Goal: Transaction & Acquisition: Purchase product/service

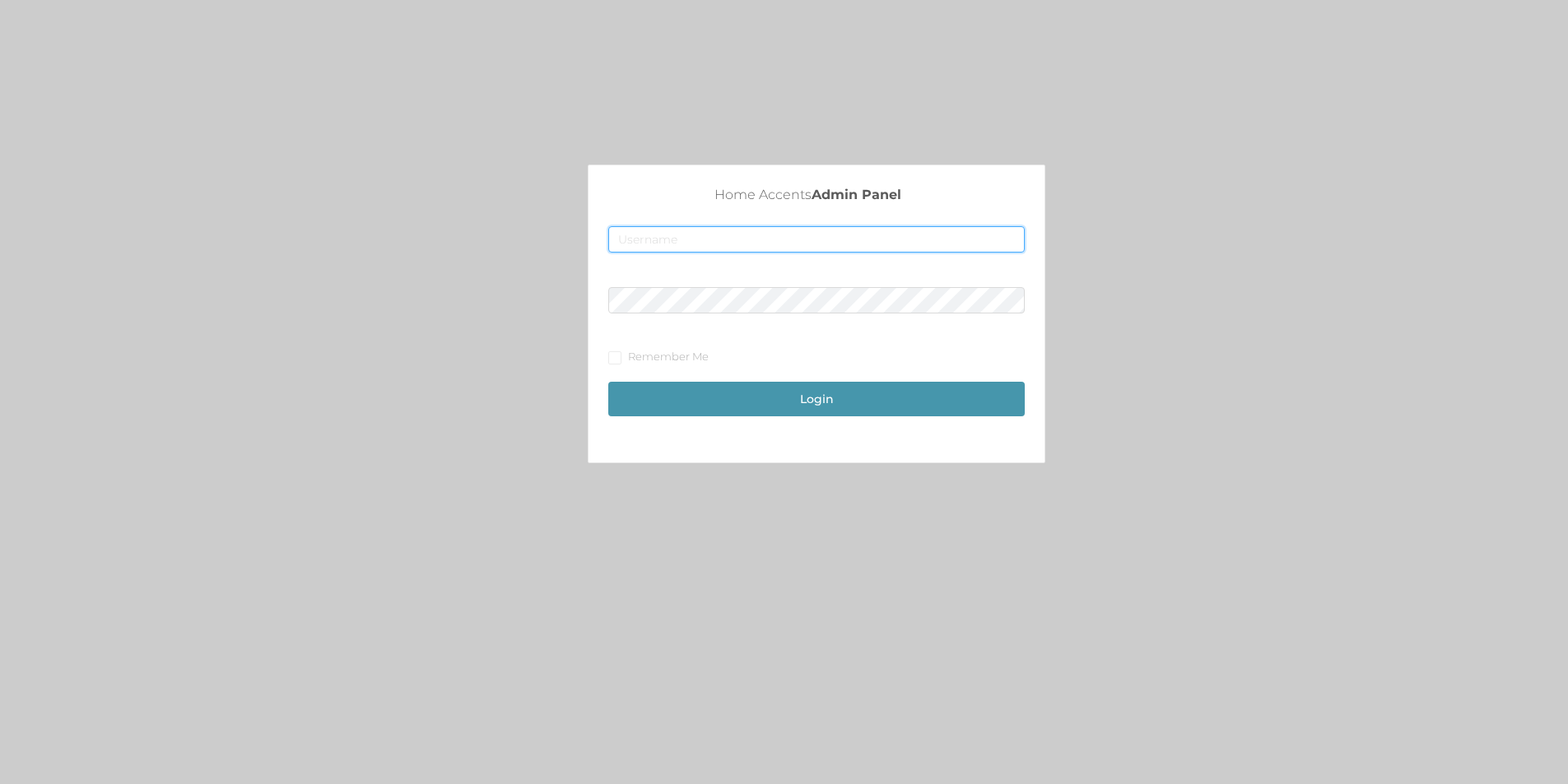
type input "[EMAIL_ADDRESS][DOMAIN_NAME]"
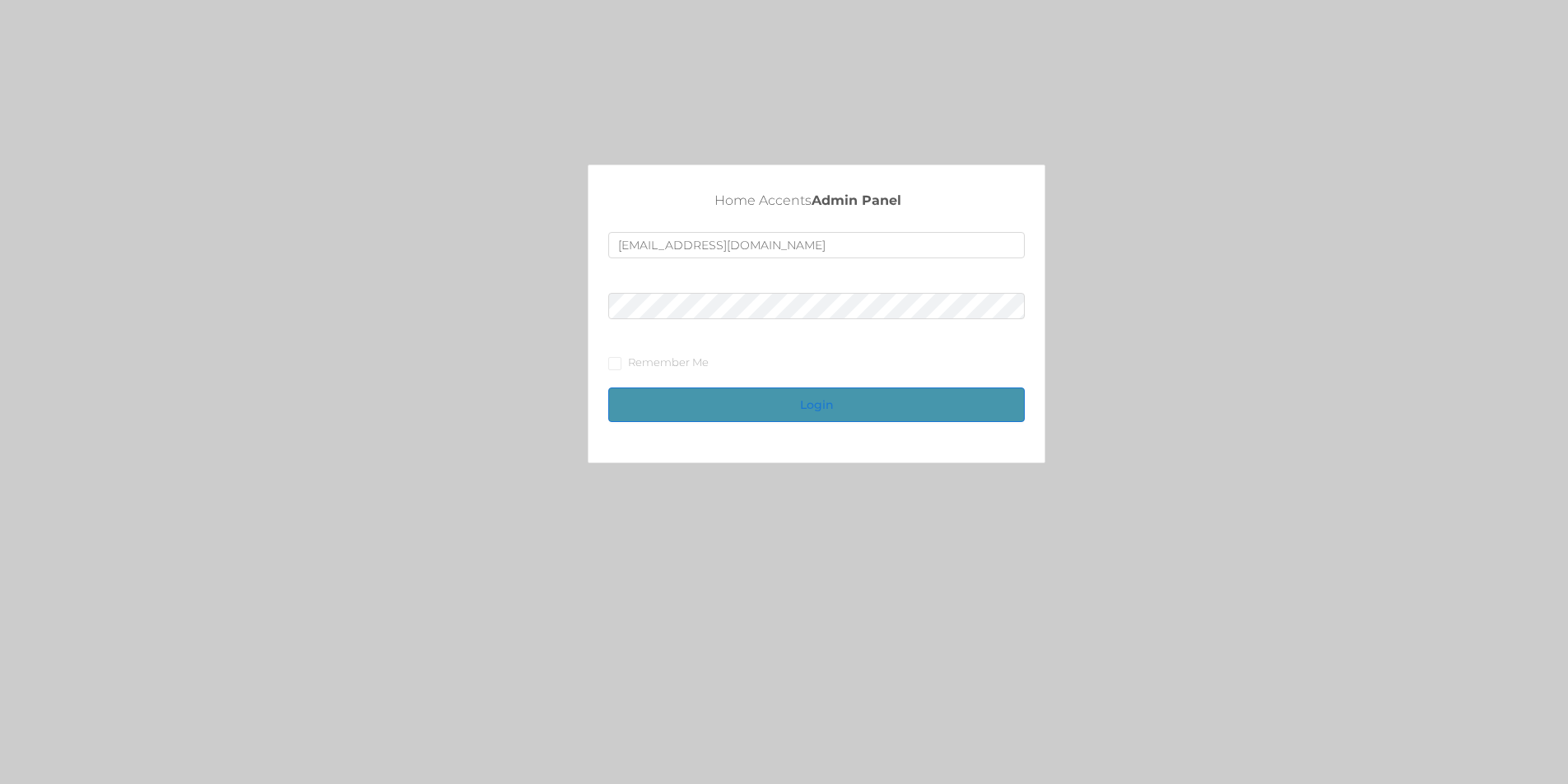
click at [837, 412] on button "Login" at bounding box center [816, 405] width 416 height 34
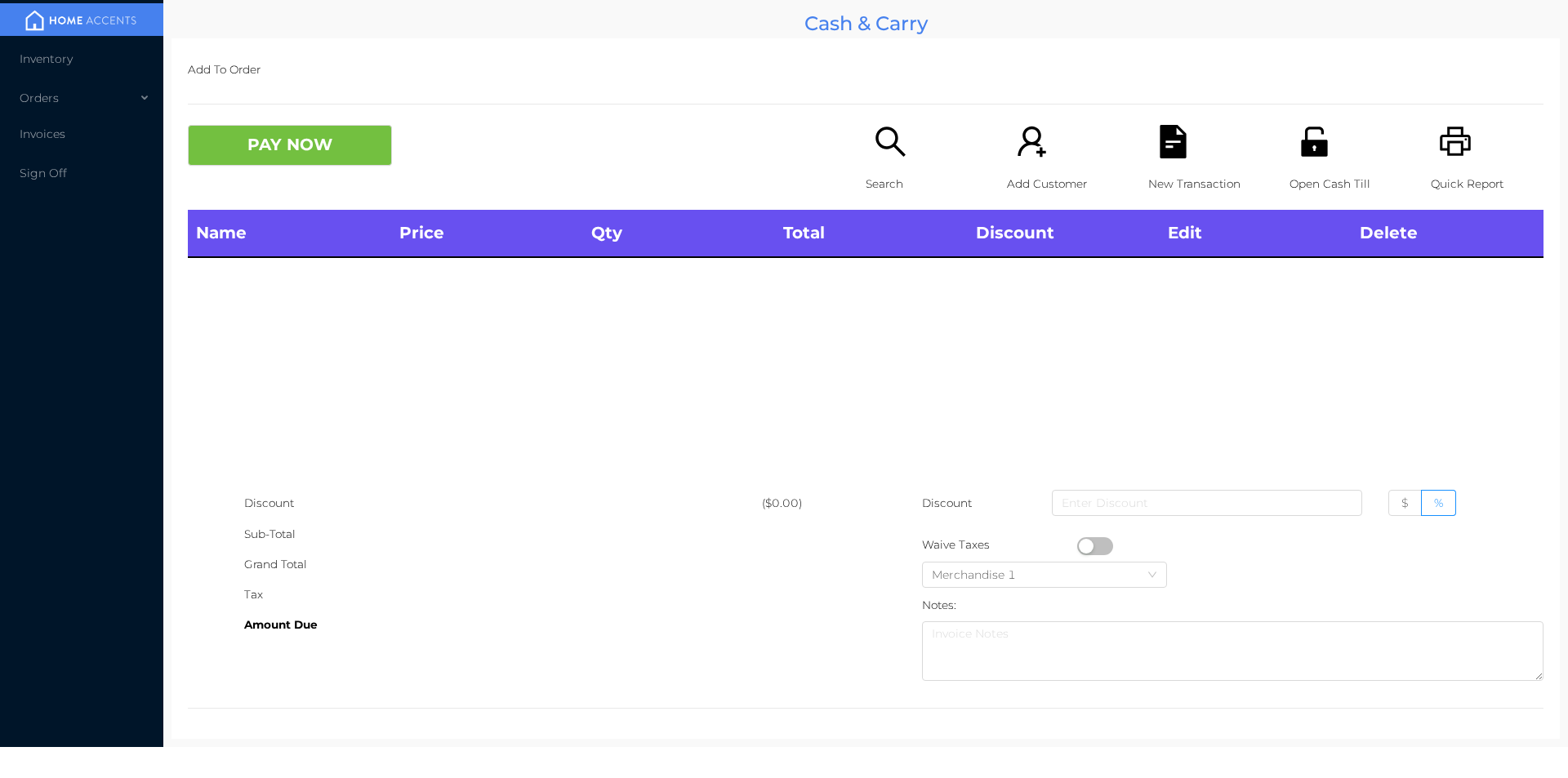
click at [873, 174] on p "Search" at bounding box center [921, 184] width 112 height 31
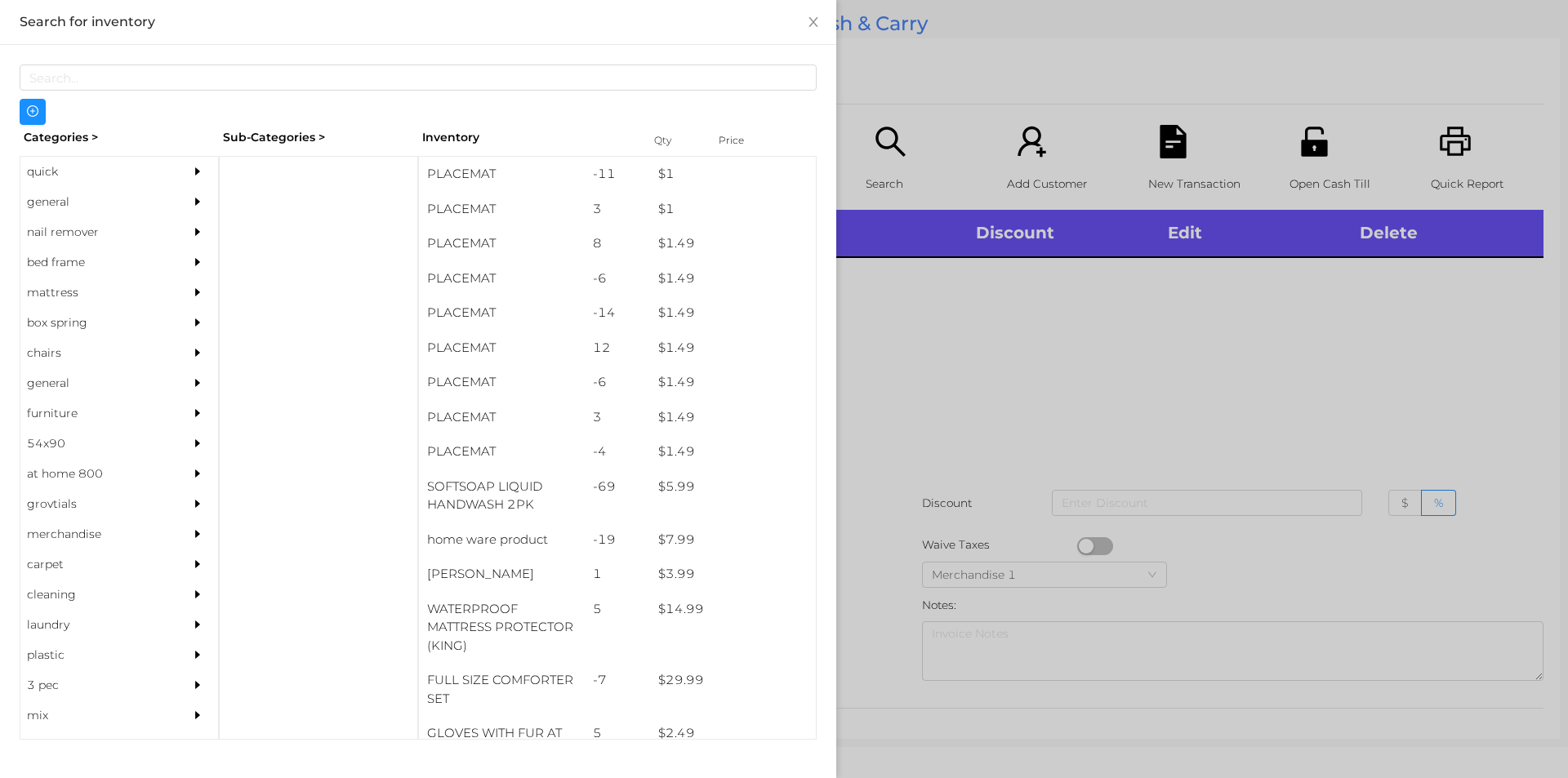
click at [49, 202] on div "general" at bounding box center [94, 202] width 148 height 31
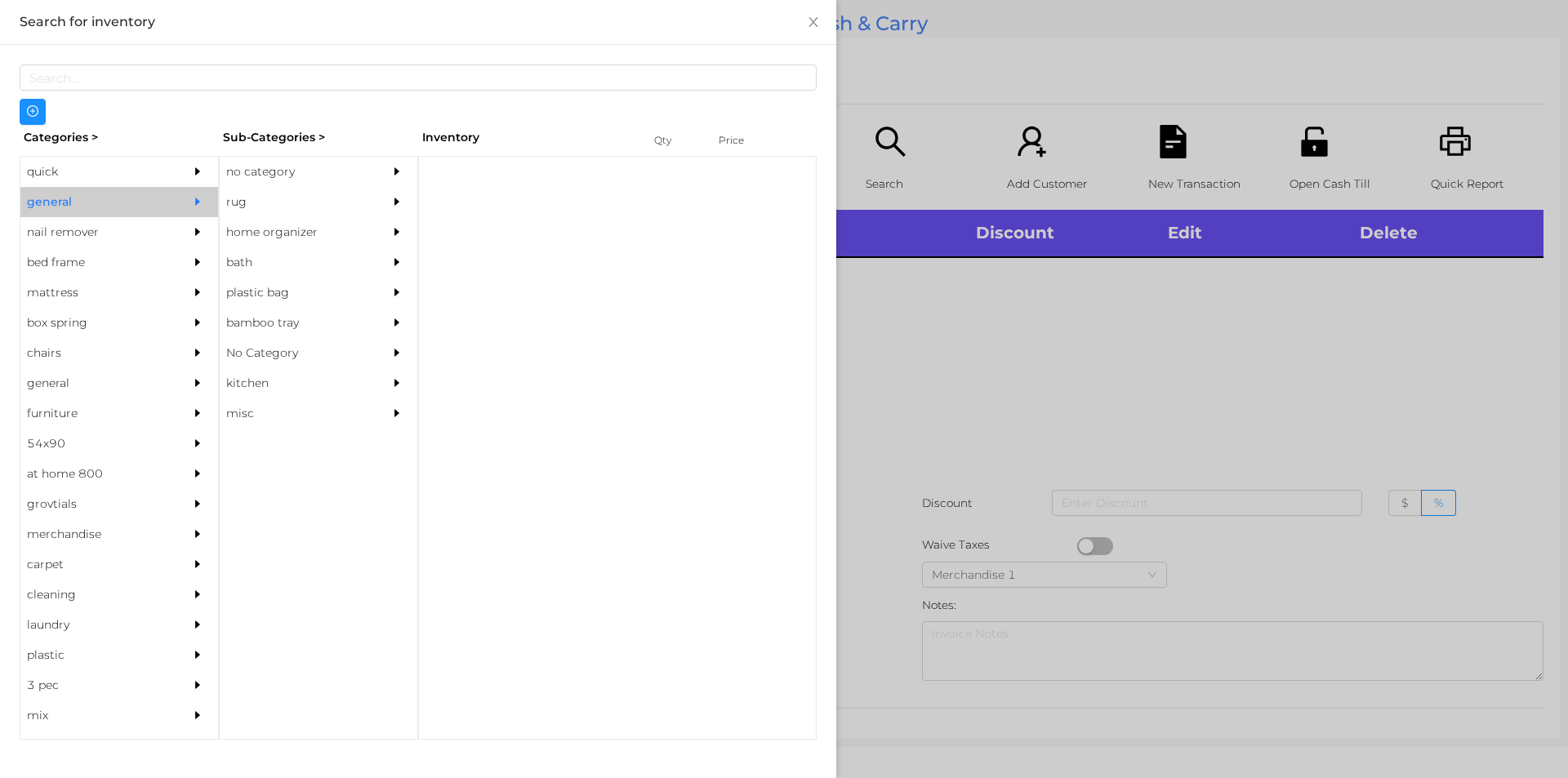
click at [245, 174] on div "no category" at bounding box center [293, 172] width 148 height 31
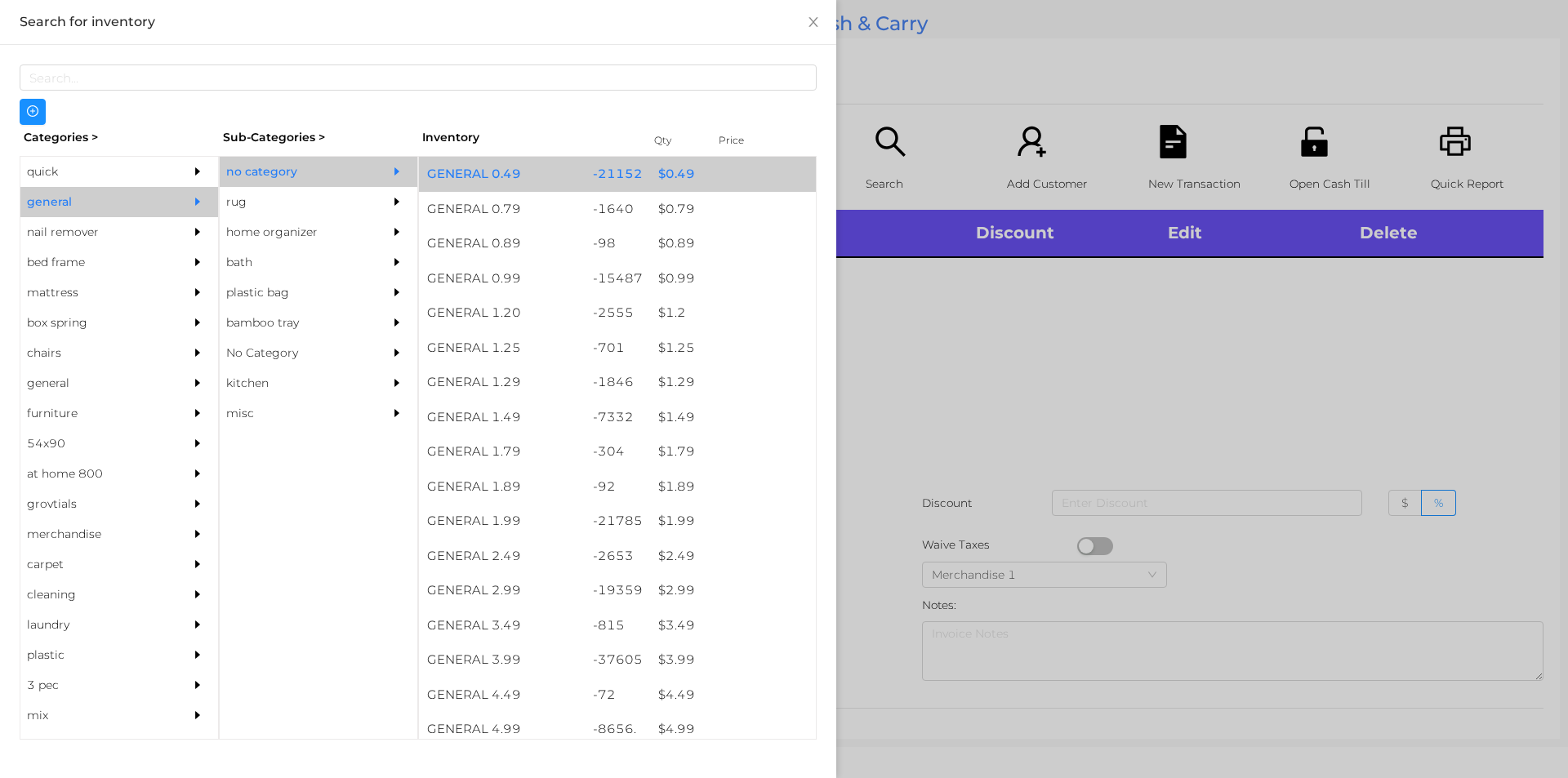
click at [662, 174] on div "$ 0.49" at bounding box center [733, 174] width 166 height 35
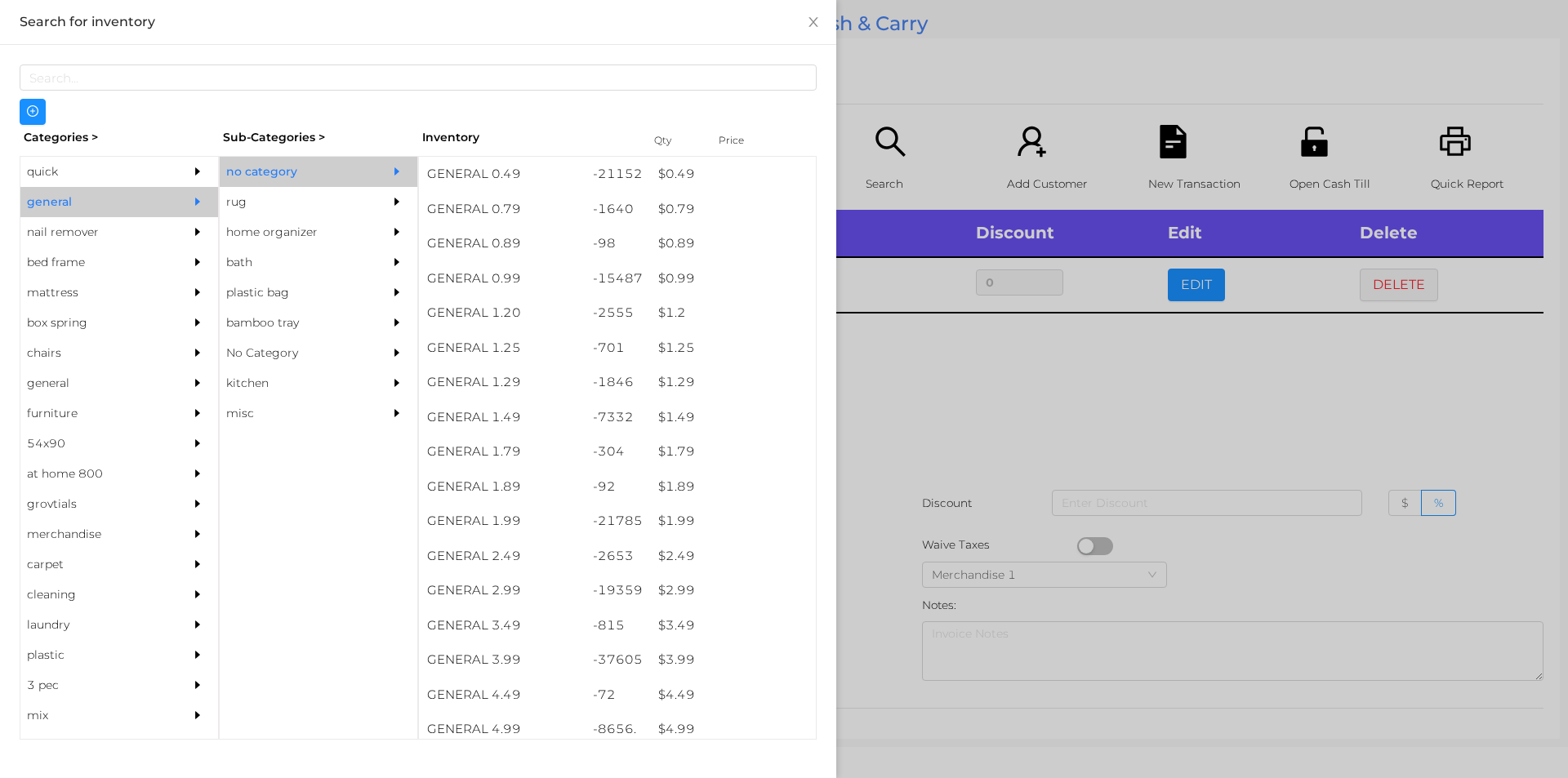
click at [1241, 379] on div at bounding box center [784, 389] width 1568 height 778
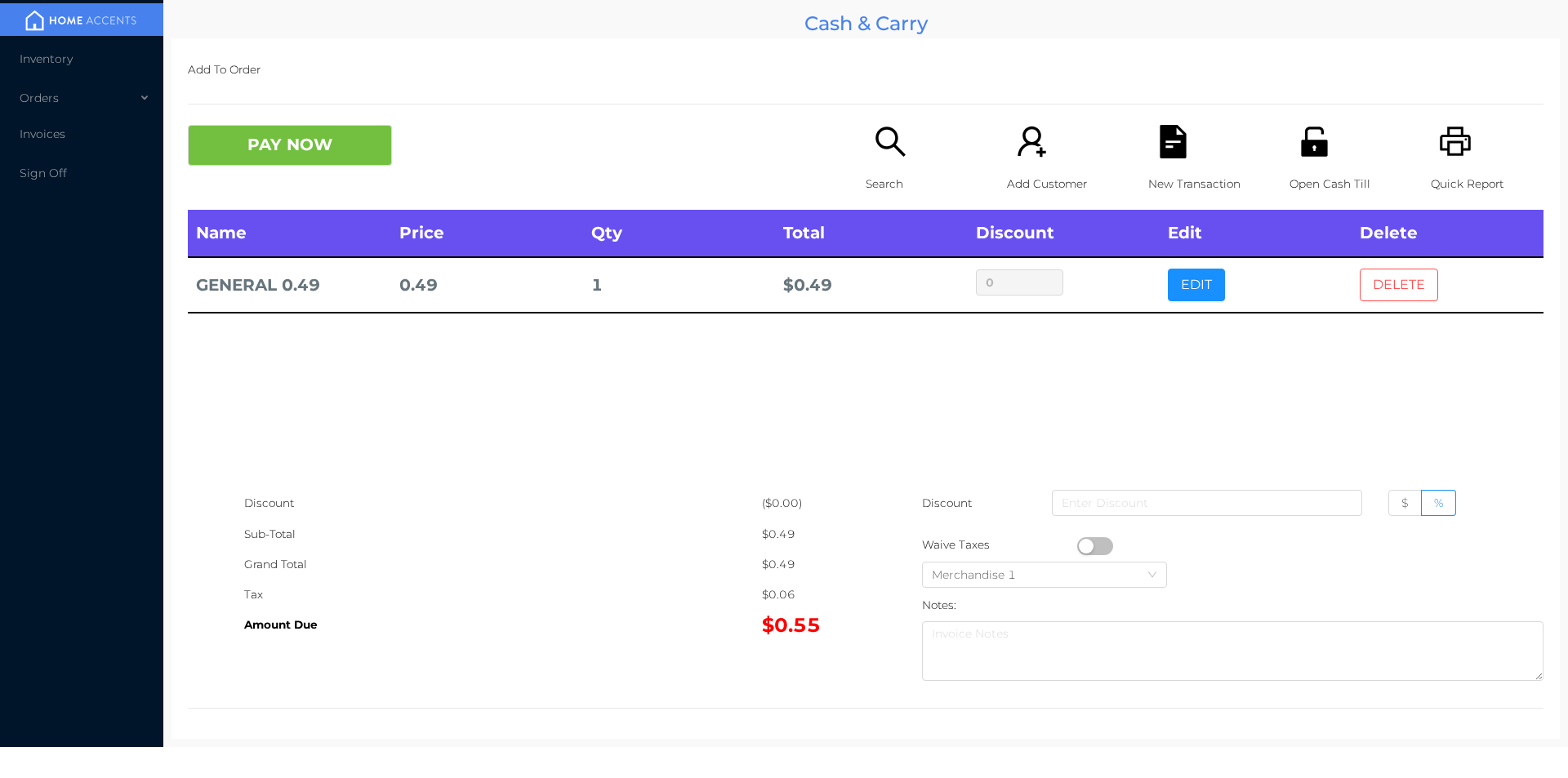
click at [1389, 290] on button "DELETE" at bounding box center [1398, 285] width 78 height 32
click at [876, 152] on icon "icon: search" at bounding box center [890, 141] width 33 height 33
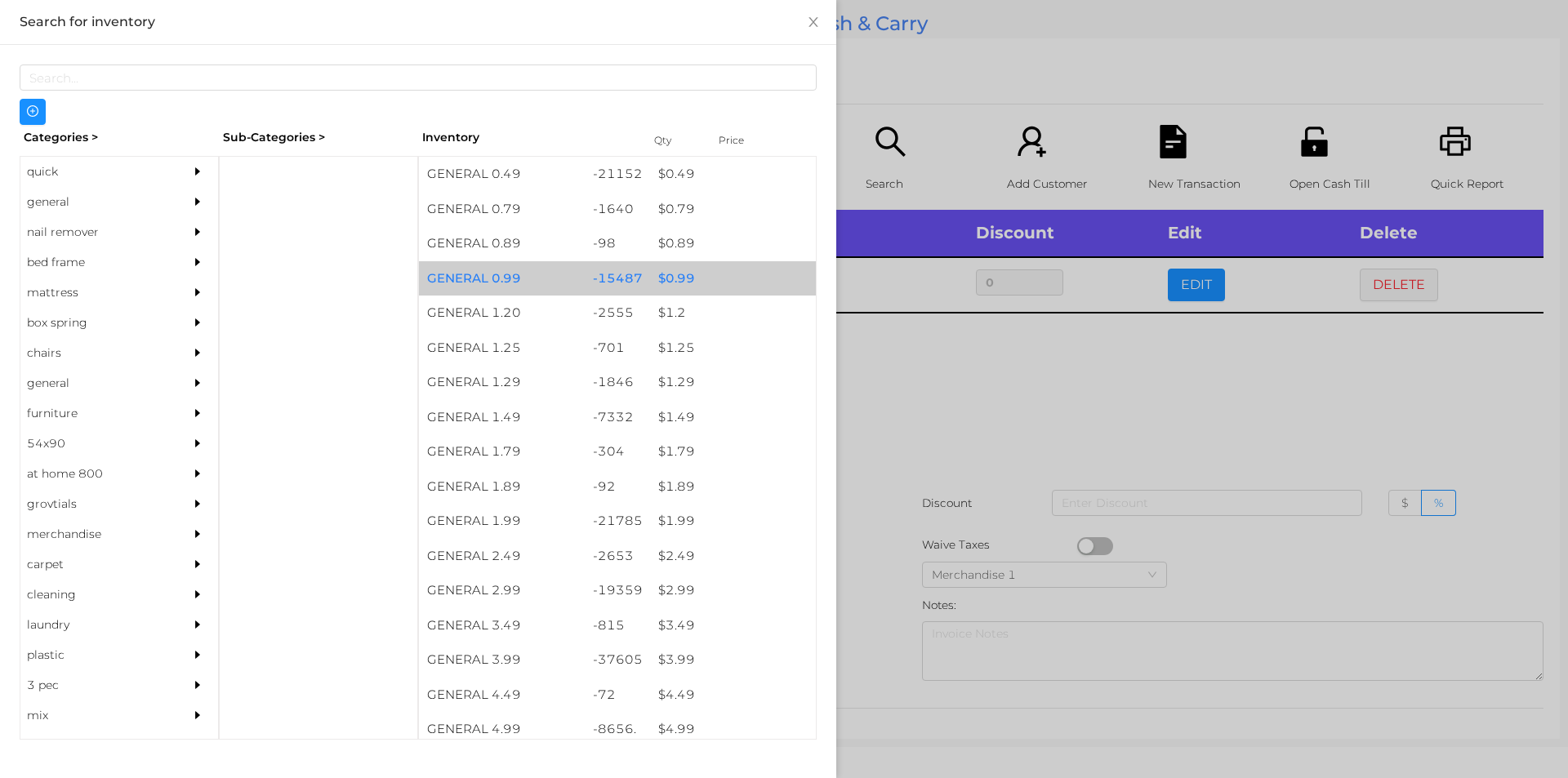
click at [674, 280] on div "$ 0.99" at bounding box center [733, 278] width 166 height 35
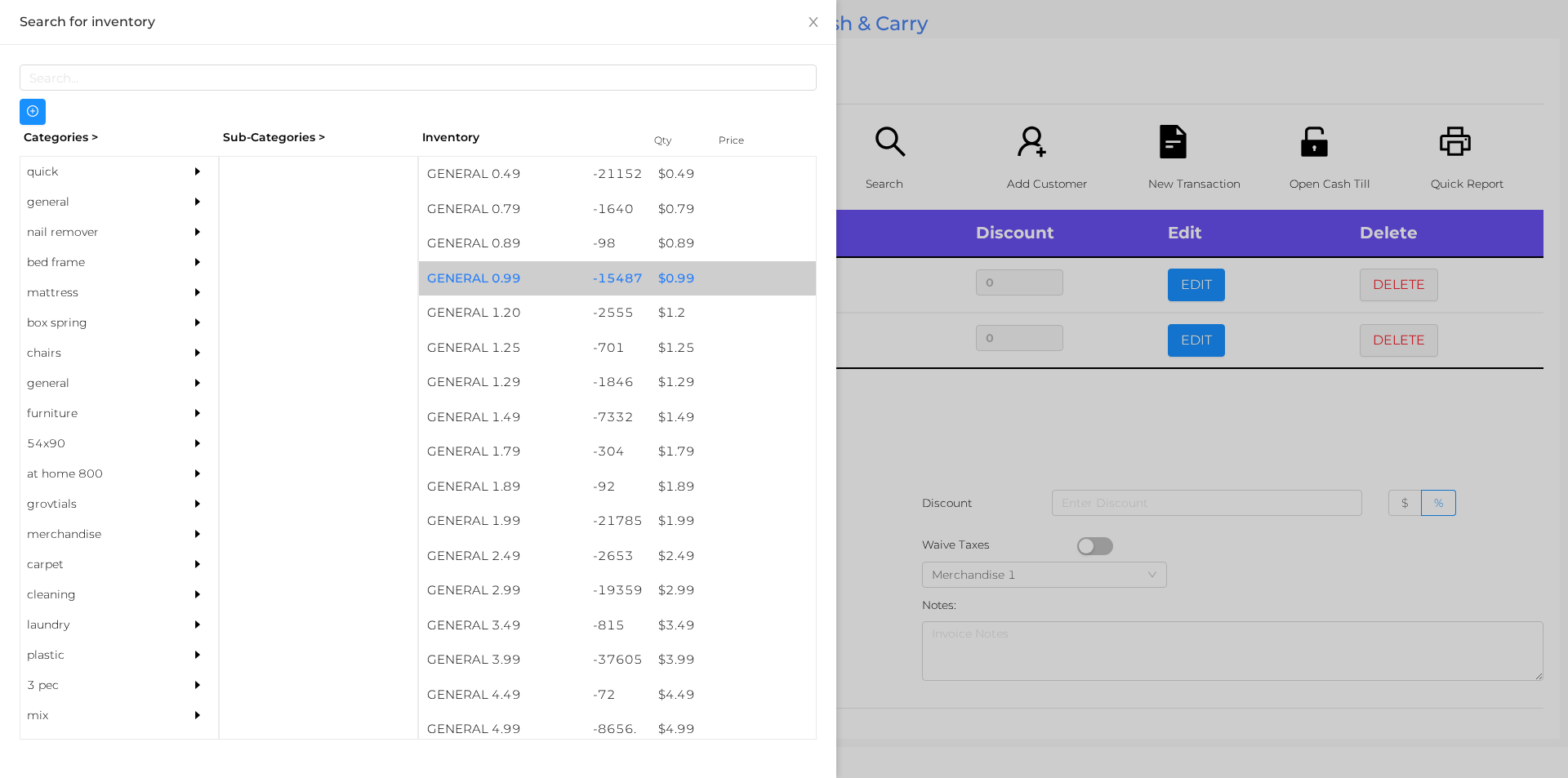
click at [685, 274] on div "$ 0.99" at bounding box center [733, 278] width 166 height 35
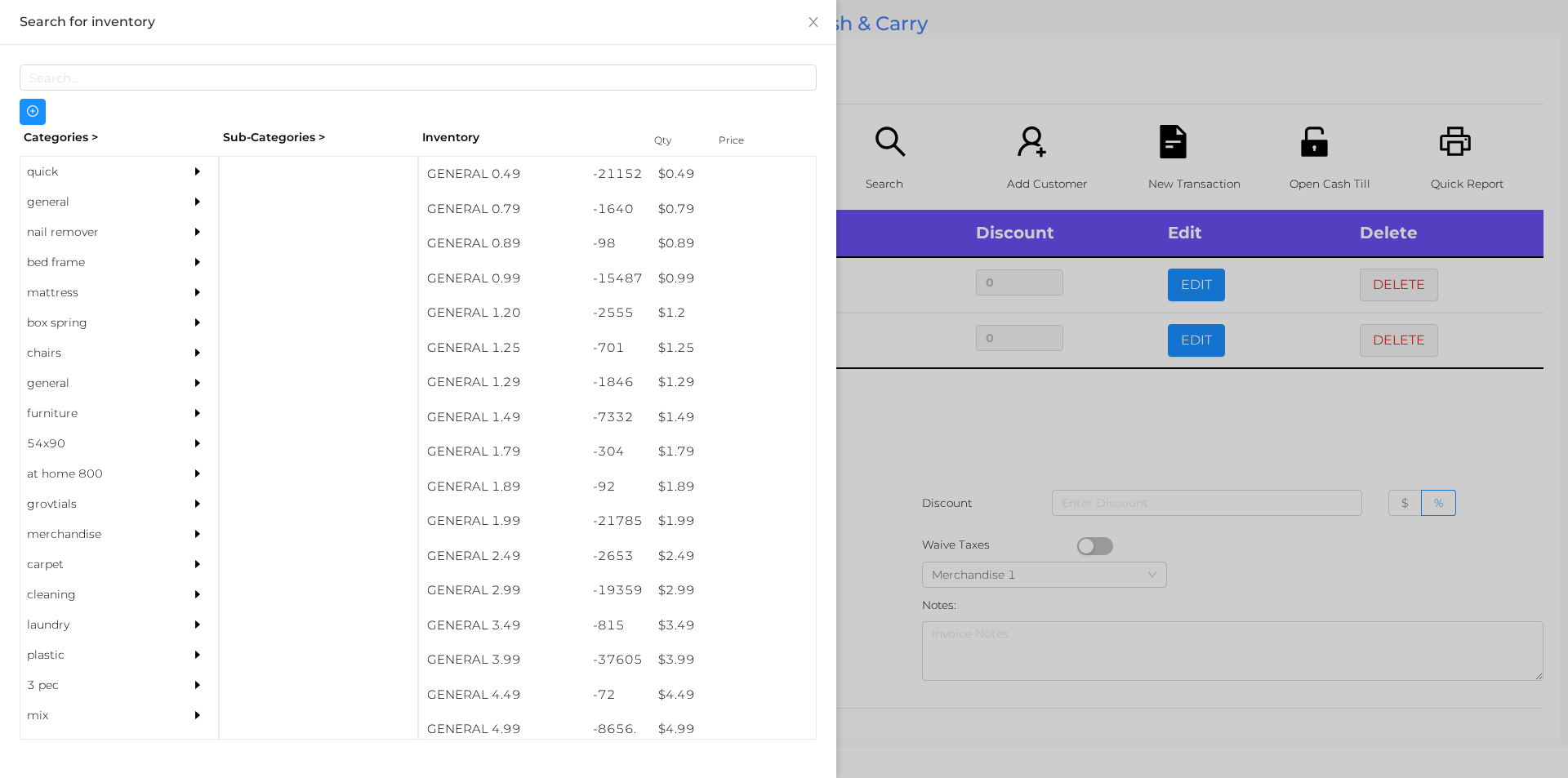
click at [885, 462] on div at bounding box center [784, 389] width 1568 height 778
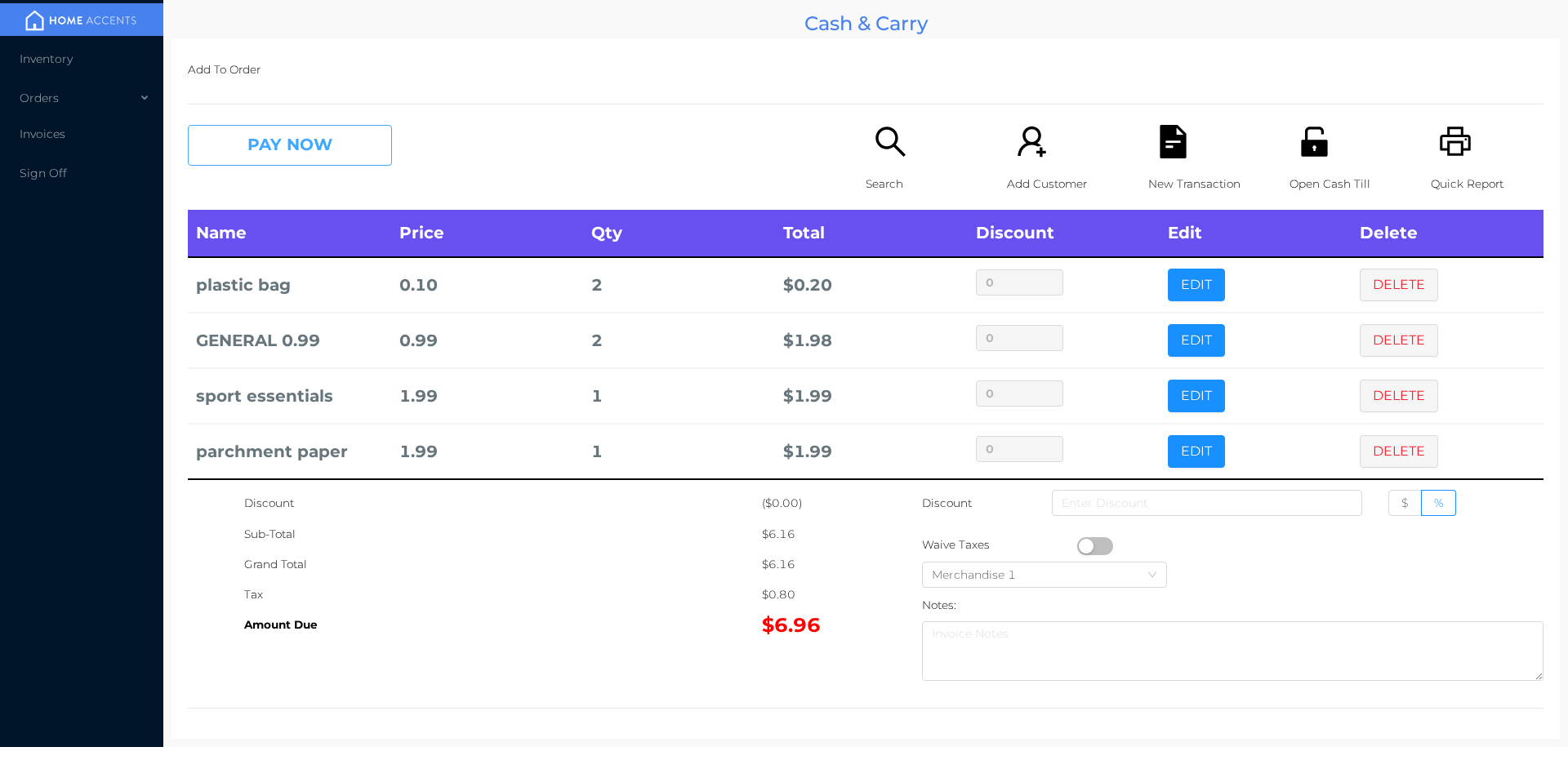
click at [314, 134] on button "PAY NOW" at bounding box center [290, 145] width 204 height 40
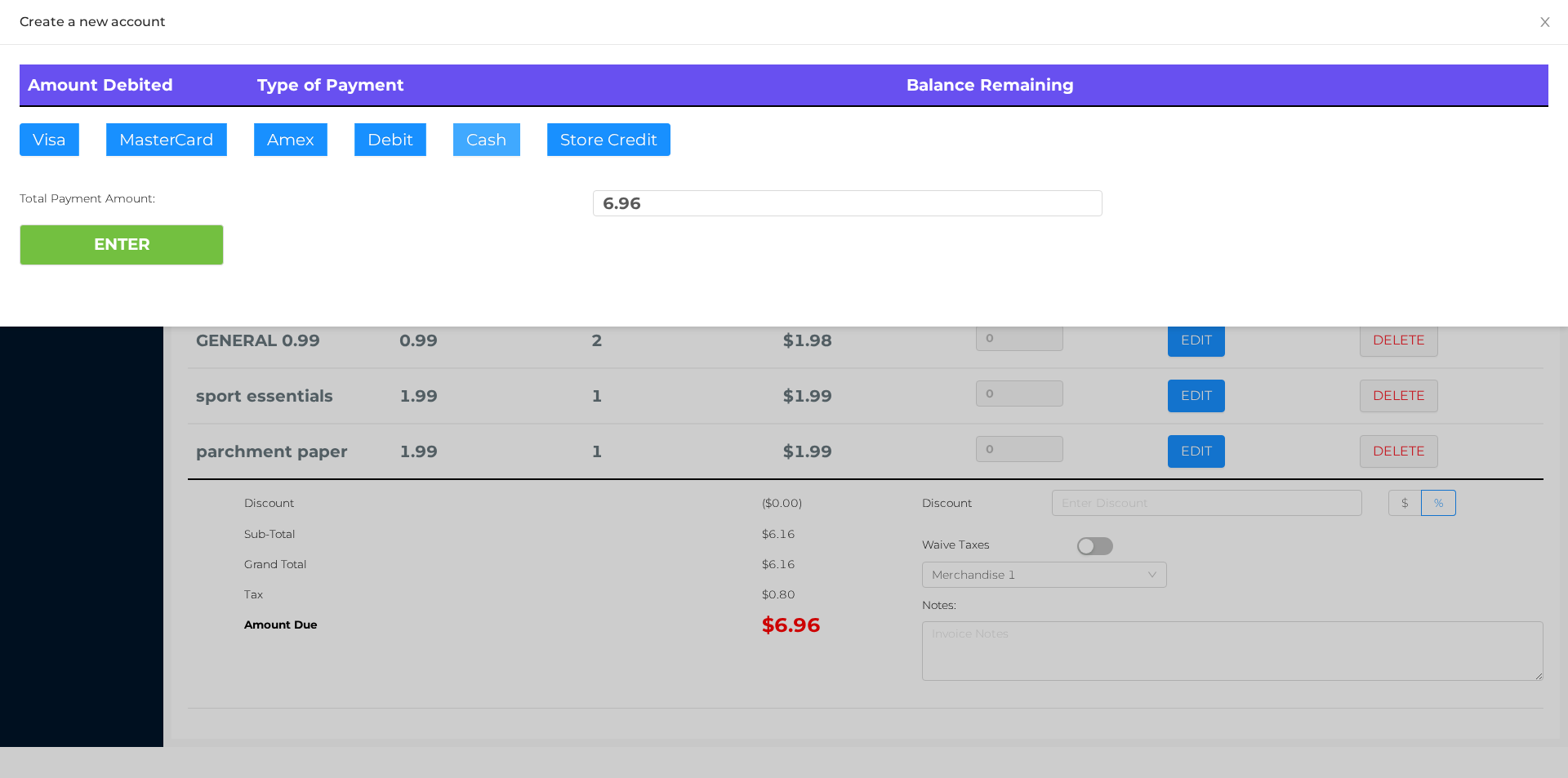
click at [489, 144] on button "Cash" at bounding box center [487, 139] width 67 height 32
type input "22."
click at [162, 257] on button "ENTER" at bounding box center [121, 245] width 204 height 40
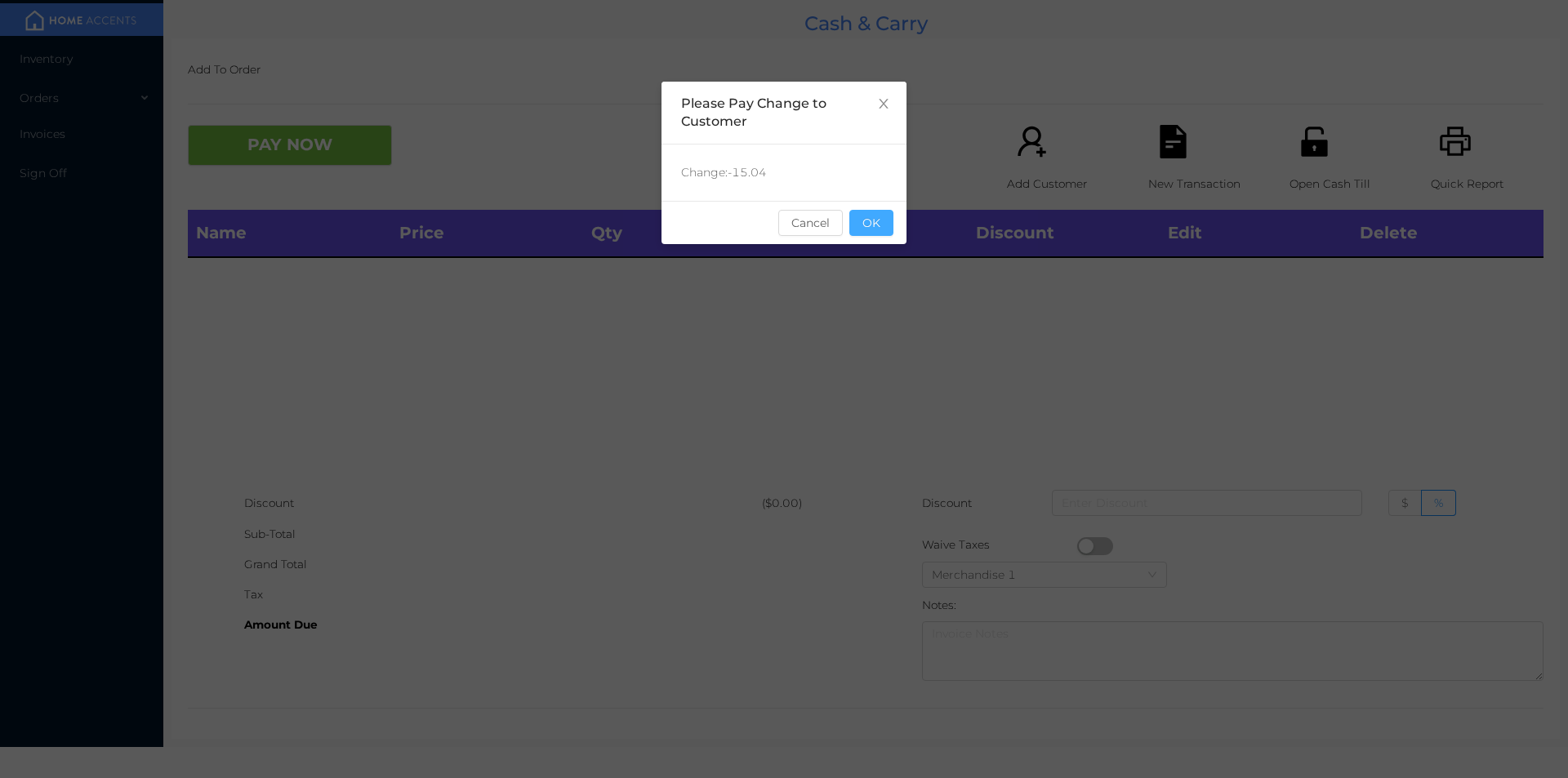
click at [890, 217] on button "OK" at bounding box center [871, 222] width 44 height 26
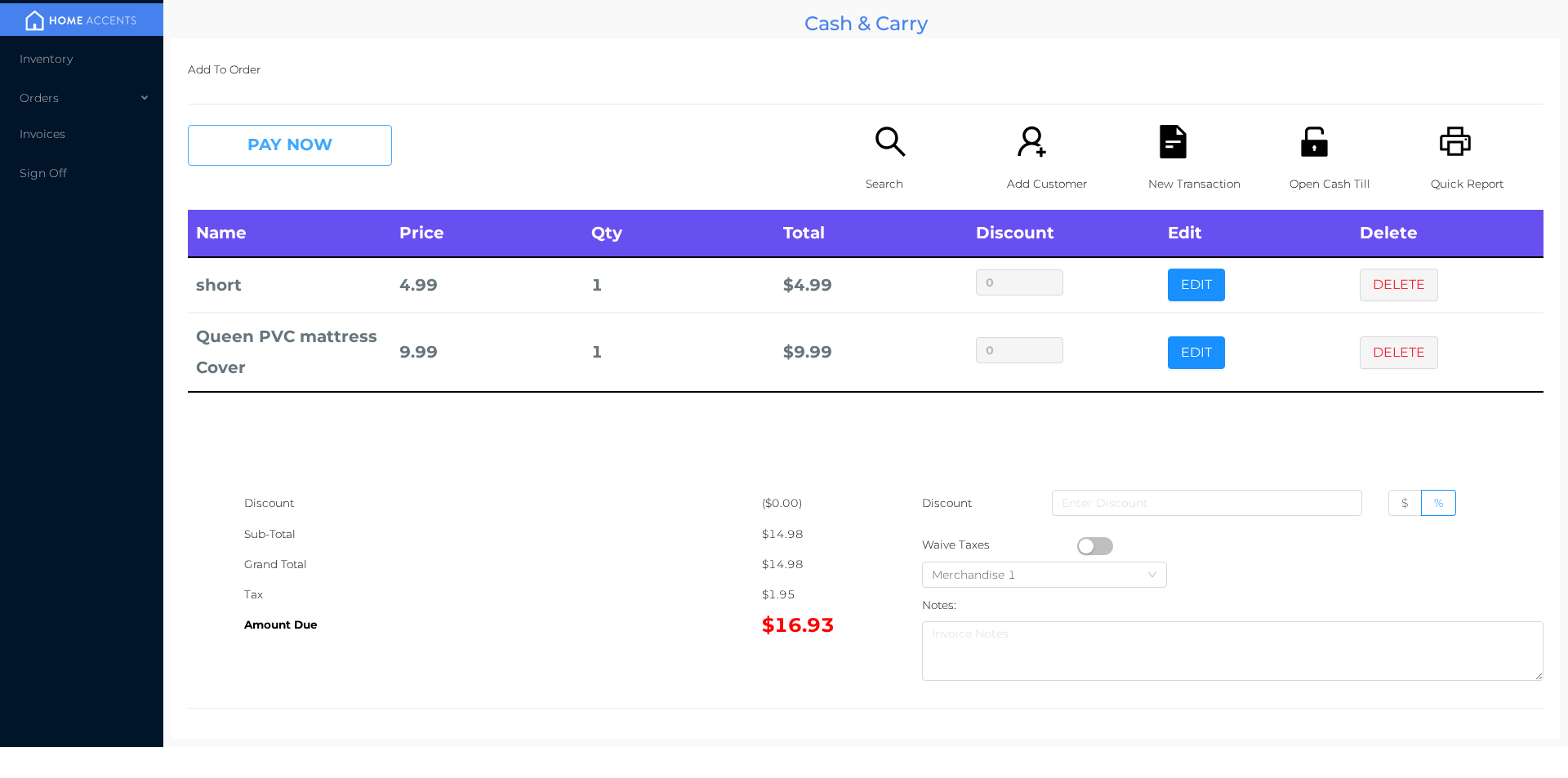
click at [318, 165] on button "PAY NOW" at bounding box center [290, 145] width 204 height 40
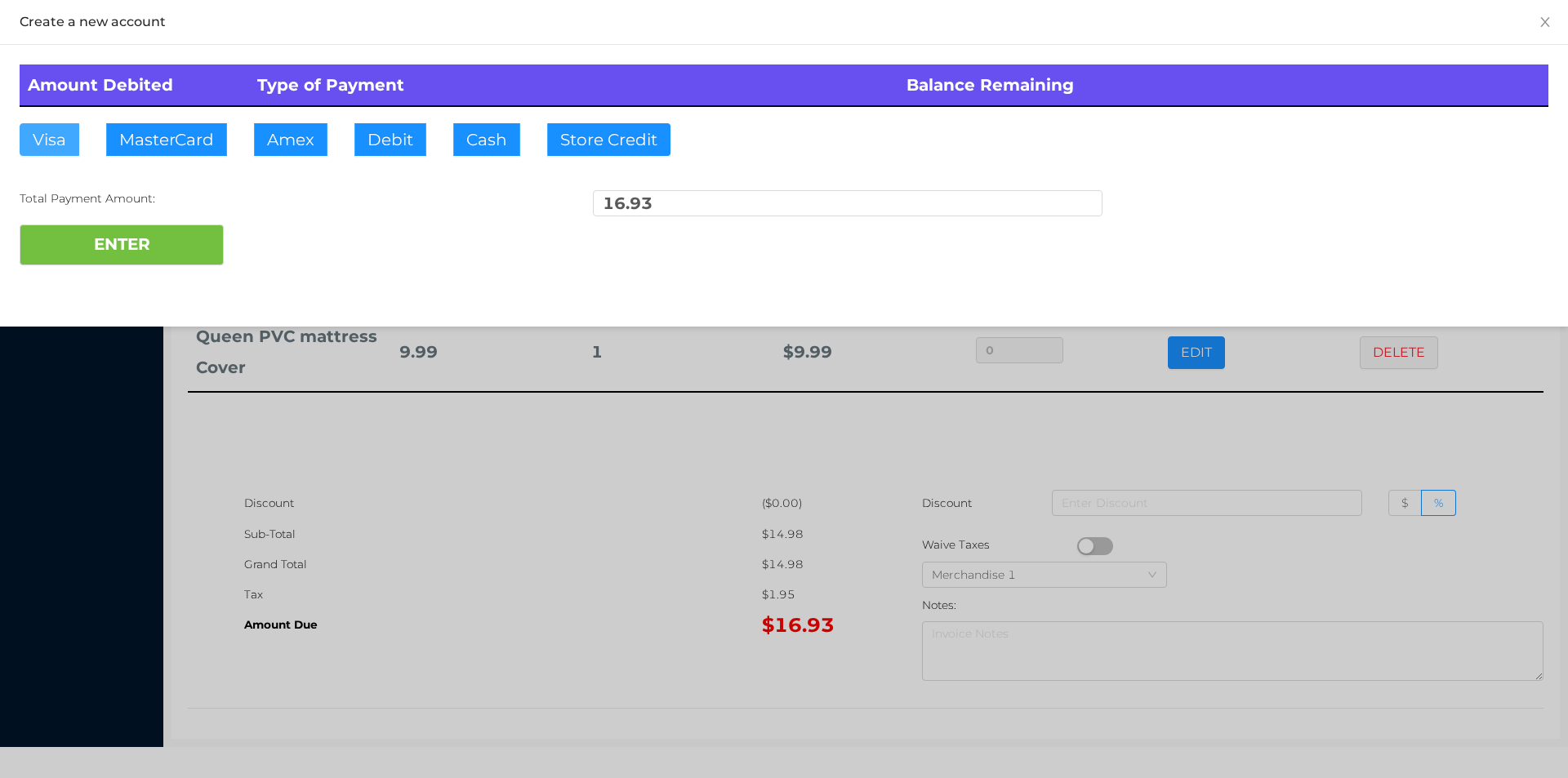
click at [57, 137] on button "Visa" at bounding box center [49, 139] width 59 height 32
click at [62, 256] on button "ENTER" at bounding box center [121, 245] width 204 height 40
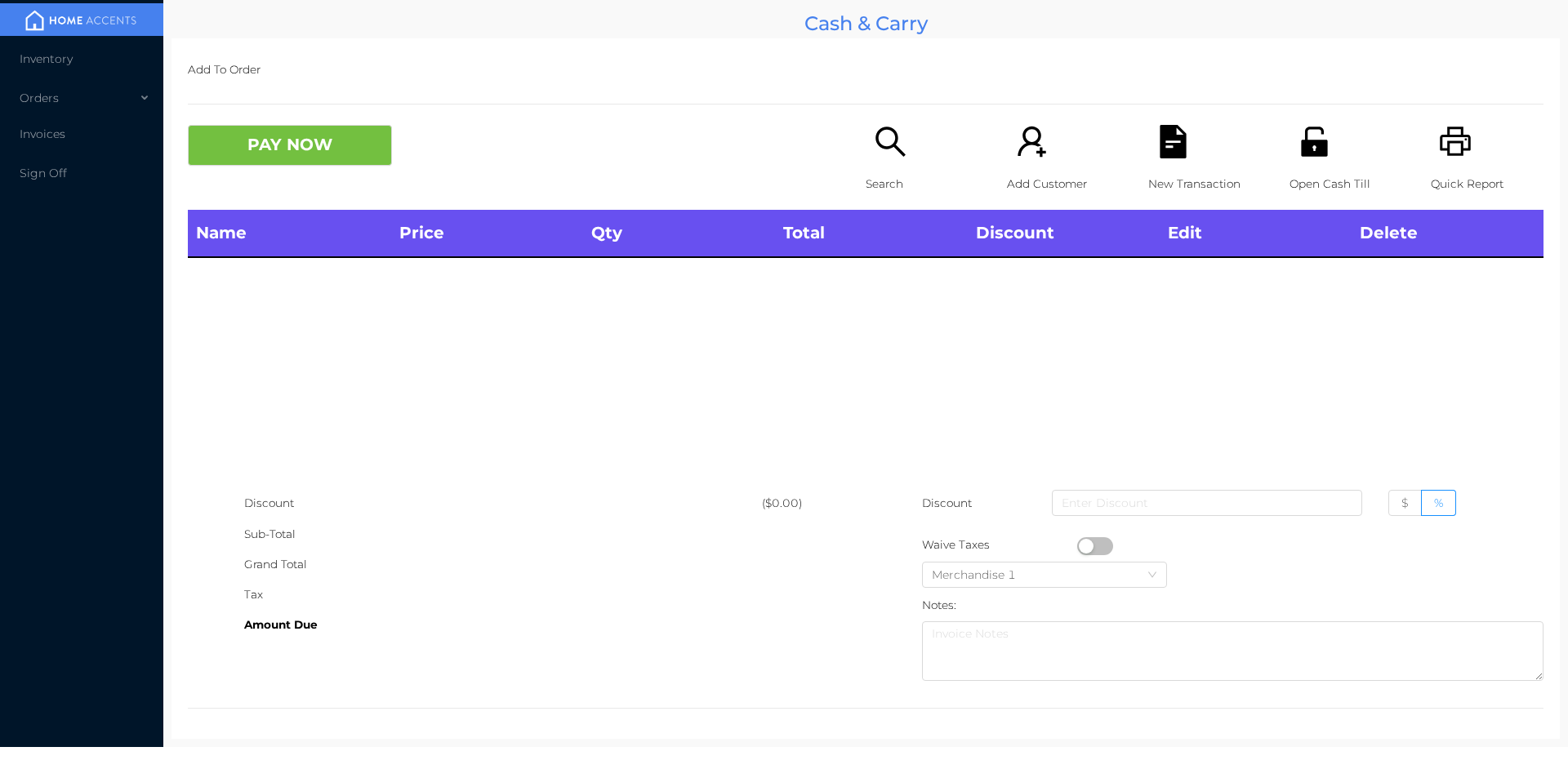
click at [1312, 148] on icon "icon: unlock" at bounding box center [1313, 141] width 26 height 30
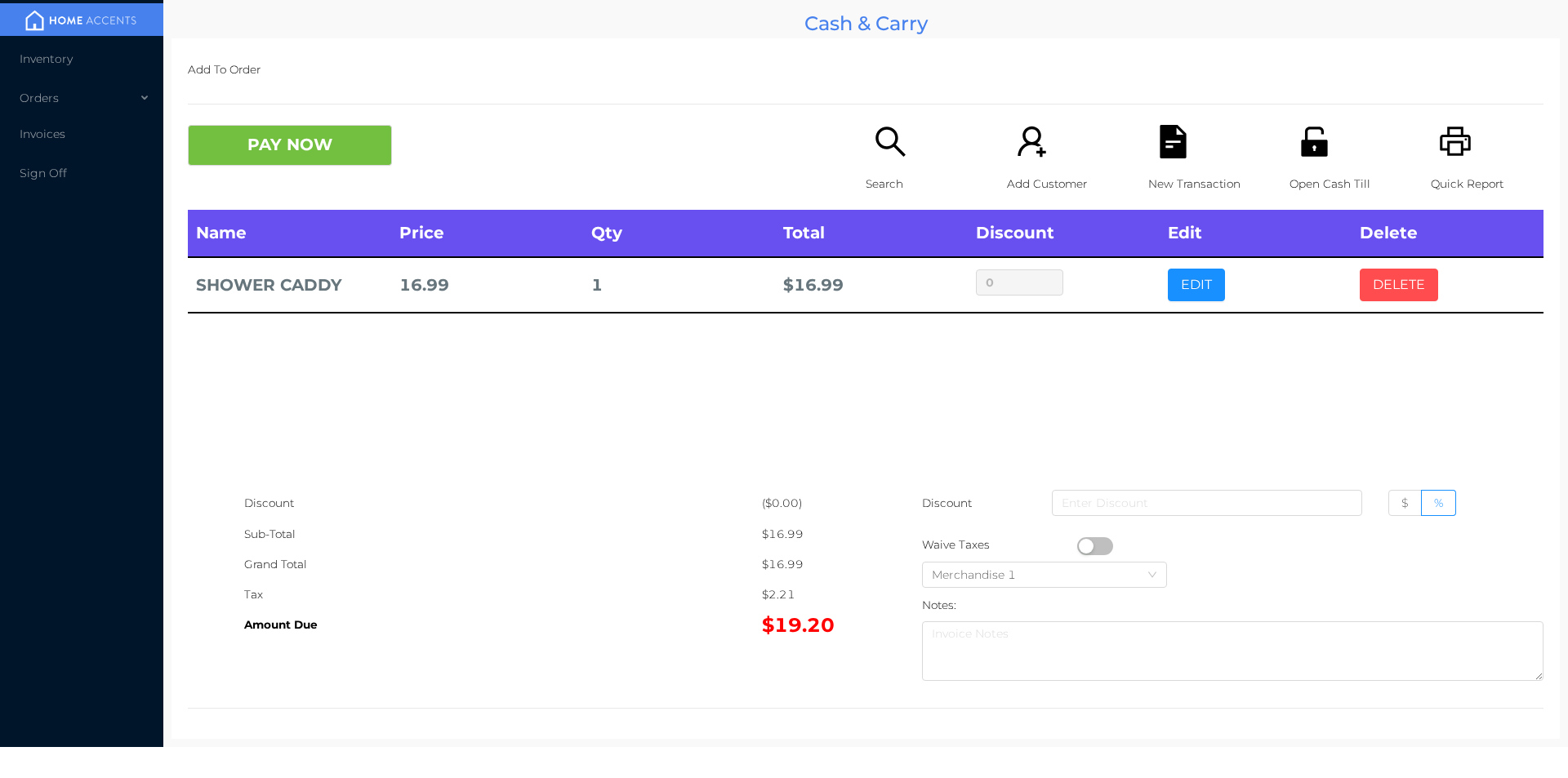
click at [1399, 295] on button "DELETE" at bounding box center [1398, 285] width 78 height 32
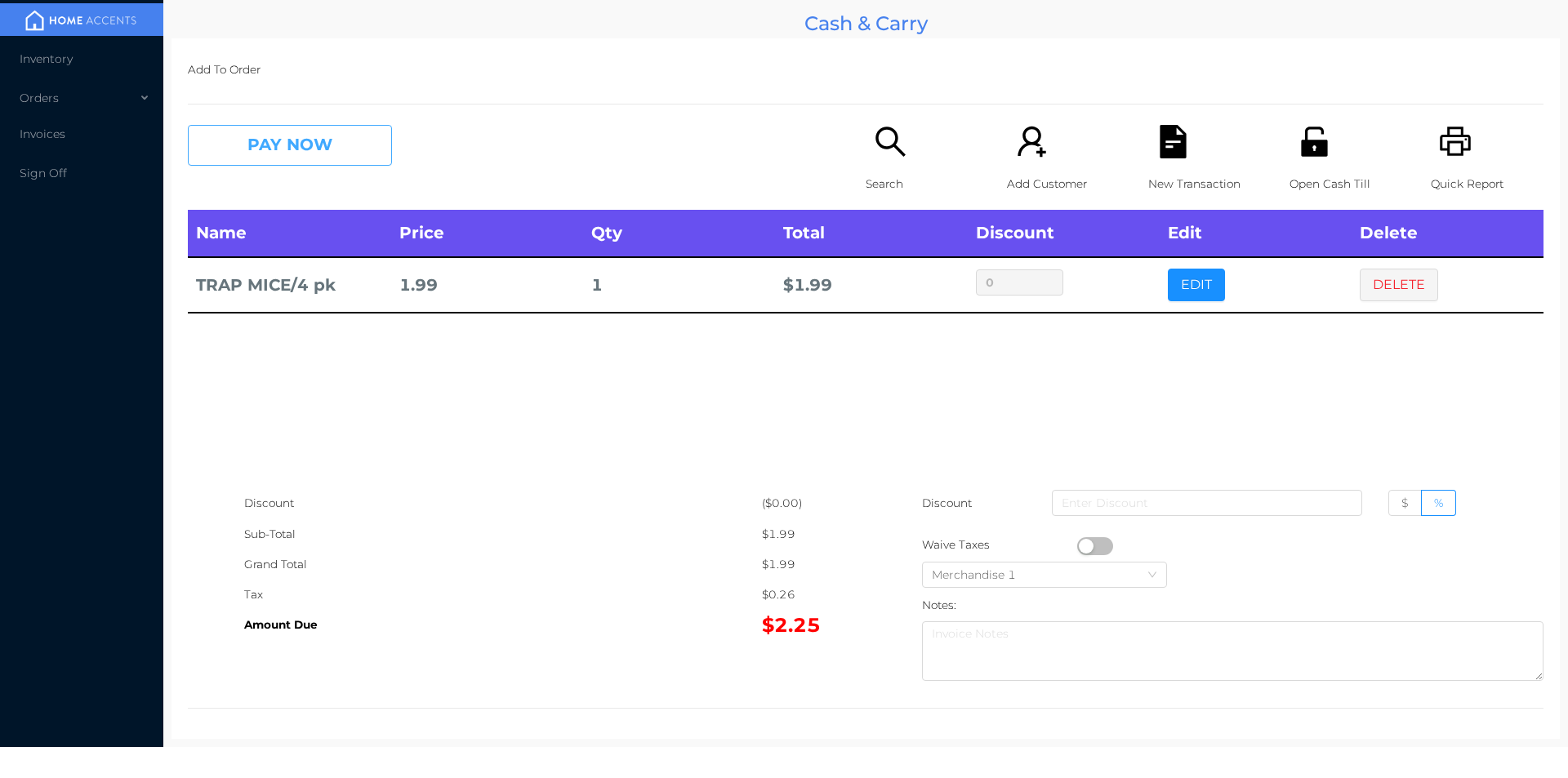
click at [254, 150] on button "PAY NOW" at bounding box center [290, 145] width 204 height 40
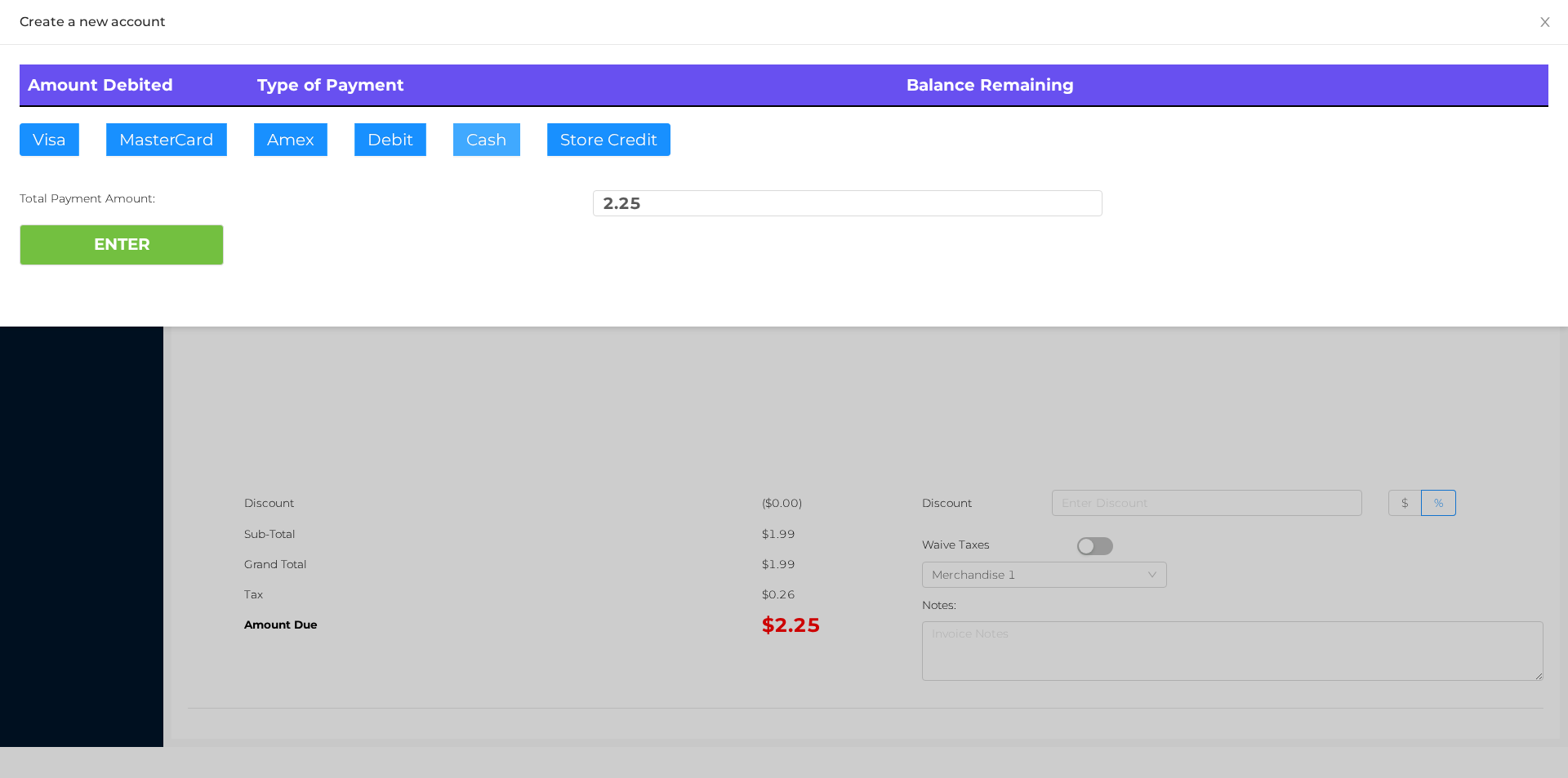
click at [482, 149] on button "Cash" at bounding box center [487, 139] width 67 height 32
type input "5."
click at [146, 232] on button "ENTER" at bounding box center [121, 245] width 204 height 40
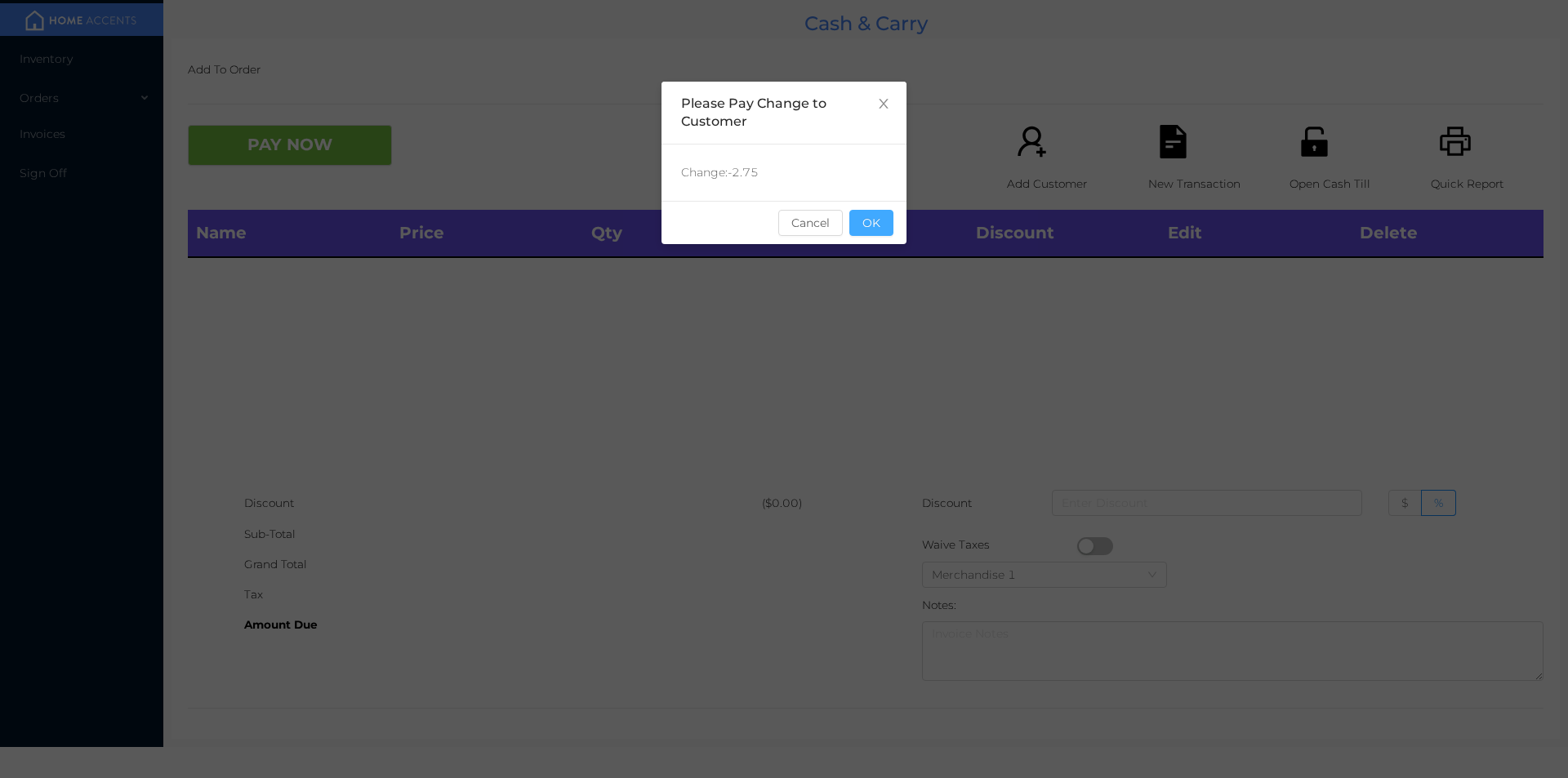
click at [887, 235] on button "OK" at bounding box center [871, 222] width 44 height 26
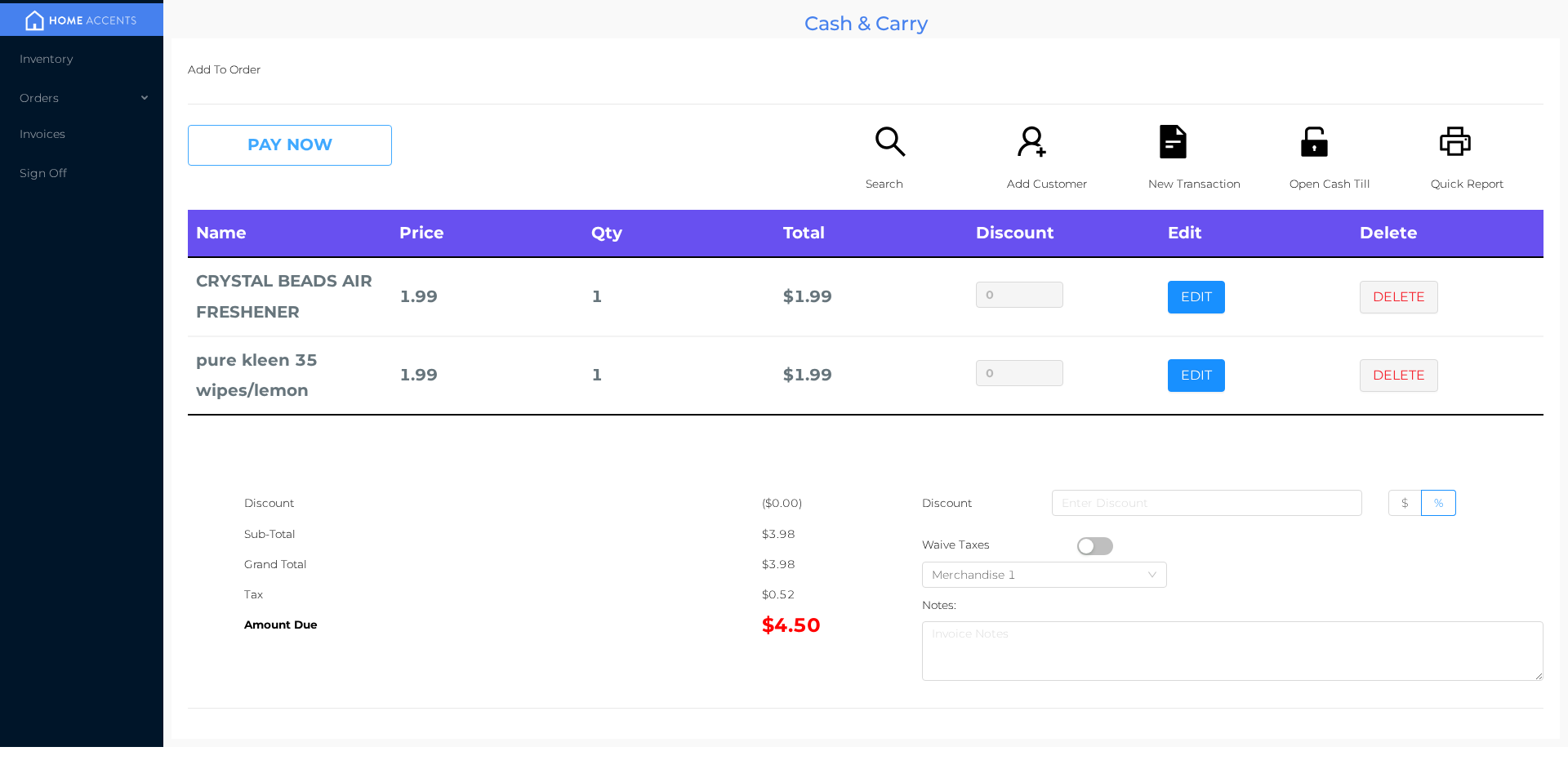
click at [291, 149] on button "PAY NOW" at bounding box center [290, 145] width 204 height 40
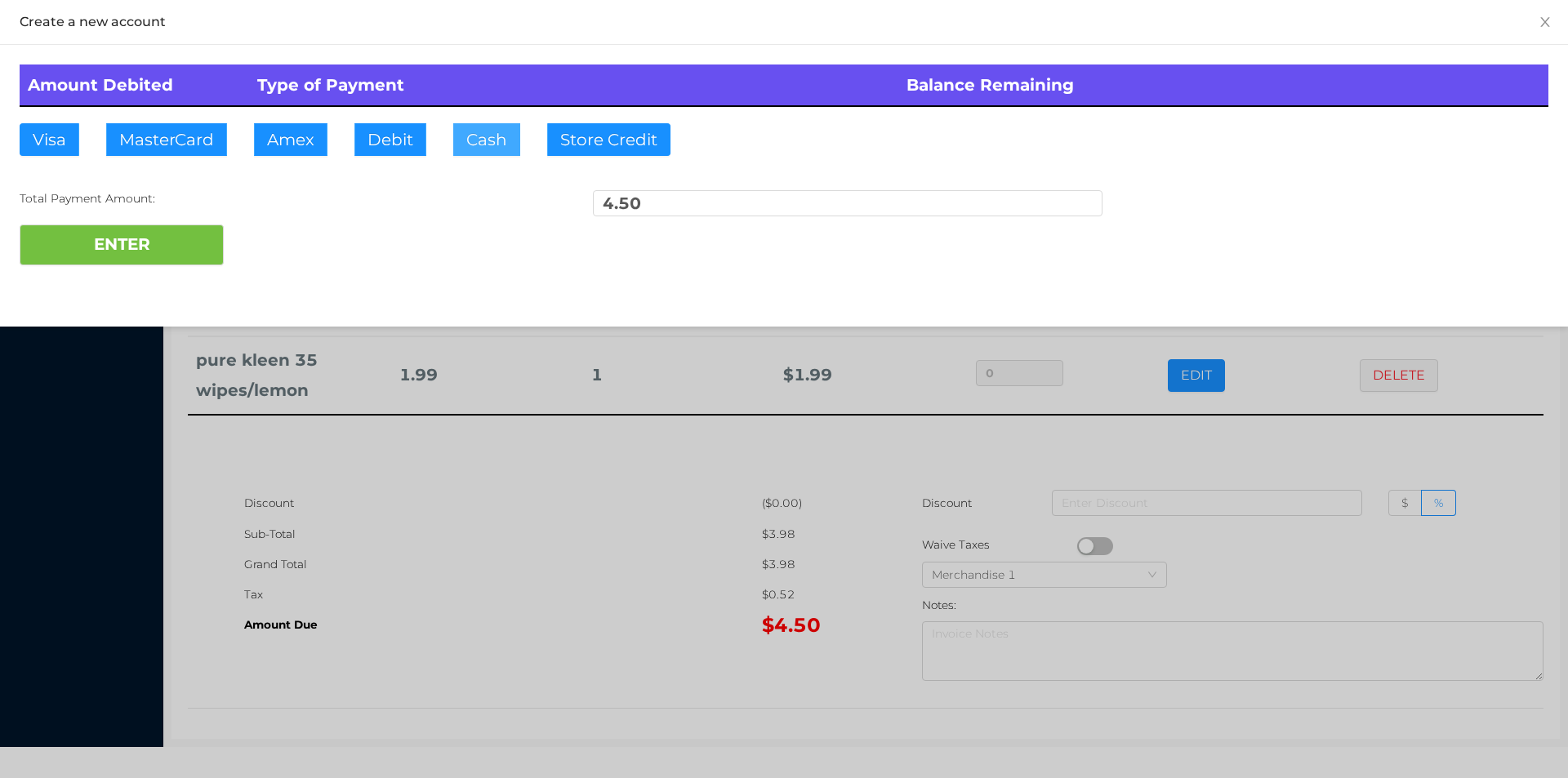
click at [472, 129] on button "Cash" at bounding box center [487, 139] width 67 height 32
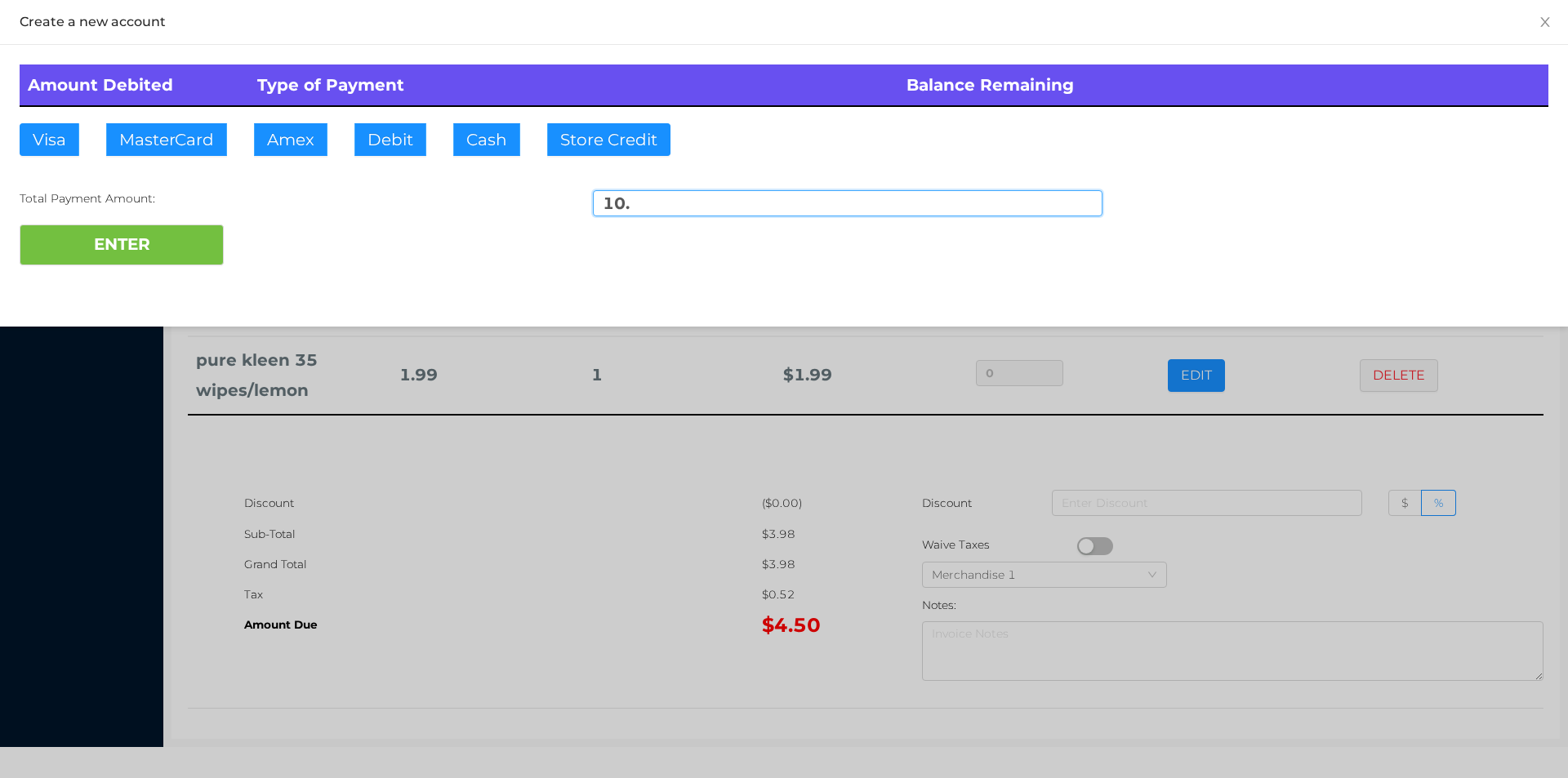
type input "10."
click at [130, 279] on div "Amount Debited Type of Payment Balance Remaining Visa MasterCard Amex Debit Cas…" at bounding box center [784, 165] width 1568 height 240
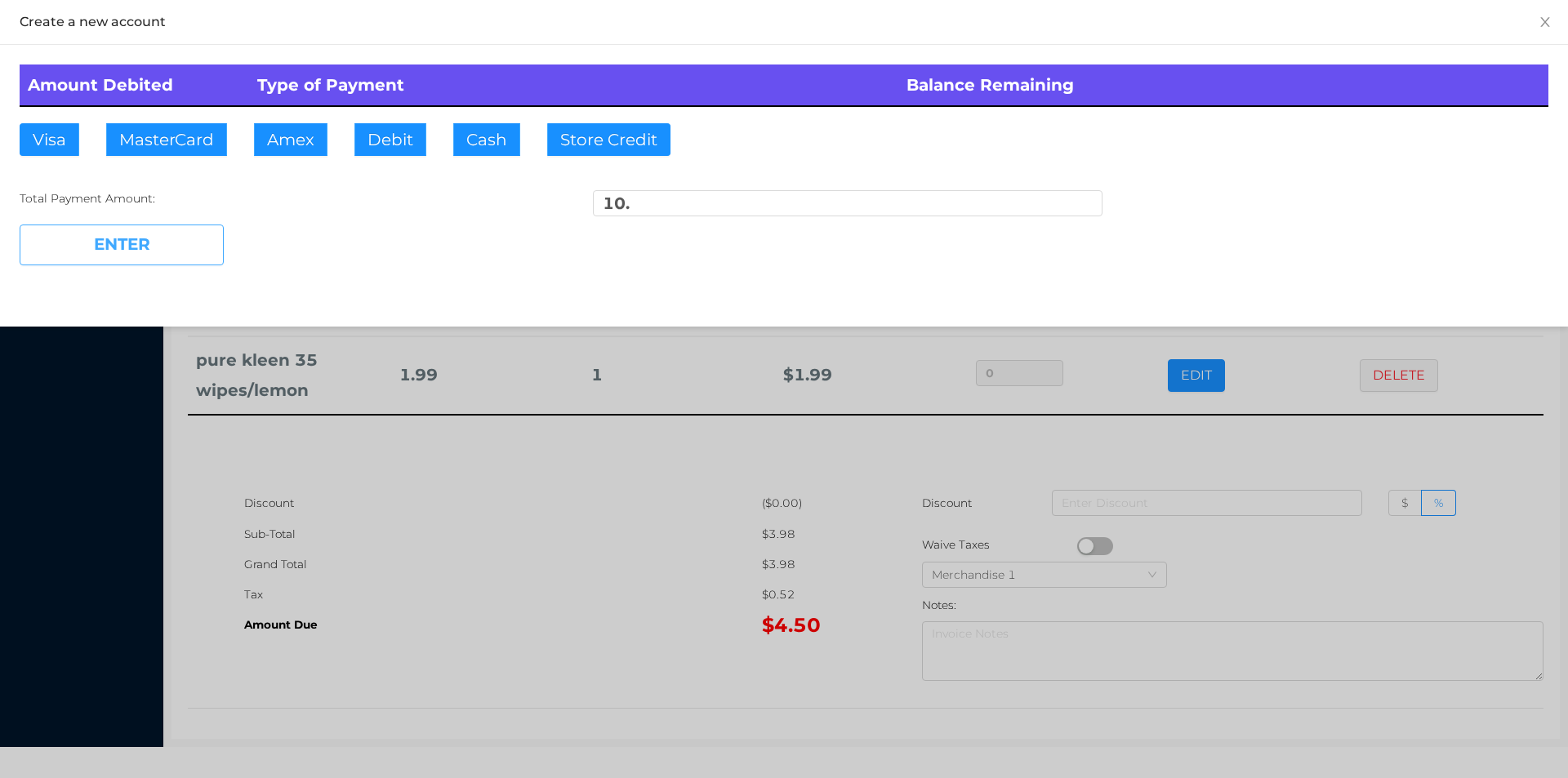
click at [129, 243] on button "ENTER" at bounding box center [121, 245] width 204 height 40
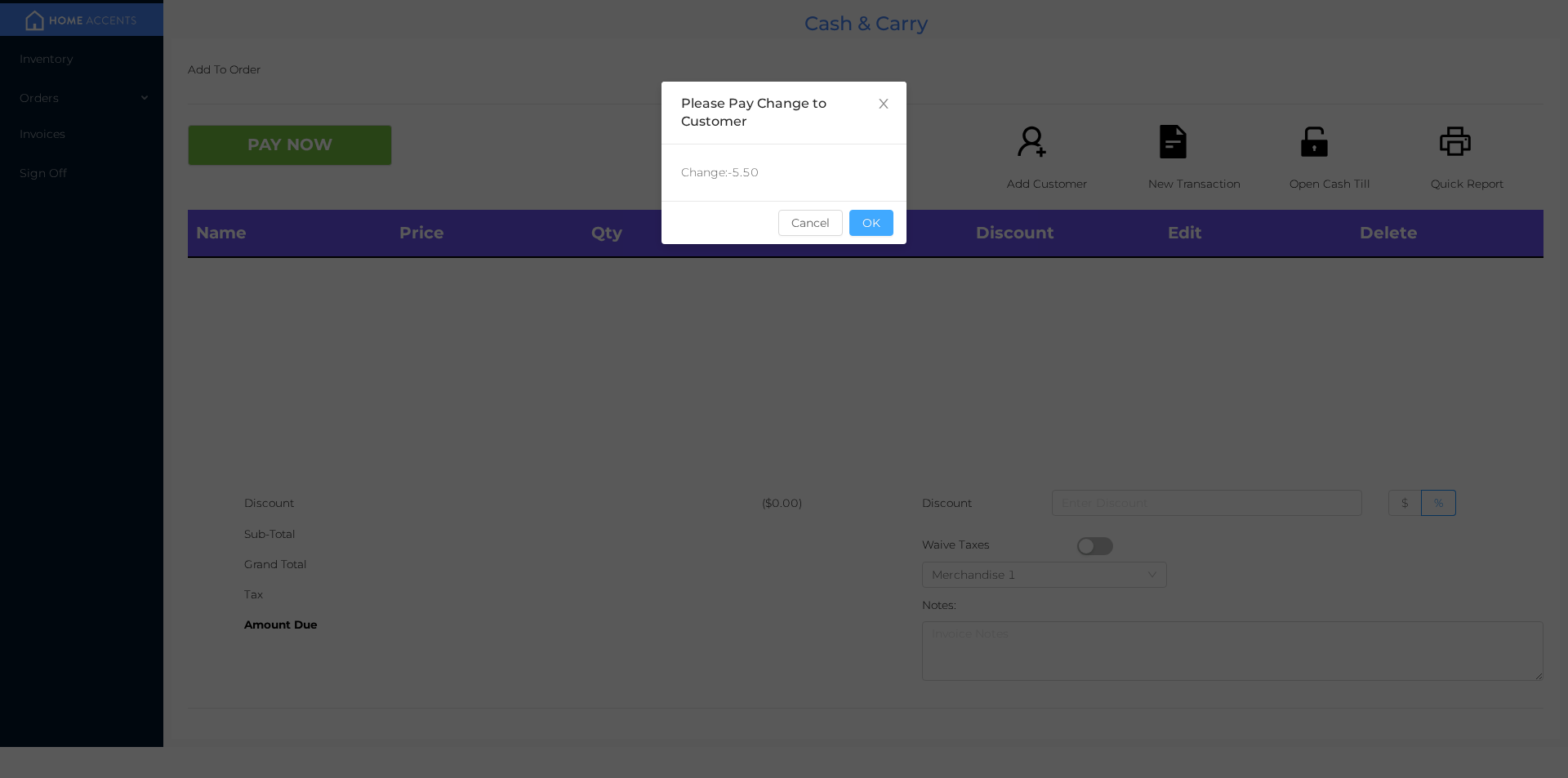
click at [880, 221] on button "OK" at bounding box center [871, 222] width 44 height 26
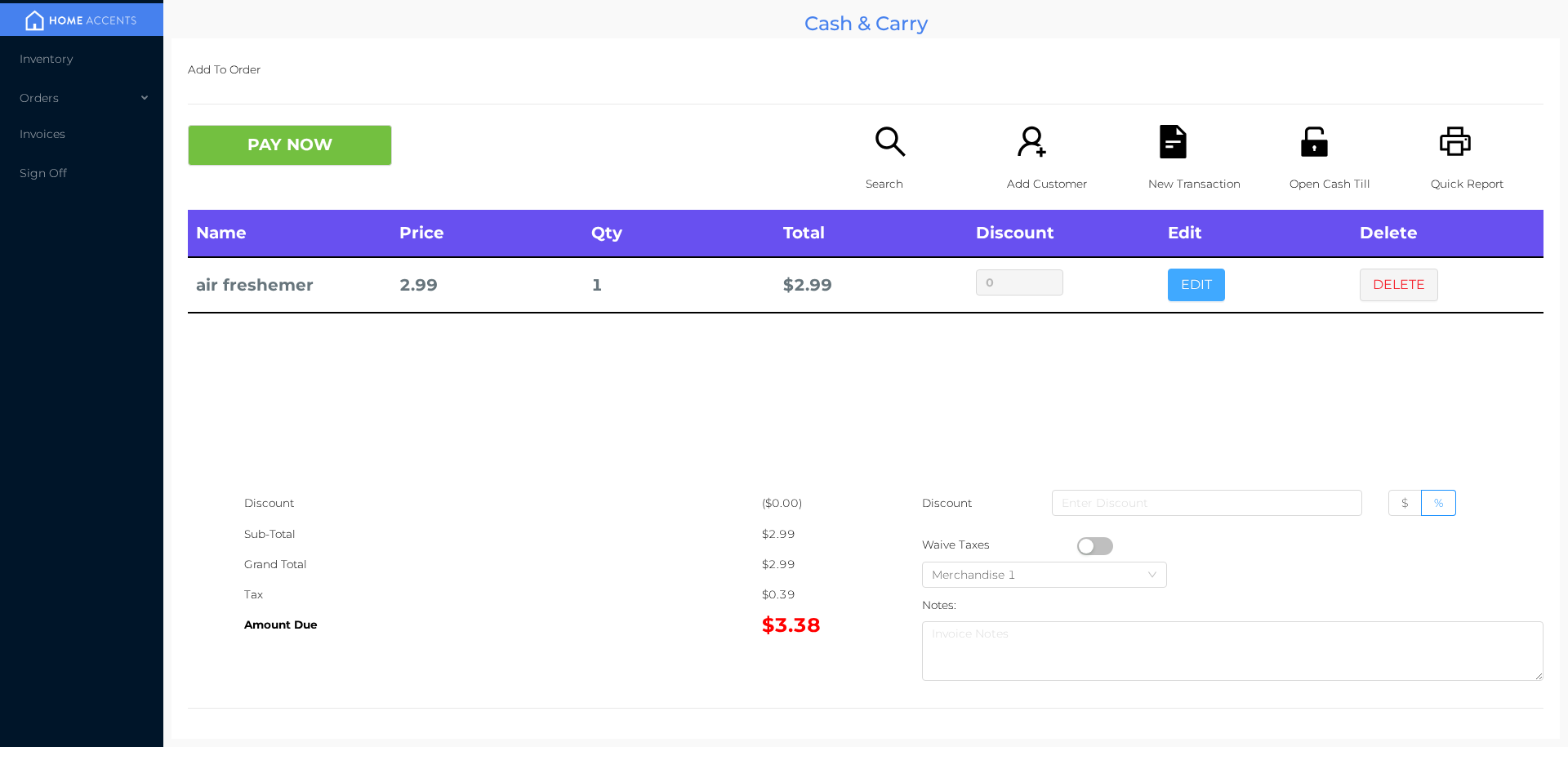
click at [1172, 296] on button "EDIT" at bounding box center [1196, 285] width 58 height 32
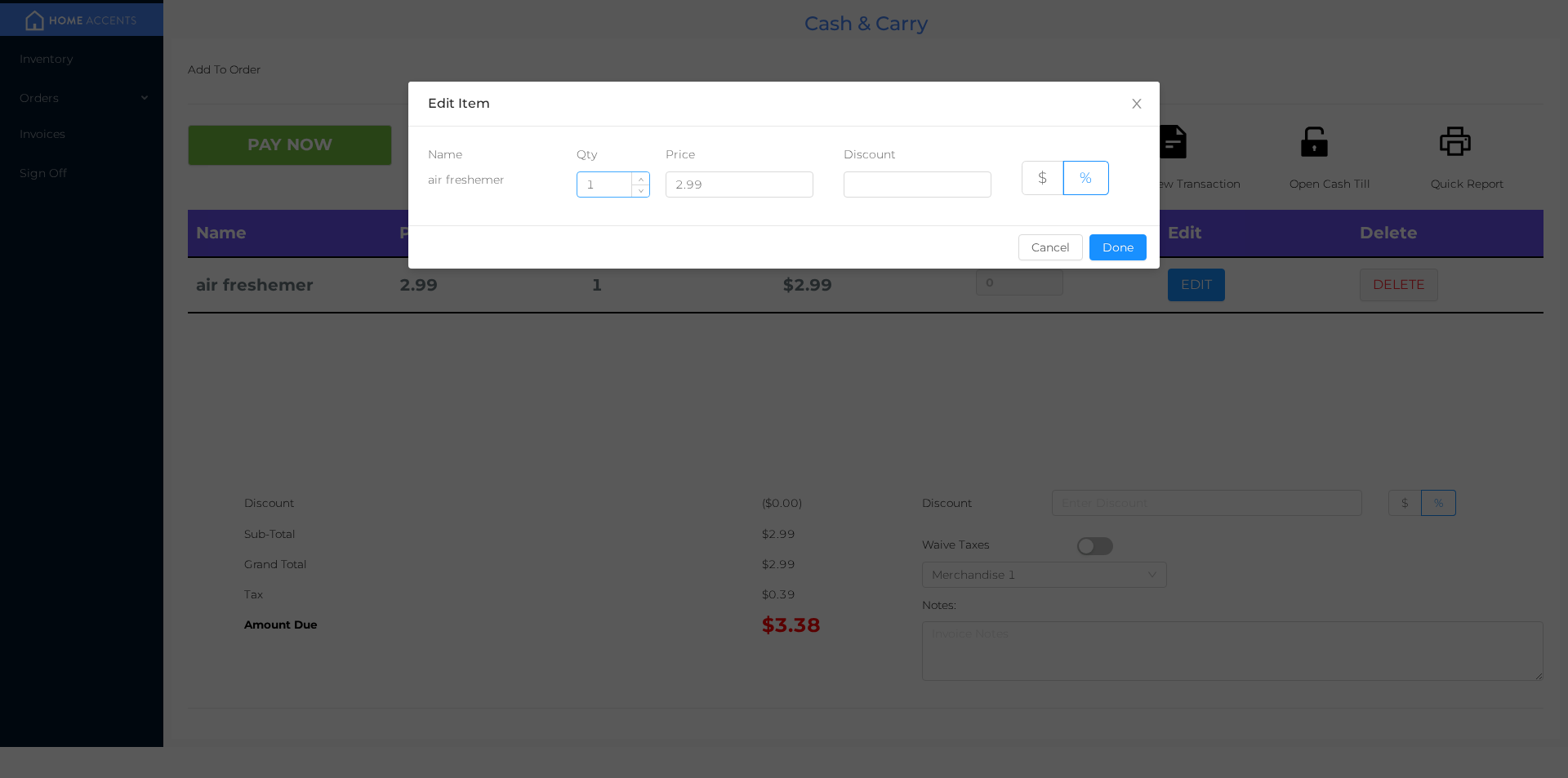
click at [612, 190] on input "1" at bounding box center [614, 184] width 72 height 24
type input "5"
click at [1122, 242] on button "Done" at bounding box center [1118, 247] width 58 height 26
type input "0%"
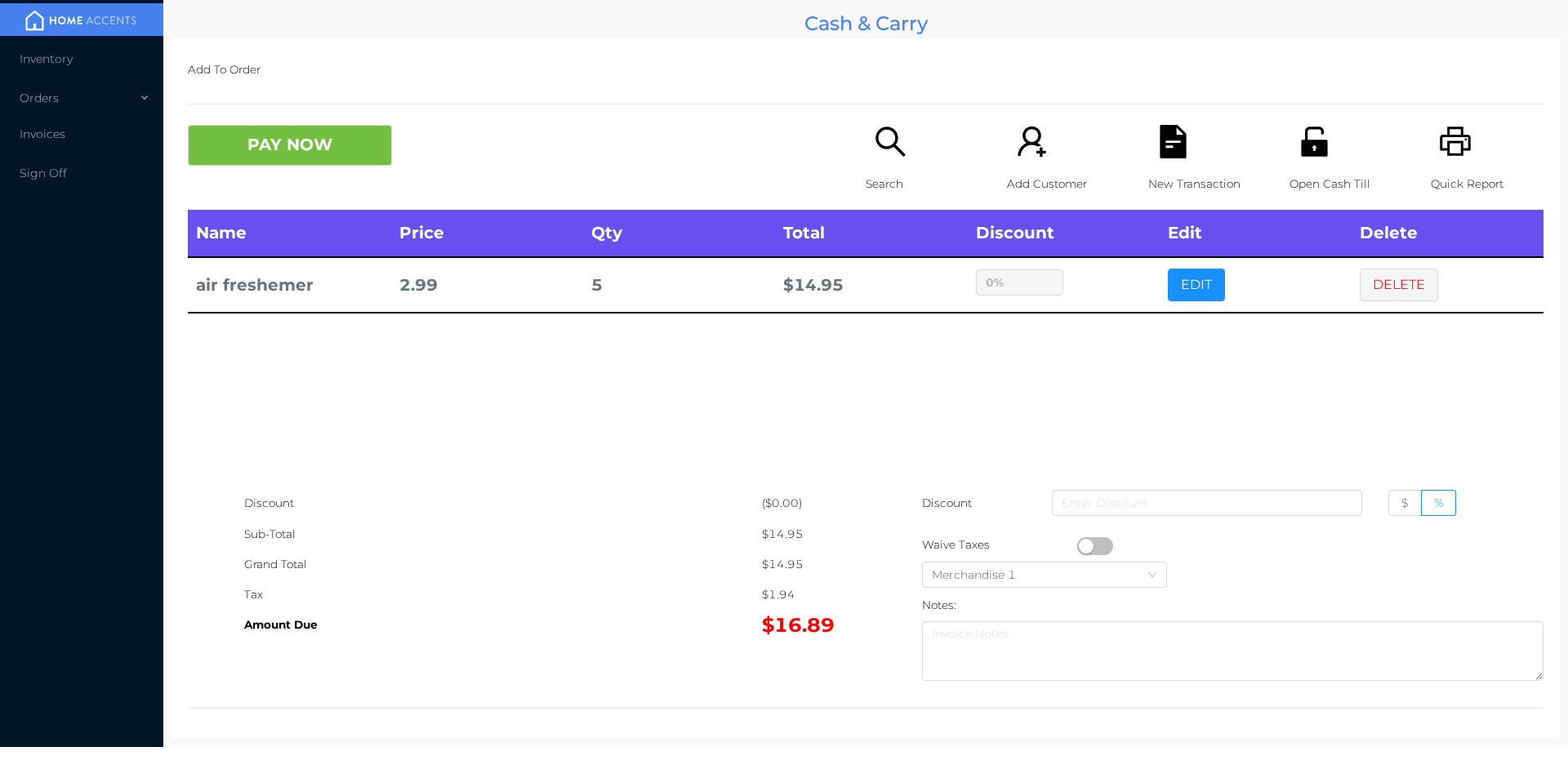
click at [1096, 378] on div "sentinelStart Edit Item Name Qty Price Discount air freshemer 5 2.99 $ % Cancel…" at bounding box center [784, 389] width 1568 height 778
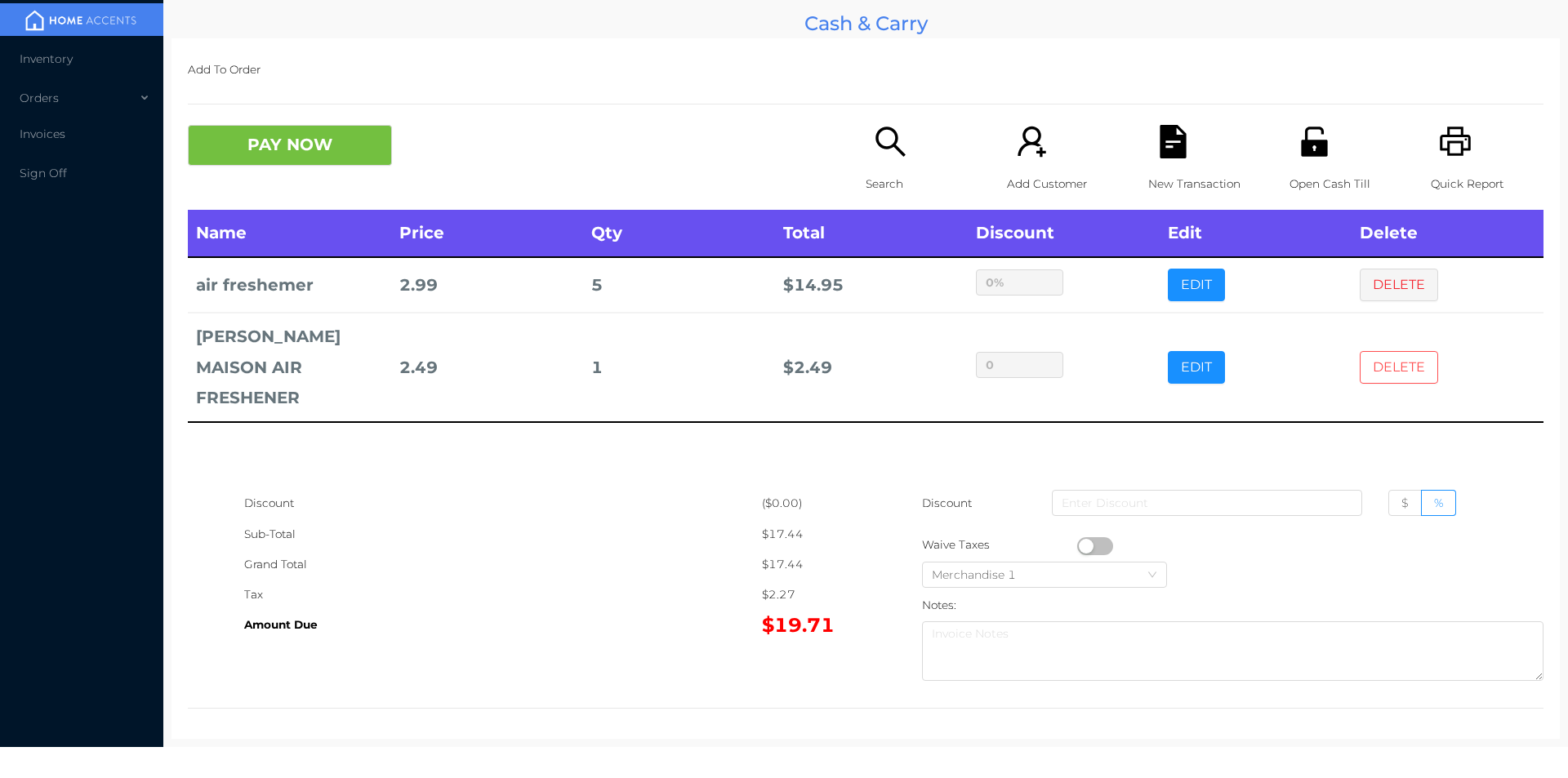
click at [1393, 351] on button "DELETE" at bounding box center [1398, 367] width 78 height 32
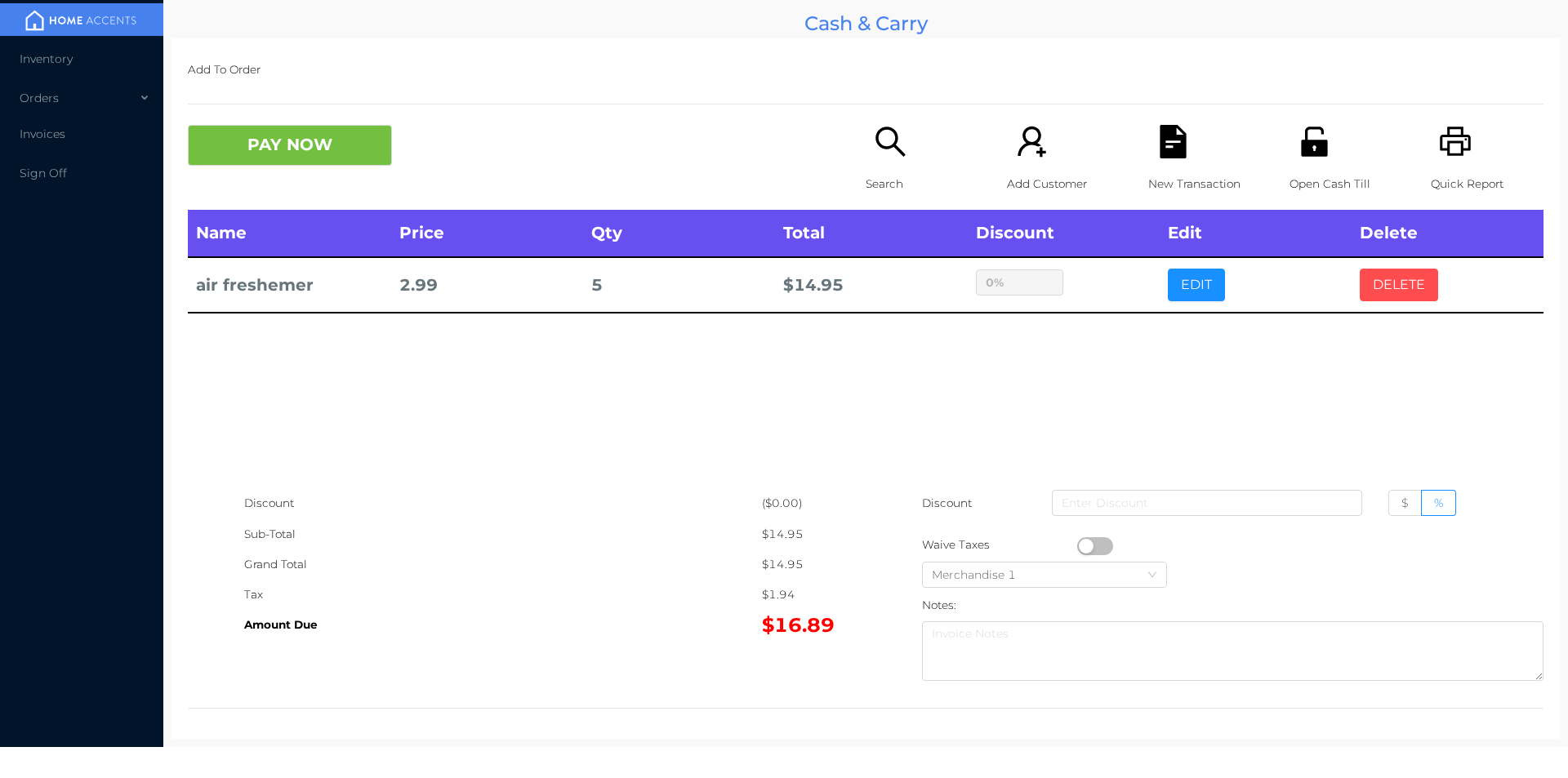
click at [1374, 273] on button "DELETE" at bounding box center [1398, 285] width 78 height 32
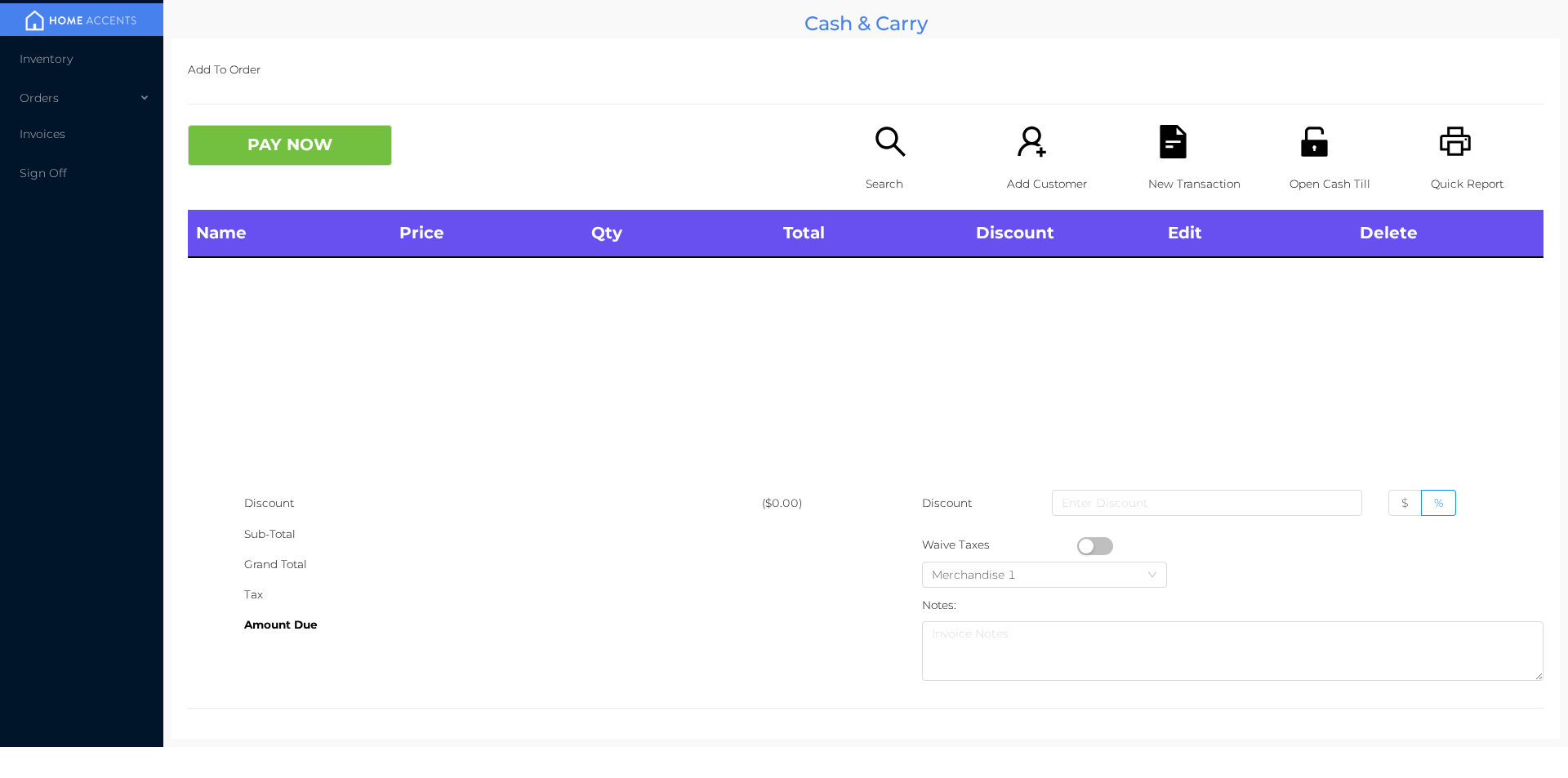
click at [1301, 155] on icon "icon: unlock" at bounding box center [1313, 141] width 26 height 30
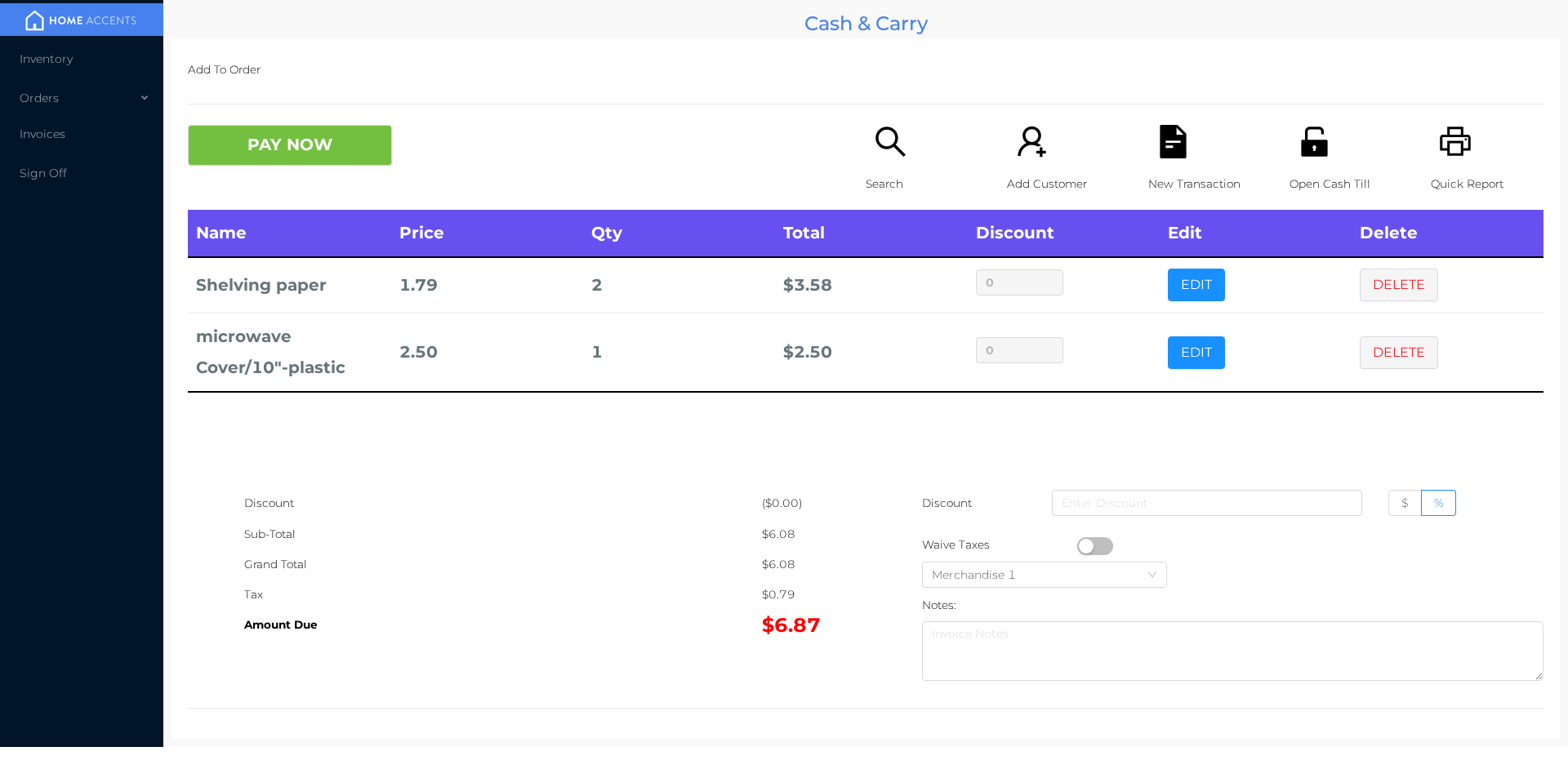
click at [875, 156] on icon "icon: search" at bounding box center [890, 141] width 33 height 33
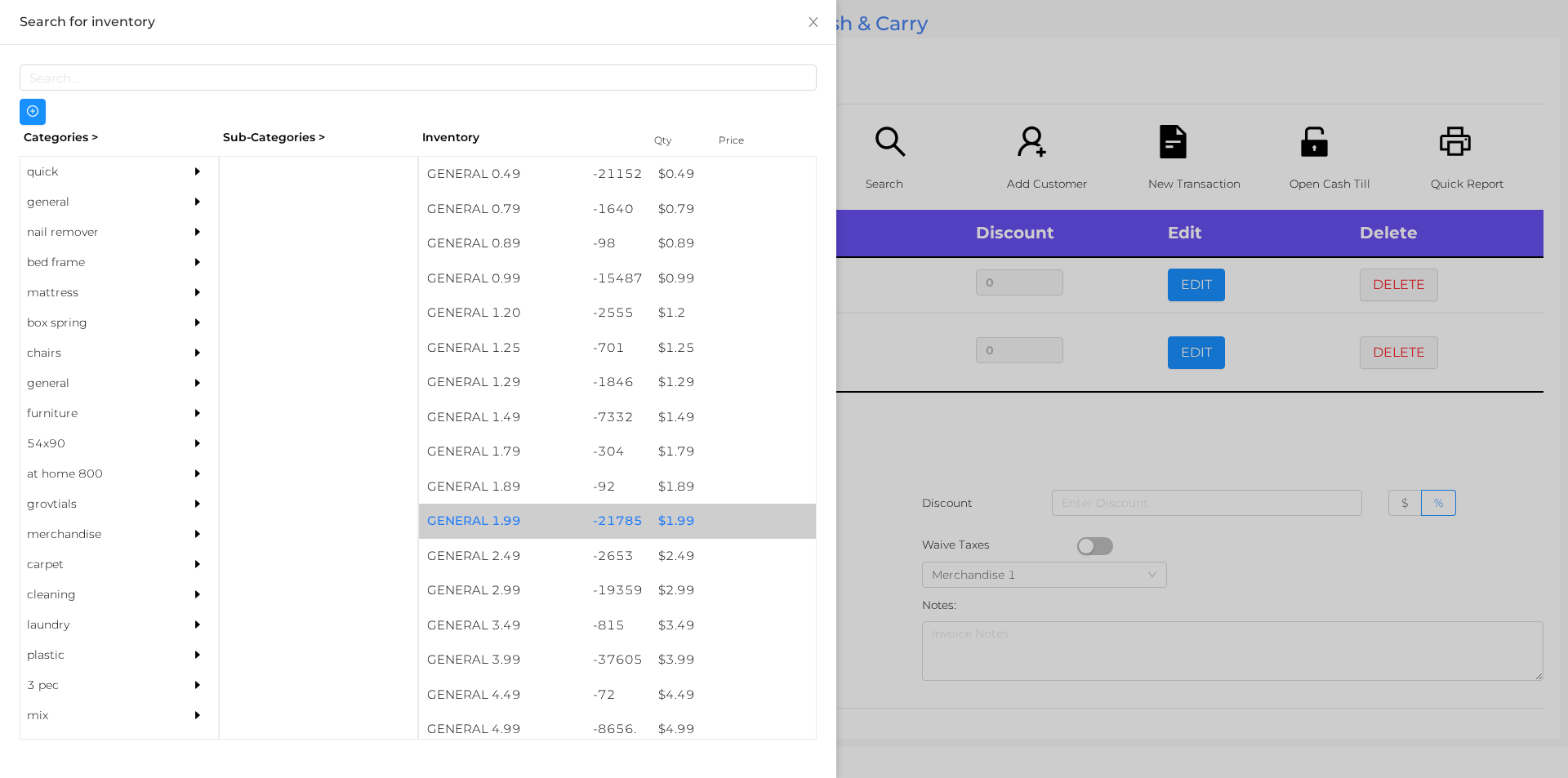
click at [672, 526] on div "$ 1.99" at bounding box center [733, 521] width 166 height 35
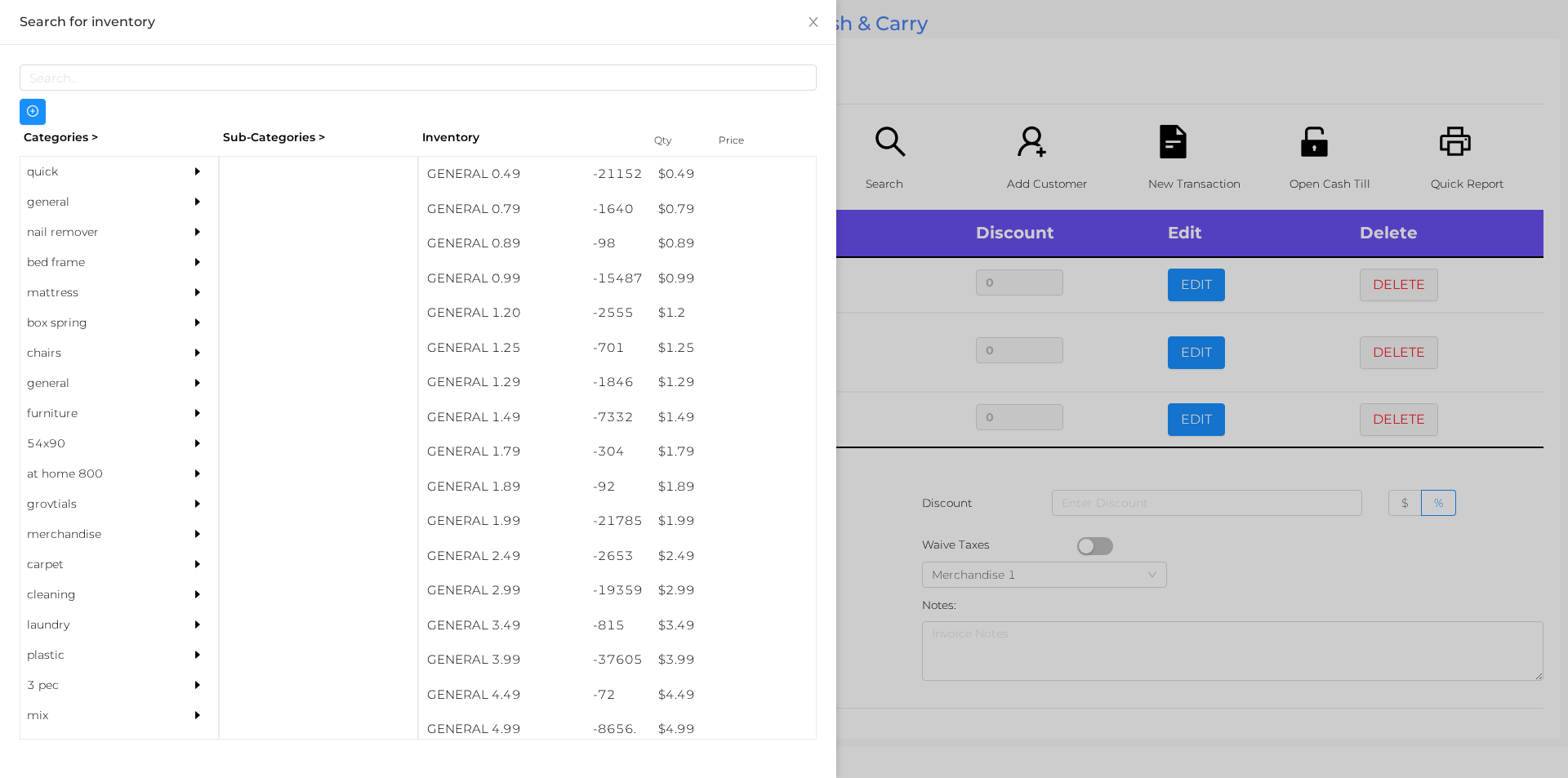
click at [871, 491] on div at bounding box center [784, 389] width 1568 height 778
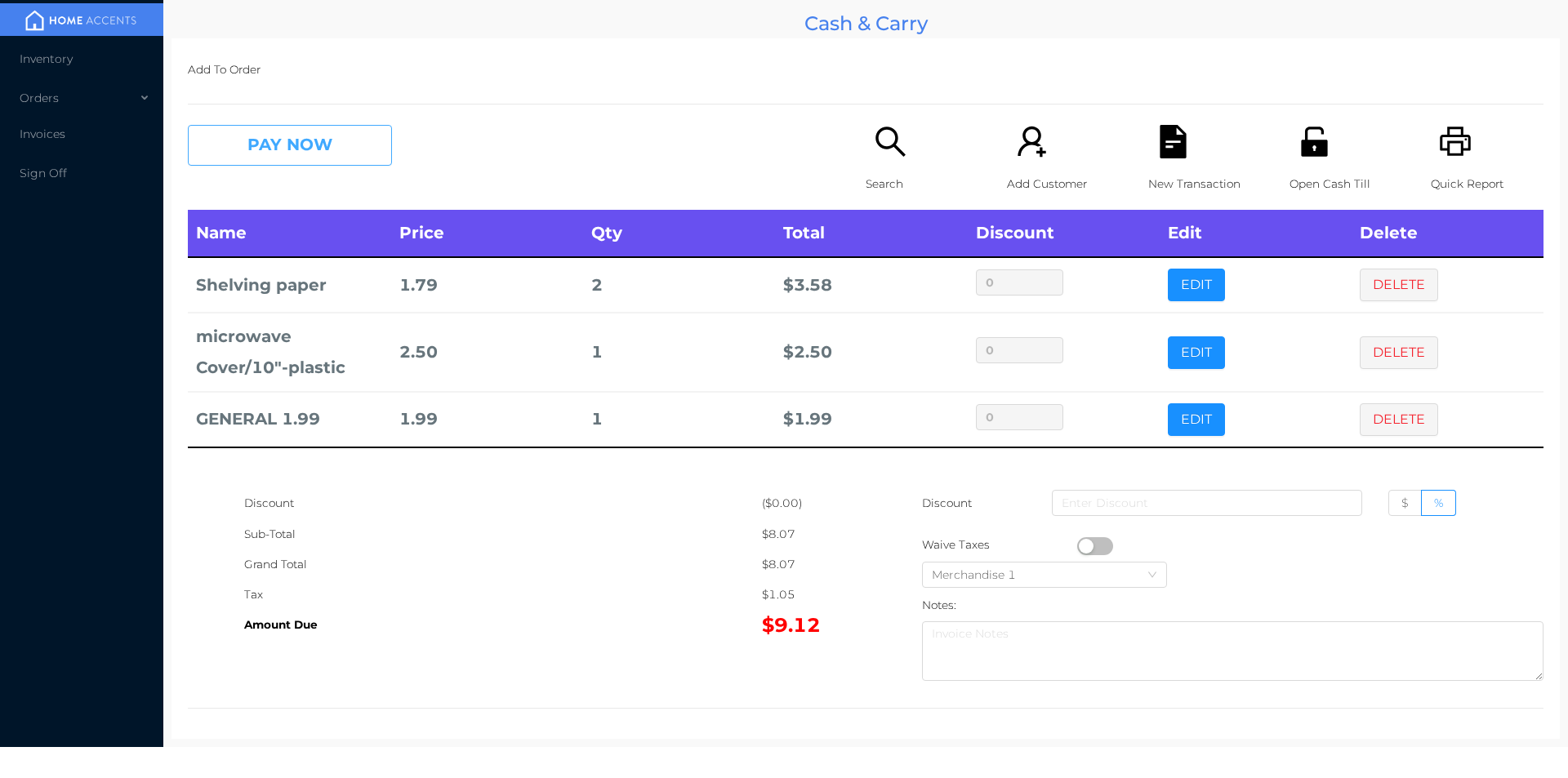
click at [315, 149] on button "PAY NOW" at bounding box center [290, 145] width 204 height 40
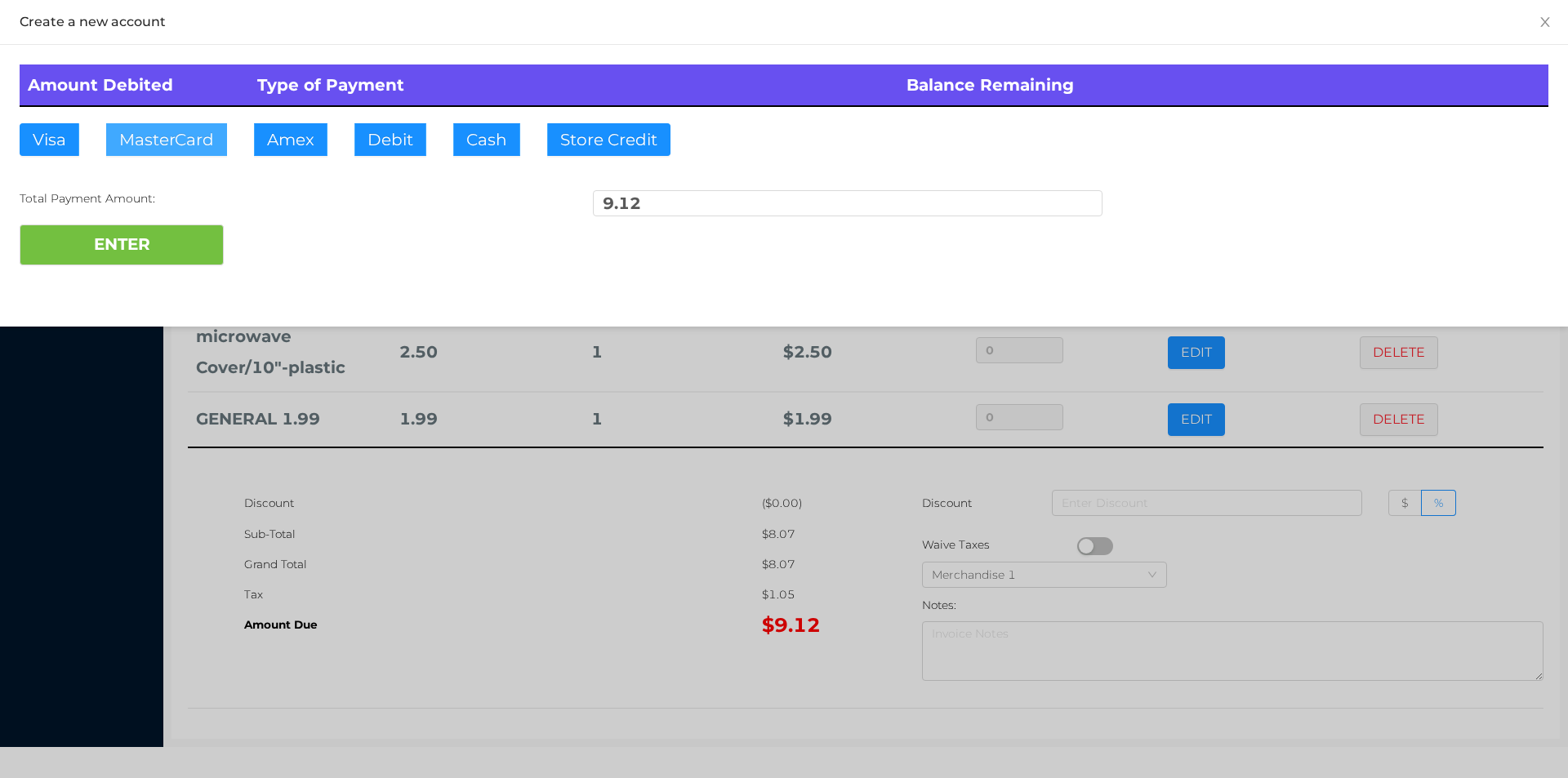
click at [148, 143] on button "MasterCard" at bounding box center [166, 139] width 121 height 32
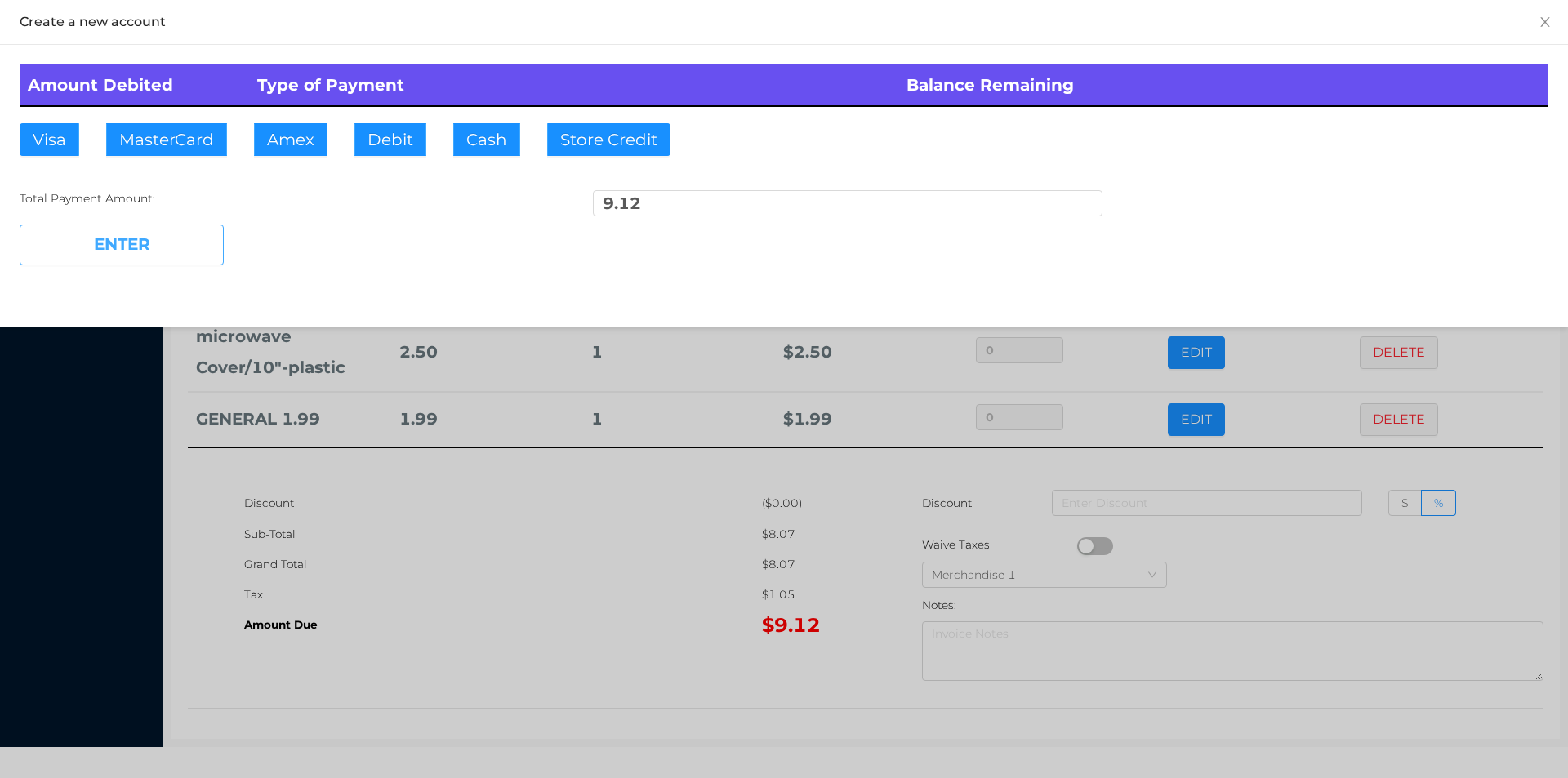
click at [140, 247] on button "ENTER" at bounding box center [121, 245] width 204 height 40
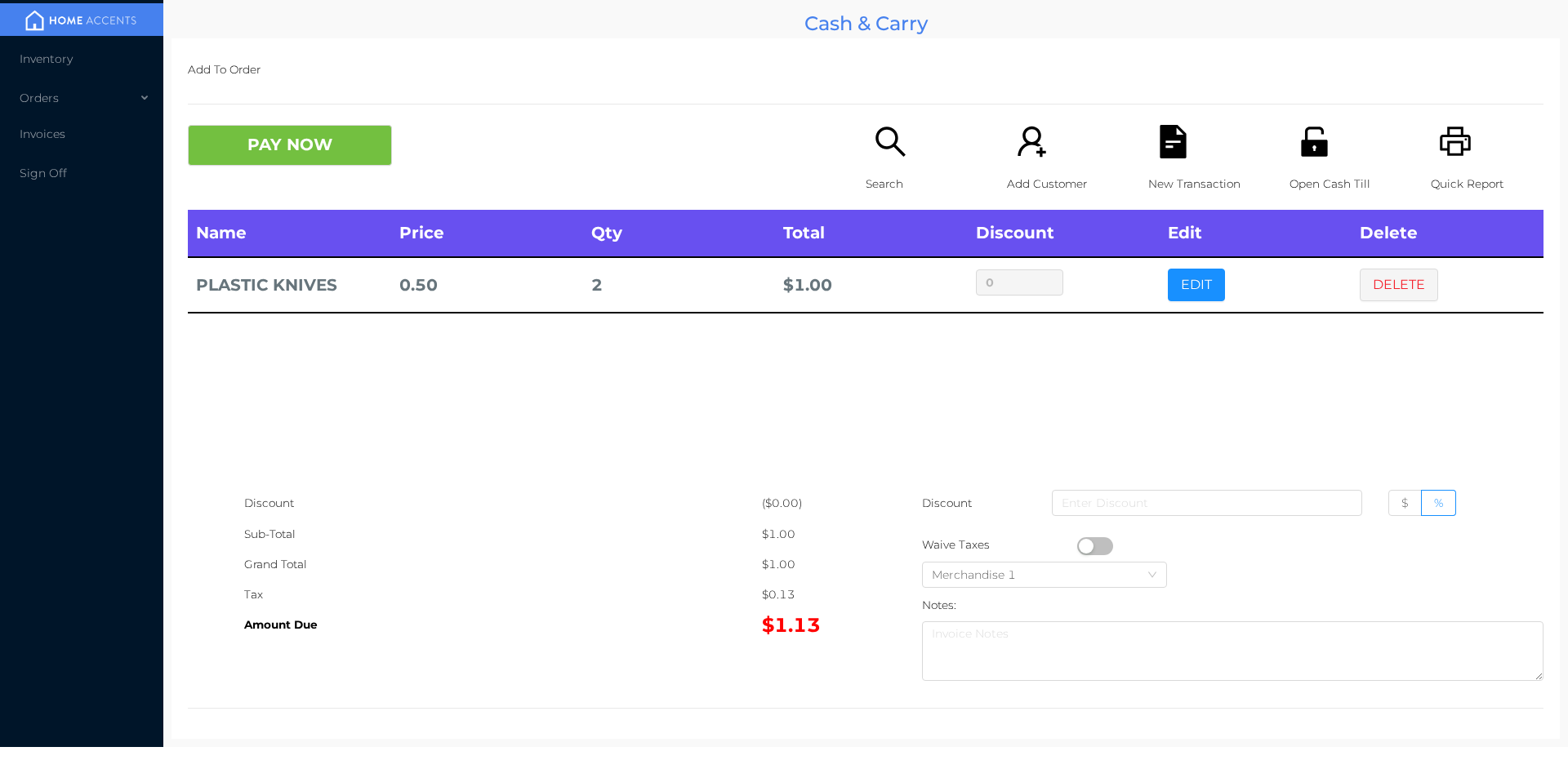
click at [888, 138] on icon "icon: search" at bounding box center [890, 141] width 33 height 33
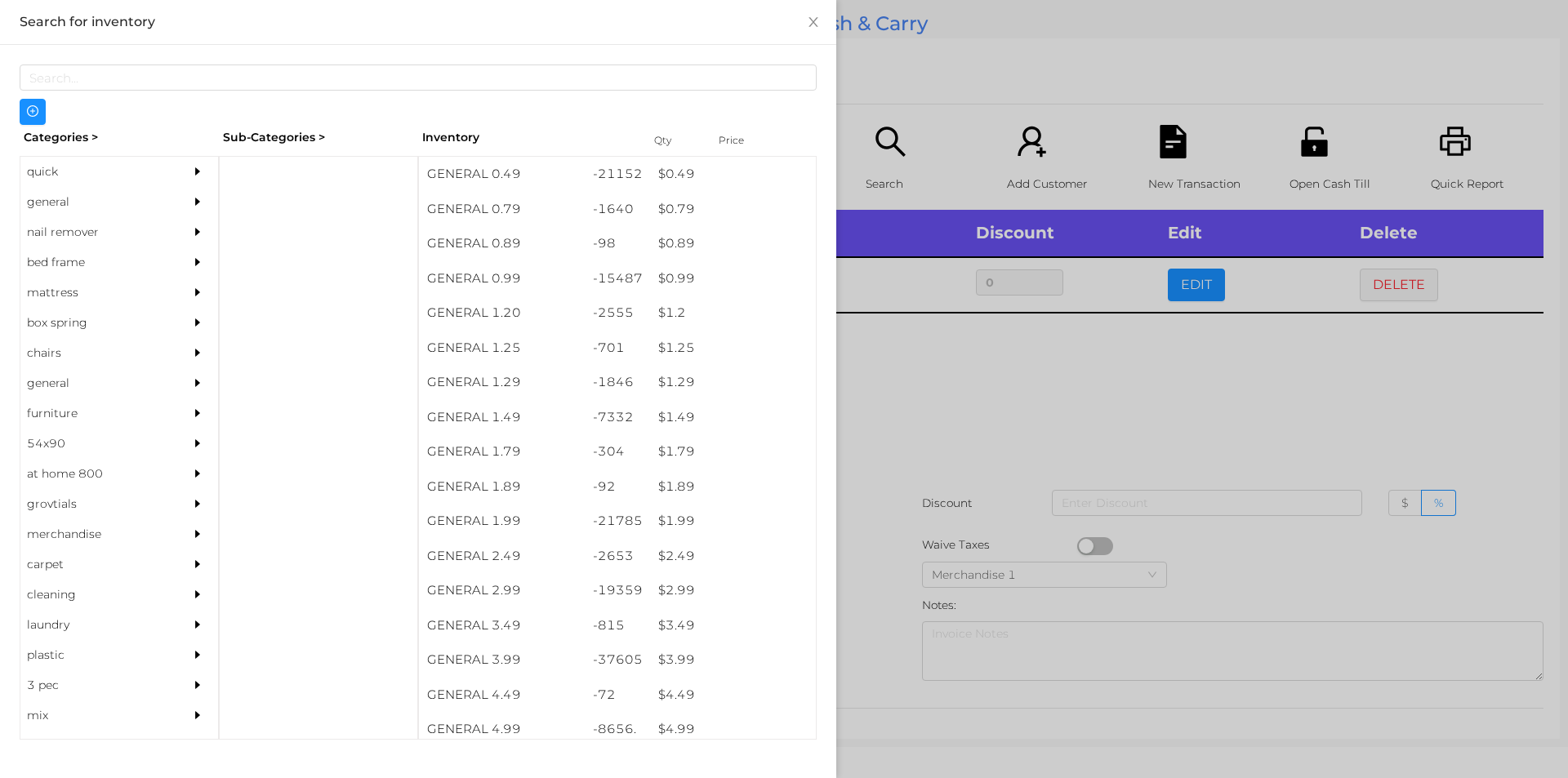
click at [989, 383] on div at bounding box center [784, 389] width 1568 height 778
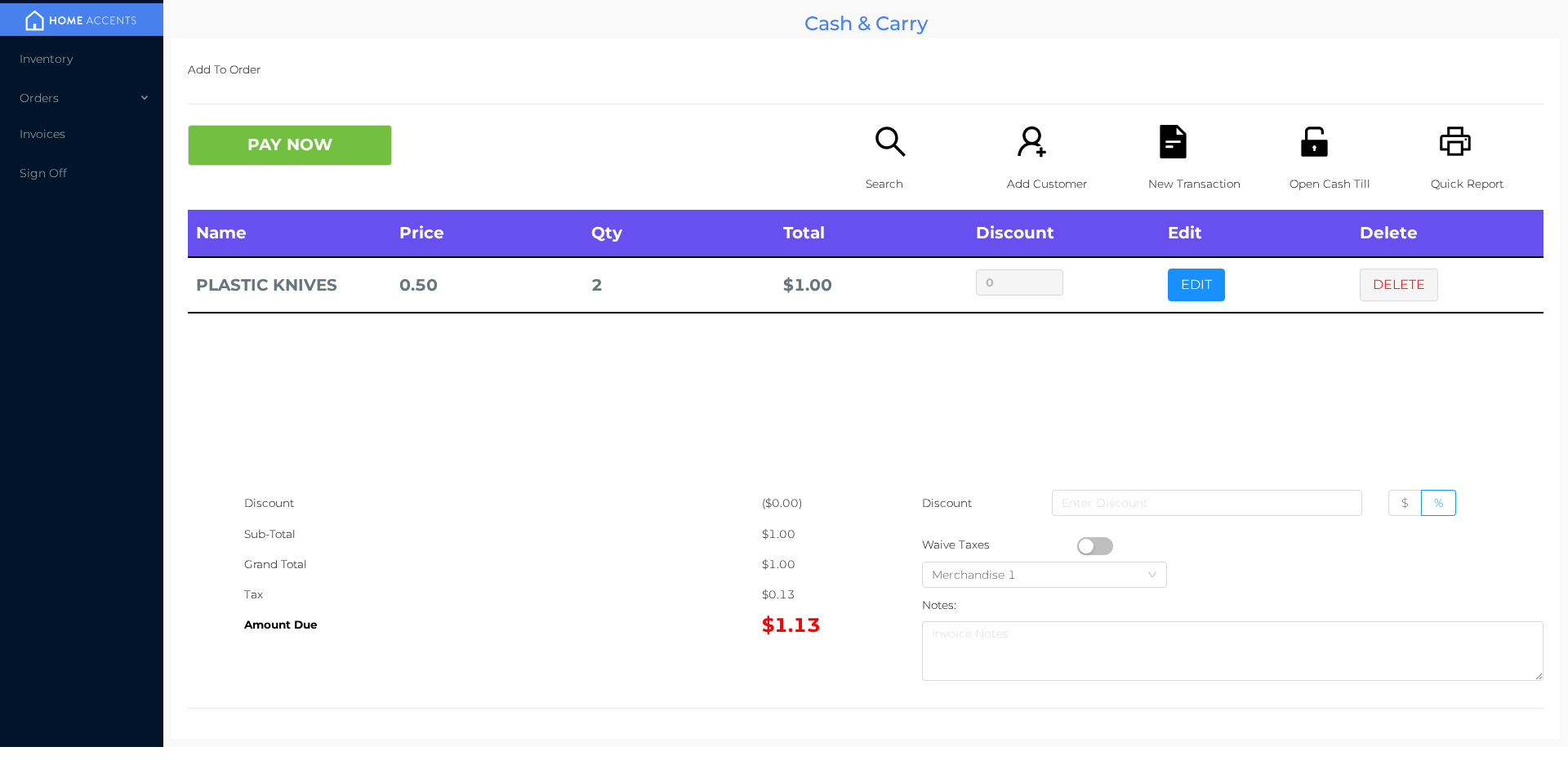
click at [881, 164] on div "Search" at bounding box center [921, 167] width 112 height 85
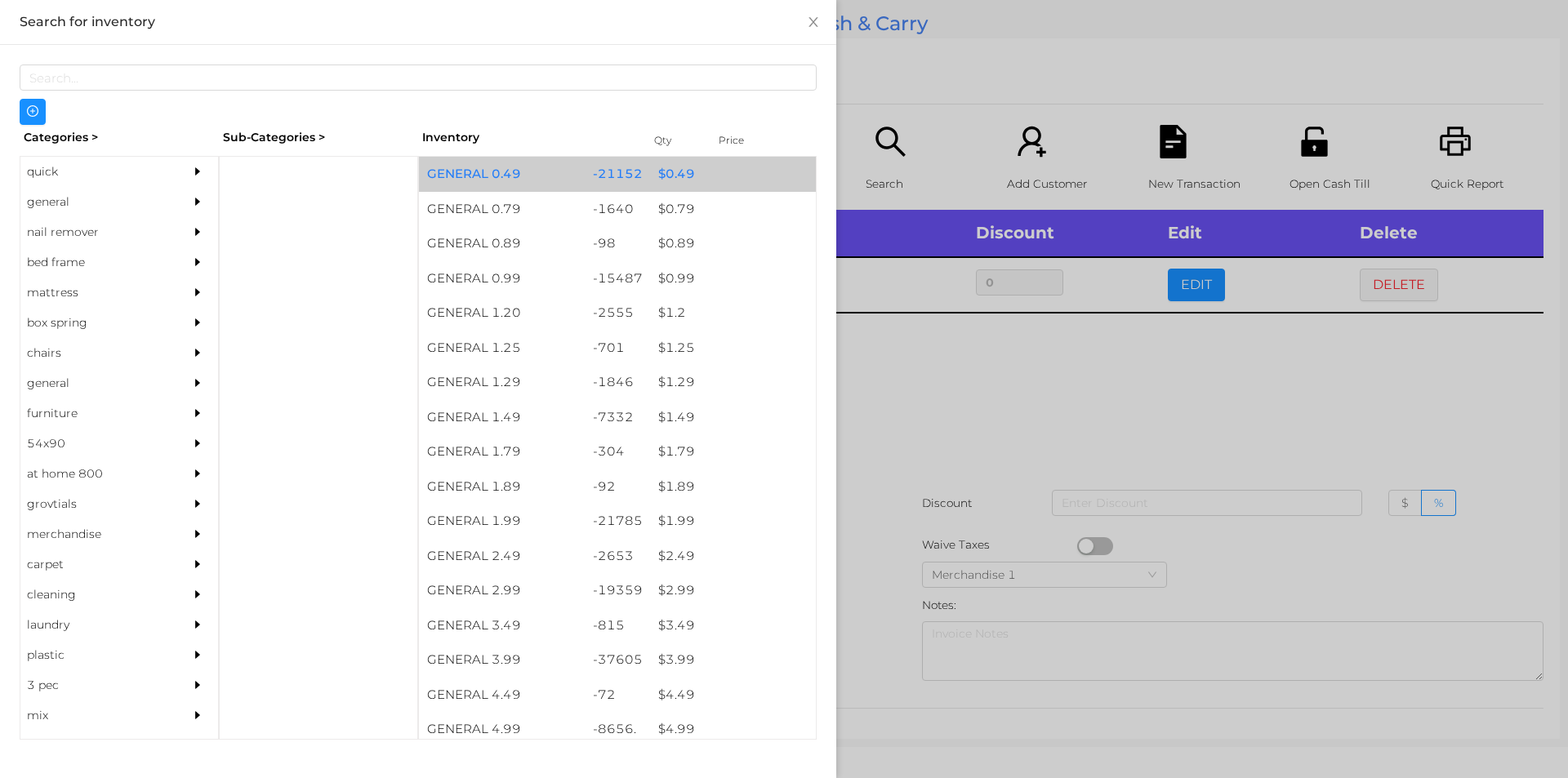
click at [661, 178] on div "$ 0.49" at bounding box center [733, 174] width 166 height 35
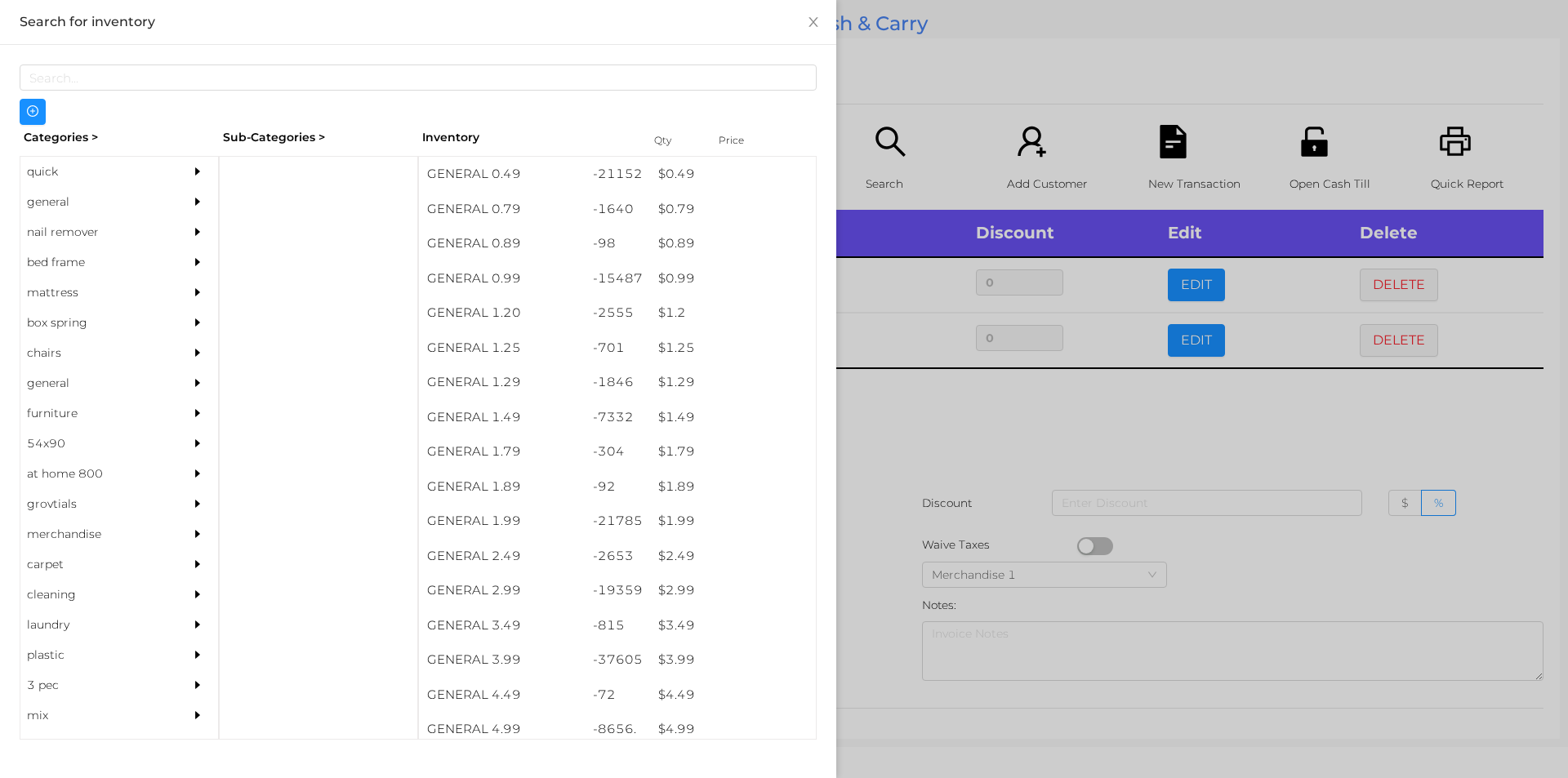
click at [925, 403] on div at bounding box center [784, 389] width 1568 height 778
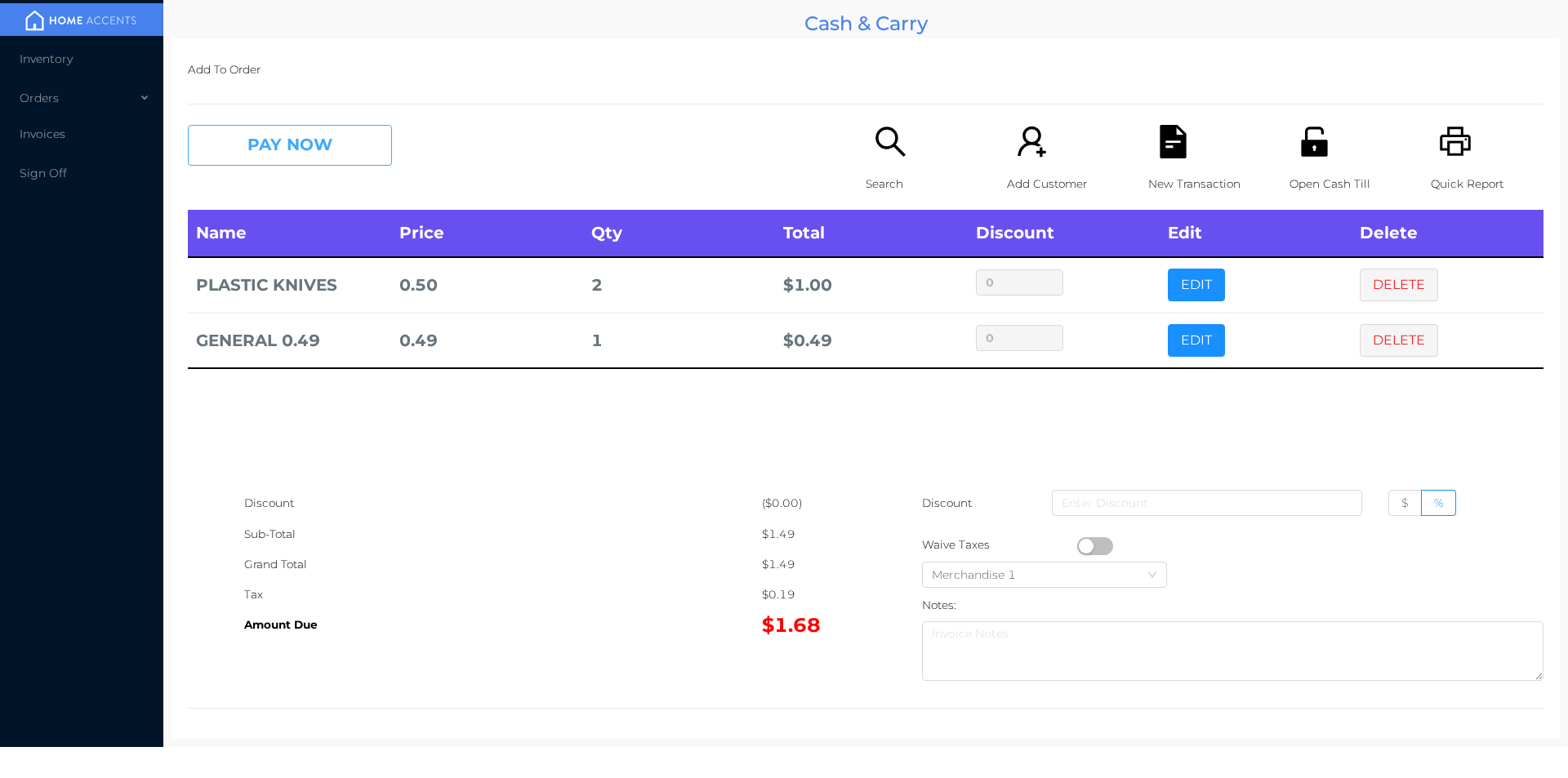
click at [338, 146] on button "PAY NOW" at bounding box center [290, 145] width 204 height 40
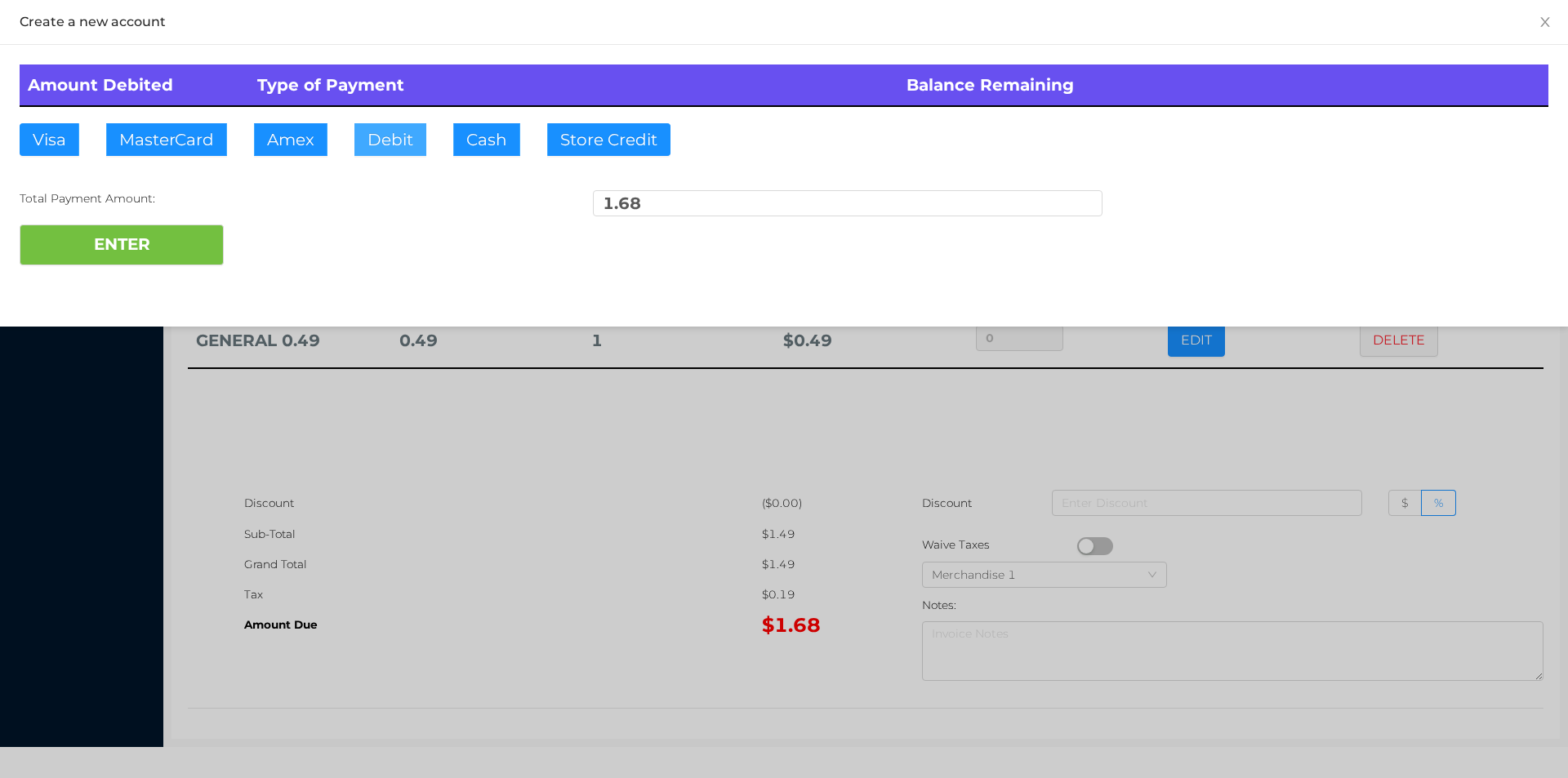
click at [385, 139] on button "Debit" at bounding box center [390, 139] width 72 height 32
click at [187, 235] on button "ENTER" at bounding box center [121, 245] width 204 height 40
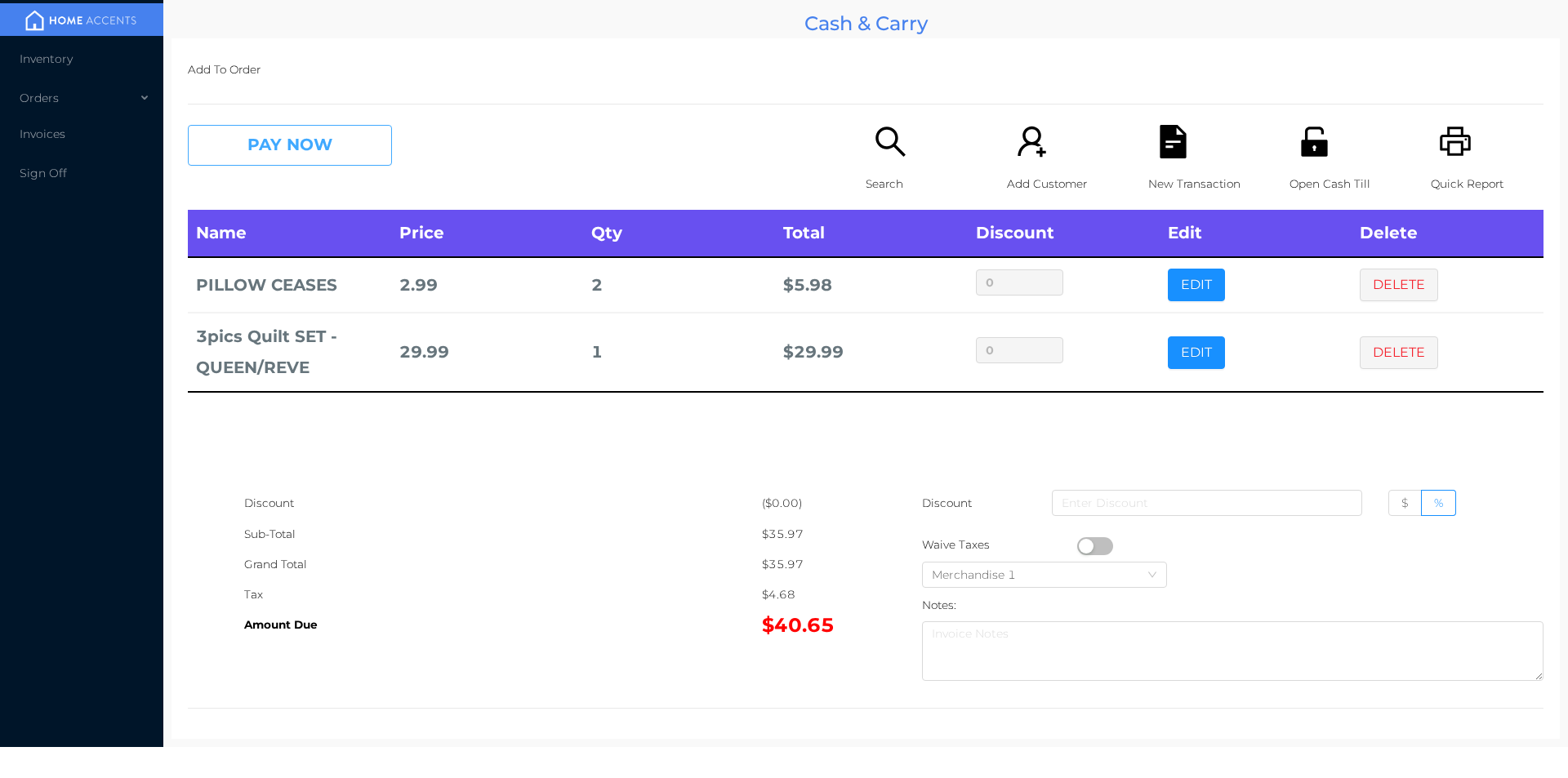
click at [275, 154] on button "PAY NOW" at bounding box center [290, 145] width 204 height 40
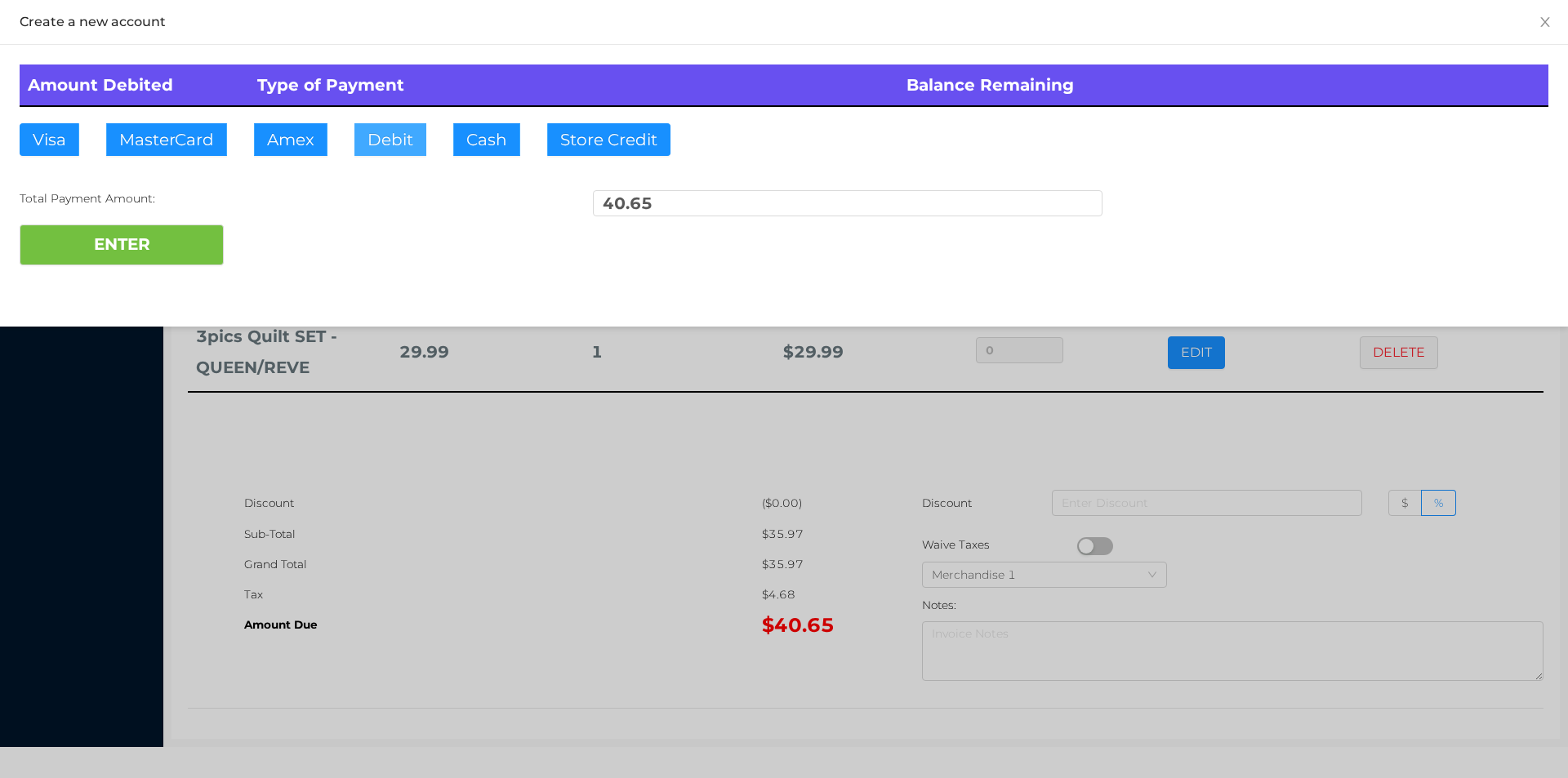
click at [374, 143] on button "Debit" at bounding box center [390, 139] width 72 height 32
click at [156, 247] on button "ENTER" at bounding box center [121, 245] width 204 height 40
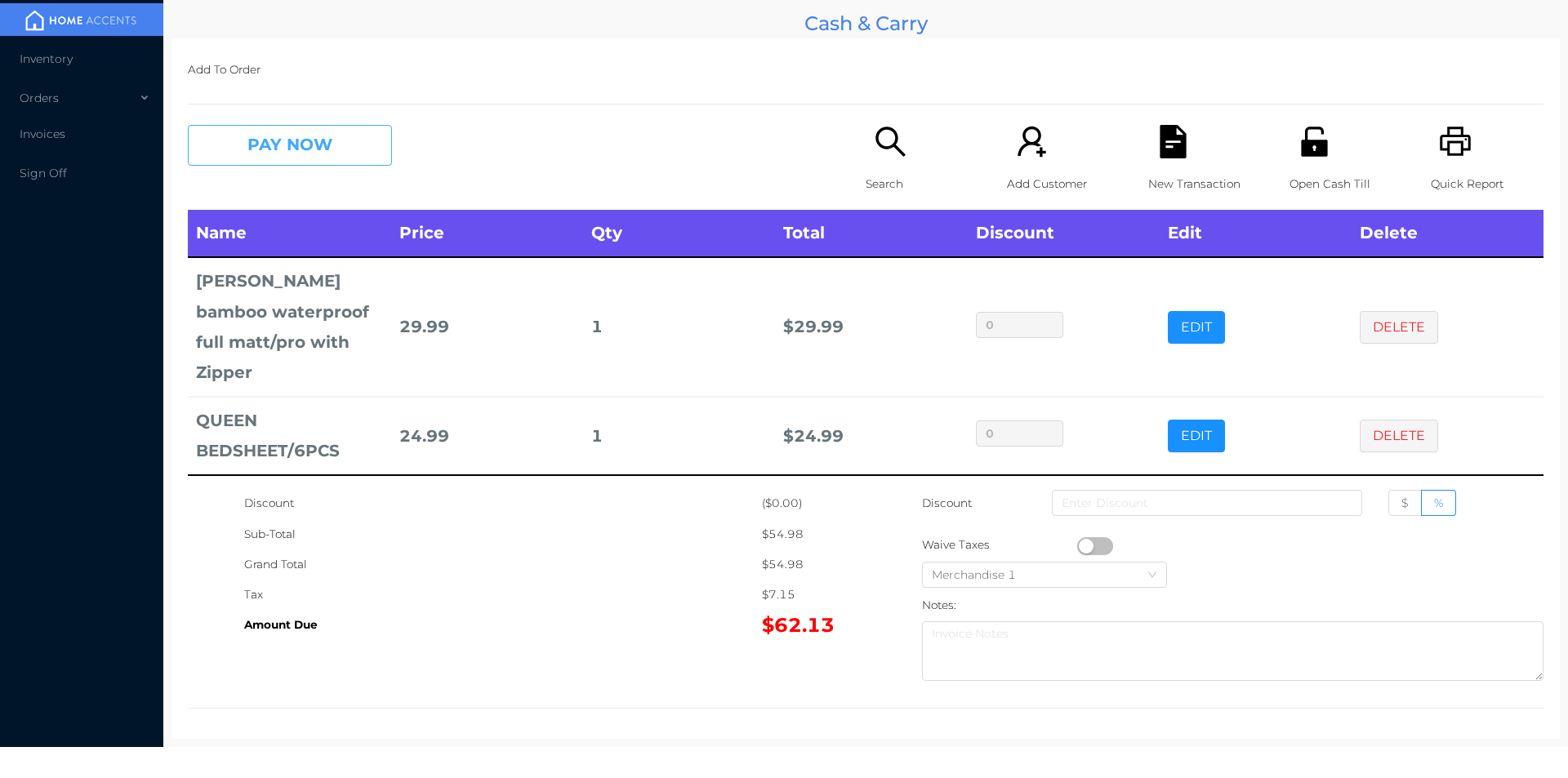
click at [306, 153] on button "PAY NOW" at bounding box center [290, 145] width 204 height 40
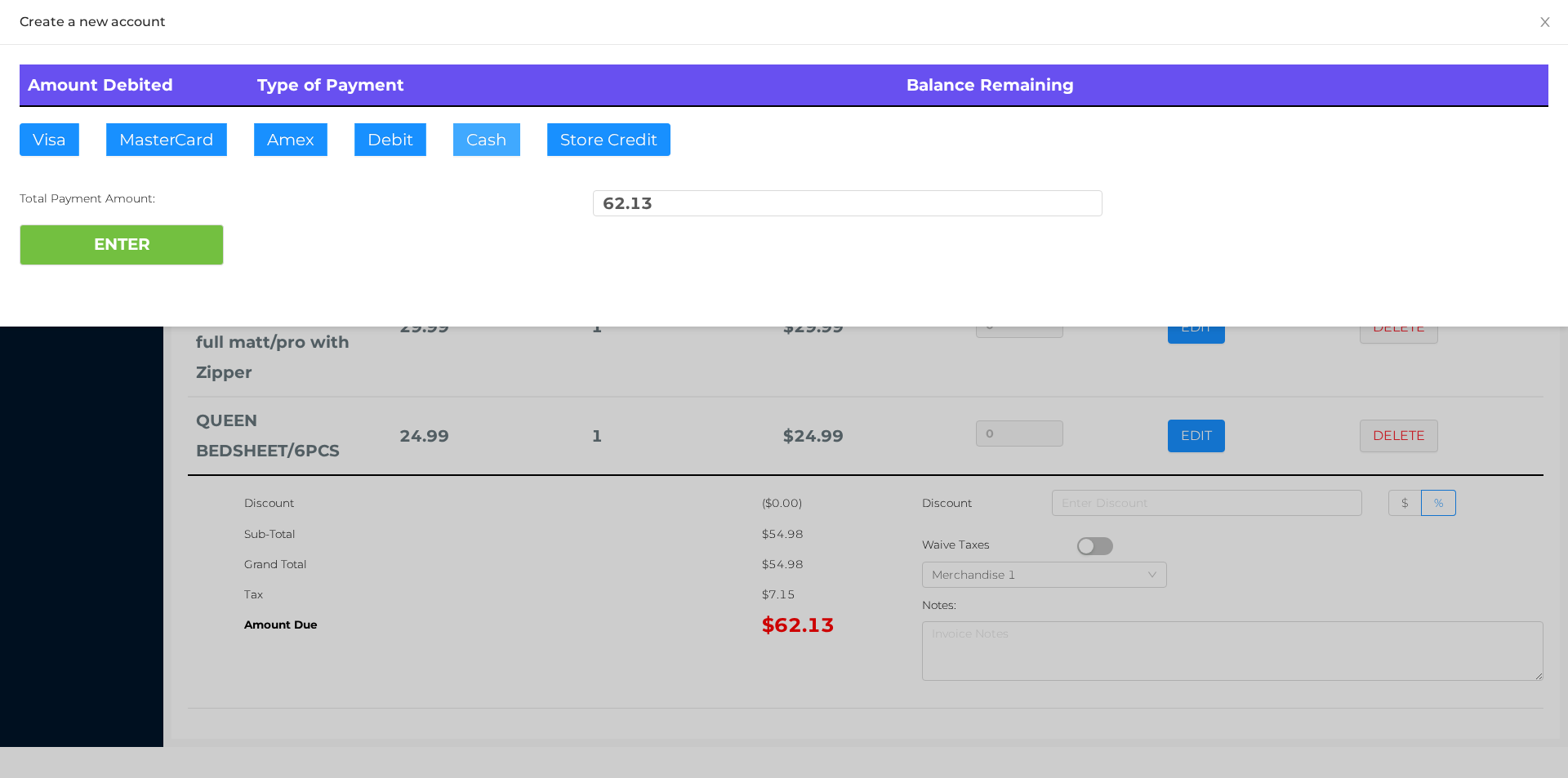
click at [479, 149] on button "Cash" at bounding box center [487, 139] width 67 height 32
click at [162, 242] on button "ENTER" at bounding box center [121, 245] width 204 height 40
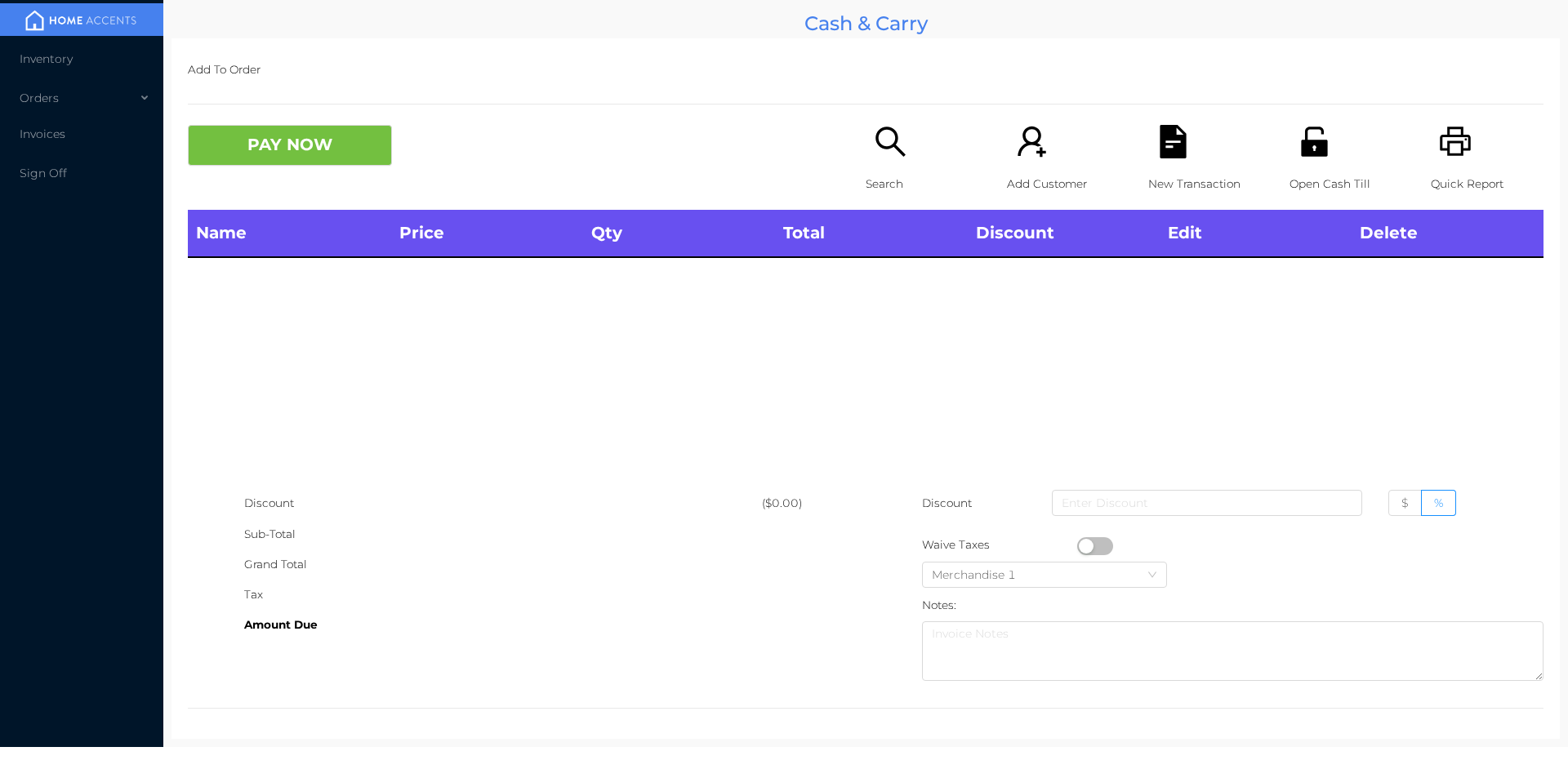
click at [1304, 164] on div "Open Cash Till" at bounding box center [1345, 167] width 112 height 85
click at [894, 160] on div "Search" at bounding box center [921, 167] width 112 height 85
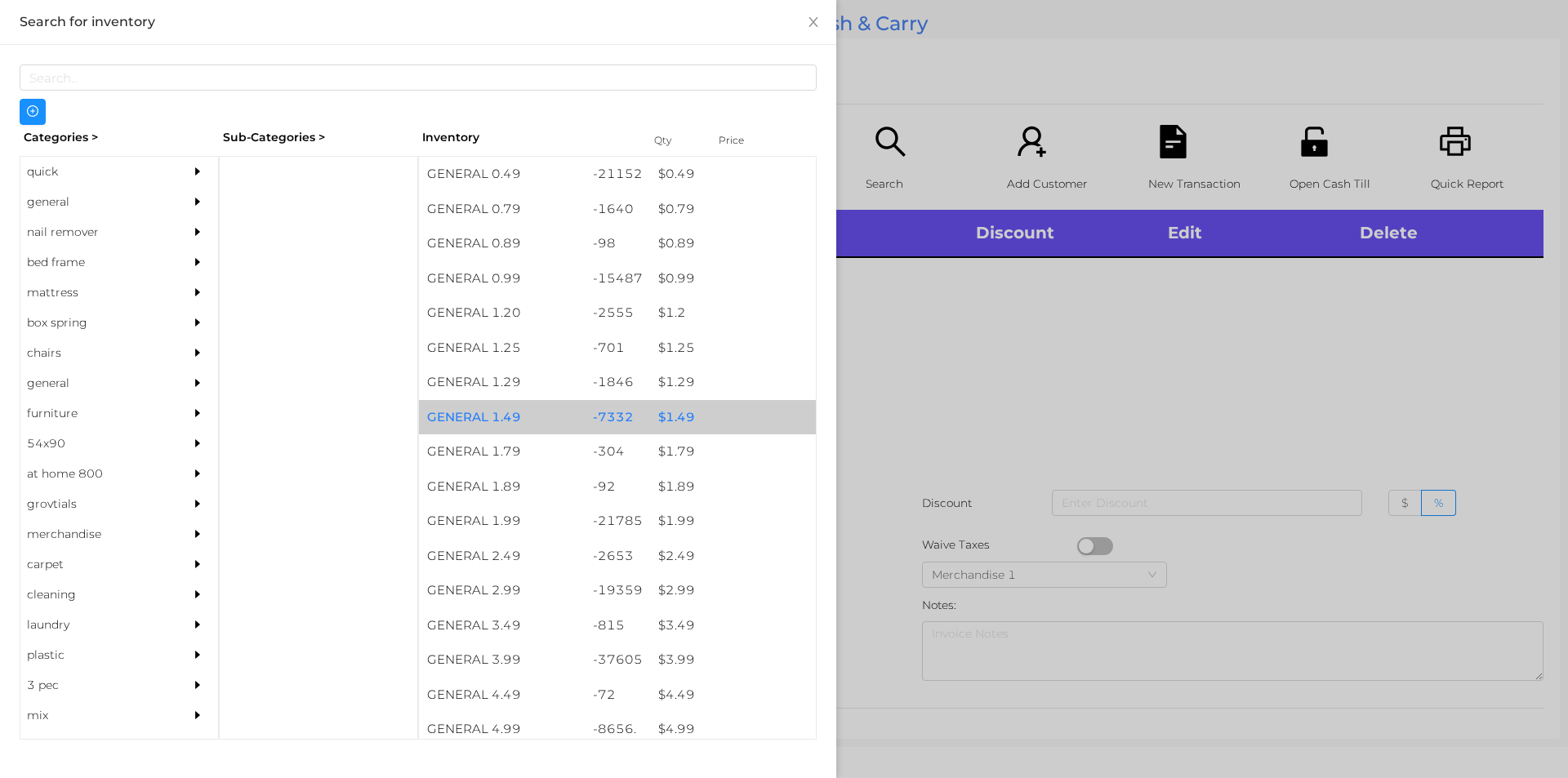
click at [667, 418] on div "$ 1.49" at bounding box center [733, 417] width 166 height 35
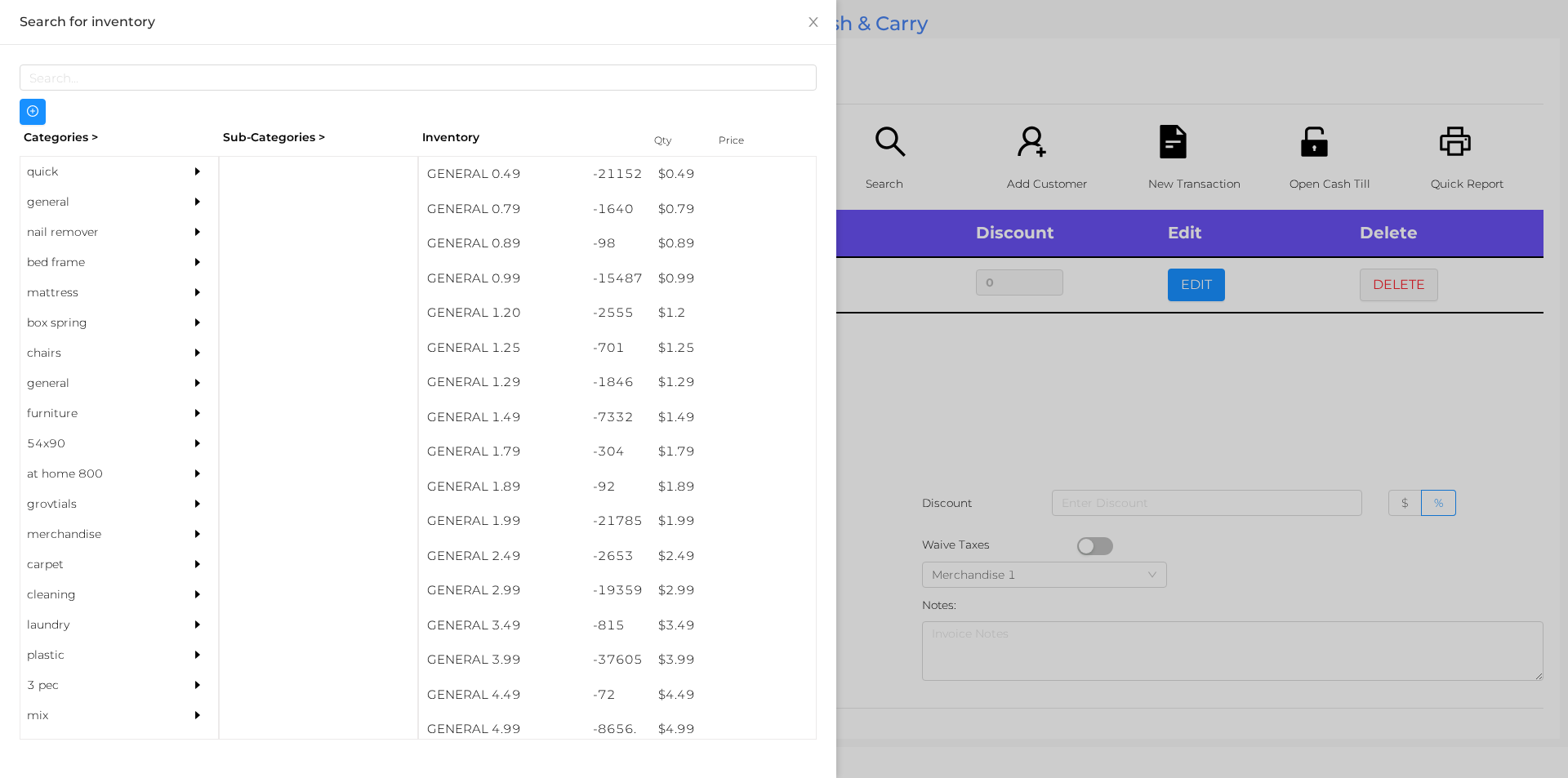
click at [880, 443] on div at bounding box center [784, 389] width 1568 height 778
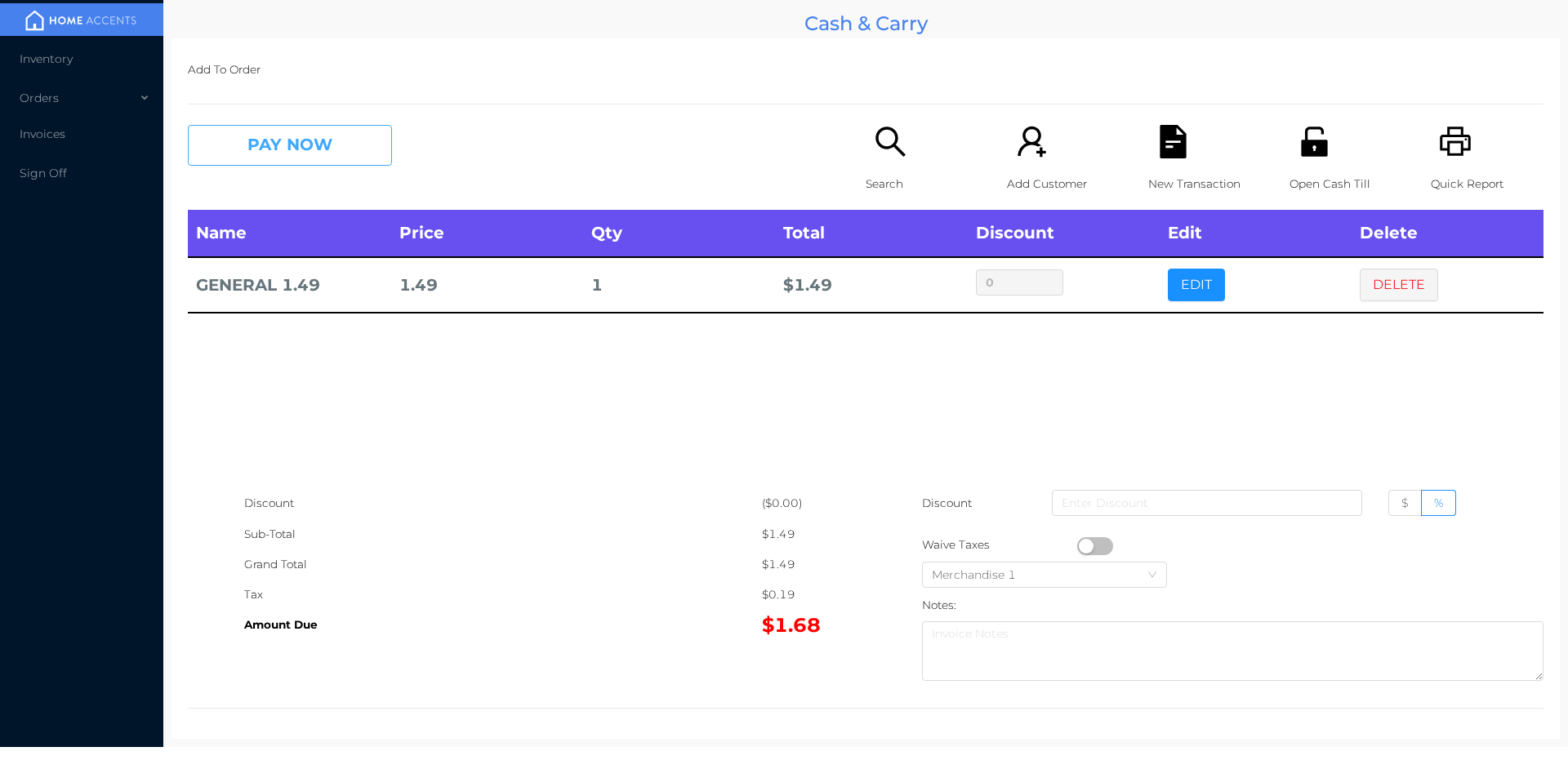
click at [311, 151] on button "PAY NOW" at bounding box center [290, 145] width 204 height 40
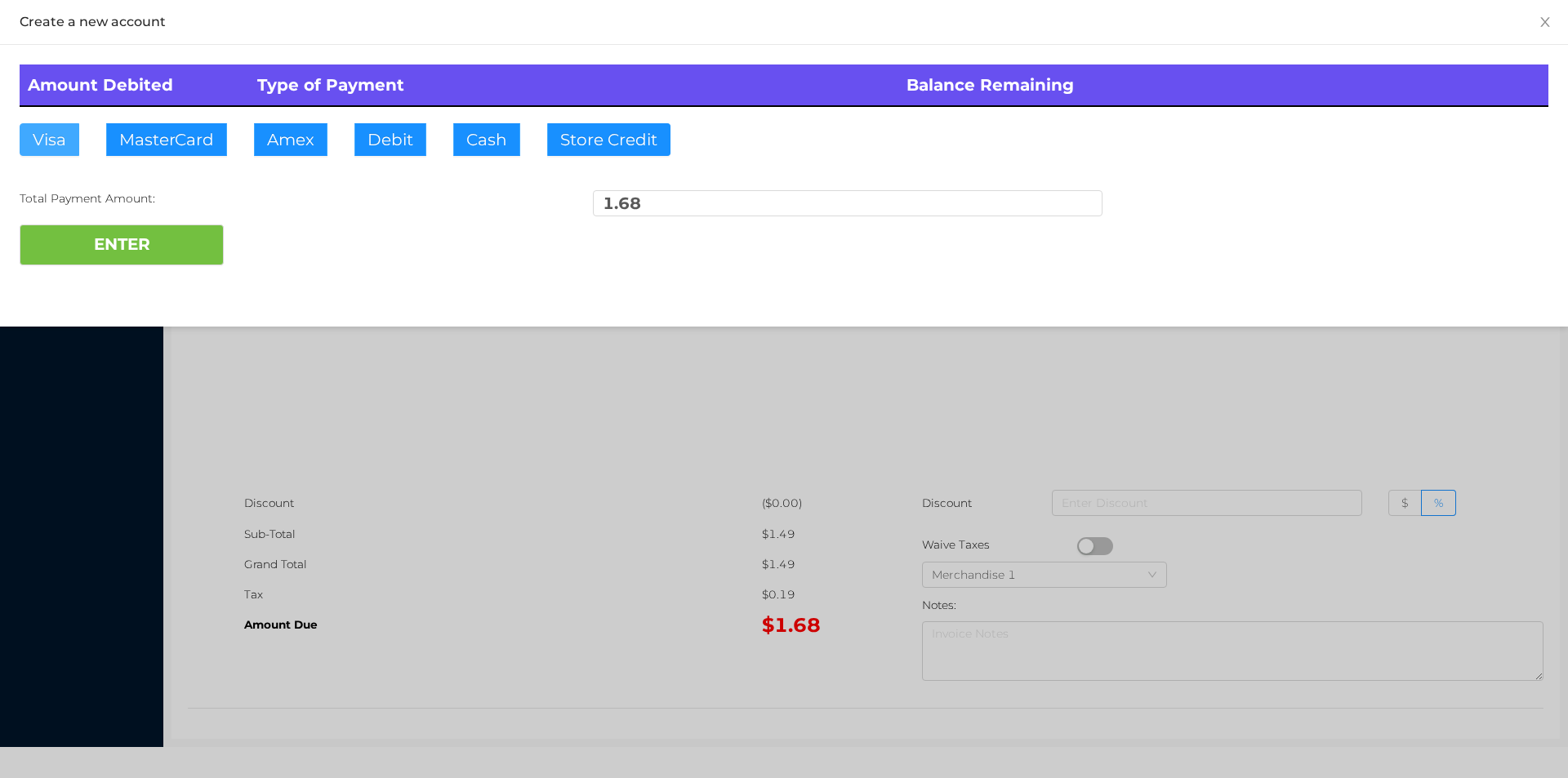
click at [55, 148] on button "Visa" at bounding box center [49, 139] width 59 height 32
click at [129, 237] on button "ENTER" at bounding box center [121, 245] width 204 height 40
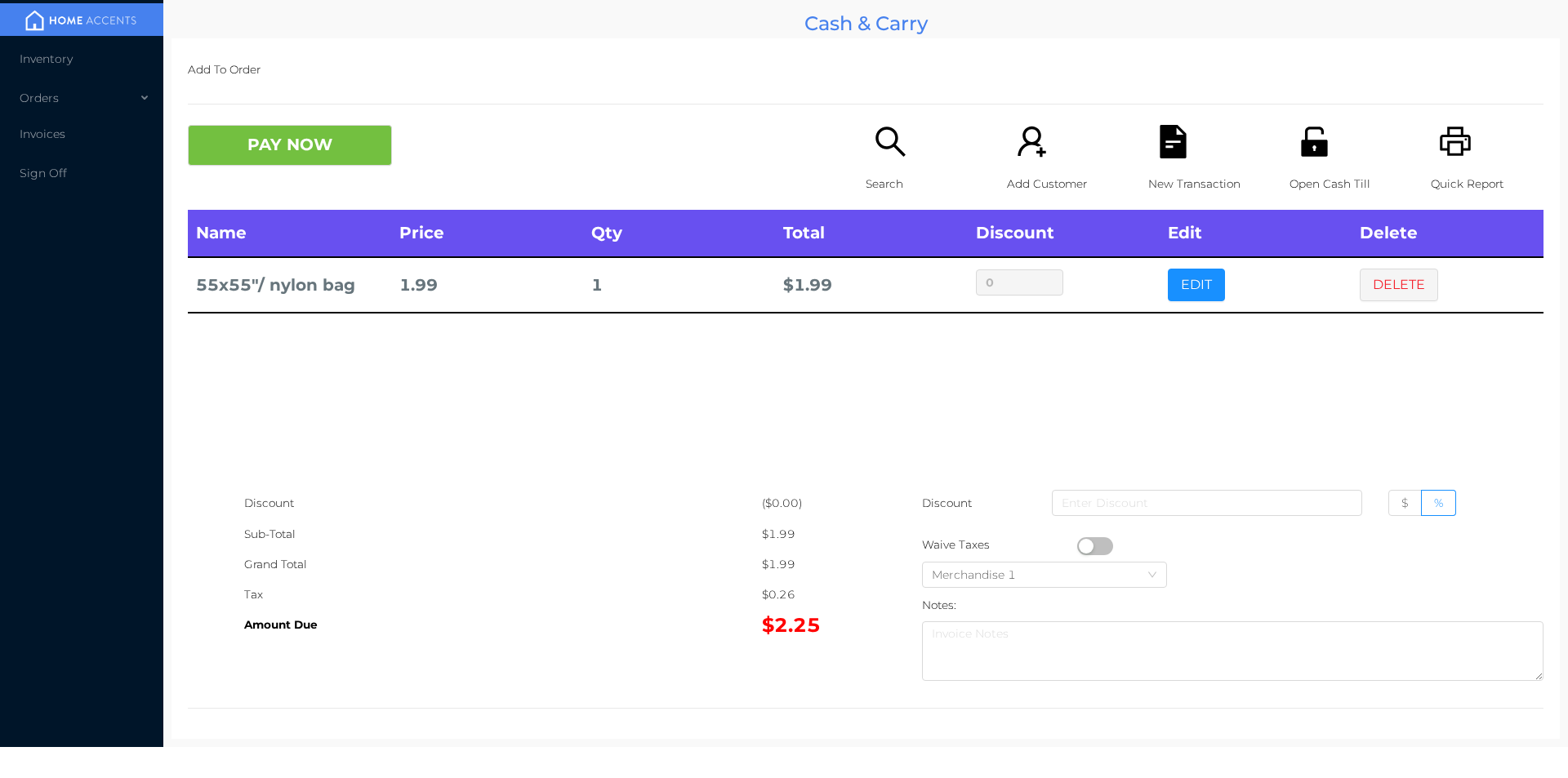
click at [882, 151] on icon "icon: search" at bounding box center [890, 141] width 33 height 33
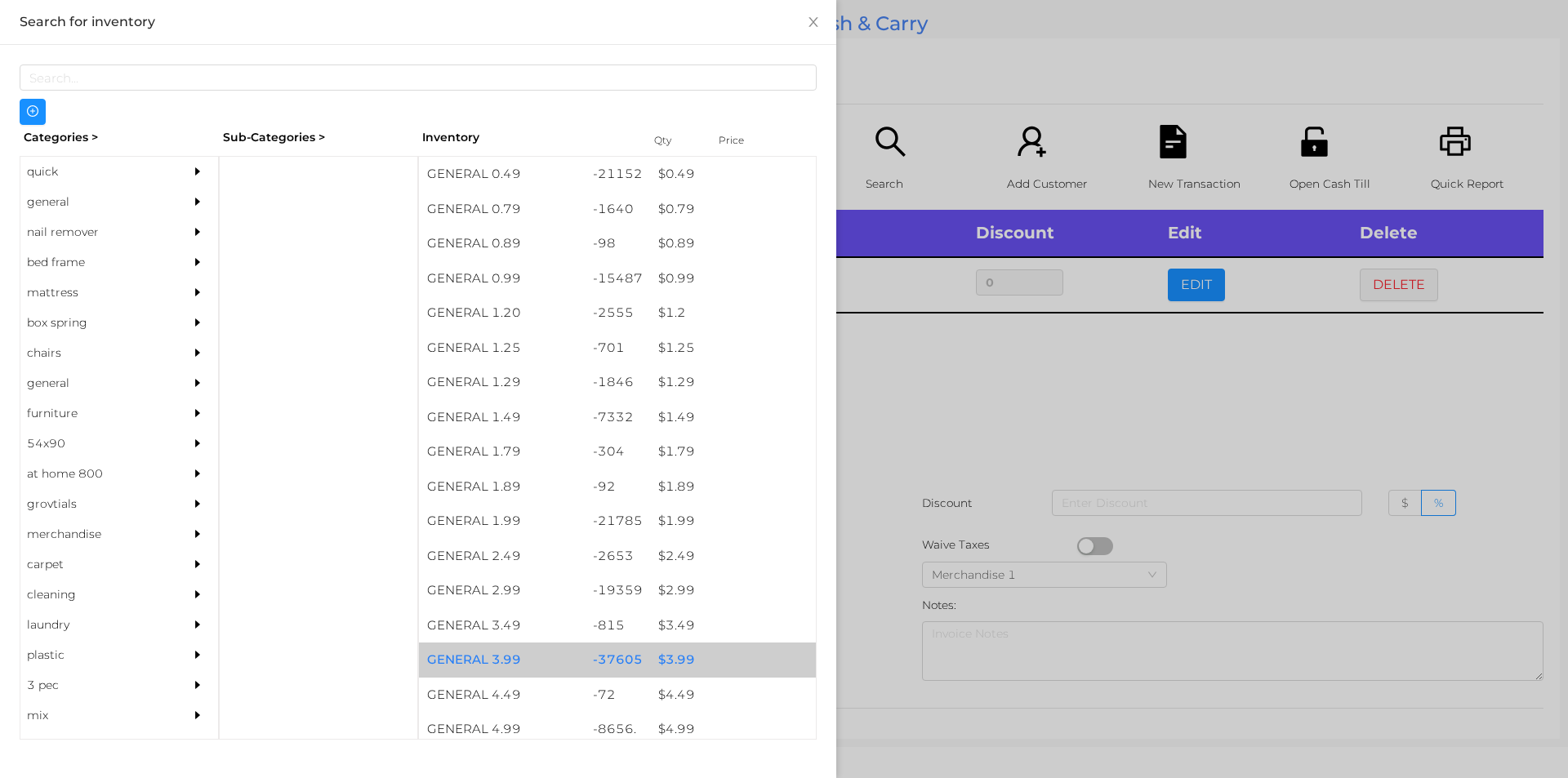
click at [670, 667] on div "$ 3.99" at bounding box center [733, 659] width 166 height 35
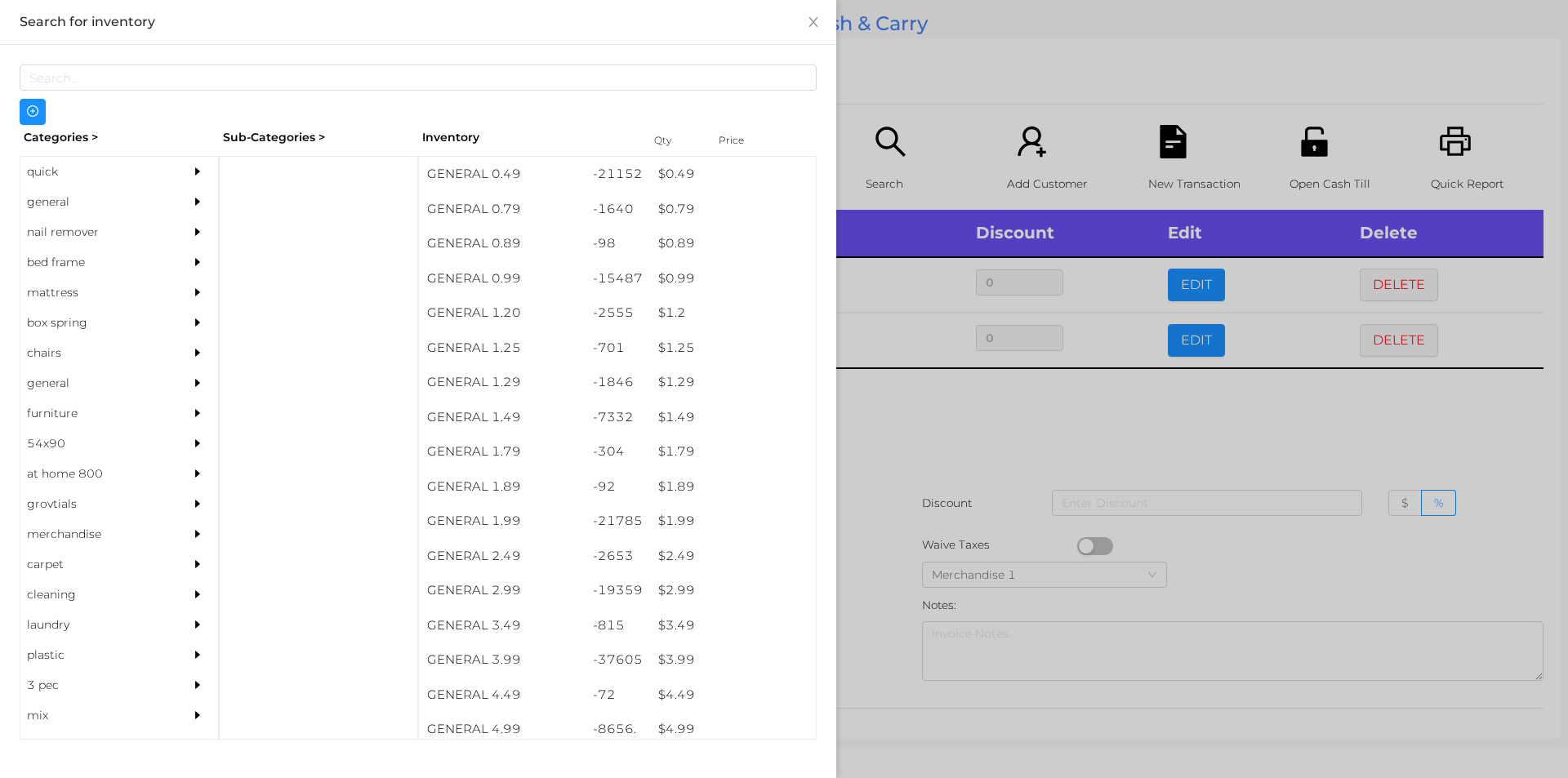
click at [890, 686] on div at bounding box center [784, 389] width 1568 height 778
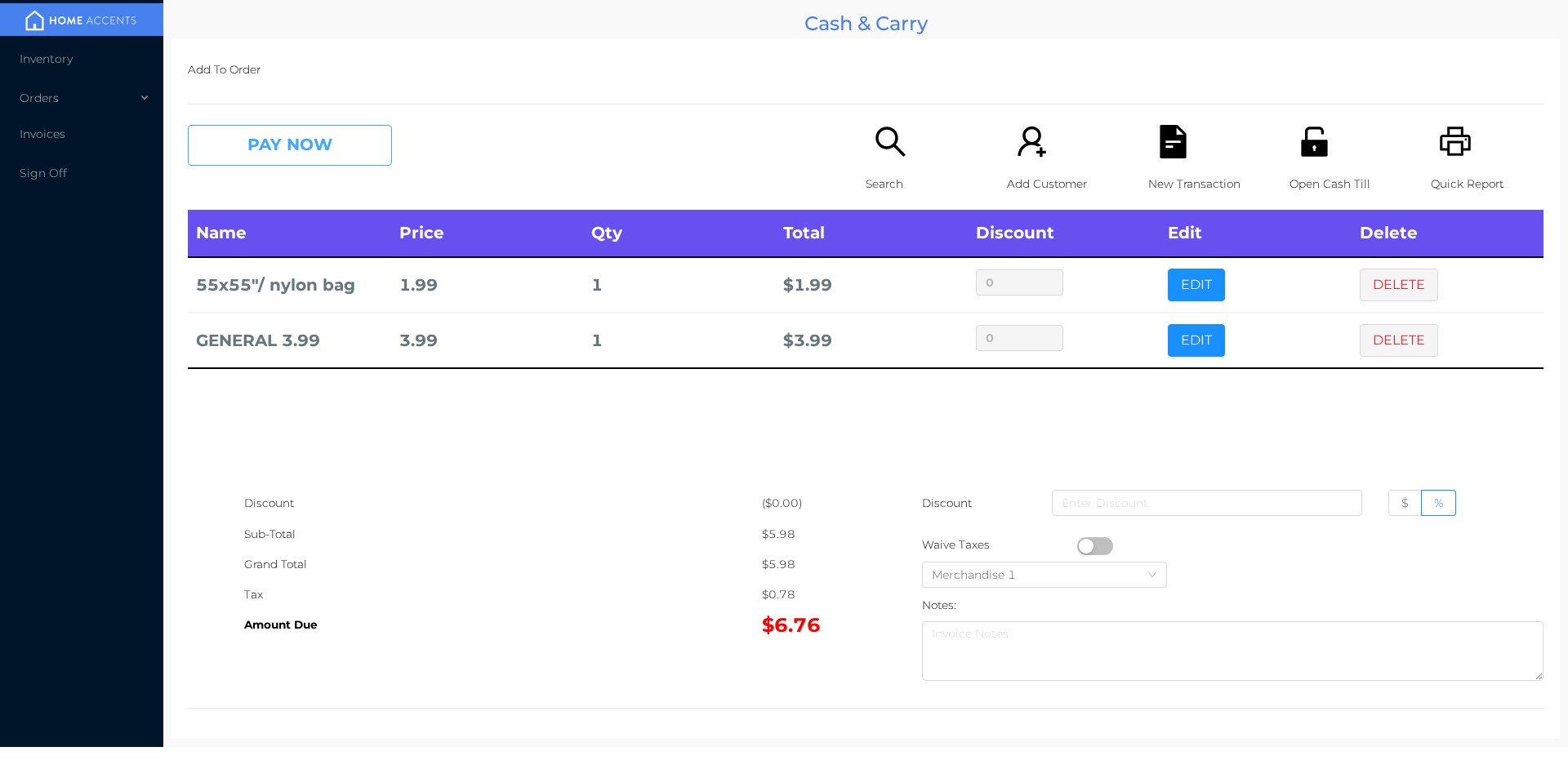
click at [276, 151] on button "PAY NOW" at bounding box center [290, 145] width 204 height 40
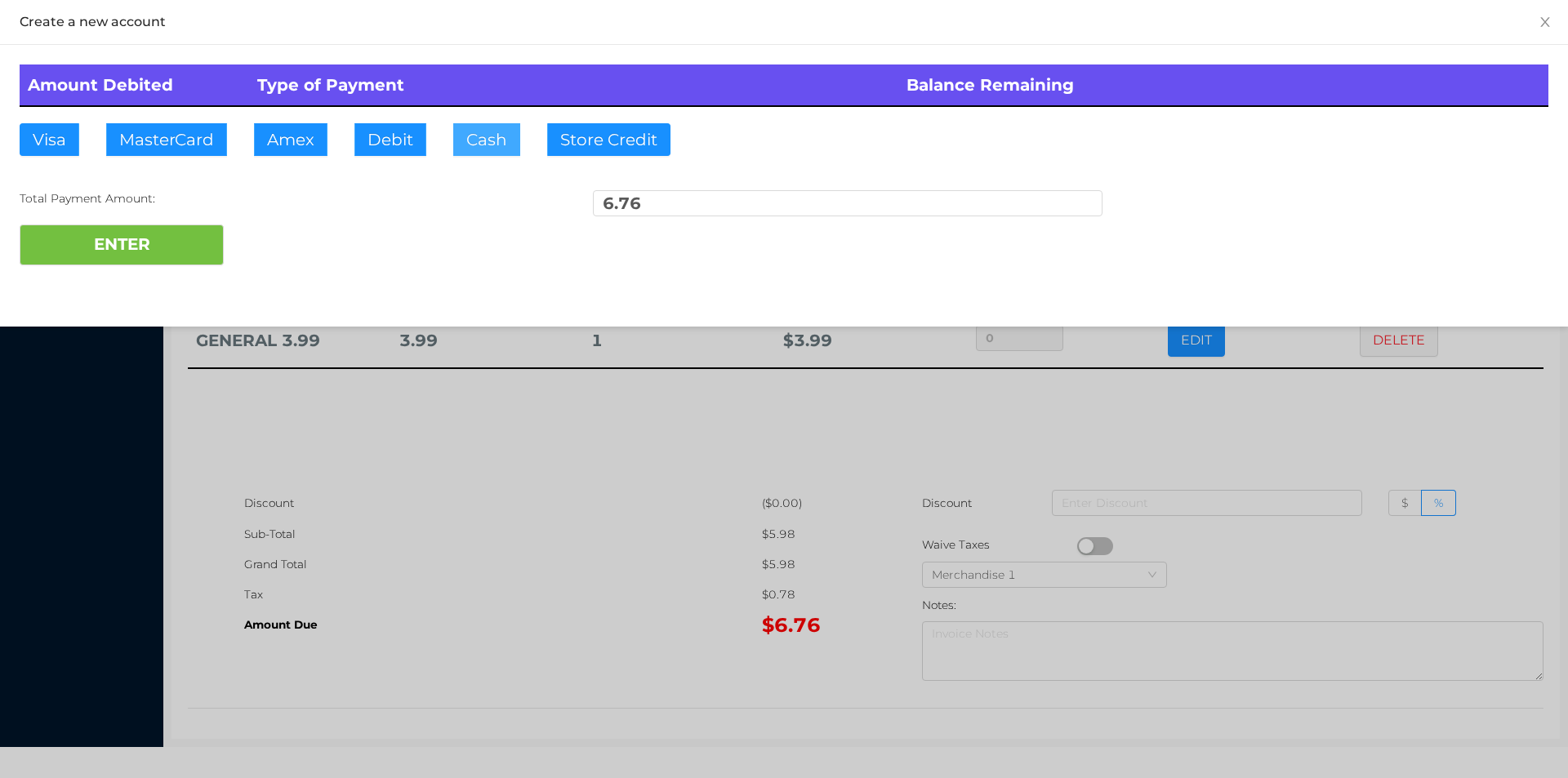
click at [466, 148] on button "Cash" at bounding box center [487, 139] width 67 height 32
type input "20."
click at [136, 243] on button "ENTER" at bounding box center [121, 245] width 204 height 40
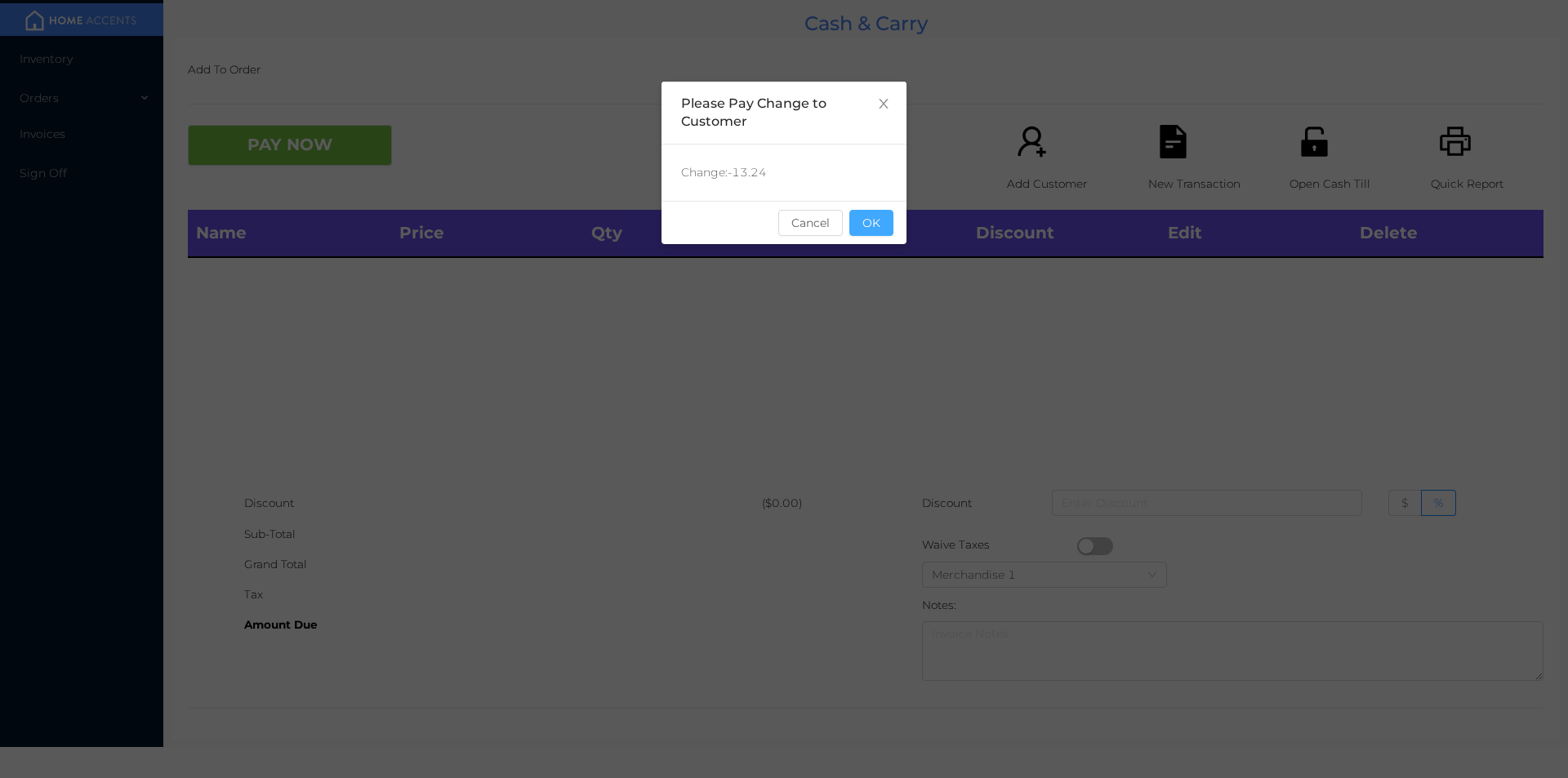
click at [878, 227] on button "OK" at bounding box center [871, 222] width 44 height 26
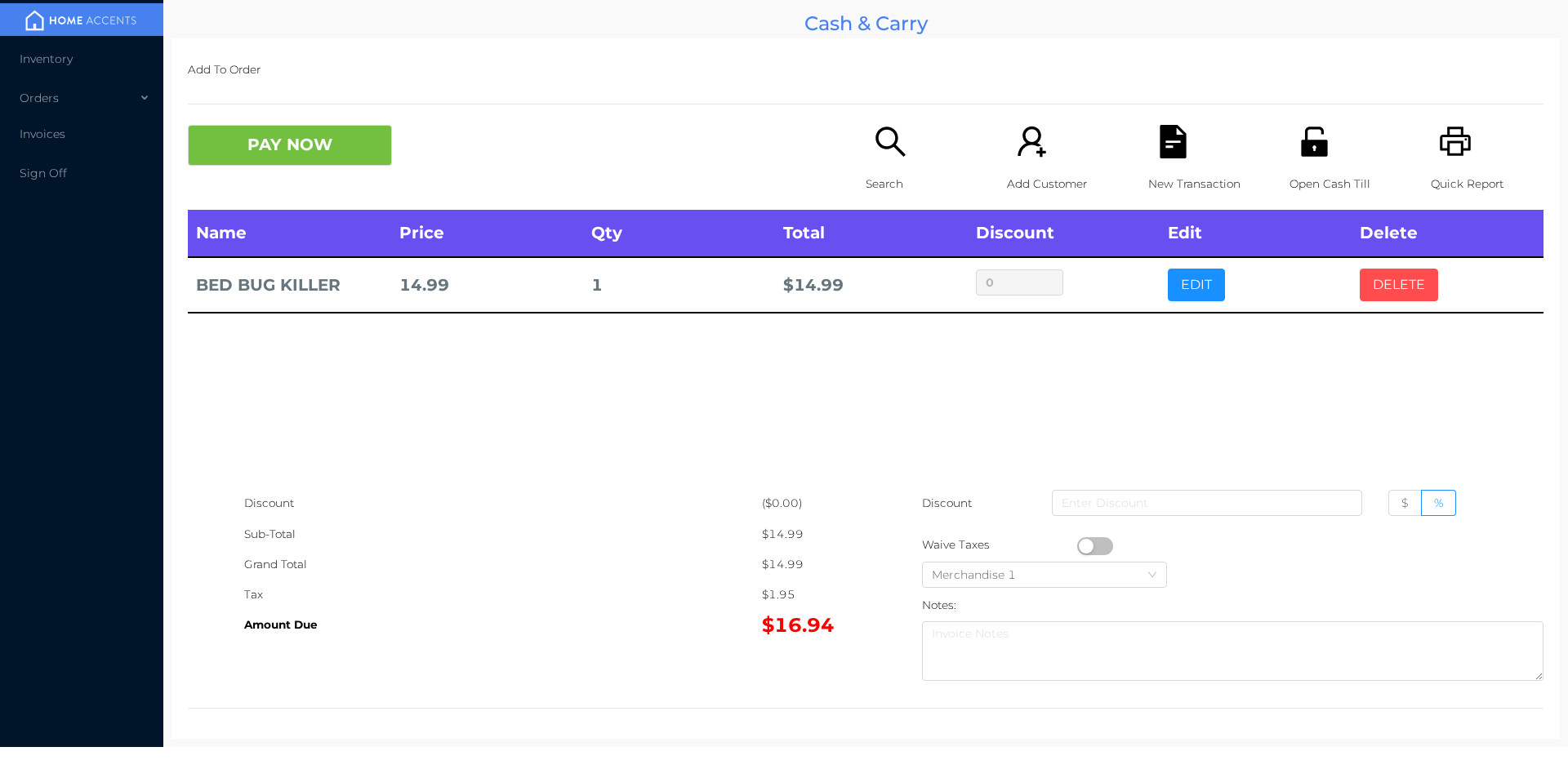
click at [1415, 287] on button "DELETE" at bounding box center [1398, 285] width 78 height 32
click at [1316, 142] on icon "icon: unlock" at bounding box center [1313, 141] width 26 height 30
click at [889, 137] on icon "icon: search" at bounding box center [890, 141] width 33 height 33
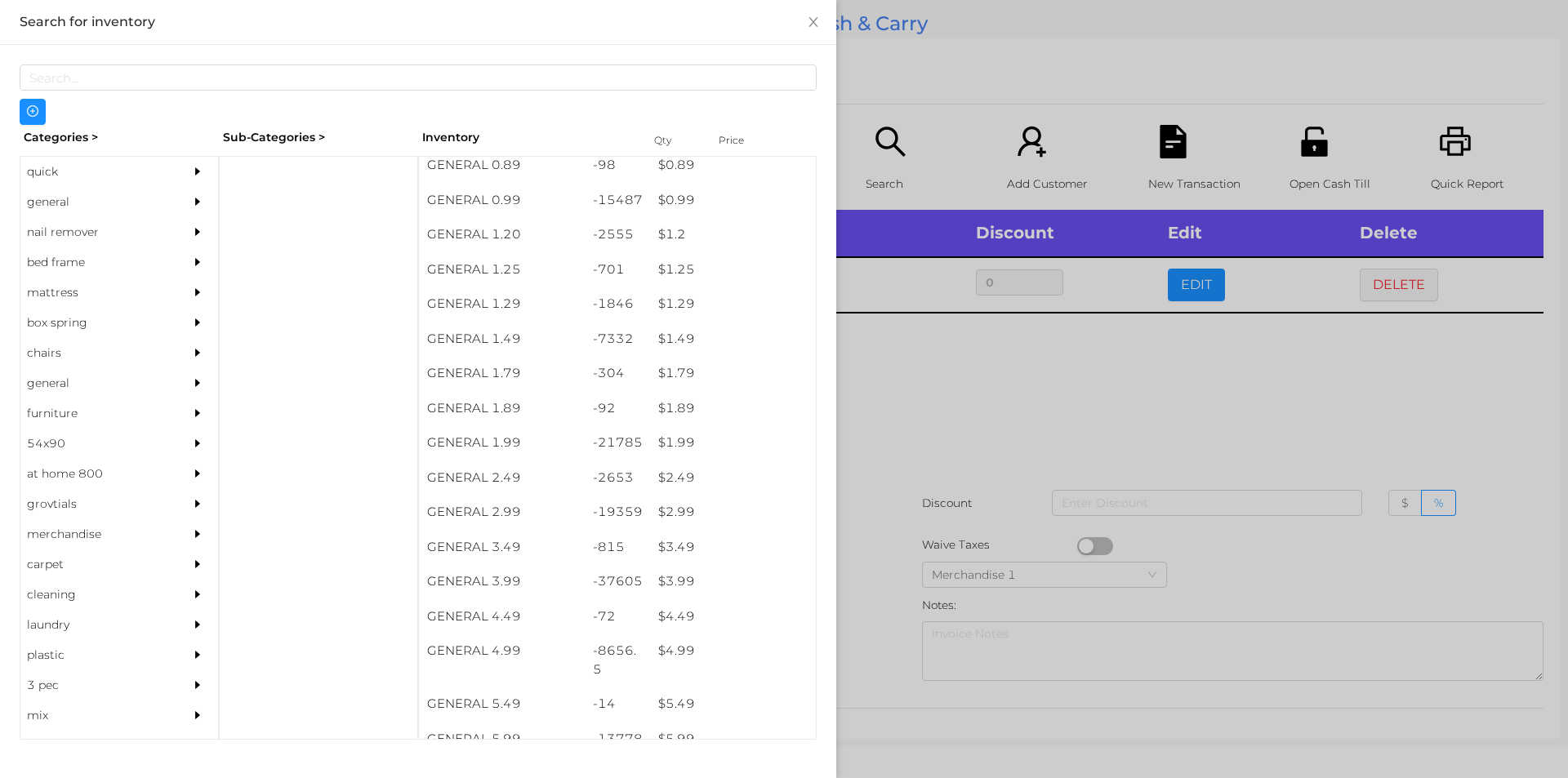
scroll to position [146, 0]
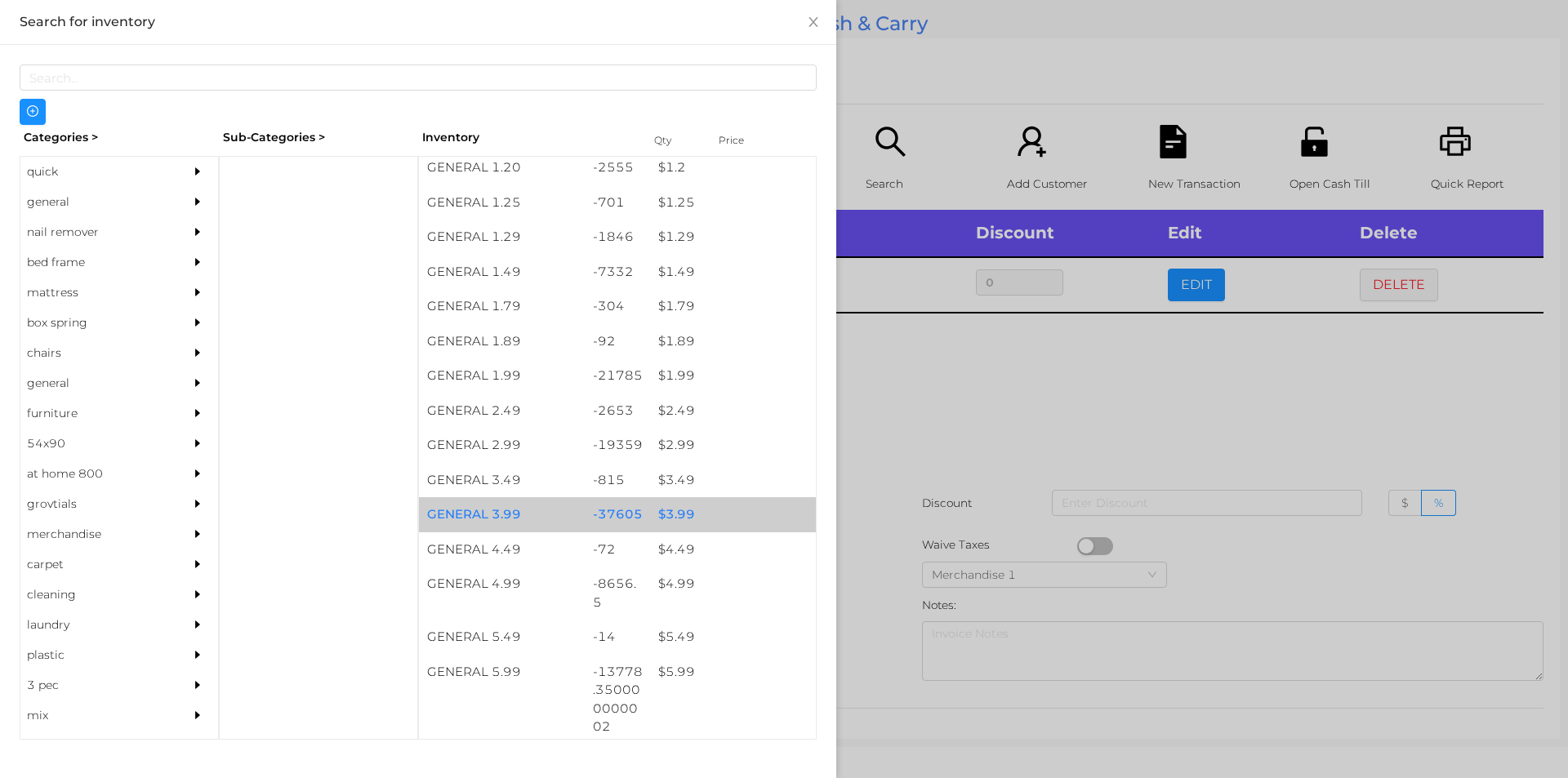
click at [700, 515] on div "$ 3.99" at bounding box center [733, 514] width 166 height 35
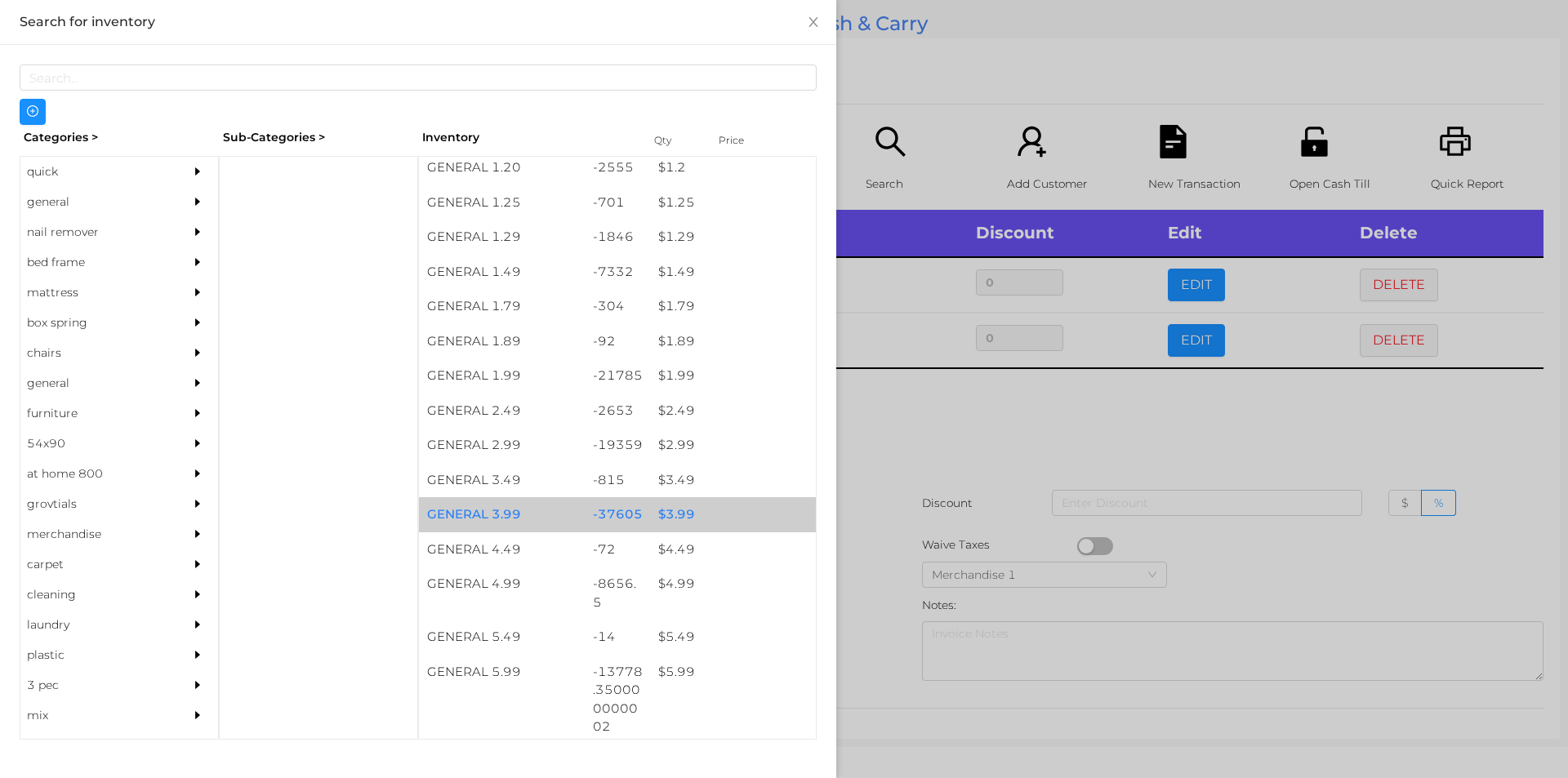
click at [696, 508] on div "$ 3.99" at bounding box center [733, 514] width 166 height 35
click at [712, 514] on div "$ 3.99" at bounding box center [733, 514] width 166 height 35
click at [727, 514] on div "$ 3.99" at bounding box center [733, 514] width 166 height 35
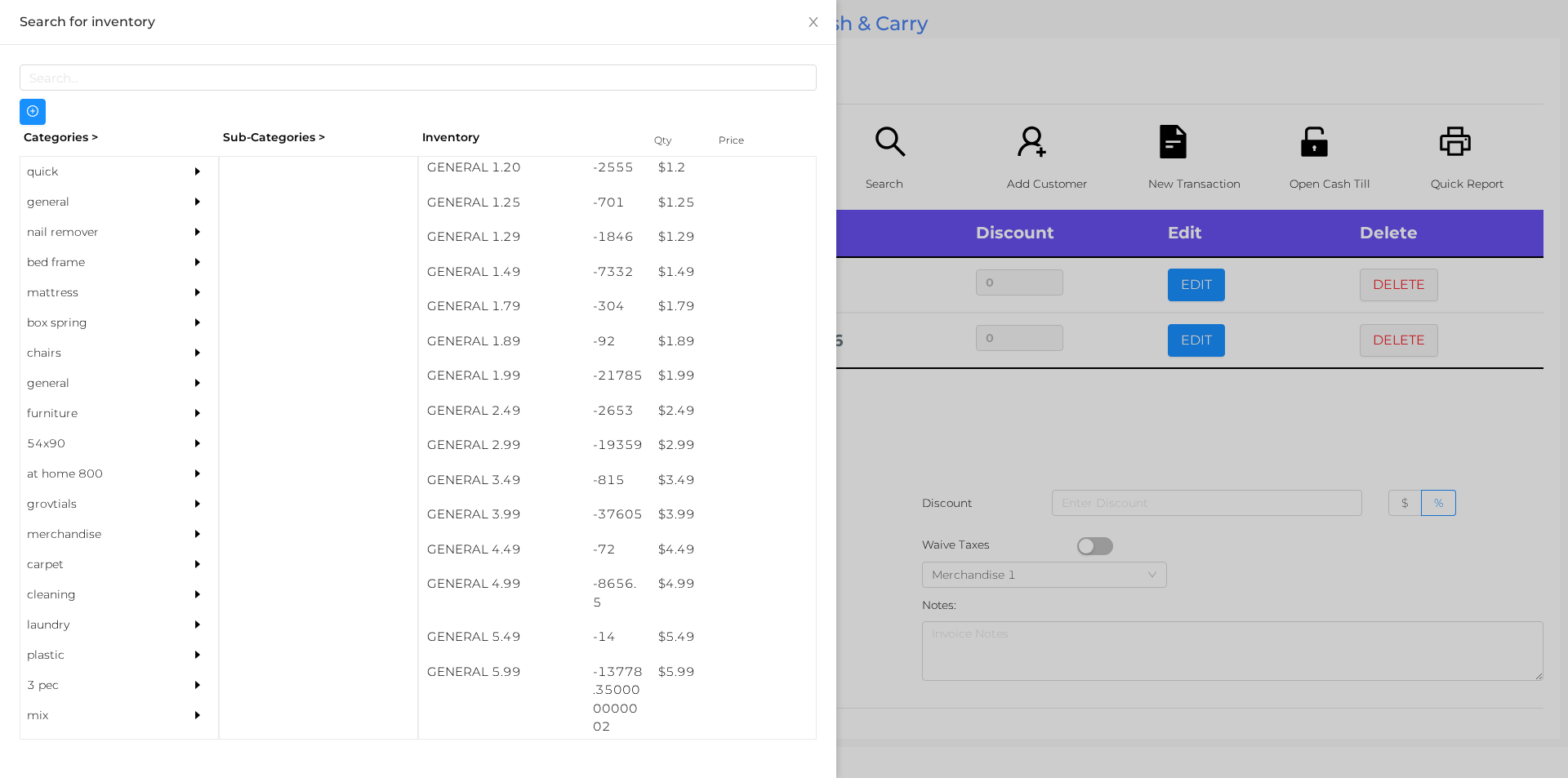
click at [997, 468] on div at bounding box center [784, 389] width 1568 height 778
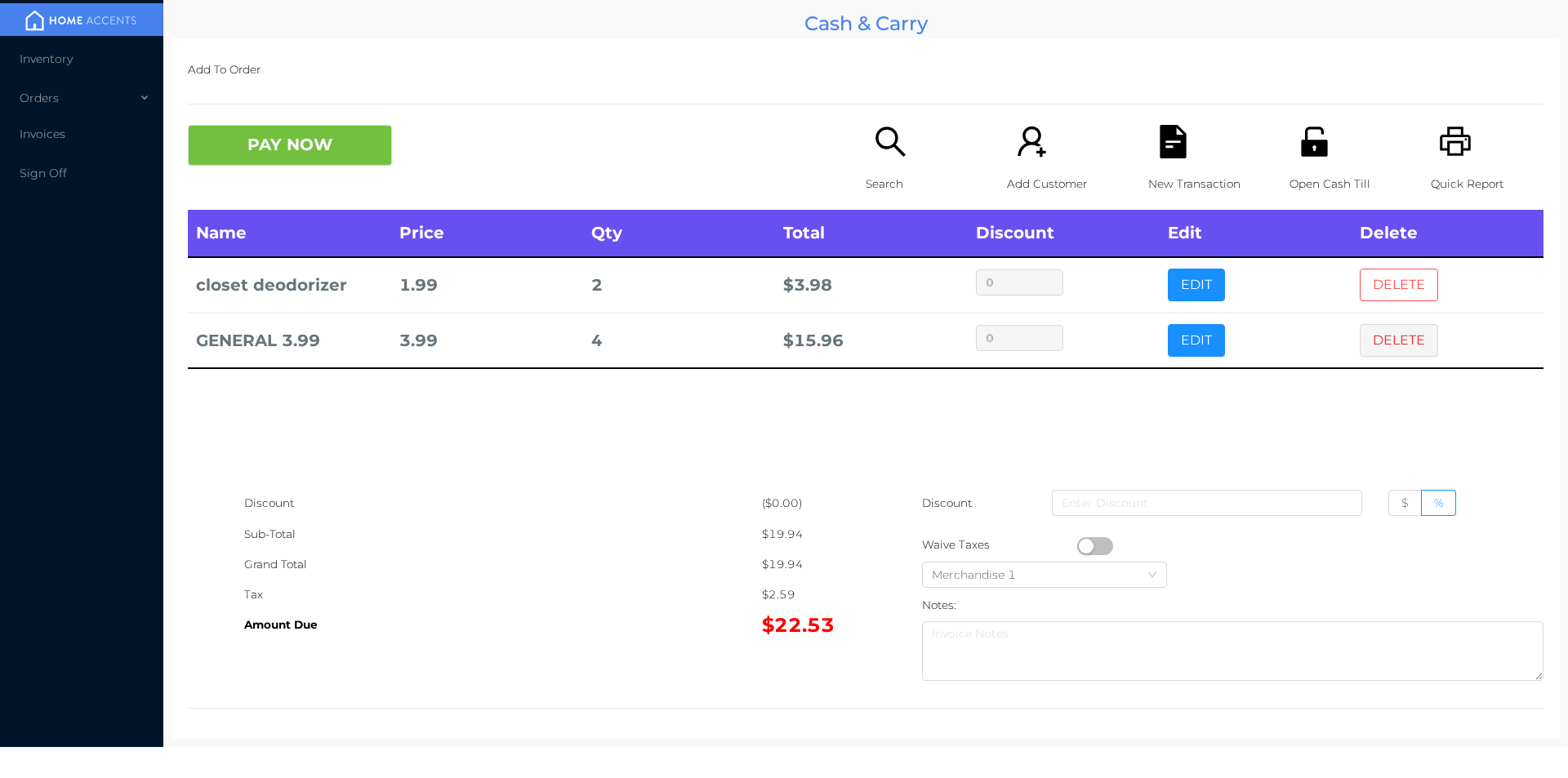
click at [1371, 288] on button "DELETE" at bounding box center [1398, 285] width 78 height 32
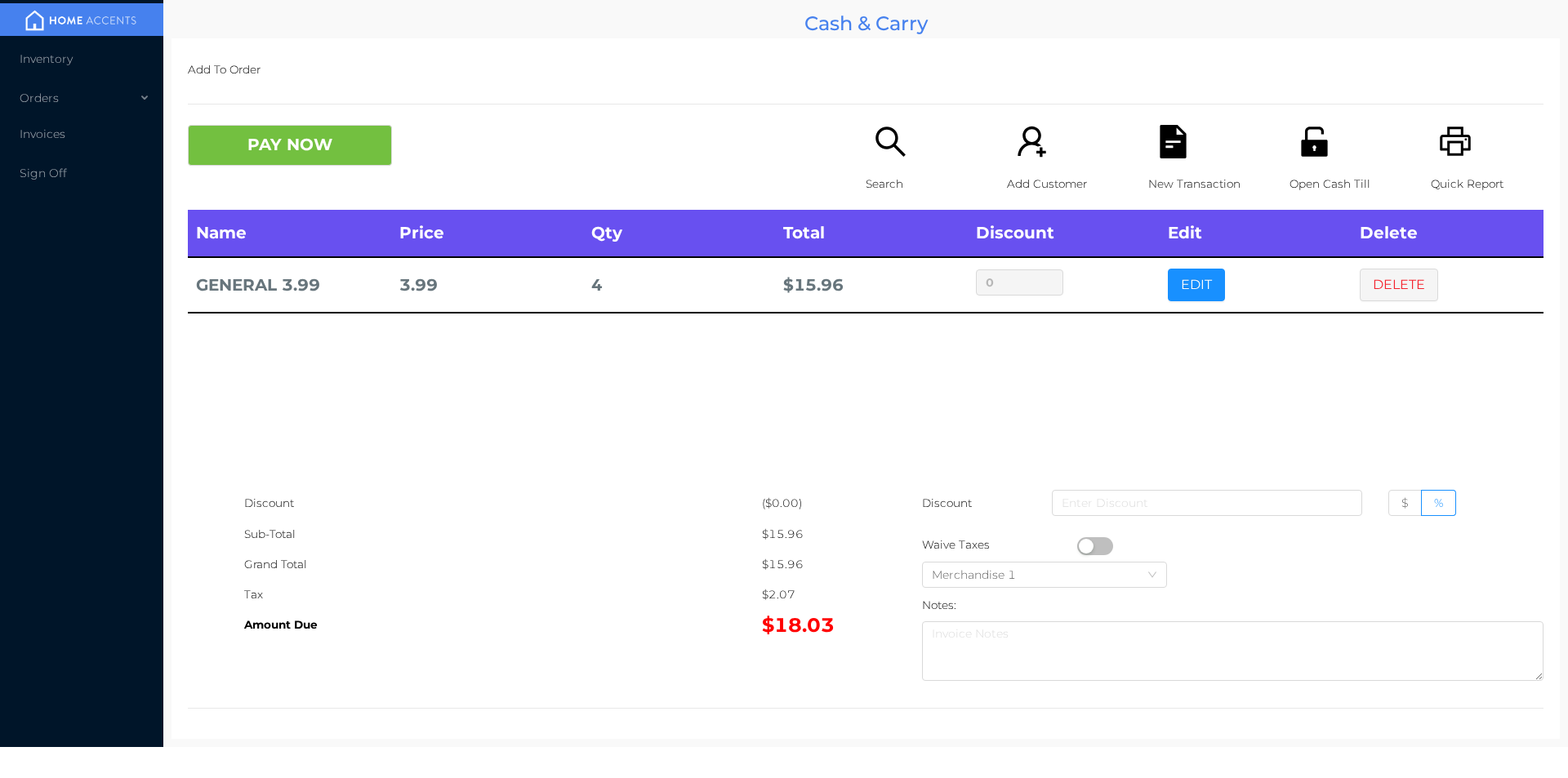
click at [882, 141] on icon "icon: search" at bounding box center [890, 141] width 33 height 33
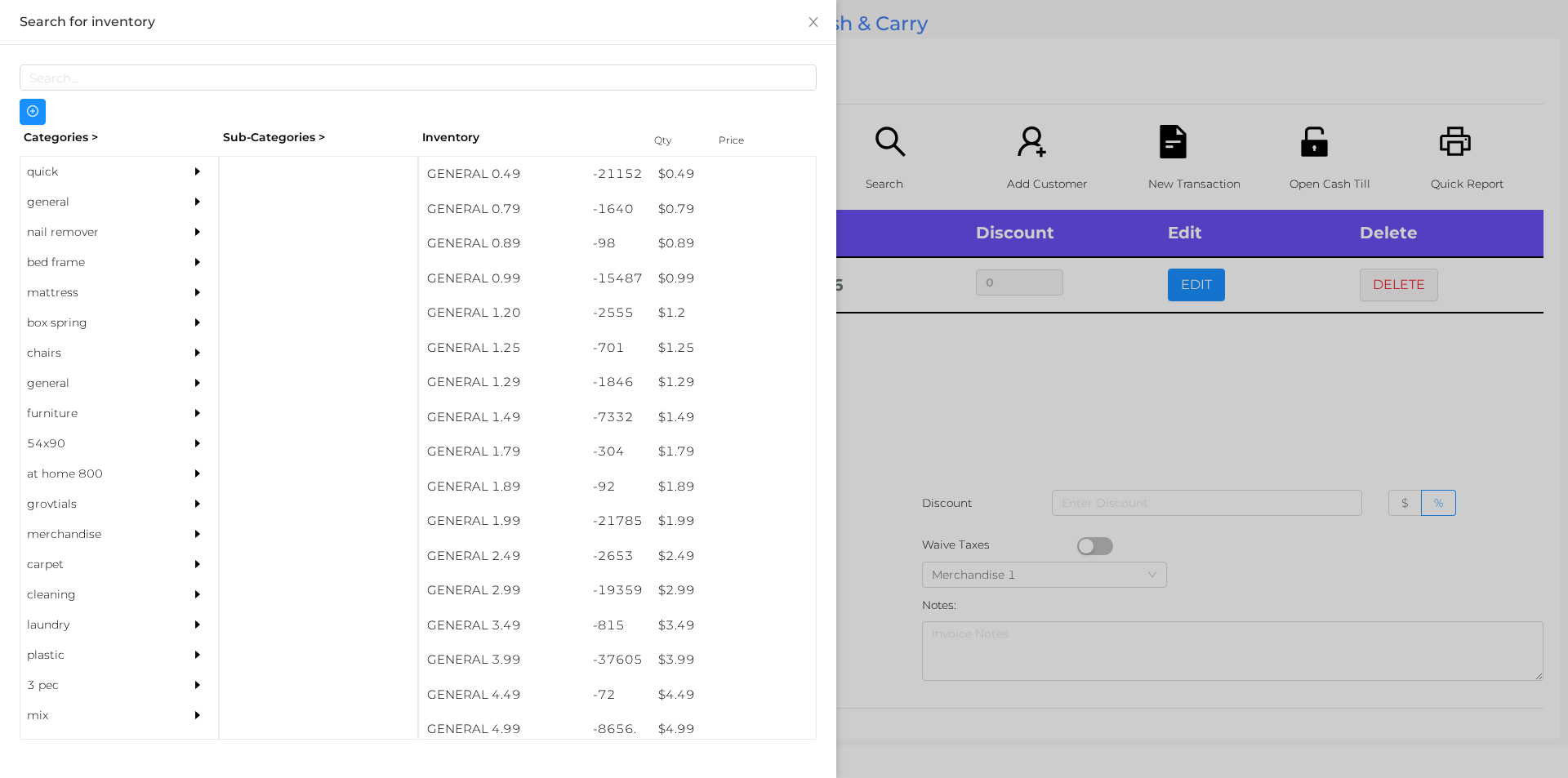
scroll to position [0, 0]
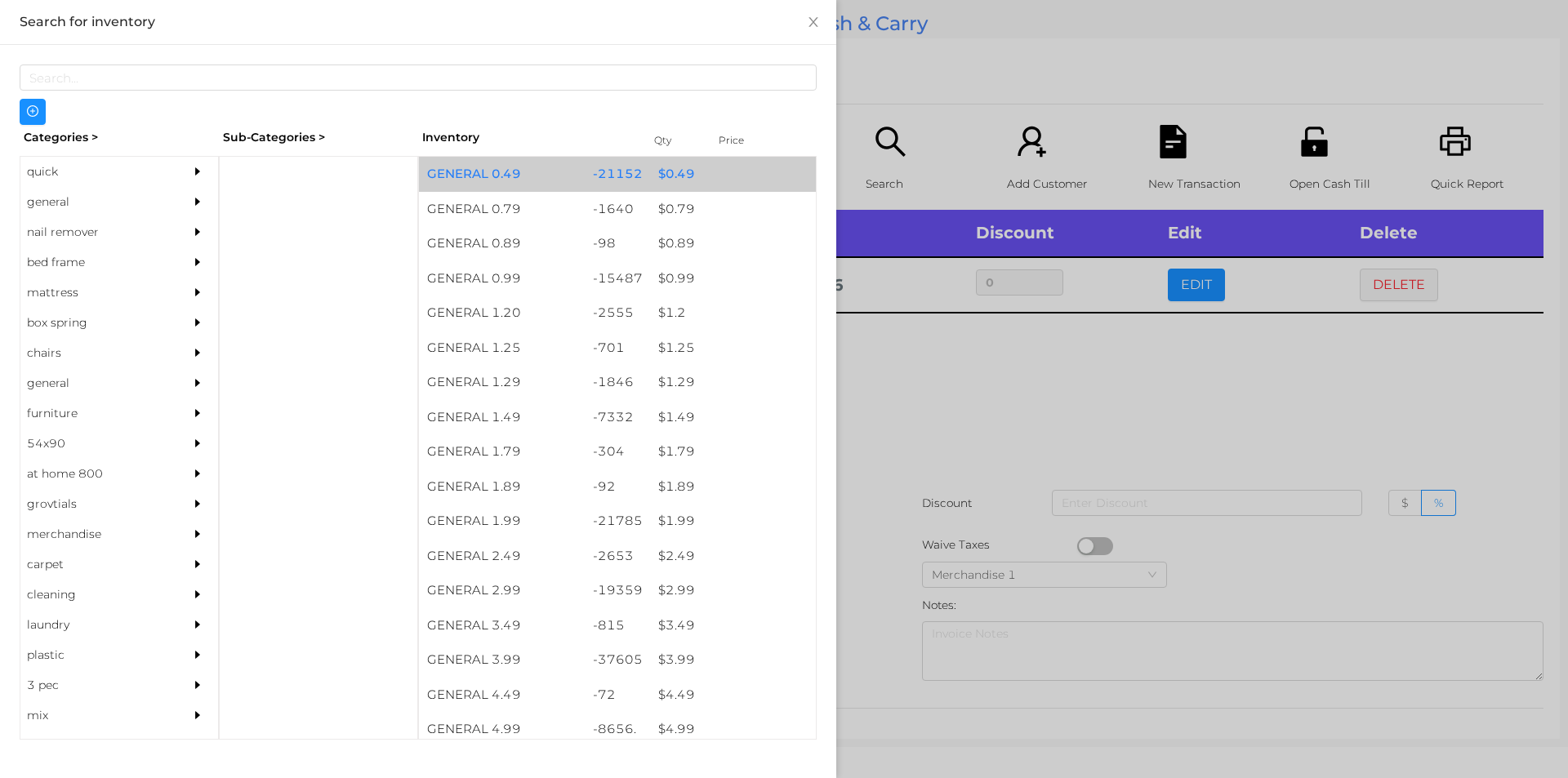
click at [723, 170] on div "$ 0.49" at bounding box center [733, 174] width 166 height 35
click at [721, 176] on div "$ 0.49" at bounding box center [733, 174] width 166 height 35
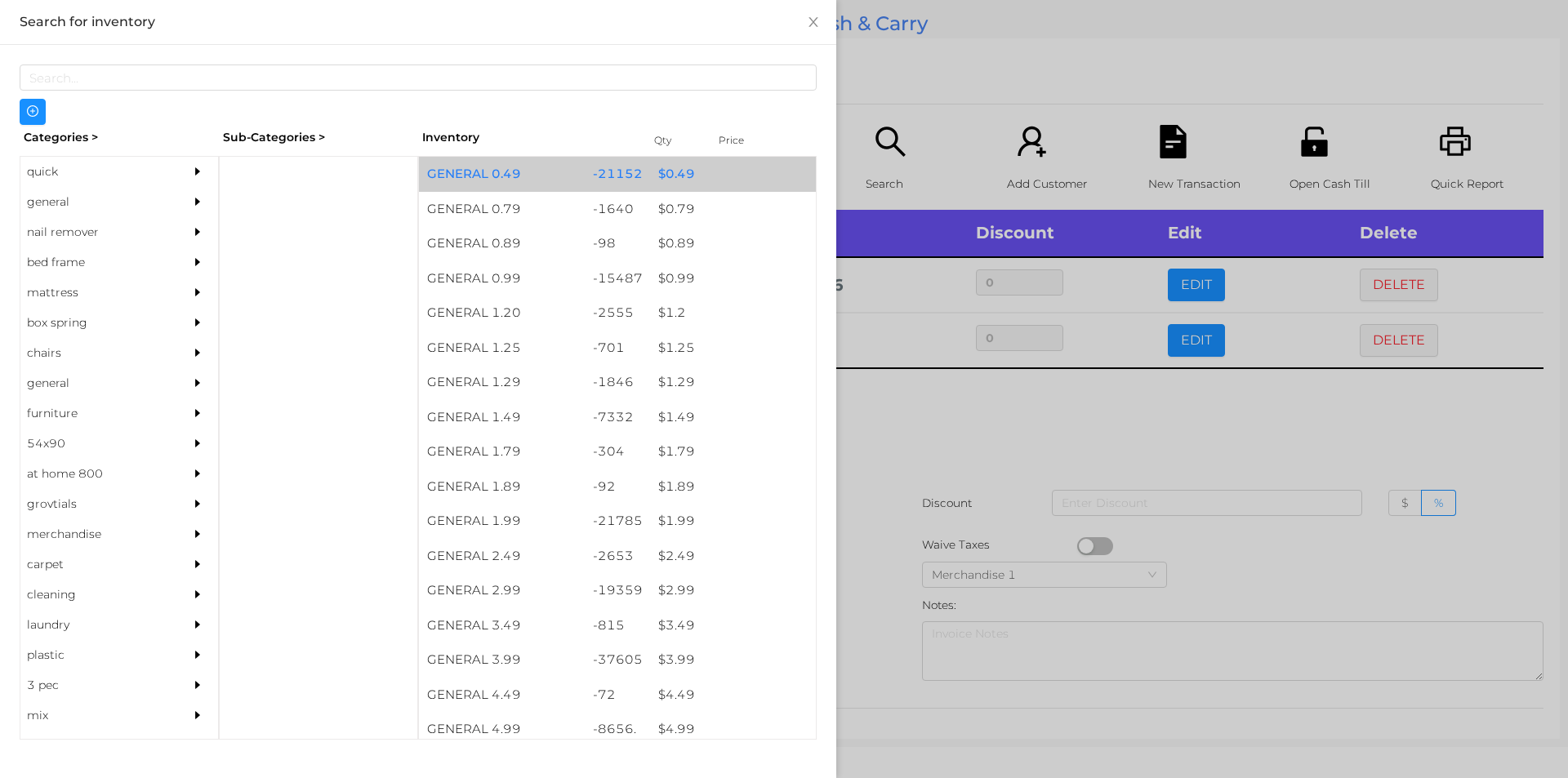
click at [728, 178] on div "$ 0.49" at bounding box center [733, 174] width 166 height 35
click at [721, 172] on div "$ 0.49" at bounding box center [733, 174] width 166 height 35
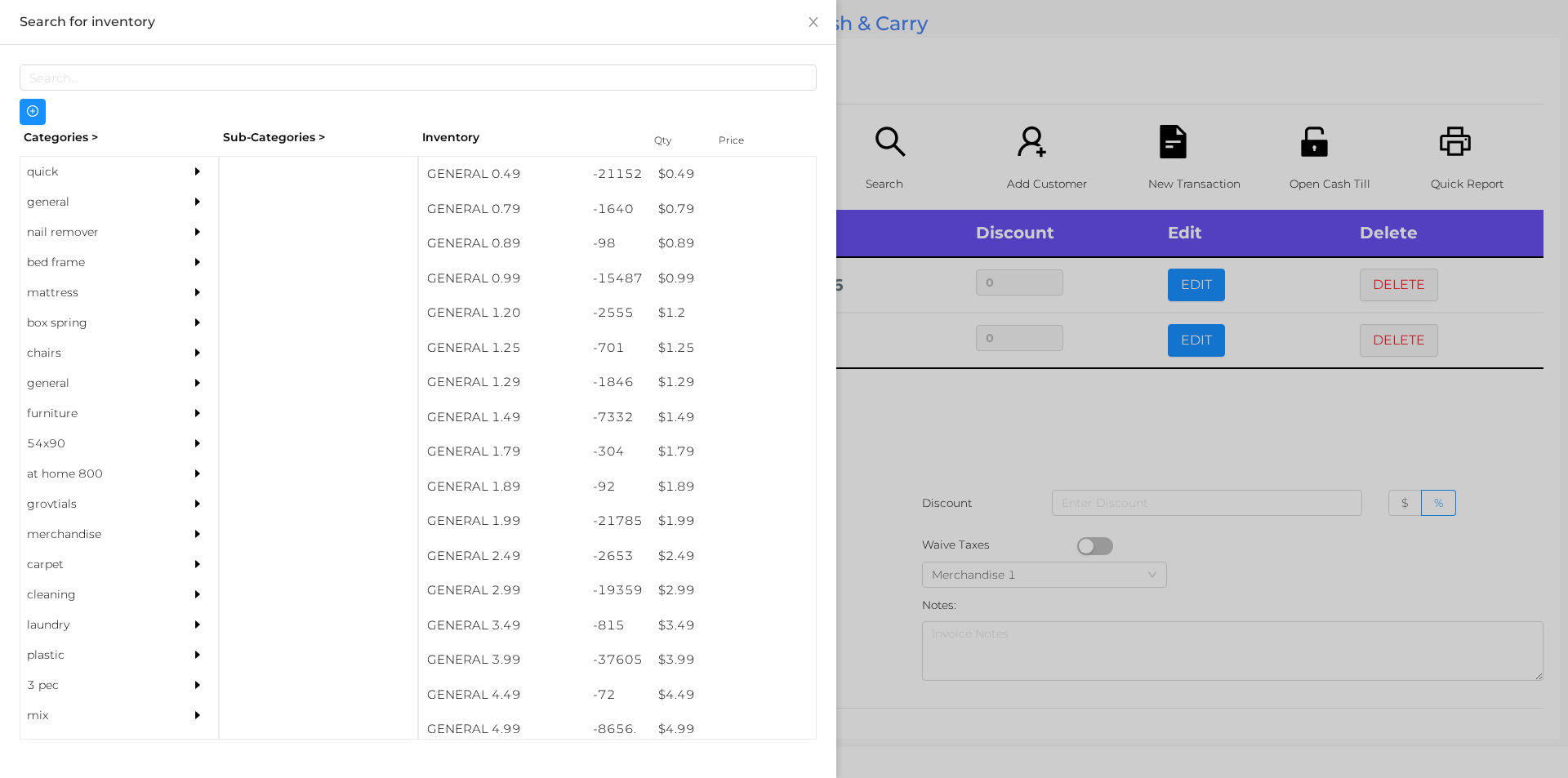
click at [906, 64] on div at bounding box center [784, 389] width 1568 height 778
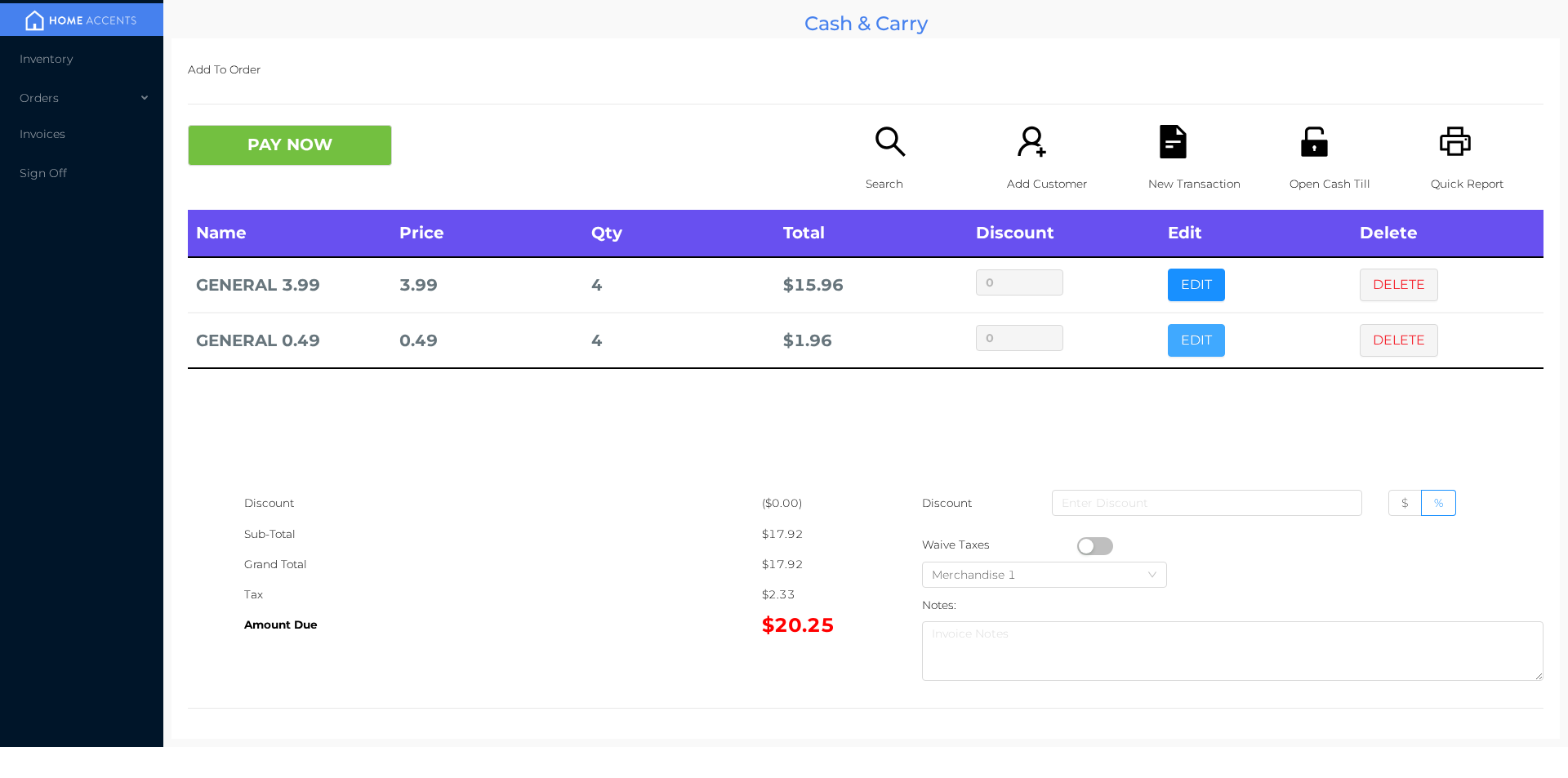
click at [1181, 351] on button "EDIT" at bounding box center [1196, 340] width 58 height 32
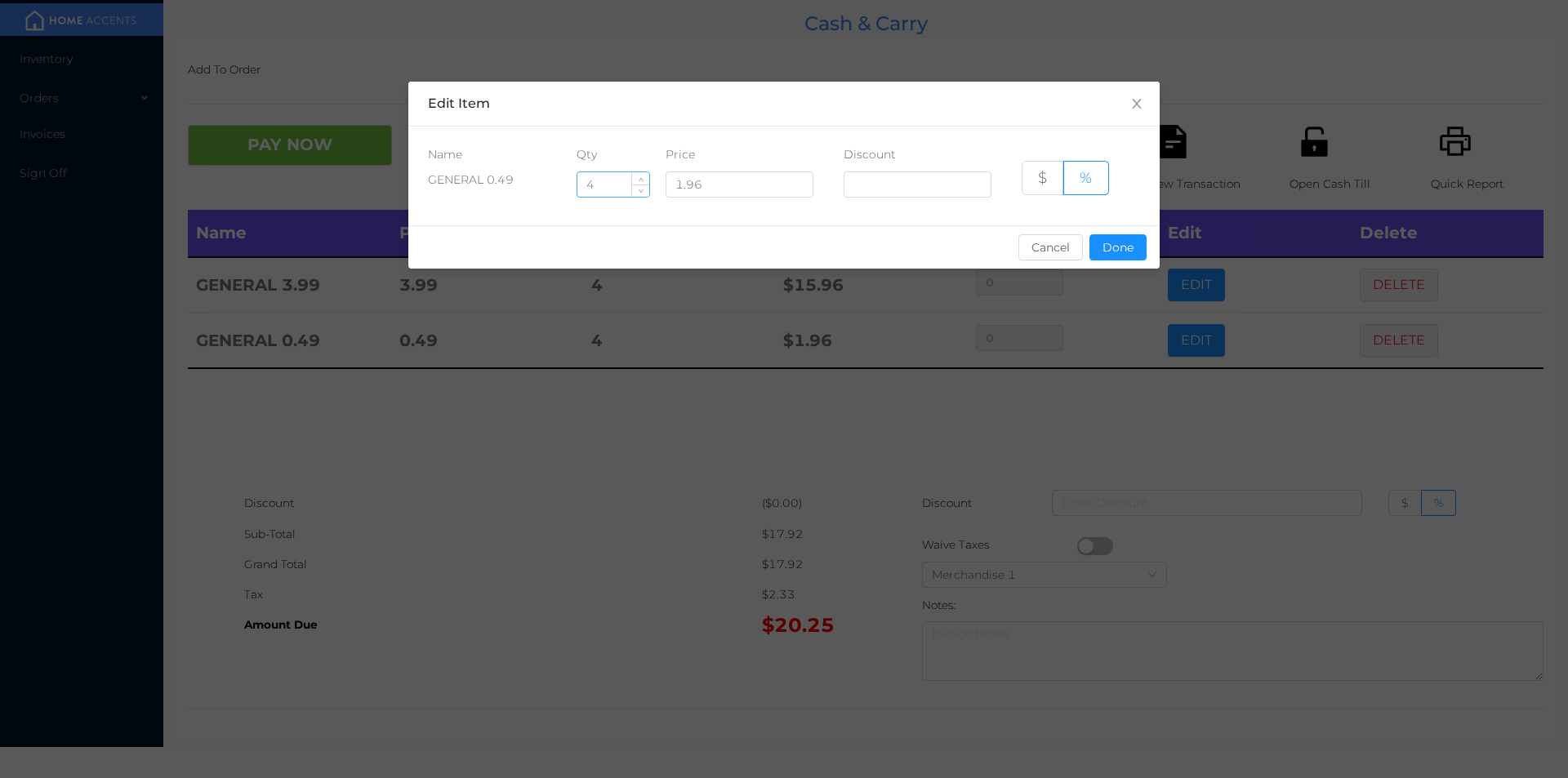
click at [613, 183] on input "4" at bounding box center [614, 184] width 72 height 24
type input "6"
click at [1111, 249] on button "Done" at bounding box center [1118, 247] width 58 height 26
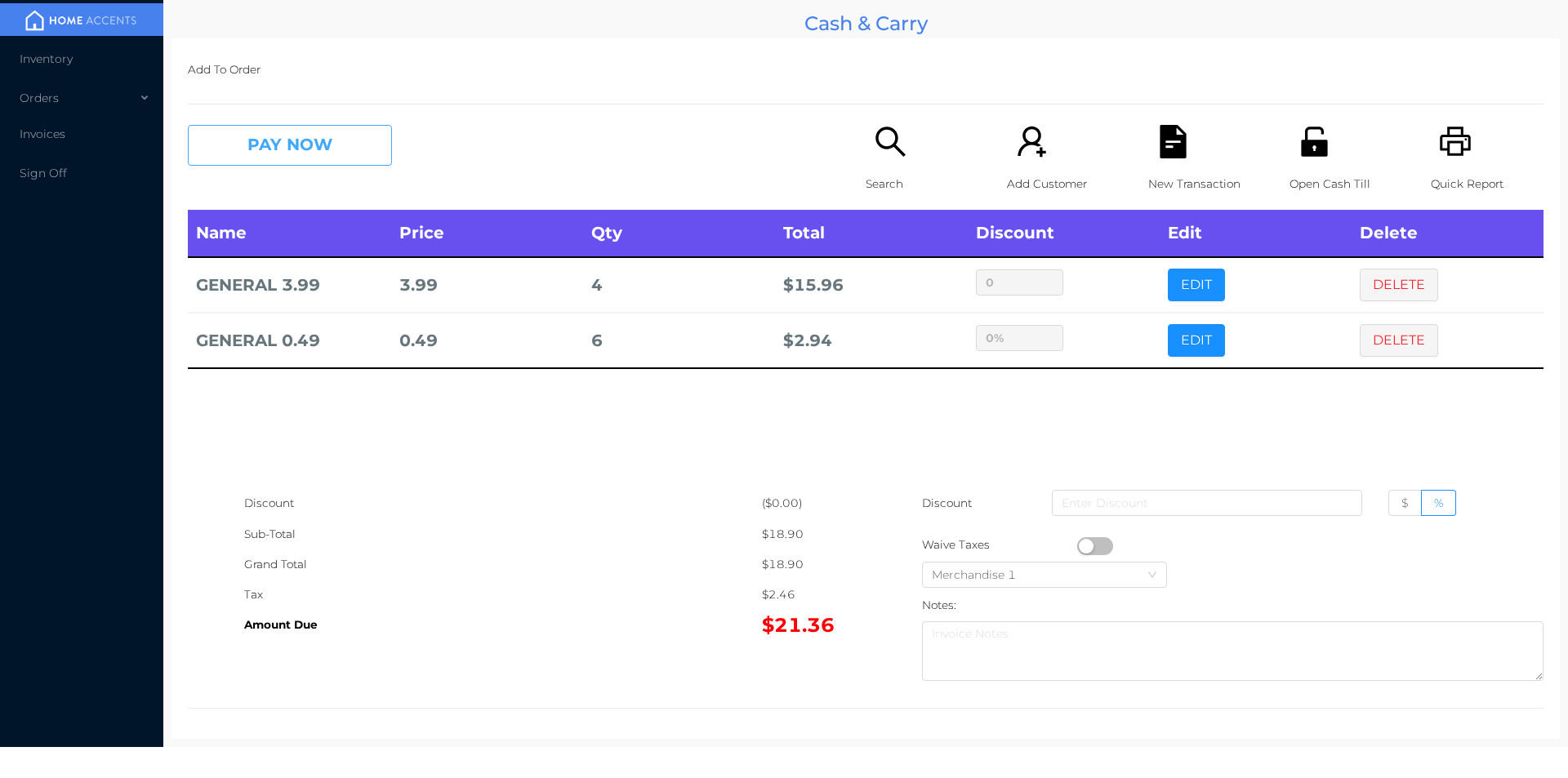
click at [295, 135] on button "PAY NOW" at bounding box center [290, 145] width 204 height 40
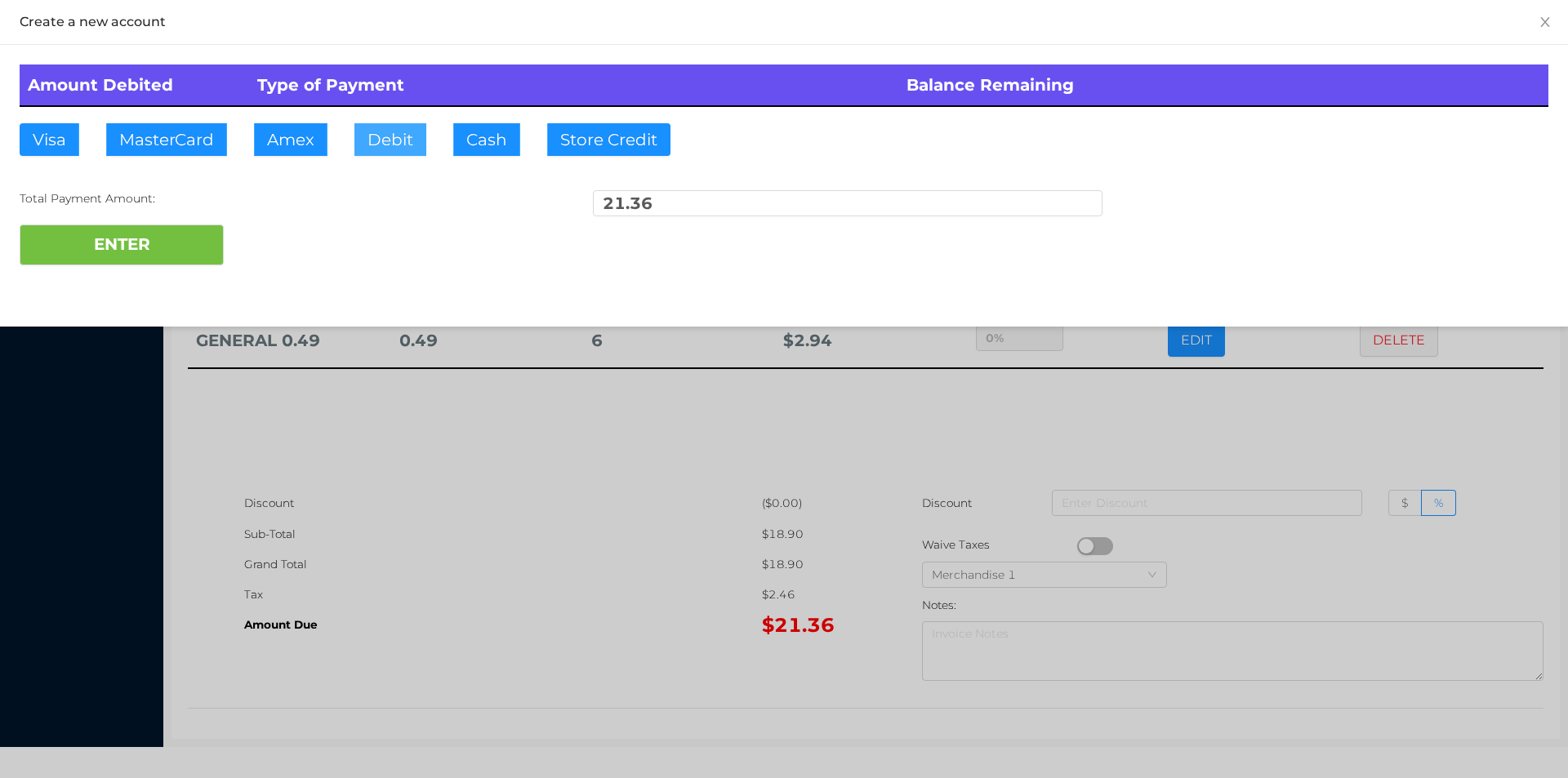
click at [419, 143] on button "Debit" at bounding box center [390, 139] width 72 height 32
click at [148, 244] on button "ENTER" at bounding box center [121, 245] width 204 height 40
type input "0"
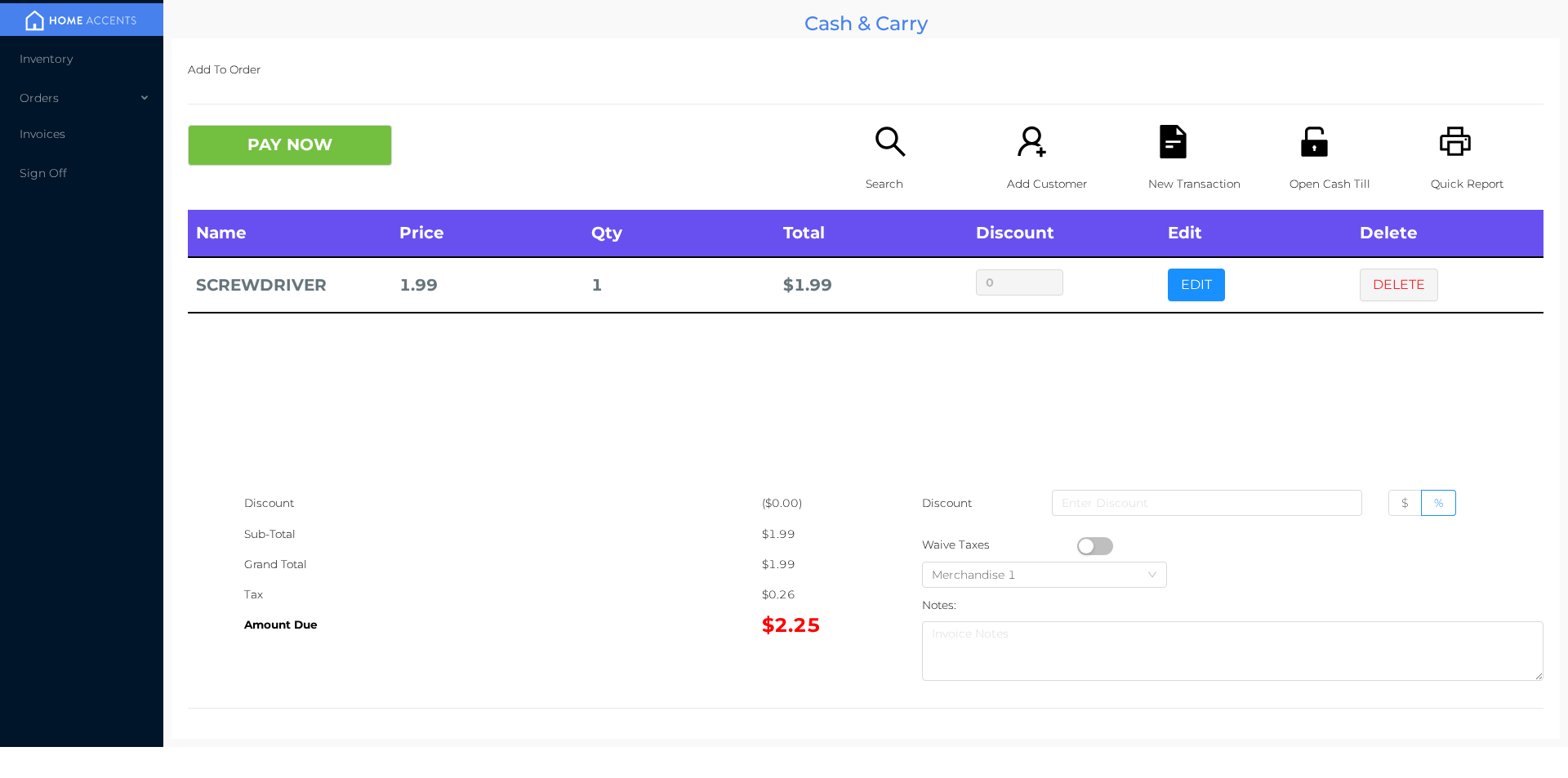
click at [928, 201] on div "Search" at bounding box center [921, 167] width 112 height 85
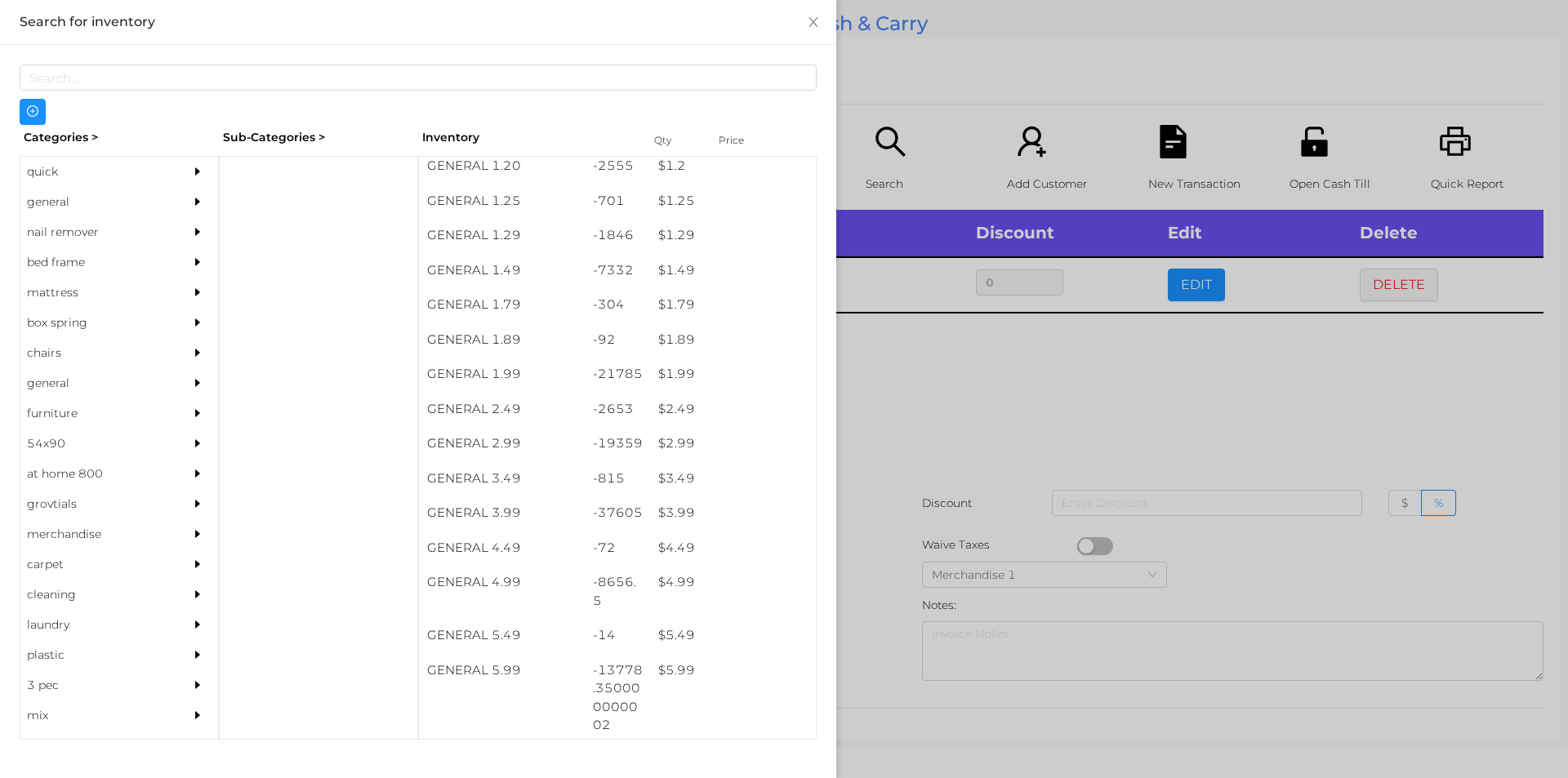
scroll to position [147, 0]
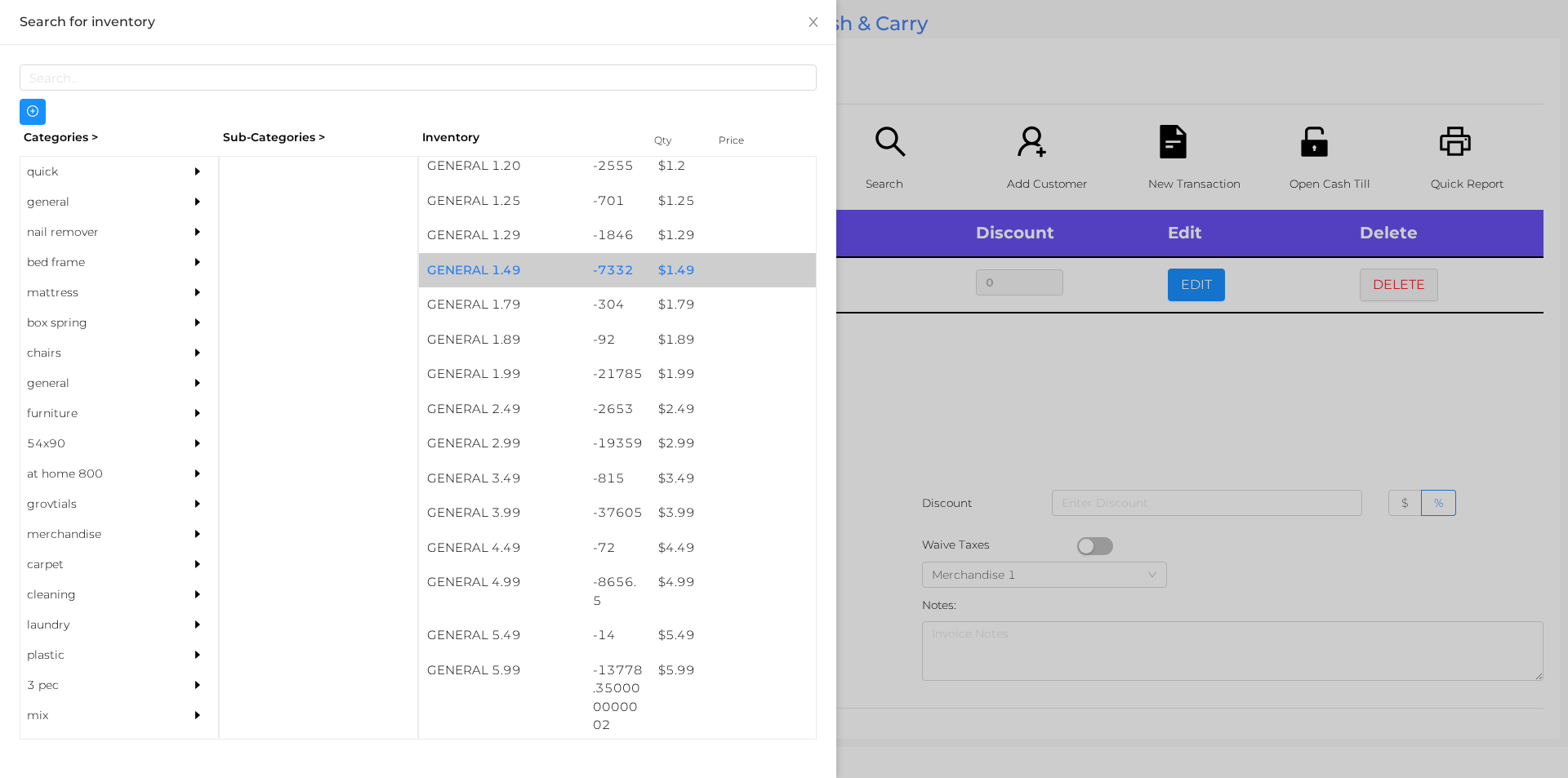
click at [700, 275] on div "$ 1.49" at bounding box center [733, 270] width 166 height 35
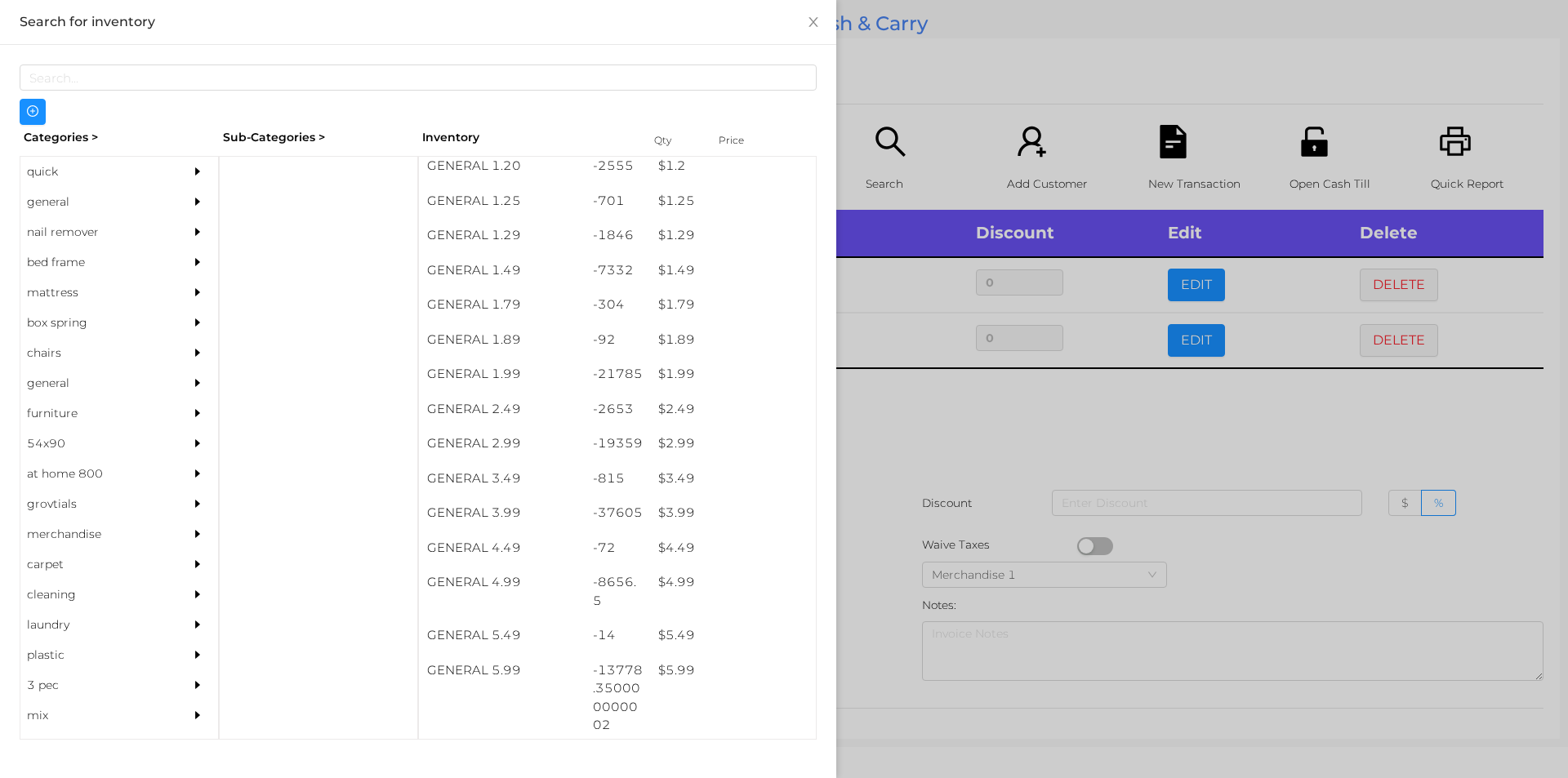
click at [915, 446] on div at bounding box center [784, 389] width 1568 height 778
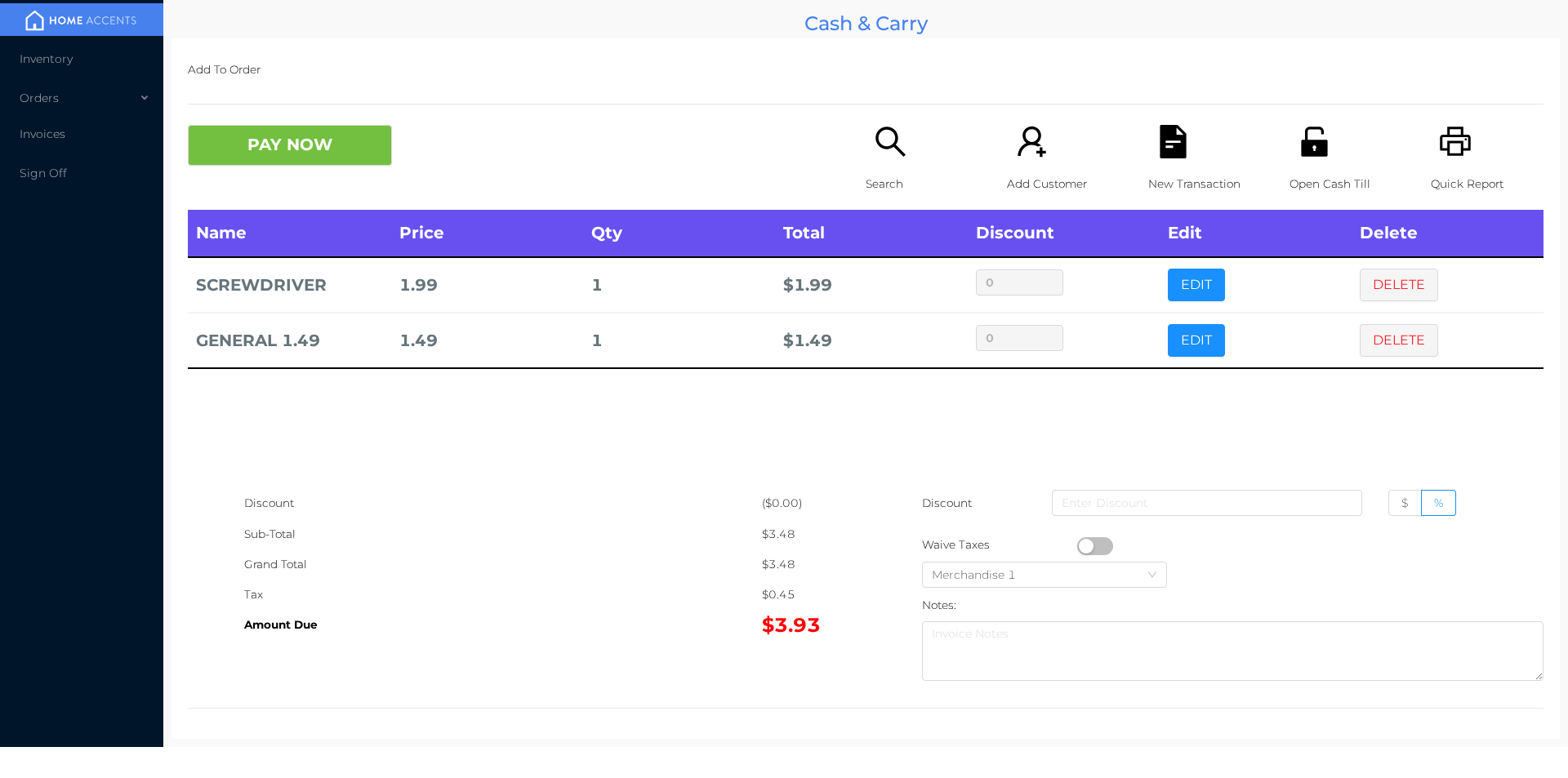
click at [745, 624] on div "Amount Due" at bounding box center [502, 625] width 517 height 31
click at [316, 145] on button "PAY NOW" at bounding box center [290, 145] width 204 height 40
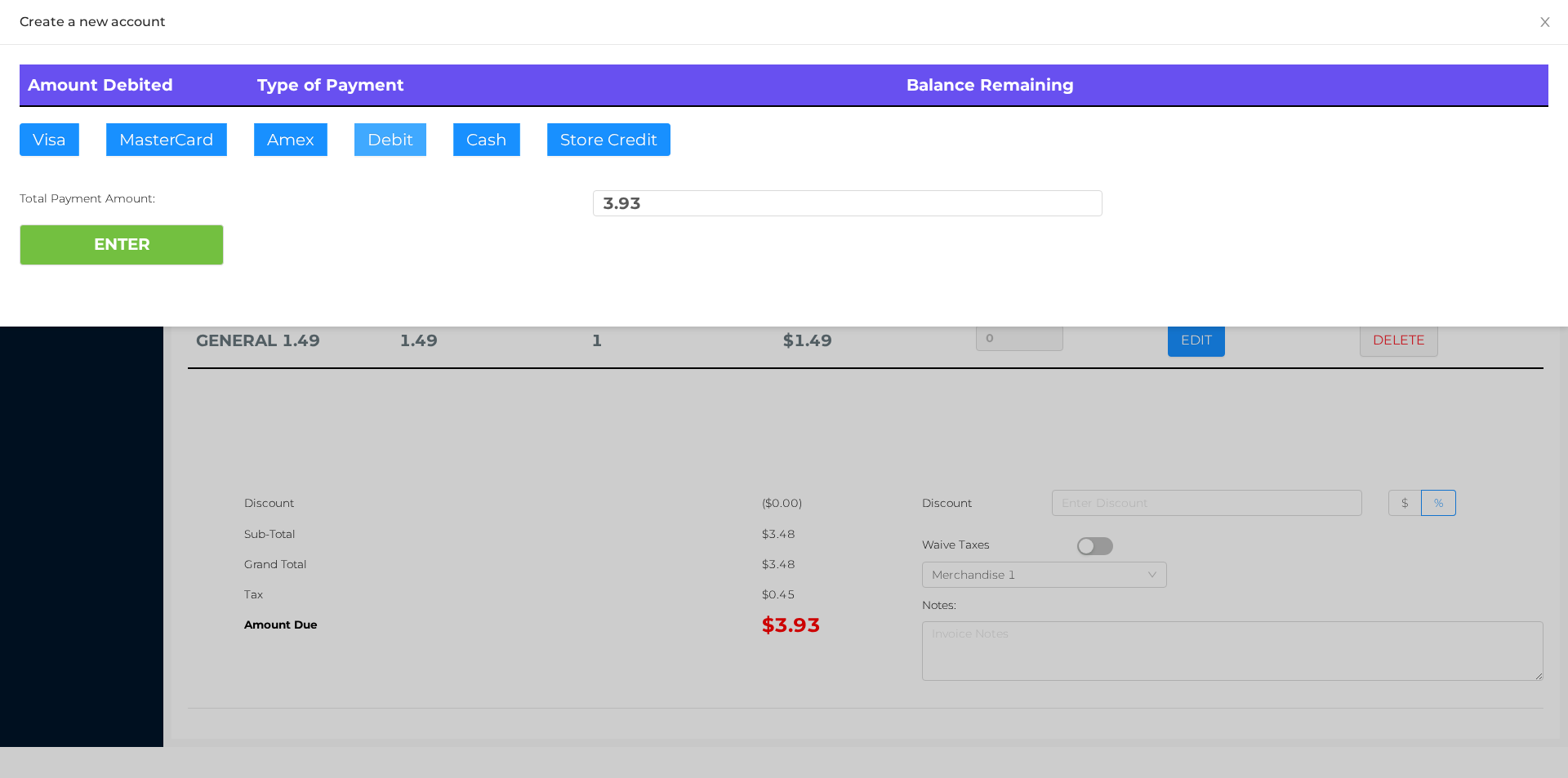
click at [409, 144] on button "Debit" at bounding box center [390, 139] width 72 height 32
click at [164, 227] on button "ENTER" at bounding box center [121, 245] width 204 height 40
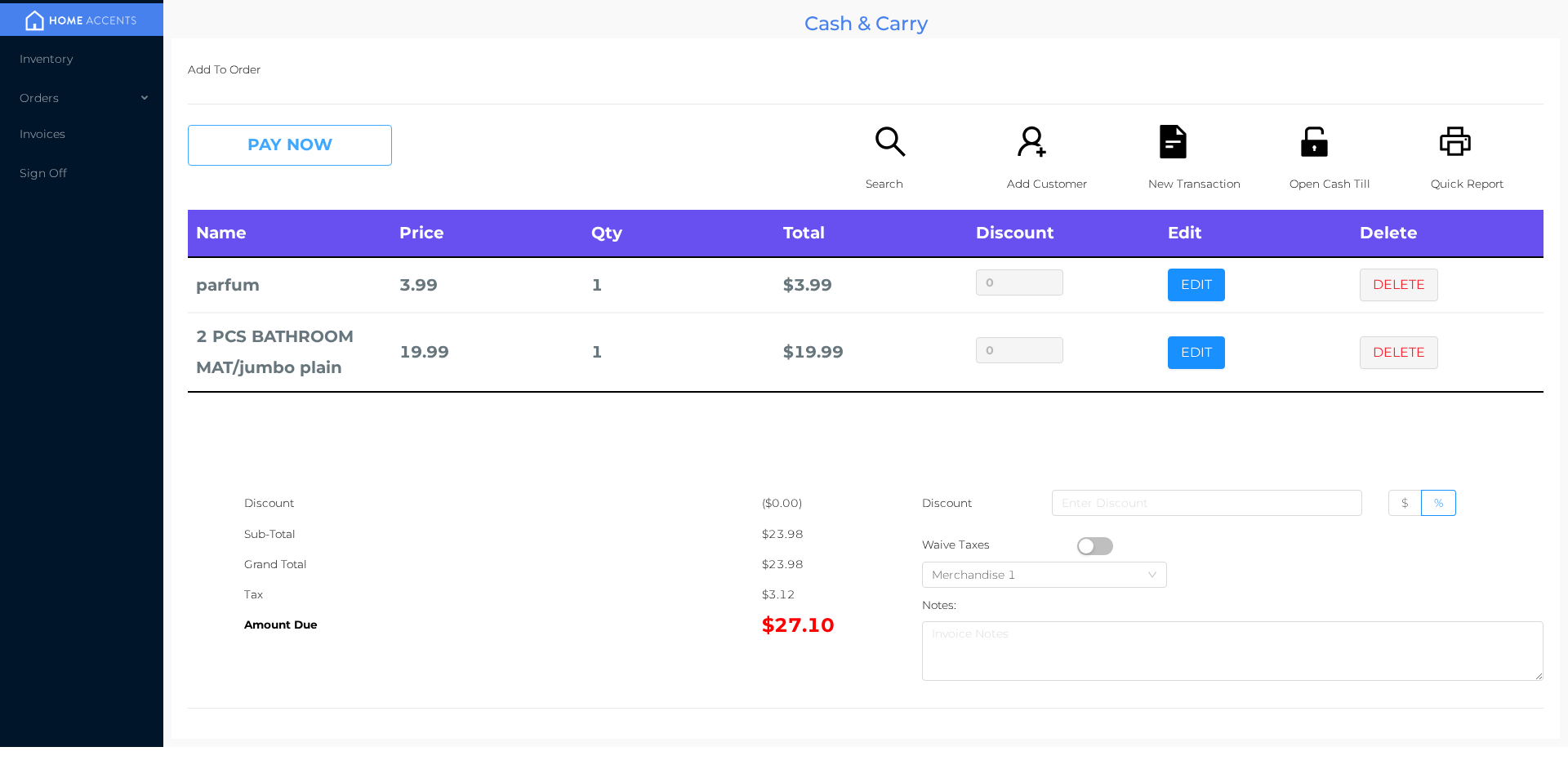
click at [314, 148] on button "PAY NOW" at bounding box center [290, 145] width 204 height 40
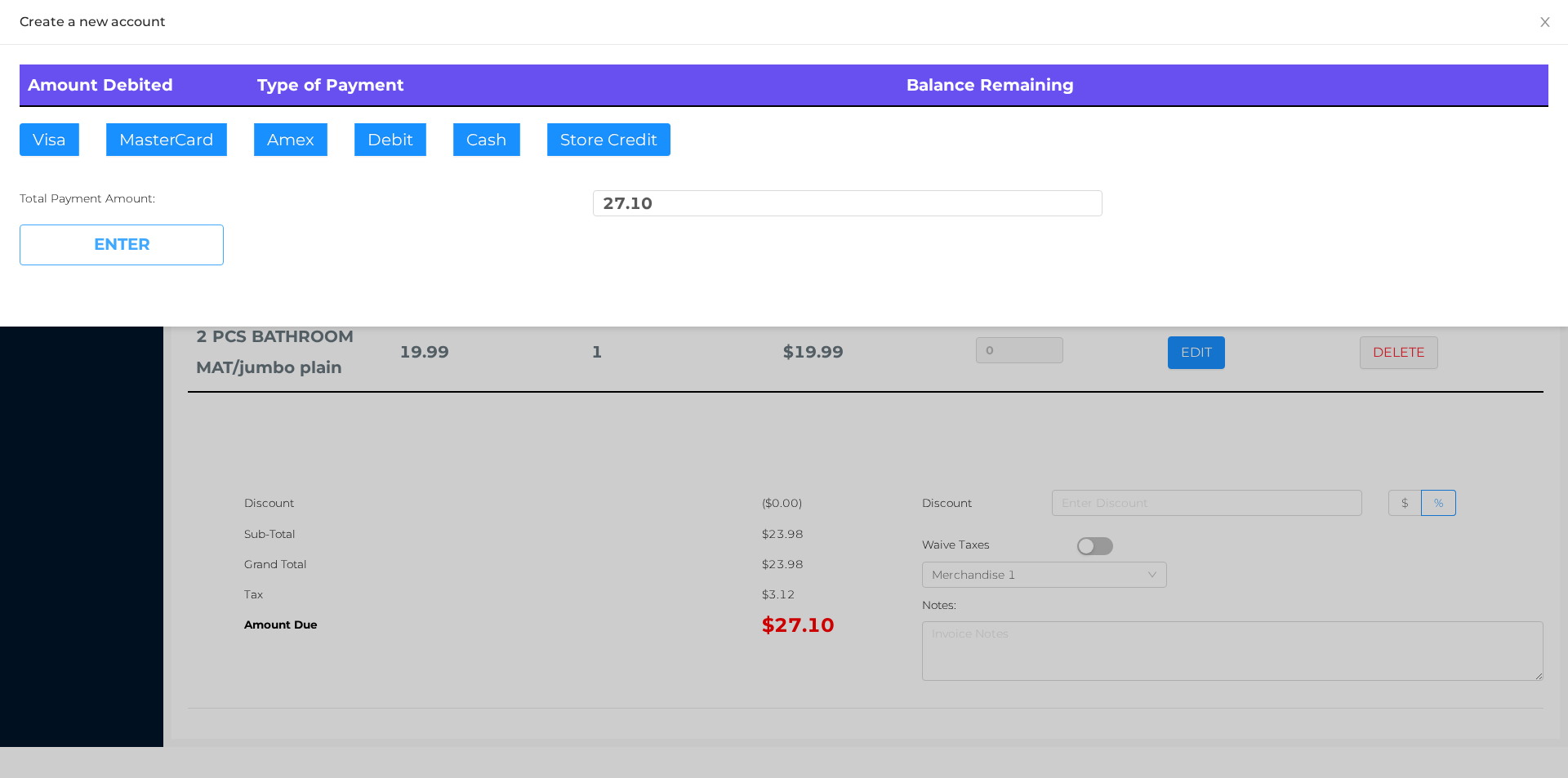
click at [159, 237] on button "ENTER" at bounding box center [121, 245] width 204 height 40
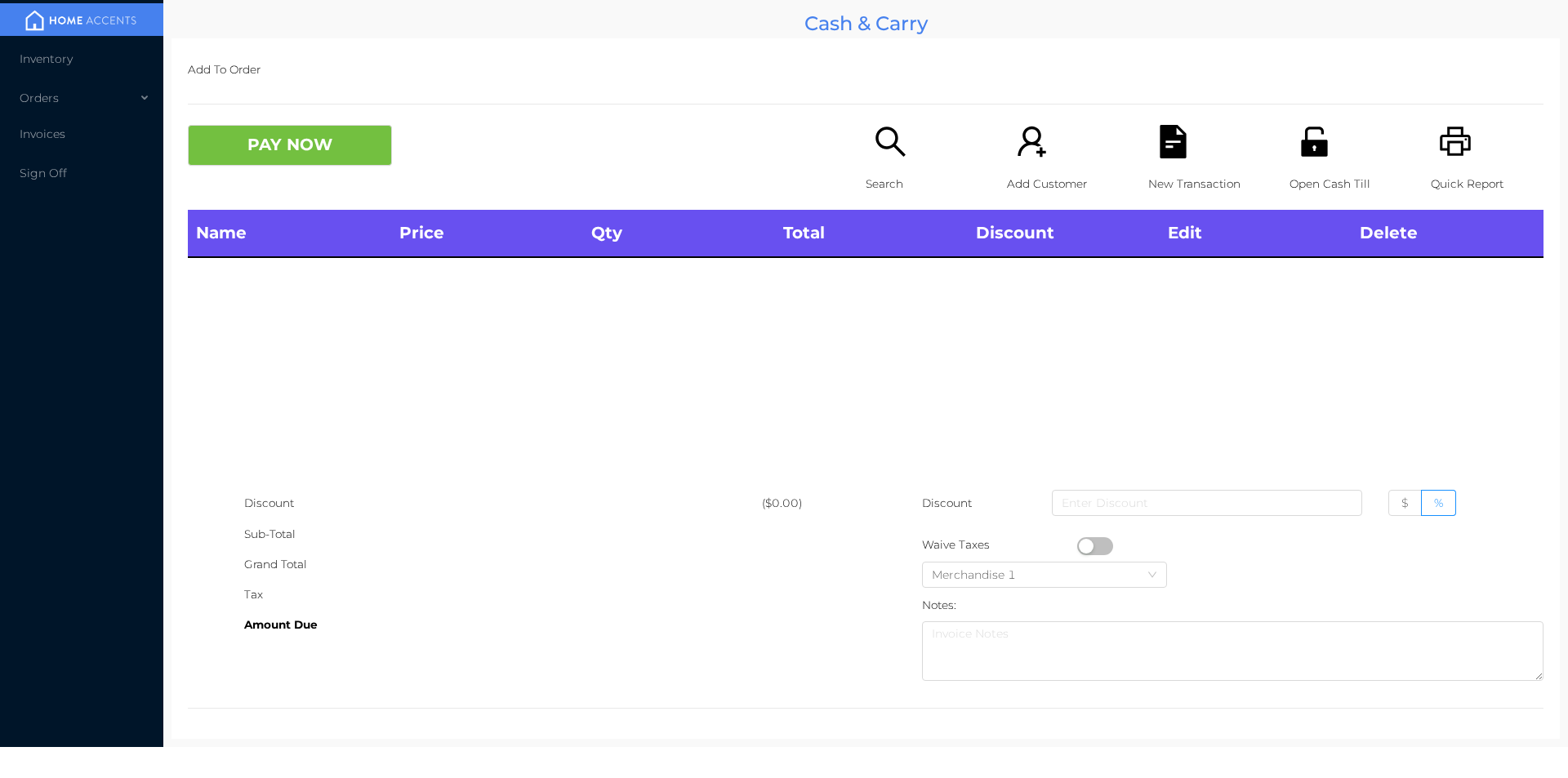
click at [899, 138] on icon "icon: search" at bounding box center [890, 141] width 33 height 33
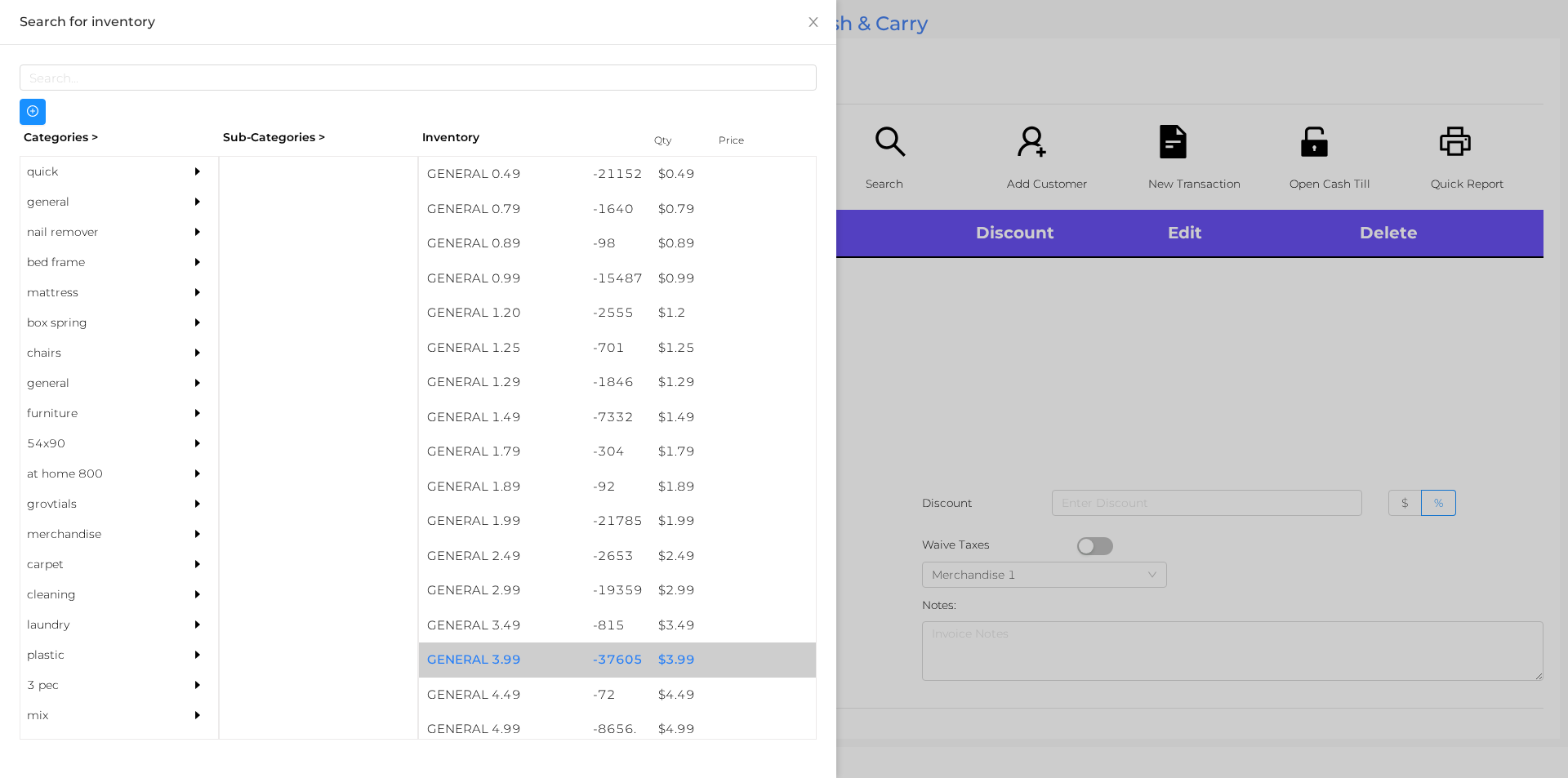
click at [716, 646] on div "$ 3.99" at bounding box center [733, 659] width 166 height 35
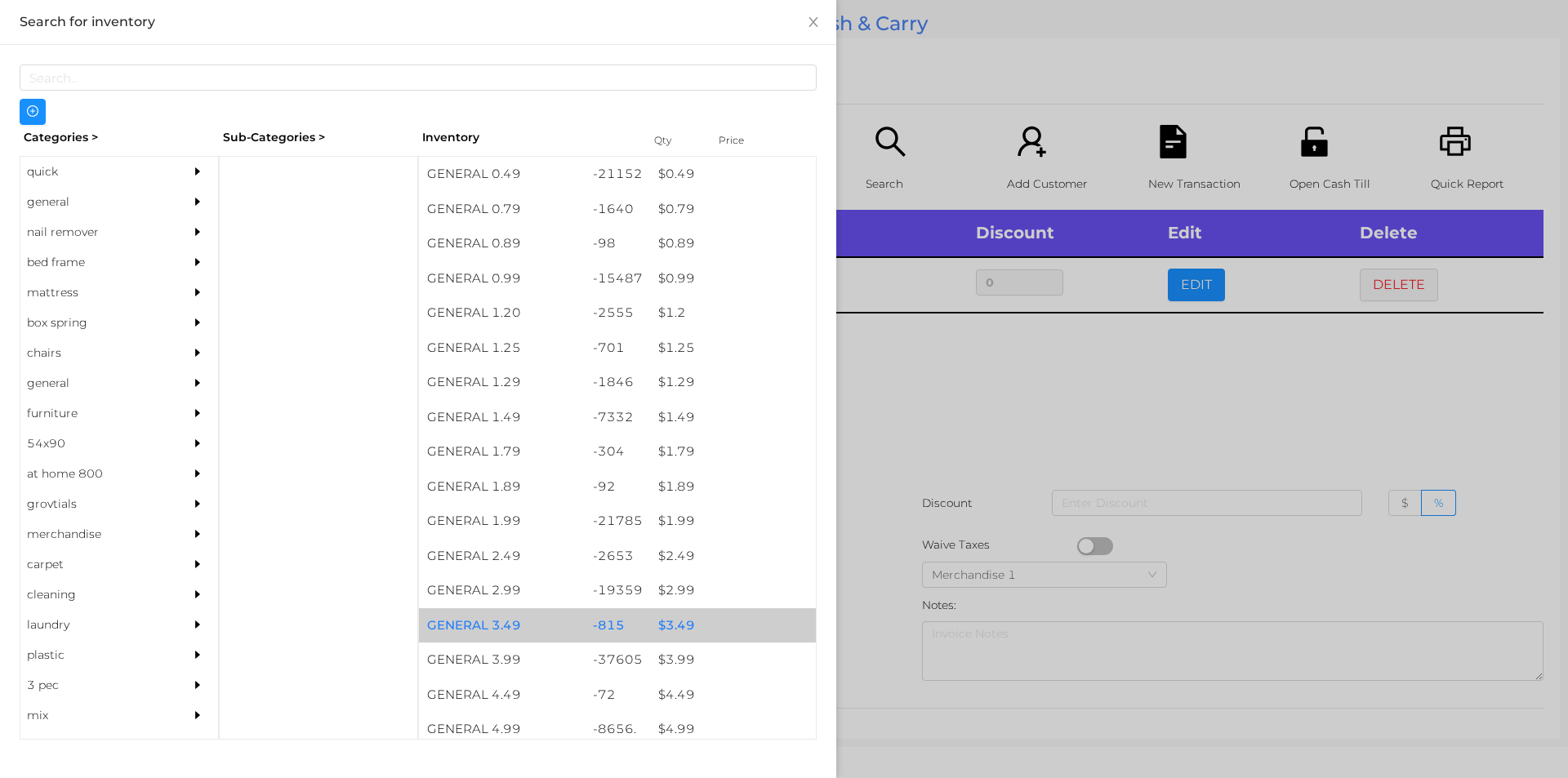
click at [745, 635] on div "$ 3.49" at bounding box center [733, 625] width 166 height 35
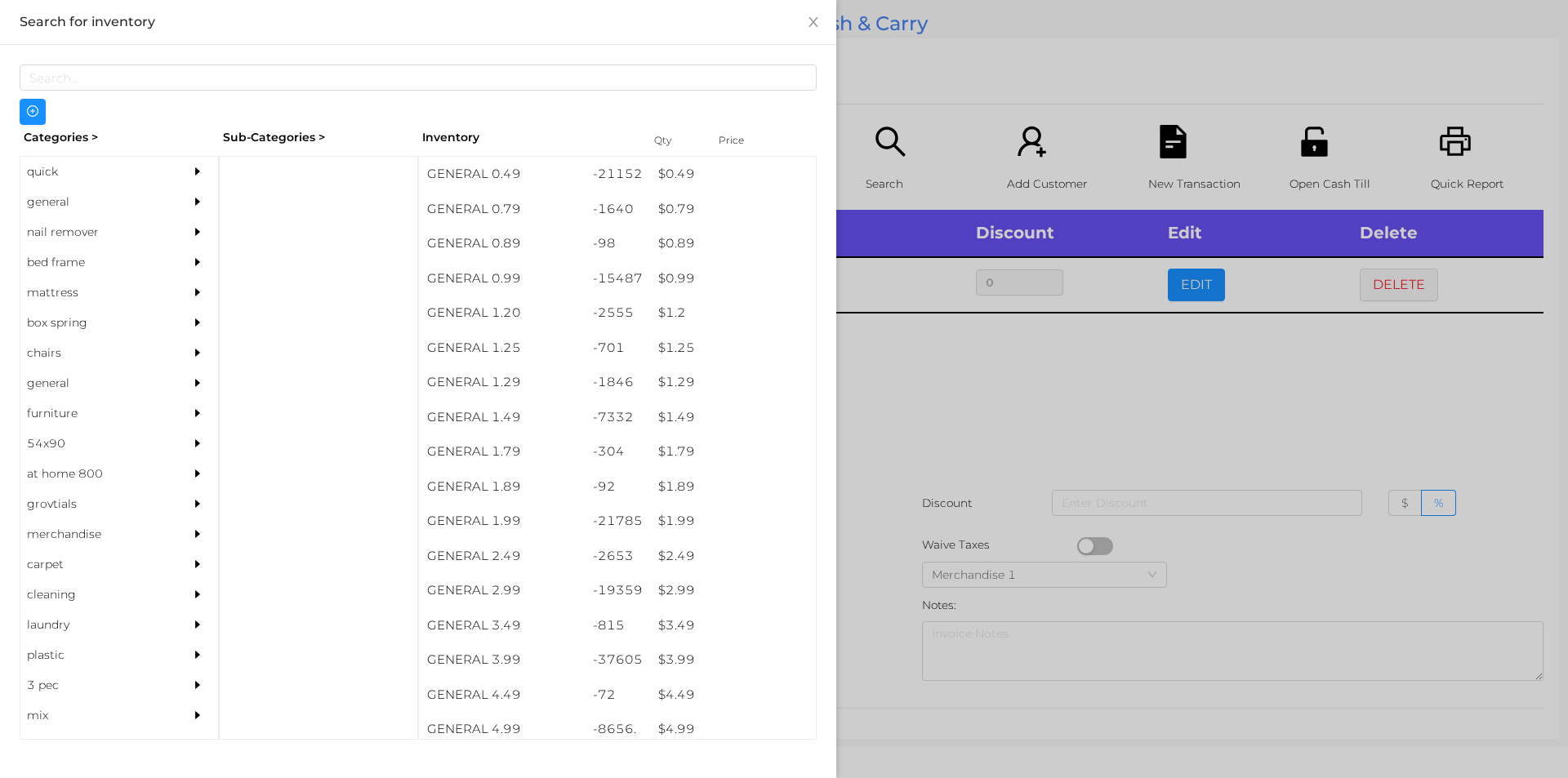
click at [958, 483] on div at bounding box center [784, 389] width 1568 height 778
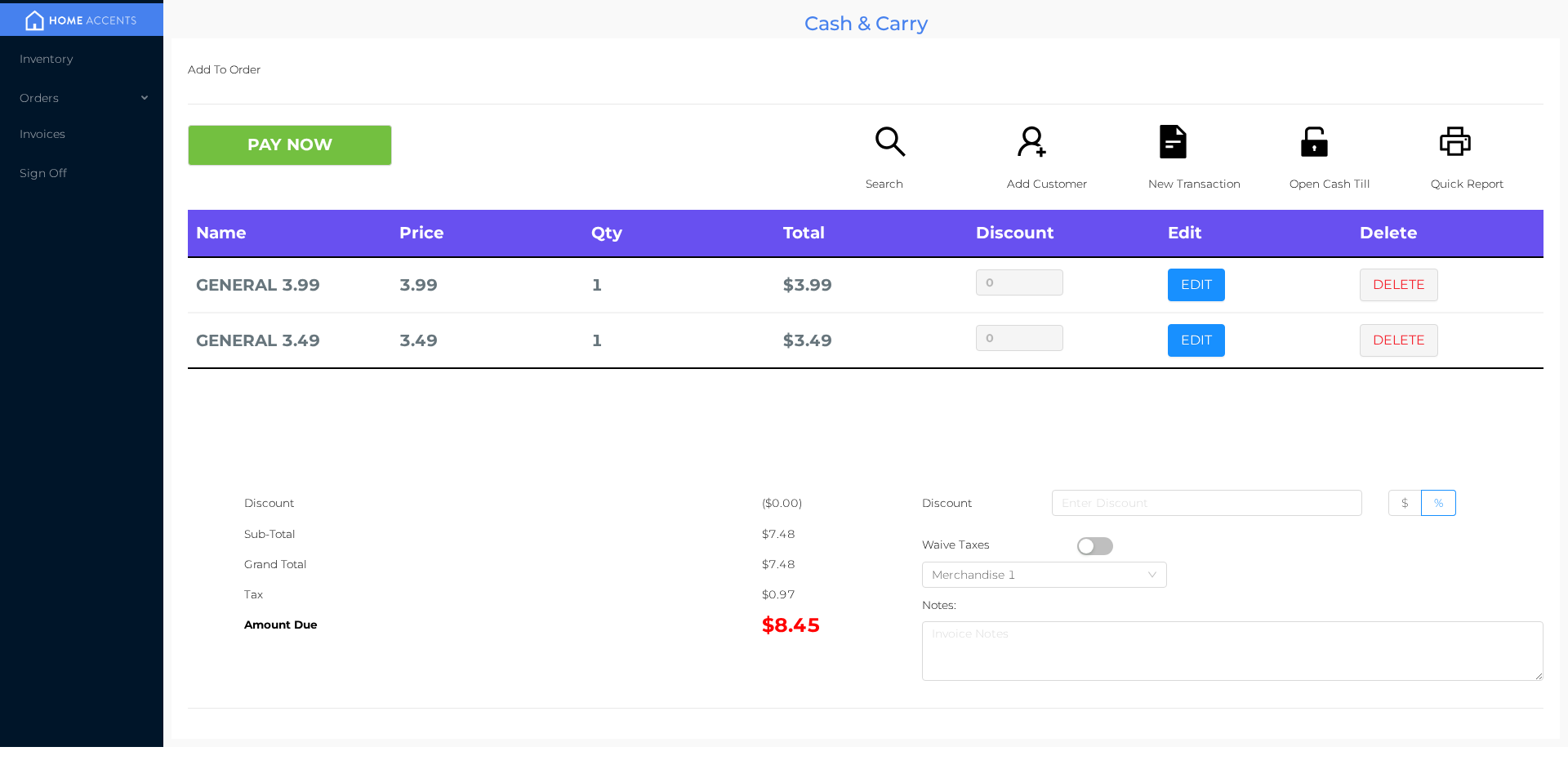
click at [1170, 148] on icon "icon: file-text" at bounding box center [1172, 141] width 26 height 33
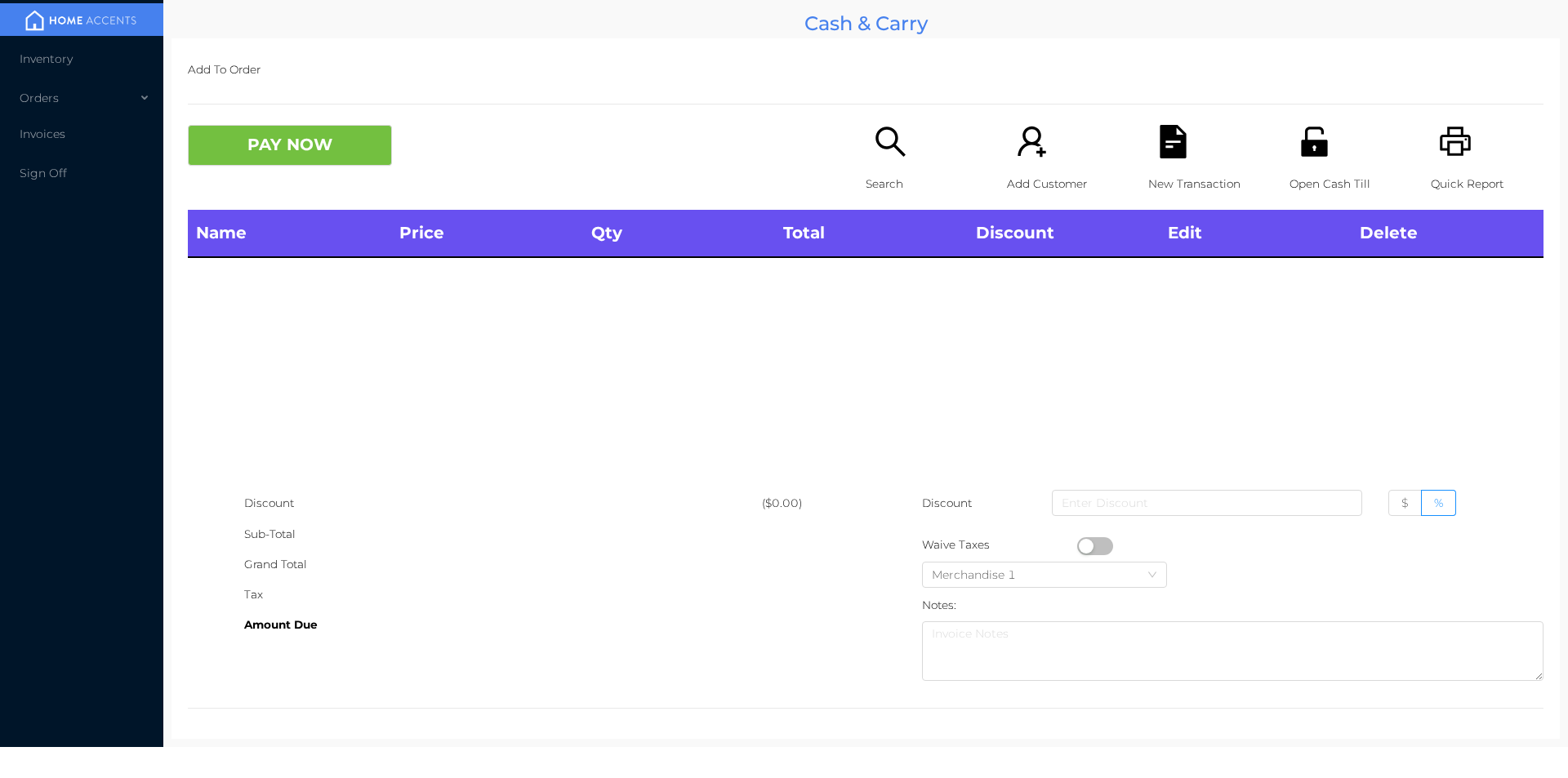
click at [1465, 130] on div "Quick Report" at bounding box center [1486, 167] width 112 height 85
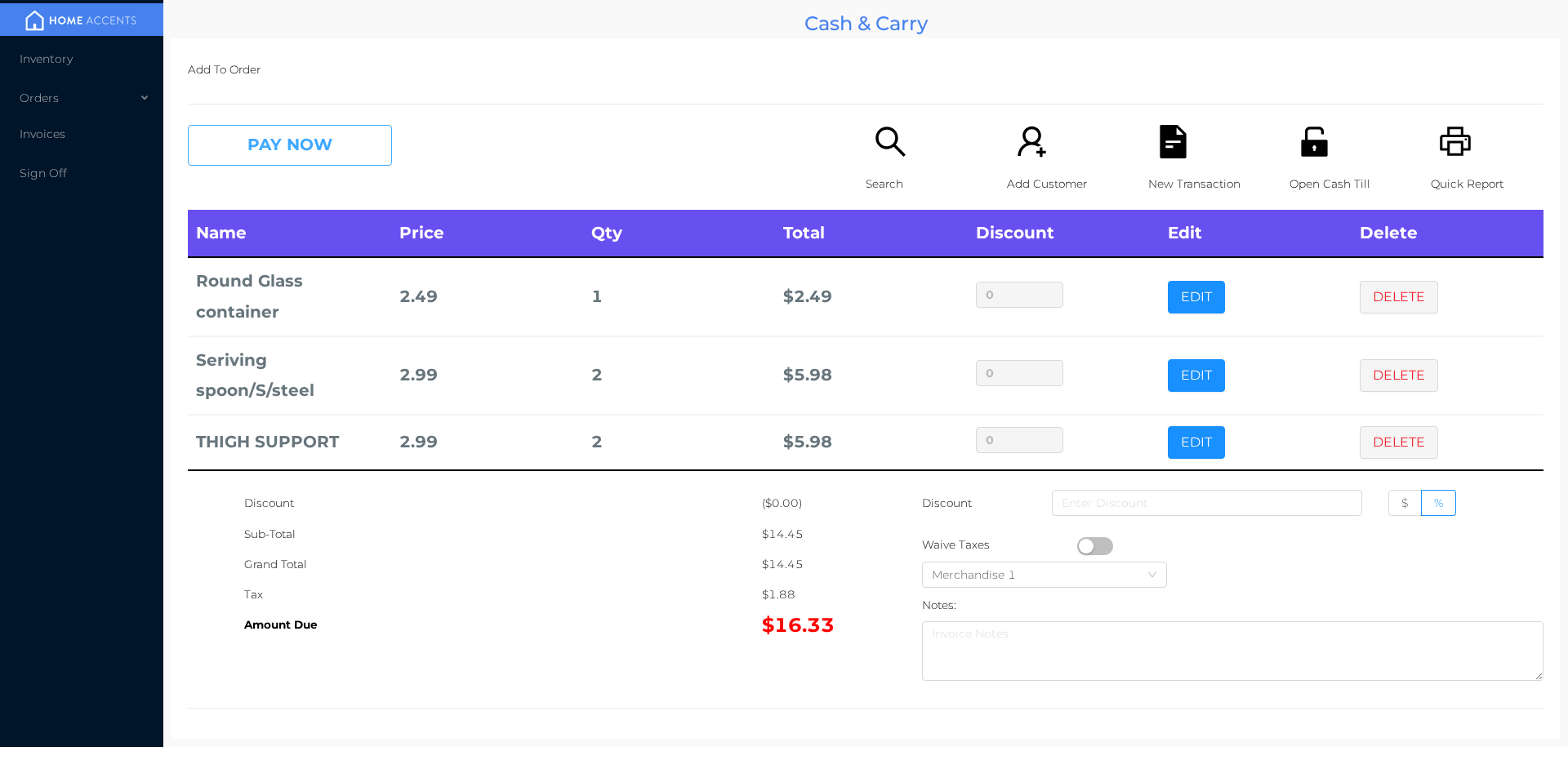
click at [298, 130] on button "PAY NOW" at bounding box center [290, 145] width 204 height 40
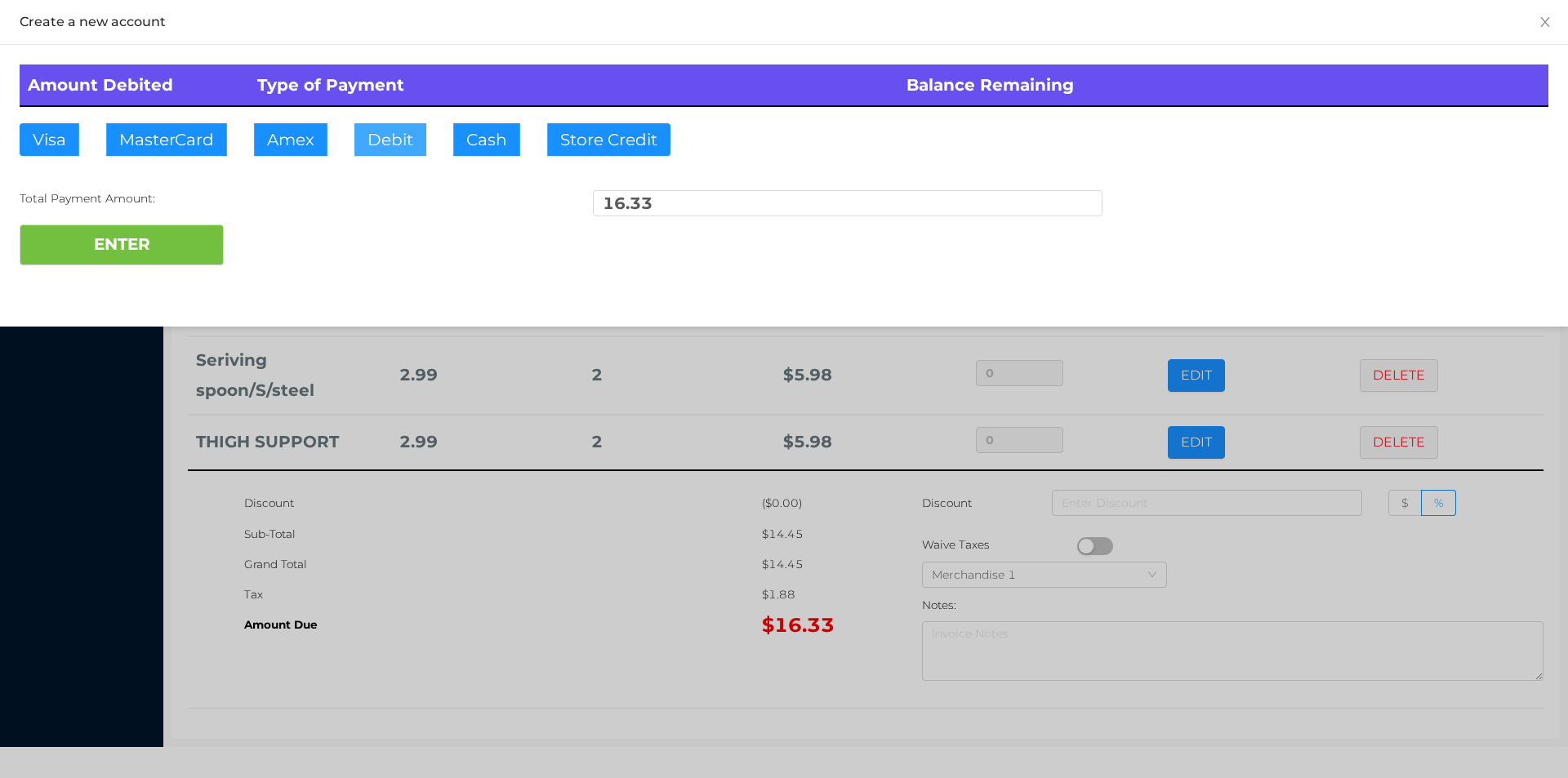
click at [407, 147] on button "Debit" at bounding box center [390, 139] width 72 height 32
type input "20"
click at [130, 245] on button "ENTER" at bounding box center [121, 245] width 204 height 40
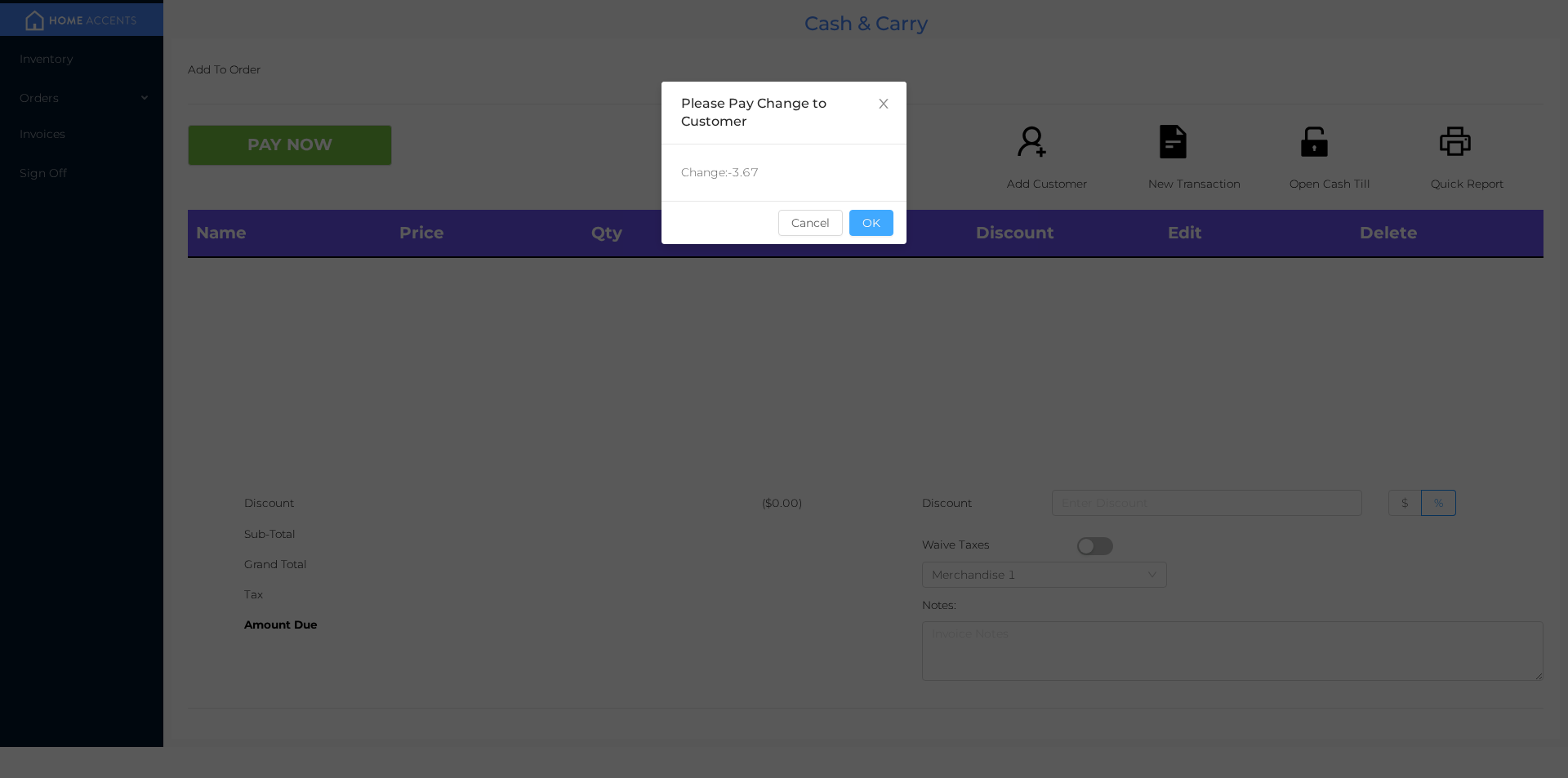
click at [890, 225] on button "OK" at bounding box center [871, 222] width 44 height 26
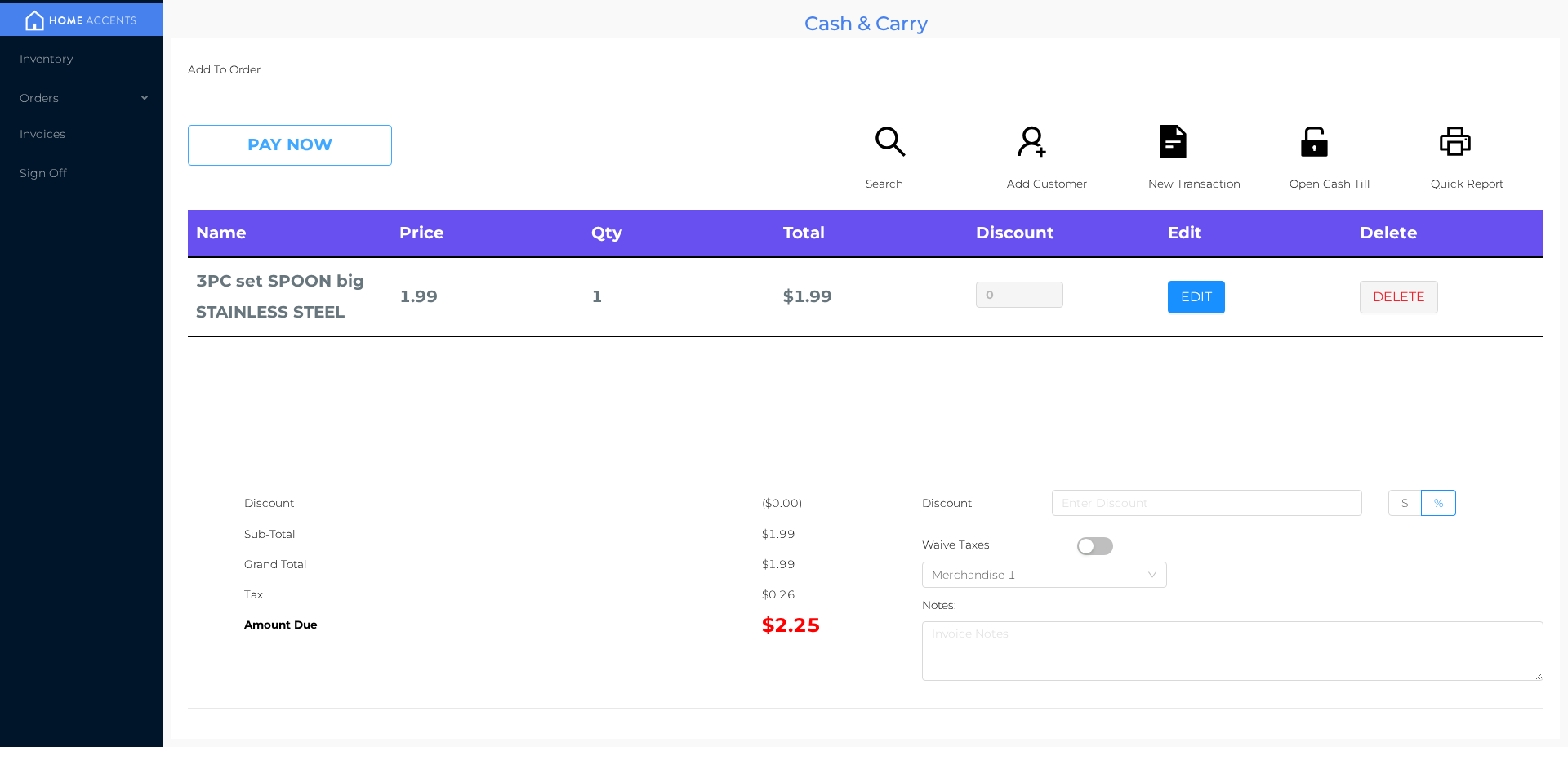
click at [295, 165] on button "PAY NOW" at bounding box center [290, 145] width 204 height 40
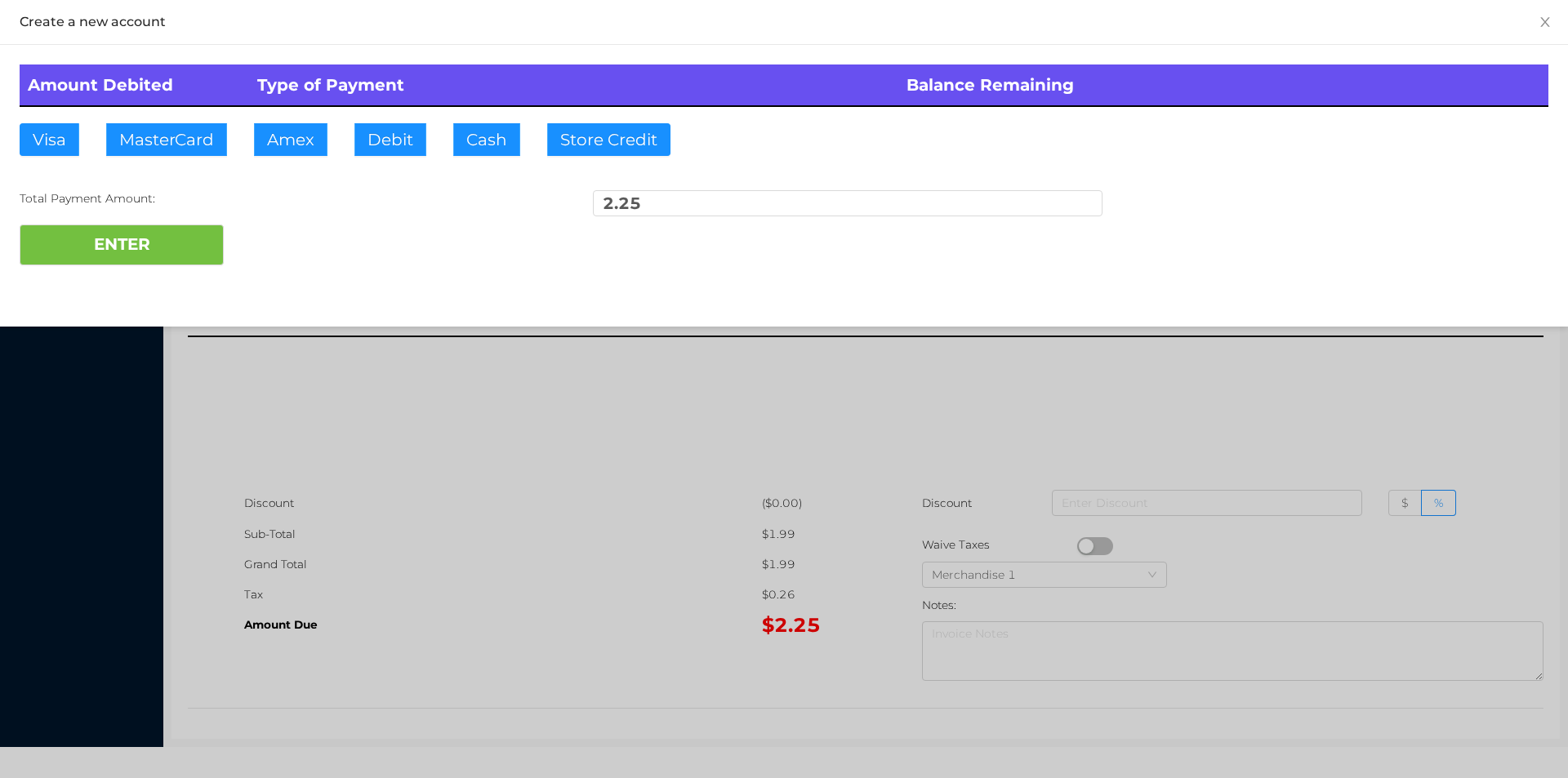
click at [599, 623] on div at bounding box center [784, 389] width 1568 height 778
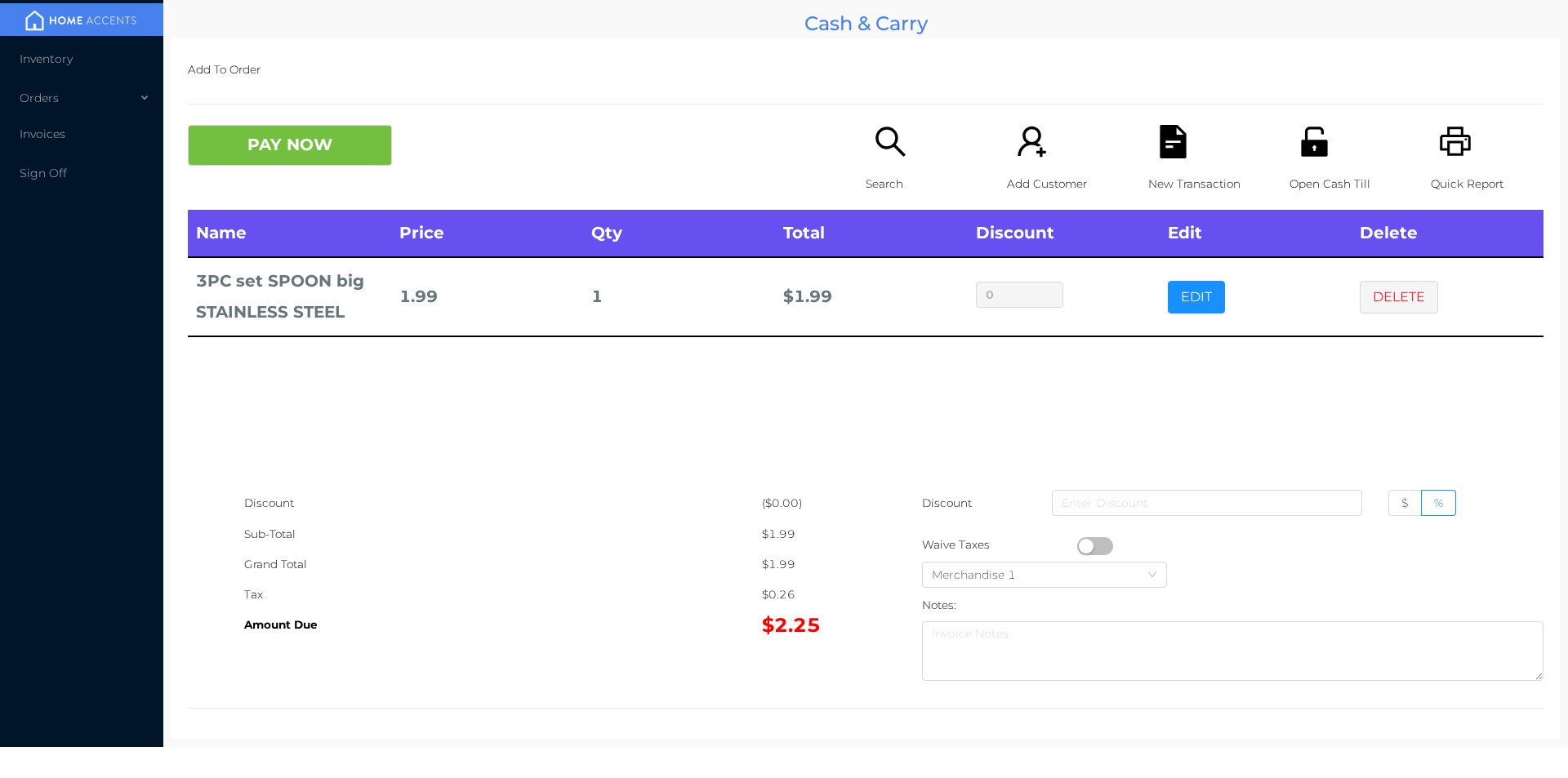
click at [1081, 545] on button "button" at bounding box center [1095, 546] width 36 height 18
click at [277, 158] on button "PAY NOW" at bounding box center [290, 145] width 204 height 40
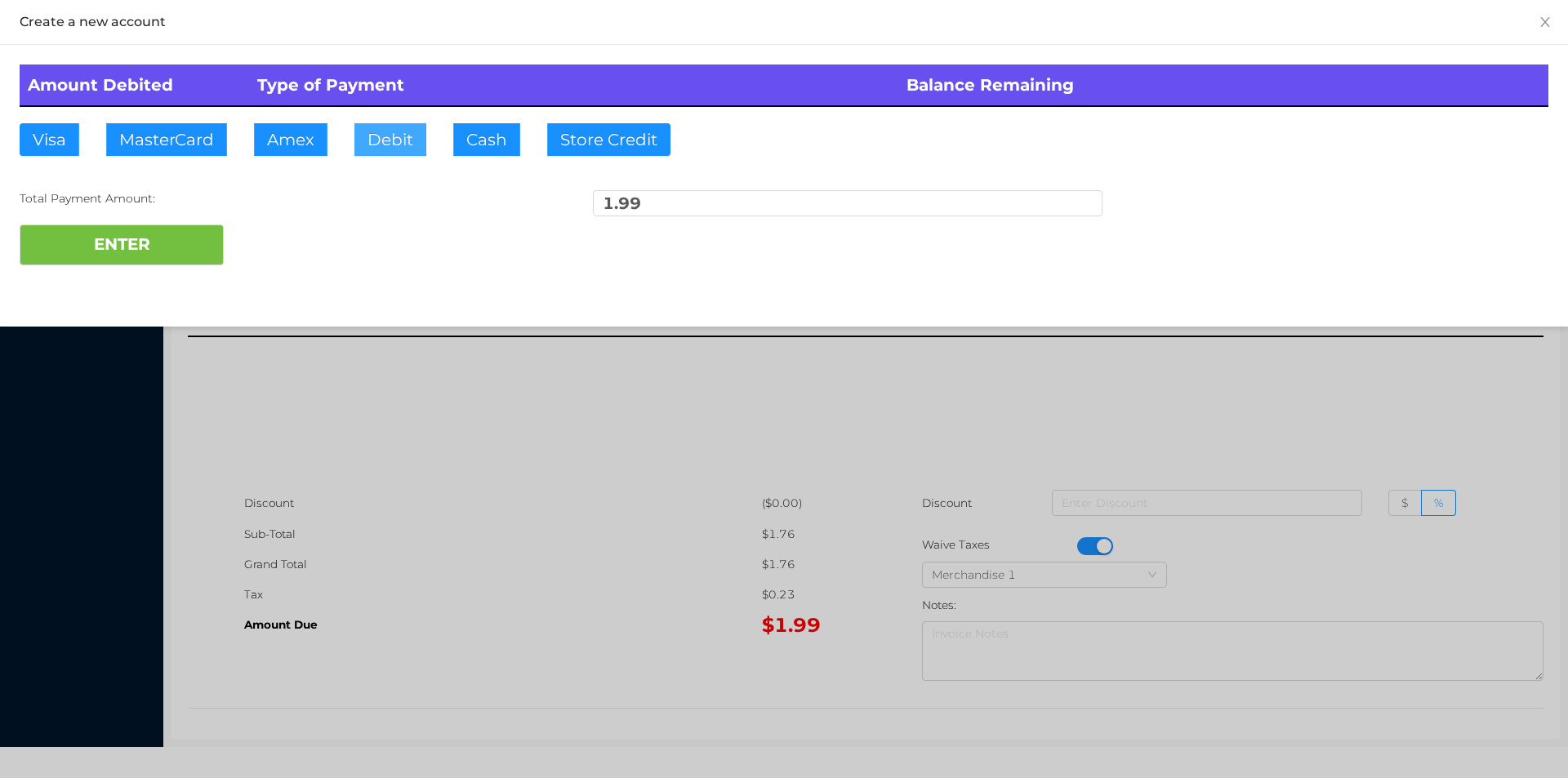
click at [375, 138] on button "Debit" at bounding box center [390, 139] width 72 height 32
click at [206, 255] on button "ENTER" at bounding box center [121, 245] width 204 height 40
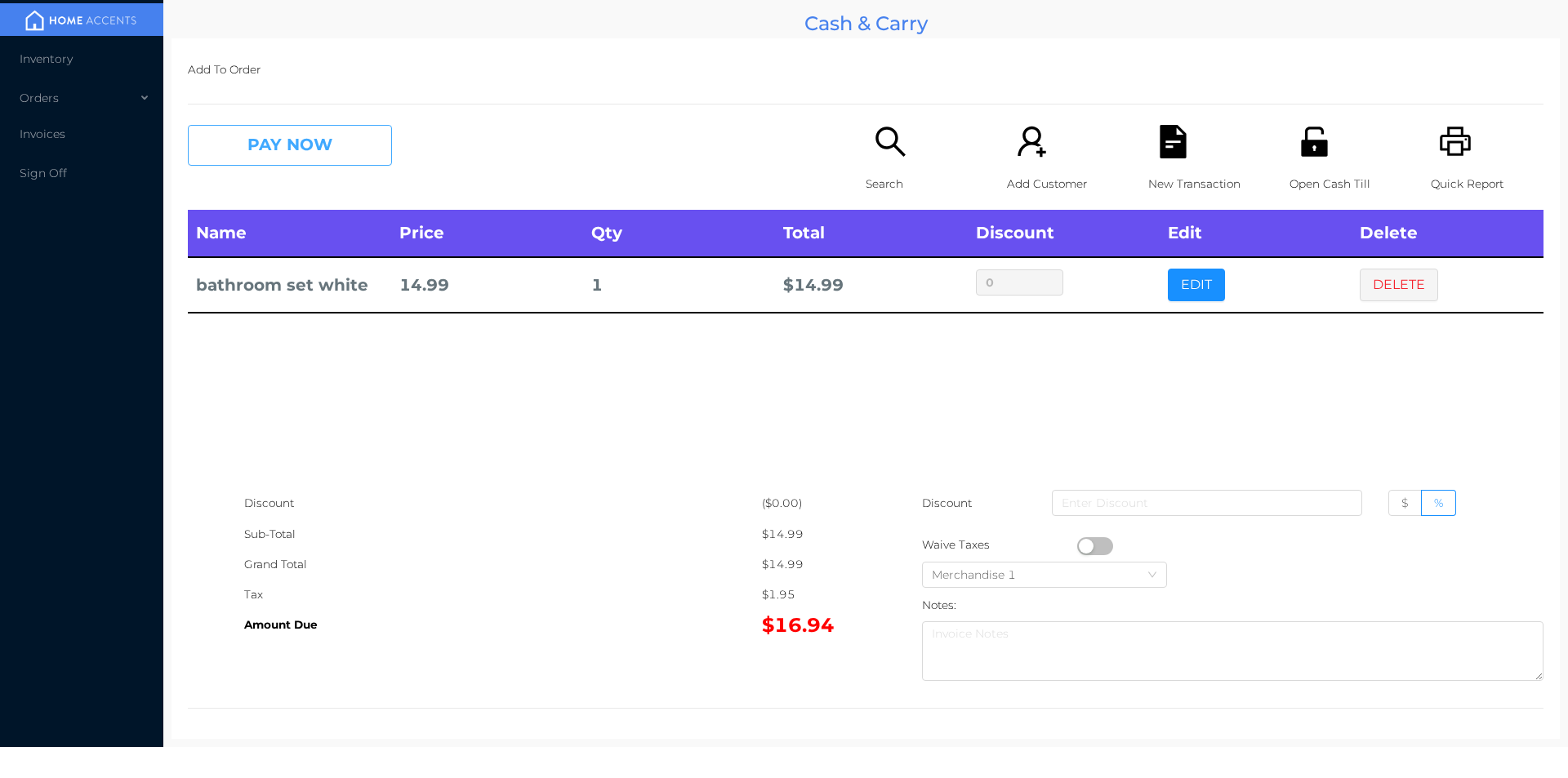
click at [261, 165] on button "PAY NOW" at bounding box center [290, 145] width 204 height 40
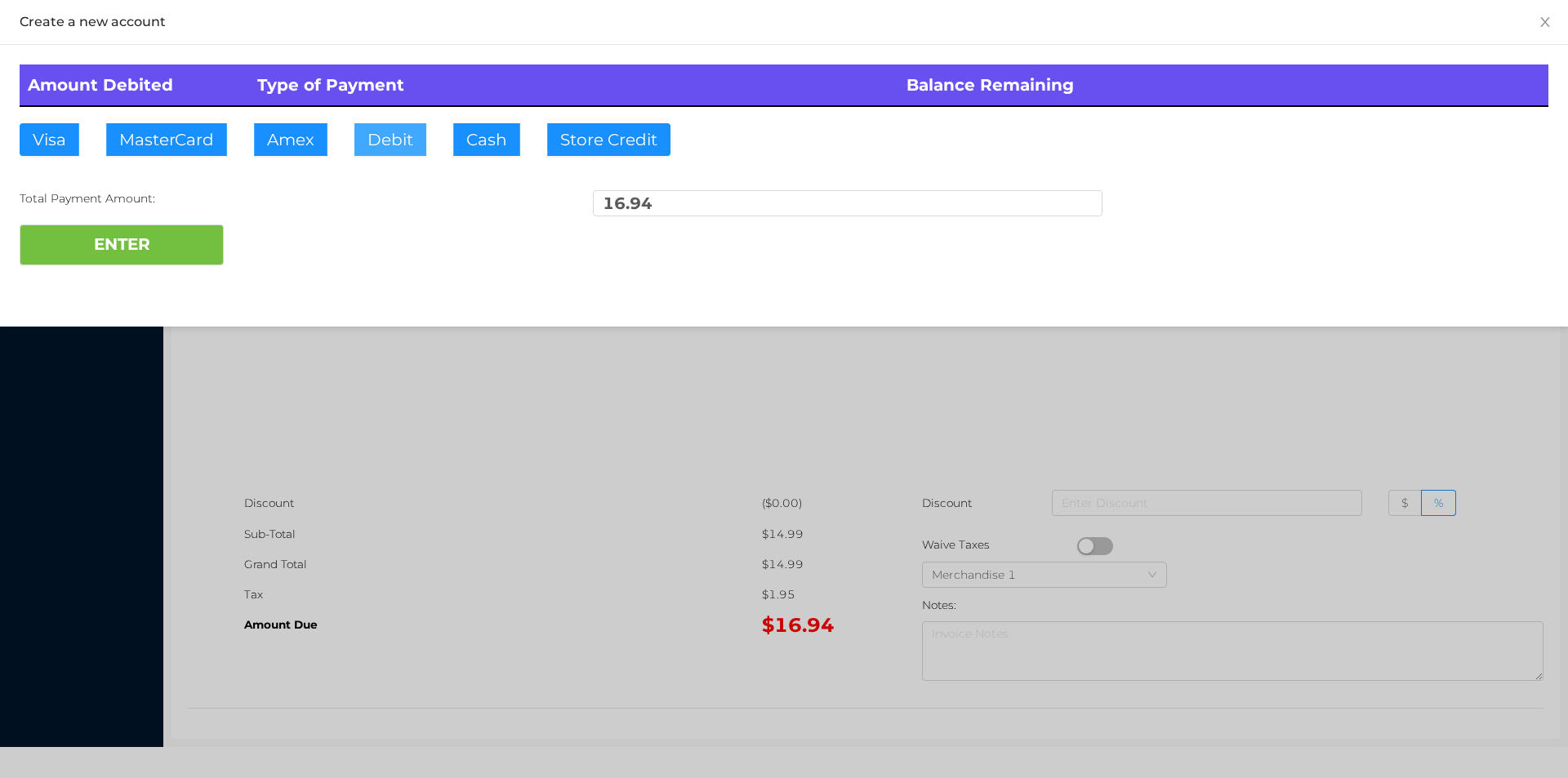
click at [367, 141] on button "Debit" at bounding box center [390, 139] width 72 height 32
click at [172, 246] on button "ENTER" at bounding box center [121, 245] width 204 height 40
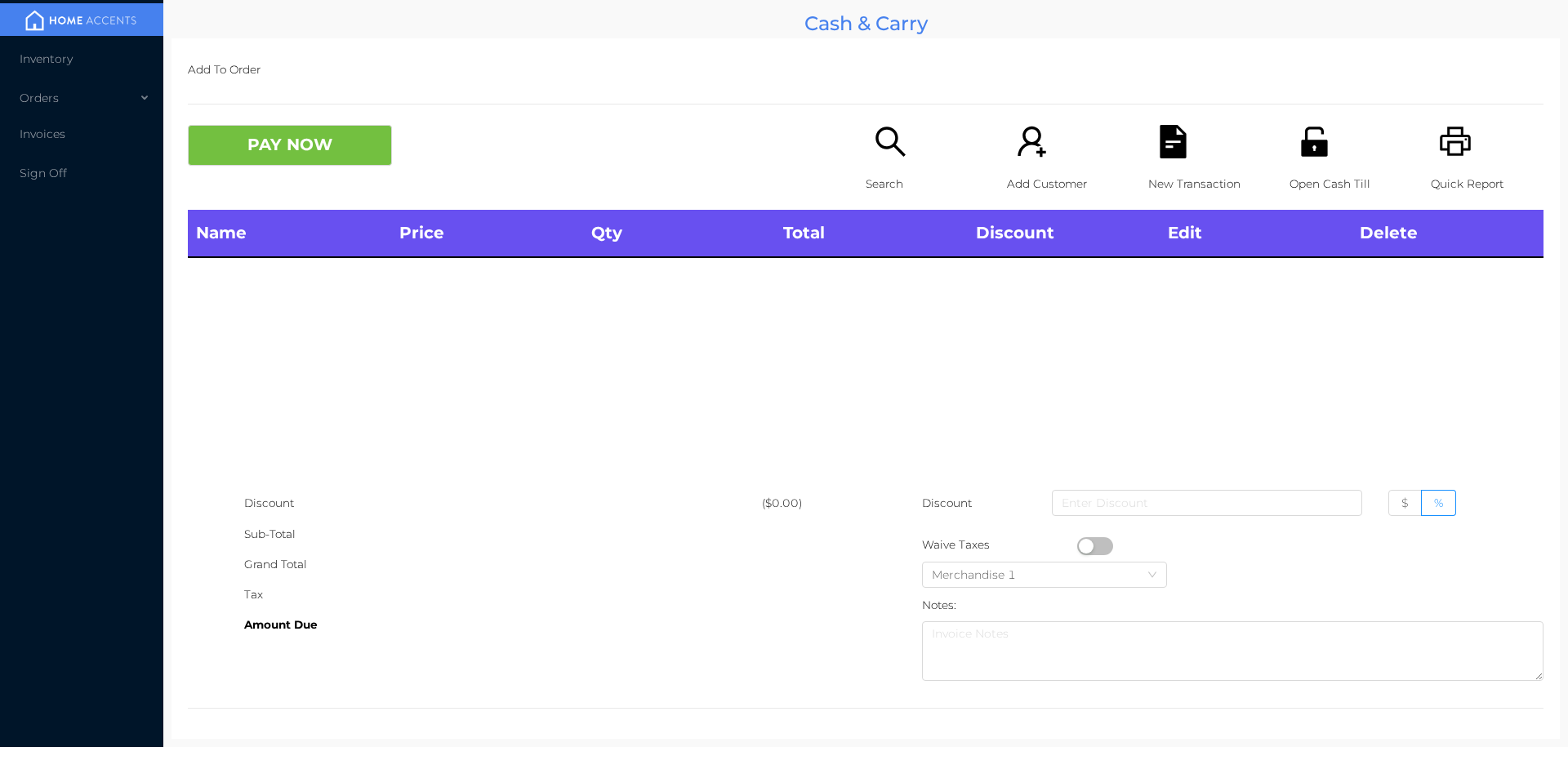
click at [602, 521] on div "Sub-Total" at bounding box center [502, 534] width 517 height 31
click at [1301, 145] on icon "icon: unlock" at bounding box center [1313, 141] width 26 height 30
click at [871, 161] on div "Search" at bounding box center [921, 167] width 112 height 85
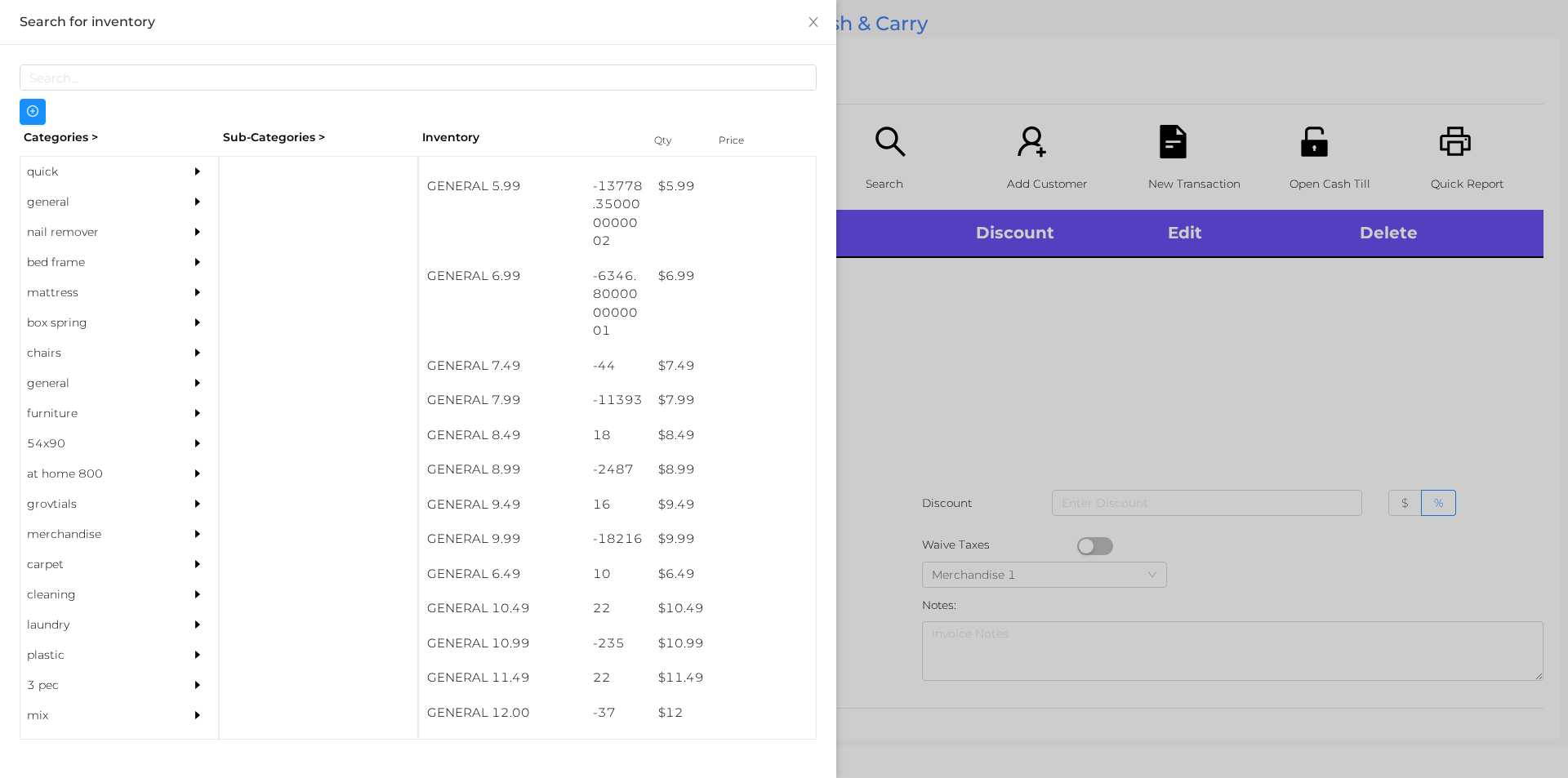
scroll to position [641, 0]
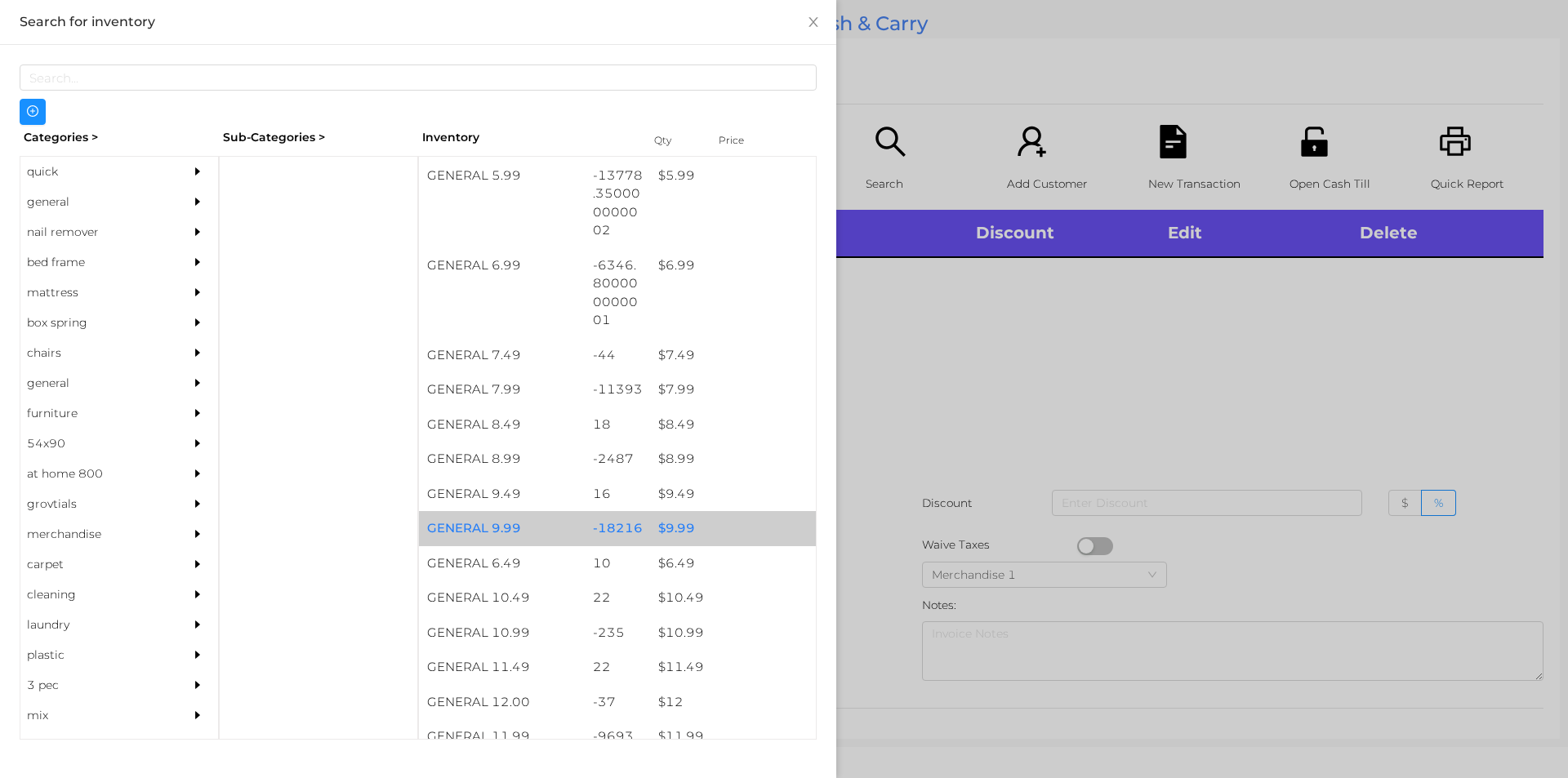
click at [694, 526] on div "$ 9.99" at bounding box center [733, 528] width 166 height 35
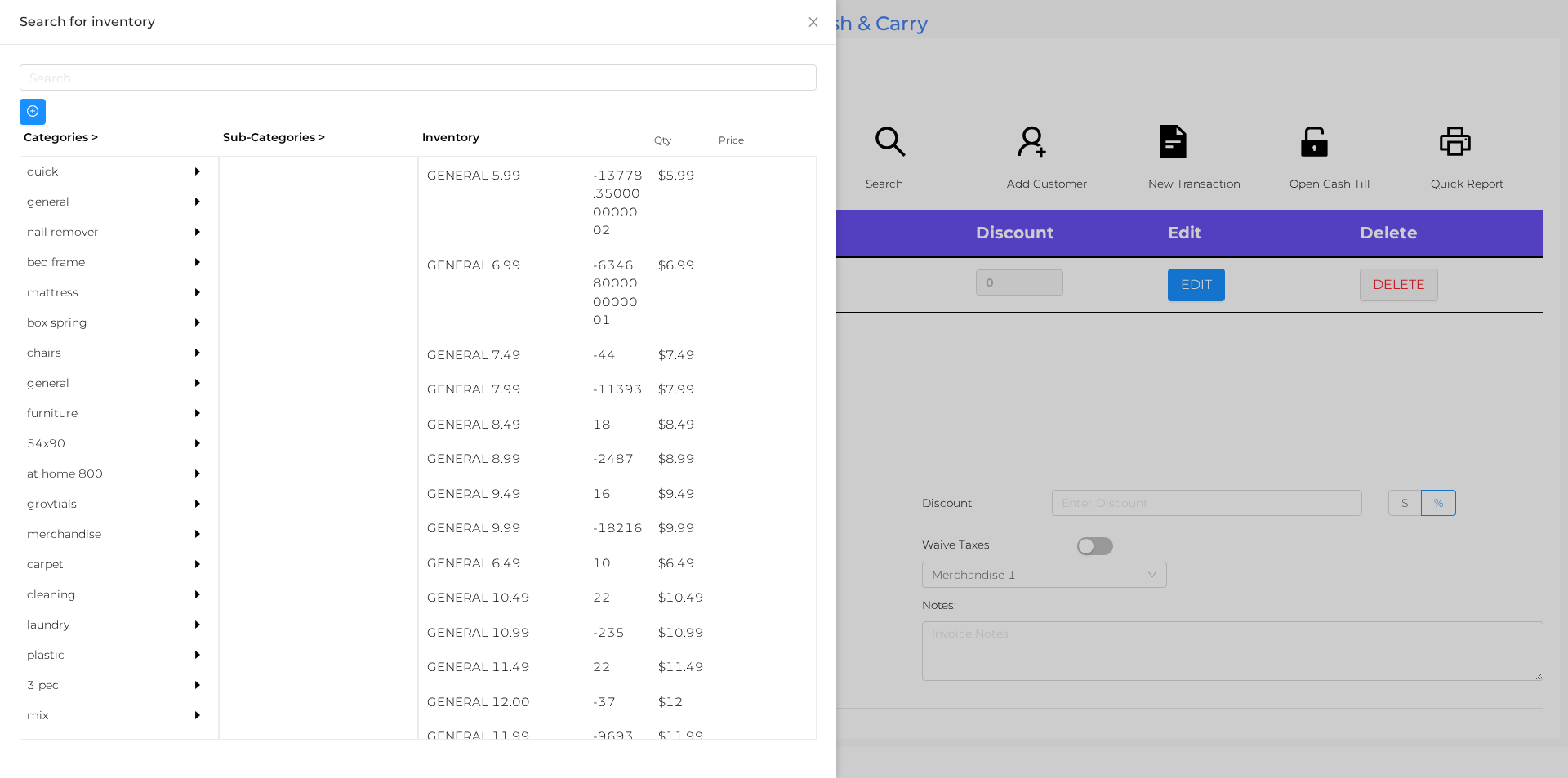
click at [930, 633] on div at bounding box center [784, 389] width 1568 height 778
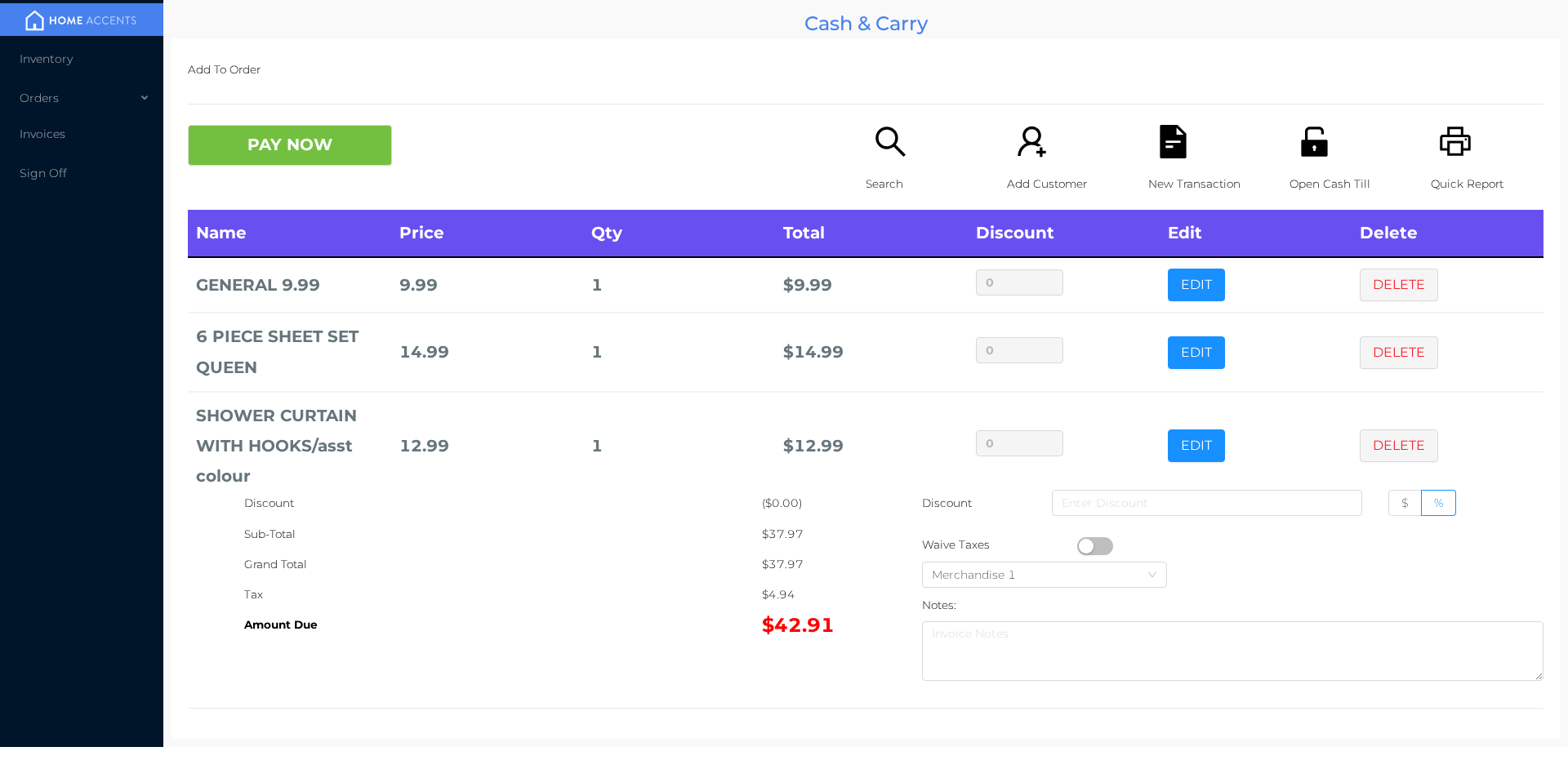
click at [1080, 549] on button "button" at bounding box center [1095, 546] width 36 height 18
click at [279, 131] on button "PAY NOW" at bounding box center [290, 145] width 204 height 40
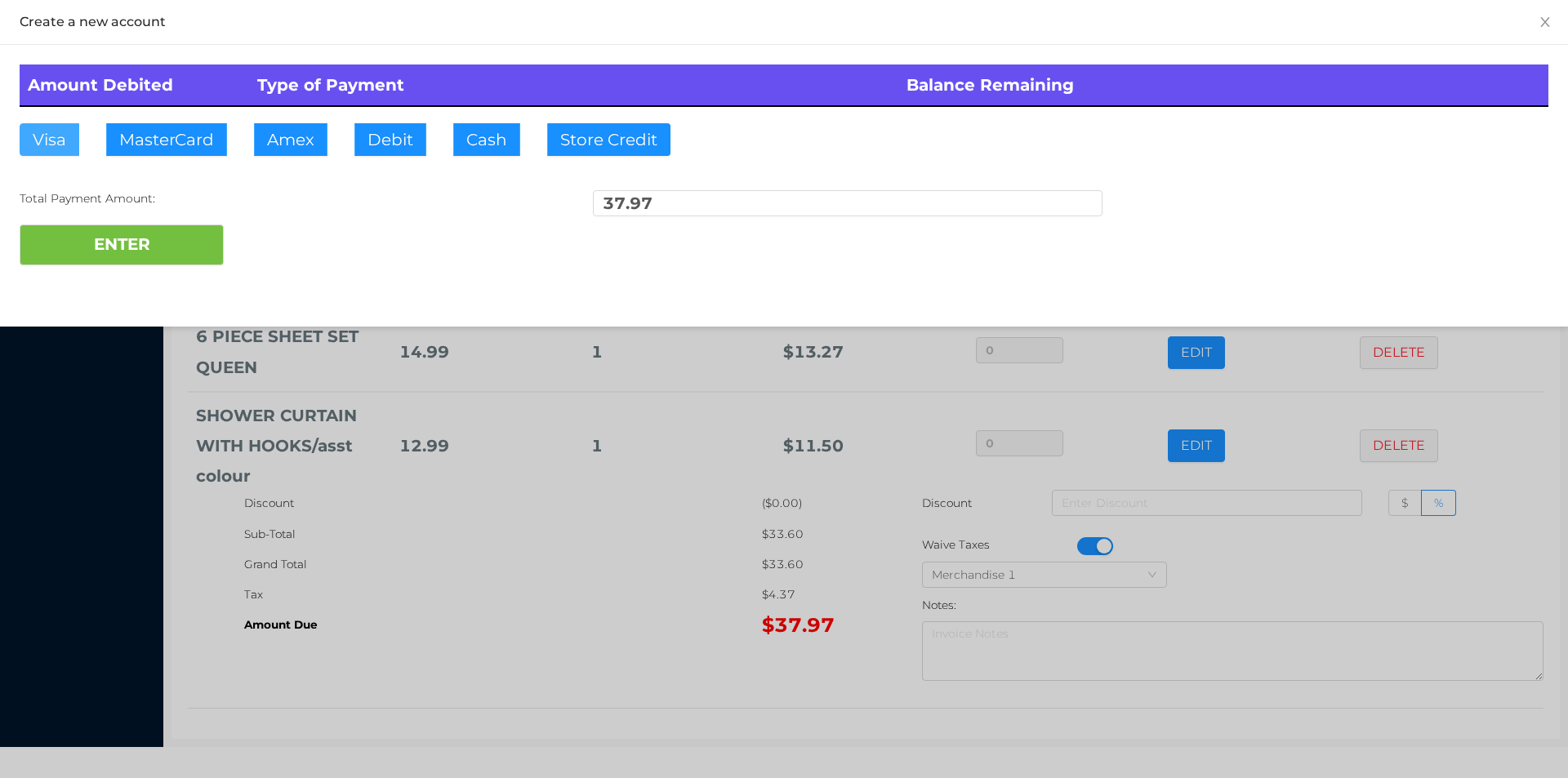
click at [61, 147] on button "Visa" at bounding box center [49, 139] width 59 height 32
click at [49, 244] on button "ENTER" at bounding box center [121, 245] width 204 height 40
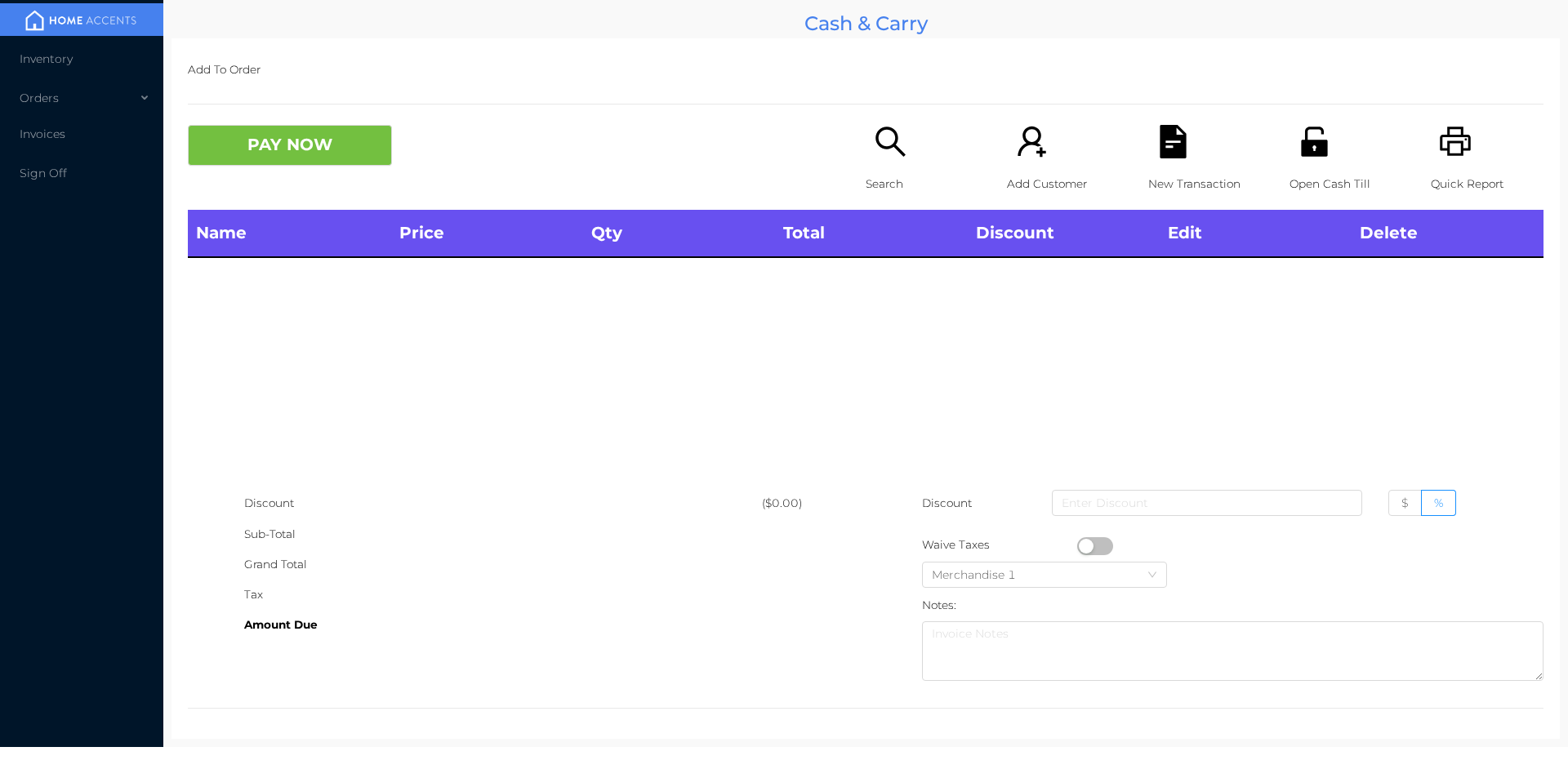
click at [872, 172] on p "Search" at bounding box center [921, 184] width 112 height 31
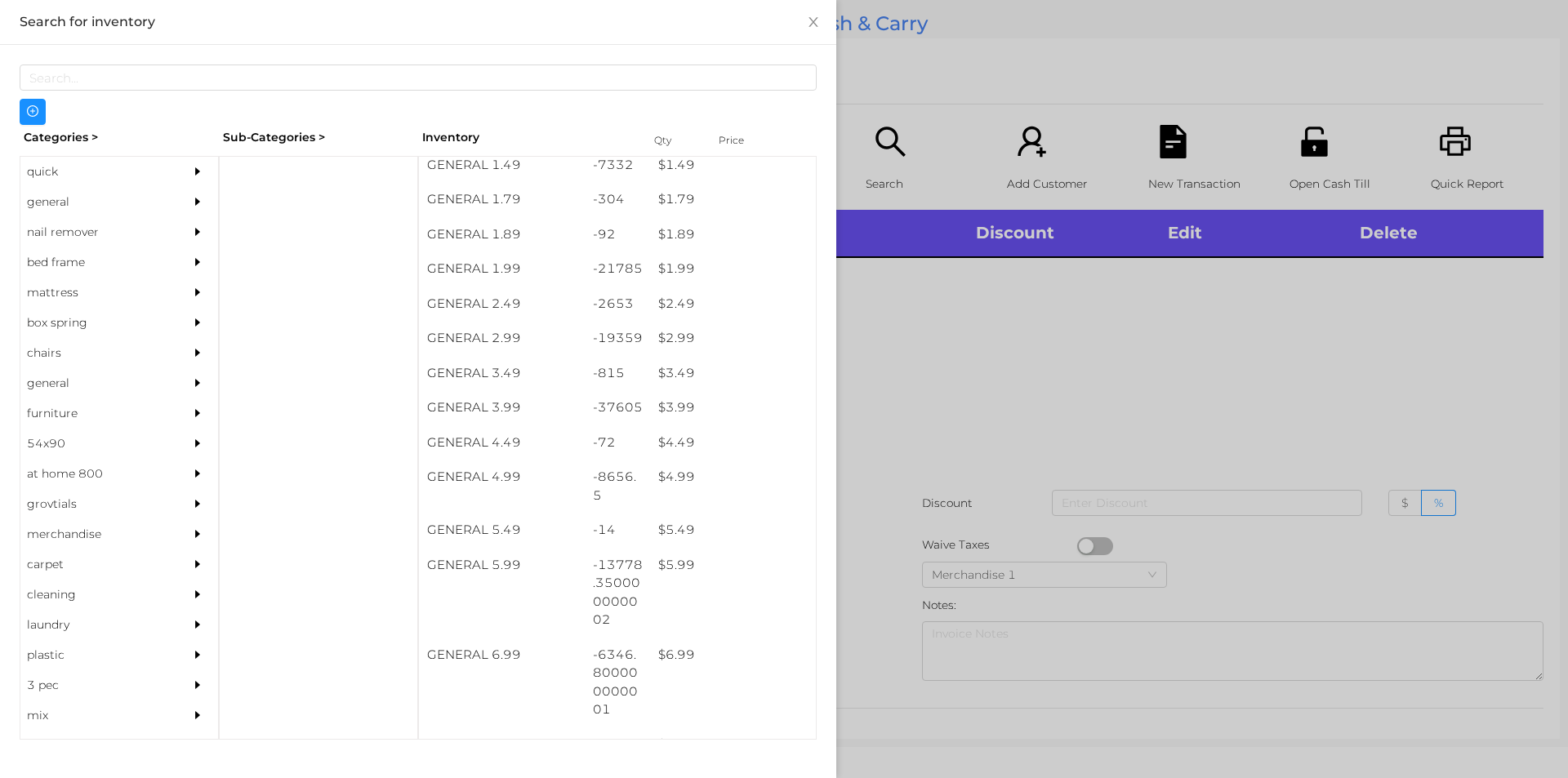
scroll to position [323, 0]
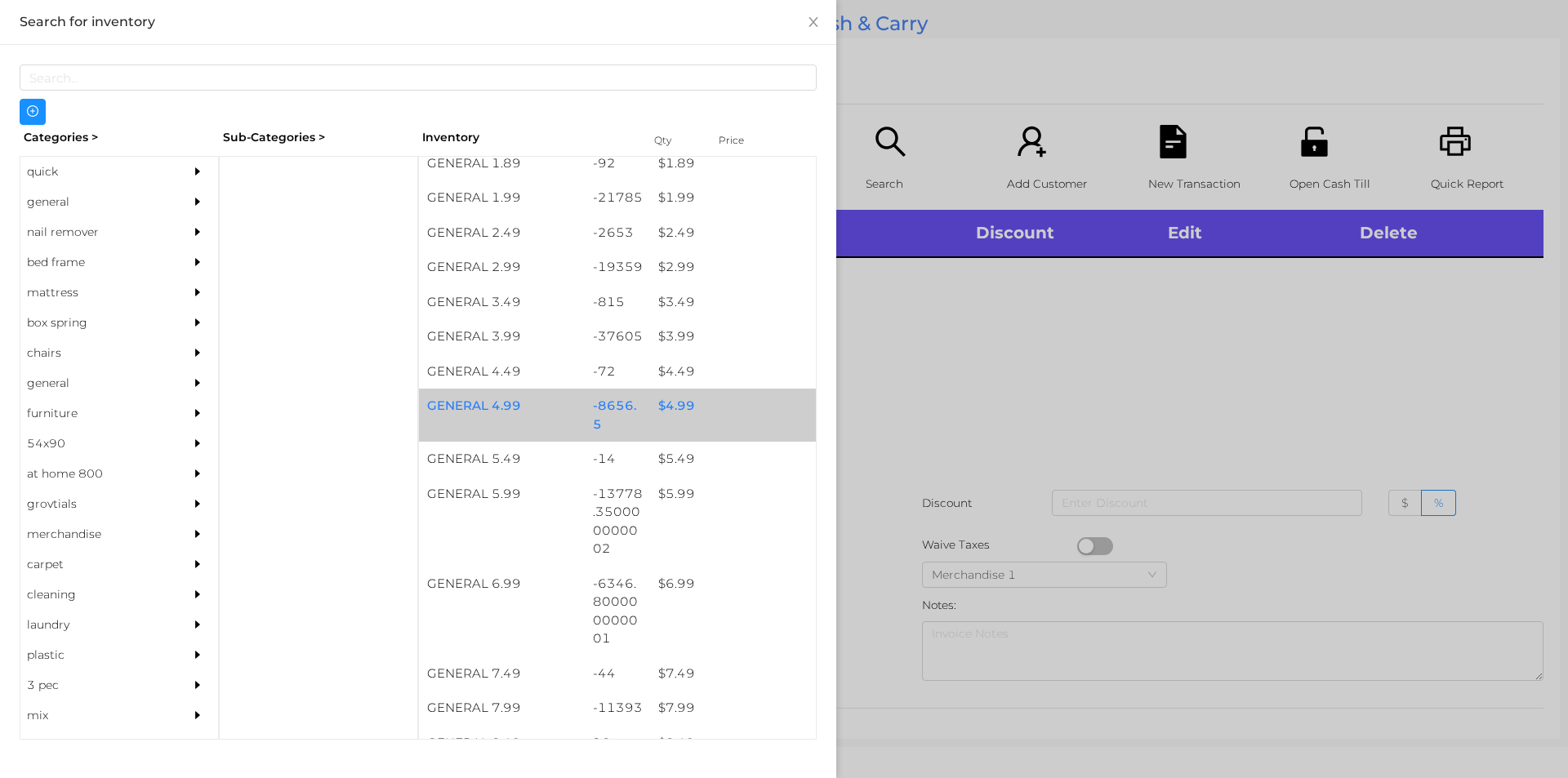
click at [708, 424] on div "GENERAL 4.99 -8656.5 $ 4.99" at bounding box center [617, 415] width 397 height 53
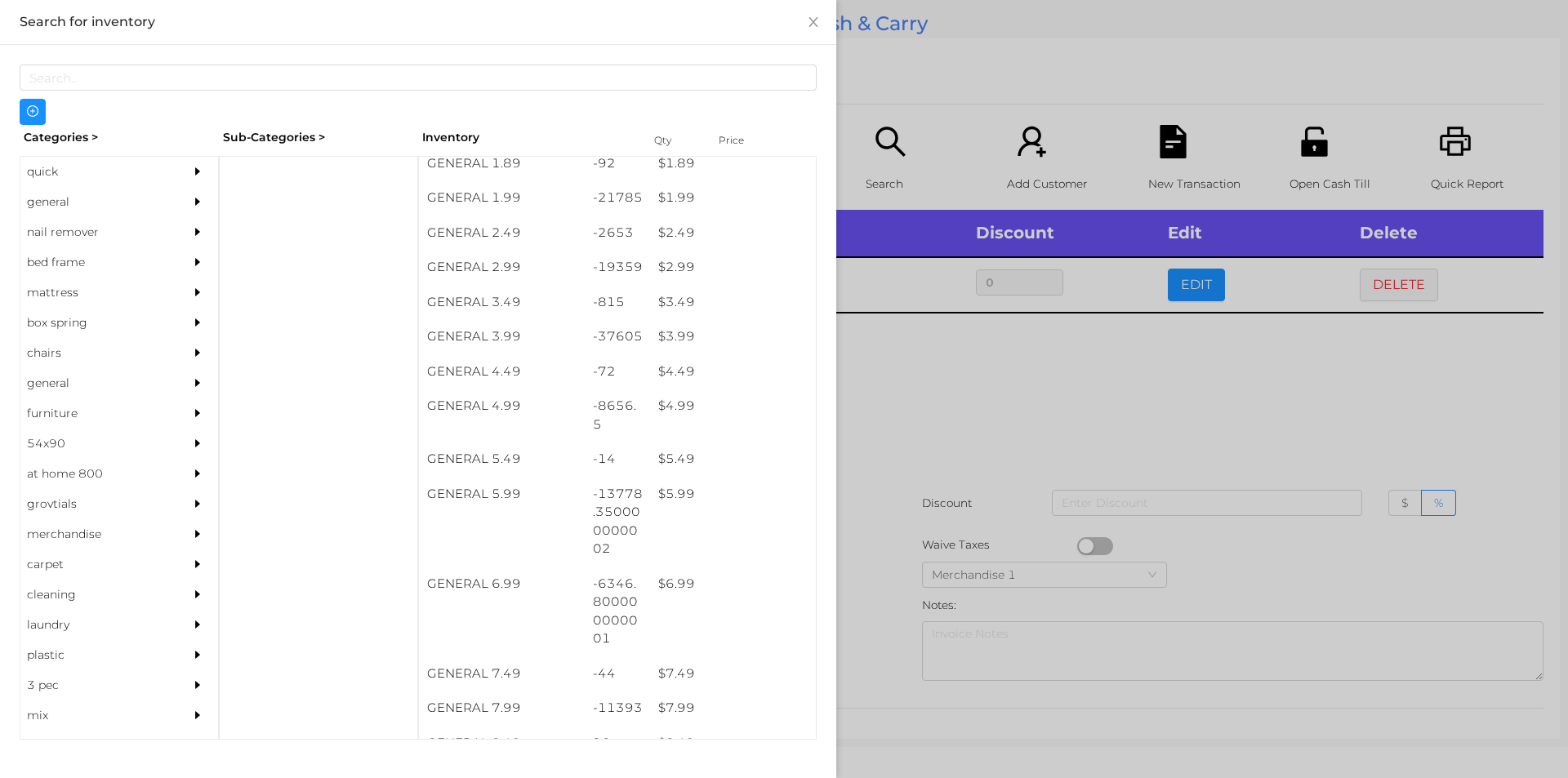
click at [968, 460] on div at bounding box center [784, 389] width 1568 height 778
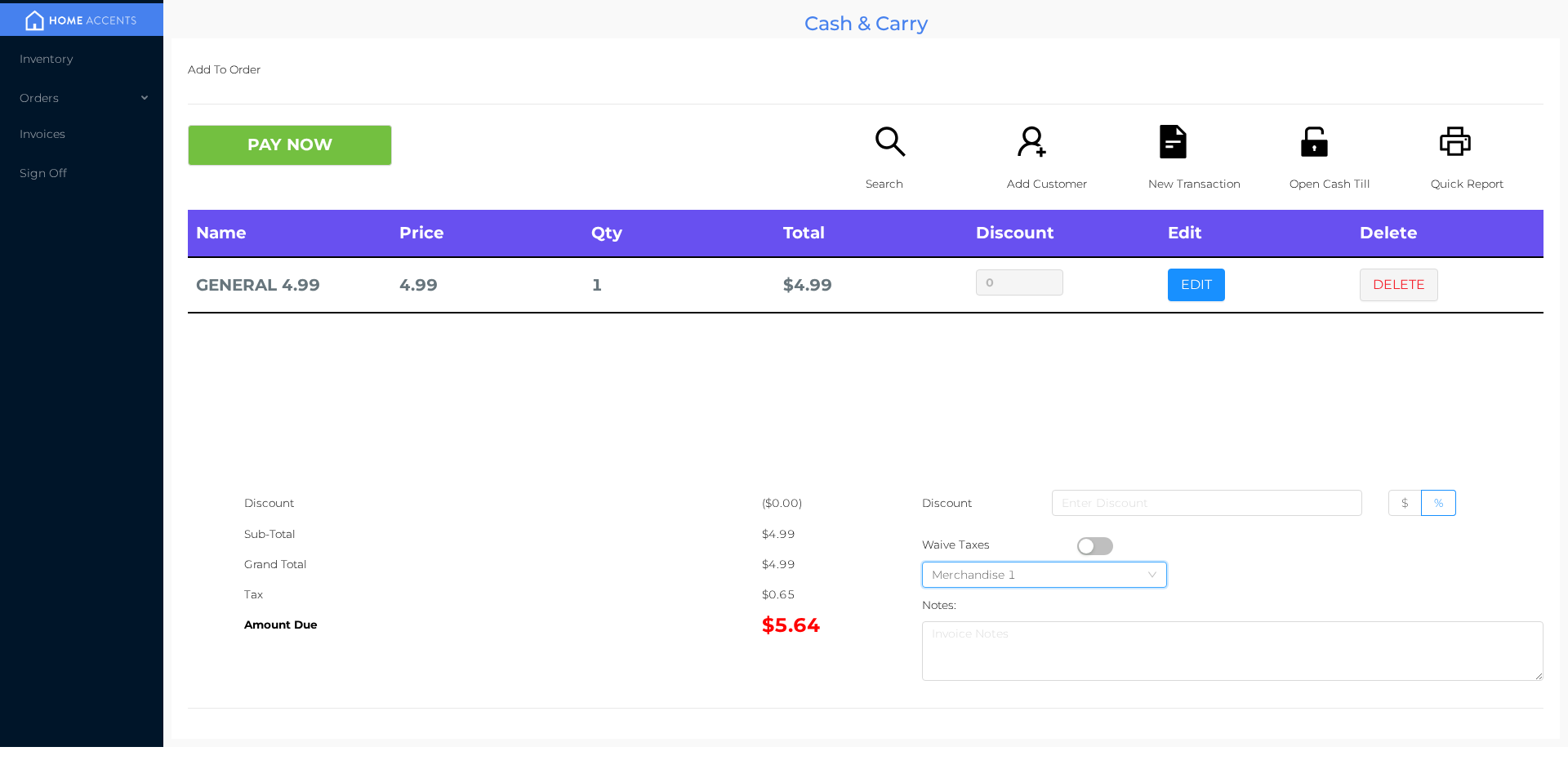
click at [1094, 568] on div "Merchandise 1" at bounding box center [1044, 574] width 226 height 24
click at [620, 664] on div "Discount ($0.00) Sub-Total $4.99 Grand Total $4.99 Tax $0.65 Amount Due $5.64 D…" at bounding box center [865, 588] width 1356 height 200
click at [1078, 548] on button "button" at bounding box center [1095, 546] width 36 height 18
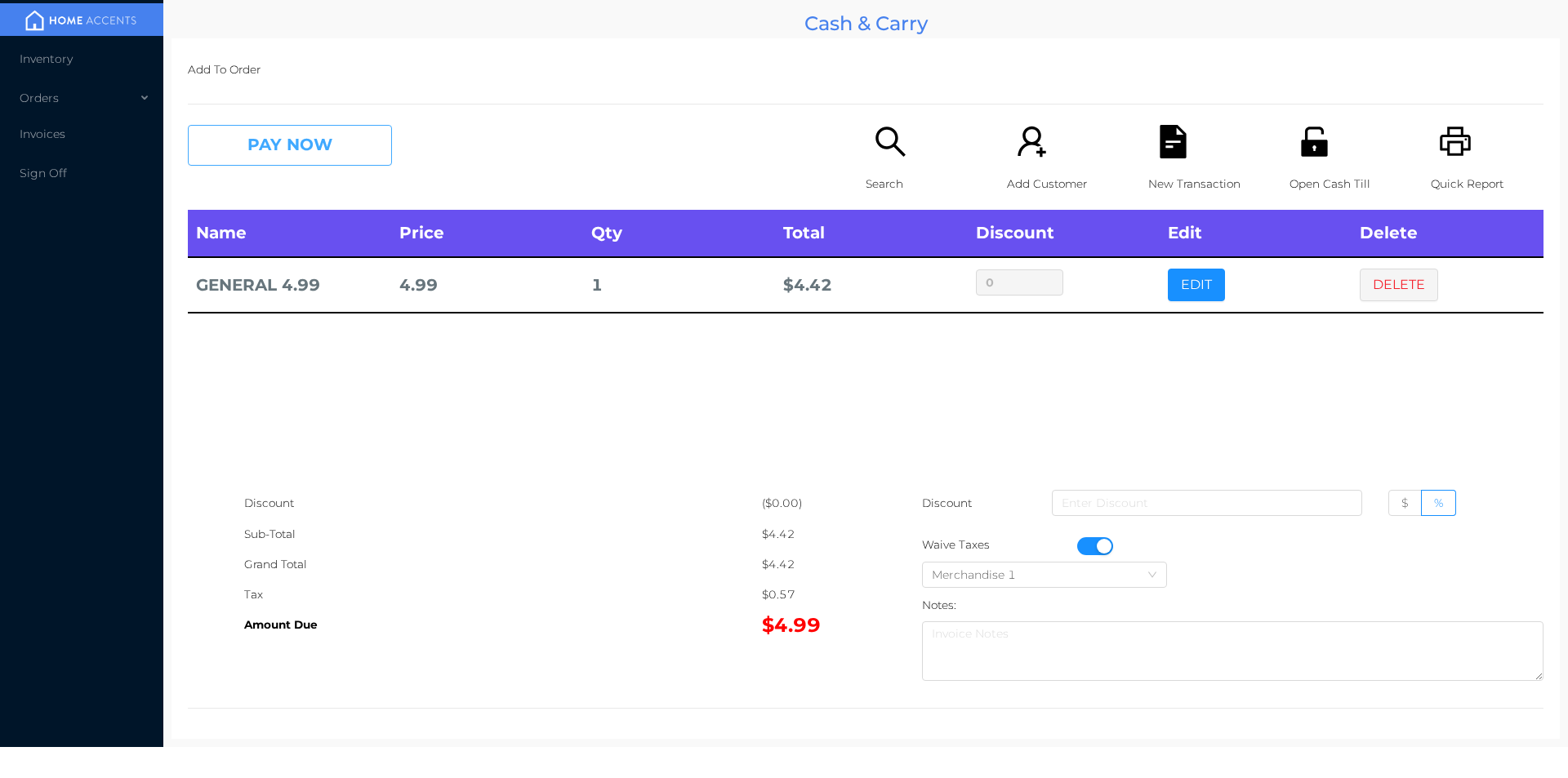
click at [292, 126] on button "PAY NOW" at bounding box center [290, 145] width 204 height 40
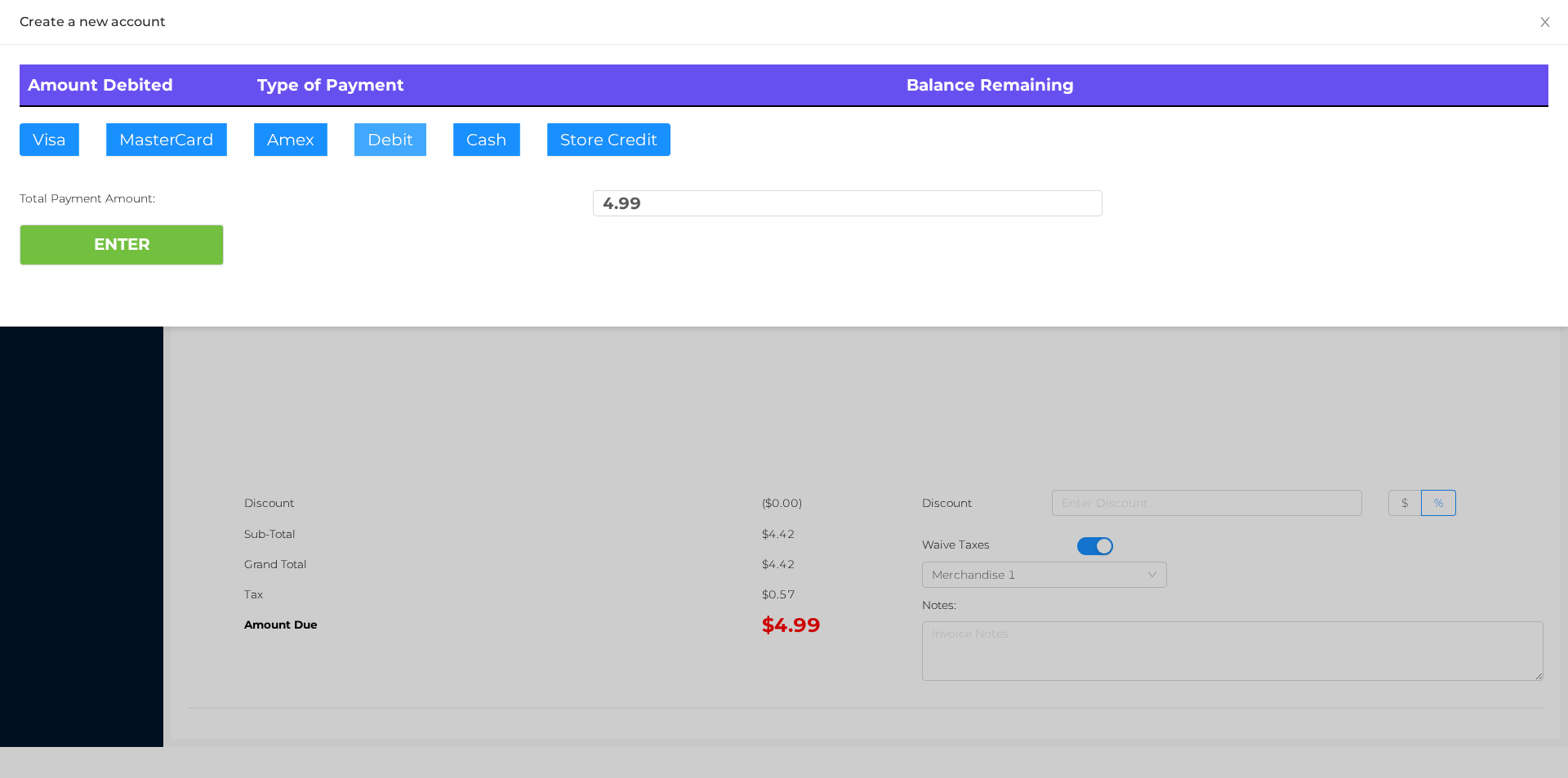
click at [397, 149] on button "Debit" at bounding box center [390, 139] width 72 height 32
click at [190, 260] on button "ENTER" at bounding box center [121, 245] width 204 height 40
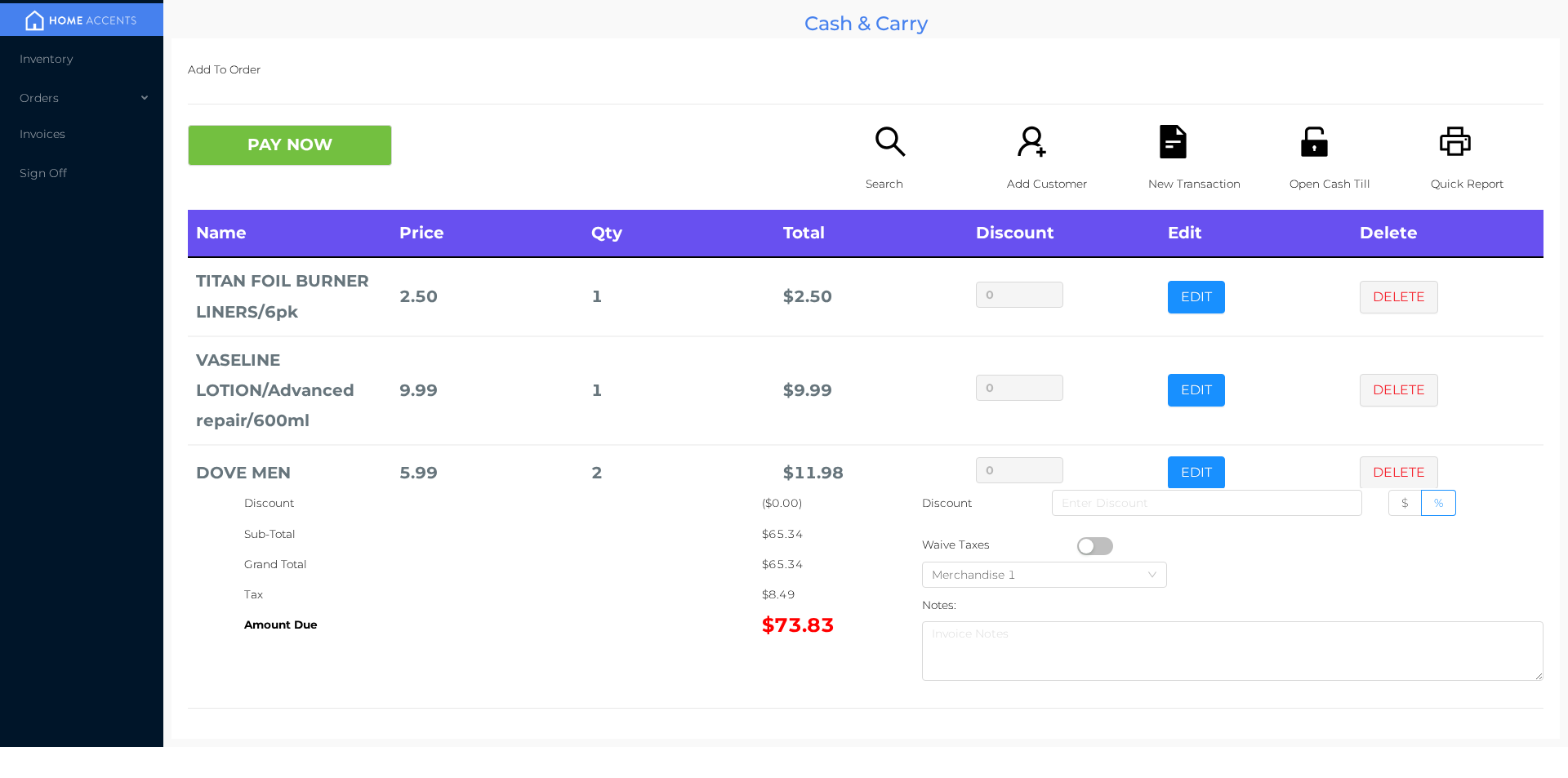
click at [1160, 130] on icon "icon: file-text" at bounding box center [1172, 141] width 26 height 33
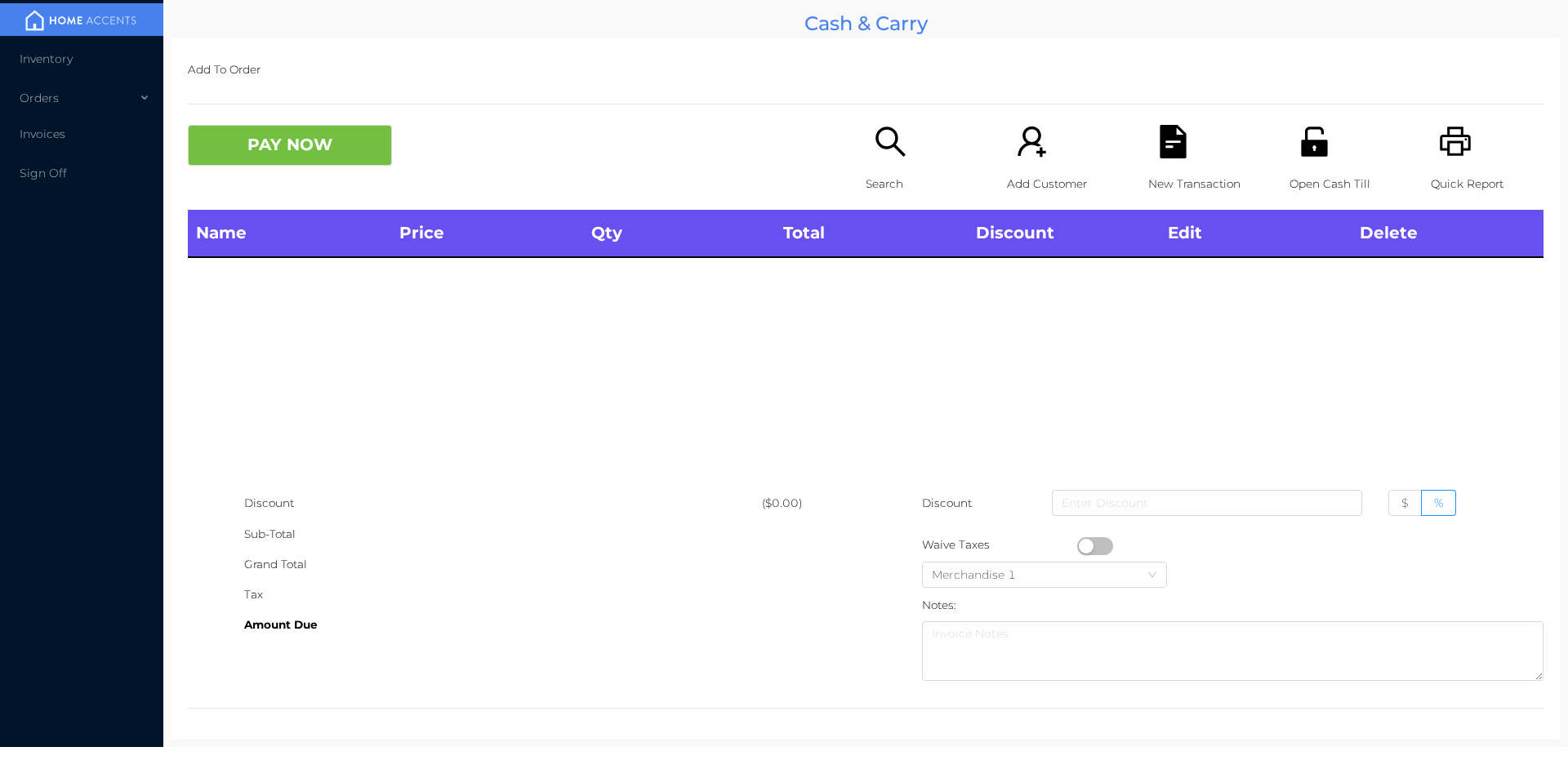
click at [1456, 169] on p "Quick Report" at bounding box center [1486, 184] width 112 height 31
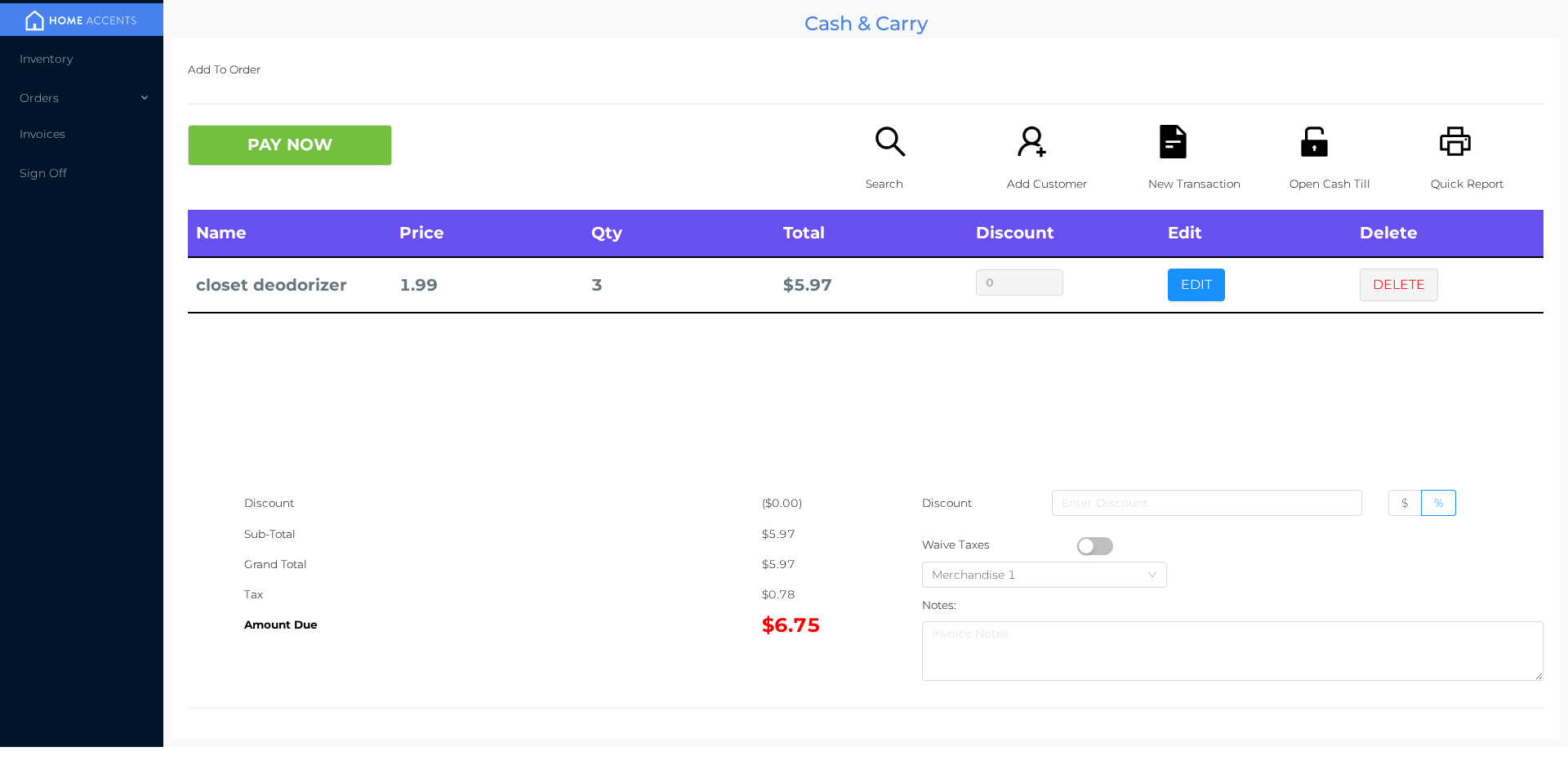
click at [1162, 148] on icon "icon: file-text" at bounding box center [1172, 141] width 26 height 33
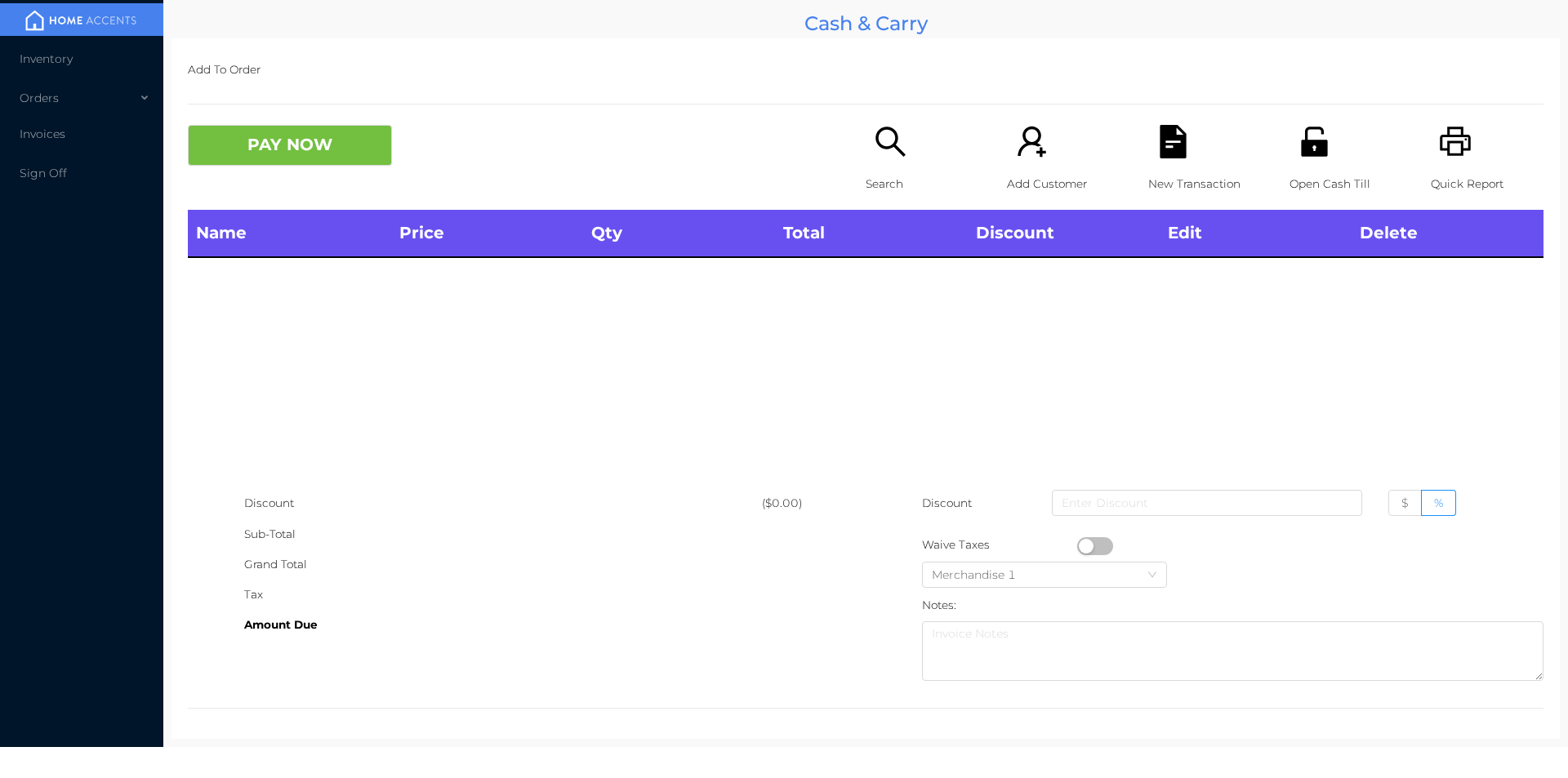
click at [1314, 142] on icon "icon: unlock" at bounding box center [1313, 141] width 26 height 30
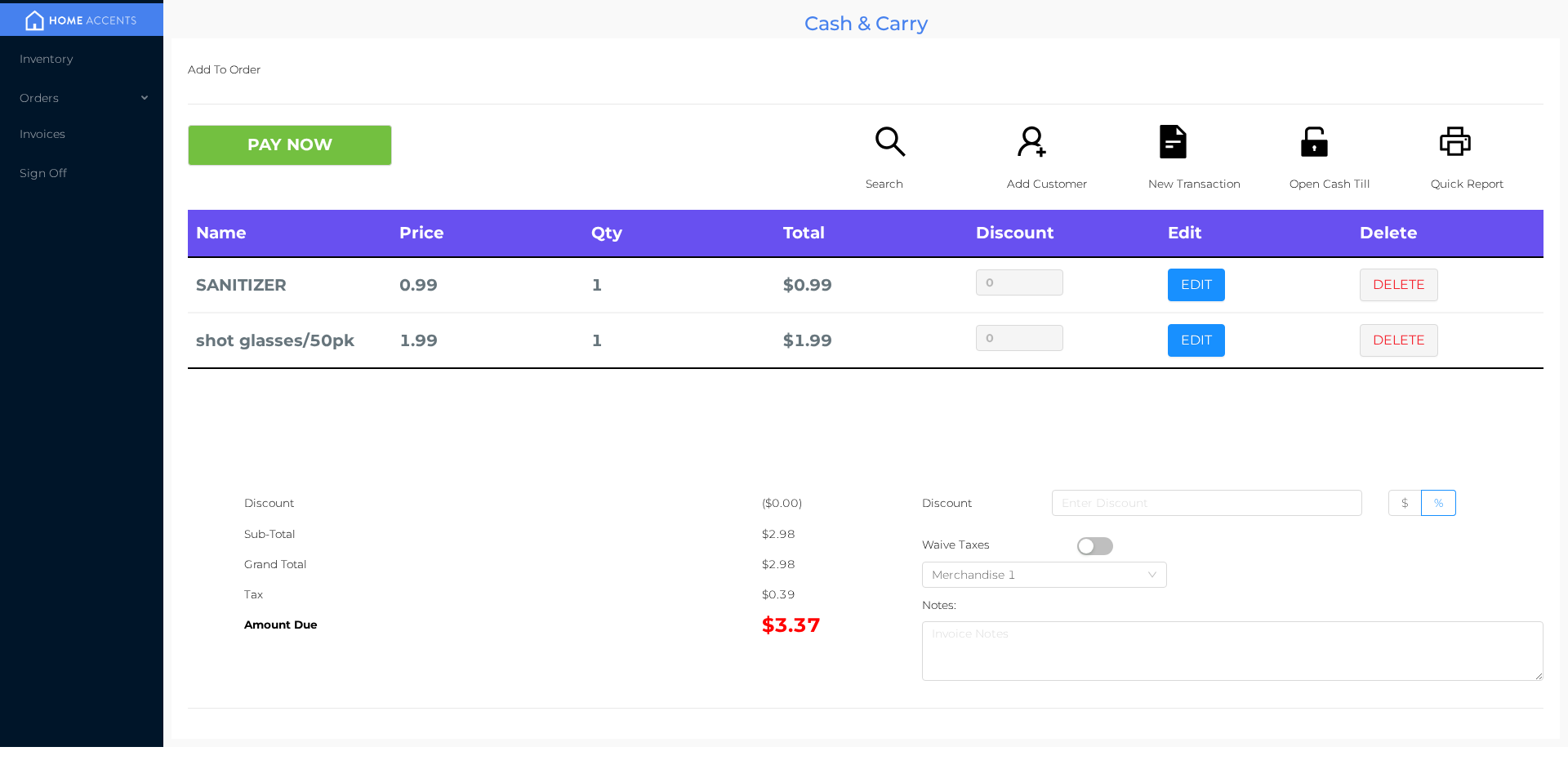
click at [882, 159] on div "Search" at bounding box center [921, 167] width 112 height 85
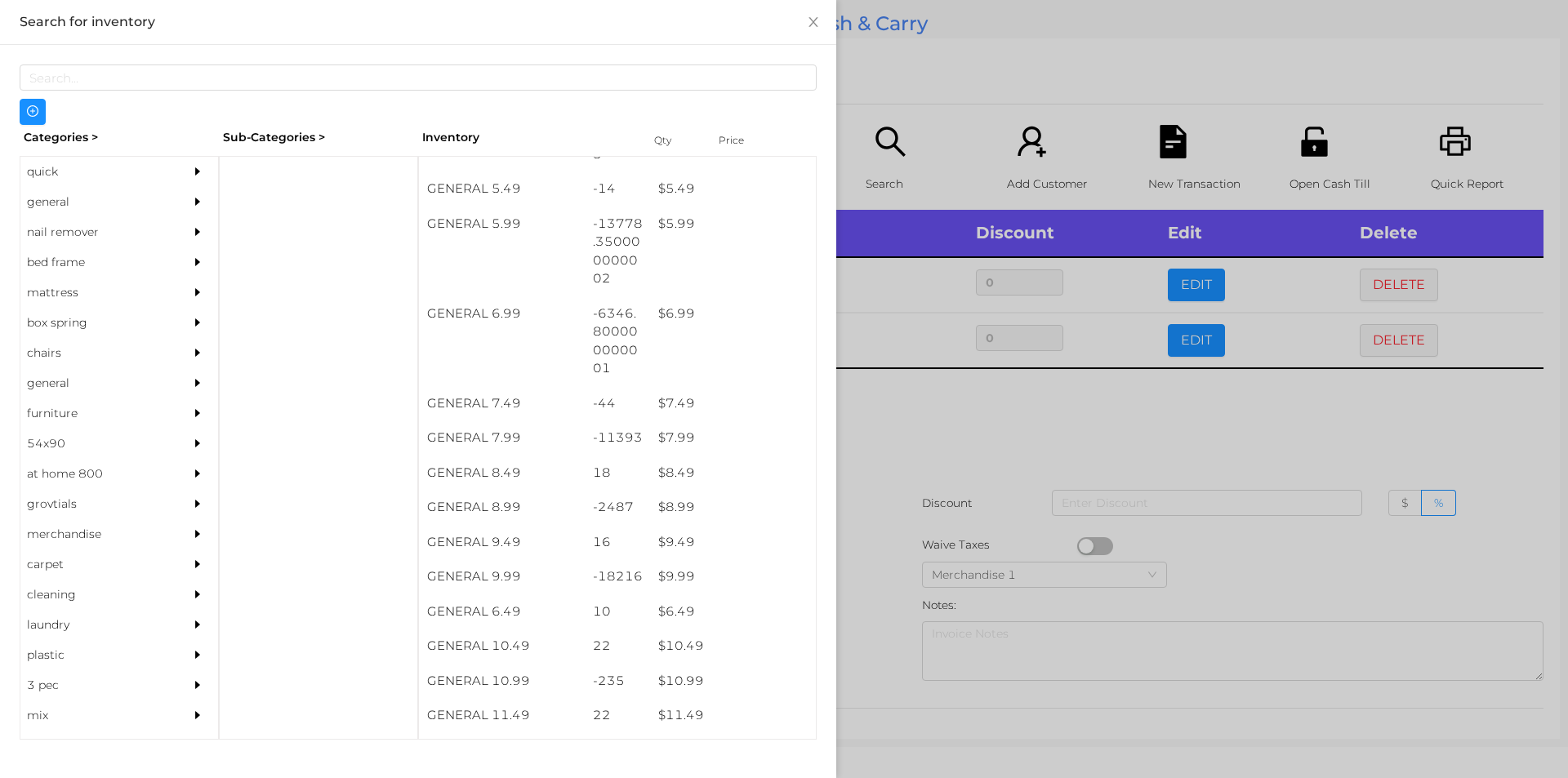
scroll to position [596, 0]
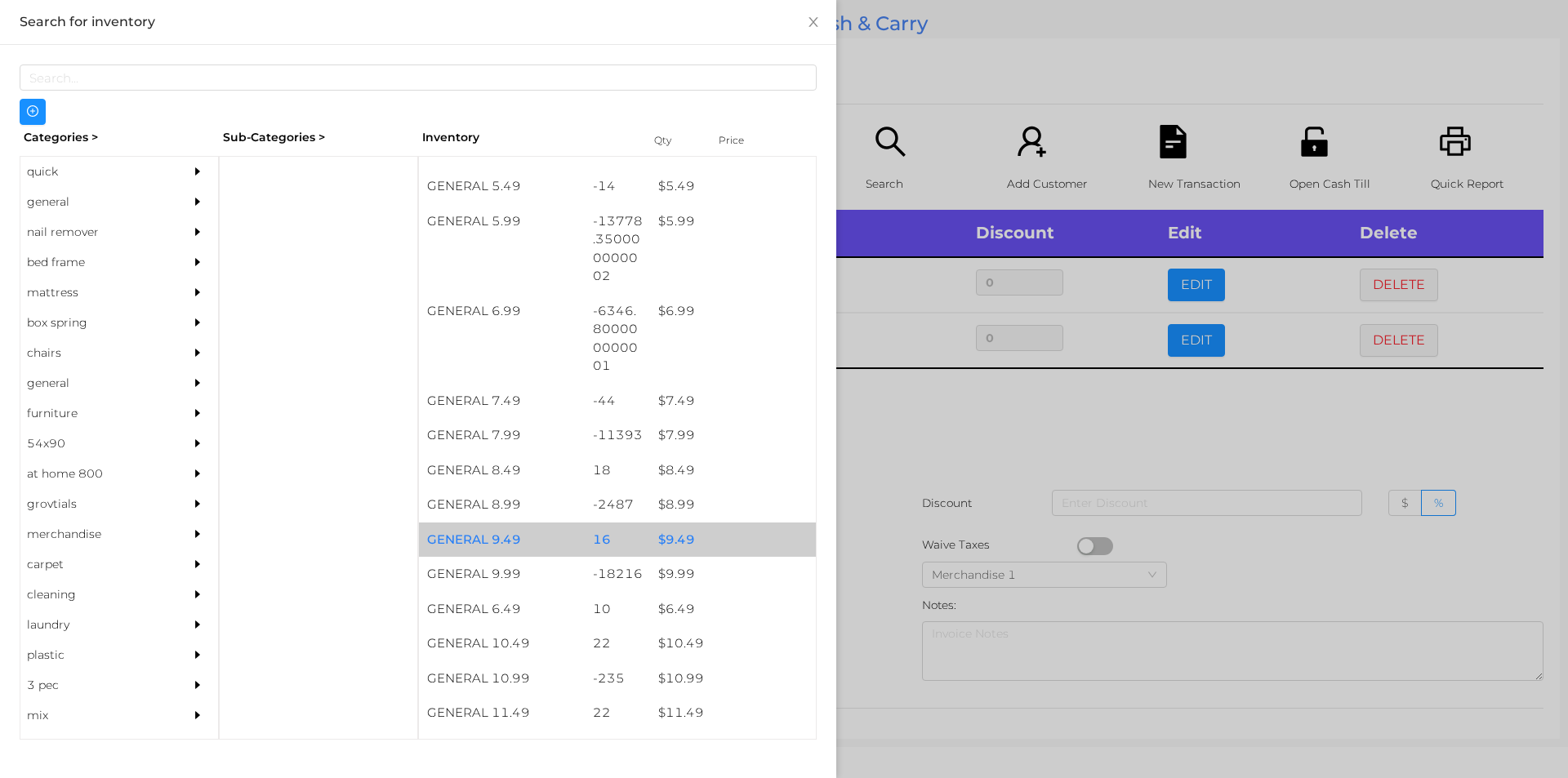
click at [694, 556] on div "$ 9.49" at bounding box center [733, 540] width 166 height 35
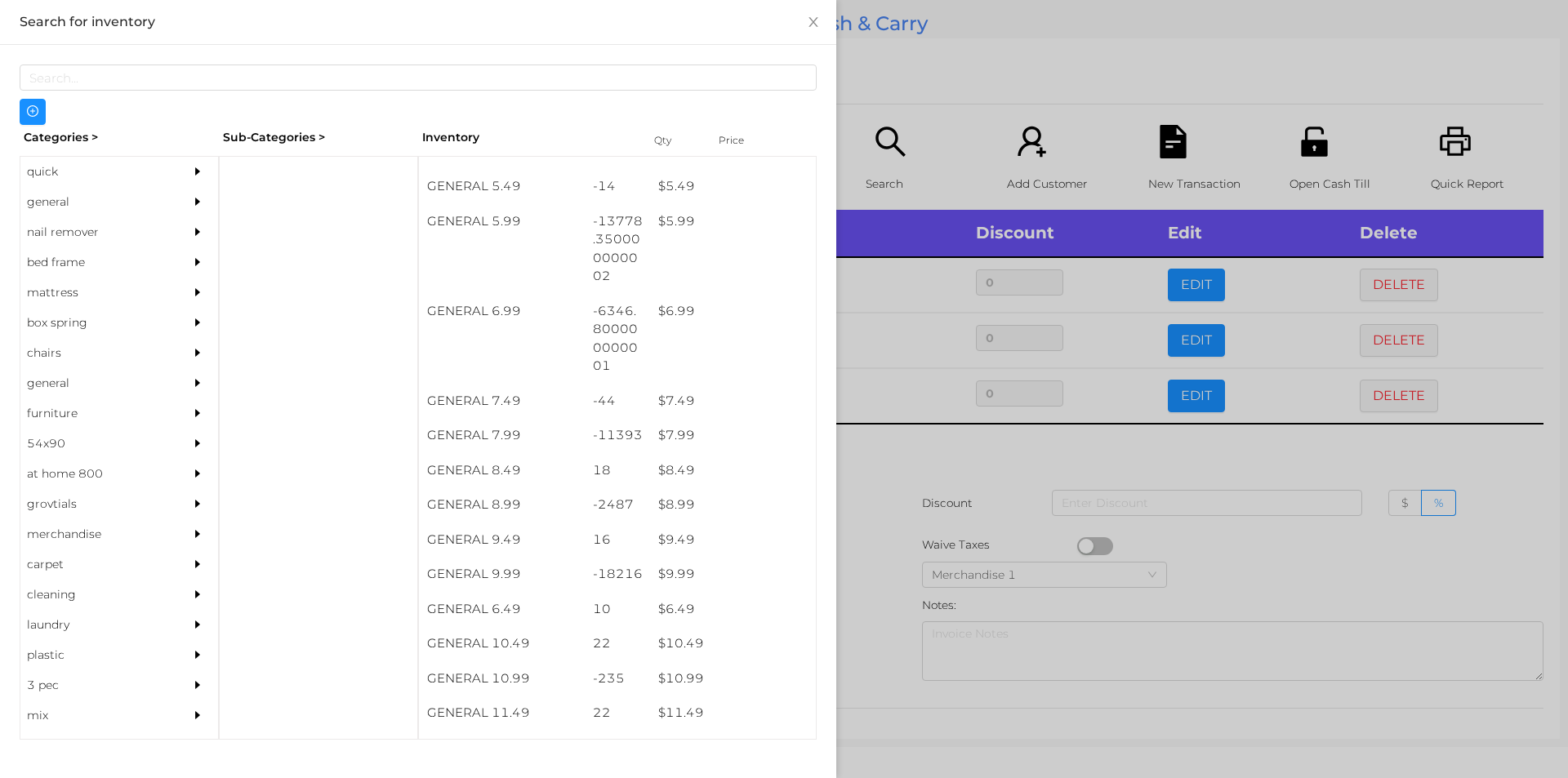
click at [933, 566] on div at bounding box center [784, 389] width 1568 height 778
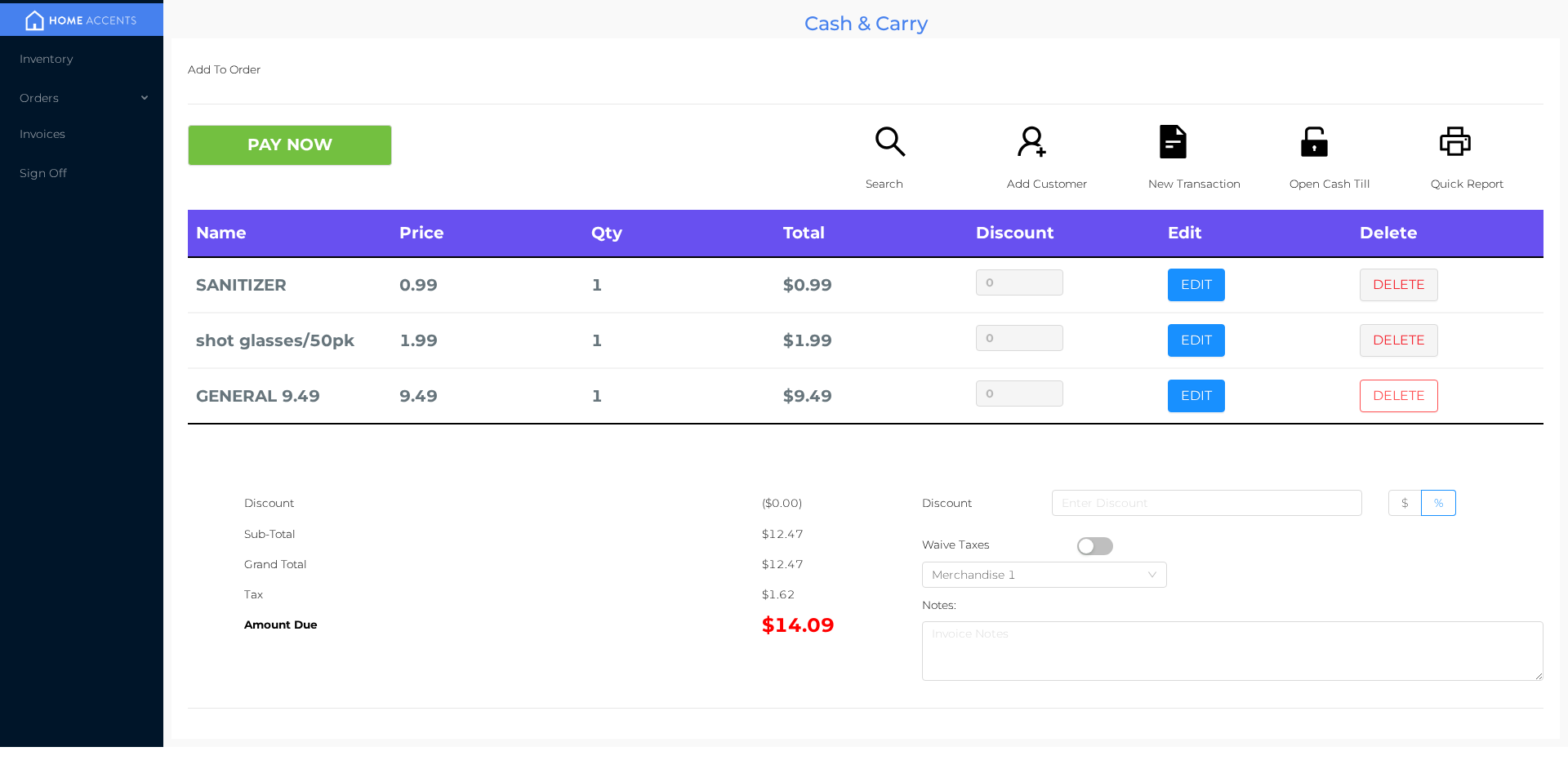
click at [1359, 400] on button "DELETE" at bounding box center [1398, 396] width 78 height 32
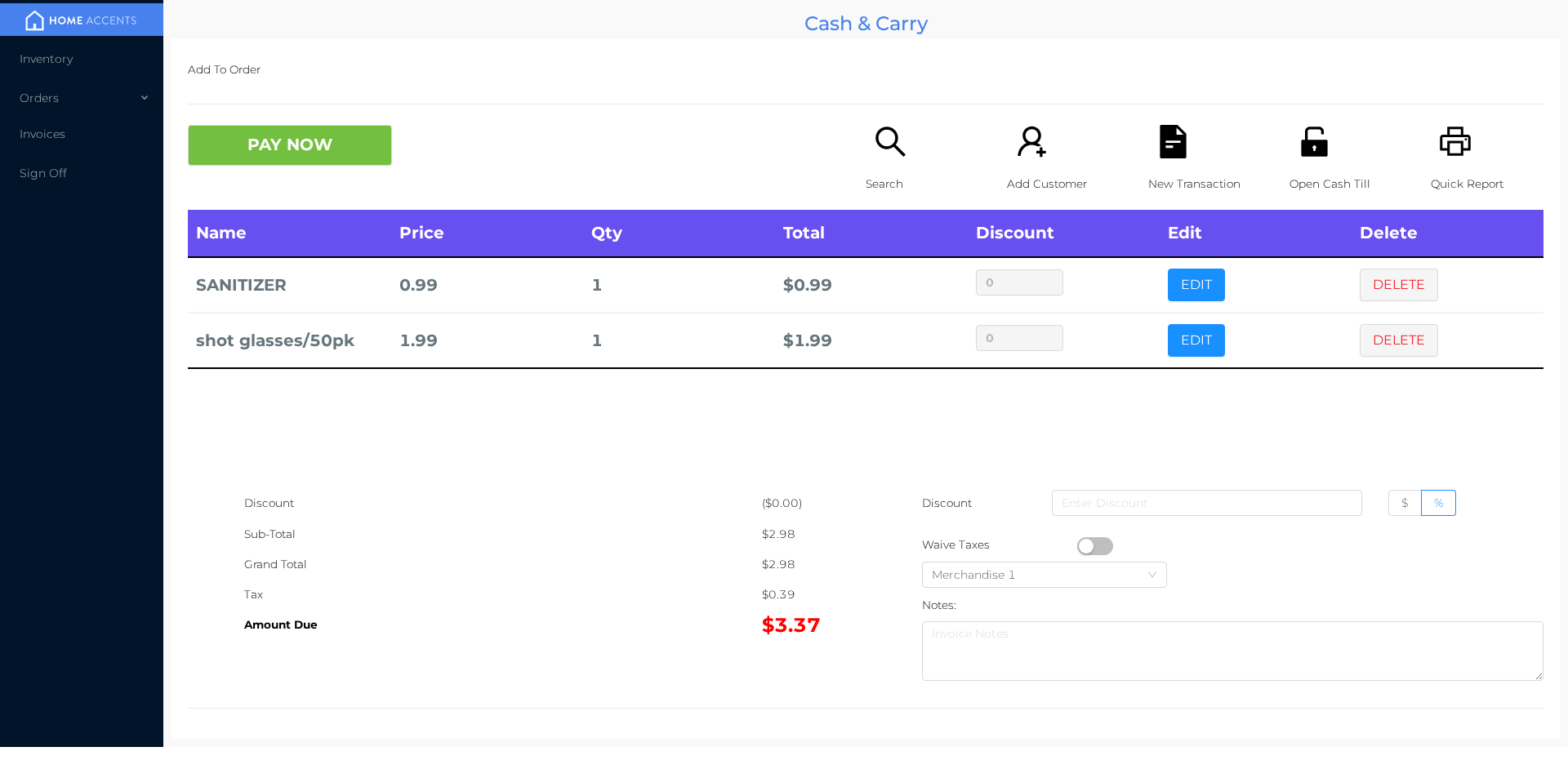
click at [931, 208] on div "Search" at bounding box center [921, 167] width 112 height 85
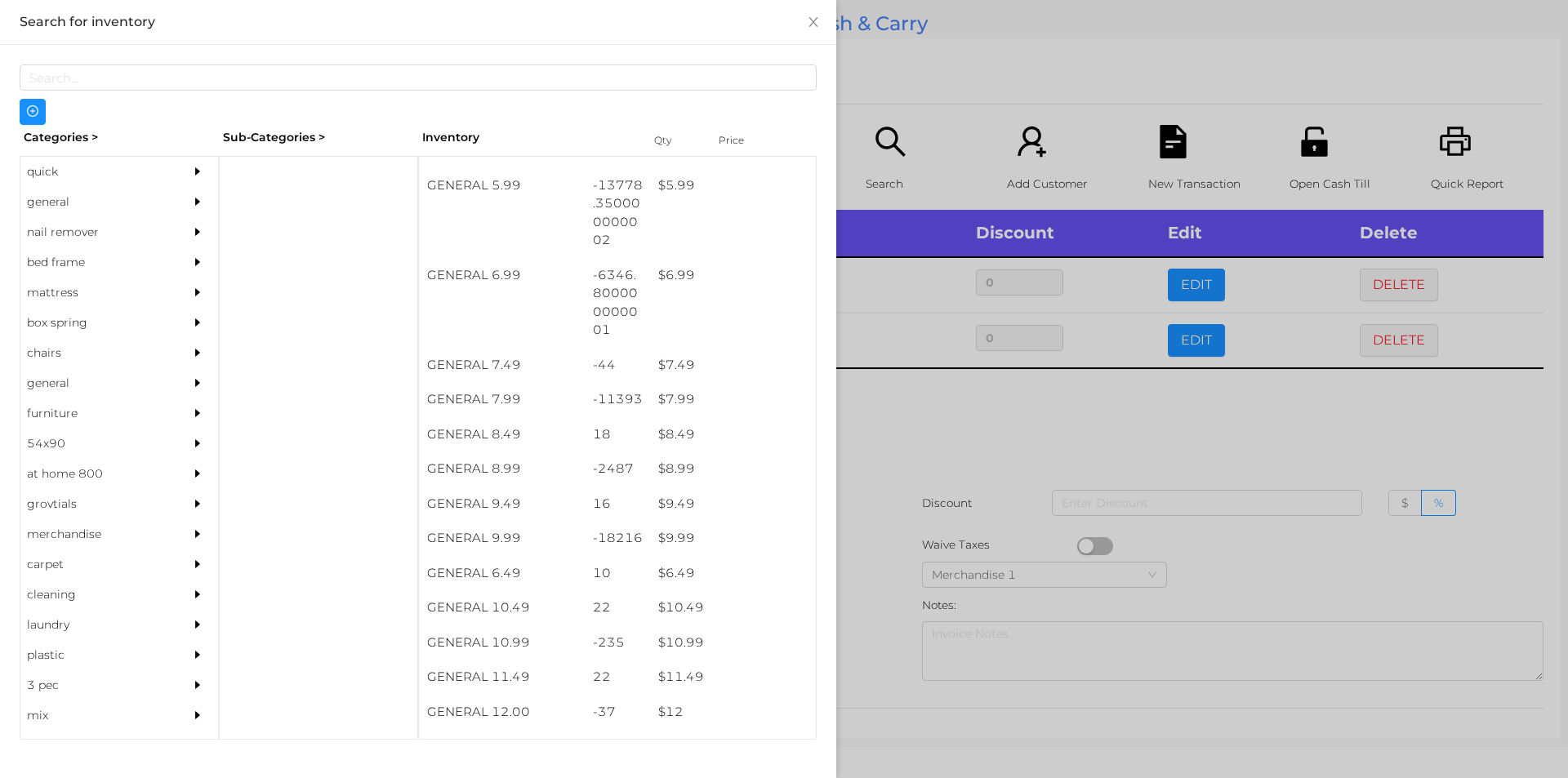
scroll to position [648, 0]
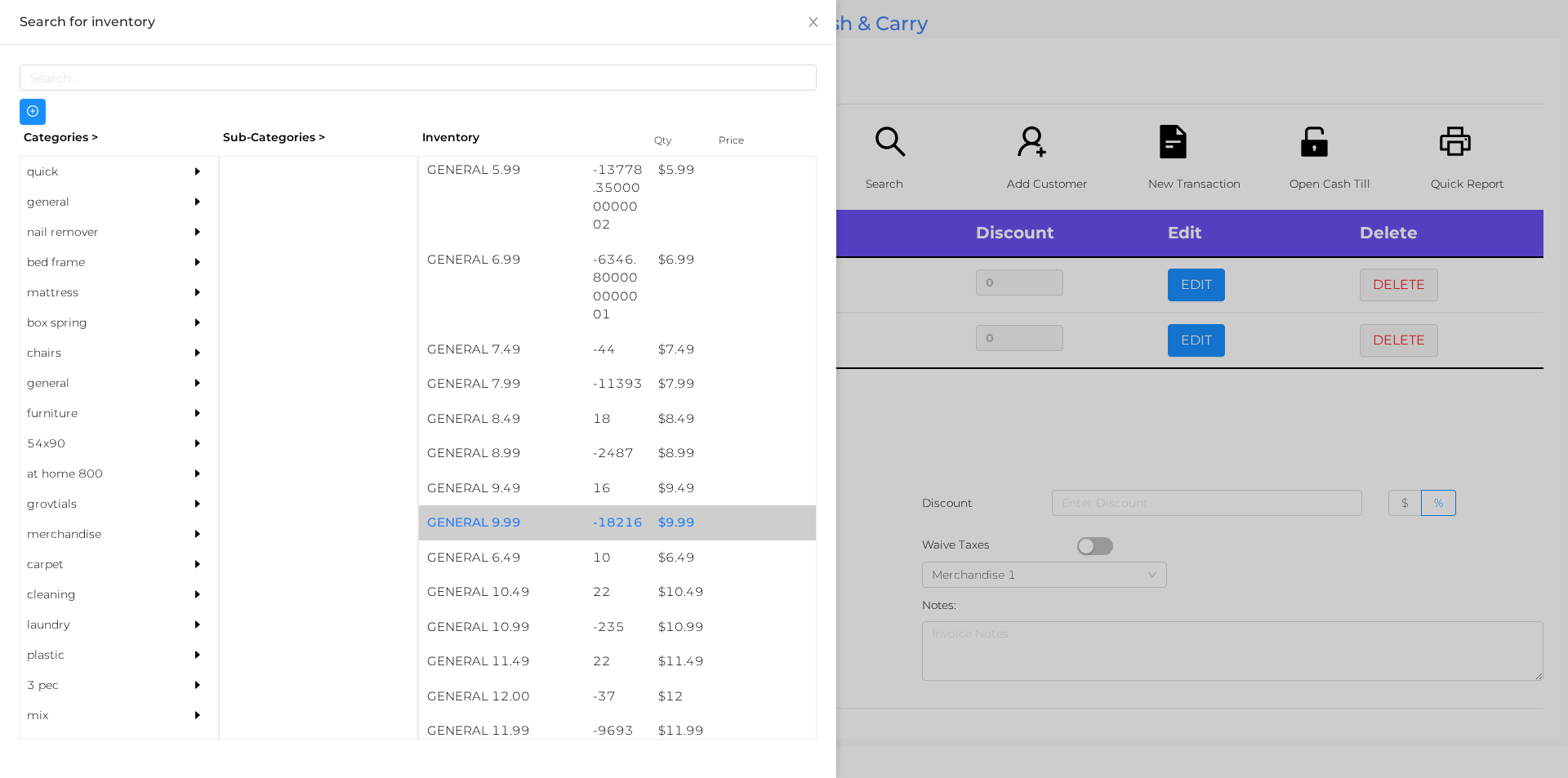
click at [694, 526] on div "$ 9.99" at bounding box center [733, 523] width 166 height 35
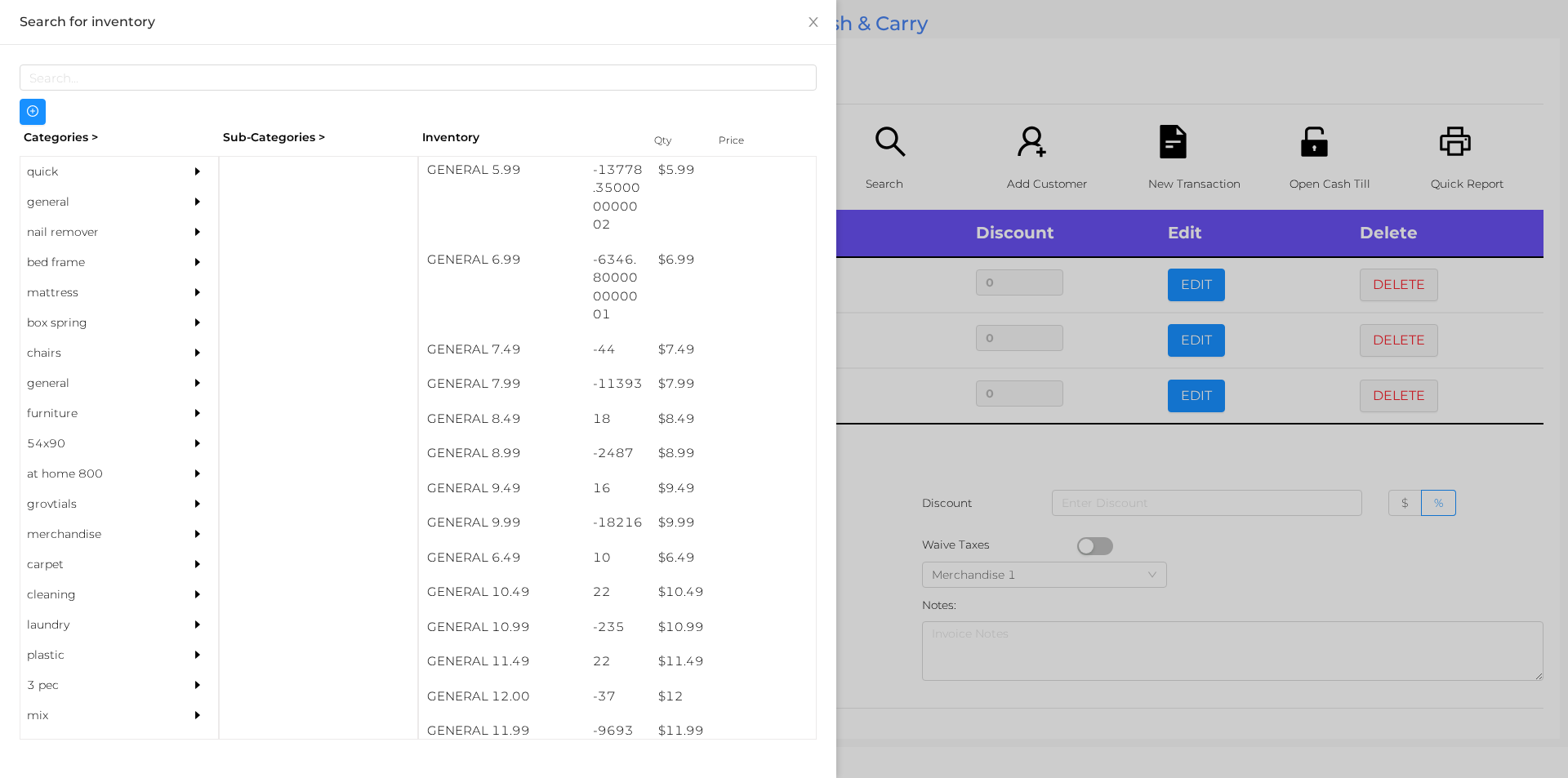
click at [921, 589] on div at bounding box center [784, 389] width 1568 height 778
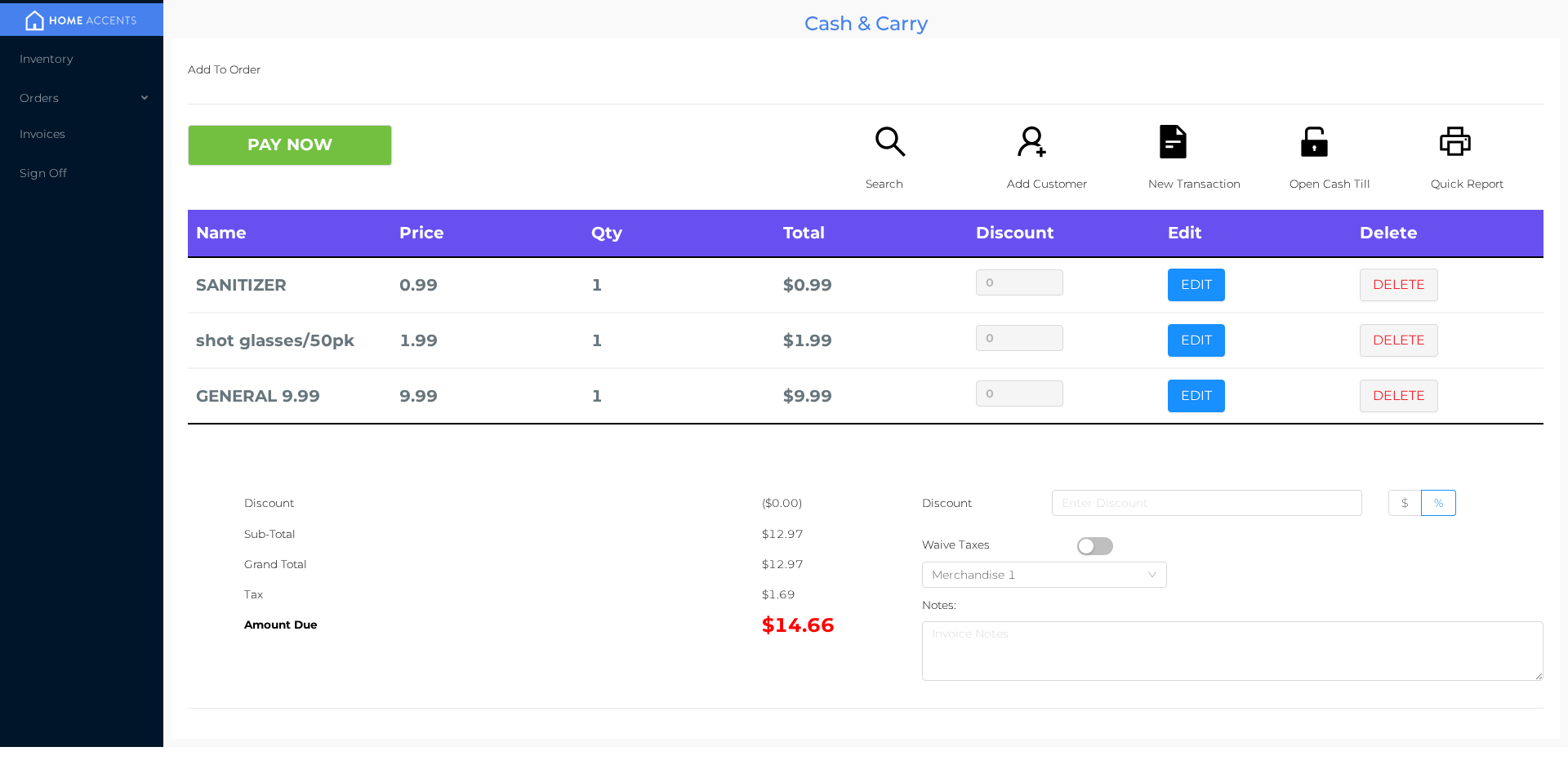
click at [898, 147] on icon "icon: search" at bounding box center [890, 141] width 33 height 33
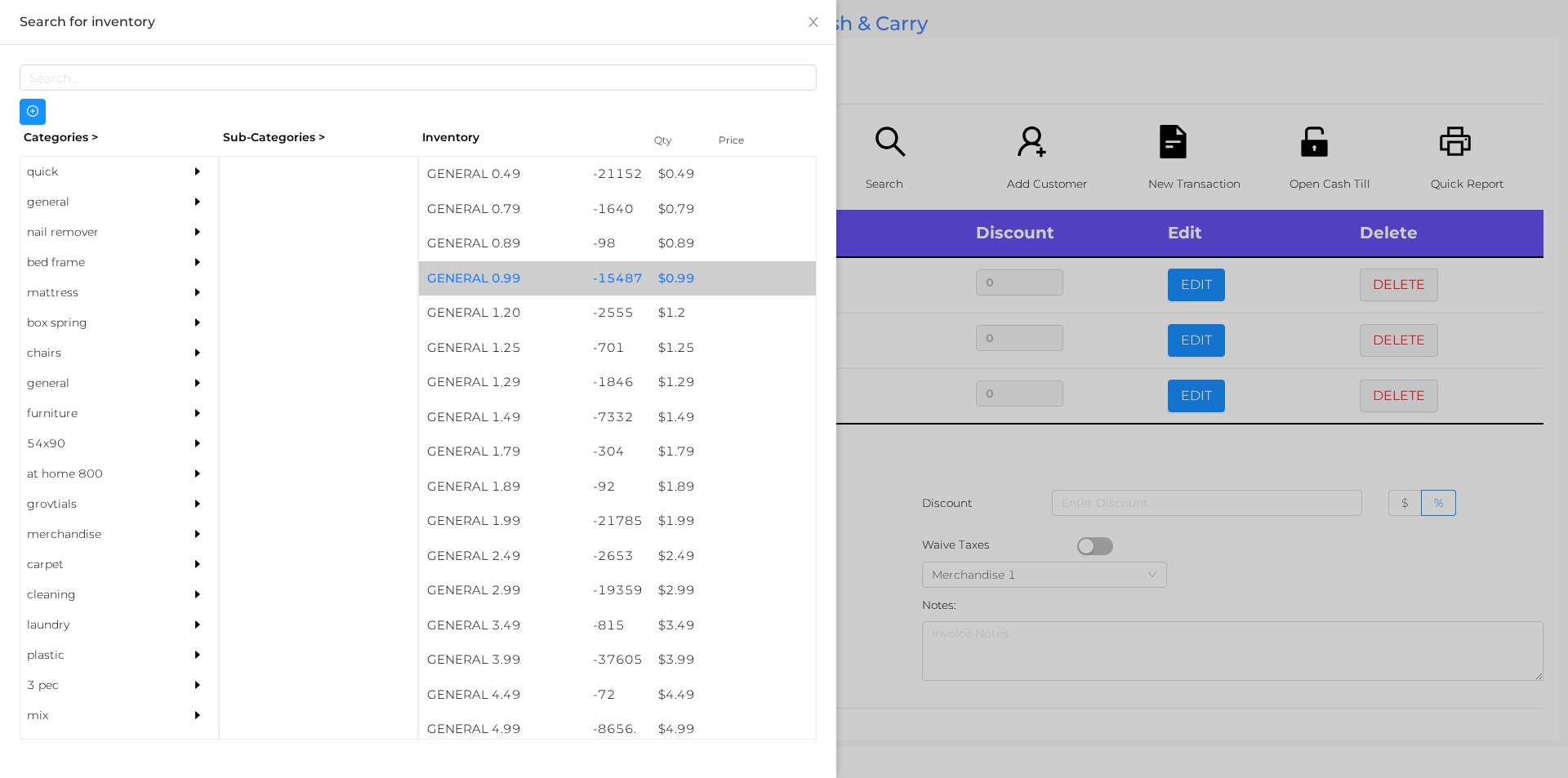
click at [706, 273] on div "$ 0.99" at bounding box center [733, 278] width 166 height 35
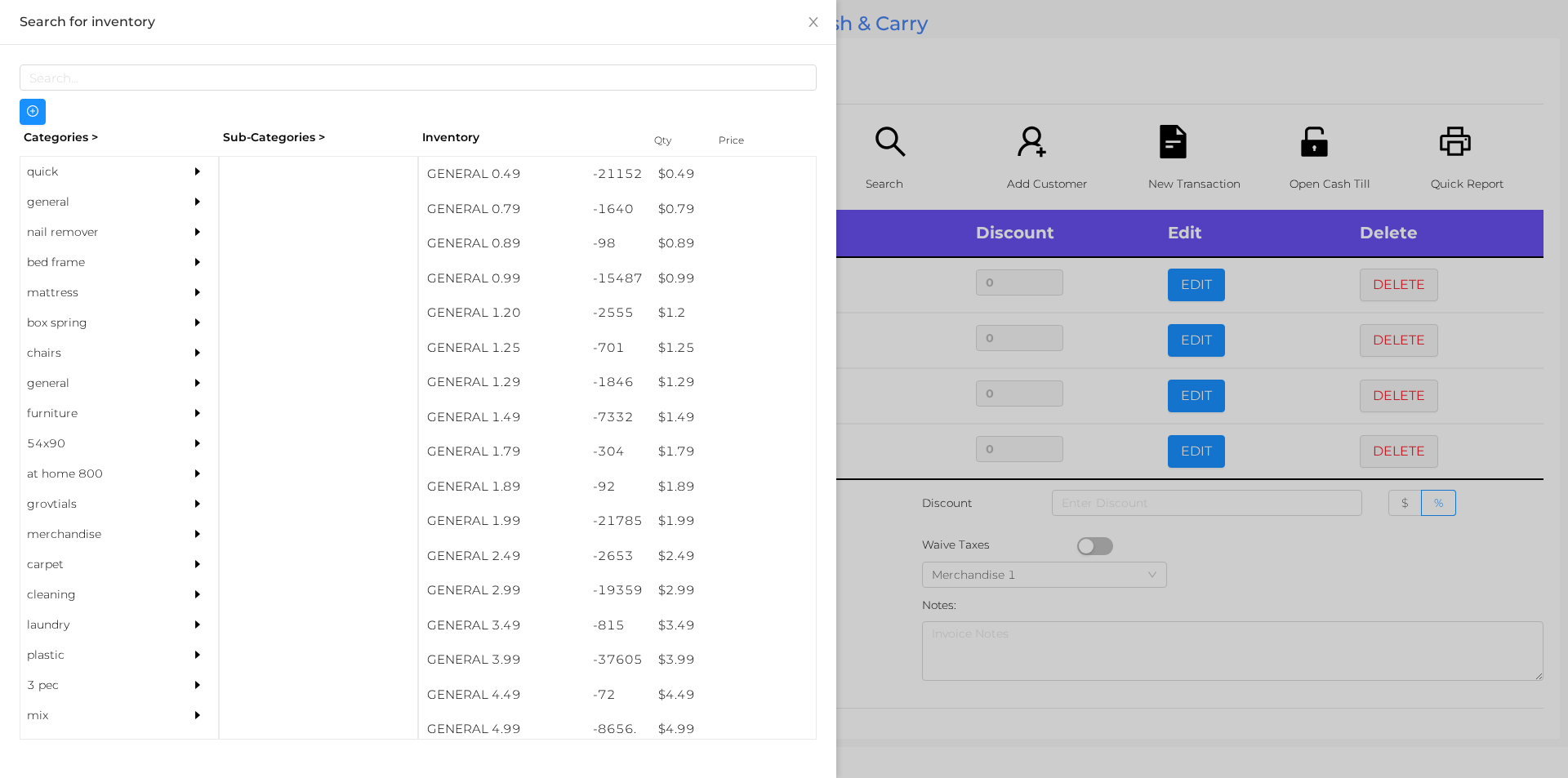
click at [967, 58] on div at bounding box center [784, 389] width 1568 height 778
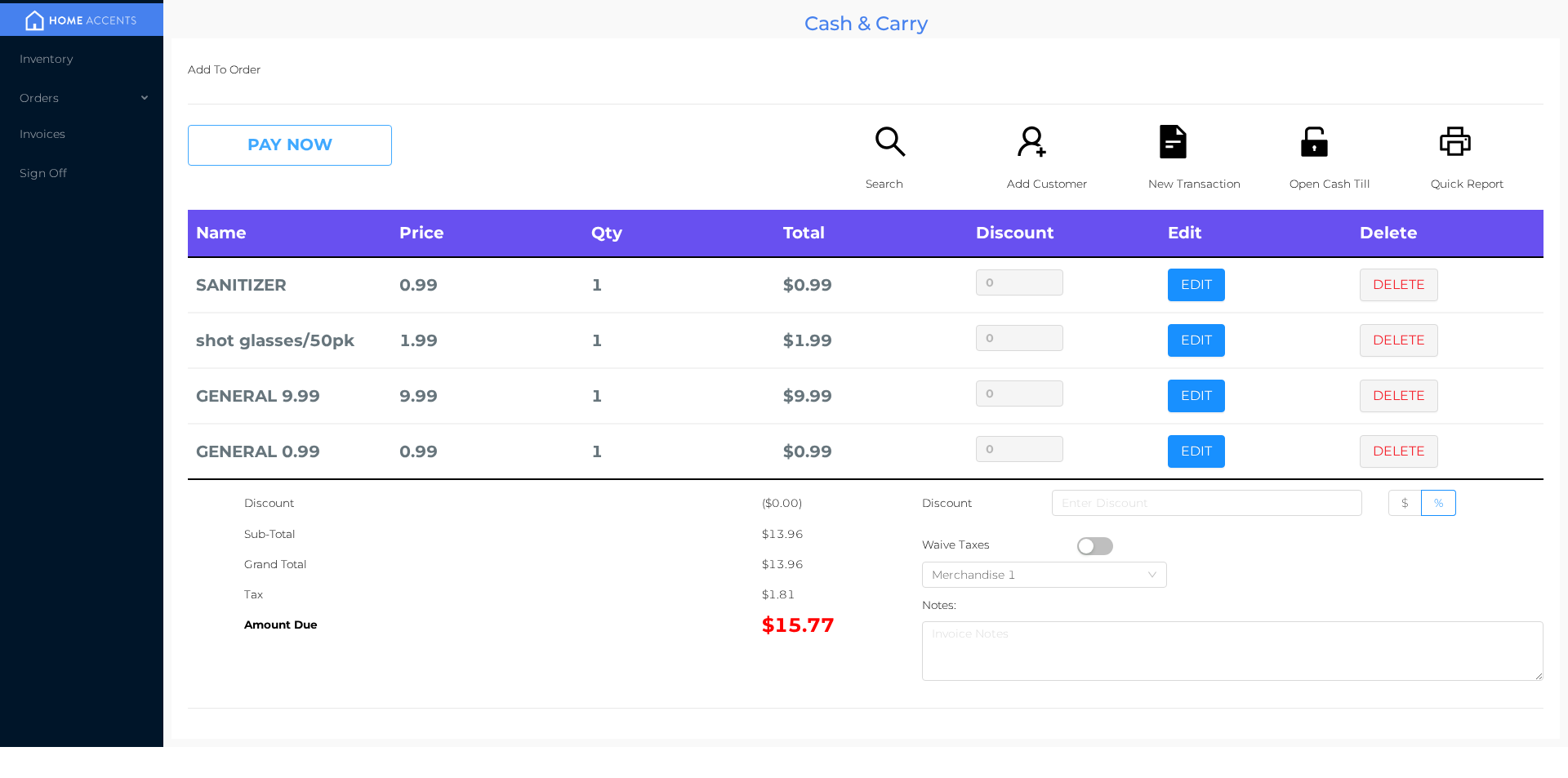
click at [329, 143] on button "PAY NOW" at bounding box center [290, 145] width 204 height 40
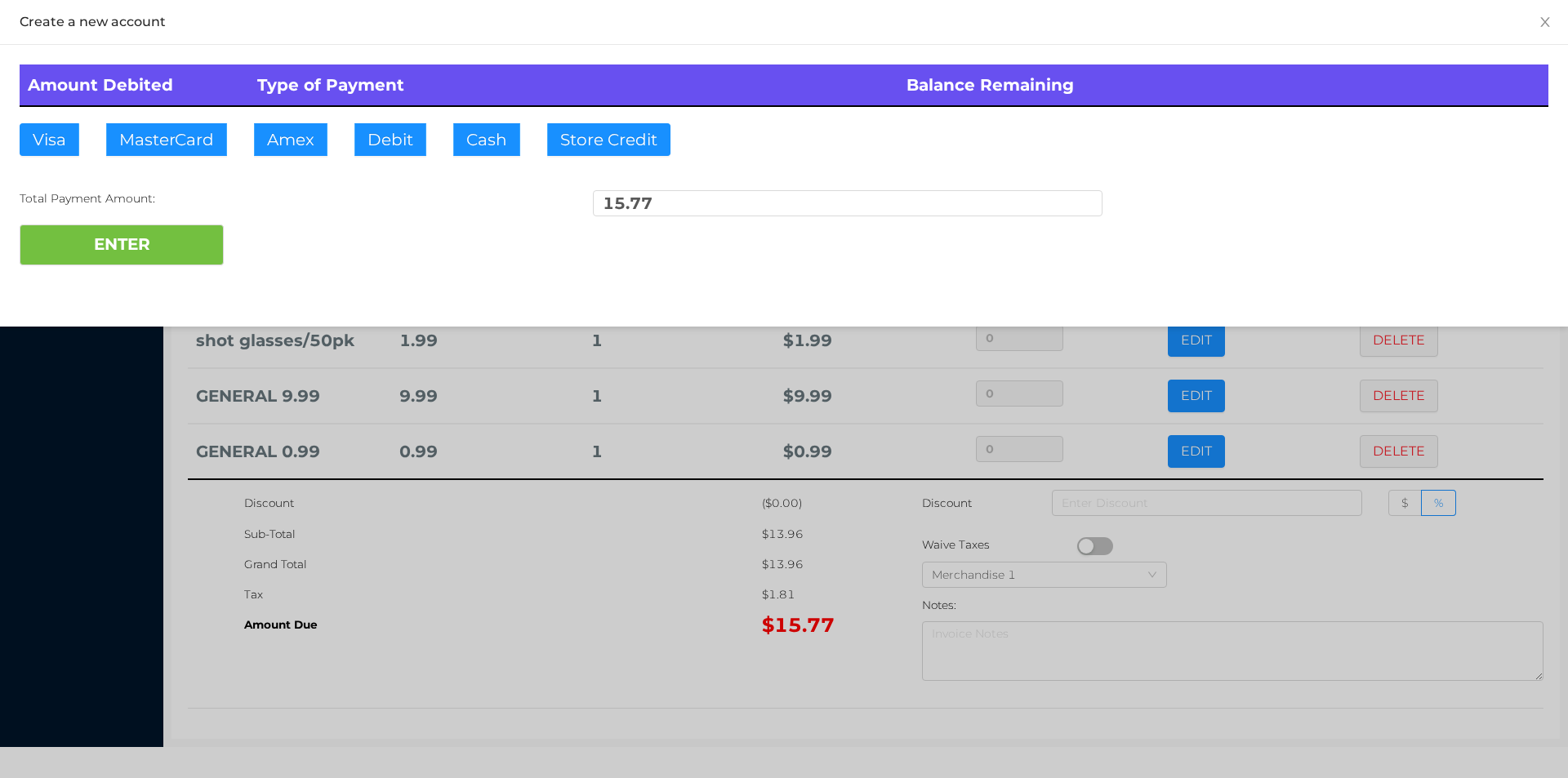
click at [552, 682] on div at bounding box center [784, 389] width 1568 height 778
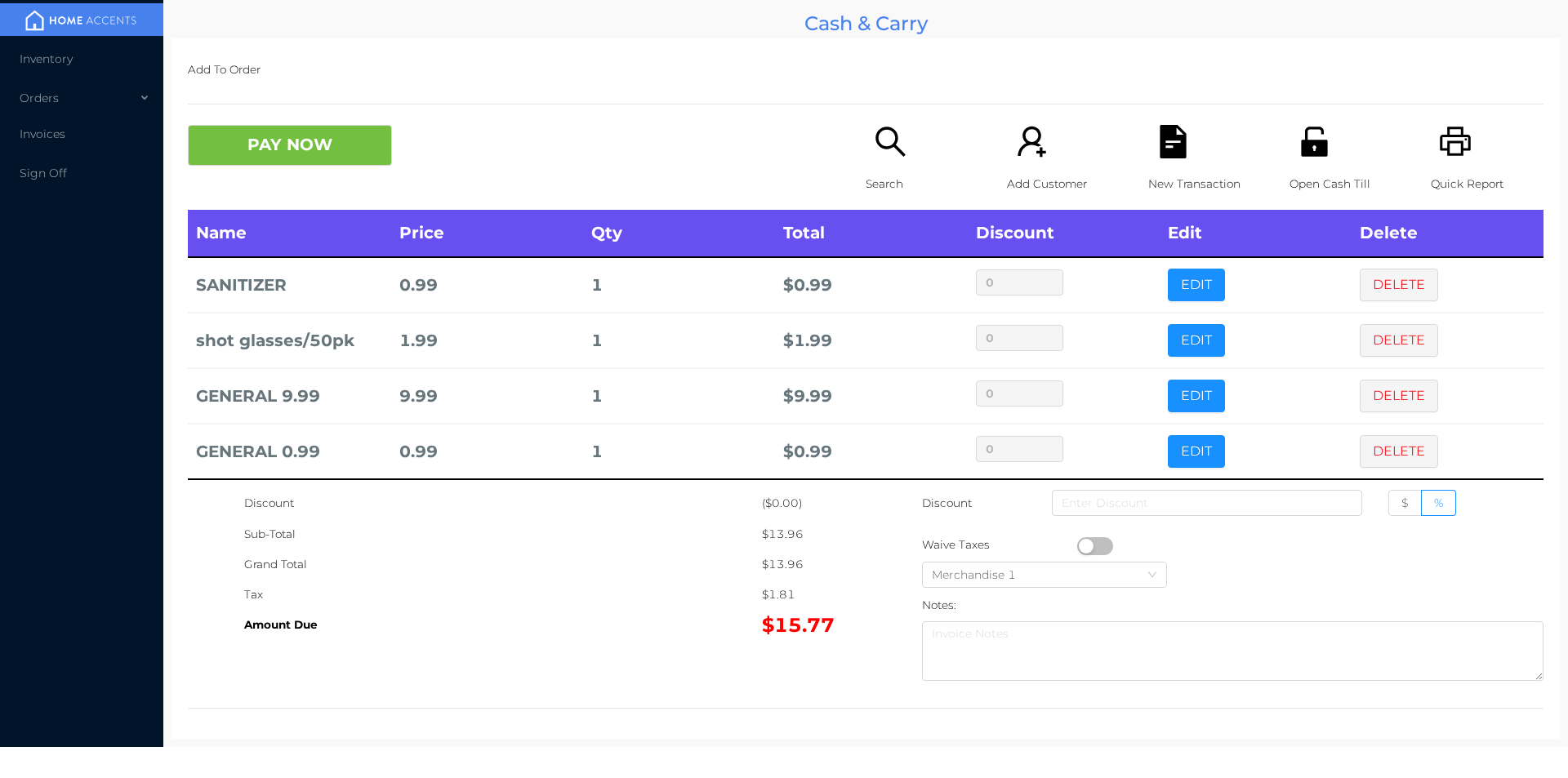
click at [1160, 165] on div "New Transaction" at bounding box center [1204, 167] width 112 height 85
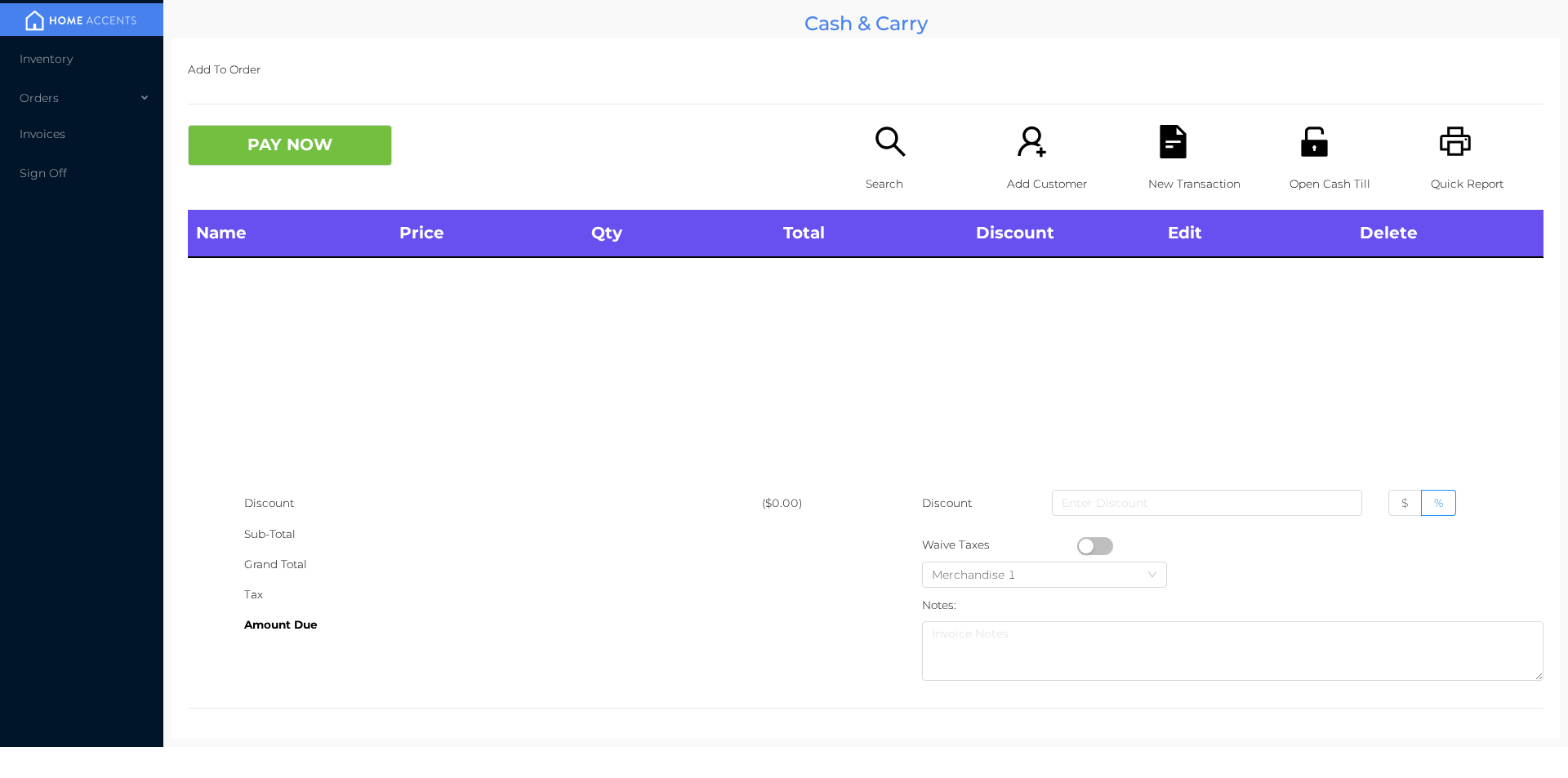
click at [1303, 147] on icon "icon: unlock" at bounding box center [1313, 141] width 33 height 33
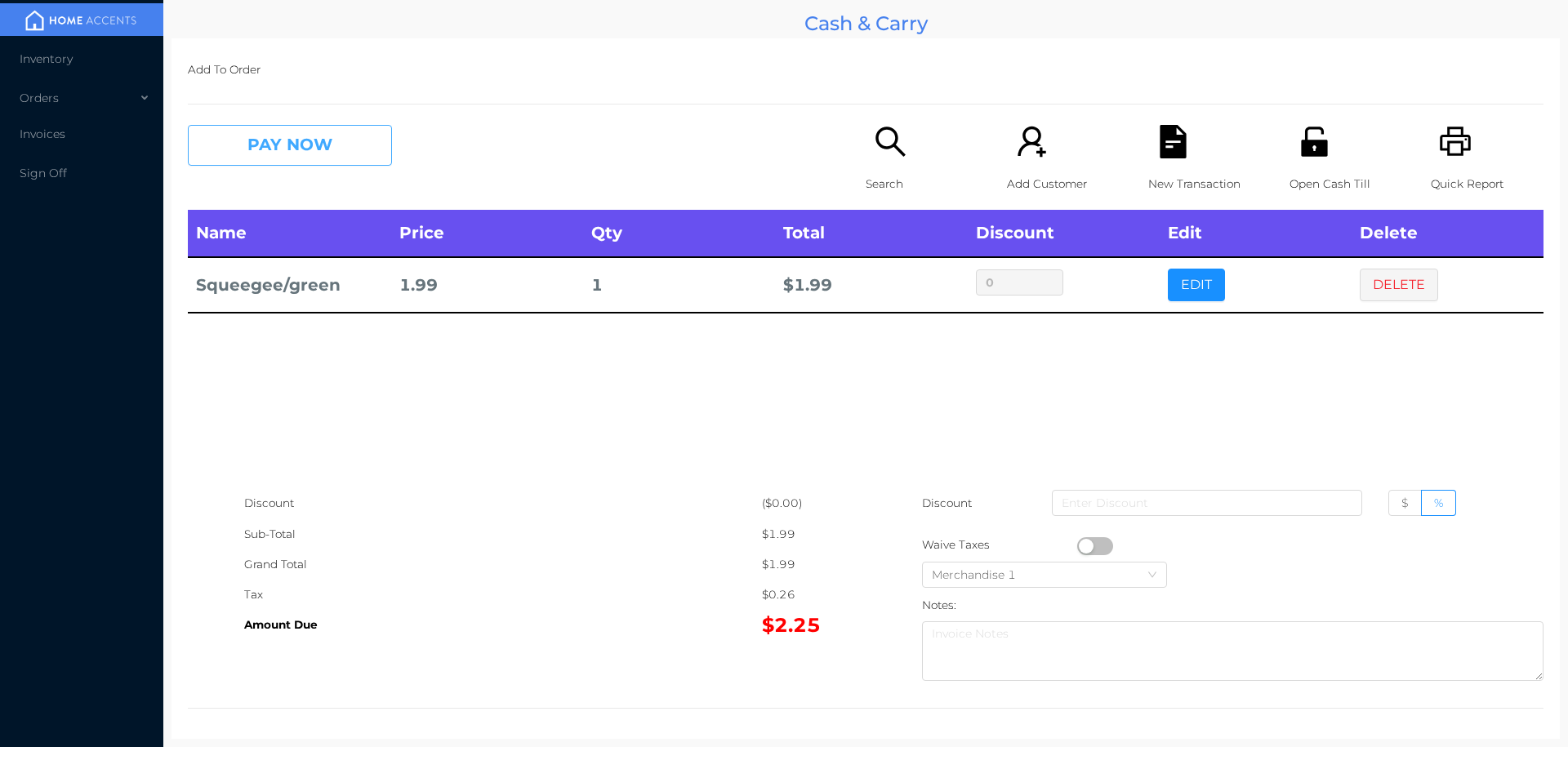
click at [291, 151] on button "PAY NOW" at bounding box center [290, 145] width 204 height 40
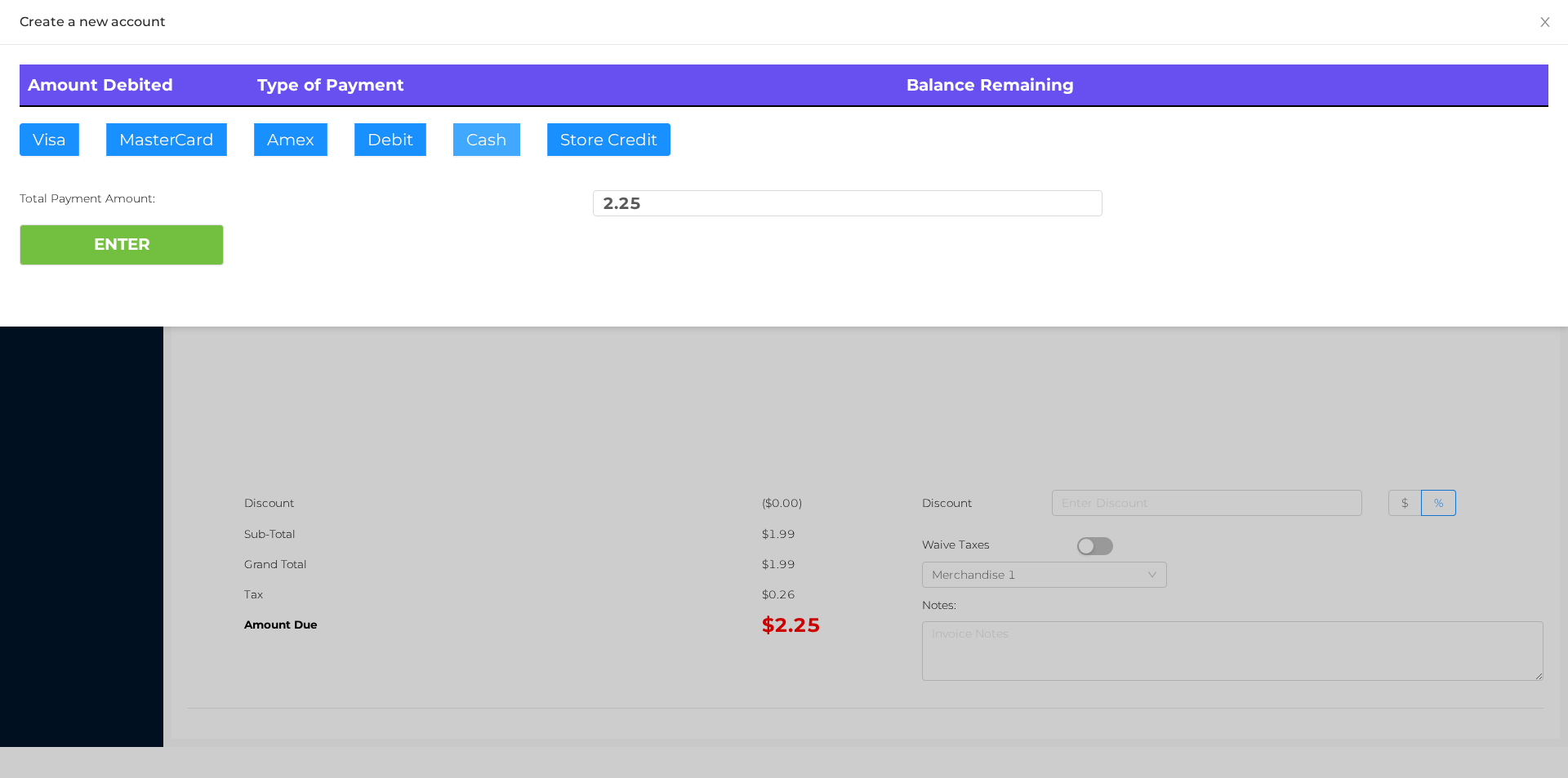
click at [470, 143] on button "Cash" at bounding box center [487, 139] width 67 height 32
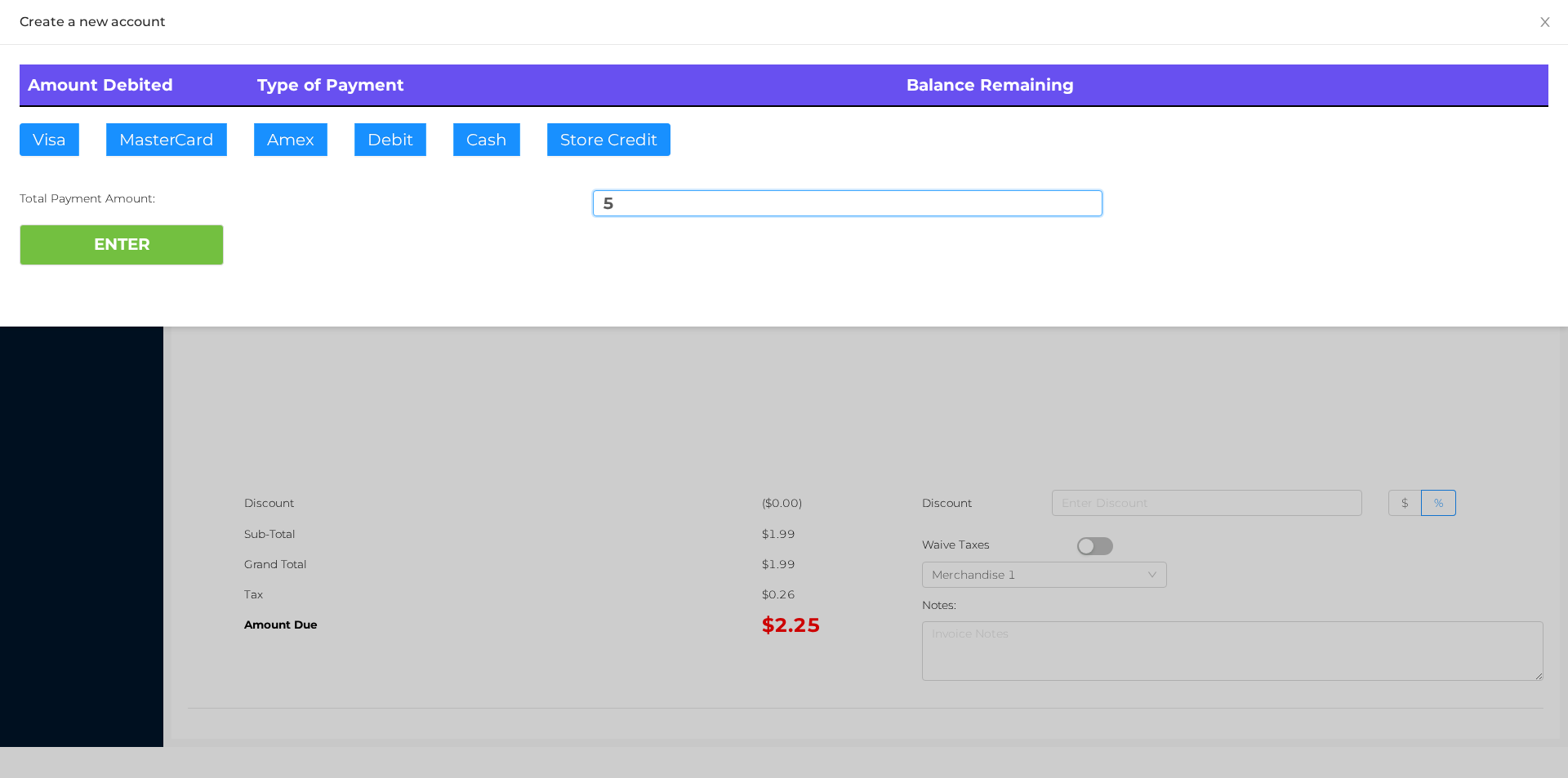
type input "5"
click at [152, 197] on div "Total Payment Amount:" at bounding box center [274, 198] width 509 height 17
click at [97, 207] on div "Total Payment Amount:" at bounding box center [274, 198] width 509 height 17
click at [120, 243] on button "ENTER" at bounding box center [121, 245] width 204 height 40
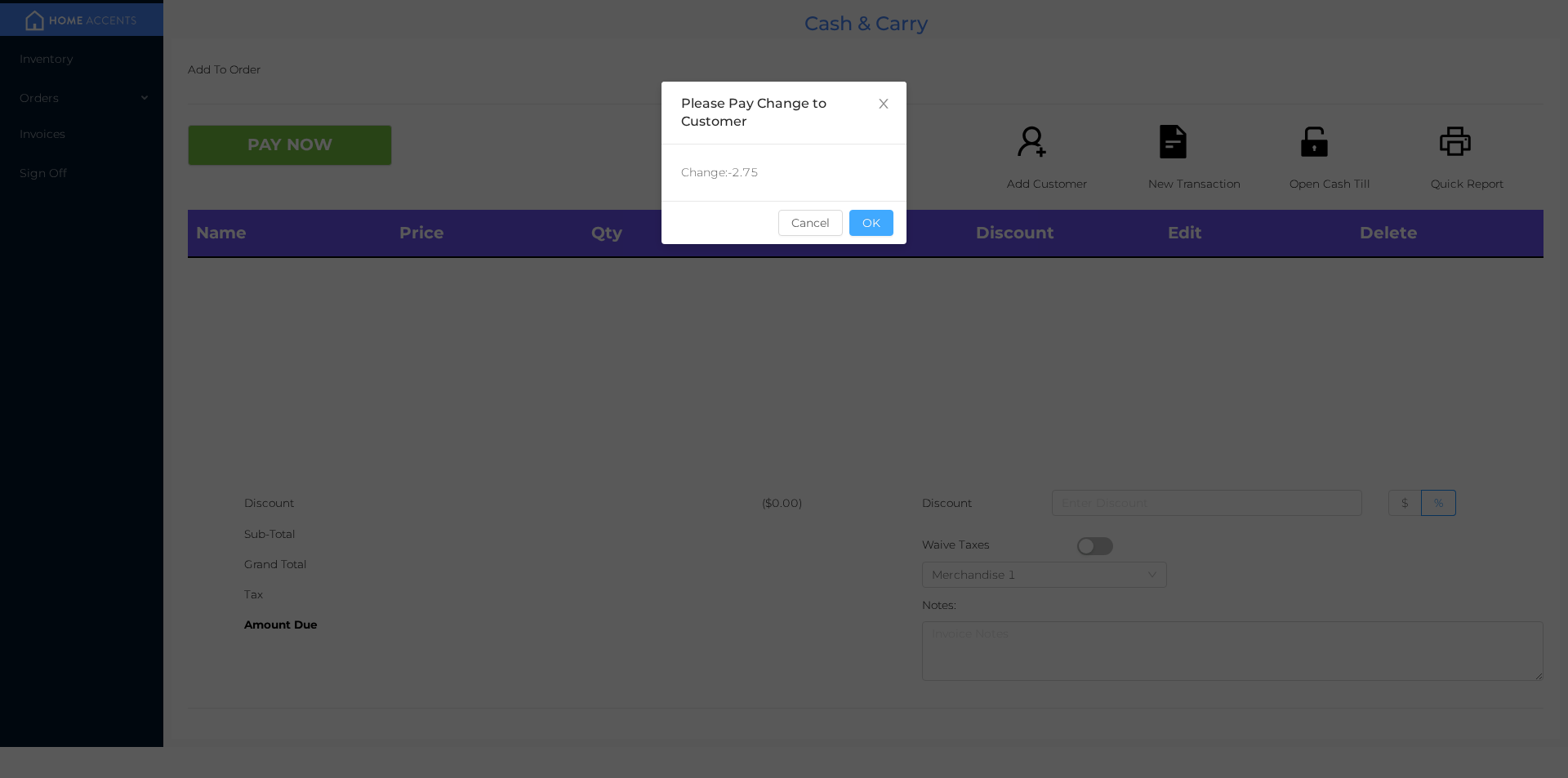
click at [878, 228] on button "OK" at bounding box center [871, 222] width 44 height 26
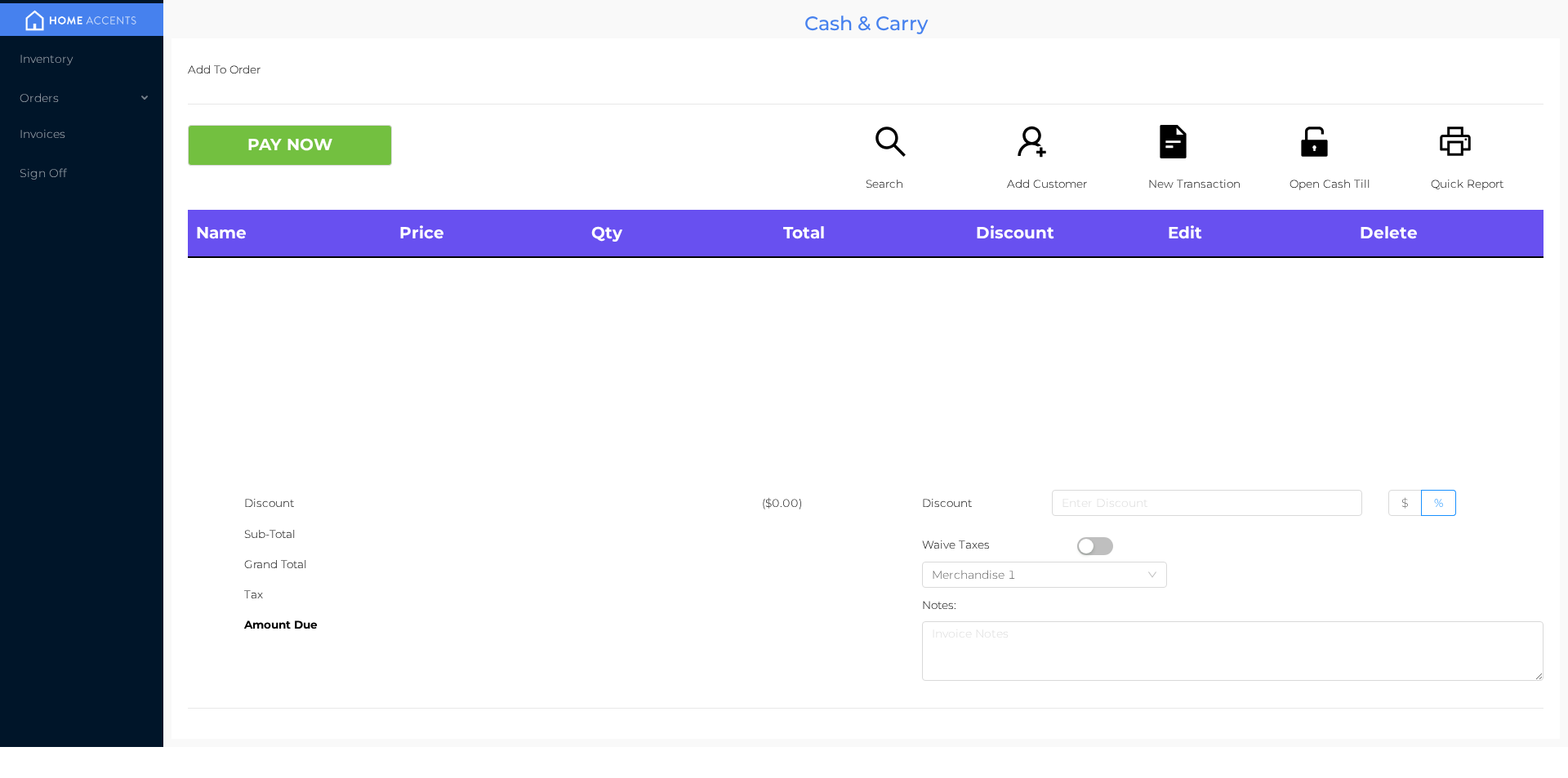
click at [880, 149] on icon "icon: search" at bounding box center [890, 141] width 33 height 33
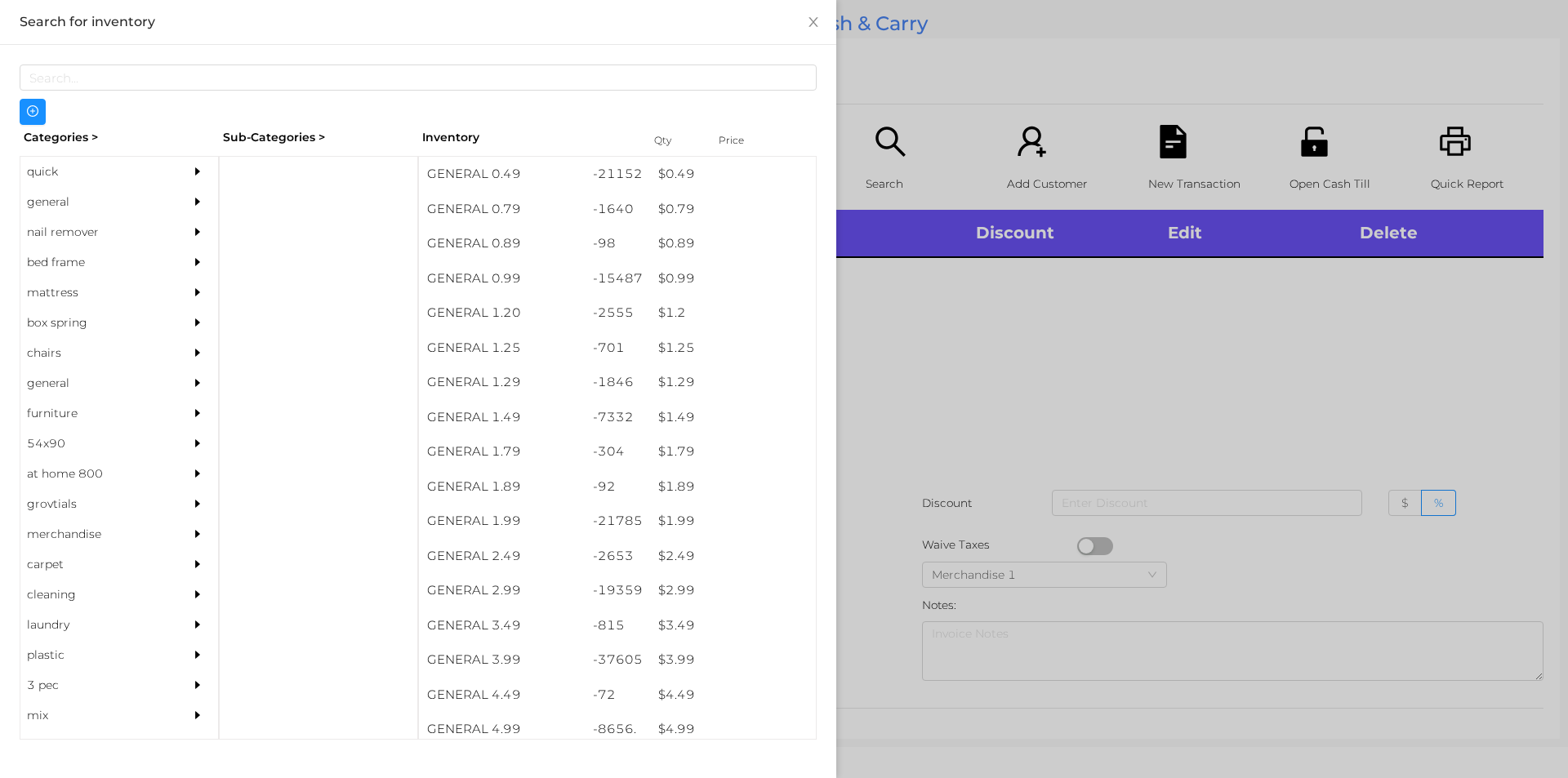
click at [71, 163] on div "quick" at bounding box center [94, 172] width 148 height 31
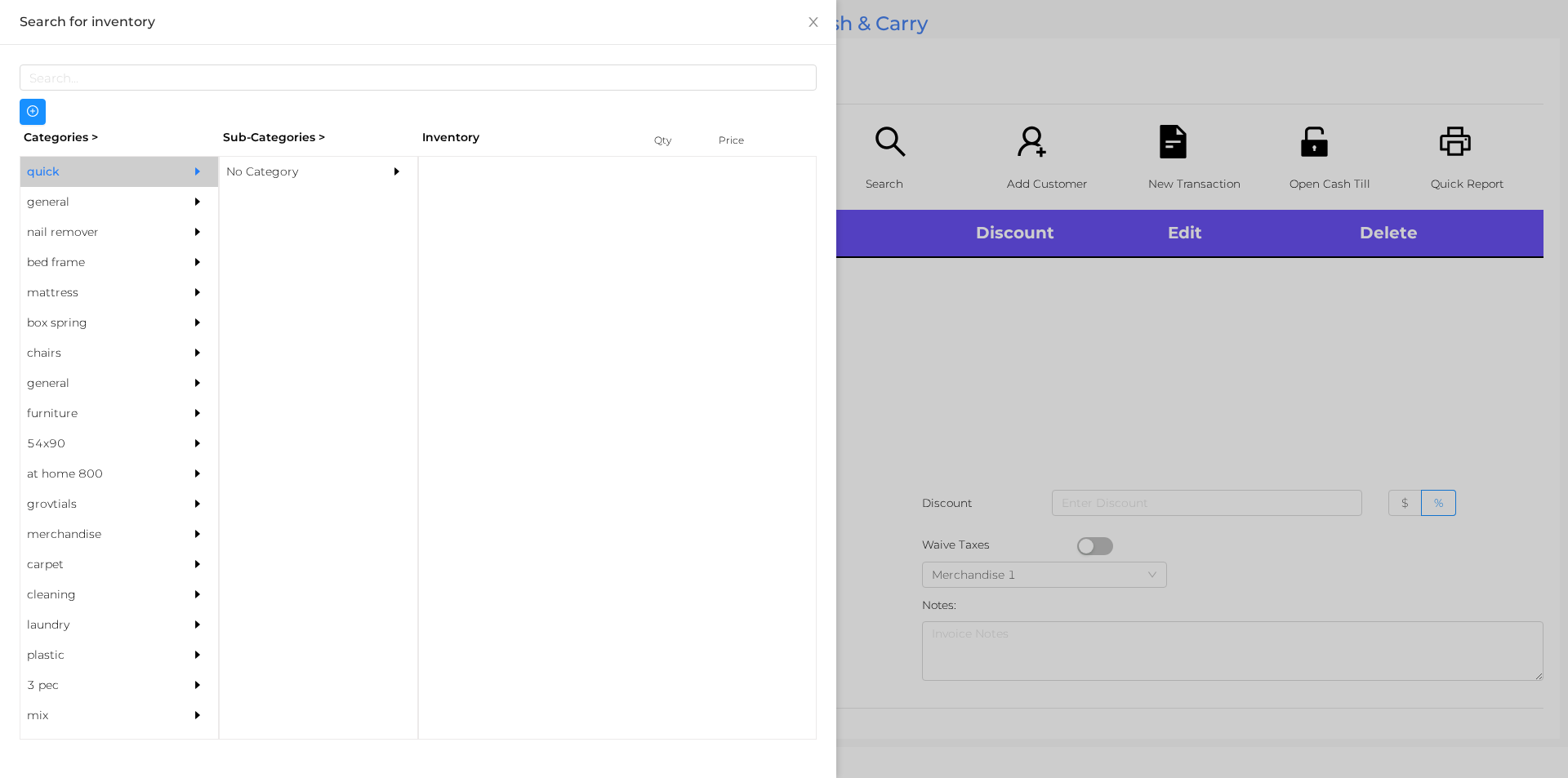
click at [250, 178] on div "No Category" at bounding box center [293, 172] width 148 height 31
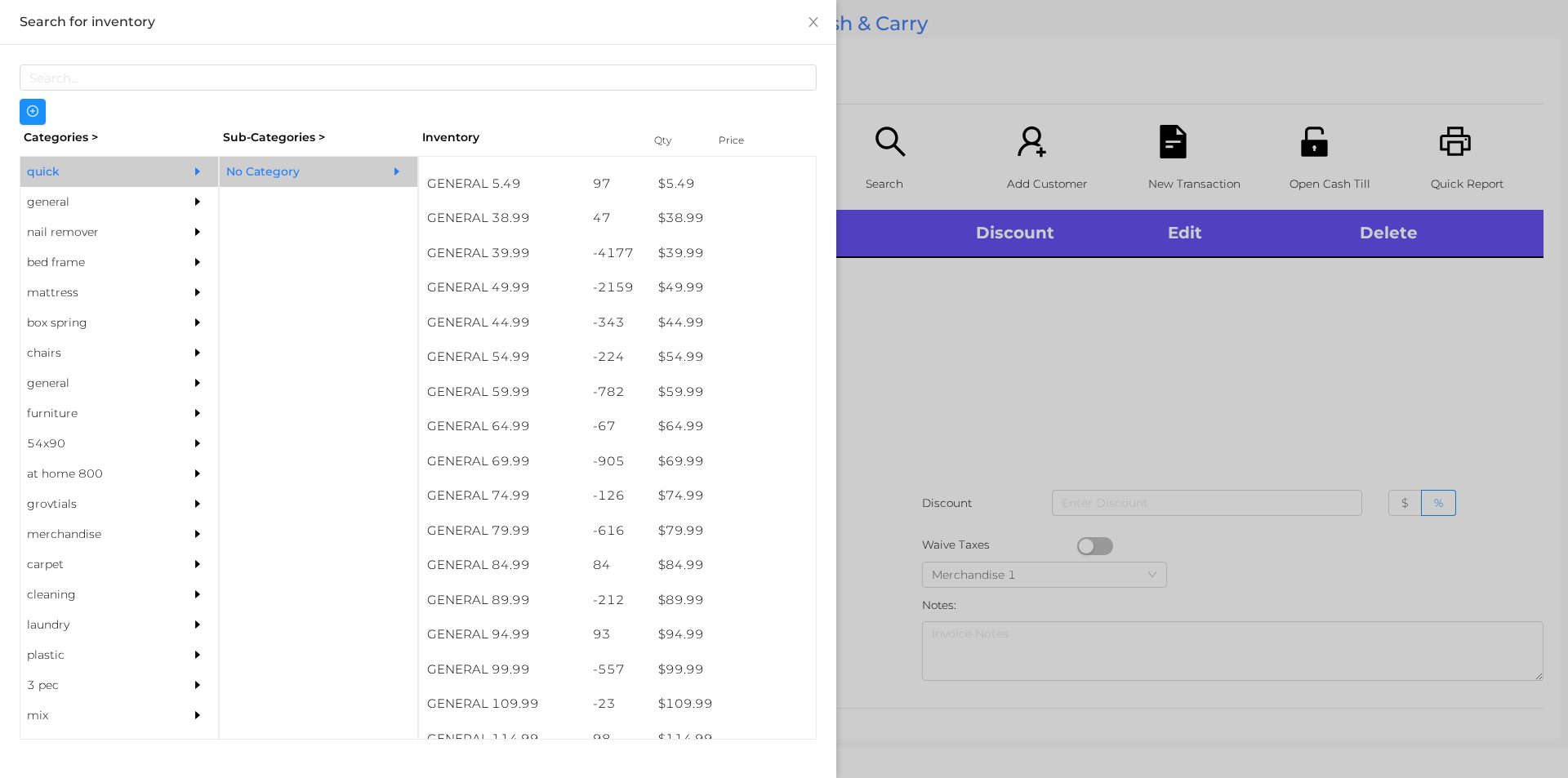
scroll to position [871, 0]
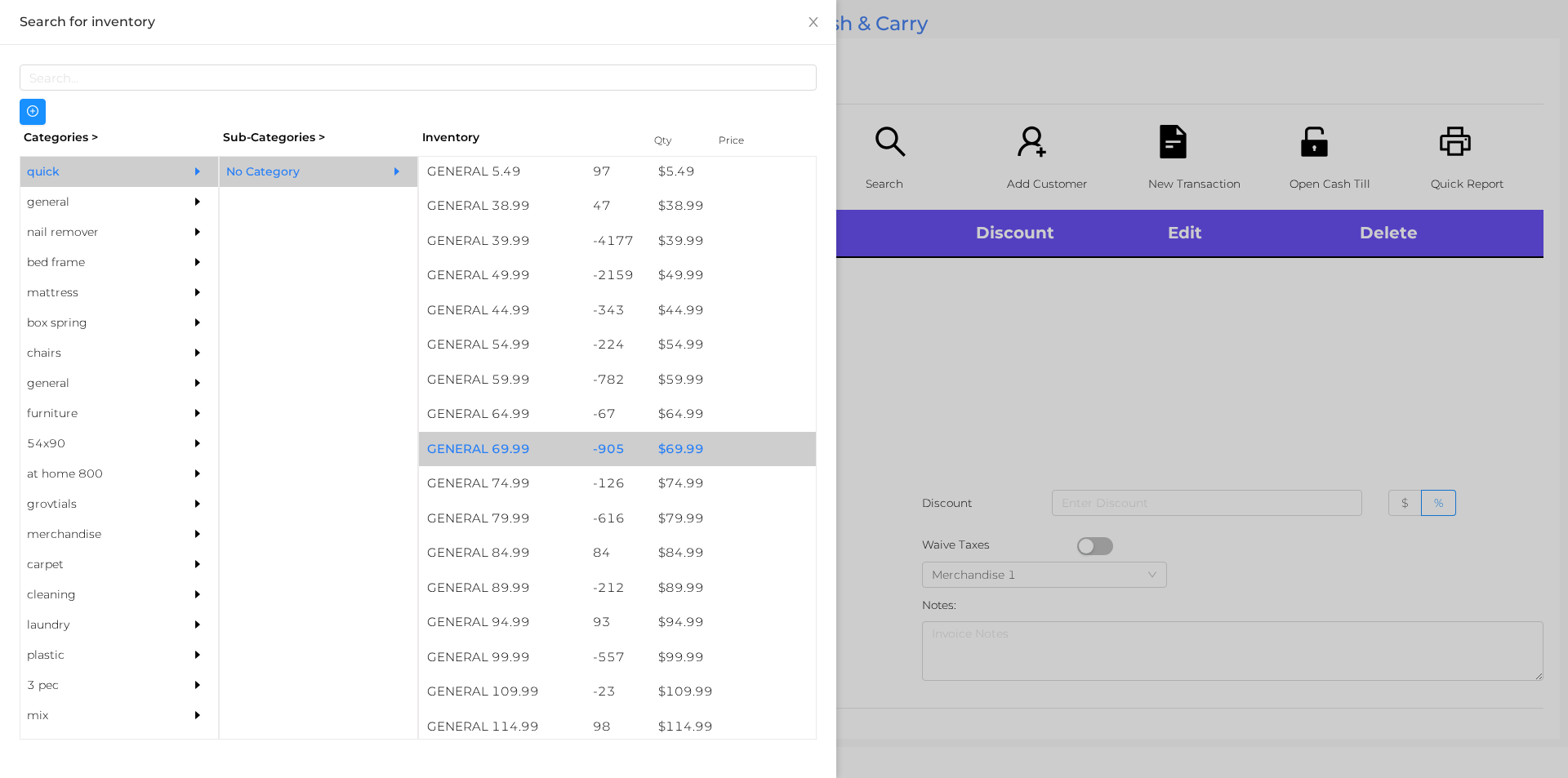
click at [709, 443] on div "$ 69.99" at bounding box center [733, 449] width 166 height 35
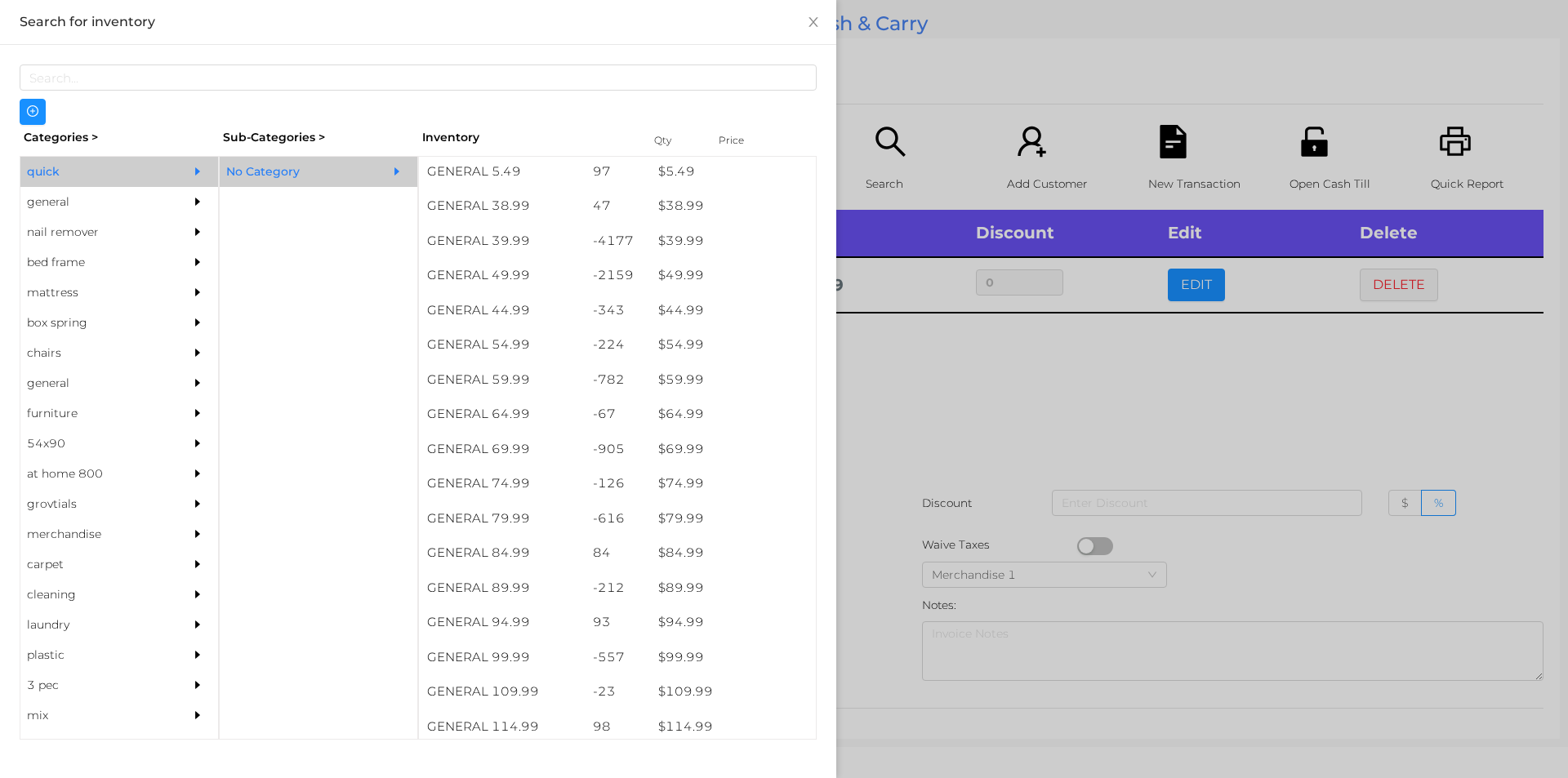
click at [971, 495] on div at bounding box center [784, 389] width 1568 height 778
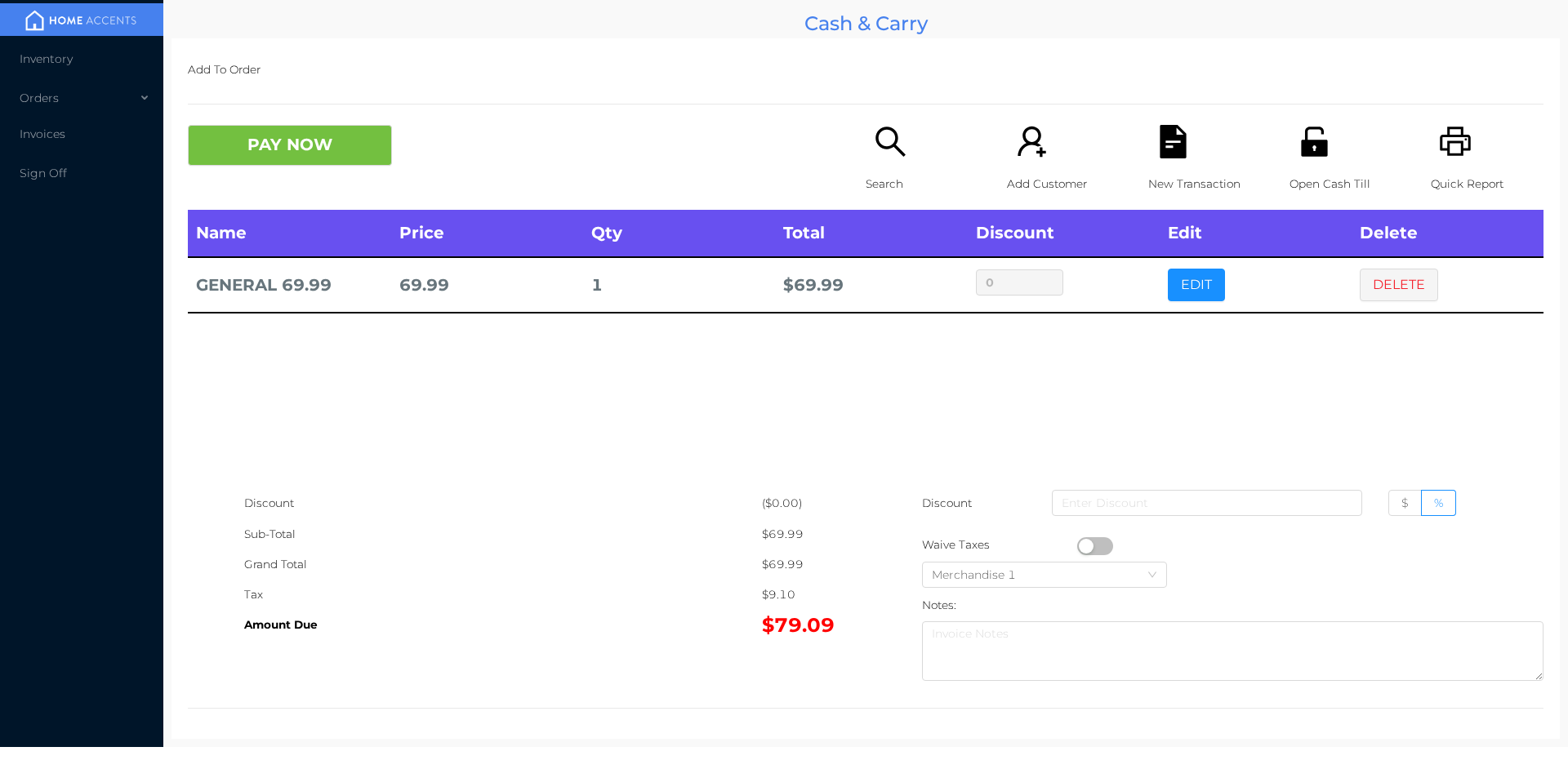
click at [1160, 154] on icon "icon: file-text" at bounding box center [1172, 141] width 26 height 33
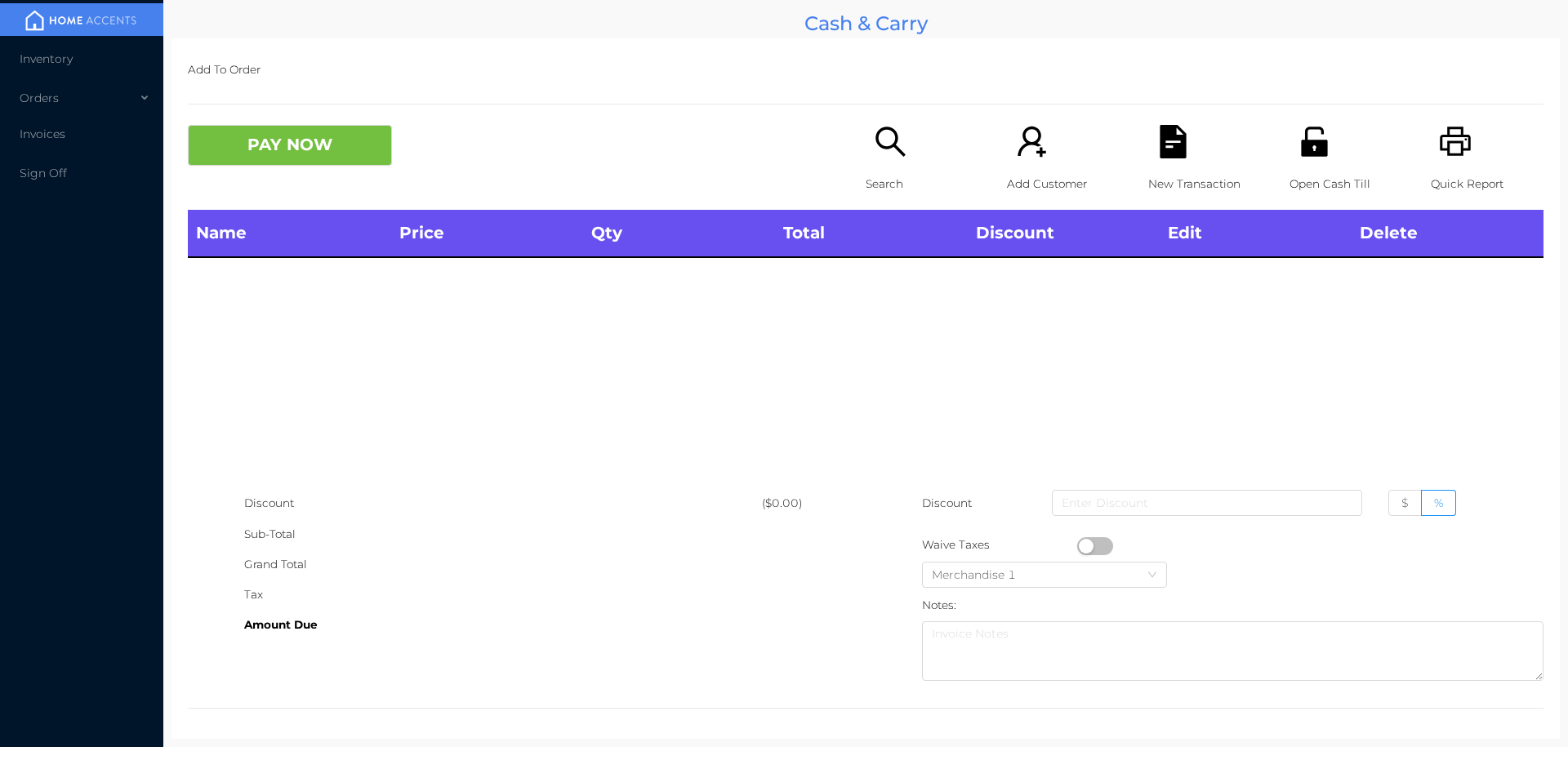
click at [1301, 147] on icon "icon: unlock" at bounding box center [1313, 141] width 26 height 30
click at [911, 139] on div "Search" at bounding box center [921, 167] width 112 height 85
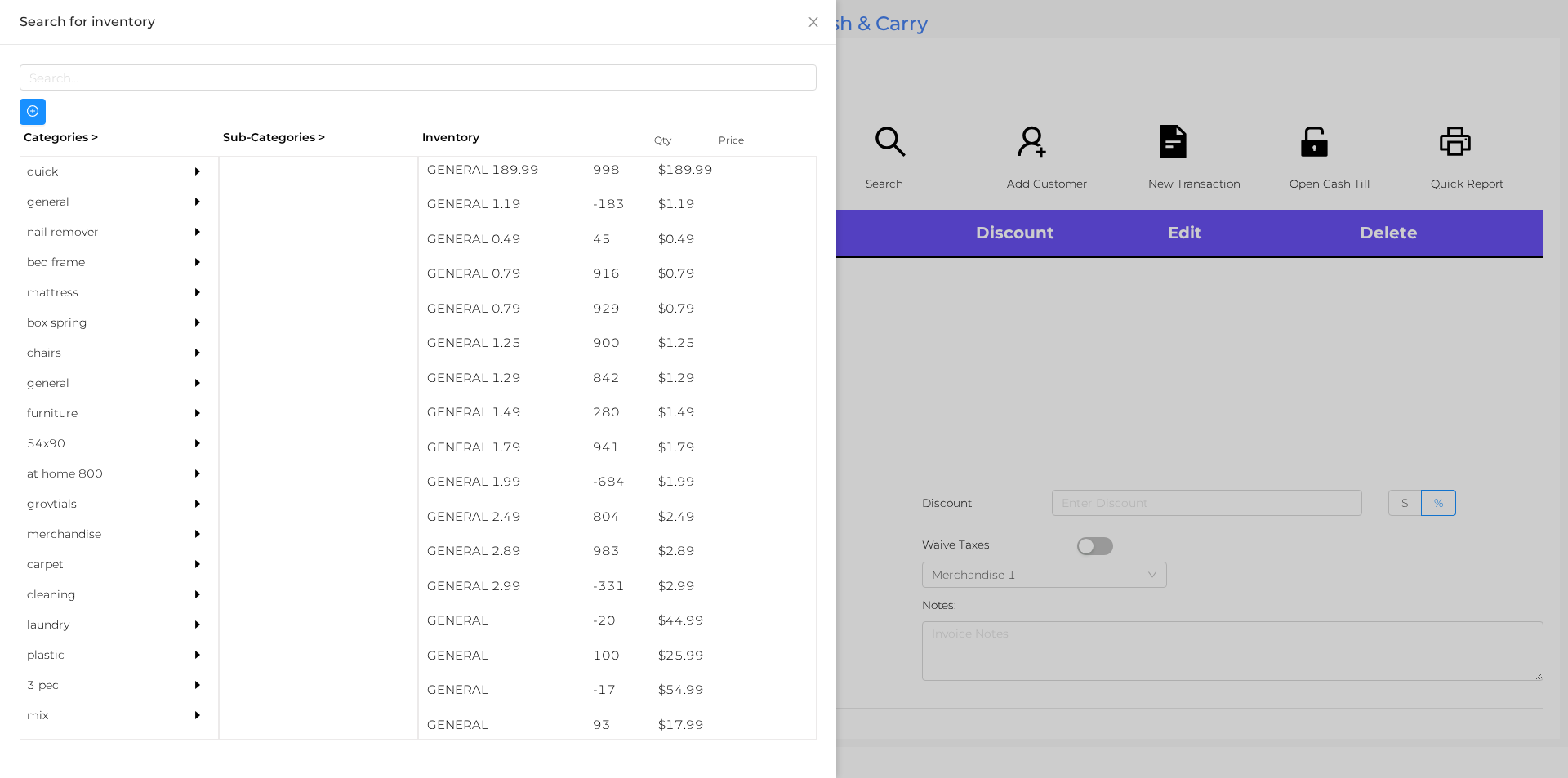
scroll to position [0, 0]
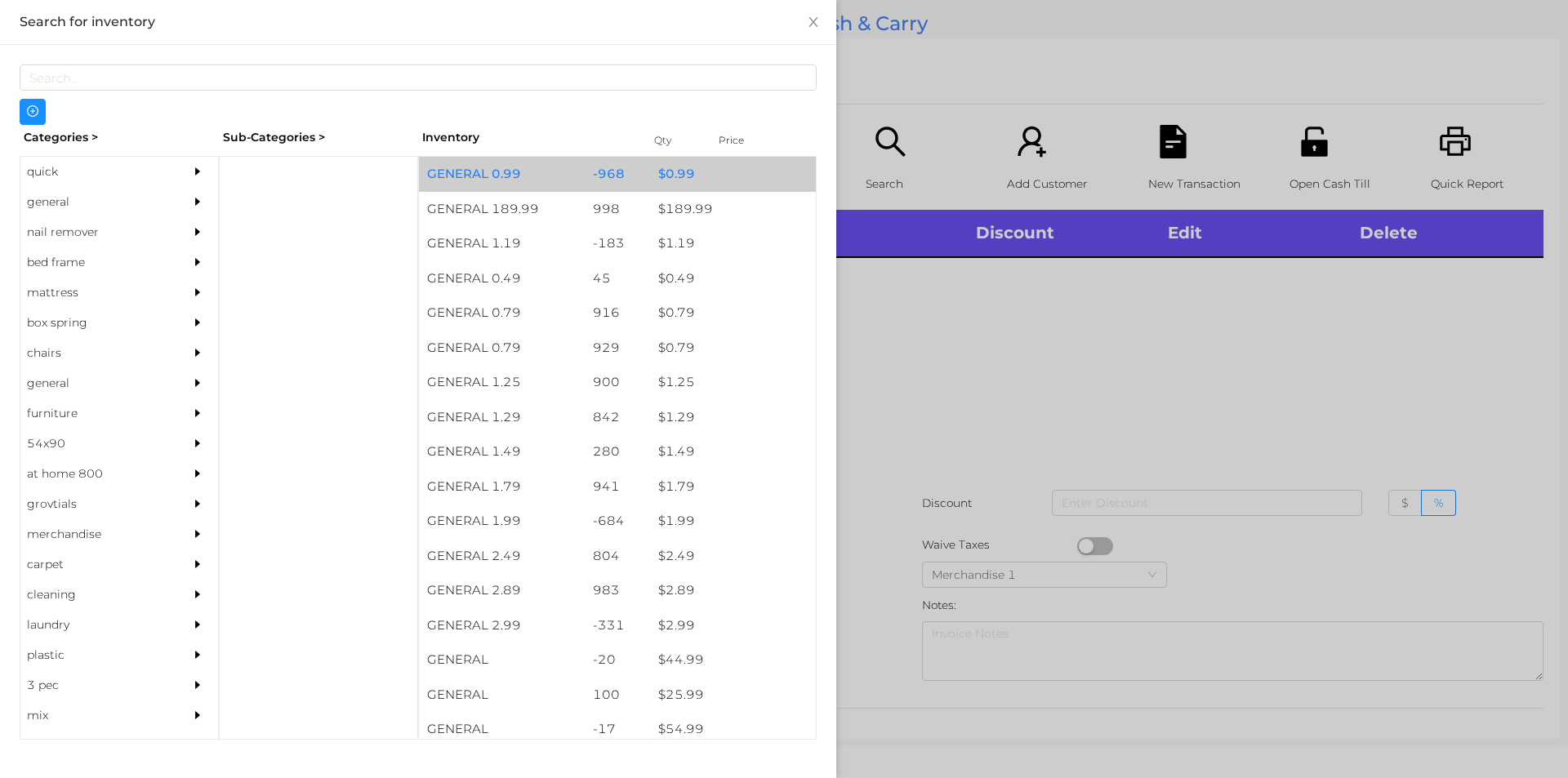
click at [664, 175] on div "$ 0.99" at bounding box center [733, 174] width 166 height 35
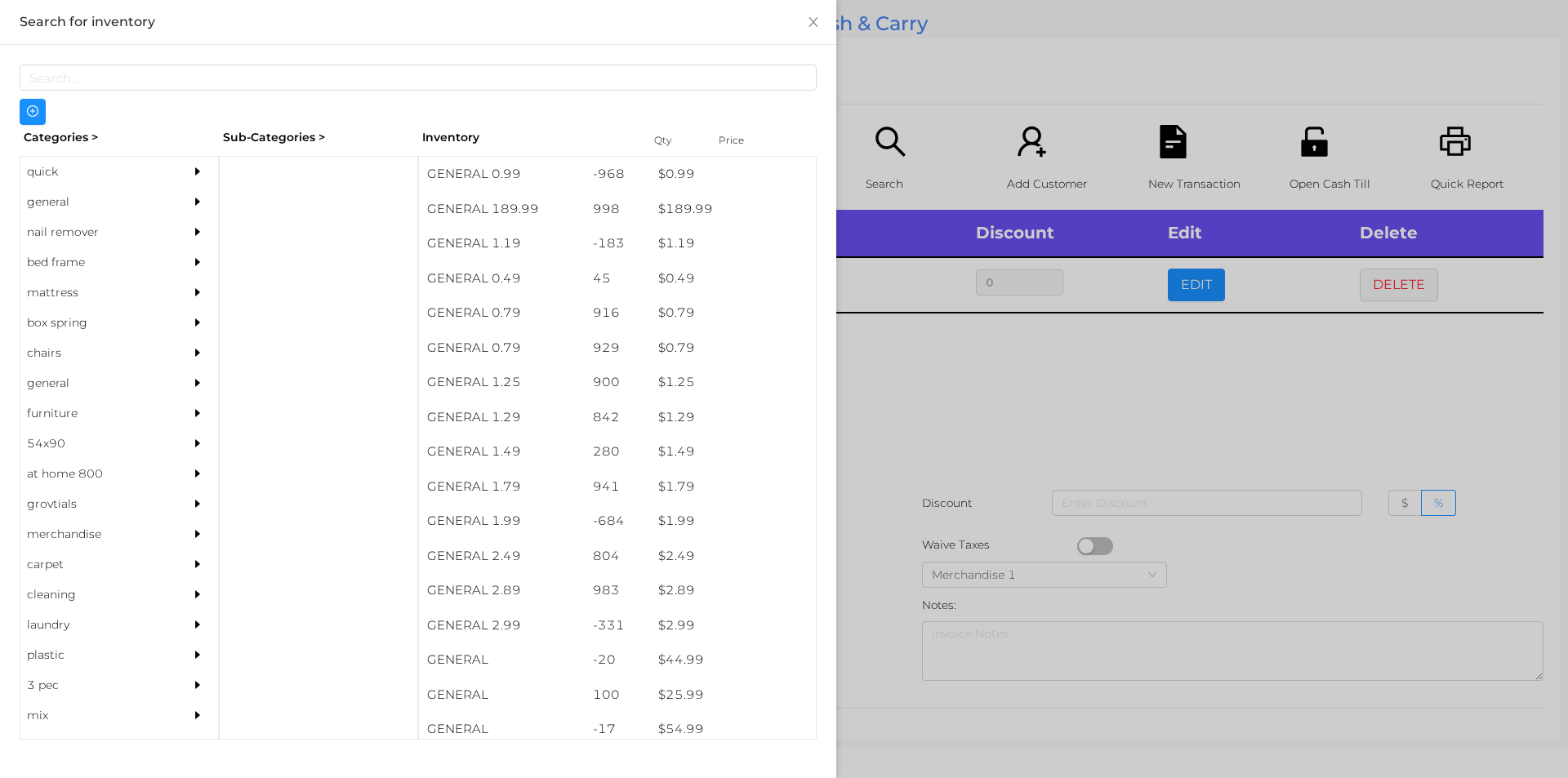
click at [936, 429] on div at bounding box center [784, 389] width 1568 height 778
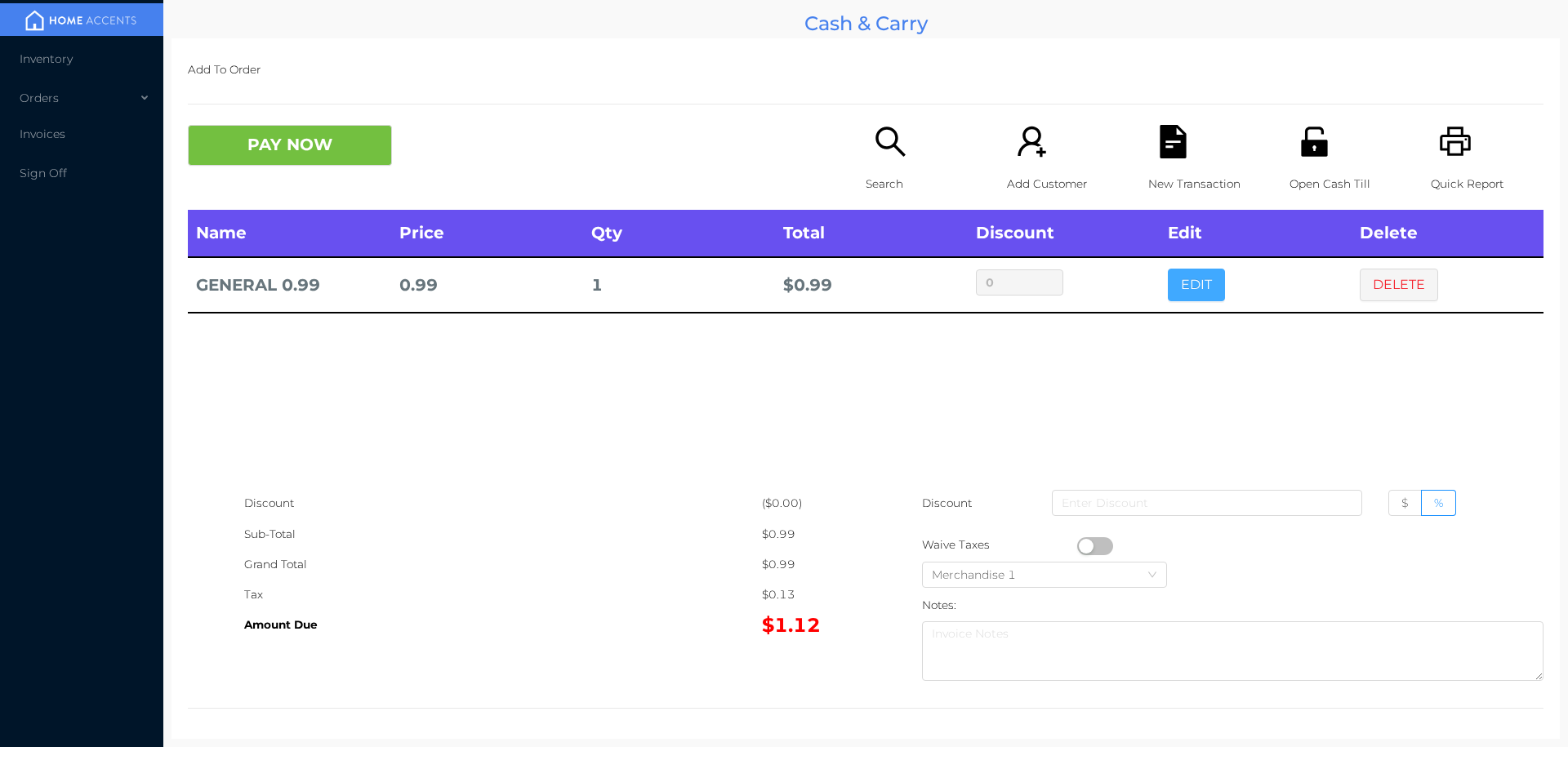
click at [1172, 284] on button "EDIT" at bounding box center [1196, 285] width 58 height 32
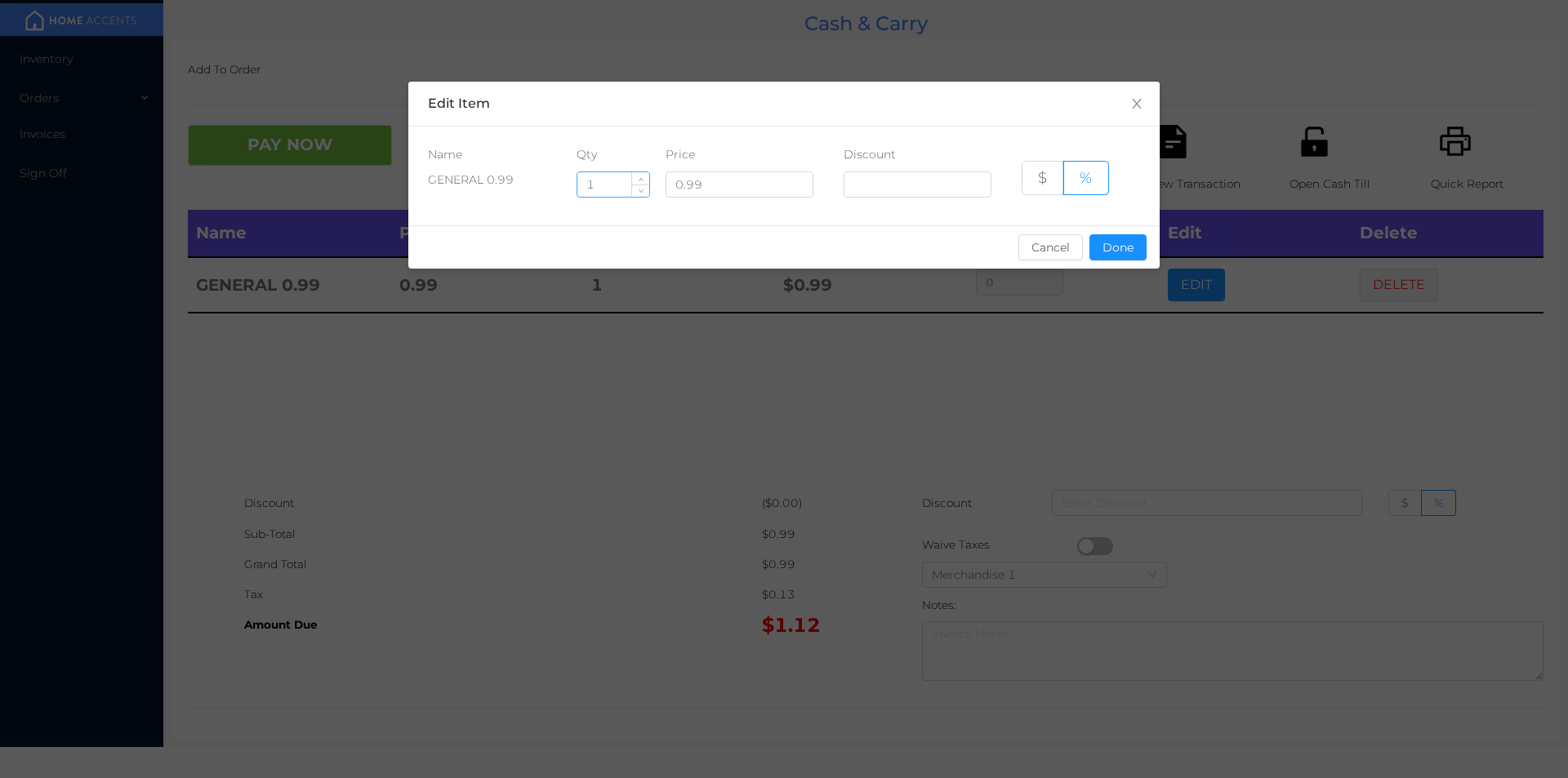
click at [606, 189] on input "1" at bounding box center [614, 184] width 72 height 24
type input "6"
click at [1128, 243] on button "Done" at bounding box center [1118, 247] width 58 height 26
type input "0%"
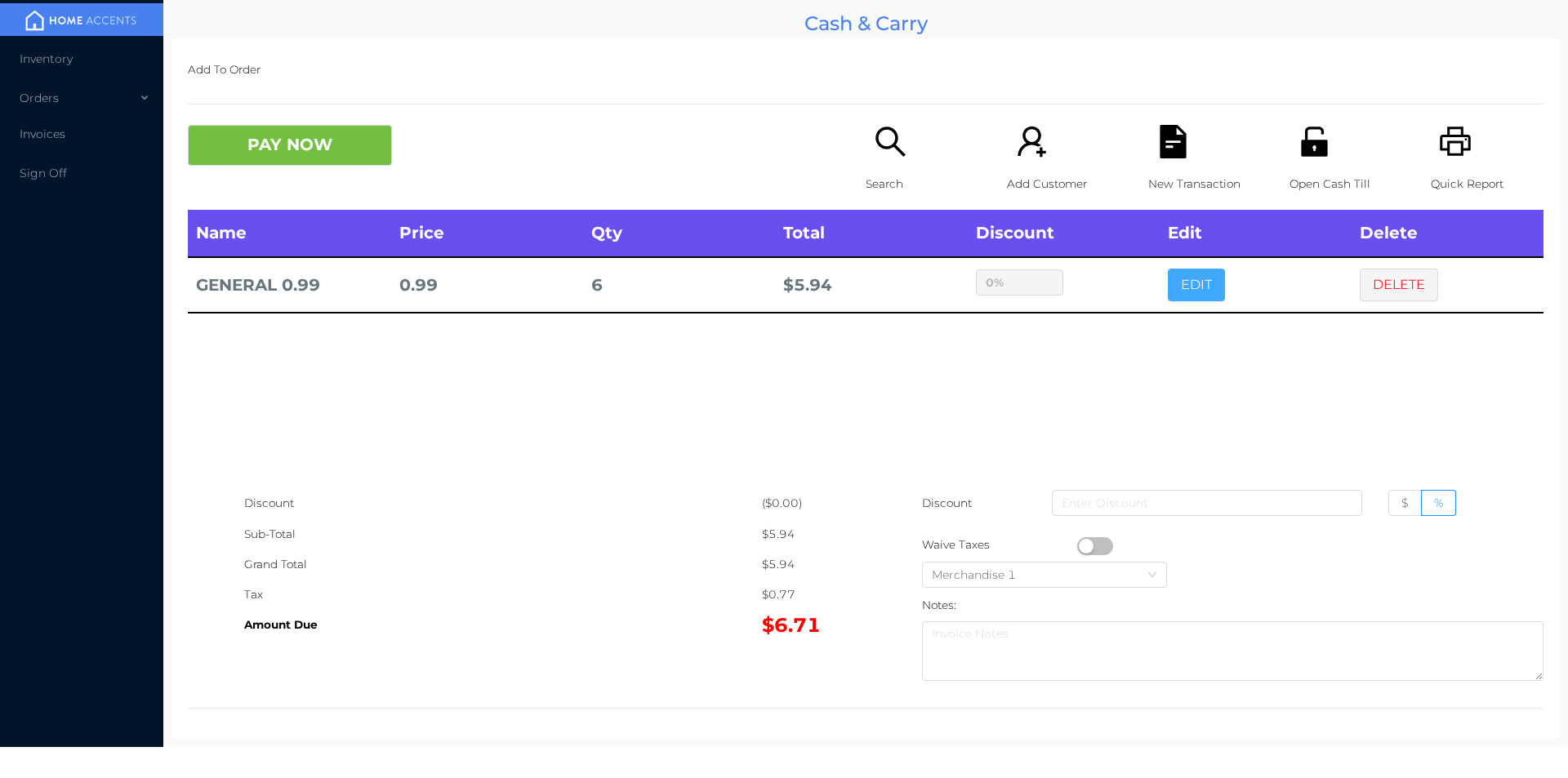
click at [1168, 269] on button "EDIT" at bounding box center [1196, 285] width 58 height 32
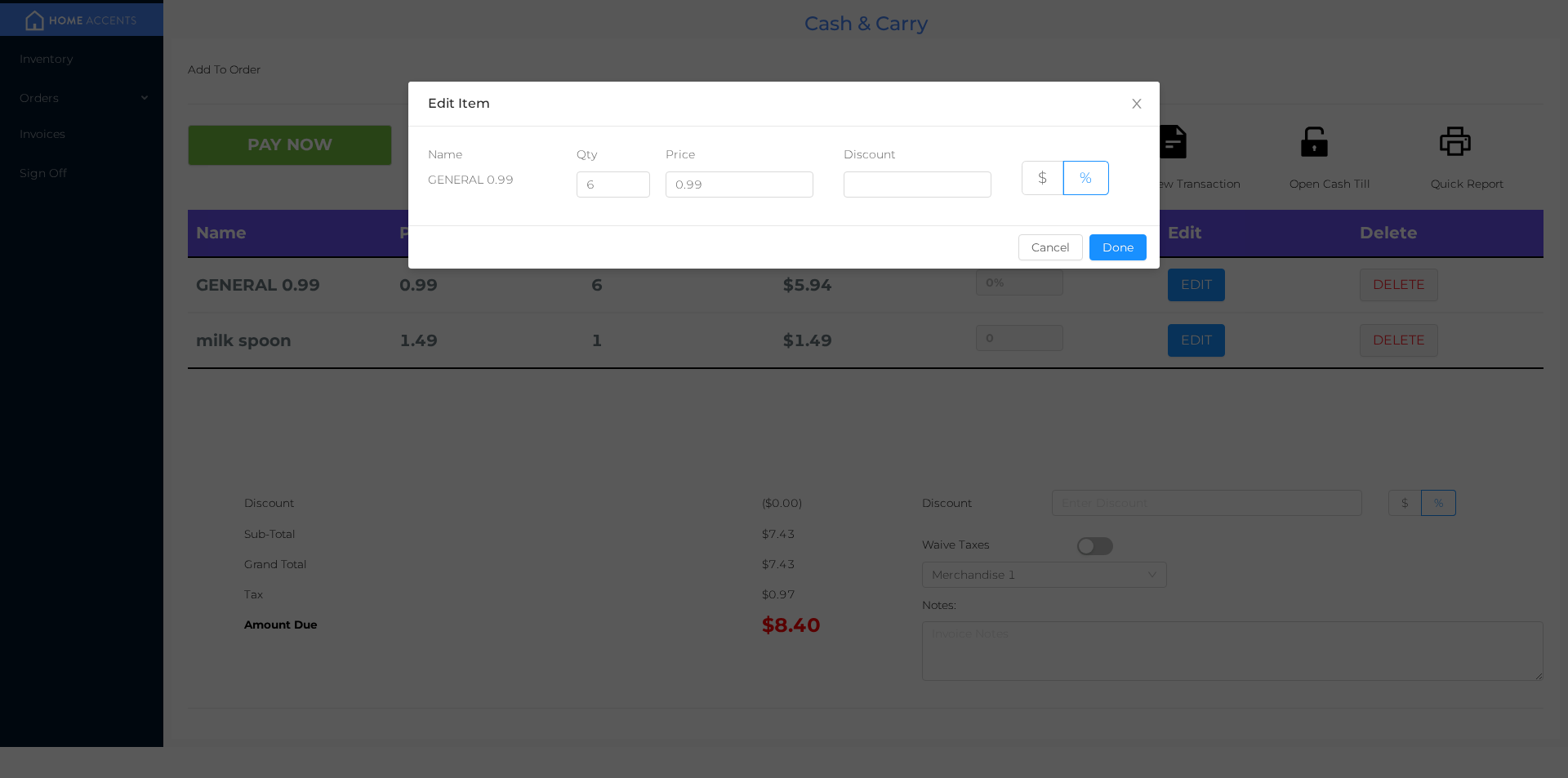
click at [1381, 335] on div "sentinelStart Edit Item Name Qty Price Discount GENERAL 0.99 6 0.99 $ % Cancel …" at bounding box center [784, 389] width 1568 height 778
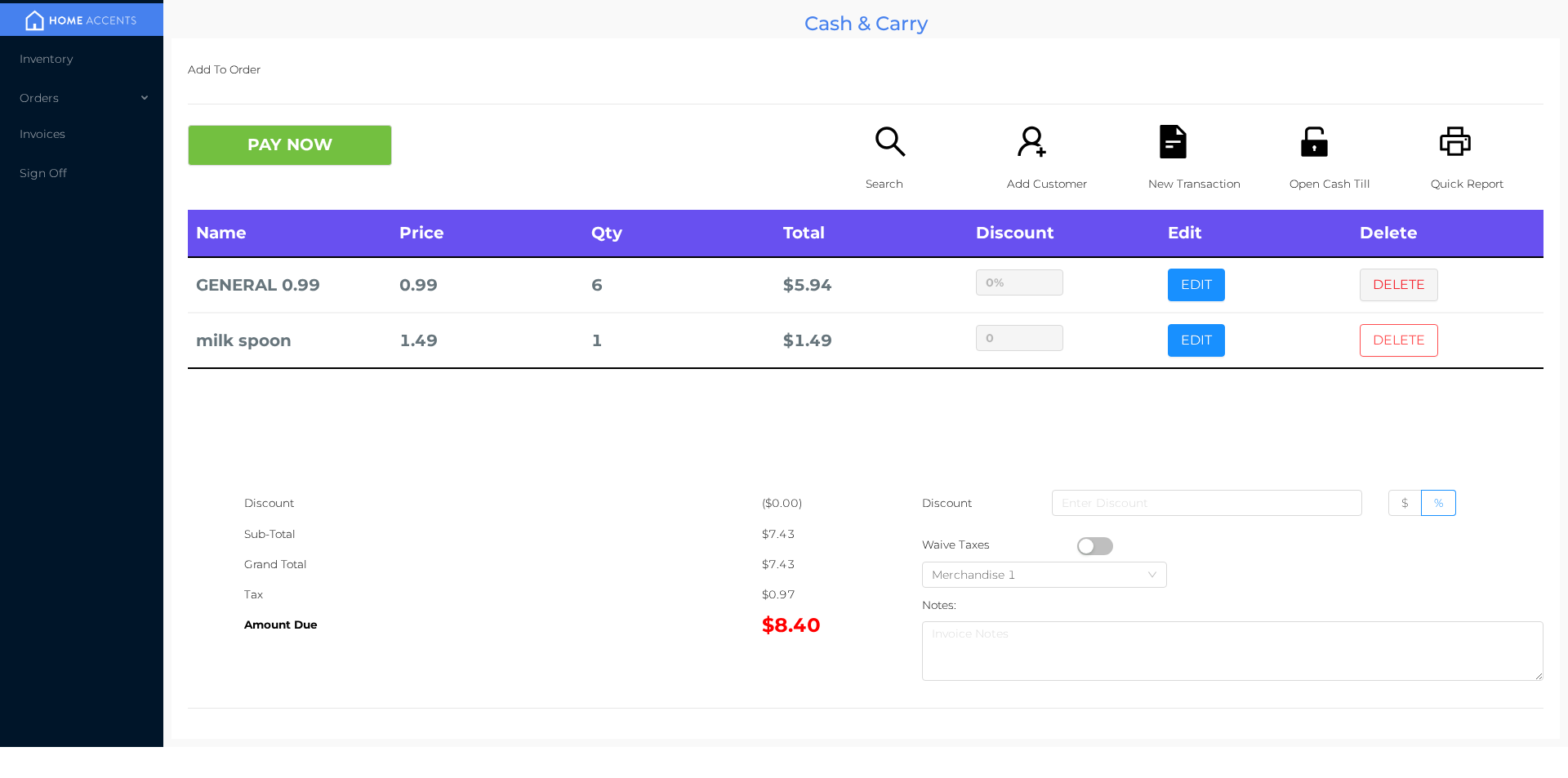
click at [1369, 345] on button "DELETE" at bounding box center [1398, 340] width 78 height 32
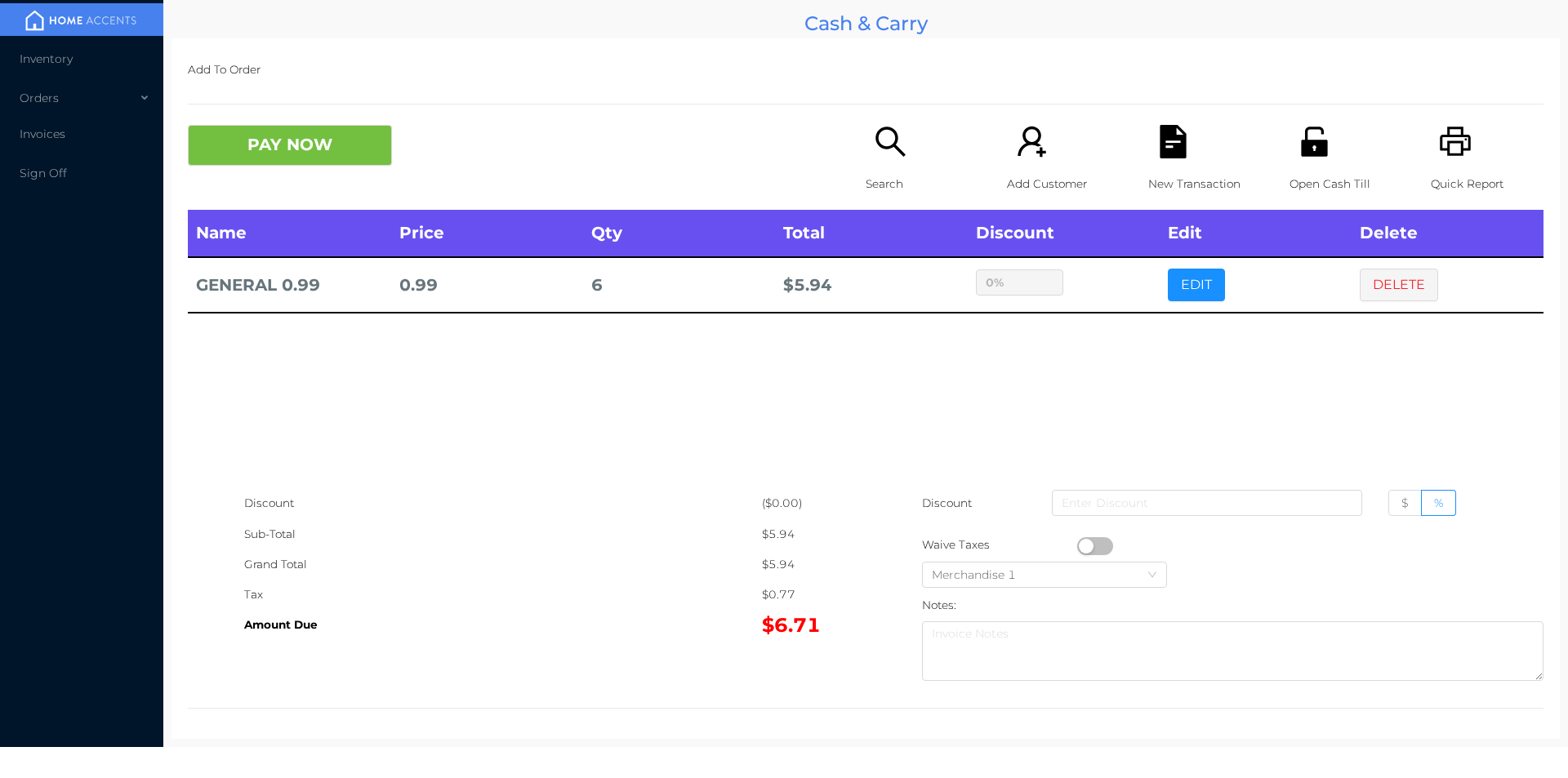
click at [865, 148] on div "Search" at bounding box center [921, 167] width 112 height 85
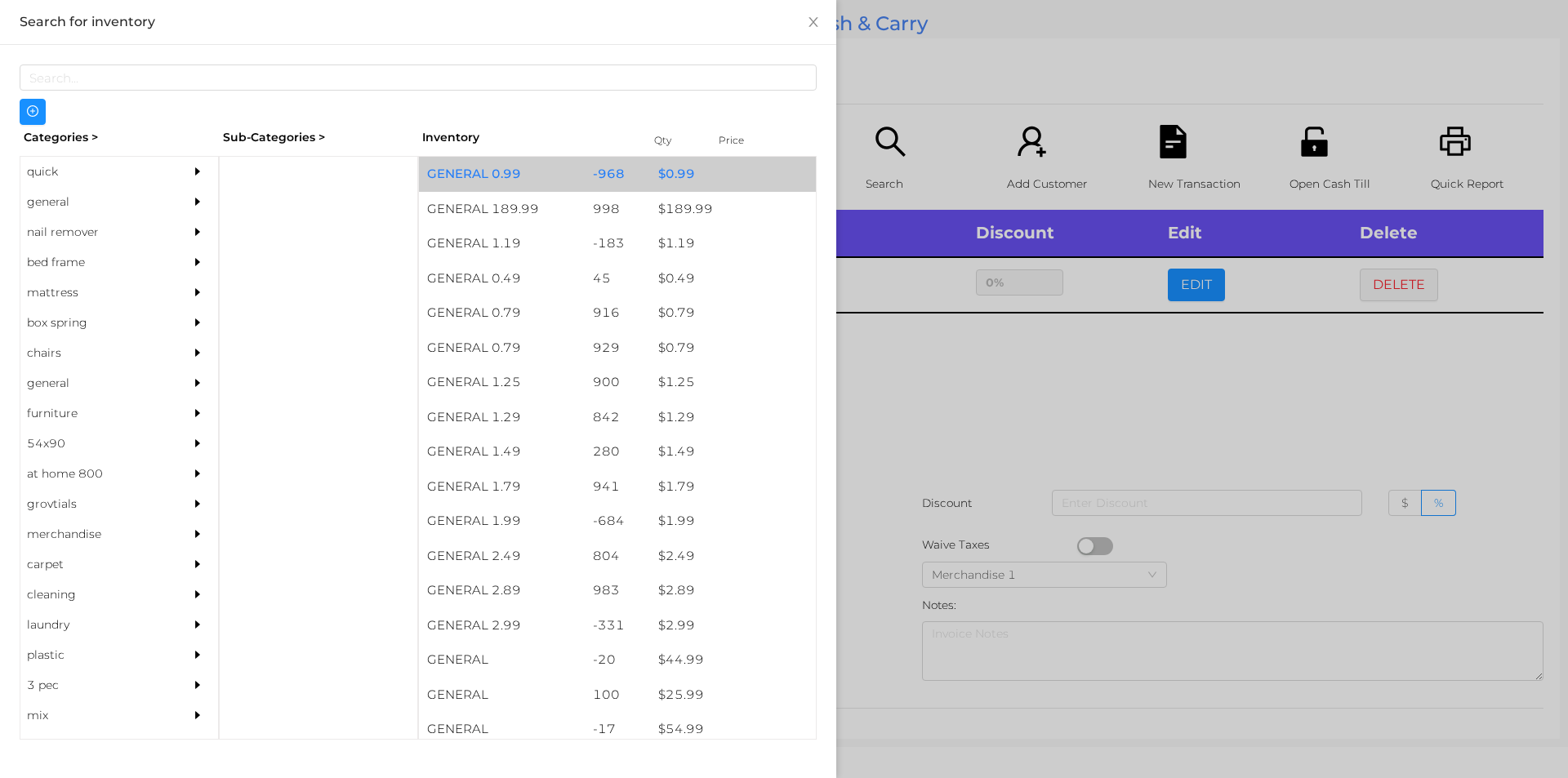
click at [679, 176] on div "$ 0.99" at bounding box center [733, 174] width 166 height 35
click at [677, 177] on div "$ 0.99" at bounding box center [733, 174] width 166 height 35
click at [680, 168] on div "$ 0.99" at bounding box center [733, 174] width 166 height 35
click at [700, 176] on div "$ 0.99" at bounding box center [733, 174] width 166 height 35
click at [721, 173] on div "$ 0.99" at bounding box center [733, 174] width 166 height 35
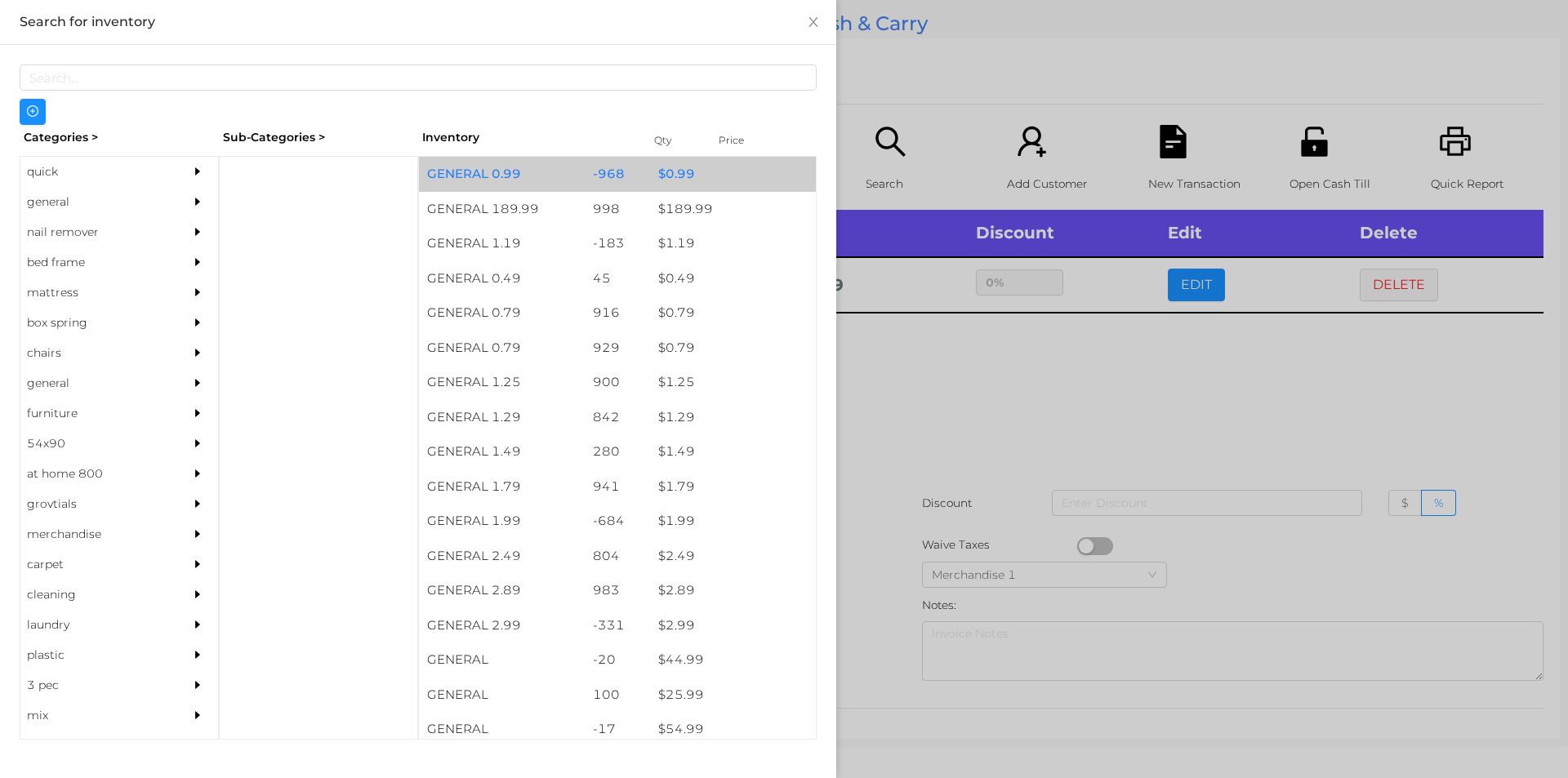
click at [706, 182] on div "$ 0.99" at bounding box center [733, 174] width 166 height 35
click at [703, 181] on div "$ 0.99" at bounding box center [733, 174] width 166 height 35
click at [705, 175] on div "$ 0.99" at bounding box center [733, 174] width 166 height 35
click at [708, 174] on div "$ 0.99" at bounding box center [733, 174] width 166 height 35
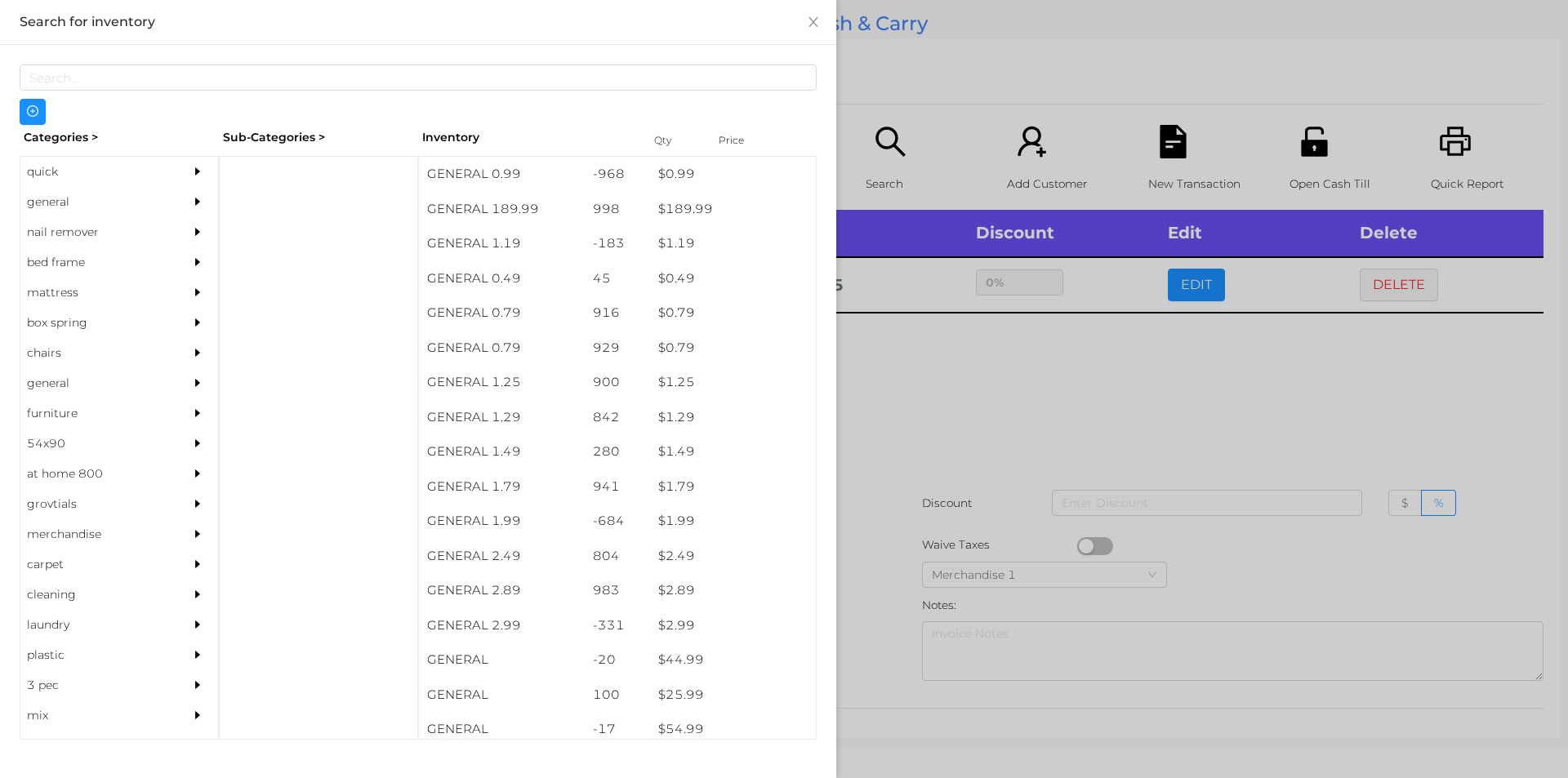
click at [880, 83] on div at bounding box center [784, 389] width 1568 height 778
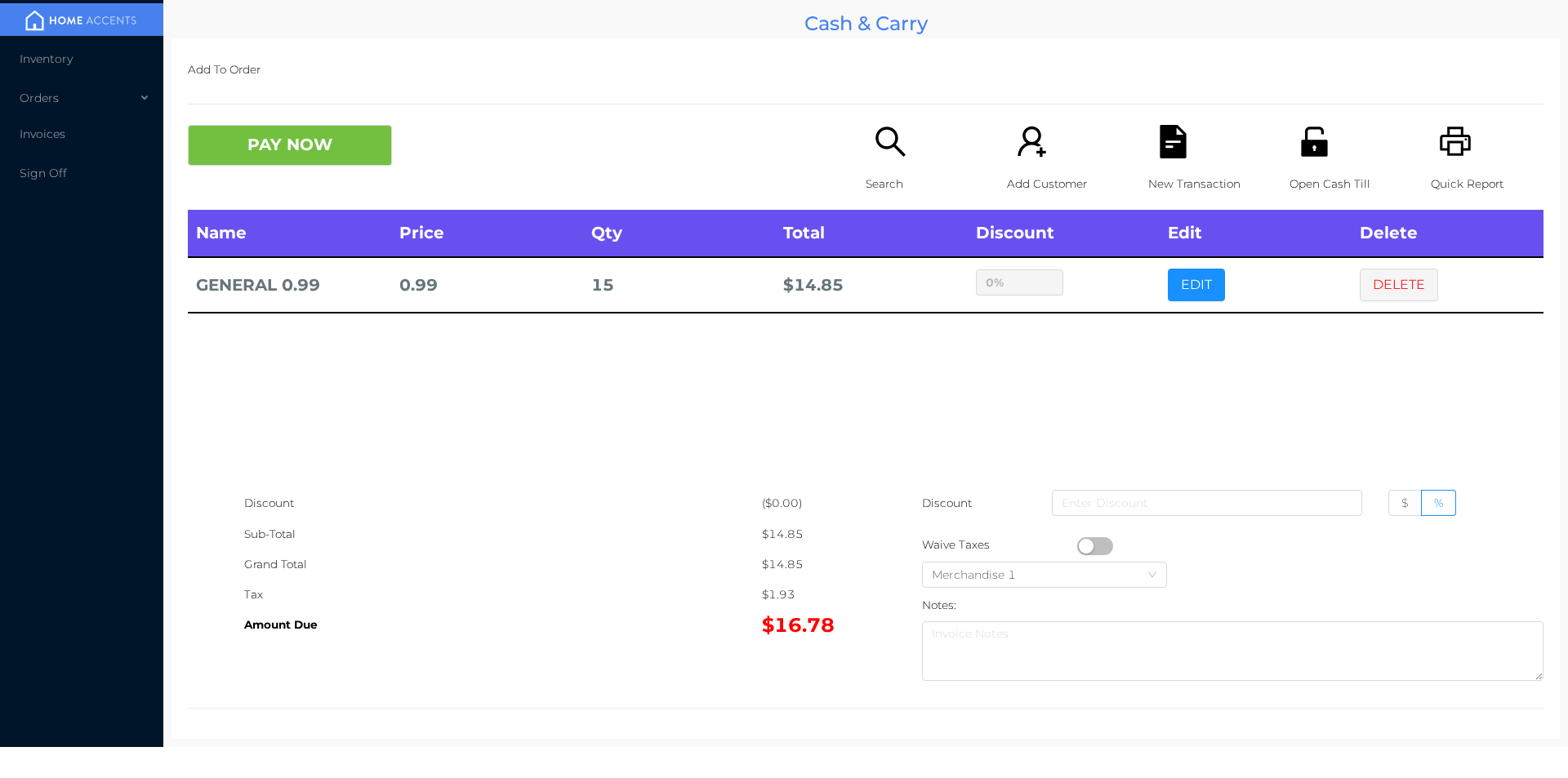
click at [1156, 125] on icon "icon: file-text" at bounding box center [1172, 141] width 33 height 33
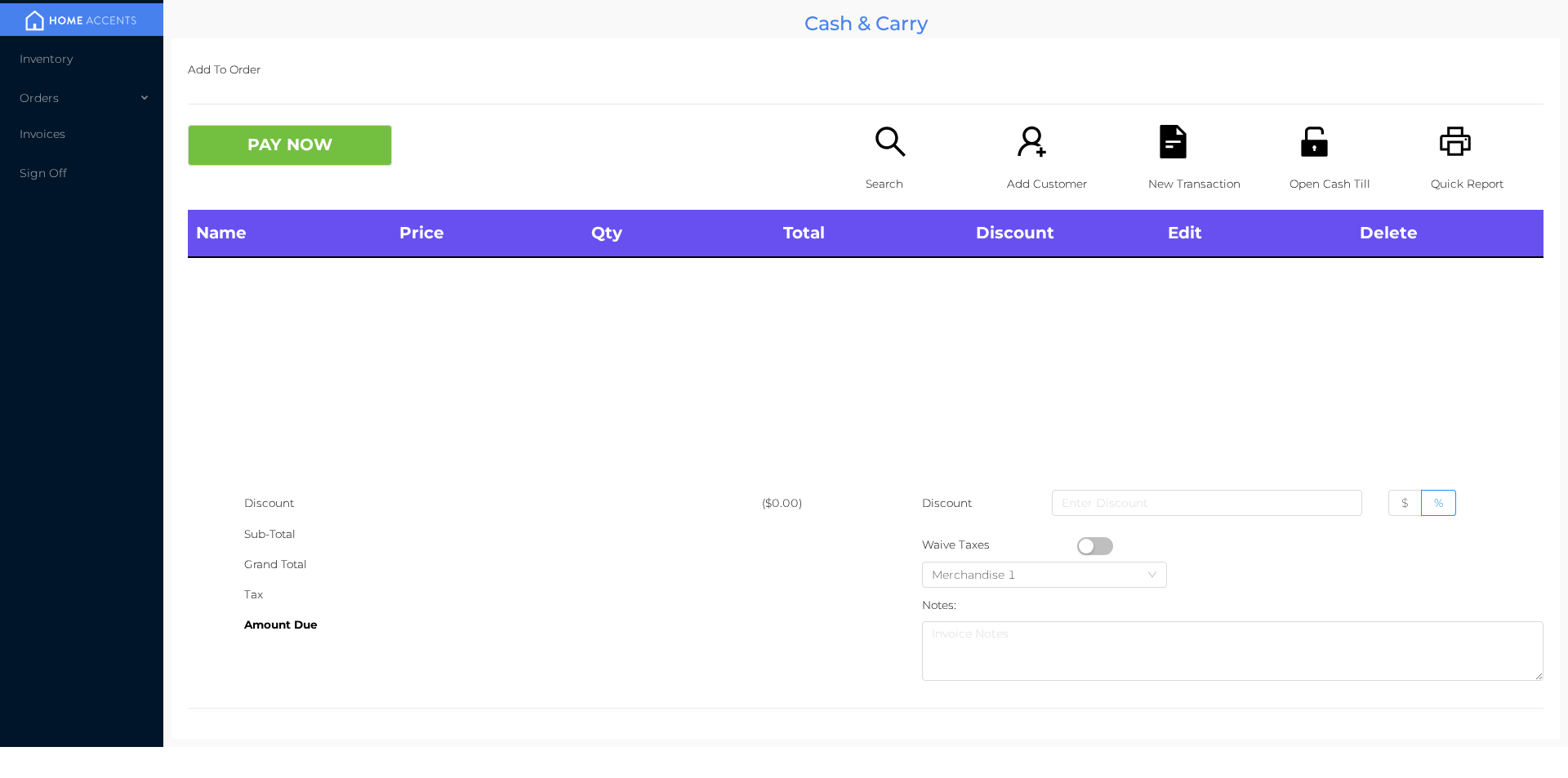
click at [1301, 143] on icon "icon: unlock" at bounding box center [1313, 141] width 26 height 30
click at [1312, 153] on icon "icon: unlock" at bounding box center [1313, 141] width 26 height 30
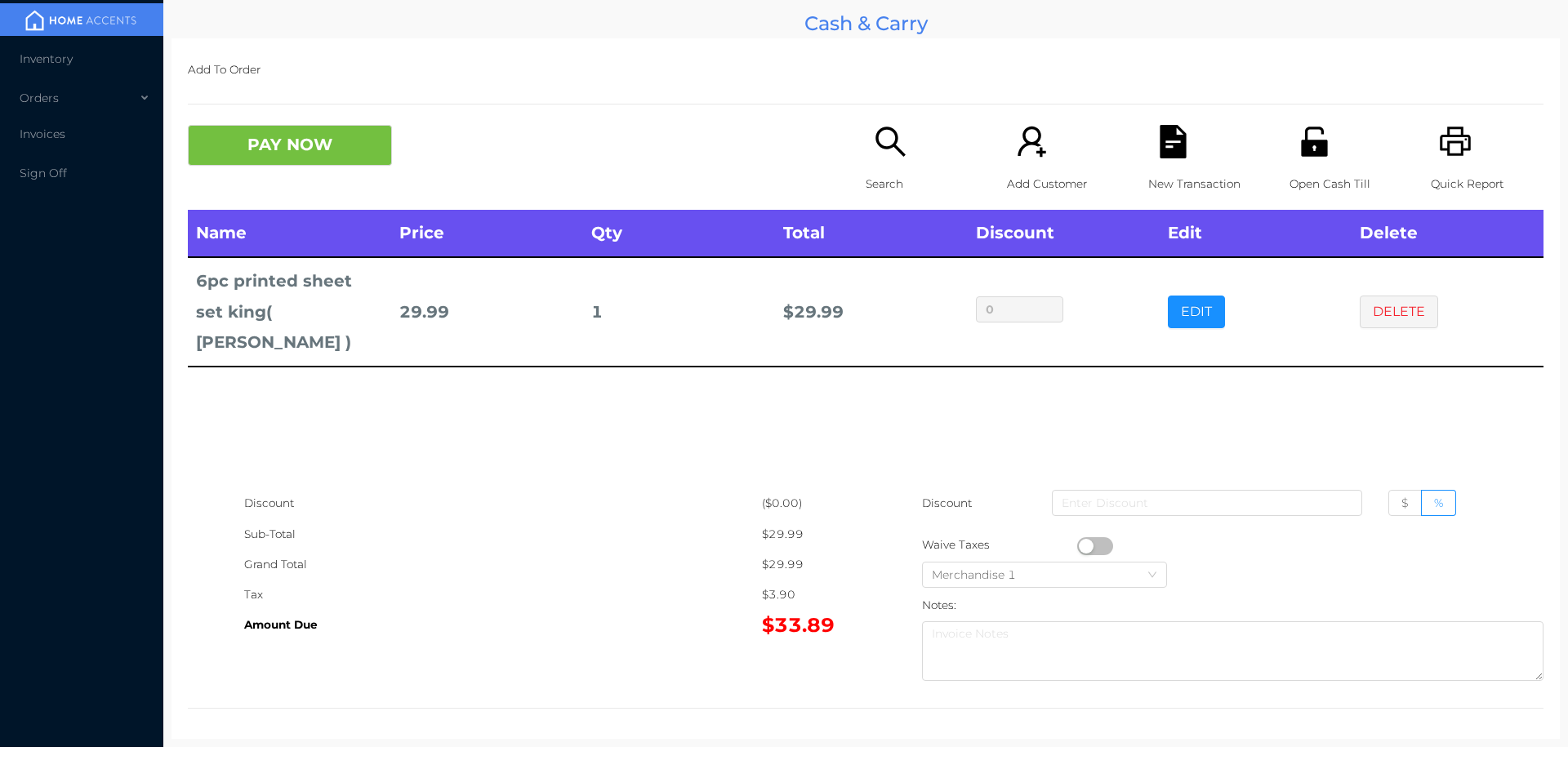
click at [1165, 165] on div "New Transaction" at bounding box center [1204, 167] width 112 height 85
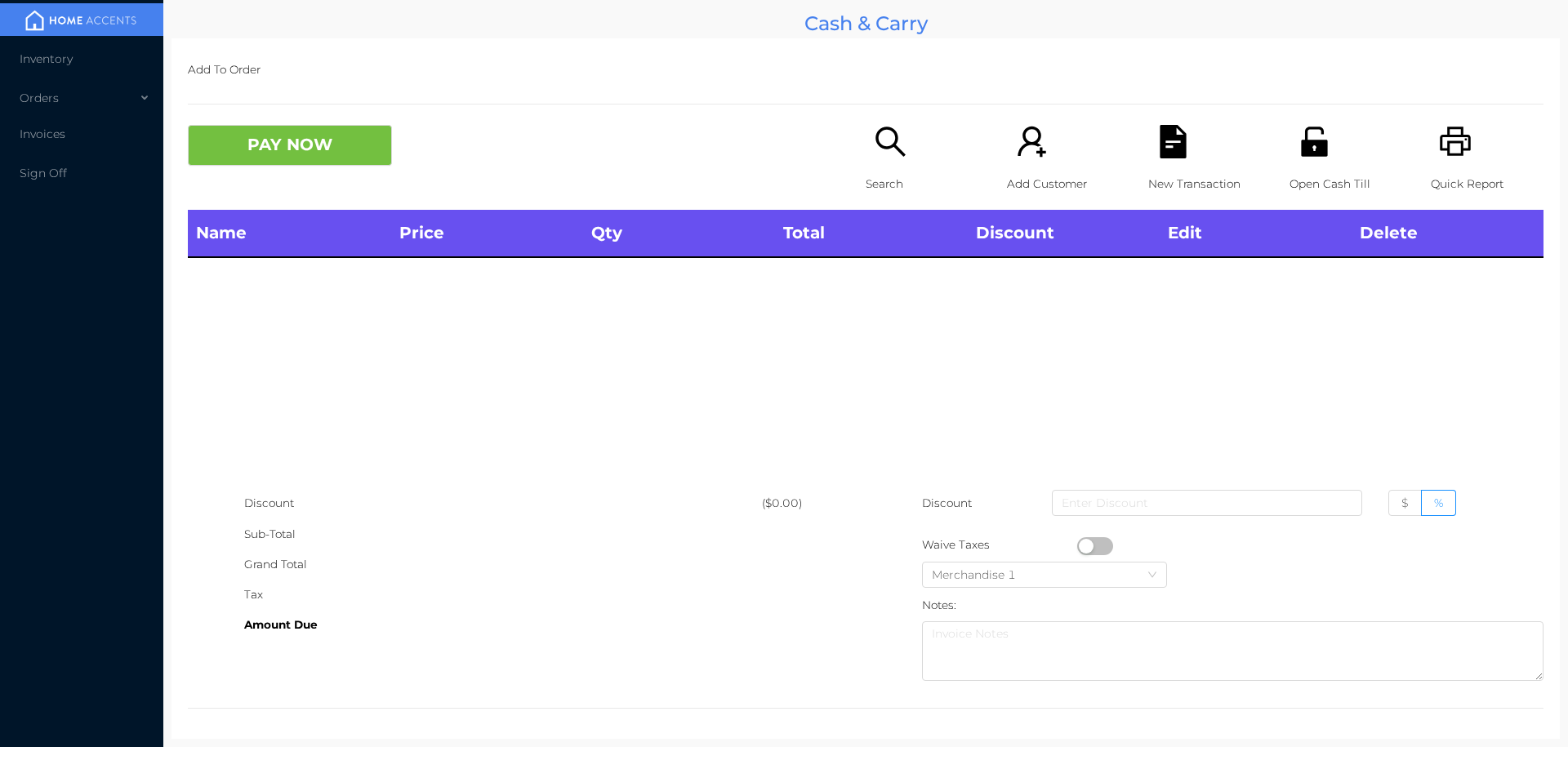
click at [1289, 171] on p "Open Cash Till" at bounding box center [1345, 184] width 112 height 31
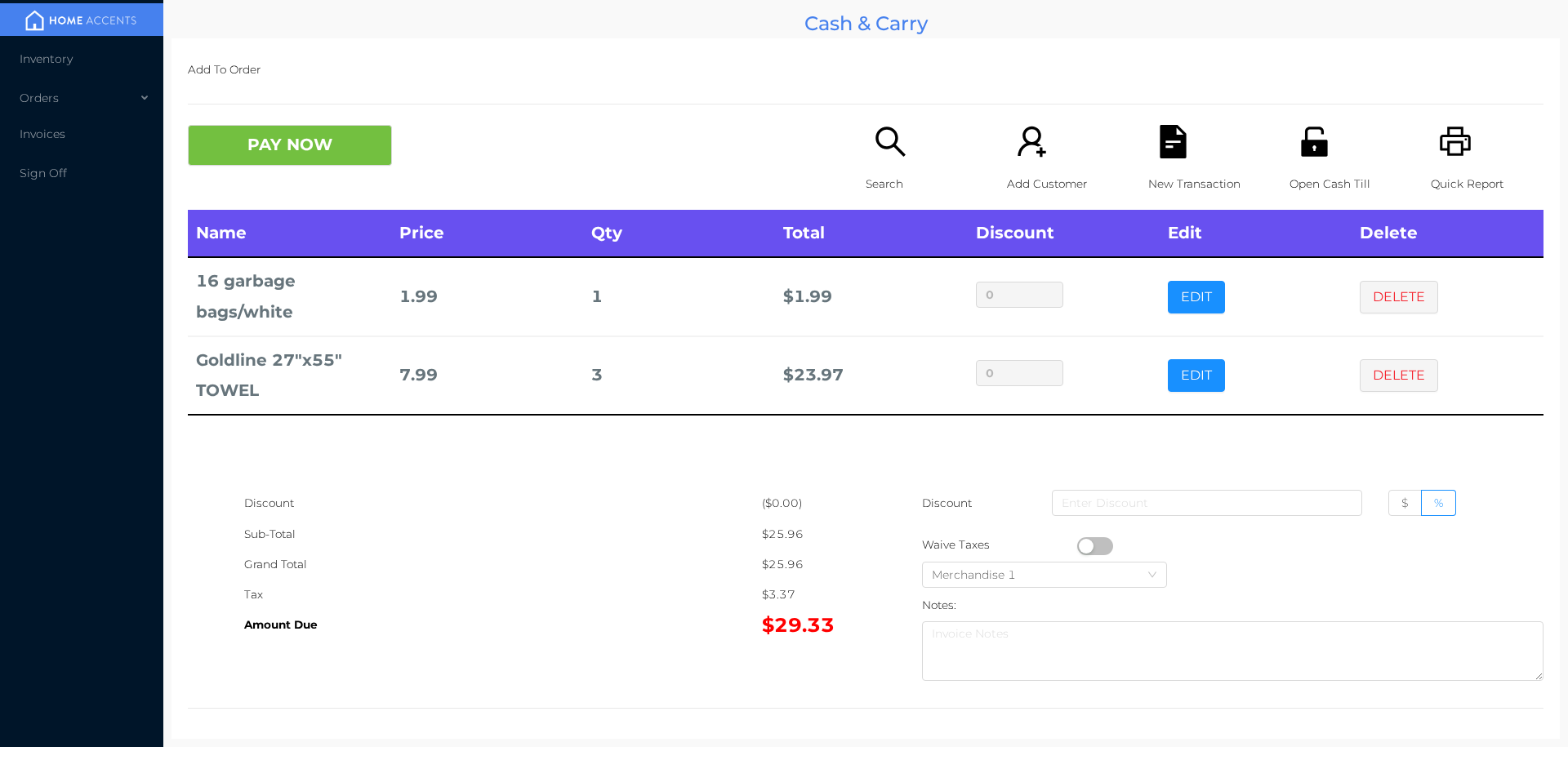
click at [344, 137] on button "PAY NOW" at bounding box center [290, 145] width 204 height 40
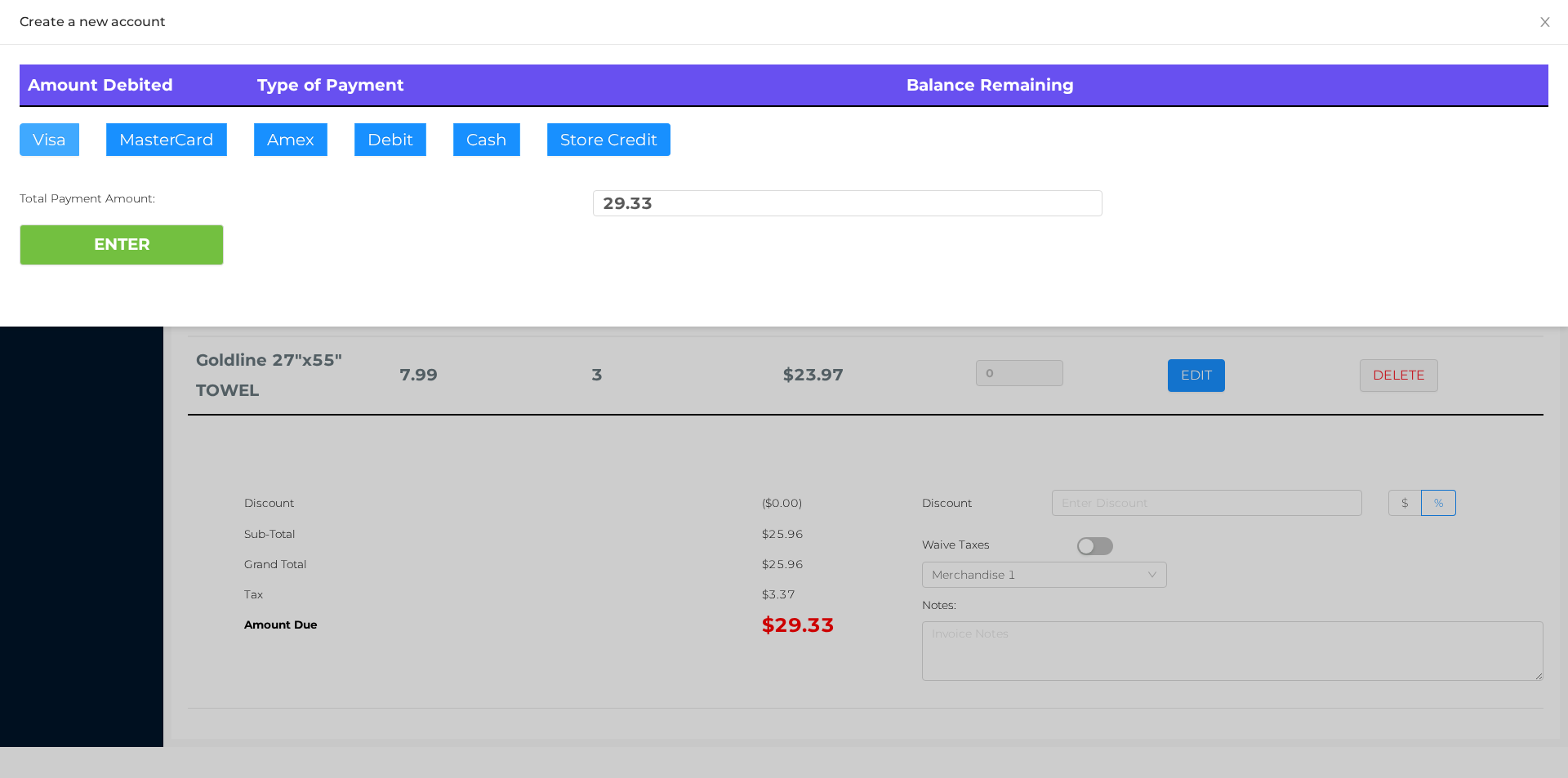
click at [46, 146] on button "Visa" at bounding box center [49, 139] width 59 height 32
click at [87, 228] on button "ENTER" at bounding box center [121, 245] width 204 height 40
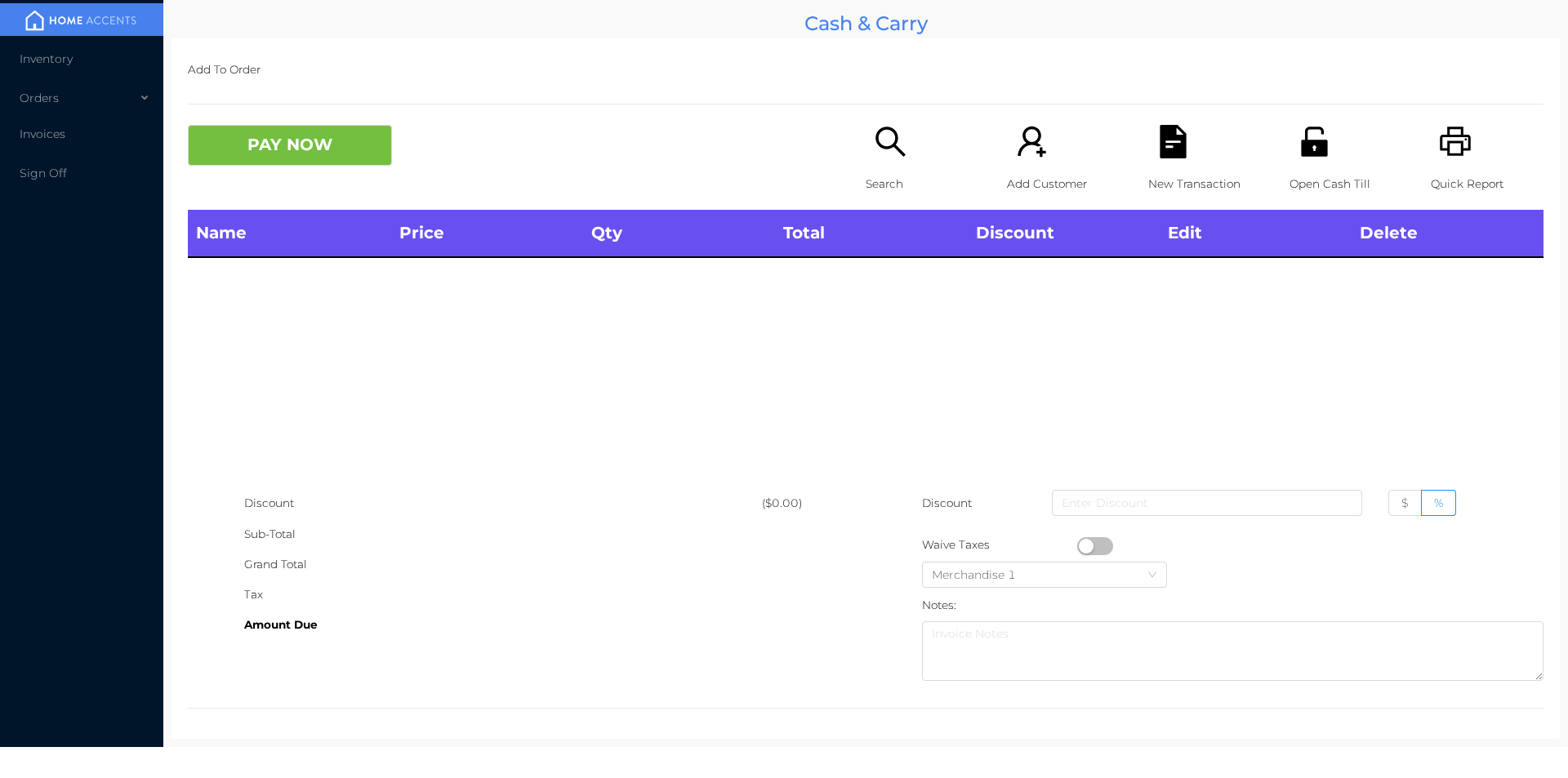
click at [882, 149] on icon "icon: search" at bounding box center [890, 141] width 33 height 33
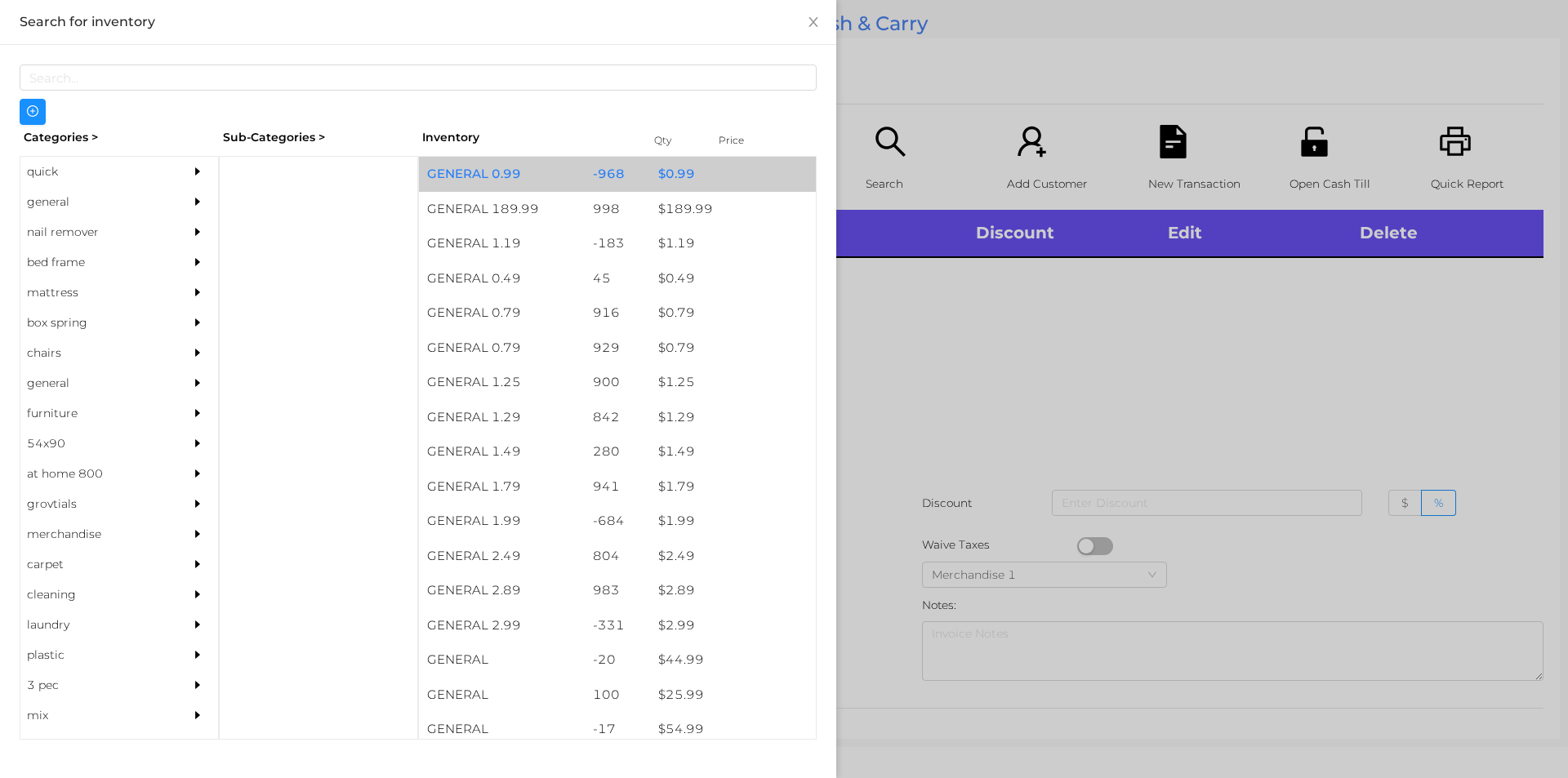
click at [735, 172] on div "$ 0.99" at bounding box center [733, 174] width 166 height 35
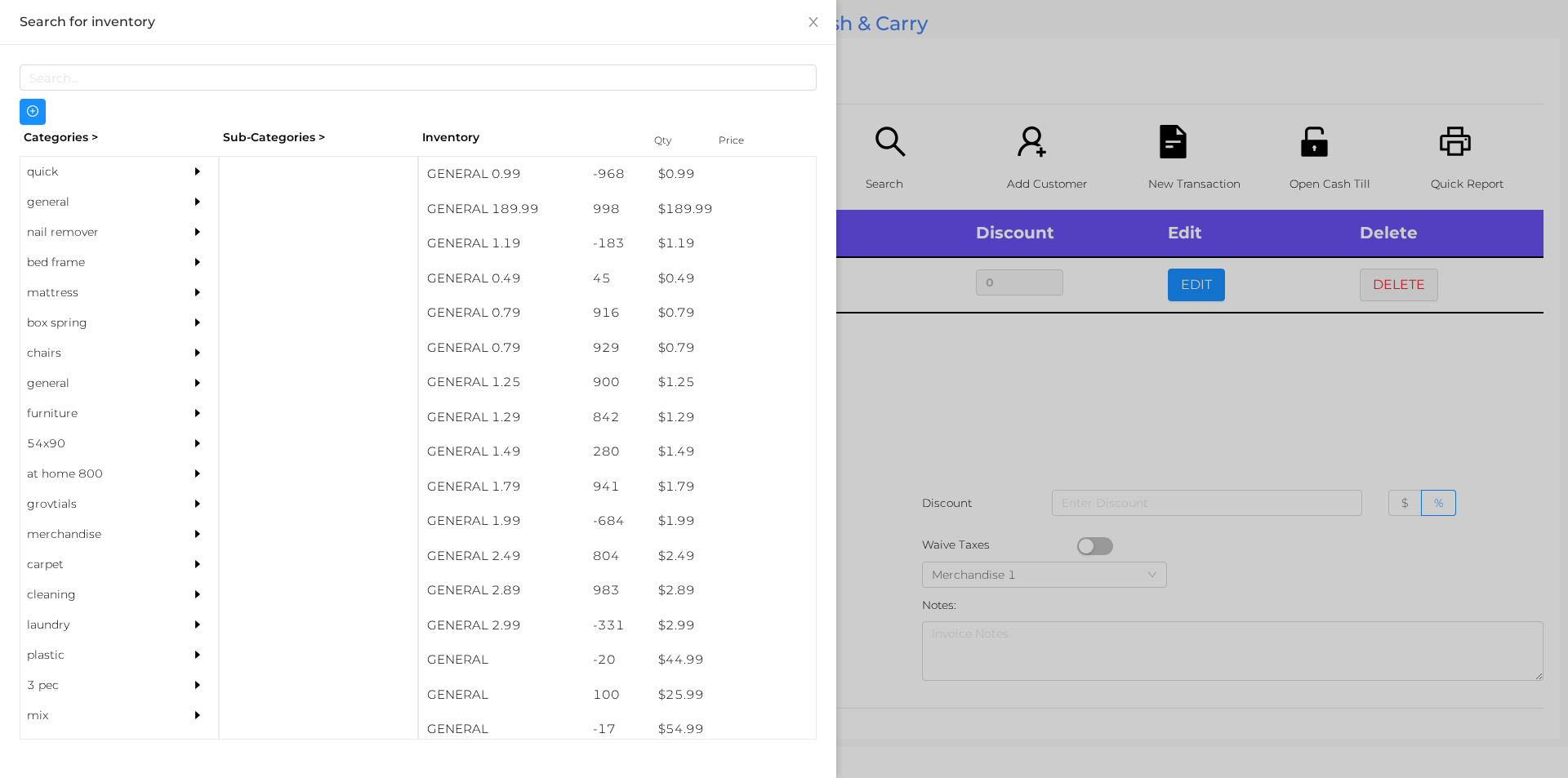
click at [989, 377] on div at bounding box center [784, 389] width 1568 height 778
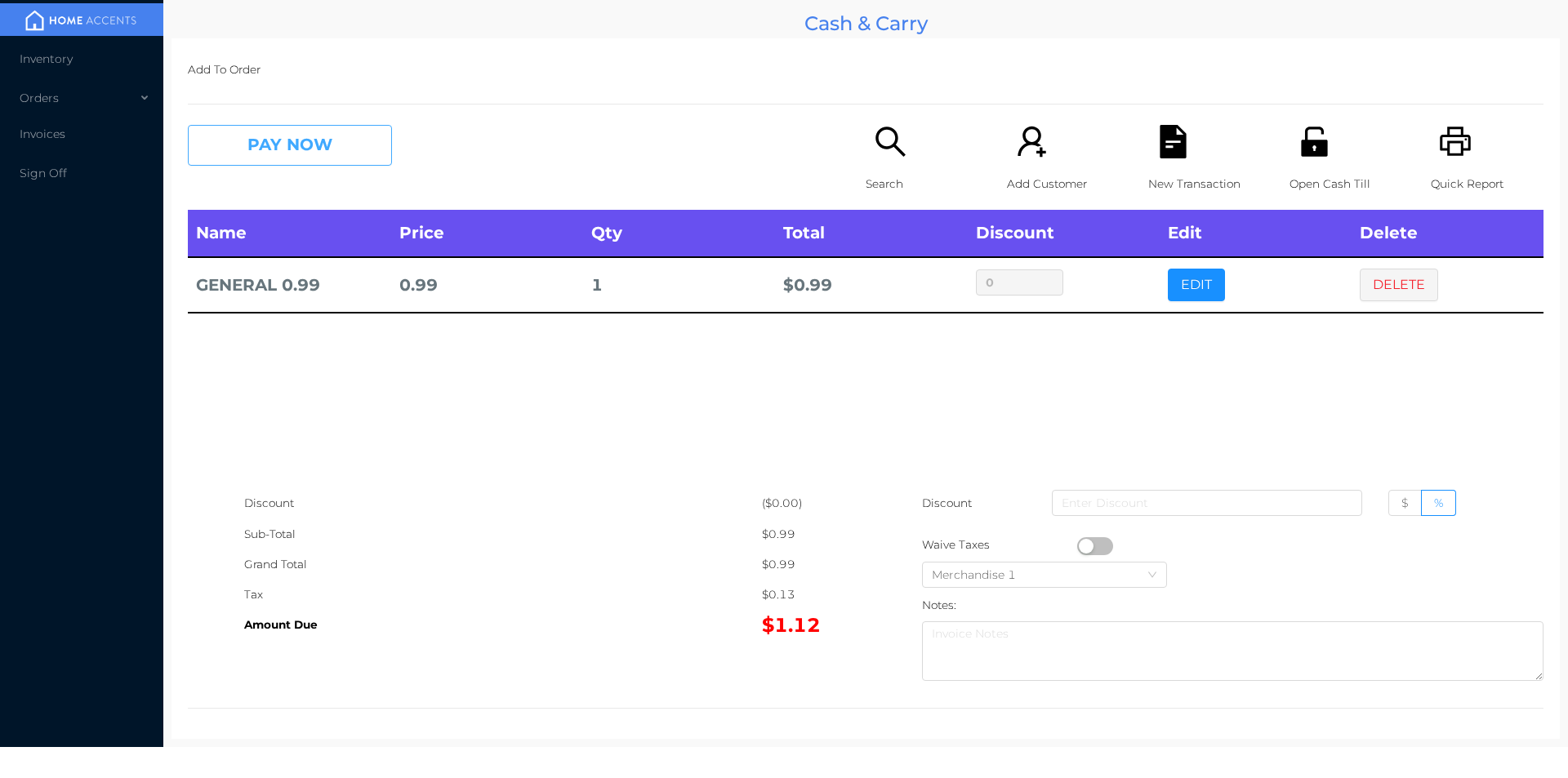
click at [350, 164] on button "PAY NOW" at bounding box center [290, 145] width 204 height 40
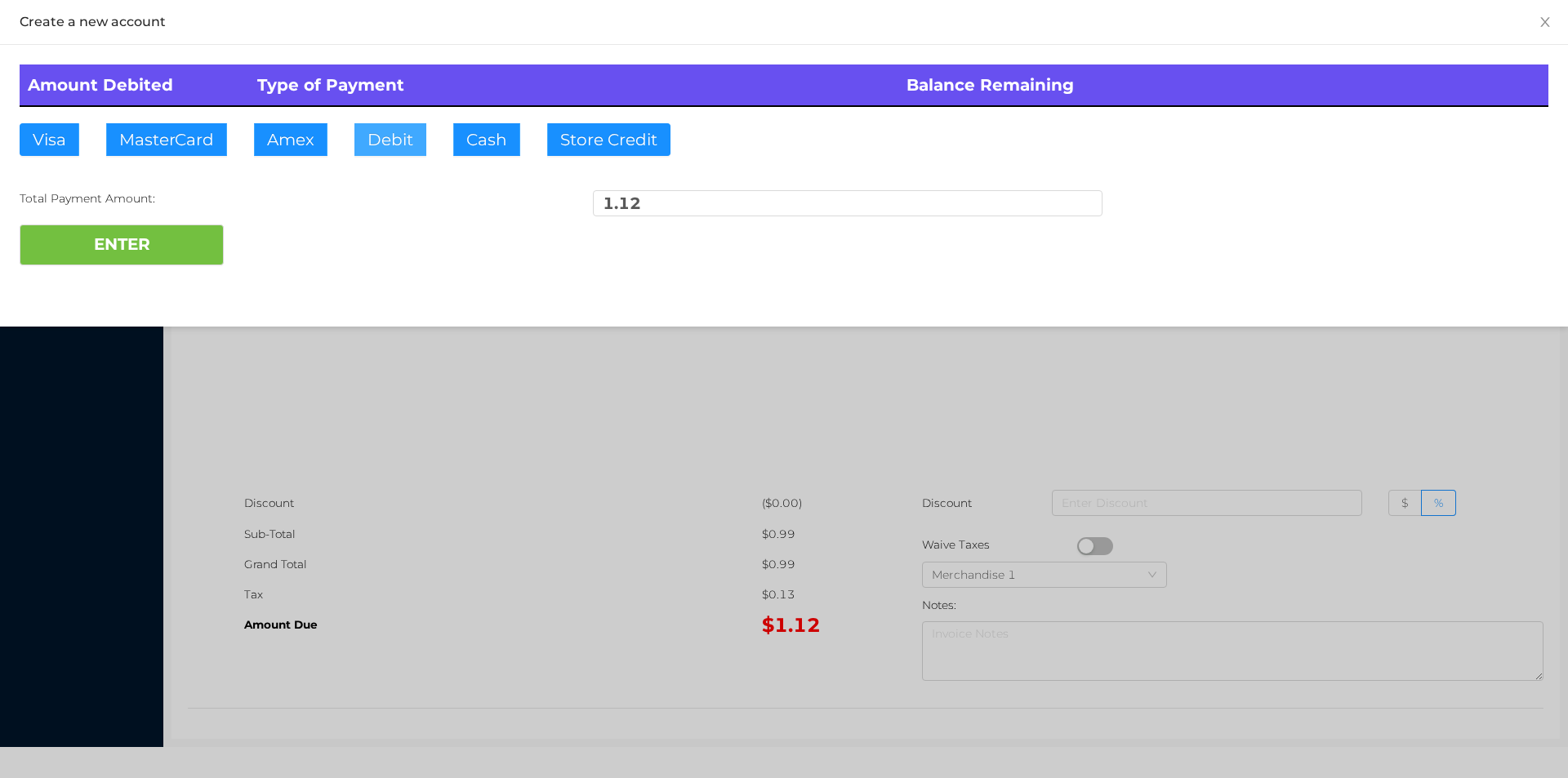
click at [399, 145] on button "Debit" at bounding box center [390, 139] width 72 height 32
type input "5"
click at [107, 250] on button "ENTER" at bounding box center [121, 245] width 204 height 40
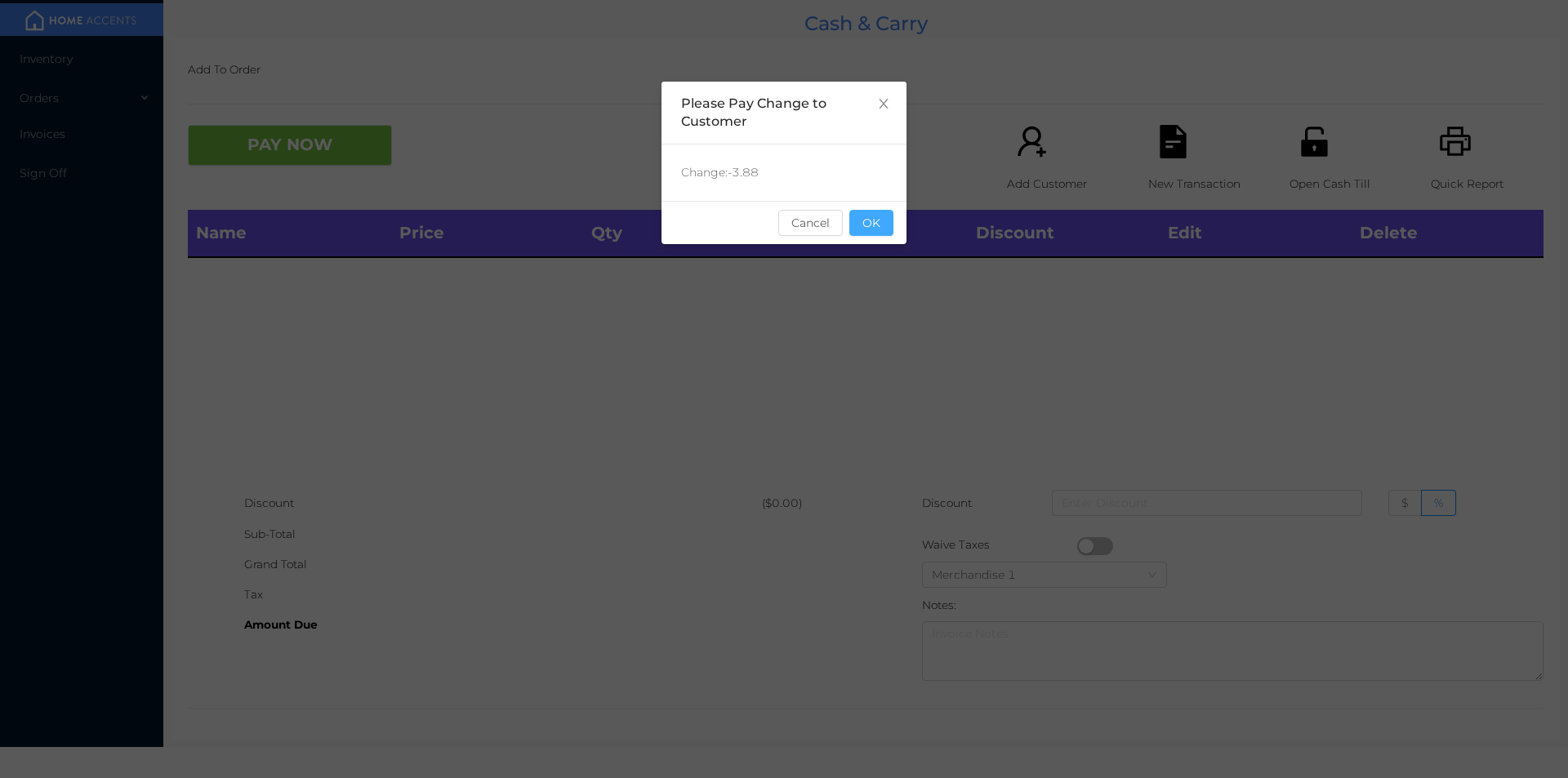
click at [887, 217] on button "OK" at bounding box center [871, 222] width 44 height 26
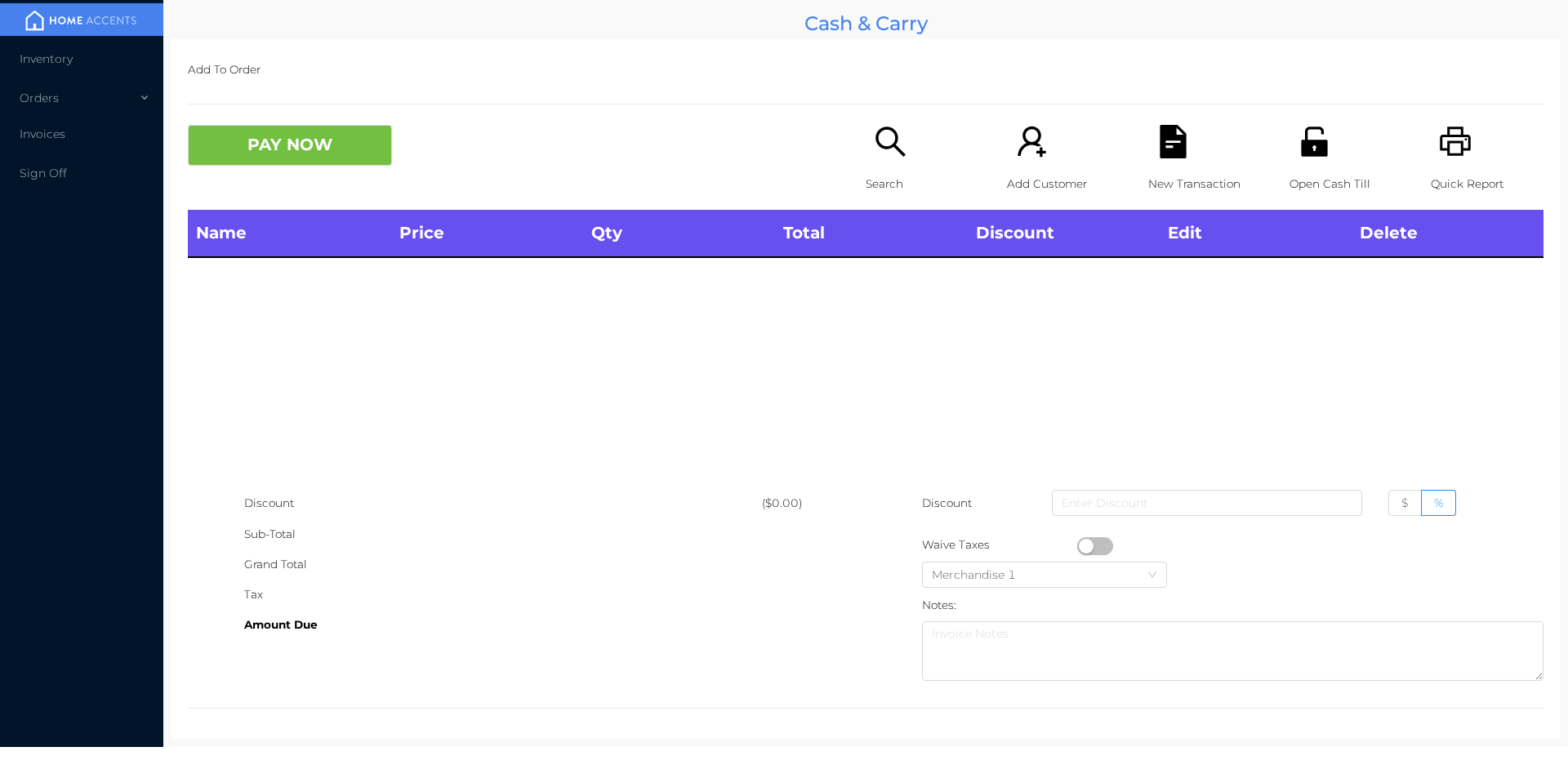
click at [865, 163] on div "Search" at bounding box center [921, 167] width 112 height 85
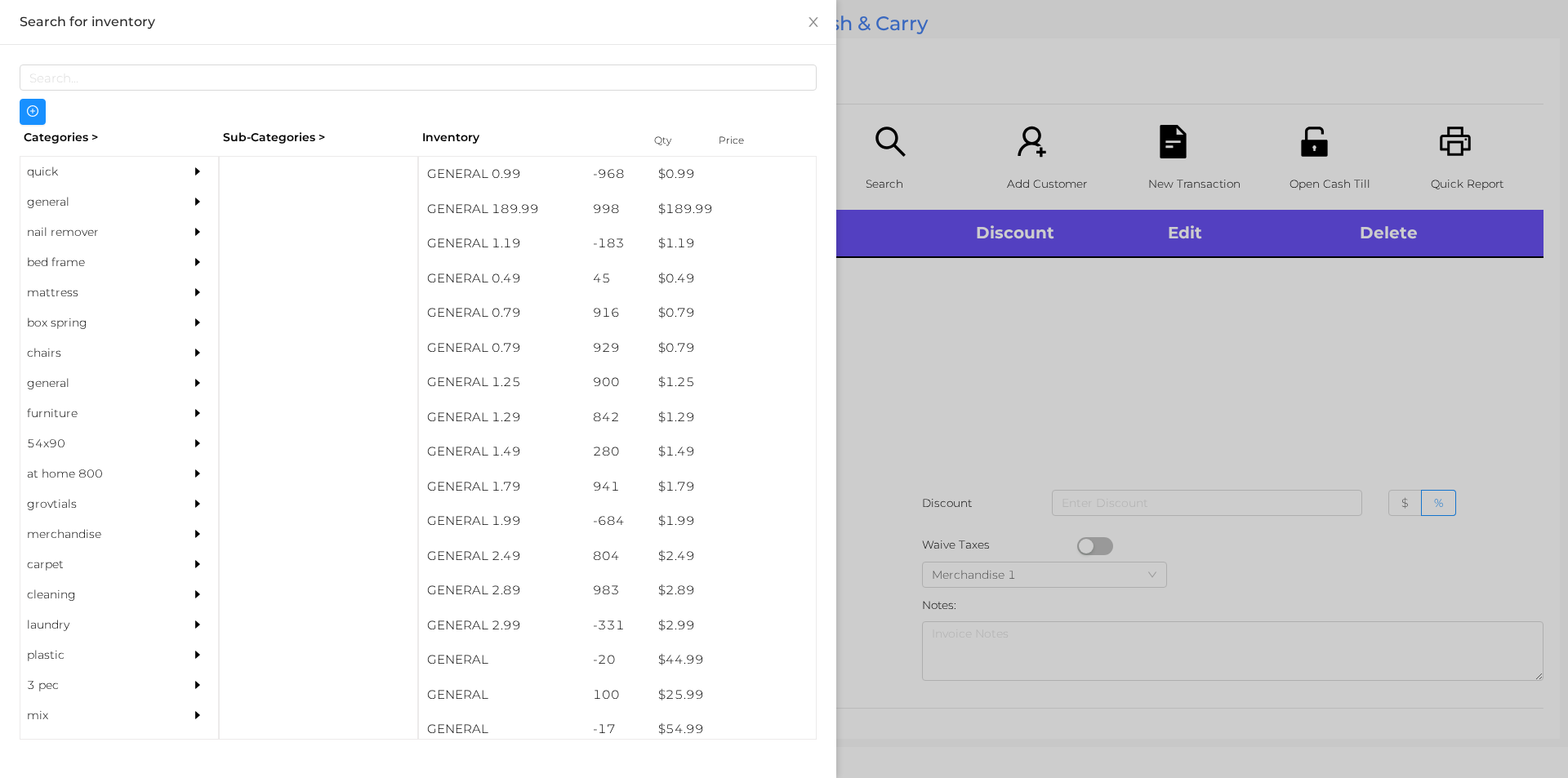
click at [70, 204] on div "general" at bounding box center [94, 202] width 148 height 31
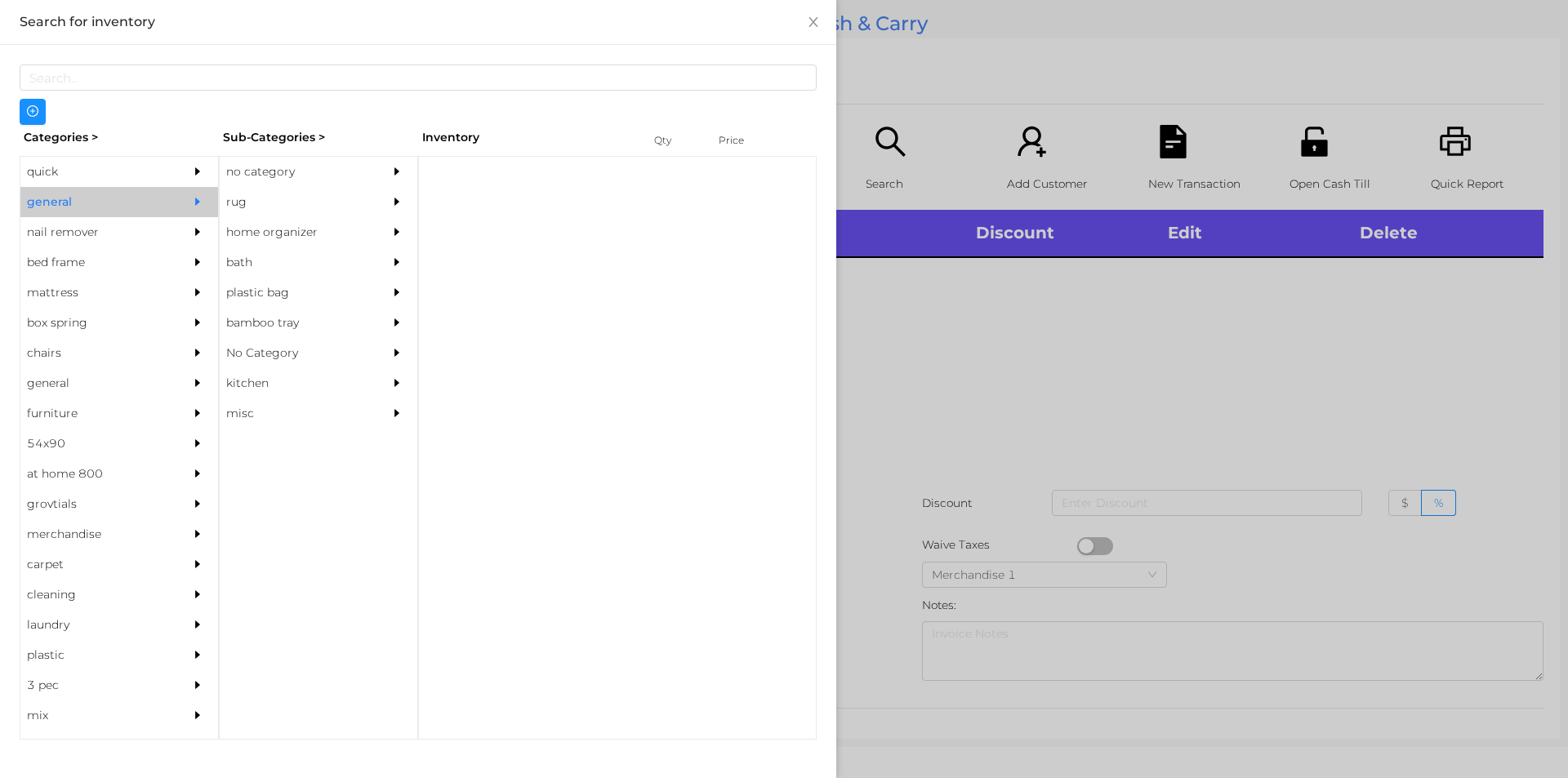
click at [270, 164] on div "no category" at bounding box center [293, 172] width 148 height 31
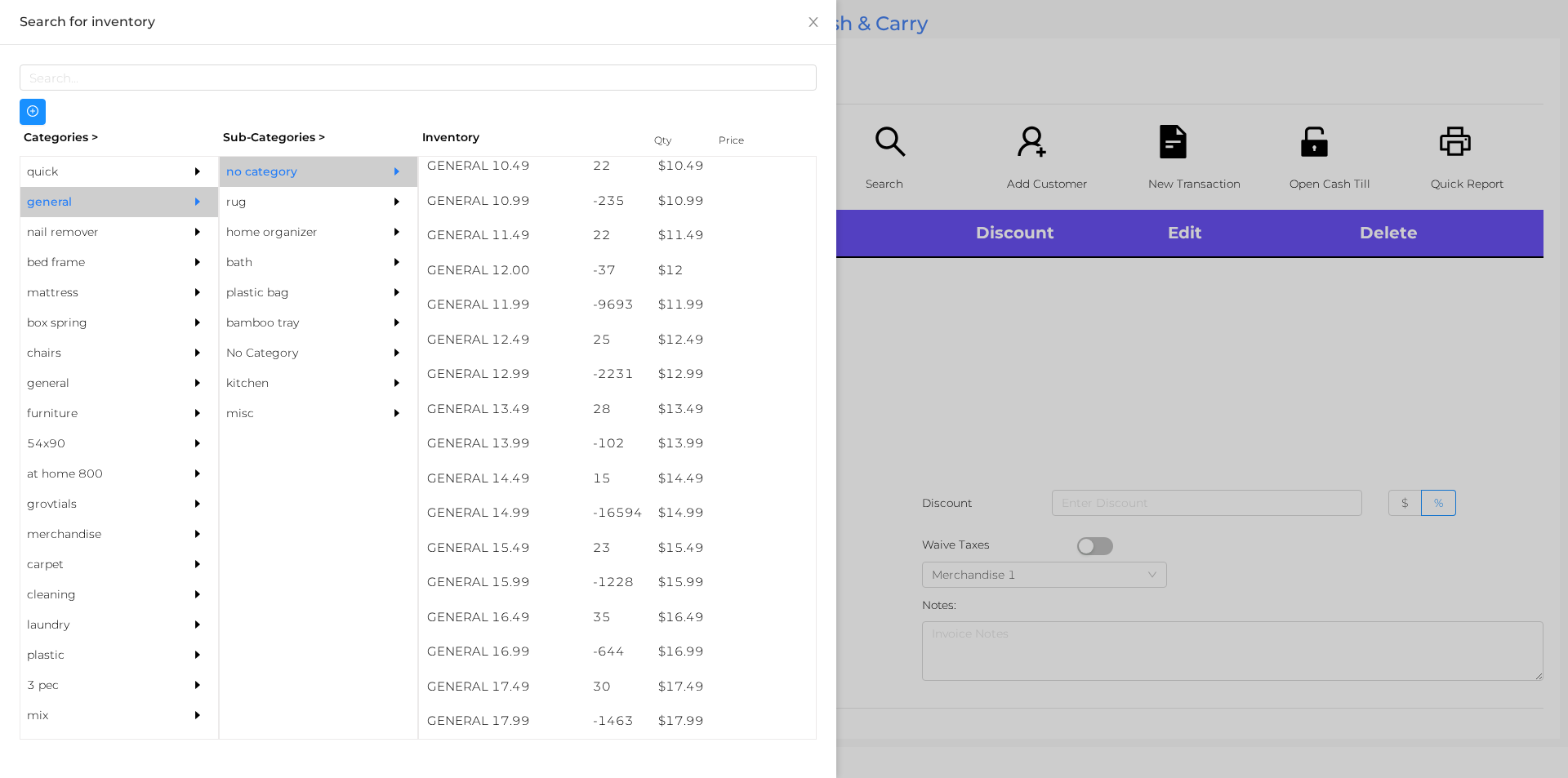
scroll to position [1074, 0]
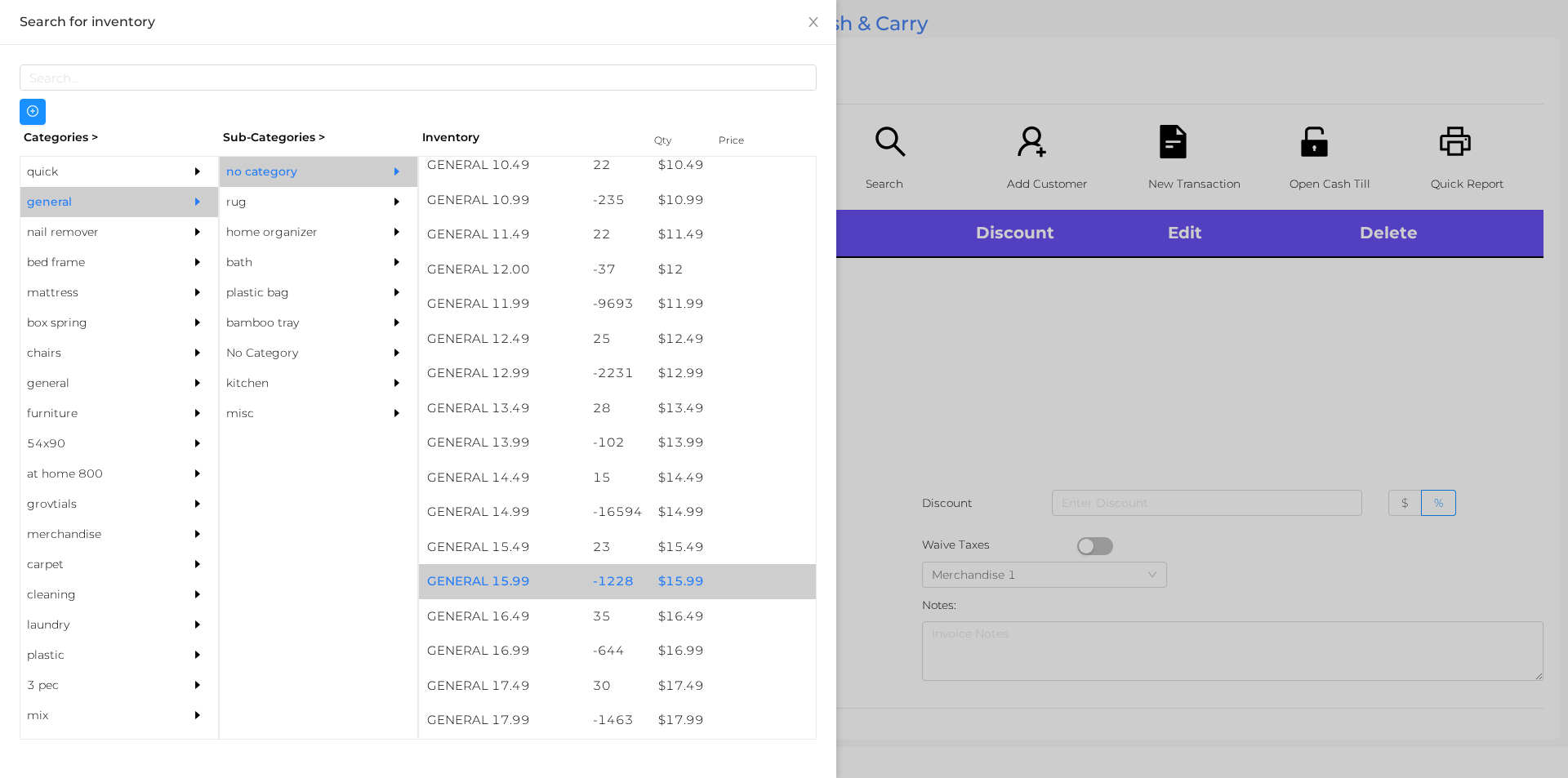
click at [708, 586] on div "$ 15.99" at bounding box center [733, 581] width 166 height 35
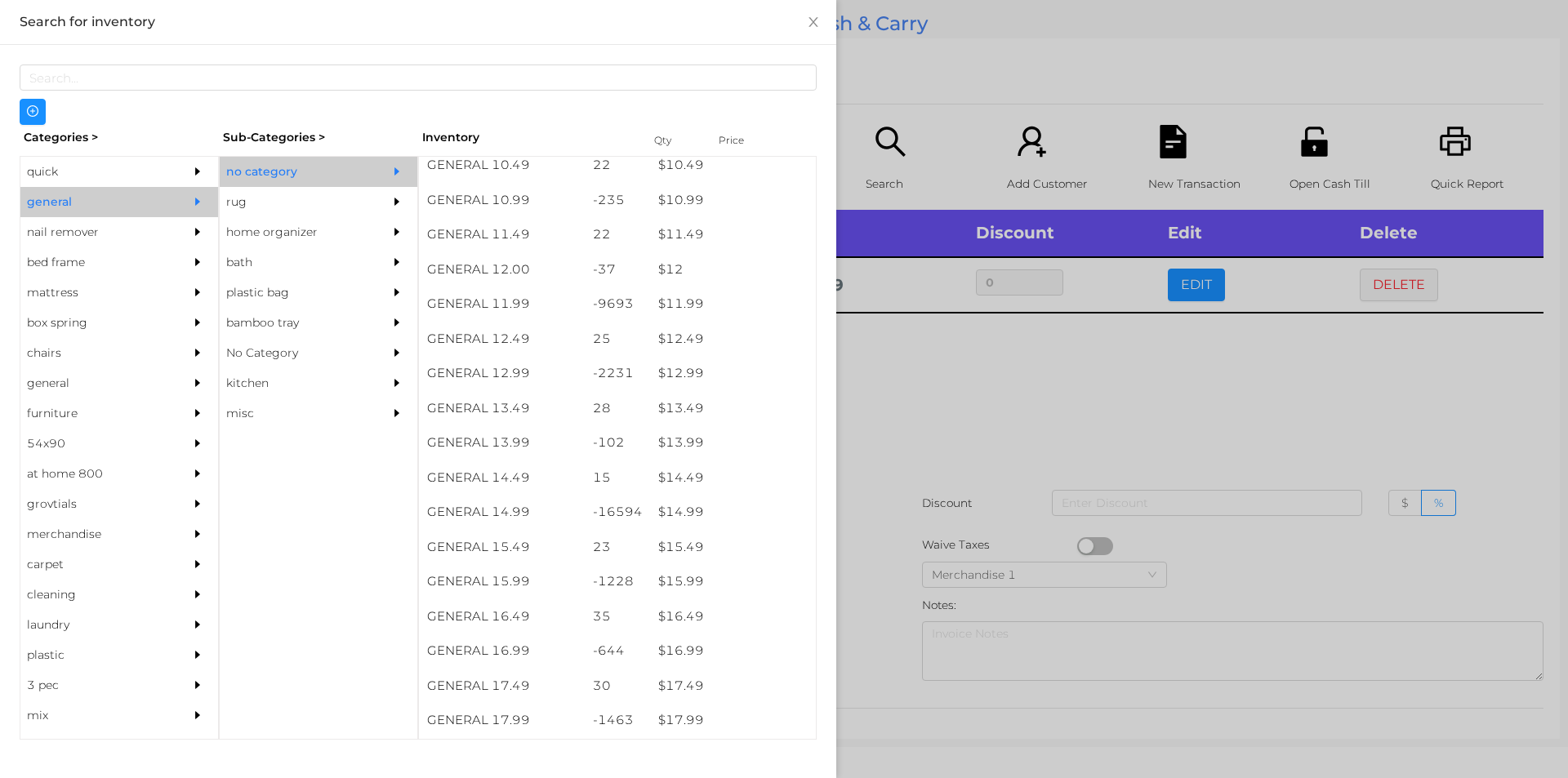
click at [909, 579] on div at bounding box center [784, 389] width 1568 height 778
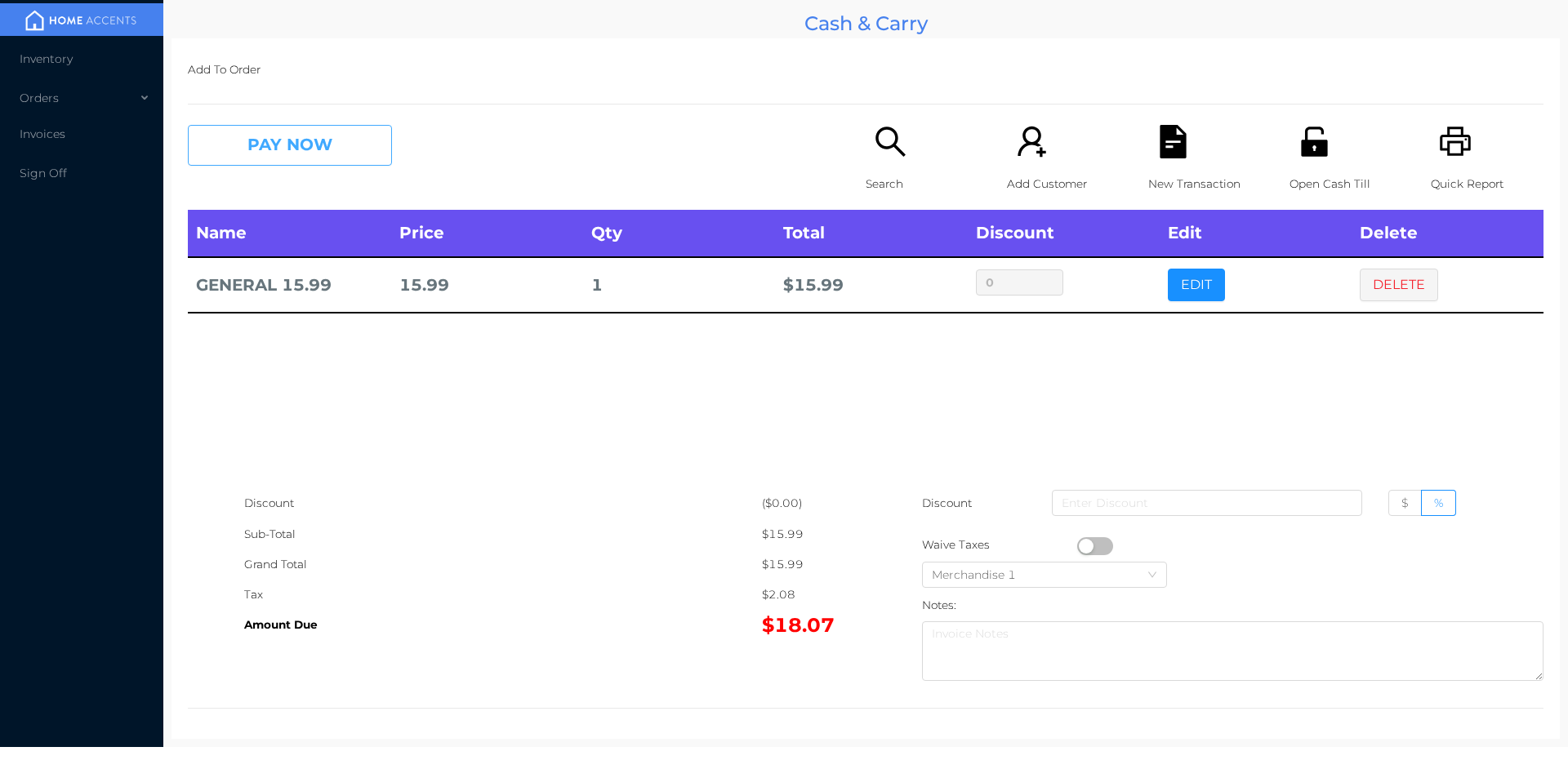
click at [285, 163] on button "PAY NOW" at bounding box center [290, 145] width 204 height 40
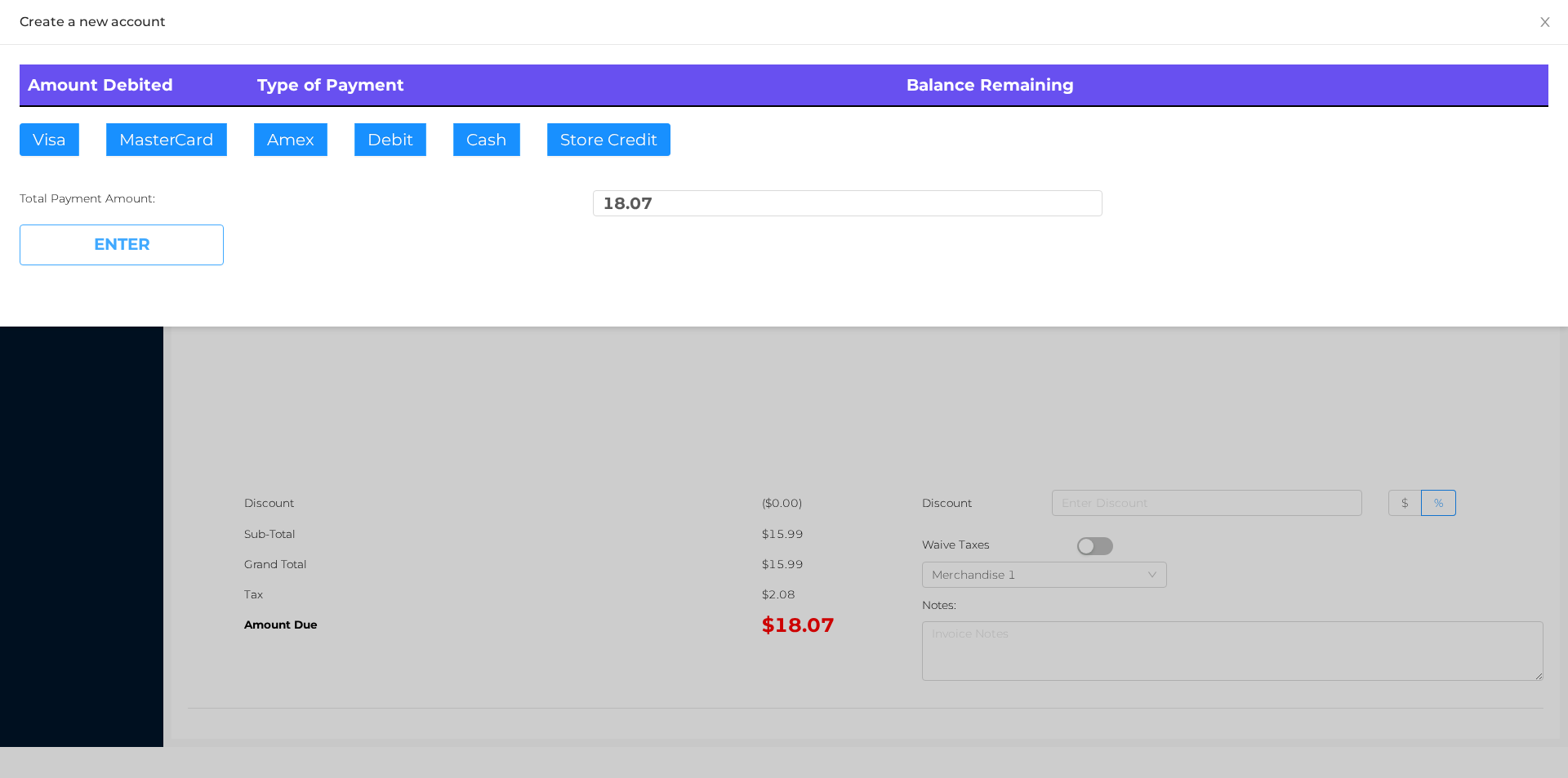
click at [219, 234] on button "ENTER" at bounding box center [121, 245] width 204 height 40
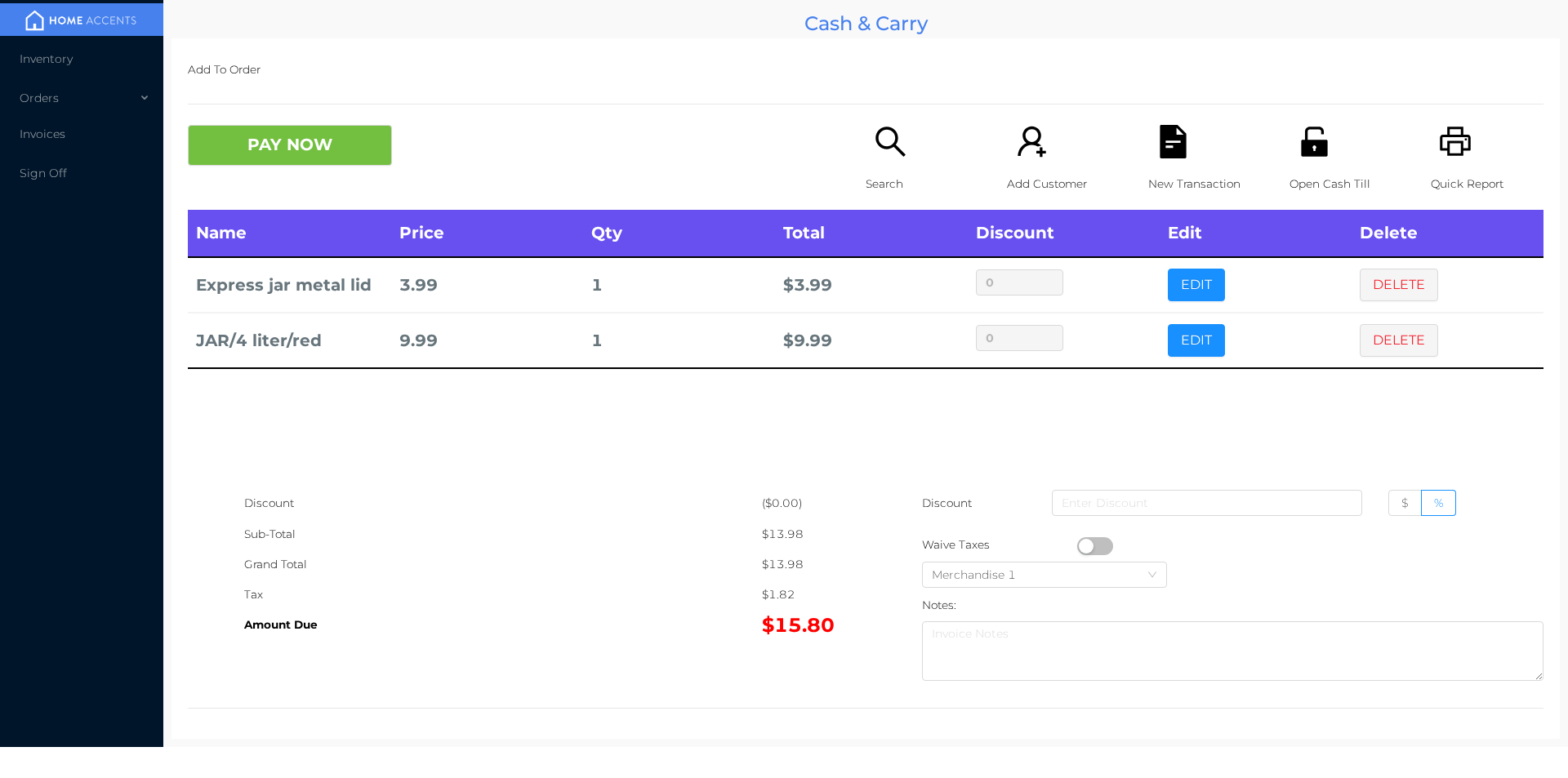
click at [1313, 144] on icon "icon: unlock" at bounding box center [1313, 141] width 26 height 30
click at [255, 147] on button "PAY NOW" at bounding box center [290, 145] width 204 height 40
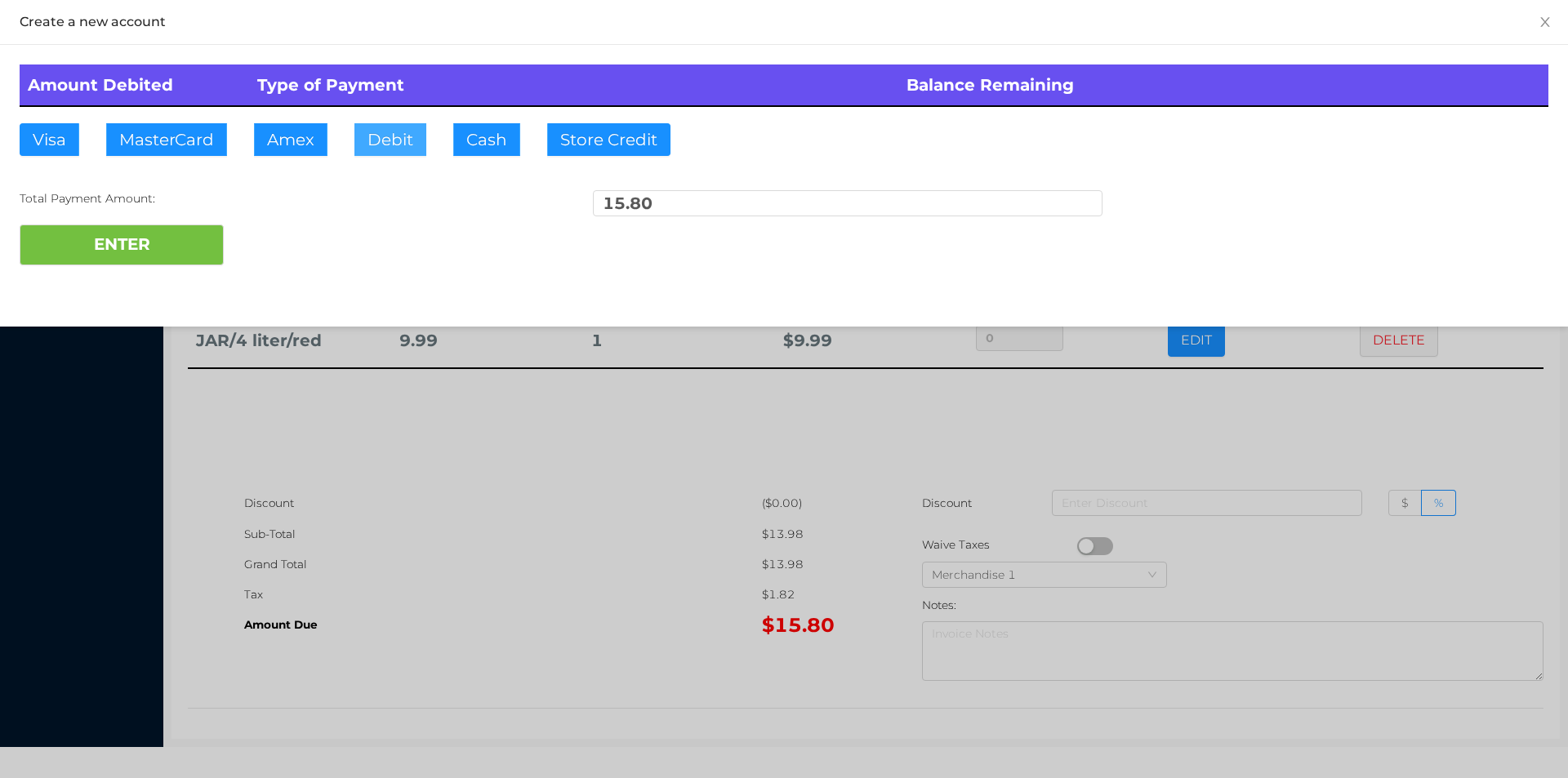
click at [370, 155] on button "Debit" at bounding box center [390, 139] width 72 height 32
click at [138, 279] on div "Amount Debited Type of Payment Balance Remaining Visa MasterCard Amex Debit Cas…" at bounding box center [784, 165] width 1568 height 240
click at [141, 260] on button "ENTER" at bounding box center [121, 245] width 204 height 40
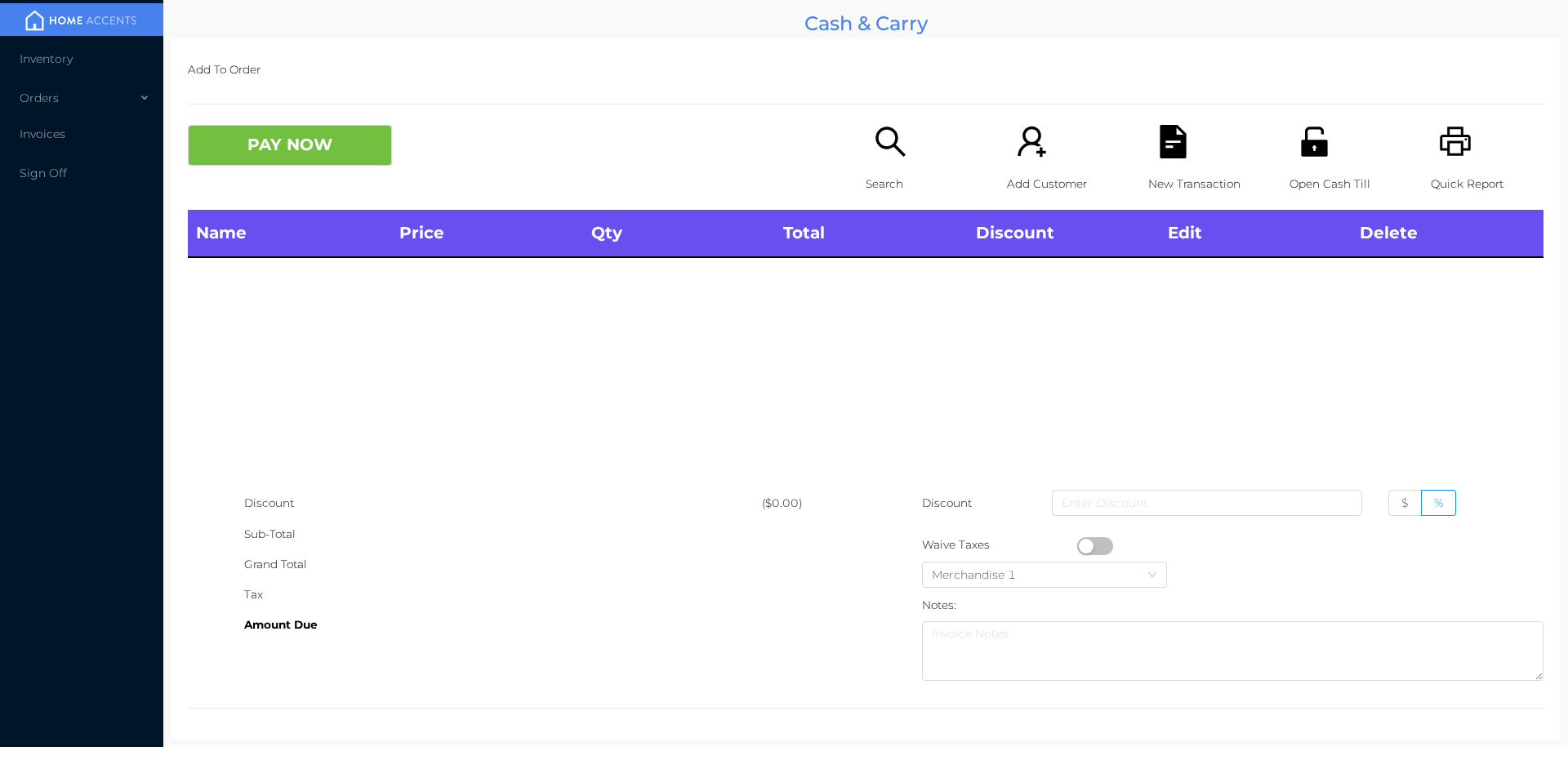
click at [876, 140] on icon "icon: search" at bounding box center [890, 141] width 33 height 33
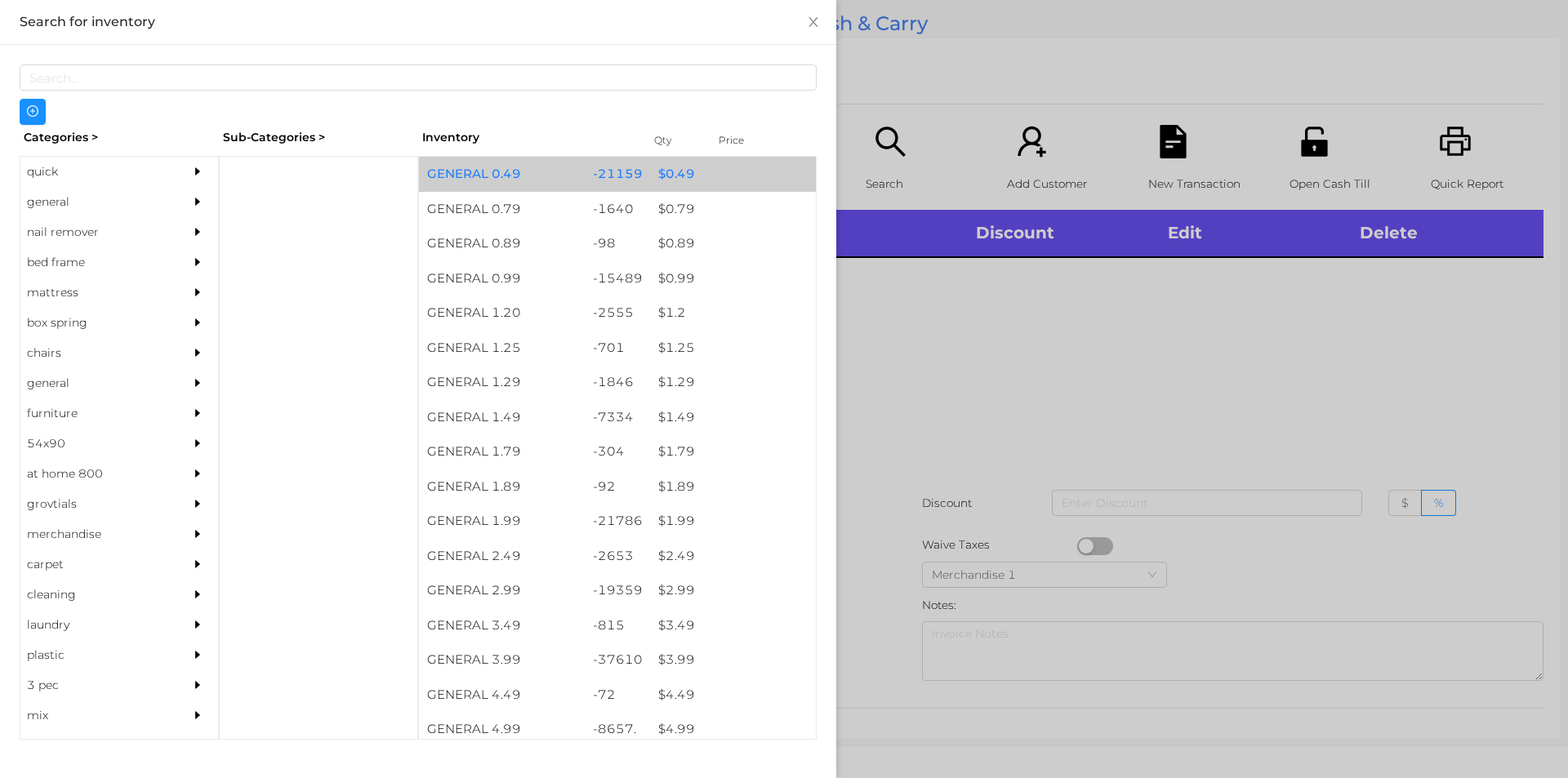
click at [552, 156] on div "GENERAL 0.49" at bounding box center [502, 174] width 166 height 35
click at [551, 165] on div "GENERAL 0.49" at bounding box center [502, 174] width 166 height 35
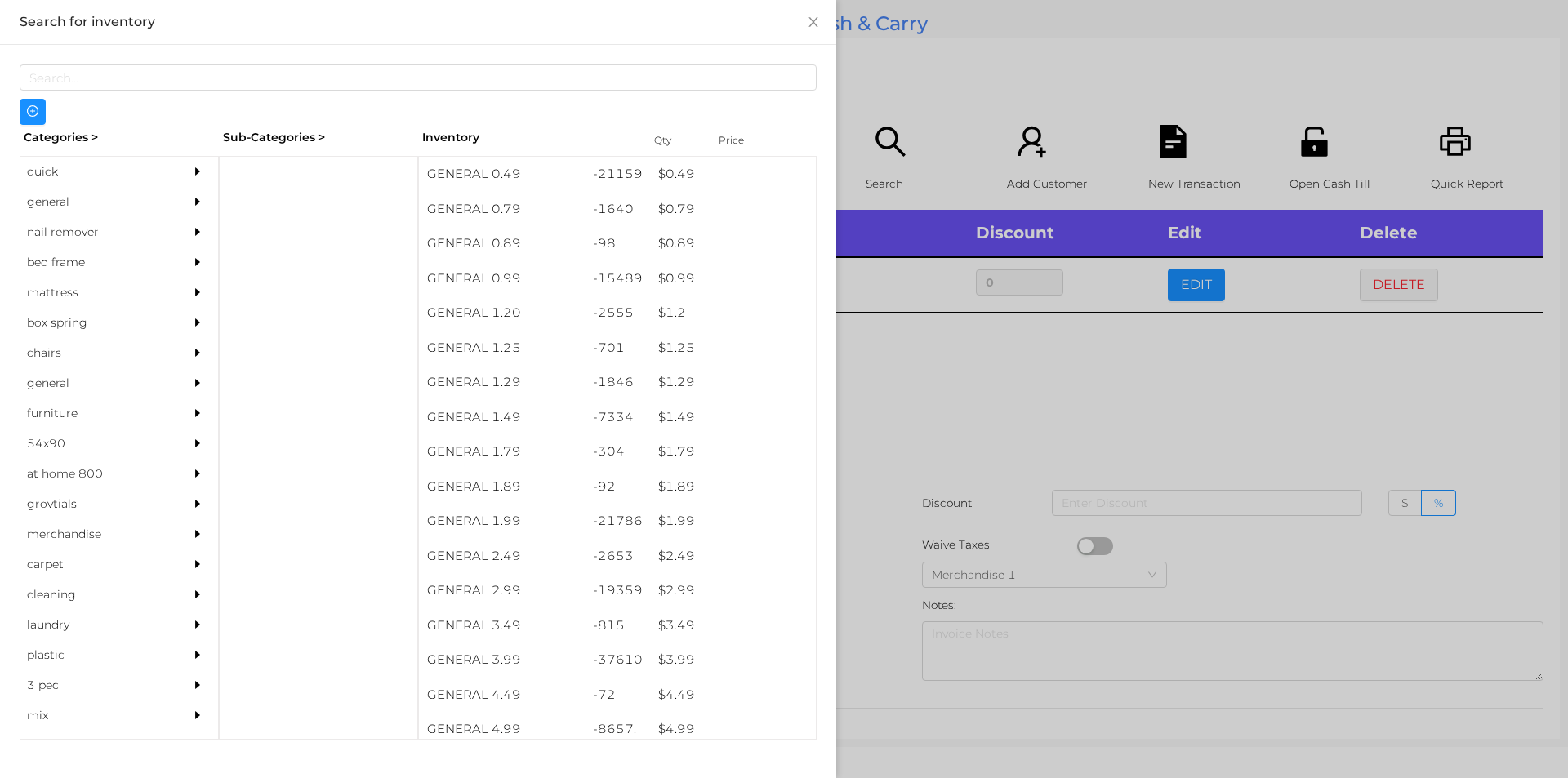
click at [957, 464] on div at bounding box center [784, 389] width 1568 height 778
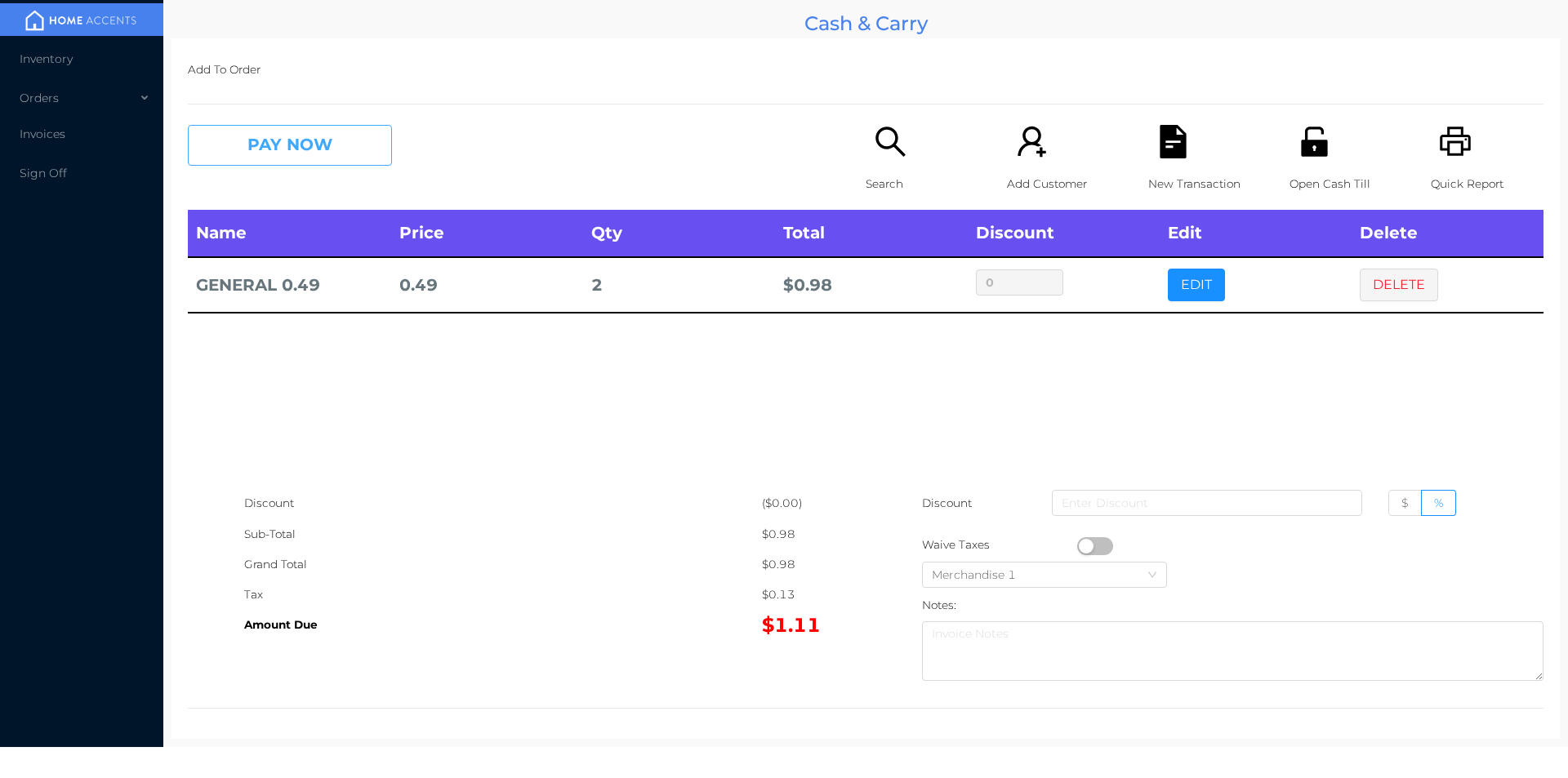
click at [292, 141] on button "PAY NOW" at bounding box center [290, 145] width 204 height 40
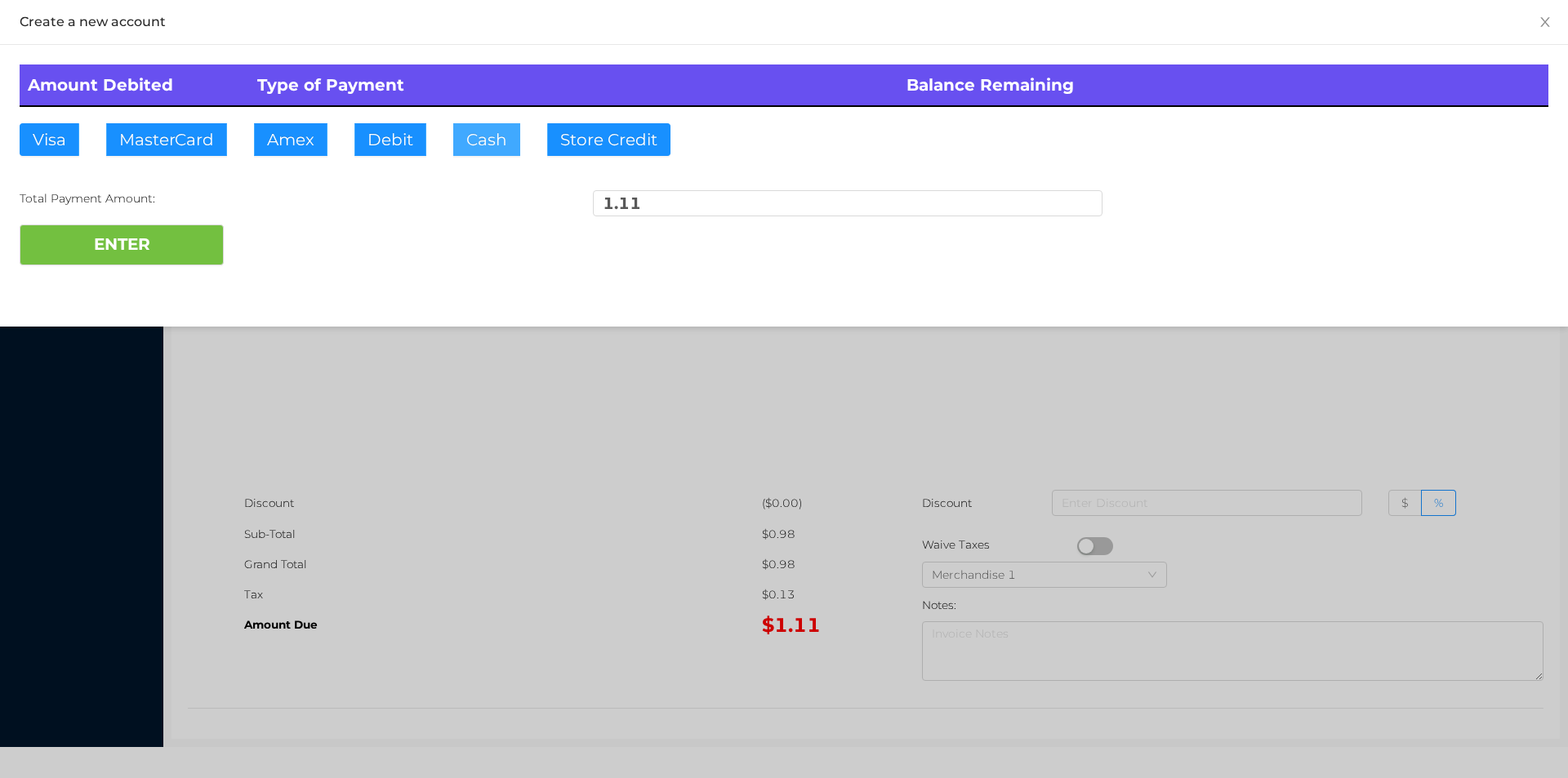
click at [482, 140] on button "Cash" at bounding box center [487, 139] width 67 height 32
type input "2"
click at [184, 244] on button "ENTER" at bounding box center [121, 245] width 204 height 40
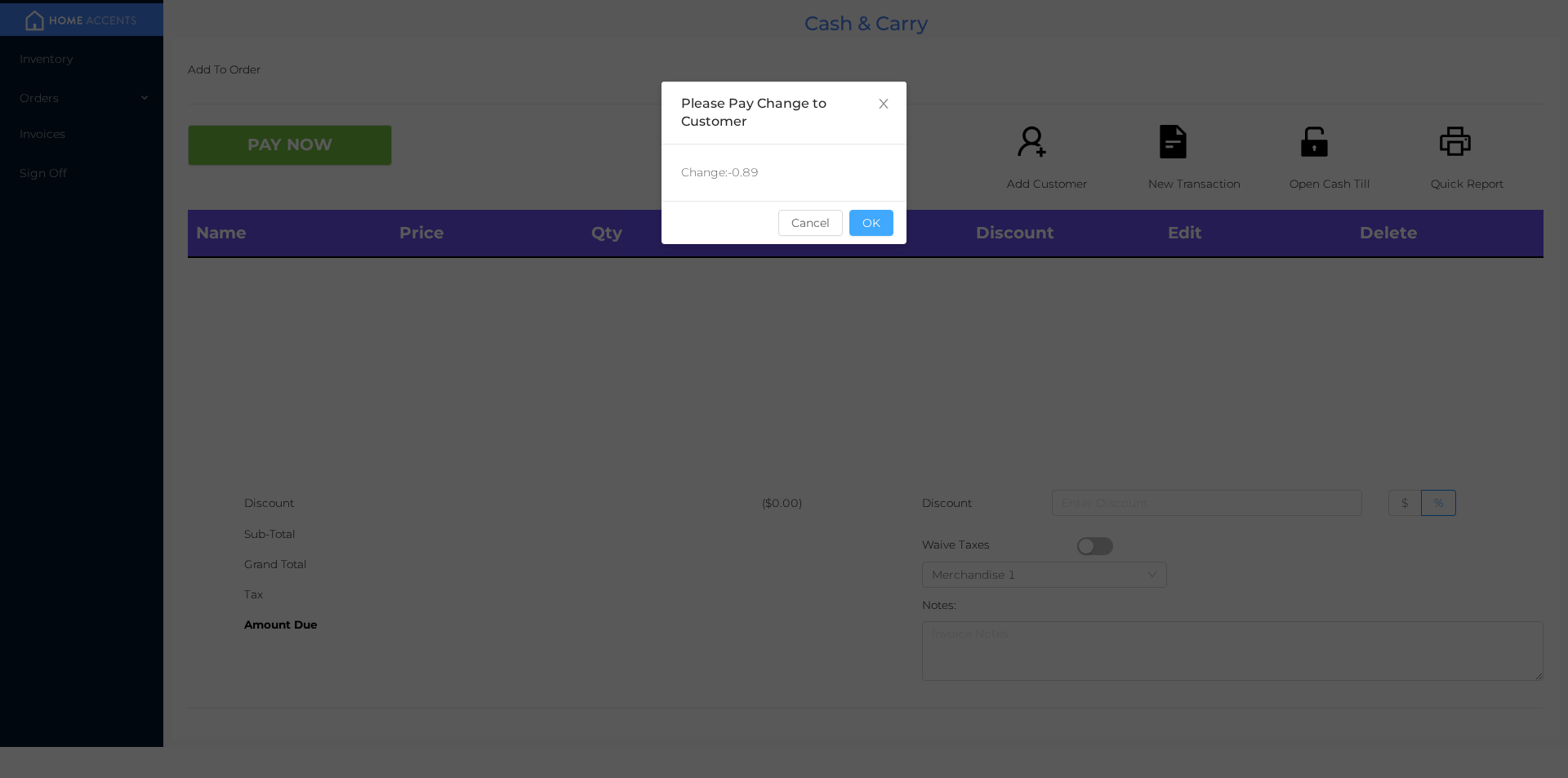
click at [877, 225] on button "OK" at bounding box center [871, 222] width 44 height 26
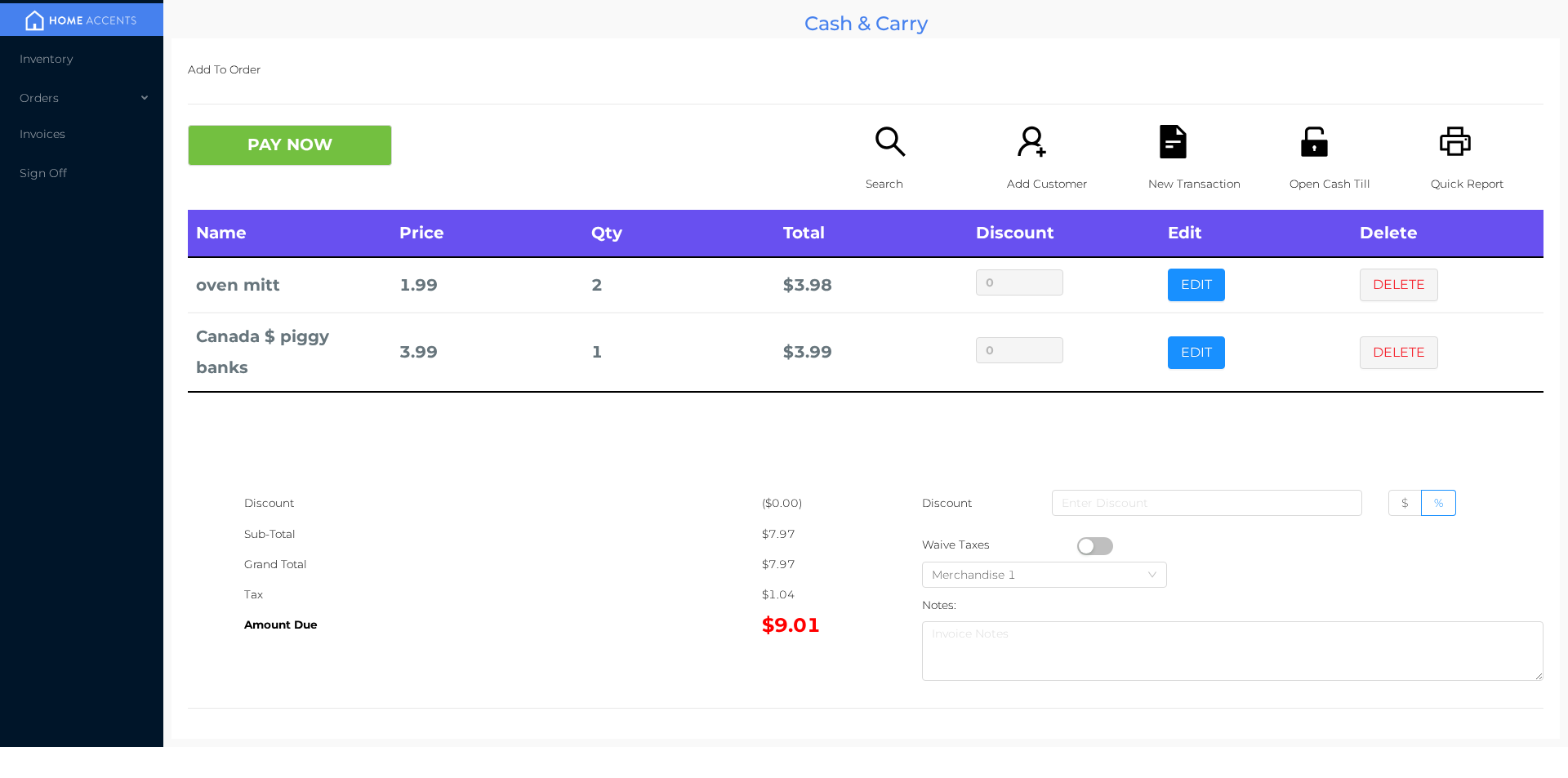
click at [865, 157] on div "Search" at bounding box center [921, 167] width 112 height 85
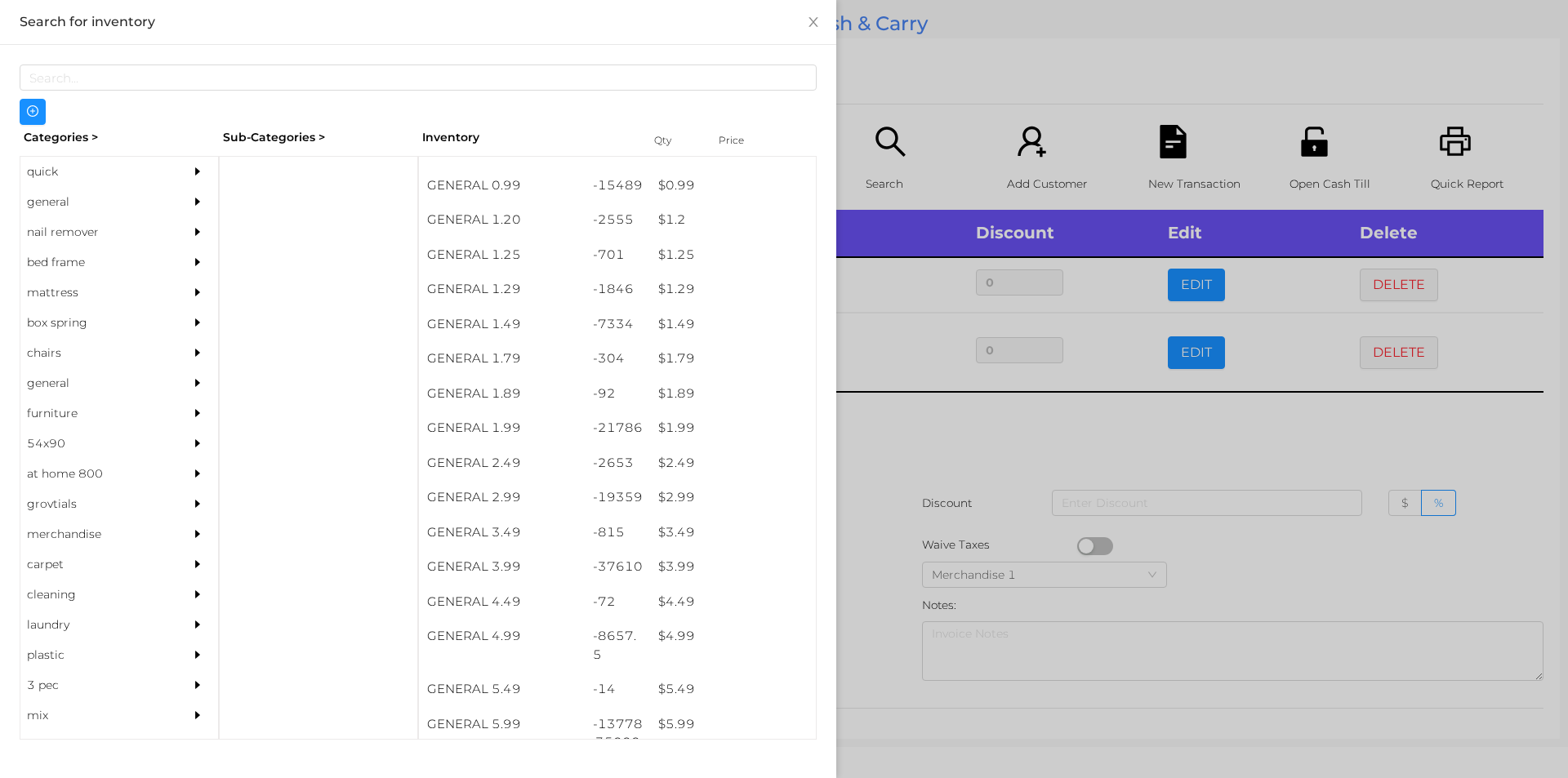
scroll to position [175, 0]
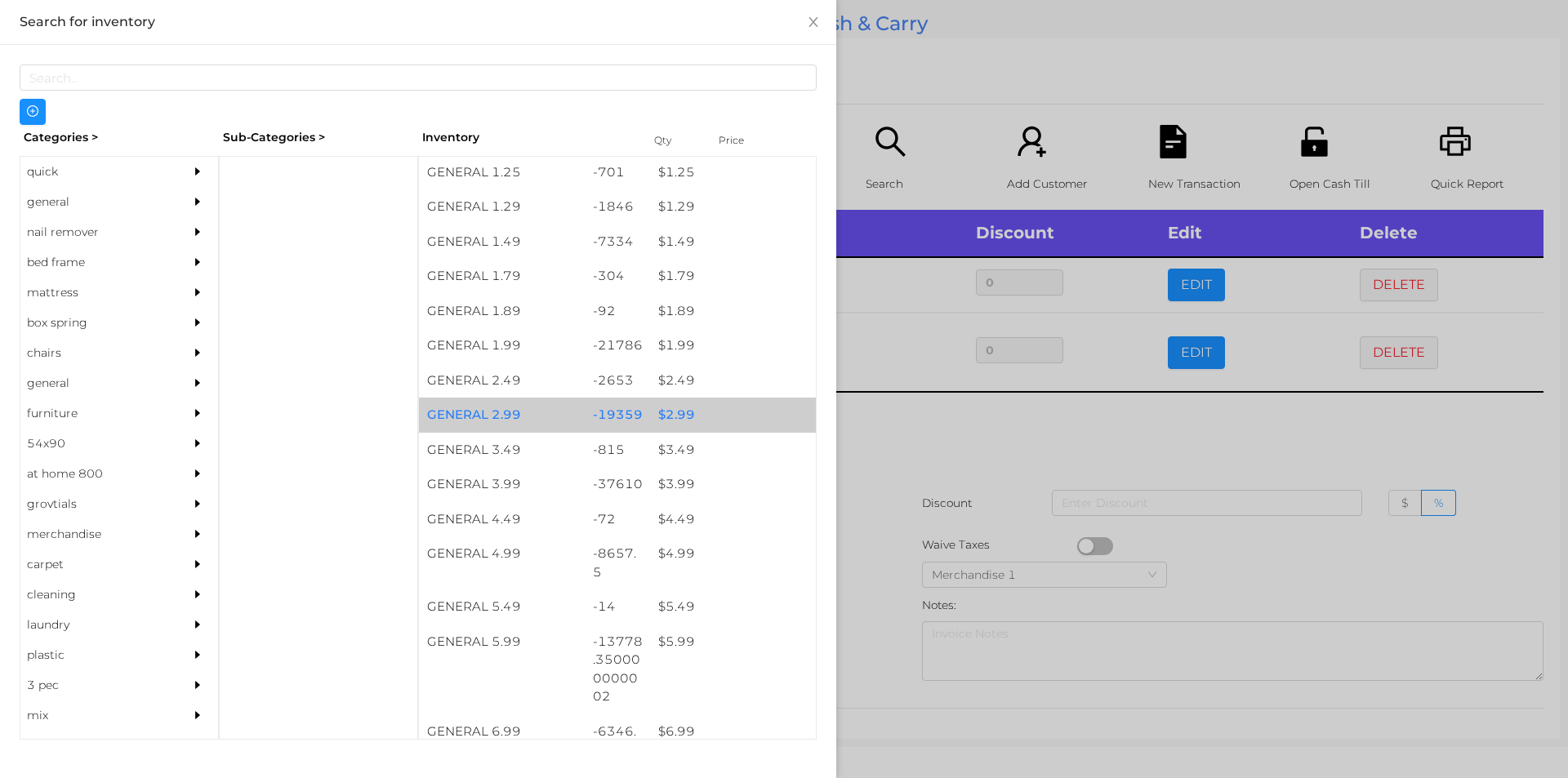
click at [658, 407] on div "$ 2.99" at bounding box center [733, 415] width 166 height 35
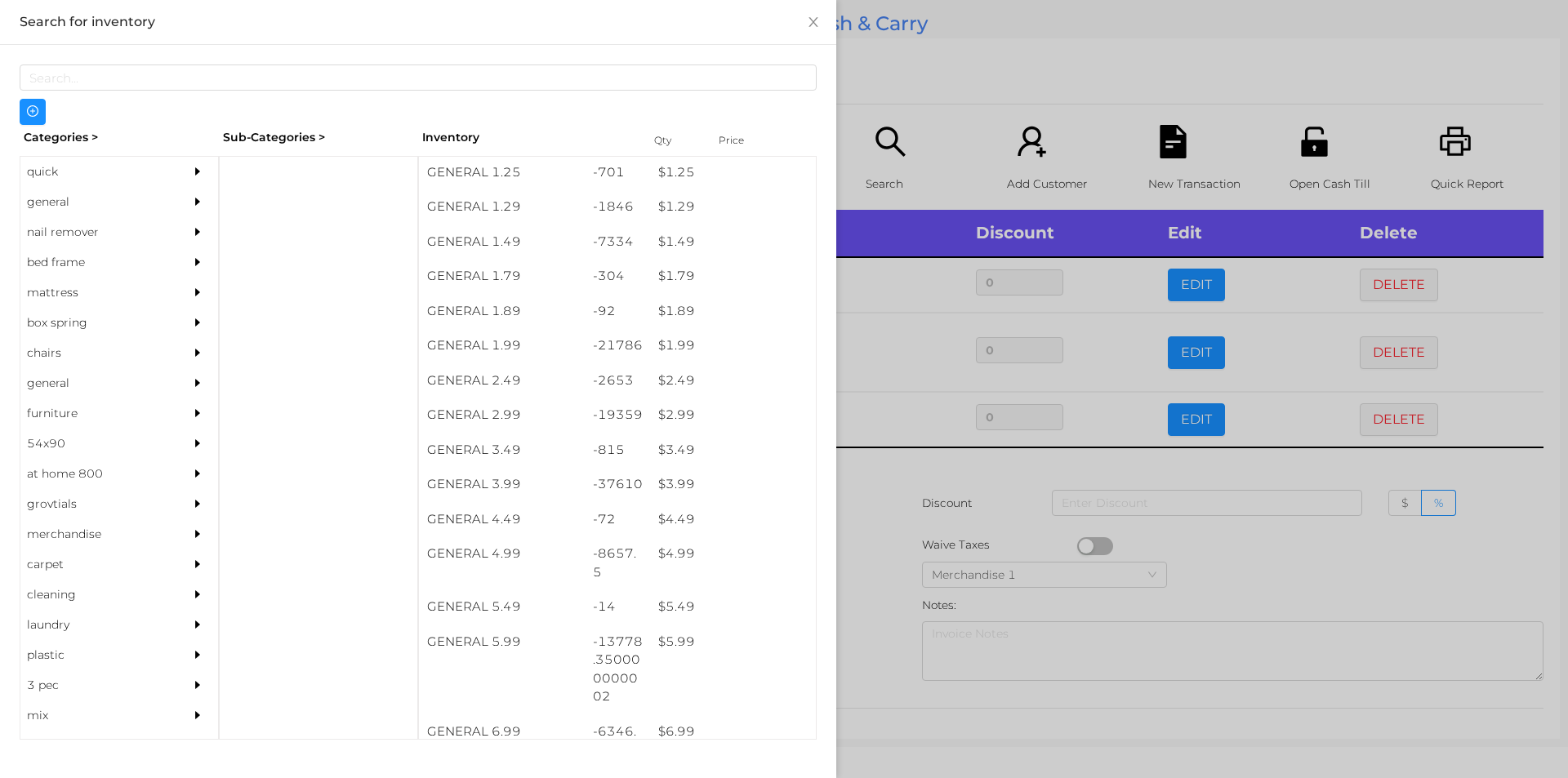
click at [999, 487] on div at bounding box center [784, 389] width 1568 height 778
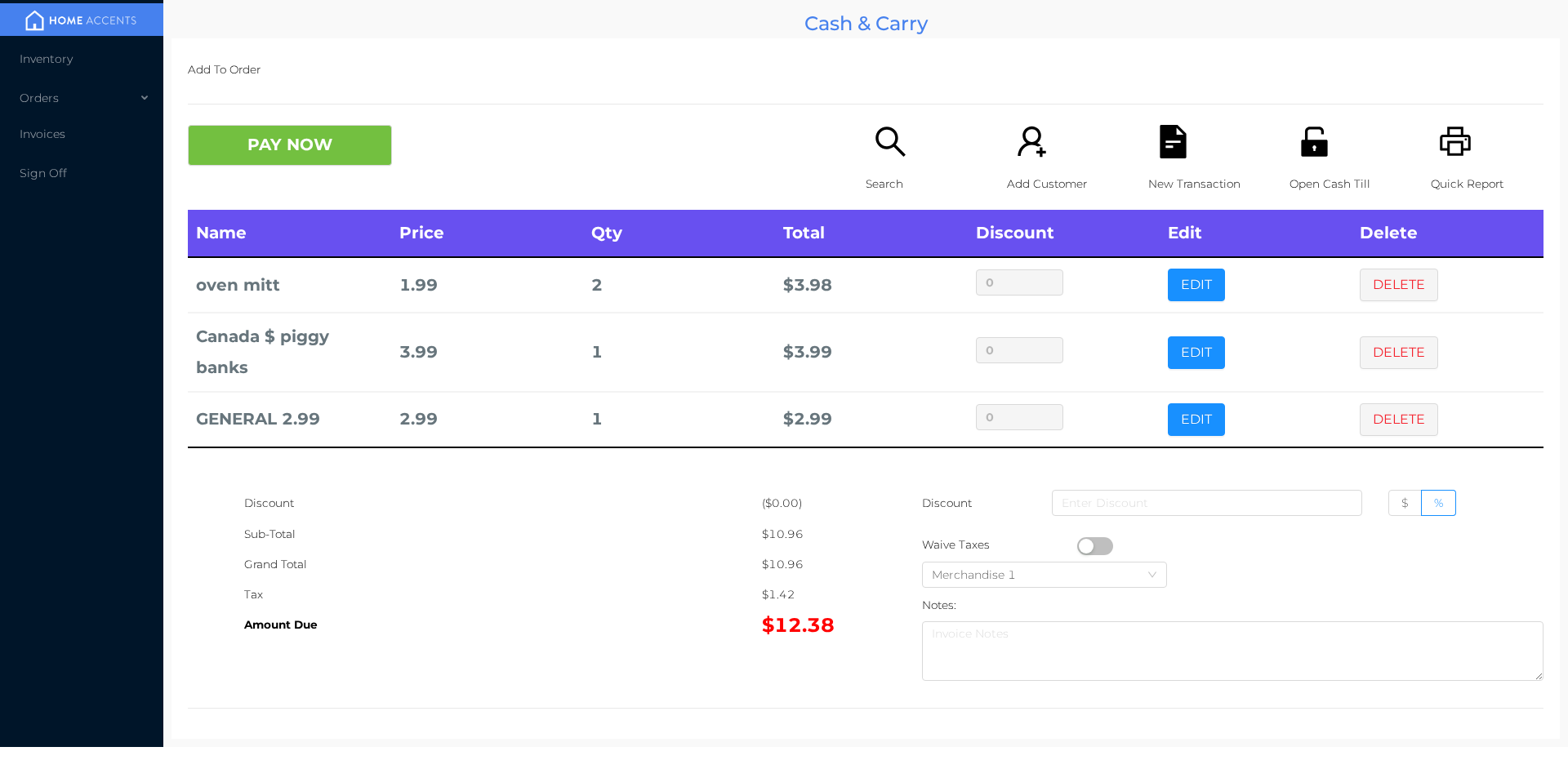
click at [1148, 151] on div "New Transaction" at bounding box center [1204, 167] width 112 height 85
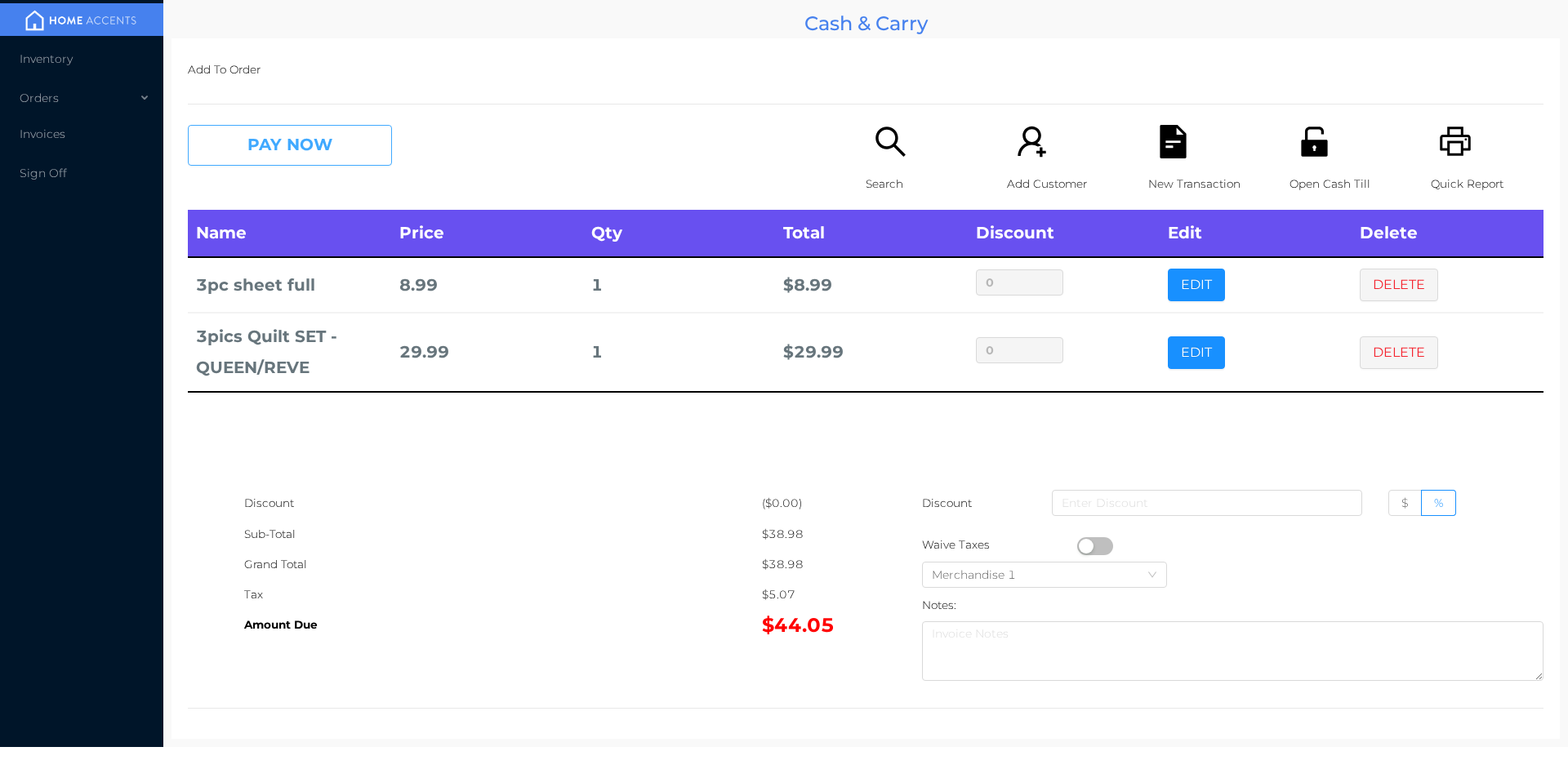
click at [296, 160] on button "PAY NOW" at bounding box center [290, 145] width 204 height 40
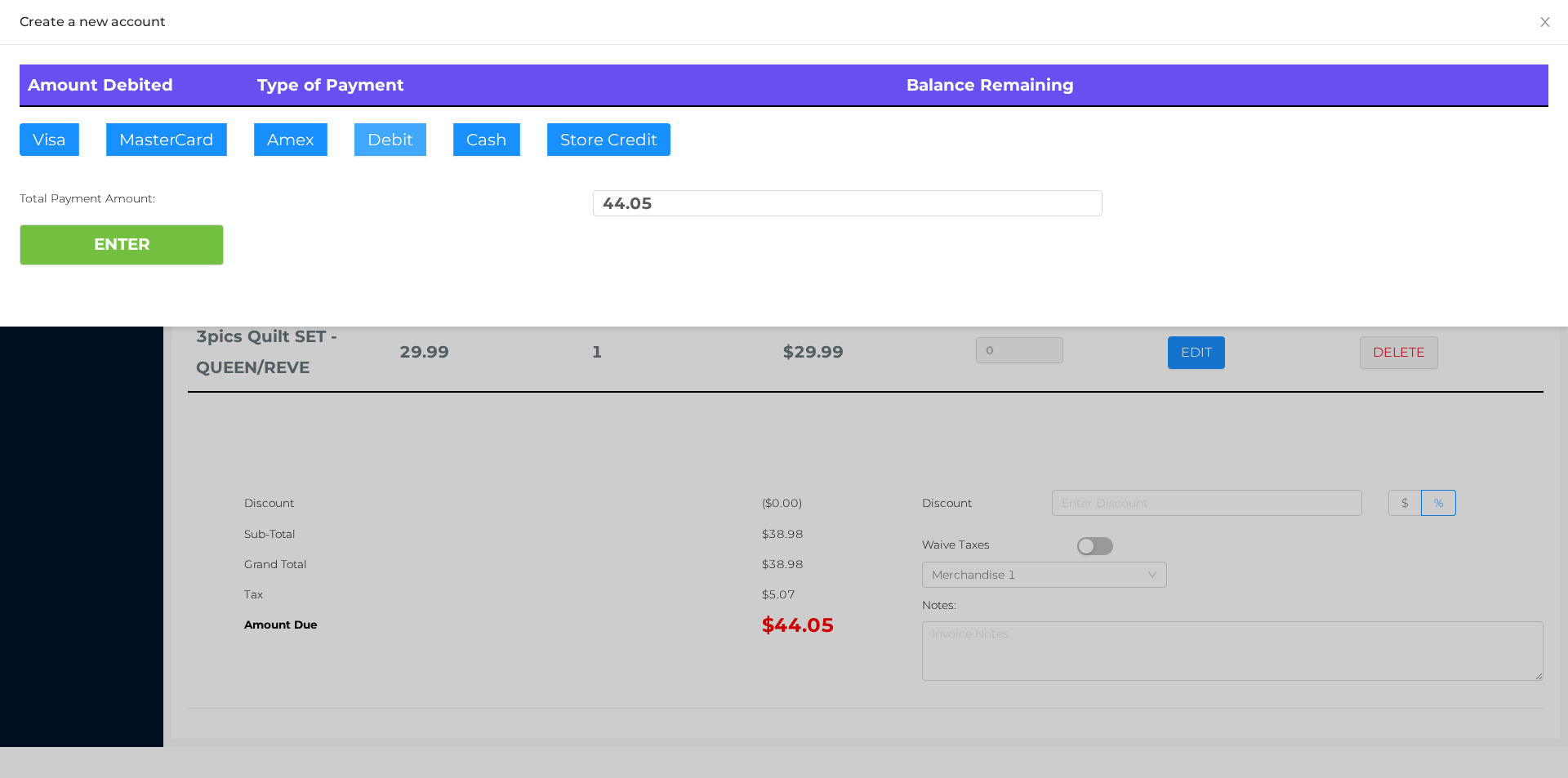
click at [373, 139] on button "Debit" at bounding box center [390, 139] width 72 height 32
click at [102, 248] on button "ENTER" at bounding box center [121, 245] width 204 height 40
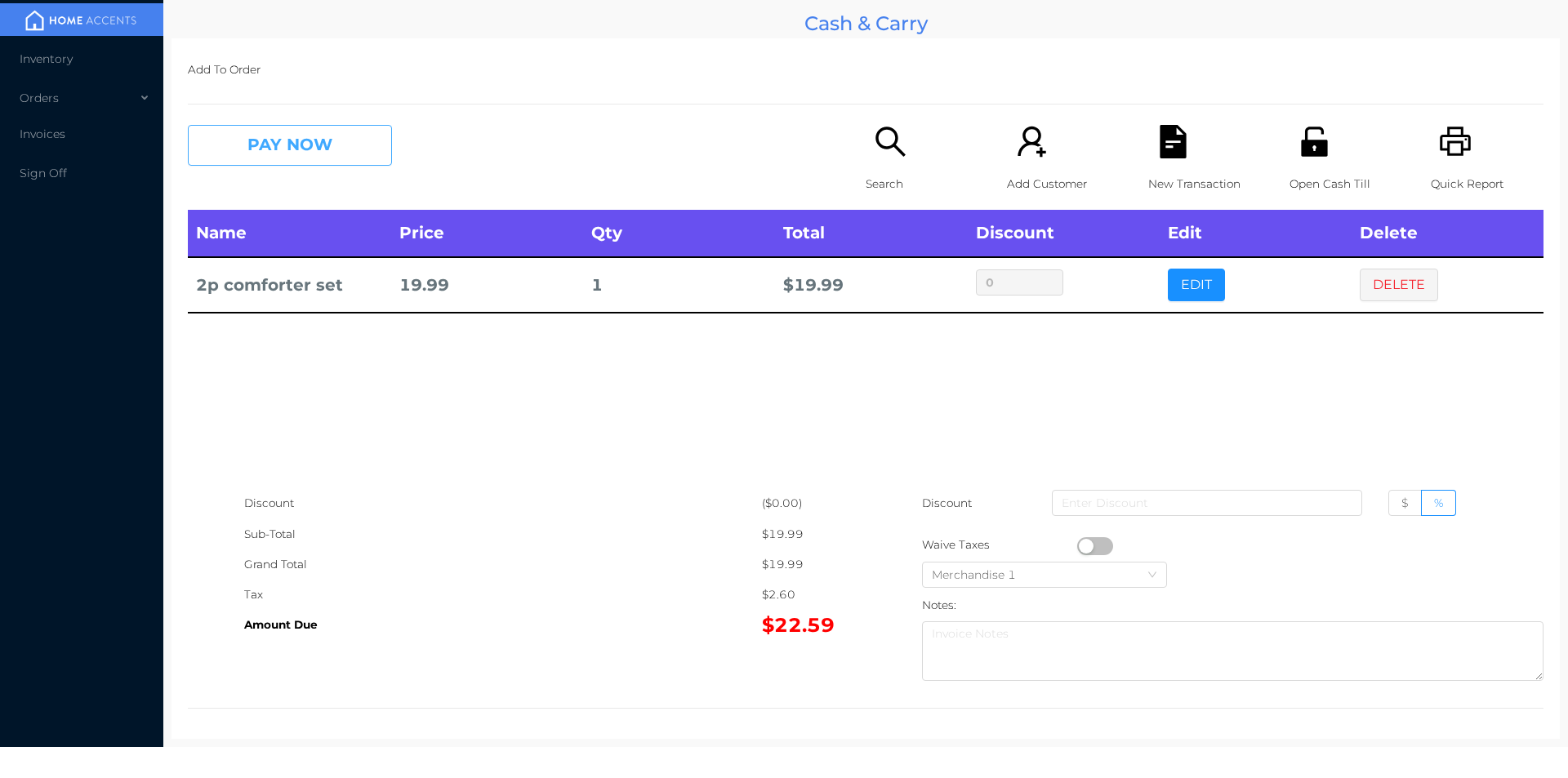
click at [301, 146] on button "PAY NOW" at bounding box center [290, 145] width 204 height 40
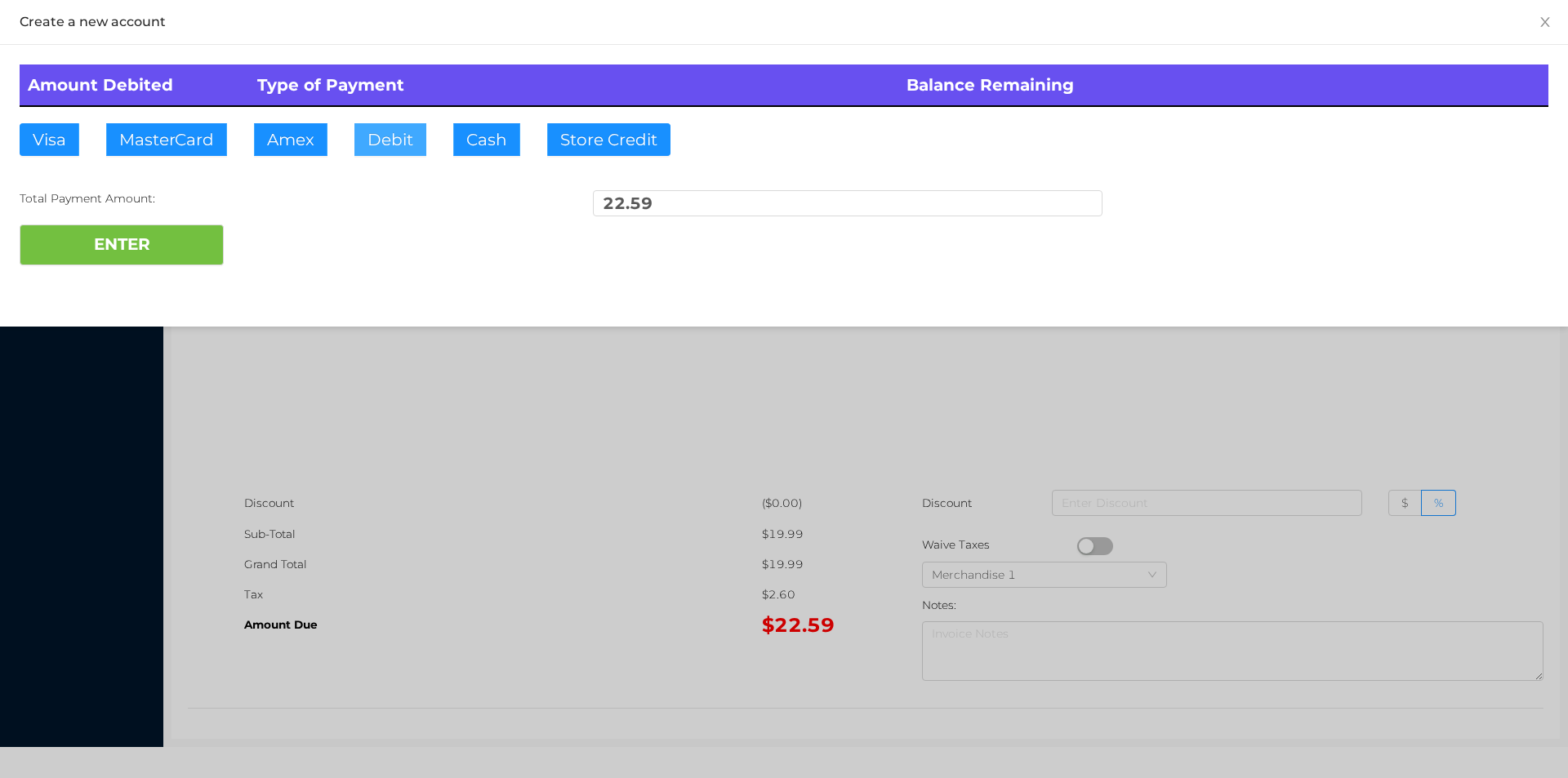
click at [402, 128] on button "Debit" at bounding box center [390, 139] width 72 height 32
type input "40"
click at [120, 235] on button "ENTER" at bounding box center [121, 245] width 204 height 40
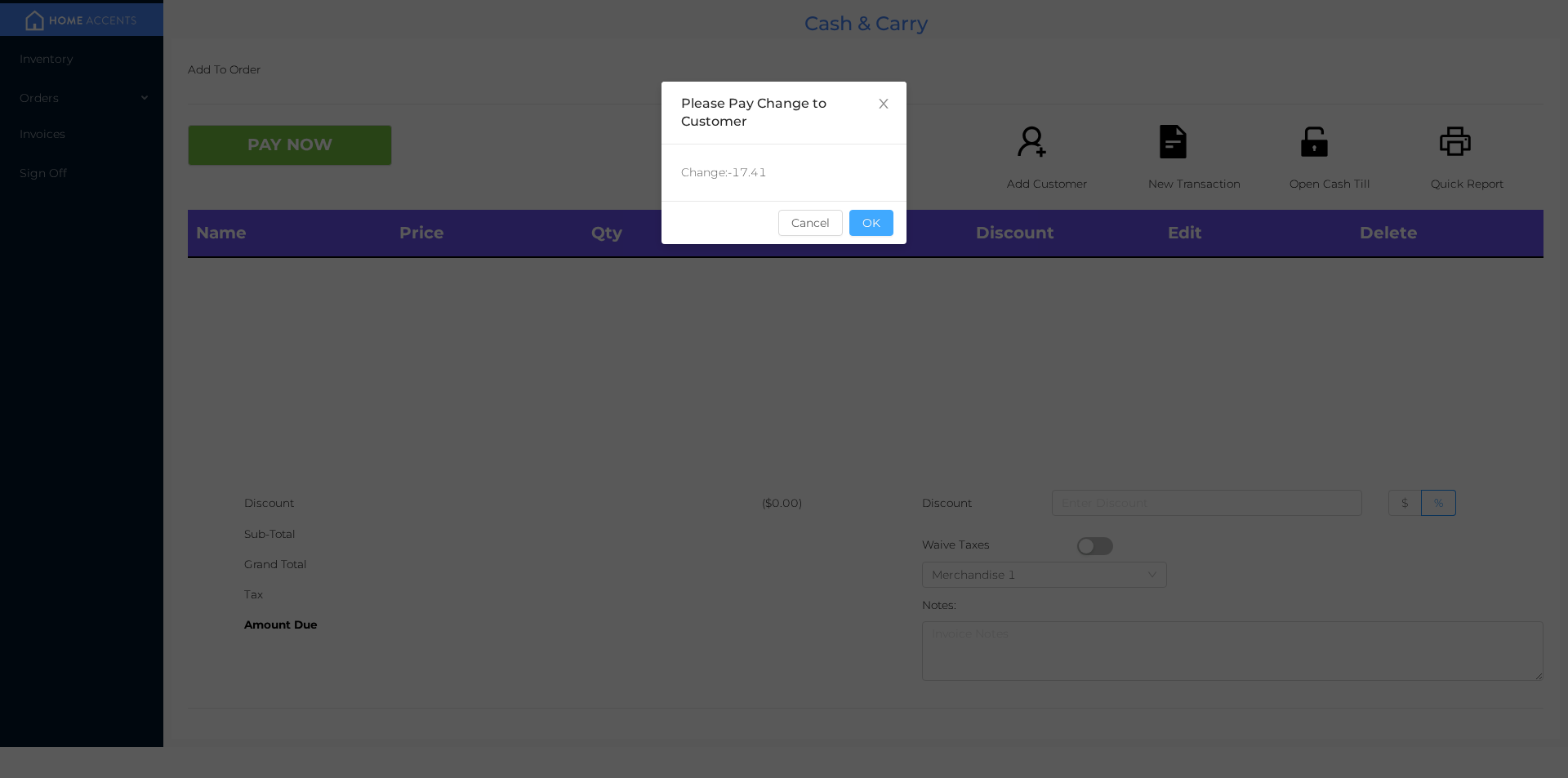
click at [889, 231] on button "OK" at bounding box center [871, 222] width 44 height 26
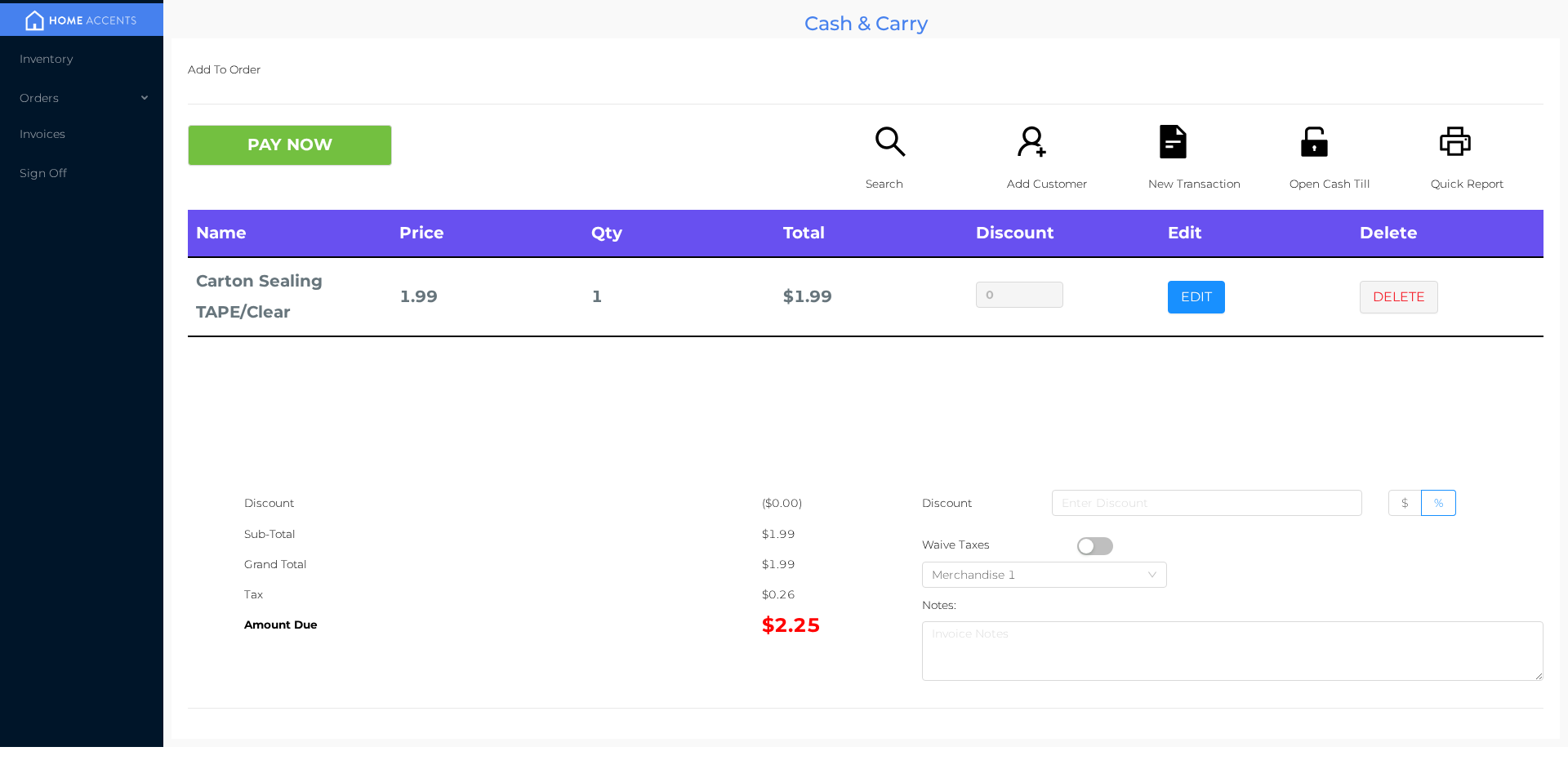
click at [892, 139] on icon "icon: search" at bounding box center [890, 141] width 33 height 33
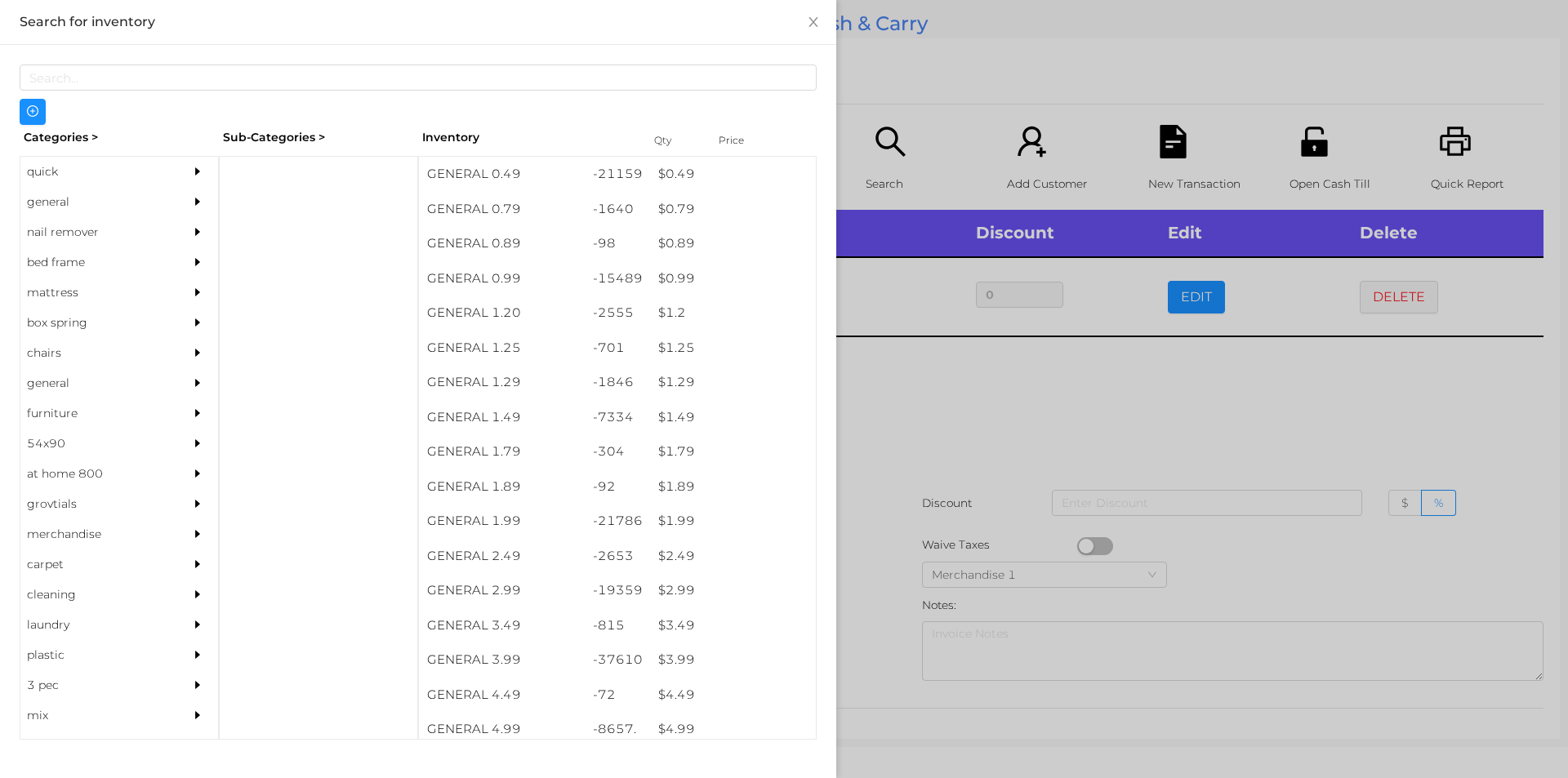
click at [104, 165] on div "quick" at bounding box center [94, 172] width 148 height 31
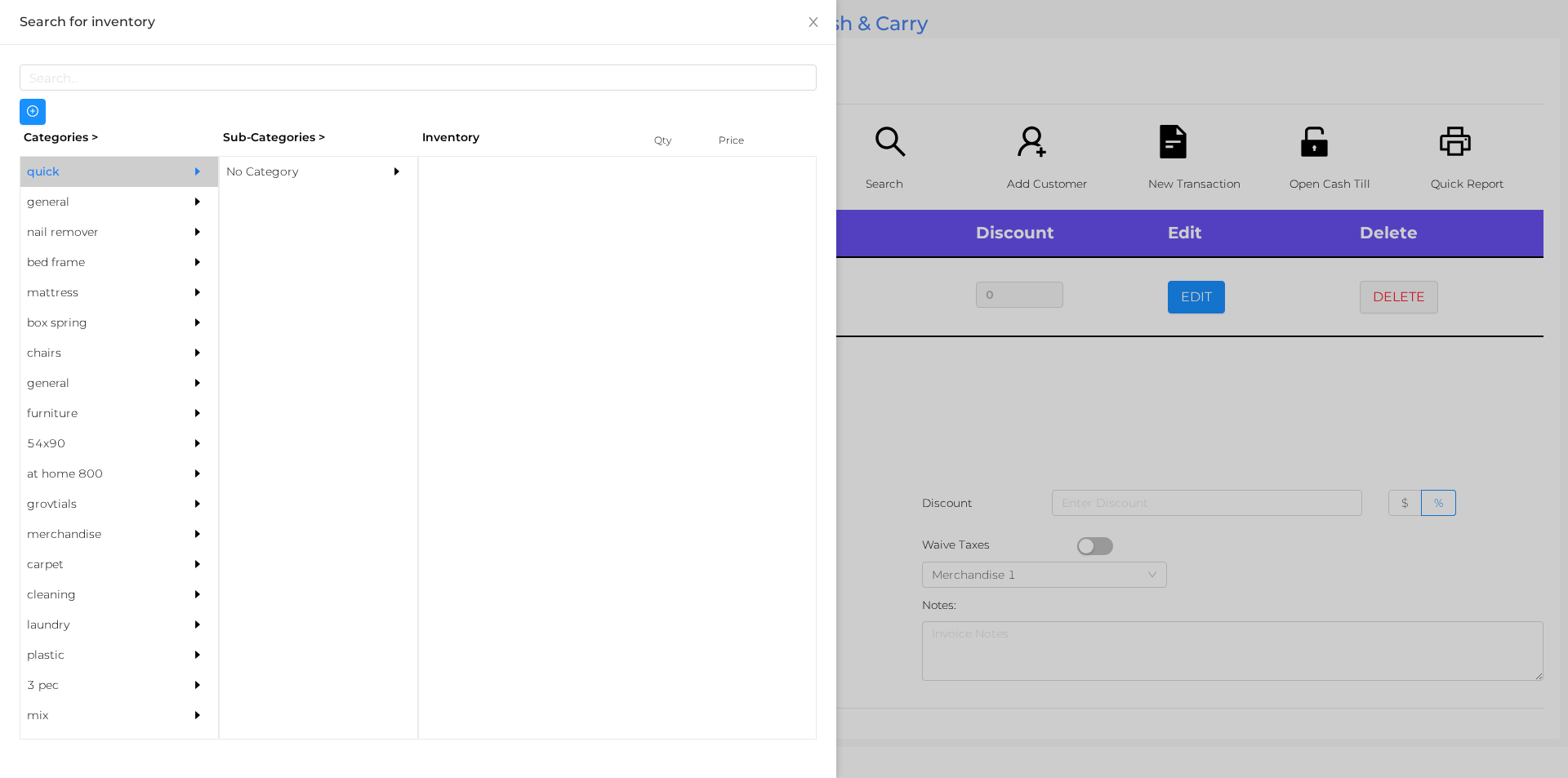
click at [317, 181] on div "No Category" at bounding box center [293, 172] width 148 height 31
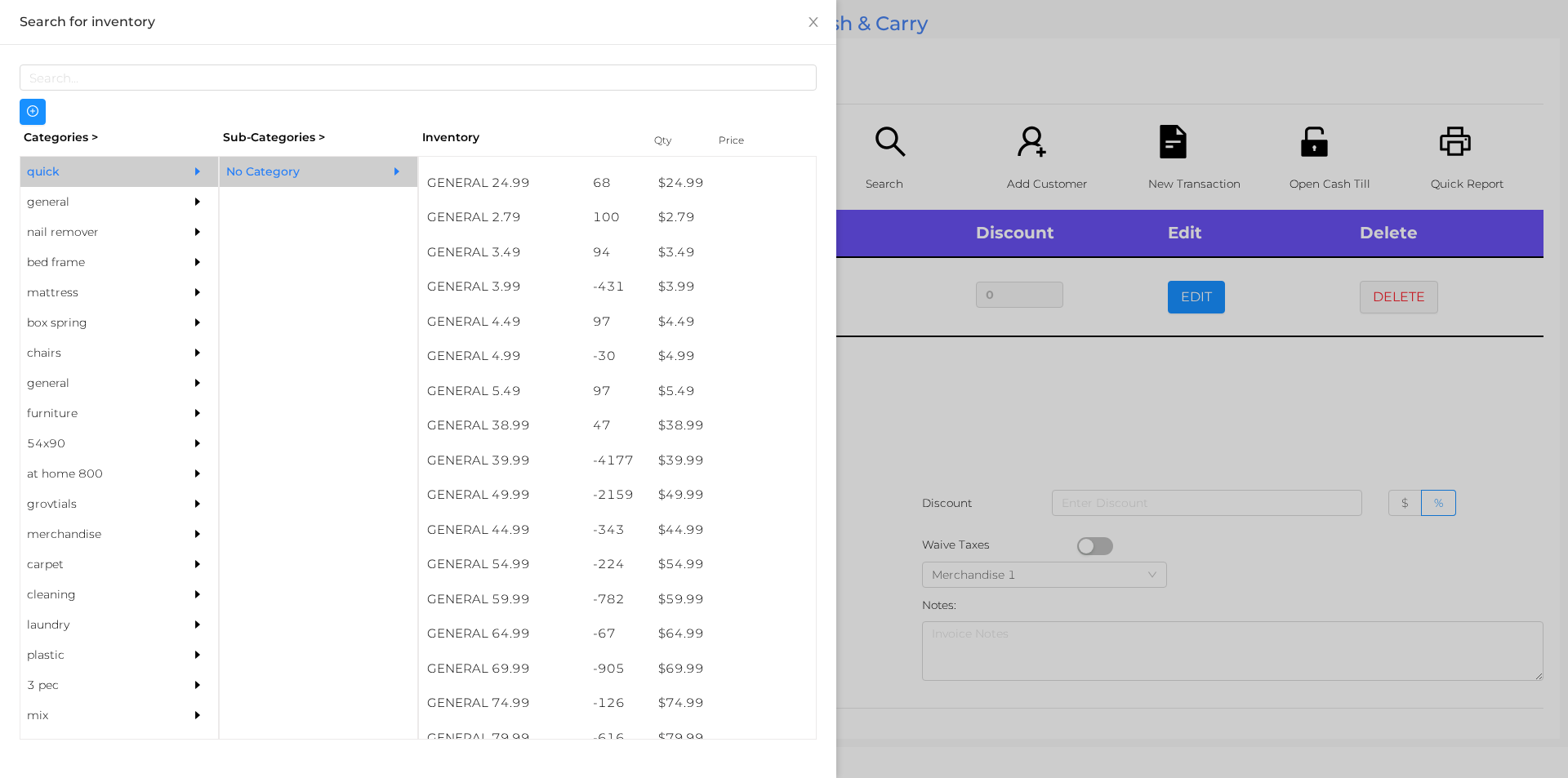
scroll to position [658, 0]
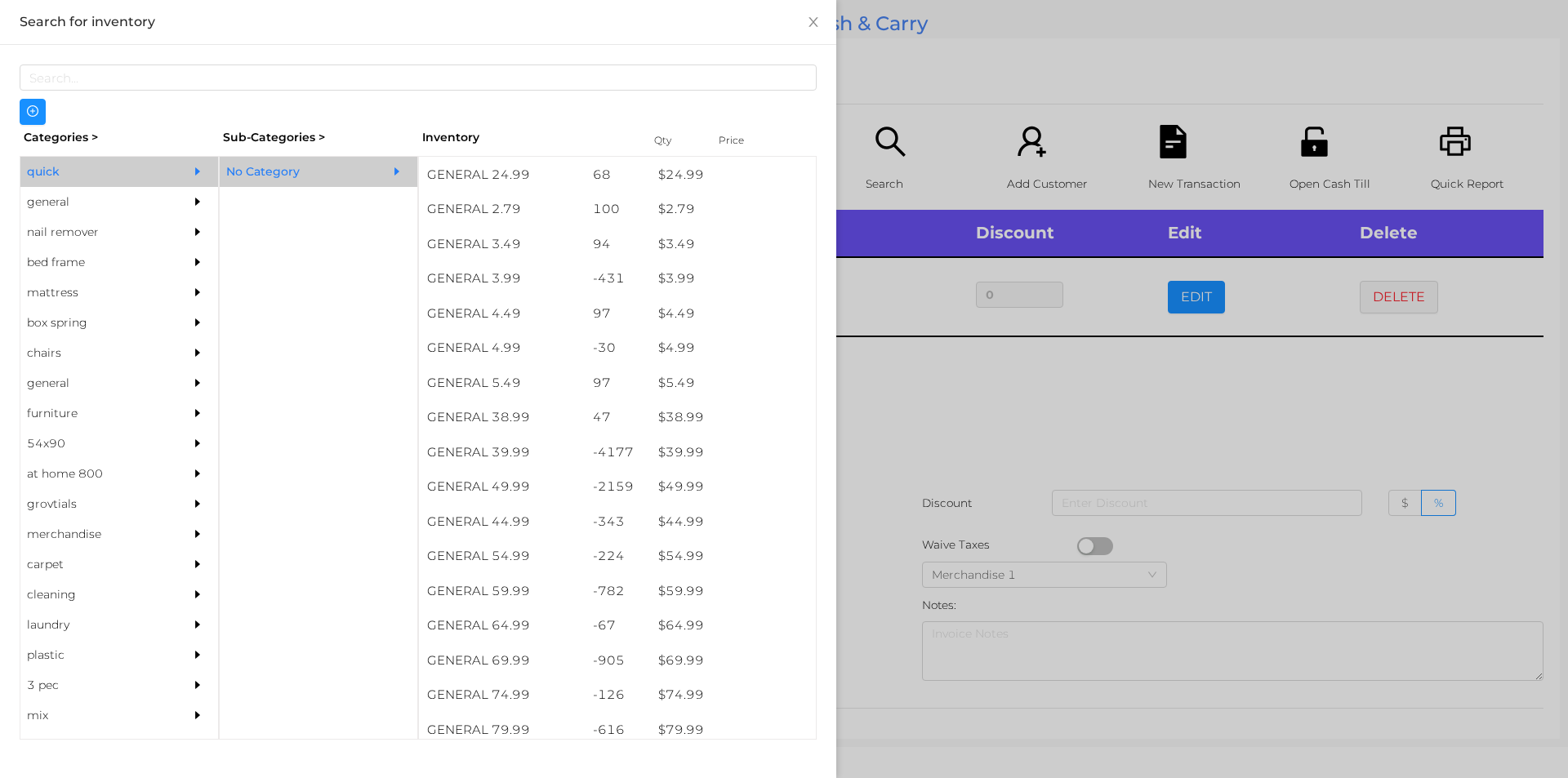
click at [96, 192] on div "general" at bounding box center [94, 202] width 148 height 31
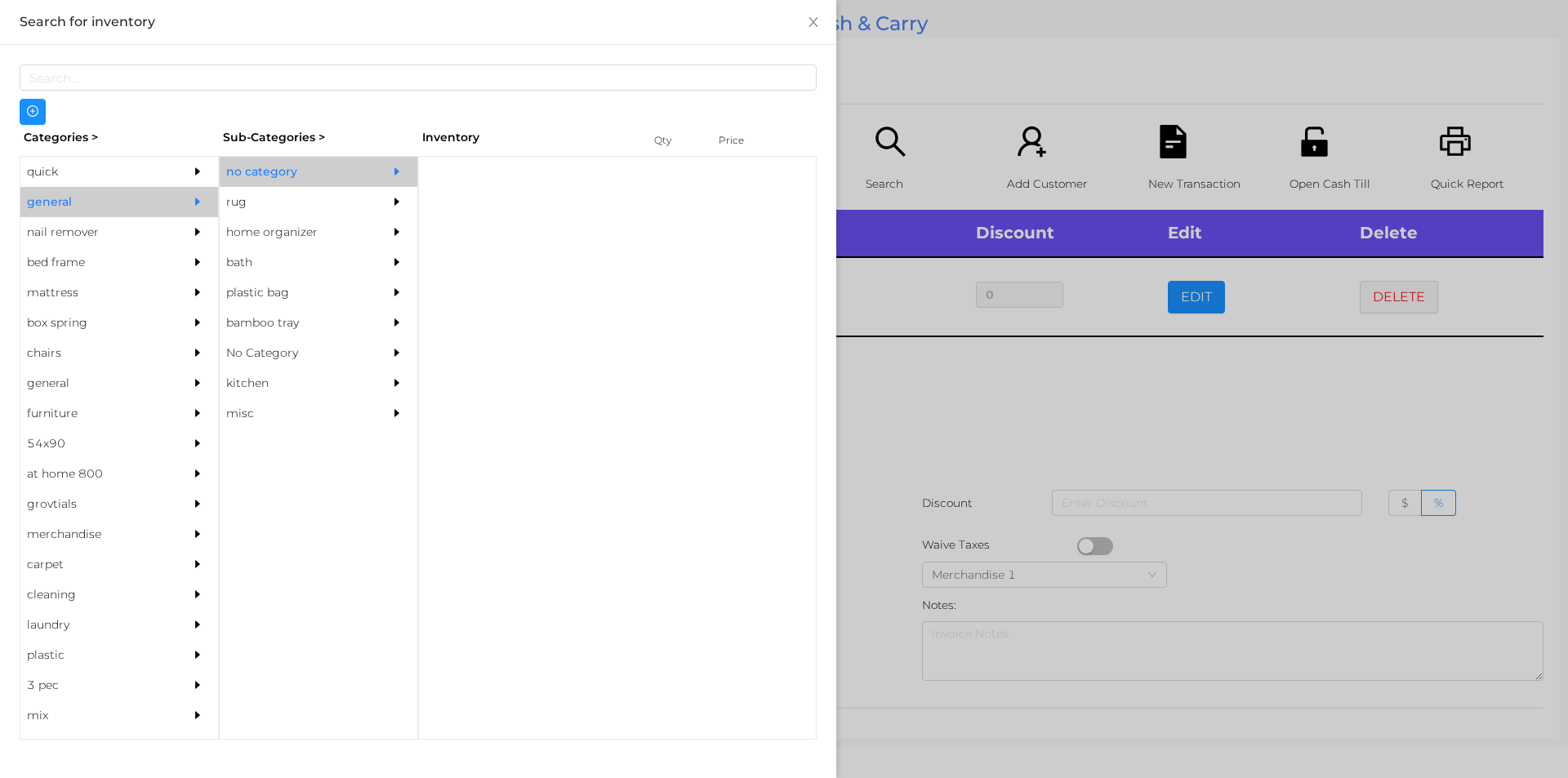
scroll to position [0, 0]
click at [294, 163] on div "no category" at bounding box center [293, 172] width 148 height 31
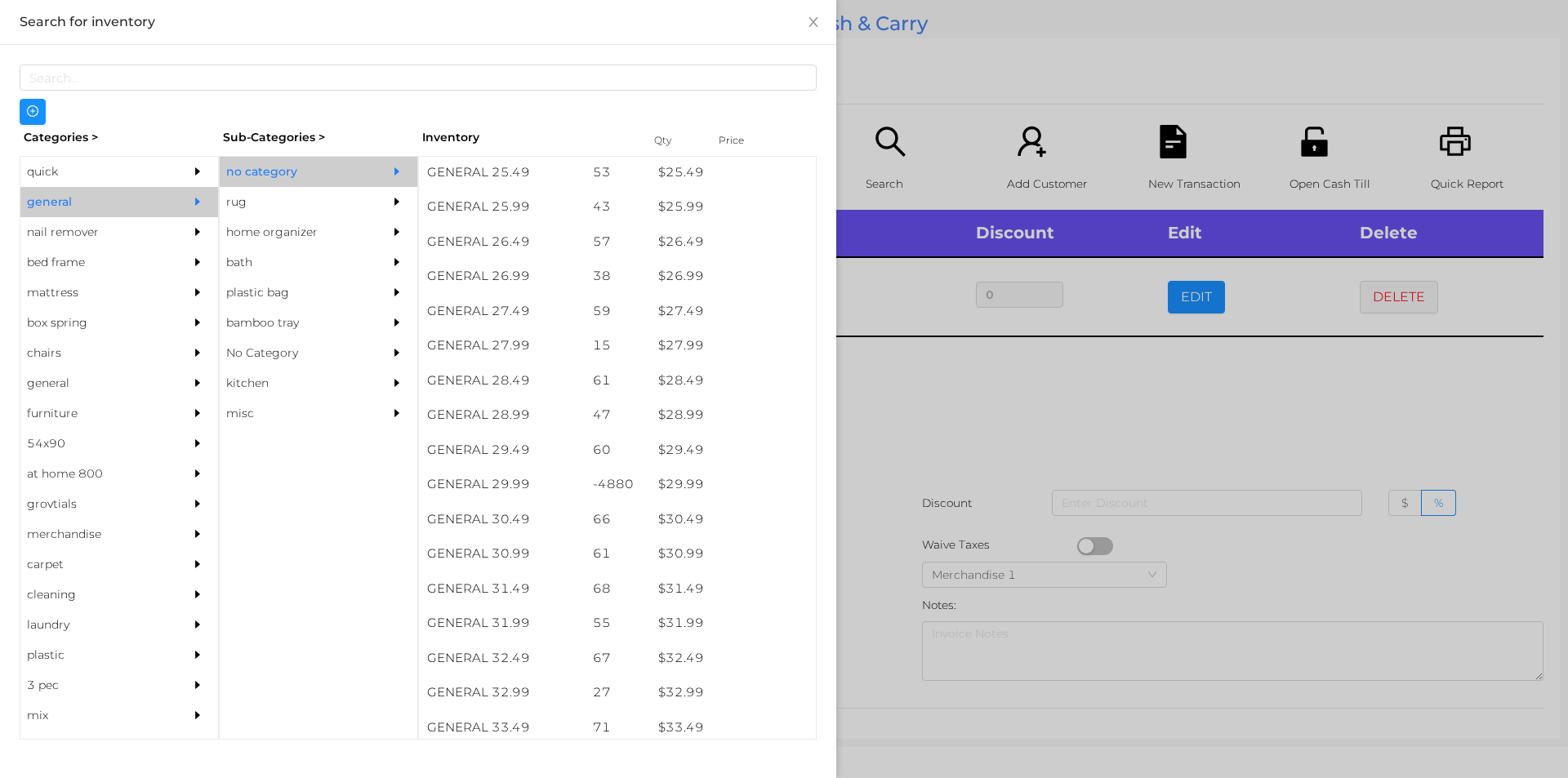
scroll to position [2144, 0]
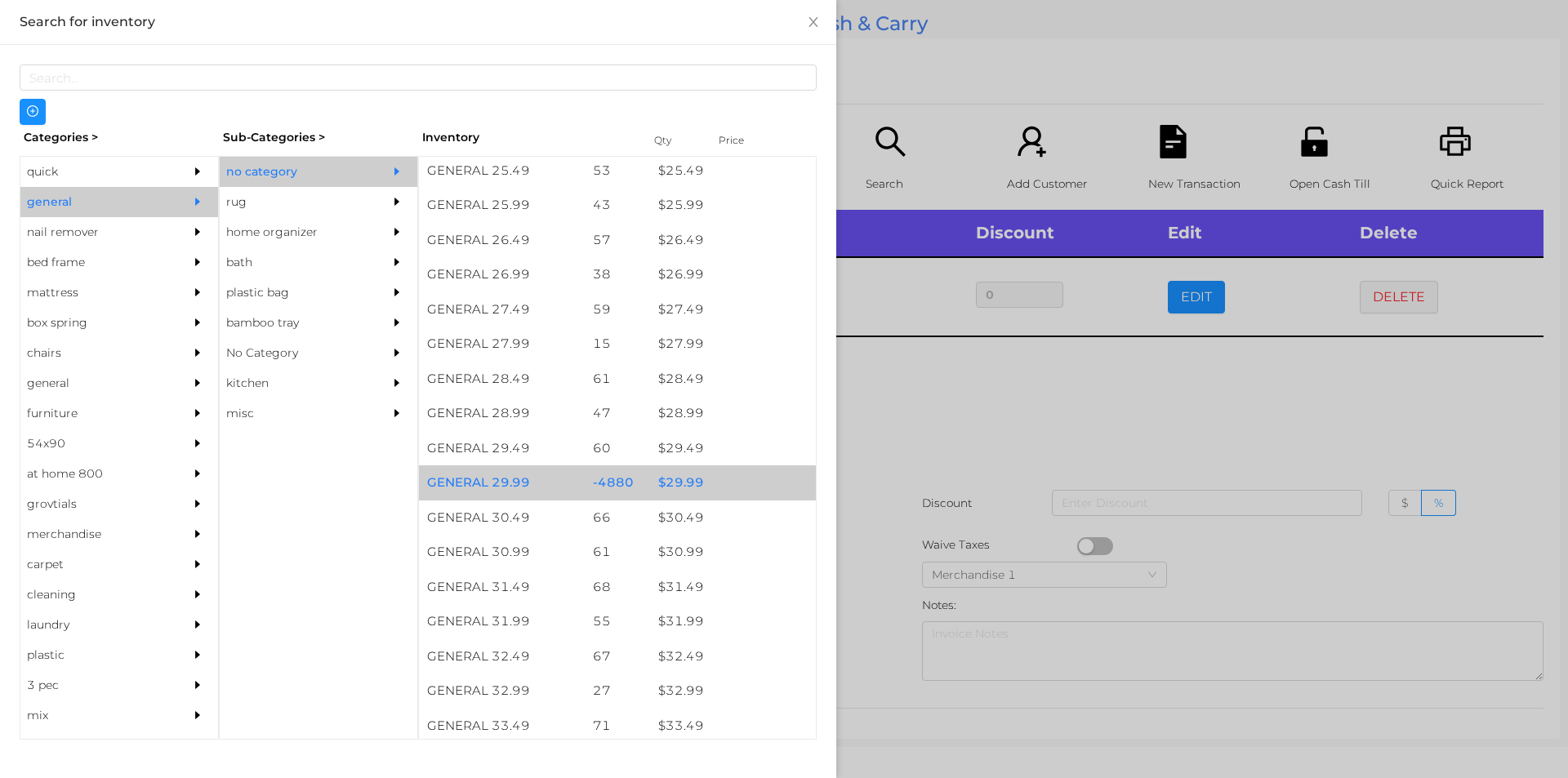
click at [703, 485] on div "$ 29.99" at bounding box center [733, 482] width 166 height 35
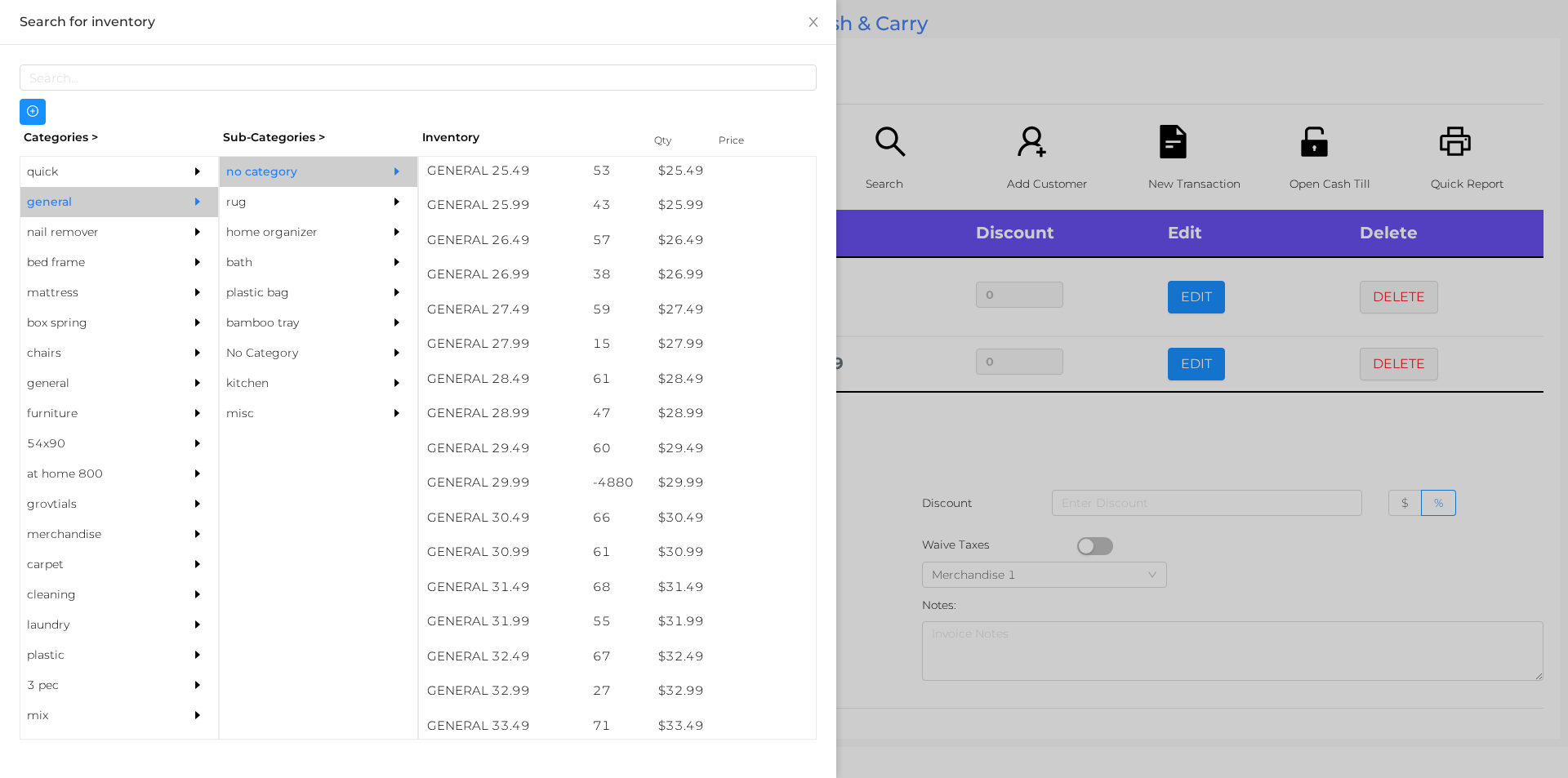
click at [972, 509] on div at bounding box center [784, 389] width 1568 height 778
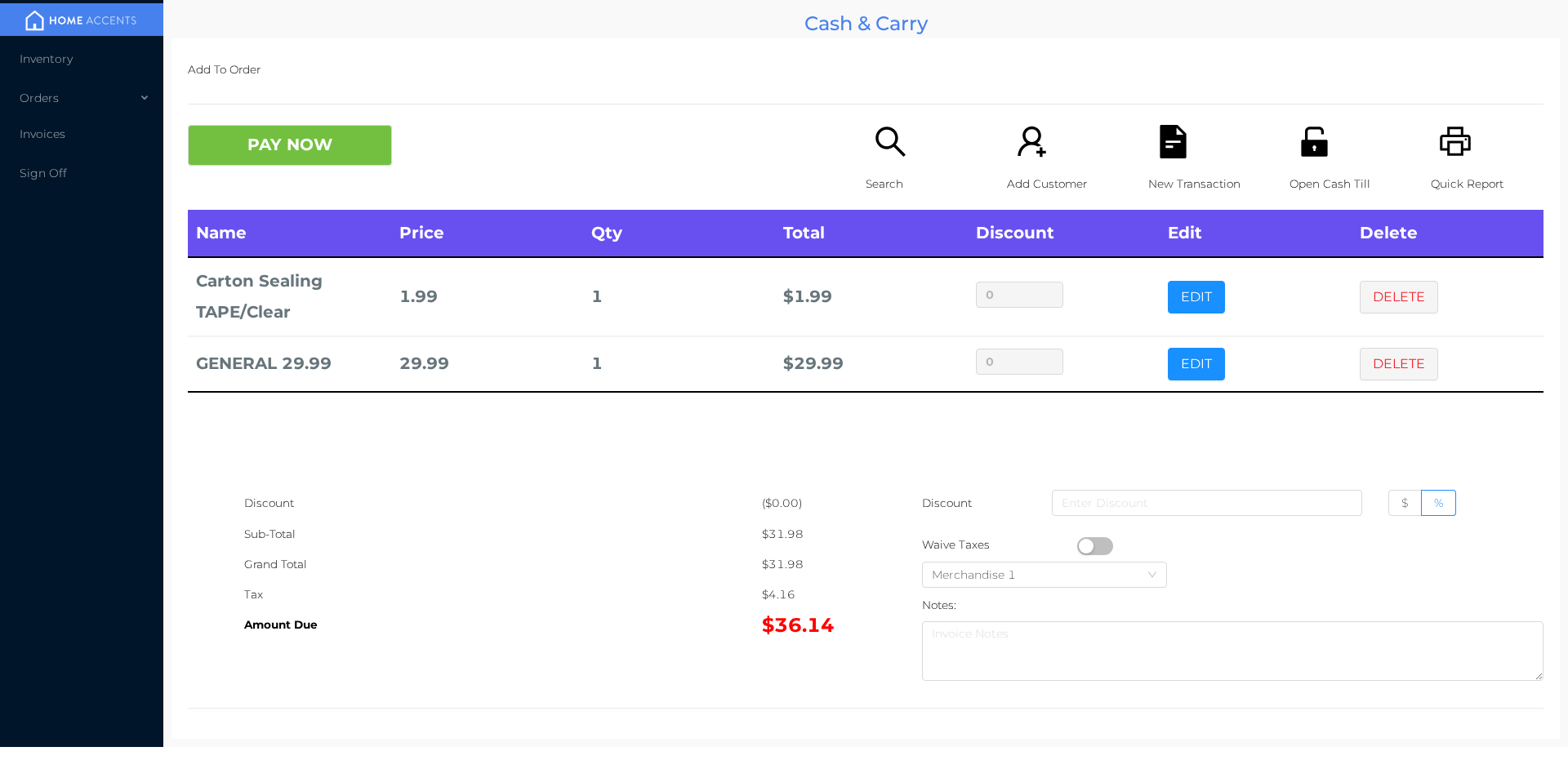
click at [1165, 155] on icon "icon: file-text" at bounding box center [1172, 141] width 26 height 33
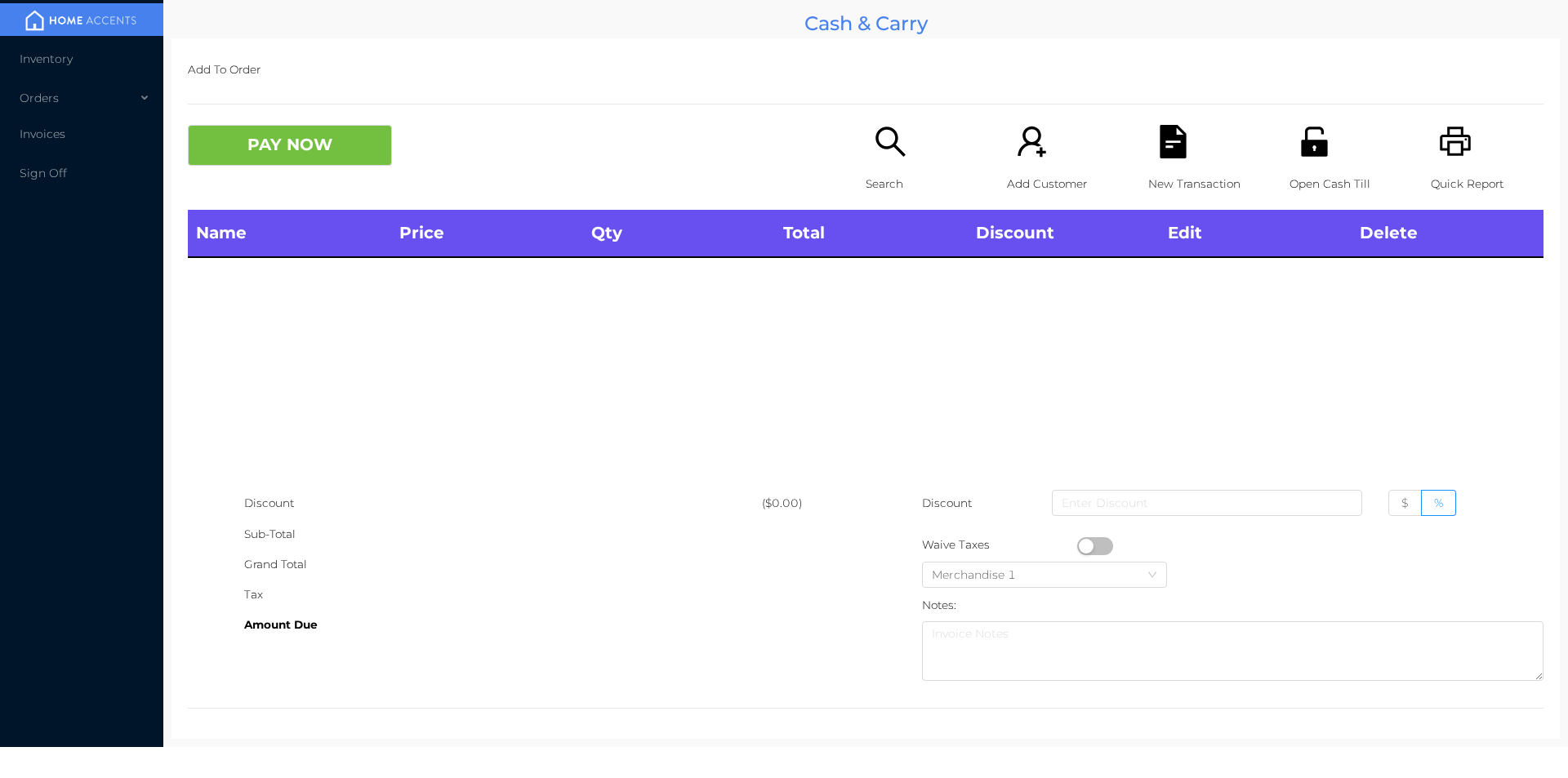
click at [1468, 127] on div "Quick Report" at bounding box center [1486, 167] width 112 height 85
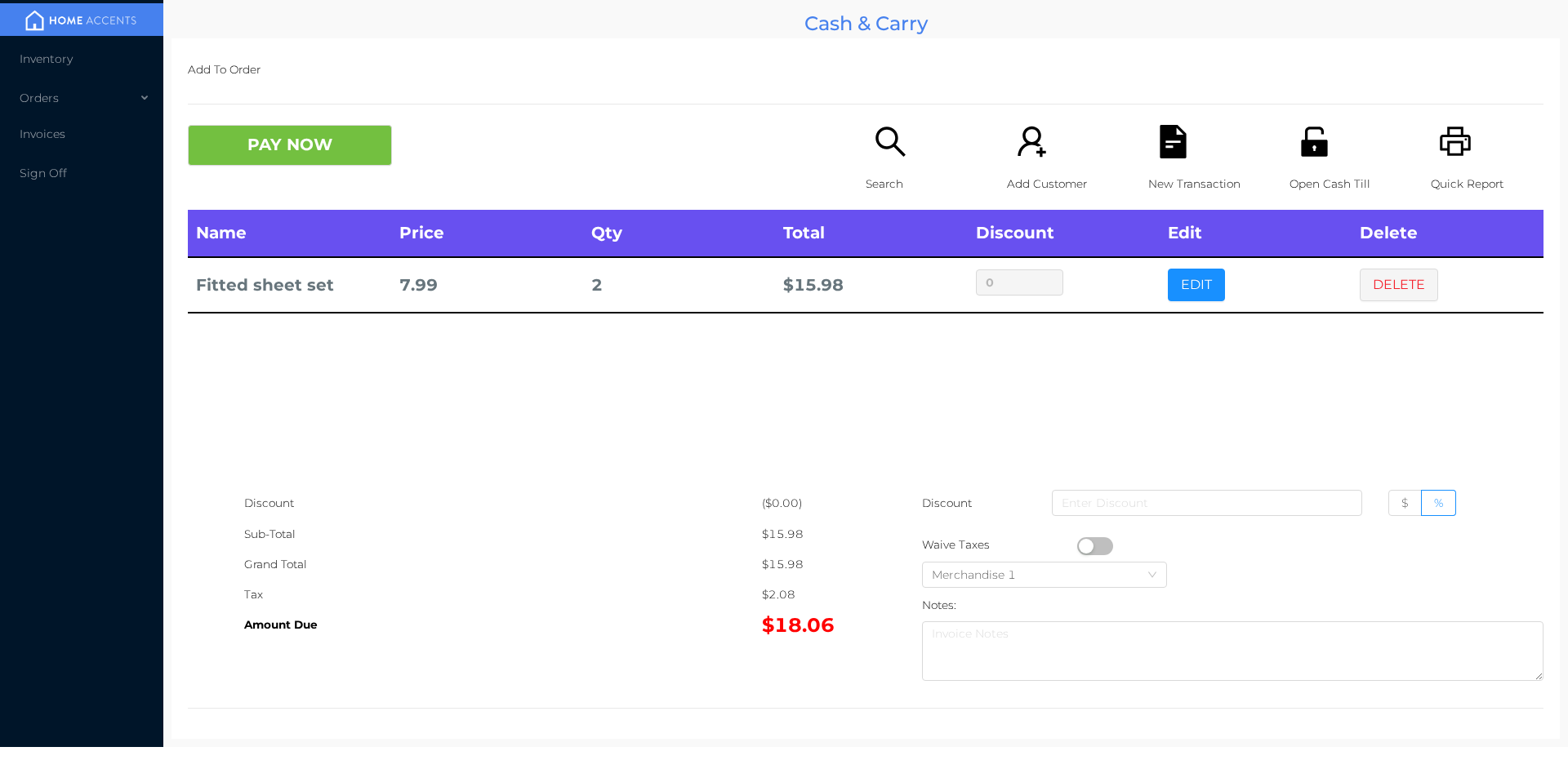
click at [1179, 146] on icon "icon: file-text" at bounding box center [1172, 141] width 33 height 33
click at [1313, 143] on icon "icon: unlock" at bounding box center [1313, 141] width 26 height 30
click at [304, 162] on button "PAY NOW" at bounding box center [290, 145] width 204 height 40
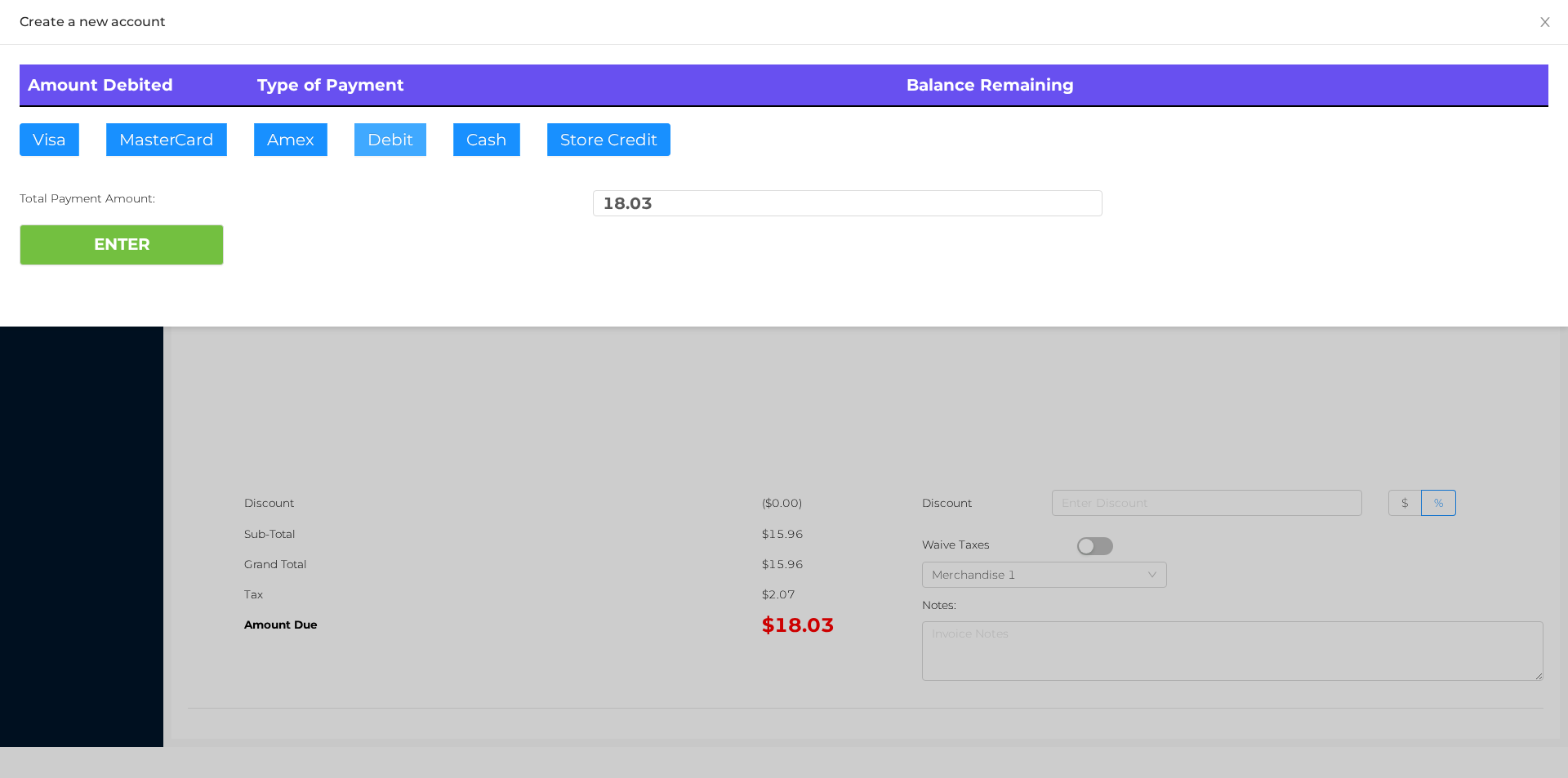
click at [407, 141] on button "Debit" at bounding box center [390, 139] width 72 height 32
click at [211, 226] on button "ENTER" at bounding box center [121, 245] width 204 height 40
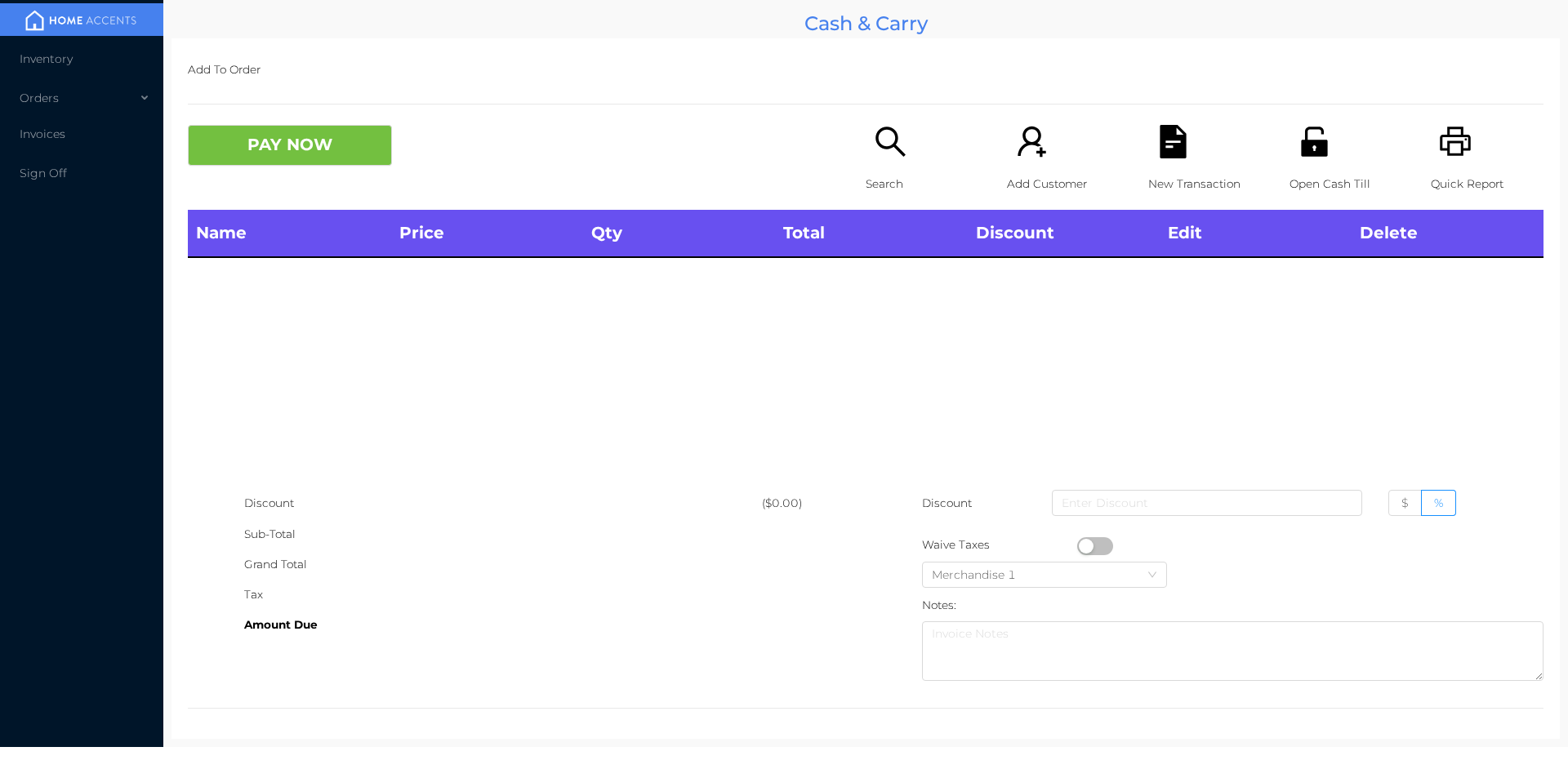
click at [1305, 155] on icon "icon: unlock" at bounding box center [1313, 141] width 26 height 30
click at [865, 125] on div "Search" at bounding box center [921, 167] width 112 height 85
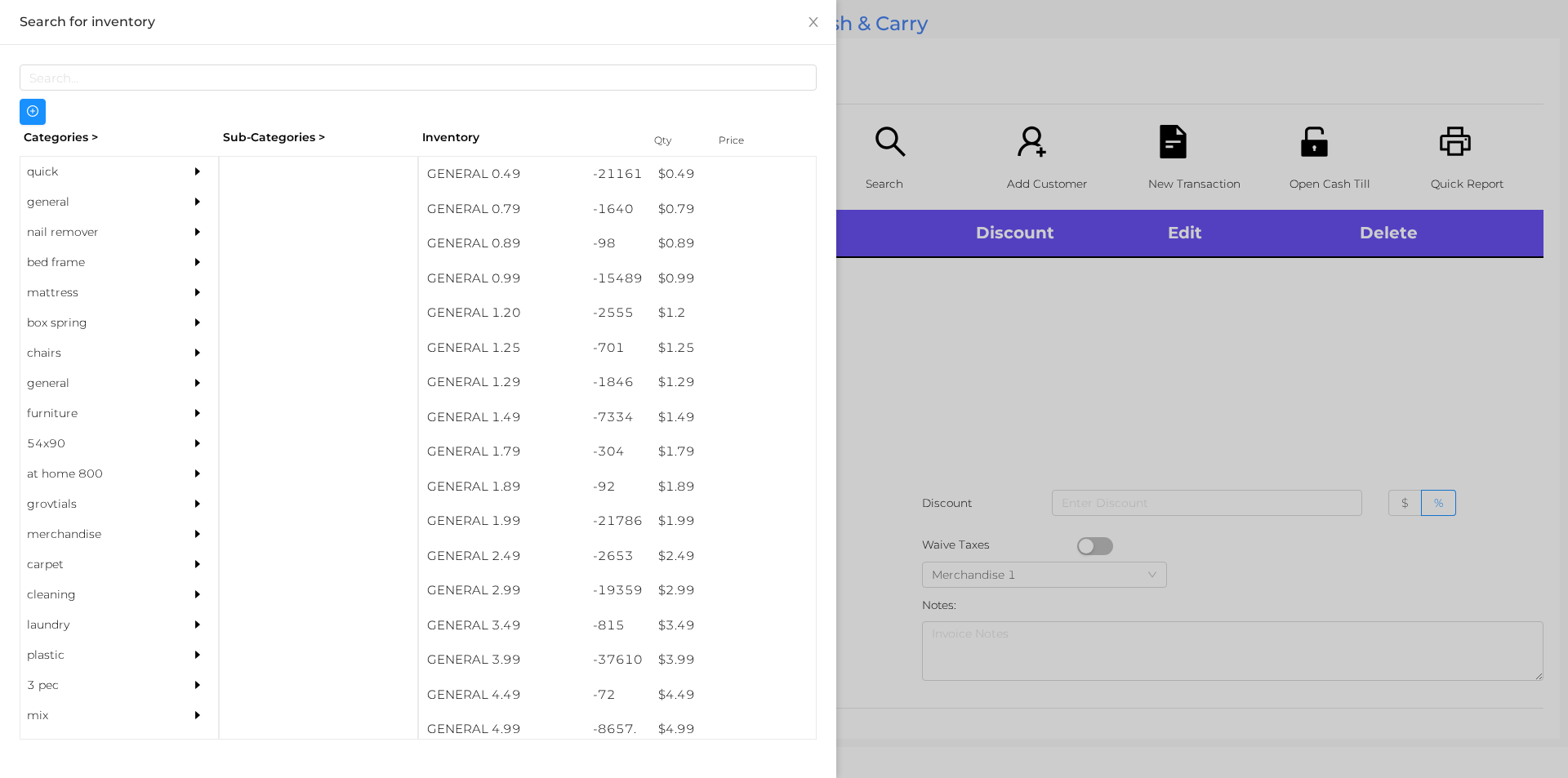
scroll to position [0, 0]
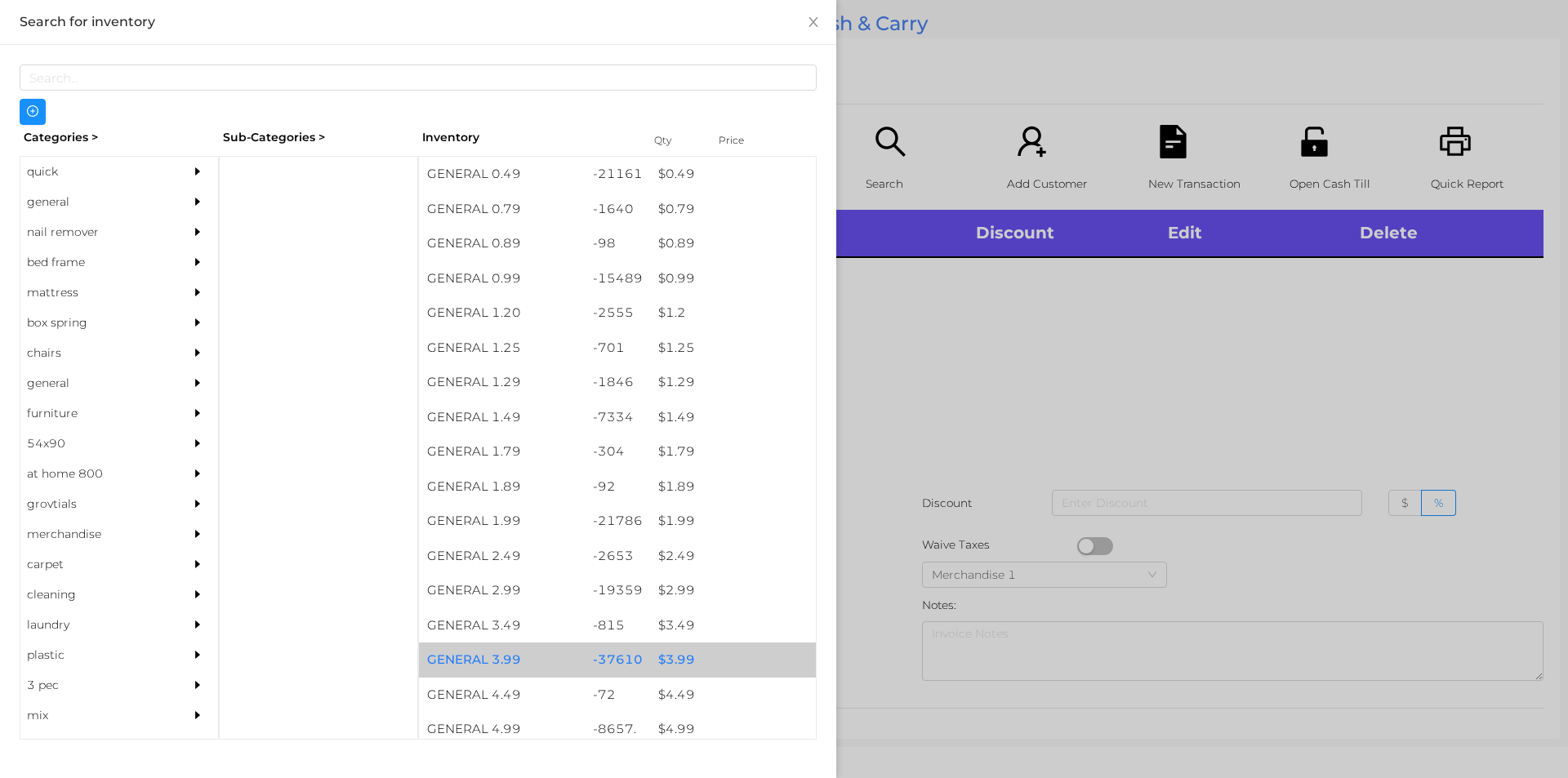
click at [693, 656] on div "$ 3.99" at bounding box center [733, 659] width 166 height 35
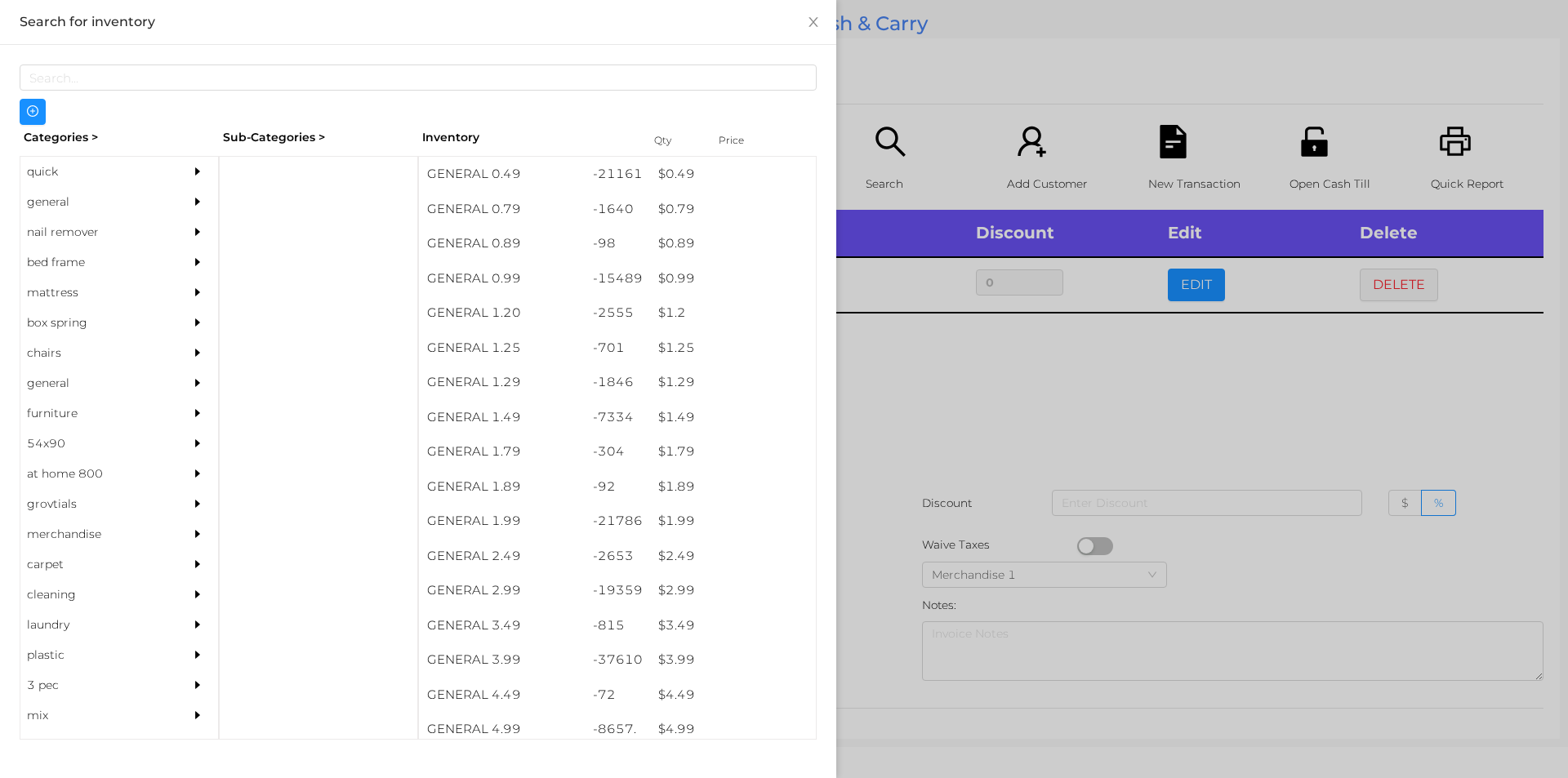
click at [939, 420] on div at bounding box center [784, 389] width 1568 height 778
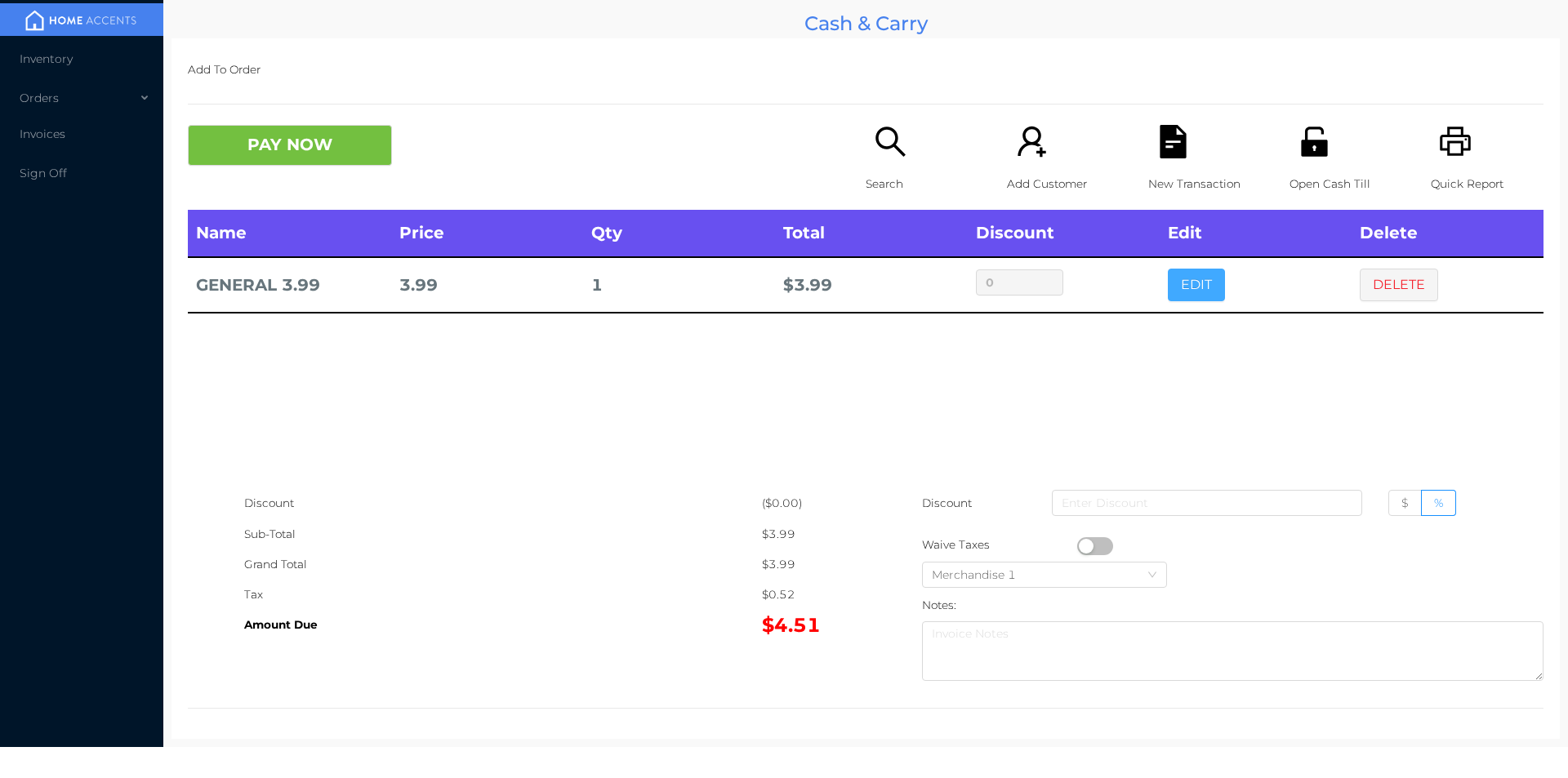
click at [1193, 279] on button "EDIT" at bounding box center [1196, 285] width 58 height 32
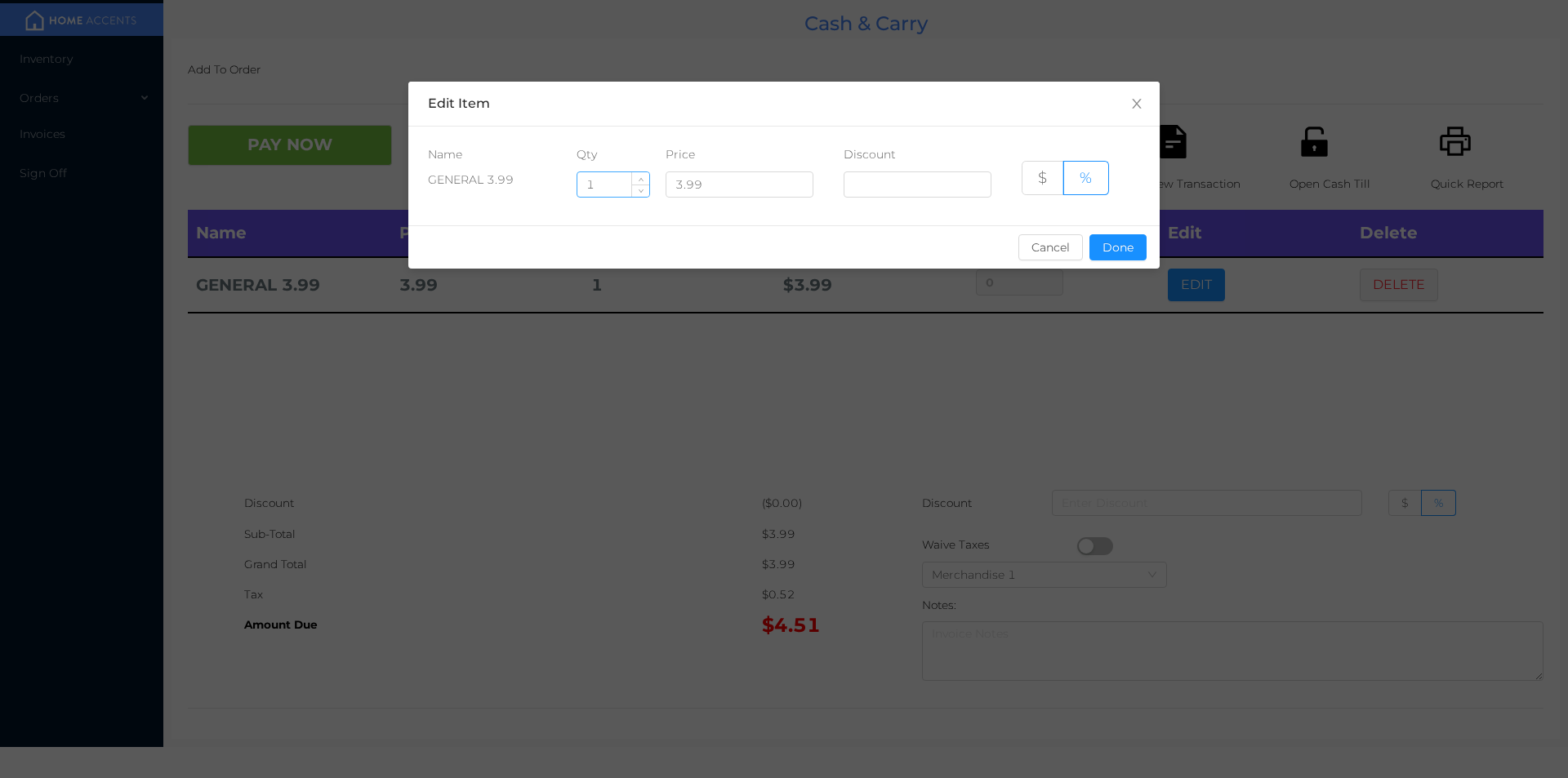
click at [602, 173] on input "1" at bounding box center [614, 184] width 72 height 24
type input "5"
click at [1116, 255] on button "Done" at bounding box center [1118, 247] width 58 height 26
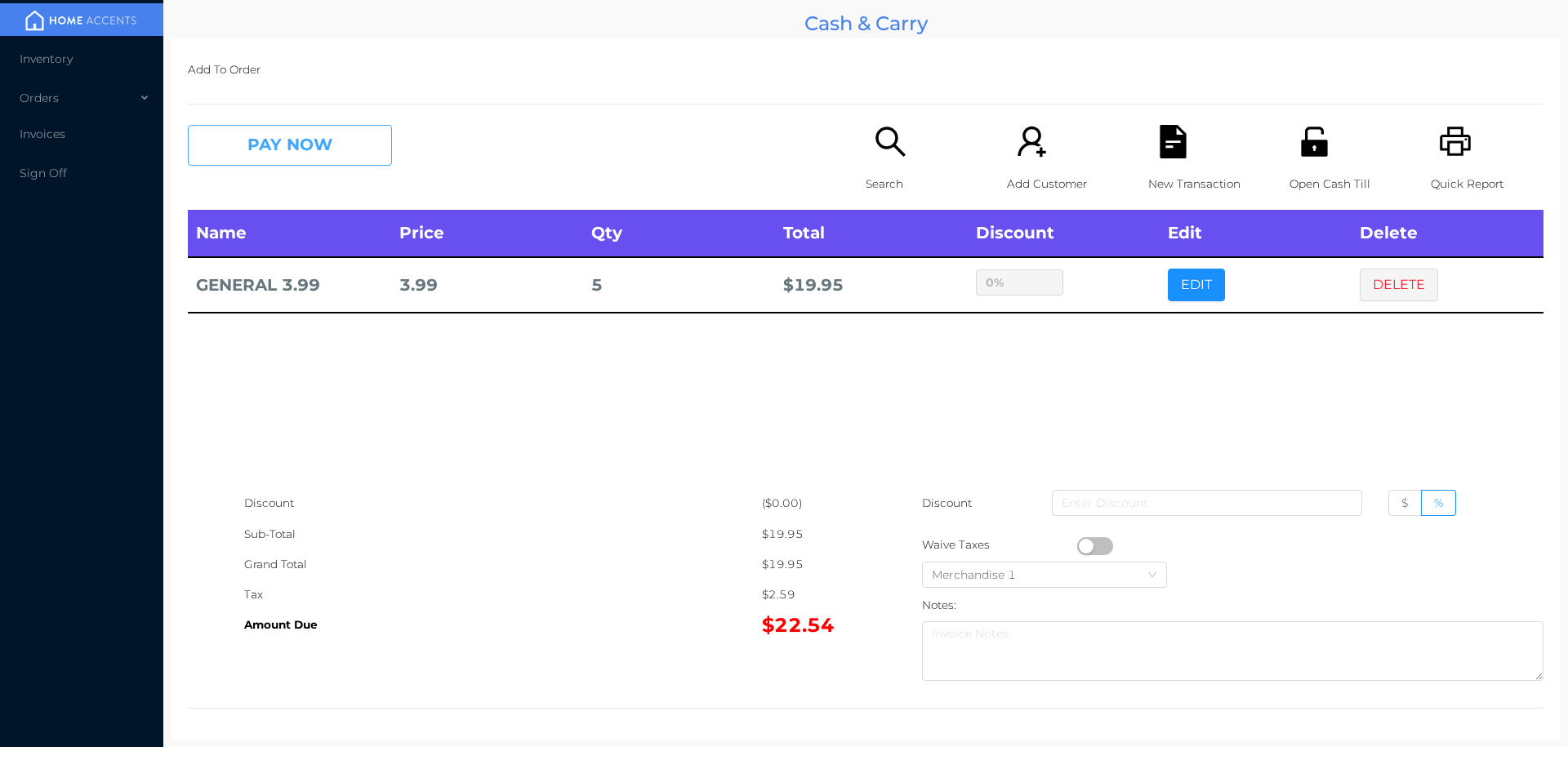
click at [341, 150] on button "PAY NOW" at bounding box center [290, 145] width 204 height 40
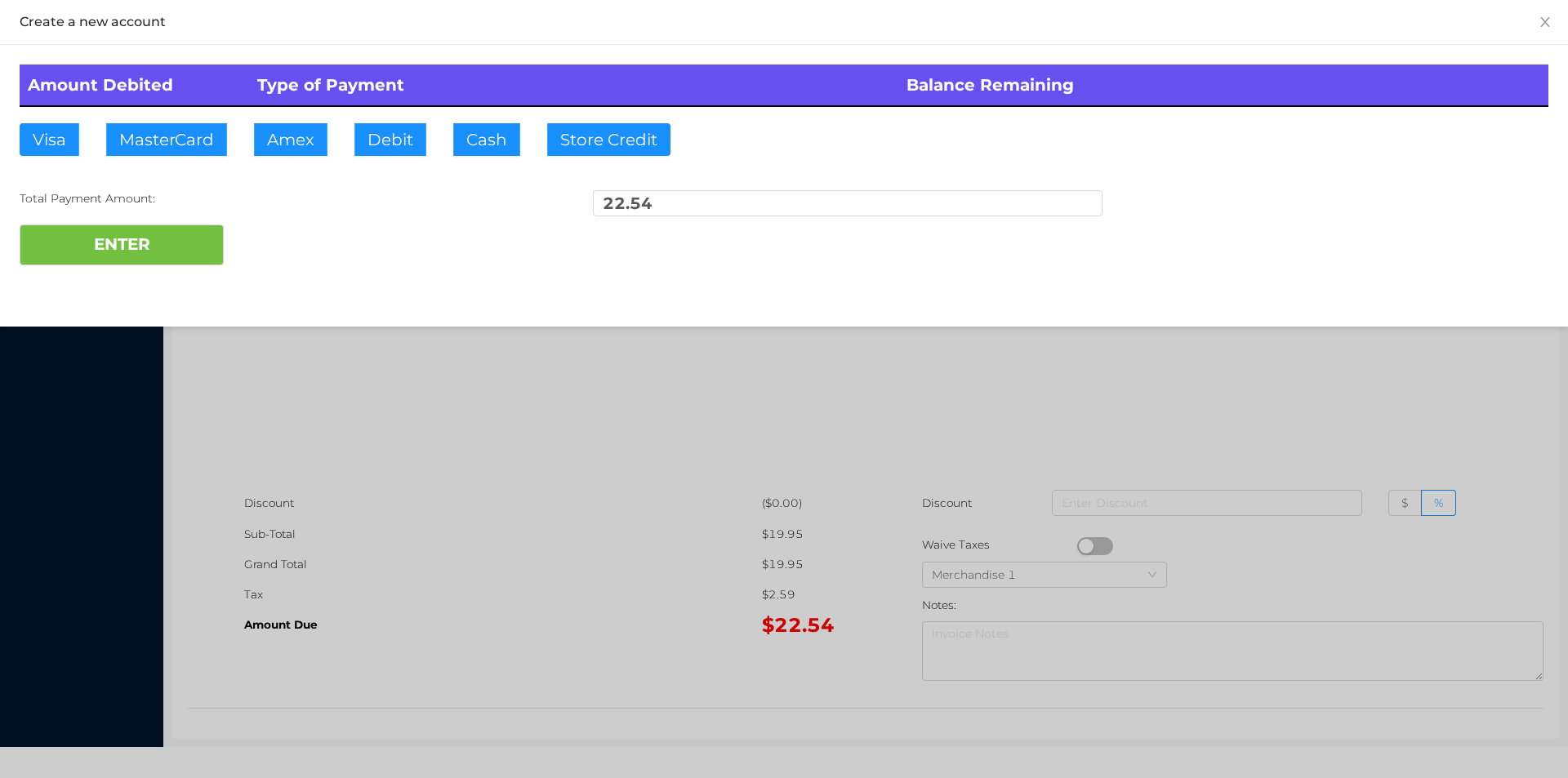
click at [420, 156] on div "Amount Debited Type of Payment Balance Remaining Visa MasterCard Amex Debit Cas…" at bounding box center [784, 165] width 1568 height 240
click at [177, 252] on button "ENTER" at bounding box center [121, 245] width 204 height 40
type input "0"
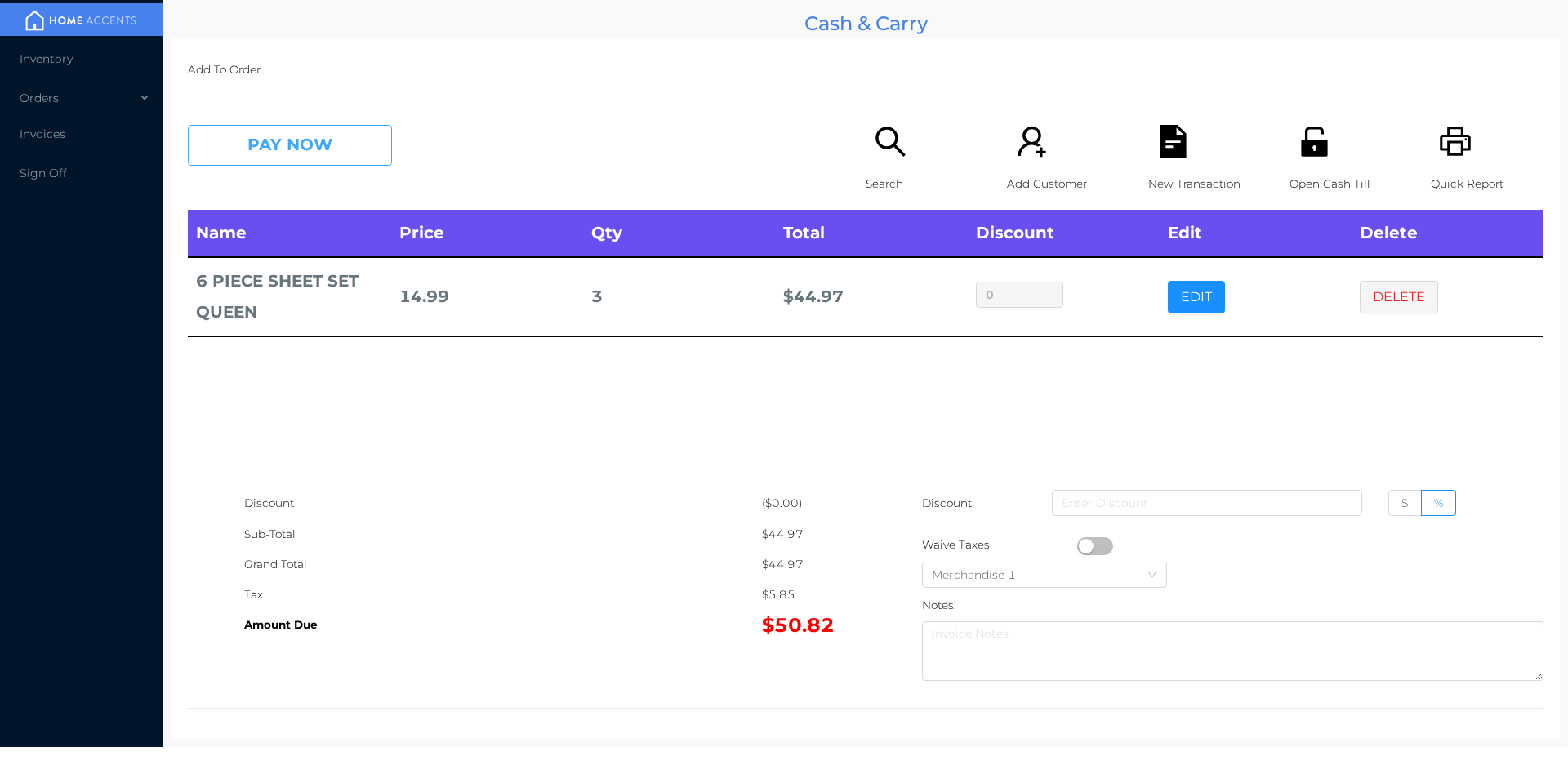
click at [385, 139] on button "PAY NOW" at bounding box center [290, 145] width 204 height 40
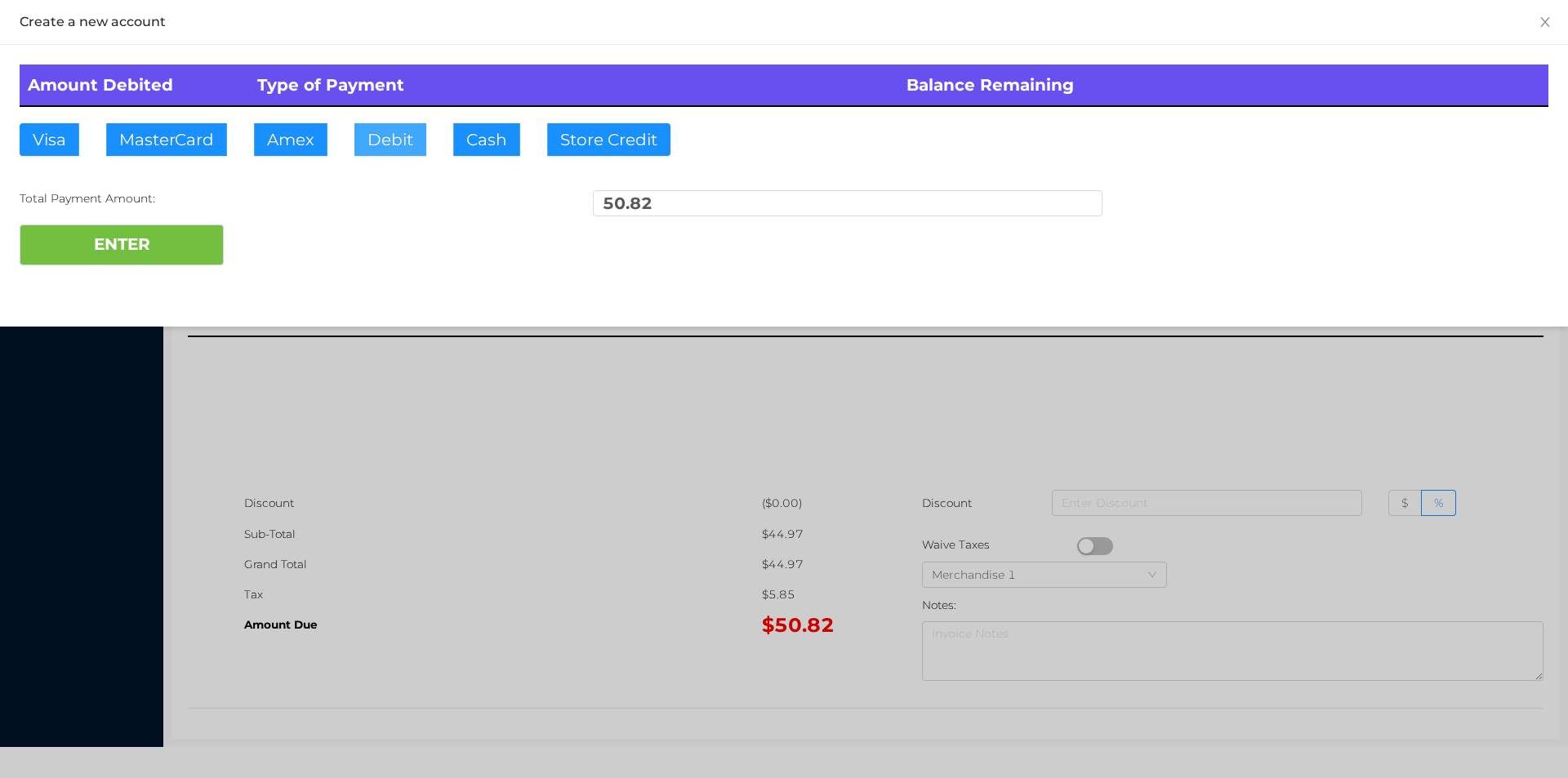
click at [385, 139] on button "Debit" at bounding box center [390, 139] width 72 height 32
click at [167, 264] on button "ENTER" at bounding box center [121, 245] width 204 height 40
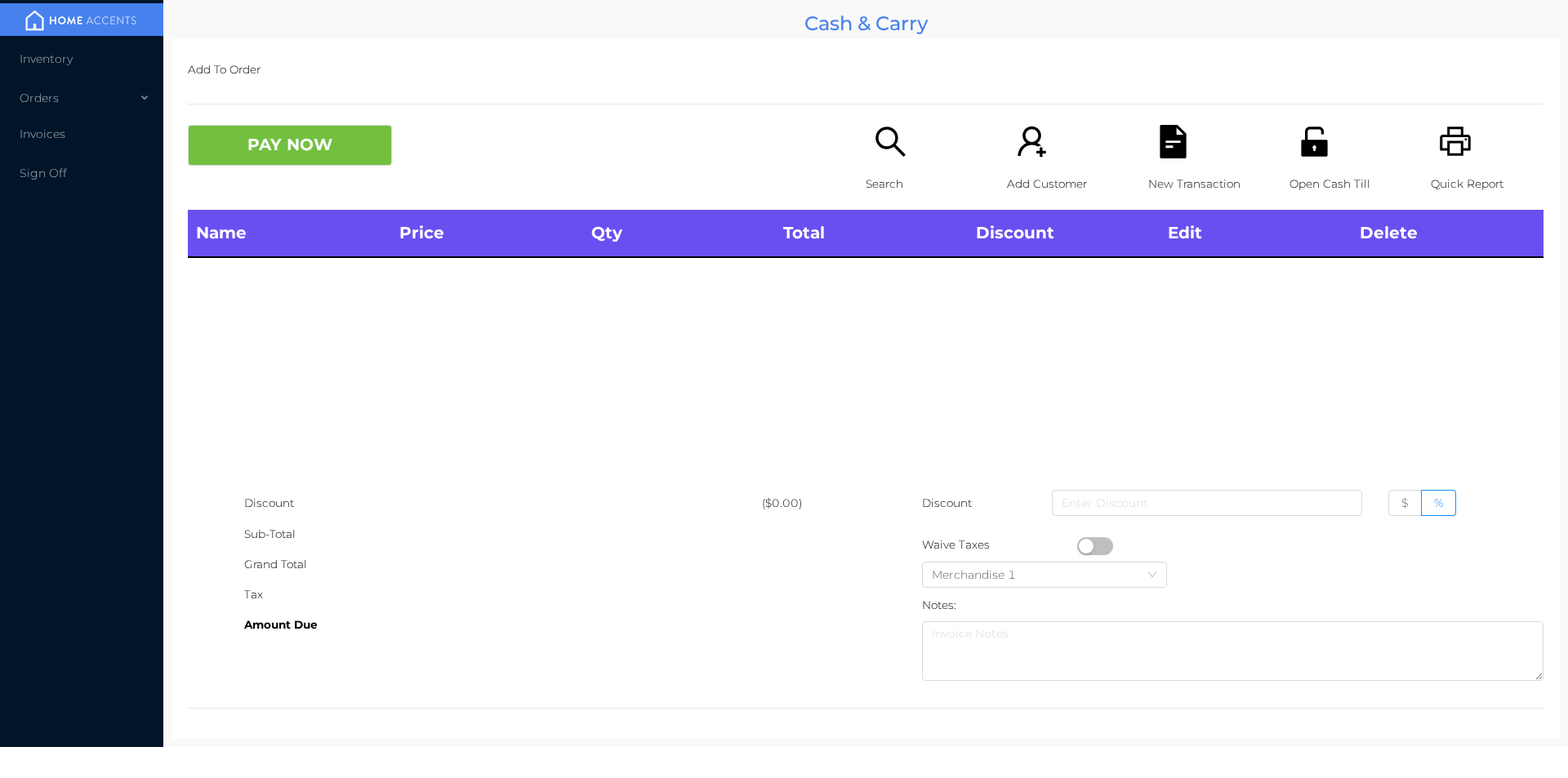
click at [883, 152] on icon "icon: search" at bounding box center [890, 141] width 33 height 33
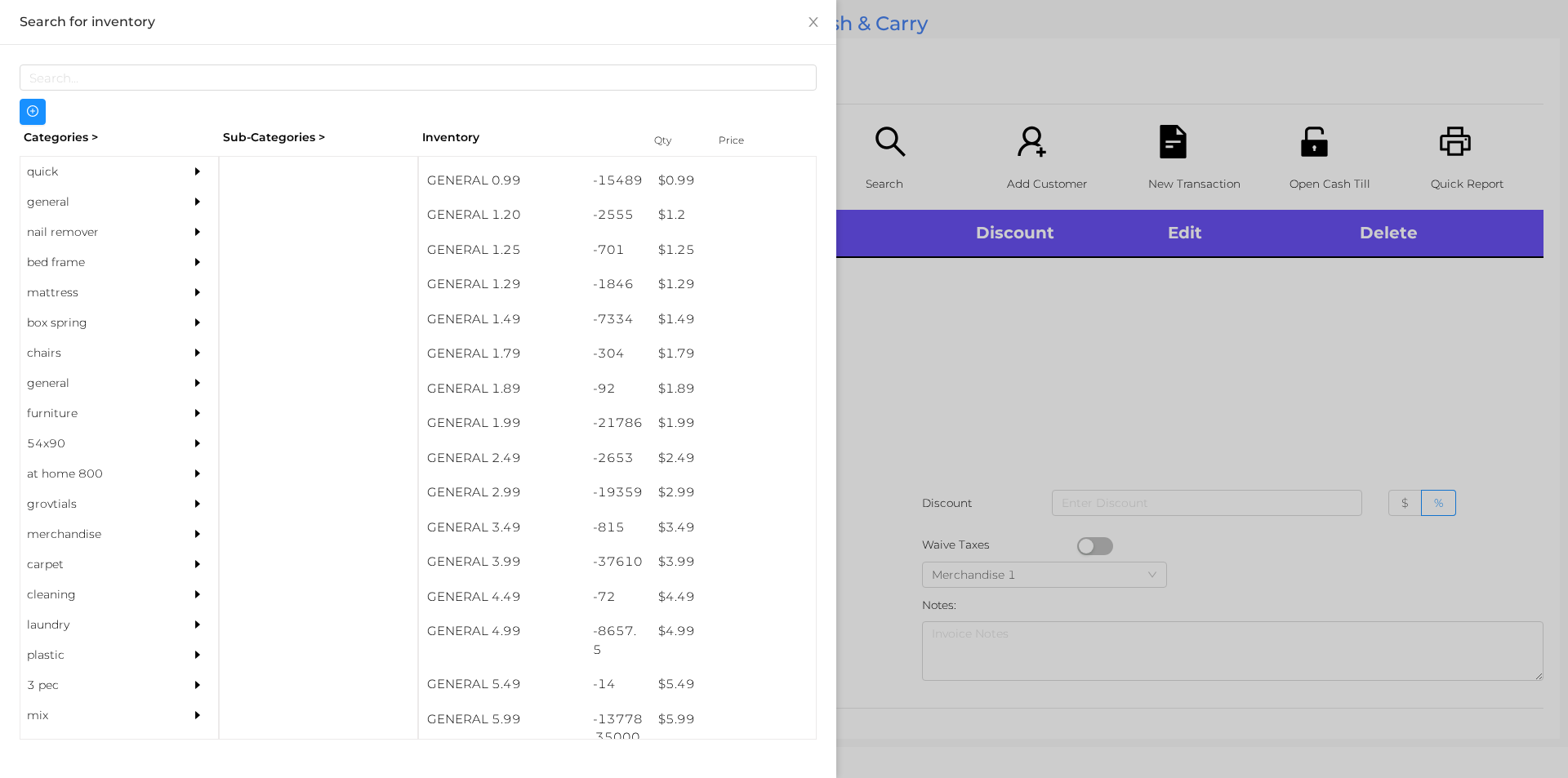
scroll to position [97, 0]
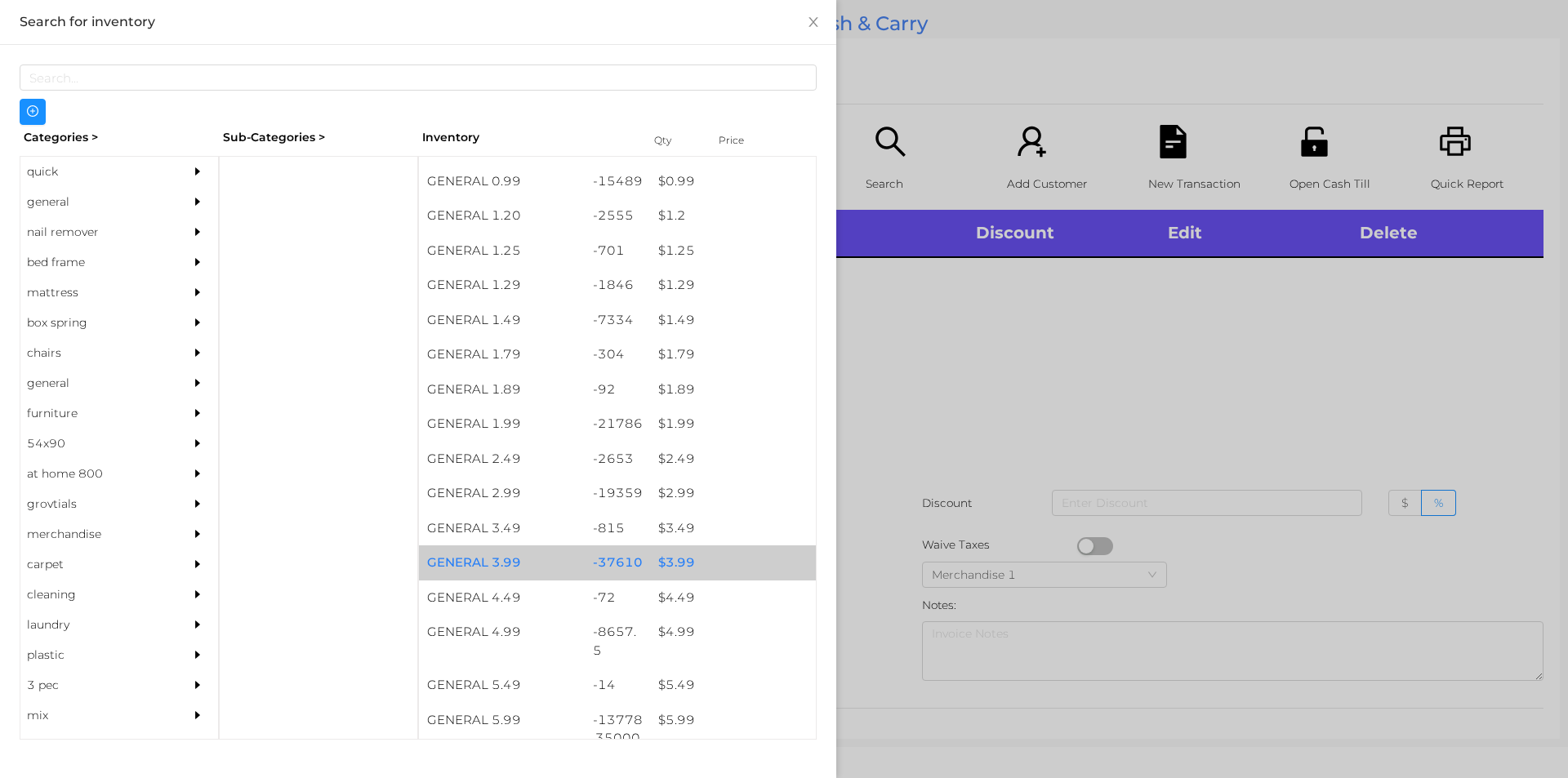
click at [632, 563] on div "-37610" at bounding box center [618, 562] width 67 height 35
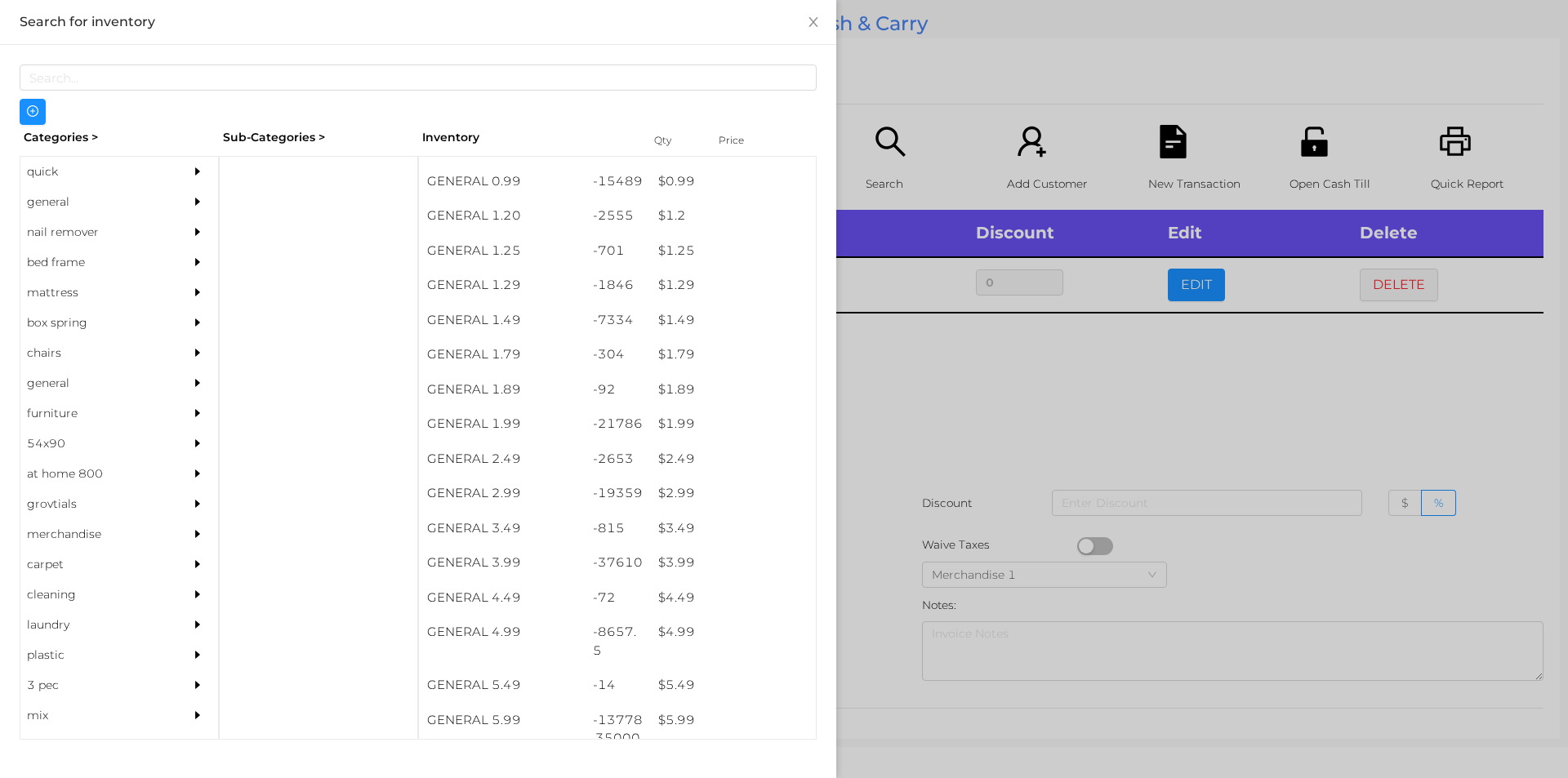
click at [946, 422] on div at bounding box center [784, 389] width 1568 height 778
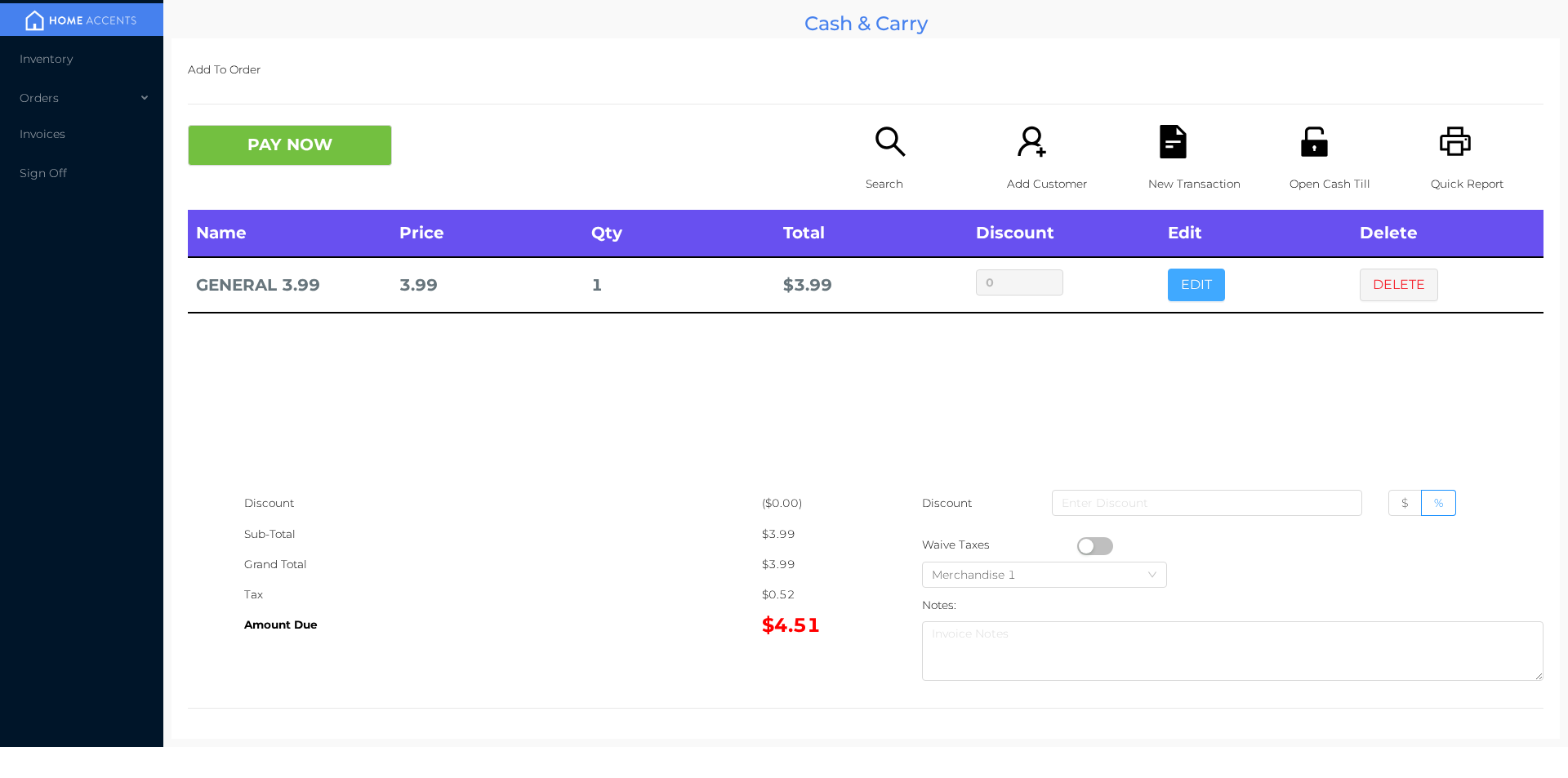
click at [1178, 277] on button "EDIT" at bounding box center [1196, 285] width 58 height 32
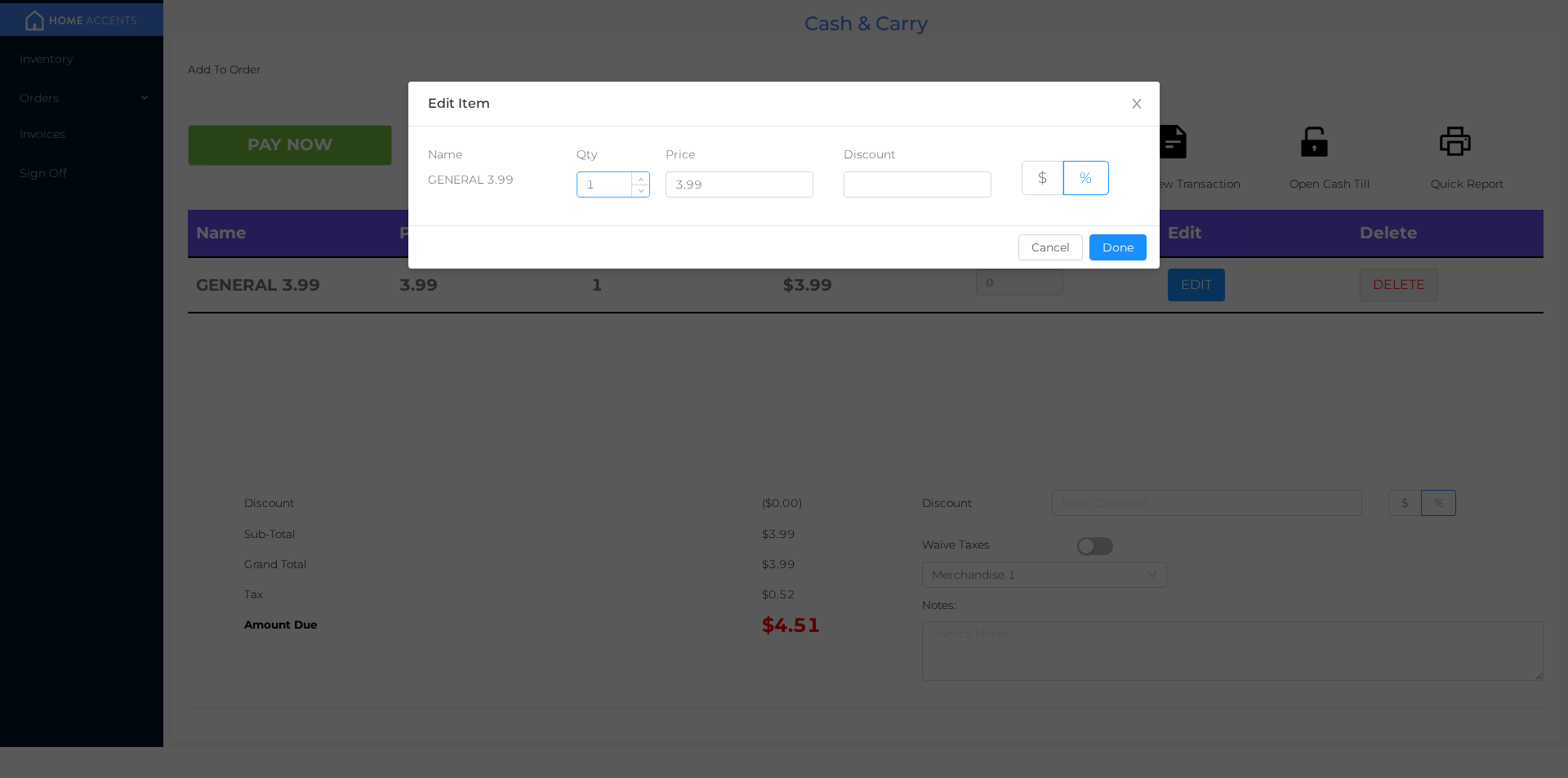
click at [606, 190] on input "1" at bounding box center [614, 184] width 72 height 24
type input "10"
click at [1121, 238] on button "Done" at bounding box center [1118, 247] width 58 height 26
type input "0%"
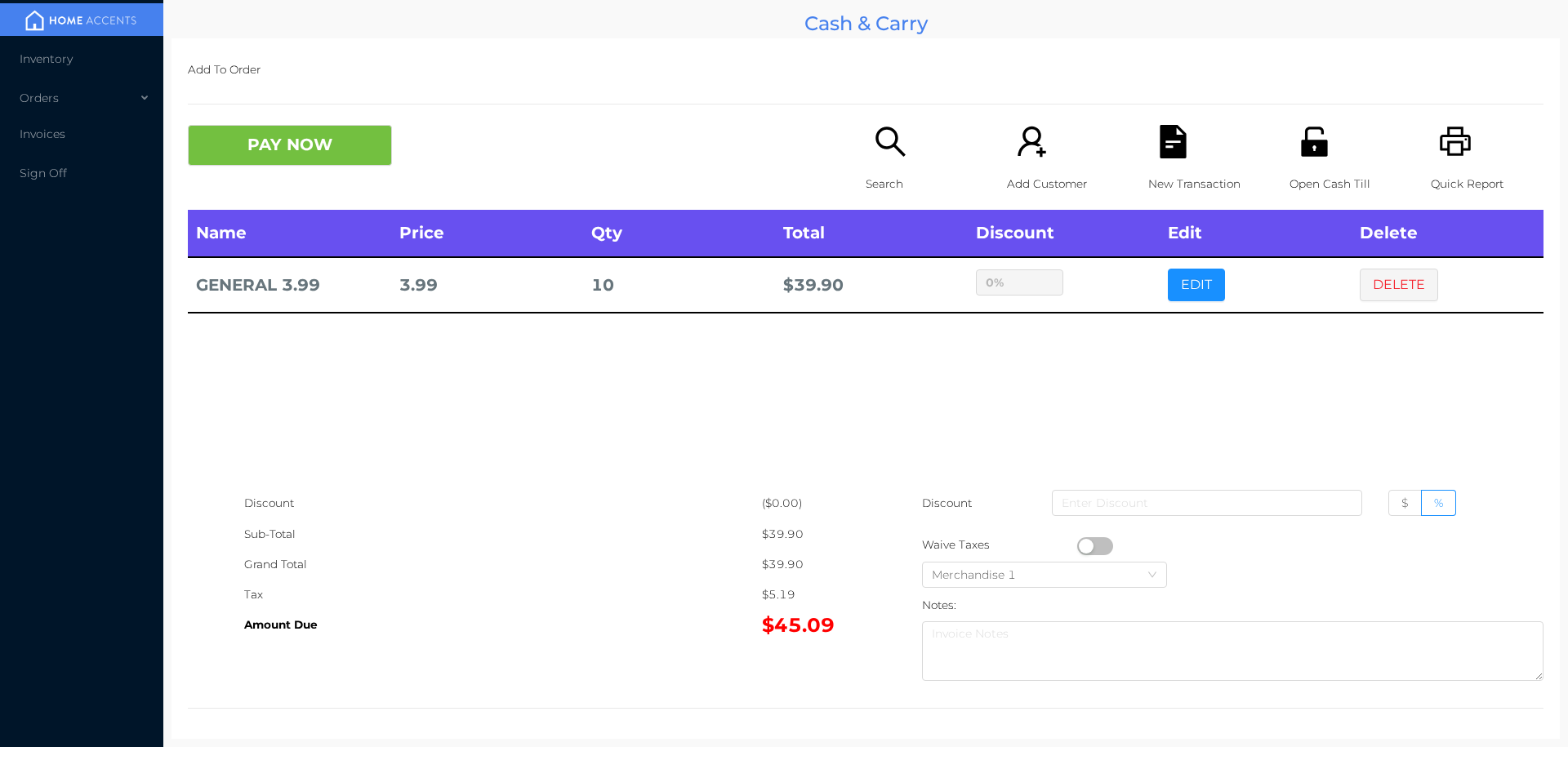
click at [1177, 140] on icon "icon: file-text" at bounding box center [1172, 141] width 26 height 33
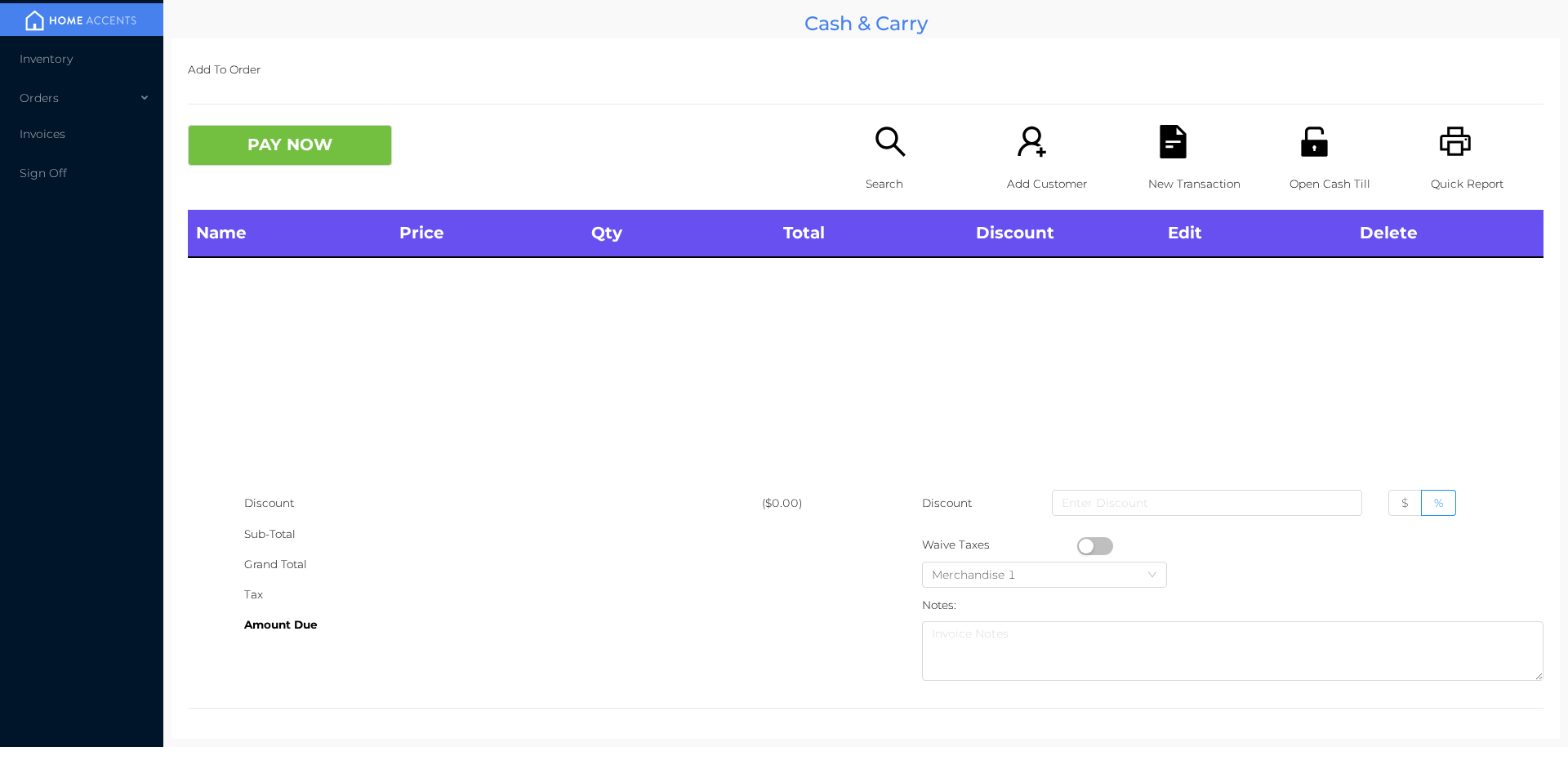
click at [1438, 139] on icon "icon: printer" at bounding box center [1455, 141] width 33 height 33
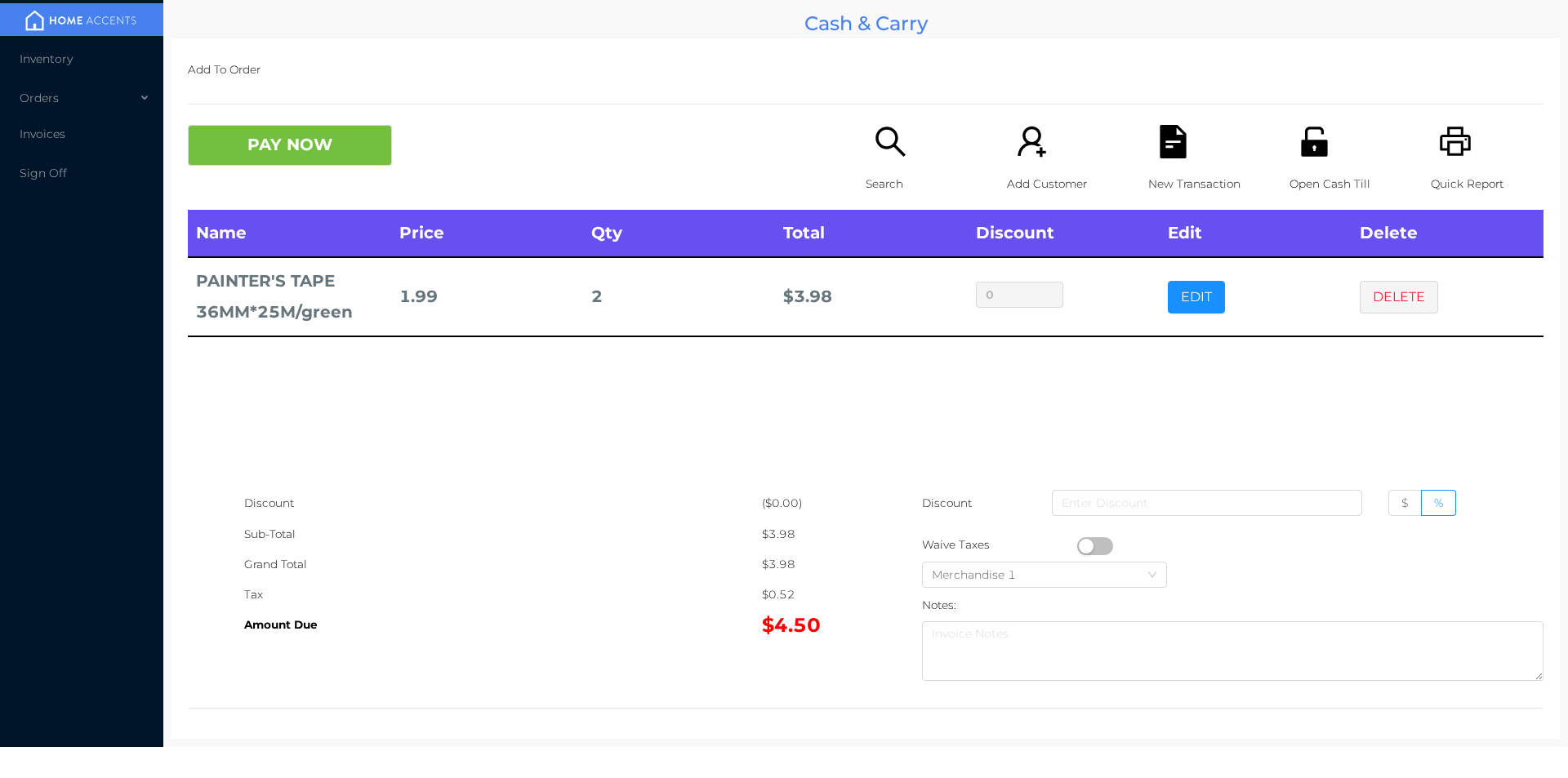
click at [1184, 156] on div "New Transaction" at bounding box center [1204, 167] width 112 height 85
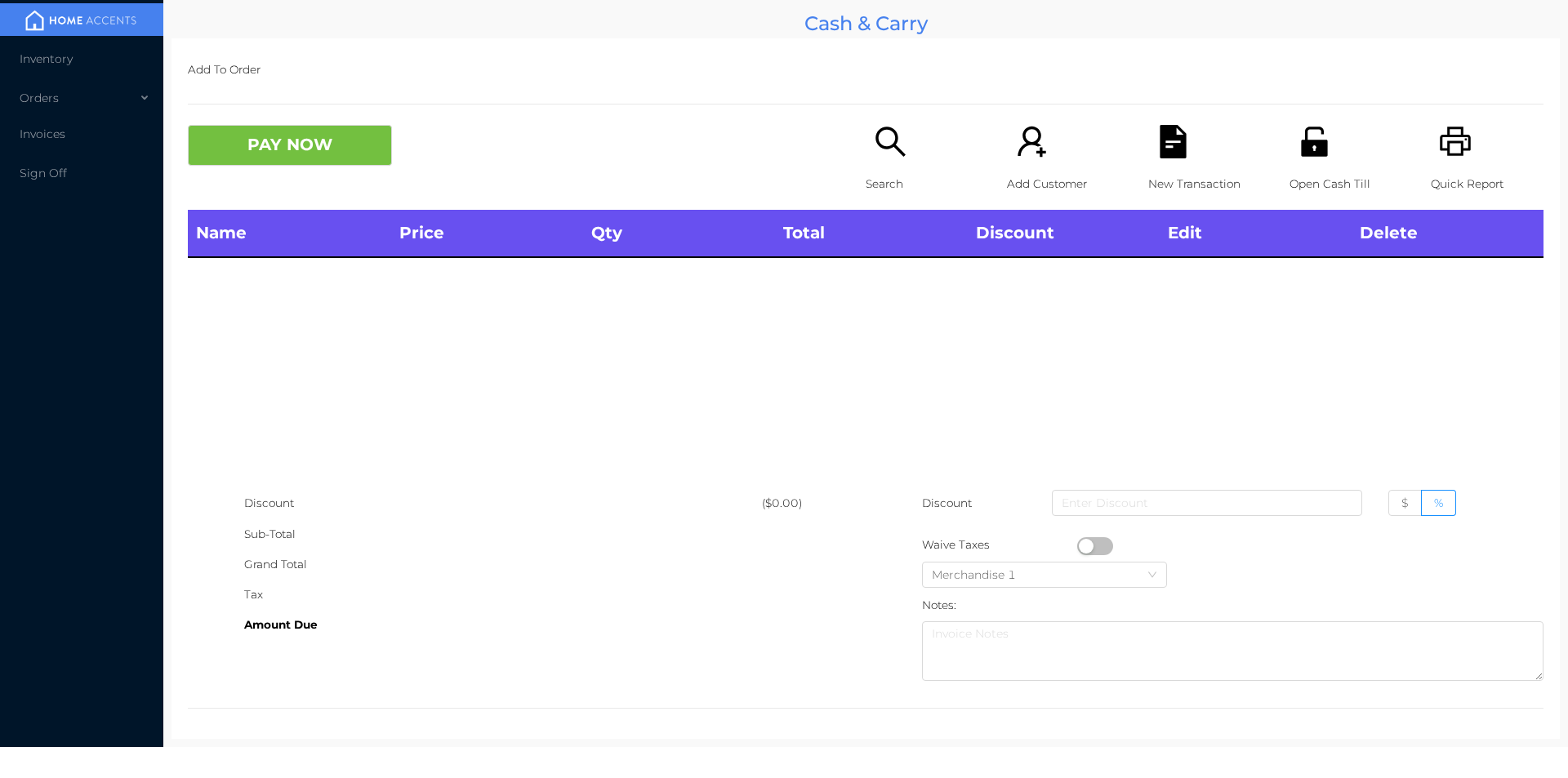
click at [1298, 138] on icon "icon: unlock" at bounding box center [1313, 141] width 33 height 33
click at [1261, 368] on div "Name Price Qty Total Discount Edit Delete" at bounding box center [865, 349] width 1356 height 279
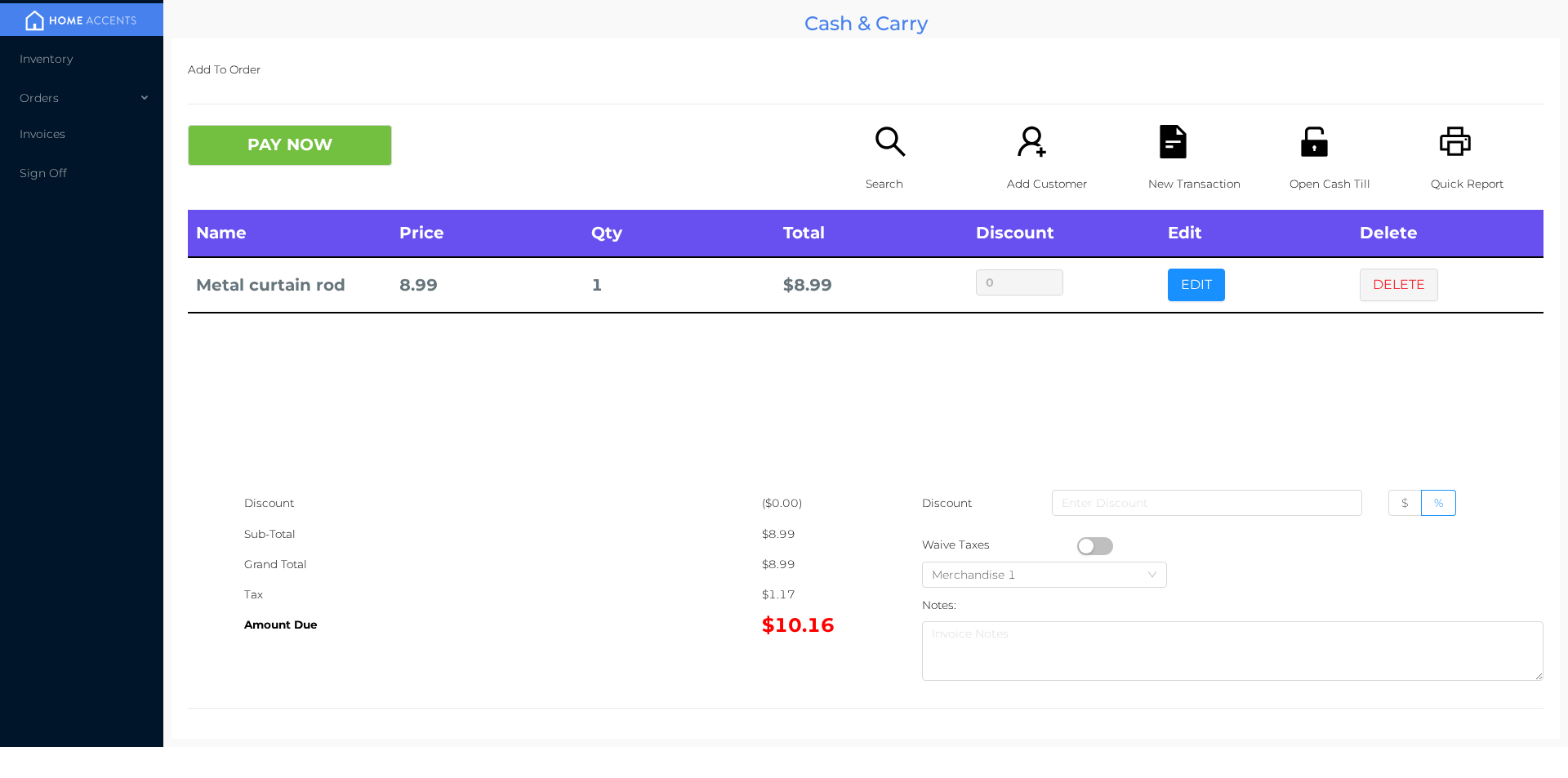
click at [291, 154] on button "PAY NOW" at bounding box center [290, 145] width 204 height 40
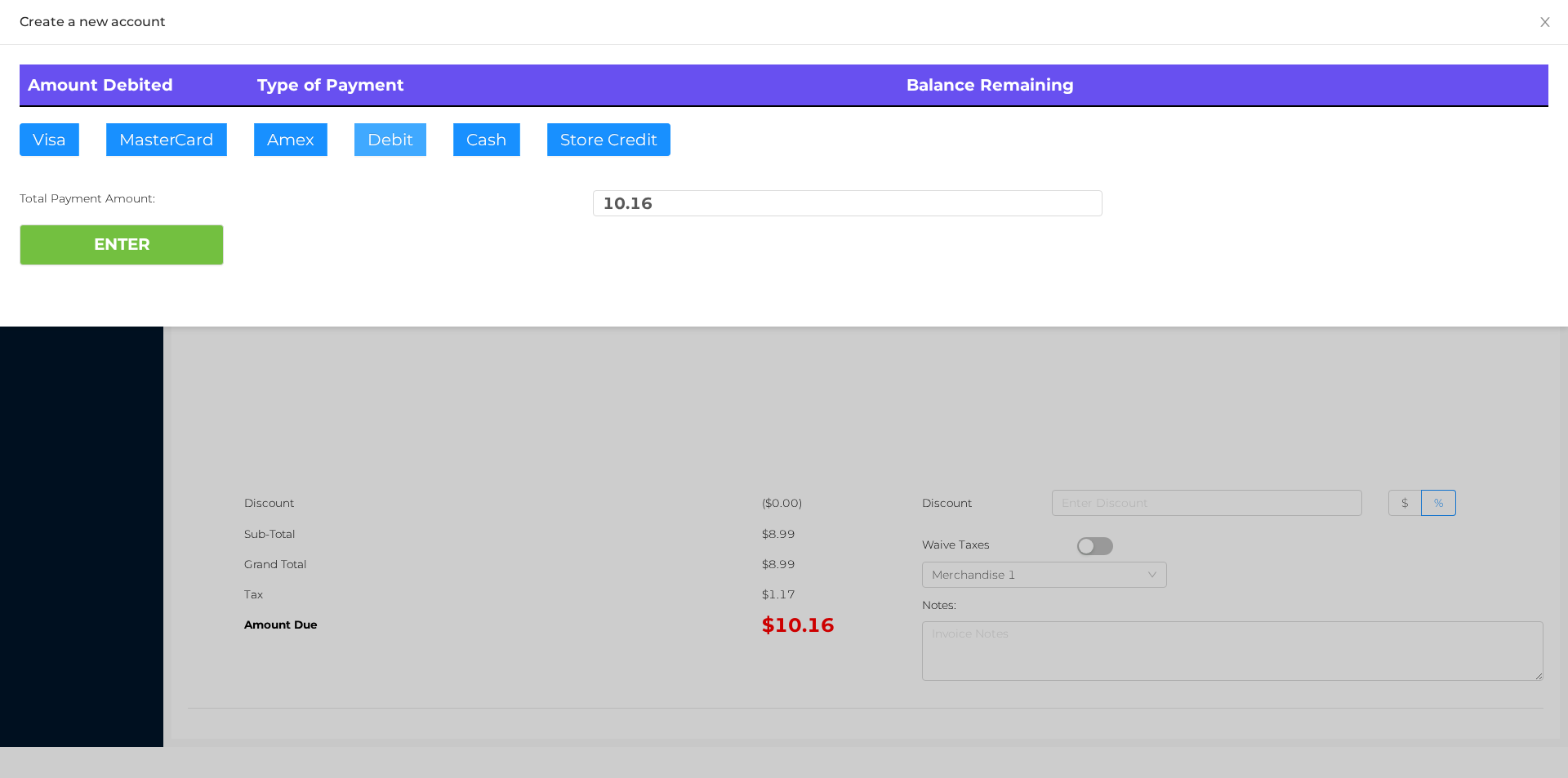
click at [417, 142] on button "Debit" at bounding box center [390, 139] width 72 height 32
click at [85, 247] on button "ENTER" at bounding box center [121, 245] width 204 height 40
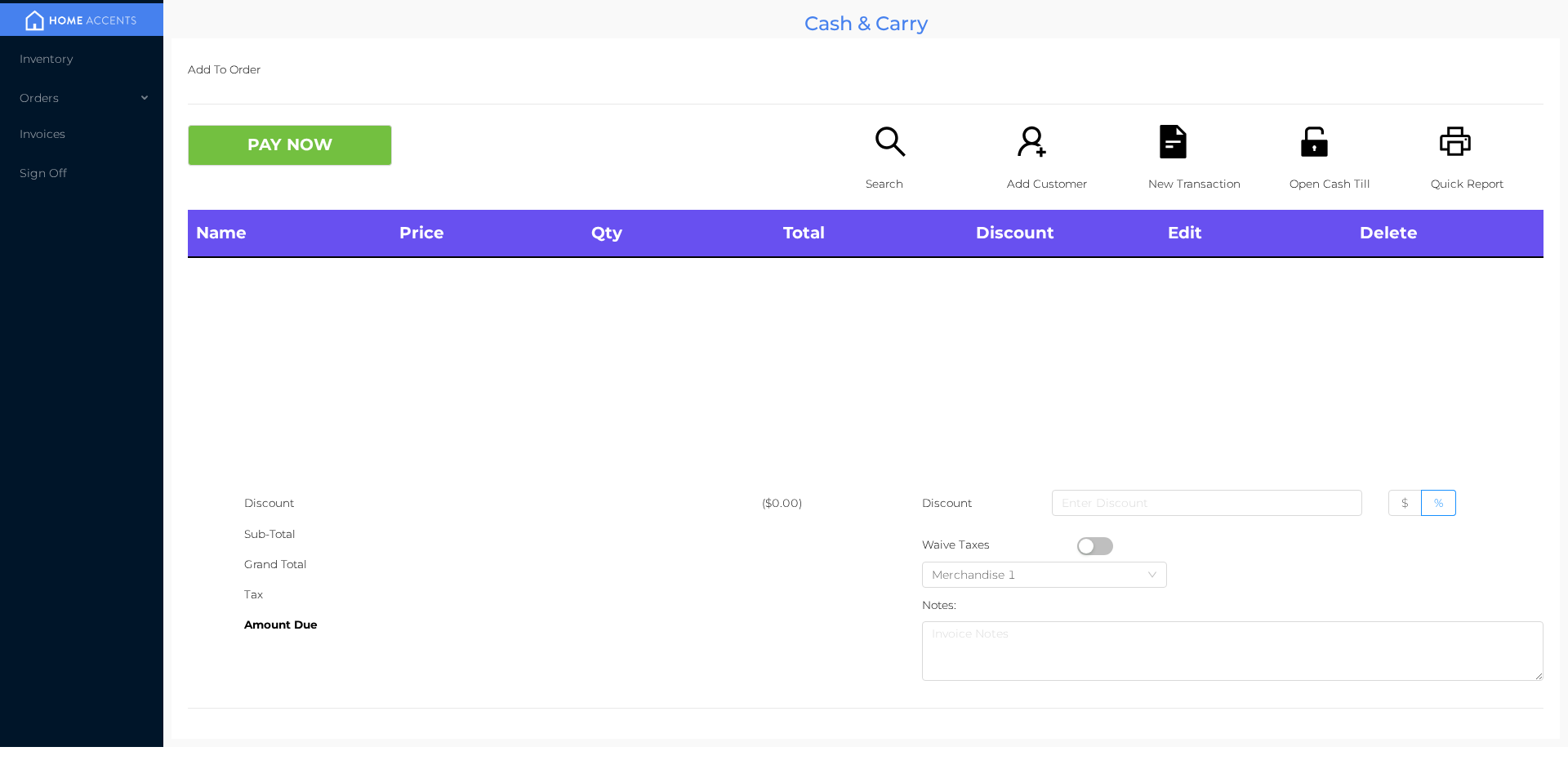
click at [1241, 411] on div "Name Price Qty Total Discount Edit Delete" at bounding box center [865, 349] width 1356 height 279
click at [1289, 139] on div "Open Cash Till" at bounding box center [1345, 167] width 112 height 85
click at [1346, 148] on div "Open Cash Till" at bounding box center [1345, 167] width 112 height 85
click at [1178, 162] on div "New Transaction" at bounding box center [1204, 167] width 112 height 85
click at [1309, 163] on div "Open Cash Till" at bounding box center [1345, 167] width 112 height 85
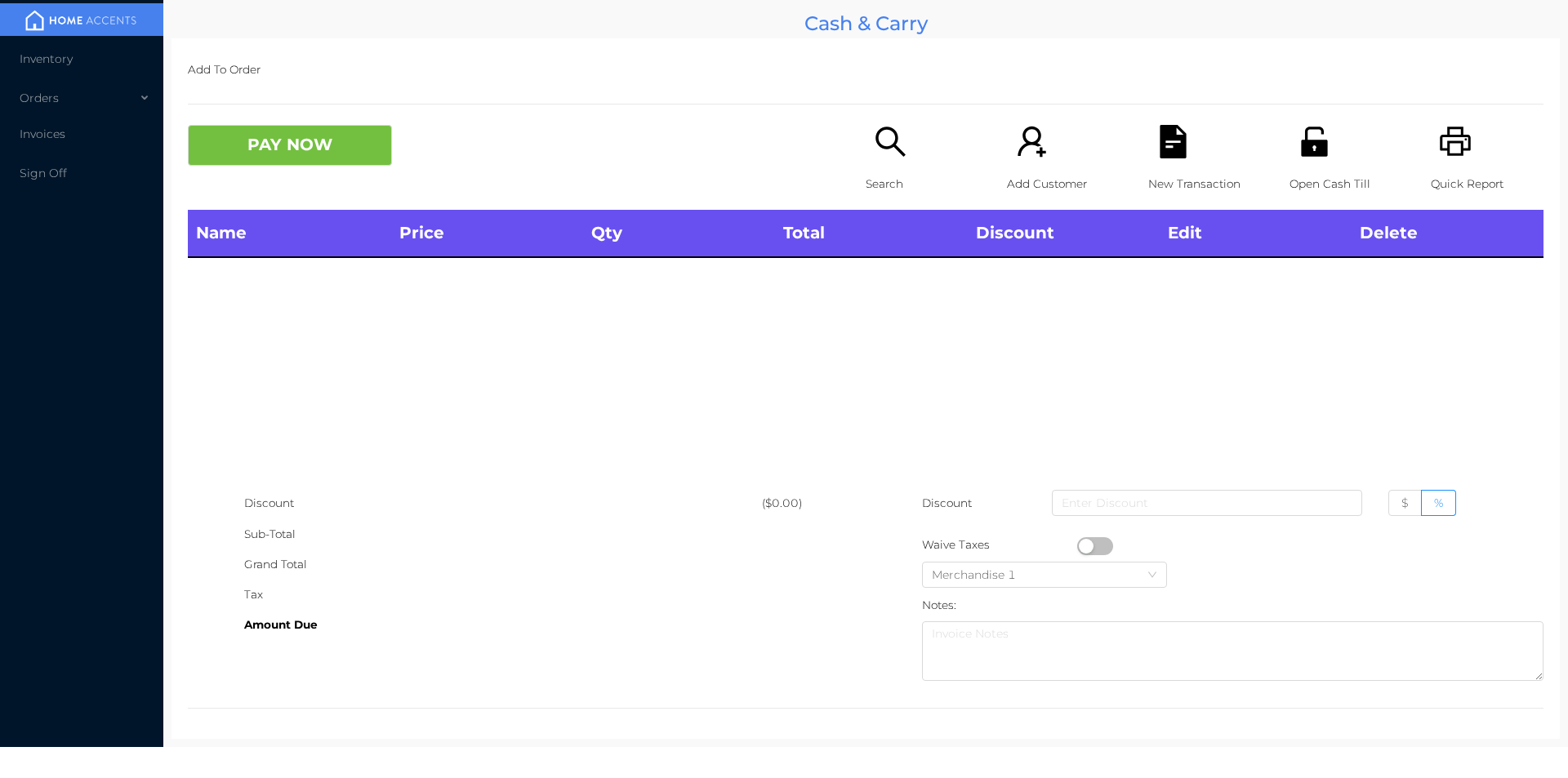
click at [1313, 145] on icon "icon: unlock" at bounding box center [1313, 141] width 26 height 30
click at [1304, 147] on icon "icon: unlock" at bounding box center [1313, 141] width 33 height 33
click at [877, 137] on icon "icon: search" at bounding box center [890, 141] width 33 height 33
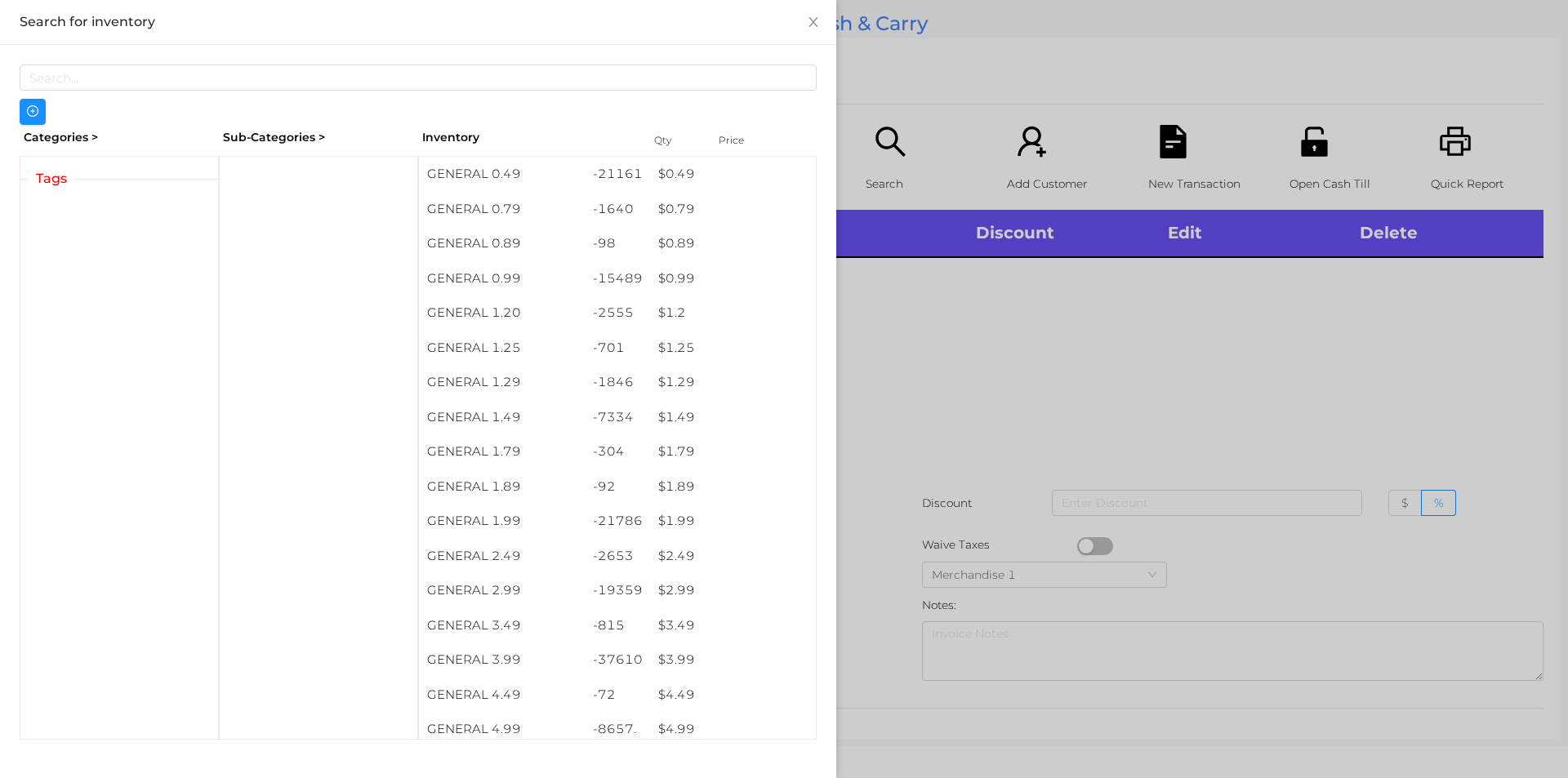
click at [1316, 377] on div at bounding box center [784, 389] width 1568 height 778
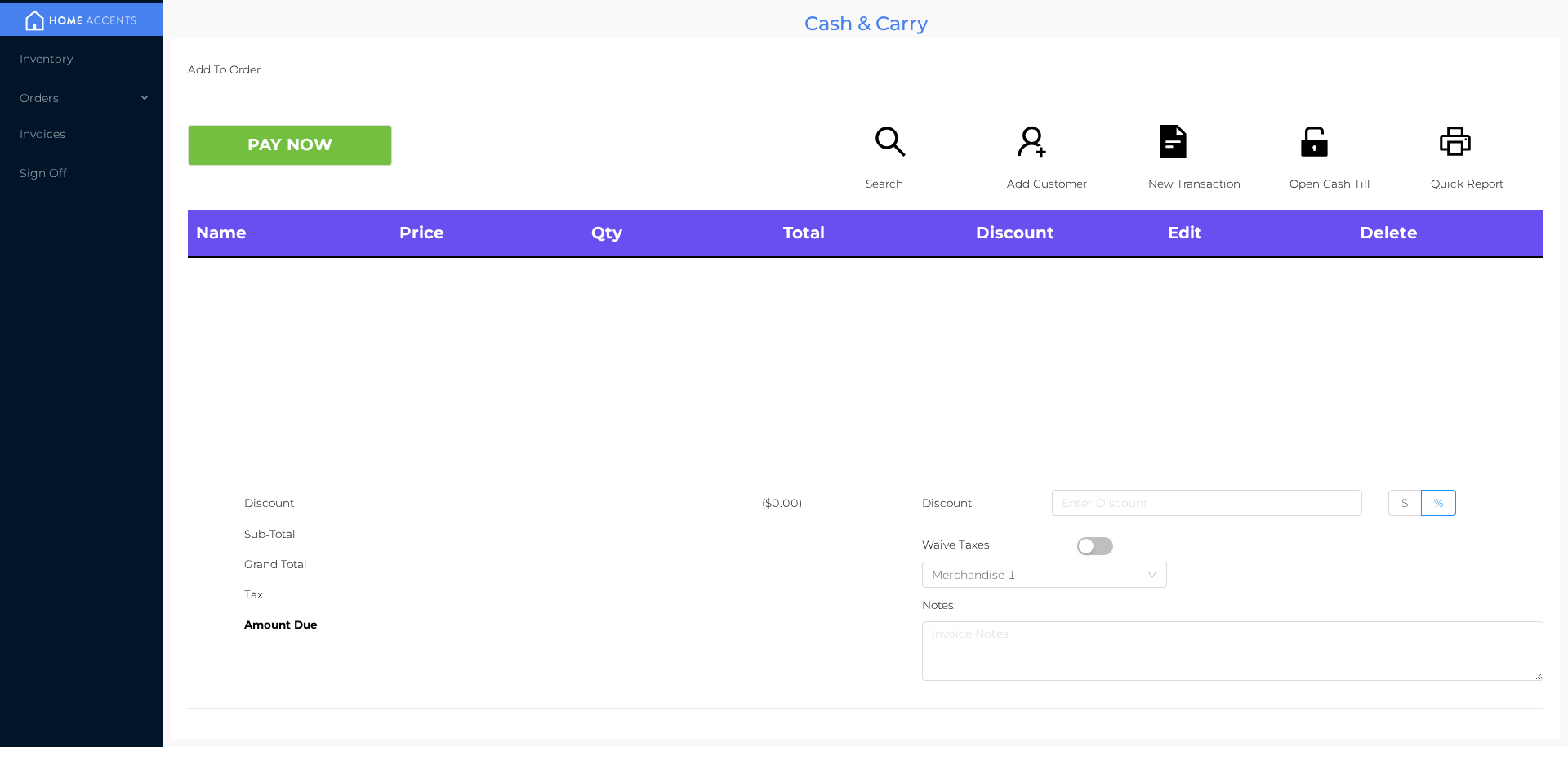
click at [1317, 178] on p "Open Cash Till" at bounding box center [1345, 184] width 112 height 31
click at [888, 144] on icon "icon: search" at bounding box center [890, 141] width 30 height 30
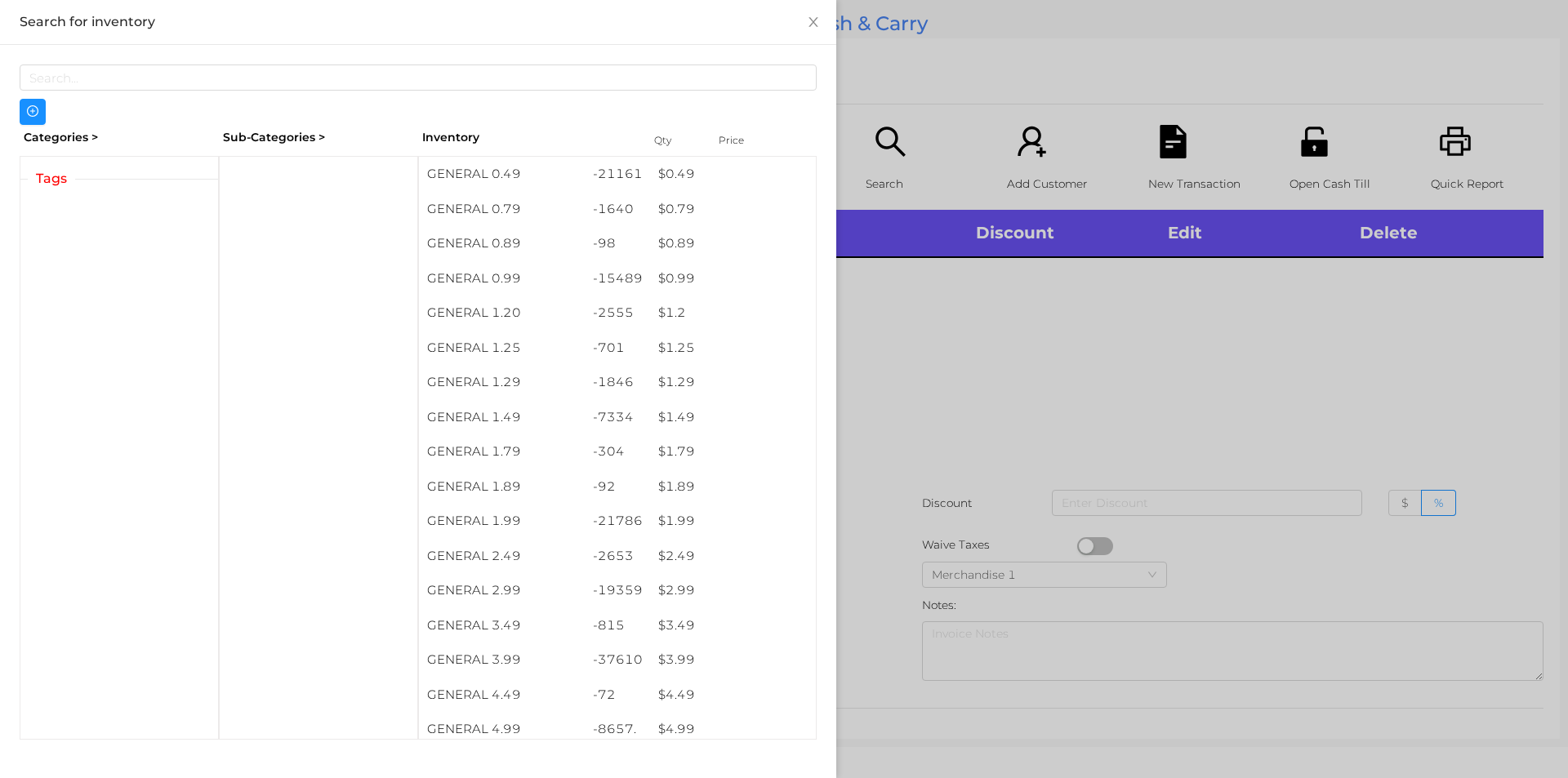
click at [1236, 354] on div at bounding box center [784, 389] width 1568 height 778
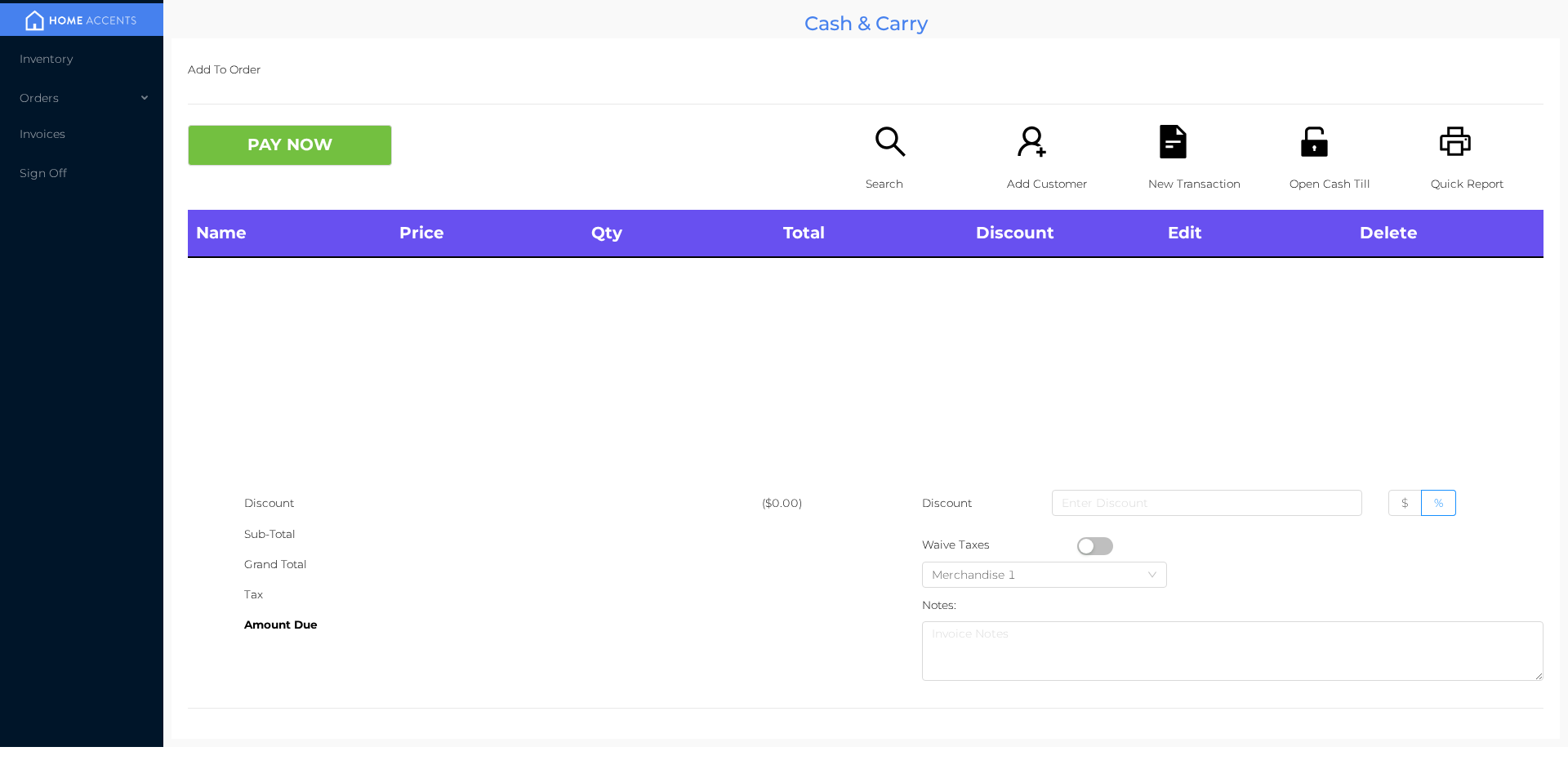
click at [865, 160] on div "Search" at bounding box center [921, 167] width 112 height 85
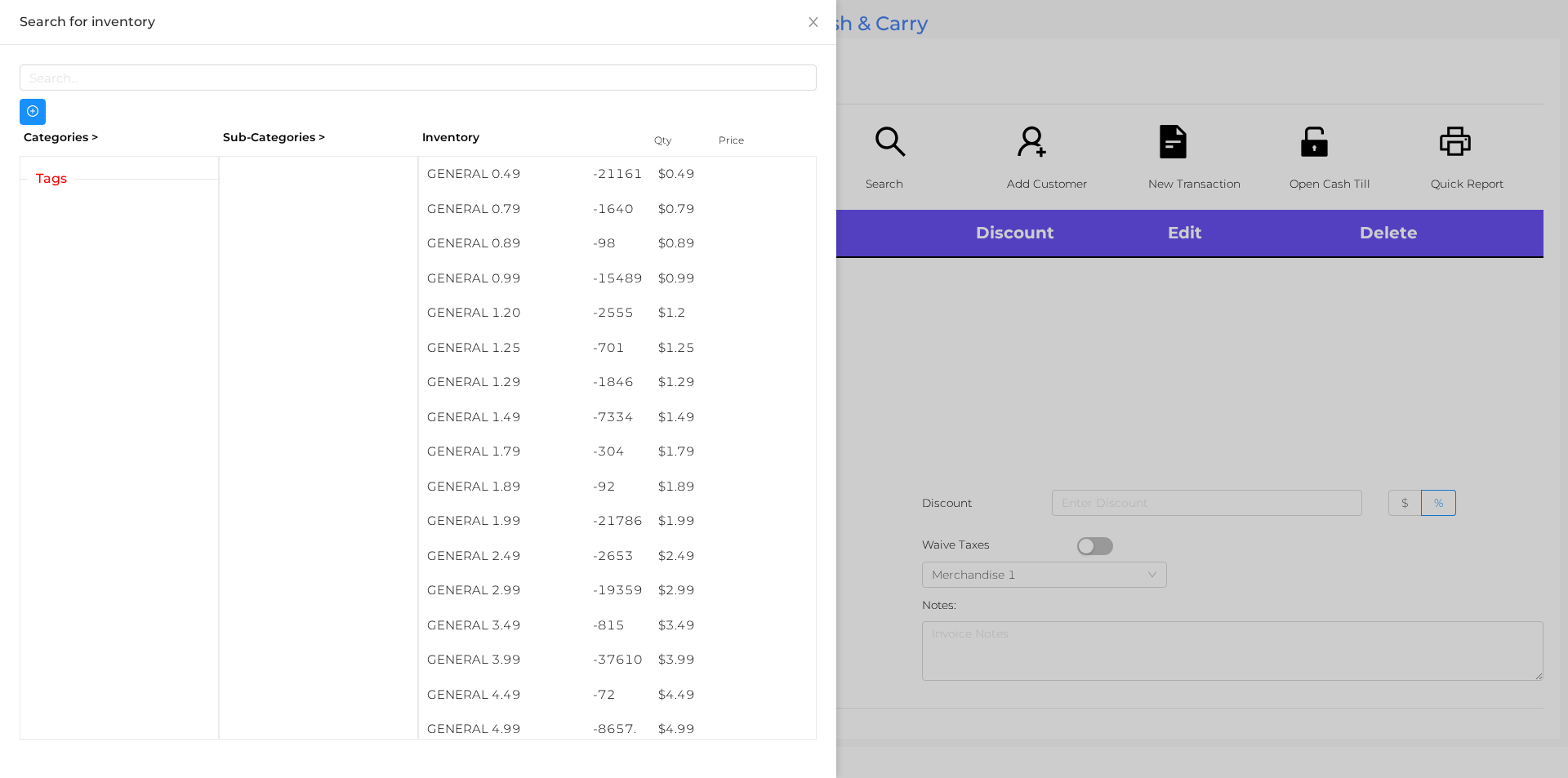
click at [927, 320] on div at bounding box center [784, 389] width 1568 height 778
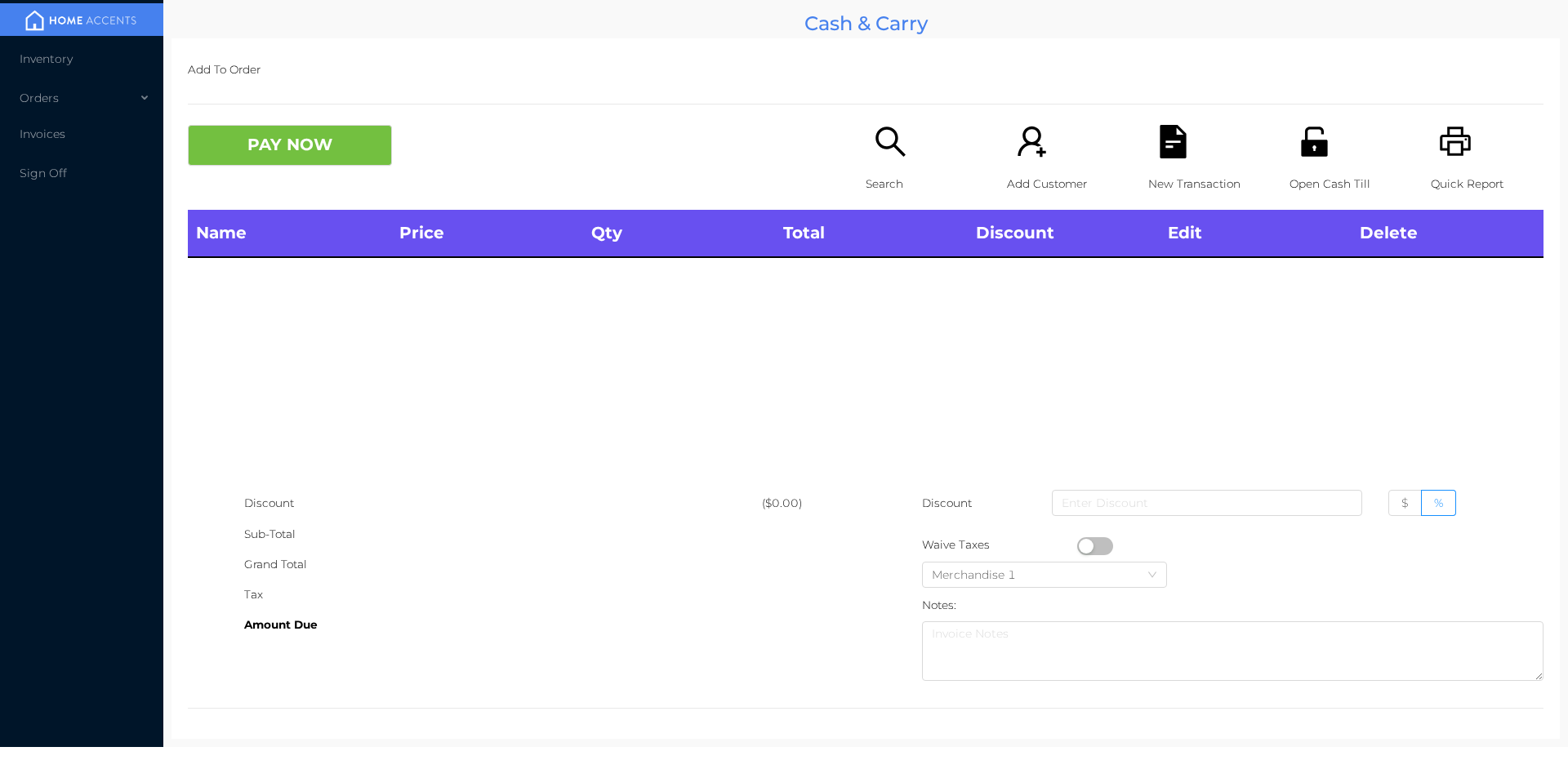
click at [926, 282] on div "Name Price Qty Total Discount Edit Delete" at bounding box center [865, 349] width 1356 height 279
click at [883, 157] on icon "icon: search" at bounding box center [890, 141] width 33 height 33
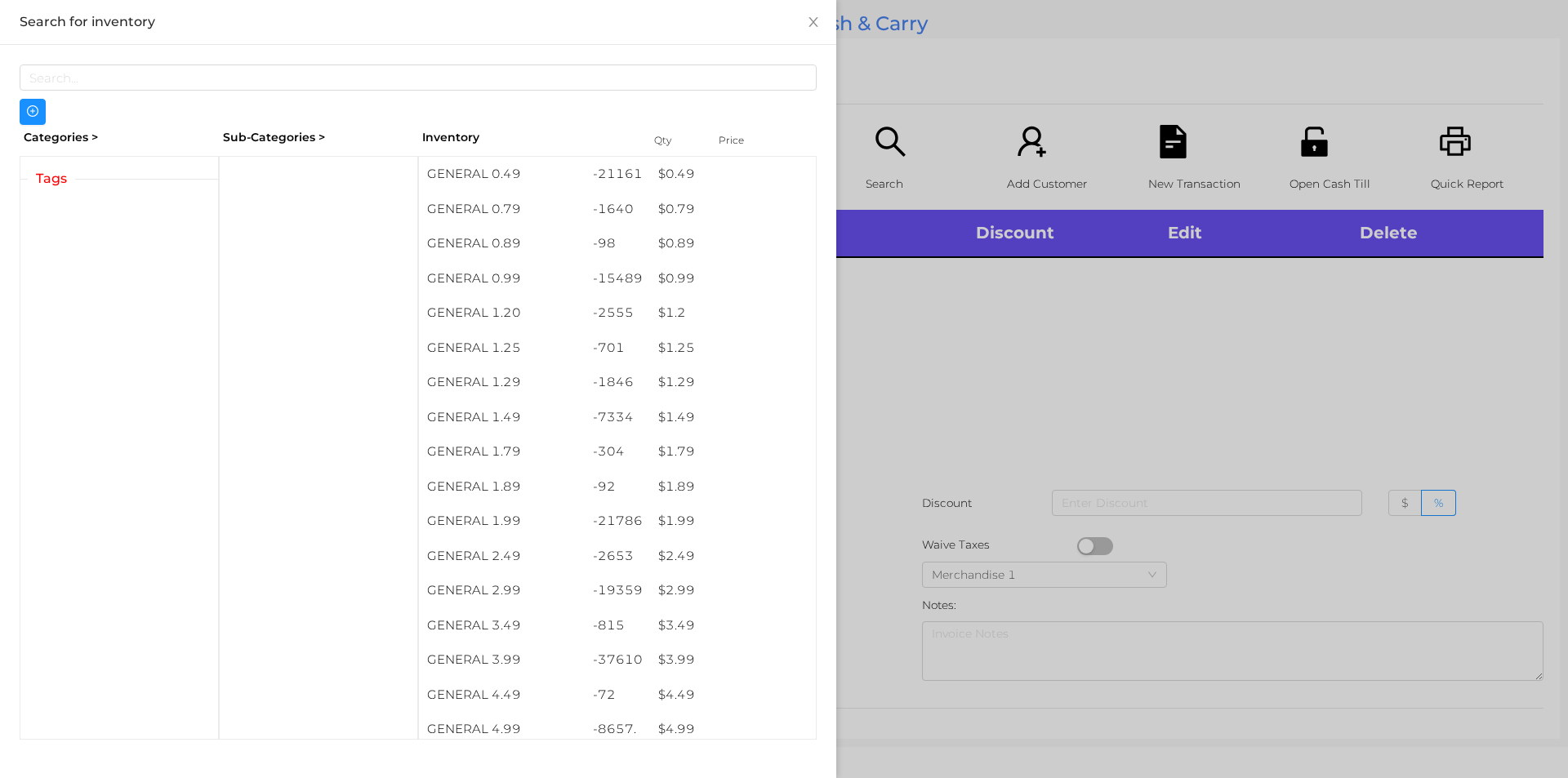
click at [963, 372] on div at bounding box center [784, 389] width 1568 height 778
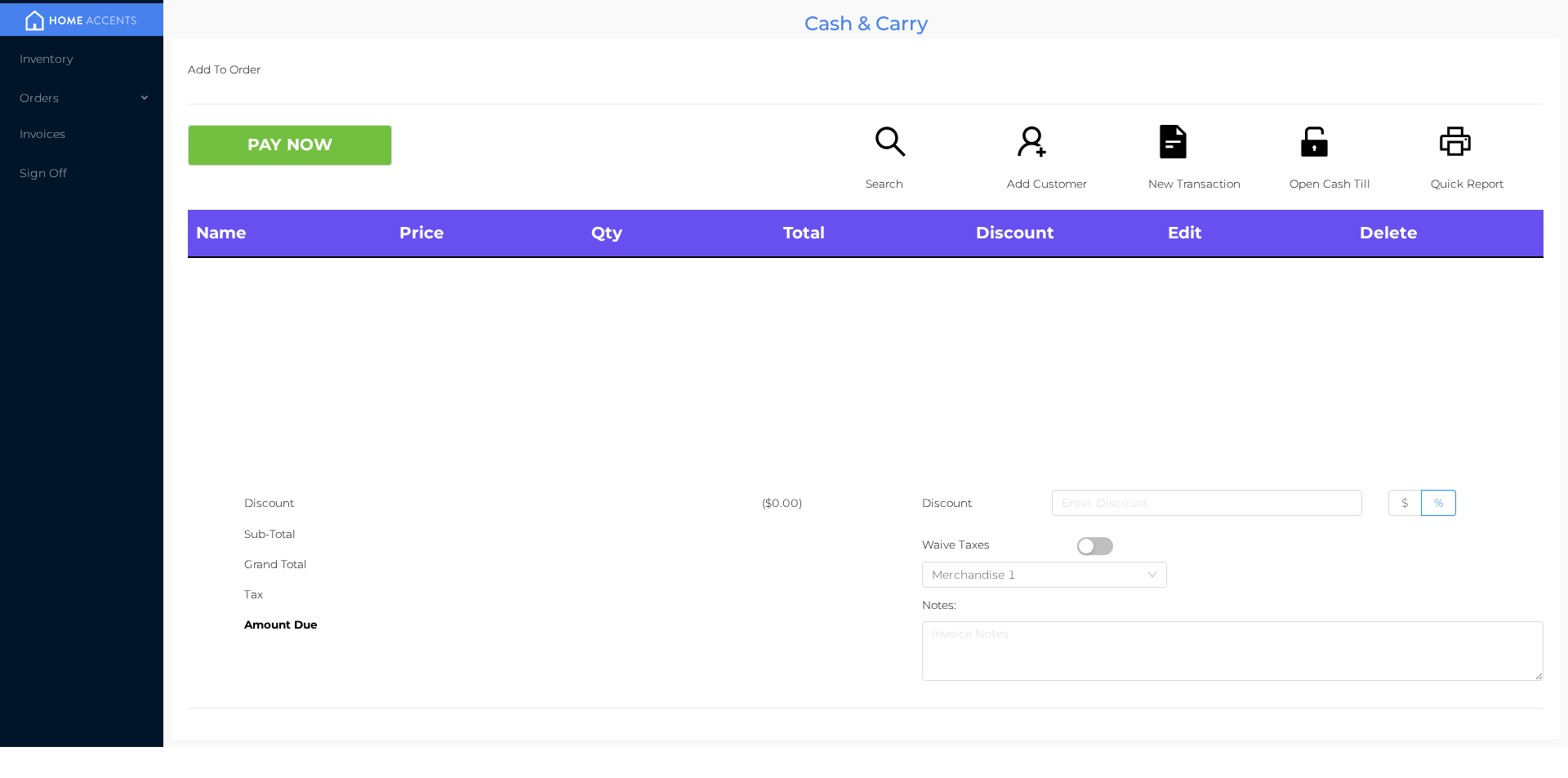
click at [893, 162] on div "Search" at bounding box center [921, 167] width 112 height 85
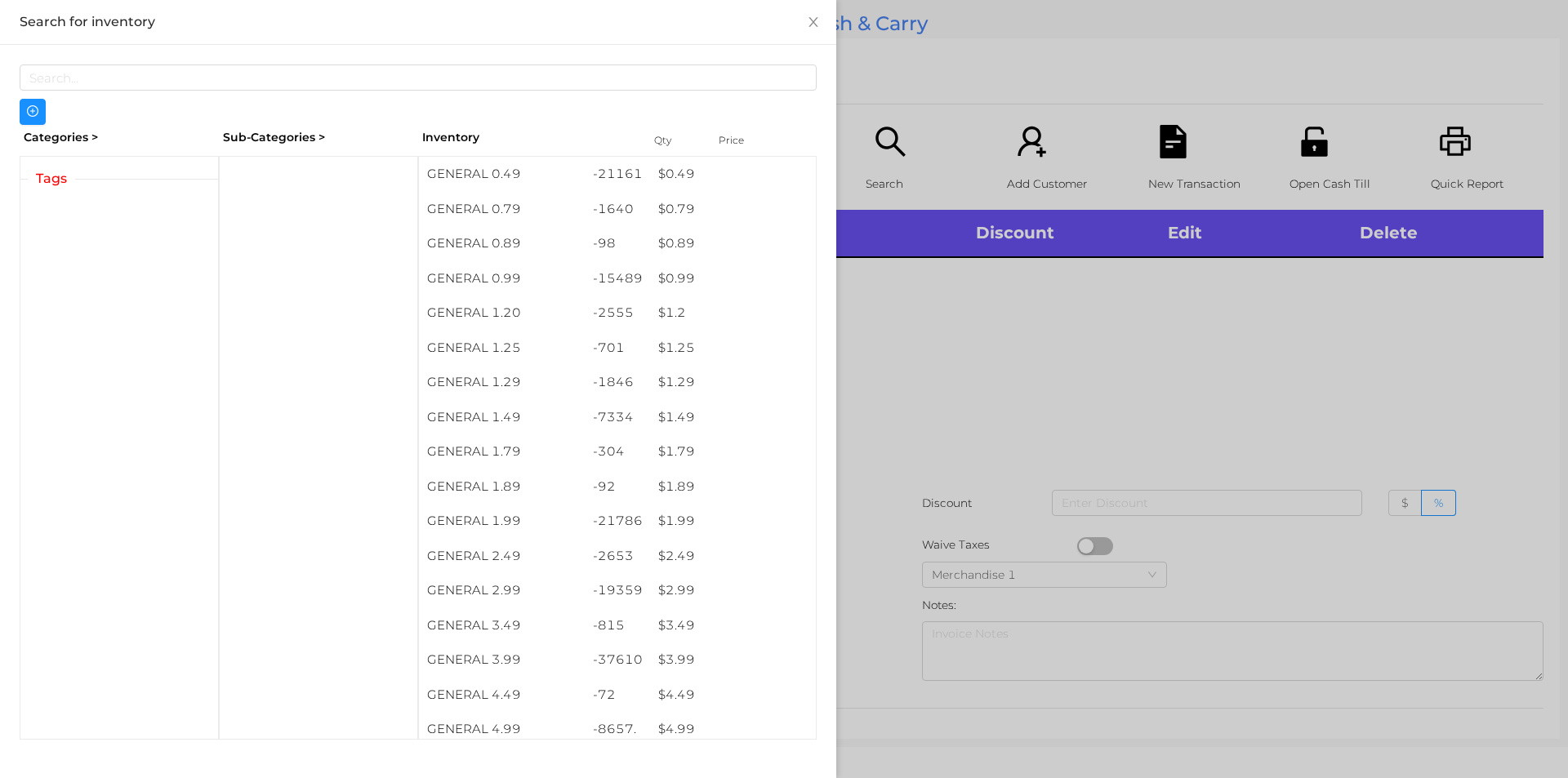
click at [1013, 425] on div at bounding box center [784, 389] width 1568 height 778
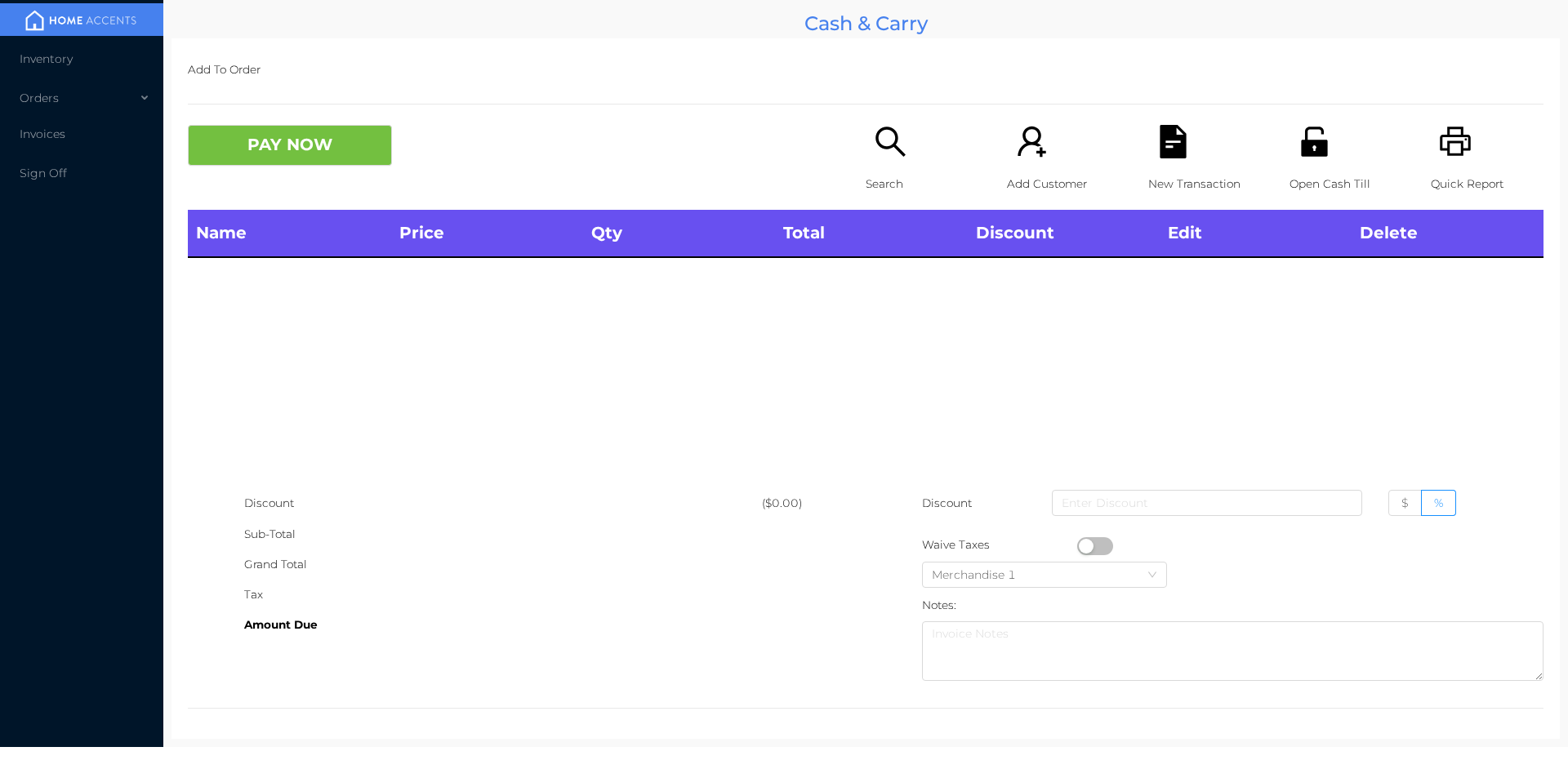
click at [1148, 130] on div "New Transaction" at bounding box center [1204, 167] width 112 height 85
click at [839, 160] on div "PAY NOW" at bounding box center [526, 145] width 677 height 40
click at [874, 163] on div "Search" at bounding box center [921, 167] width 112 height 85
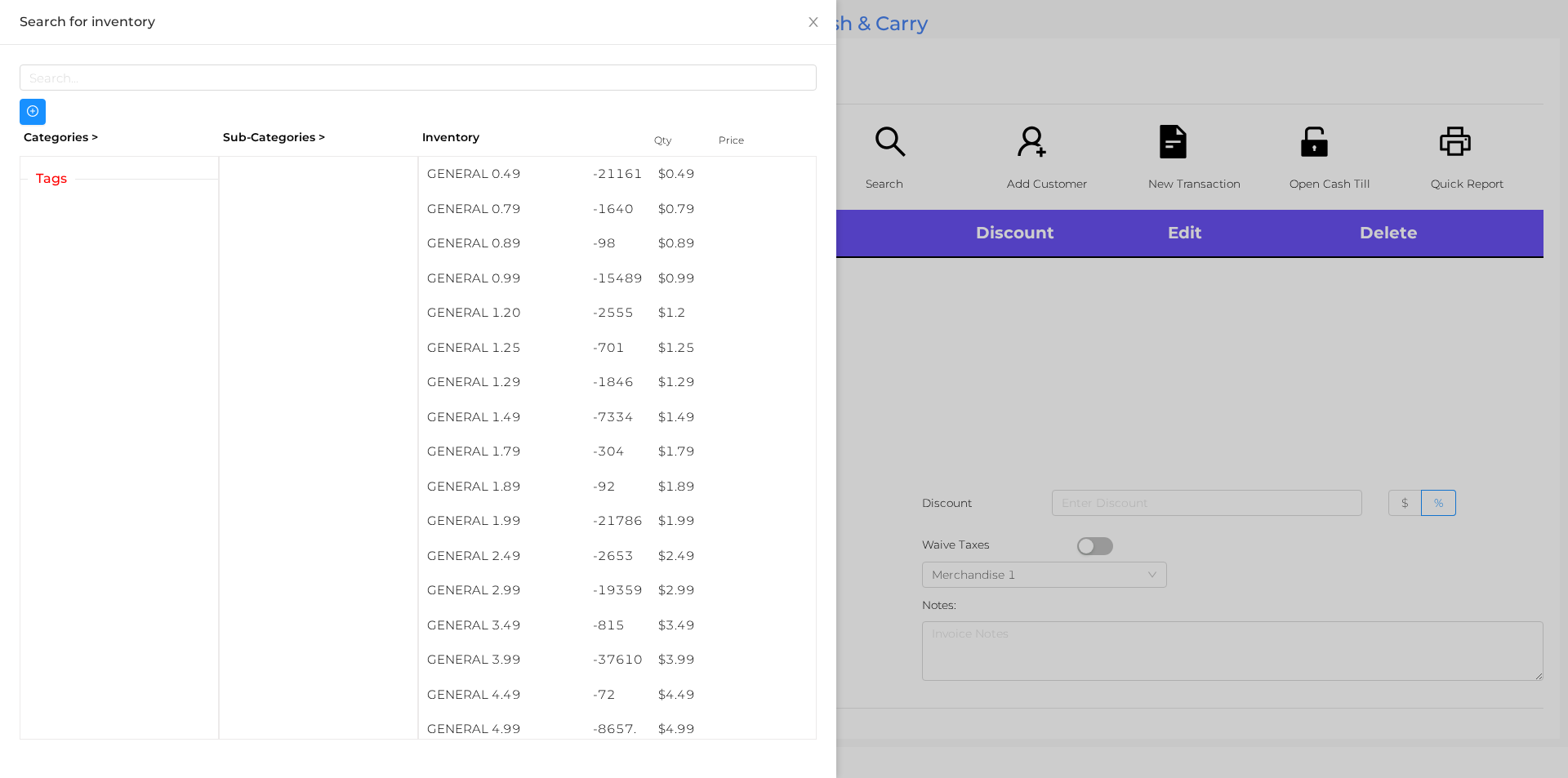
click at [960, 369] on div at bounding box center [784, 389] width 1568 height 778
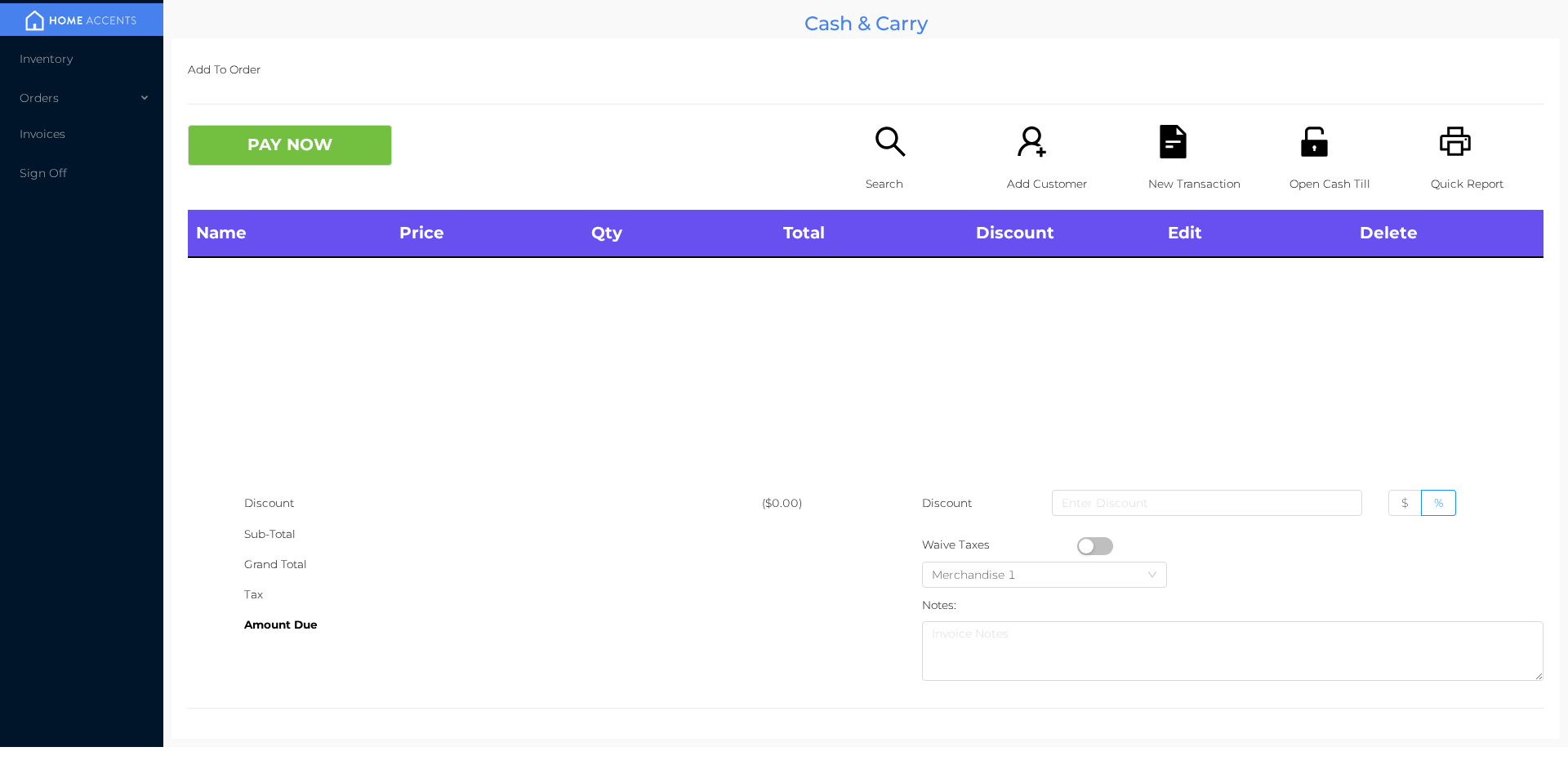
click at [865, 137] on div "Search" at bounding box center [921, 167] width 112 height 85
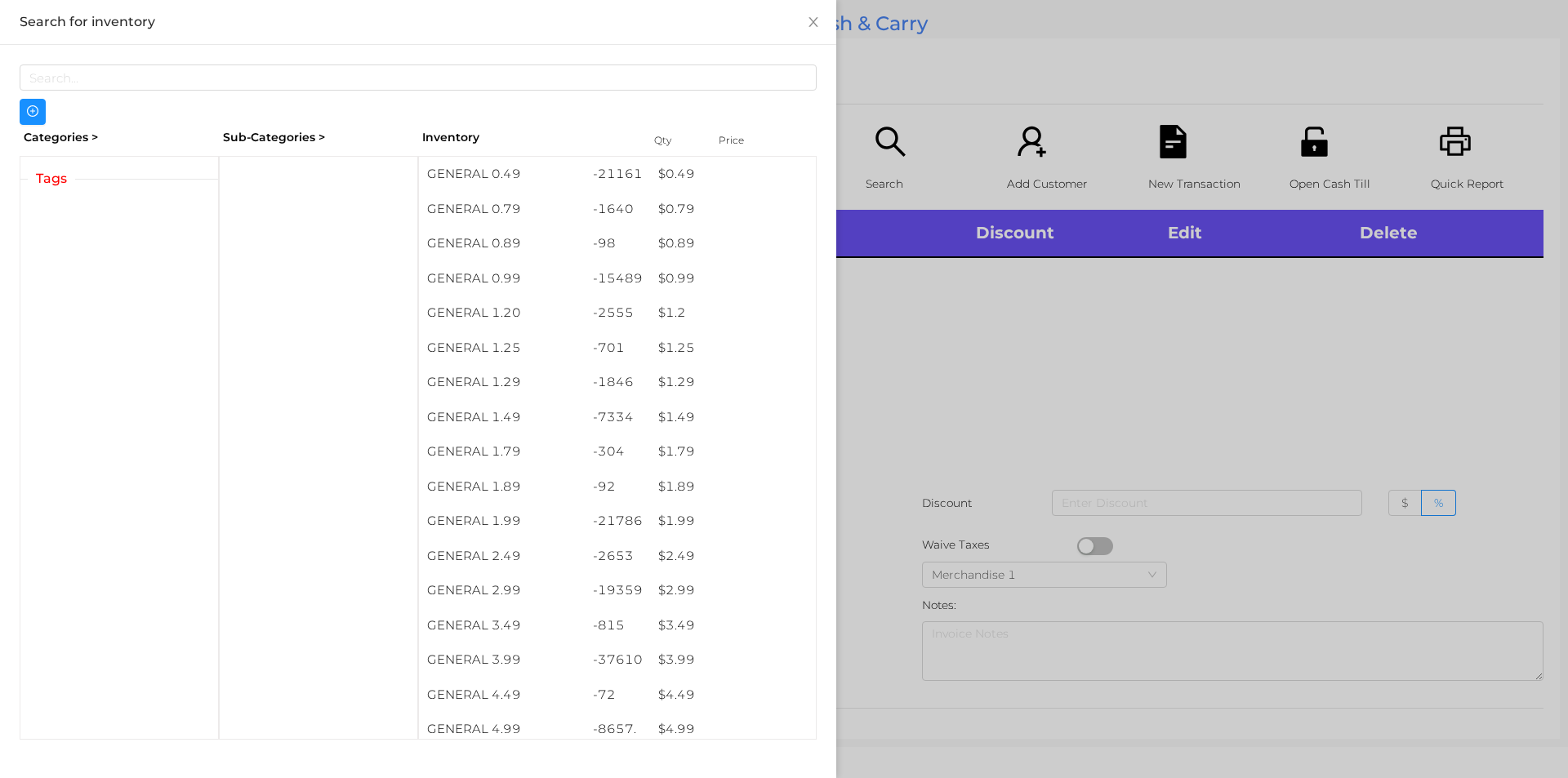
click at [882, 152] on div at bounding box center [784, 389] width 1568 height 778
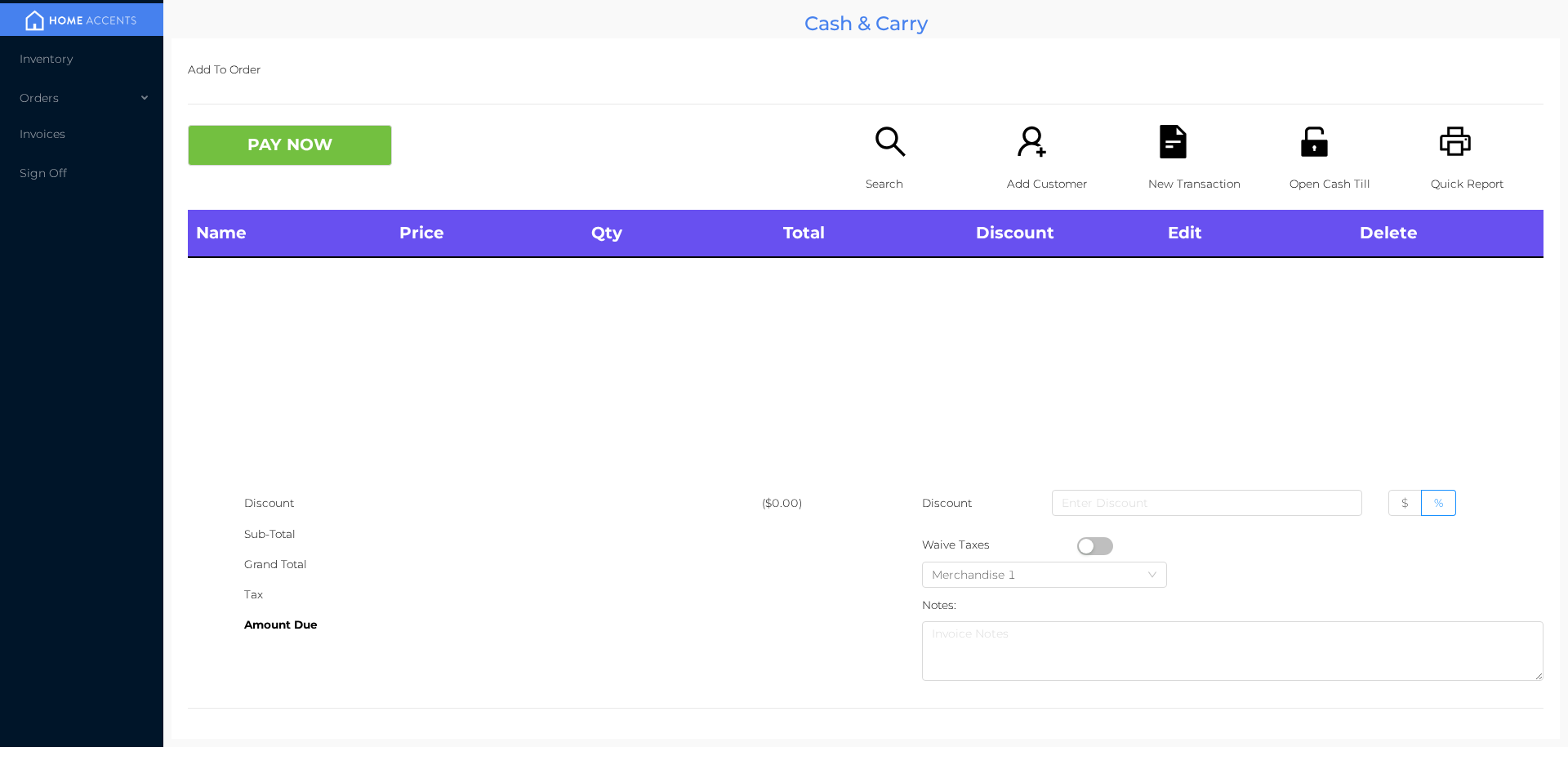
click at [892, 148] on icon "icon: search" at bounding box center [890, 141] width 30 height 30
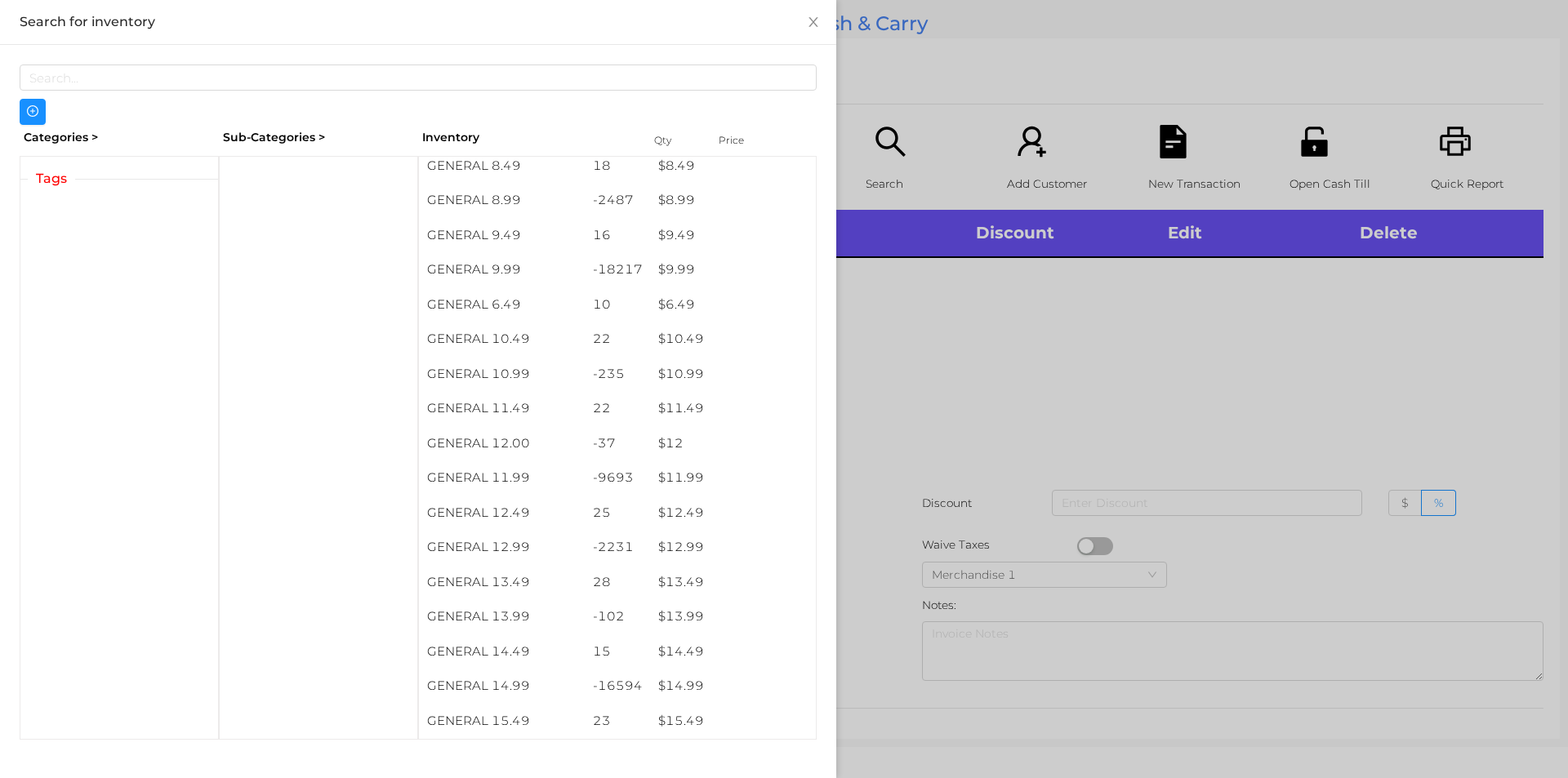
scroll to position [900, 0]
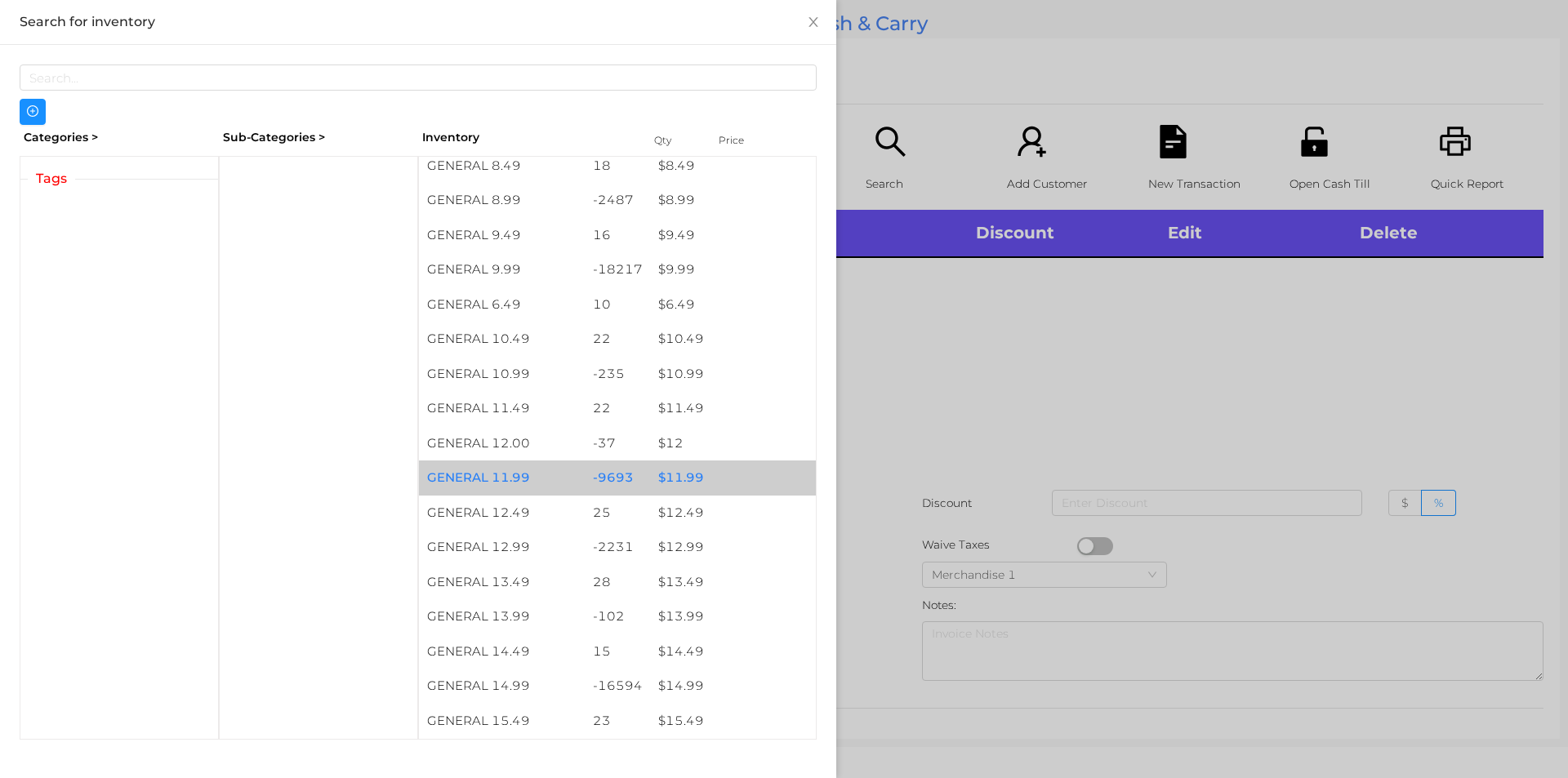
click at [661, 463] on div "$ 11.99" at bounding box center [733, 478] width 166 height 35
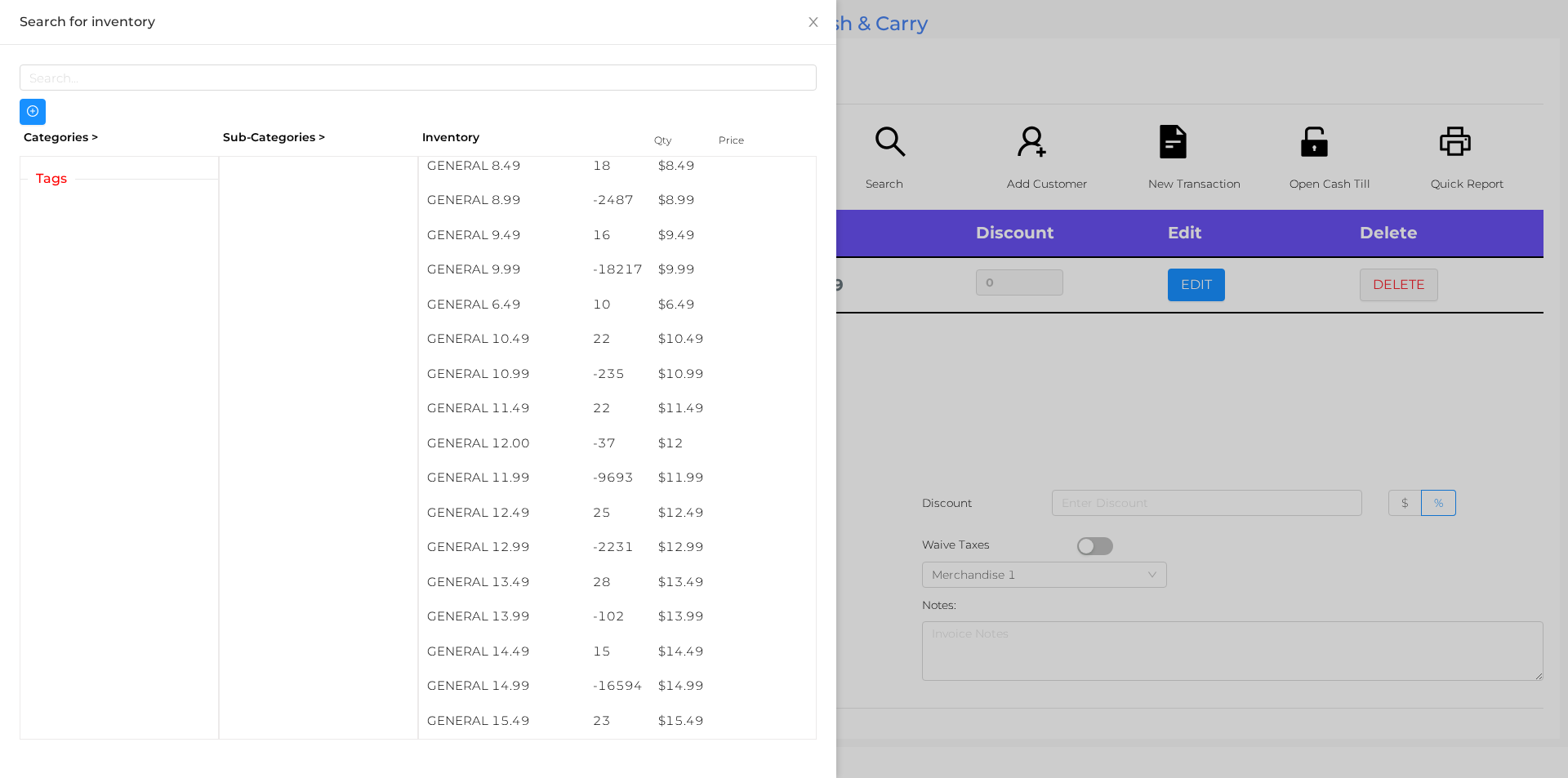
click at [1010, 407] on div at bounding box center [784, 389] width 1568 height 778
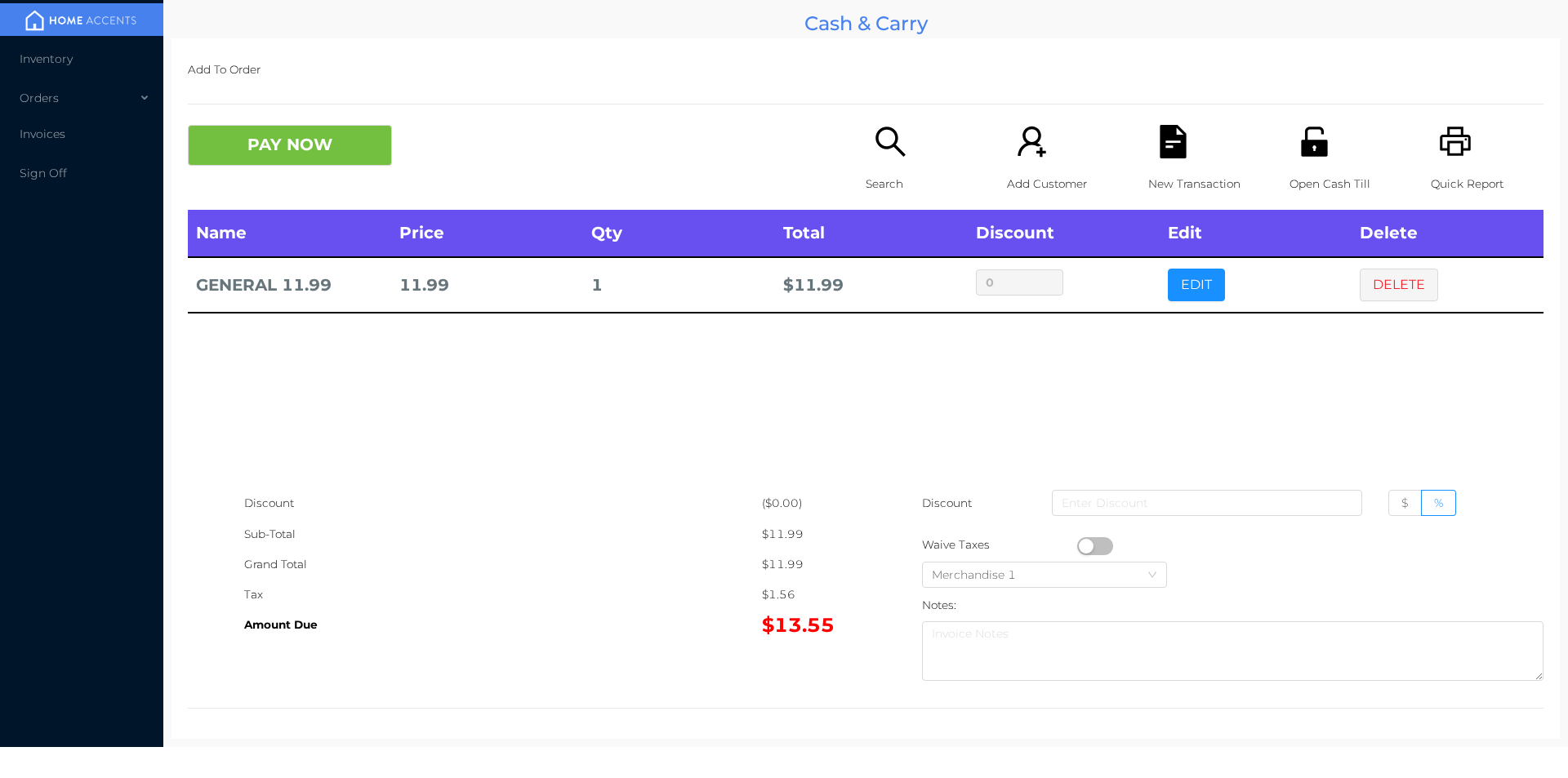
click at [897, 183] on p "Search" at bounding box center [921, 184] width 112 height 31
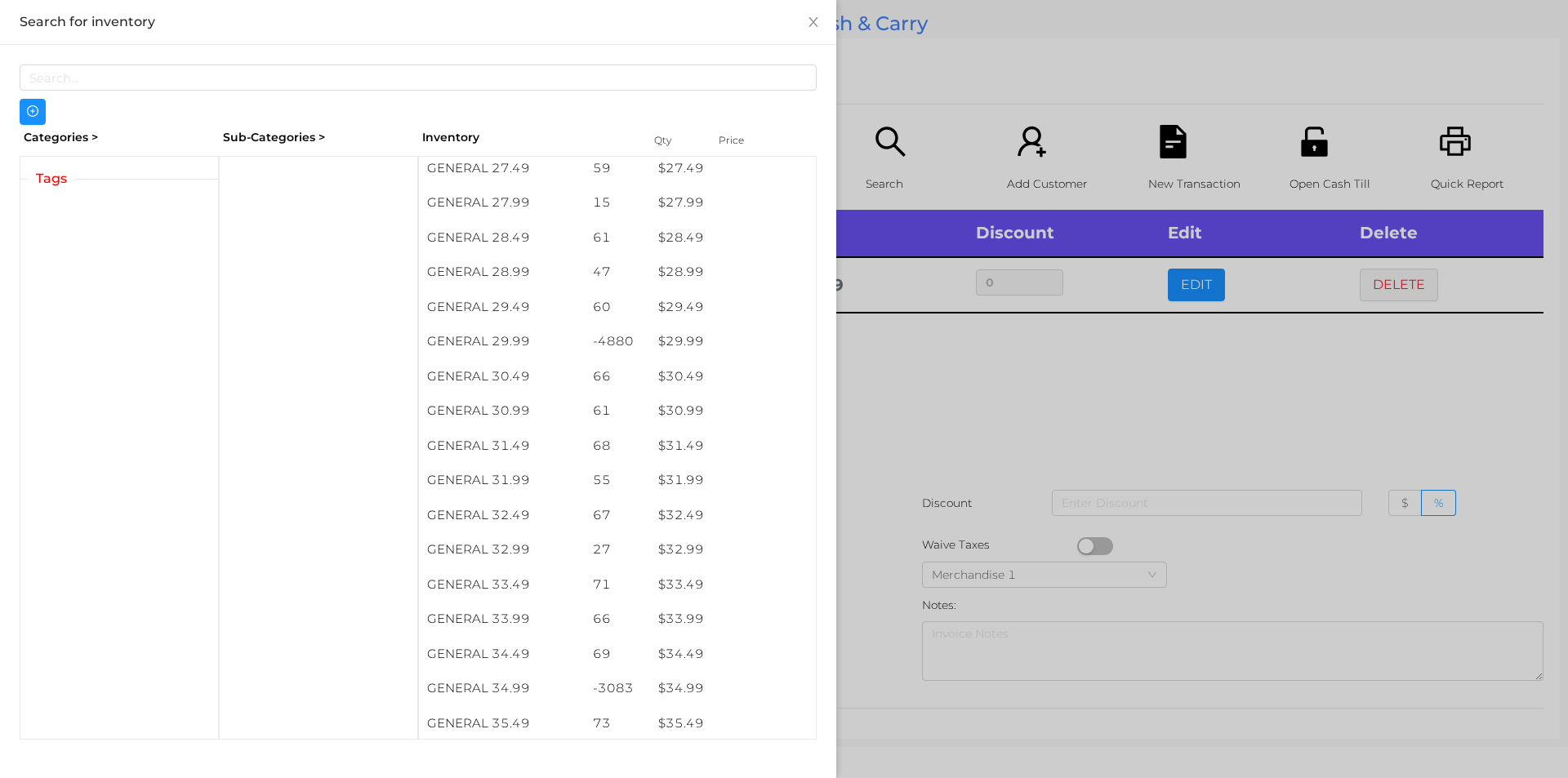
scroll to position [2531, 0]
click at [971, 429] on div at bounding box center [784, 389] width 1568 height 778
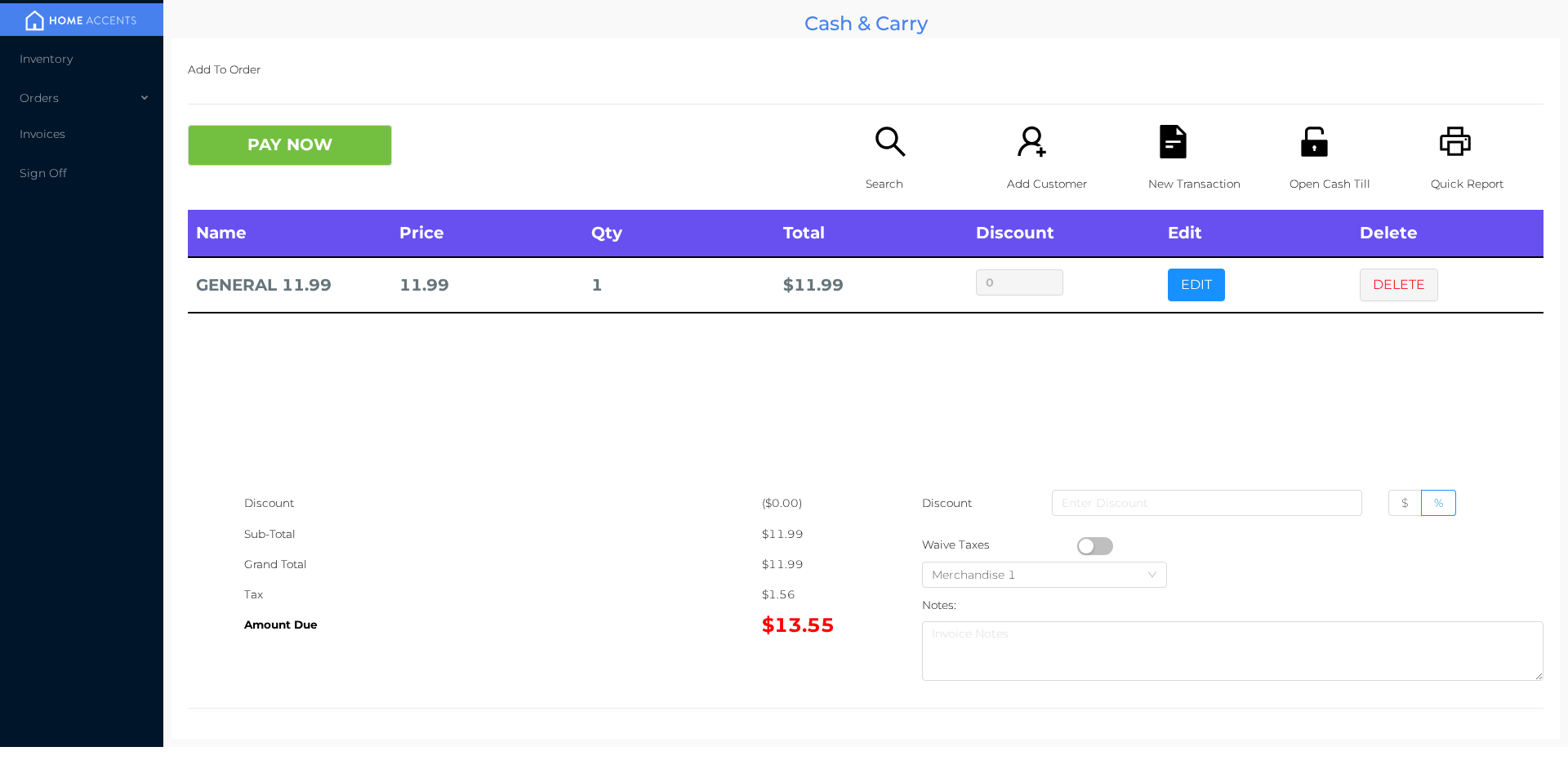
click at [869, 180] on p "Search" at bounding box center [921, 184] width 112 height 31
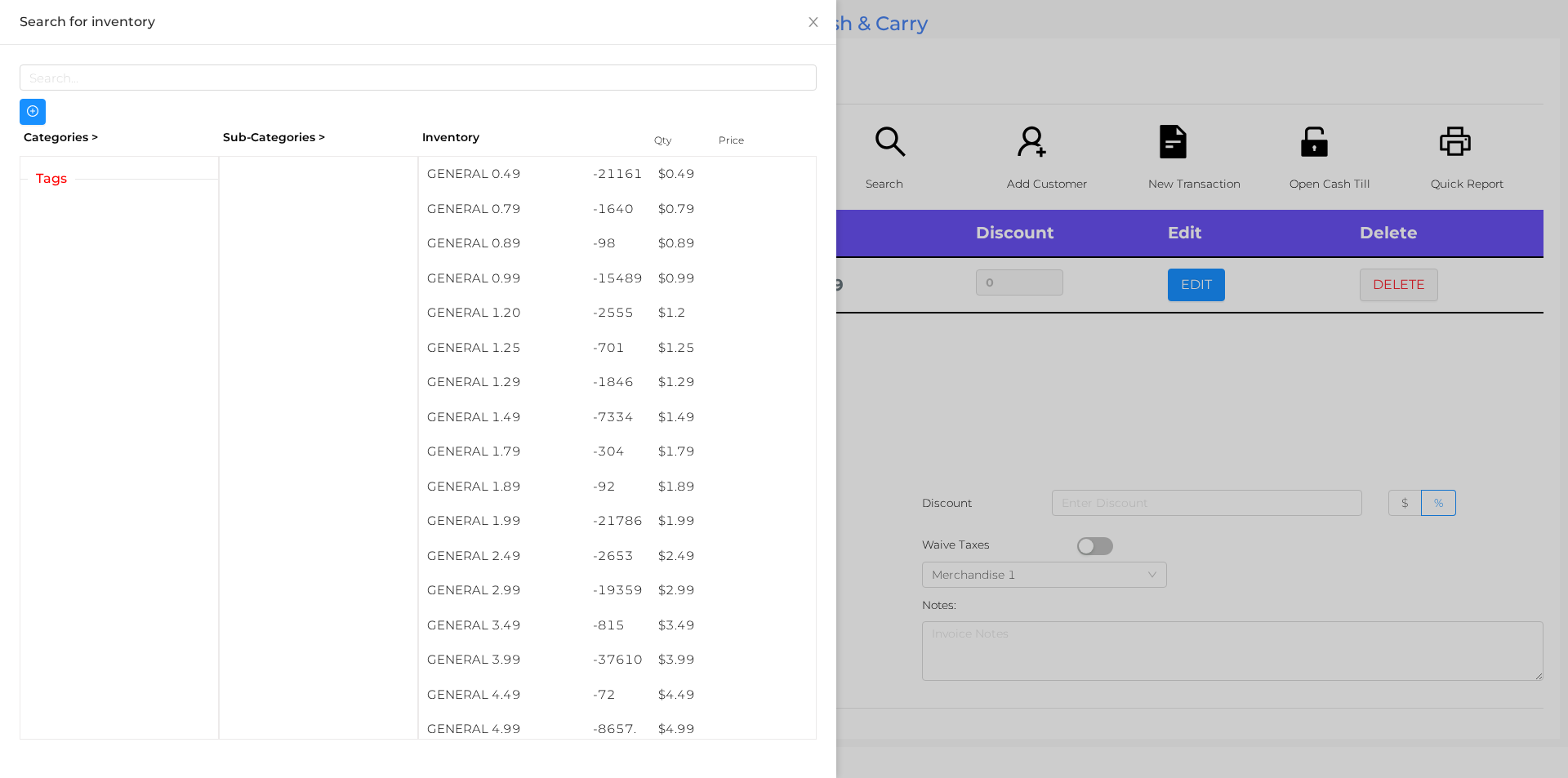
click at [1072, 385] on div at bounding box center [784, 389] width 1568 height 778
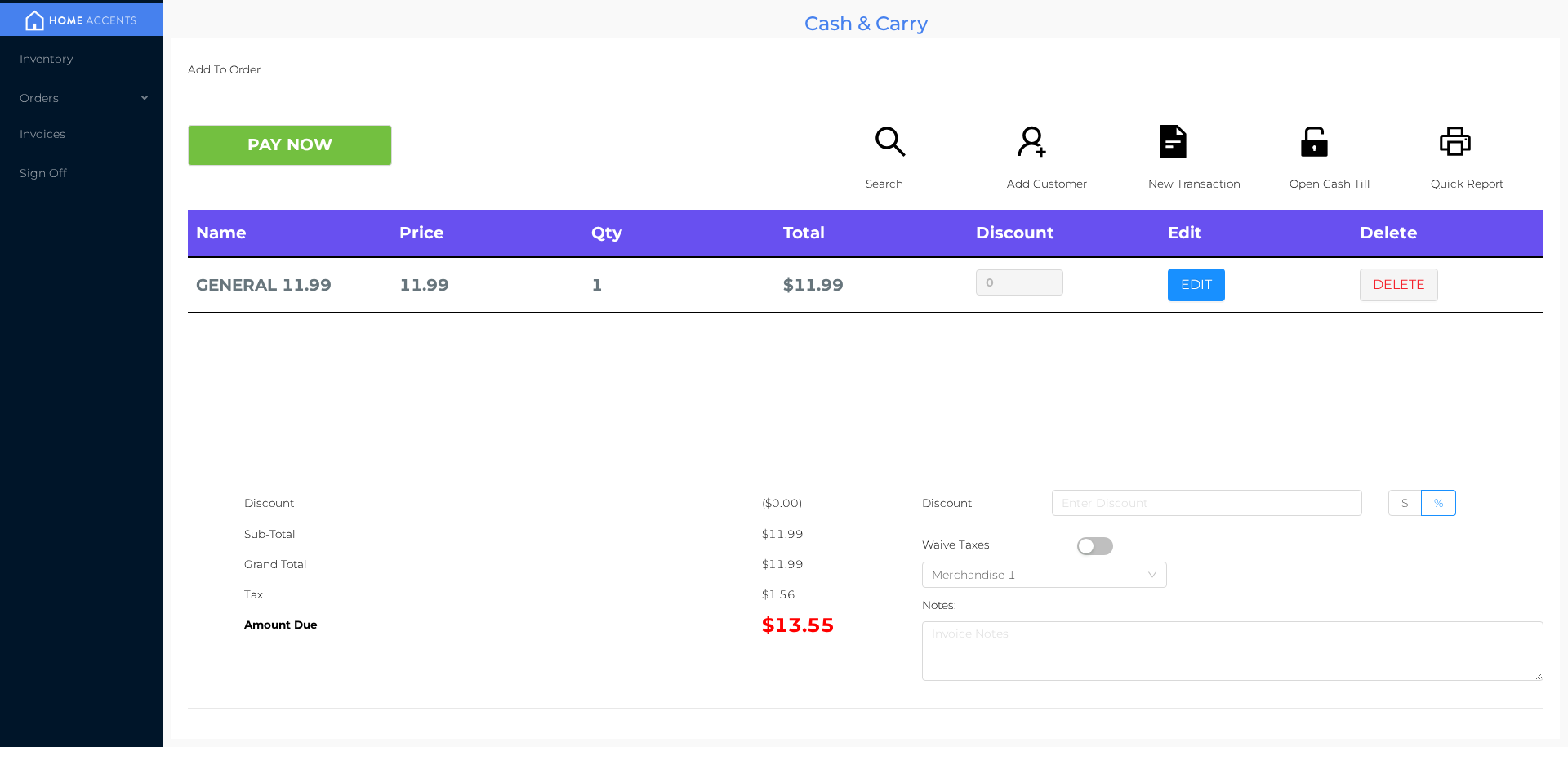
click at [899, 128] on icon "icon: search" at bounding box center [890, 141] width 33 height 33
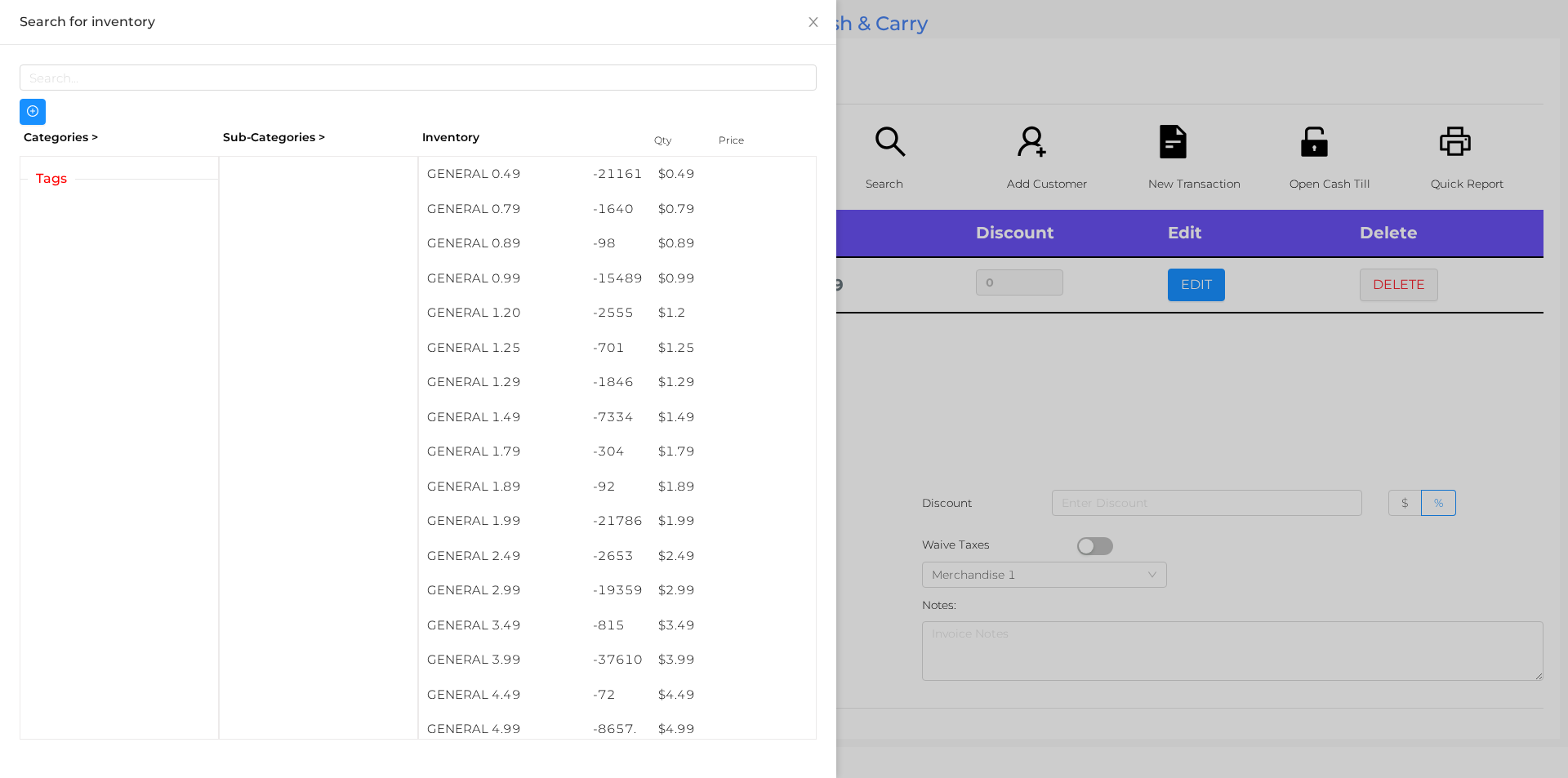
click at [963, 521] on div at bounding box center [784, 389] width 1568 height 778
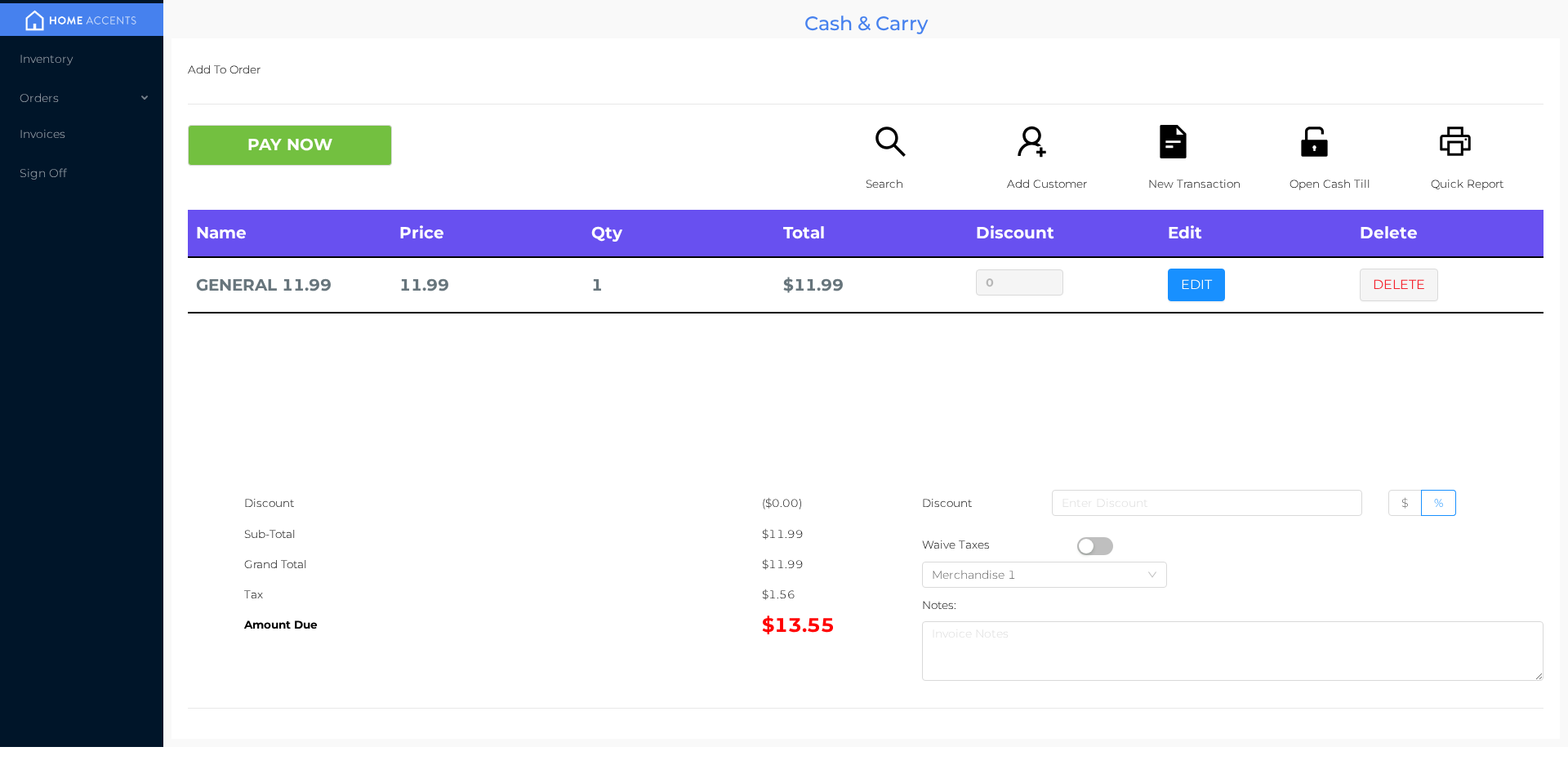
click at [900, 183] on p "Search" at bounding box center [921, 184] width 112 height 31
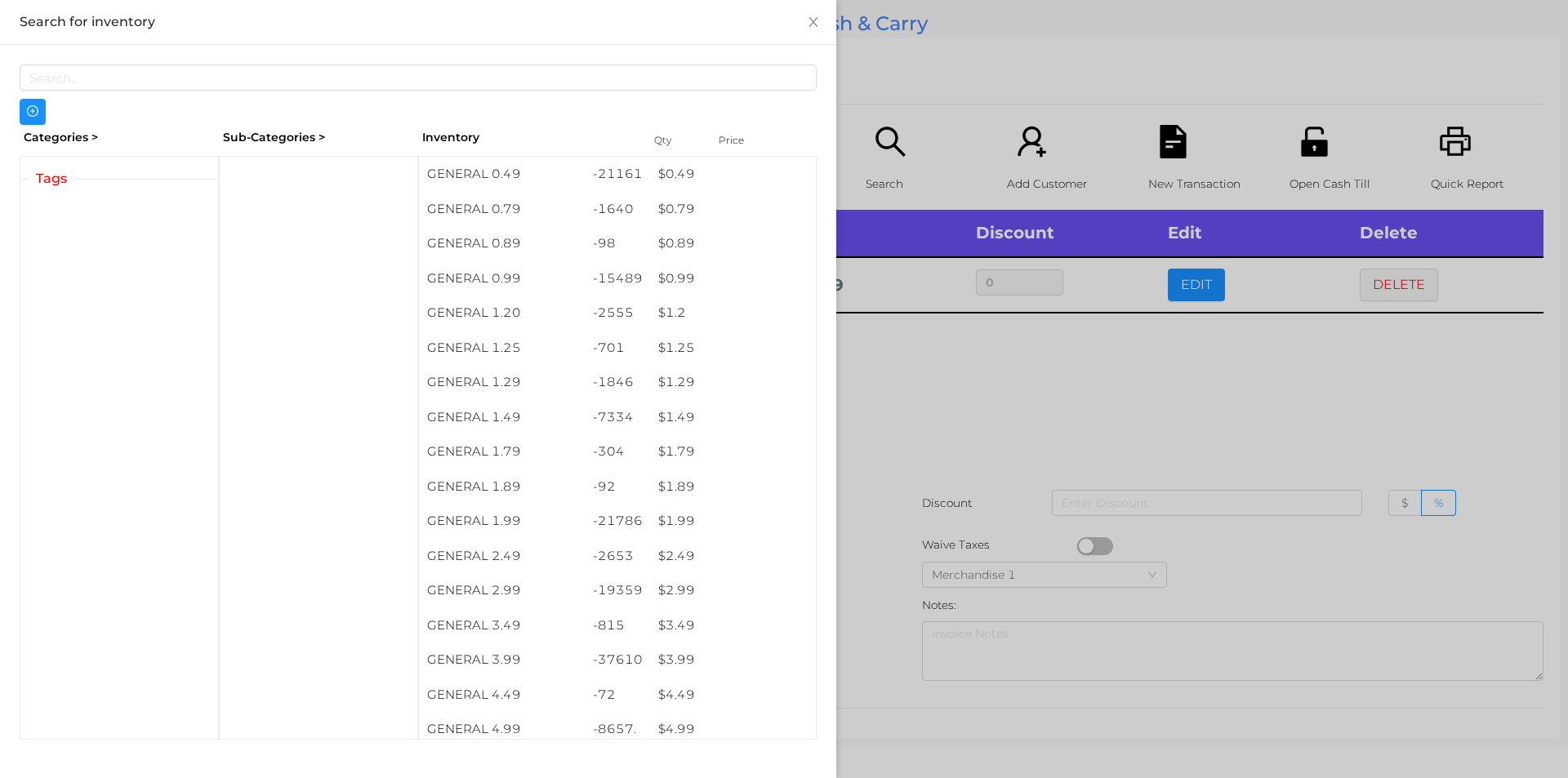
click at [1060, 369] on div at bounding box center [784, 389] width 1568 height 778
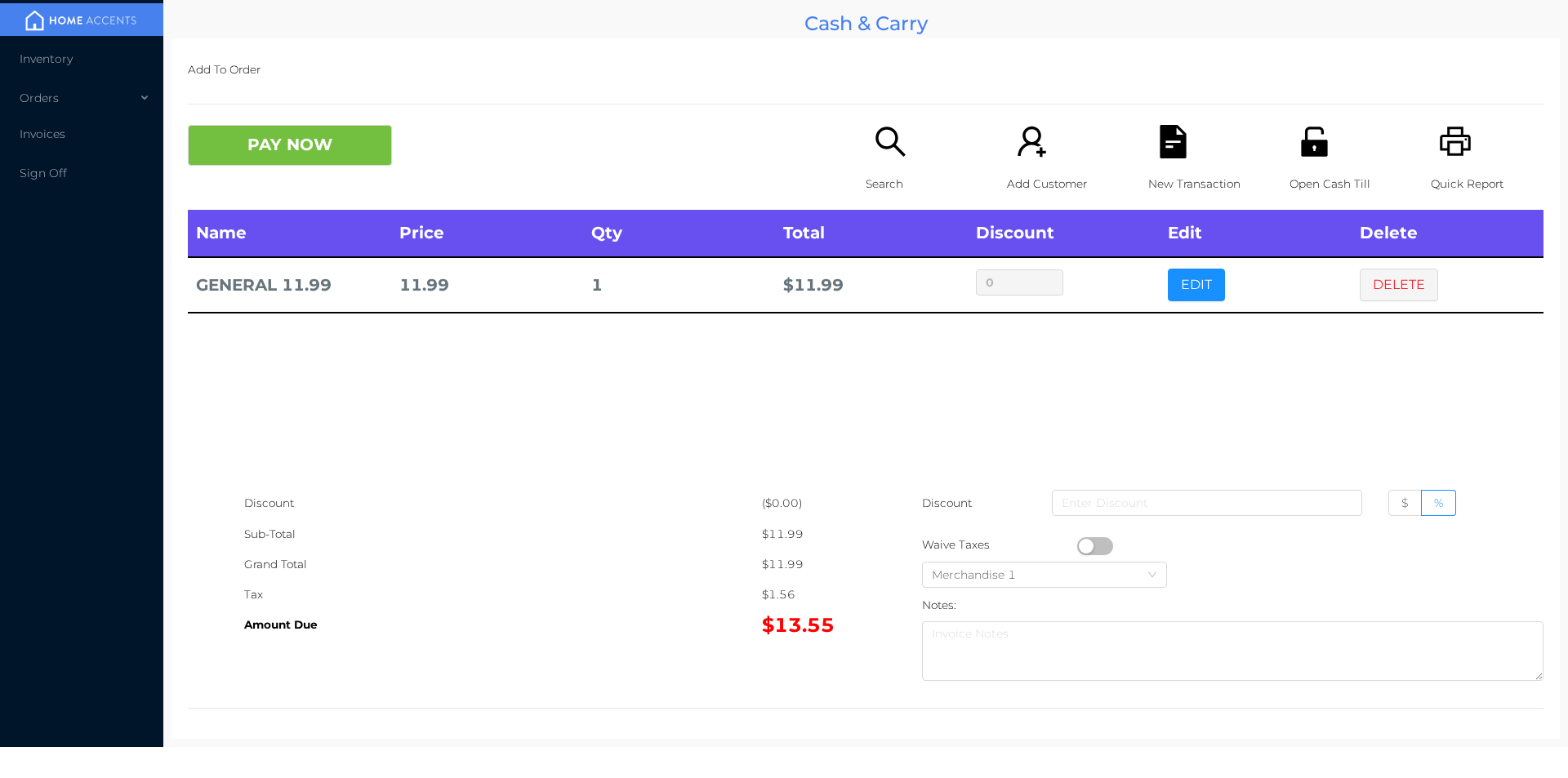
click at [907, 167] on div "Search" at bounding box center [921, 167] width 112 height 85
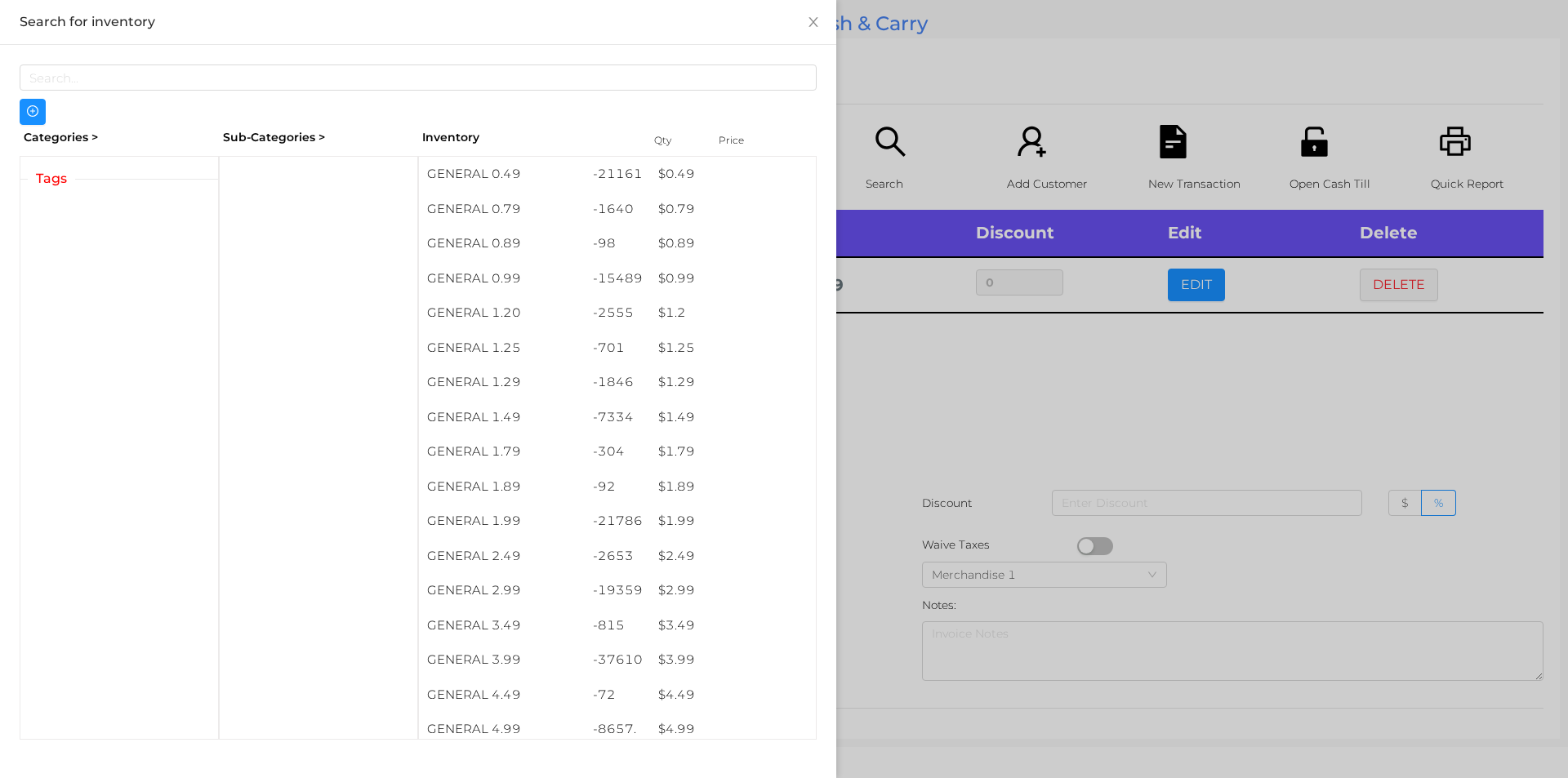
click at [1084, 443] on div at bounding box center [784, 389] width 1568 height 778
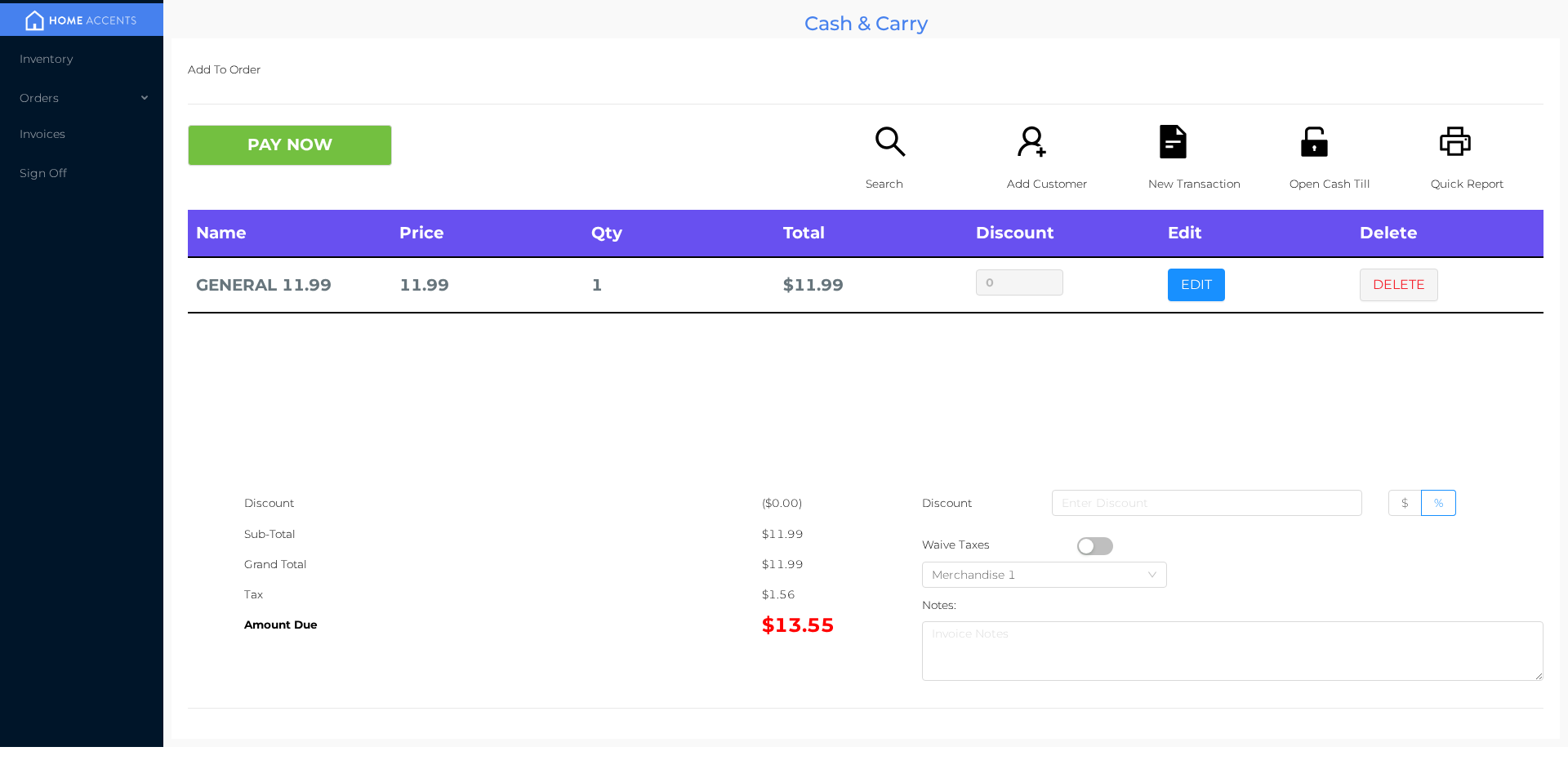
click at [1163, 155] on icon "icon: file-text" at bounding box center [1172, 141] width 26 height 33
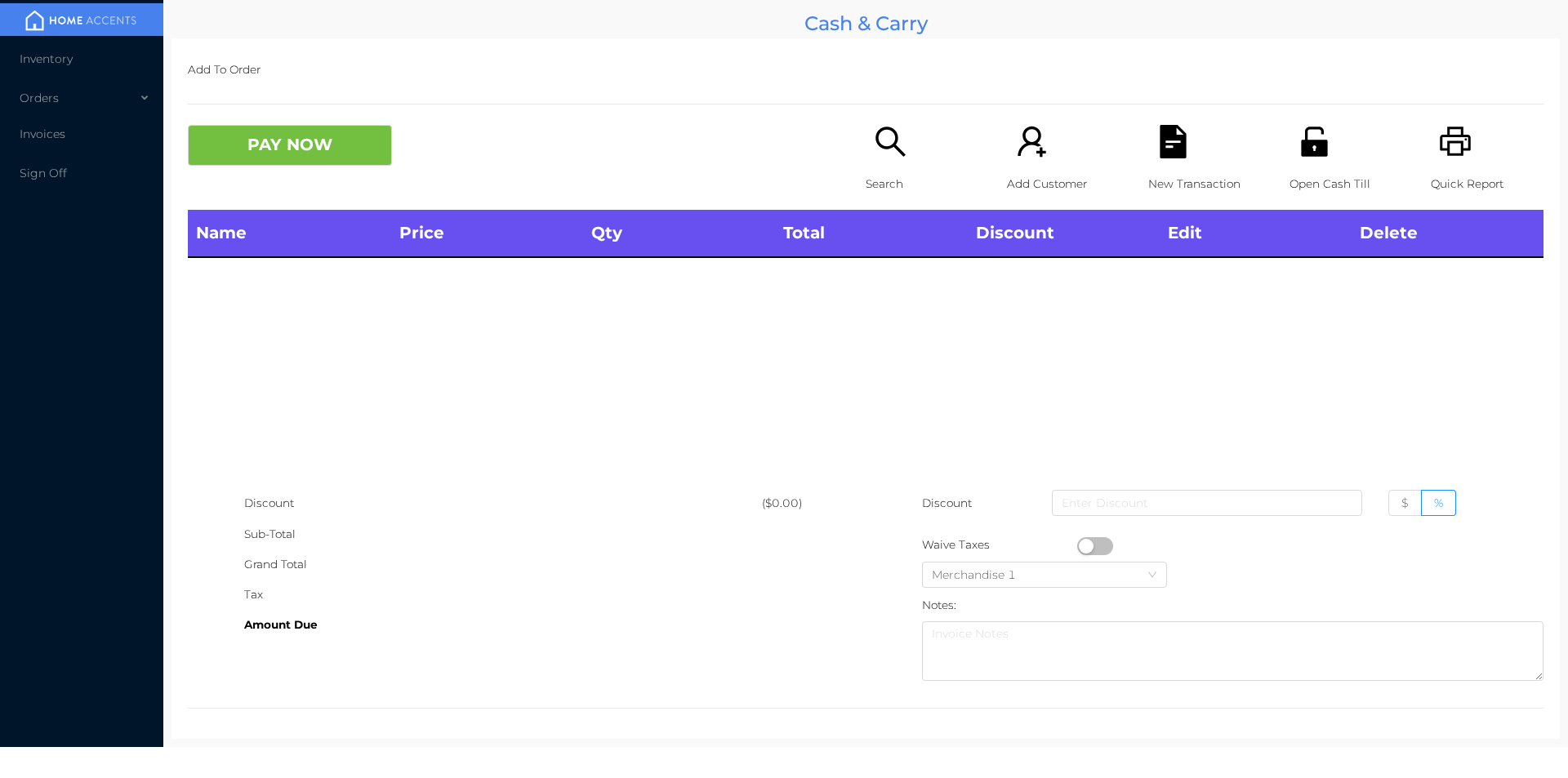
click at [865, 144] on div "Search" at bounding box center [921, 167] width 112 height 85
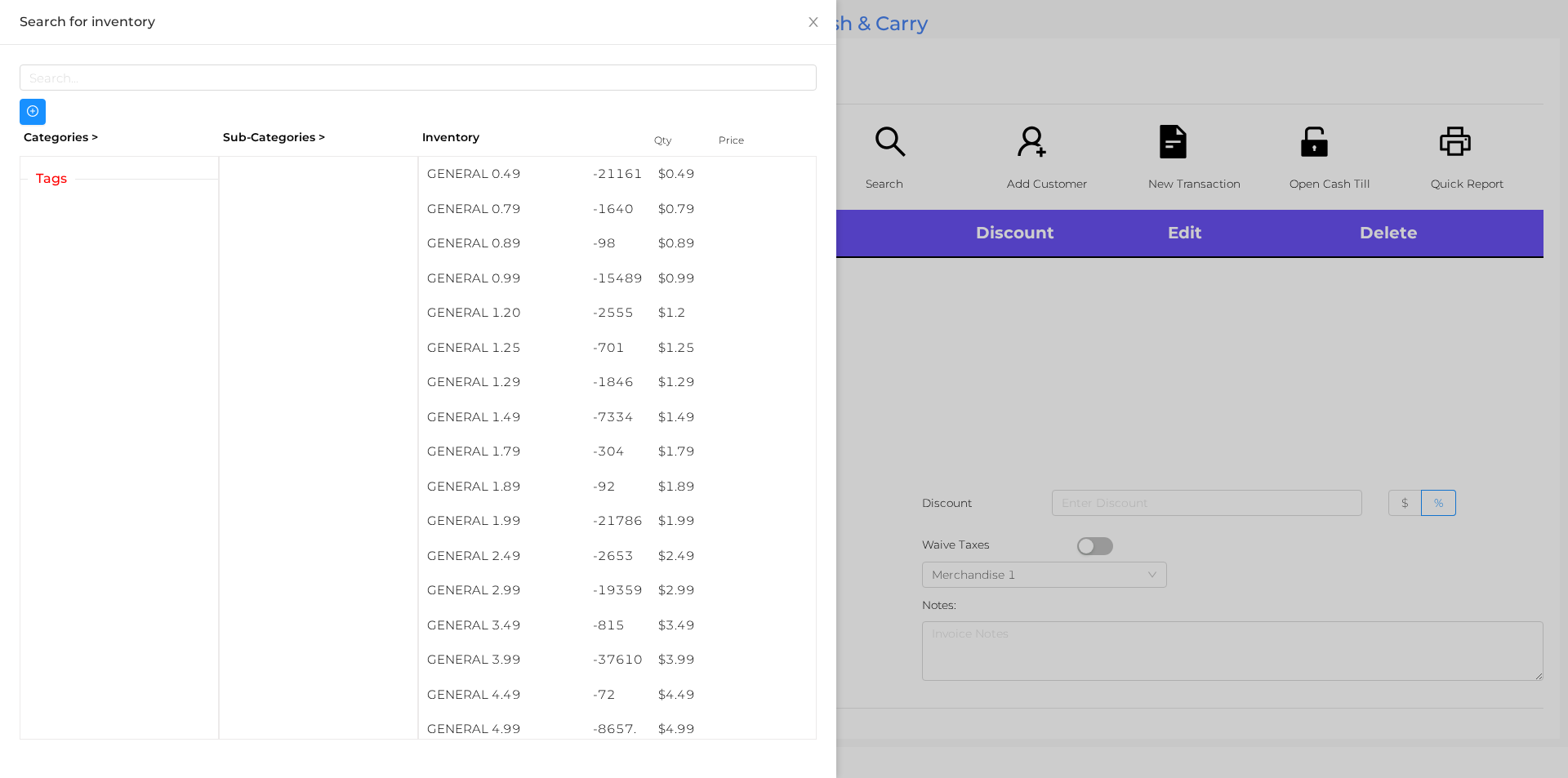
click at [965, 478] on div at bounding box center [784, 389] width 1568 height 778
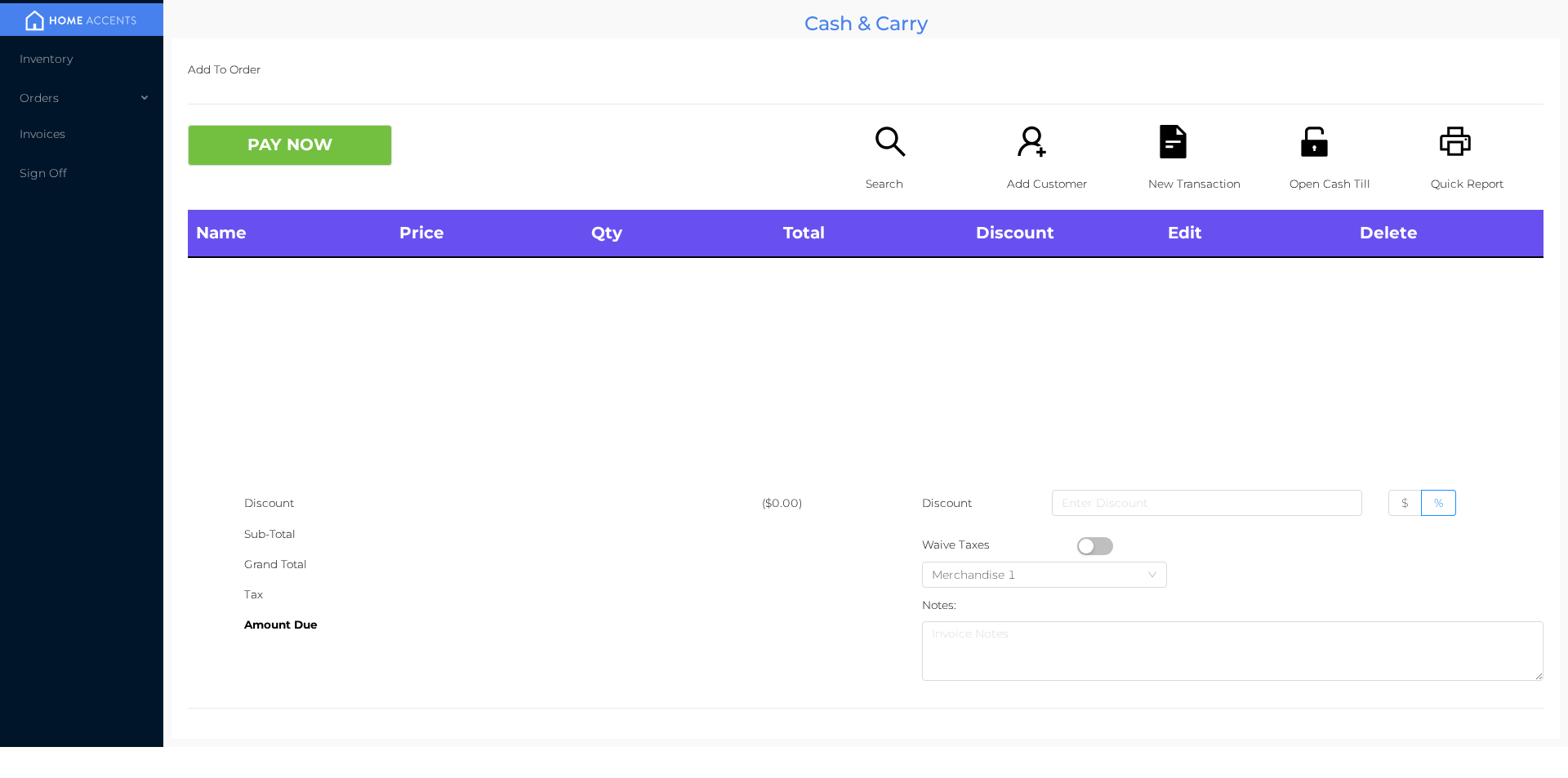
click at [907, 183] on p "Search" at bounding box center [921, 184] width 112 height 31
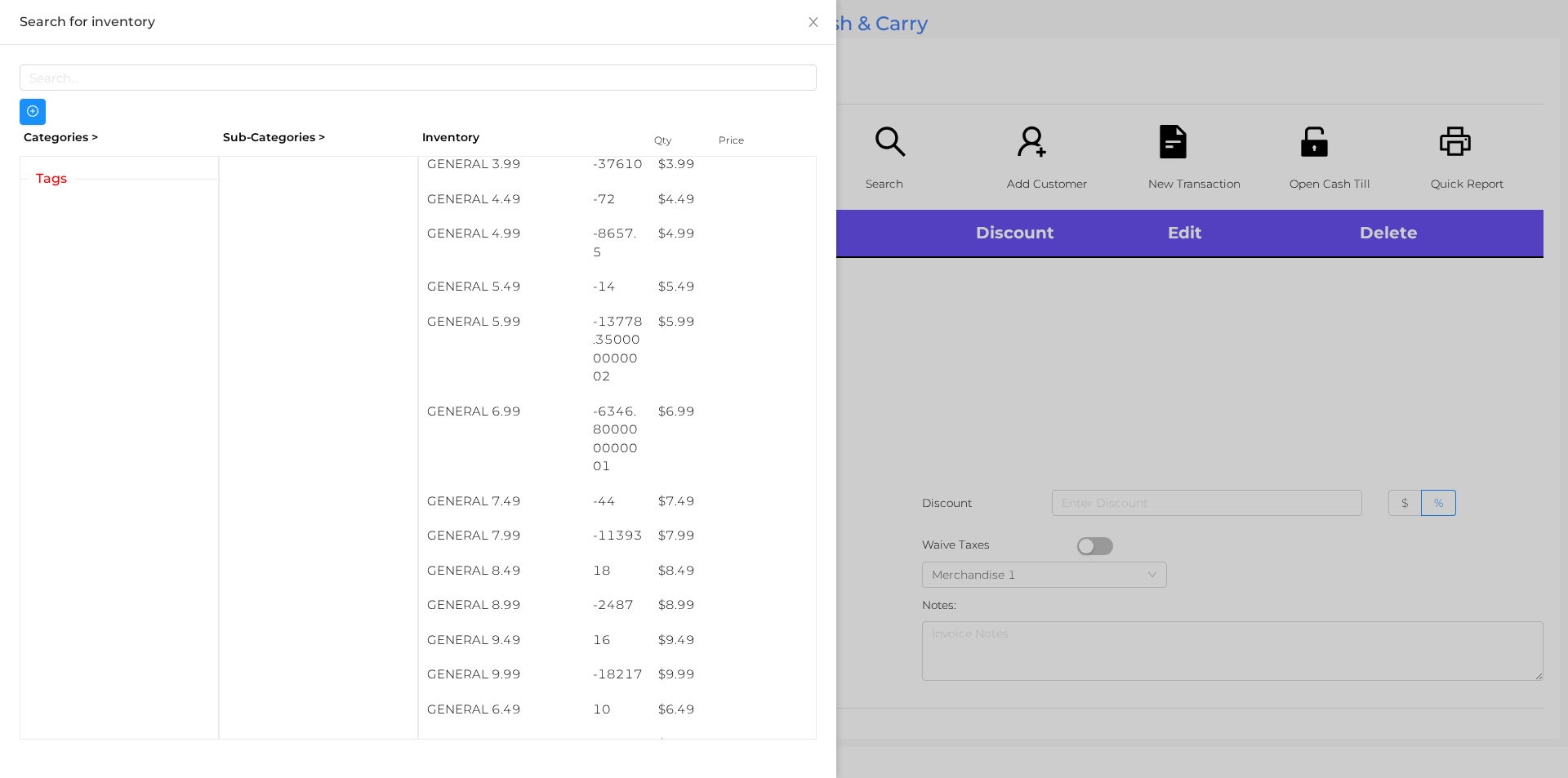
scroll to position [506, 0]
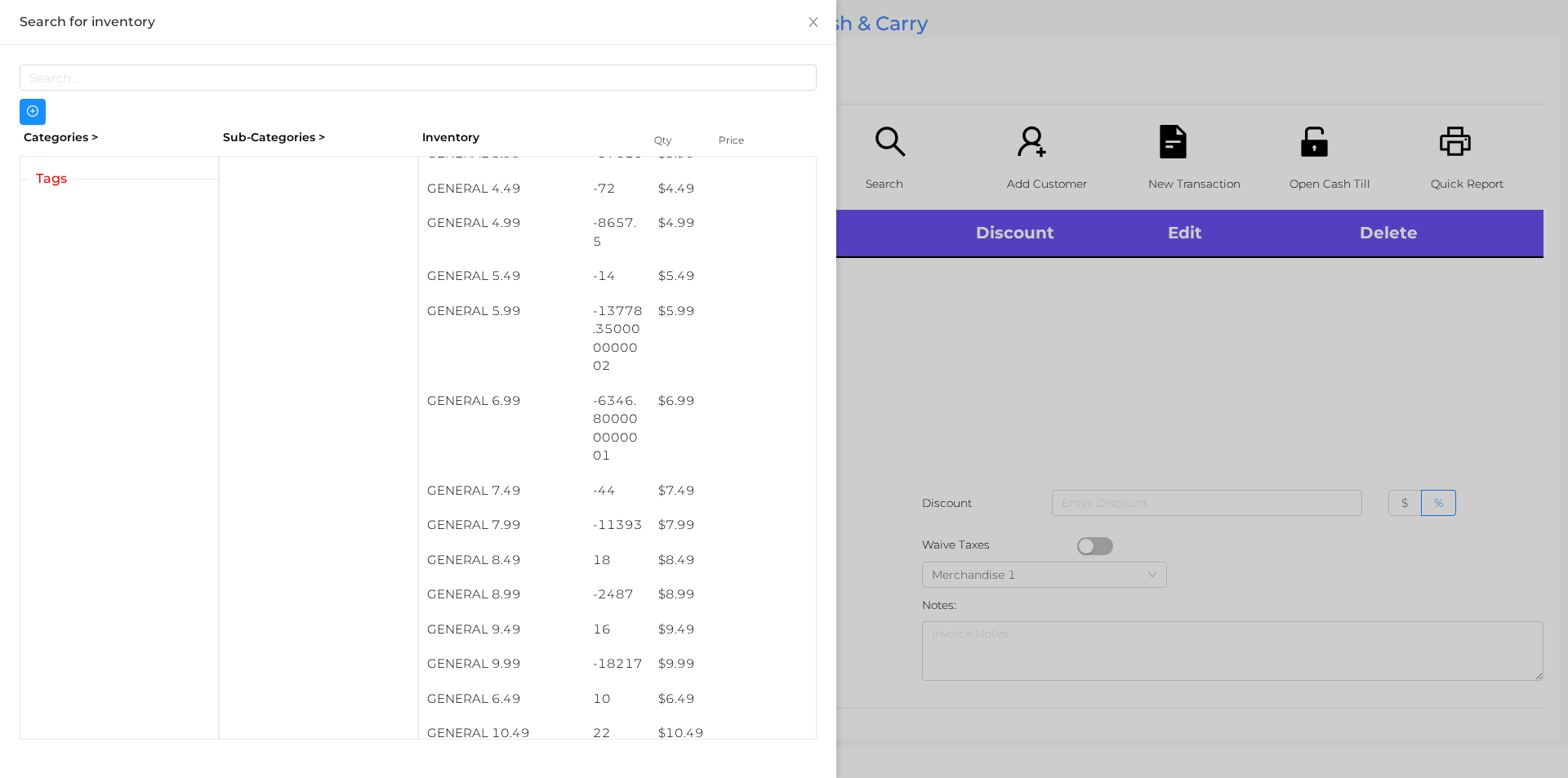
click at [931, 478] on div at bounding box center [784, 389] width 1568 height 778
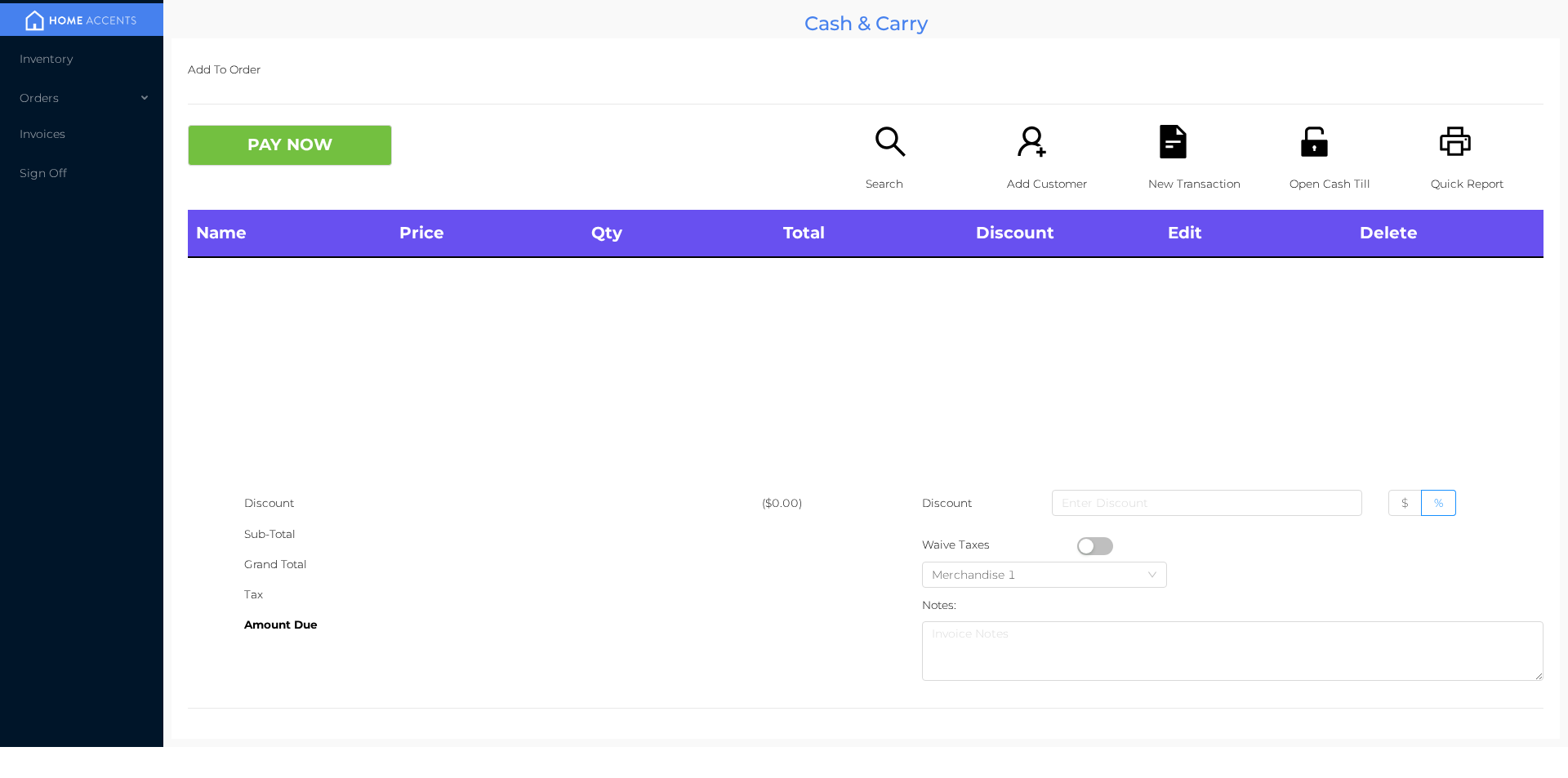
click at [883, 155] on icon "icon: search" at bounding box center [890, 141] width 33 height 33
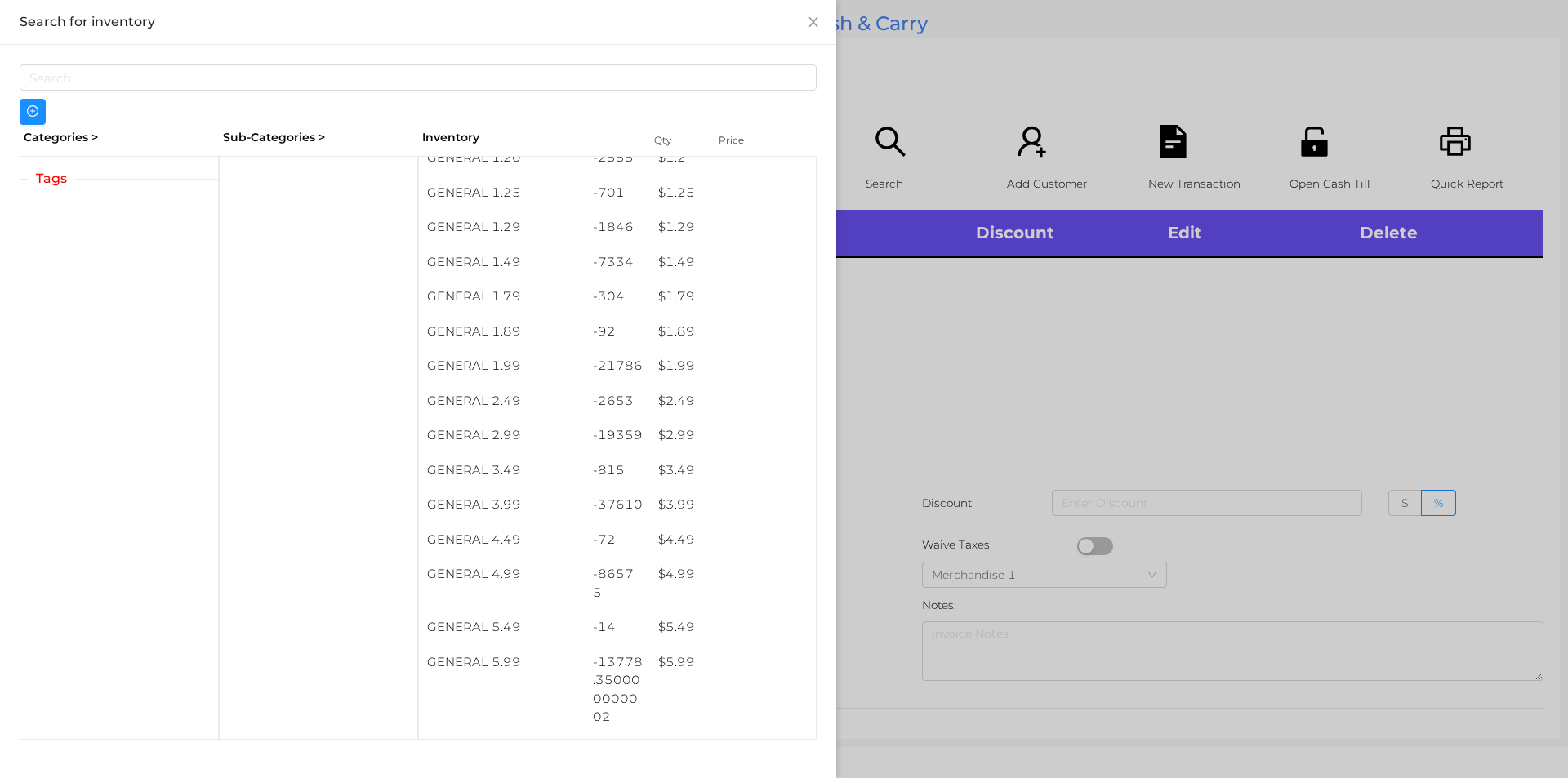
scroll to position [160, 0]
click at [889, 146] on div at bounding box center [784, 389] width 1568 height 778
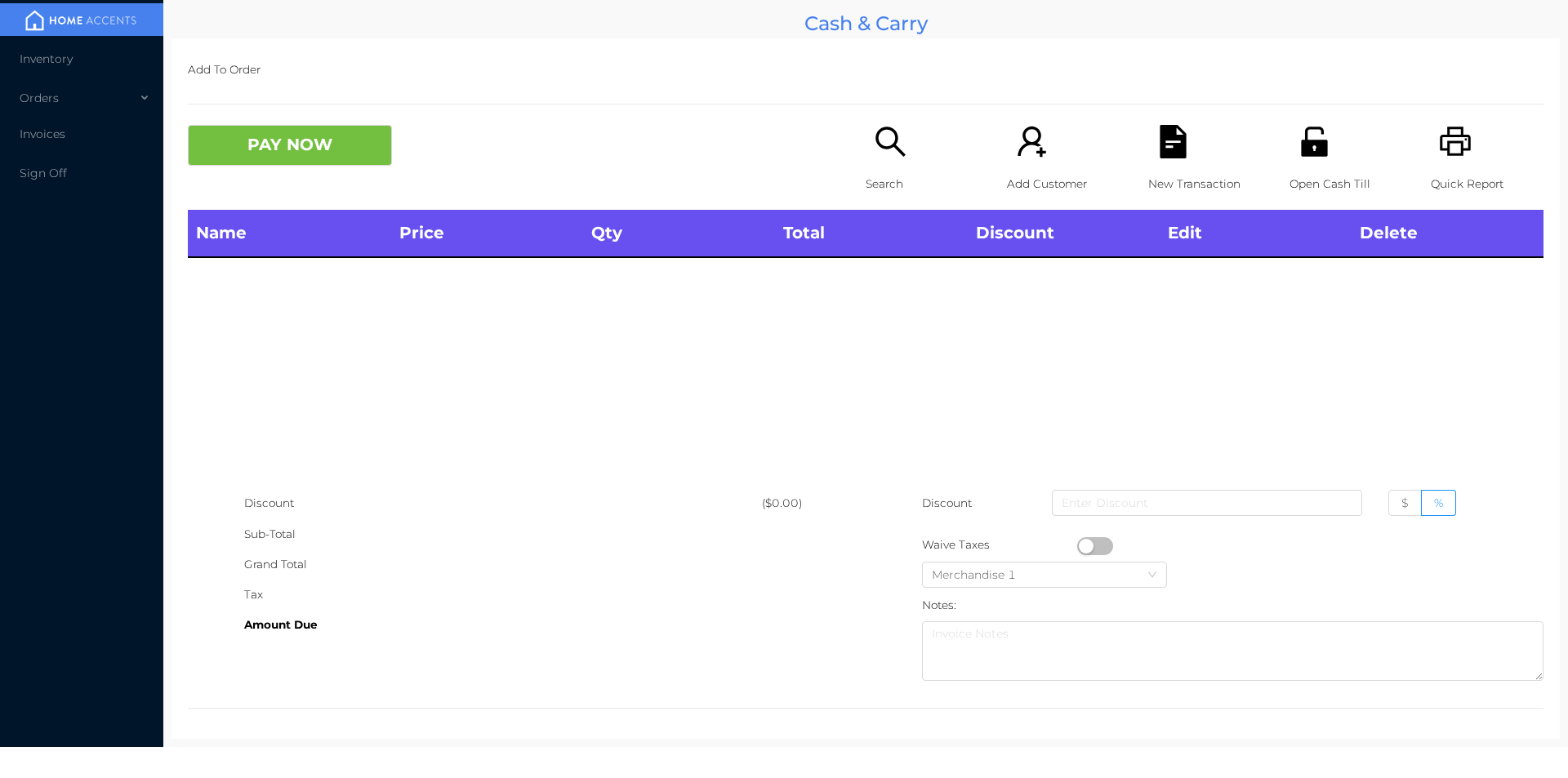
click at [900, 148] on icon "icon: search" at bounding box center [890, 141] width 33 height 33
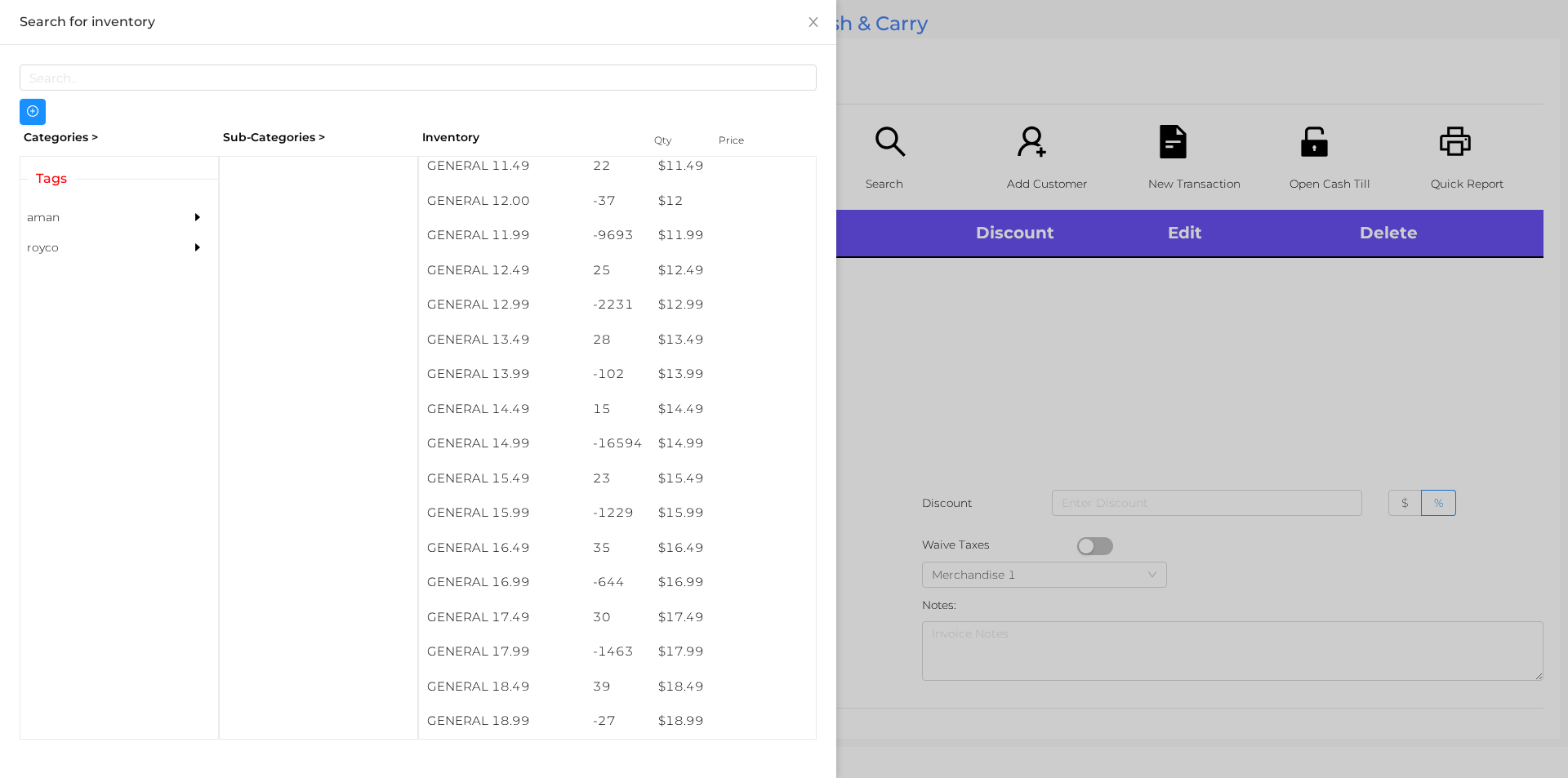
scroll to position [1144, 0]
click at [950, 388] on div at bounding box center [784, 389] width 1568 height 778
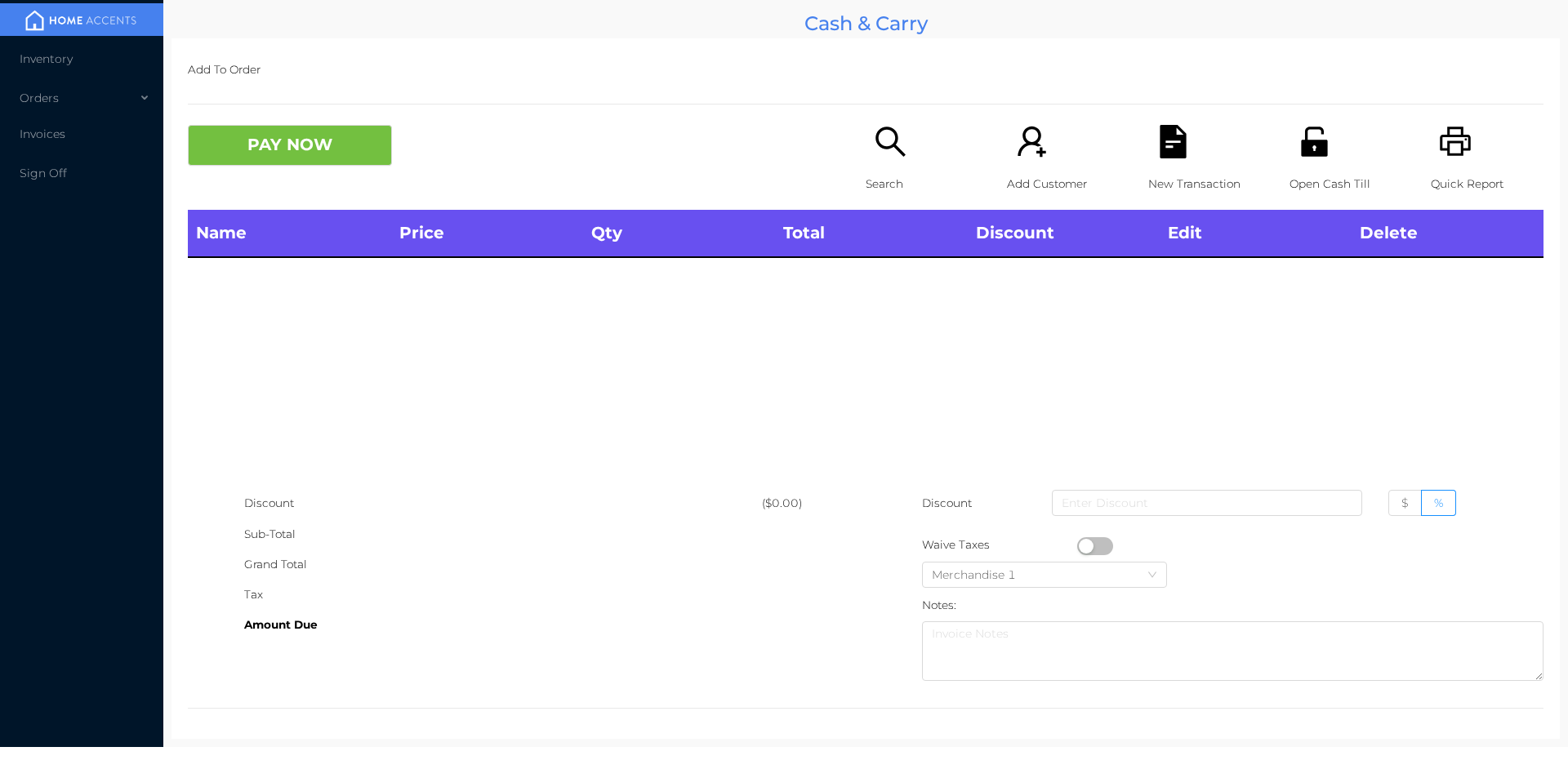
click at [878, 162] on div "Search" at bounding box center [921, 167] width 112 height 85
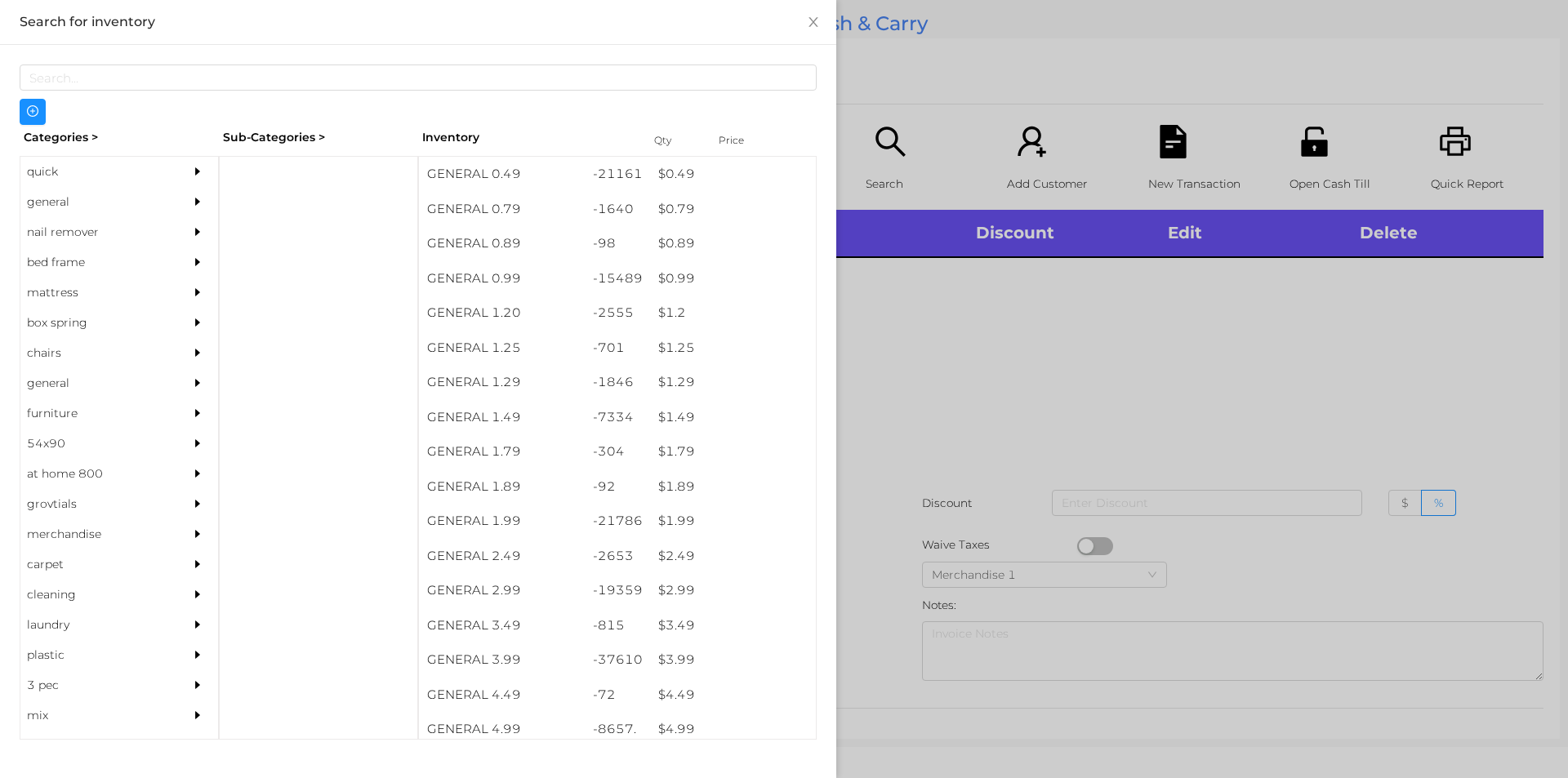
click at [1059, 435] on div at bounding box center [784, 389] width 1568 height 778
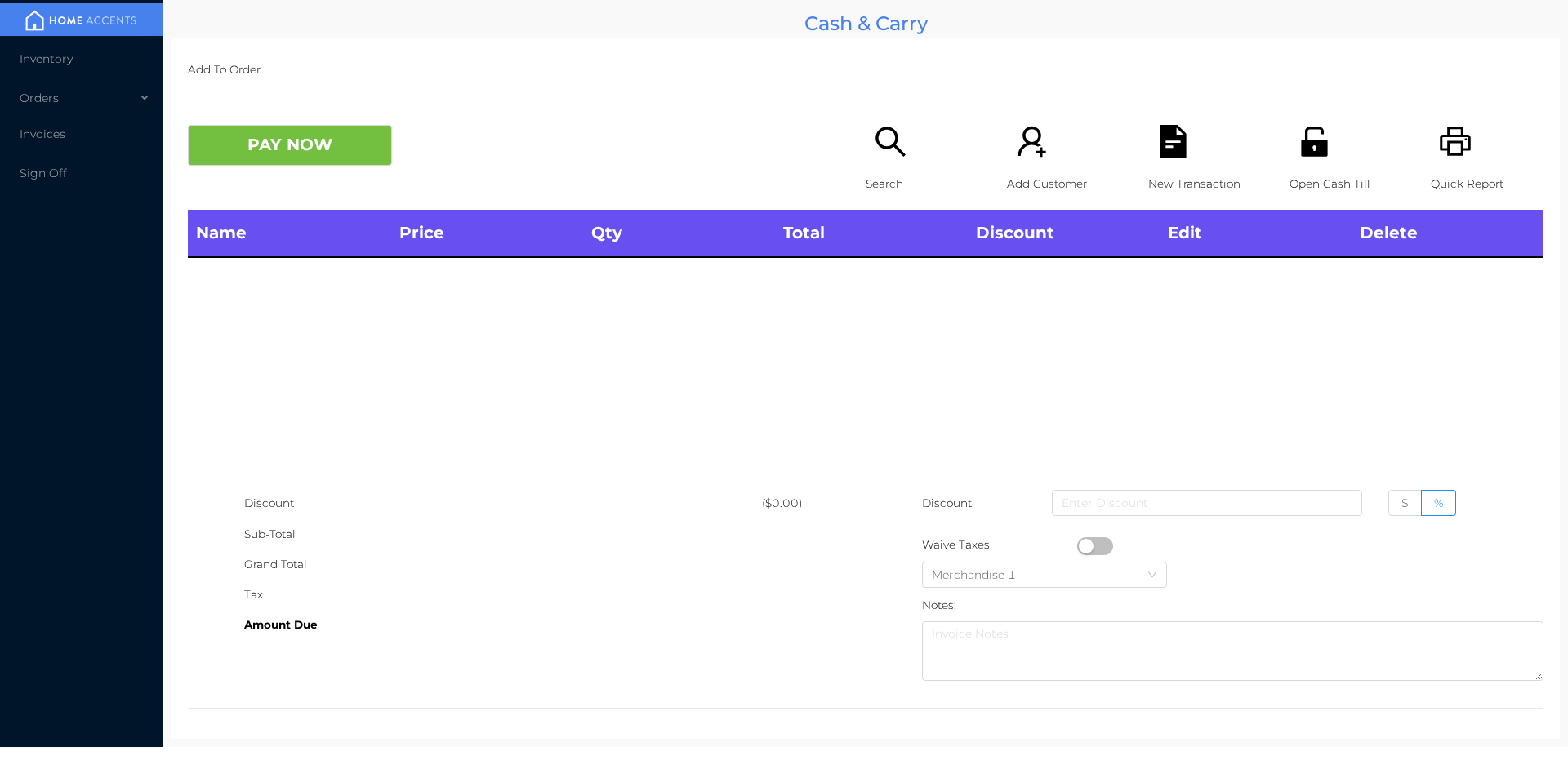
click at [1313, 174] on p "Open Cash Till" at bounding box center [1345, 184] width 112 height 31
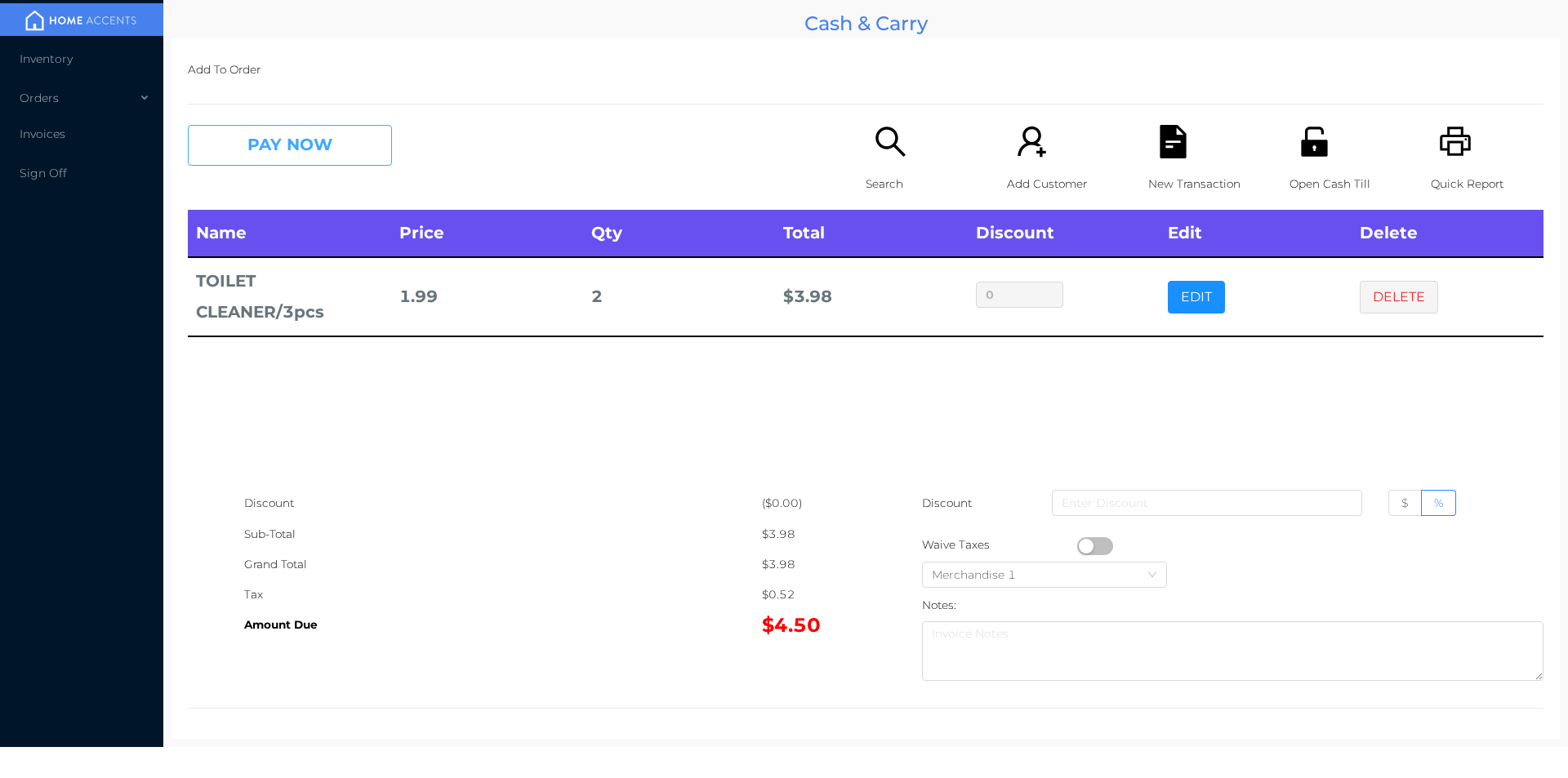
click at [309, 146] on button "PAY NOW" at bounding box center [290, 145] width 204 height 40
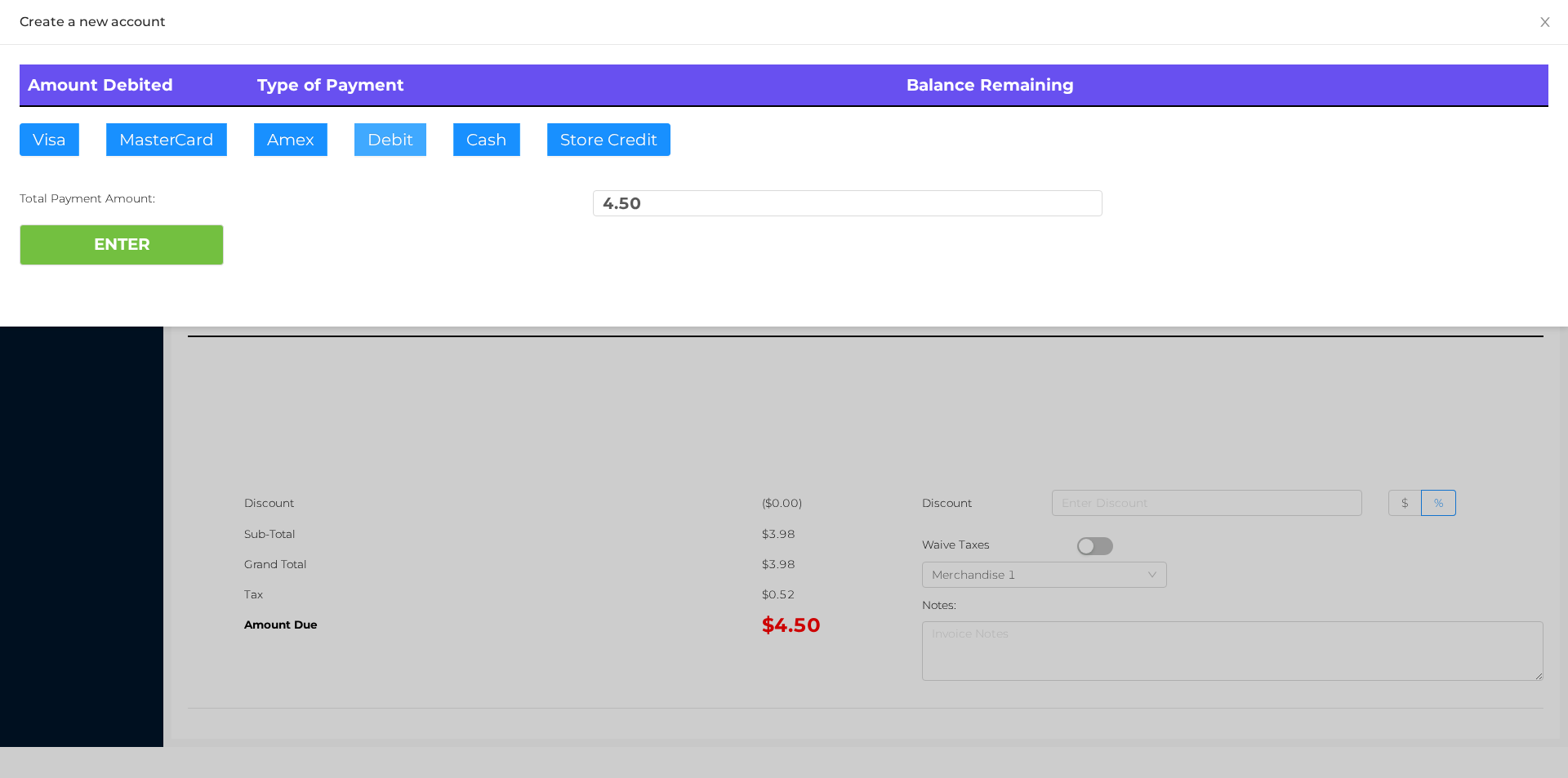
click at [393, 123] on button "Debit" at bounding box center [390, 139] width 72 height 32
click at [184, 240] on button "ENTER" at bounding box center [121, 245] width 204 height 40
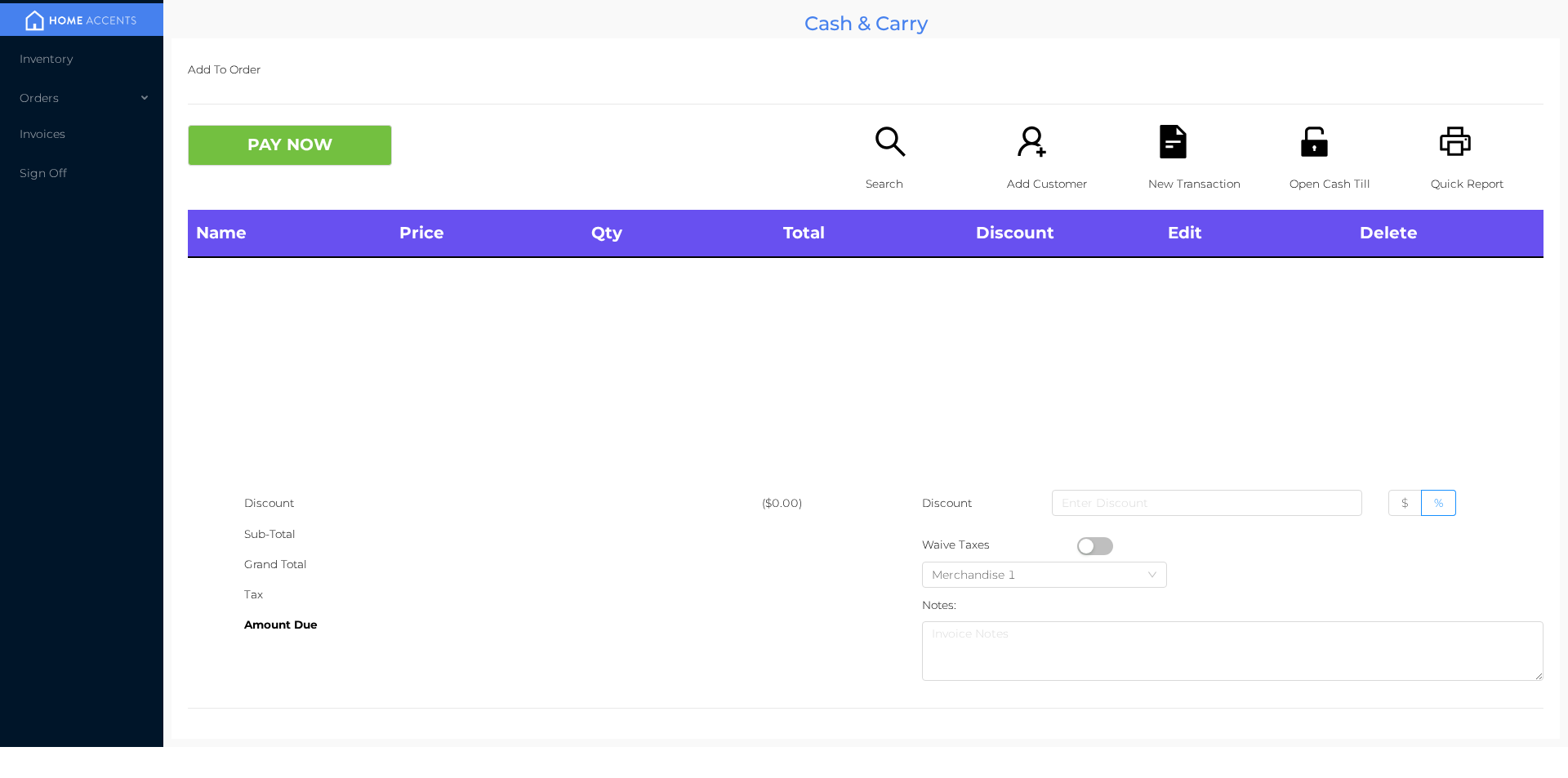
click at [883, 150] on icon "icon: search" at bounding box center [890, 141] width 33 height 33
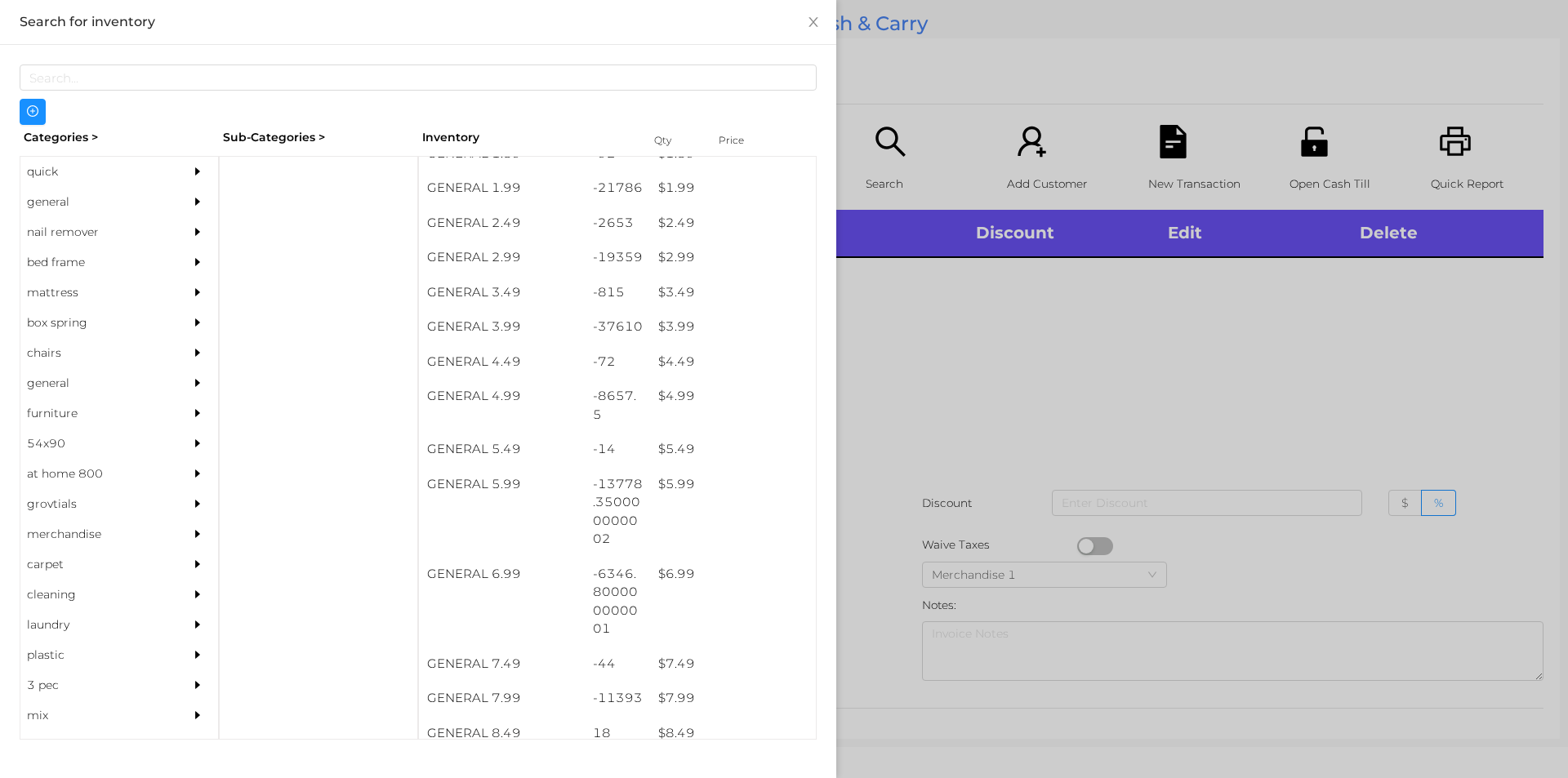
scroll to position [350, 0]
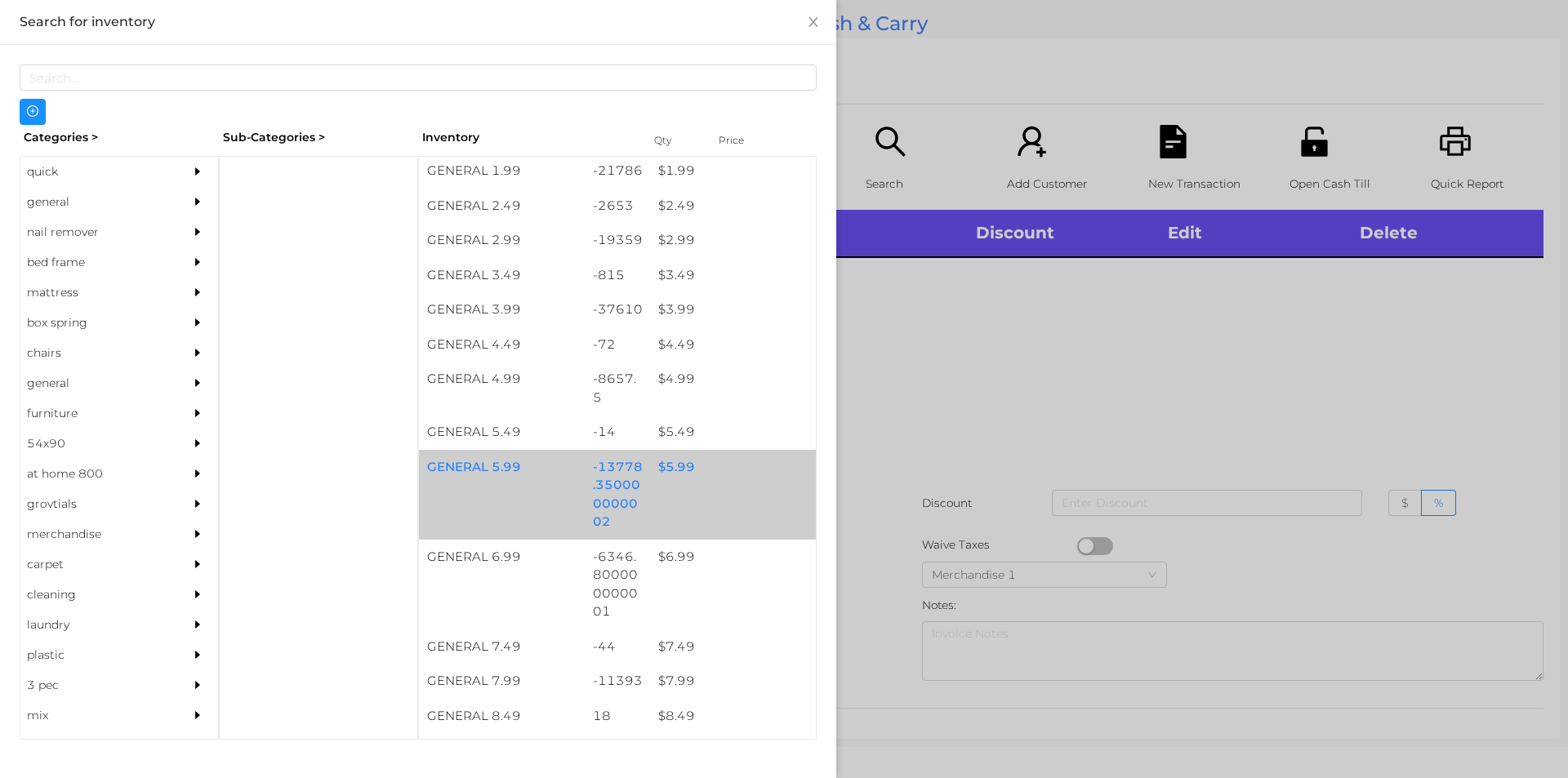
click at [650, 484] on div "GENERAL 5.99 -13778.350000000002 $ 5.99" at bounding box center [617, 495] width 397 height 90
click at [668, 482] on div "$ 5.99" at bounding box center [733, 467] width 166 height 35
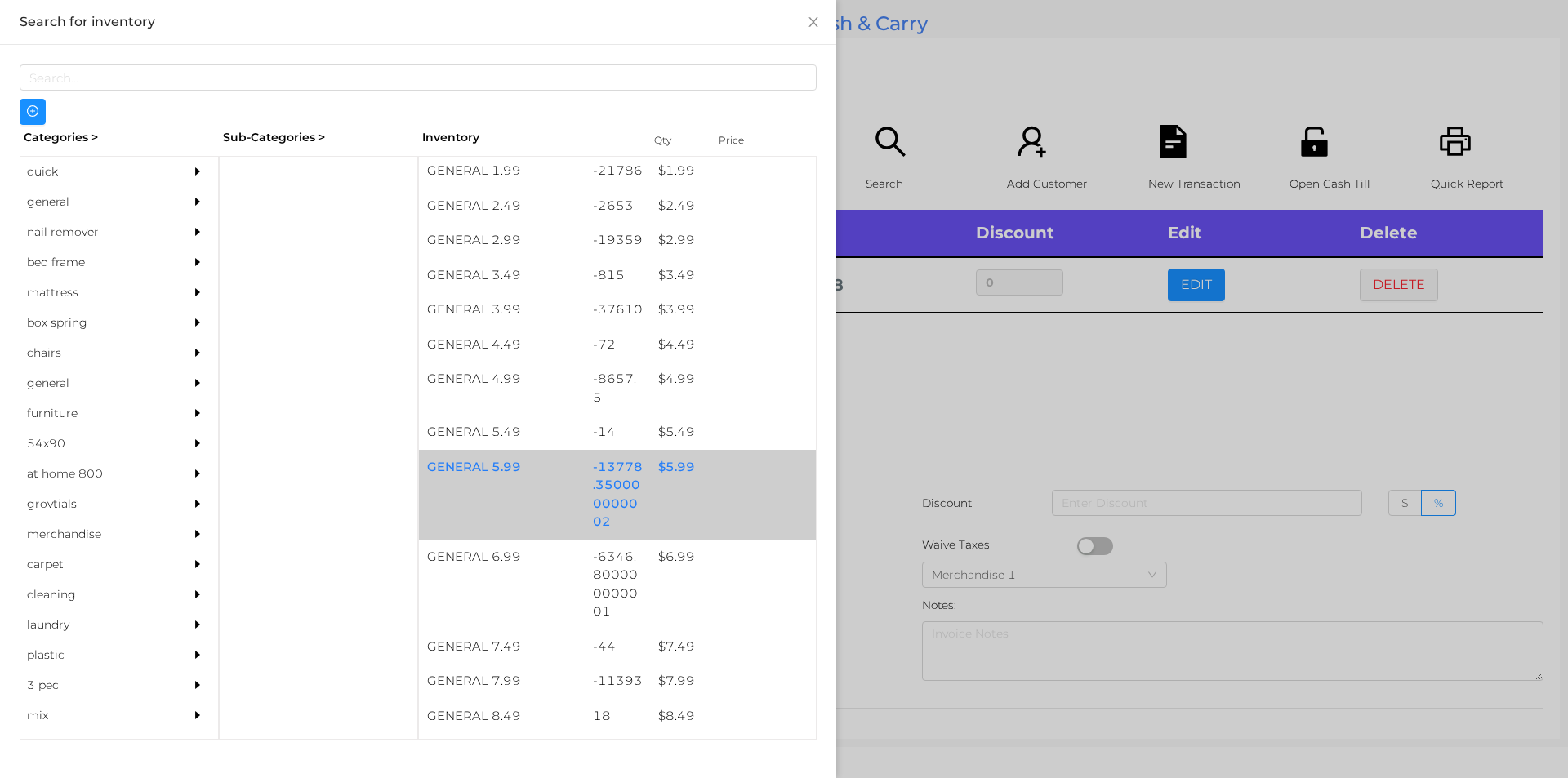
click at [682, 477] on div "$ 5.99" at bounding box center [733, 467] width 166 height 35
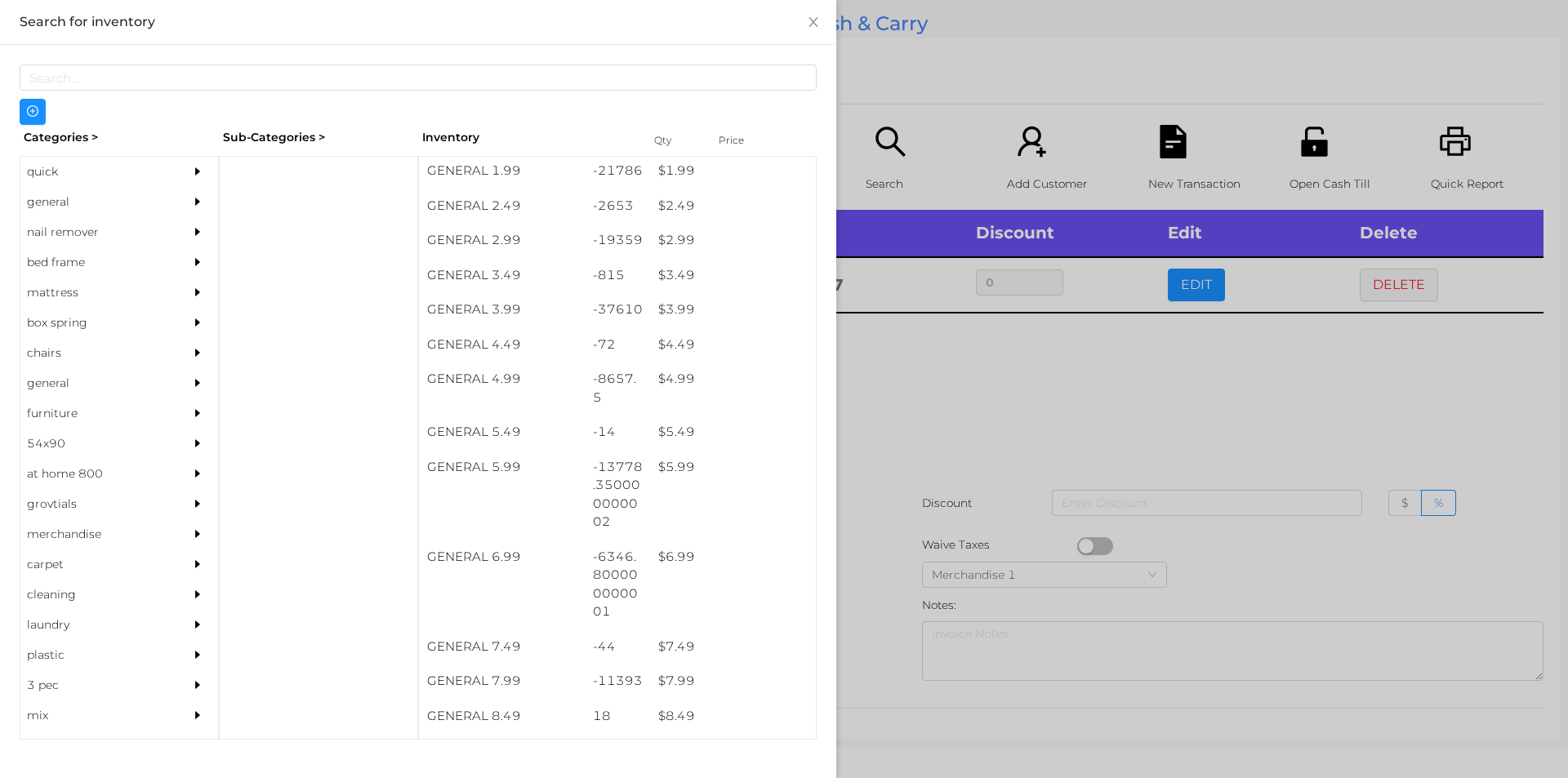
click at [958, 429] on div at bounding box center [784, 389] width 1568 height 778
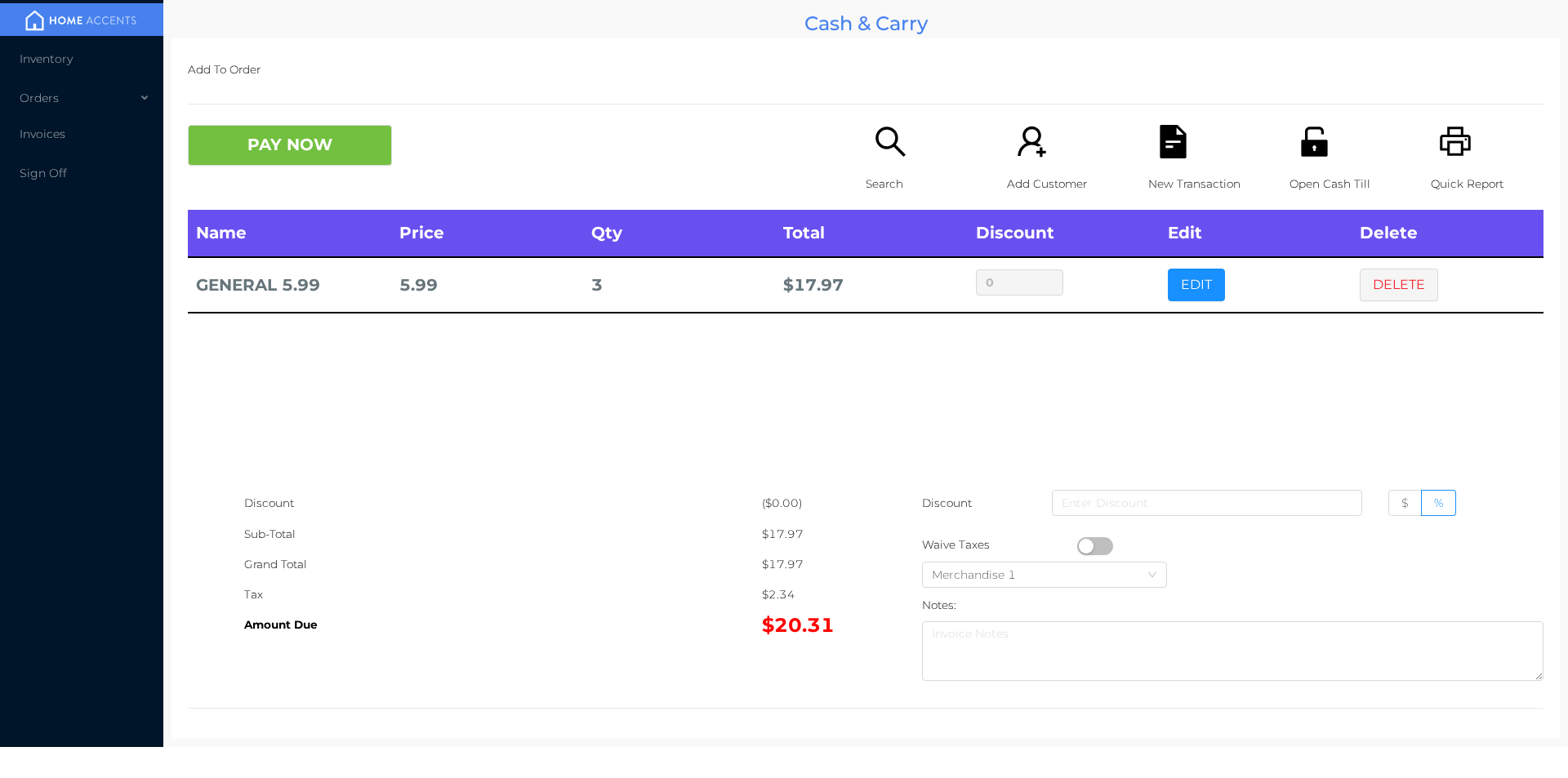
click at [1148, 138] on div "New Transaction" at bounding box center [1204, 167] width 112 height 85
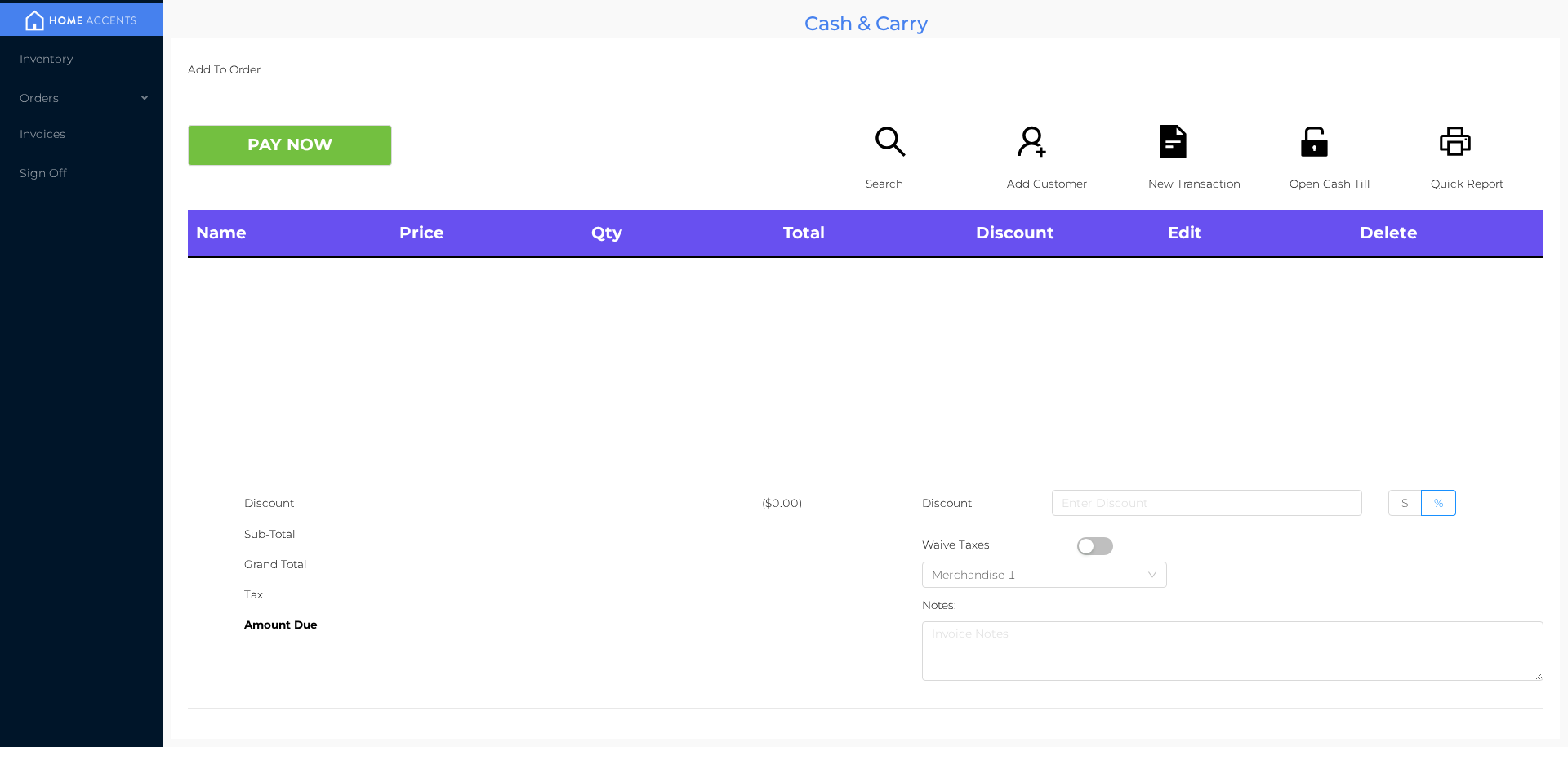
click at [1317, 150] on icon "icon: unlock" at bounding box center [1313, 141] width 33 height 33
click at [891, 139] on icon "icon: search" at bounding box center [890, 141] width 30 height 30
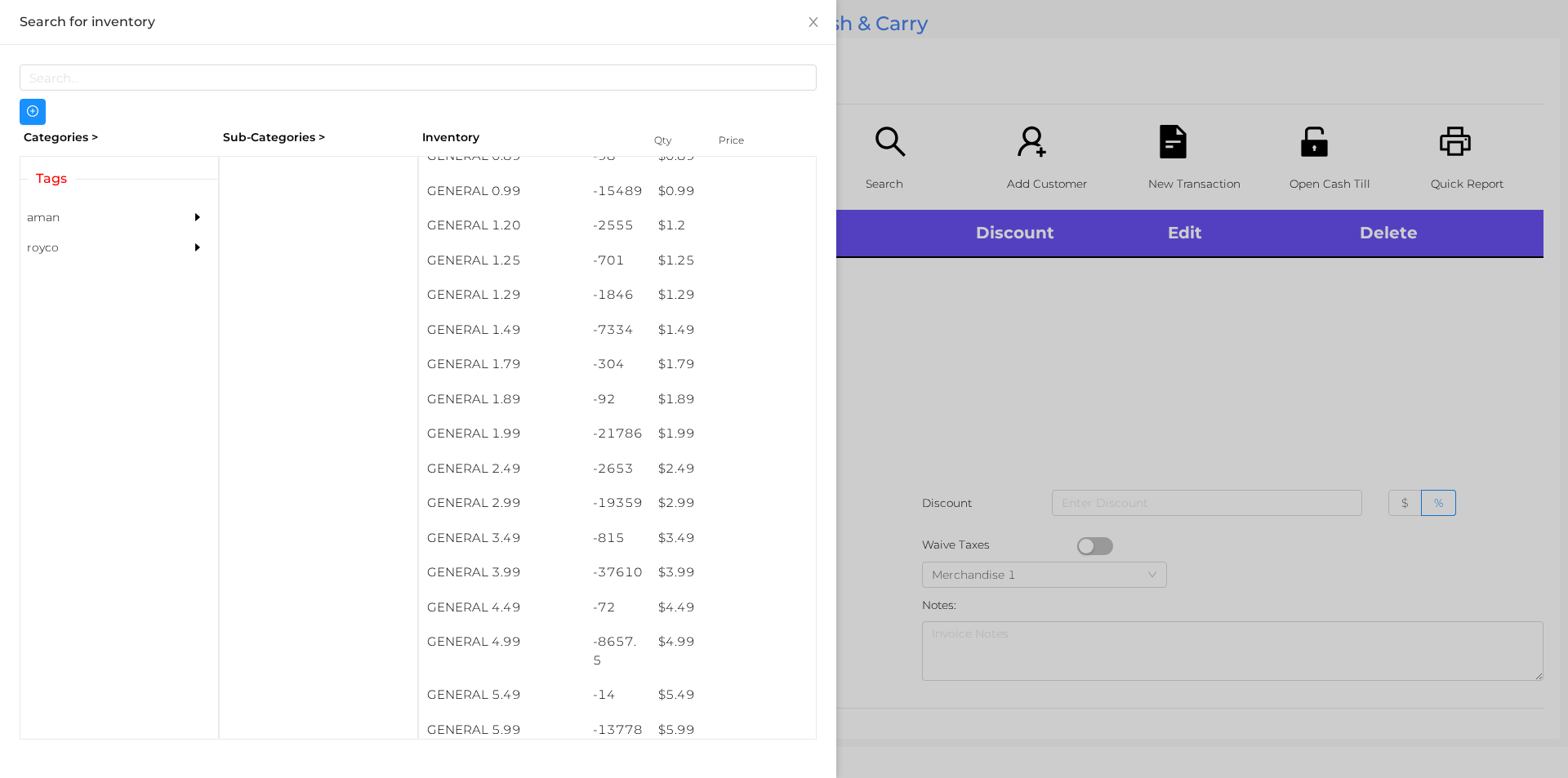
scroll to position [110, 0]
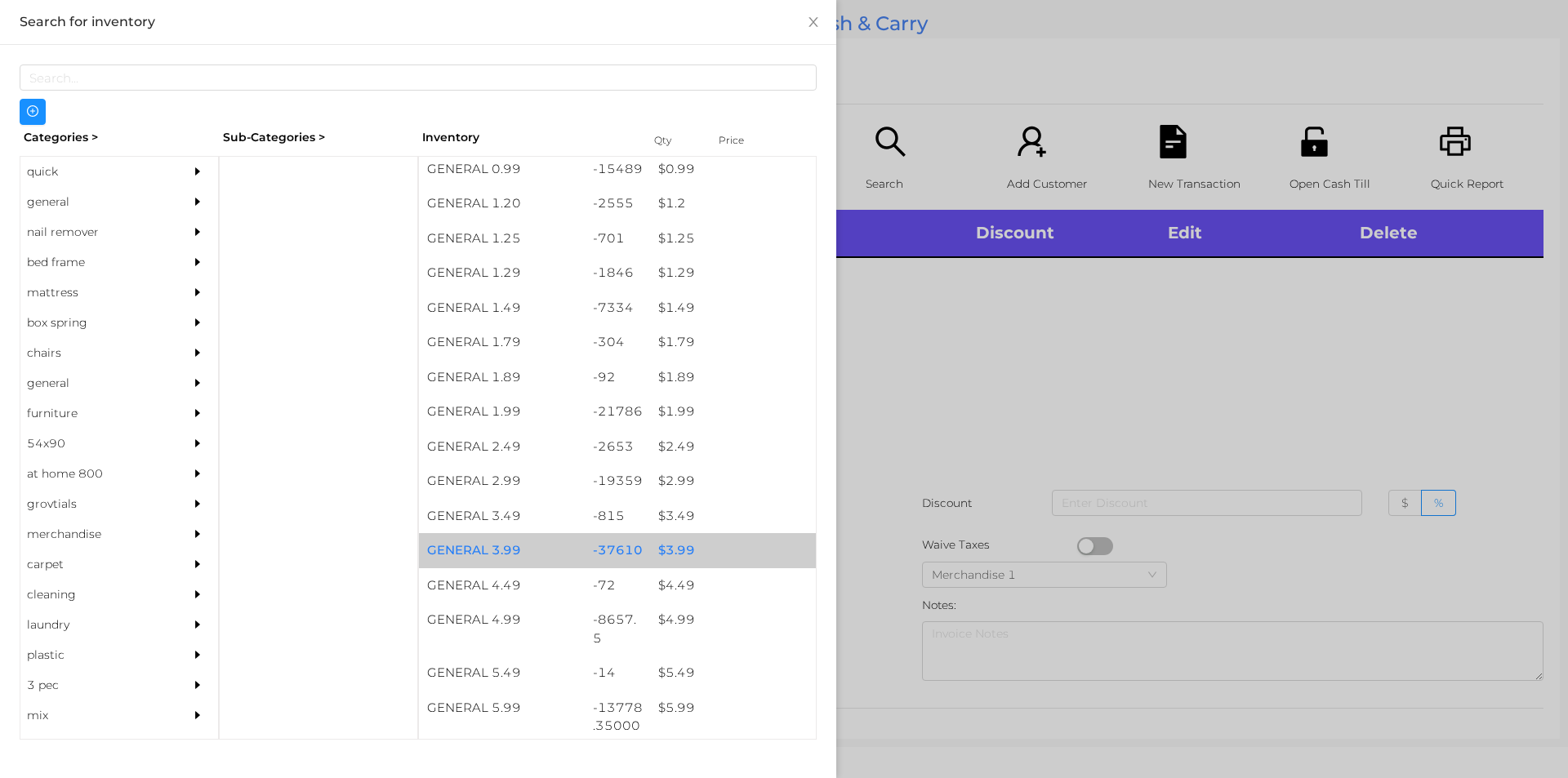
click at [713, 543] on div "$ 3.99" at bounding box center [733, 550] width 166 height 35
click at [716, 547] on div "$ 3.99" at bounding box center [733, 550] width 166 height 35
click at [719, 540] on div "$ 3.99" at bounding box center [733, 550] width 166 height 35
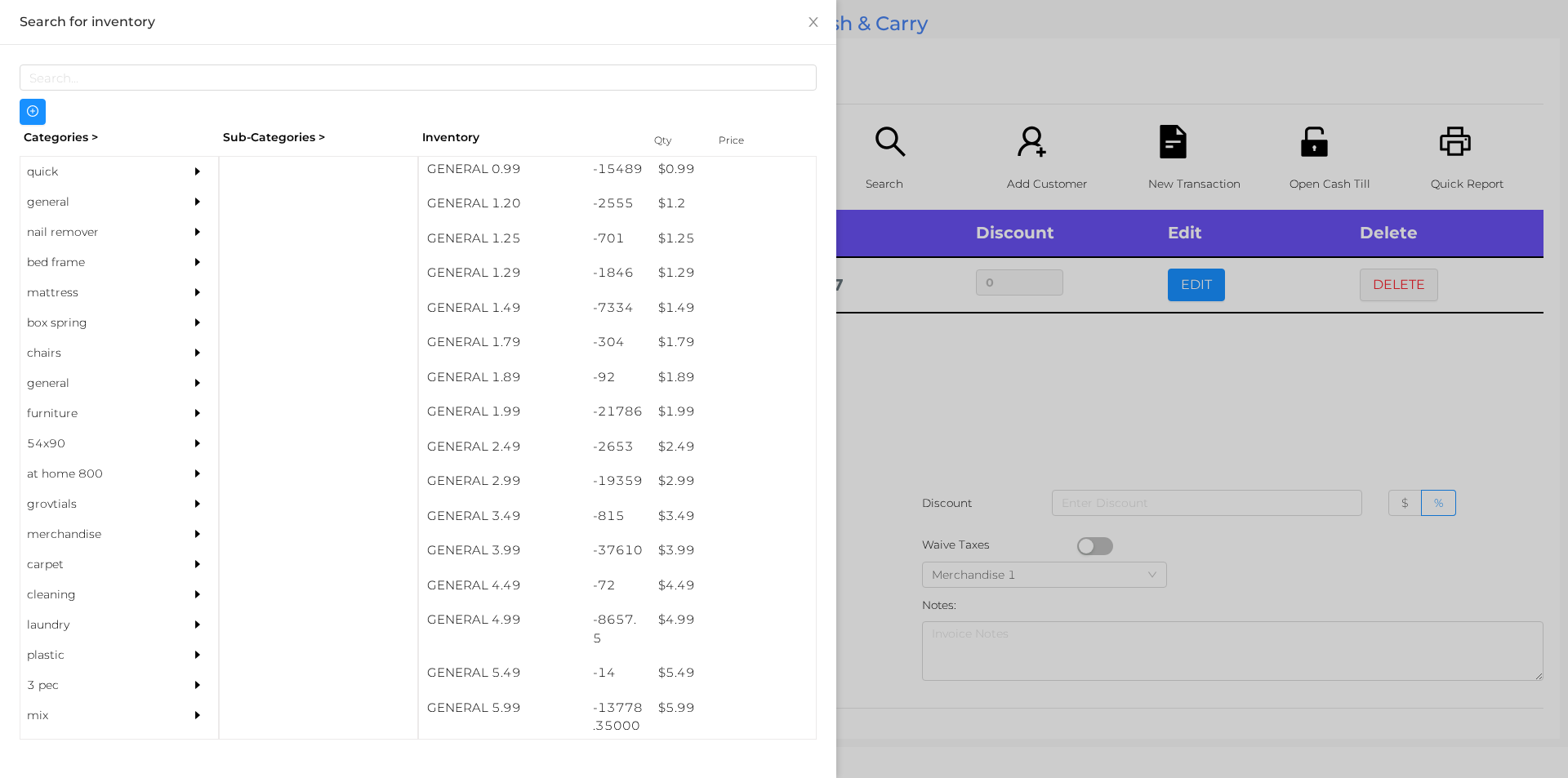
click at [898, 497] on div at bounding box center [784, 389] width 1568 height 778
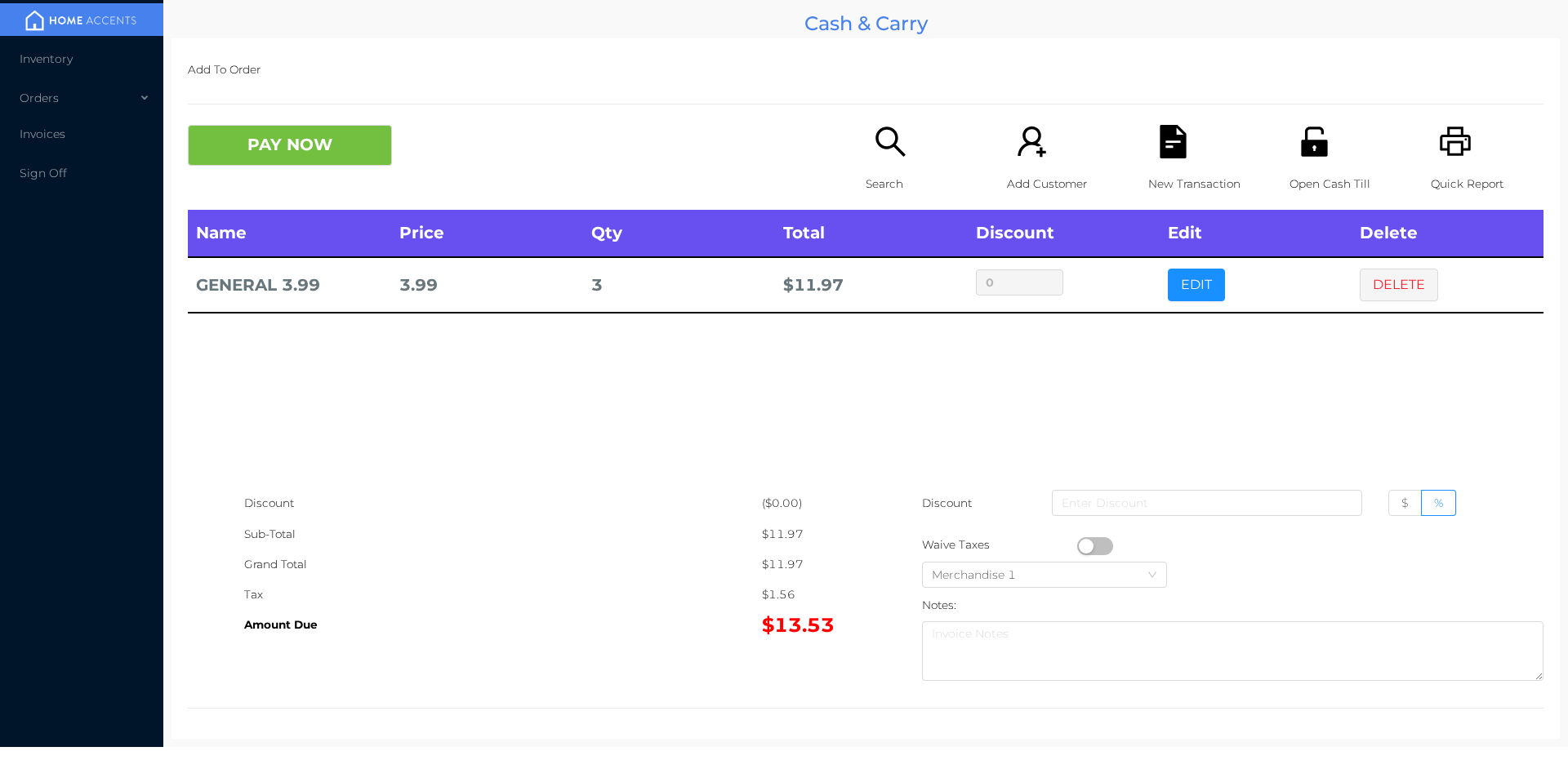
click at [1229, 441] on div "Name Price Qty Total Discount Edit Delete GENERAL 3.99 3.99 3 $ 11.97 0 EDIT DE…" at bounding box center [865, 349] width 1356 height 279
click at [1260, 443] on div "Name Price Qty Total Discount Edit Delete GENERAL 3.99 3.99 3 $ 11.97 0 EDIT DE…" at bounding box center [865, 349] width 1356 height 279
click at [1078, 544] on button "button" at bounding box center [1095, 546] width 36 height 18
click at [1129, 499] on input at bounding box center [1206, 503] width 310 height 26
type input "1"
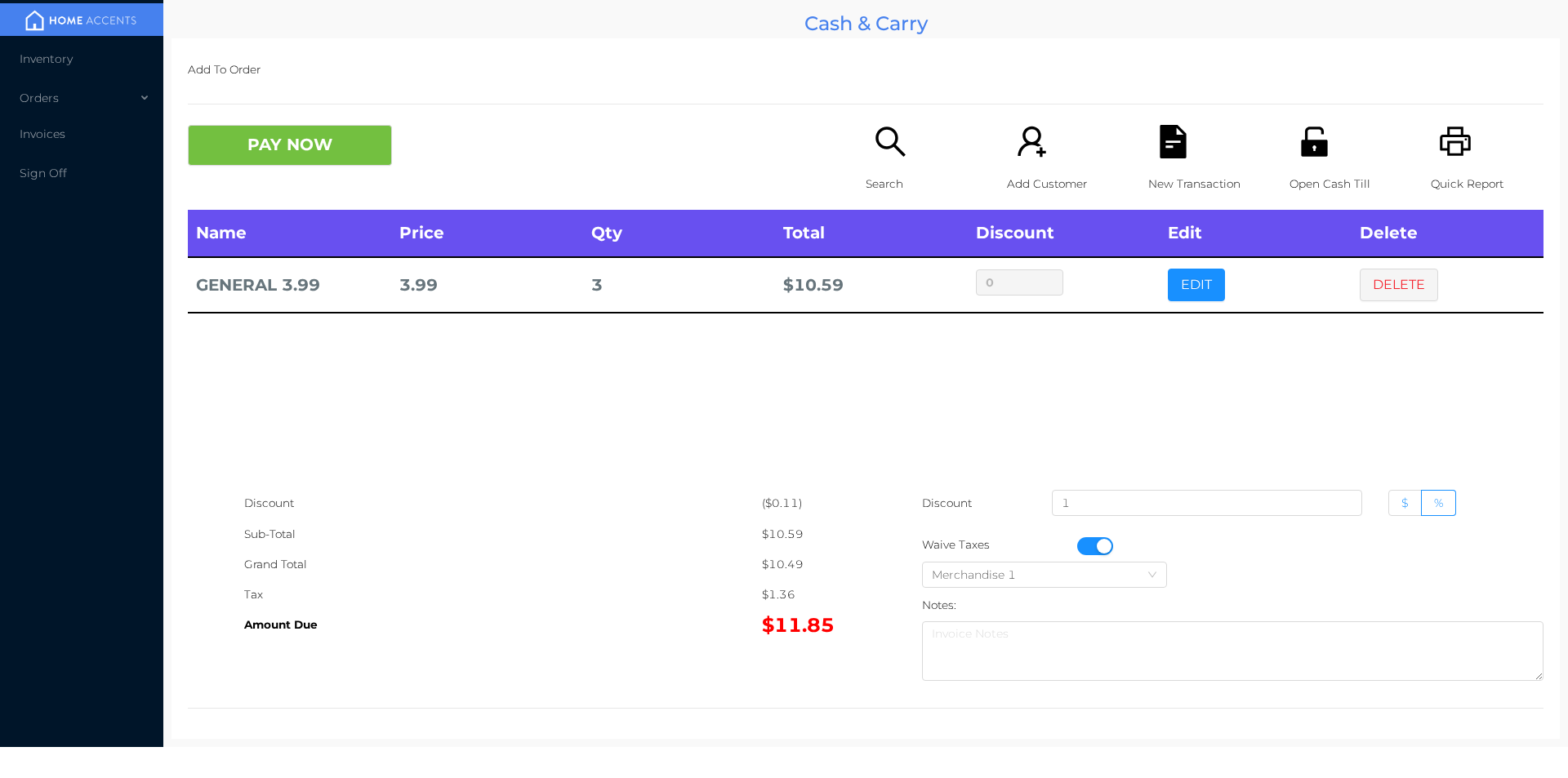
click at [1402, 499] on span "$" at bounding box center [1405, 503] width 7 height 14
click at [1402, 507] on input "$" at bounding box center [1402, 507] width 0 height 0
click at [279, 146] on button "PAY NOW" at bounding box center [290, 145] width 204 height 40
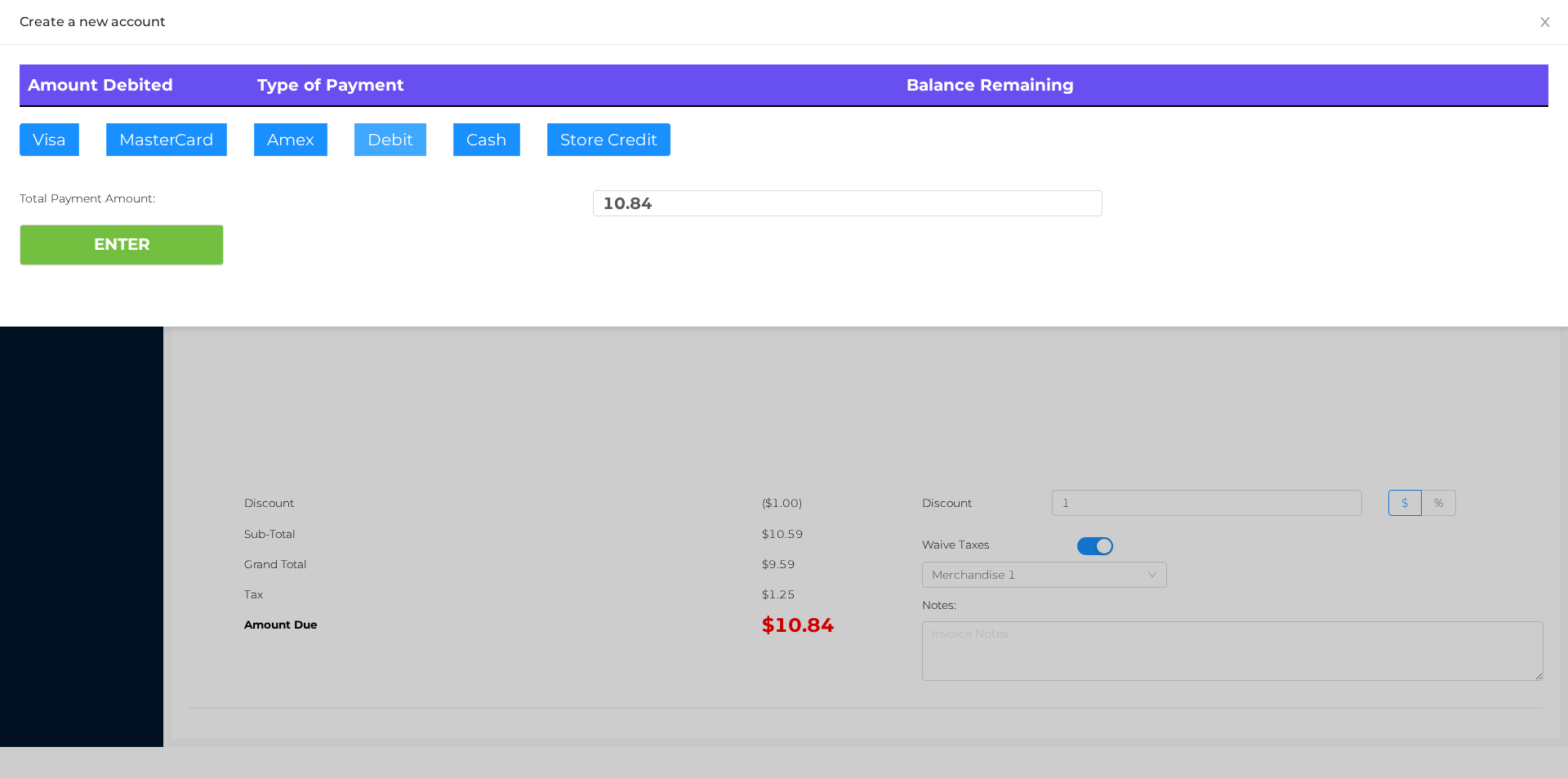
click at [419, 143] on button "Debit" at bounding box center [390, 139] width 72 height 32
click at [159, 248] on button "ENTER" at bounding box center [121, 245] width 204 height 40
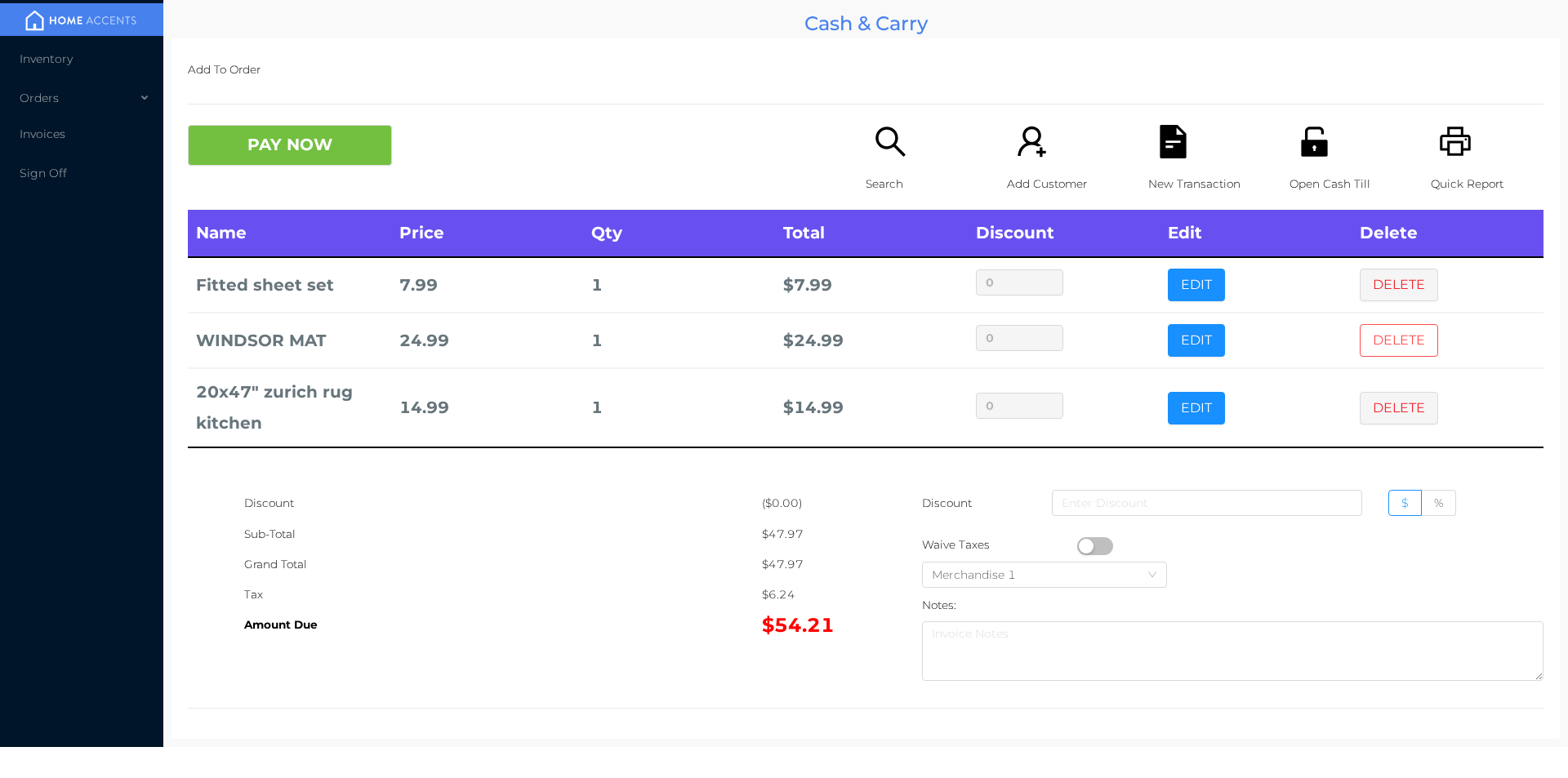
click at [1406, 324] on button "DELETE" at bounding box center [1398, 340] width 78 height 32
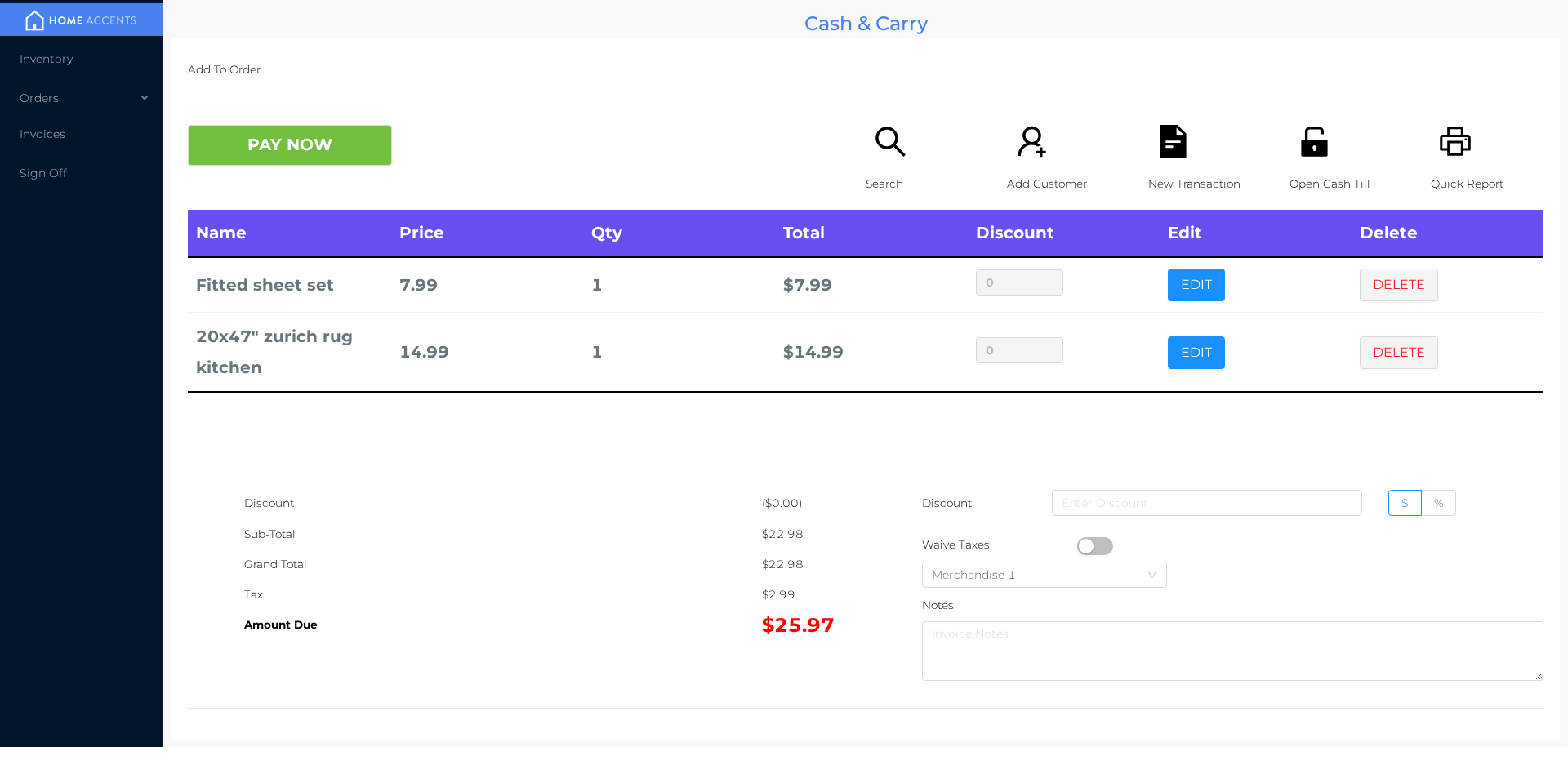
click at [1167, 159] on div "New Transaction" at bounding box center [1204, 167] width 112 height 85
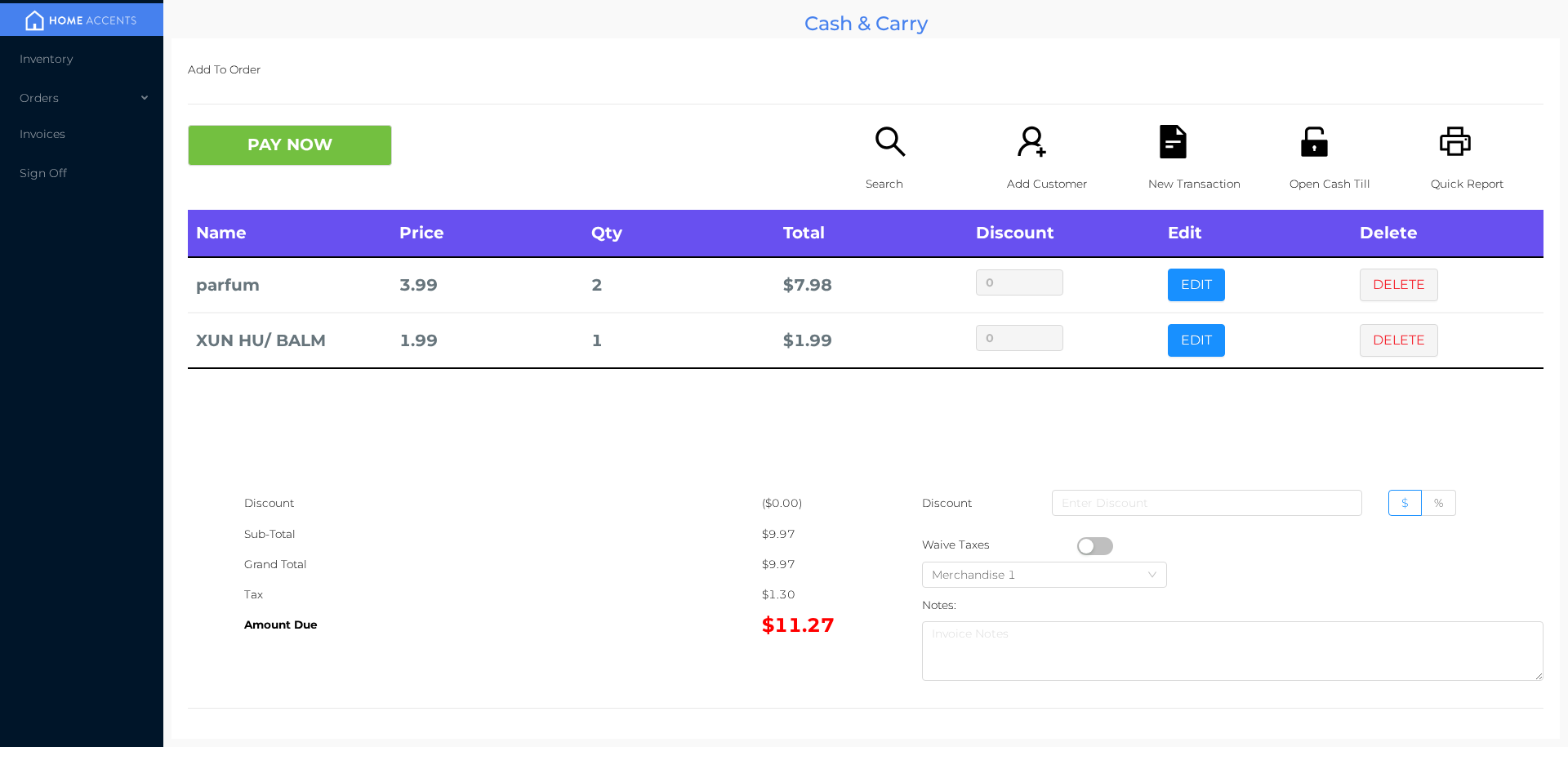
click at [291, 132] on button "PAY NOW" at bounding box center [290, 145] width 204 height 40
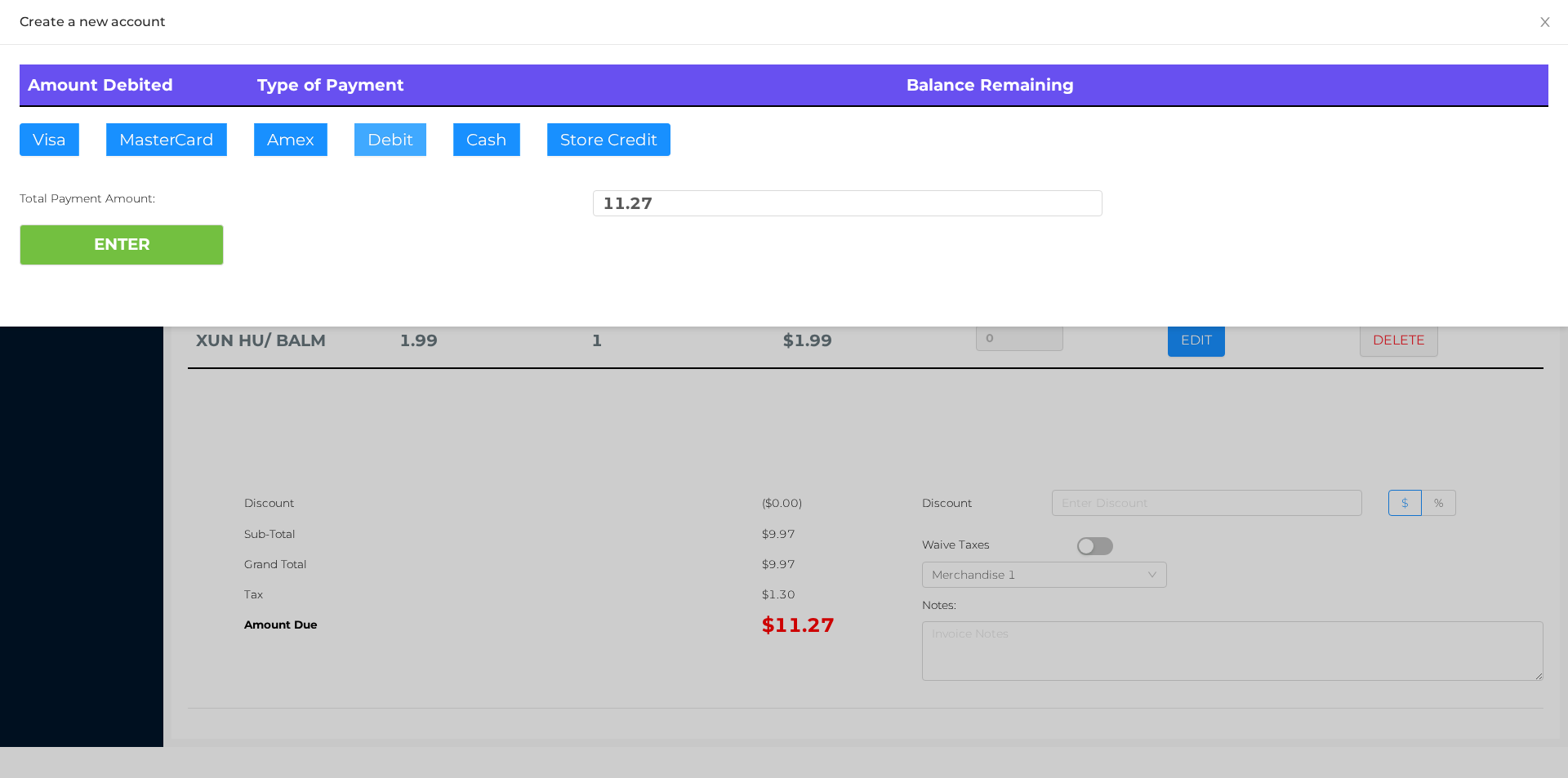
click at [405, 129] on button "Debit" at bounding box center [390, 139] width 72 height 32
click at [158, 211] on div "Total Payment Amount: 11.27" at bounding box center [784, 207] width 1528 height 34
click at [121, 261] on button "ENTER" at bounding box center [121, 245] width 204 height 40
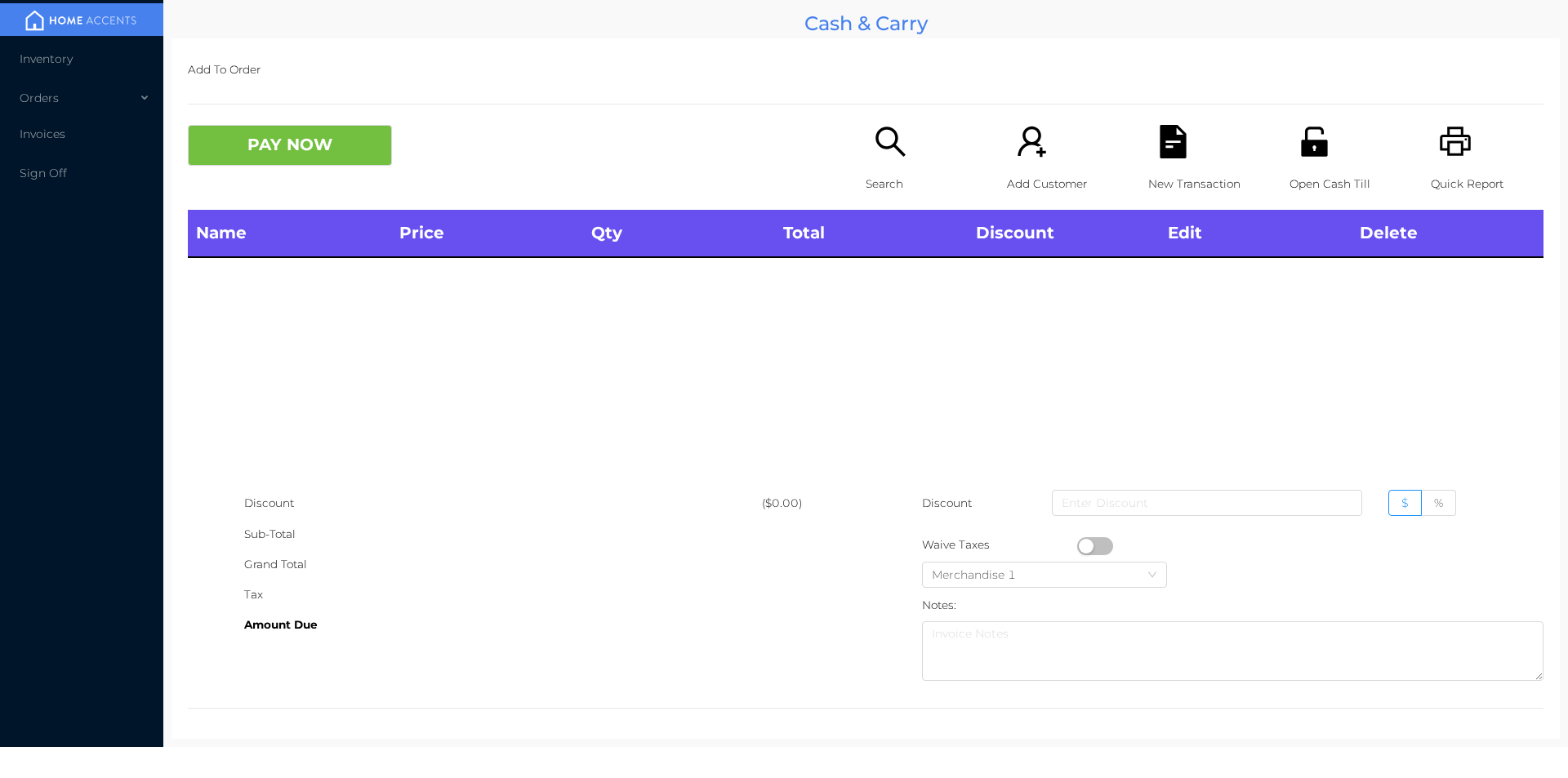
click at [1317, 146] on icon "icon: unlock" at bounding box center [1313, 141] width 33 height 33
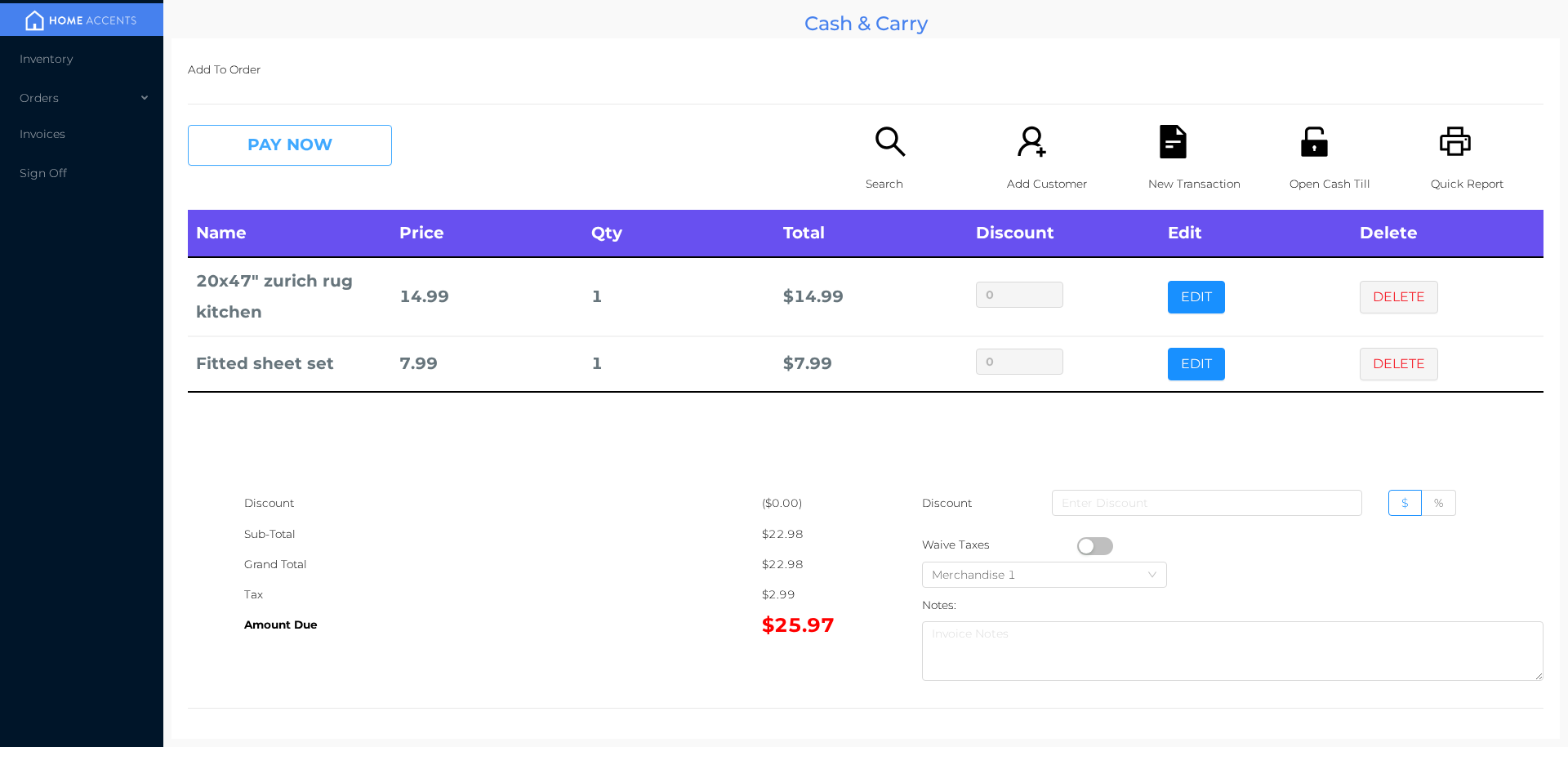
click at [367, 161] on button "PAY NOW" at bounding box center [290, 145] width 204 height 40
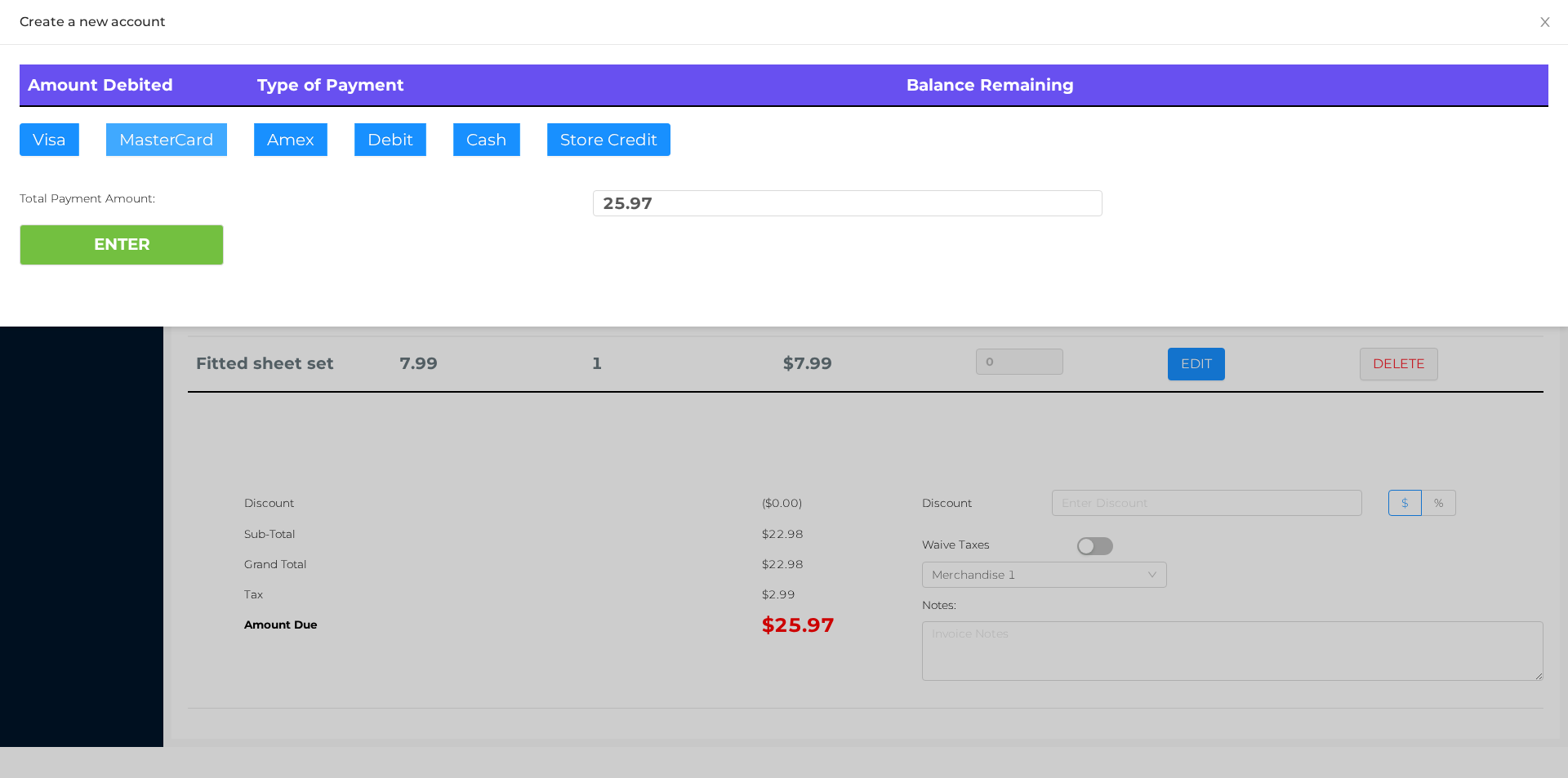
click at [193, 129] on button "MasterCard" at bounding box center [166, 139] width 121 height 32
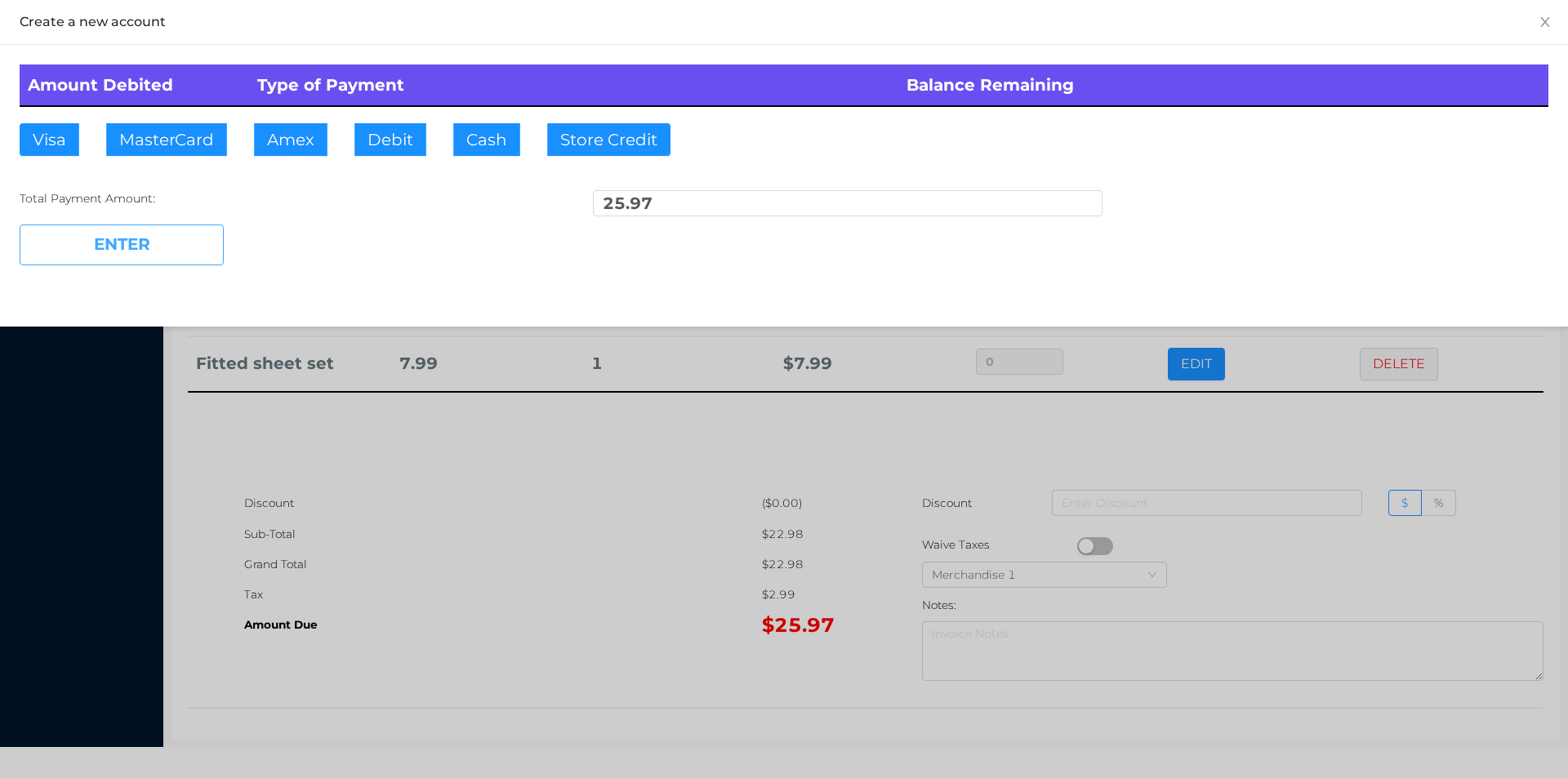
click at [167, 246] on button "ENTER" at bounding box center [121, 245] width 204 height 40
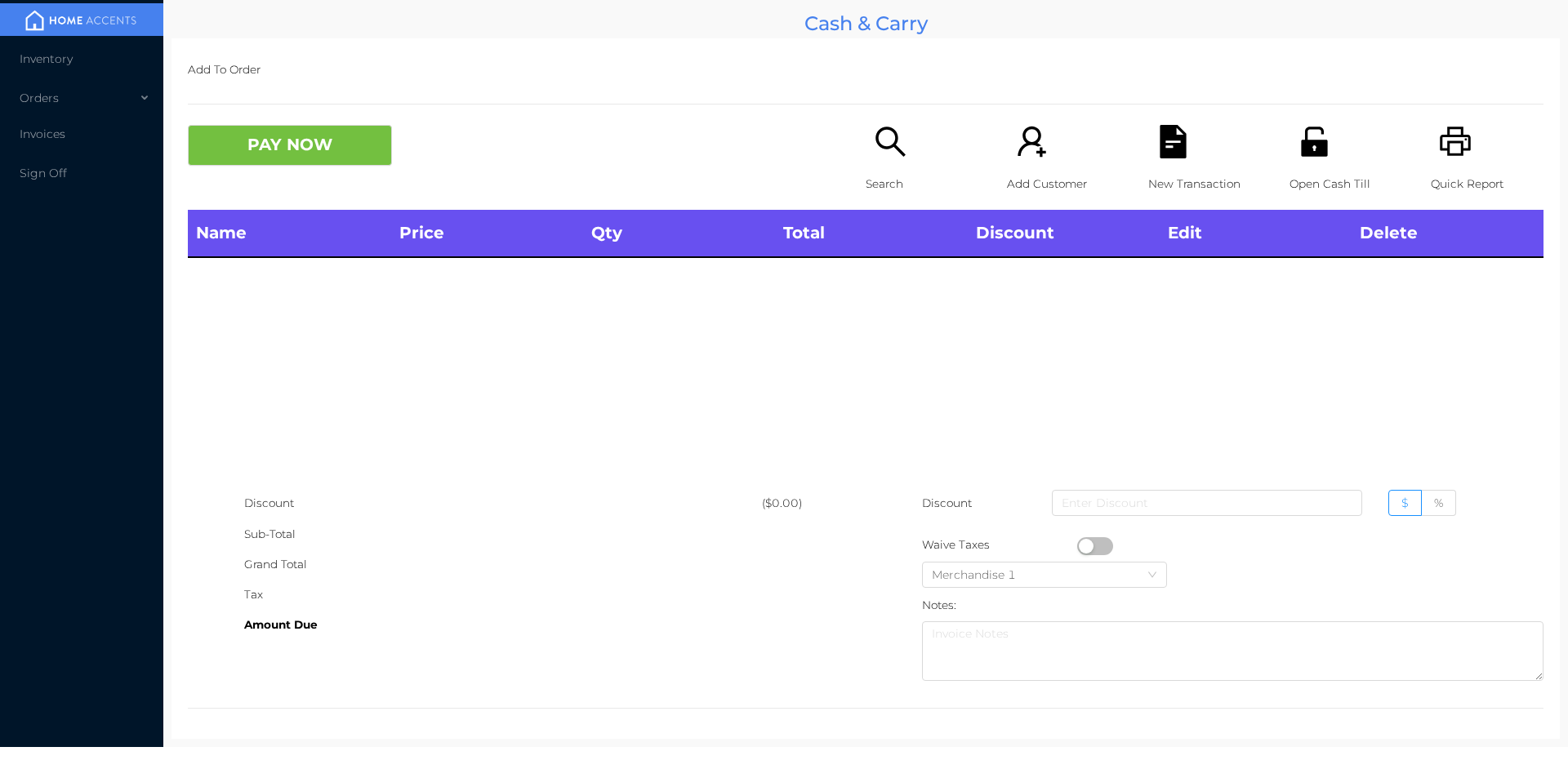
click at [877, 178] on p "Search" at bounding box center [921, 184] width 112 height 31
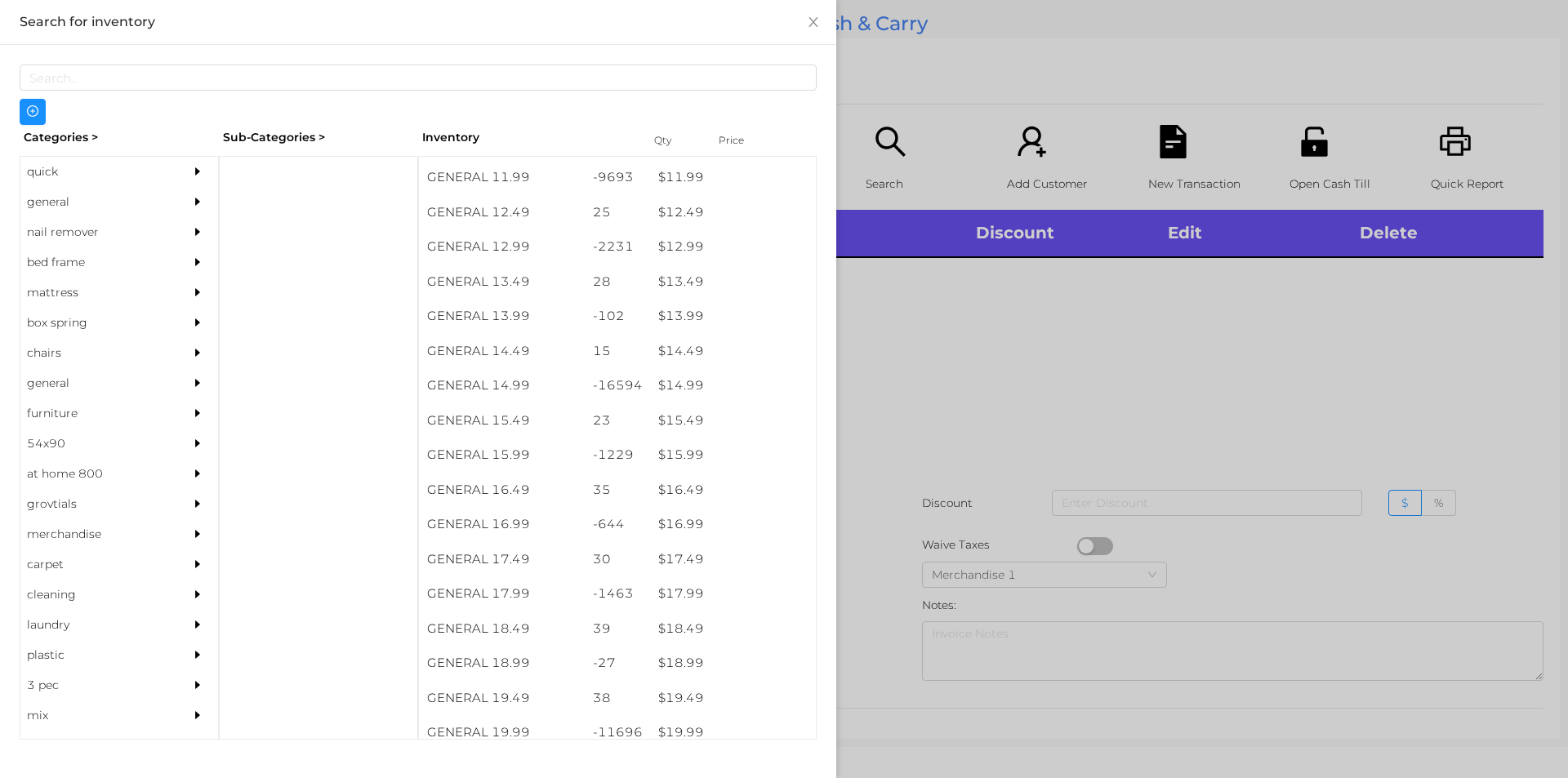
scroll to position [1231, 0]
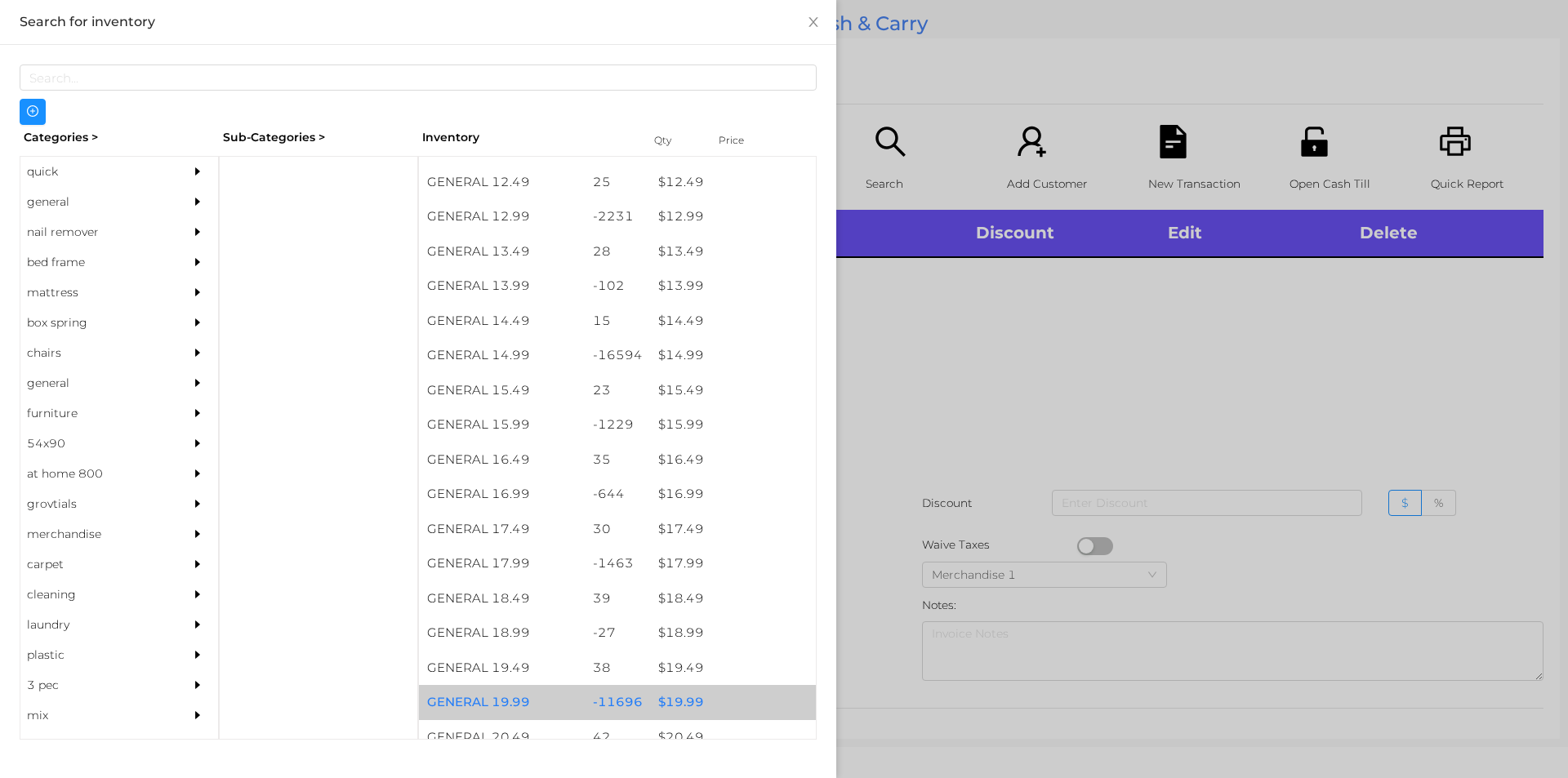
click at [704, 702] on div "$ 19.99" at bounding box center [733, 702] width 166 height 35
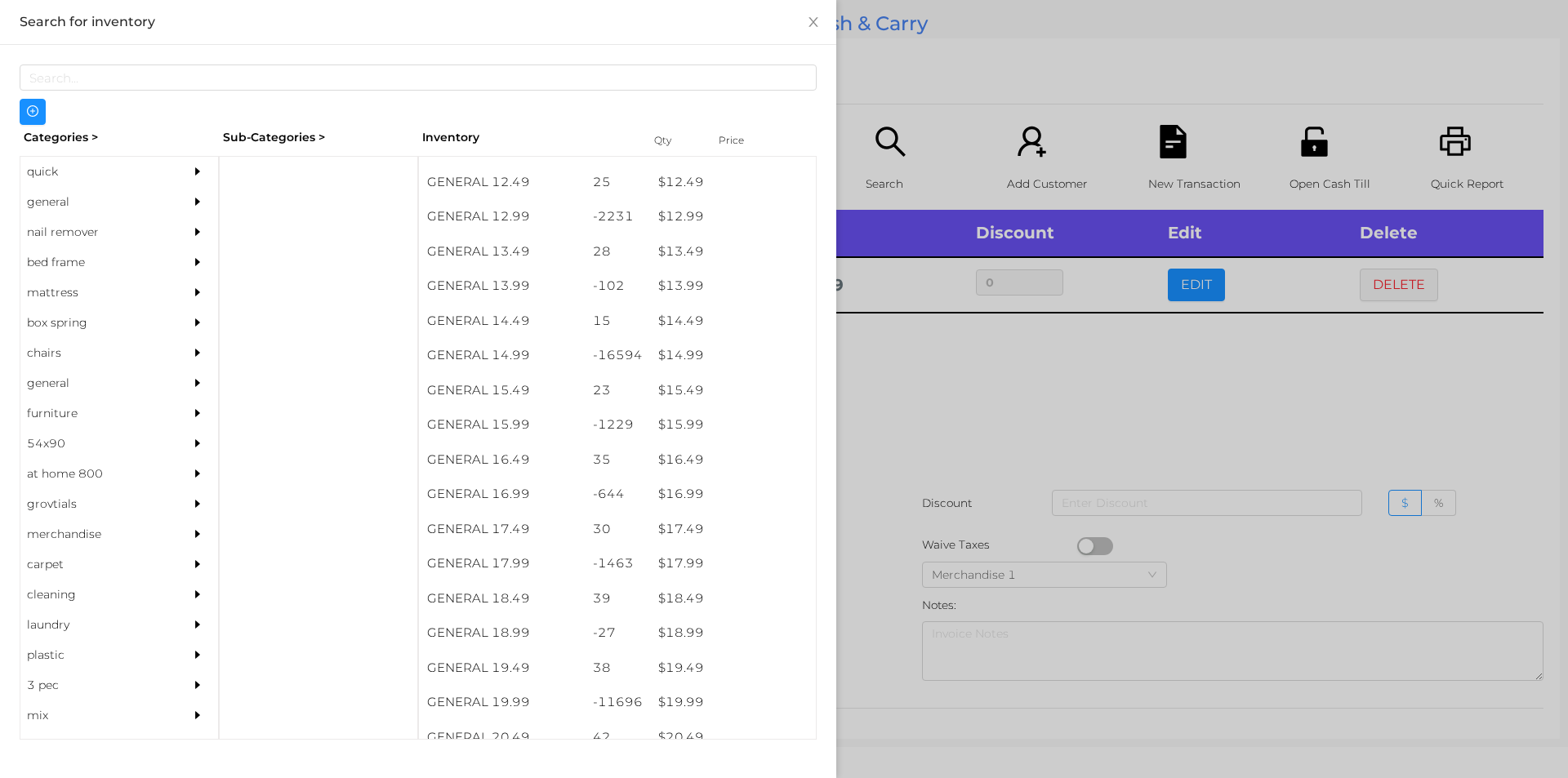
click at [913, 515] on div at bounding box center [784, 389] width 1568 height 778
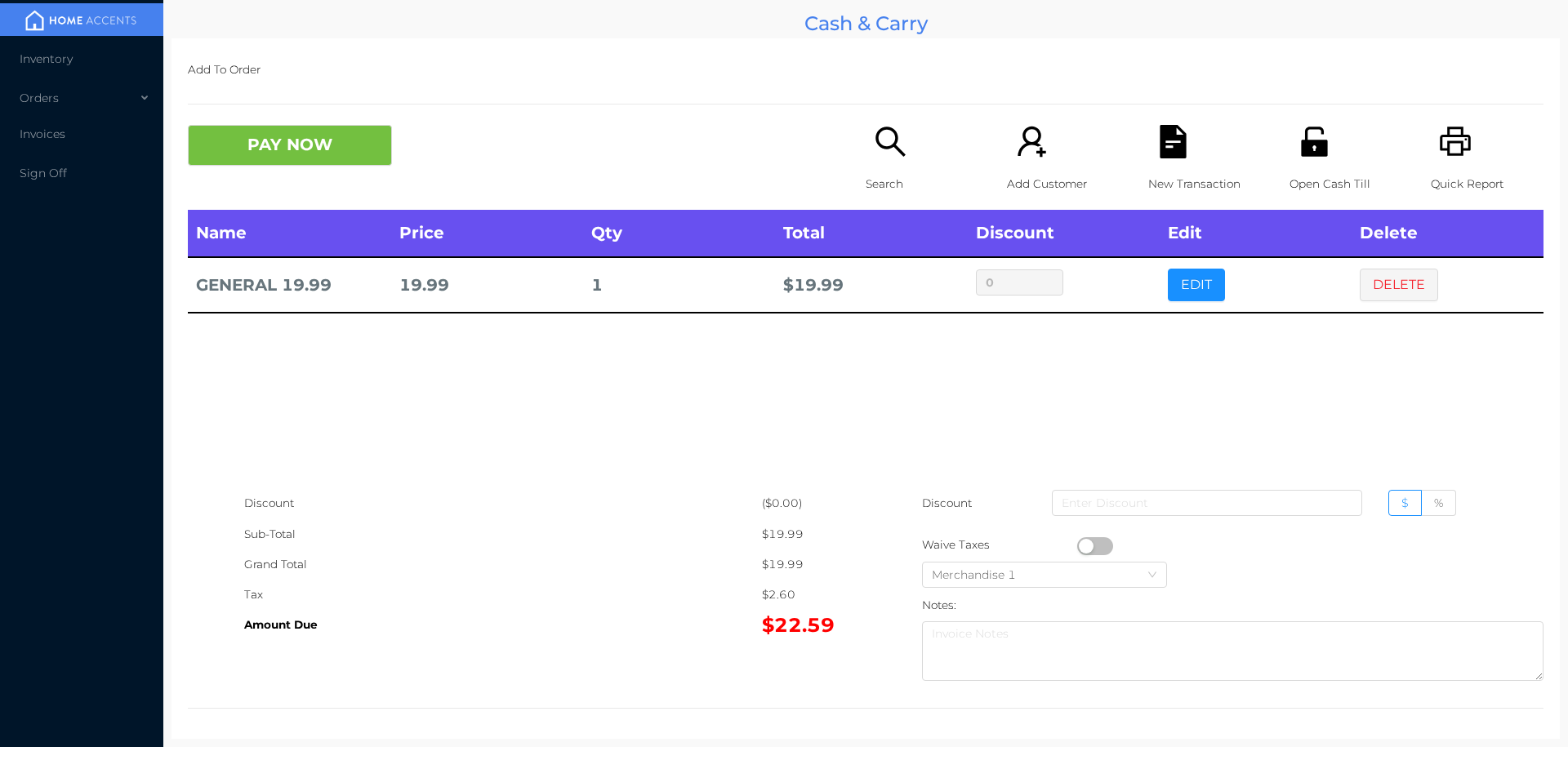
click at [896, 169] on p "Search" at bounding box center [921, 184] width 112 height 31
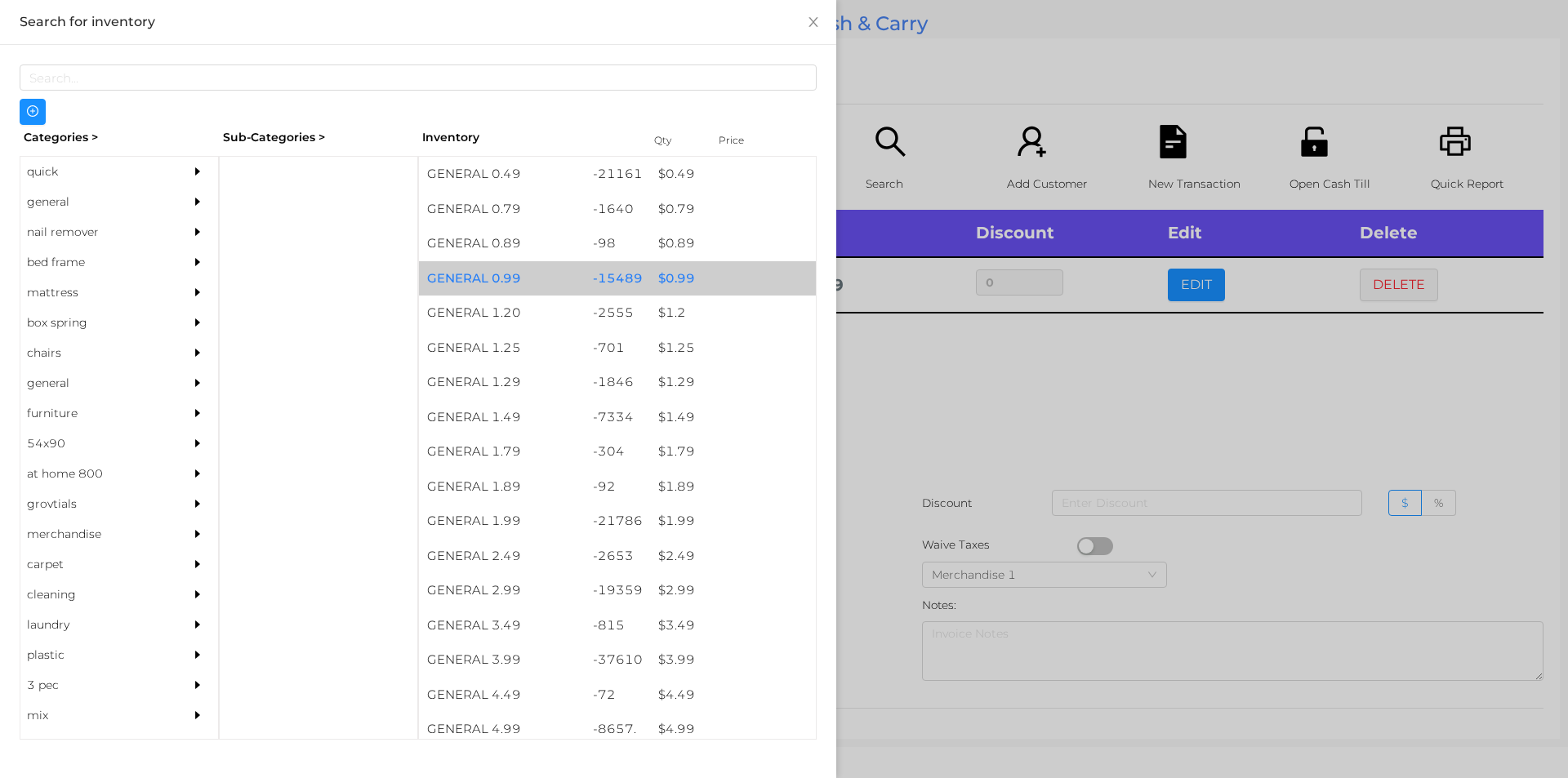
click at [655, 290] on div "$ 0.99" at bounding box center [733, 278] width 166 height 35
click at [650, 292] on div "$ 0.99" at bounding box center [733, 278] width 166 height 35
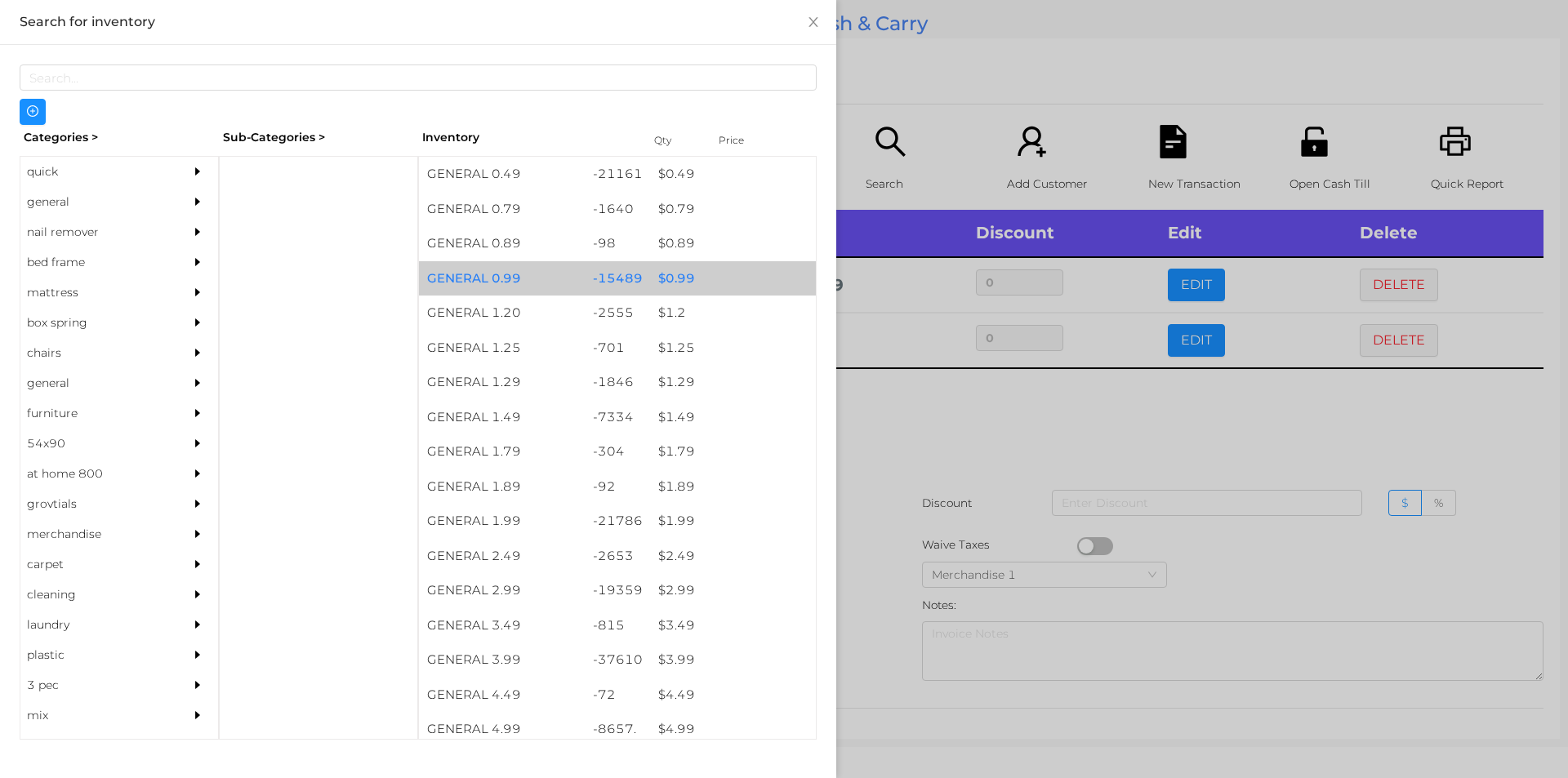
click at [665, 281] on div "$ 0.99" at bounding box center [733, 278] width 166 height 35
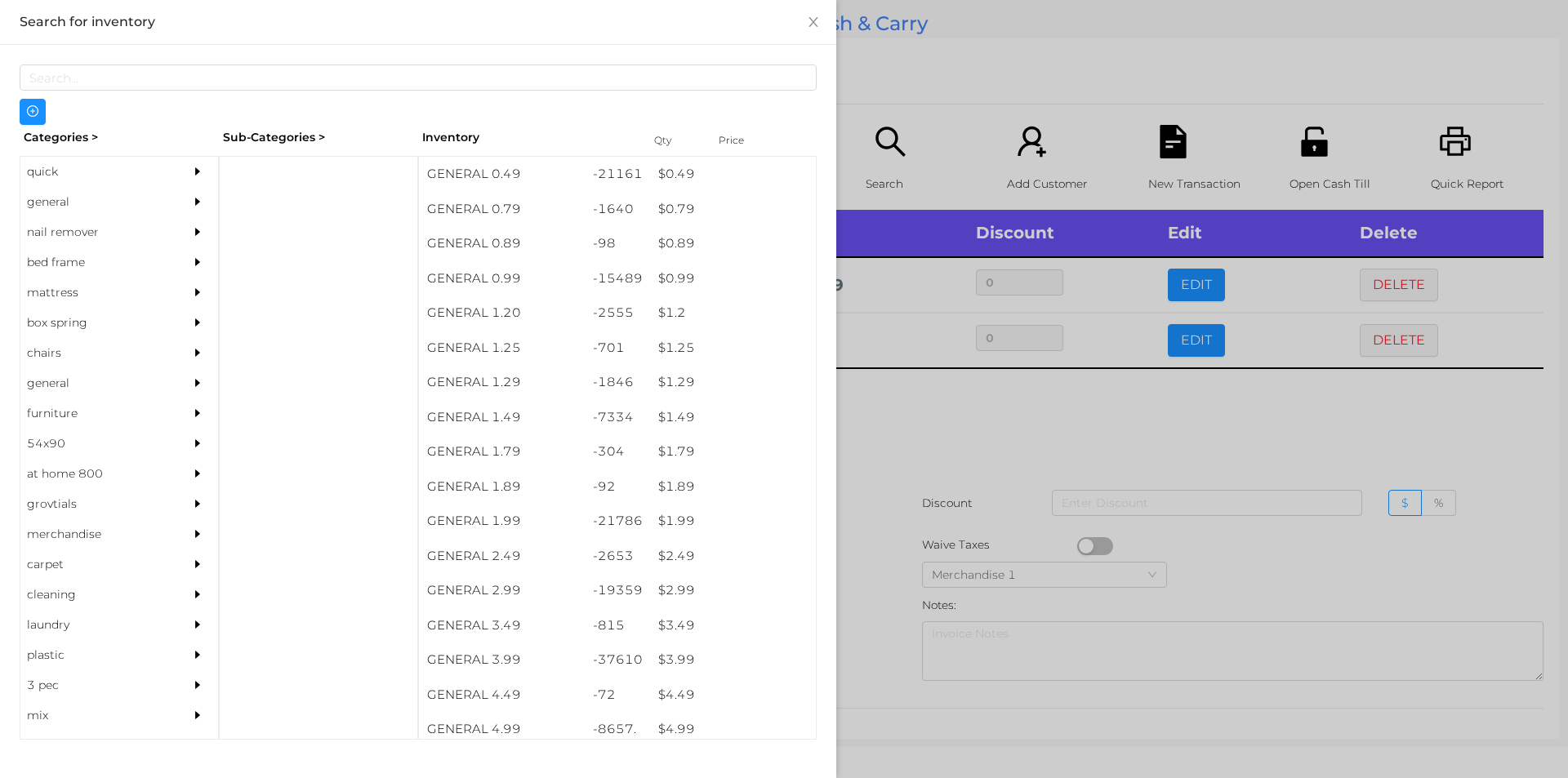
click at [941, 111] on div at bounding box center [784, 389] width 1568 height 778
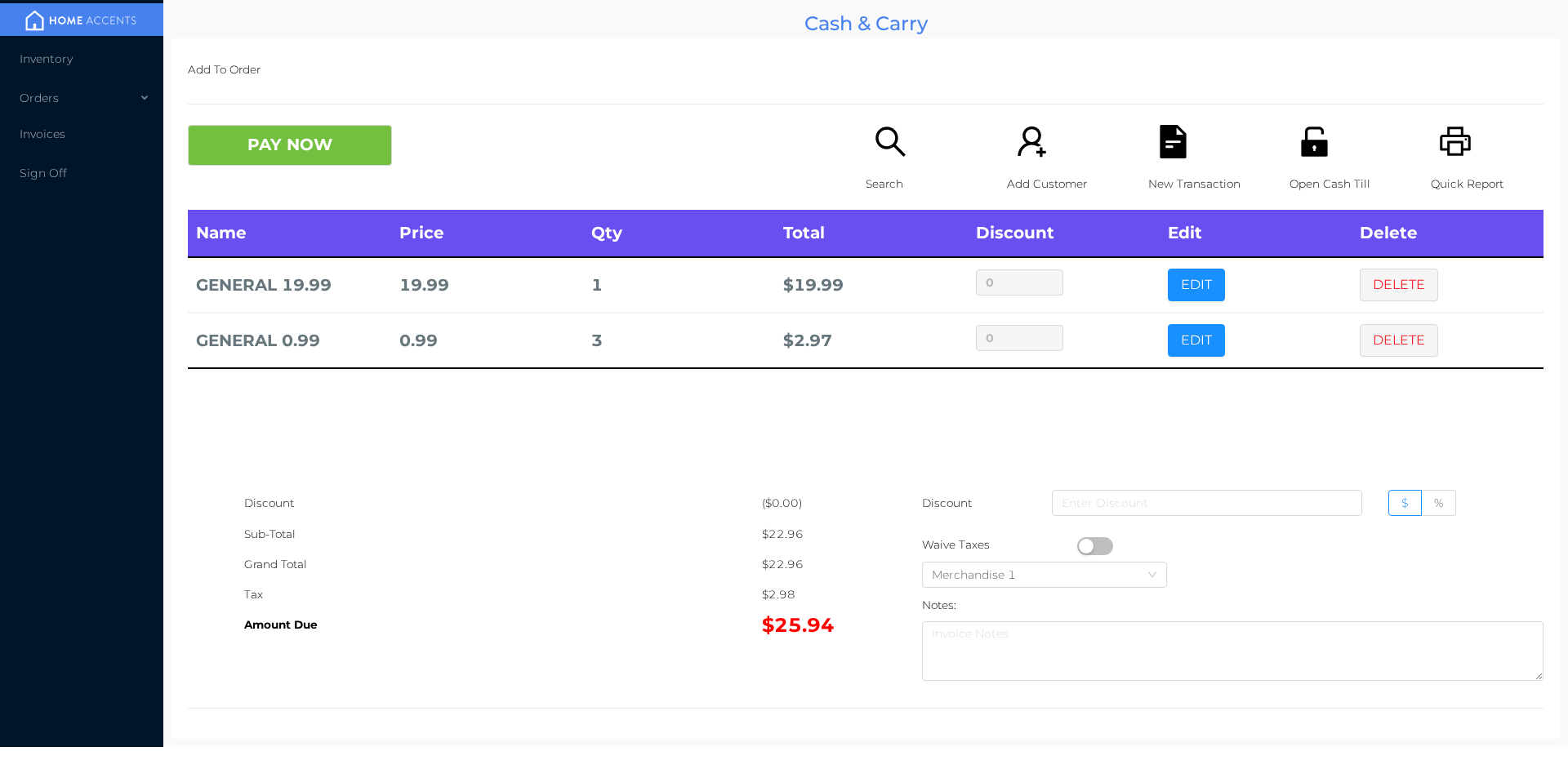
click at [898, 168] on div "Search" at bounding box center [921, 167] width 112 height 85
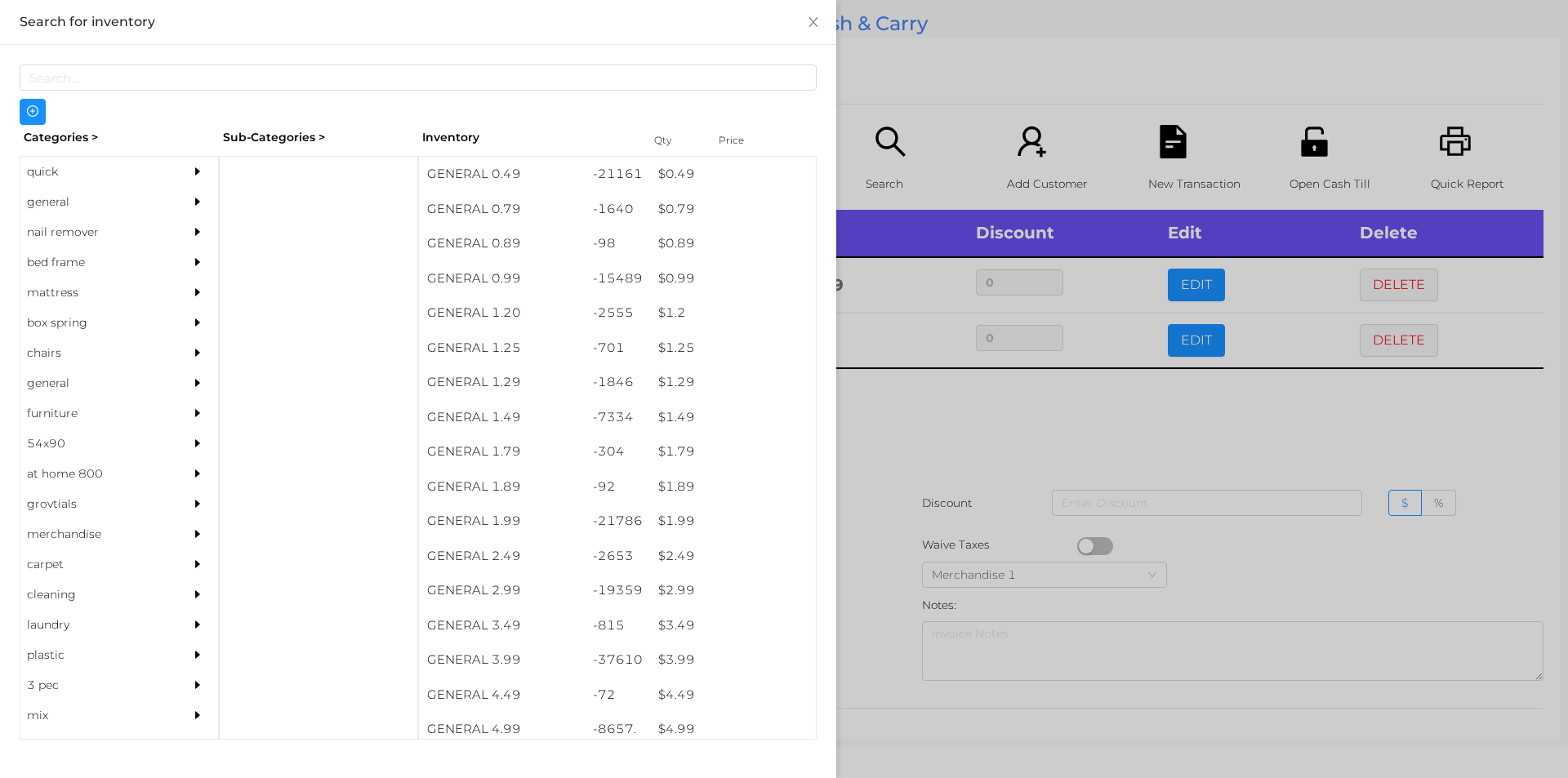
scroll to position [0, 0]
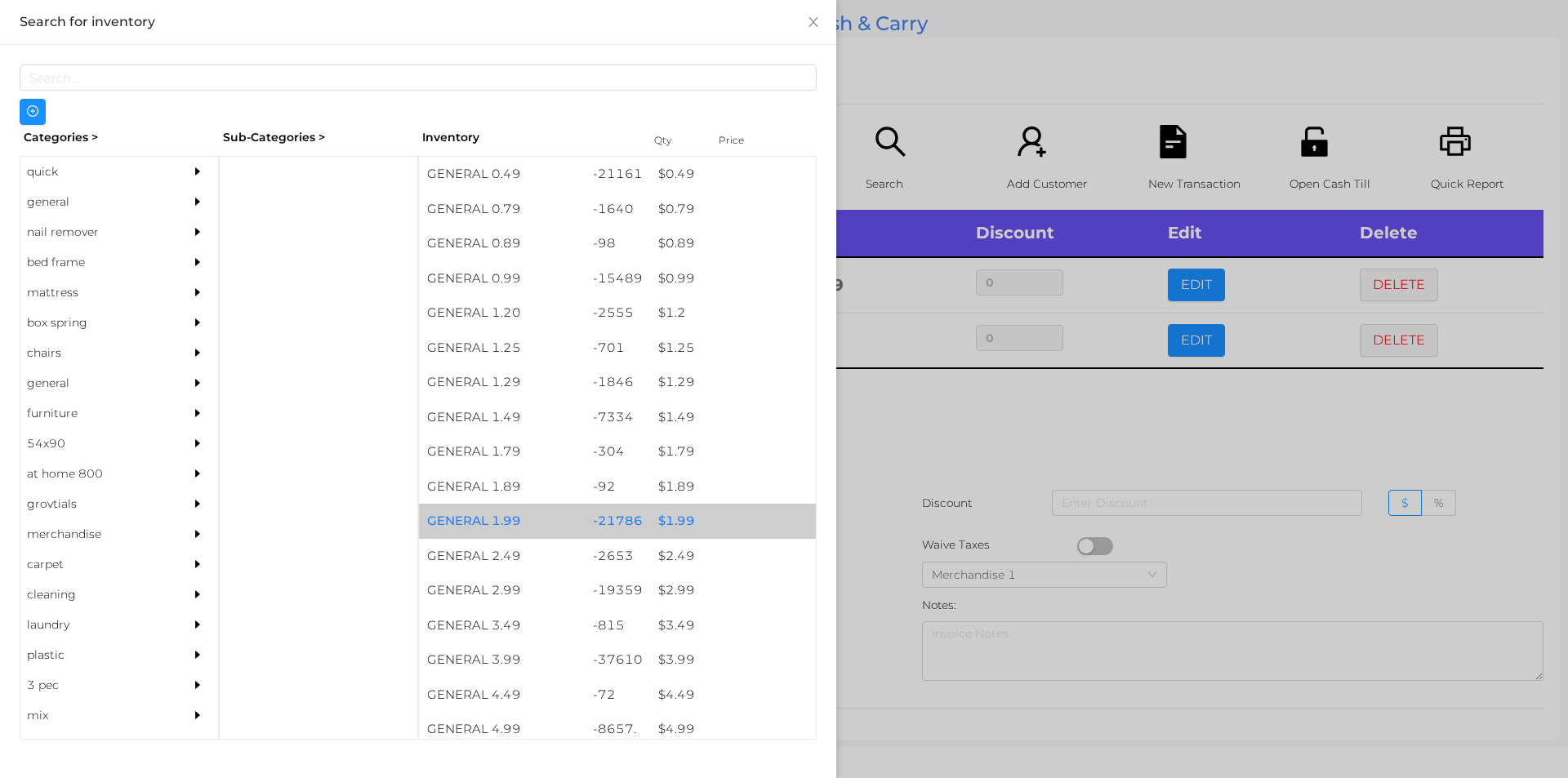
click at [676, 514] on div "$ 1.99" at bounding box center [733, 521] width 166 height 35
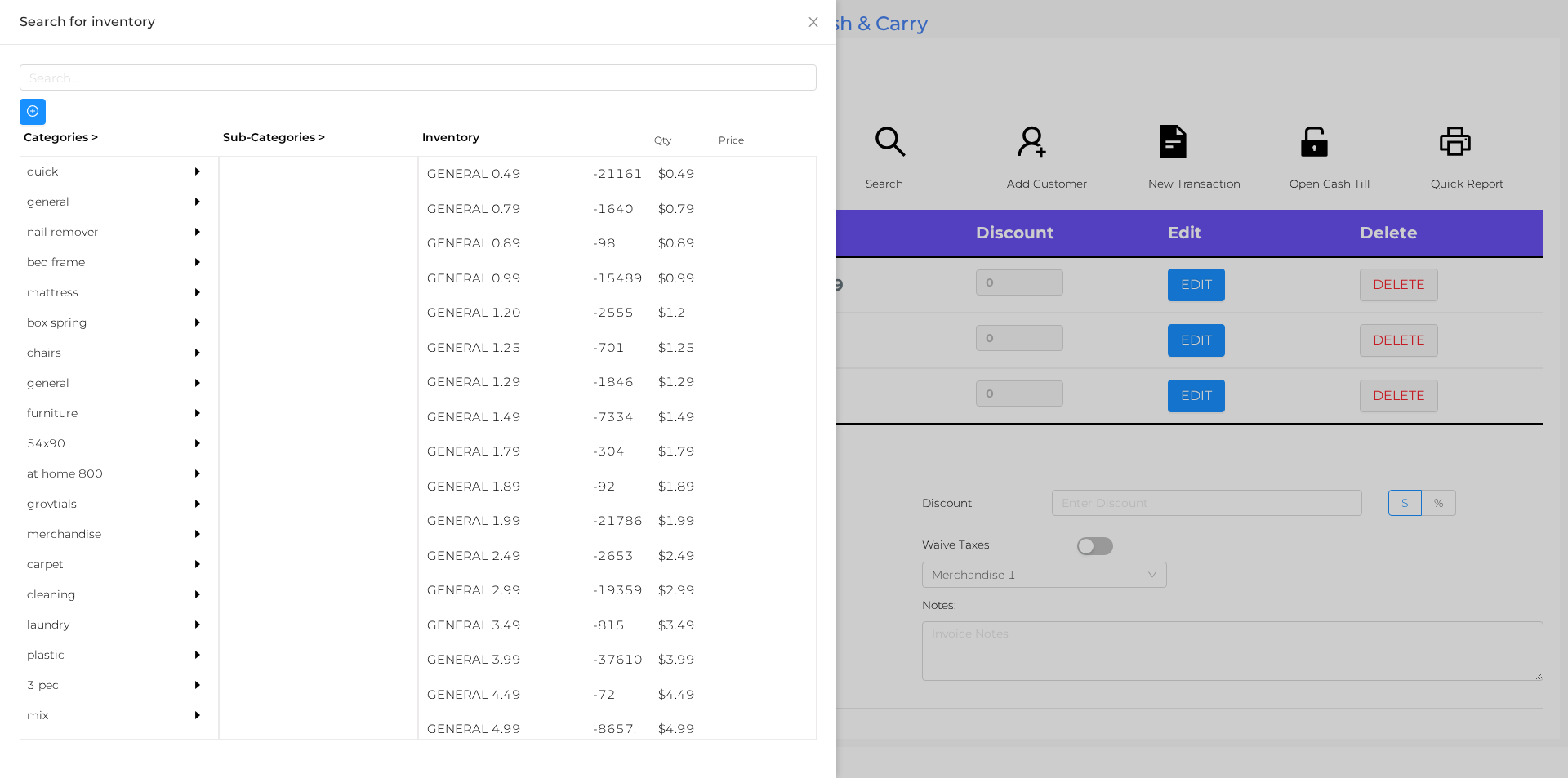
click at [933, 544] on div at bounding box center [784, 389] width 1568 height 778
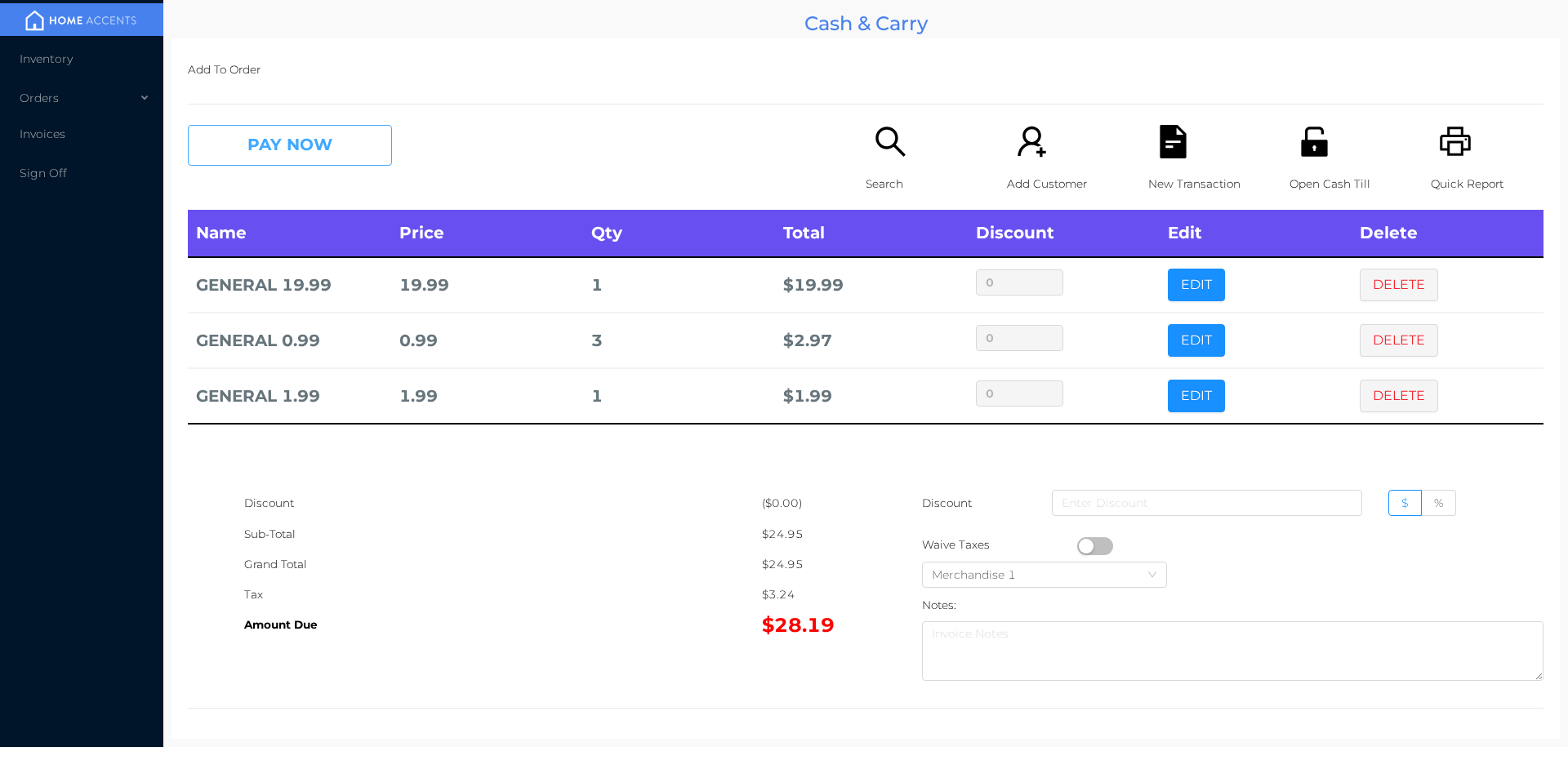
click at [291, 149] on button "PAY NOW" at bounding box center [290, 145] width 204 height 40
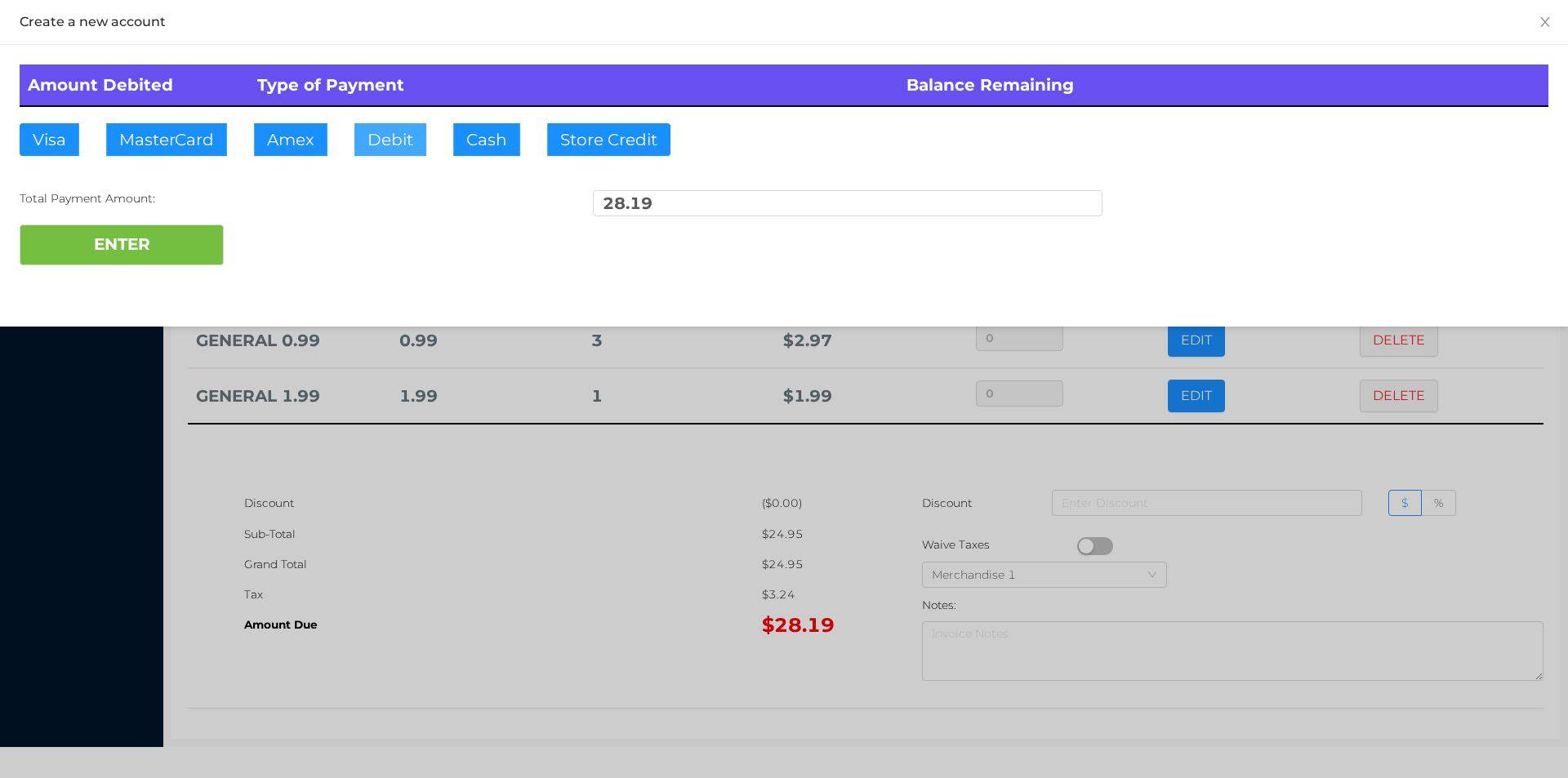
click at [399, 129] on button "Debit" at bounding box center [390, 139] width 72 height 32
click at [196, 230] on button "ENTER" at bounding box center [121, 245] width 204 height 40
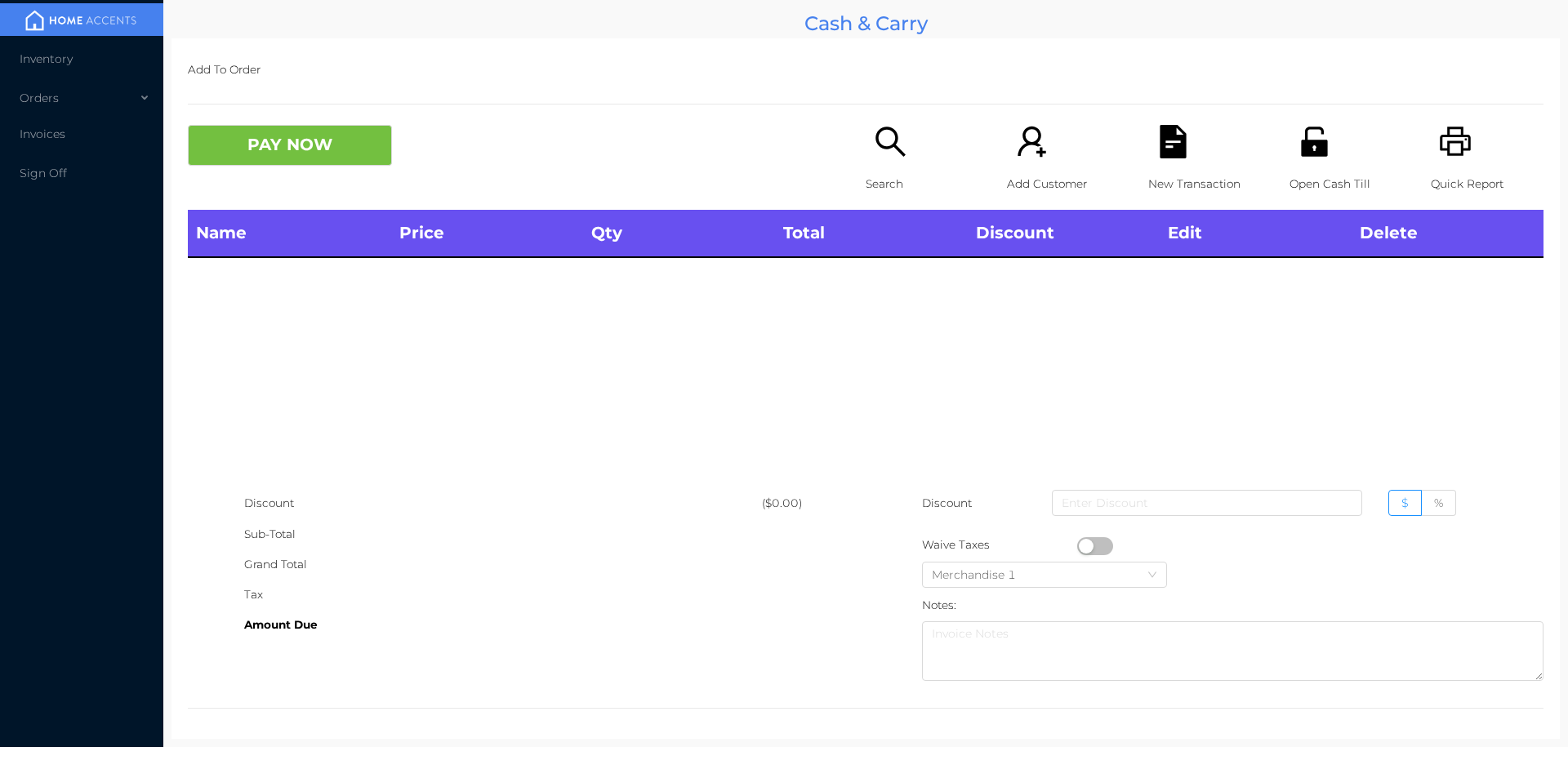
click at [875, 164] on div "Search" at bounding box center [921, 167] width 112 height 85
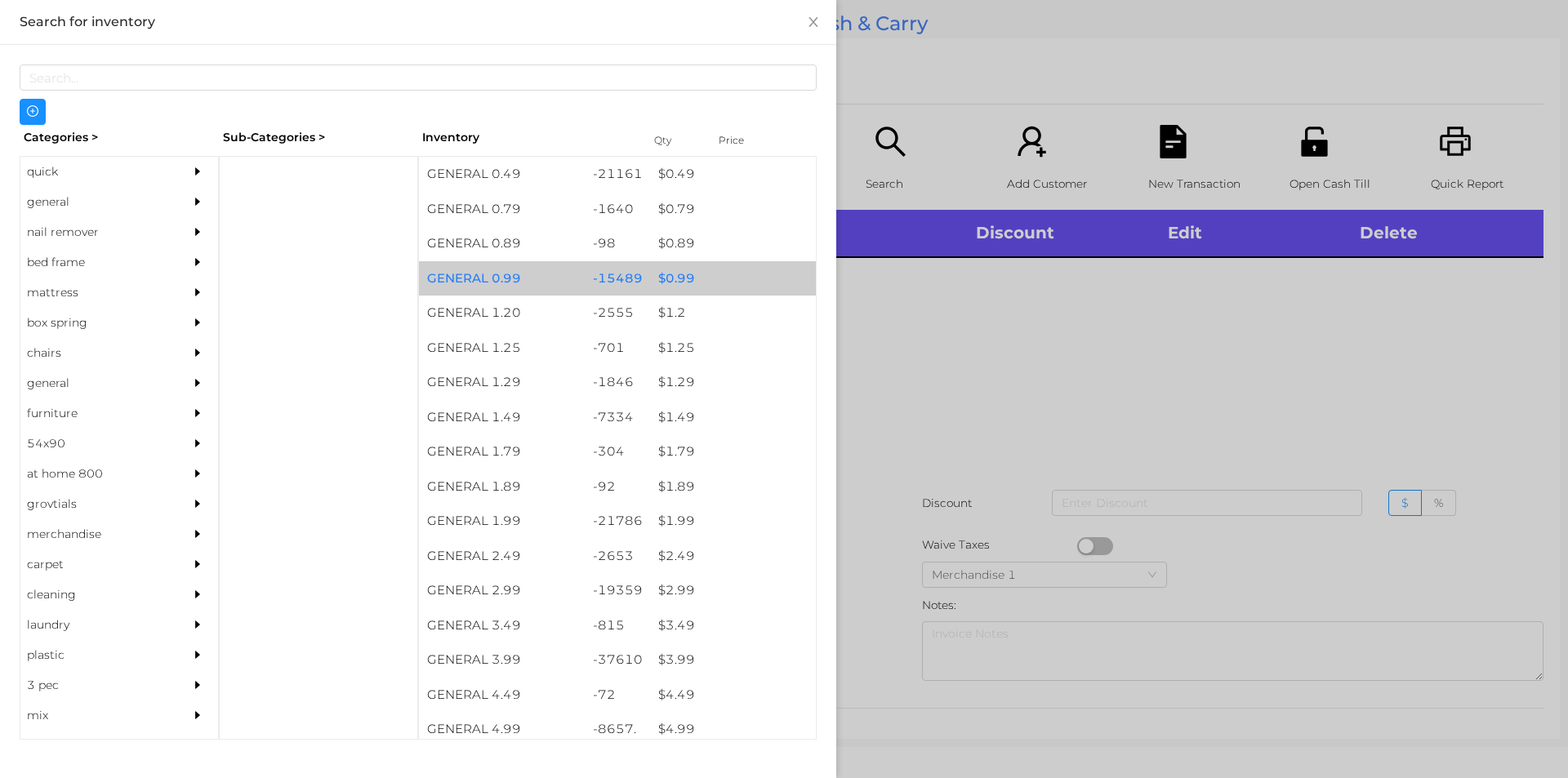
click at [739, 281] on div "$ 0.99" at bounding box center [733, 278] width 166 height 35
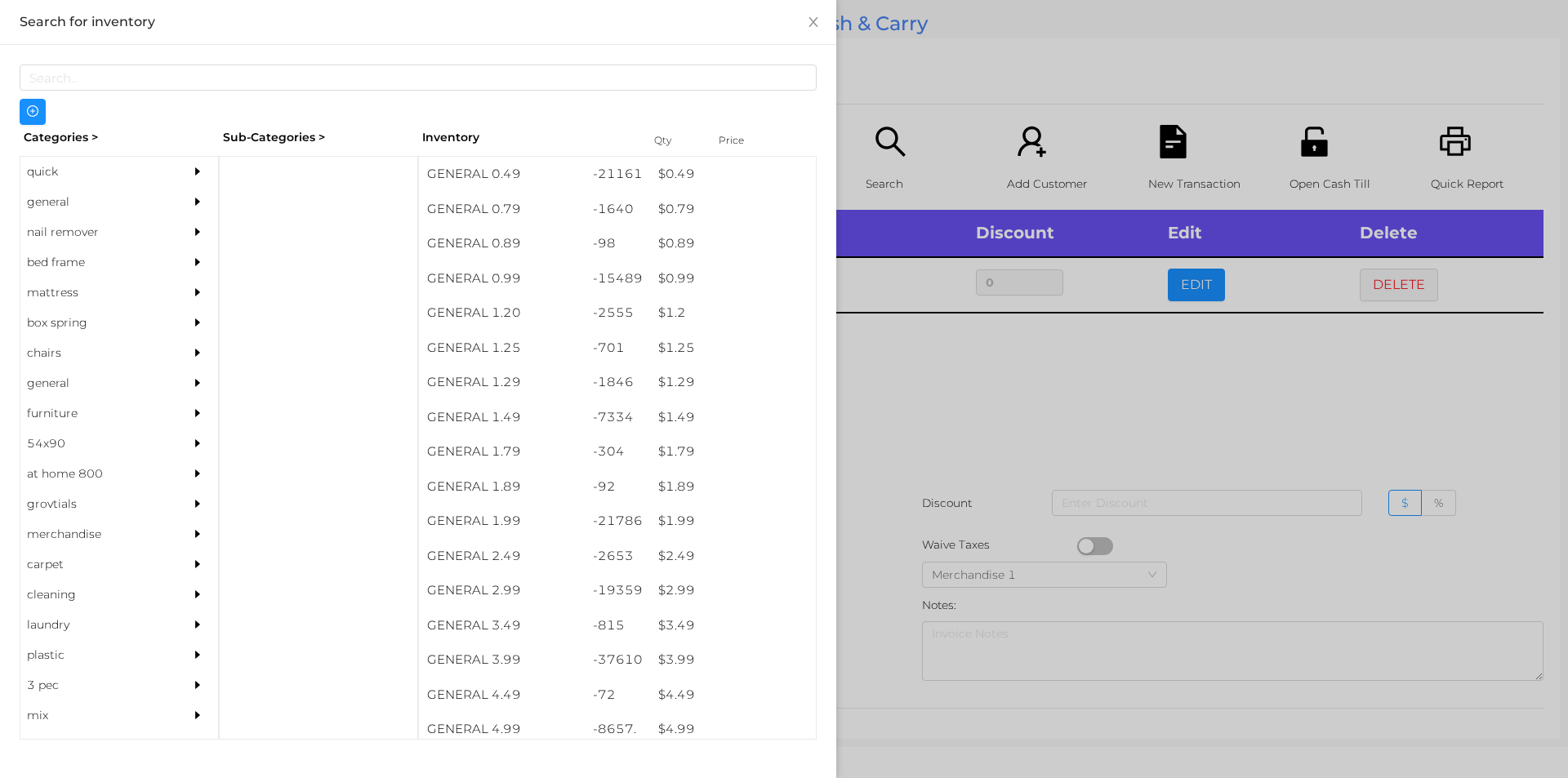
click at [943, 434] on div at bounding box center [784, 389] width 1568 height 778
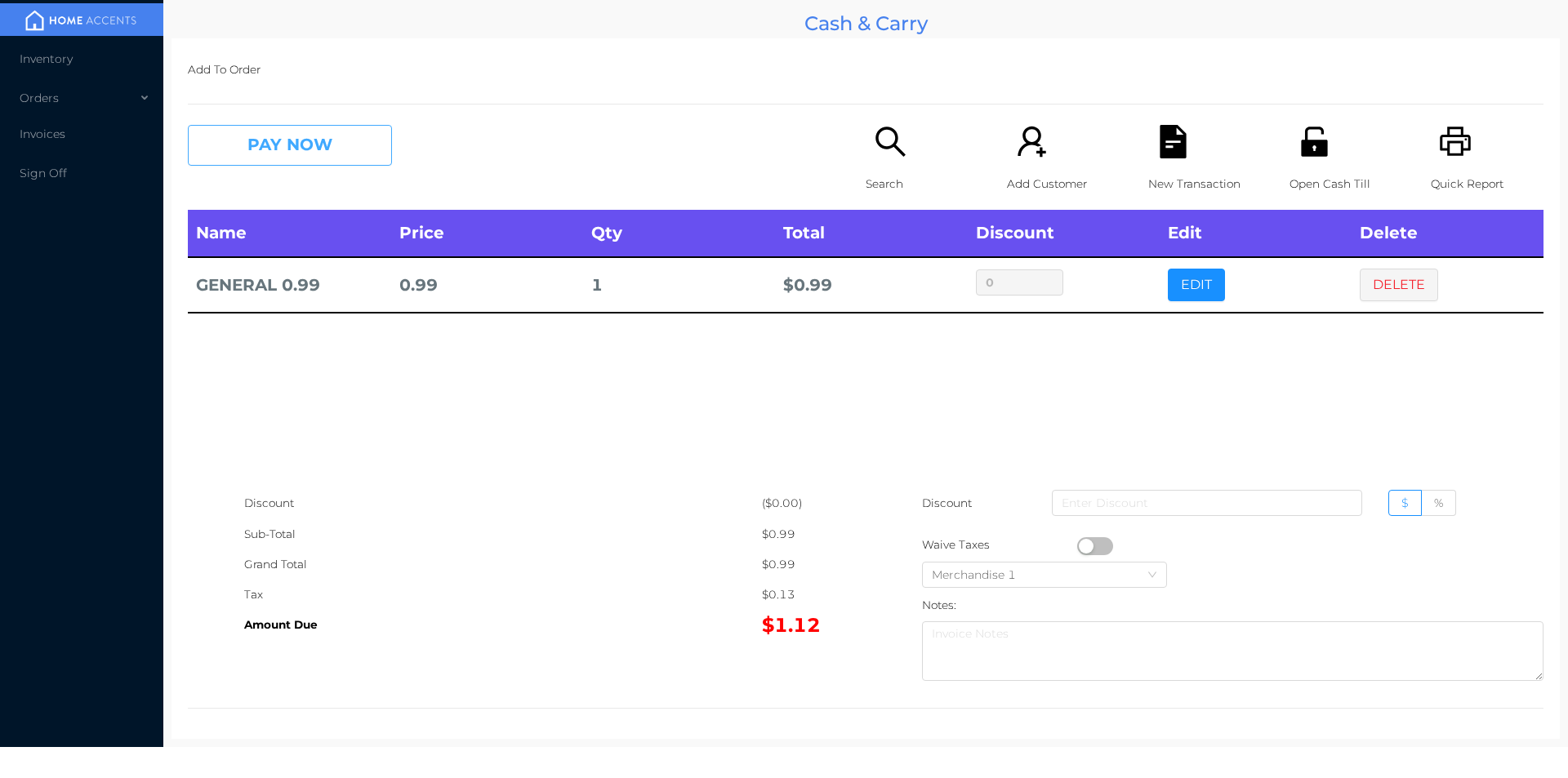
click at [294, 156] on button "PAY NOW" at bounding box center [290, 145] width 204 height 40
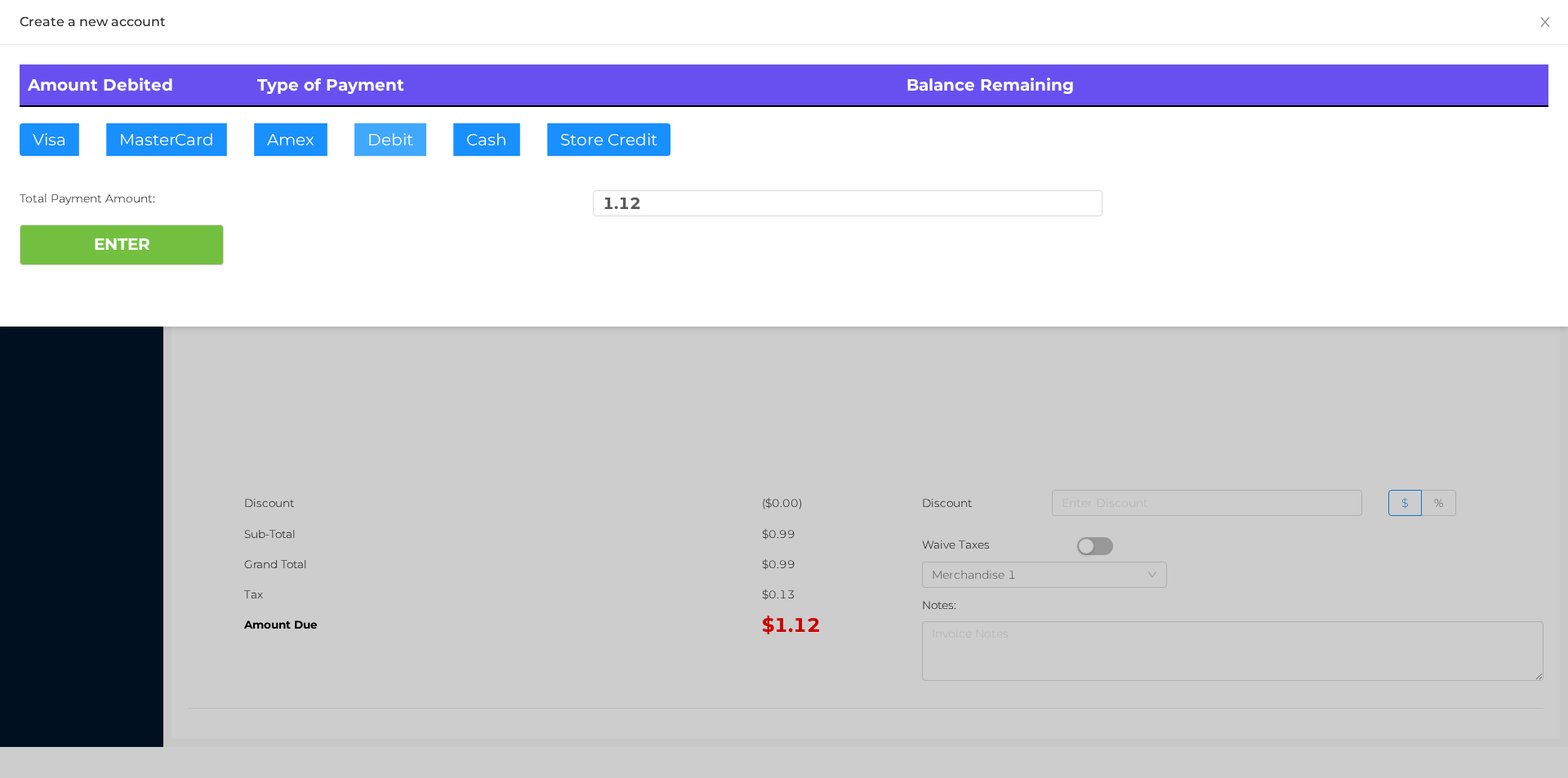
click at [408, 143] on button "Debit" at bounding box center [390, 139] width 72 height 32
click at [192, 246] on button "ENTER" at bounding box center [121, 245] width 204 height 40
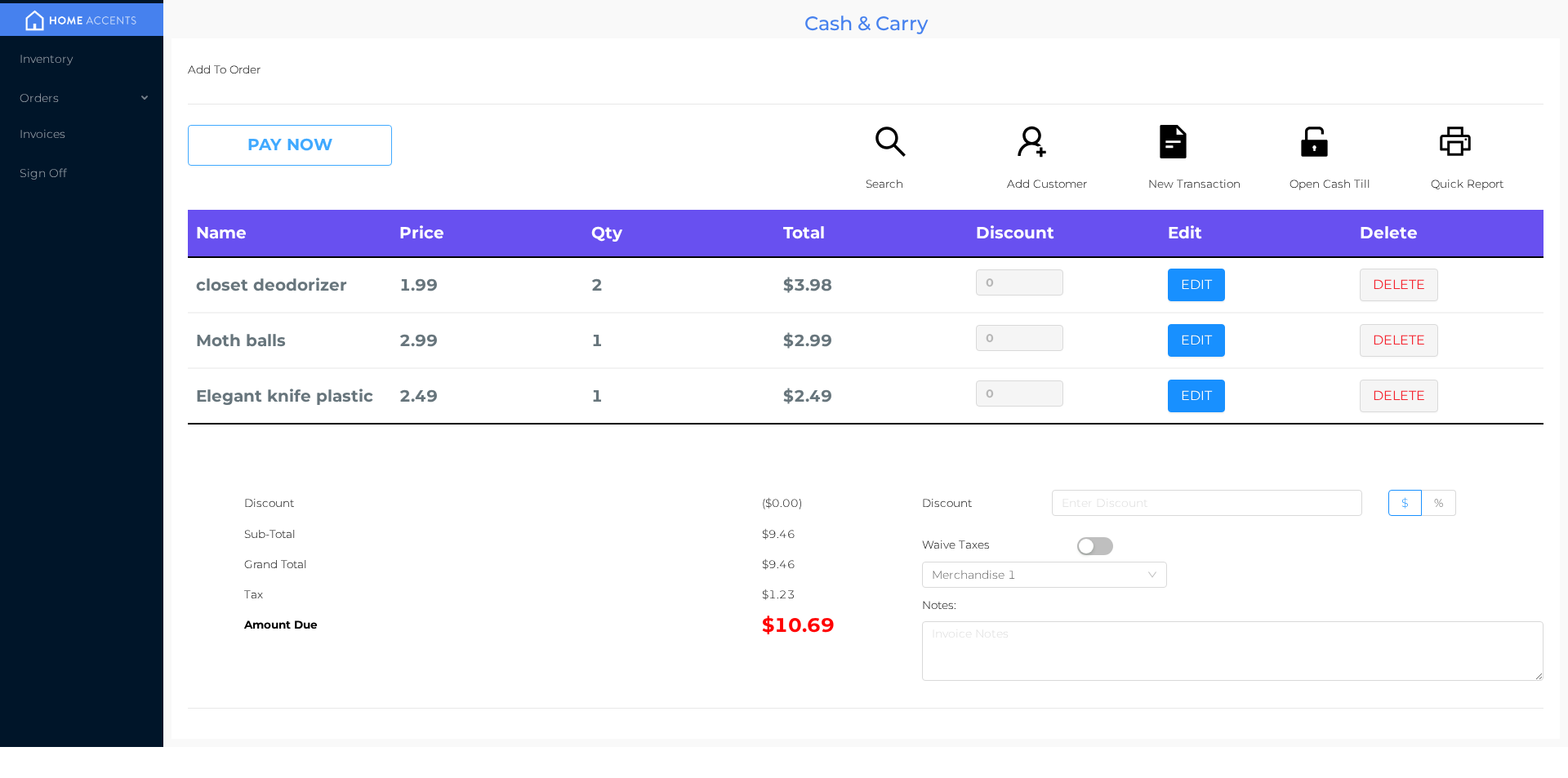
click at [369, 137] on button "PAY NOW" at bounding box center [290, 145] width 204 height 40
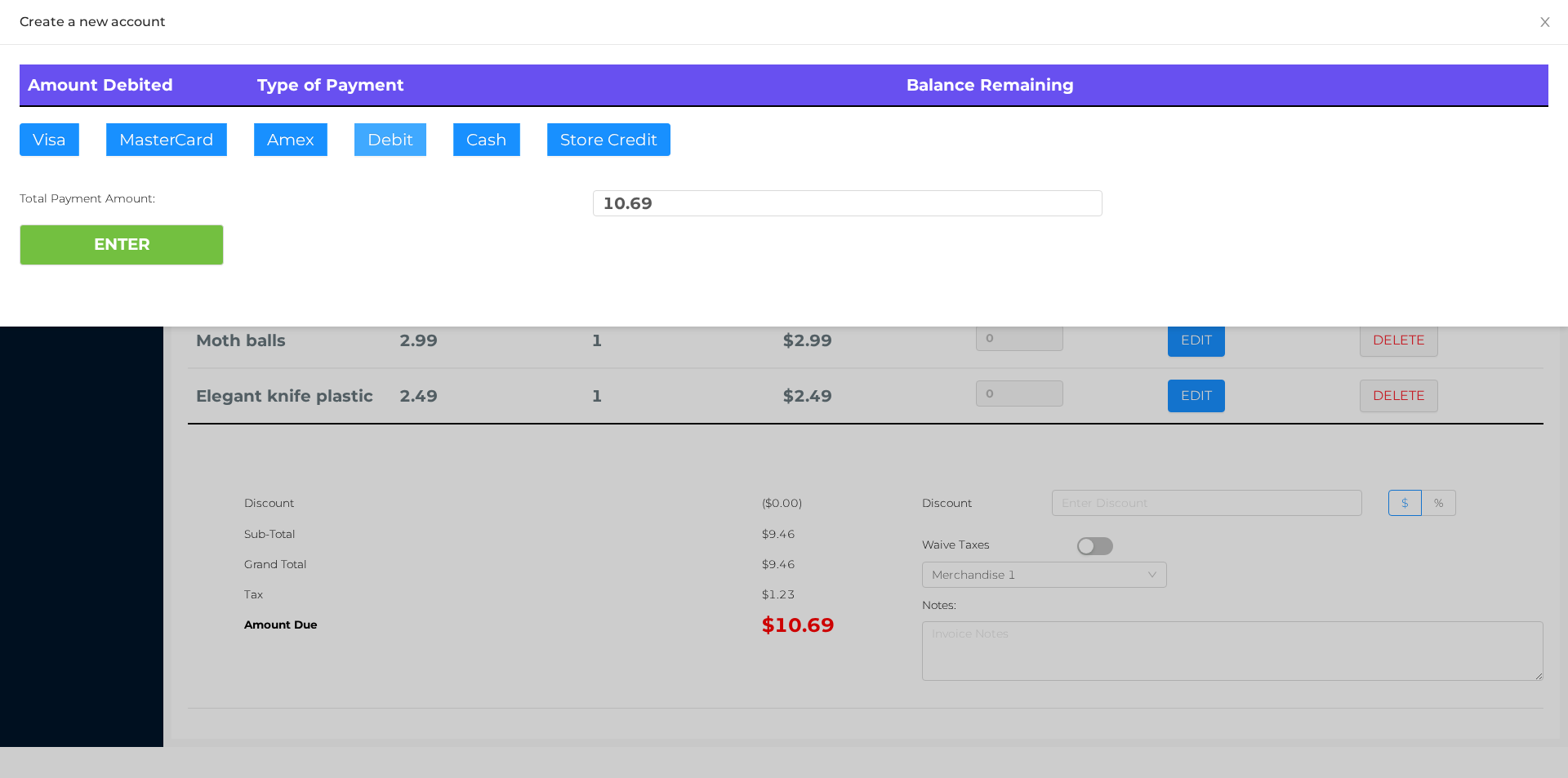
click at [418, 146] on button "Debit" at bounding box center [390, 139] width 72 height 32
click at [166, 249] on button "ENTER" at bounding box center [121, 245] width 204 height 40
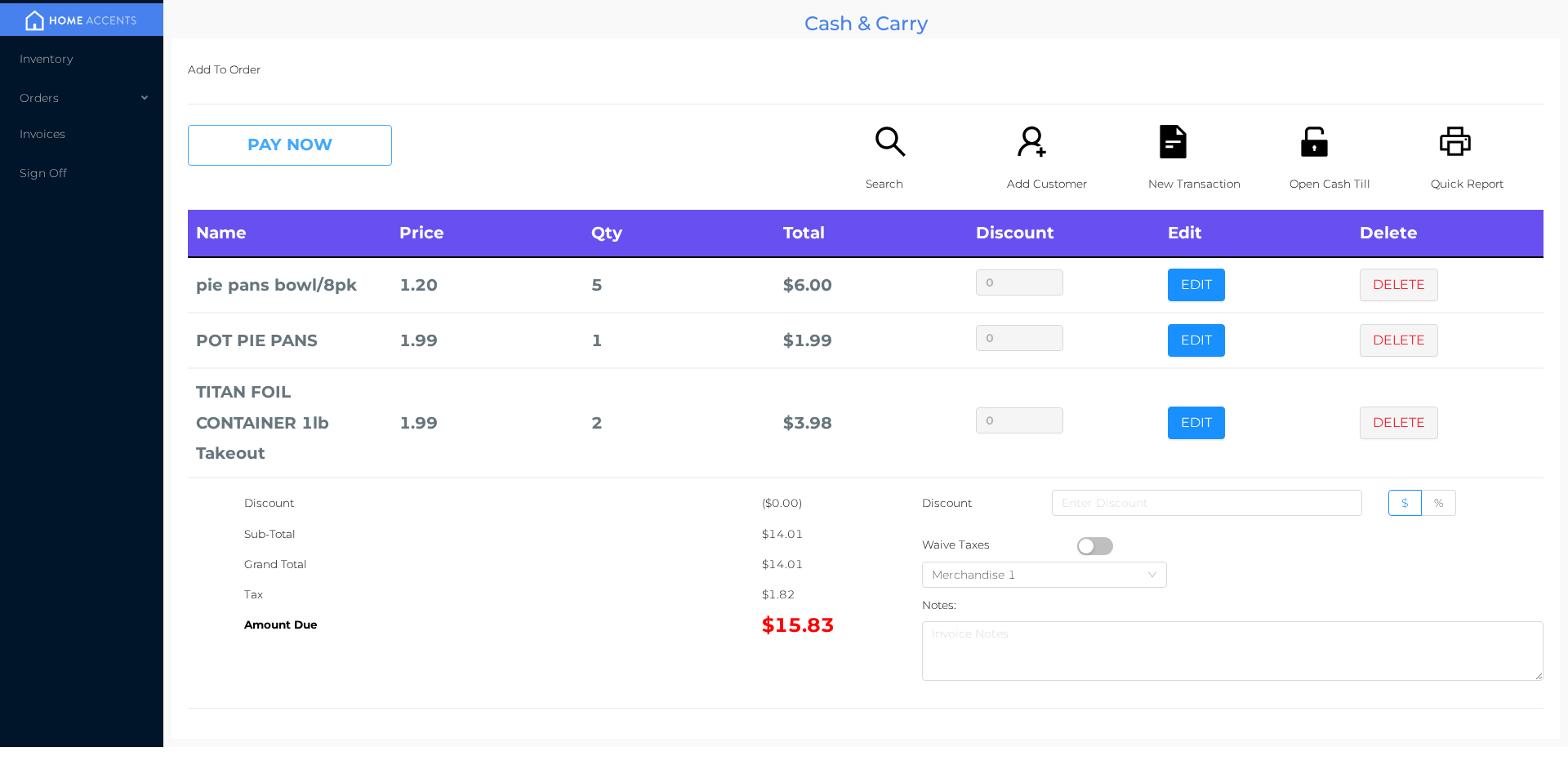
click at [345, 128] on button "PAY NOW" at bounding box center [290, 145] width 204 height 40
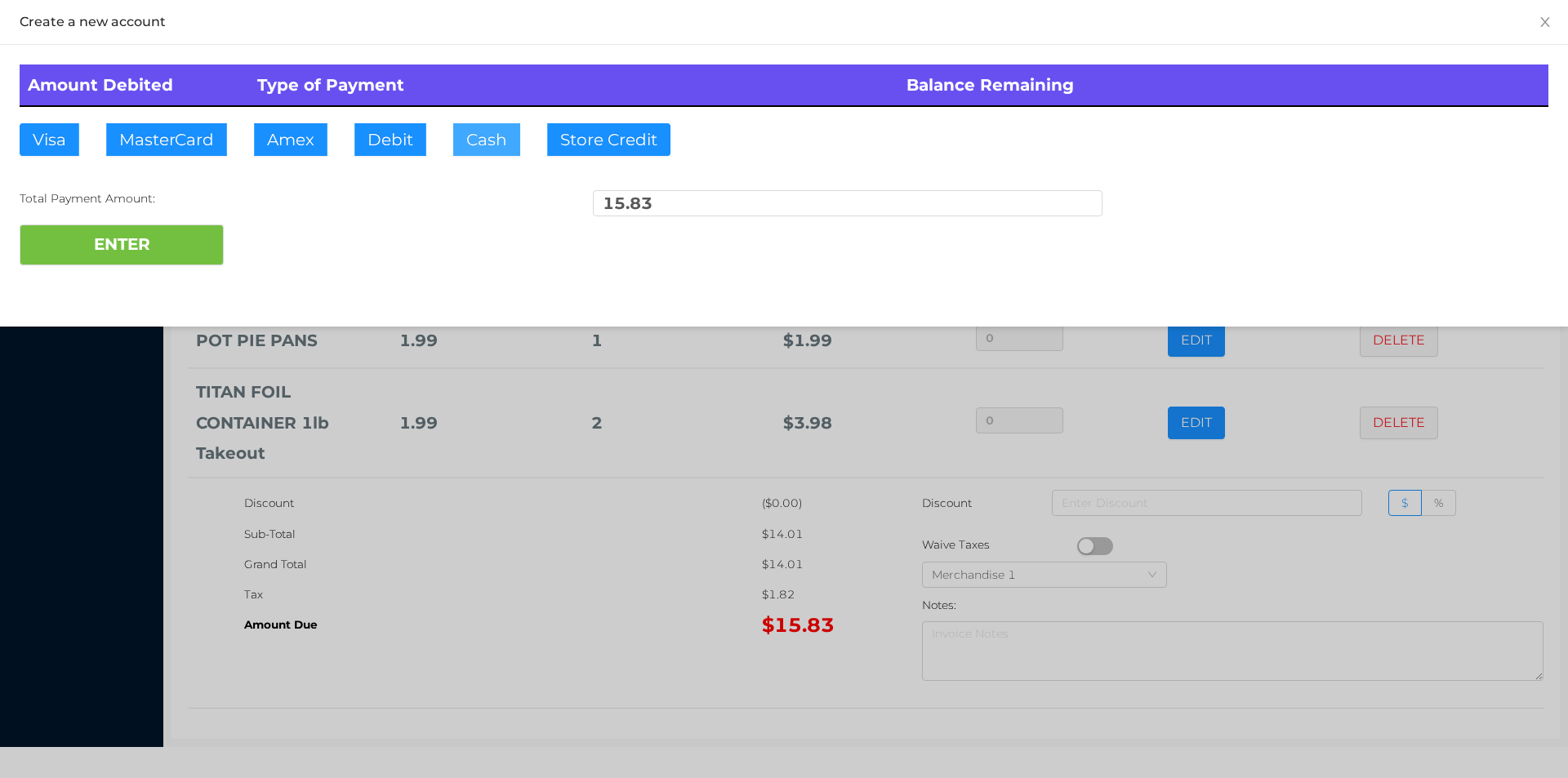
click at [492, 152] on button "Cash" at bounding box center [487, 139] width 67 height 32
type input "20"
click at [122, 264] on button "ENTER" at bounding box center [121, 245] width 204 height 40
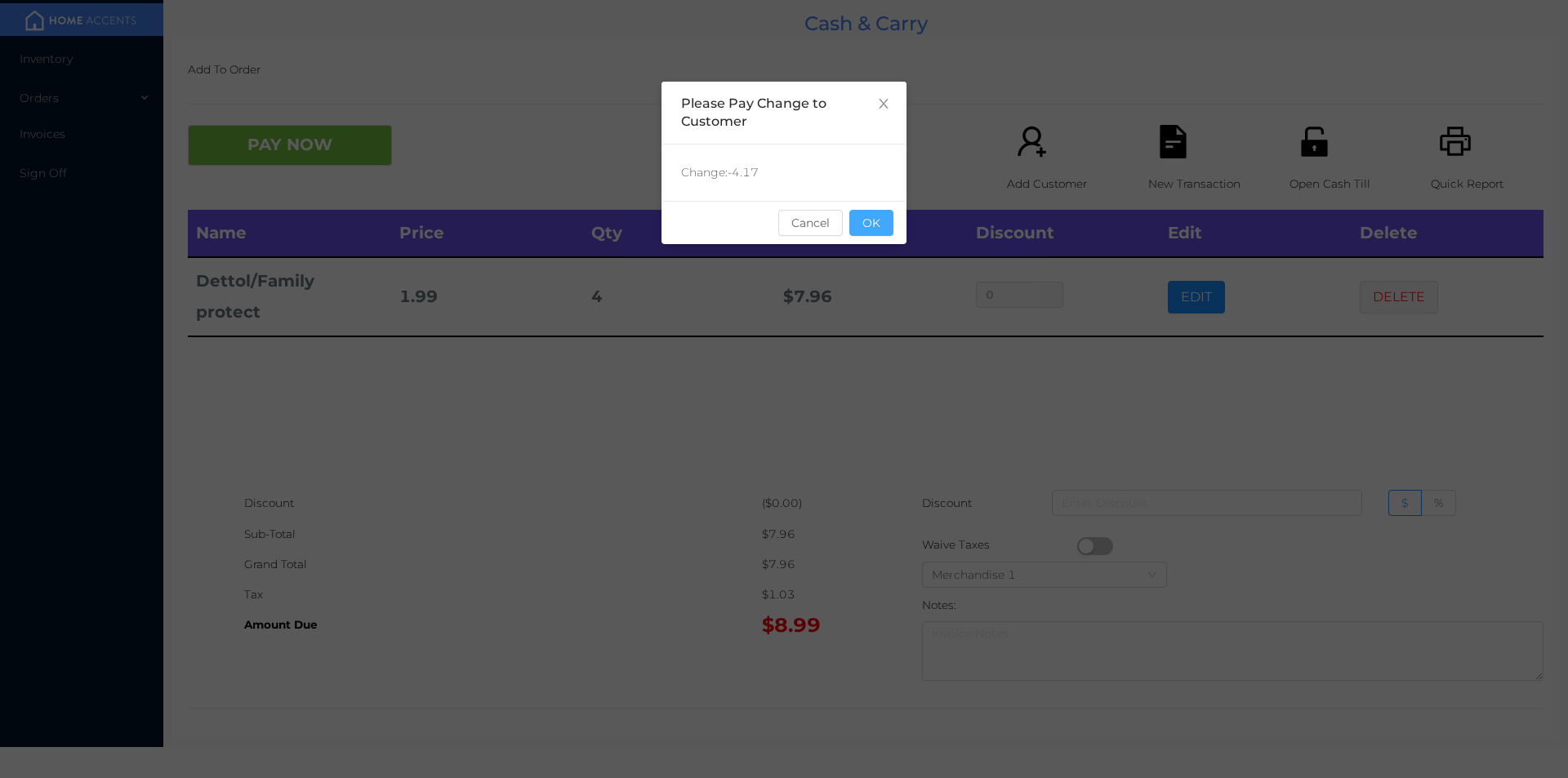
click at [879, 229] on button "OK" at bounding box center [871, 222] width 44 height 26
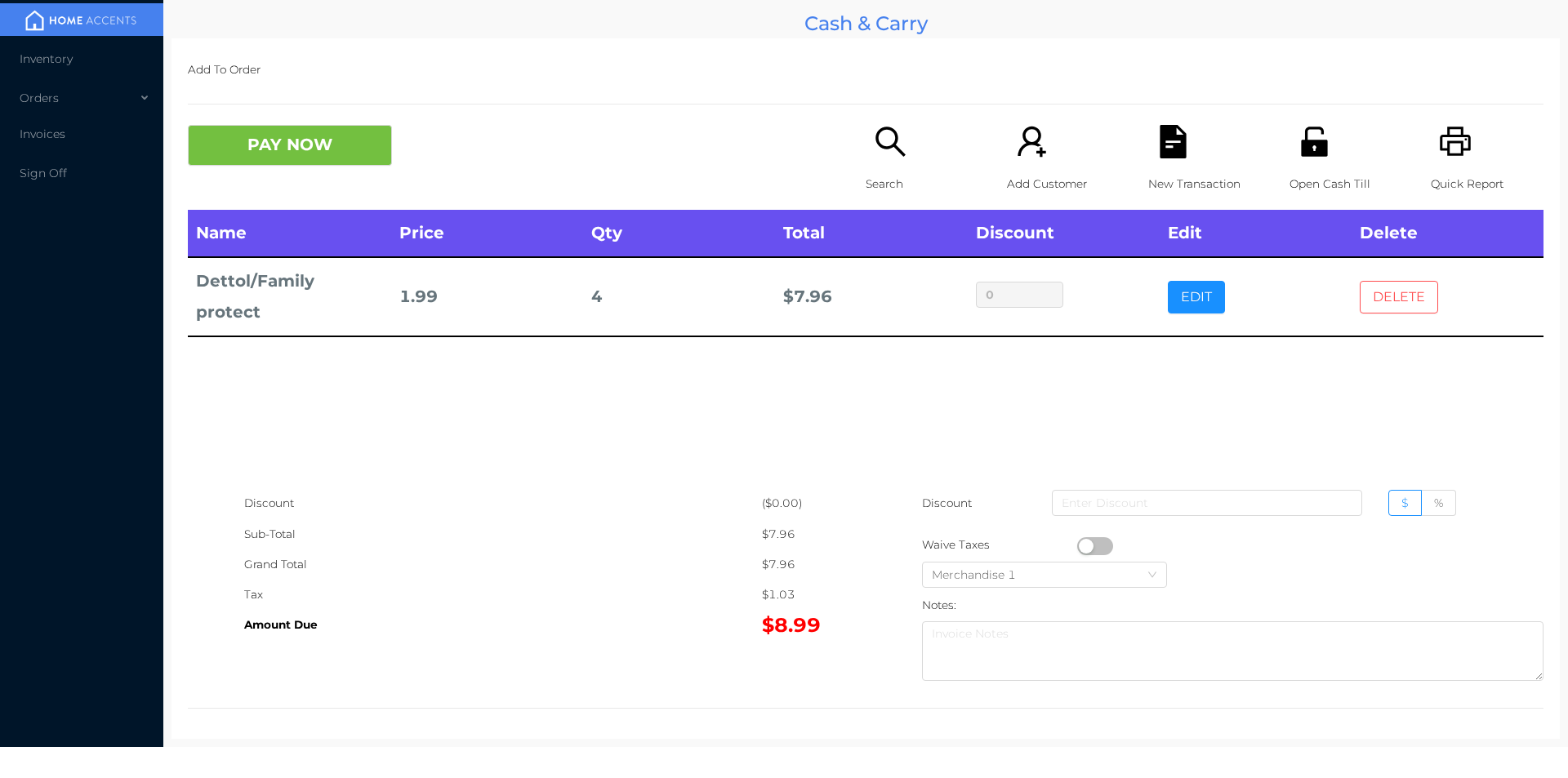
click at [1376, 297] on button "DELETE" at bounding box center [1398, 297] width 78 height 32
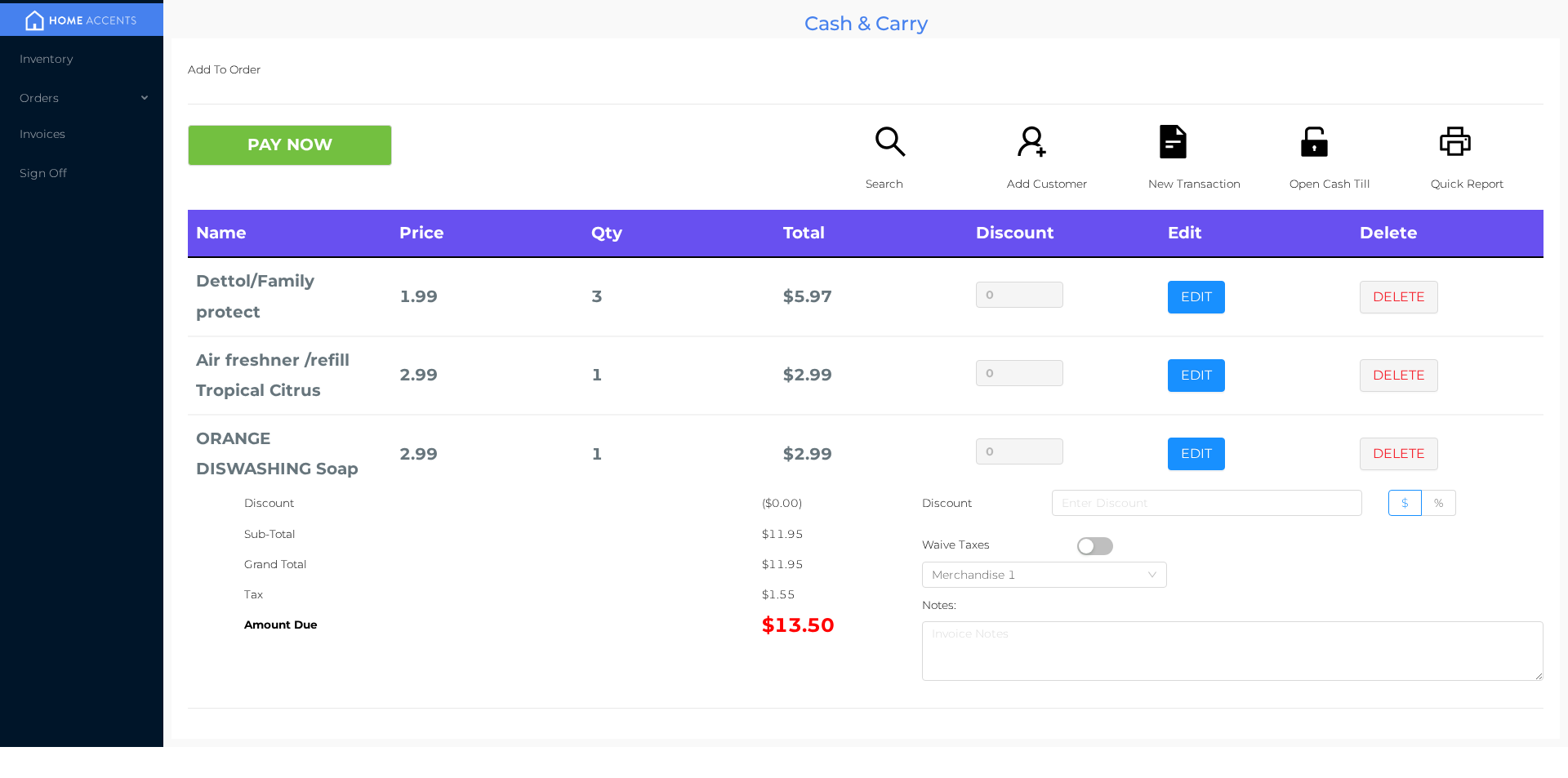
click at [898, 129] on icon "icon: search" at bounding box center [890, 141] width 33 height 33
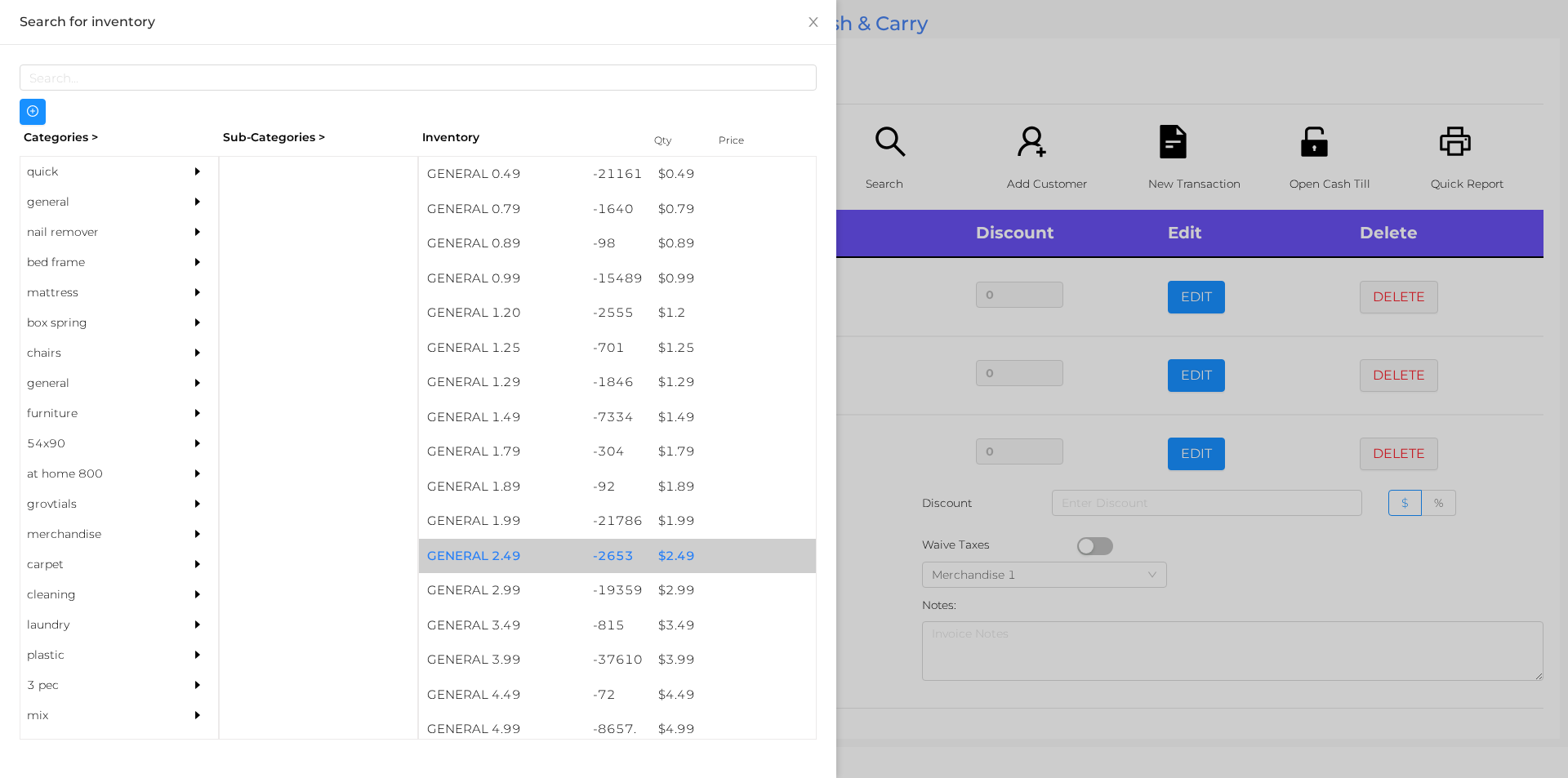
click at [704, 561] on div "$ 2.49" at bounding box center [733, 556] width 166 height 35
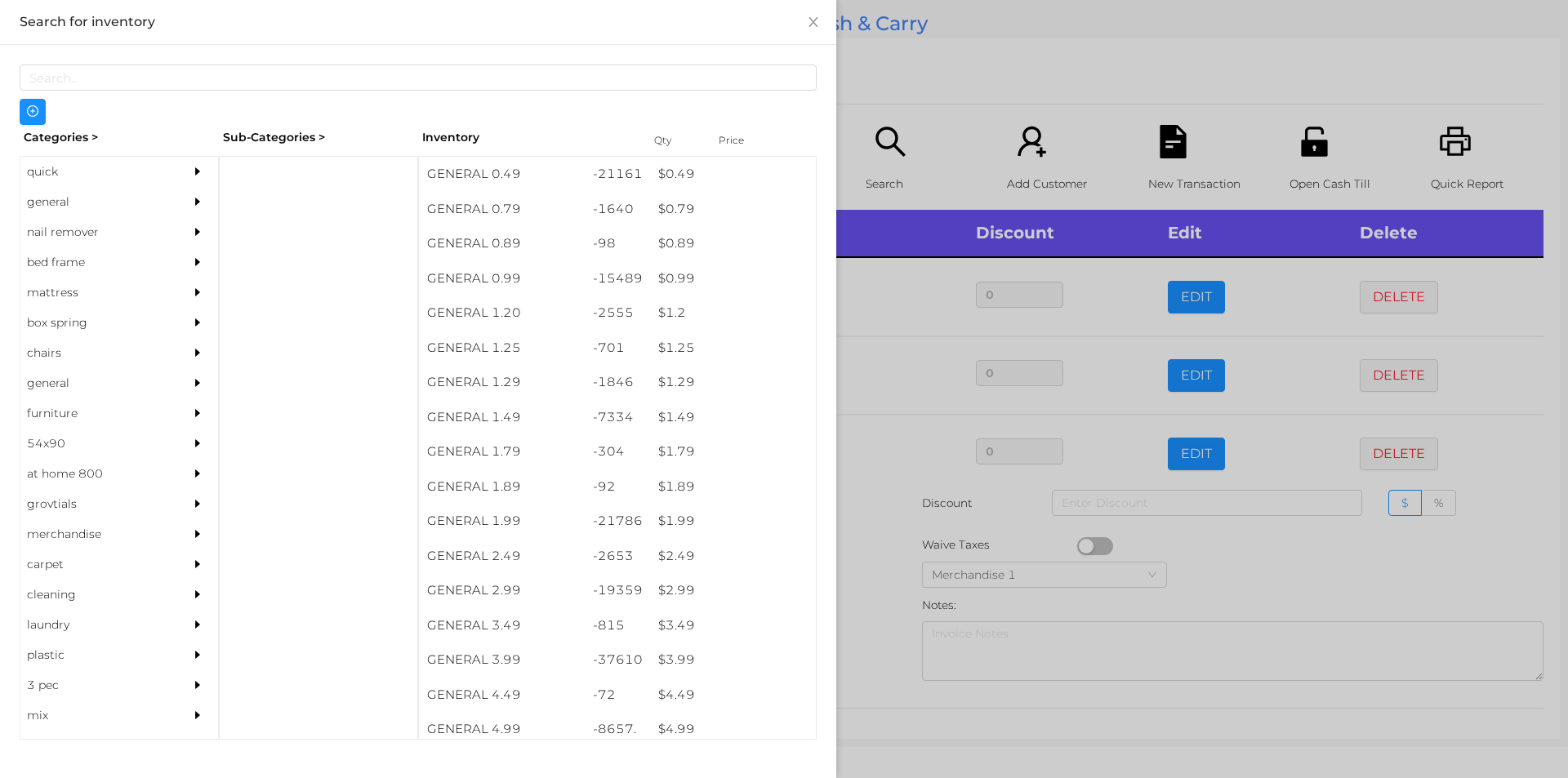
click at [883, 639] on div at bounding box center [784, 389] width 1568 height 778
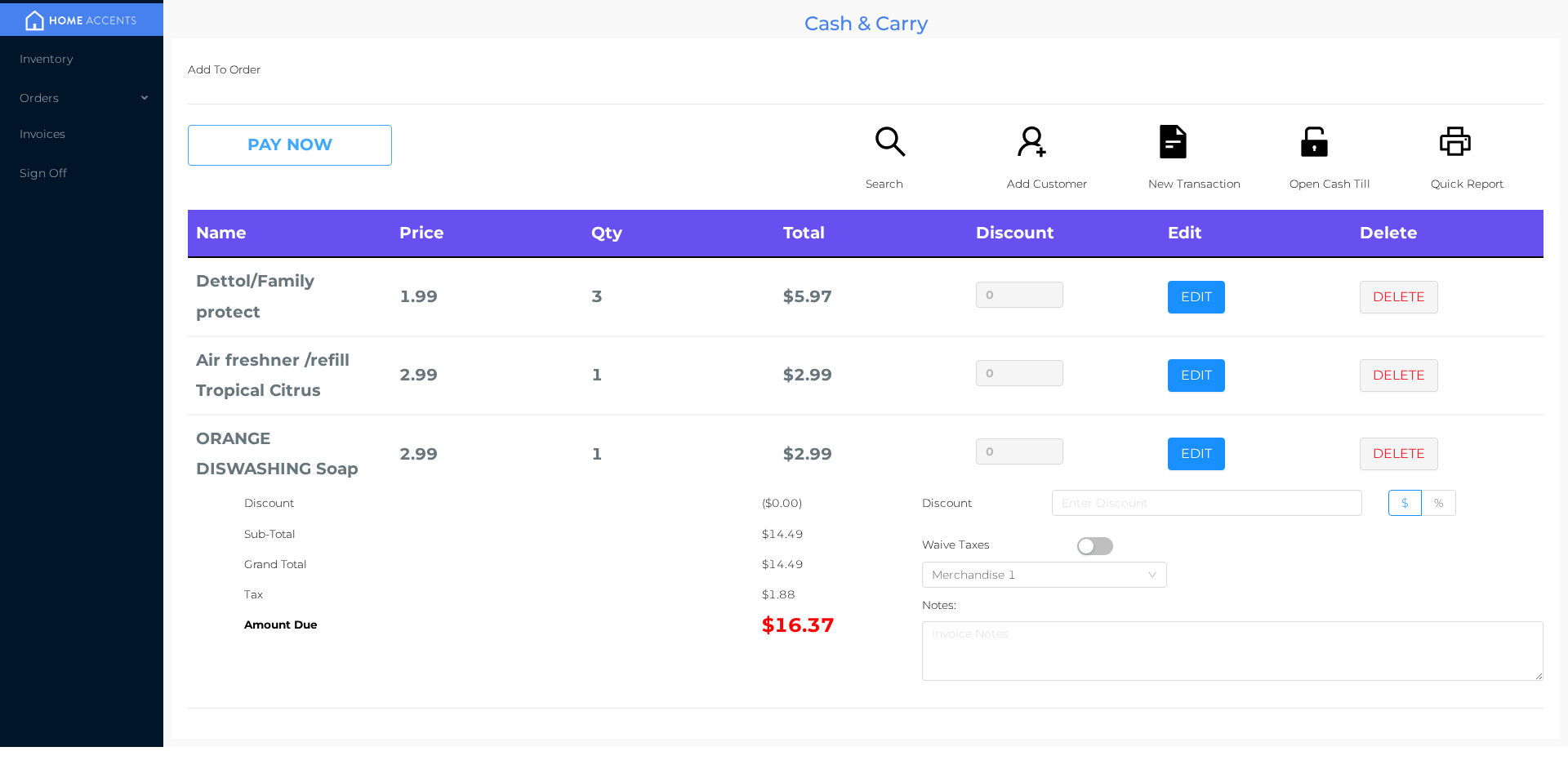
click at [339, 137] on button "PAY NOW" at bounding box center [290, 145] width 204 height 40
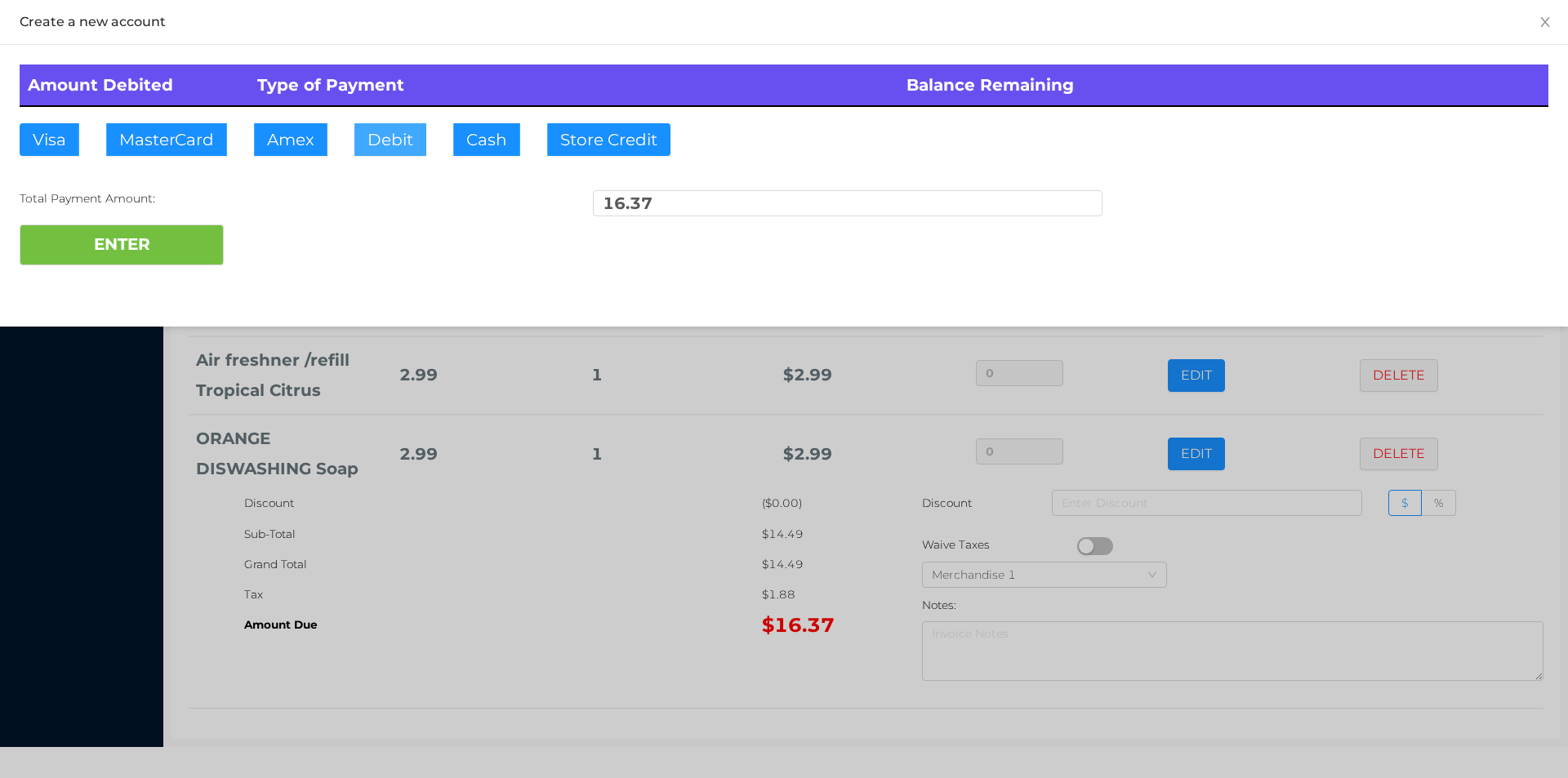
click at [385, 152] on button "Debit" at bounding box center [390, 139] width 72 height 32
click at [166, 240] on button "ENTER" at bounding box center [121, 245] width 204 height 40
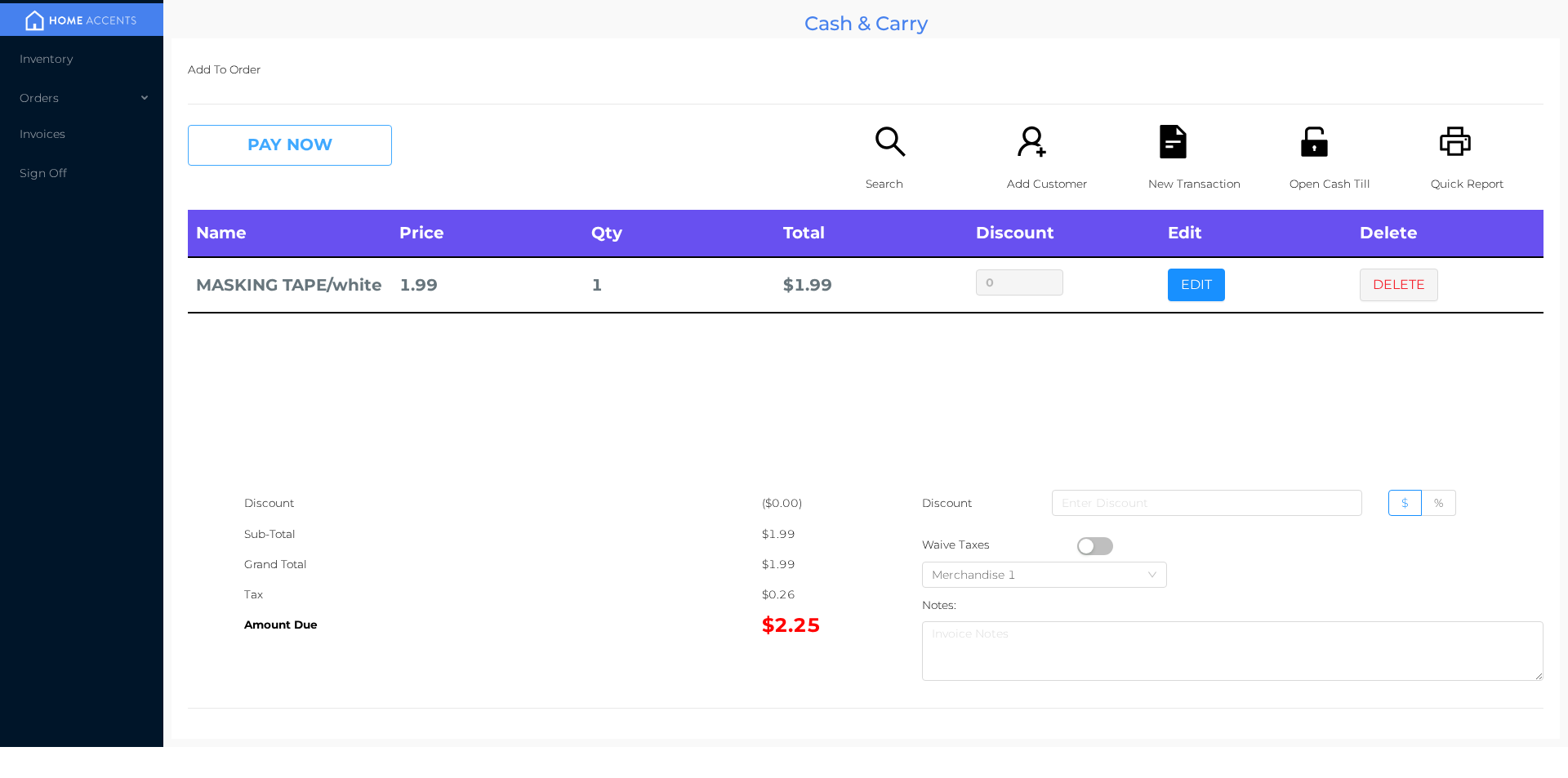
click at [349, 147] on button "PAY NOW" at bounding box center [290, 145] width 204 height 40
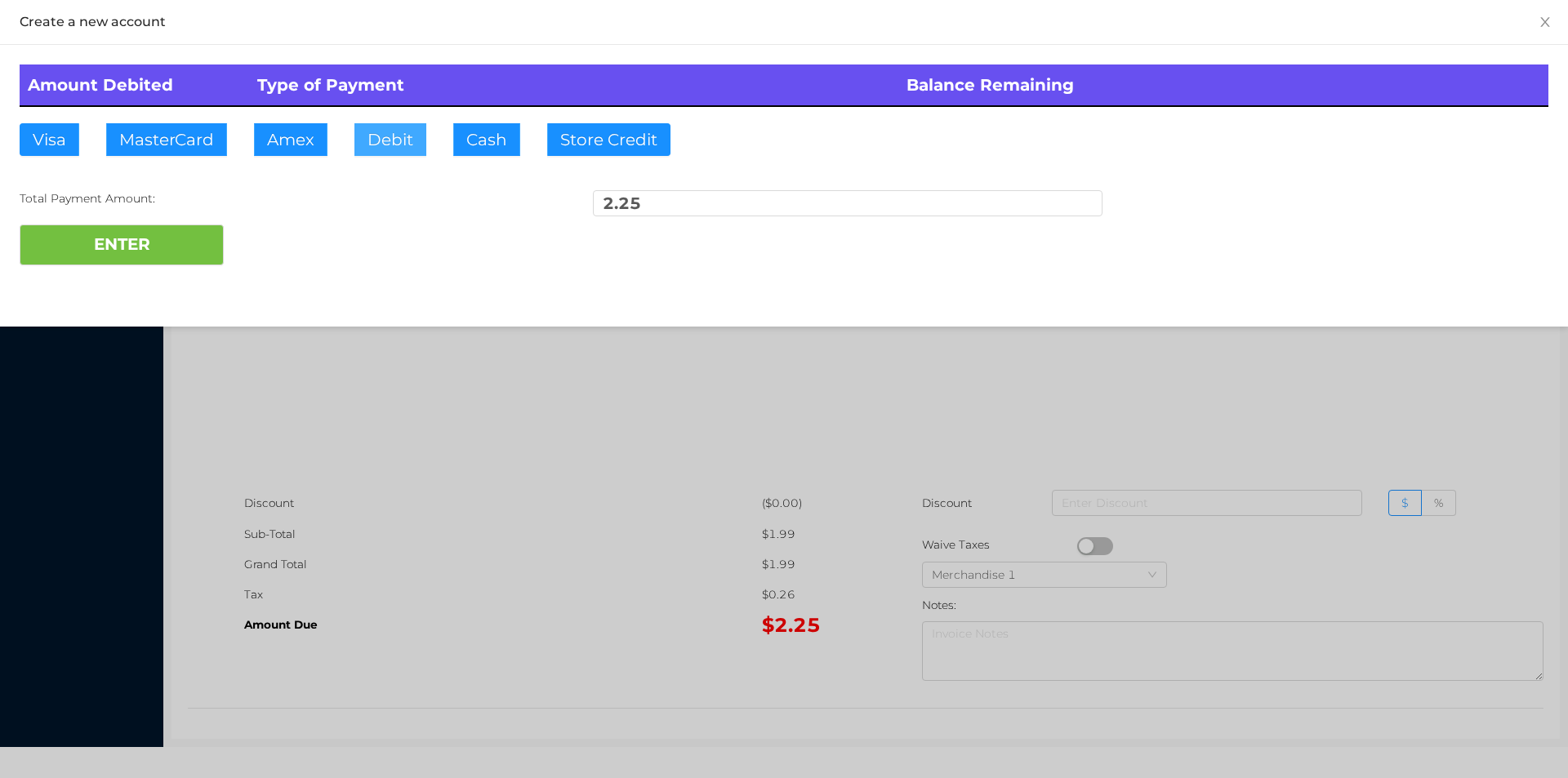
click at [411, 129] on button "Debit" at bounding box center [390, 139] width 72 height 32
click at [212, 201] on div "Total Payment Amount:" at bounding box center [274, 198] width 509 height 17
click at [164, 261] on button "ENTER" at bounding box center [121, 245] width 204 height 40
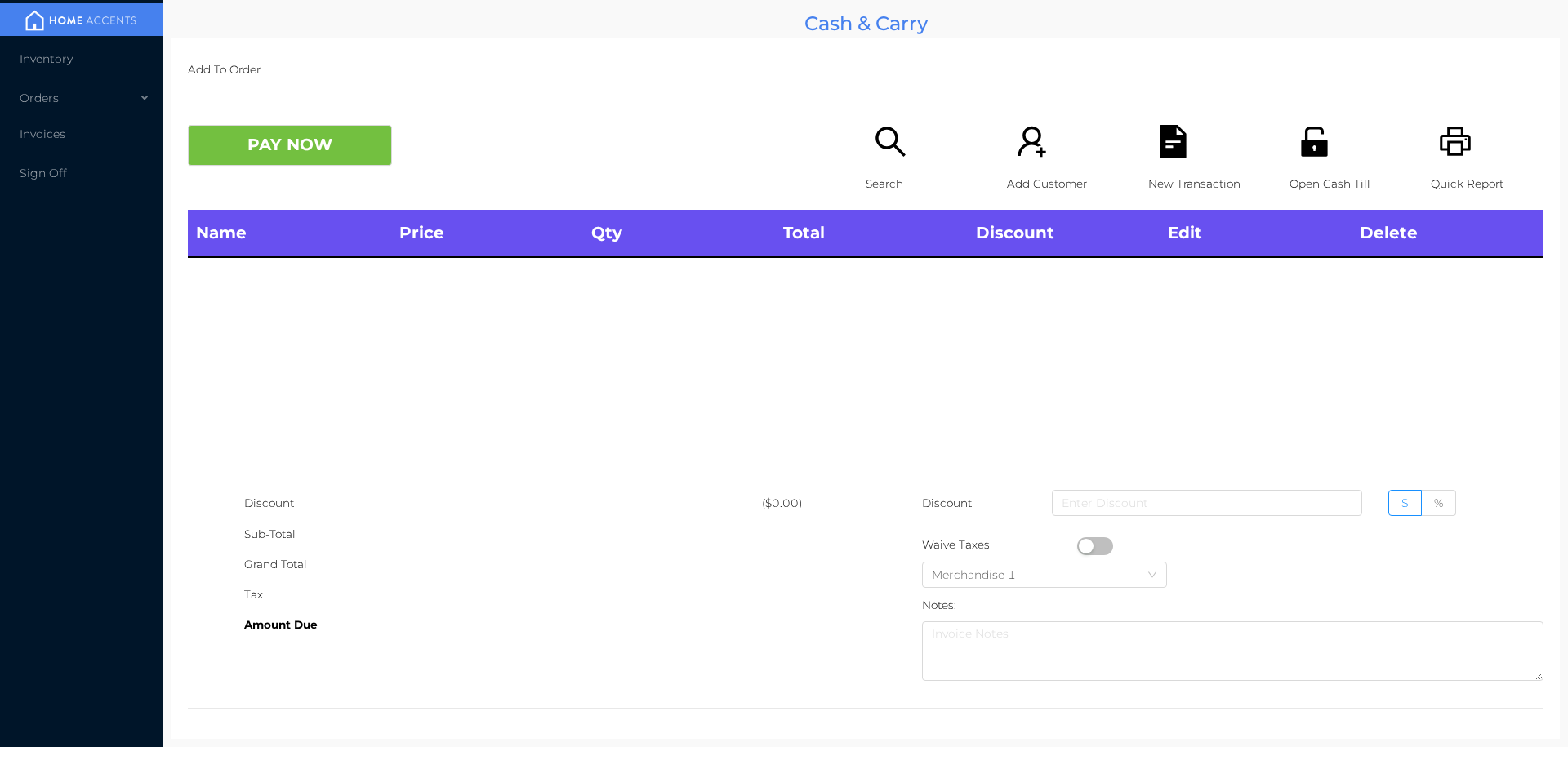
click at [880, 162] on div "Search" at bounding box center [921, 167] width 112 height 85
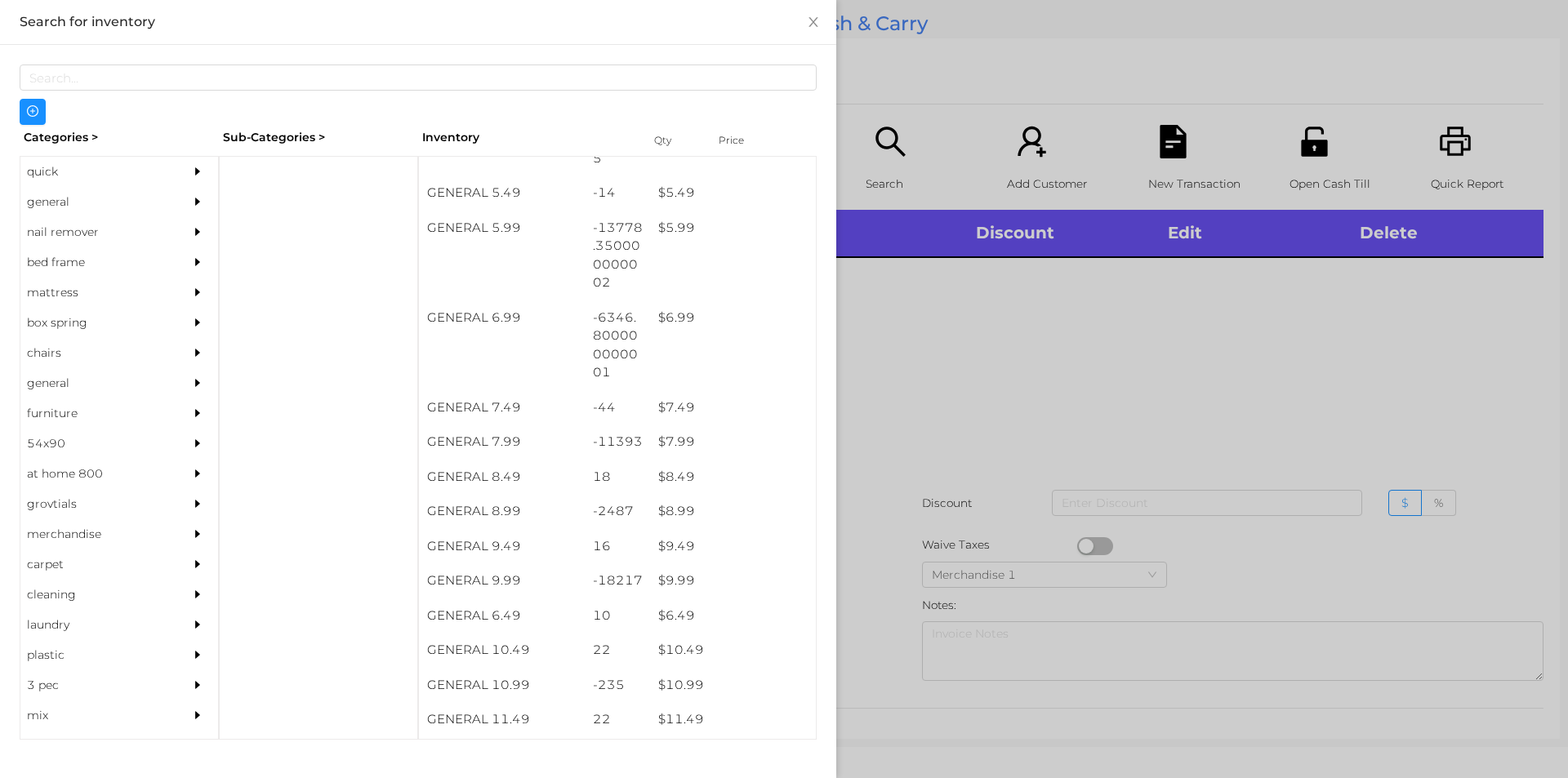
scroll to position [609, 0]
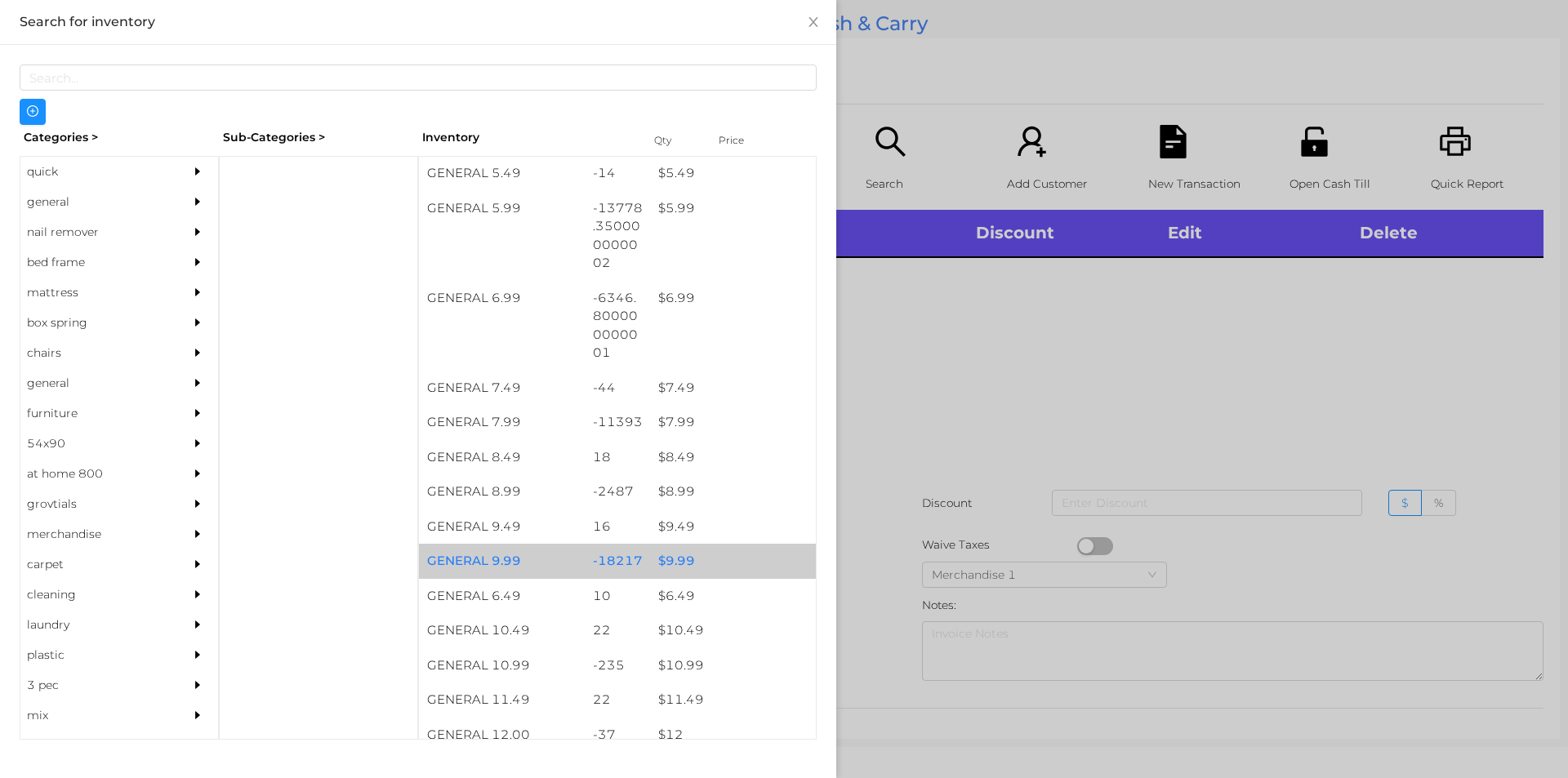
click at [636, 556] on div "-18217" at bounding box center [618, 561] width 67 height 35
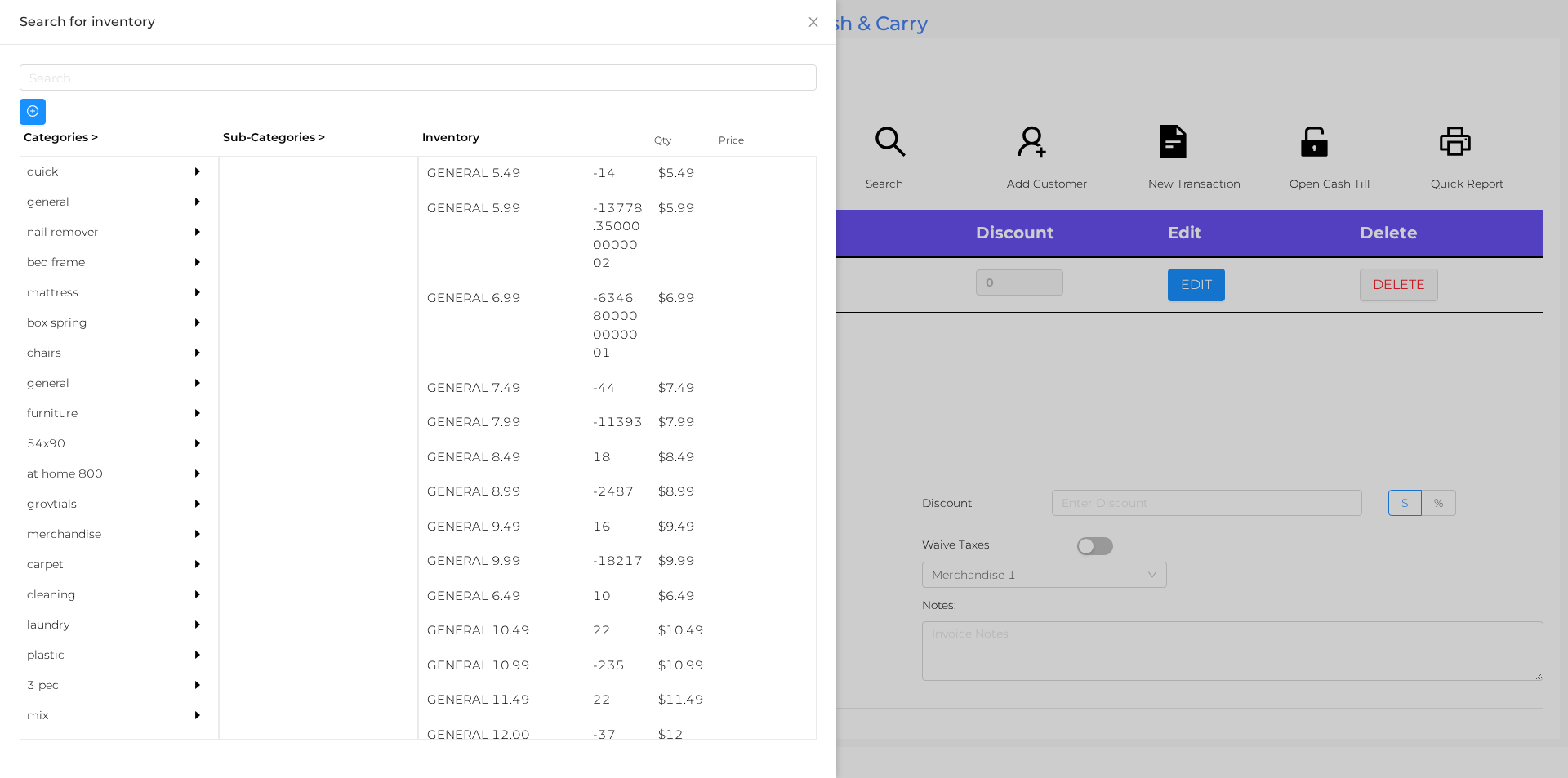
click at [937, 500] on div at bounding box center [784, 389] width 1568 height 778
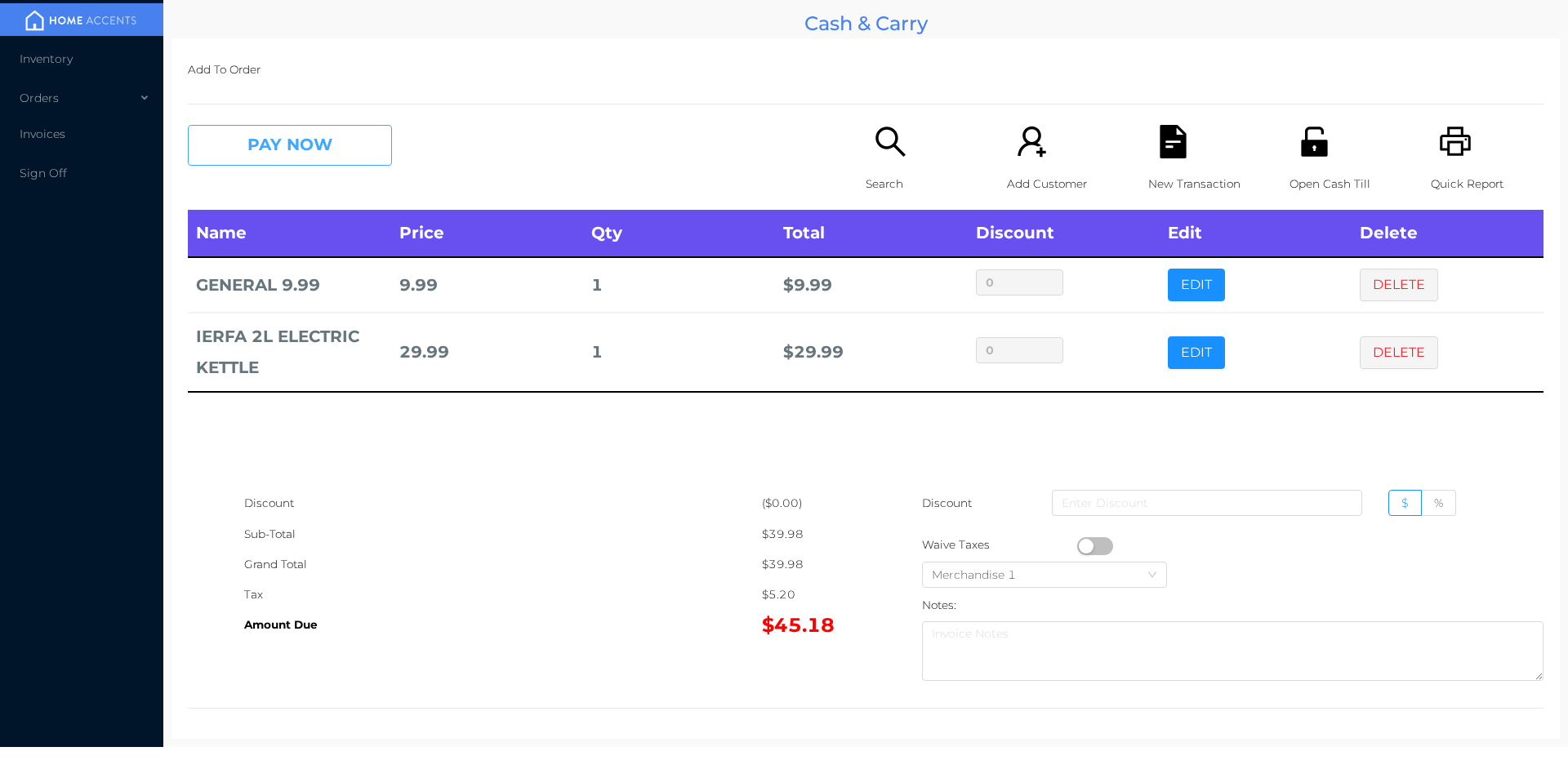
click at [273, 164] on button "PAY NOW" at bounding box center [290, 145] width 204 height 40
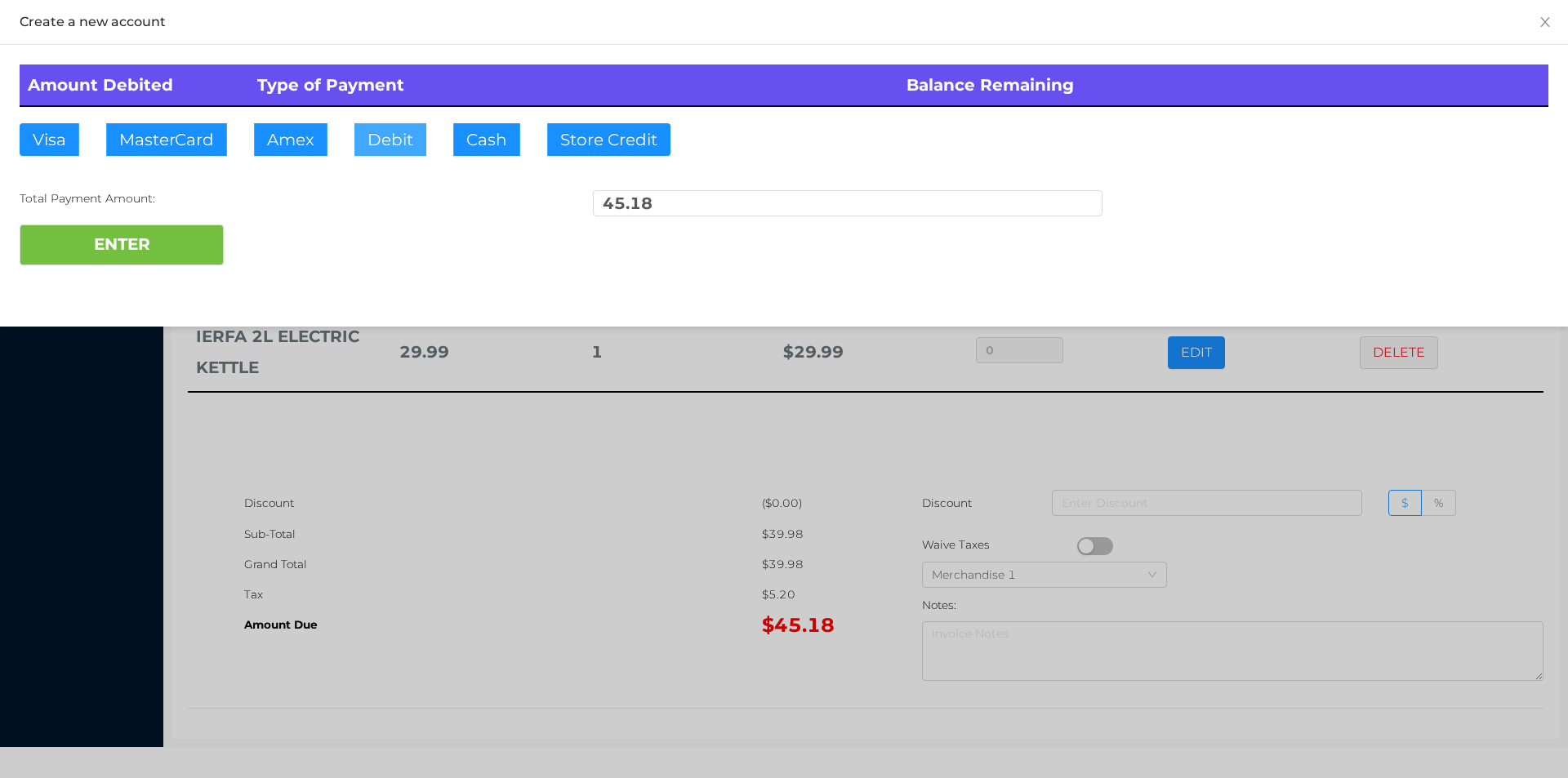
click at [399, 144] on button "Debit" at bounding box center [390, 139] width 72 height 32
type input "100"
click at [93, 261] on button "ENTER" at bounding box center [121, 245] width 204 height 40
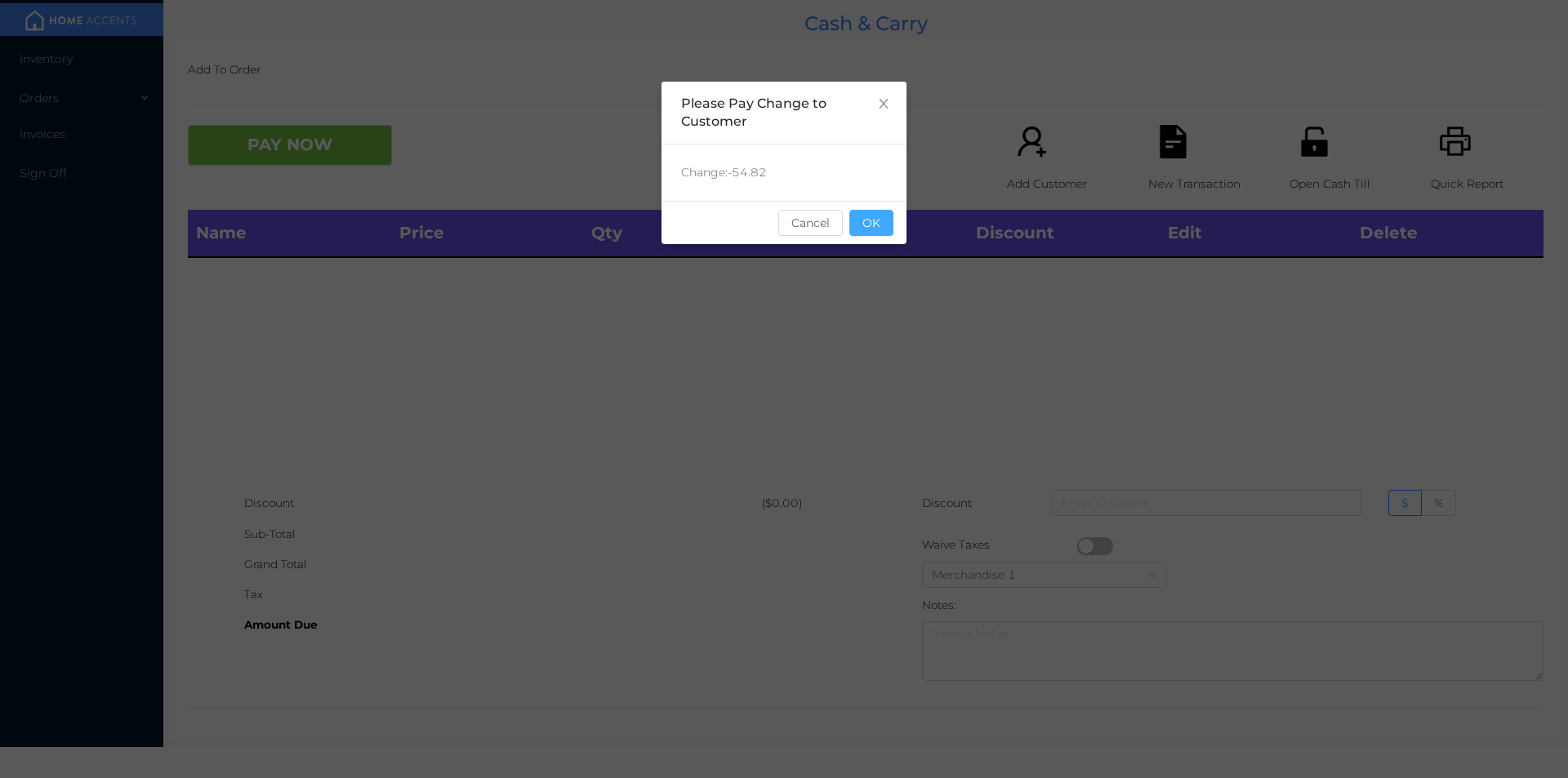
click at [878, 213] on button "OK" at bounding box center [871, 222] width 44 height 26
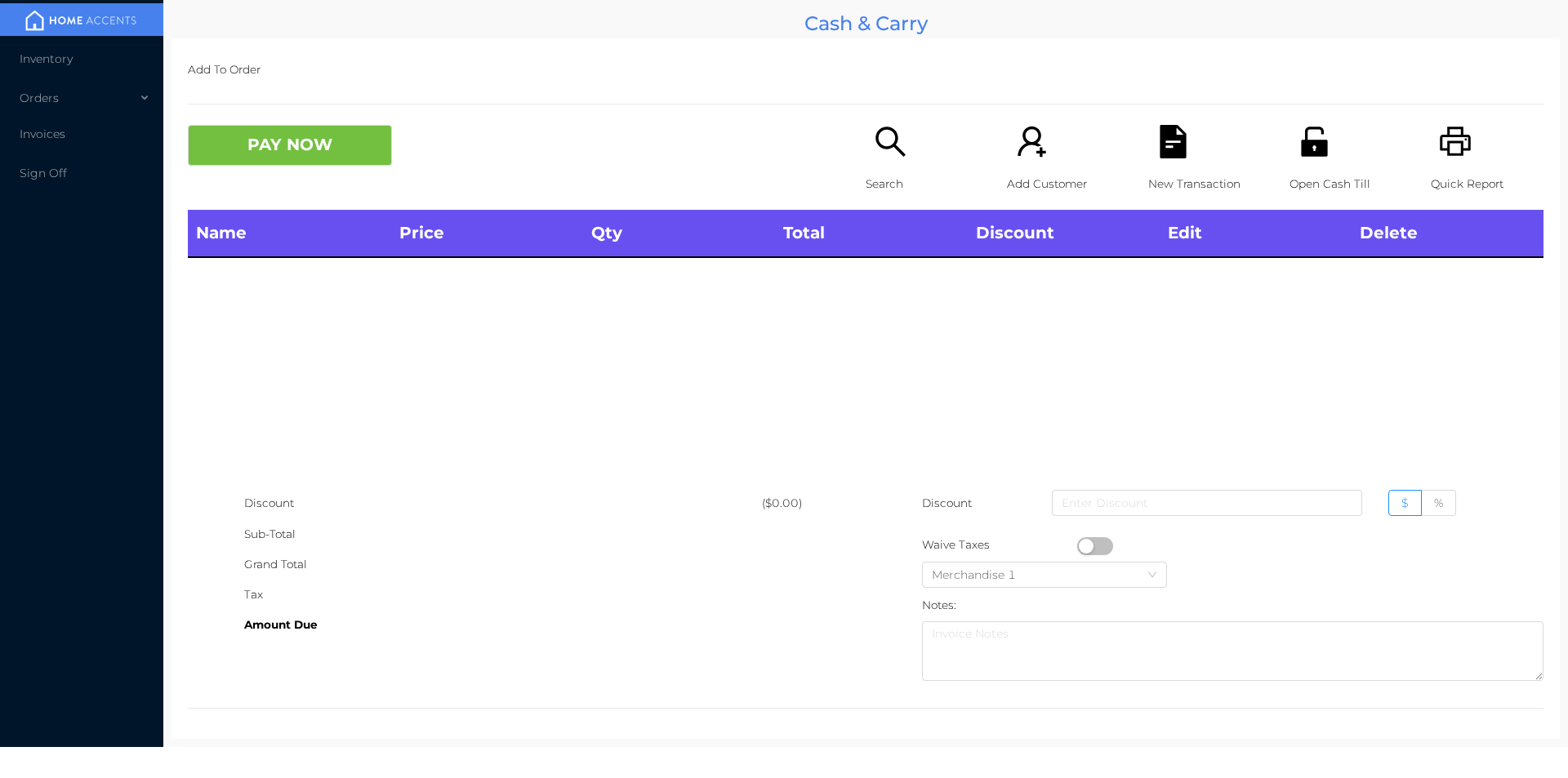
click at [1305, 144] on icon "icon: unlock" at bounding box center [1313, 141] width 26 height 30
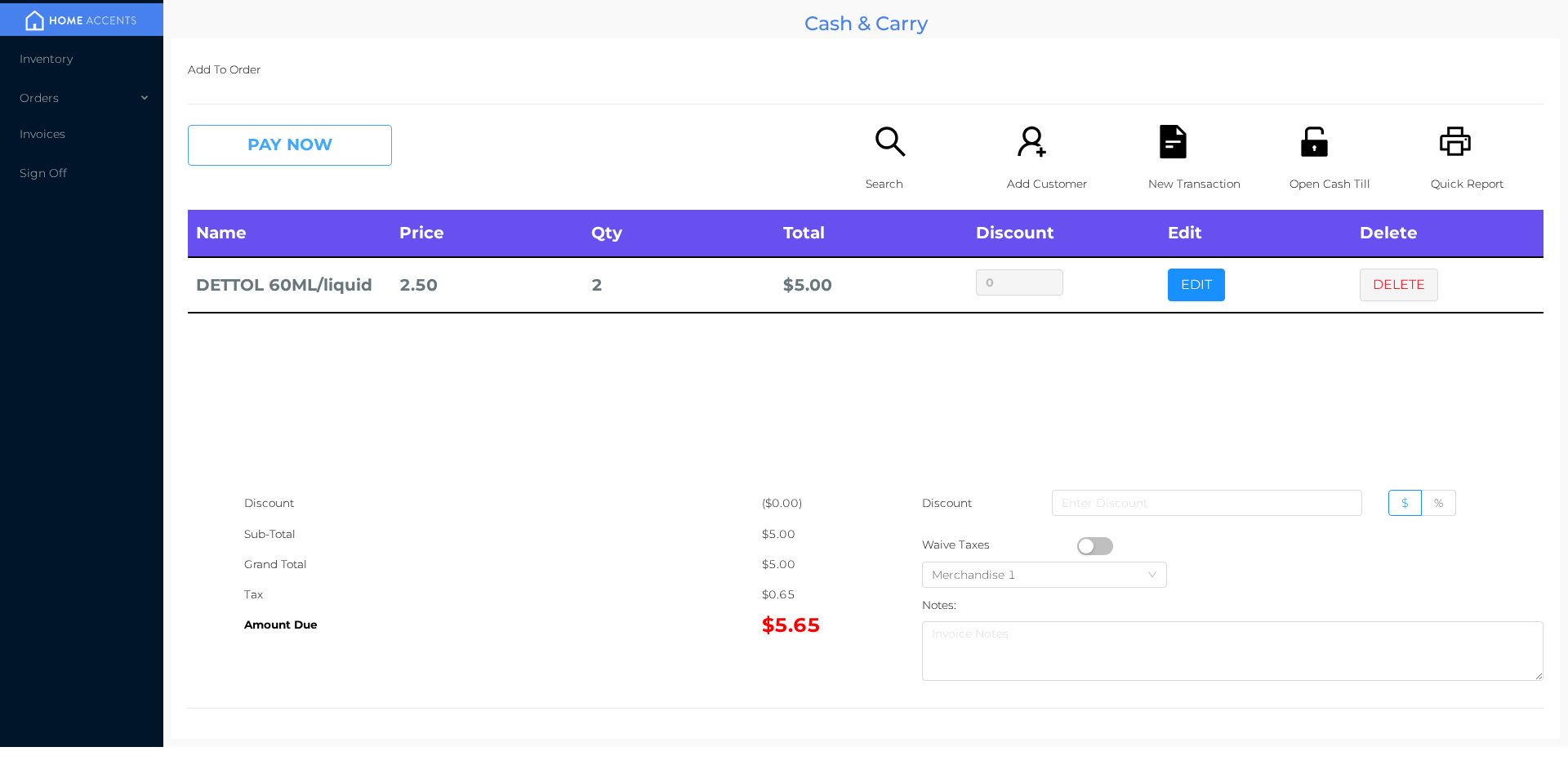
click at [305, 165] on button "PAY NOW" at bounding box center [290, 145] width 204 height 40
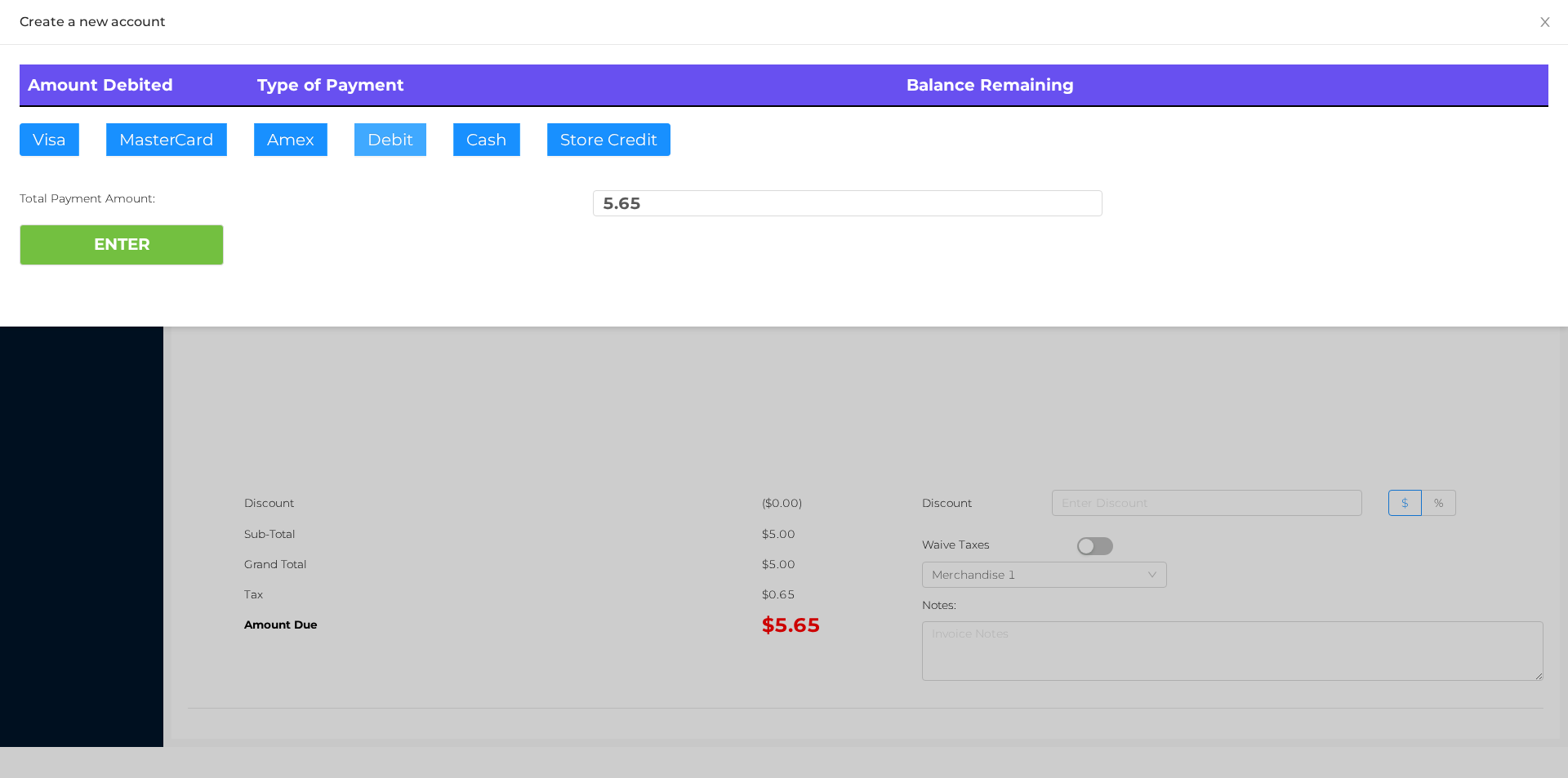
click at [396, 149] on button "Debit" at bounding box center [390, 139] width 72 height 32
click at [174, 264] on button "ENTER" at bounding box center [121, 245] width 204 height 40
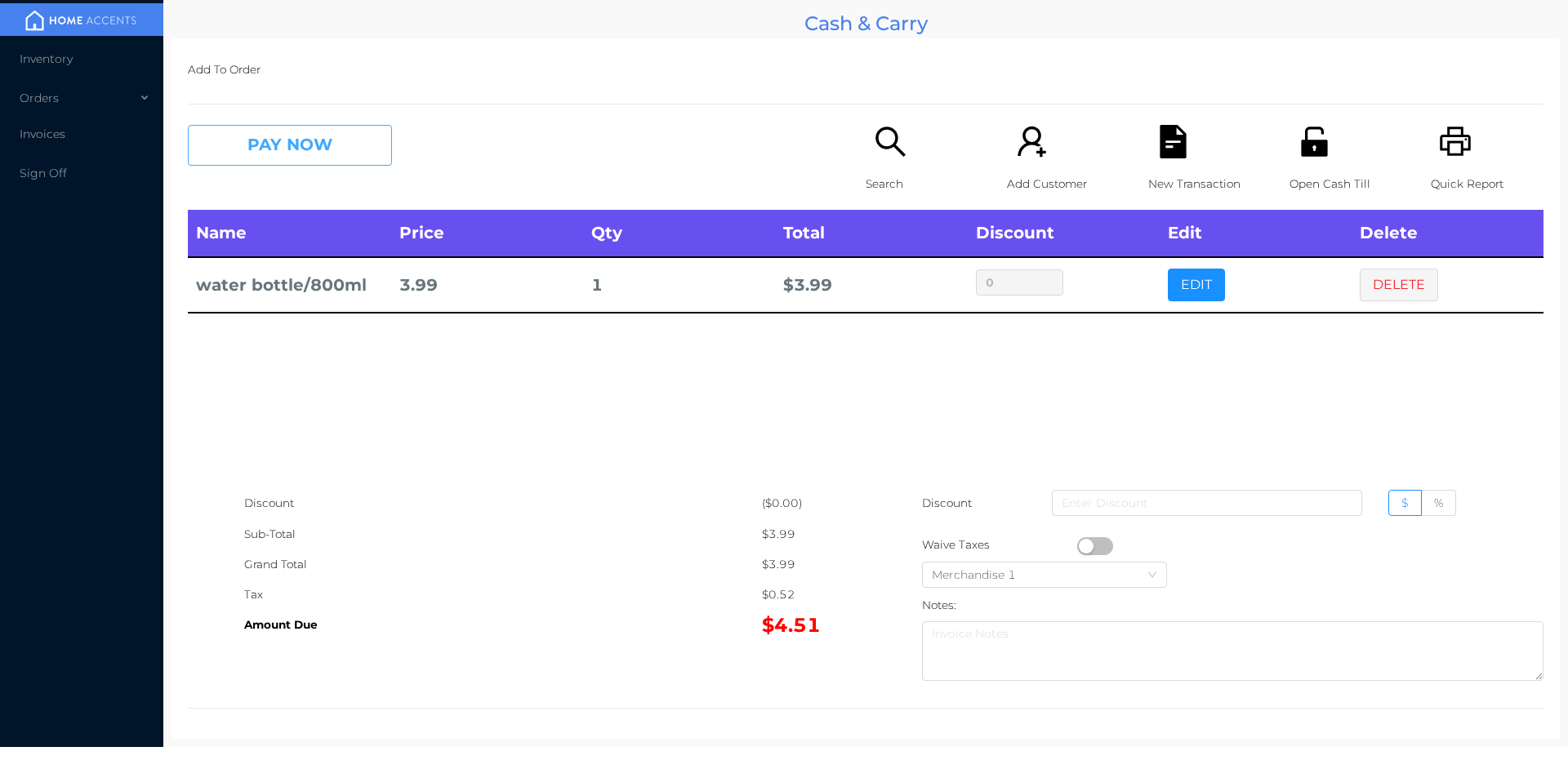
click at [282, 154] on button "PAY NOW" at bounding box center [290, 145] width 204 height 40
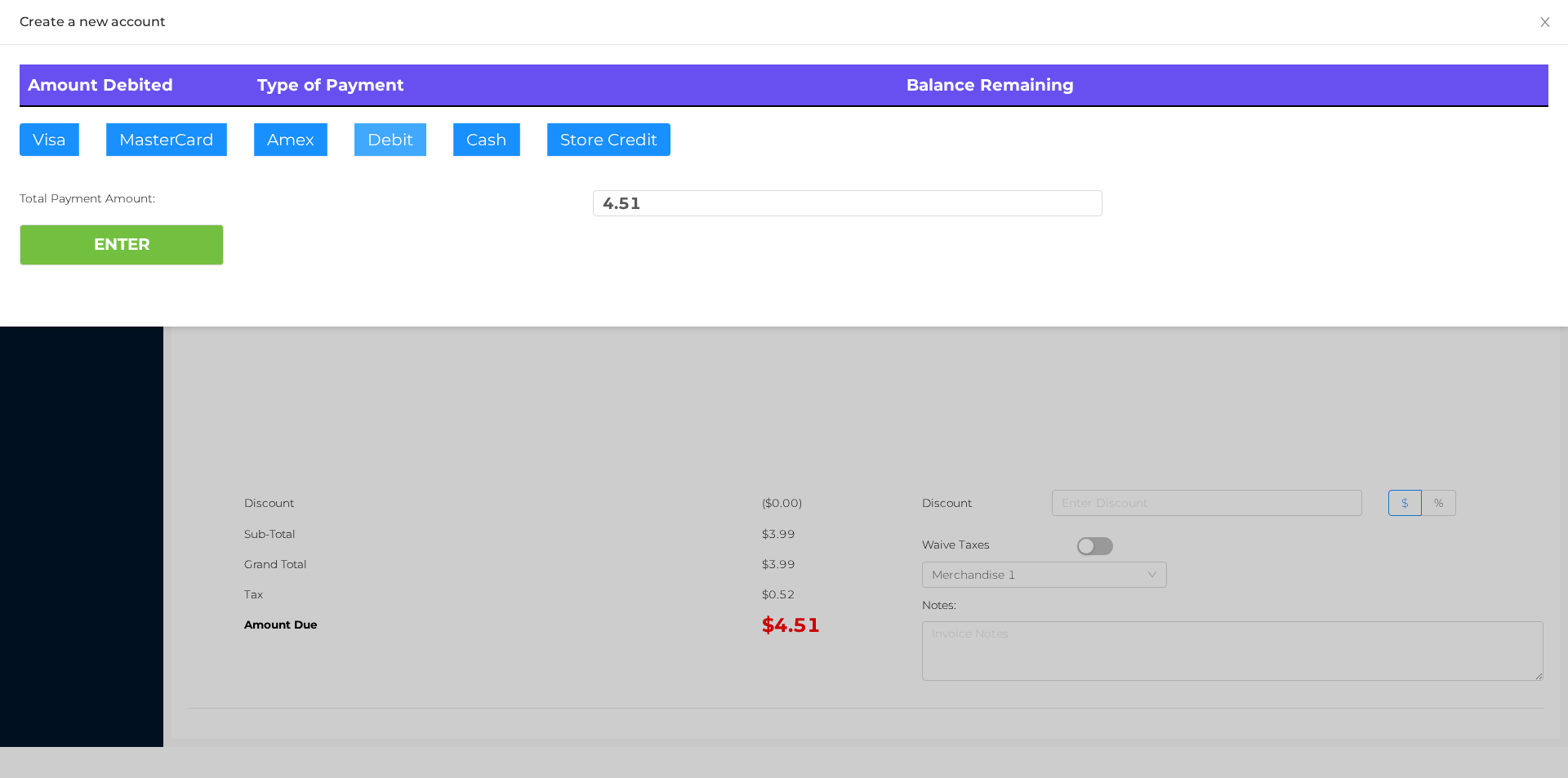
click at [393, 146] on button "Debit" at bounding box center [390, 139] width 72 height 32
click at [175, 251] on button "ENTER" at bounding box center [121, 245] width 204 height 40
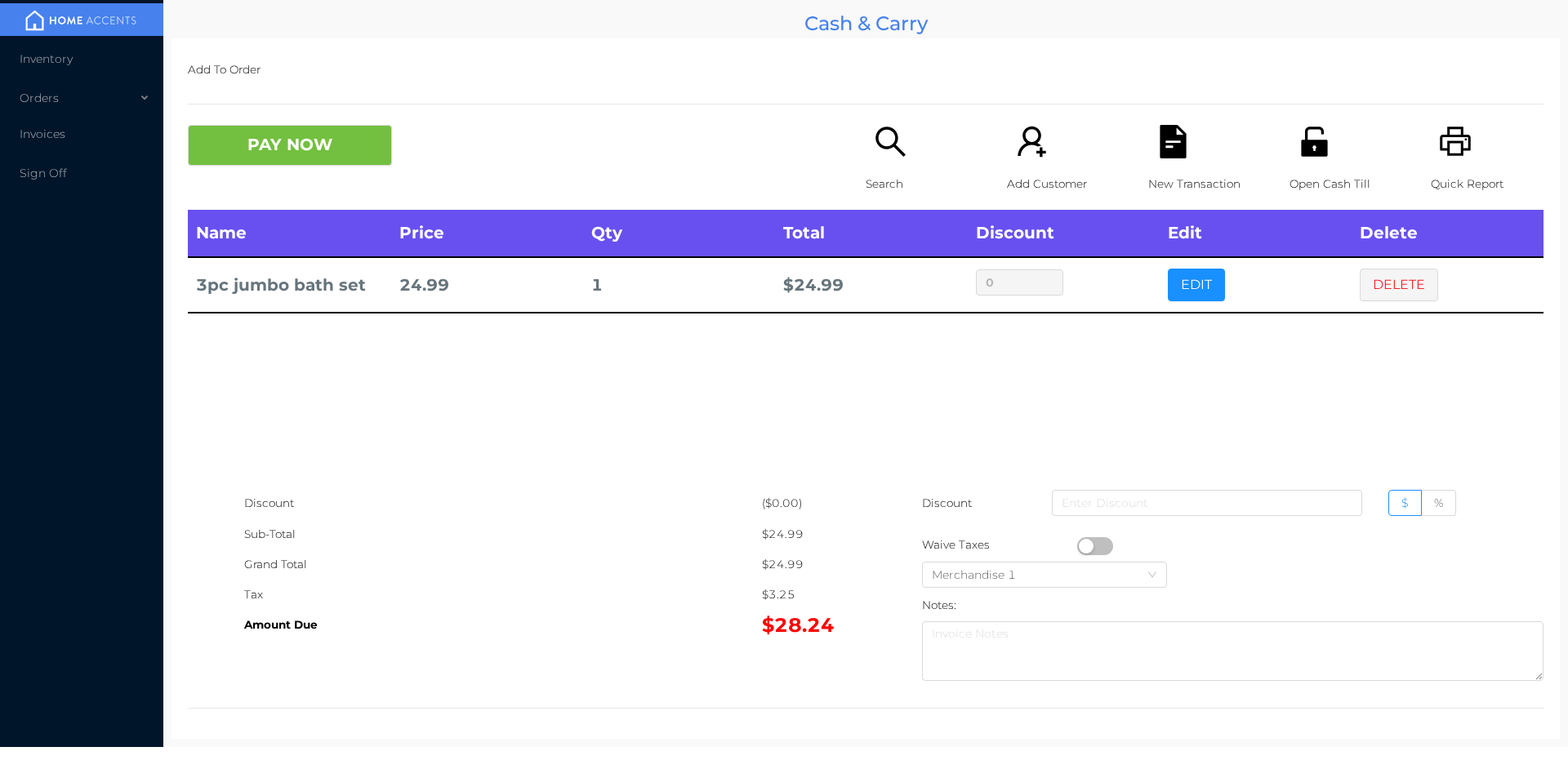
click at [881, 171] on p "Search" at bounding box center [921, 184] width 112 height 31
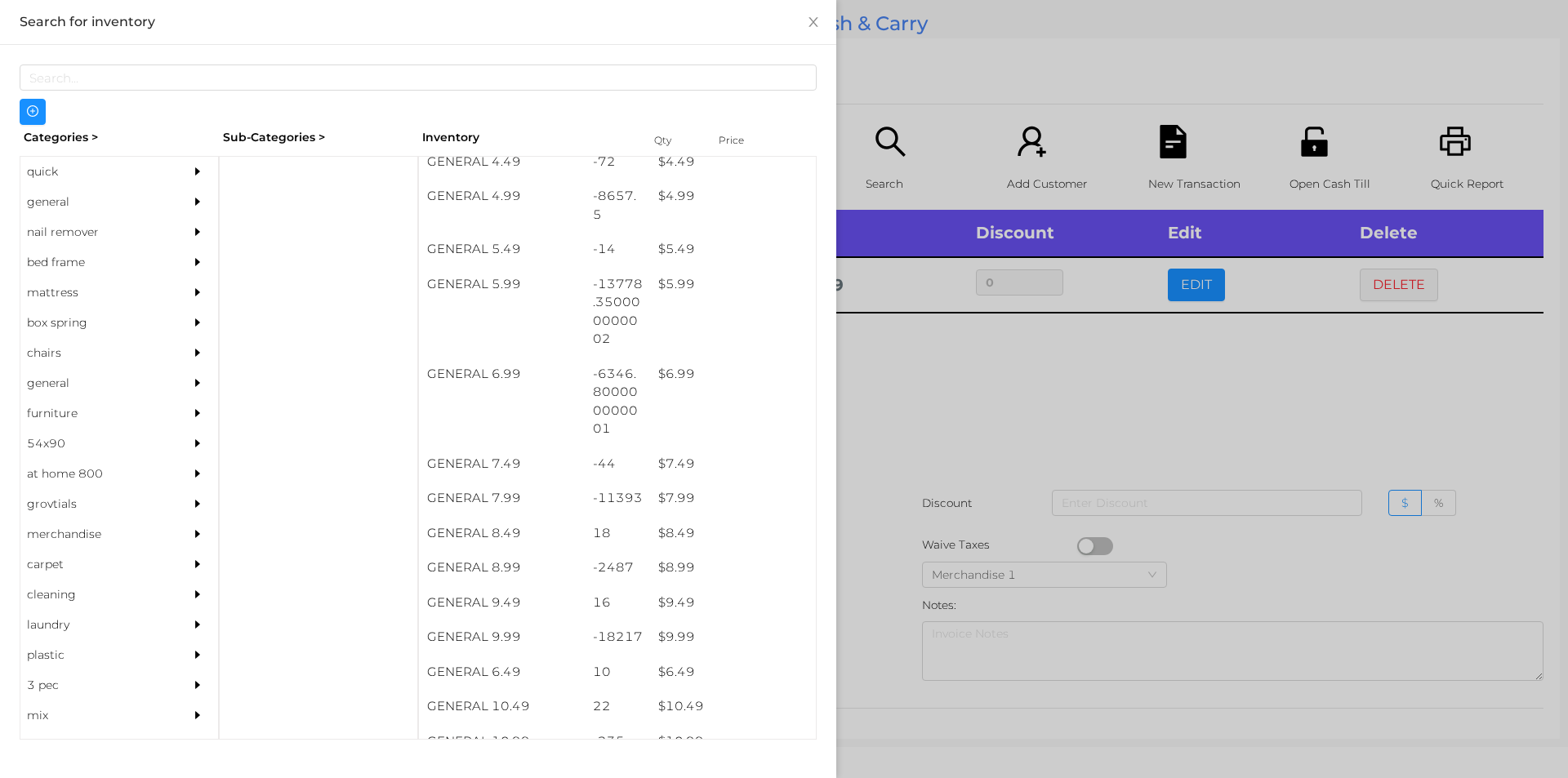
scroll to position [607, 0]
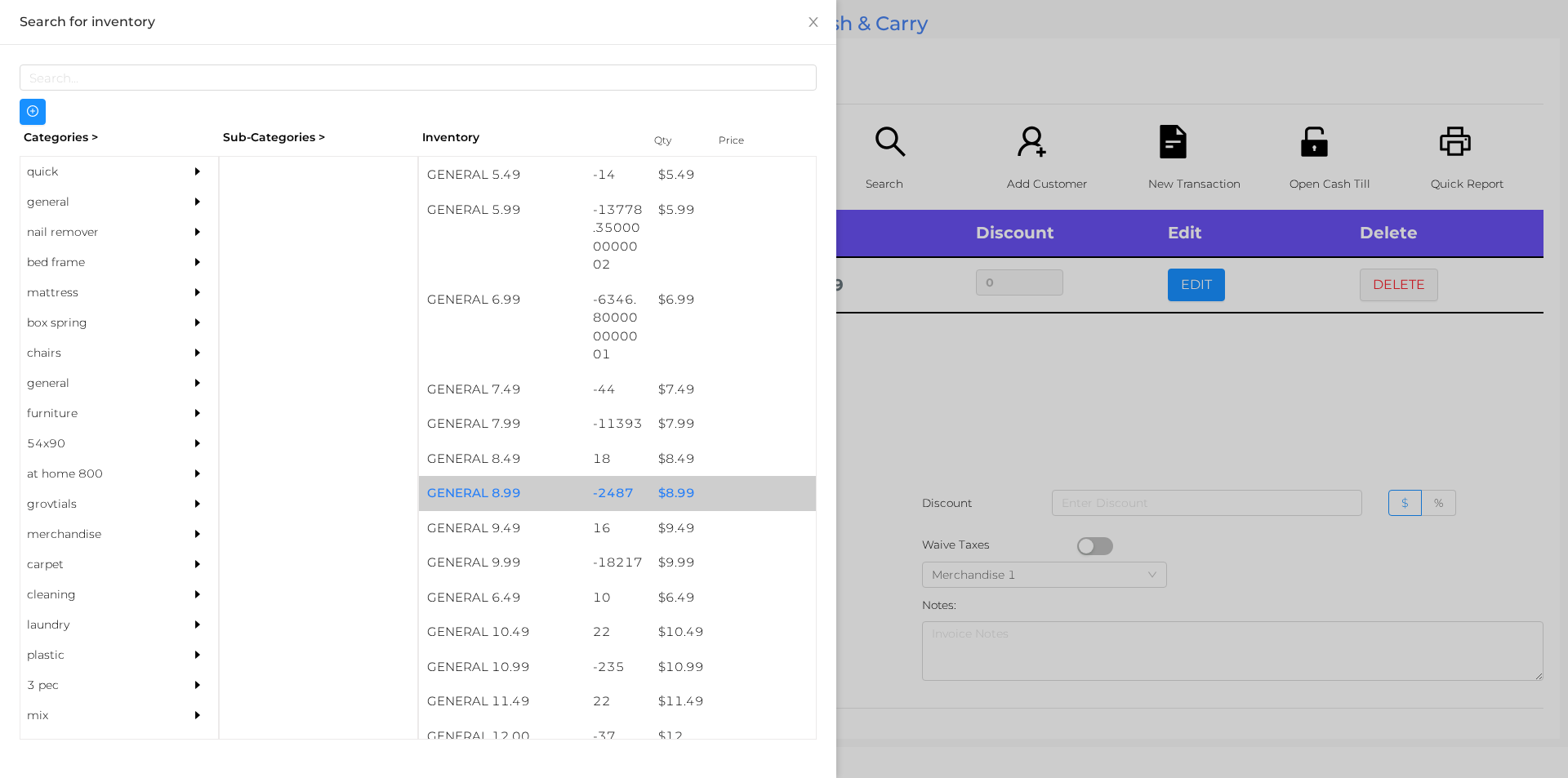
click at [718, 496] on div "$ 8.99" at bounding box center [733, 493] width 166 height 35
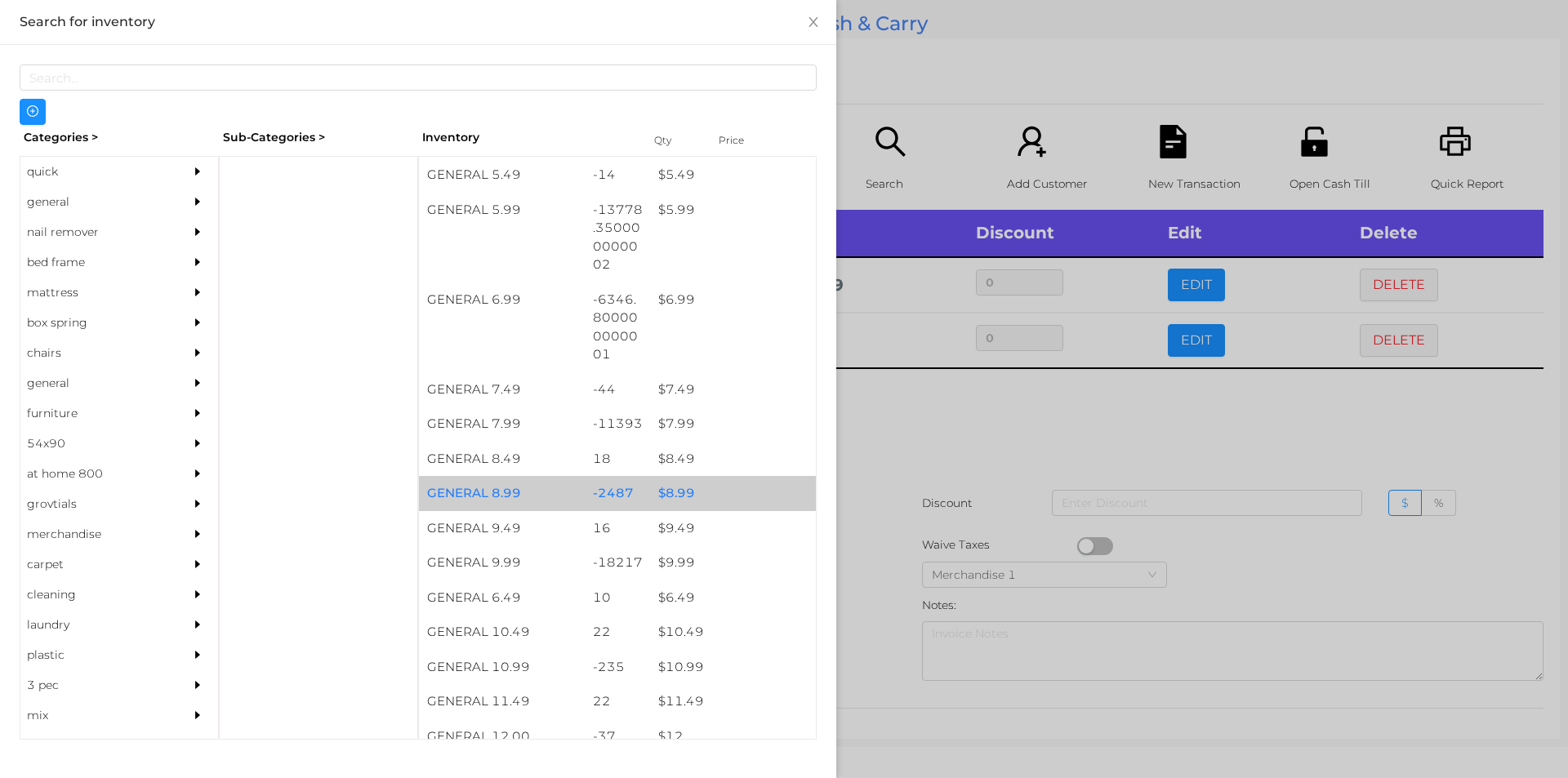
click at [730, 496] on div "$ 8.99" at bounding box center [733, 493] width 166 height 35
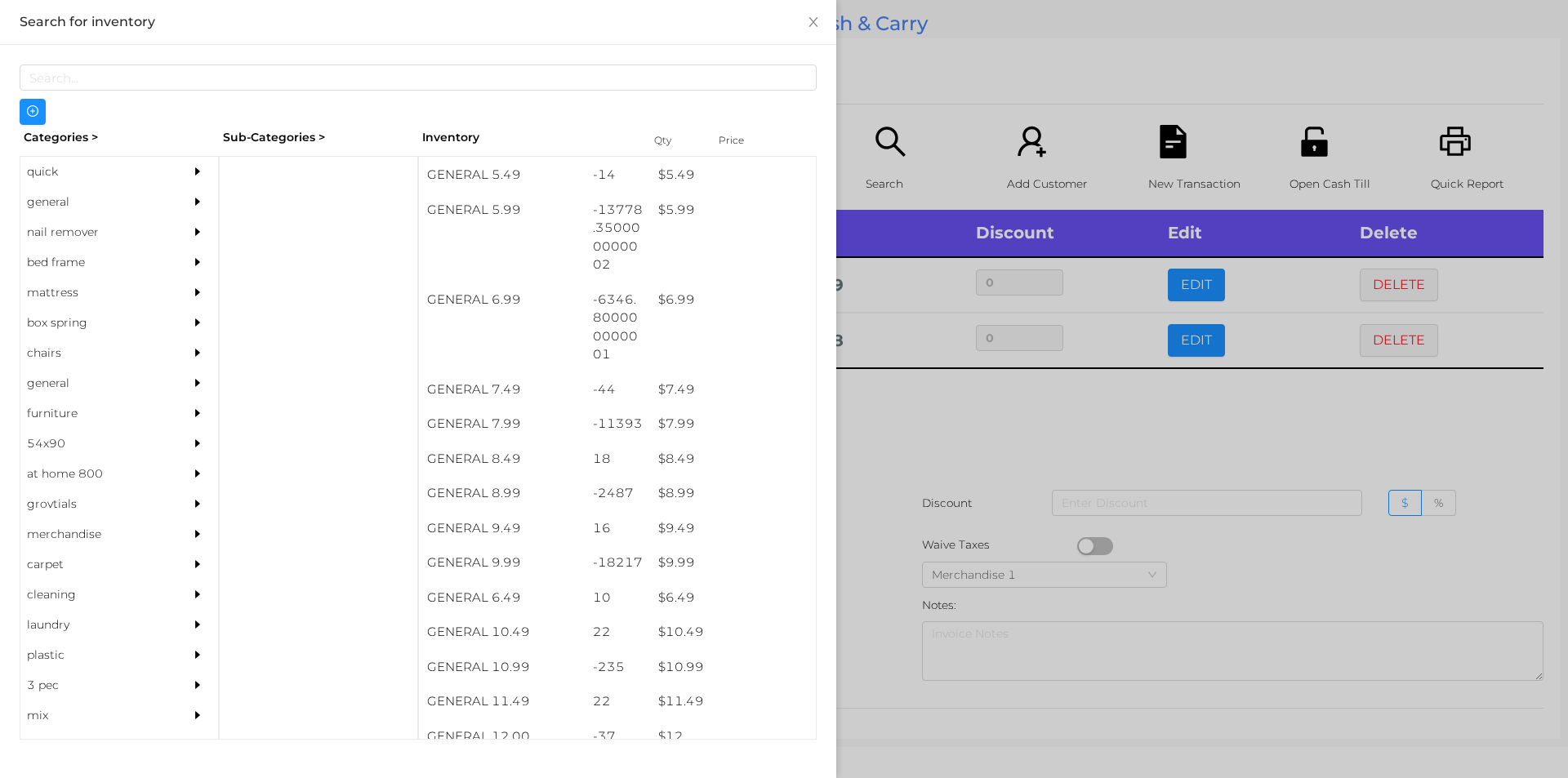
click at [944, 533] on div at bounding box center [784, 389] width 1568 height 778
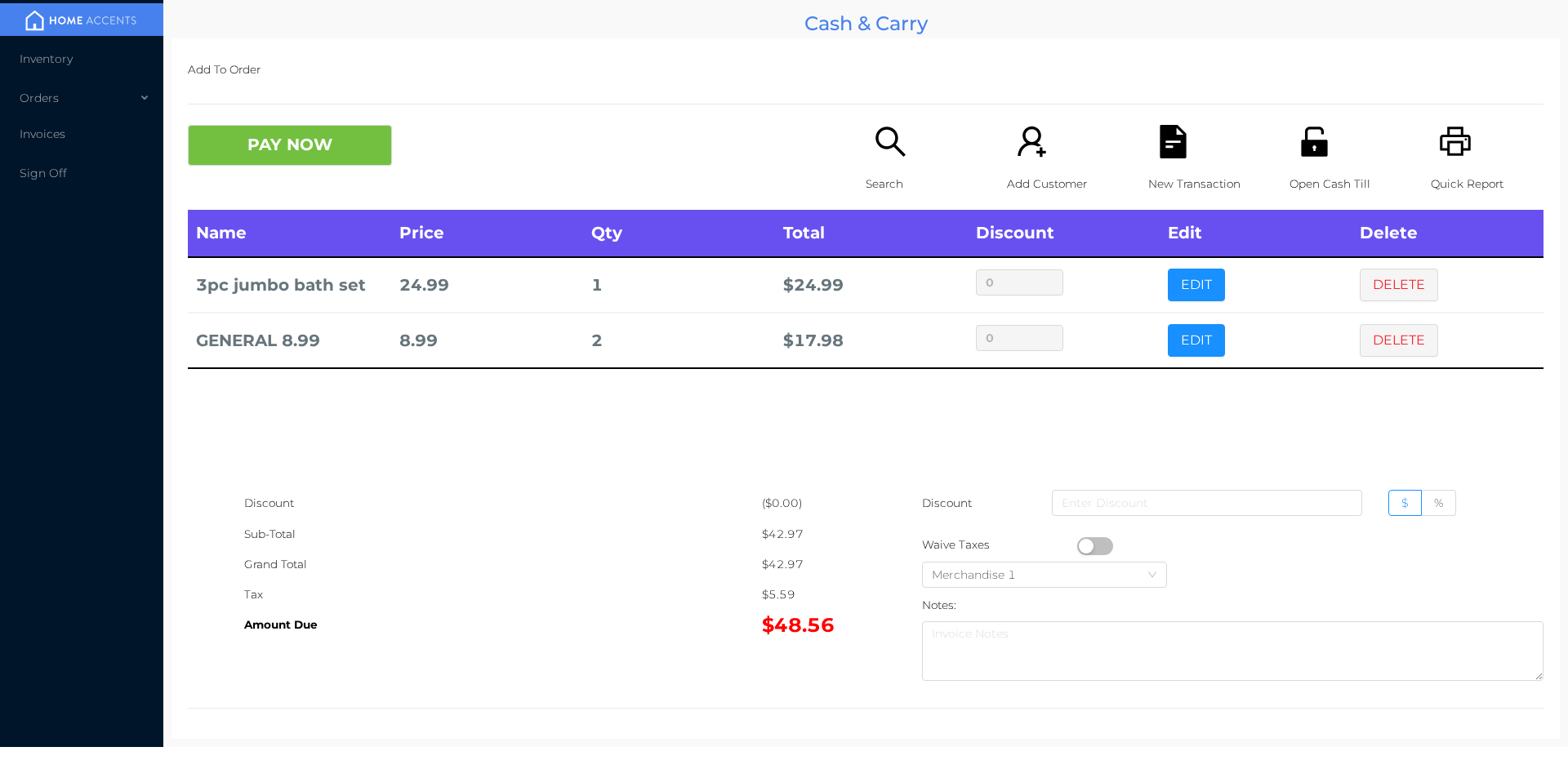
click at [865, 161] on div "Search" at bounding box center [921, 167] width 112 height 85
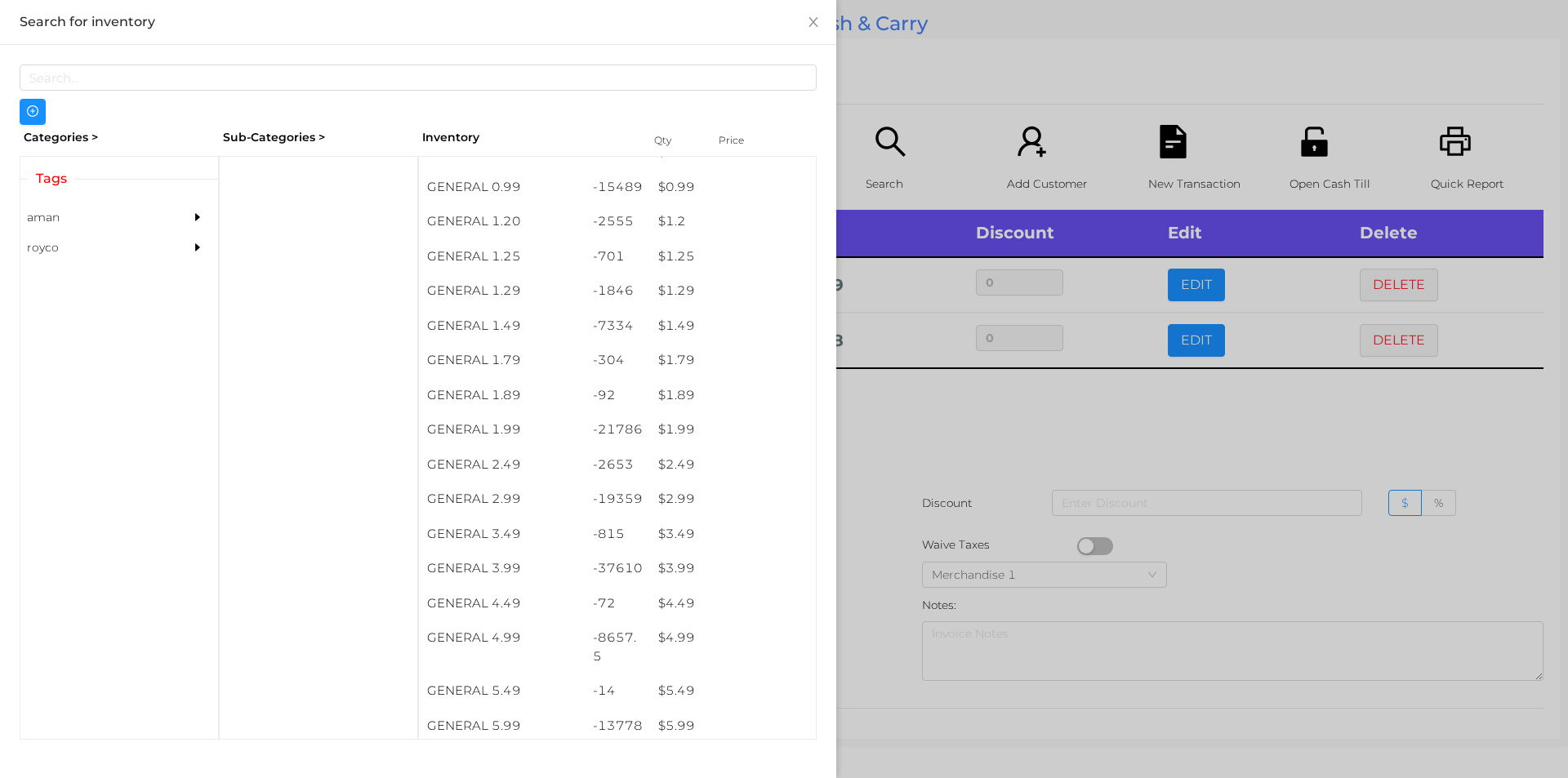
scroll to position [152, 0]
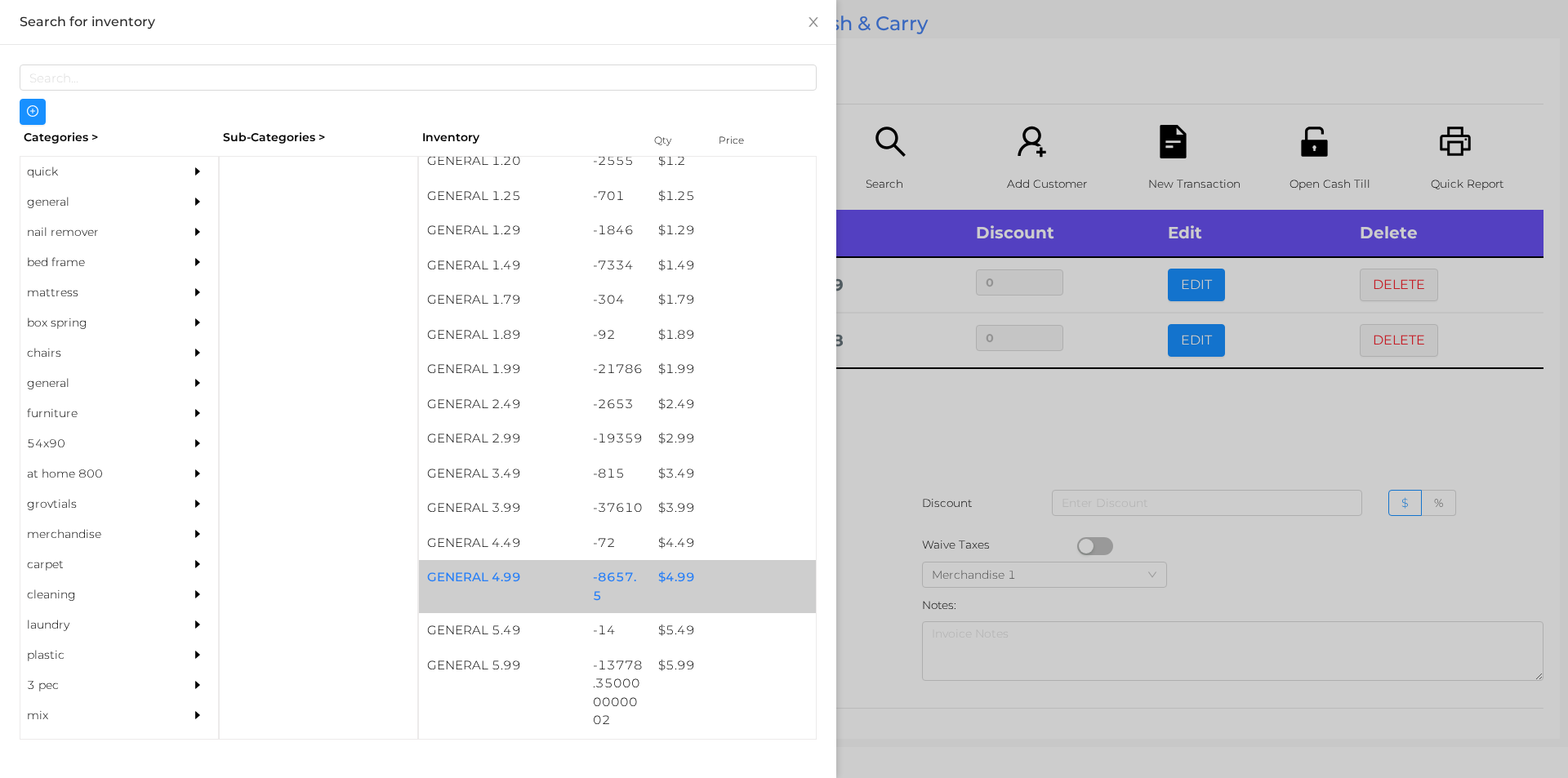
click at [653, 587] on div "$ 4.99" at bounding box center [733, 577] width 166 height 35
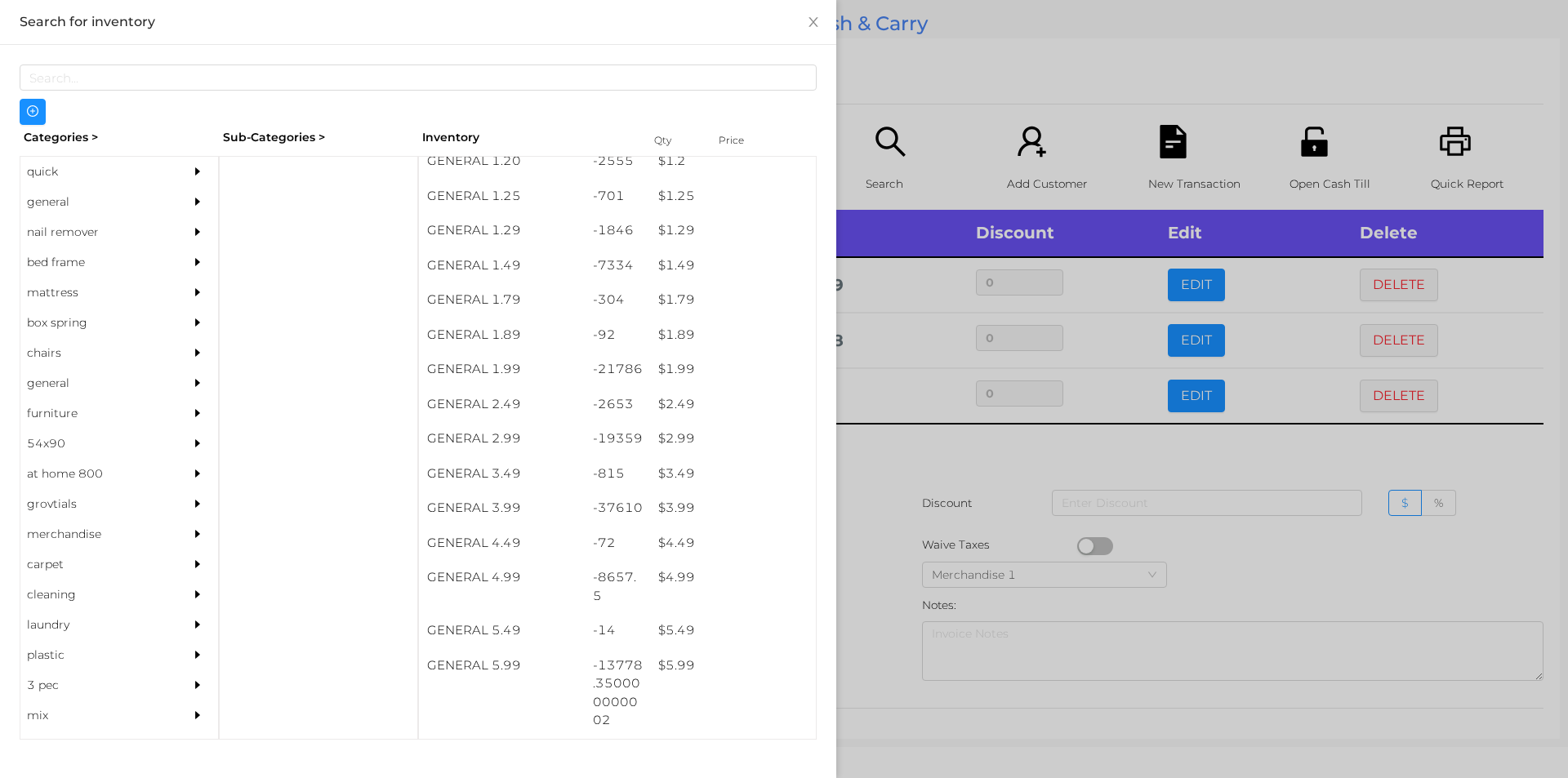
click at [943, 478] on div at bounding box center [784, 389] width 1568 height 778
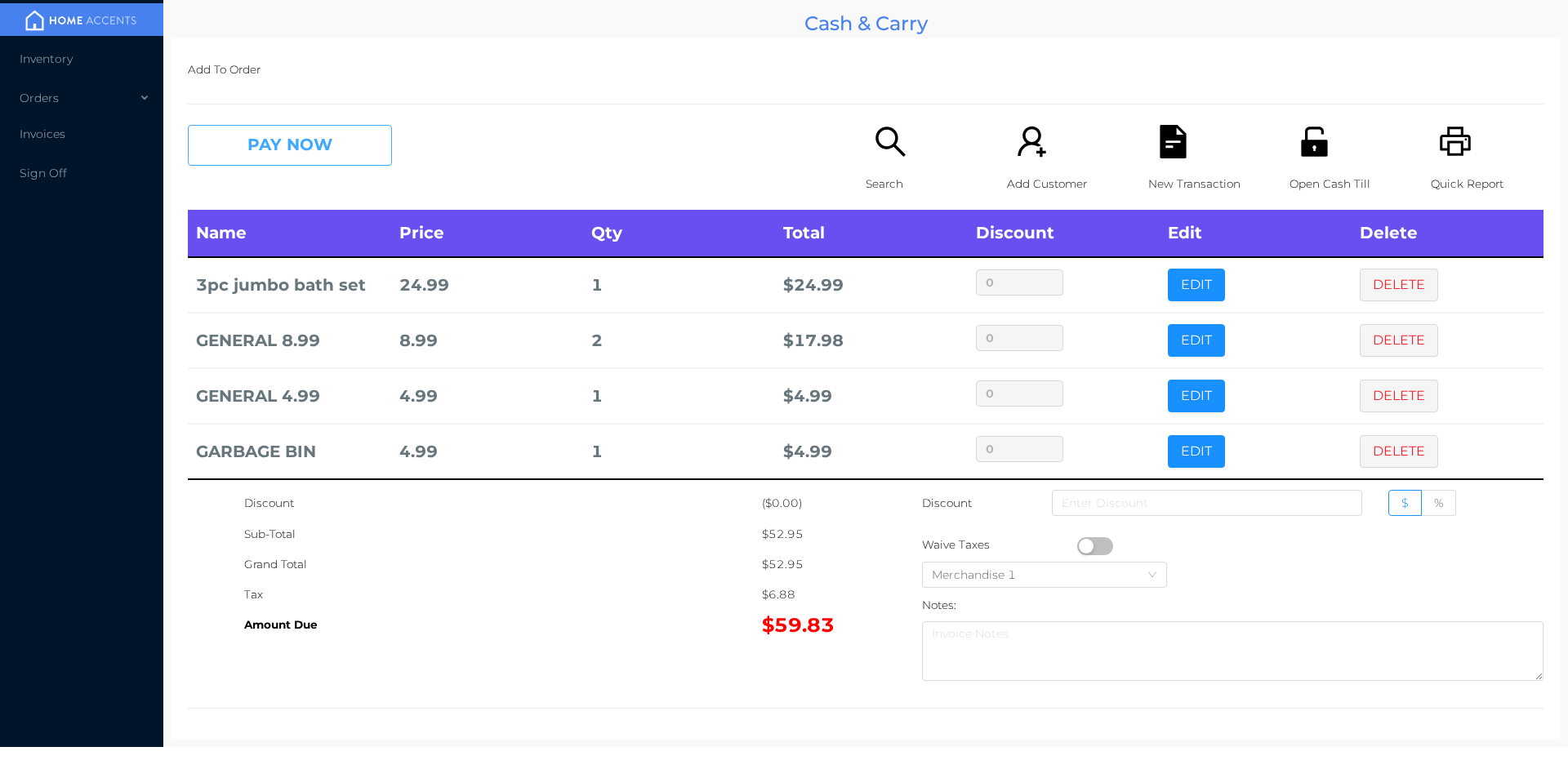
click at [304, 156] on button "PAY NOW" at bounding box center [290, 145] width 204 height 40
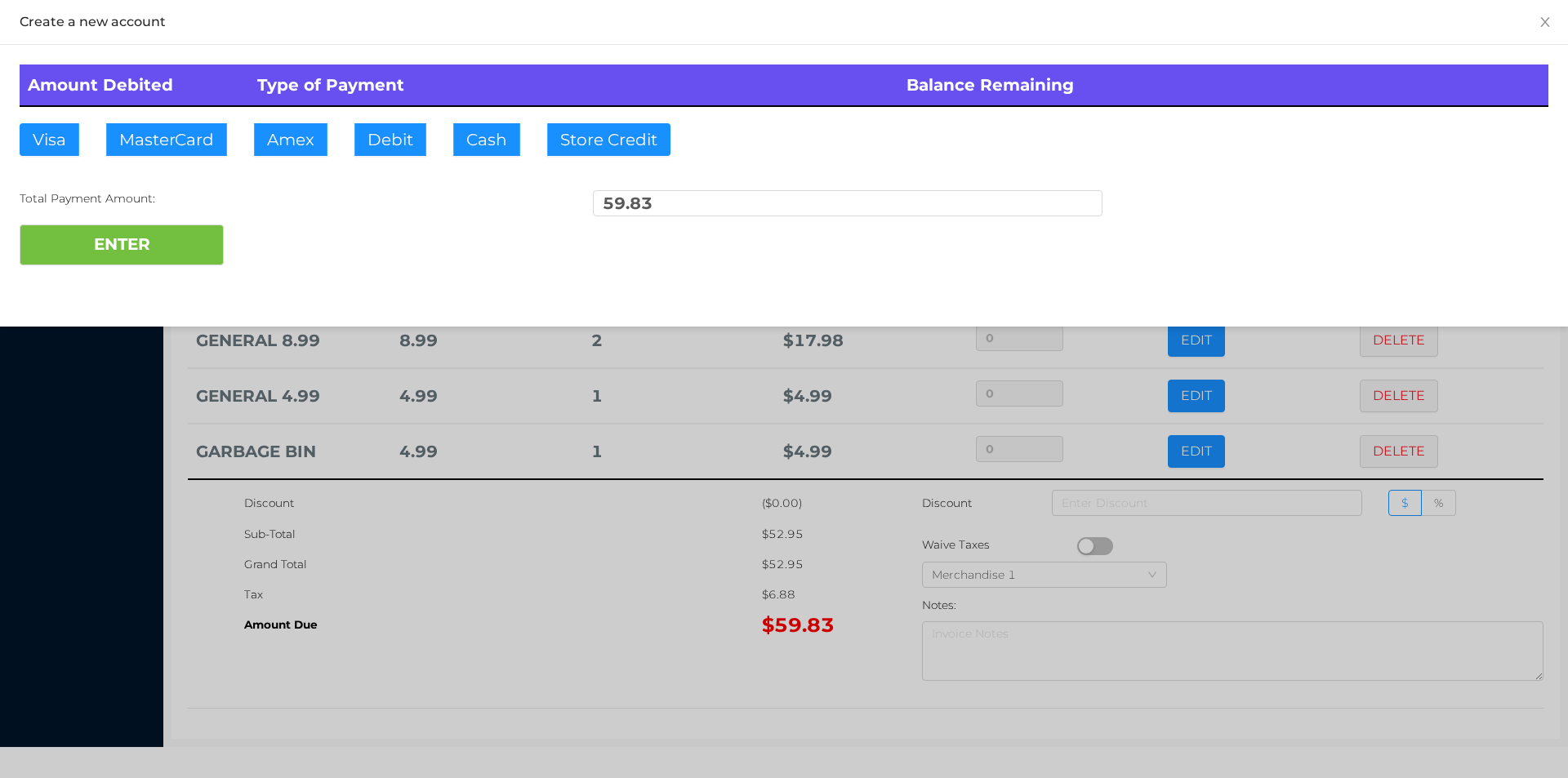
click at [300, 255] on div "ENTER" at bounding box center [784, 245] width 1528 height 40
click at [307, 266] on div "Amount Debited Type of Payment Balance Remaining Visa MasterCard Amex Debit Cas…" at bounding box center [784, 165] width 1568 height 240
click at [478, 683] on div at bounding box center [784, 389] width 1568 height 778
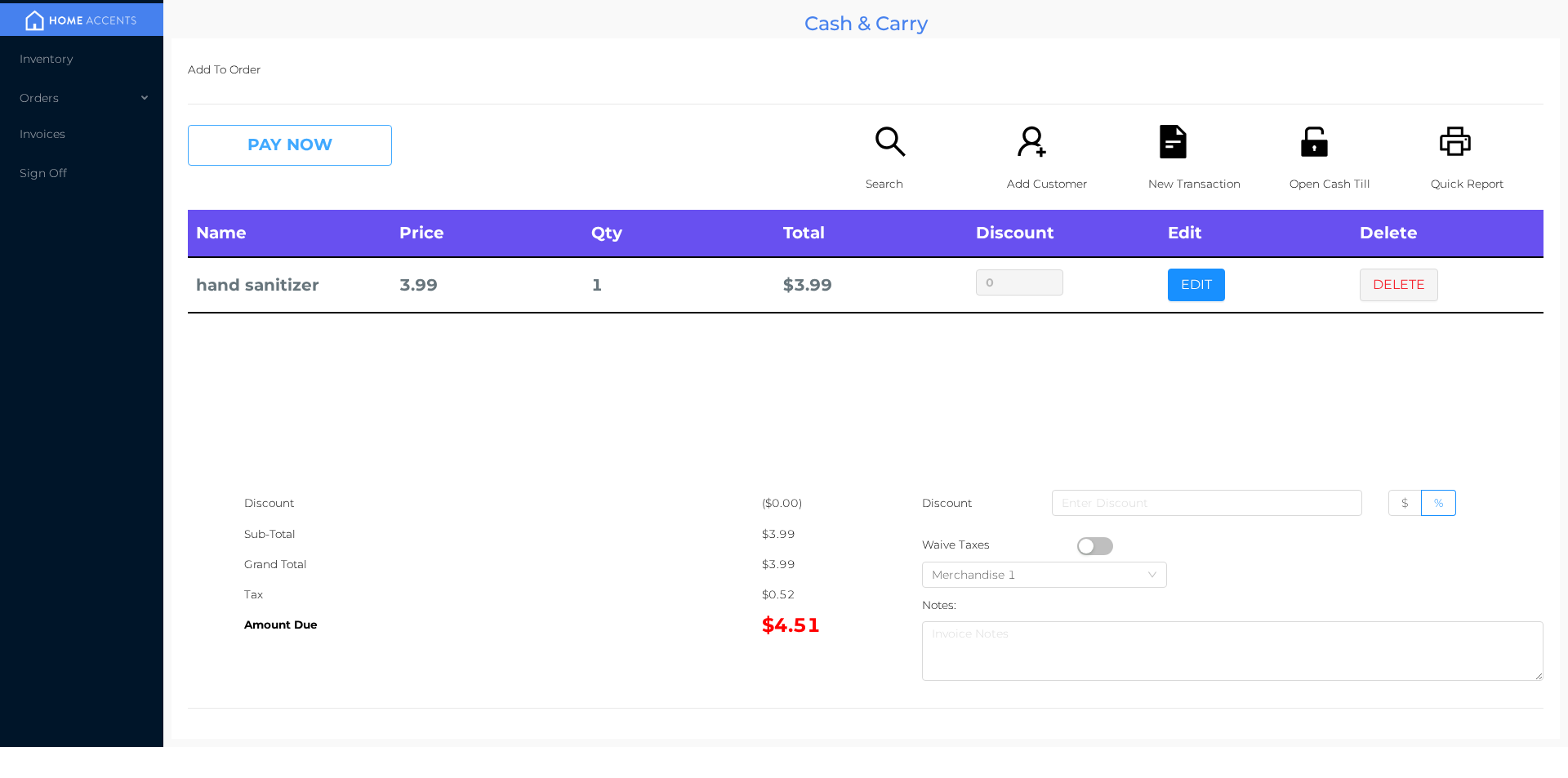
click at [233, 147] on button "PAY NOW" at bounding box center [290, 145] width 204 height 40
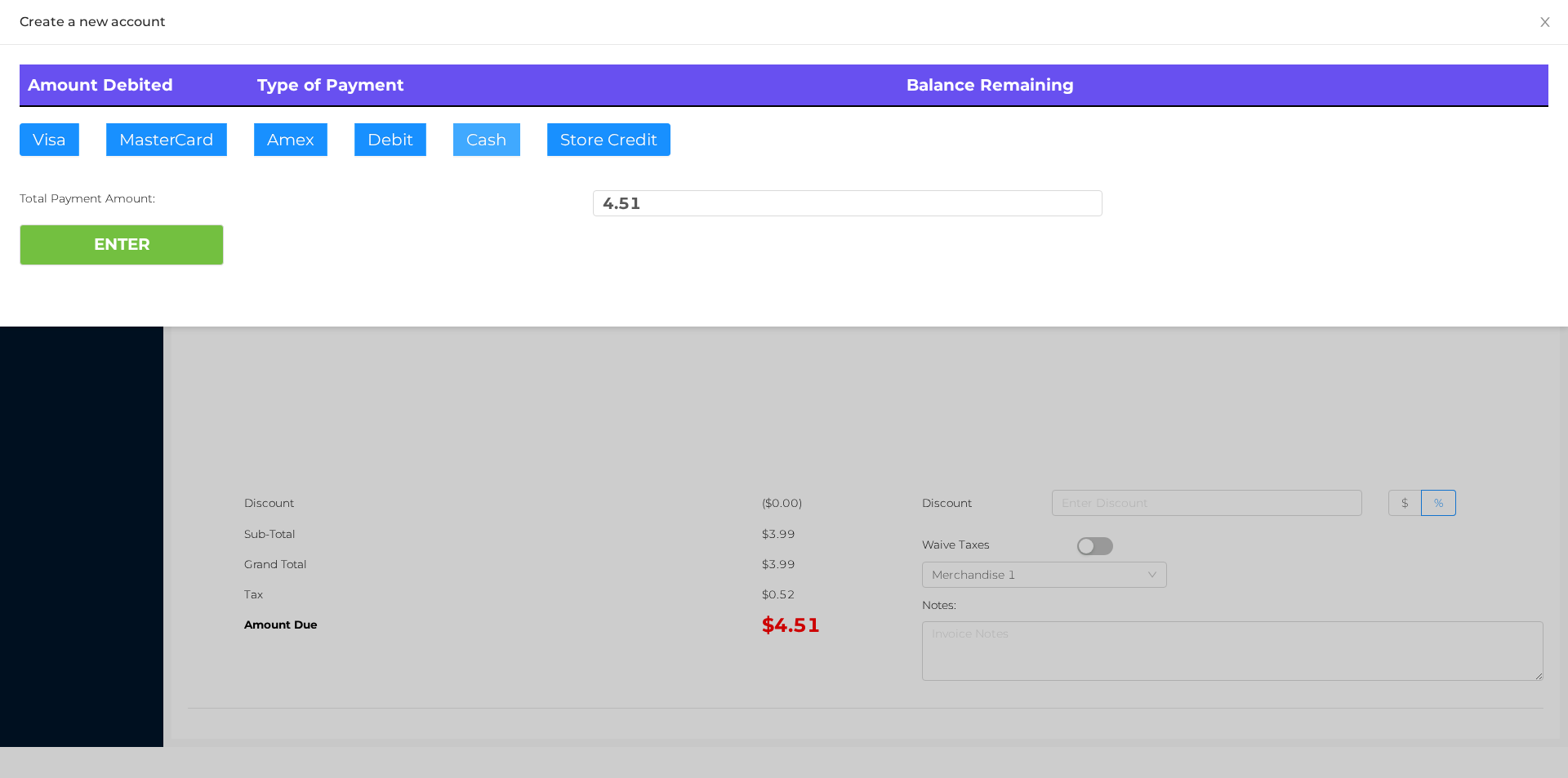
click at [490, 138] on button "Cash" at bounding box center [487, 139] width 67 height 32
type input "20."
click at [280, 258] on div "ENTER" at bounding box center [784, 245] width 1528 height 40
click at [421, 484] on div at bounding box center [784, 389] width 1568 height 778
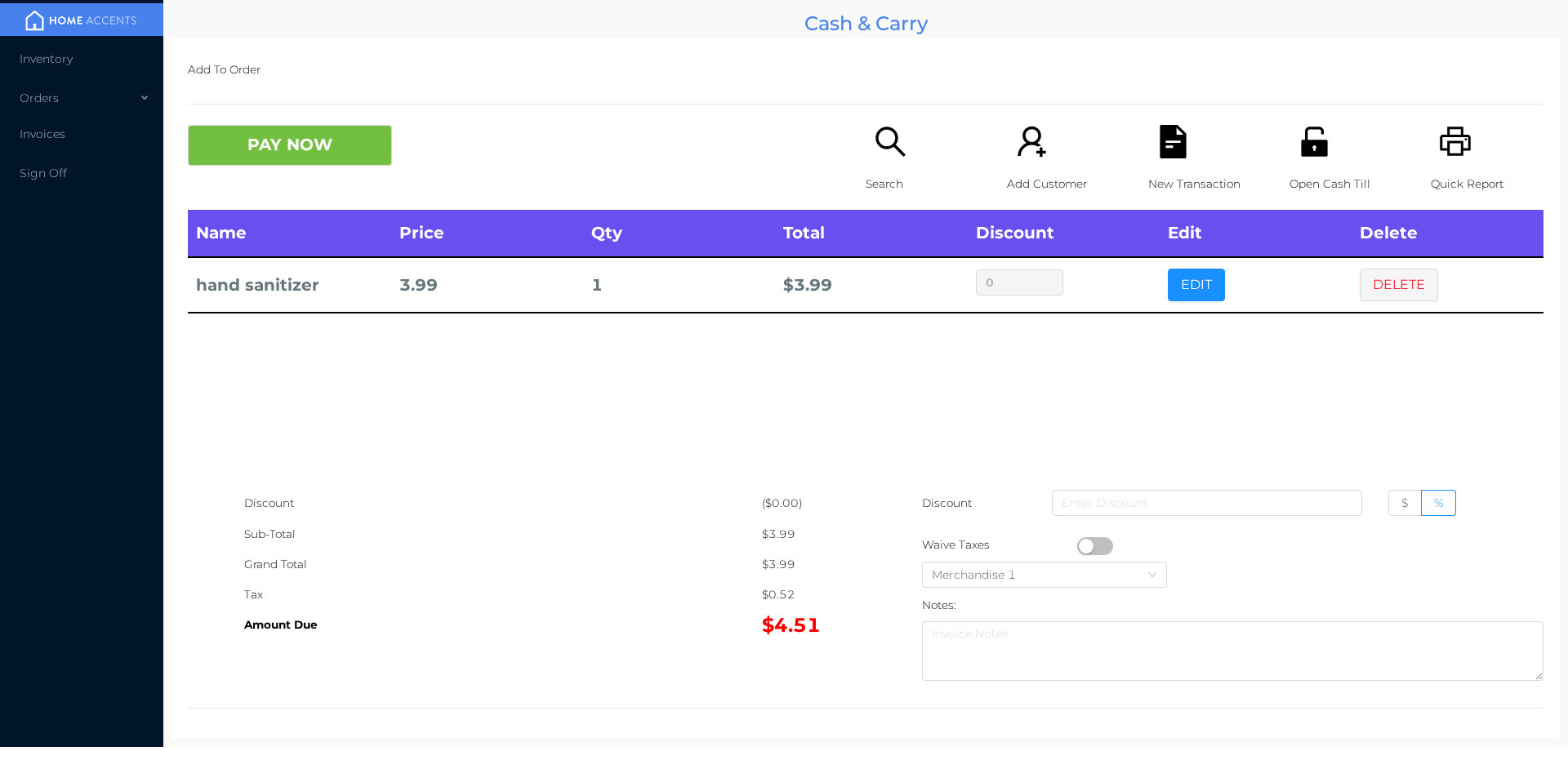
click at [1301, 147] on icon "icon: unlock" at bounding box center [1313, 141] width 26 height 30
click at [1377, 280] on button "DELETE" at bounding box center [1398, 285] width 78 height 32
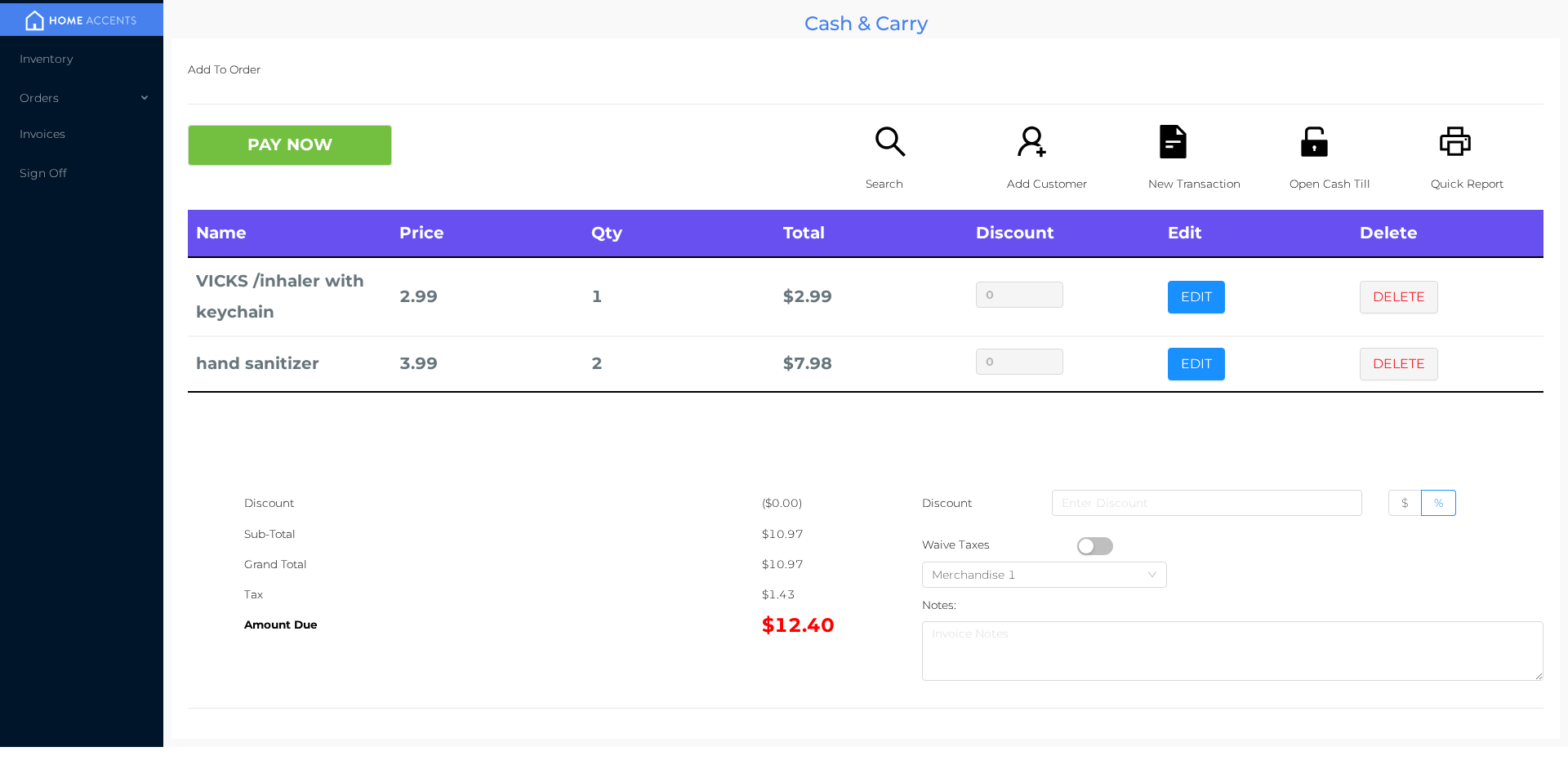
click at [1305, 177] on p "Open Cash Till" at bounding box center [1345, 184] width 112 height 31
click at [1160, 127] on icon "icon: file-text" at bounding box center [1172, 141] width 26 height 33
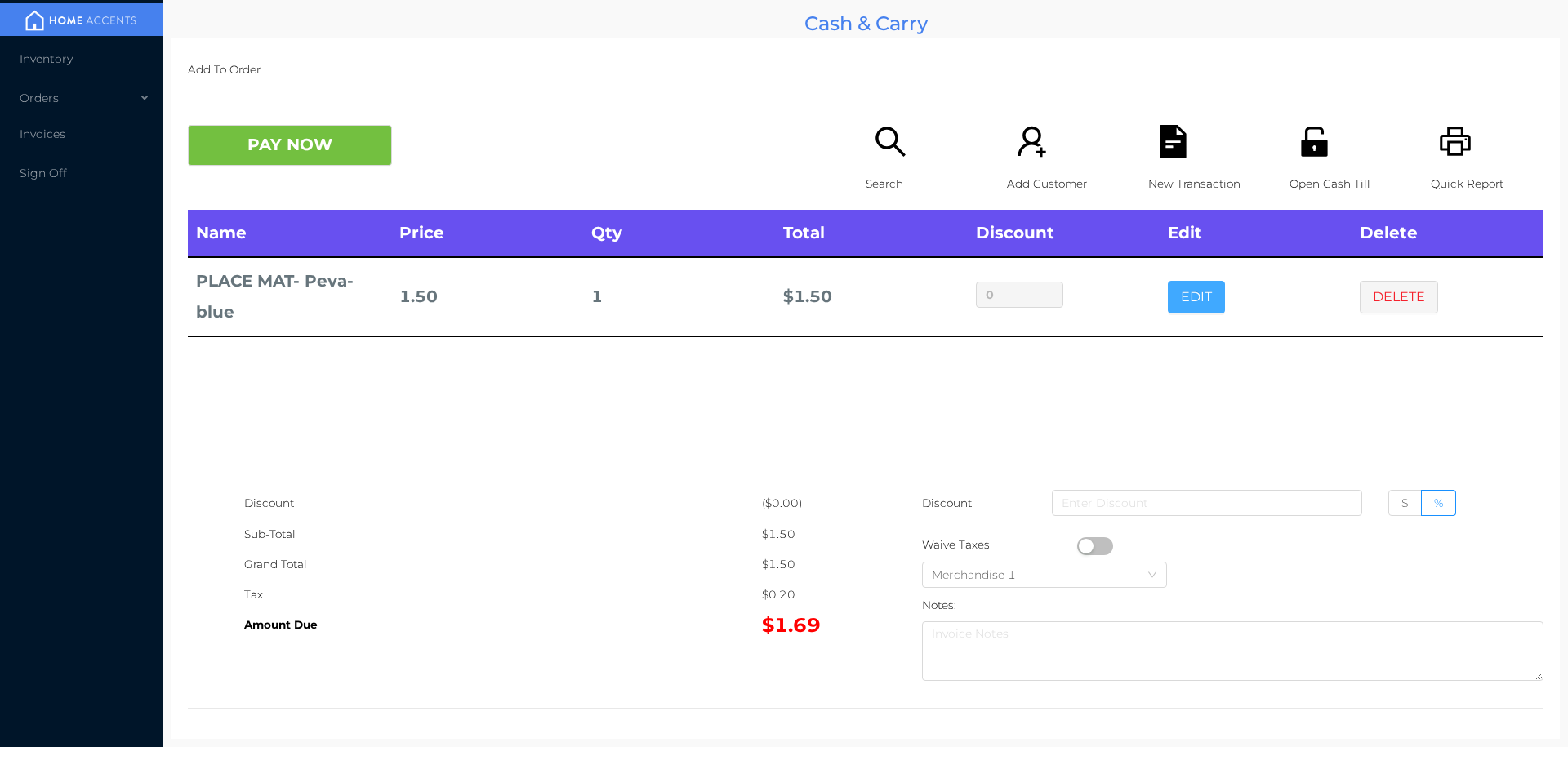
click at [1177, 305] on button "EDIT" at bounding box center [1196, 297] width 58 height 32
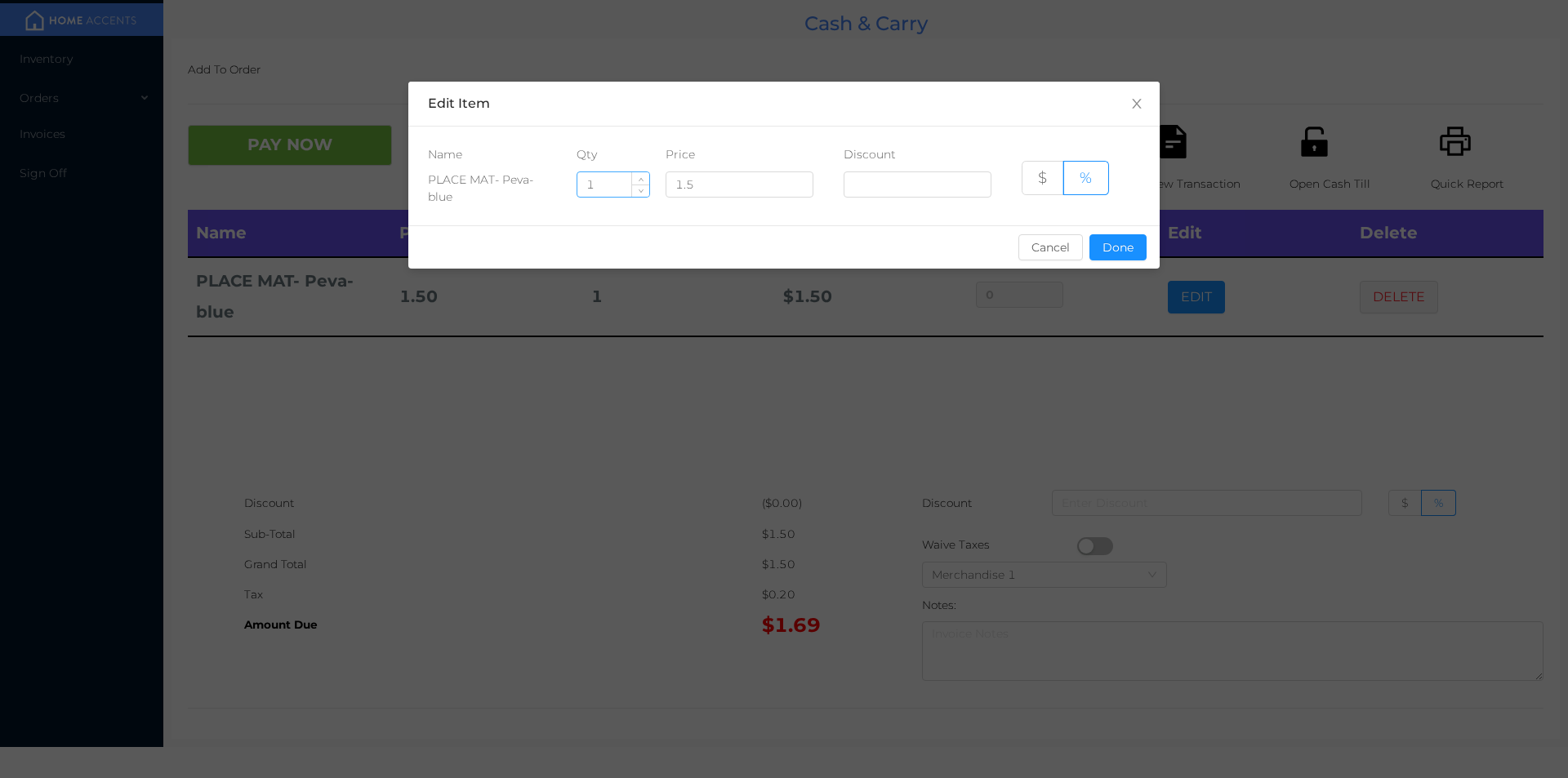
click at [605, 189] on input "1" at bounding box center [614, 184] width 72 height 24
type input "6"
click at [1112, 256] on button "Done" at bounding box center [1118, 247] width 58 height 26
type input "0%"
click at [1048, 408] on div "sentinelStart Edit Item Name Qty Price Discount PLACE MAT- Peva-blue 6 1.5 $ % …" at bounding box center [784, 389] width 1568 height 778
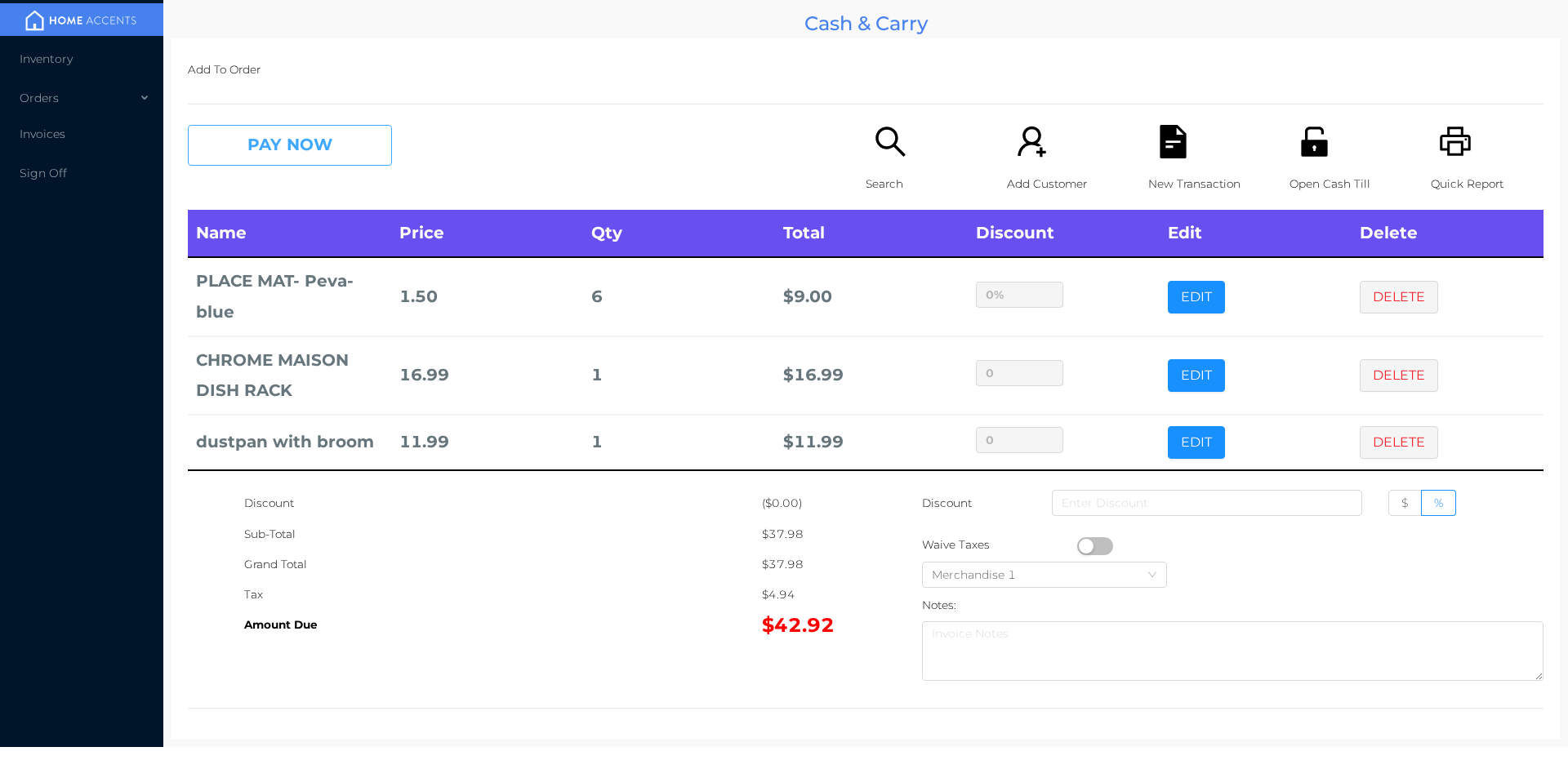
click at [336, 146] on button "PAY NOW" at bounding box center [290, 145] width 204 height 40
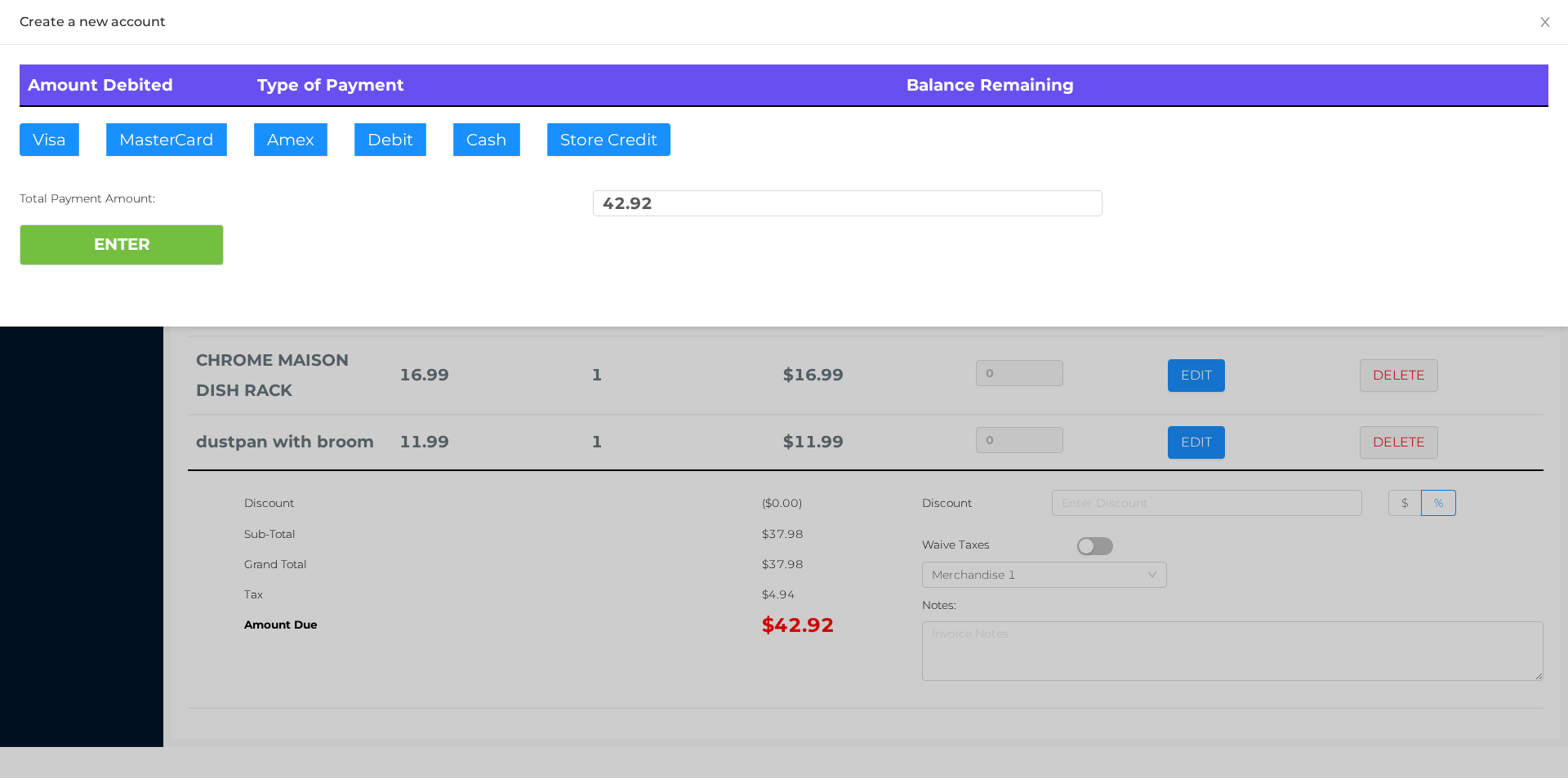
click at [1250, 575] on div at bounding box center [784, 389] width 1568 height 778
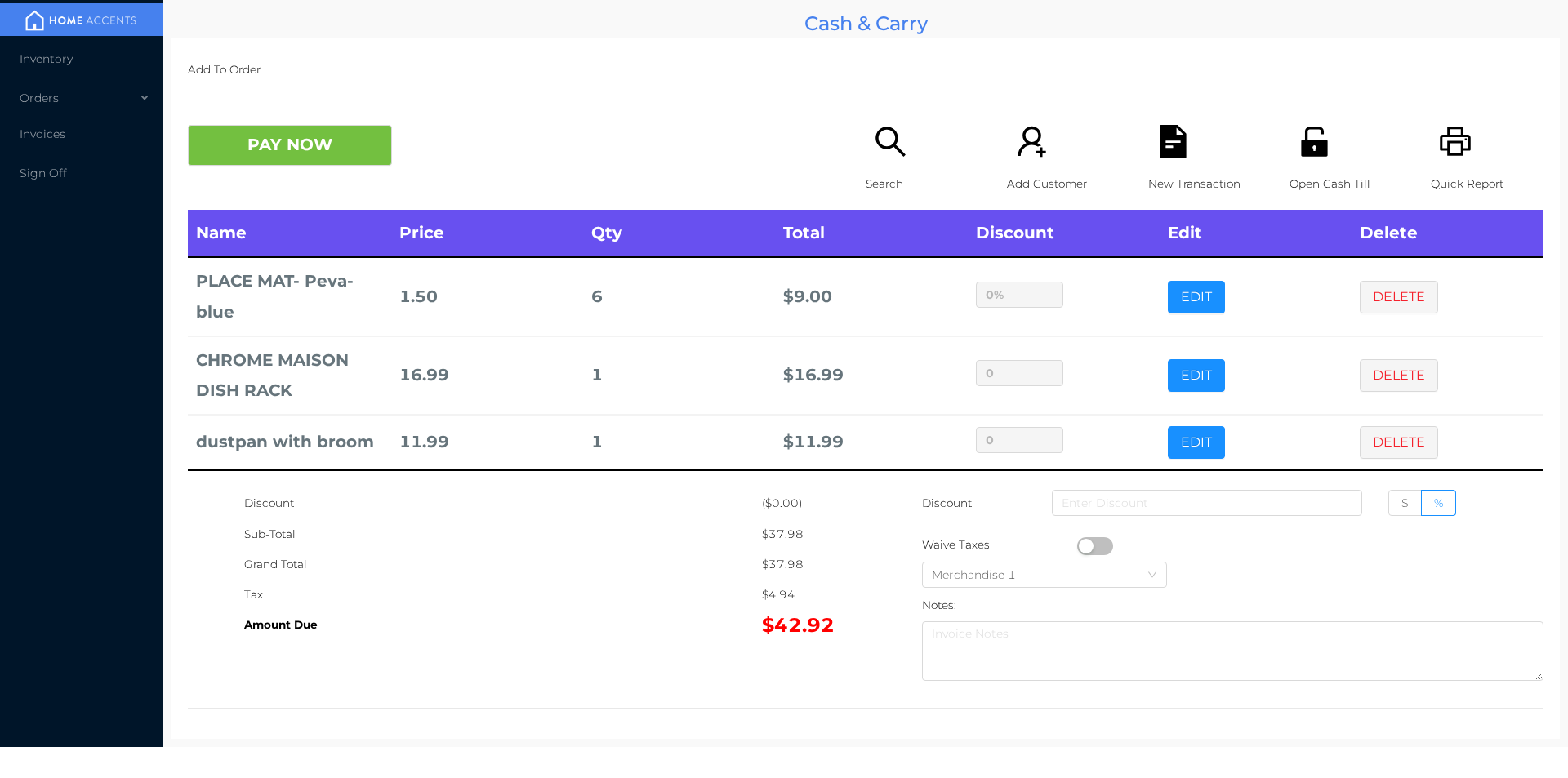
click at [1456, 164] on div "Quick Report" at bounding box center [1486, 167] width 112 height 85
click at [1160, 153] on icon "icon: file-text" at bounding box center [1172, 141] width 26 height 33
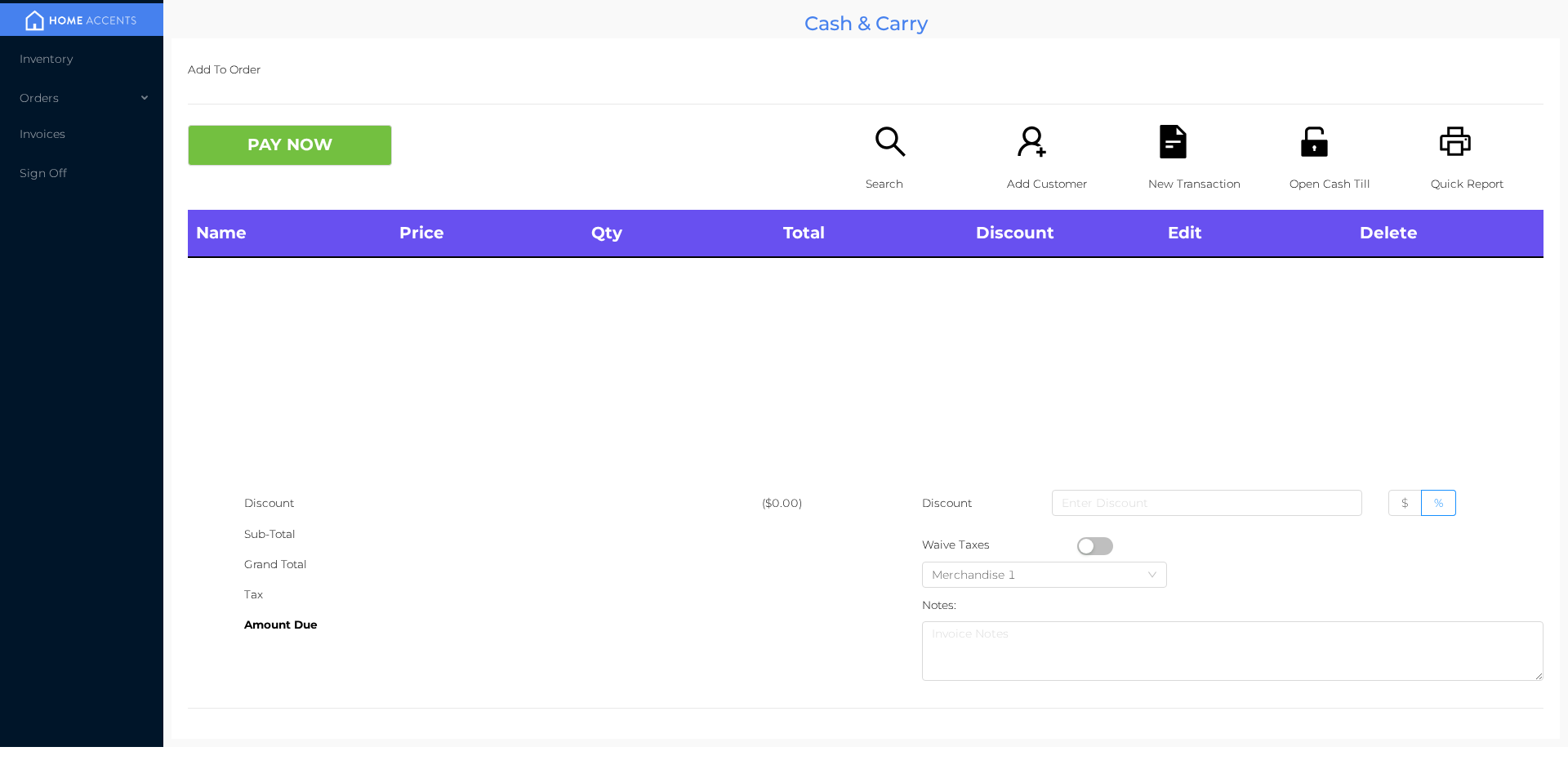
click at [887, 170] on p "Search" at bounding box center [921, 184] width 112 height 31
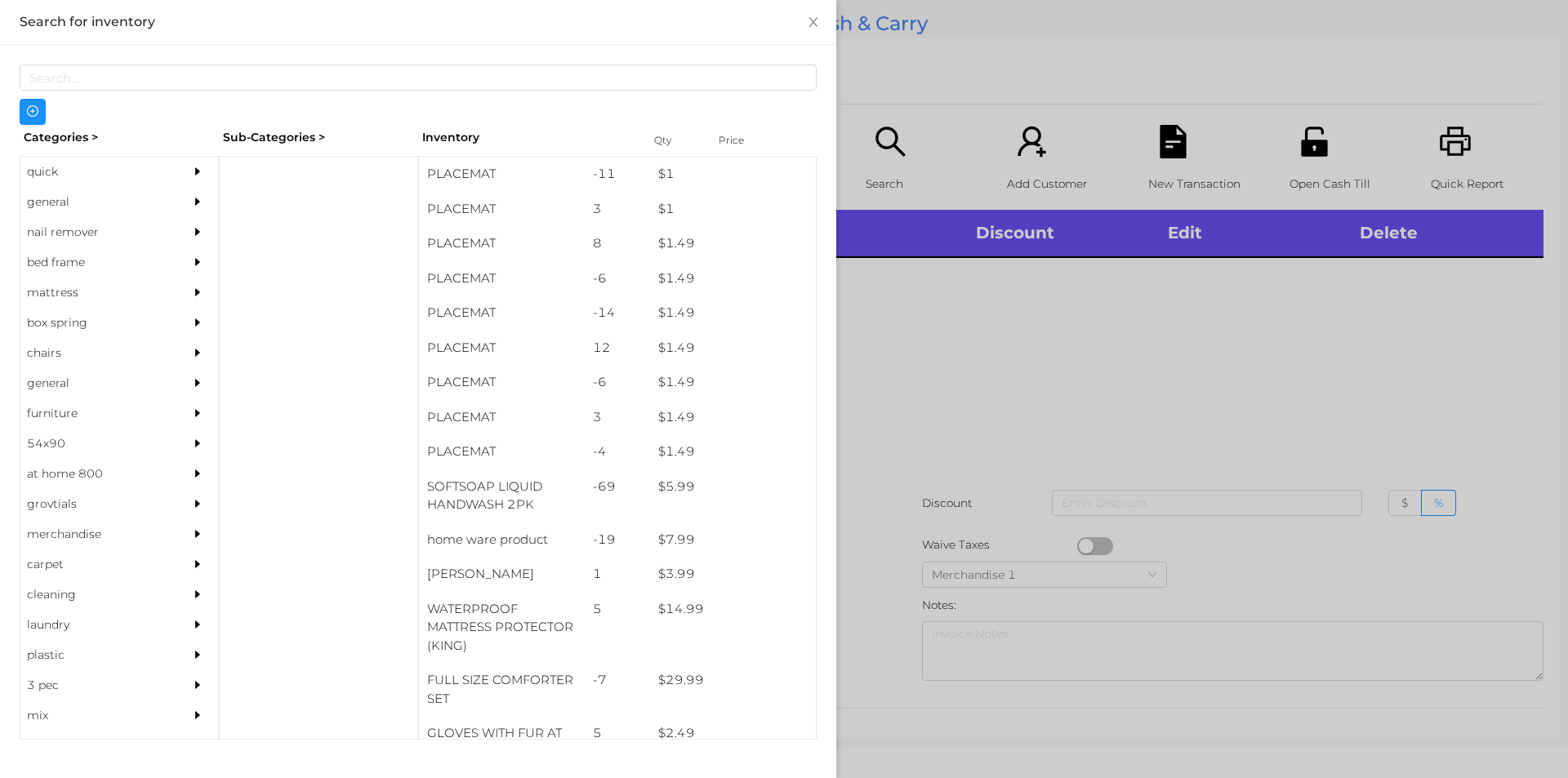
click at [56, 206] on div "general" at bounding box center [94, 202] width 148 height 31
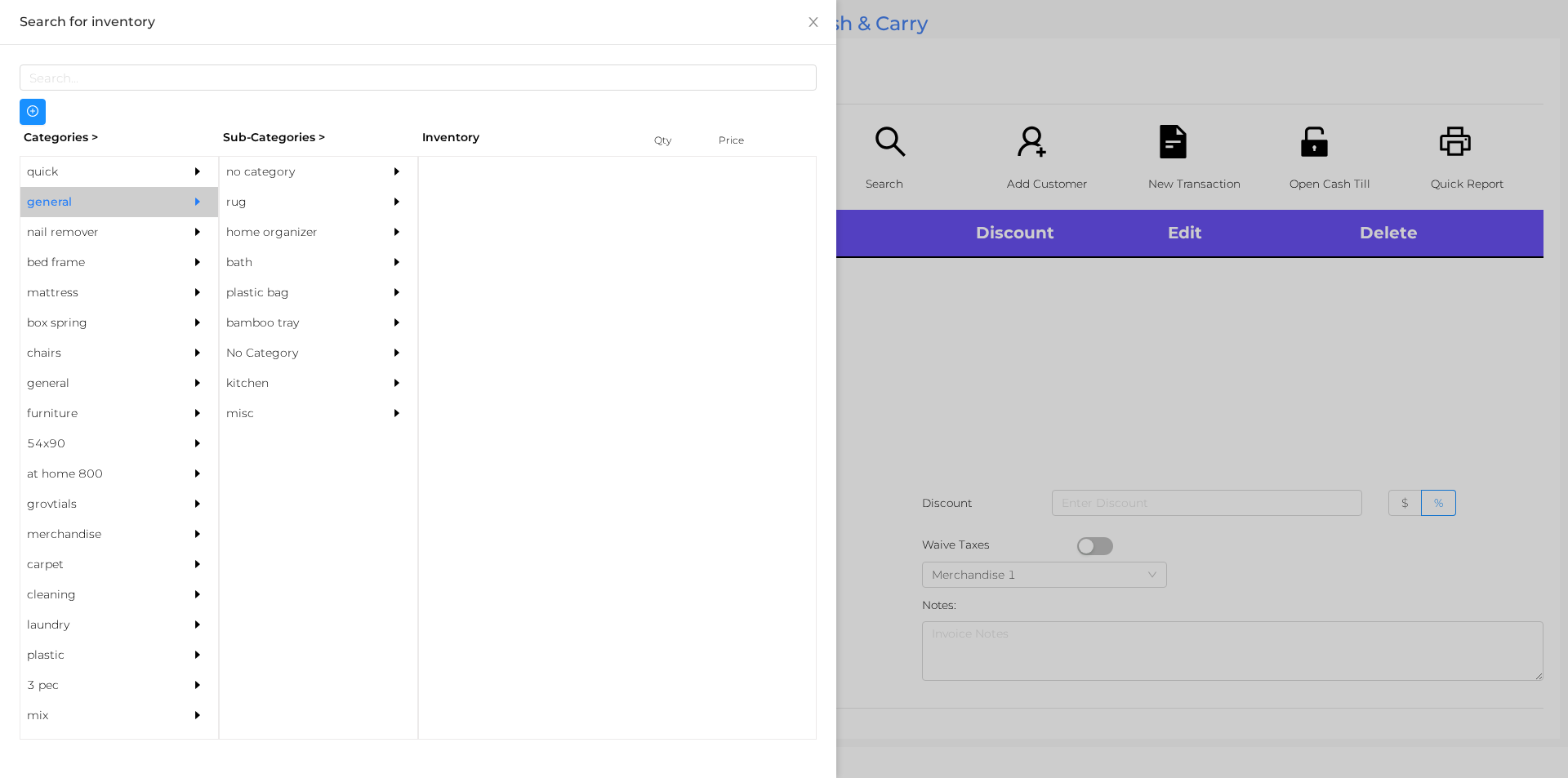
click at [261, 164] on div "no category" at bounding box center [293, 172] width 148 height 31
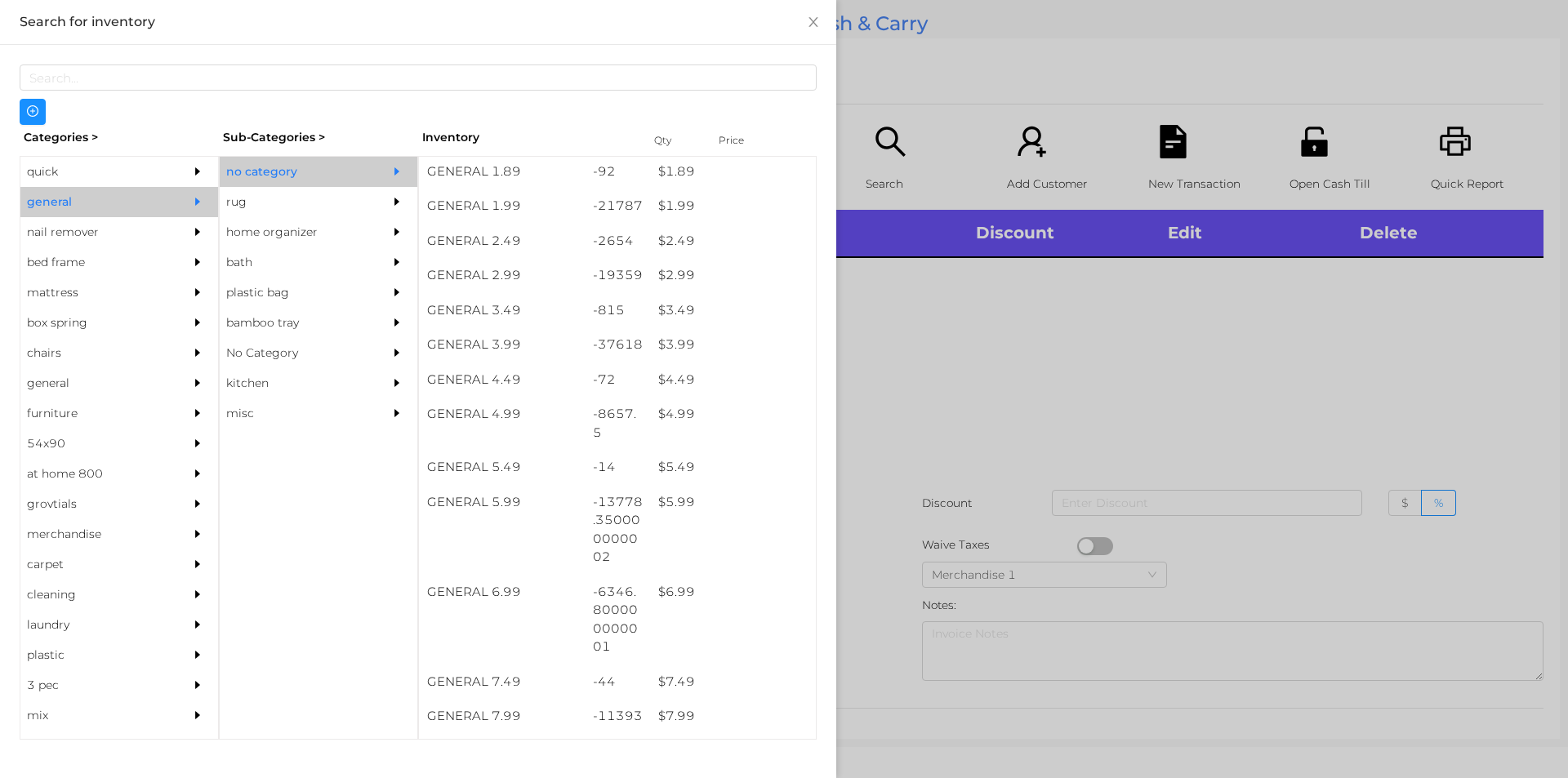
scroll to position [323, 0]
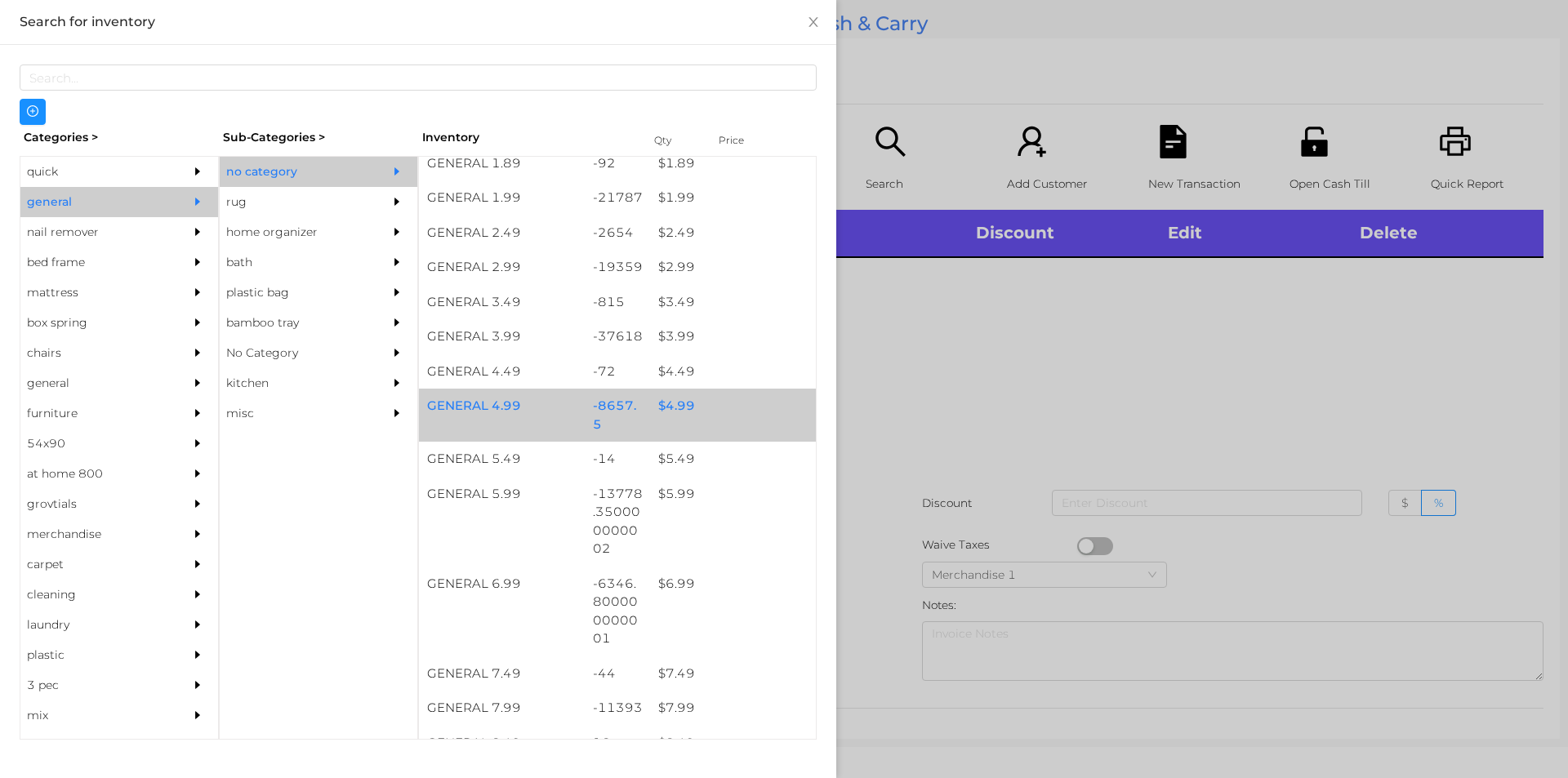
click at [668, 404] on div "$ 4.99" at bounding box center [733, 406] width 166 height 35
click at [677, 398] on div "$ 4.99" at bounding box center [733, 406] width 166 height 35
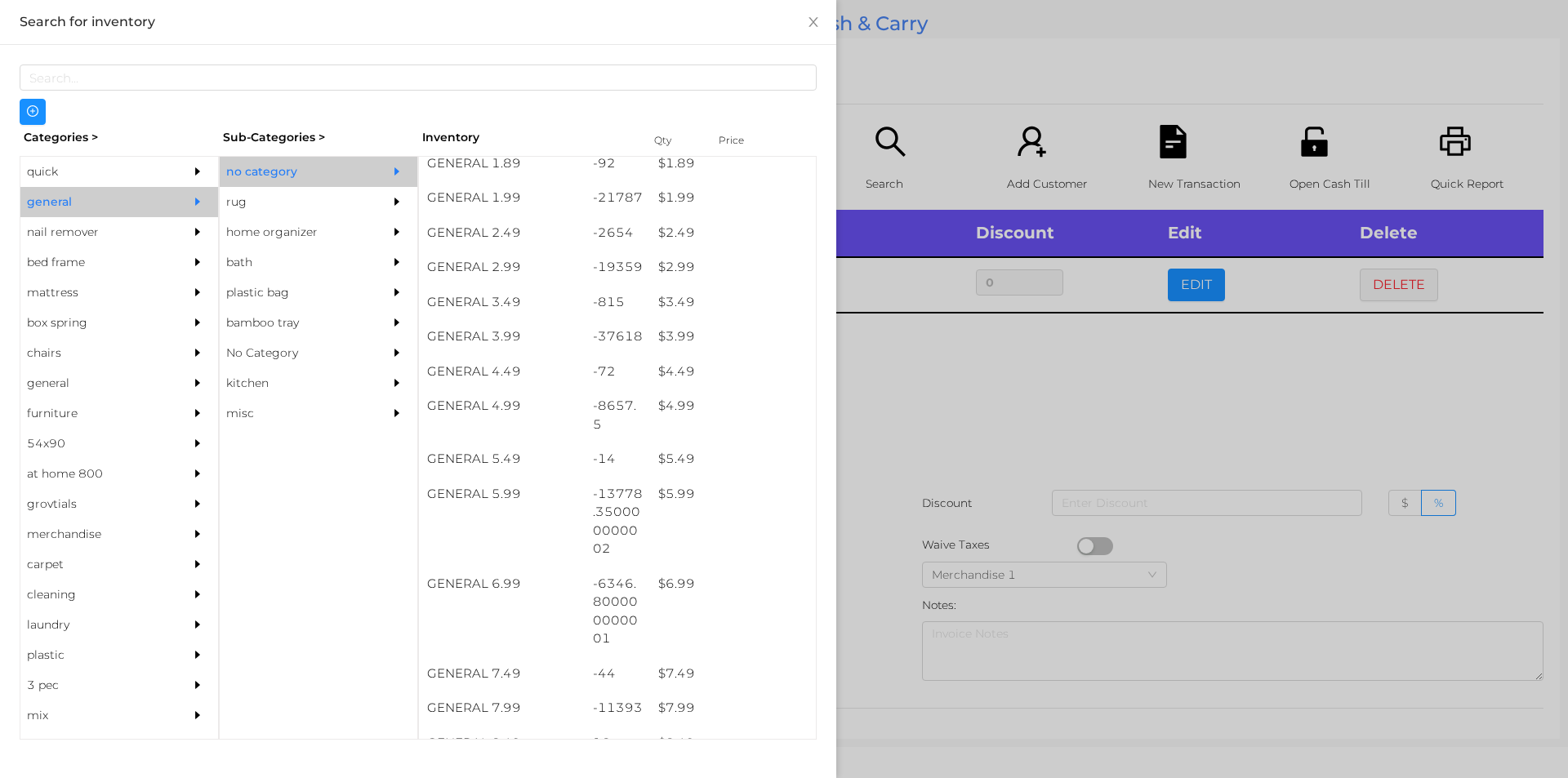
click at [898, 369] on div at bounding box center [784, 389] width 1568 height 778
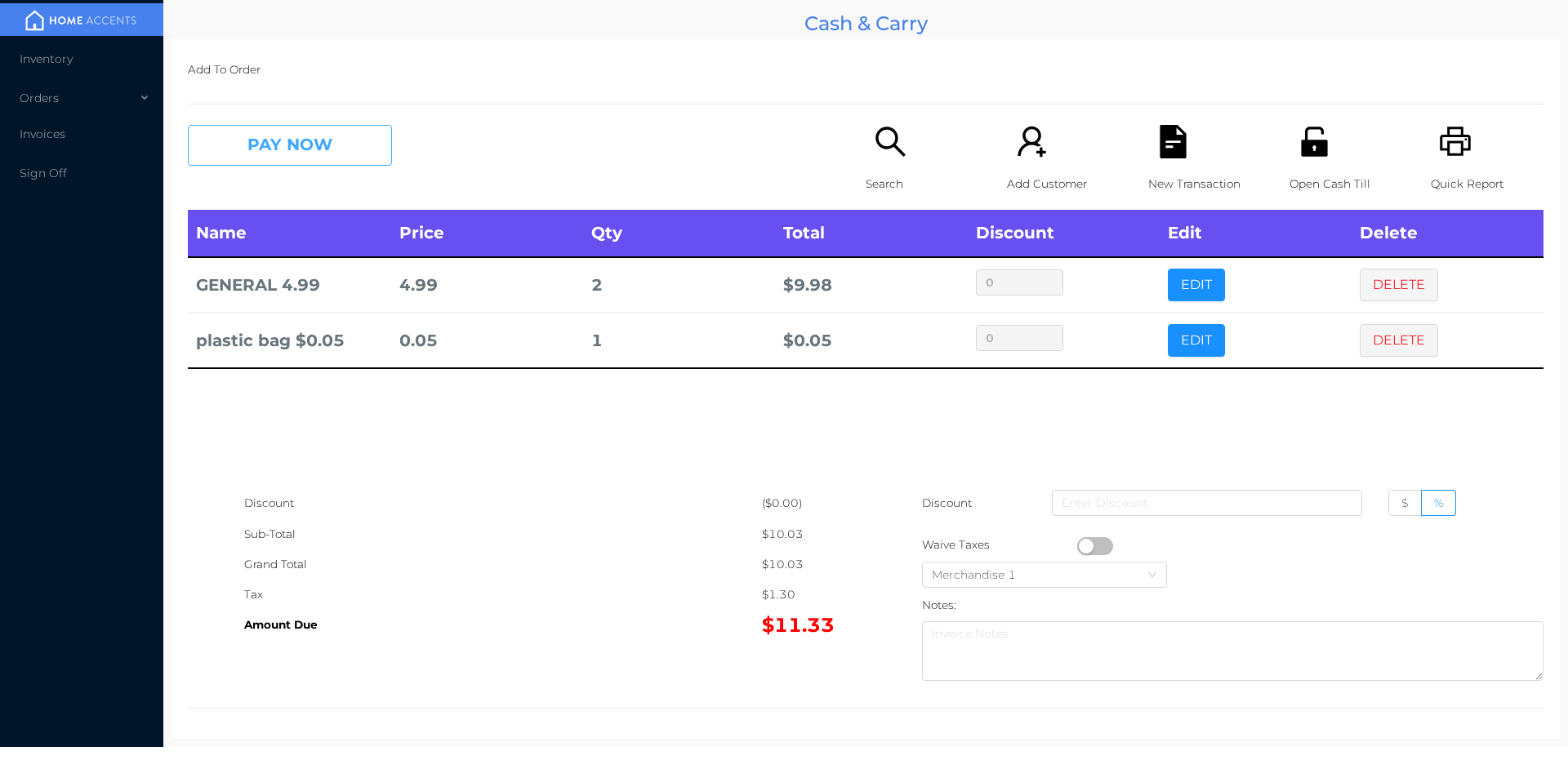
click at [273, 144] on button "PAY NOW" at bounding box center [290, 145] width 204 height 40
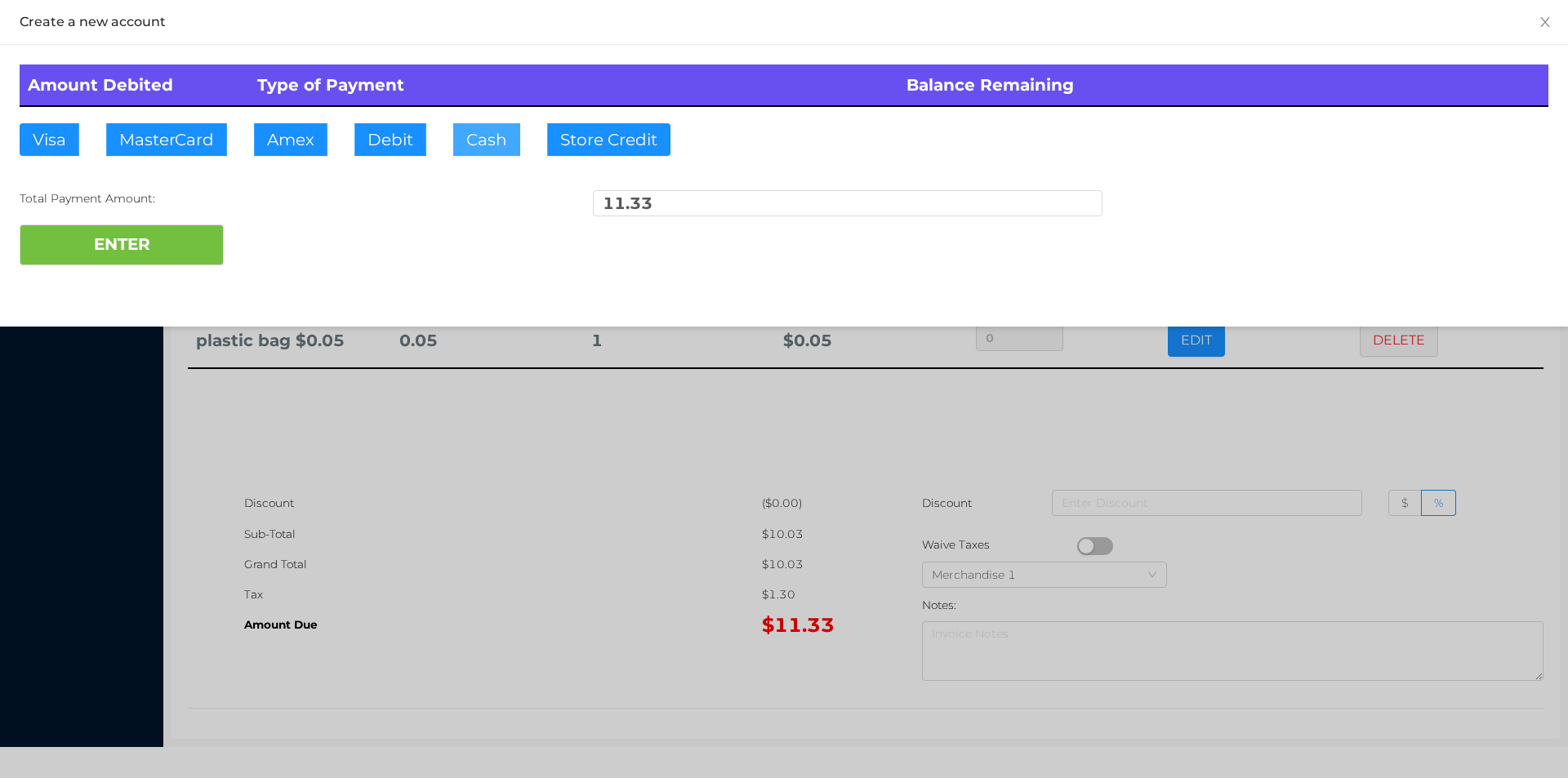
click at [481, 142] on button "Cash" at bounding box center [487, 139] width 67 height 32
click at [120, 254] on button "ENTER" at bounding box center [121, 245] width 204 height 40
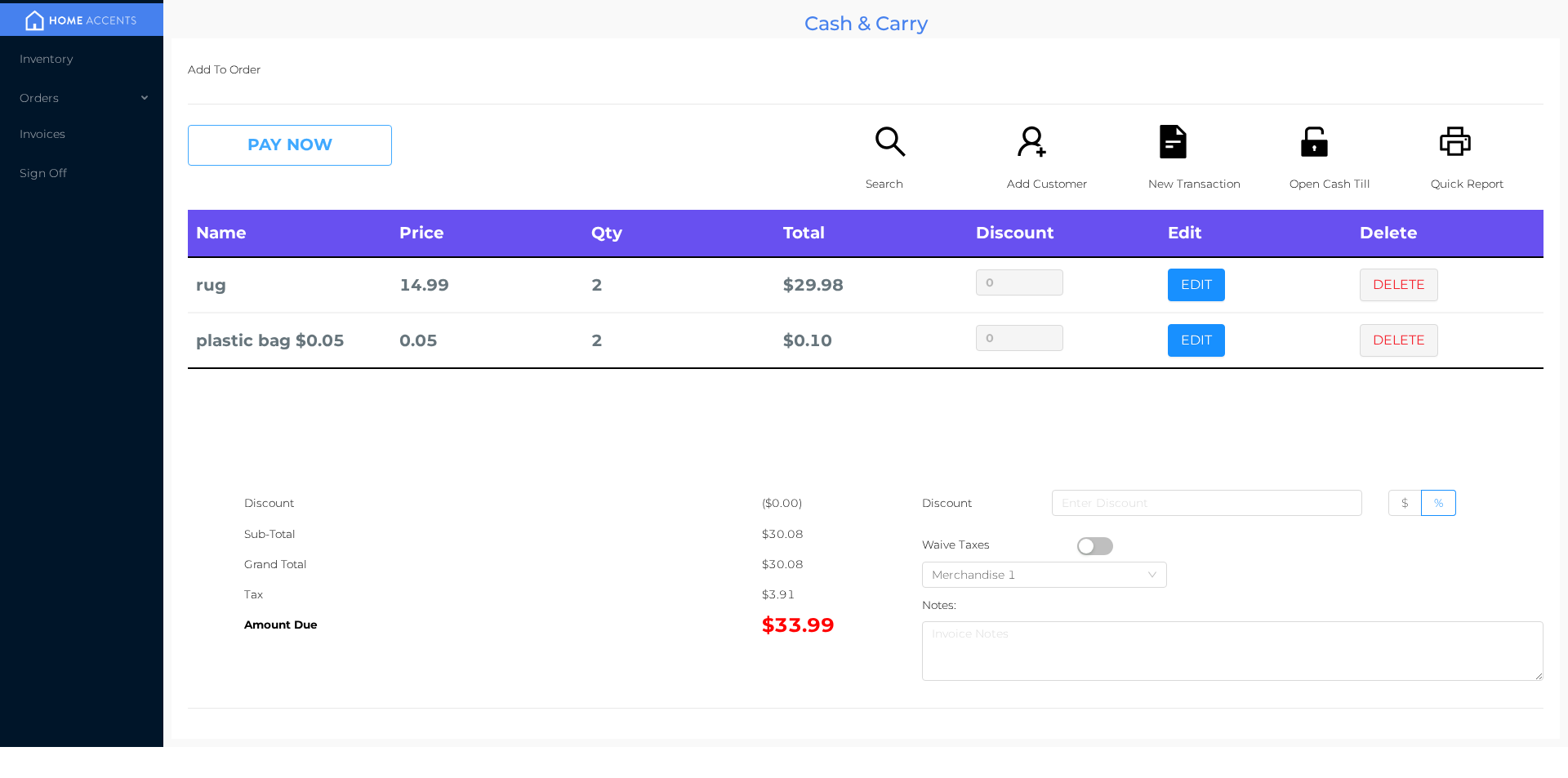
click at [295, 150] on button "PAY NOW" at bounding box center [290, 145] width 204 height 40
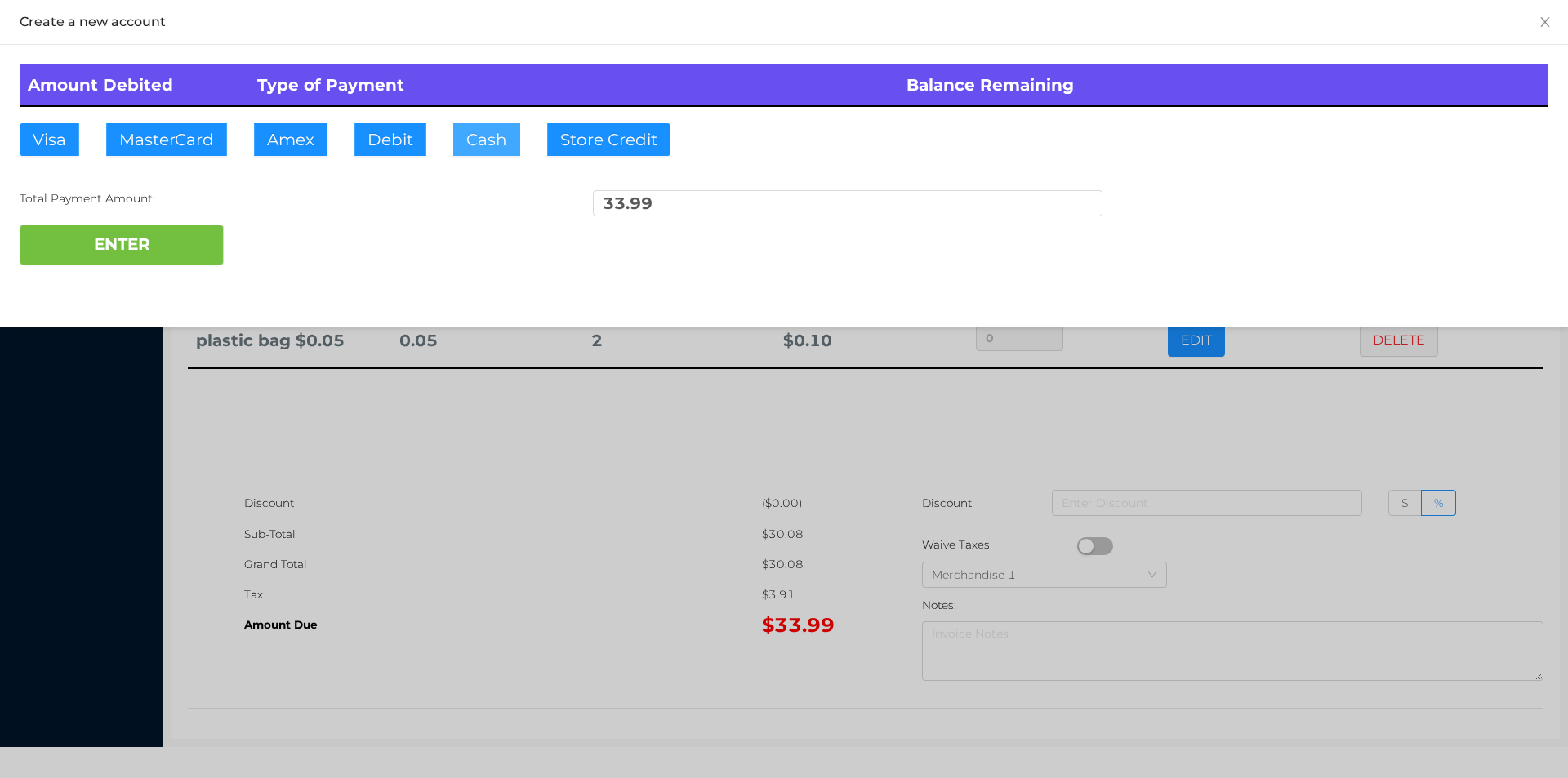
click at [471, 148] on button "Cash" at bounding box center [487, 139] width 67 height 32
type input "40."
click at [174, 248] on button "ENTER" at bounding box center [121, 245] width 204 height 40
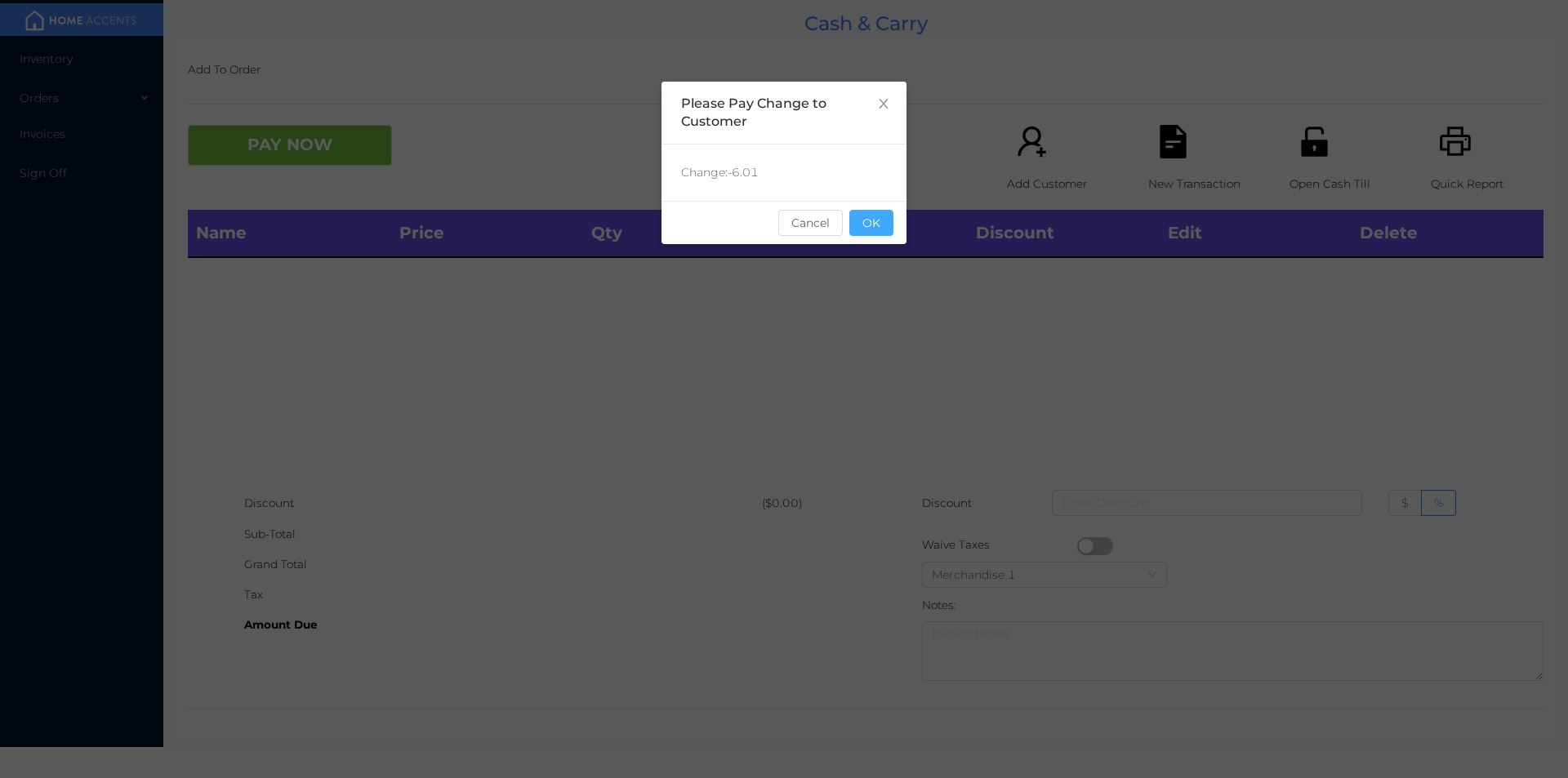
click at [872, 227] on button "OK" at bounding box center [871, 222] width 44 height 26
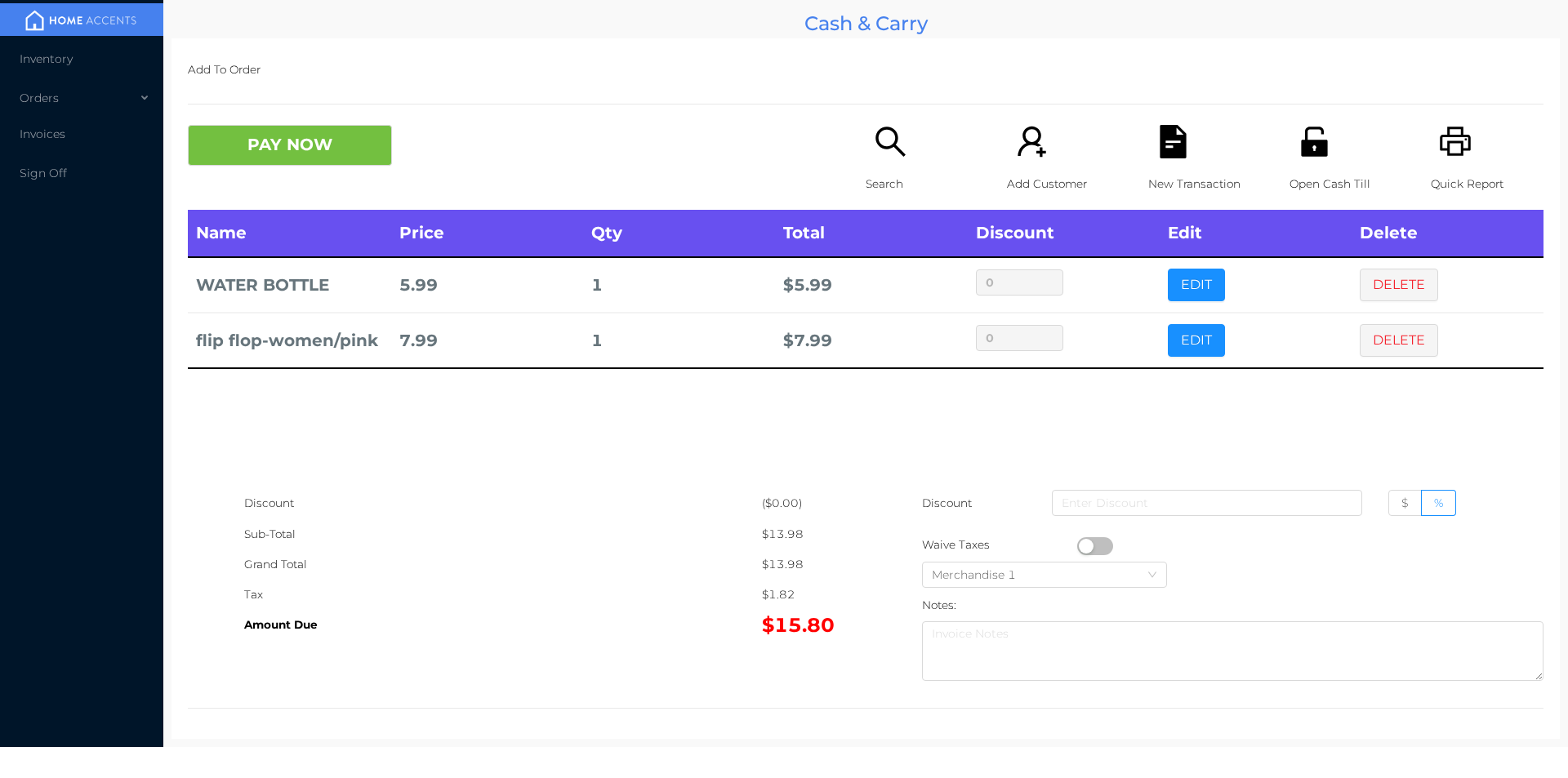
click at [898, 161] on div "Search" at bounding box center [921, 167] width 112 height 85
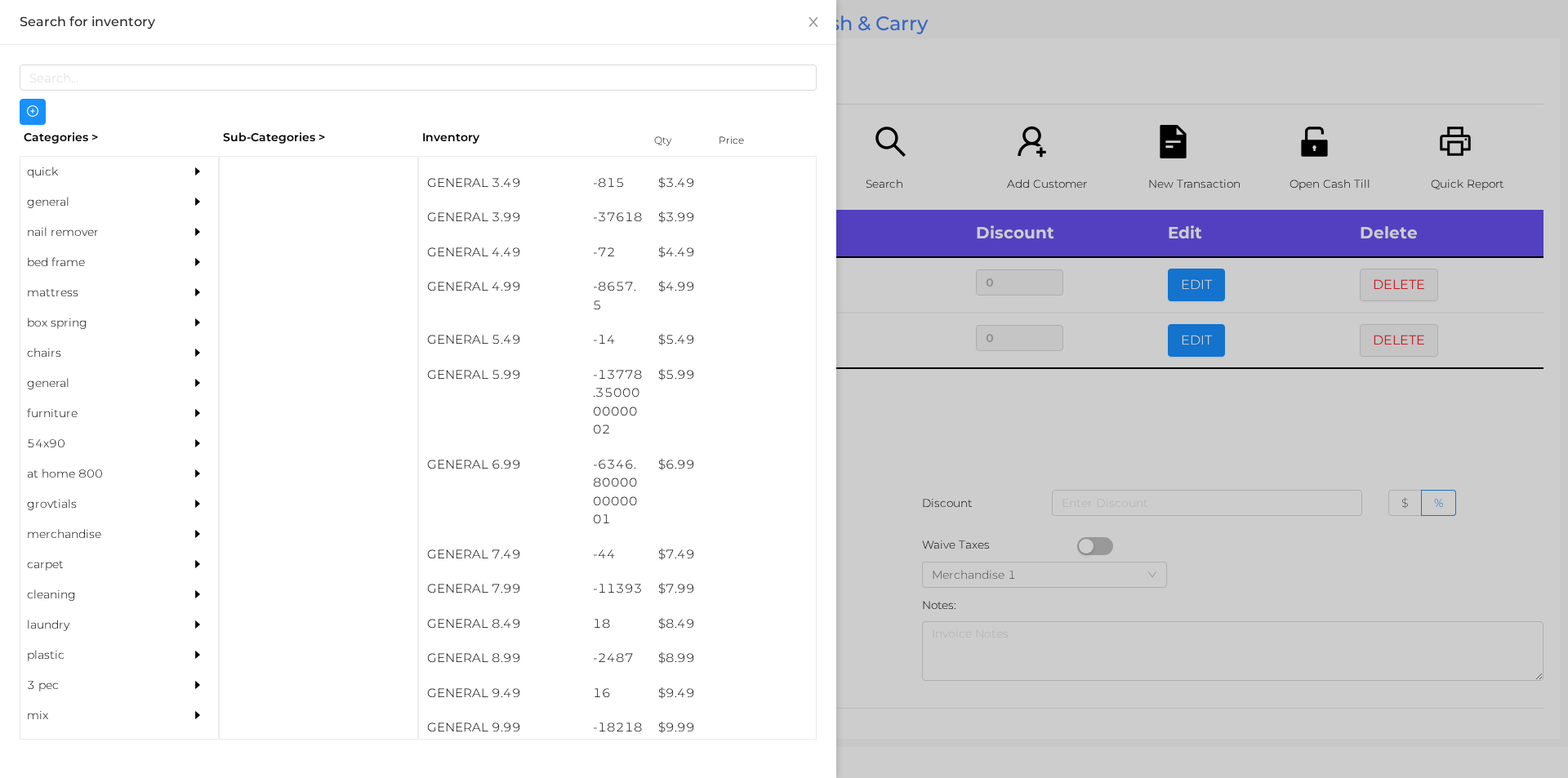
scroll to position [511, 0]
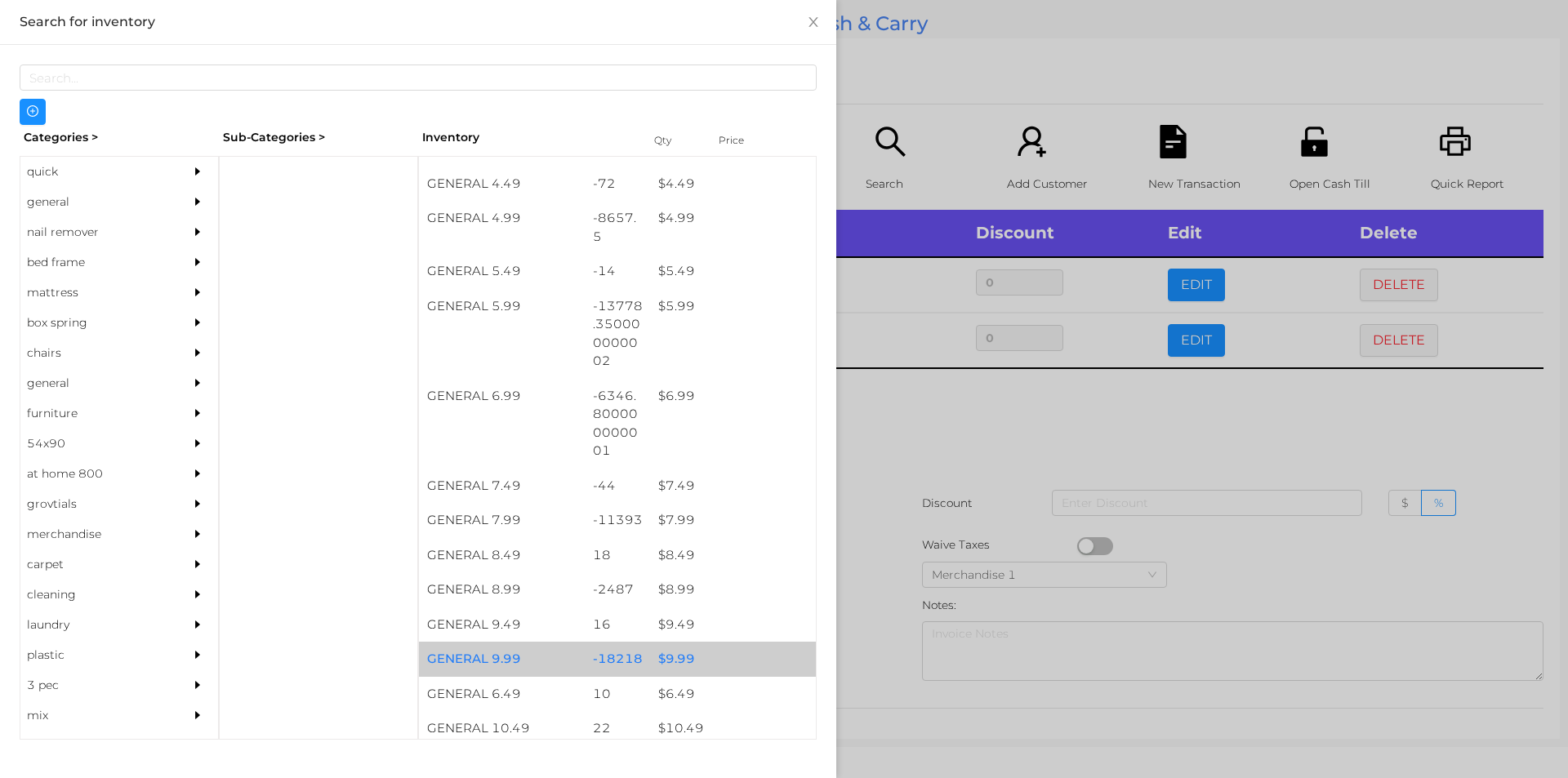
click at [665, 656] on div "$ 9.99" at bounding box center [733, 658] width 166 height 35
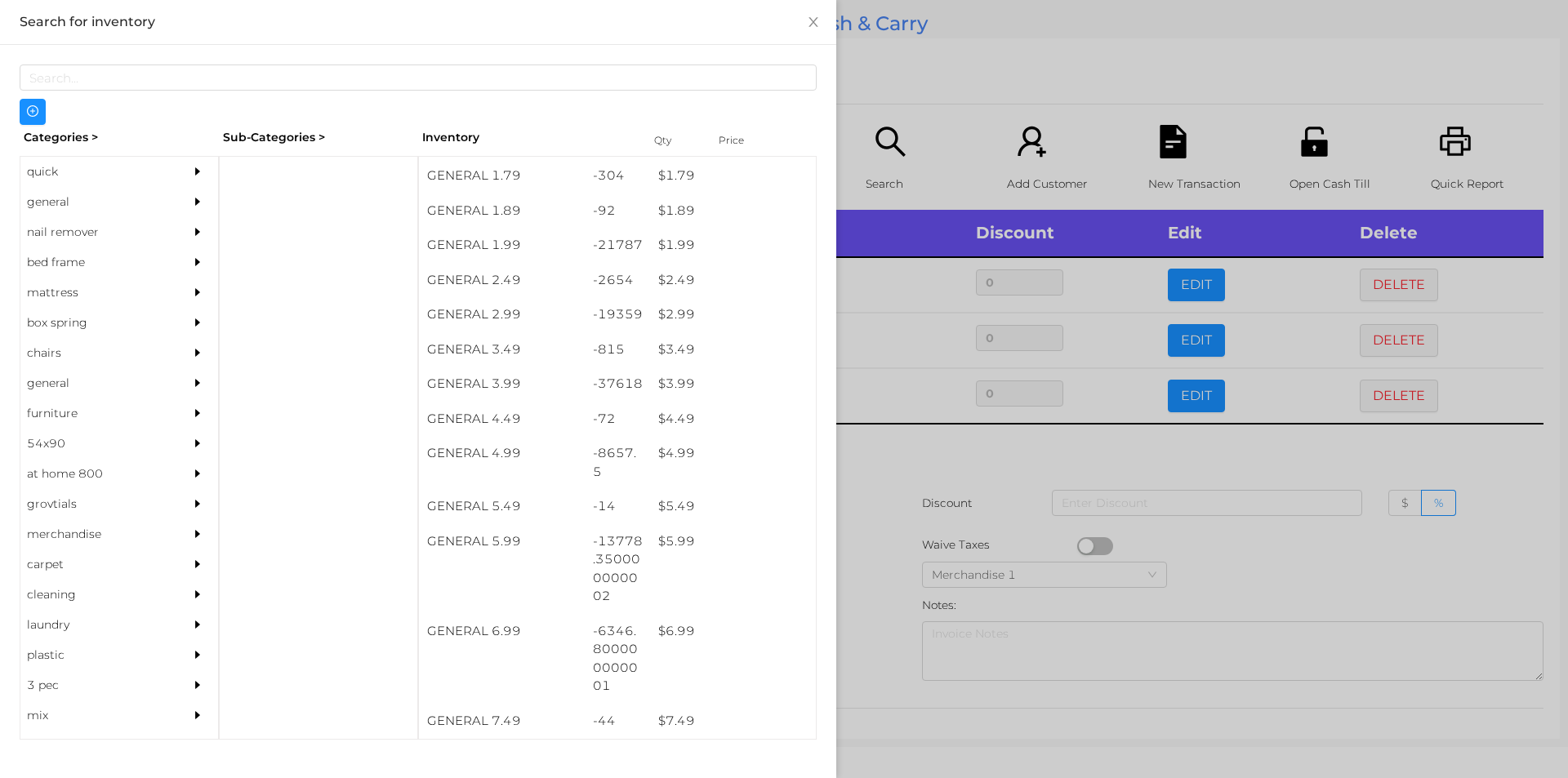
scroll to position [0, 0]
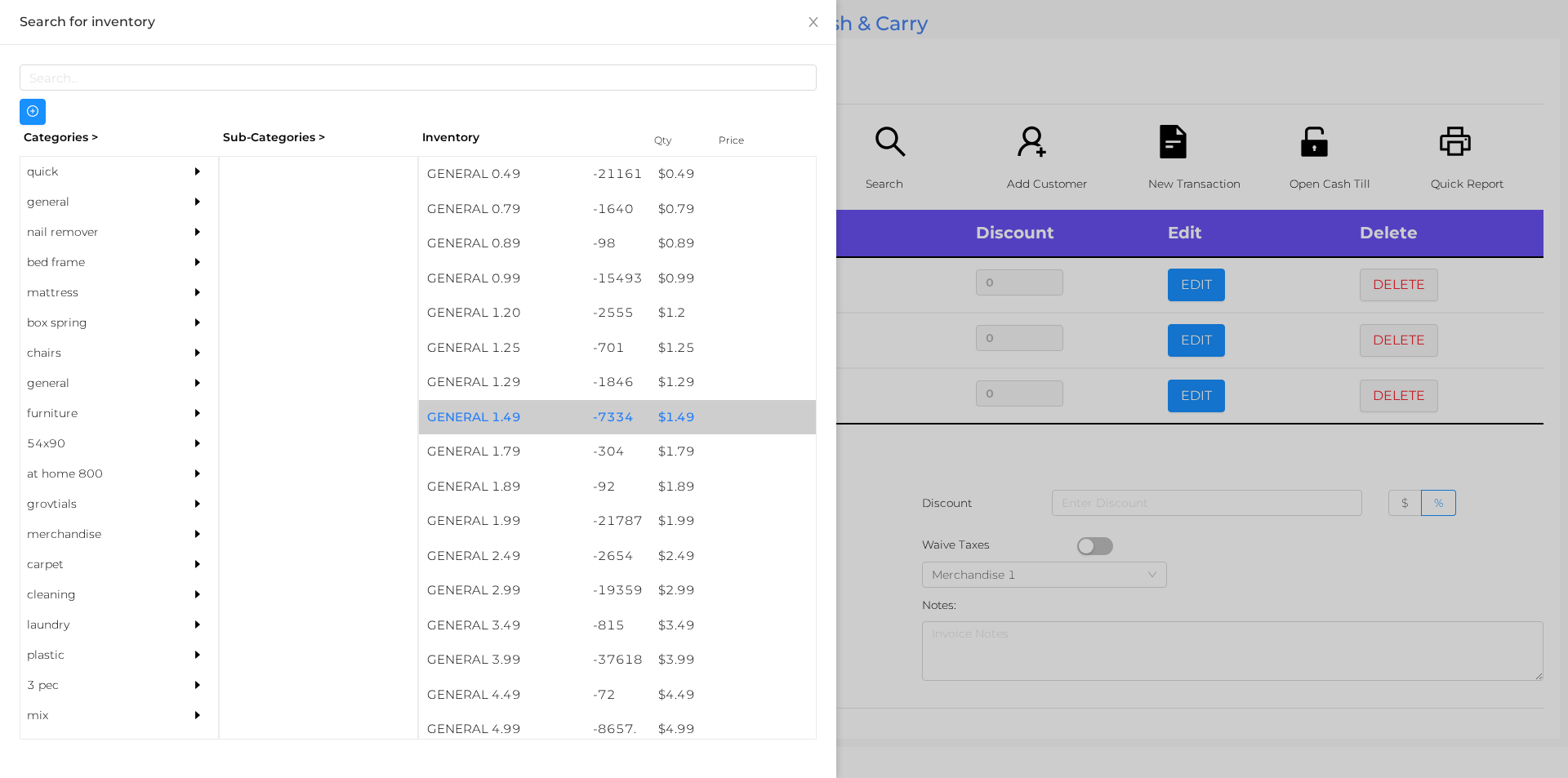
click at [667, 419] on div "$ 1.49" at bounding box center [733, 417] width 166 height 35
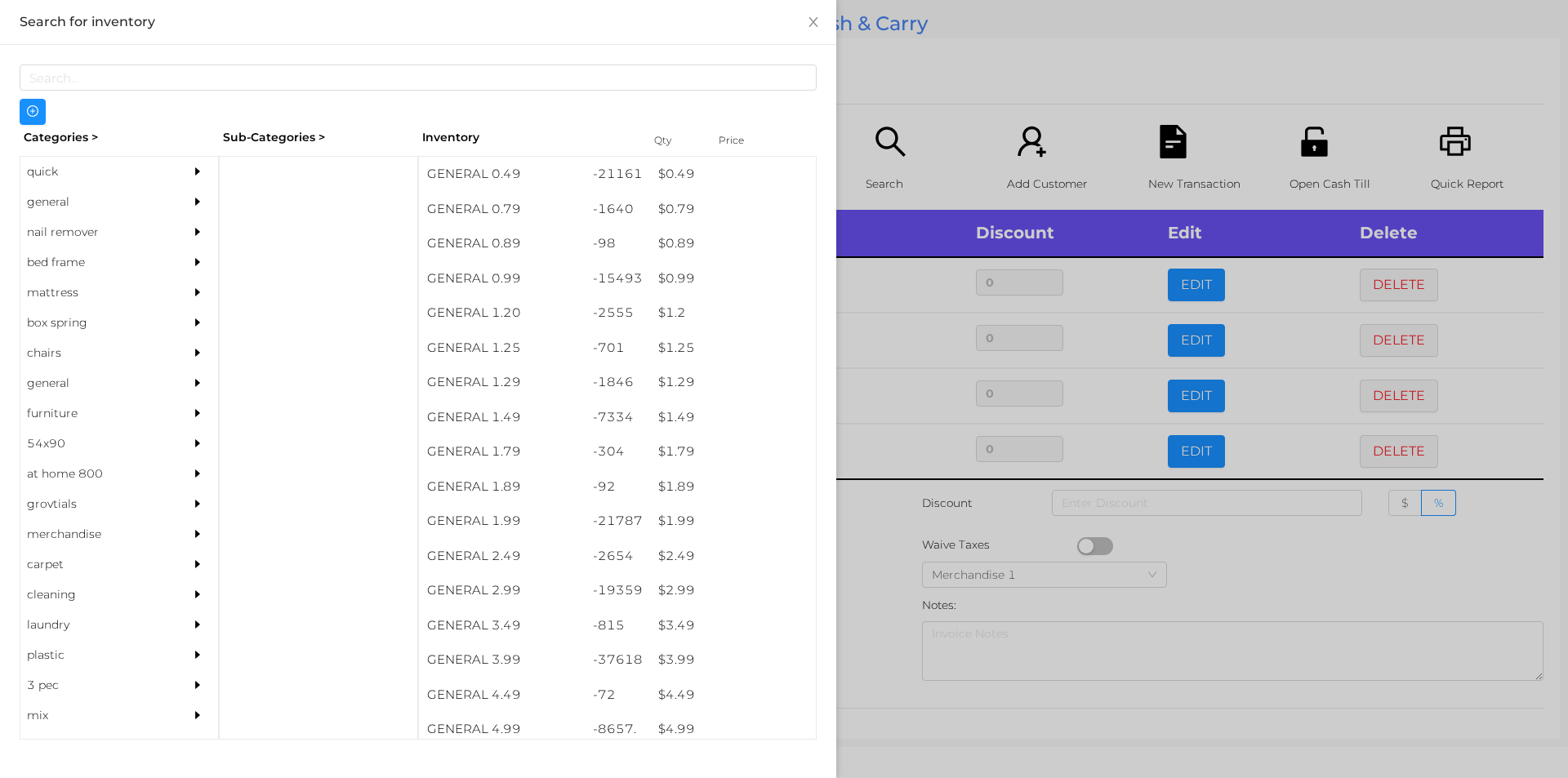
click at [873, 526] on div at bounding box center [784, 389] width 1568 height 778
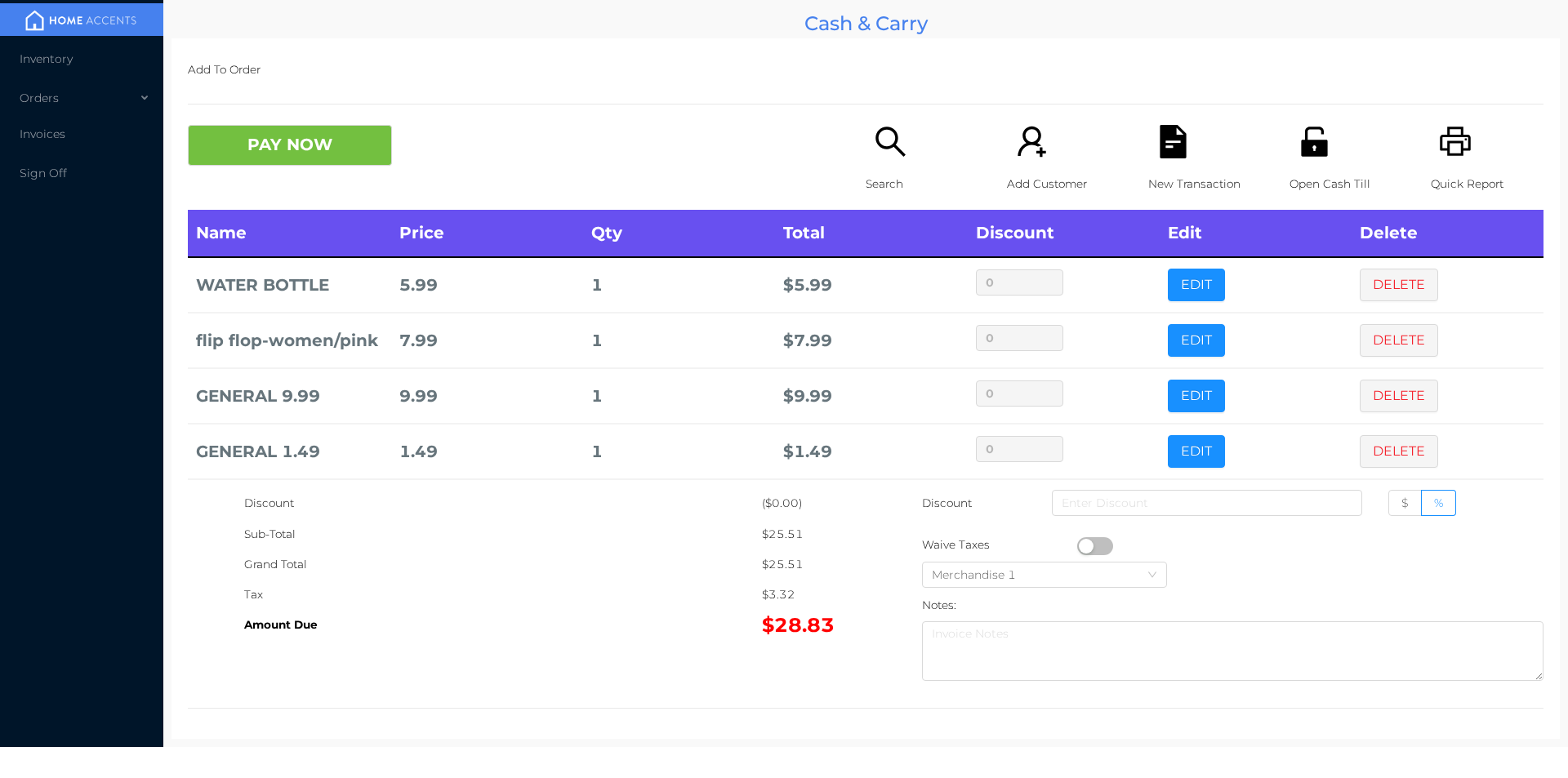
click at [1178, 158] on icon "icon: file-text" at bounding box center [1172, 141] width 33 height 33
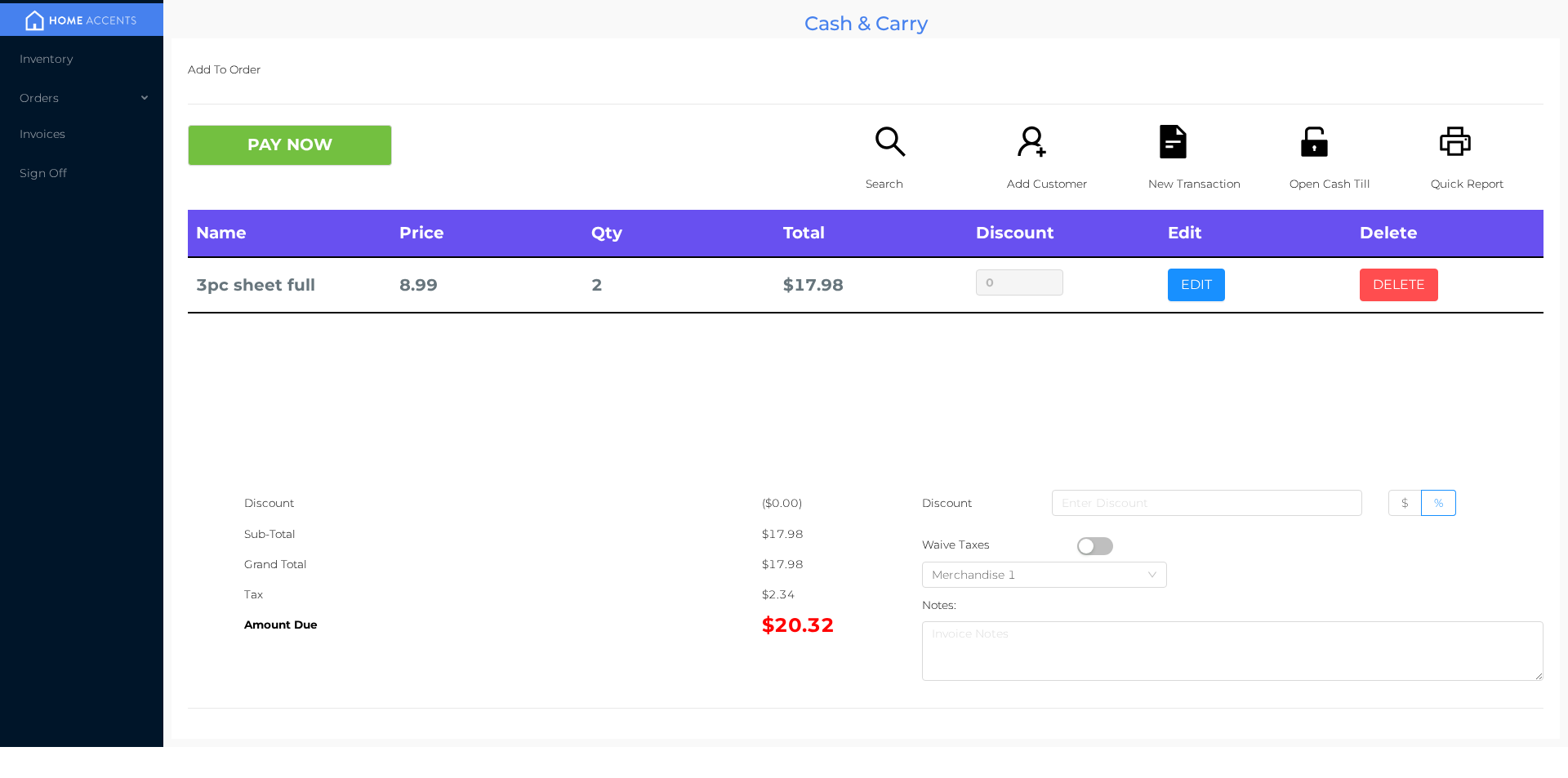
click at [1366, 284] on button "DELETE" at bounding box center [1398, 285] width 78 height 32
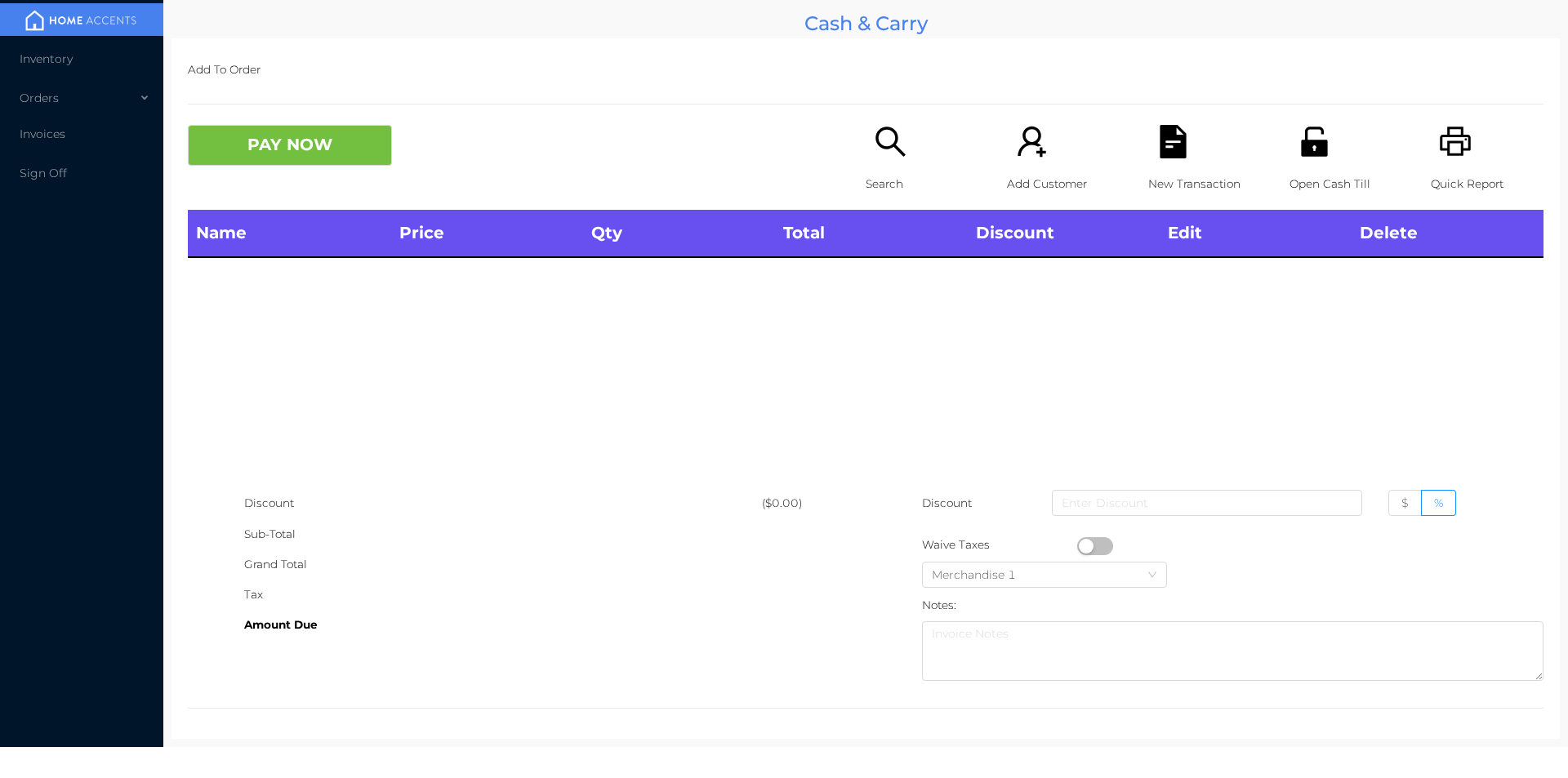
click at [880, 157] on icon "icon: search" at bounding box center [890, 141] width 33 height 33
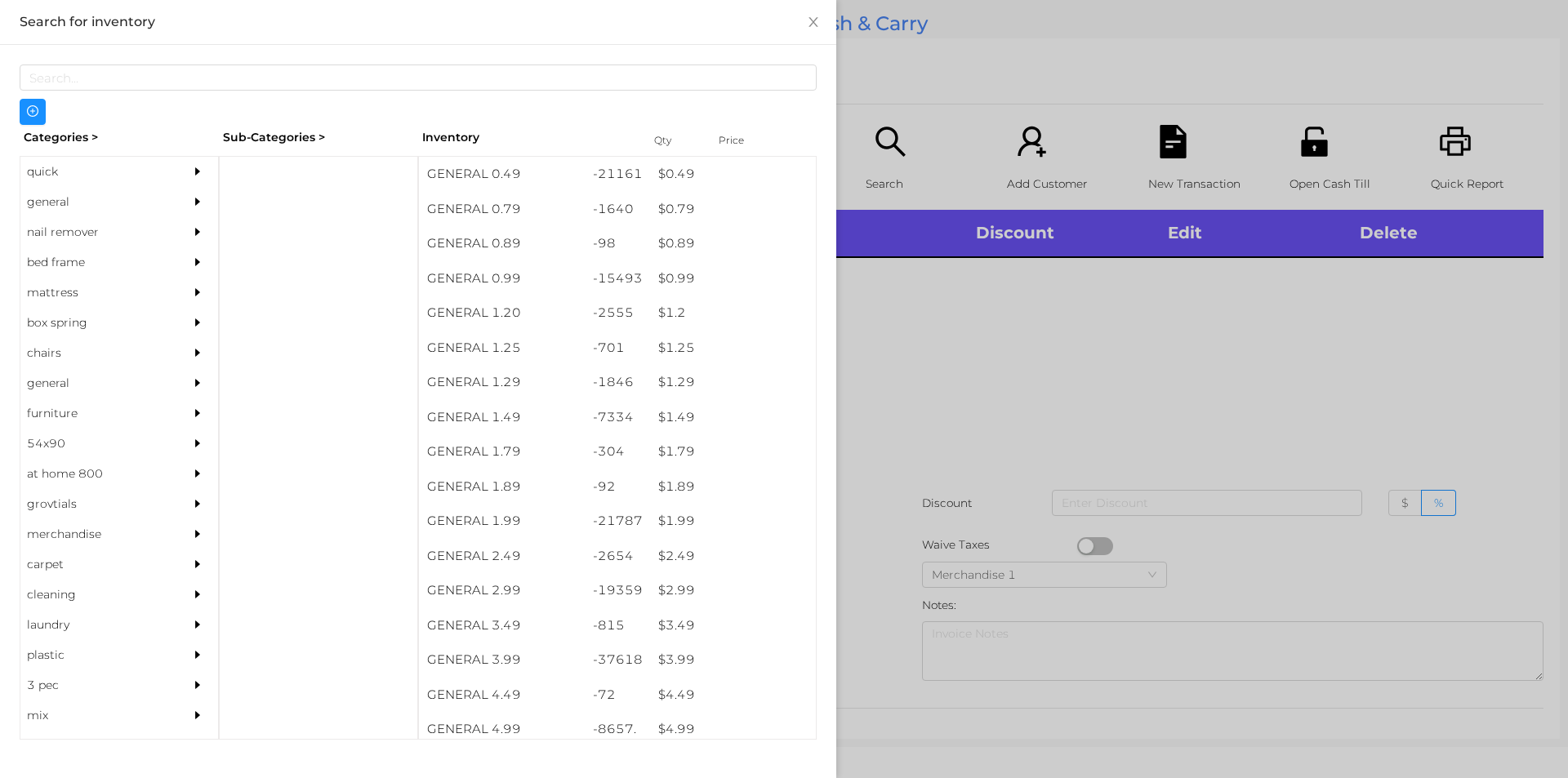
click at [49, 207] on div "general" at bounding box center [94, 202] width 148 height 31
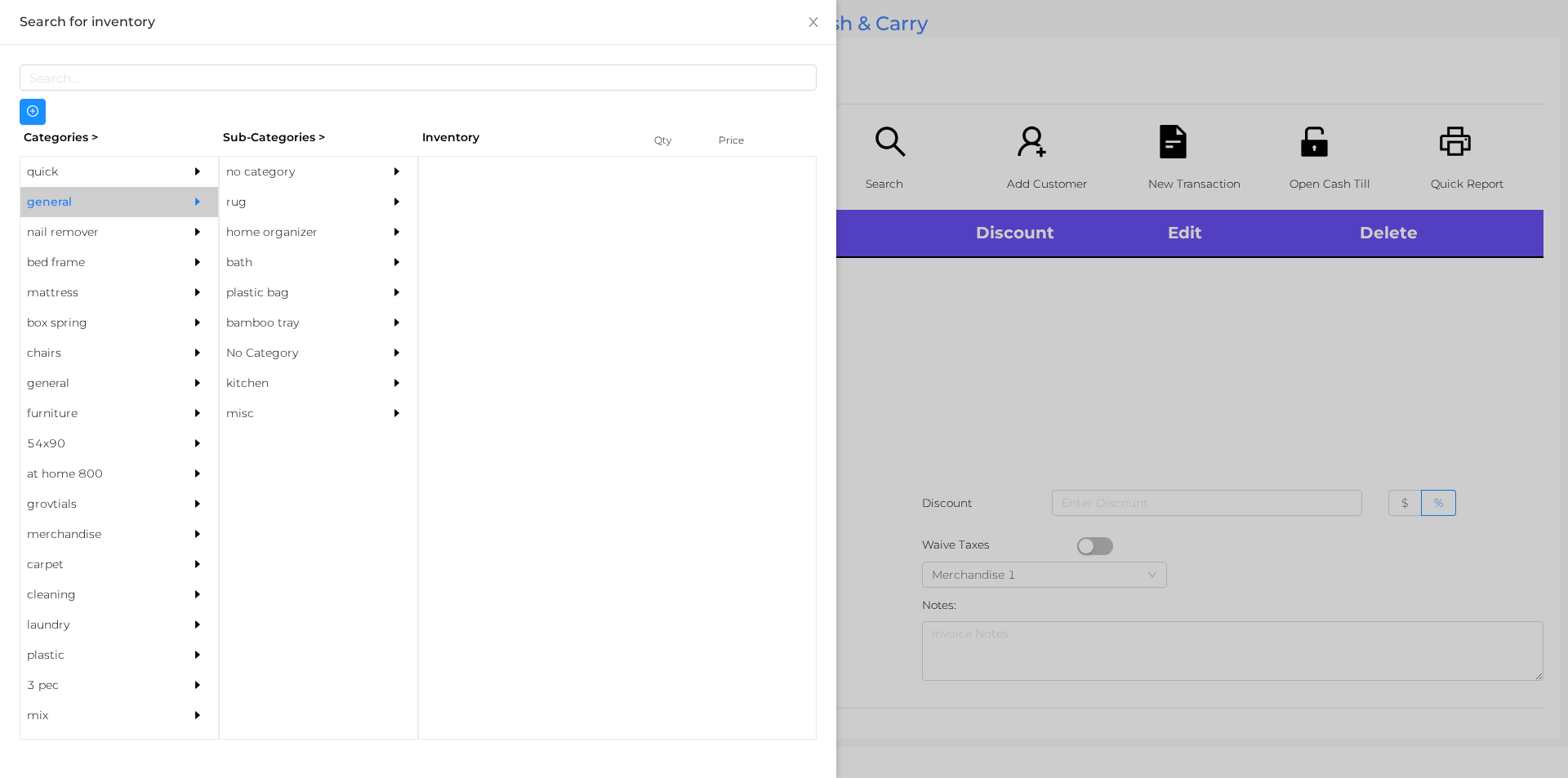
click at [252, 175] on div "no category" at bounding box center [293, 172] width 148 height 31
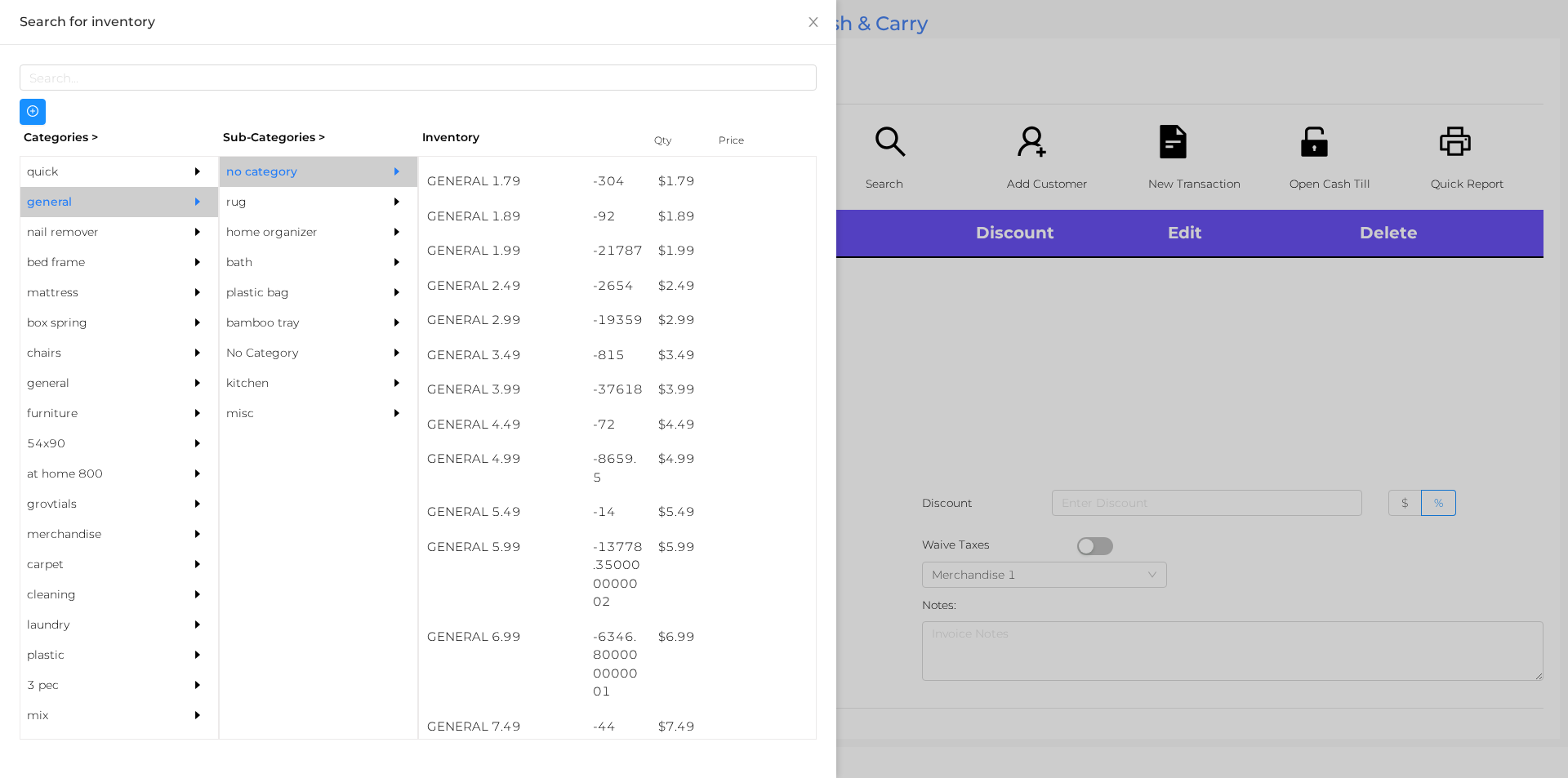
scroll to position [282, 0]
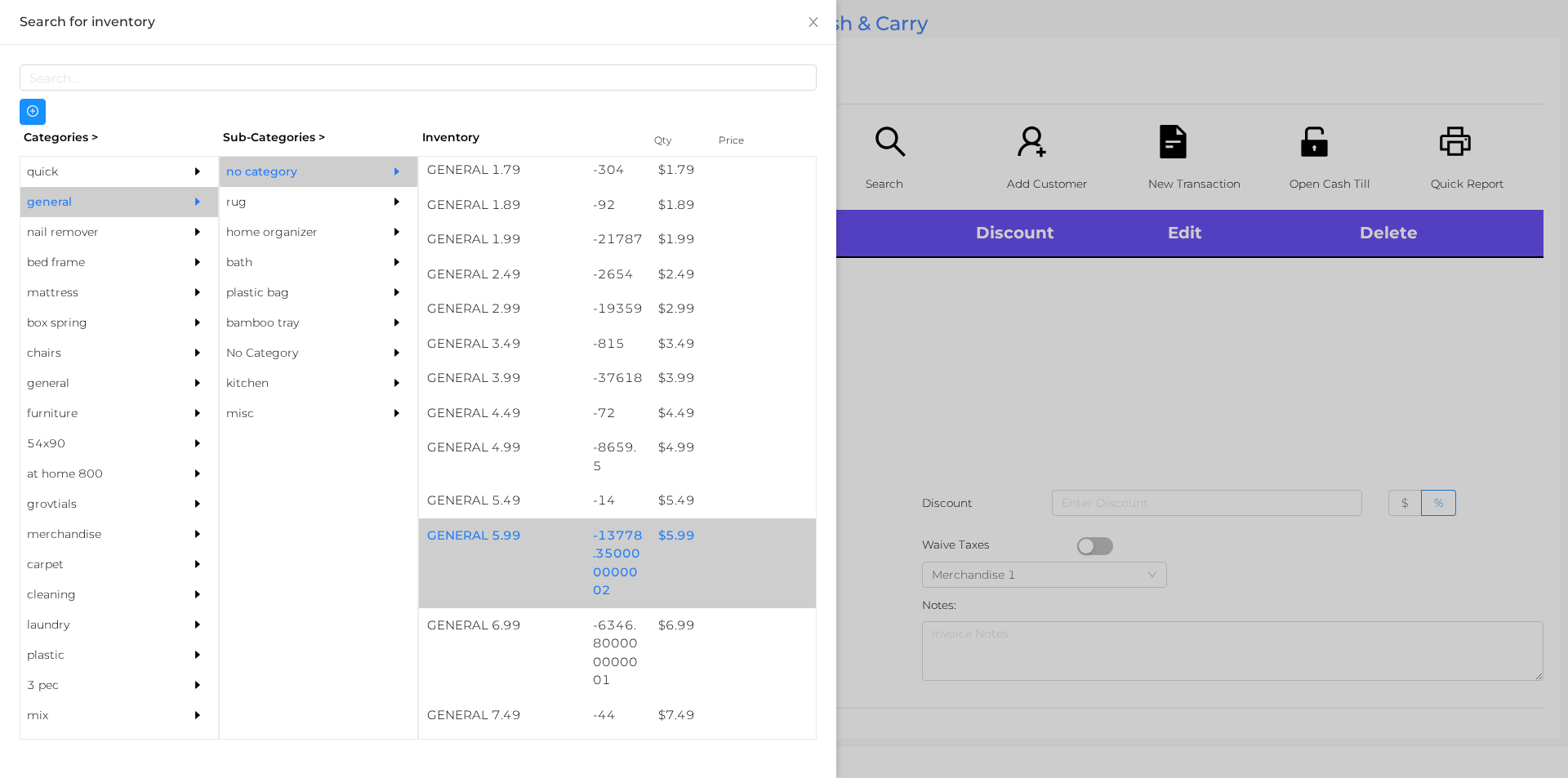
click at [675, 533] on div "$ 5.99" at bounding box center [733, 535] width 166 height 35
click at [679, 535] on div "$ 5.99" at bounding box center [733, 535] width 166 height 35
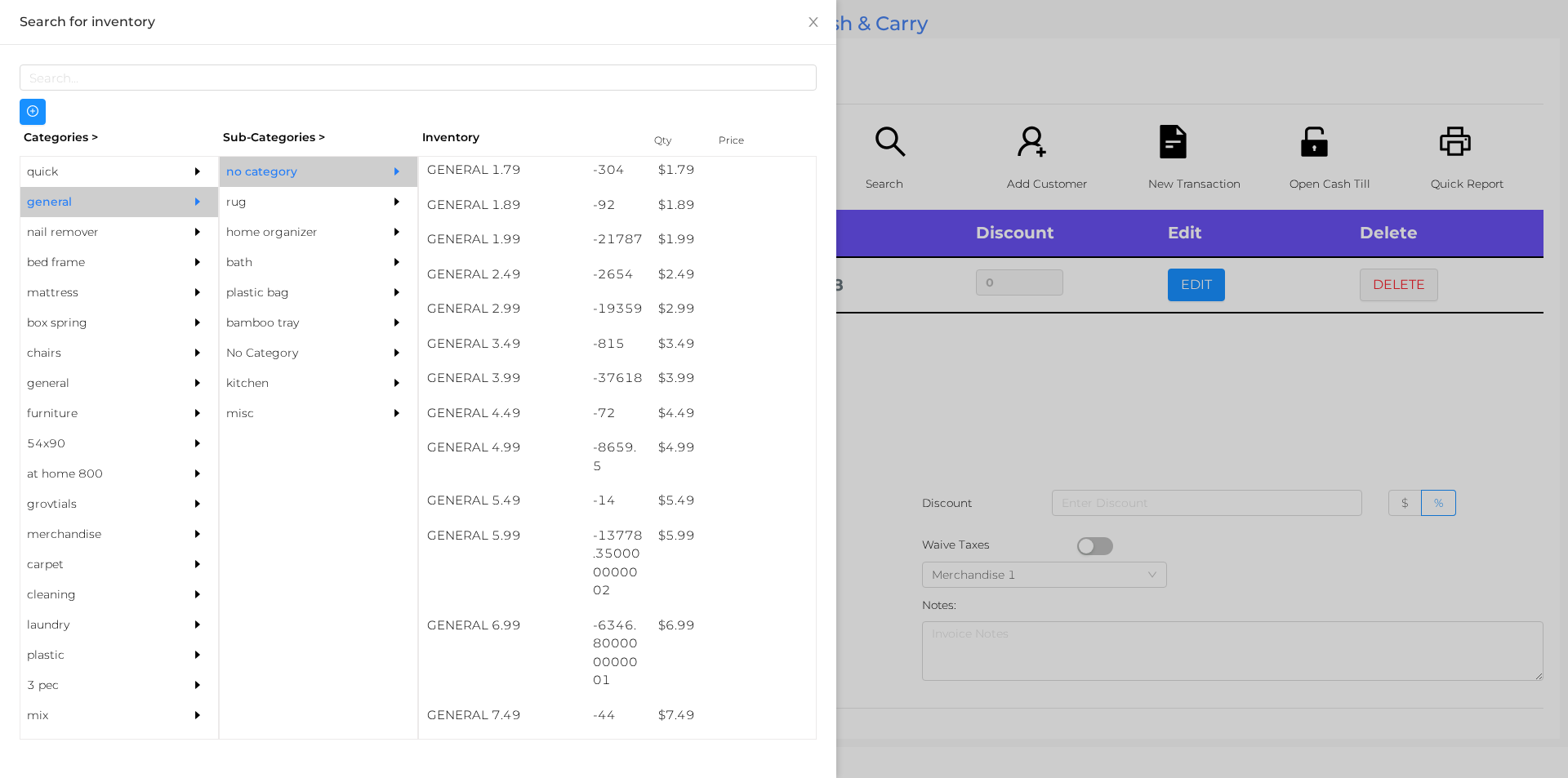
click at [972, 368] on div at bounding box center [784, 389] width 1568 height 778
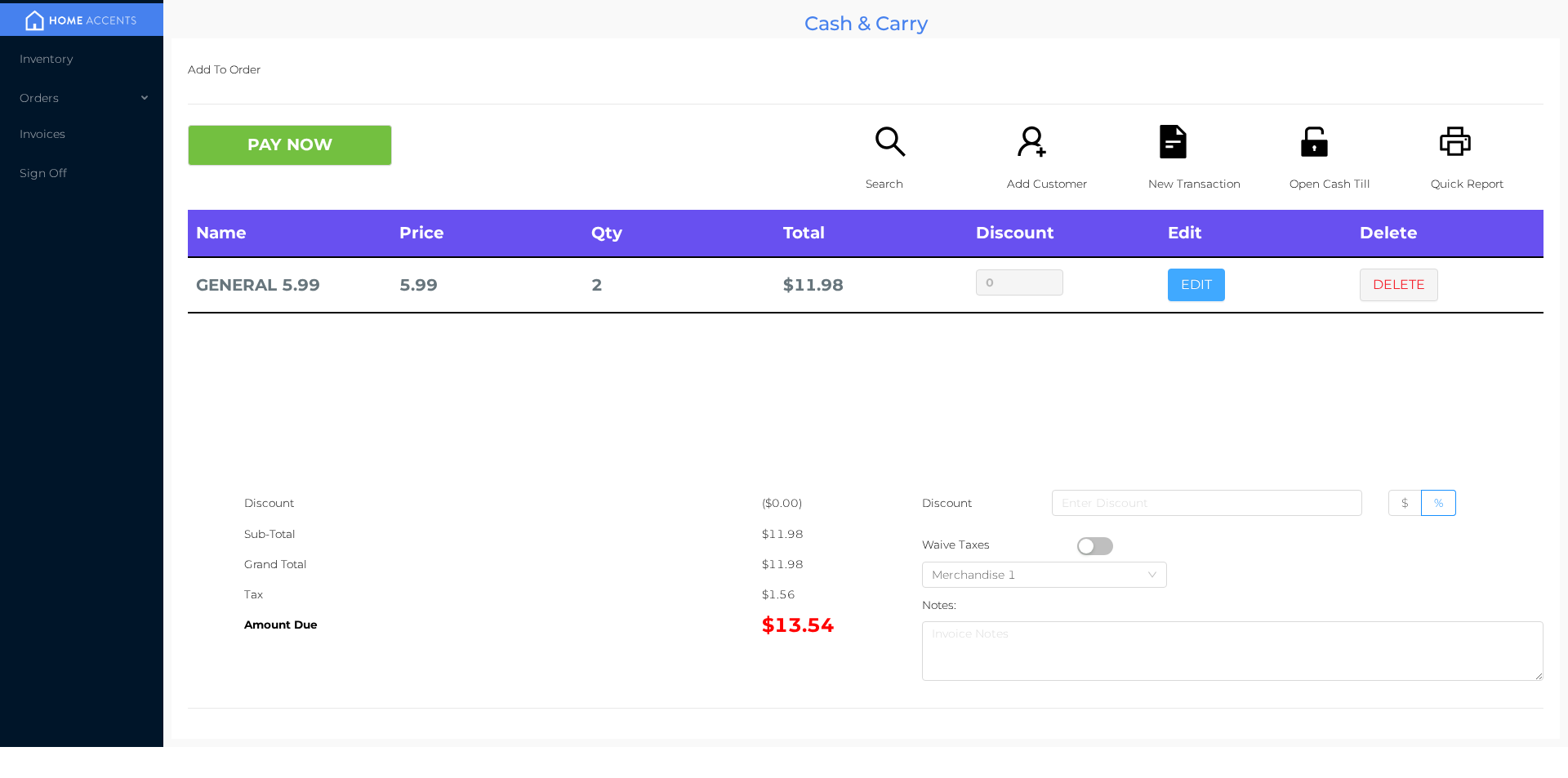
click at [1178, 288] on button "EDIT" at bounding box center [1196, 285] width 58 height 32
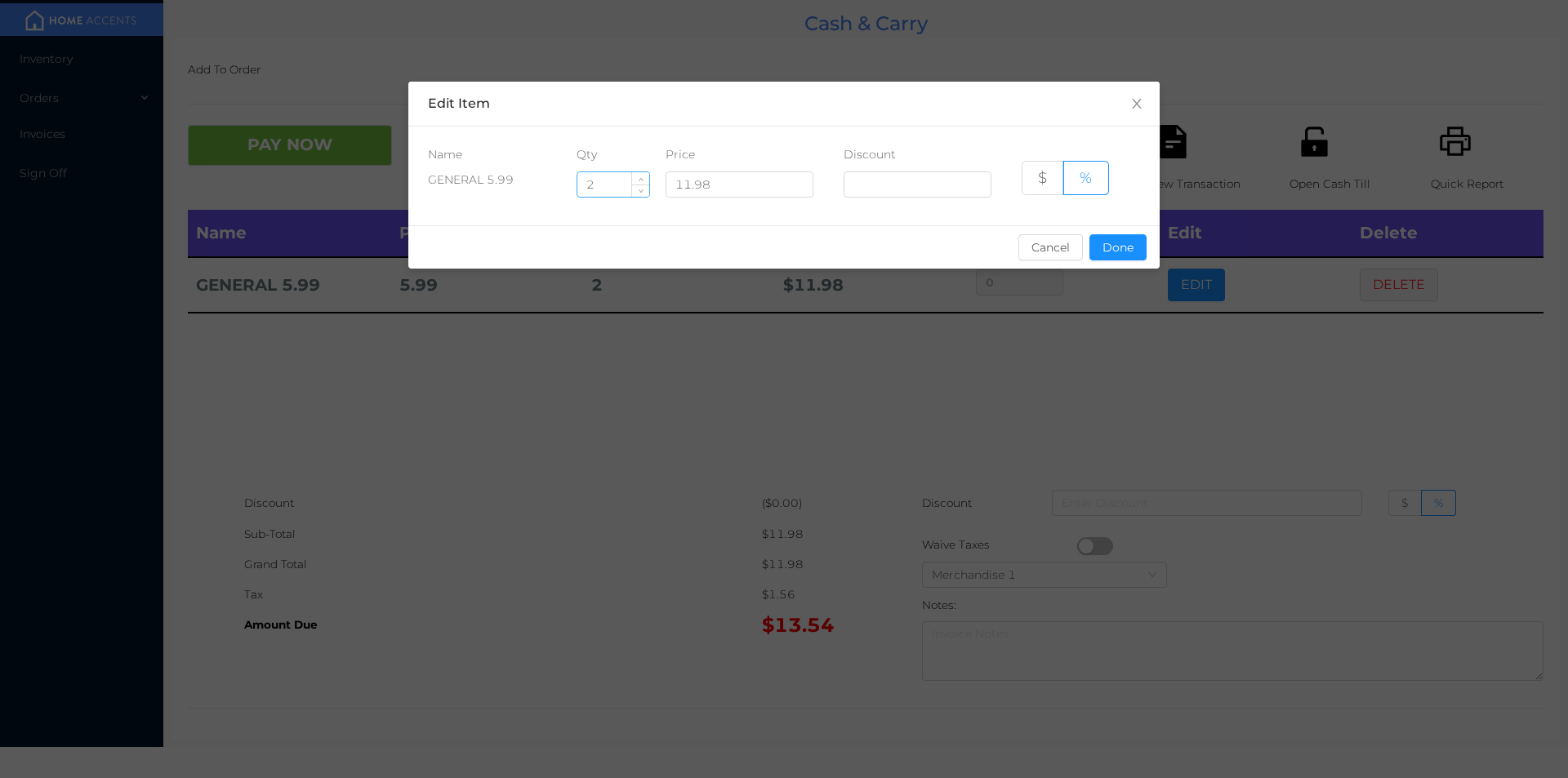
click at [614, 187] on input "2" at bounding box center [614, 184] width 72 height 24
type input "2.5"
click at [1117, 254] on button "Done" at bounding box center [1118, 247] width 58 height 26
type input "0%"
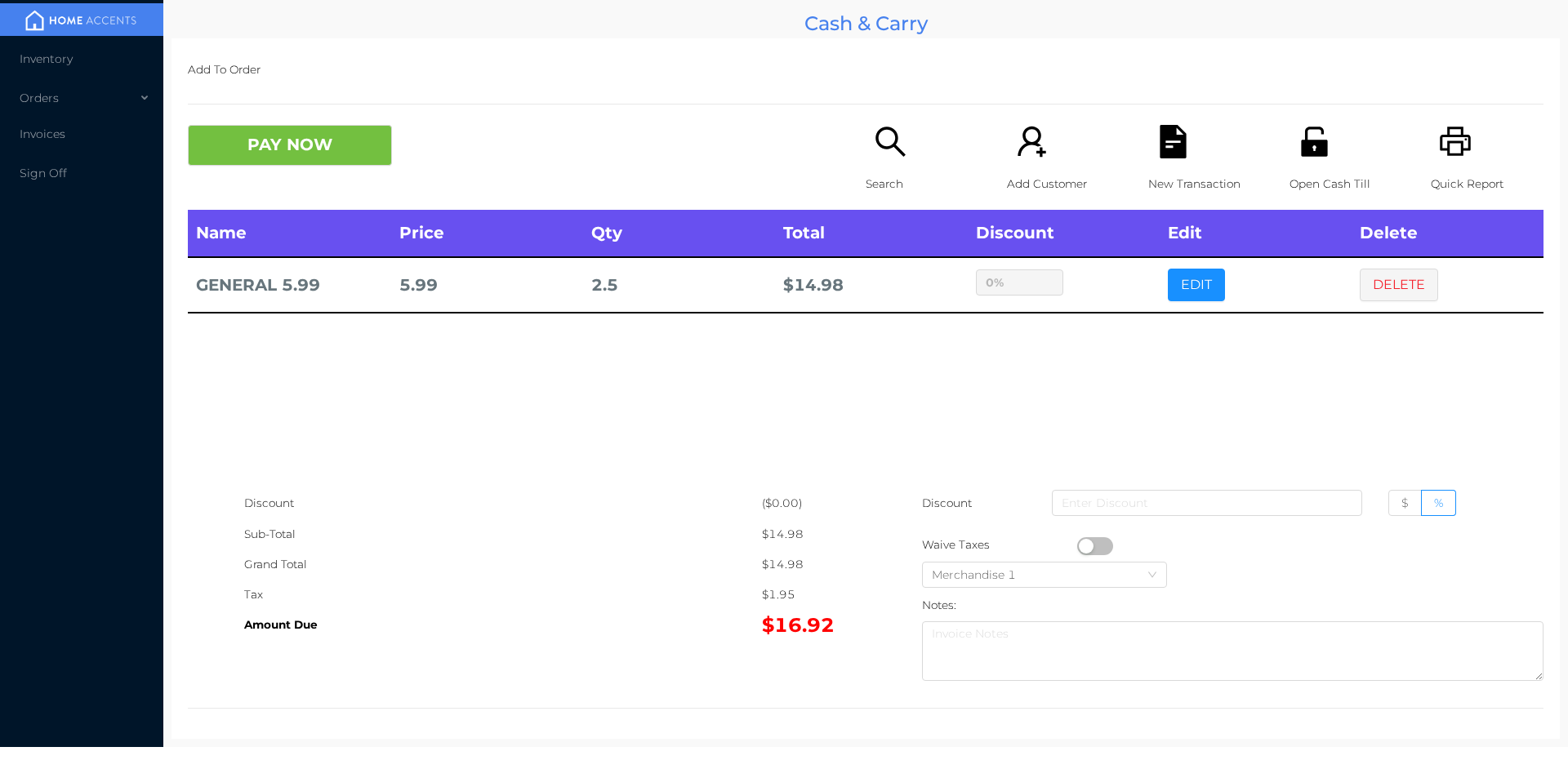
click at [1078, 326] on div "sentinelStart Edit Item Name Qty Price Discount GENERAL 5.99 2.5 11.98 $ % Canc…" at bounding box center [784, 389] width 1568 height 778
click at [885, 186] on p "Search" at bounding box center [921, 184] width 112 height 31
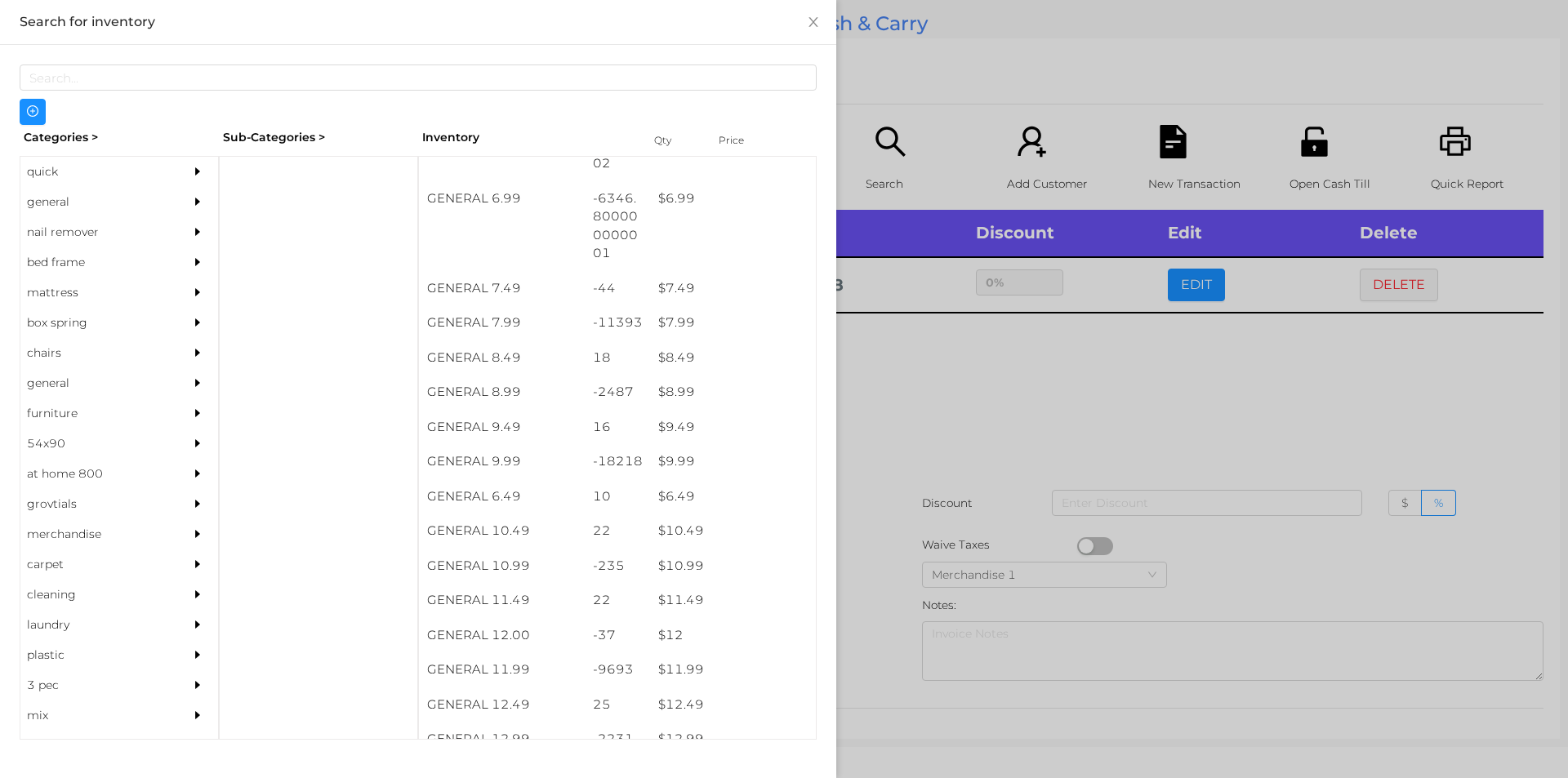
scroll to position [731, 0]
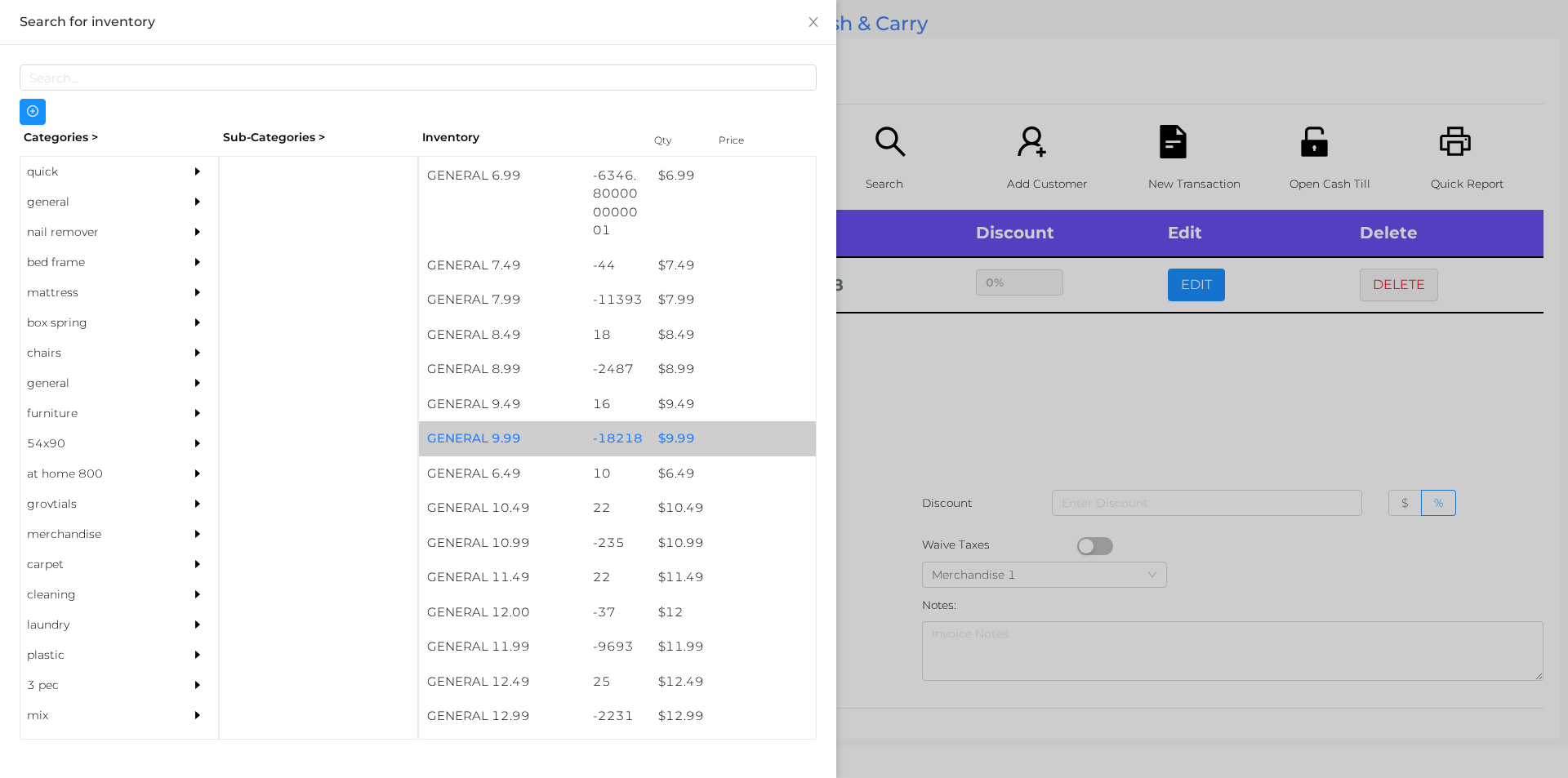
click at [668, 443] on div "$ 9.99" at bounding box center [733, 438] width 166 height 35
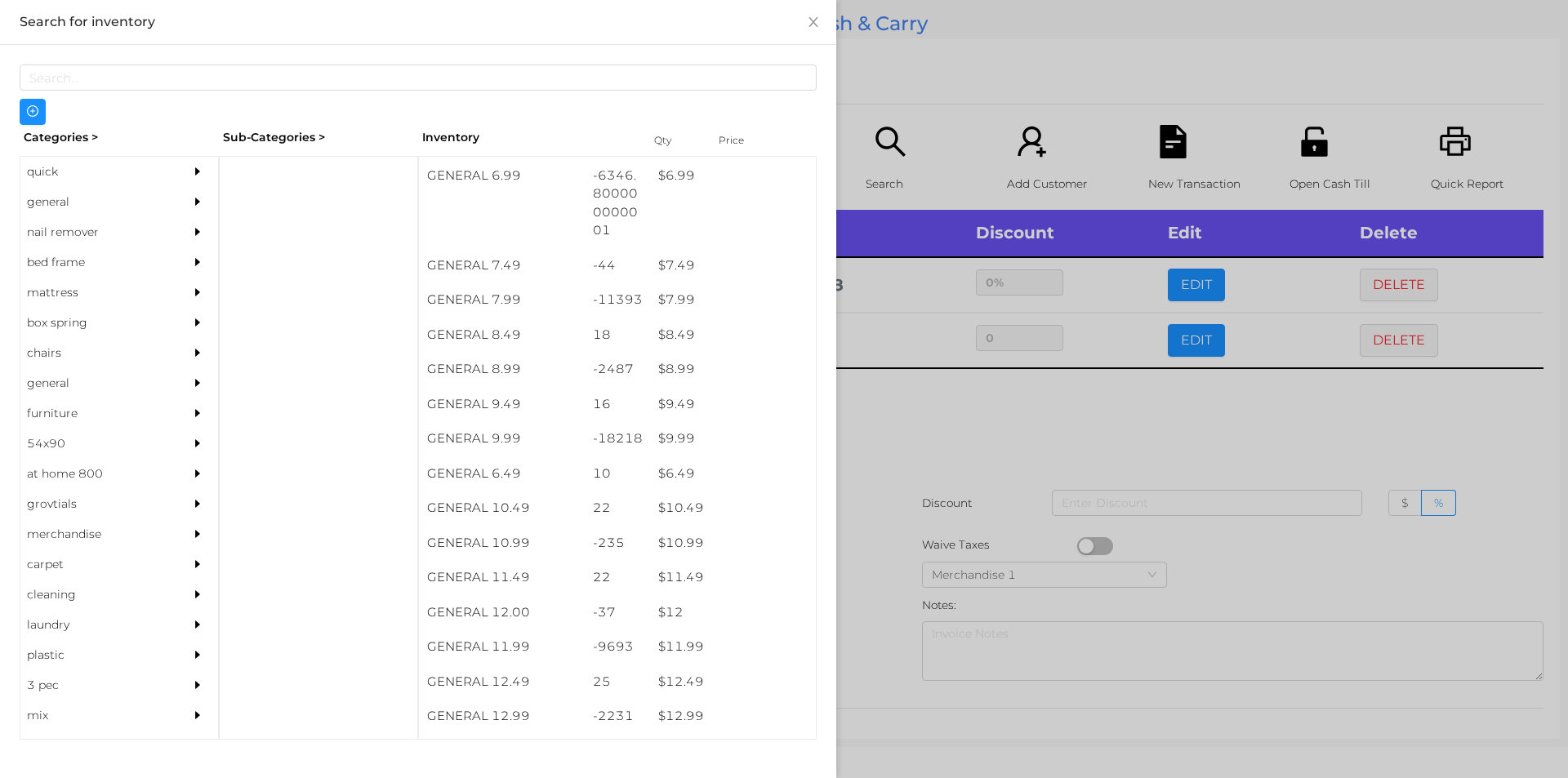
click at [925, 406] on div at bounding box center [784, 389] width 1568 height 778
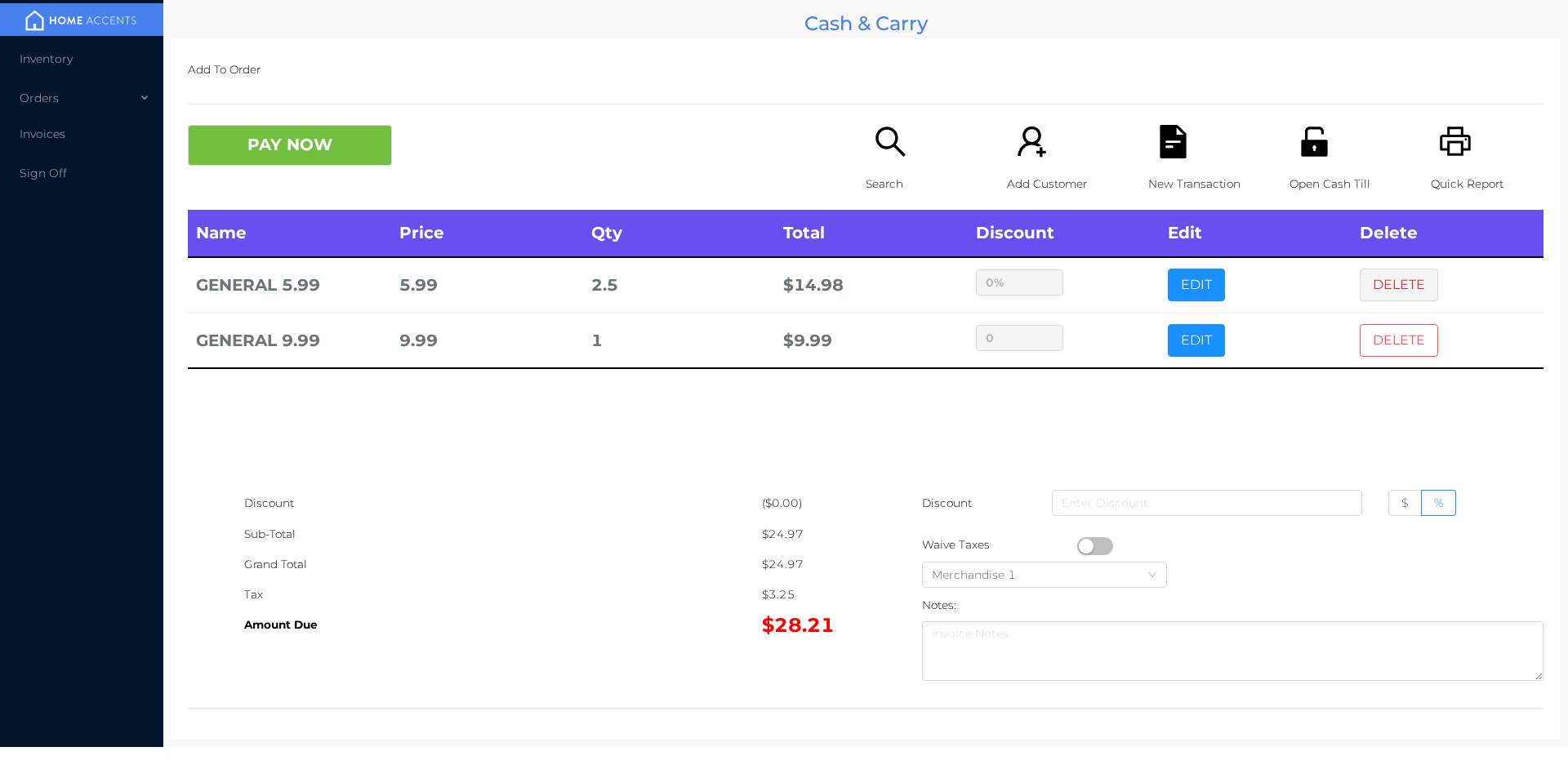
click at [1372, 334] on button "DELETE" at bounding box center [1398, 340] width 78 height 32
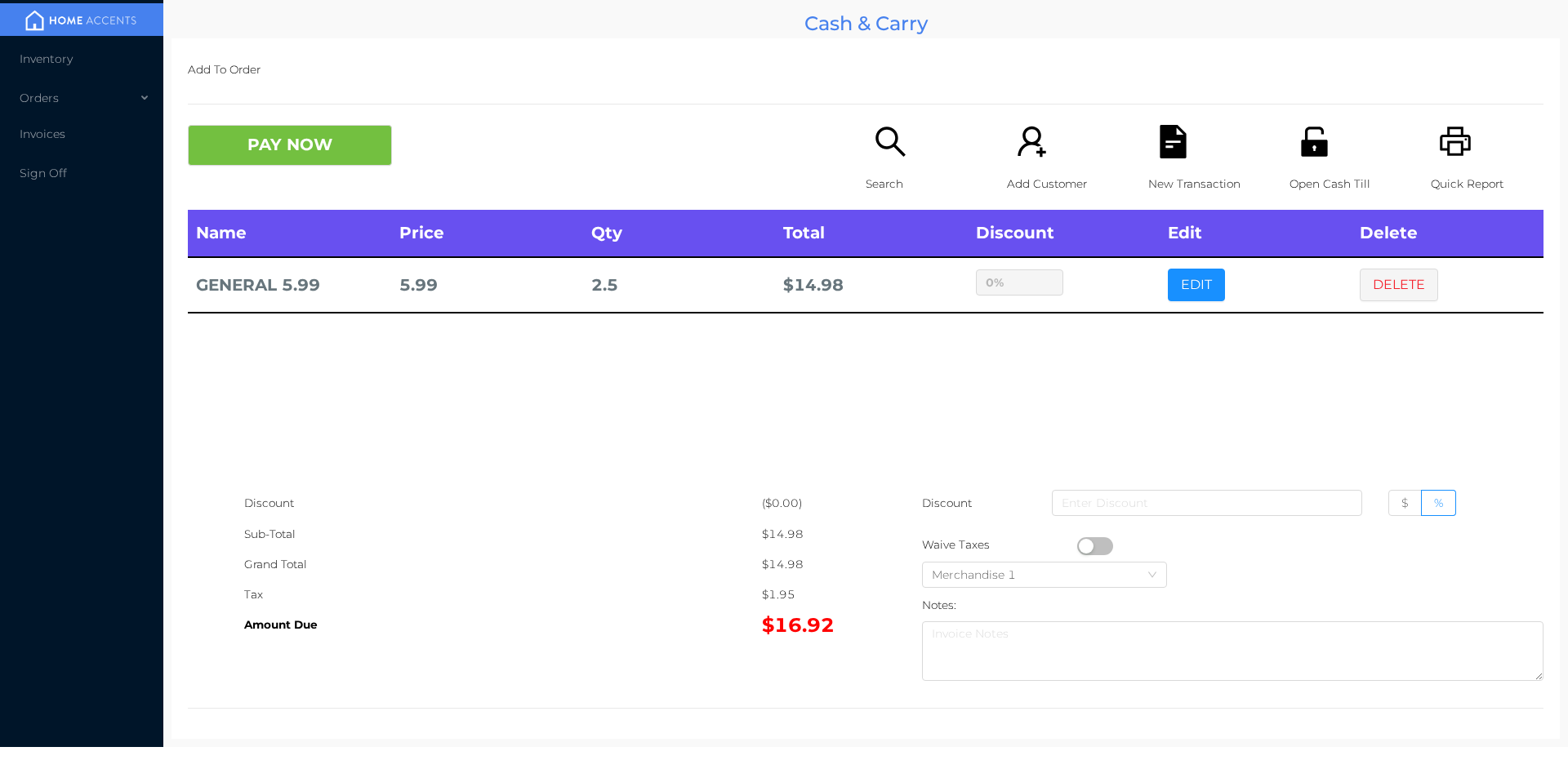
click at [1322, 138] on div "Open Cash Till" at bounding box center [1345, 167] width 112 height 85
click at [912, 163] on div "Search" at bounding box center [921, 167] width 112 height 85
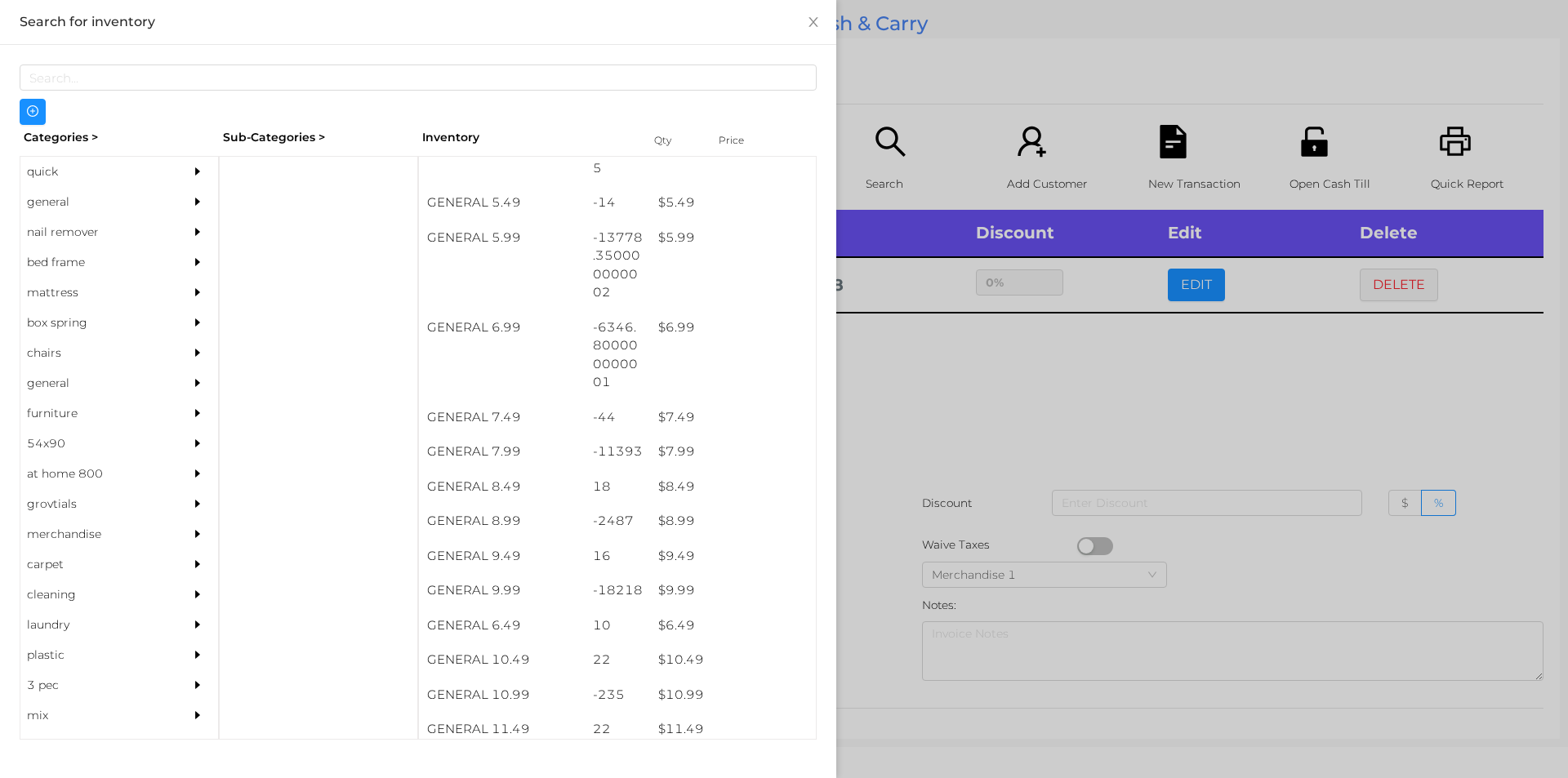
scroll to position [579, 0]
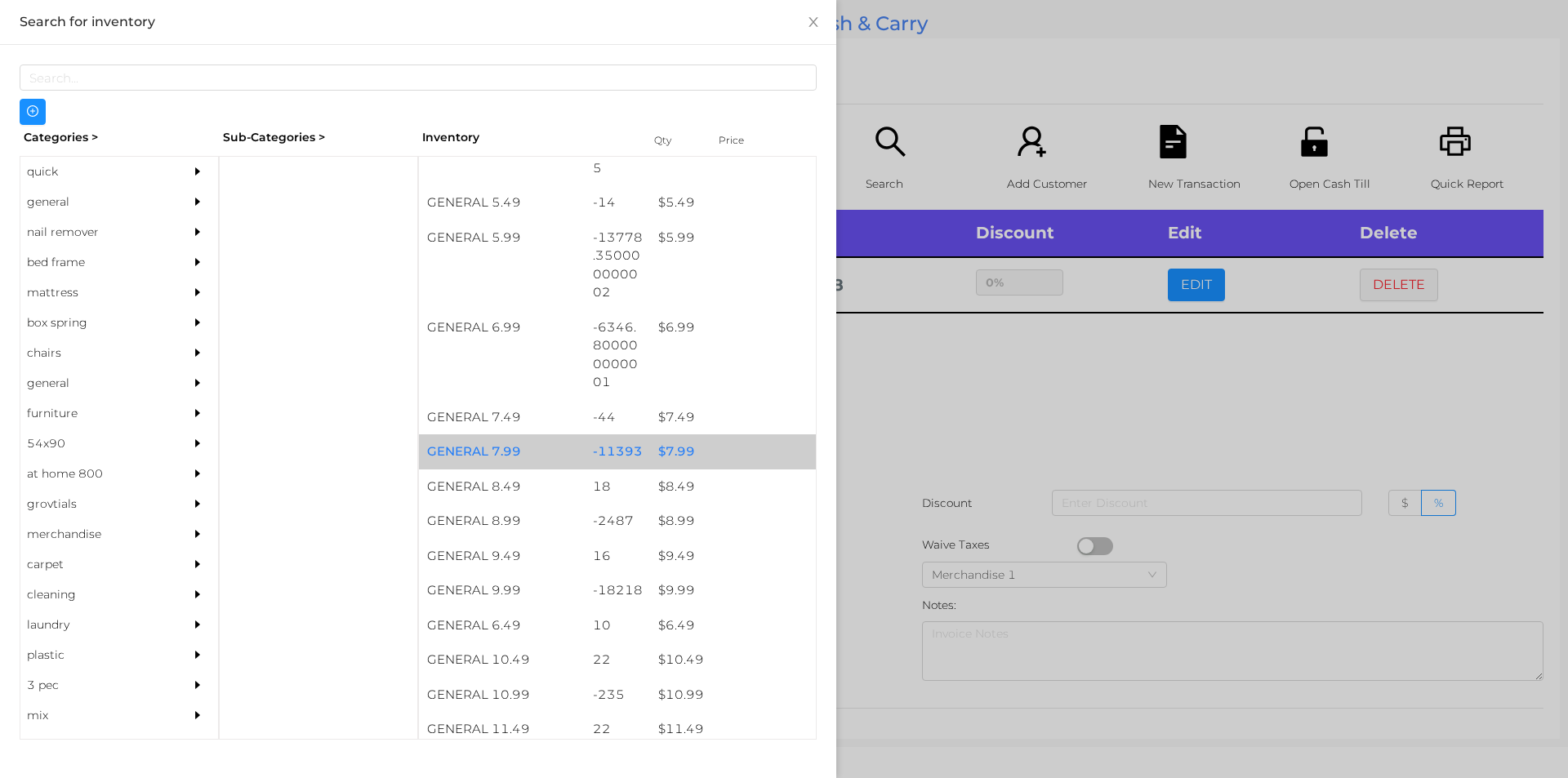
click at [674, 450] on div "$ 7.99" at bounding box center [733, 452] width 166 height 35
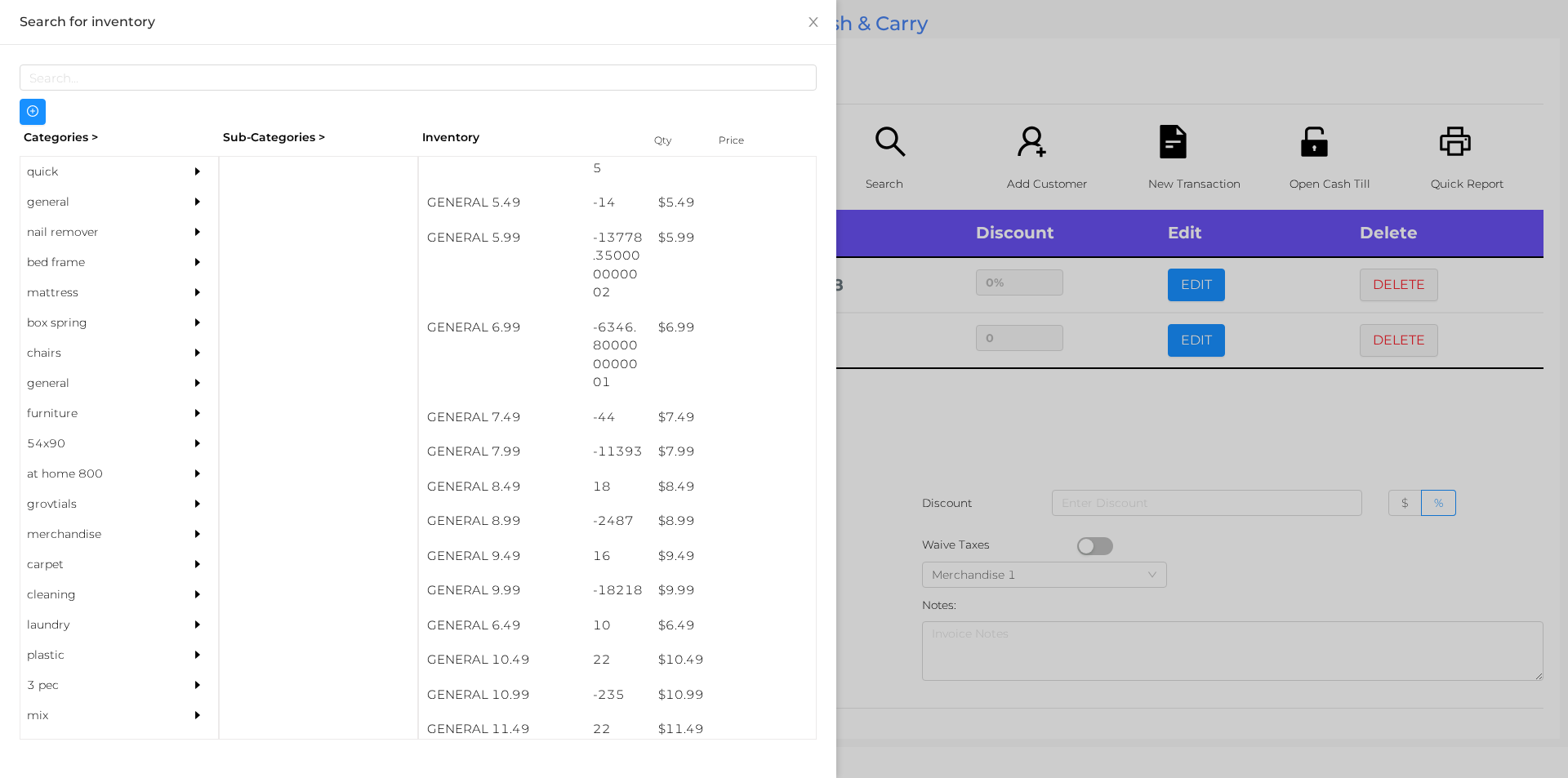
click at [1033, 405] on div at bounding box center [784, 389] width 1568 height 778
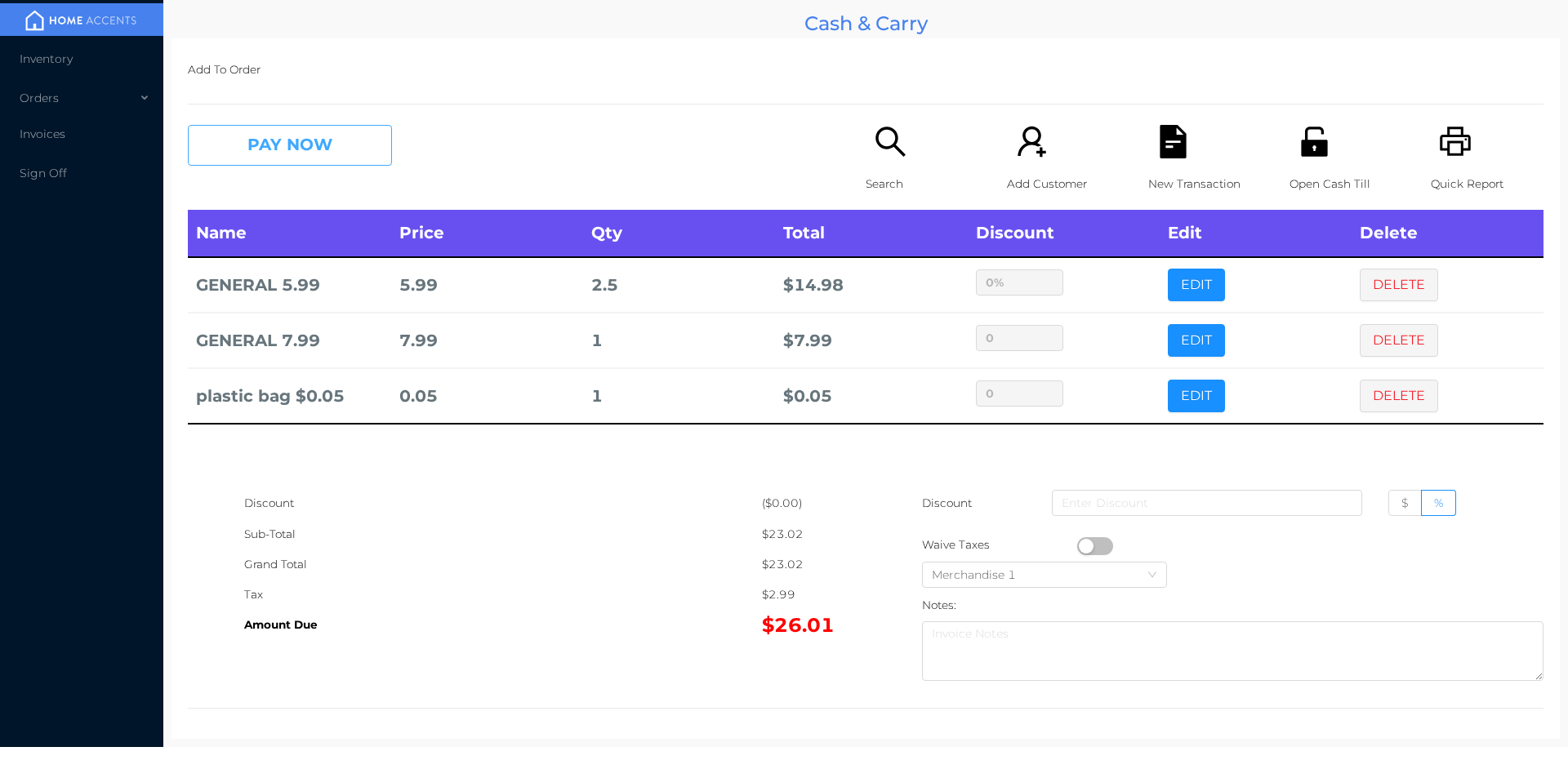
click at [217, 129] on button "PAY NOW" at bounding box center [290, 145] width 204 height 40
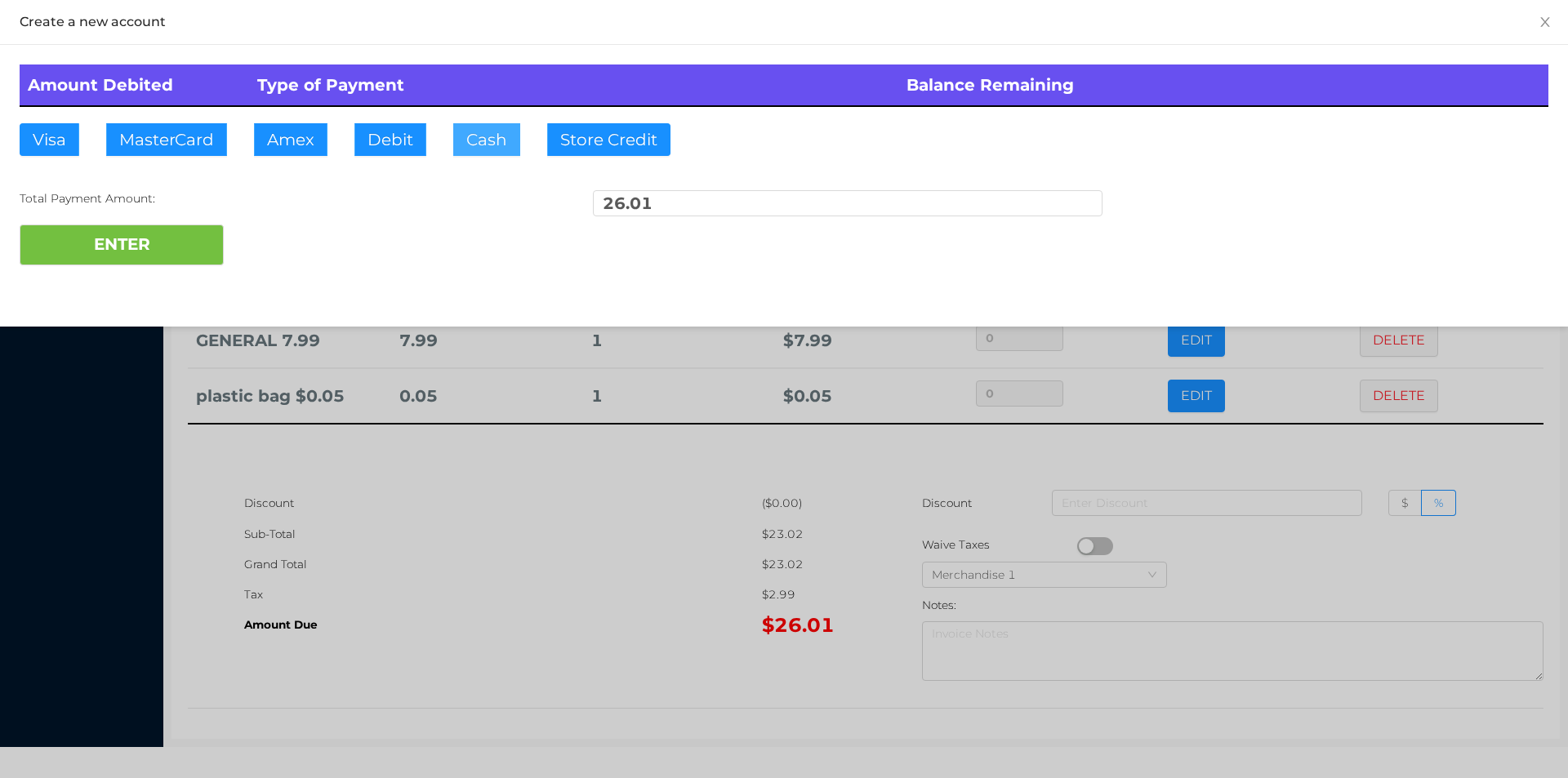
click at [472, 150] on button "Cash" at bounding box center [487, 139] width 67 height 32
type input "50."
click at [112, 233] on button "ENTER" at bounding box center [121, 245] width 204 height 40
type input "0"
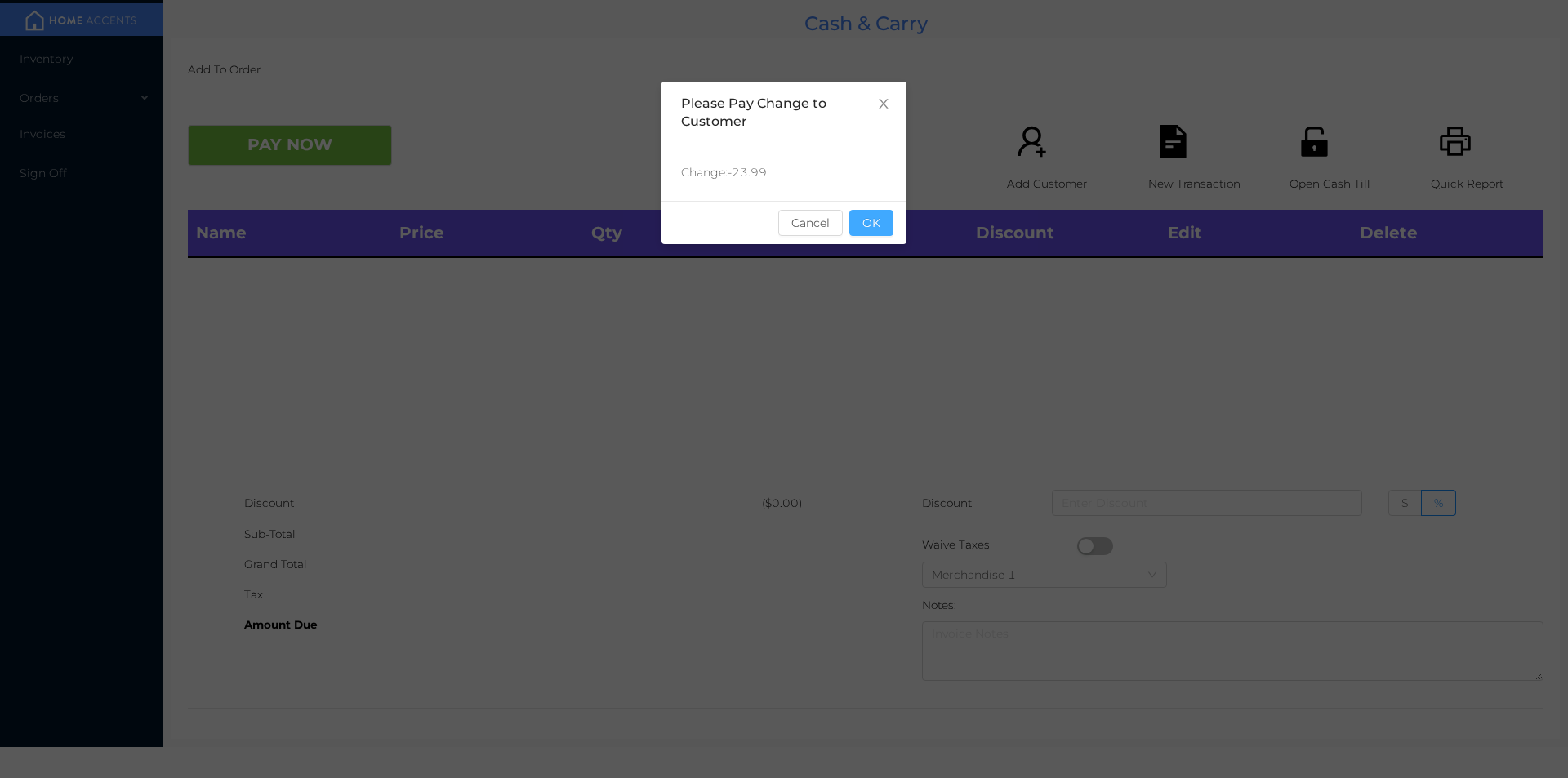
click at [871, 235] on button "OK" at bounding box center [871, 222] width 44 height 26
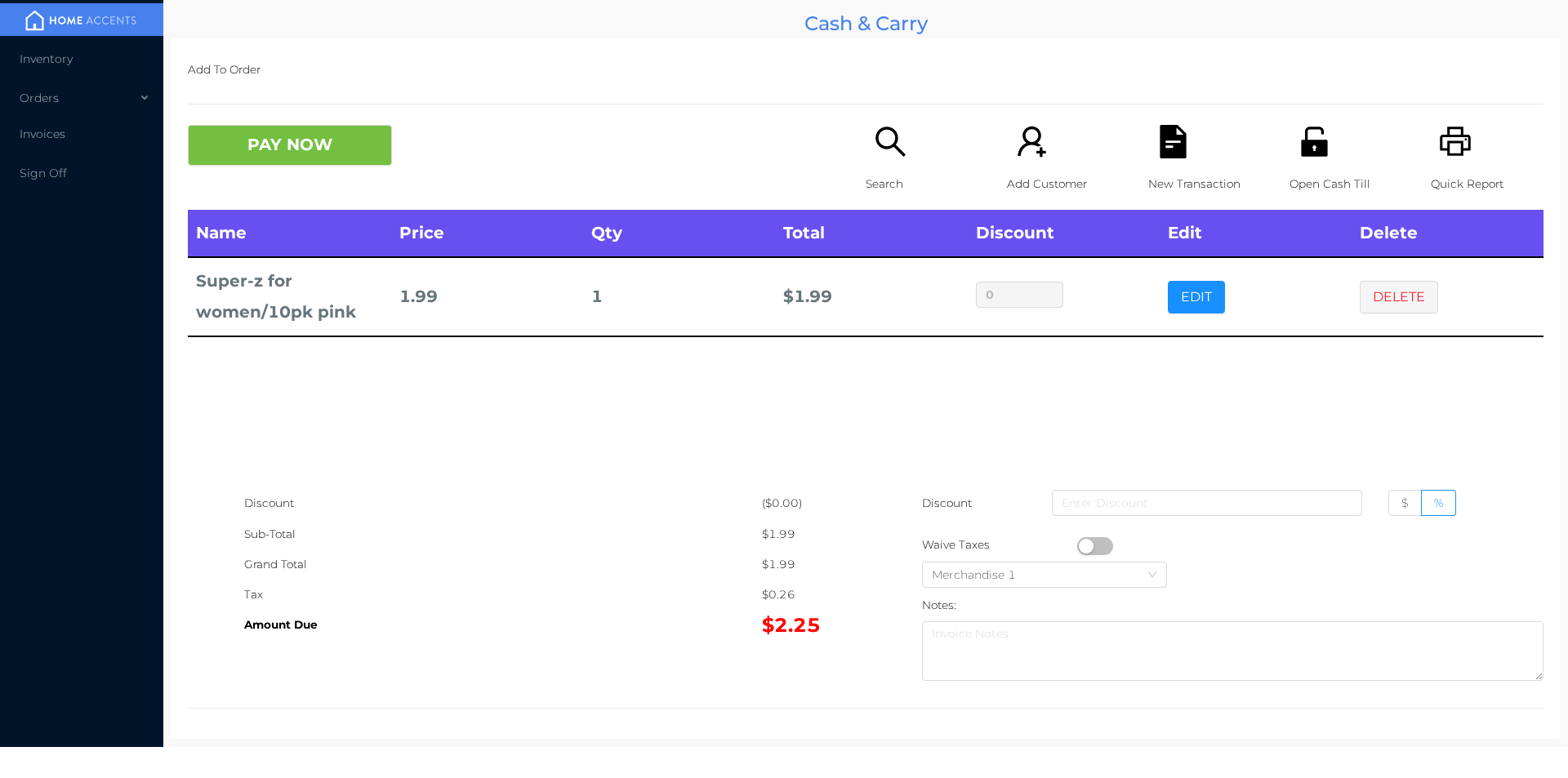
click at [882, 155] on icon "icon: search" at bounding box center [890, 141] width 33 height 33
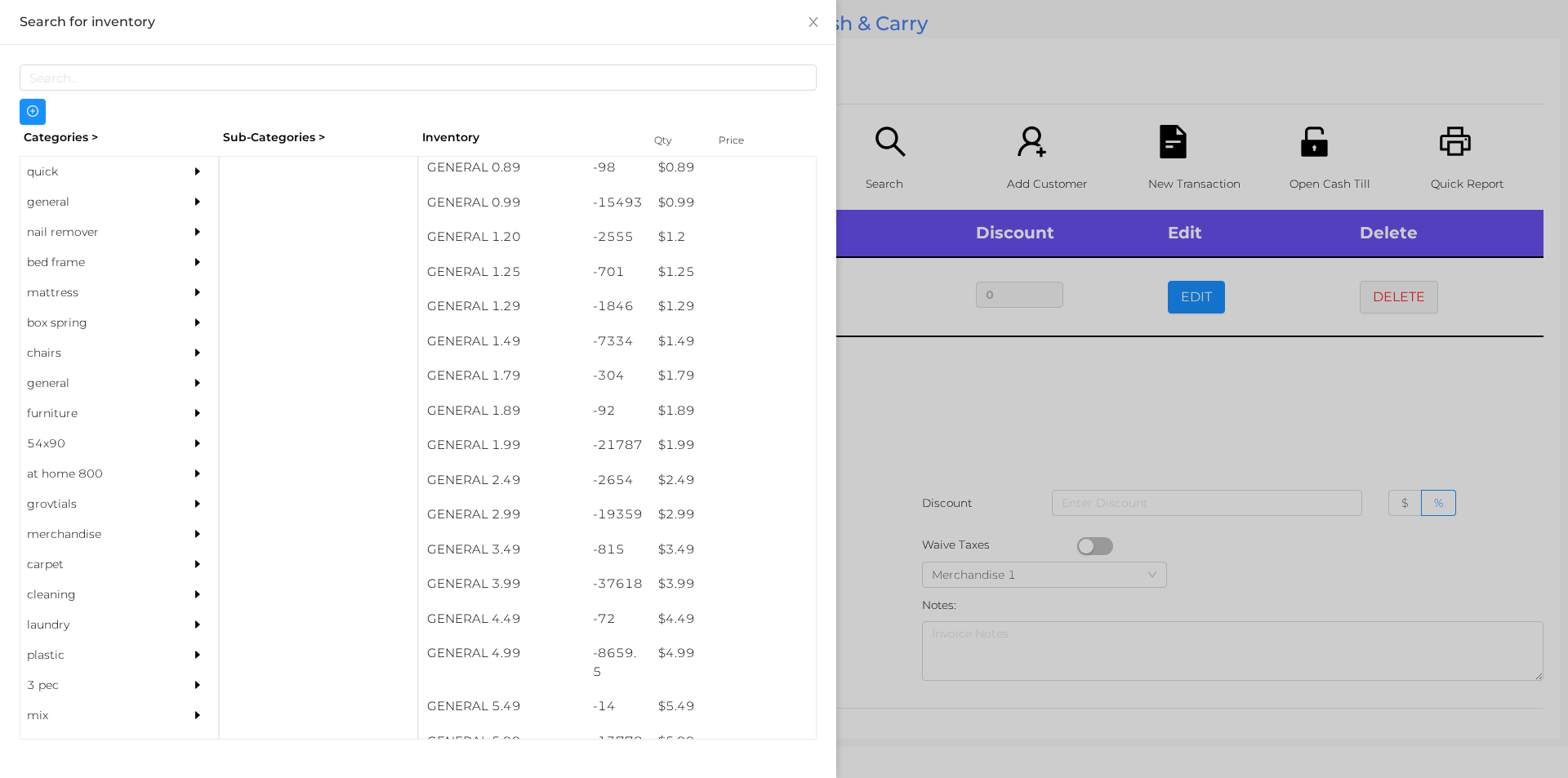
scroll to position [76, 0]
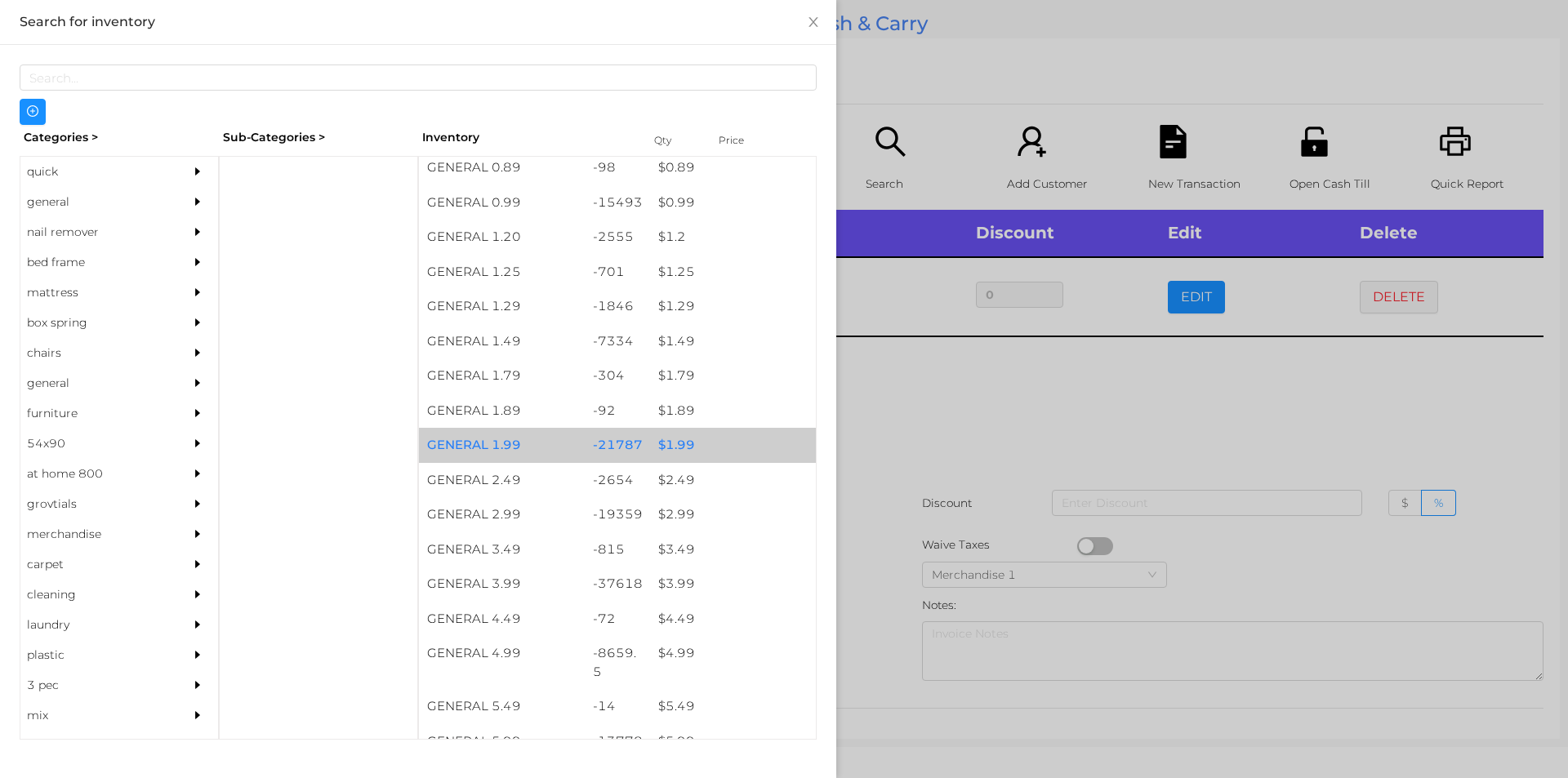
click at [681, 452] on div "$ 1.99" at bounding box center [733, 445] width 166 height 35
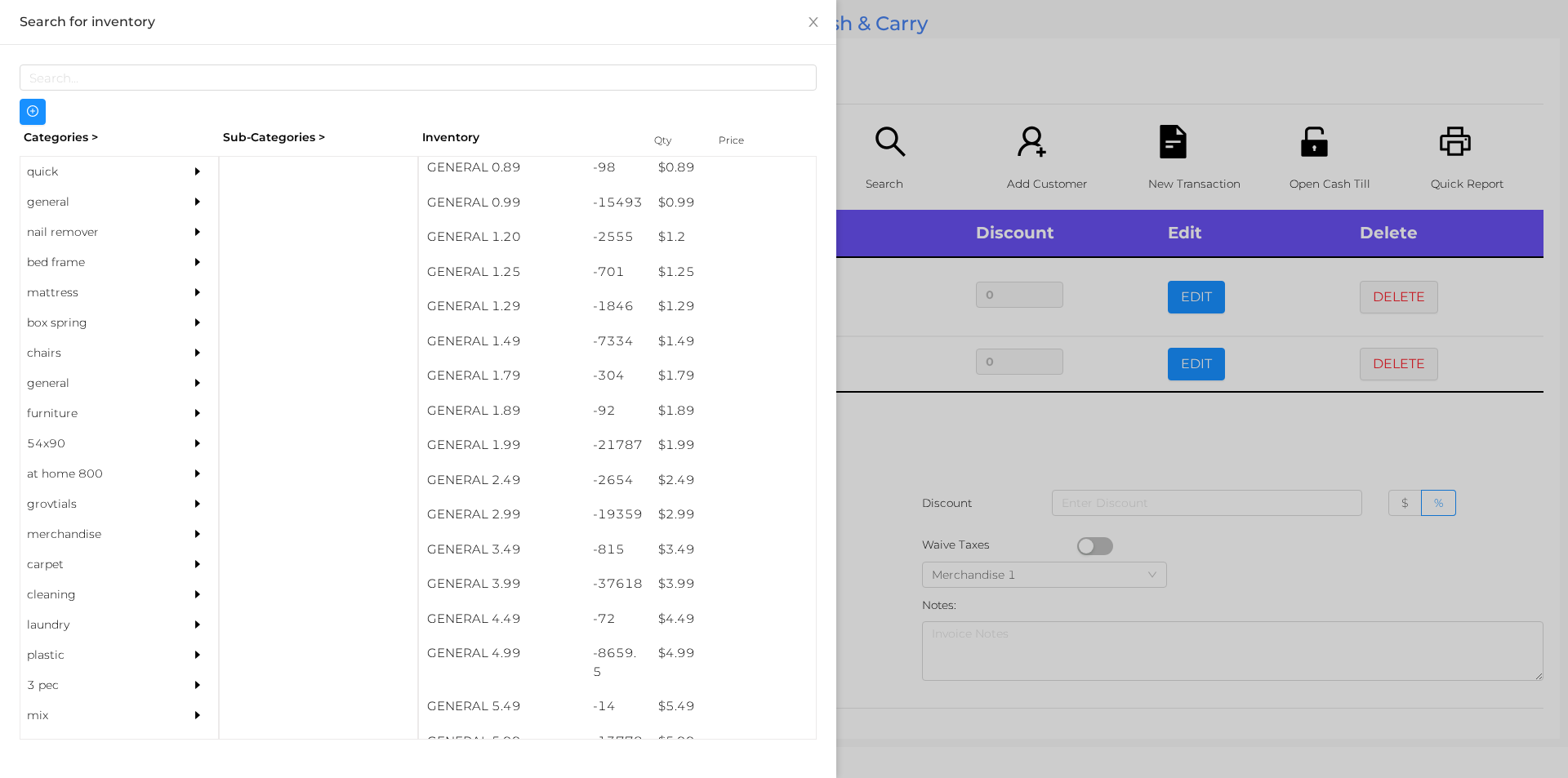
click at [912, 430] on div at bounding box center [784, 389] width 1568 height 778
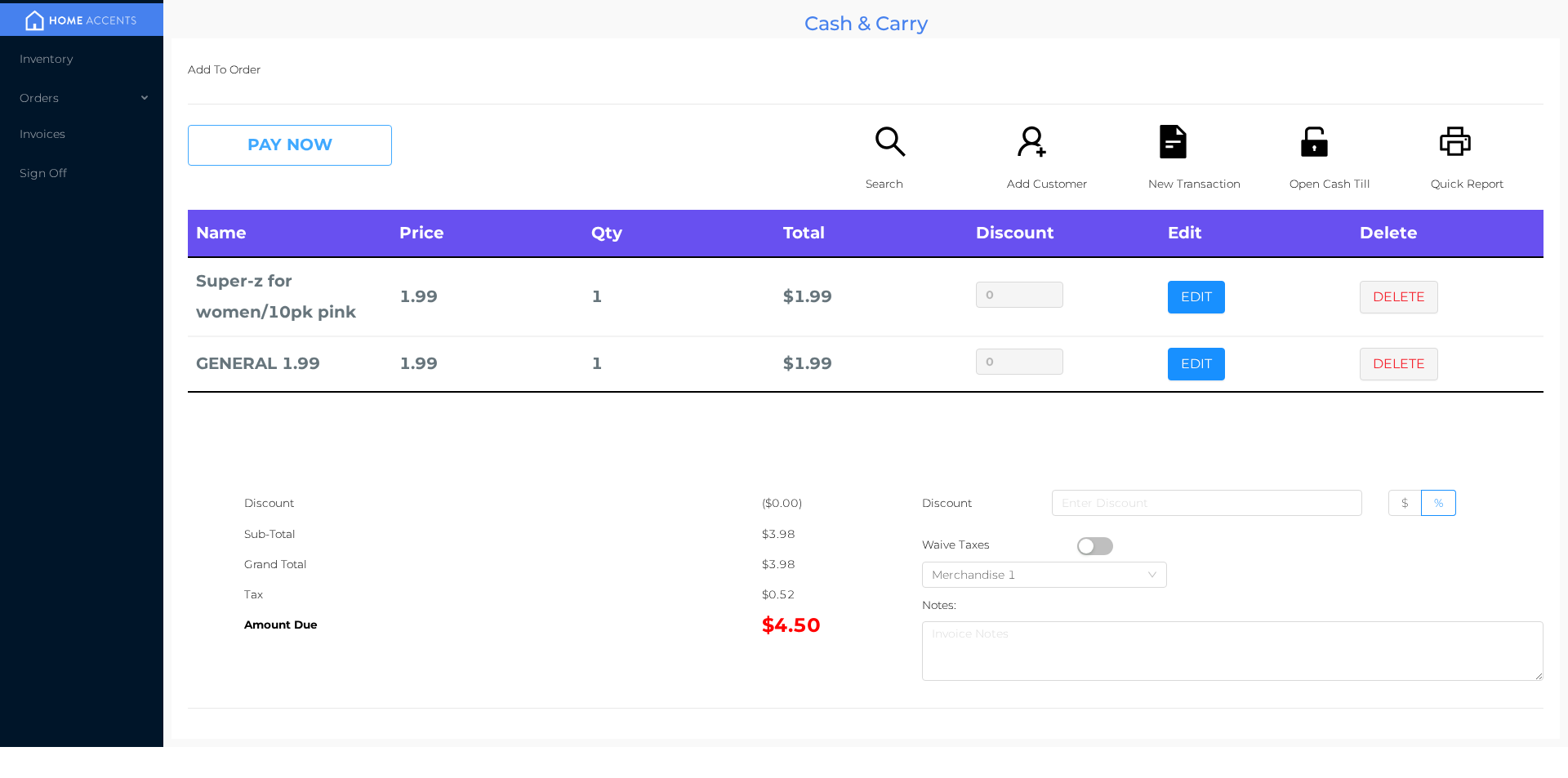
click at [264, 157] on button "PAY NOW" at bounding box center [290, 145] width 204 height 40
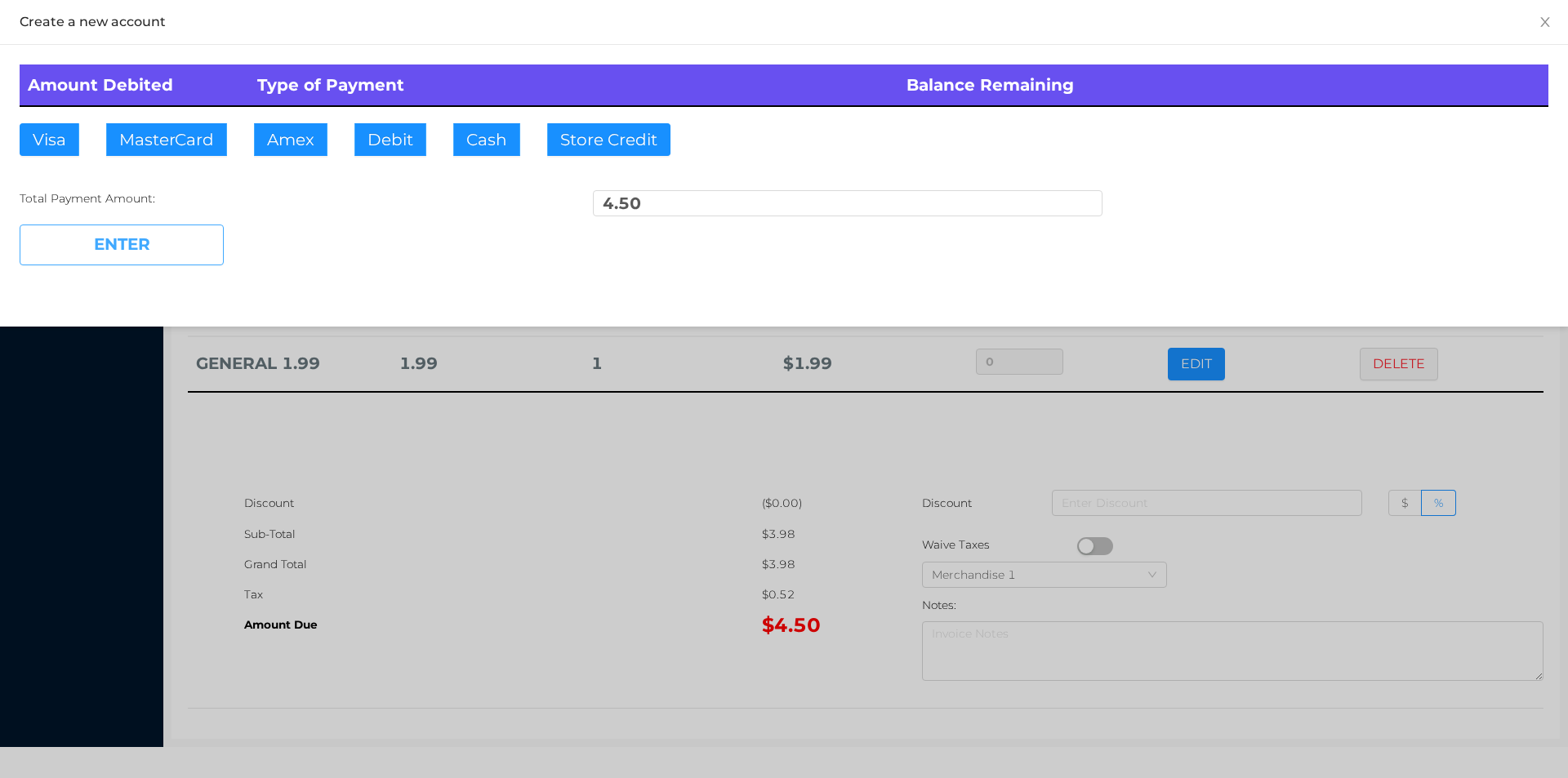
click at [124, 254] on button "ENTER" at bounding box center [121, 245] width 204 height 40
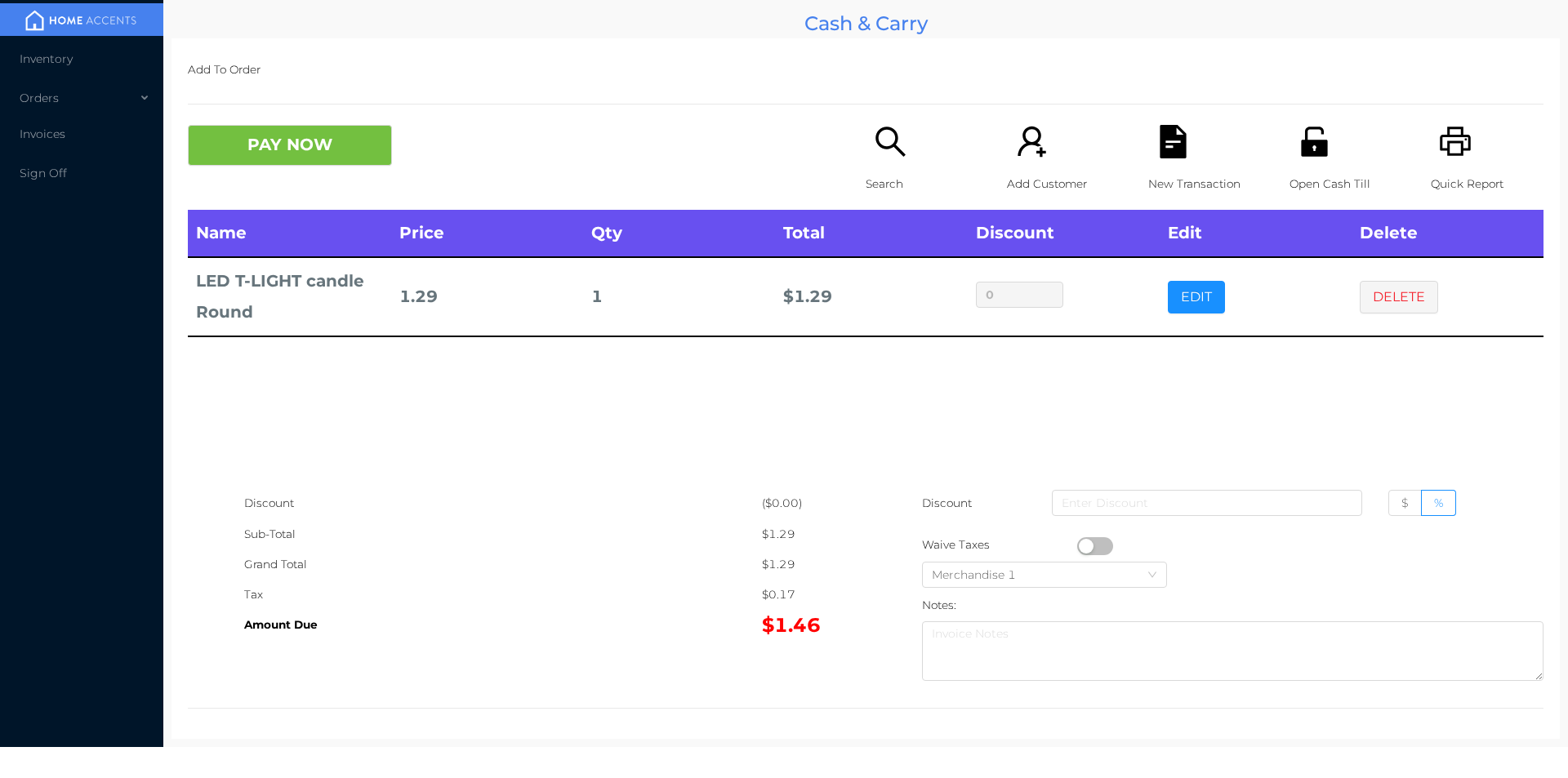
click at [870, 169] on p "Search" at bounding box center [921, 184] width 112 height 31
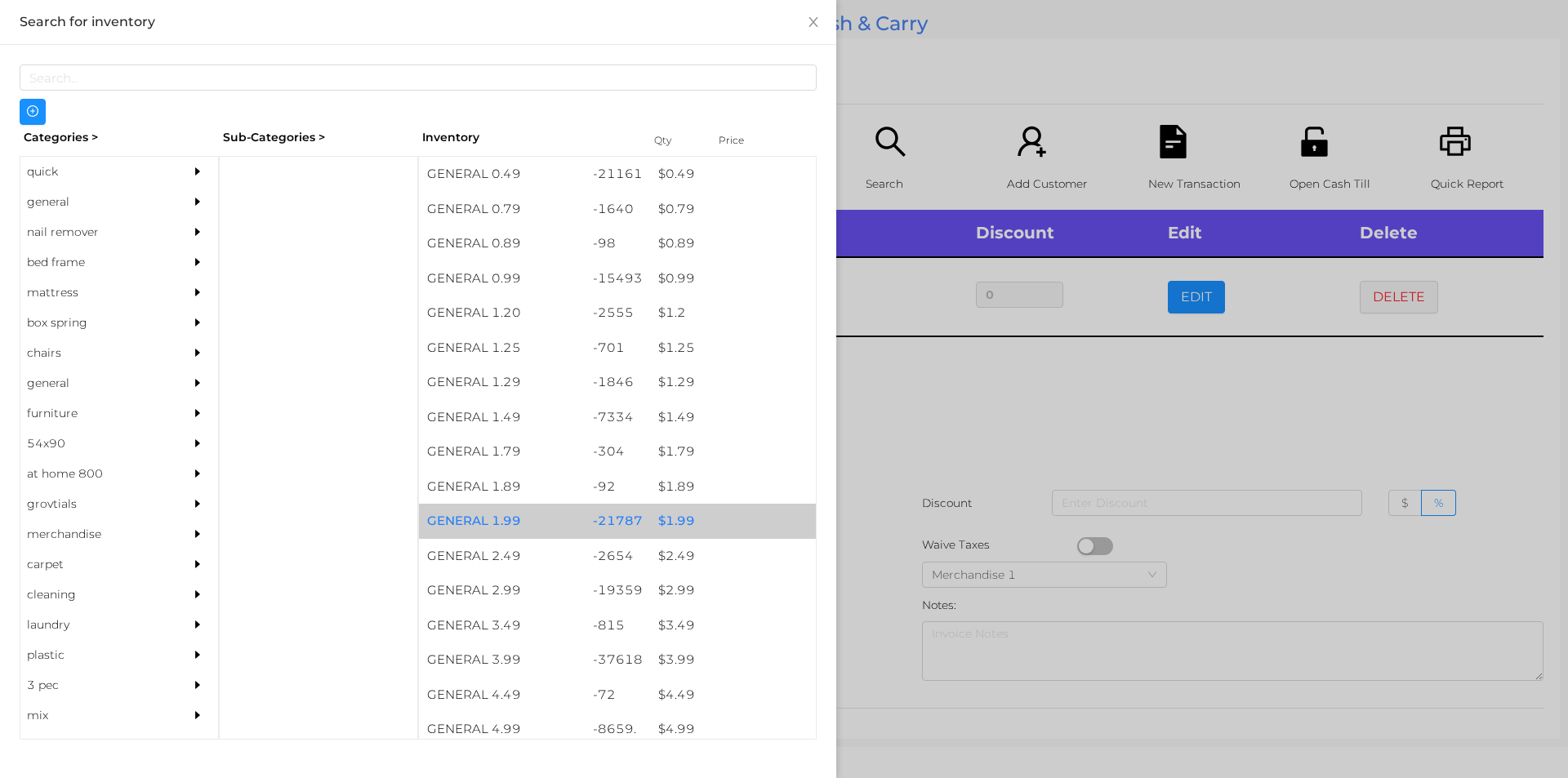
click at [669, 523] on div "$ 1.99" at bounding box center [733, 521] width 166 height 35
click at [670, 522] on div "$ 1.99" at bounding box center [733, 521] width 166 height 35
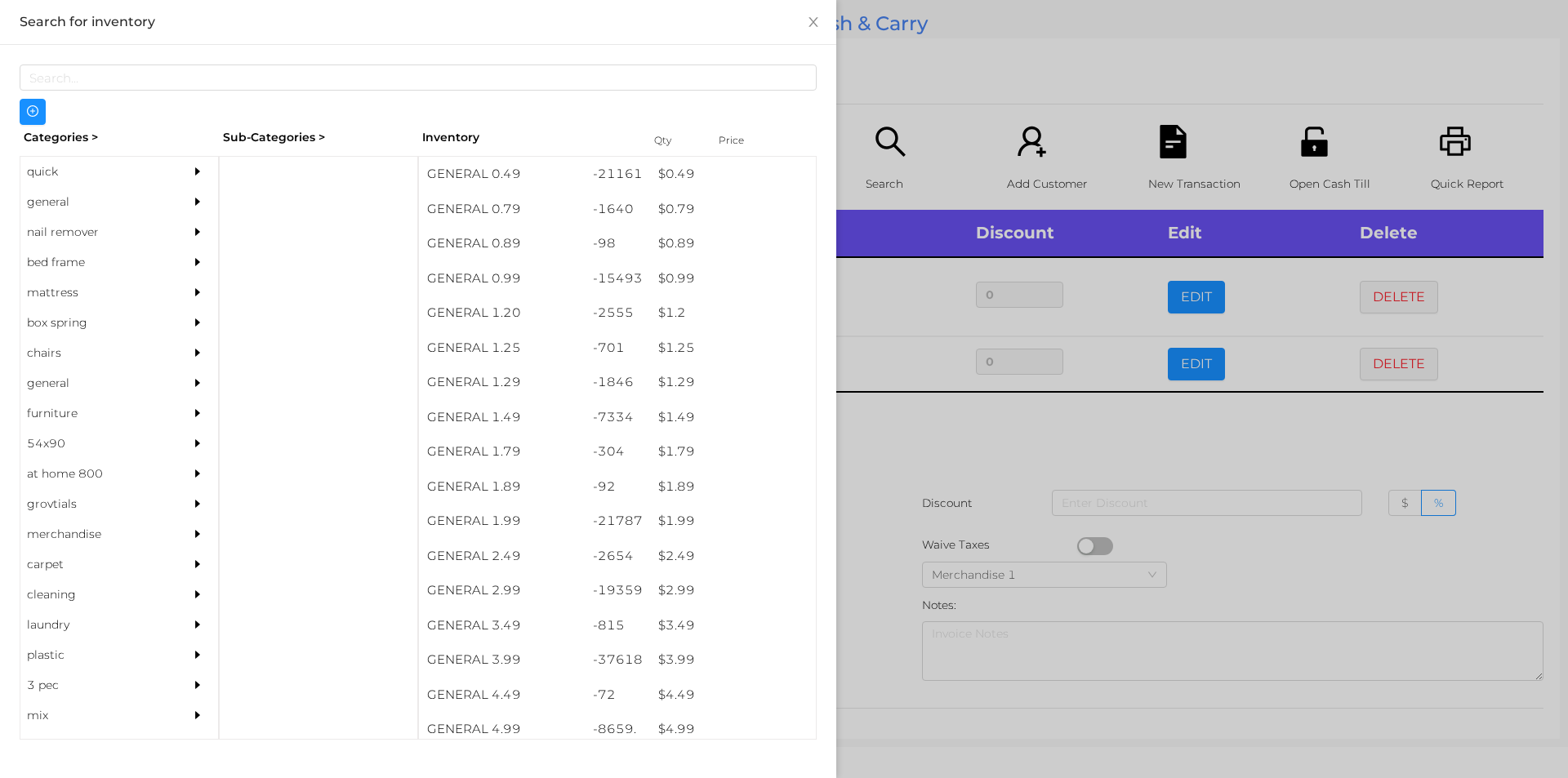
click at [998, 424] on div at bounding box center [784, 389] width 1568 height 778
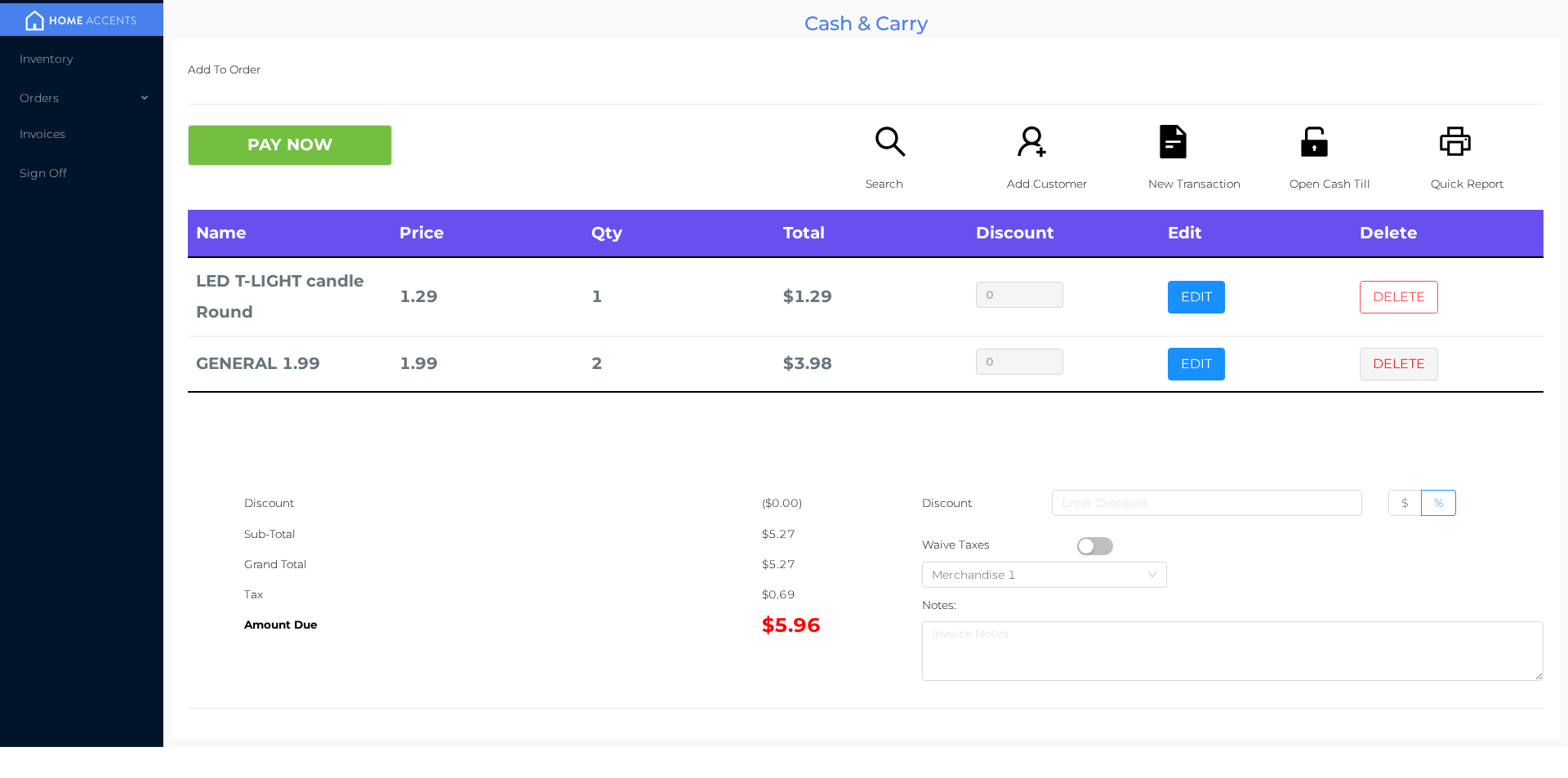
click at [1381, 299] on button "DELETE" at bounding box center [1398, 297] width 78 height 32
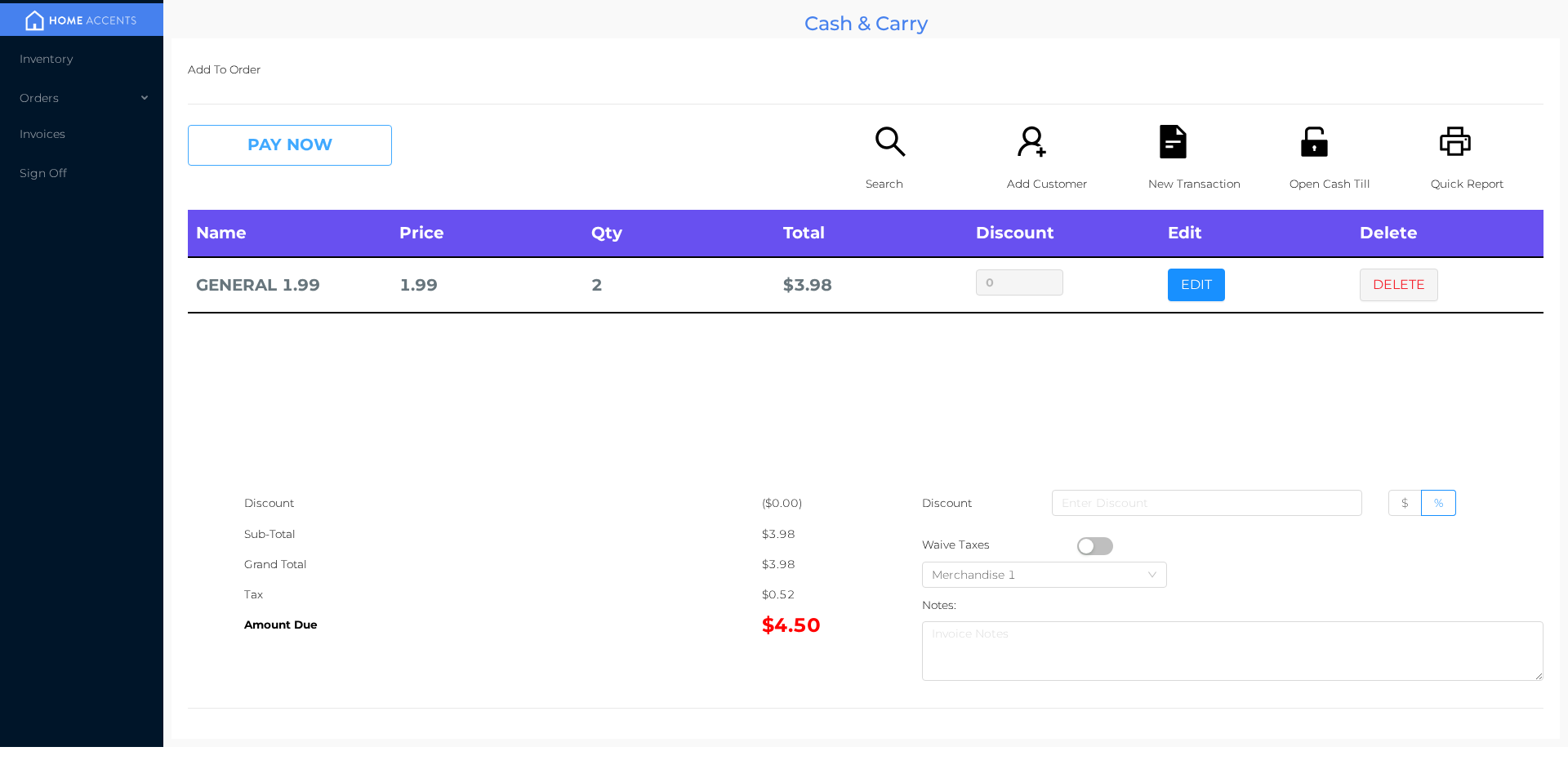
click at [272, 155] on button "PAY NOW" at bounding box center [290, 145] width 204 height 40
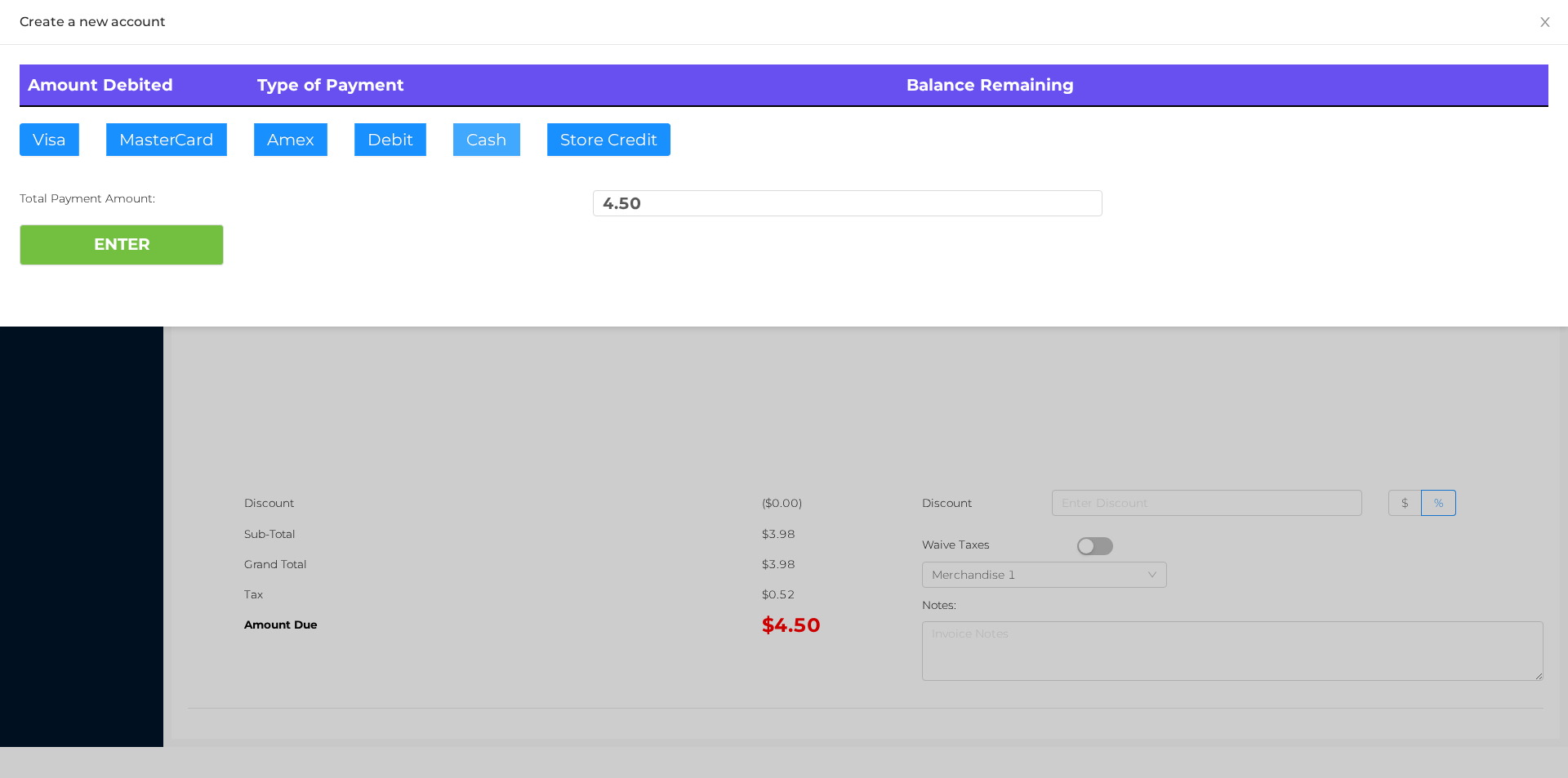
click at [453, 152] on button "Cash" at bounding box center [487, 139] width 67 height 32
click at [151, 261] on button "ENTER" at bounding box center [121, 245] width 204 height 40
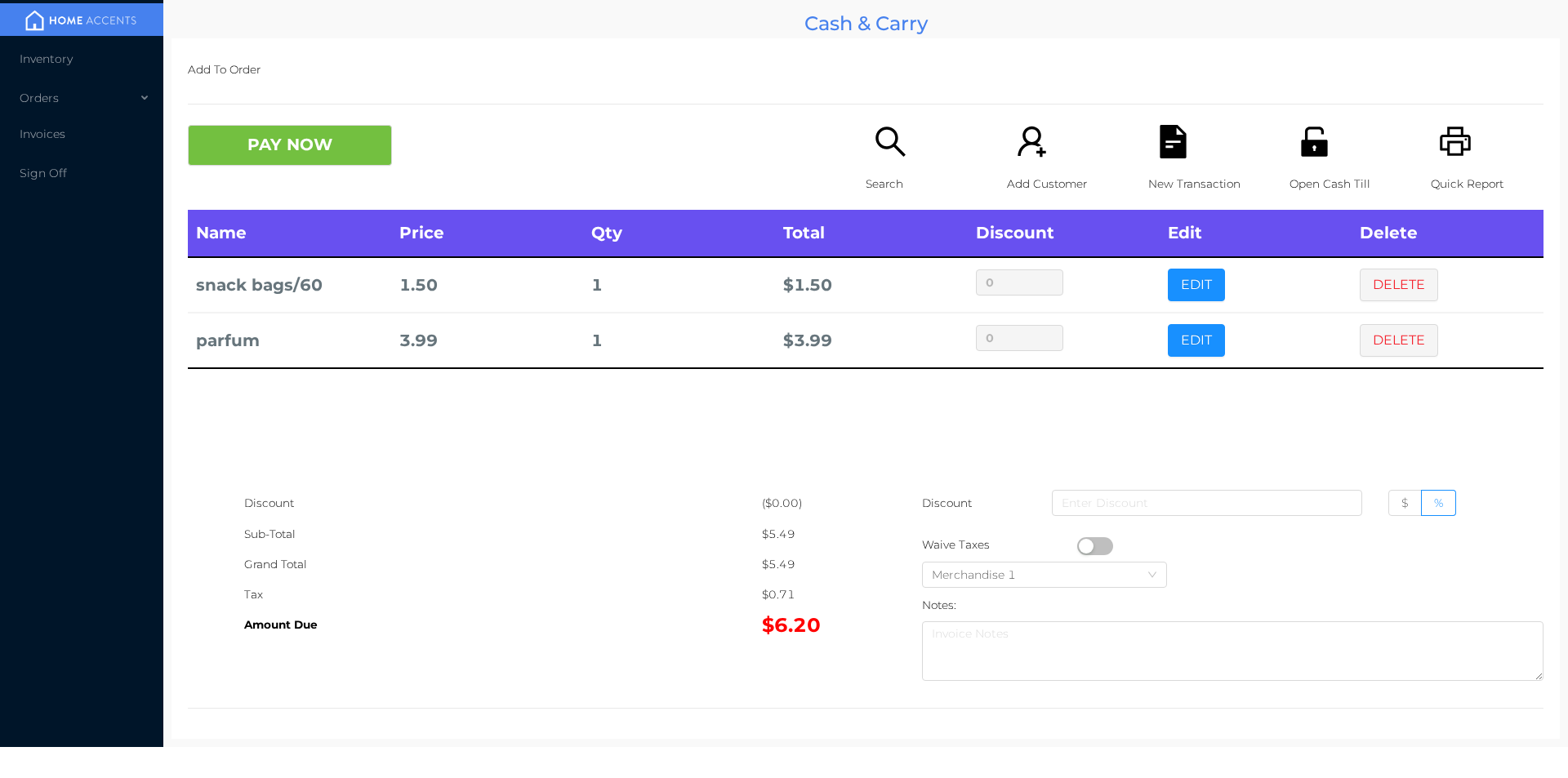
click at [880, 183] on p "Search" at bounding box center [921, 184] width 112 height 31
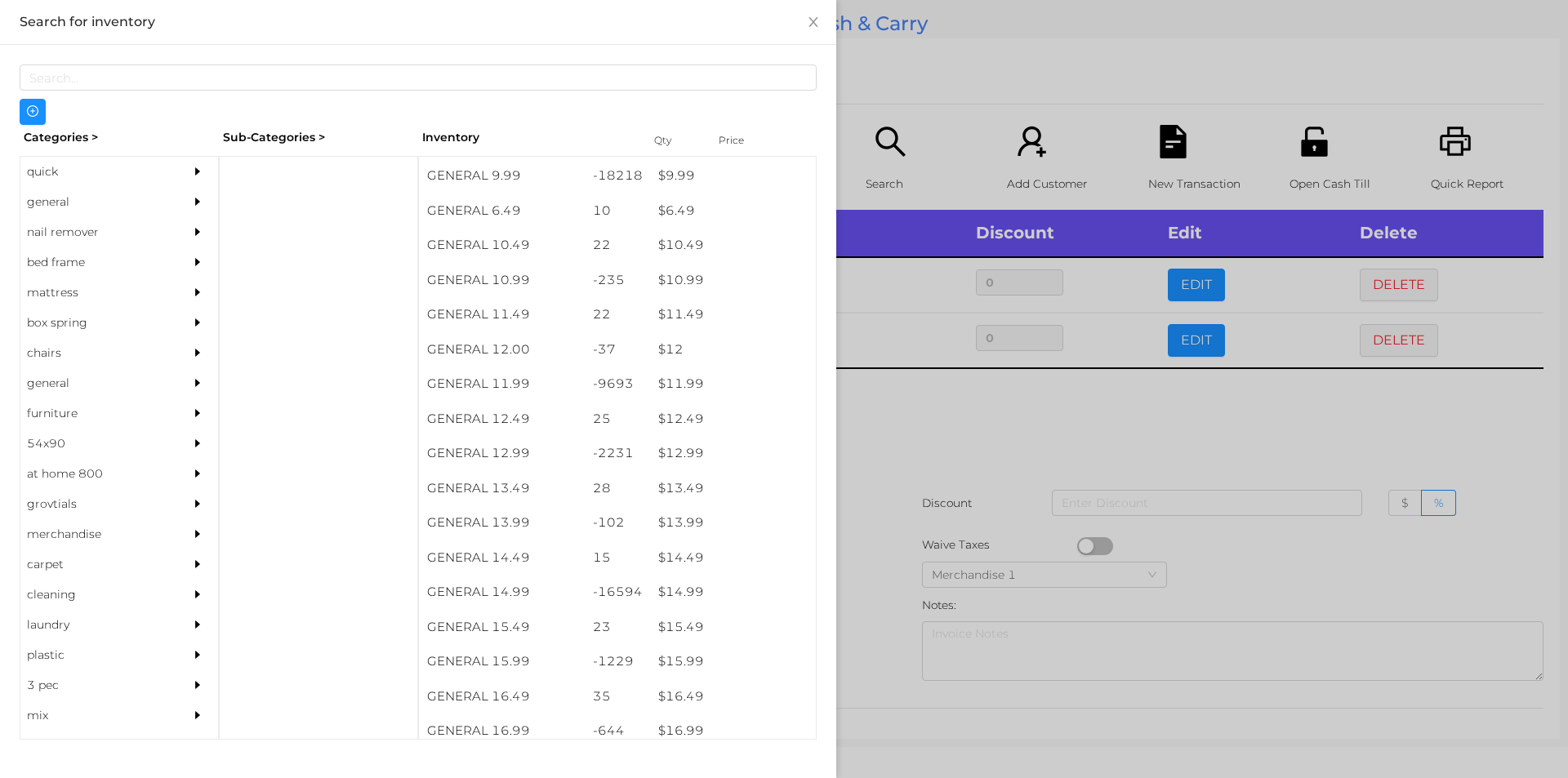
scroll to position [994, 0]
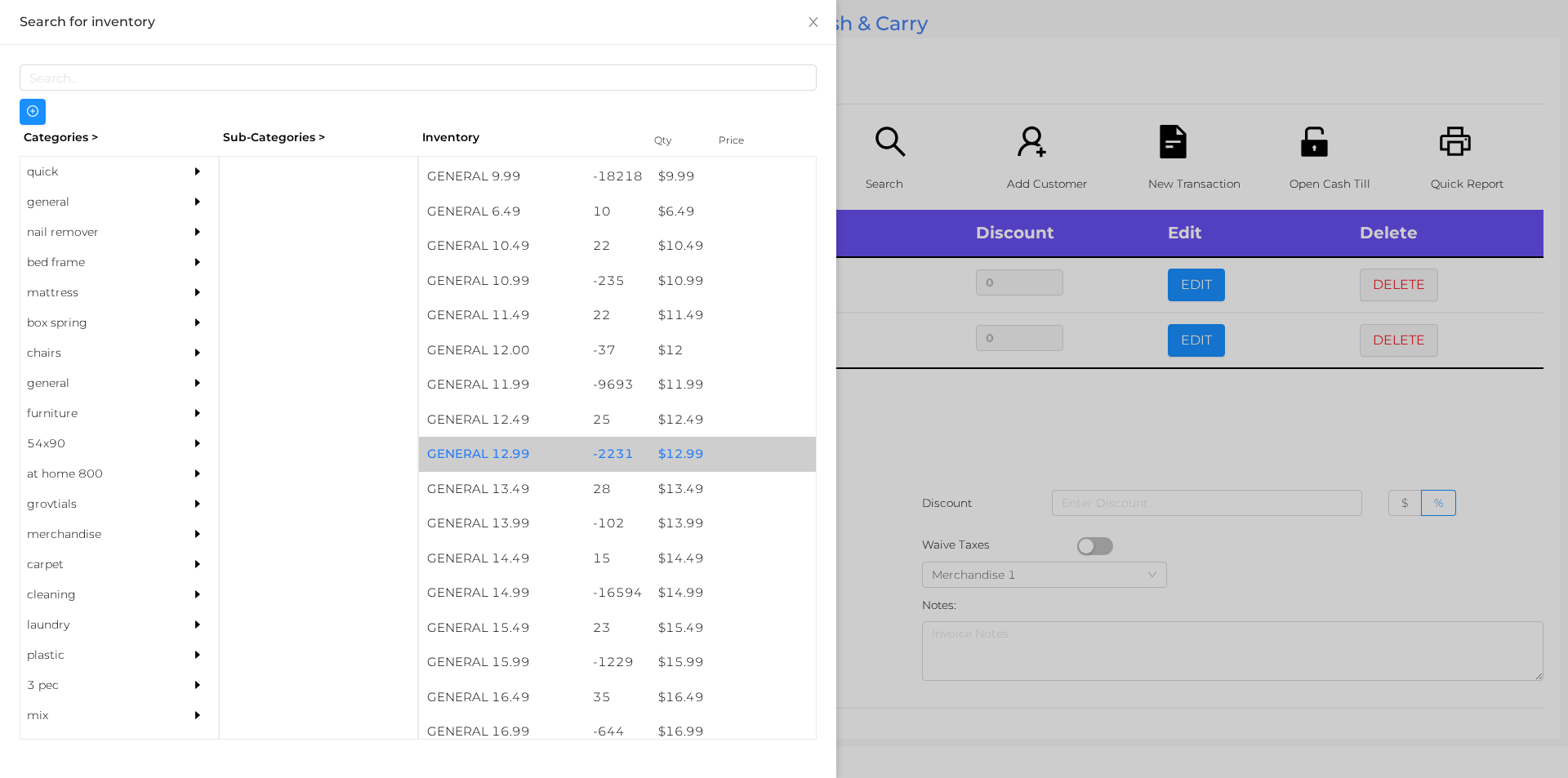
click at [673, 453] on div "$ 12.99" at bounding box center [733, 454] width 166 height 35
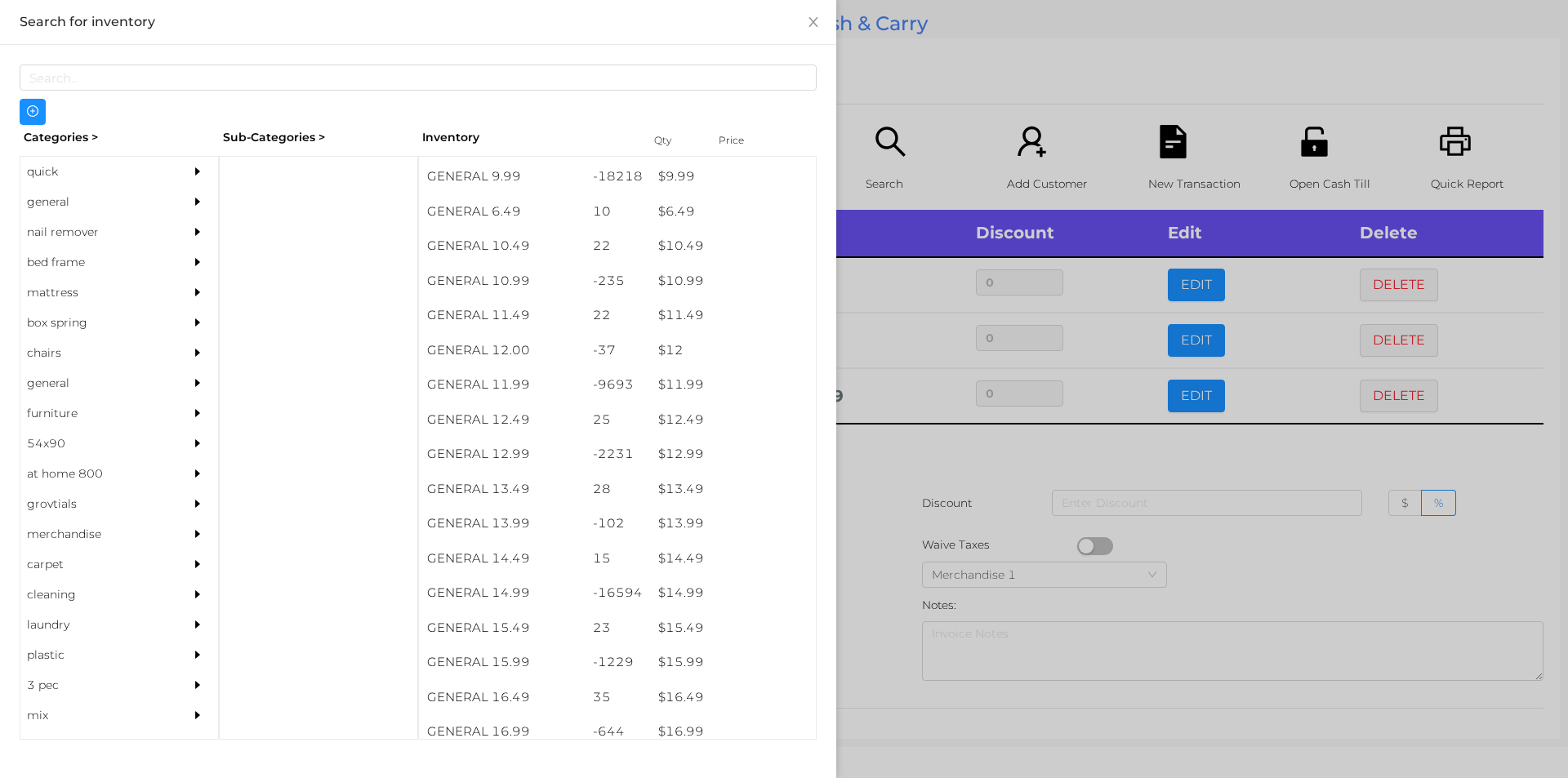
click at [918, 448] on div at bounding box center [784, 389] width 1568 height 778
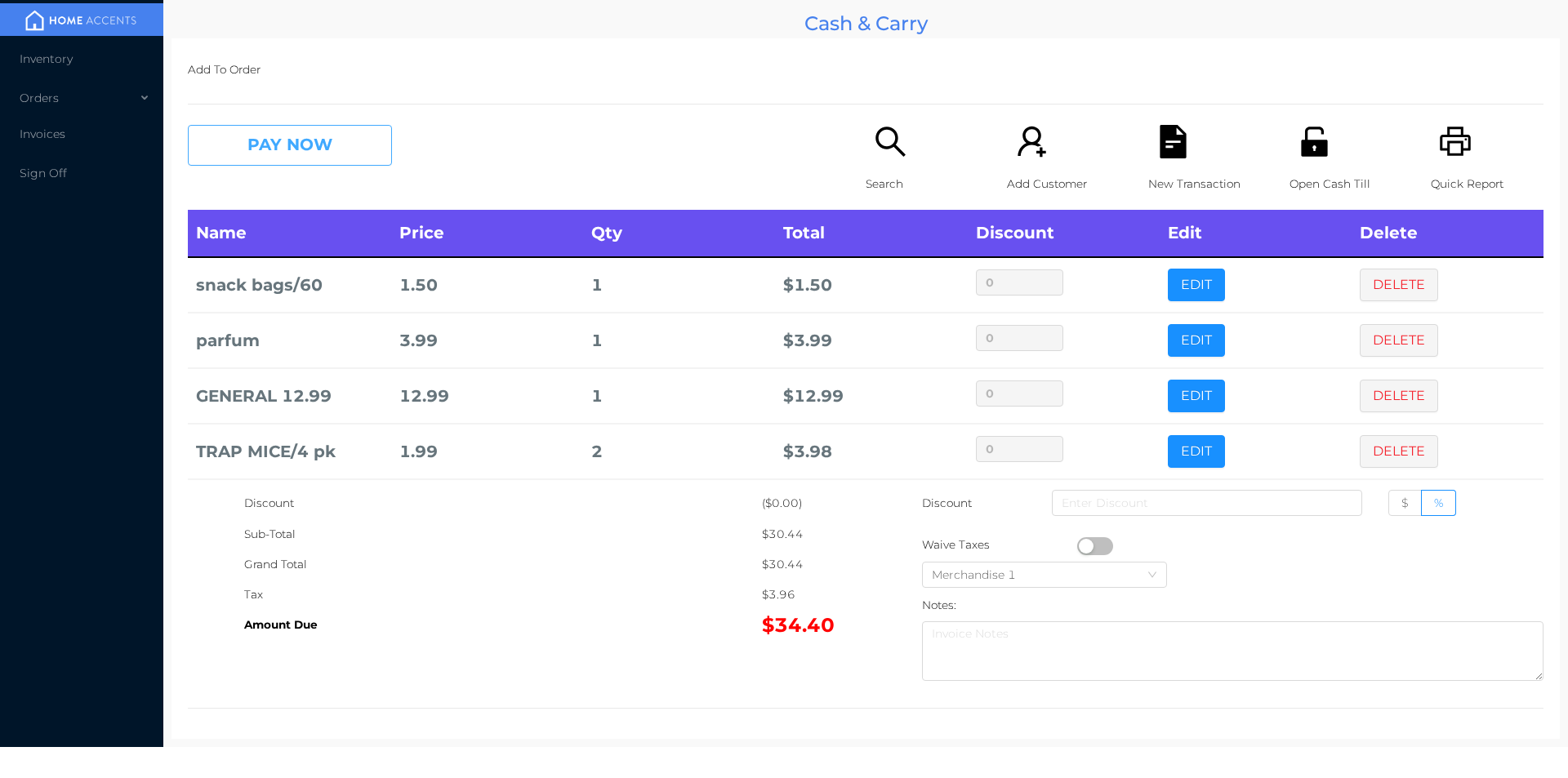
click at [262, 156] on button "PAY NOW" at bounding box center [290, 145] width 204 height 40
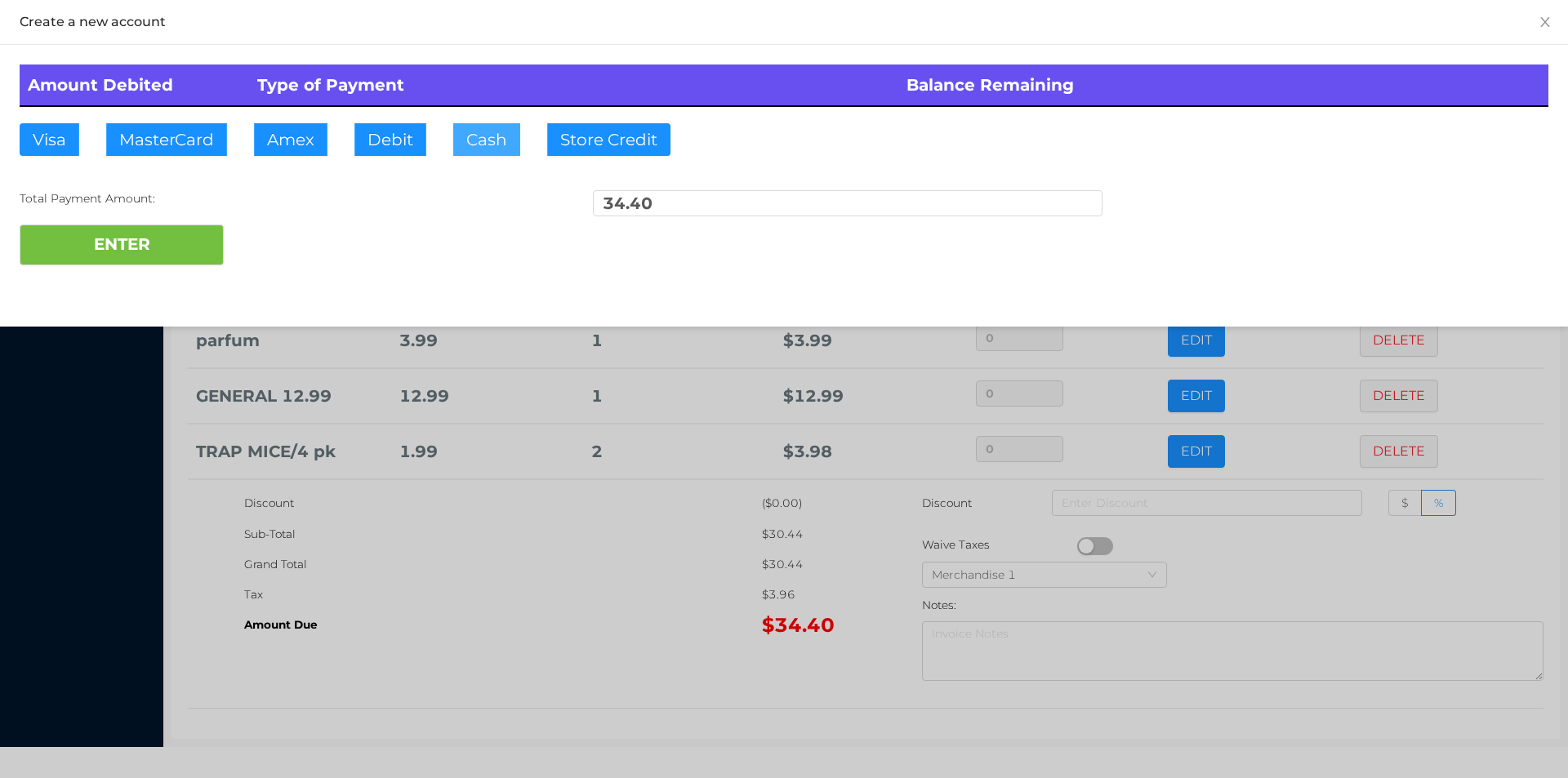
click at [474, 151] on button "Cash" at bounding box center [487, 139] width 67 height 32
type input "100."
click at [199, 258] on button "ENTER" at bounding box center [121, 245] width 204 height 40
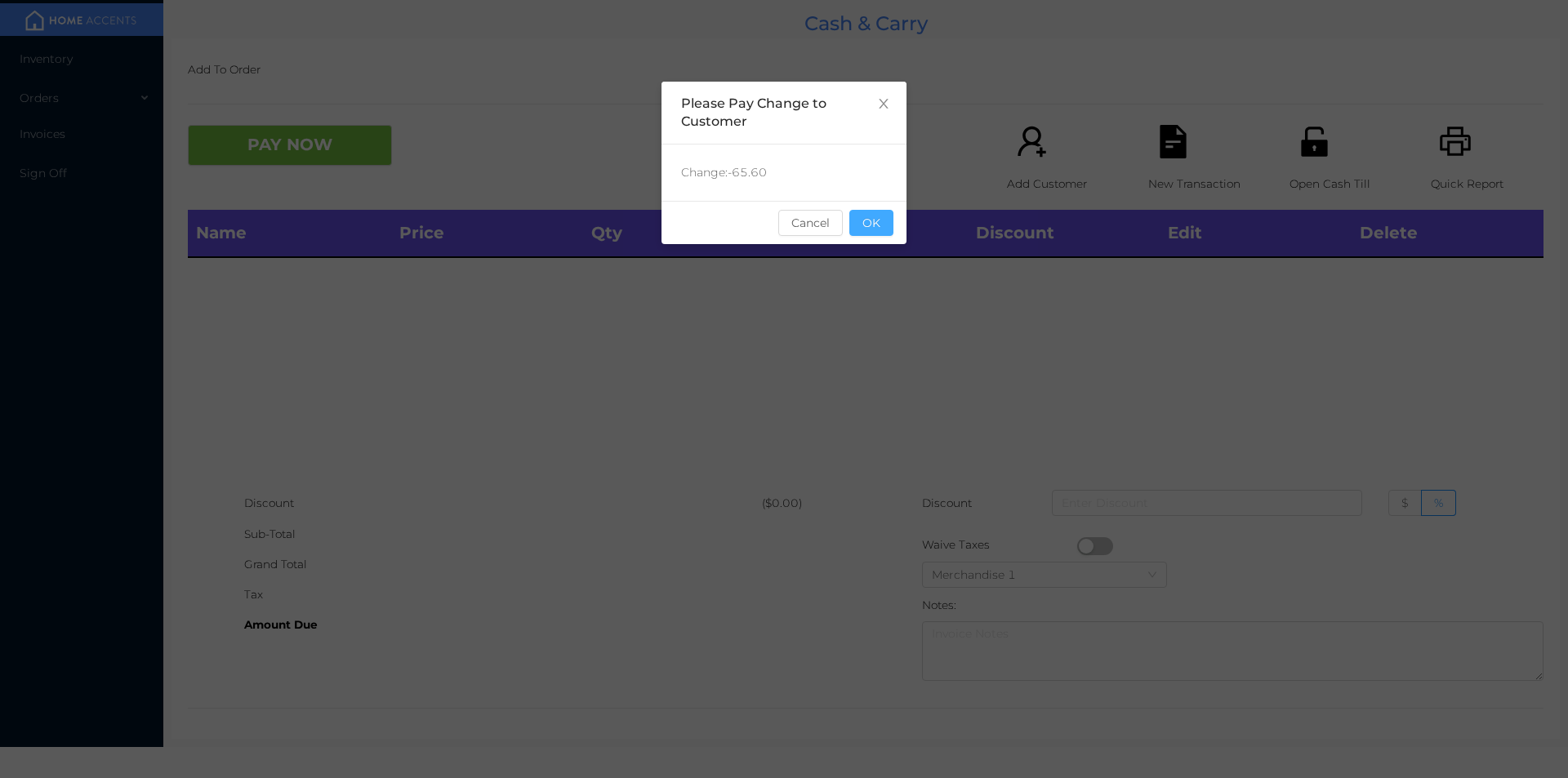
click at [877, 223] on button "OK" at bounding box center [871, 222] width 44 height 26
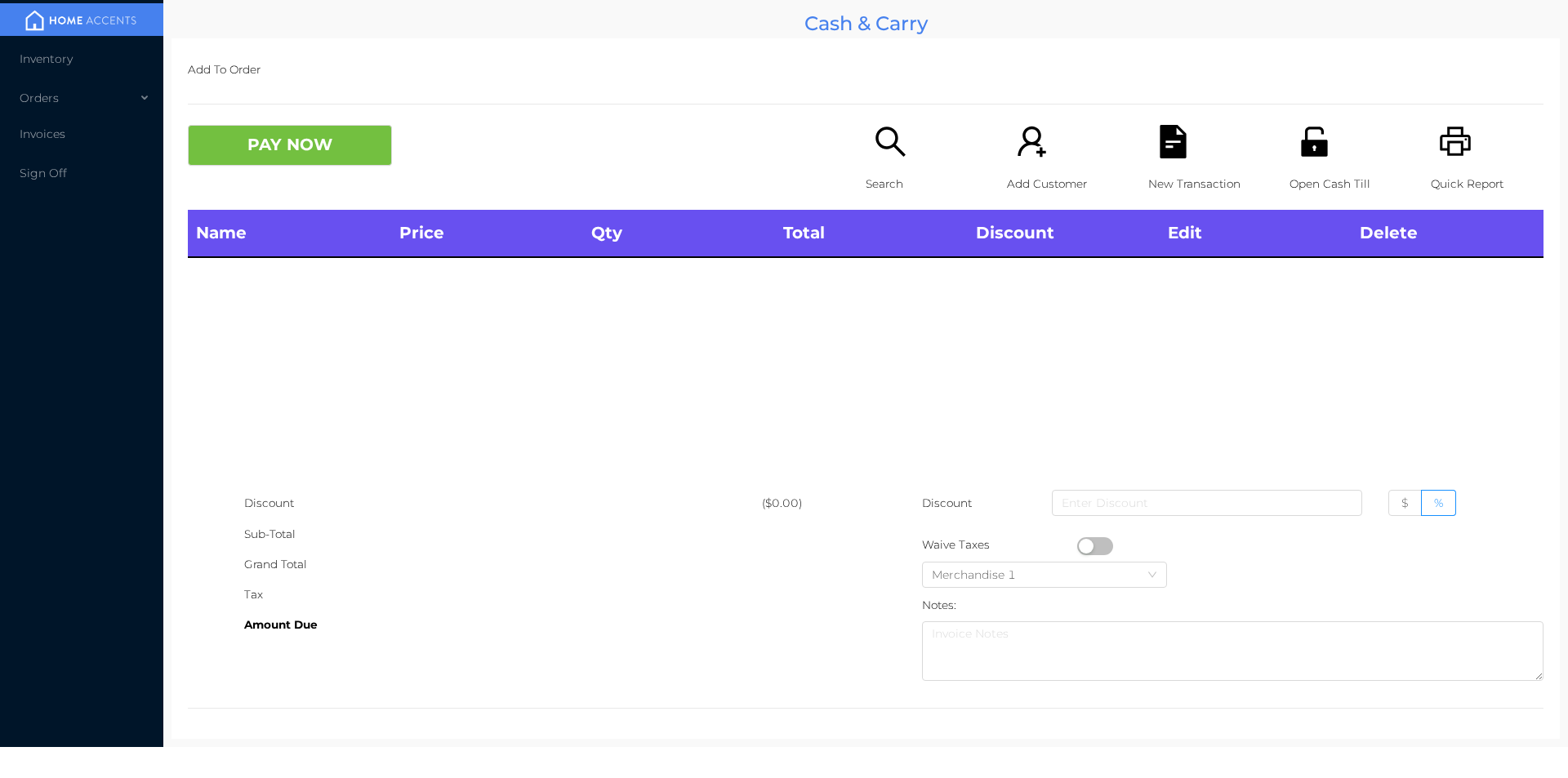
click at [884, 174] on p "Search" at bounding box center [921, 184] width 112 height 31
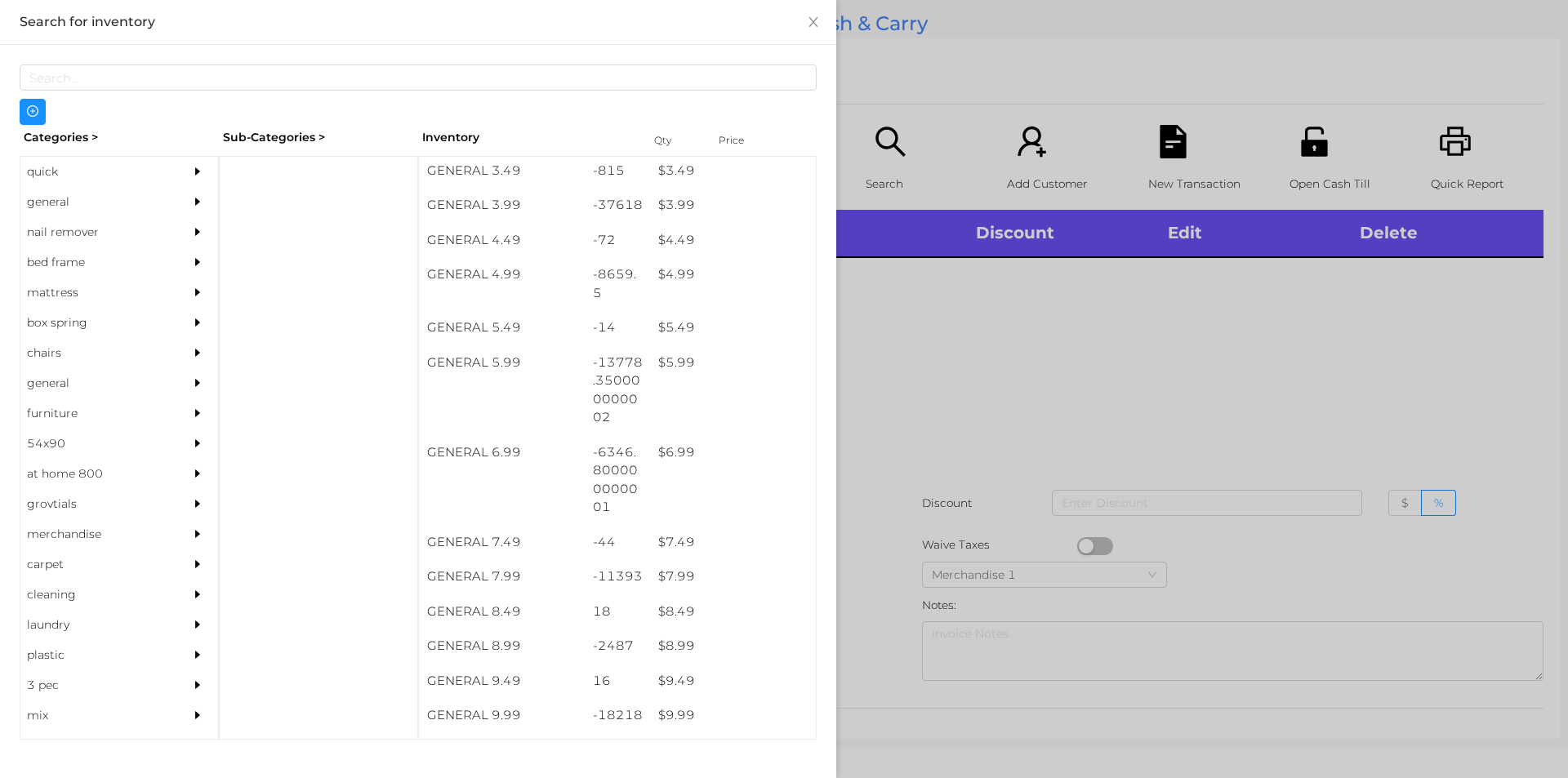
scroll to position [458, 0]
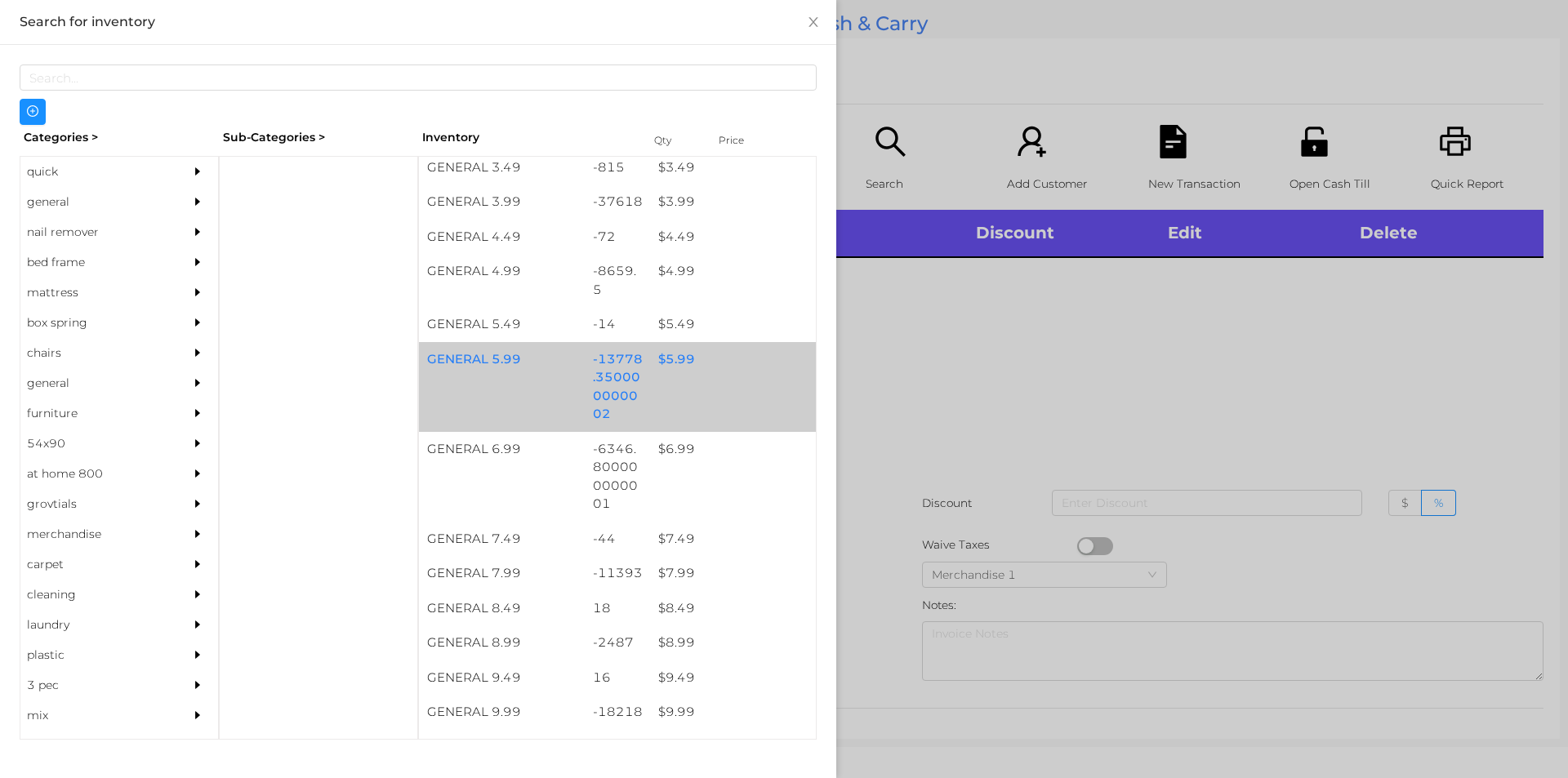
click at [604, 365] on div "-13778.350000000002" at bounding box center [618, 387] width 67 height 90
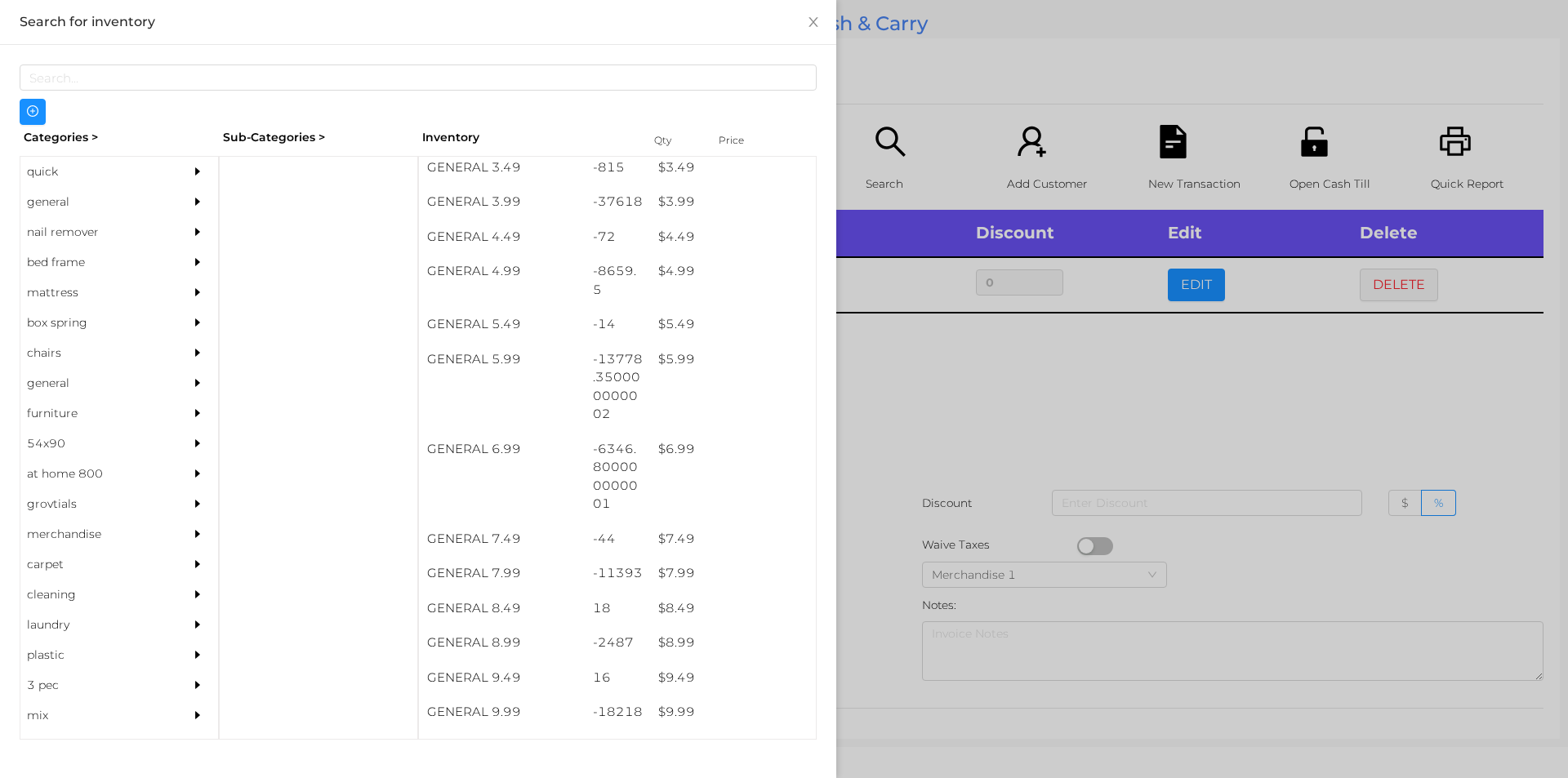
click at [1374, 305] on div at bounding box center [784, 389] width 1568 height 778
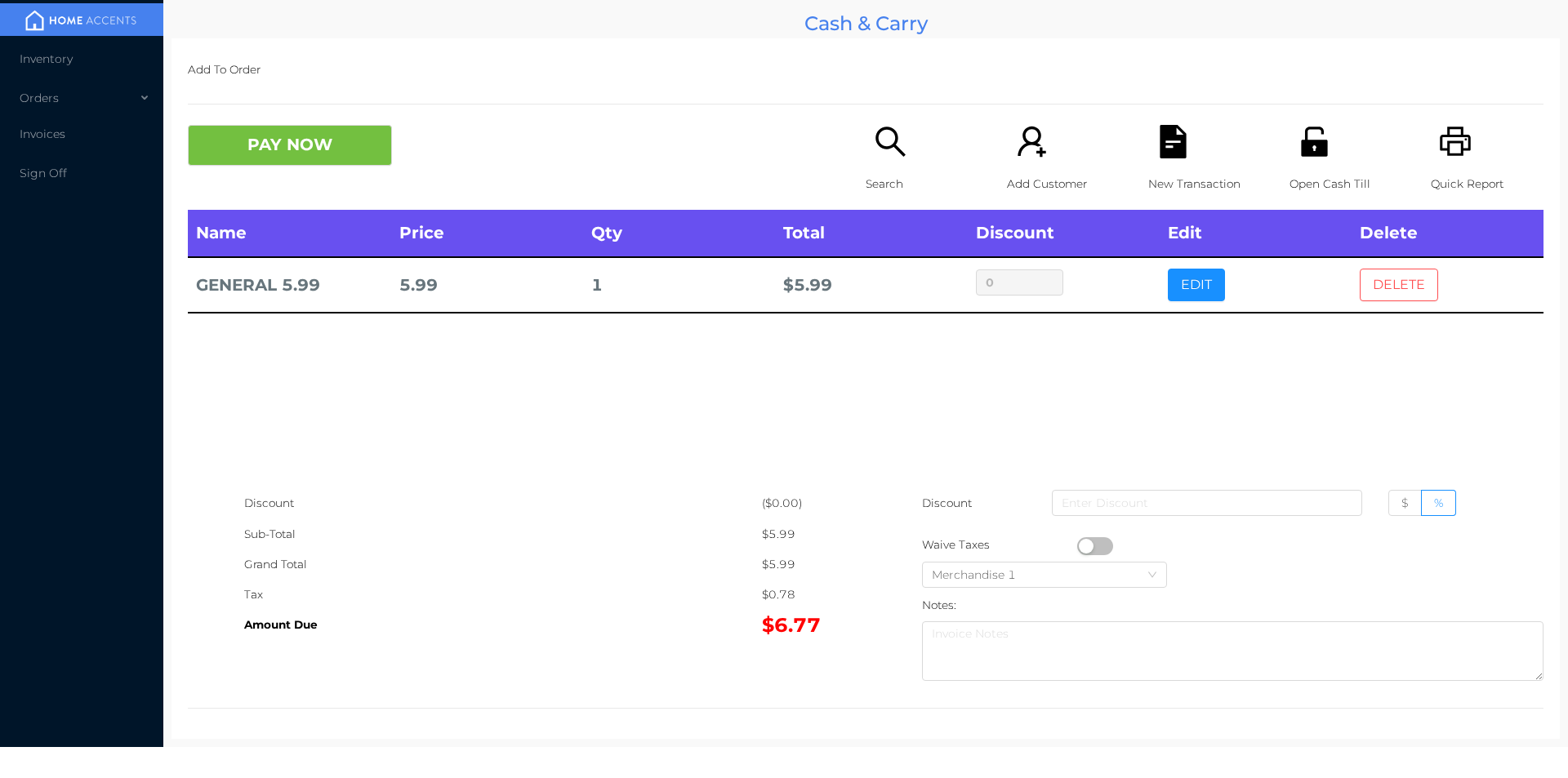
click at [1380, 278] on button "DELETE" at bounding box center [1398, 285] width 78 height 32
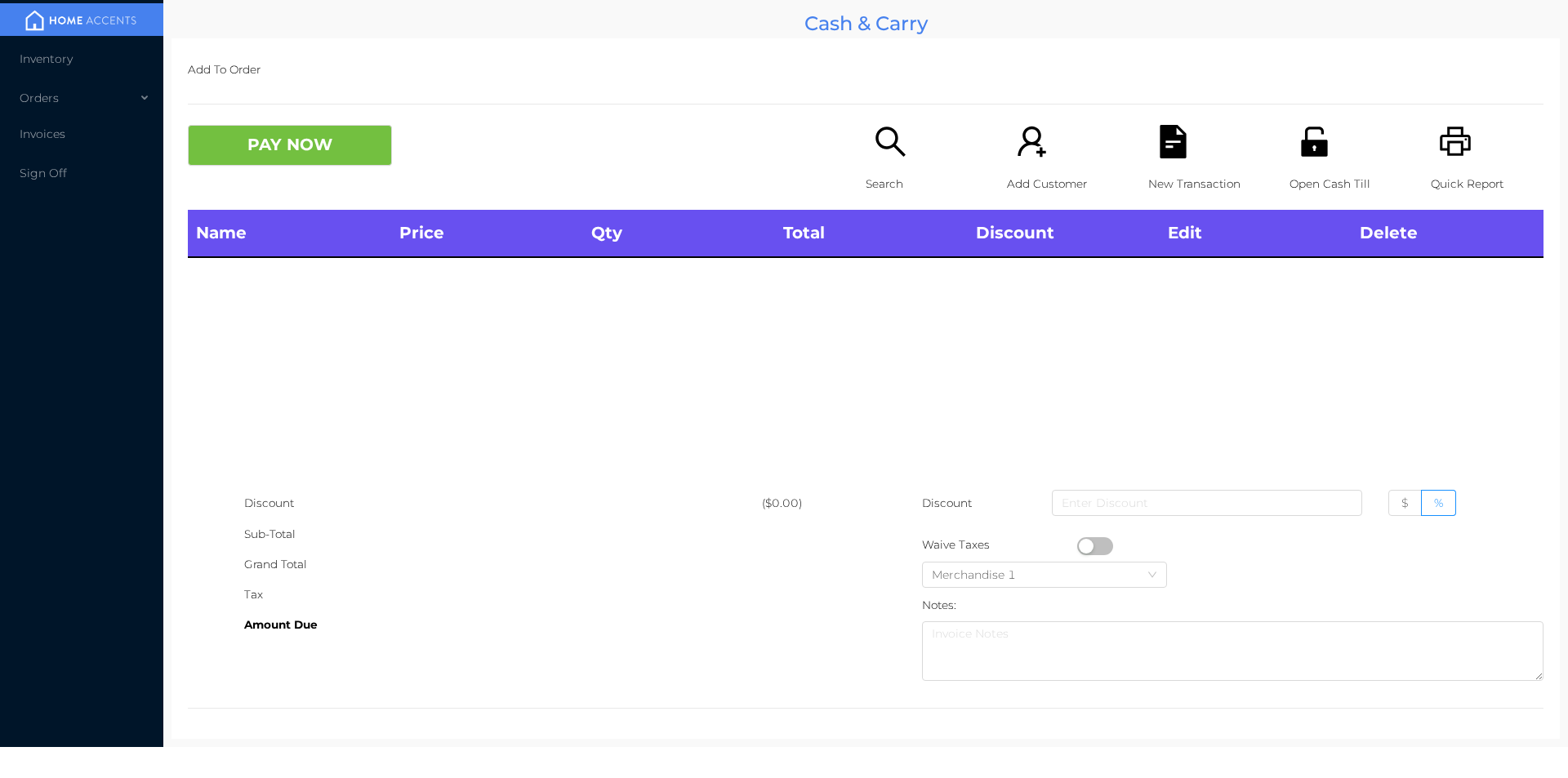
click at [915, 150] on div "Search" at bounding box center [921, 167] width 112 height 85
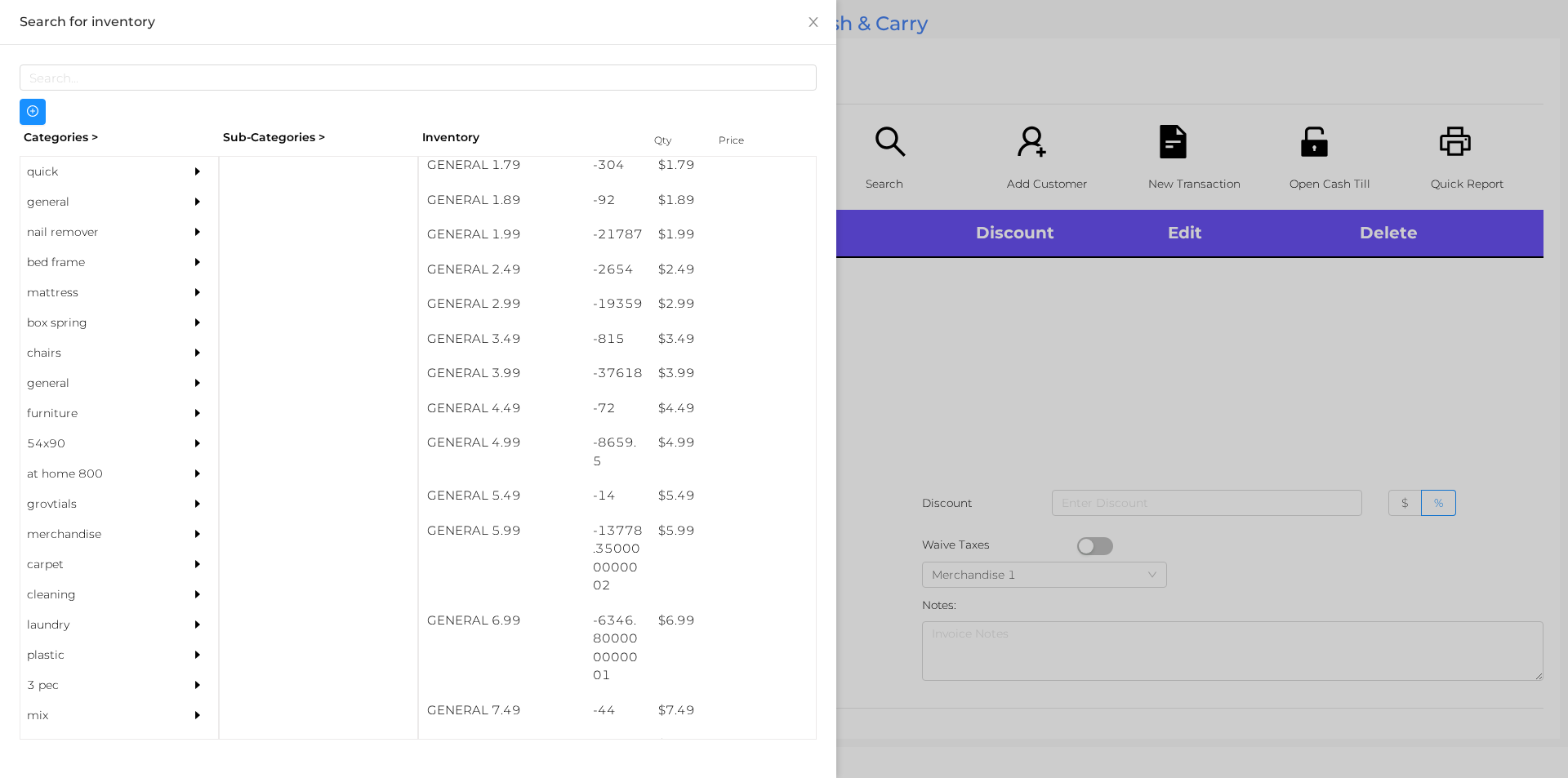
scroll to position [316, 0]
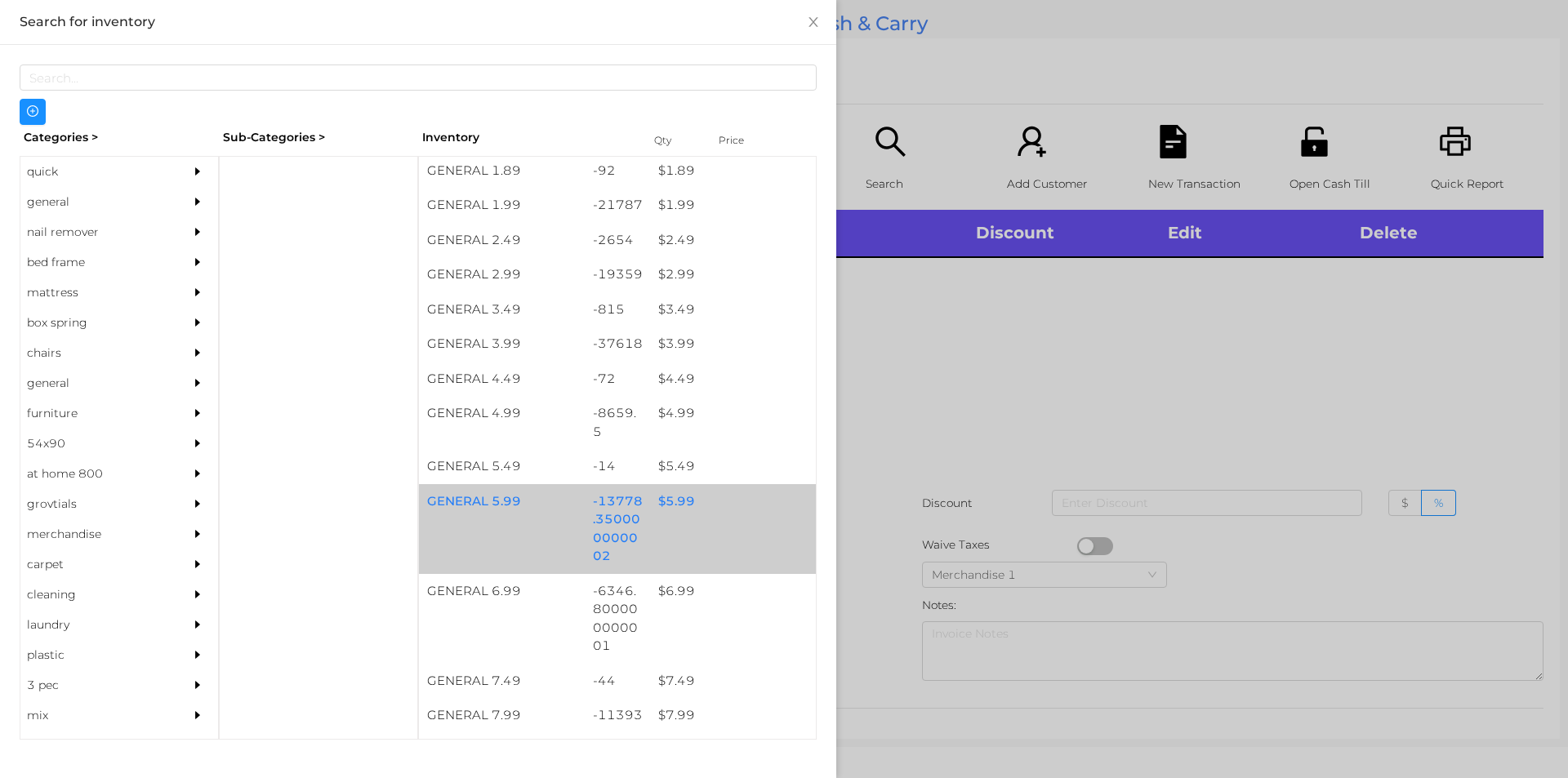
click at [650, 530] on div "GENERAL 5.99 -13778.350000000002 $ 5.99" at bounding box center [617, 529] width 397 height 90
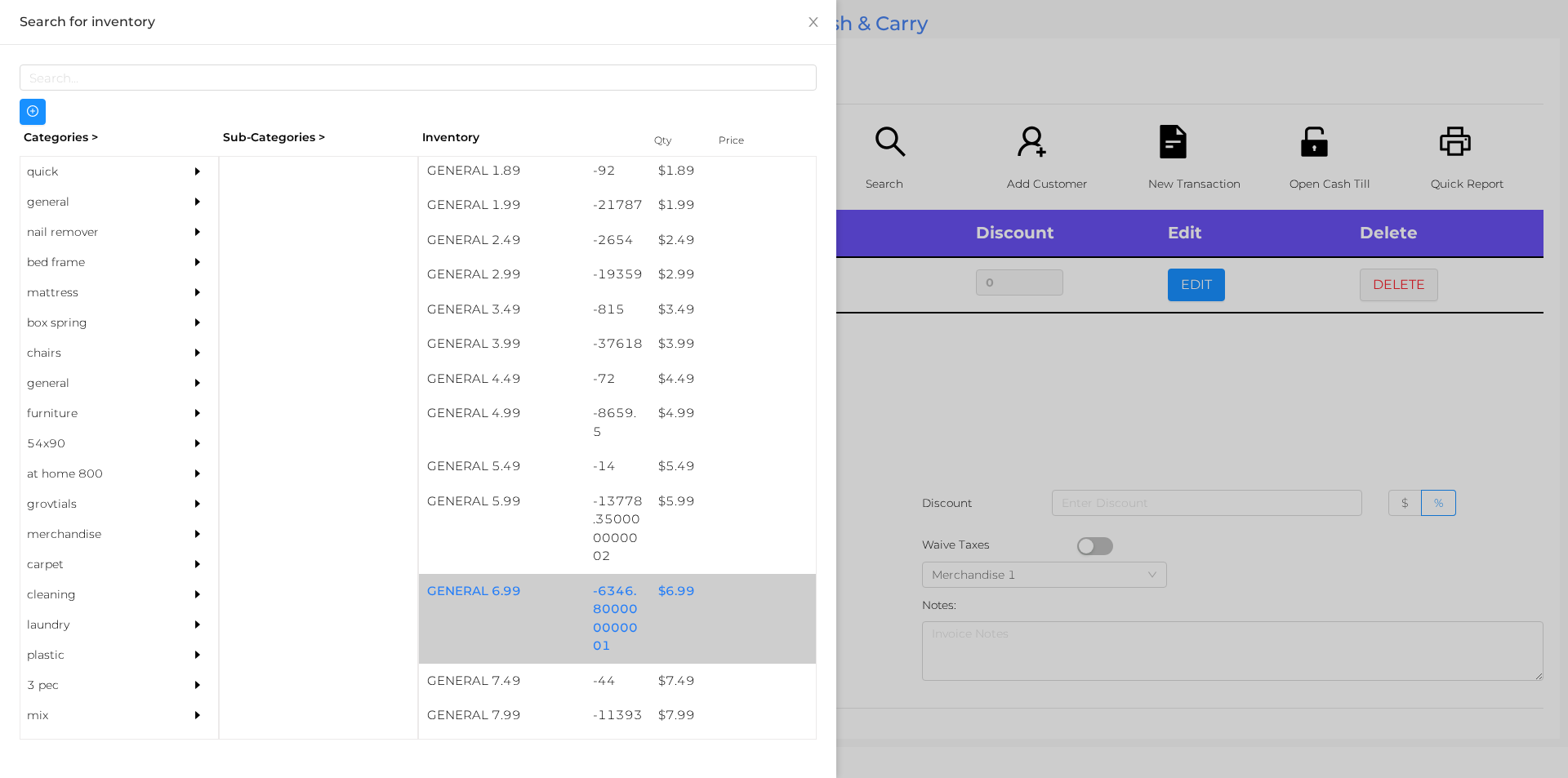
click at [680, 603] on div "$ 6.99" at bounding box center [733, 591] width 166 height 35
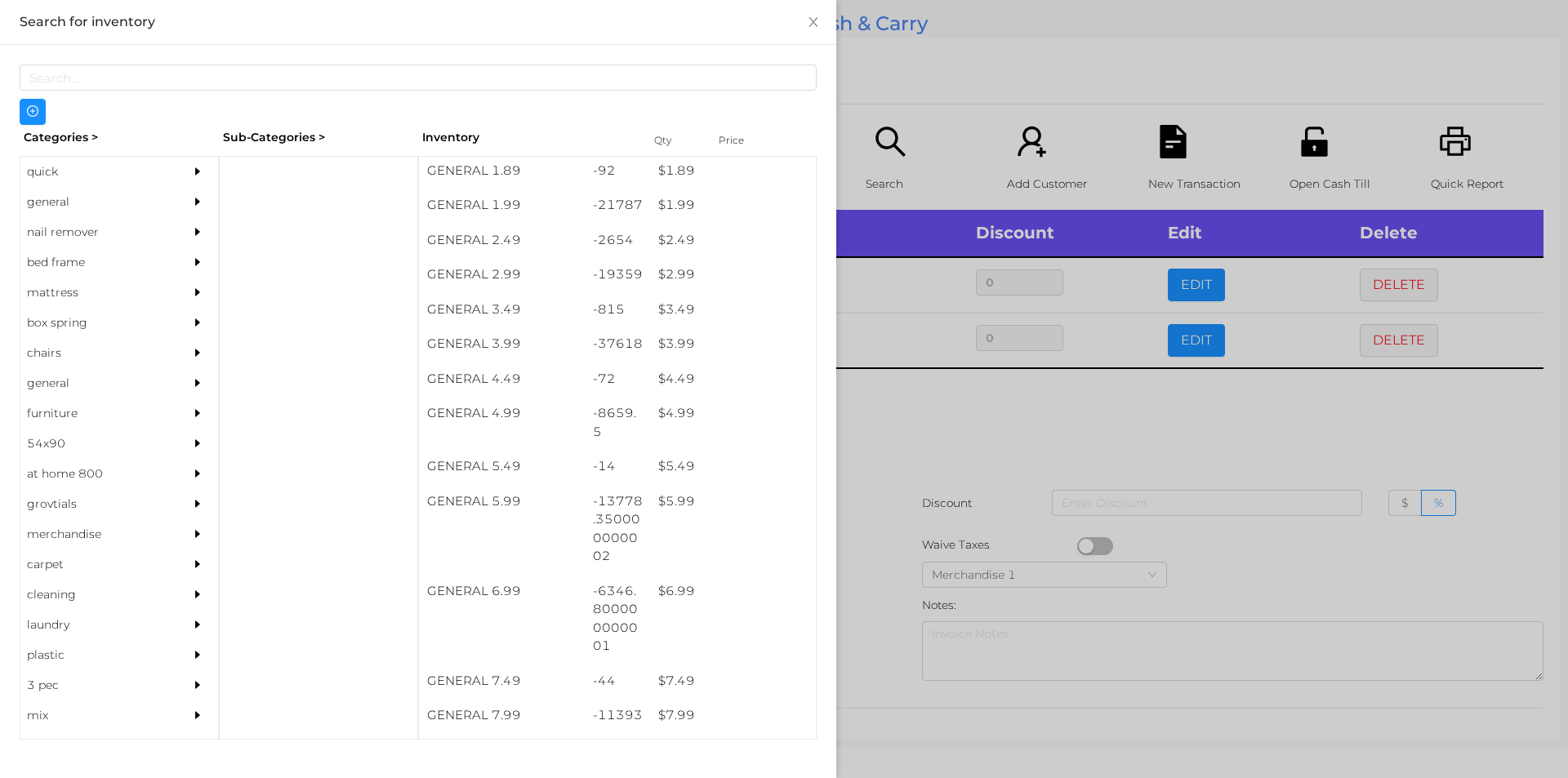
click at [1378, 300] on div at bounding box center [784, 389] width 1568 height 778
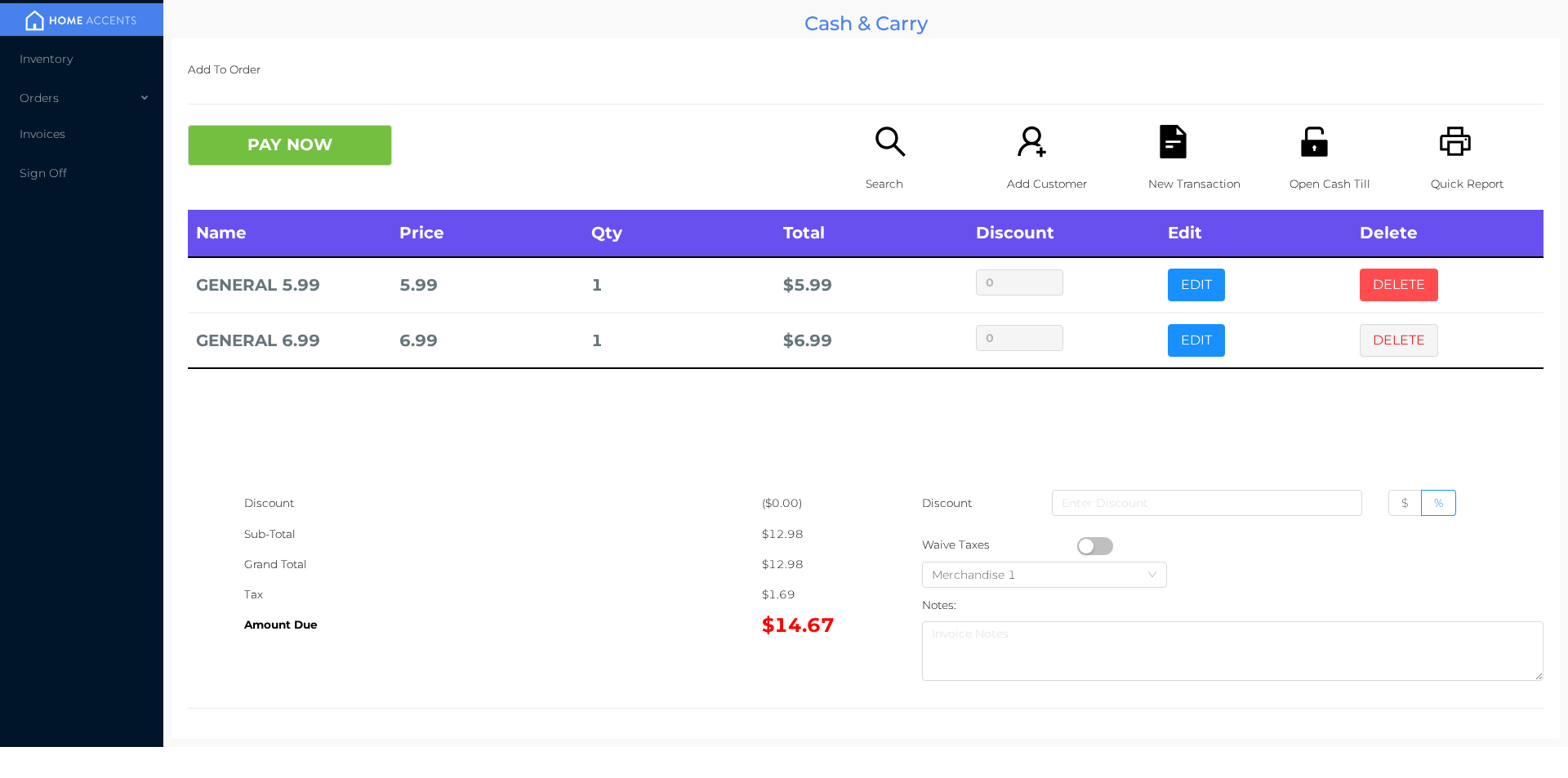
click at [1393, 281] on button "DELETE" at bounding box center [1398, 285] width 78 height 32
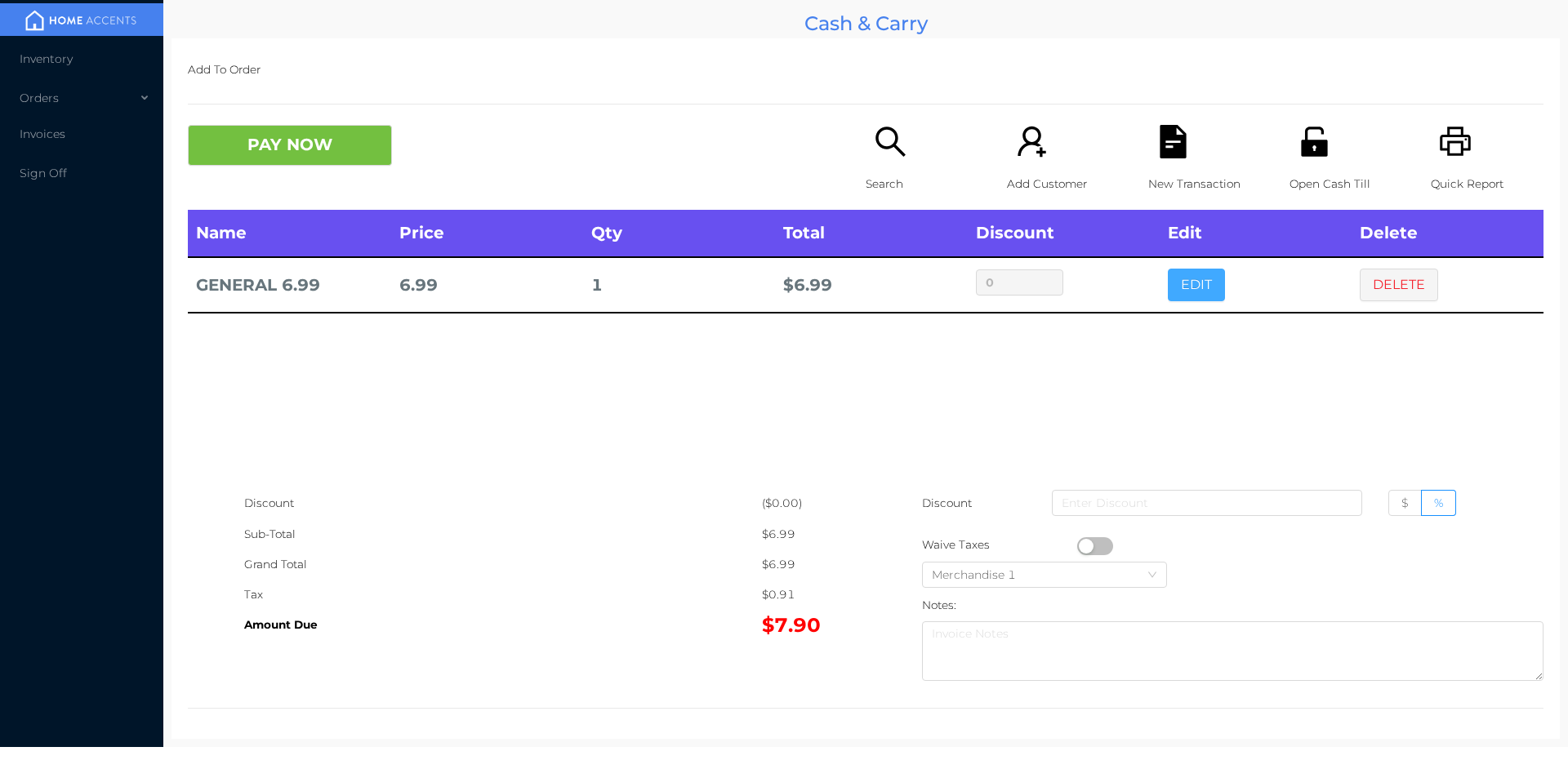
click at [1168, 282] on button "EDIT" at bounding box center [1196, 285] width 58 height 32
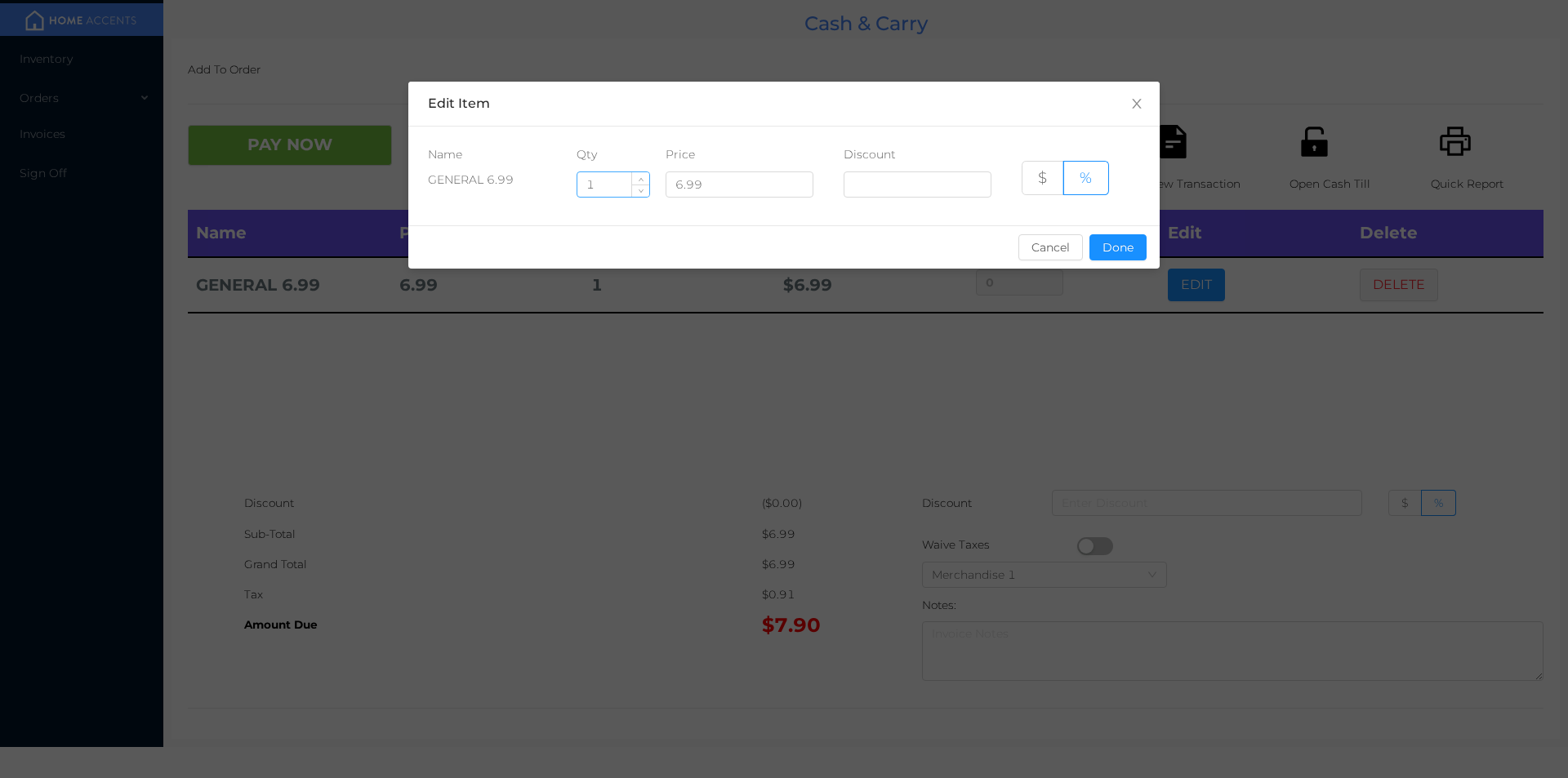
click at [614, 188] on input "1" at bounding box center [614, 184] width 72 height 24
type input "1.5"
click at [1115, 251] on button "Done" at bounding box center [1118, 247] width 58 height 26
type input "0%"
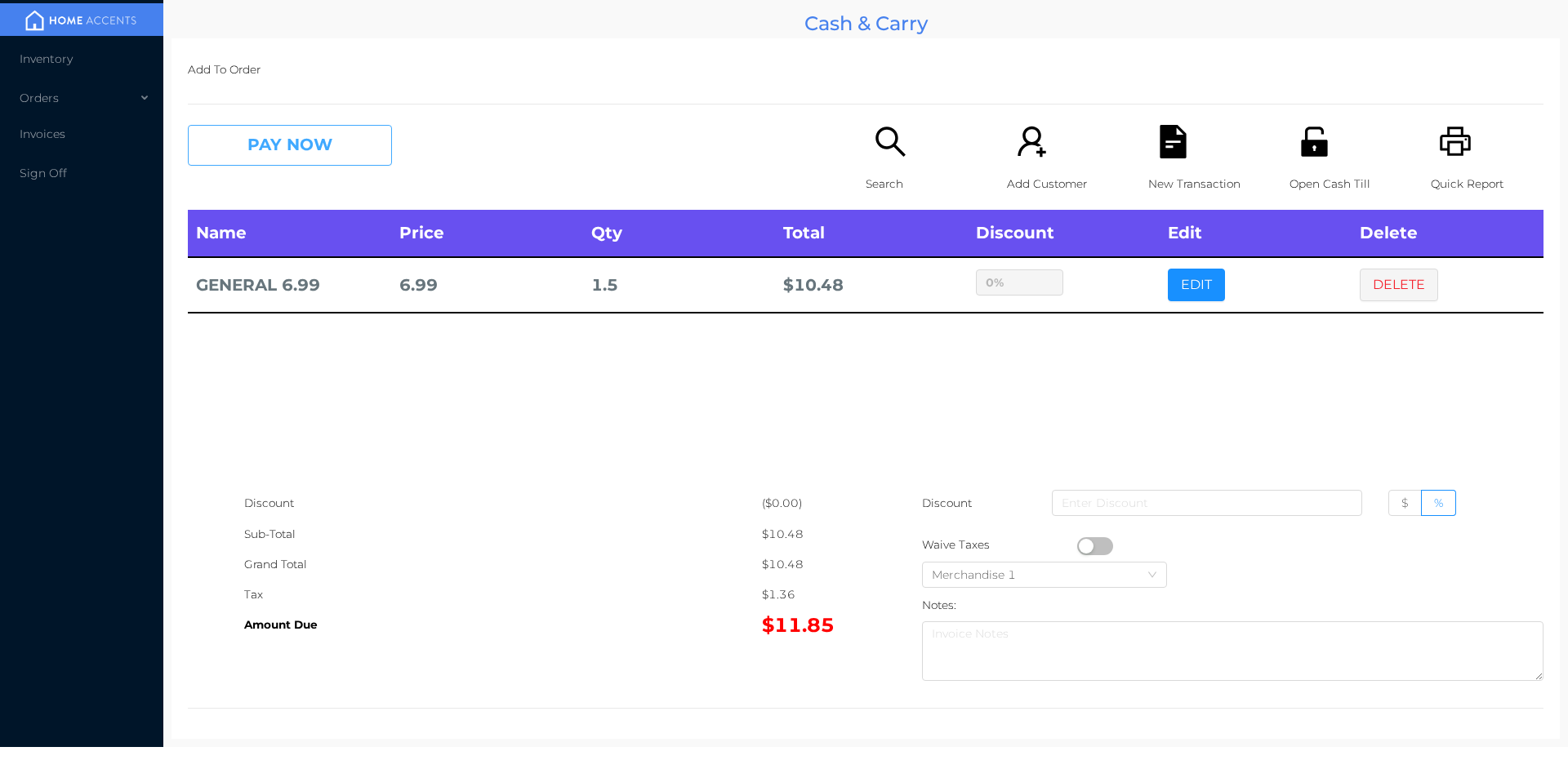
click at [287, 162] on button "PAY NOW" at bounding box center [290, 145] width 204 height 40
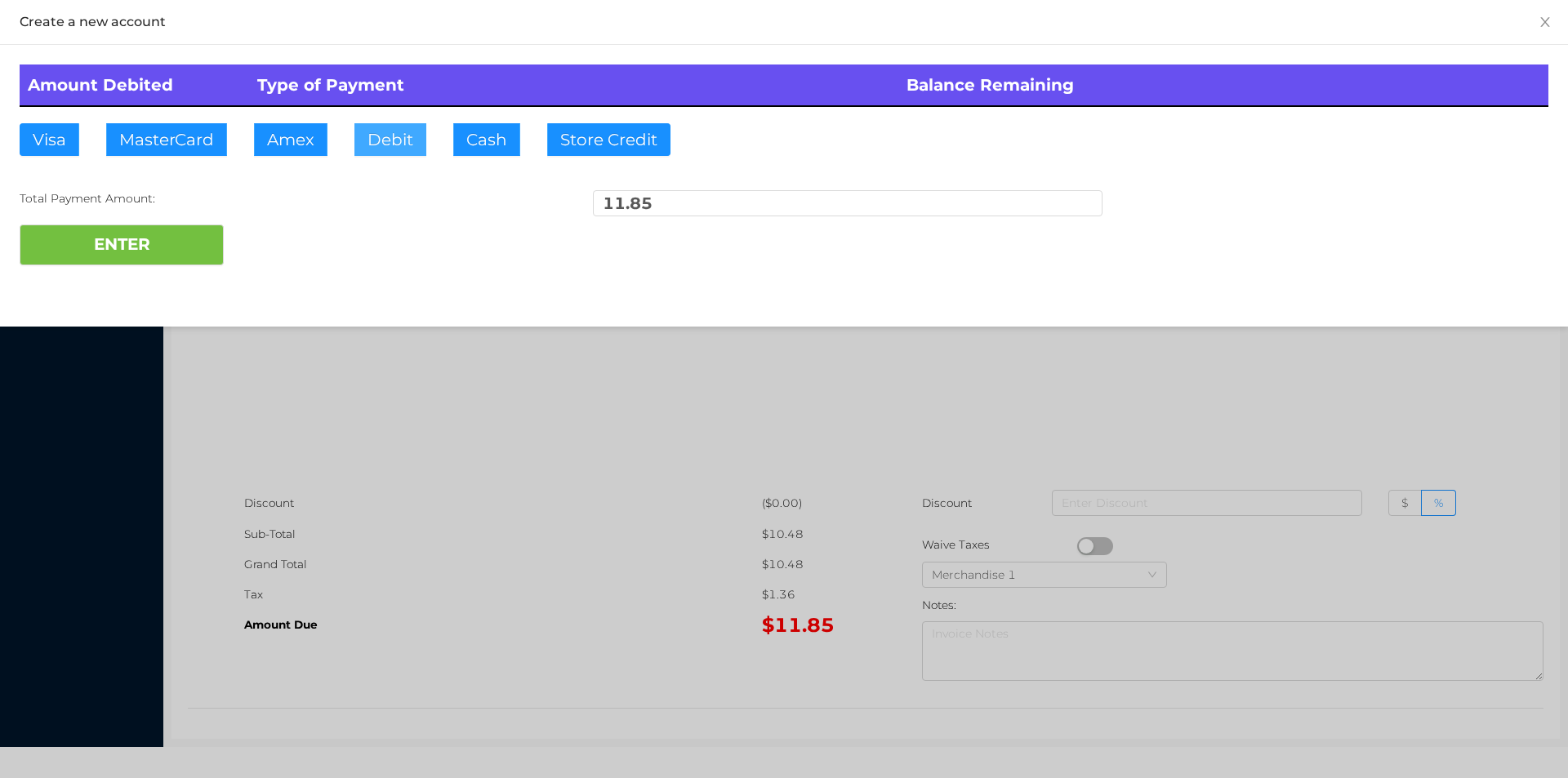
click at [420, 148] on button "Debit" at bounding box center [390, 139] width 72 height 32
type input "100"
click at [126, 237] on button "ENTER" at bounding box center [121, 245] width 204 height 40
type input "0"
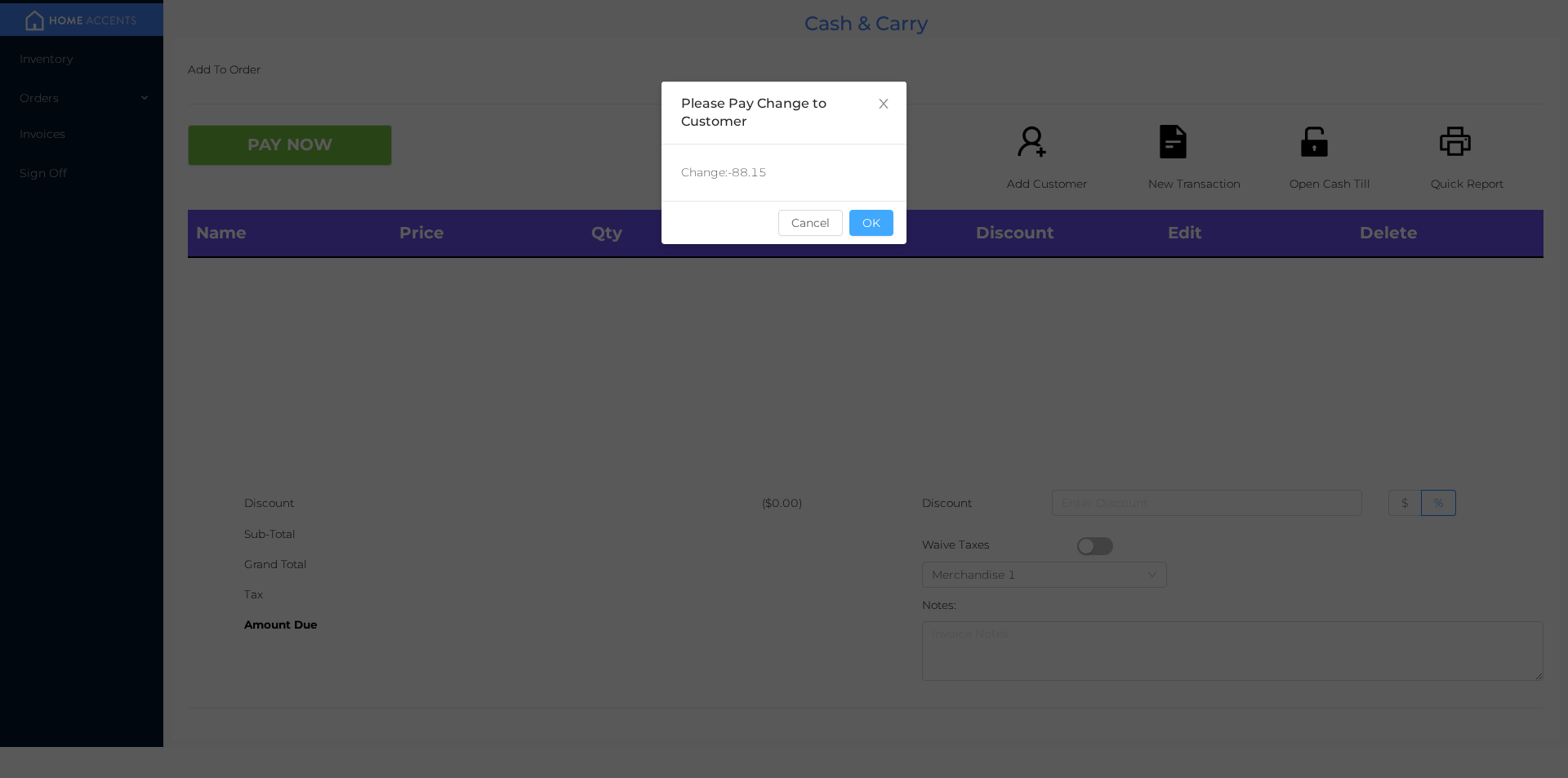
click at [876, 233] on button "OK" at bounding box center [871, 222] width 44 height 26
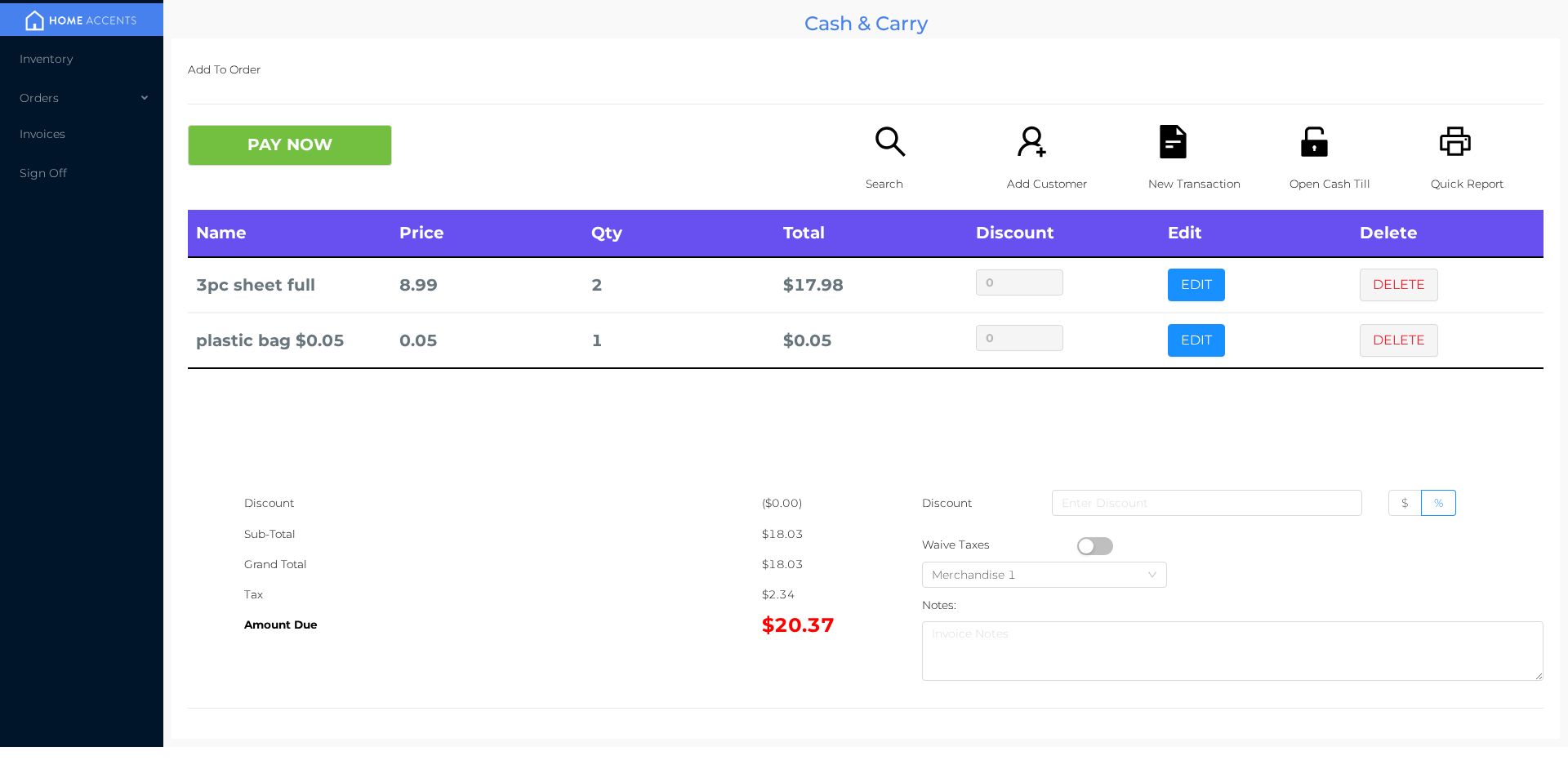
click at [1157, 147] on icon "icon: file-text" at bounding box center [1172, 141] width 33 height 33
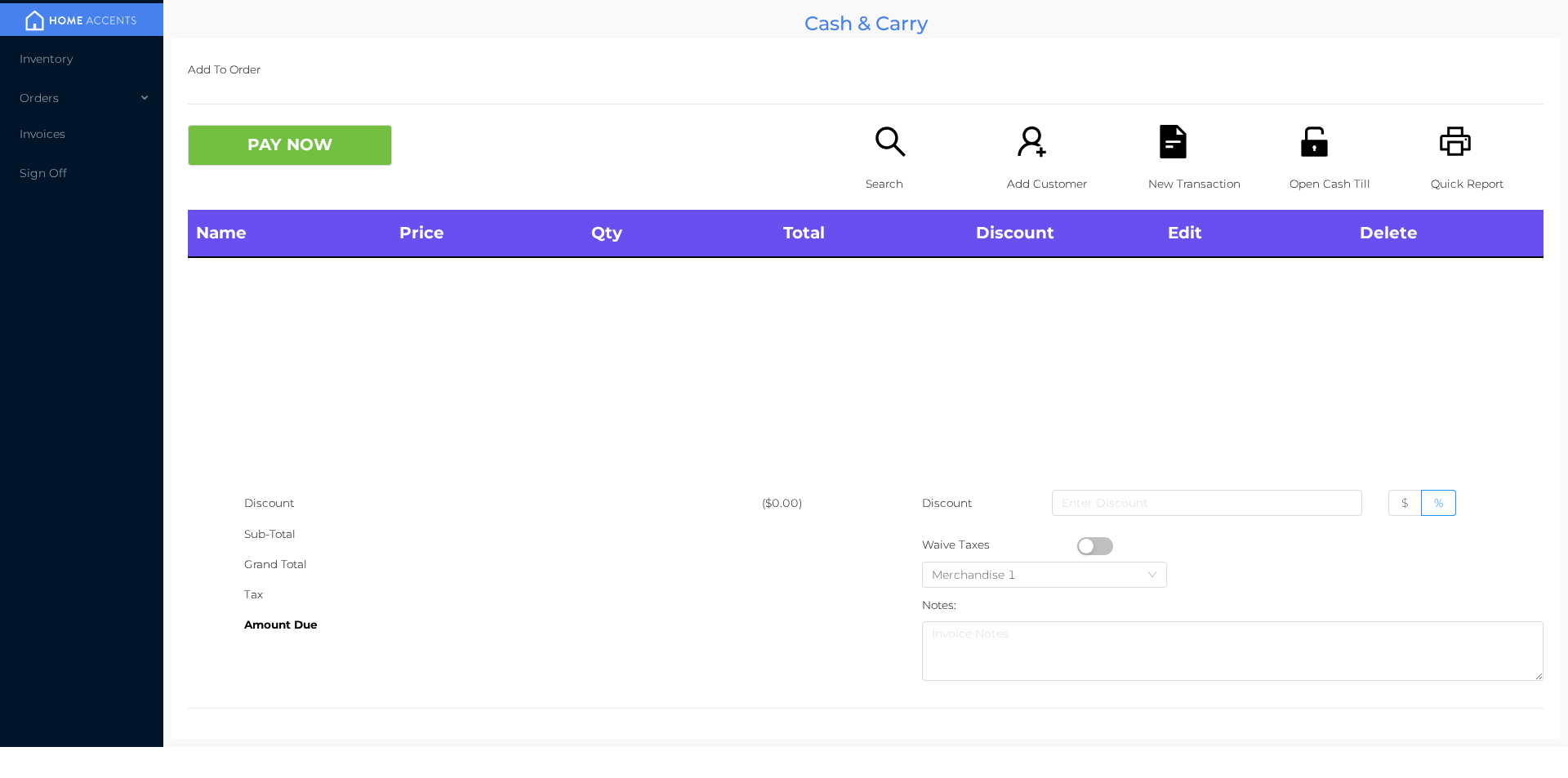
click at [1438, 148] on icon "icon: printer" at bounding box center [1455, 141] width 33 height 33
click at [865, 147] on div "Search" at bounding box center [921, 167] width 112 height 85
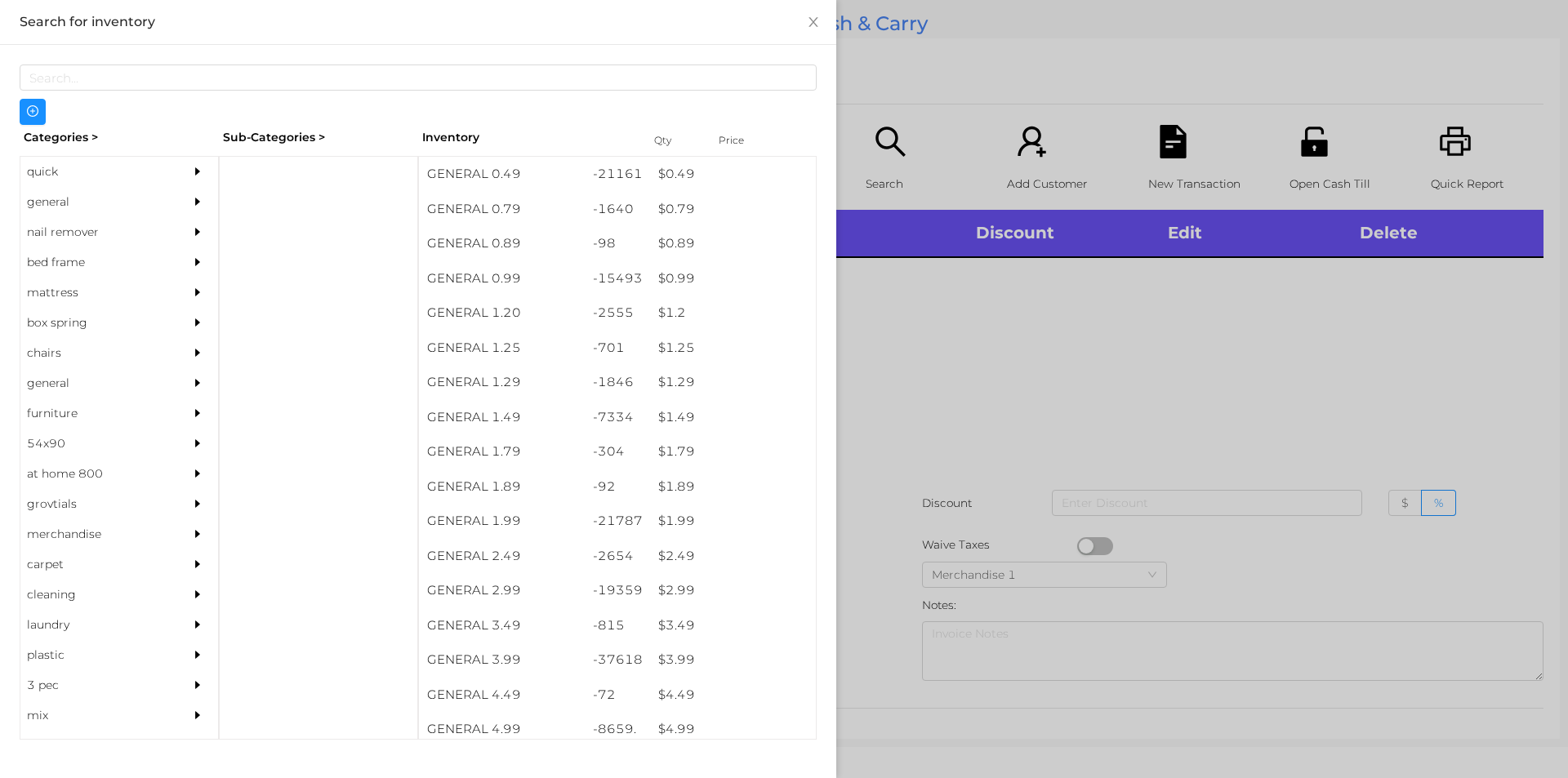
click at [52, 215] on div "general" at bounding box center [94, 202] width 148 height 31
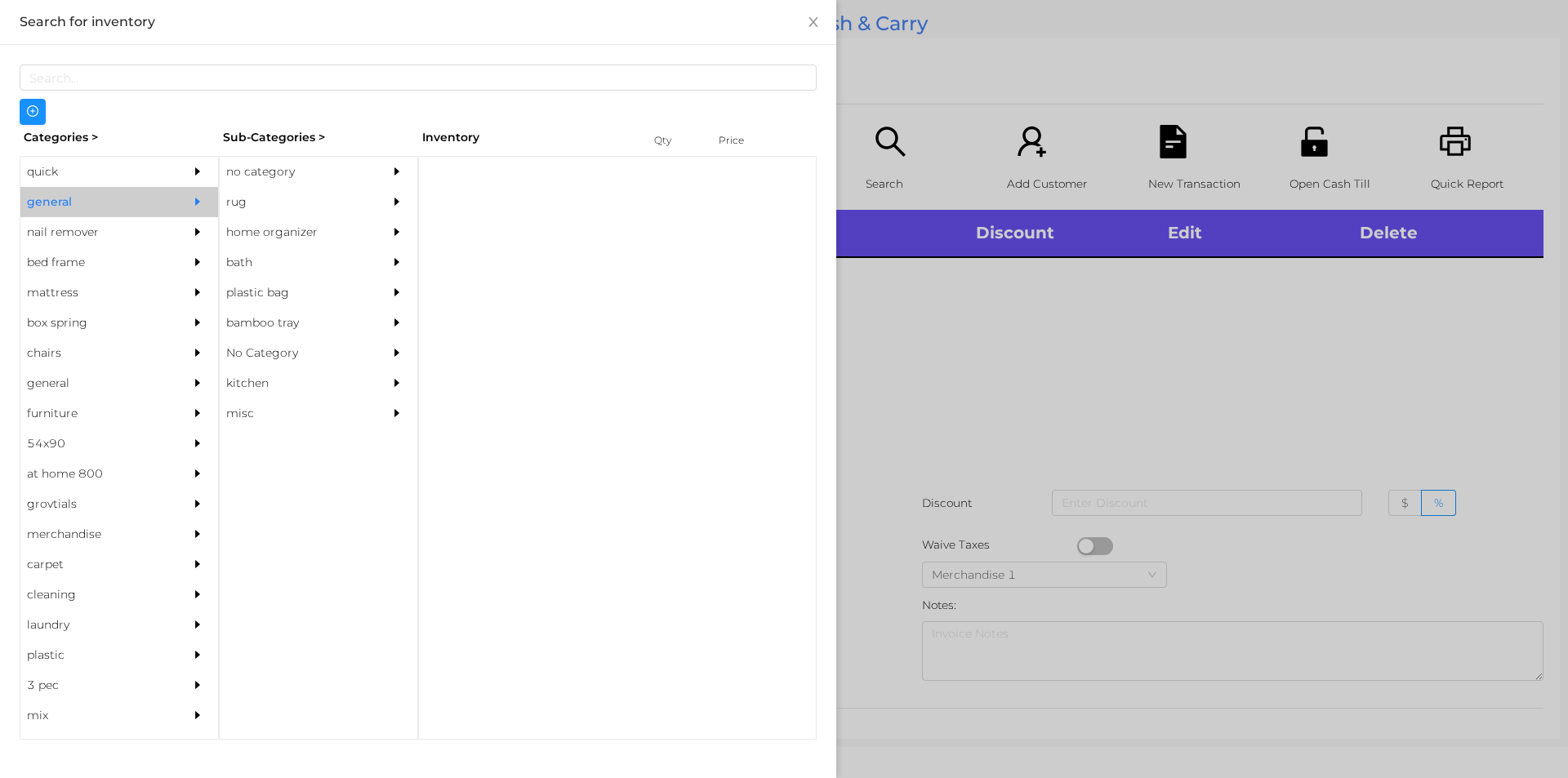
click at [294, 162] on div "no category" at bounding box center [293, 172] width 148 height 31
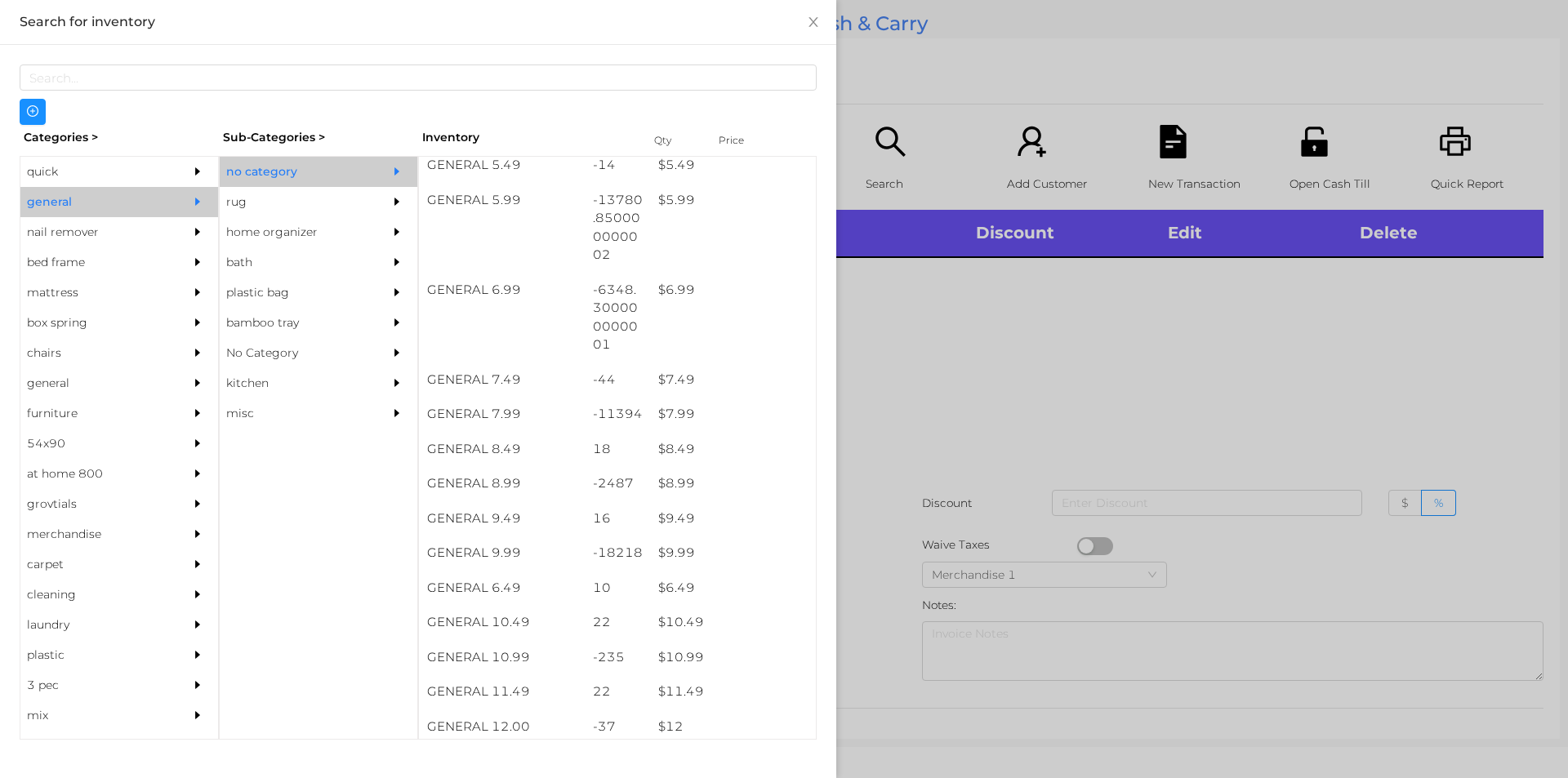
scroll to position [624, 0]
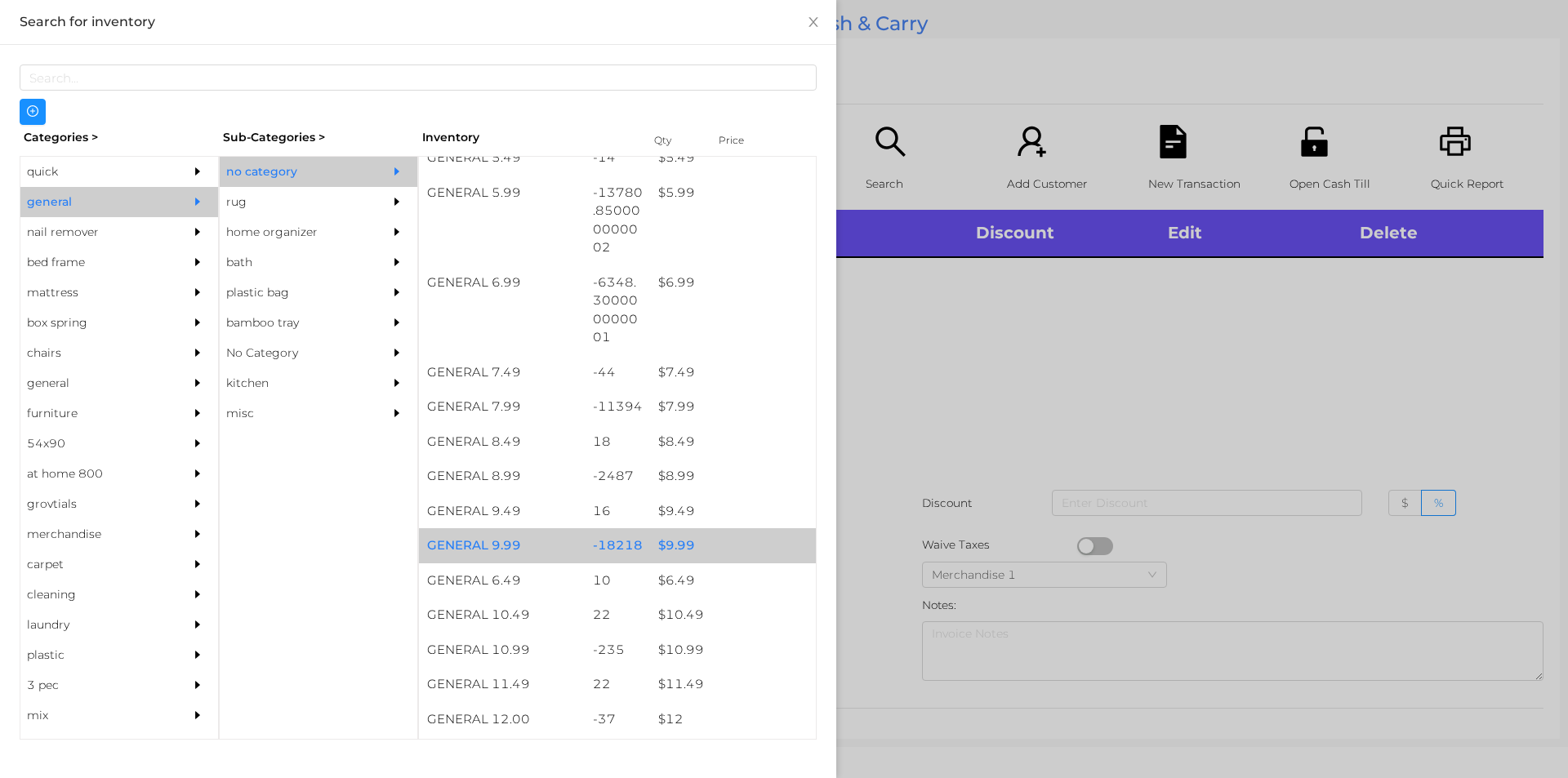
click at [695, 550] on div "$ 9.99" at bounding box center [733, 545] width 166 height 35
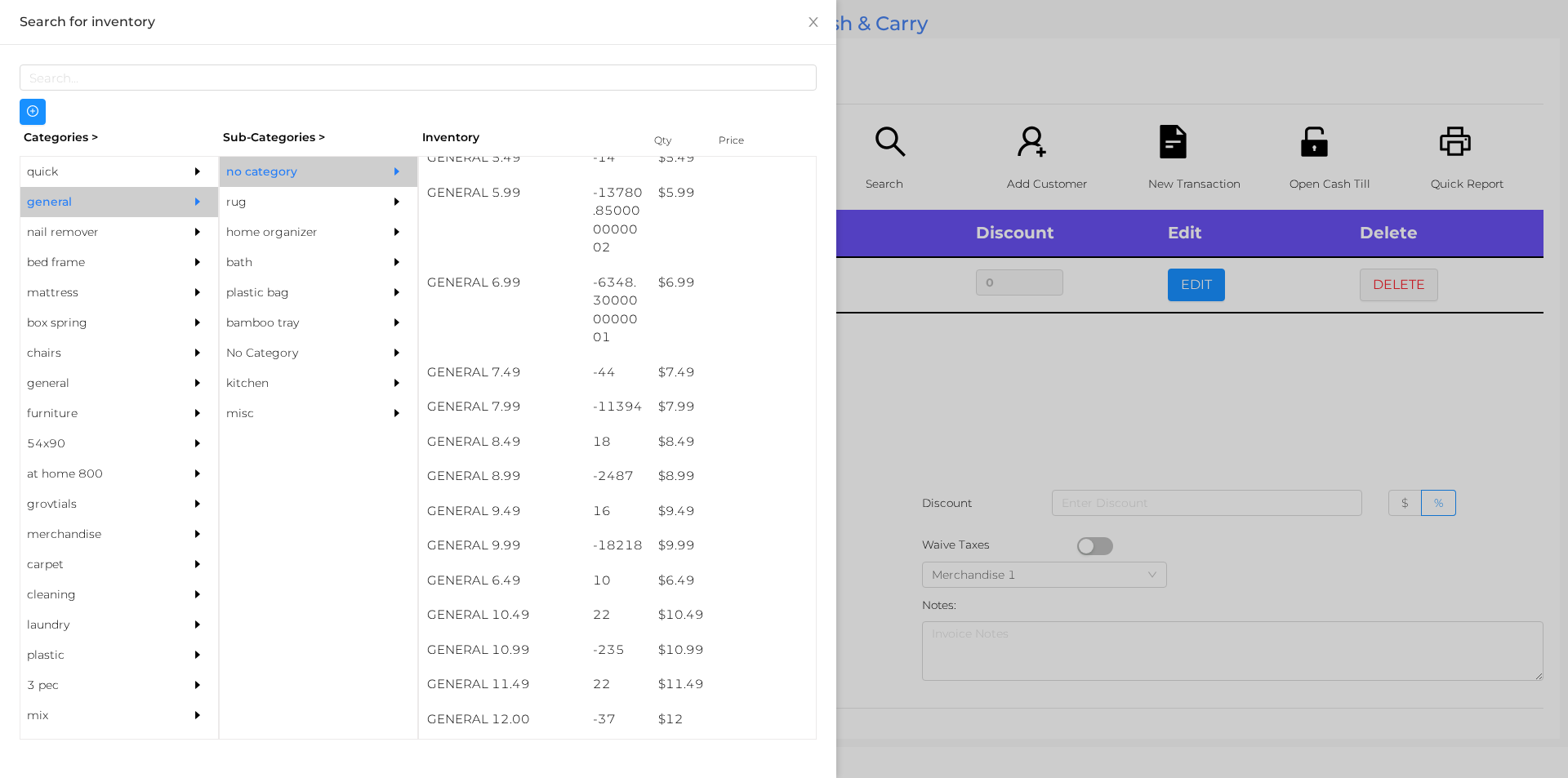
click at [940, 469] on div at bounding box center [784, 389] width 1568 height 778
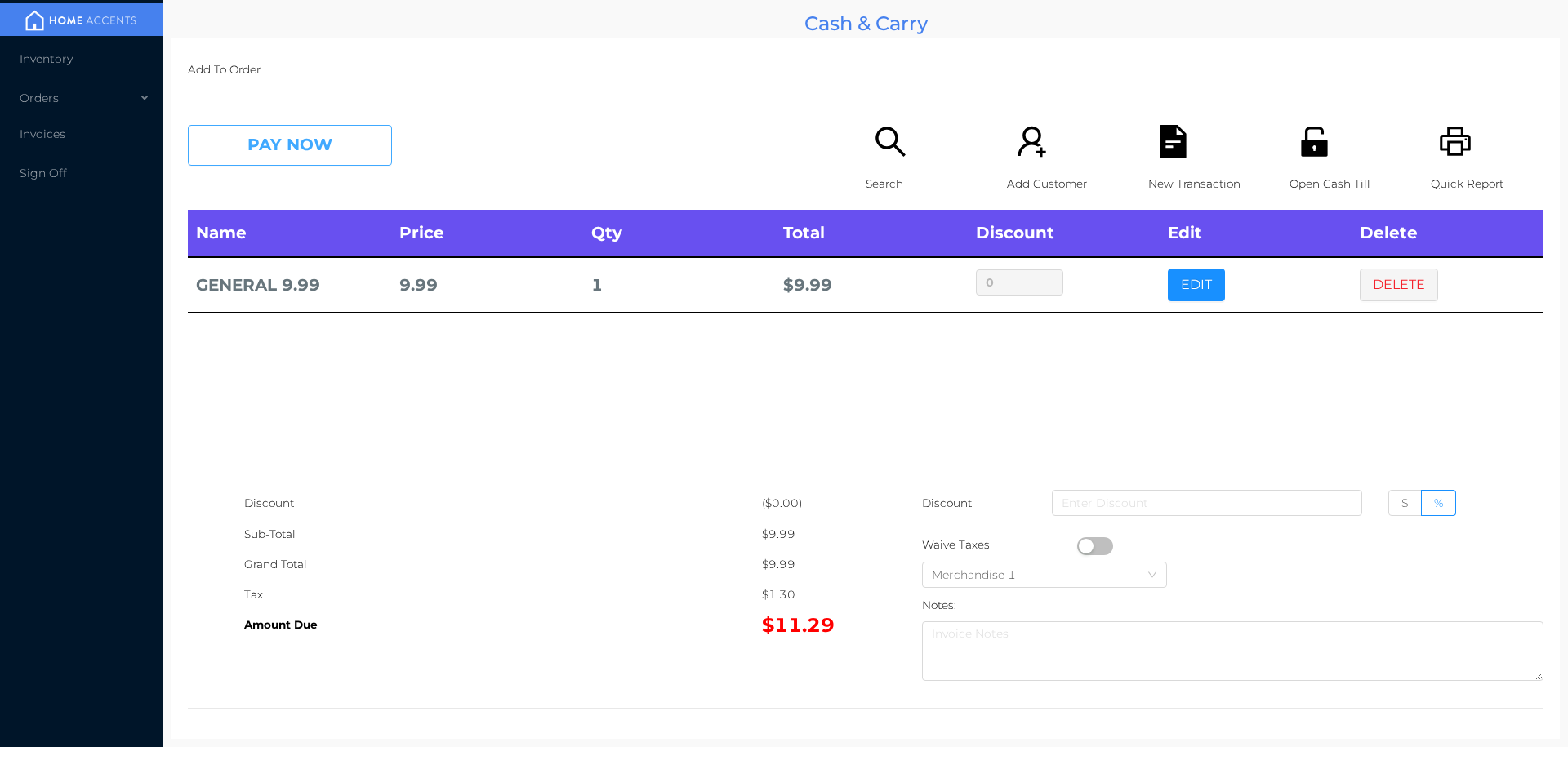
click at [306, 138] on button "PAY NOW" at bounding box center [290, 145] width 204 height 40
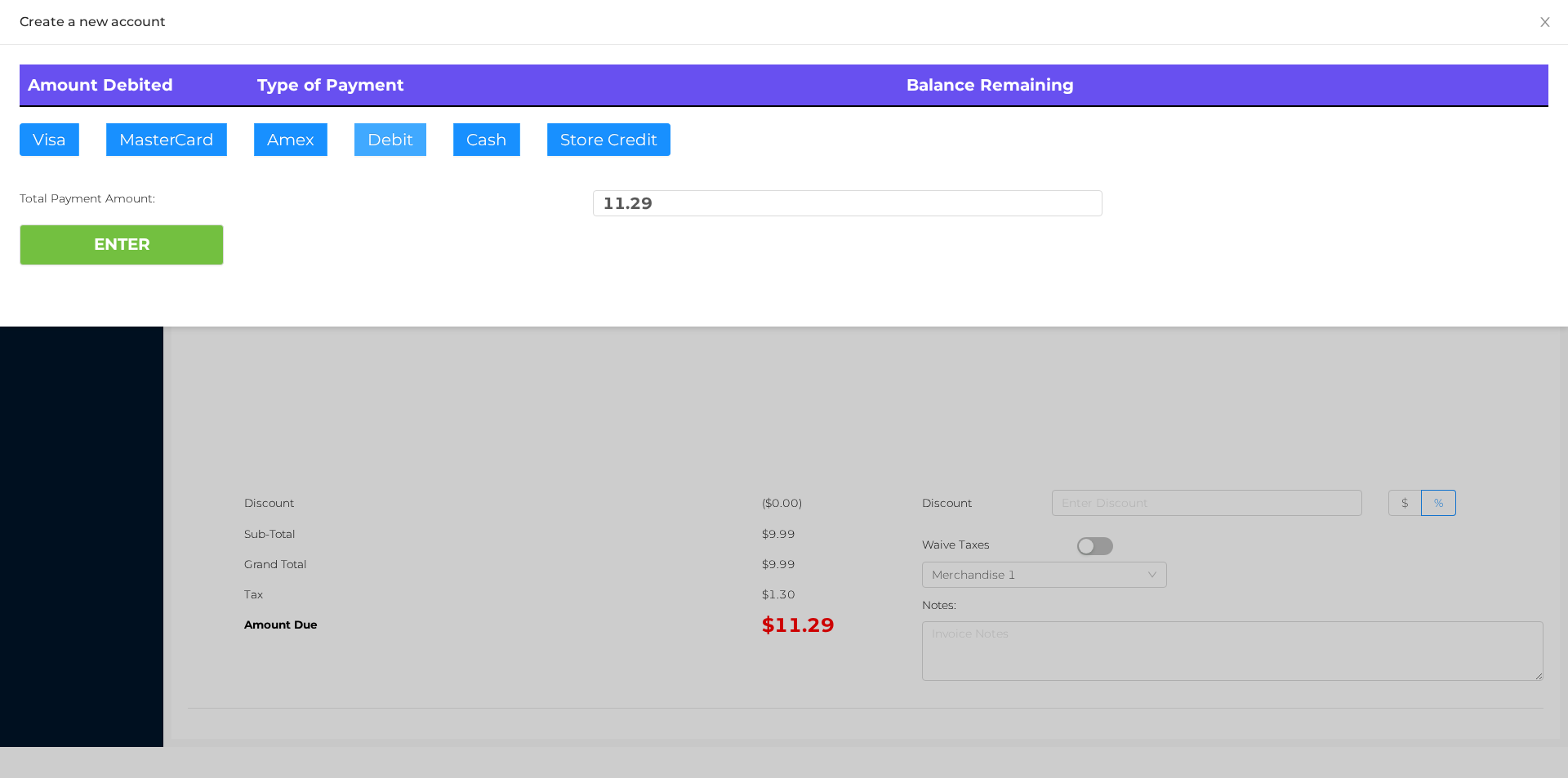
click at [393, 136] on button "Debit" at bounding box center [390, 139] width 72 height 32
click at [182, 228] on button "ENTER" at bounding box center [121, 245] width 204 height 40
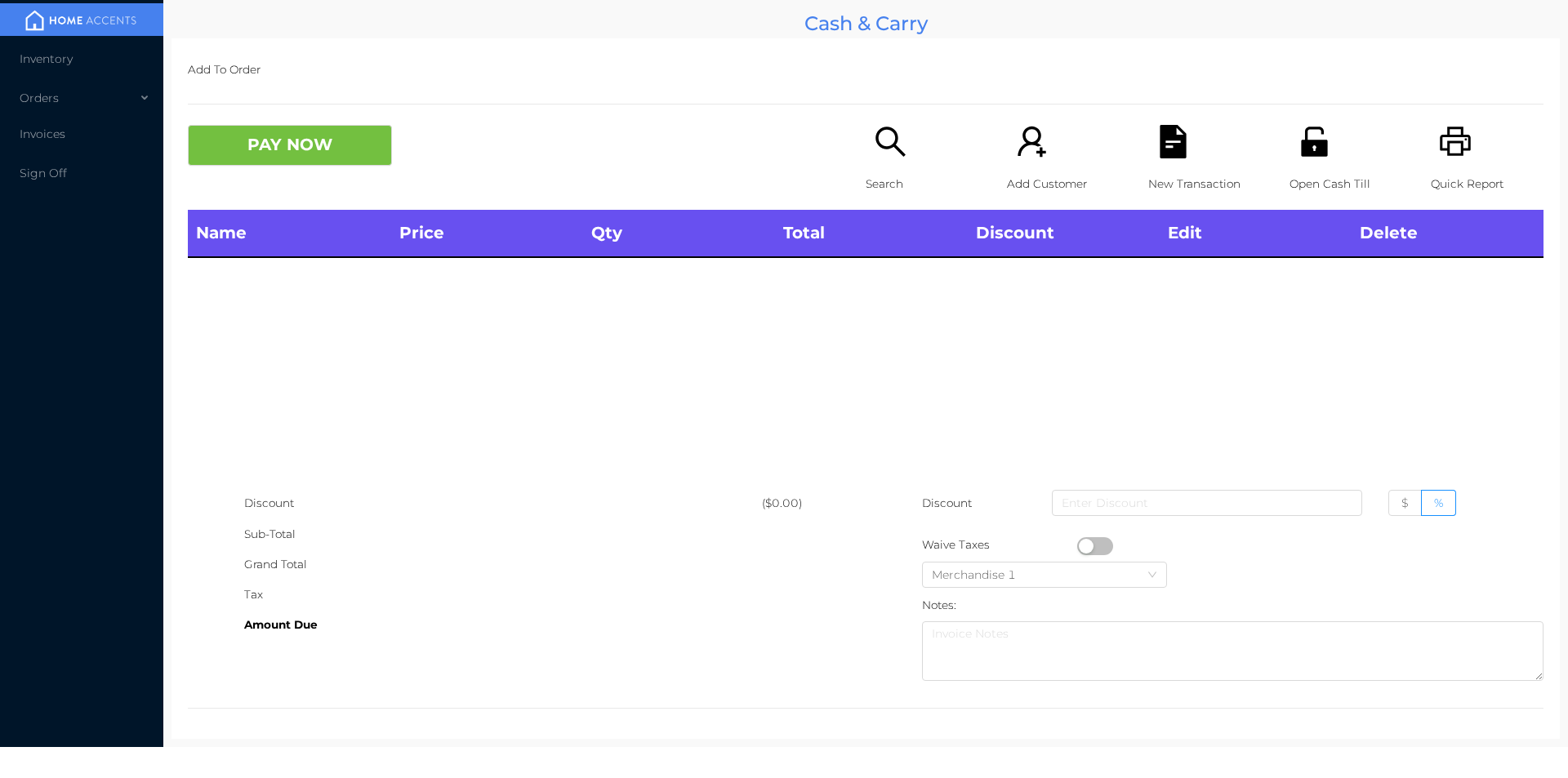
click at [905, 182] on p "Search" at bounding box center [921, 184] width 112 height 31
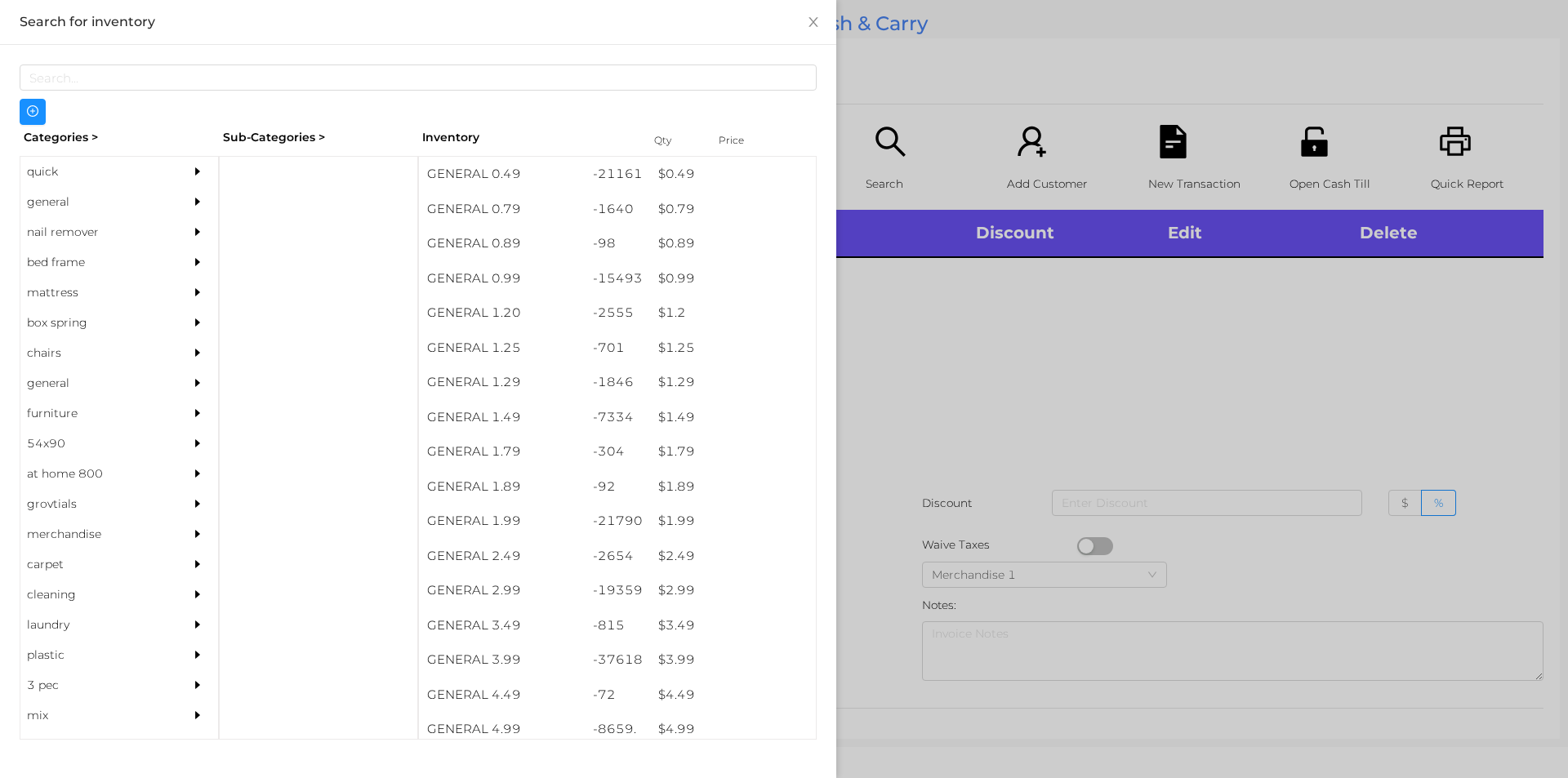
click at [147, 166] on div "quick" at bounding box center [94, 172] width 148 height 31
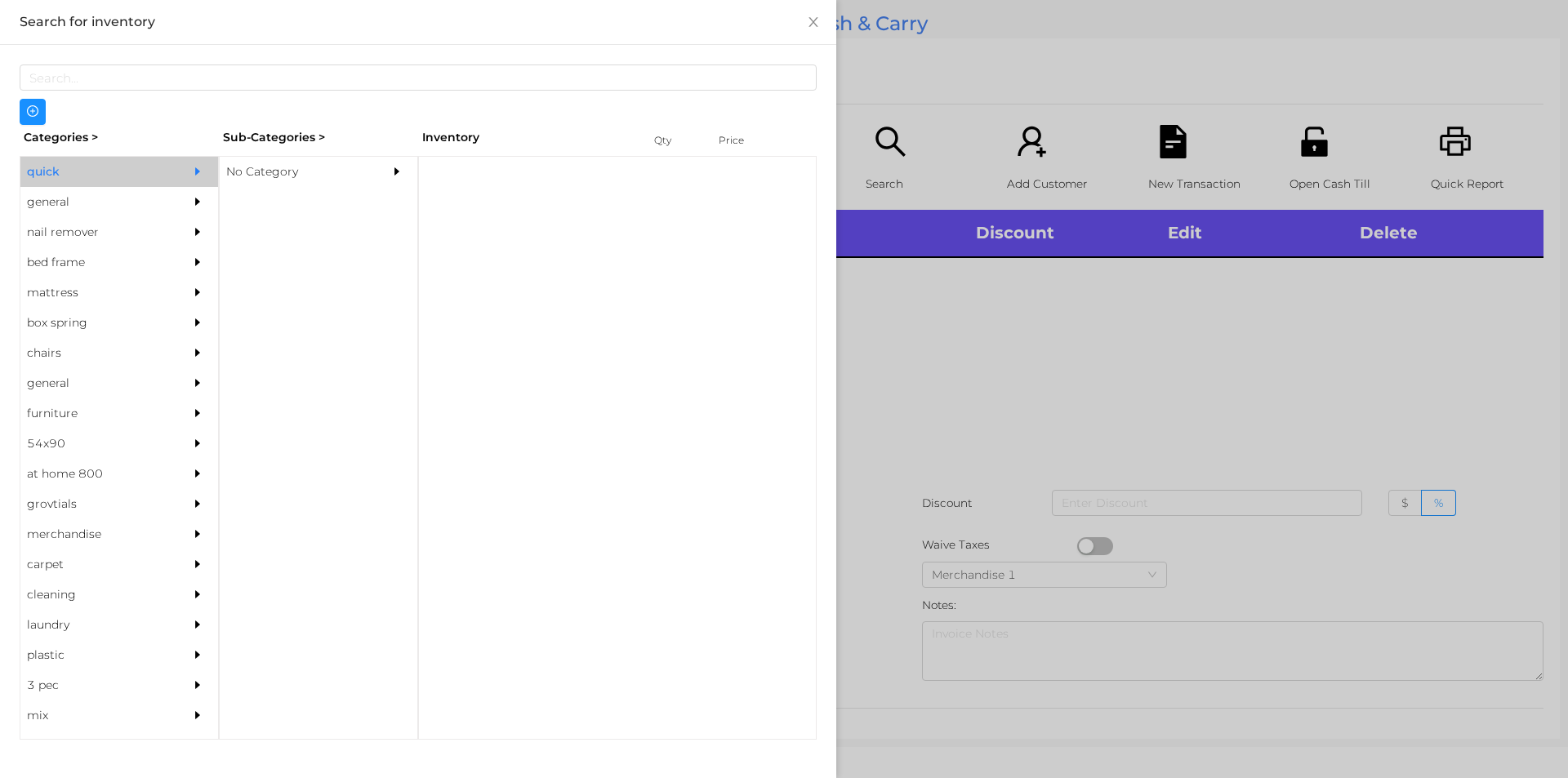
click at [356, 182] on div "No Category" at bounding box center [293, 172] width 148 height 31
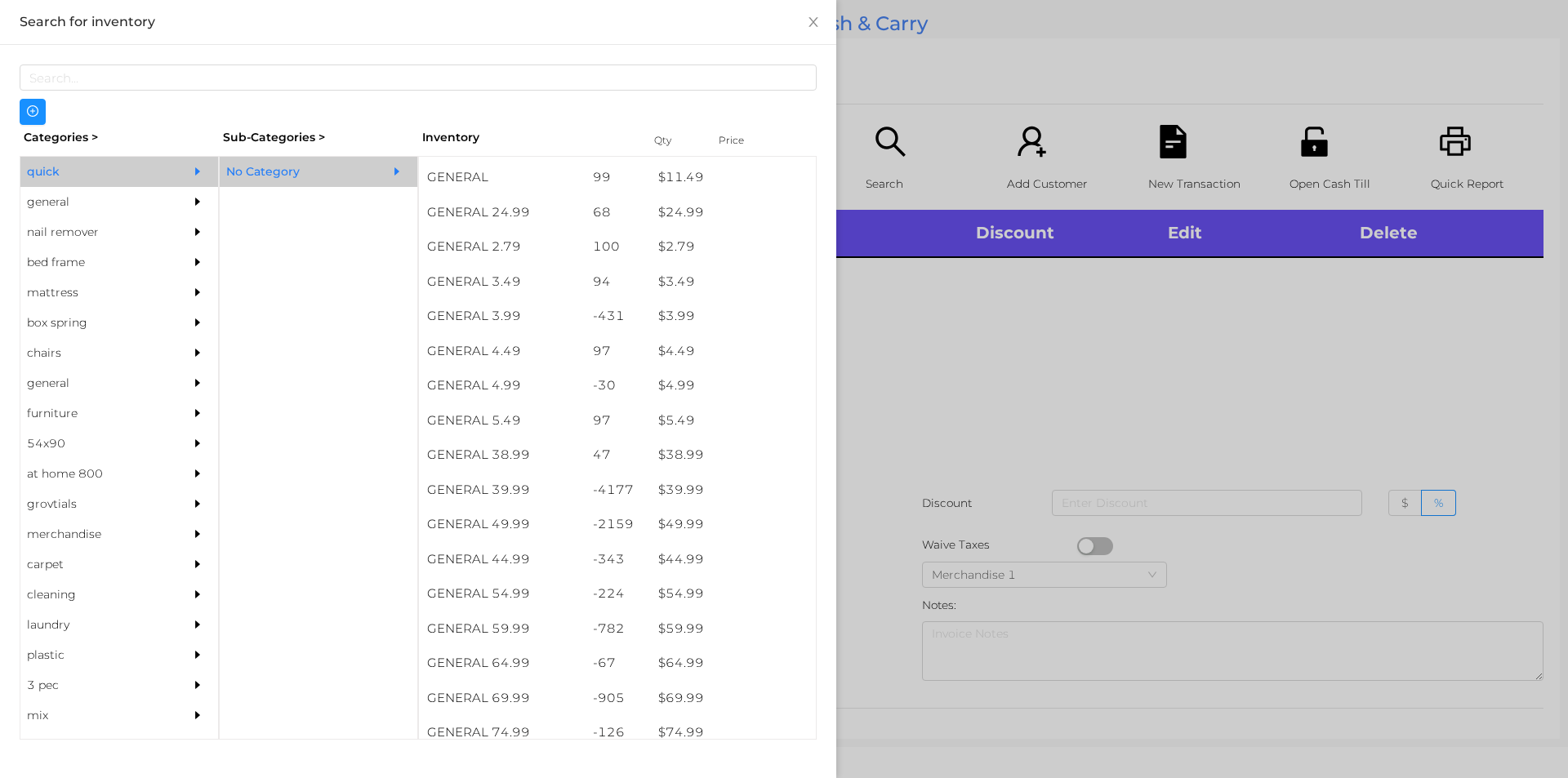
scroll to position [711, 0]
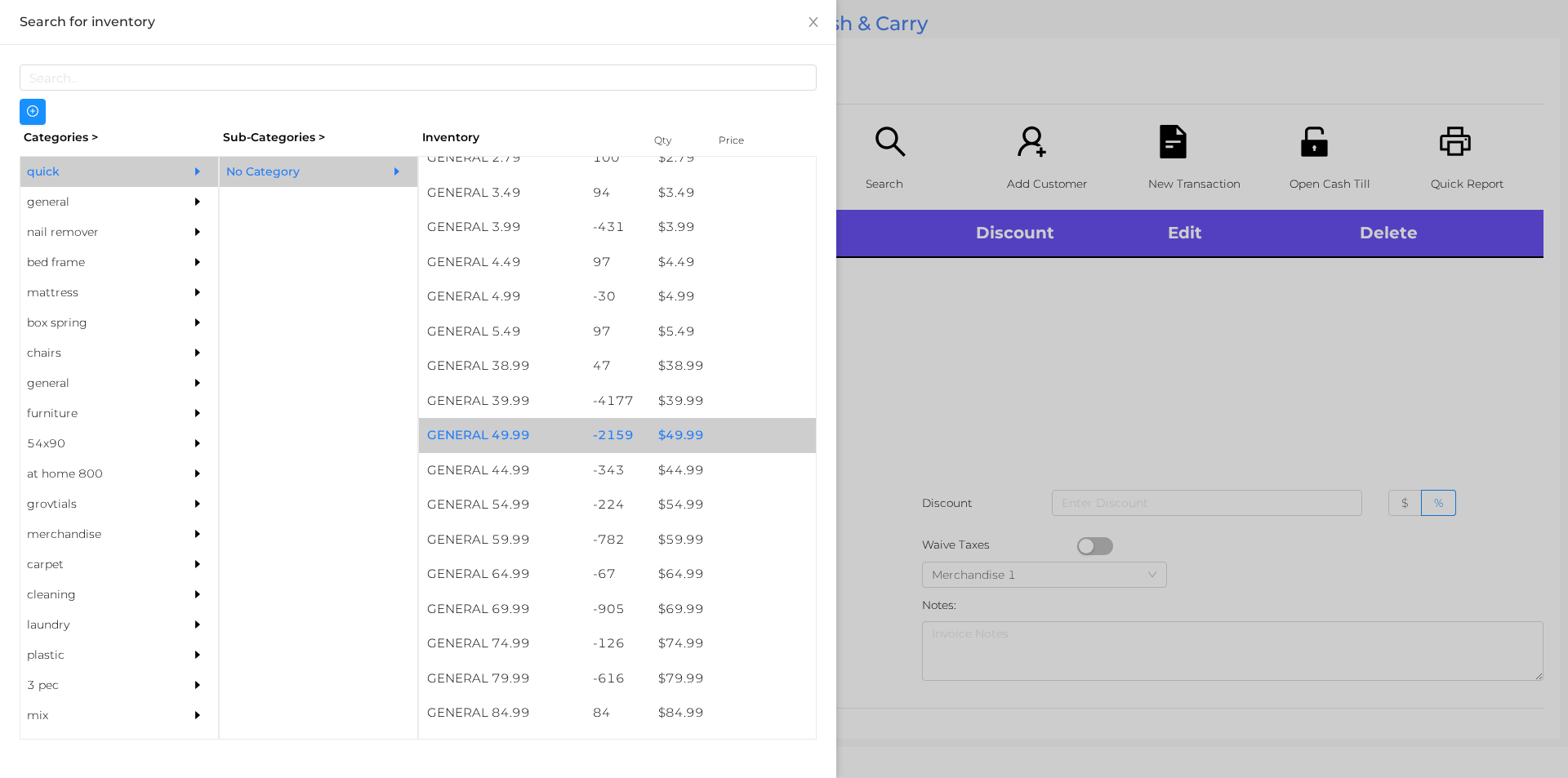
click at [687, 440] on div "$ 49.99" at bounding box center [733, 435] width 166 height 35
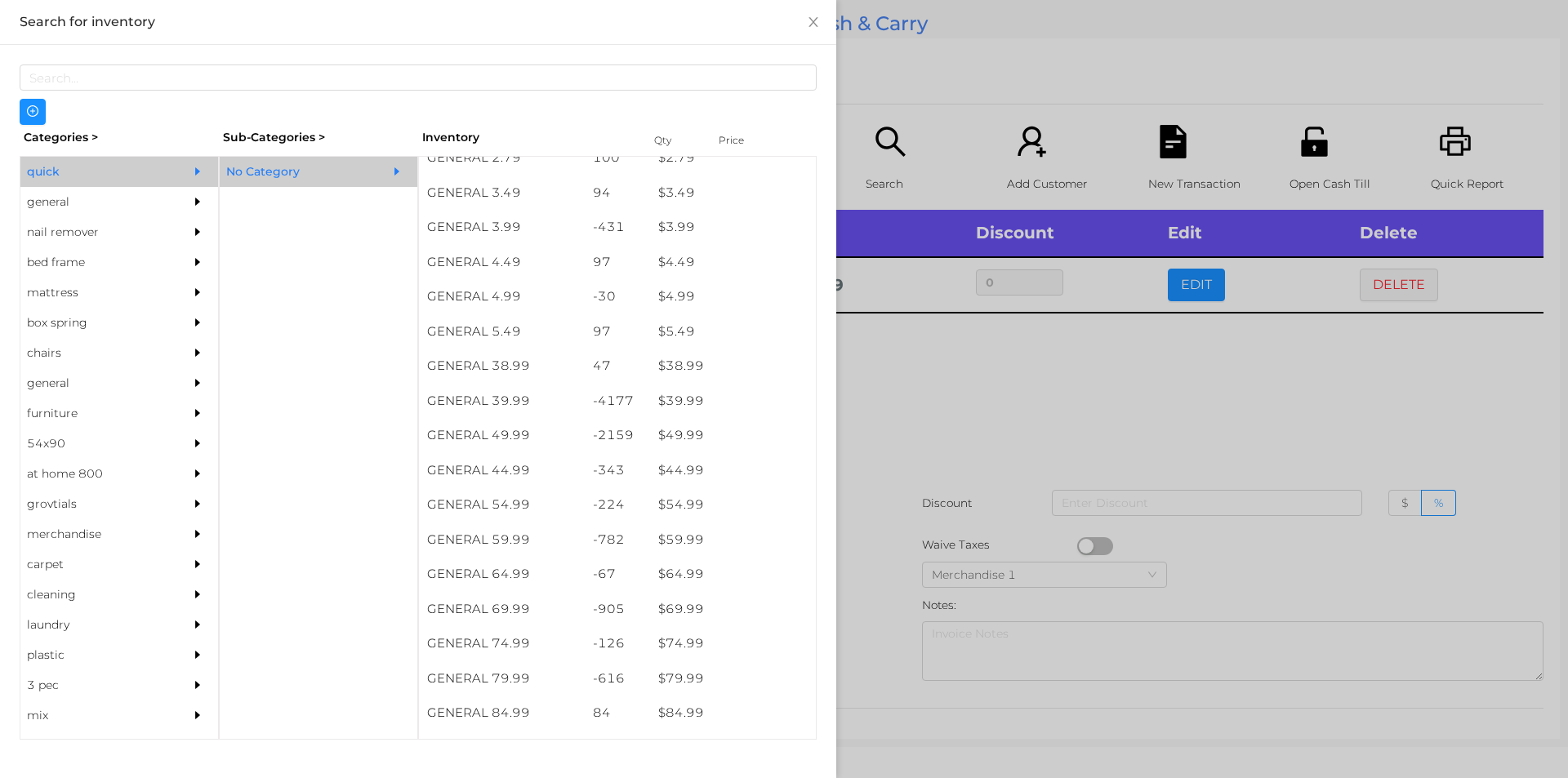
click at [888, 513] on div at bounding box center [784, 389] width 1568 height 778
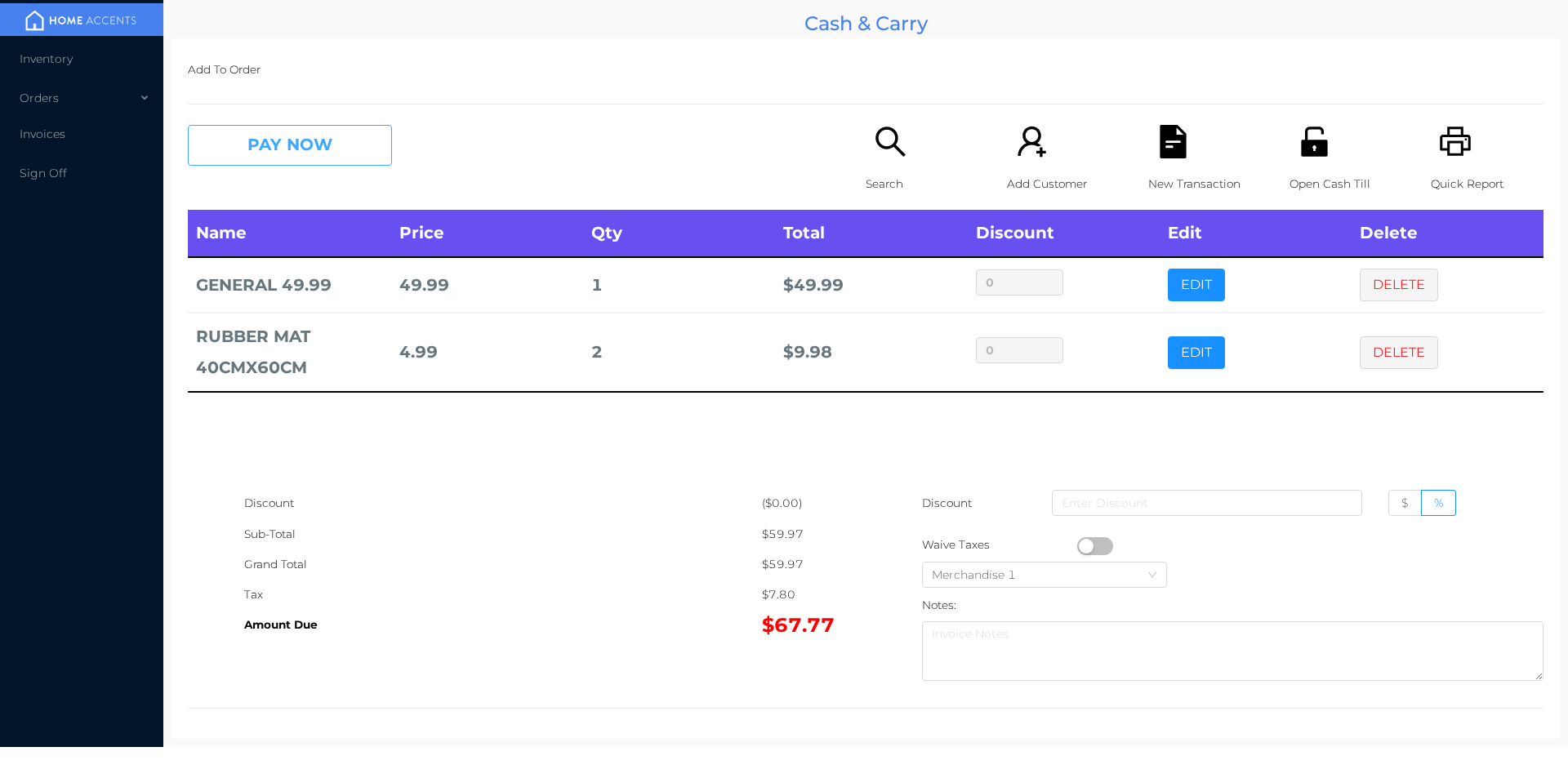
click at [304, 138] on button "PAY NOW" at bounding box center [290, 145] width 204 height 40
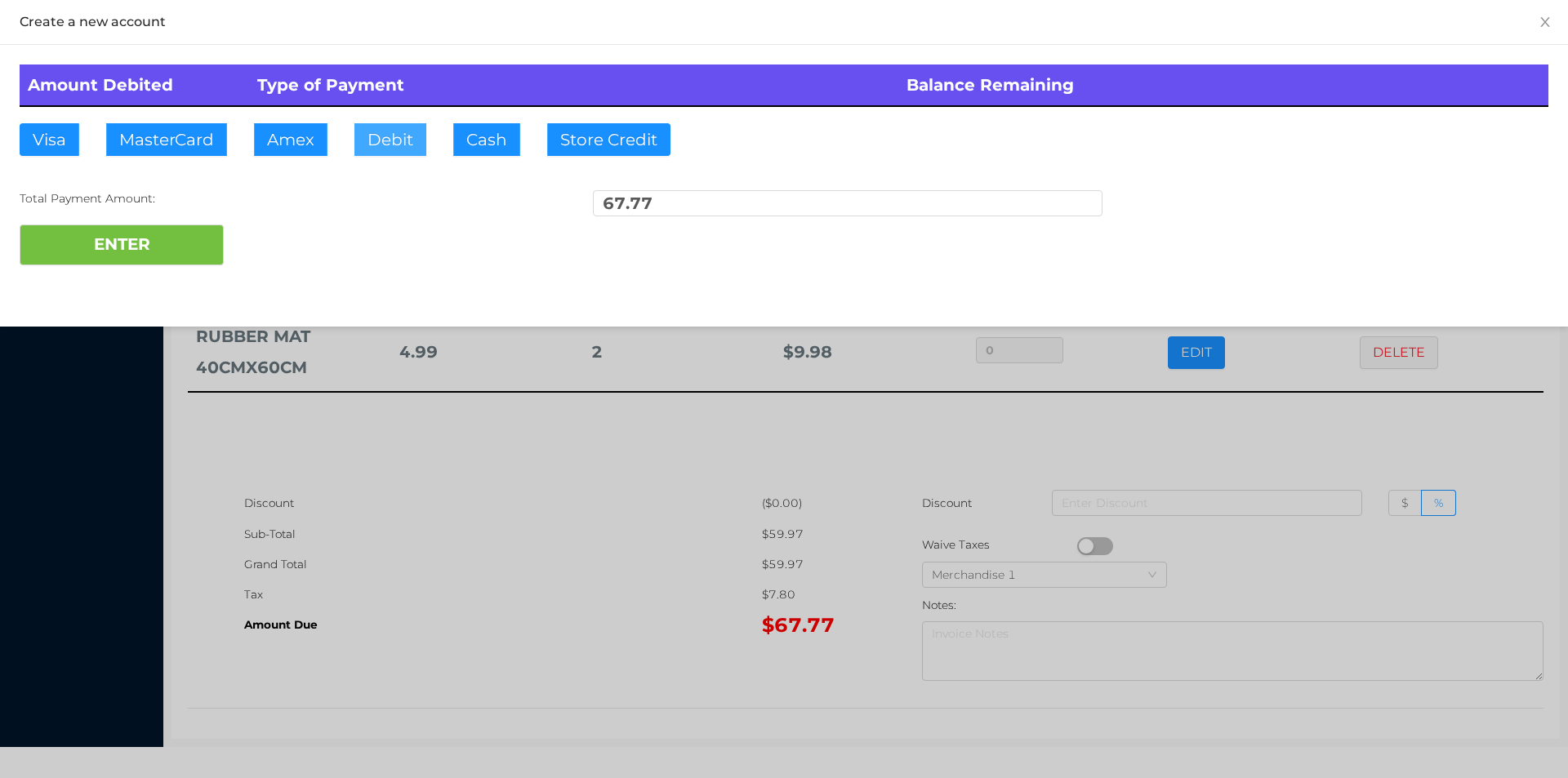
click at [386, 147] on button "Debit" at bounding box center [390, 139] width 72 height 32
click at [208, 241] on button "ENTER" at bounding box center [121, 245] width 204 height 40
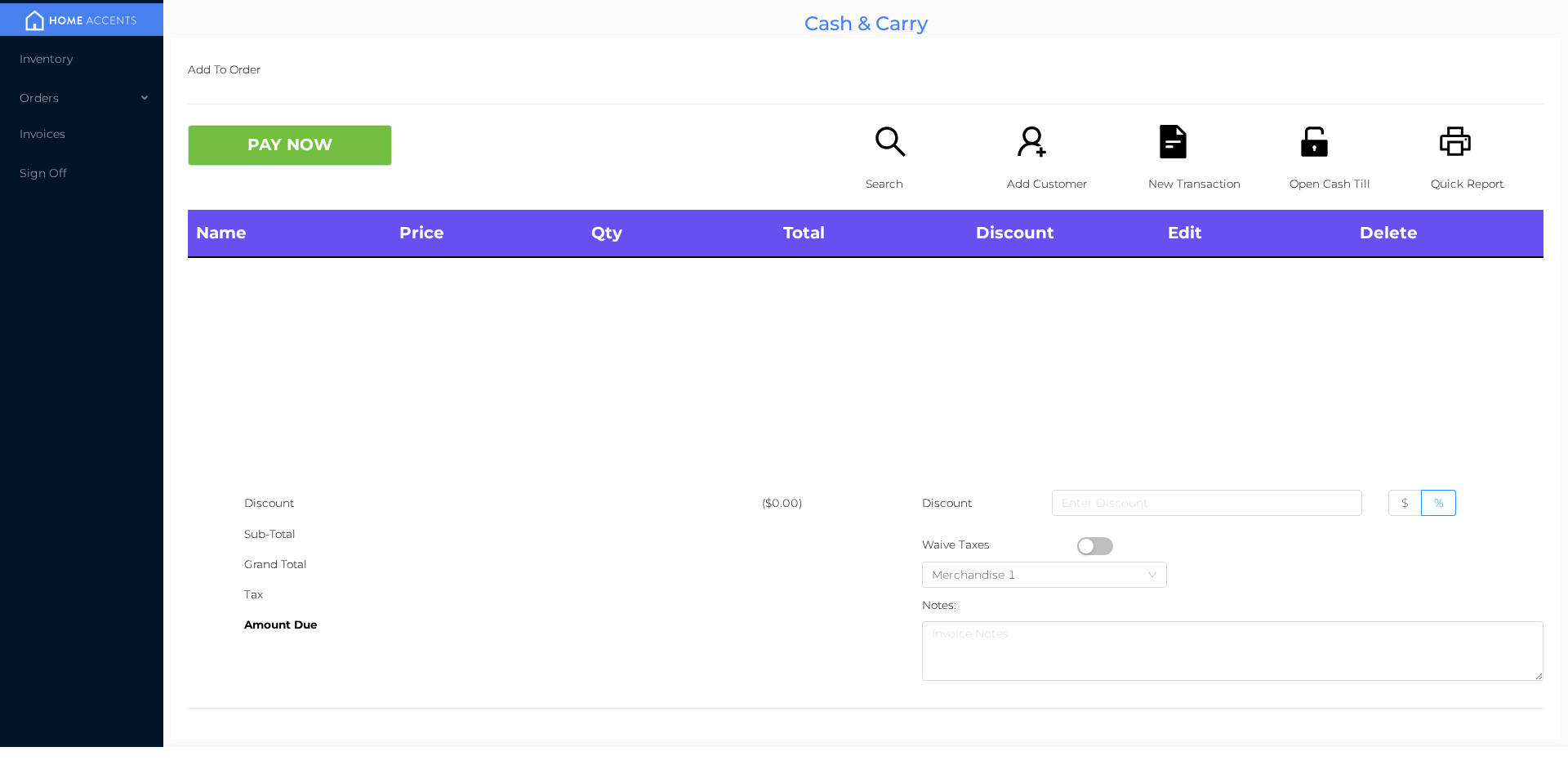
click at [874, 156] on icon "icon: search" at bounding box center [890, 141] width 33 height 33
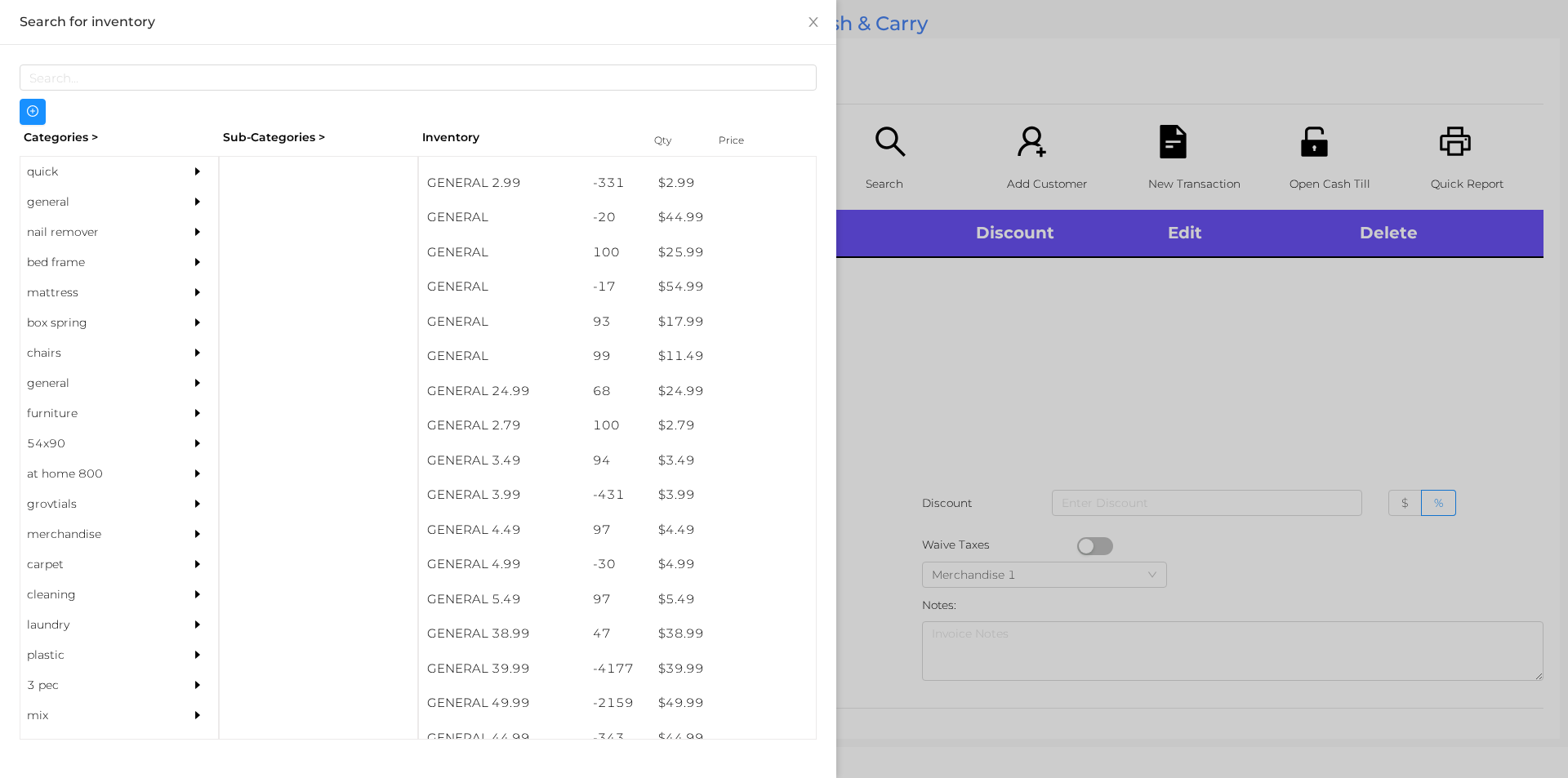
scroll to position [443, 0]
click at [64, 184] on div "quick" at bounding box center [94, 172] width 148 height 31
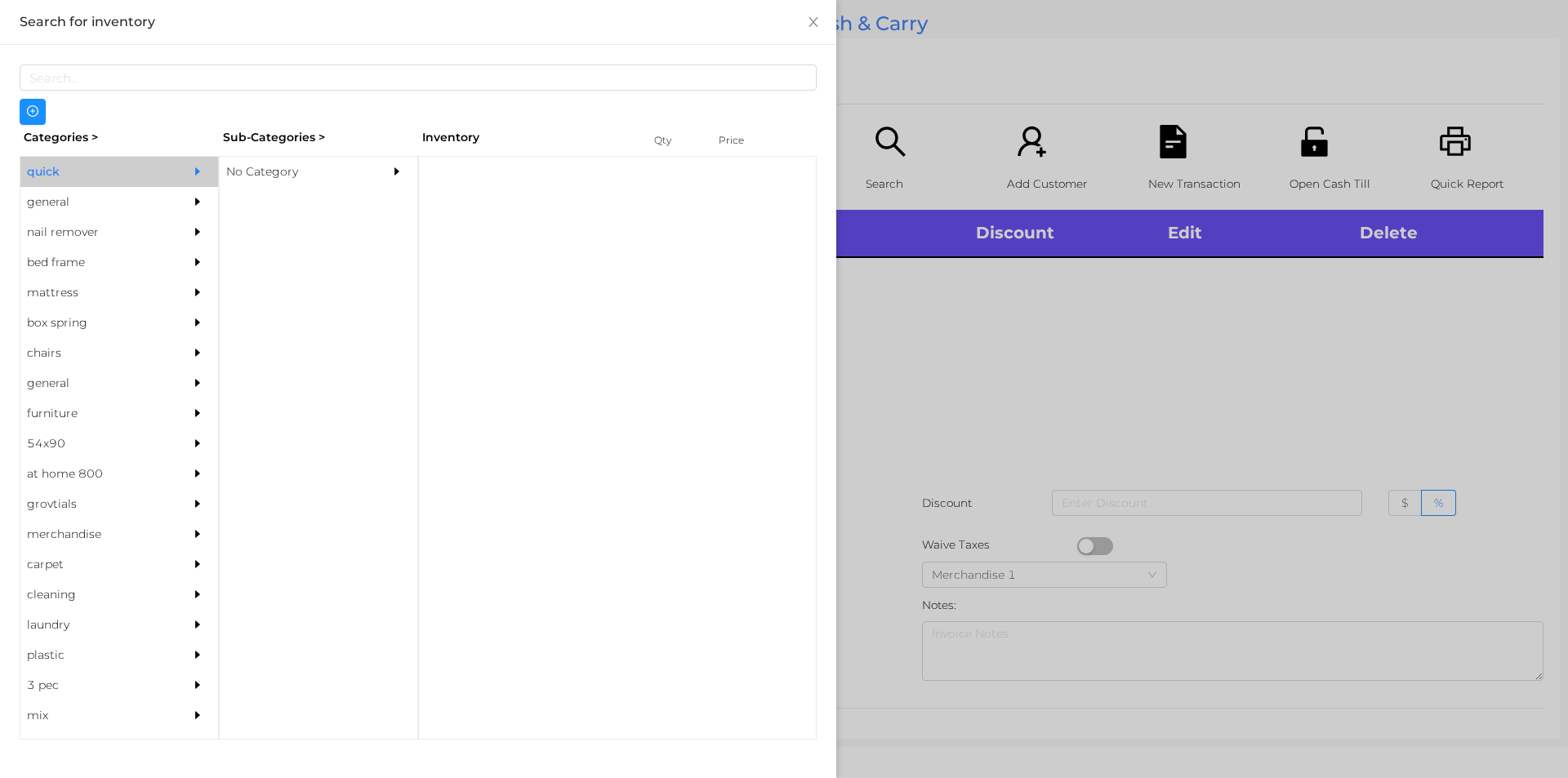
click at [314, 171] on div "No Category" at bounding box center [293, 172] width 148 height 31
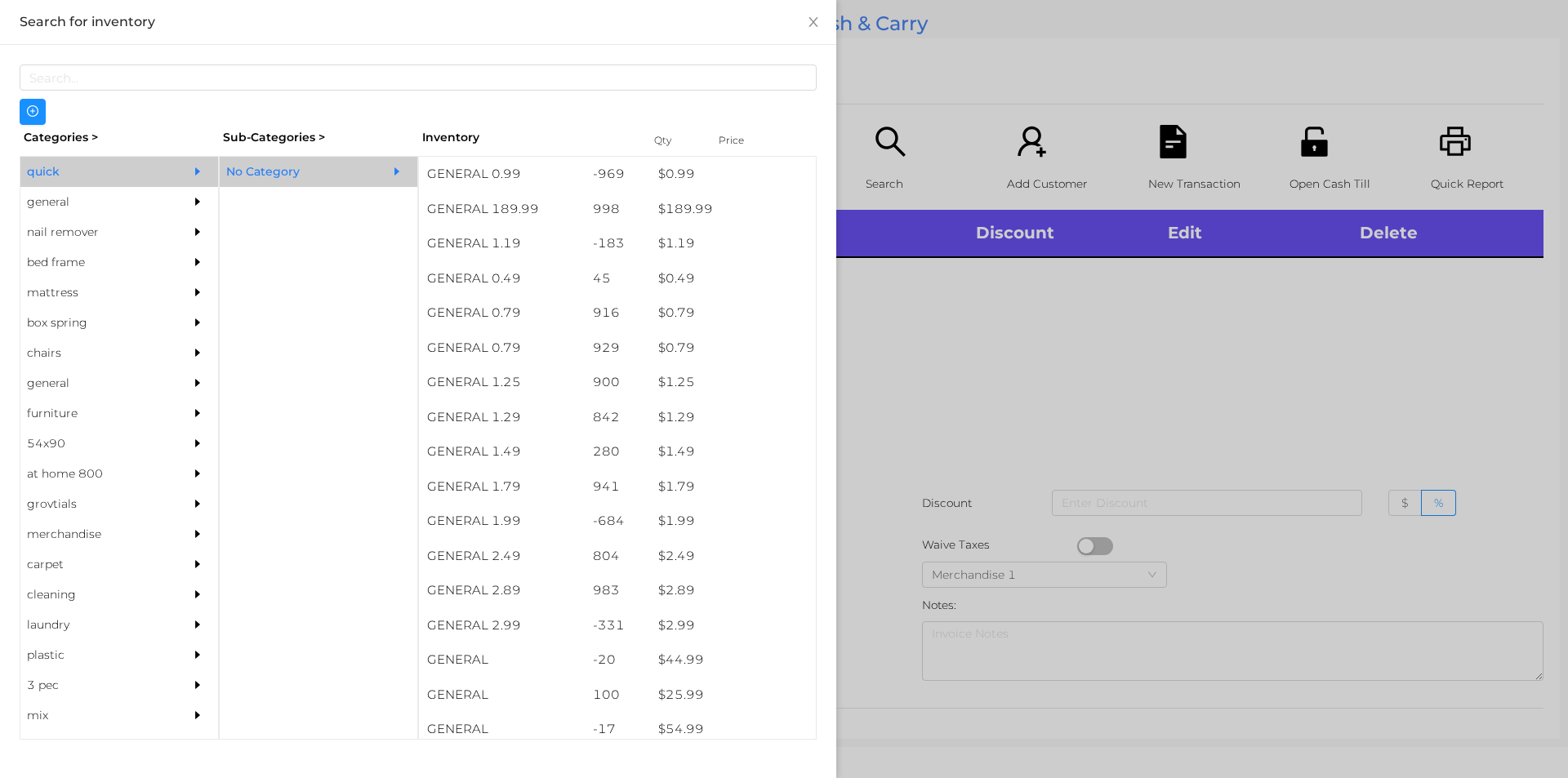
click at [76, 190] on div "general" at bounding box center [94, 202] width 148 height 31
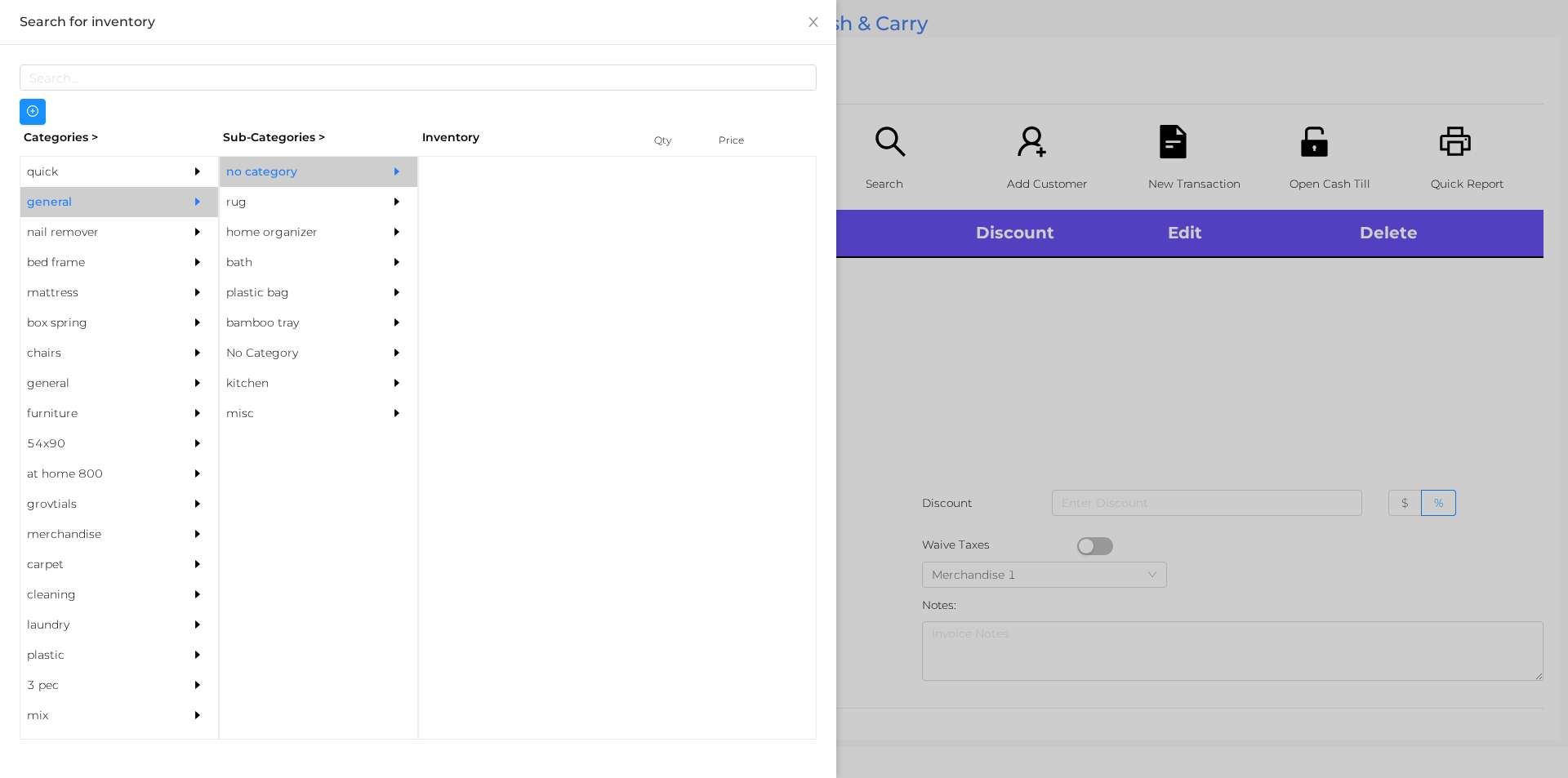
click at [312, 175] on div "no category" at bounding box center [293, 172] width 148 height 31
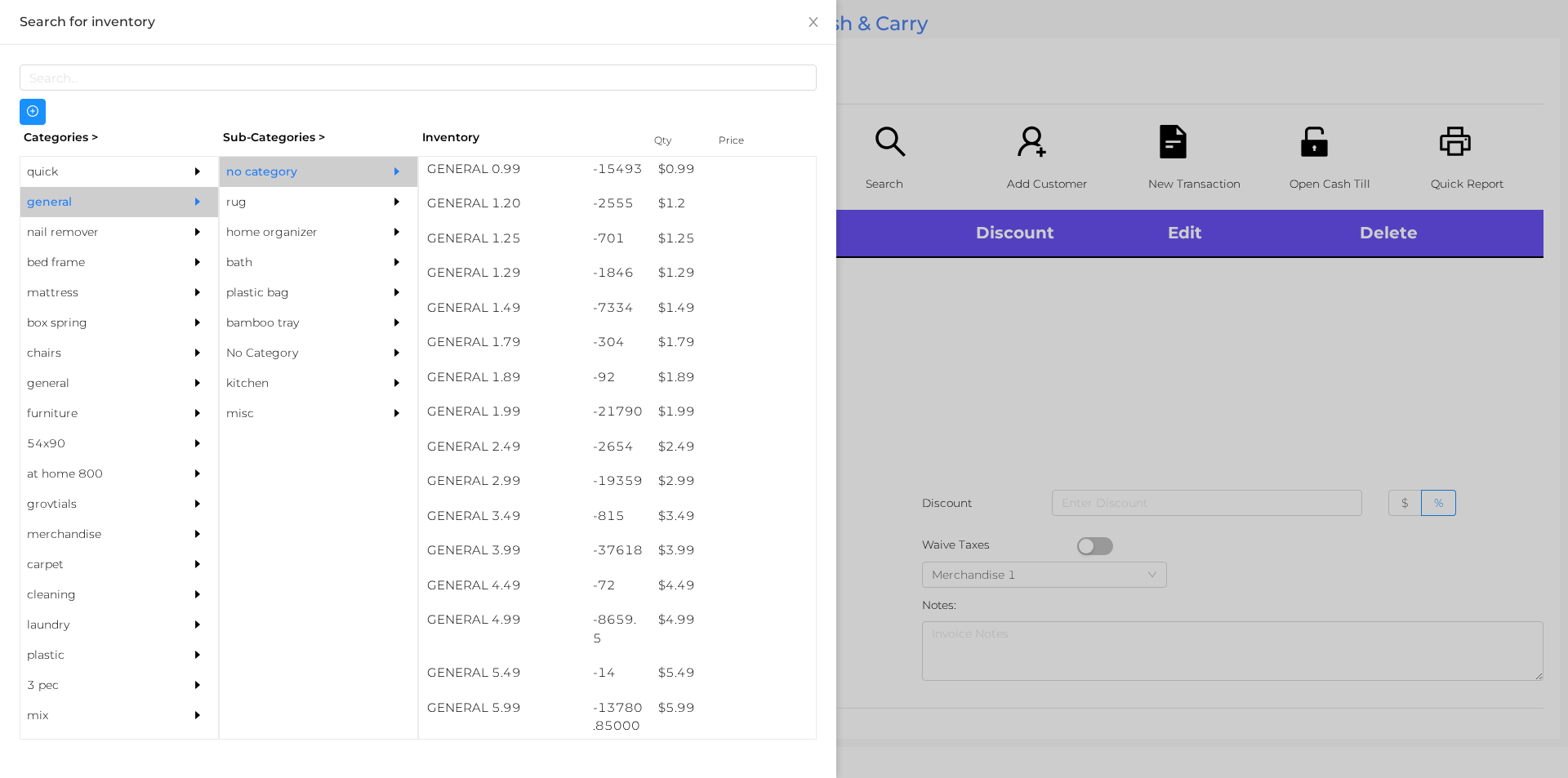
scroll to position [164, 0]
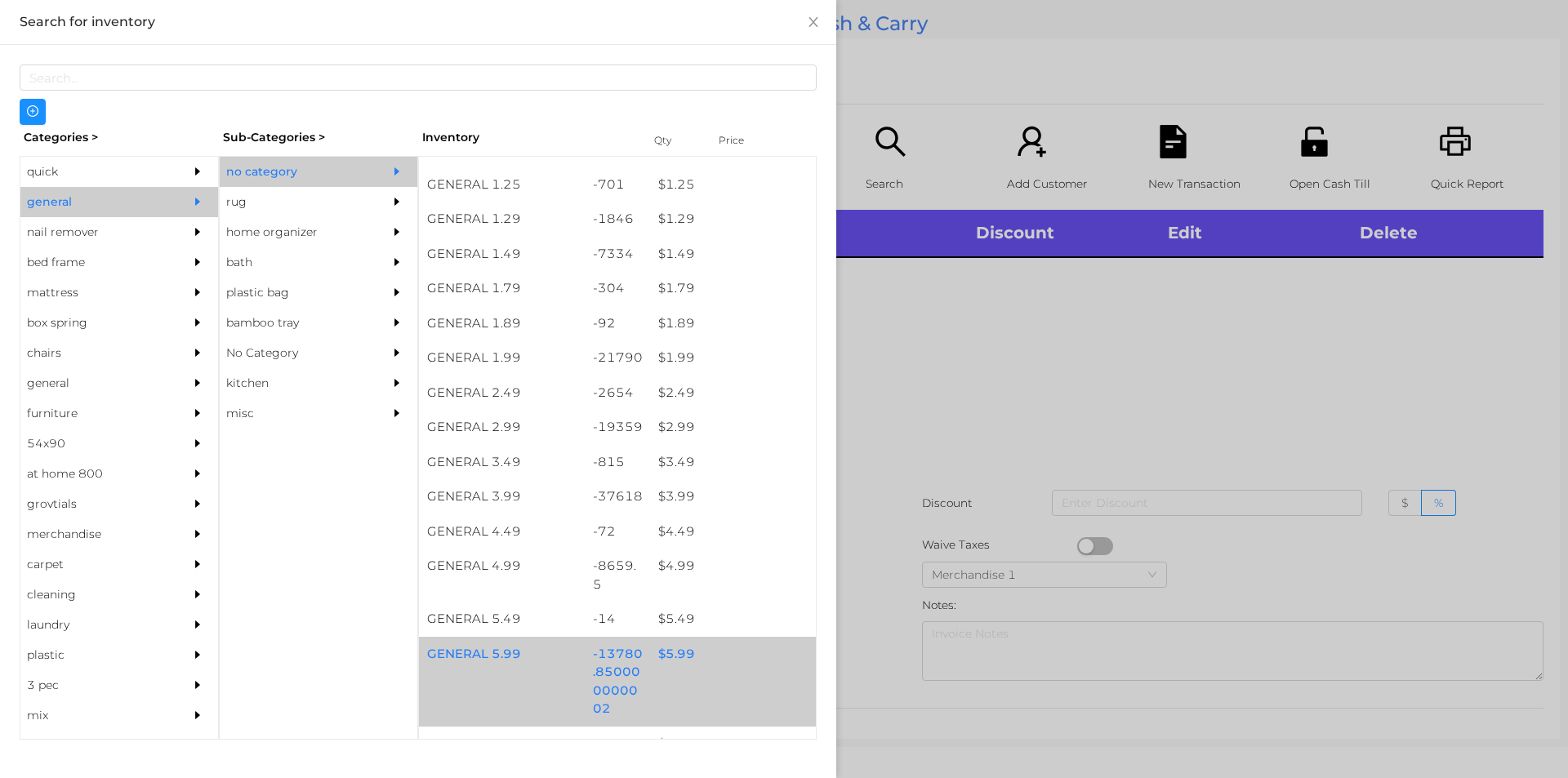
click at [699, 668] on div "$ 5.99" at bounding box center [733, 654] width 166 height 35
click at [712, 667] on div "$ 5.99" at bounding box center [733, 654] width 166 height 35
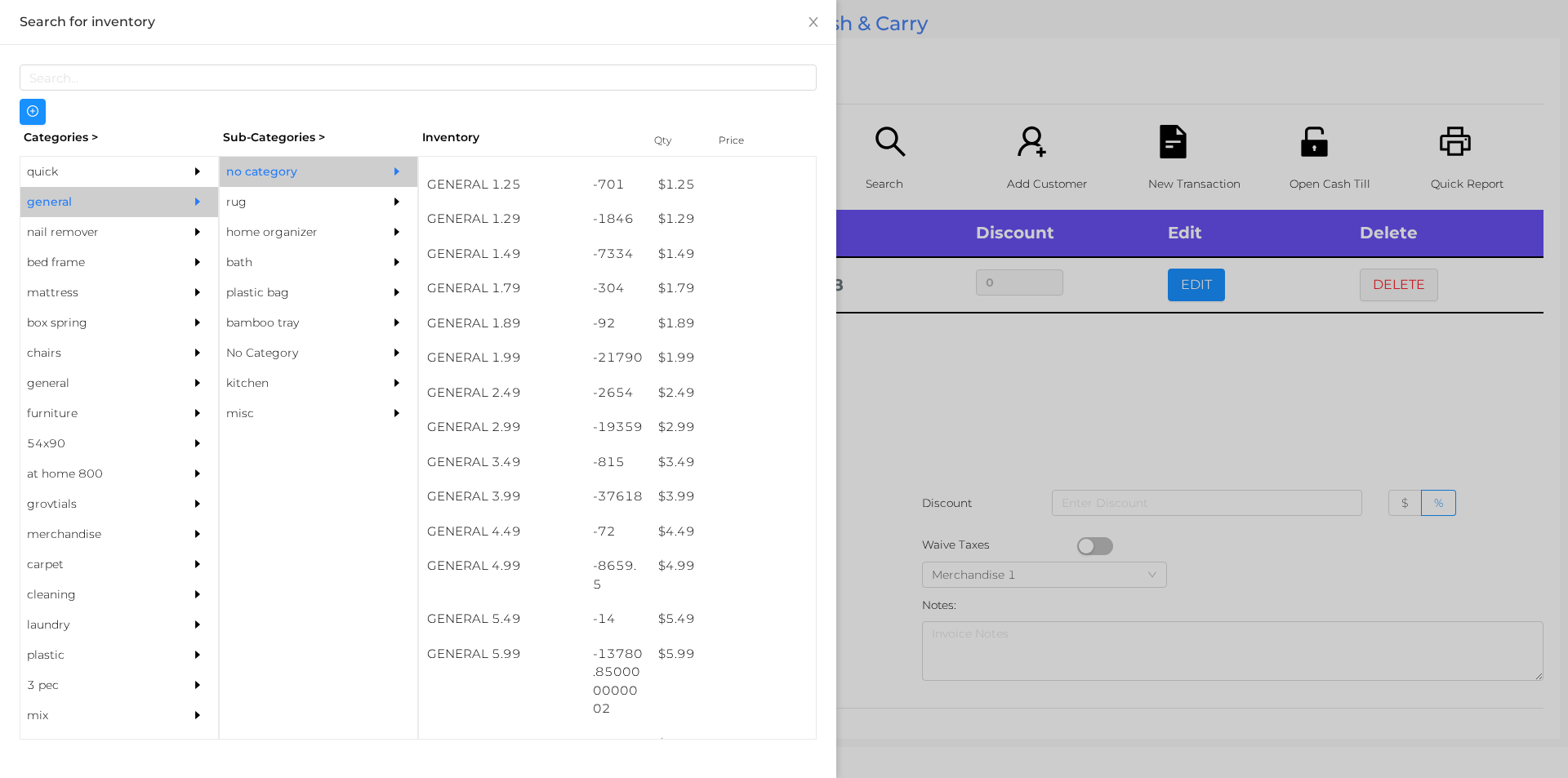
click at [925, 485] on div at bounding box center [784, 389] width 1568 height 778
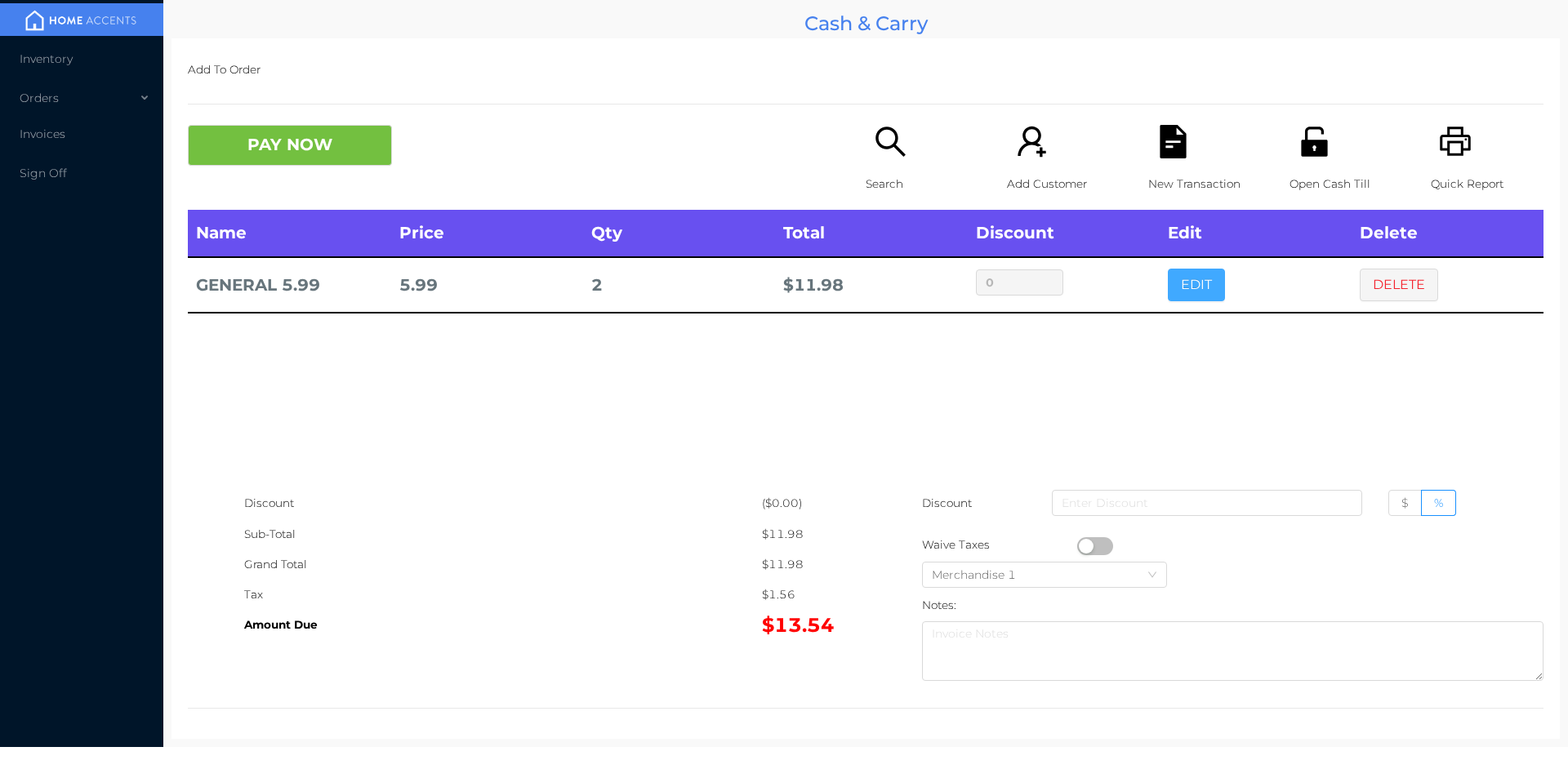
click at [1193, 282] on button "EDIT" at bounding box center [1196, 285] width 58 height 32
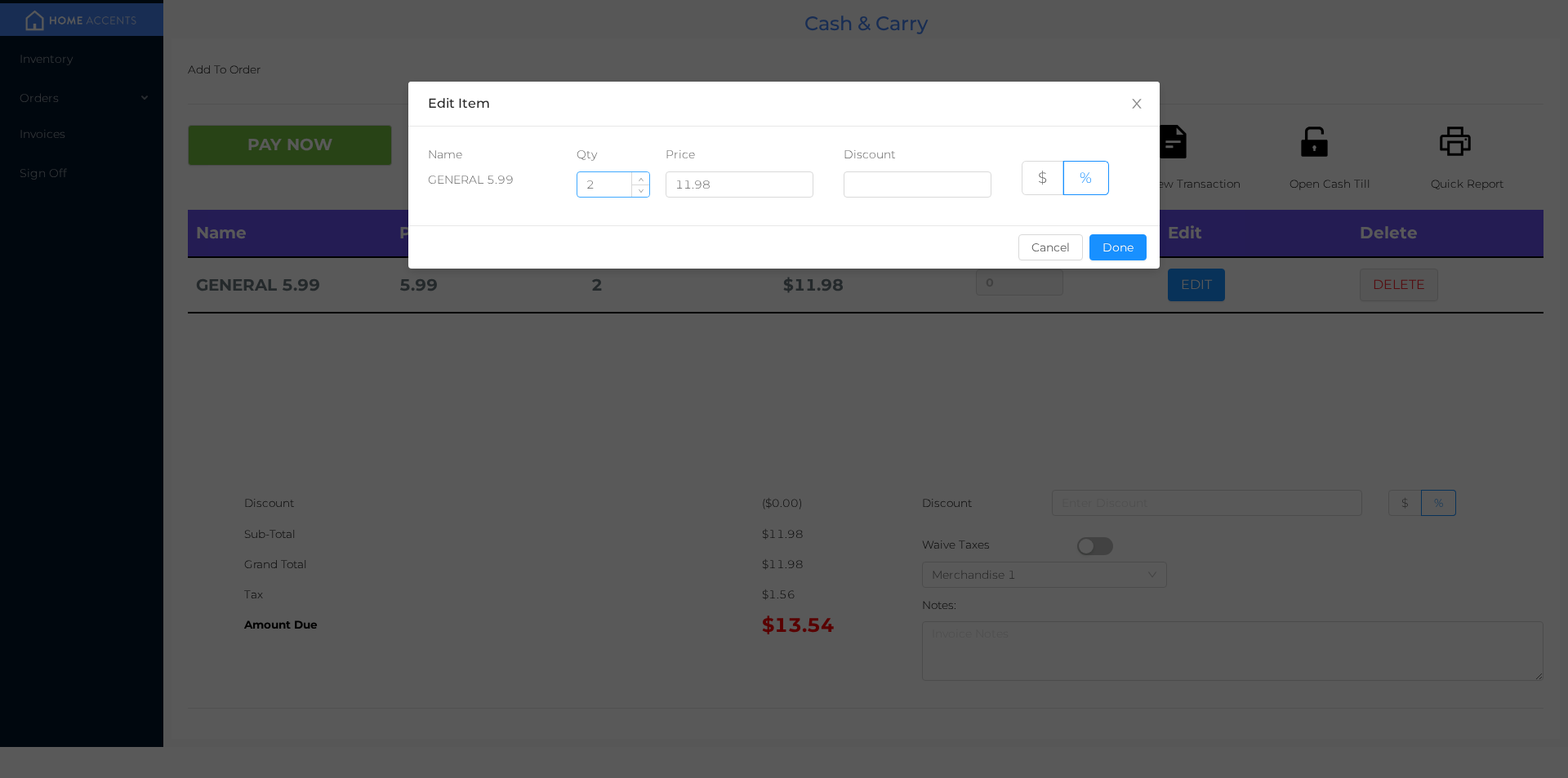
click at [607, 179] on input "2" at bounding box center [614, 184] width 72 height 24
type input "2.5"
click at [1127, 246] on button "Done" at bounding box center [1118, 247] width 58 height 26
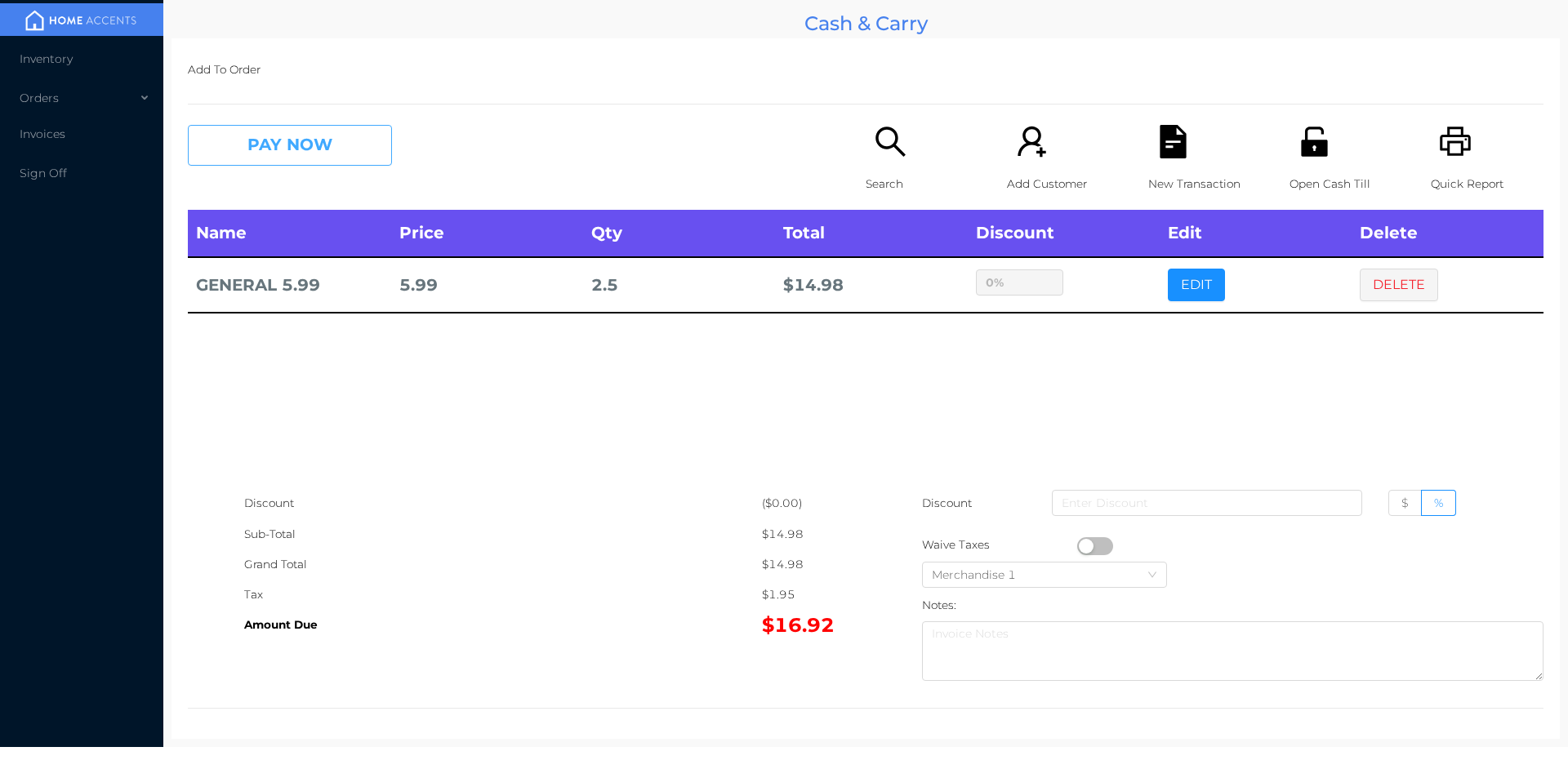
click at [280, 161] on button "PAY NOW" at bounding box center [290, 145] width 204 height 40
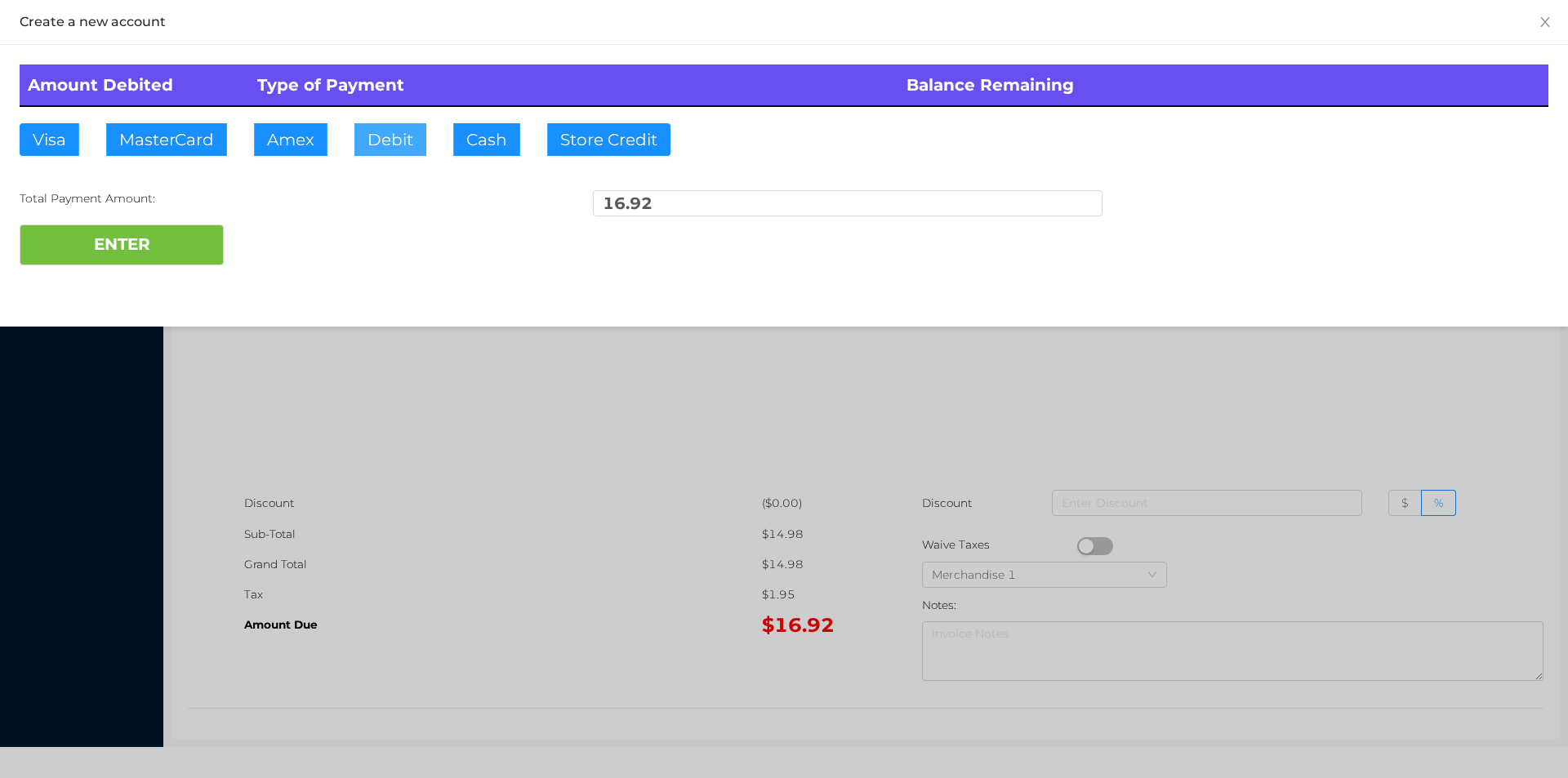
click at [380, 155] on button "Debit" at bounding box center [390, 139] width 72 height 32
click at [170, 246] on button "ENTER" at bounding box center [121, 245] width 204 height 40
type input "0"
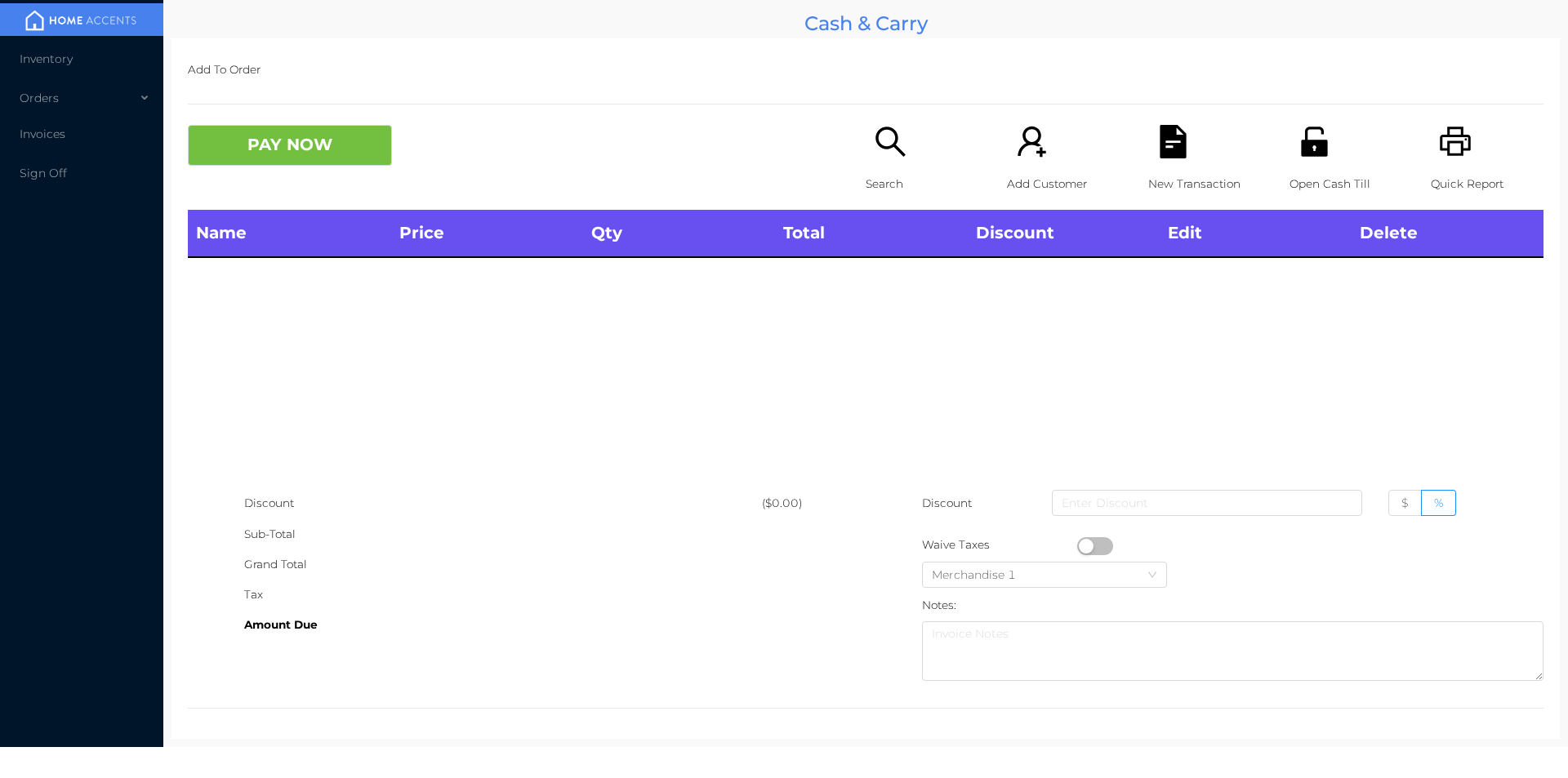
click at [1297, 145] on icon "icon: unlock" at bounding box center [1313, 141] width 33 height 33
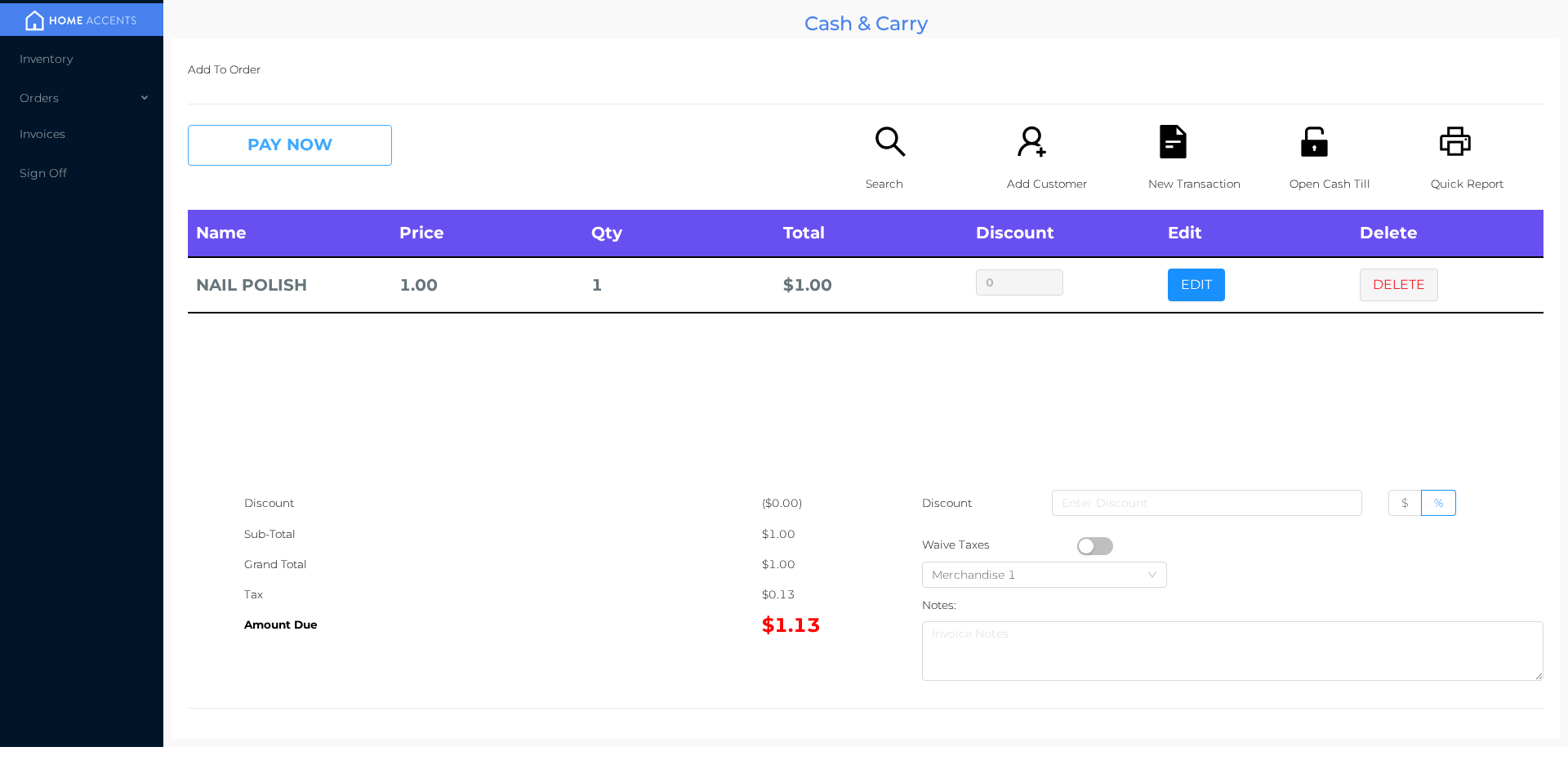
click at [282, 156] on button "PAY NOW" at bounding box center [290, 145] width 204 height 40
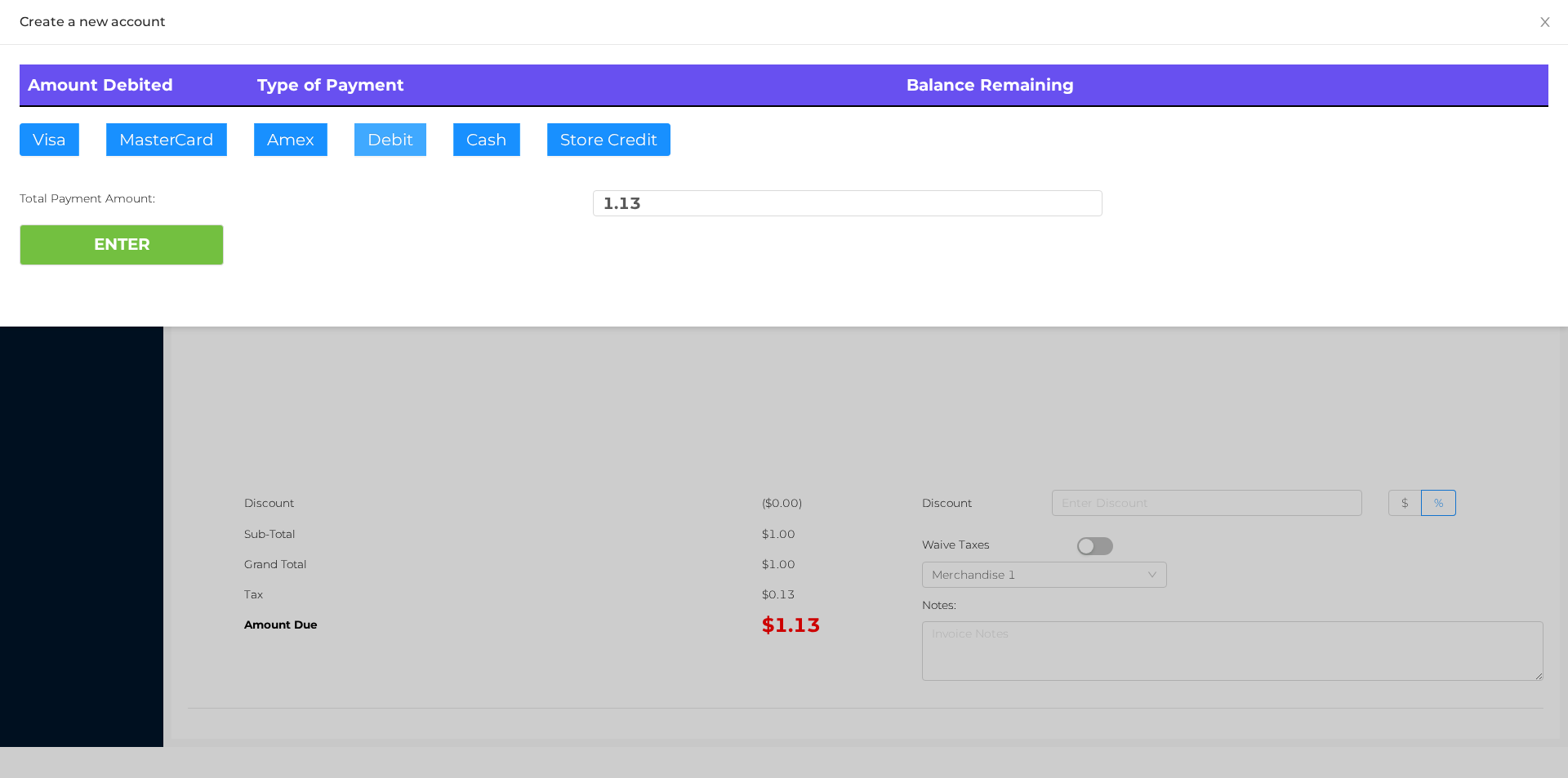
click at [404, 142] on button "Debit" at bounding box center [390, 139] width 72 height 32
click at [169, 243] on button "ENTER" at bounding box center [121, 245] width 204 height 40
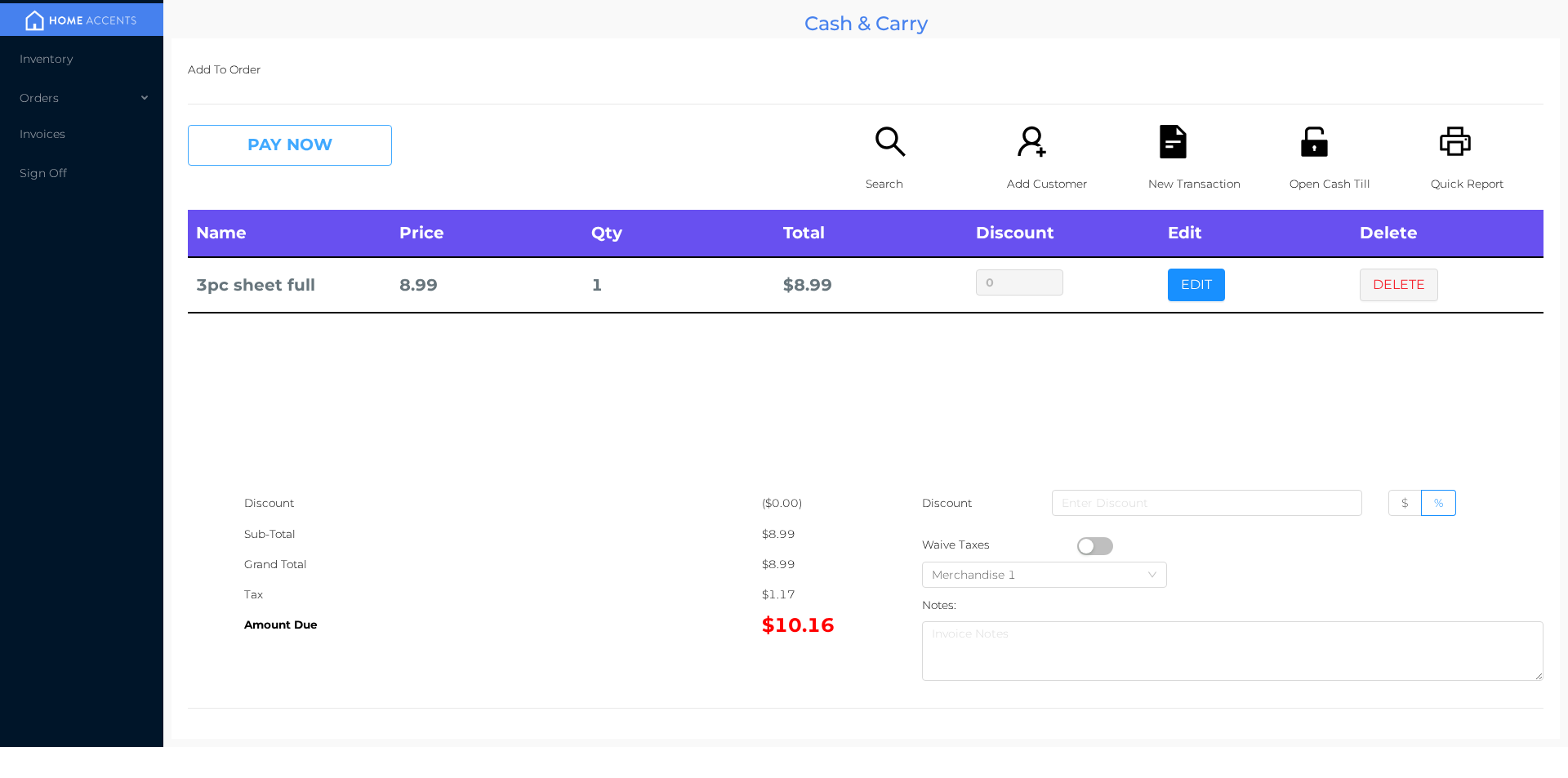
click at [291, 155] on button "PAY NOW" at bounding box center [290, 145] width 204 height 40
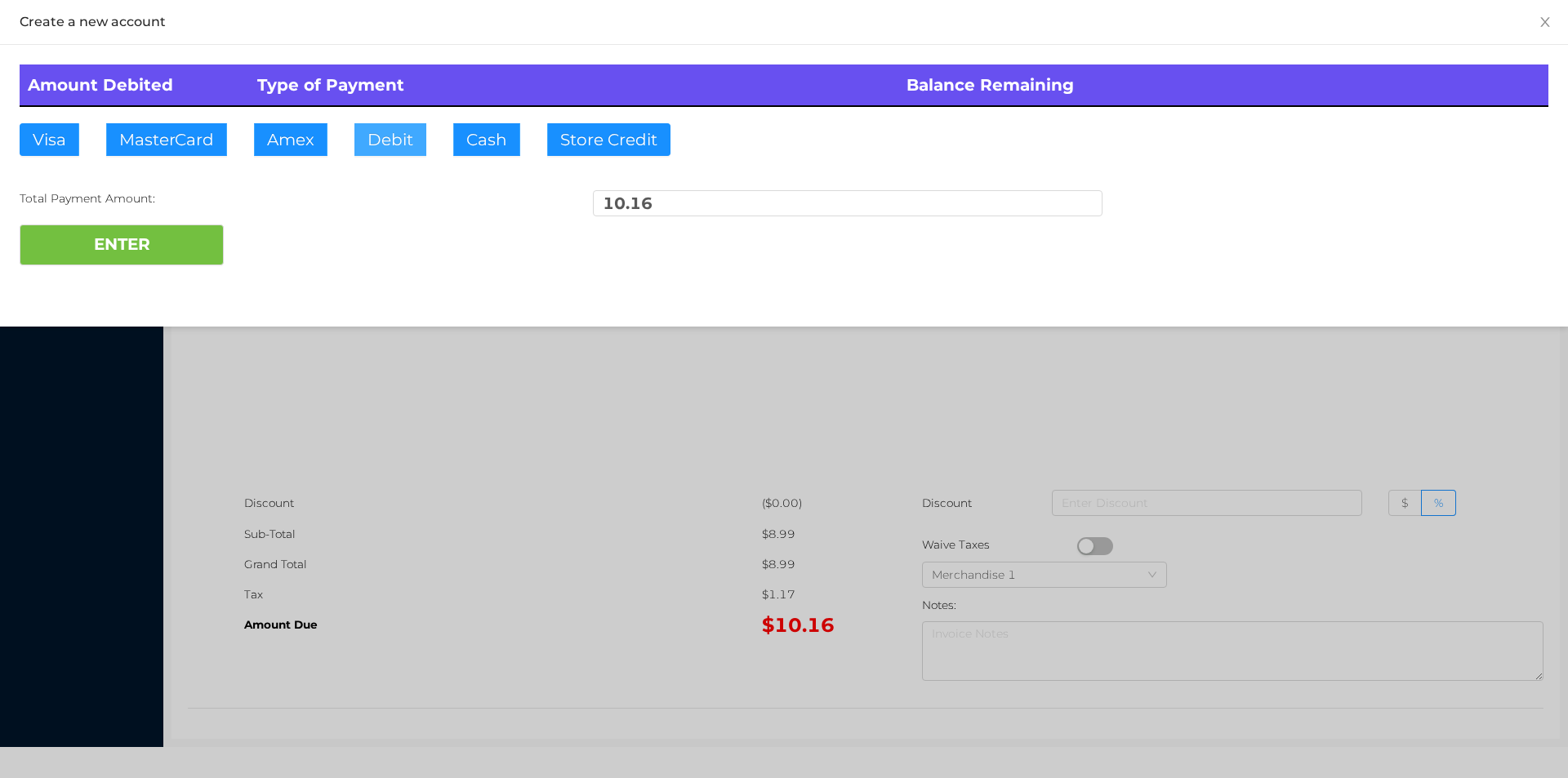
click at [376, 151] on button "Debit" at bounding box center [390, 139] width 72 height 32
click at [186, 258] on button "ENTER" at bounding box center [121, 245] width 204 height 40
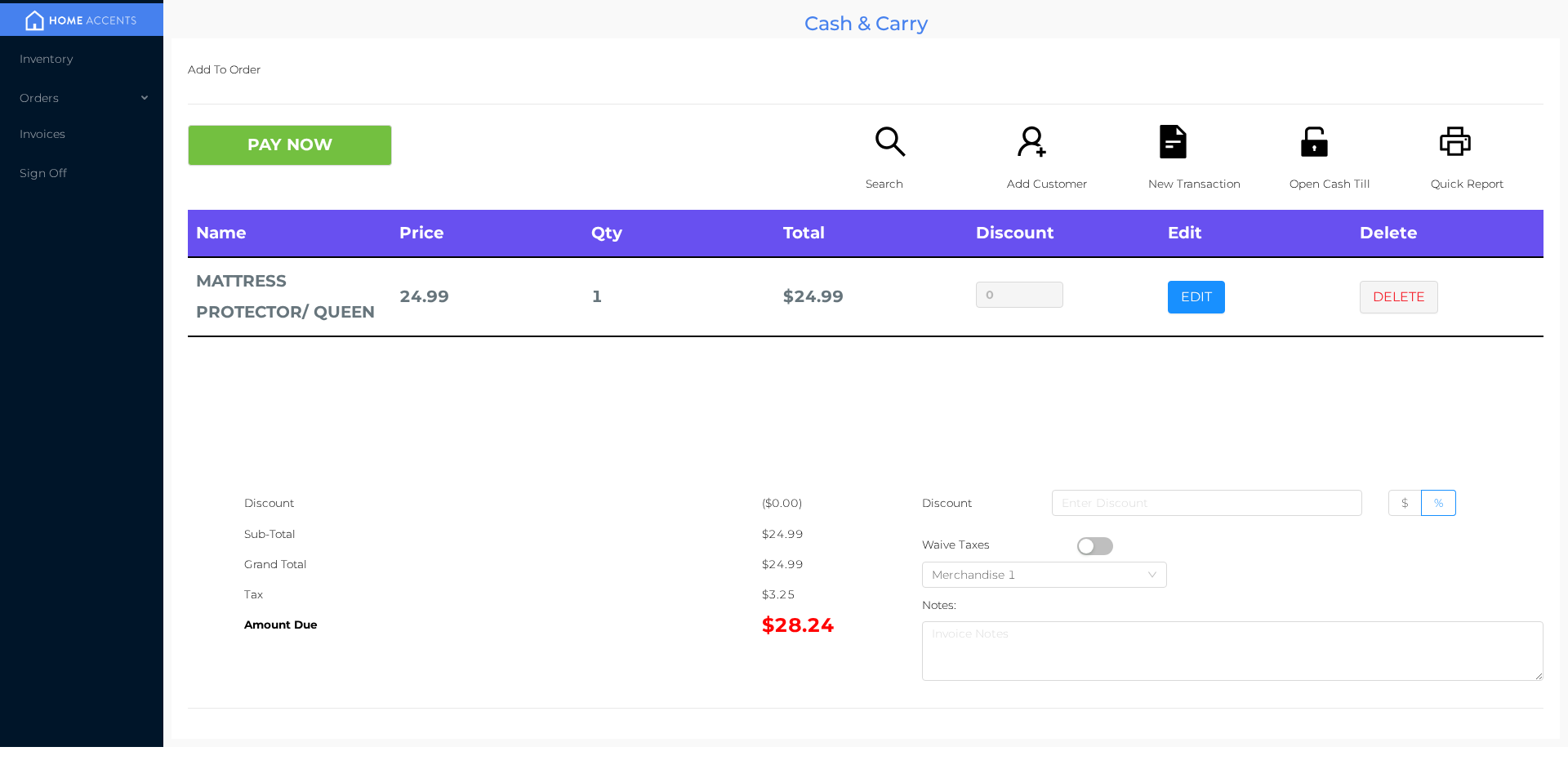
click at [874, 150] on icon "icon: search" at bounding box center [890, 141] width 33 height 33
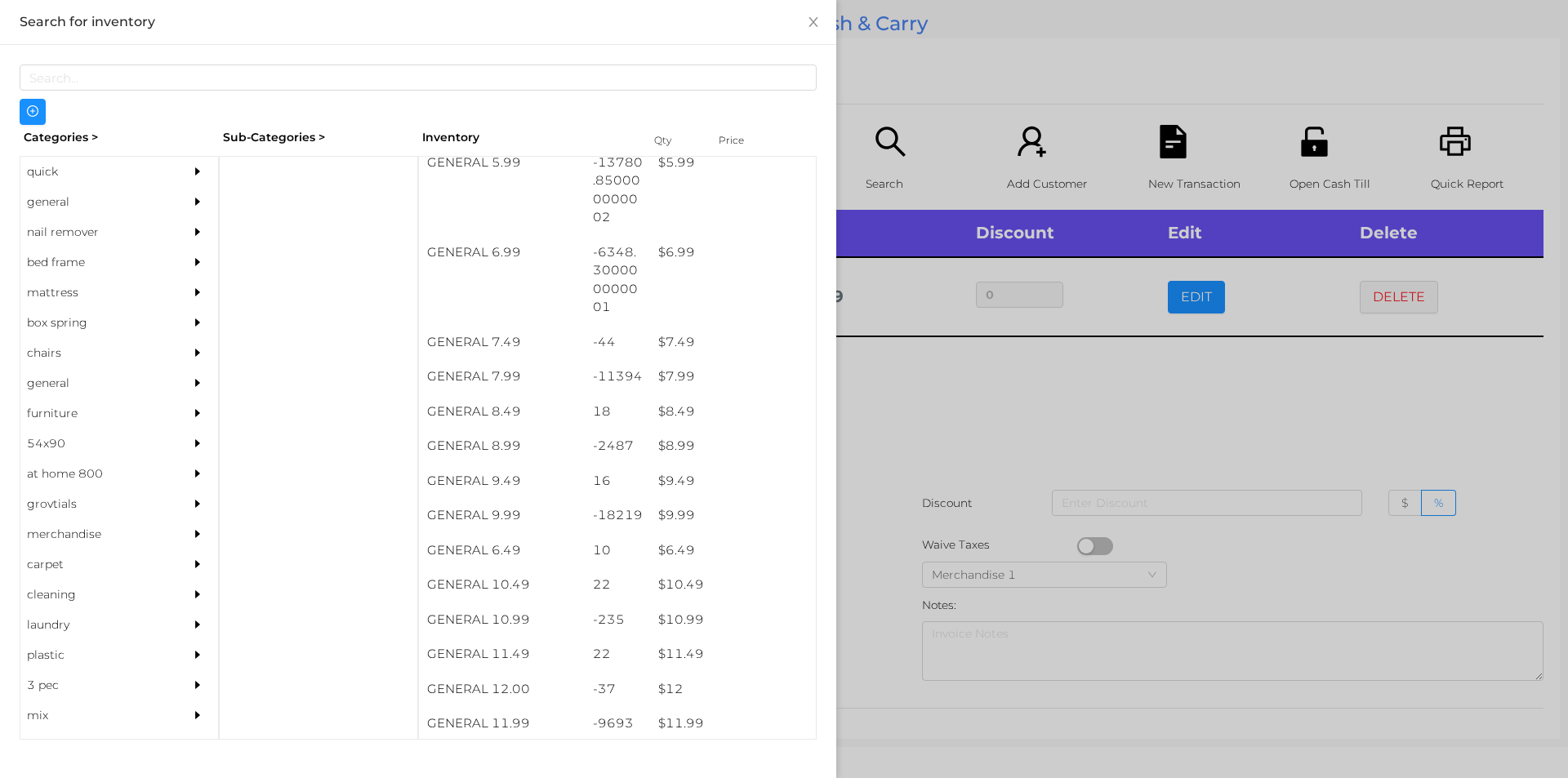
scroll to position [750, 0]
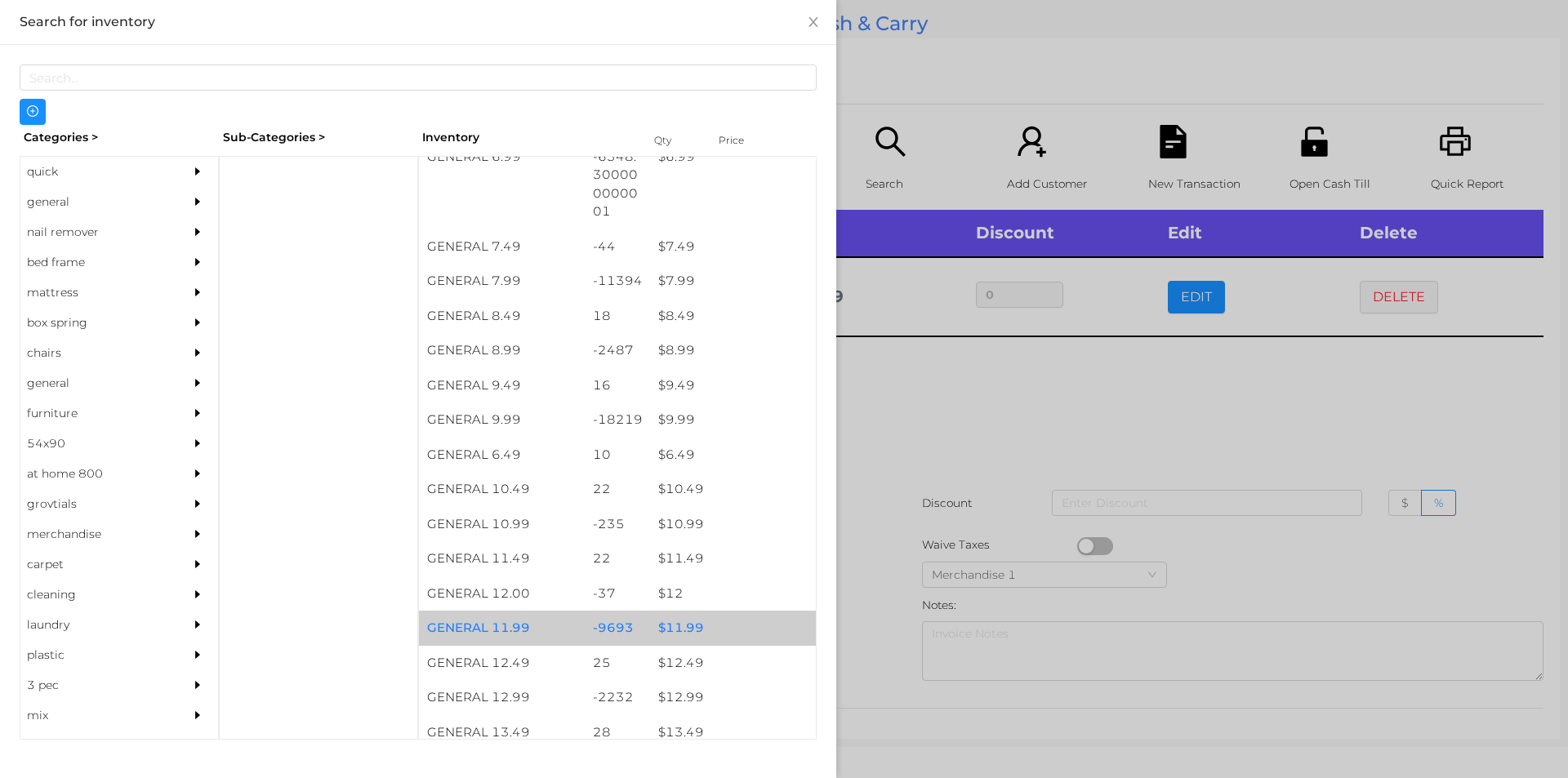
click at [685, 627] on div "$ 11.99" at bounding box center [733, 628] width 166 height 35
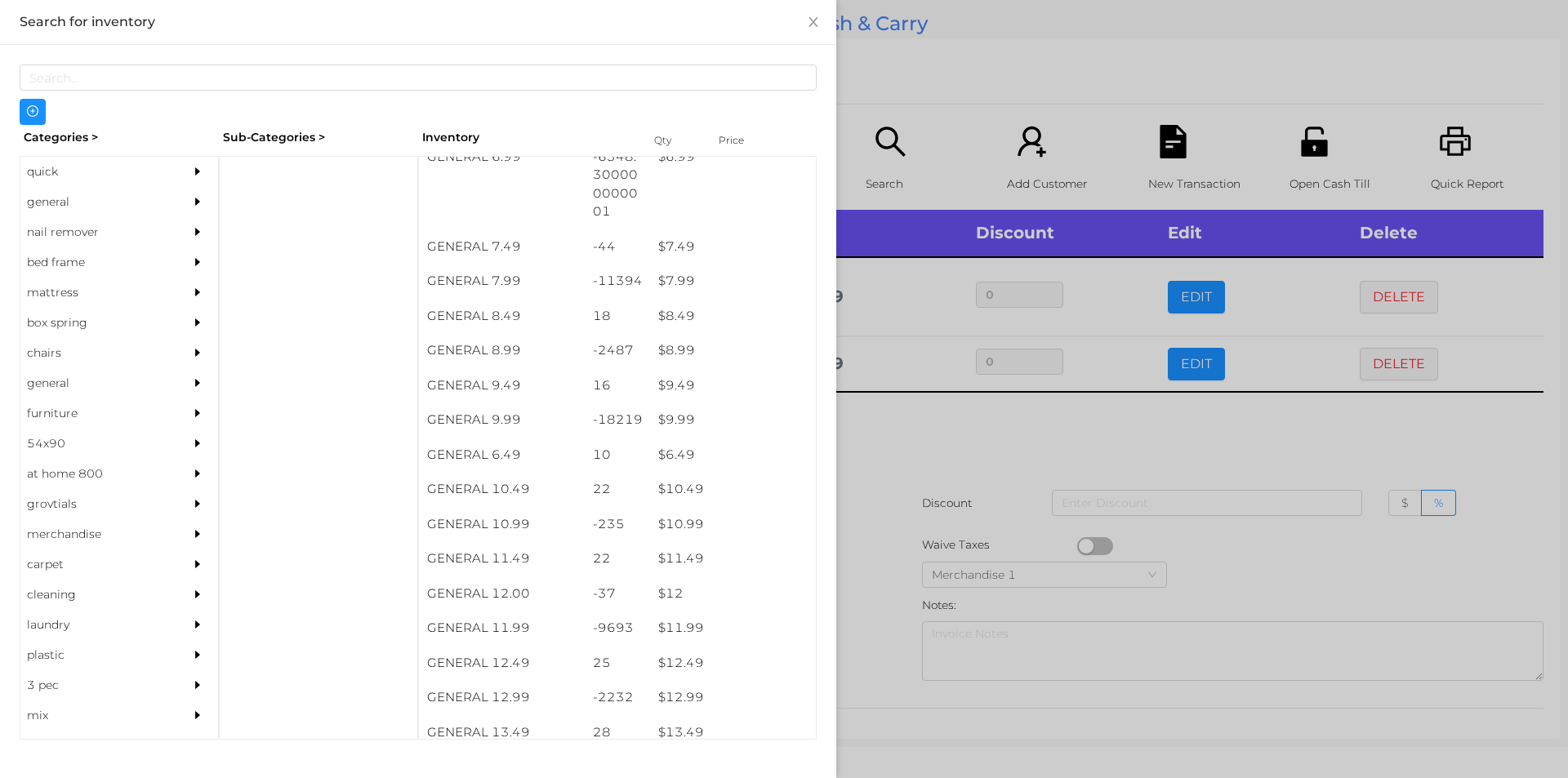
click at [877, 510] on div at bounding box center [784, 389] width 1568 height 778
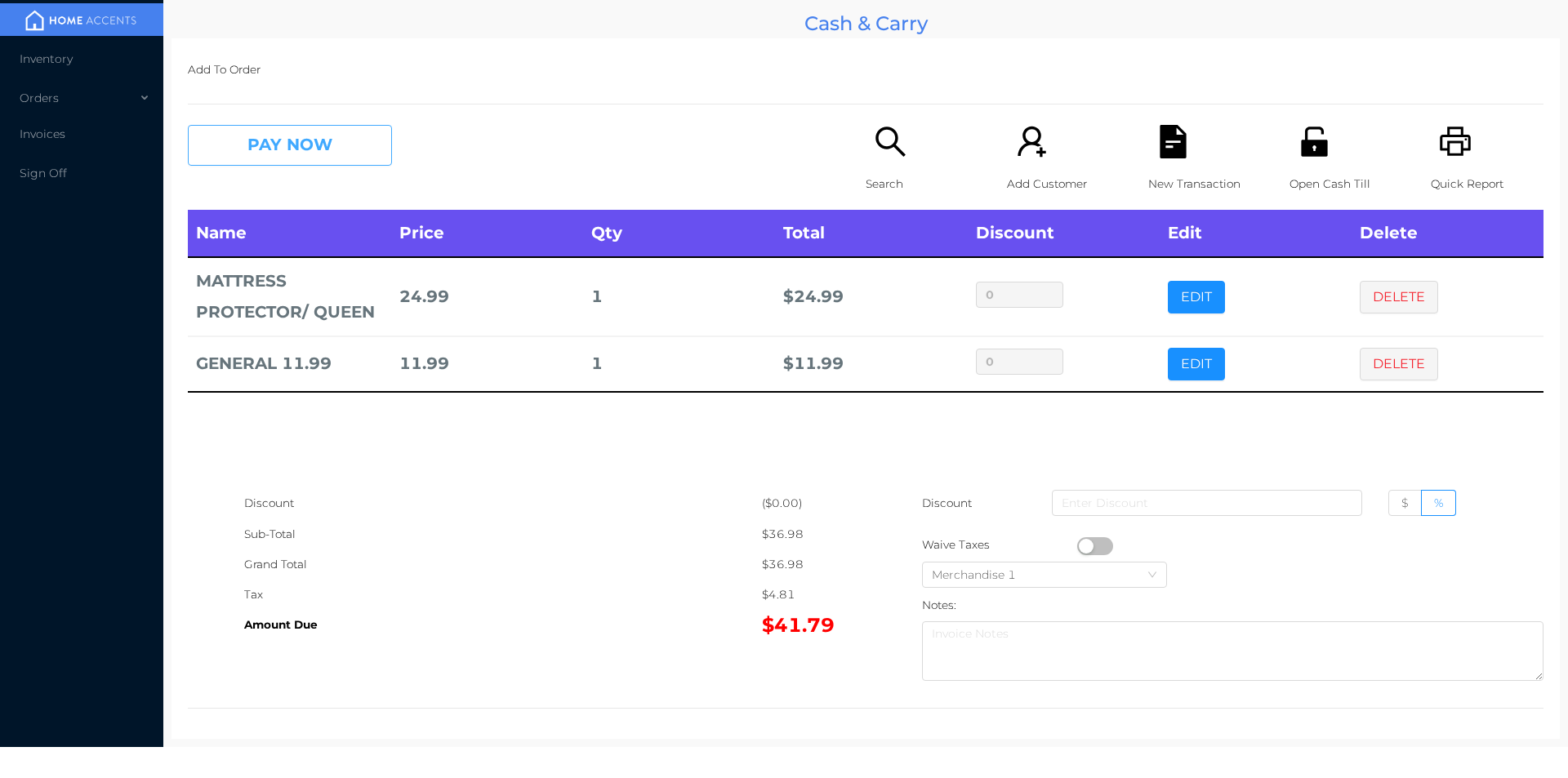
click at [282, 147] on button "PAY NOW" at bounding box center [290, 145] width 204 height 40
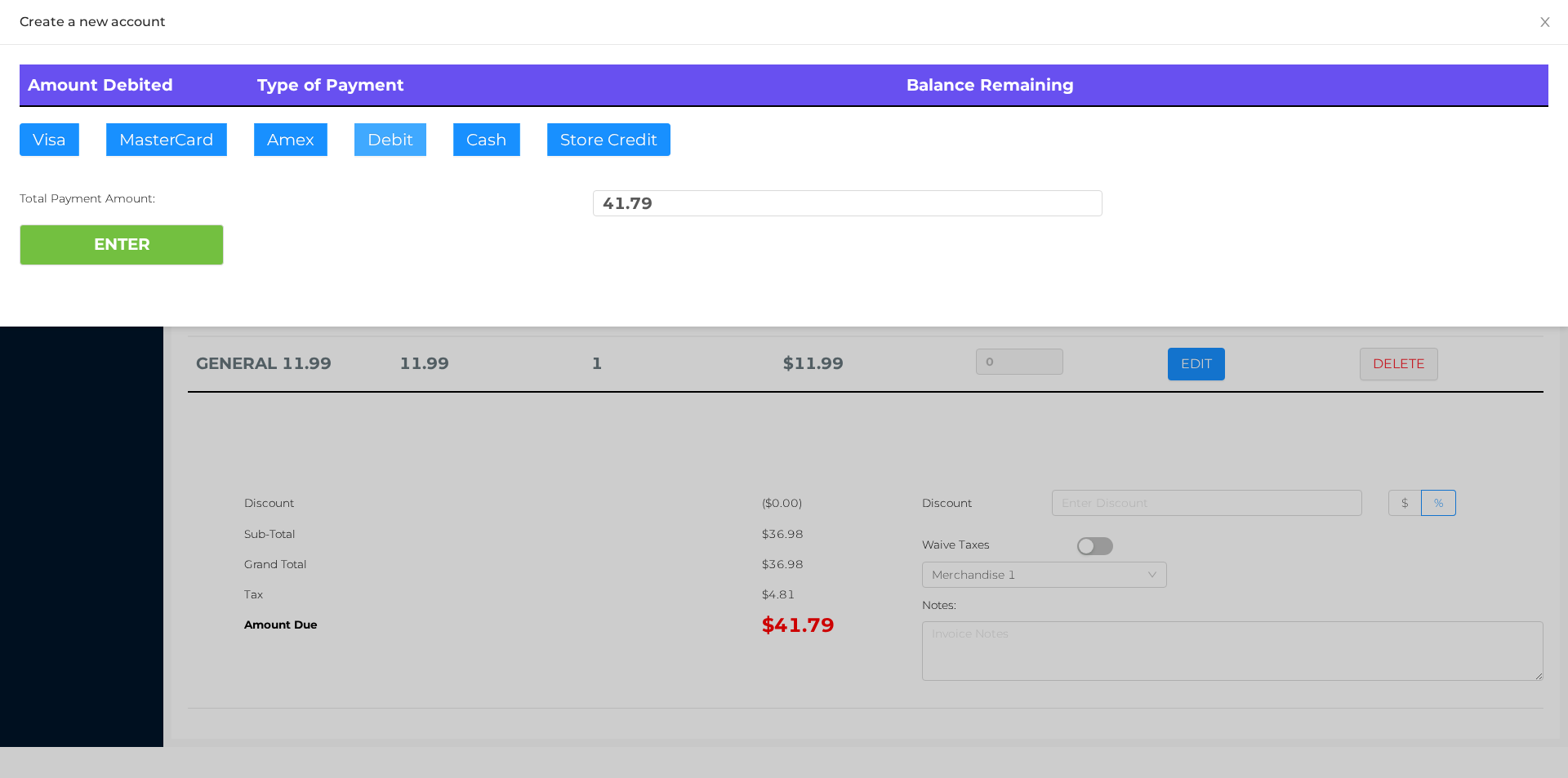
click at [396, 139] on button "Debit" at bounding box center [390, 139] width 72 height 32
type input "50"
click at [95, 237] on button "ENTER" at bounding box center [121, 245] width 204 height 40
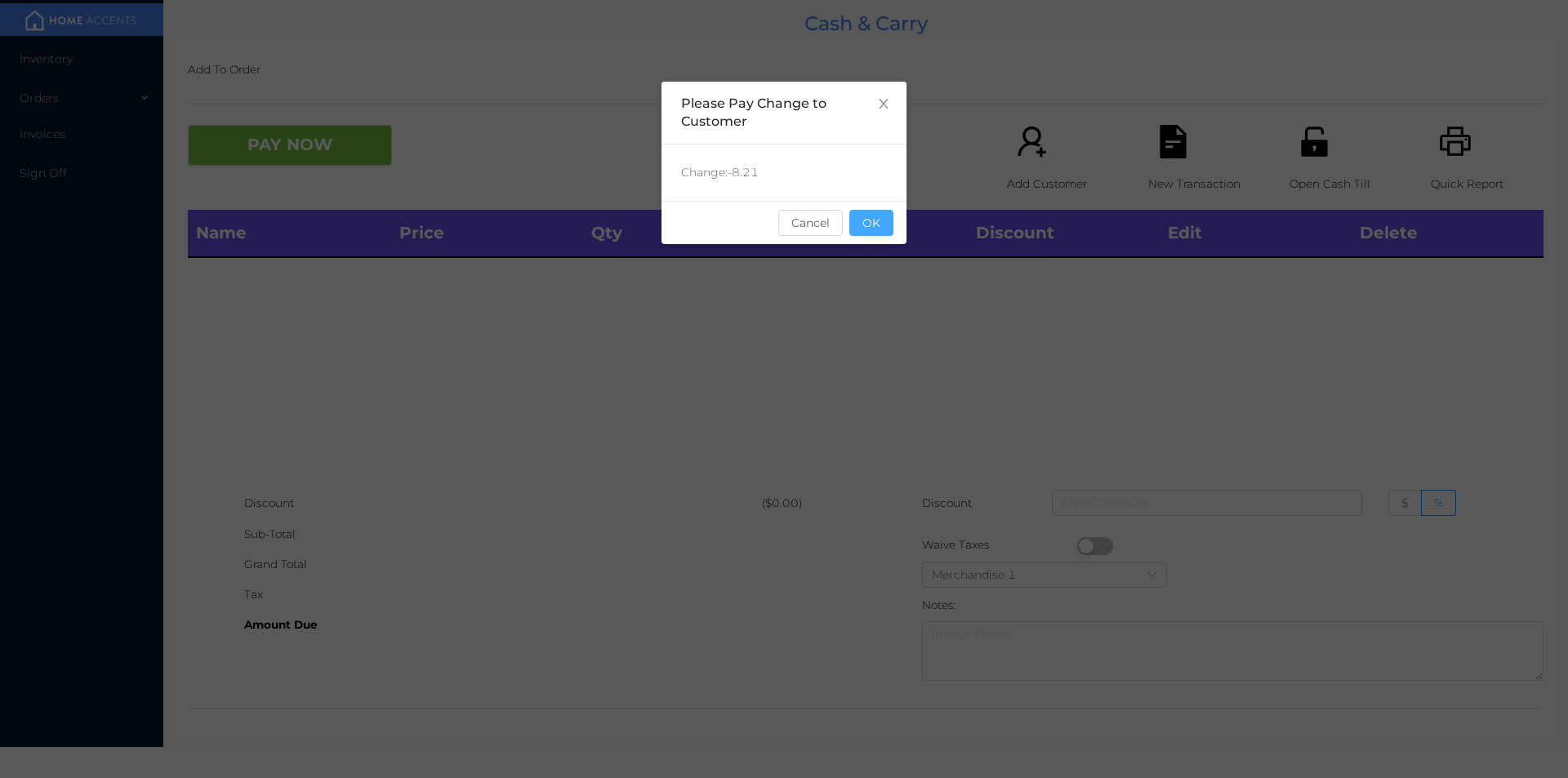
click at [889, 234] on button "OK" at bounding box center [871, 222] width 44 height 26
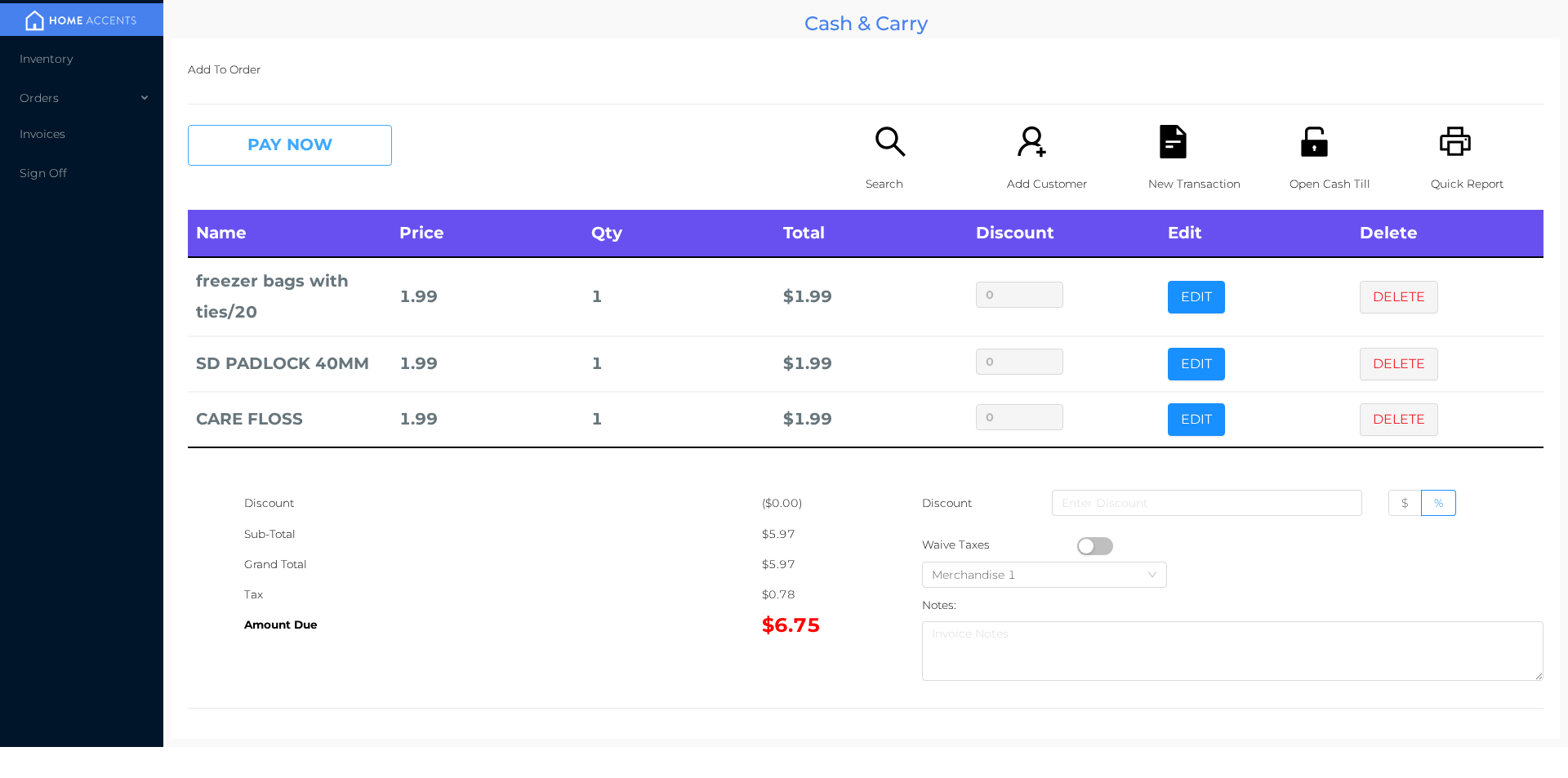
click at [270, 148] on button "PAY NOW" at bounding box center [290, 145] width 204 height 40
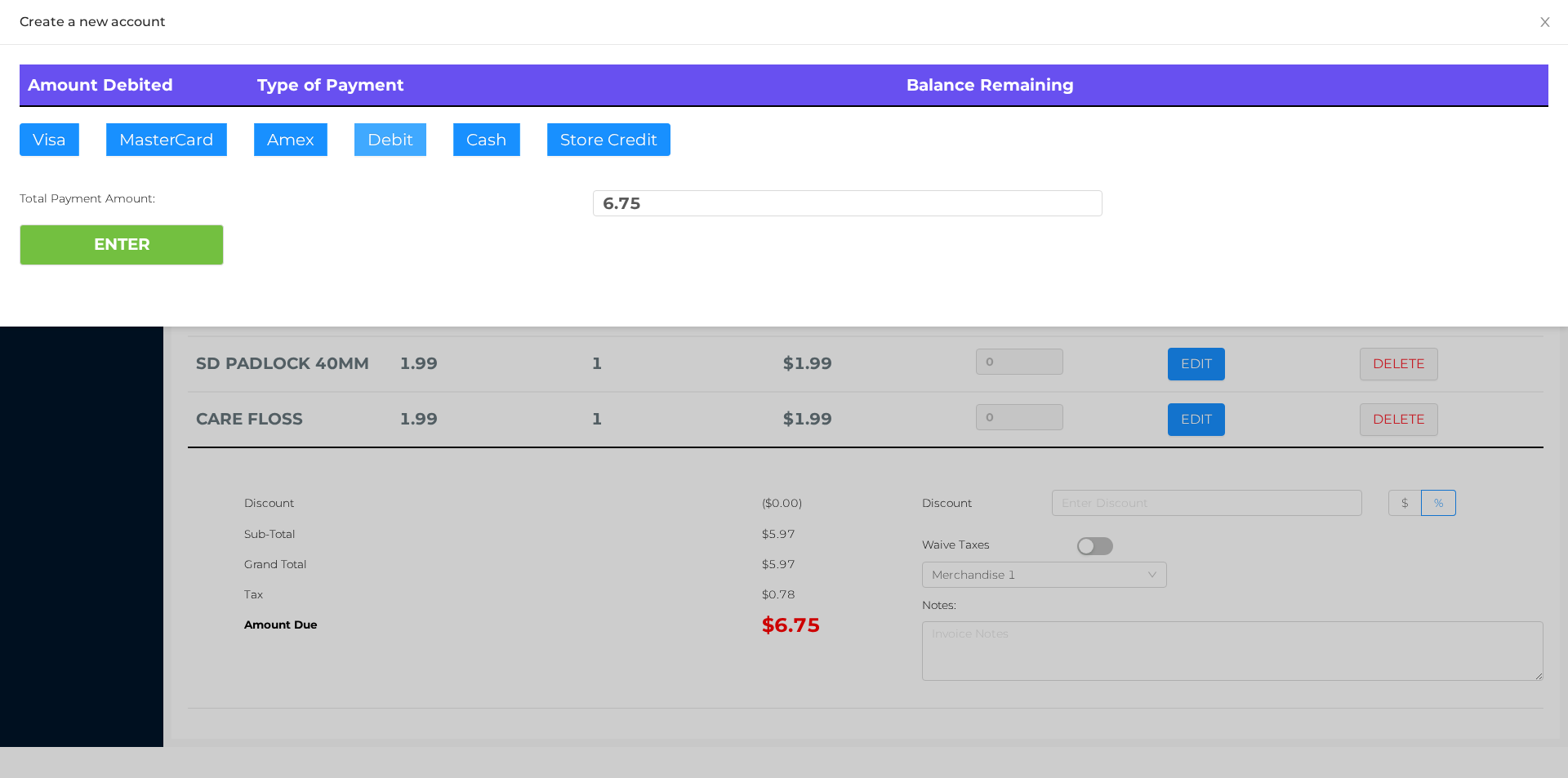
click at [376, 143] on button "Debit" at bounding box center [390, 139] width 72 height 32
click at [150, 250] on button "ENTER" at bounding box center [121, 245] width 204 height 40
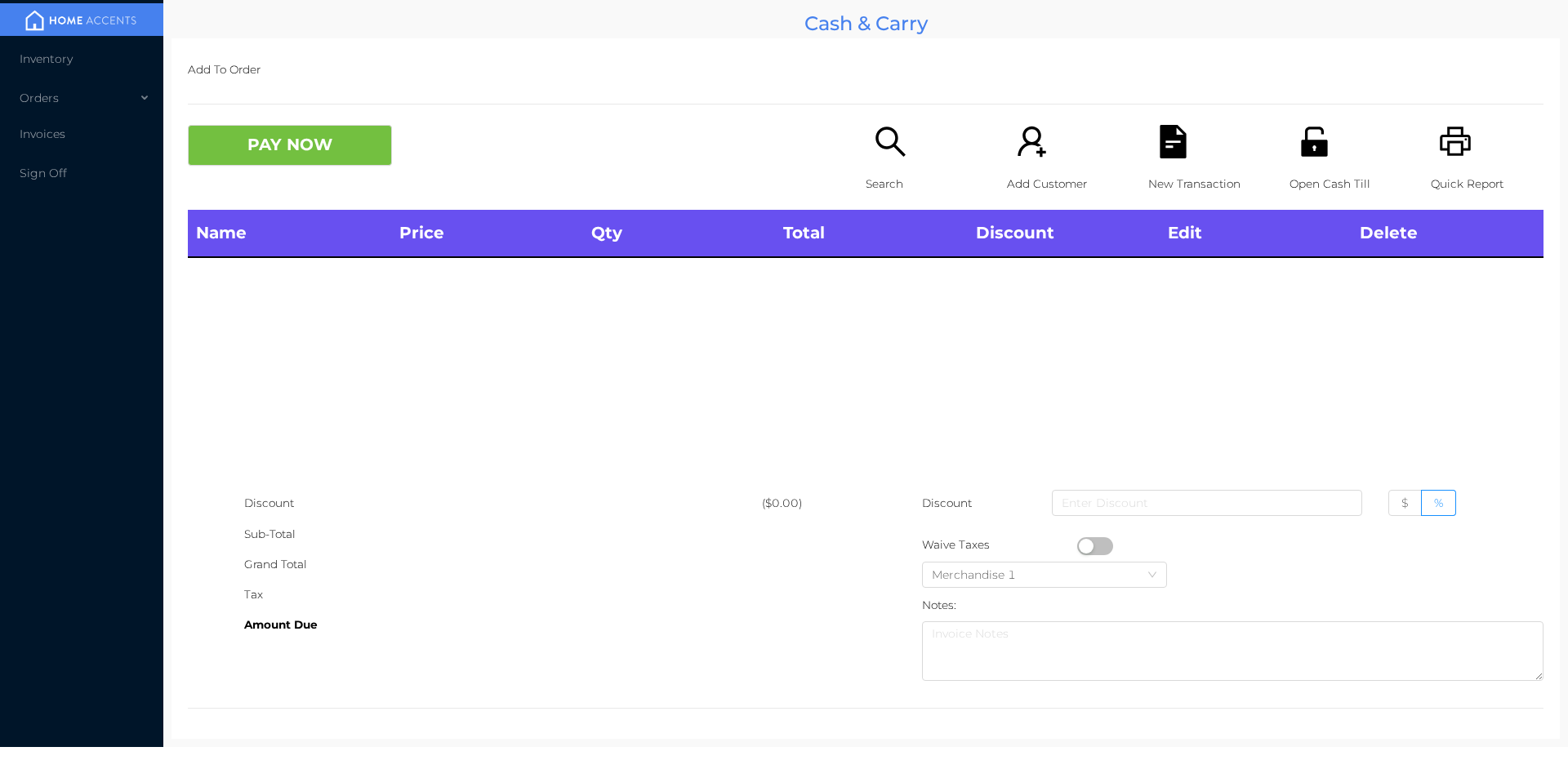
click at [880, 160] on div "Search" at bounding box center [921, 167] width 112 height 85
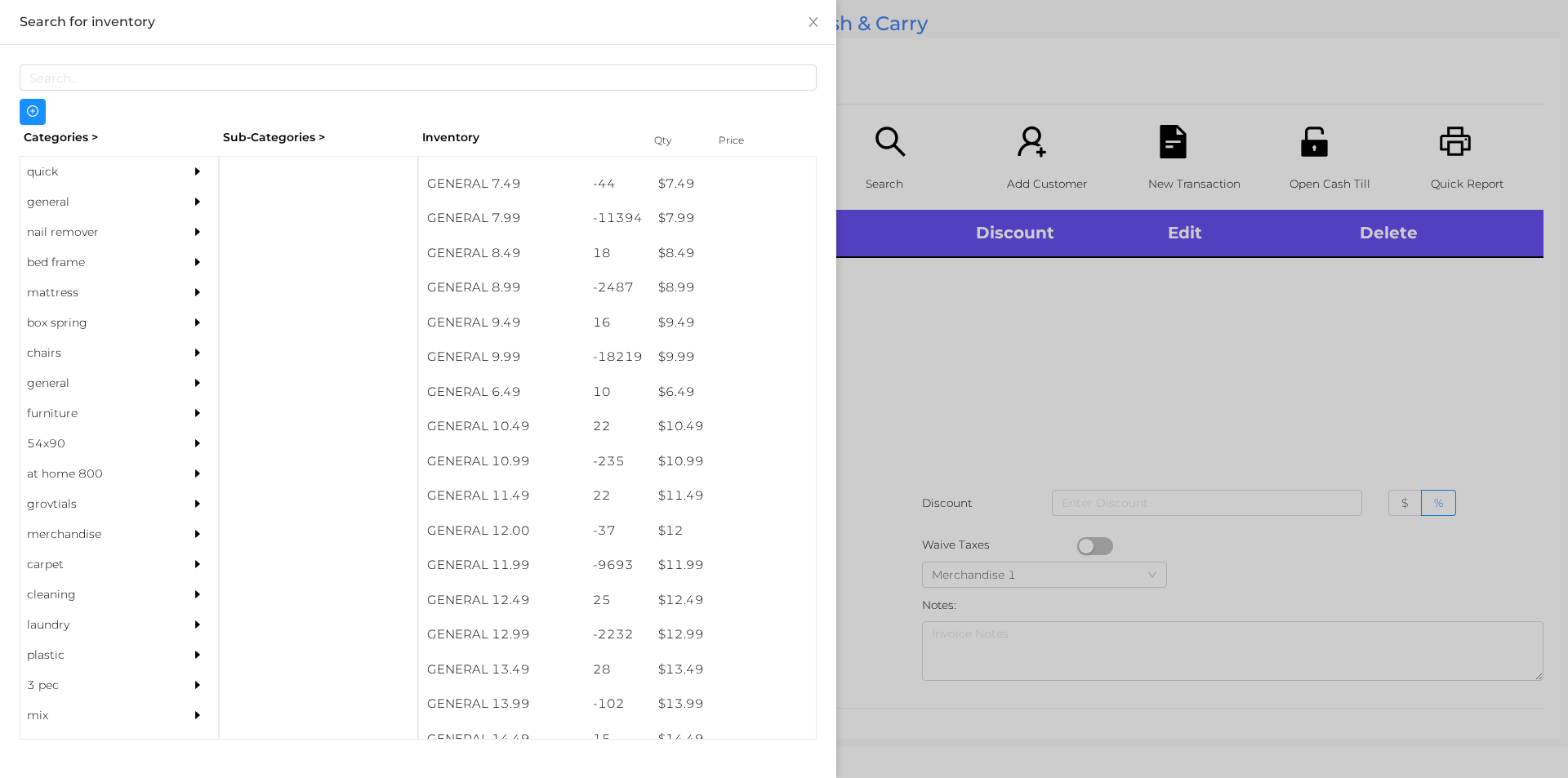
scroll to position [824, 0]
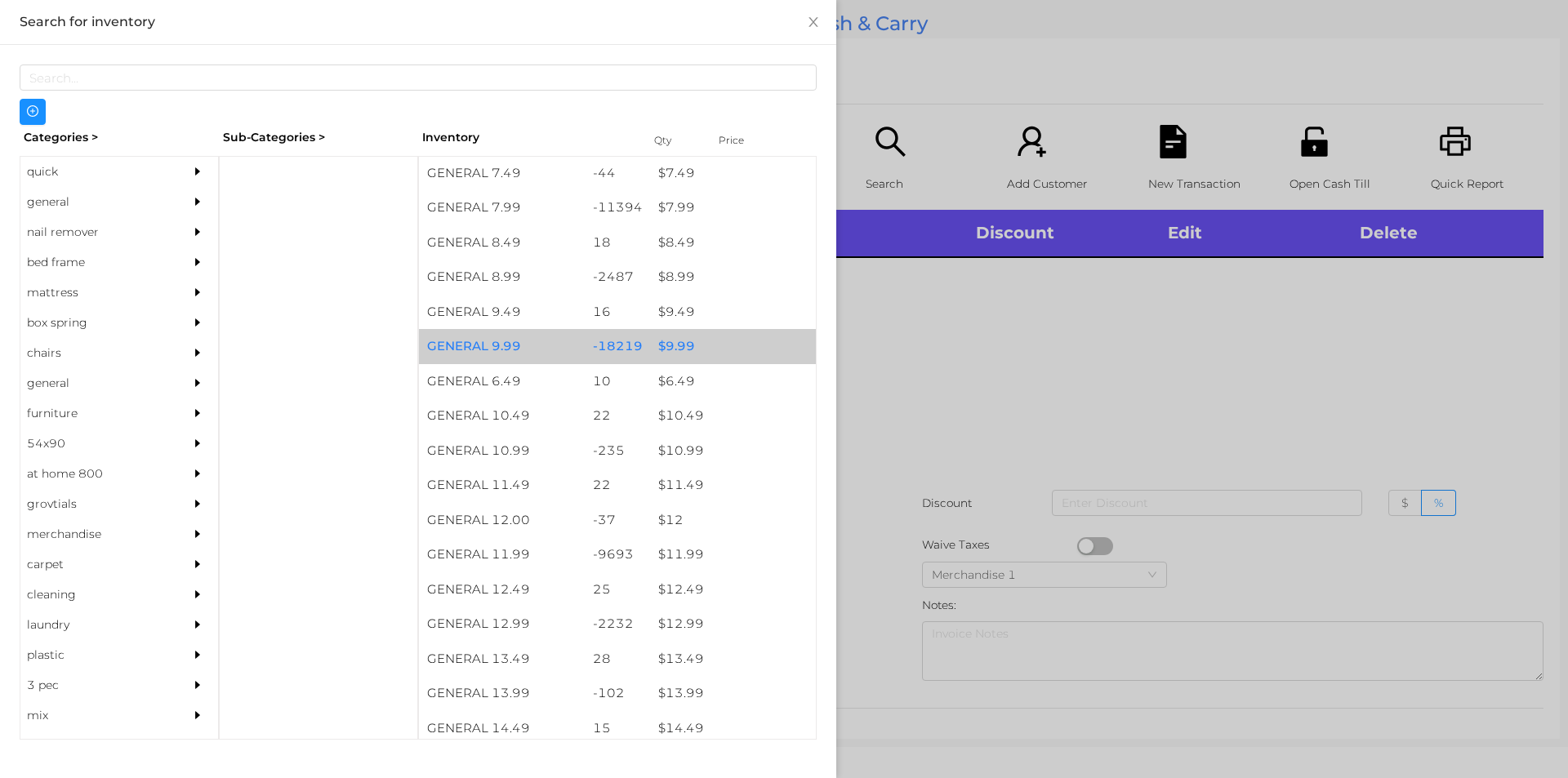
click at [575, 349] on div "GENERAL 9.99" at bounding box center [502, 346] width 166 height 35
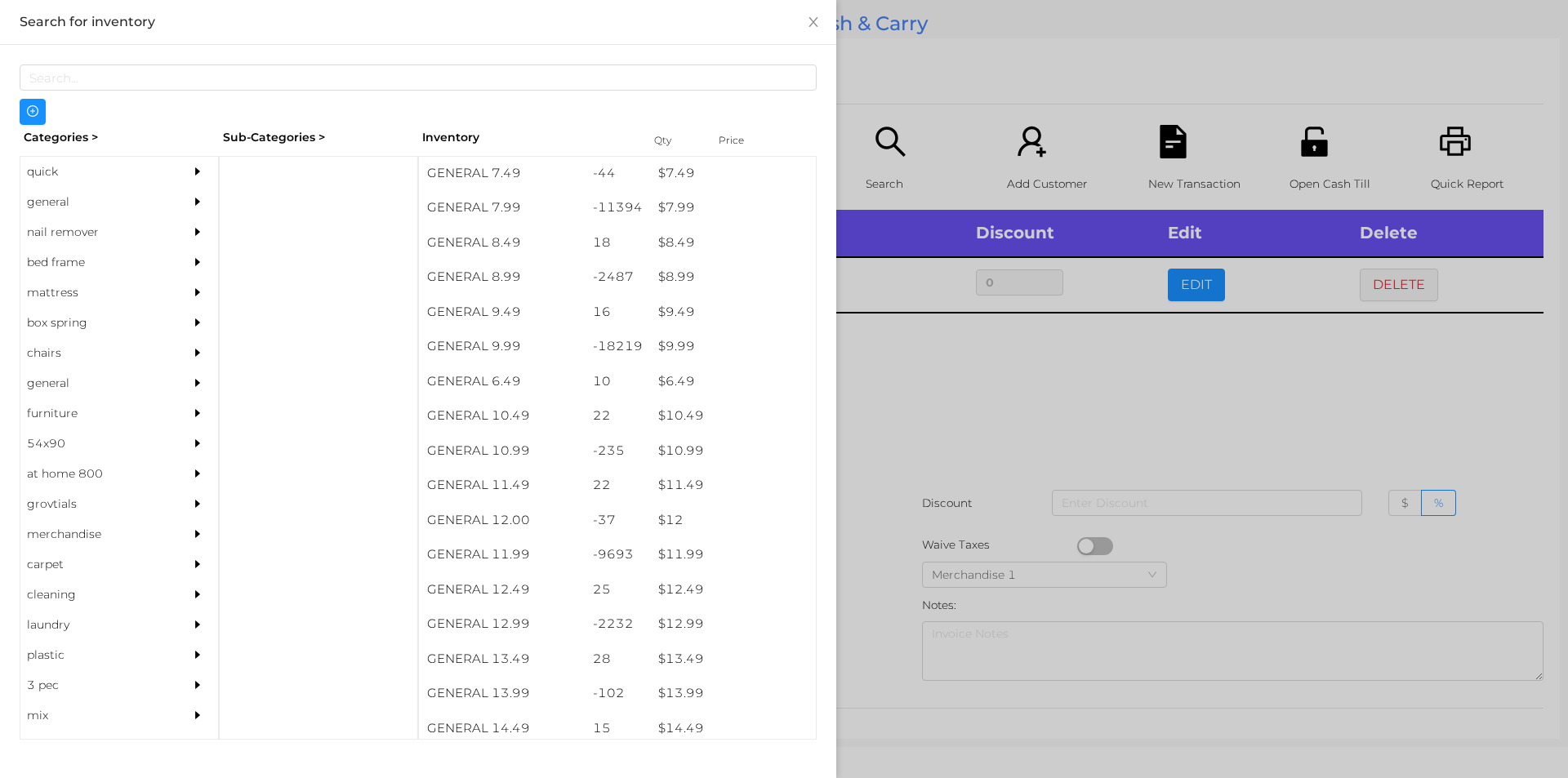
click at [1021, 522] on div at bounding box center [784, 389] width 1568 height 778
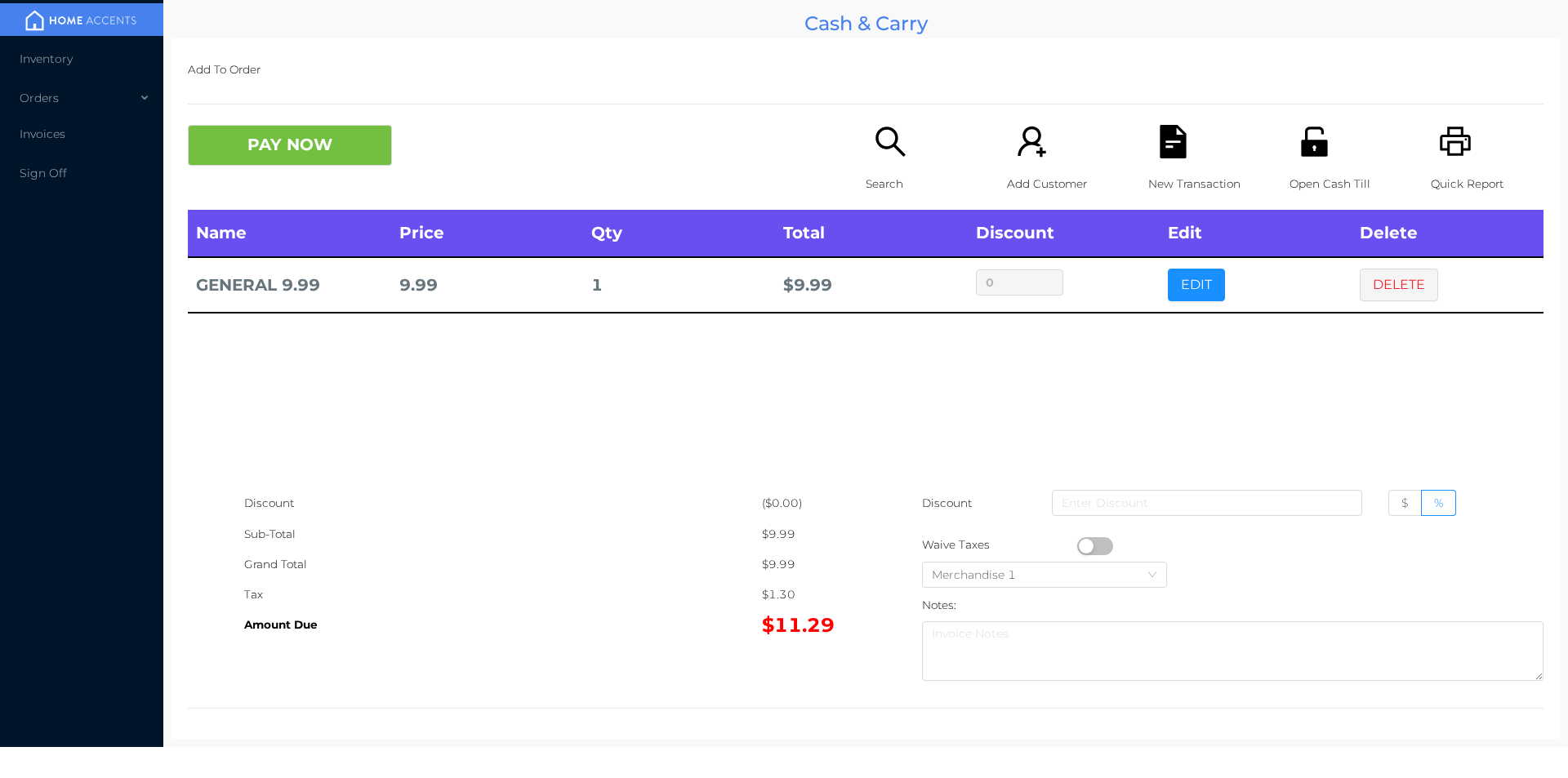
click at [1080, 543] on button "button" at bounding box center [1095, 546] width 36 height 18
click at [274, 136] on button "PAY NOW" at bounding box center [290, 145] width 204 height 40
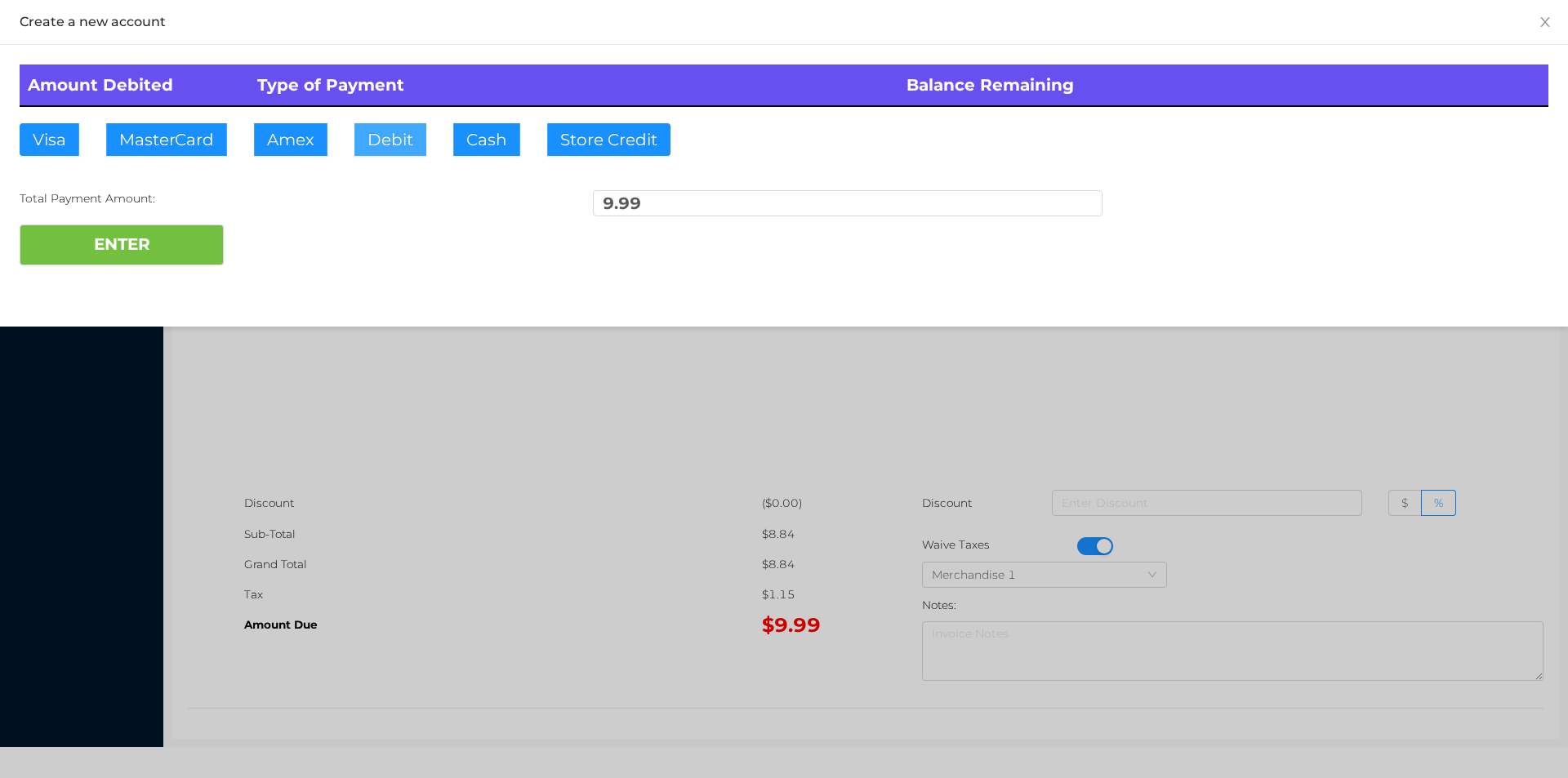
click at [411, 155] on button "Debit" at bounding box center [390, 139] width 72 height 32
click at [138, 279] on div "Amount Debited Type of Payment Balance Remaining Visa MasterCard Amex Debit Cas…" at bounding box center [784, 165] width 1568 height 240
click at [91, 255] on button "ENTER" at bounding box center [121, 245] width 204 height 40
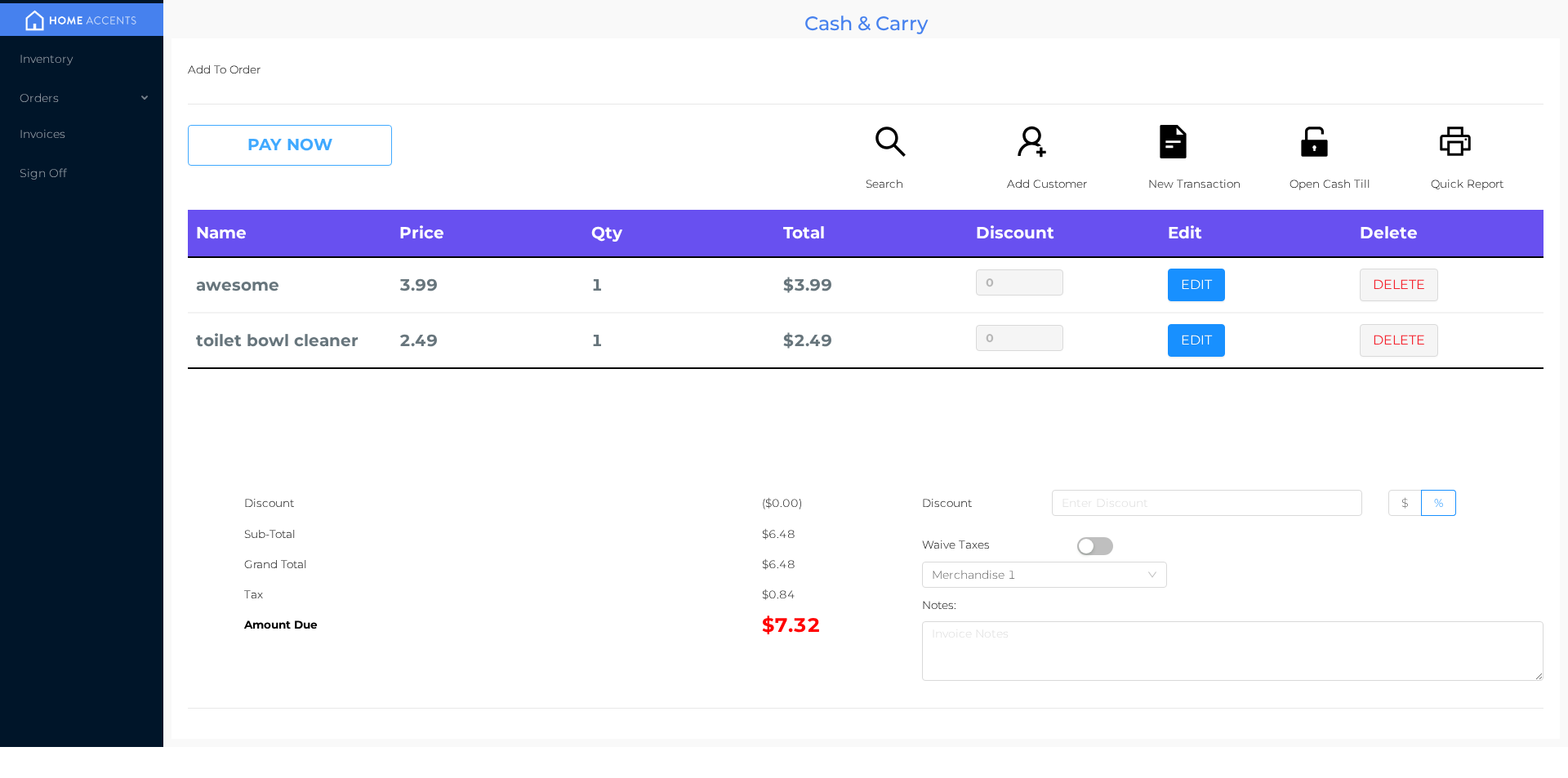
click at [294, 164] on button "PAY NOW" at bounding box center [290, 145] width 204 height 40
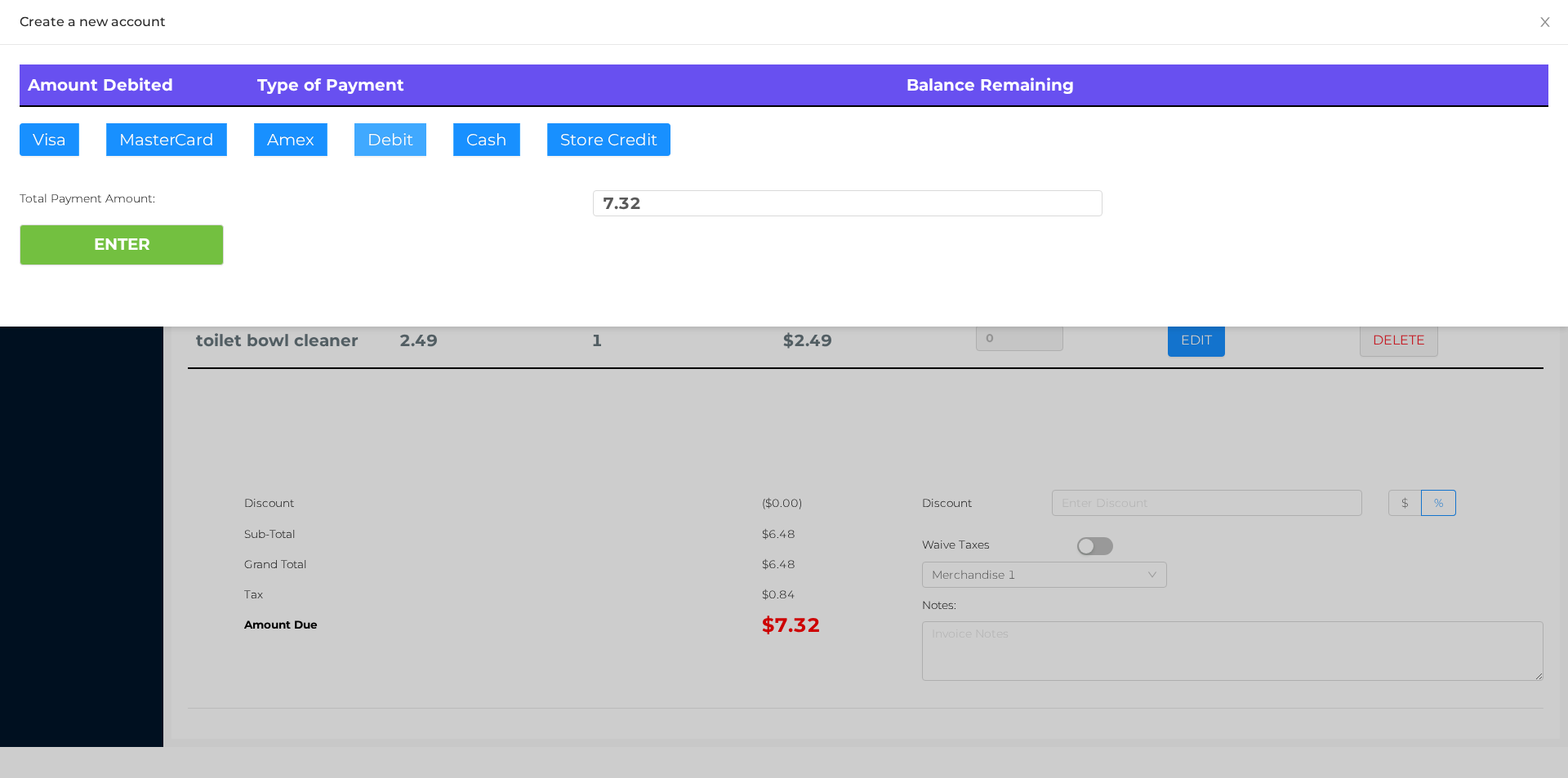
click at [399, 147] on button "Debit" at bounding box center [390, 139] width 72 height 32
click at [208, 228] on button "ENTER" at bounding box center [121, 245] width 204 height 40
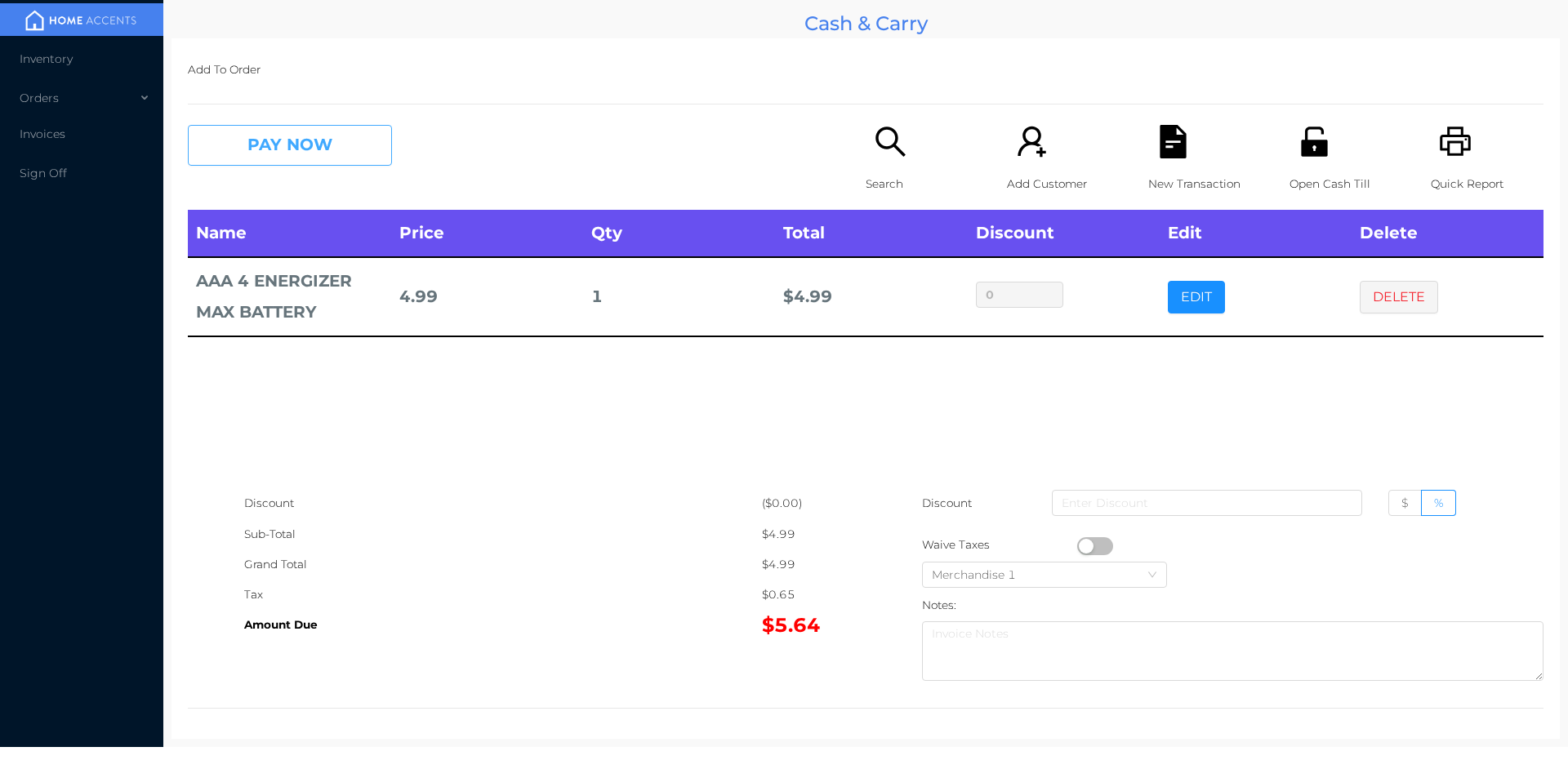
click at [296, 133] on button "PAY NOW" at bounding box center [290, 145] width 204 height 40
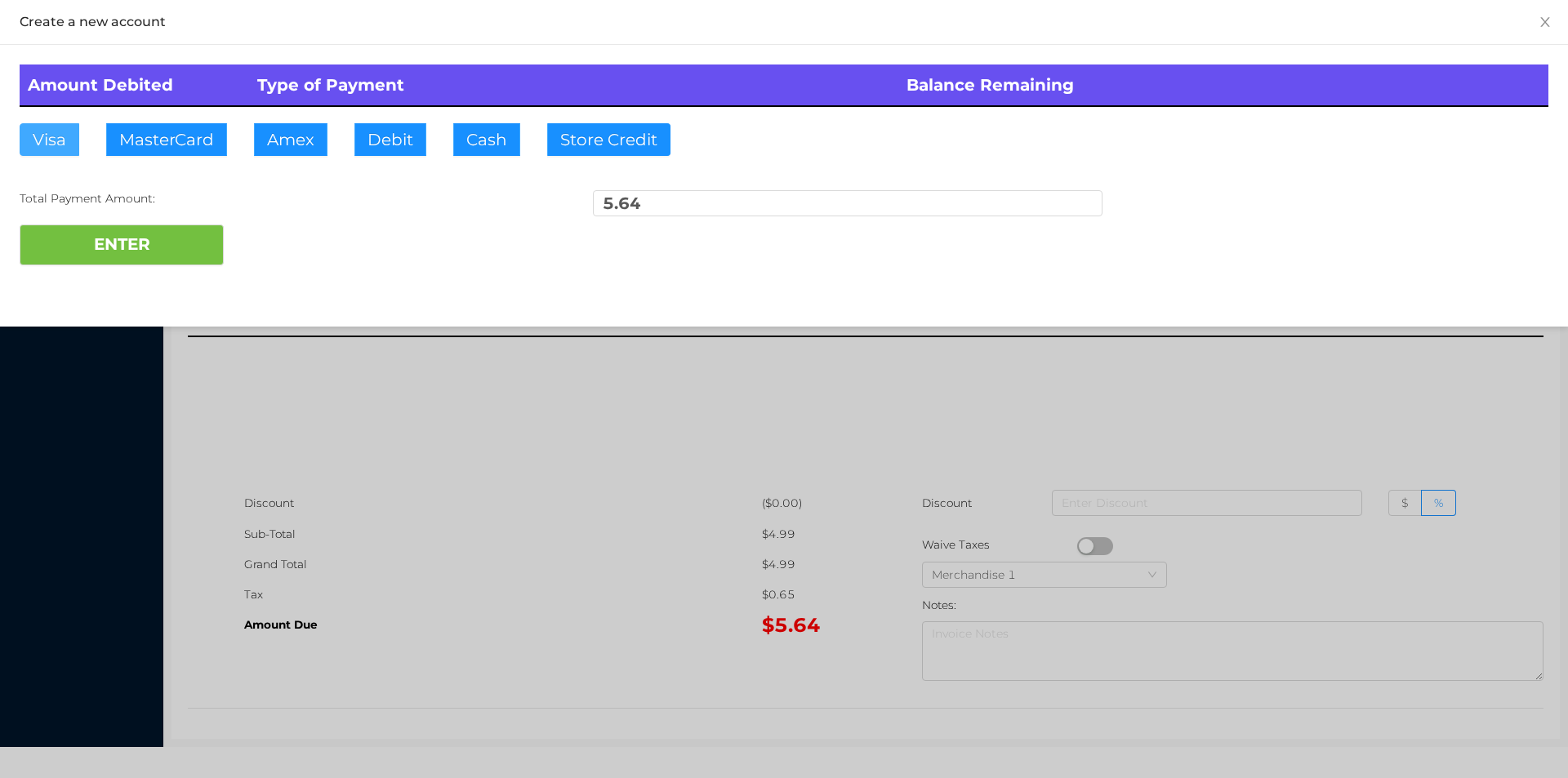
click at [55, 150] on button "Visa" at bounding box center [49, 139] width 59 height 32
click at [111, 253] on button "ENTER" at bounding box center [121, 245] width 204 height 40
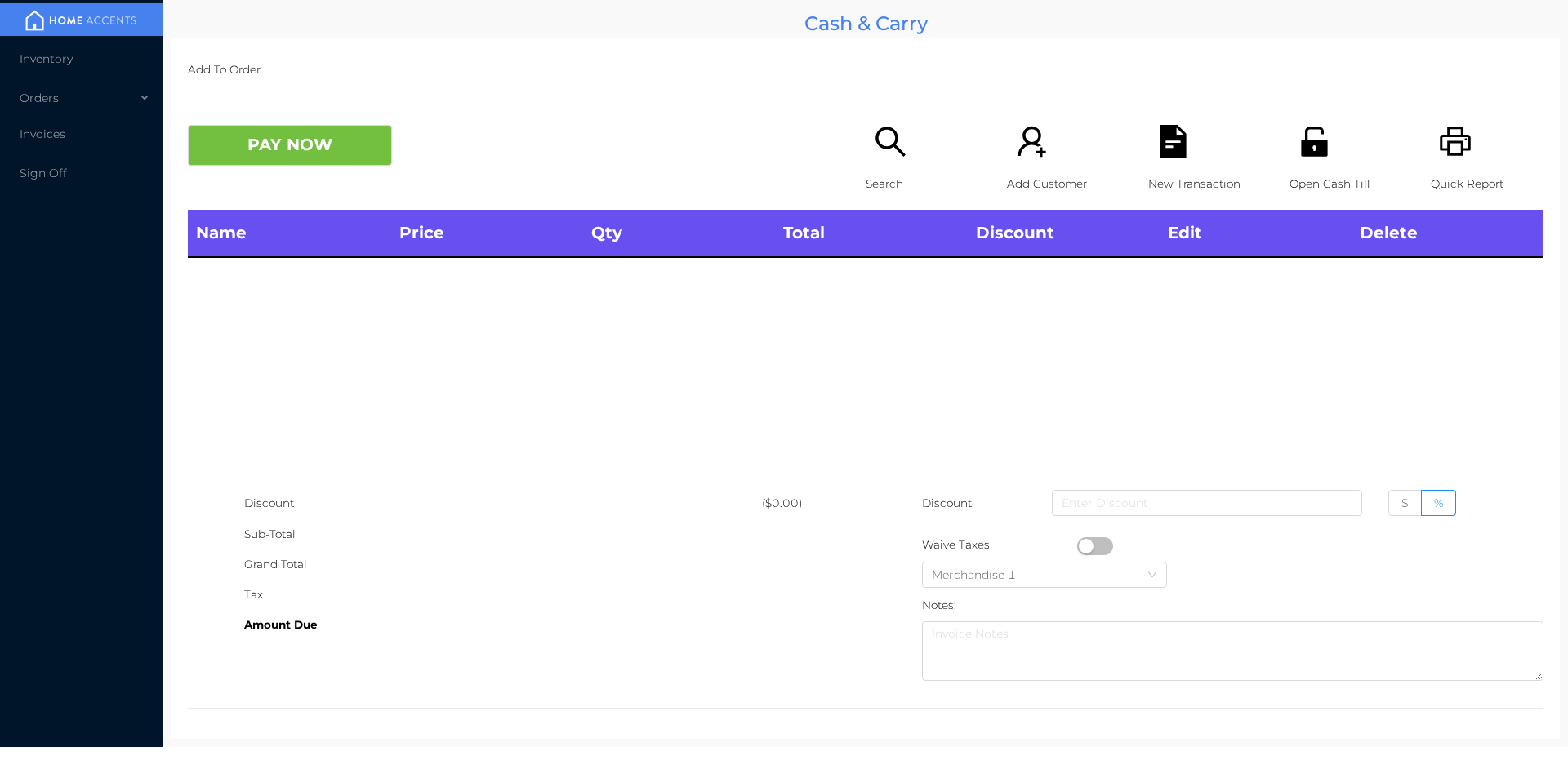
click at [1300, 159] on div "Open Cash Till" at bounding box center [1345, 167] width 112 height 85
click at [914, 171] on p "Search" at bounding box center [921, 184] width 112 height 31
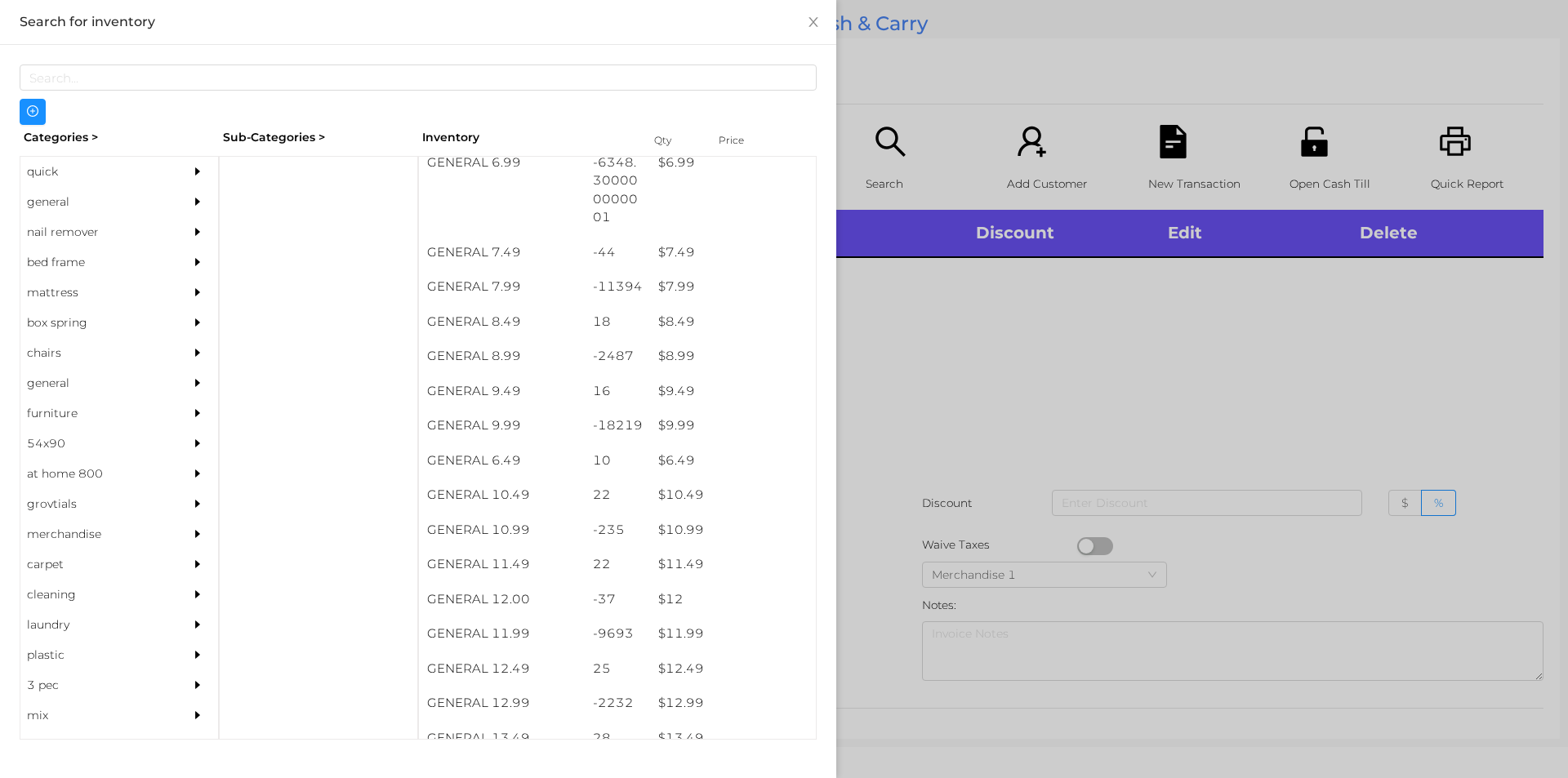
scroll to position [837, 0]
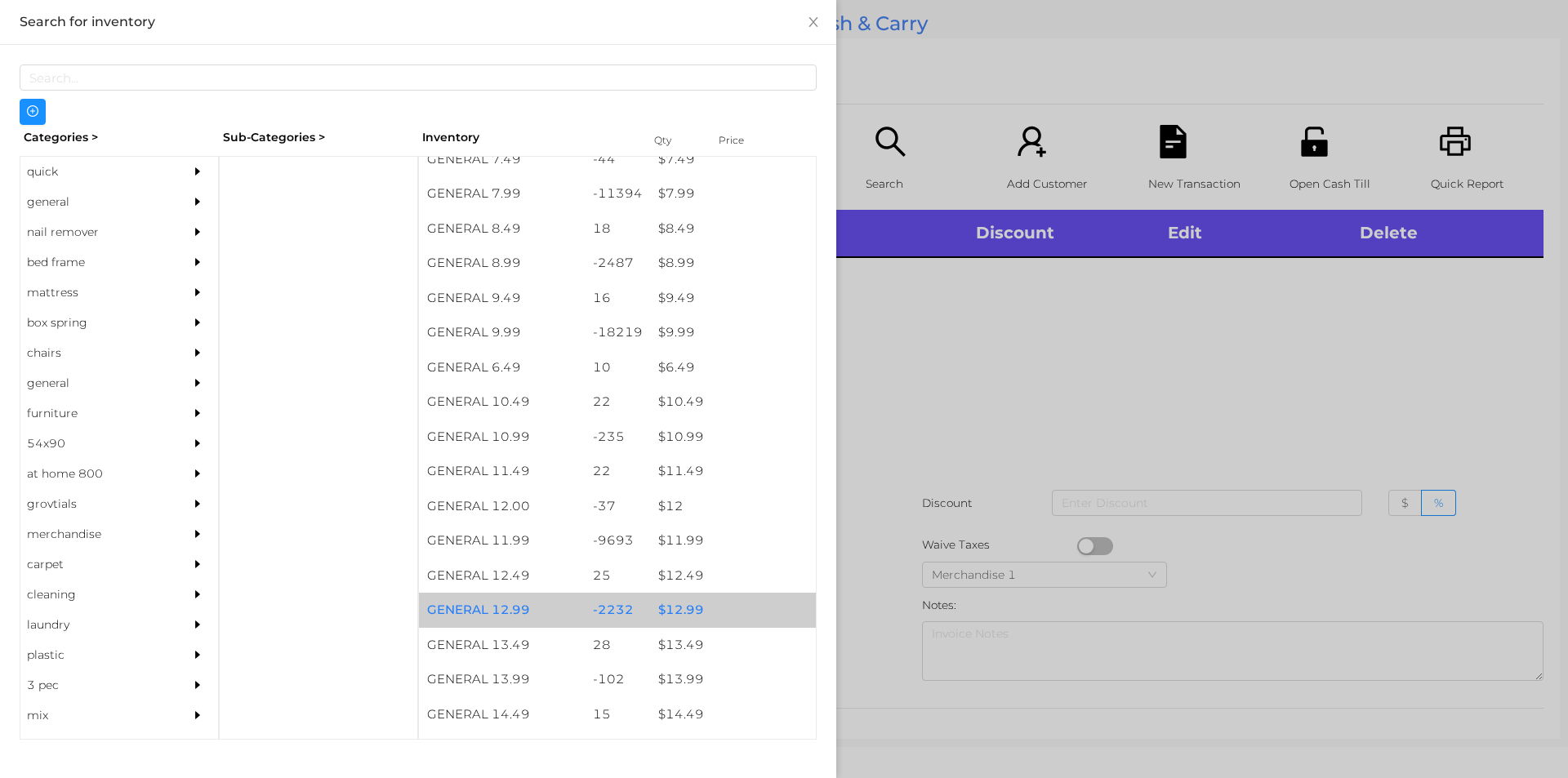
click at [684, 604] on div "$ 12.99" at bounding box center [733, 610] width 166 height 35
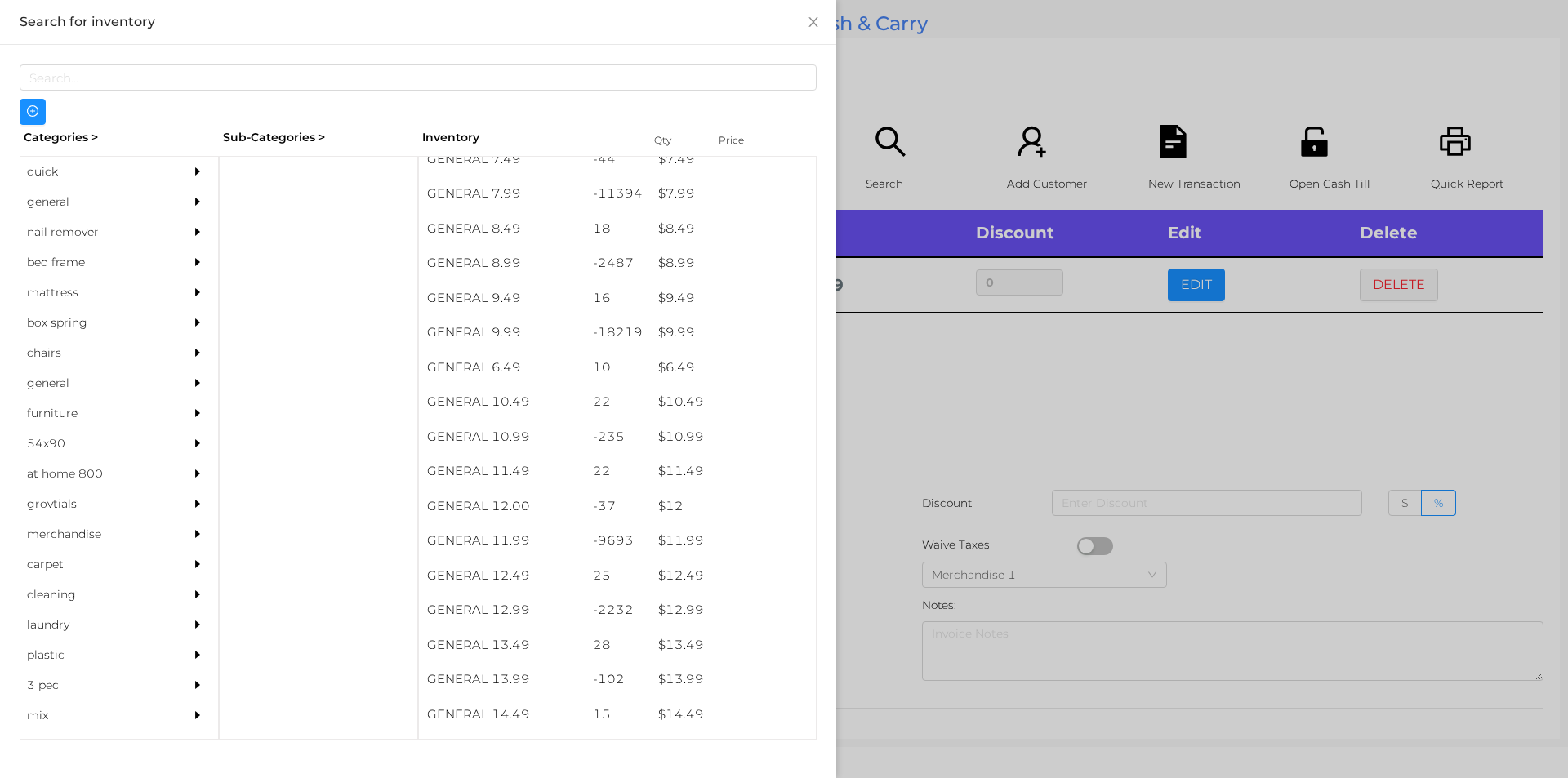
click at [945, 443] on div at bounding box center [784, 389] width 1568 height 778
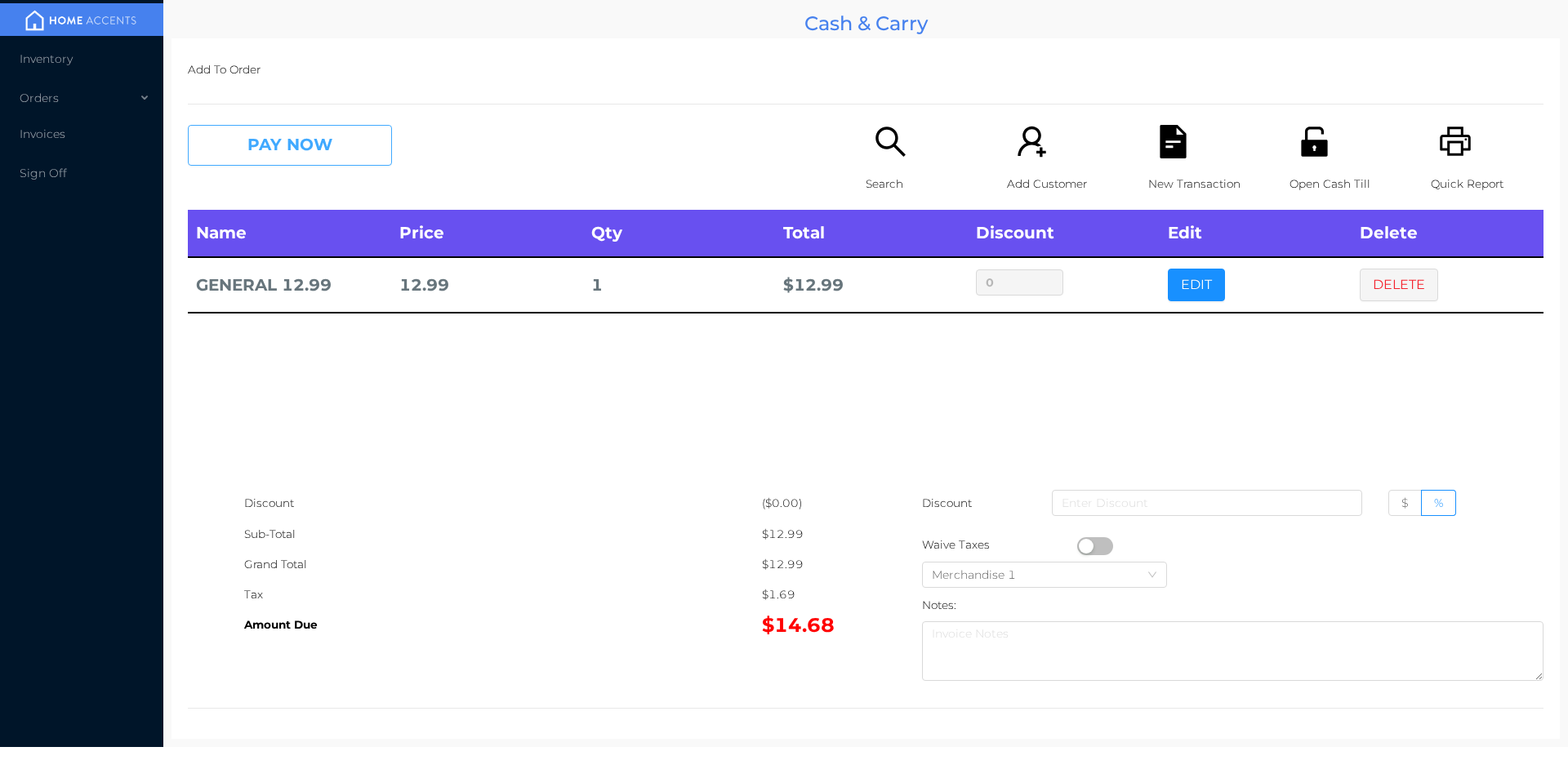
click at [300, 132] on button "PAY NOW" at bounding box center [290, 145] width 204 height 40
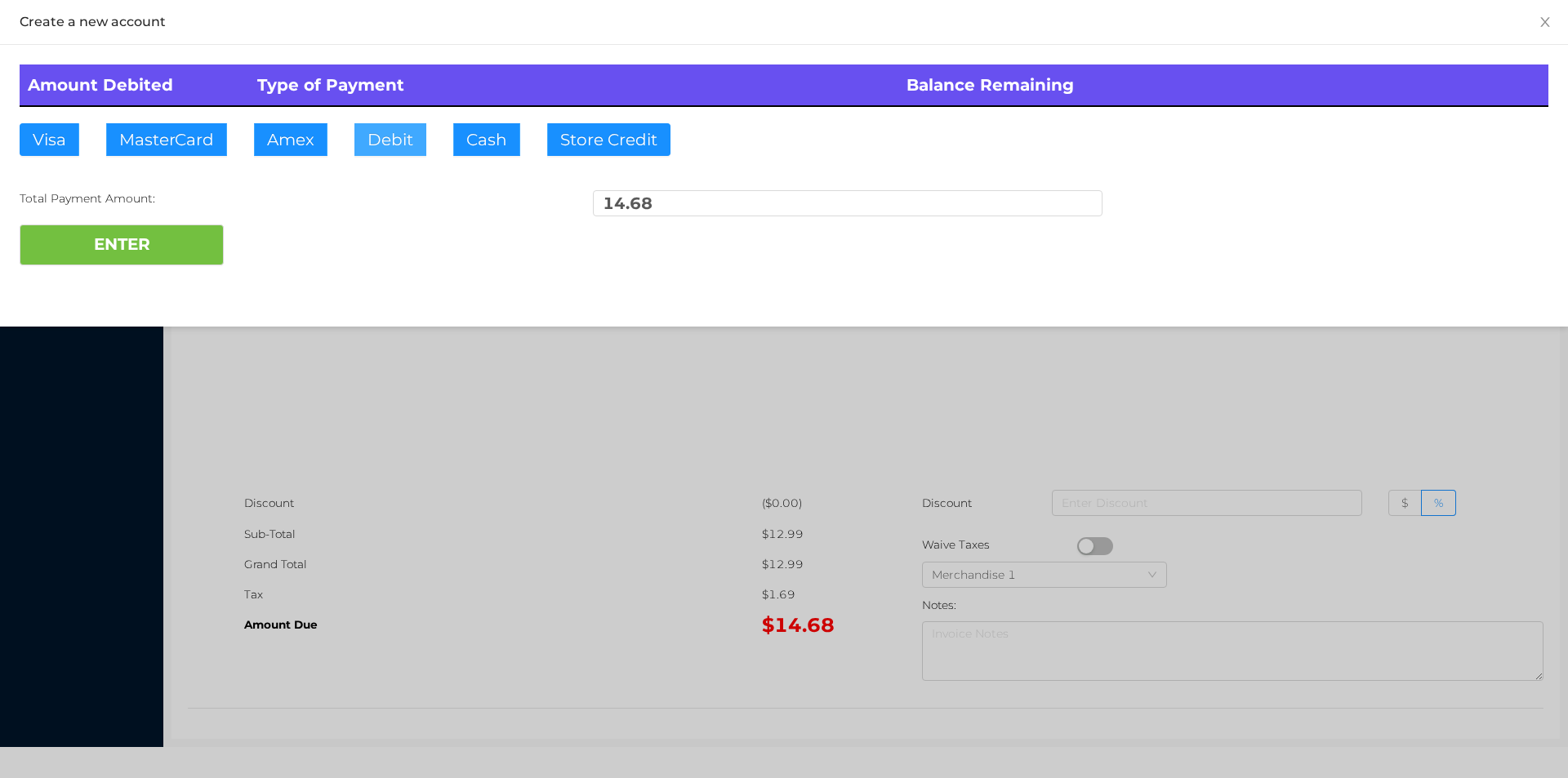
click at [393, 143] on button "Debit" at bounding box center [390, 139] width 72 height 32
type input "20"
click at [118, 256] on button "ENTER" at bounding box center [121, 245] width 204 height 40
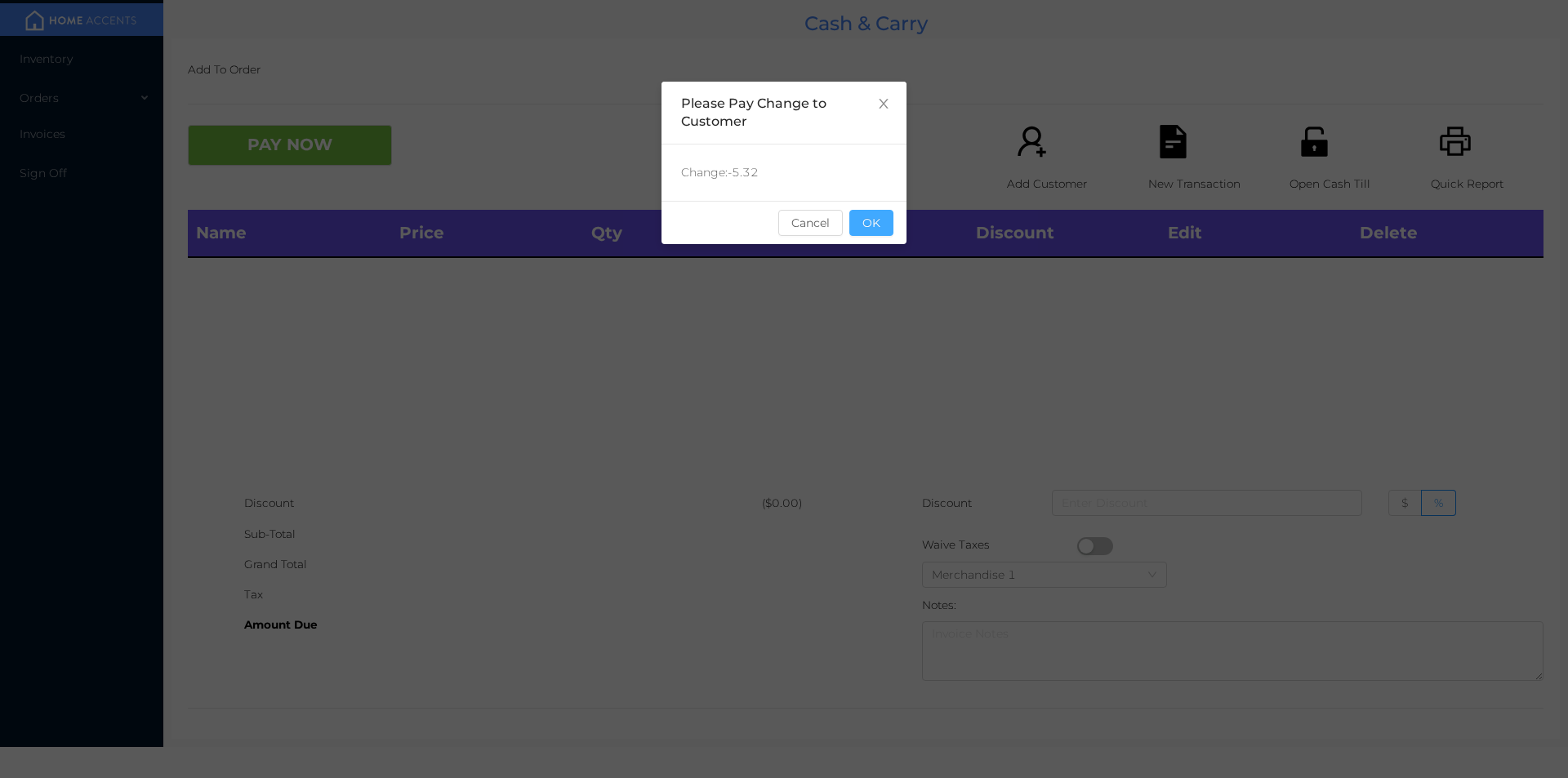
click at [882, 220] on button "OK" at bounding box center [871, 222] width 44 height 26
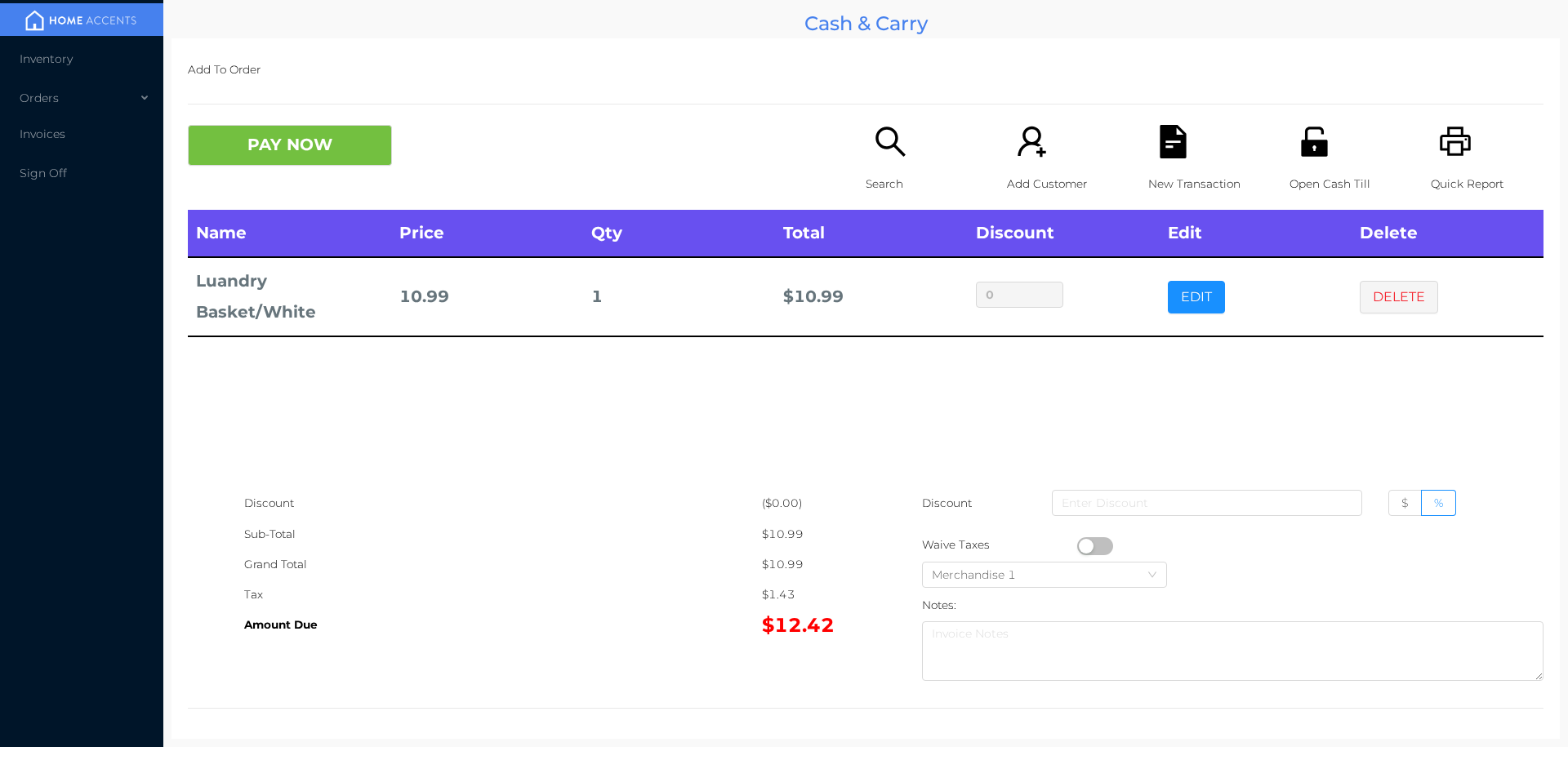
click at [1393, 304] on button "DELETE" at bounding box center [1398, 297] width 78 height 32
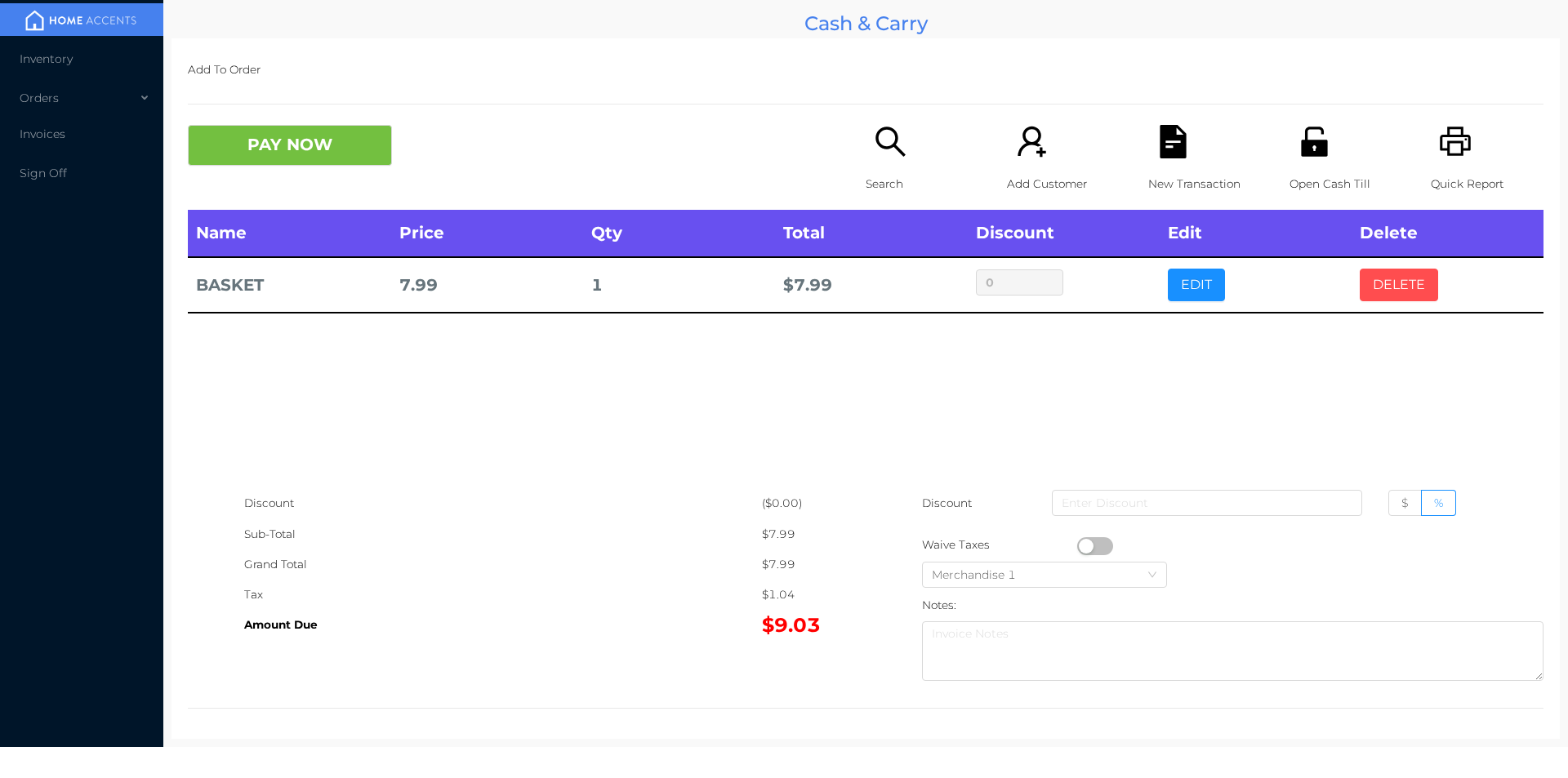
click at [1366, 293] on button "DELETE" at bounding box center [1398, 285] width 78 height 32
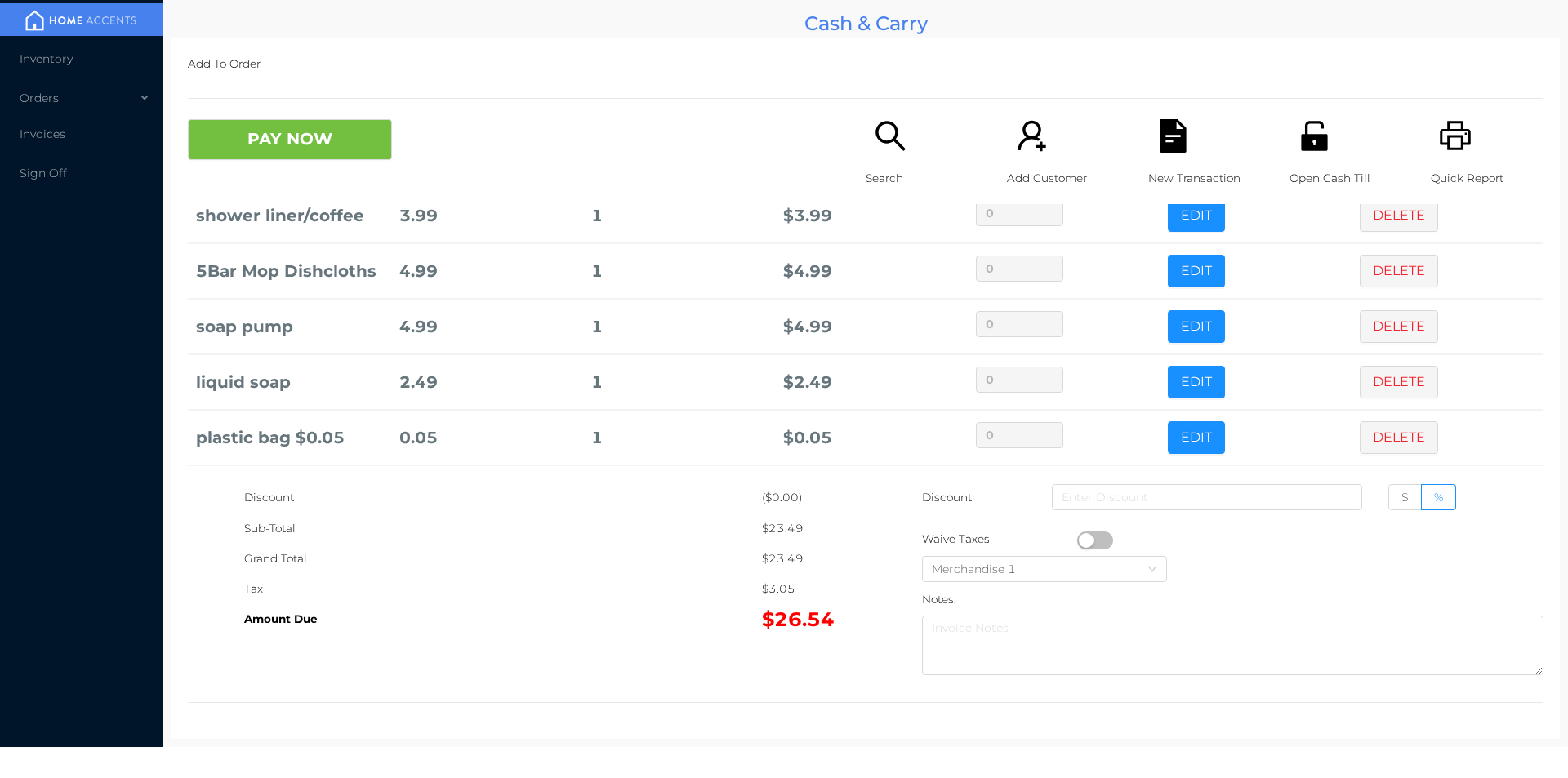
scroll to position [198, 0]
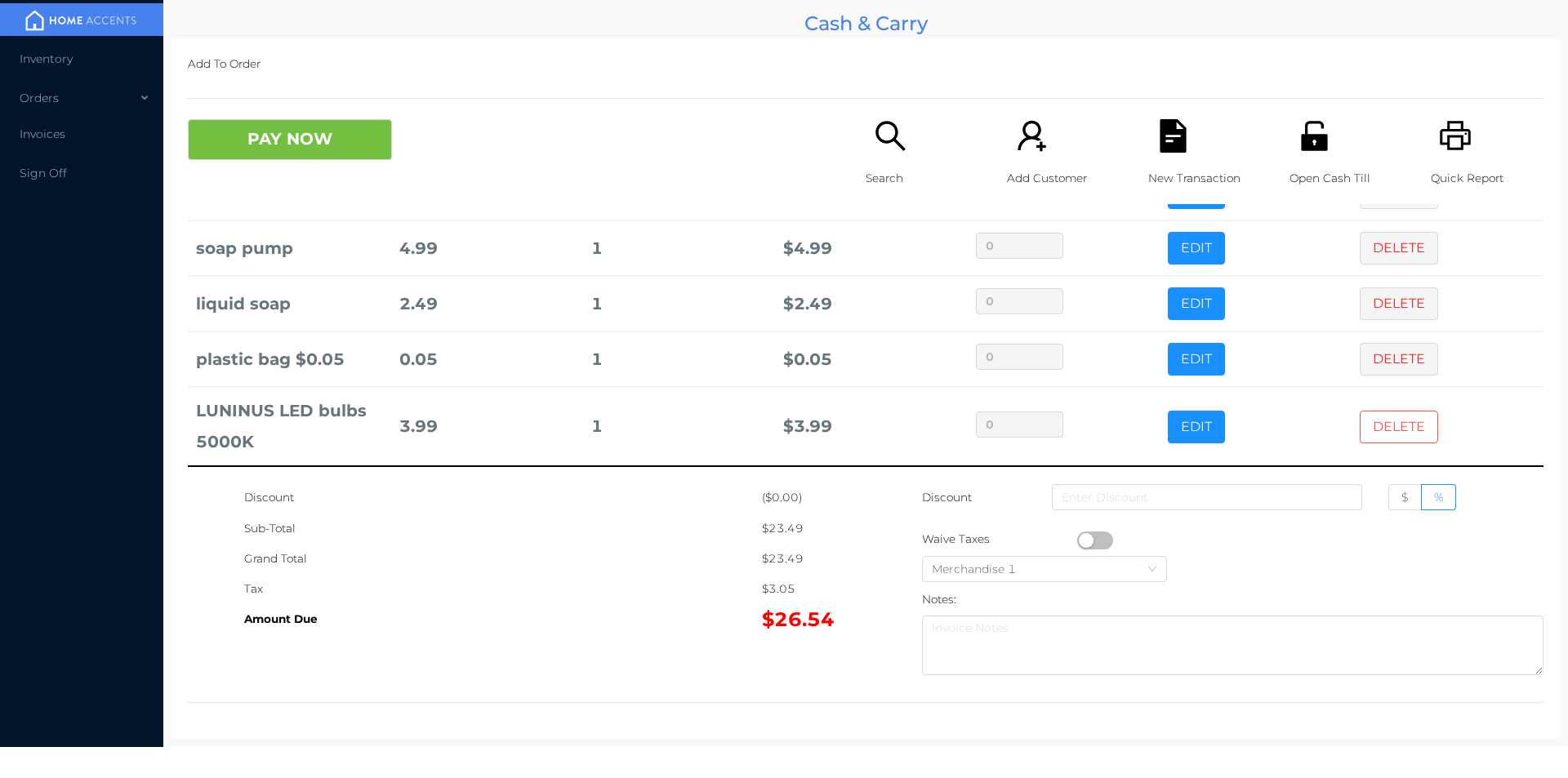
click at [1384, 425] on button "DELETE" at bounding box center [1398, 427] width 78 height 32
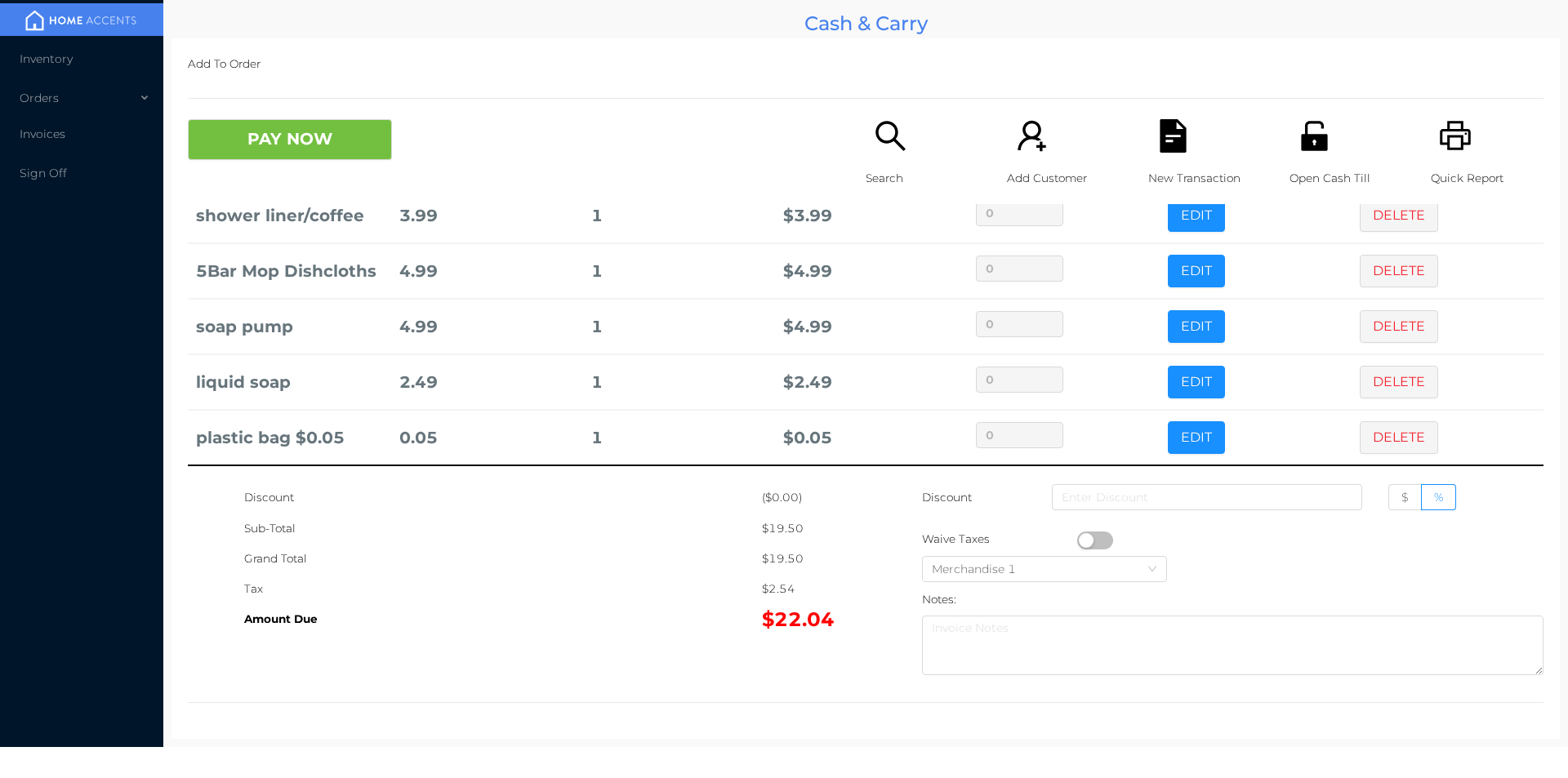
scroll to position [120, 0]
click at [256, 140] on button "PAY NOW" at bounding box center [290, 139] width 204 height 40
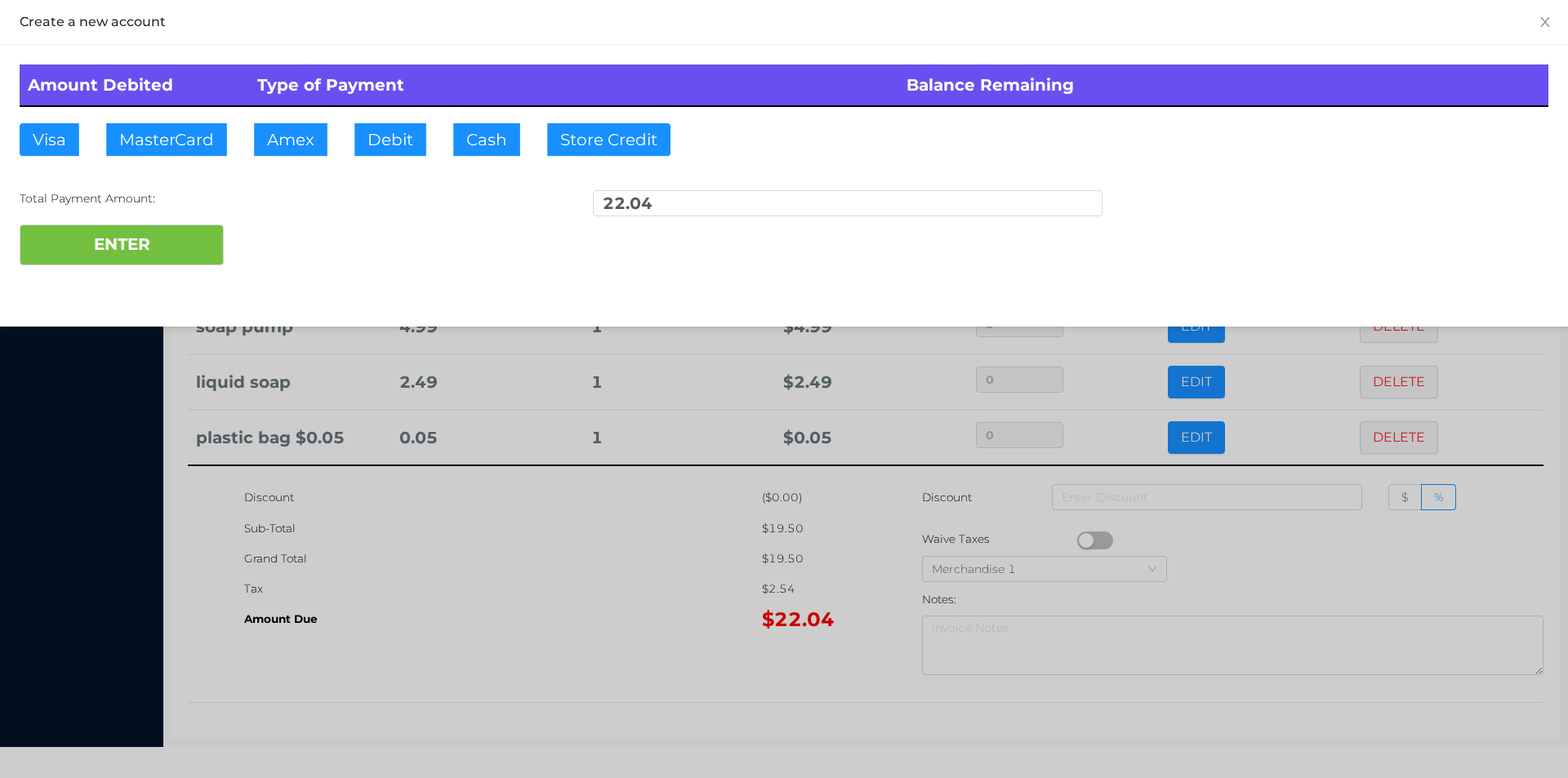
click at [569, 604] on div at bounding box center [784, 389] width 1568 height 778
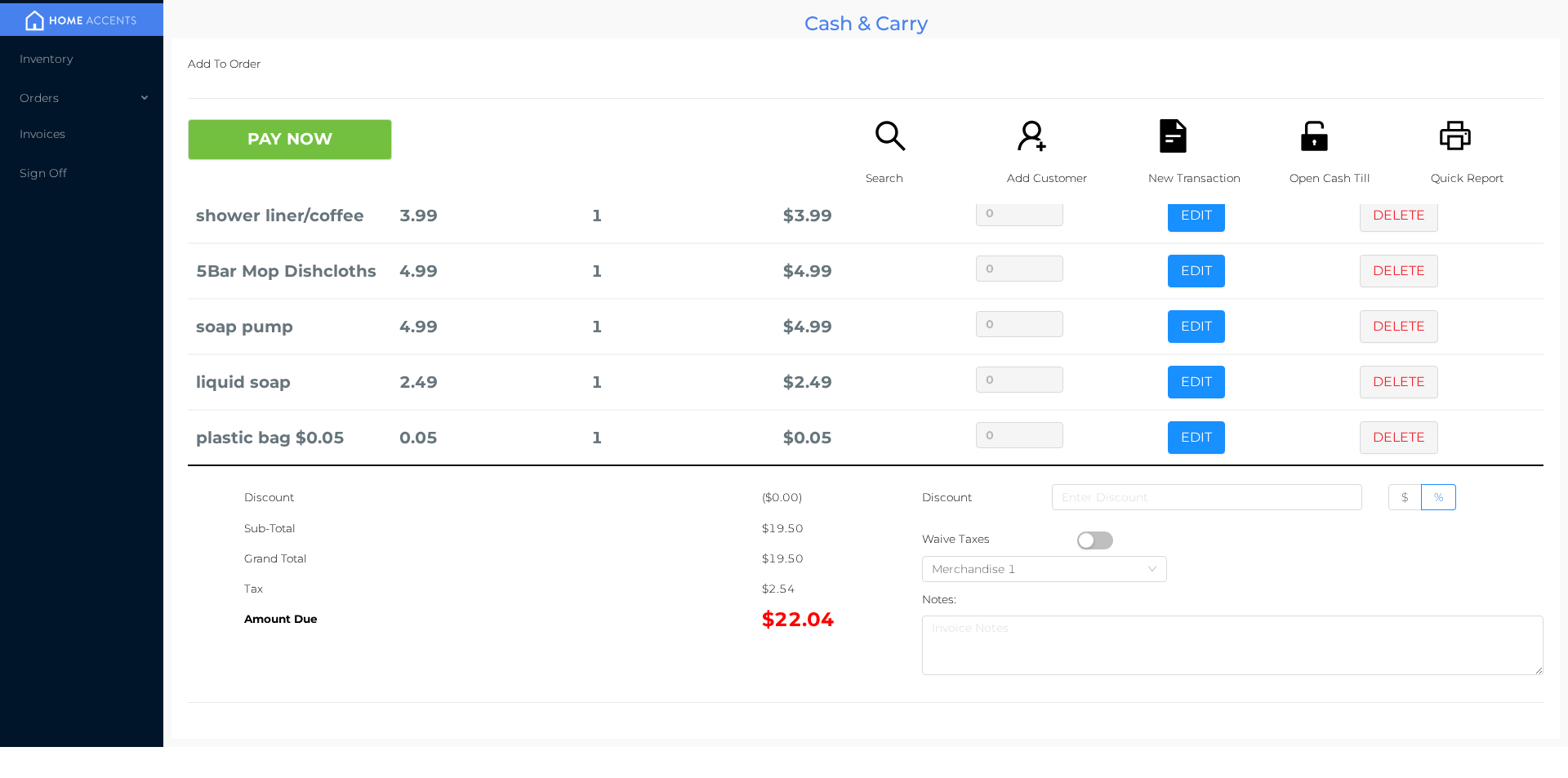
click at [1160, 131] on icon "icon: file-text" at bounding box center [1172, 136] width 26 height 33
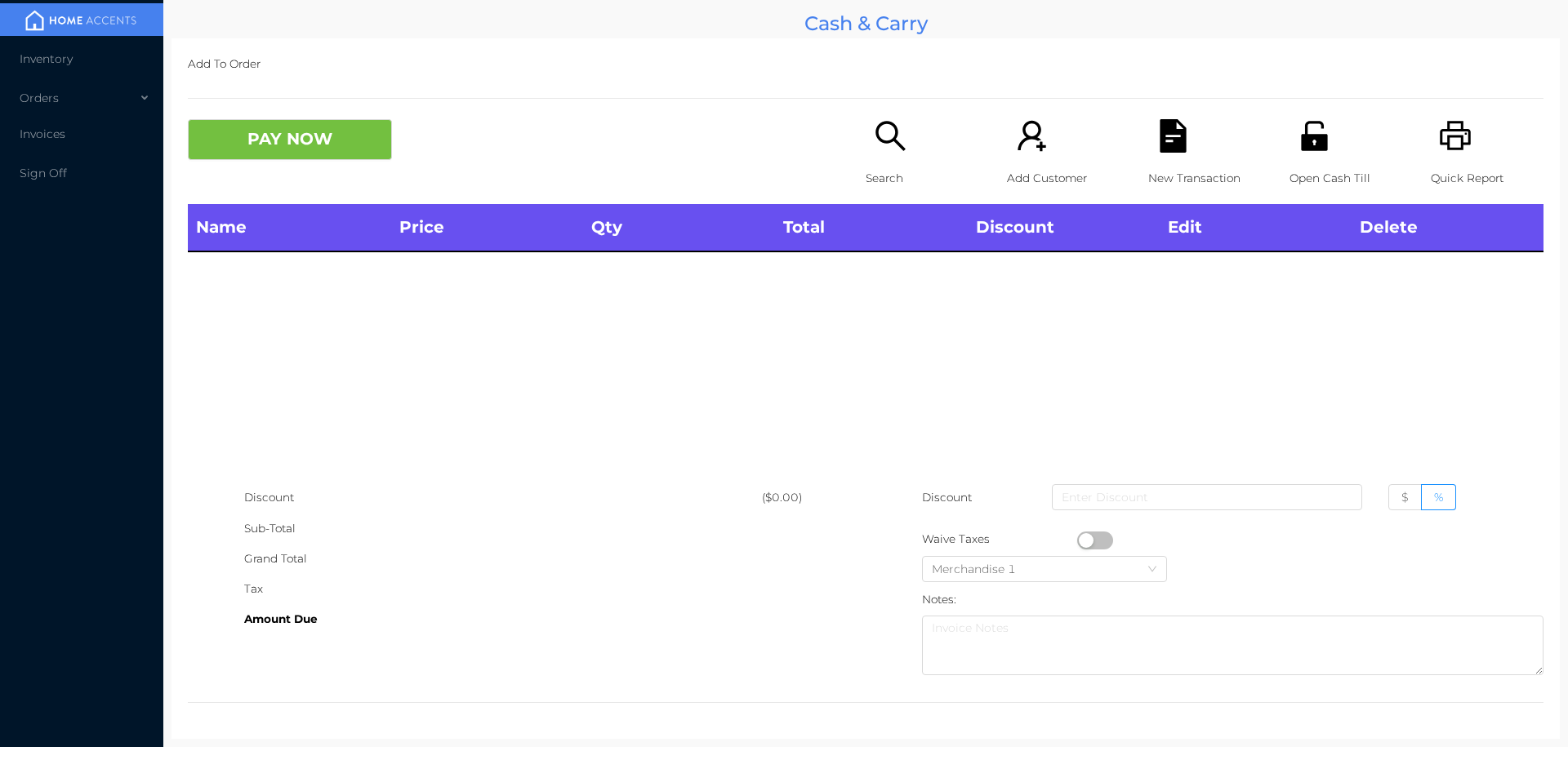
click at [1445, 129] on icon "icon: printer" at bounding box center [1455, 136] width 33 height 33
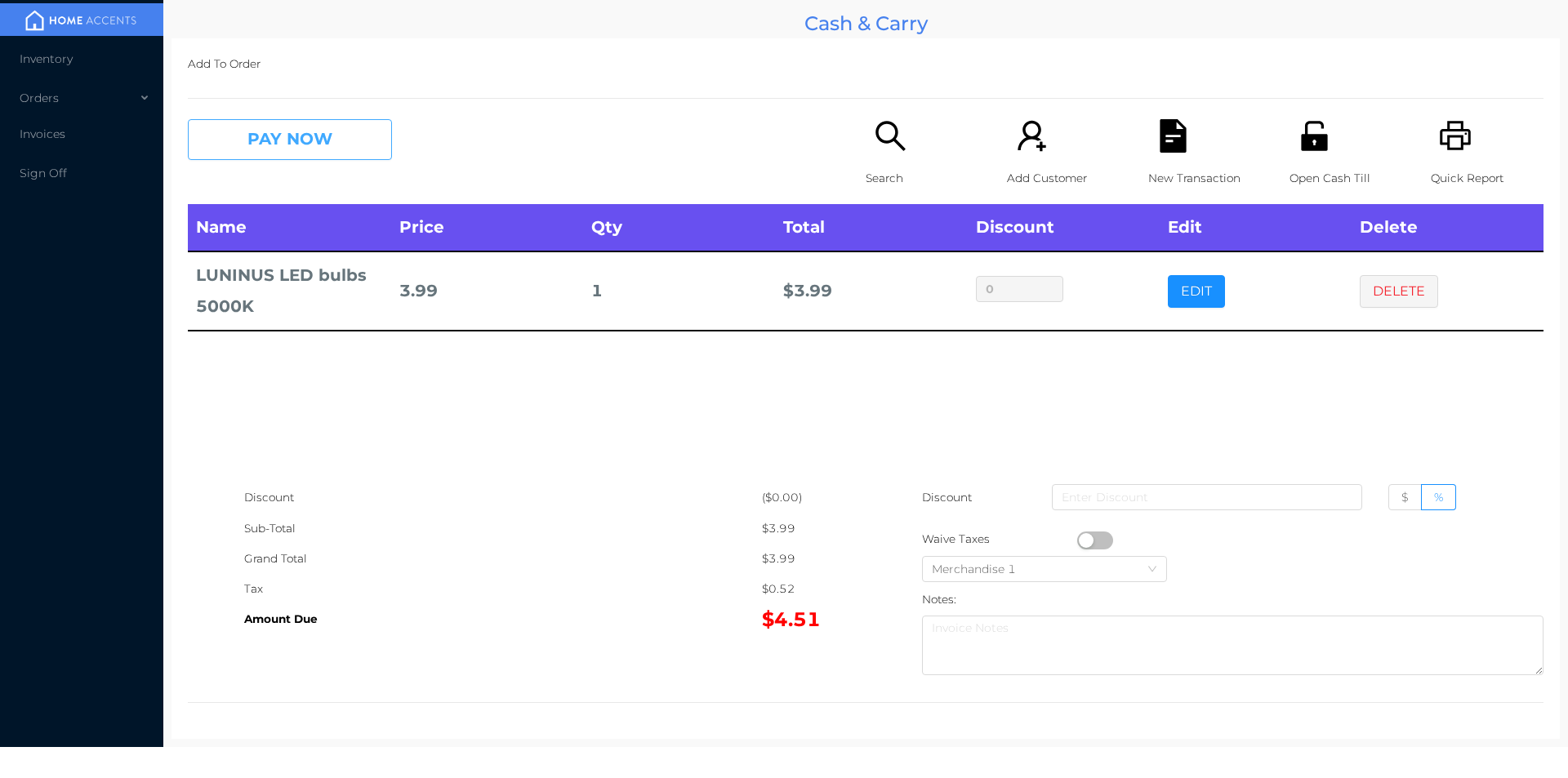
click at [255, 137] on button "PAY NOW" at bounding box center [290, 139] width 204 height 40
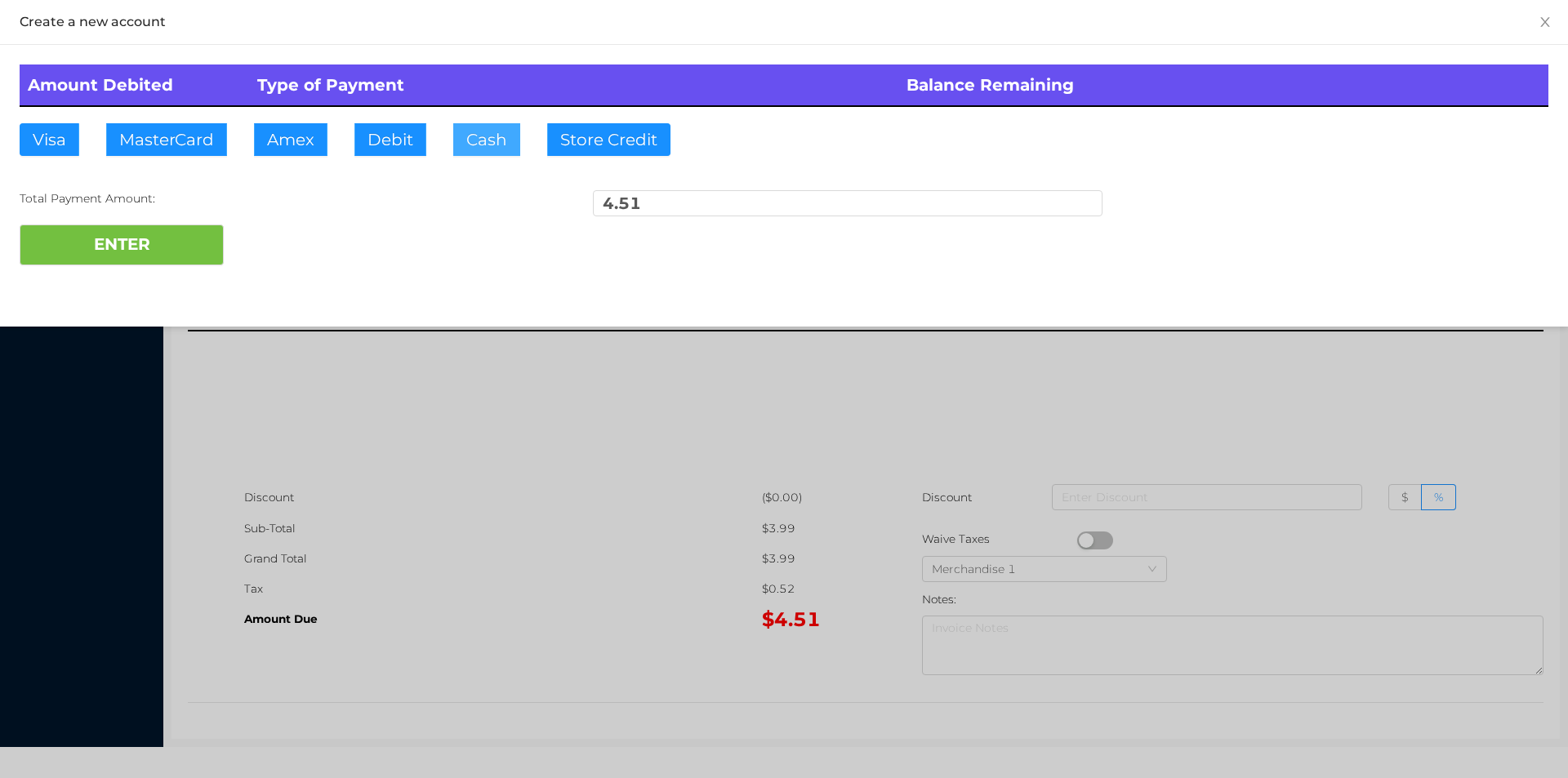
click at [483, 154] on button "Cash" at bounding box center [487, 139] width 67 height 32
type input "20."
click at [139, 253] on button "ENTER" at bounding box center [121, 245] width 204 height 40
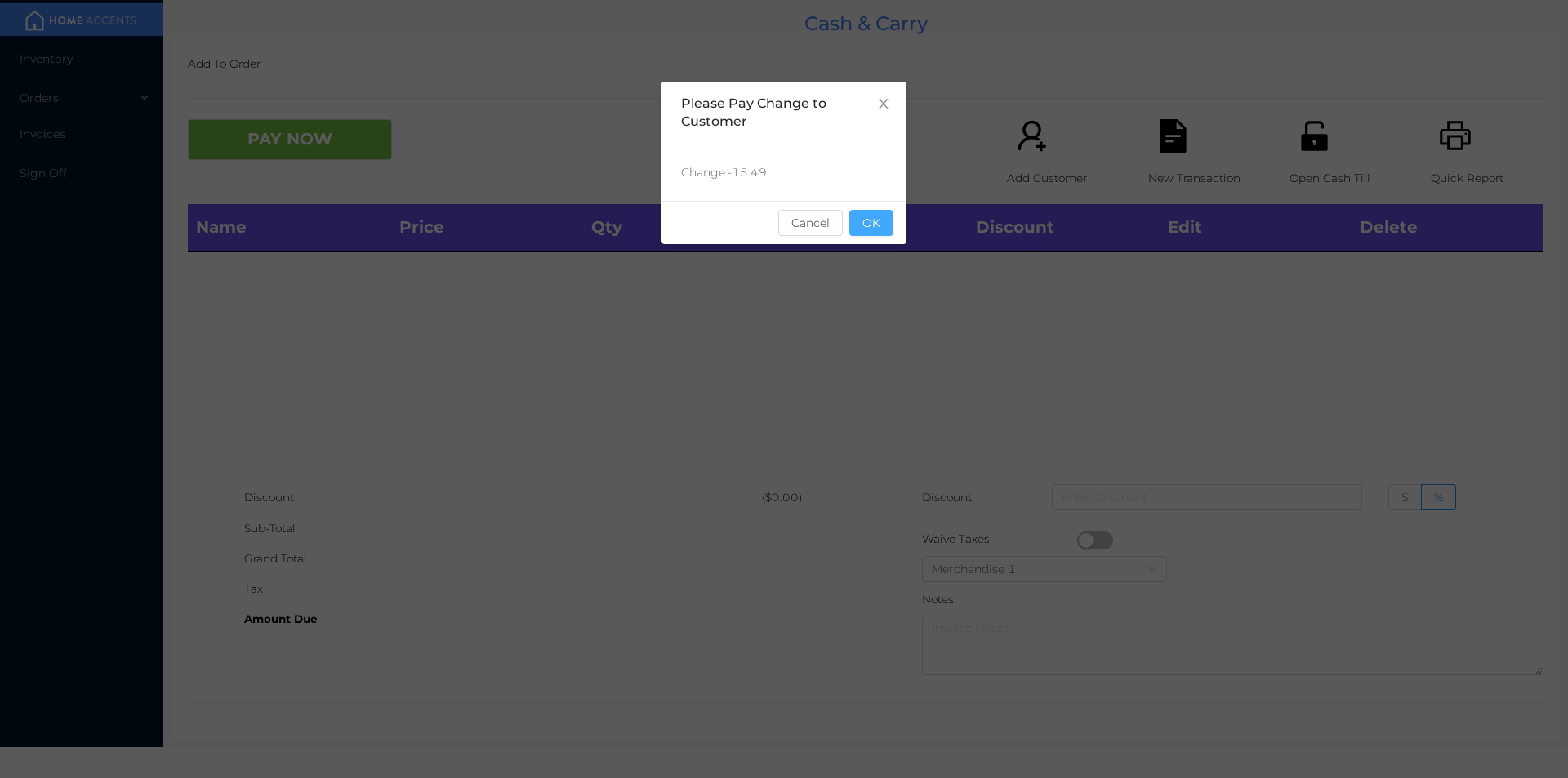
click at [874, 226] on button "OK" at bounding box center [871, 222] width 44 height 26
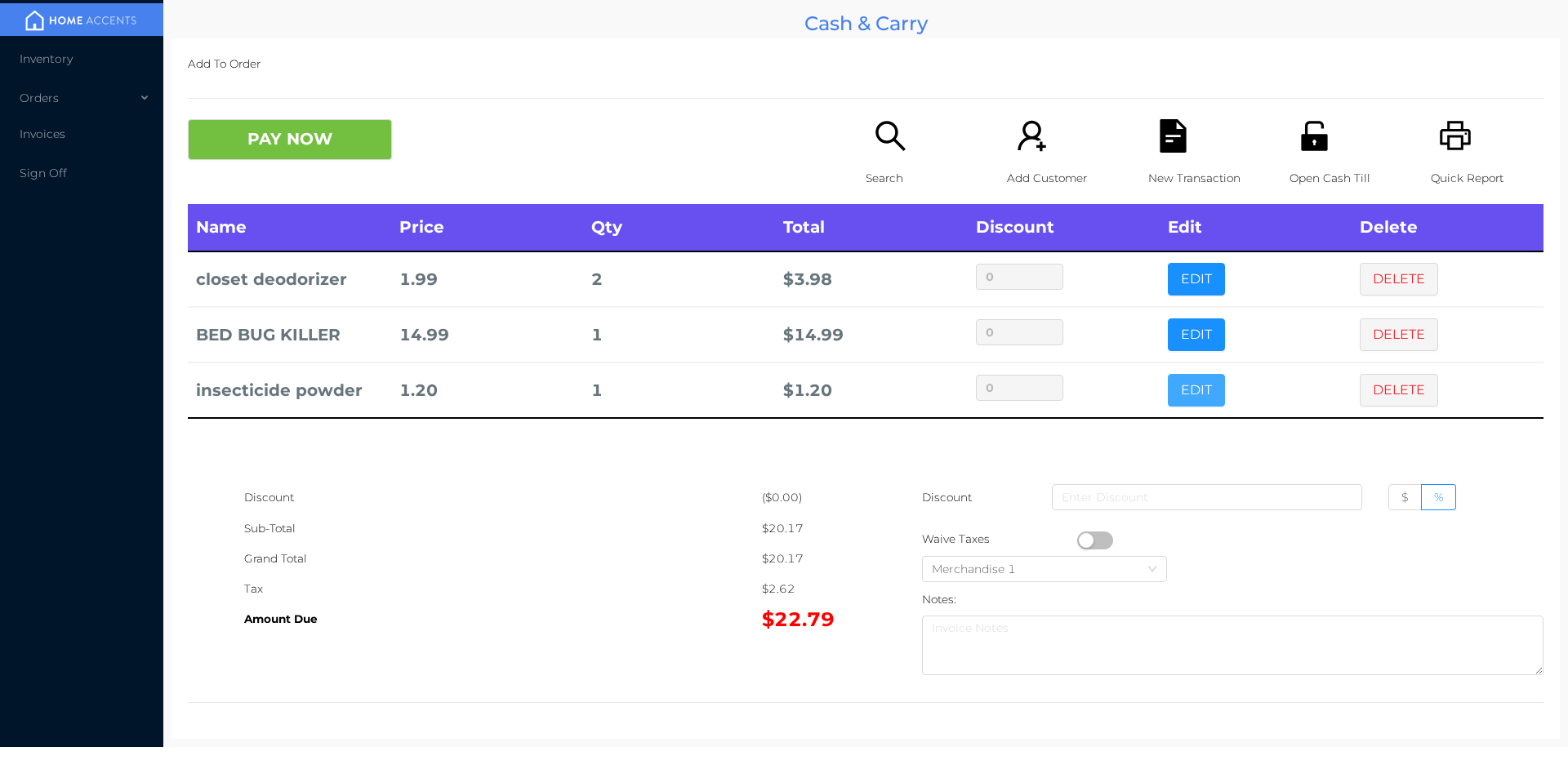
click at [1177, 397] on button "EDIT" at bounding box center [1196, 390] width 58 height 32
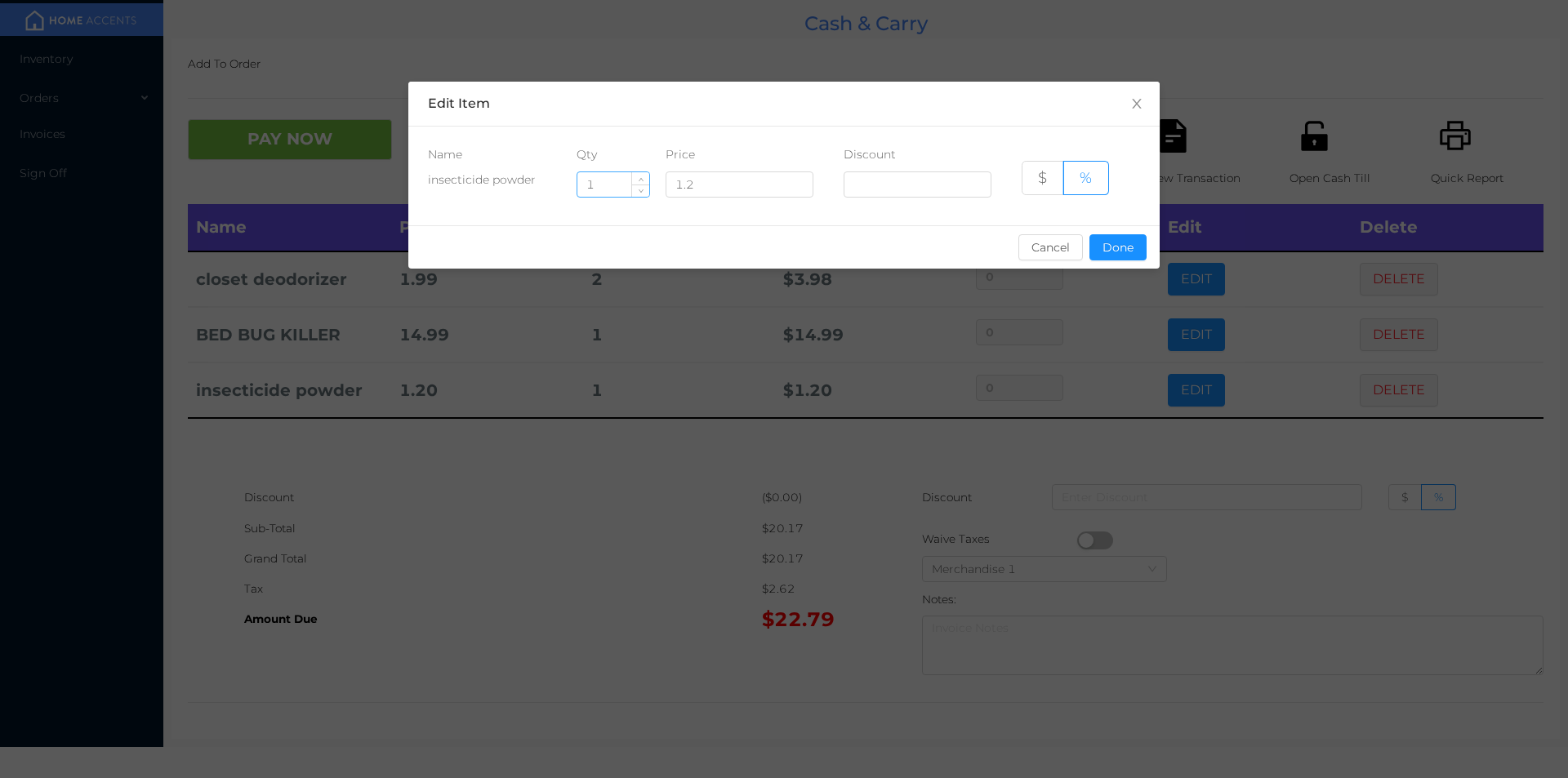
click at [609, 189] on input "1" at bounding box center [614, 184] width 72 height 24
type input "6"
click at [1126, 255] on button "Done" at bounding box center [1118, 247] width 58 height 26
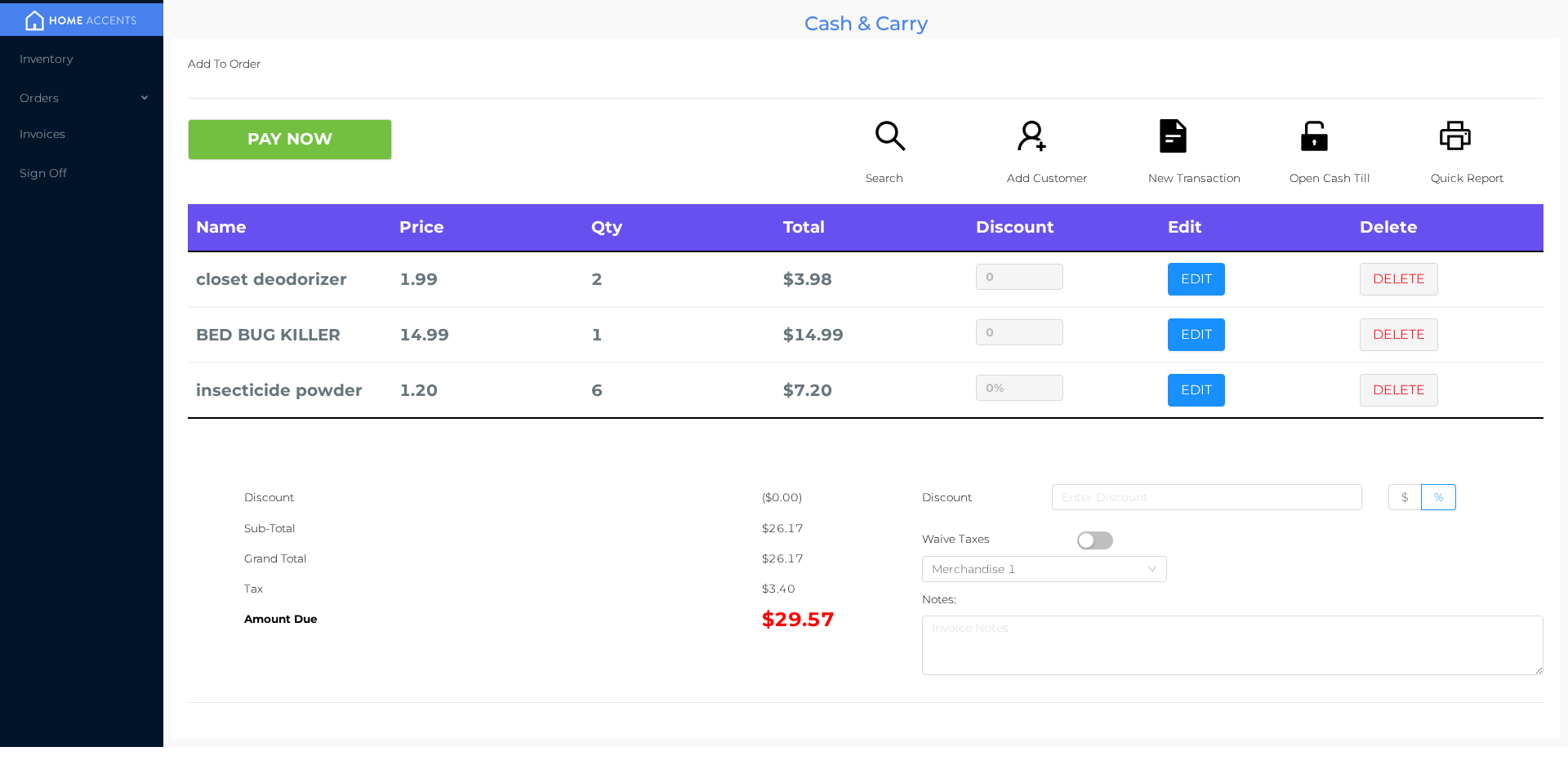
click at [506, 545] on div "Grand Total" at bounding box center [502, 559] width 517 height 31
click at [282, 148] on button "PAY NOW" at bounding box center [290, 139] width 204 height 40
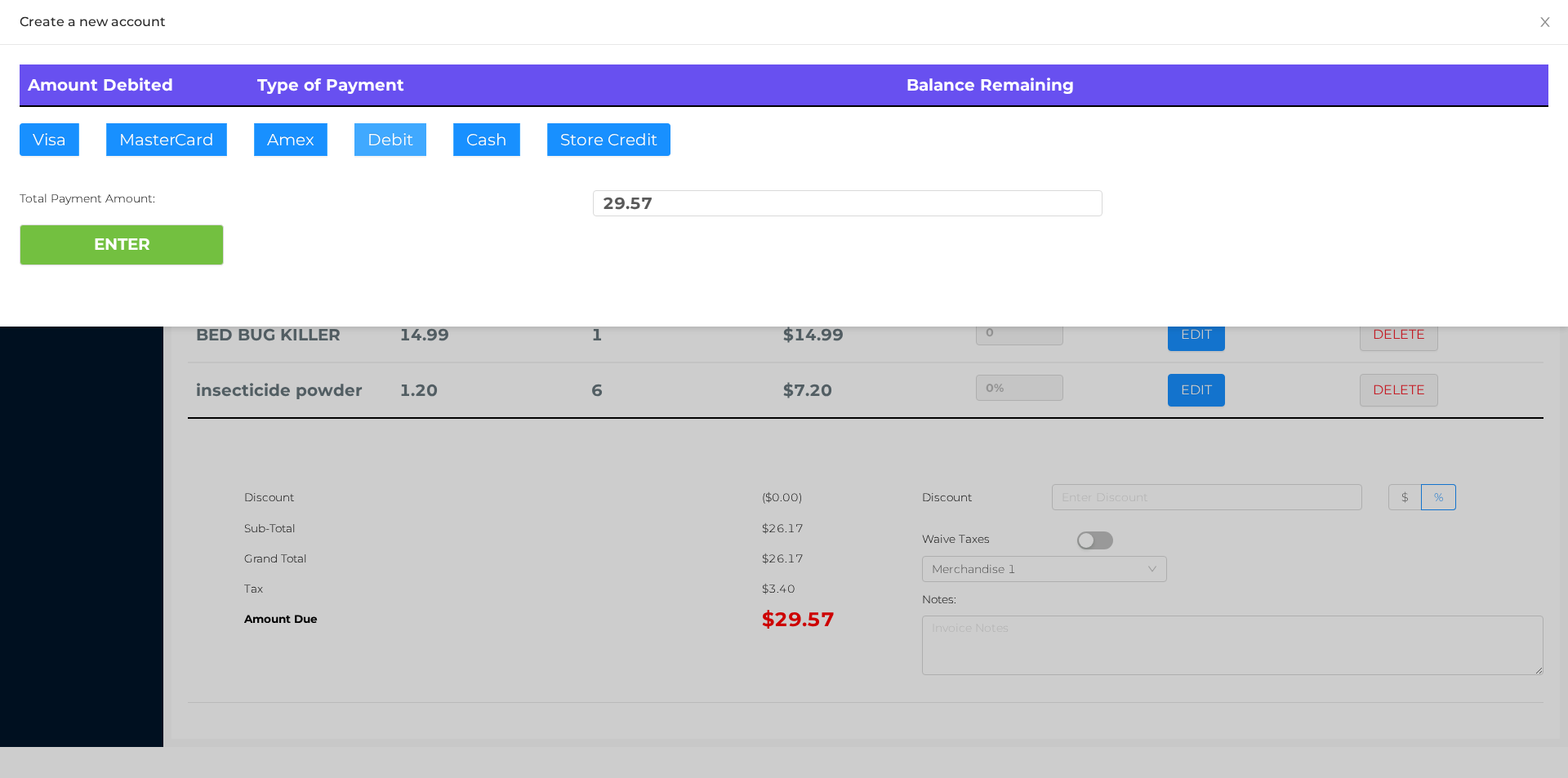
click at [390, 137] on button "Debit" at bounding box center [390, 139] width 72 height 32
click at [128, 231] on button "ENTER" at bounding box center [121, 245] width 204 height 40
type input "0"
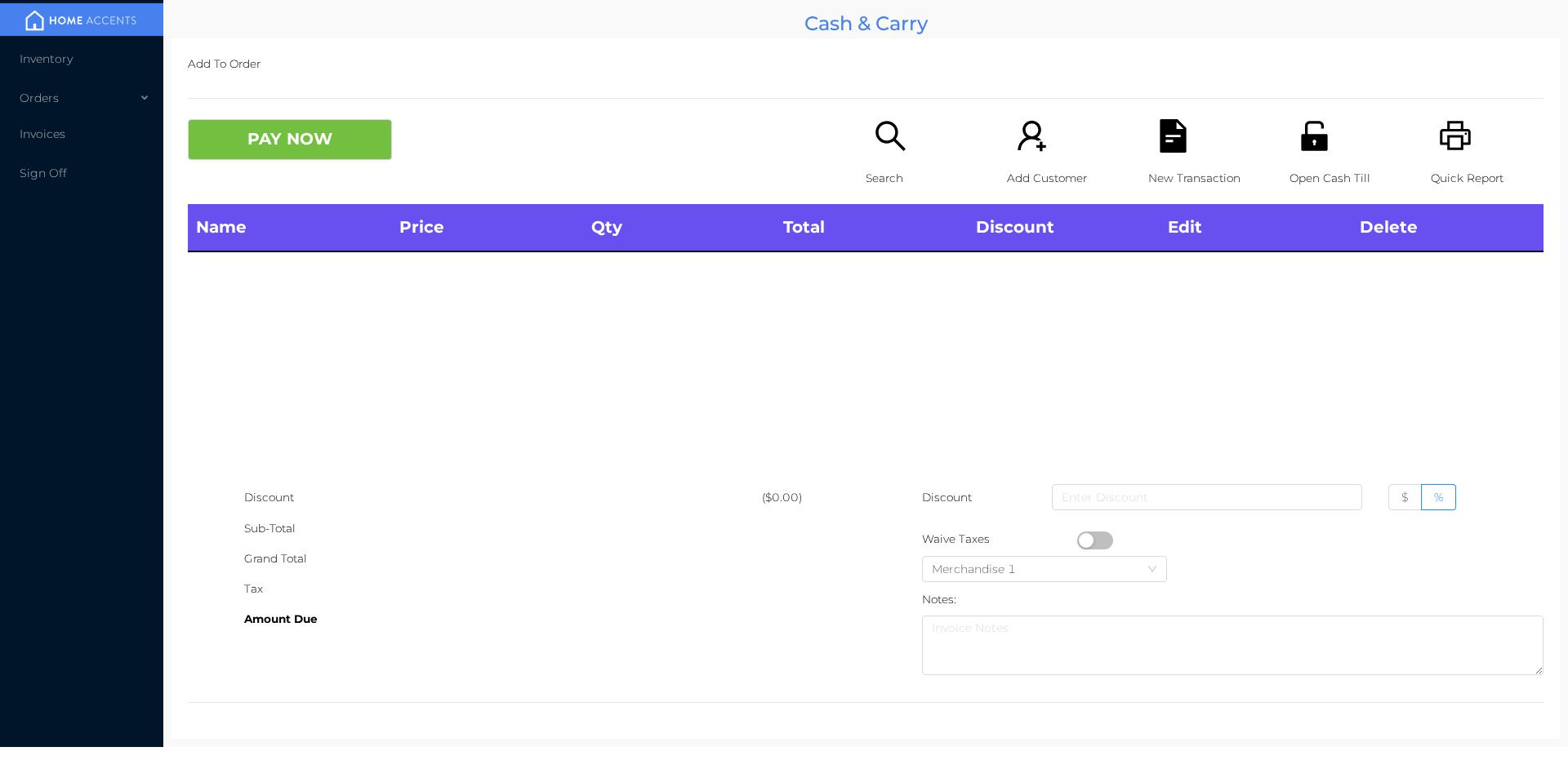
click at [876, 155] on div "Search" at bounding box center [921, 162] width 112 height 85
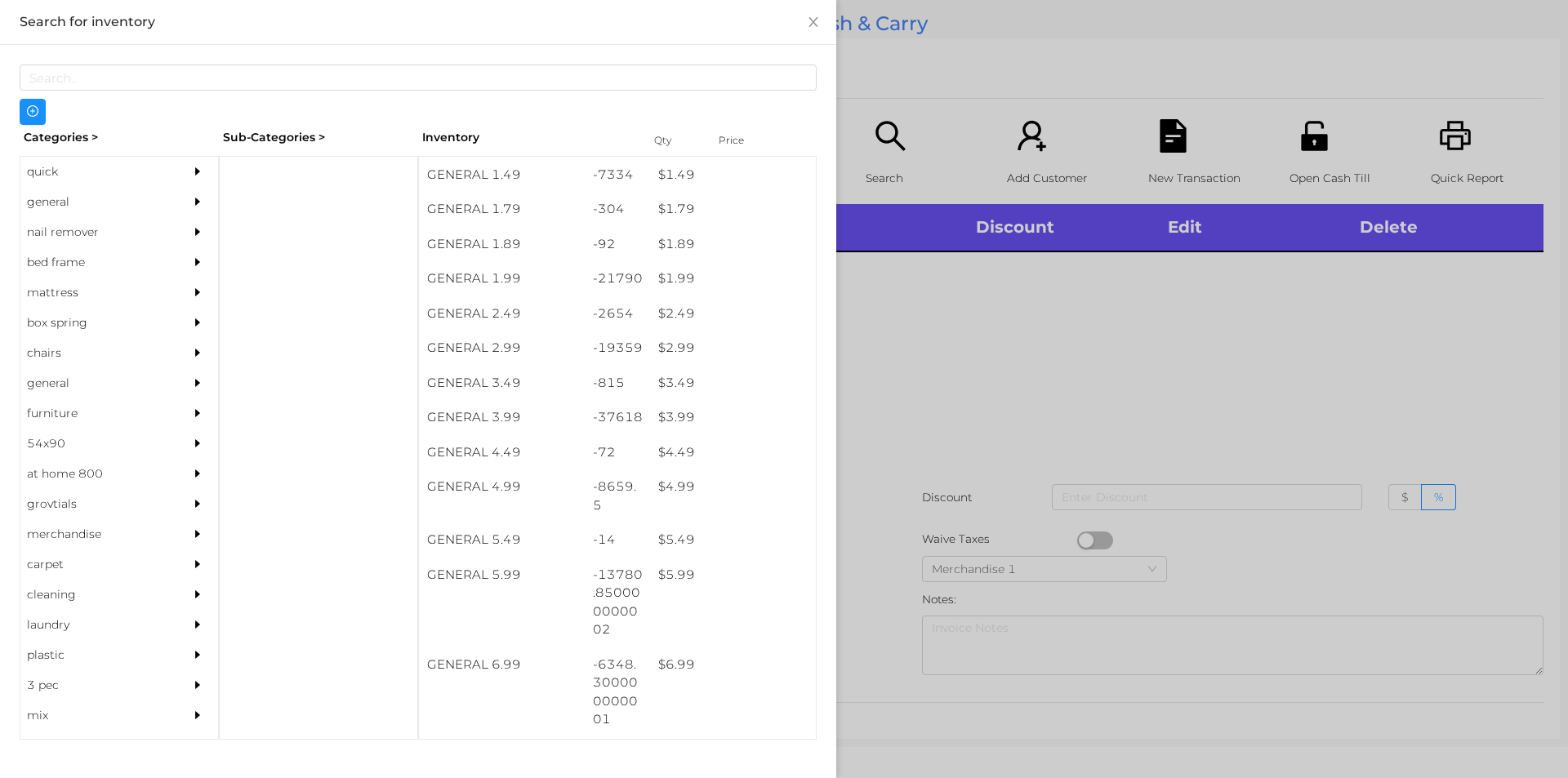
scroll to position [242, 0]
click at [65, 168] on div "quick" at bounding box center [94, 172] width 148 height 31
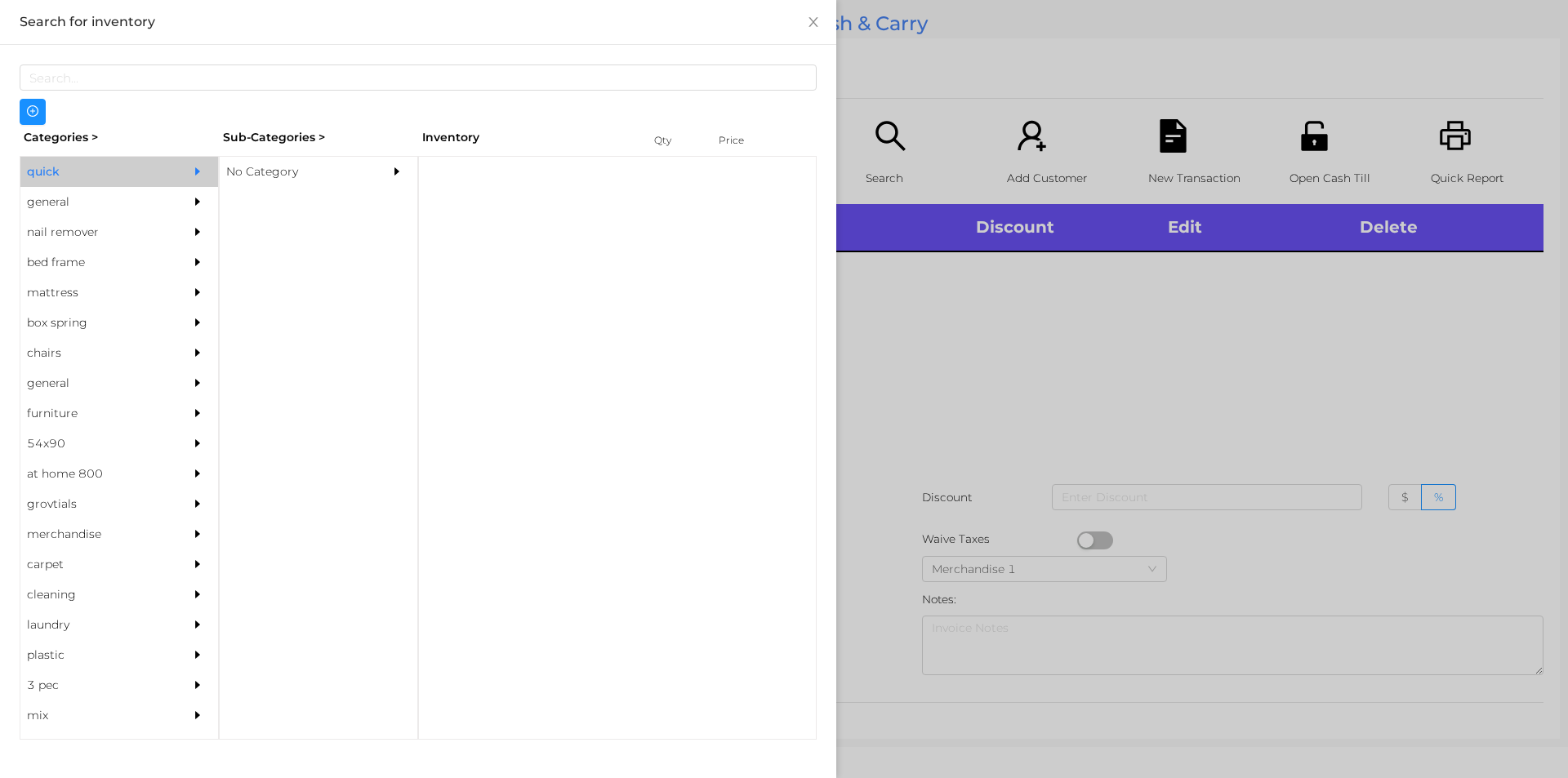
scroll to position [0, 0]
click at [288, 174] on div "No Category" at bounding box center [293, 172] width 148 height 31
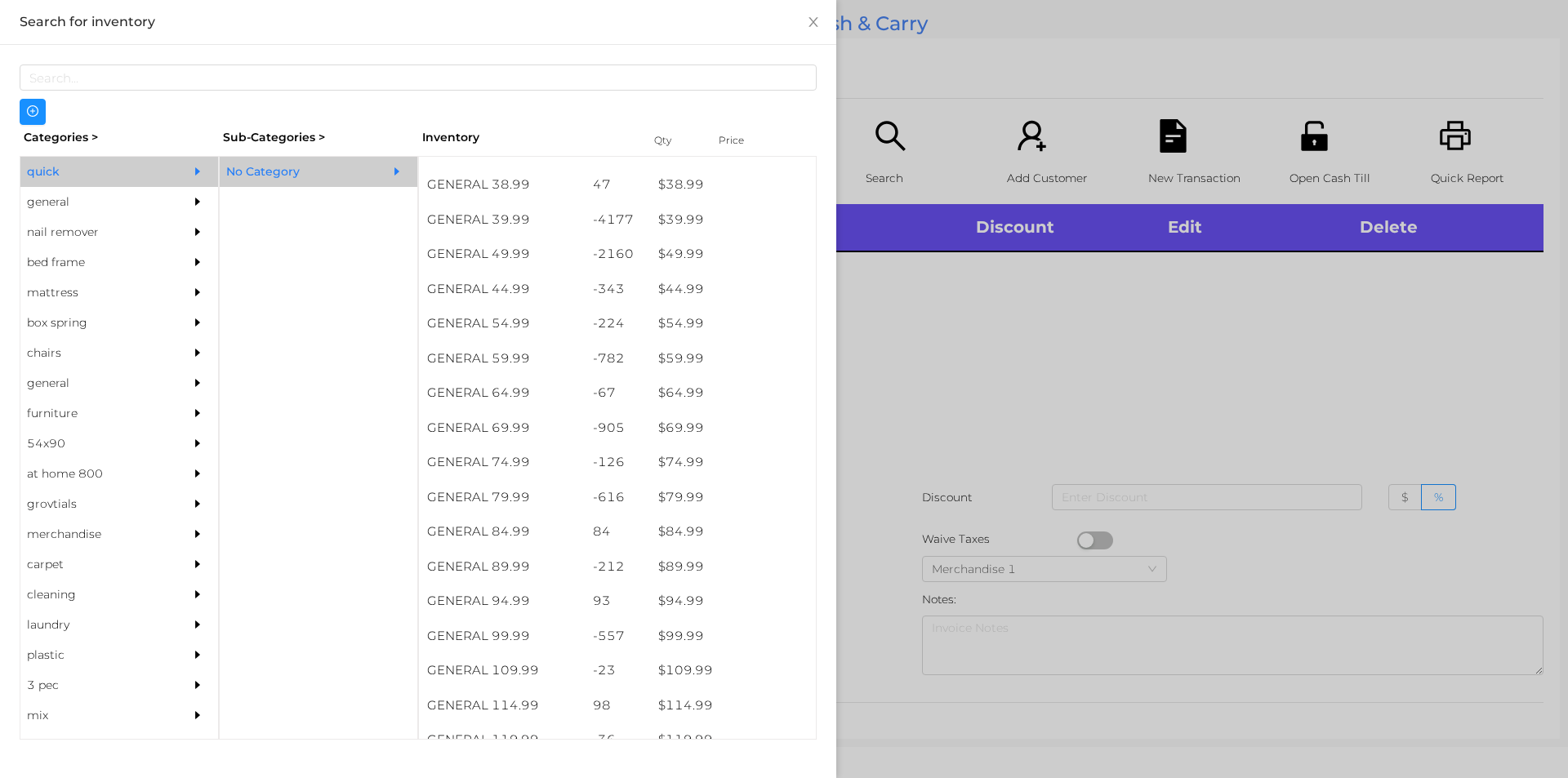
scroll to position [891, 0]
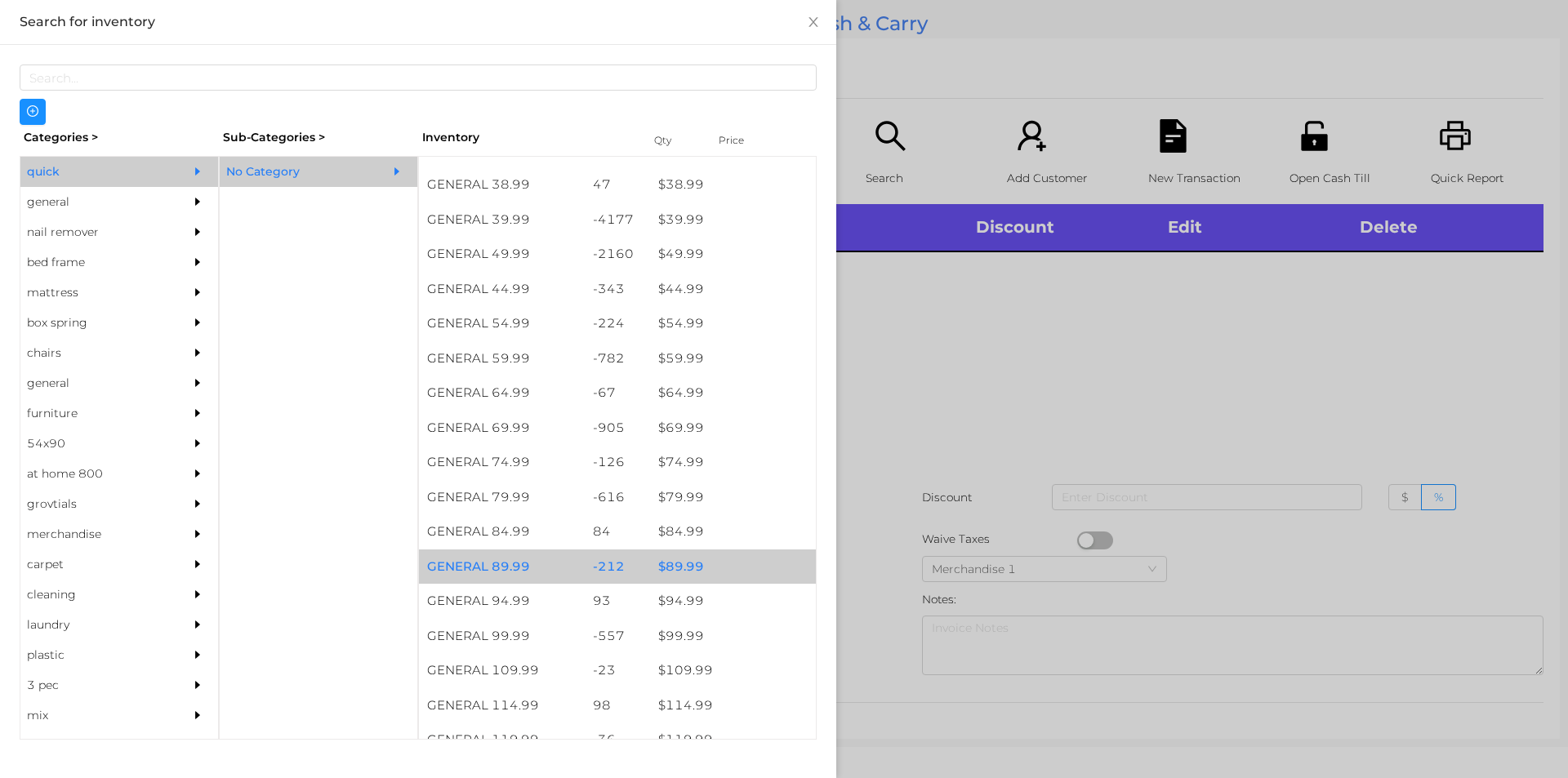
click at [690, 561] on div "$ 89.99" at bounding box center [733, 567] width 166 height 35
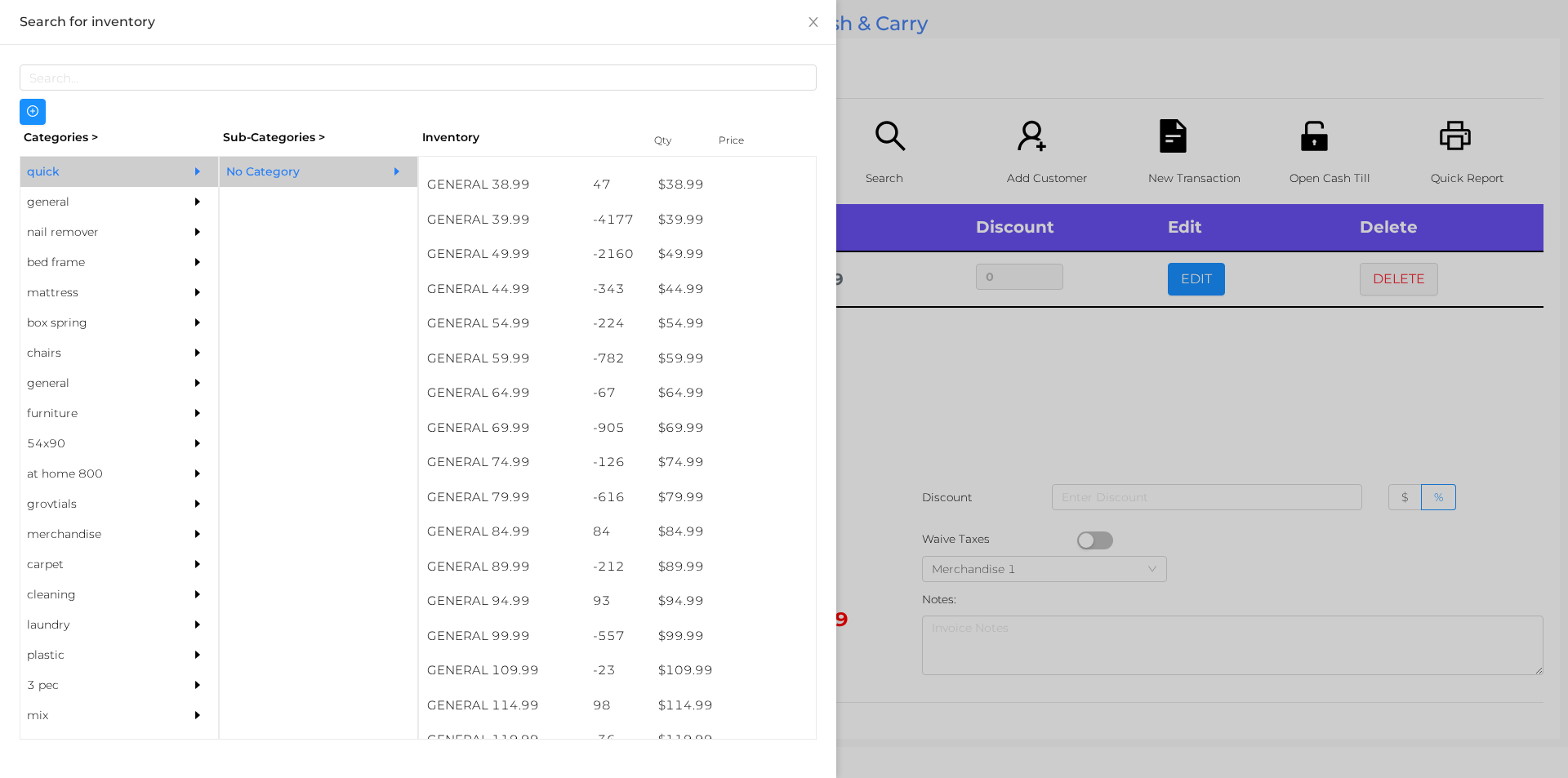
click at [898, 431] on div at bounding box center [784, 389] width 1568 height 778
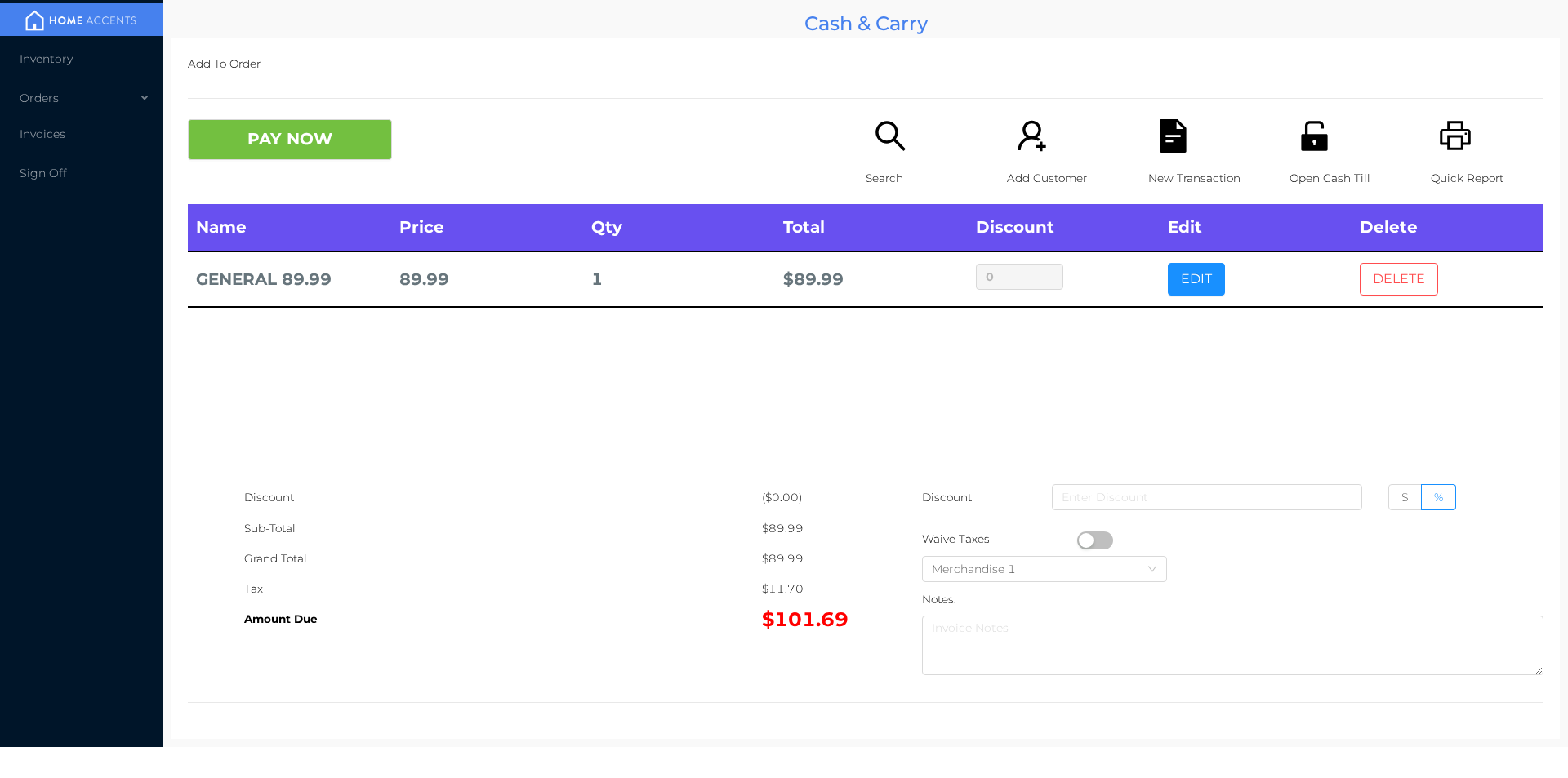
click at [1398, 267] on button "DELETE" at bounding box center [1398, 279] width 78 height 32
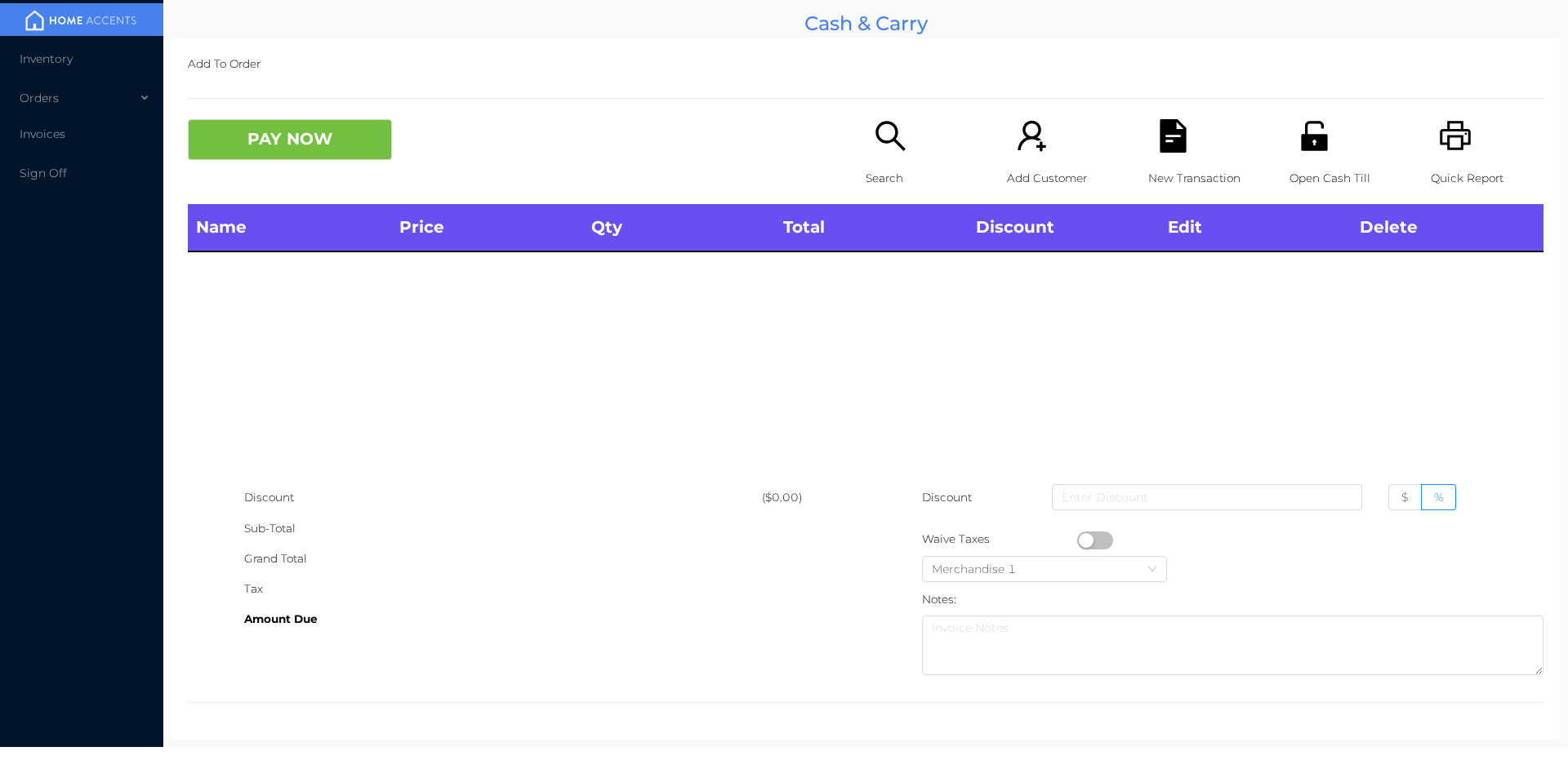
click at [865, 148] on div "Search" at bounding box center [921, 162] width 112 height 85
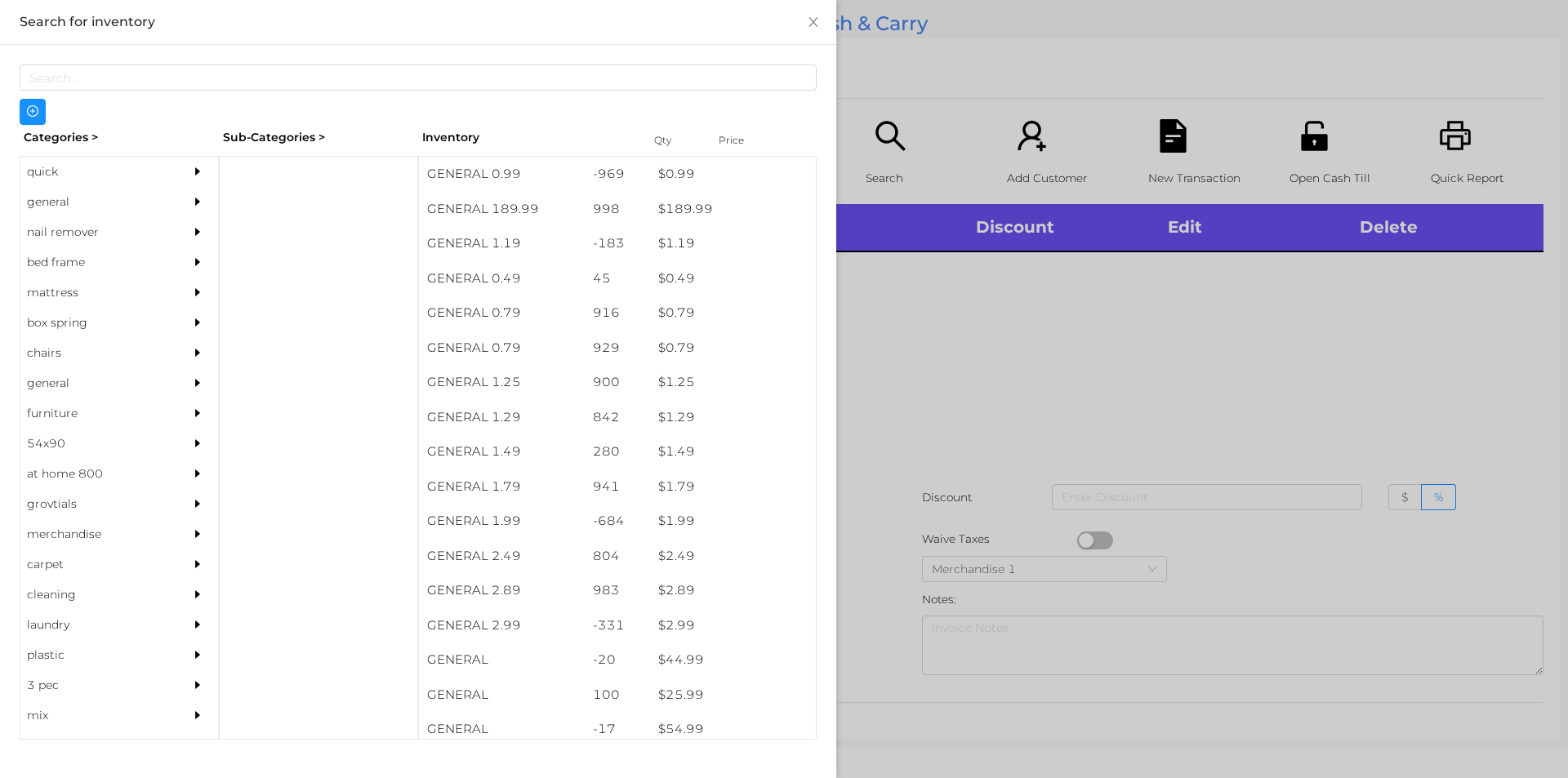
click at [57, 200] on div "general" at bounding box center [94, 202] width 148 height 31
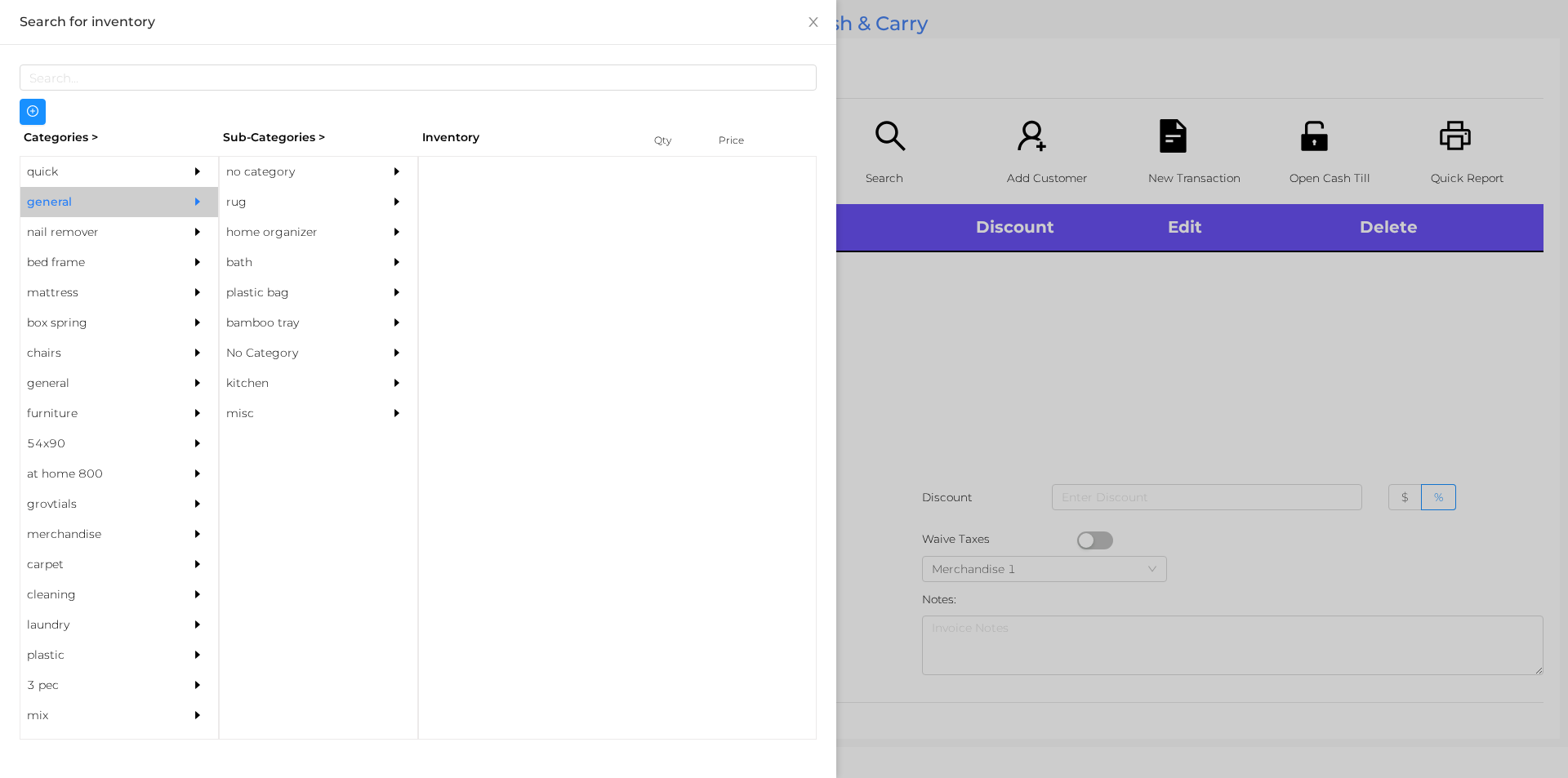
click at [270, 160] on div "no category" at bounding box center [293, 172] width 148 height 31
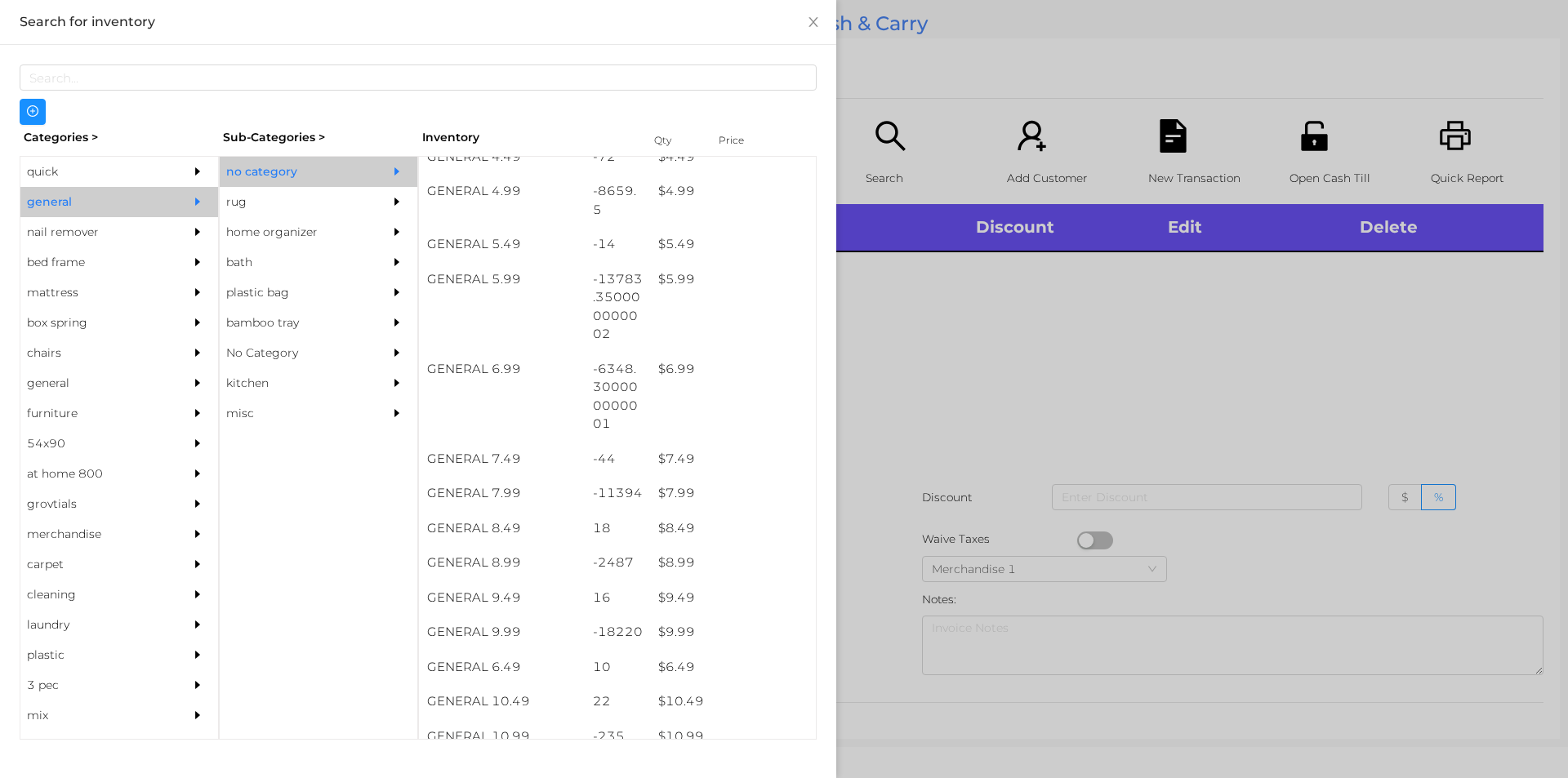
scroll to position [538, 0]
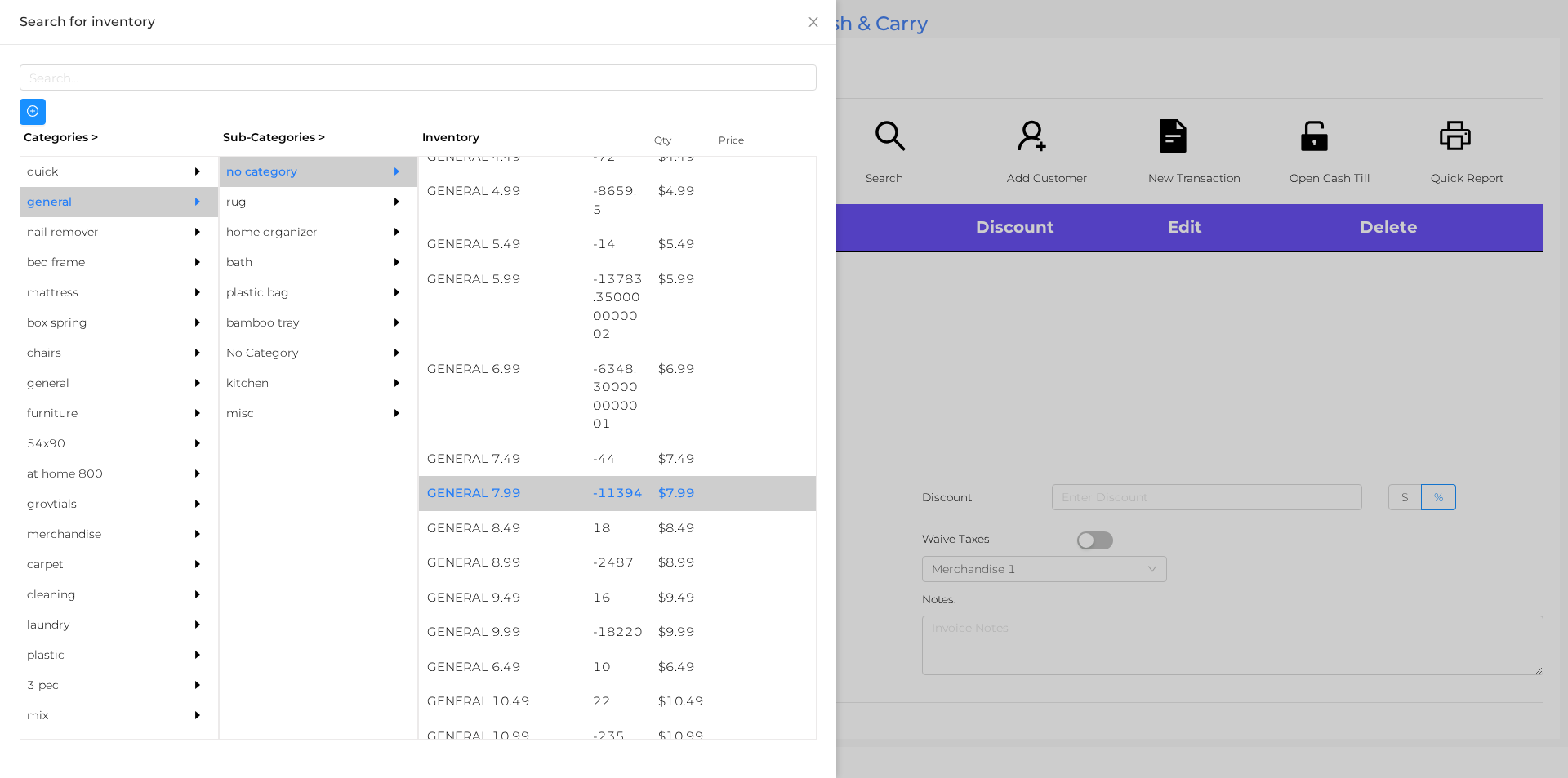
click at [657, 496] on div "$ 7.99" at bounding box center [733, 493] width 166 height 35
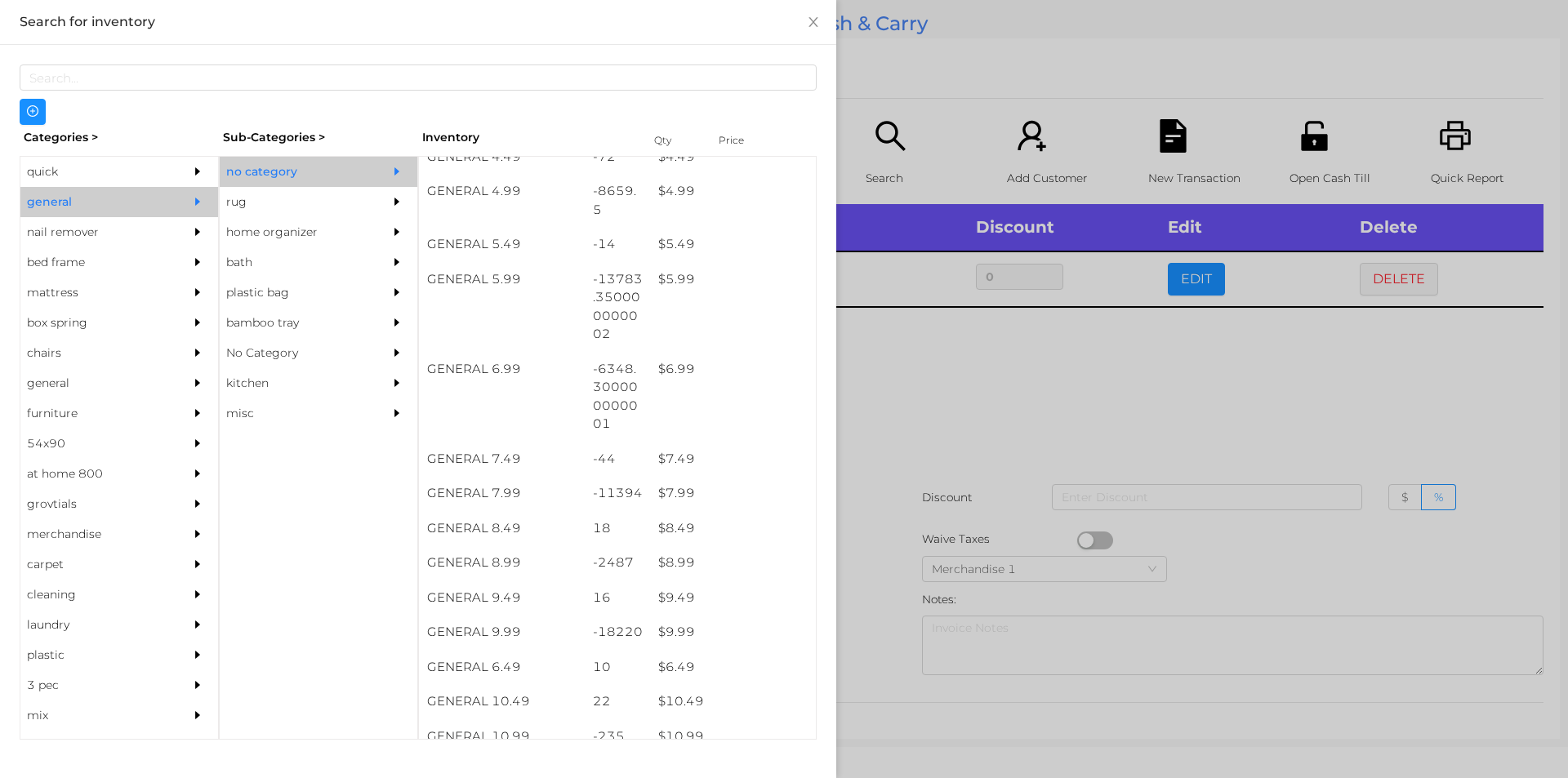
click at [1066, 358] on div at bounding box center [784, 389] width 1568 height 778
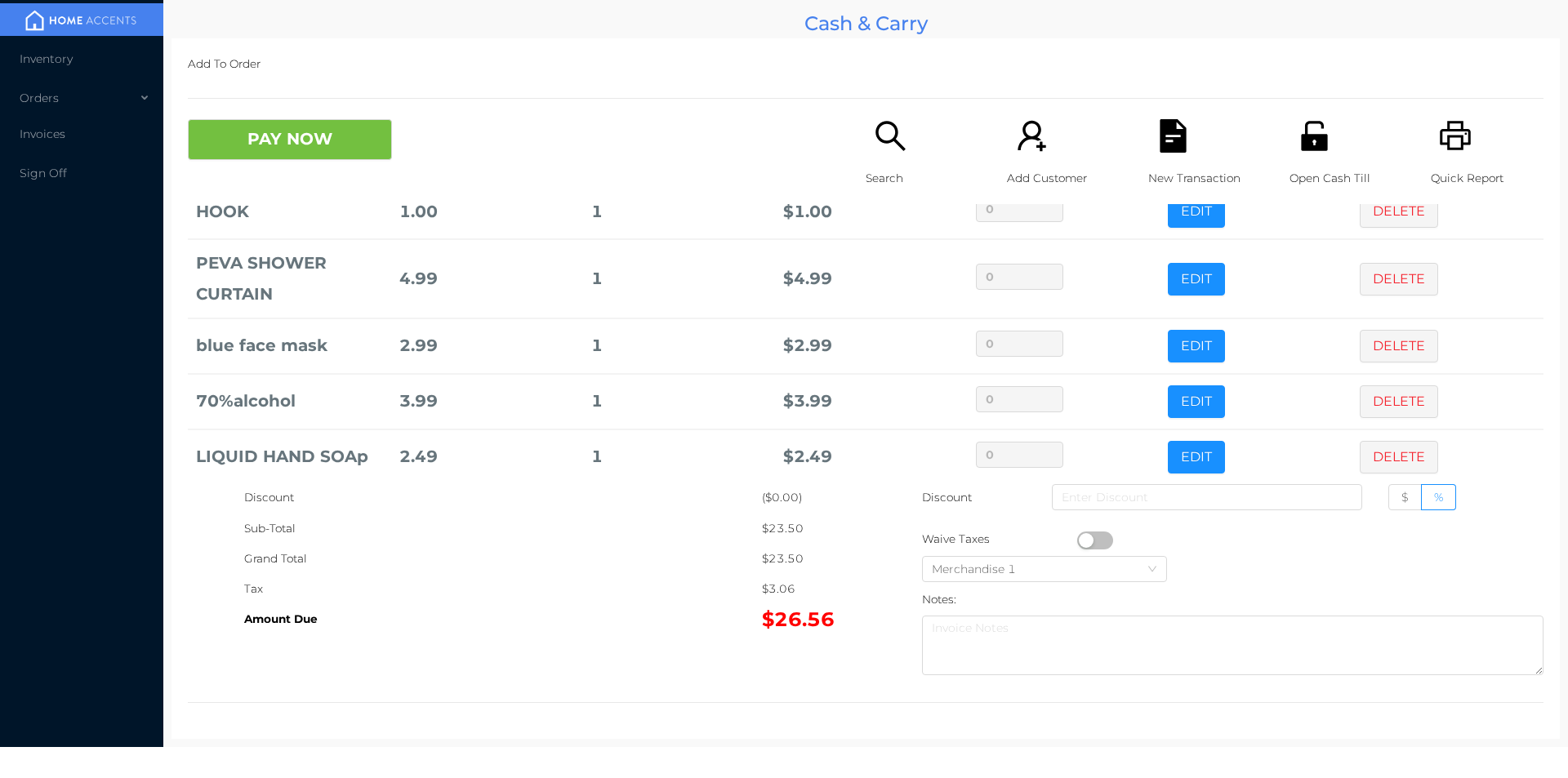
scroll to position [198, 0]
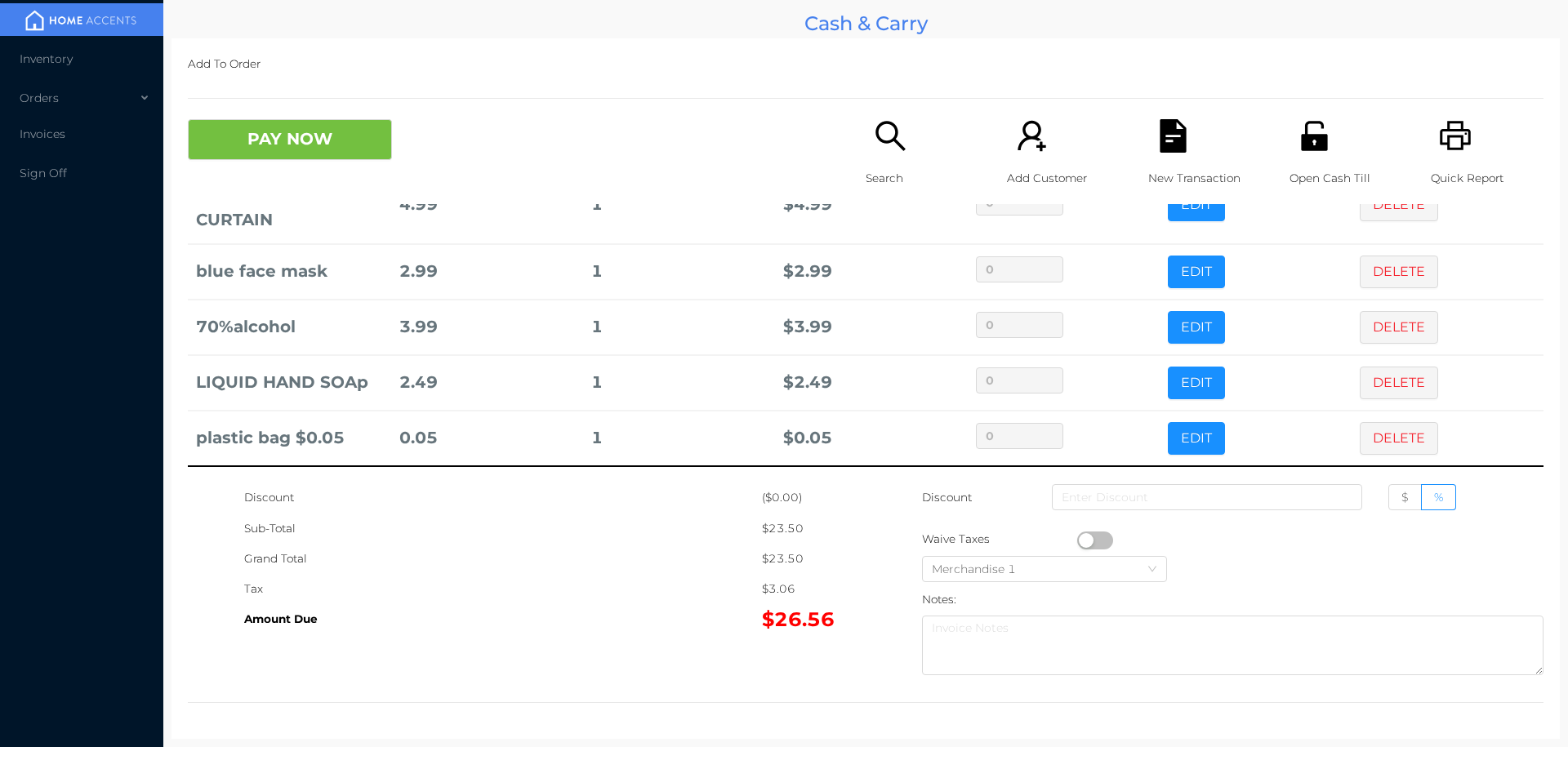
click at [874, 164] on p "Search" at bounding box center [921, 179] width 112 height 31
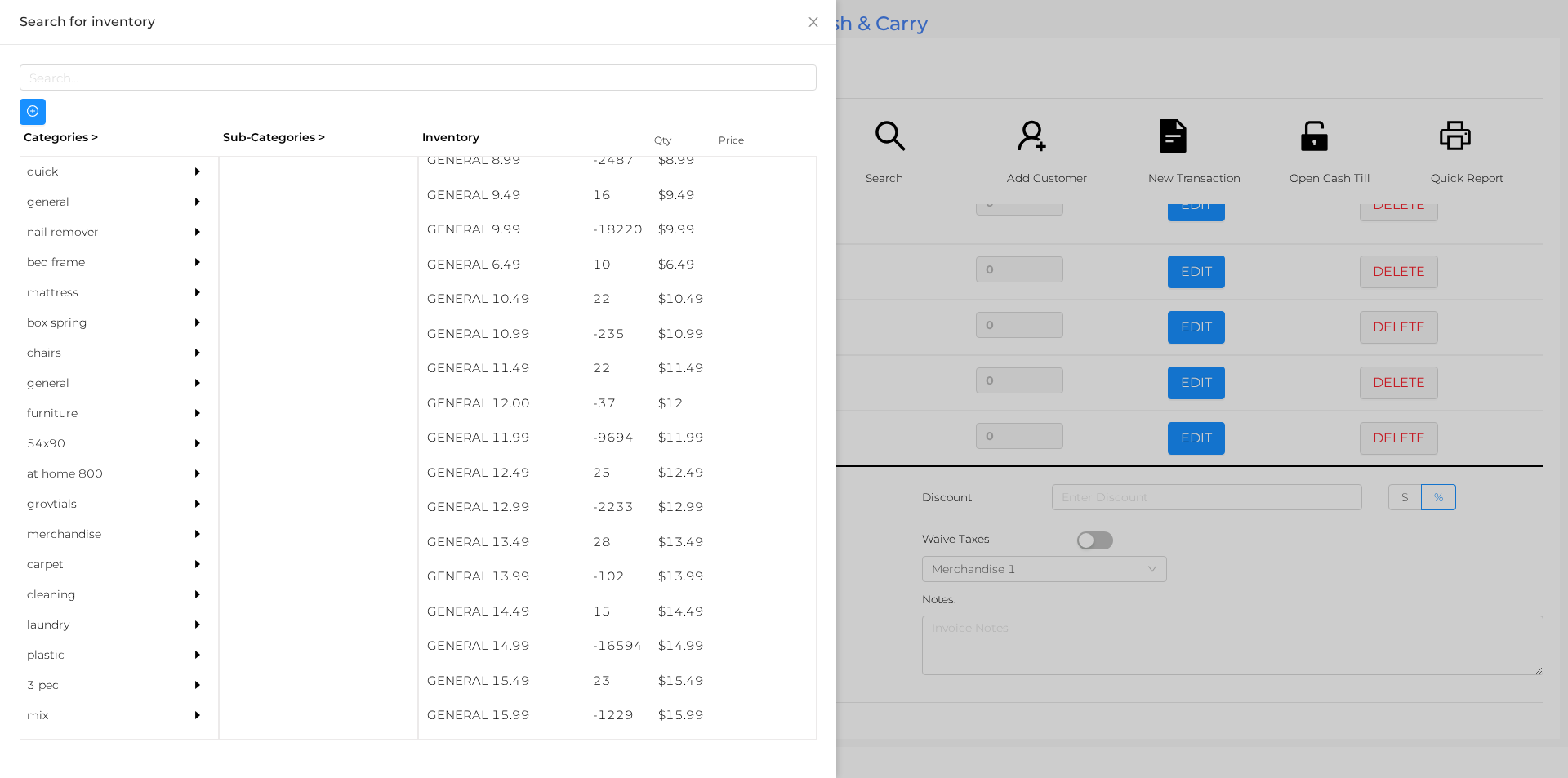
scroll to position [930, 0]
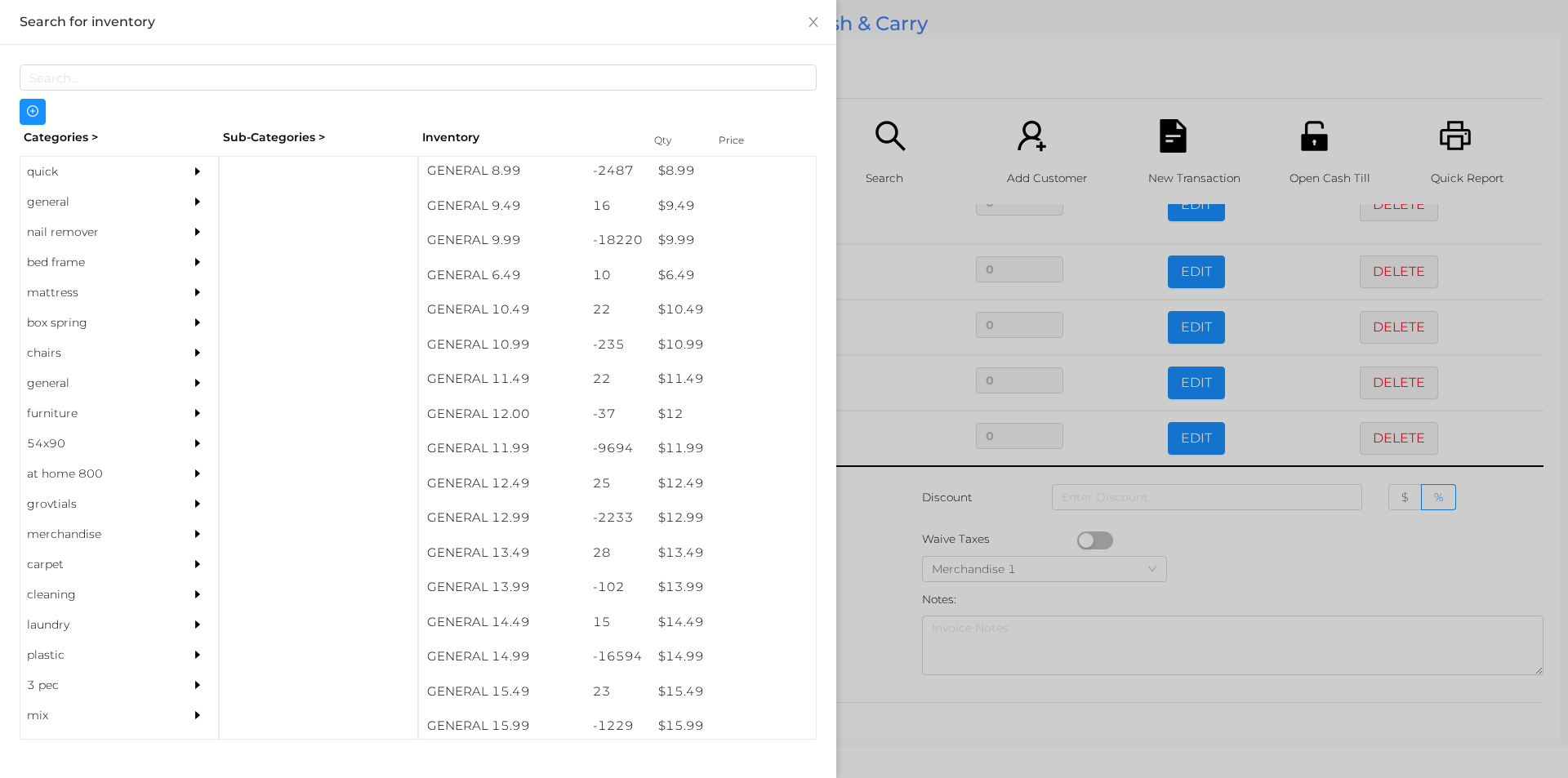
click at [674, 452] on div "$ 11.99" at bounding box center [733, 448] width 166 height 35
click at [876, 536] on div at bounding box center [784, 389] width 1568 height 778
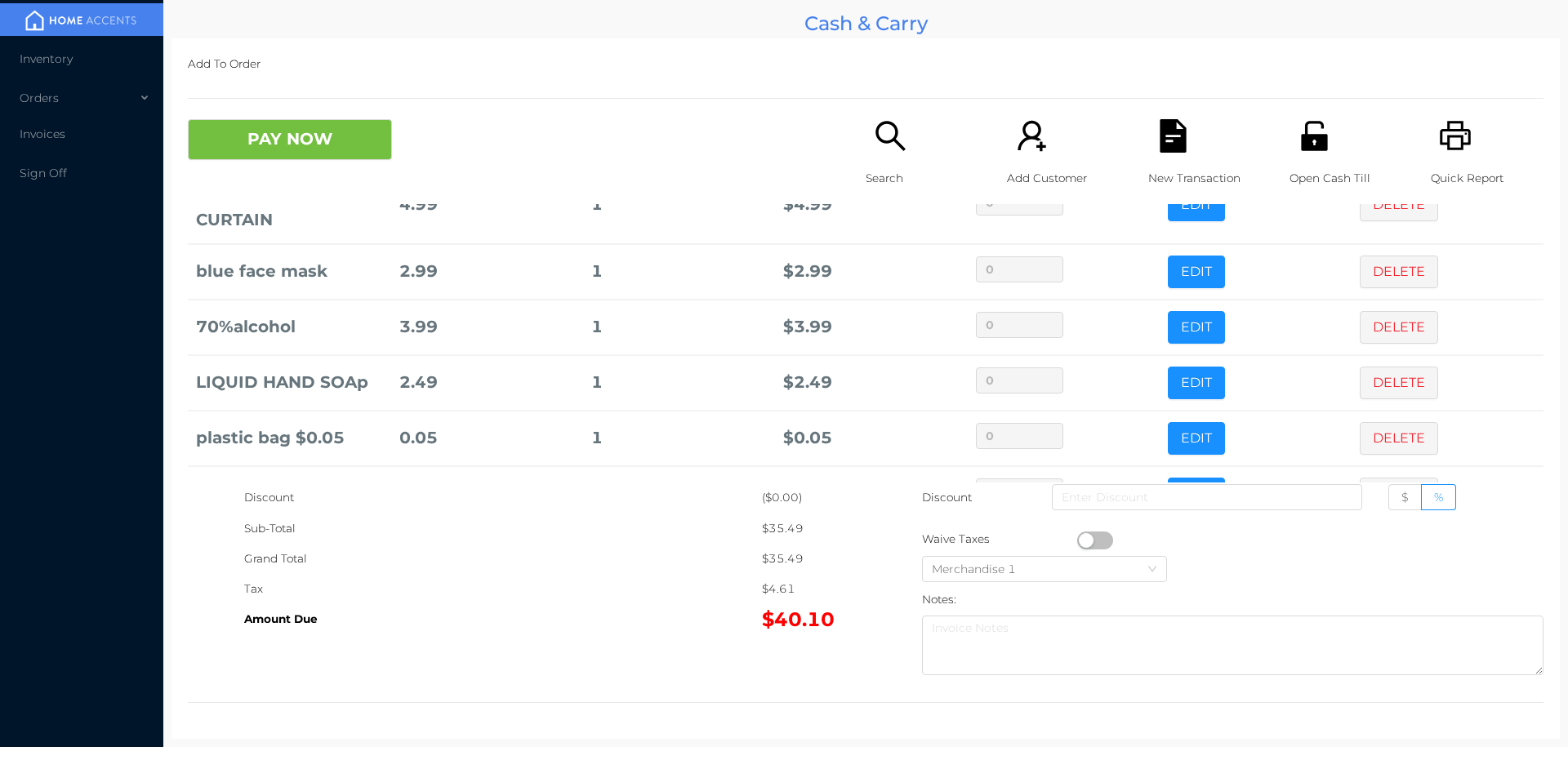
scroll to position [253, 0]
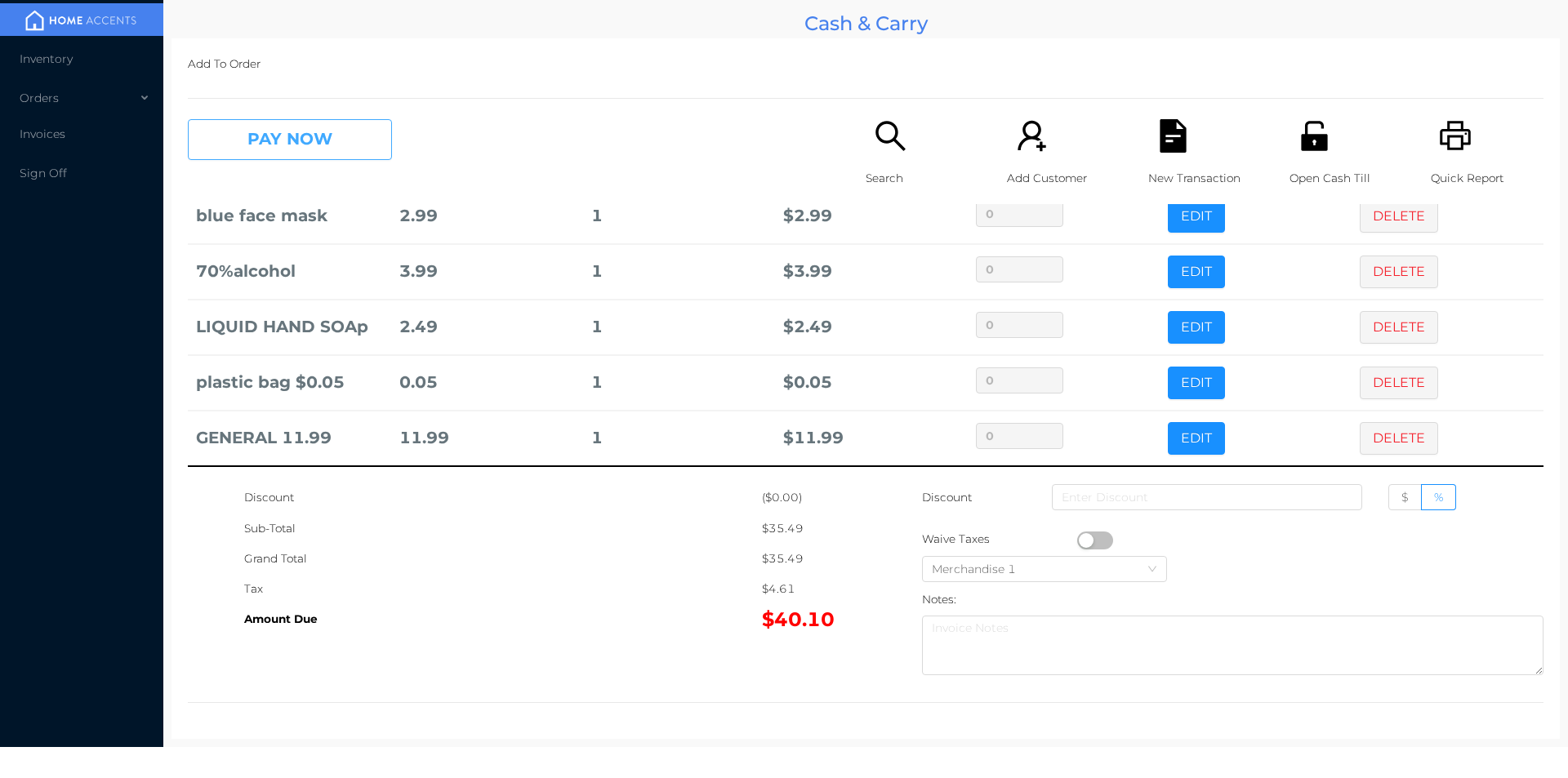
click at [270, 132] on button "PAY NOW" at bounding box center [290, 139] width 204 height 40
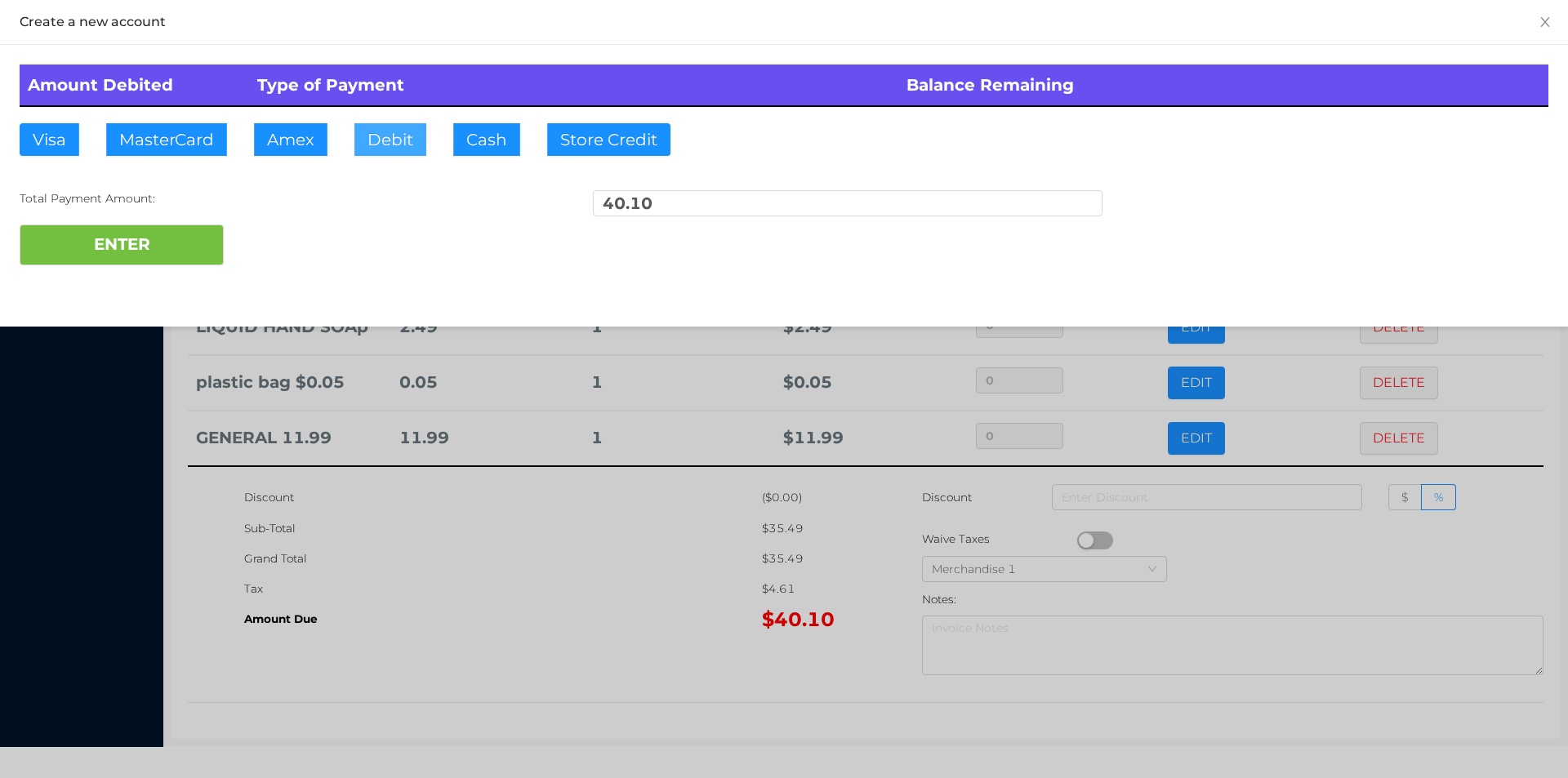
click at [372, 134] on button "Debit" at bounding box center [390, 139] width 72 height 32
click at [177, 252] on button "ENTER" at bounding box center [121, 245] width 204 height 40
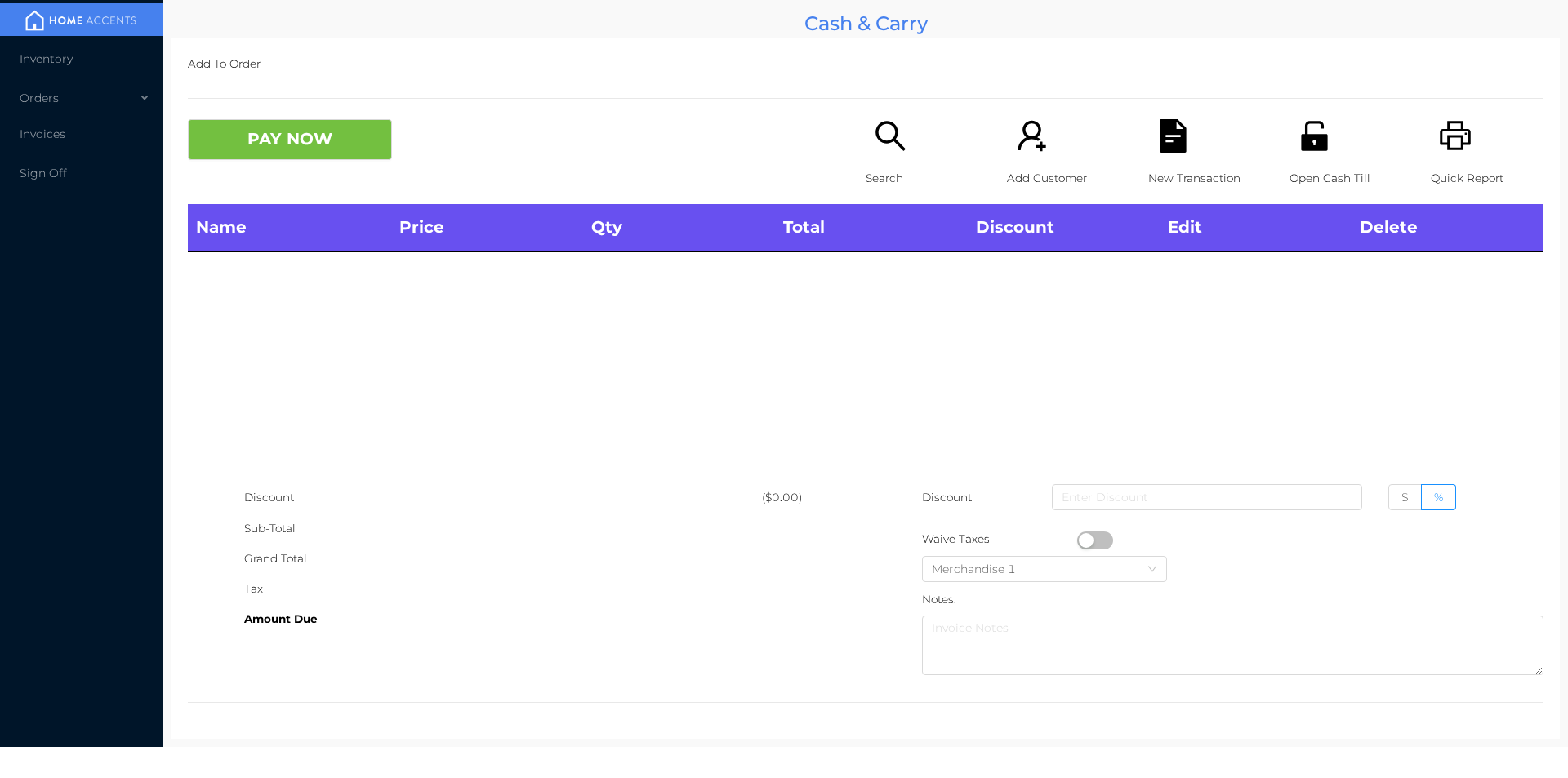
scroll to position [0, 0]
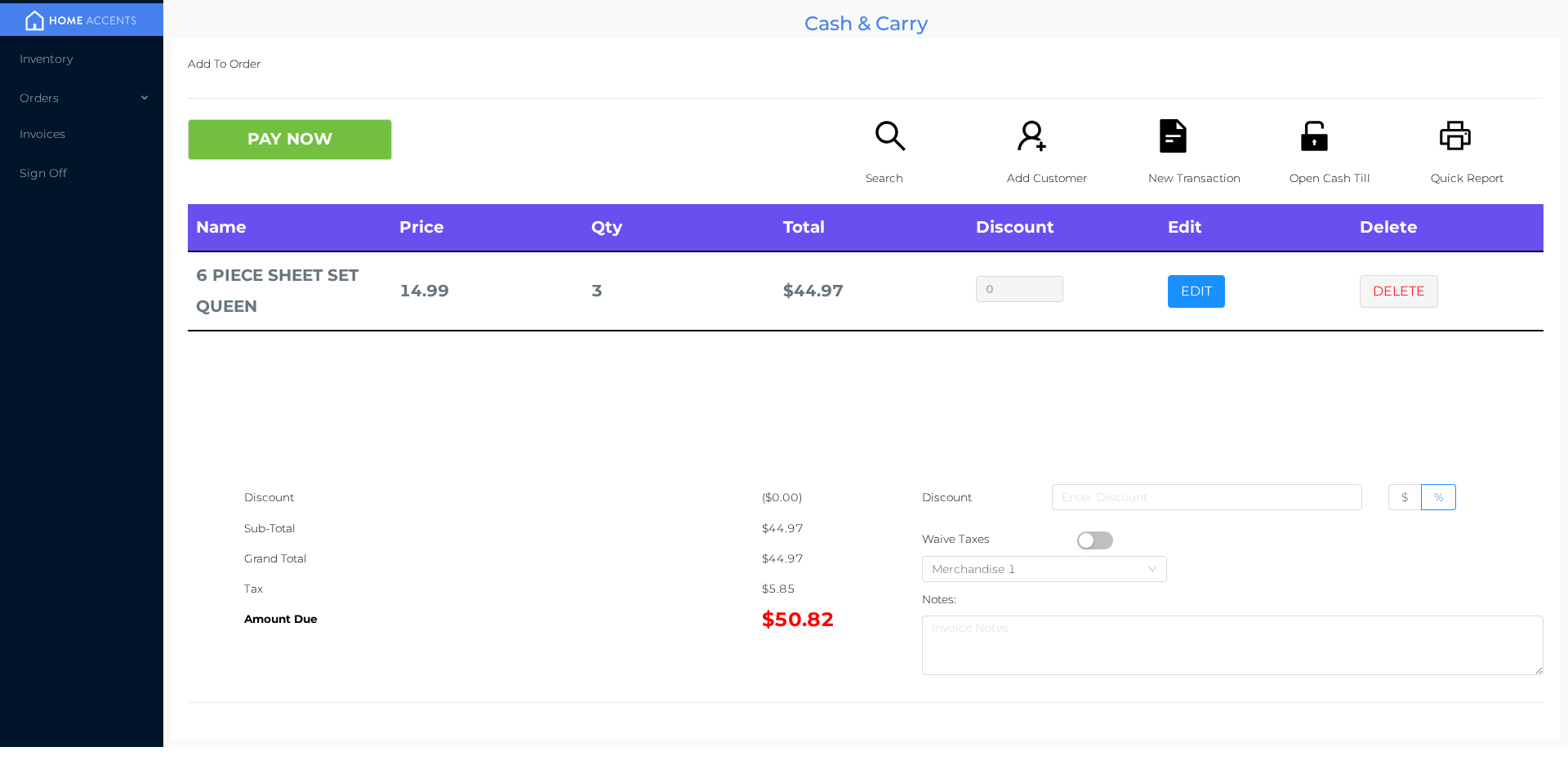
click at [1320, 136] on icon "icon: unlock" at bounding box center [1313, 136] width 33 height 33
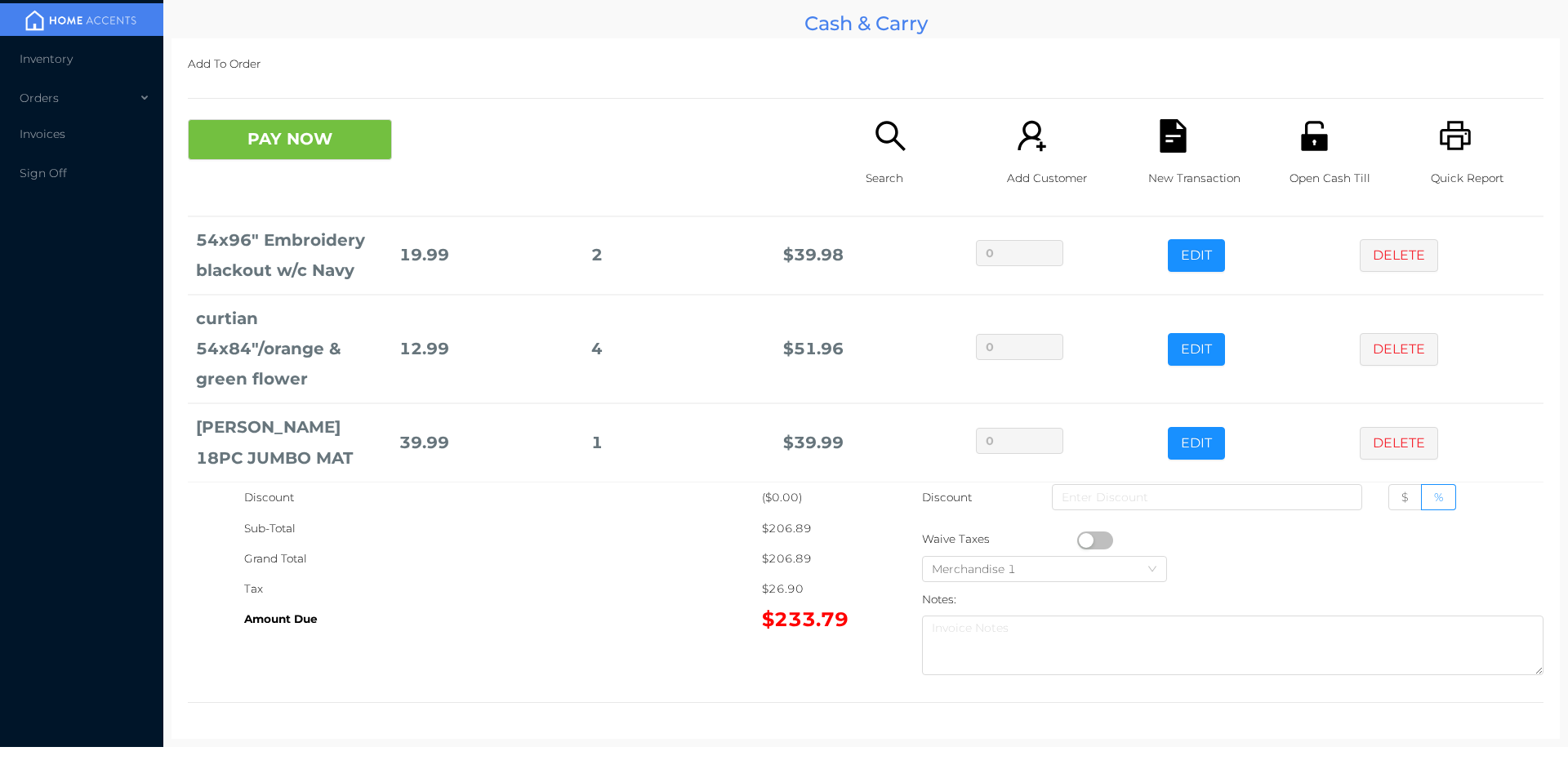
scroll to position [210, 0]
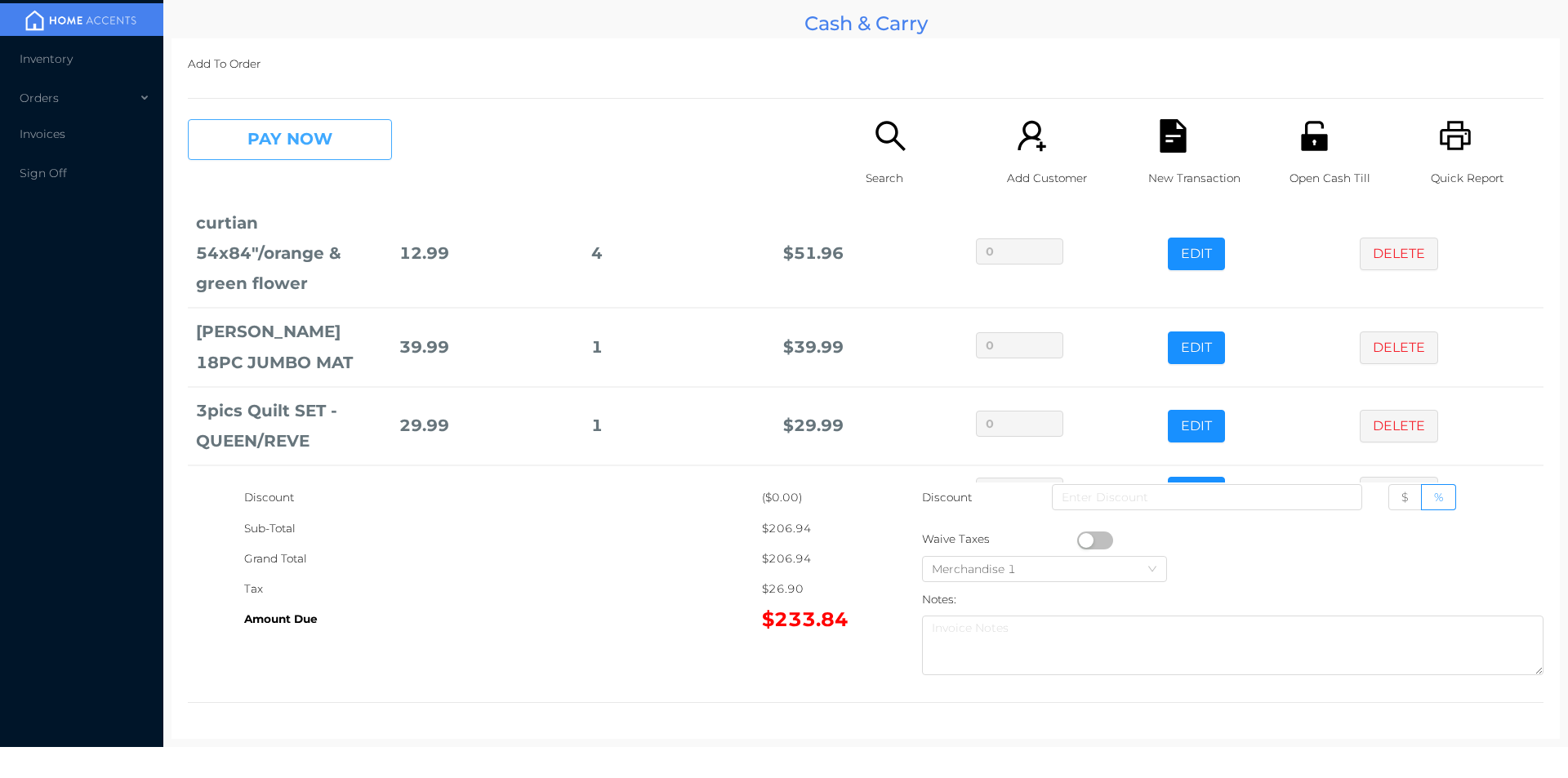
click at [340, 137] on button "PAY NOW" at bounding box center [290, 139] width 204 height 40
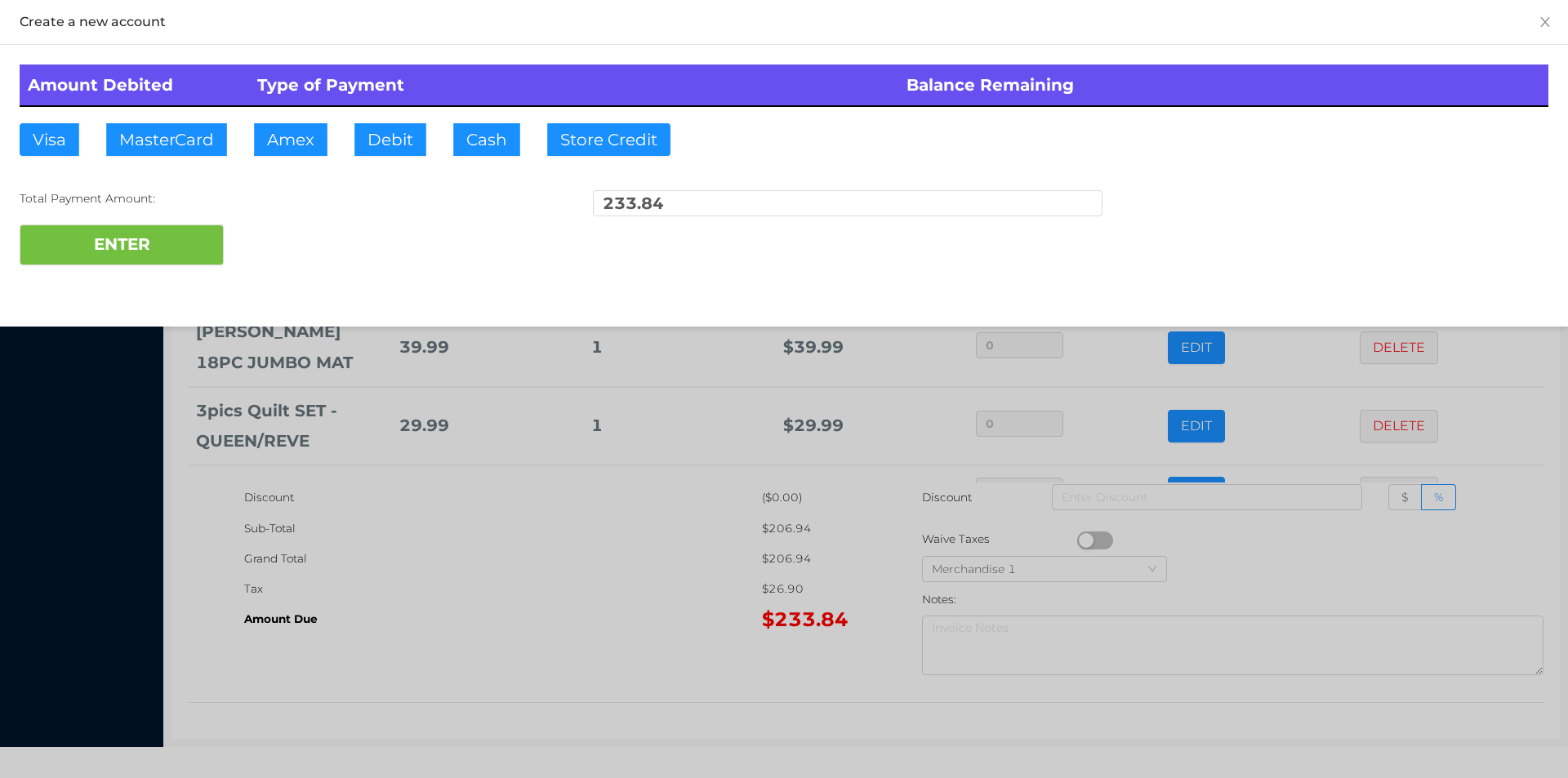
click at [299, 245] on div "ENTER" at bounding box center [784, 245] width 1528 height 40
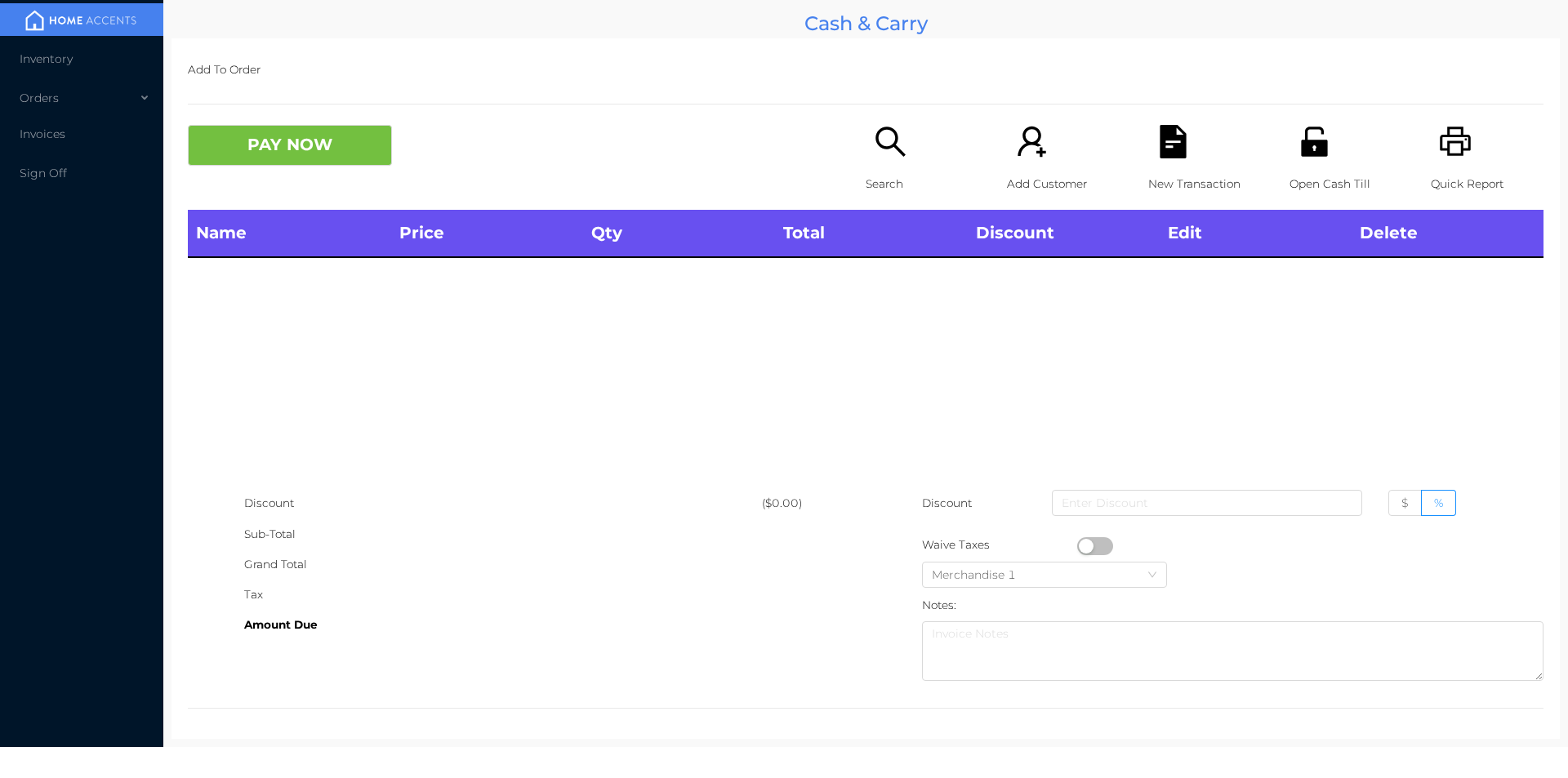
click at [1313, 140] on icon "icon: unlock" at bounding box center [1313, 141] width 26 height 30
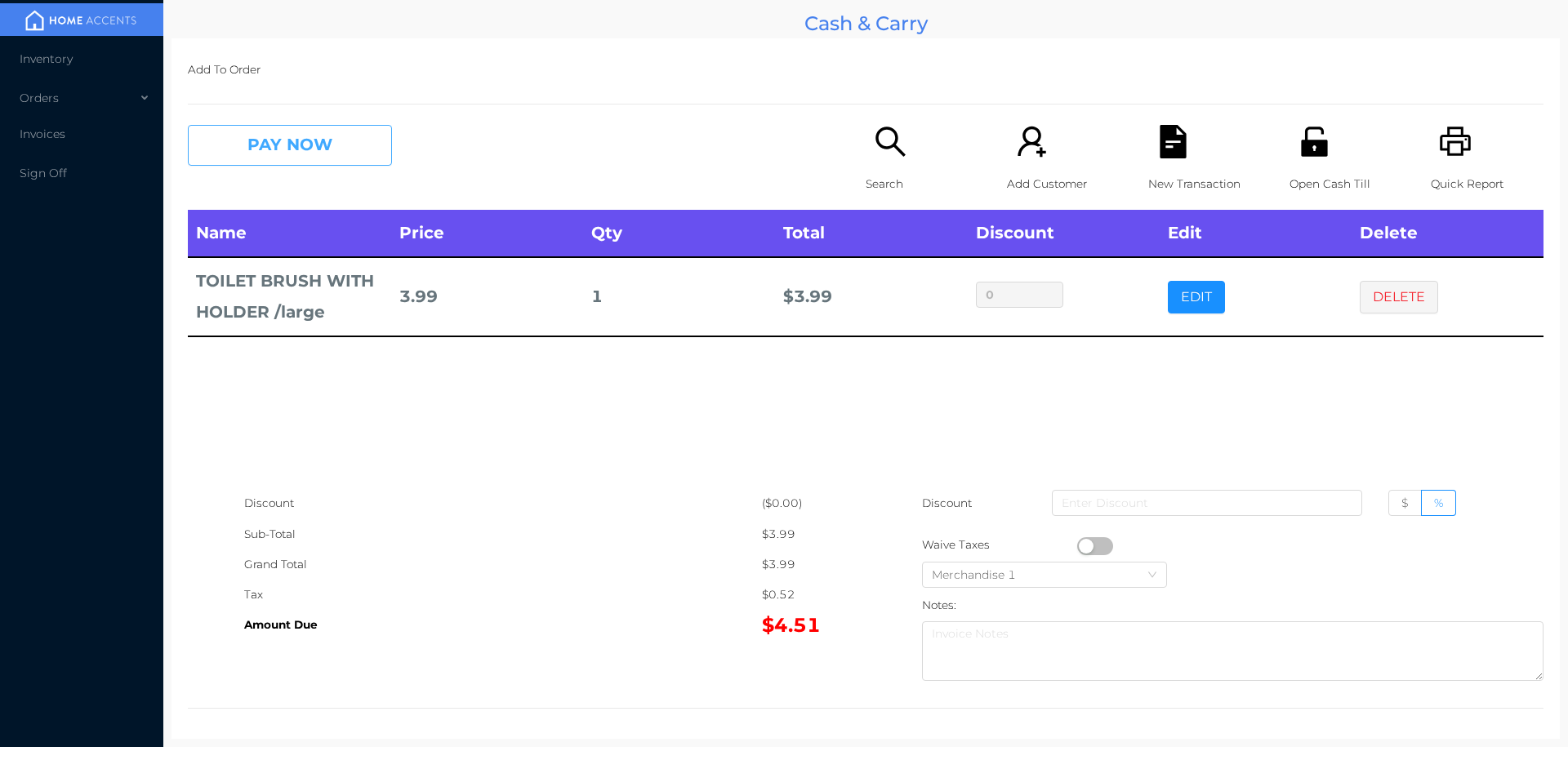
click at [252, 147] on button "PAY NOW" at bounding box center [290, 145] width 204 height 40
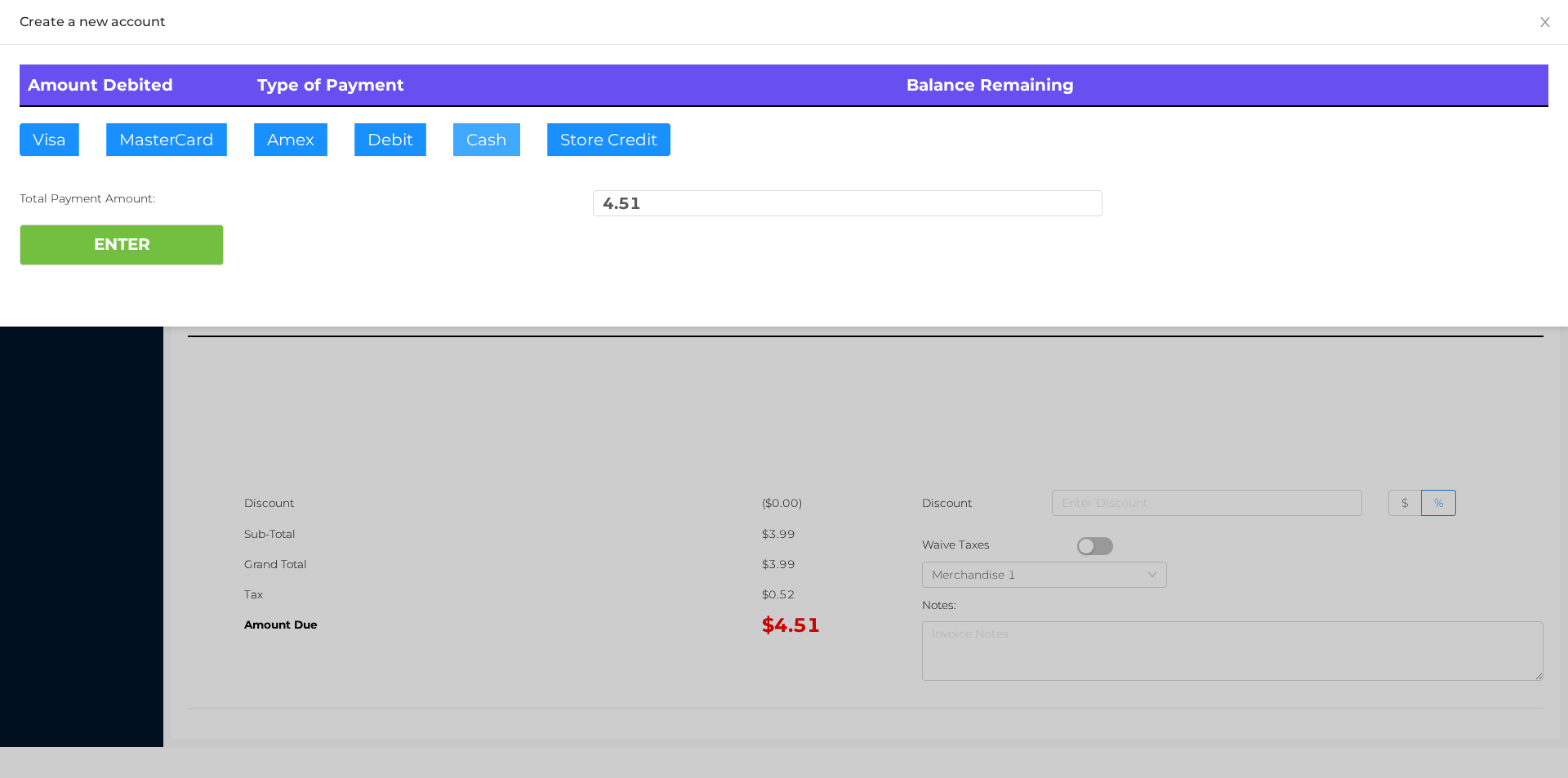
click at [477, 148] on button "Cash" at bounding box center [487, 139] width 67 height 32
type input "10."
click at [146, 259] on button "ENTER" at bounding box center [121, 245] width 204 height 40
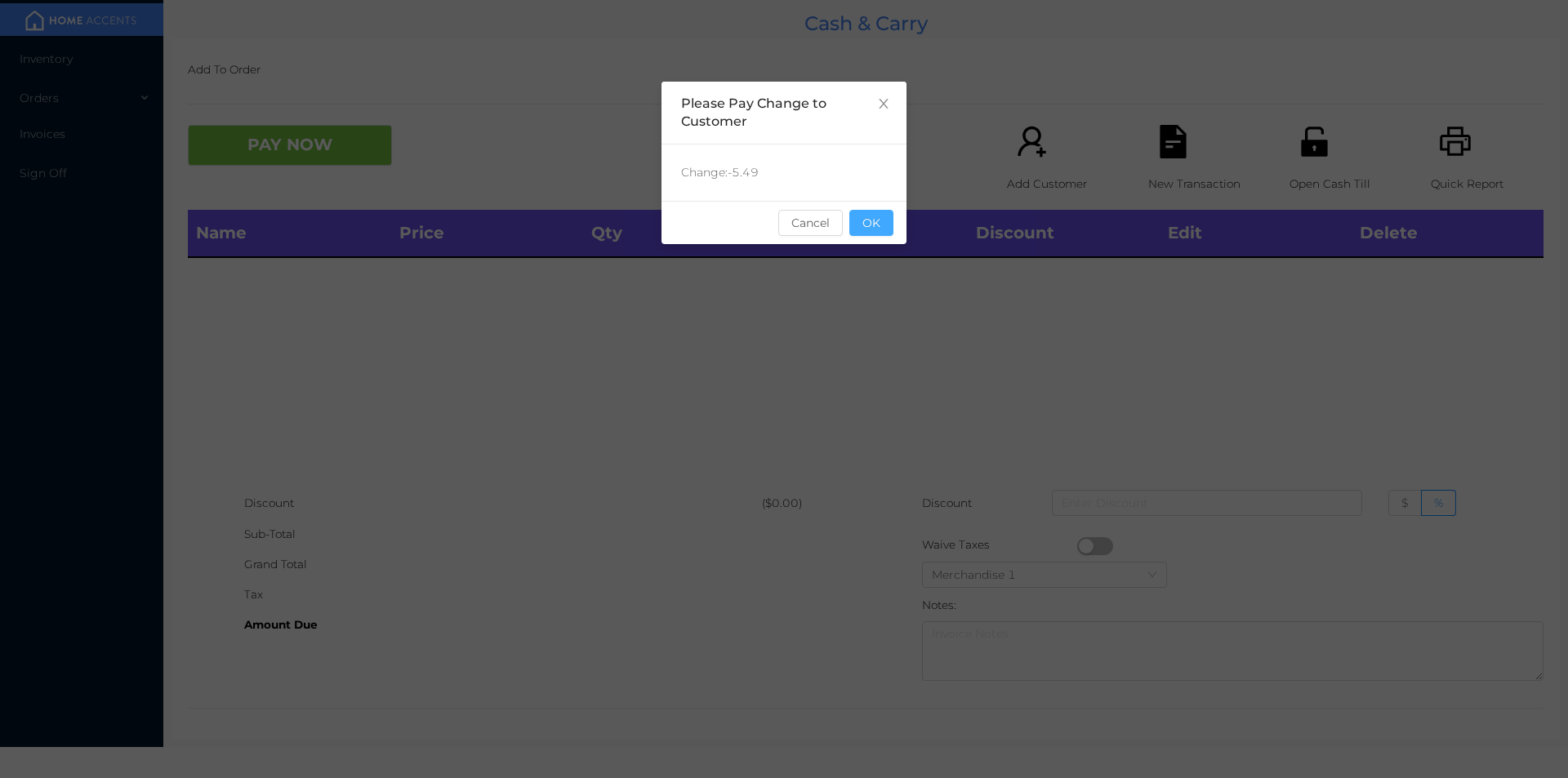
click at [887, 231] on button "OK" at bounding box center [871, 222] width 44 height 26
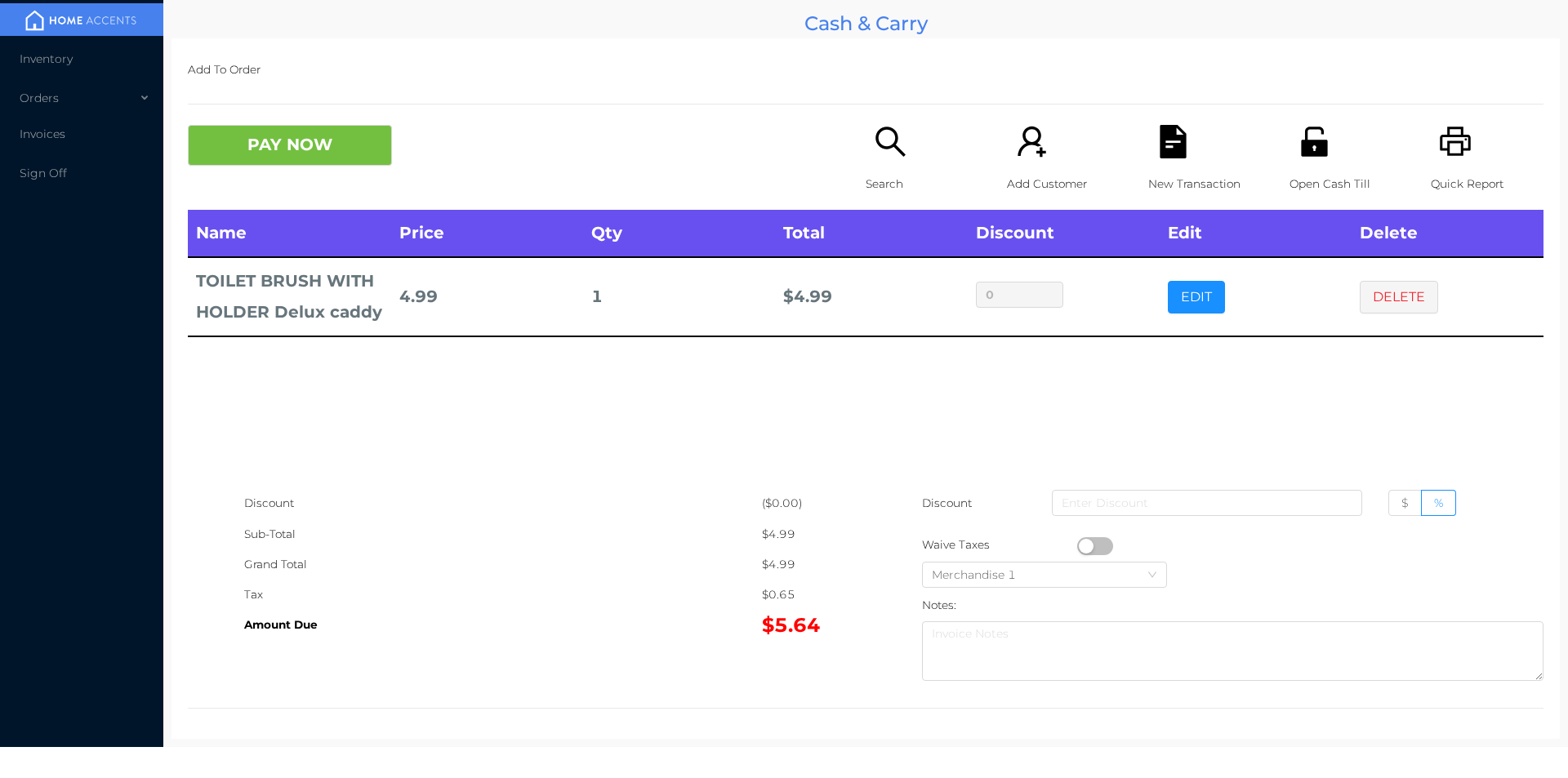
click at [886, 170] on p "Search" at bounding box center [921, 184] width 112 height 31
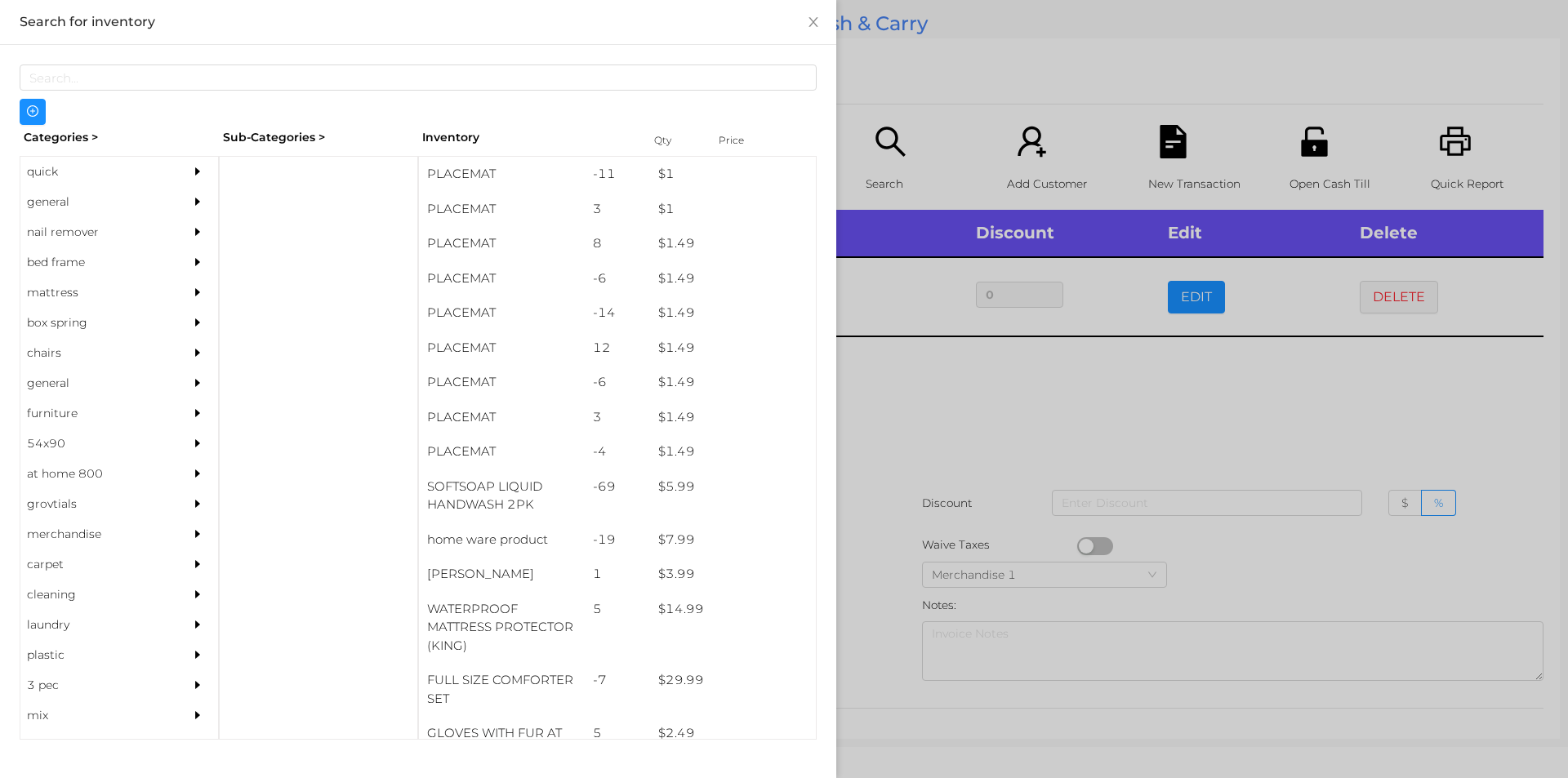
click at [76, 206] on div "general" at bounding box center [94, 202] width 148 height 31
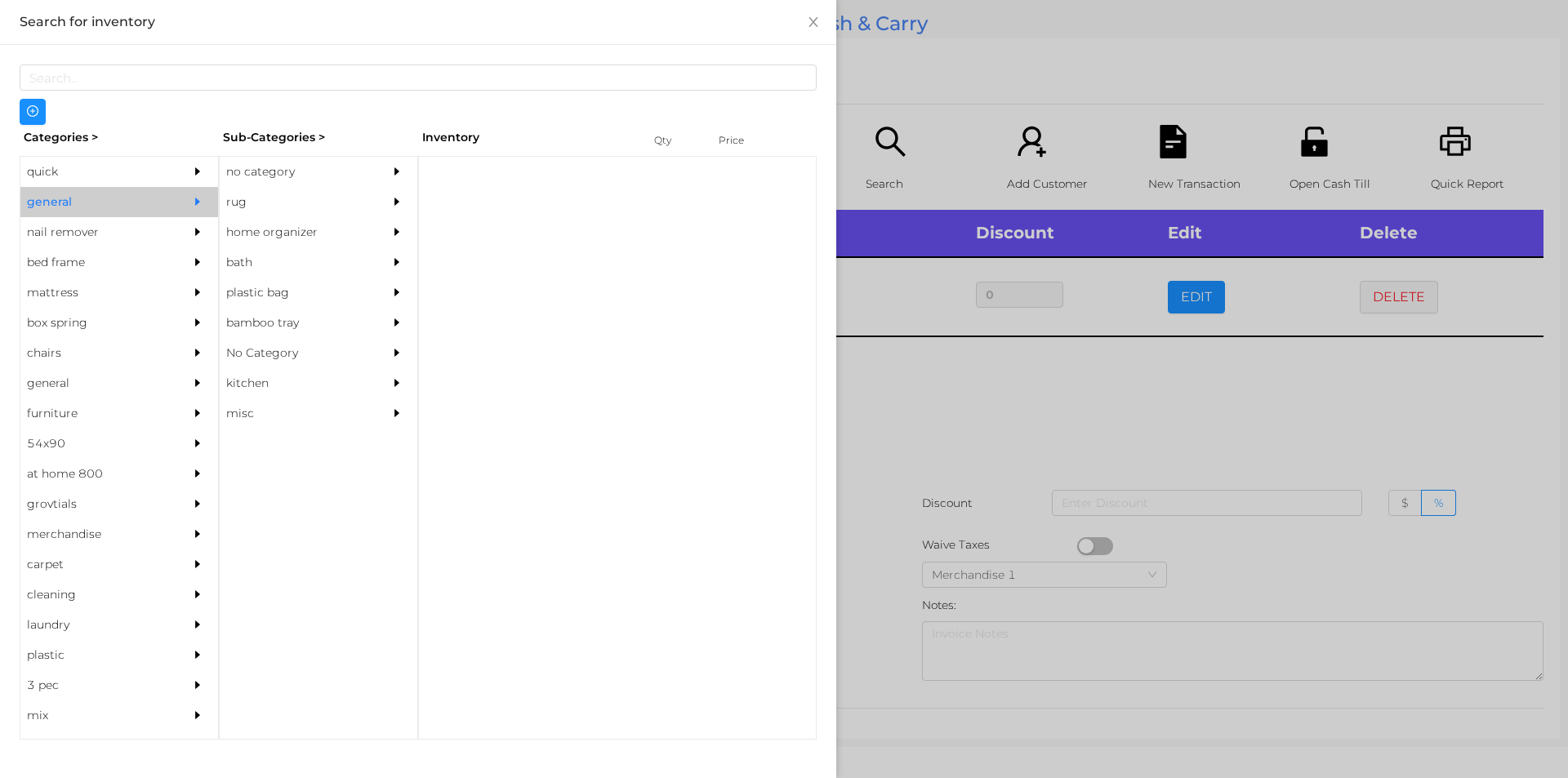
click at [270, 157] on div "no category" at bounding box center [293, 172] width 148 height 31
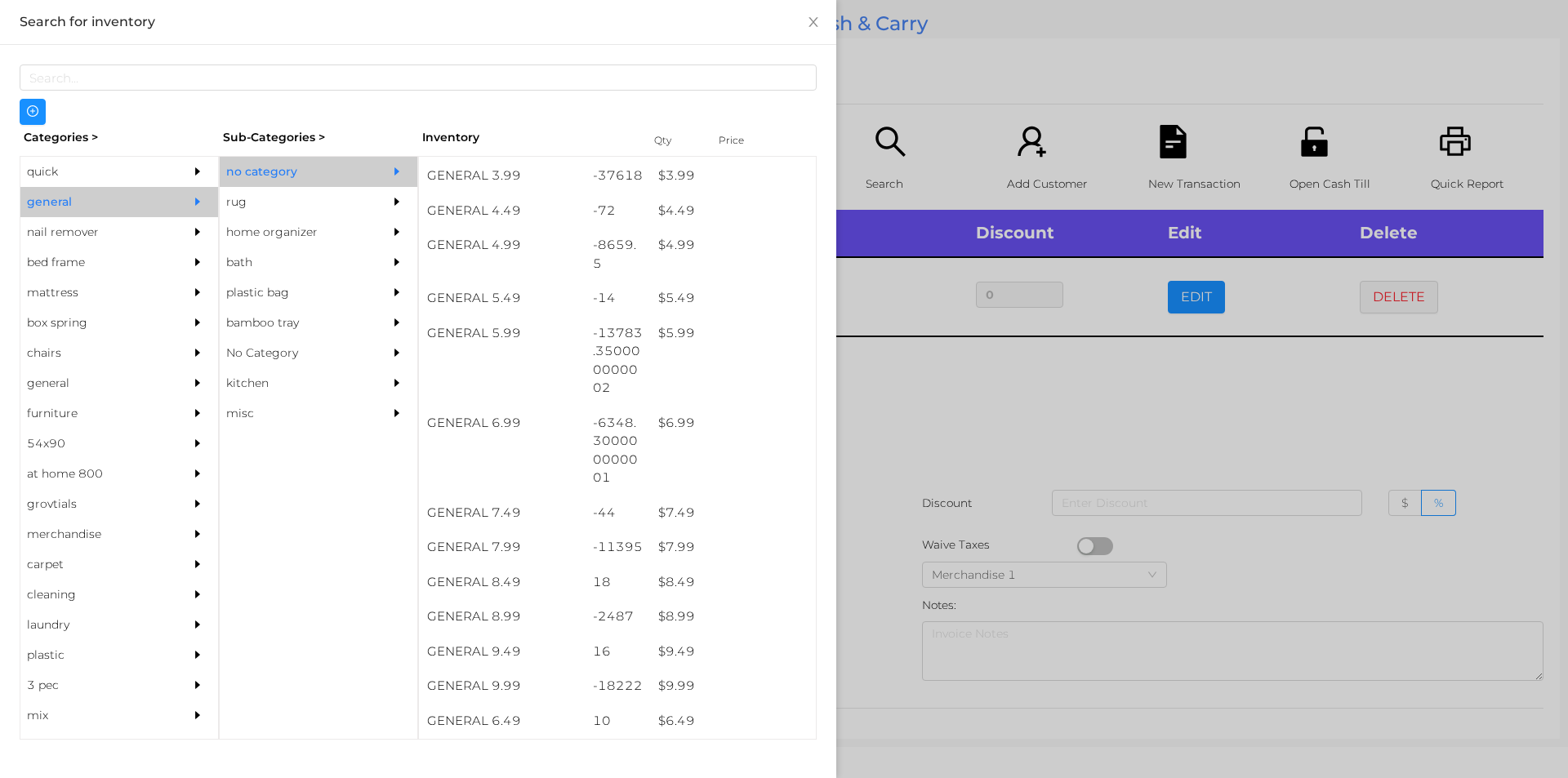
scroll to position [484, 0]
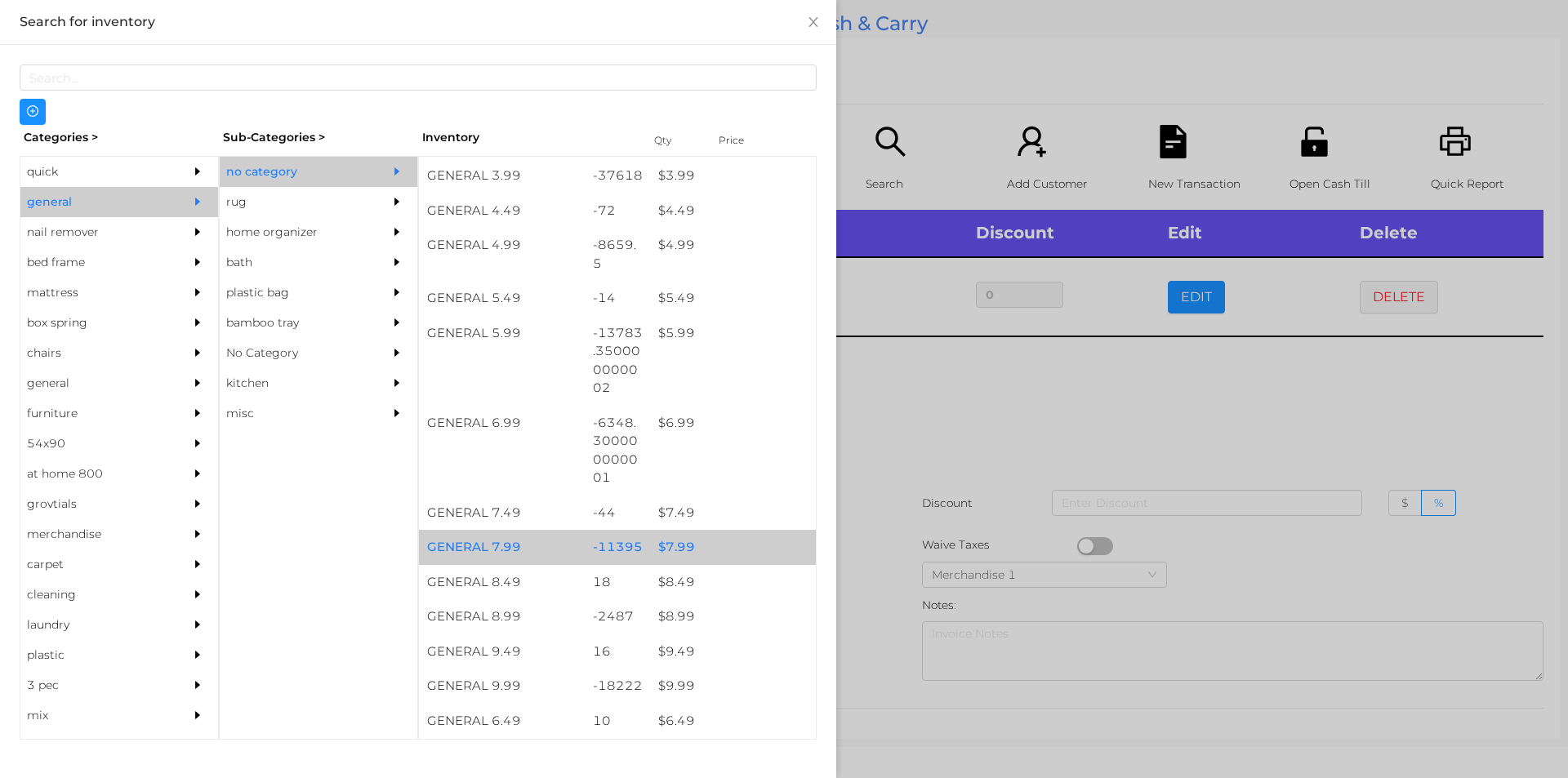
click at [669, 552] on div "$ 7.99" at bounding box center [733, 547] width 166 height 35
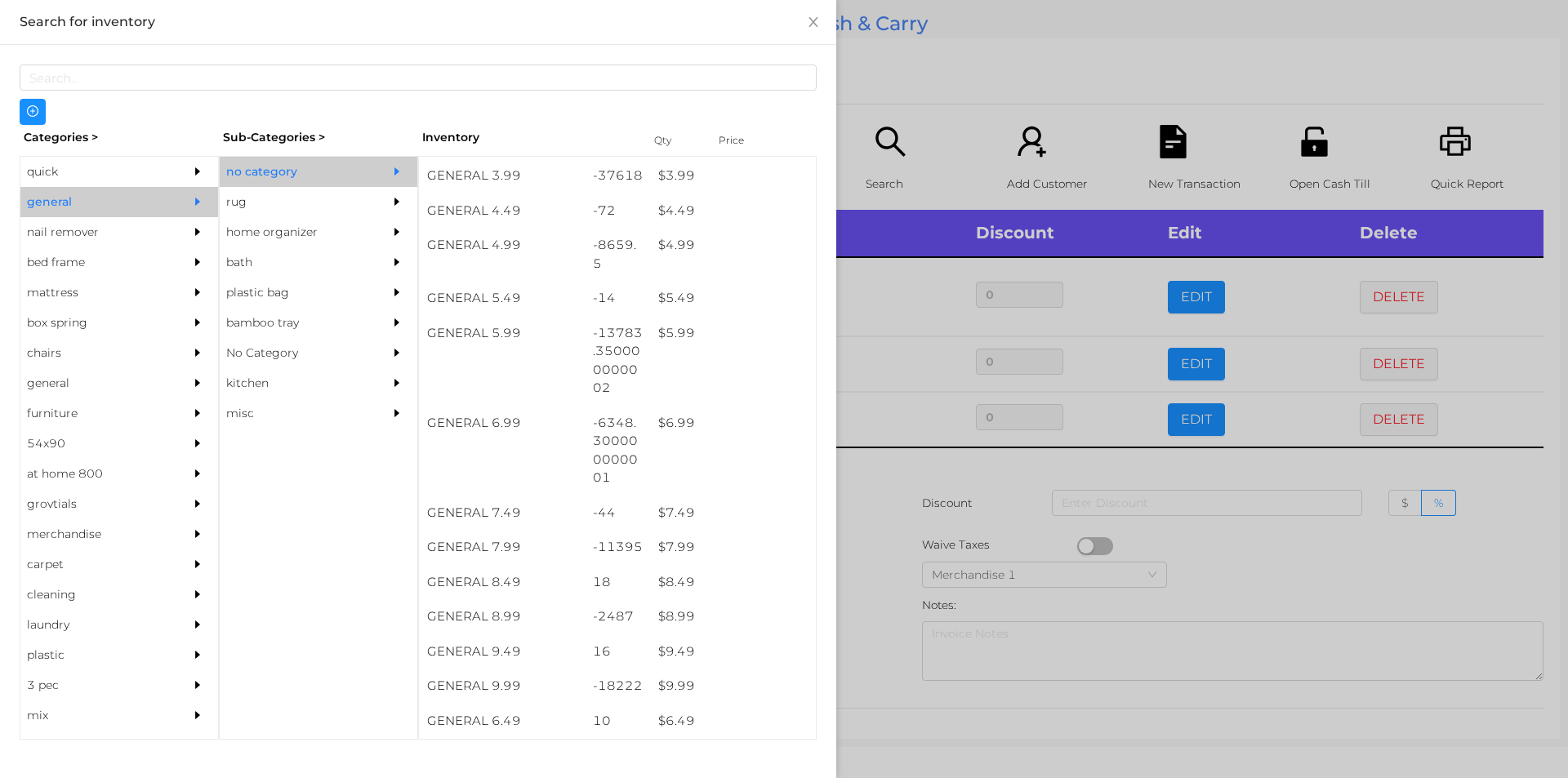
click at [1223, 568] on div at bounding box center [784, 389] width 1568 height 778
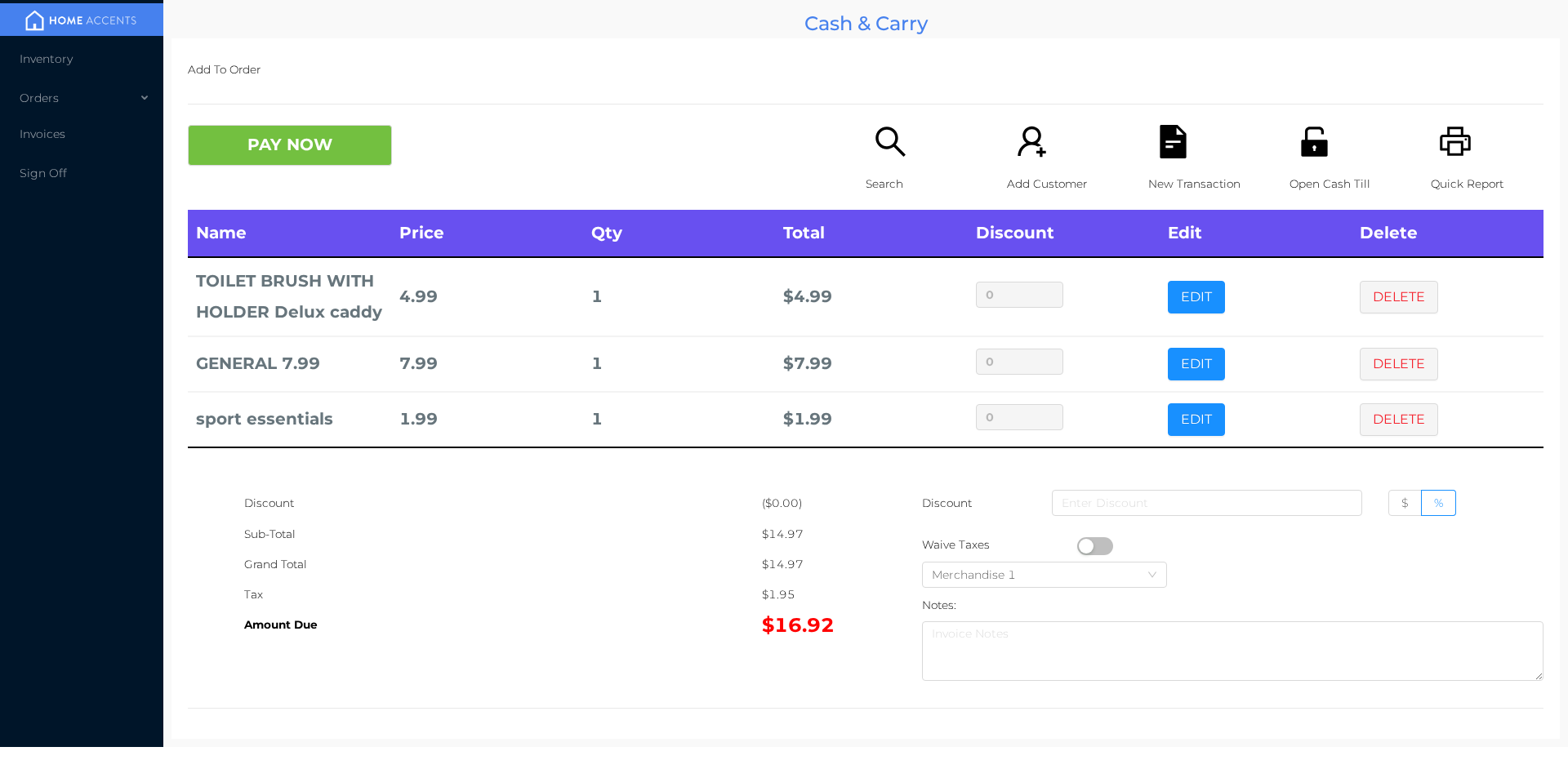
click at [865, 196] on p "Search" at bounding box center [921, 184] width 112 height 31
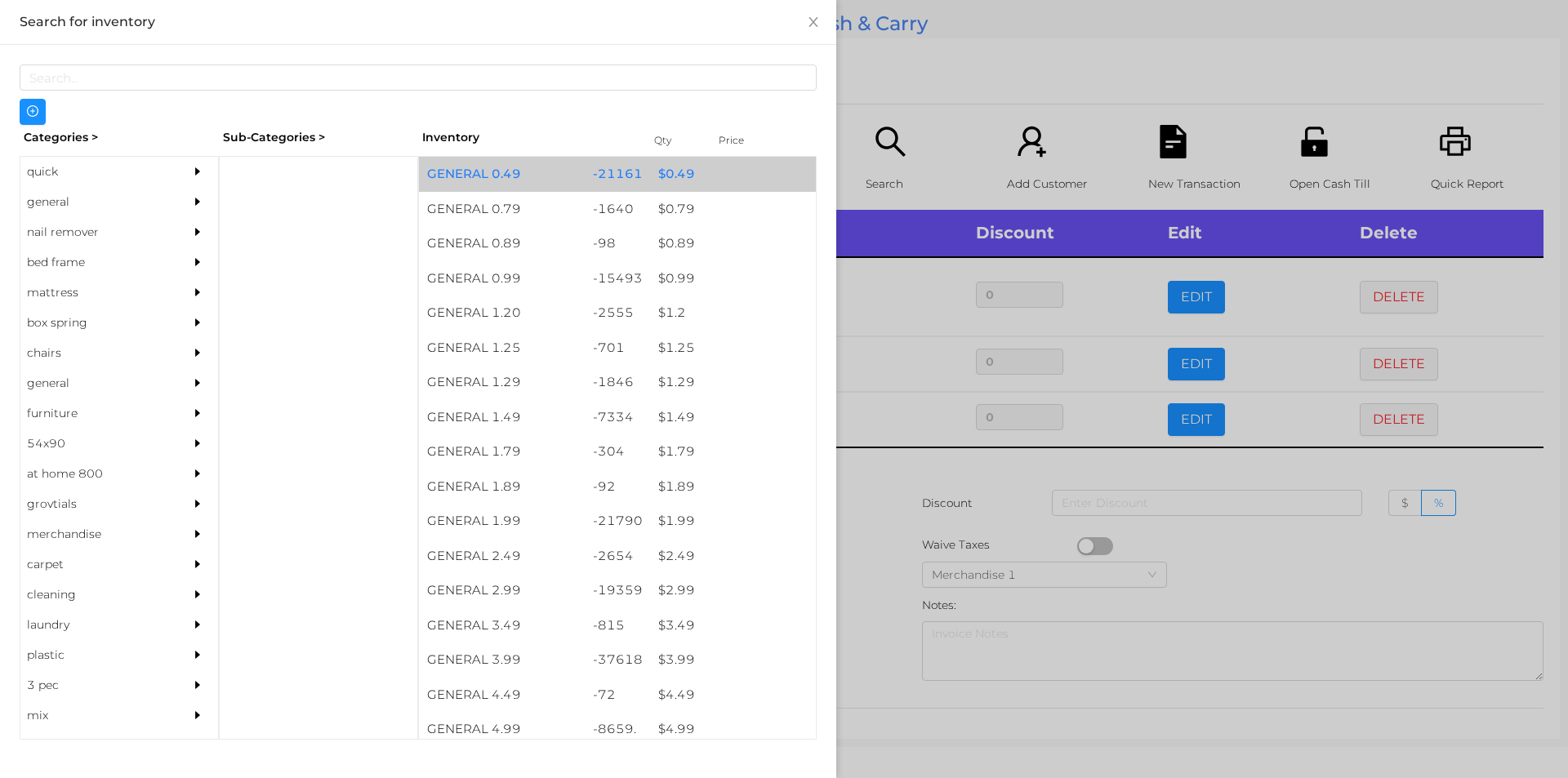
click at [672, 173] on div "$ 0.49" at bounding box center [733, 174] width 166 height 35
click at [673, 175] on div "$ 0.49" at bounding box center [733, 174] width 166 height 35
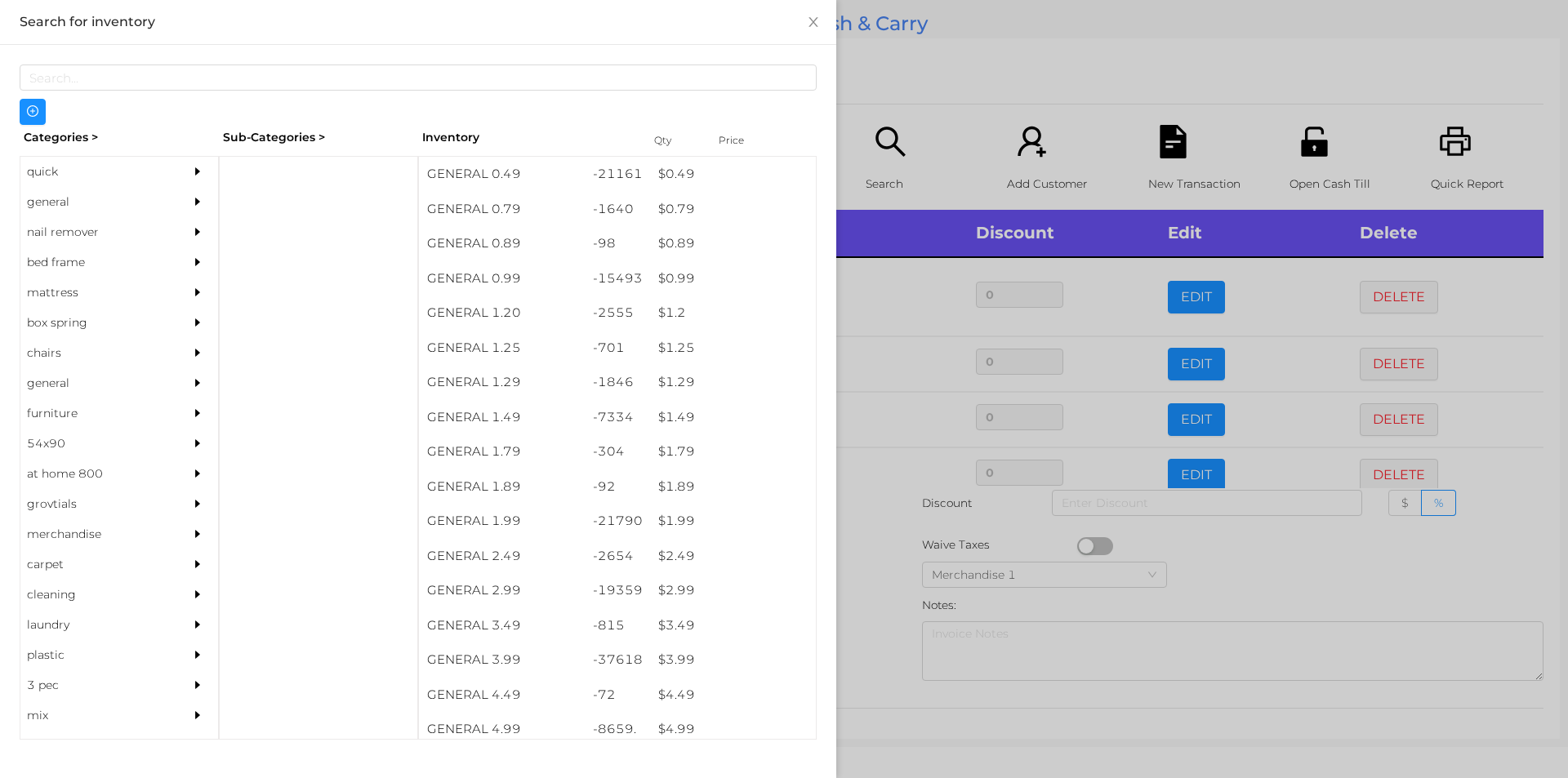
click at [1253, 559] on div at bounding box center [784, 389] width 1568 height 778
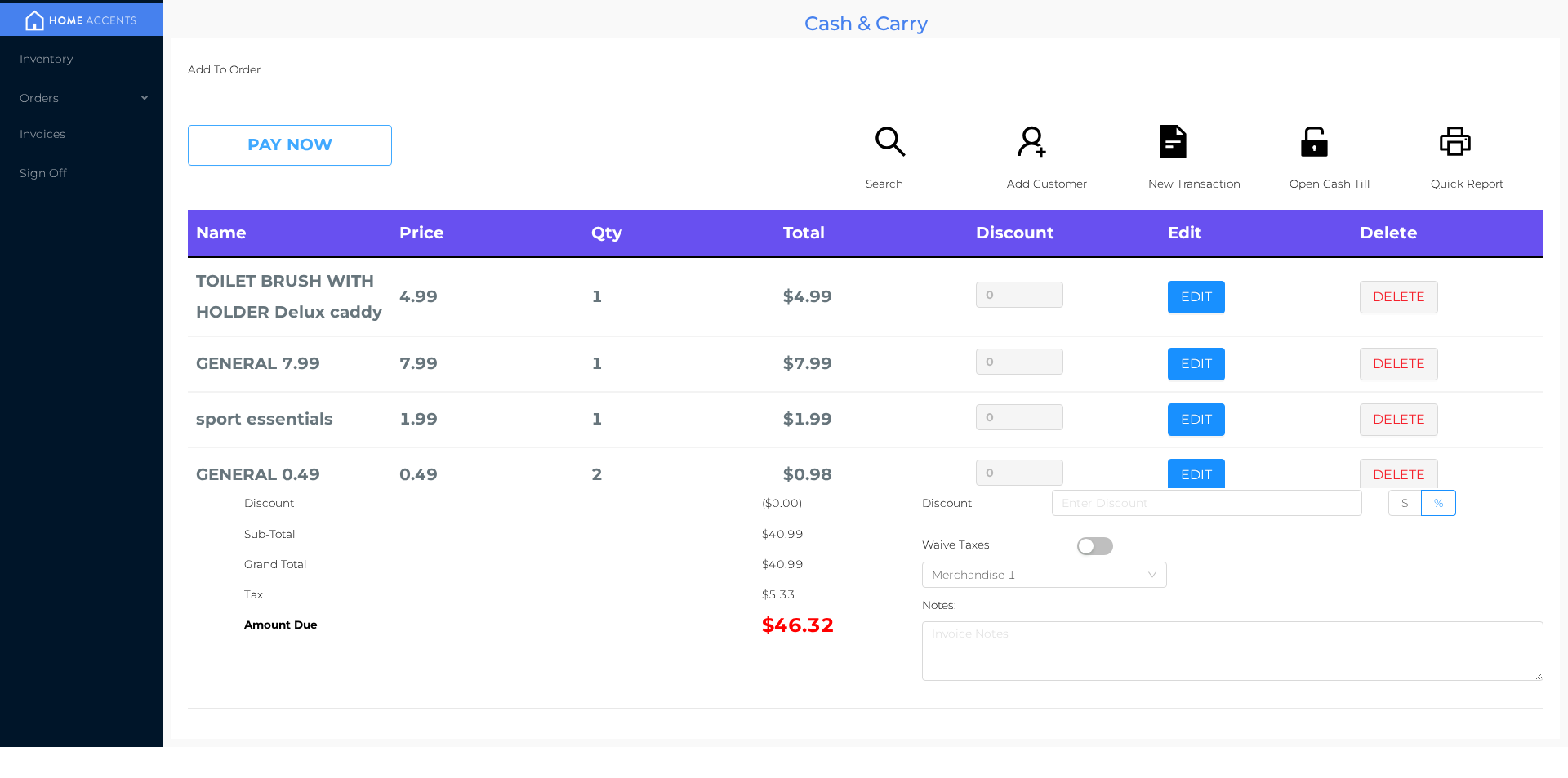
click at [323, 164] on button "PAY NOW" at bounding box center [290, 145] width 204 height 40
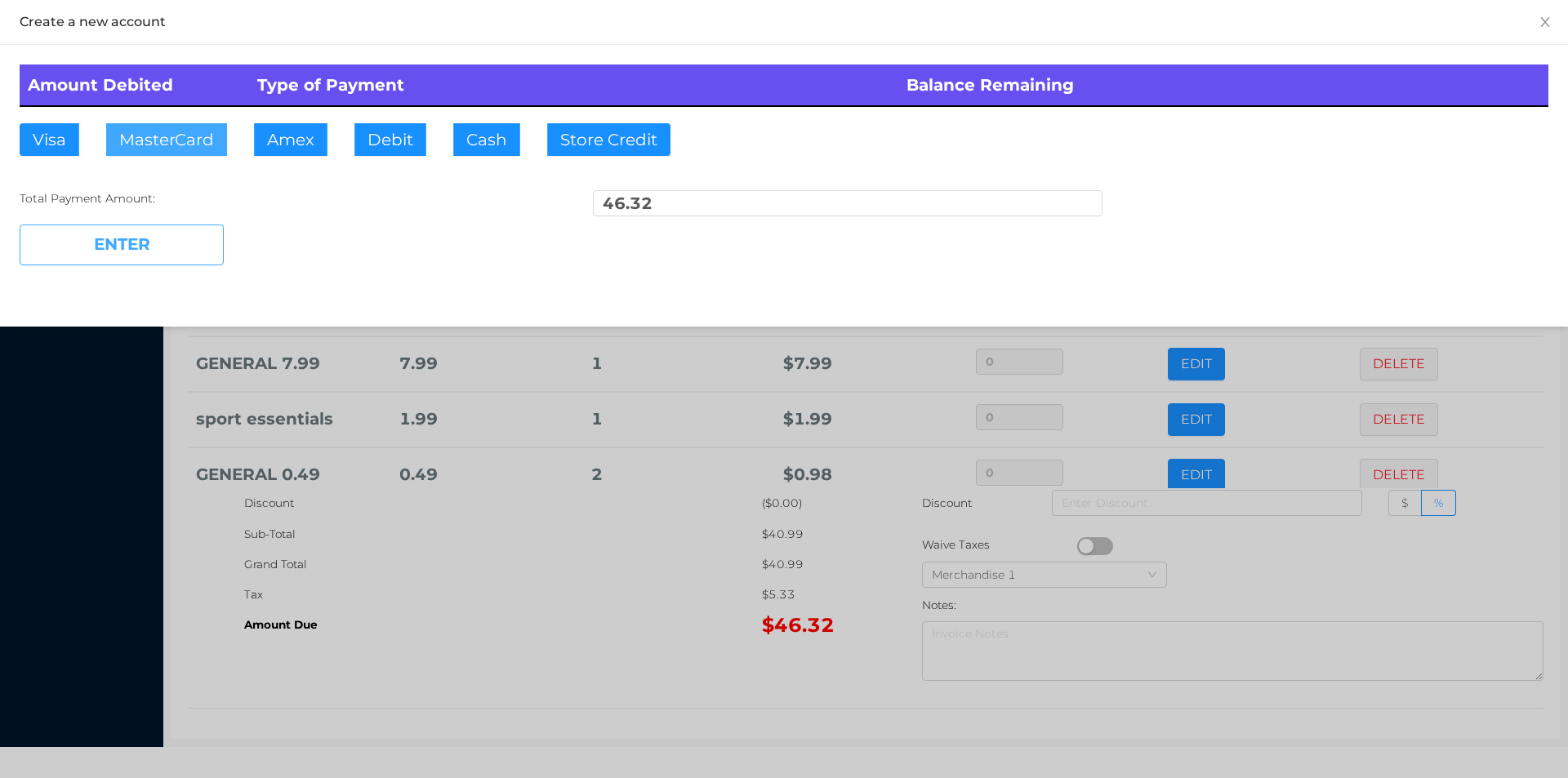
click at [178, 142] on button "MasterCard" at bounding box center [166, 139] width 121 height 32
click at [169, 250] on button "ENTER" at bounding box center [121, 245] width 204 height 40
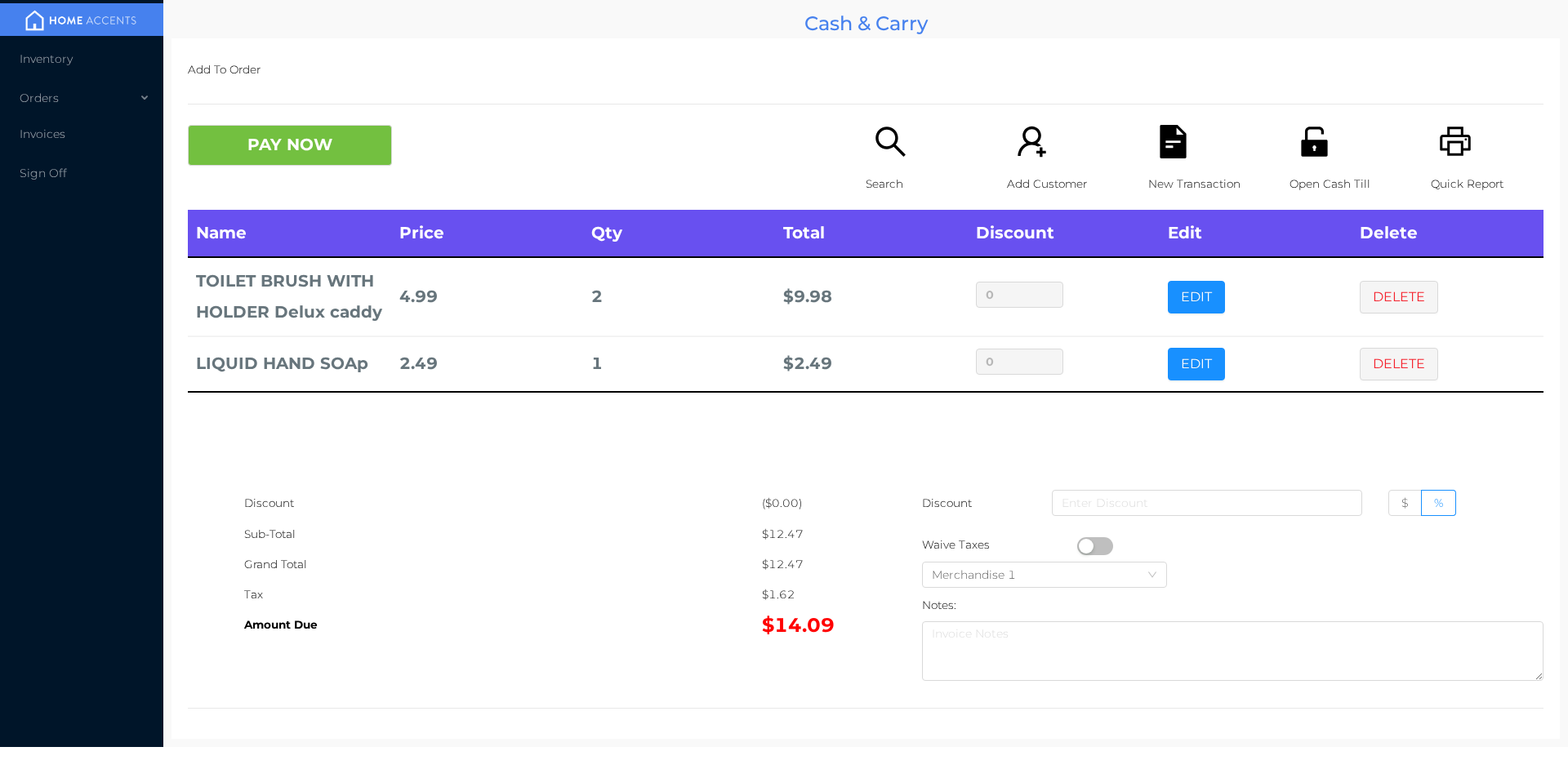
click at [882, 146] on icon "icon: search" at bounding box center [890, 141] width 33 height 33
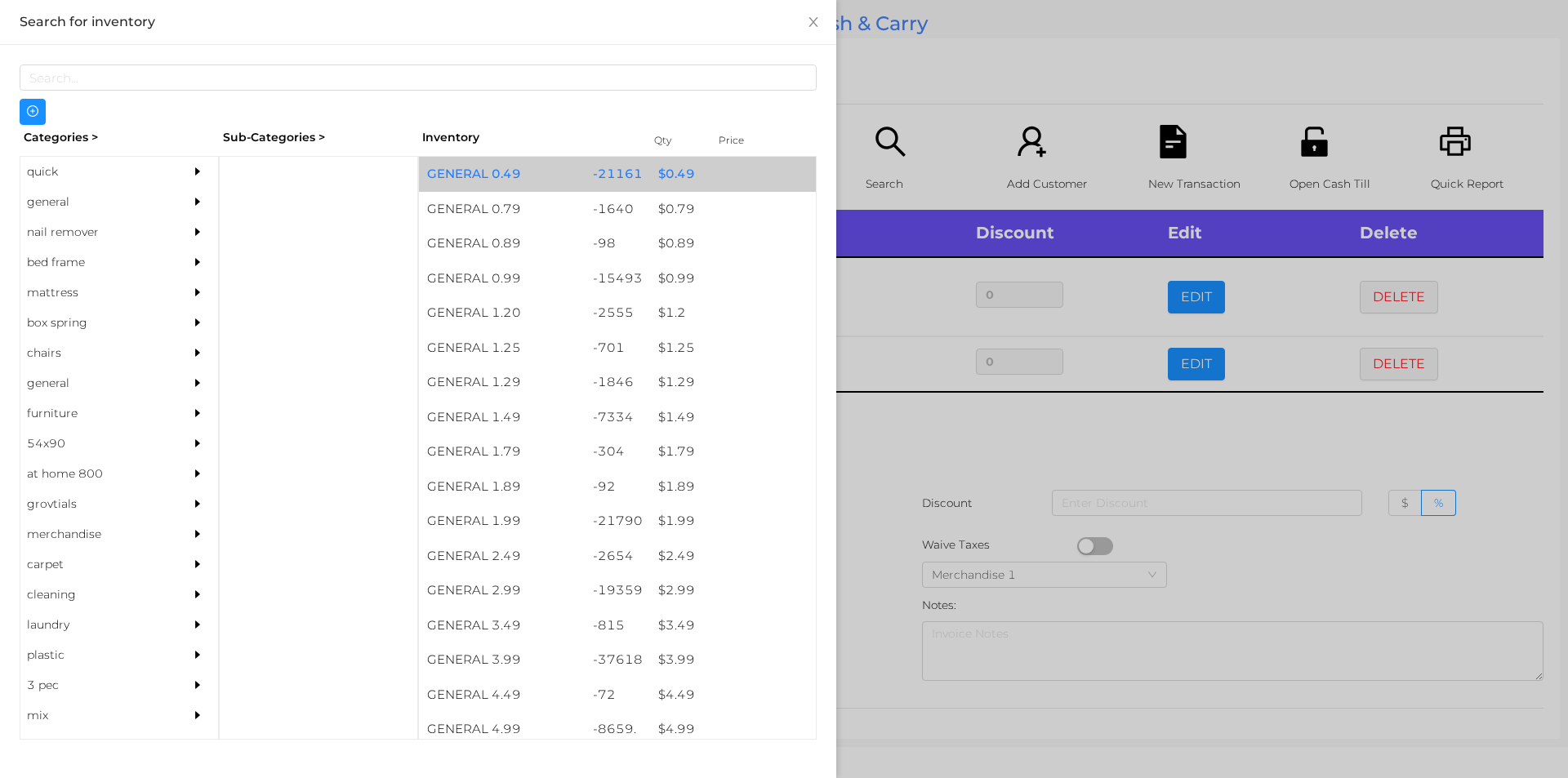
click at [671, 171] on div "$ 0.49" at bounding box center [733, 174] width 166 height 35
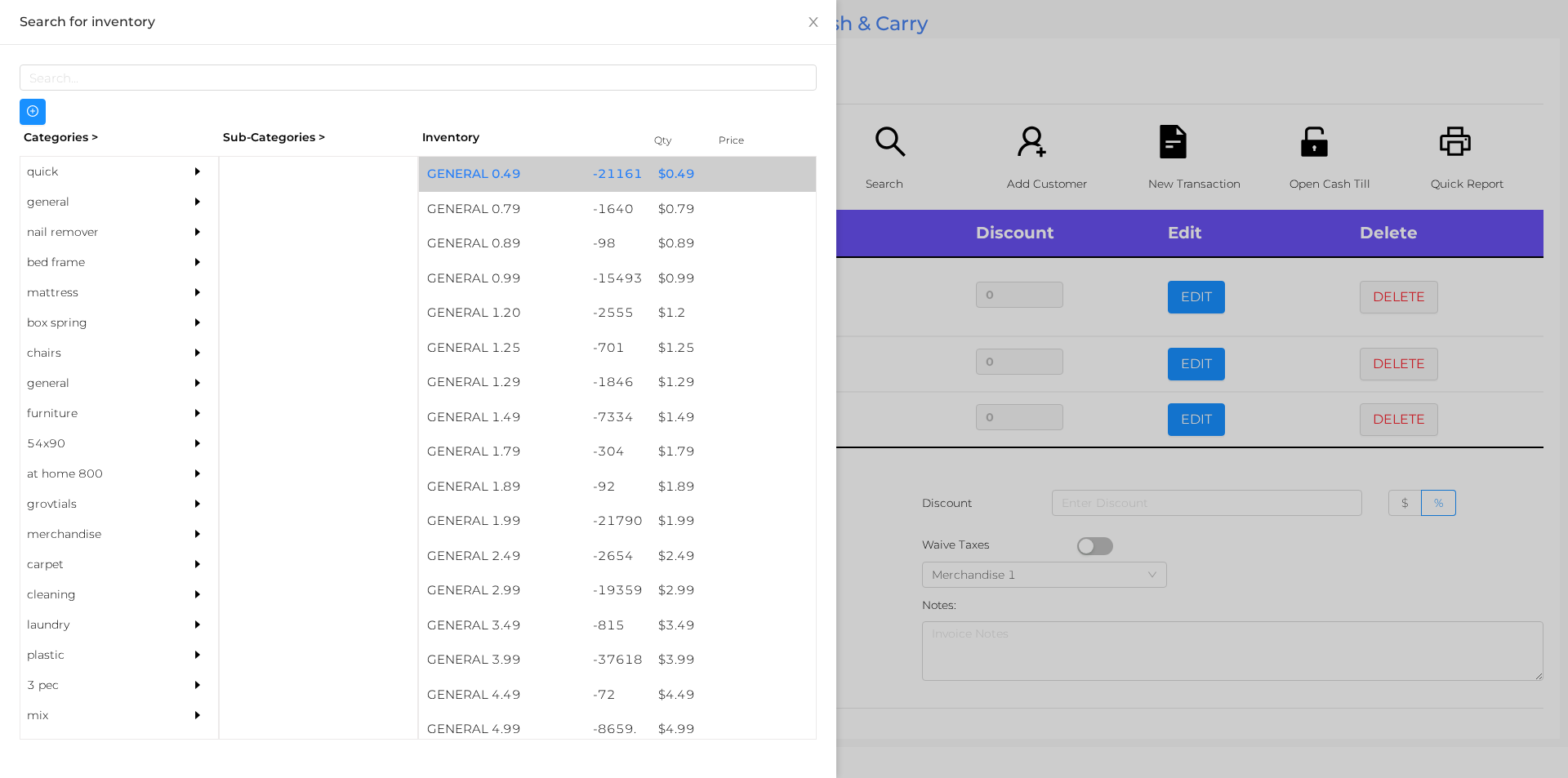
click at [685, 181] on div "$ 0.49" at bounding box center [733, 174] width 166 height 35
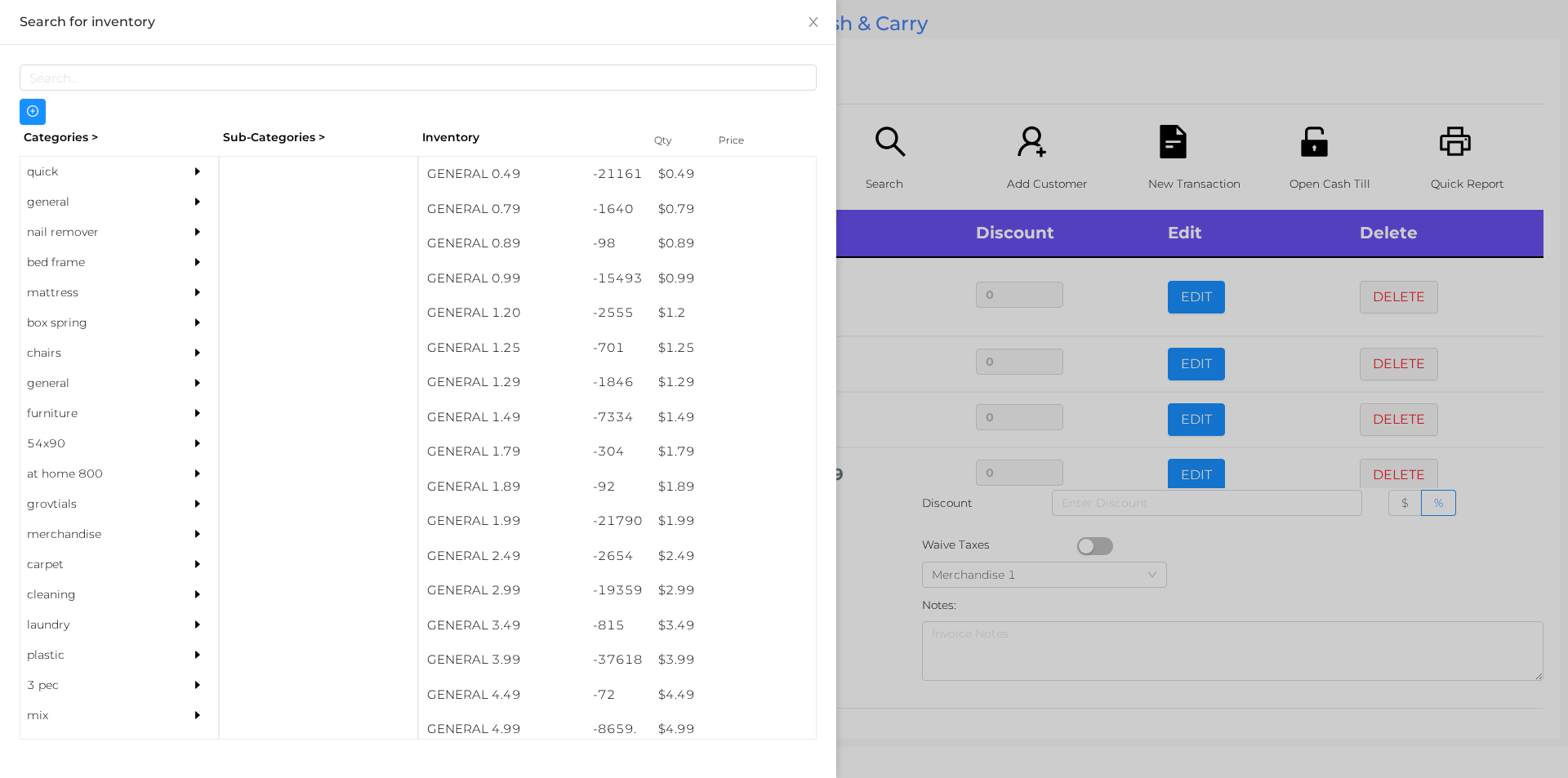
click at [1240, 572] on div at bounding box center [784, 389] width 1568 height 778
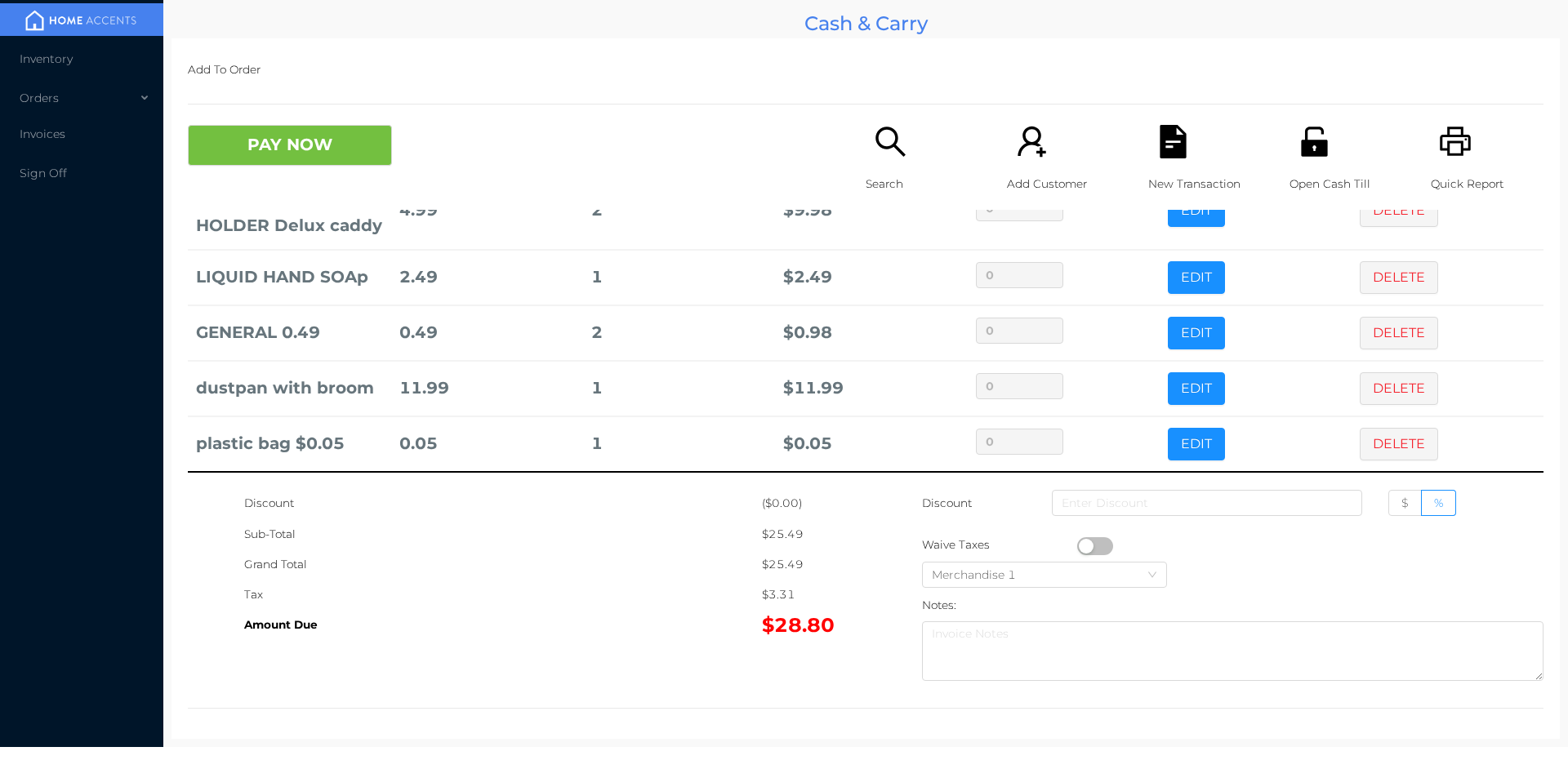
scroll to position [118, 0]
click at [291, 134] on button "PAY NOW" at bounding box center [290, 145] width 204 height 40
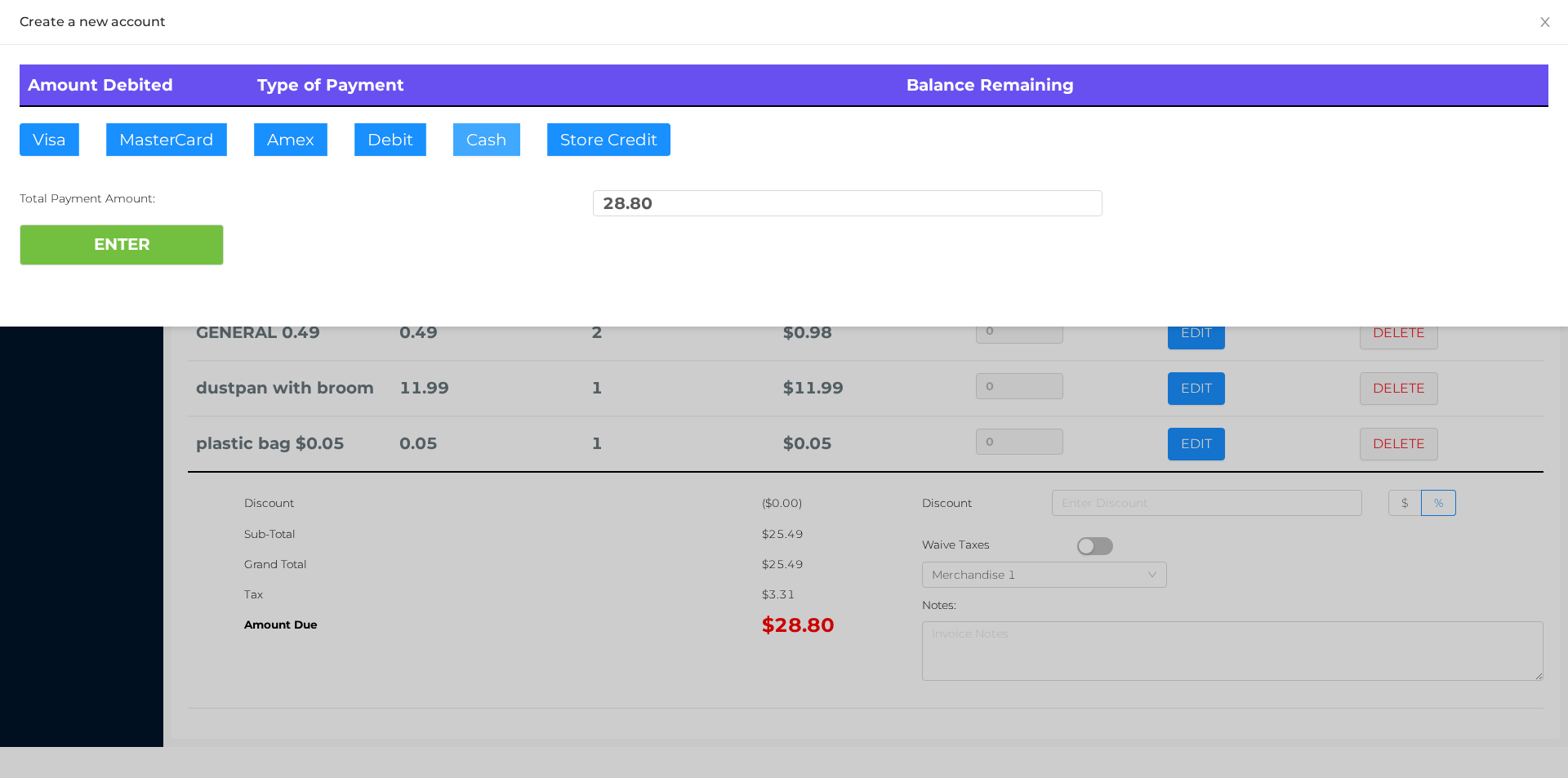
click at [477, 155] on button "Cash" at bounding box center [487, 139] width 67 height 32
type input "30."
click at [122, 249] on button "ENTER" at bounding box center [121, 245] width 204 height 40
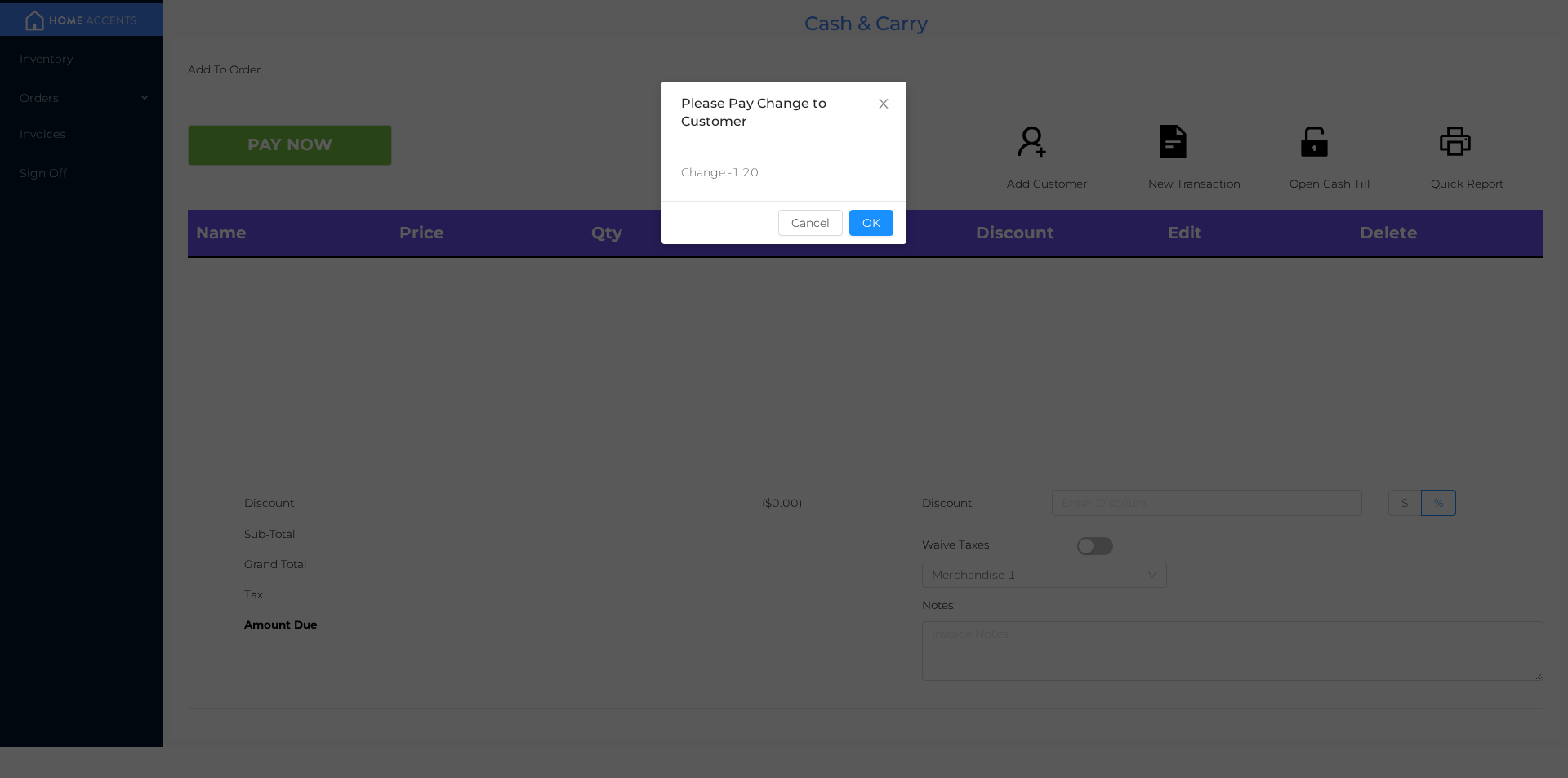
scroll to position [0, 0]
click at [876, 225] on button "OK" at bounding box center [871, 222] width 44 height 26
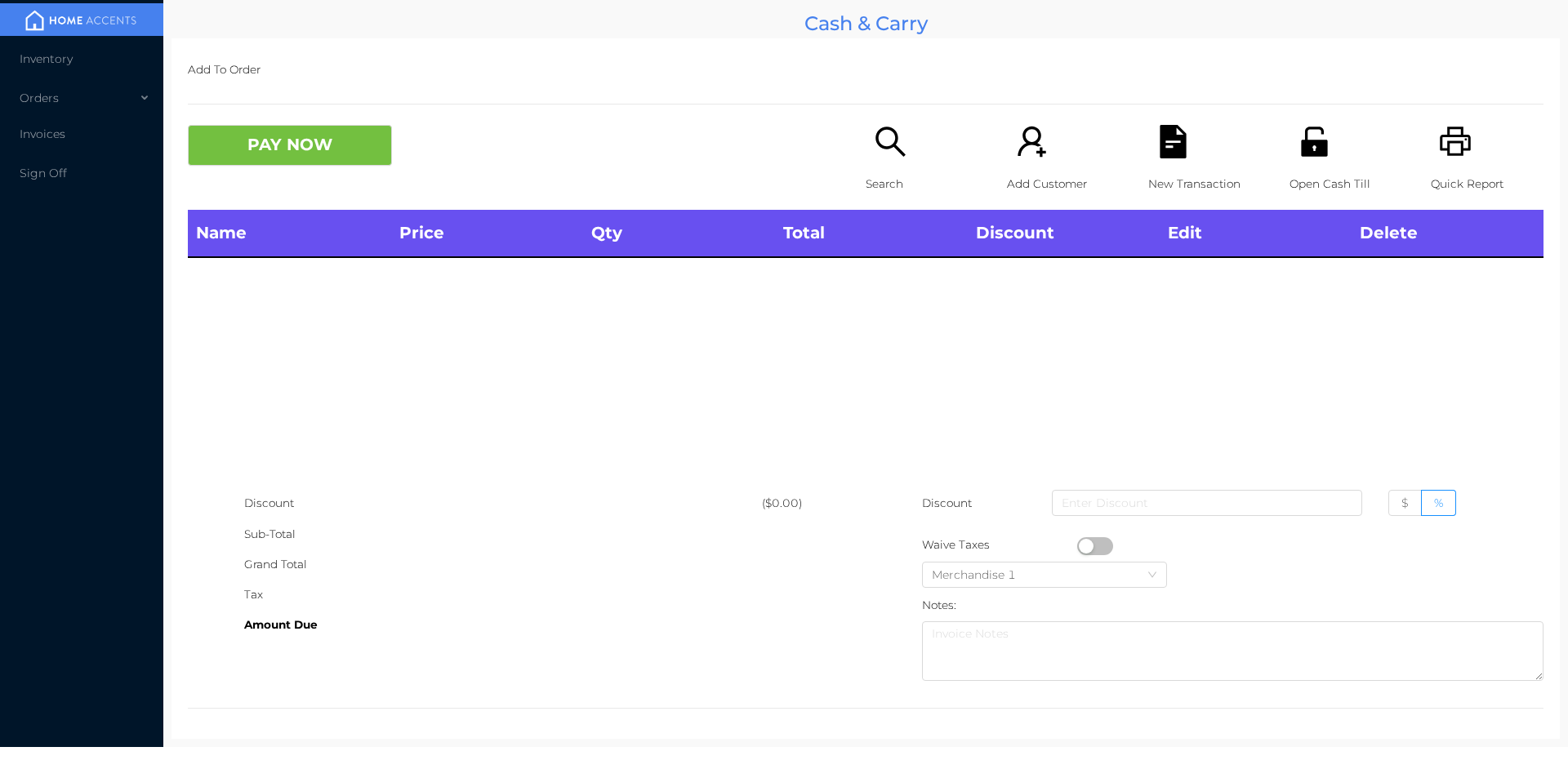
click at [894, 282] on div "Name Price Qty Total Discount Edit Delete" at bounding box center [865, 349] width 1356 height 279
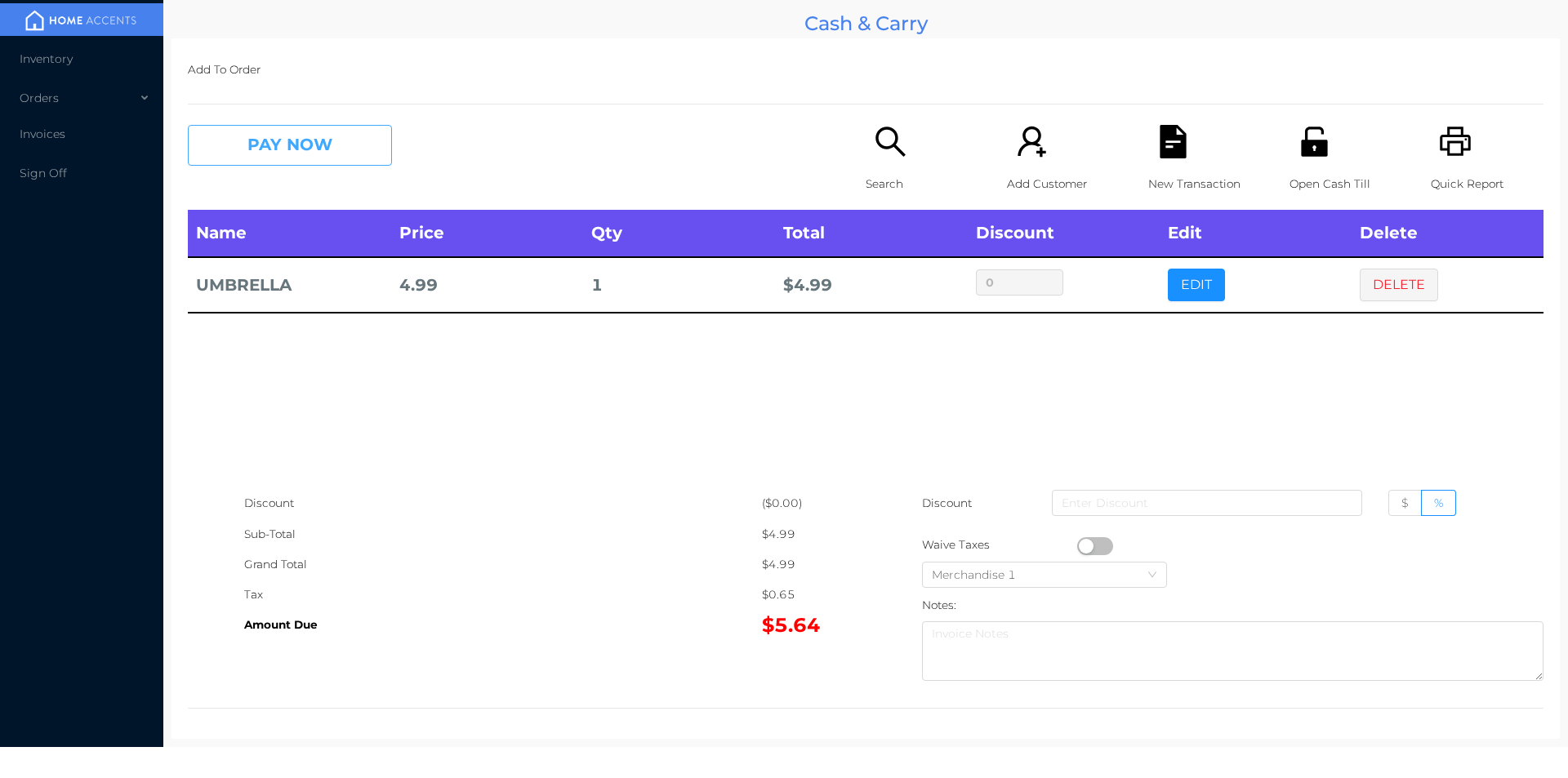
click at [305, 147] on button "PAY NOW" at bounding box center [290, 145] width 204 height 40
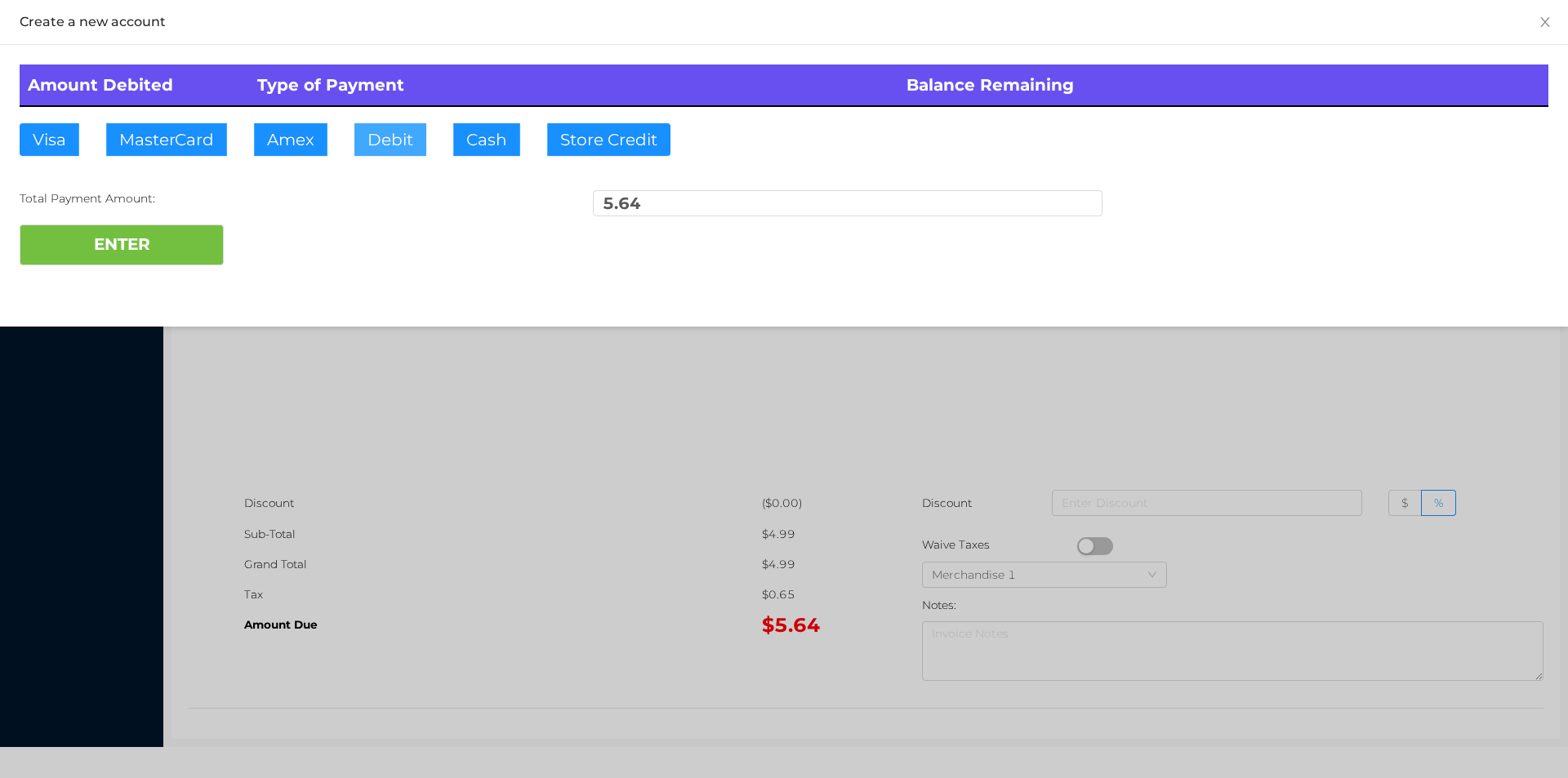
click at [388, 145] on button "Debit" at bounding box center [390, 139] width 72 height 32
click at [146, 236] on button "ENTER" at bounding box center [121, 245] width 204 height 40
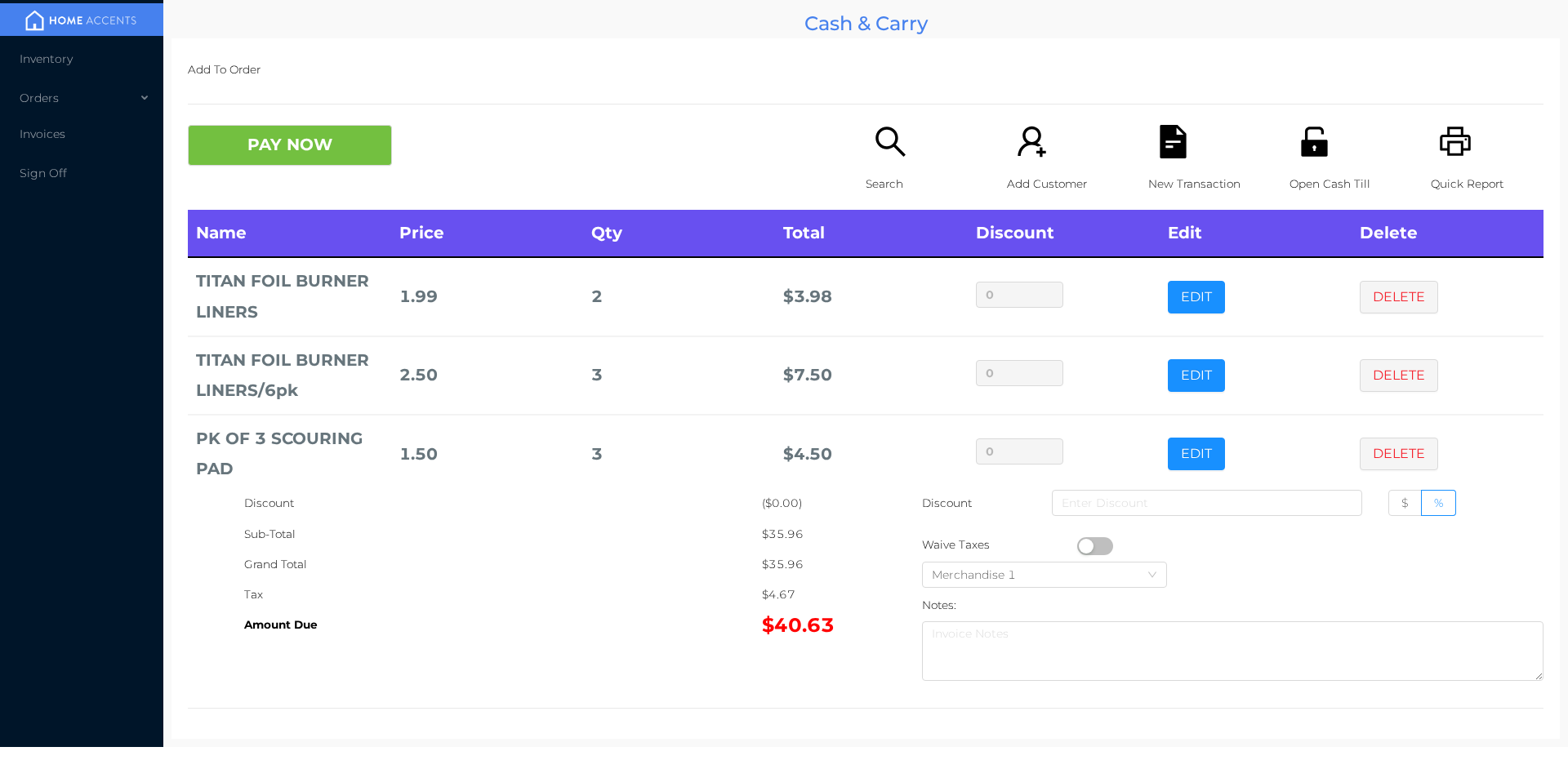
scroll to position [77, 0]
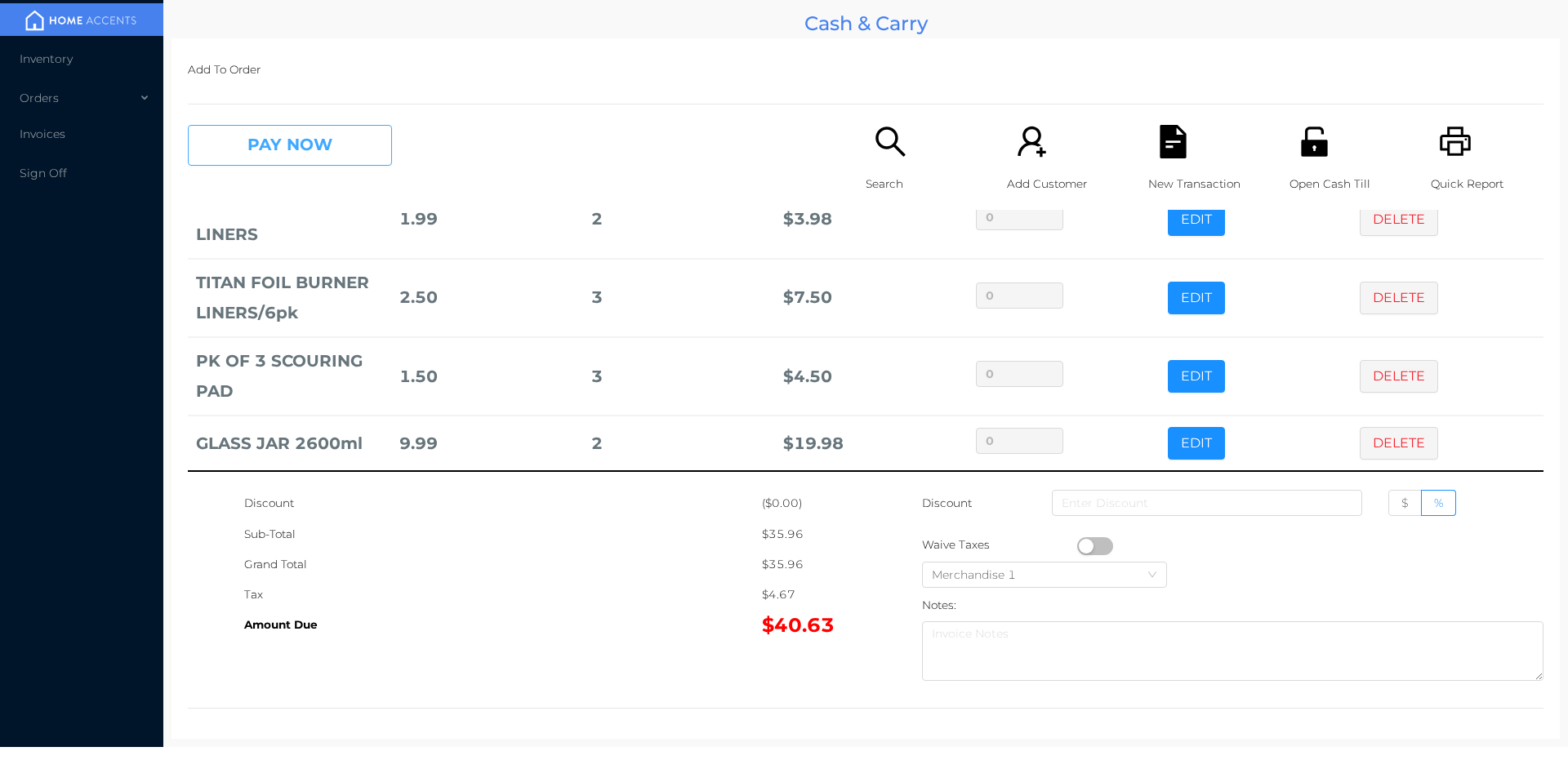
click at [267, 137] on button "PAY NOW" at bounding box center [290, 145] width 204 height 40
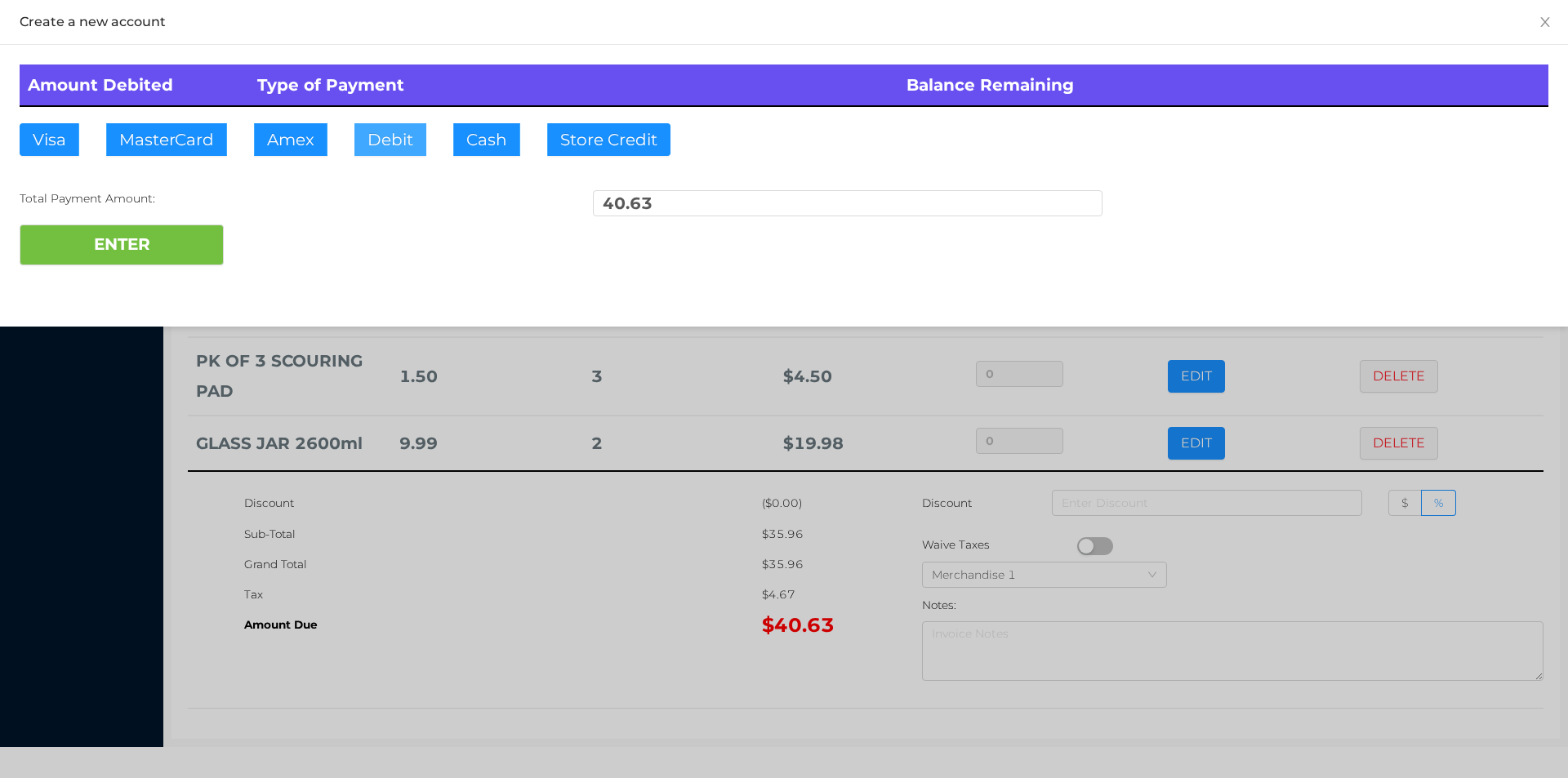
click at [391, 145] on button "Debit" at bounding box center [390, 139] width 72 height 32
type input "5"
click at [541, 612] on div at bounding box center [784, 389] width 1568 height 778
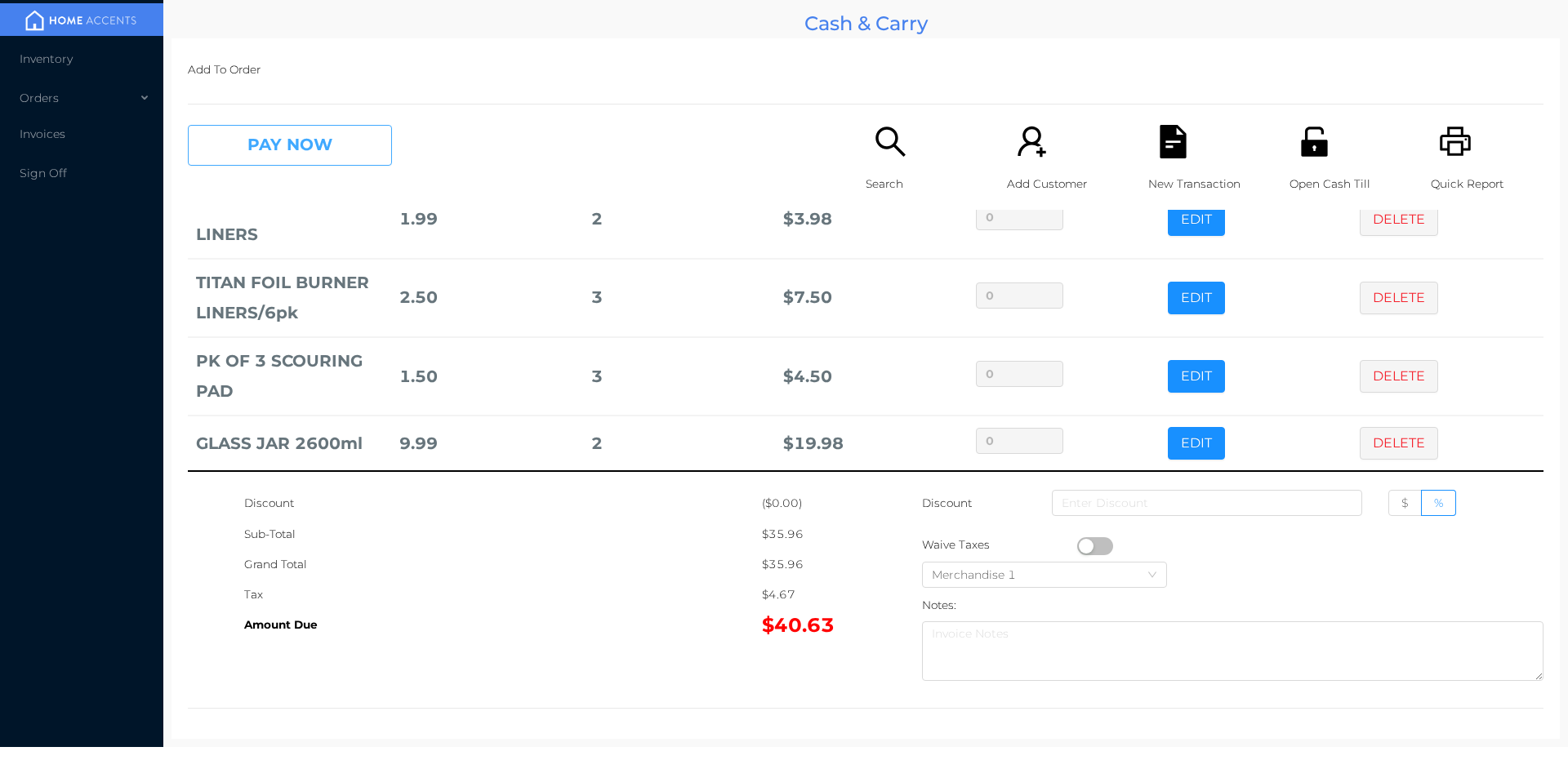
click at [291, 153] on button "PAY NOW" at bounding box center [290, 145] width 204 height 40
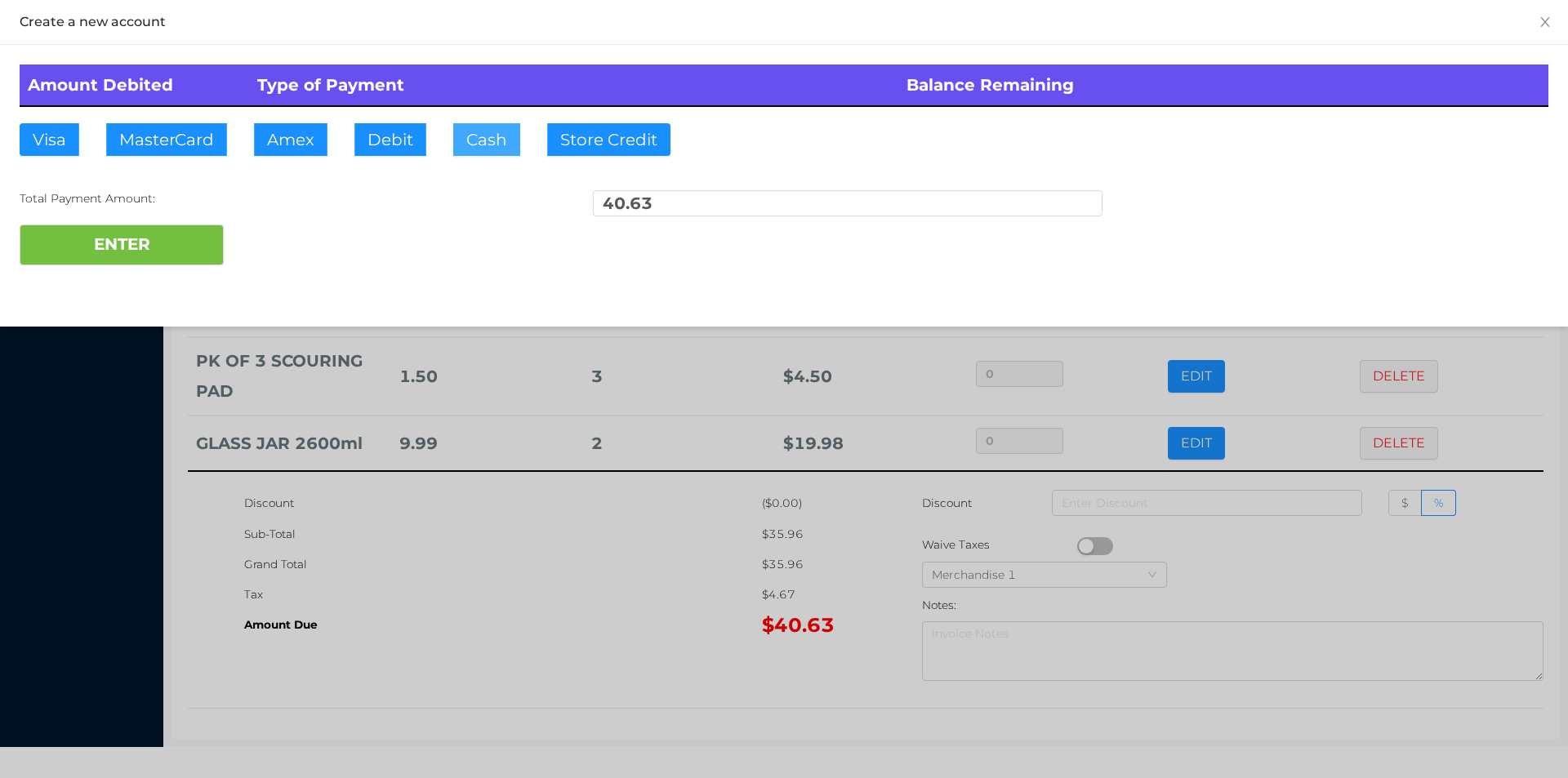
click at [482, 145] on button "Cash" at bounding box center [487, 139] width 67 height 32
click at [143, 246] on button "ENTER" at bounding box center [121, 245] width 204 height 40
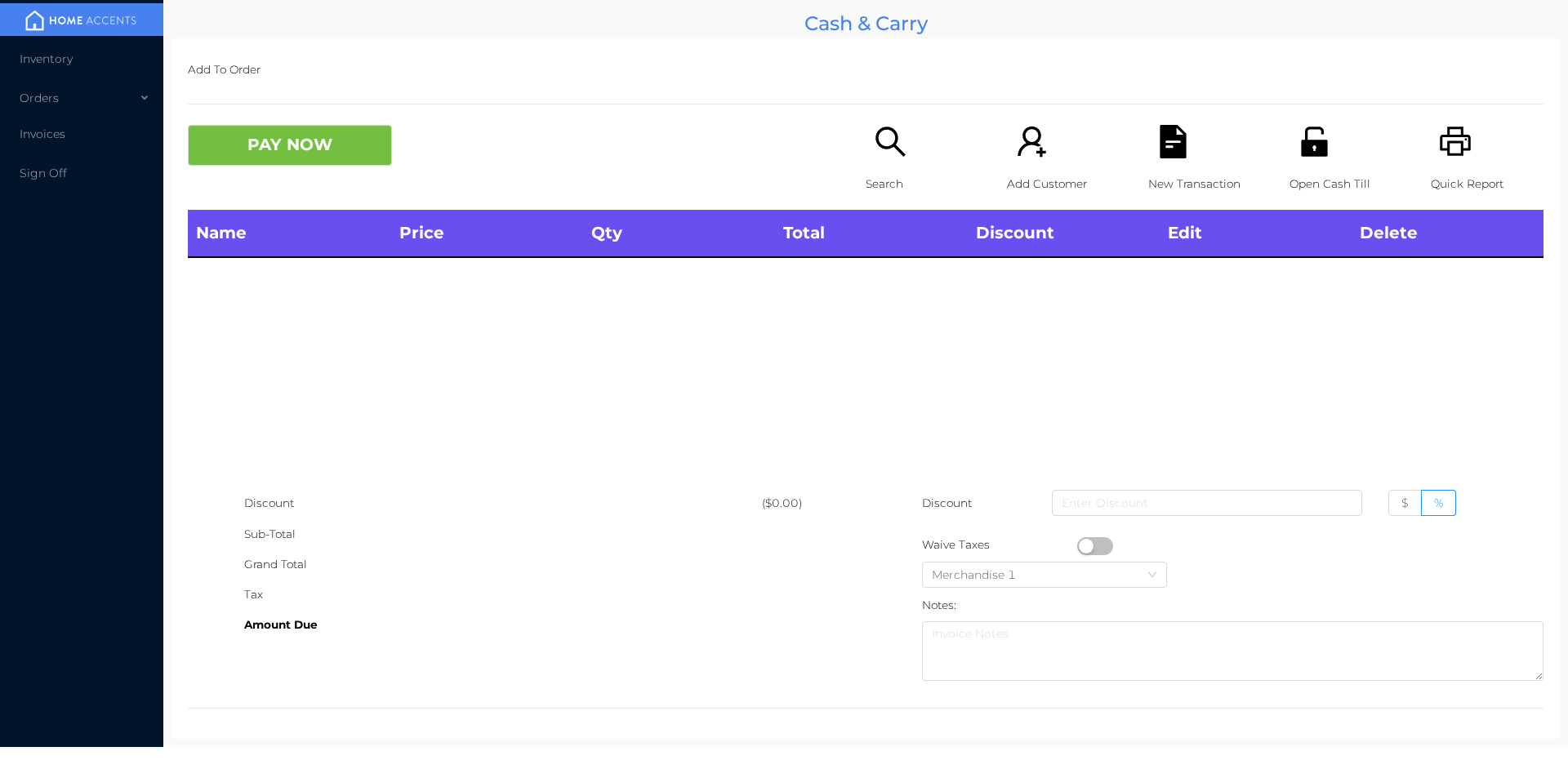
scroll to position [0, 0]
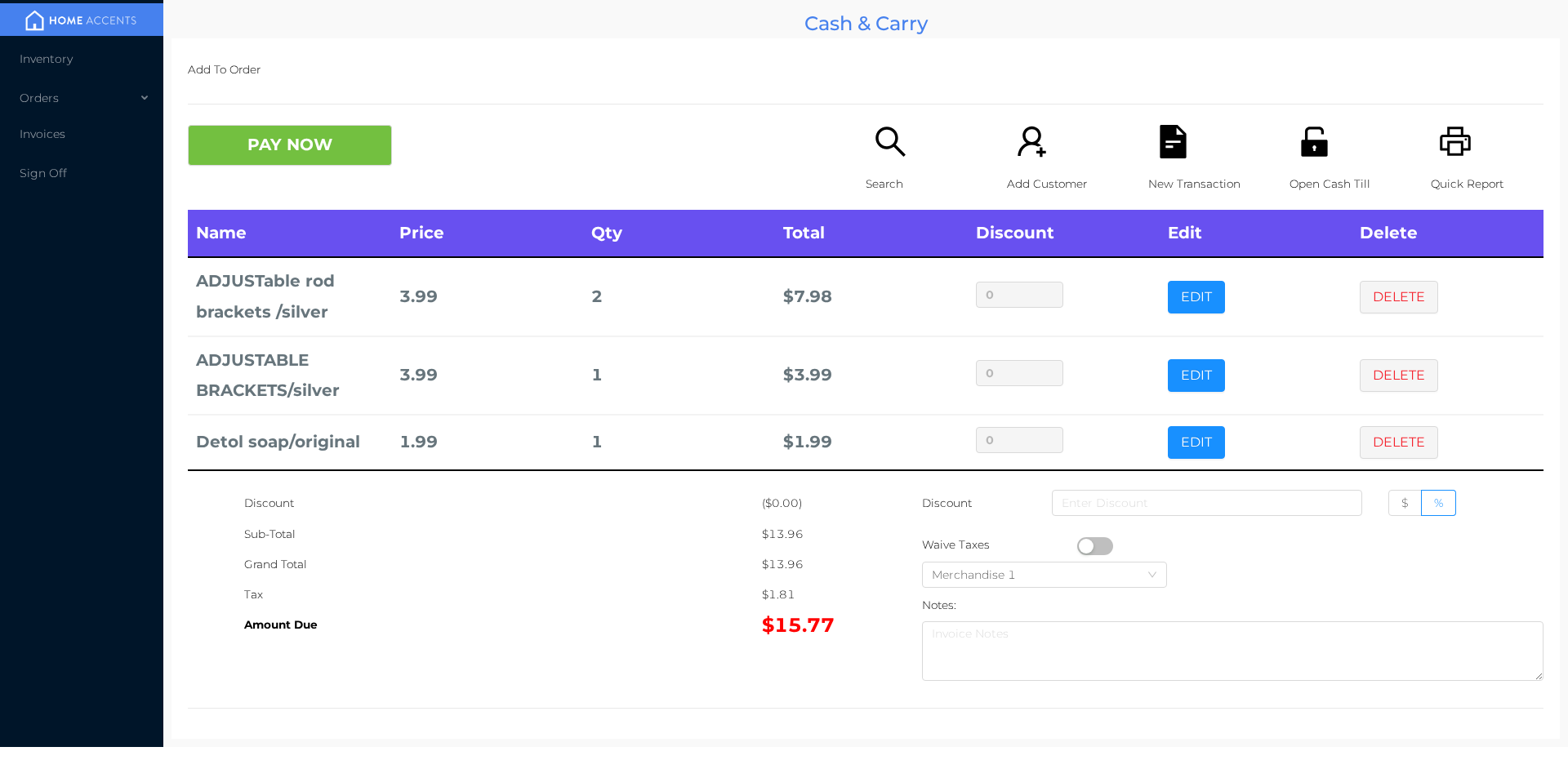
click at [904, 155] on div "Search" at bounding box center [921, 167] width 112 height 85
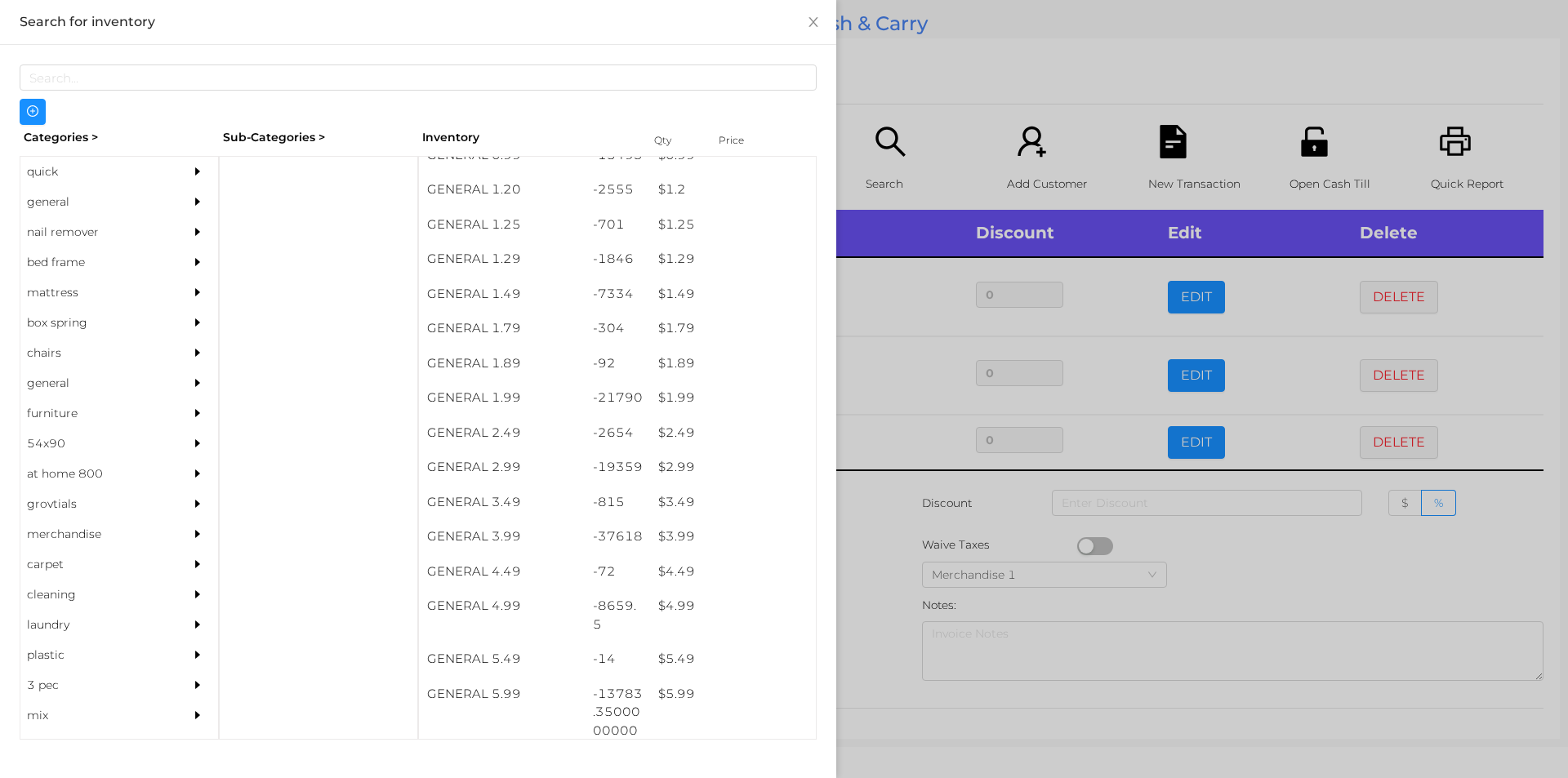
scroll to position [234, 0]
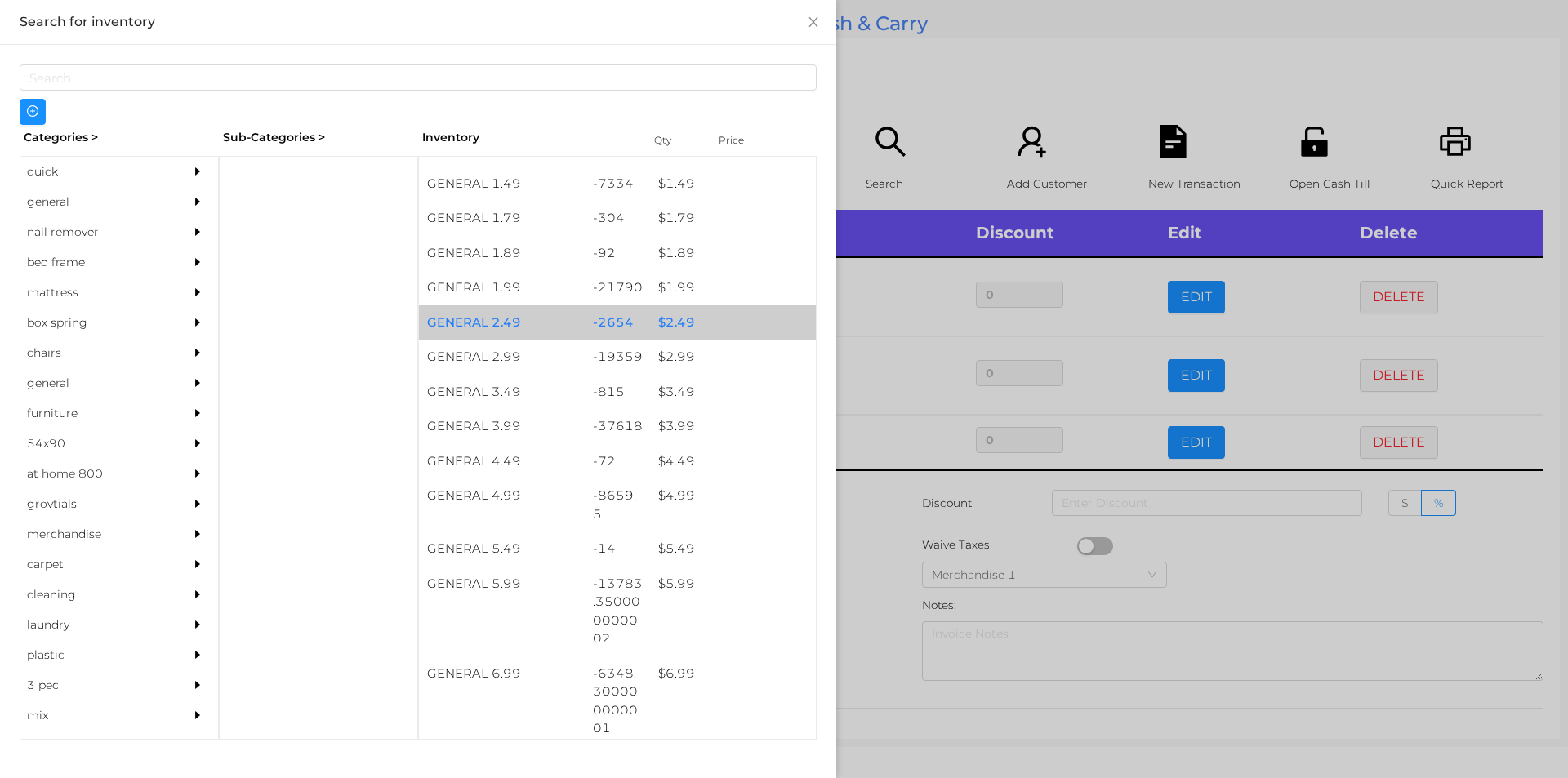
click at [654, 319] on div "$ 2.49" at bounding box center [733, 322] width 166 height 35
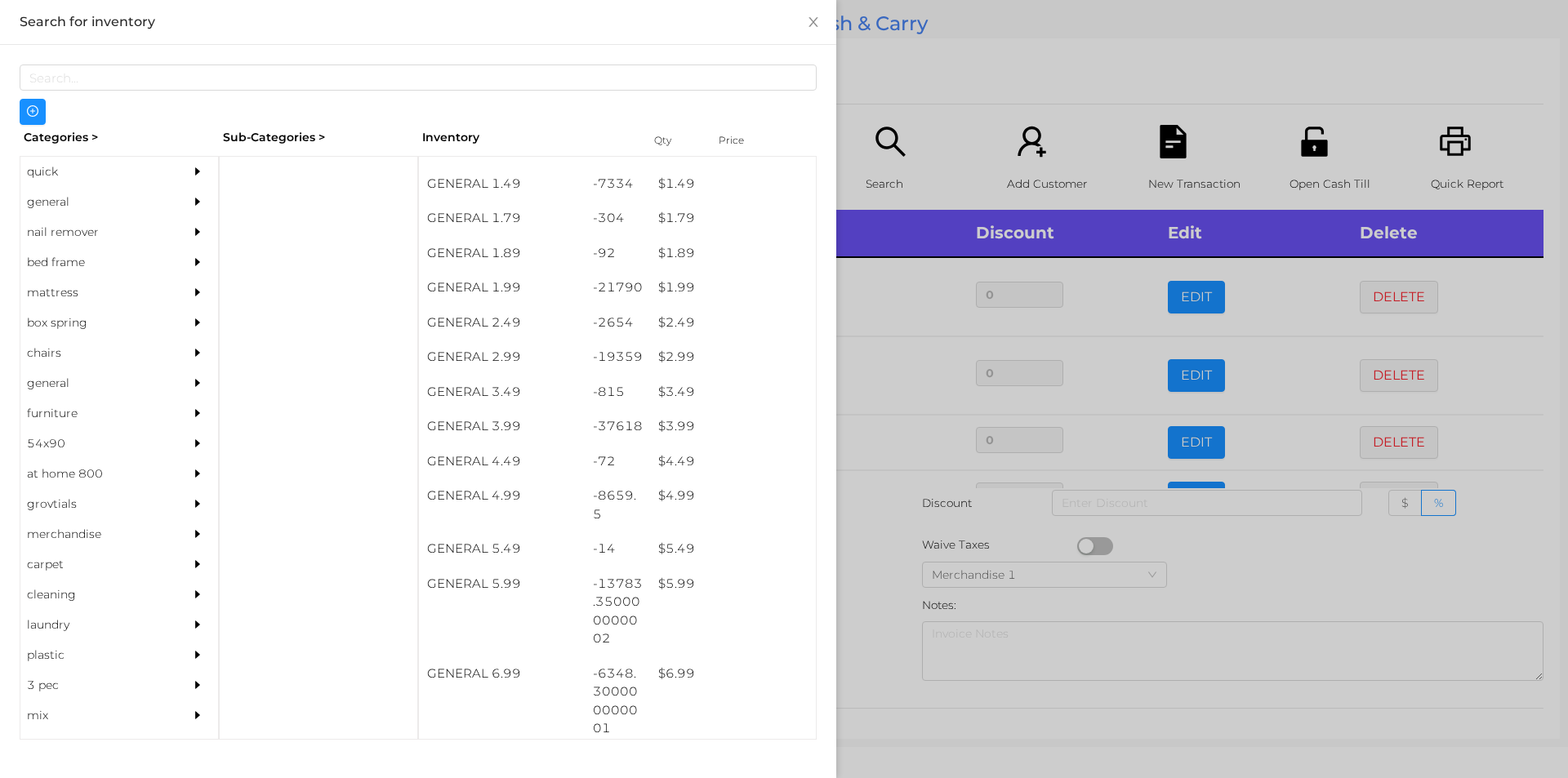
click at [927, 88] on div at bounding box center [784, 389] width 1568 height 778
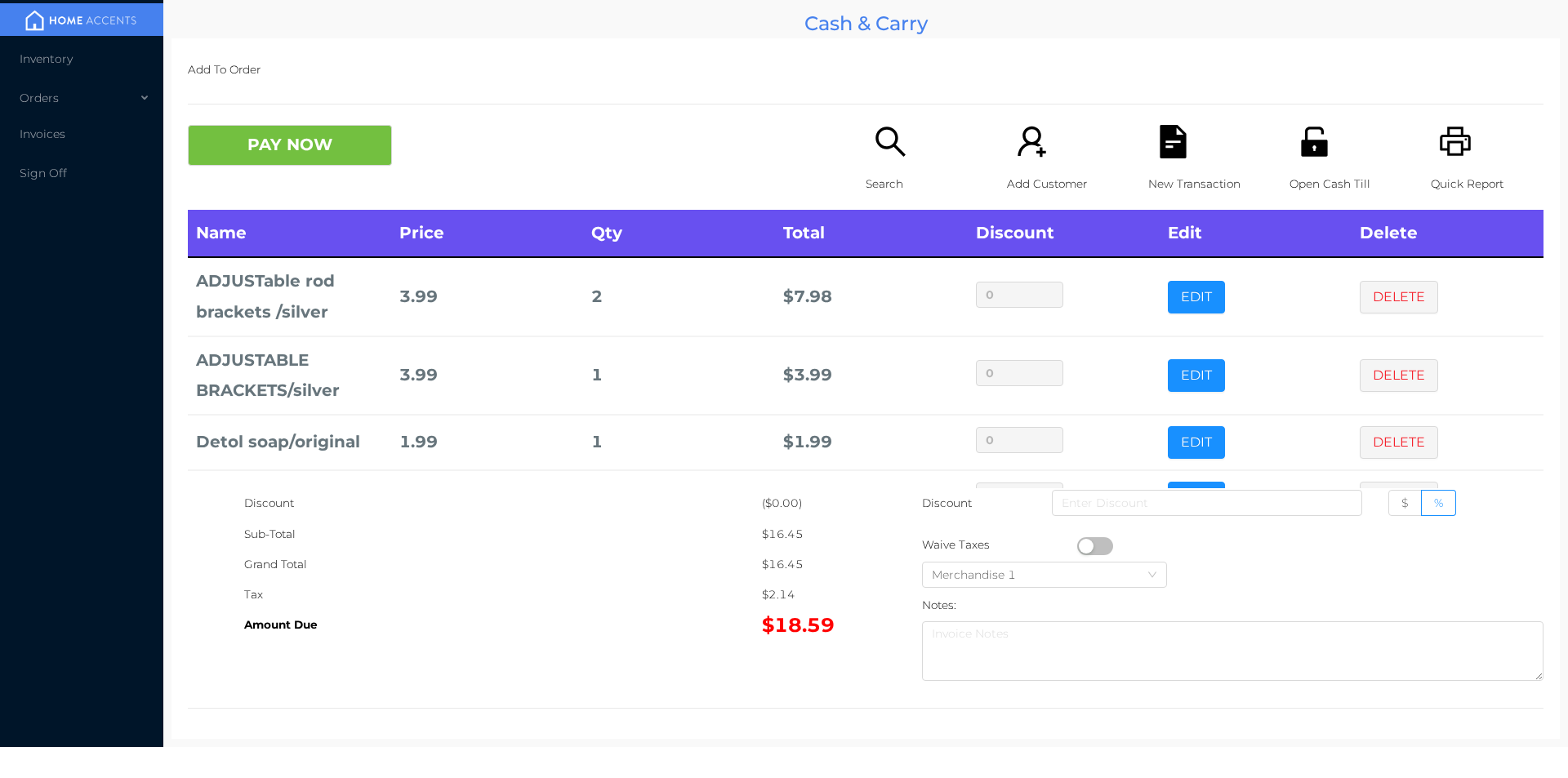
scroll to position [55, 0]
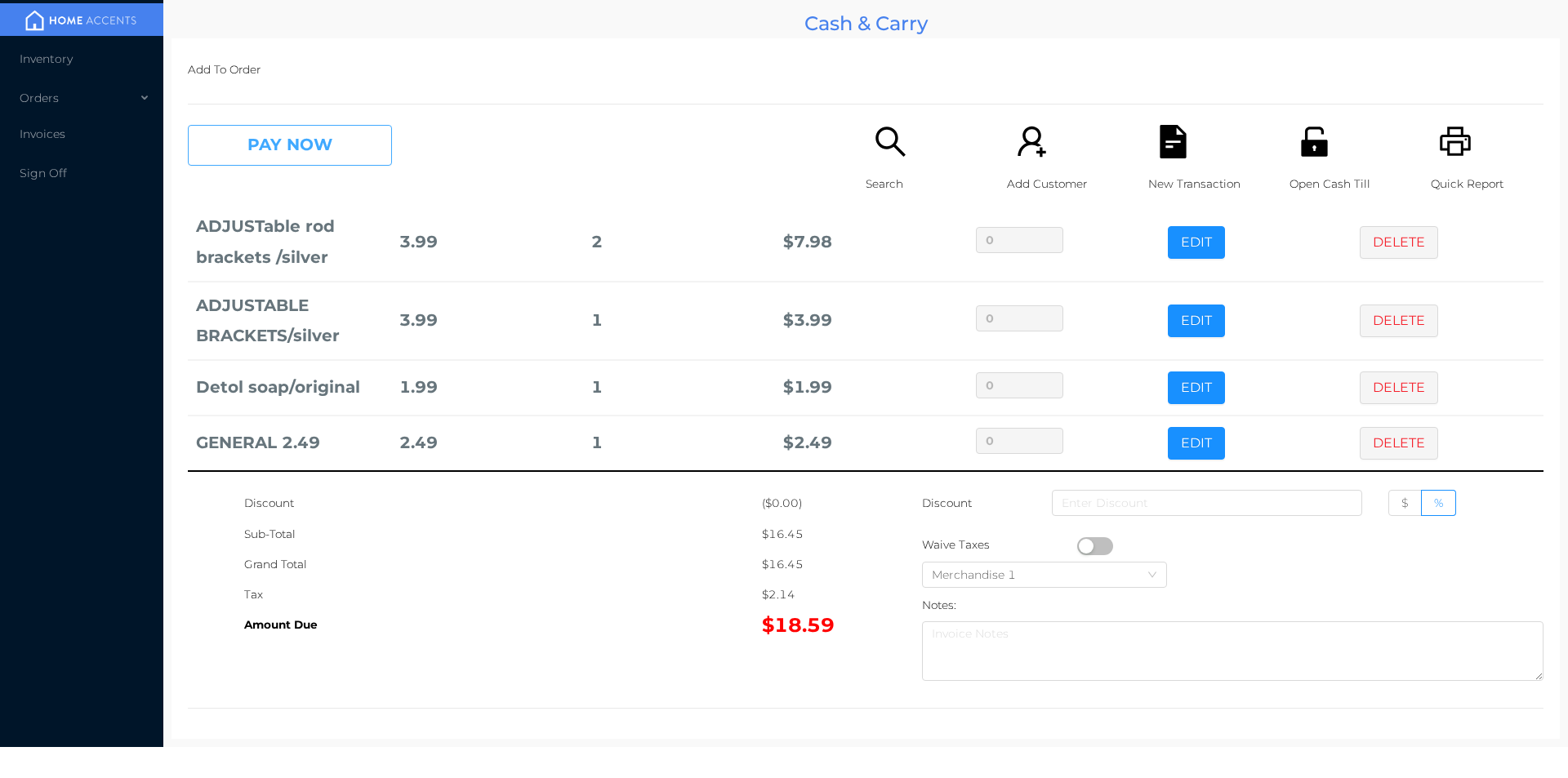
click at [270, 137] on button "PAY NOW" at bounding box center [290, 145] width 204 height 40
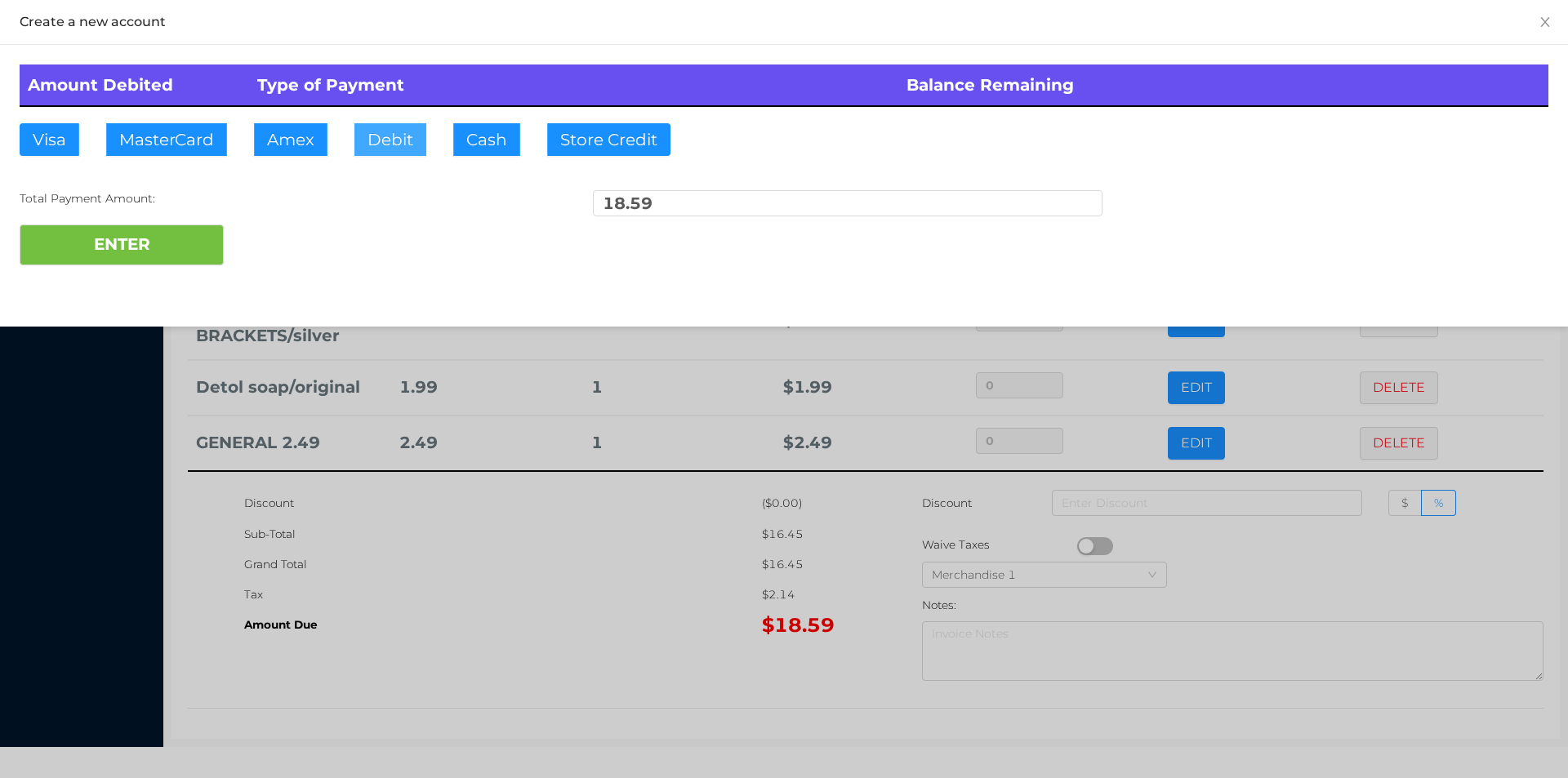
click at [373, 135] on button "Debit" at bounding box center [390, 139] width 72 height 32
type input "20"
click at [79, 229] on button "ENTER" at bounding box center [121, 245] width 204 height 40
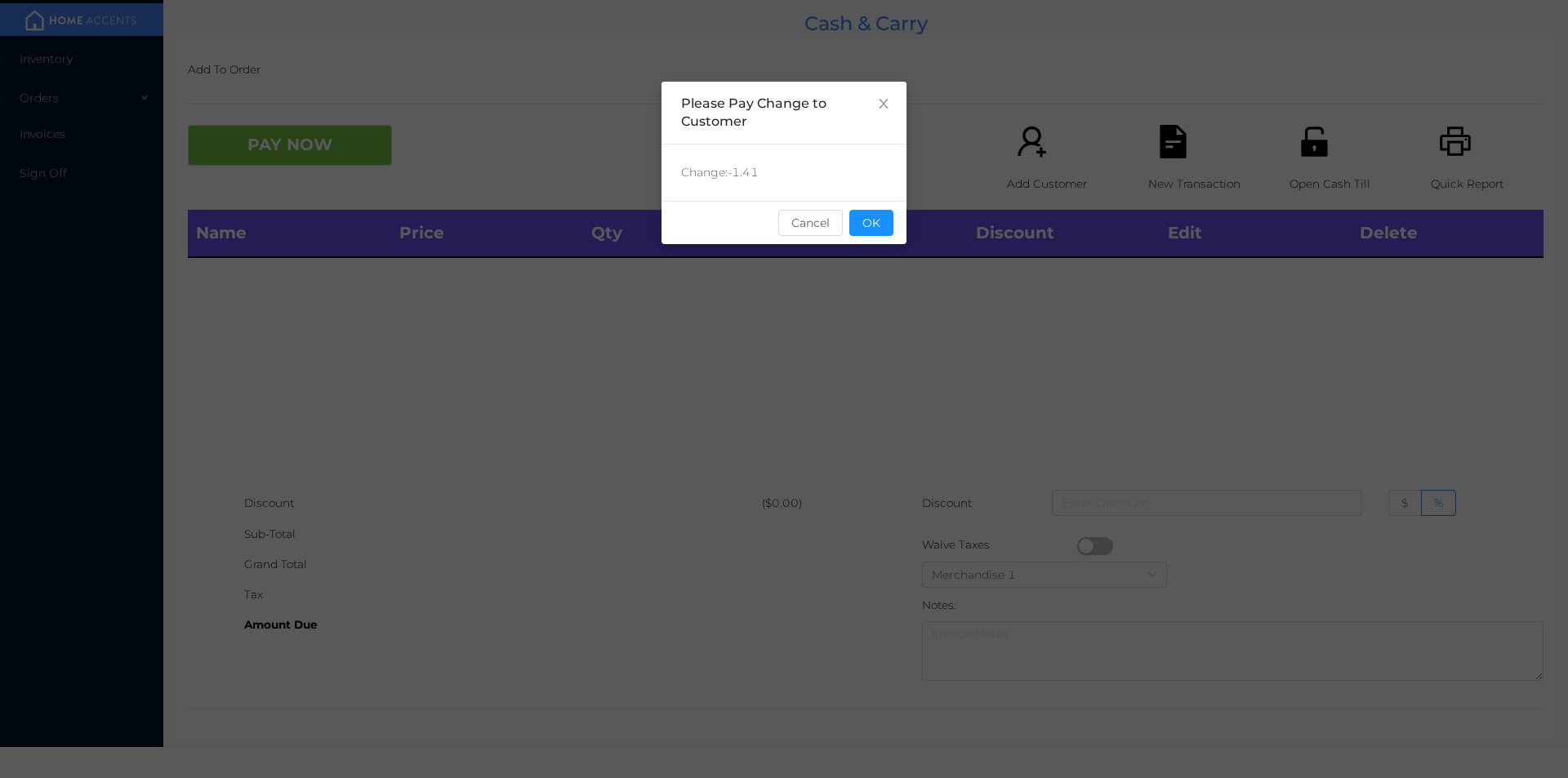
scroll to position [0, 0]
click at [862, 193] on div "Change: -1.41" at bounding box center [784, 173] width 245 height 57
click at [865, 235] on button "OK" at bounding box center [871, 222] width 44 height 26
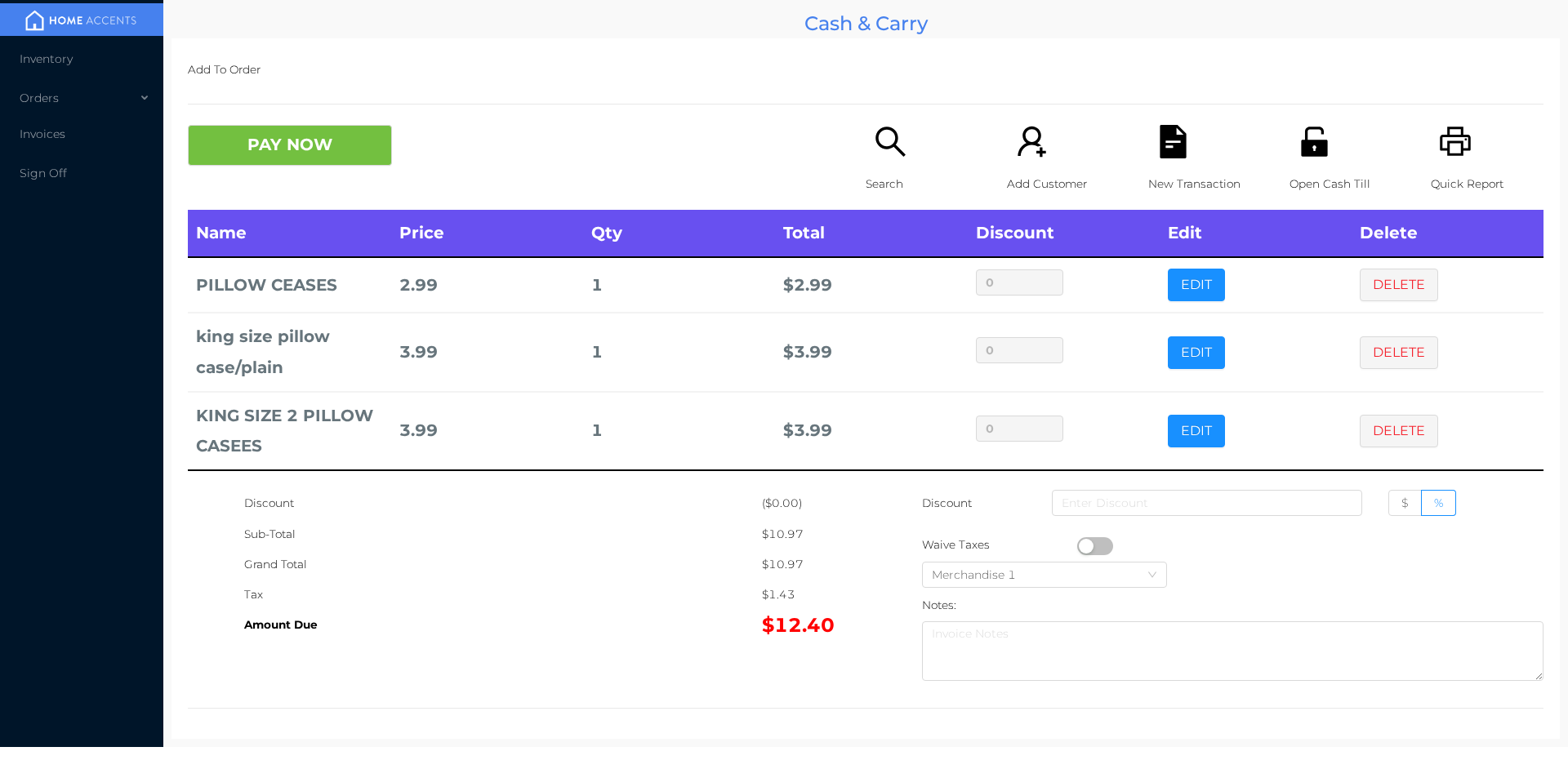
click at [309, 210] on th "Name" at bounding box center [290, 233] width 203 height 48
click at [270, 157] on button "PAY NOW" at bounding box center [290, 145] width 204 height 40
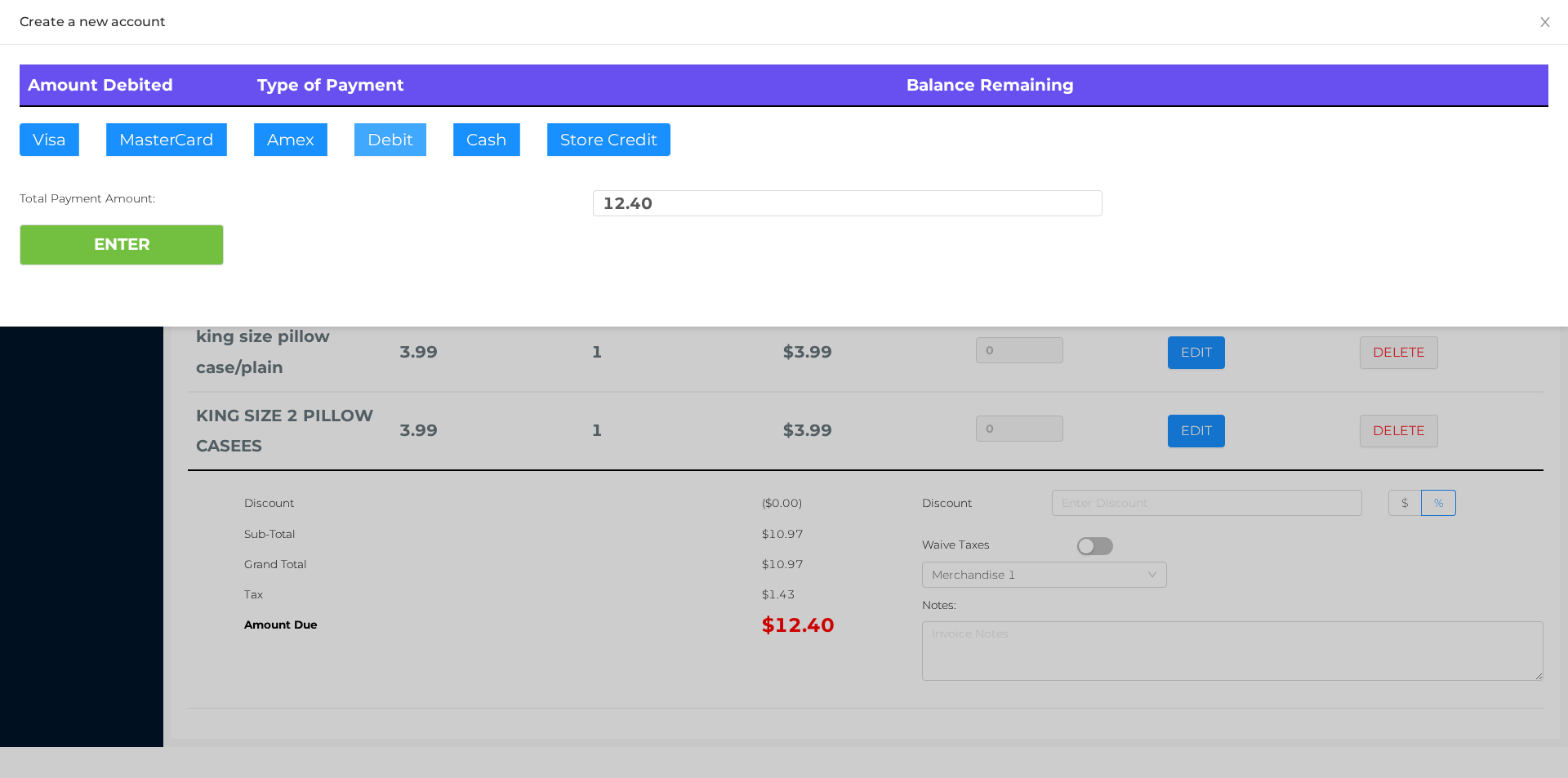
click at [384, 128] on button "Debit" at bounding box center [390, 139] width 72 height 32
type input "50"
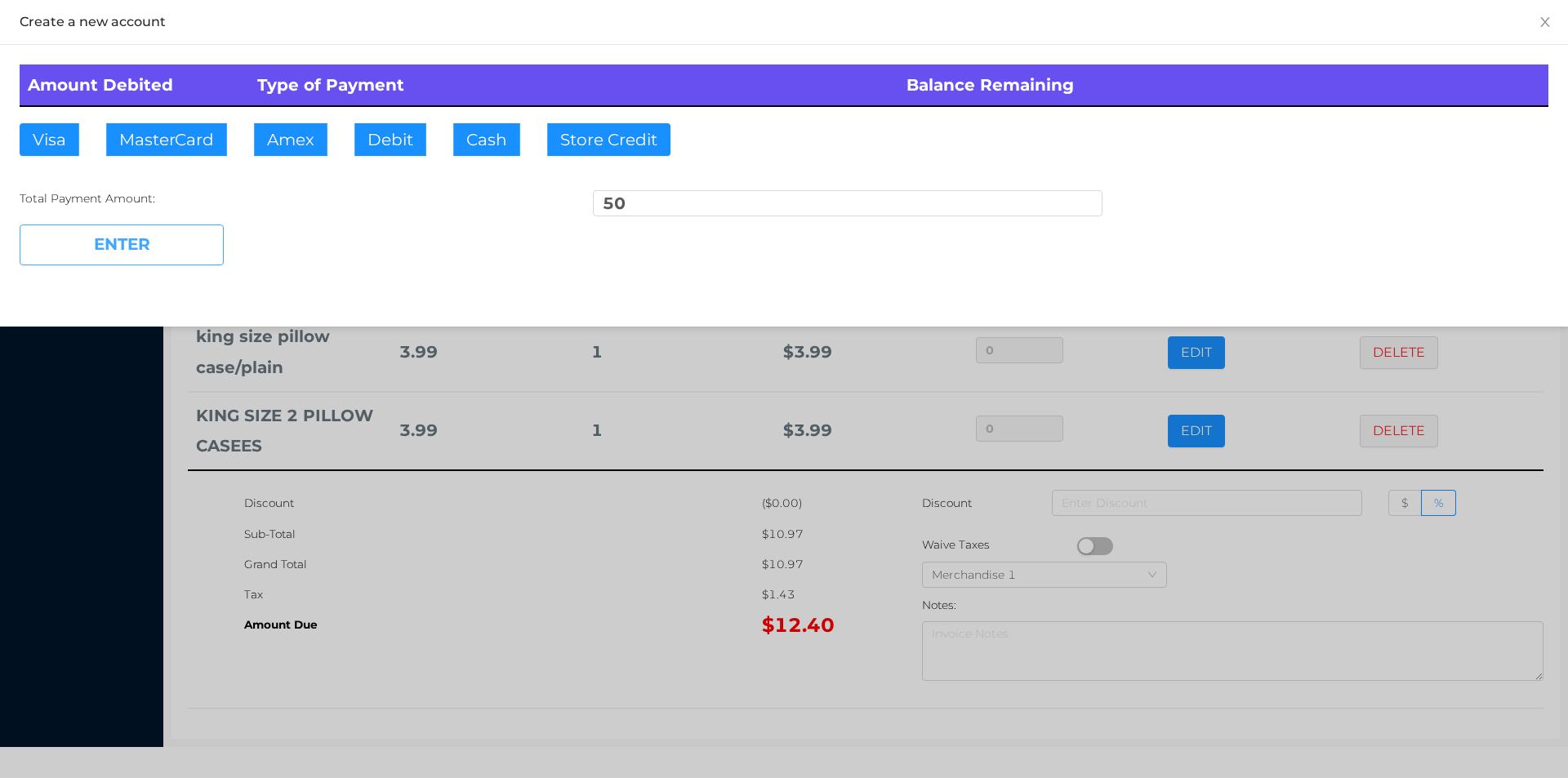
click at [112, 226] on button "ENTER" at bounding box center [121, 245] width 204 height 40
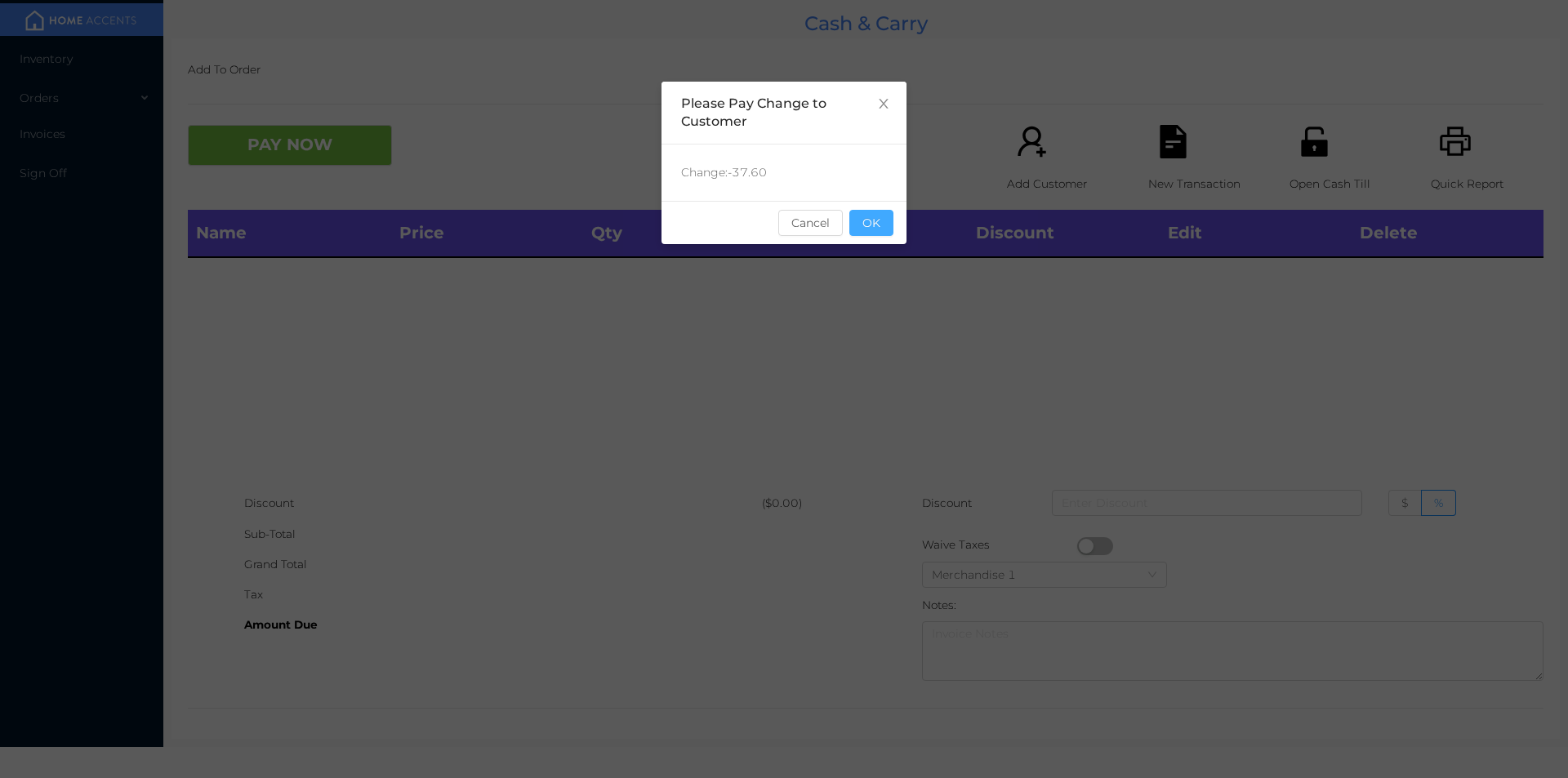
click at [888, 231] on button "OK" at bounding box center [871, 222] width 44 height 26
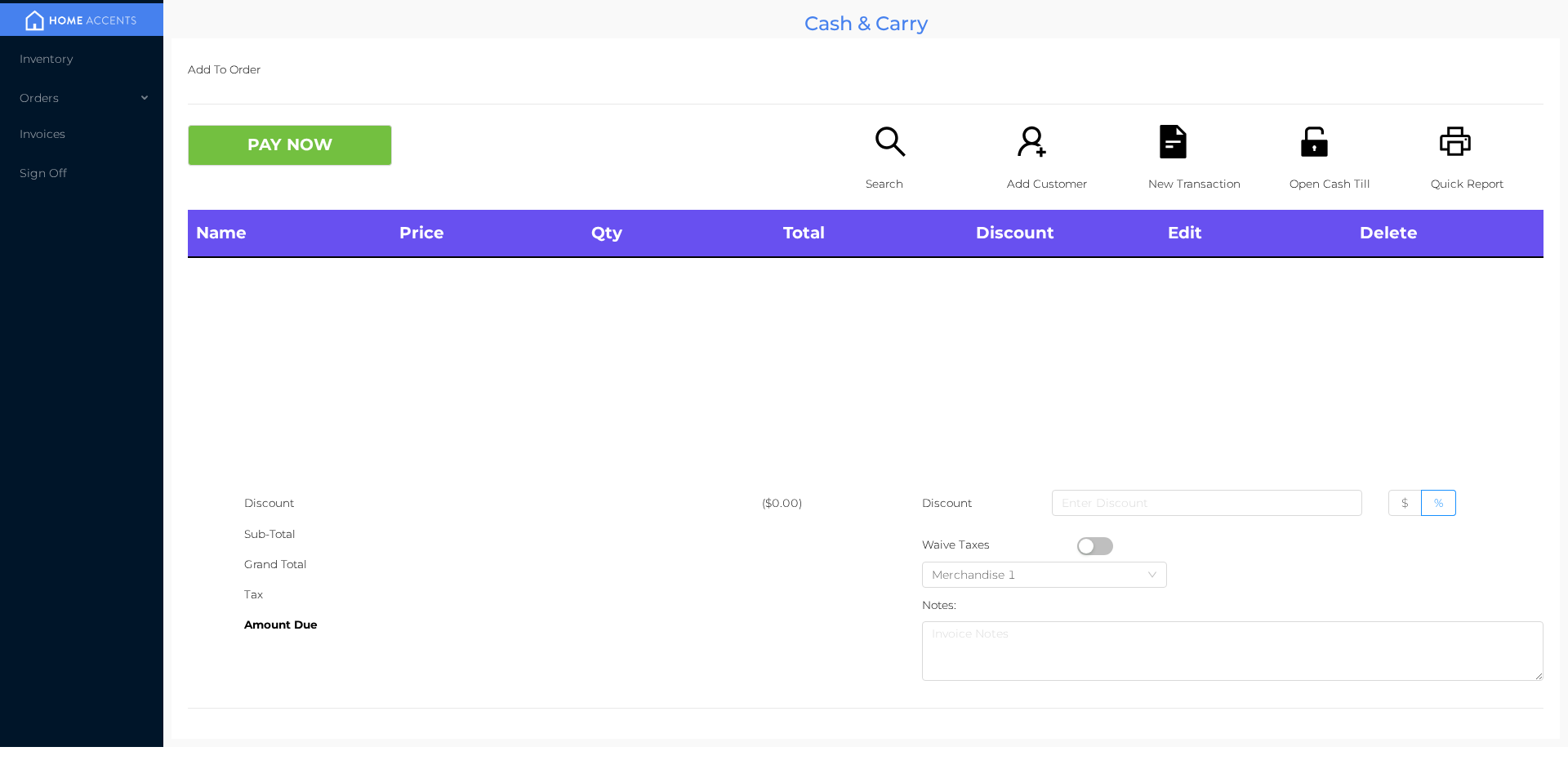
click at [1317, 169] on p "Open Cash Till" at bounding box center [1345, 184] width 112 height 31
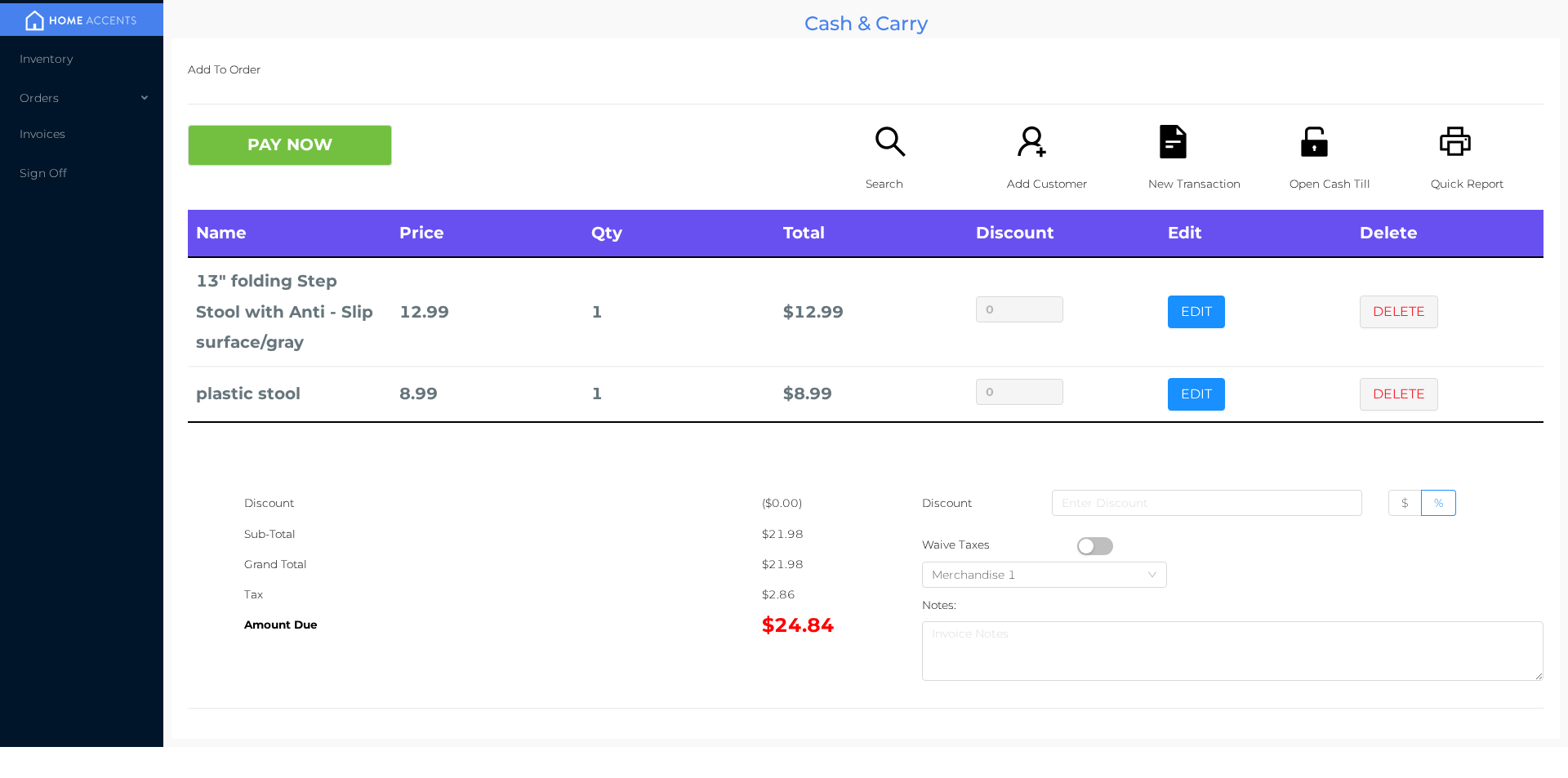
click at [1160, 147] on icon "icon: file-text" at bounding box center [1172, 141] width 26 height 33
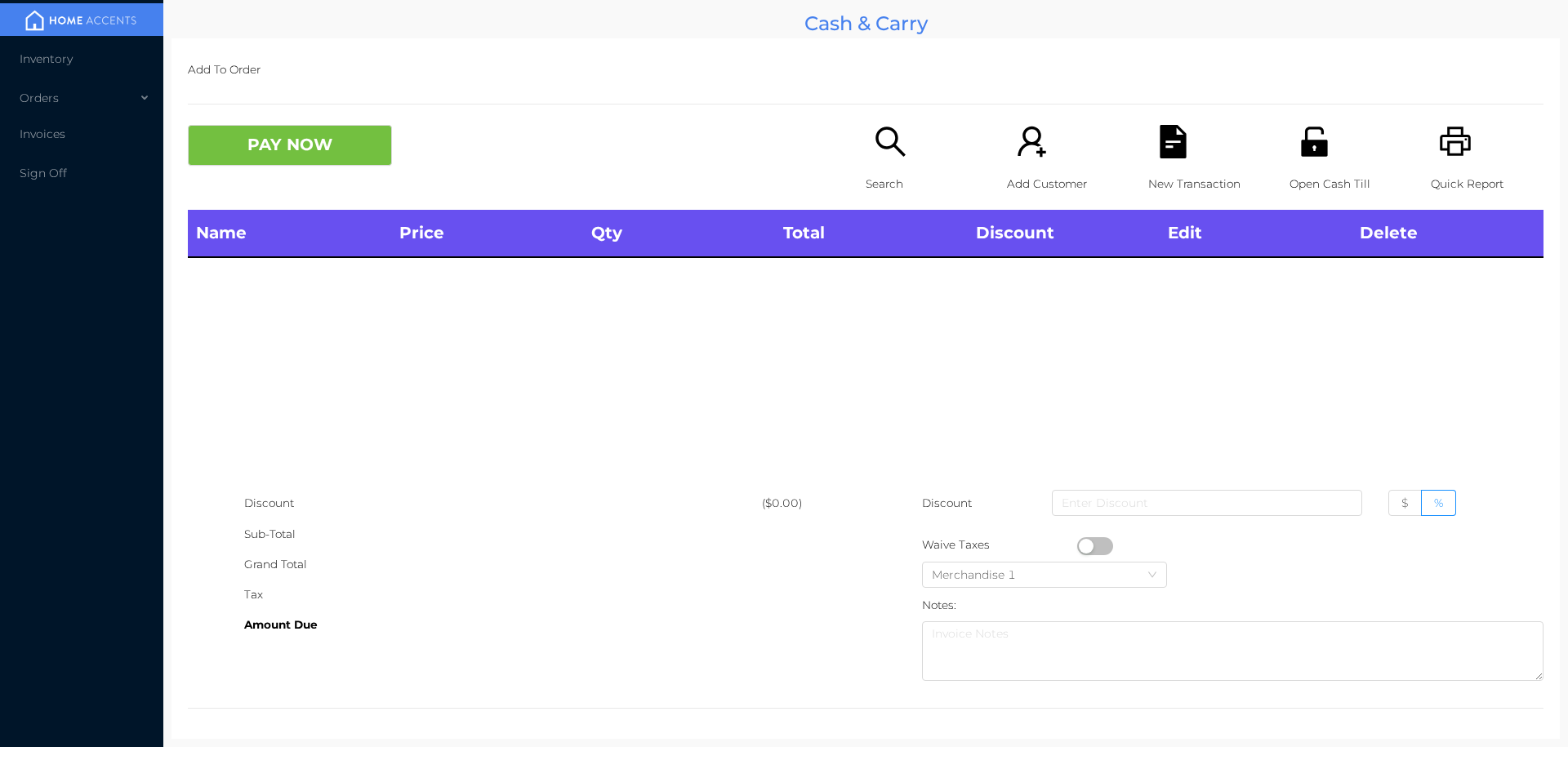
click at [1450, 174] on p "Quick Report" at bounding box center [1486, 184] width 112 height 31
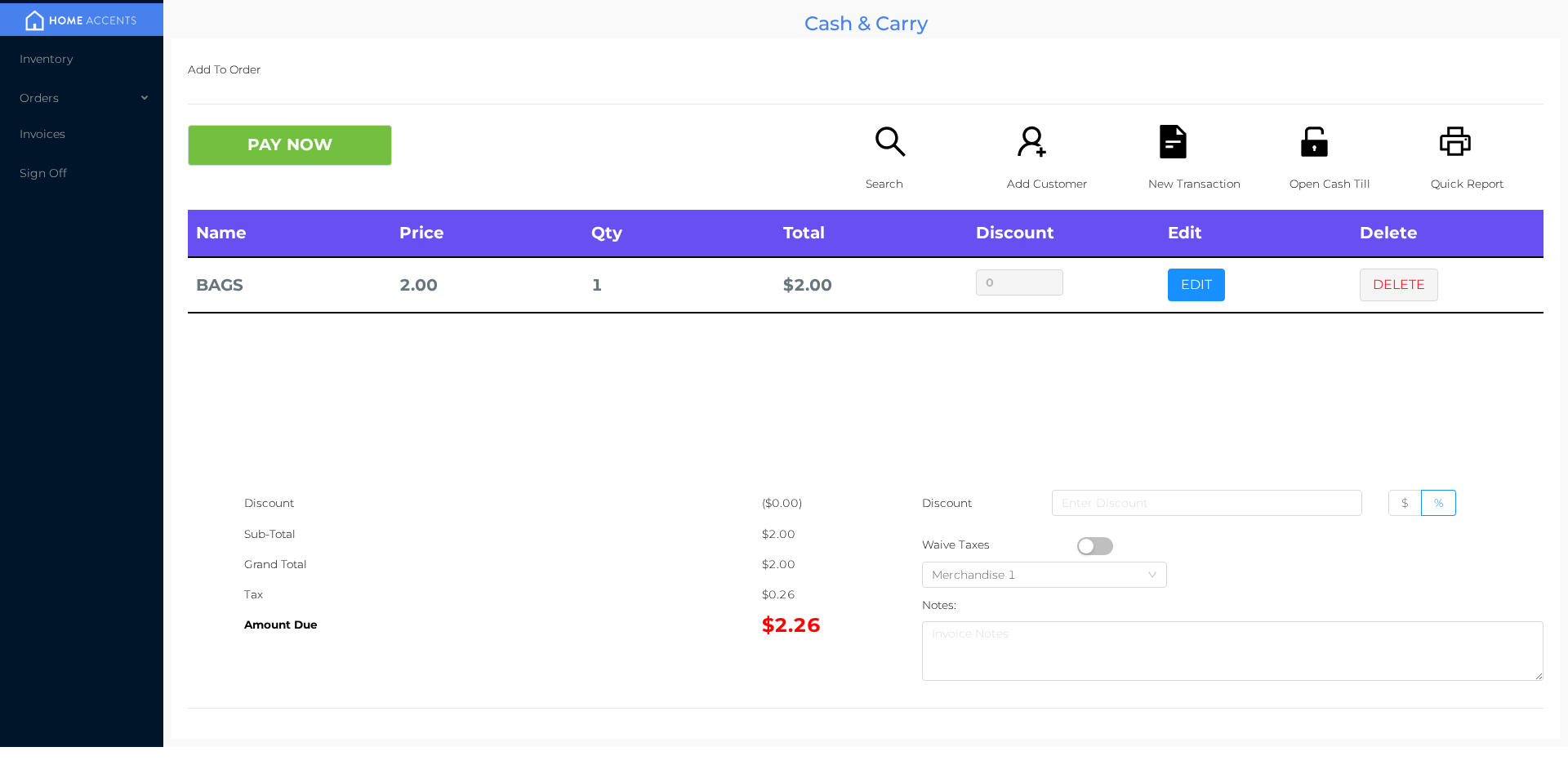
click at [887, 136] on icon "icon: search" at bounding box center [890, 141] width 33 height 33
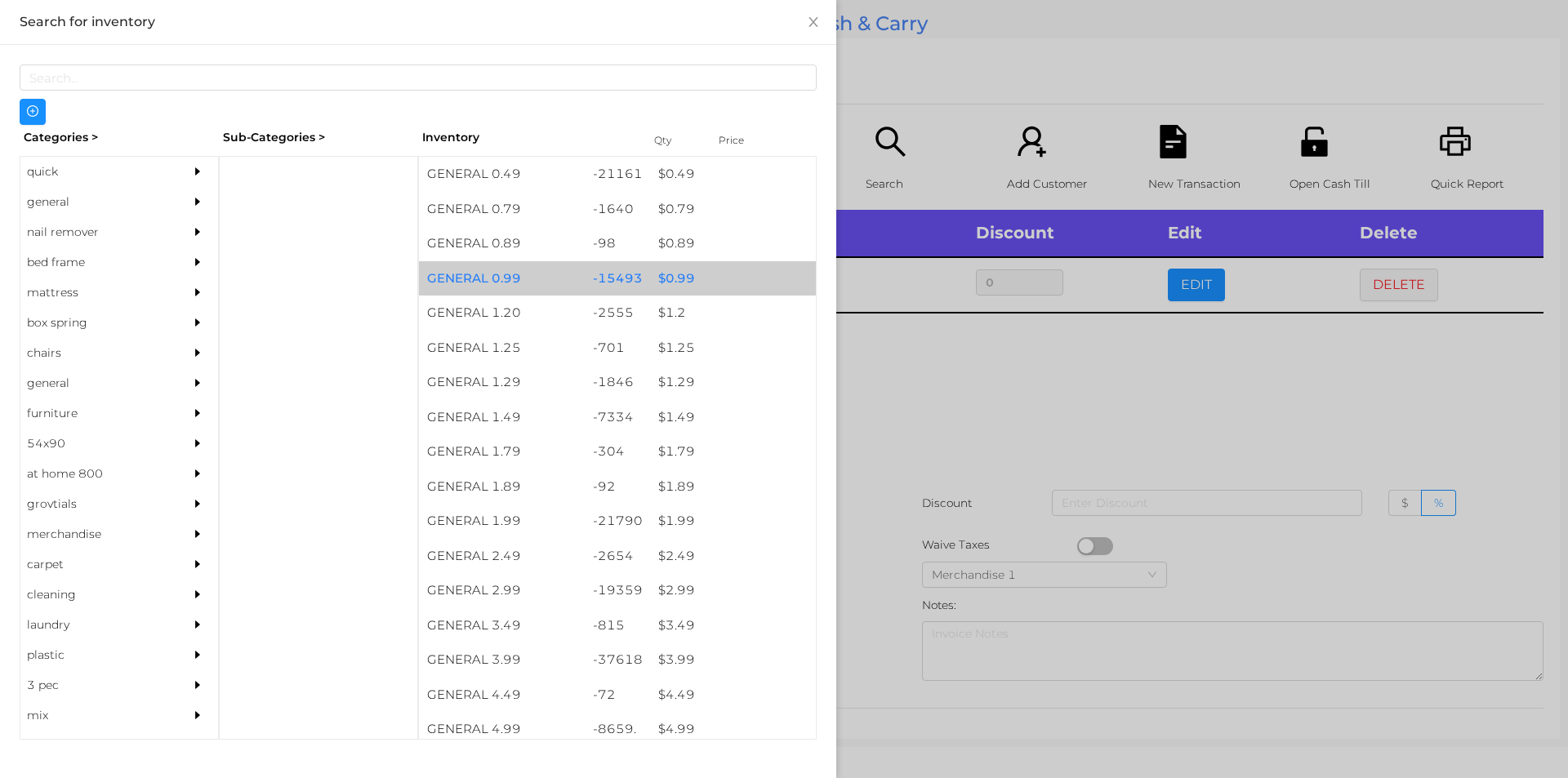
click at [707, 273] on div "$ 0.99" at bounding box center [733, 278] width 166 height 35
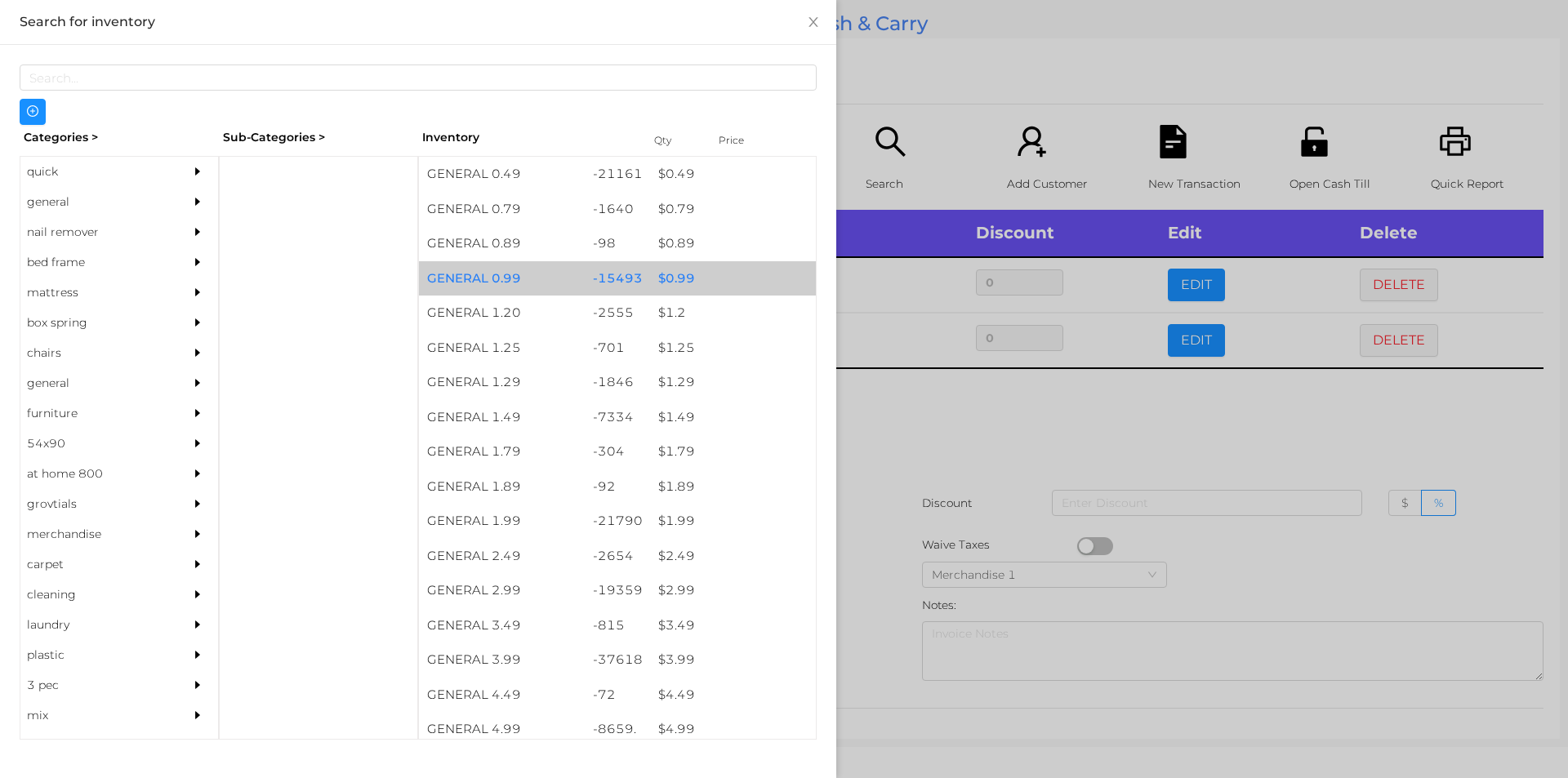
click at [695, 271] on div "$ 0.99" at bounding box center [733, 278] width 166 height 35
click at [703, 281] on div "$ 0.99" at bounding box center [733, 278] width 166 height 35
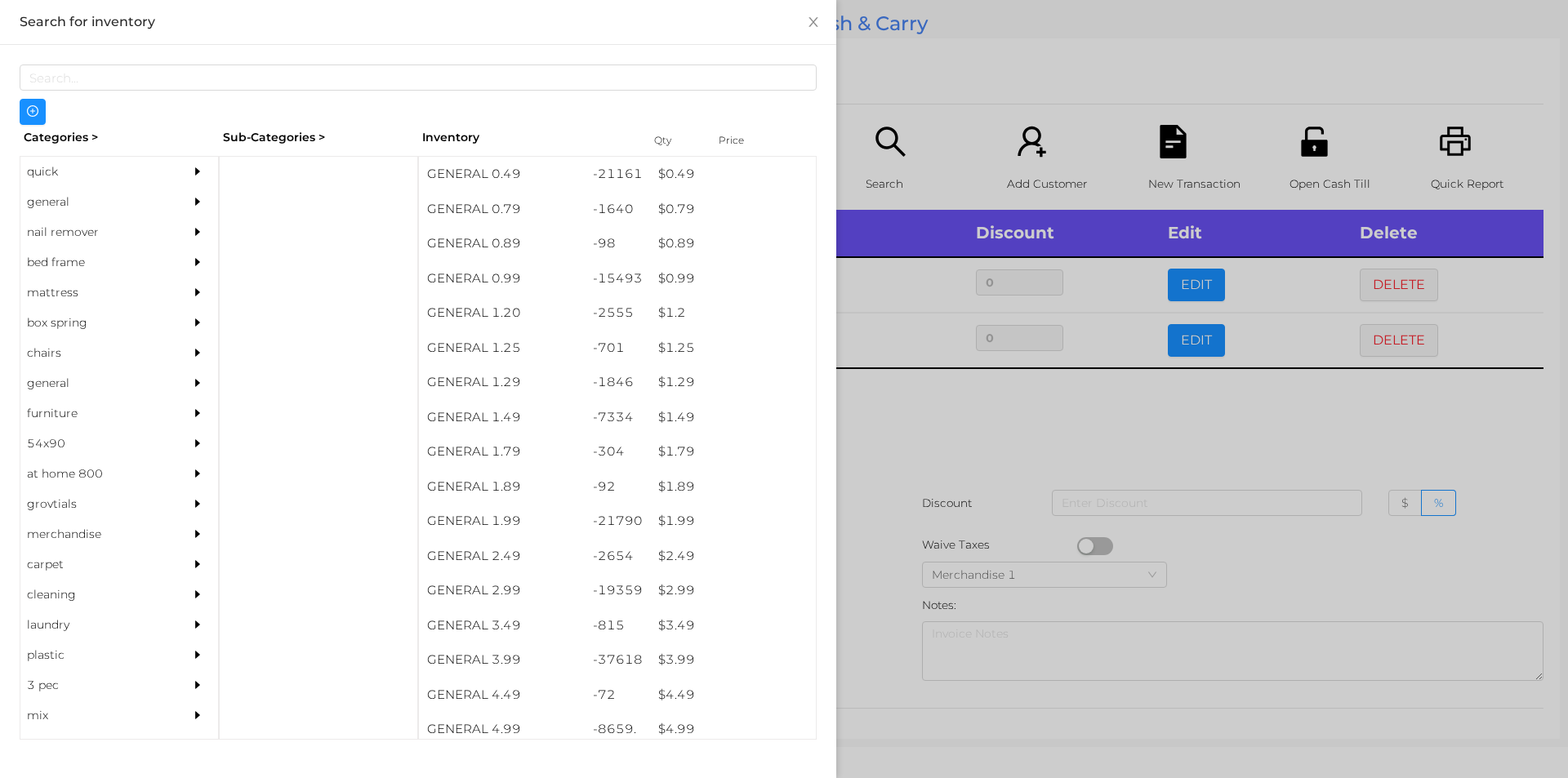
click at [962, 473] on div at bounding box center [784, 389] width 1568 height 778
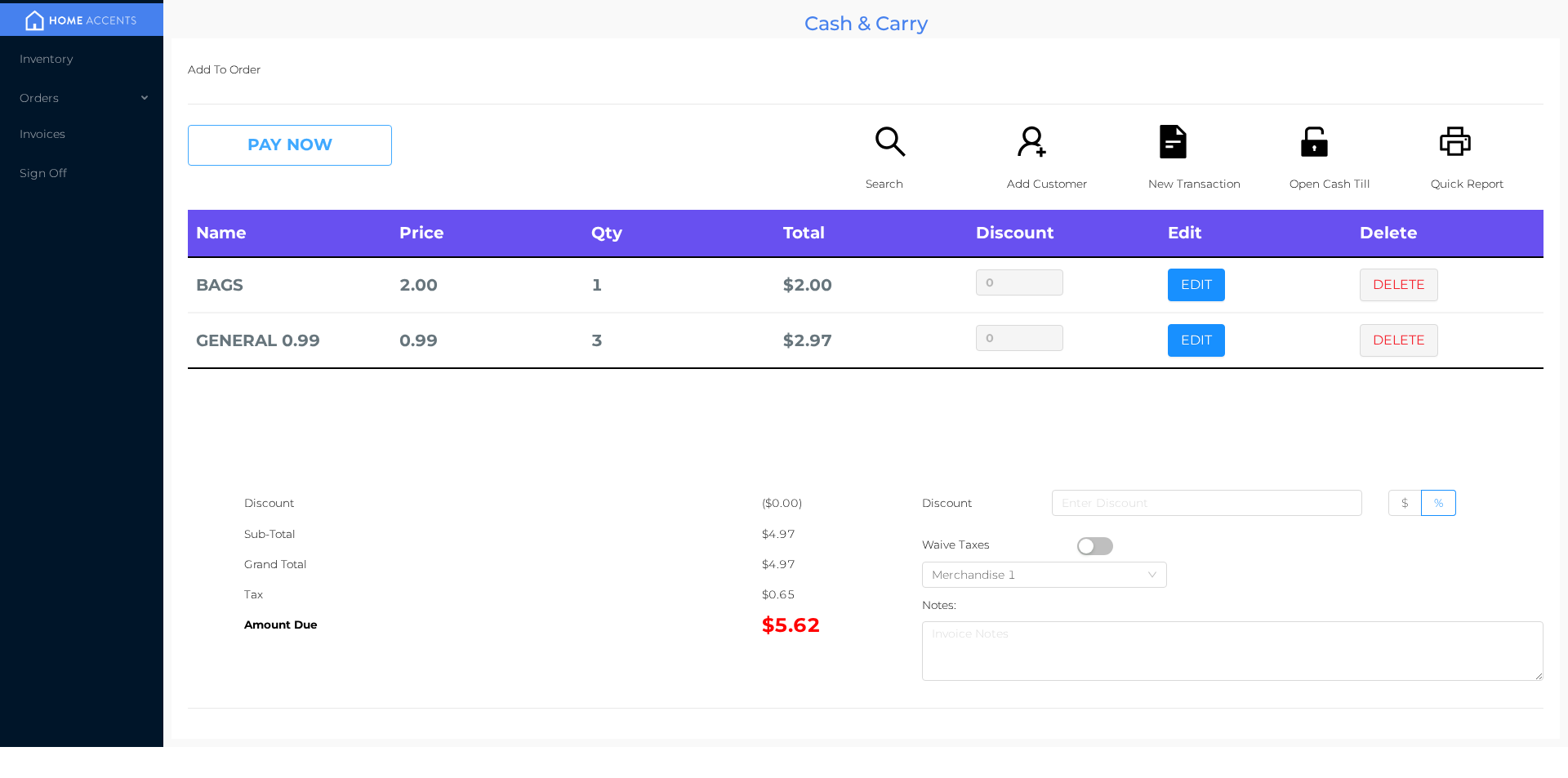
click at [294, 158] on button "PAY NOW" at bounding box center [290, 145] width 204 height 40
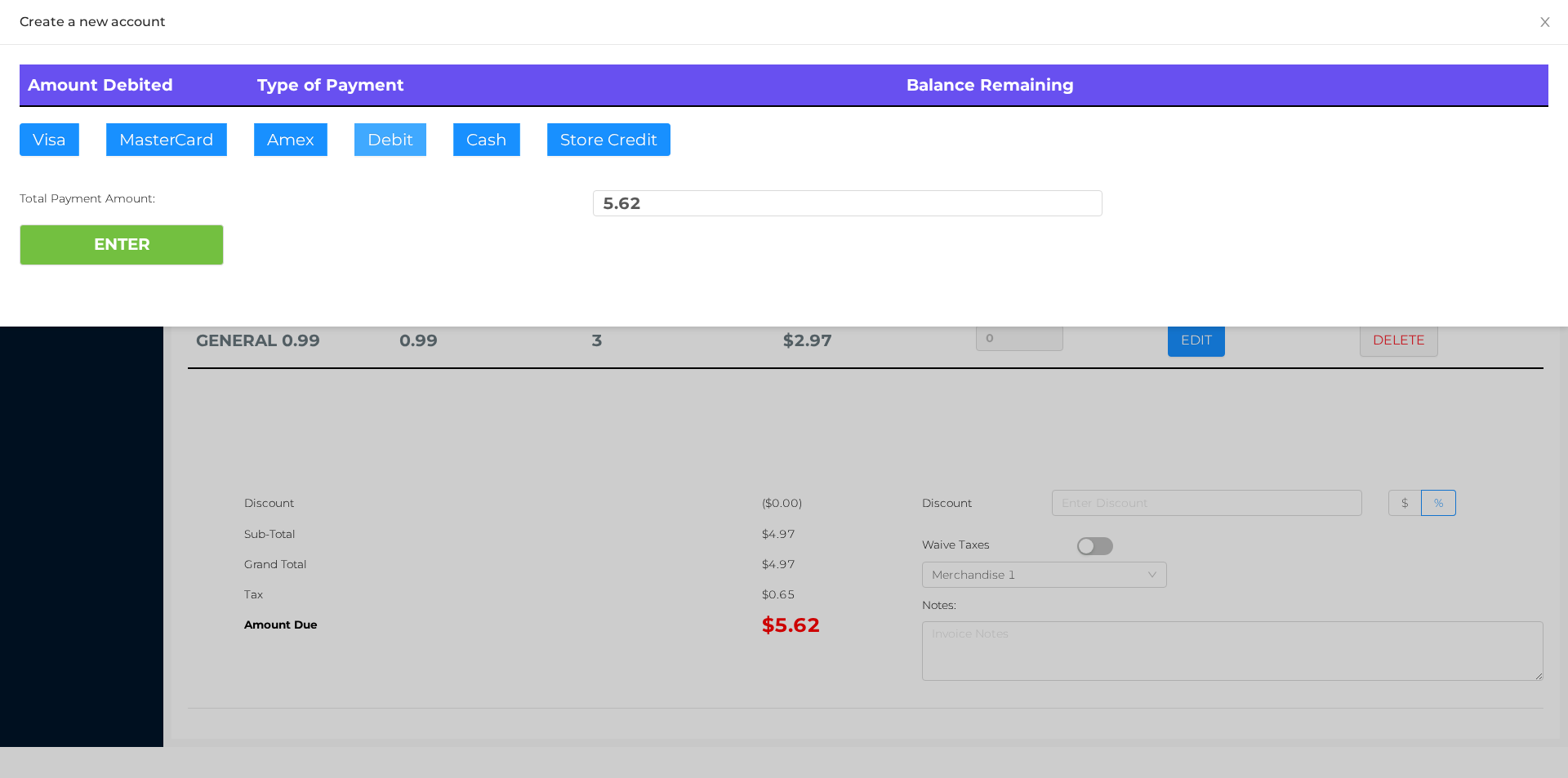
click at [400, 138] on button "Debit" at bounding box center [390, 139] width 72 height 32
type input "10"
click at [130, 251] on button "ENTER" at bounding box center [121, 245] width 204 height 40
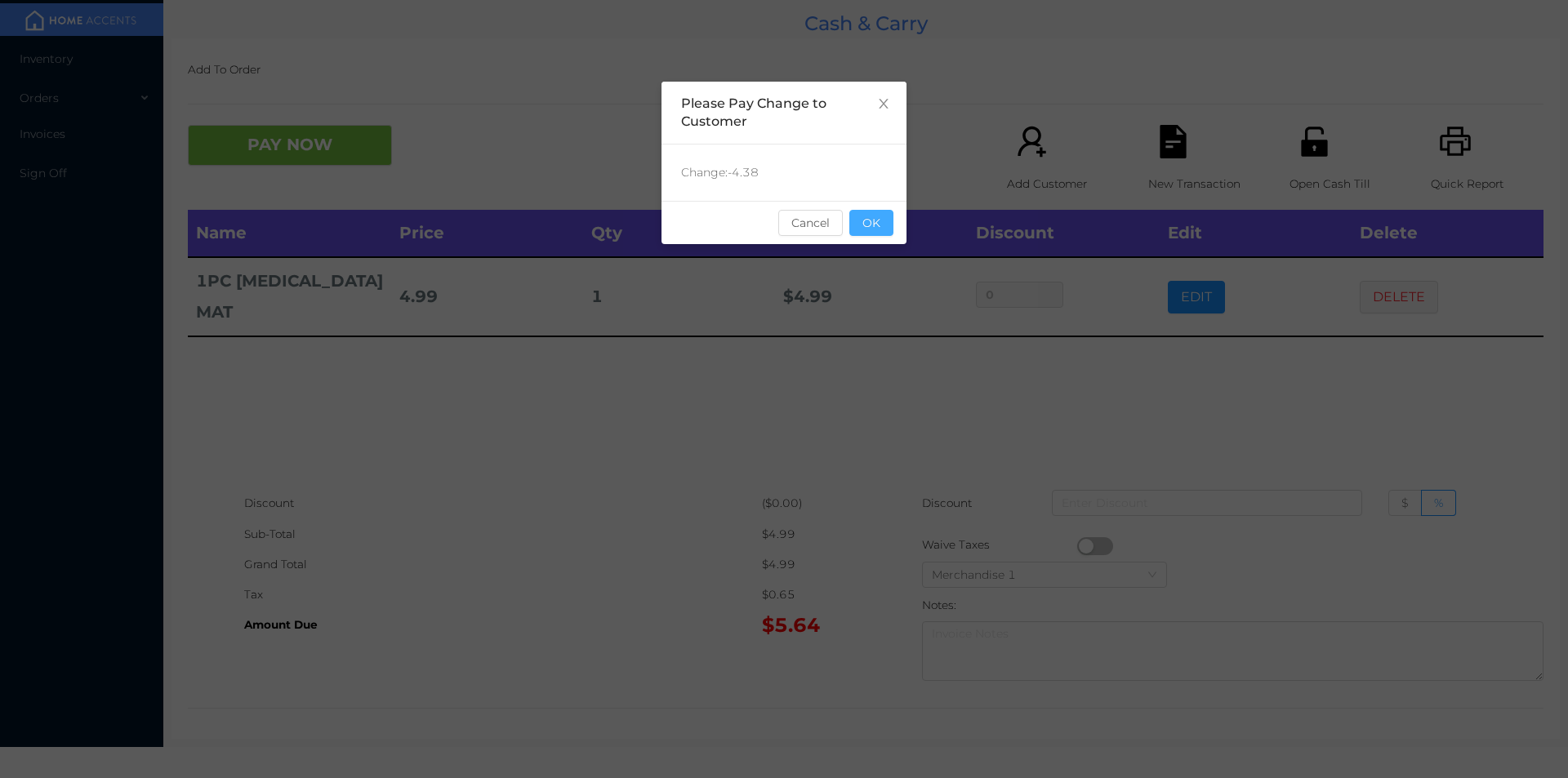
click at [863, 223] on button "OK" at bounding box center [871, 222] width 44 height 26
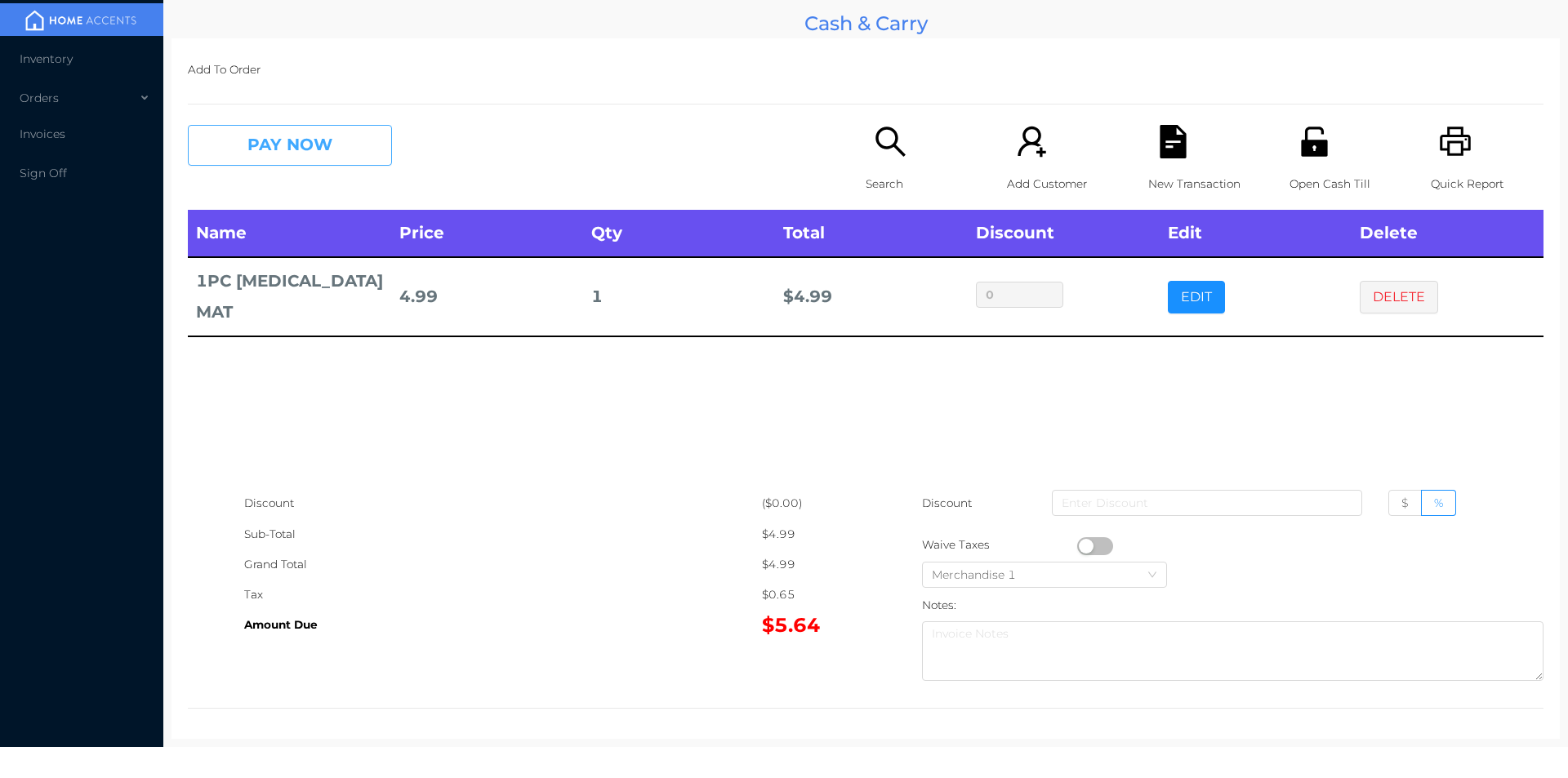
click at [283, 165] on button "PAY NOW" at bounding box center [290, 145] width 204 height 40
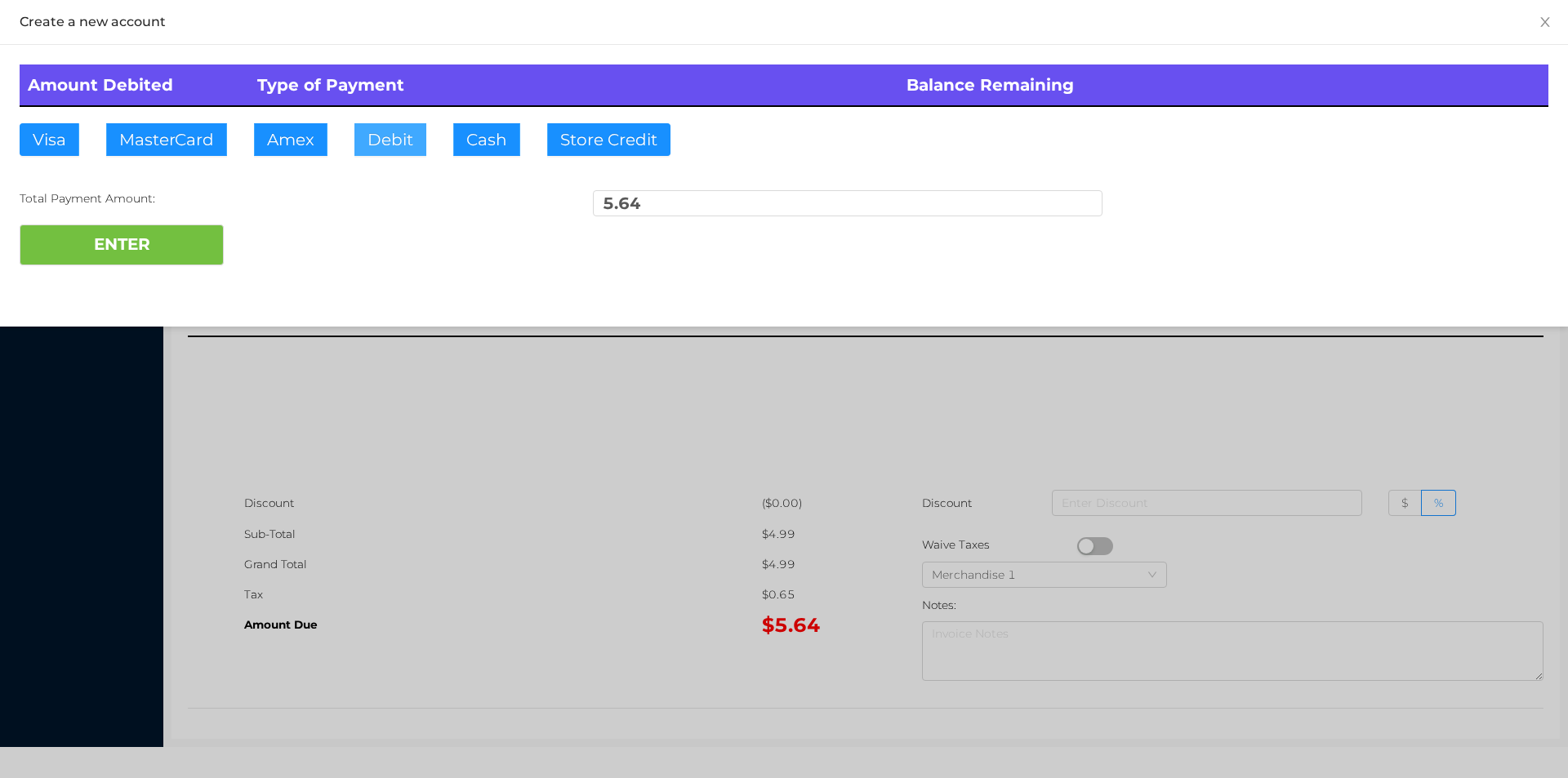
click at [377, 136] on button "Debit" at bounding box center [390, 139] width 72 height 32
click at [196, 250] on button "ENTER" at bounding box center [121, 245] width 204 height 40
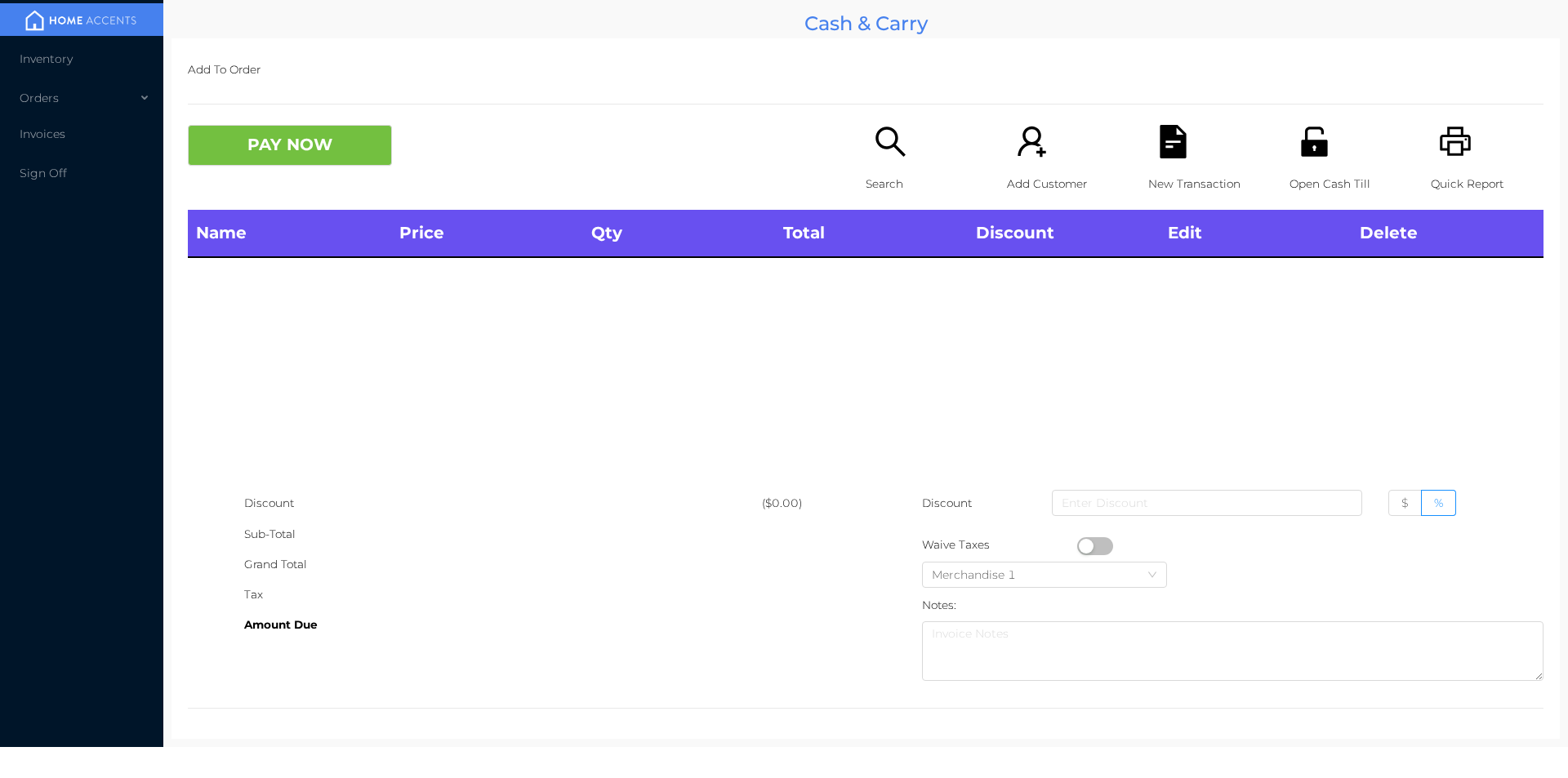
click at [1303, 157] on icon "icon: unlock" at bounding box center [1313, 141] width 33 height 33
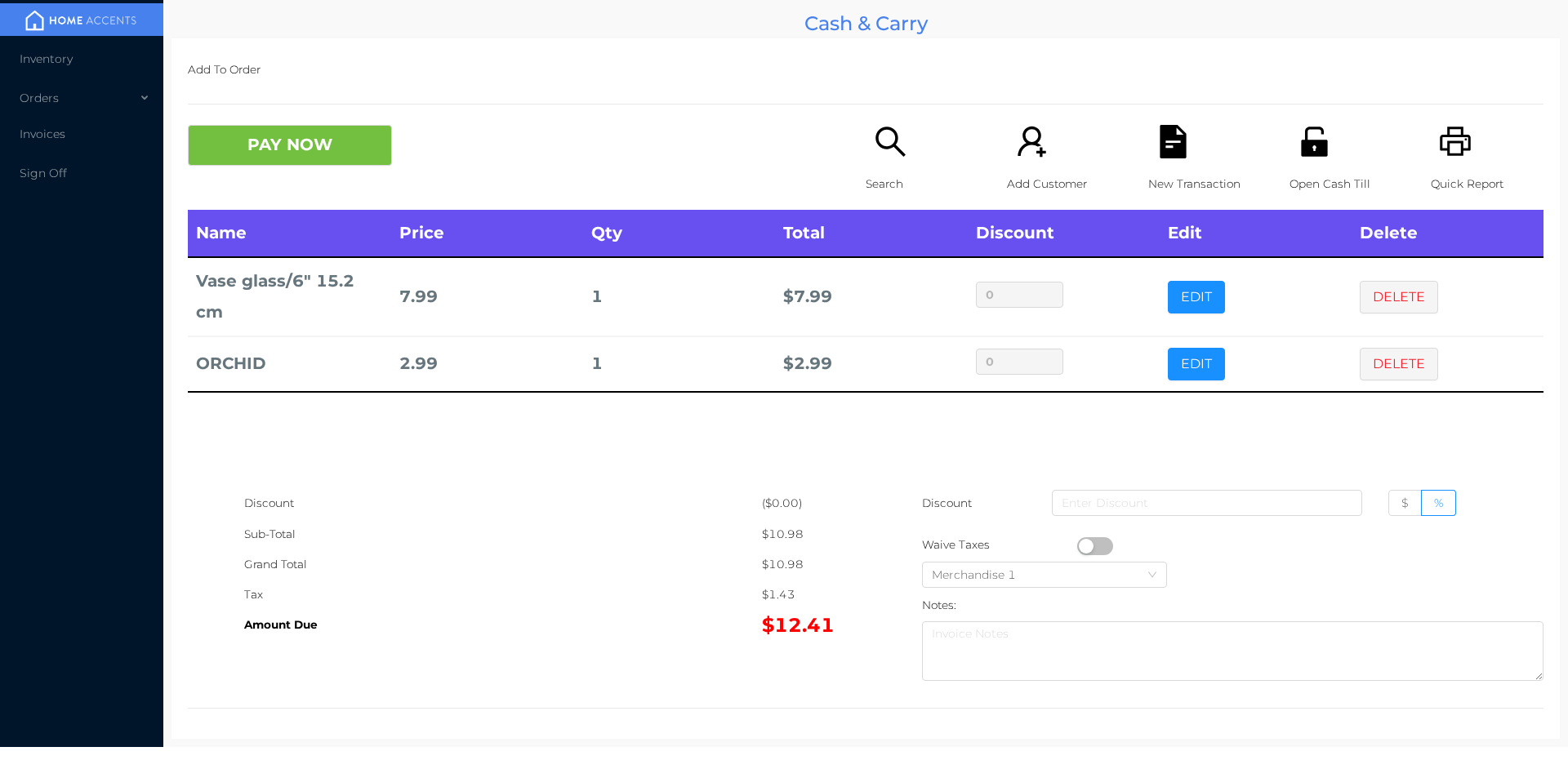
click at [275, 160] on button "PAY NOW" at bounding box center [290, 145] width 204 height 40
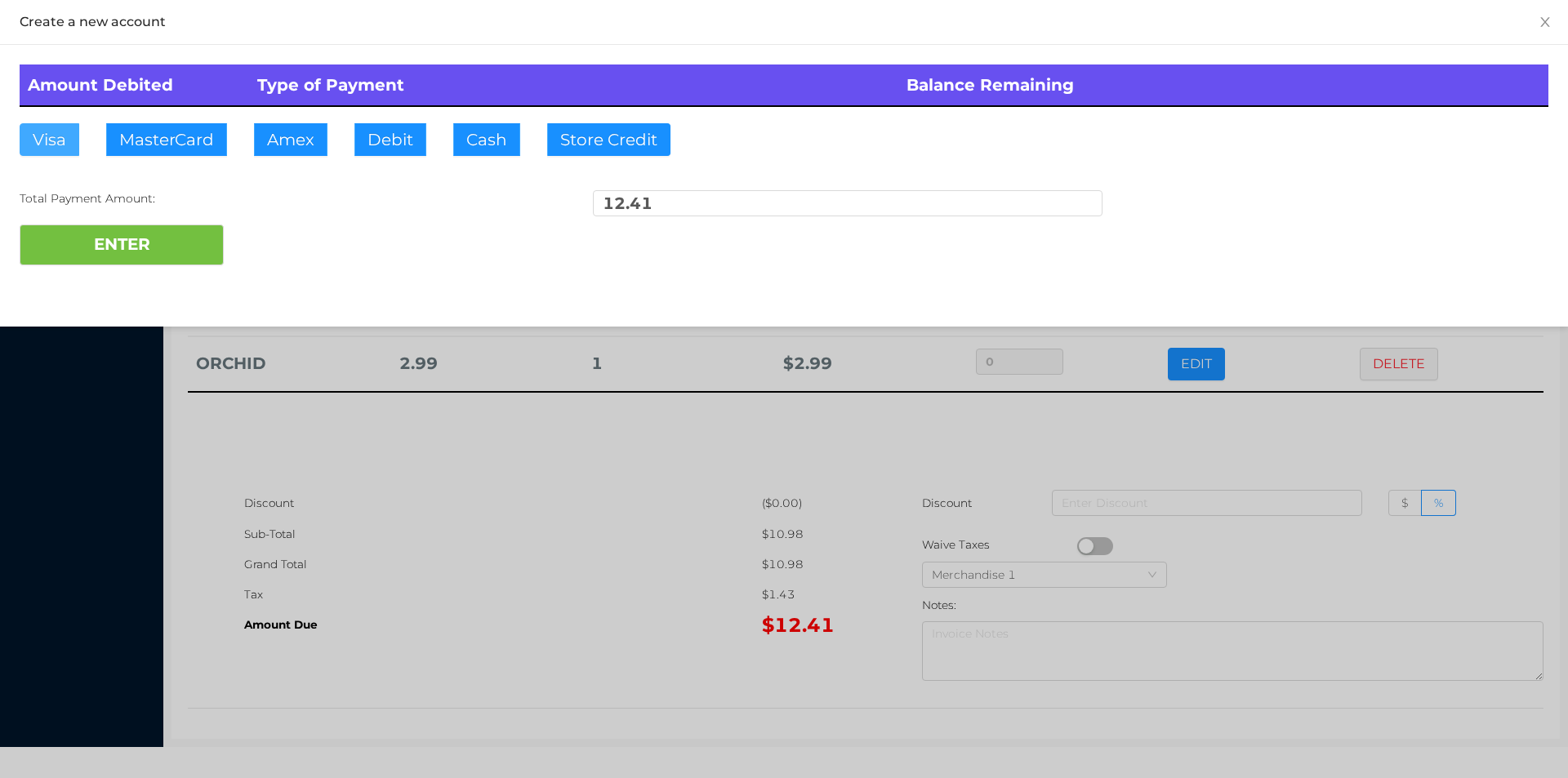
click at [49, 129] on button "Visa" at bounding box center [49, 139] width 59 height 32
click at [81, 234] on button "ENTER" at bounding box center [121, 245] width 204 height 40
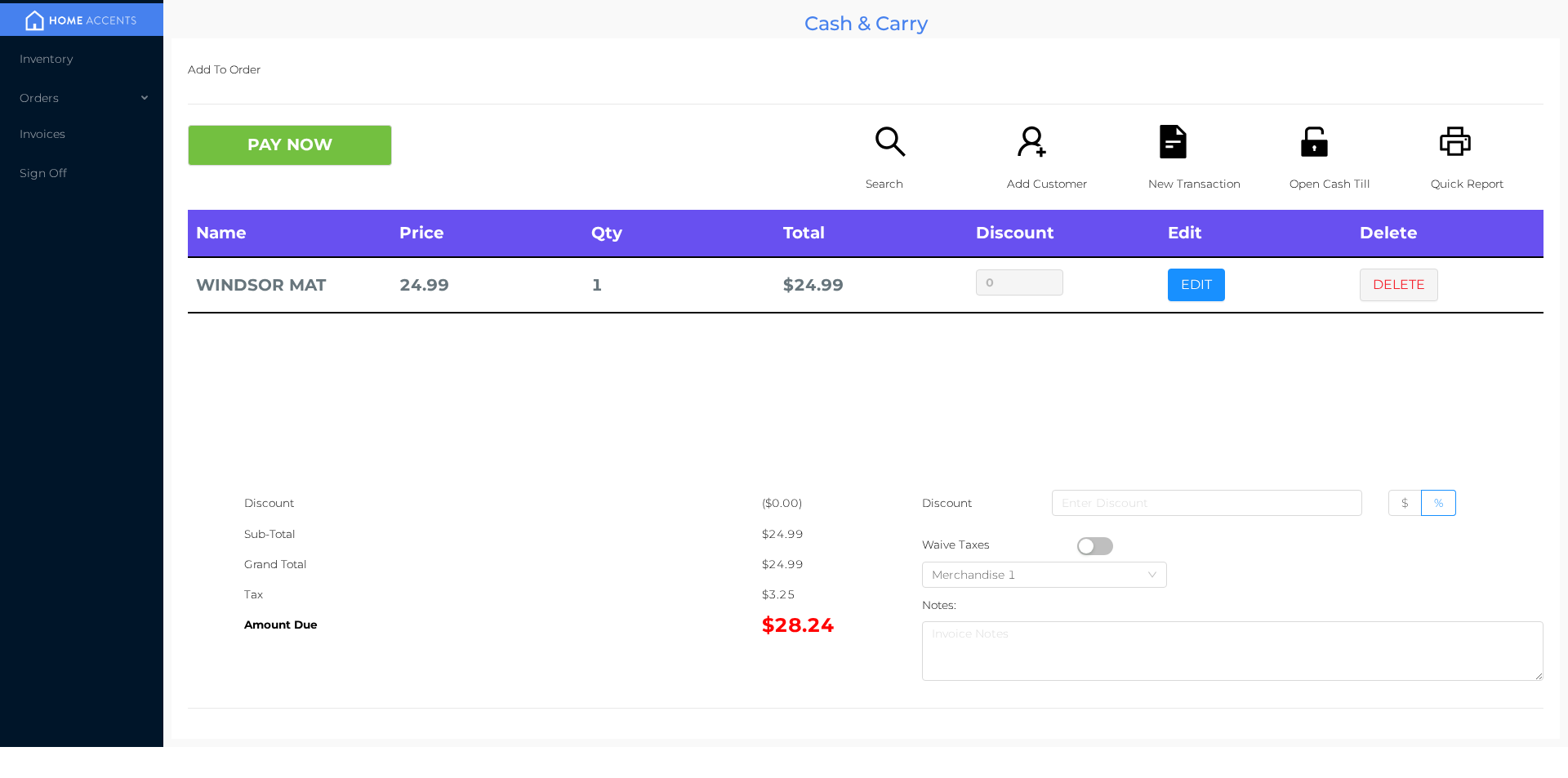
click at [869, 173] on p "Search" at bounding box center [921, 184] width 112 height 31
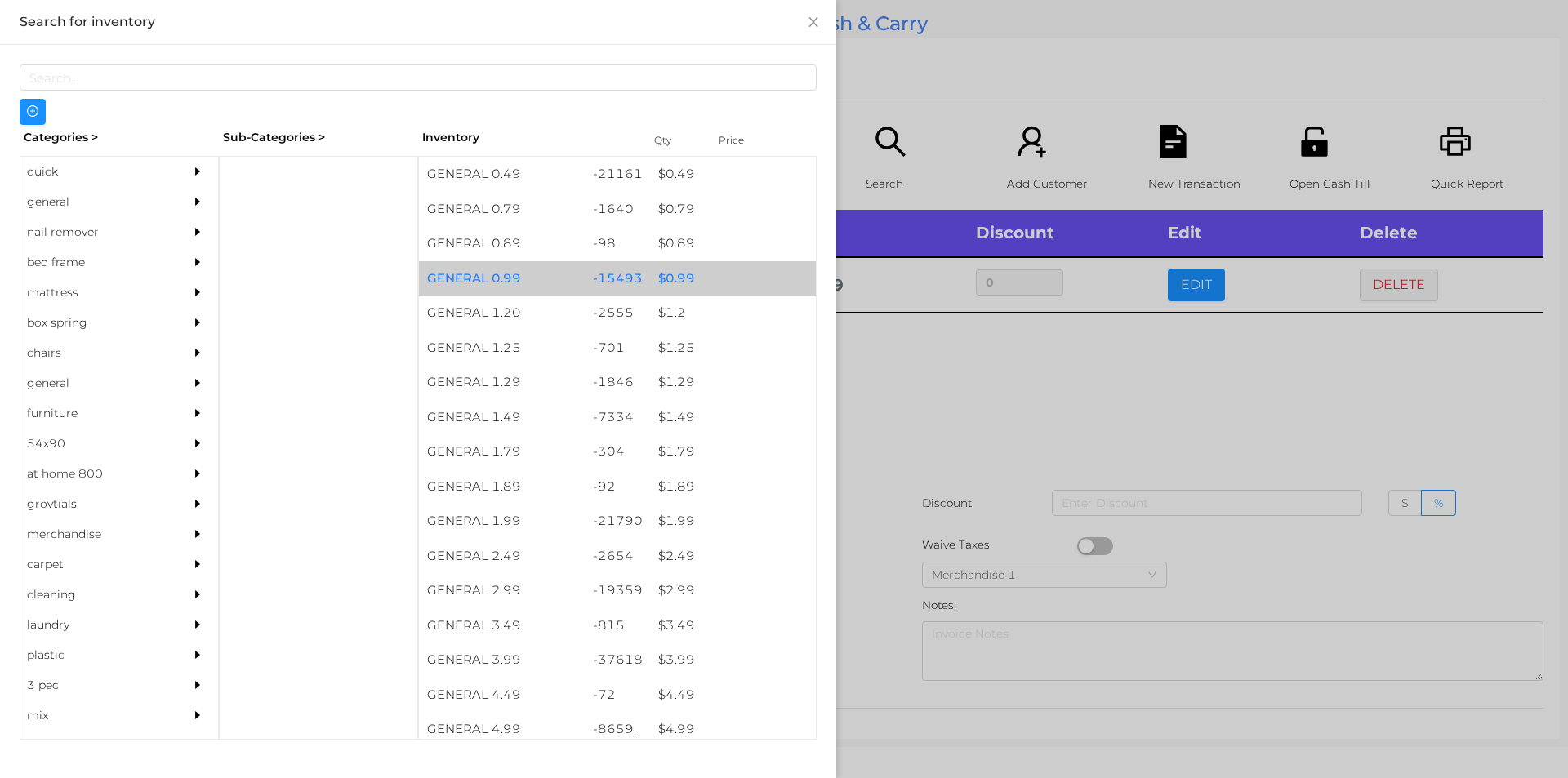
click at [708, 287] on div "$ 0.99" at bounding box center [733, 278] width 166 height 35
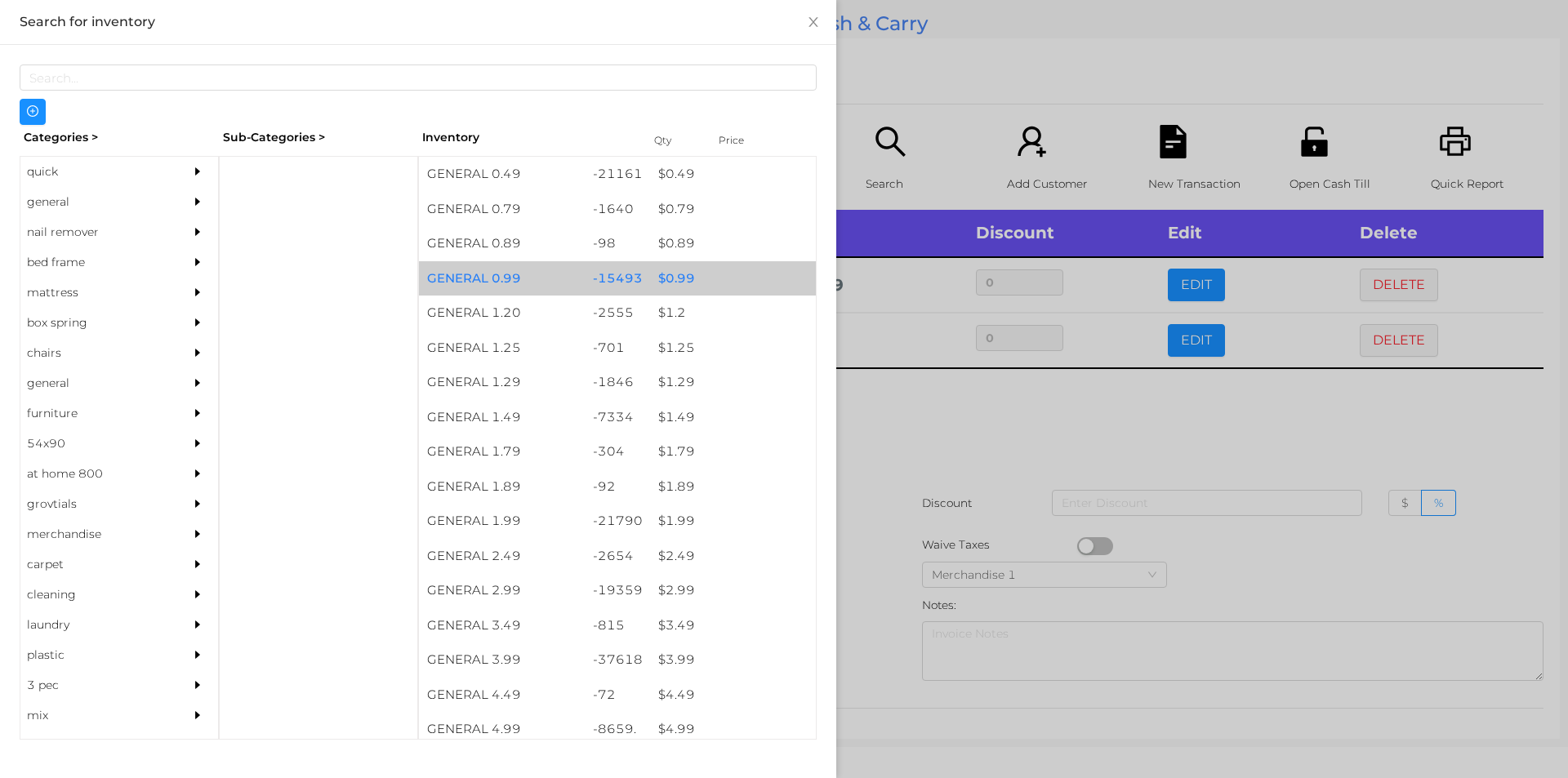
click at [707, 284] on div "$ 0.99" at bounding box center [733, 278] width 166 height 35
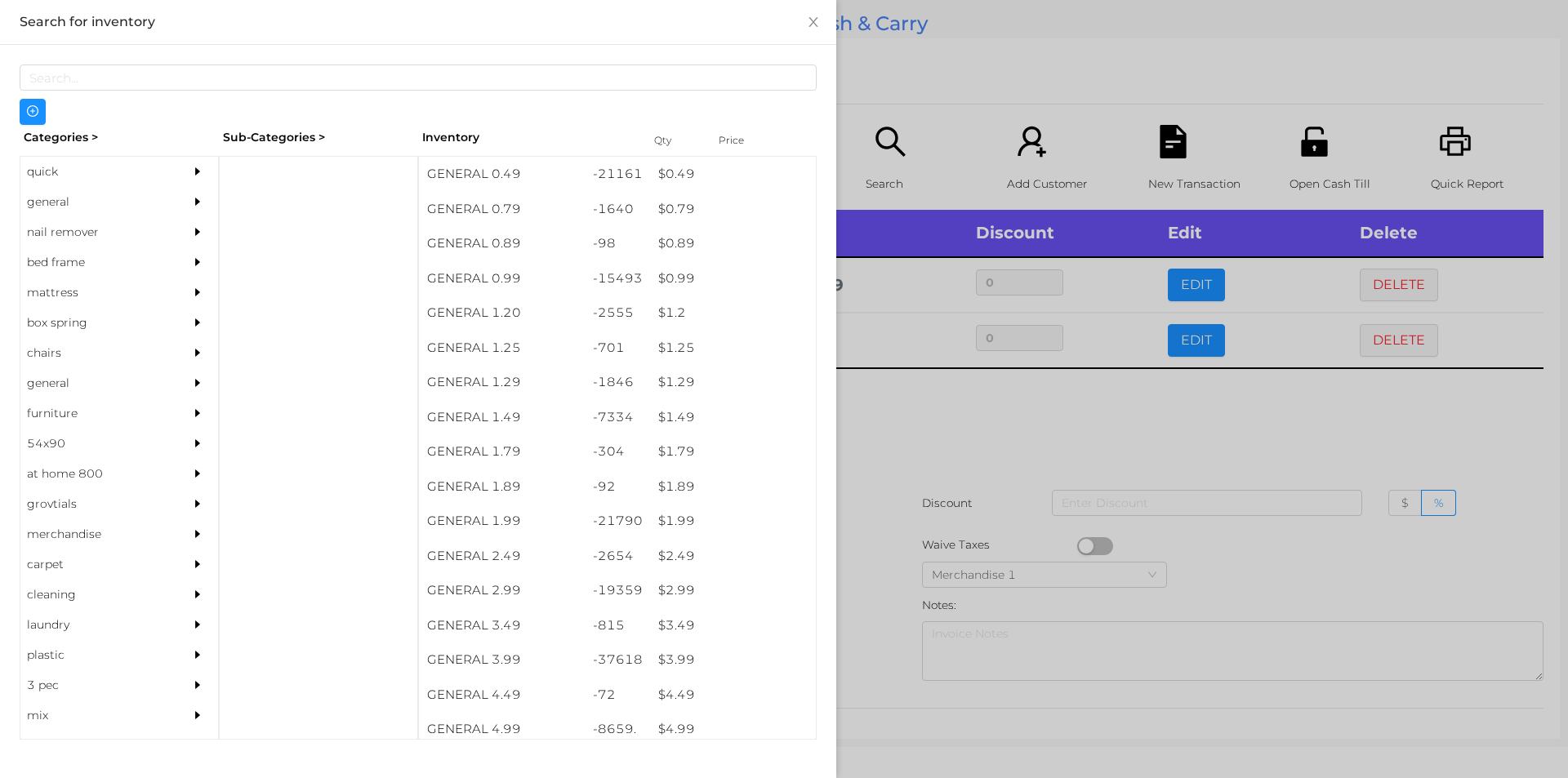
click at [942, 100] on div at bounding box center [784, 389] width 1568 height 778
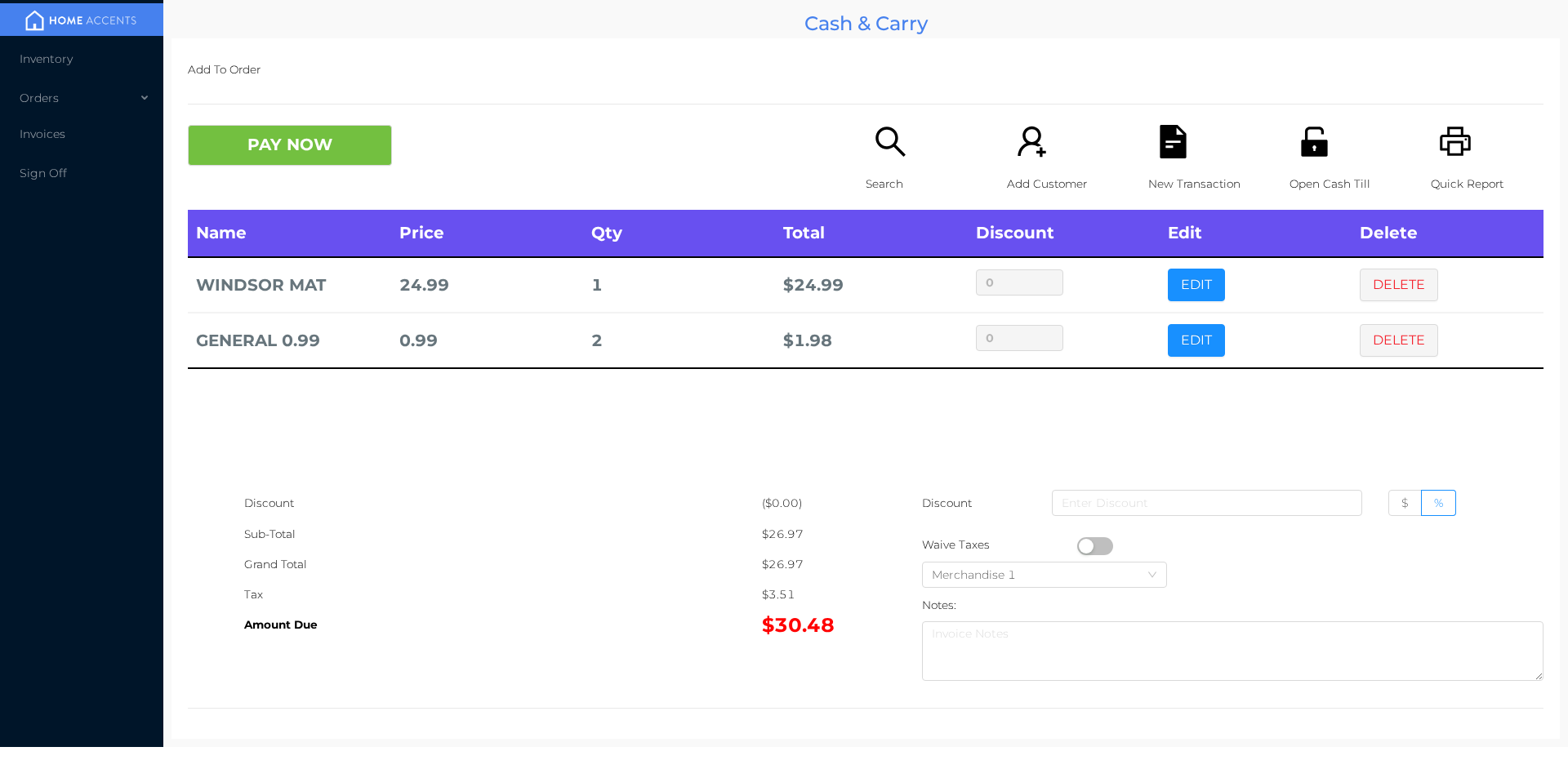
click at [1188, 142] on div "New Transaction" at bounding box center [1204, 167] width 112 height 85
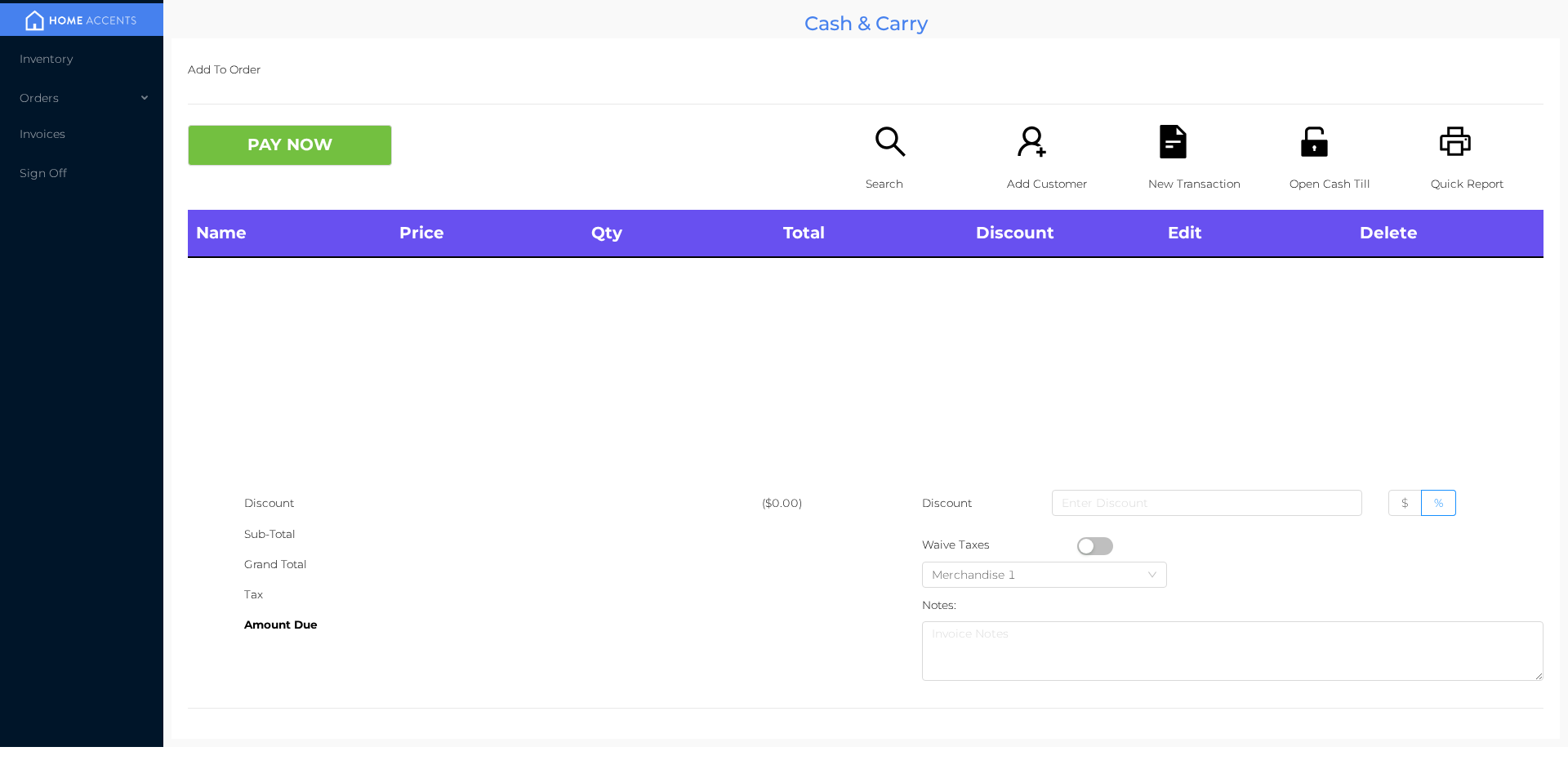
click at [1439, 137] on icon "icon: printer" at bounding box center [1455, 141] width 31 height 30
click at [880, 177] on p "Search" at bounding box center [921, 184] width 112 height 31
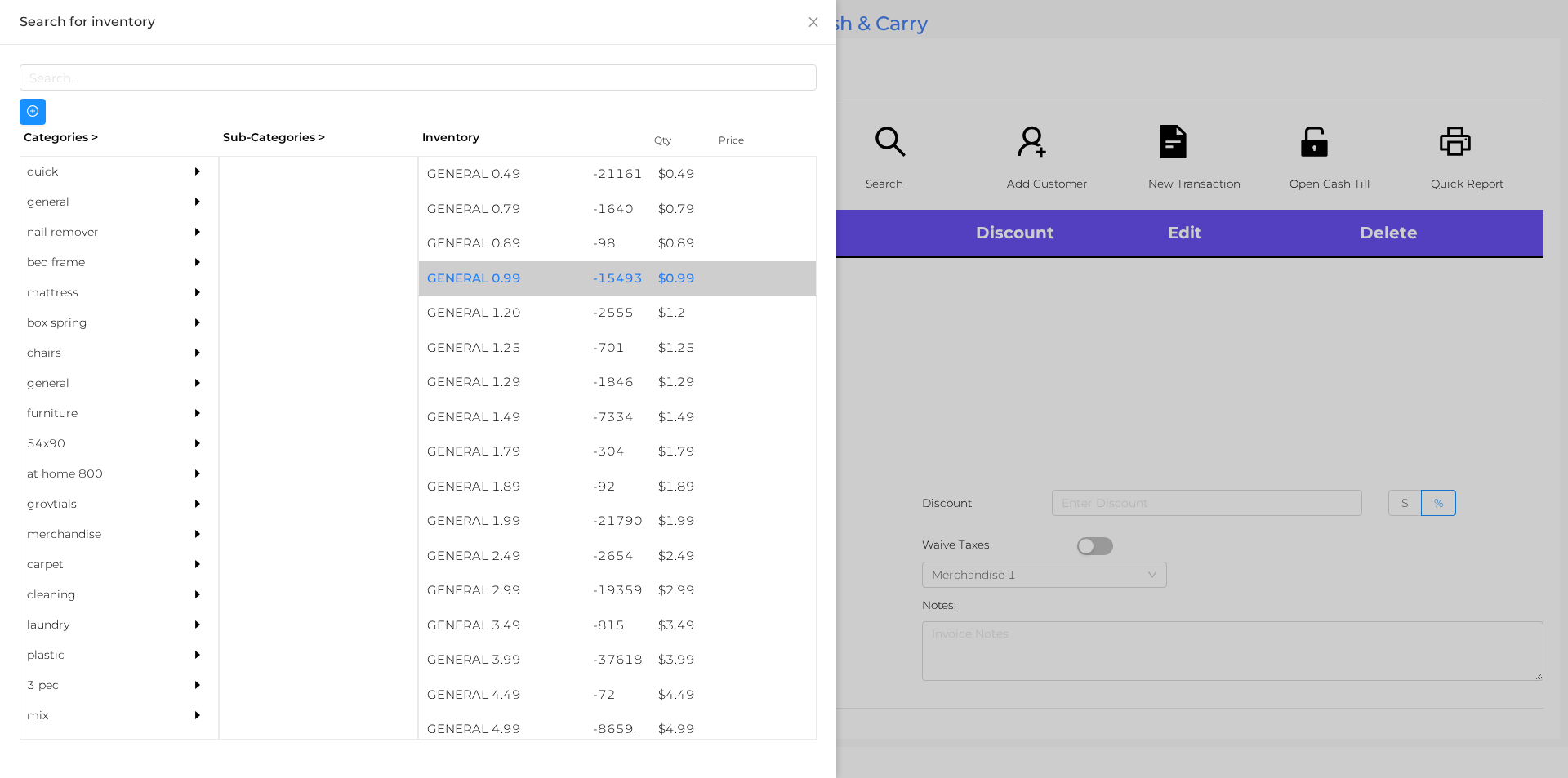
click at [703, 283] on div "$ 0.99" at bounding box center [733, 278] width 166 height 35
click at [704, 287] on div "$ 0.99" at bounding box center [733, 278] width 166 height 35
click at [695, 287] on div "$ 0.99" at bounding box center [733, 278] width 166 height 35
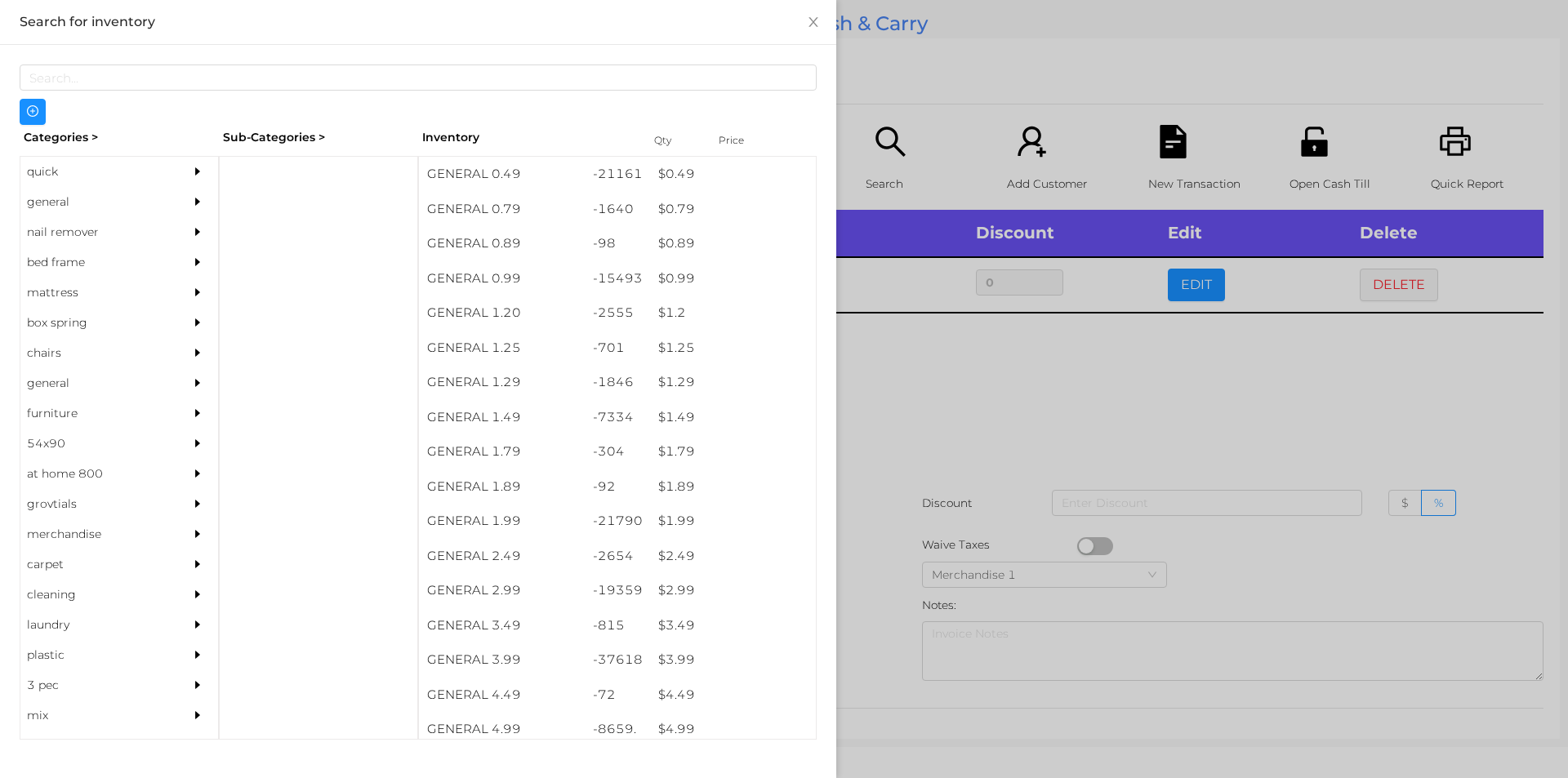
click at [982, 455] on div at bounding box center [784, 389] width 1568 height 778
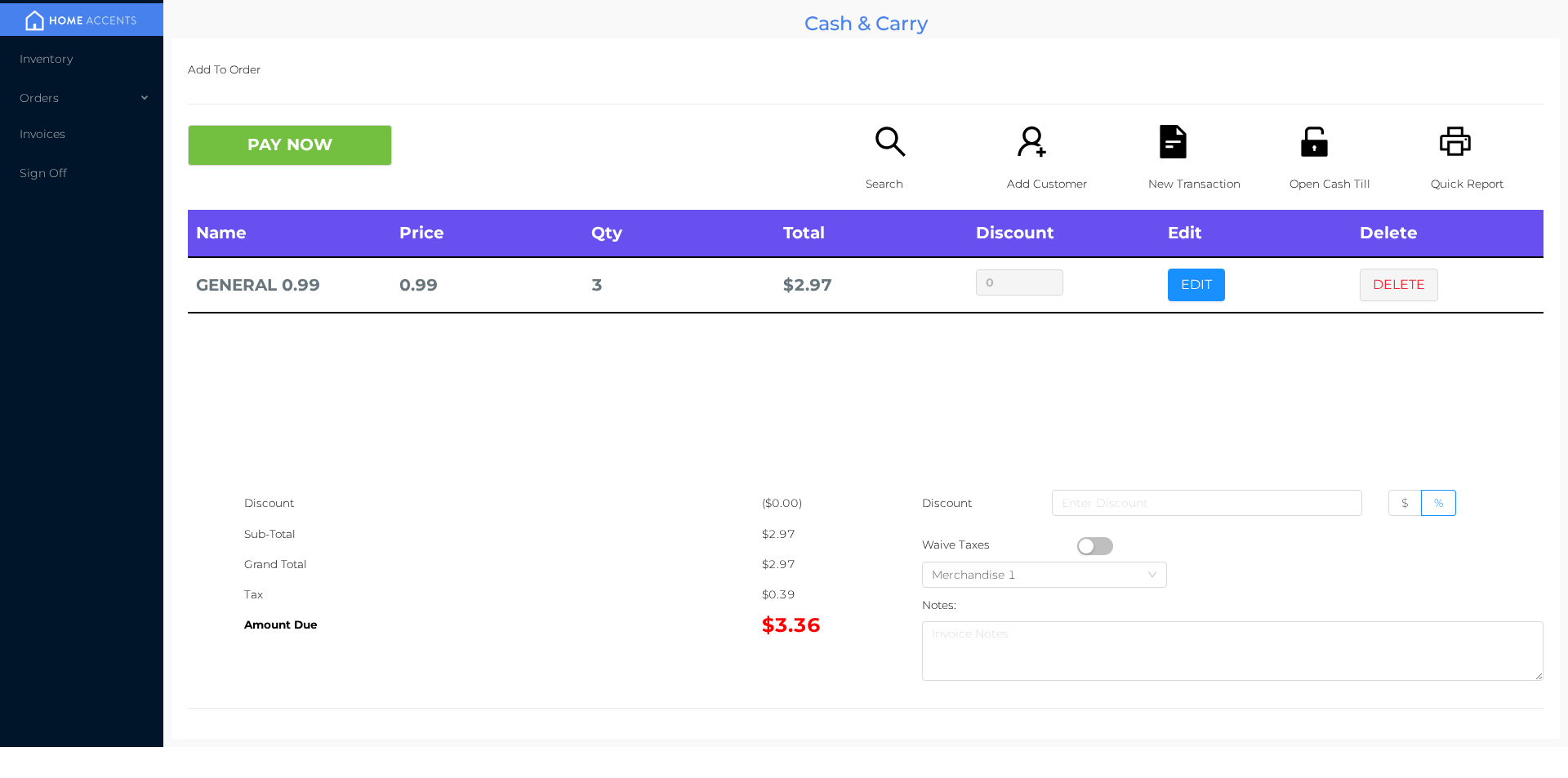
click at [1077, 544] on button "button" at bounding box center [1095, 546] width 36 height 18
click at [275, 147] on button "PAY NOW" at bounding box center [290, 145] width 204 height 40
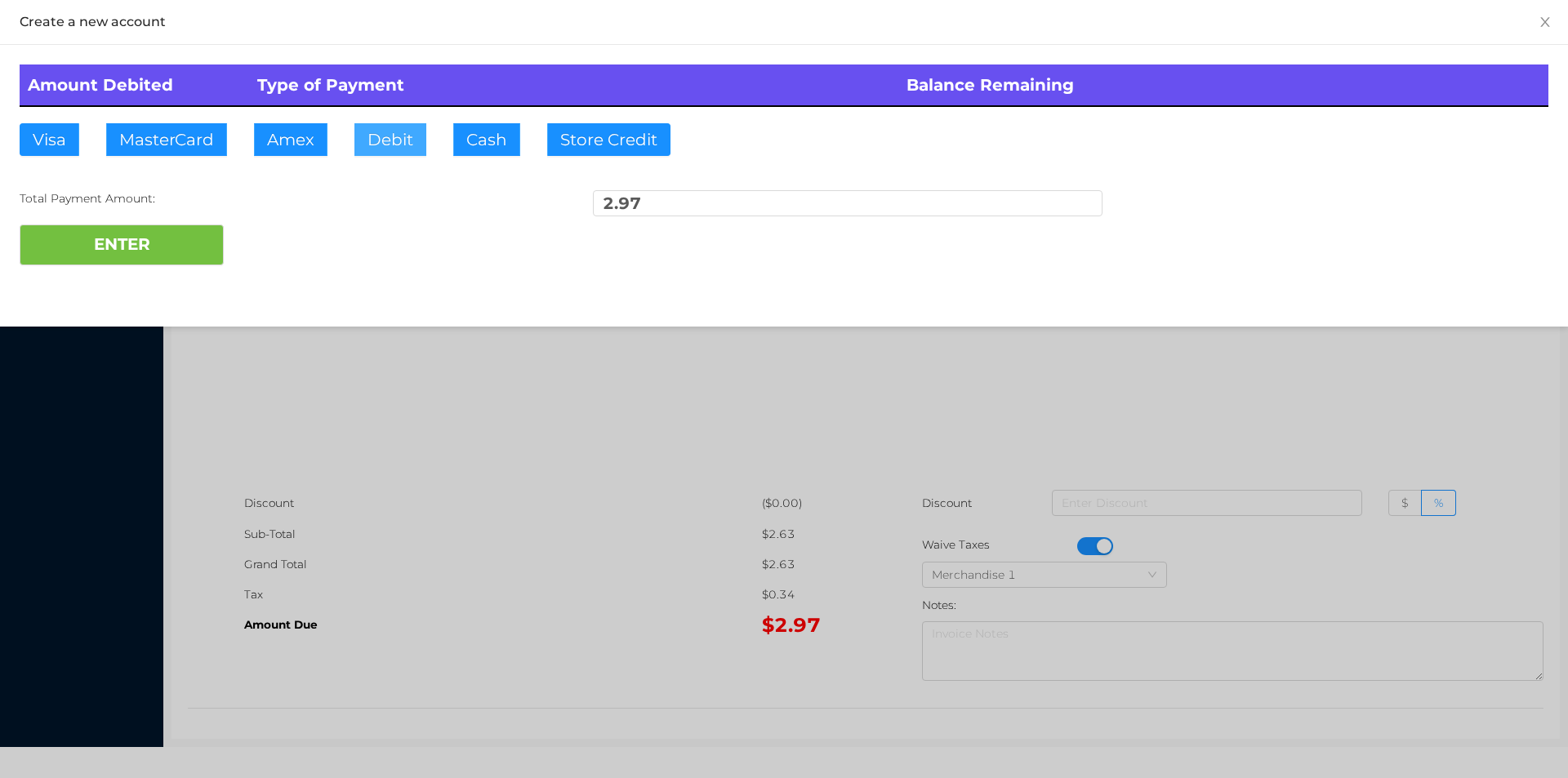
click at [403, 148] on button "Debit" at bounding box center [390, 139] width 72 height 32
click at [215, 235] on button "ENTER" at bounding box center [121, 245] width 204 height 40
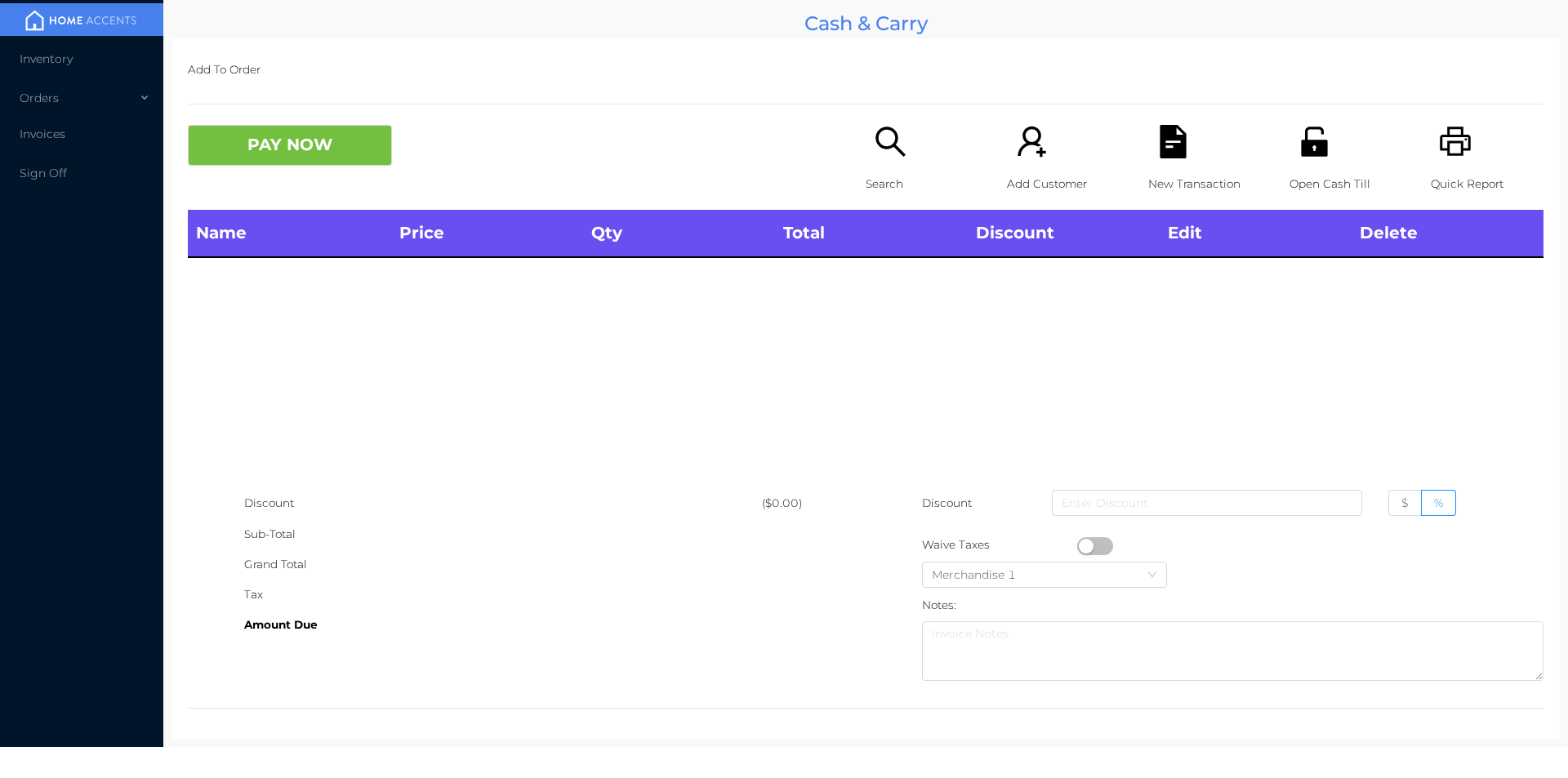
click at [1451, 144] on icon "icon: printer" at bounding box center [1455, 141] width 31 height 30
click at [880, 143] on icon "icon: search" at bounding box center [890, 141] width 33 height 33
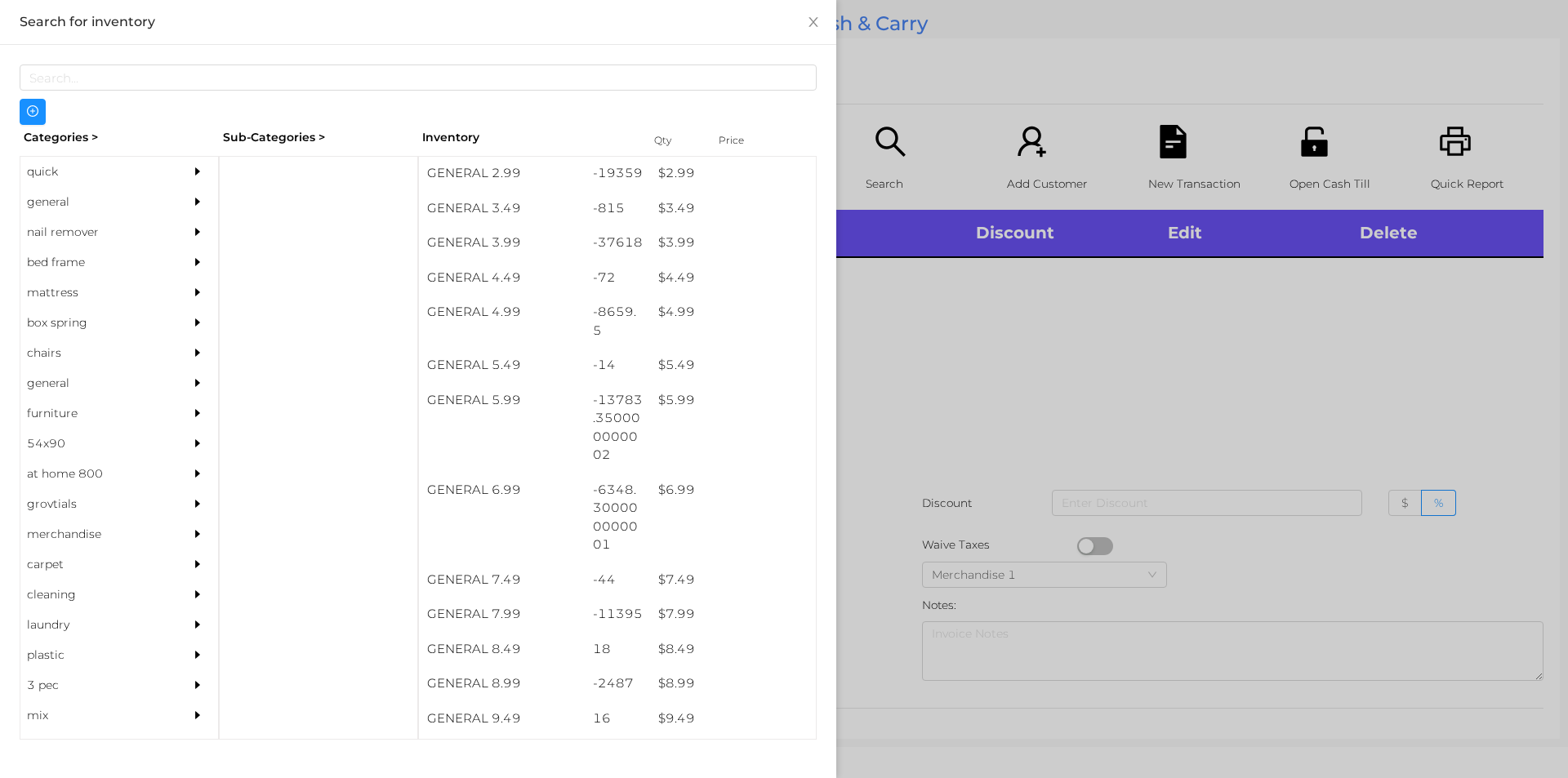
scroll to position [431, 0]
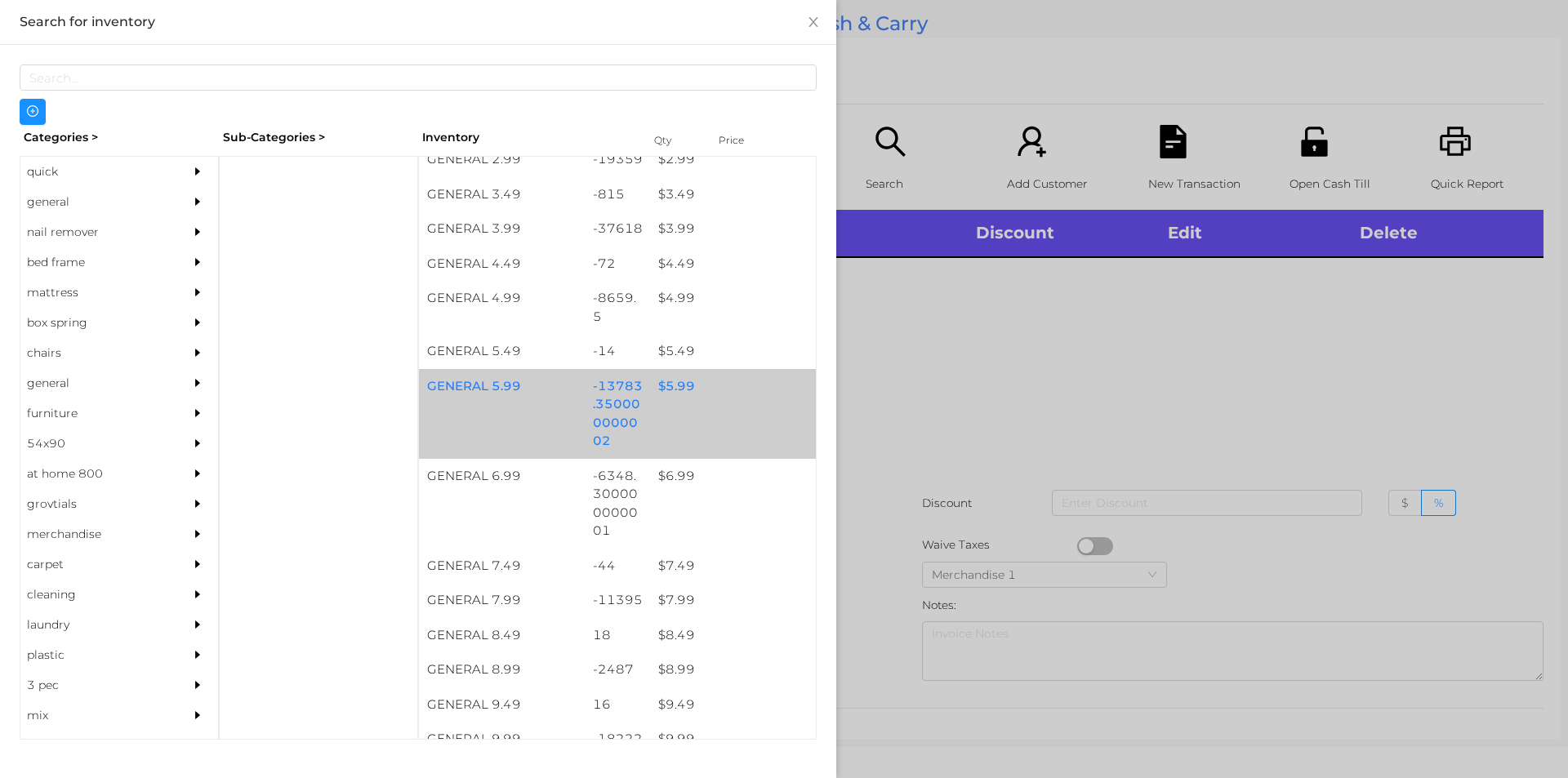
click at [681, 386] on div "$ 5.99" at bounding box center [733, 386] width 166 height 35
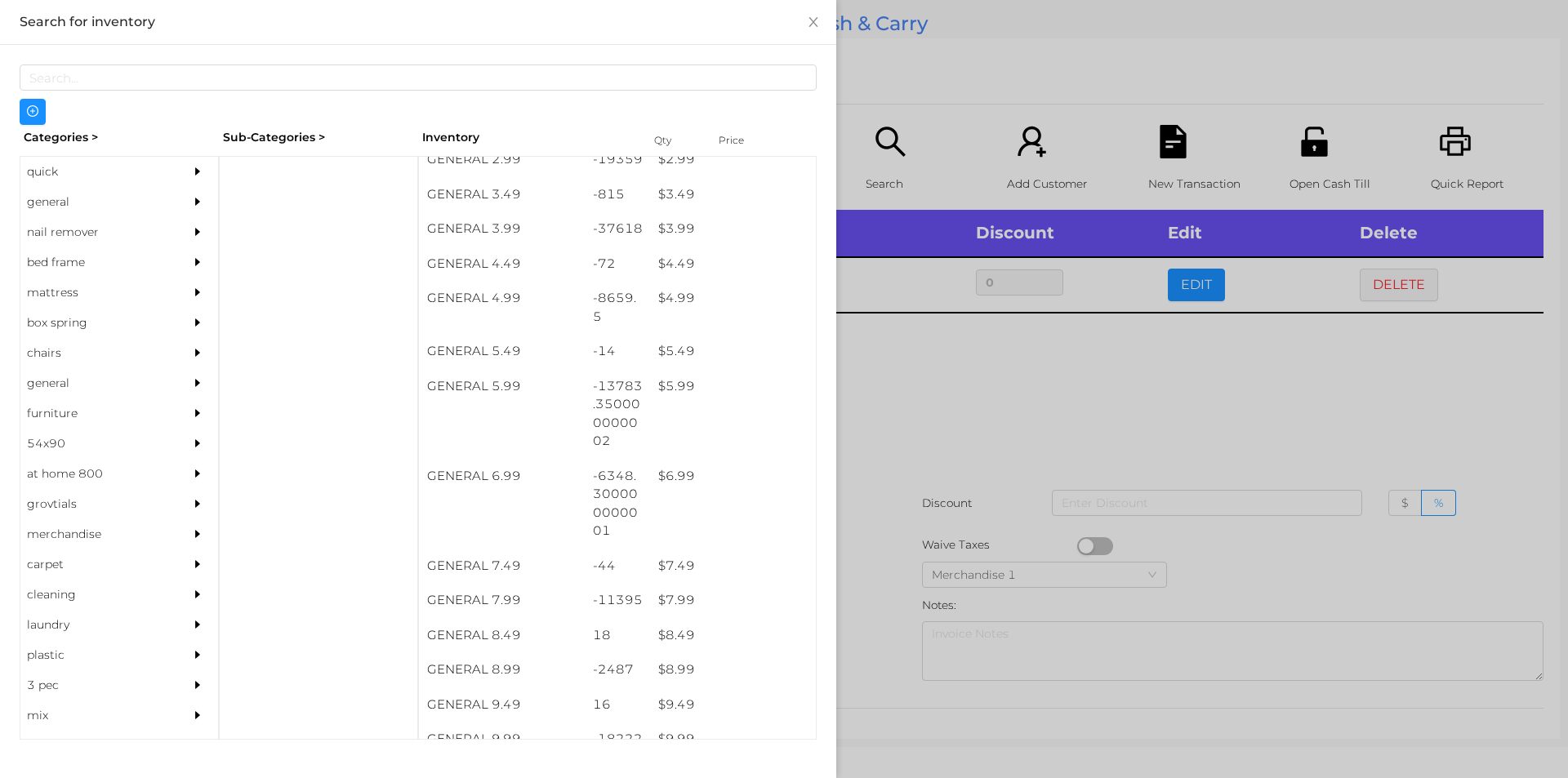
click at [976, 434] on div at bounding box center [784, 389] width 1568 height 778
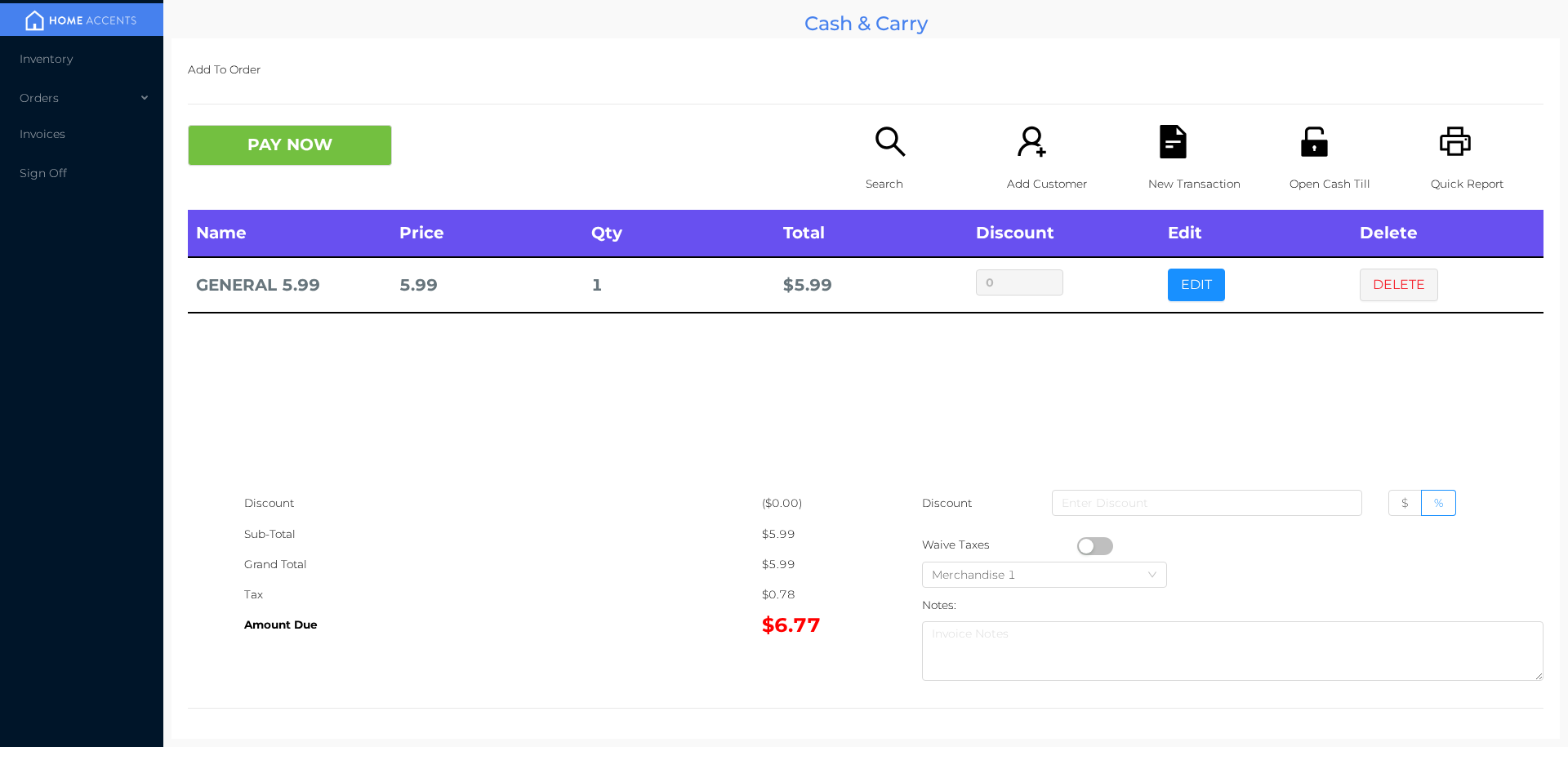
click at [317, 144] on button "PAY NOW" at bounding box center [290, 145] width 204 height 40
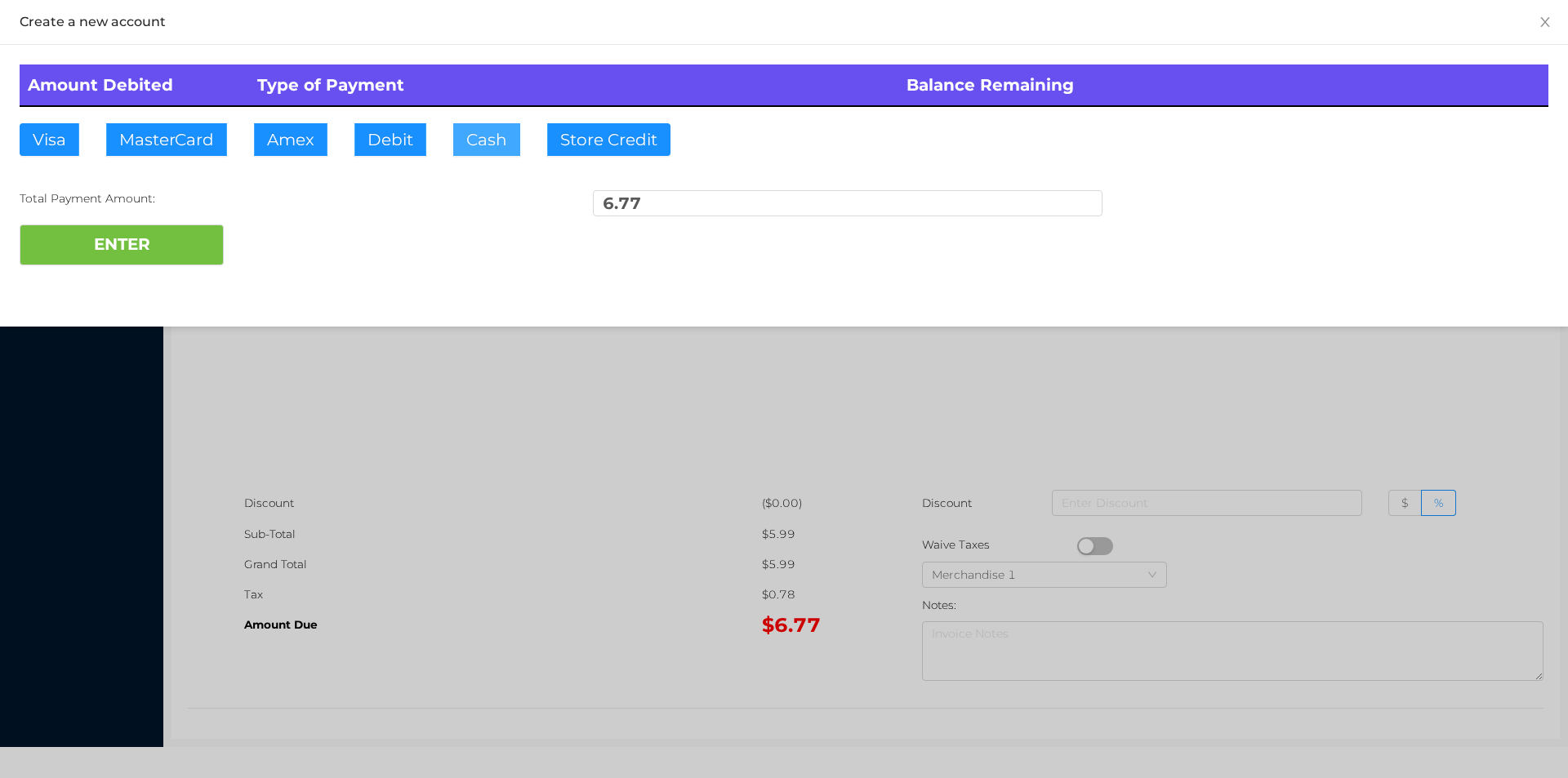
click at [490, 146] on button "Cash" at bounding box center [487, 139] width 67 height 32
type input "21.75"
click at [166, 239] on button "ENTER" at bounding box center [121, 245] width 204 height 40
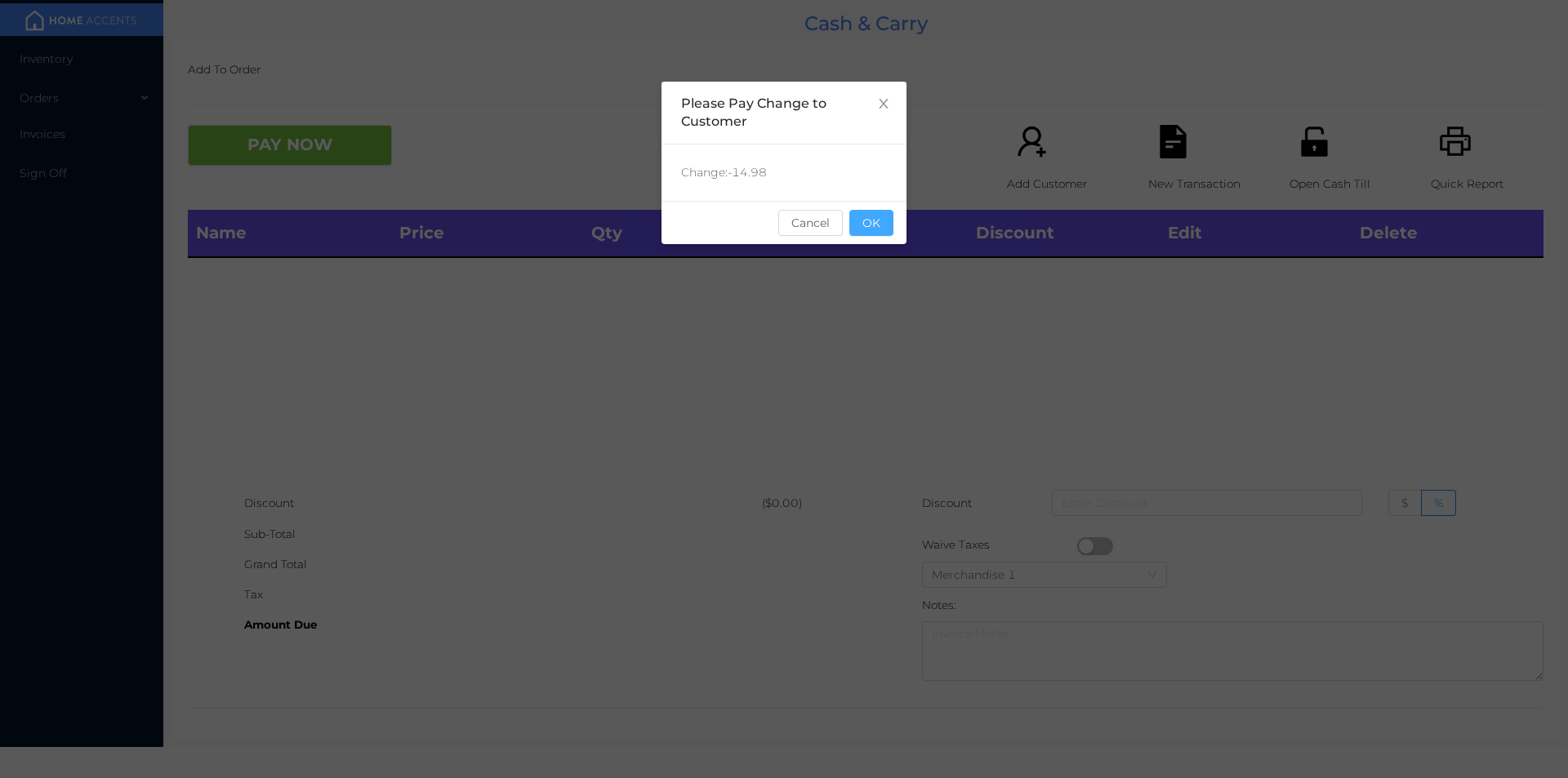
click at [862, 235] on button "OK" at bounding box center [871, 222] width 44 height 26
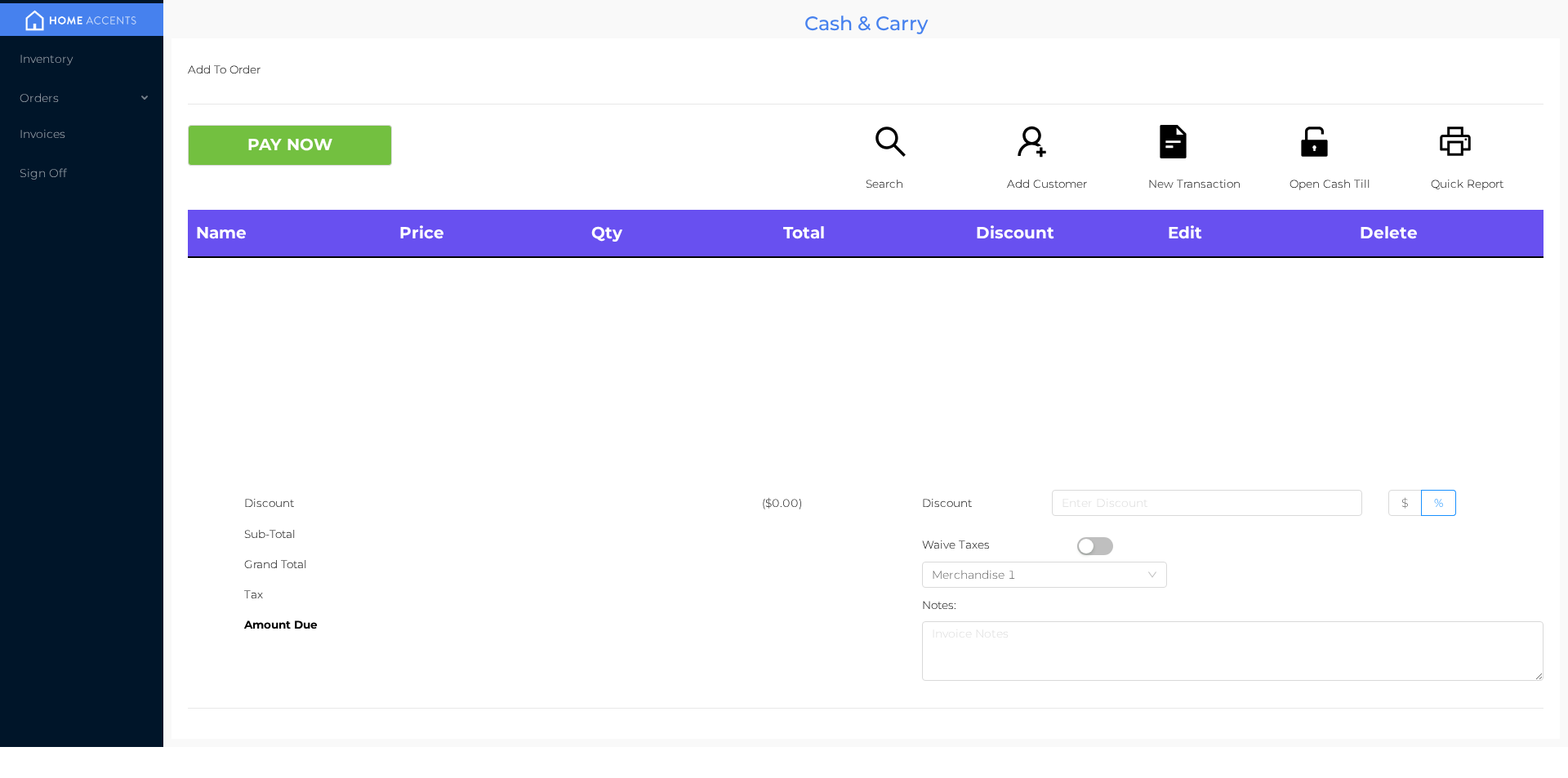
click at [881, 145] on icon "icon: search" at bounding box center [890, 141] width 33 height 33
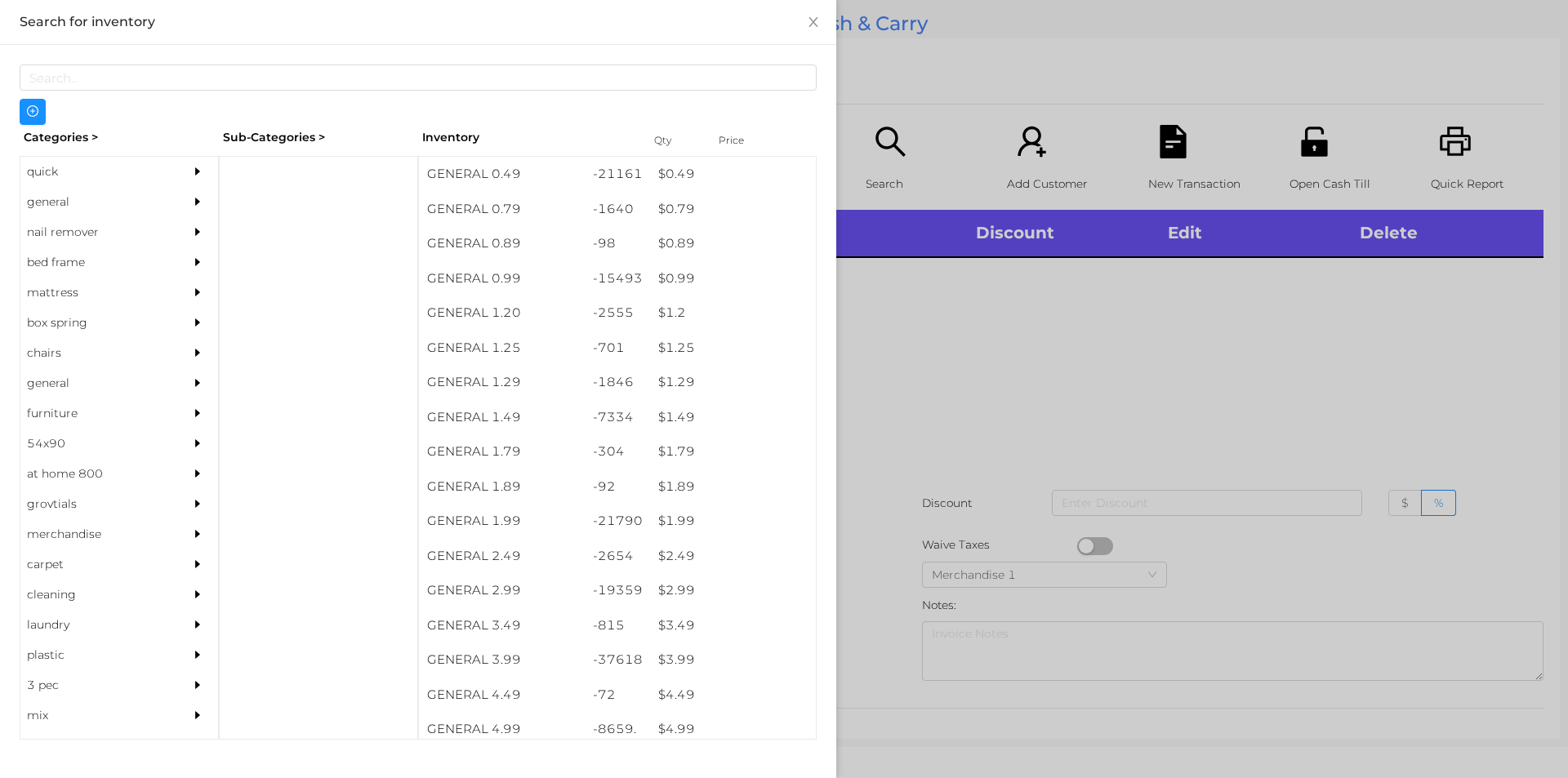
click at [63, 172] on div "quick" at bounding box center [94, 172] width 148 height 31
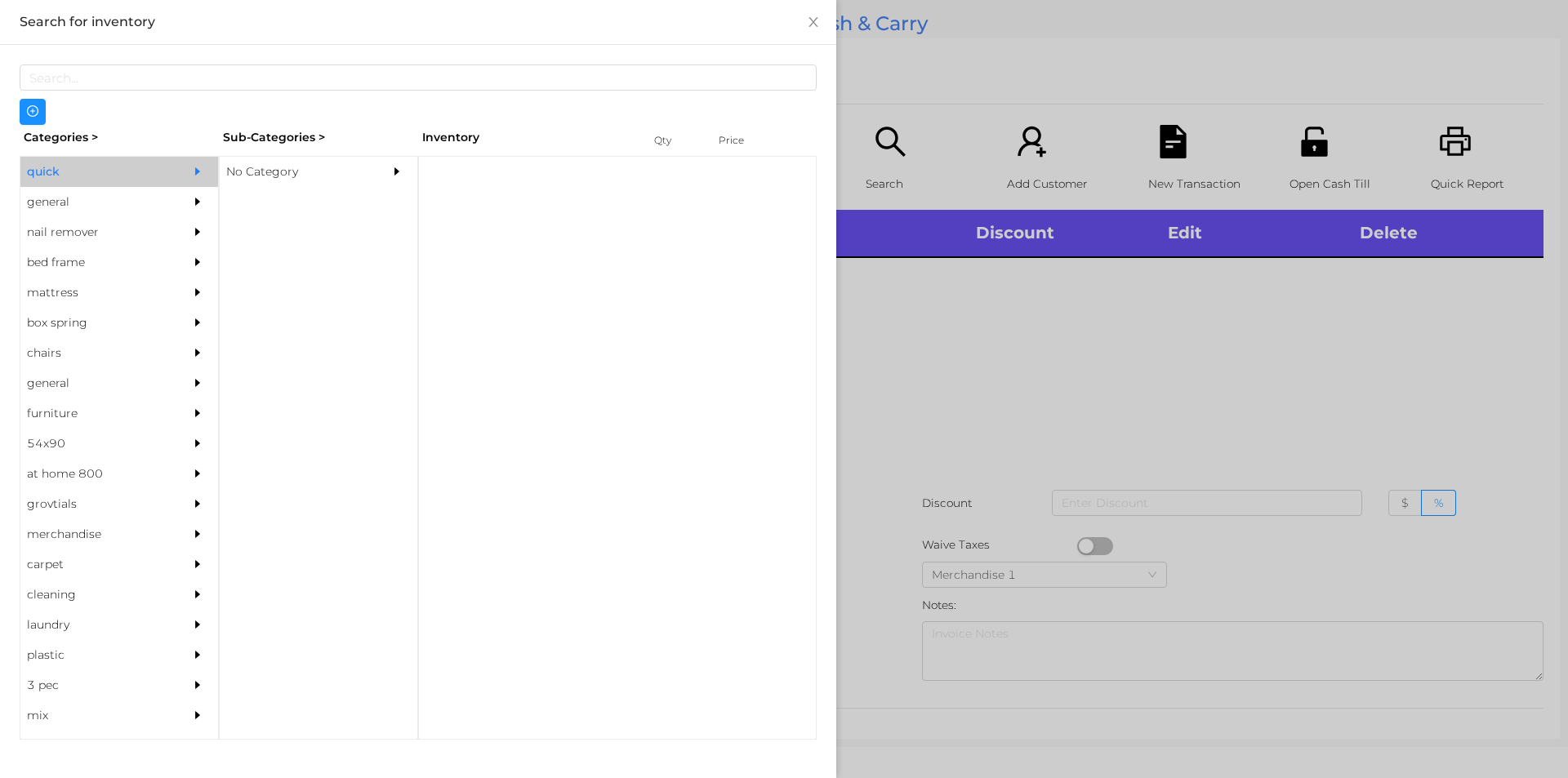
click at [300, 173] on div "No Category" at bounding box center [293, 172] width 148 height 31
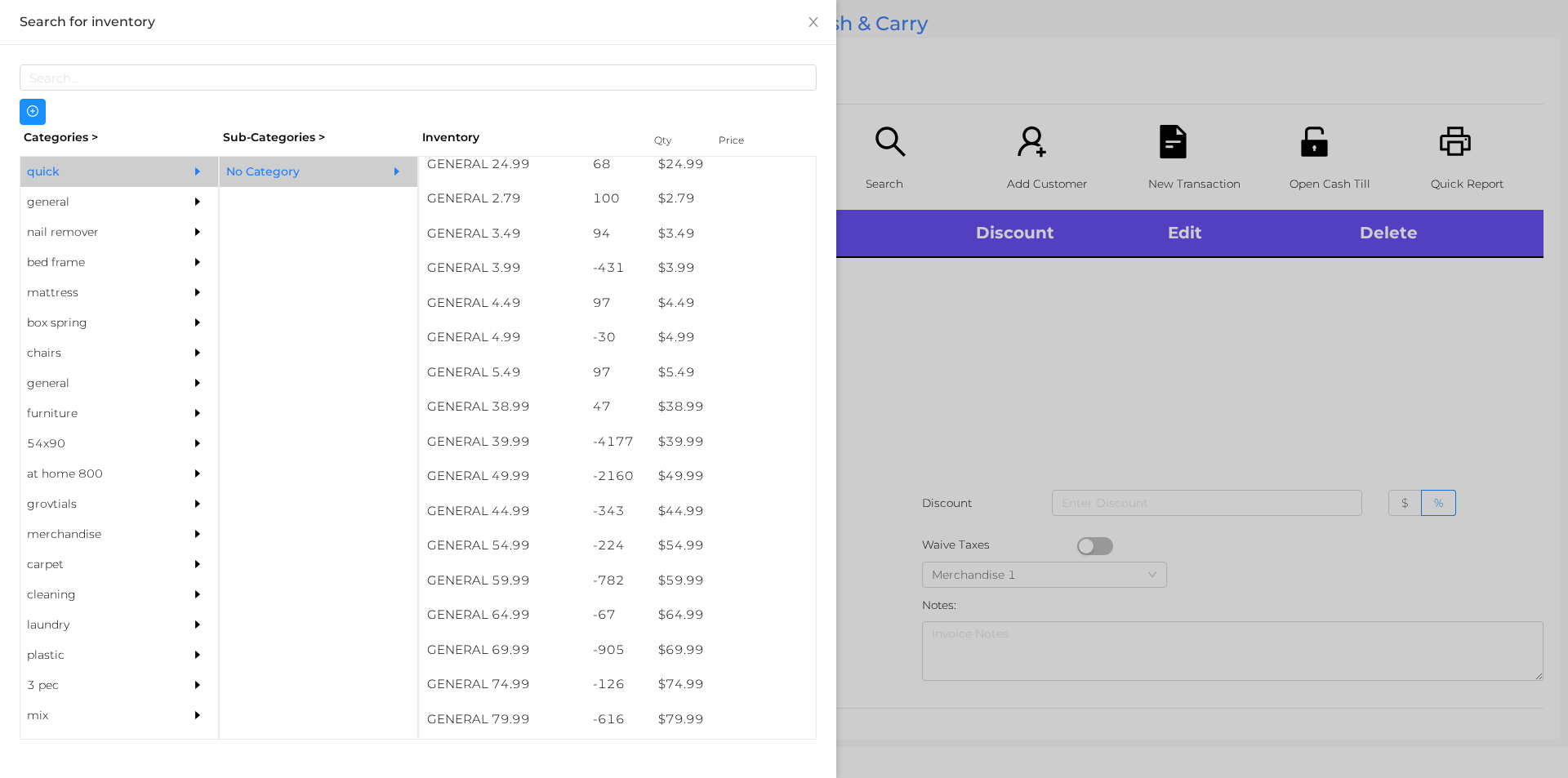
scroll to position [668, 0]
click at [85, 201] on div "general" at bounding box center [94, 202] width 148 height 31
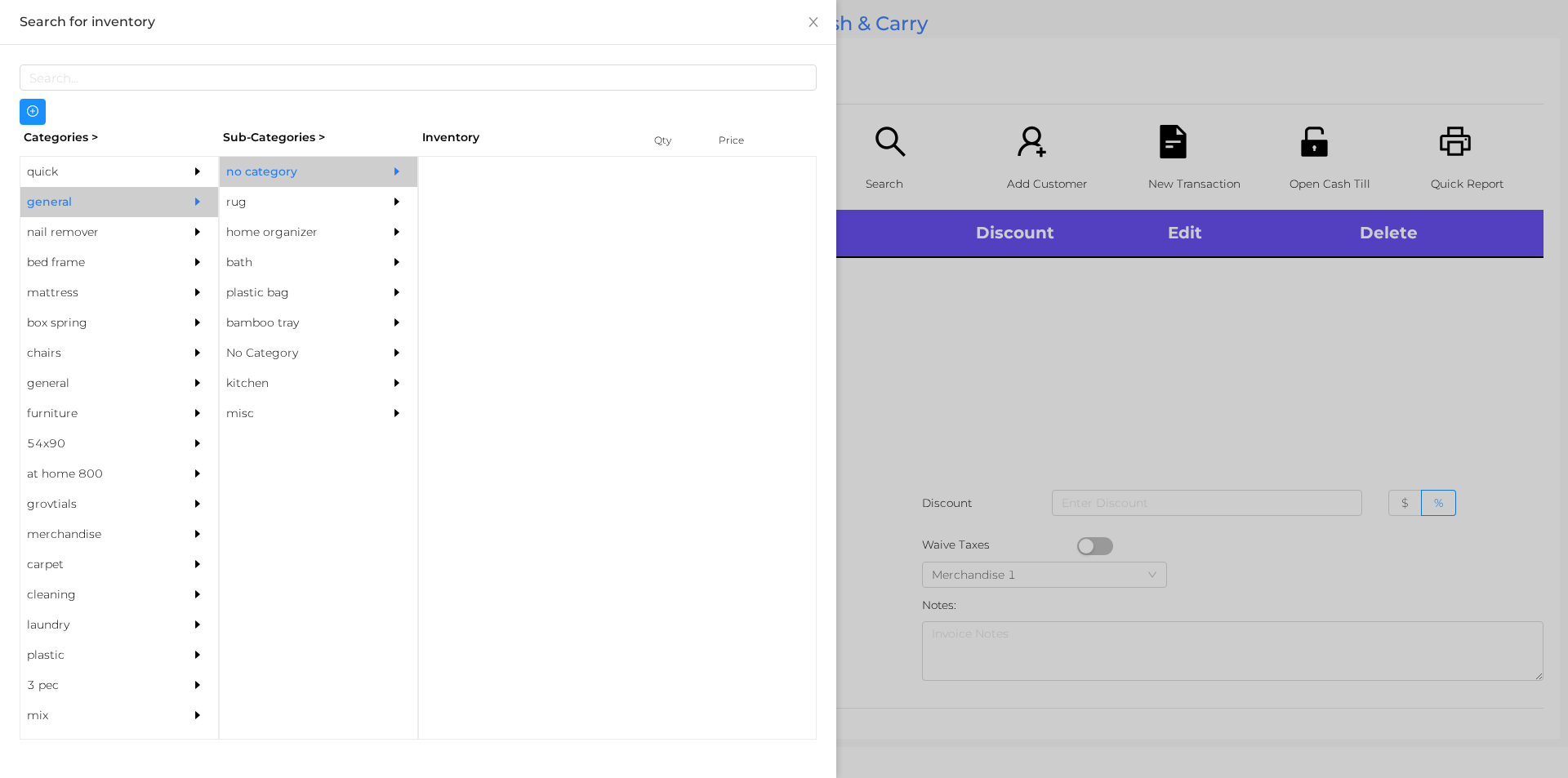
click at [312, 173] on div "no category" at bounding box center [293, 172] width 148 height 31
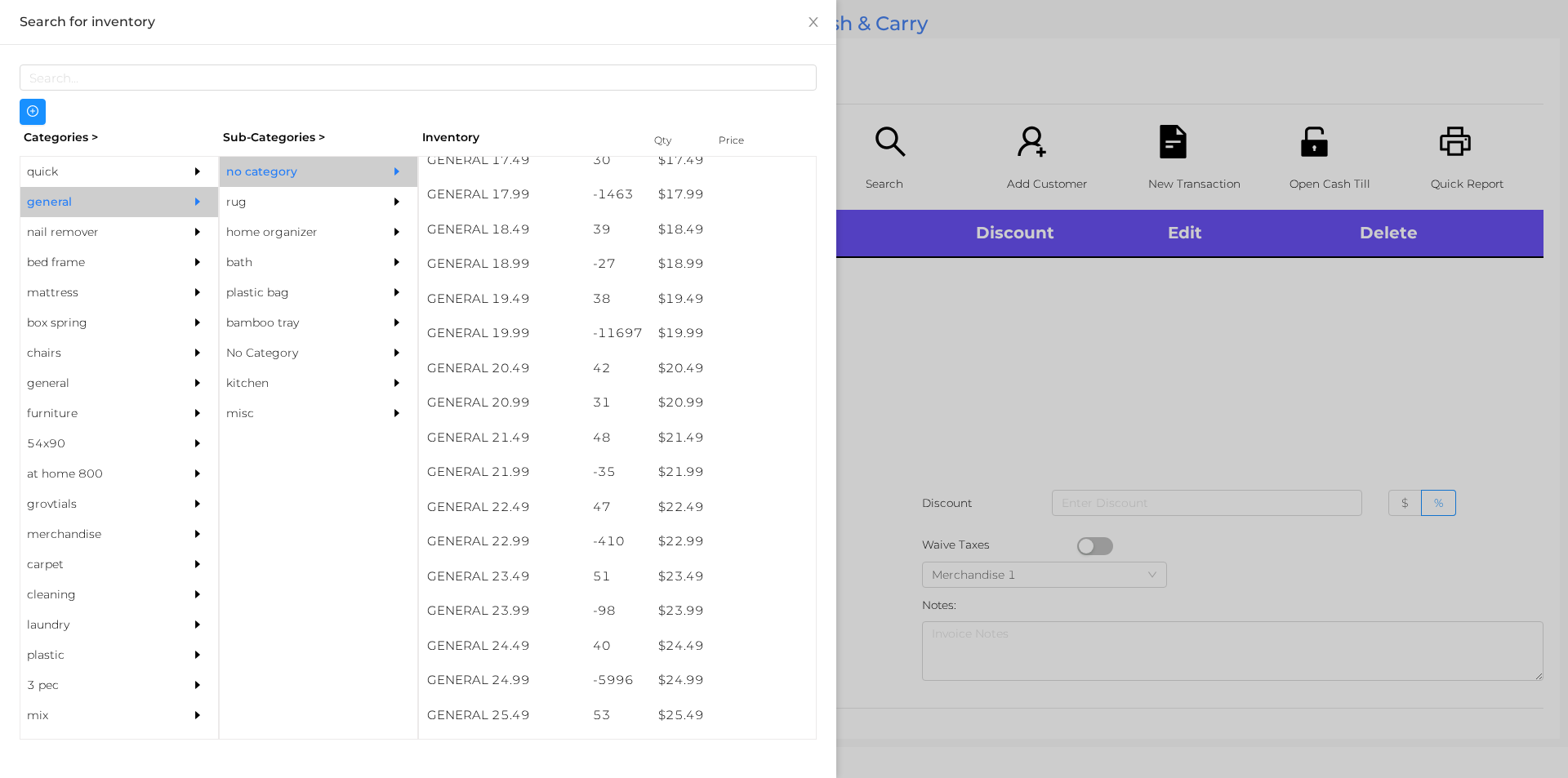
scroll to position [1634, 0]
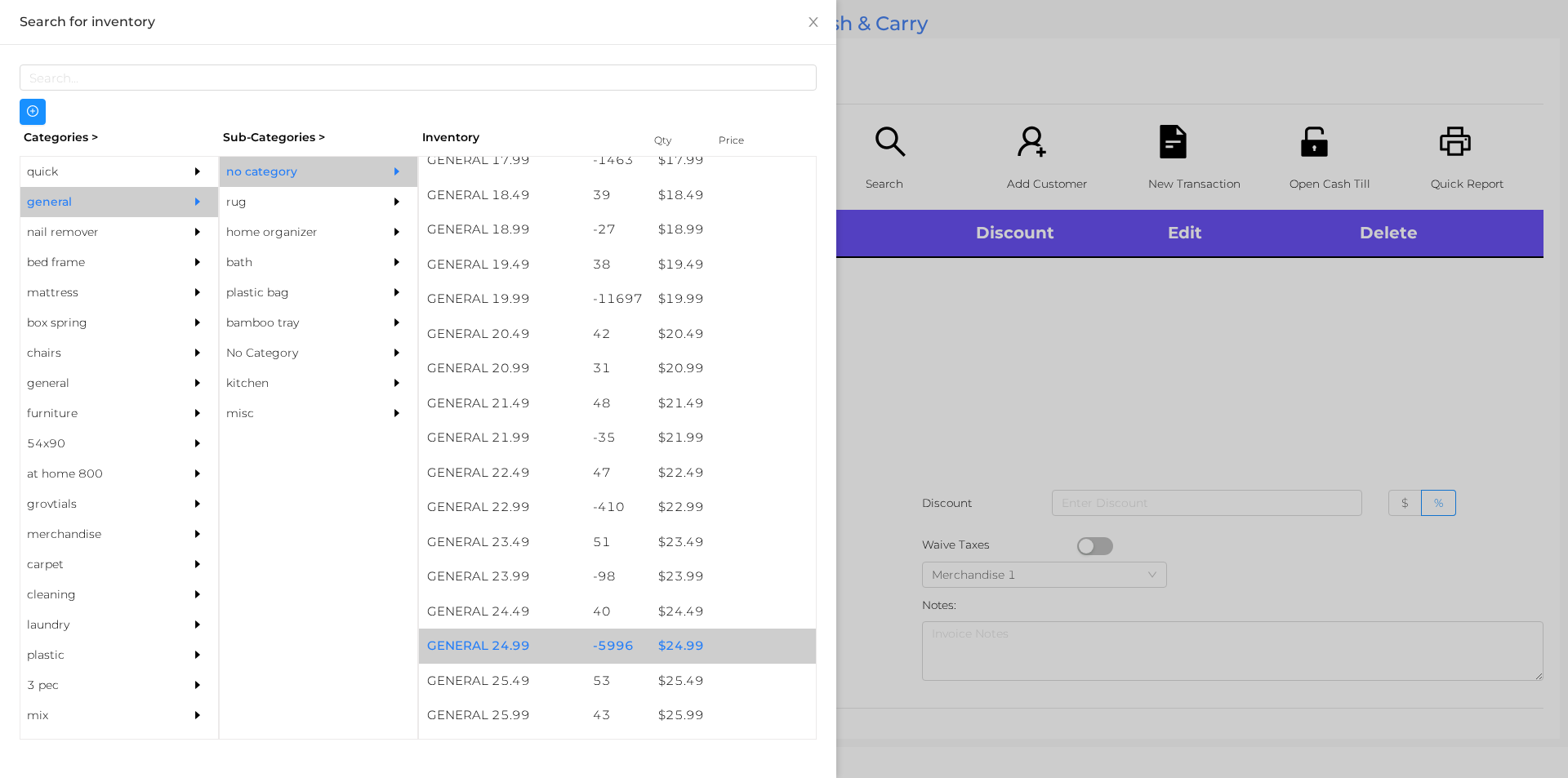
click at [693, 636] on div "$ 24.99" at bounding box center [733, 646] width 166 height 35
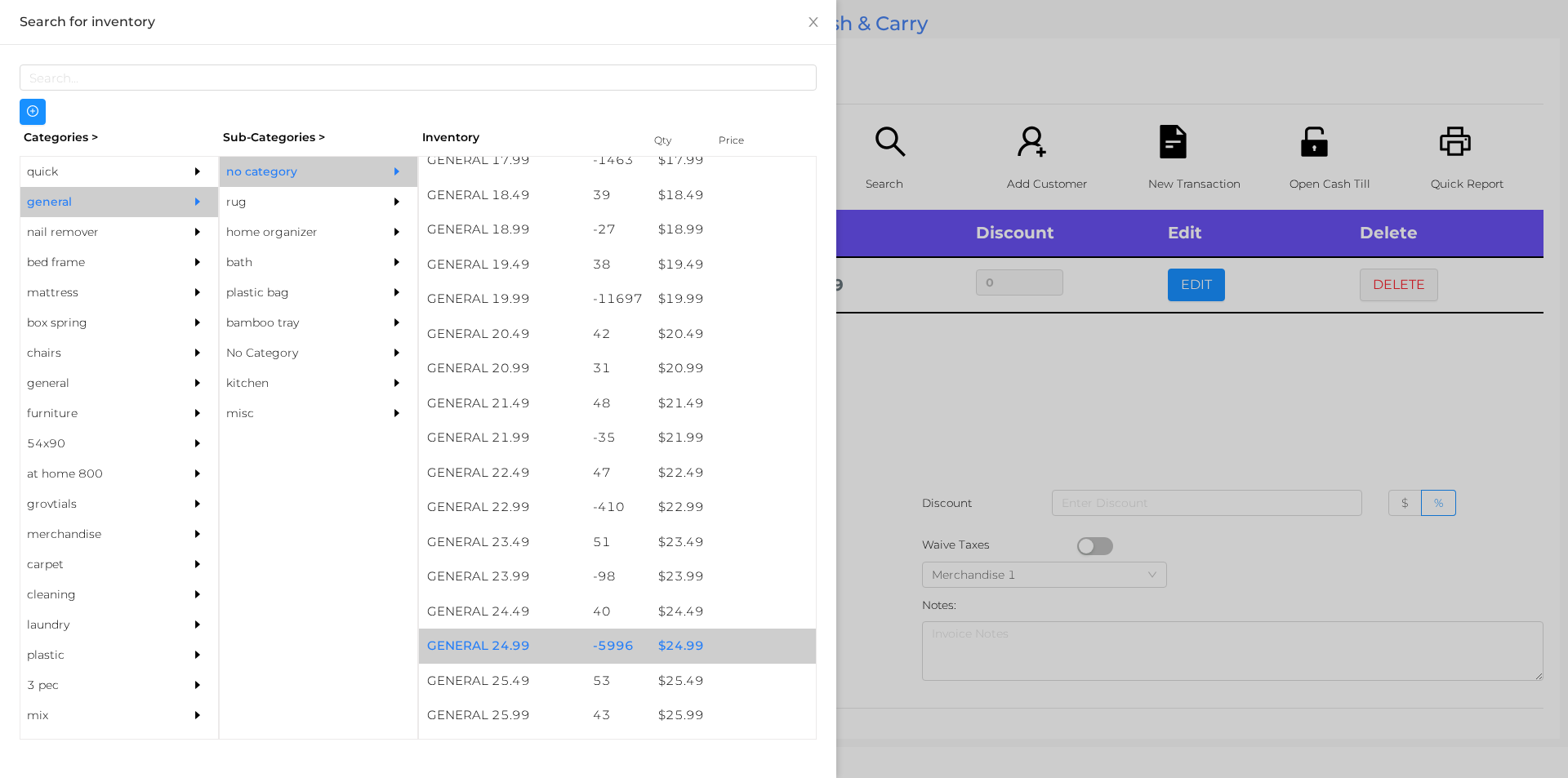
click at [703, 644] on div "$ 24.99" at bounding box center [733, 646] width 166 height 35
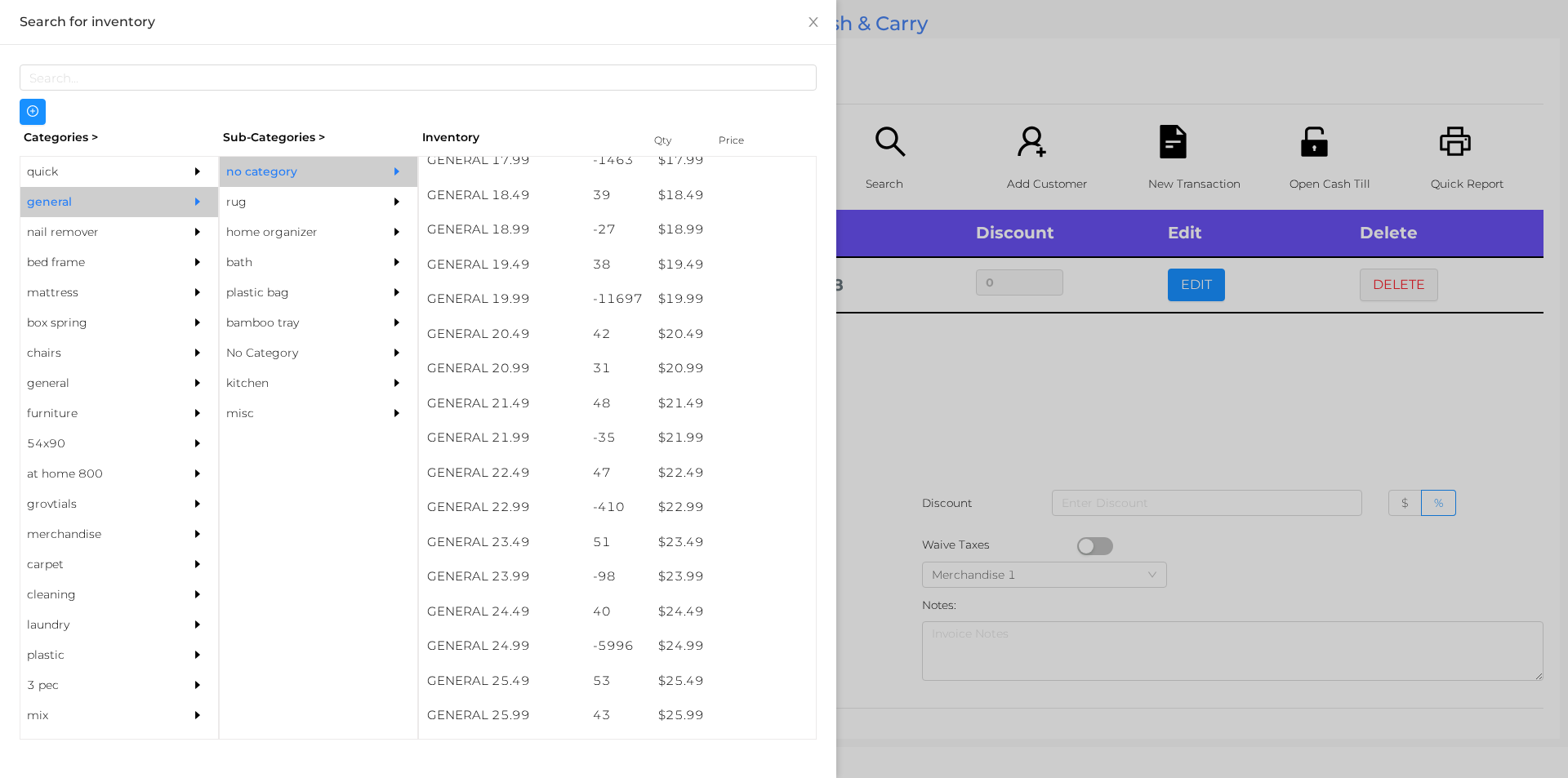
click at [881, 523] on div at bounding box center [784, 389] width 1568 height 778
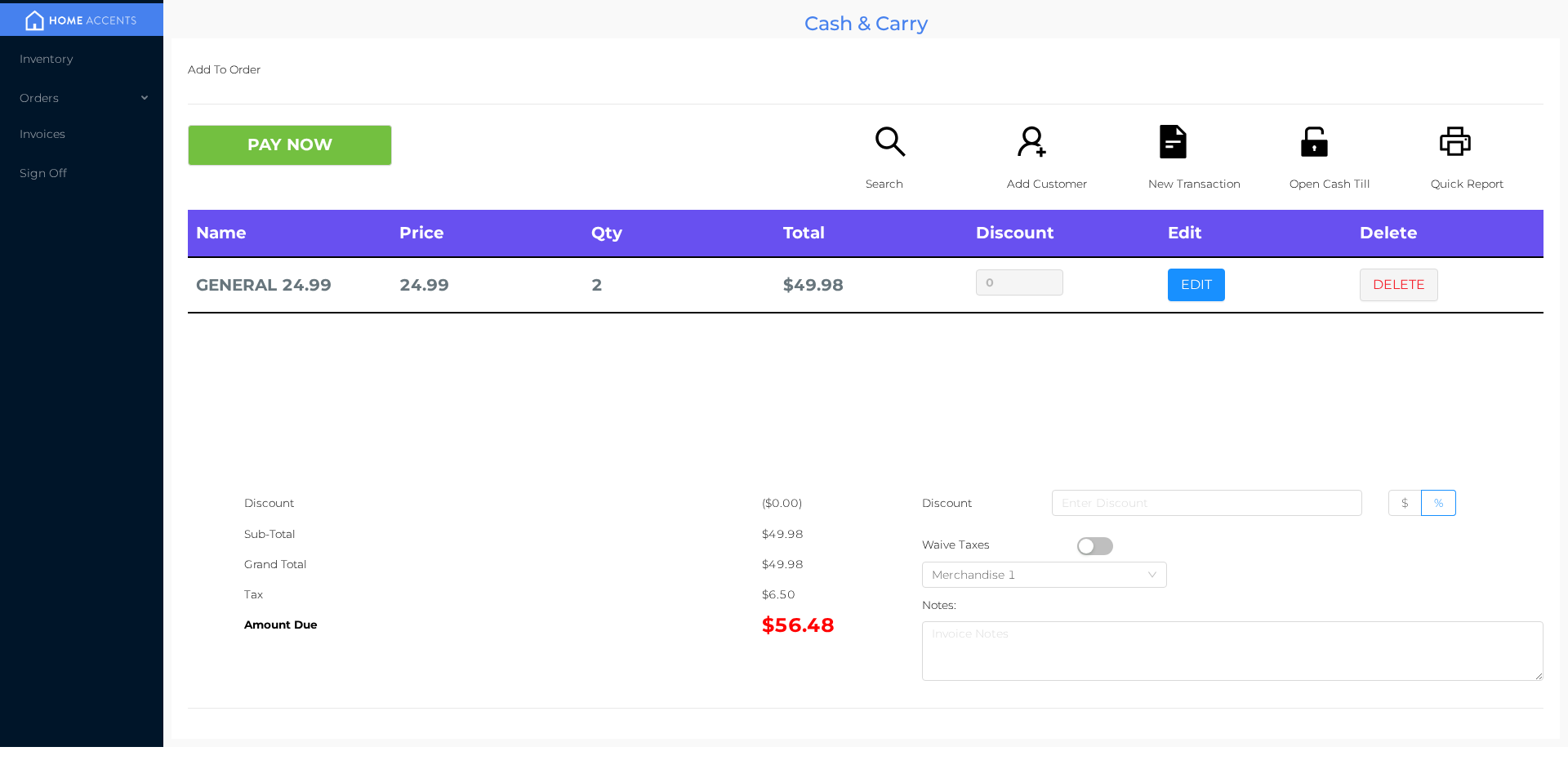
click at [1159, 163] on div "New Transaction" at bounding box center [1204, 167] width 112 height 85
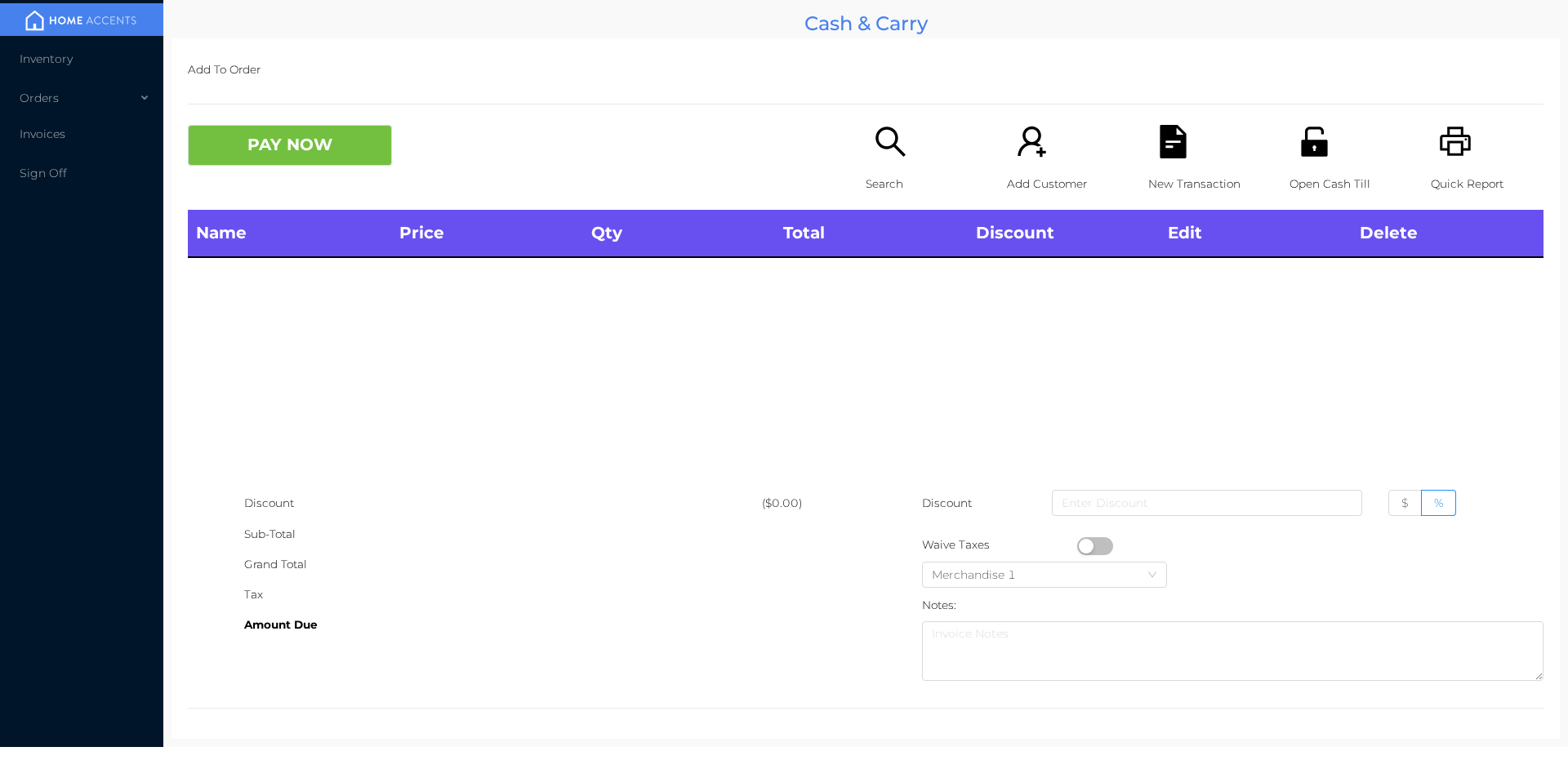
click at [1462, 156] on div "Quick Report" at bounding box center [1486, 167] width 112 height 85
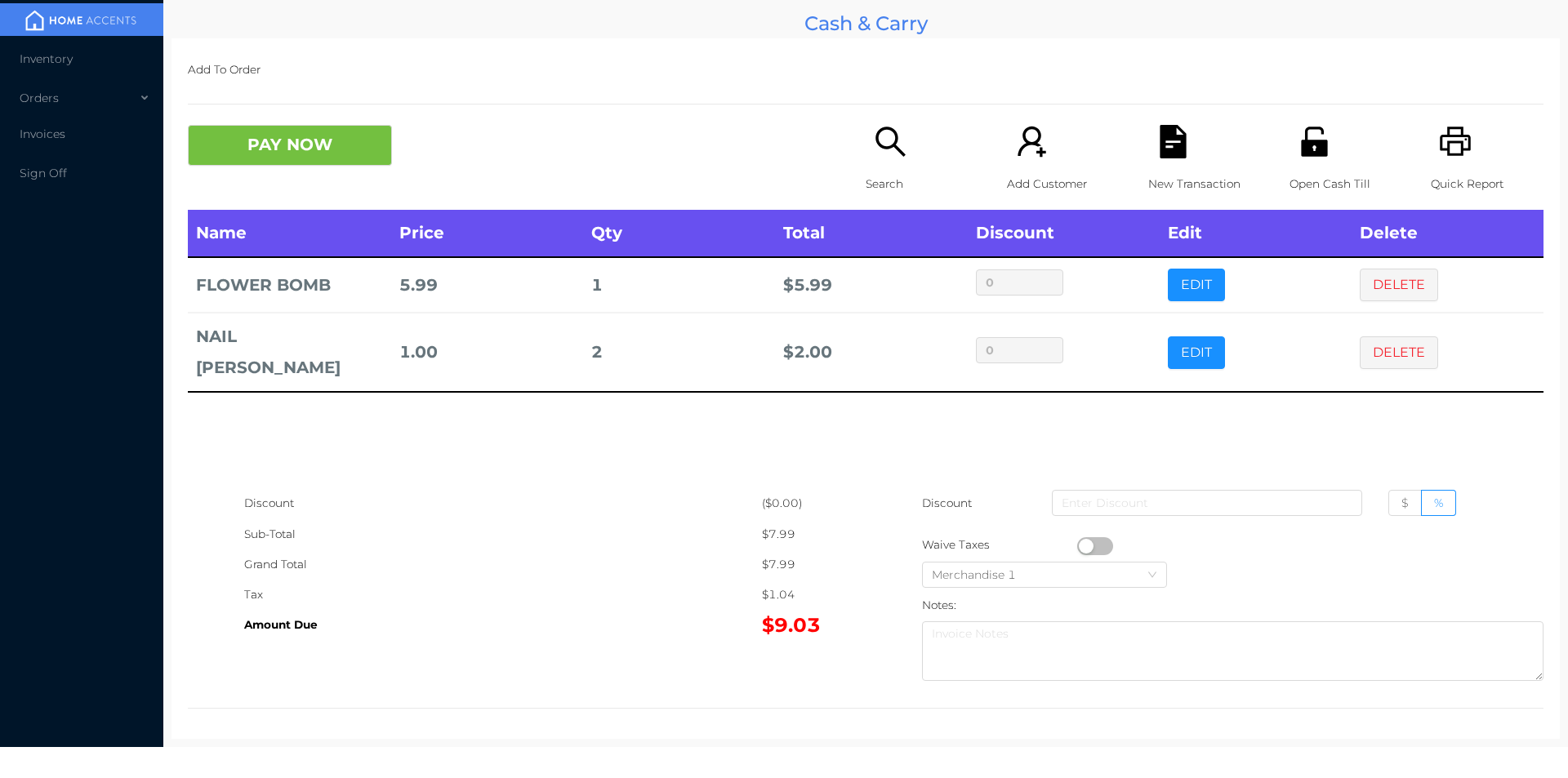
click at [889, 182] on p "Search" at bounding box center [921, 184] width 112 height 31
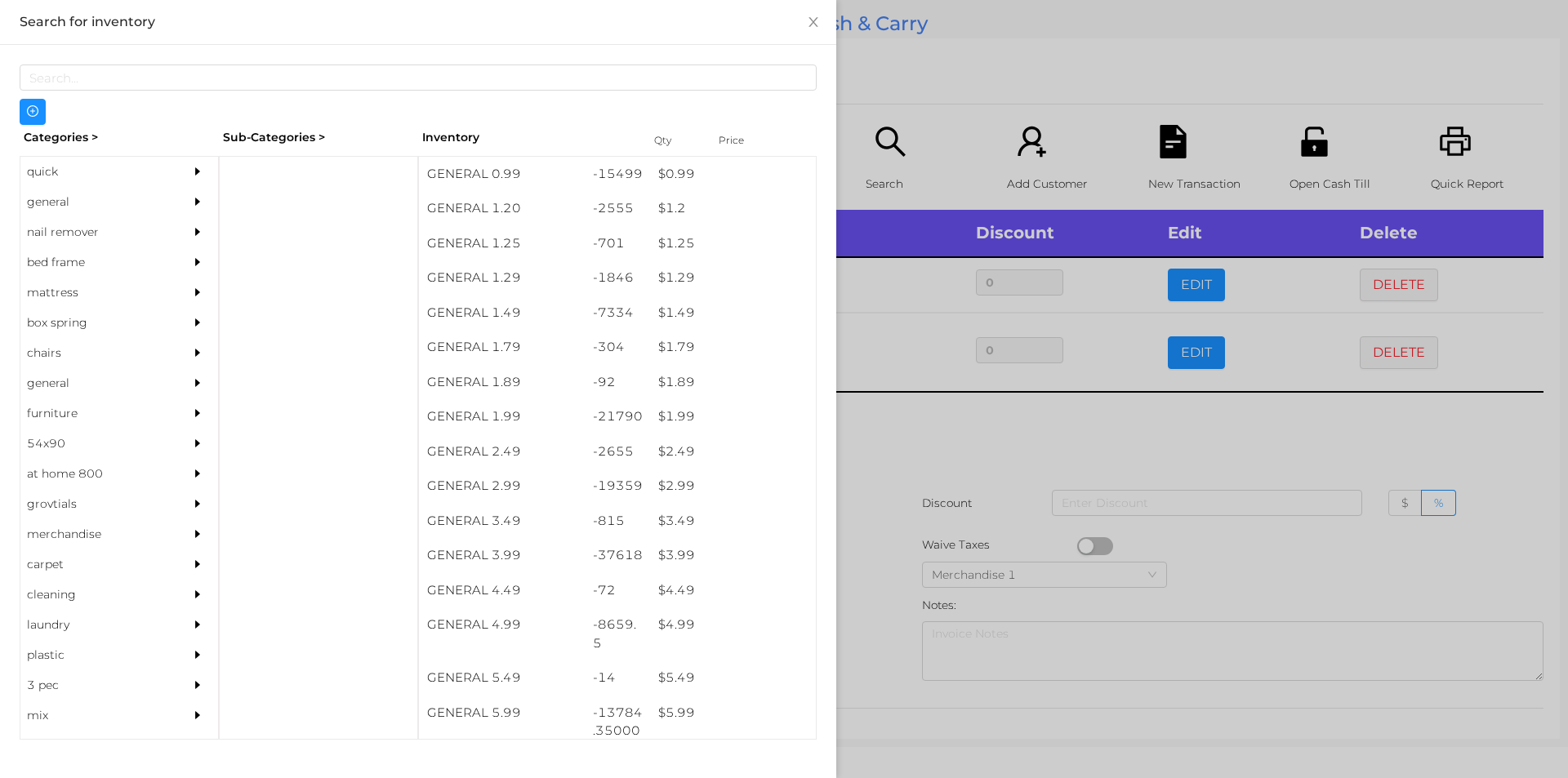
scroll to position [0, 0]
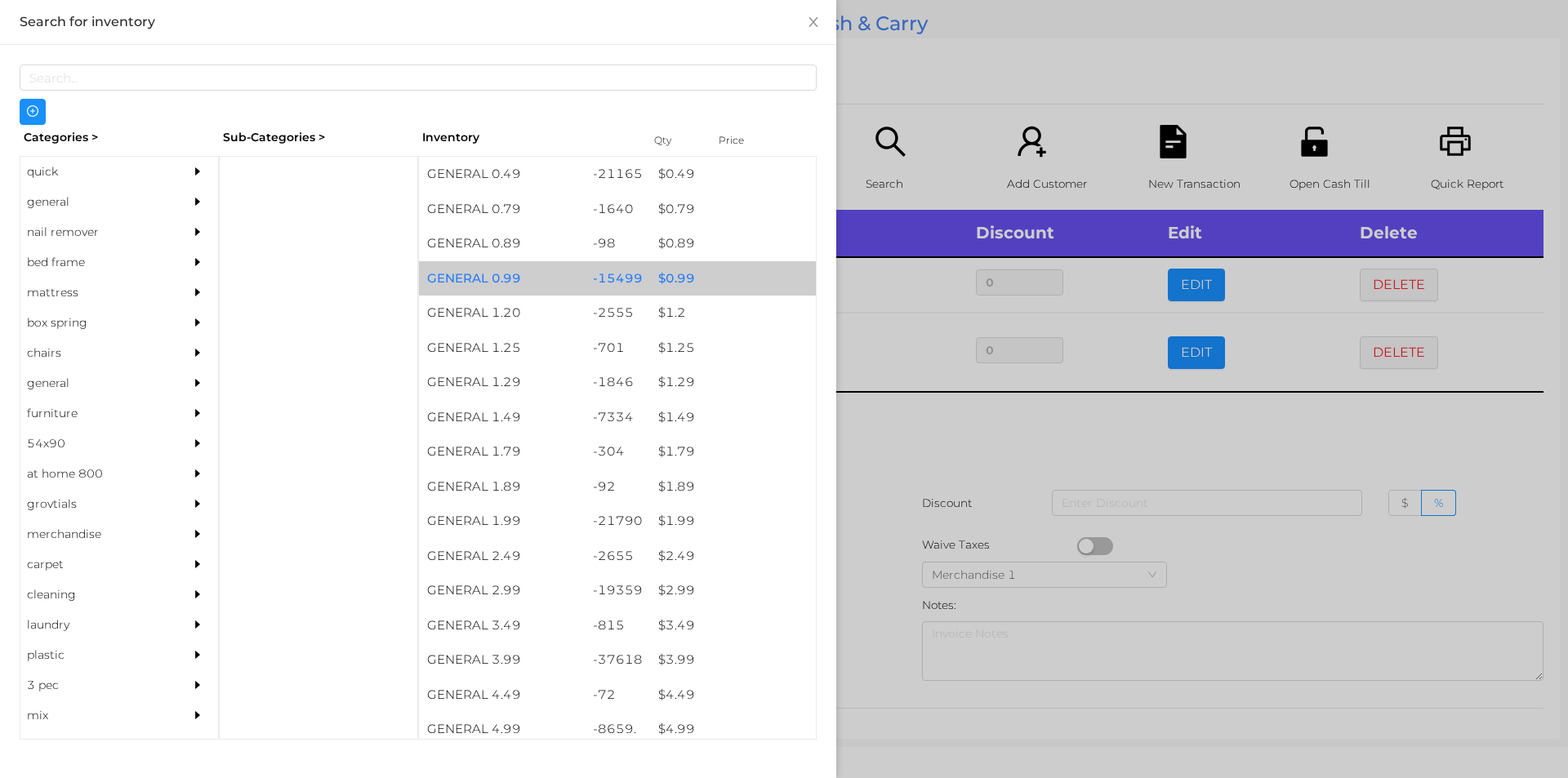
click at [699, 282] on div "$ 0.99" at bounding box center [733, 278] width 166 height 35
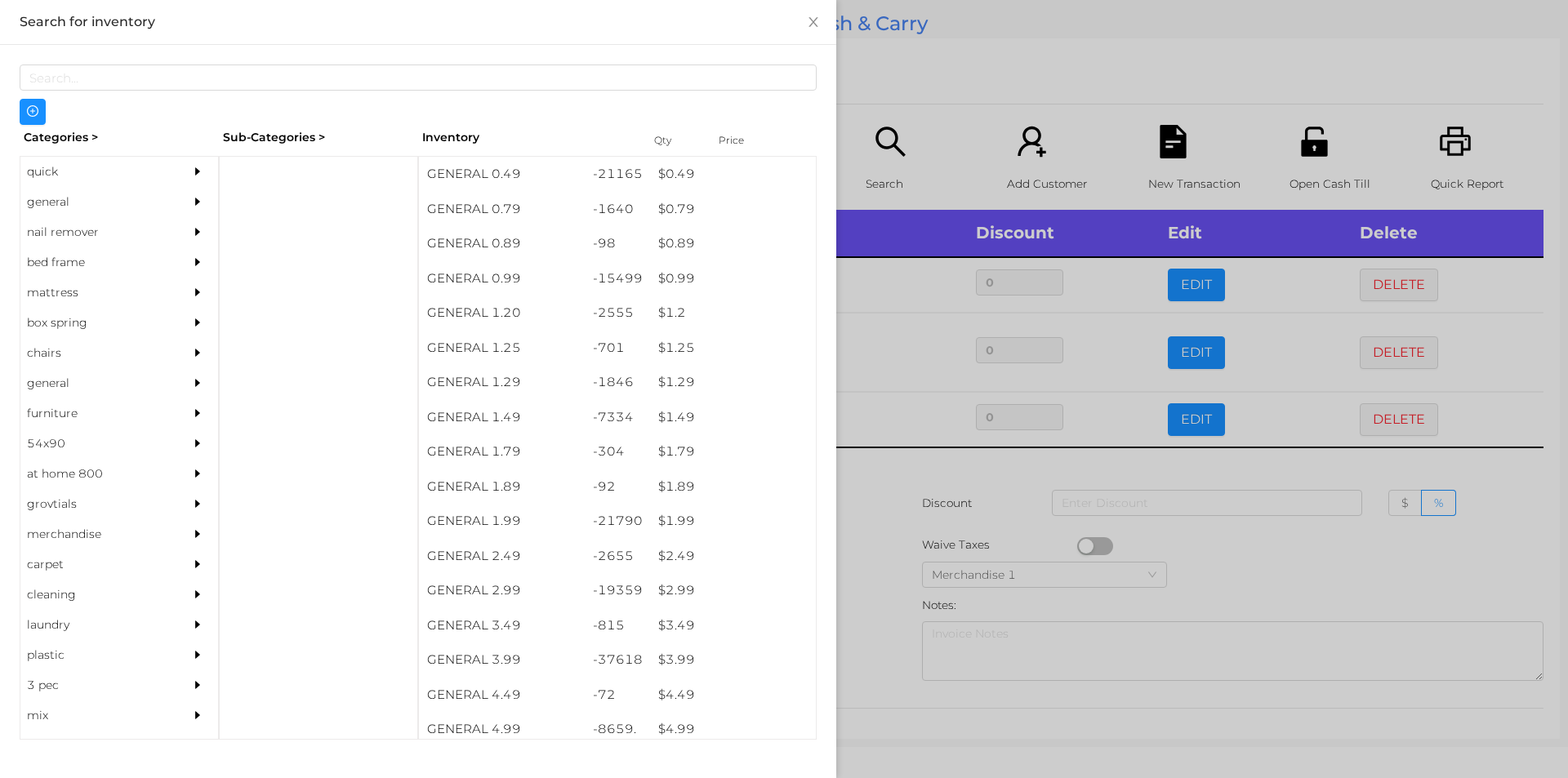
click at [936, 66] on div at bounding box center [784, 389] width 1568 height 778
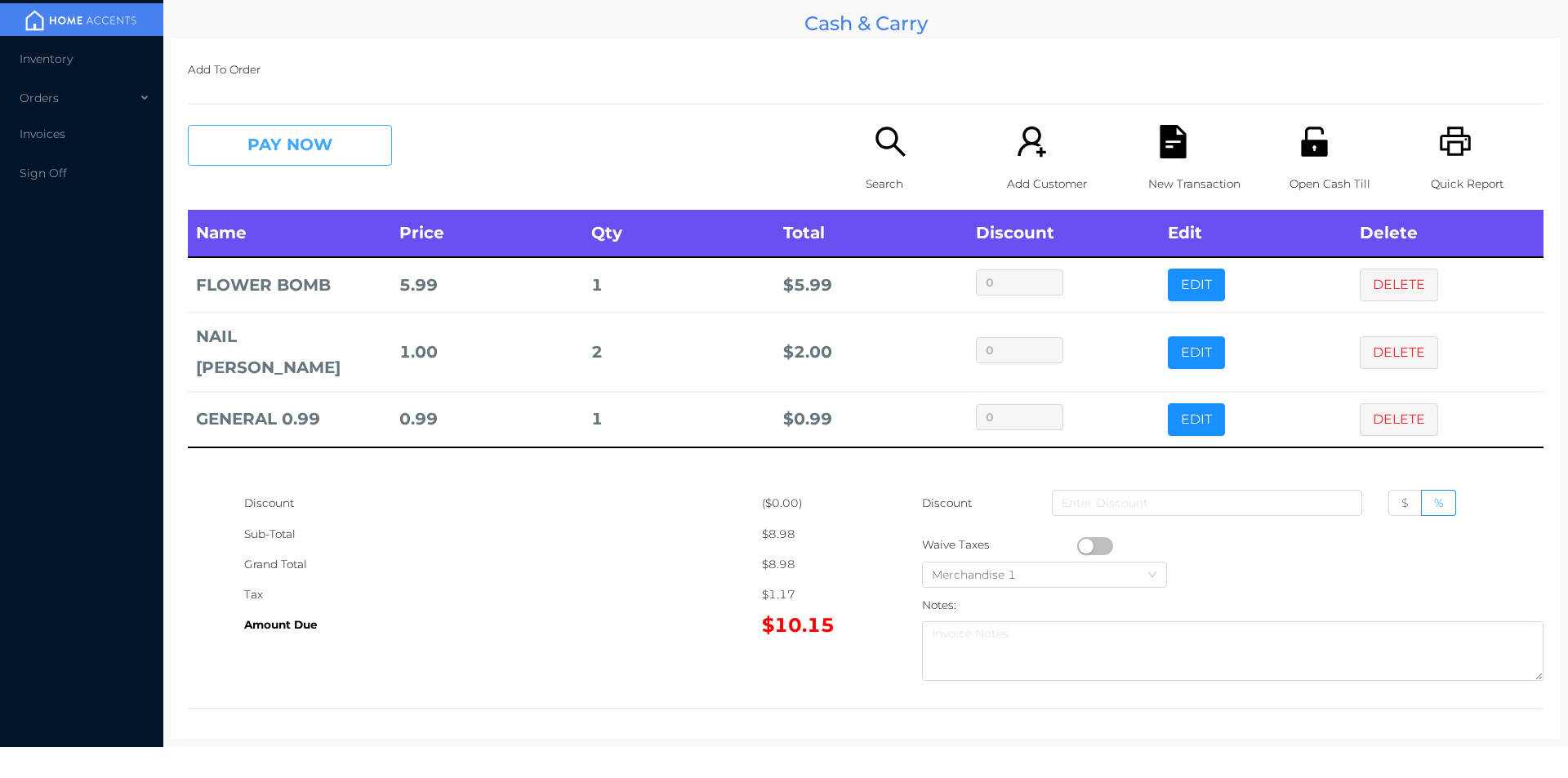
click at [336, 131] on button "PAY NOW" at bounding box center [290, 145] width 204 height 40
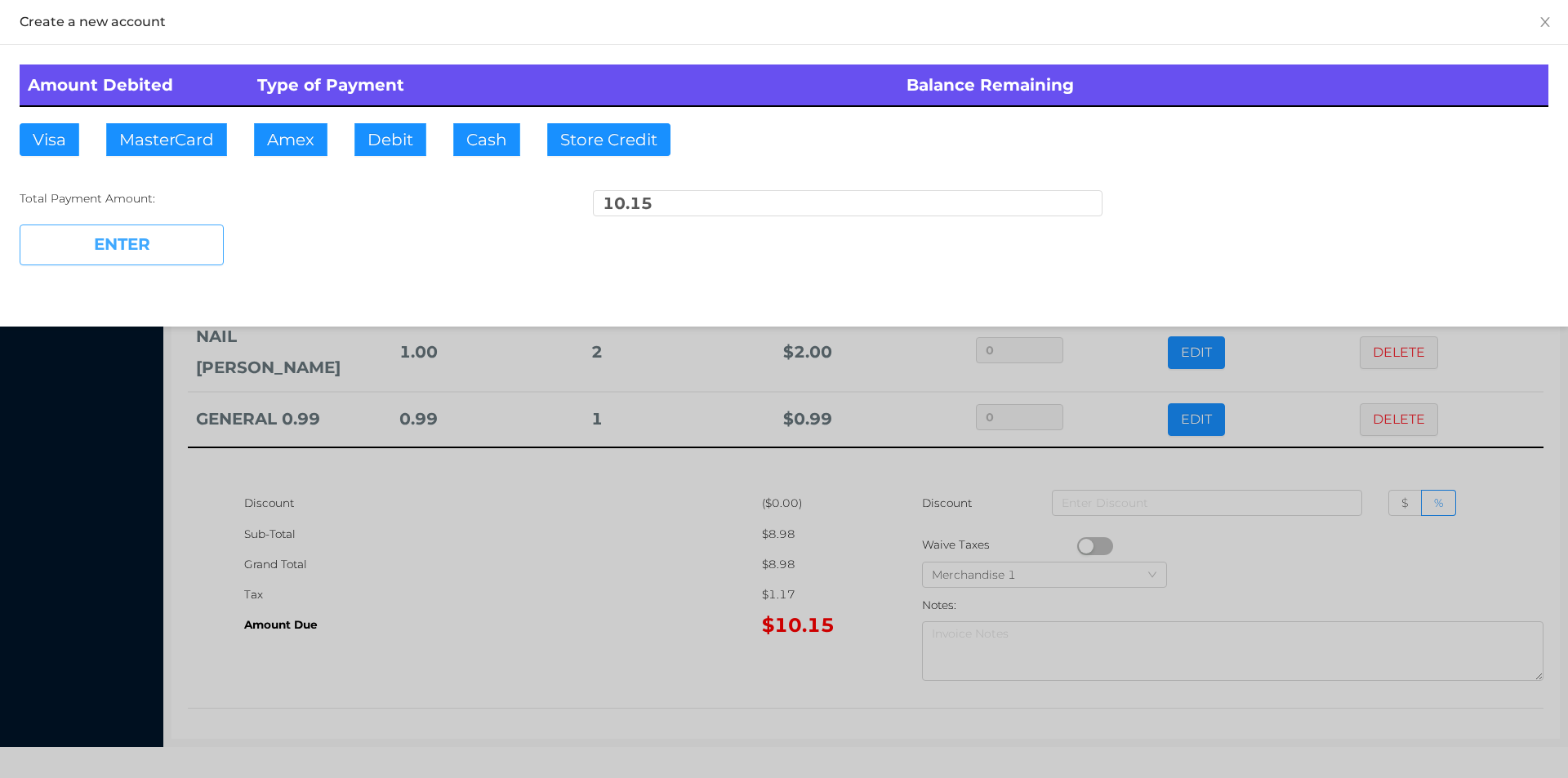
click at [164, 243] on button "ENTER" at bounding box center [121, 245] width 204 height 40
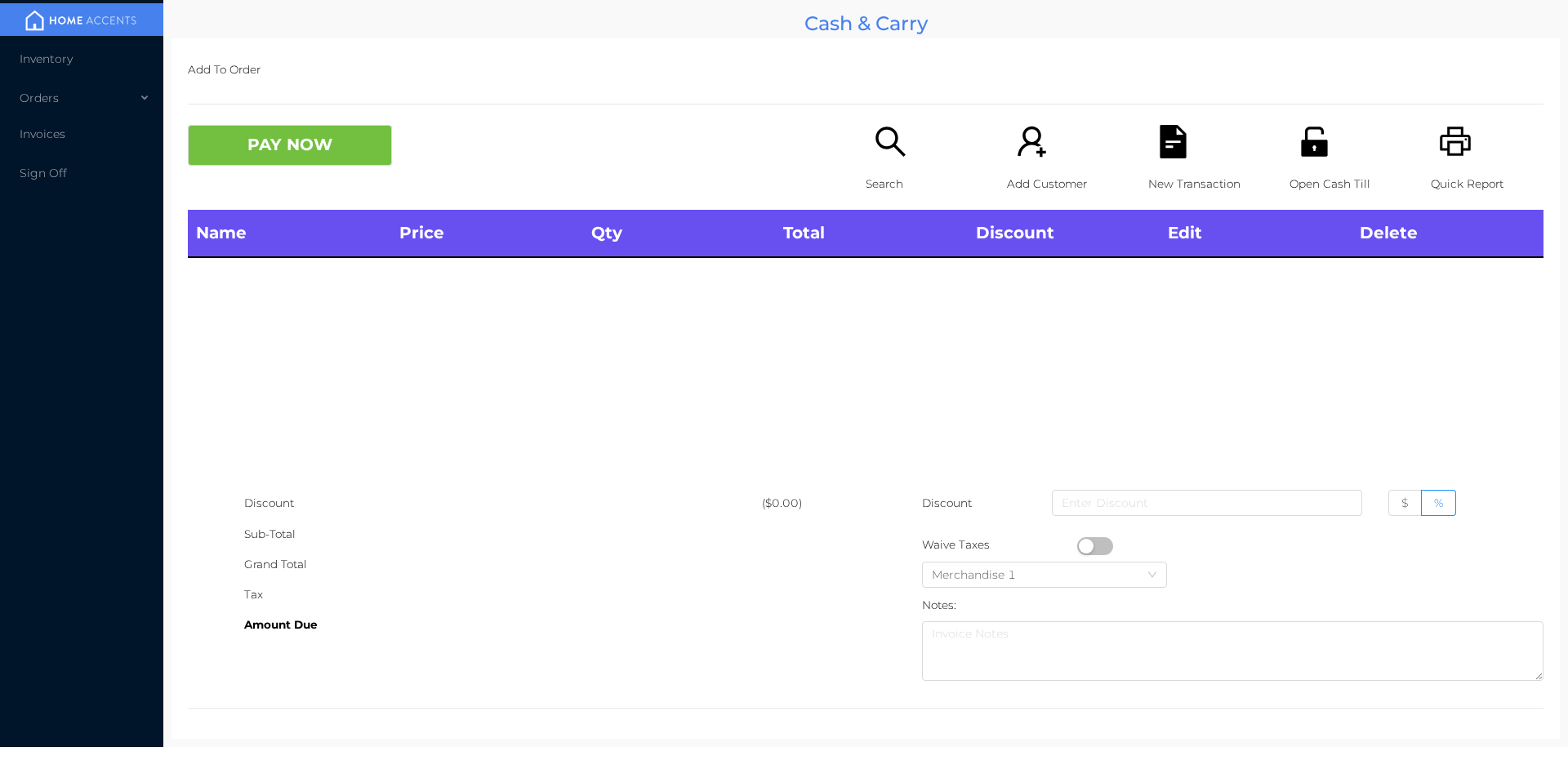
click at [900, 165] on div "Search" at bounding box center [921, 167] width 112 height 85
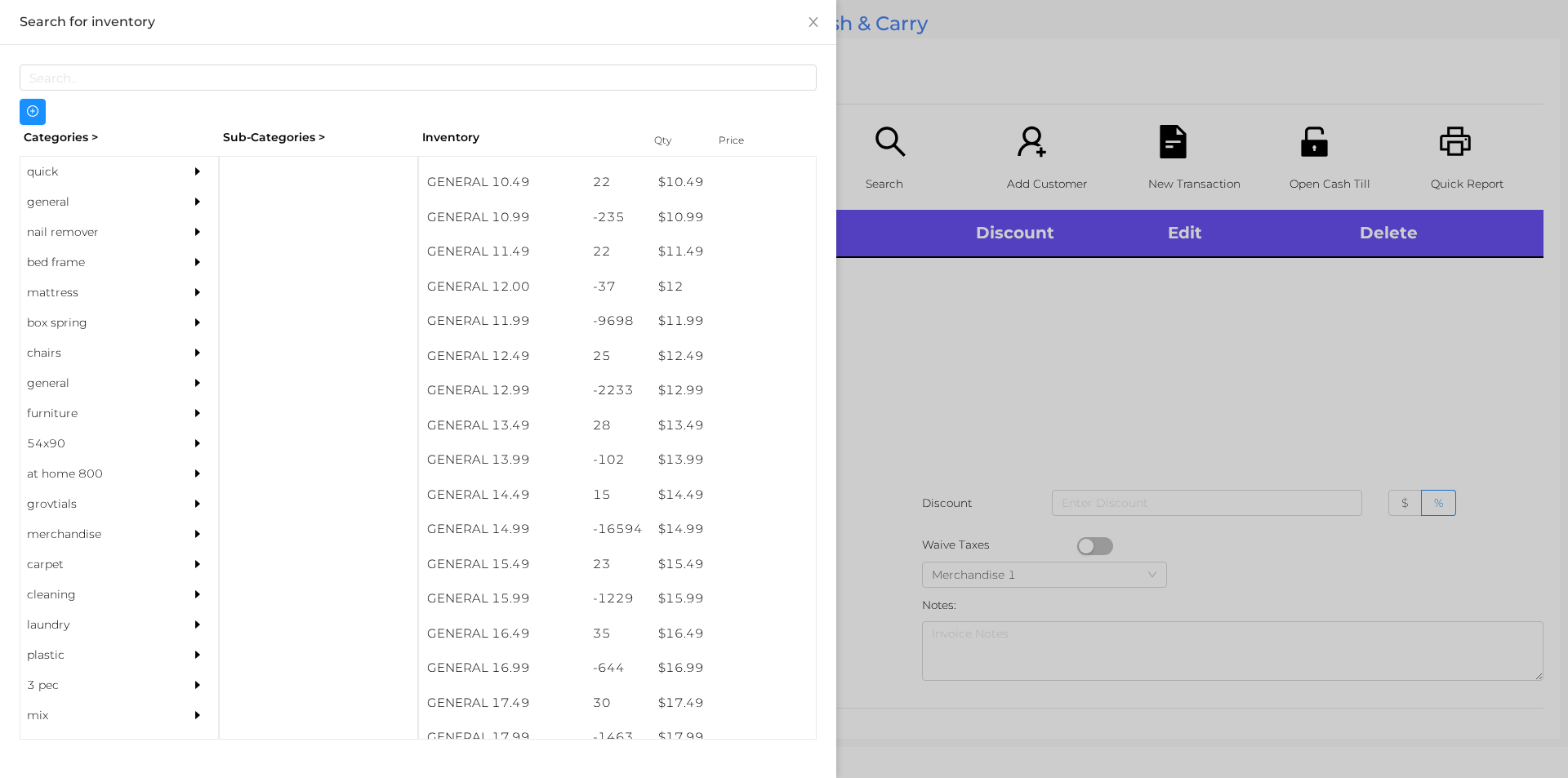
scroll to position [1057, 0]
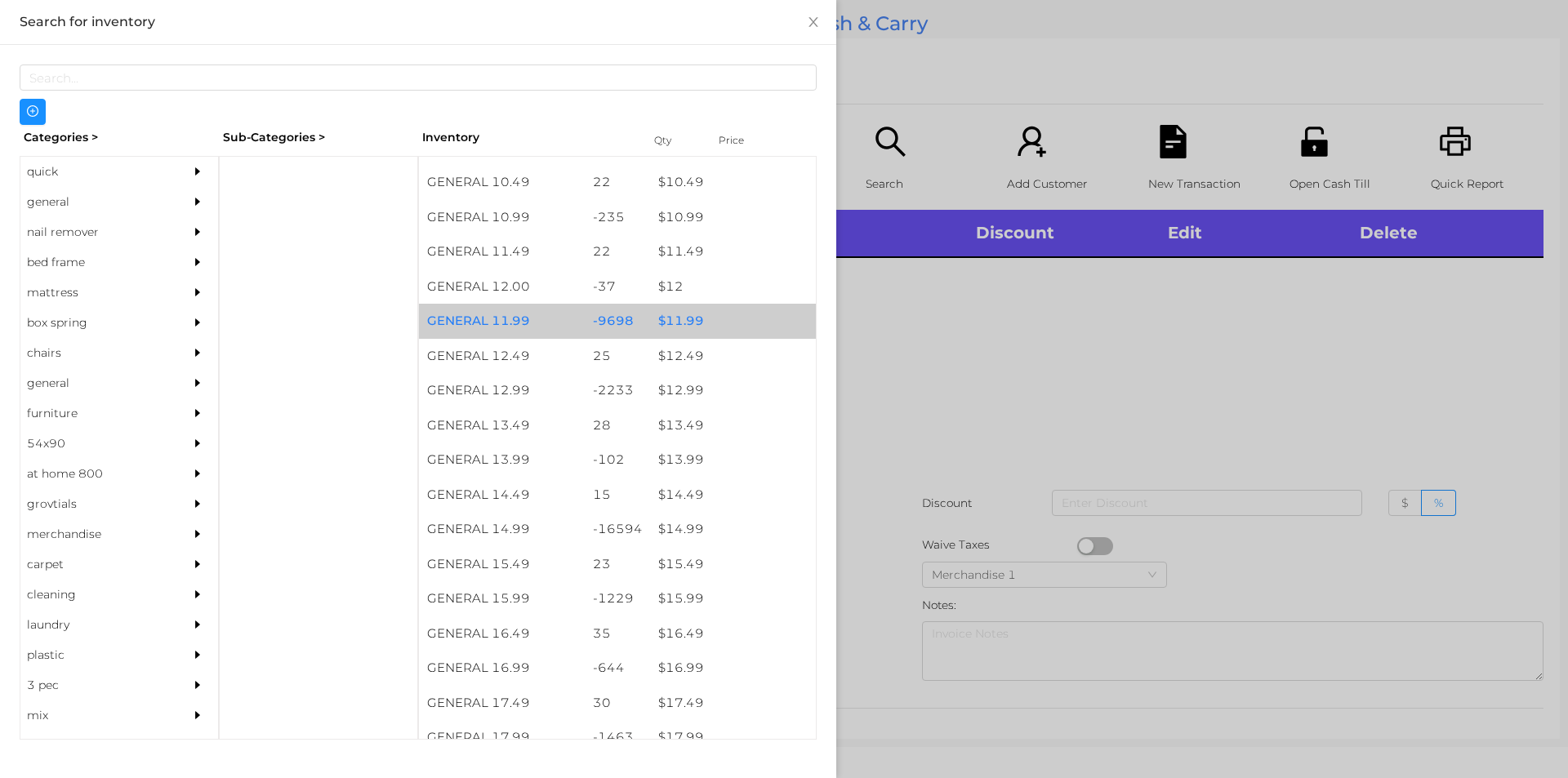
click at [653, 322] on div "$ 11.99" at bounding box center [733, 321] width 166 height 35
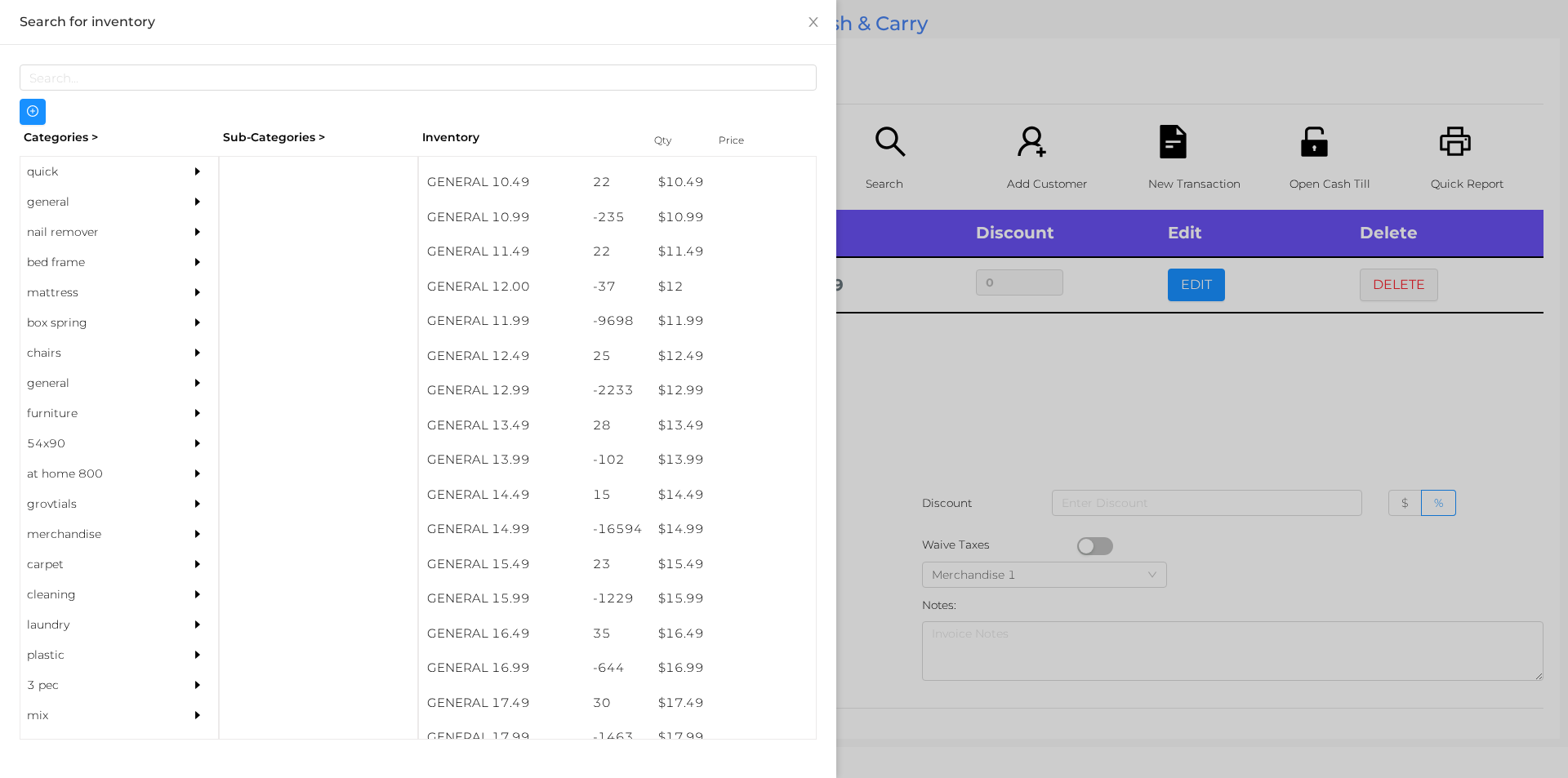
click at [941, 407] on div at bounding box center [784, 389] width 1568 height 778
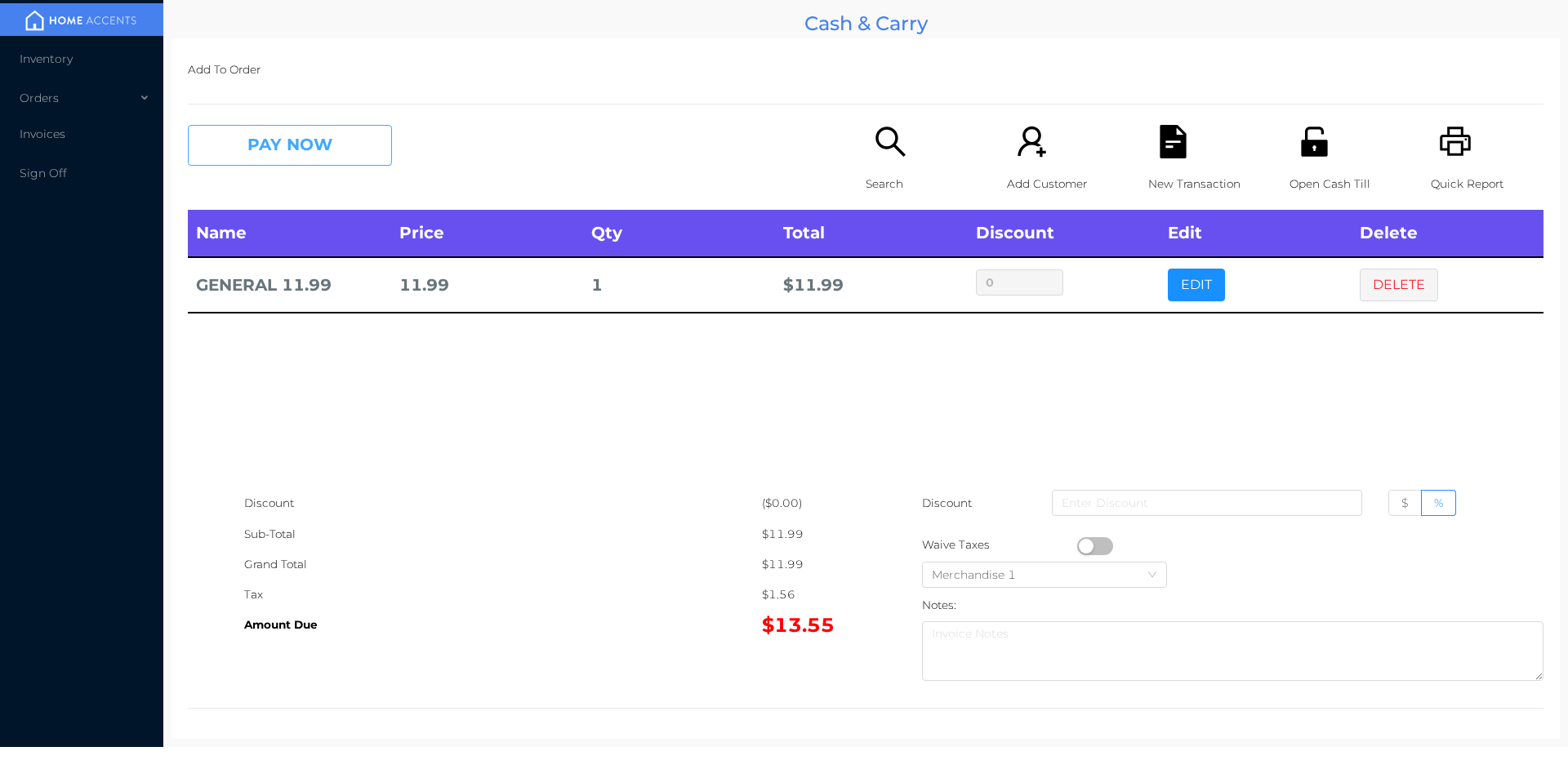
click at [287, 148] on button "PAY NOW" at bounding box center [290, 145] width 204 height 40
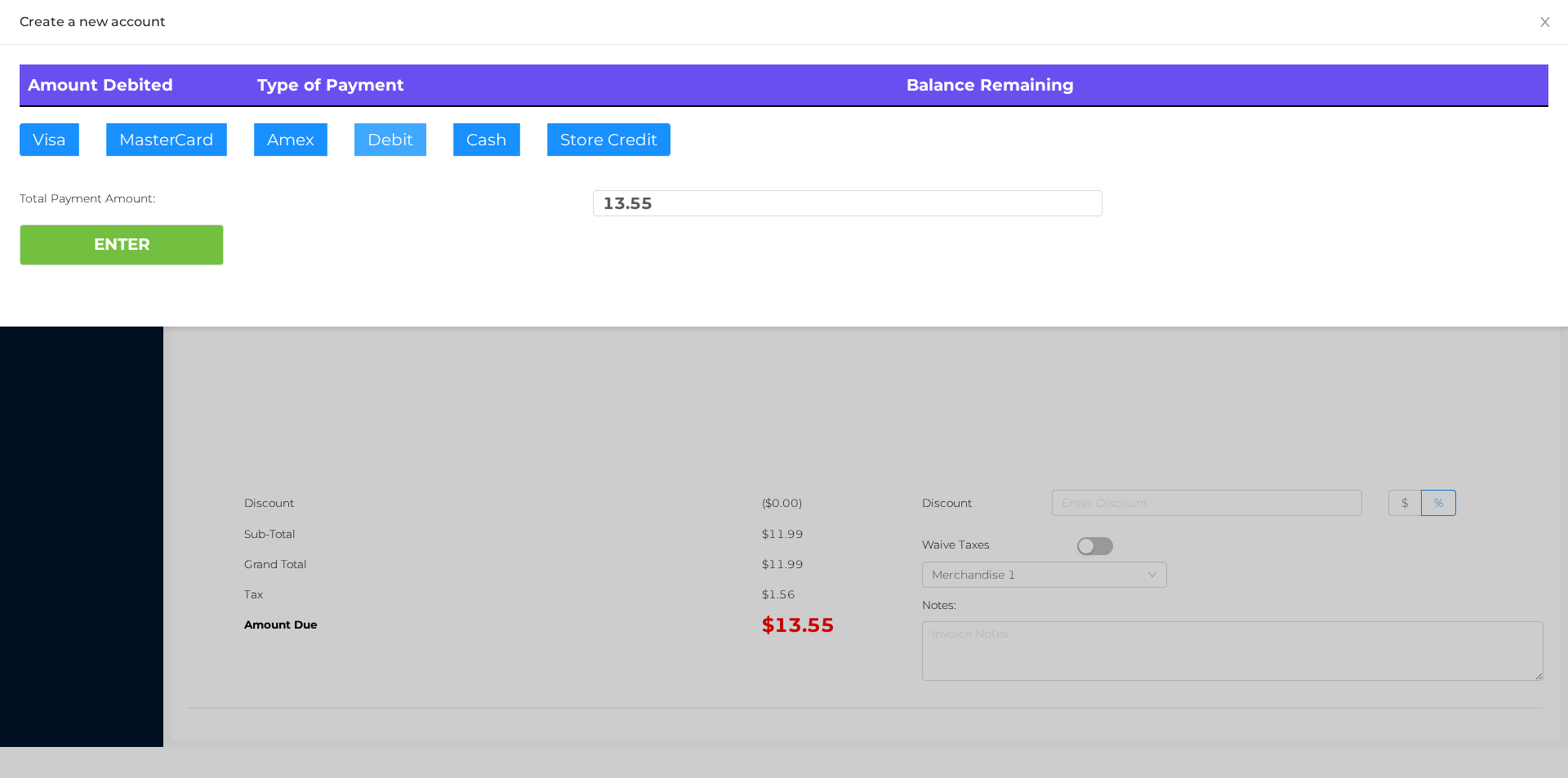
click at [390, 137] on button "Debit" at bounding box center [390, 139] width 72 height 32
click at [161, 210] on div "Total Payment Amount: 13.55" at bounding box center [784, 207] width 1528 height 34
click at [166, 263] on button "ENTER" at bounding box center [121, 245] width 204 height 40
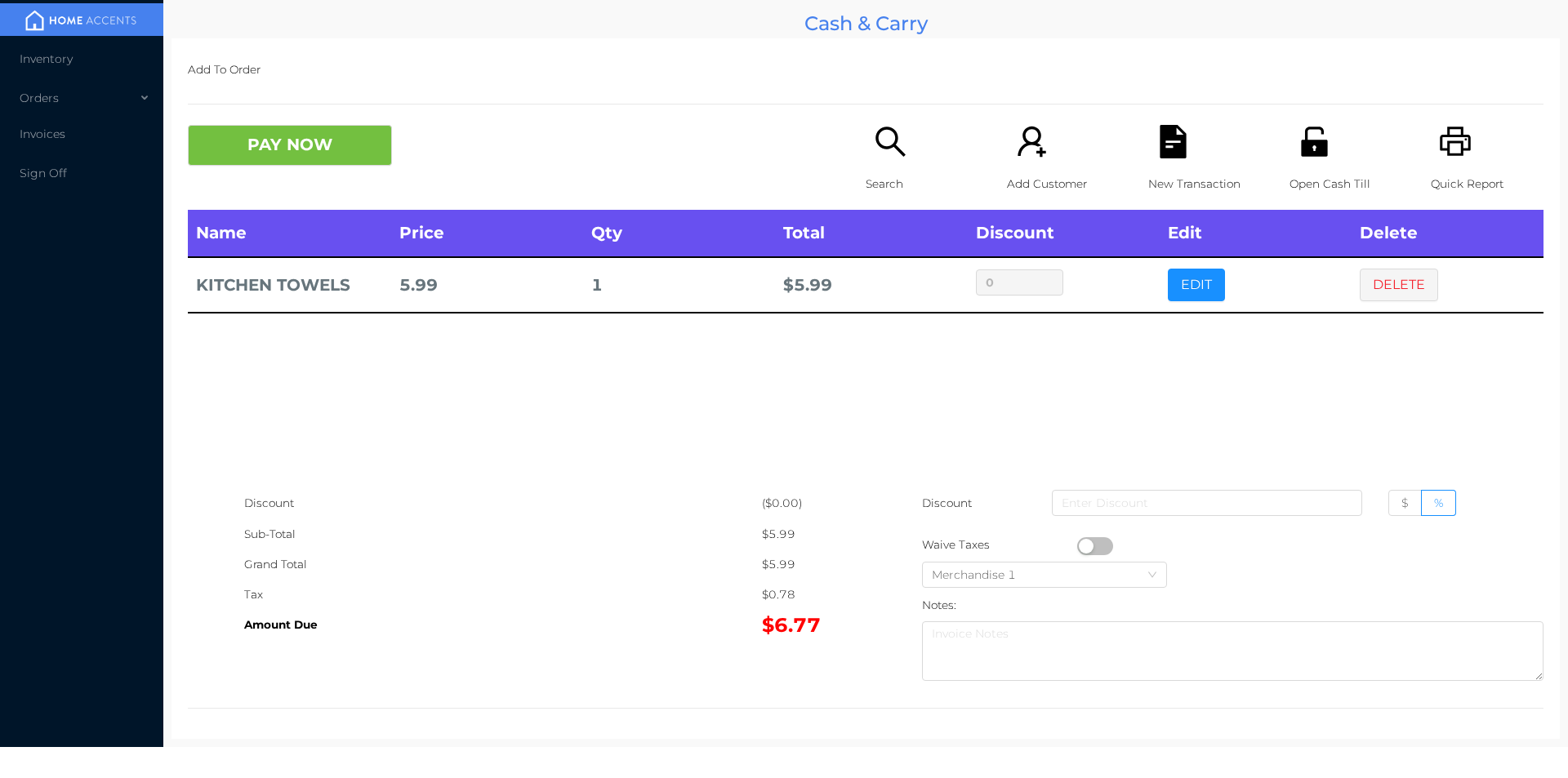
click at [881, 153] on icon "icon: search" at bounding box center [890, 141] width 33 height 33
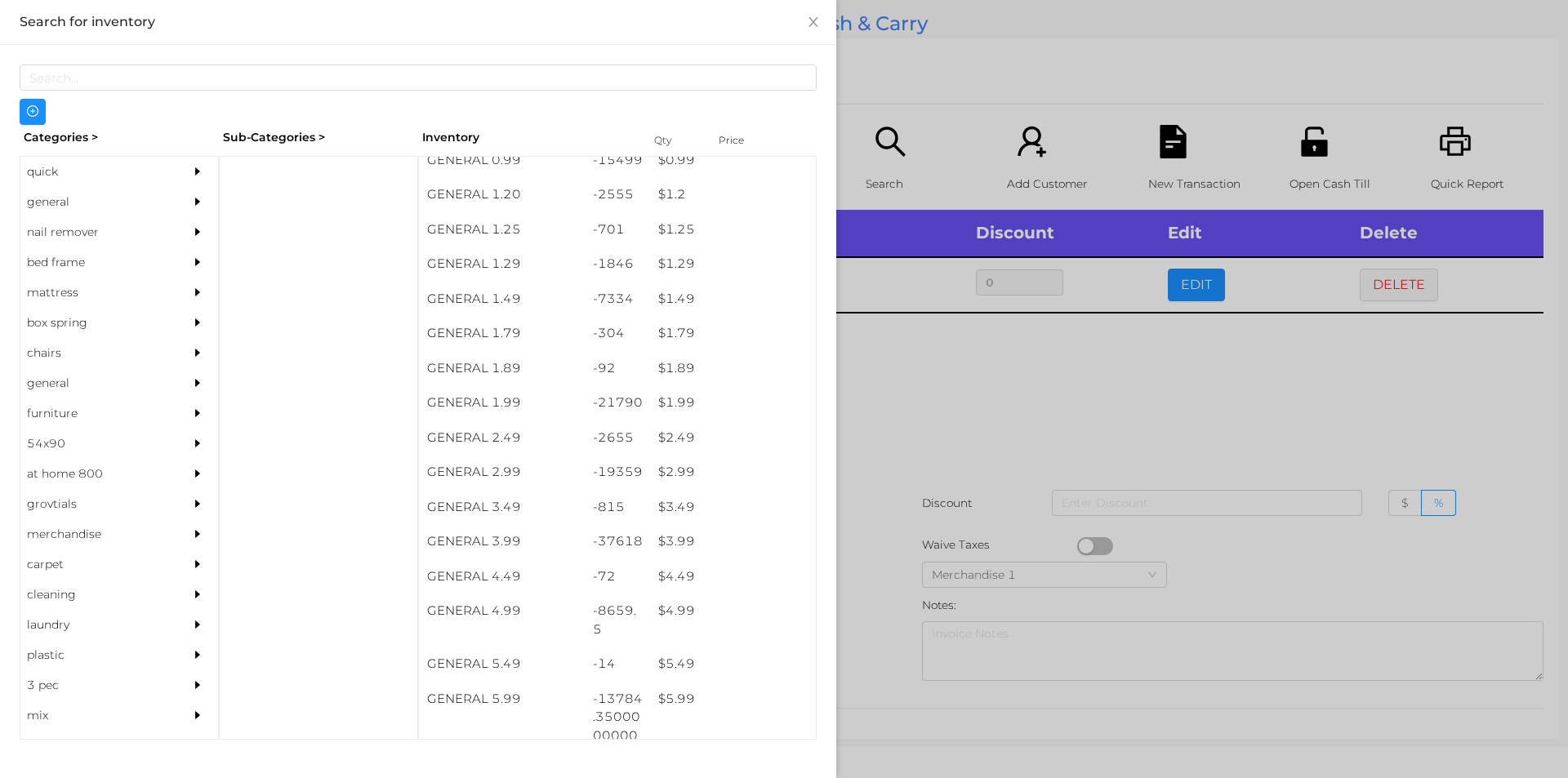
scroll to position [146, 0]
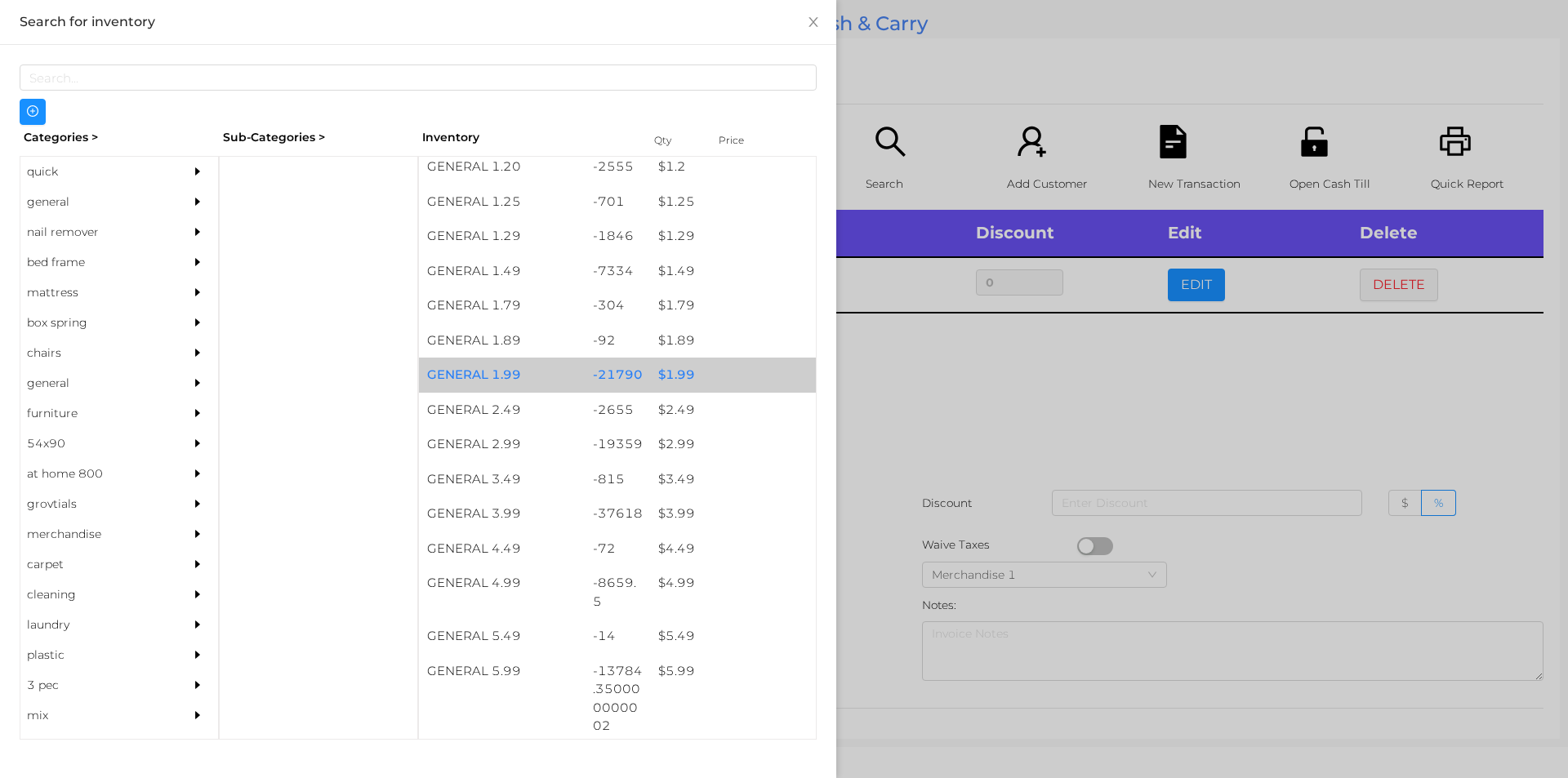
click at [655, 380] on div "$ 1.99" at bounding box center [733, 375] width 166 height 35
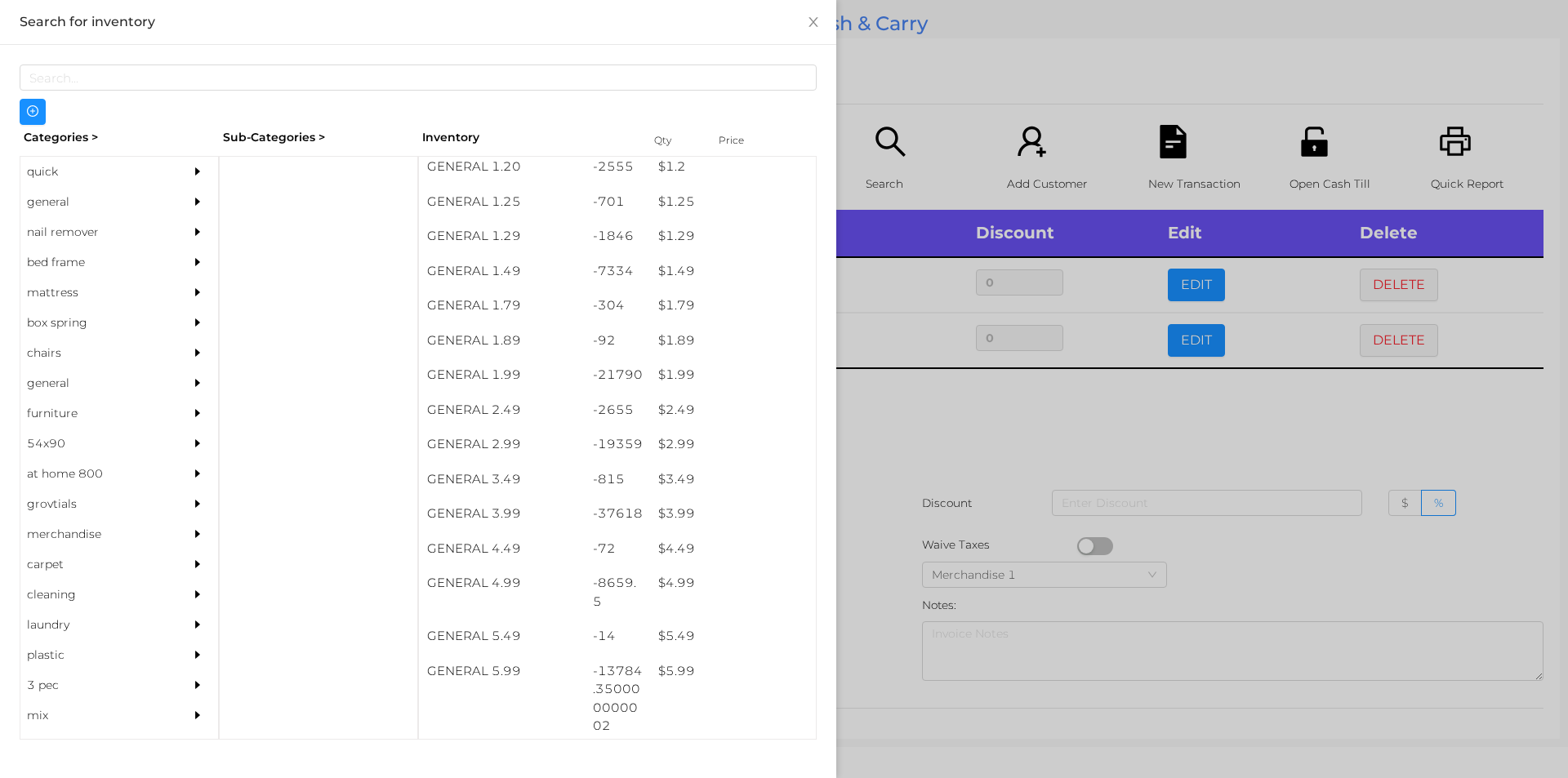
click at [953, 489] on div at bounding box center [784, 389] width 1568 height 778
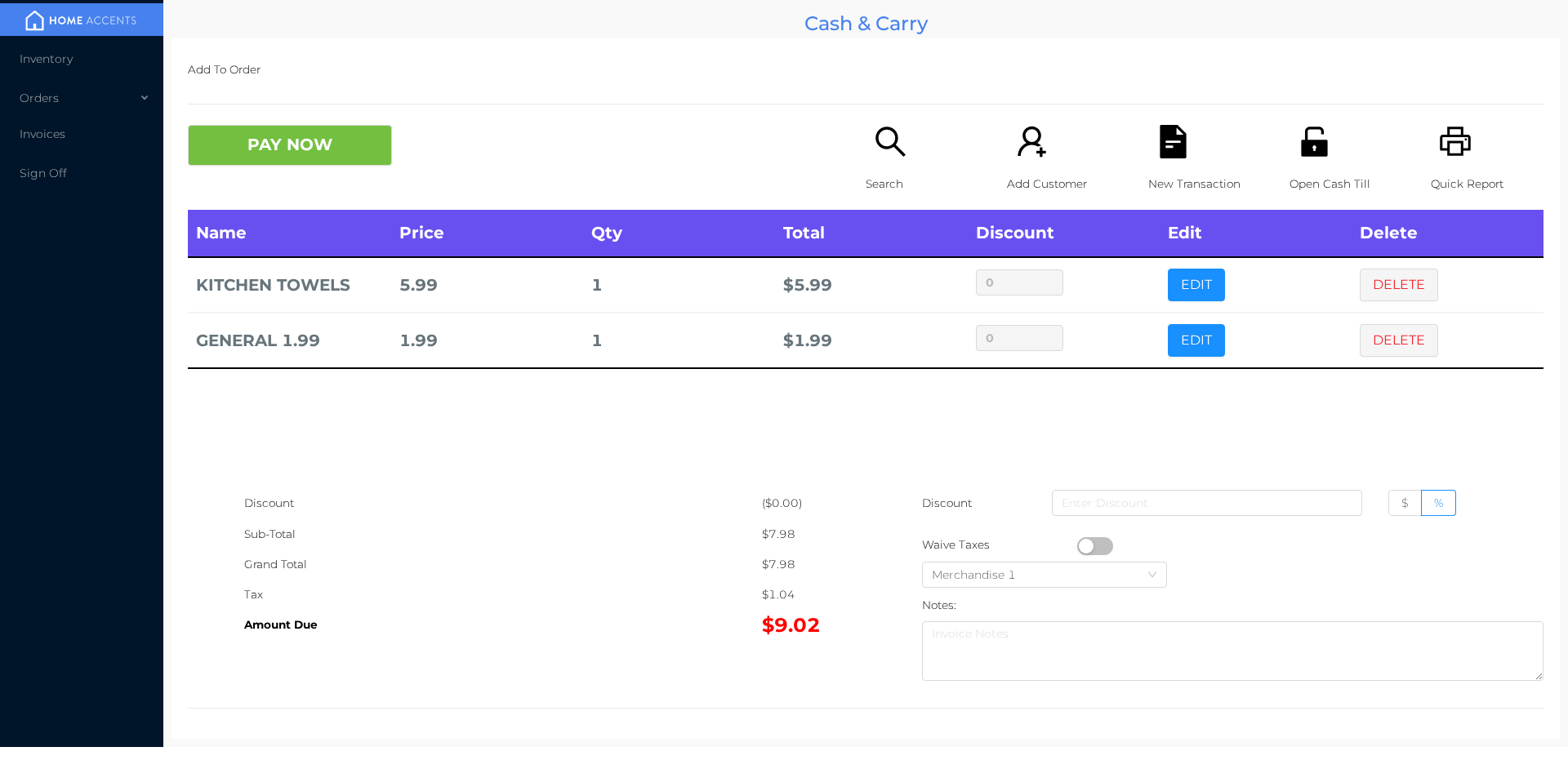
click at [865, 203] on div "Search" at bounding box center [921, 167] width 112 height 85
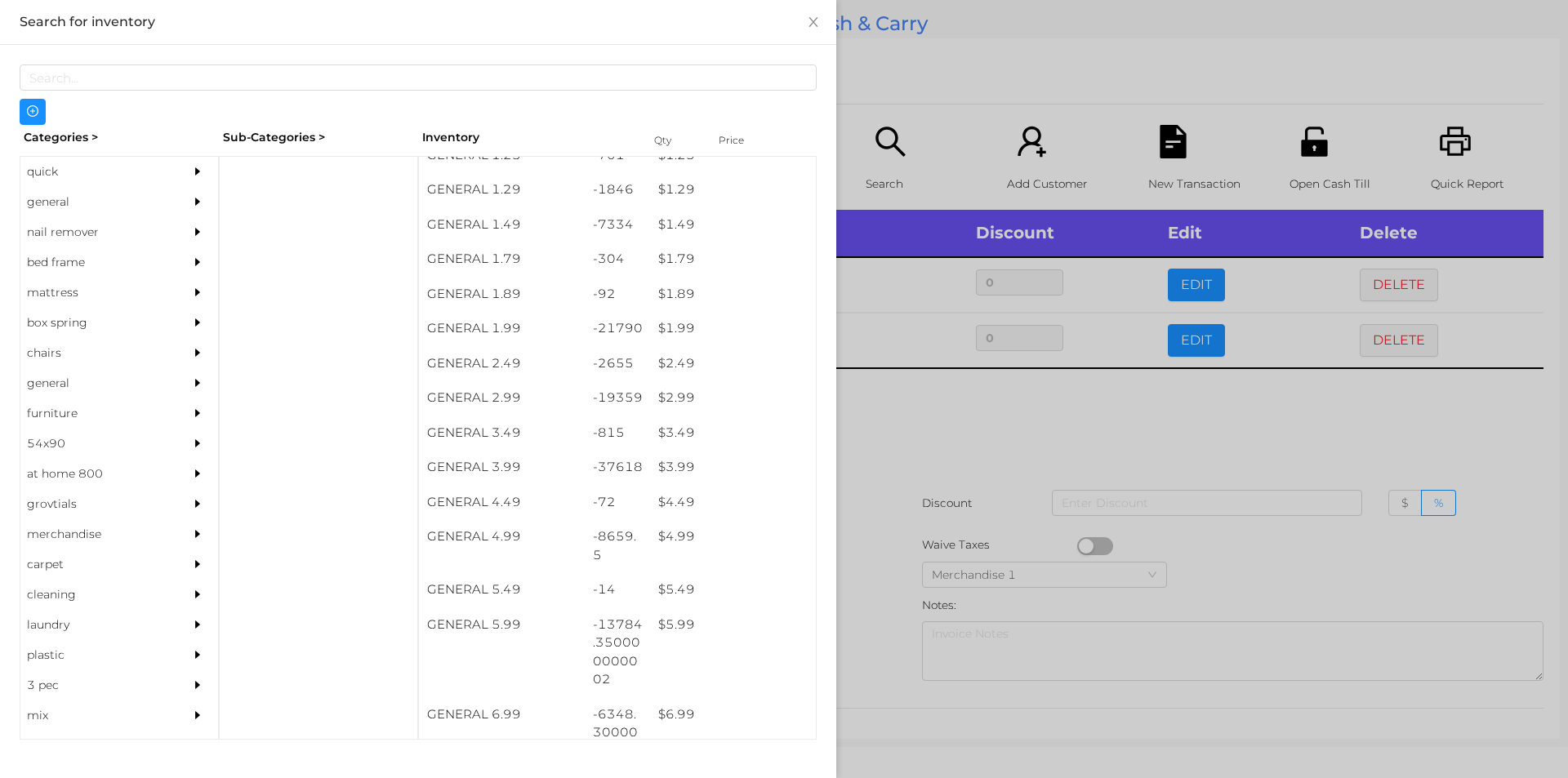
scroll to position [199, 0]
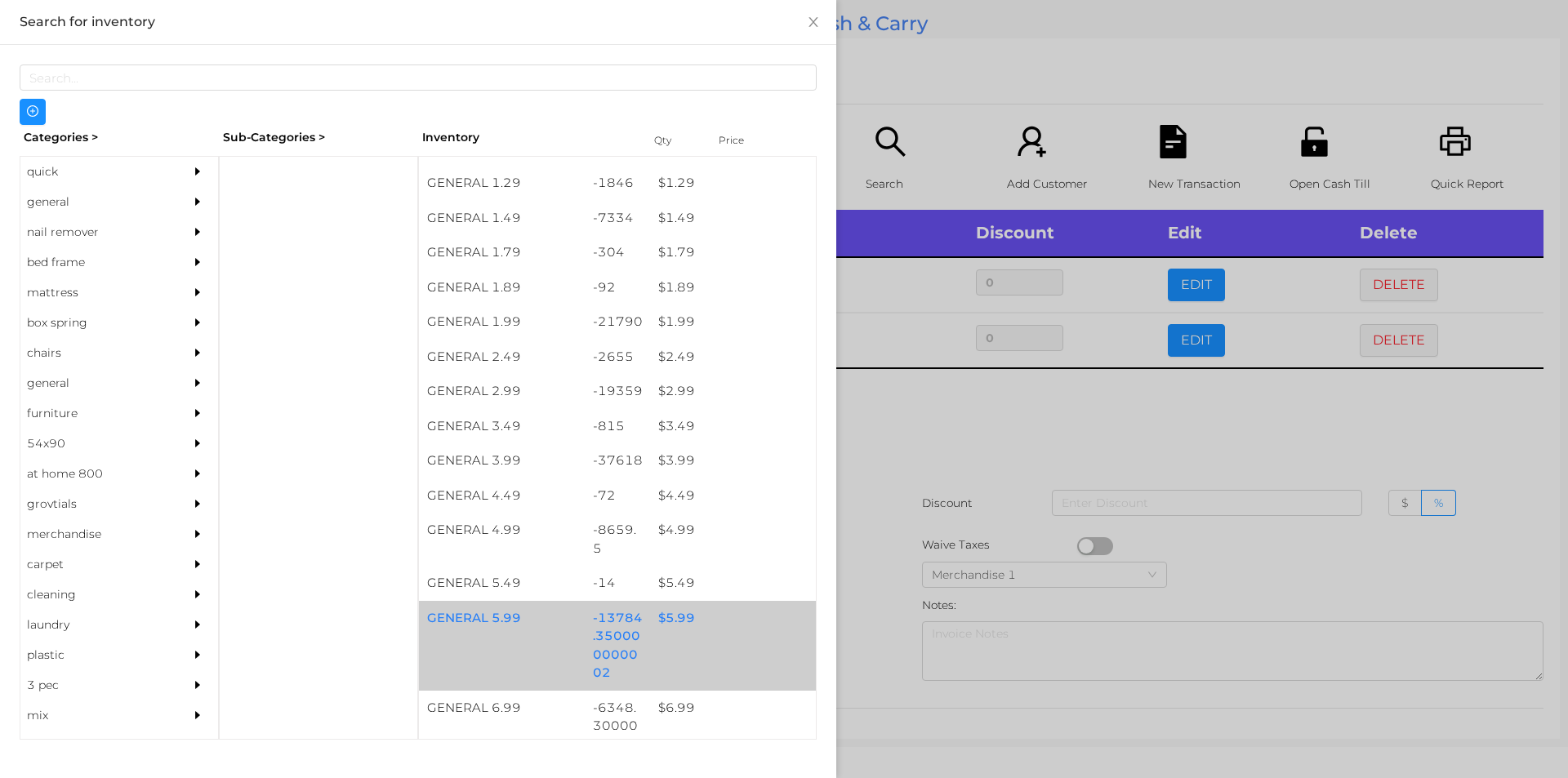
click at [672, 665] on div "GENERAL 5.99 -13784.350000000002 $ 5.99" at bounding box center [617, 646] width 397 height 90
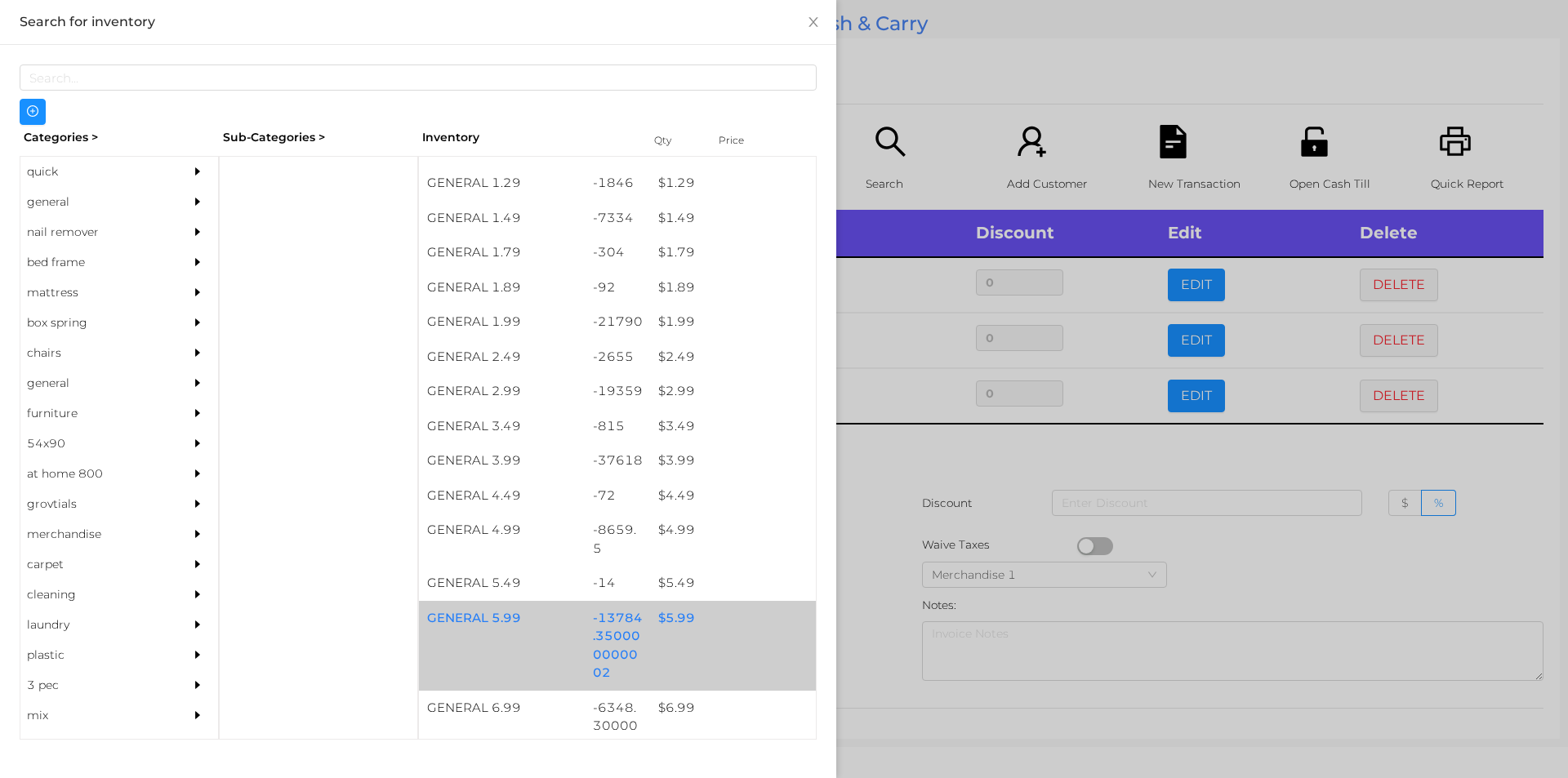
click at [672, 639] on div "GENERAL 5.99 -13784.350000000002 $ 5.99" at bounding box center [617, 646] width 397 height 90
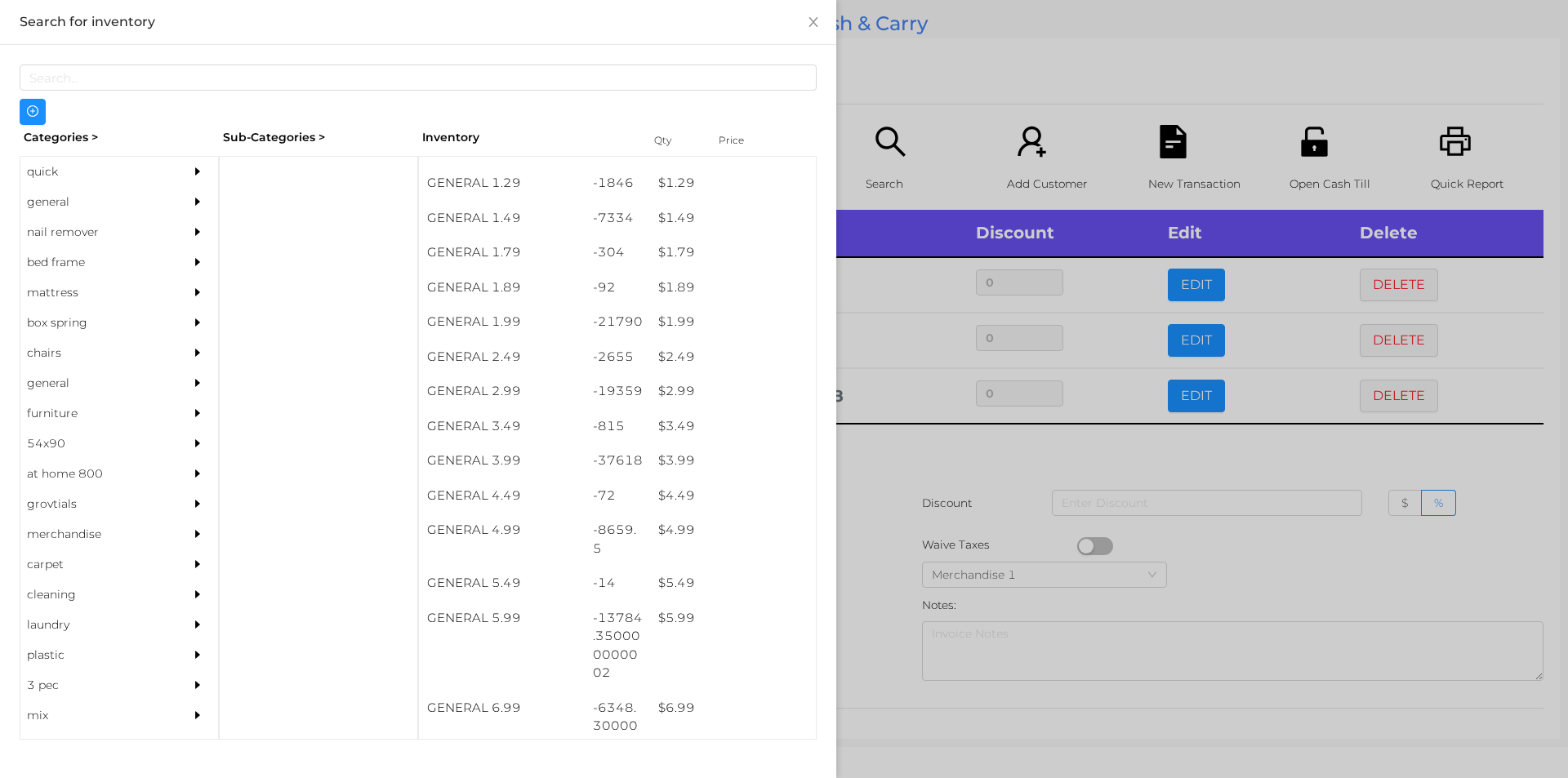
click at [972, 532] on div at bounding box center [784, 389] width 1568 height 778
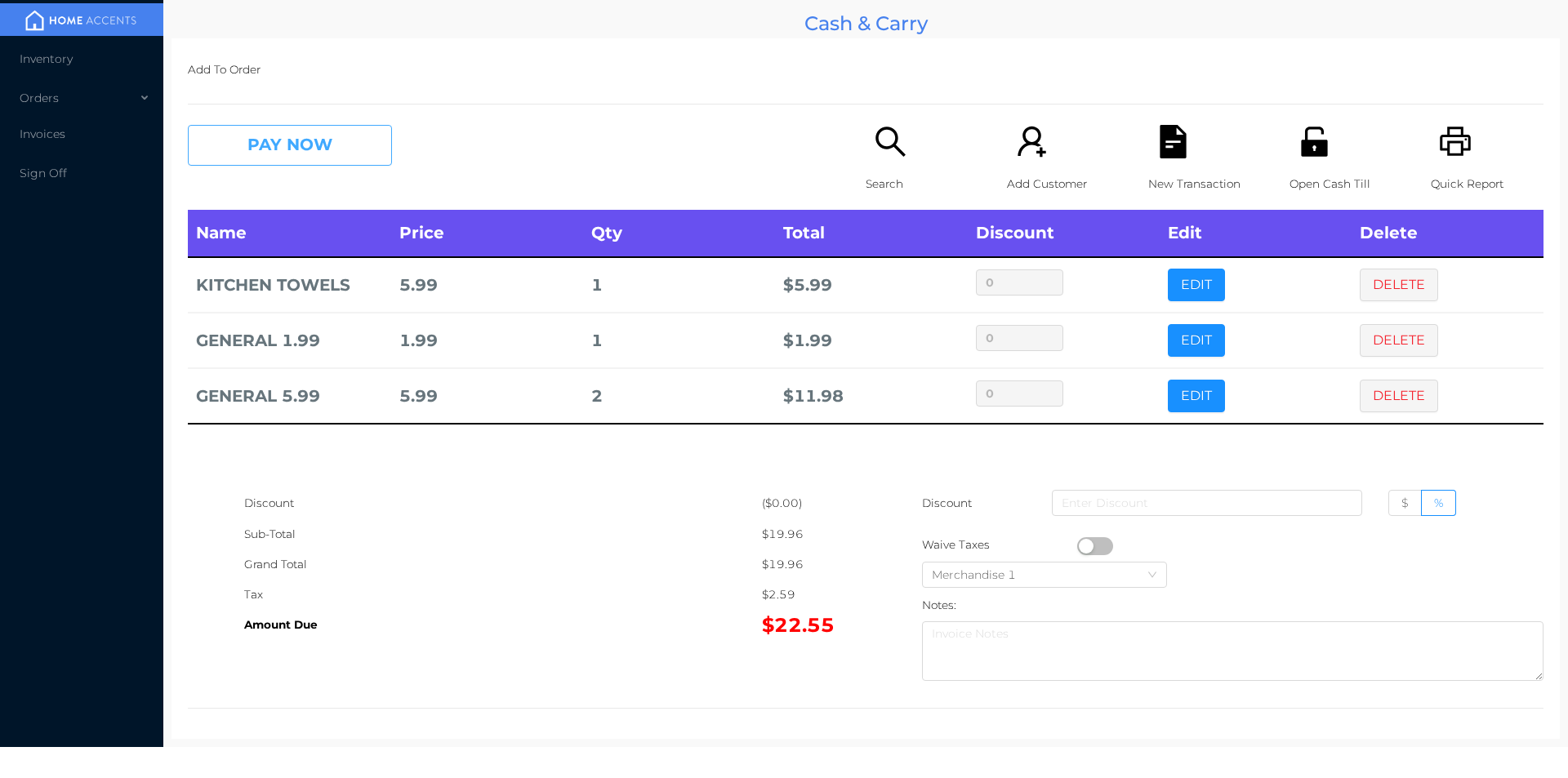
click at [296, 144] on button "PAY NOW" at bounding box center [290, 145] width 204 height 40
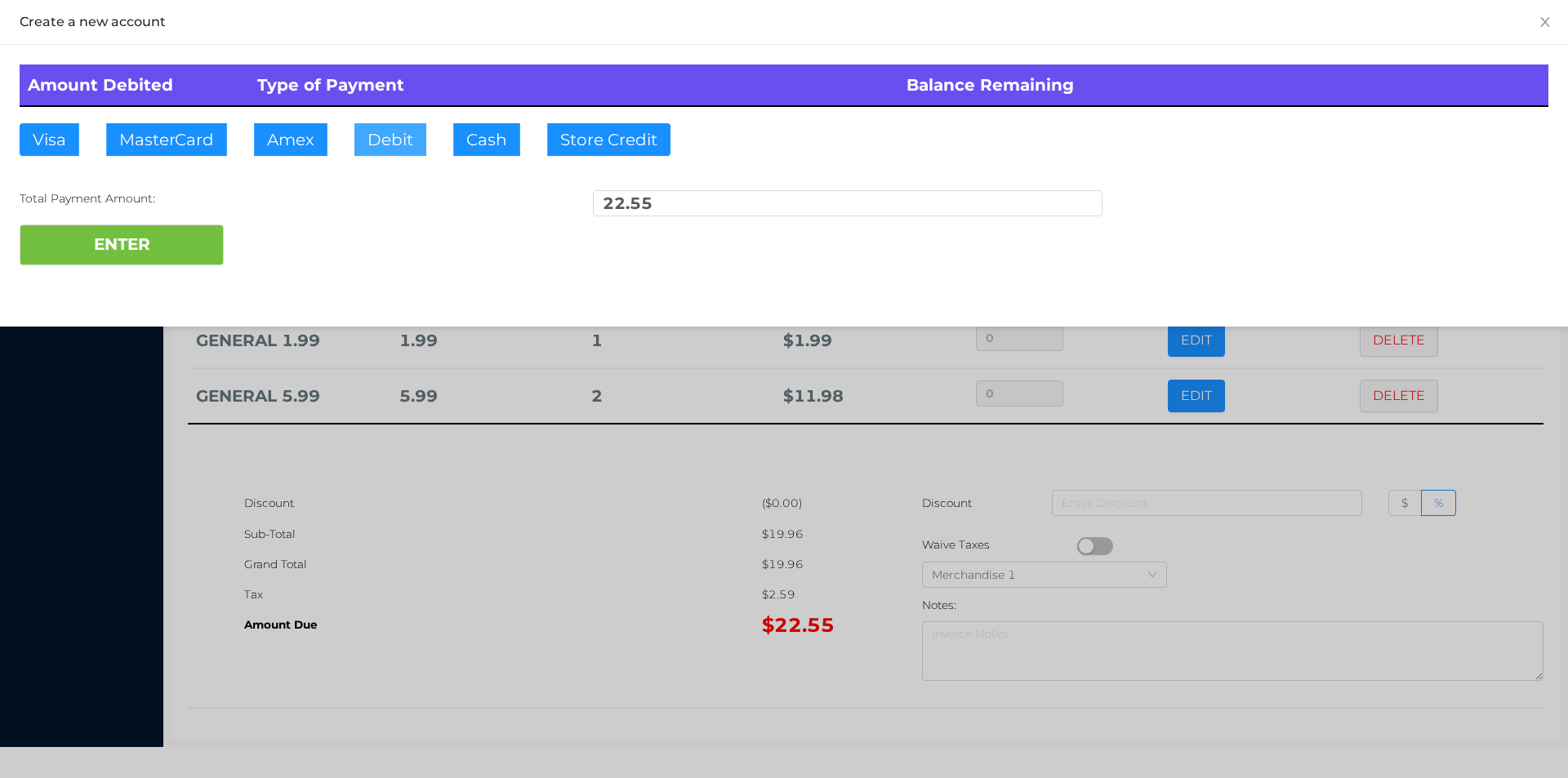
click at [418, 135] on button "Debit" at bounding box center [390, 139] width 72 height 32
click at [173, 228] on button "ENTER" at bounding box center [121, 245] width 204 height 40
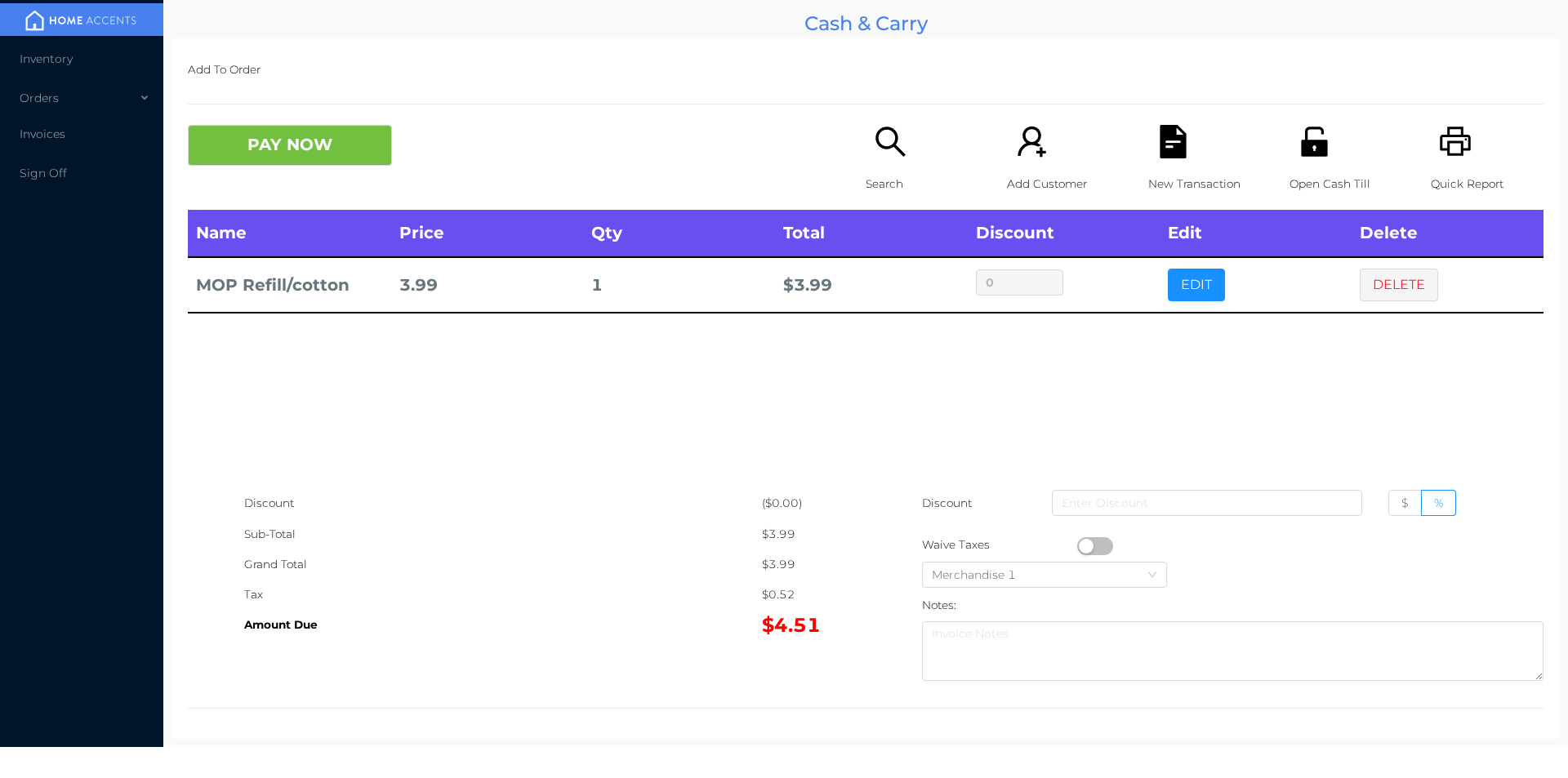
click at [1448, 129] on icon "icon: printer" at bounding box center [1455, 141] width 31 height 30
click at [1366, 276] on button "DELETE" at bounding box center [1398, 285] width 78 height 32
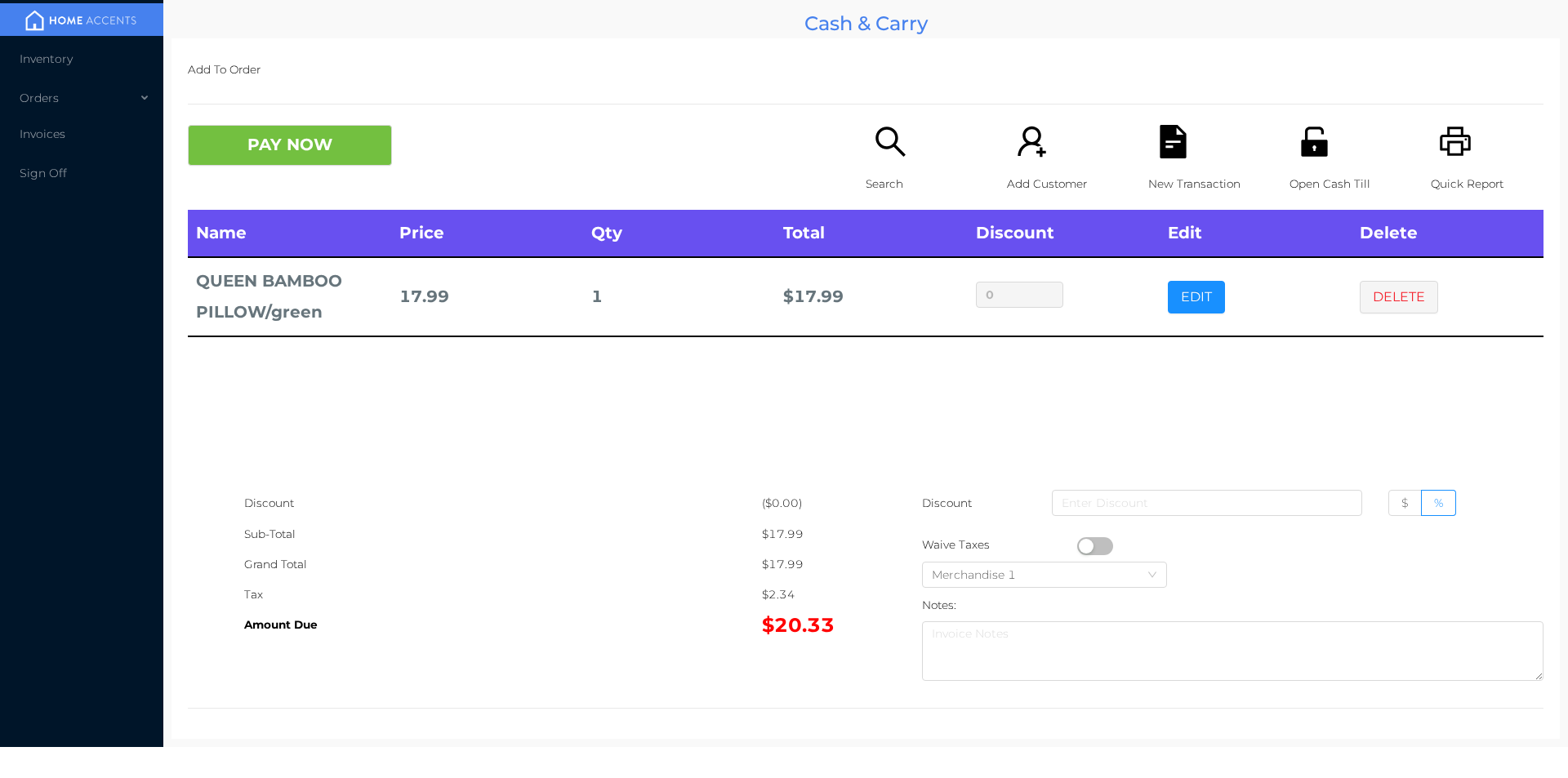
click at [299, 141] on button "PAY NOW" at bounding box center [290, 145] width 204 height 40
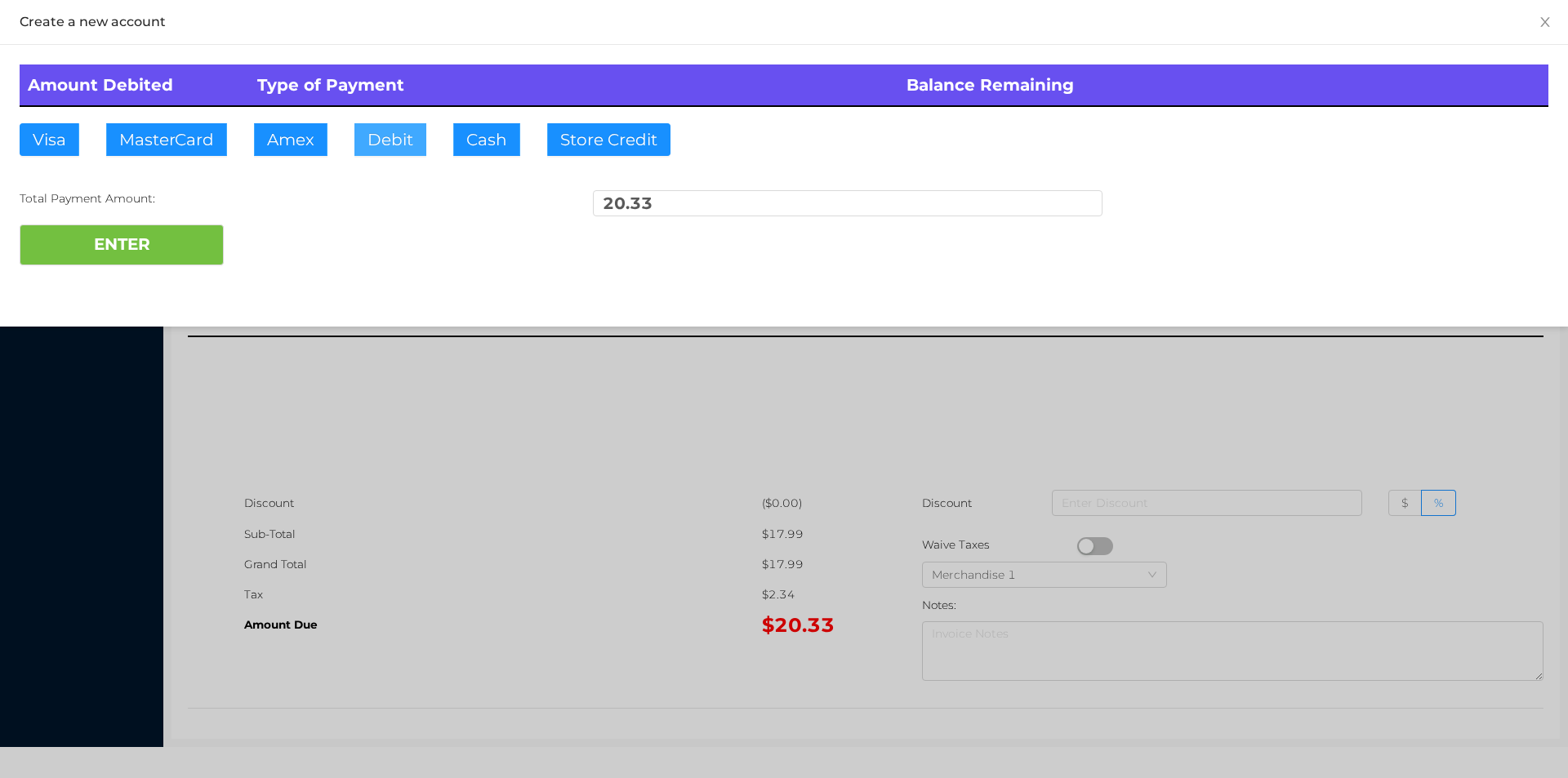
click at [409, 144] on button "Debit" at bounding box center [390, 139] width 72 height 32
click at [120, 237] on button "ENTER" at bounding box center [121, 245] width 204 height 40
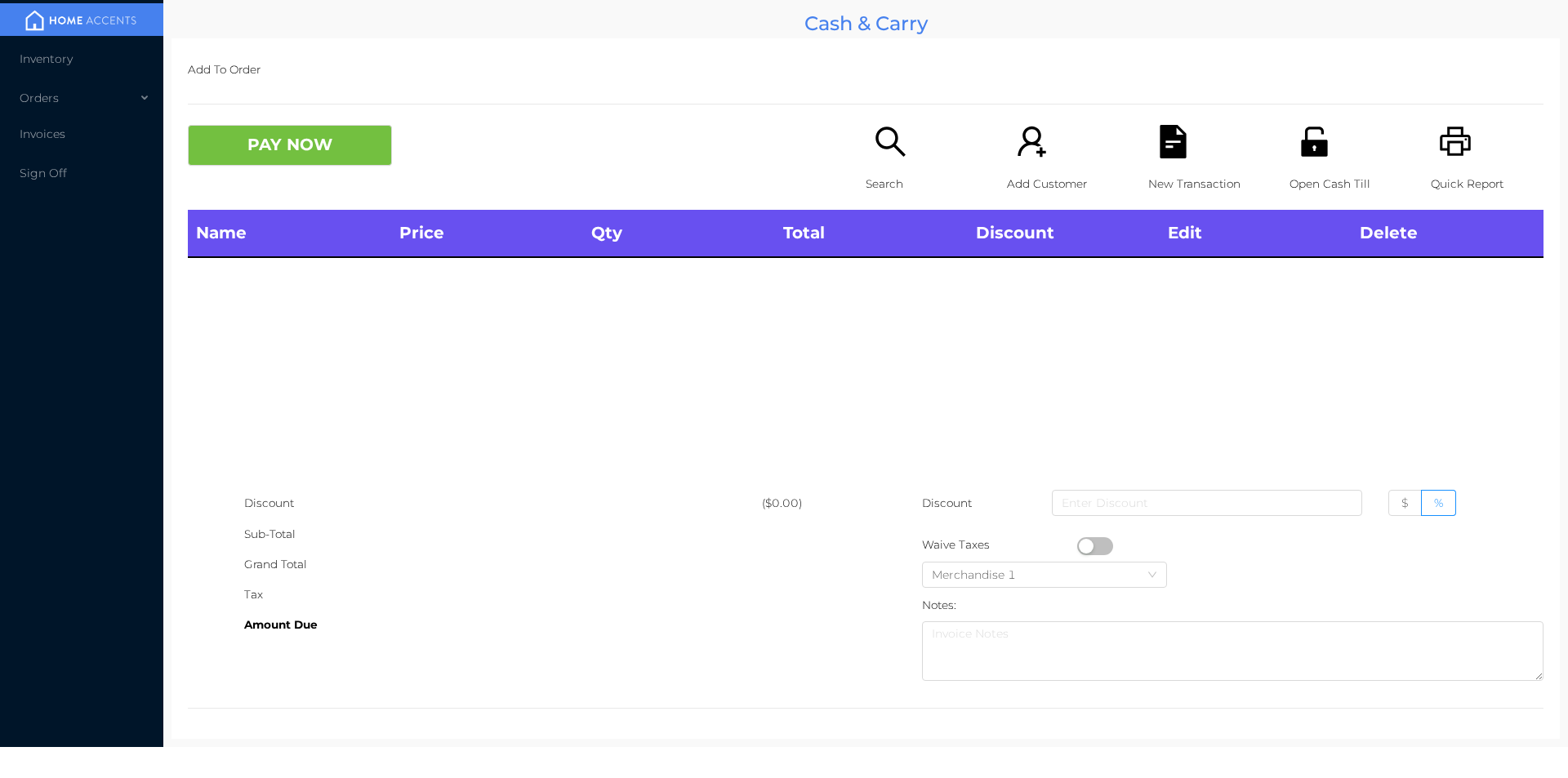
click at [899, 166] on div "Search" at bounding box center [921, 167] width 112 height 85
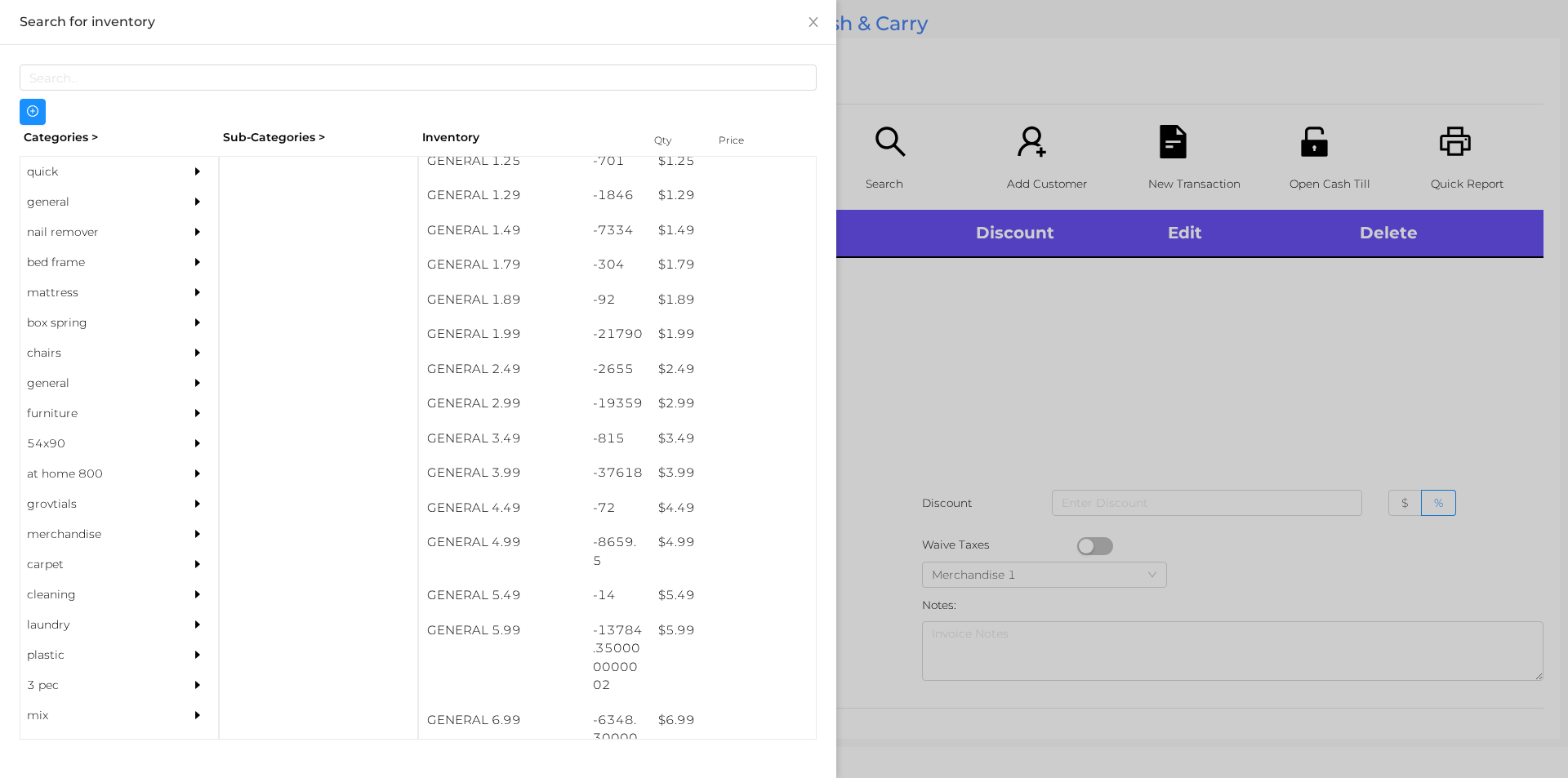
scroll to position [253, 0]
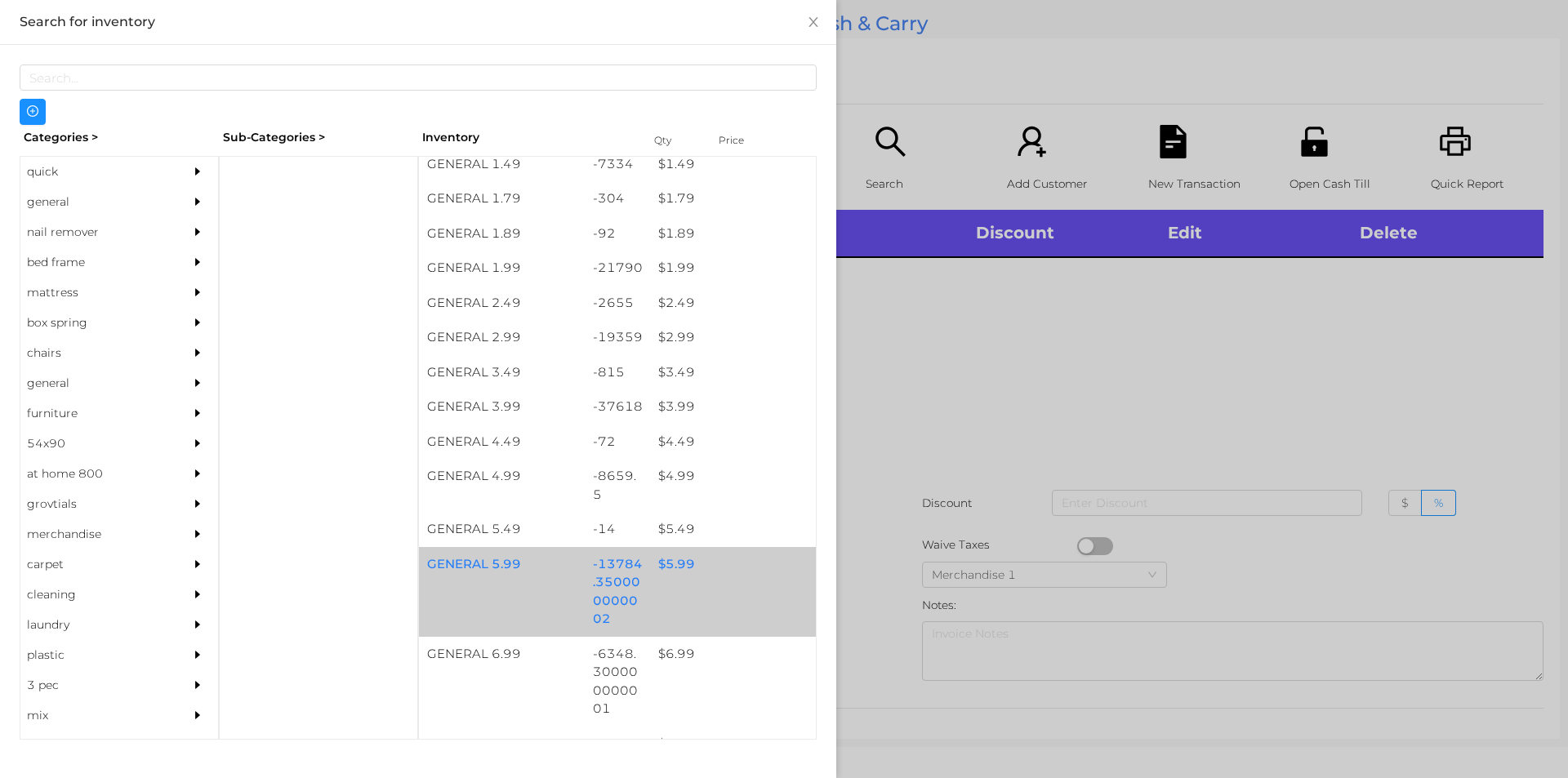
click at [684, 579] on div "$ 5.99" at bounding box center [733, 564] width 166 height 35
click at [708, 573] on div "$ 5.99" at bounding box center [733, 564] width 166 height 35
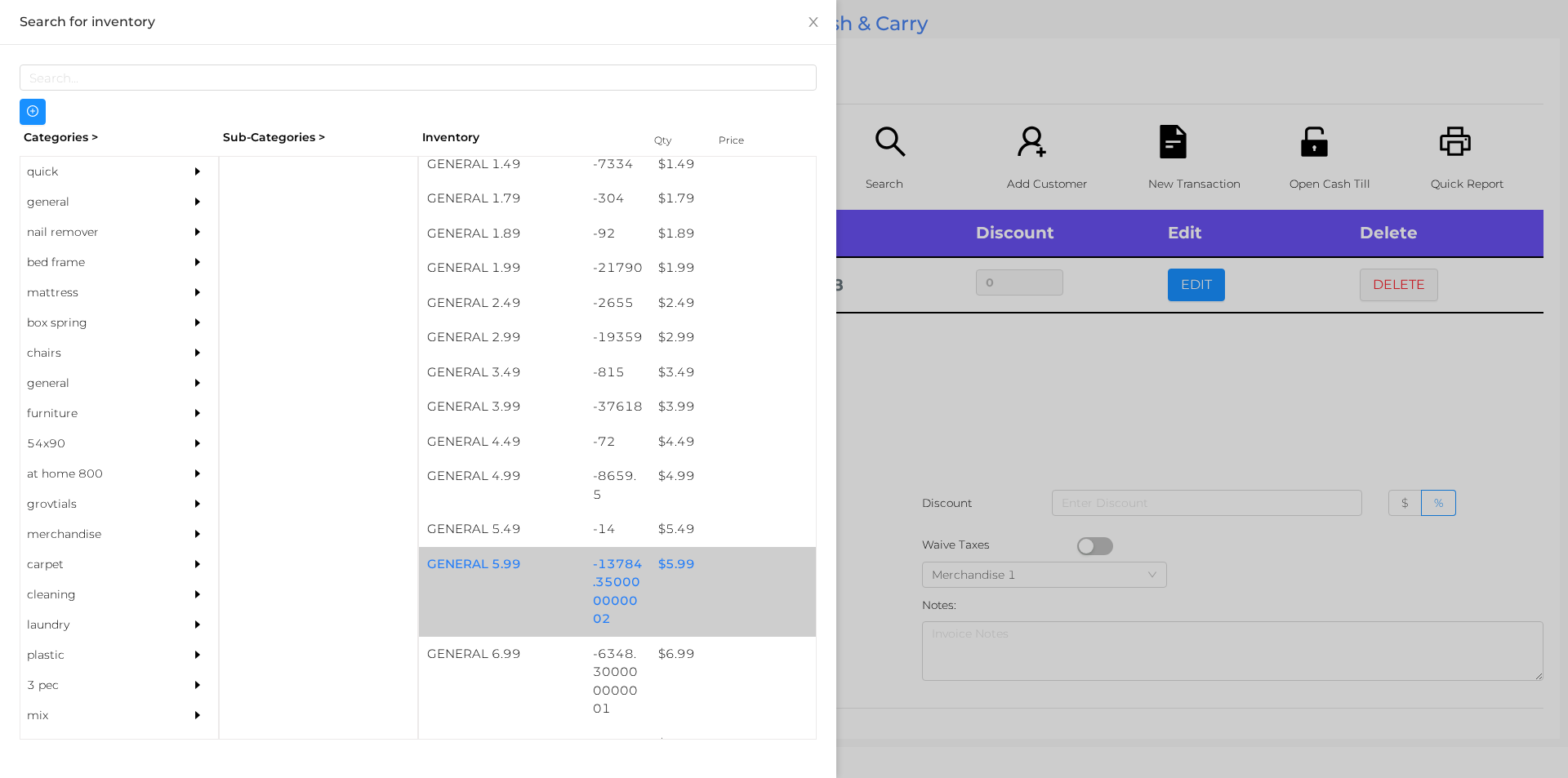
click at [769, 576] on div "$ 5.99" at bounding box center [733, 564] width 166 height 35
click at [775, 580] on div "$ 5.99" at bounding box center [733, 564] width 166 height 35
click at [775, 588] on div "GENERAL 5.99 -13784.350000000002 $ 5.99" at bounding box center [617, 592] width 397 height 90
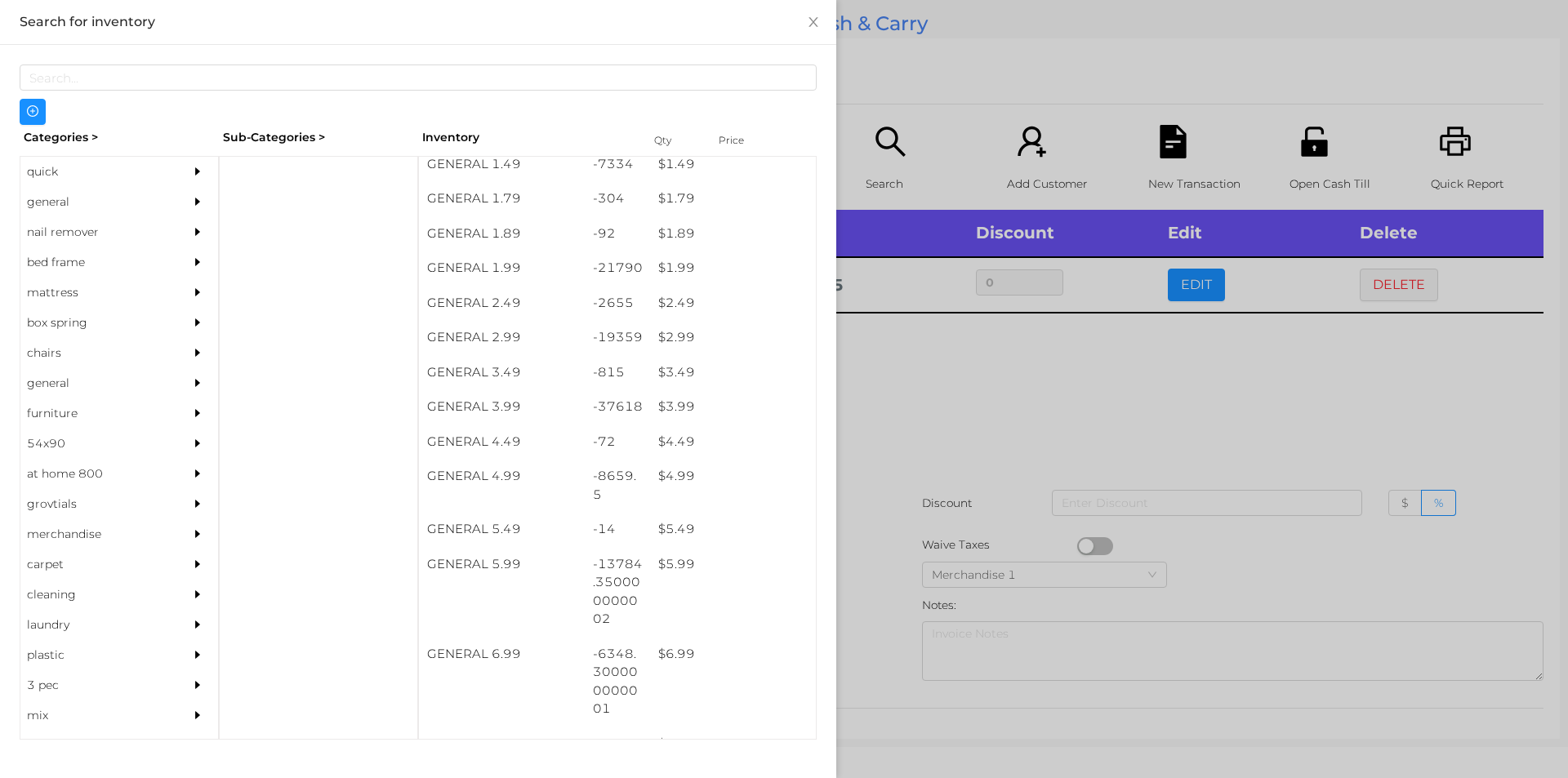
click at [930, 571] on div at bounding box center [784, 389] width 1568 height 778
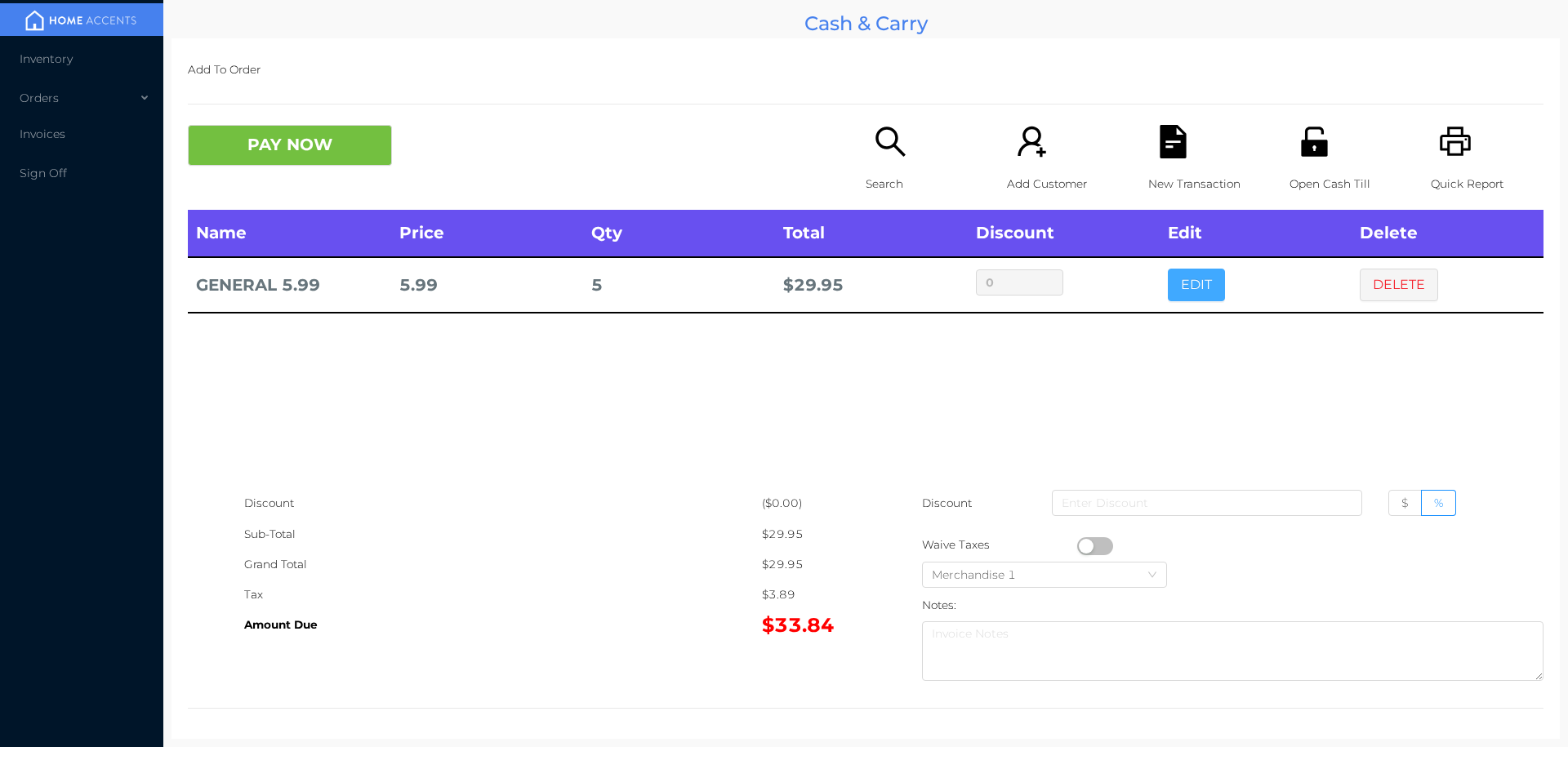
click at [1186, 294] on button "EDIT" at bounding box center [1196, 285] width 58 height 32
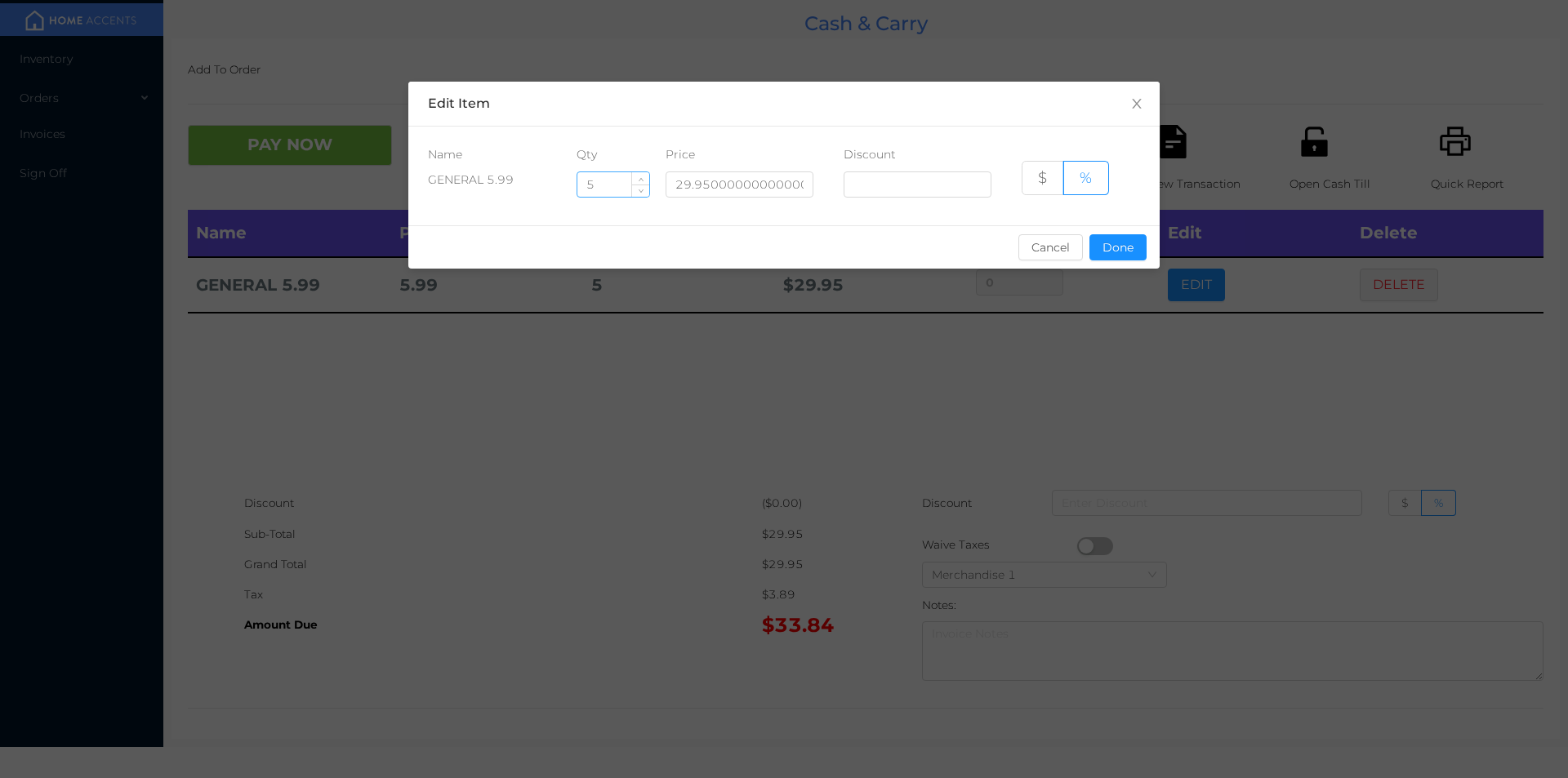
click at [605, 189] on input "5" at bounding box center [614, 184] width 72 height 24
type input "6"
click at [1116, 254] on button "Done" at bounding box center [1118, 247] width 58 height 26
type input "0%"
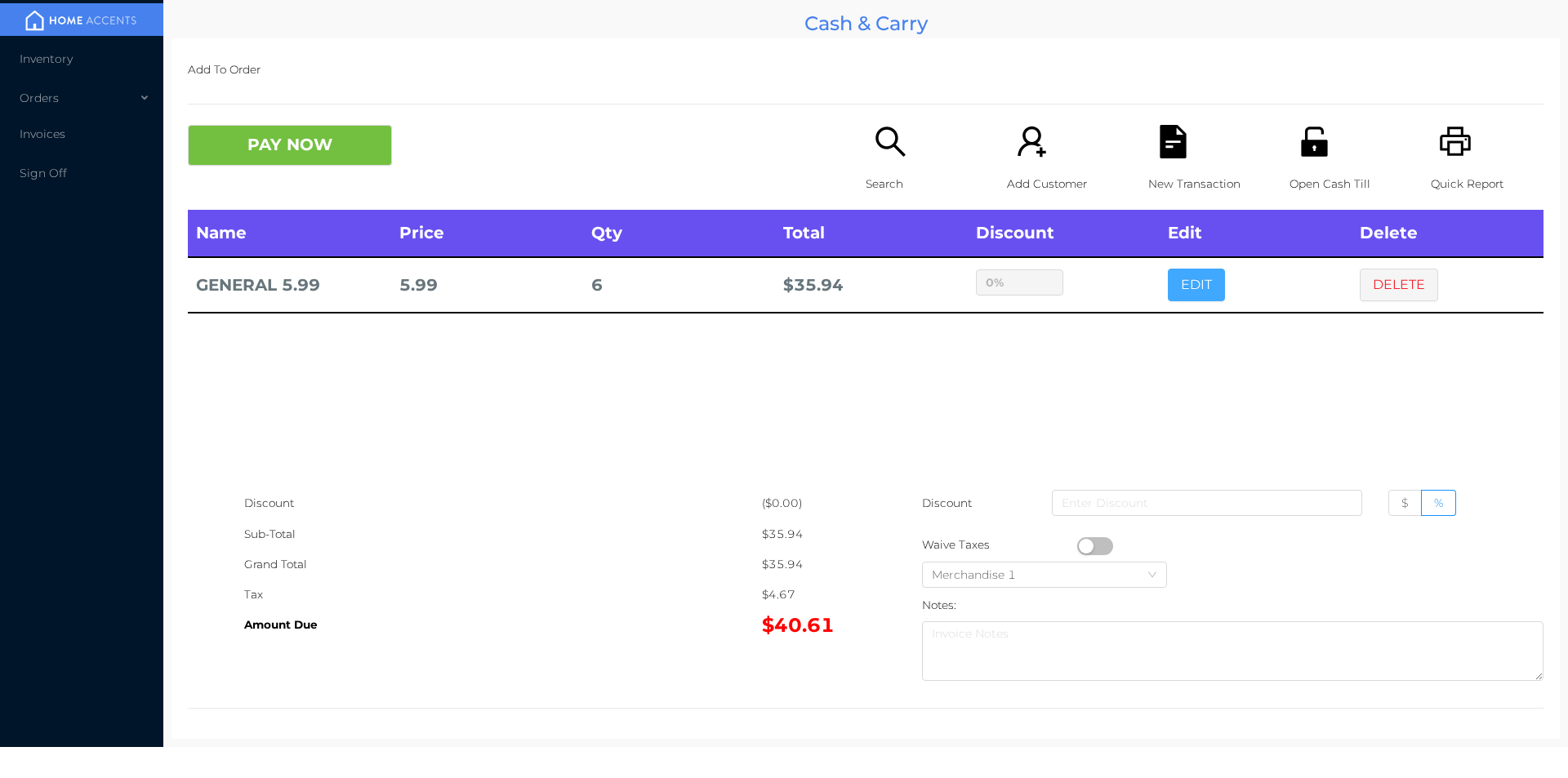
click at [1168, 269] on button "EDIT" at bounding box center [1196, 285] width 58 height 32
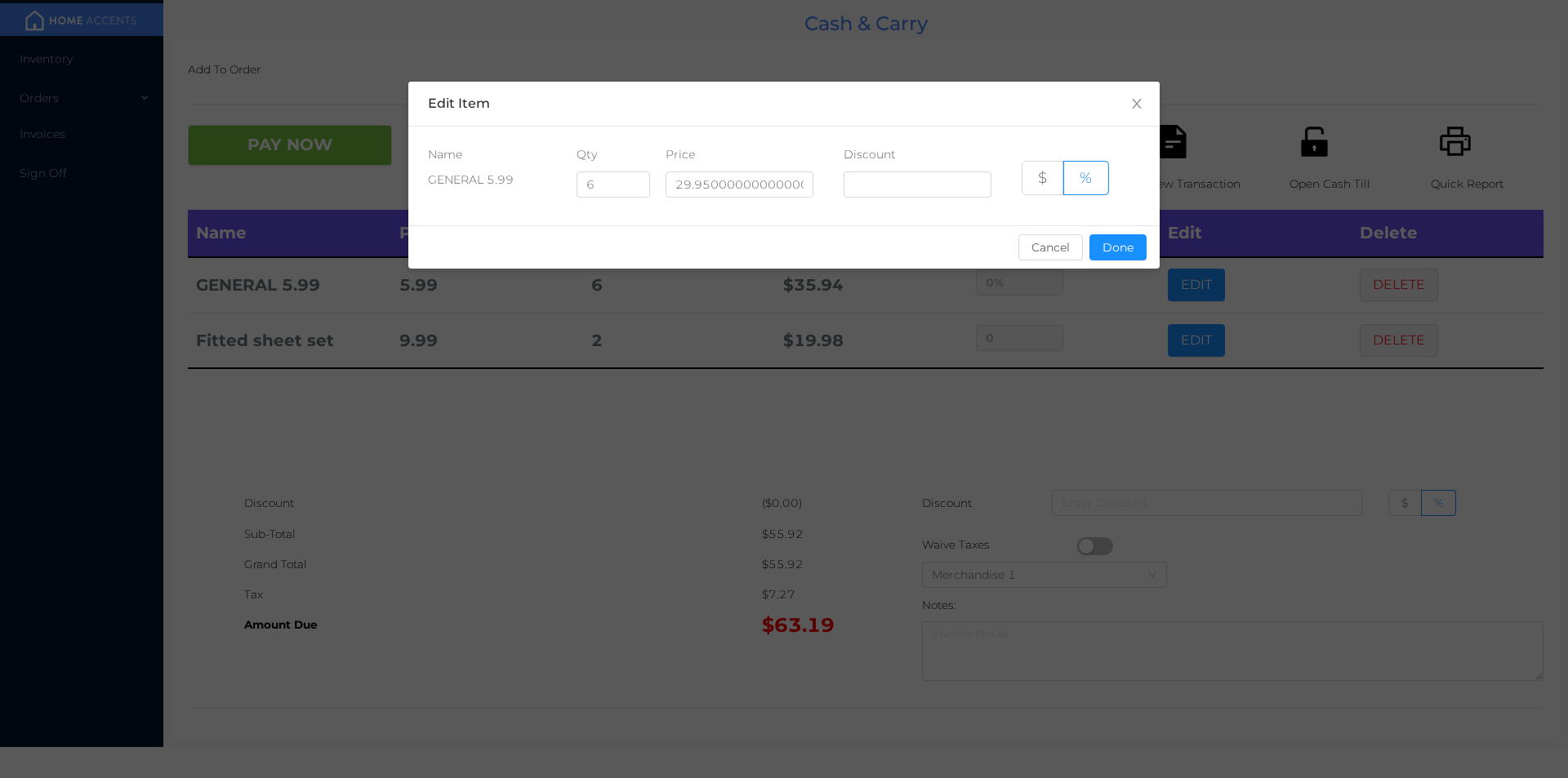
click at [604, 607] on div "sentinelStart Edit Item Name Qty Price Discount GENERAL 5.99 6 29.9500000000000…" at bounding box center [784, 389] width 1568 height 778
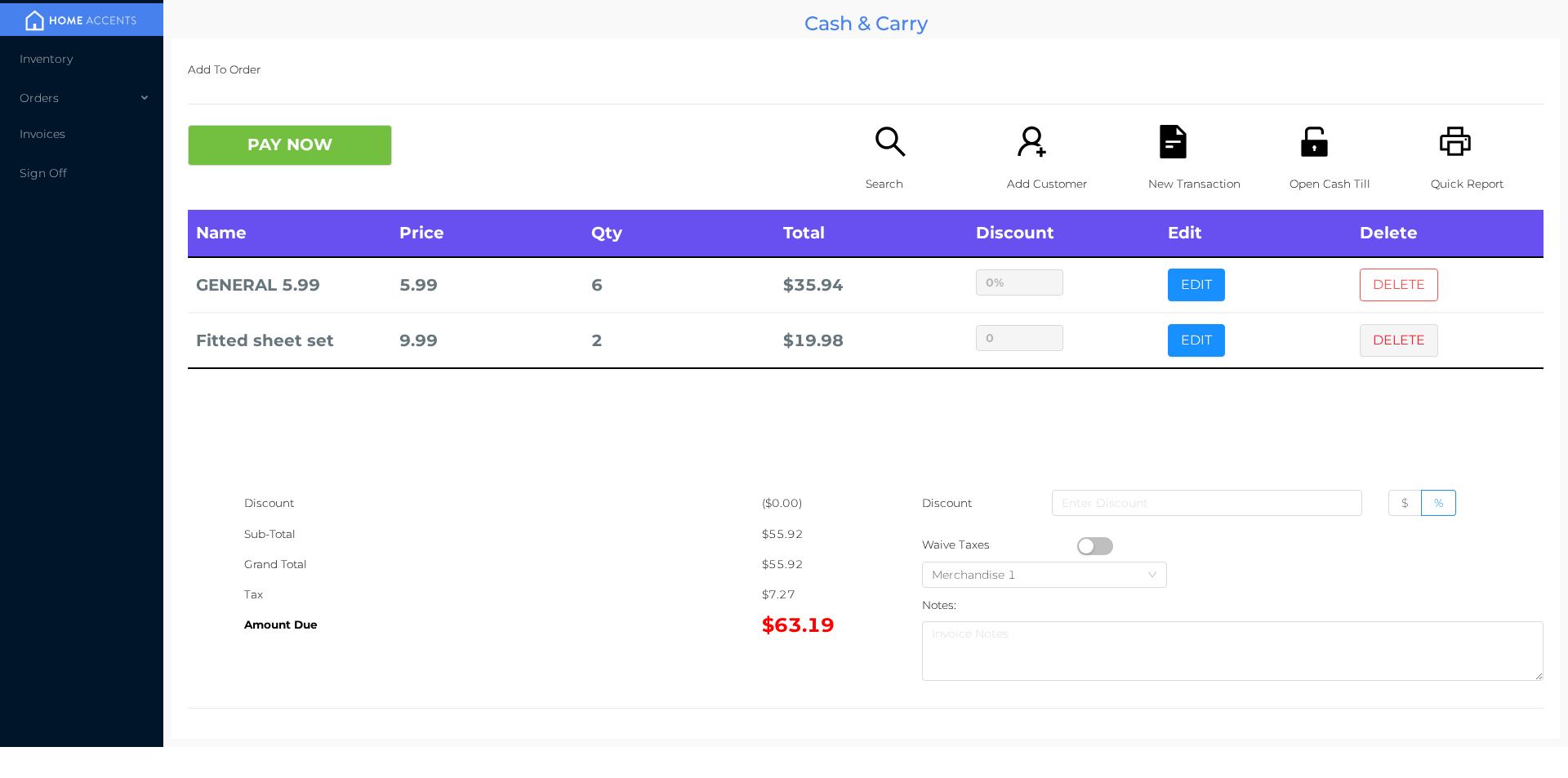
click at [1396, 272] on button "DELETE" at bounding box center [1398, 285] width 78 height 32
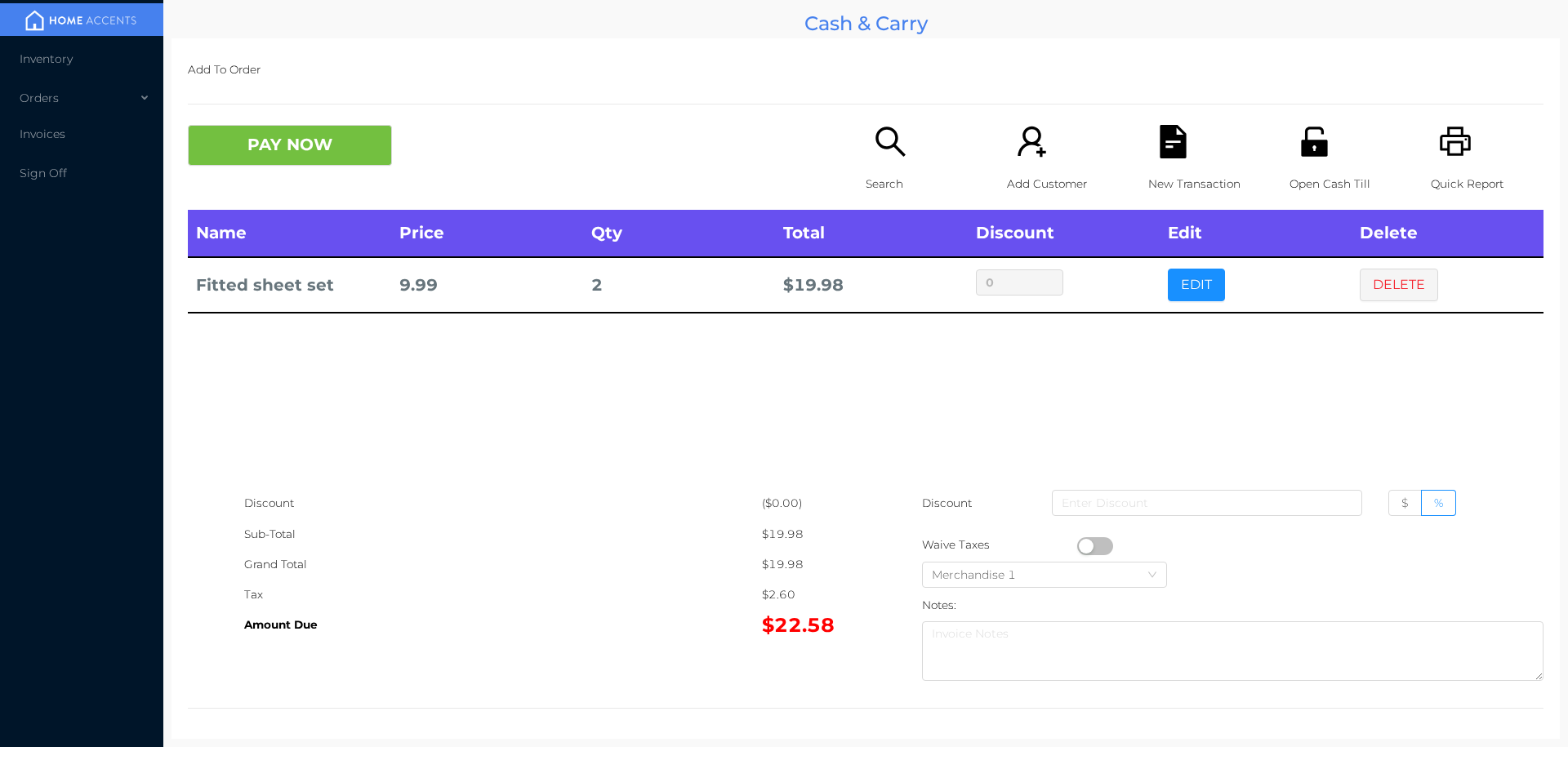
click at [1163, 132] on icon "icon: file-text" at bounding box center [1172, 141] width 26 height 33
click at [227, 130] on button "PAY NOW" at bounding box center [290, 145] width 204 height 40
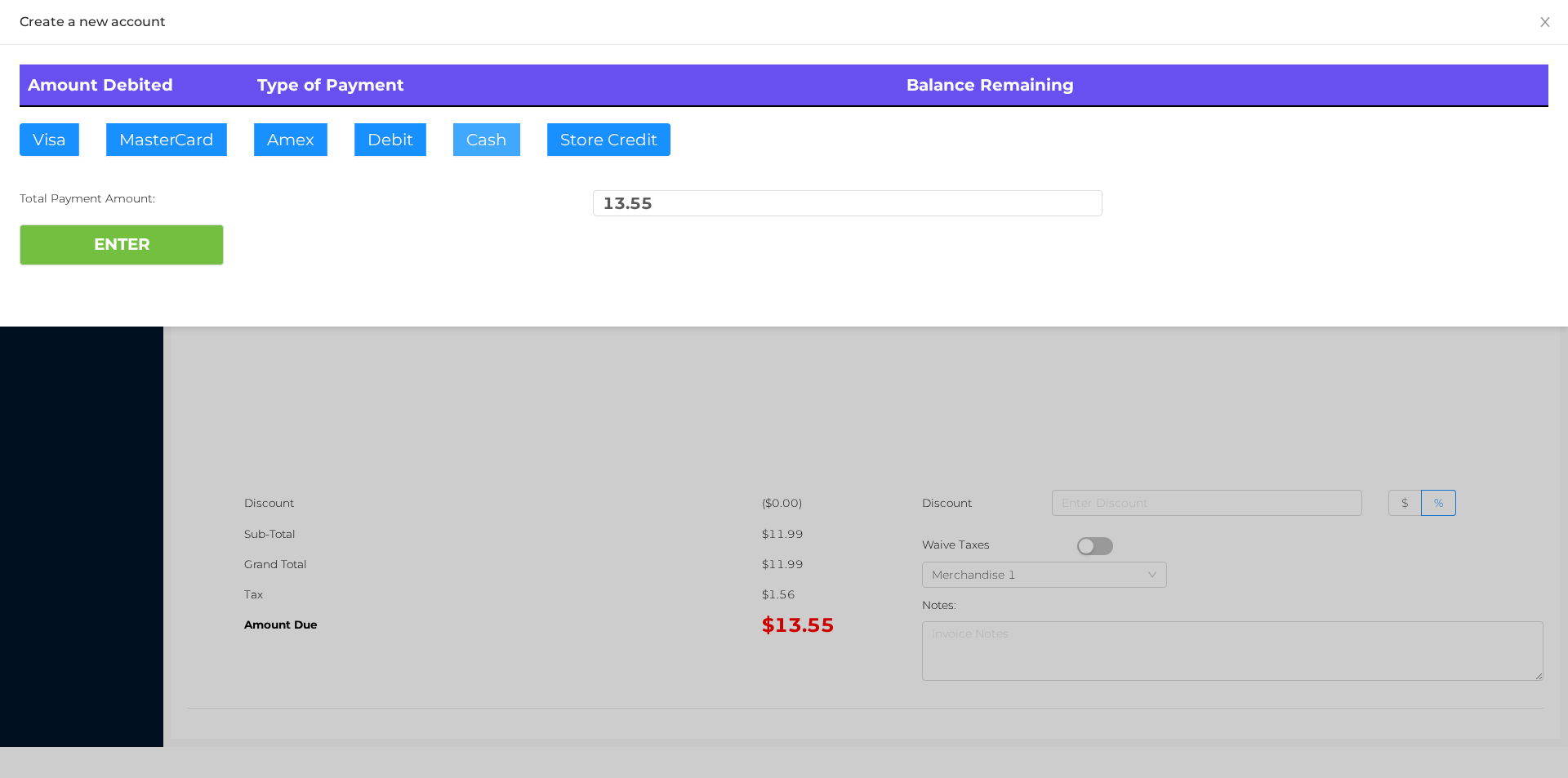
click at [464, 144] on button "Cash" at bounding box center [487, 139] width 67 height 32
type input "20"
click at [139, 246] on button "ENTER" at bounding box center [121, 245] width 204 height 40
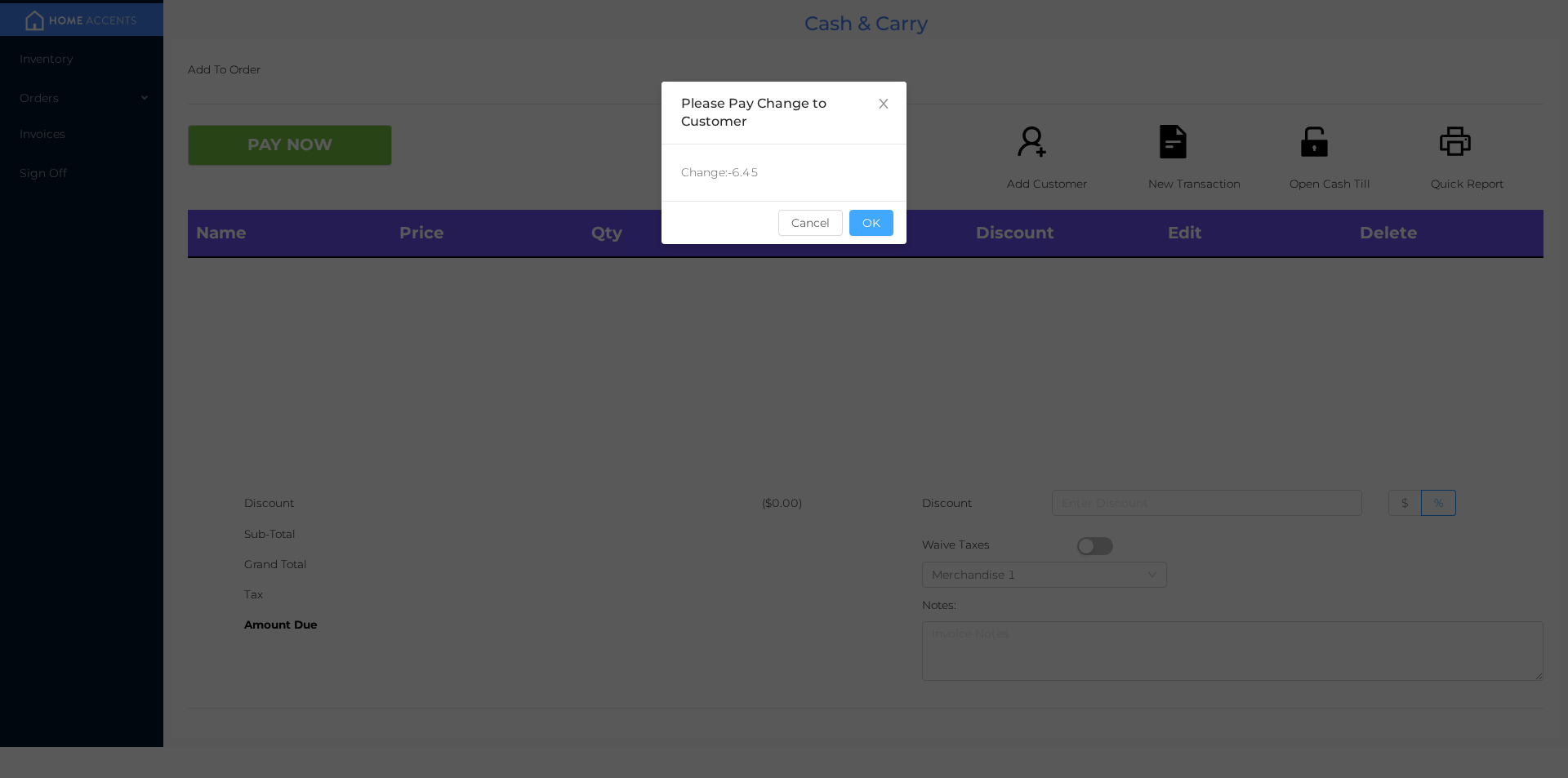
click at [881, 235] on button "OK" at bounding box center [871, 222] width 44 height 26
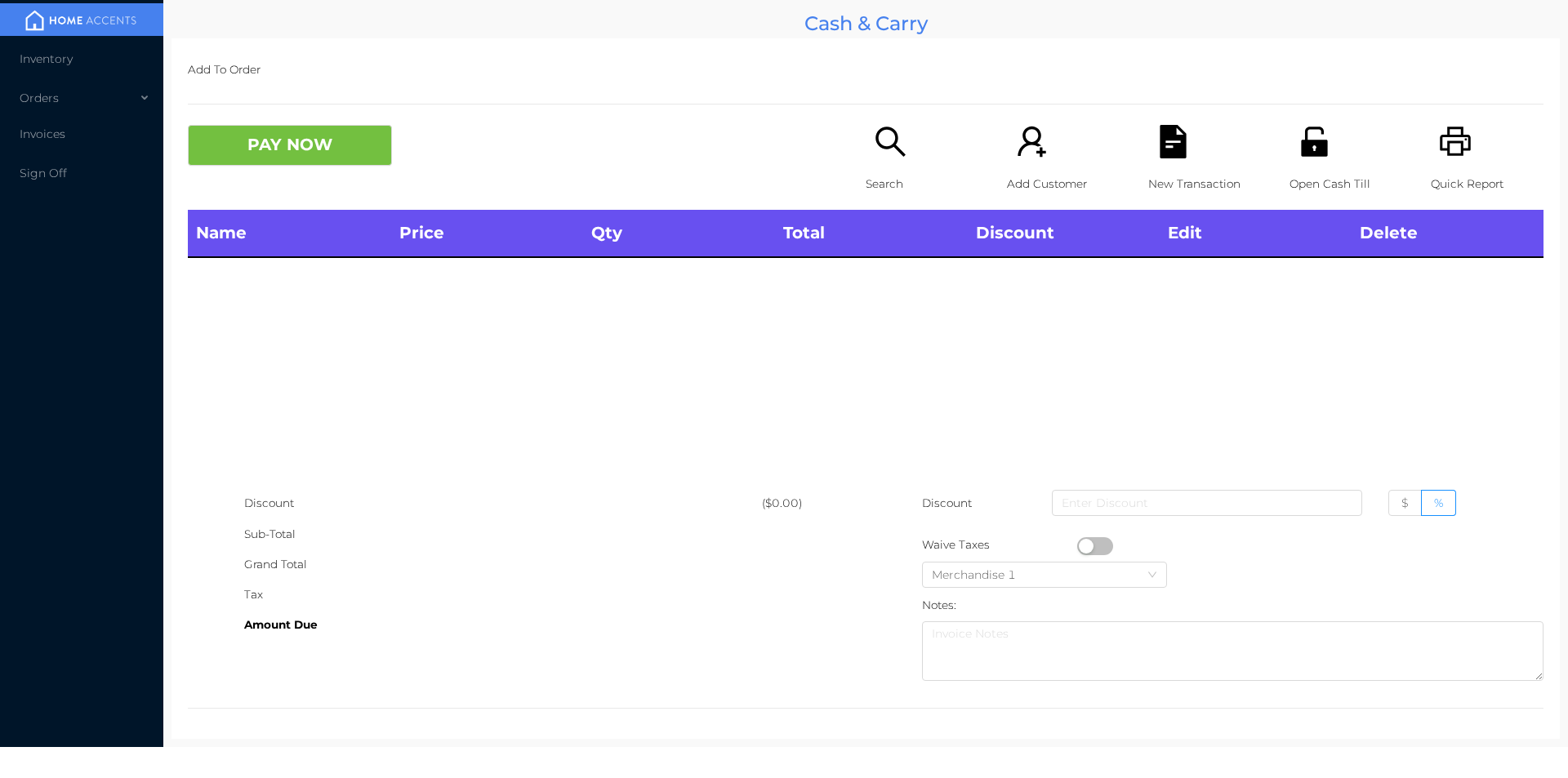
click at [880, 147] on icon "icon: search" at bounding box center [890, 141] width 30 height 30
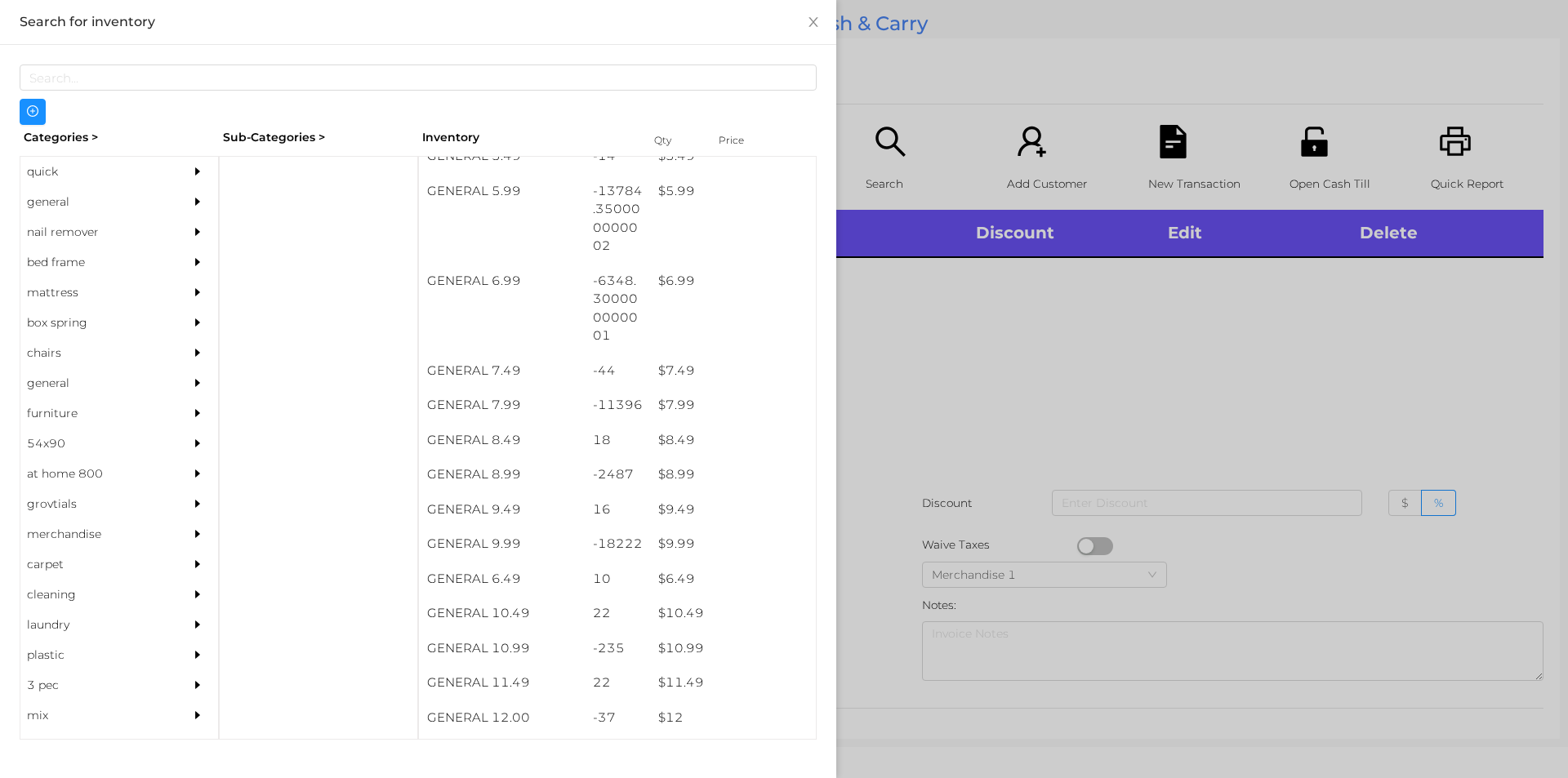
scroll to position [622, 0]
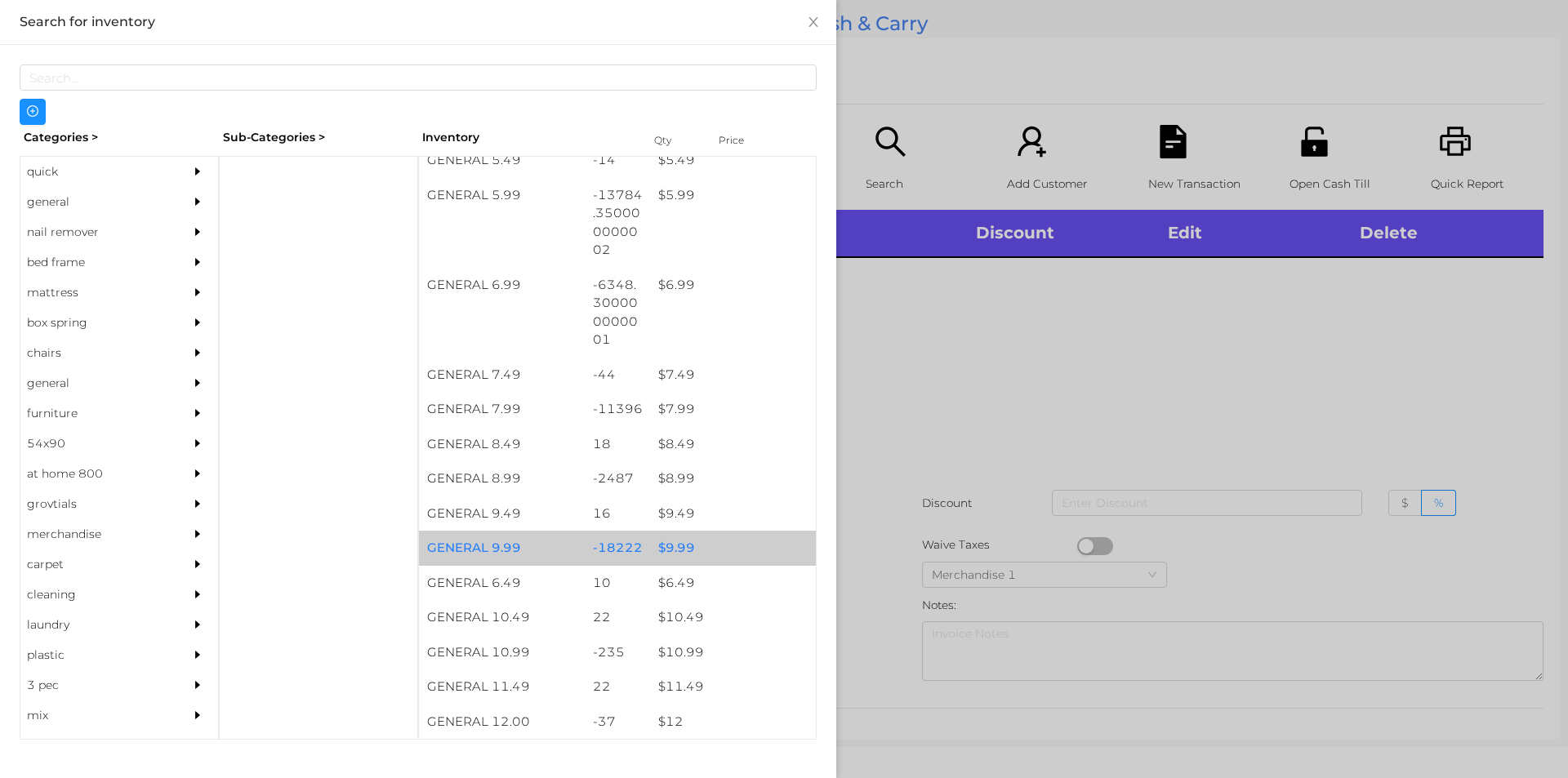
click at [694, 557] on div "$ 9.99" at bounding box center [733, 548] width 166 height 35
click at [707, 540] on div "$ 9.99" at bounding box center [733, 548] width 166 height 35
click at [718, 539] on div "$ 9.99" at bounding box center [733, 548] width 166 height 35
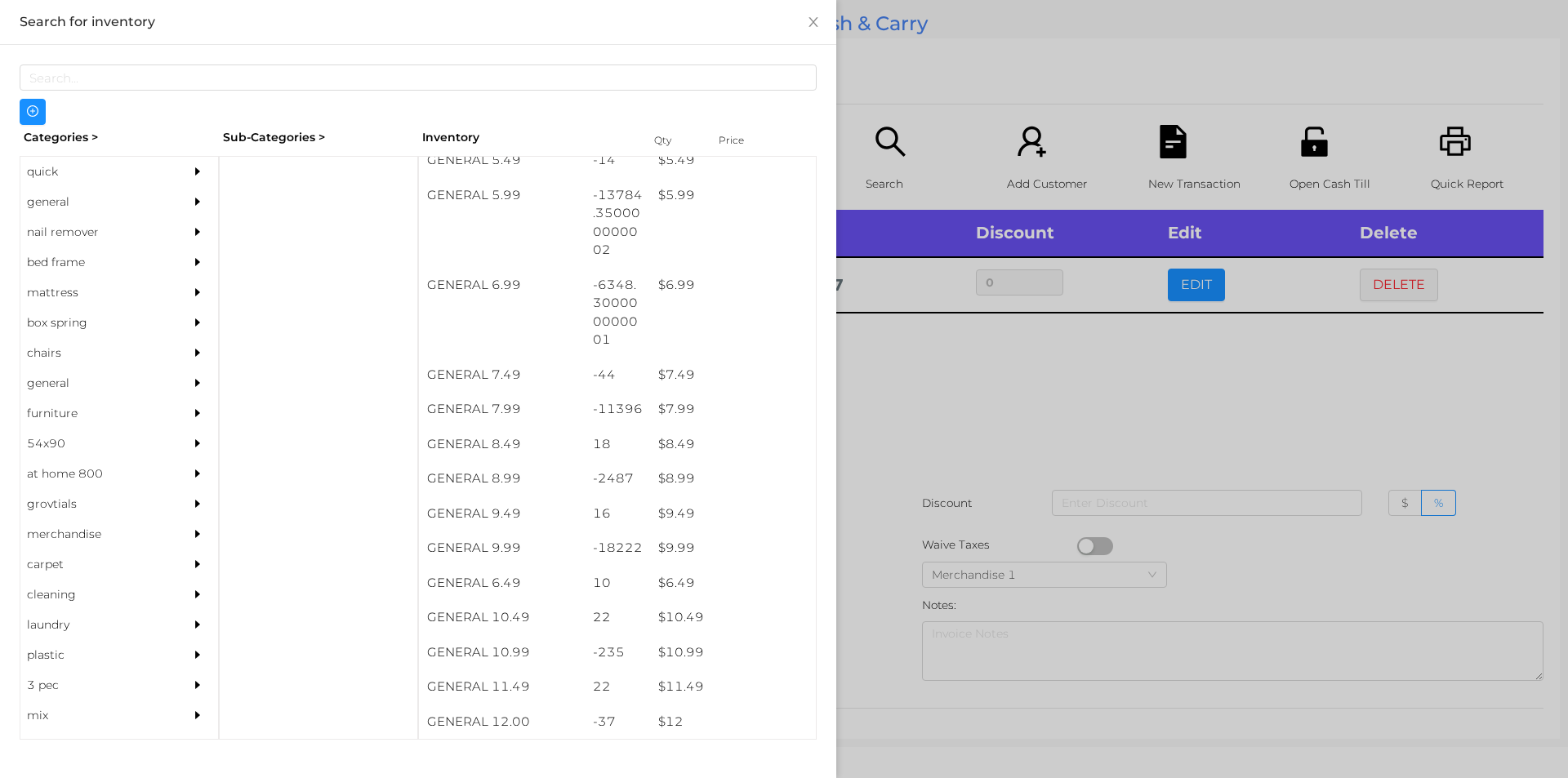
click at [924, 490] on div at bounding box center [784, 389] width 1568 height 778
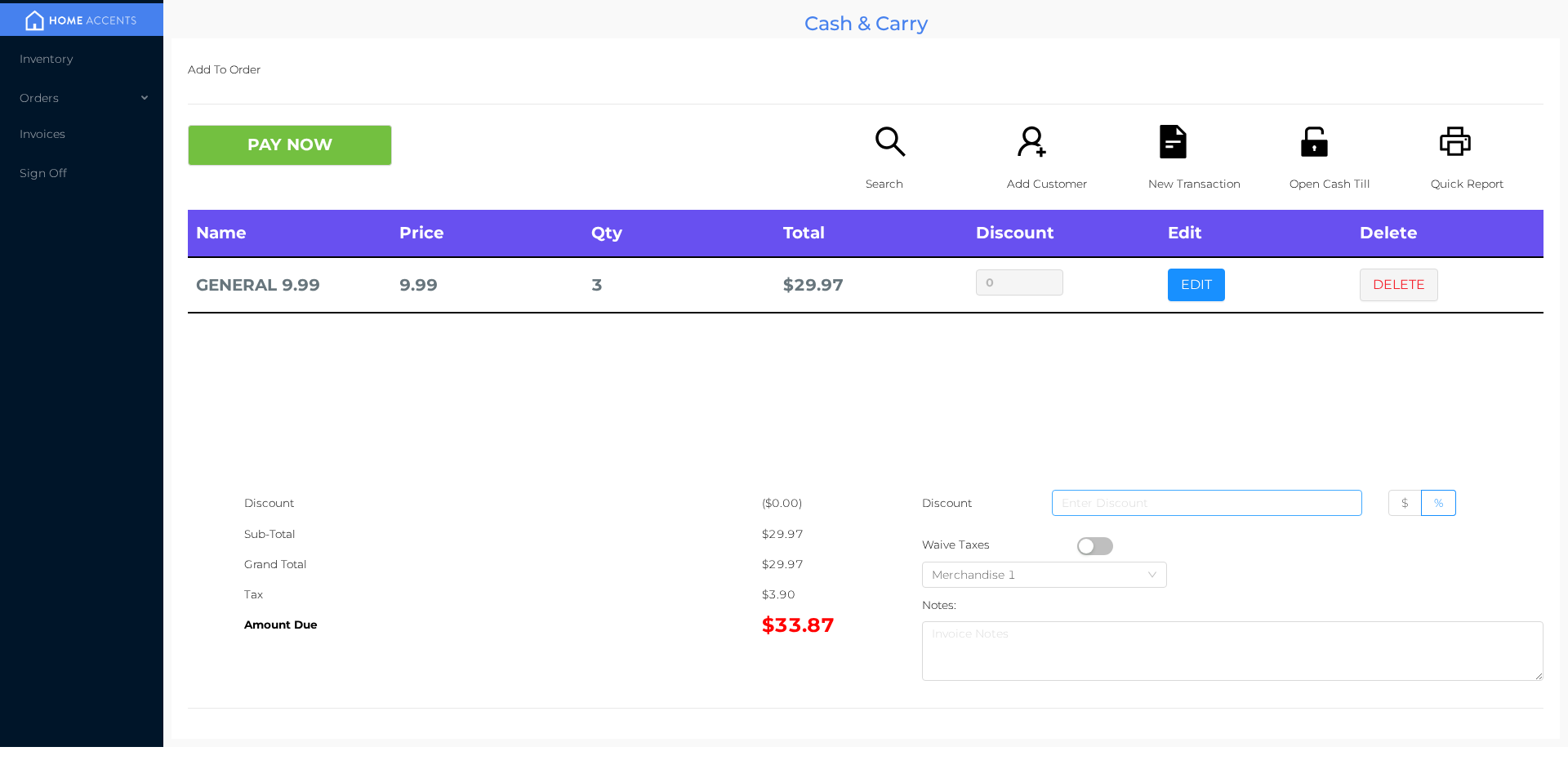
click at [1092, 514] on input at bounding box center [1206, 503] width 310 height 26
click at [1083, 547] on button "button" at bounding box center [1095, 546] width 36 height 18
click at [298, 183] on div "PAY NOW Search Add Customer New Transaction Open Cash Till Quick Report" at bounding box center [865, 167] width 1356 height 85
click at [371, 144] on button "PAY NOW" at bounding box center [290, 145] width 204 height 40
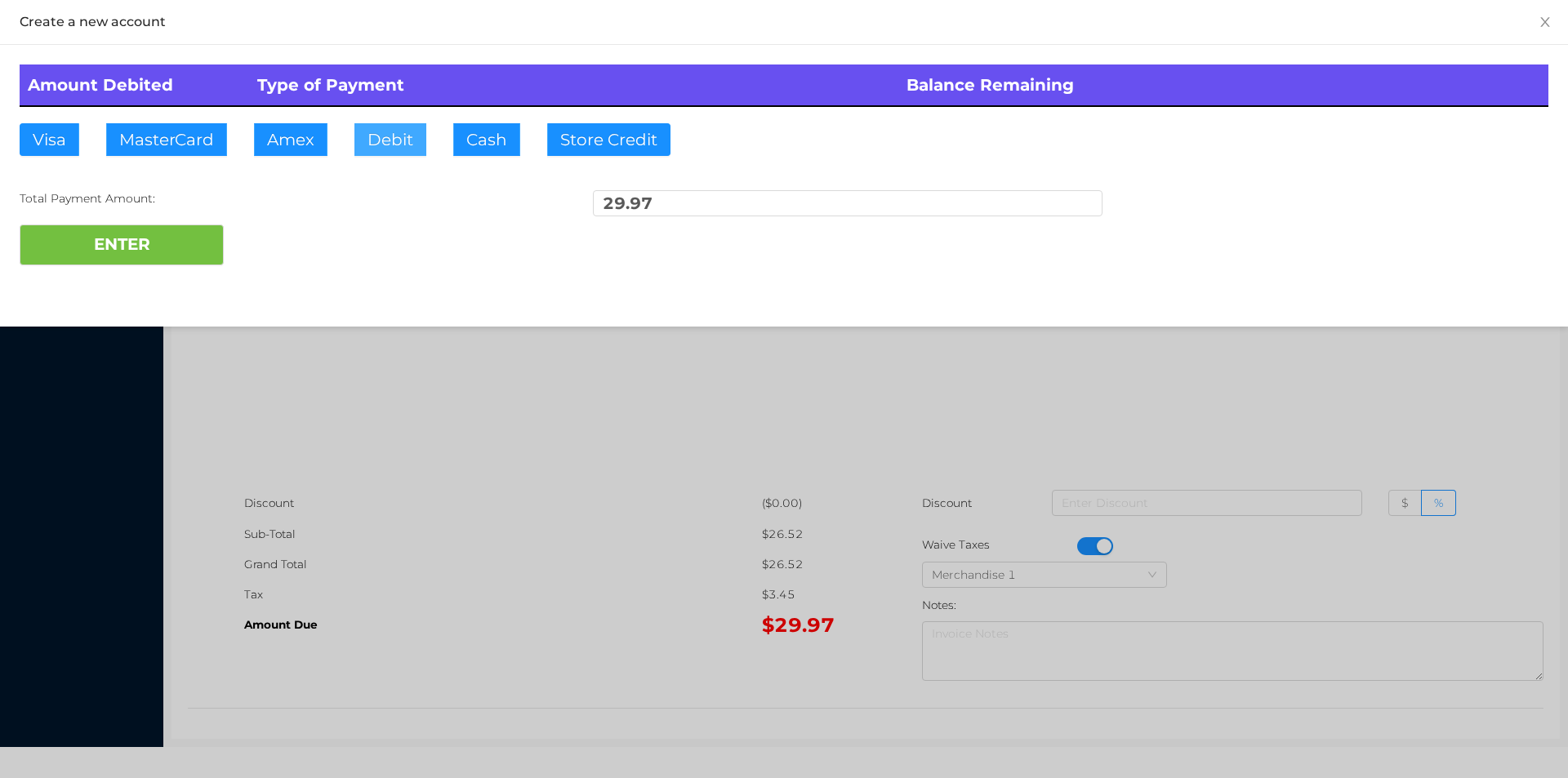
click at [402, 153] on button "Debit" at bounding box center [390, 139] width 72 height 32
click at [193, 227] on button "ENTER" at bounding box center [121, 245] width 204 height 40
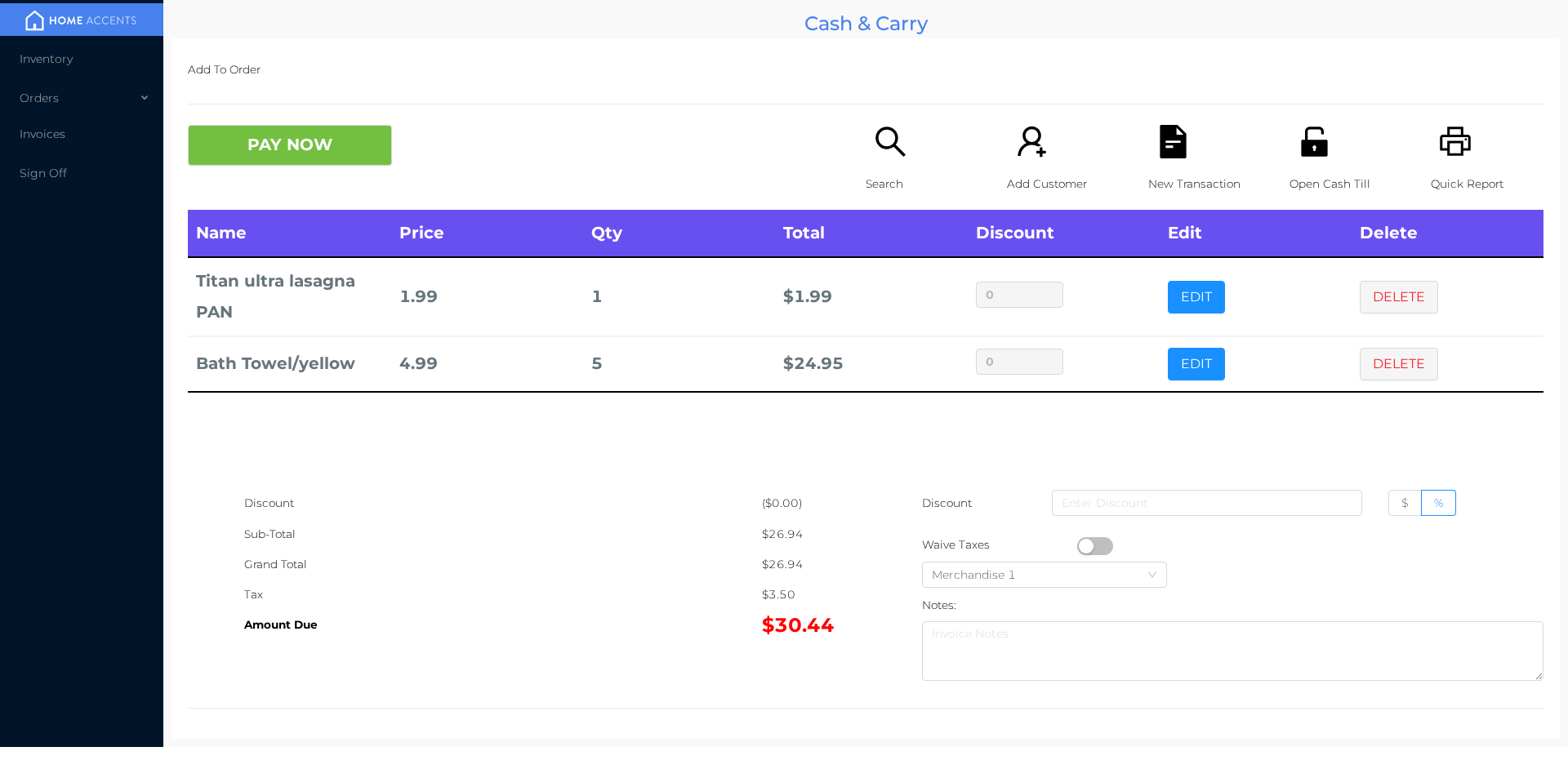
click at [1180, 364] on button "EDIT" at bounding box center [1196, 364] width 58 height 32
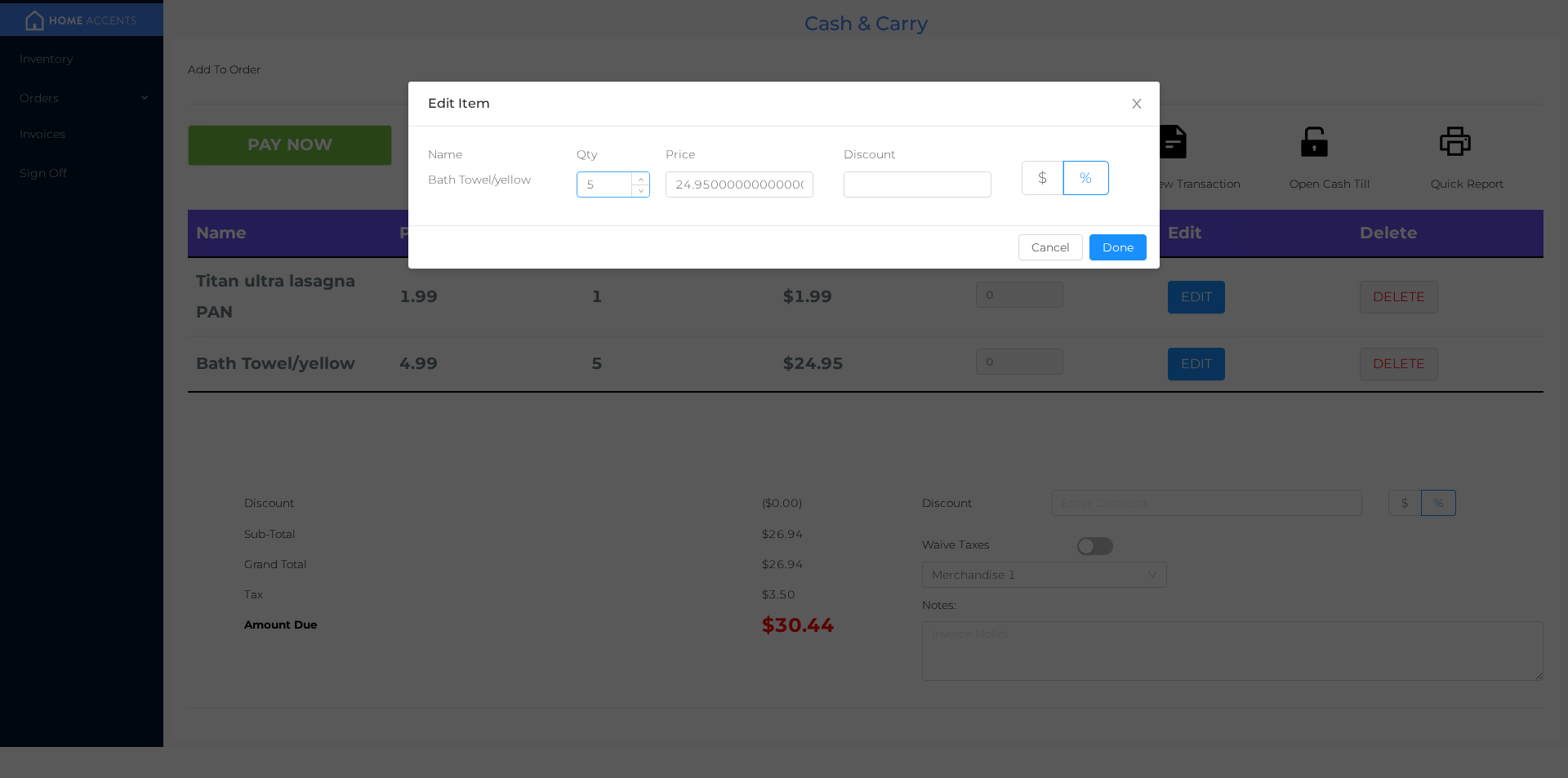
click at [618, 186] on input "5" at bounding box center [614, 184] width 72 height 24
type input "6"
click at [1131, 237] on button "Done" at bounding box center [1118, 247] width 58 height 26
type input "0%"
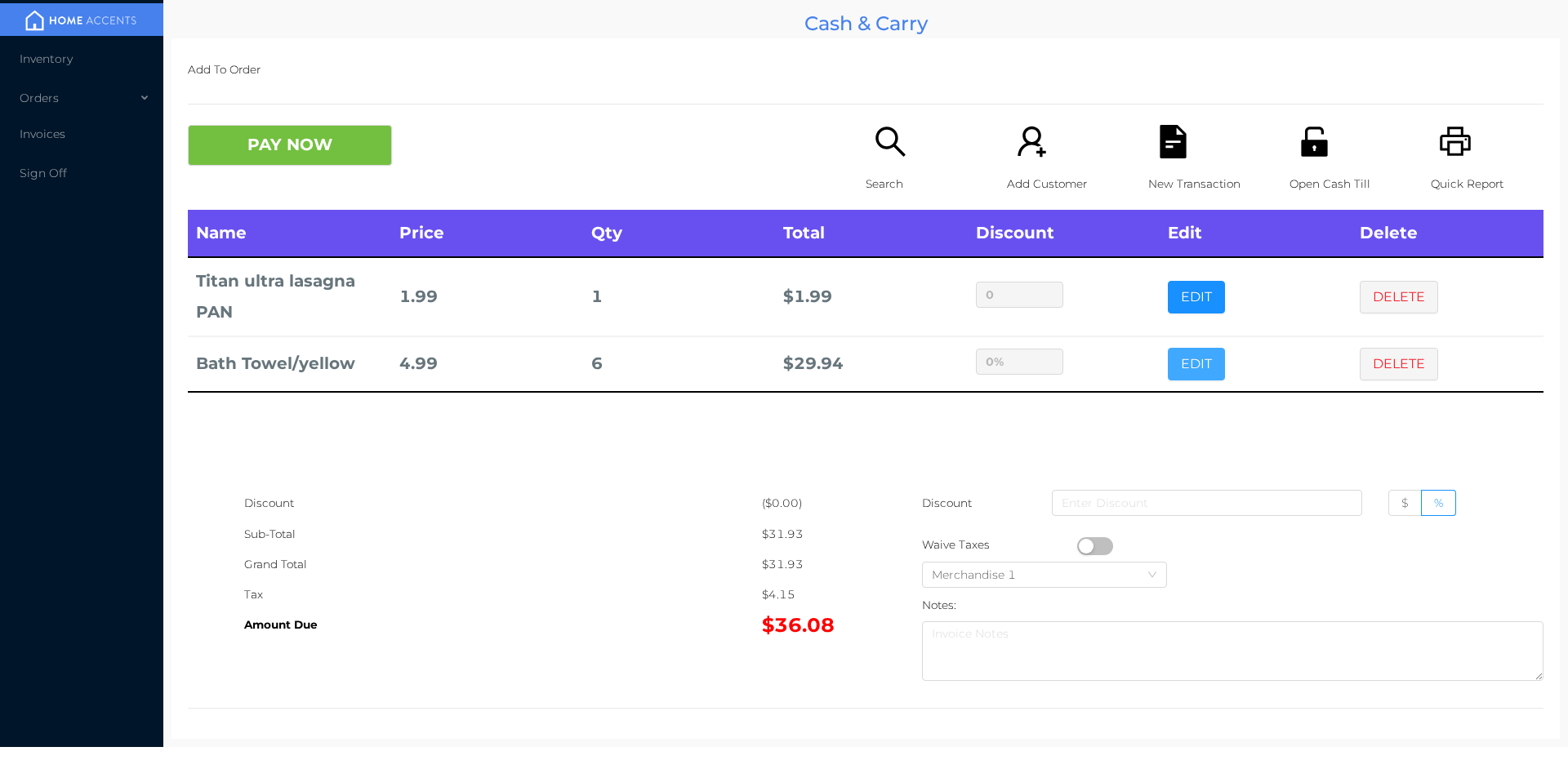
click at [1168, 348] on button "EDIT" at bounding box center [1196, 364] width 58 height 32
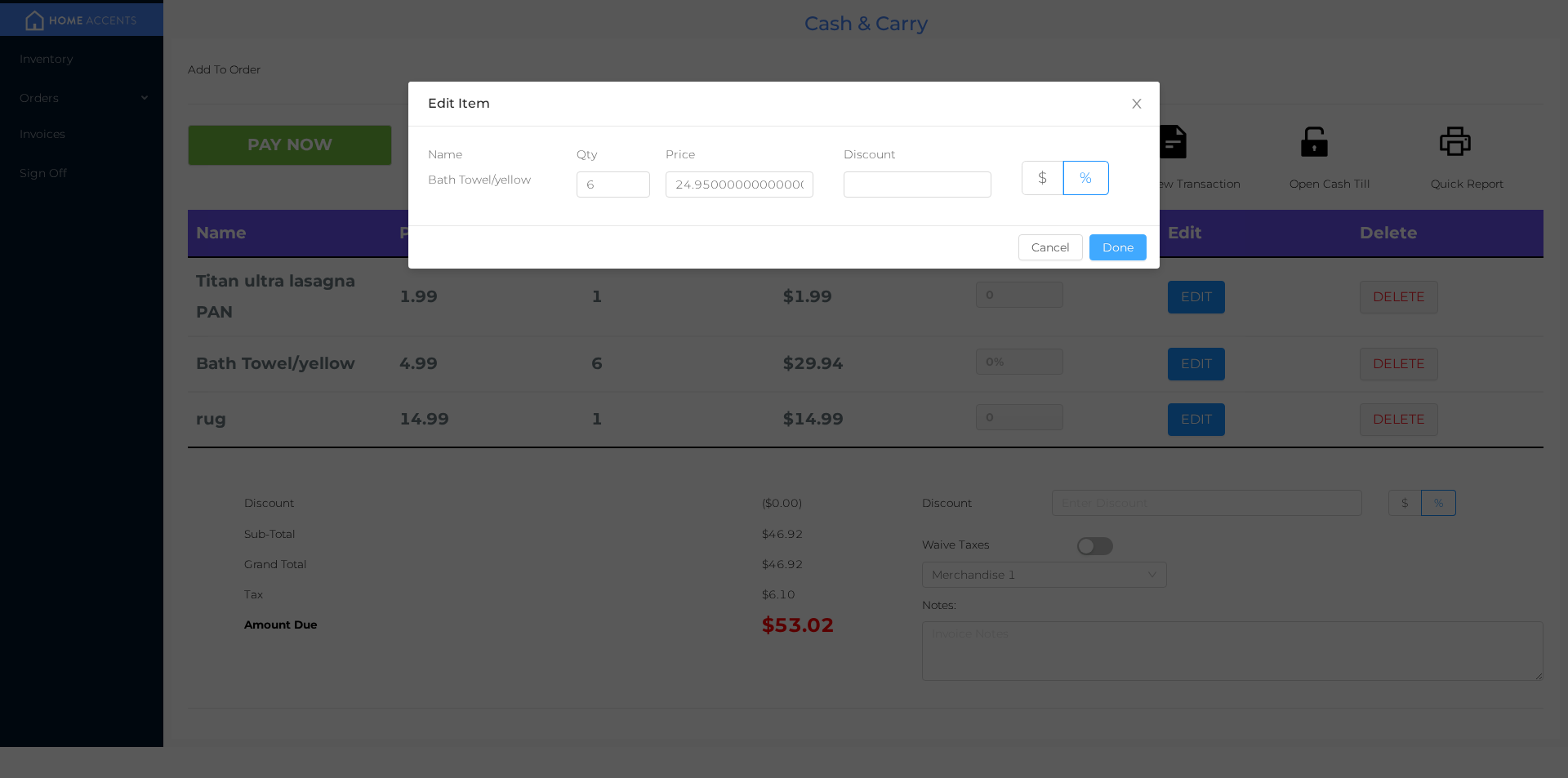
click at [1104, 259] on button "Done" at bounding box center [1118, 247] width 58 height 26
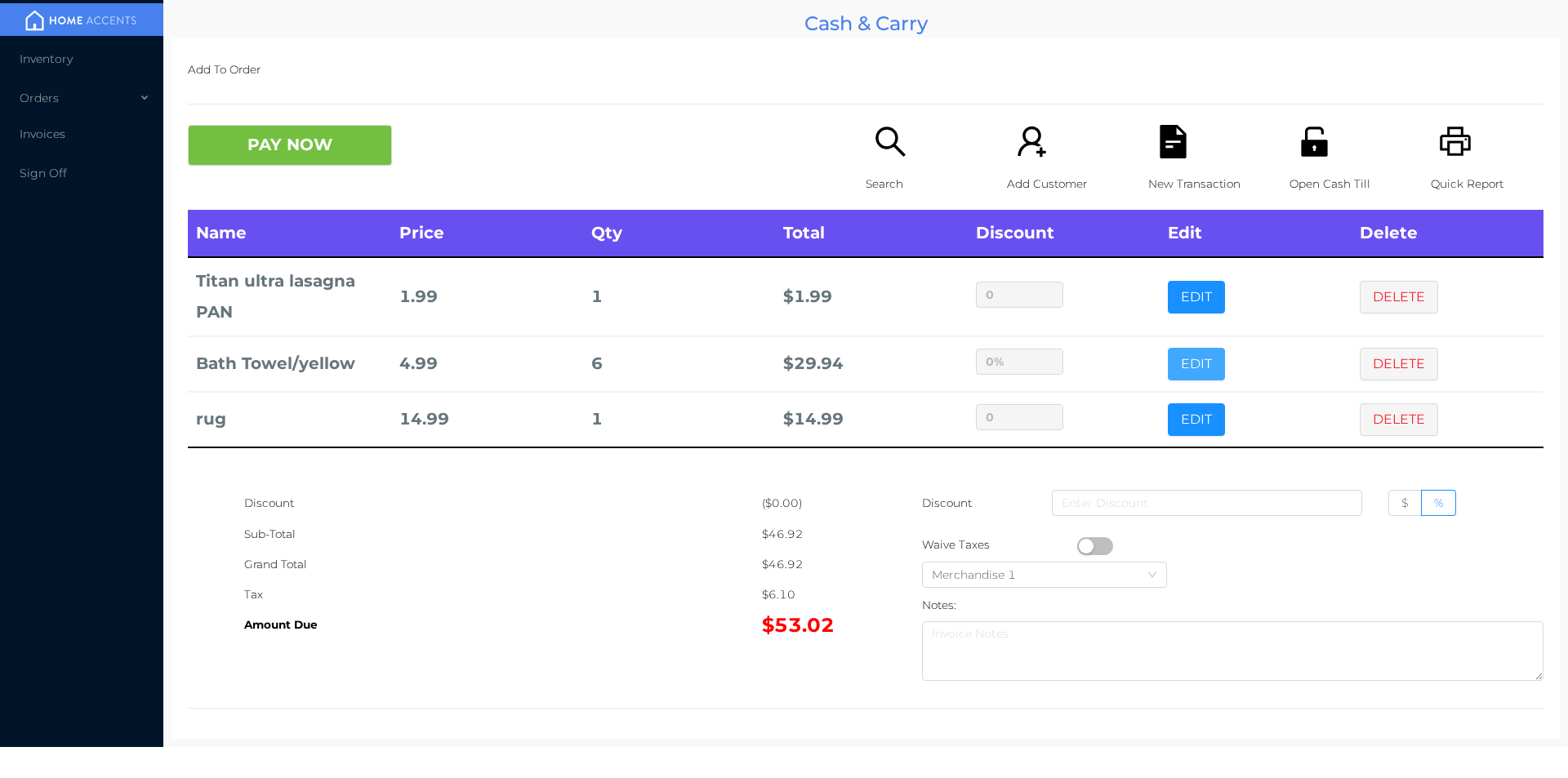
click at [1168, 348] on button "EDIT" at bounding box center [1196, 364] width 58 height 32
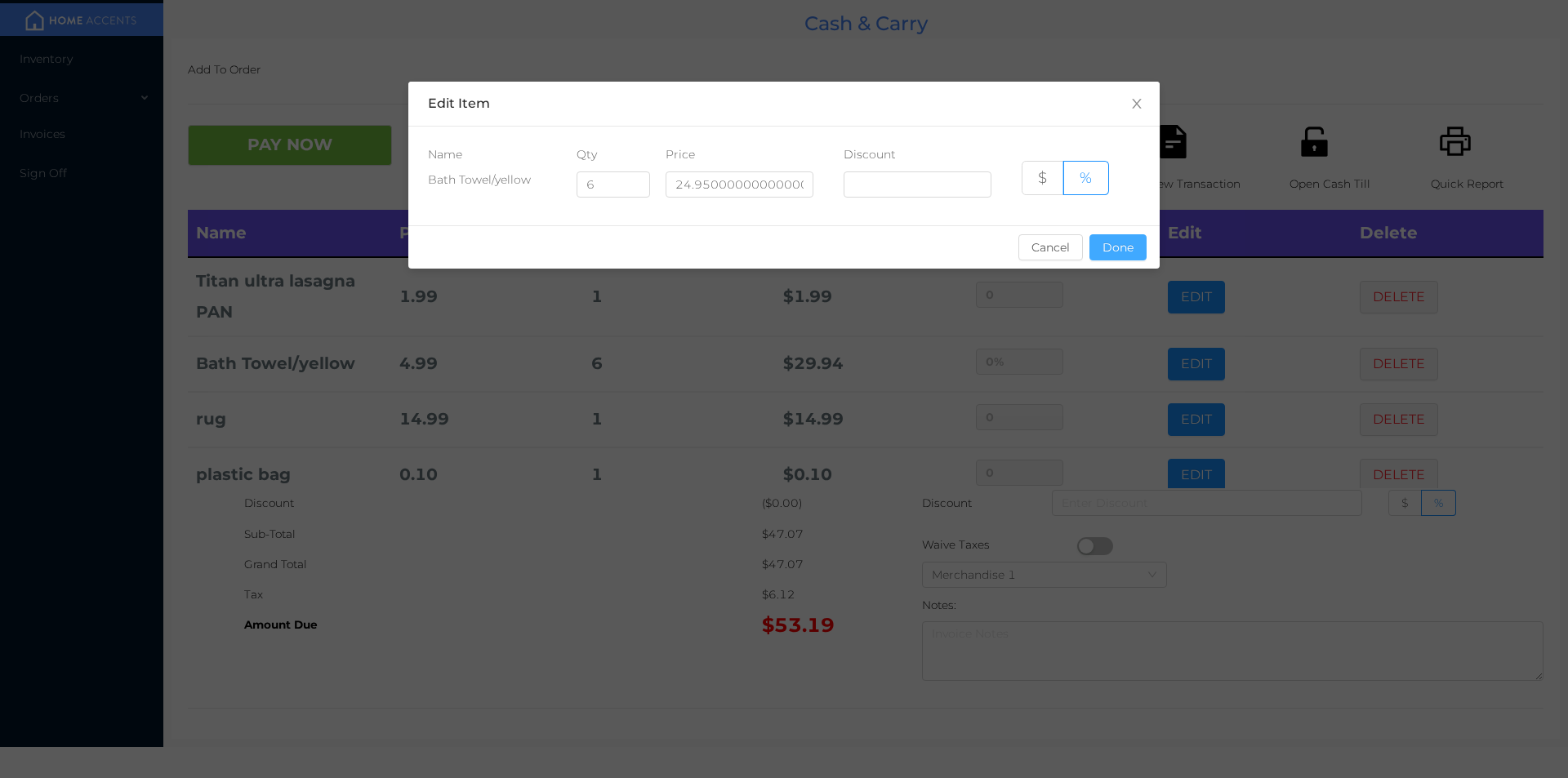
click at [1117, 246] on button "Done" at bounding box center [1118, 247] width 58 height 26
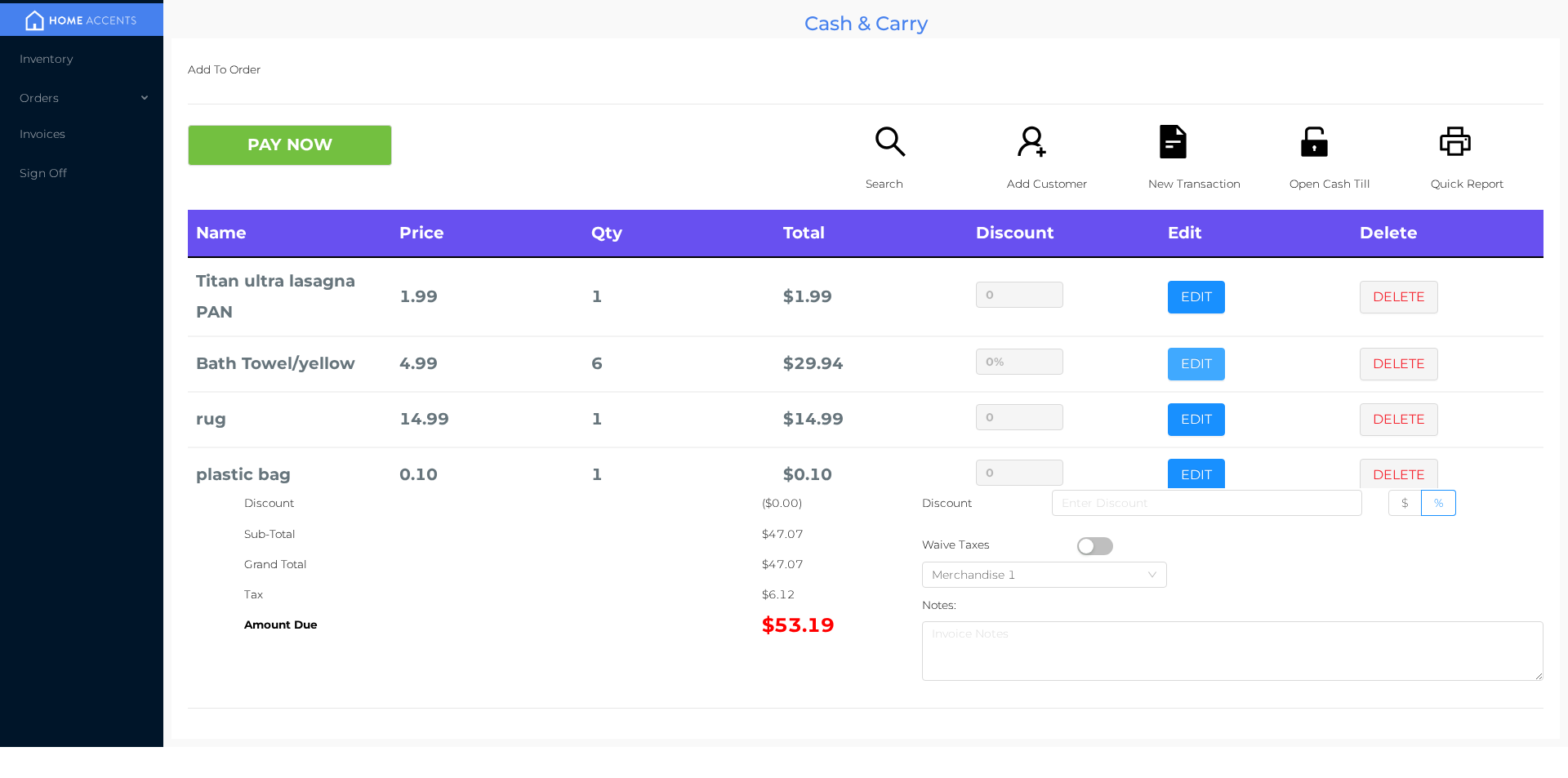
scroll to position [86, 0]
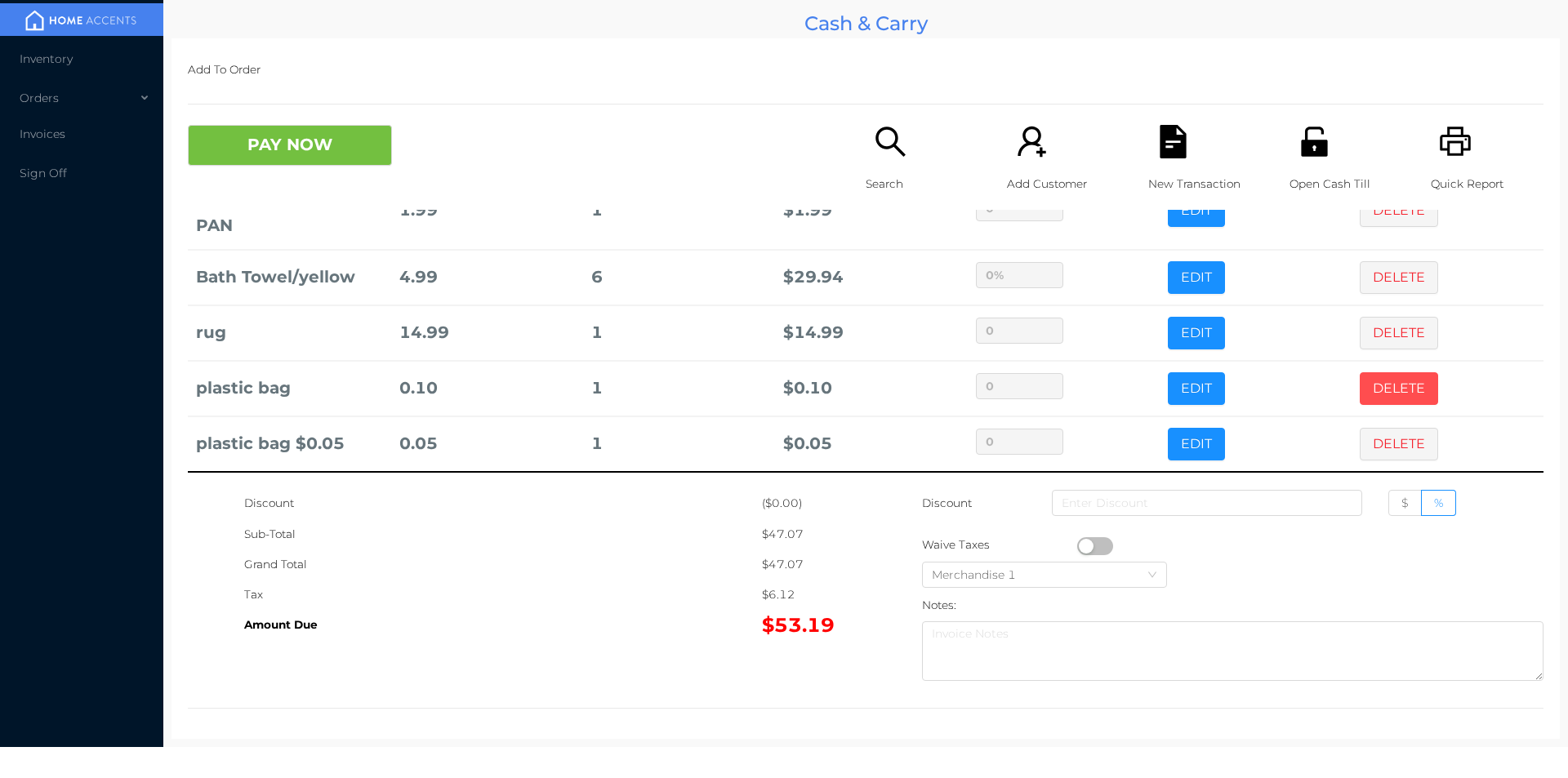
click at [1367, 388] on button "DELETE" at bounding box center [1398, 389] width 78 height 32
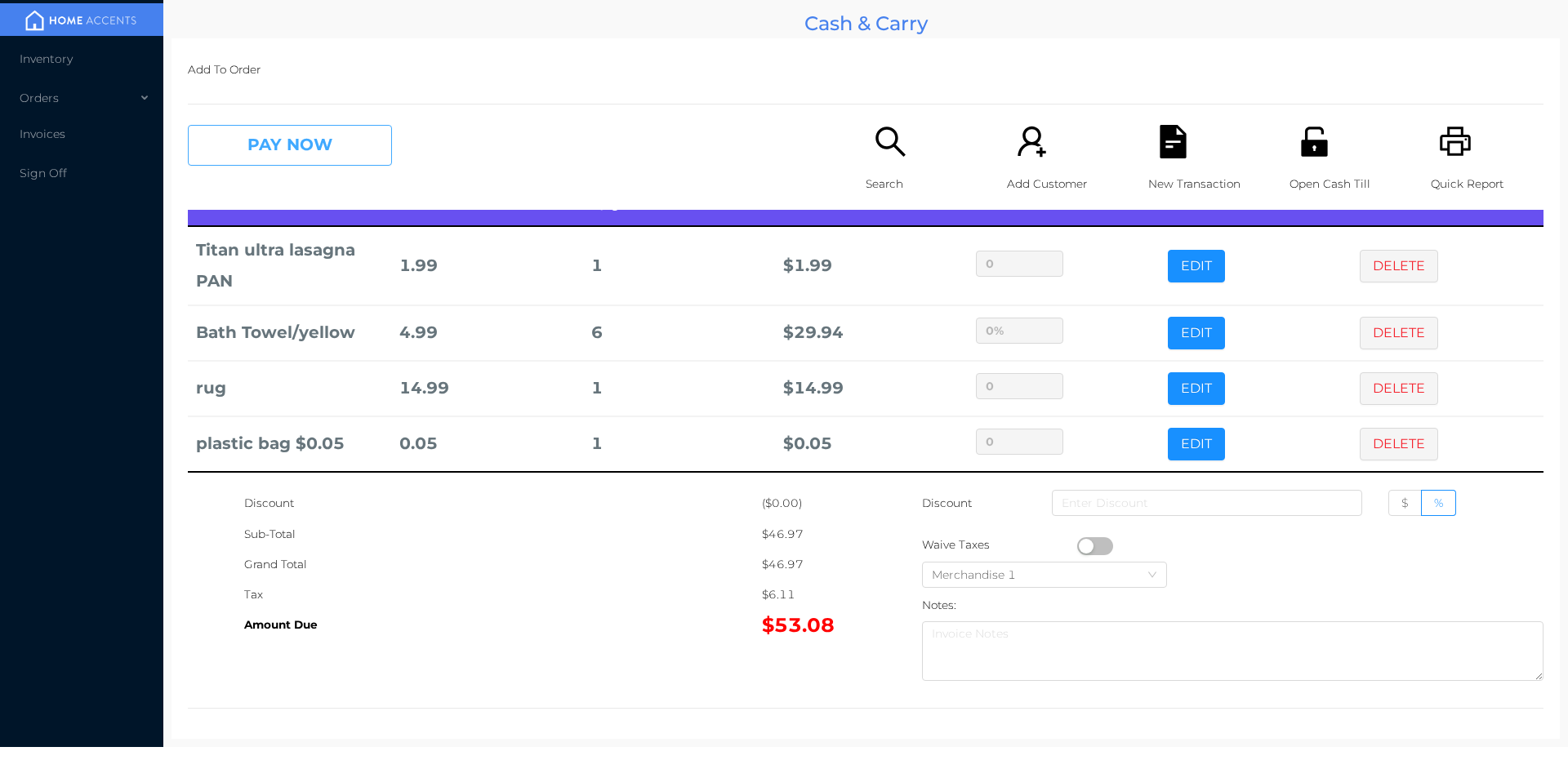
click at [304, 139] on button "PAY NOW" at bounding box center [290, 145] width 204 height 40
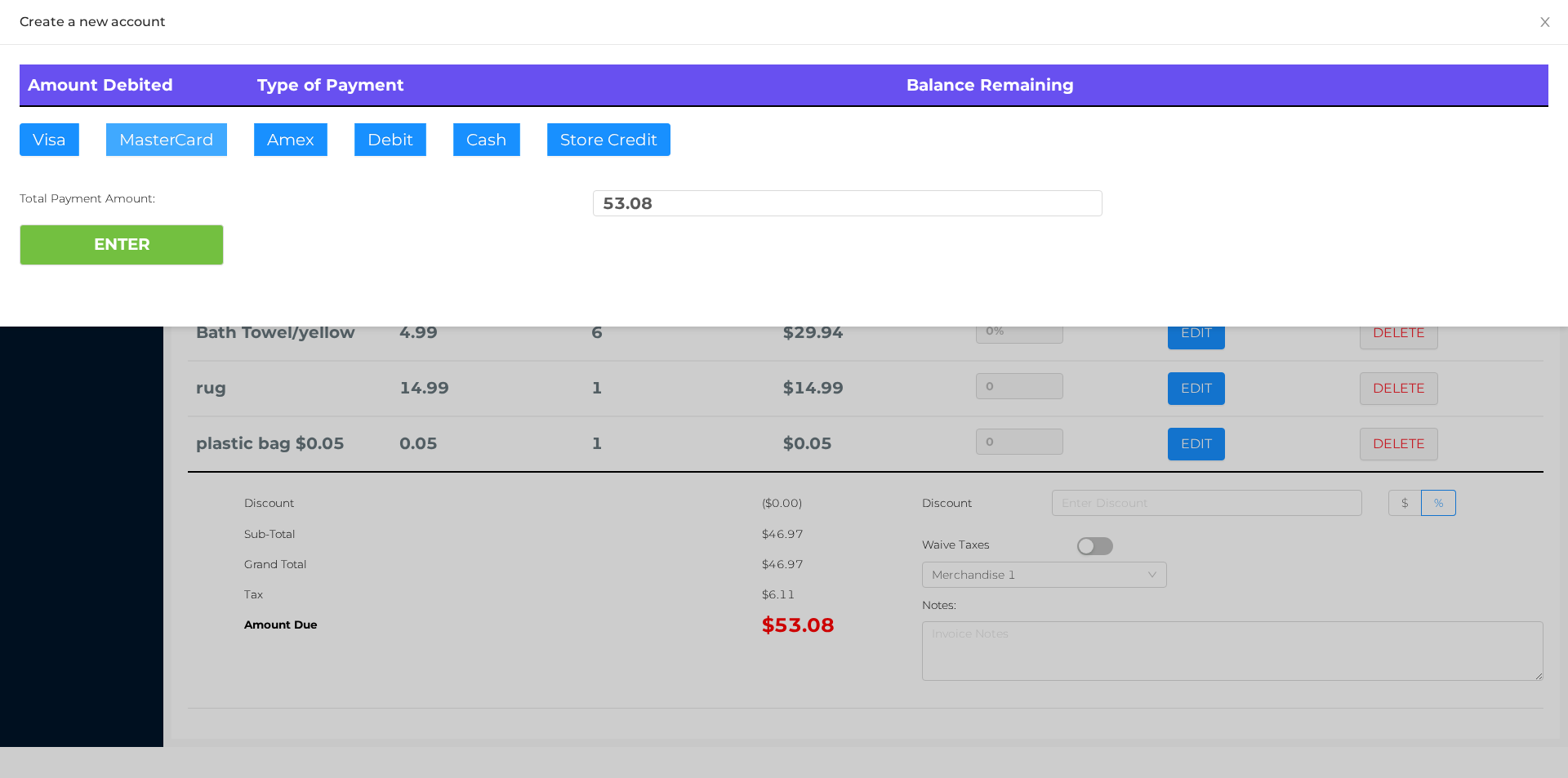
click at [155, 130] on button "MasterCard" at bounding box center [166, 139] width 121 height 32
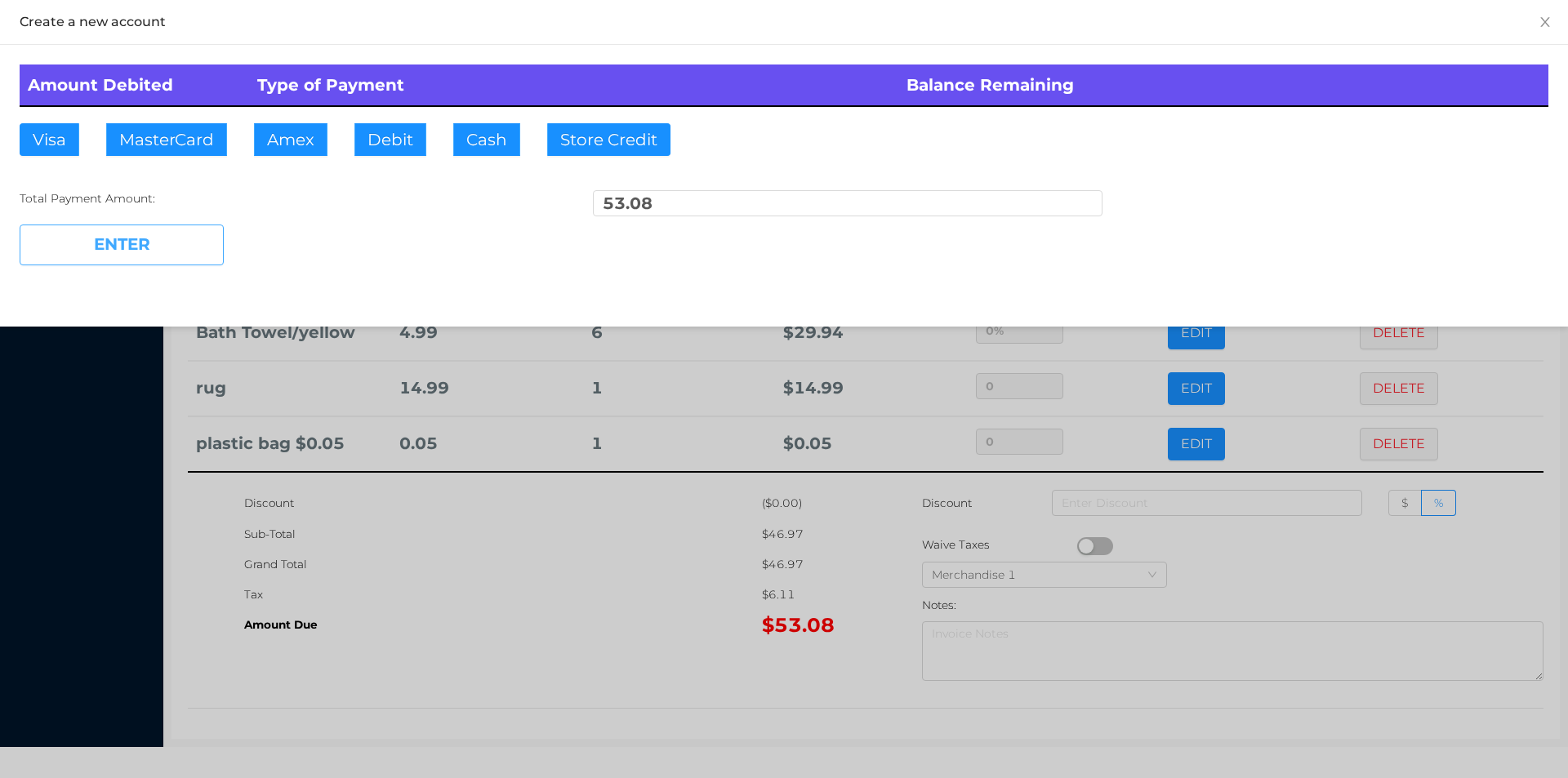
click at [109, 248] on button "ENTER" at bounding box center [121, 245] width 204 height 40
type input "0"
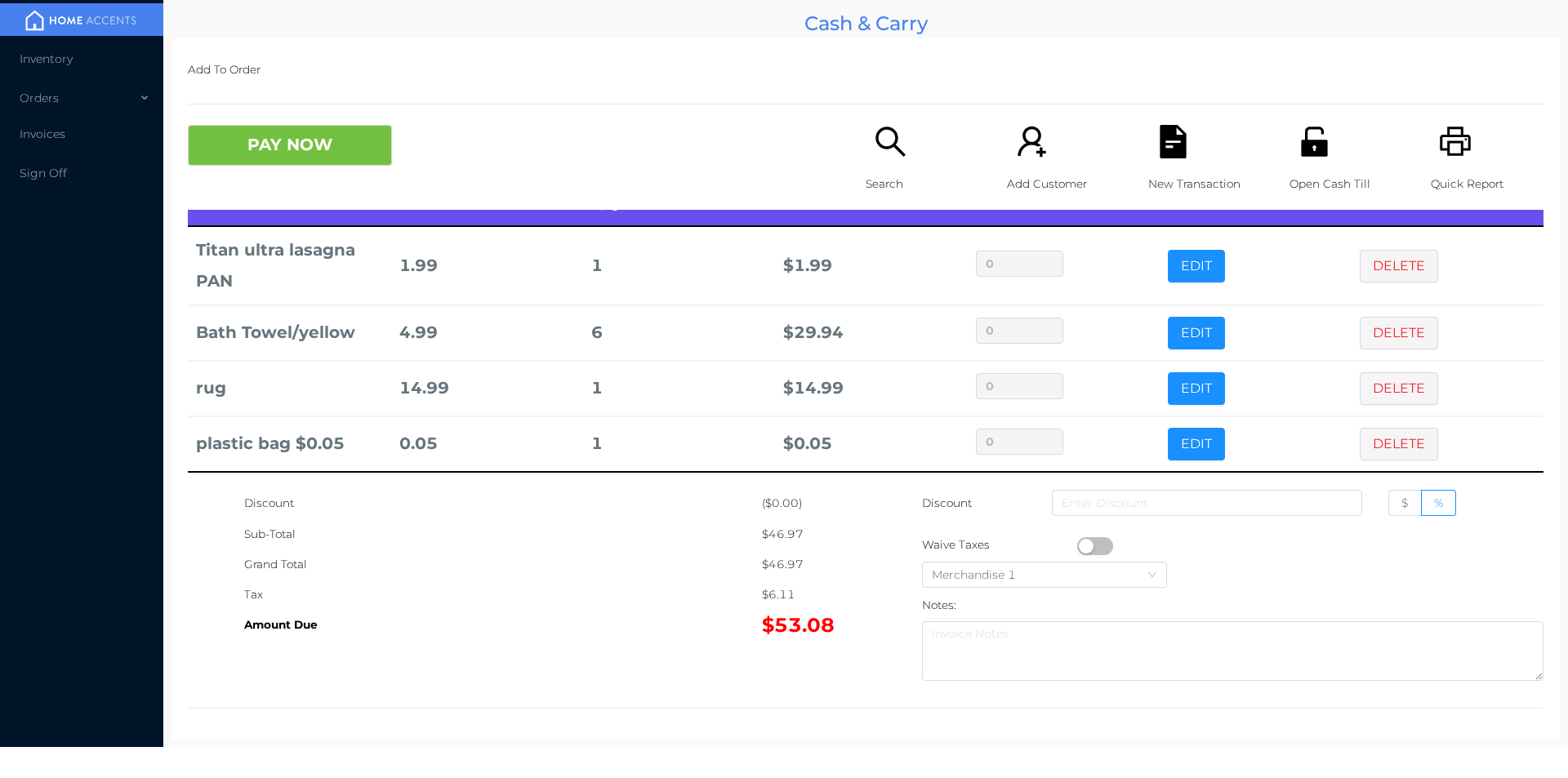
scroll to position [0, 0]
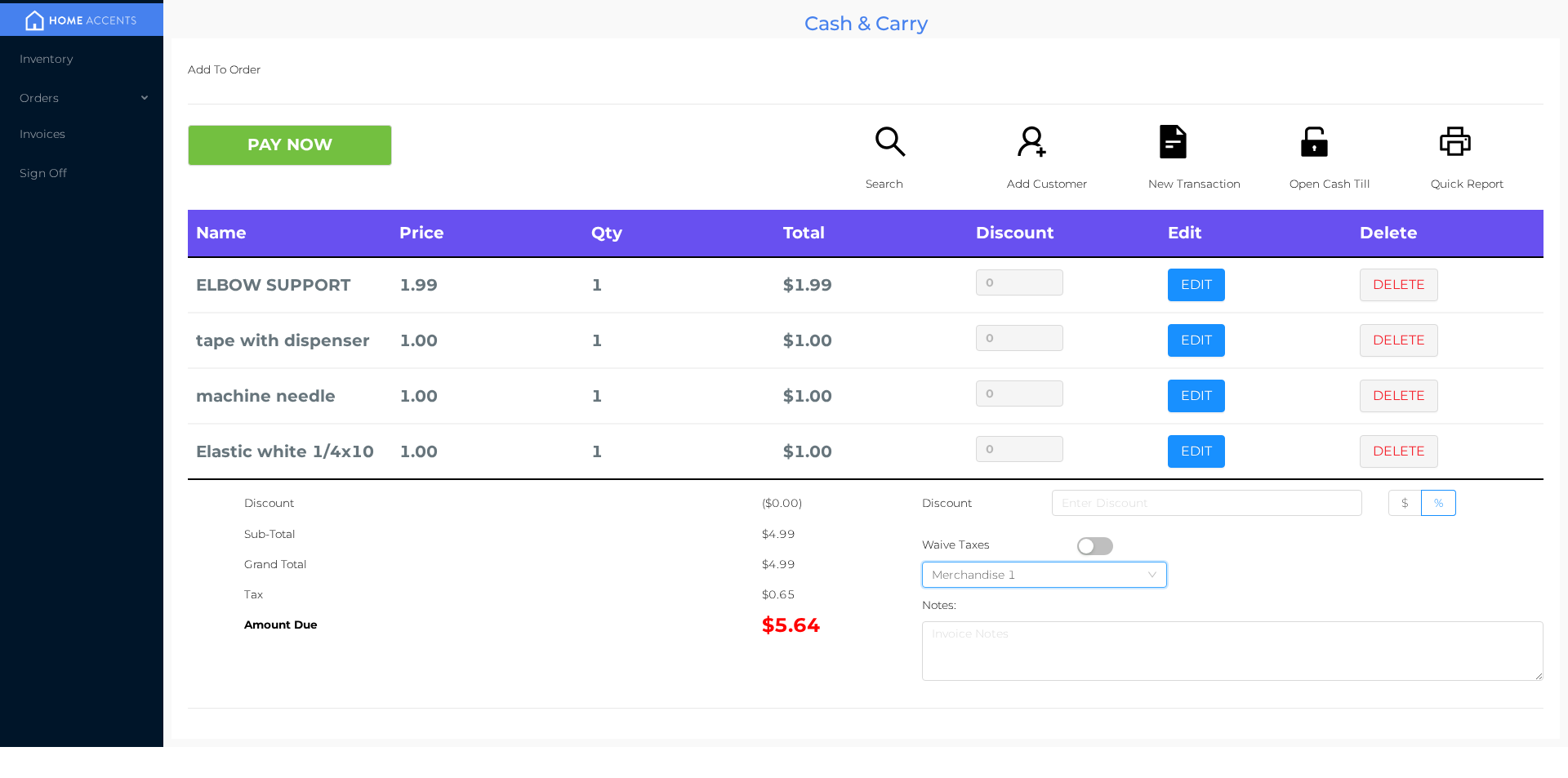
click at [1093, 567] on div "Merchandise 1" at bounding box center [1044, 574] width 226 height 24
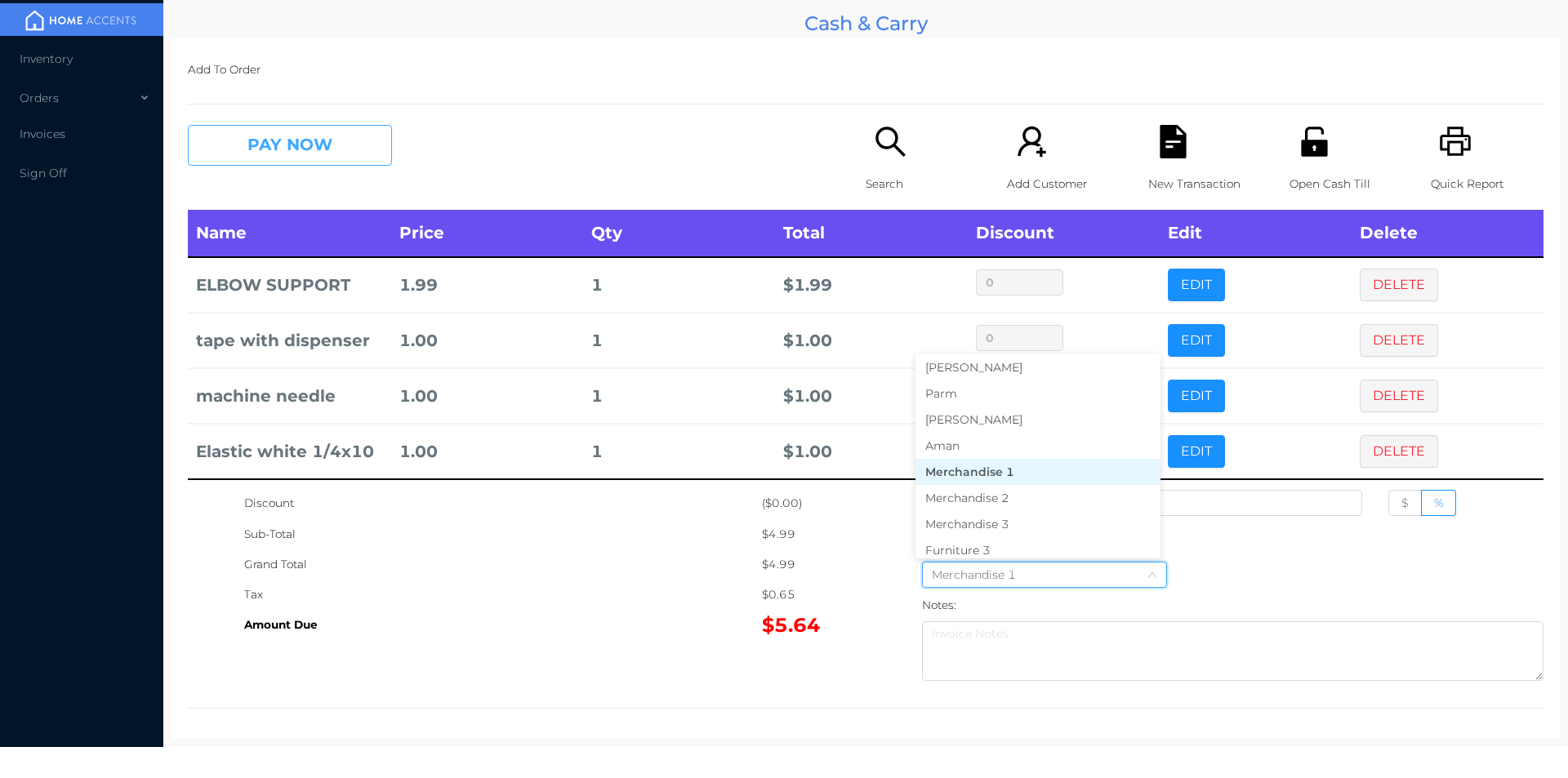
click at [271, 165] on button "PAY NOW" at bounding box center [290, 145] width 204 height 40
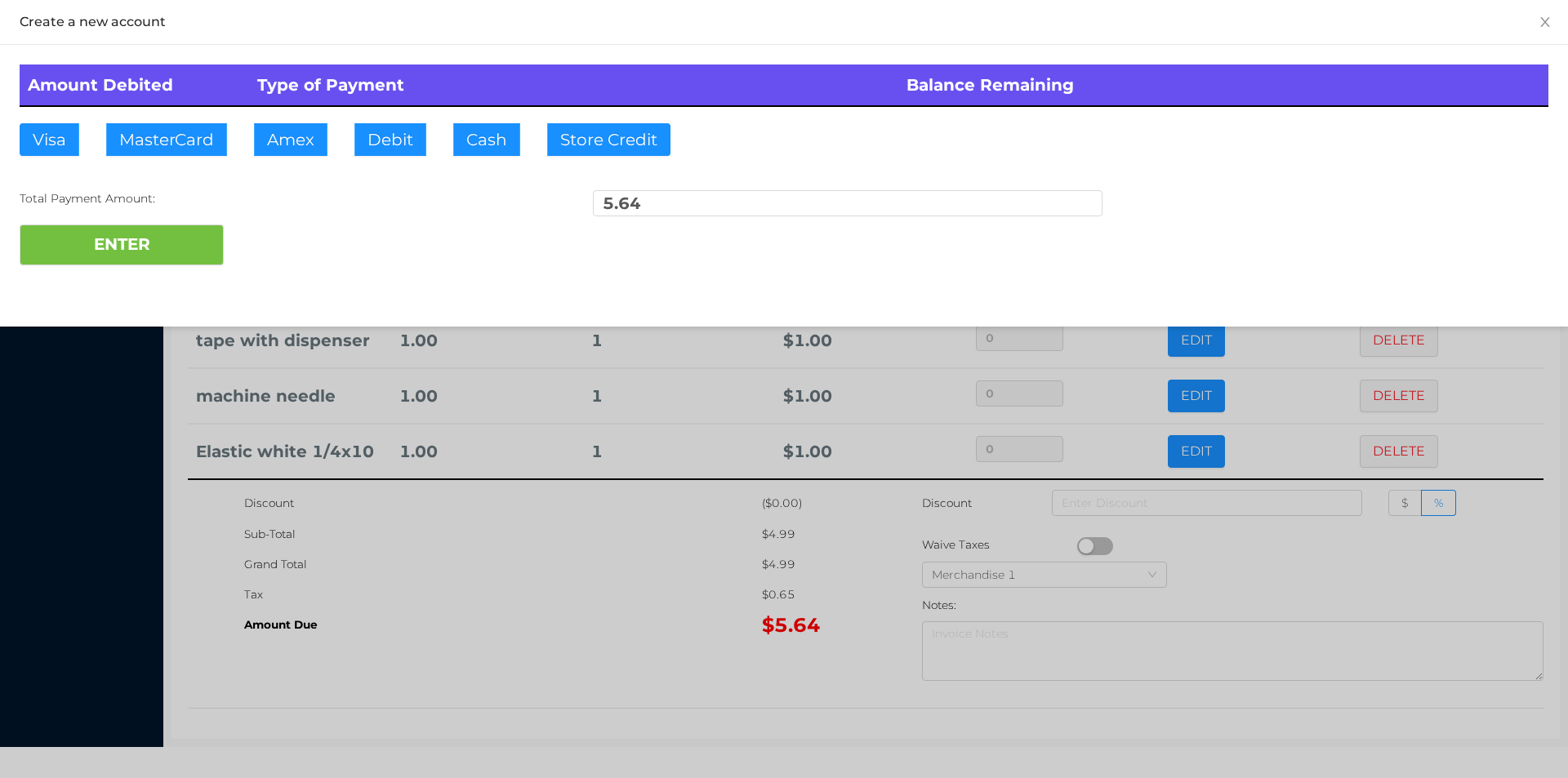
click at [1304, 557] on div at bounding box center [784, 389] width 1568 height 778
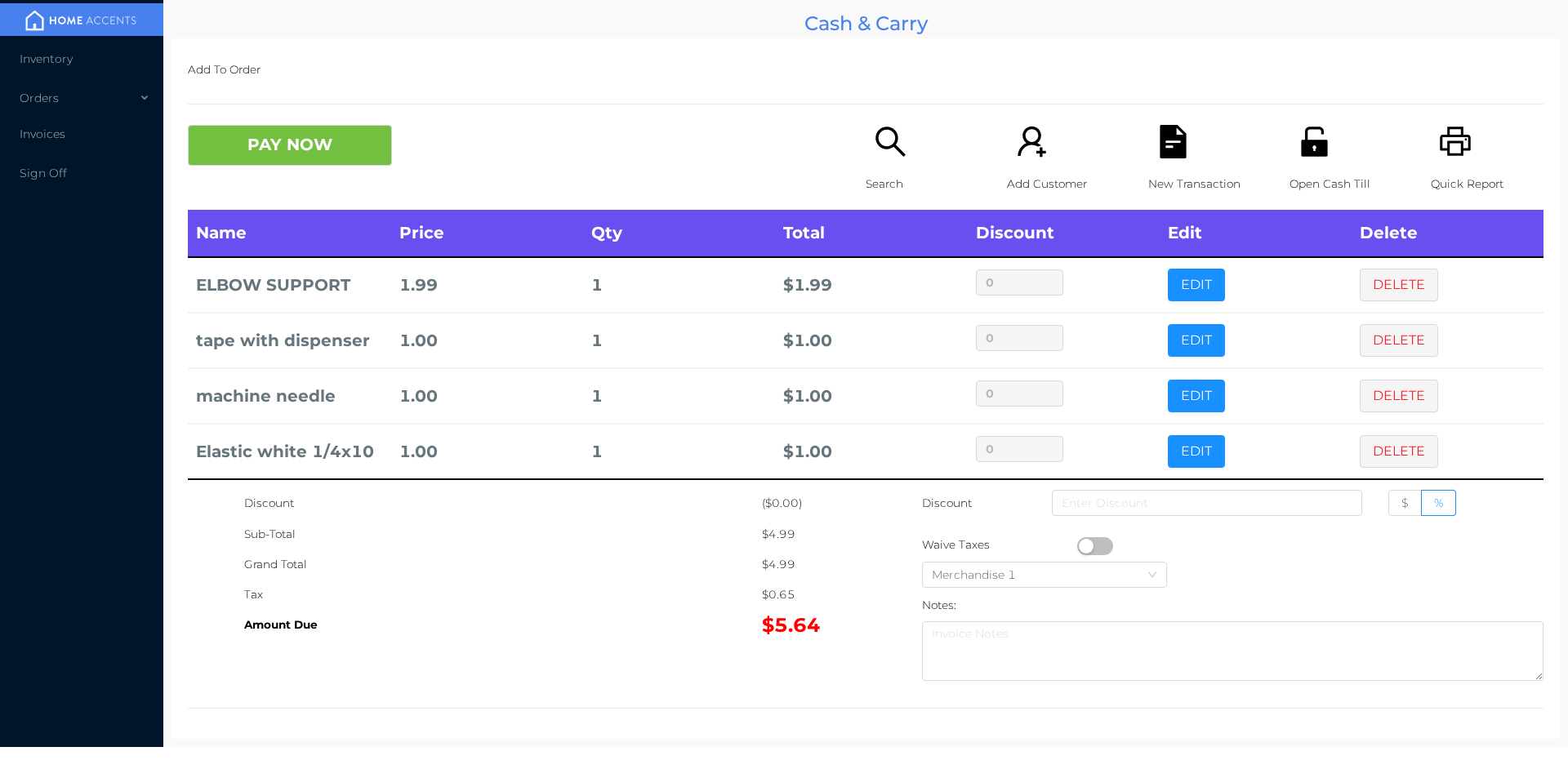
click at [1084, 541] on button "button" at bounding box center [1095, 546] width 36 height 18
click at [314, 148] on button "PAY NOW" at bounding box center [290, 145] width 204 height 40
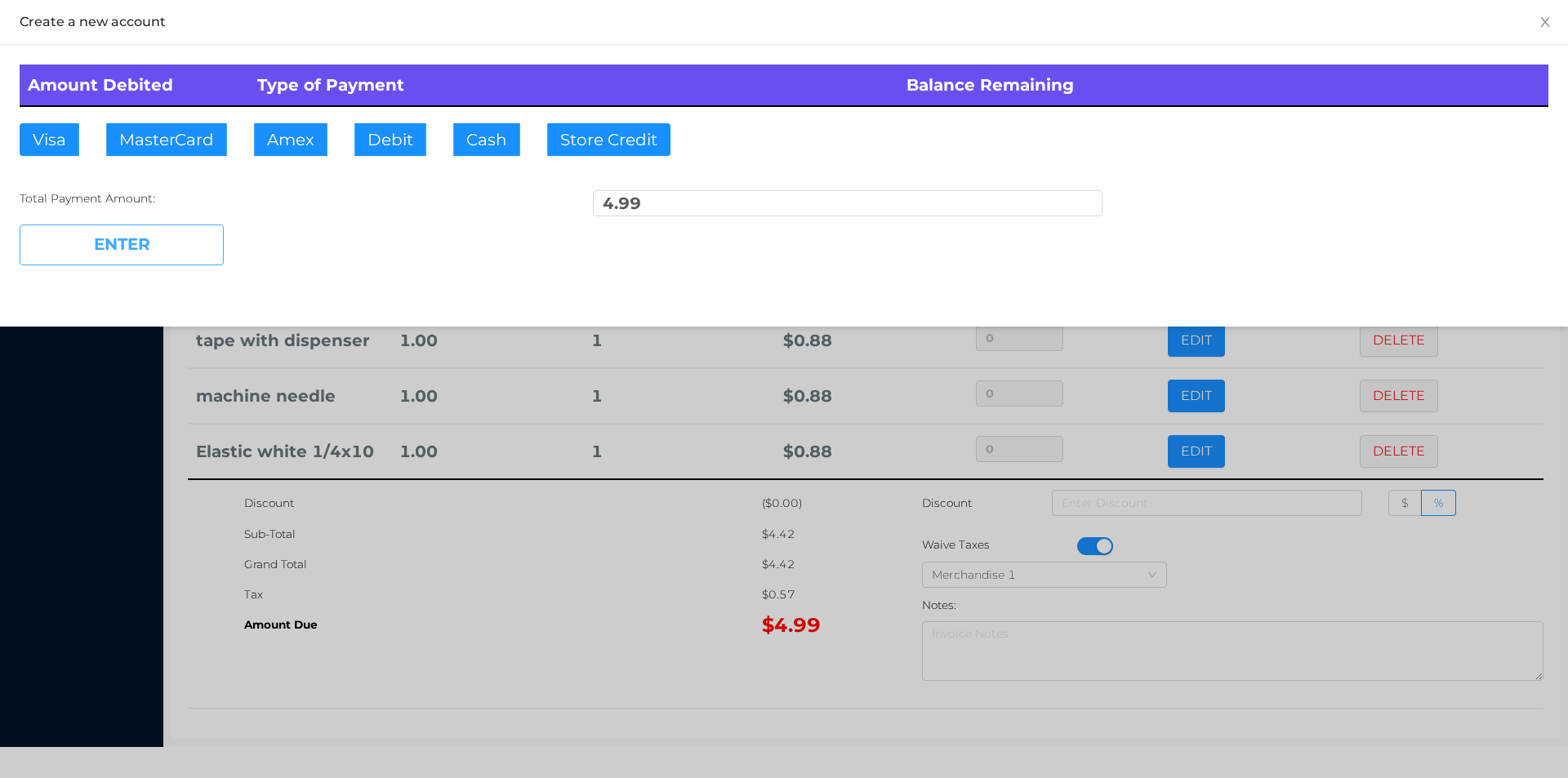
click at [179, 241] on button "ENTER" at bounding box center [121, 245] width 204 height 40
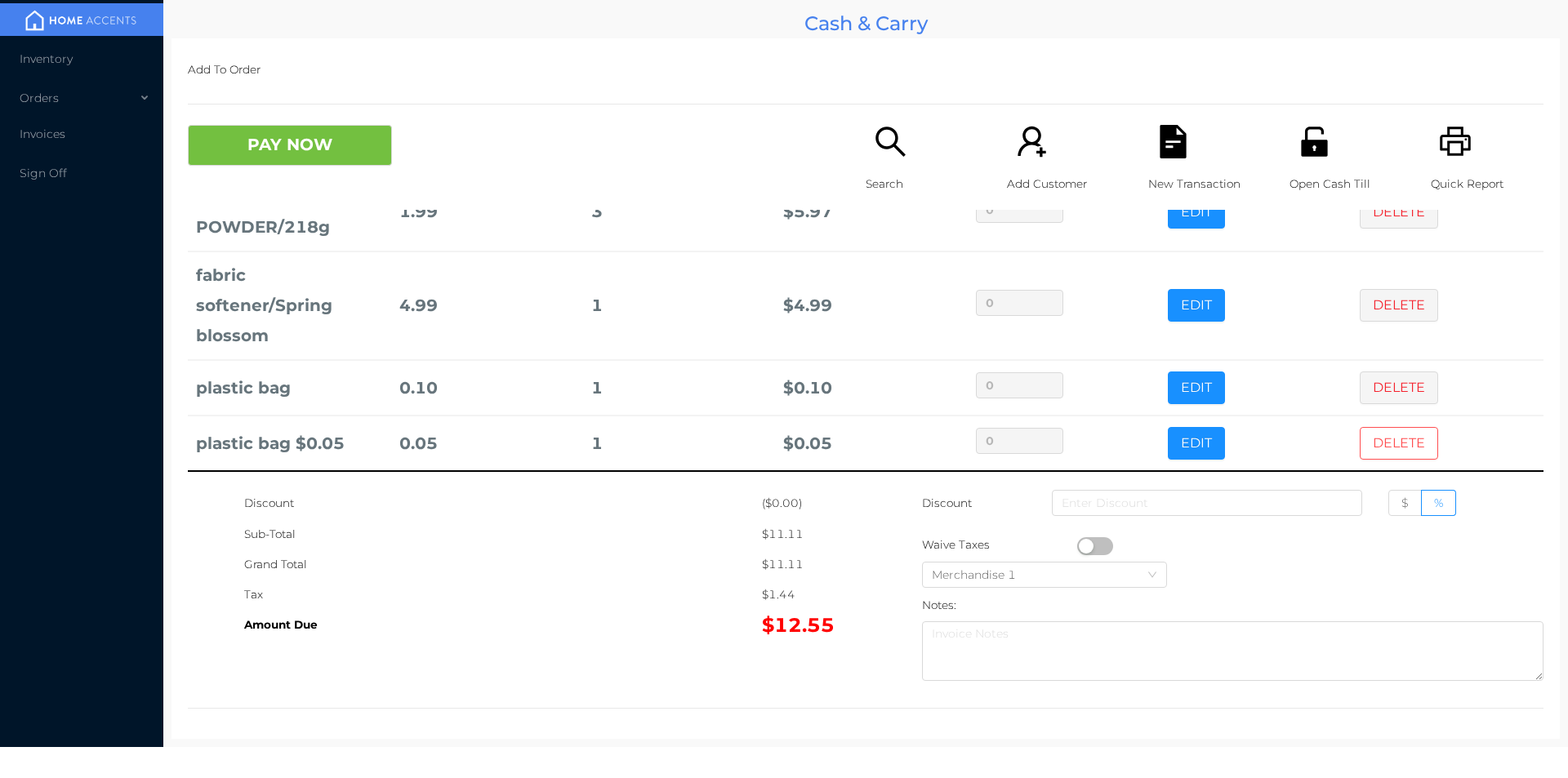
click at [1360, 430] on button "DELETE" at bounding box center [1398, 443] width 78 height 32
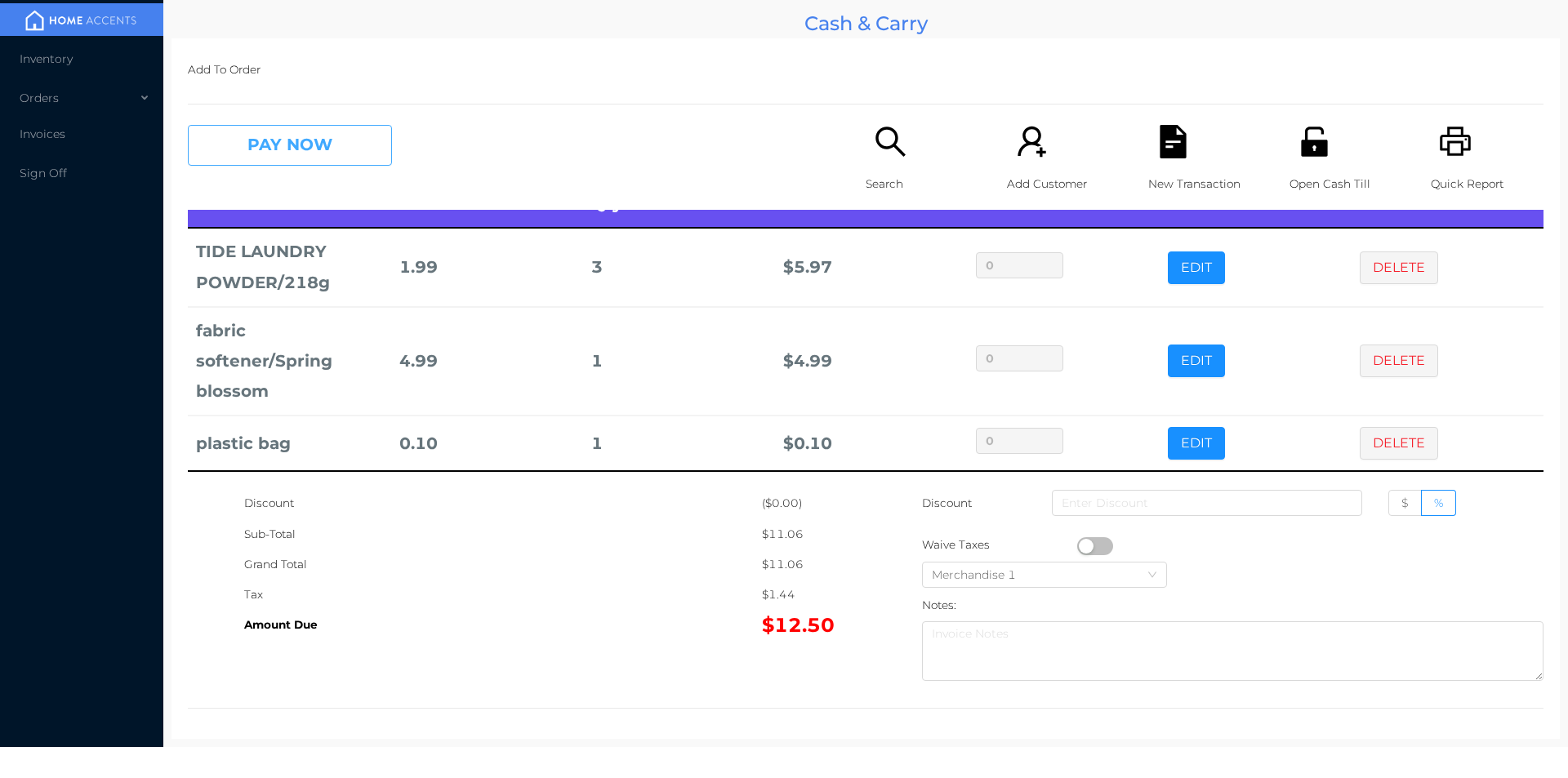
click at [278, 156] on button "PAY NOW" at bounding box center [290, 145] width 204 height 40
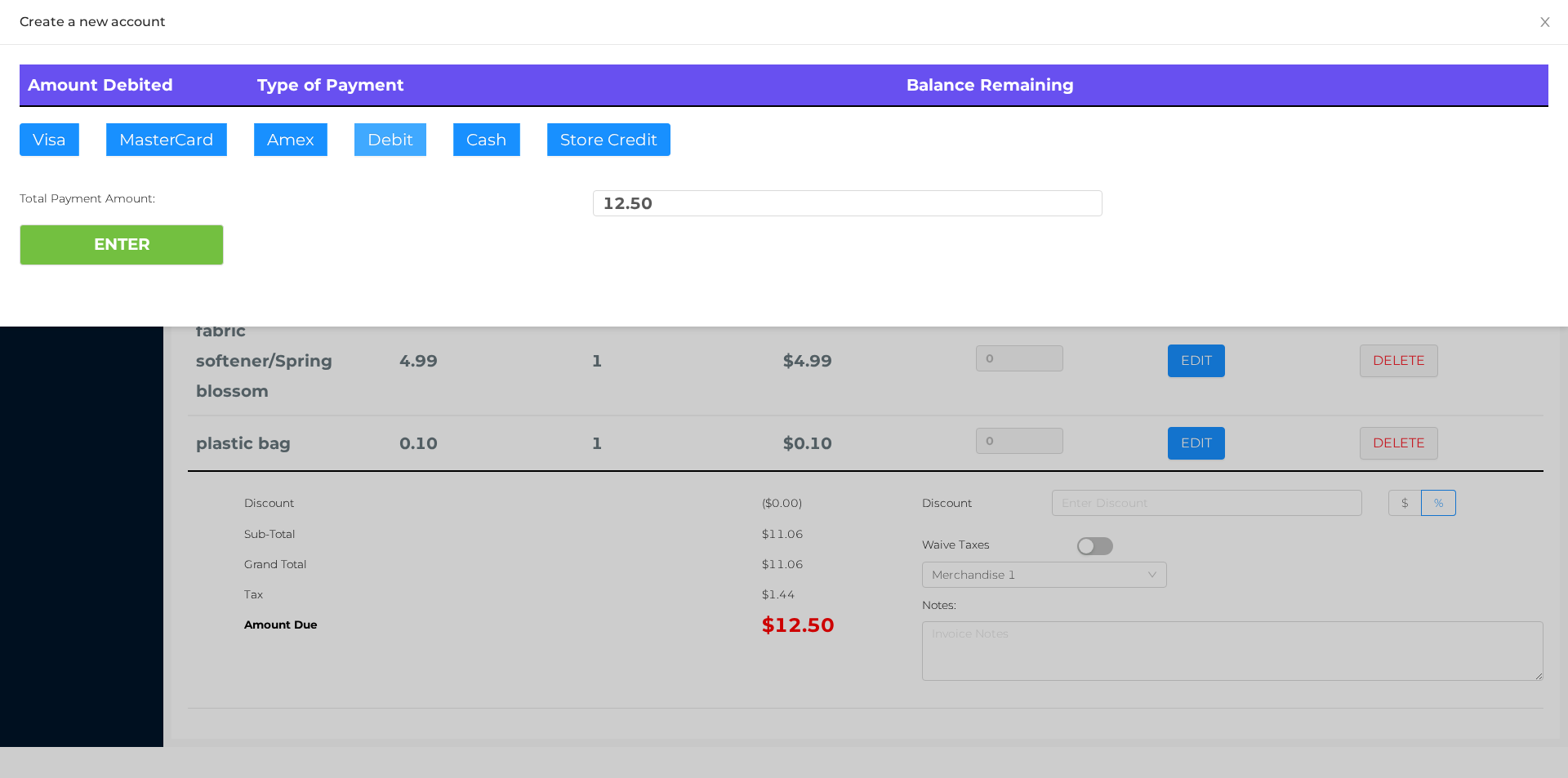
click at [376, 141] on button "Debit" at bounding box center [390, 139] width 72 height 32
type input "20"
click at [95, 251] on button "ENTER" at bounding box center [121, 245] width 204 height 40
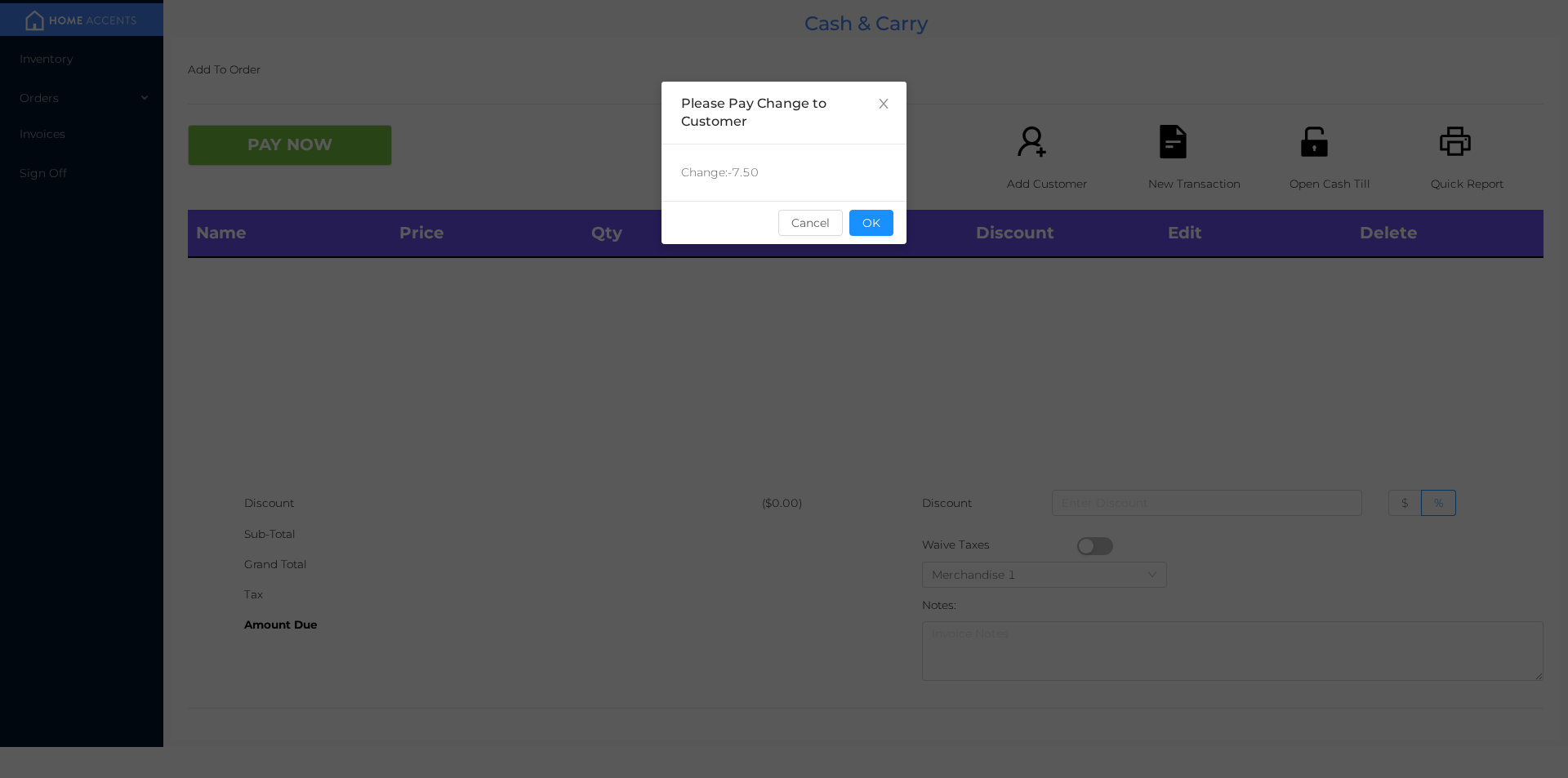
scroll to position [0, 0]
click at [860, 230] on button "OK" at bounding box center [871, 222] width 44 height 26
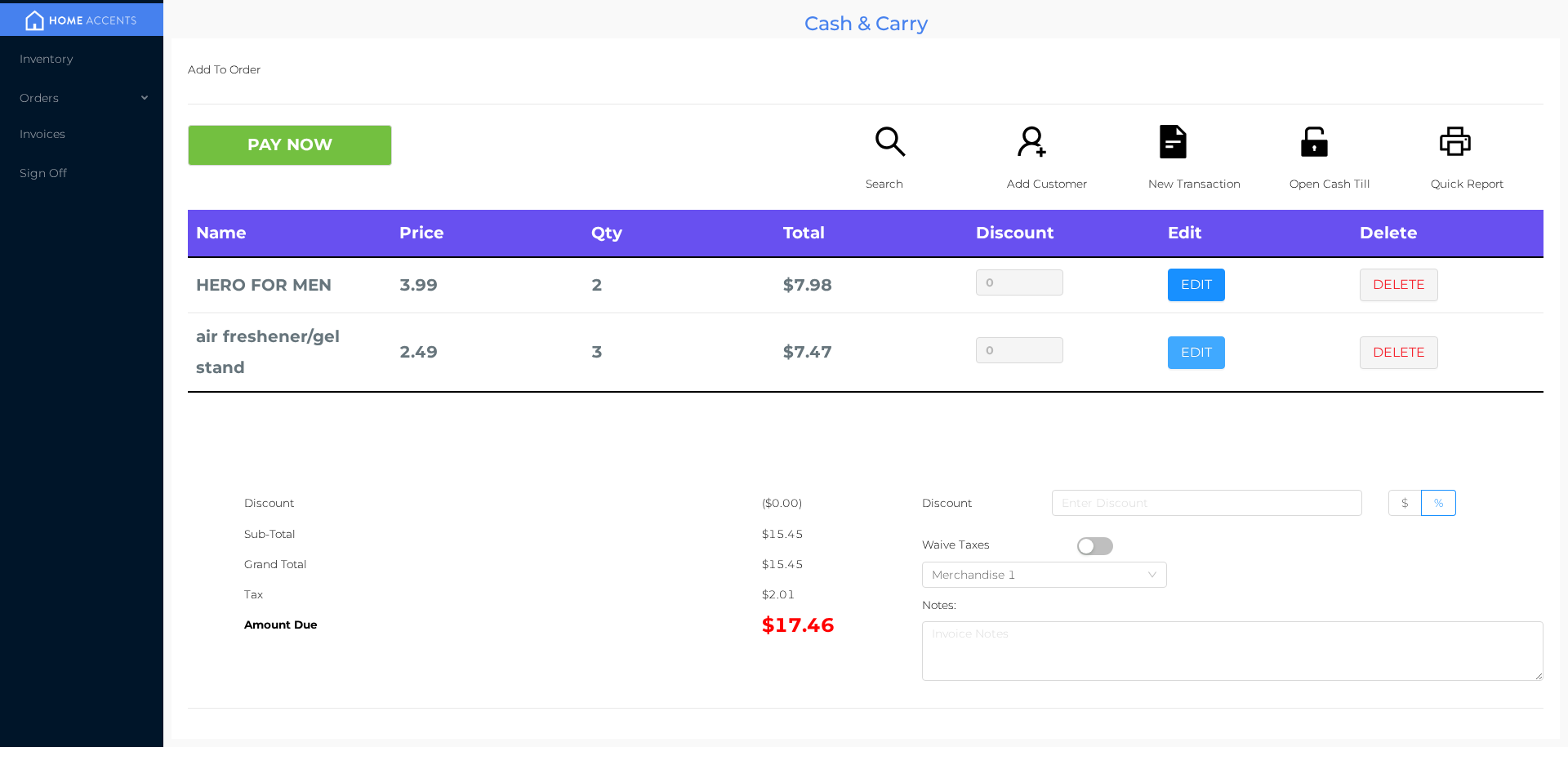
click at [1170, 339] on button "EDIT" at bounding box center [1196, 353] width 58 height 32
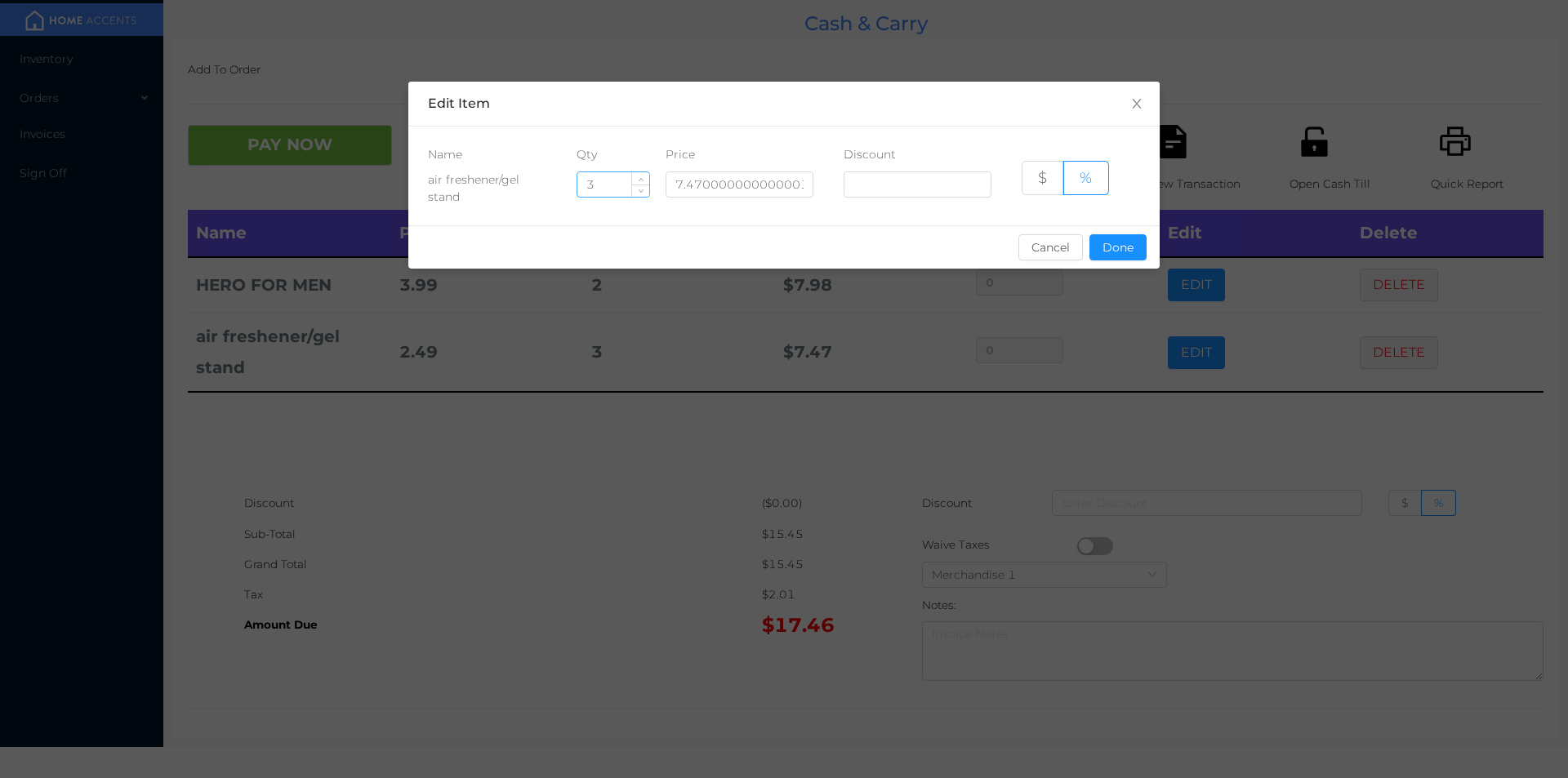
click at [613, 179] on input "3" at bounding box center [614, 184] width 72 height 24
type input "2"
click at [1134, 252] on button "Done" at bounding box center [1118, 247] width 58 height 26
type input "0%"
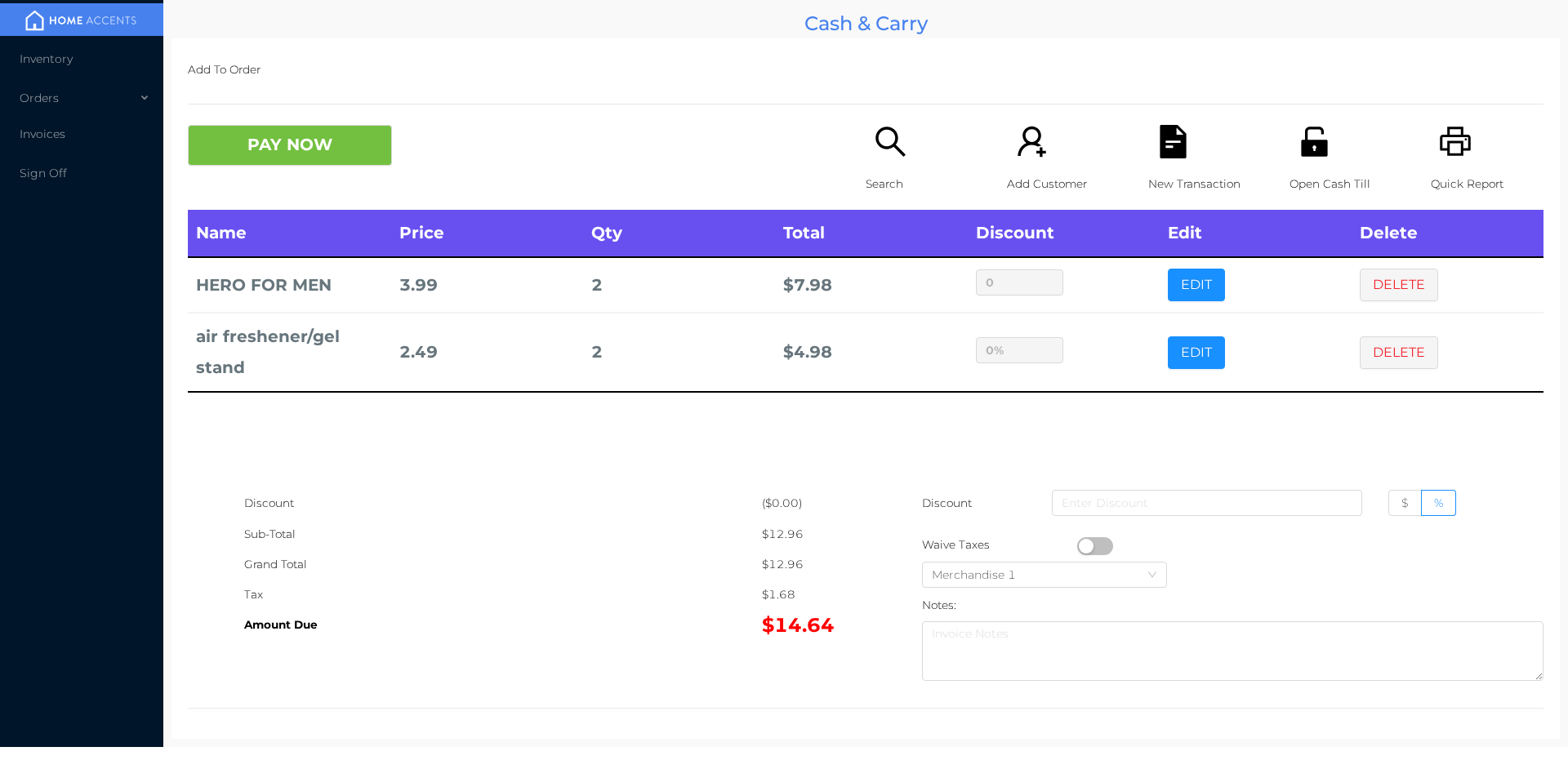
click at [1184, 139] on div "New Transaction" at bounding box center [1204, 167] width 112 height 85
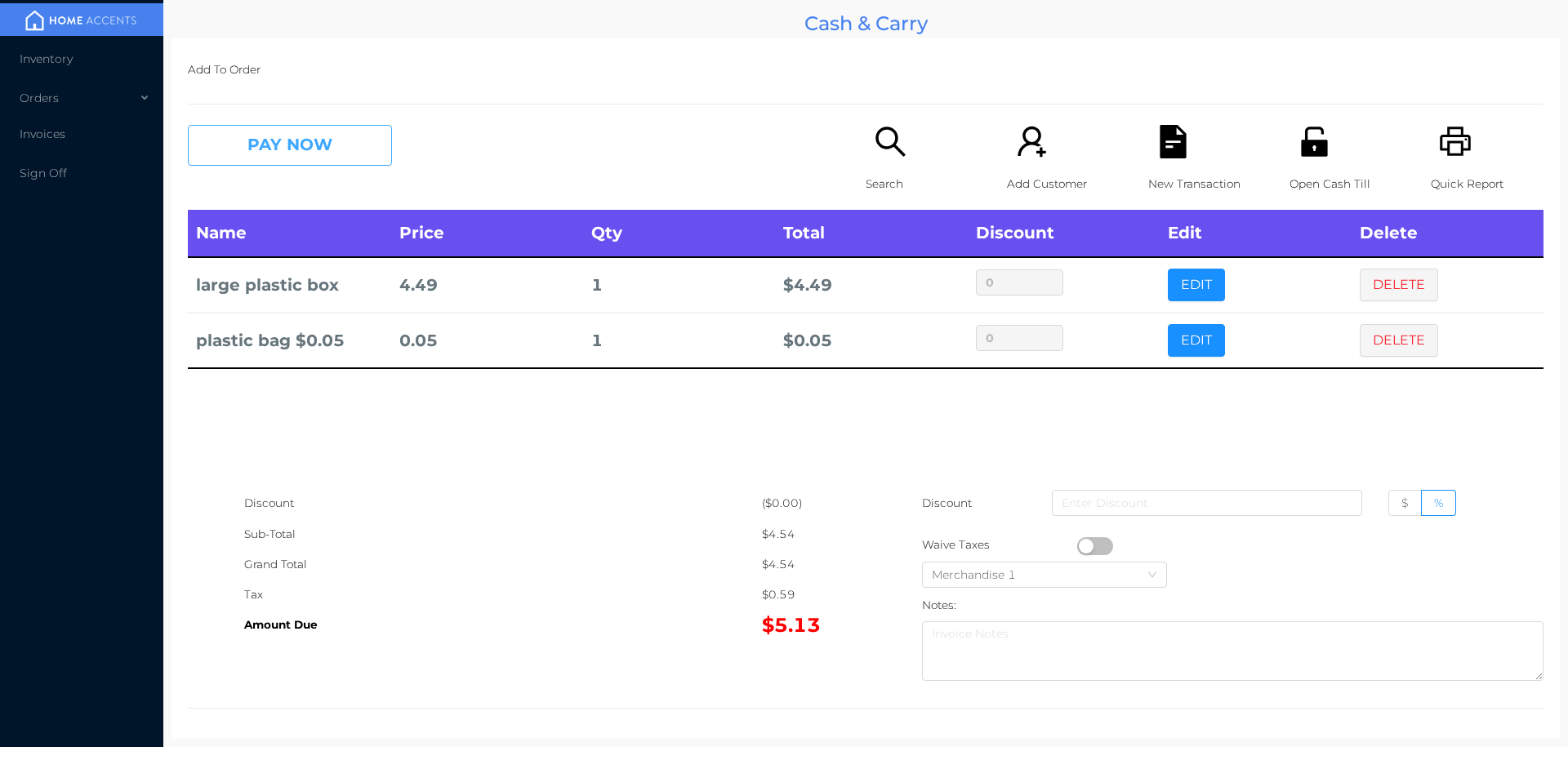
click at [252, 132] on button "PAY NOW" at bounding box center [290, 145] width 204 height 40
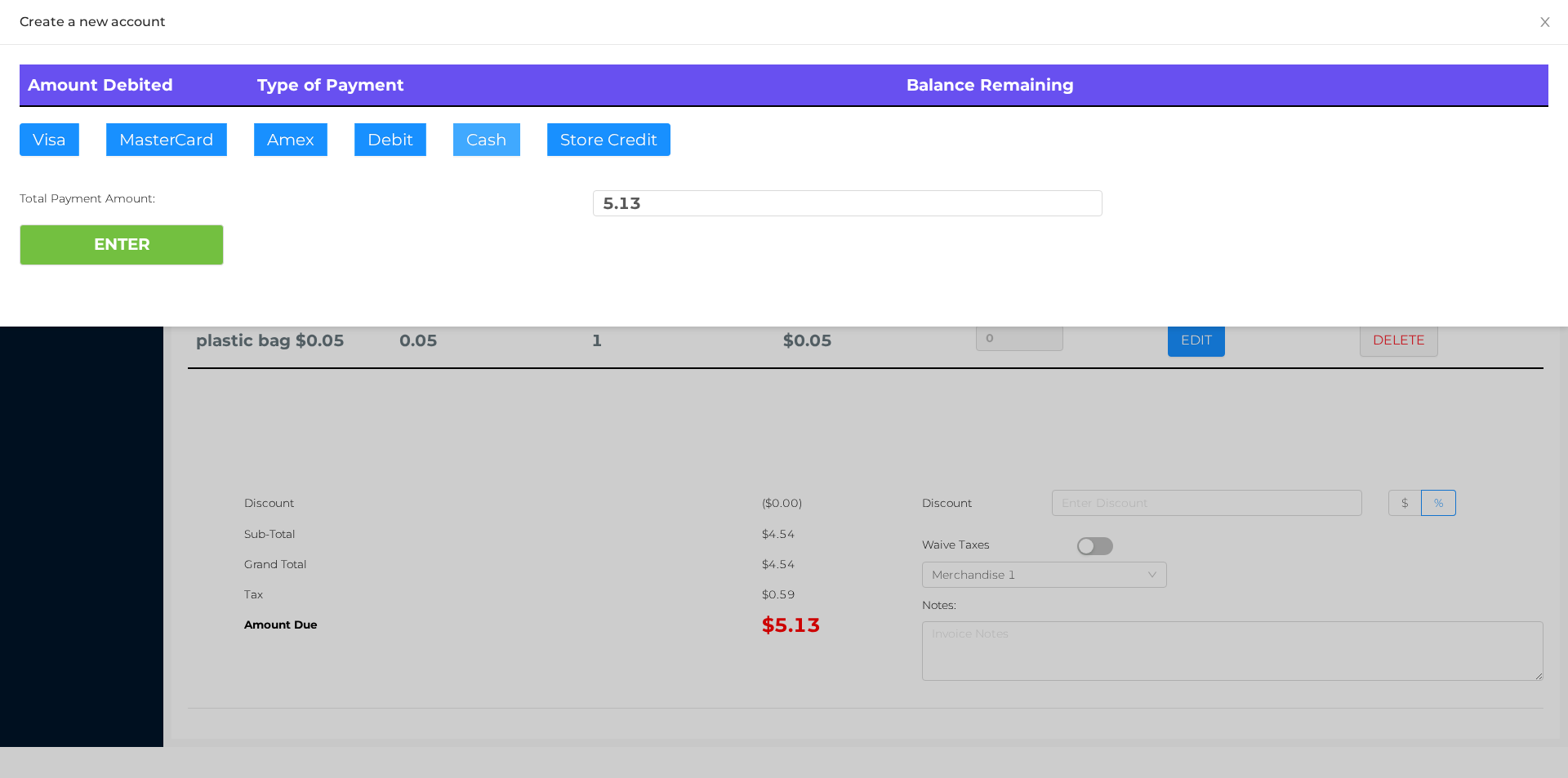
click at [490, 153] on button "Cash" at bounding box center [487, 139] width 67 height 32
click at [158, 255] on button "ENTER" at bounding box center [121, 245] width 204 height 40
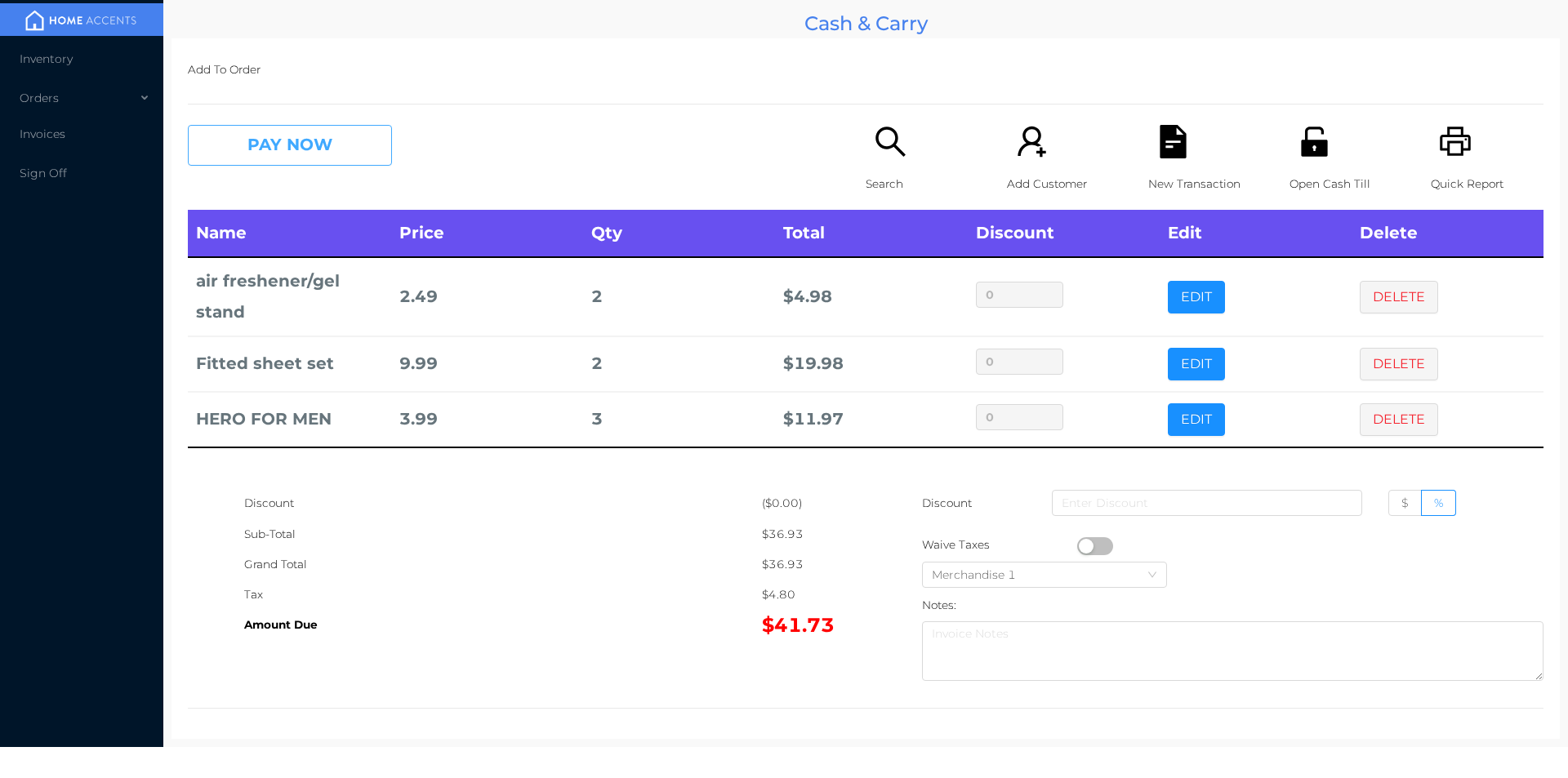
click at [280, 160] on button "PAY NOW" at bounding box center [290, 145] width 204 height 40
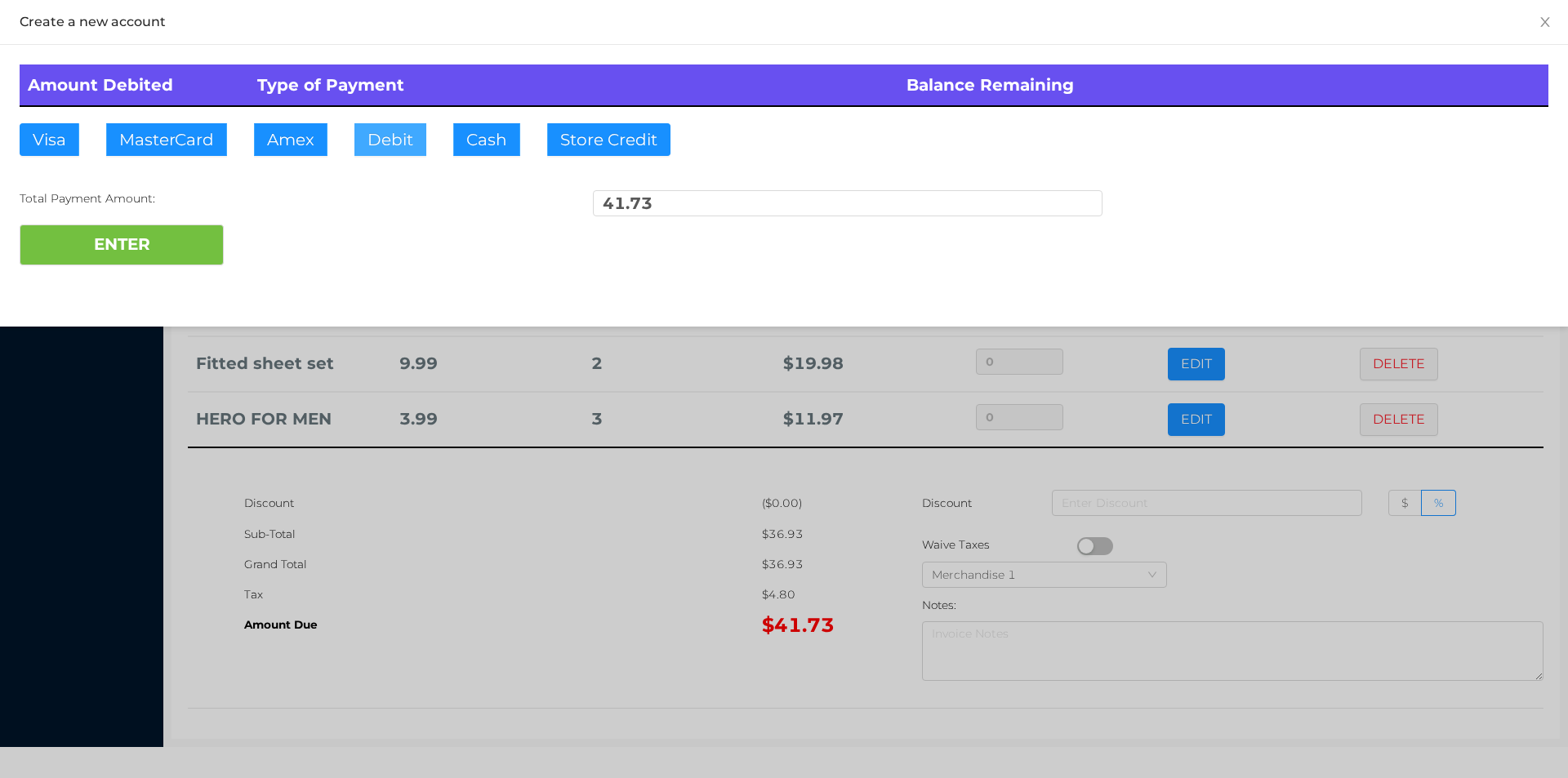
click at [381, 145] on button "Debit" at bounding box center [390, 139] width 72 height 32
click at [143, 255] on button "ENTER" at bounding box center [121, 245] width 204 height 40
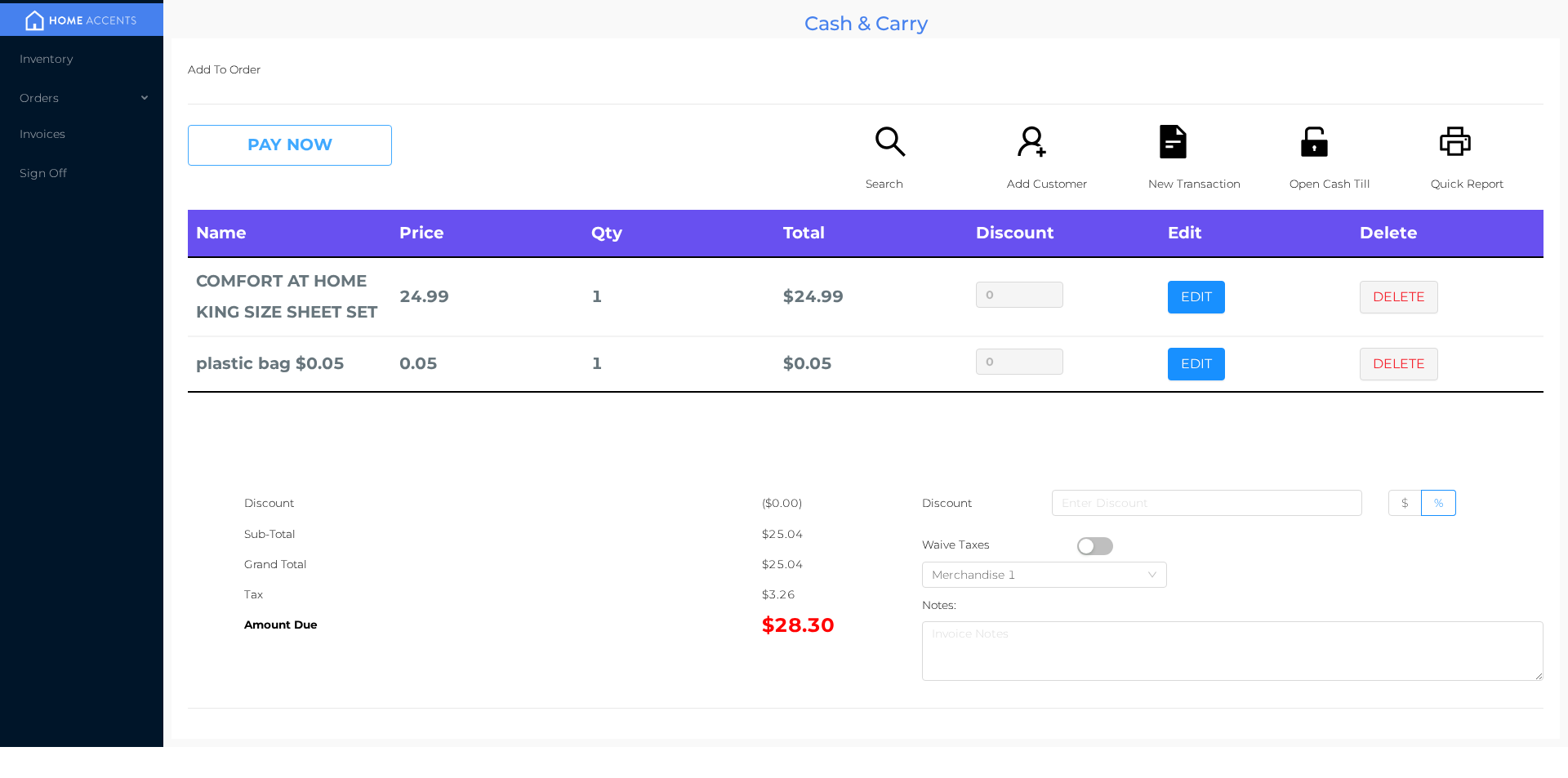
click at [348, 147] on button "PAY NOW" at bounding box center [290, 145] width 204 height 40
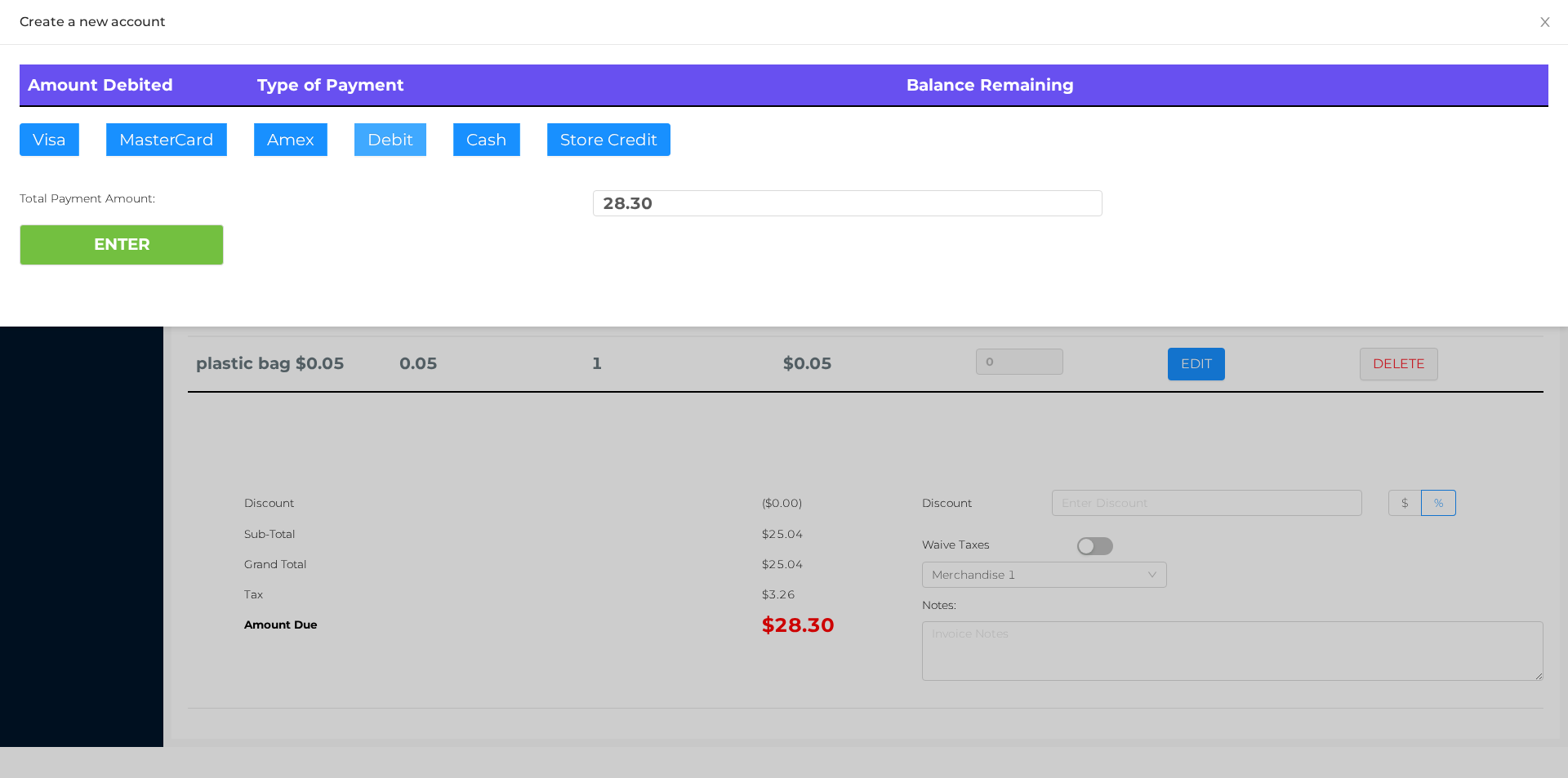
click at [393, 148] on button "Debit" at bounding box center [390, 139] width 72 height 32
click at [190, 245] on button "ENTER" at bounding box center [121, 245] width 204 height 40
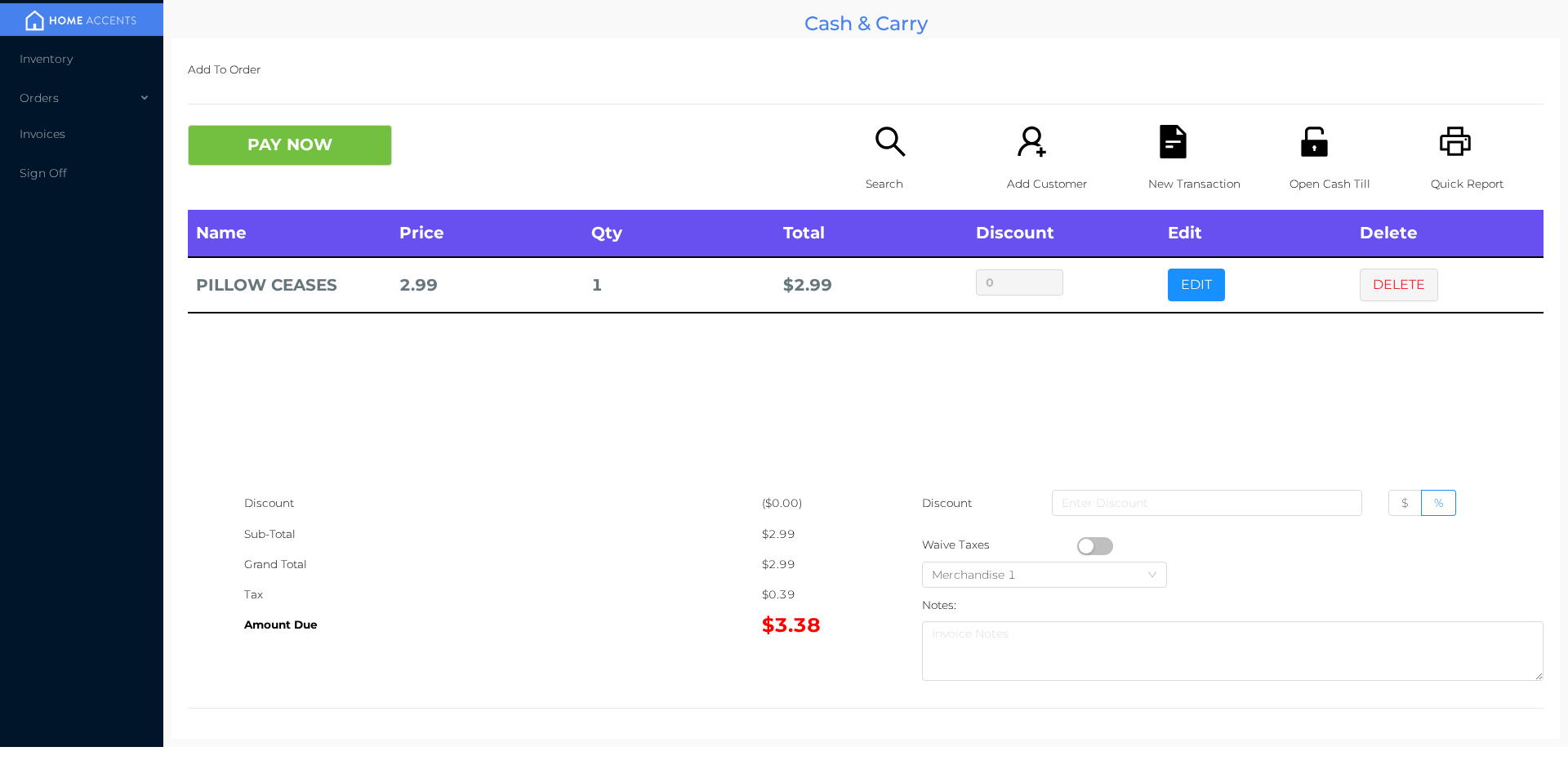
click at [886, 138] on icon "icon: search" at bounding box center [890, 141] width 33 height 33
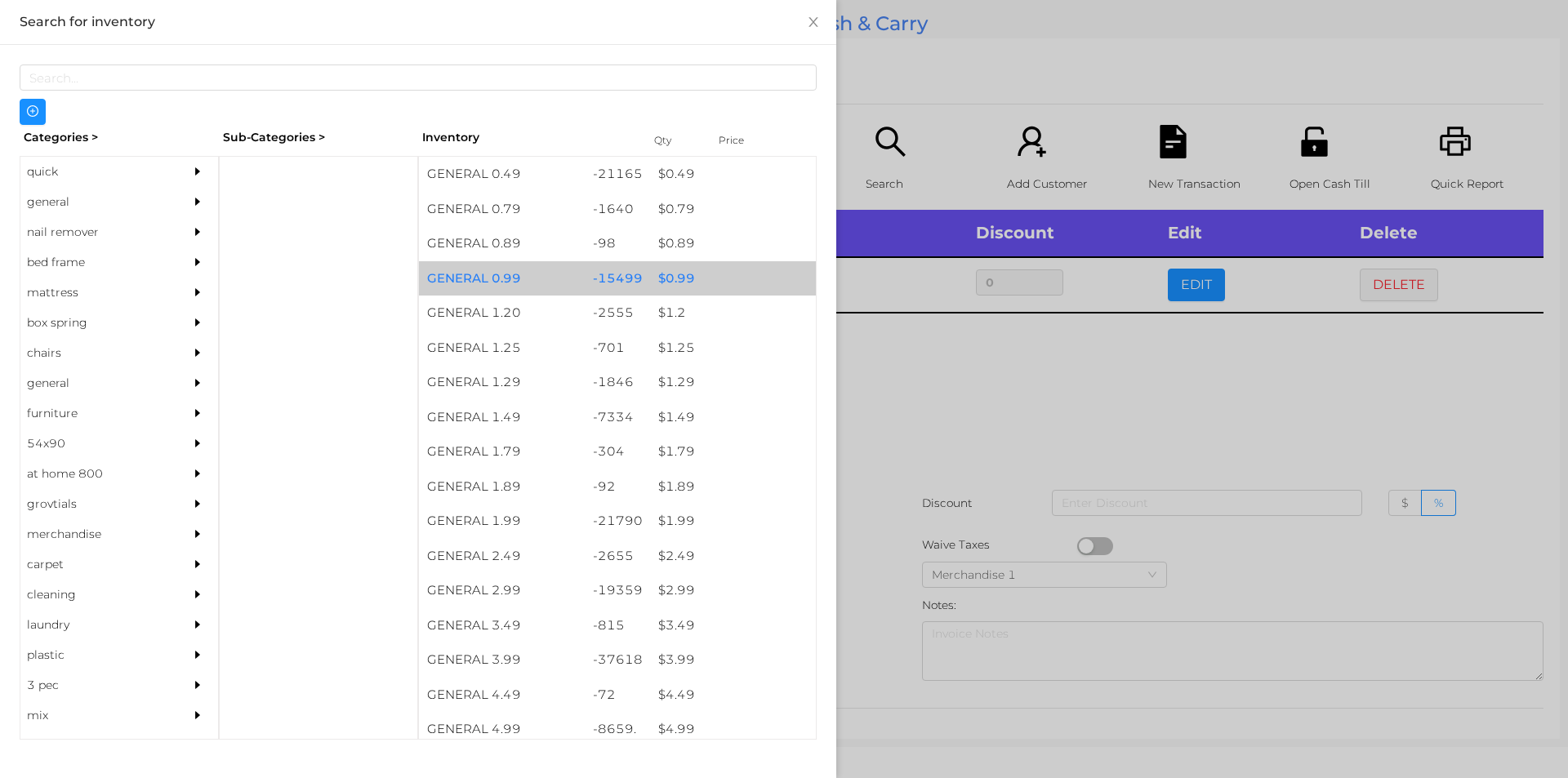
click at [668, 272] on div "$ 0.99" at bounding box center [733, 278] width 166 height 35
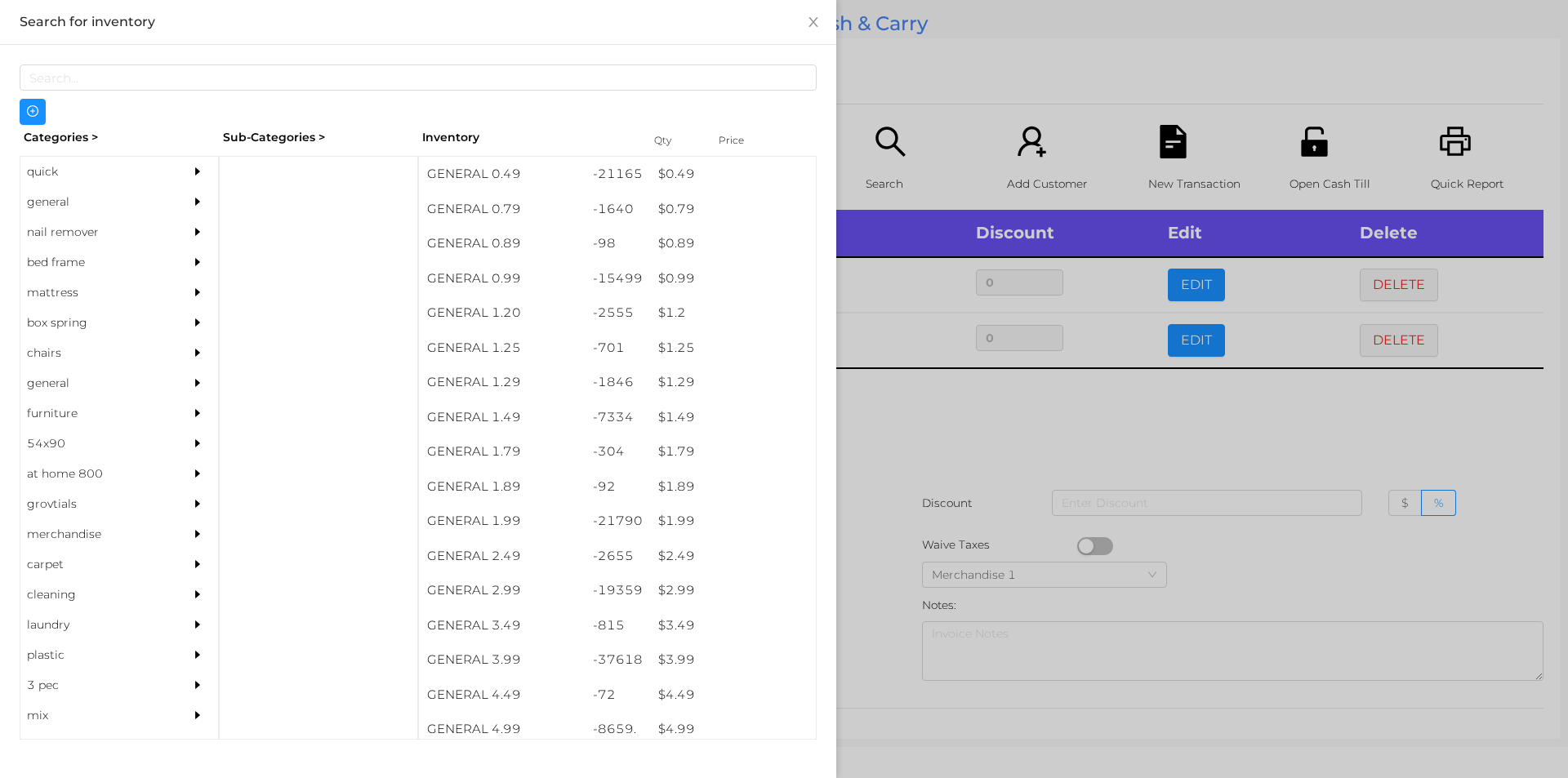
click at [925, 461] on div at bounding box center [784, 389] width 1568 height 778
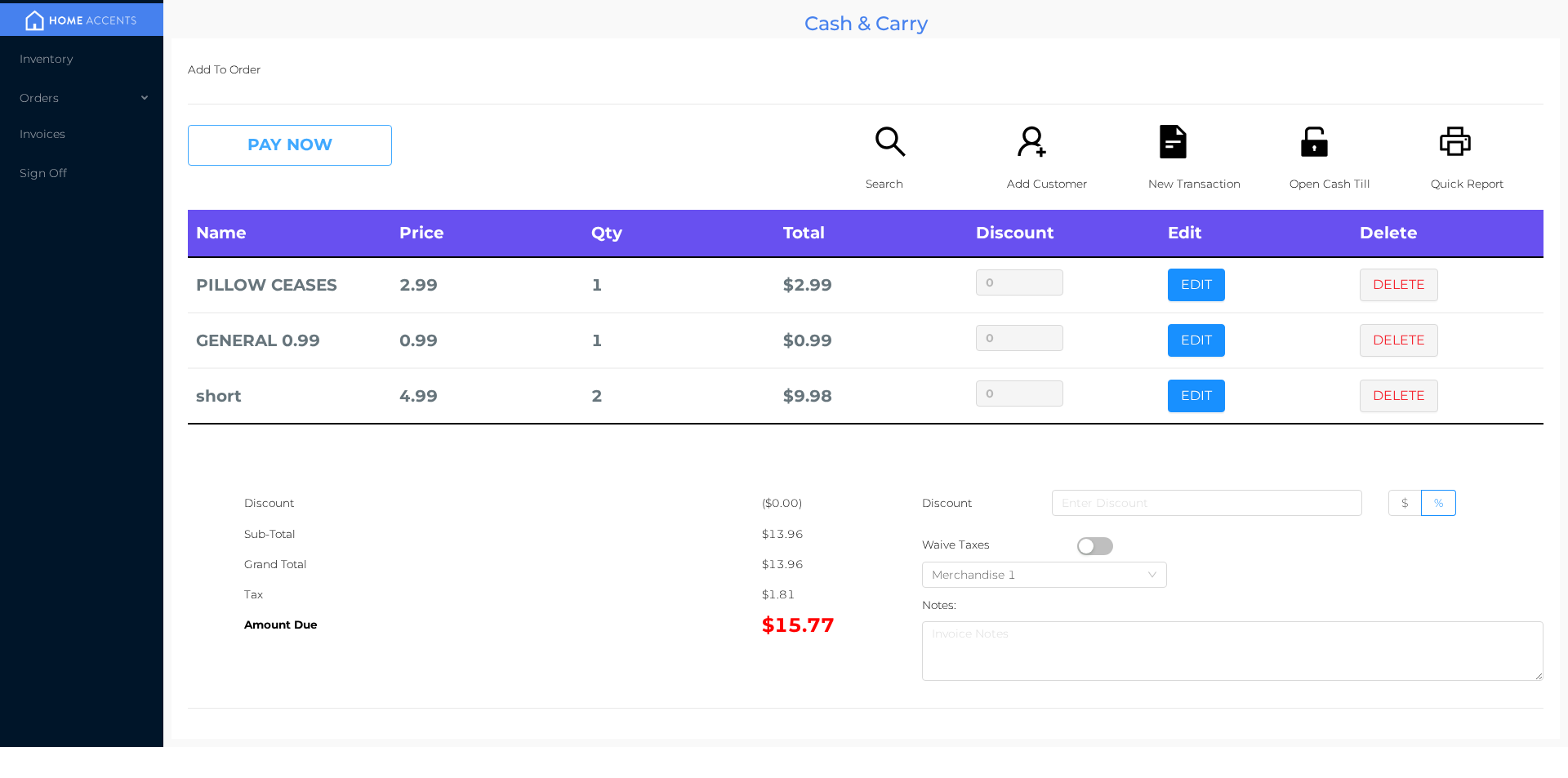
click at [287, 150] on button "PAY NOW" at bounding box center [290, 145] width 204 height 40
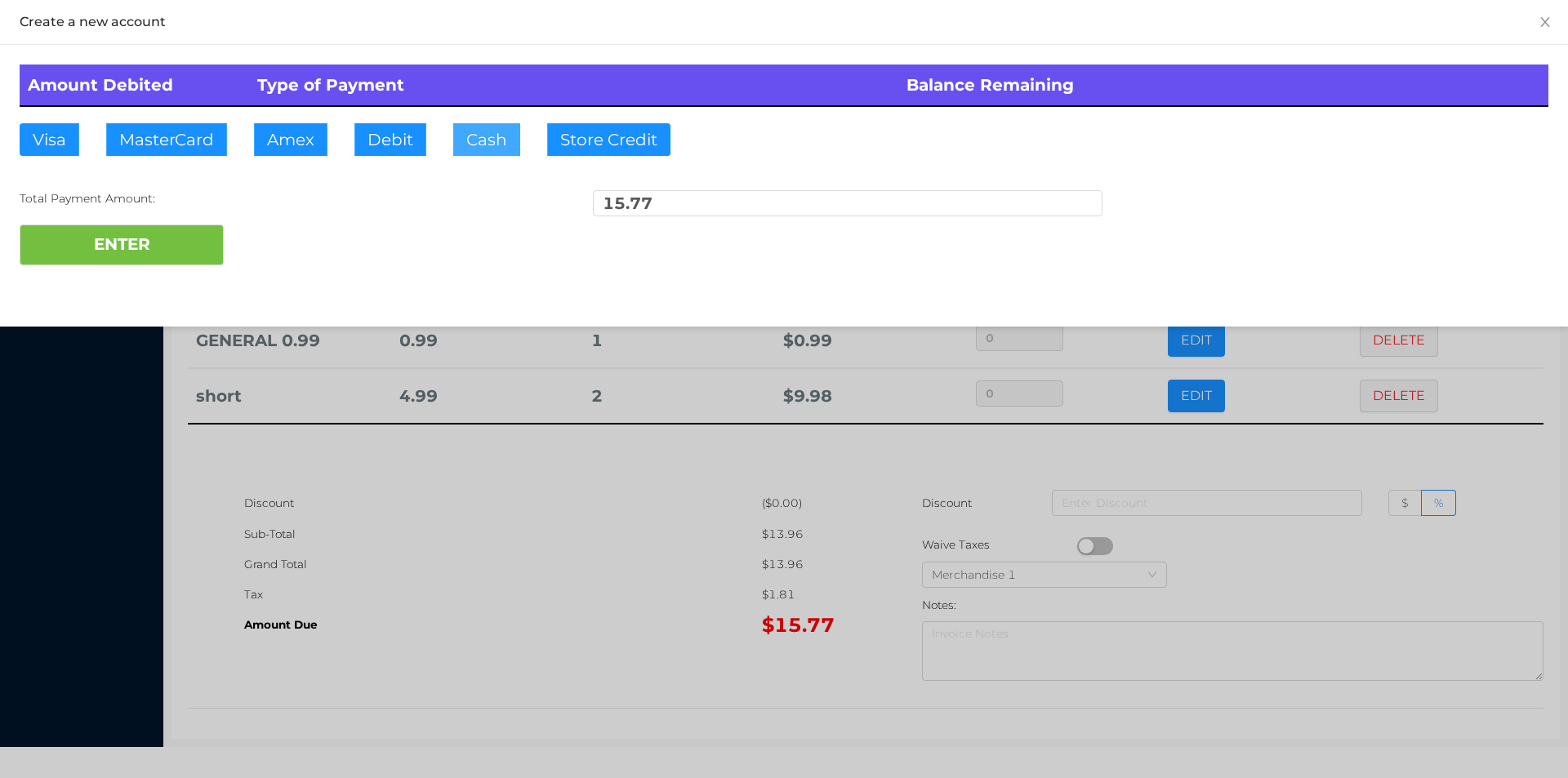
click at [482, 146] on button "Cash" at bounding box center [487, 139] width 67 height 32
type input "20."
click at [126, 257] on button "ENTER" at bounding box center [121, 245] width 204 height 40
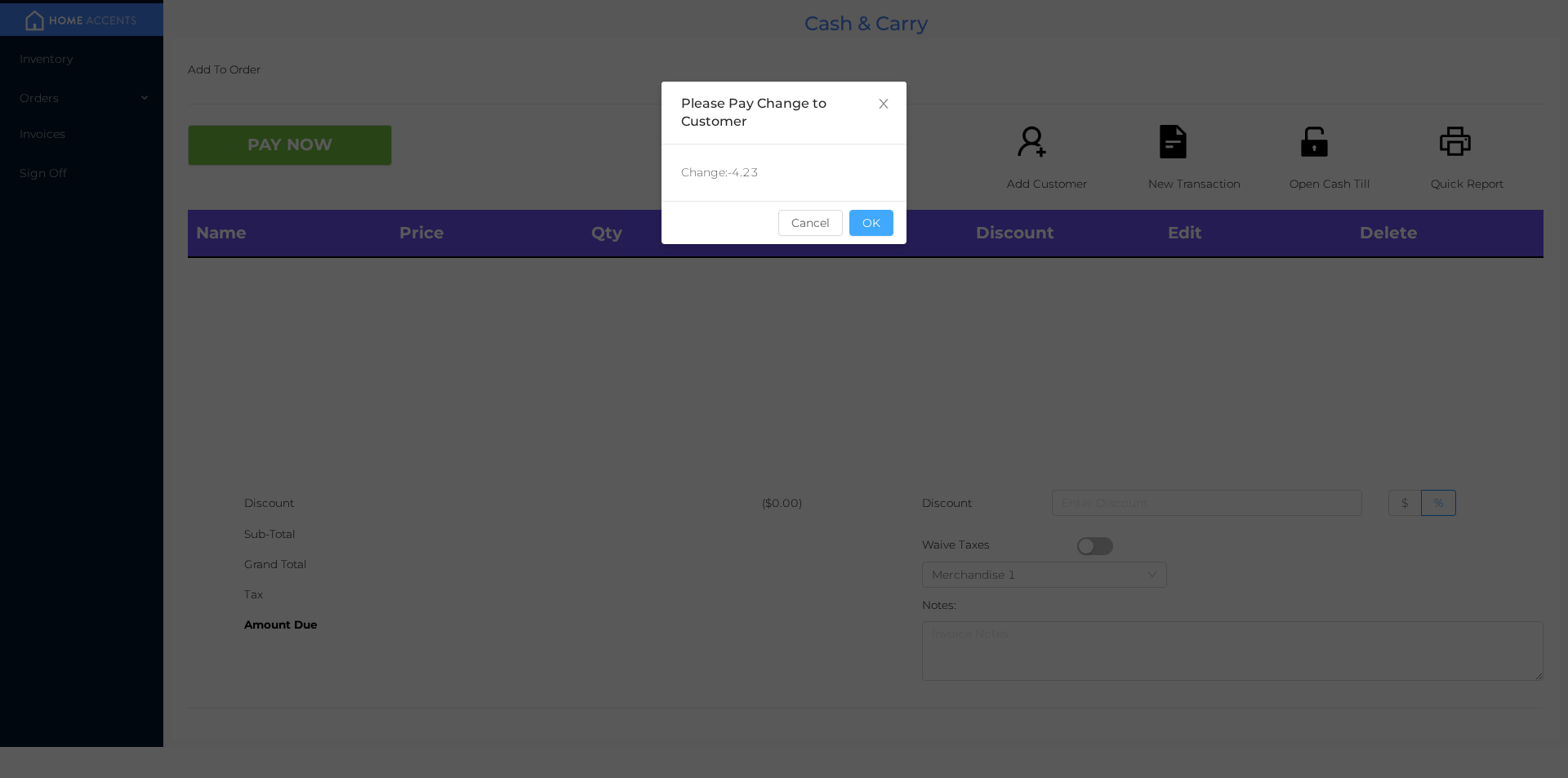
click at [873, 213] on button "OK" at bounding box center [871, 222] width 44 height 26
click at [883, 279] on div "Name Price Qty Total Discount Edit Delete" at bounding box center [865, 349] width 1356 height 279
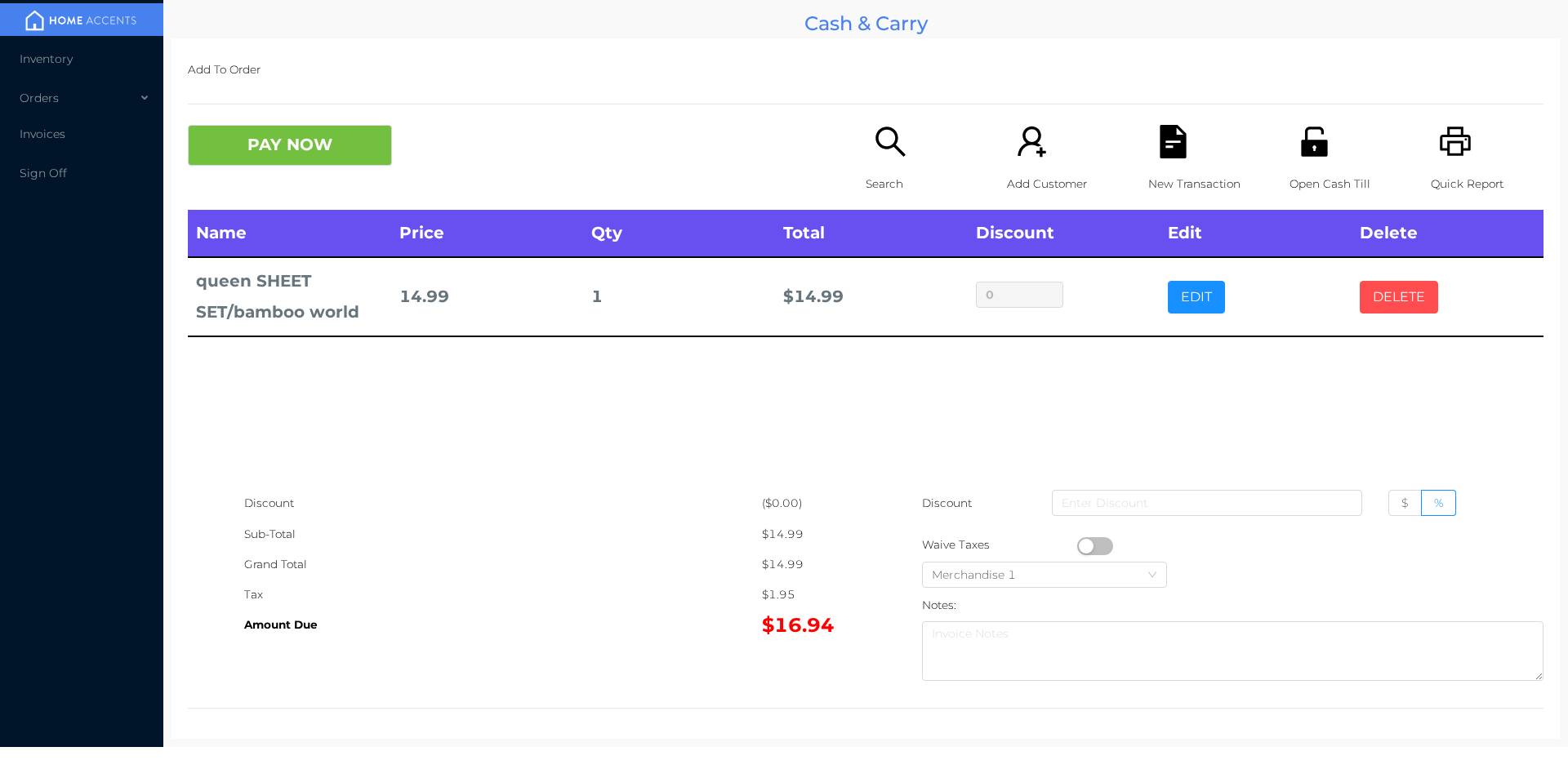
click at [1413, 310] on button "DELETE" at bounding box center [1398, 297] width 78 height 32
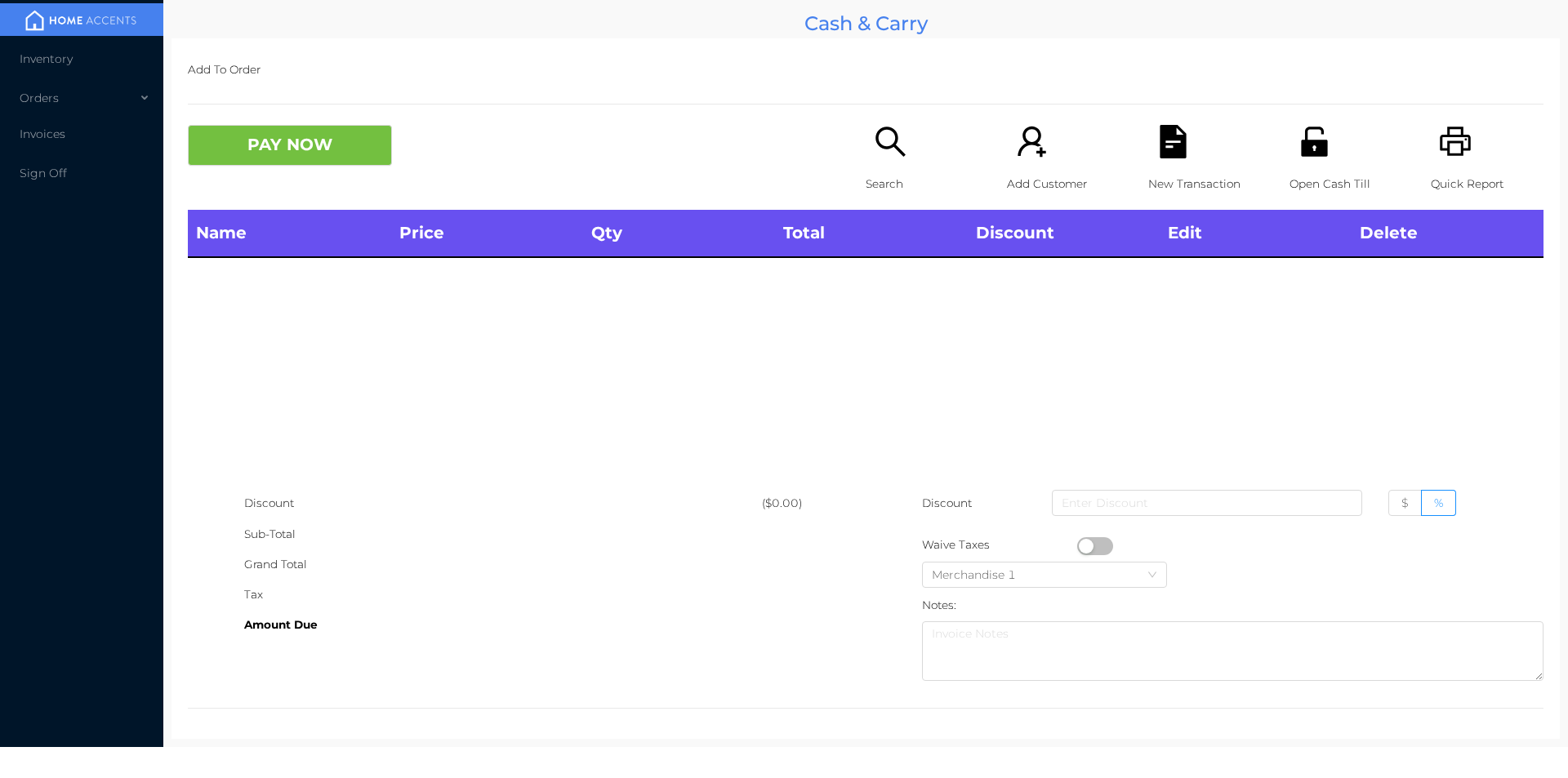
click at [865, 173] on p "Search" at bounding box center [921, 184] width 112 height 31
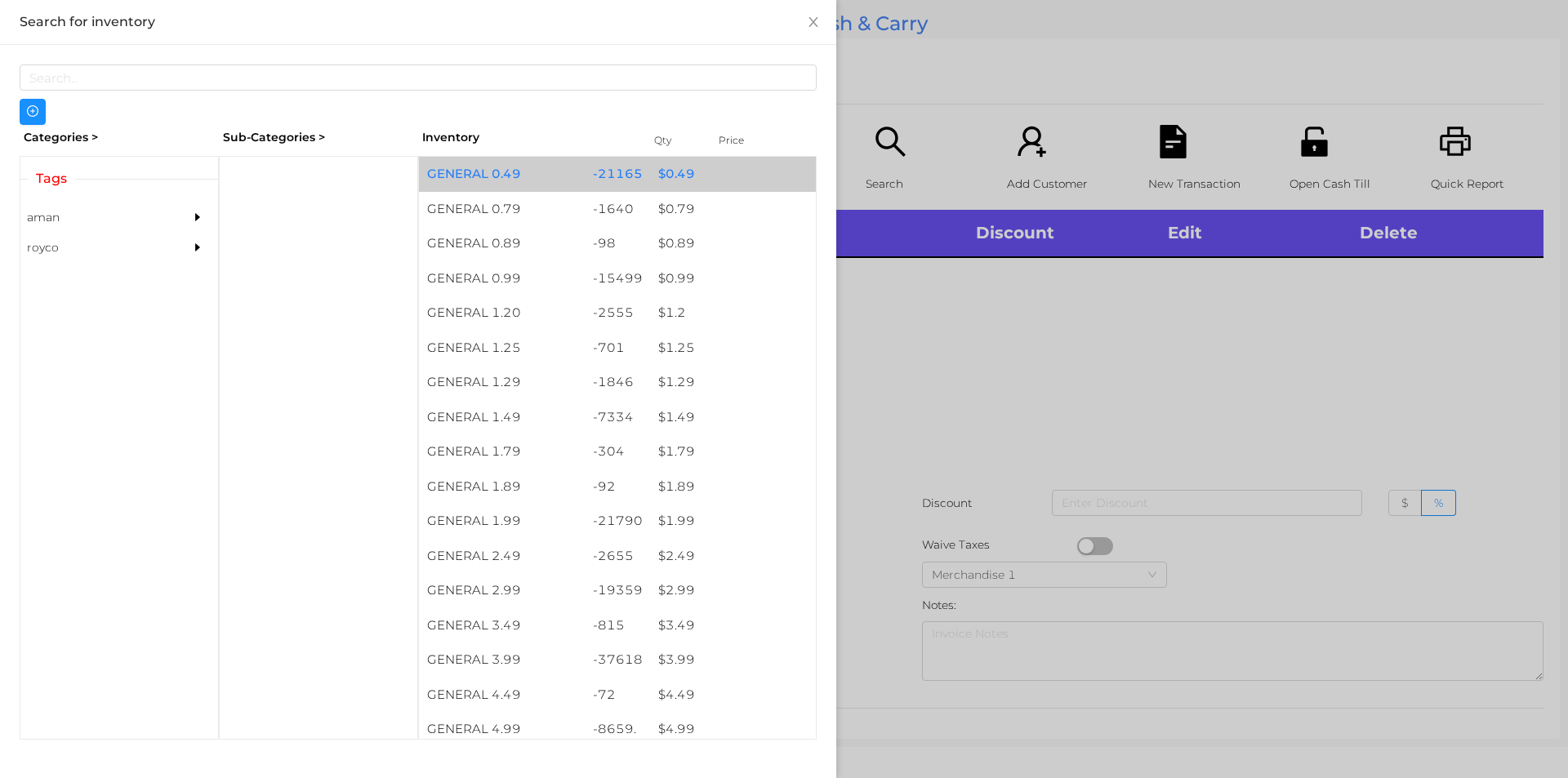
click at [672, 165] on div "$ 0.49" at bounding box center [733, 174] width 166 height 35
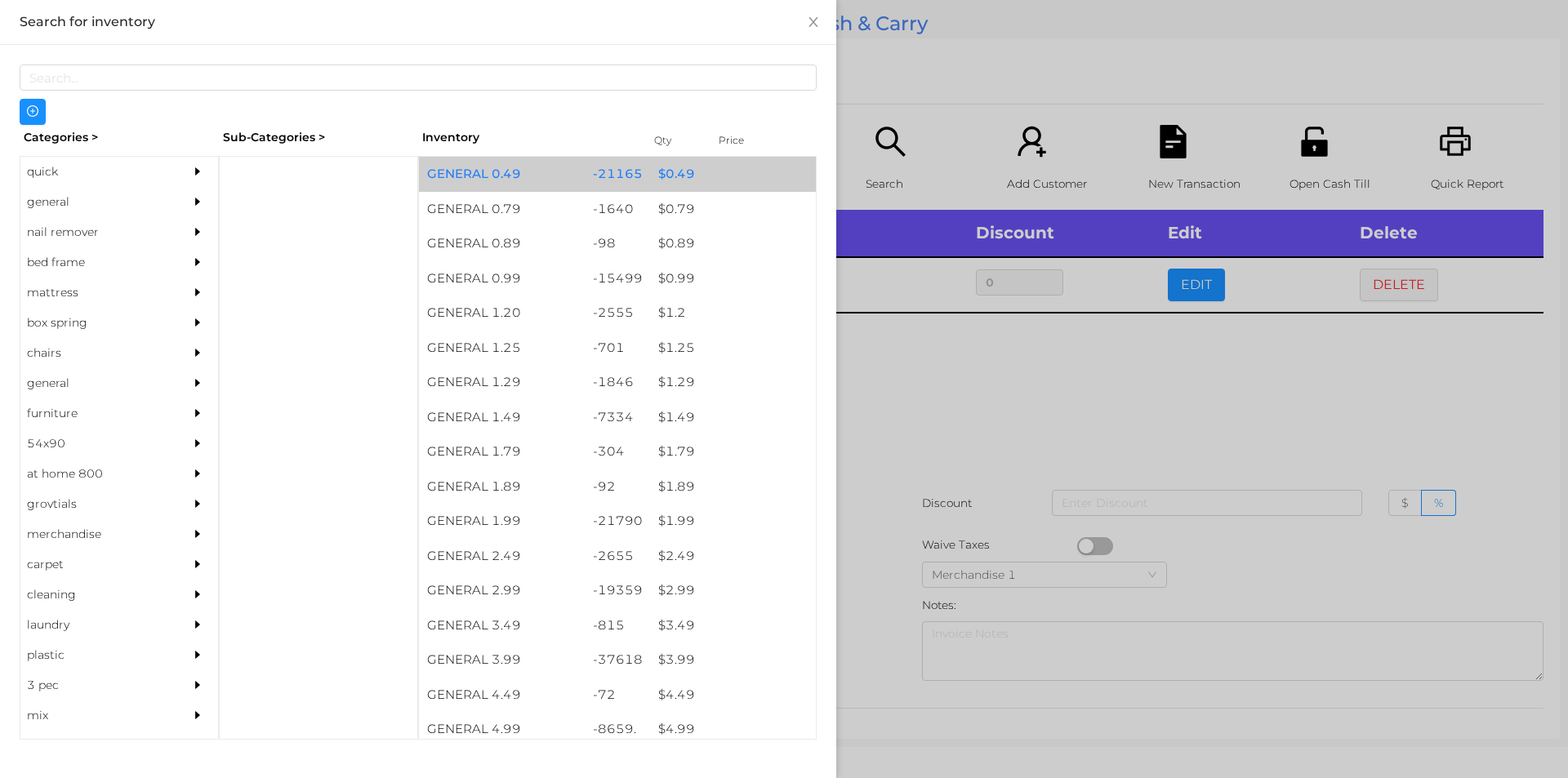
click at [676, 178] on div "$ 0.49" at bounding box center [733, 174] width 166 height 35
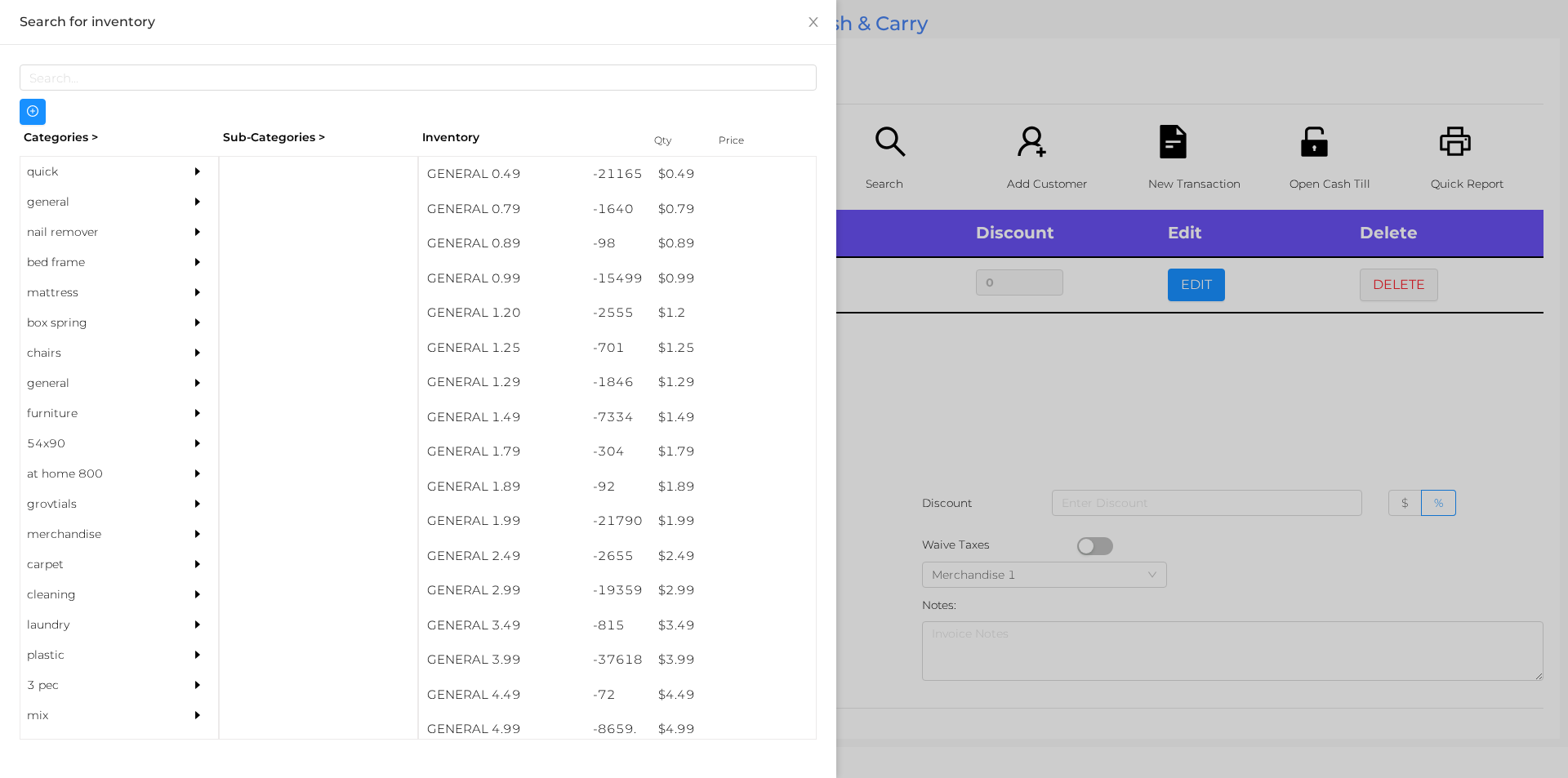
click at [963, 464] on div at bounding box center [784, 389] width 1568 height 778
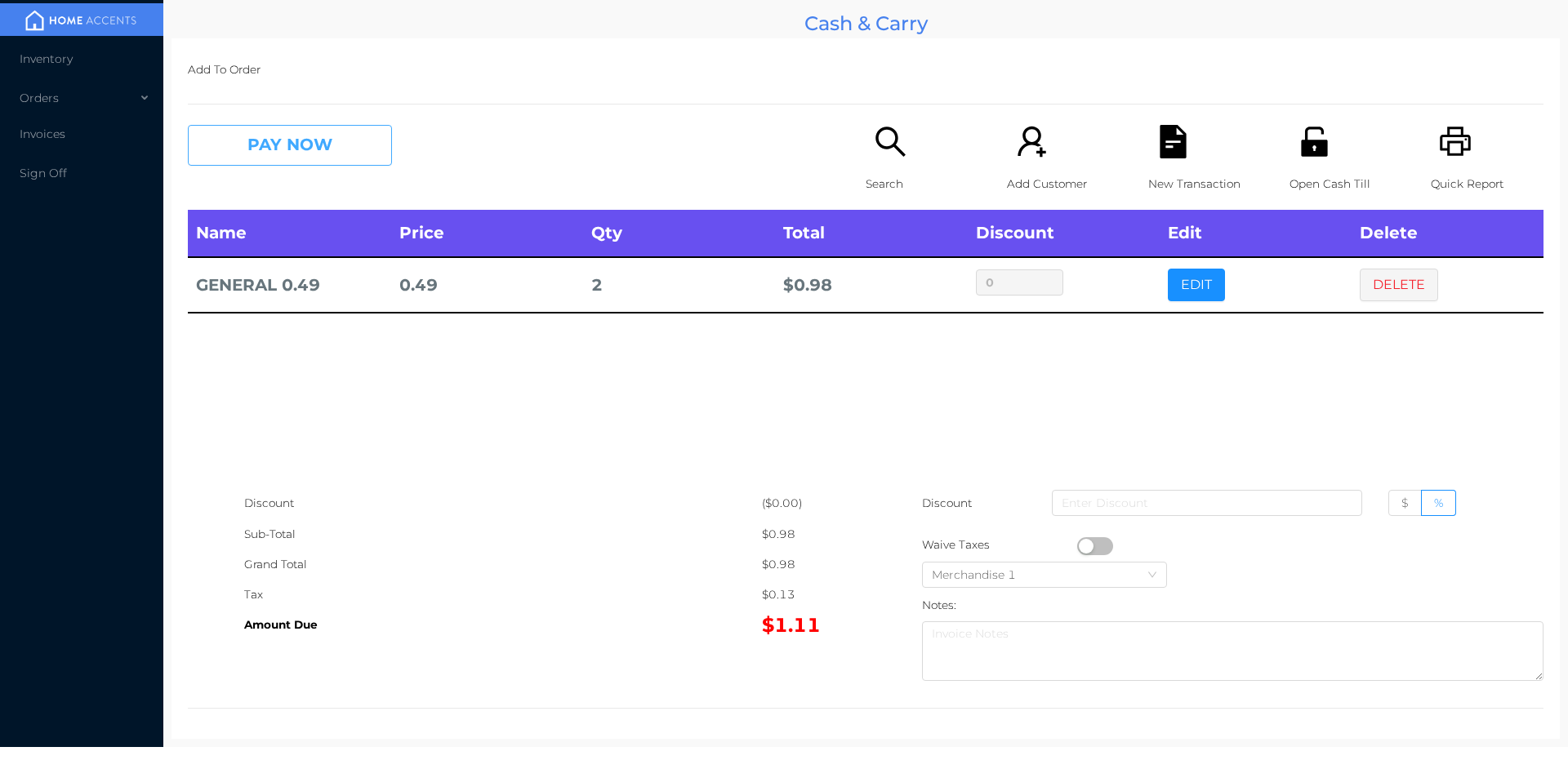
click at [363, 142] on button "PAY NOW" at bounding box center [290, 145] width 204 height 40
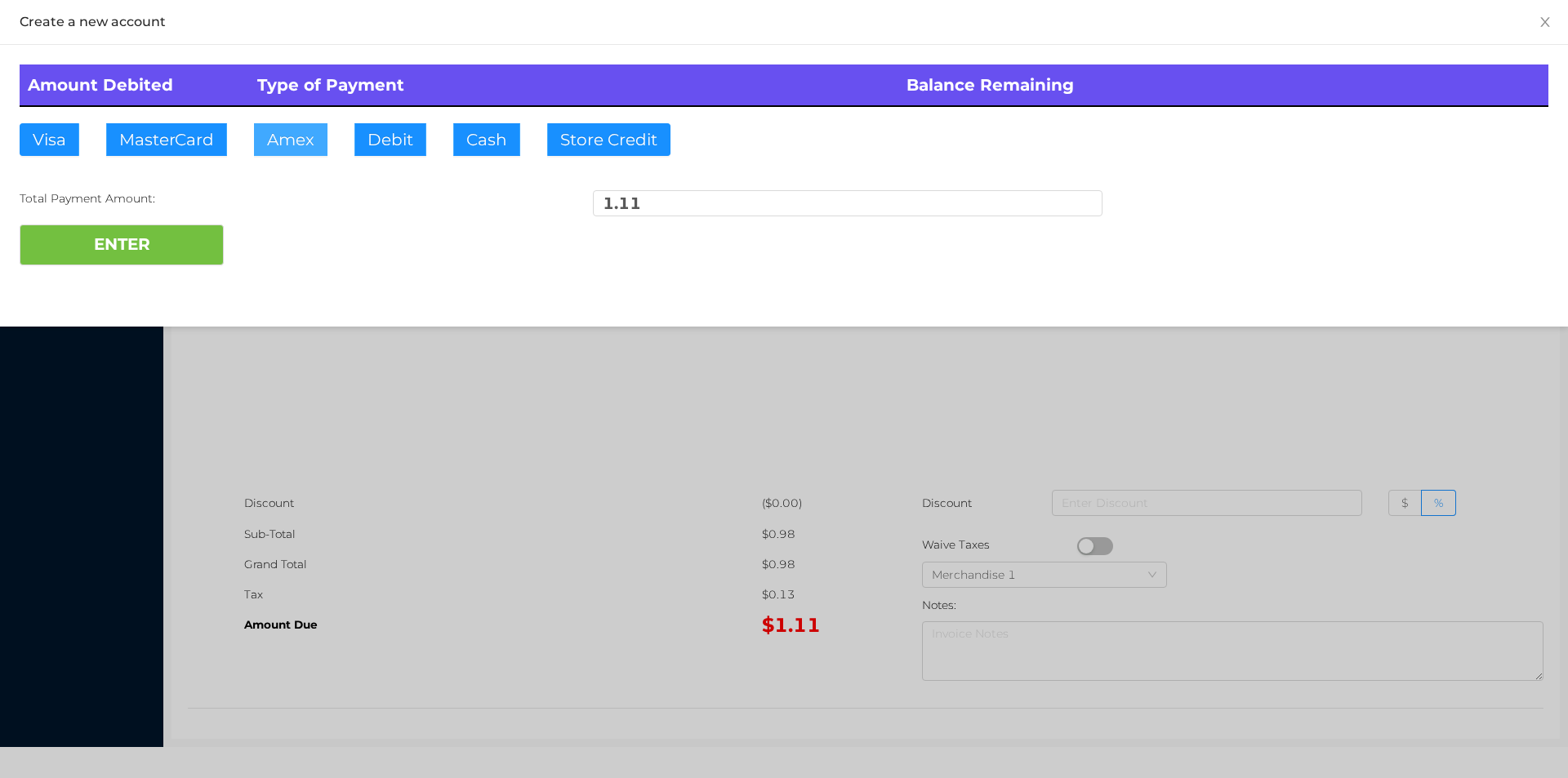
click at [296, 153] on button "Amex" at bounding box center [291, 139] width 74 height 32
click at [147, 250] on button "ENTER" at bounding box center [121, 245] width 204 height 40
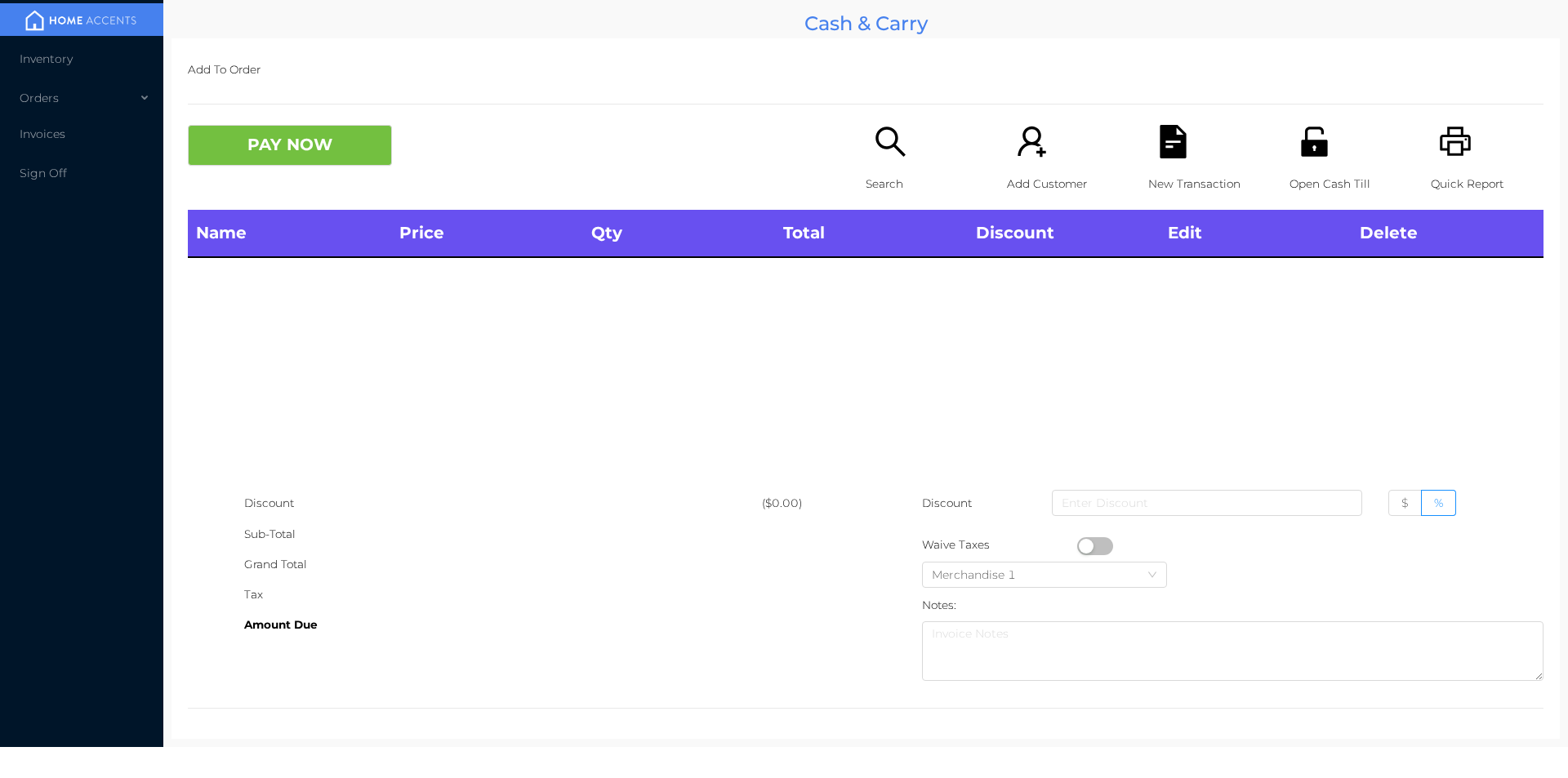
click at [1295, 165] on div "Open Cash Till" at bounding box center [1345, 167] width 112 height 85
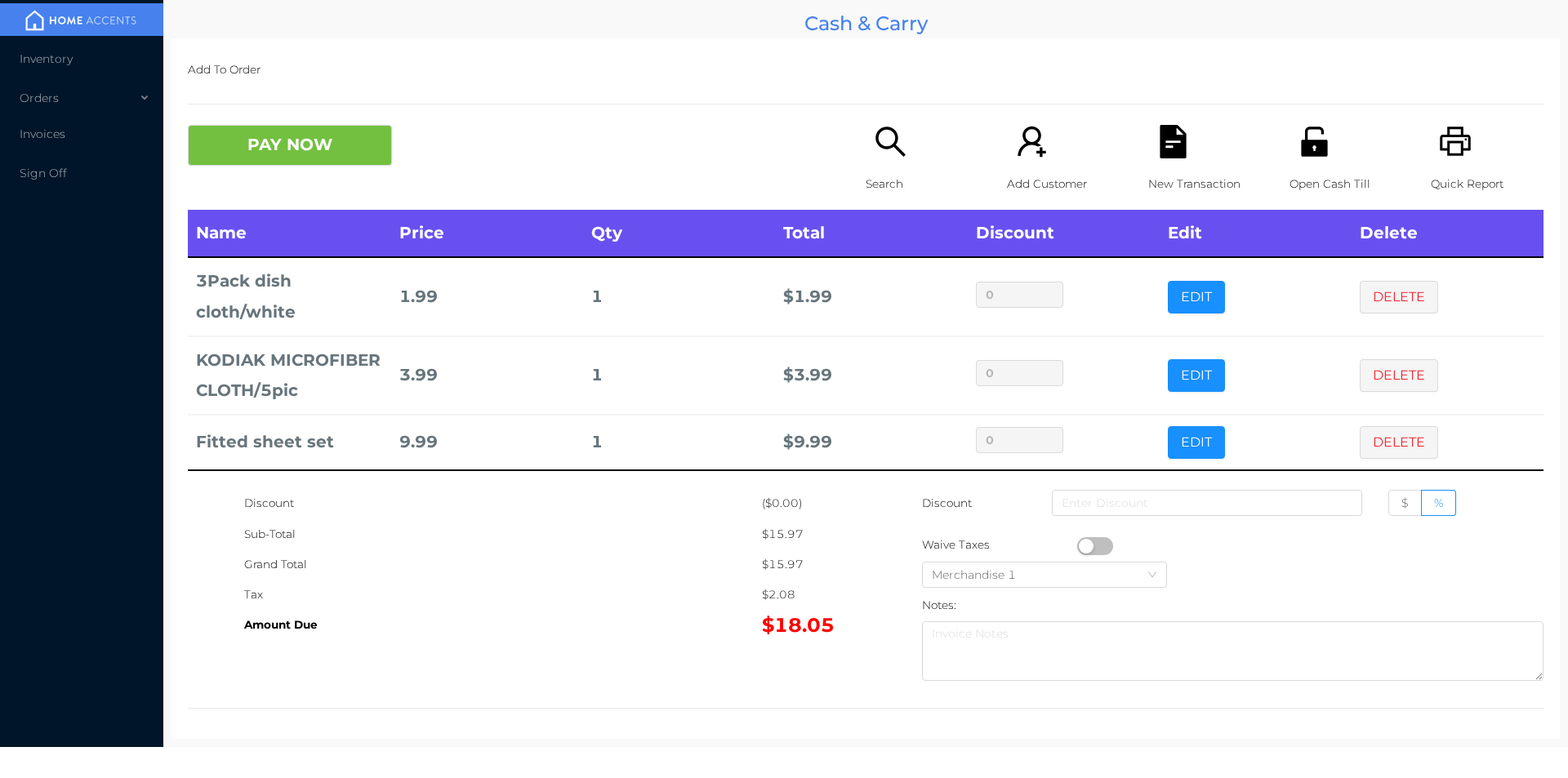
click at [1471, 164] on div "Quick Report" at bounding box center [1486, 167] width 112 height 85
click at [1196, 137] on div "New Transaction" at bounding box center [1204, 167] width 112 height 85
click at [300, 158] on button "PAY NOW" at bounding box center [290, 145] width 204 height 40
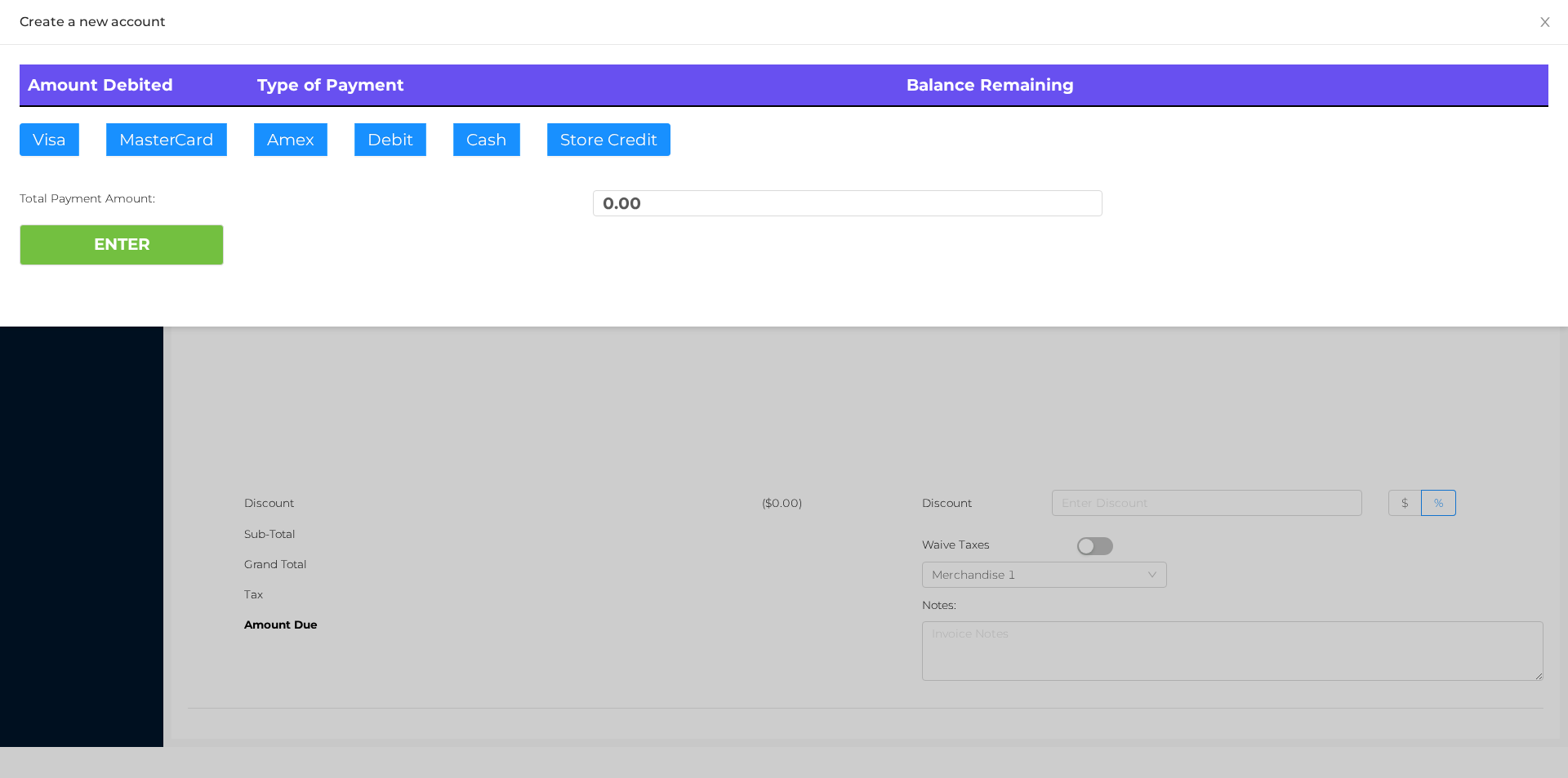
click at [402, 400] on div at bounding box center [784, 389] width 1568 height 778
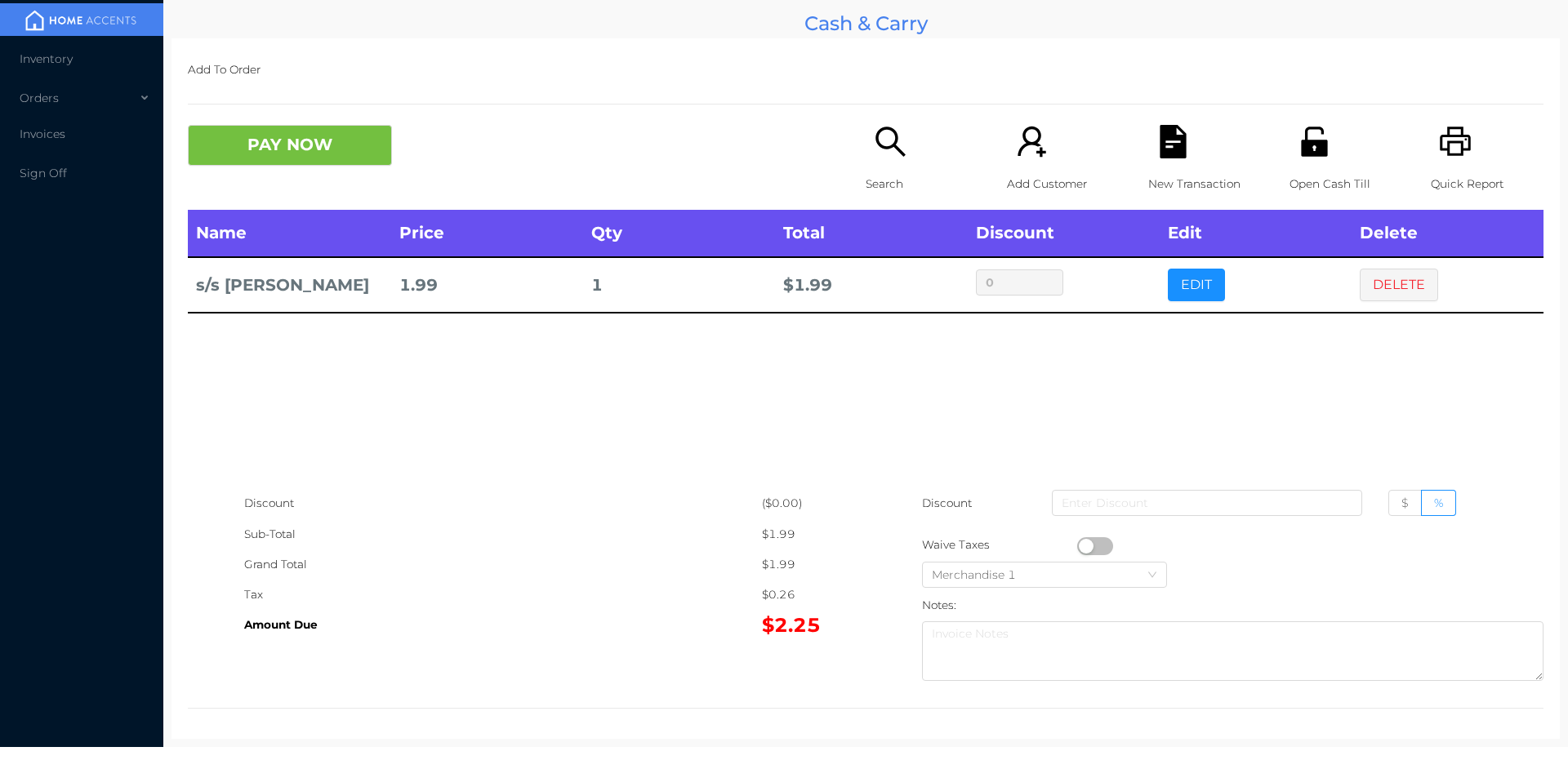
click at [871, 173] on p "Search" at bounding box center [921, 184] width 112 height 31
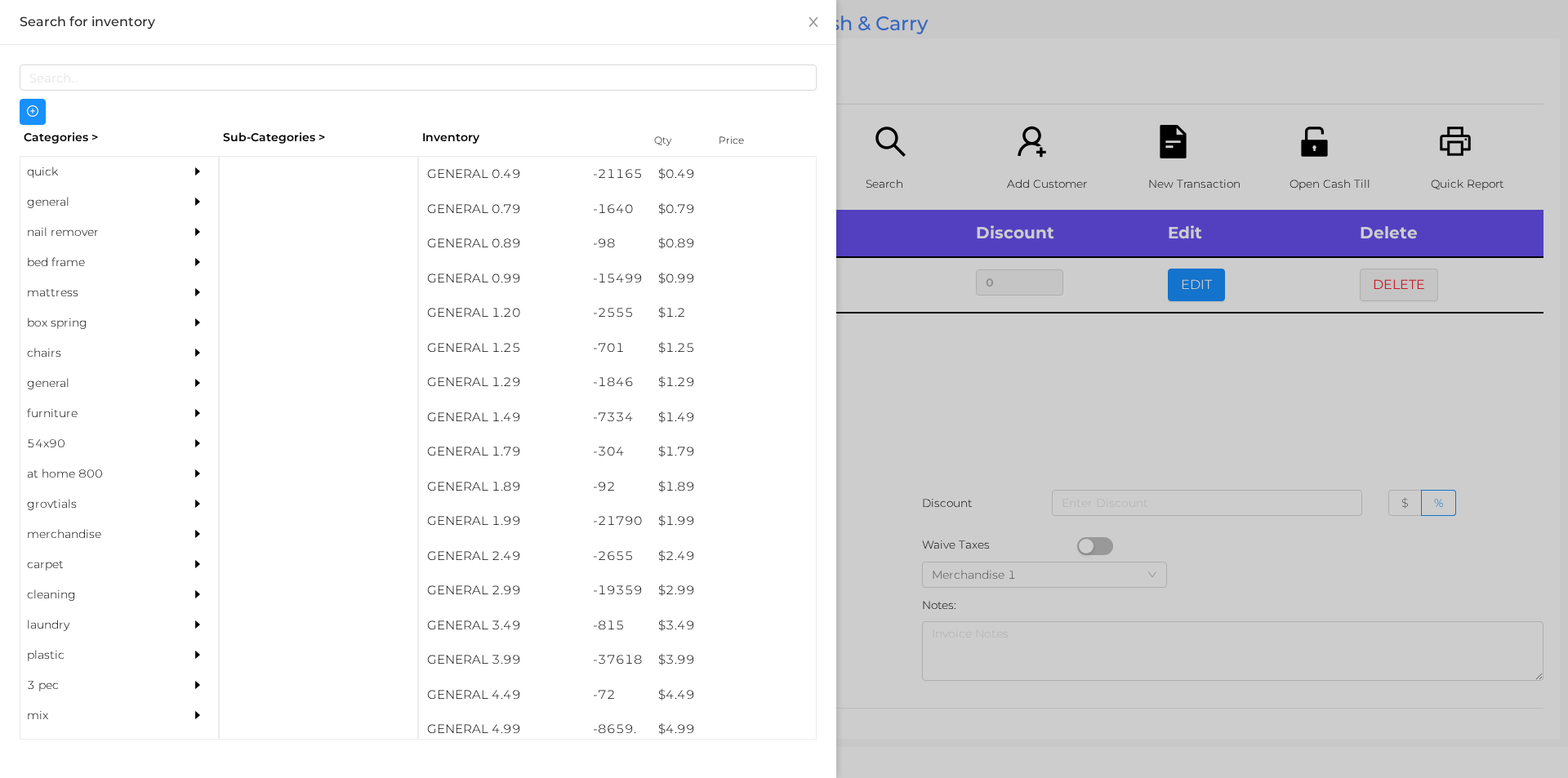
click at [668, 416] on div "$ 1.49" at bounding box center [733, 417] width 166 height 35
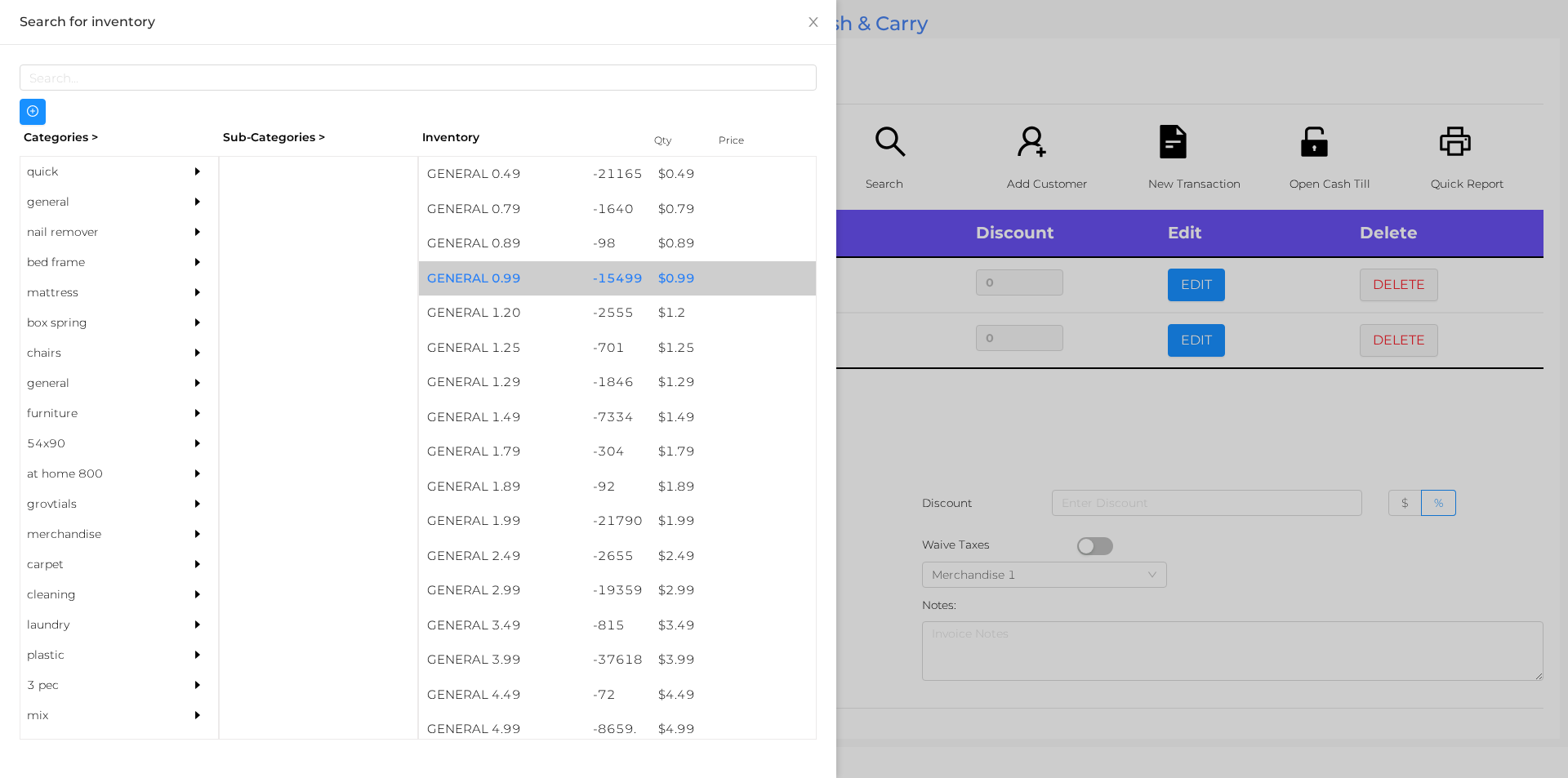
click at [668, 281] on div "$ 0.99" at bounding box center [733, 278] width 166 height 35
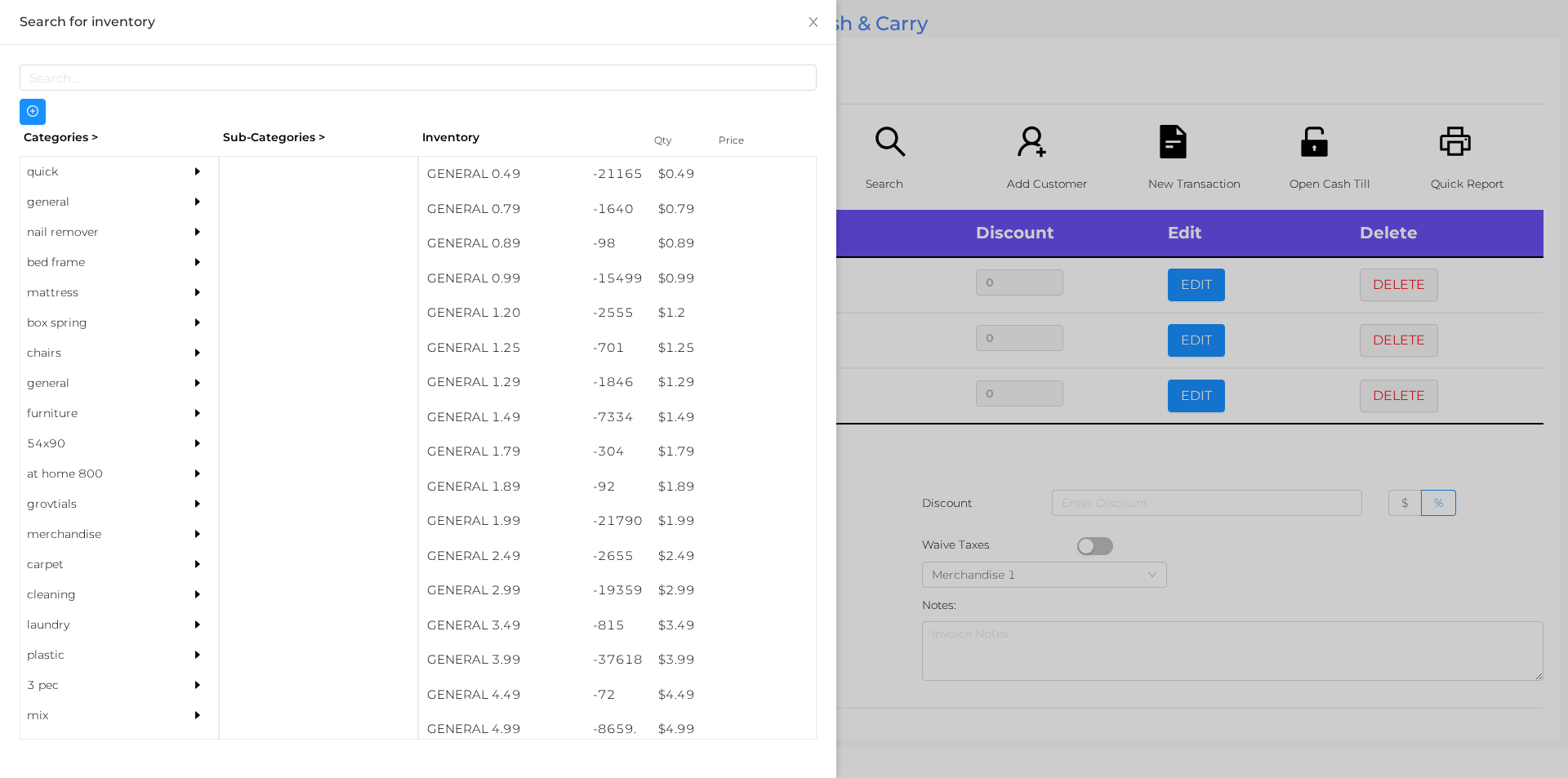
click at [906, 450] on div at bounding box center [784, 389] width 1568 height 778
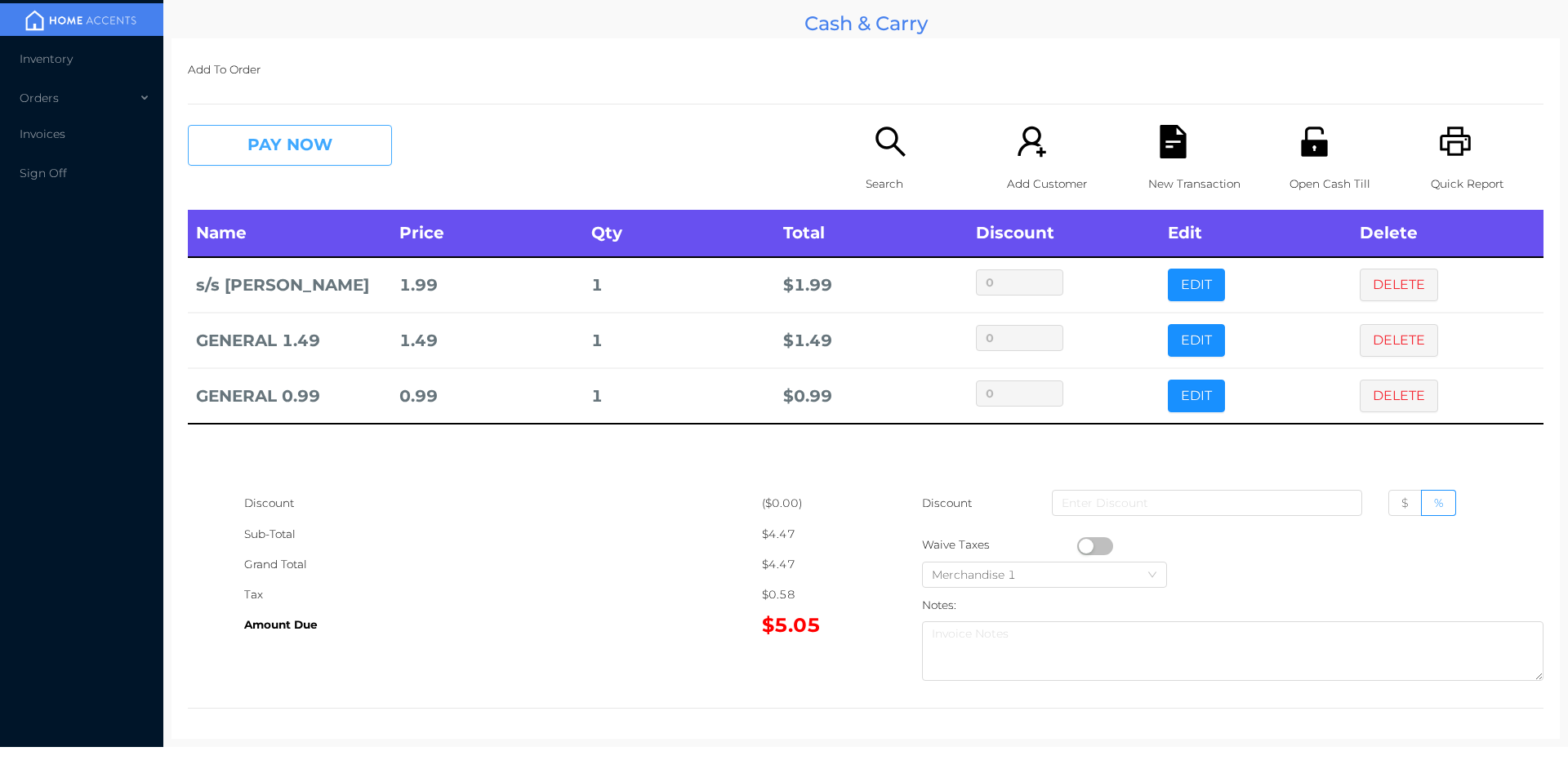
click at [275, 131] on button "PAY NOW" at bounding box center [290, 145] width 204 height 40
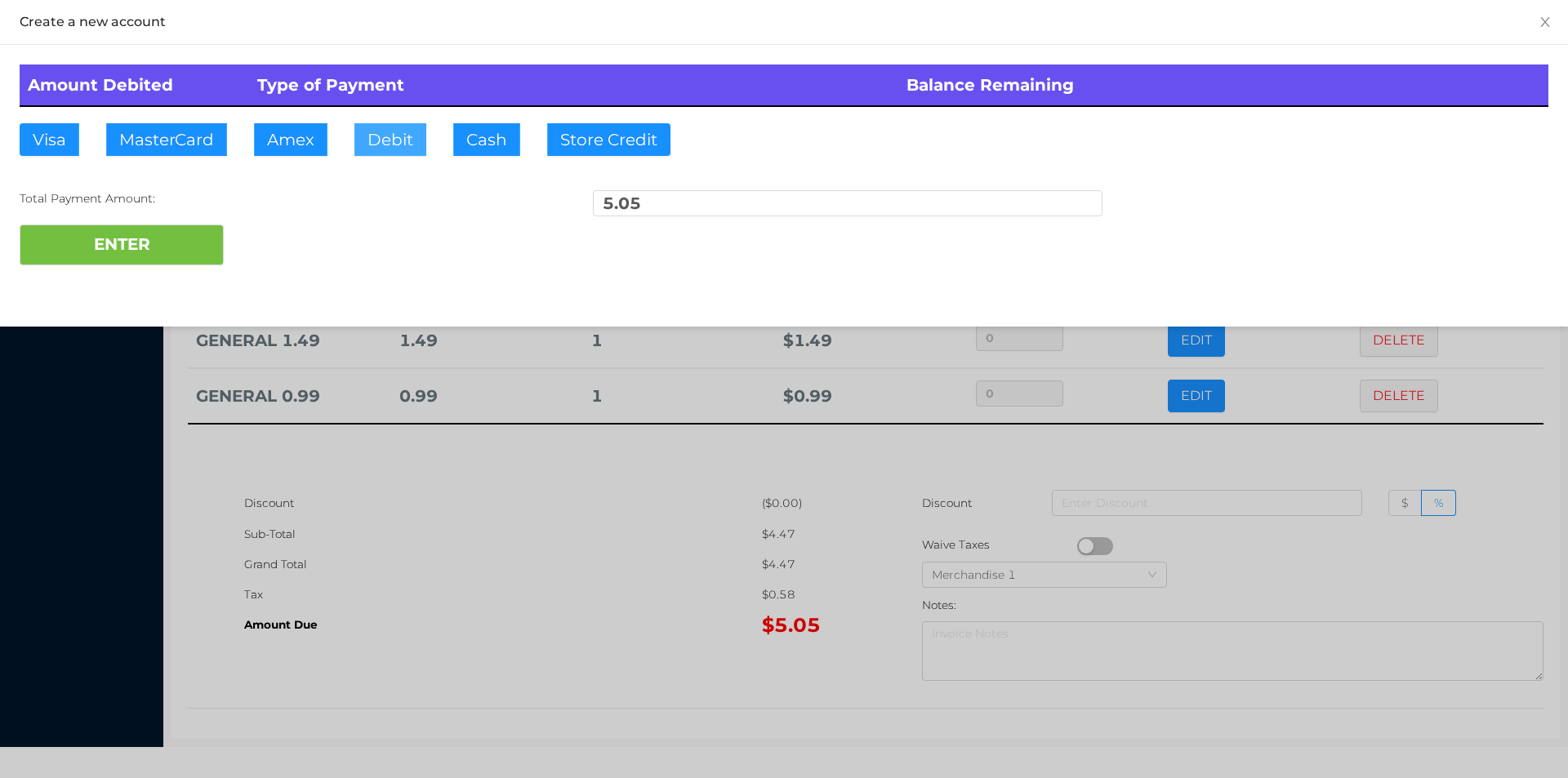
click at [381, 148] on button "Debit" at bounding box center [390, 139] width 72 height 32
type input "20."
click at [142, 240] on button "ENTER" at bounding box center [121, 245] width 204 height 40
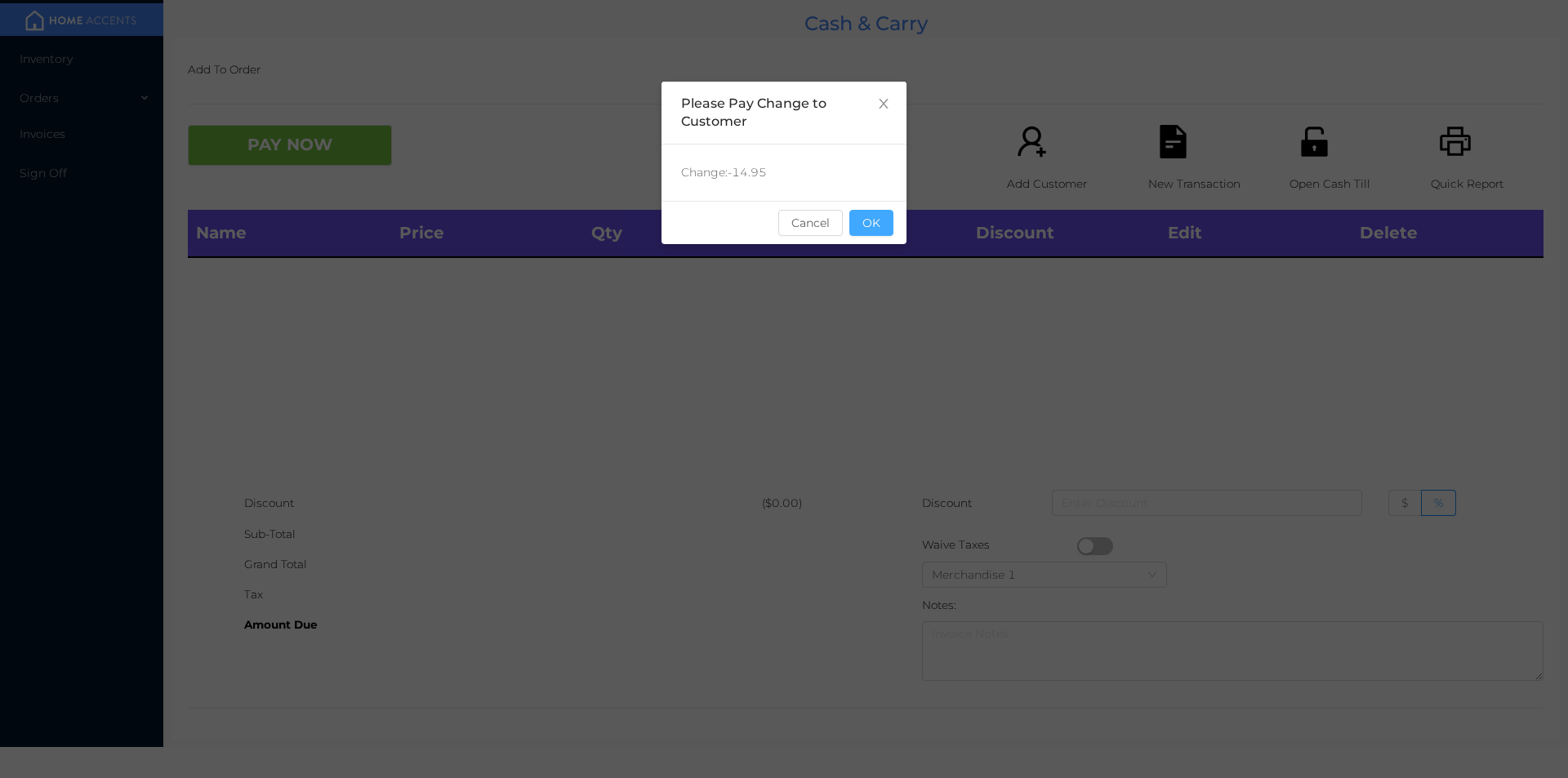
click at [870, 235] on button "OK" at bounding box center [871, 222] width 44 height 26
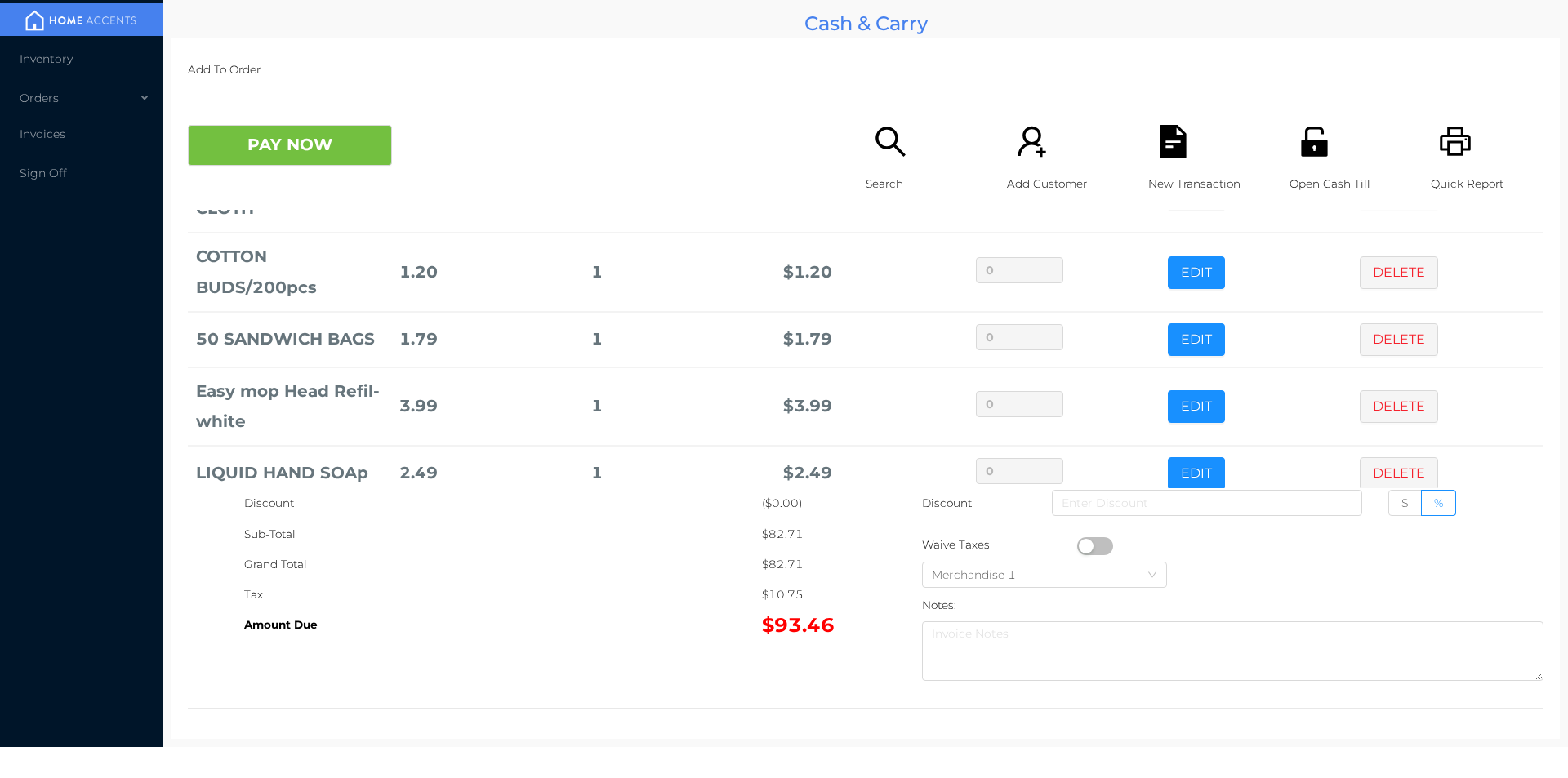
scroll to position [455, 0]
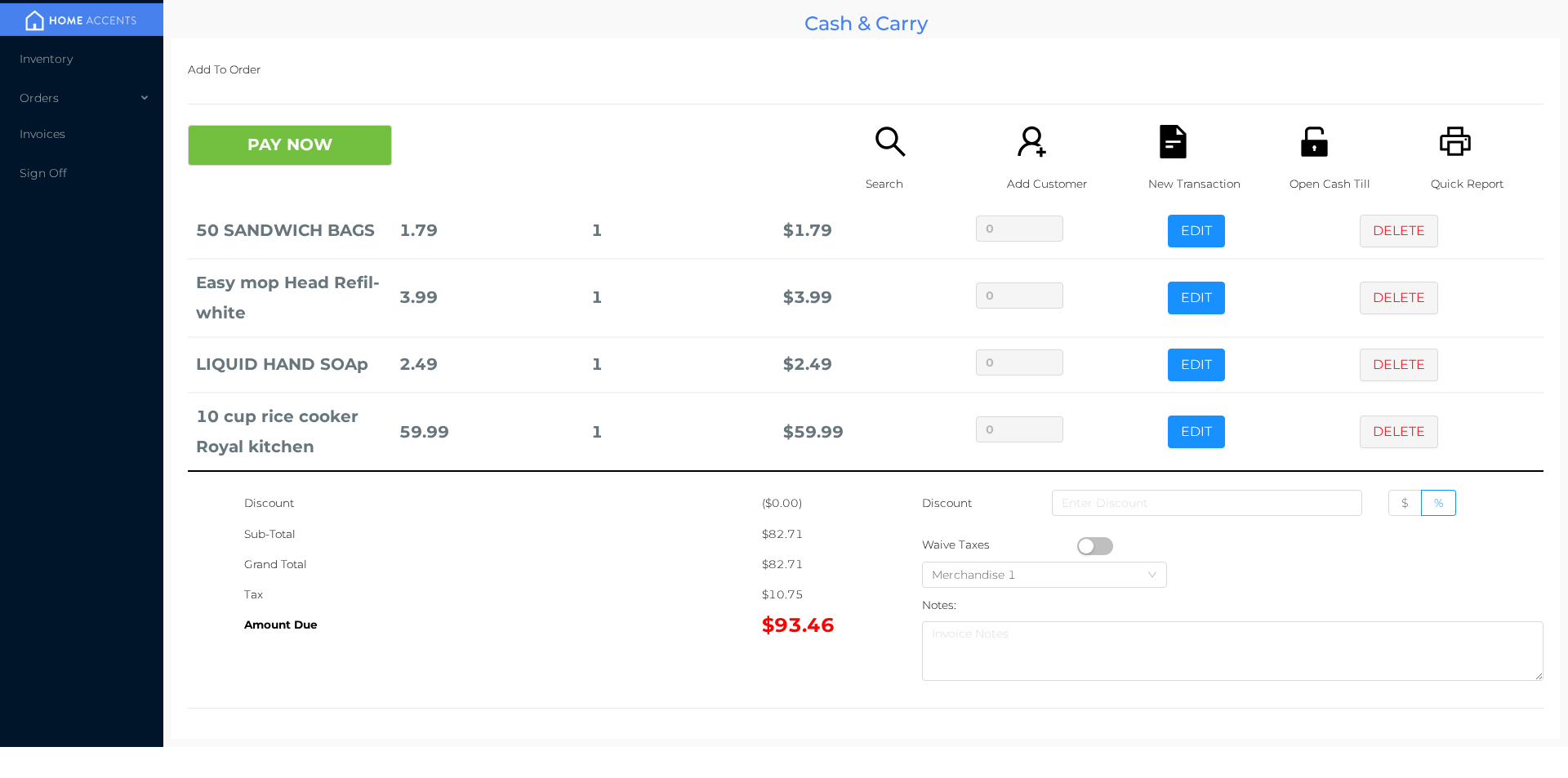
click at [1166, 131] on icon "icon: file-text" at bounding box center [1172, 141] width 26 height 33
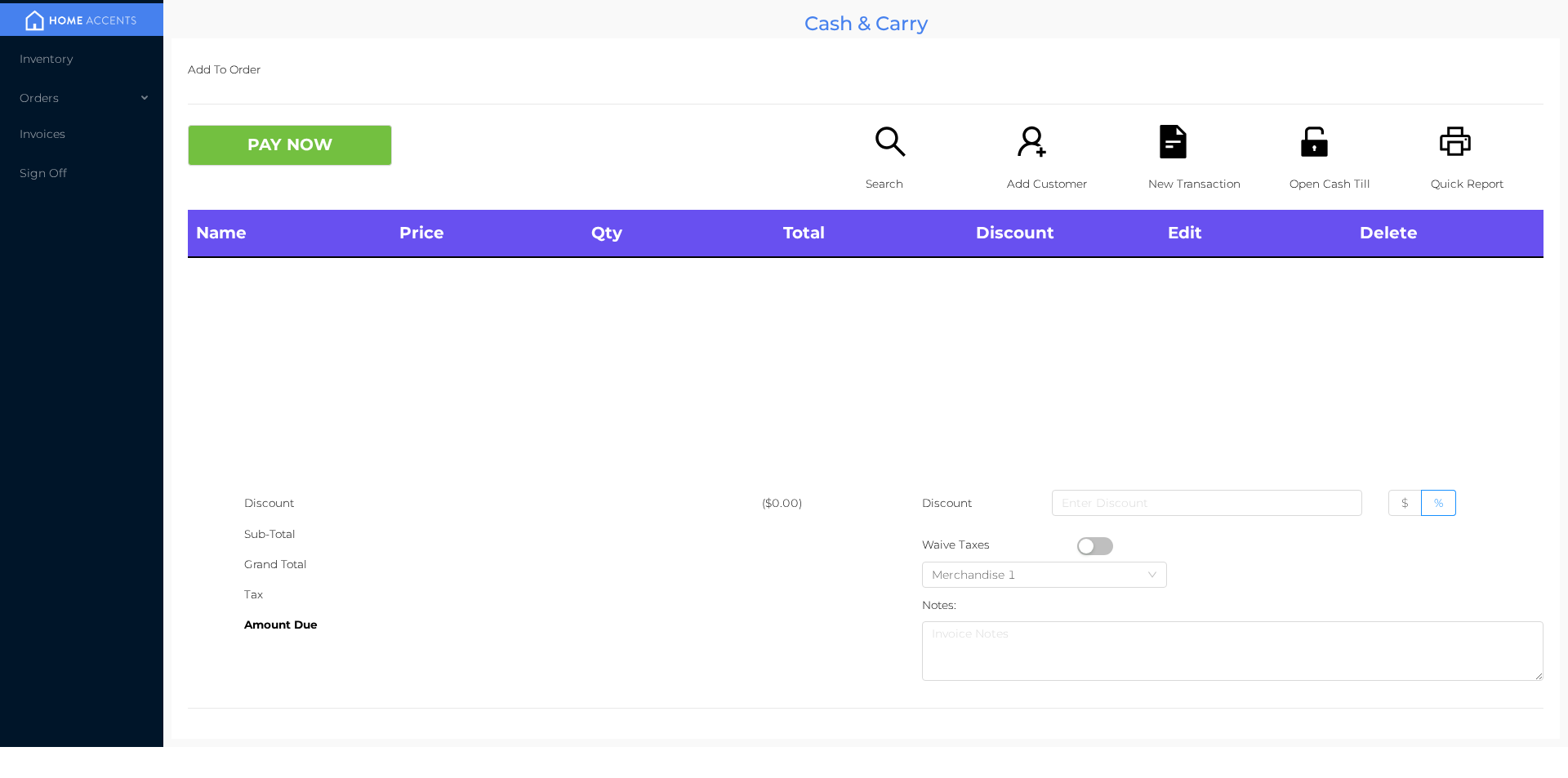
scroll to position [0, 0]
click at [1438, 148] on icon "icon: printer" at bounding box center [1455, 141] width 33 height 33
click at [345, 148] on button "PAY NOW" at bounding box center [290, 145] width 204 height 40
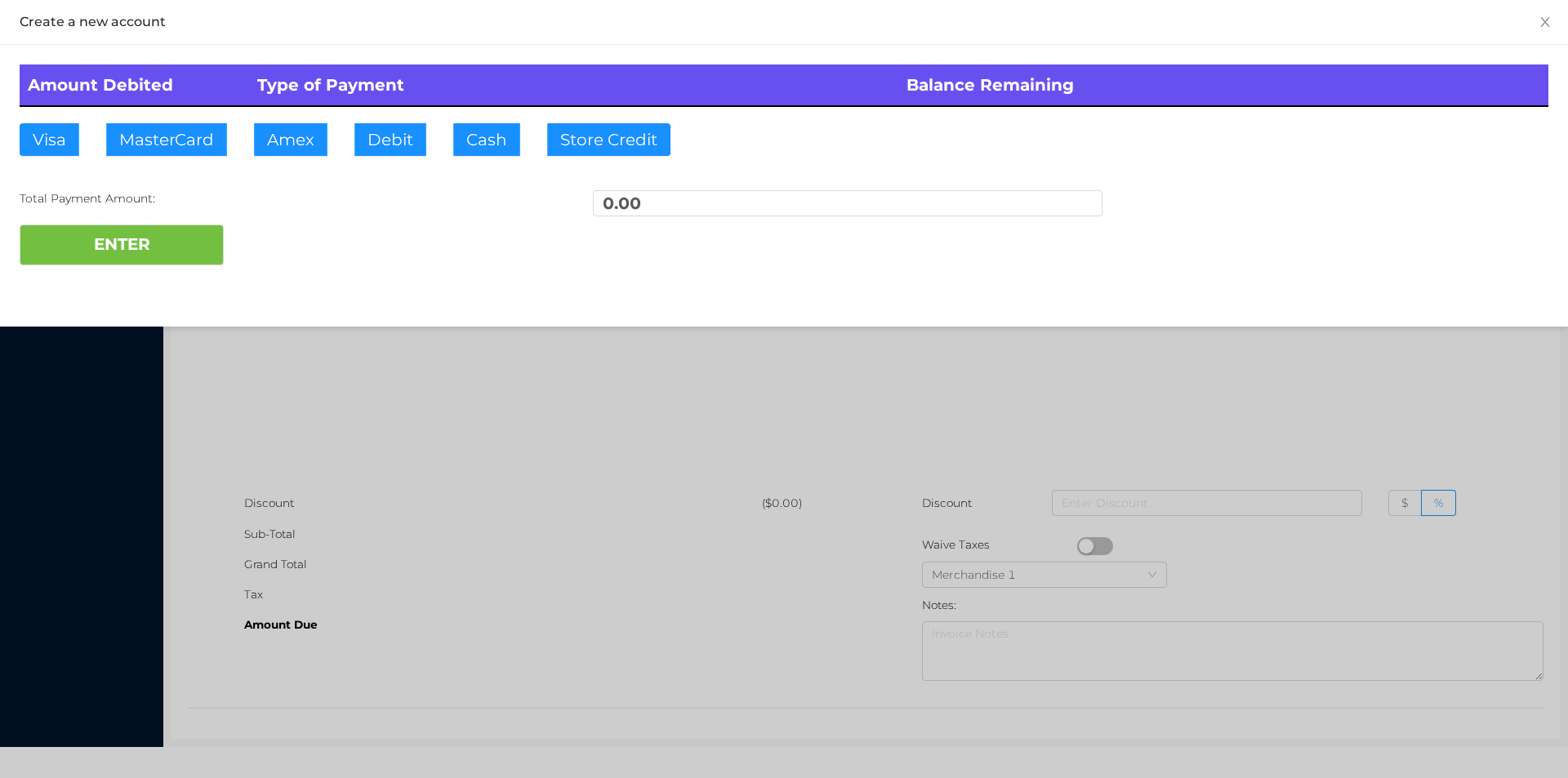
click at [1279, 349] on div at bounding box center [784, 389] width 1568 height 778
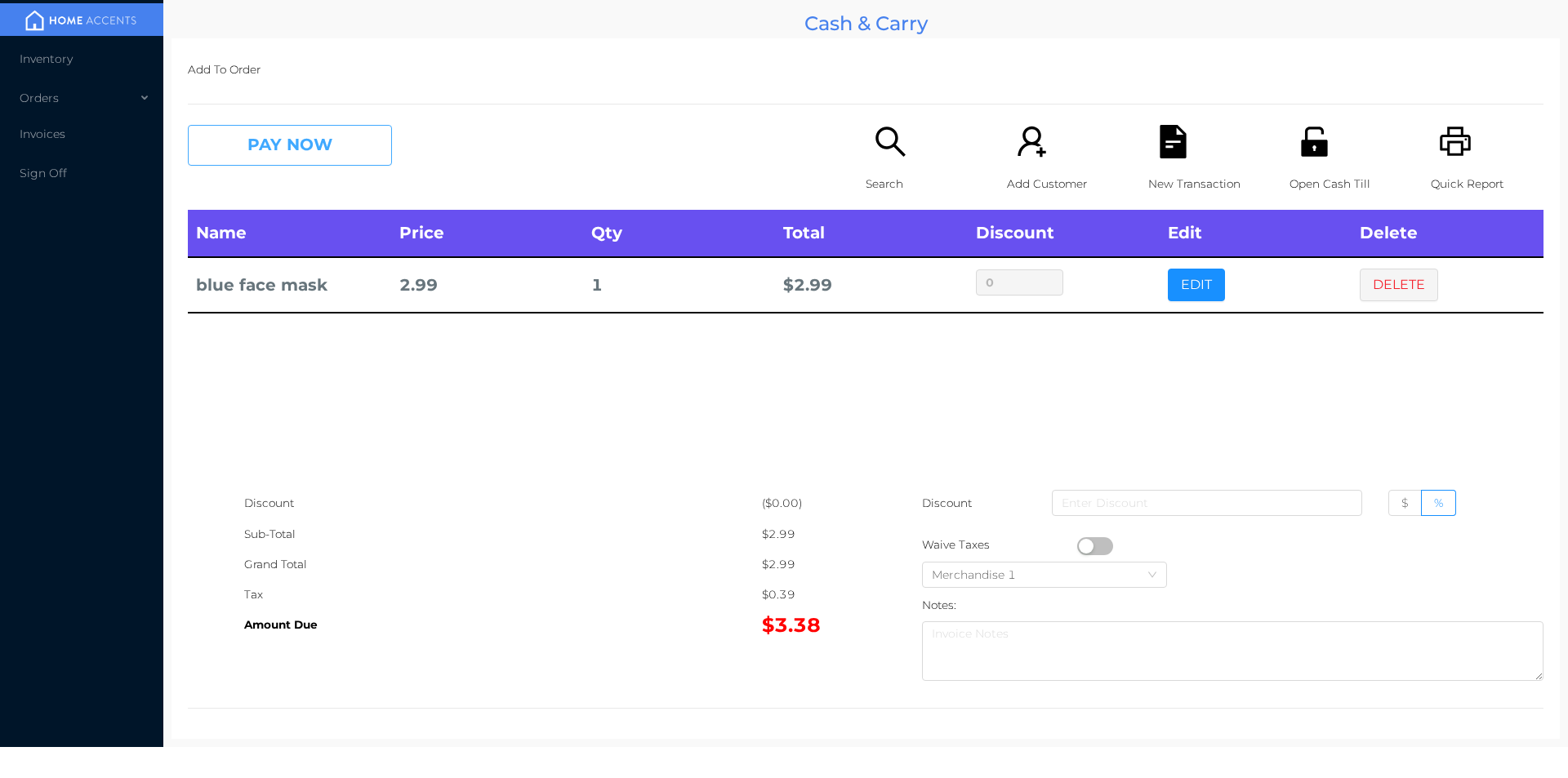
click at [276, 154] on button "PAY NOW" at bounding box center [290, 145] width 204 height 40
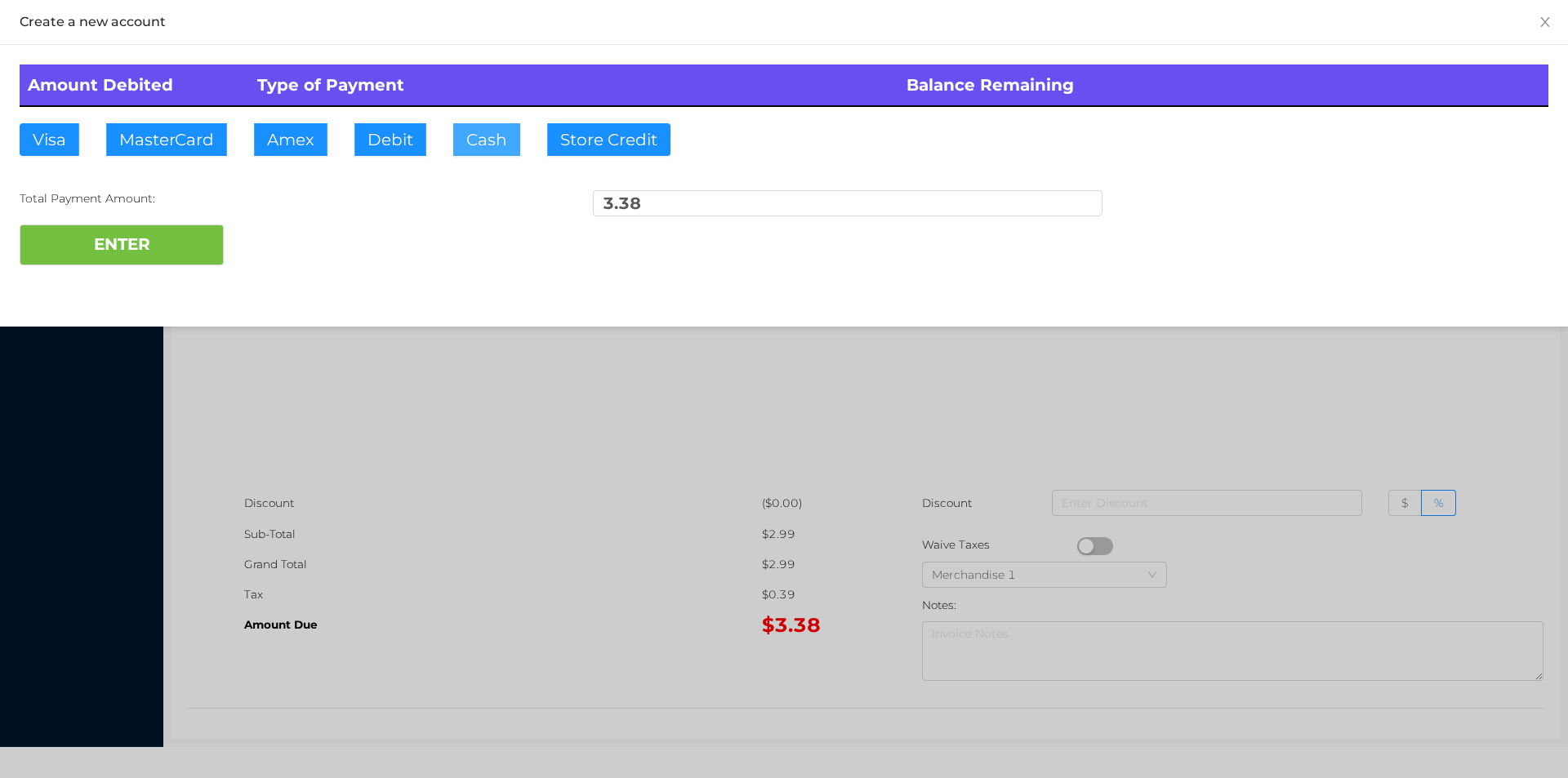
click at [465, 140] on button "Cash" at bounding box center [487, 139] width 67 height 32
click at [151, 236] on button "ENTER" at bounding box center [121, 245] width 204 height 40
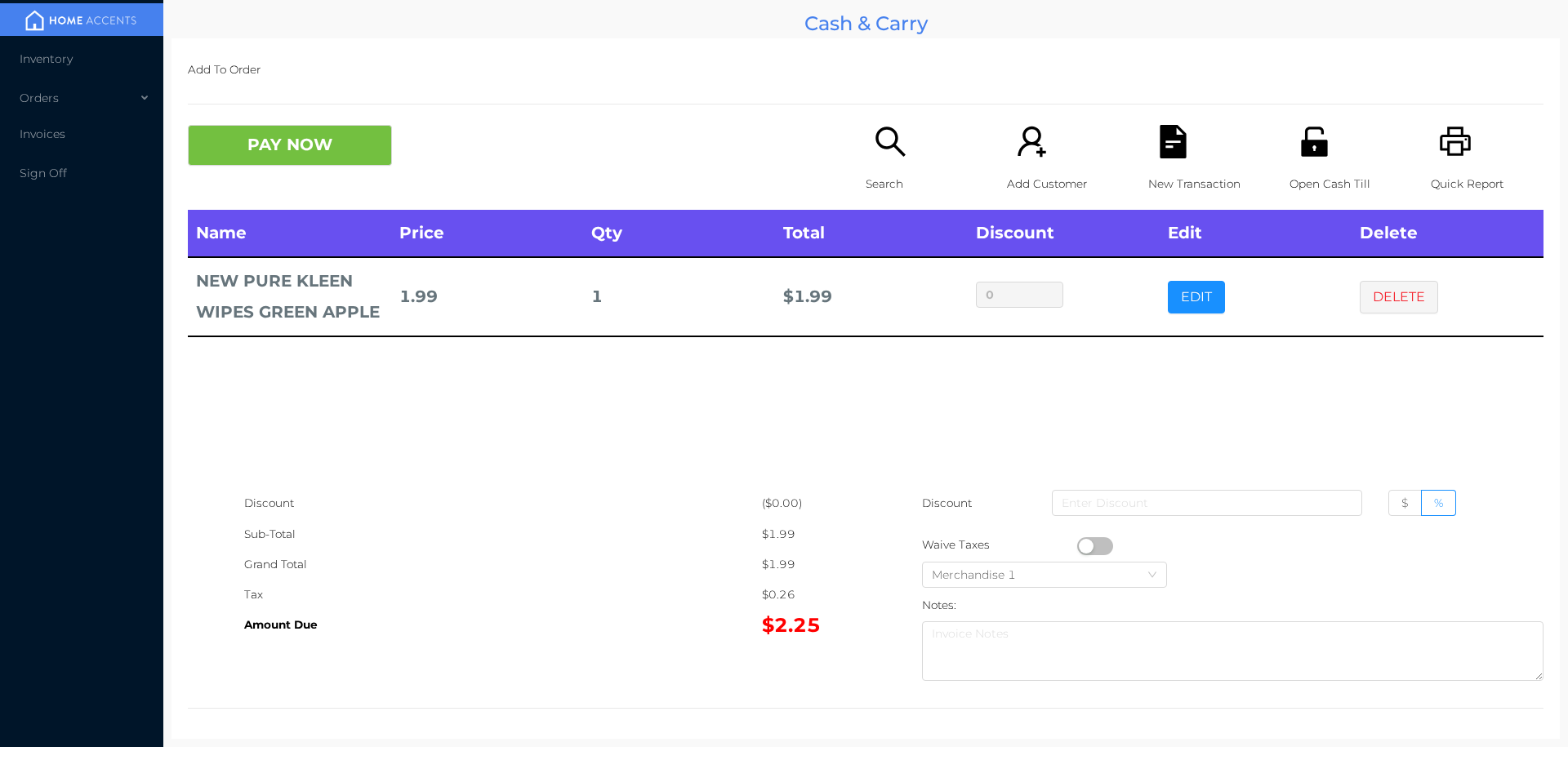
click at [880, 179] on p "Search" at bounding box center [921, 184] width 112 height 31
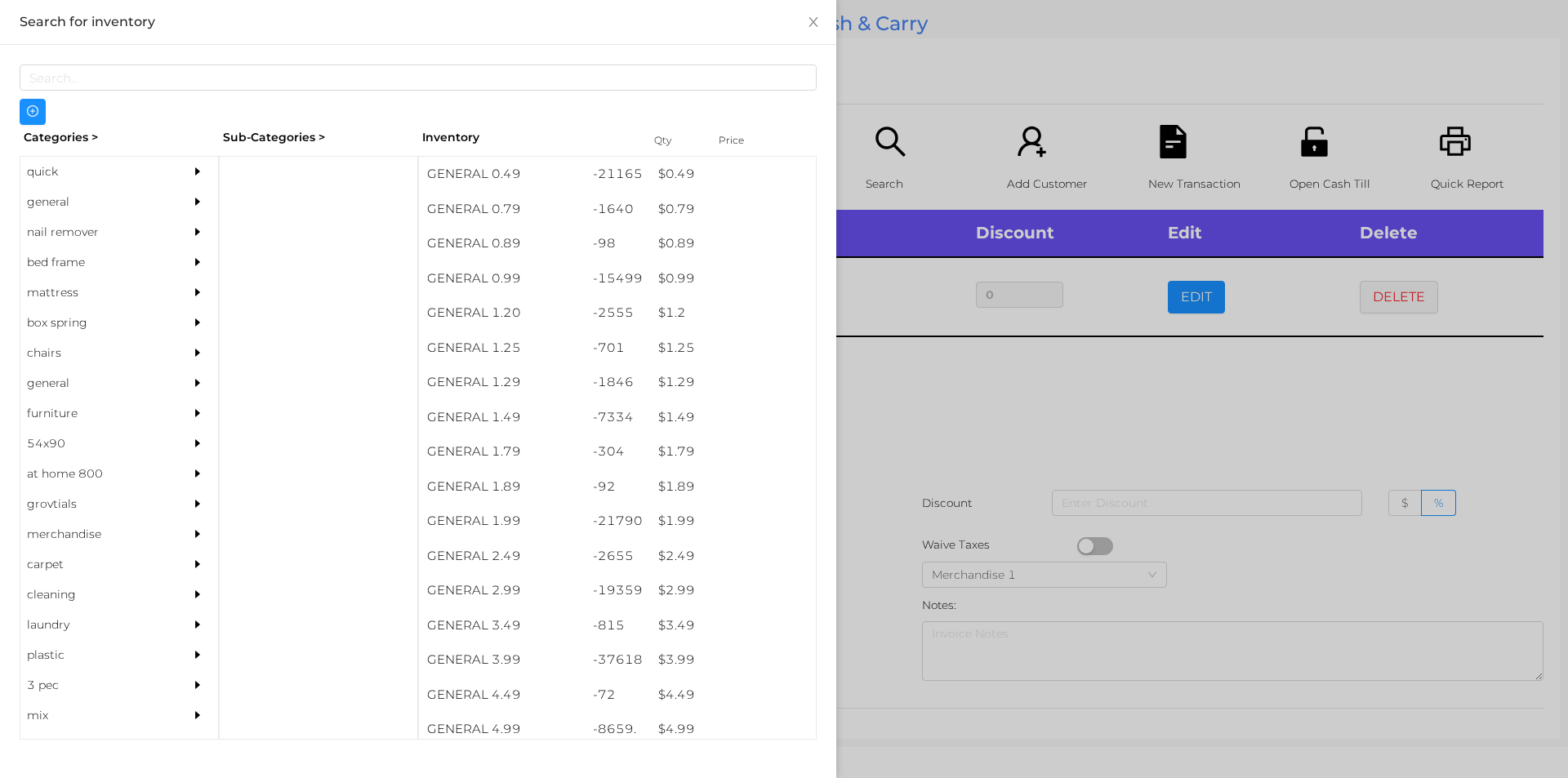
click at [57, 197] on div "general" at bounding box center [94, 202] width 148 height 31
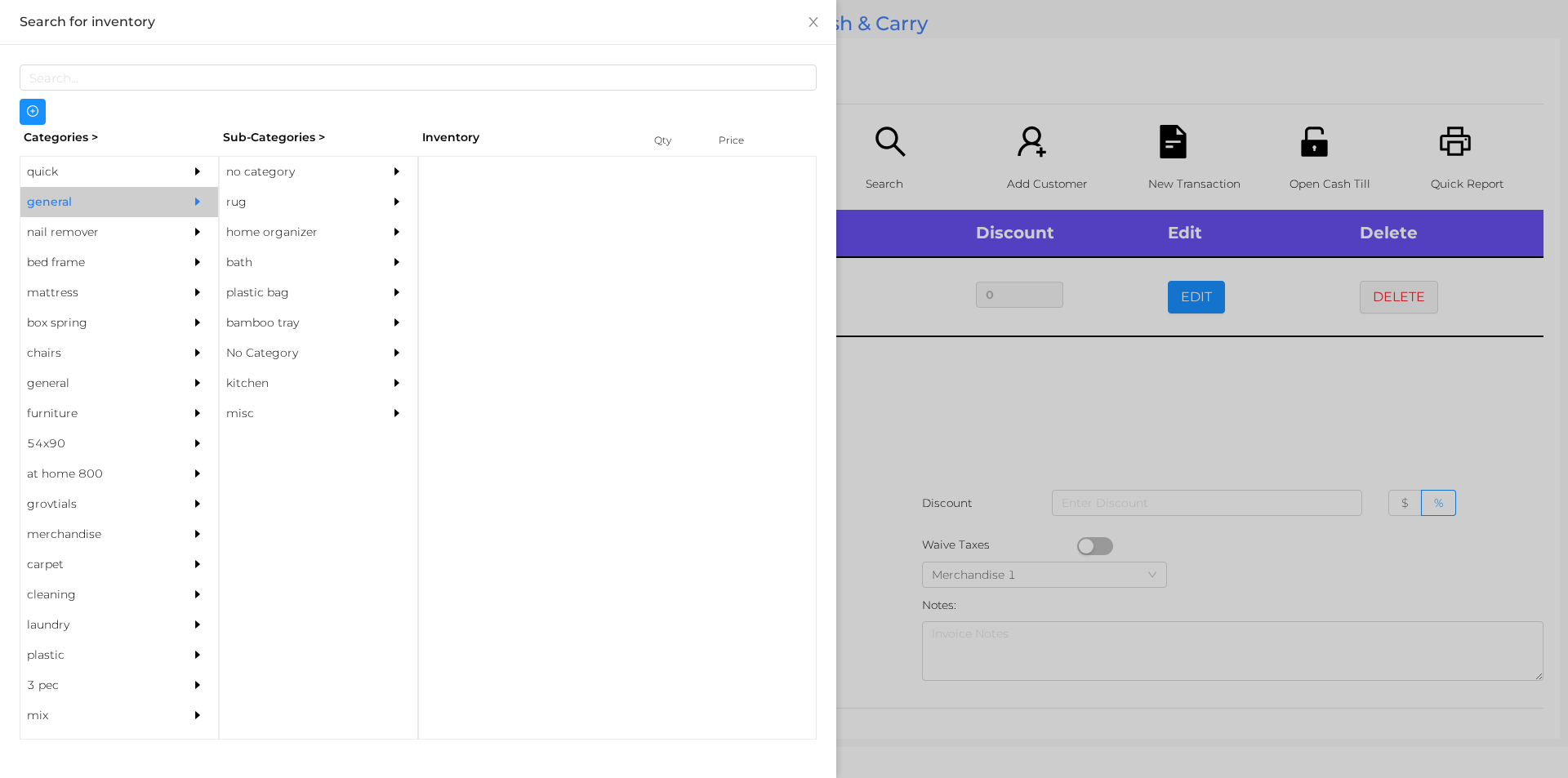
click at [267, 159] on div "no category" at bounding box center [293, 172] width 148 height 31
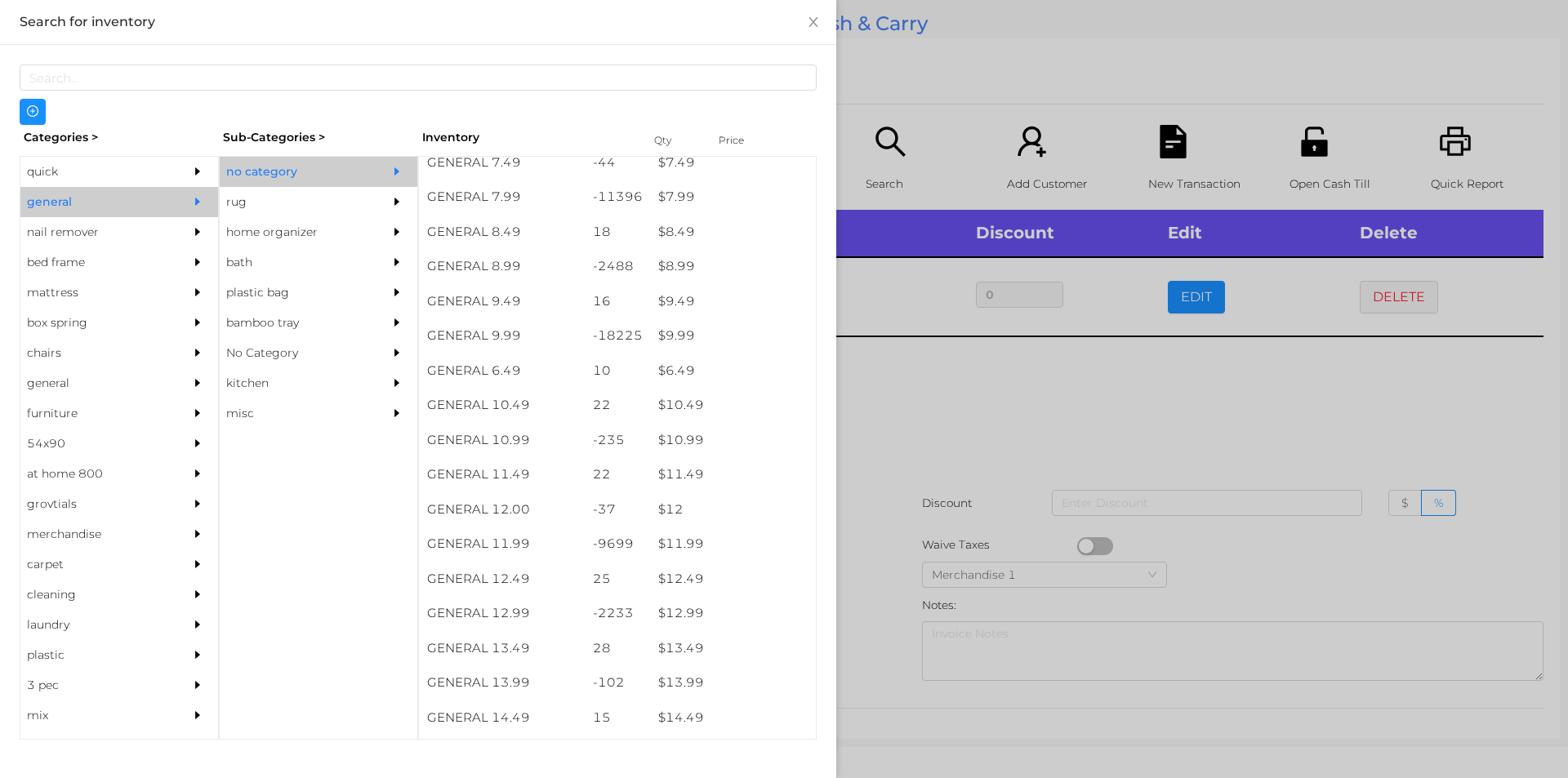
scroll to position [835, 0]
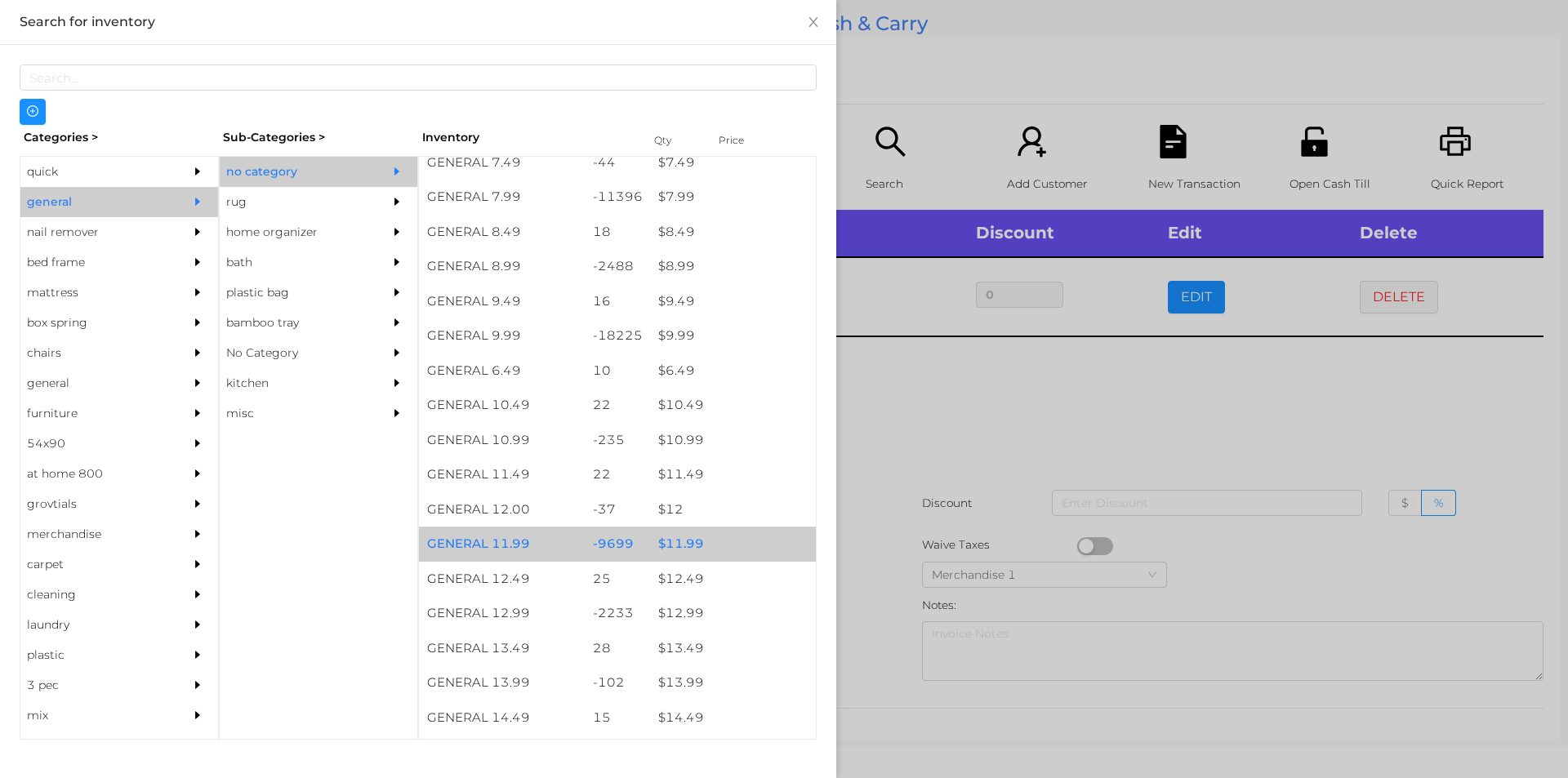
click at [674, 547] on div "$ 11.99" at bounding box center [733, 543] width 166 height 35
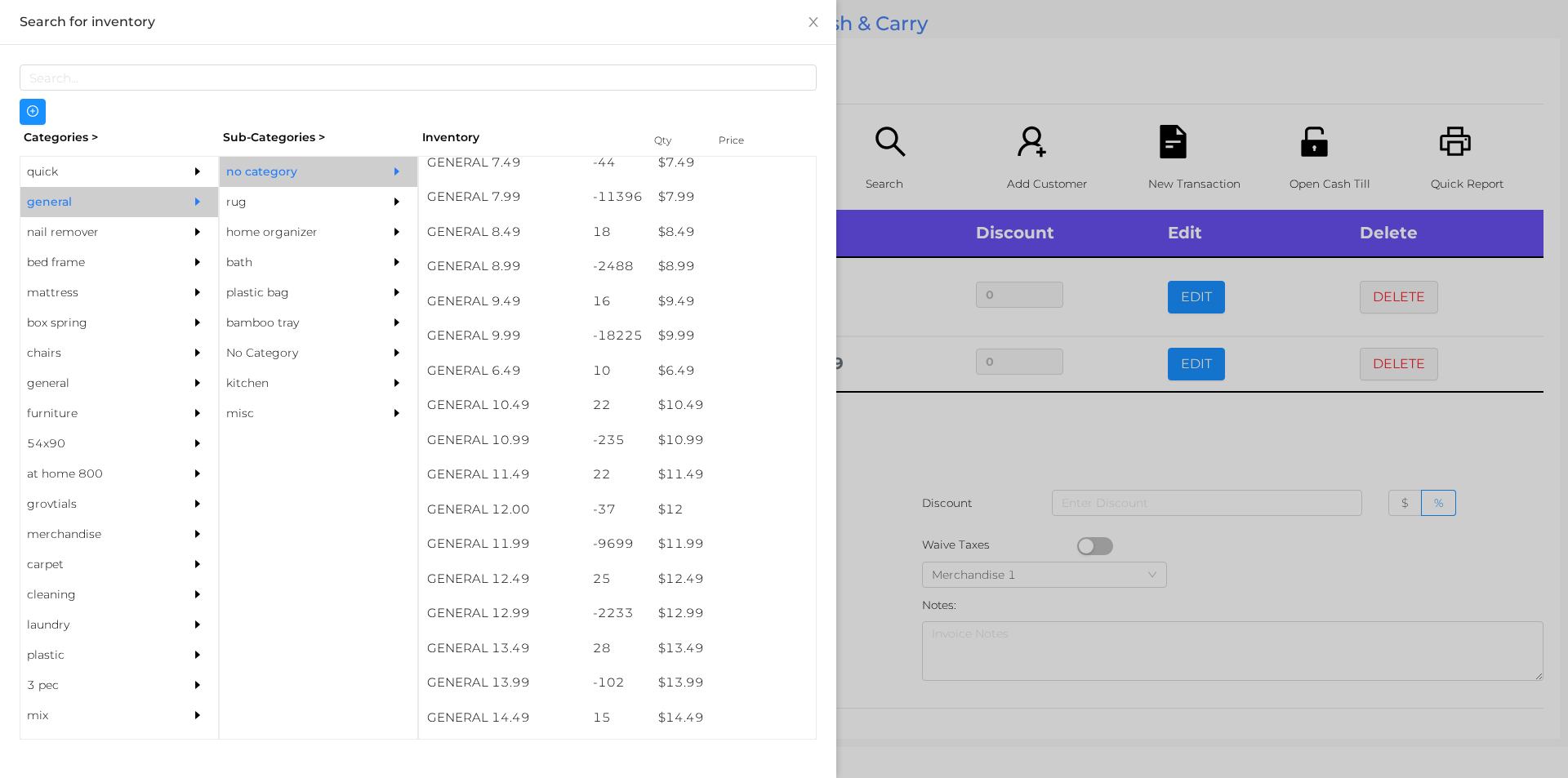
click at [897, 449] on div at bounding box center [784, 389] width 1568 height 778
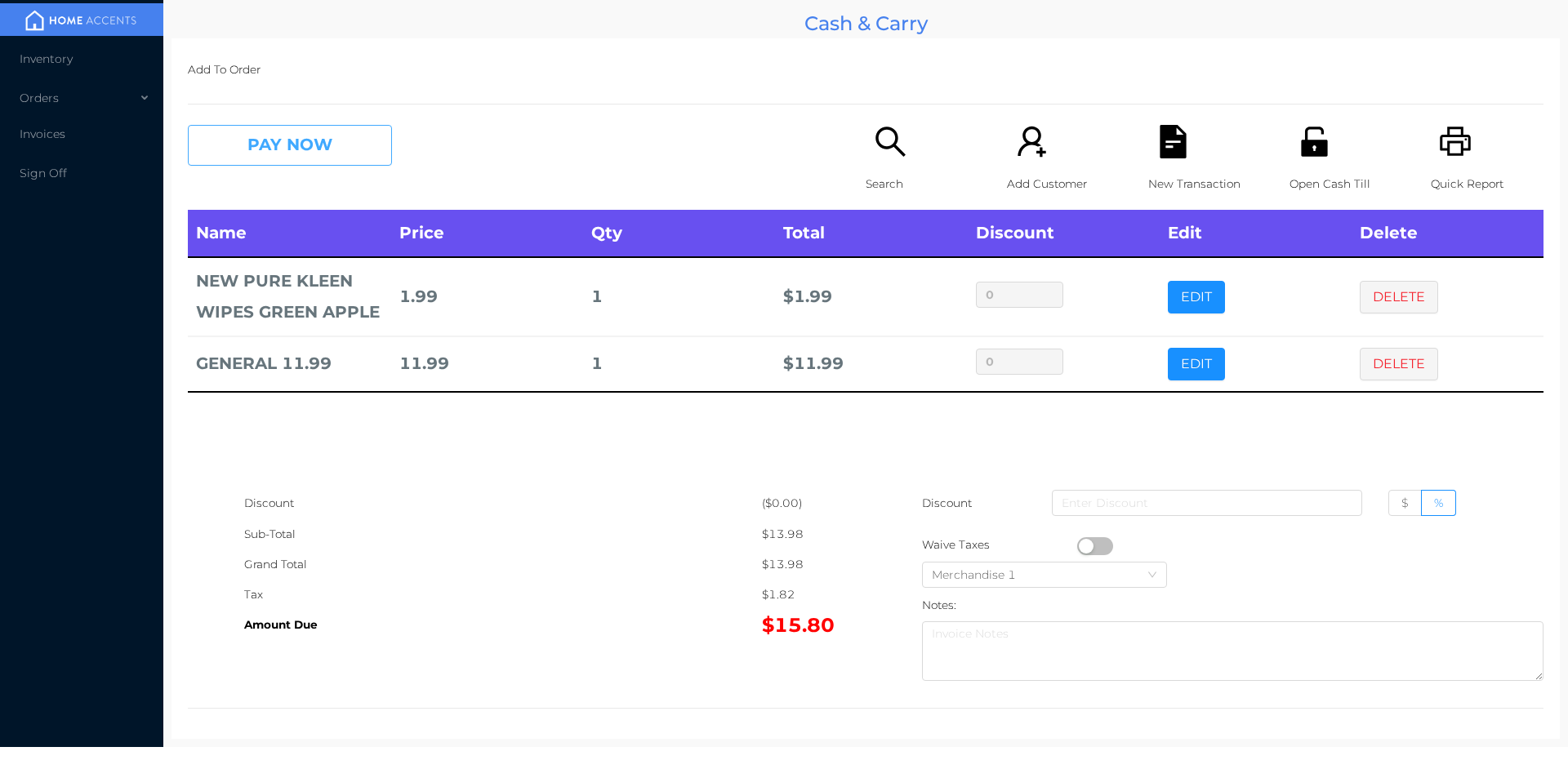
click at [319, 158] on button "PAY NOW" at bounding box center [290, 145] width 204 height 40
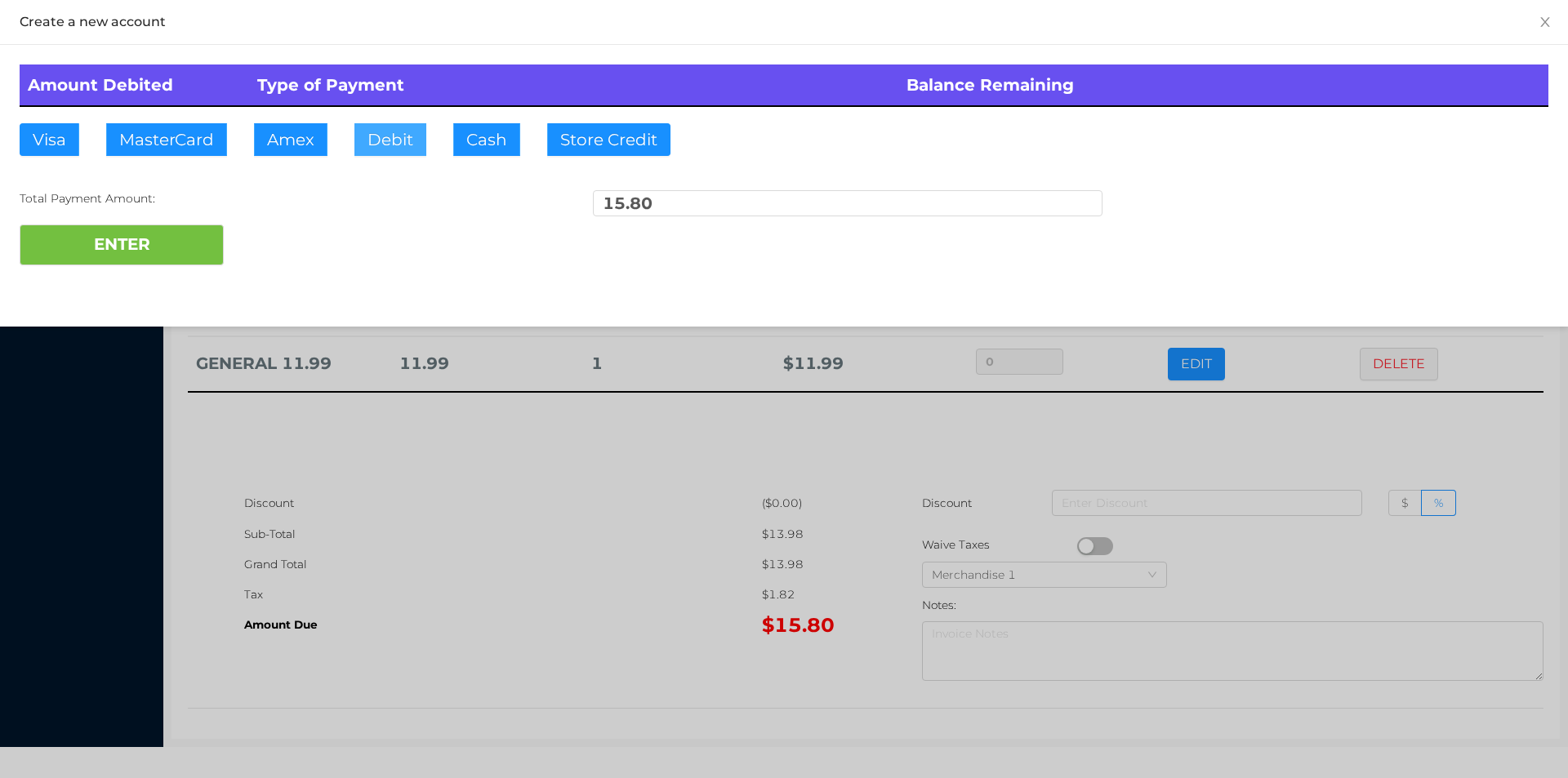
click at [376, 142] on button "Debit" at bounding box center [390, 139] width 72 height 32
click at [158, 257] on button "ENTER" at bounding box center [121, 245] width 204 height 40
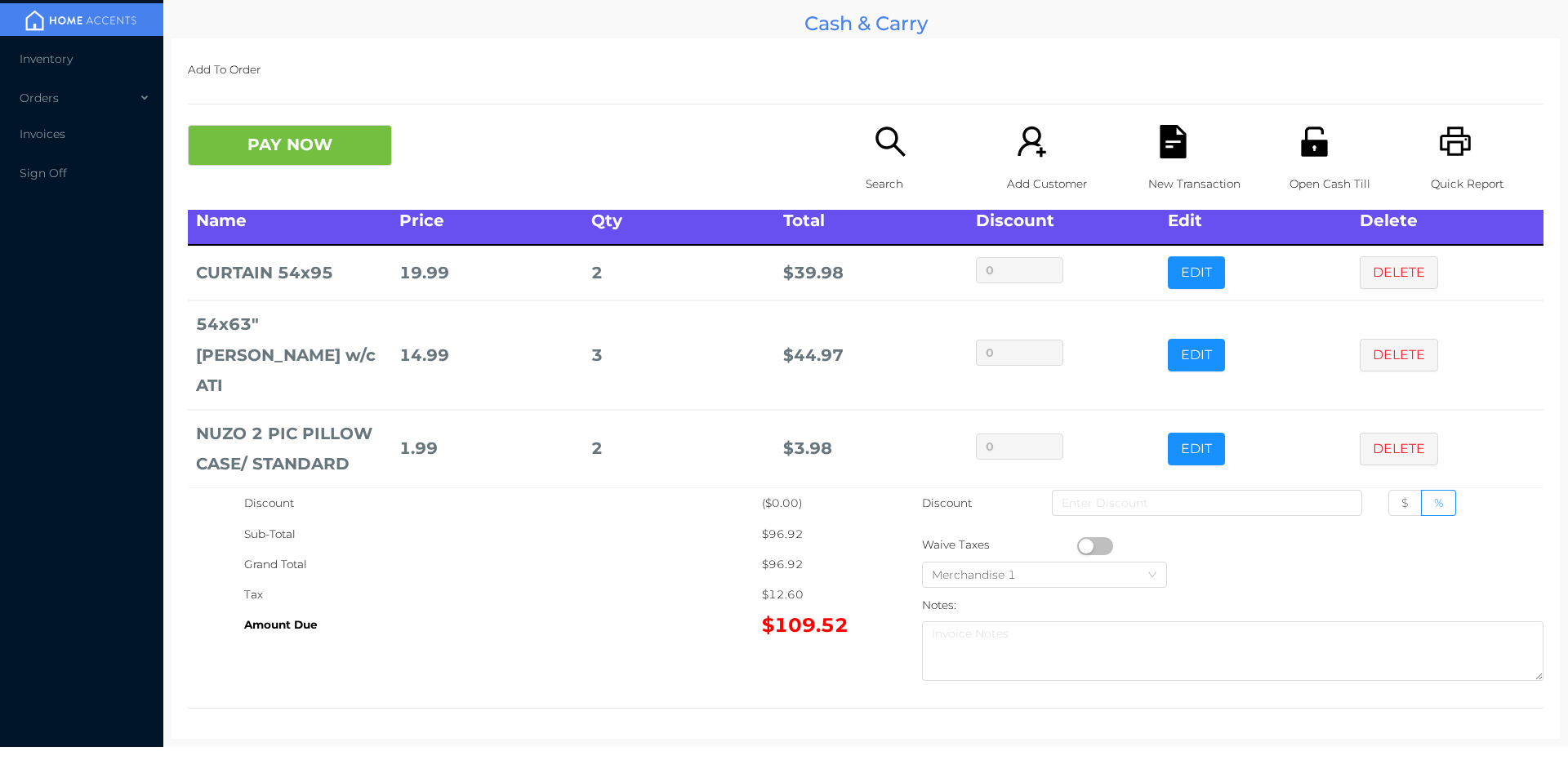
scroll to position [10, 0]
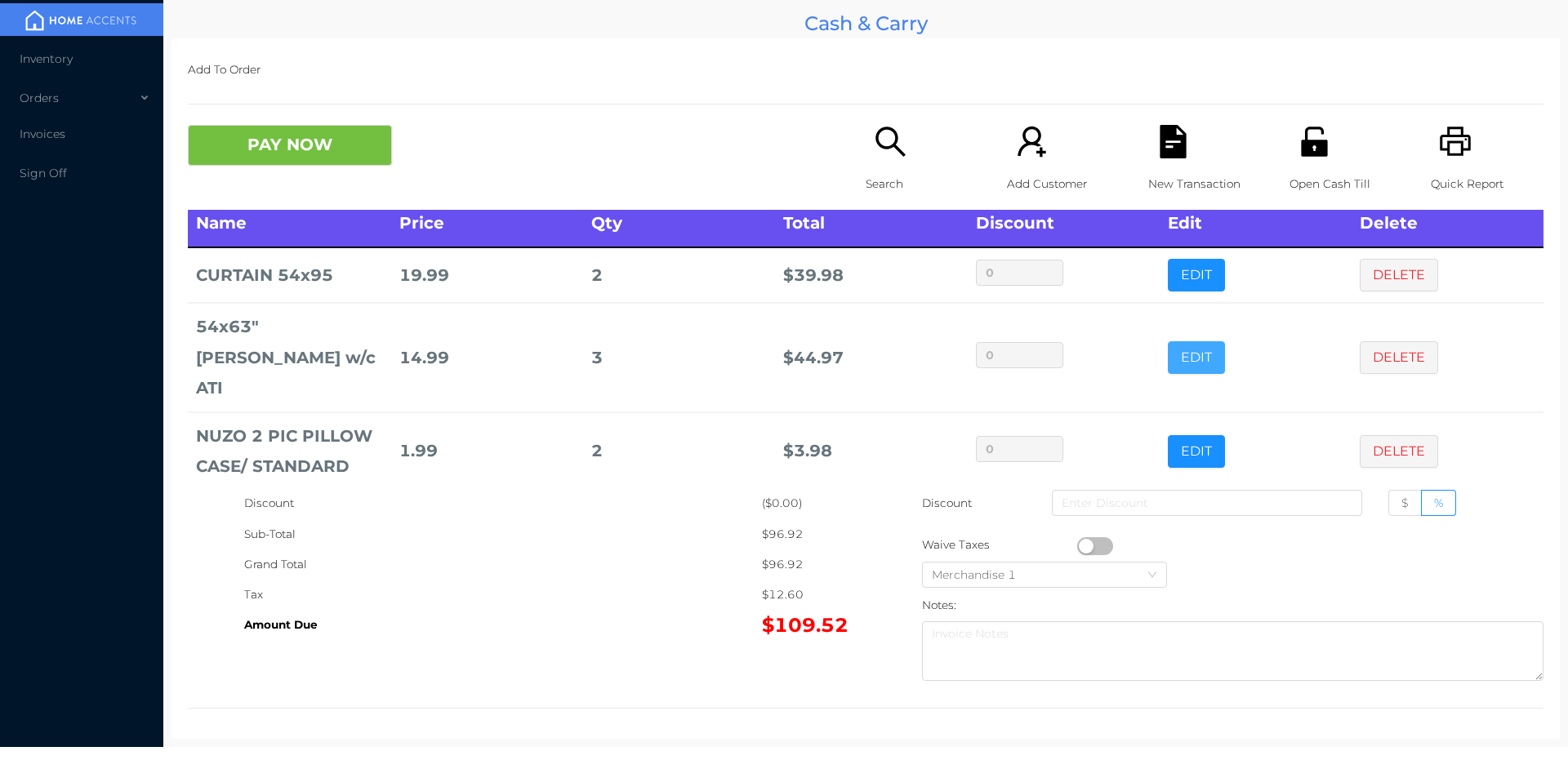
click at [1184, 341] on button "EDIT" at bounding box center [1196, 357] width 58 height 32
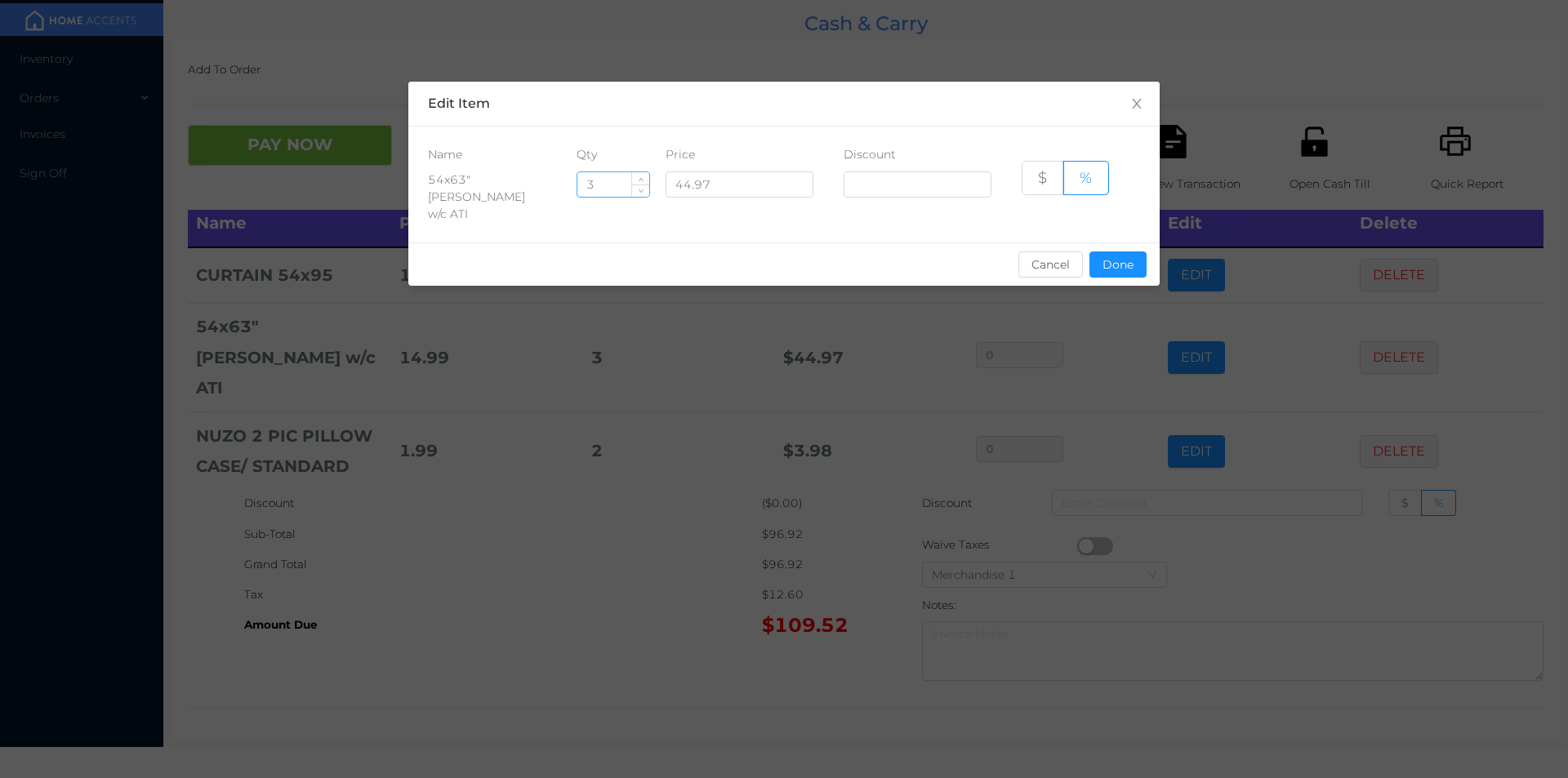
click at [619, 183] on input "3" at bounding box center [614, 184] width 72 height 24
type input "1"
click at [1124, 256] on button "Done" at bounding box center [1118, 264] width 58 height 26
type input "0%"
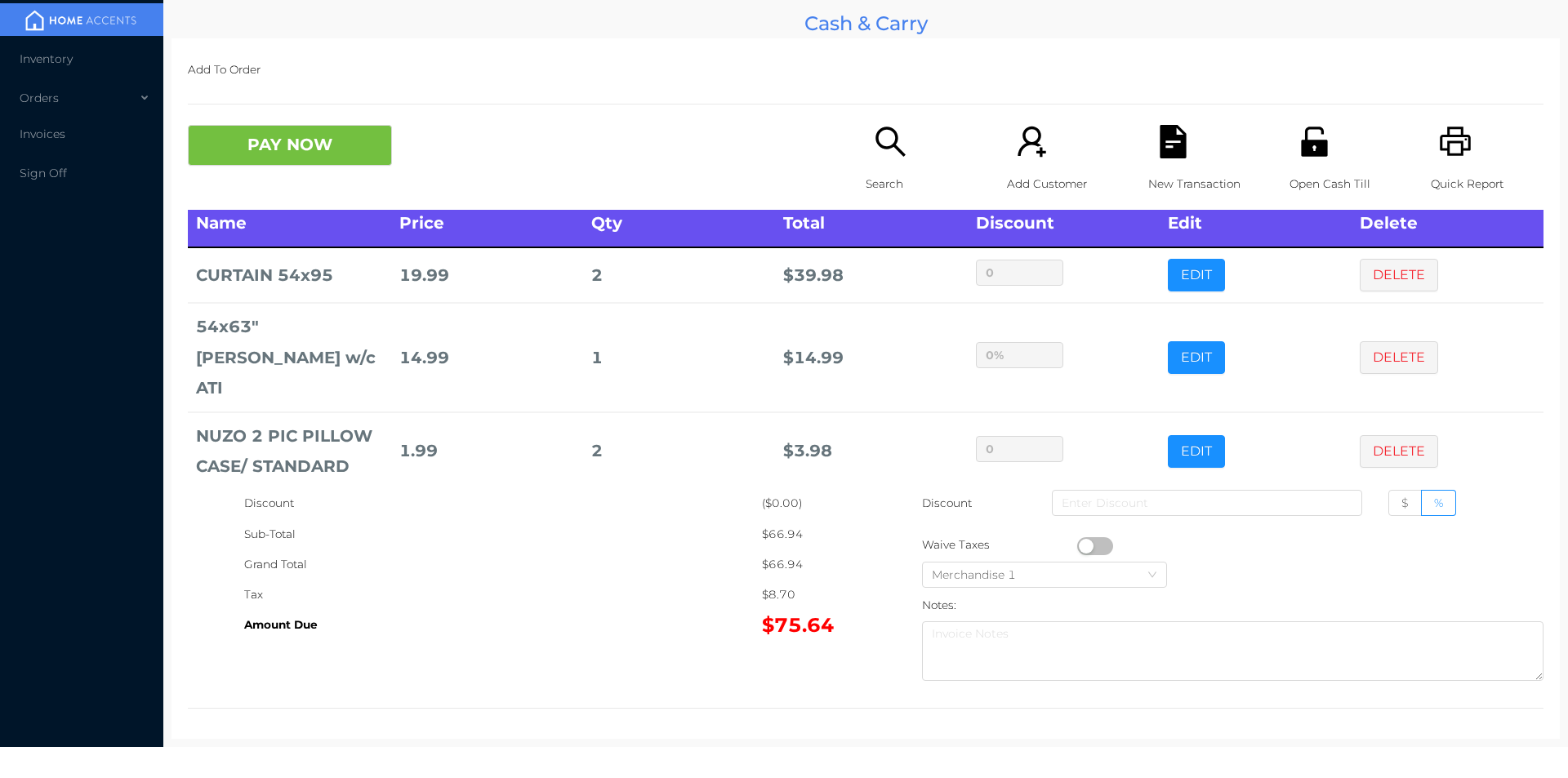
click at [632, 550] on div "Grand Total" at bounding box center [502, 565] width 517 height 31
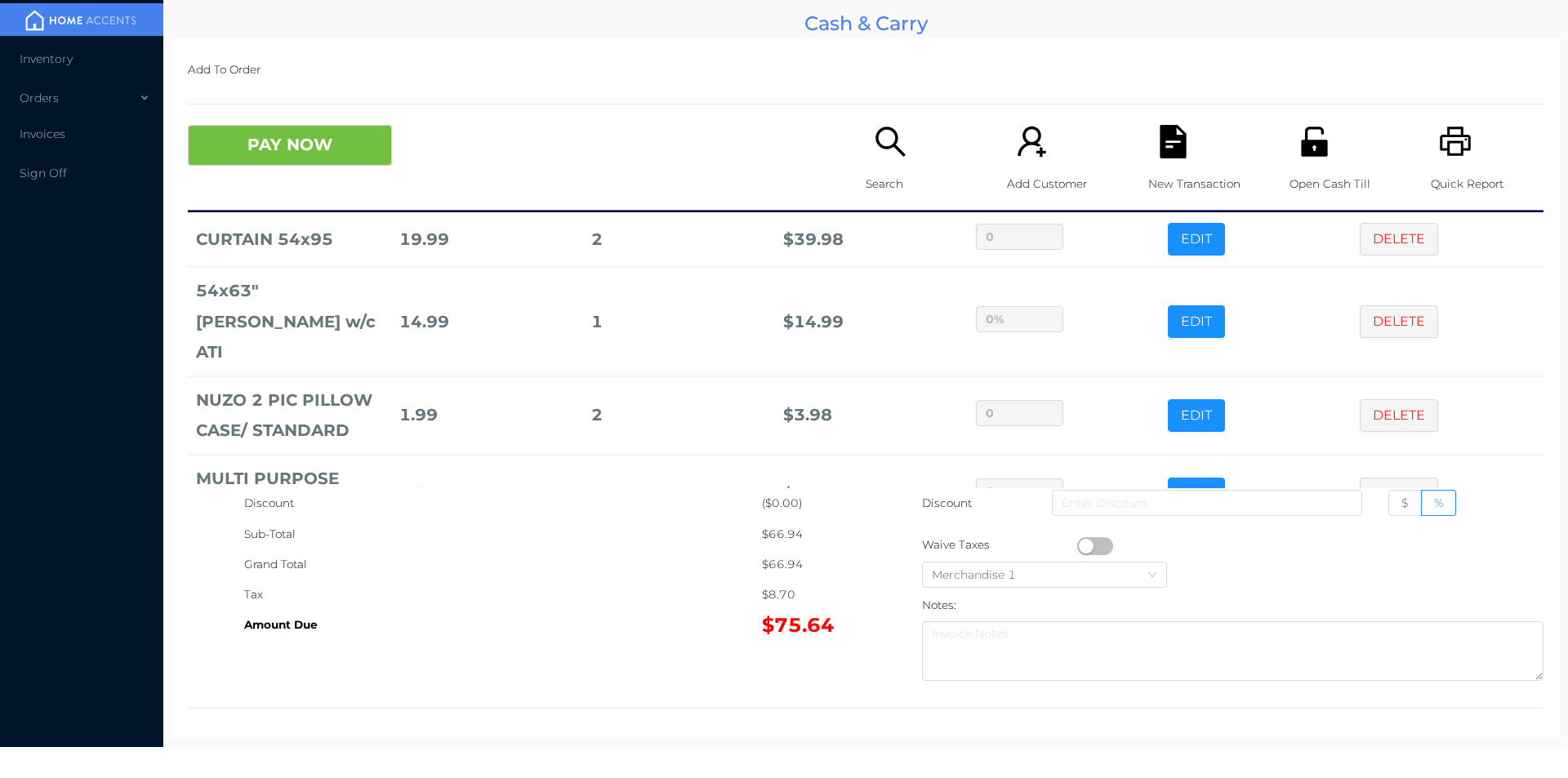
scroll to position [77, 0]
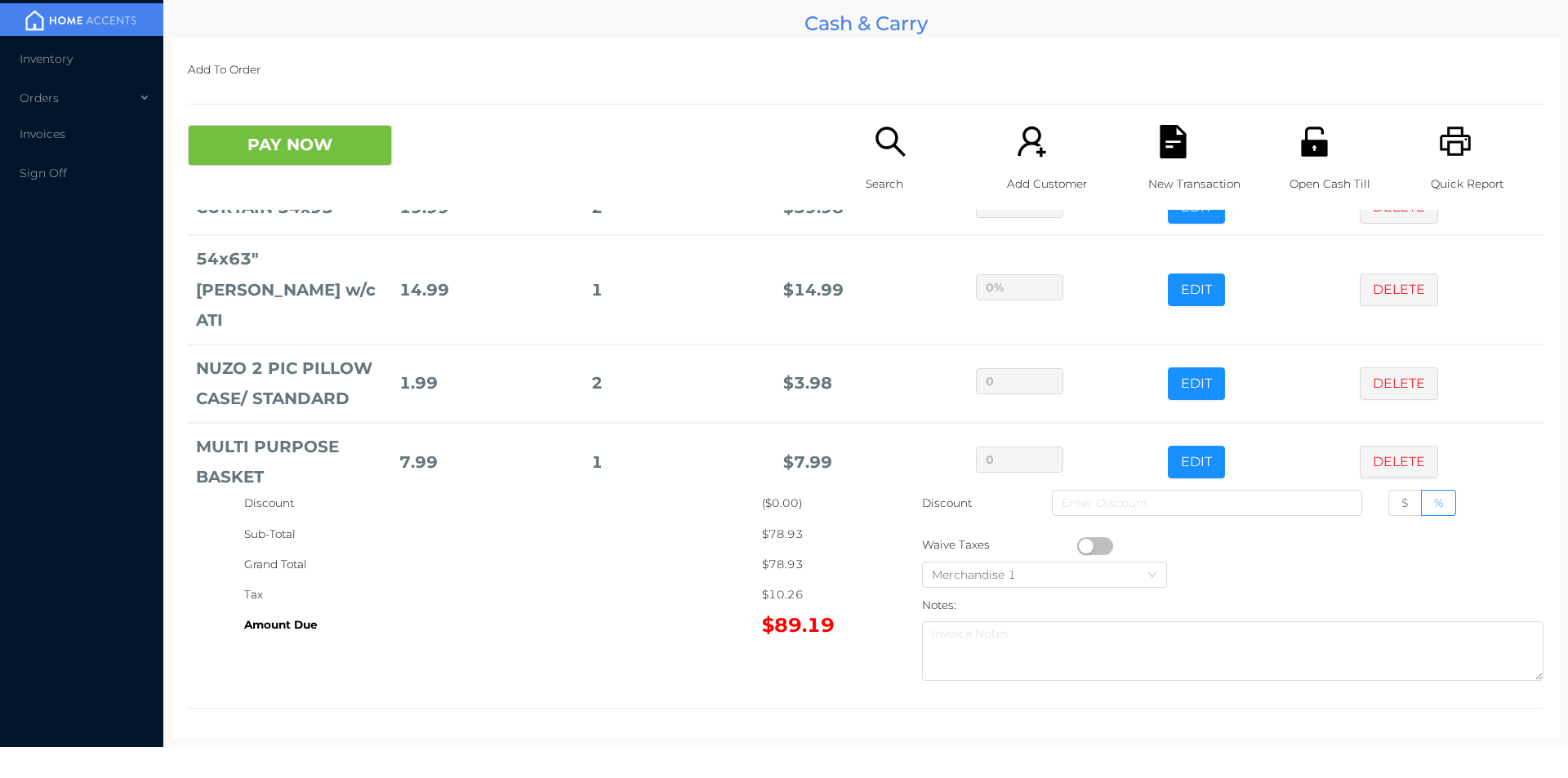
click at [1160, 157] on icon "icon: file-text" at bounding box center [1172, 141] width 26 height 33
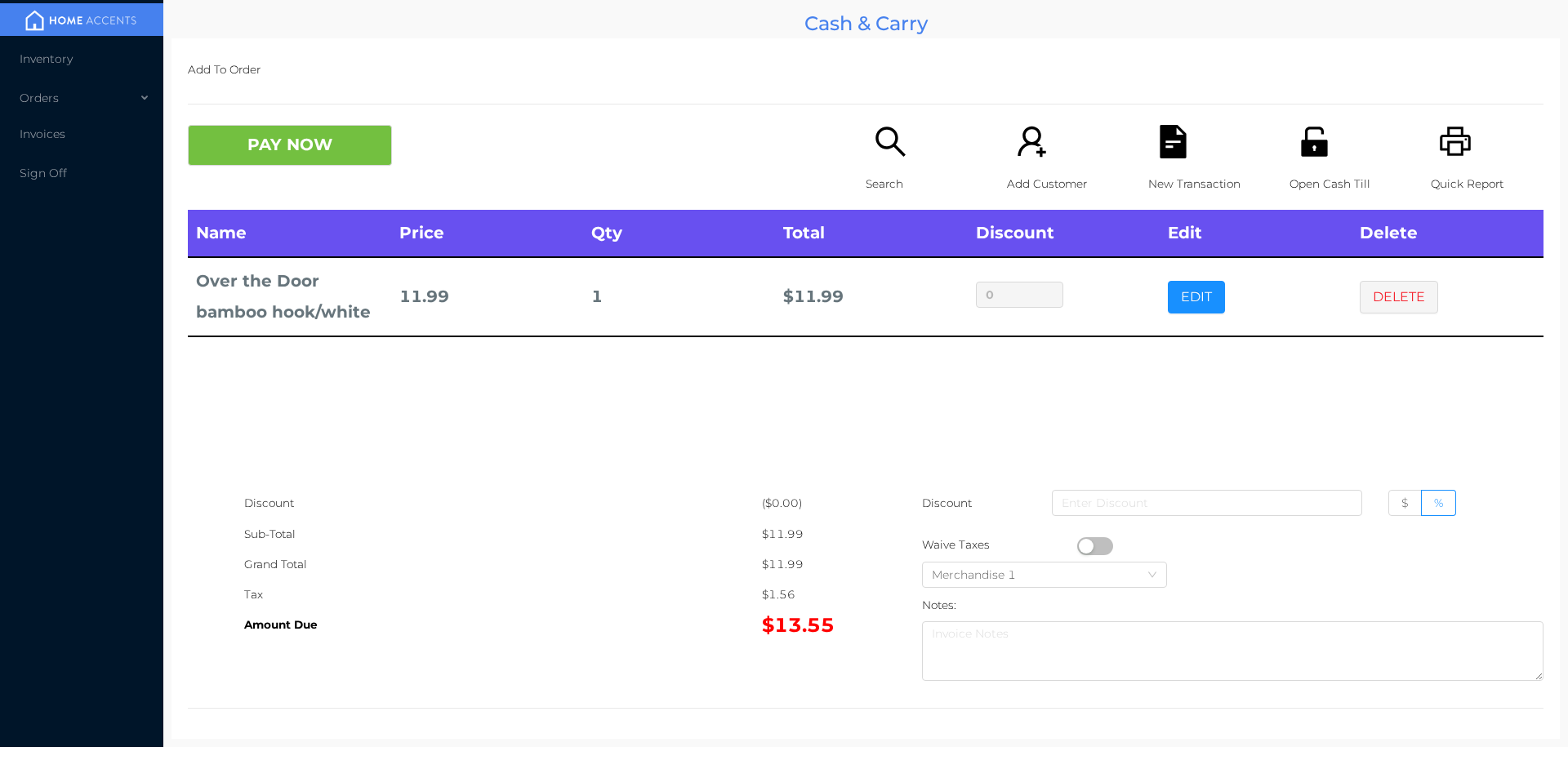
click at [878, 165] on div "Search" at bounding box center [921, 167] width 112 height 85
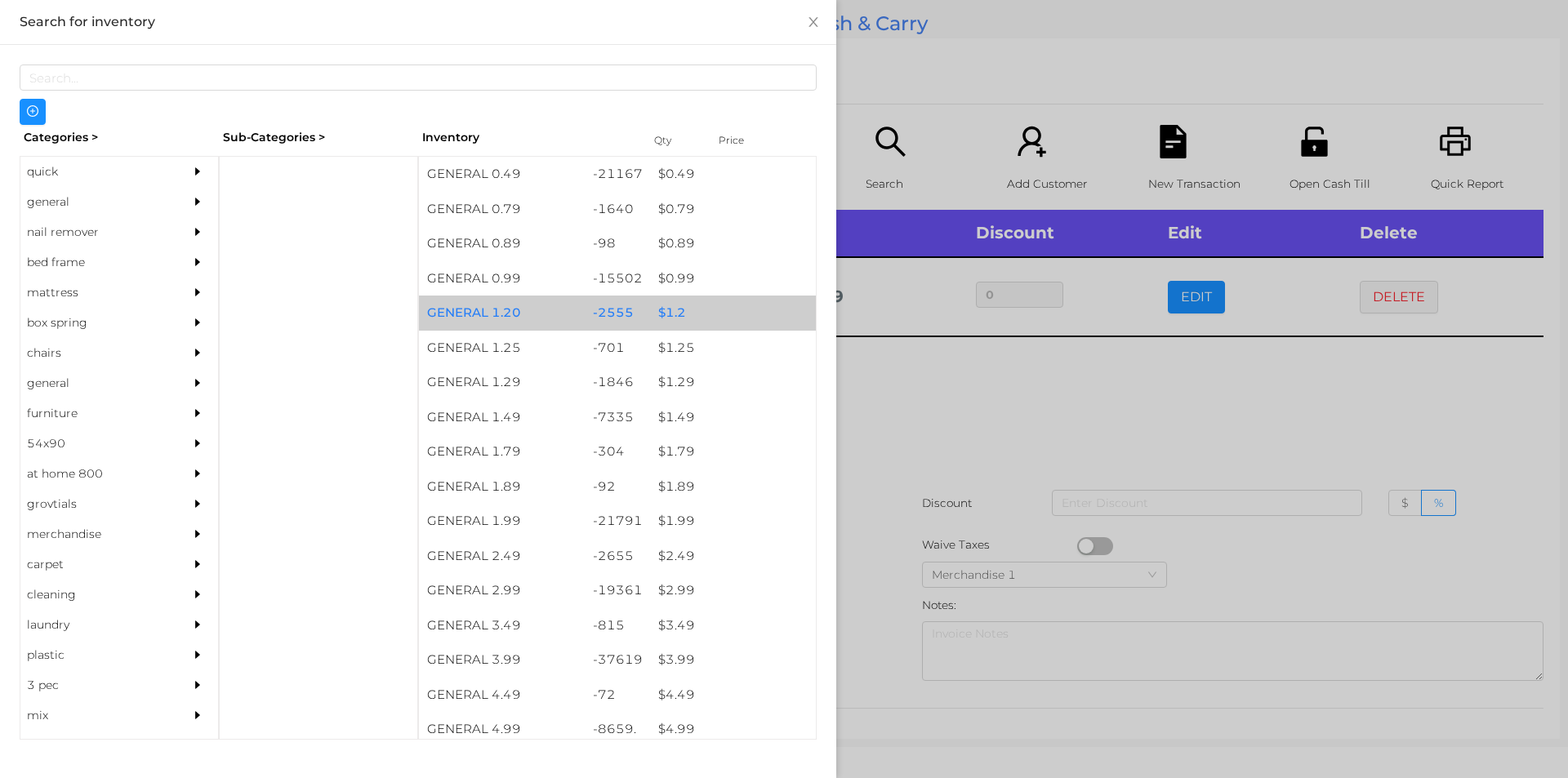
click at [668, 307] on div "$ 1.2" at bounding box center [733, 313] width 166 height 35
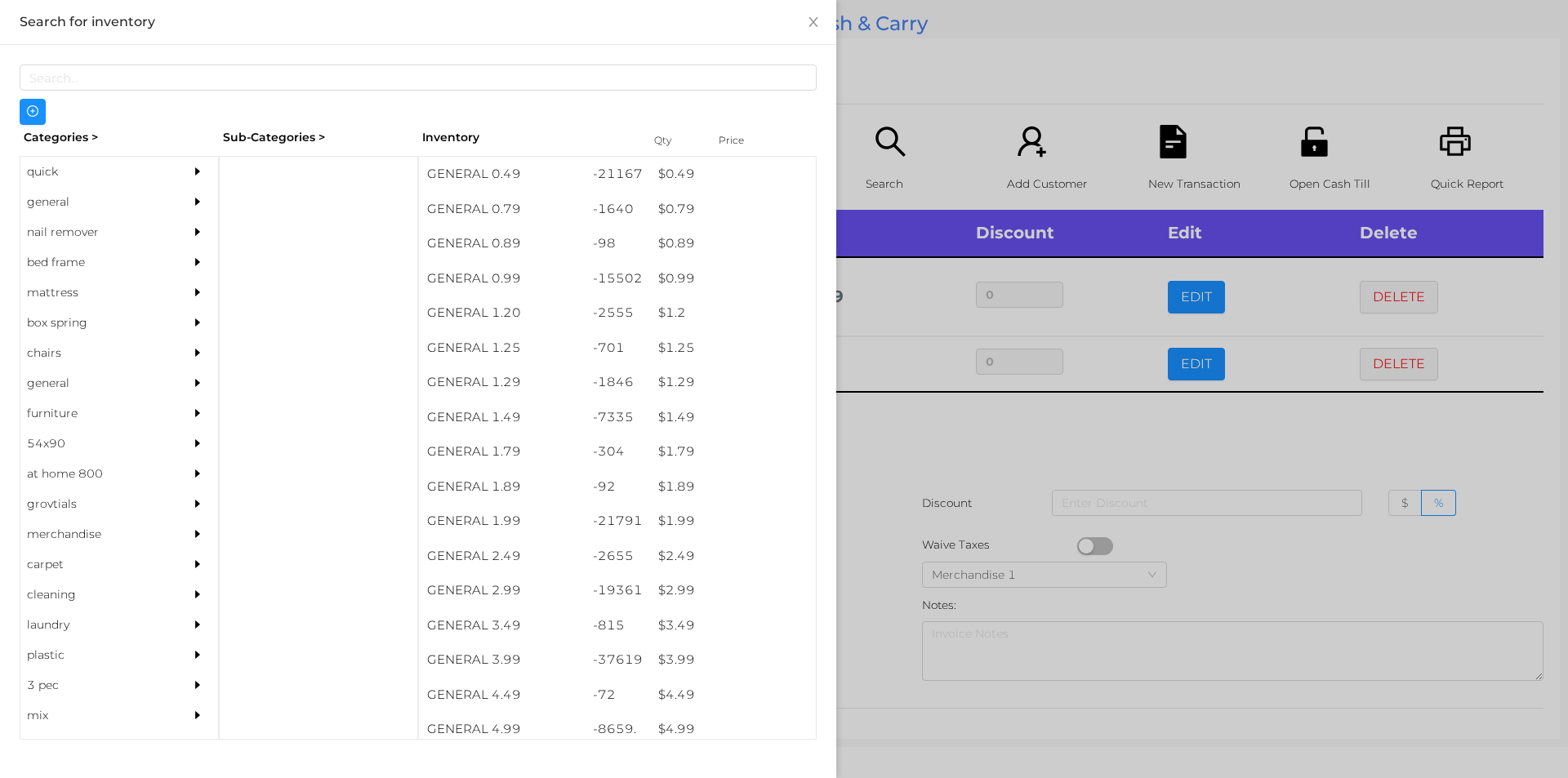
click at [963, 413] on div at bounding box center [784, 389] width 1568 height 778
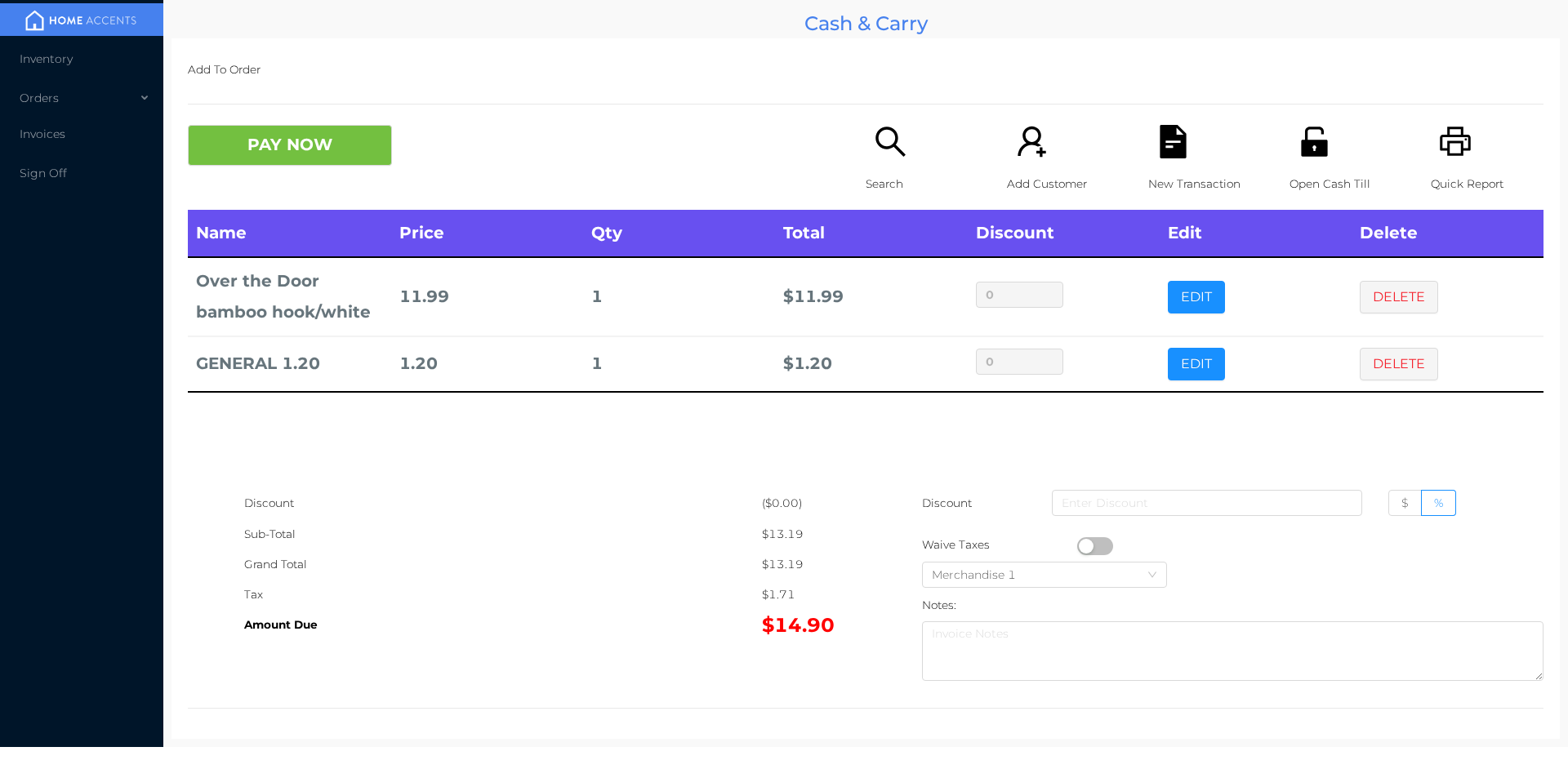
click at [268, 130] on button "PAY NOW" at bounding box center [290, 145] width 204 height 40
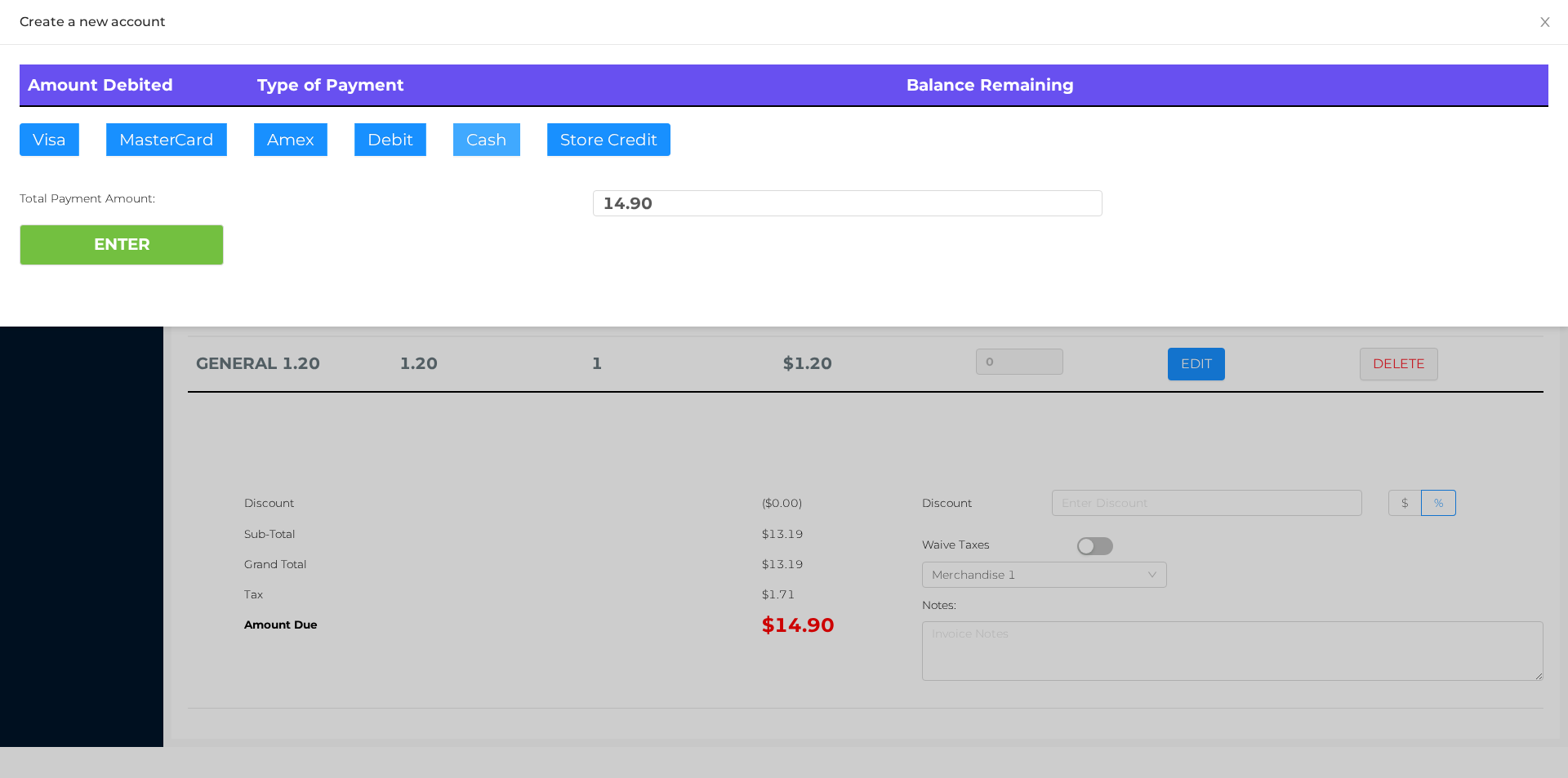
click at [479, 152] on button "Cash" at bounding box center [487, 139] width 67 height 32
type input "20."
click at [111, 260] on button "ENTER" at bounding box center [121, 245] width 204 height 40
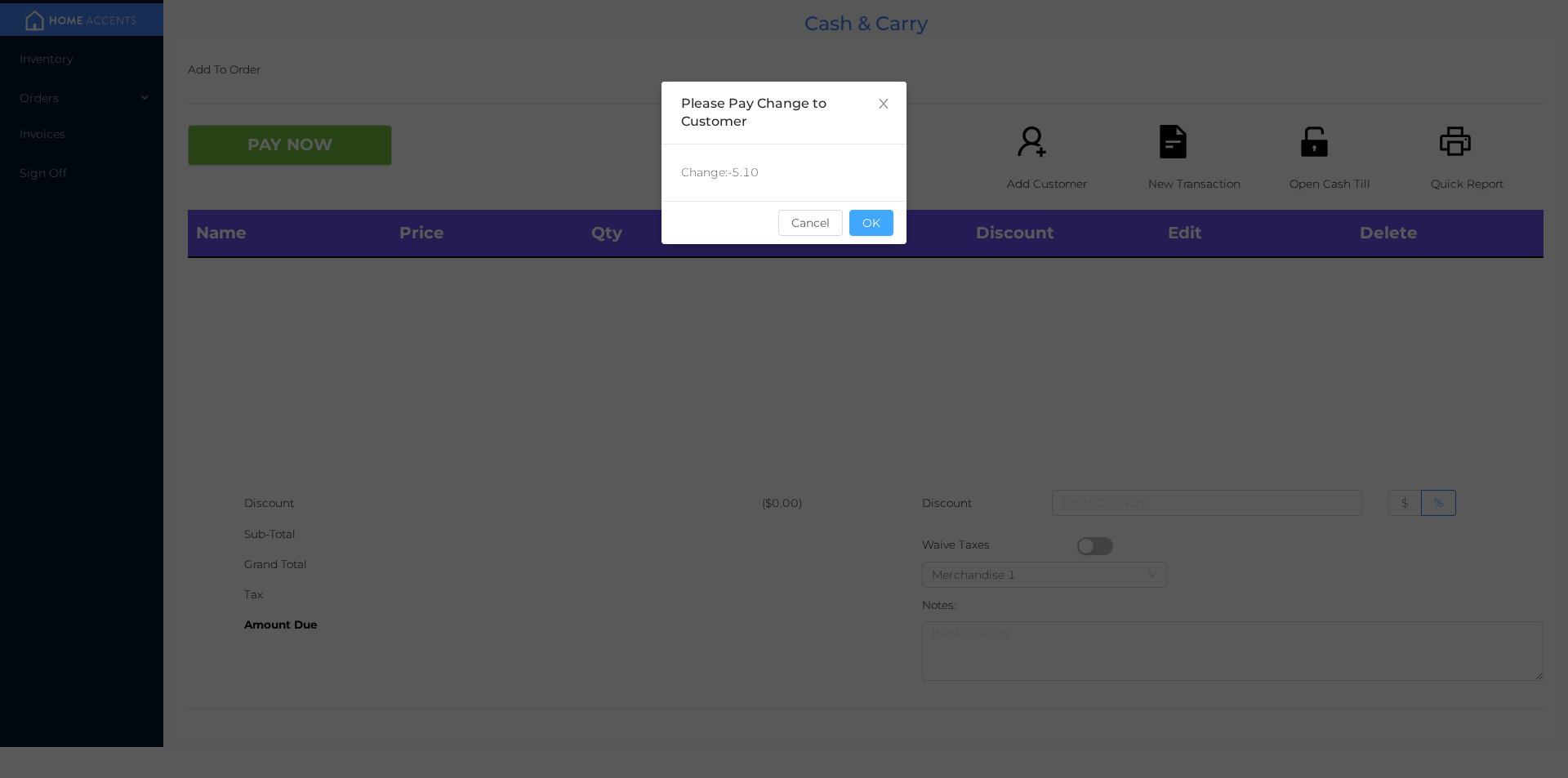
click at [876, 233] on button "OK" at bounding box center [871, 222] width 44 height 26
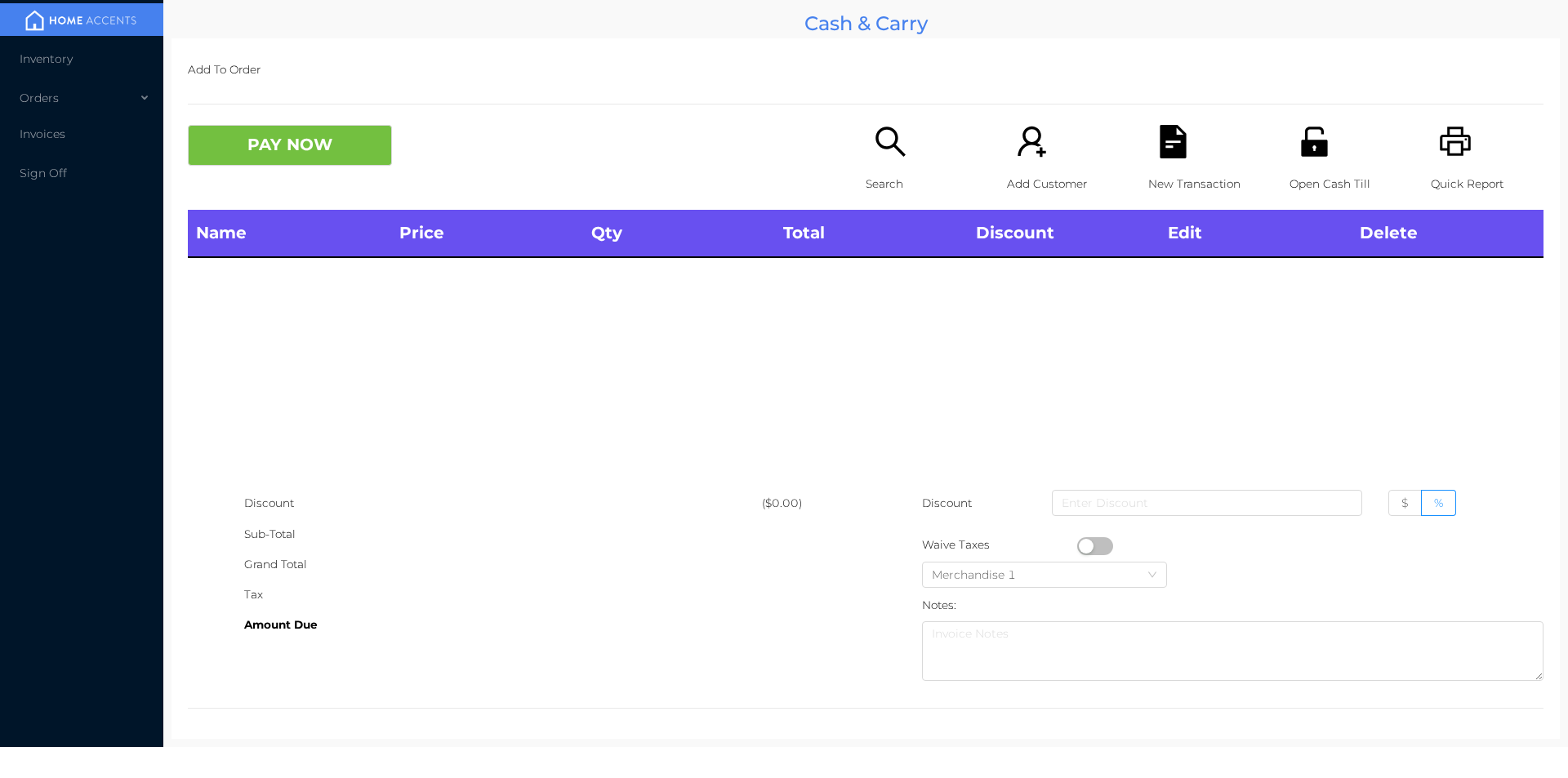
click at [874, 158] on icon "icon: search" at bounding box center [890, 141] width 33 height 33
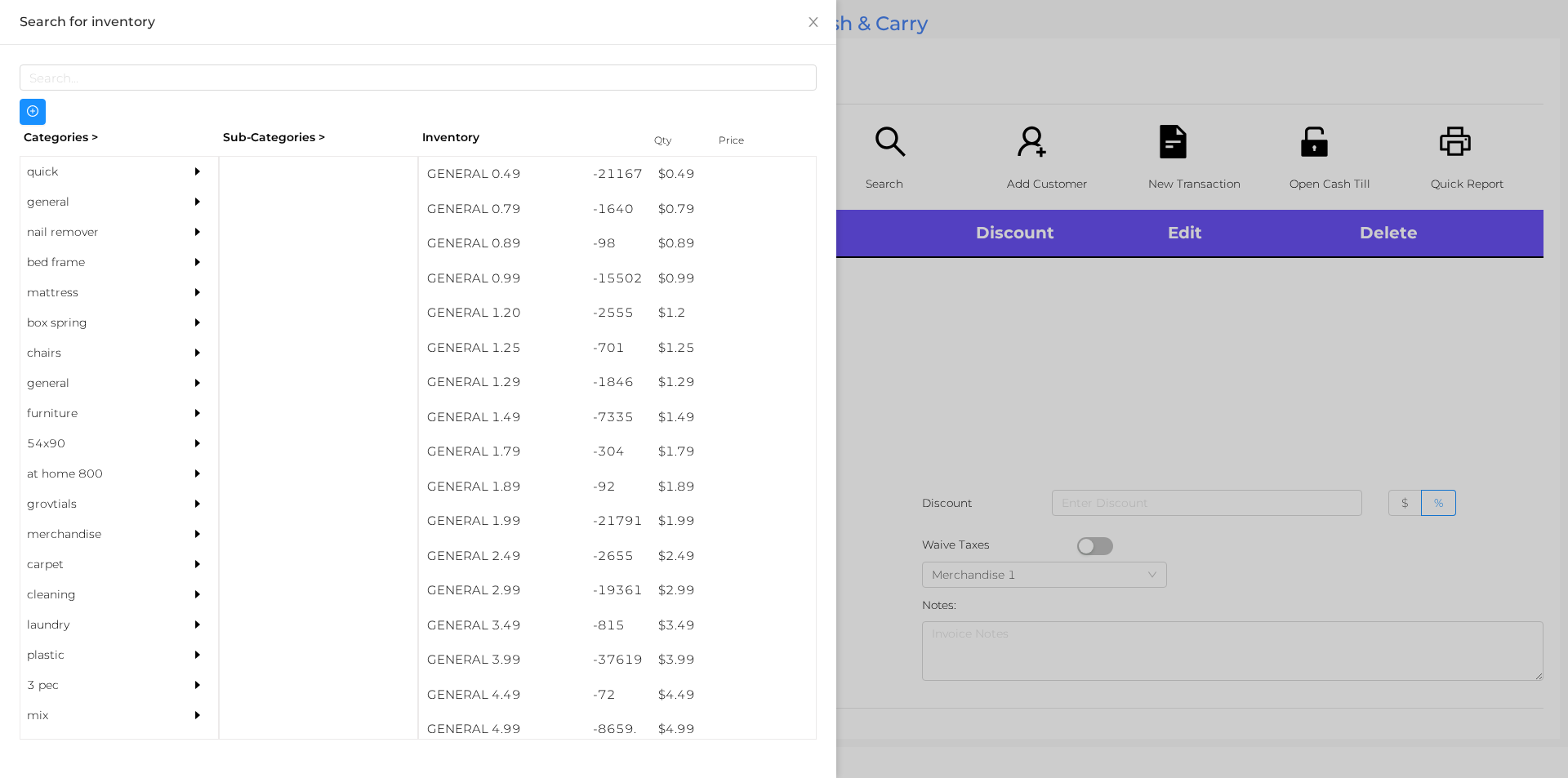
click at [49, 202] on div "general" at bounding box center [94, 202] width 148 height 31
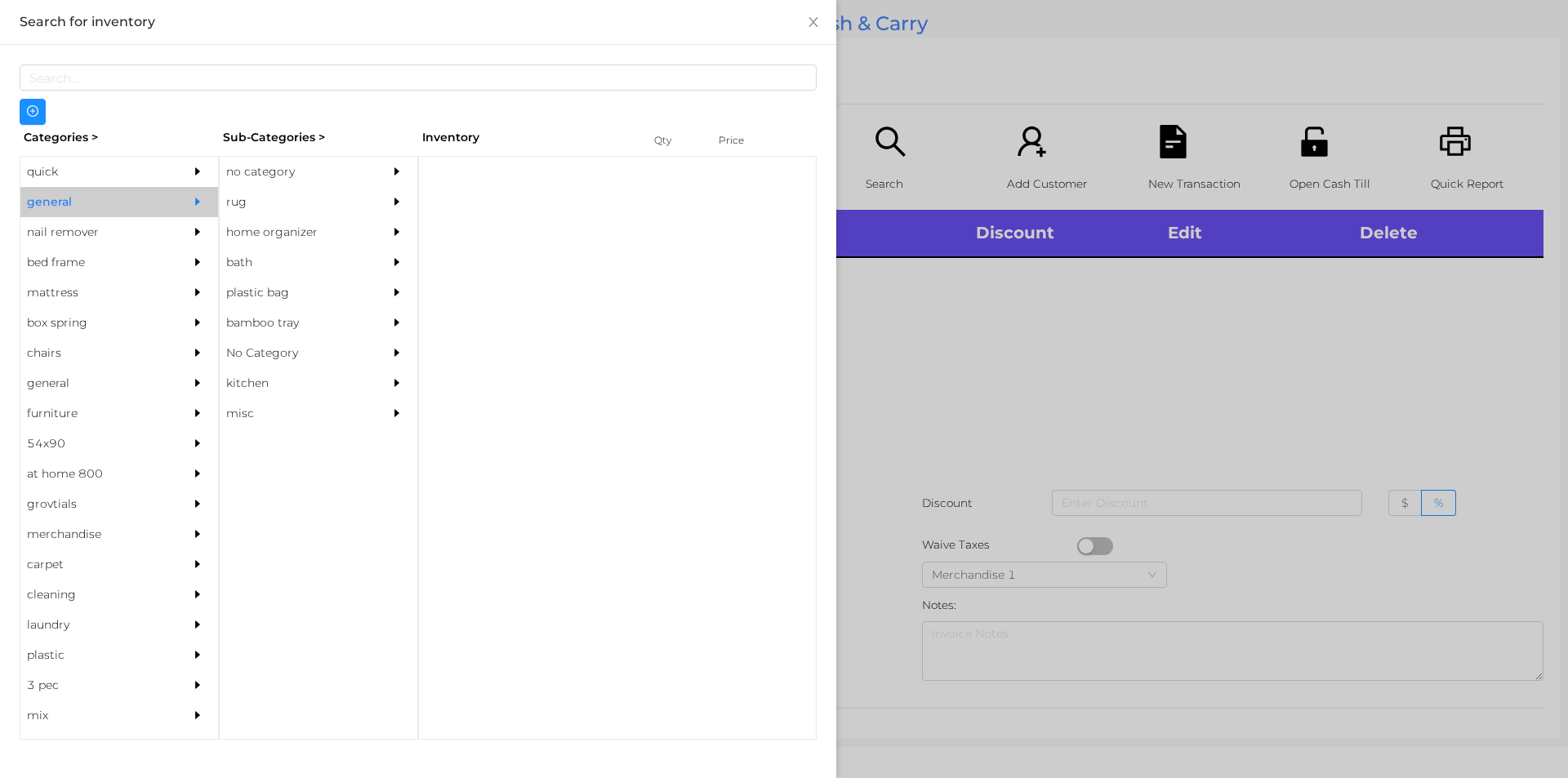
click at [287, 175] on div "no category" at bounding box center [293, 172] width 148 height 31
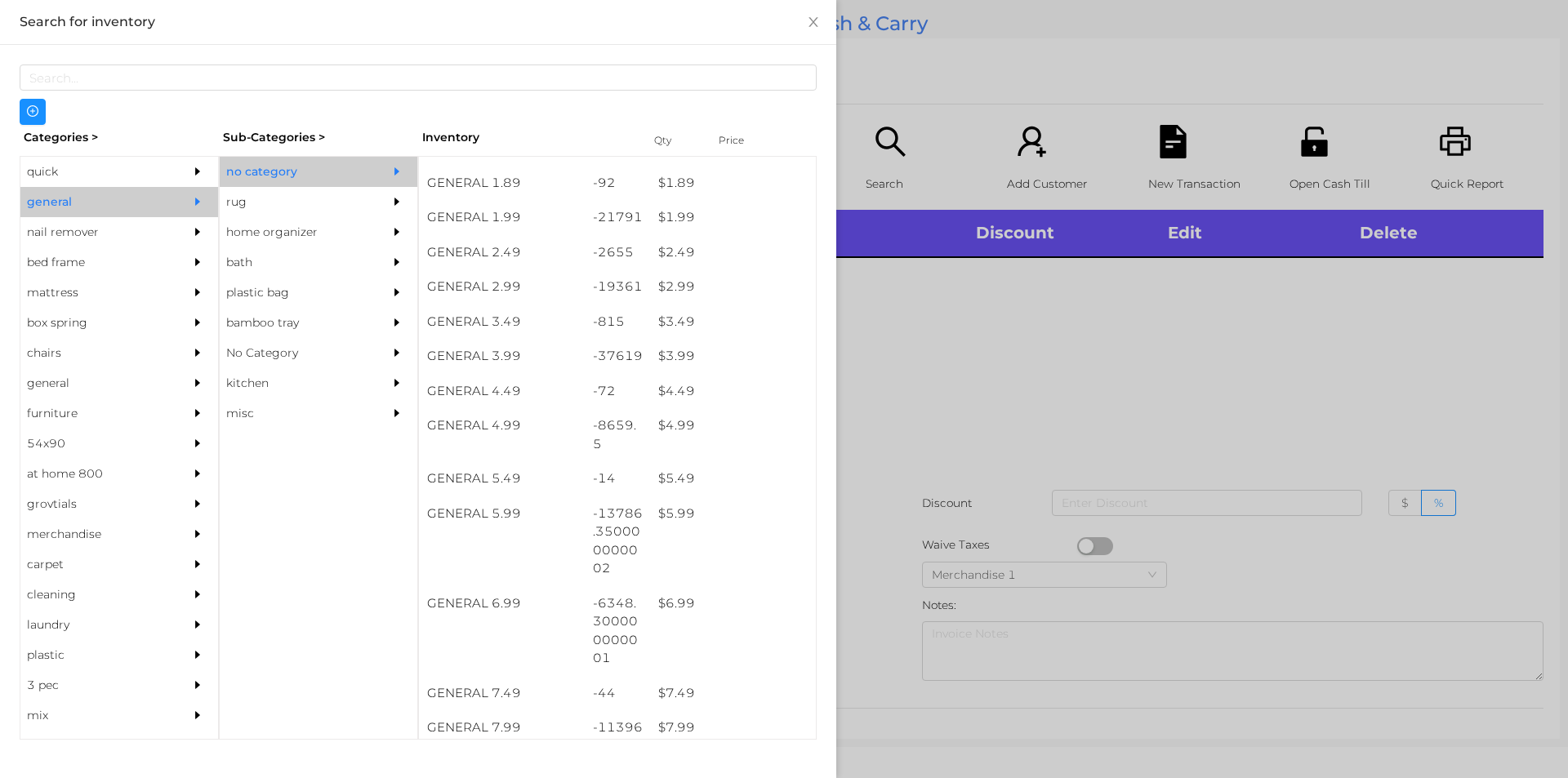
scroll to position [303, 0]
click at [670, 354] on div "$ 3.99" at bounding box center [733, 357] width 166 height 35
click at [924, 400] on div at bounding box center [784, 389] width 1568 height 778
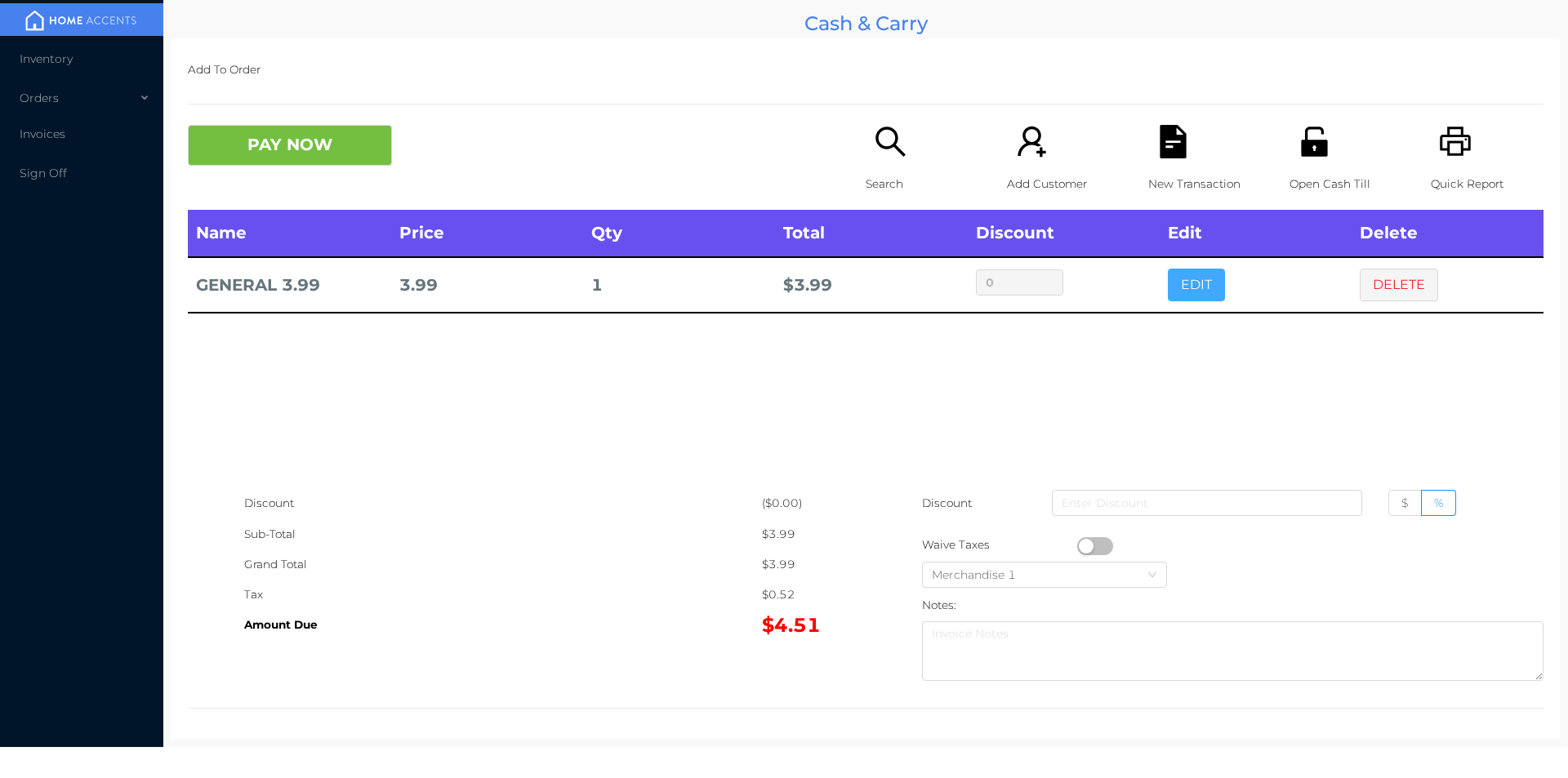
click at [1168, 295] on button "EDIT" at bounding box center [1196, 285] width 58 height 32
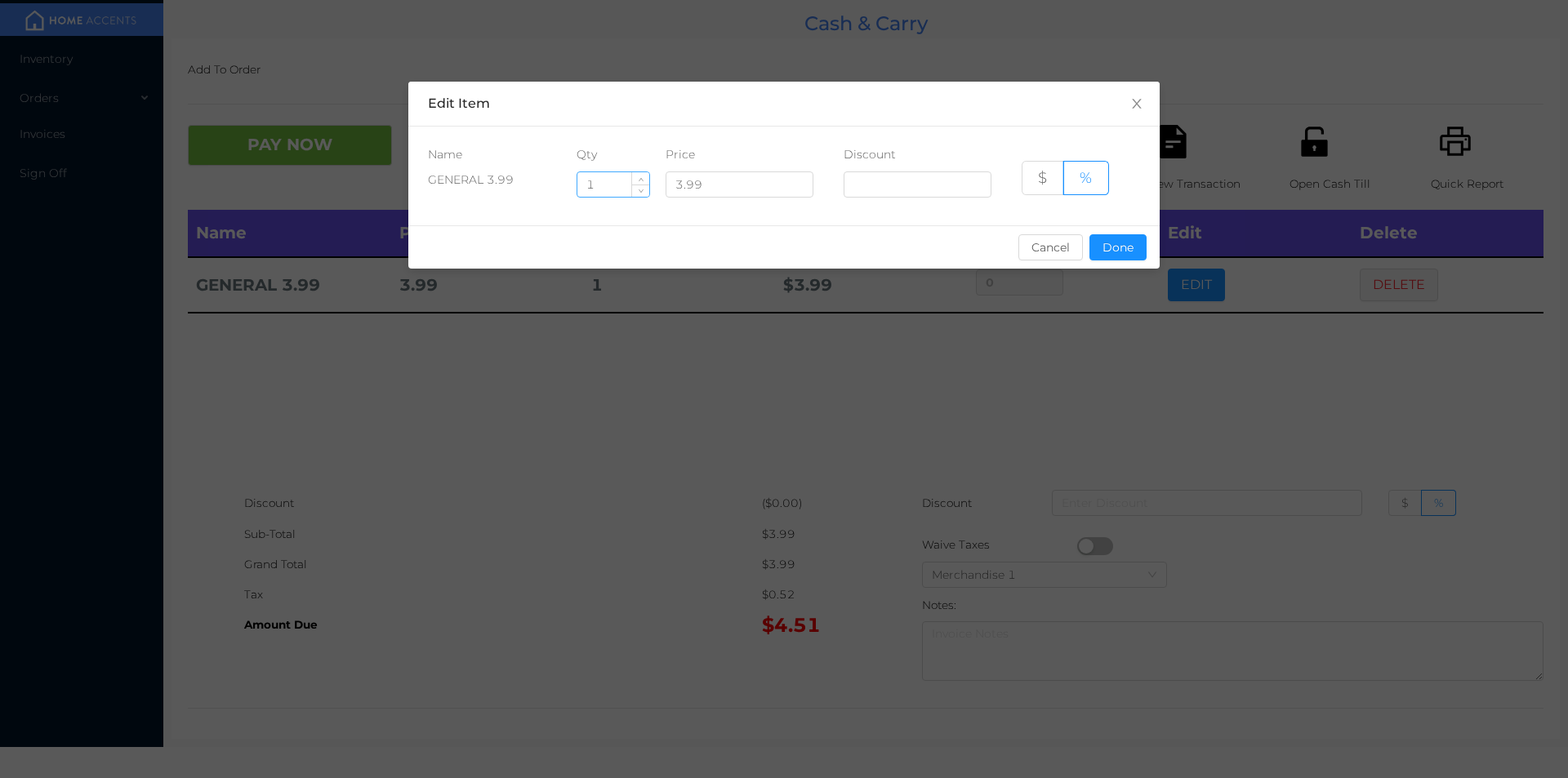
click at [610, 185] on input "1" at bounding box center [614, 184] width 72 height 24
type input "13"
click at [1116, 245] on button "Done" at bounding box center [1118, 247] width 58 height 26
type input "0%"
click at [1115, 340] on div "sentinelStart Edit Item Name Qty Price Discount GENERAL 3.99 13 3.99 $ % Cancel…" at bounding box center [784, 389] width 1568 height 778
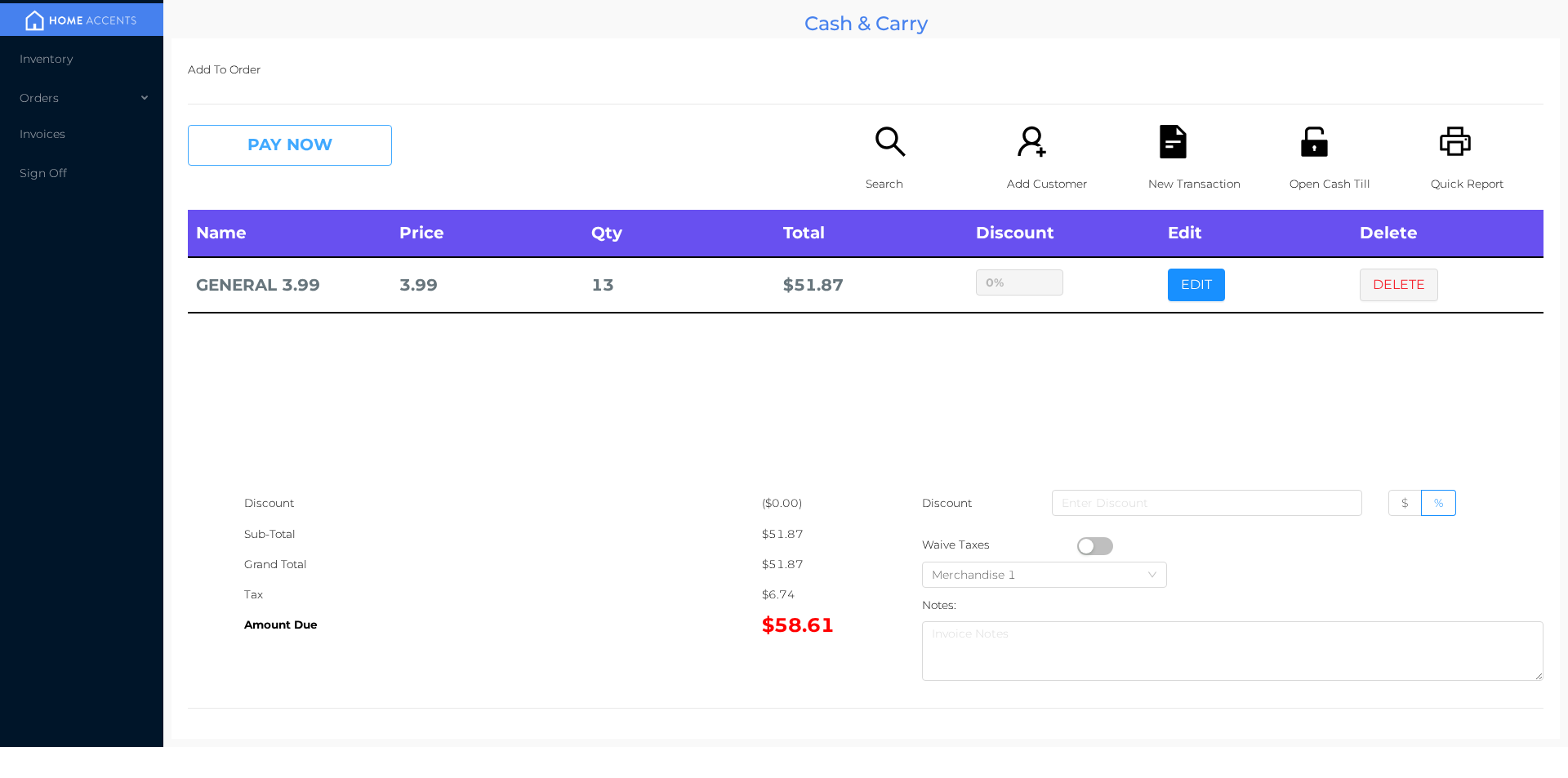
click at [296, 153] on button "PAY NOW" at bounding box center [290, 145] width 204 height 40
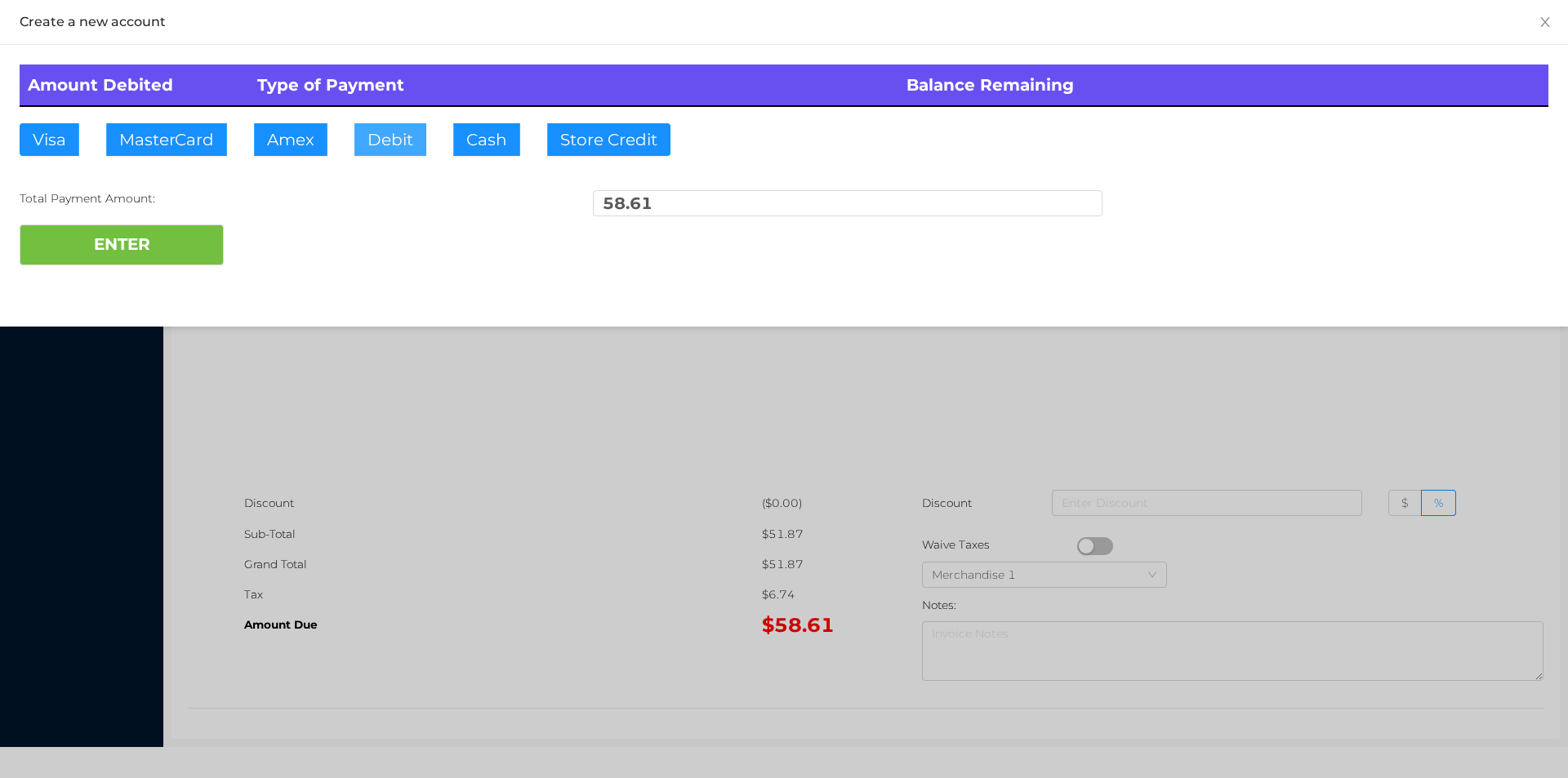
click at [389, 141] on button "Debit" at bounding box center [390, 139] width 72 height 32
type input "60."
click at [170, 258] on button "ENTER" at bounding box center [121, 245] width 204 height 40
type input "0"
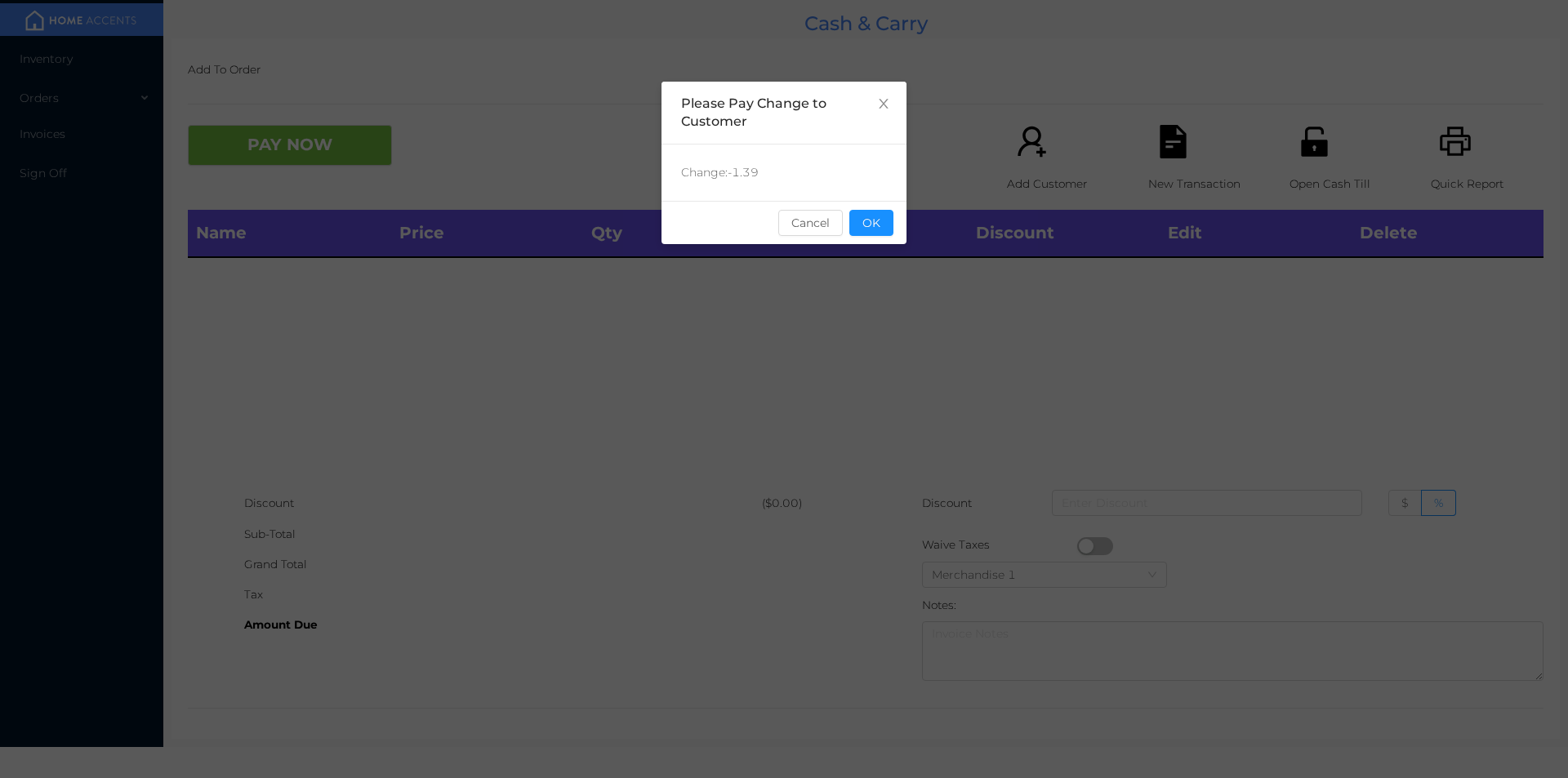
click at [874, 230] on button "OK" at bounding box center [871, 222] width 44 height 26
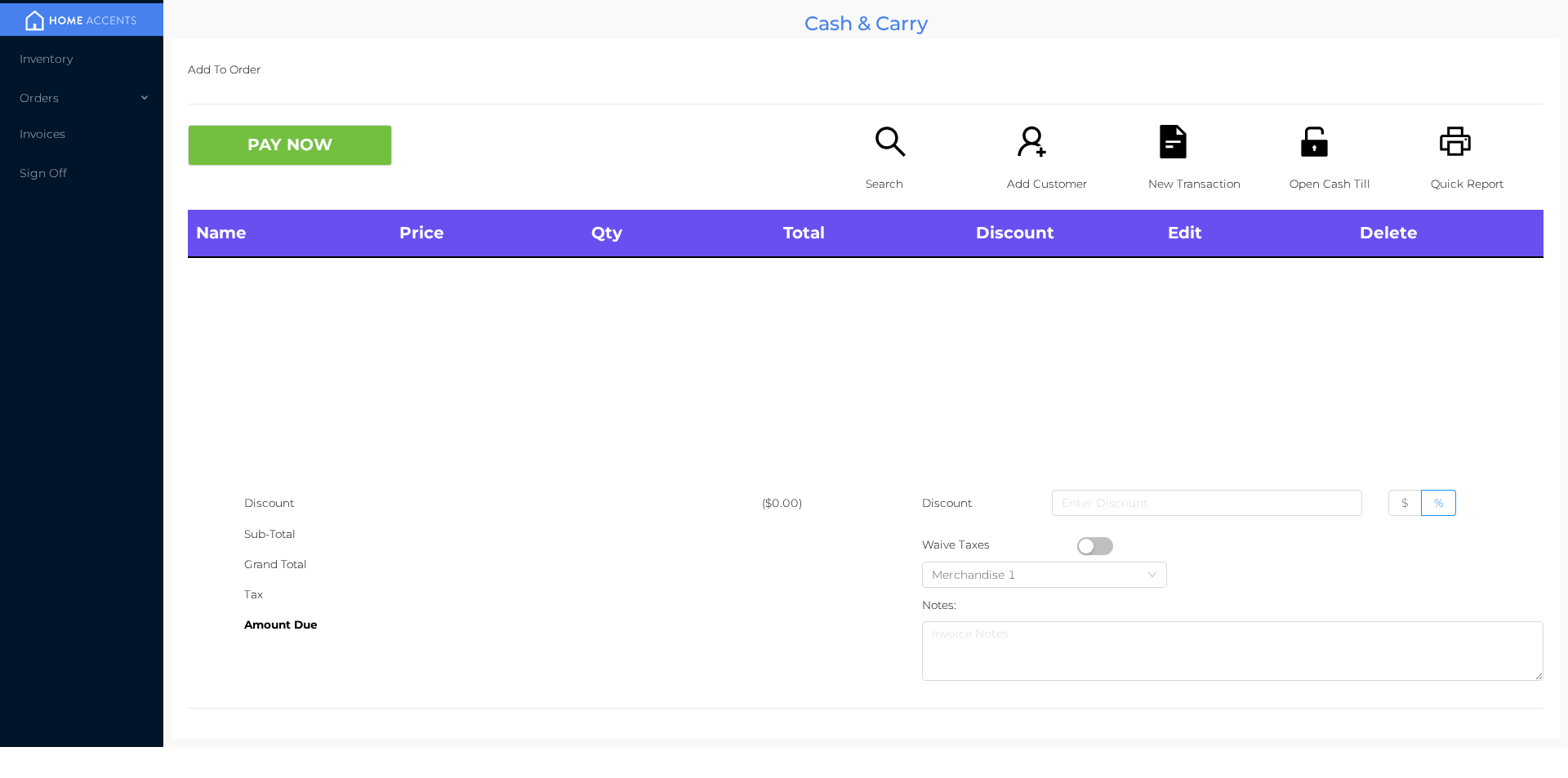
click at [868, 189] on p "Search" at bounding box center [921, 184] width 112 height 31
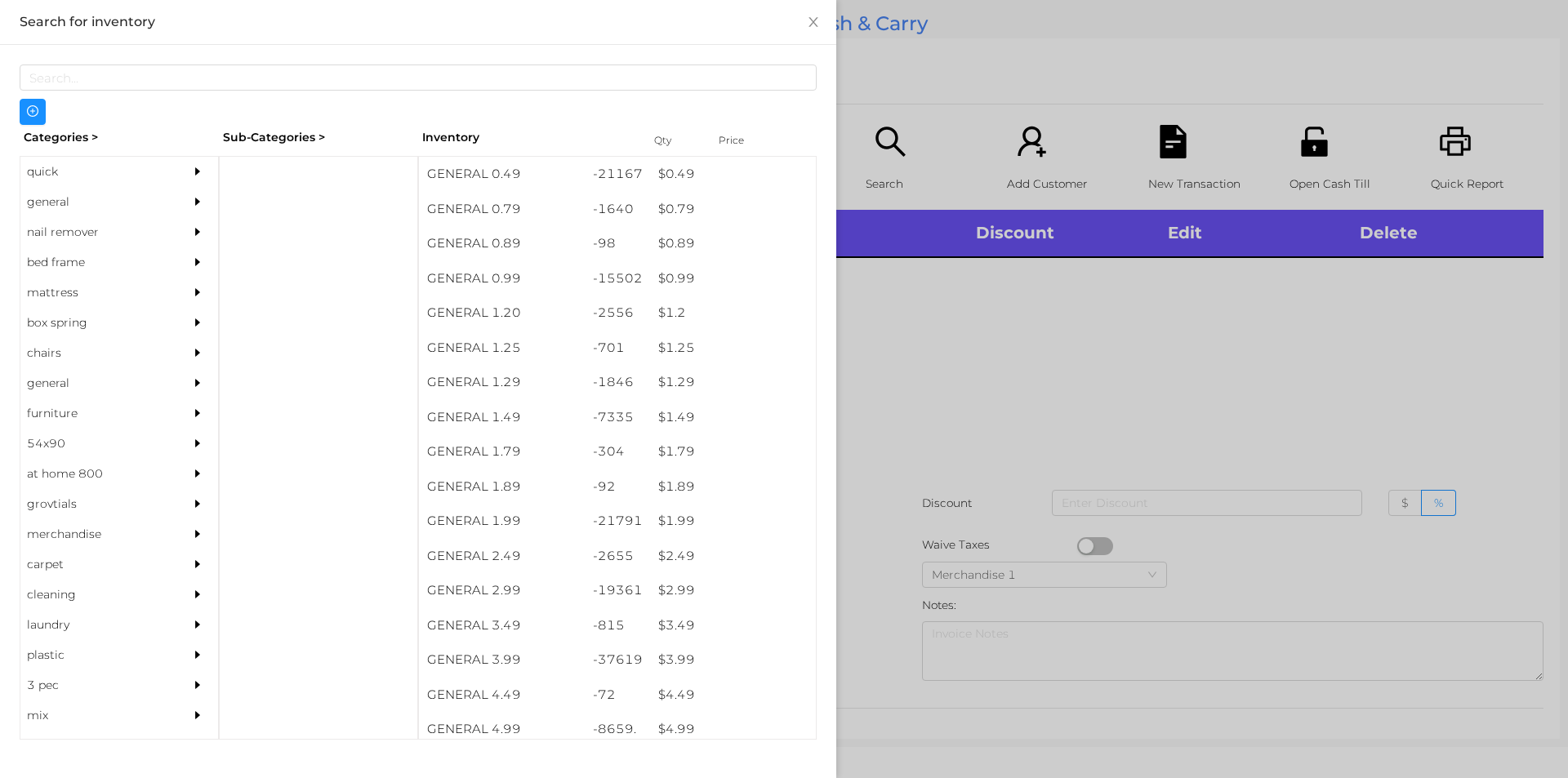
click at [67, 200] on div "general" at bounding box center [94, 202] width 148 height 31
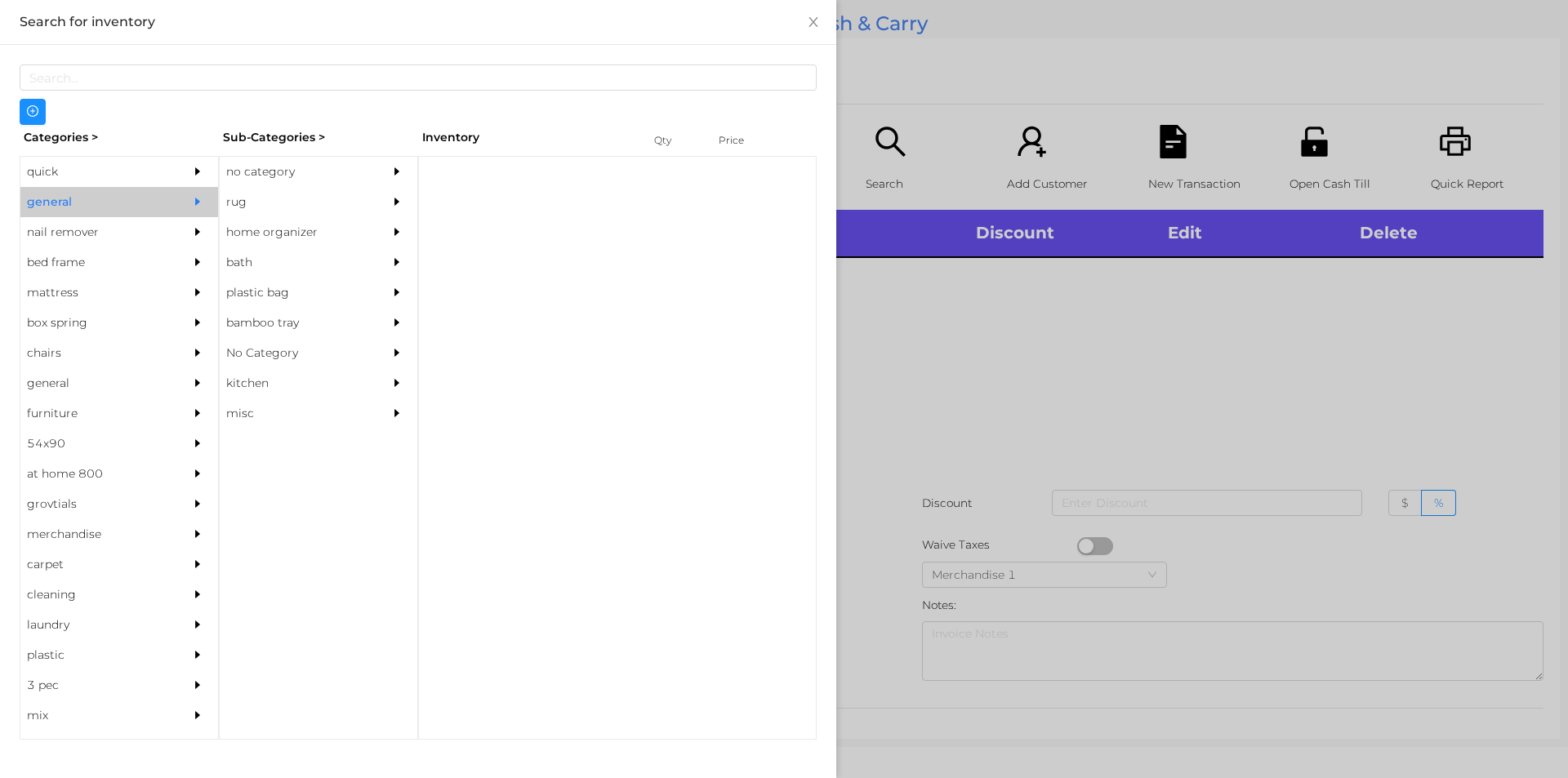
click at [274, 169] on div "no category" at bounding box center [293, 172] width 148 height 31
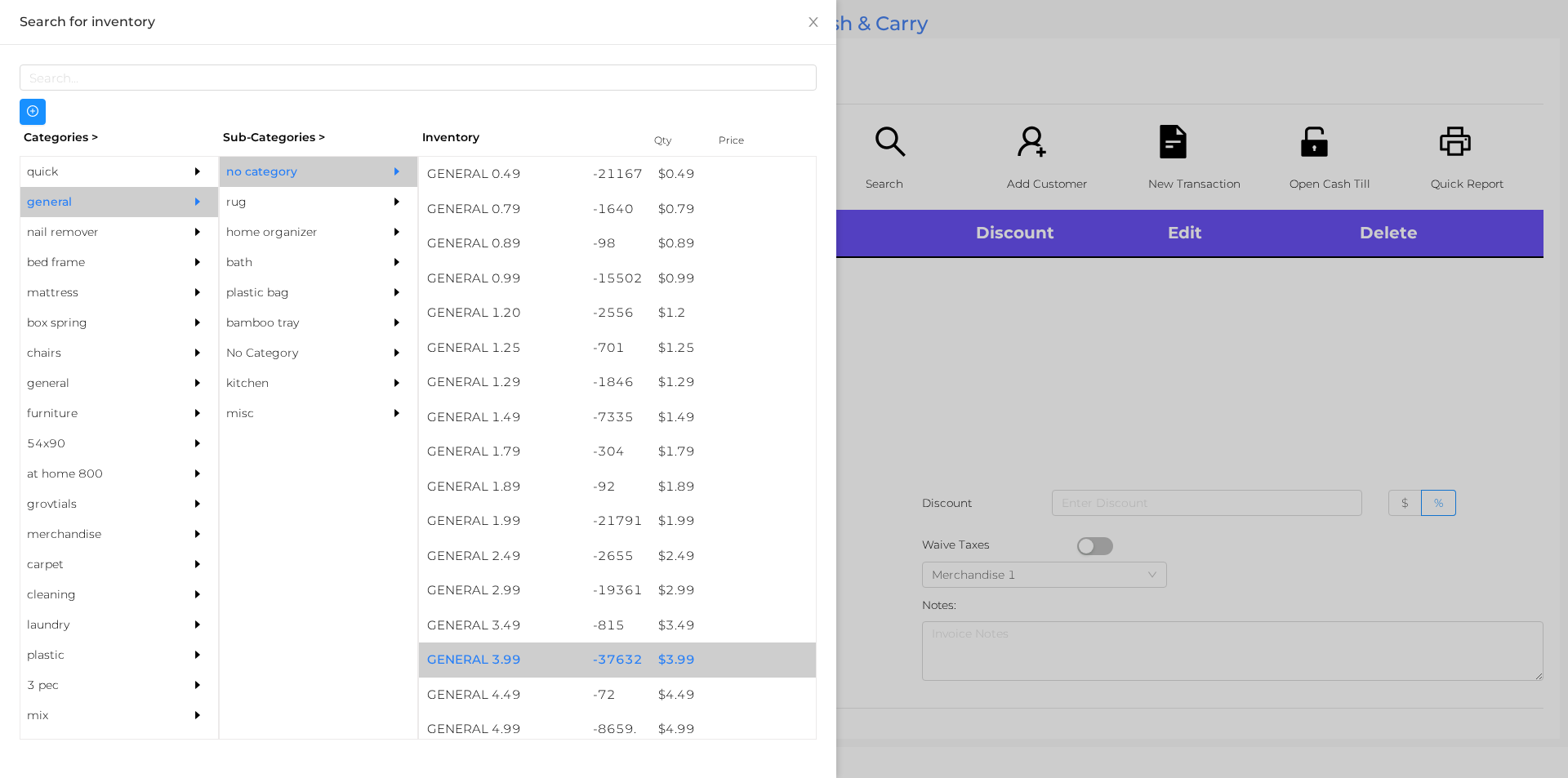
click at [669, 657] on div "$ 3.99" at bounding box center [733, 659] width 166 height 35
click at [676, 659] on div "$ 3.99" at bounding box center [733, 659] width 166 height 35
click at [680, 660] on div "$ 3.99" at bounding box center [733, 659] width 166 height 35
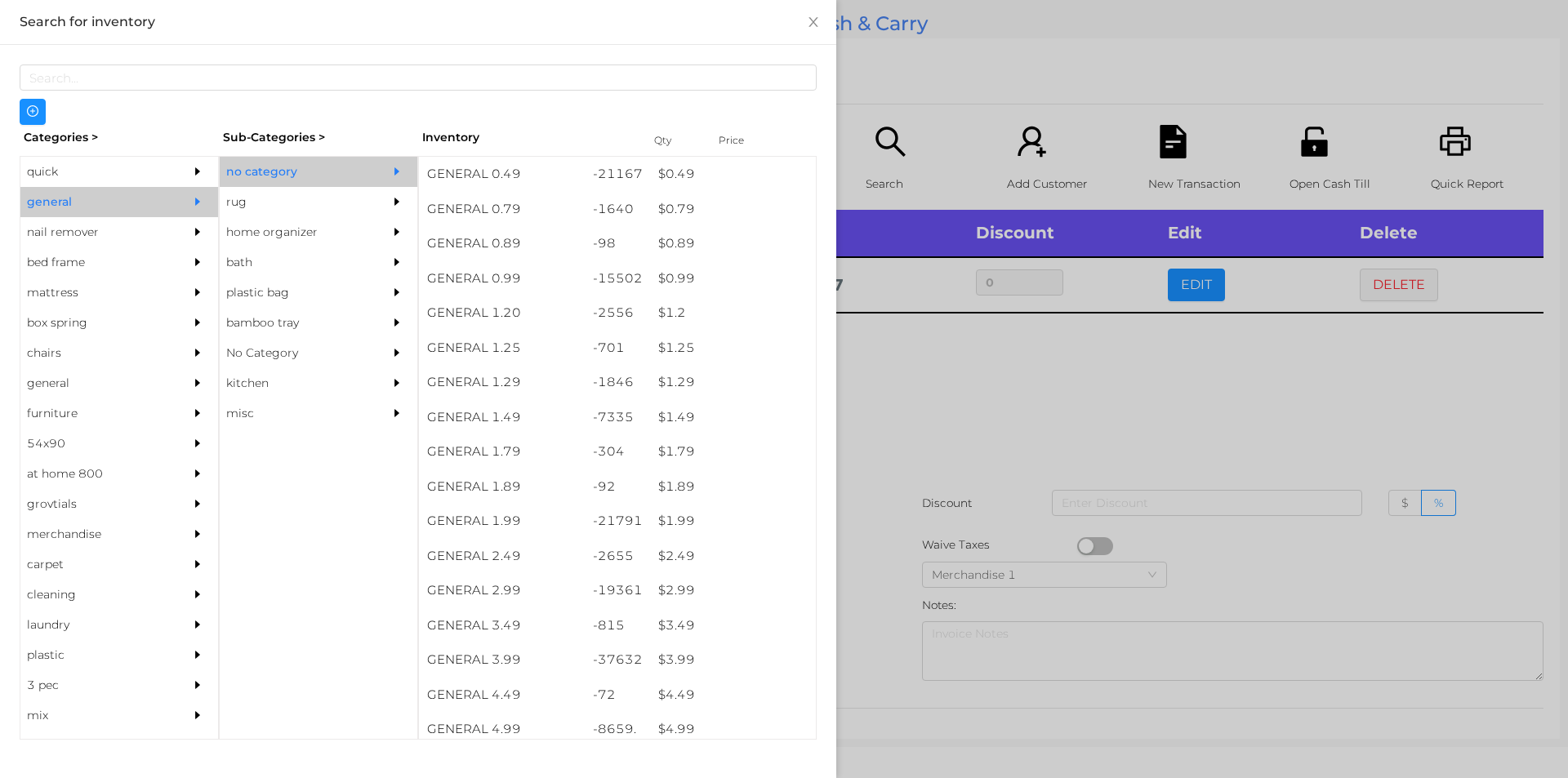
click at [890, 403] on div at bounding box center [784, 389] width 1568 height 778
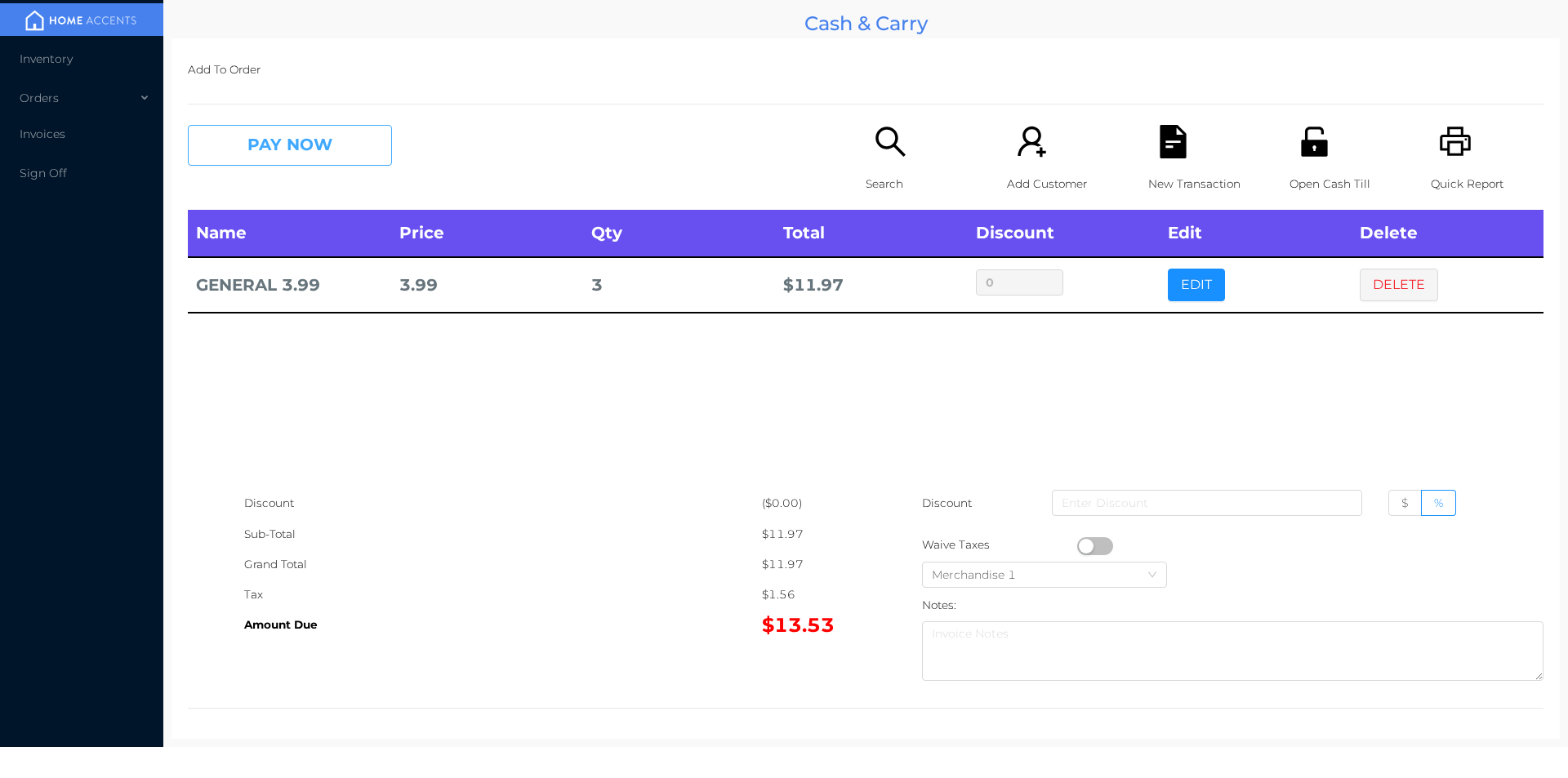
click at [305, 128] on button "PAY NOW" at bounding box center [290, 145] width 204 height 40
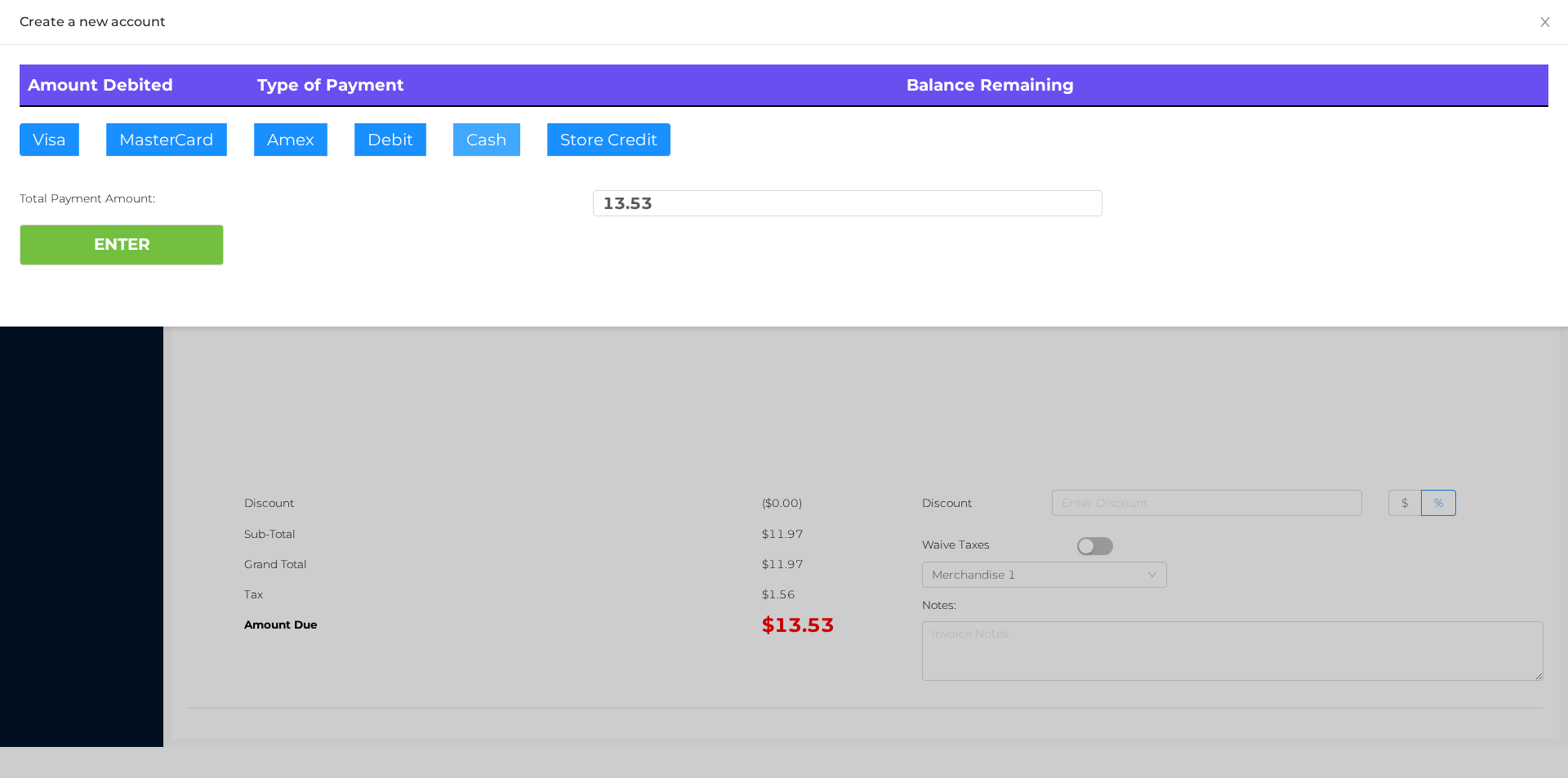
click at [498, 144] on button "Cash" at bounding box center [487, 139] width 67 height 32
type input "20."
click at [149, 260] on button "ENTER" at bounding box center [121, 245] width 204 height 40
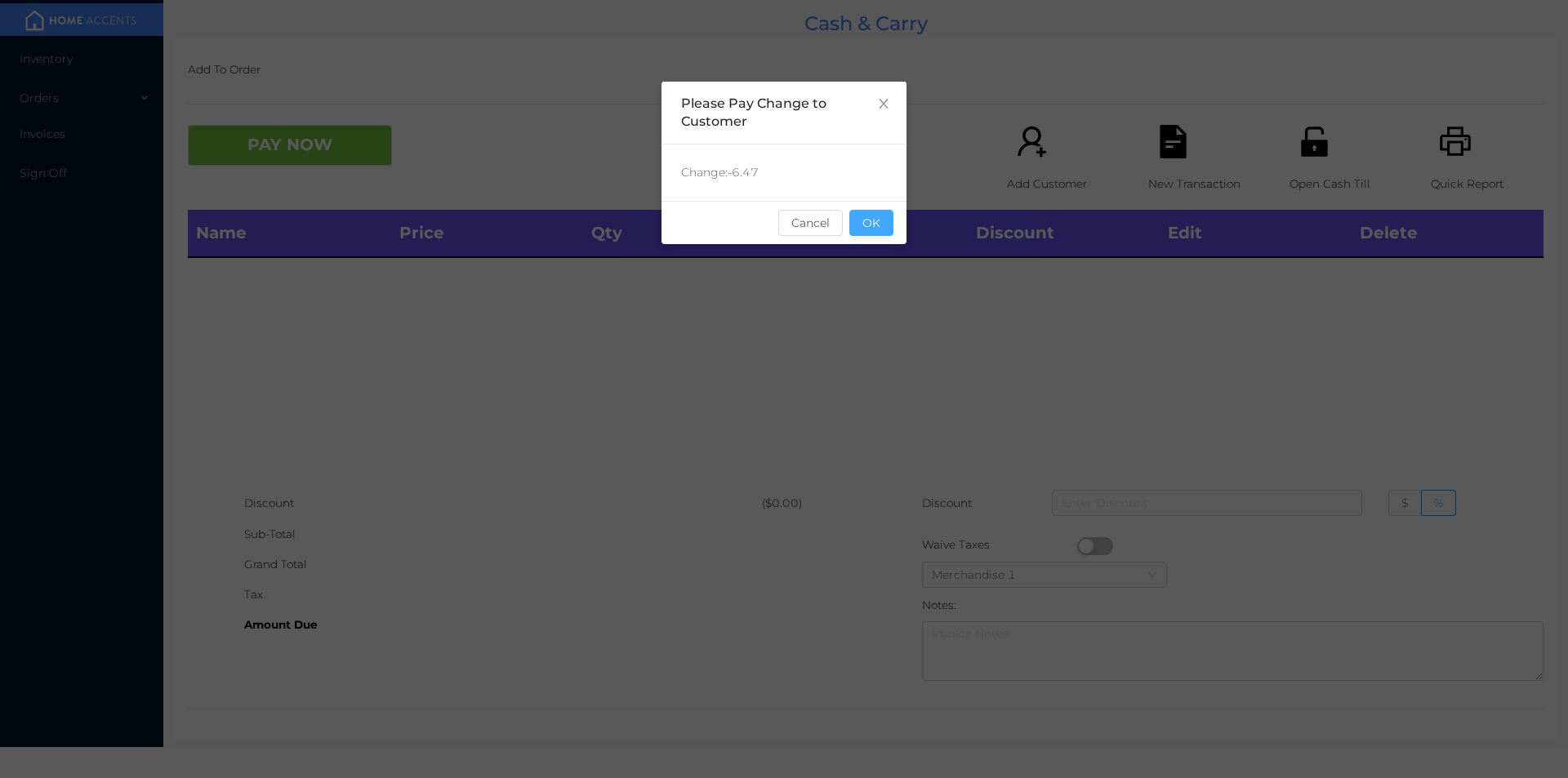
click at [880, 220] on button "OK" at bounding box center [871, 222] width 44 height 26
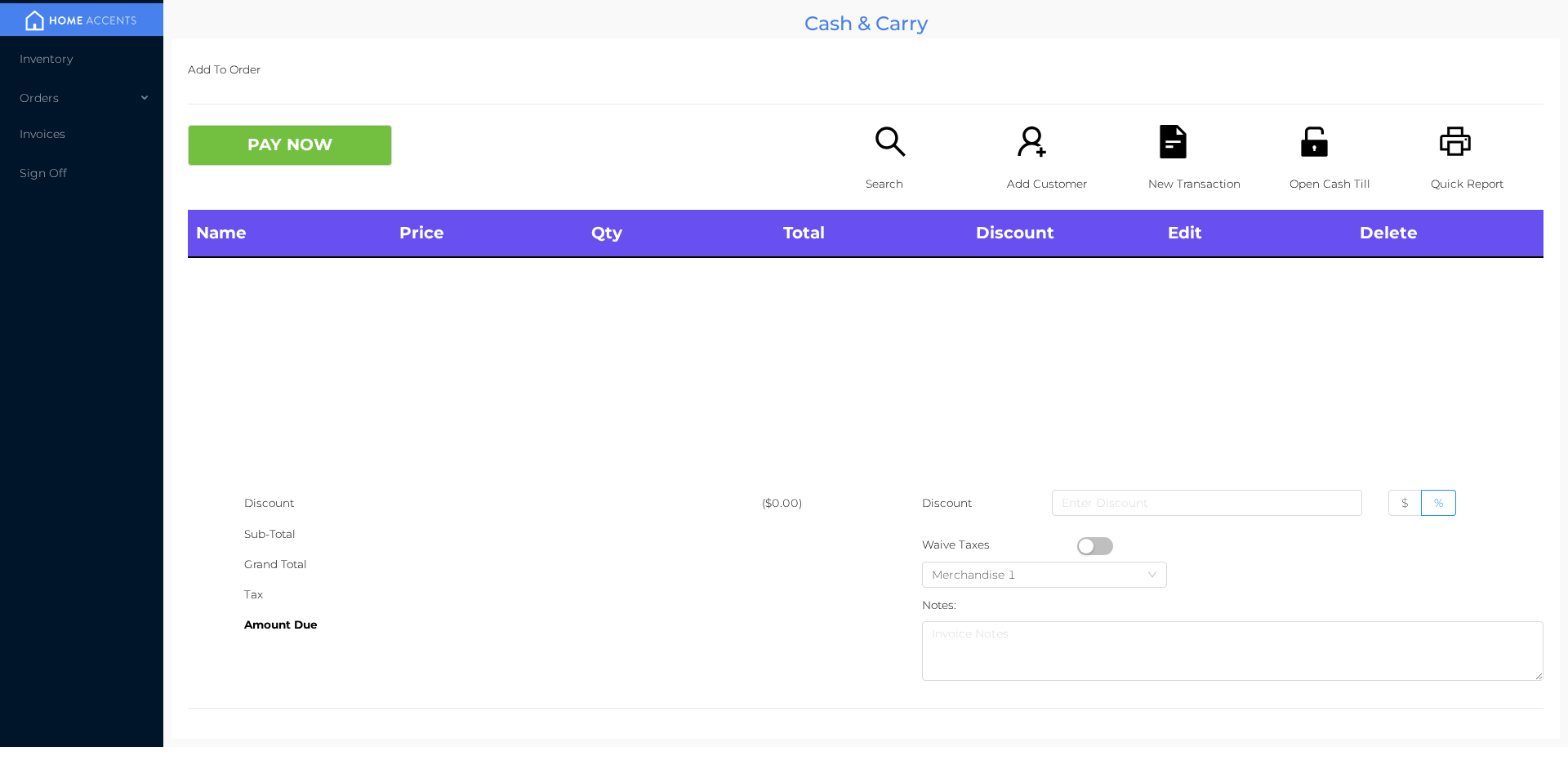
click at [875, 165] on div "Search" at bounding box center [921, 167] width 112 height 85
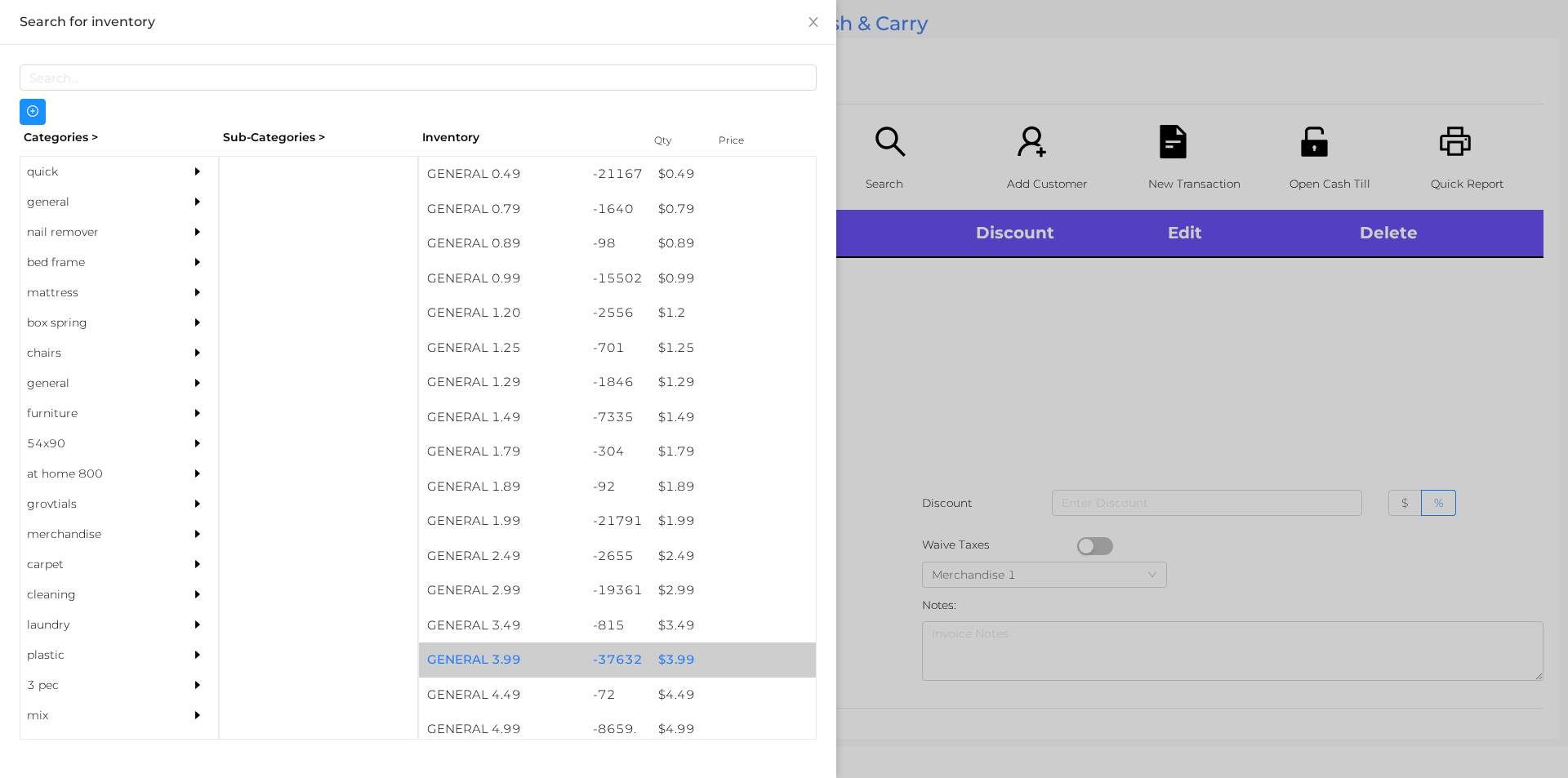
click at [662, 647] on div "$ 3.99" at bounding box center [733, 659] width 166 height 35
click at [679, 648] on div "$ 3.99" at bounding box center [733, 659] width 166 height 35
click at [685, 645] on div "$ 3.99" at bounding box center [733, 659] width 166 height 35
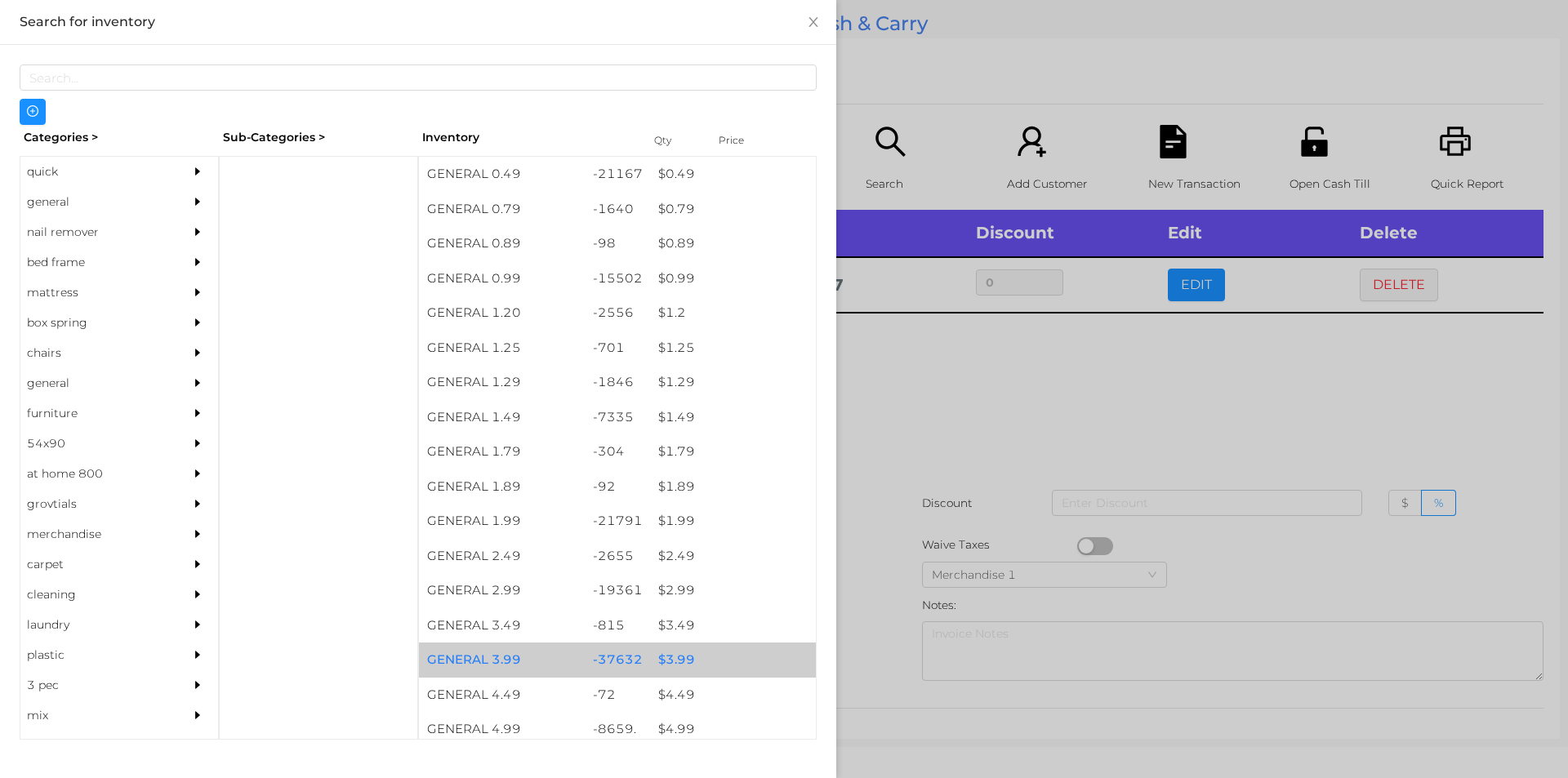
click at [689, 656] on div "$ 3.99" at bounding box center [733, 659] width 166 height 35
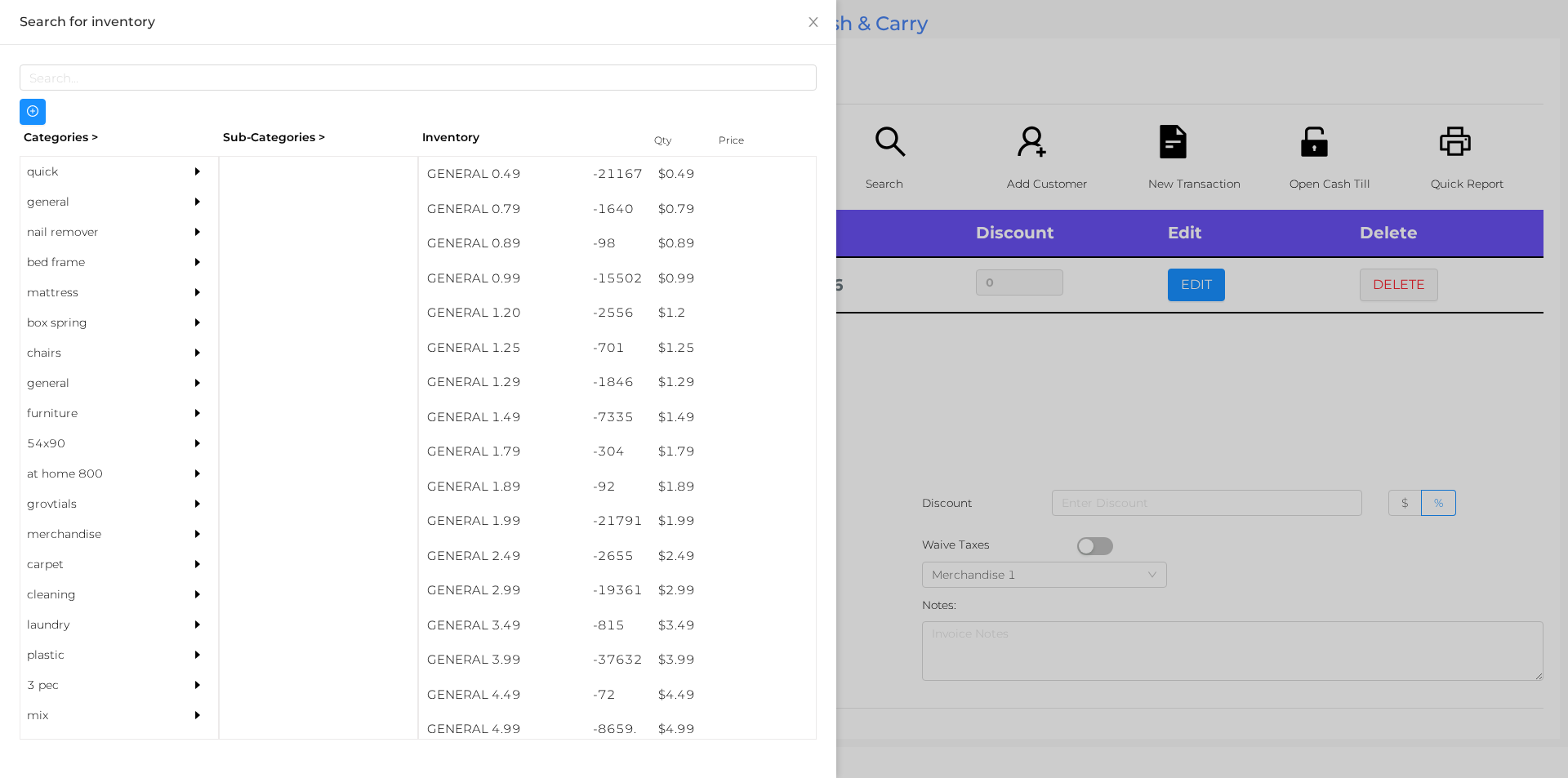
click at [902, 382] on div at bounding box center [784, 389] width 1568 height 778
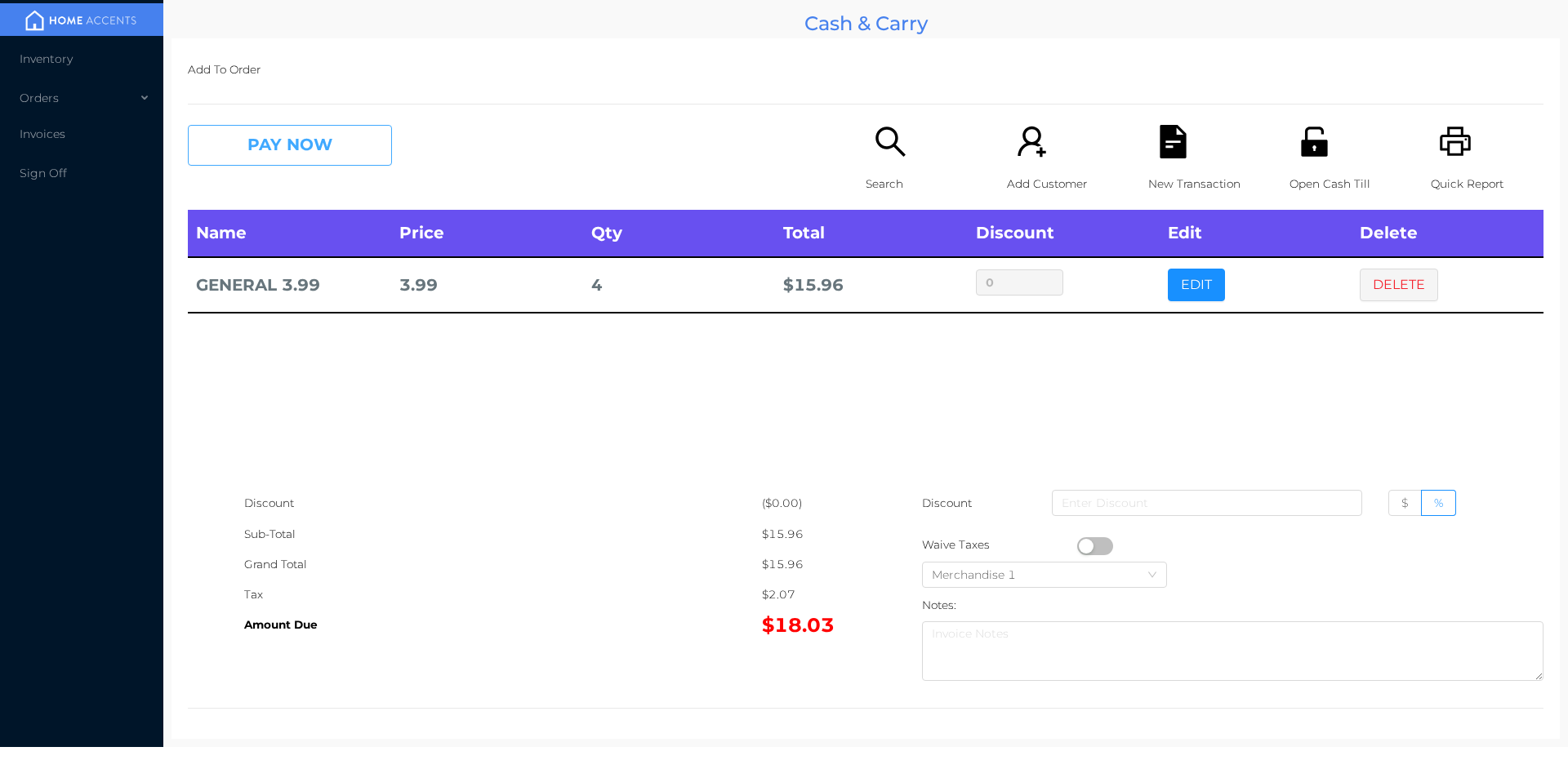
click at [246, 144] on button "PAY NOW" at bounding box center [290, 145] width 204 height 40
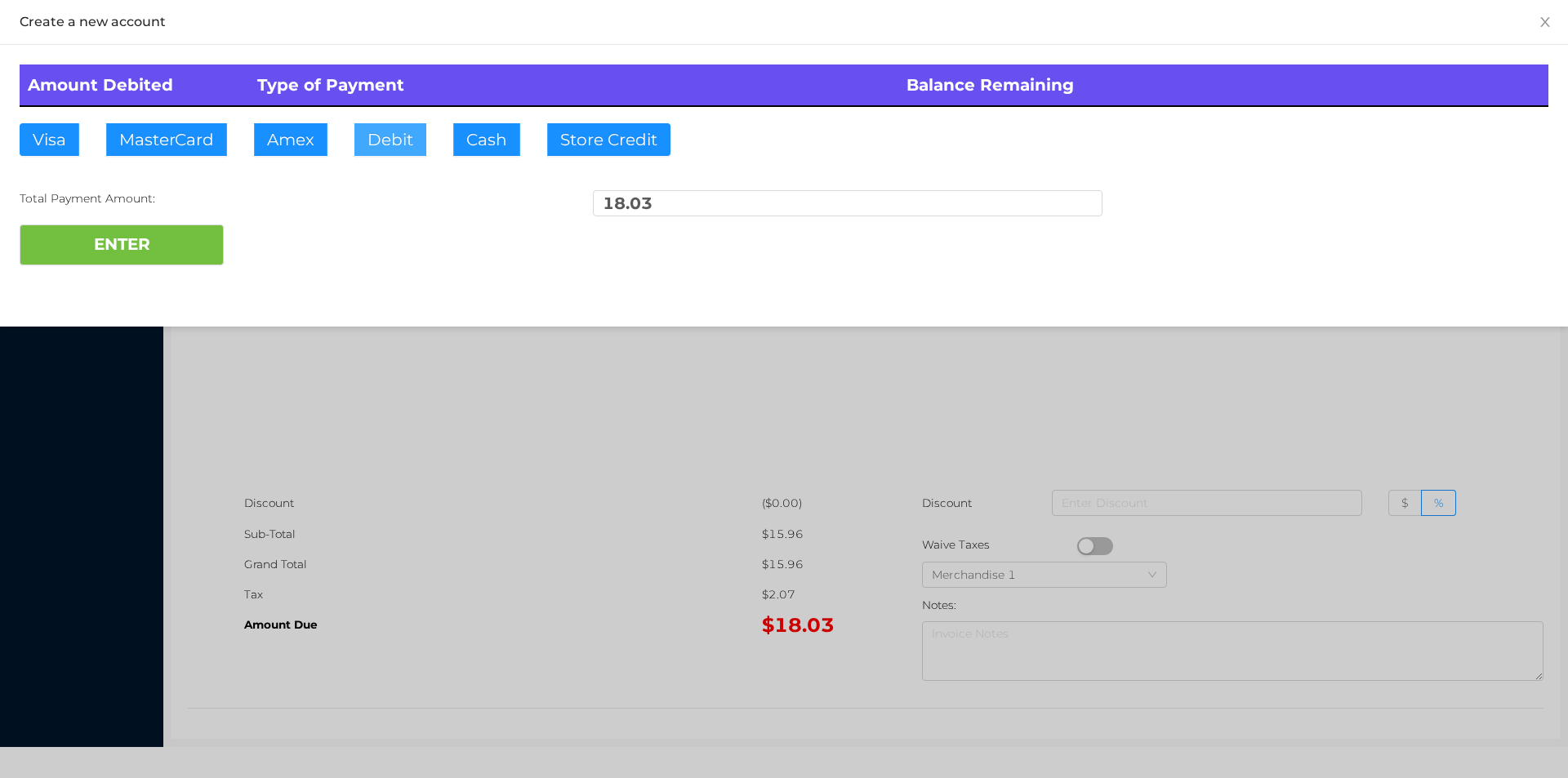
click at [401, 142] on button "Debit" at bounding box center [390, 139] width 72 height 32
click at [186, 239] on button "ENTER" at bounding box center [121, 245] width 204 height 40
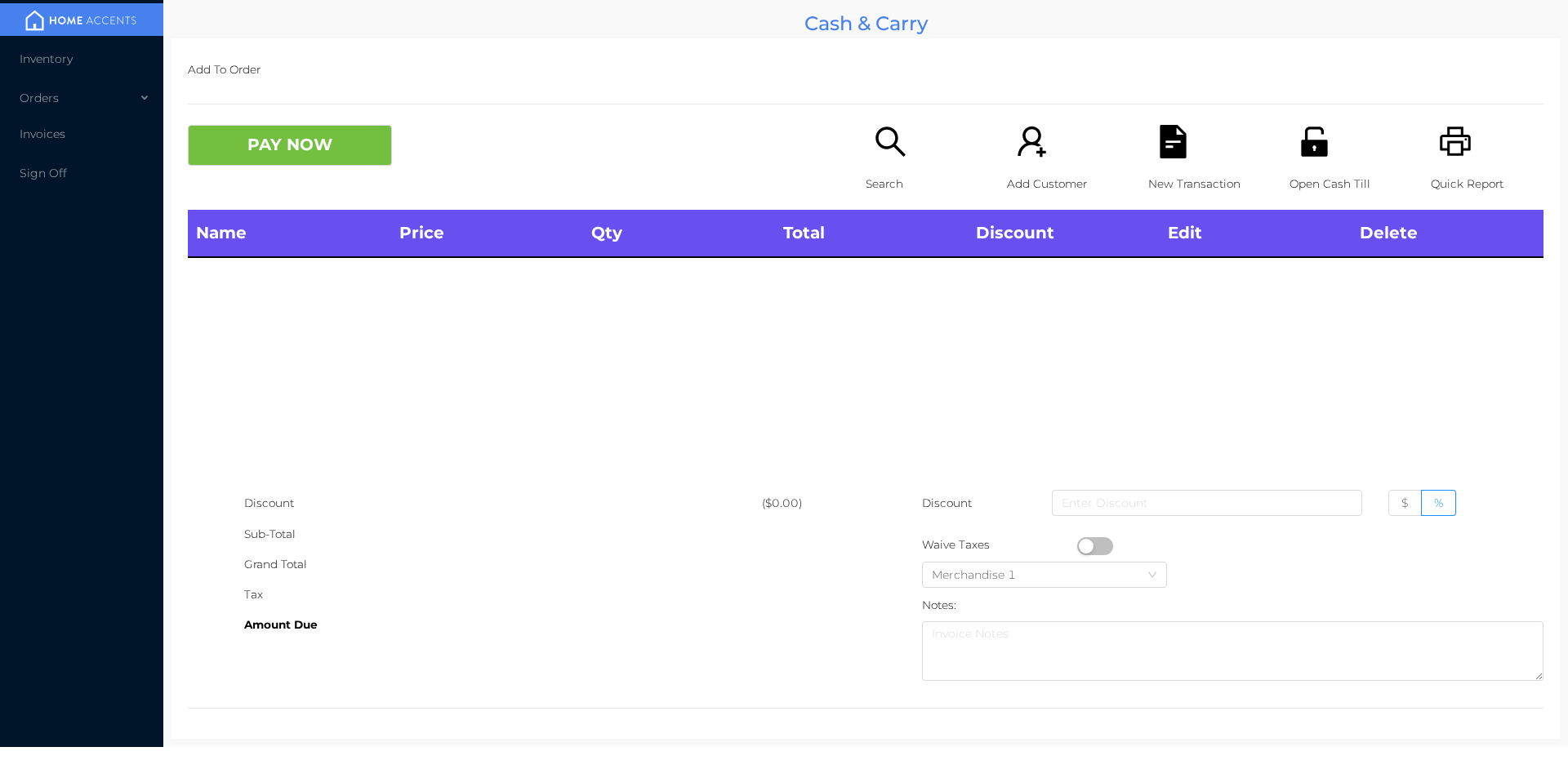
click at [1322, 145] on div "Open Cash Till" at bounding box center [1345, 167] width 112 height 85
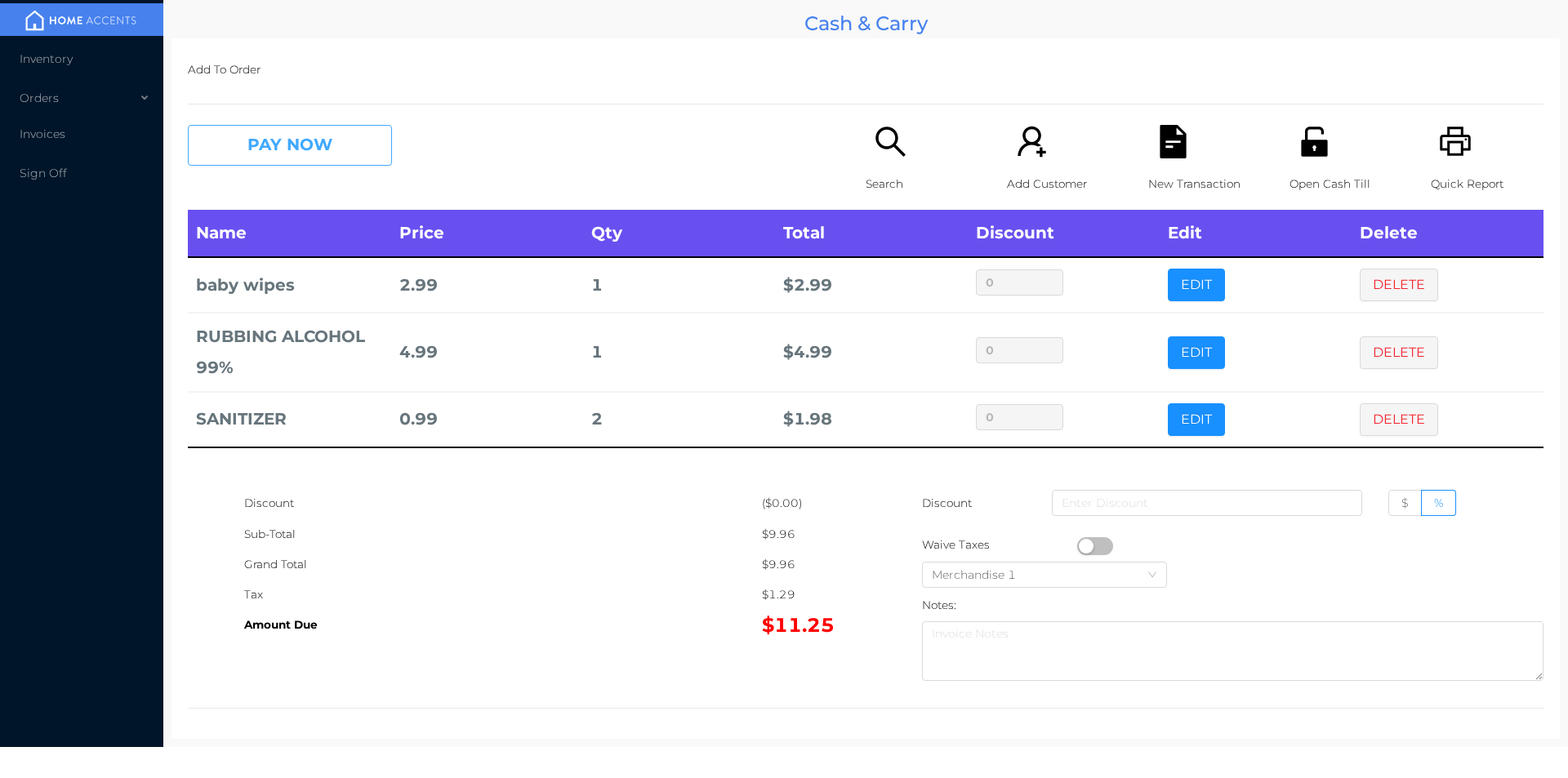
click at [267, 150] on button "PAY NOW" at bounding box center [290, 145] width 204 height 40
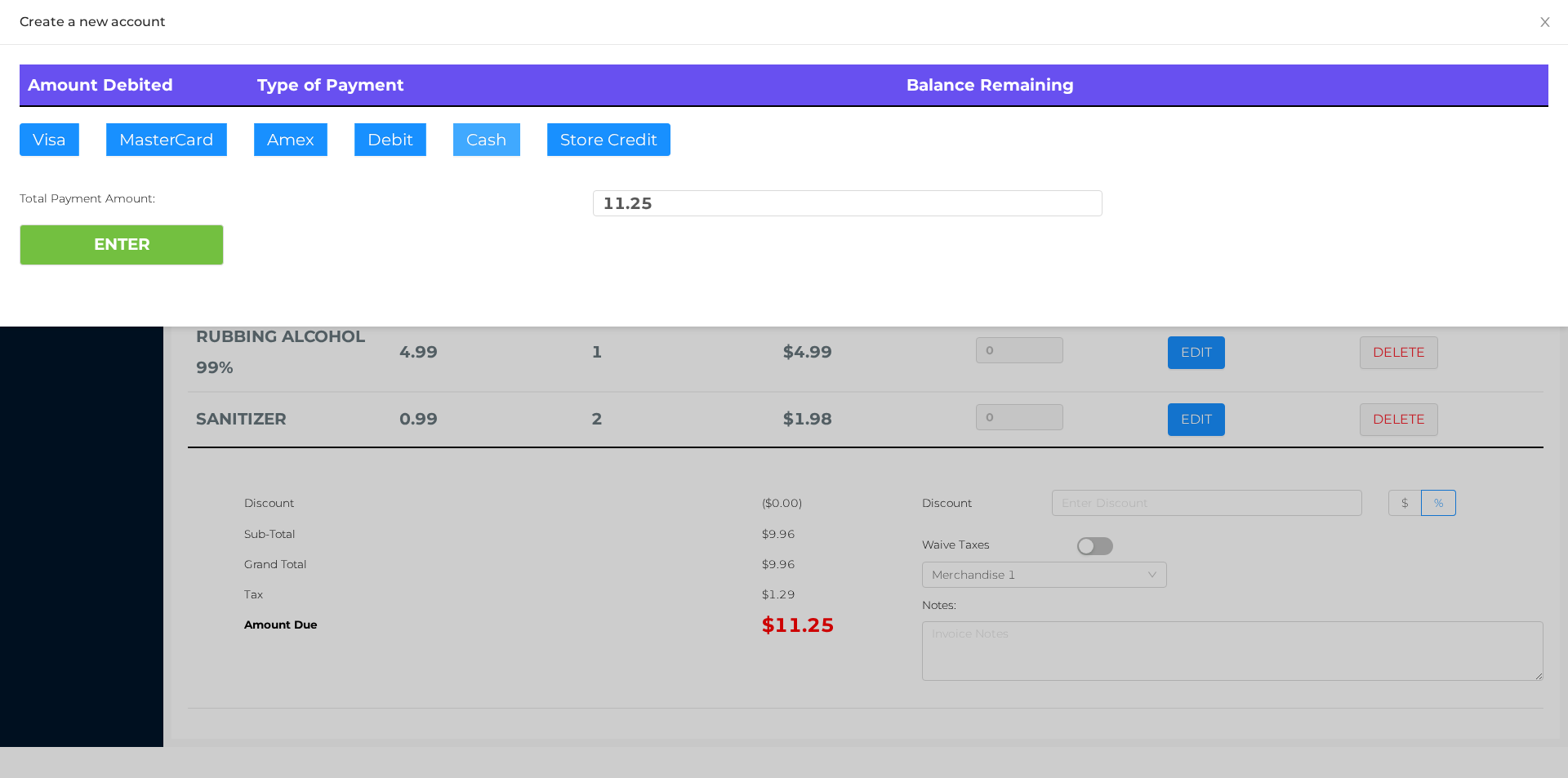
click at [457, 149] on button "Cash" at bounding box center [487, 139] width 67 height 32
type input "20."
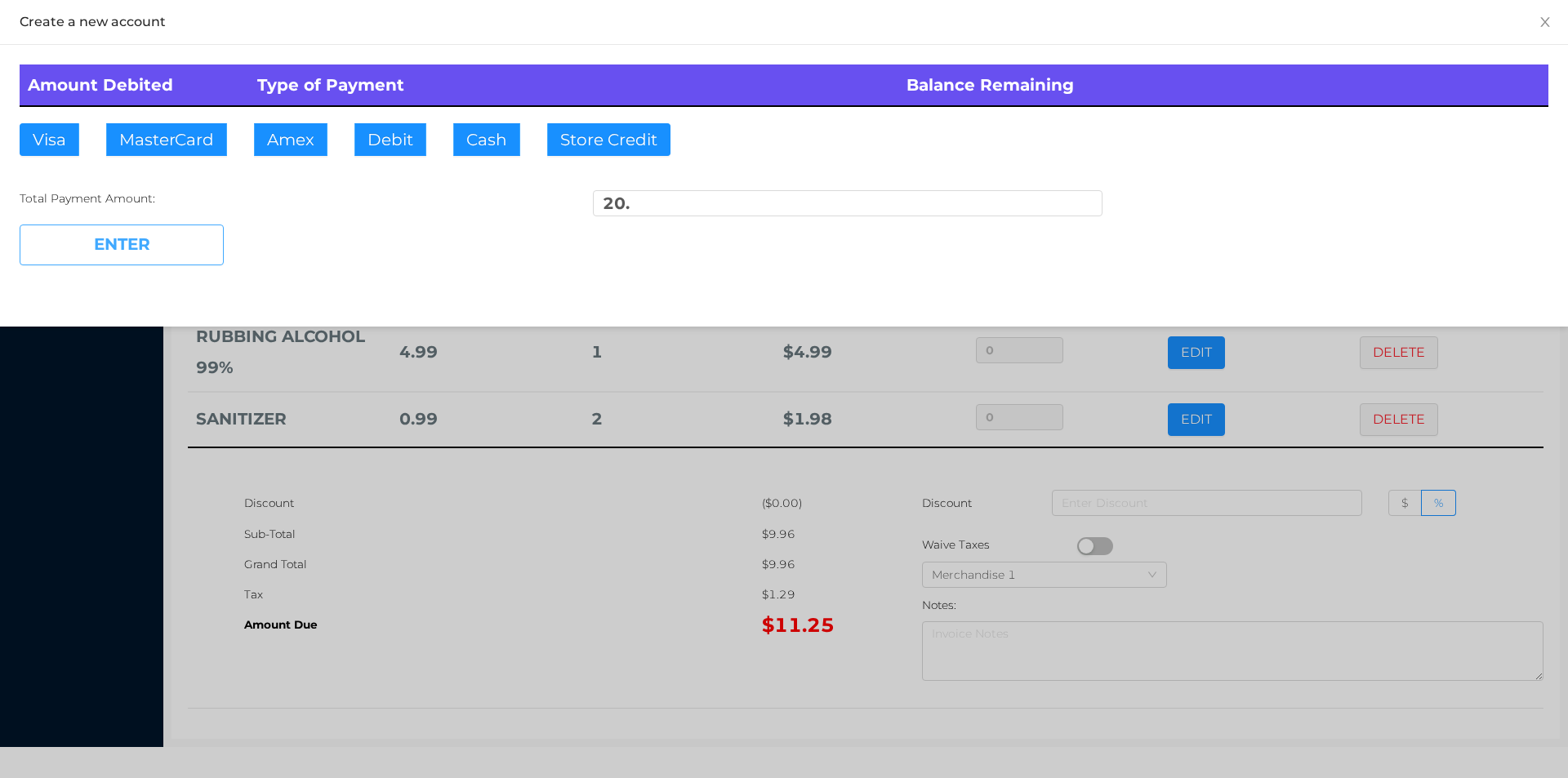
click at [113, 261] on button "ENTER" at bounding box center [121, 245] width 204 height 40
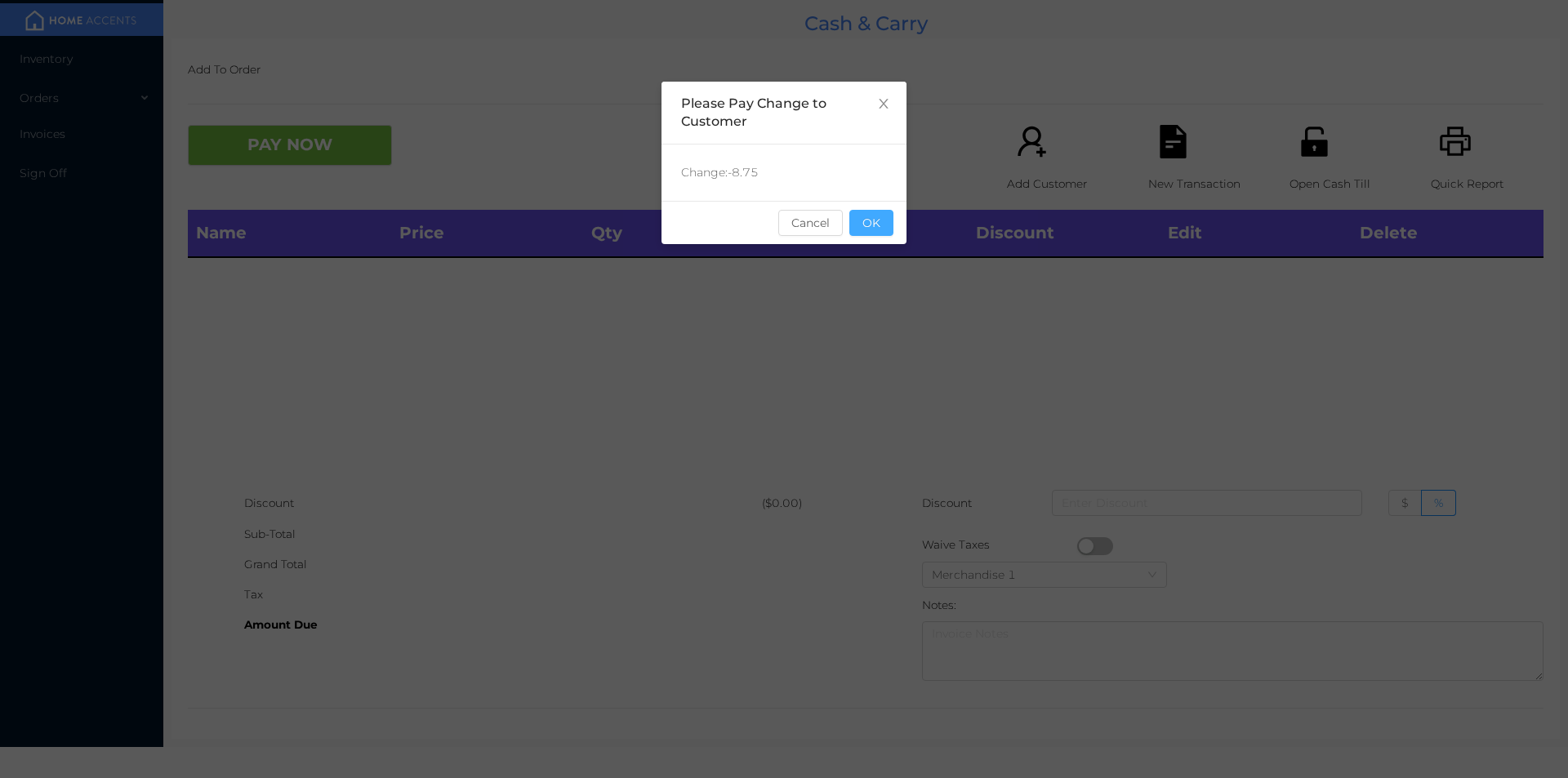
click at [875, 213] on button "OK" at bounding box center [871, 222] width 44 height 26
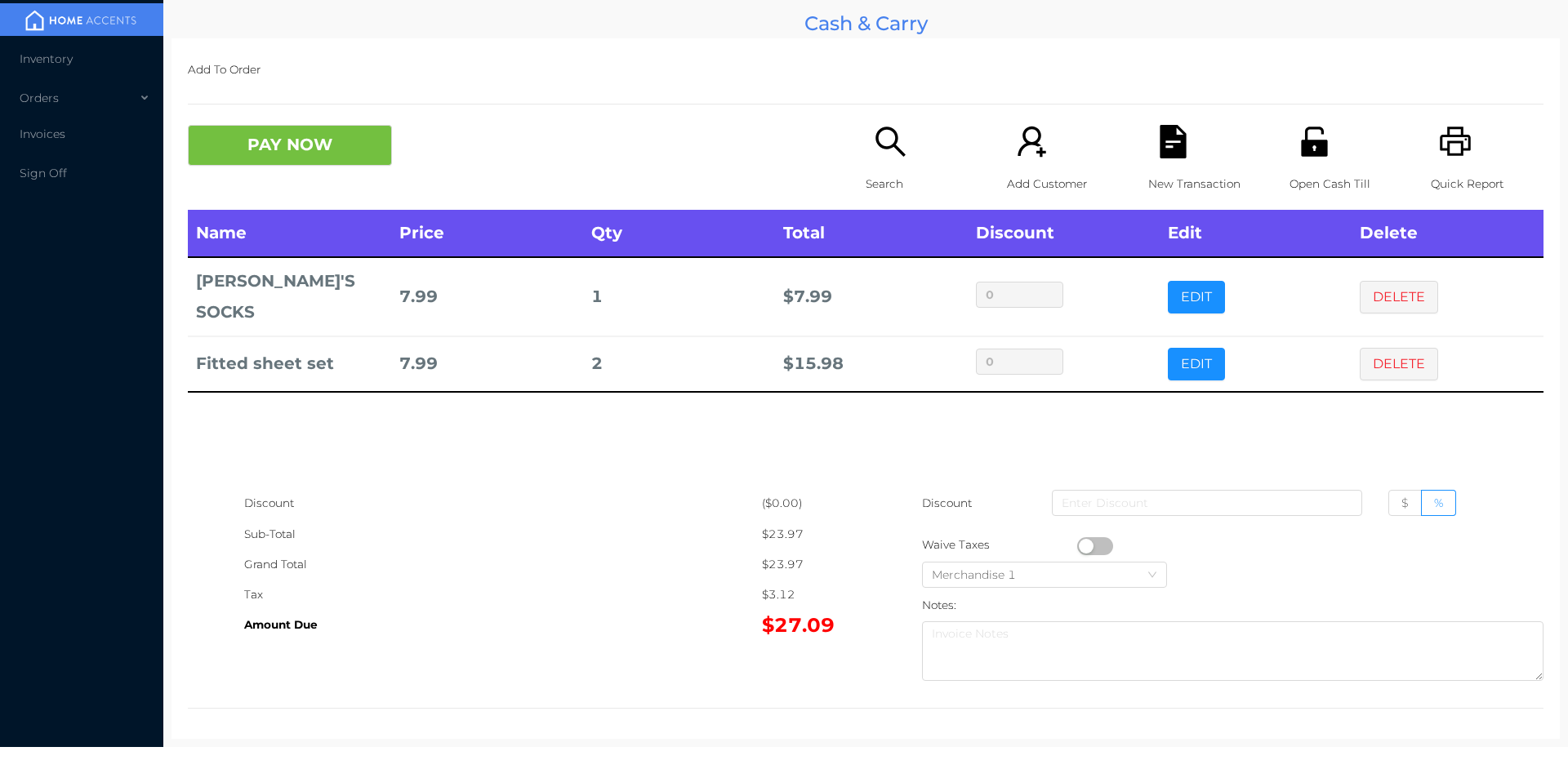
click at [874, 151] on icon "icon: search" at bounding box center [890, 141] width 33 height 33
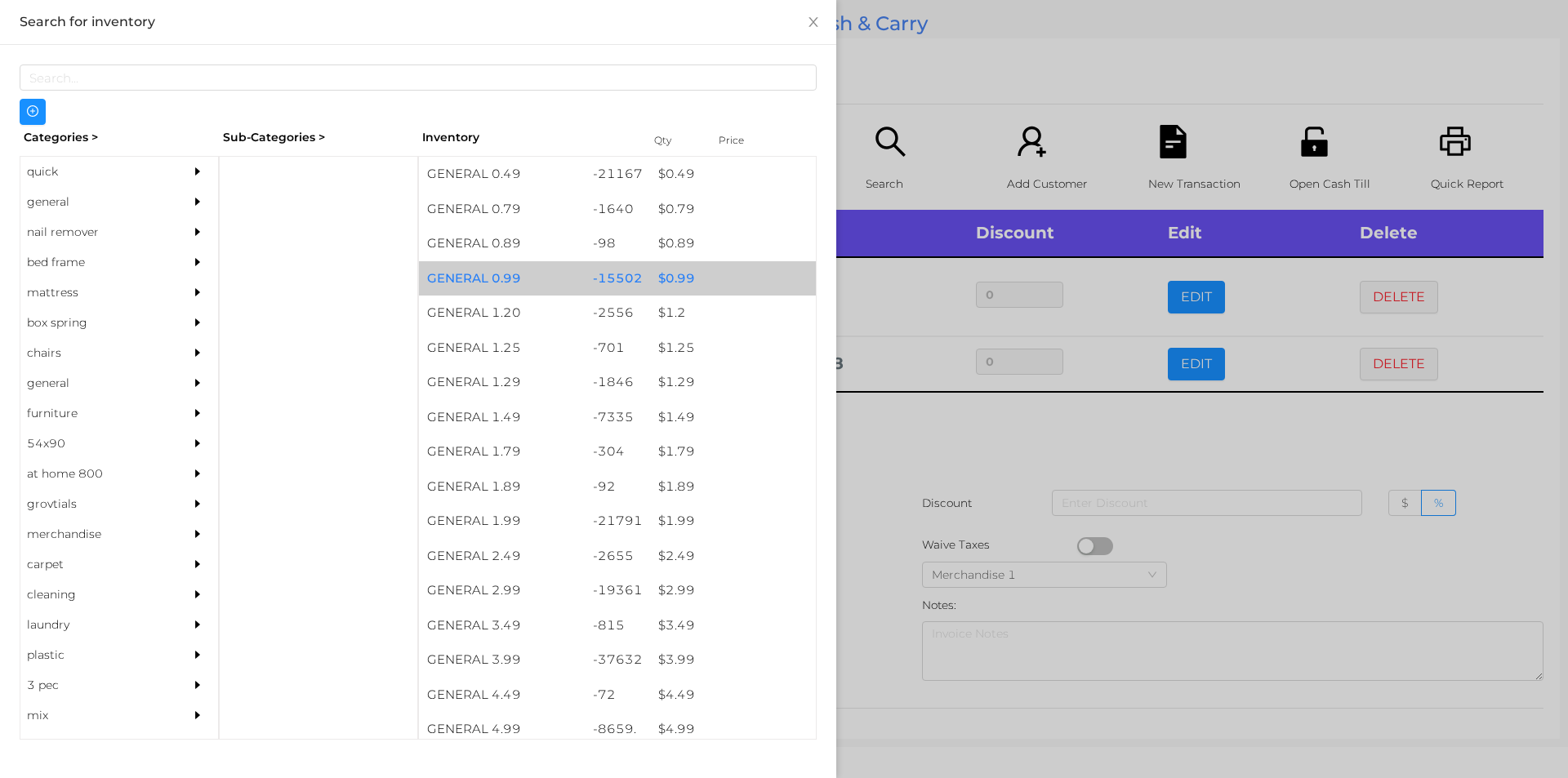
click at [677, 282] on div "$ 0.99" at bounding box center [733, 278] width 166 height 35
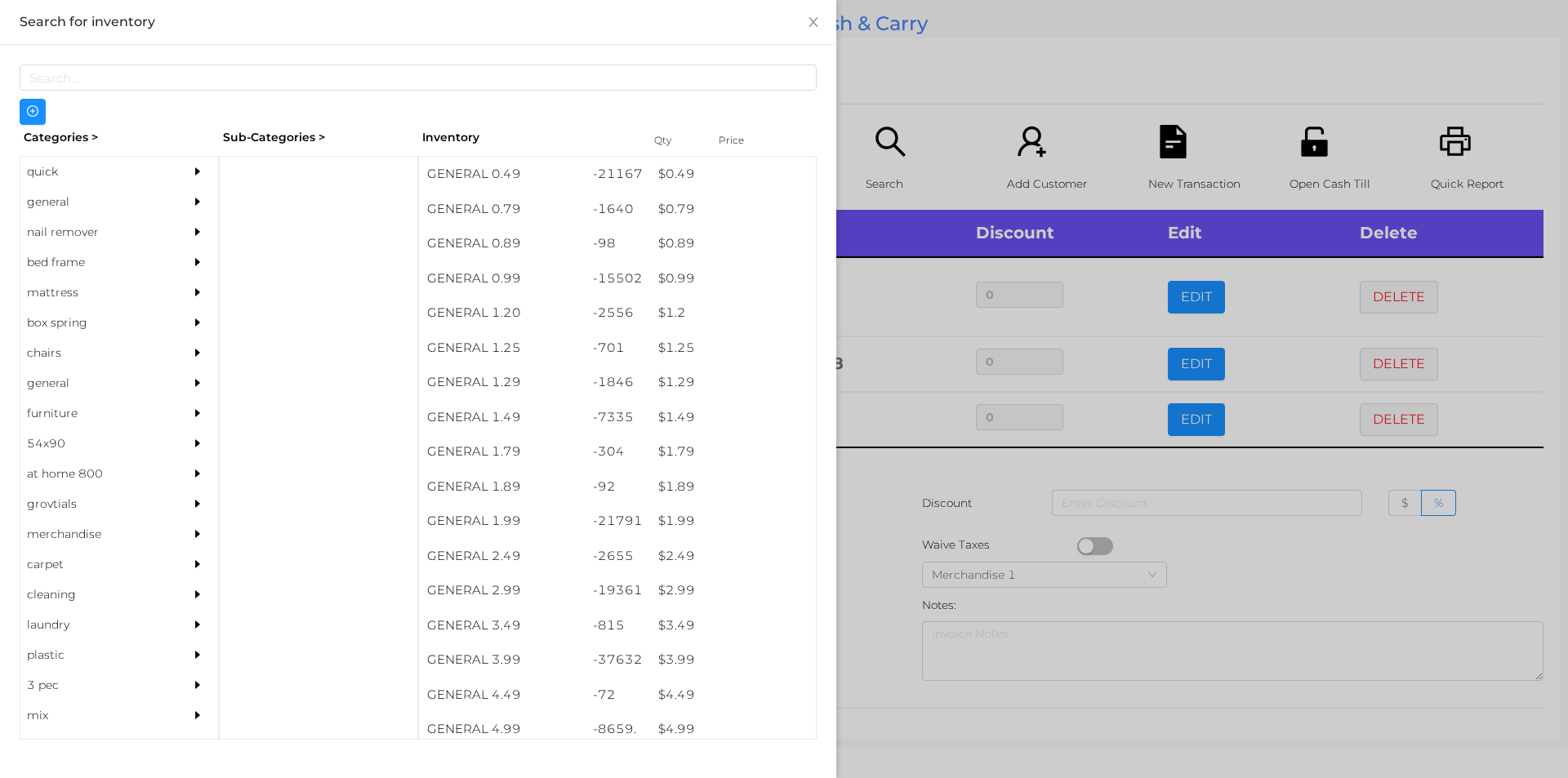
click at [898, 472] on div at bounding box center [784, 389] width 1568 height 778
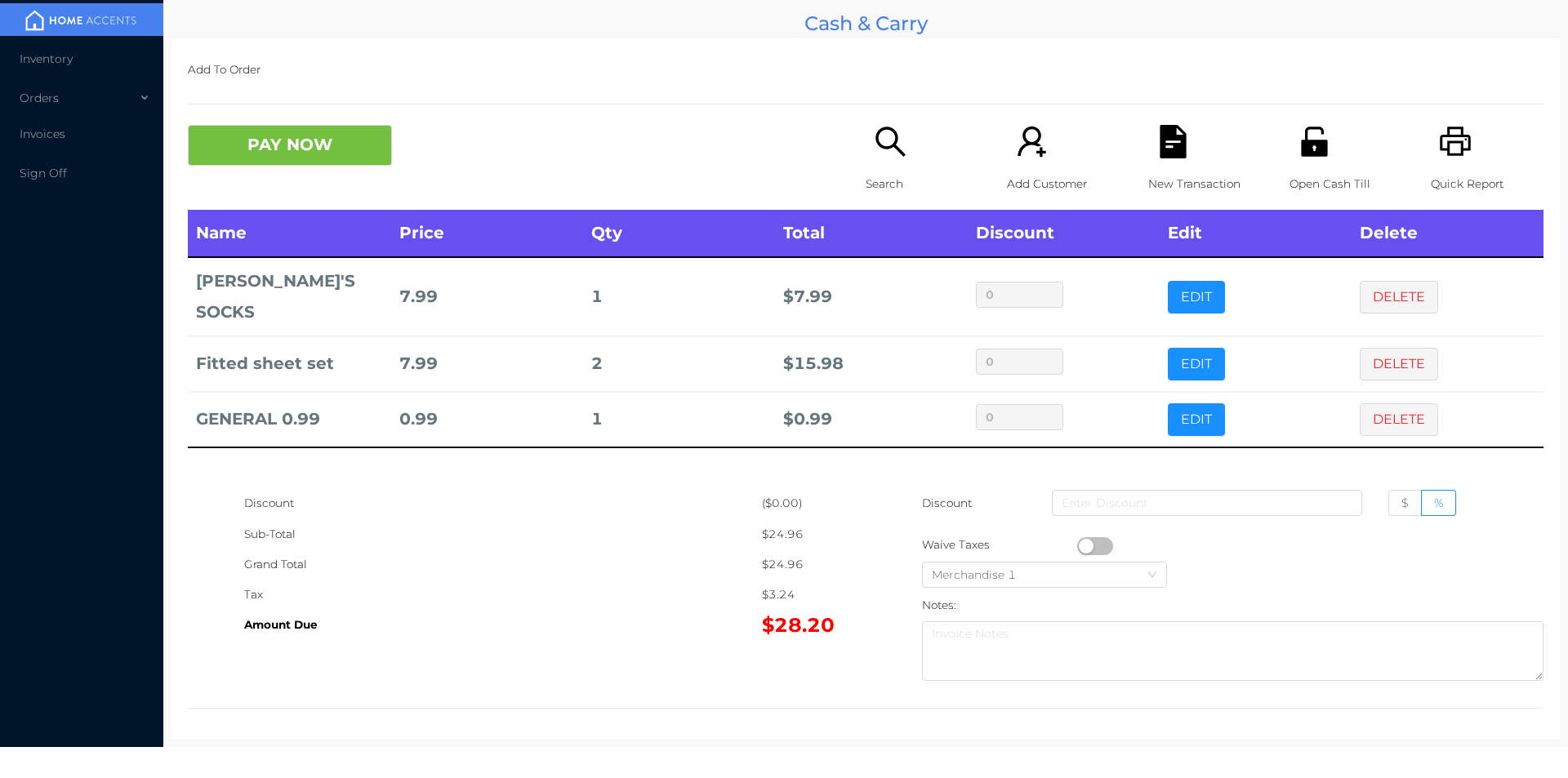
click at [1308, 153] on icon "icon: unlock" at bounding box center [1313, 141] width 26 height 30
click at [296, 148] on button "PAY NOW" at bounding box center [290, 145] width 204 height 40
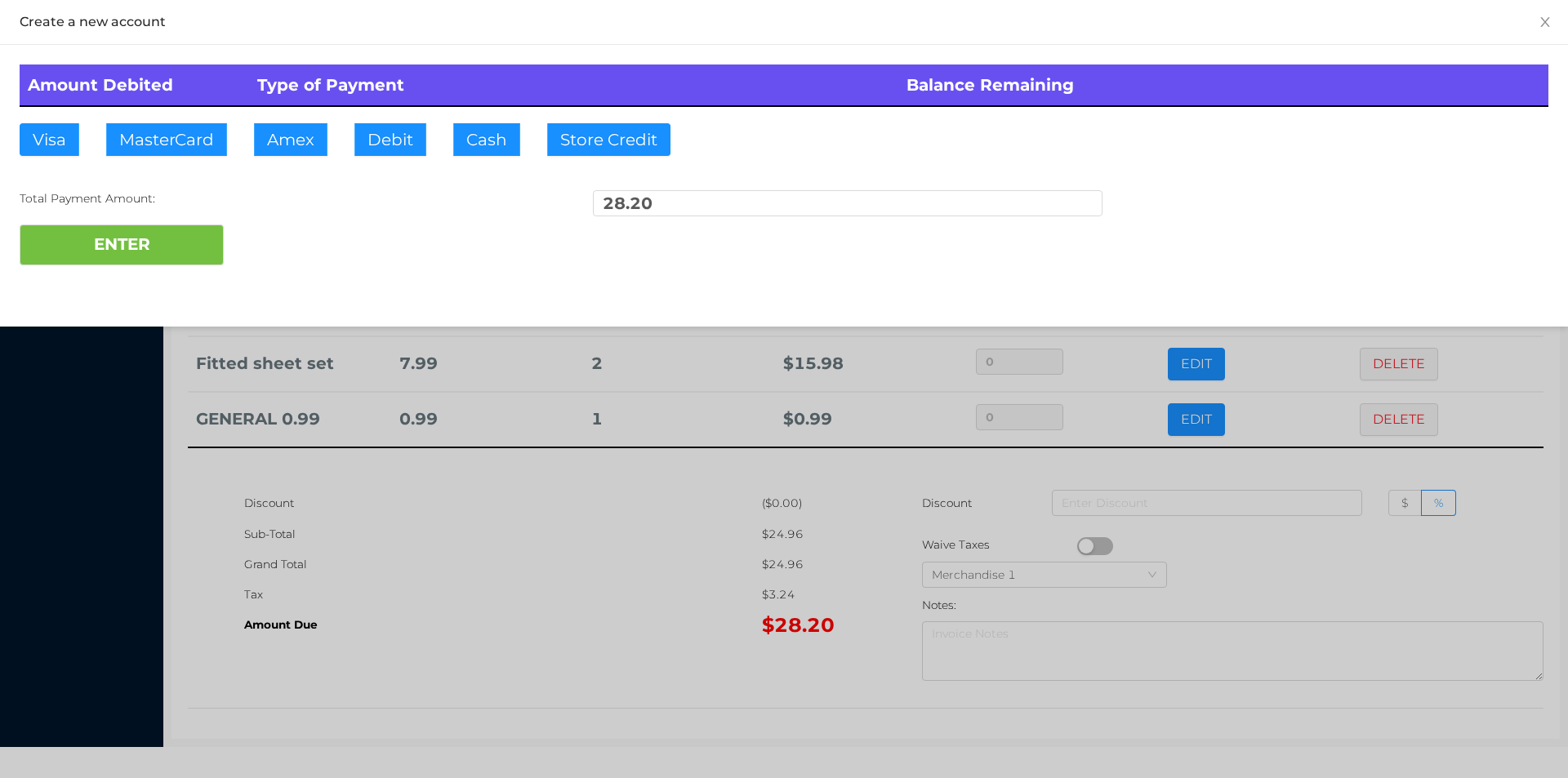
click at [288, 244] on div "ENTER" at bounding box center [784, 245] width 1528 height 40
click at [426, 556] on div at bounding box center [784, 389] width 1568 height 778
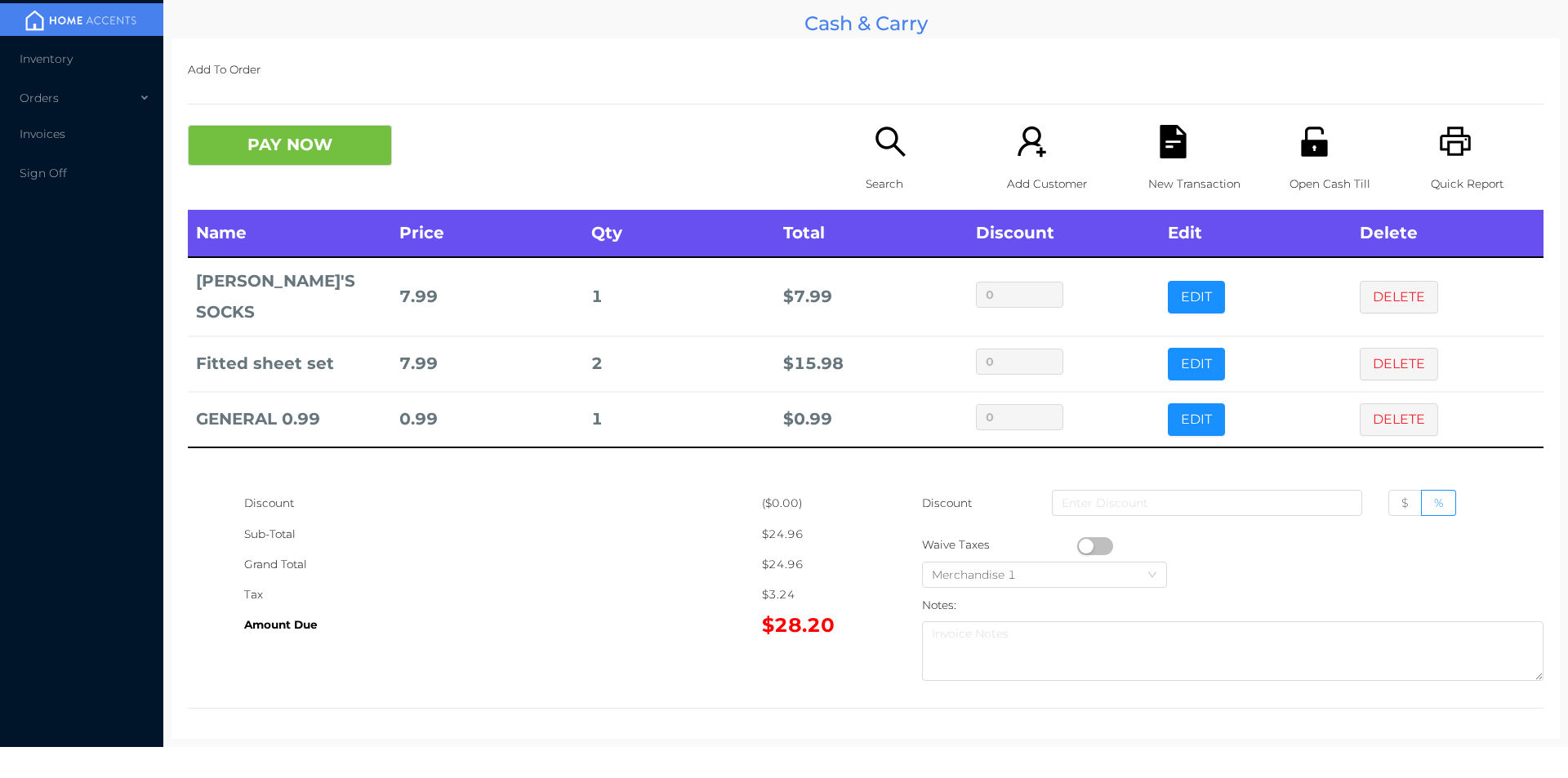
click at [1180, 156] on icon "icon: file-text" at bounding box center [1172, 141] width 33 height 33
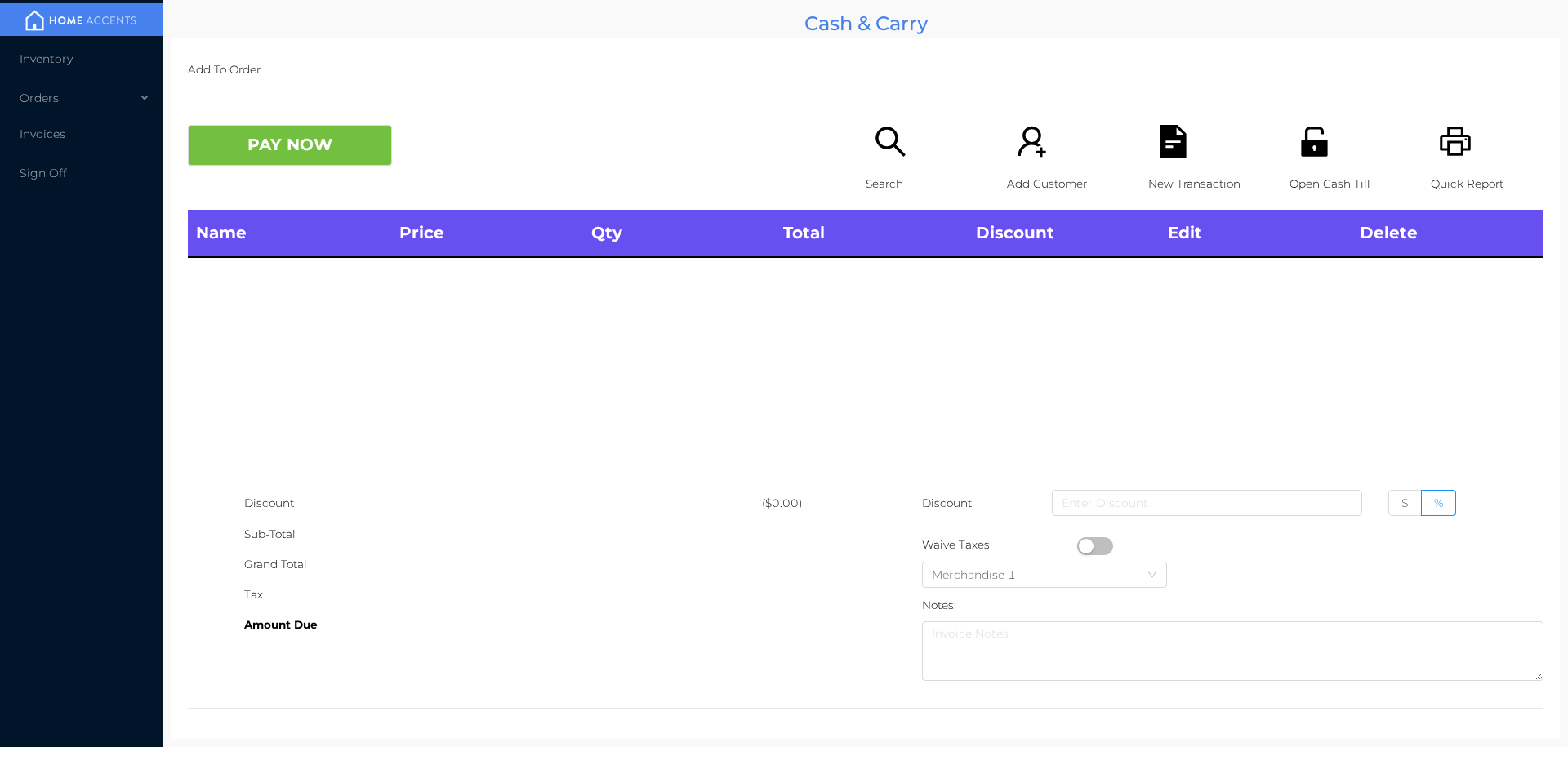
click at [1302, 156] on icon "icon: unlock" at bounding box center [1313, 141] width 26 height 30
click at [874, 143] on icon "icon: search" at bounding box center [890, 141] width 33 height 33
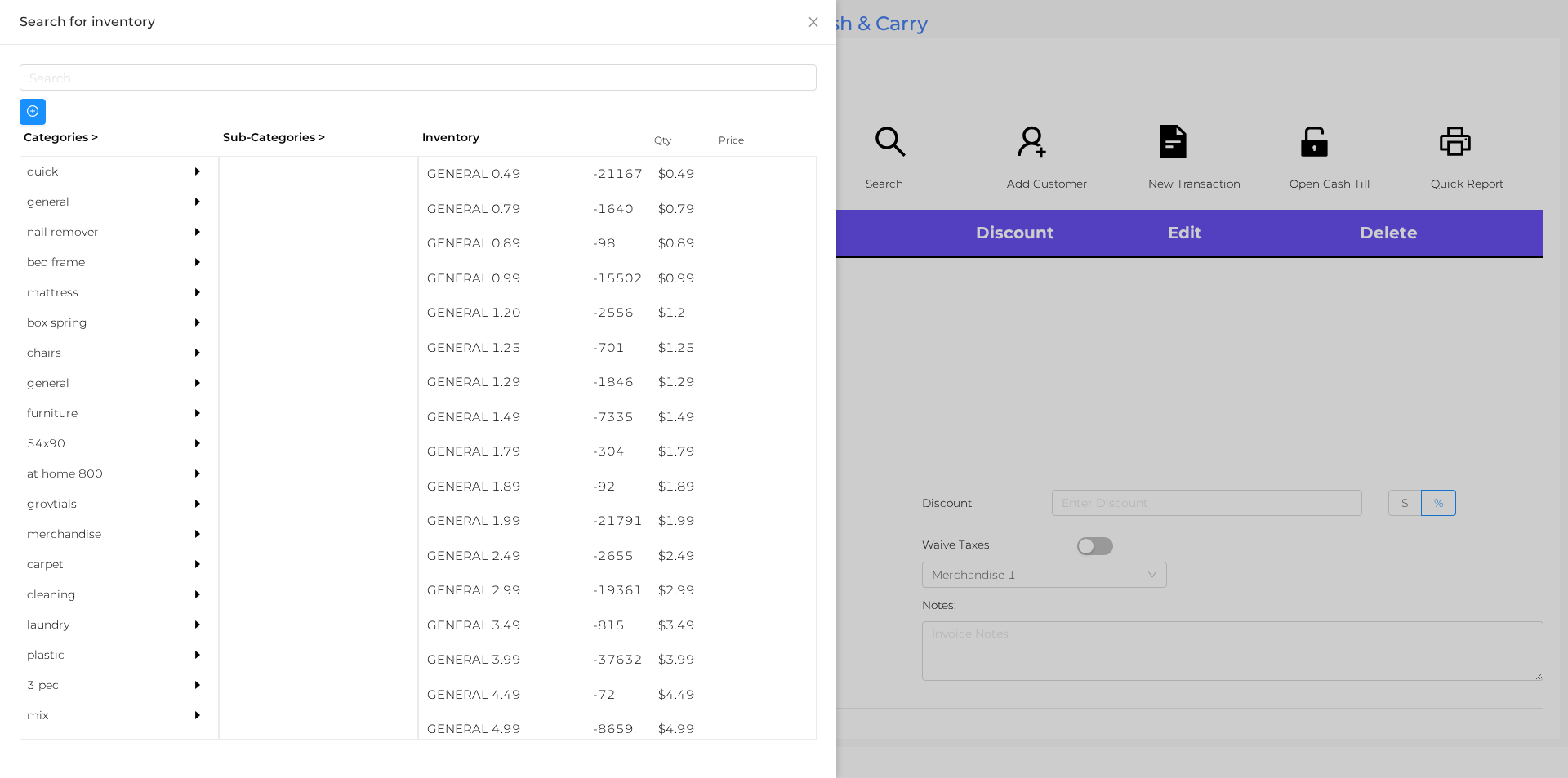
click at [671, 597] on div "$ 2.99" at bounding box center [733, 590] width 166 height 35
click at [882, 595] on div at bounding box center [784, 389] width 1568 height 778
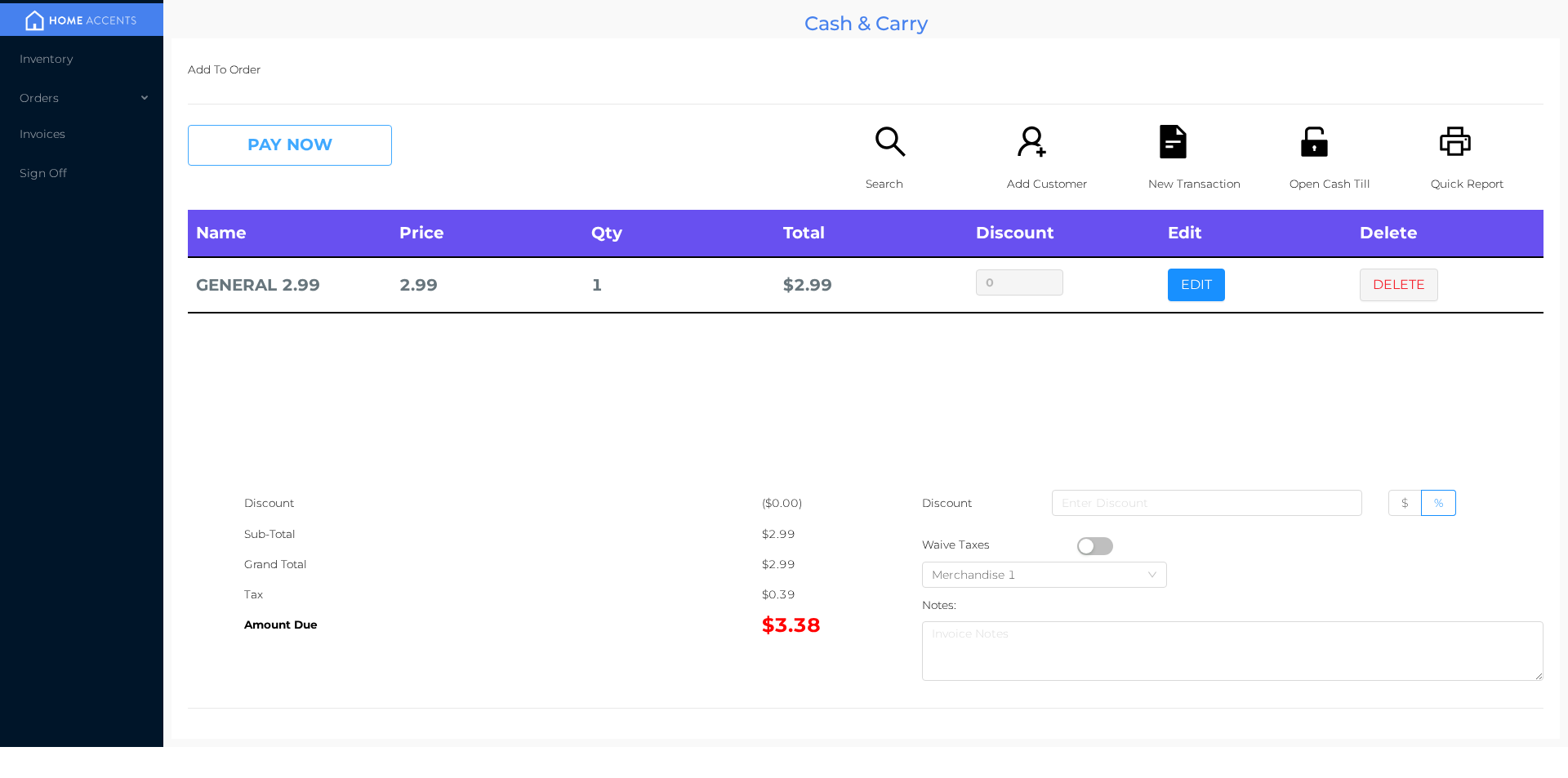
click at [288, 158] on button "PAY NOW" at bounding box center [290, 145] width 204 height 40
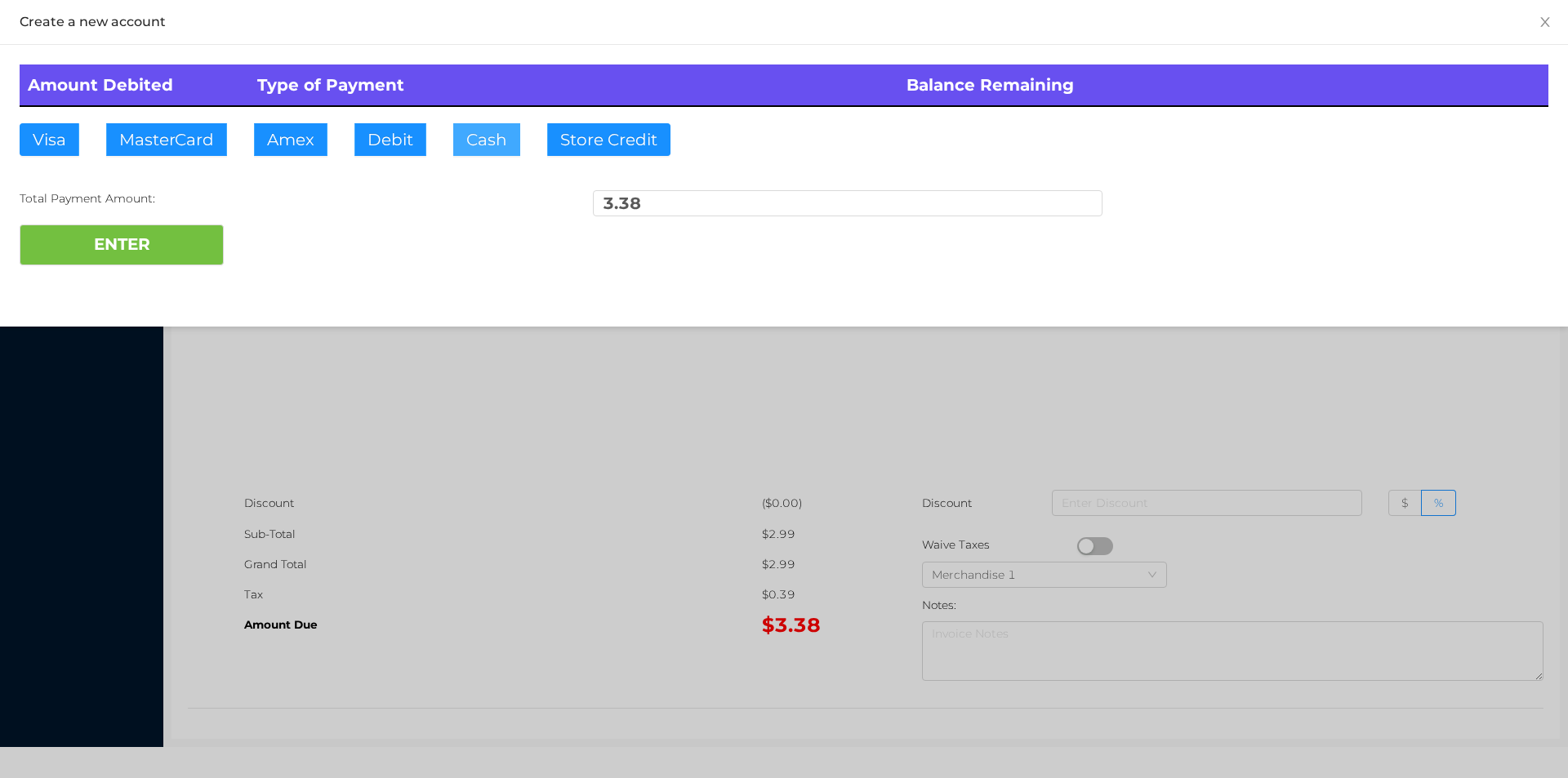
click at [471, 143] on button "Cash" at bounding box center [487, 139] width 67 height 32
type input "10."
click at [148, 249] on button "ENTER" at bounding box center [121, 245] width 204 height 40
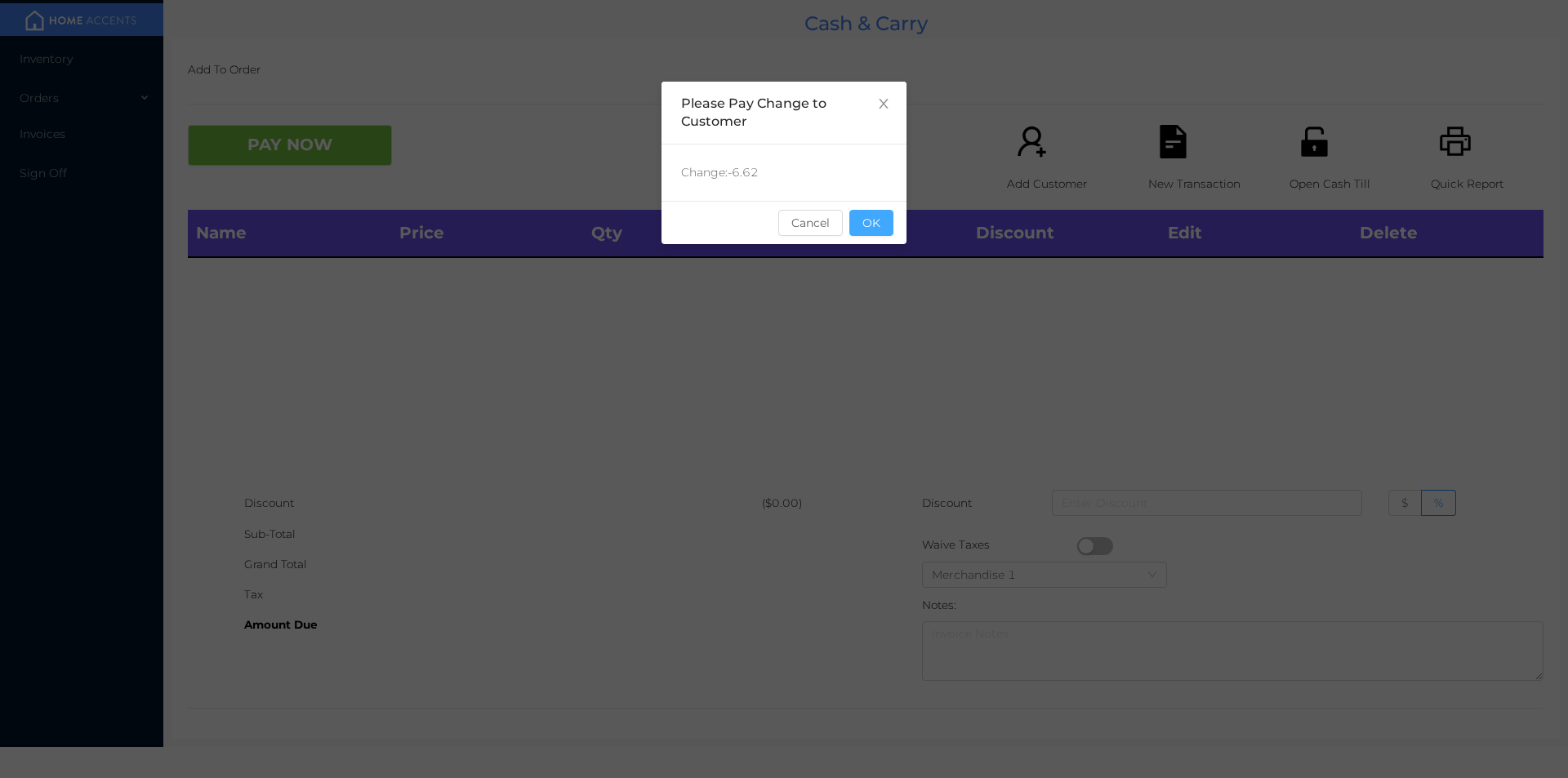
click at [874, 216] on button "OK" at bounding box center [871, 222] width 44 height 26
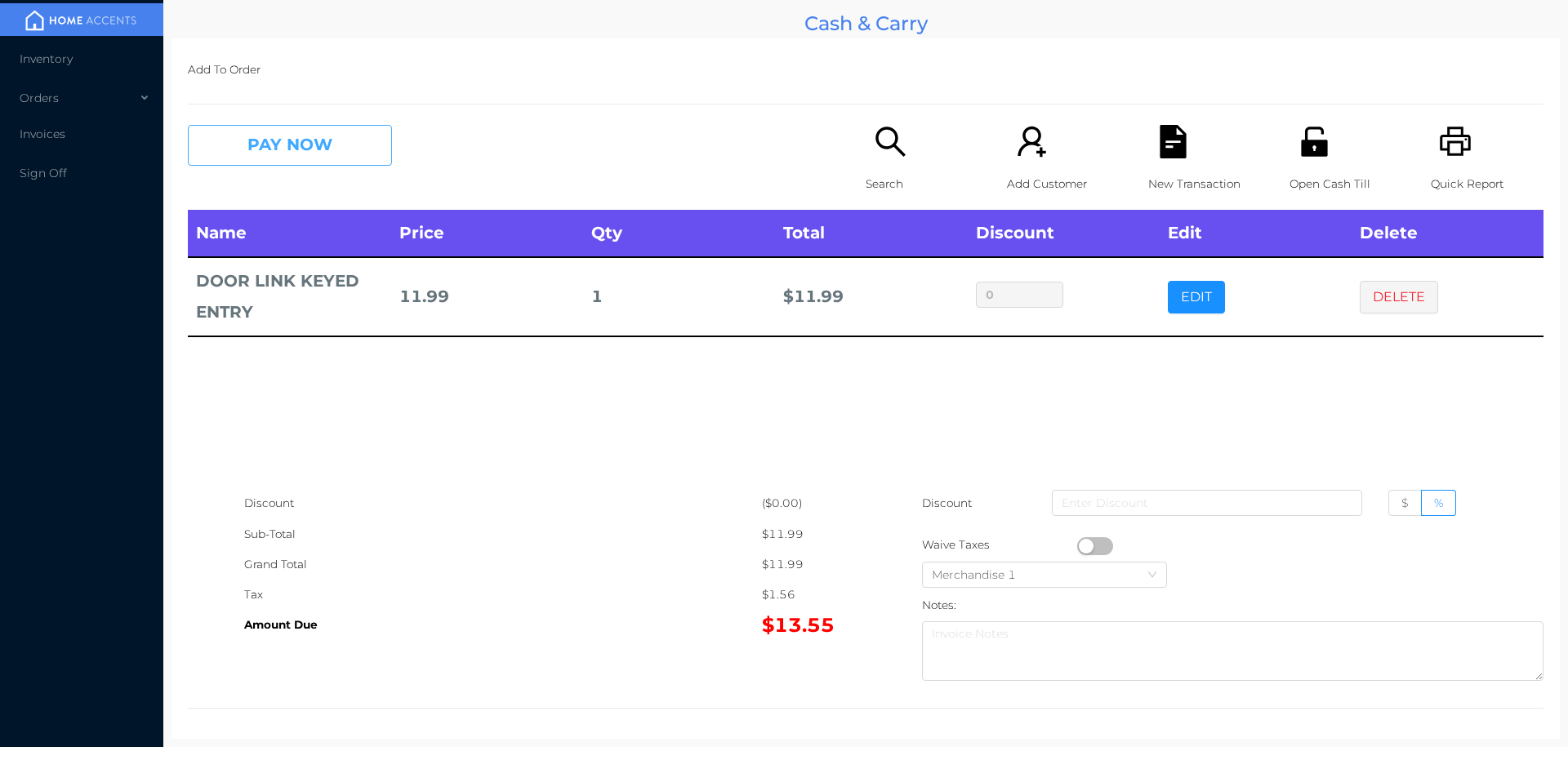
click at [291, 153] on button "PAY NOW" at bounding box center [290, 145] width 204 height 40
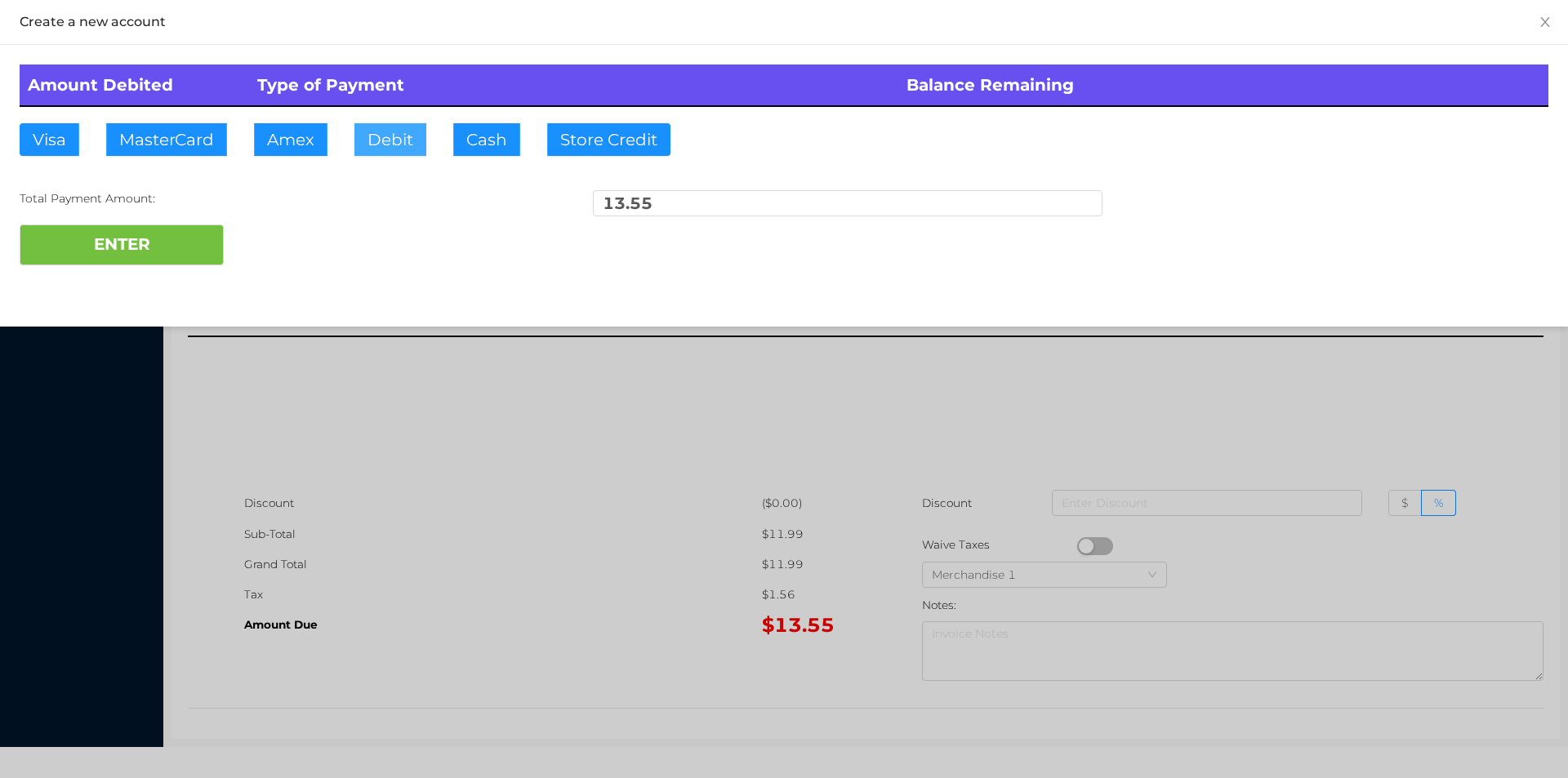
click at [380, 145] on button "Debit" at bounding box center [390, 139] width 72 height 32
type input "15."
click at [147, 241] on button "ENTER" at bounding box center [121, 245] width 204 height 40
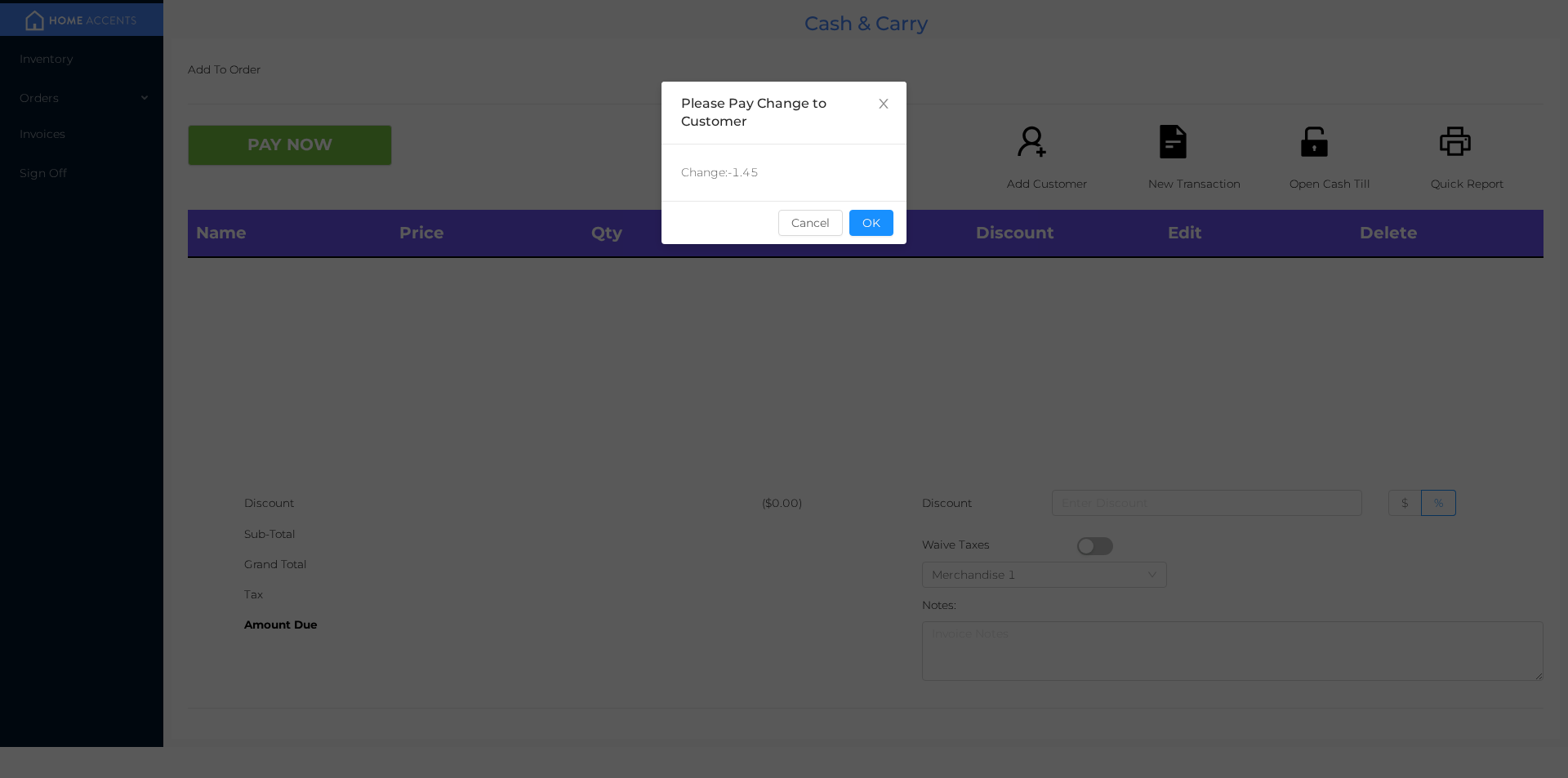
click at [881, 253] on div "sentinelStart Please Pay Change to Customer Change: -1.45 Cancel OK sentinelEnd" at bounding box center [784, 245] width 245 height 326
click at [874, 234] on button "OK" at bounding box center [871, 222] width 44 height 26
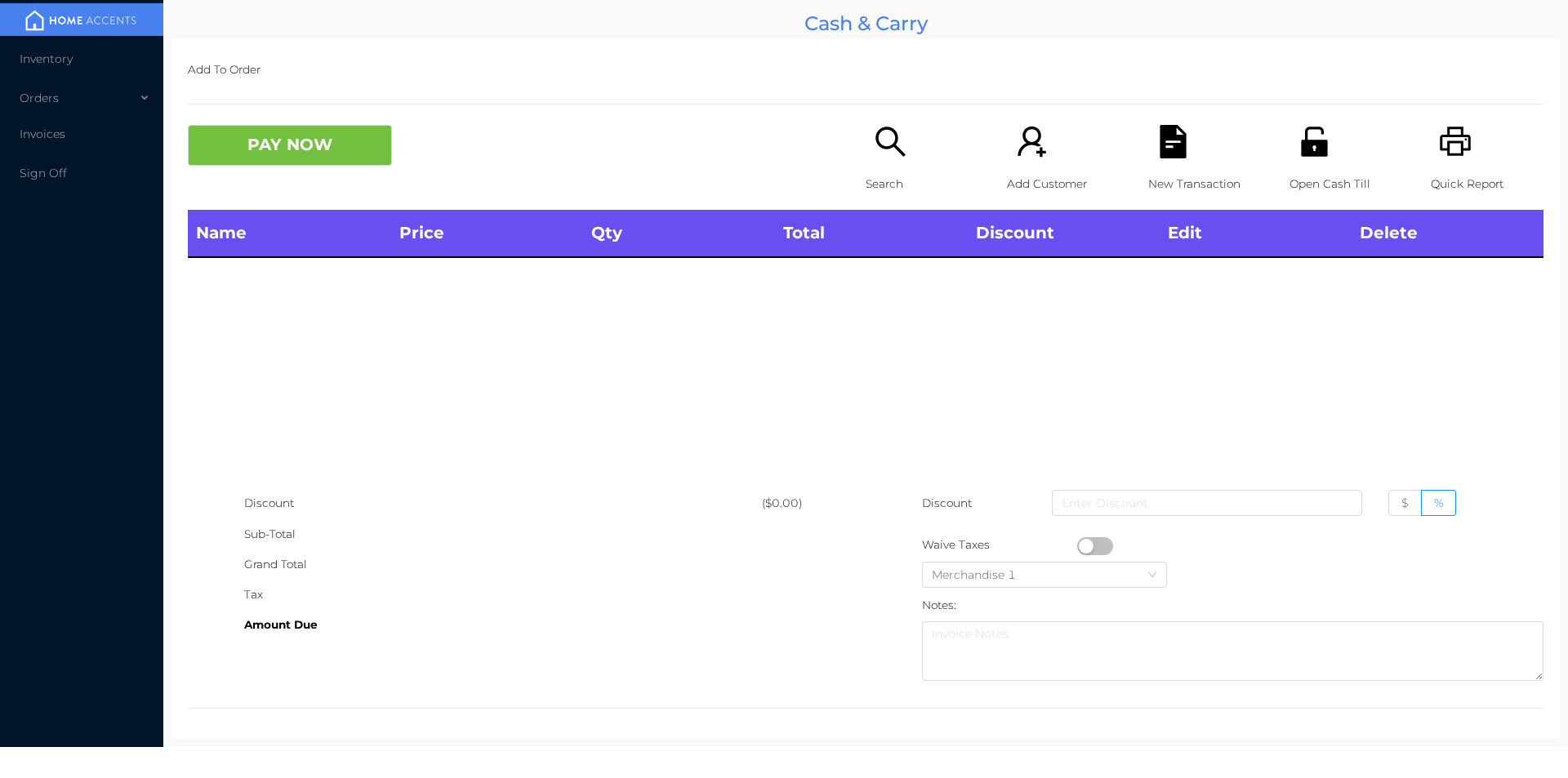
click at [886, 307] on div "Name Price Qty Total Discount Edit Delete" at bounding box center [865, 349] width 1356 height 279
click at [865, 147] on div "Search" at bounding box center [921, 167] width 112 height 85
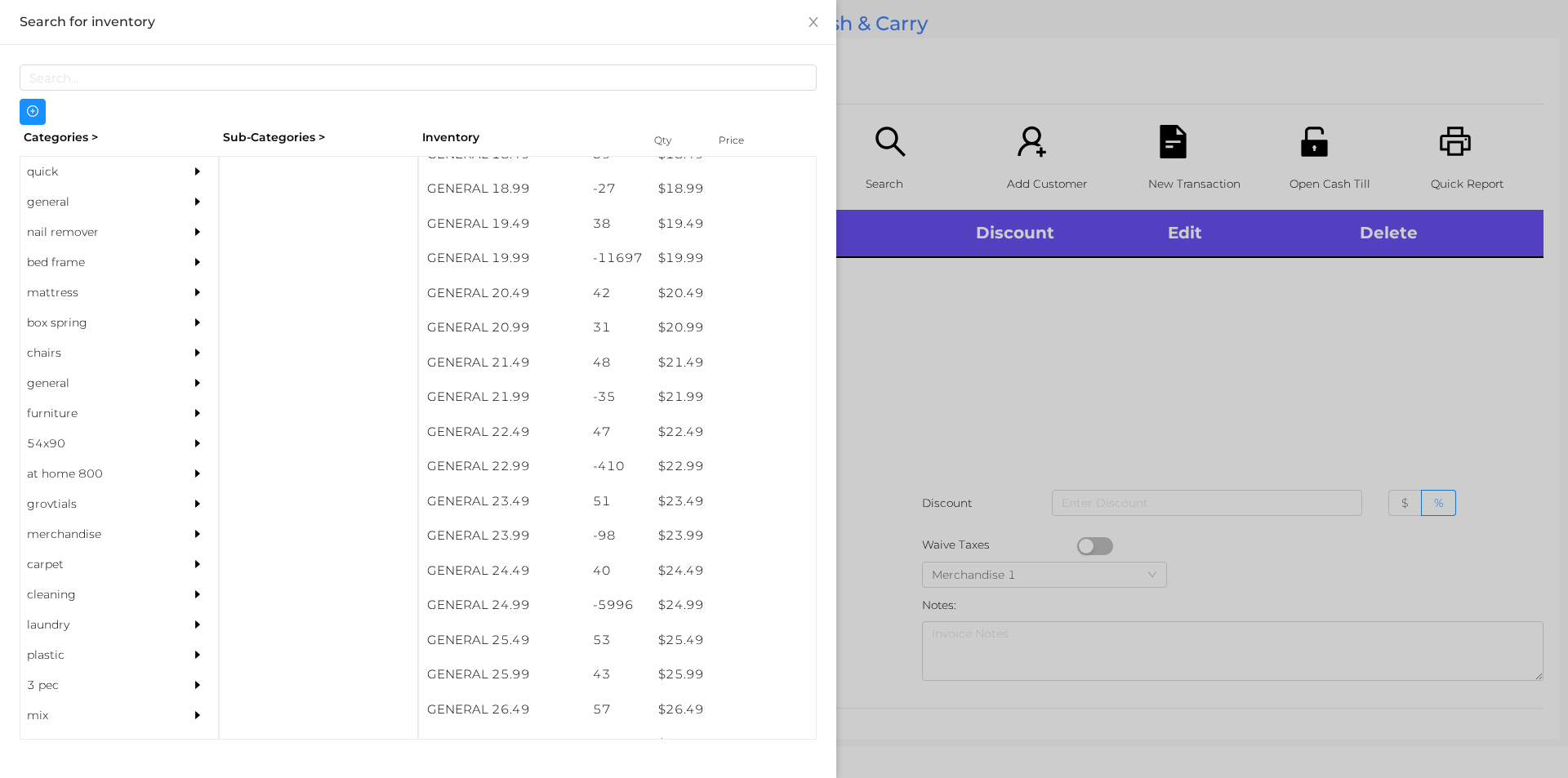
scroll to position [1688, 0]
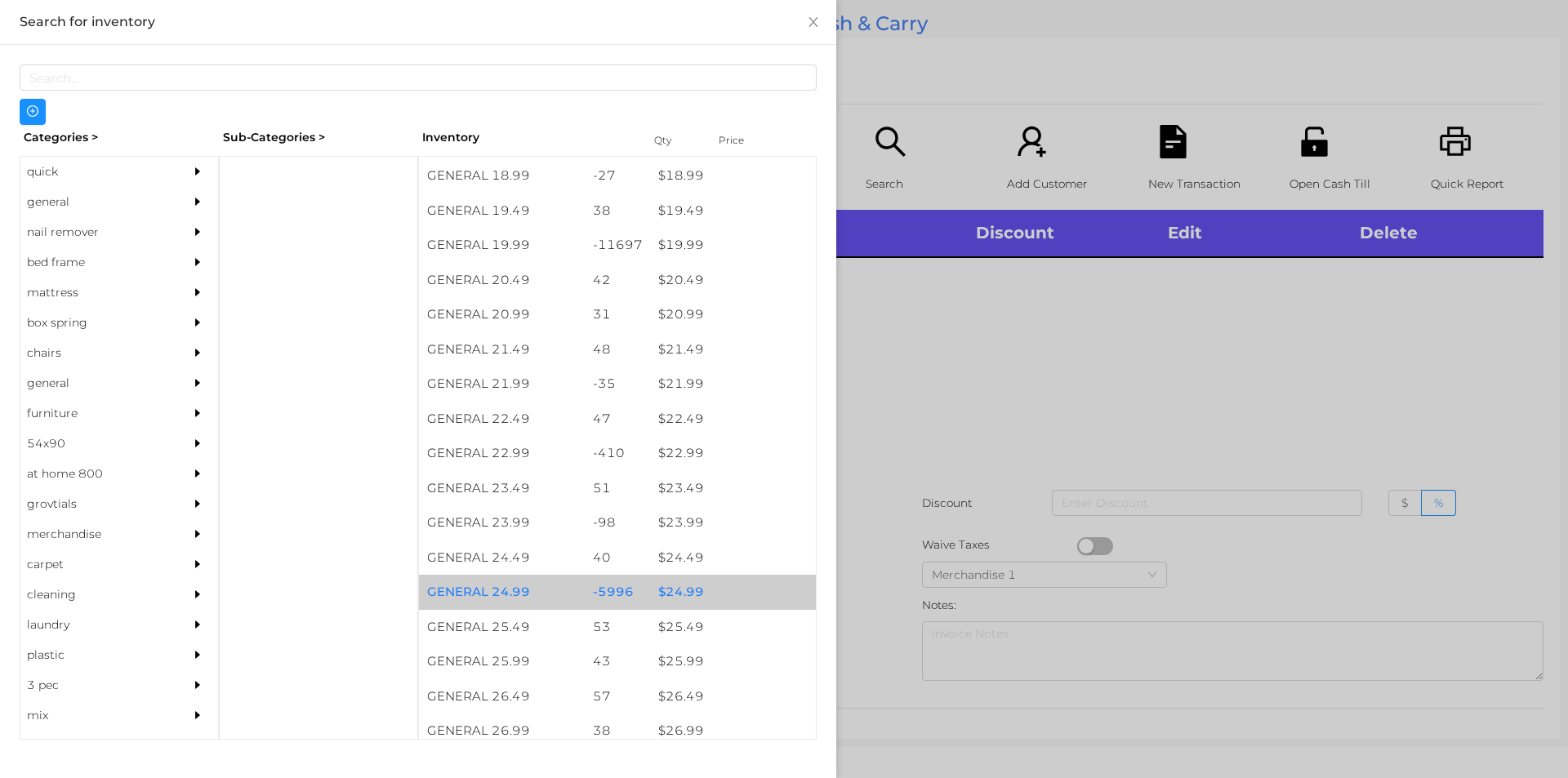
click at [680, 600] on div "$ 24.99" at bounding box center [733, 592] width 166 height 35
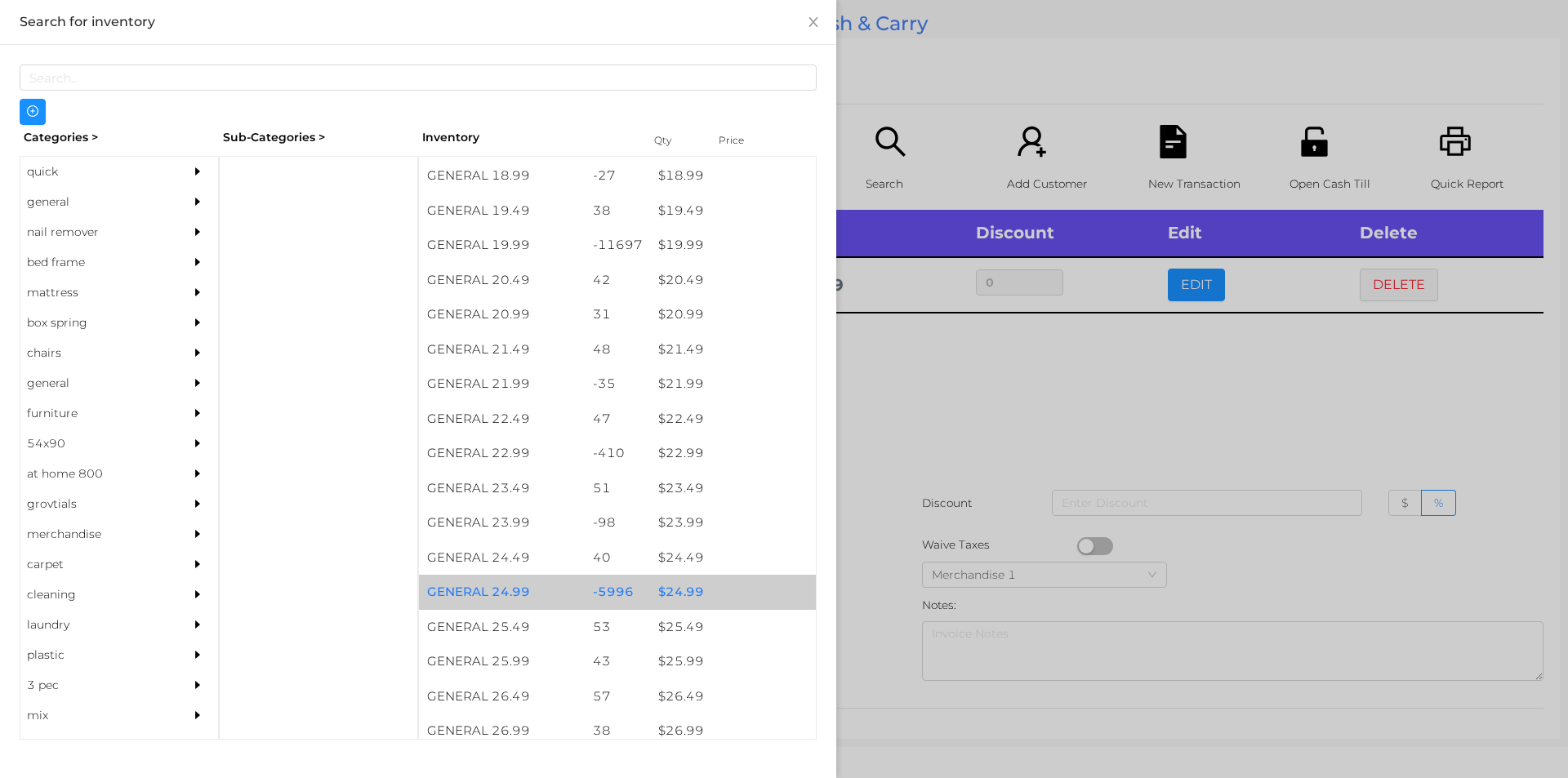
click at [650, 592] on div "$ 24.99" at bounding box center [733, 592] width 166 height 35
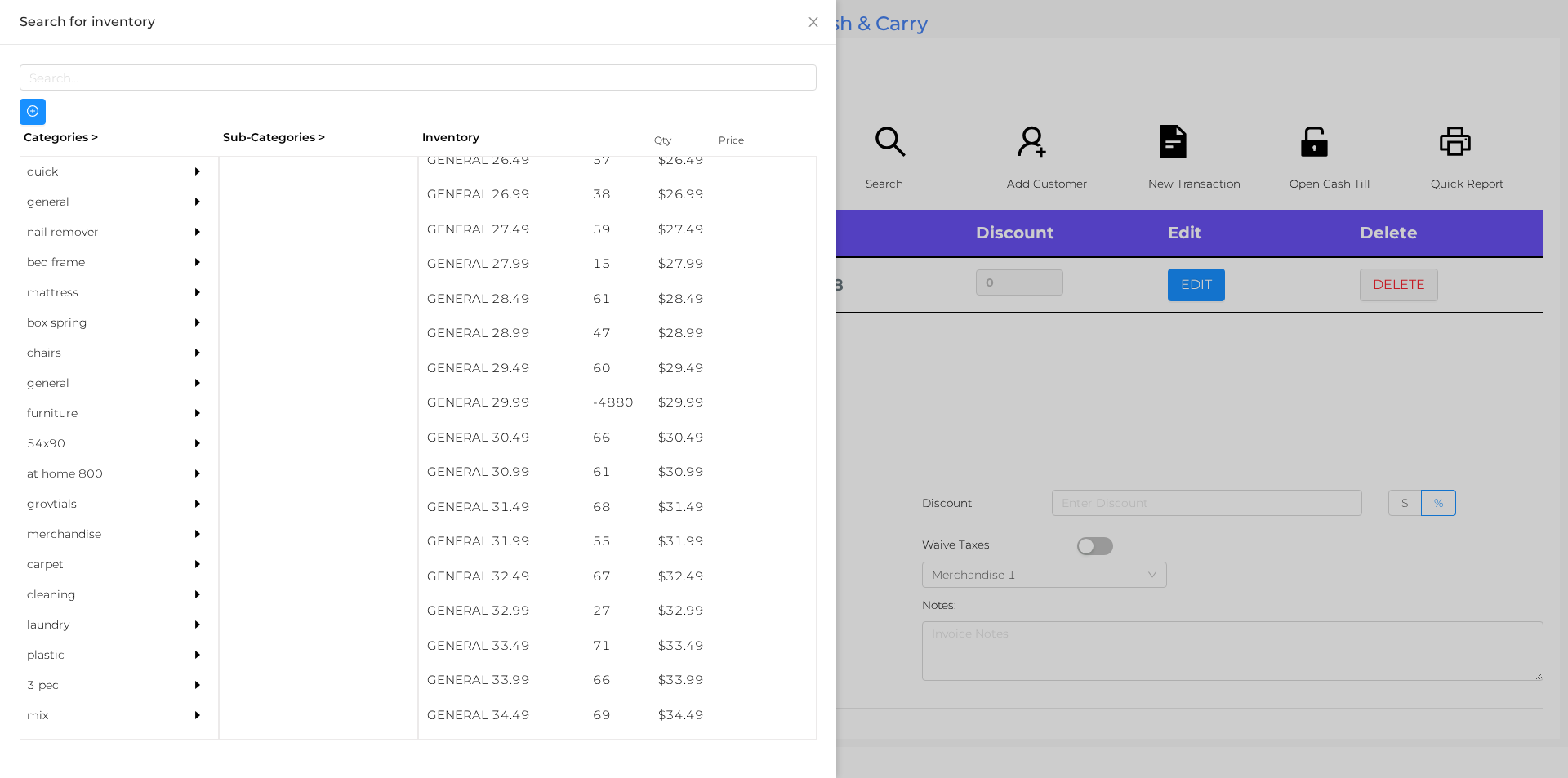
scroll to position [2226, 0]
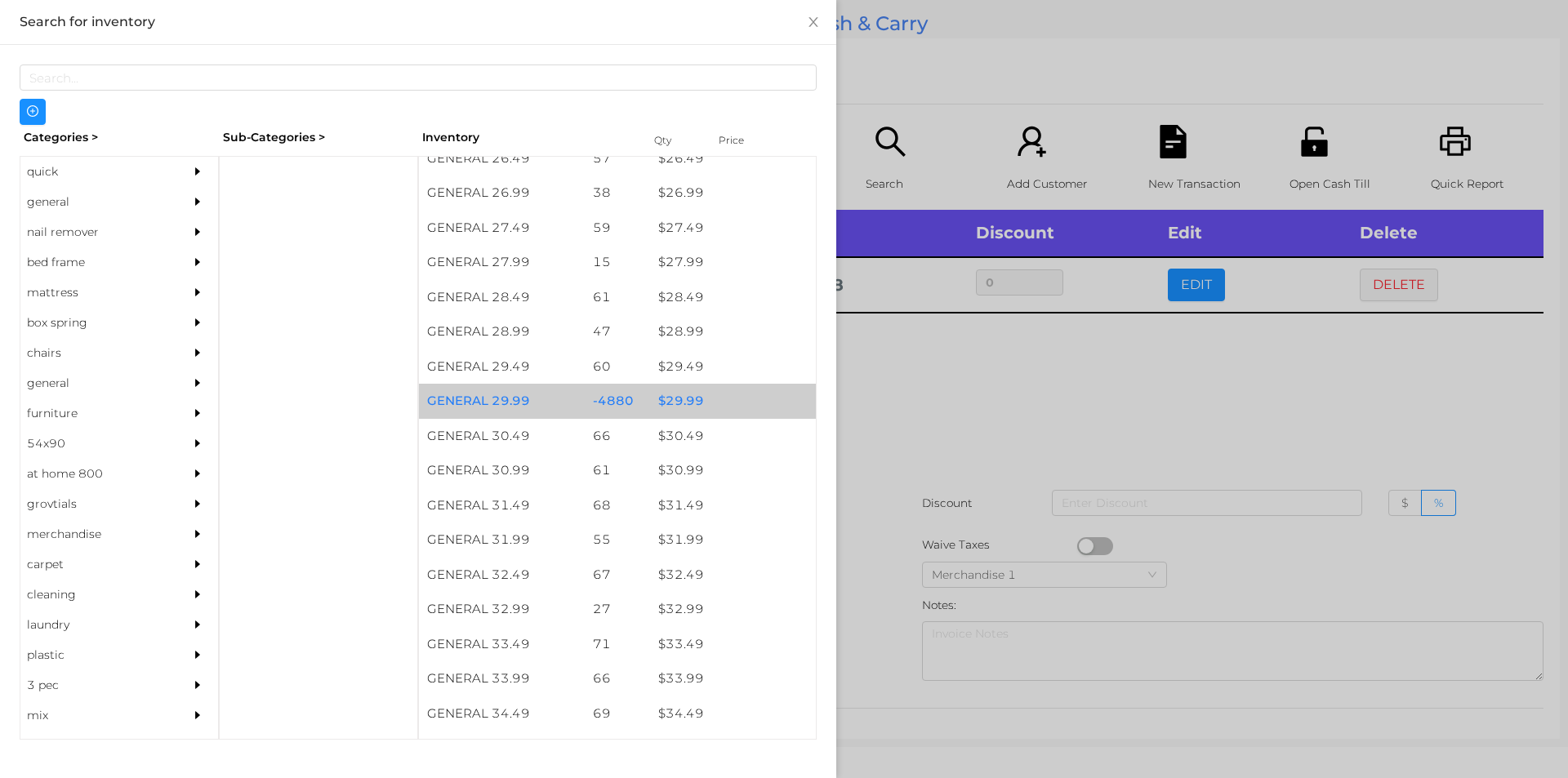
click at [660, 404] on div "$ 29.99" at bounding box center [733, 401] width 166 height 35
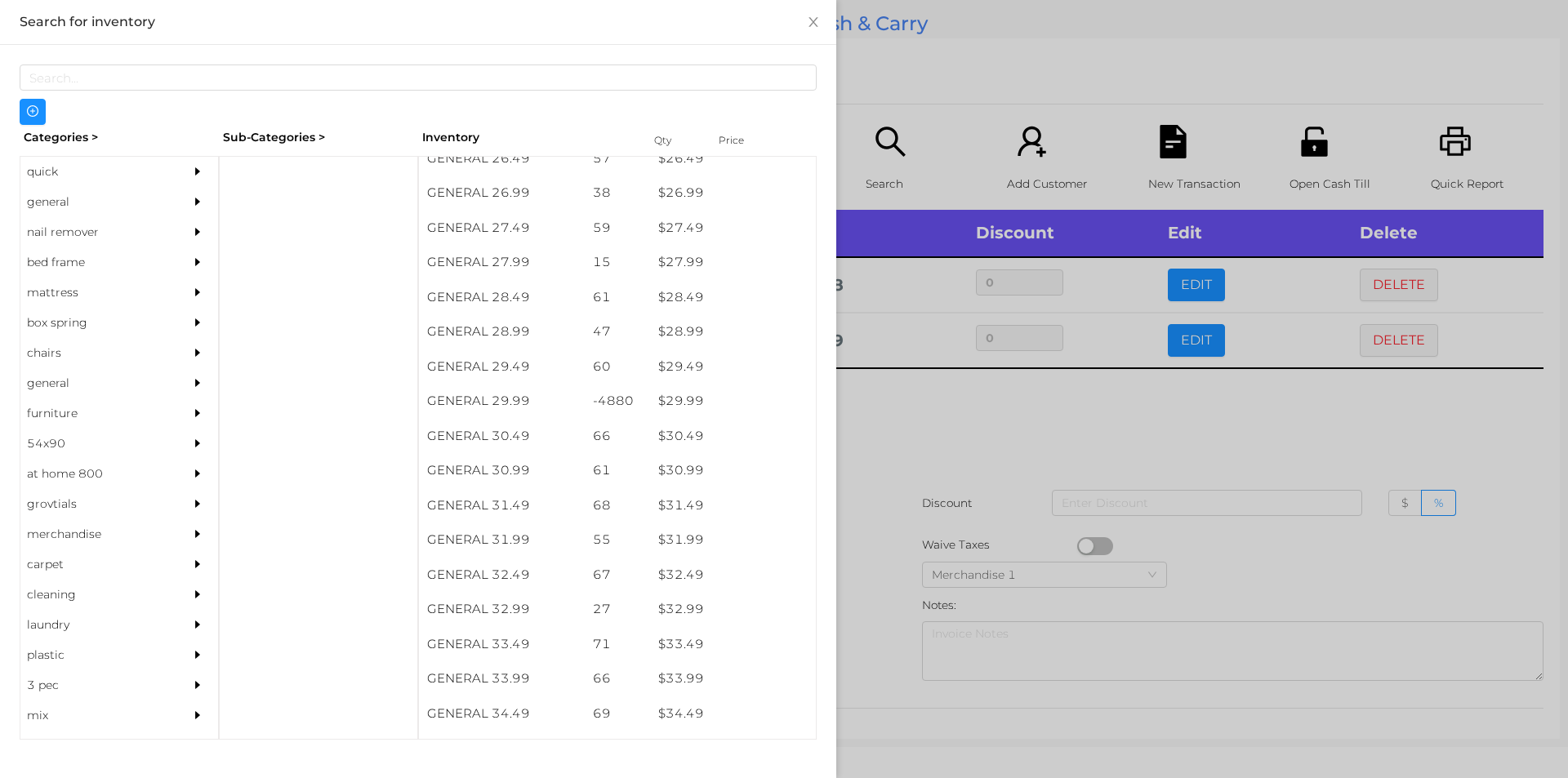
click at [910, 423] on div at bounding box center [784, 389] width 1568 height 778
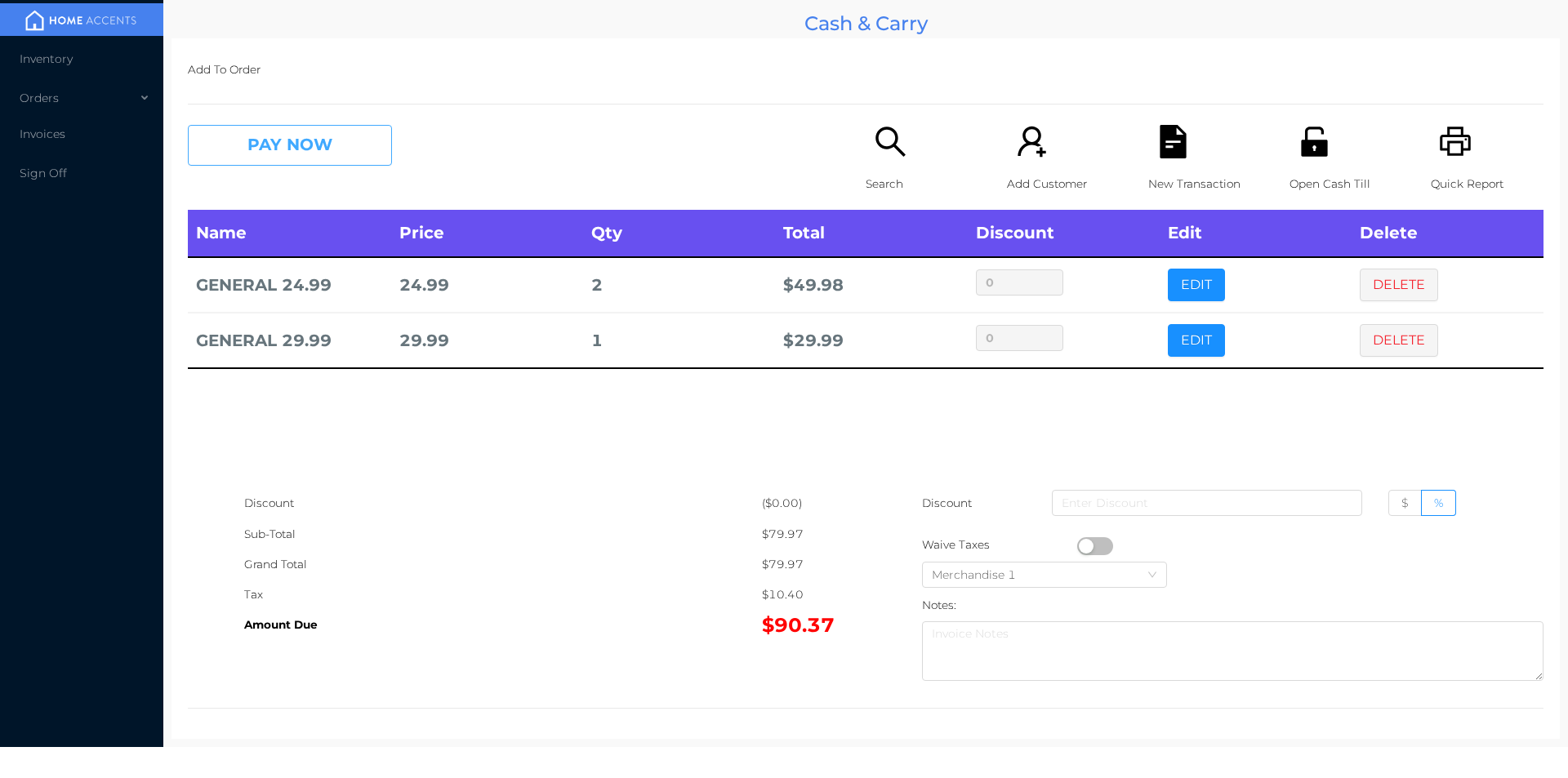
click at [255, 151] on button "PAY NOW" at bounding box center [290, 145] width 204 height 40
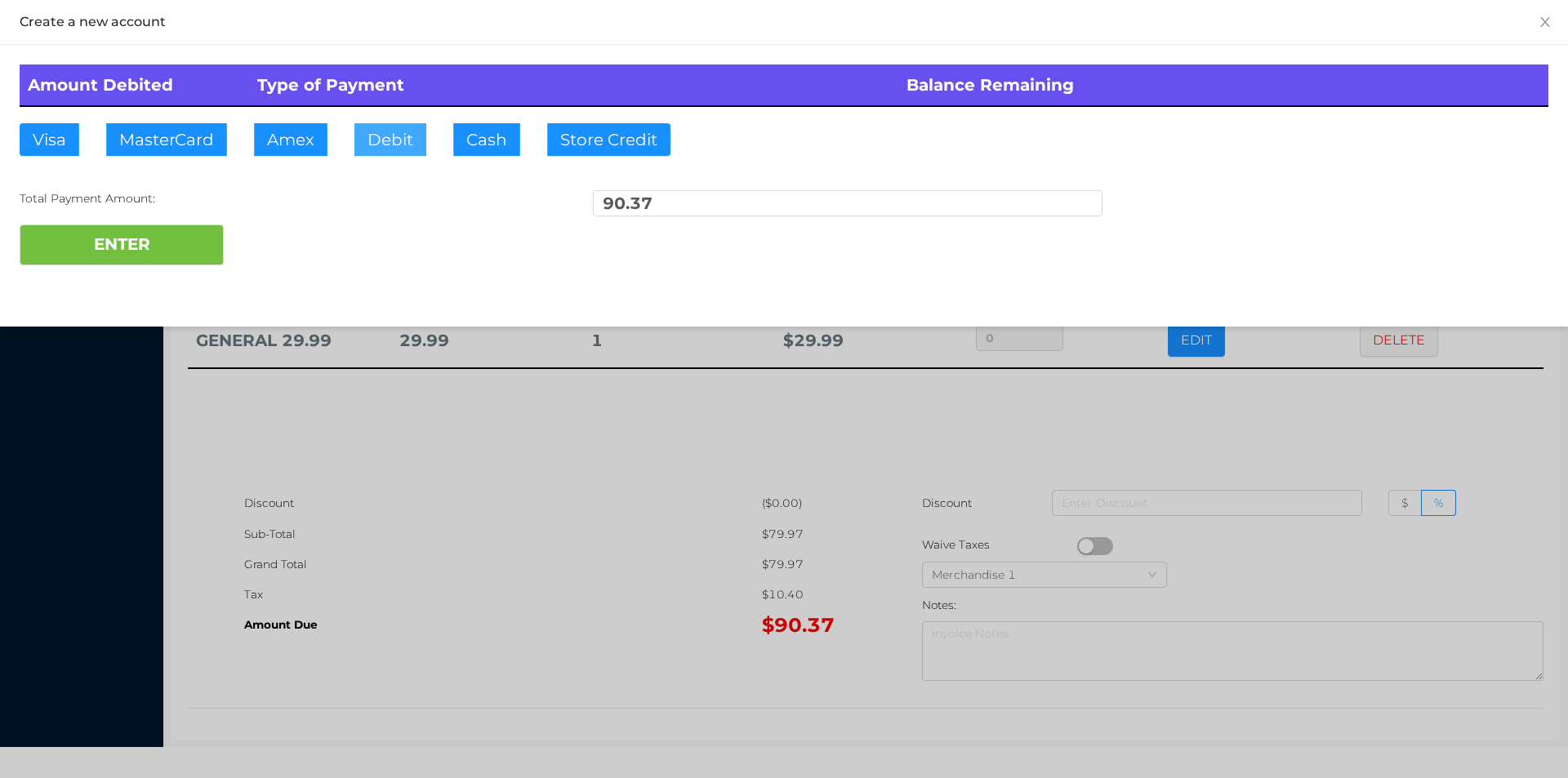
click at [371, 153] on button "Debit" at bounding box center [390, 139] width 72 height 32
type input "100."
click at [108, 261] on button "ENTER" at bounding box center [121, 245] width 204 height 40
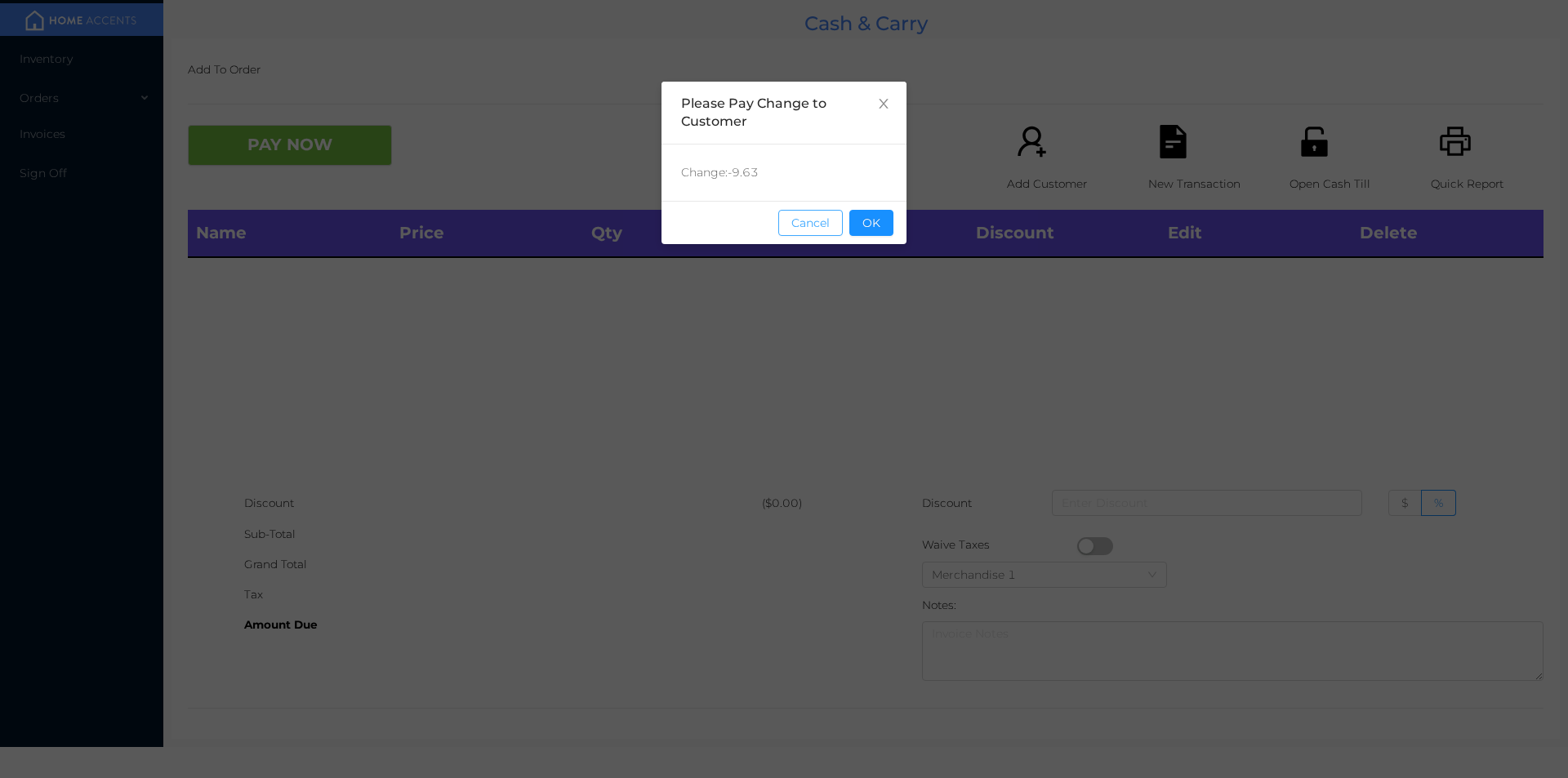
click at [827, 214] on button "Cancel" at bounding box center [811, 222] width 65 height 26
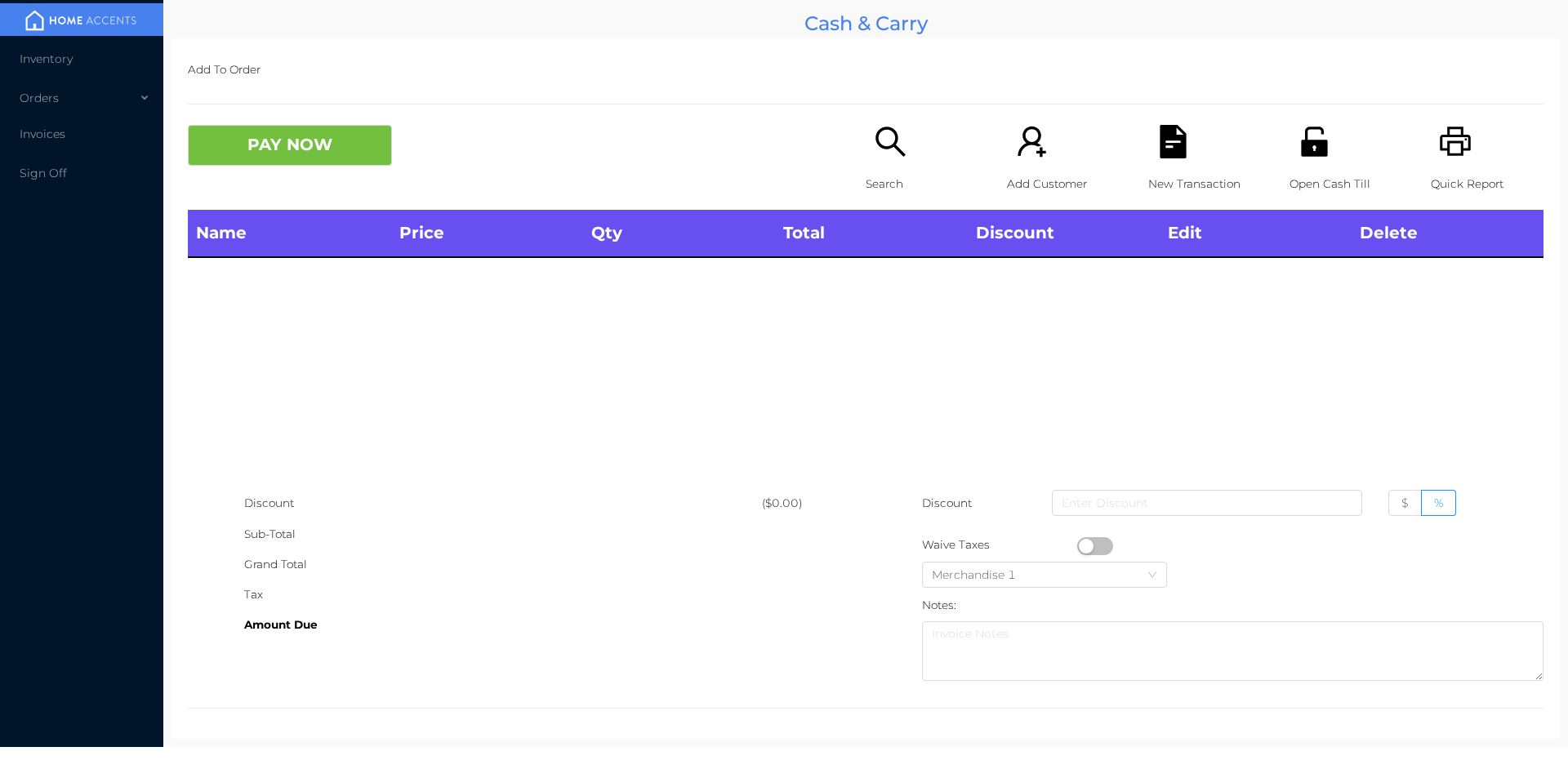
click at [875, 142] on icon "icon: search" at bounding box center [890, 141] width 30 height 30
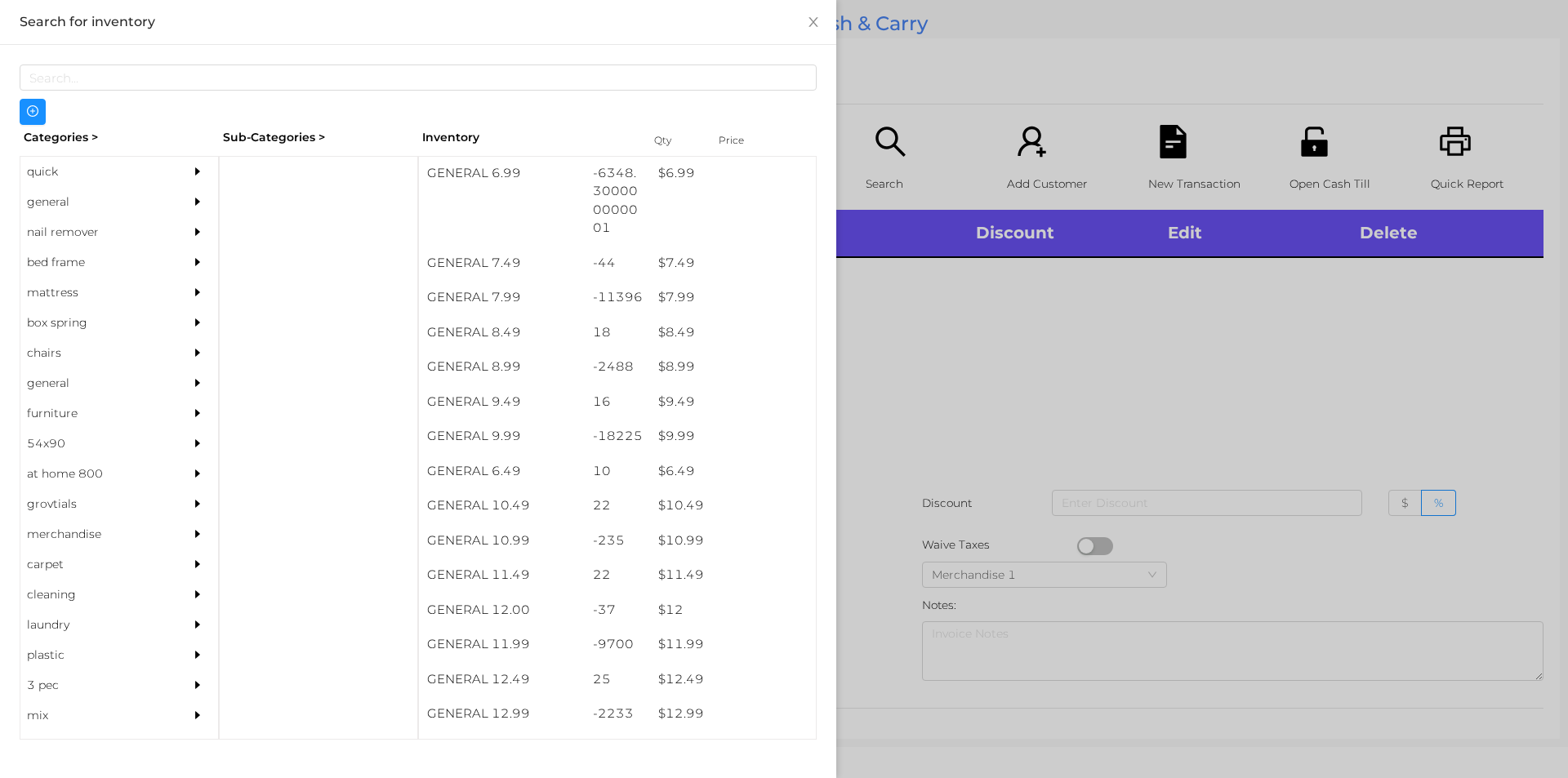
scroll to position [738, 0]
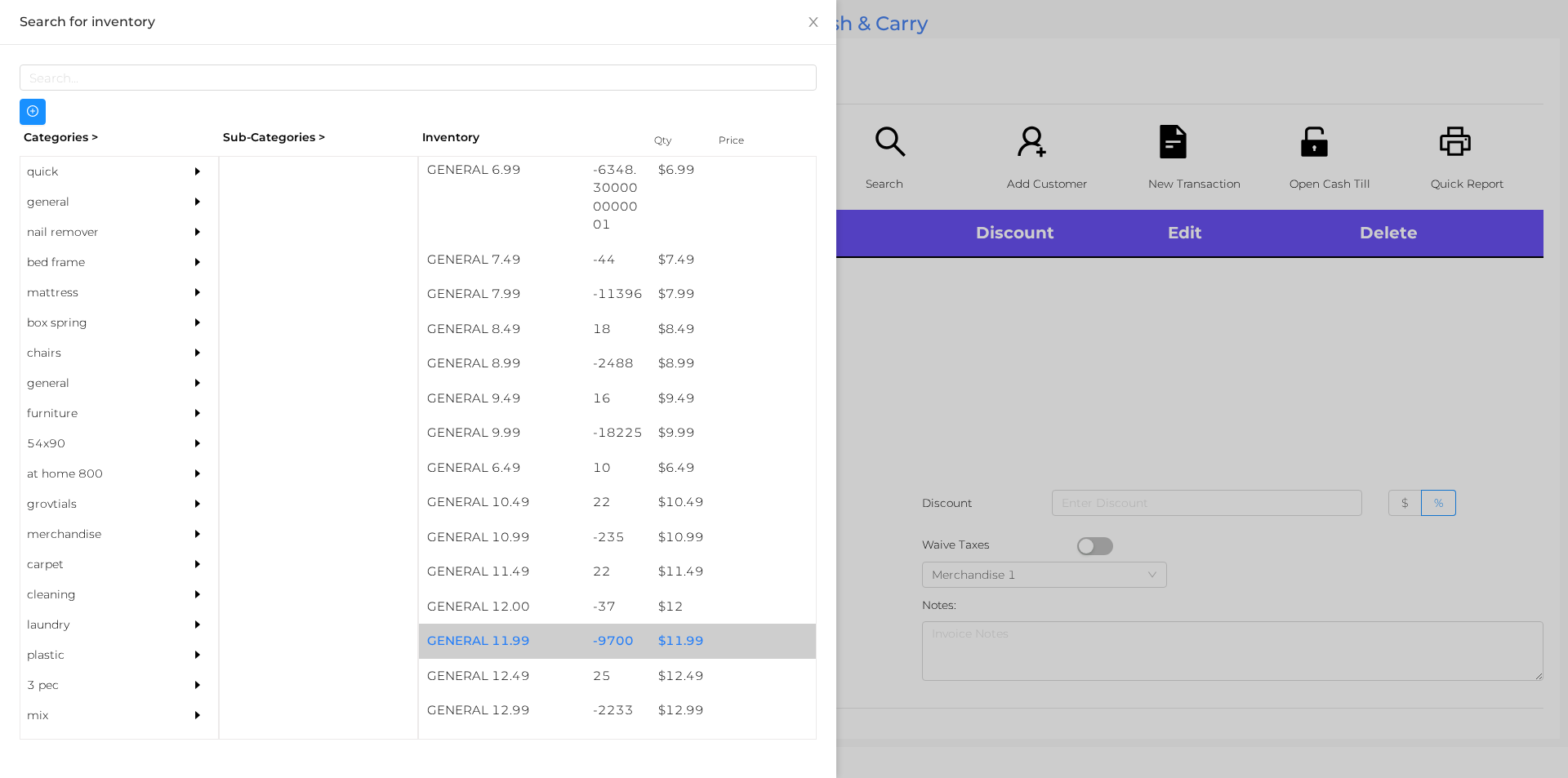
click at [676, 639] on div "$ 11.99" at bounding box center [733, 640] width 166 height 35
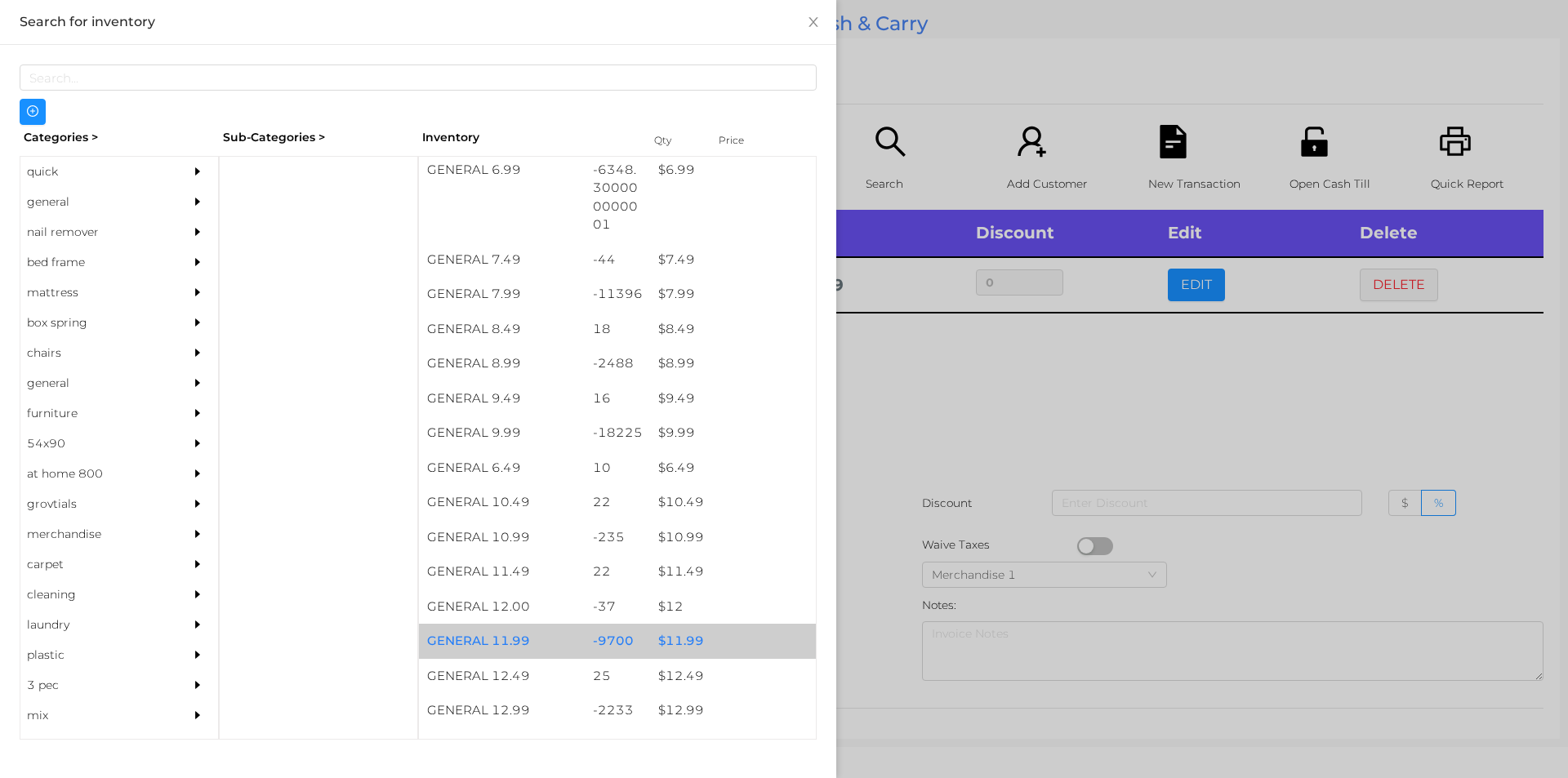
click at [686, 641] on div "$ 11.99" at bounding box center [733, 640] width 166 height 35
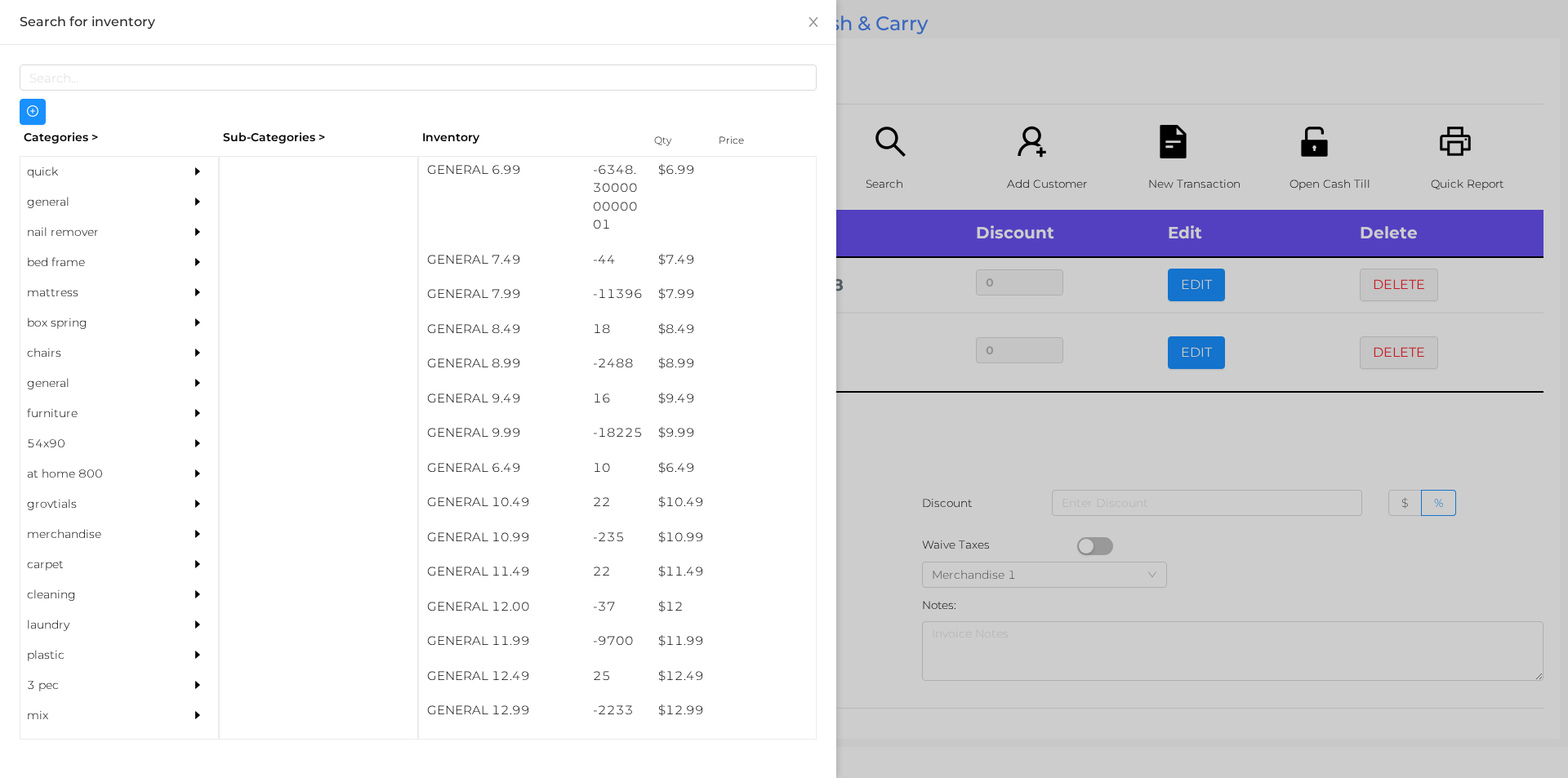
click at [1052, 414] on div at bounding box center [784, 389] width 1568 height 778
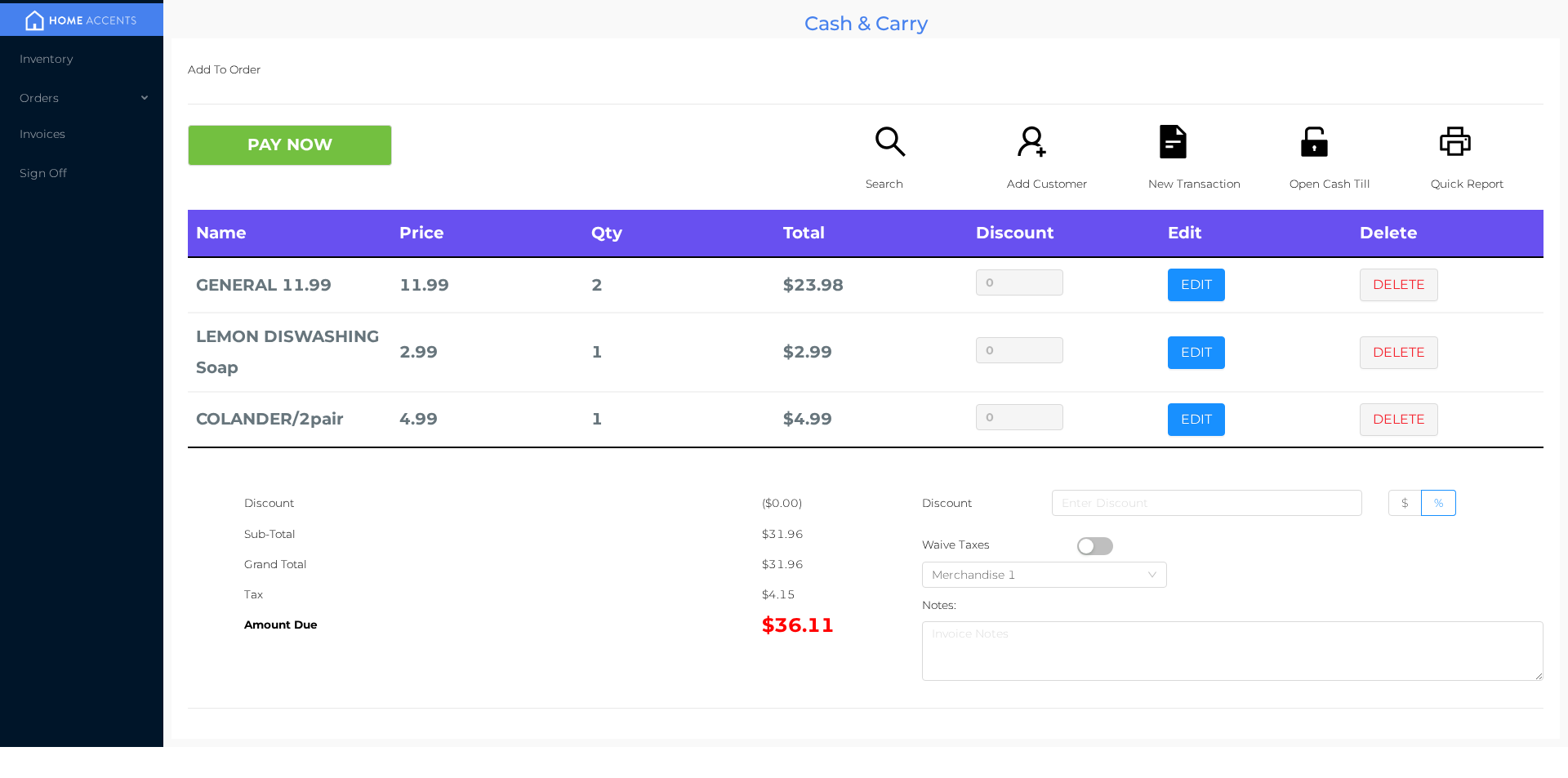
click at [891, 156] on icon "icon: search" at bounding box center [890, 141] width 33 height 33
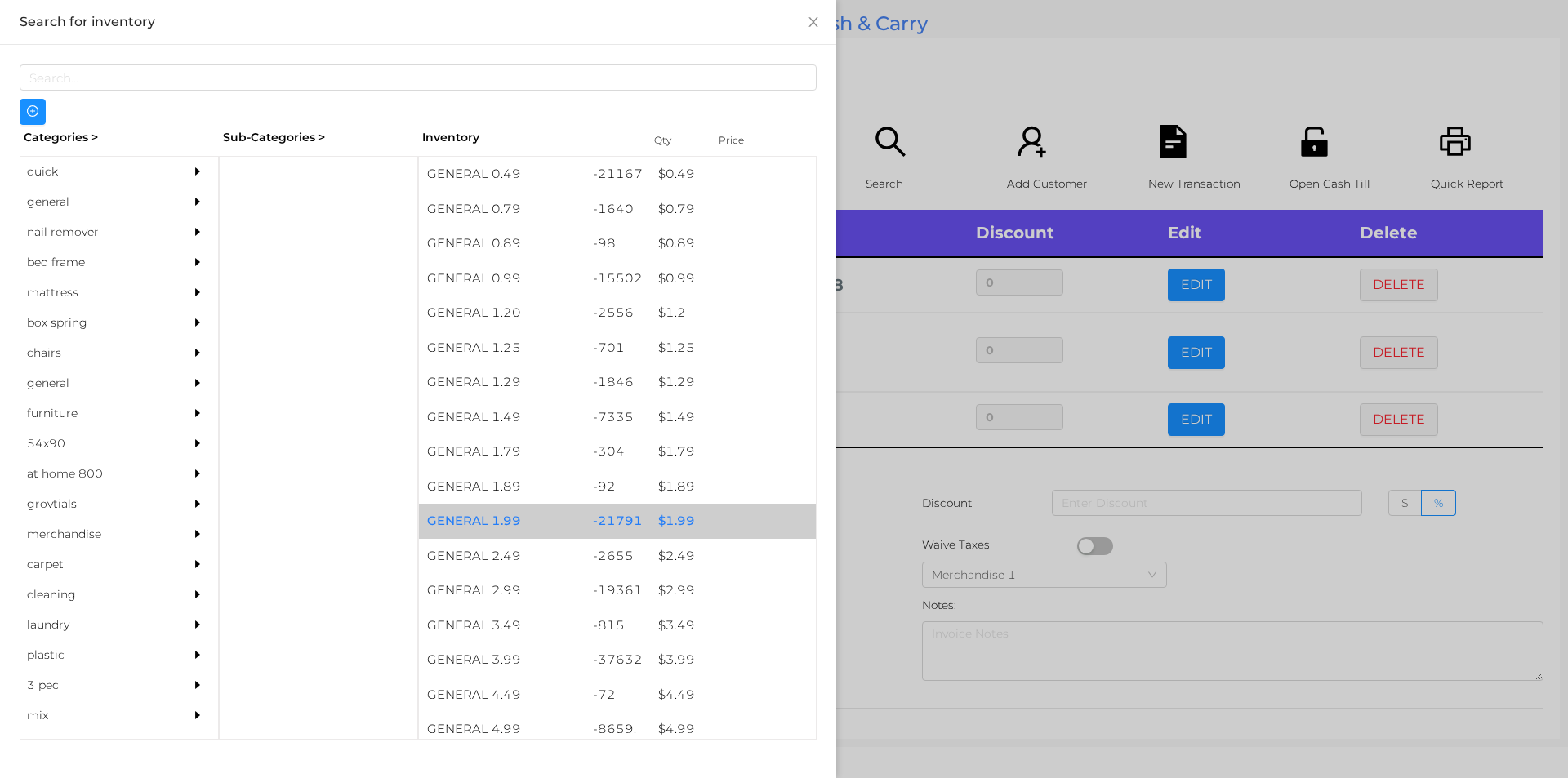
click at [668, 522] on div "$ 1.99" at bounding box center [733, 521] width 166 height 35
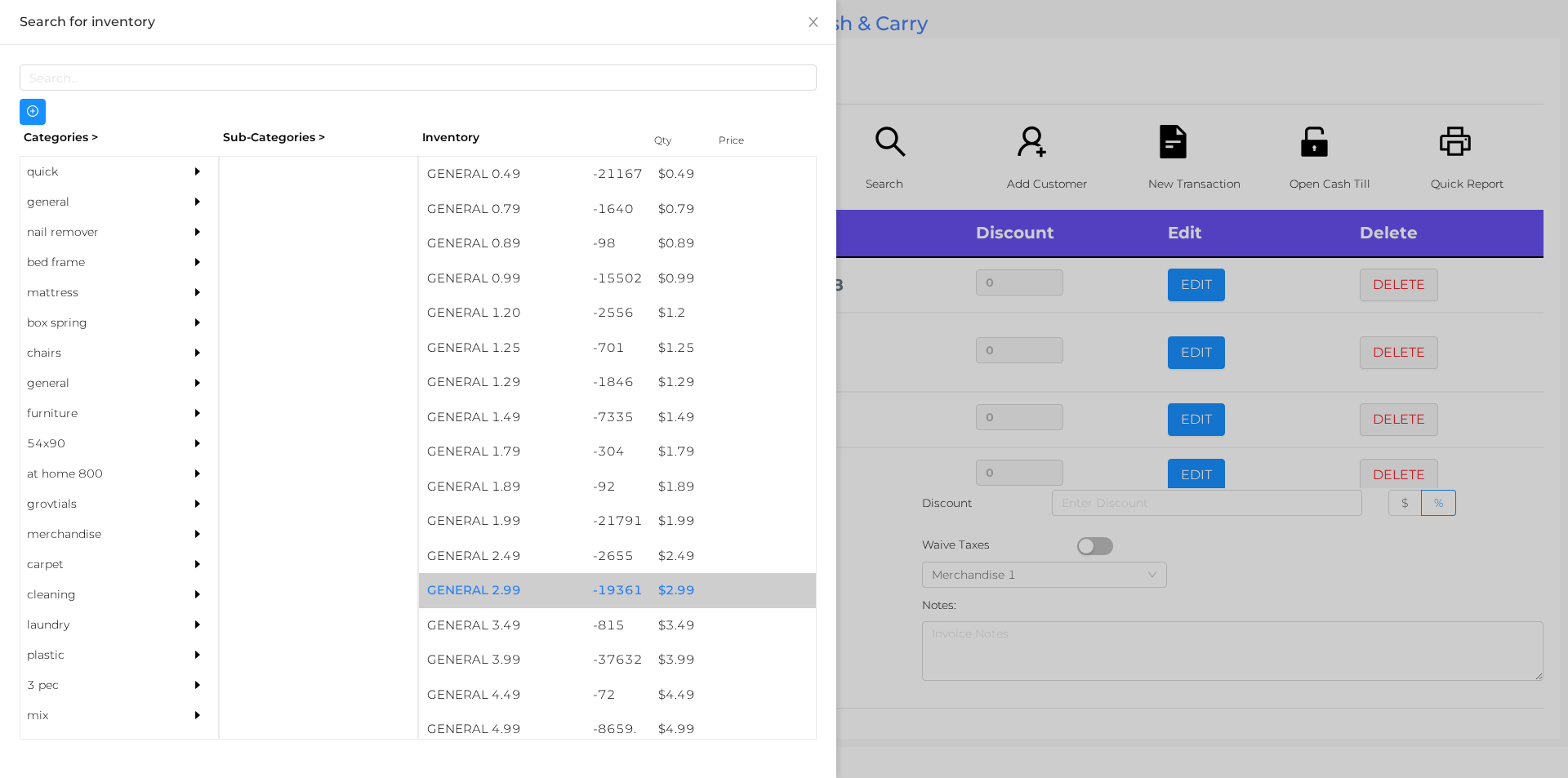
click at [668, 588] on div "$ 2.99" at bounding box center [733, 590] width 166 height 35
click at [669, 585] on div "$ 2.99" at bounding box center [733, 590] width 166 height 35
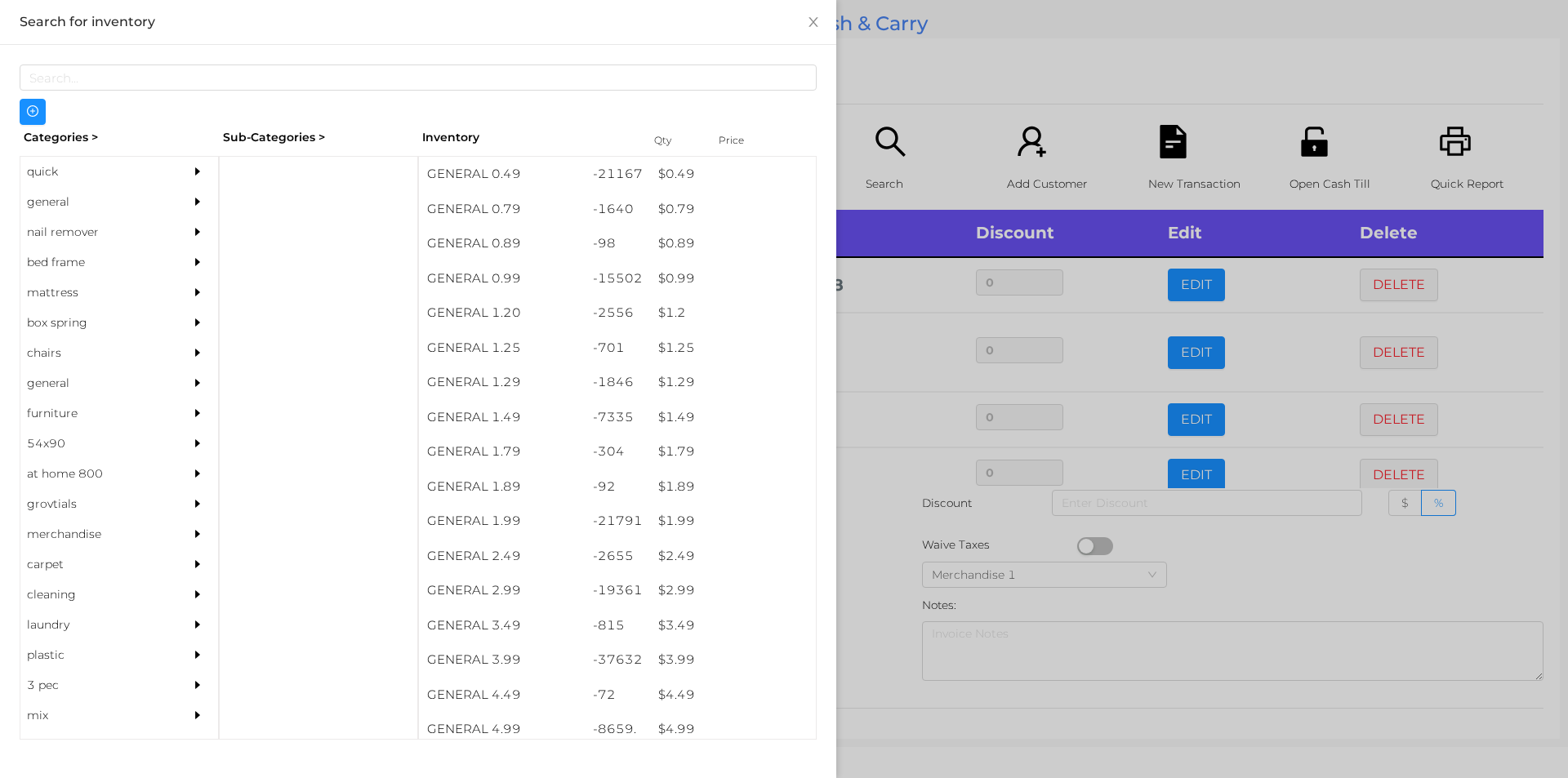
click at [869, 622] on div at bounding box center [784, 389] width 1568 height 778
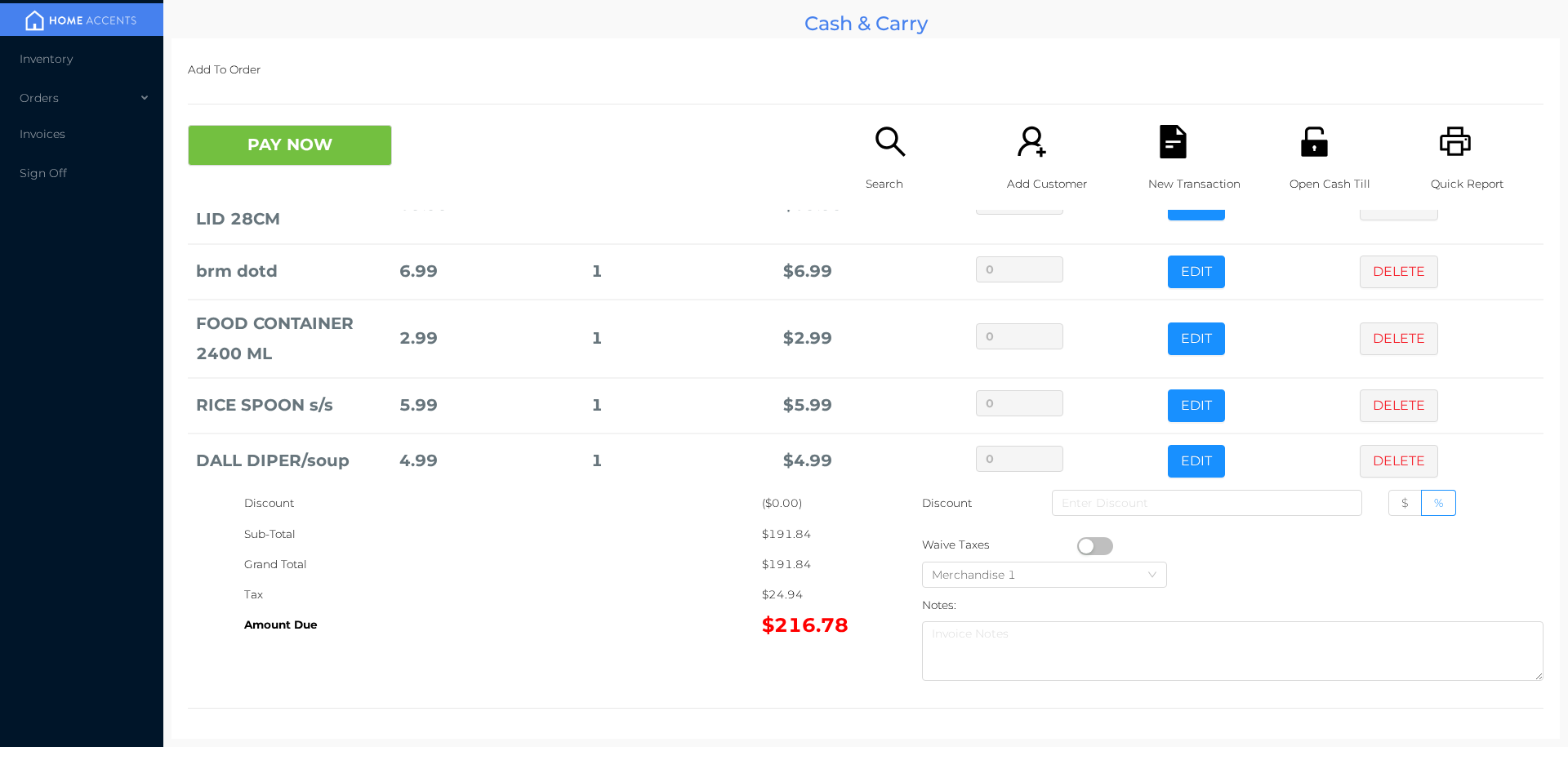
scroll to position [679, 0]
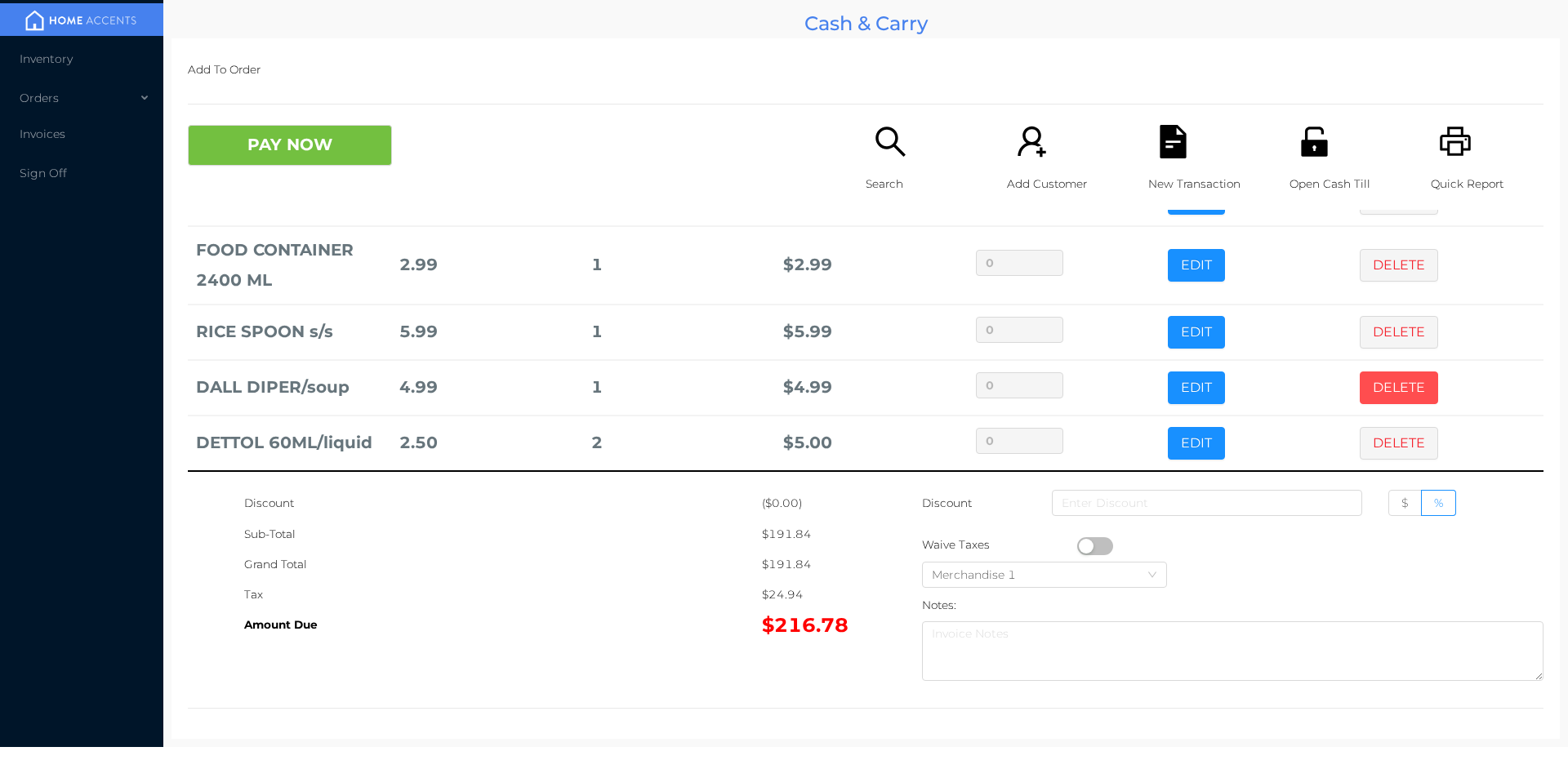
click at [1375, 380] on button "DELETE" at bounding box center [1398, 388] width 78 height 32
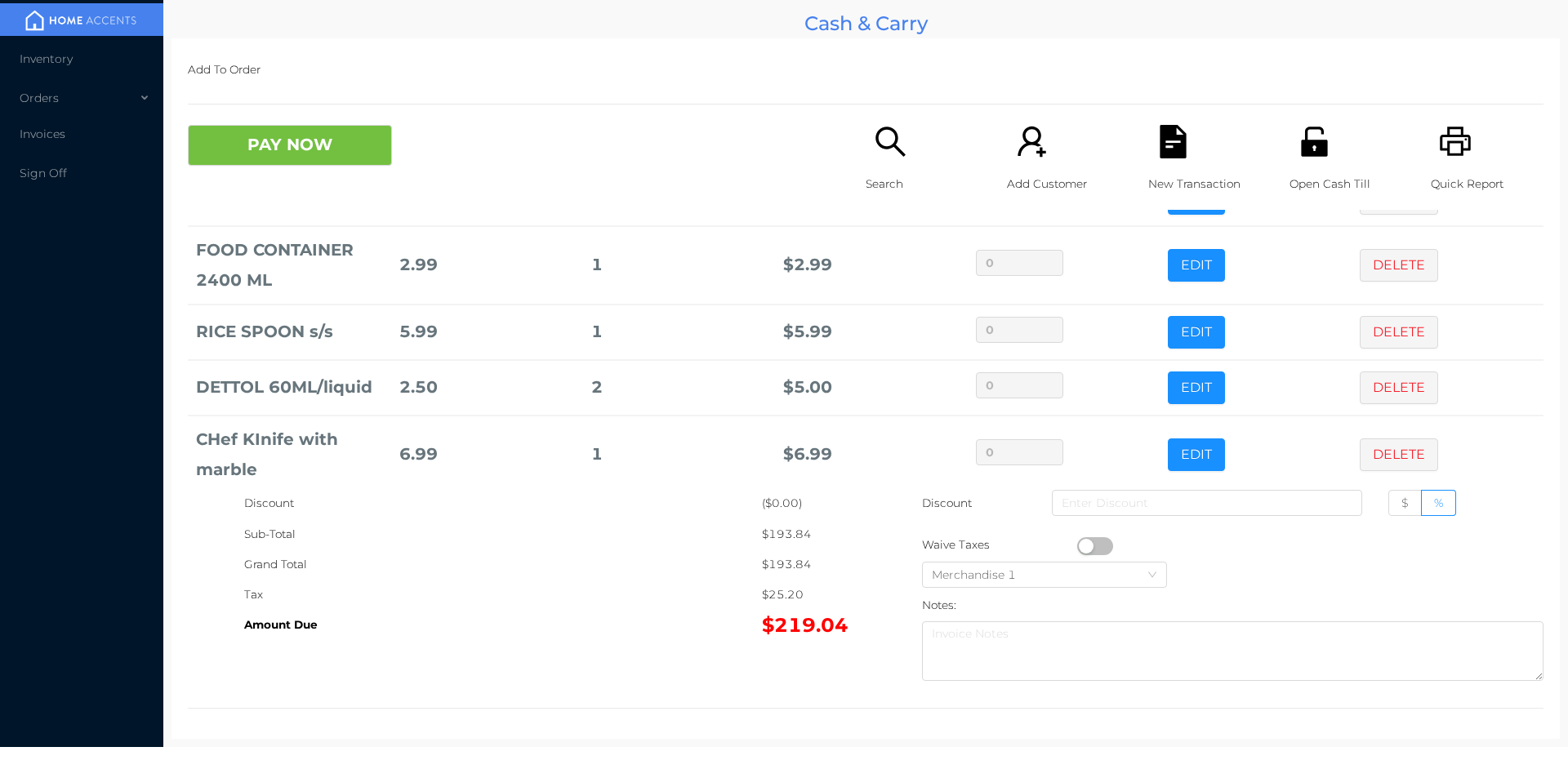
click at [615, 334] on div "1" at bounding box center [678, 332] width 175 height 31
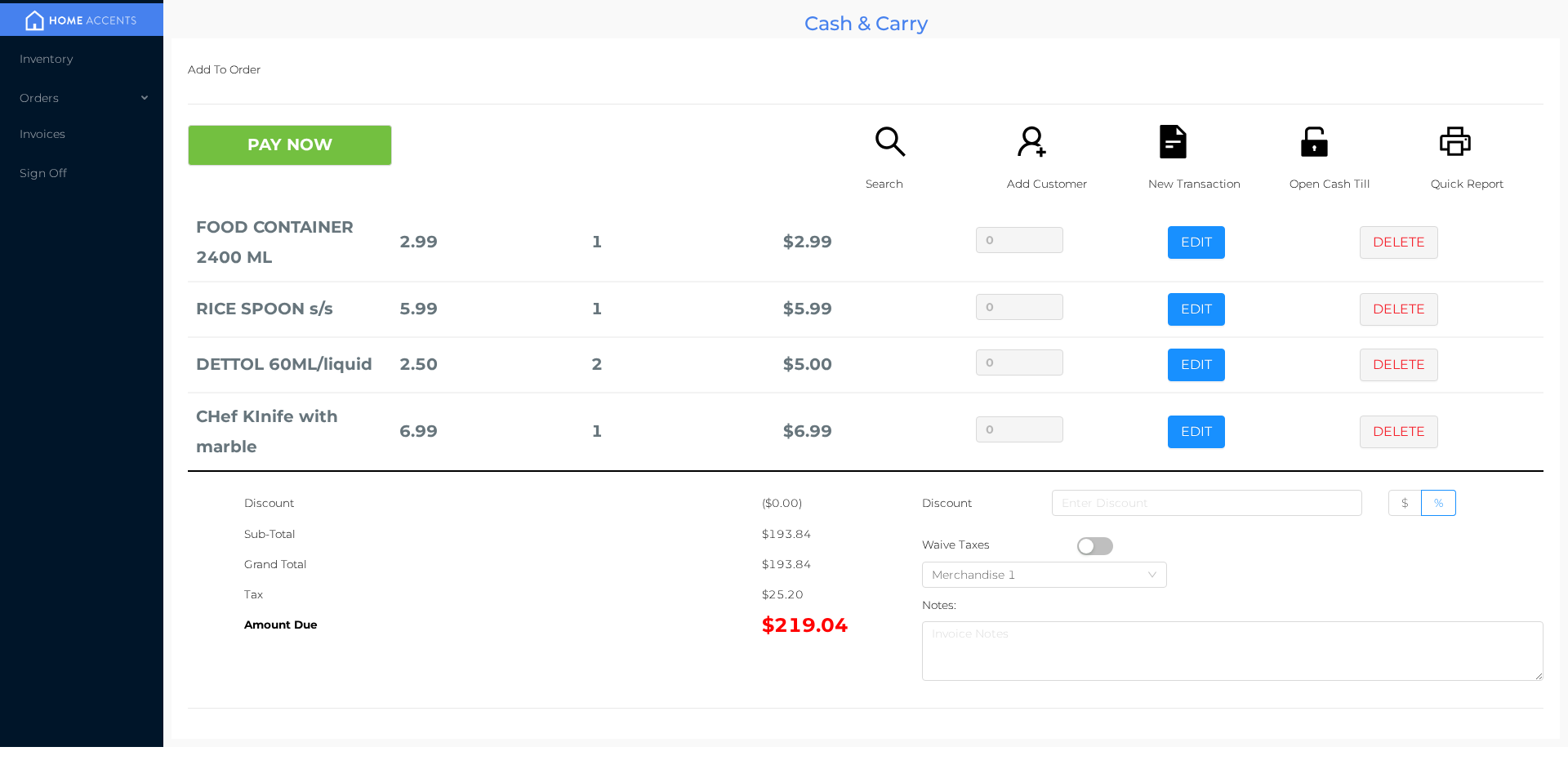
click at [1163, 130] on icon "icon: file-text" at bounding box center [1172, 141] width 26 height 33
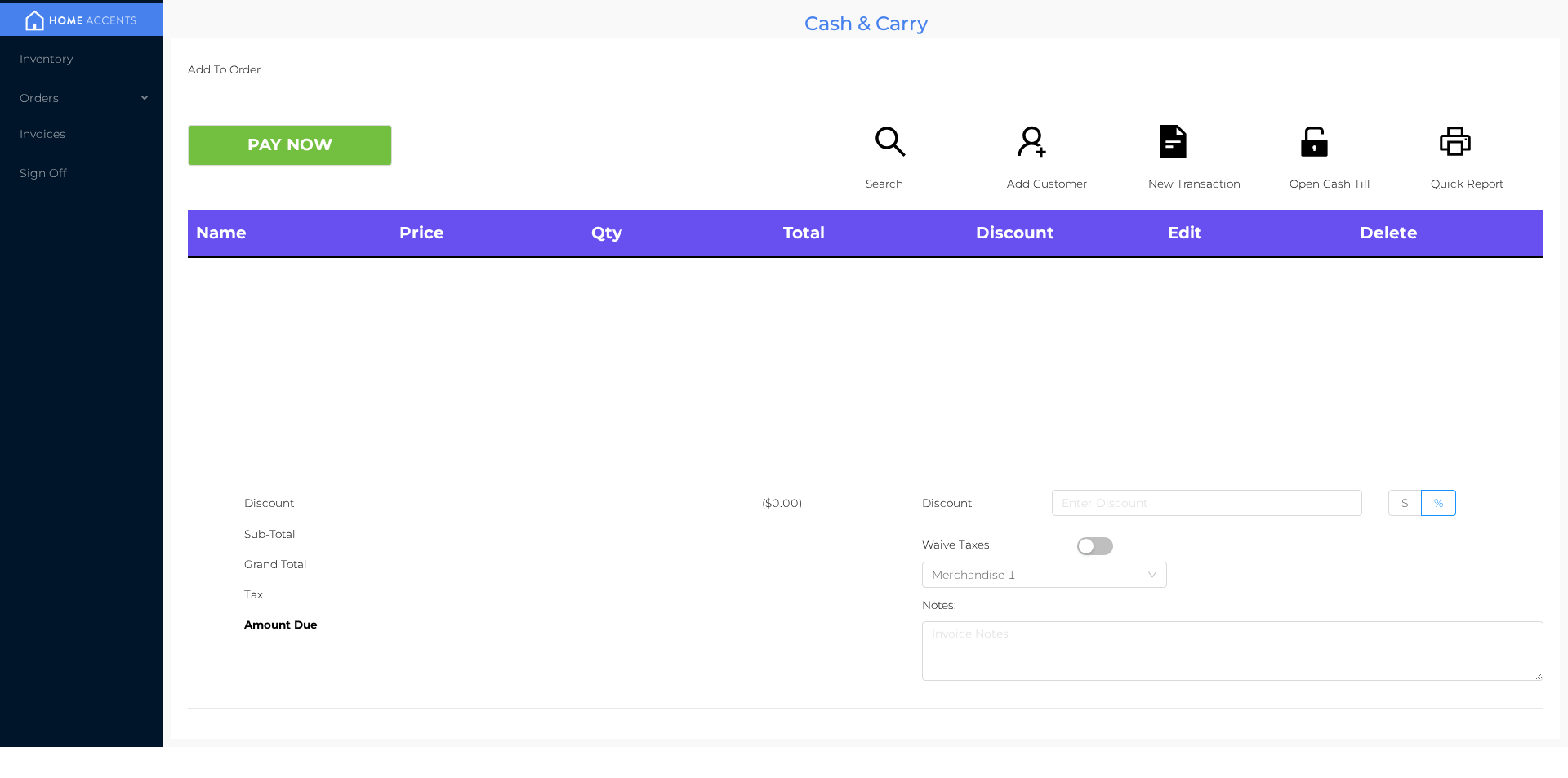
click at [883, 166] on div "Search" at bounding box center [921, 167] width 112 height 85
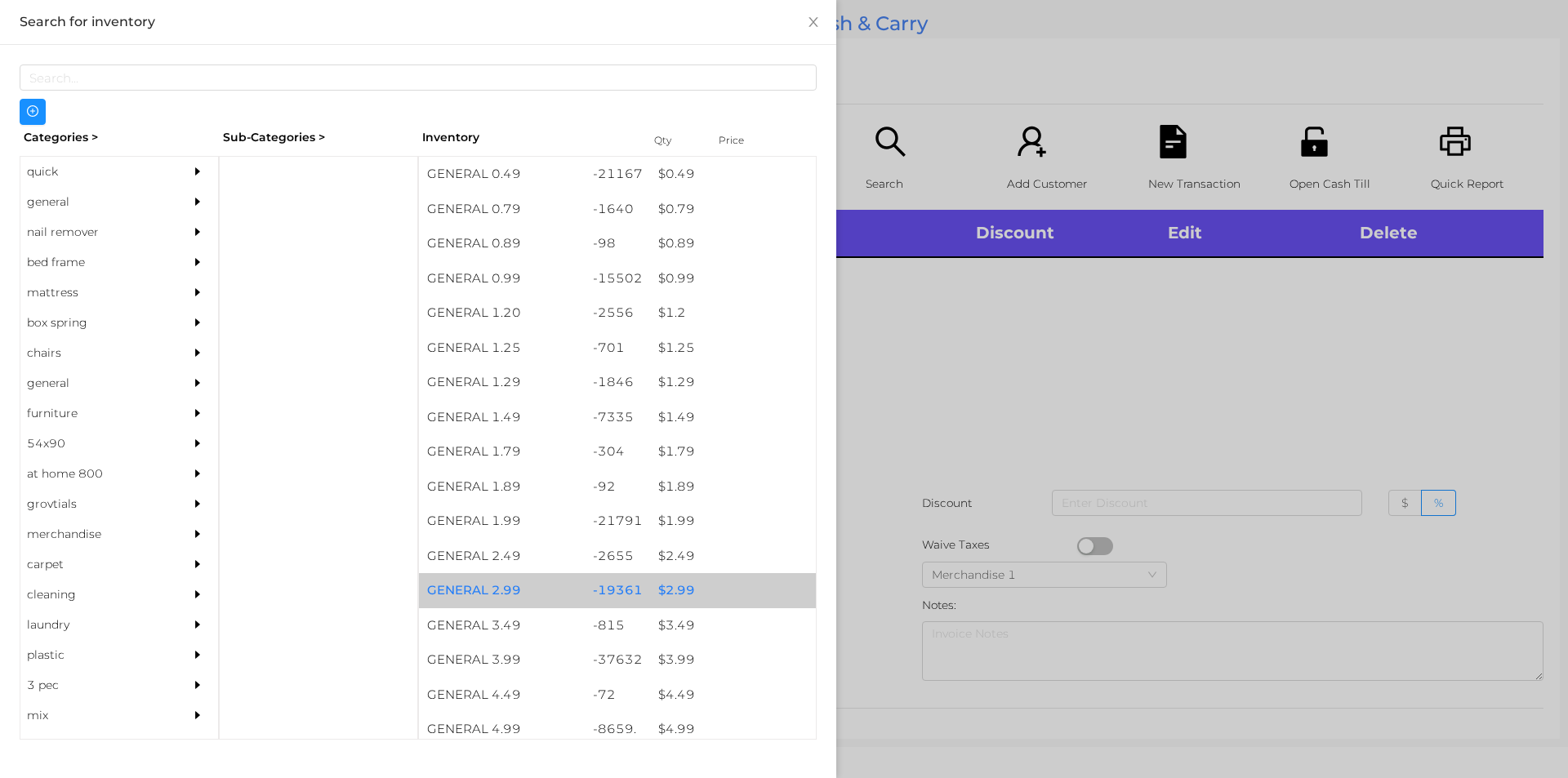
click at [676, 584] on div "$ 2.99" at bounding box center [733, 590] width 166 height 35
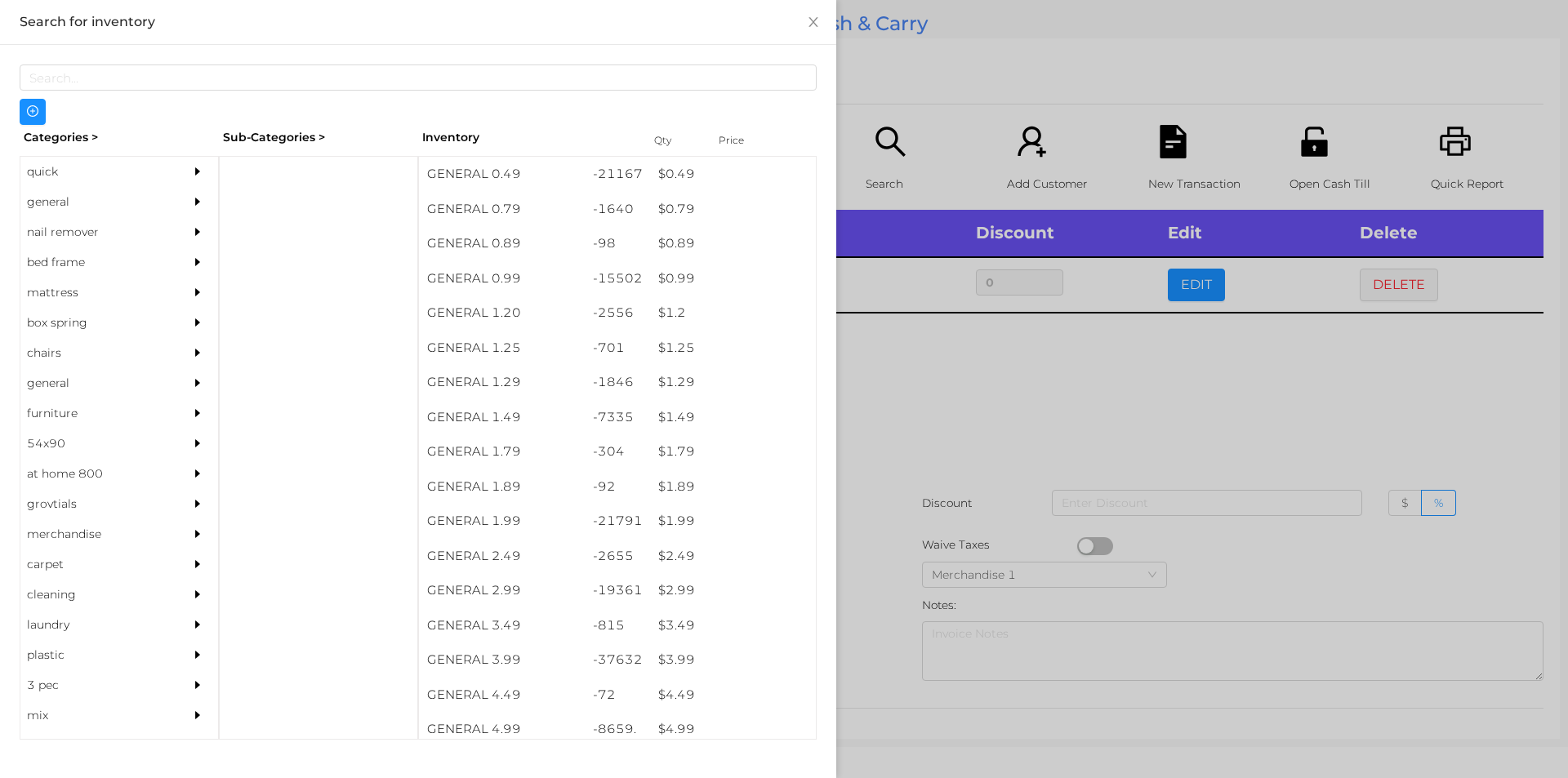
click at [933, 397] on div at bounding box center [784, 389] width 1568 height 778
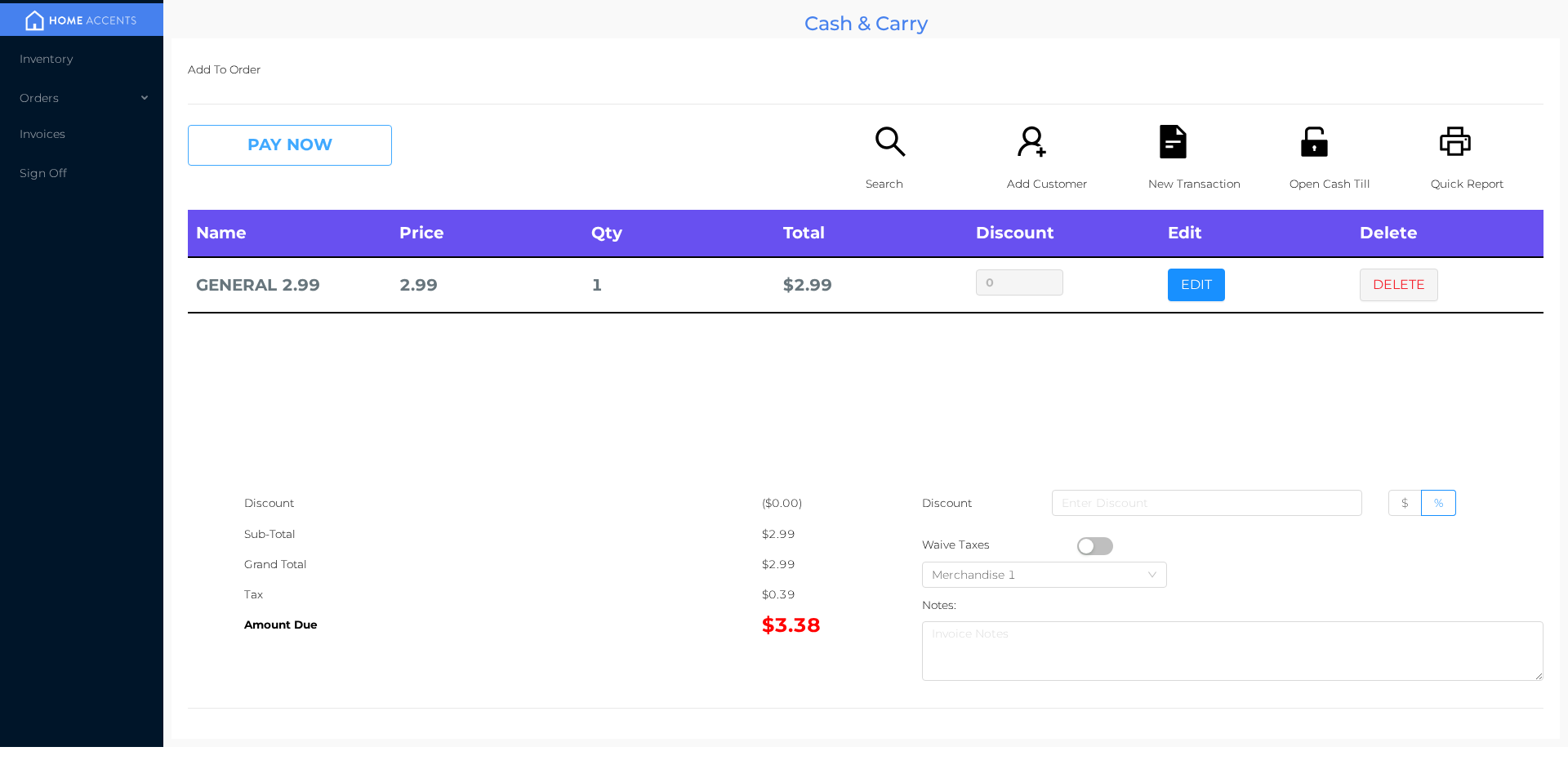
click at [340, 148] on button "PAY NOW" at bounding box center [290, 145] width 204 height 40
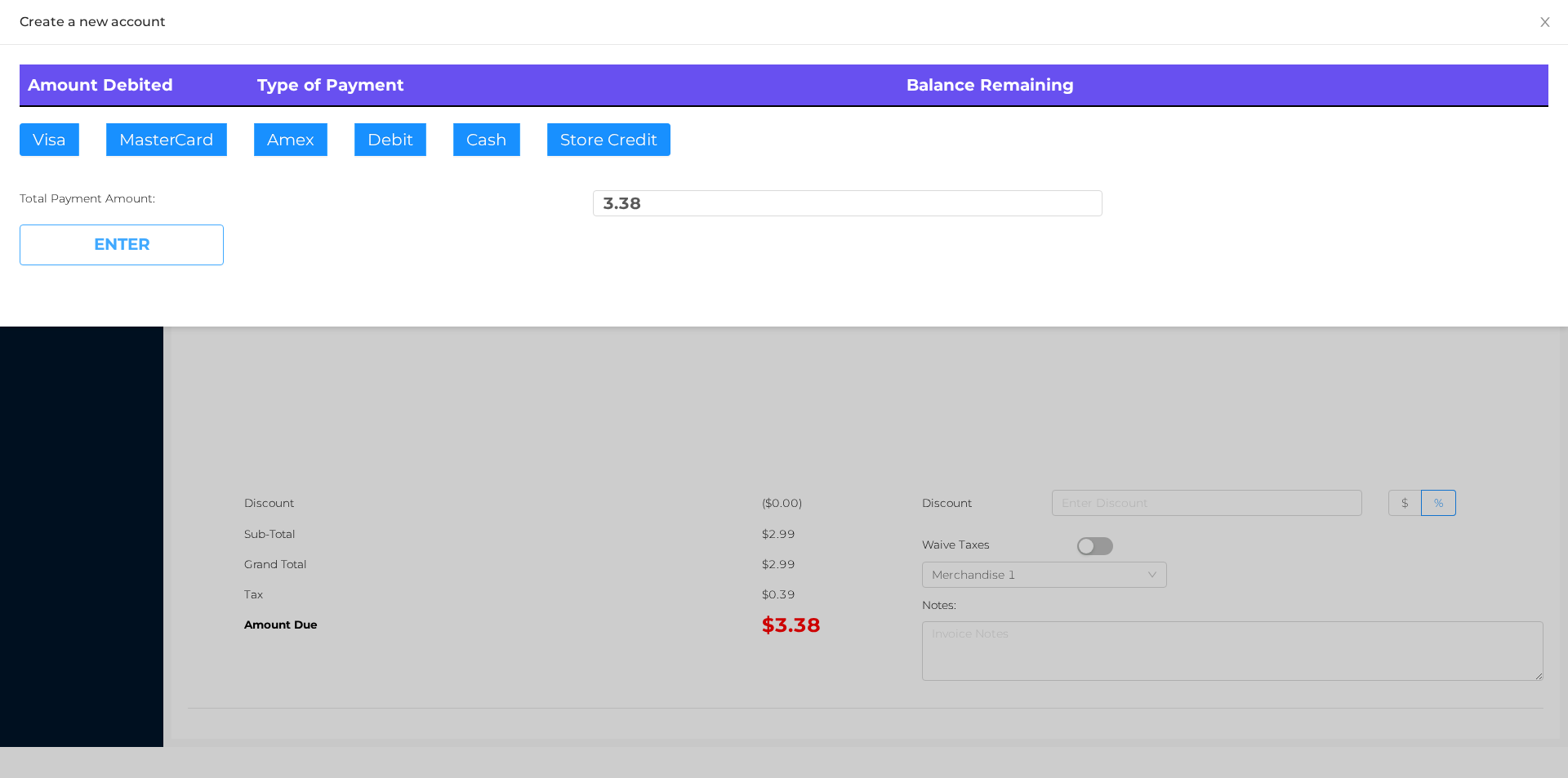
click at [49, 147] on button "Visa" at bounding box center [49, 139] width 59 height 32
click at [113, 256] on button "ENTER" at bounding box center [121, 245] width 204 height 40
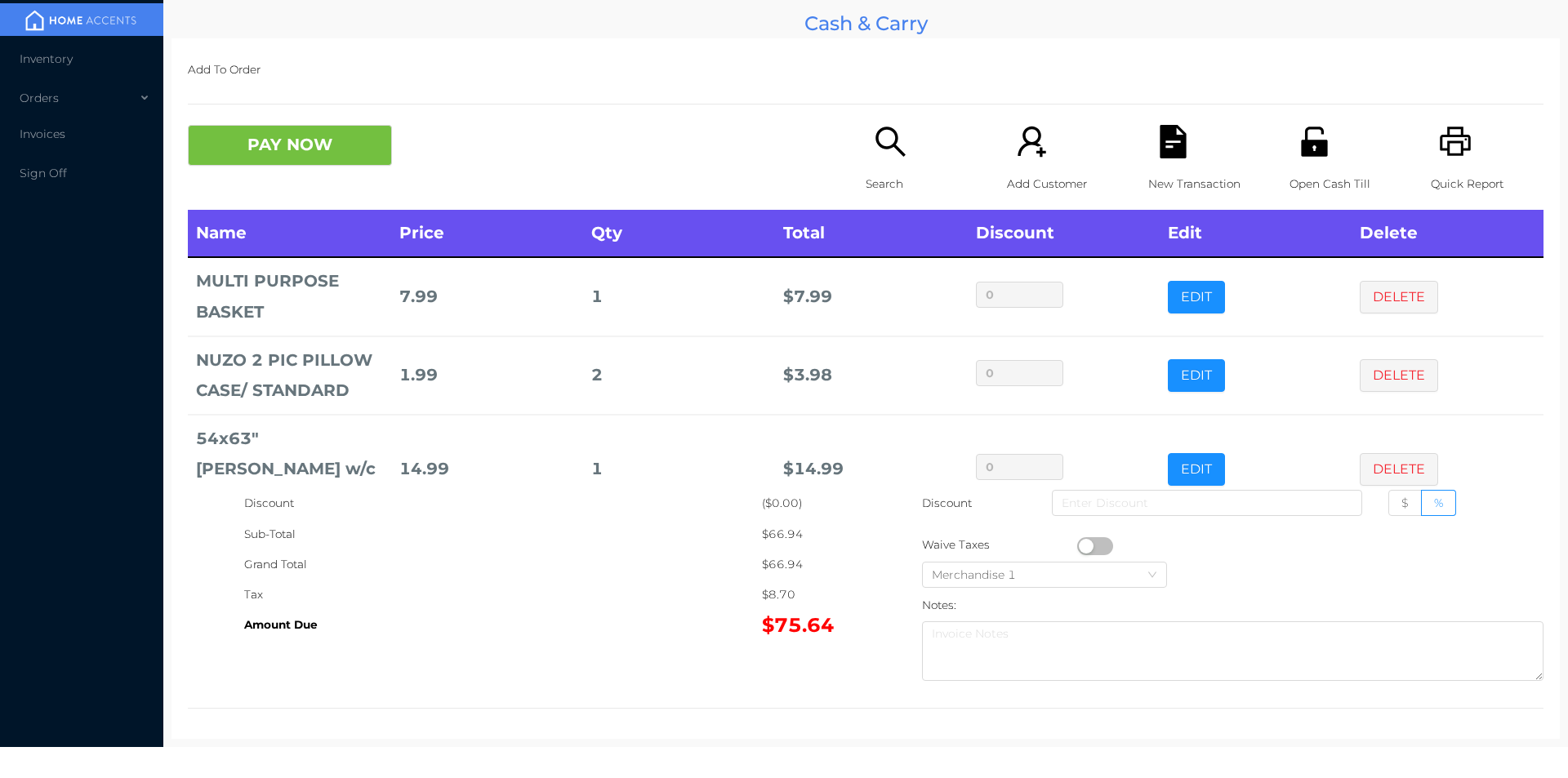
click at [1188, 166] on div "New Transaction" at bounding box center [1204, 167] width 112 height 85
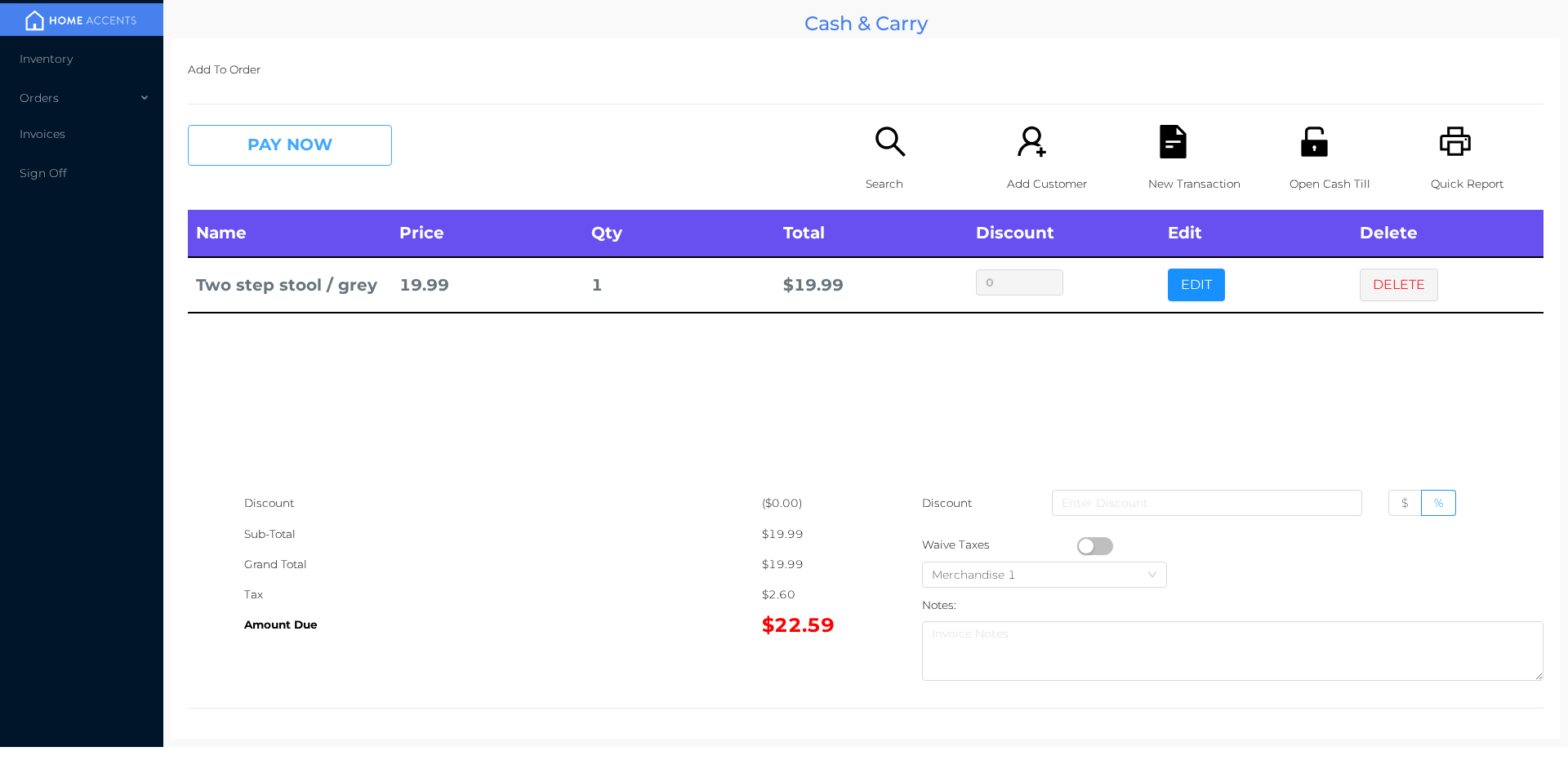
click at [314, 141] on button "PAY NOW" at bounding box center [290, 145] width 204 height 40
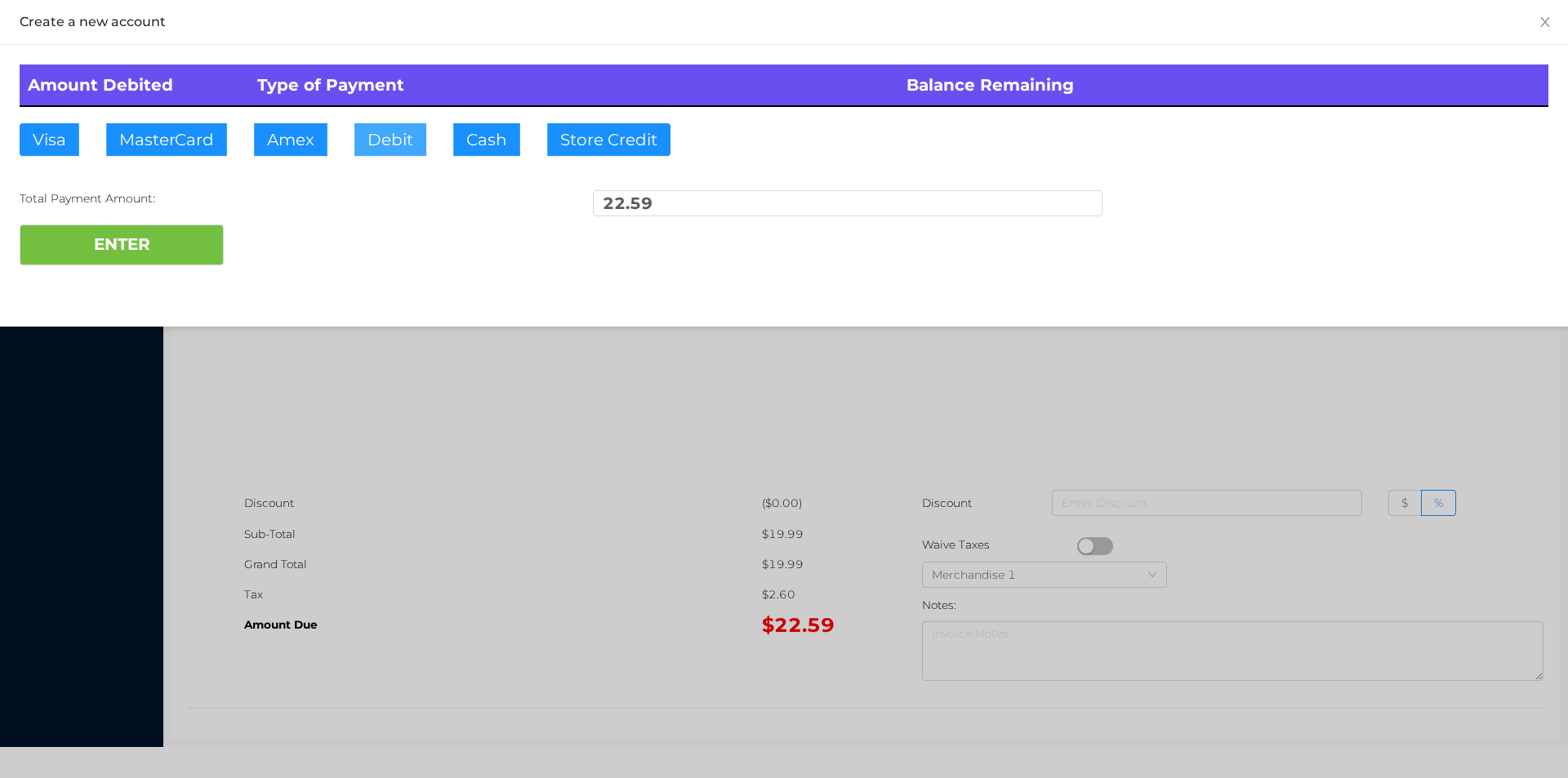
click at [375, 138] on button "Debit" at bounding box center [390, 139] width 72 height 32
click at [194, 246] on button "ENTER" at bounding box center [121, 245] width 204 height 40
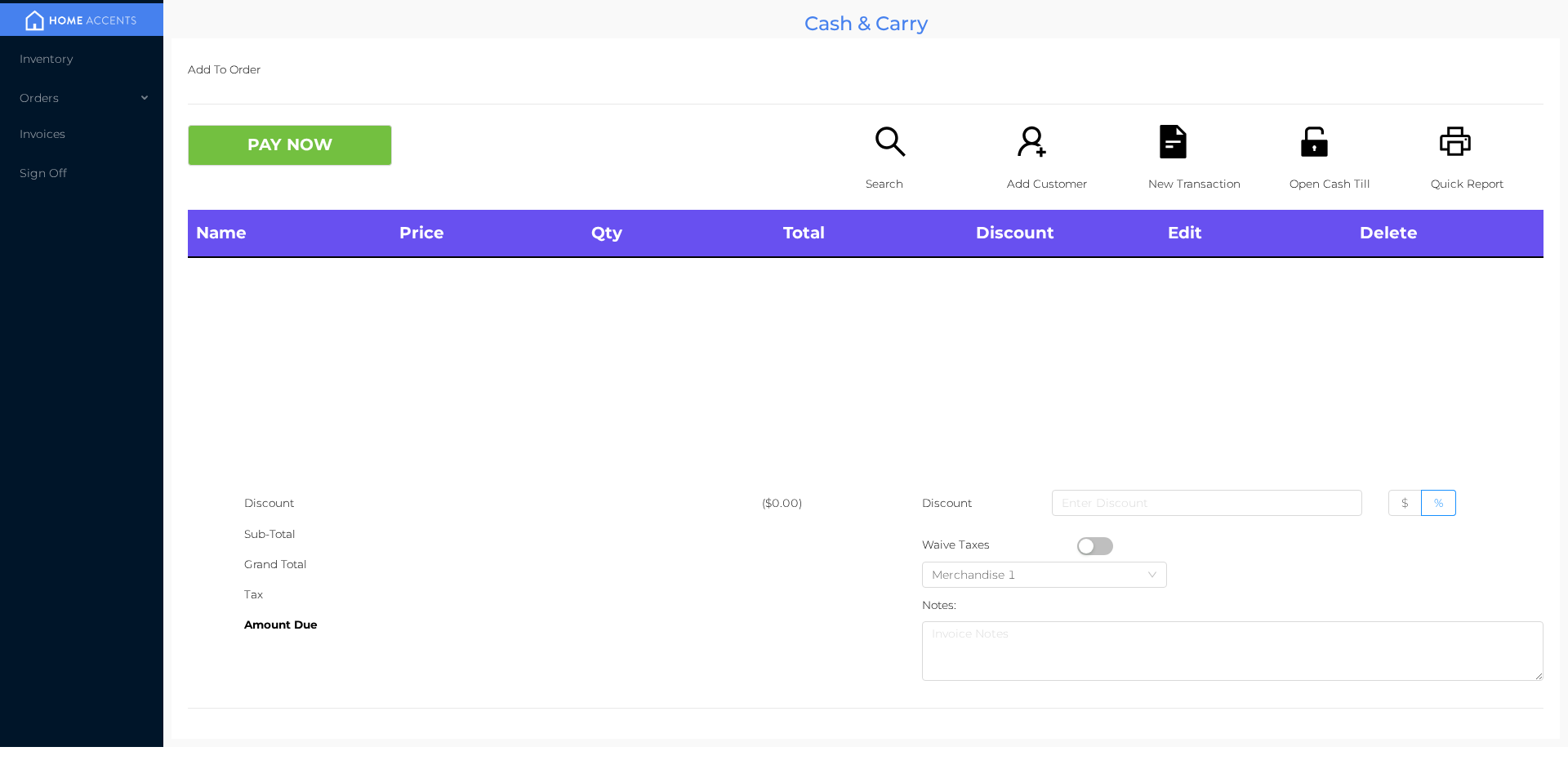
click at [880, 163] on div "Search" at bounding box center [921, 167] width 112 height 85
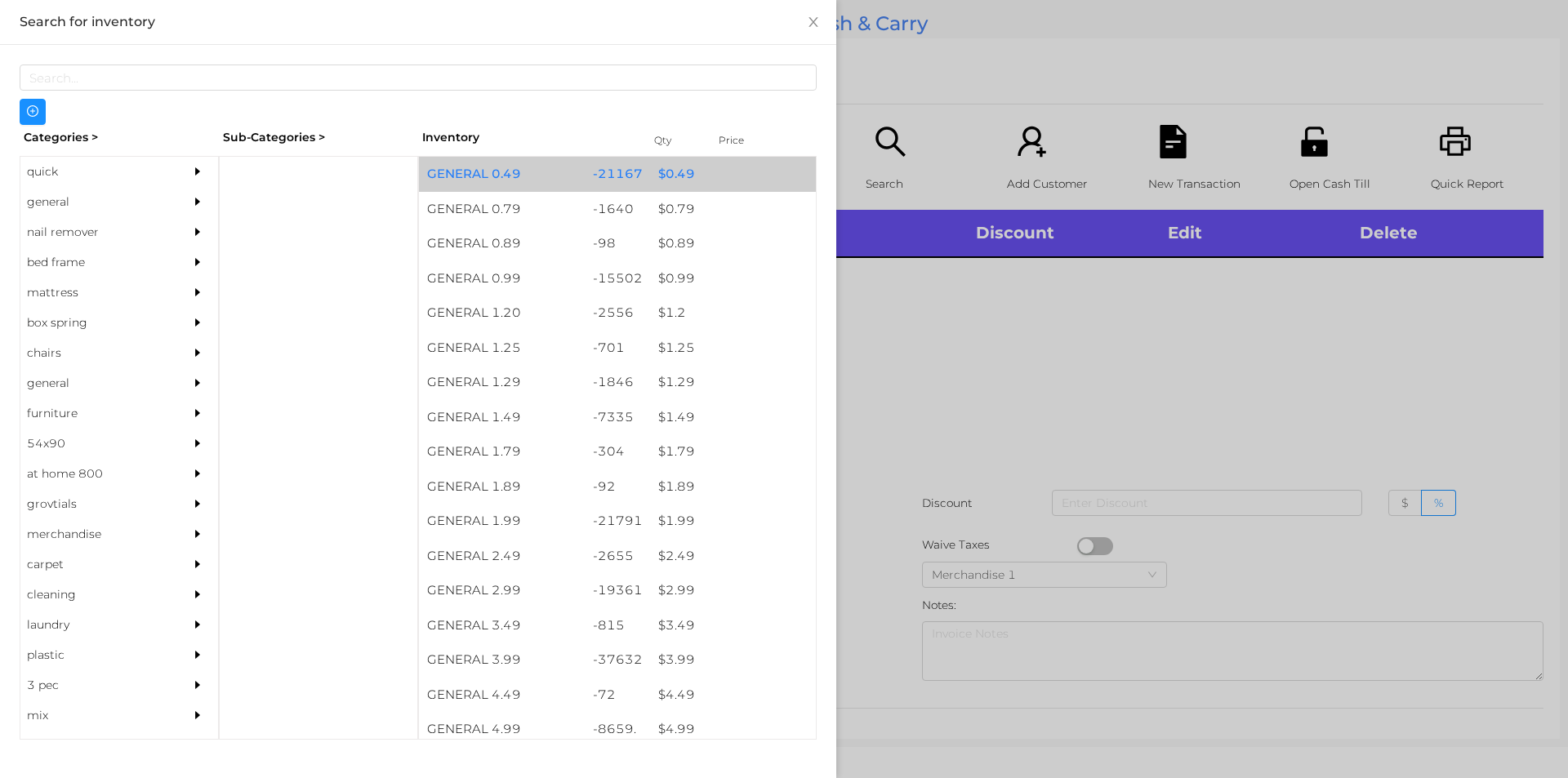
click at [654, 178] on div "$ 0.49" at bounding box center [733, 174] width 166 height 35
click at [662, 180] on div "$ 0.49" at bounding box center [733, 174] width 166 height 35
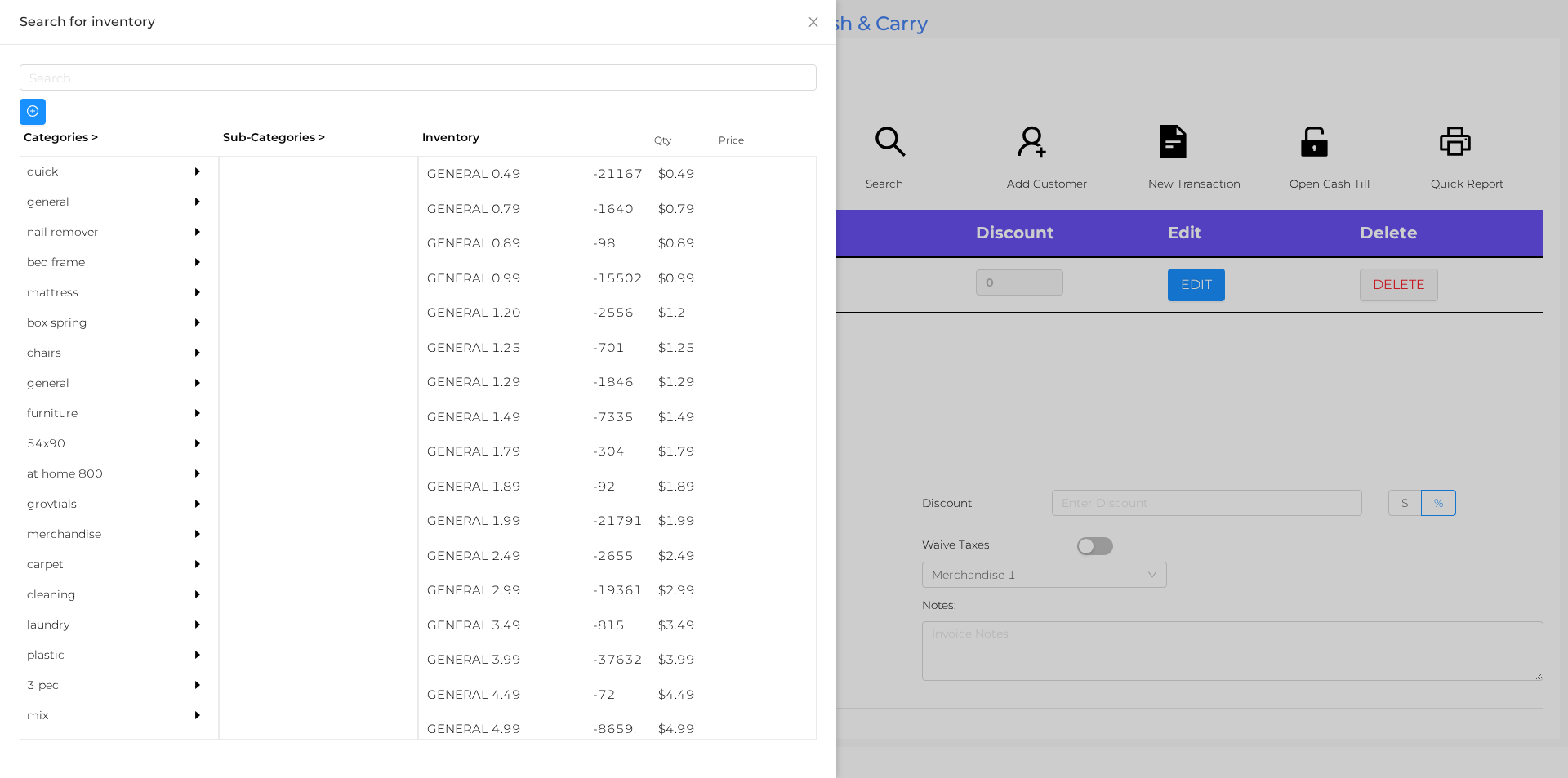
click at [956, 391] on div at bounding box center [784, 389] width 1568 height 778
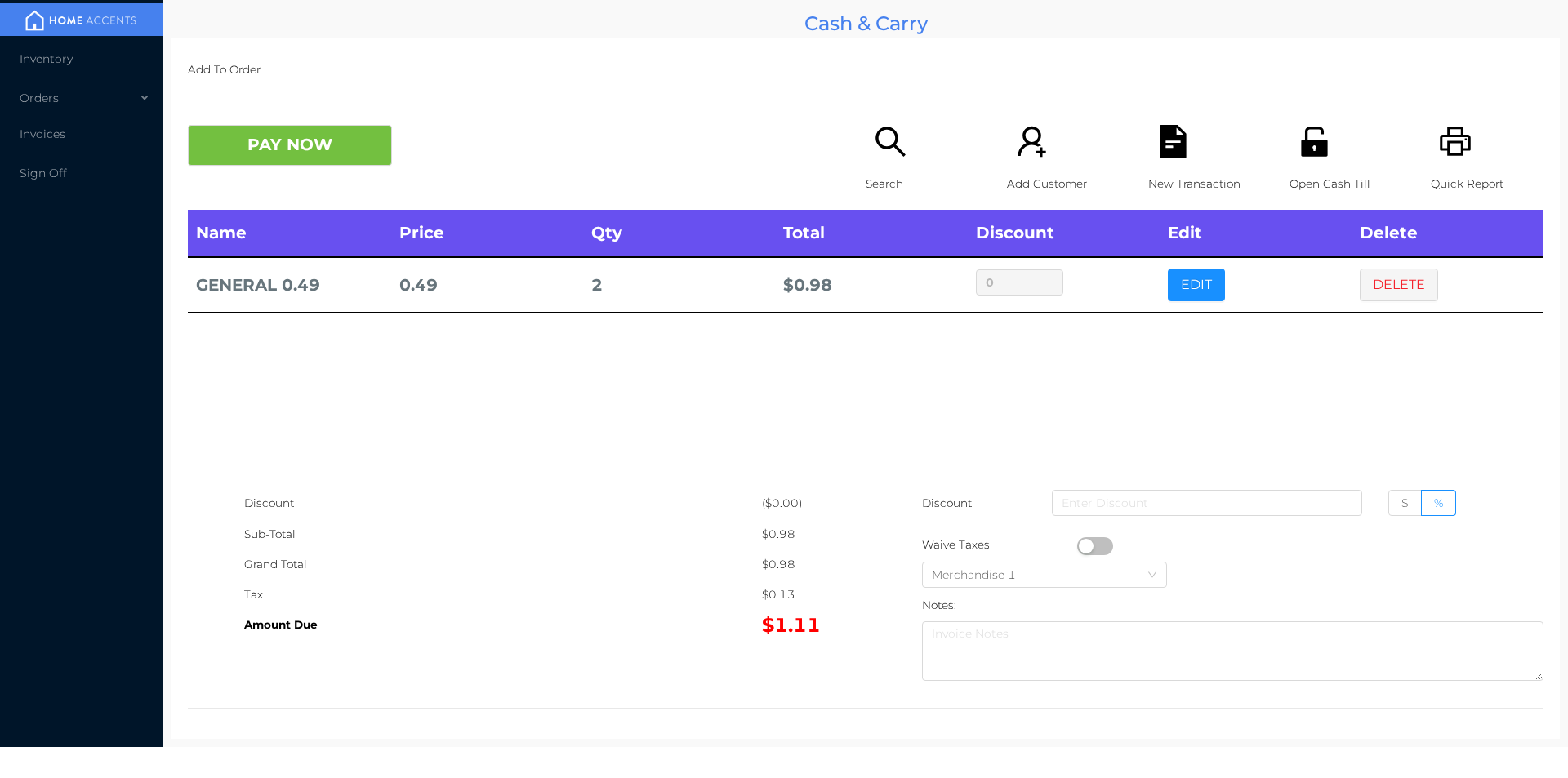
click at [1311, 148] on icon "icon: unlock" at bounding box center [1313, 141] width 26 height 30
click at [283, 146] on button "PAY NOW" at bounding box center [290, 145] width 204 height 40
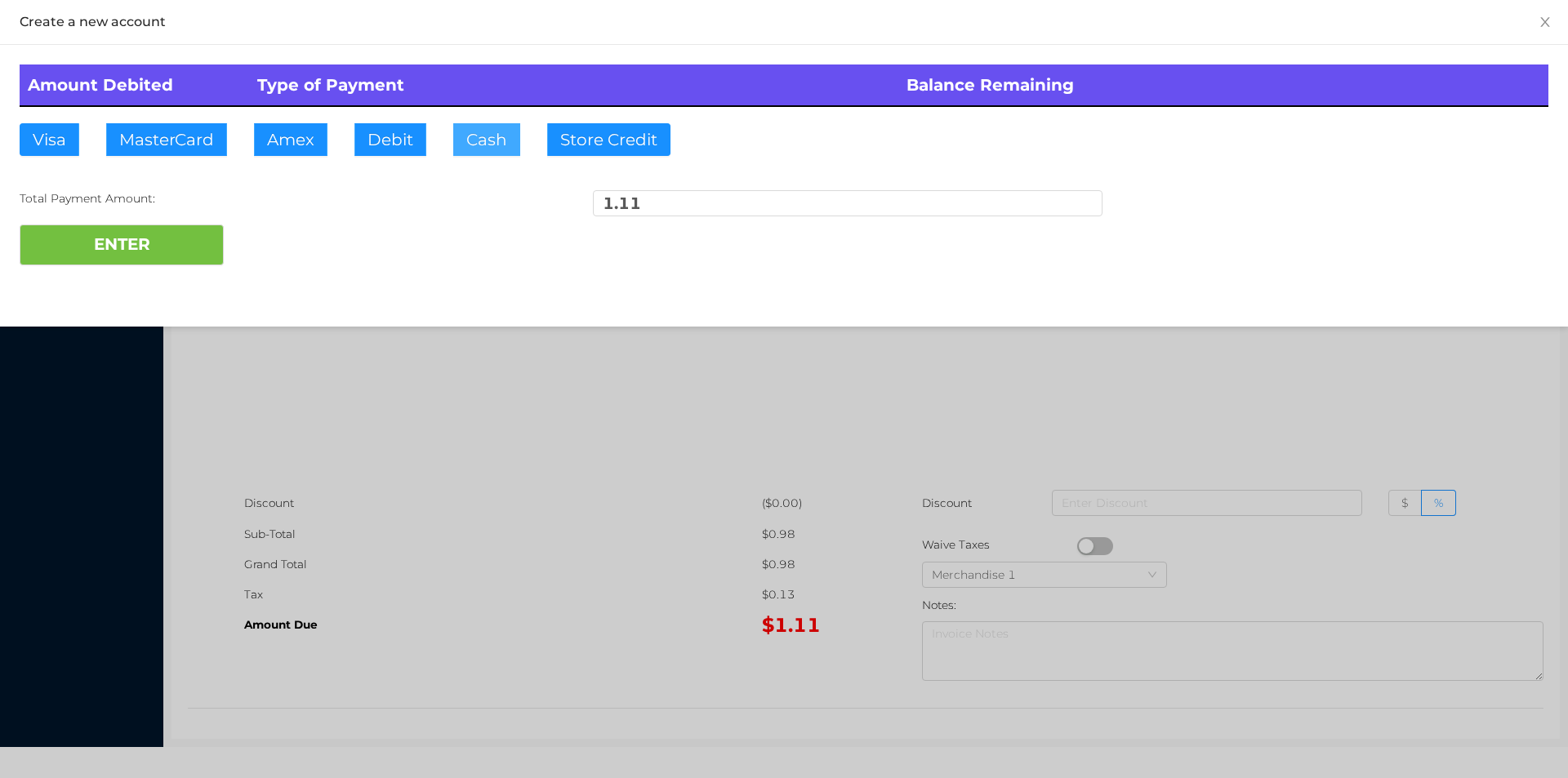
click at [482, 155] on button "Cash" at bounding box center [487, 139] width 67 height 32
click at [79, 260] on button "ENTER" at bounding box center [121, 245] width 204 height 40
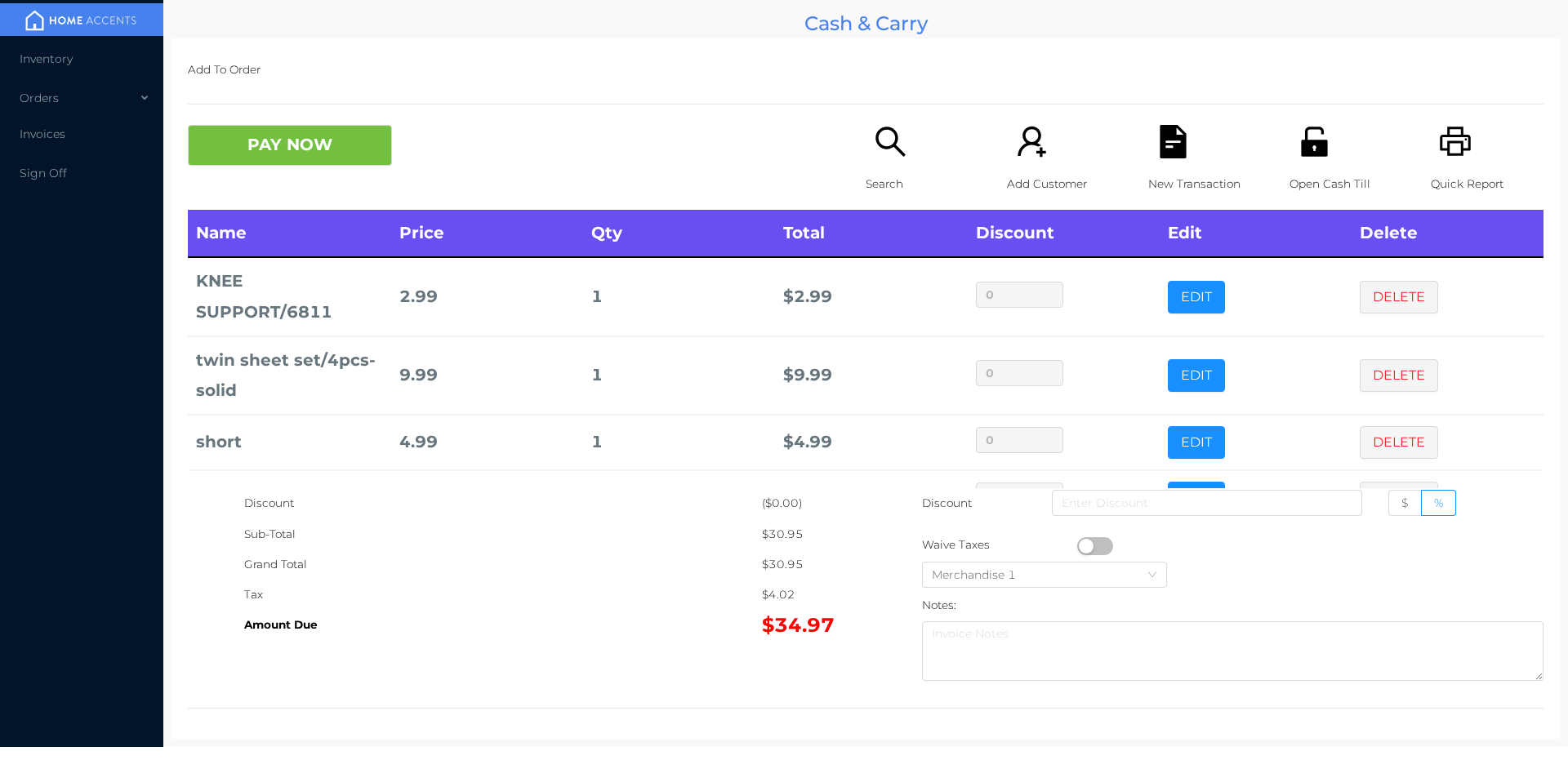
scroll to position [111, 0]
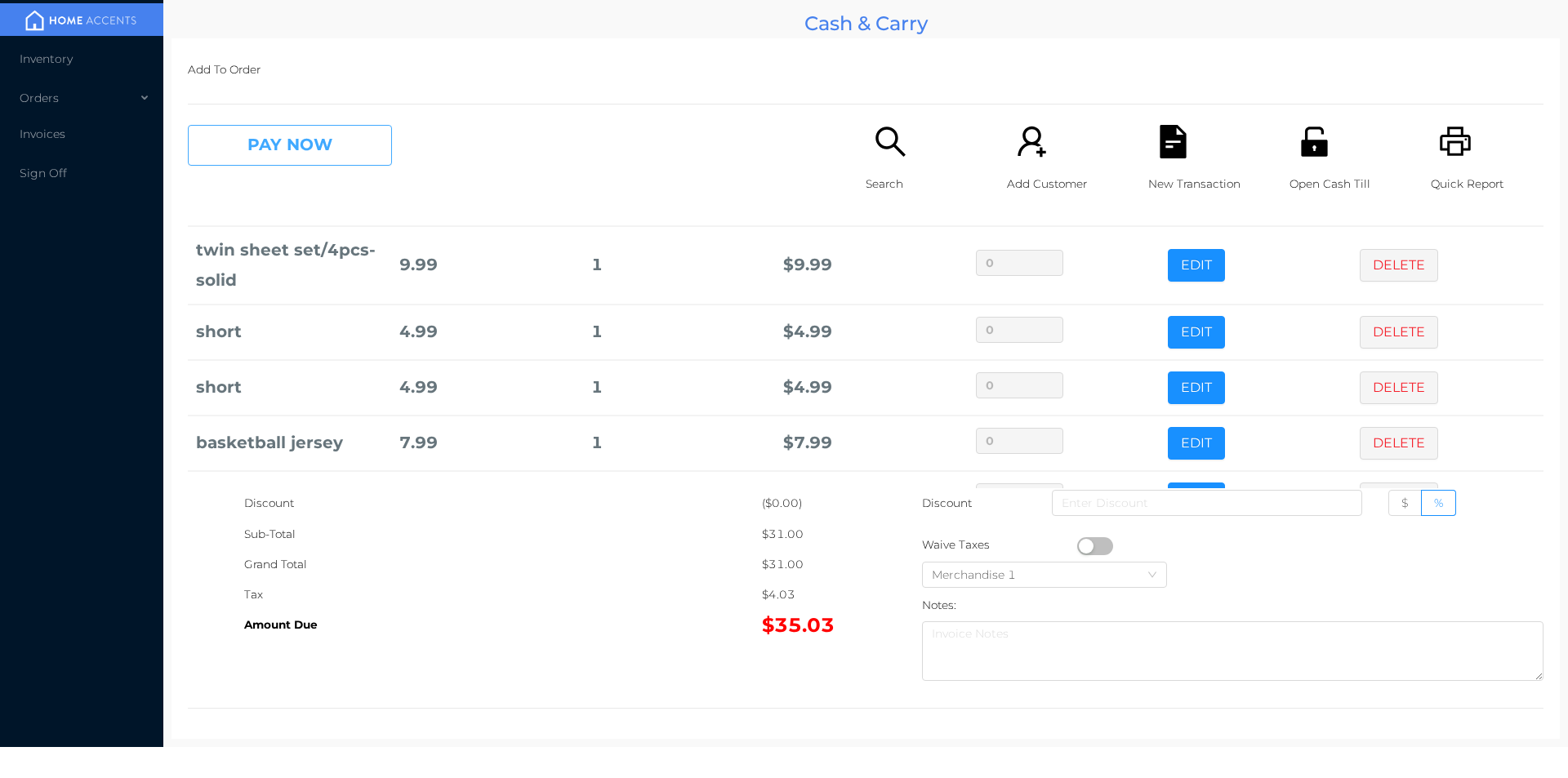
click at [236, 150] on button "PAY NOW" at bounding box center [290, 145] width 204 height 40
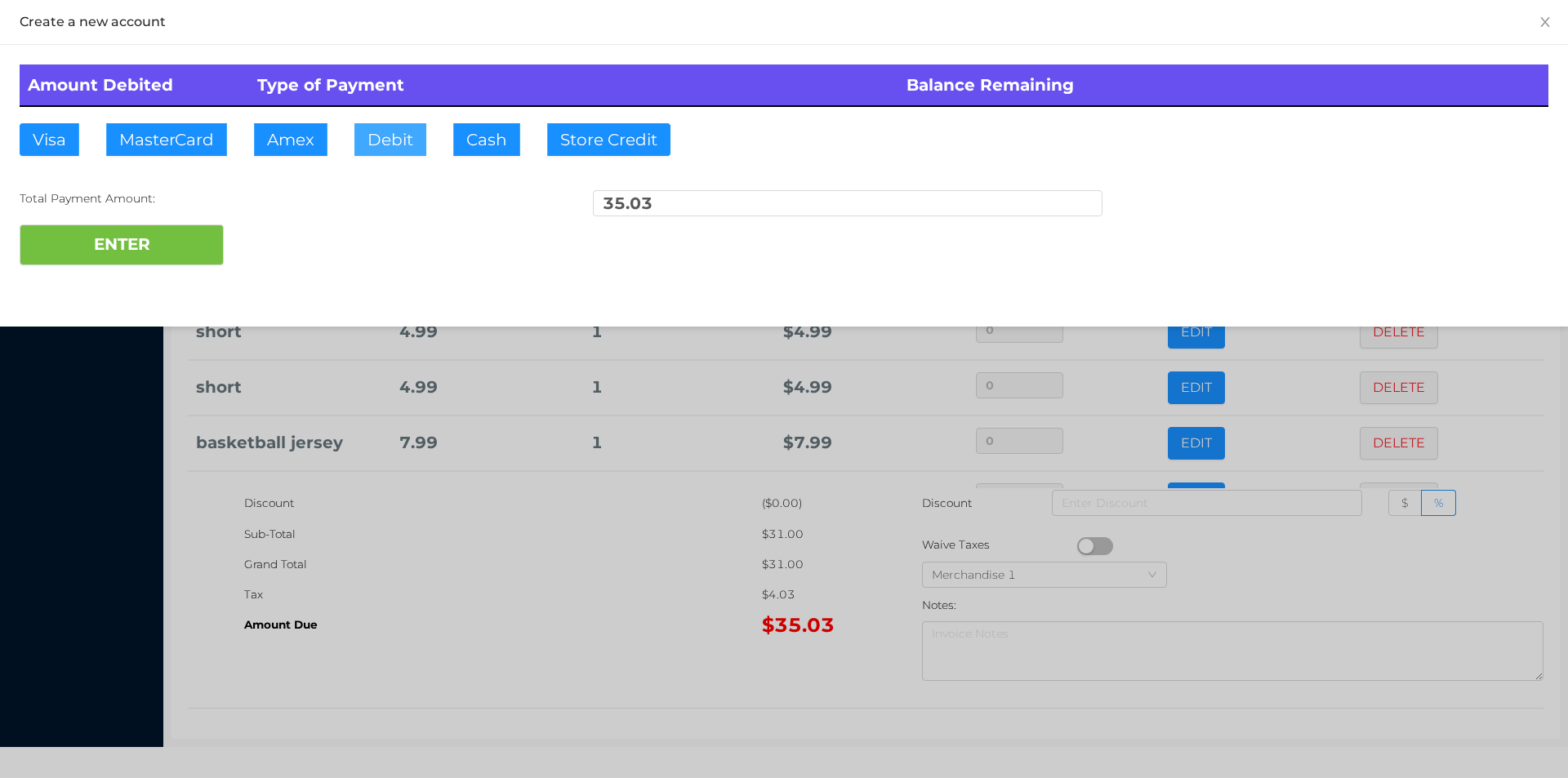
click at [423, 131] on button "Debit" at bounding box center [390, 139] width 72 height 32
type input "50."
click at [147, 240] on button "ENTER" at bounding box center [121, 245] width 204 height 40
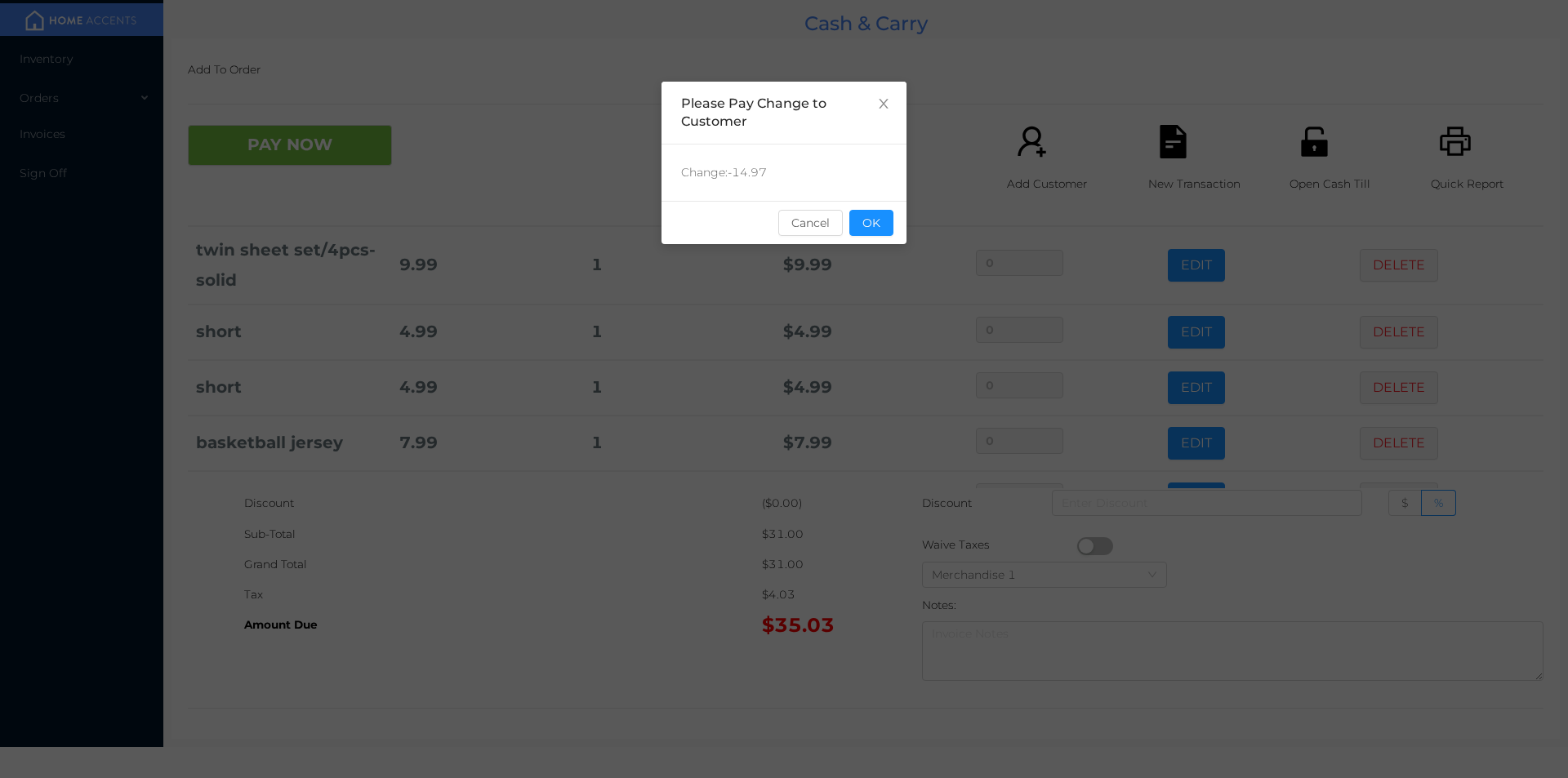
scroll to position [0, 0]
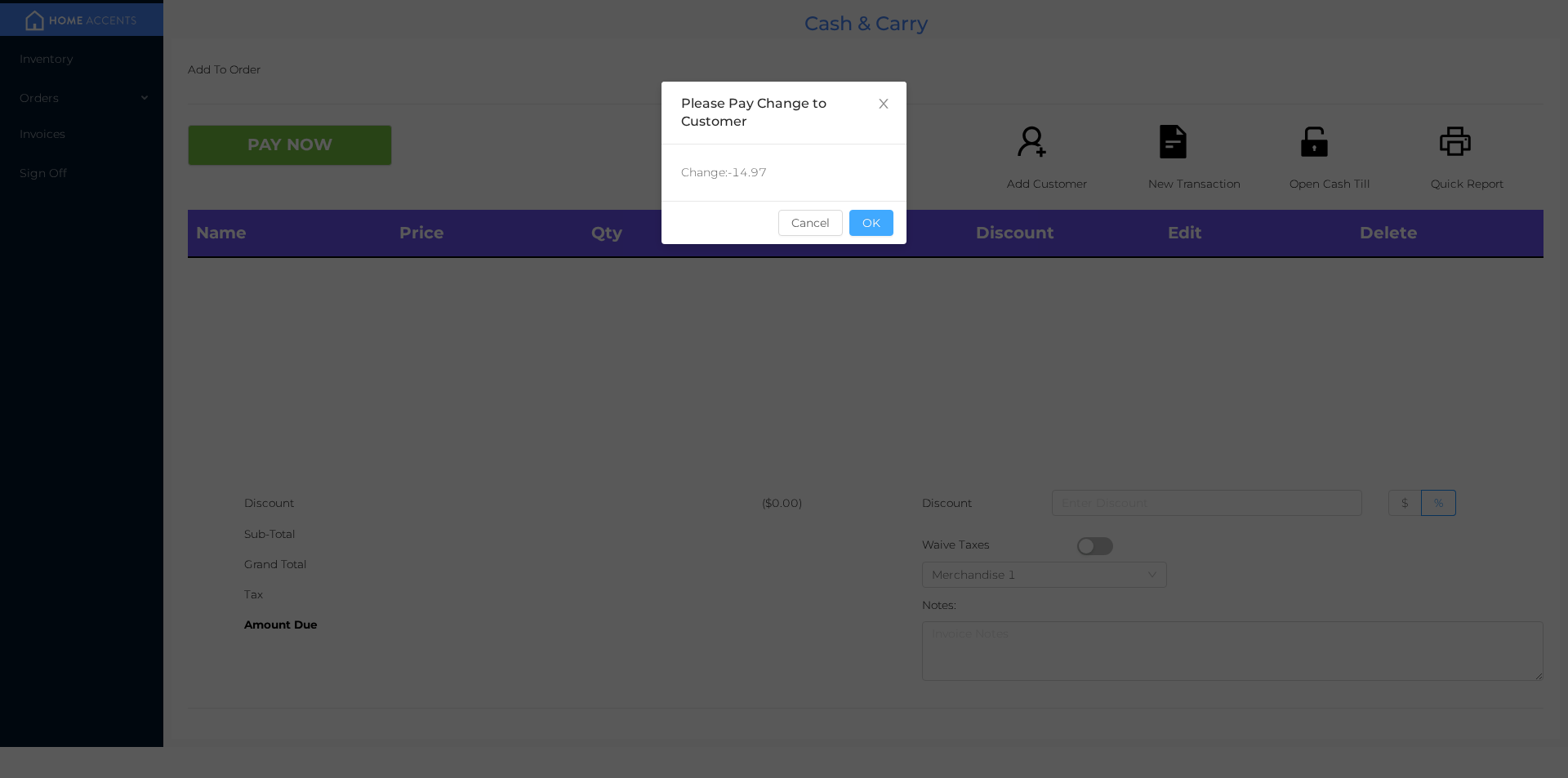
click at [871, 234] on button "OK" at bounding box center [871, 222] width 44 height 26
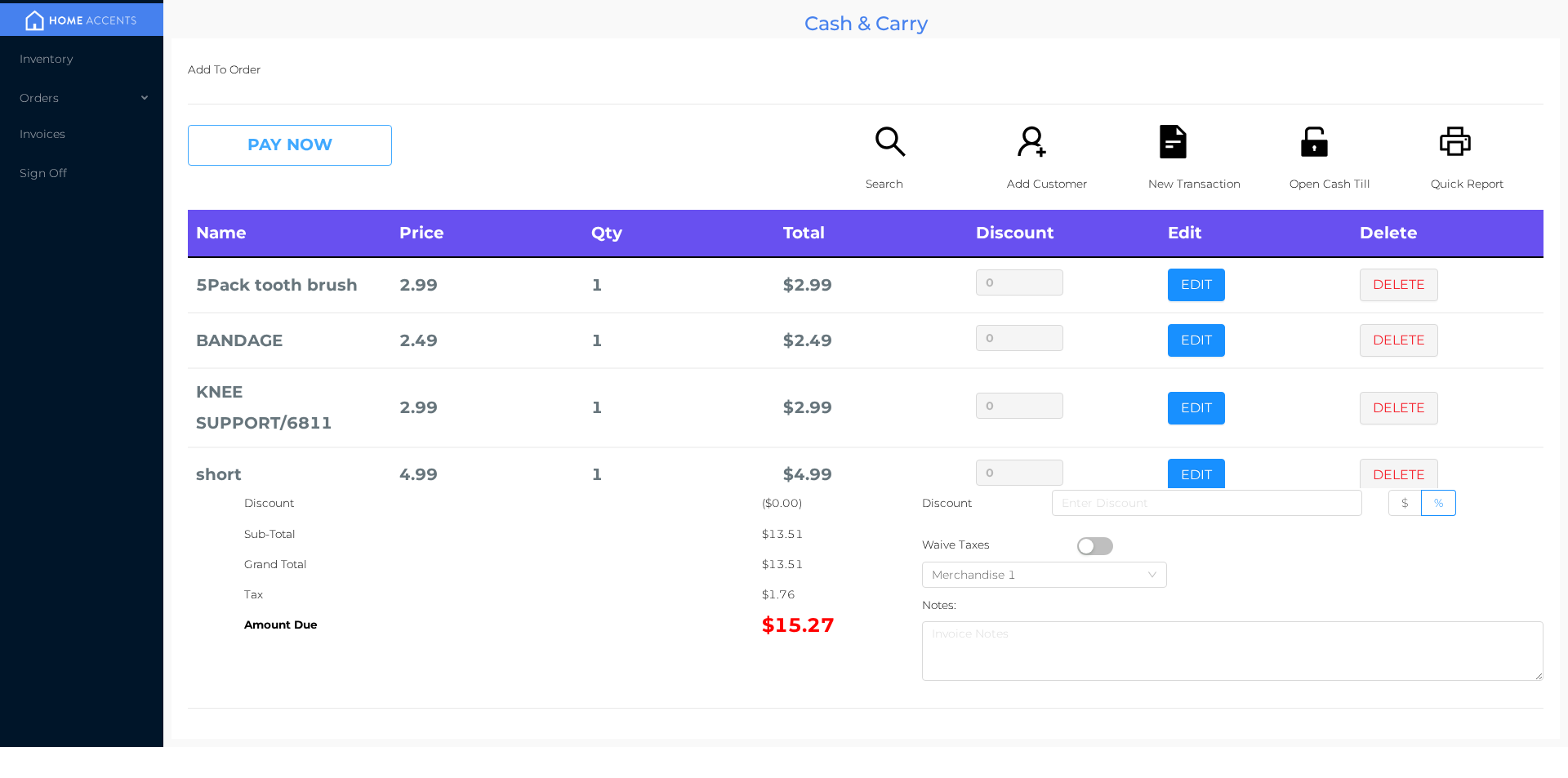
click at [221, 132] on button "PAY NOW" at bounding box center [290, 145] width 204 height 40
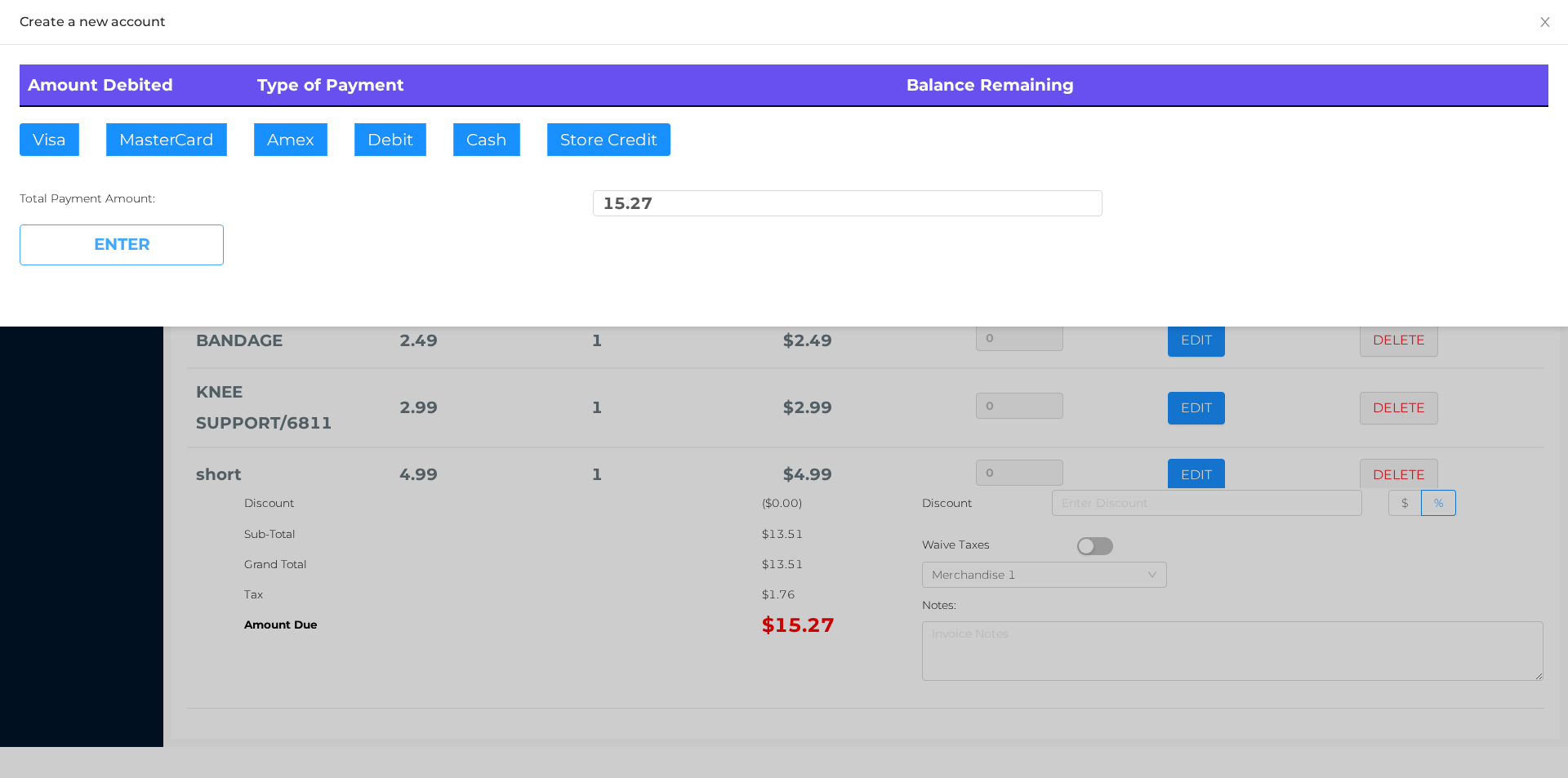
click at [126, 250] on button "ENTER" at bounding box center [121, 245] width 204 height 40
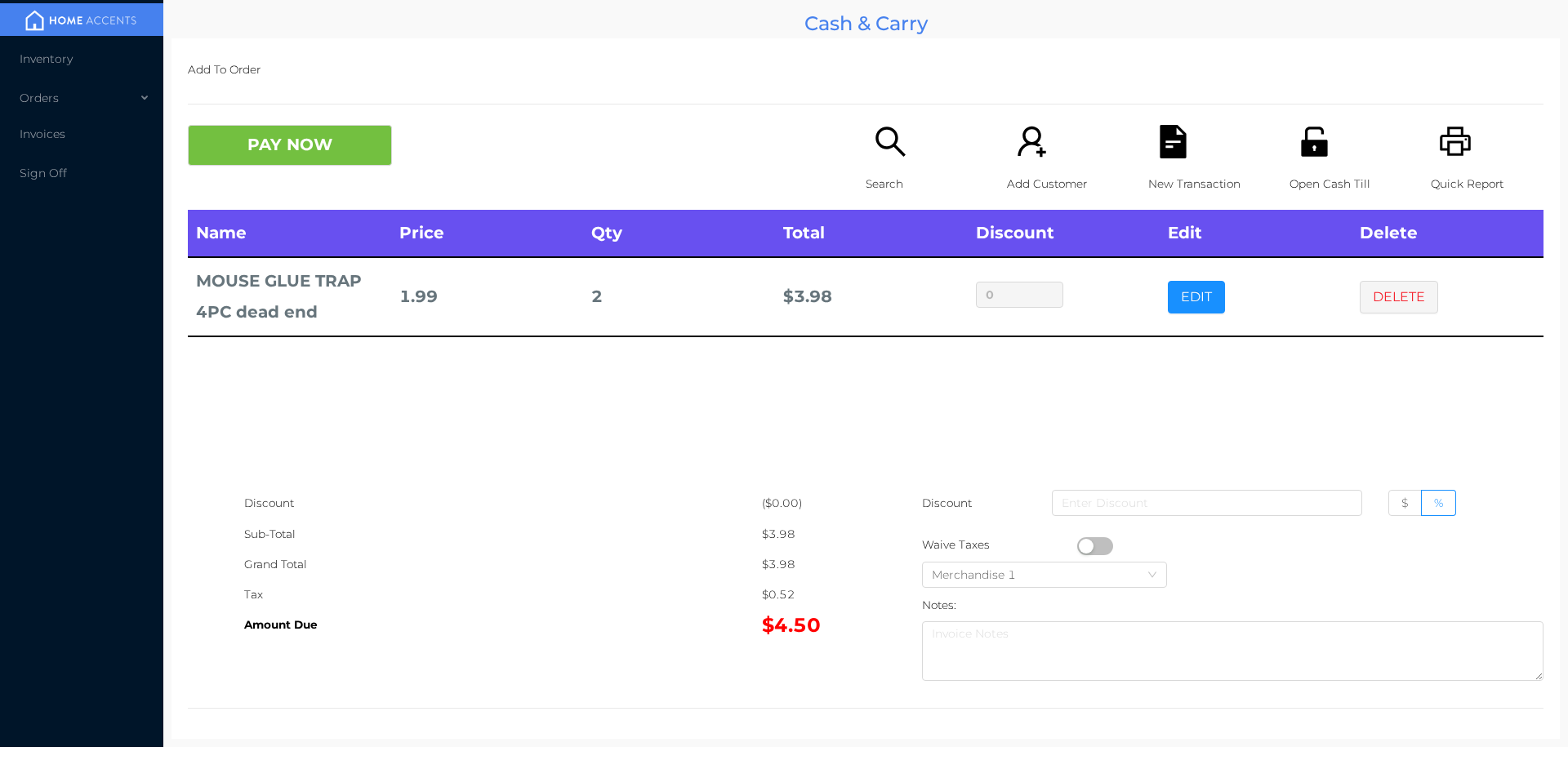
click at [894, 178] on p "Search" at bounding box center [921, 184] width 112 height 31
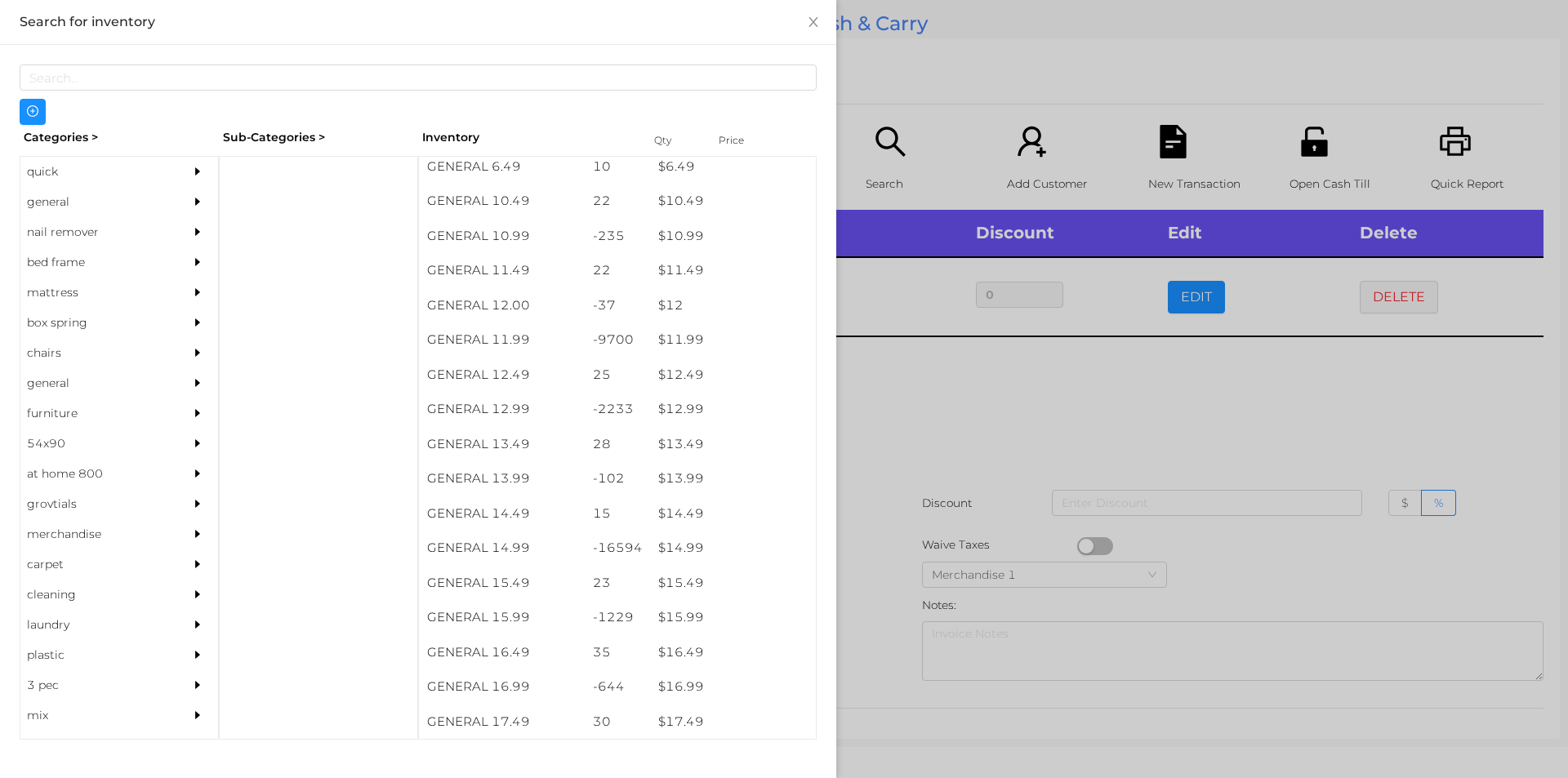
scroll to position [1042, 0]
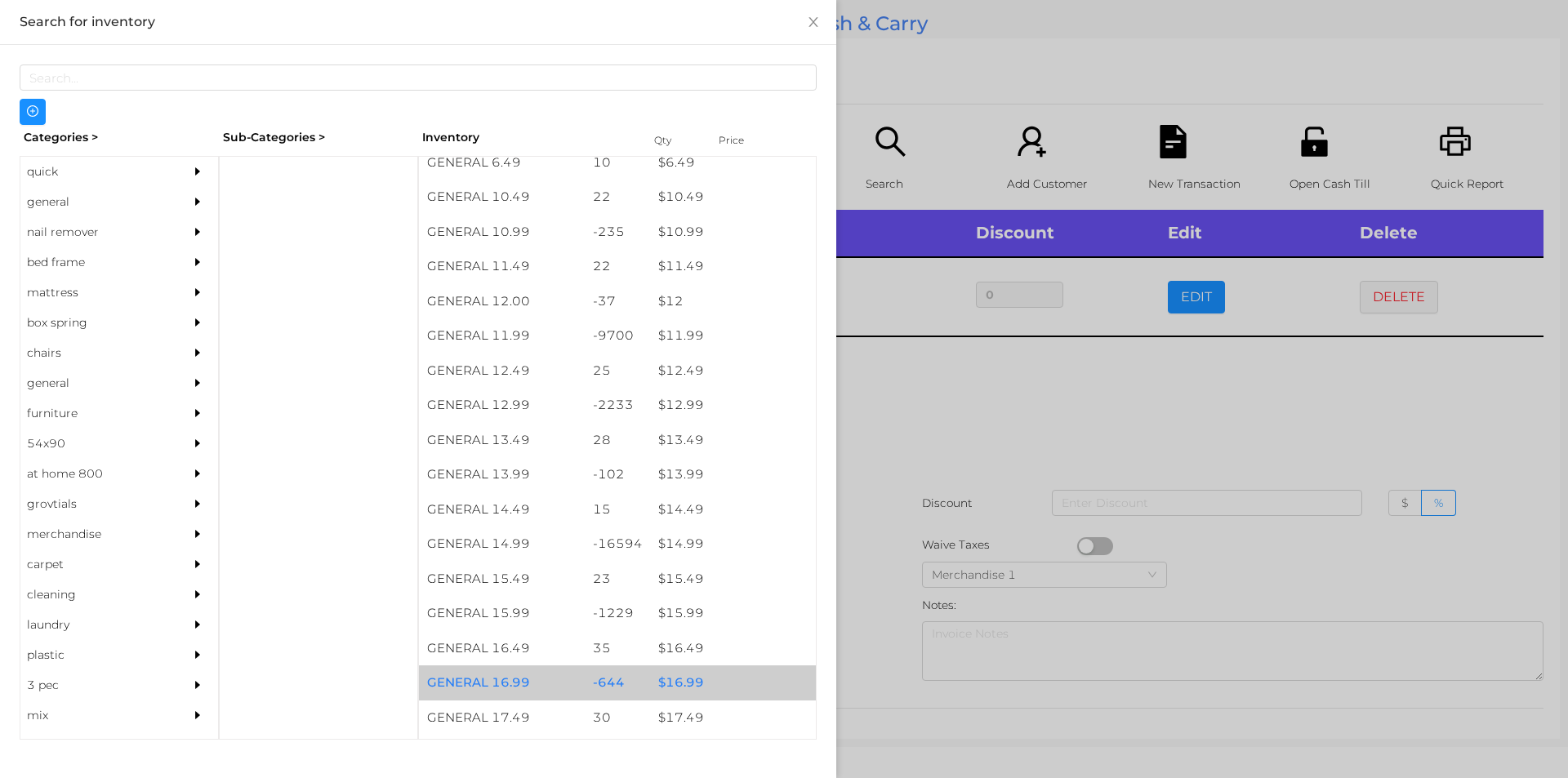
click at [676, 683] on div "$ 16.99" at bounding box center [733, 683] width 166 height 35
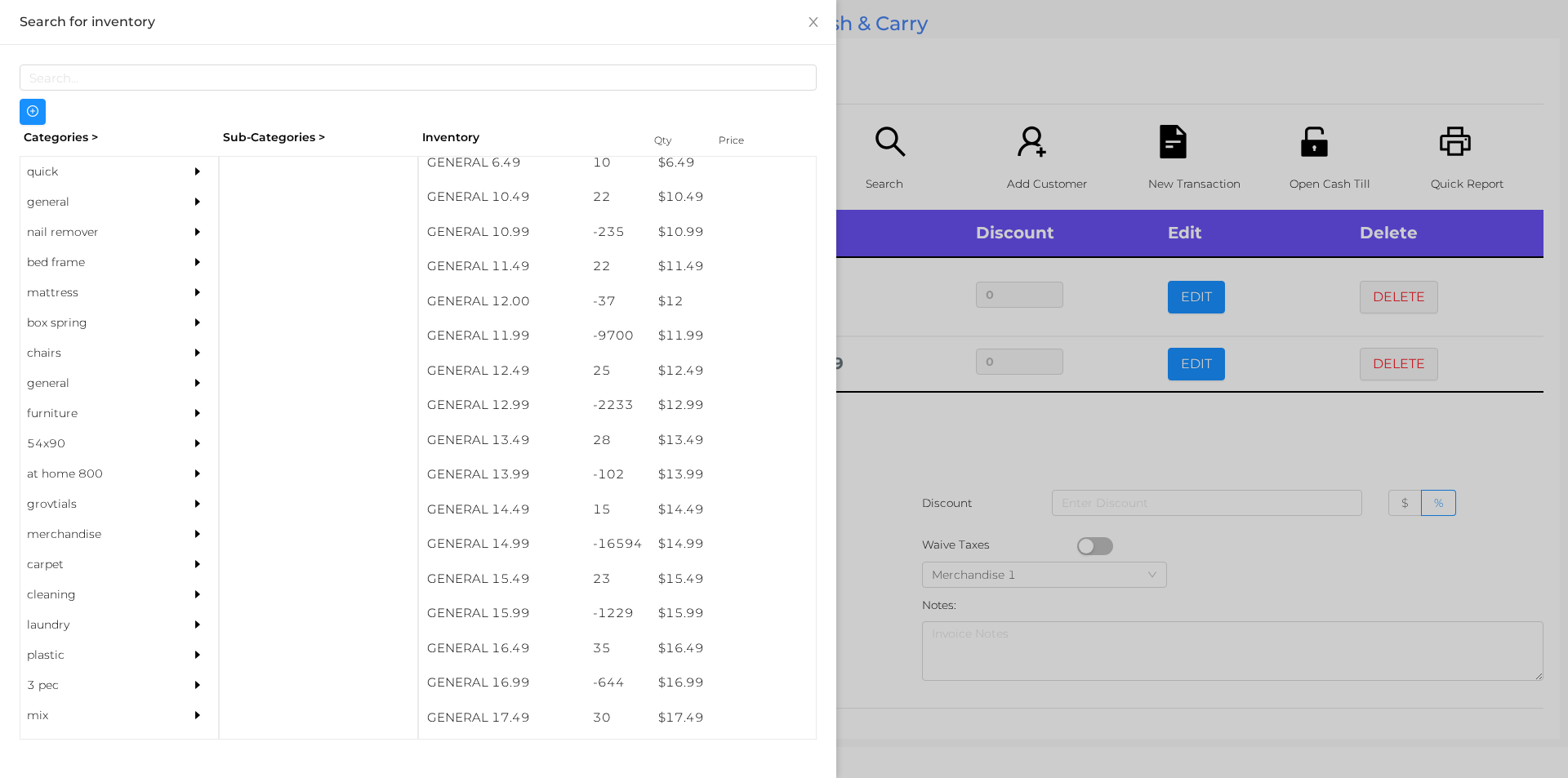
click at [859, 650] on div at bounding box center [784, 389] width 1568 height 778
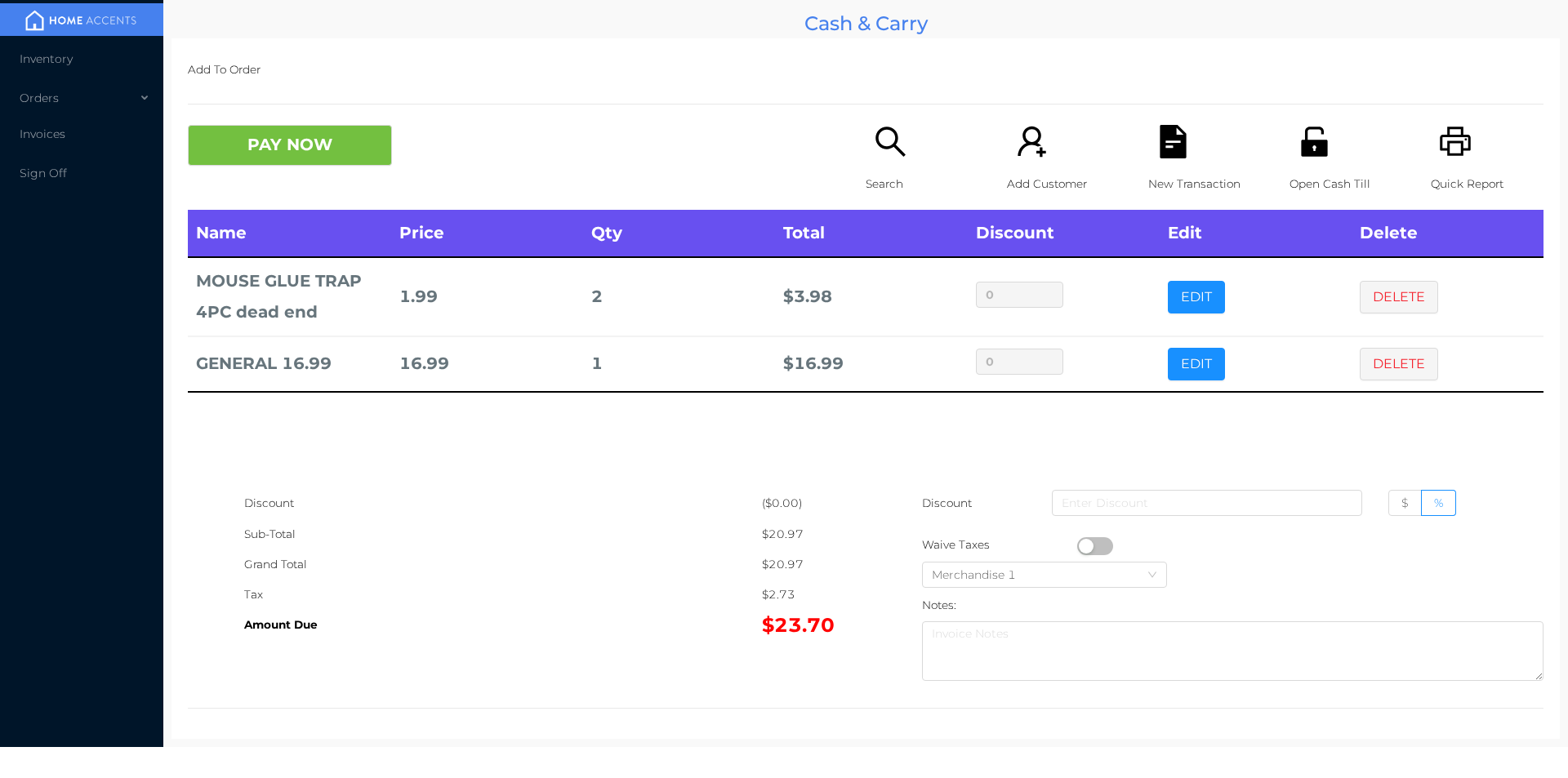
click at [1438, 129] on icon "icon: printer" at bounding box center [1455, 141] width 33 height 33
click at [1161, 160] on div "New Transaction" at bounding box center [1204, 167] width 112 height 85
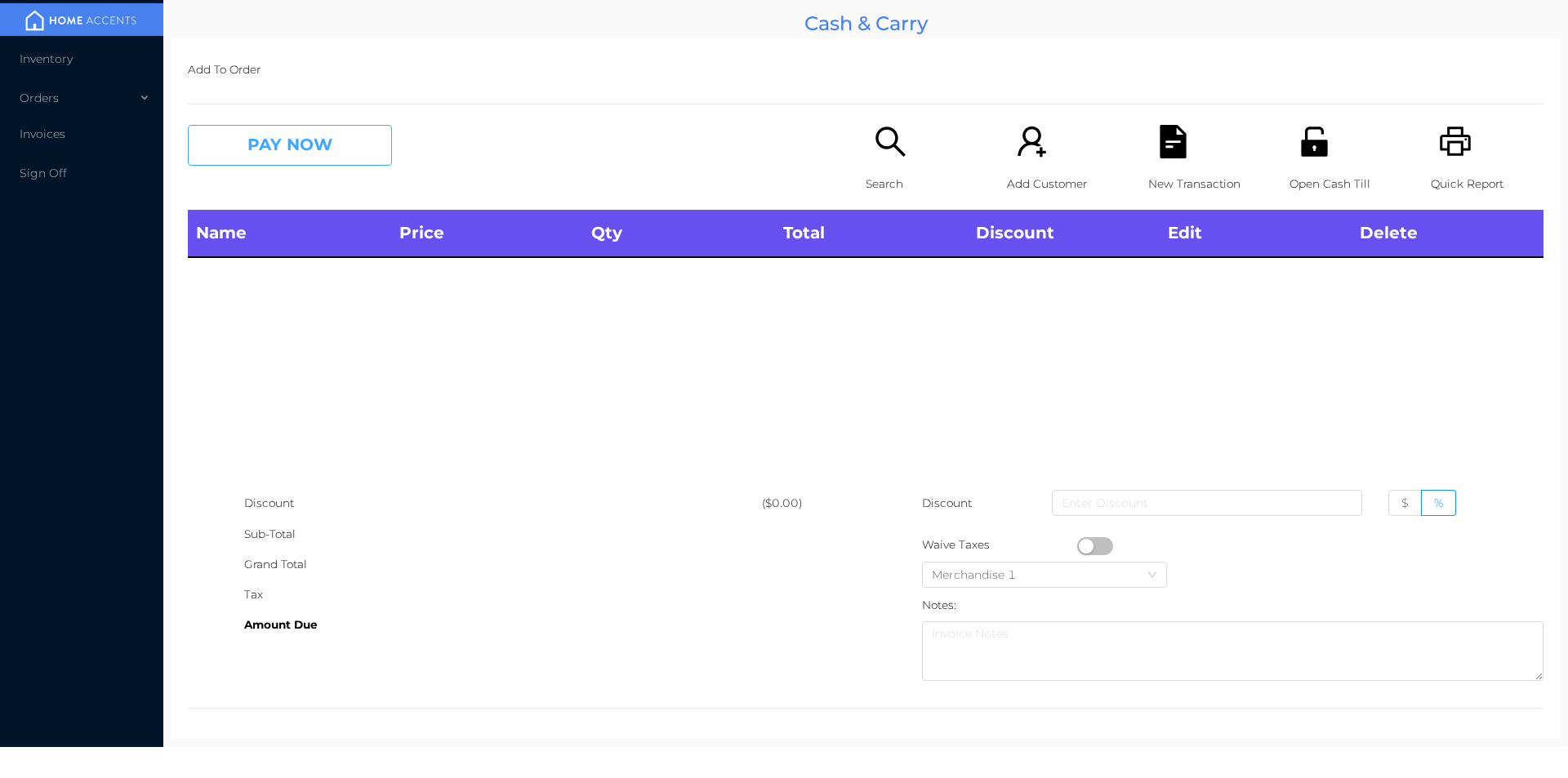
click at [358, 155] on button "PAY NOW" at bounding box center [290, 145] width 204 height 40
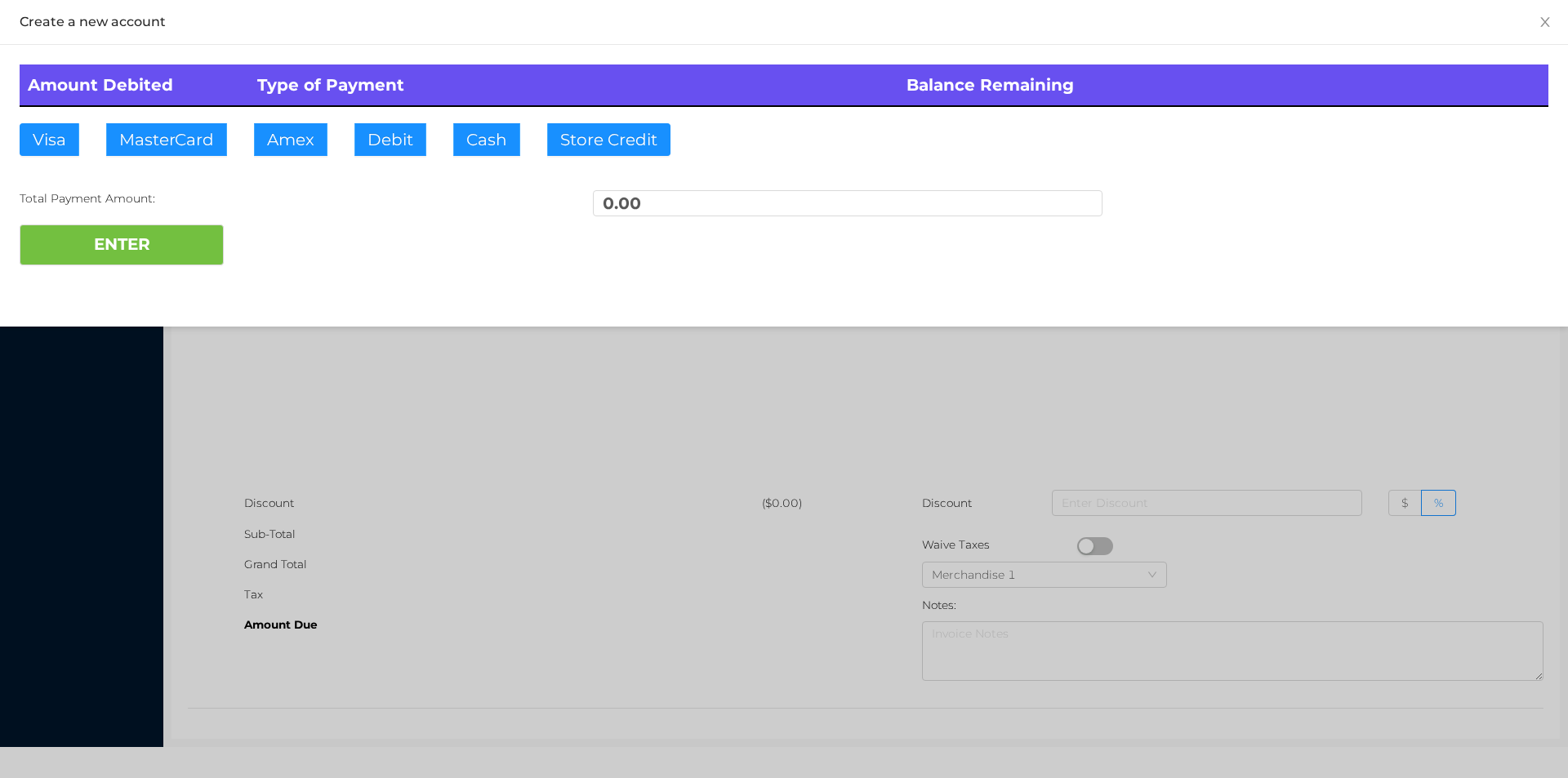
click at [525, 373] on div at bounding box center [784, 389] width 1568 height 778
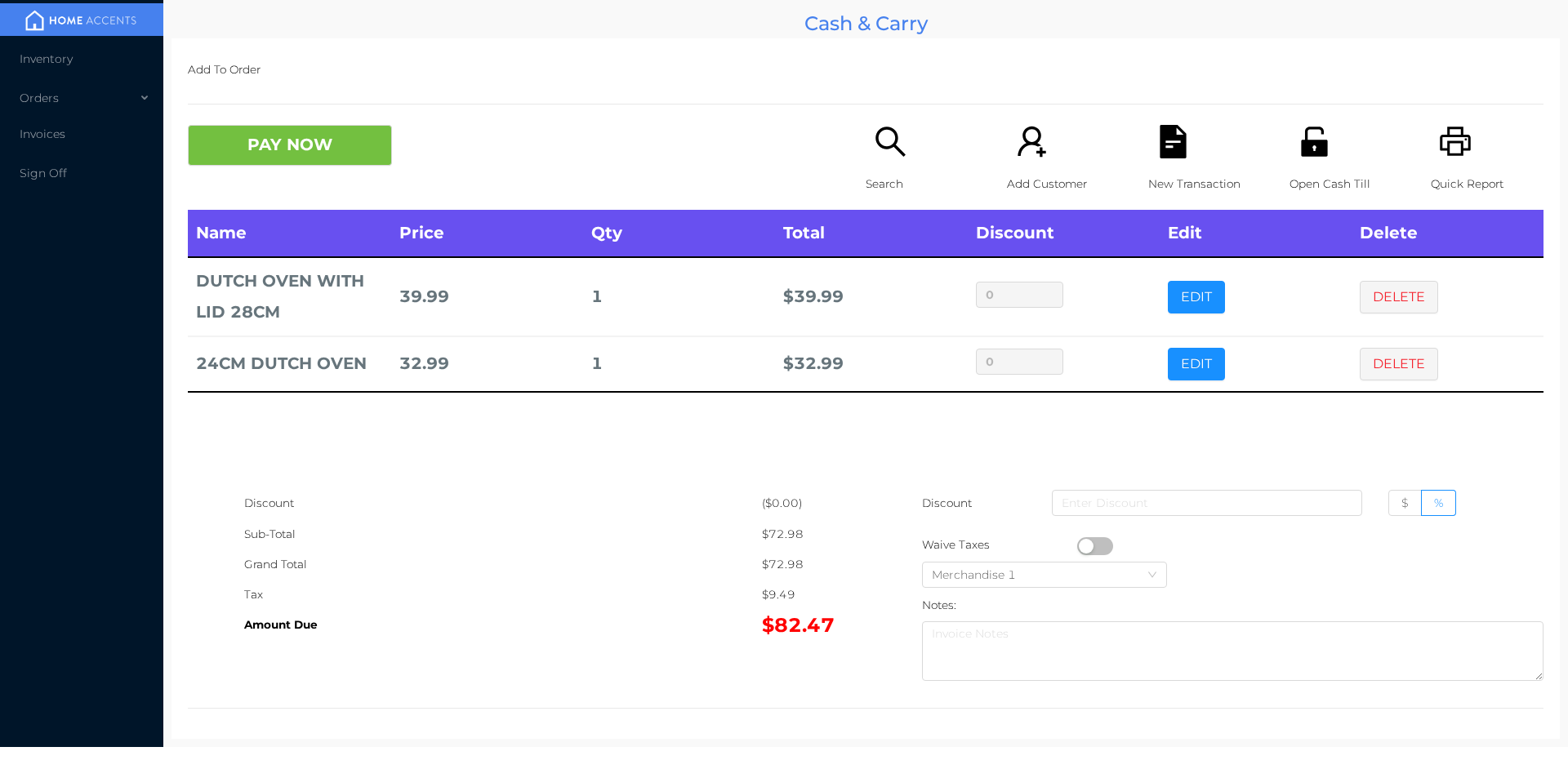
click at [882, 152] on icon "icon: search" at bounding box center [890, 141] width 33 height 33
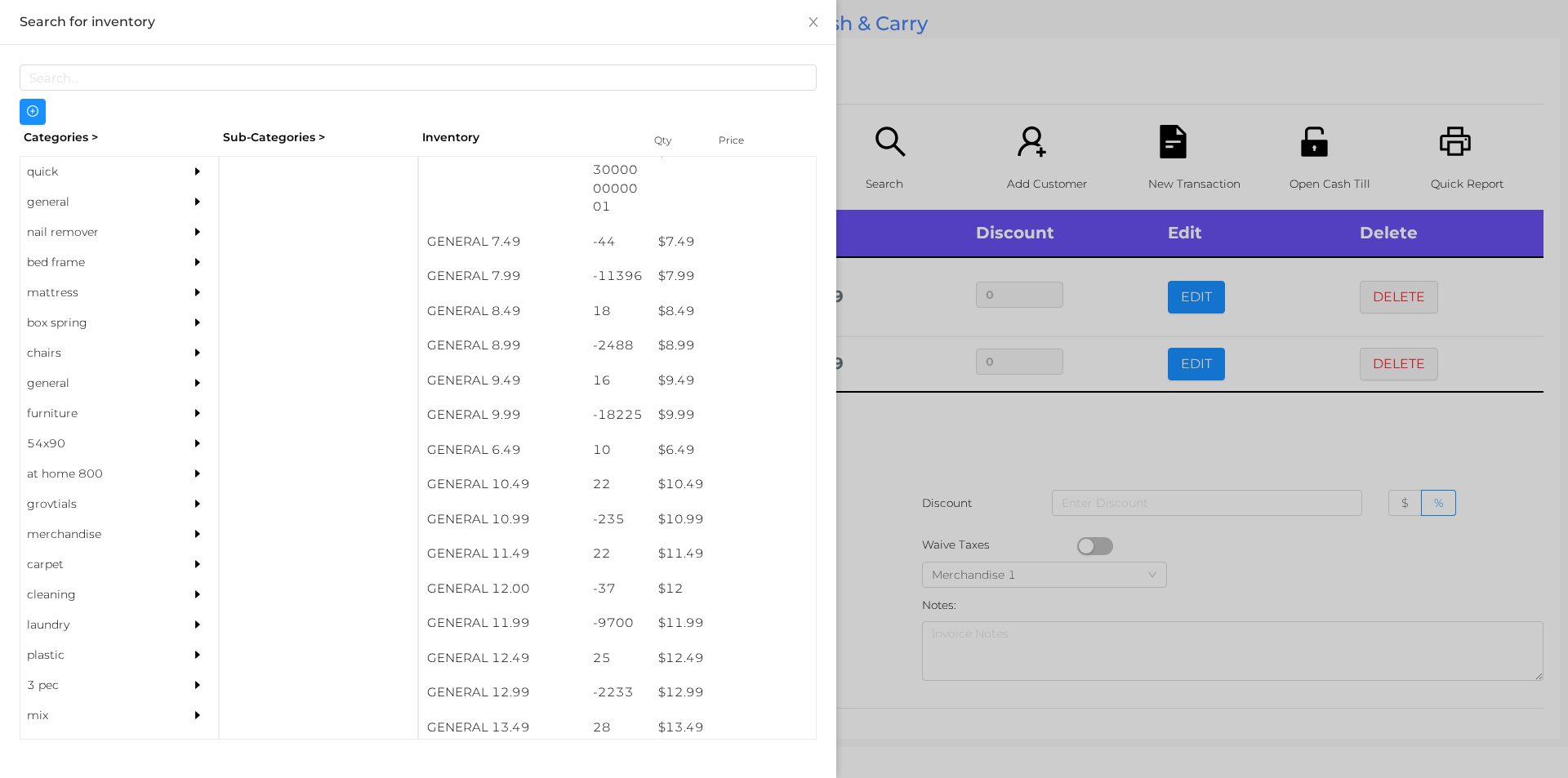
scroll to position [789, 0]
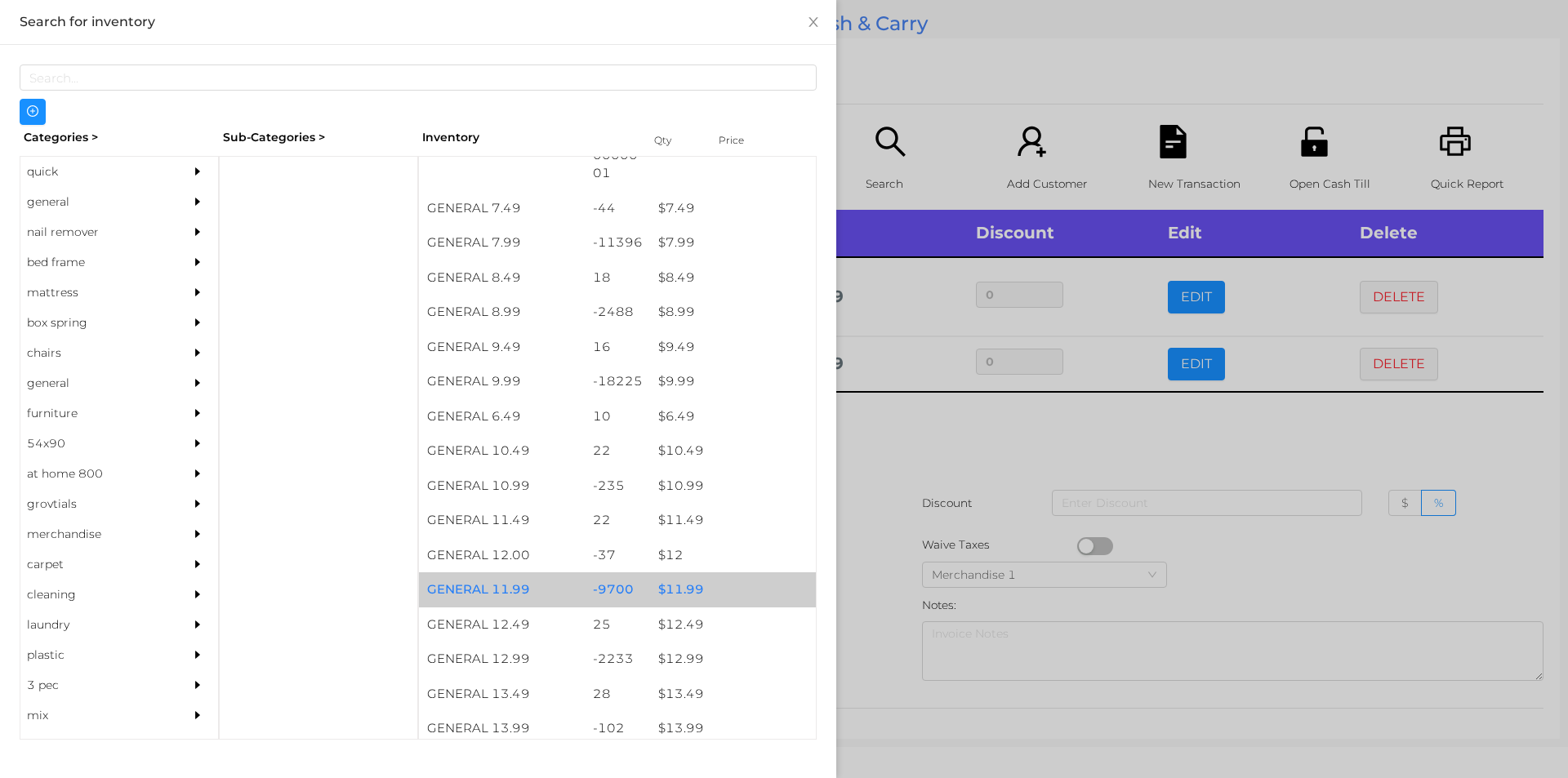
click at [679, 589] on div "$ 11.99" at bounding box center [733, 589] width 166 height 35
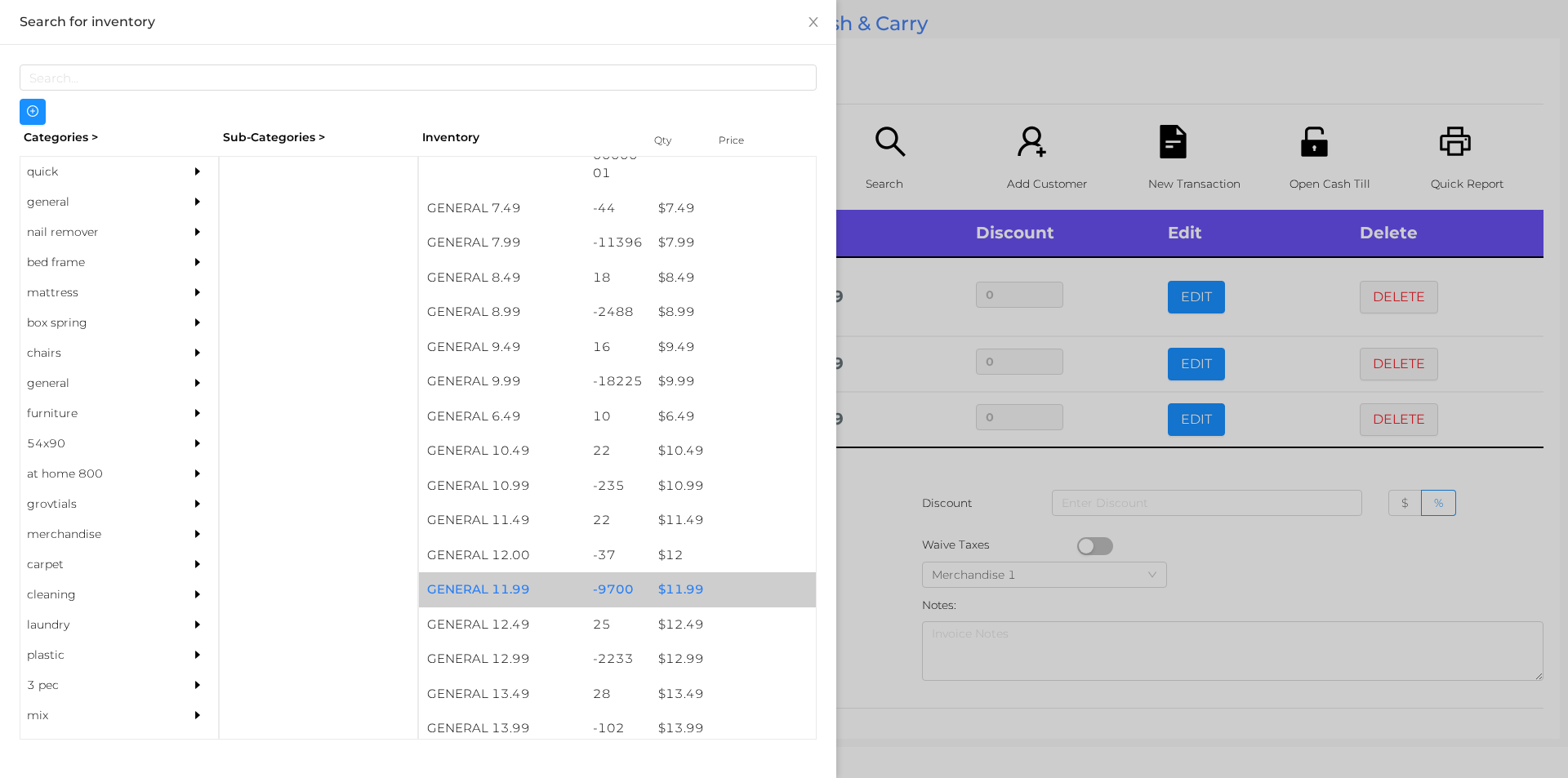
click at [683, 581] on div "$ 11.99" at bounding box center [733, 589] width 166 height 35
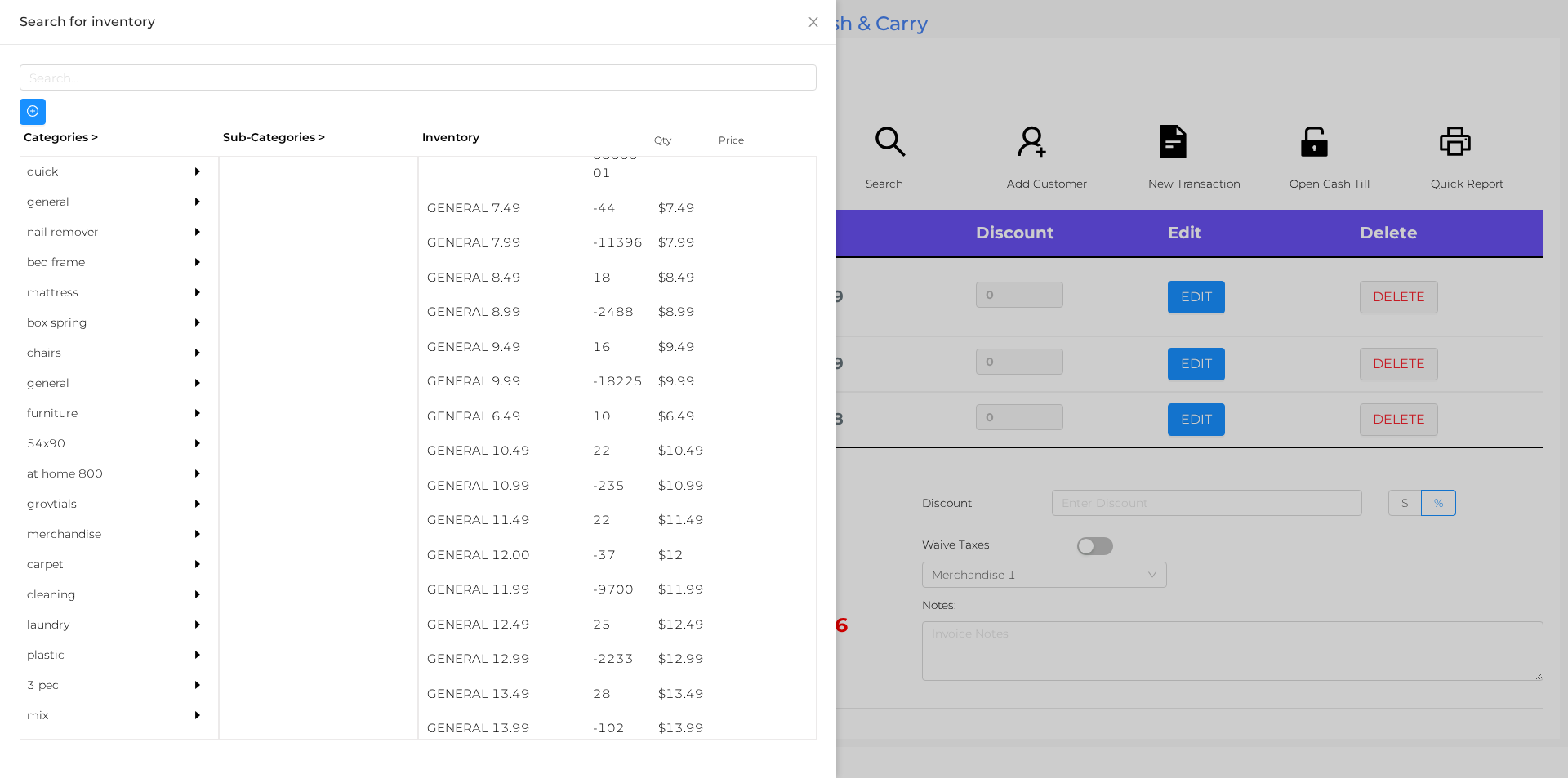
click at [898, 517] on div at bounding box center [784, 389] width 1568 height 778
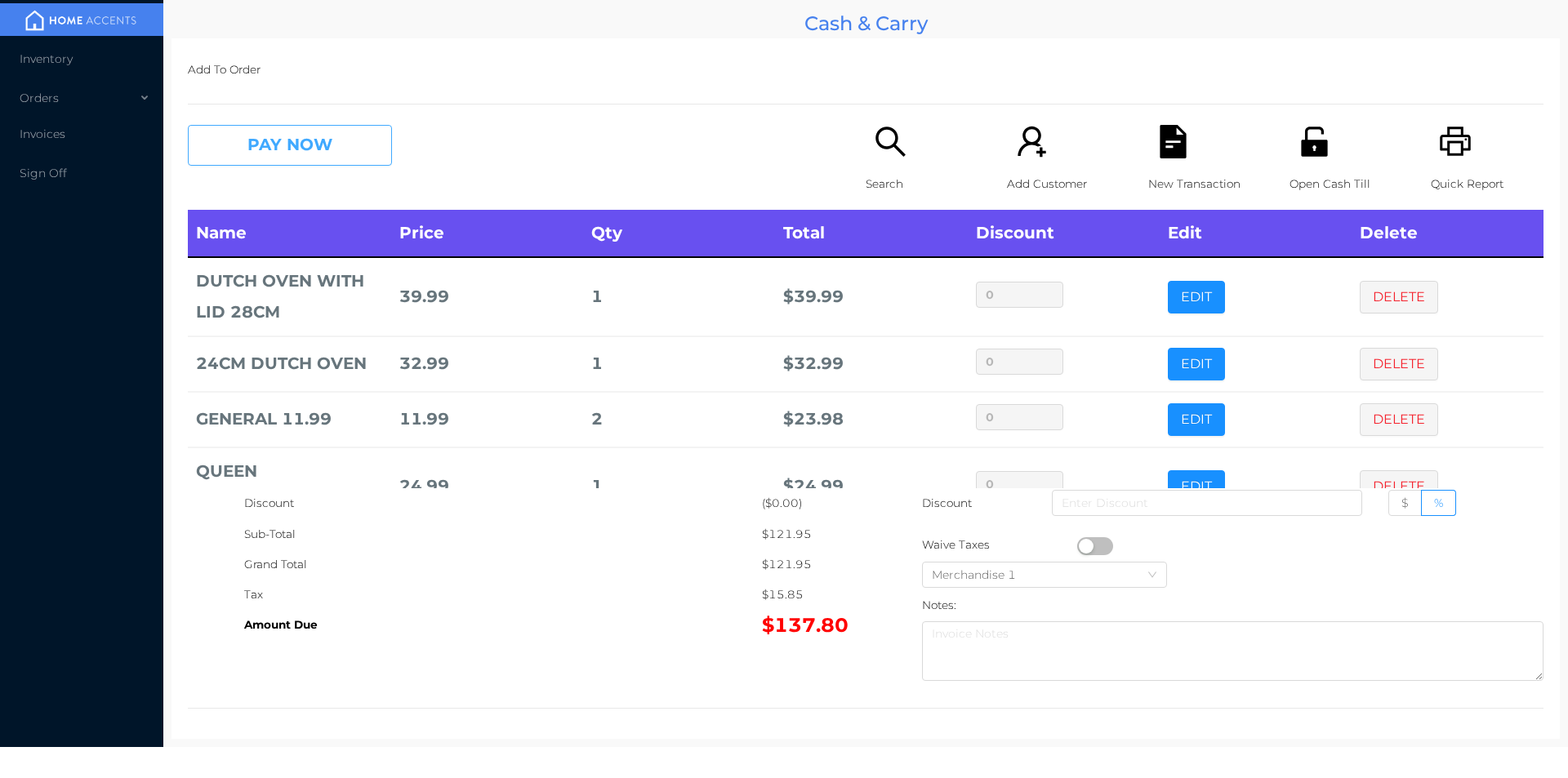
click at [259, 154] on button "PAY NOW" at bounding box center [290, 145] width 204 height 40
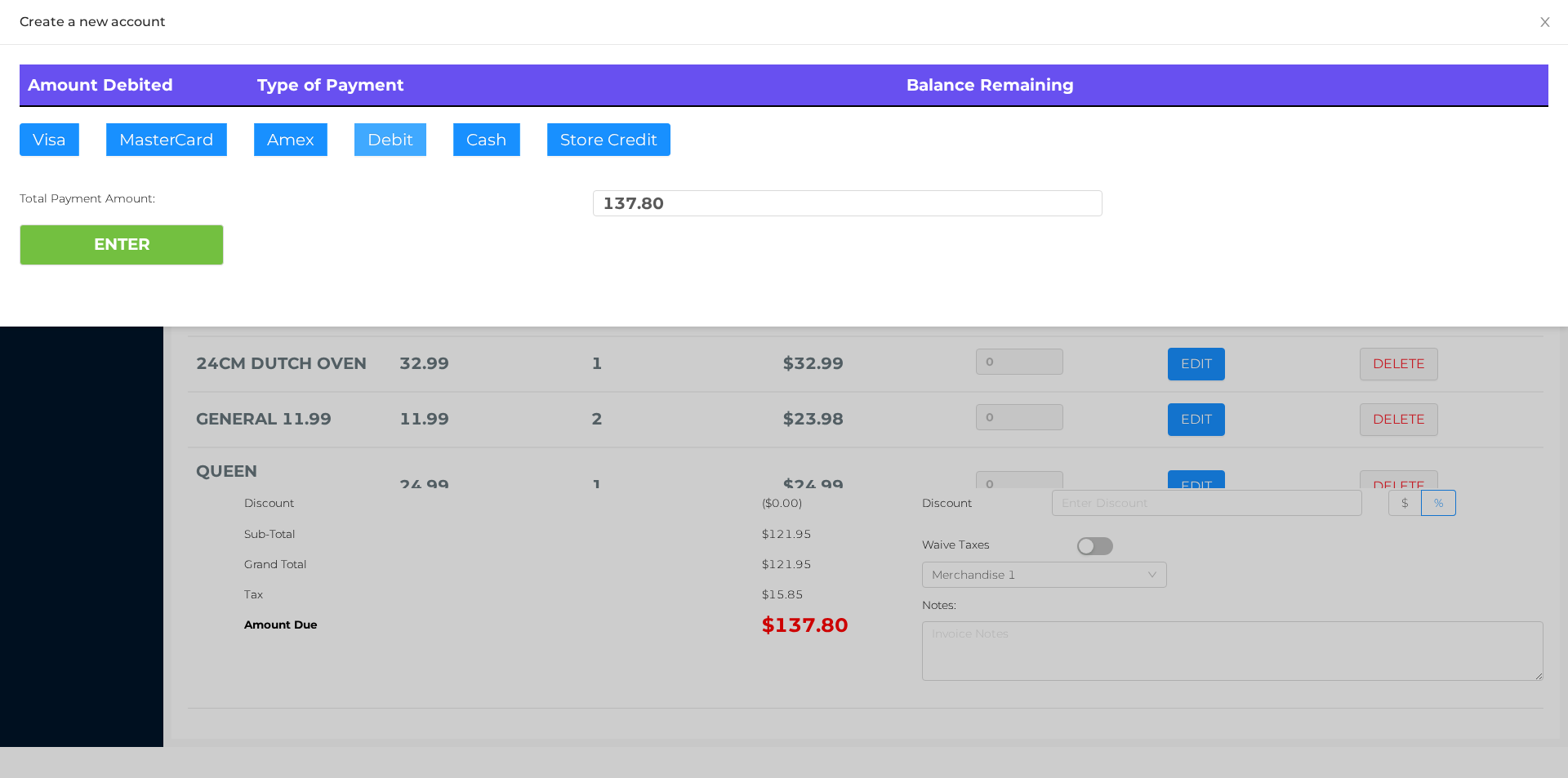
click at [385, 155] on button "Debit" at bounding box center [390, 139] width 72 height 32
click at [155, 256] on button "ENTER" at bounding box center [121, 245] width 204 height 40
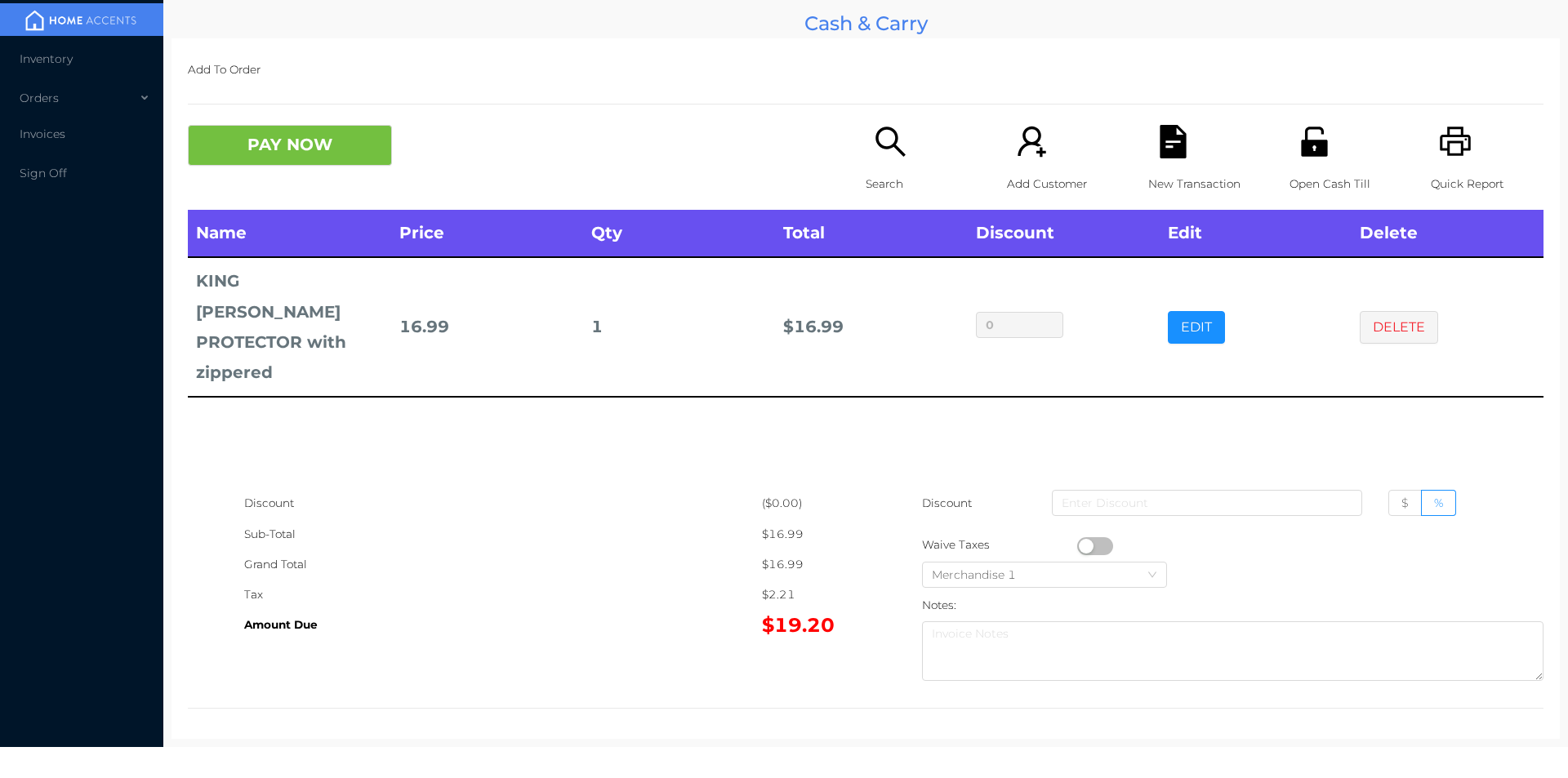
click at [894, 129] on icon "icon: search" at bounding box center [890, 141] width 33 height 33
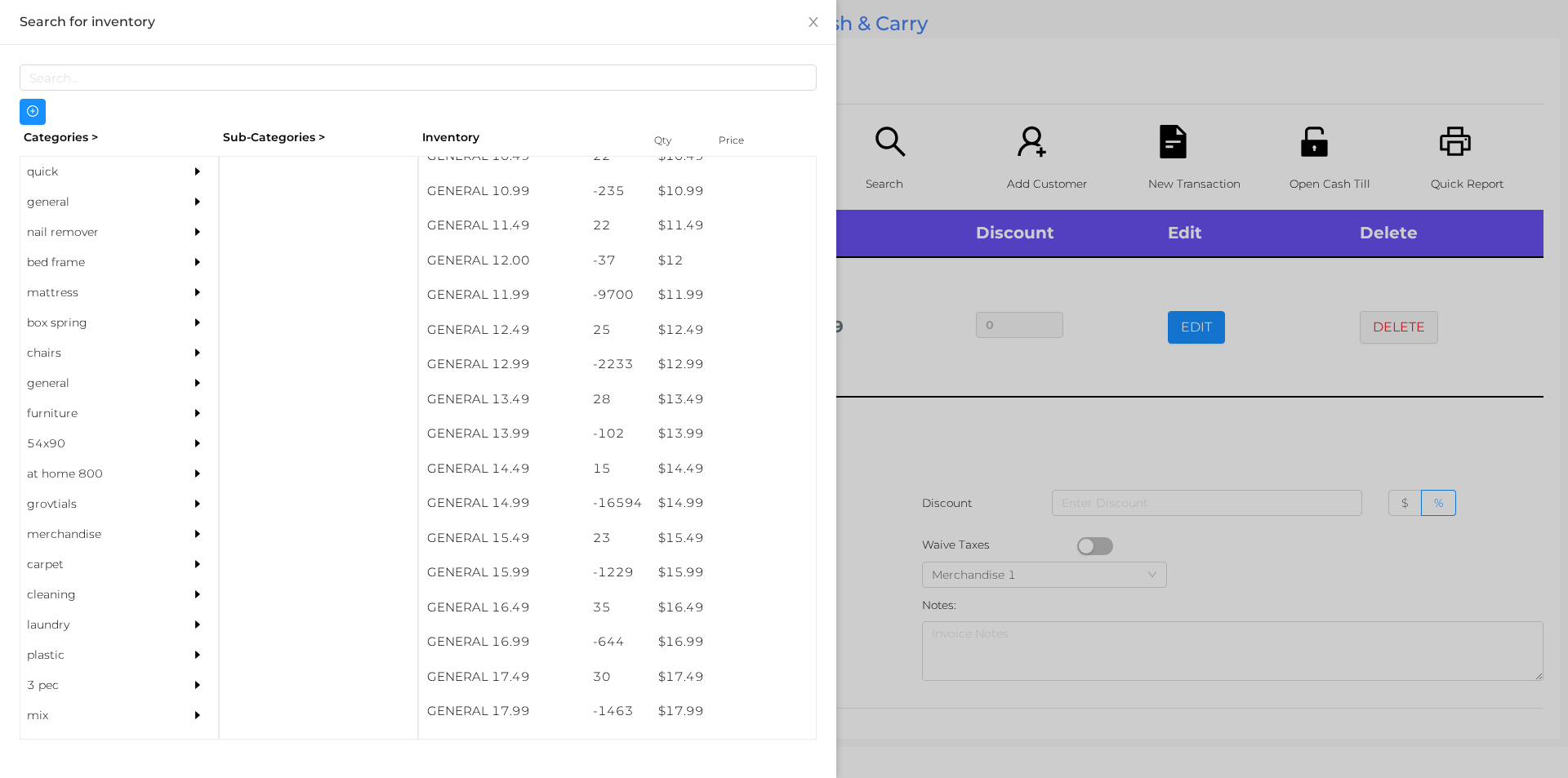
scroll to position [1084, 0]
click at [682, 496] on div "$ 14.99" at bounding box center [733, 502] width 166 height 35
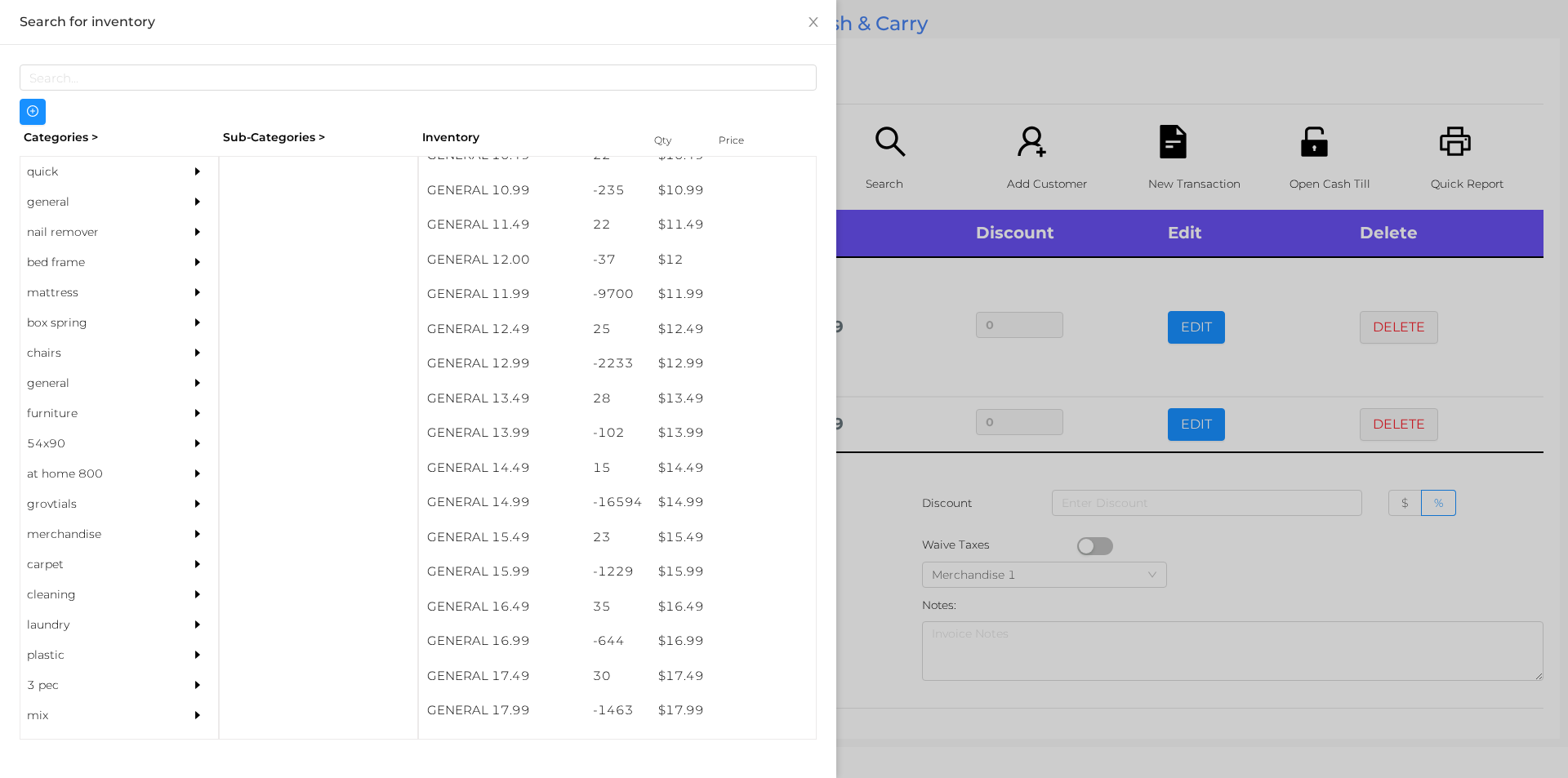
click at [872, 487] on div at bounding box center [784, 389] width 1568 height 778
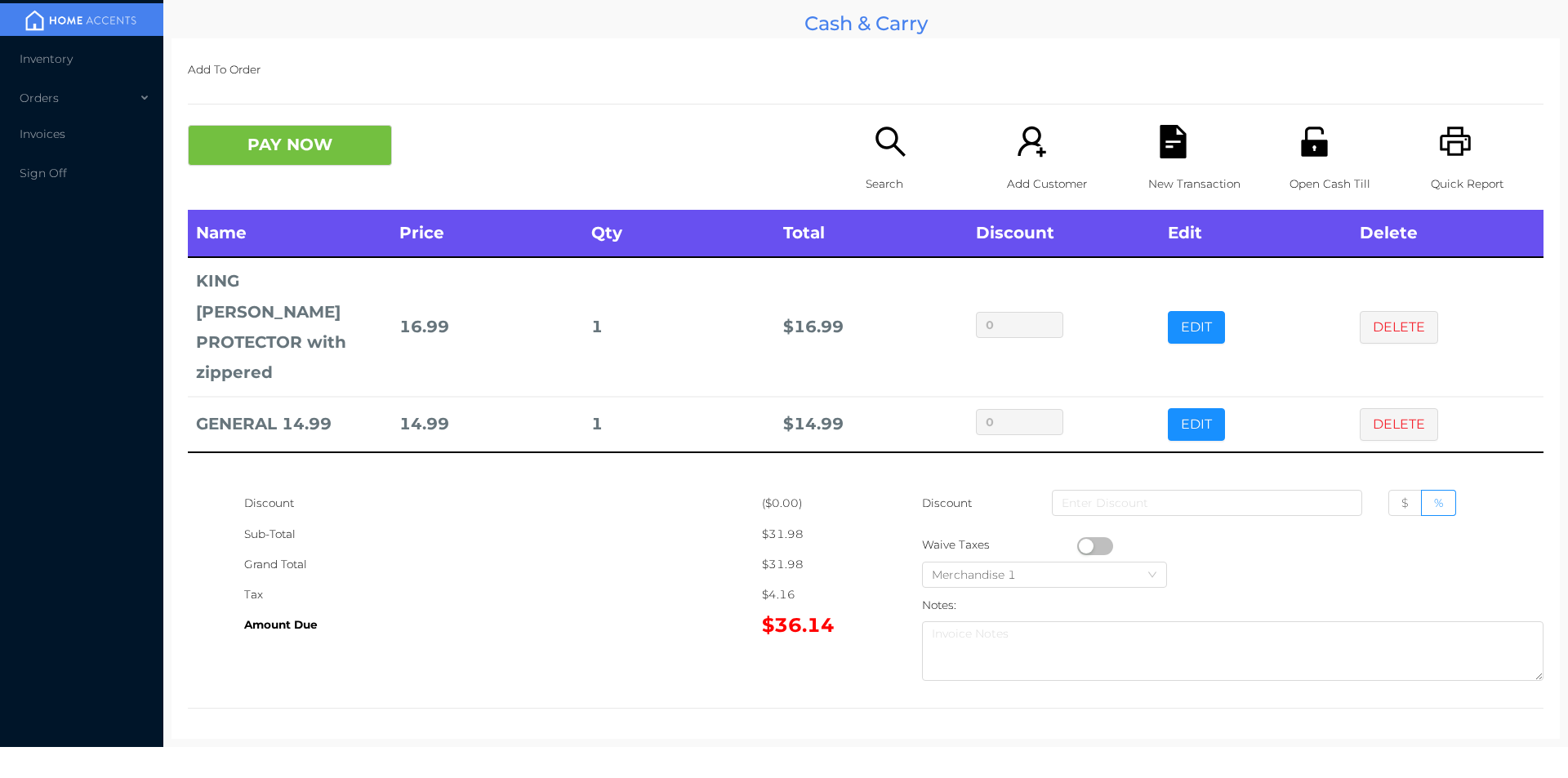
click at [876, 166] on div "Search" at bounding box center [921, 167] width 112 height 85
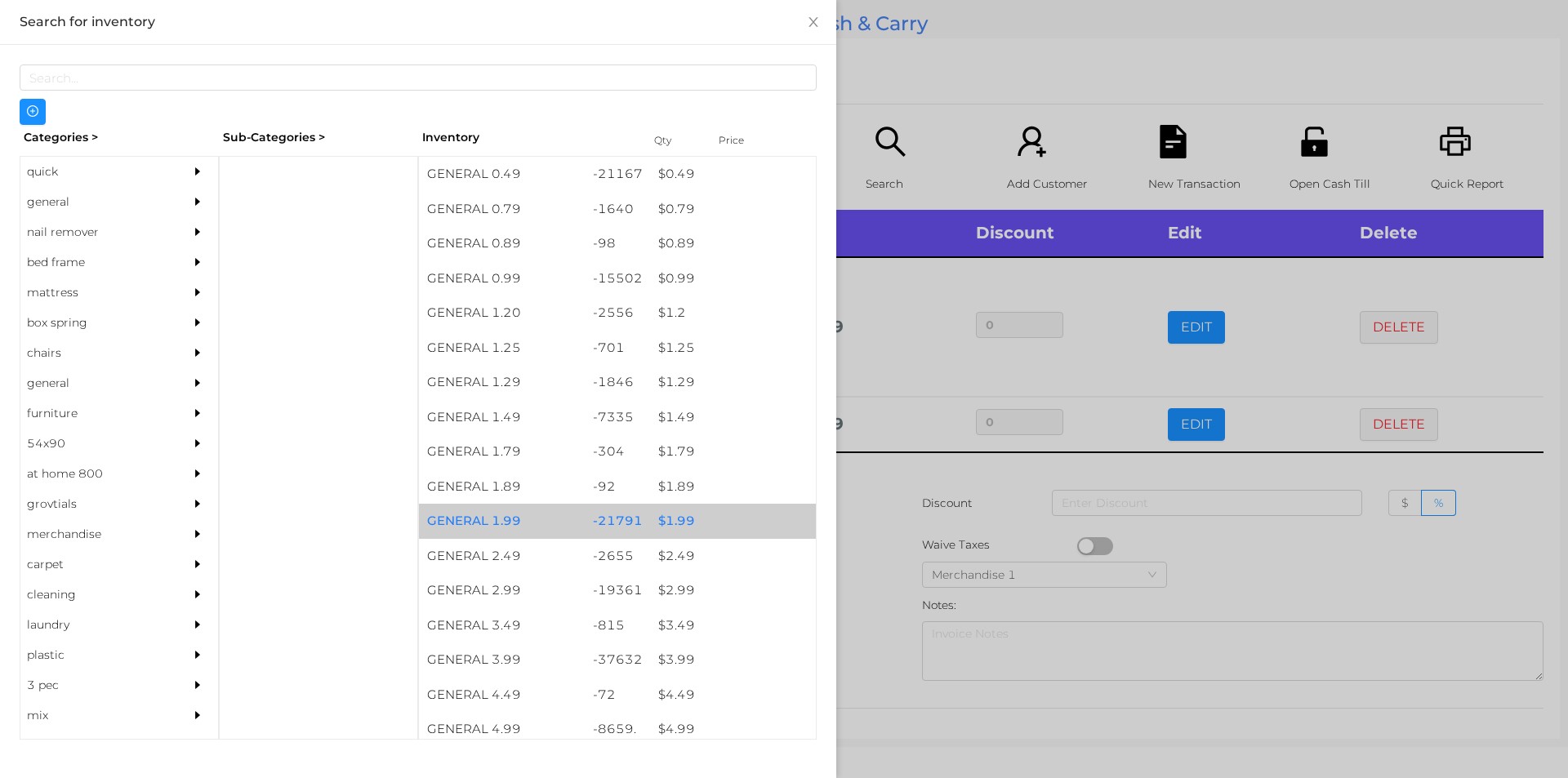
click at [679, 517] on div "$ 1.99" at bounding box center [733, 521] width 166 height 35
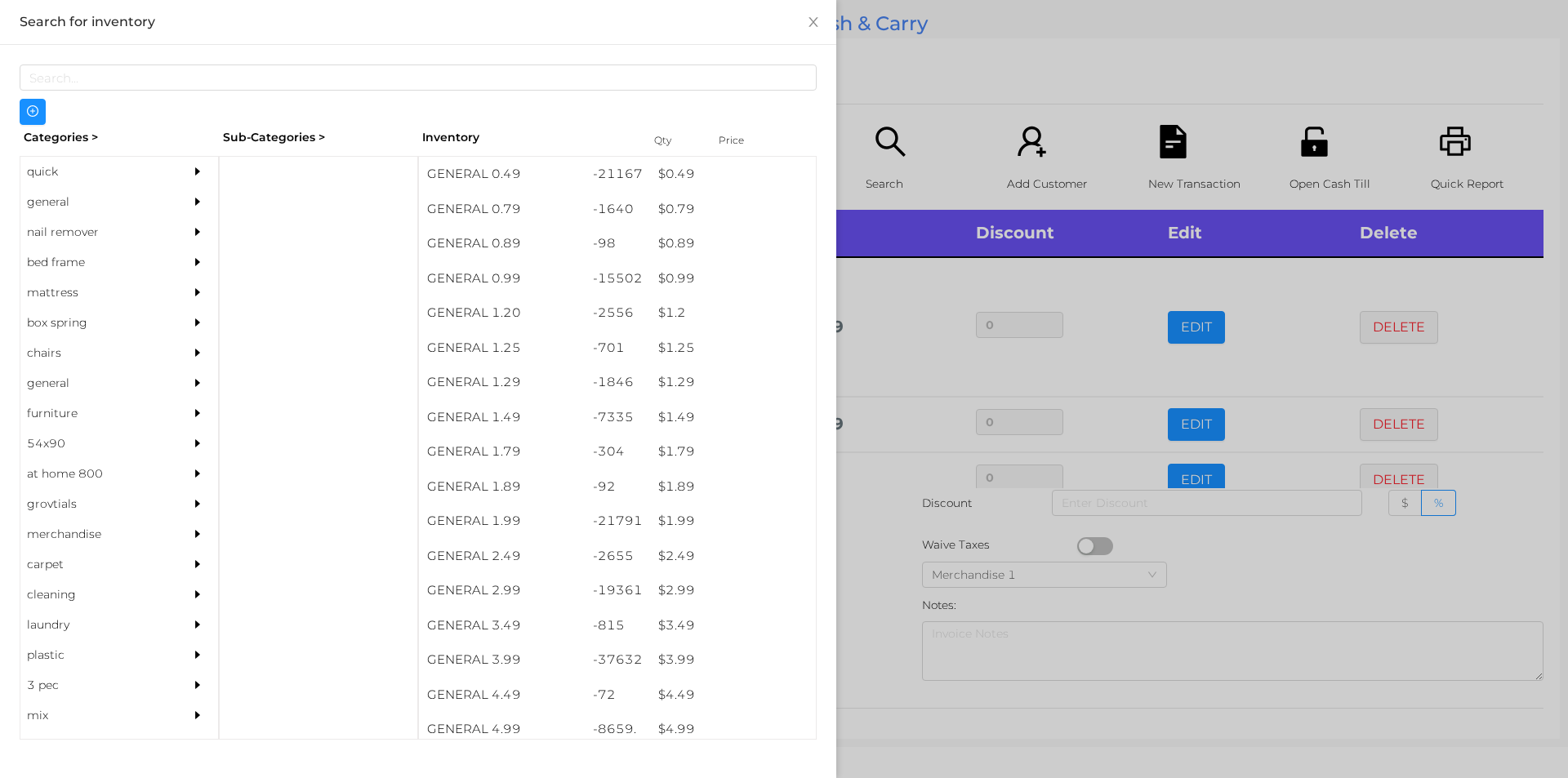
click at [894, 499] on div at bounding box center [784, 389] width 1568 height 778
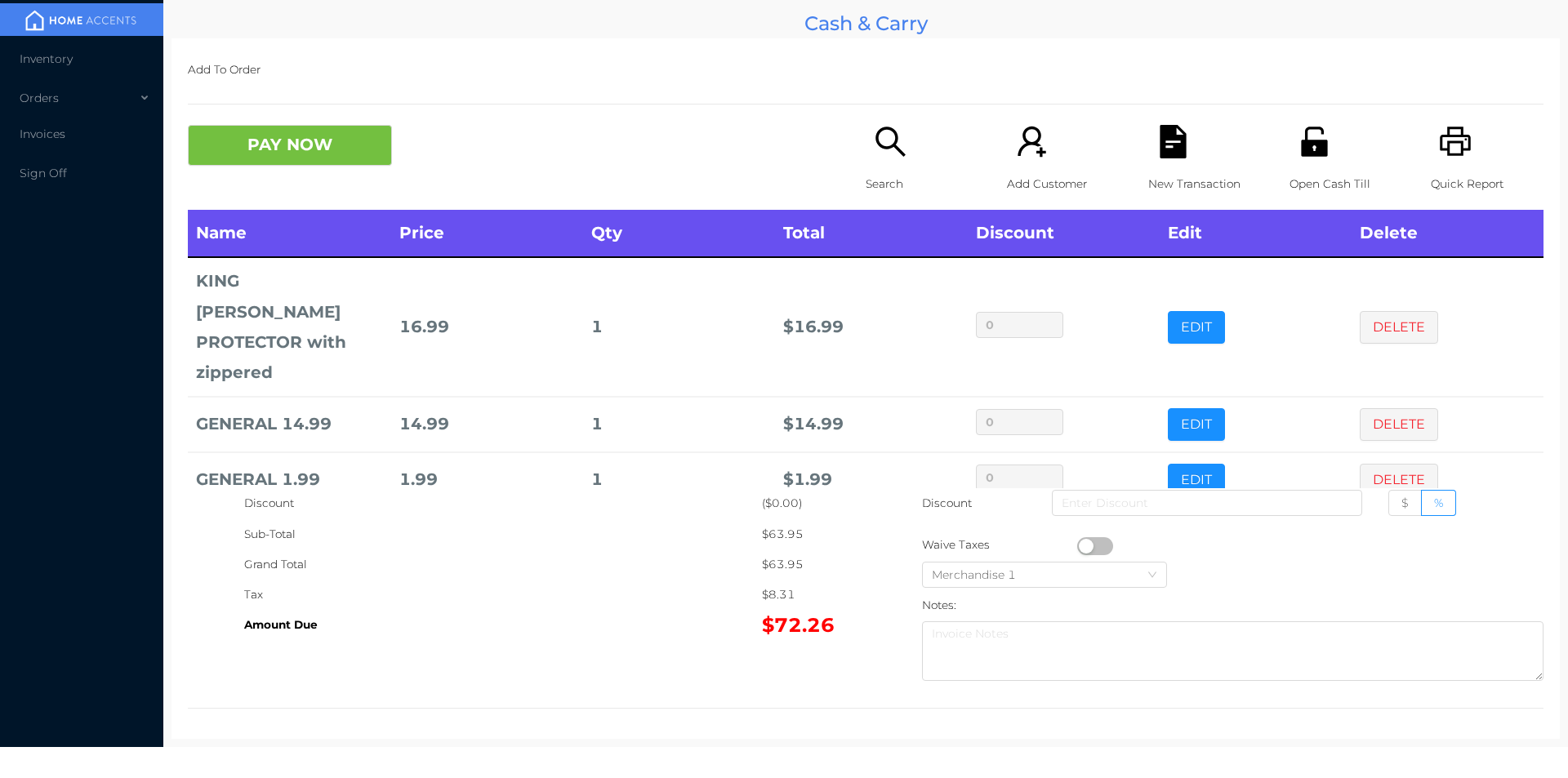
click at [876, 172] on p "Search" at bounding box center [921, 184] width 112 height 31
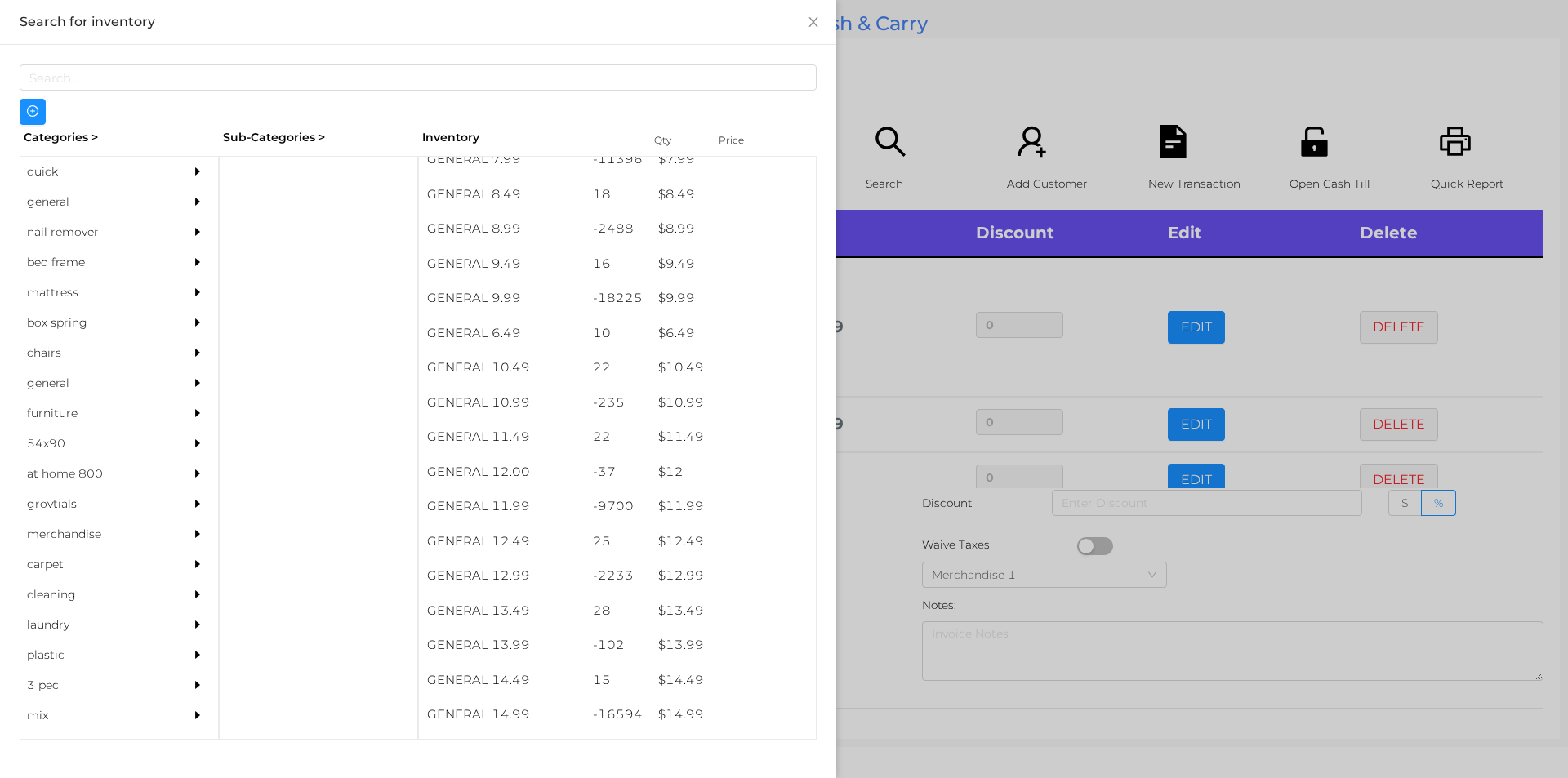
scroll to position [872, 0]
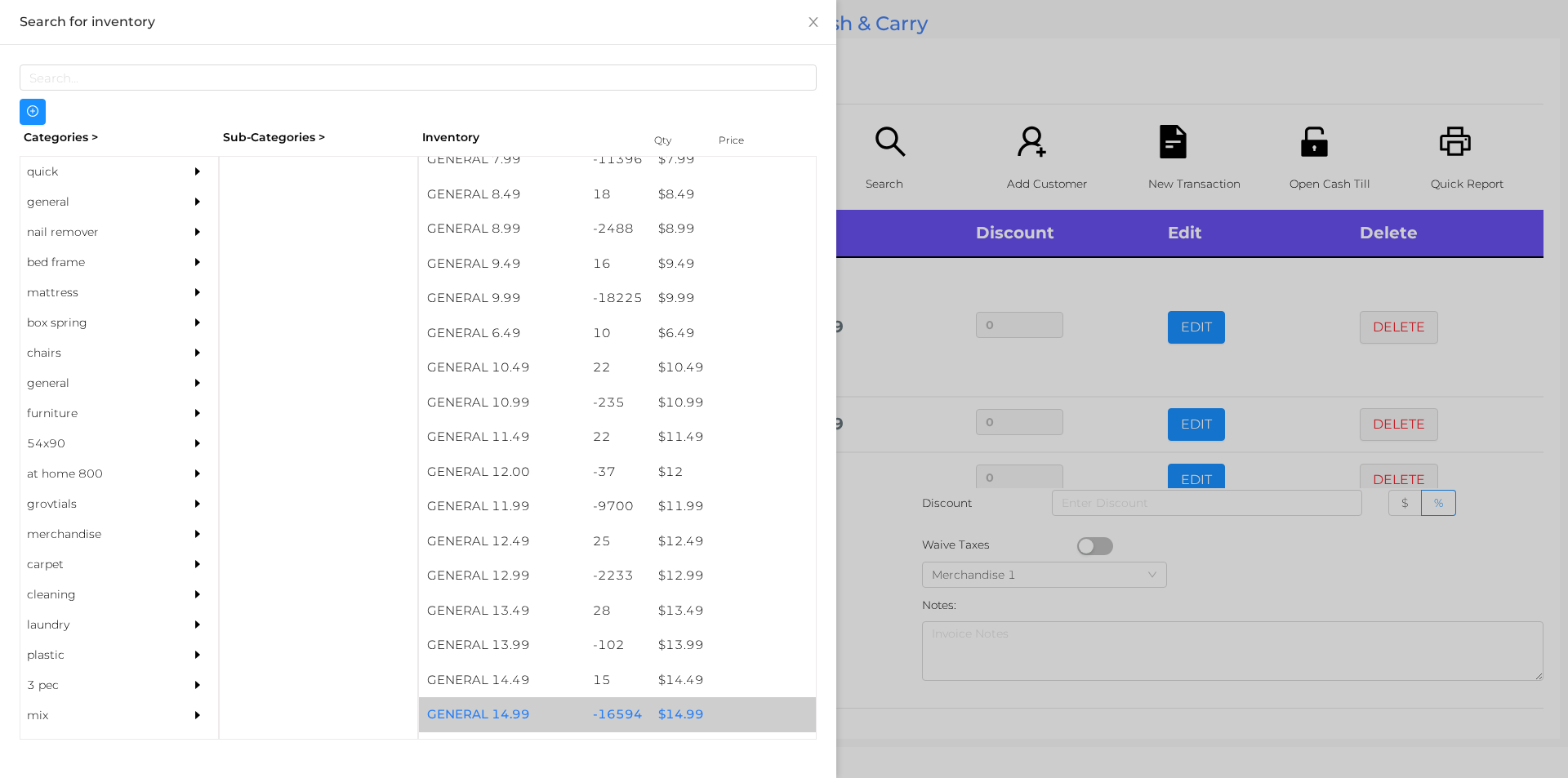
click at [680, 720] on div "$ 14.99" at bounding box center [733, 714] width 166 height 35
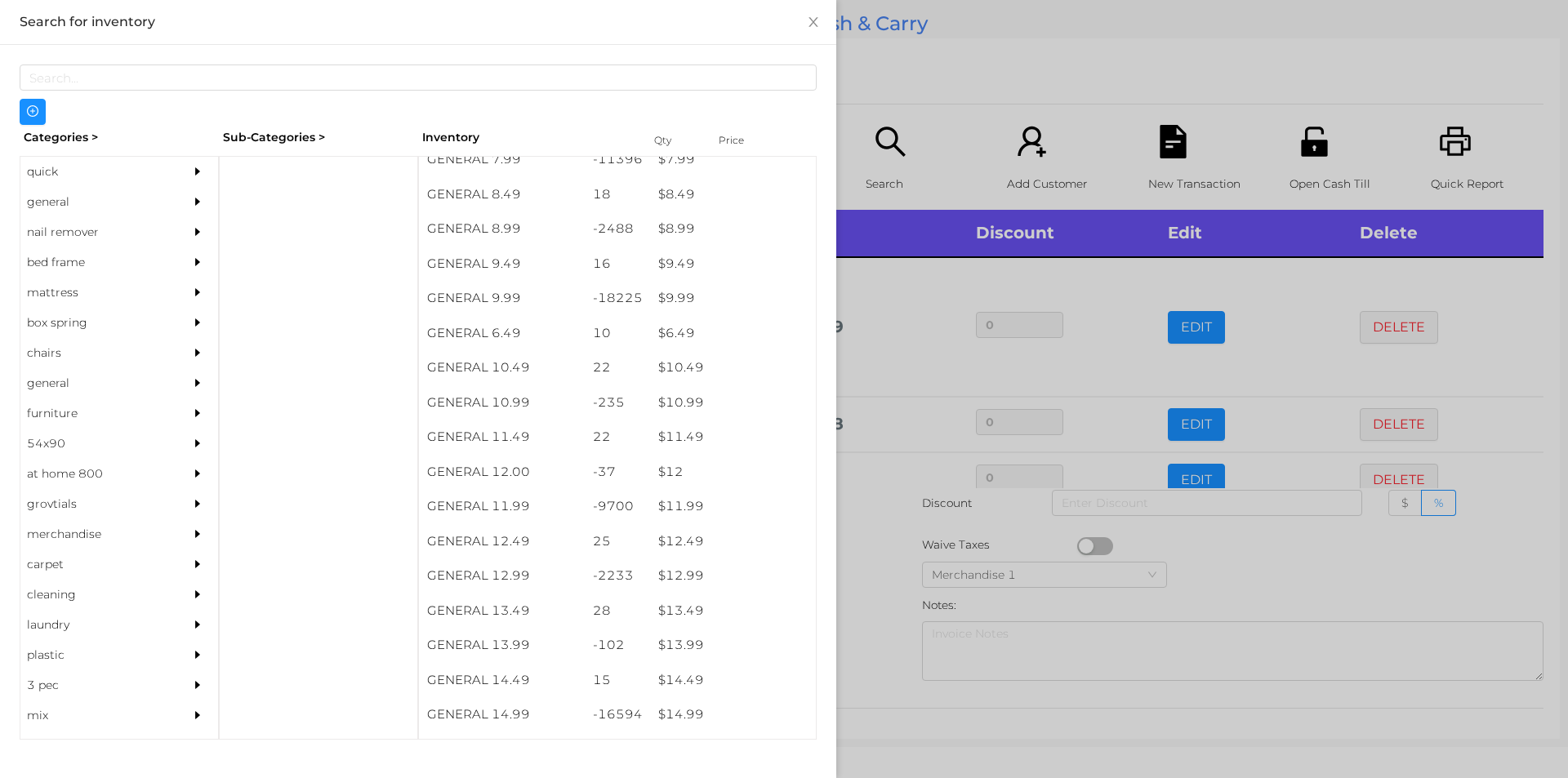
click at [881, 649] on div at bounding box center [784, 389] width 1568 height 778
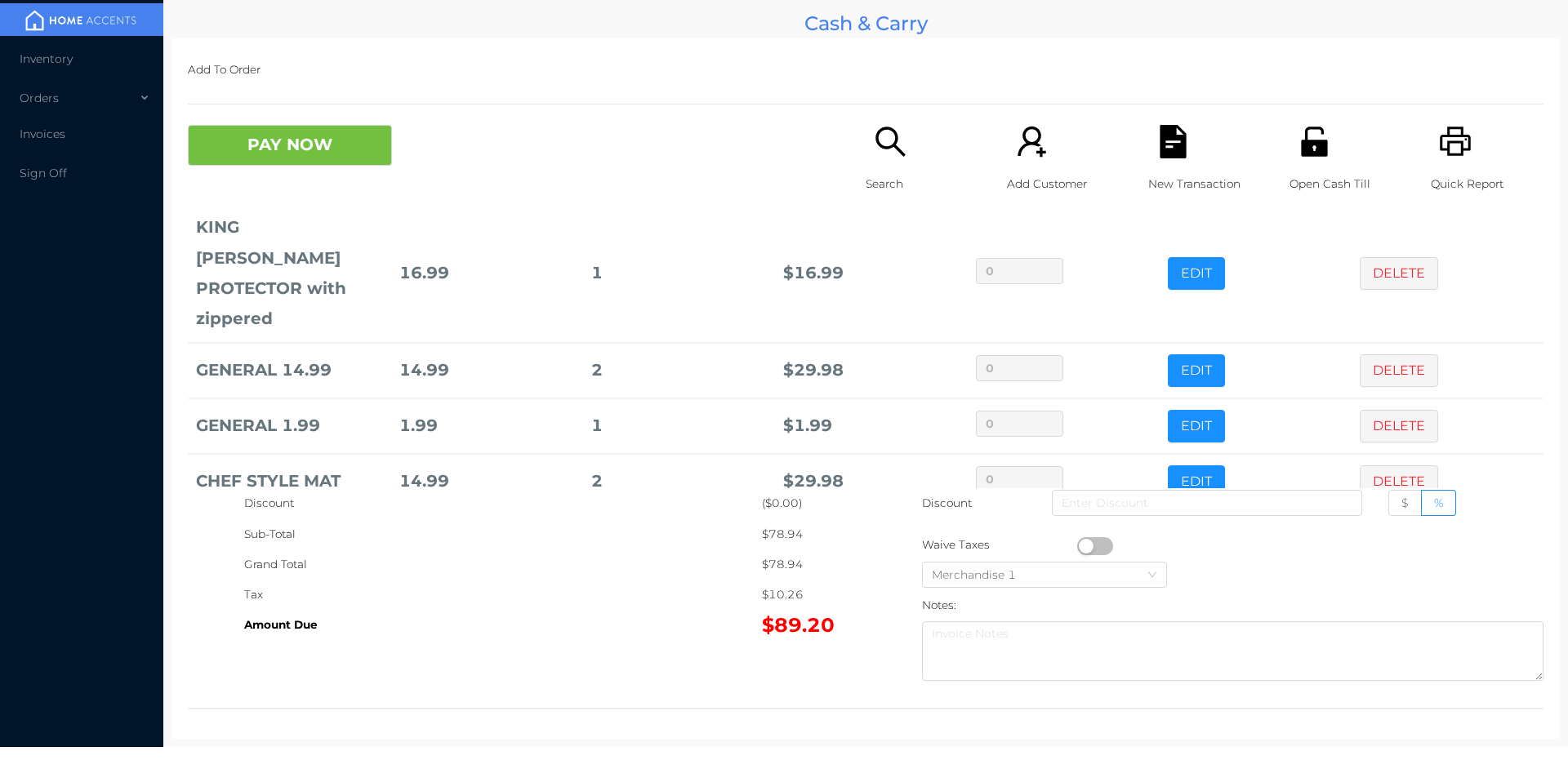
scroll to position [62, 0]
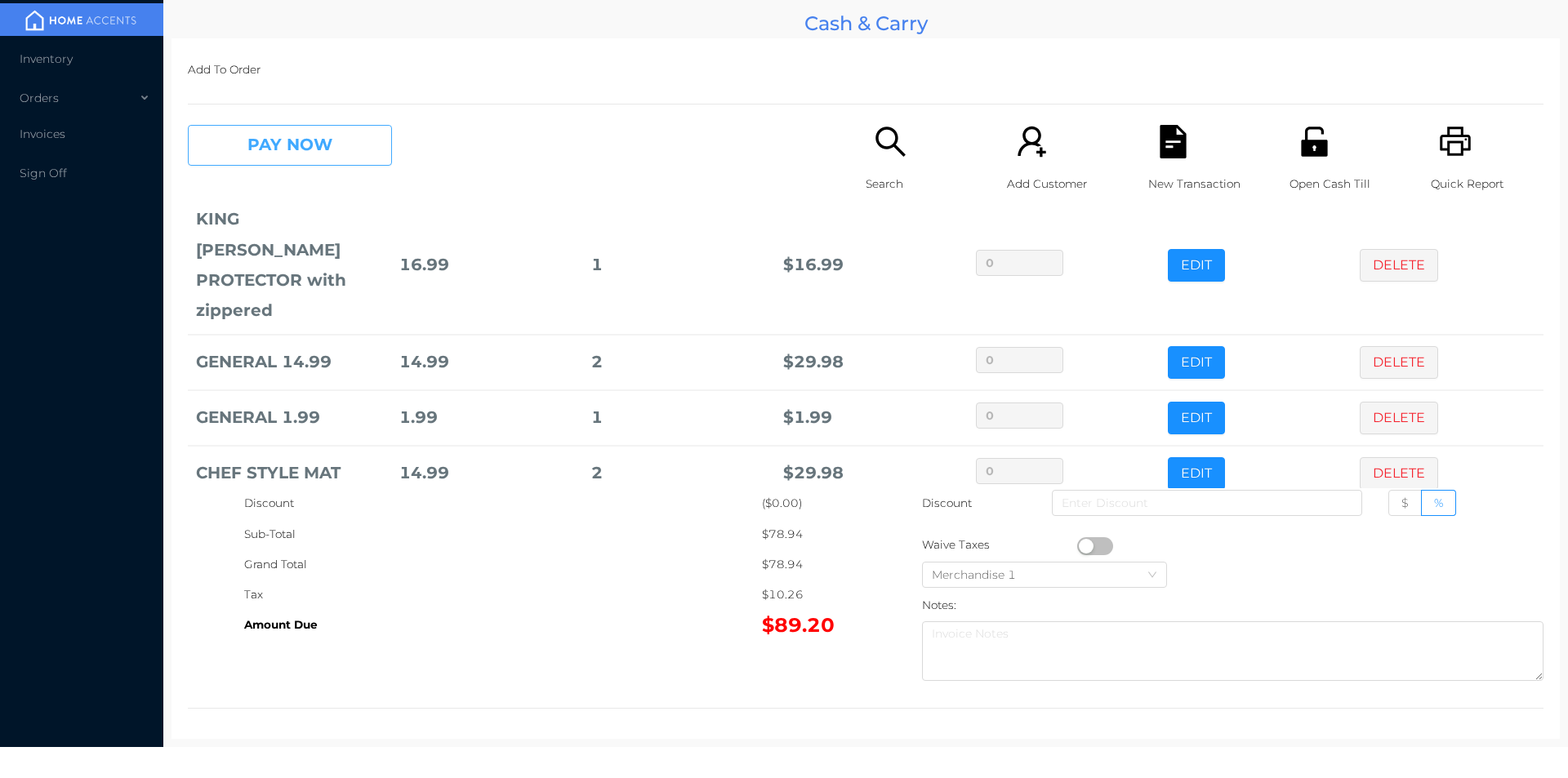
click at [292, 143] on button "PAY NOW" at bounding box center [290, 145] width 204 height 40
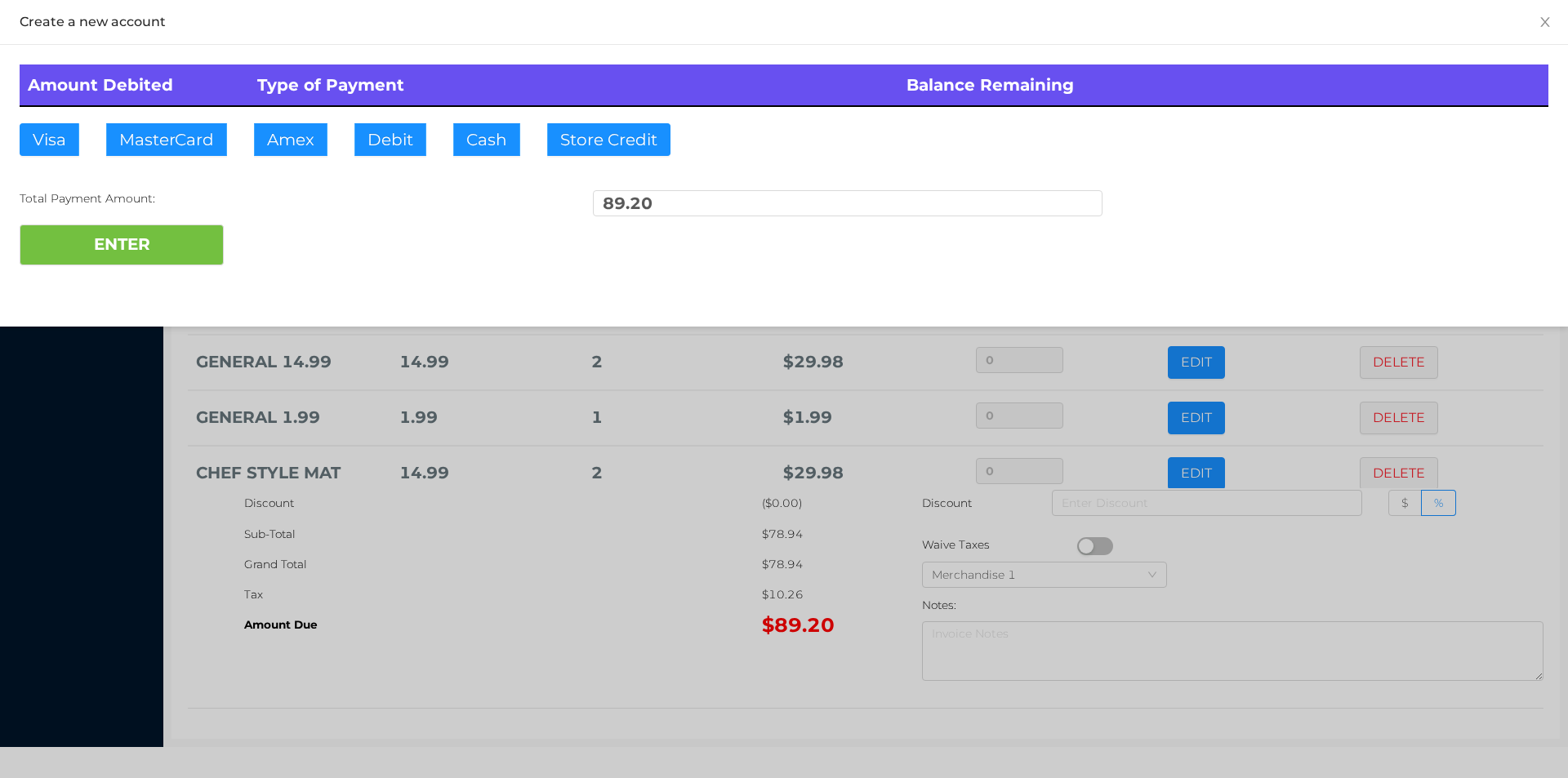
click at [279, 237] on div "ENTER" at bounding box center [784, 245] width 1528 height 40
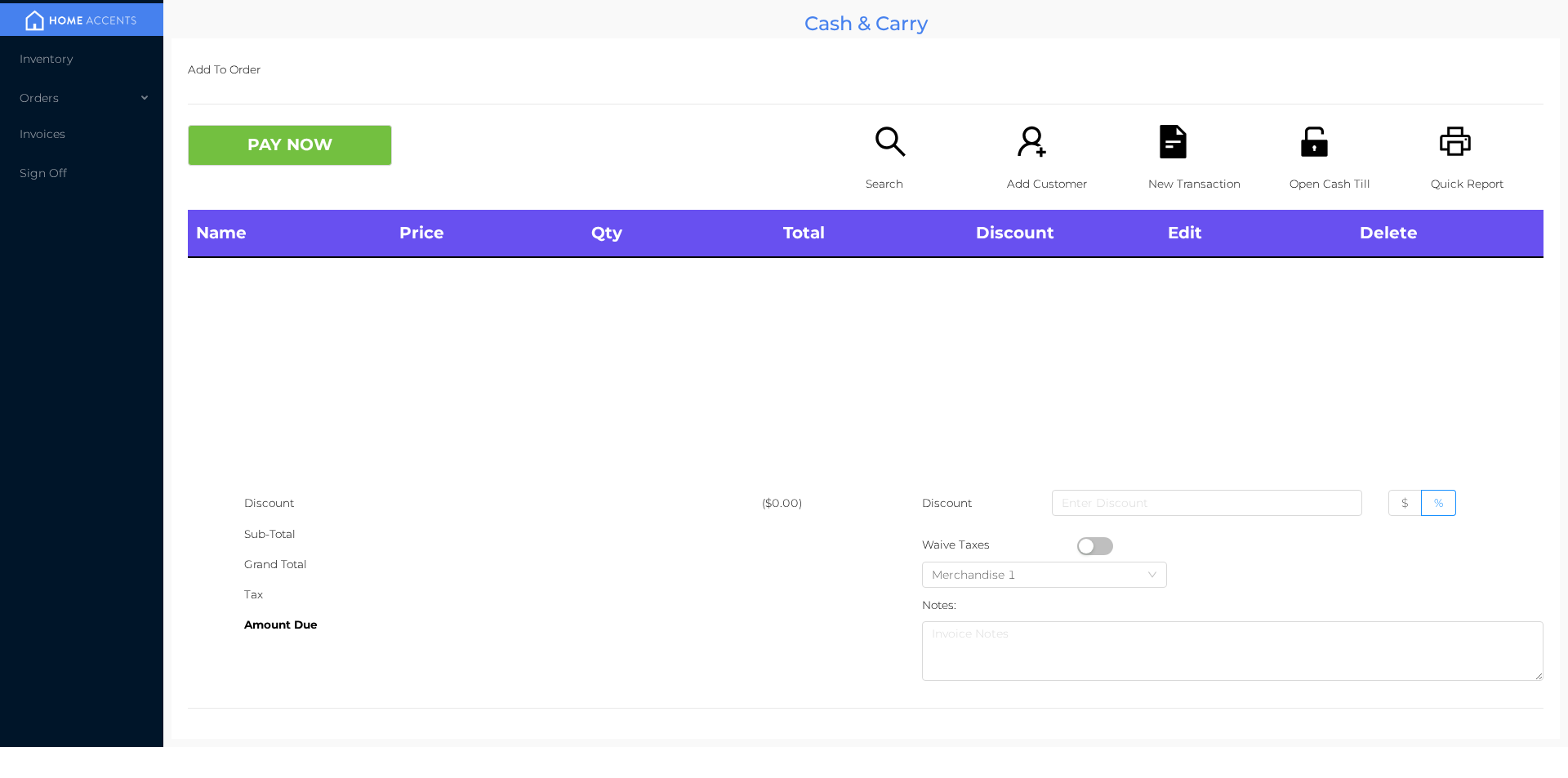
click at [1331, 148] on div "Open Cash Till" at bounding box center [1345, 167] width 112 height 85
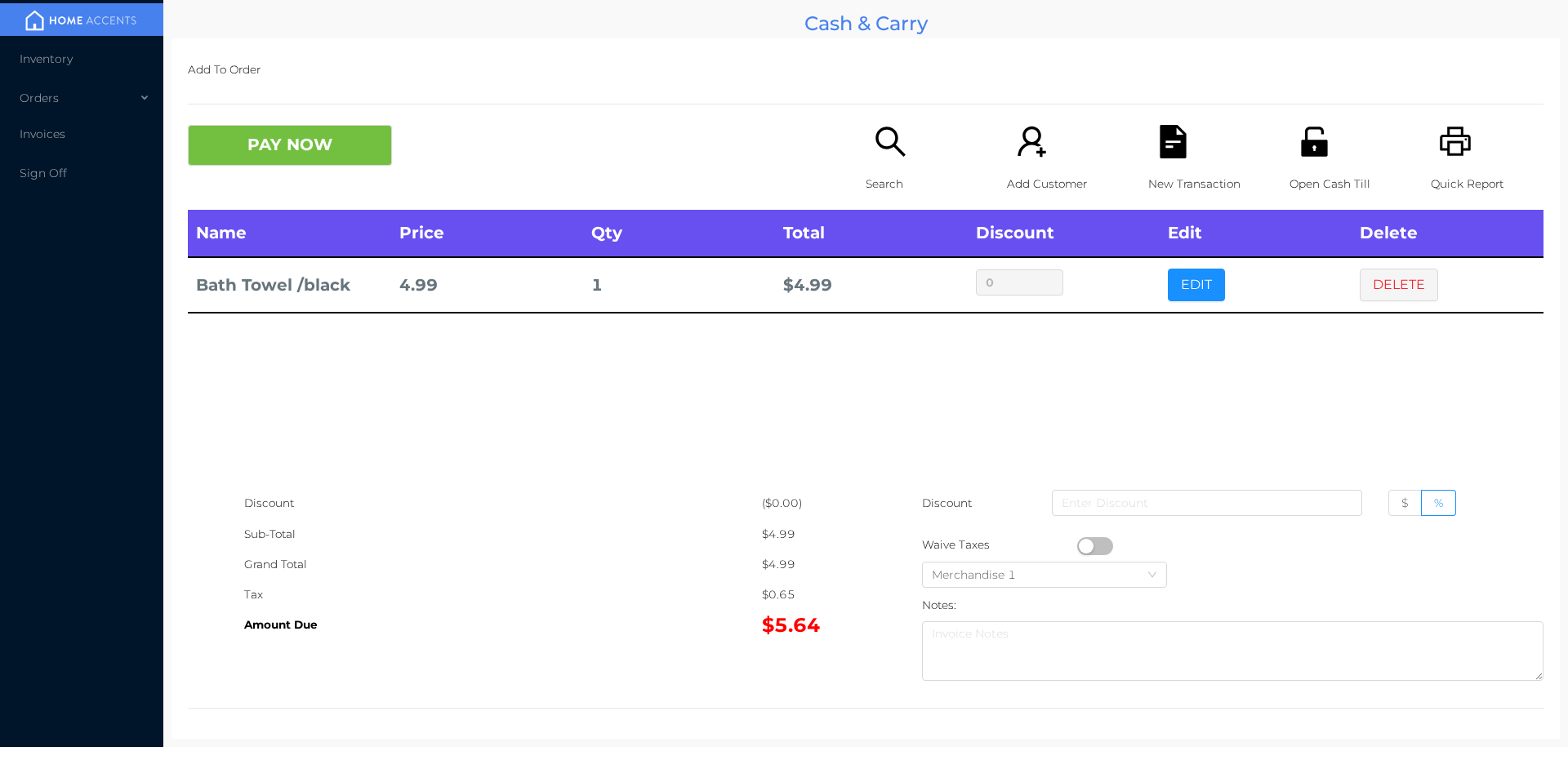
click at [874, 163] on div "Search" at bounding box center [921, 167] width 112 height 85
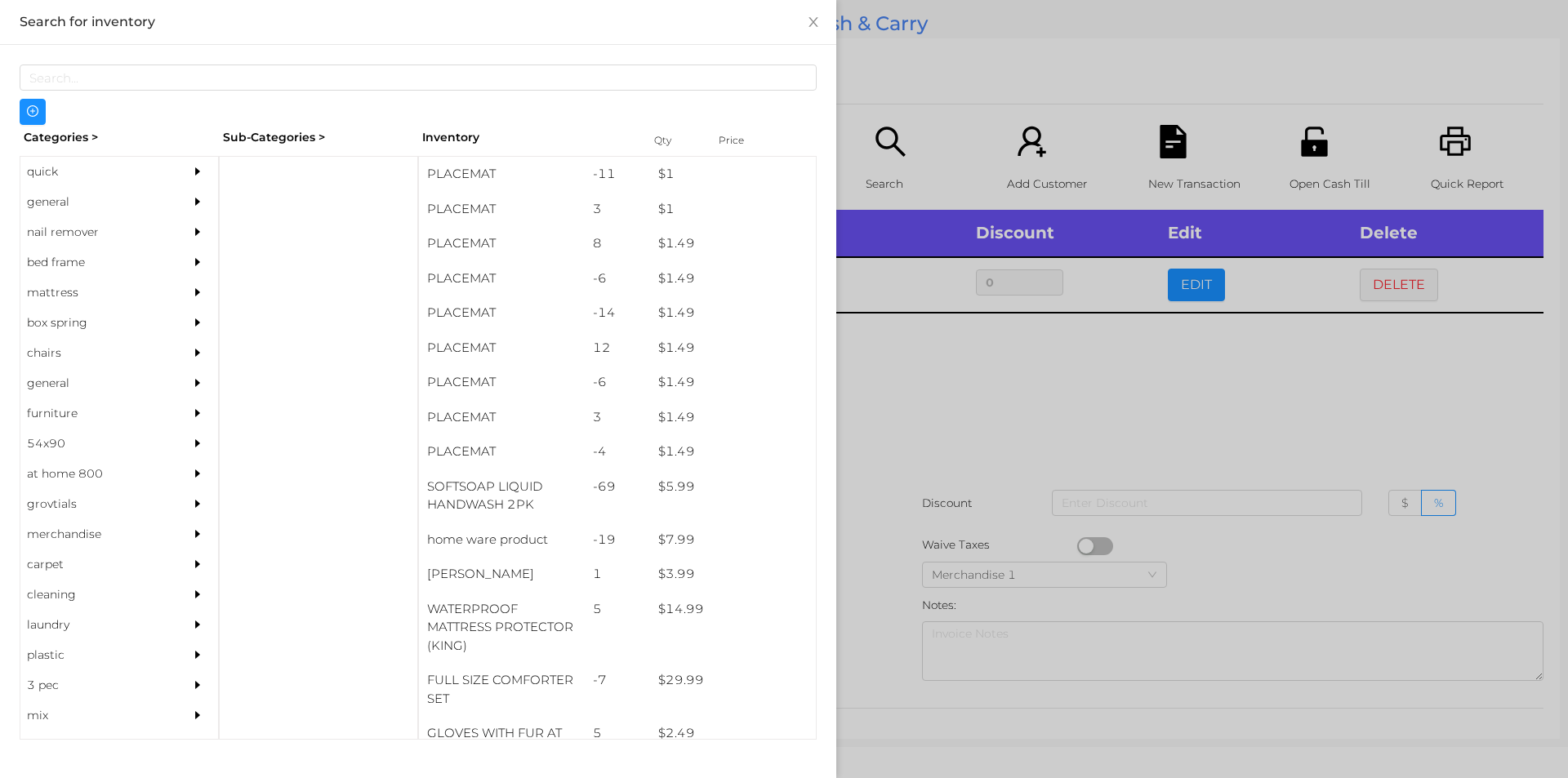
click at [56, 196] on div "general" at bounding box center [94, 202] width 148 height 31
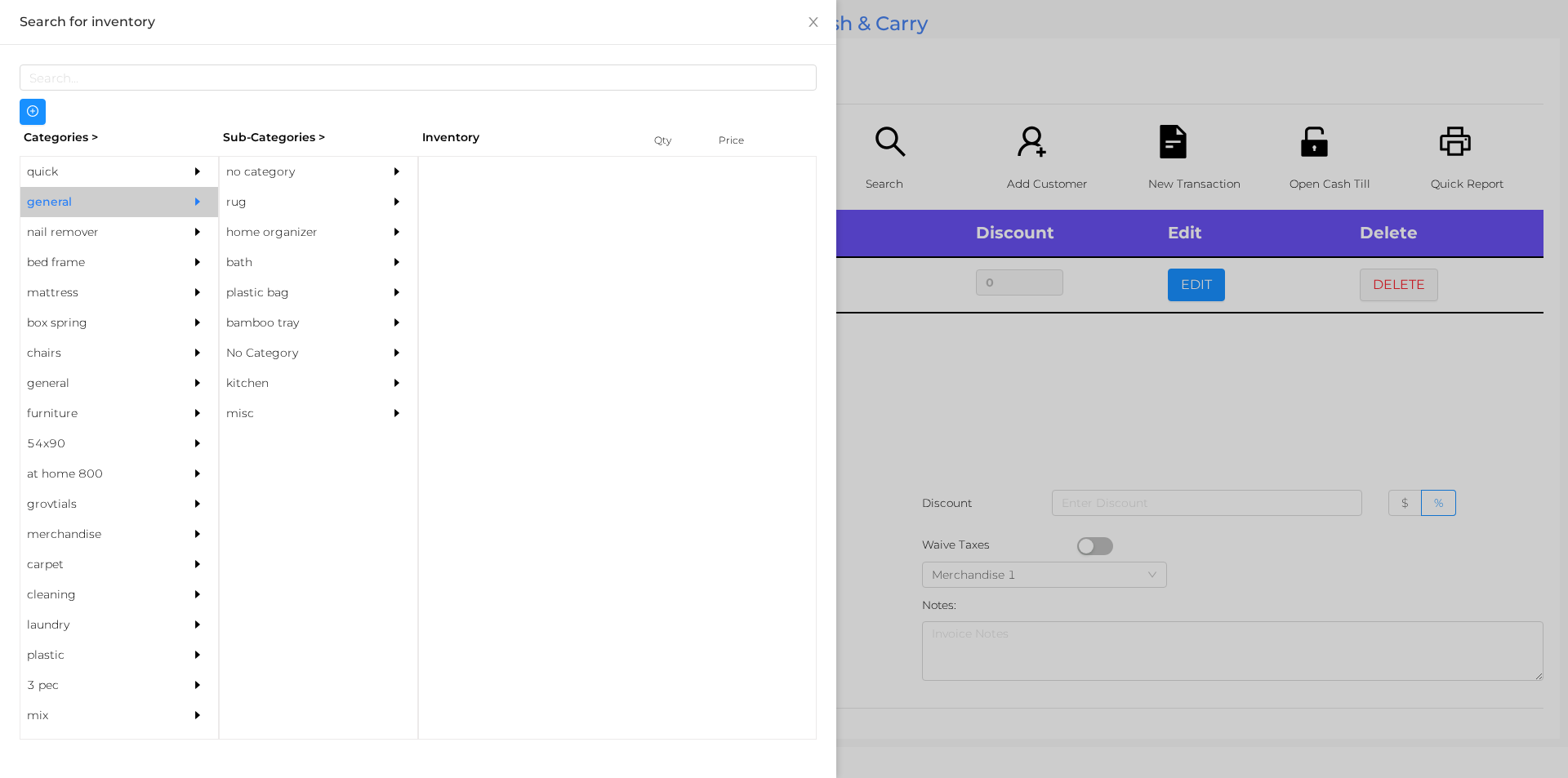
click at [279, 170] on div "no category" at bounding box center [293, 172] width 148 height 31
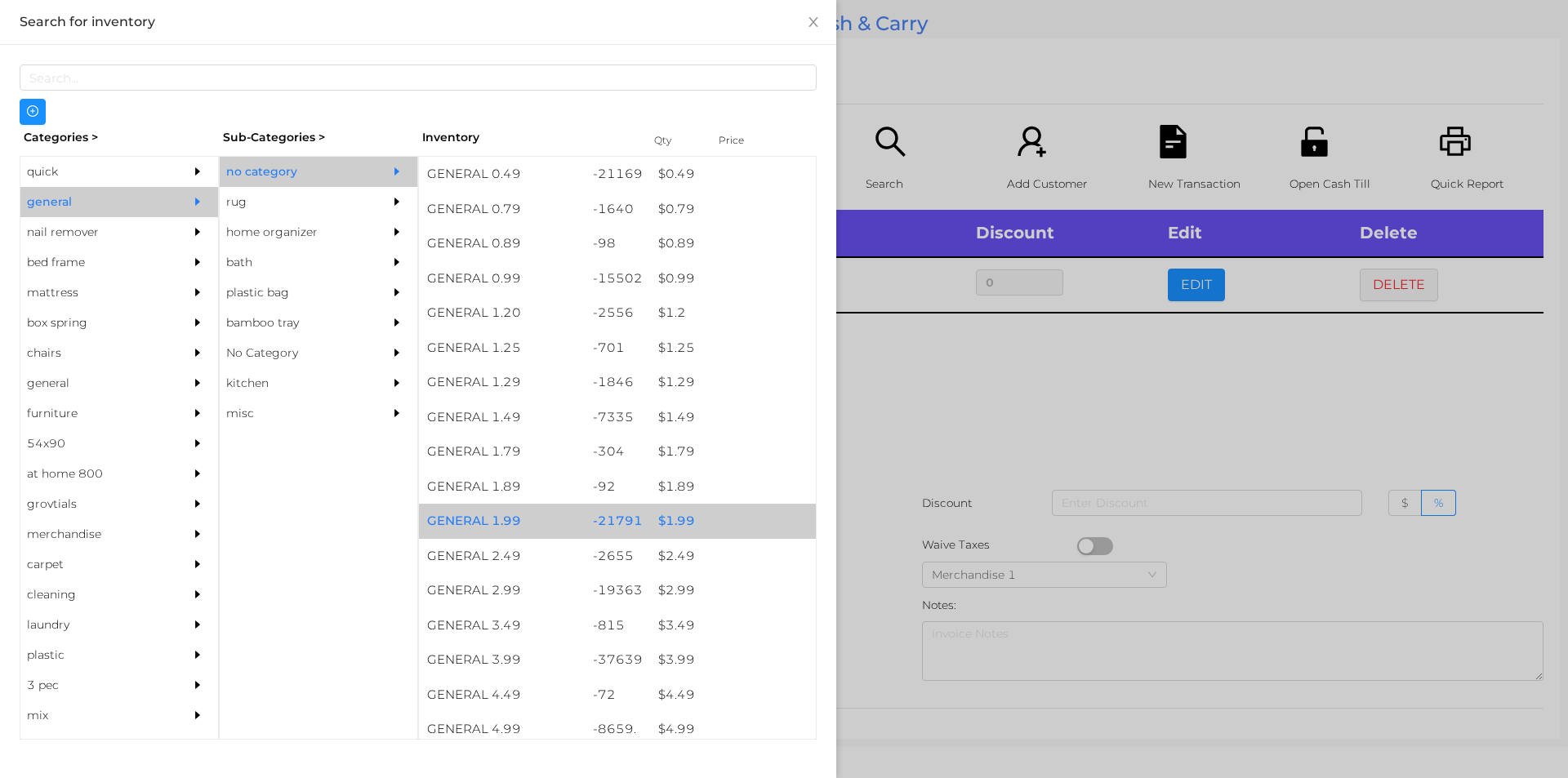
click at [673, 521] on div "$ 1.99" at bounding box center [733, 521] width 166 height 35
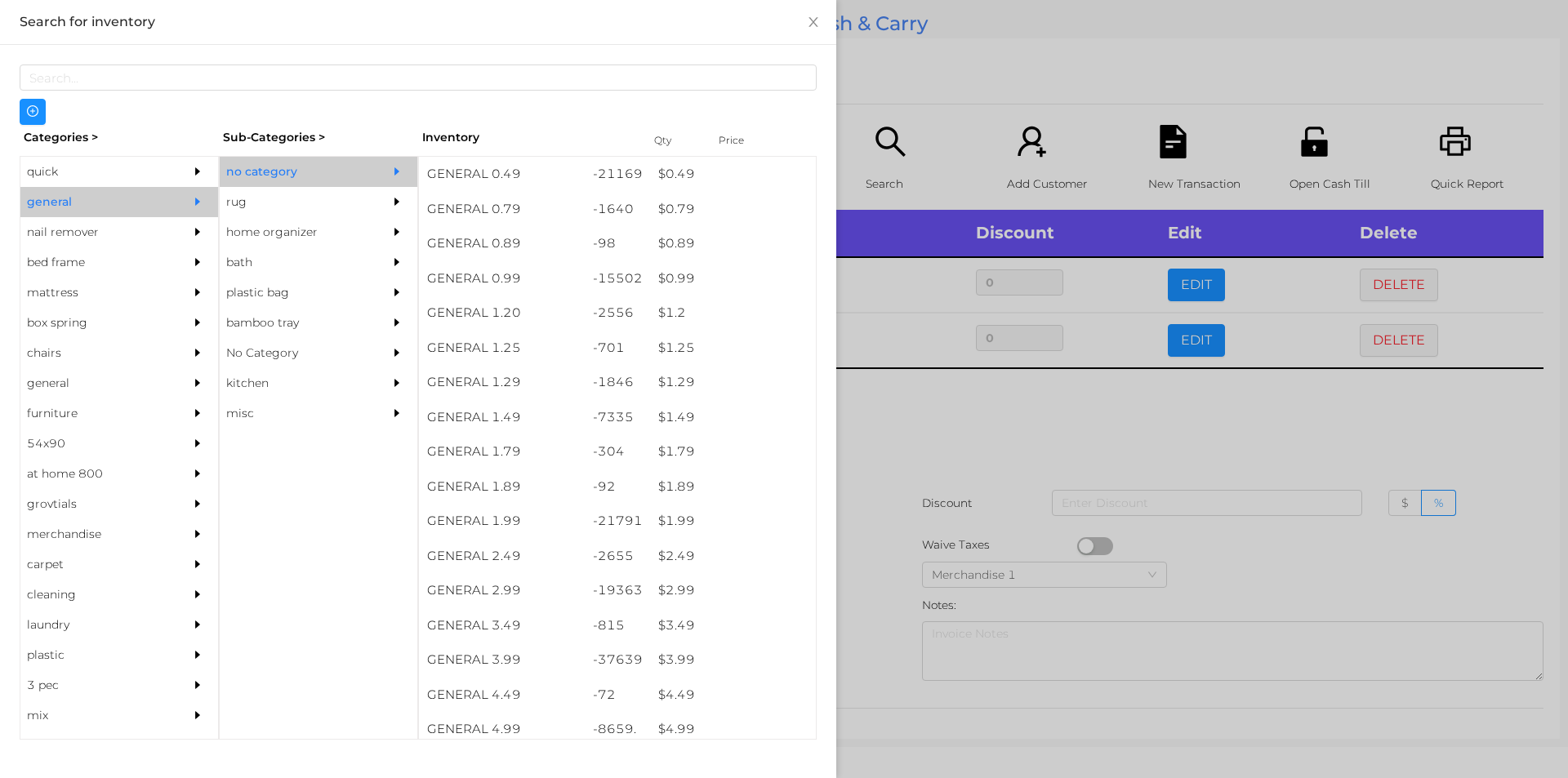
click at [875, 491] on div at bounding box center [784, 389] width 1568 height 778
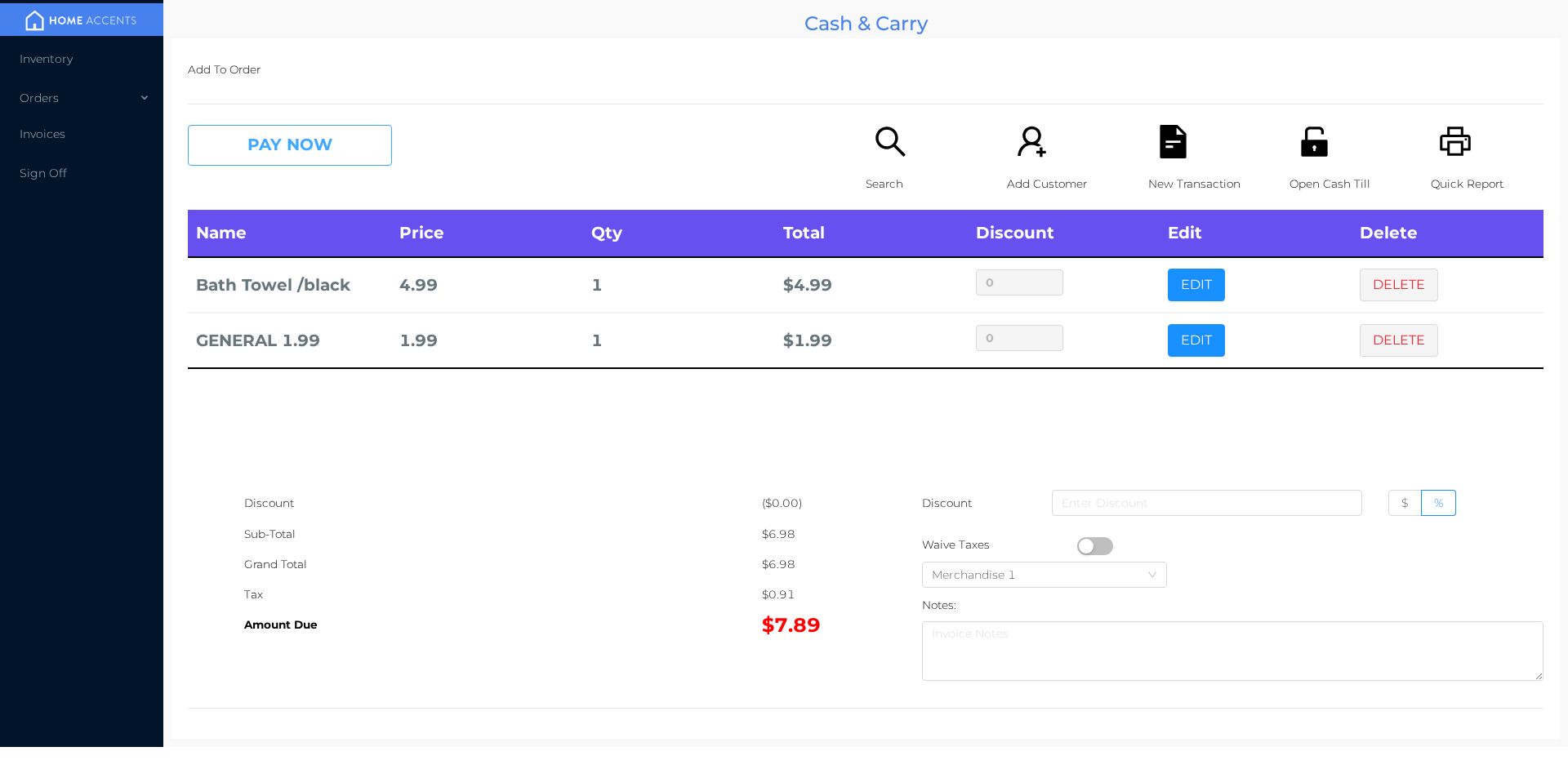
click at [332, 154] on button "PAY NOW" at bounding box center [290, 145] width 204 height 40
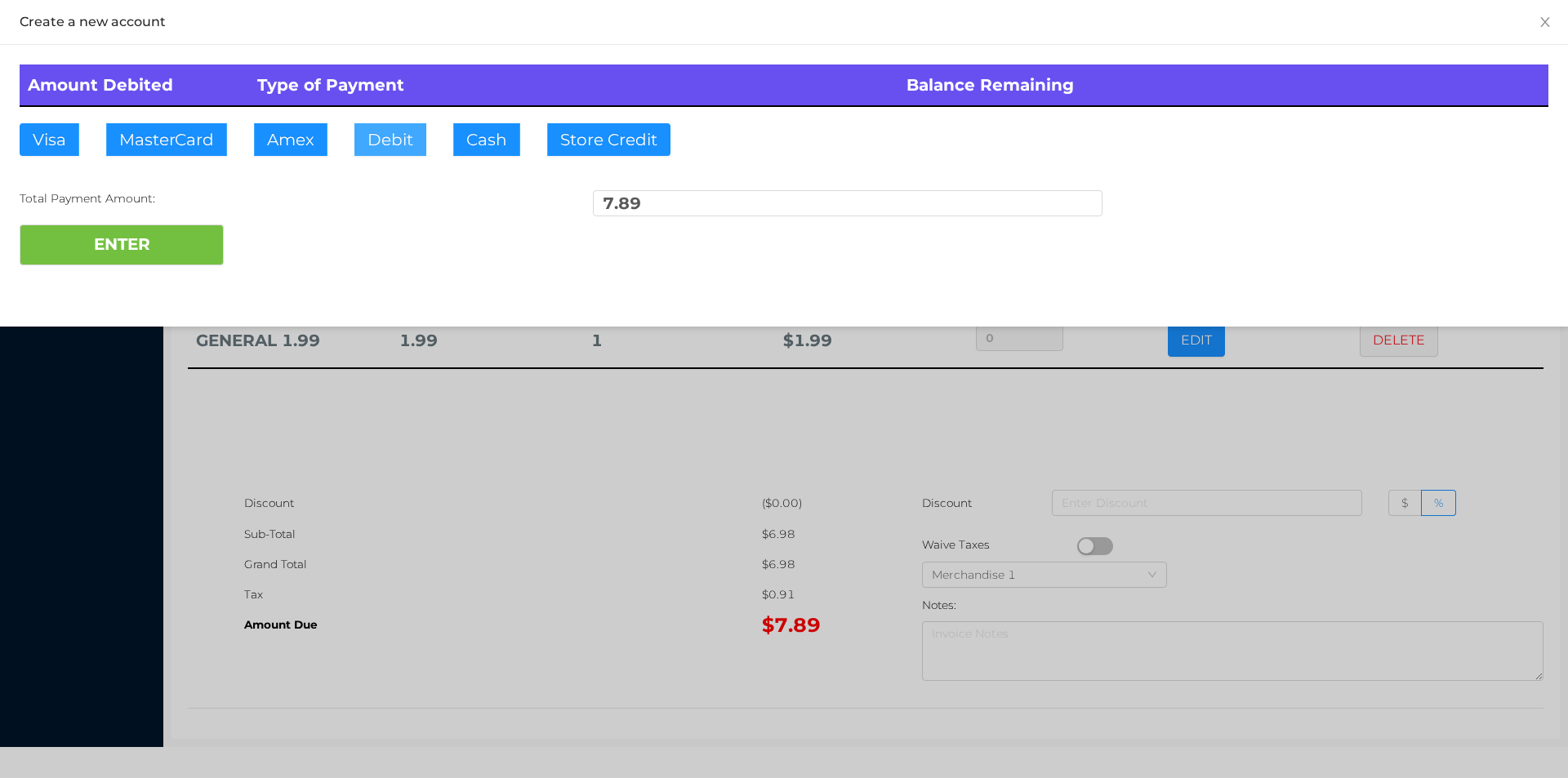
click at [393, 139] on button "Debit" at bounding box center [390, 139] width 72 height 32
click at [203, 249] on button "ENTER" at bounding box center [121, 245] width 204 height 40
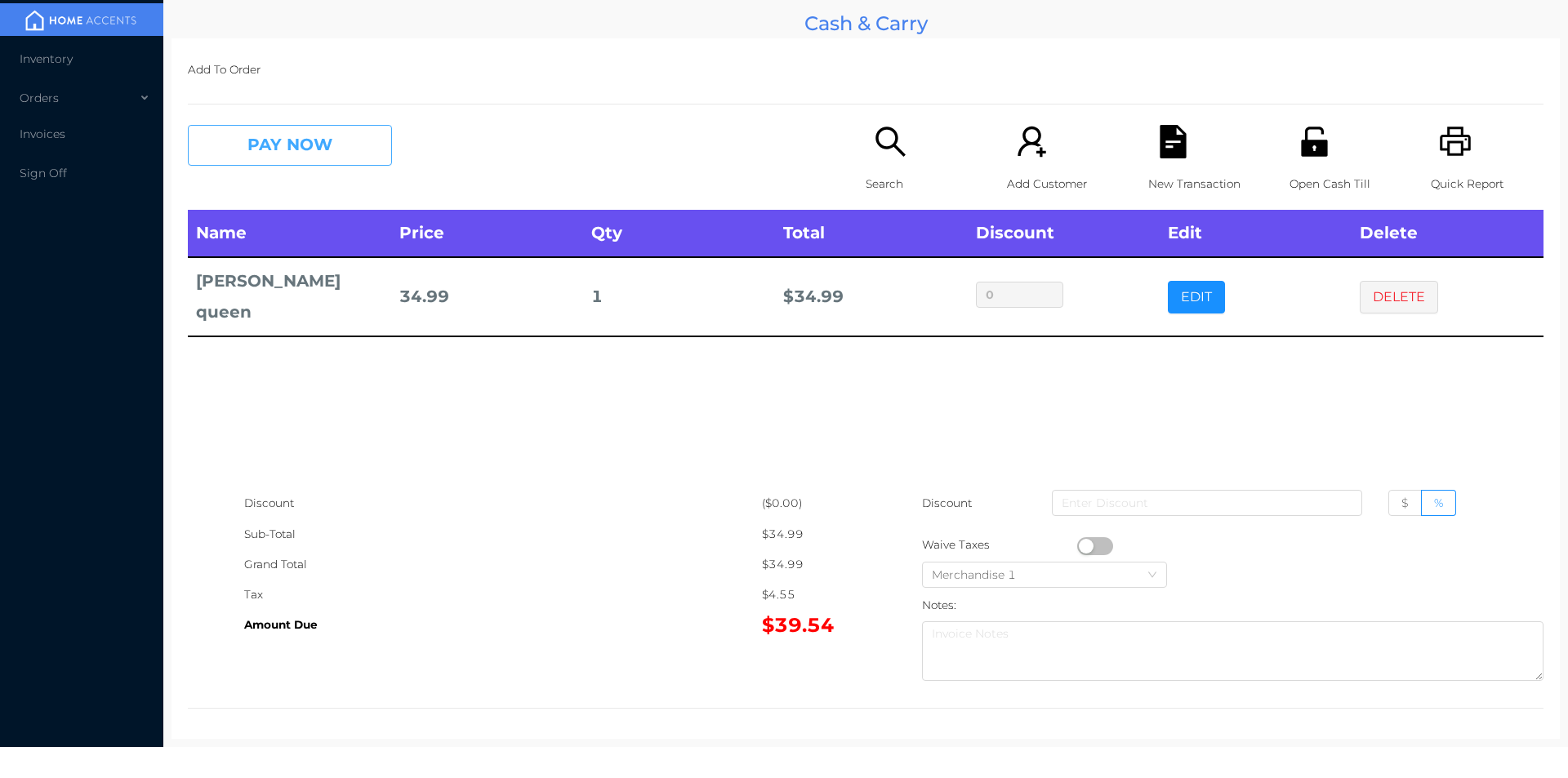
click at [243, 146] on button "PAY NOW" at bounding box center [290, 145] width 204 height 40
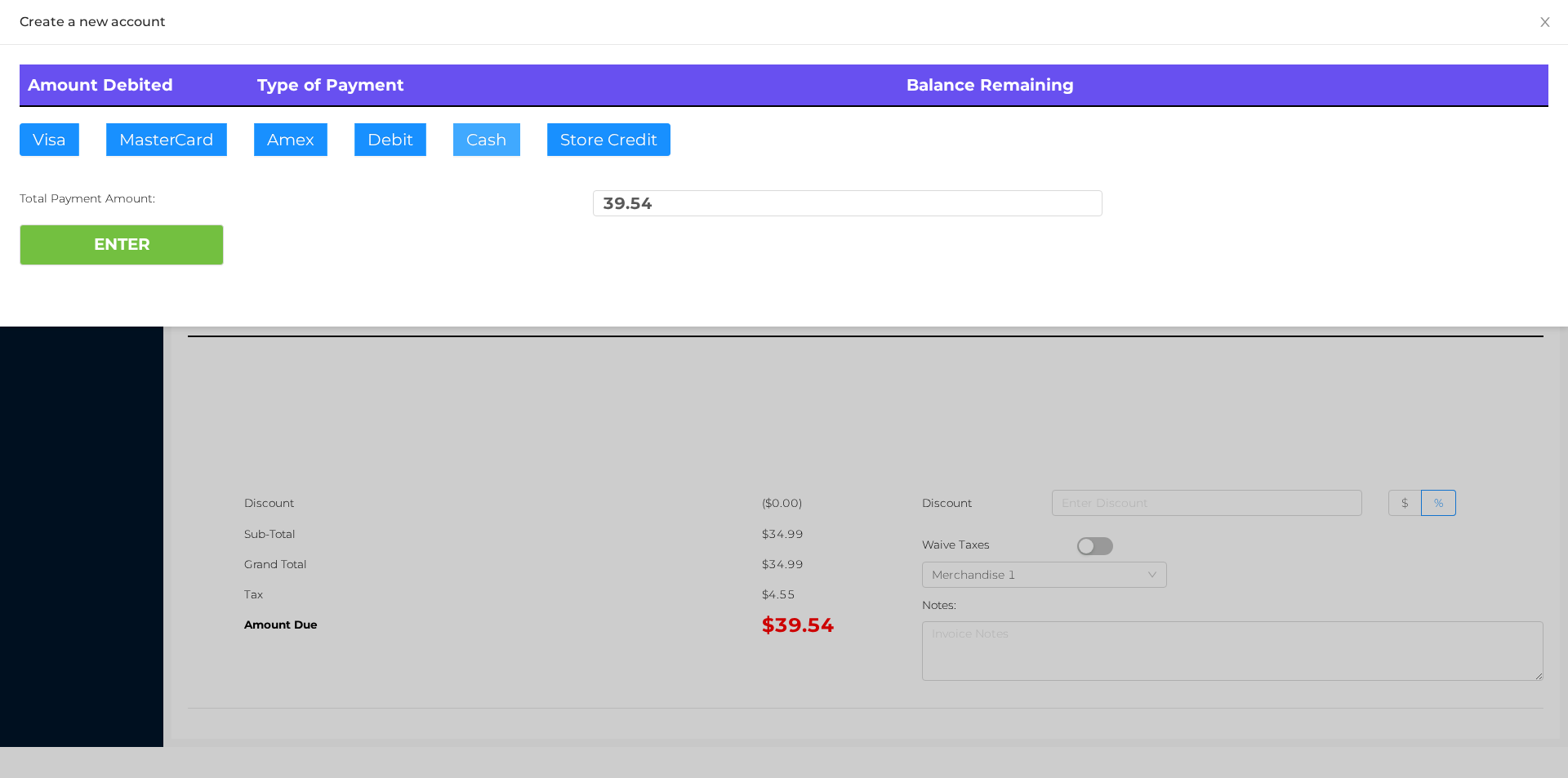
click at [478, 146] on button "Cash" at bounding box center [487, 139] width 67 height 32
click at [137, 246] on button "ENTER" at bounding box center [121, 245] width 204 height 40
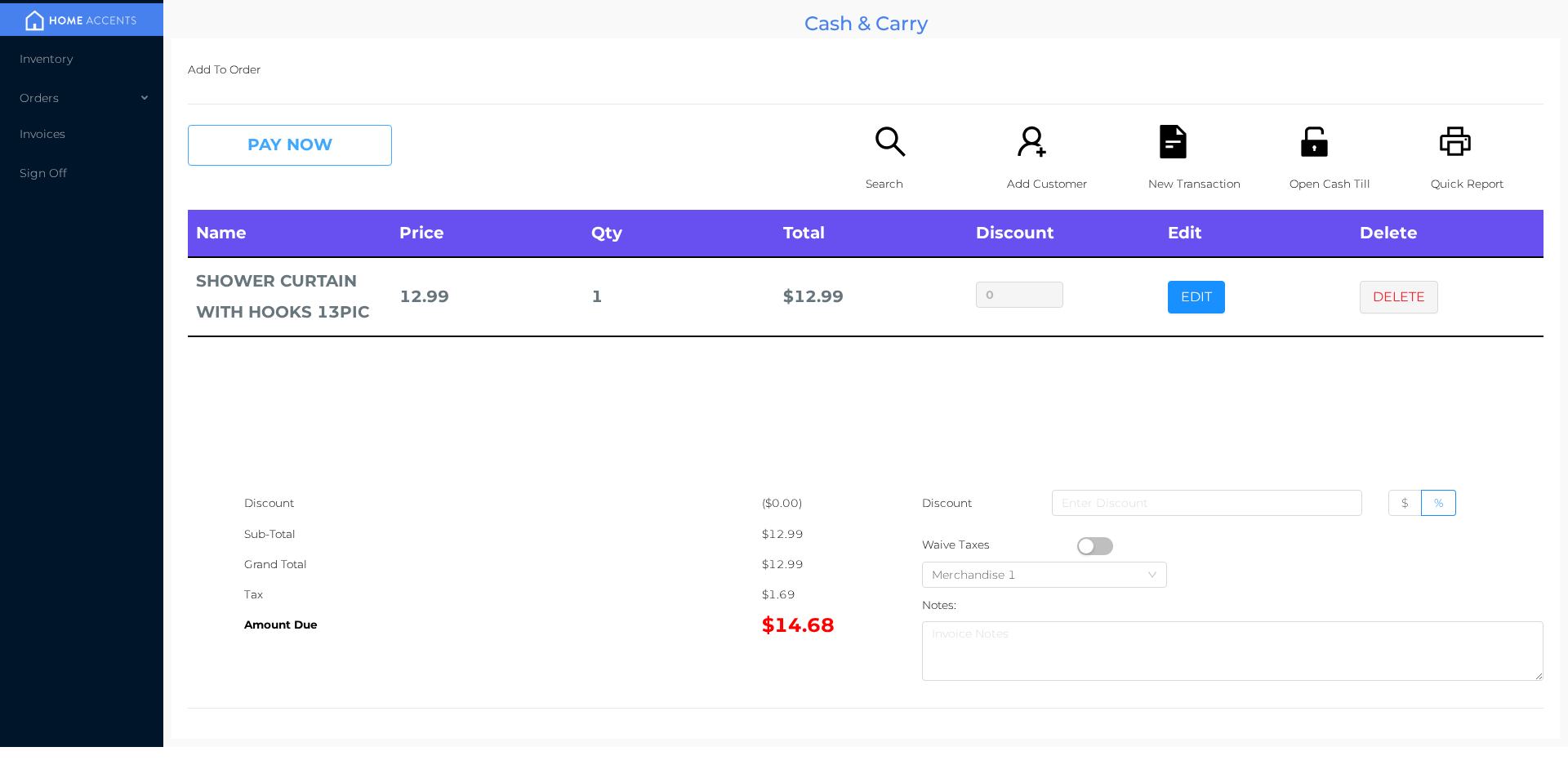
click at [278, 139] on button "PAY NOW" at bounding box center [290, 145] width 204 height 40
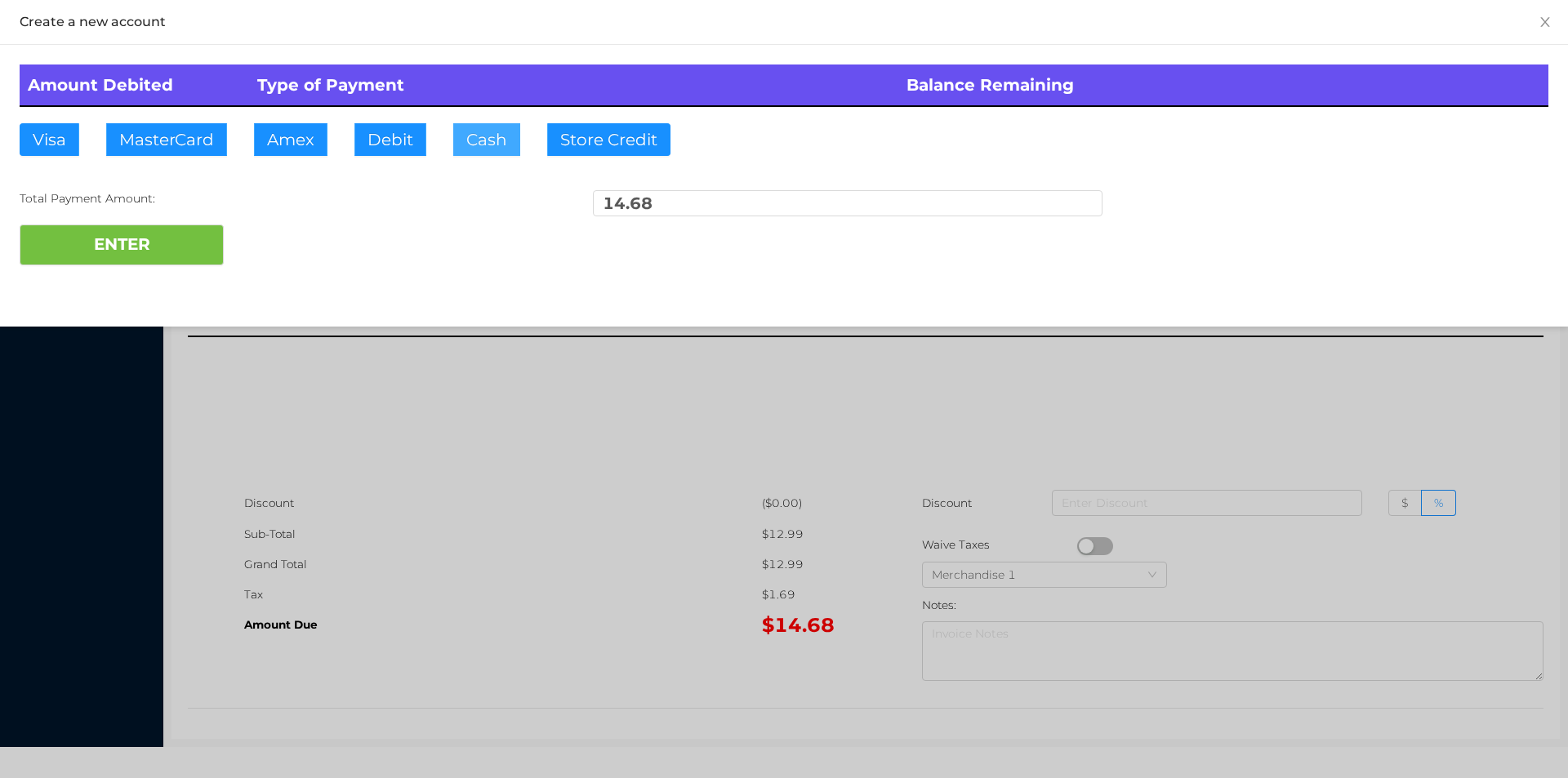
click at [468, 147] on button "Cash" at bounding box center [487, 139] width 67 height 32
type input "20."
click at [148, 259] on button "ENTER" at bounding box center [121, 245] width 204 height 40
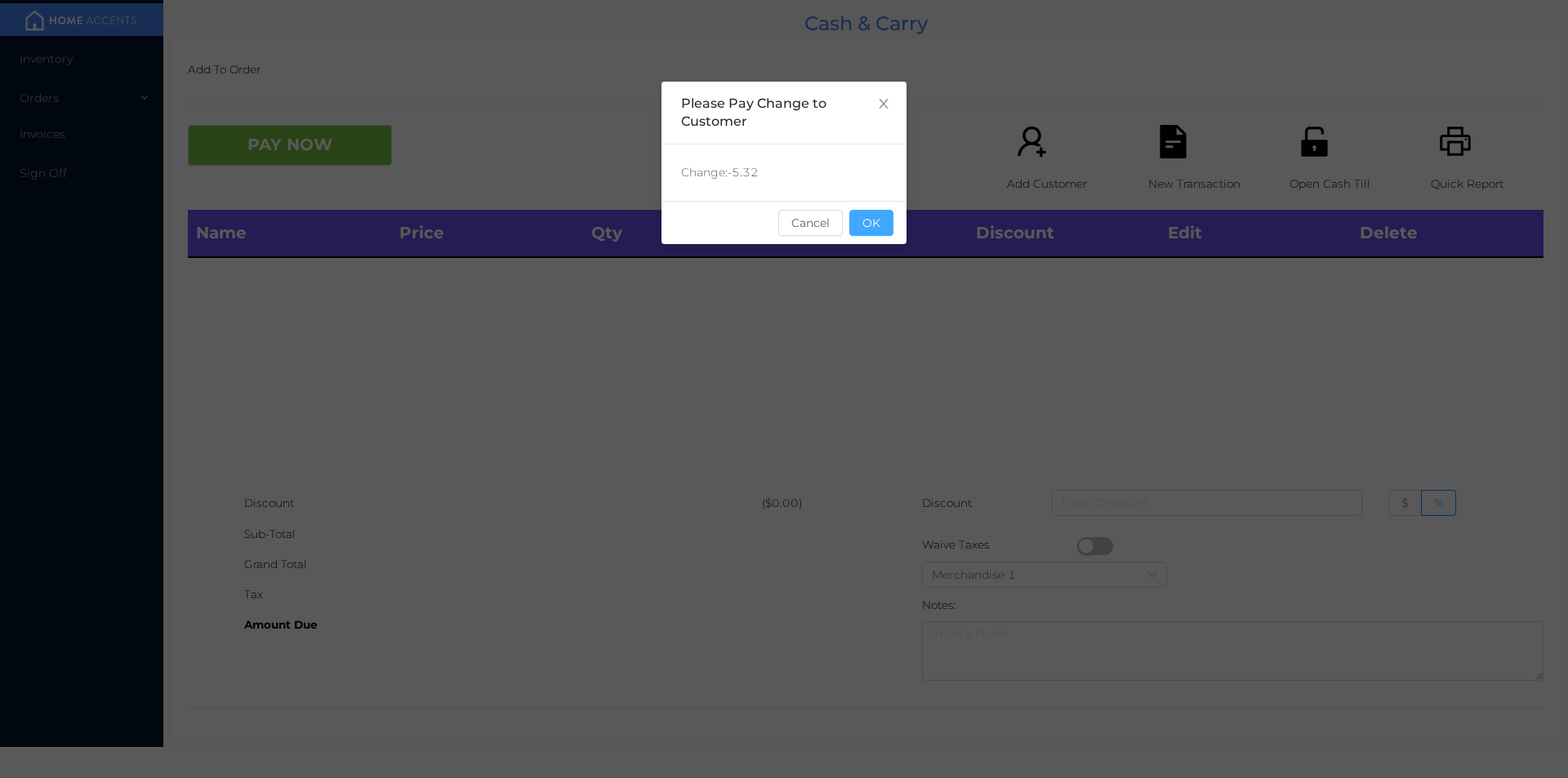
click at [887, 232] on button "OK" at bounding box center [871, 222] width 44 height 26
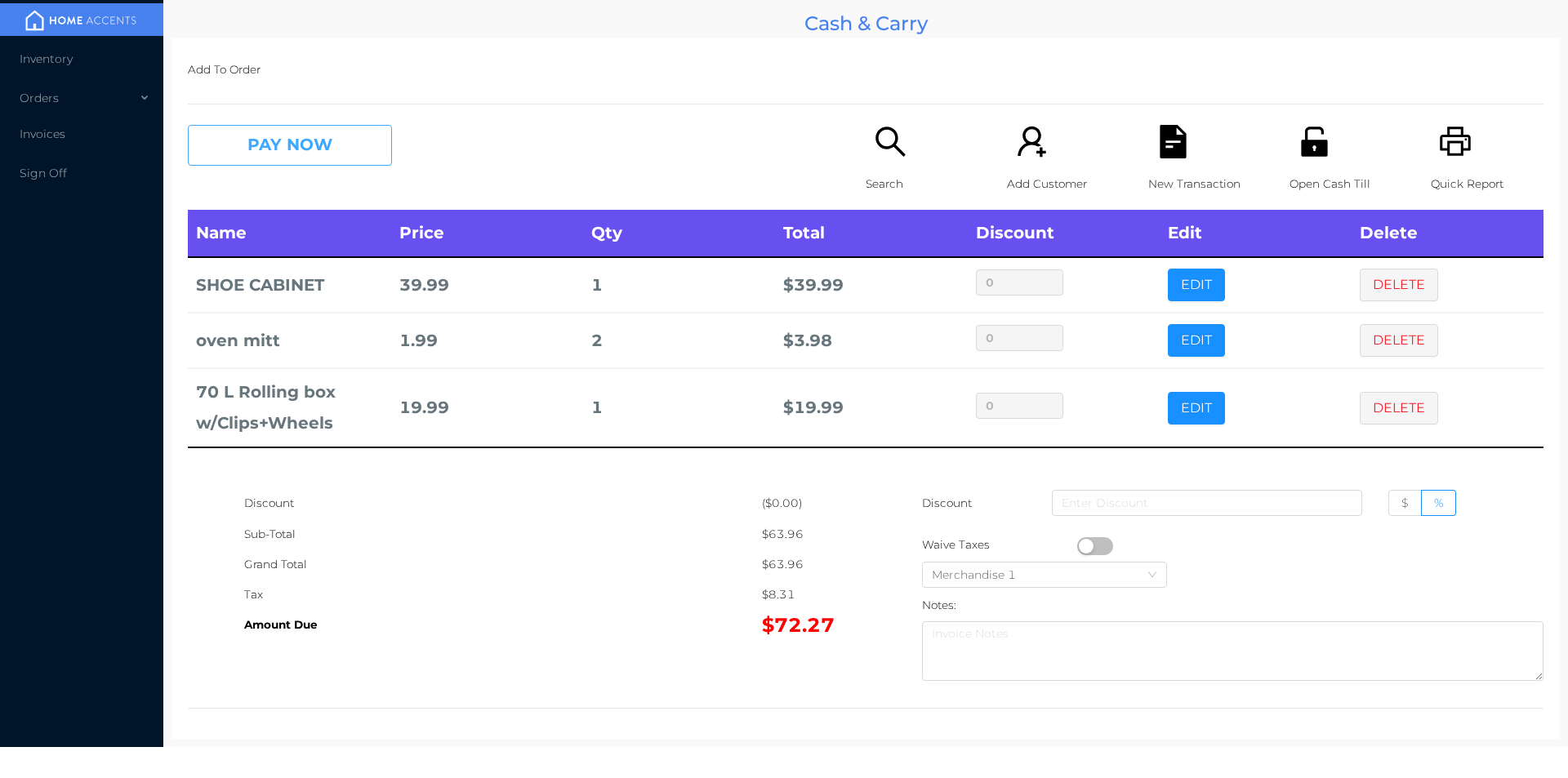
click at [335, 143] on button "PAY NOW" at bounding box center [290, 145] width 204 height 40
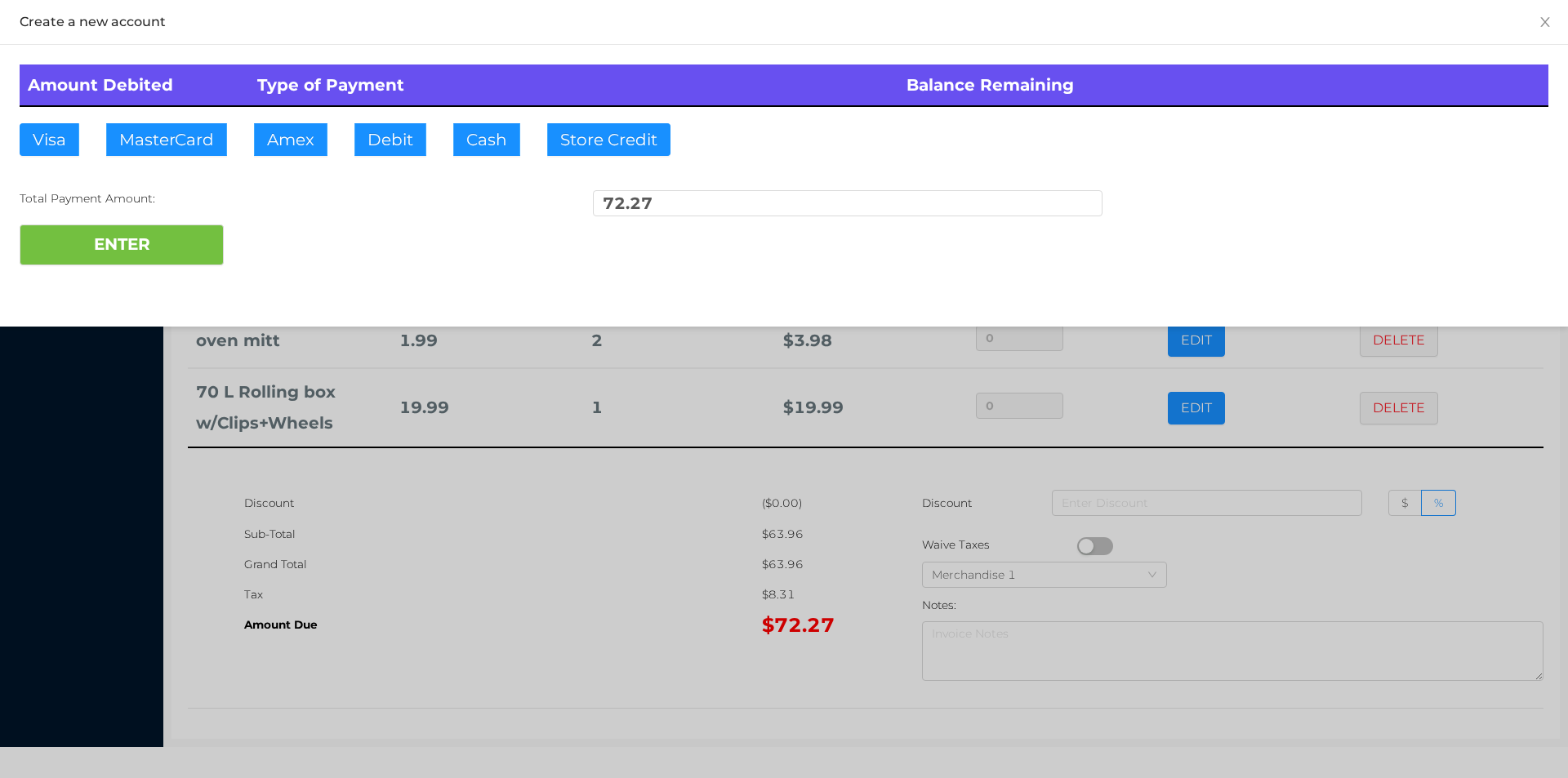
click at [264, 256] on div "ENTER" at bounding box center [784, 245] width 1528 height 40
click at [450, 634] on div at bounding box center [784, 389] width 1568 height 778
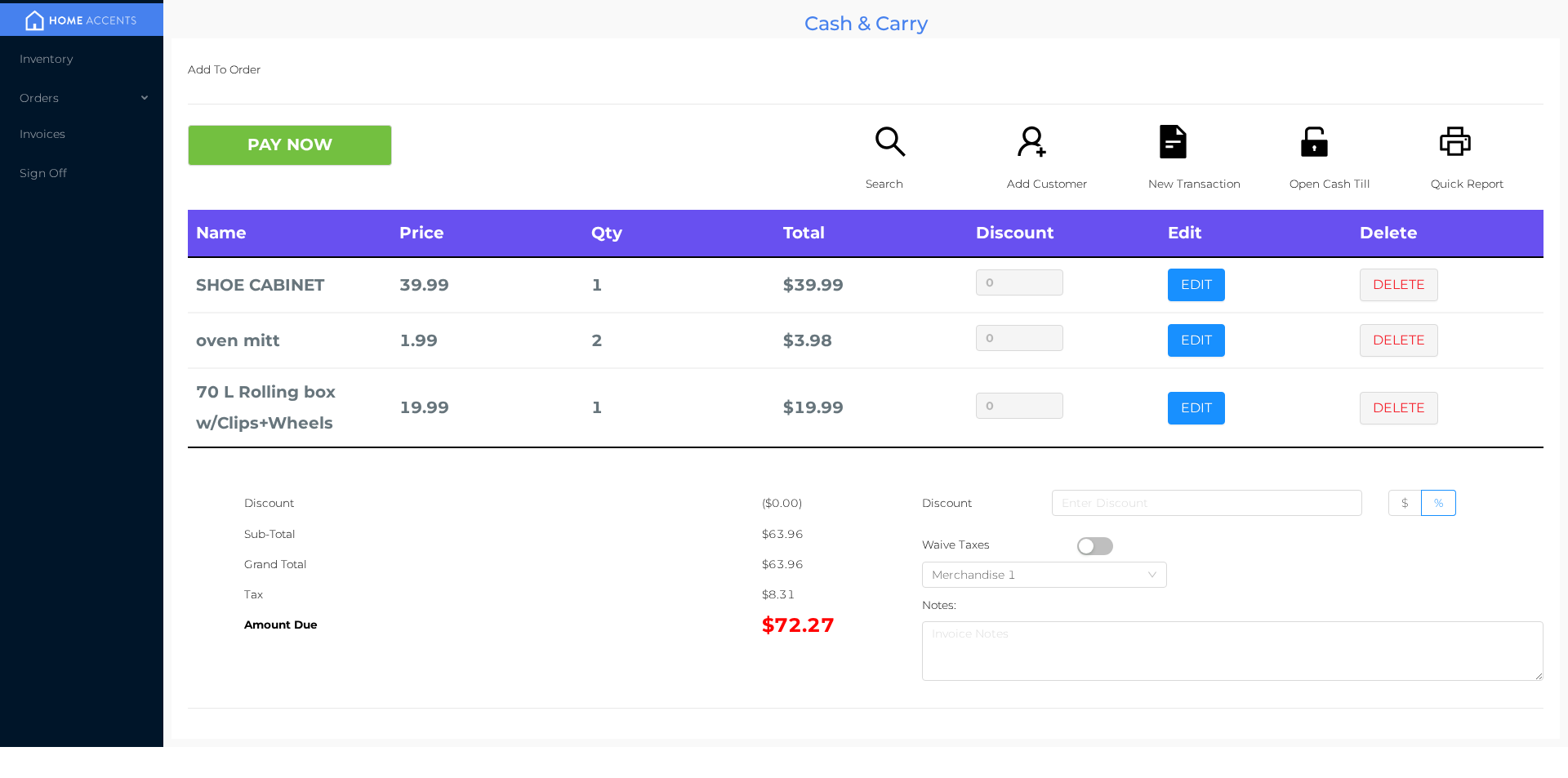
click at [1163, 141] on icon "icon: file-text" at bounding box center [1172, 141] width 33 height 33
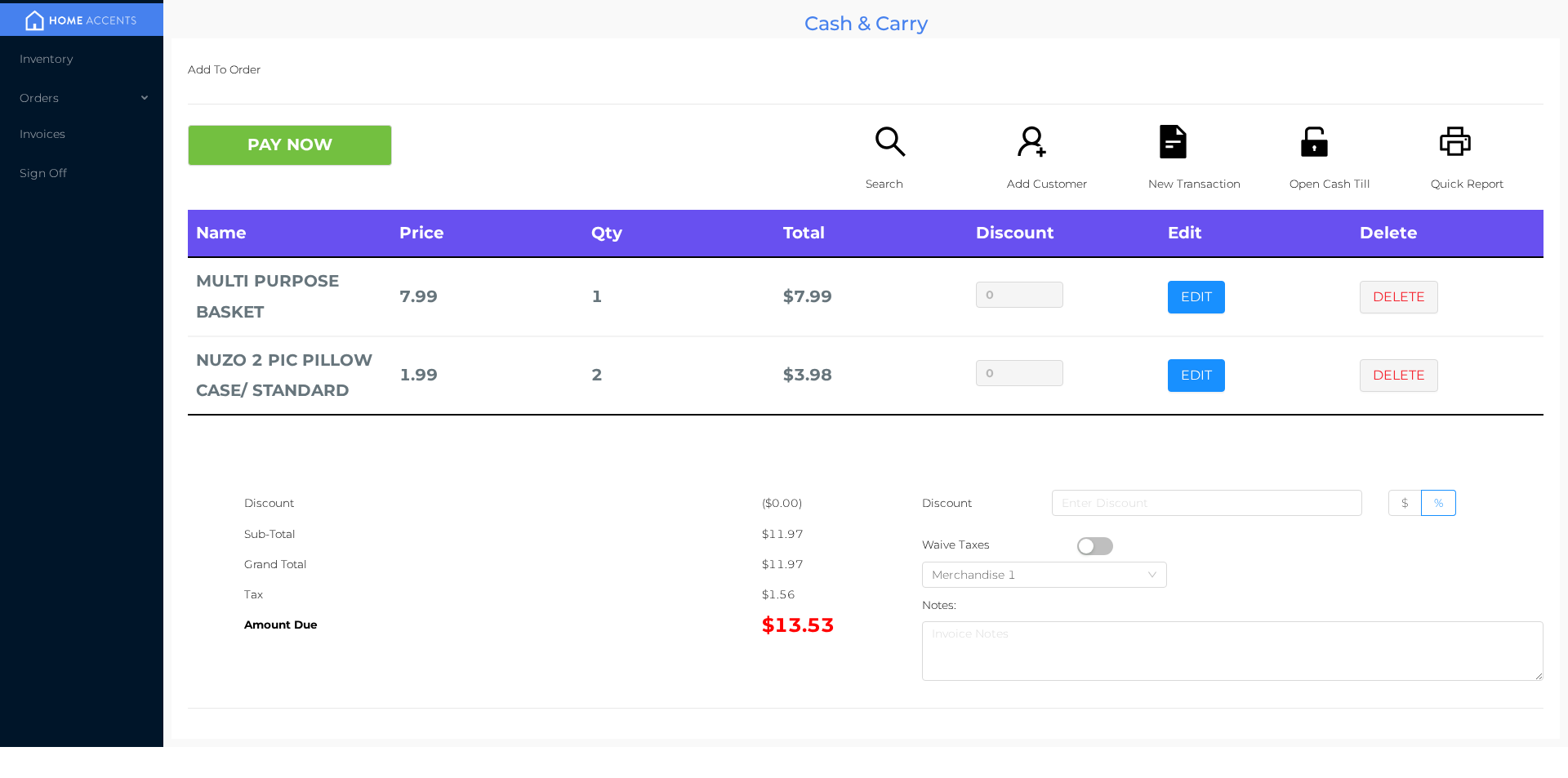
click at [894, 159] on div "Search" at bounding box center [921, 167] width 112 height 85
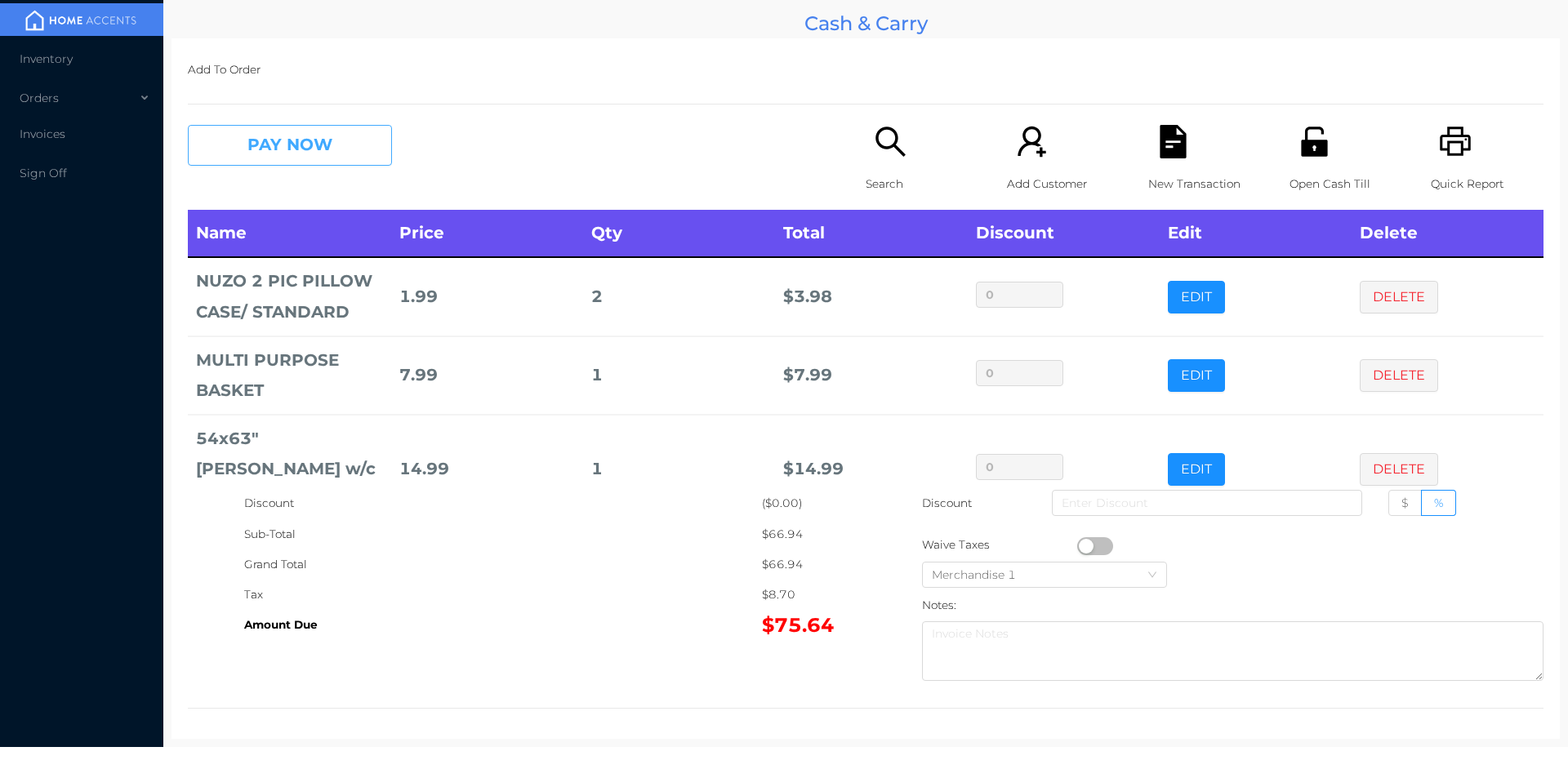
click at [261, 146] on button "PAY NOW" at bounding box center [290, 145] width 204 height 40
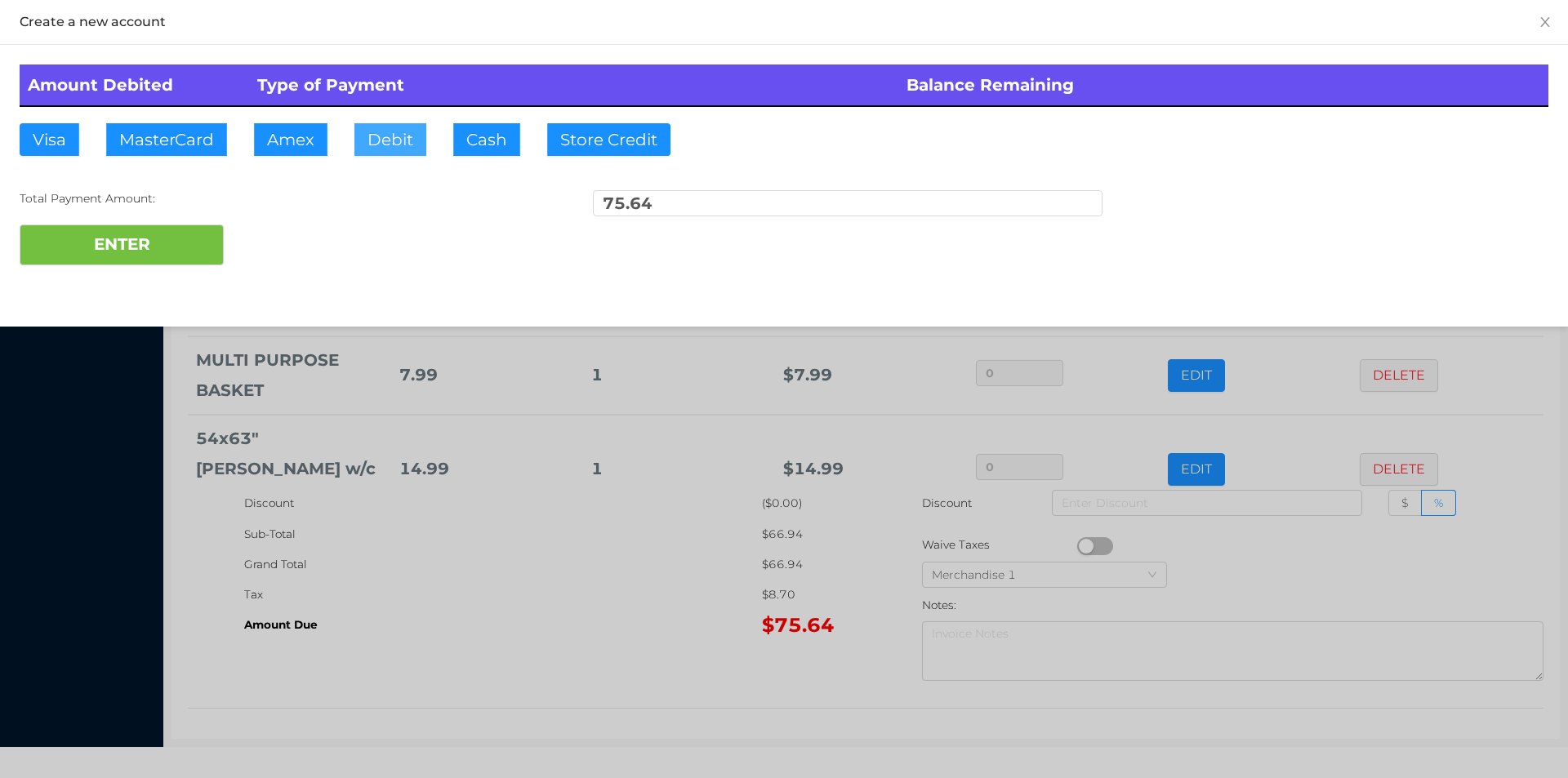
click at [390, 143] on button "Debit" at bounding box center [390, 139] width 72 height 32
type input "80."
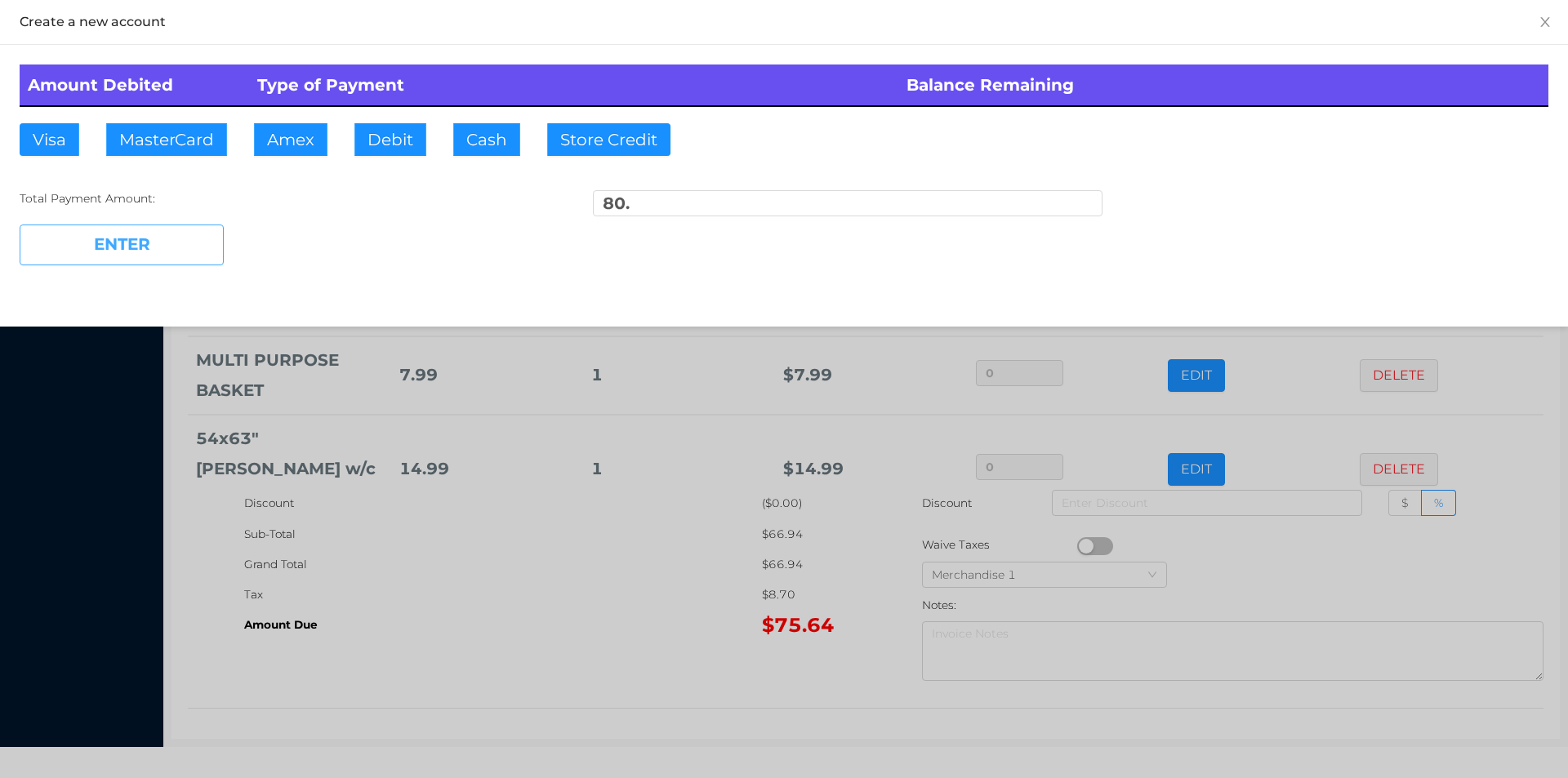
click at [154, 245] on button "ENTER" at bounding box center [121, 245] width 204 height 40
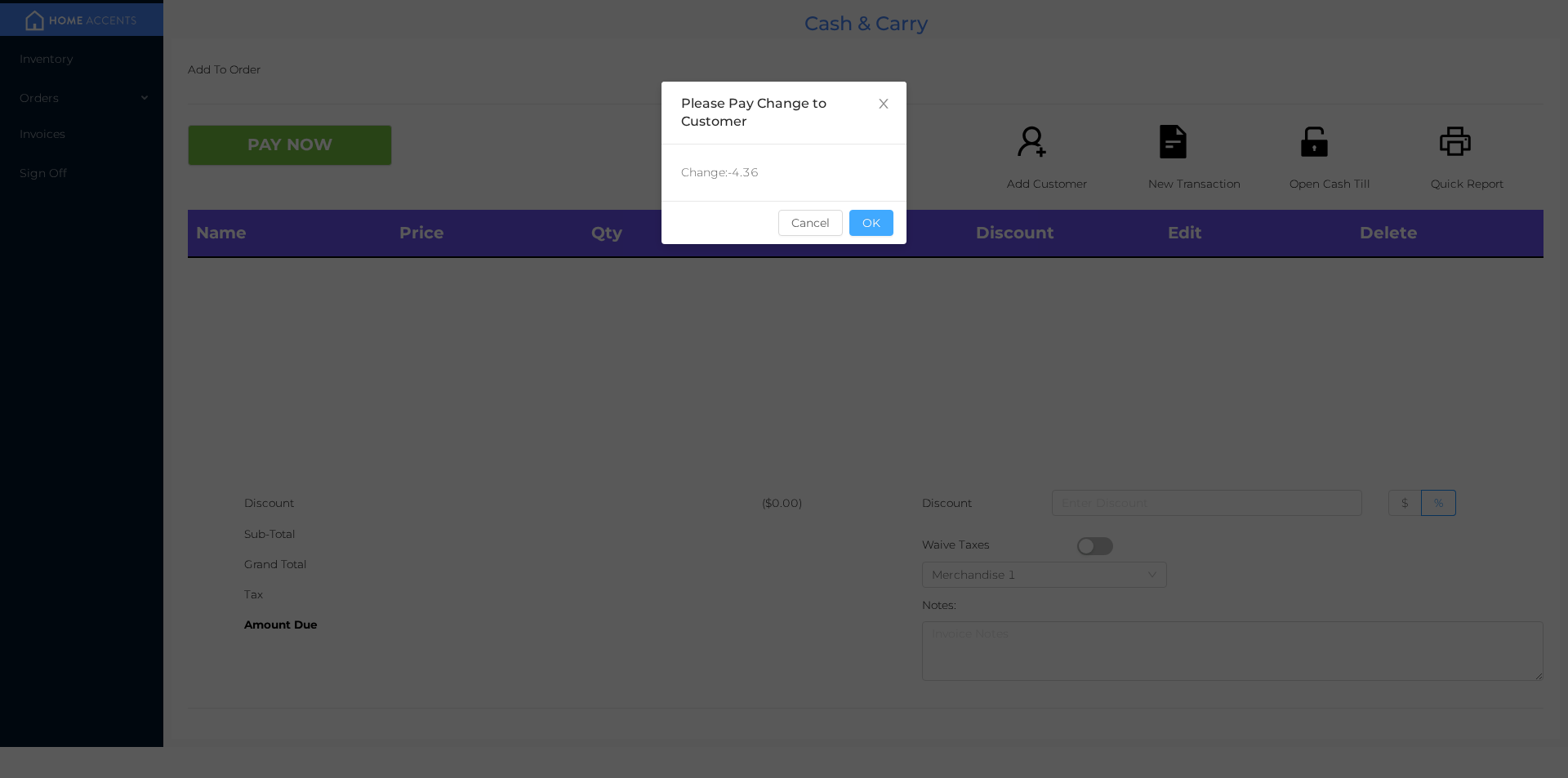
click at [883, 224] on button "OK" at bounding box center [871, 222] width 44 height 26
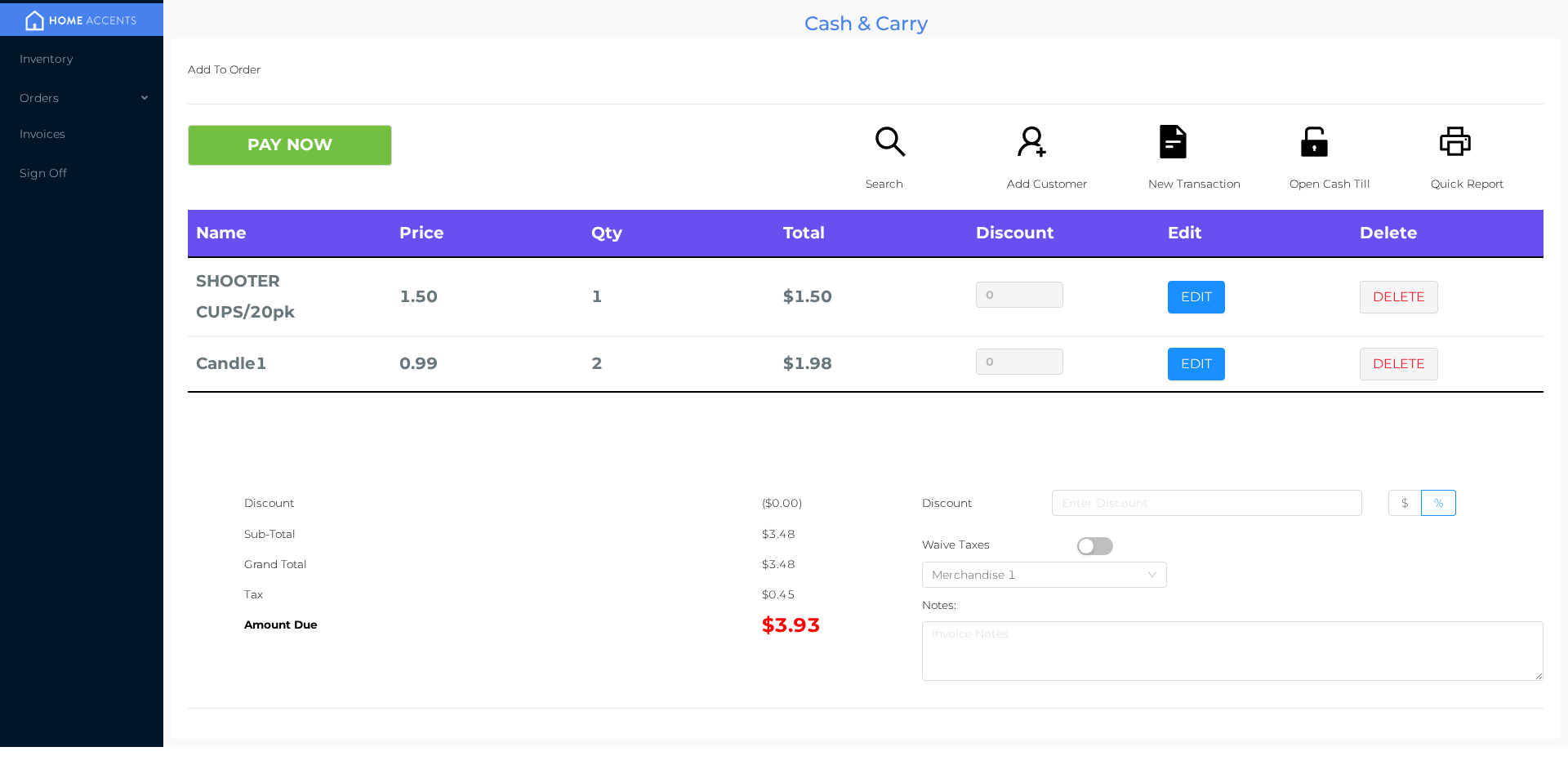
click at [869, 191] on p "Search" at bounding box center [921, 184] width 112 height 31
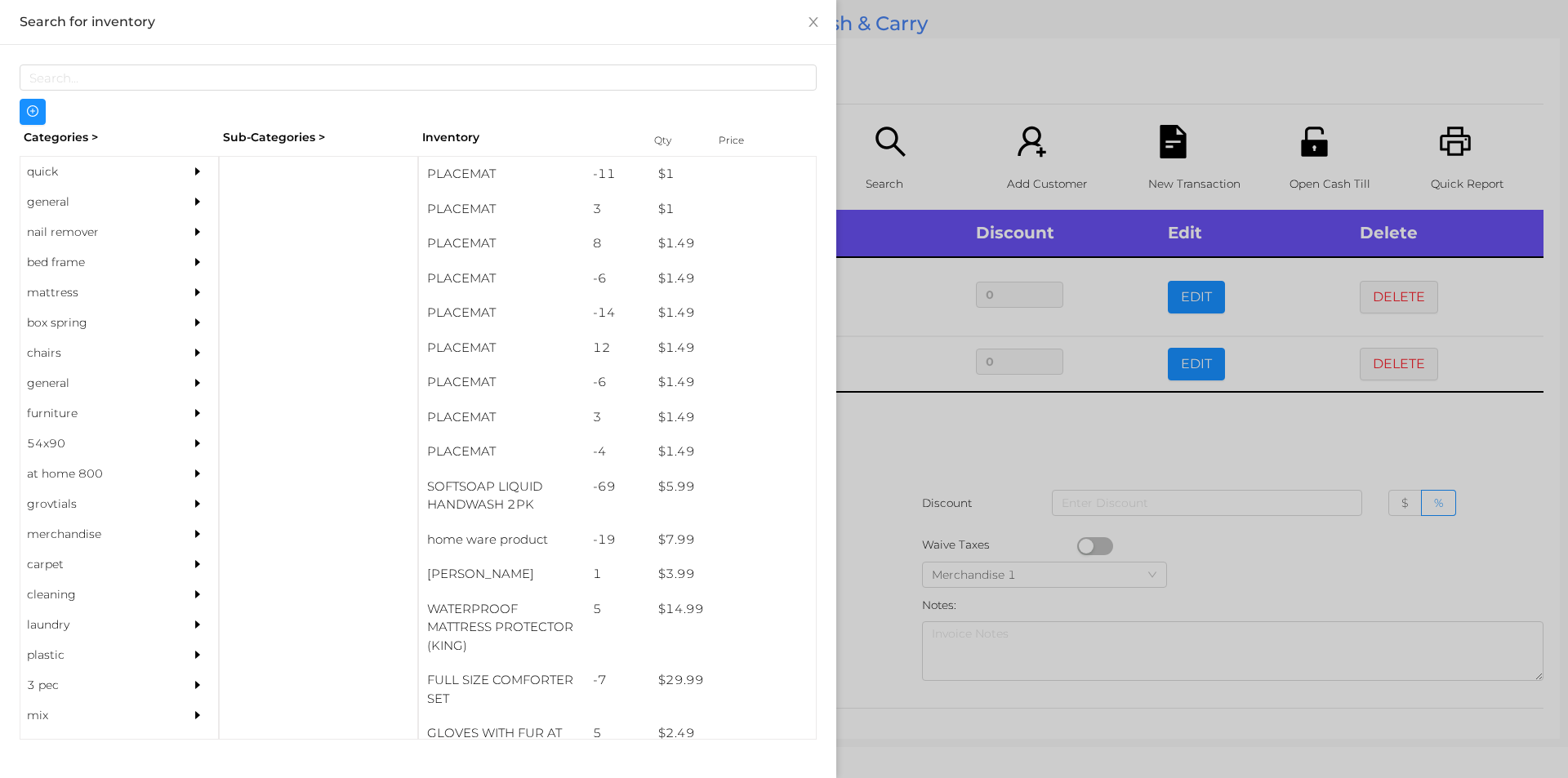
click at [42, 202] on div "general" at bounding box center [94, 202] width 148 height 31
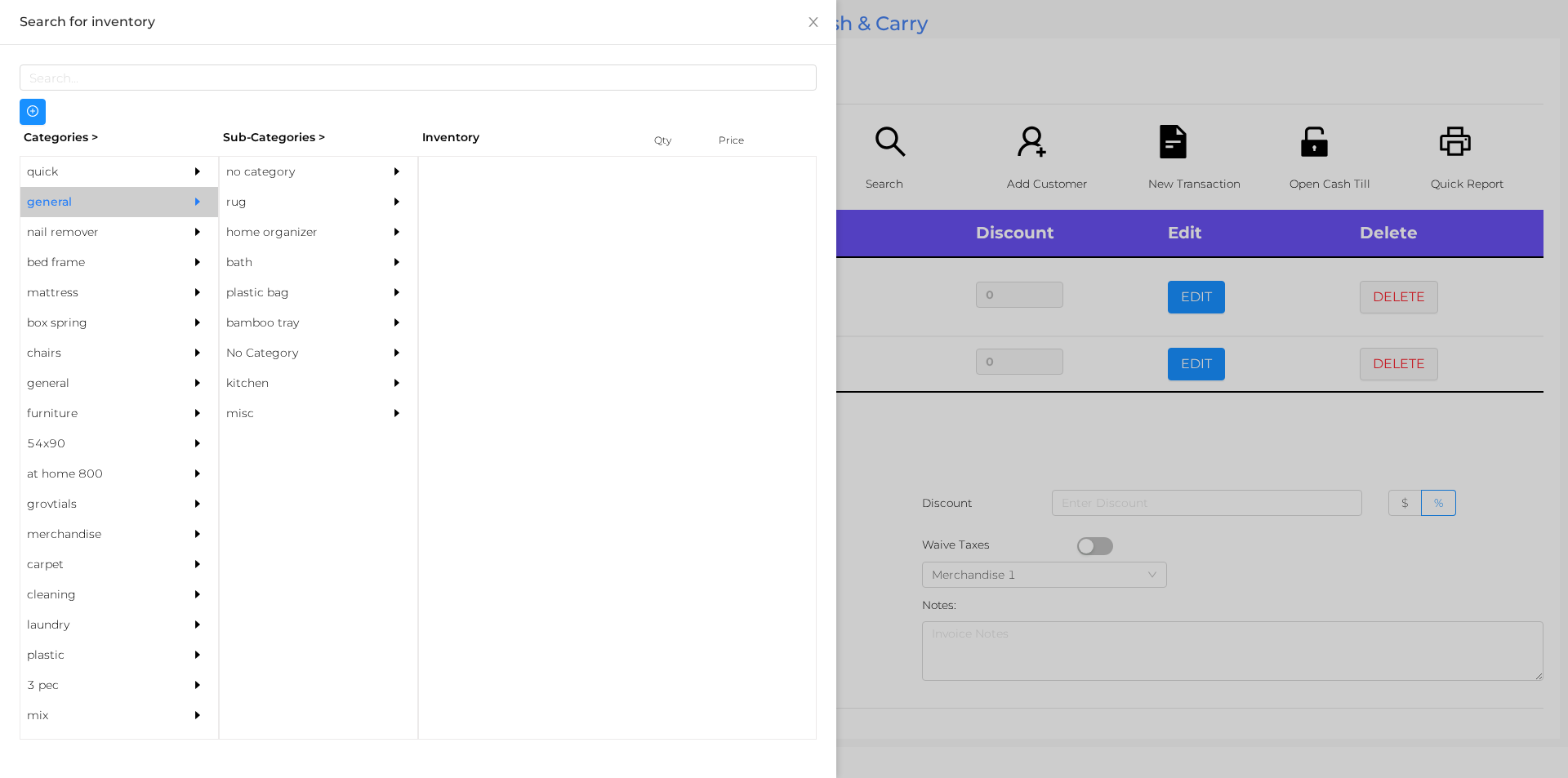
click at [276, 184] on div "no category" at bounding box center [293, 172] width 148 height 31
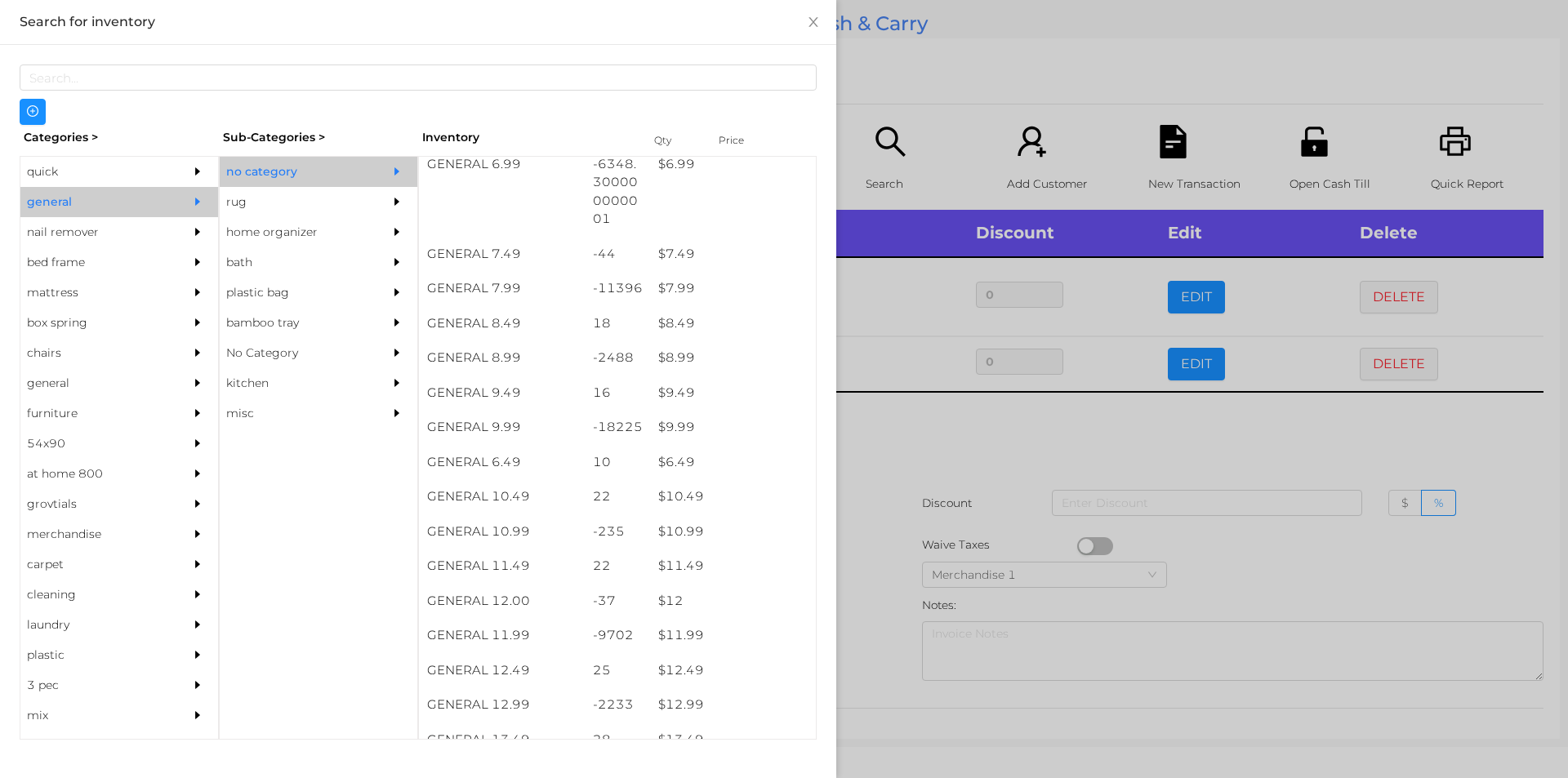
scroll to position [743, 0]
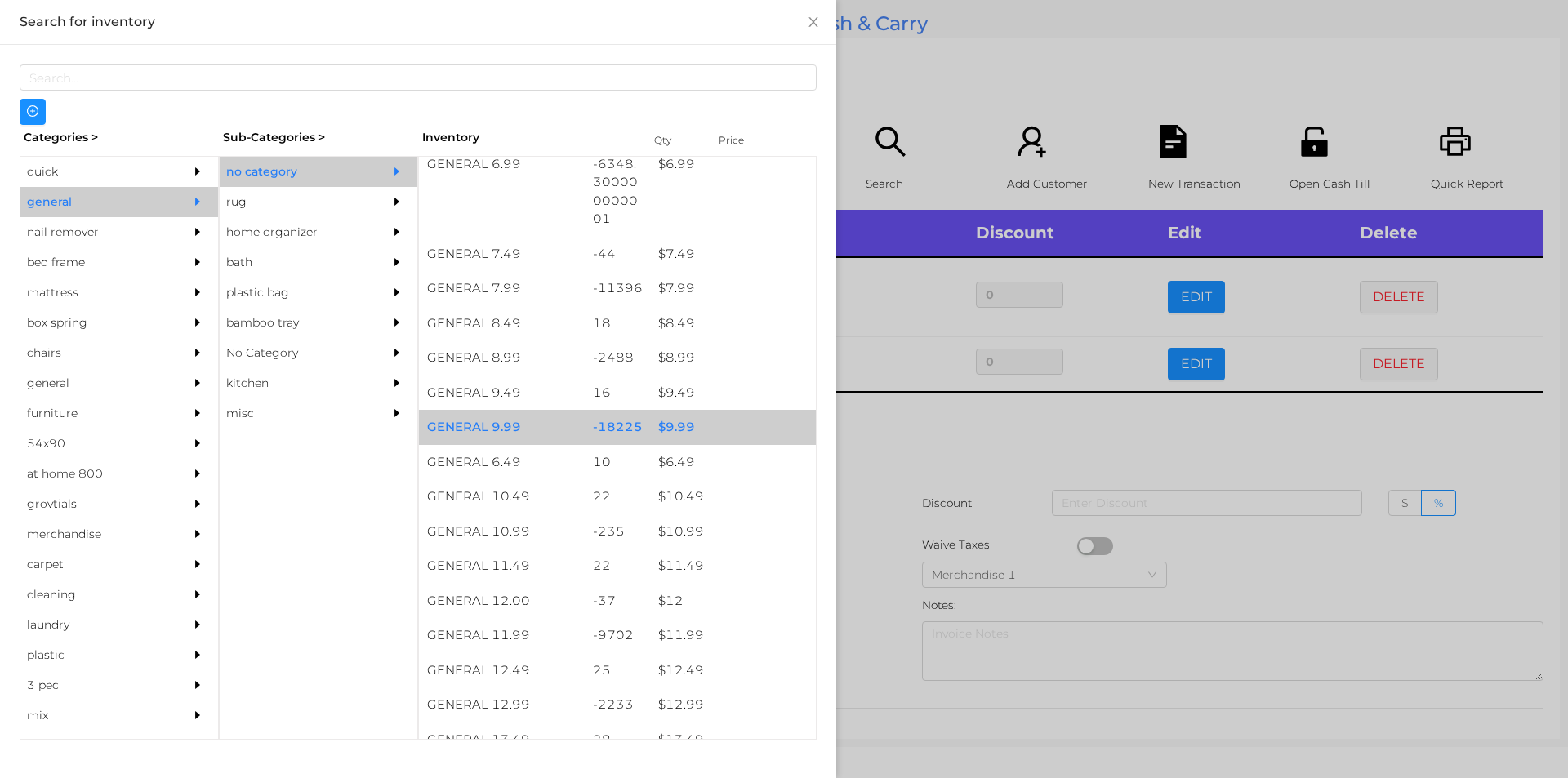
click at [661, 426] on div "$ 9.99" at bounding box center [733, 427] width 166 height 35
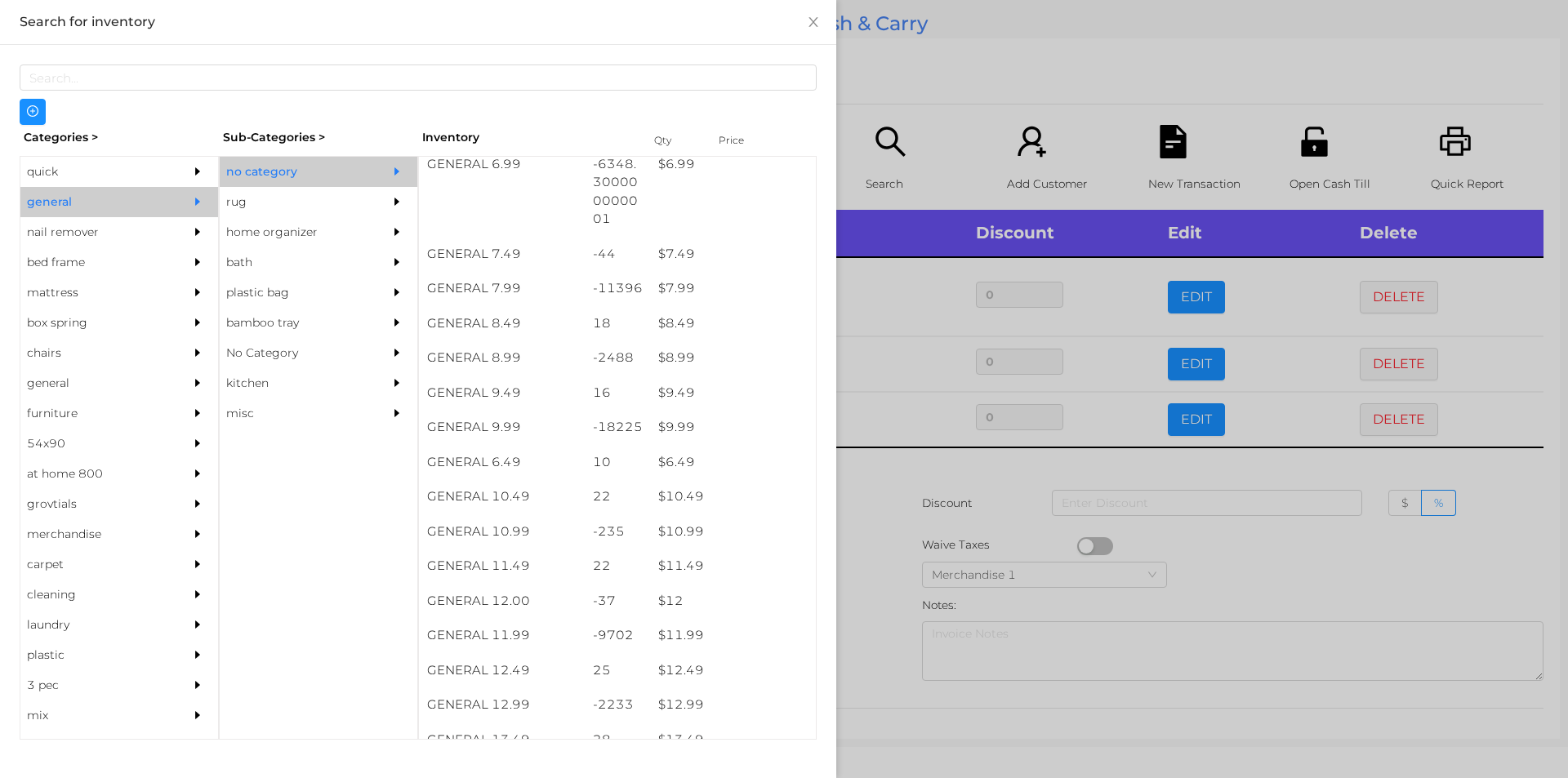
click at [888, 458] on div at bounding box center [784, 389] width 1568 height 778
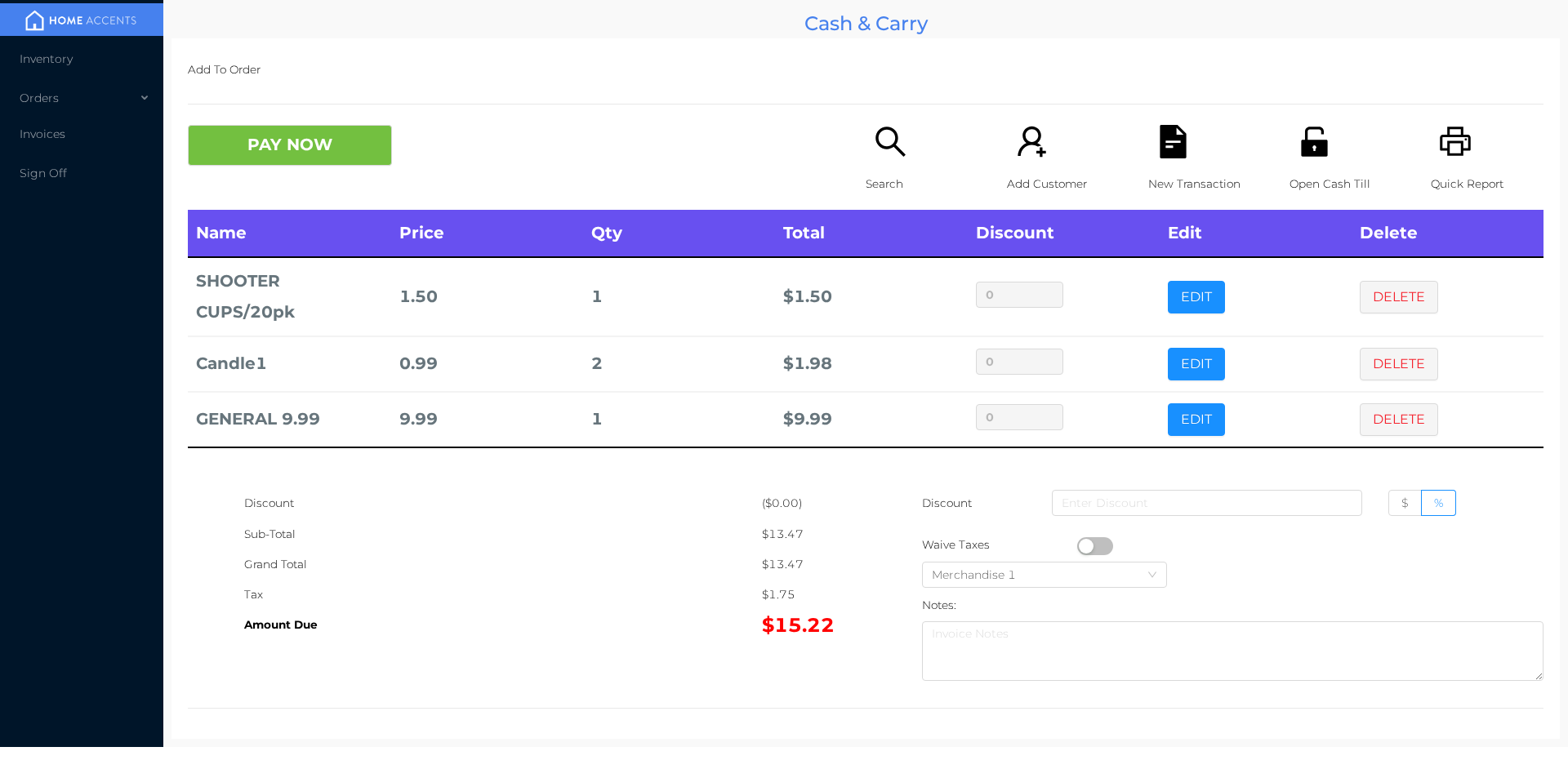
click at [865, 133] on div "Search" at bounding box center [921, 167] width 112 height 85
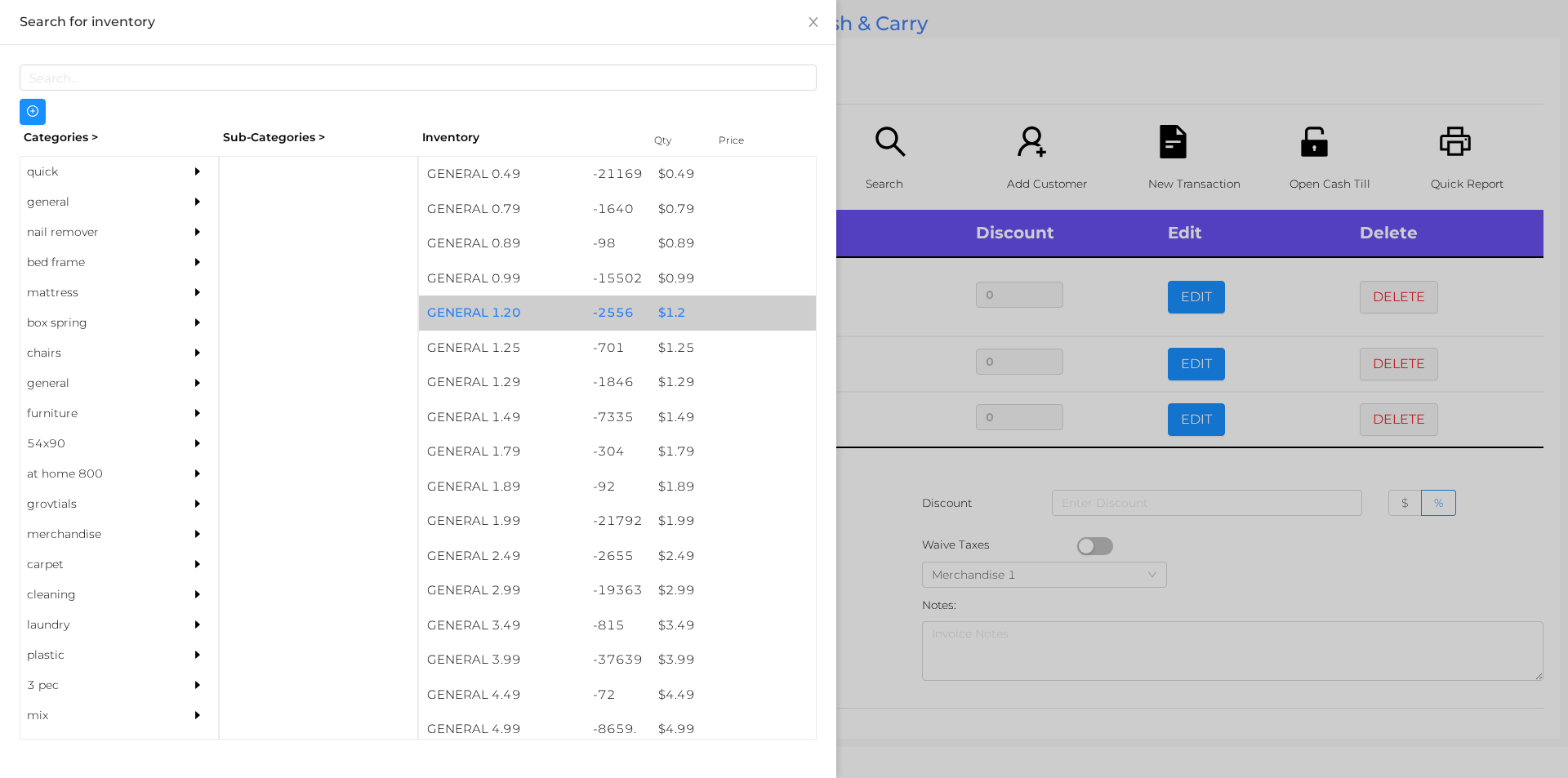
click at [675, 308] on div "$ 1.2" at bounding box center [733, 313] width 166 height 35
click at [680, 314] on div "$ 1.2" at bounding box center [733, 313] width 166 height 35
click at [668, 305] on div "$ 1.2" at bounding box center [733, 313] width 166 height 35
click at [666, 314] on div "$ 1.2" at bounding box center [733, 313] width 166 height 35
click at [666, 309] on div "$ 1.2" at bounding box center [733, 313] width 166 height 35
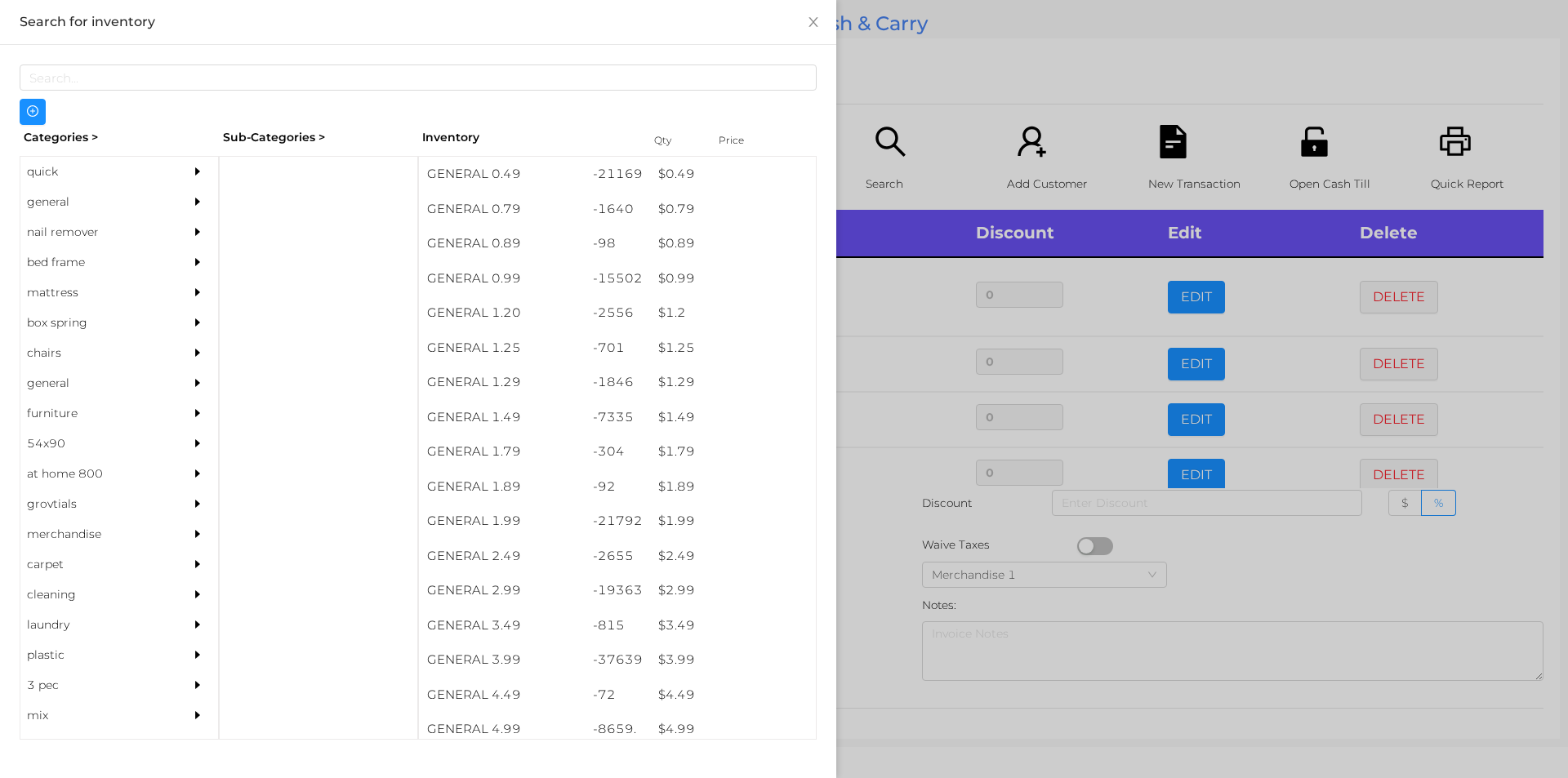
click at [873, 522] on div at bounding box center [784, 389] width 1568 height 778
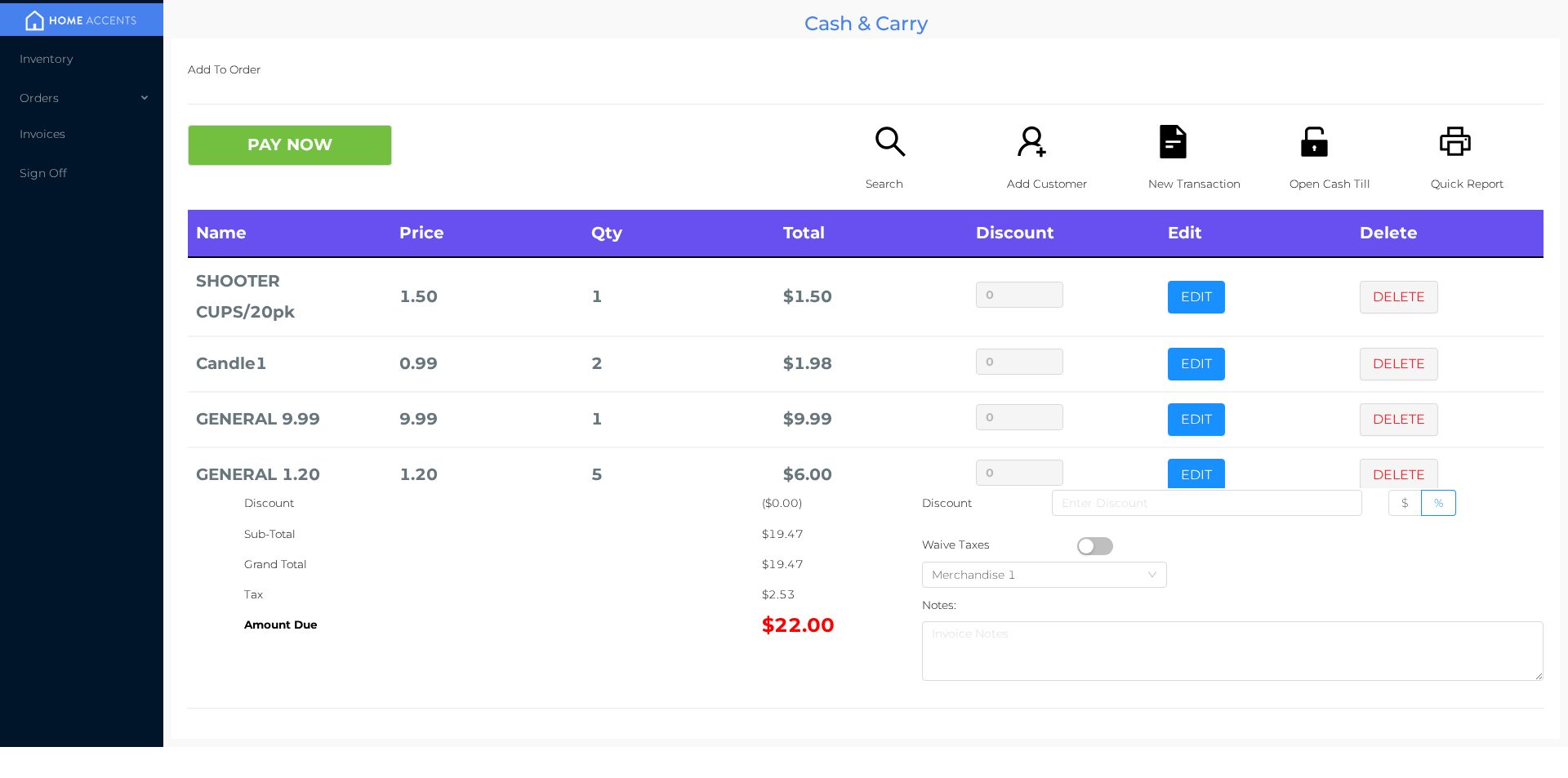
scroll to position [31, 0]
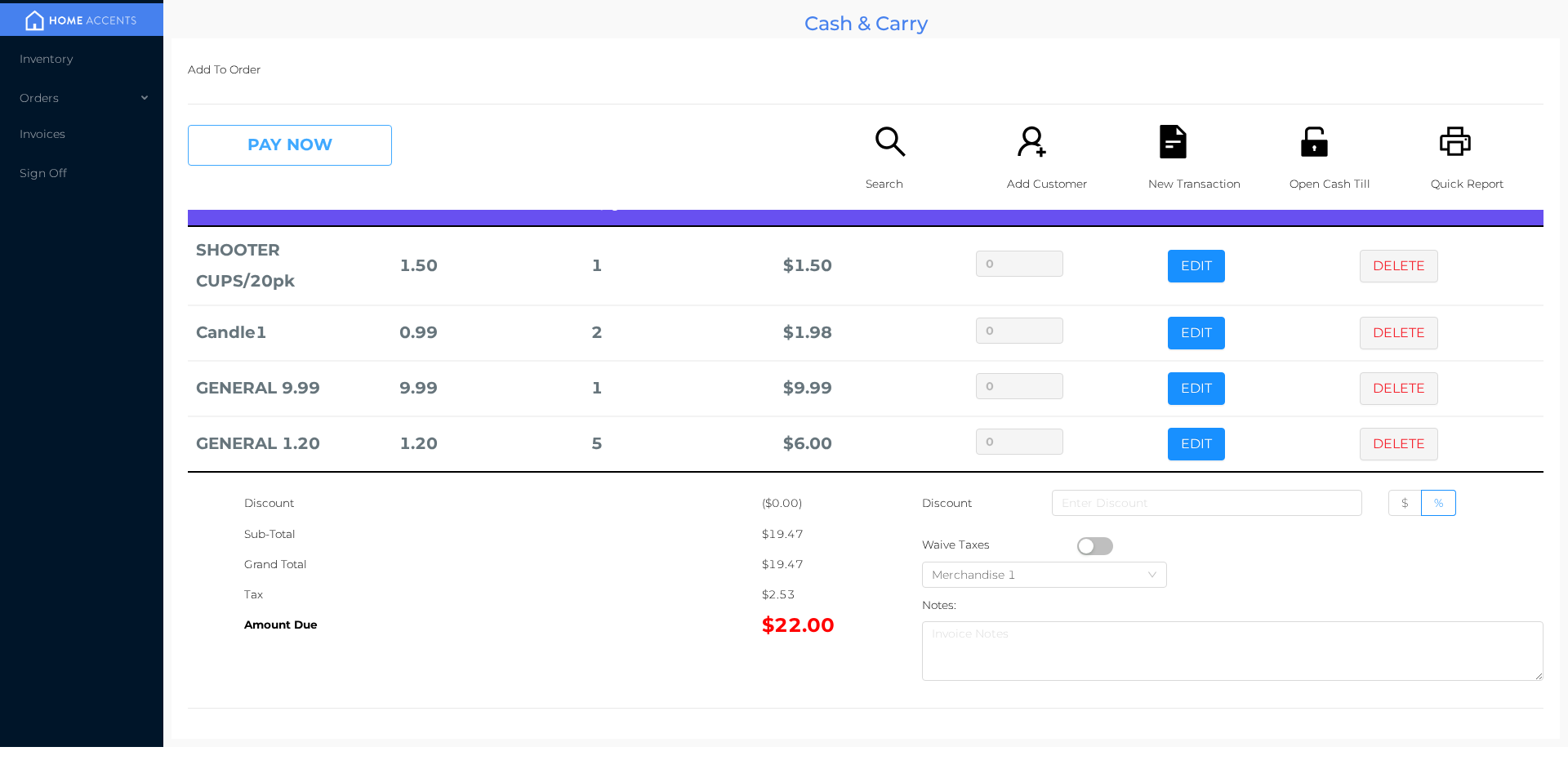
click at [329, 150] on button "PAY NOW" at bounding box center [290, 145] width 204 height 40
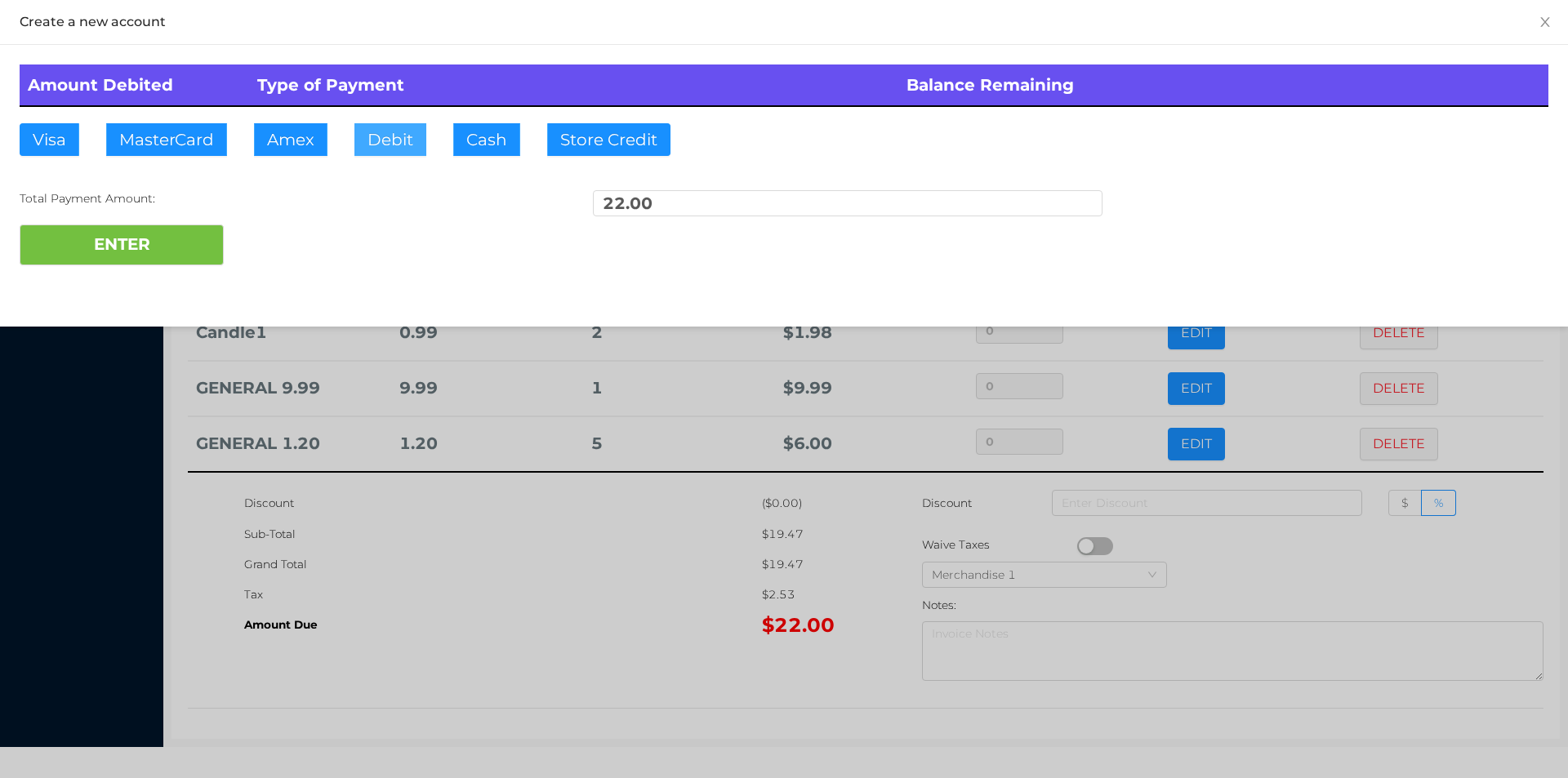
click at [386, 143] on button "Debit" at bounding box center [390, 139] width 72 height 32
click at [199, 225] on button "ENTER" at bounding box center [121, 245] width 204 height 40
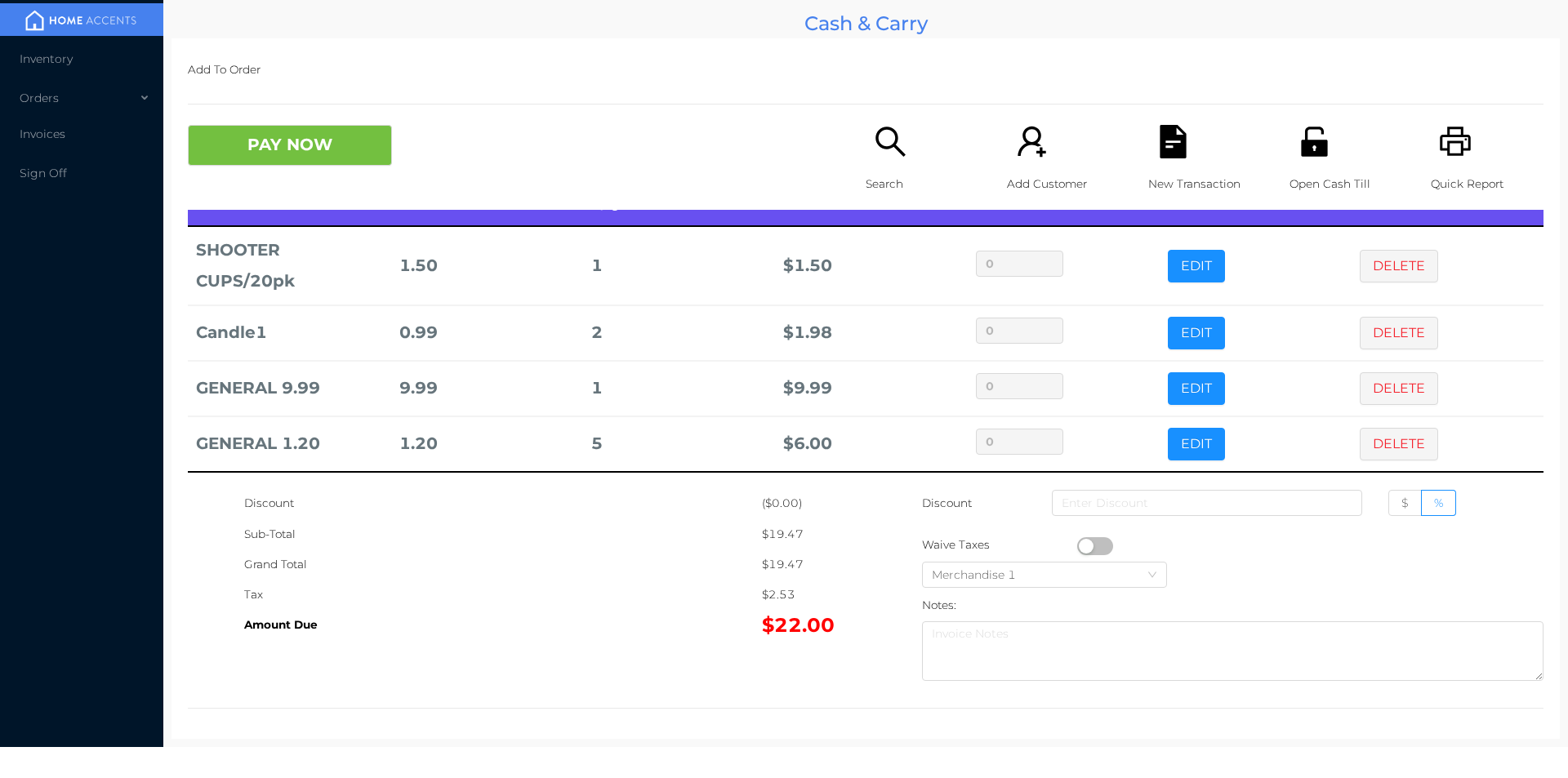
scroll to position [0, 0]
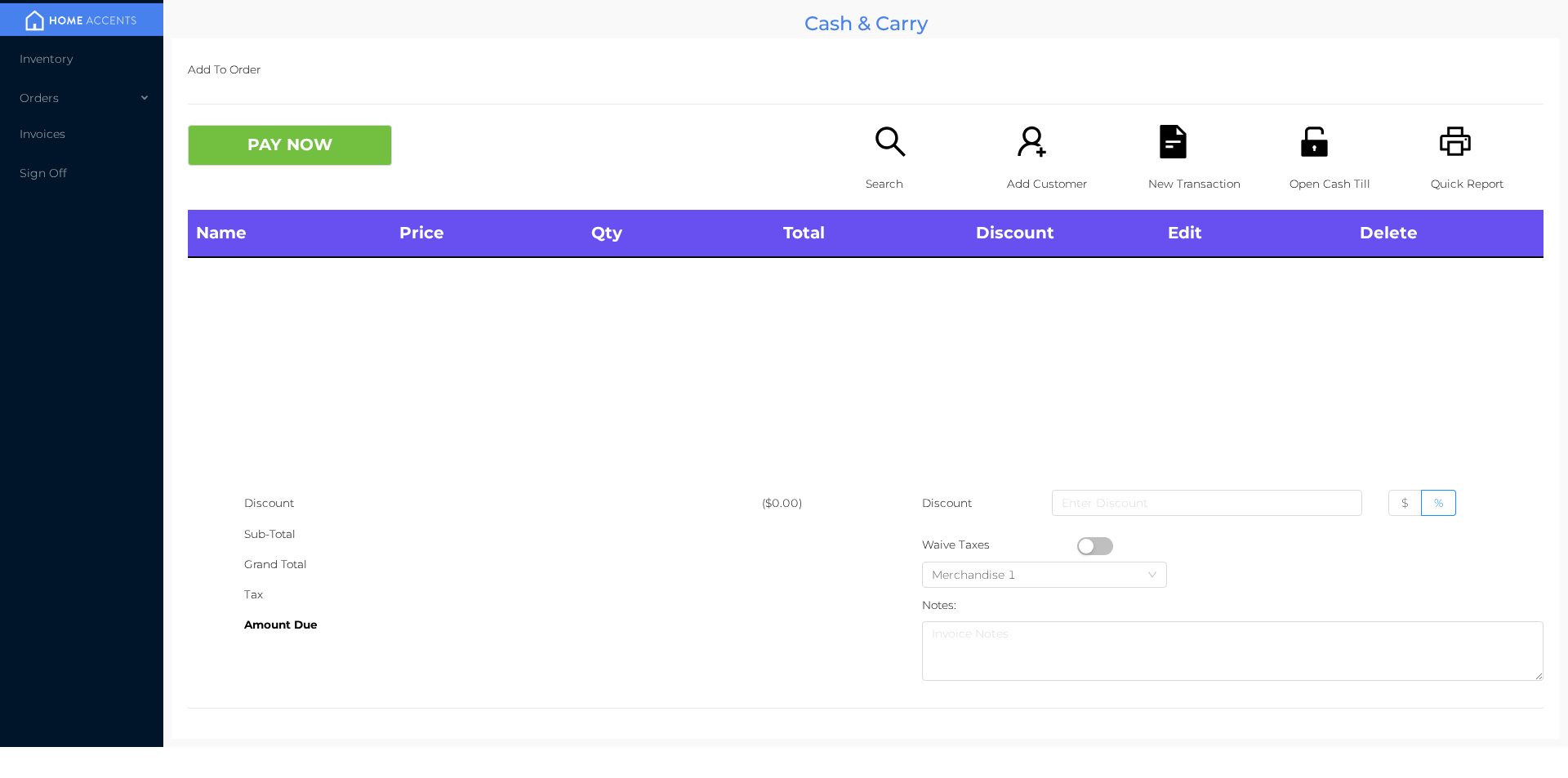
click at [883, 155] on icon "icon: search" at bounding box center [890, 141] width 33 height 33
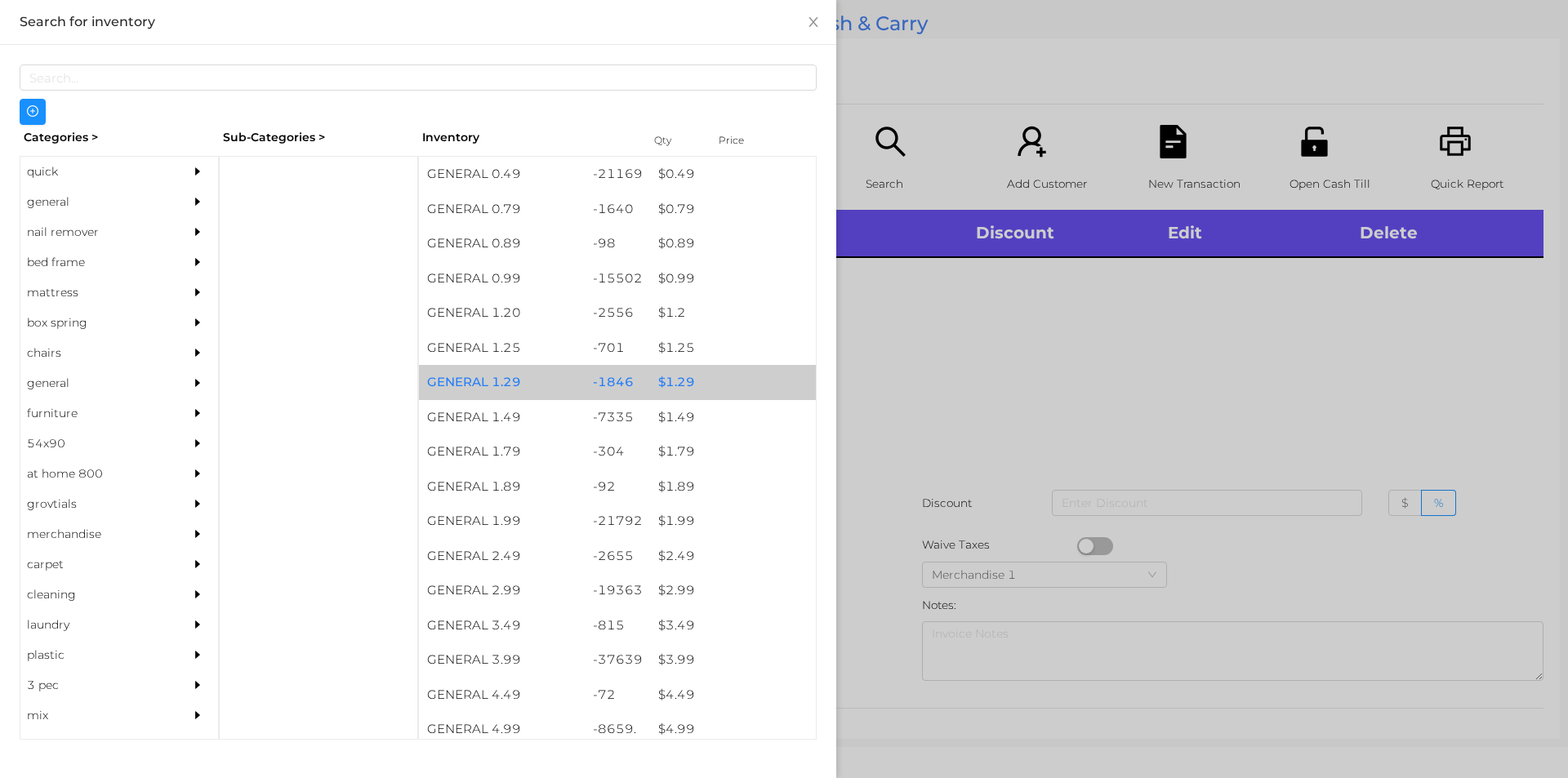
click at [675, 380] on div "$ 1.29" at bounding box center [733, 382] width 166 height 35
click at [669, 373] on div "$ 1.29" at bounding box center [733, 382] width 166 height 35
click at [675, 377] on div "$ 1.29" at bounding box center [733, 382] width 166 height 35
click at [668, 372] on div "$ 1.29" at bounding box center [733, 382] width 166 height 35
click at [676, 373] on div "$ 1.29" at bounding box center [733, 382] width 166 height 35
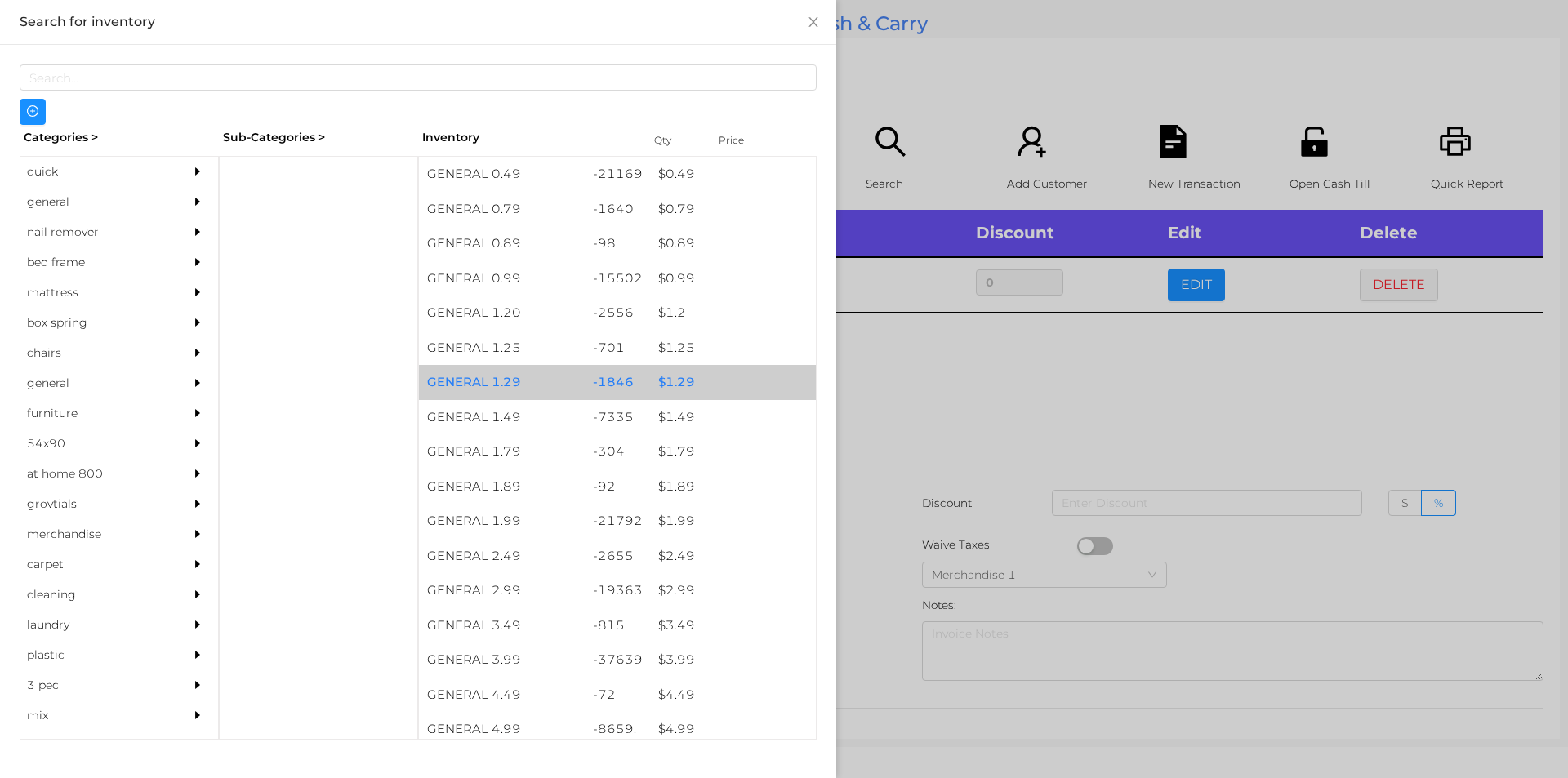
click at [676, 371] on div "$ 1.29" at bounding box center [733, 382] width 166 height 35
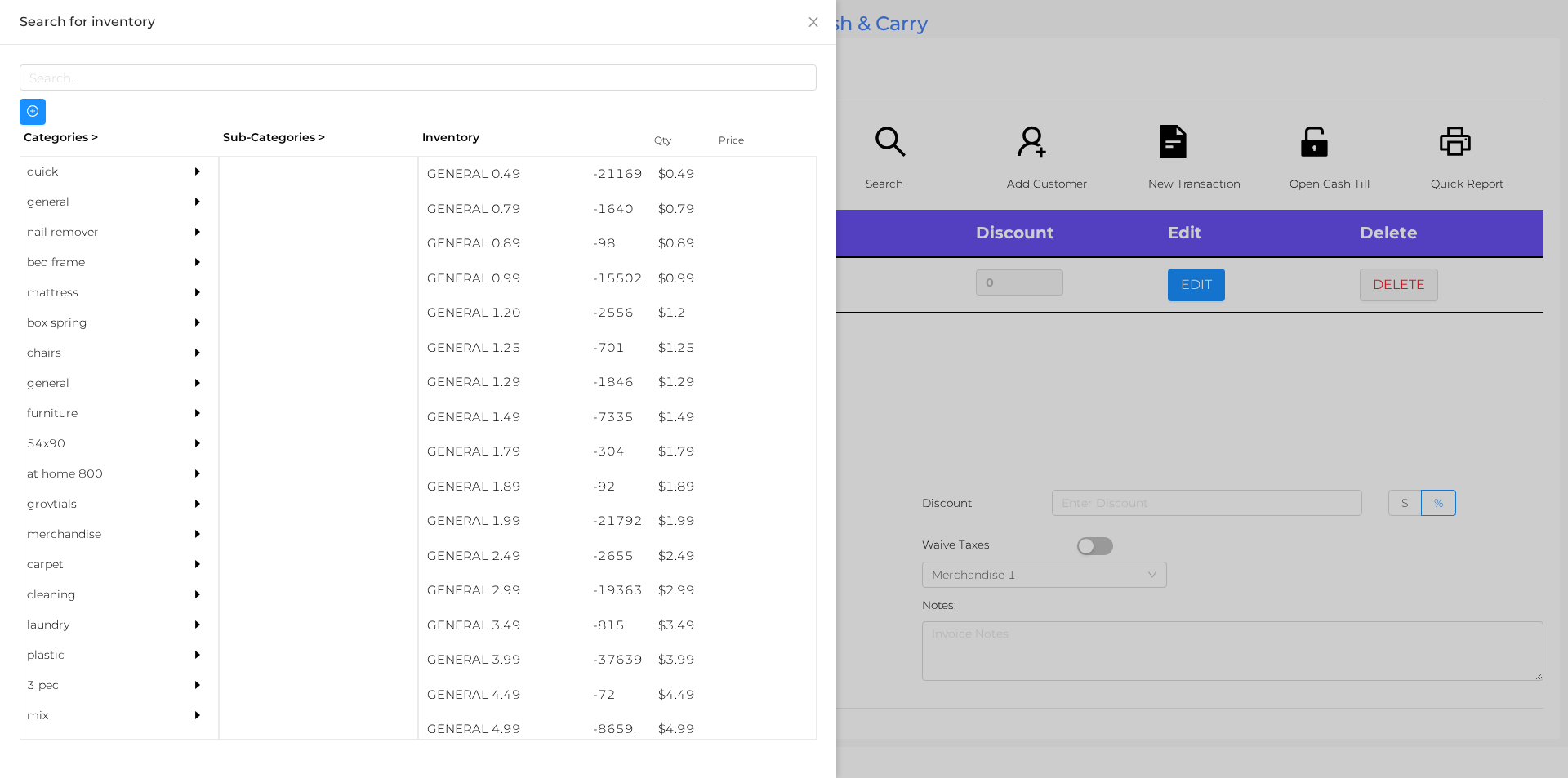
click at [953, 353] on div at bounding box center [784, 389] width 1568 height 778
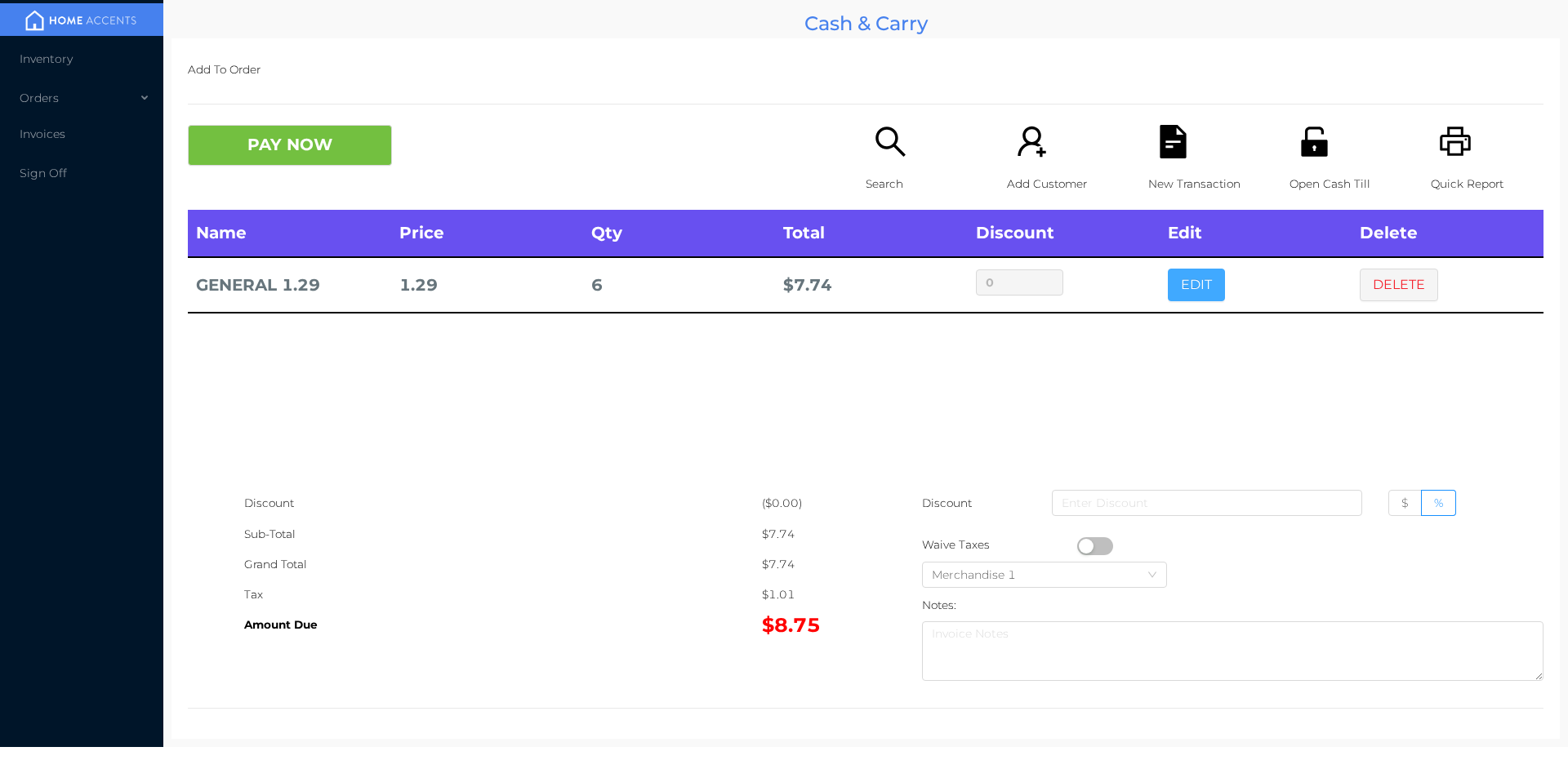
click at [1195, 277] on button "EDIT" at bounding box center [1196, 285] width 58 height 32
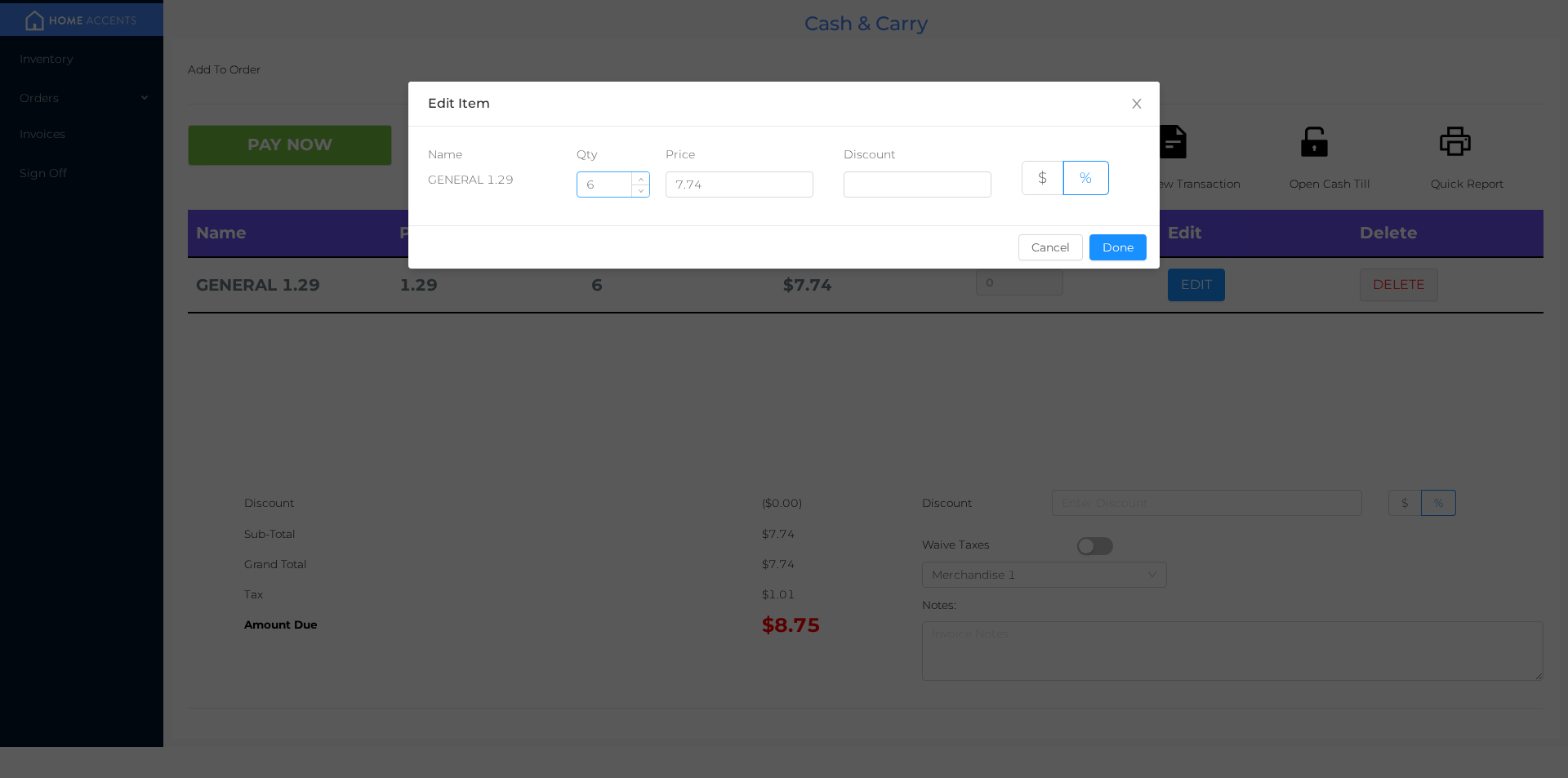
click at [609, 188] on input "6" at bounding box center [614, 184] width 72 height 24
type input "9"
click at [1124, 255] on button "Done" at bounding box center [1118, 247] width 58 height 26
type input "0%"
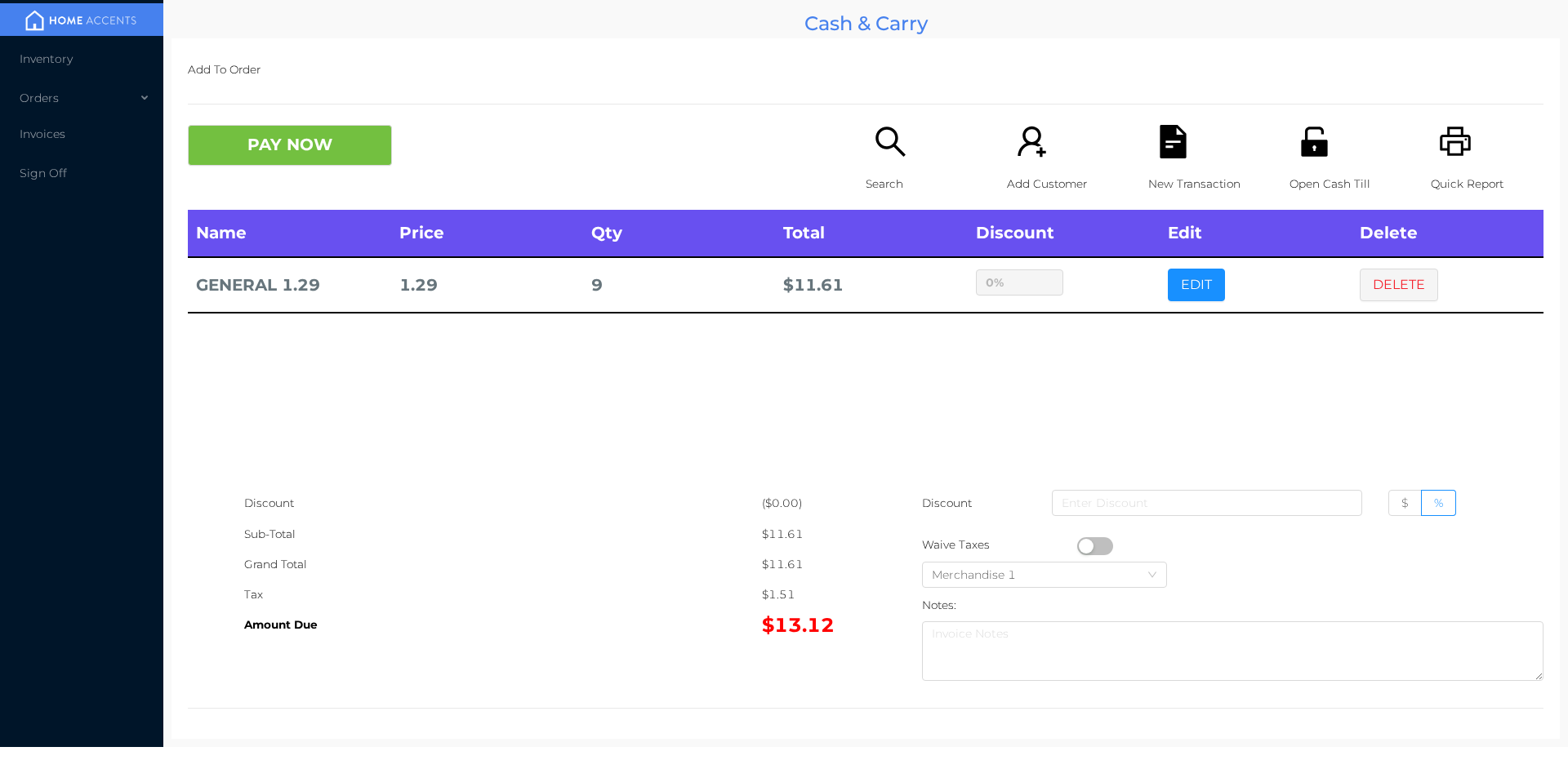
click at [1040, 414] on div "sentinelStart Edit Item Name Qty Price Discount GENERAL 1.29 9 7.74 $ % Cancel …" at bounding box center [784, 389] width 1568 height 778
click at [889, 156] on icon "icon: search" at bounding box center [890, 141] width 33 height 33
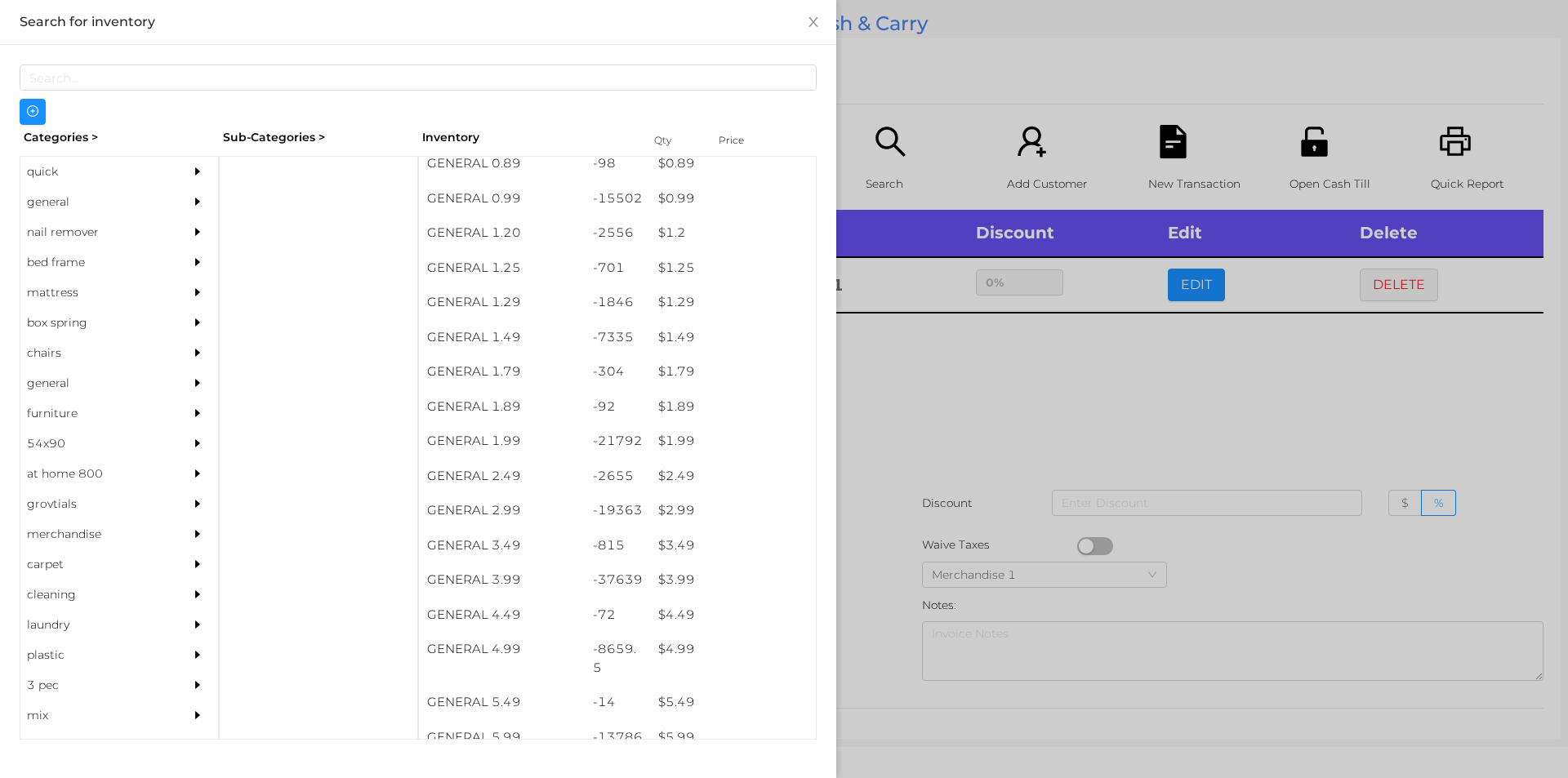
scroll to position [118, 0]
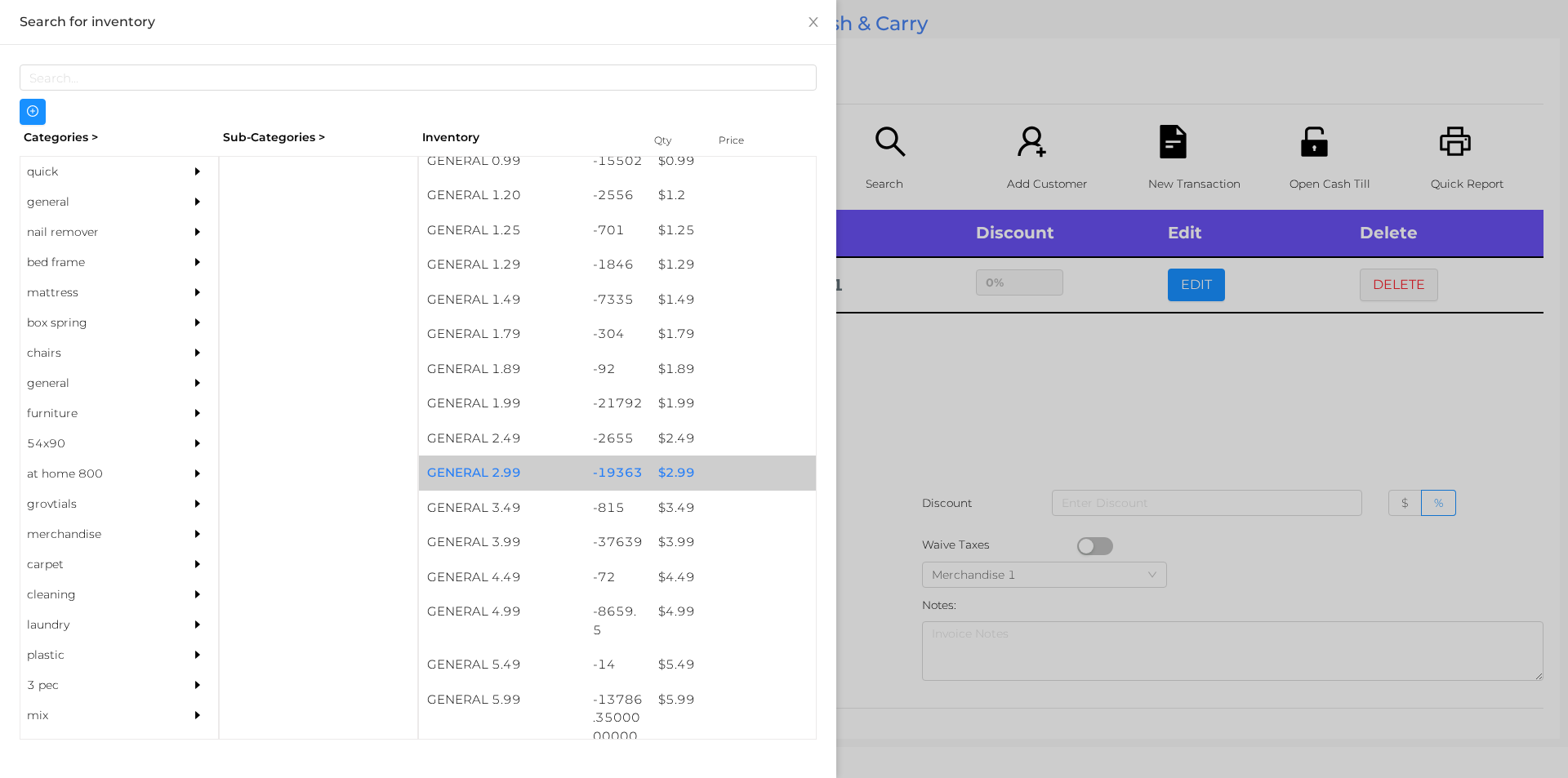
click at [663, 472] on div "$ 2.99" at bounding box center [733, 472] width 166 height 35
click at [663, 475] on div "$ 2.99" at bounding box center [733, 472] width 166 height 35
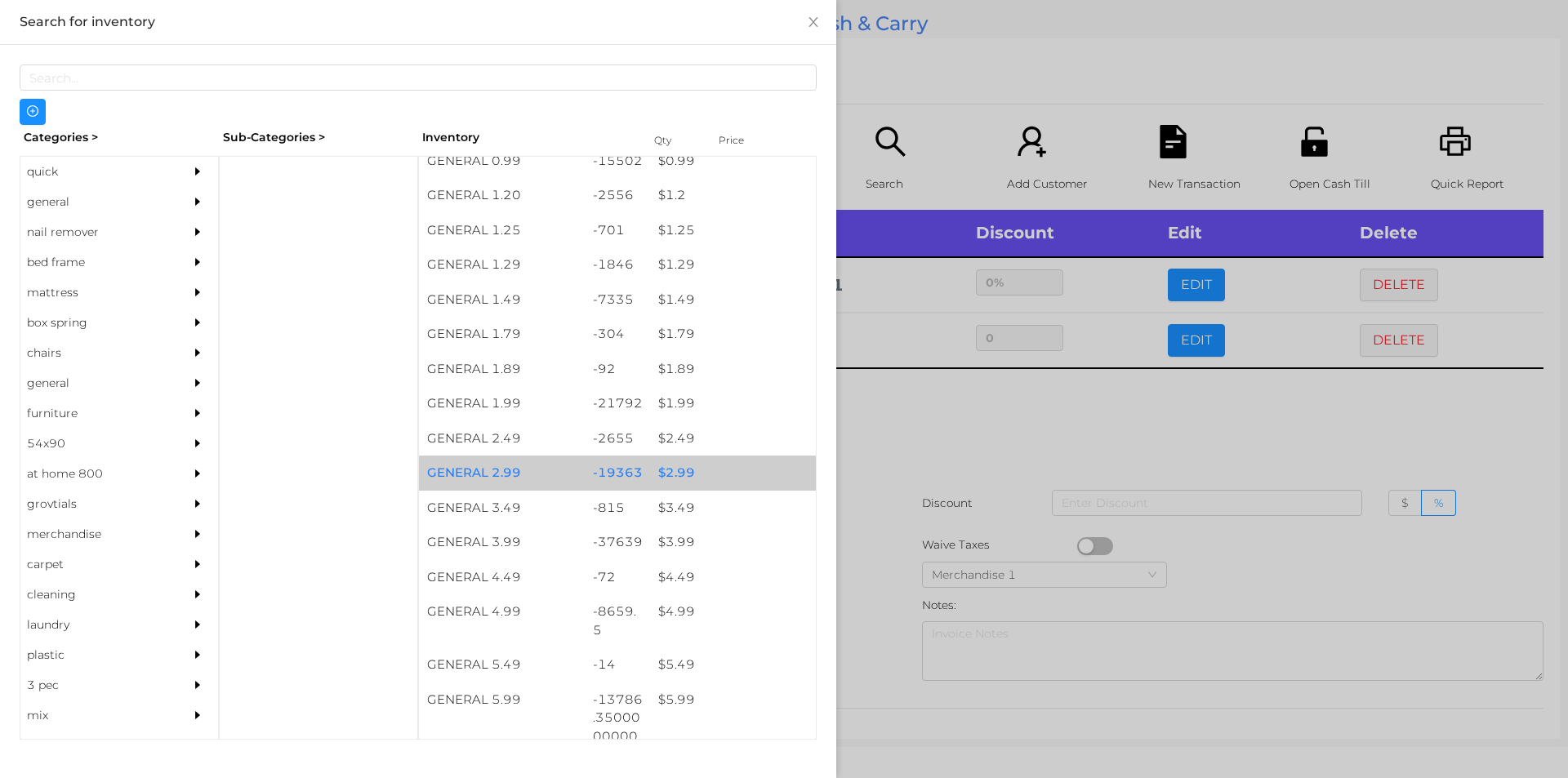
click at [664, 464] on div "$ 2.99" at bounding box center [733, 472] width 166 height 35
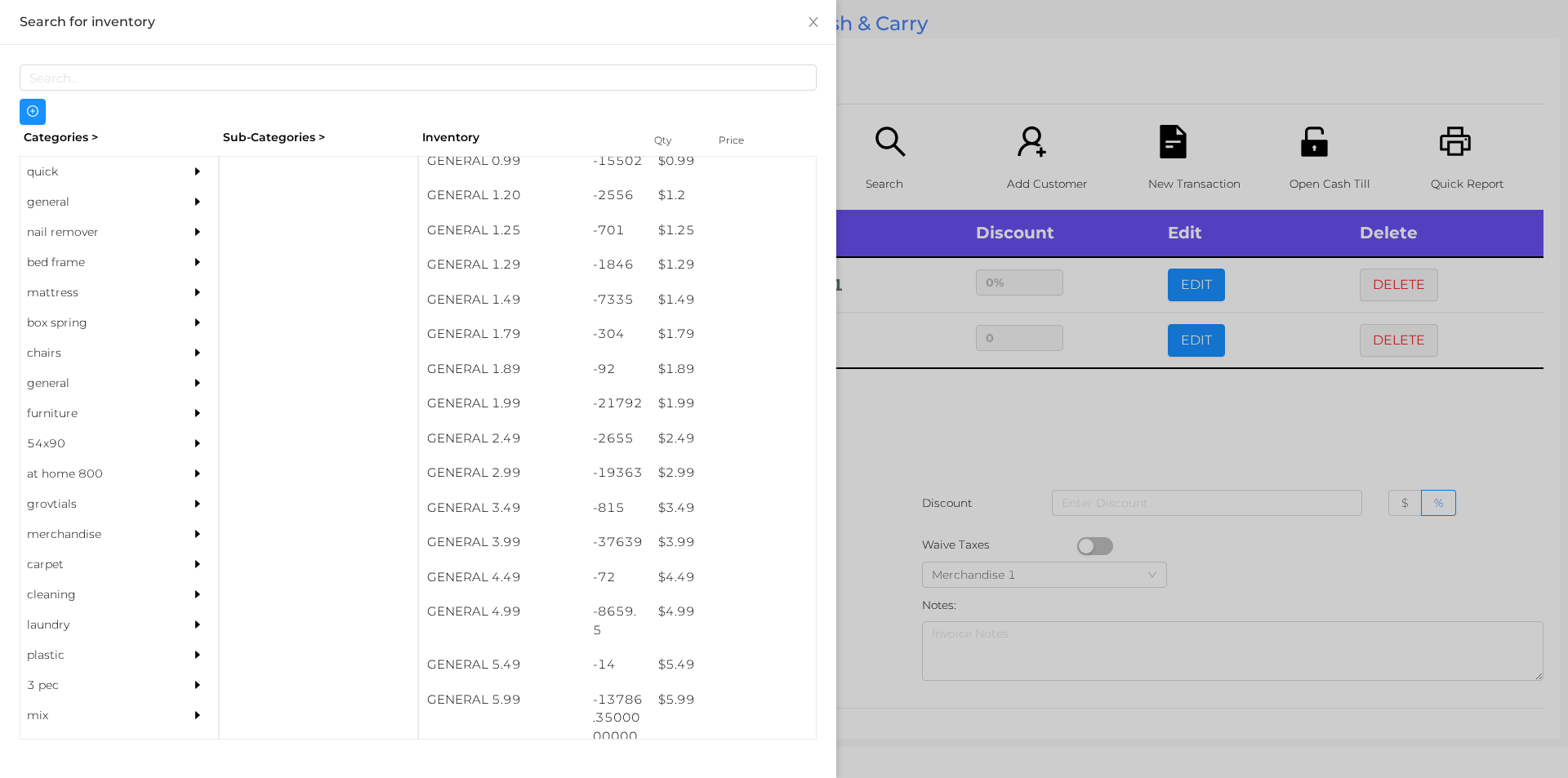
click at [933, 420] on div at bounding box center [784, 389] width 1568 height 778
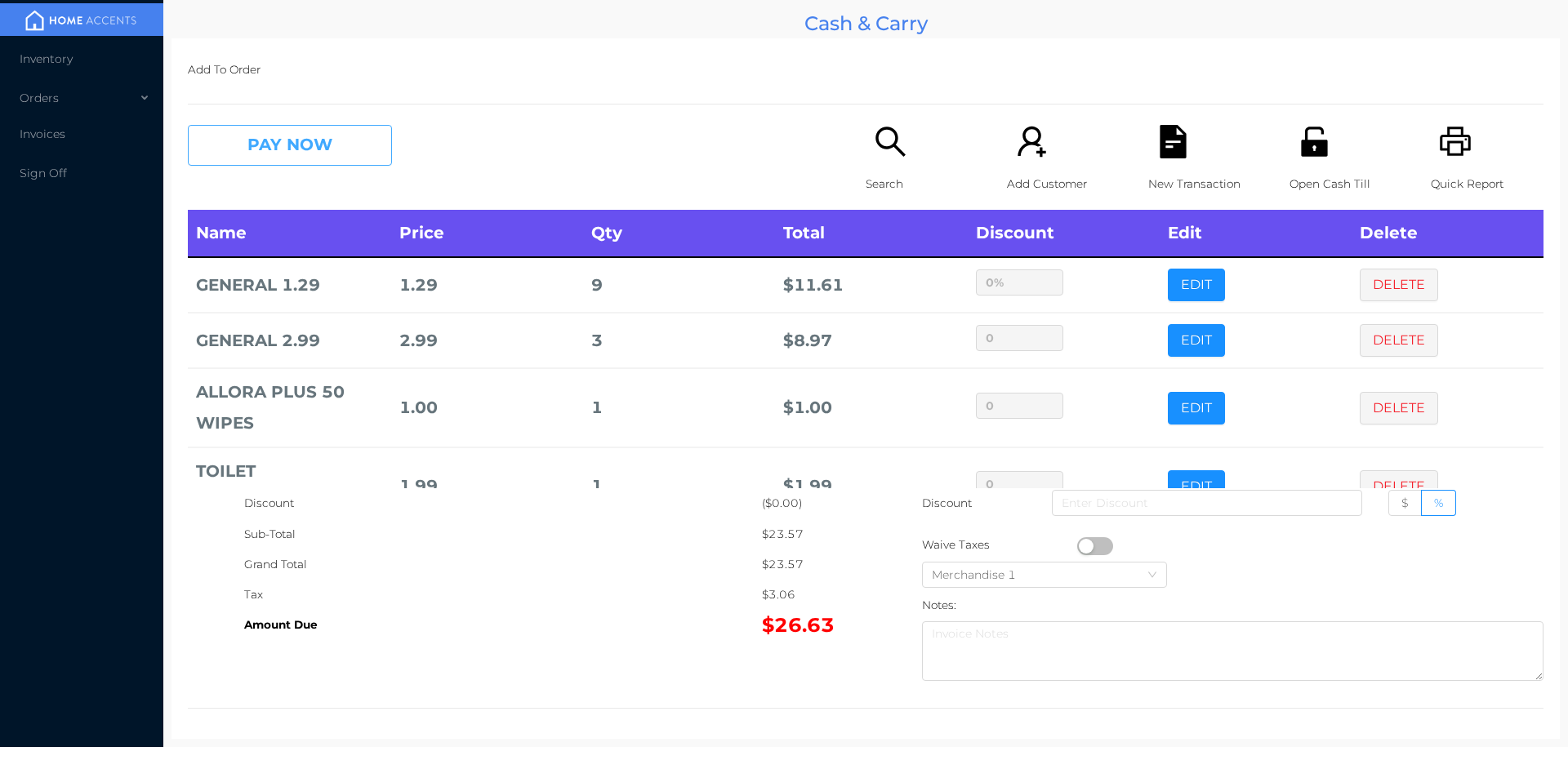
click at [280, 135] on button "PAY NOW" at bounding box center [290, 145] width 204 height 40
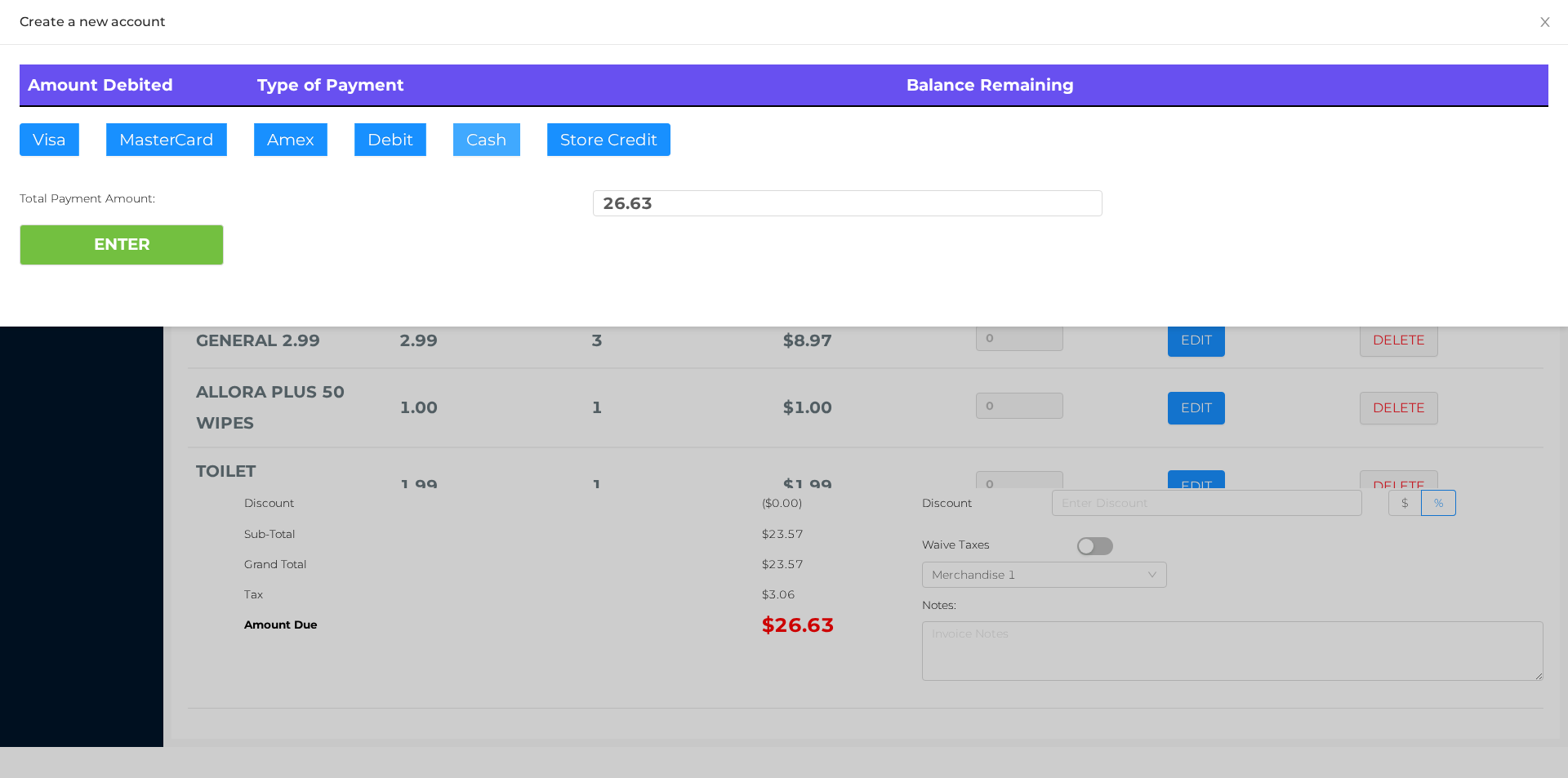
click at [488, 139] on button "Cash" at bounding box center [487, 139] width 67 height 32
type input "27."
click at [177, 253] on button "ENTER" at bounding box center [121, 245] width 204 height 40
type input "0"
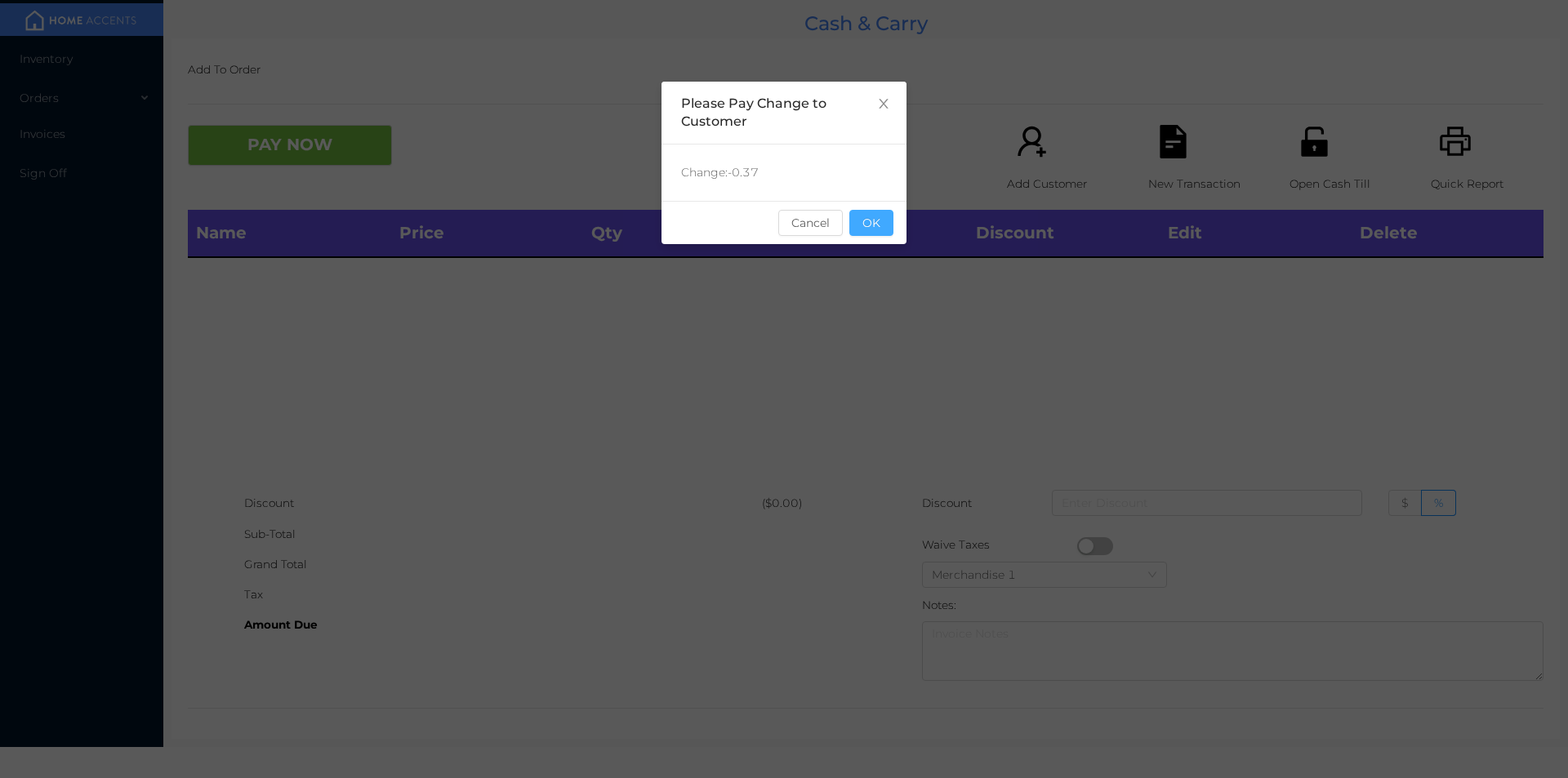
click at [875, 230] on button "OK" at bounding box center [871, 222] width 44 height 26
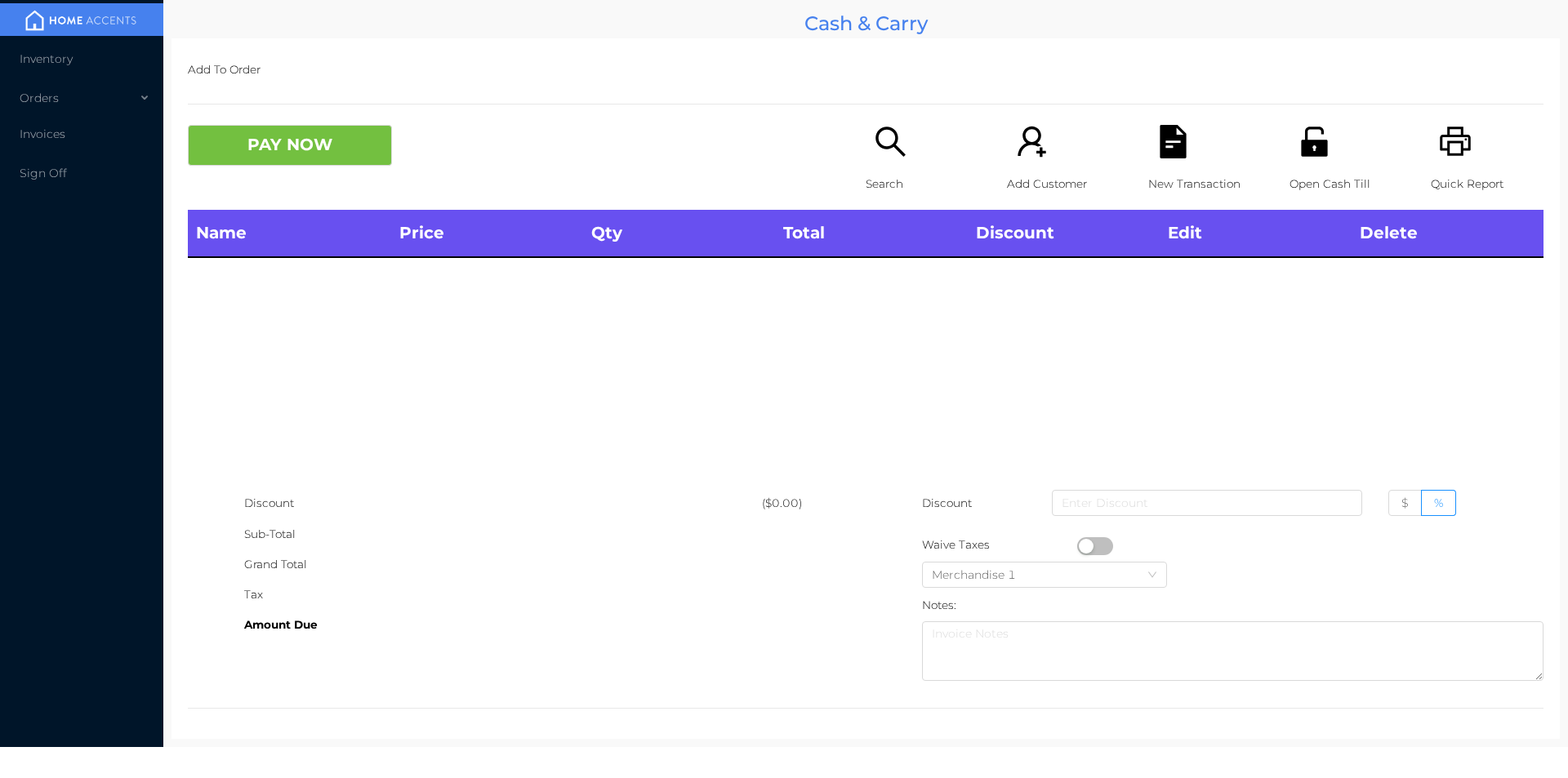
click at [885, 268] on div "Name Price Qty Total Discount Edit Delete" at bounding box center [865, 349] width 1356 height 279
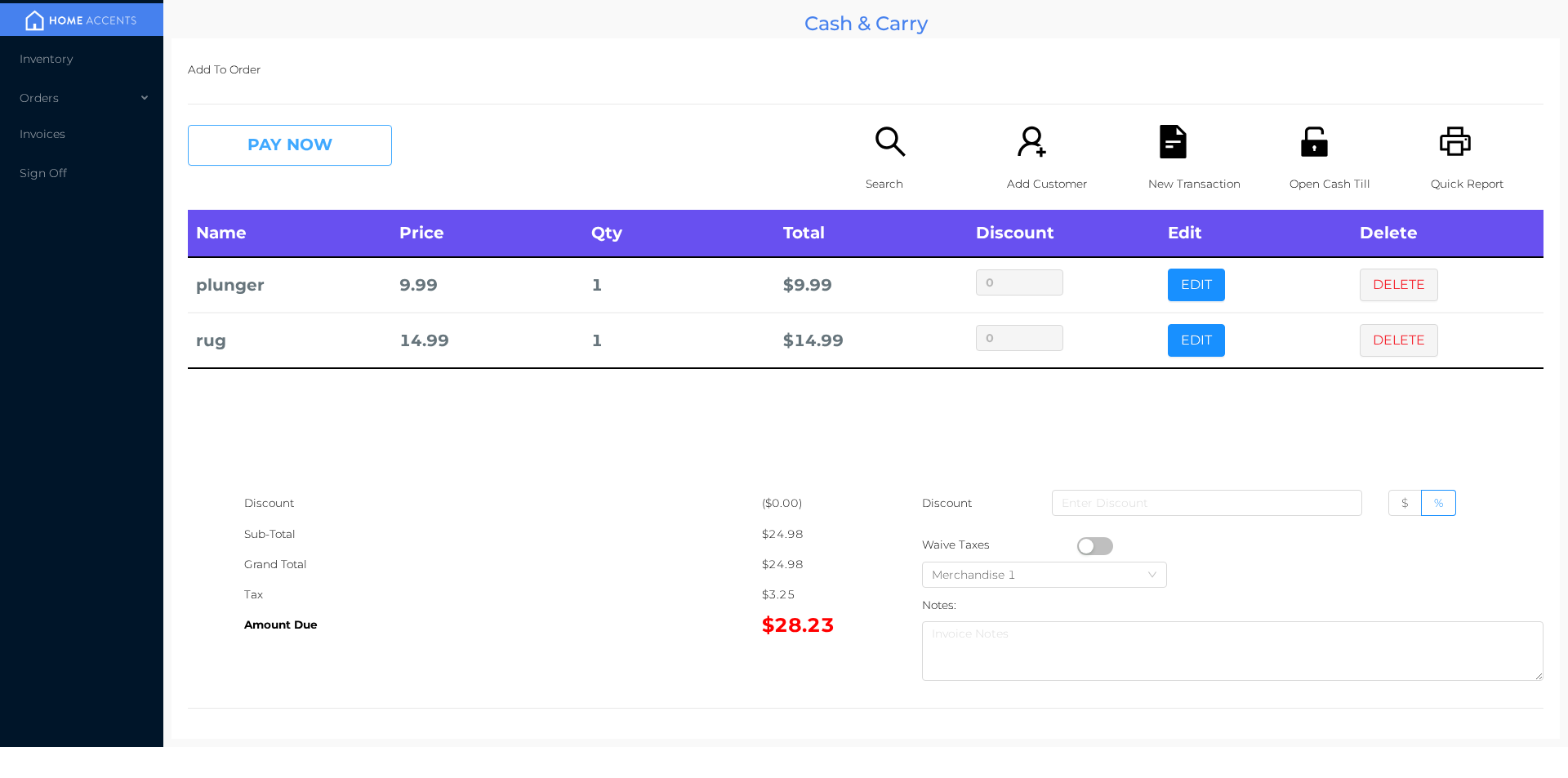
click at [347, 142] on button "PAY NOW" at bounding box center [290, 145] width 204 height 40
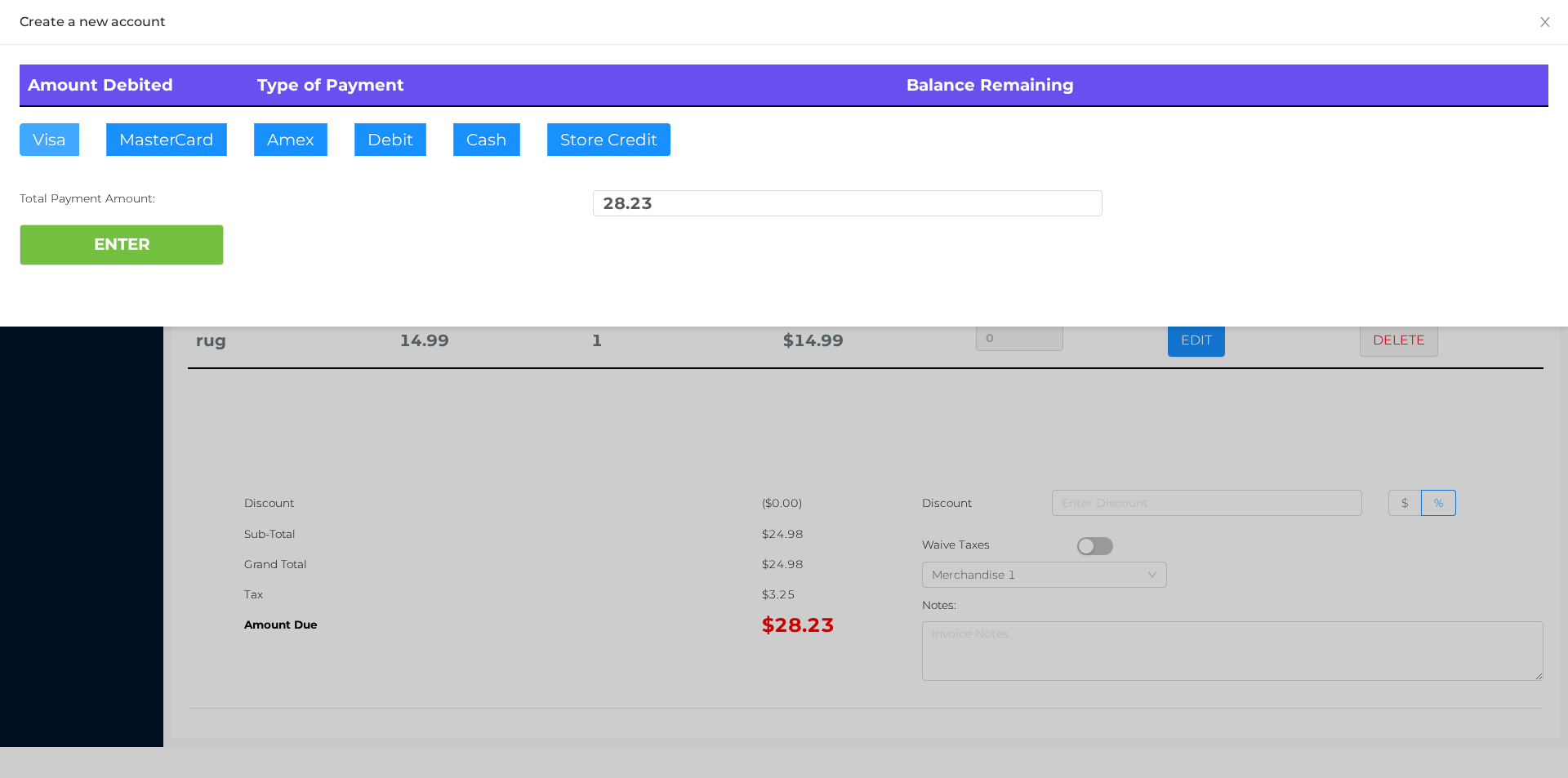
click at [58, 155] on button "Visa" at bounding box center [49, 139] width 59 height 32
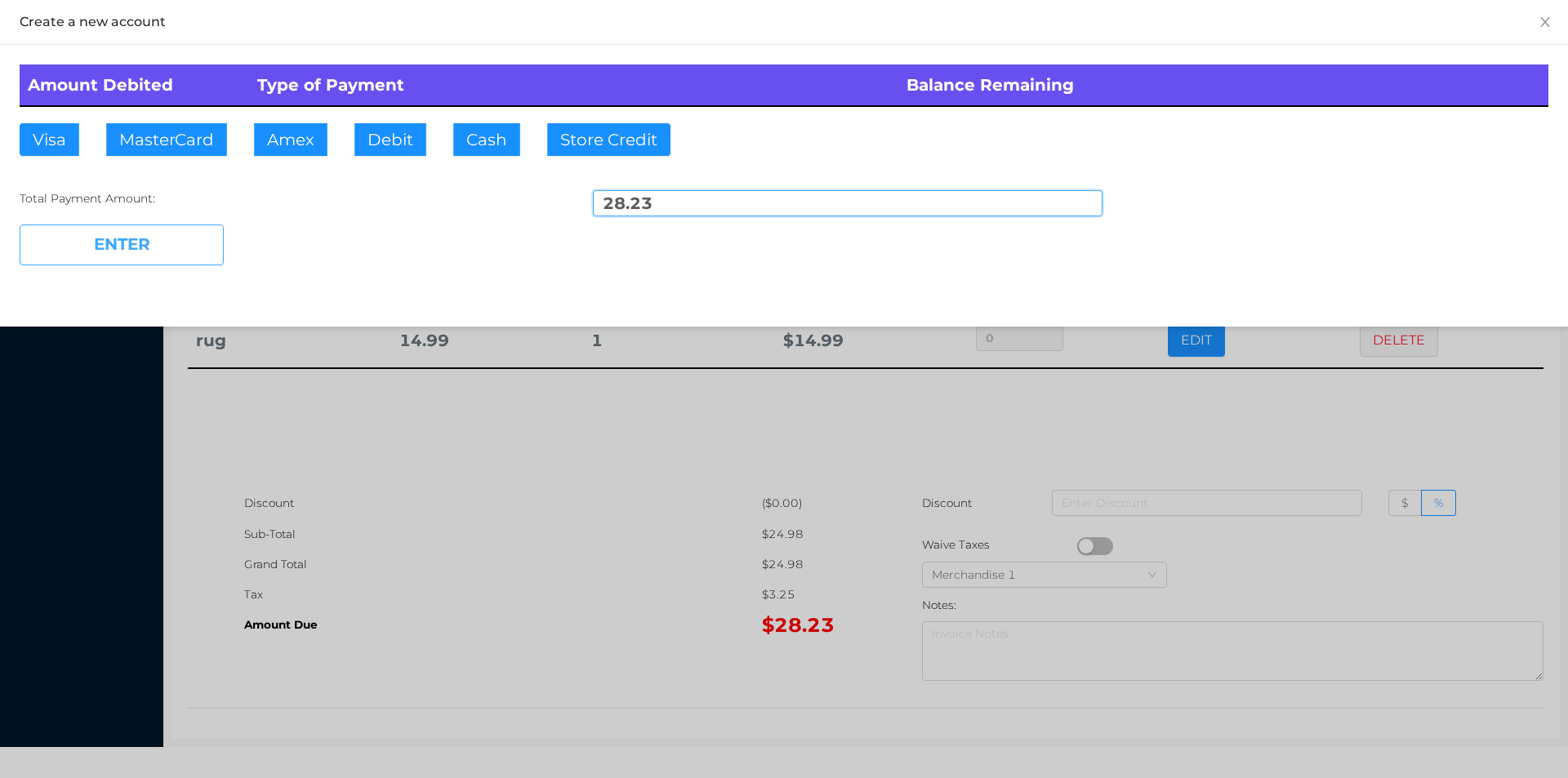
click at [102, 261] on button "ENTER" at bounding box center [121, 245] width 204 height 40
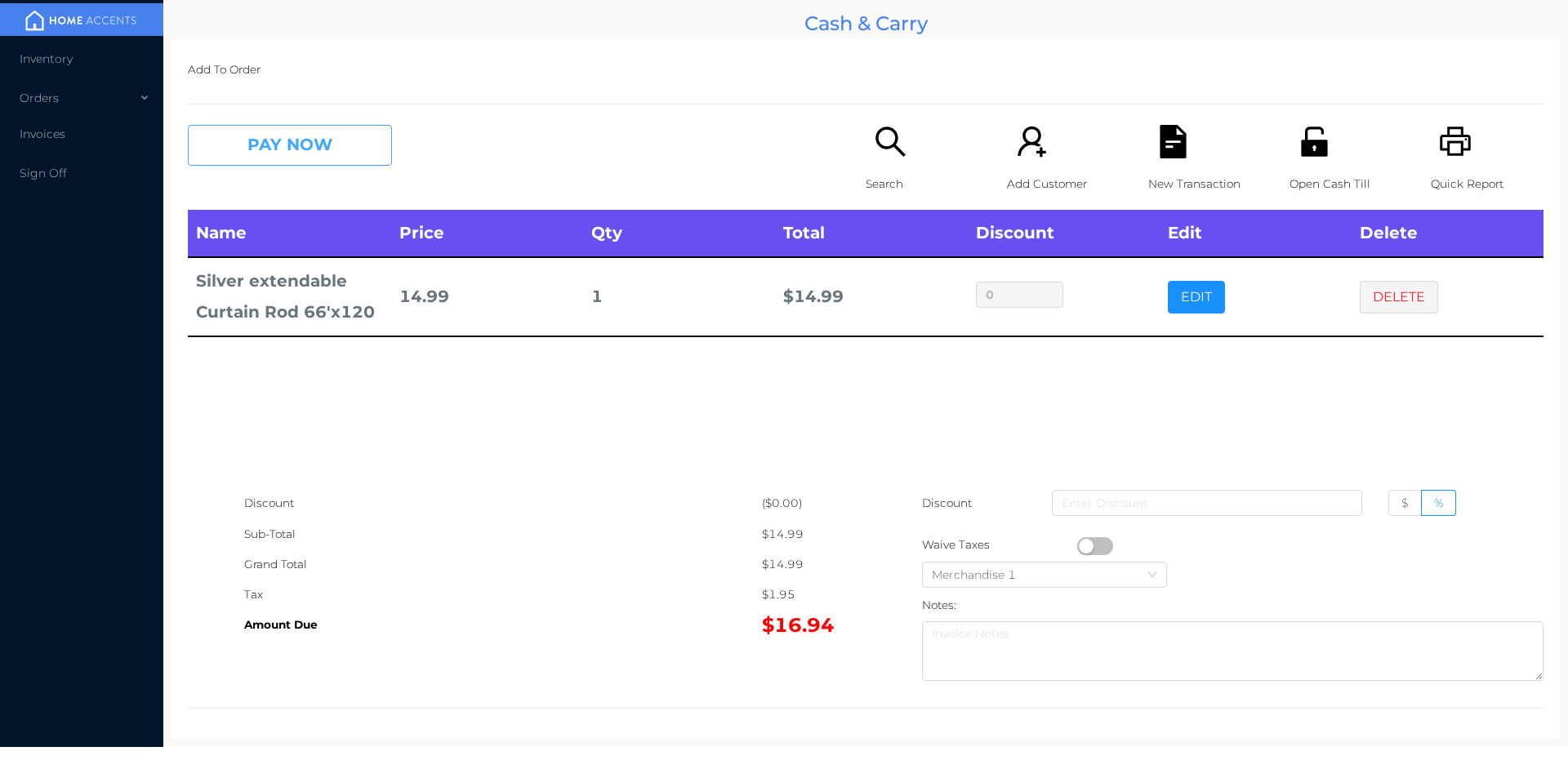
click at [300, 146] on button "PAY NOW" at bounding box center [290, 145] width 204 height 40
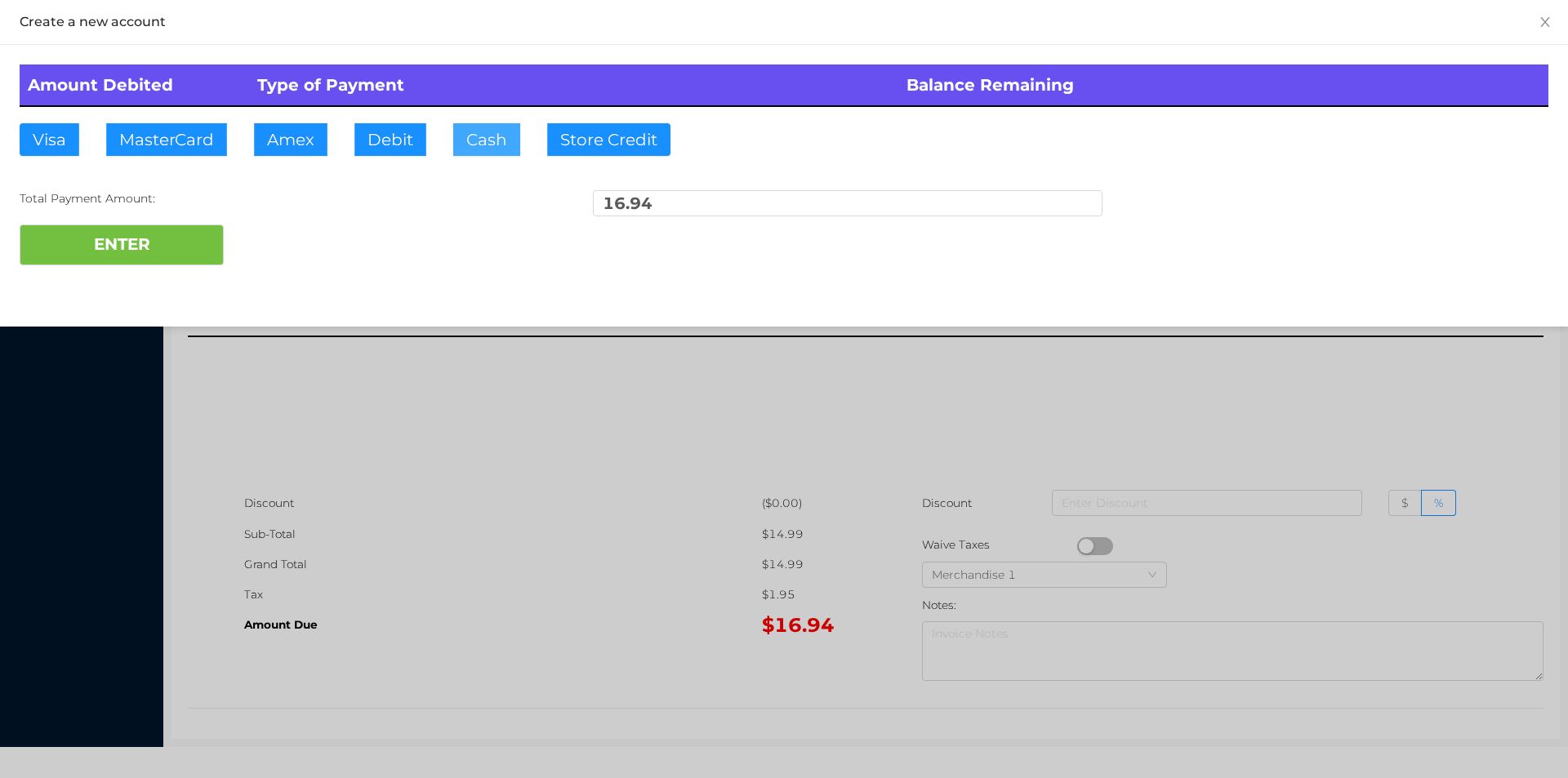
click at [470, 139] on button "Cash" at bounding box center [487, 139] width 67 height 32
type input "17"
click at [170, 229] on button "ENTER" at bounding box center [121, 245] width 204 height 40
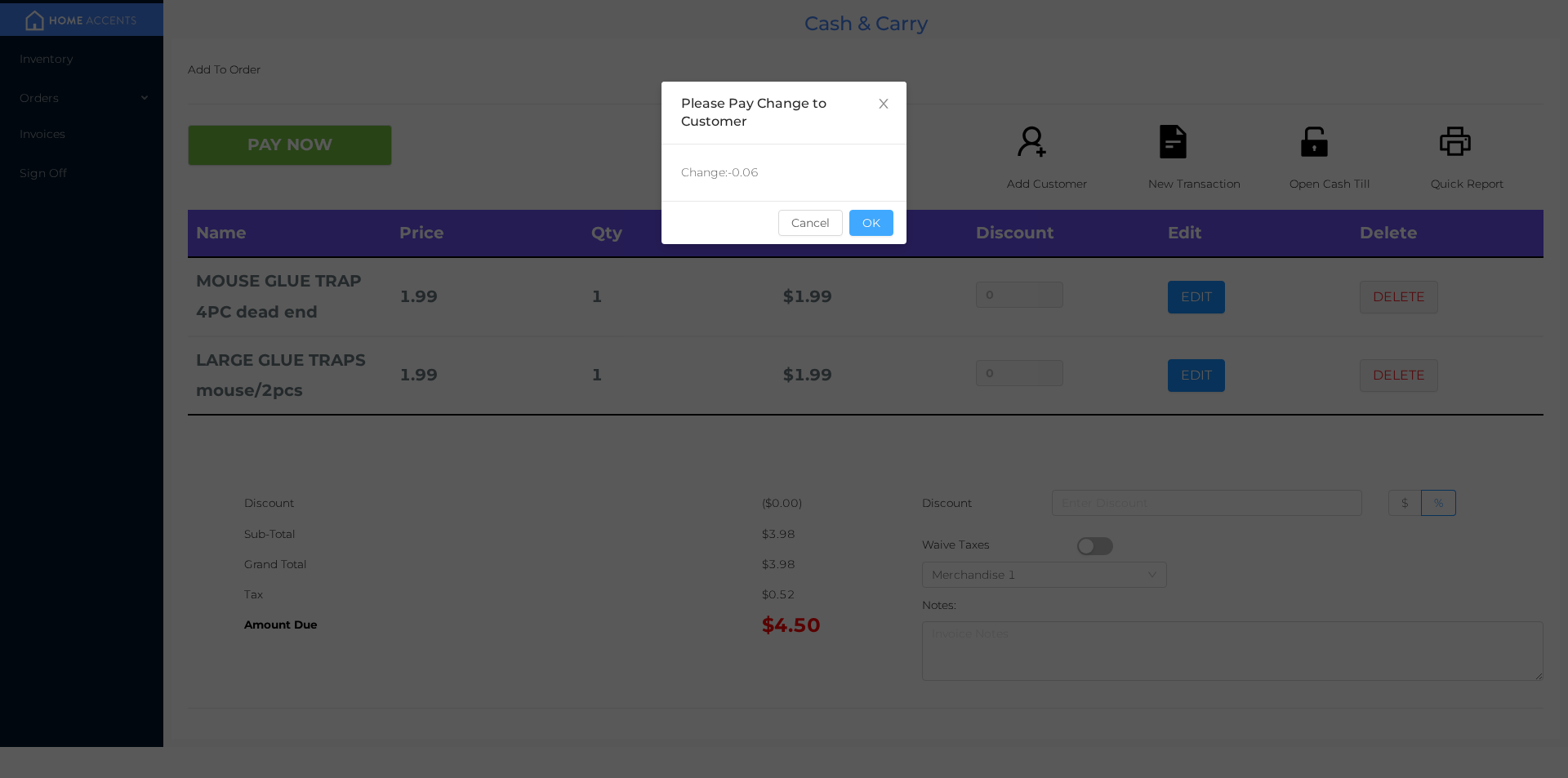
click at [872, 230] on button "OK" at bounding box center [871, 222] width 44 height 26
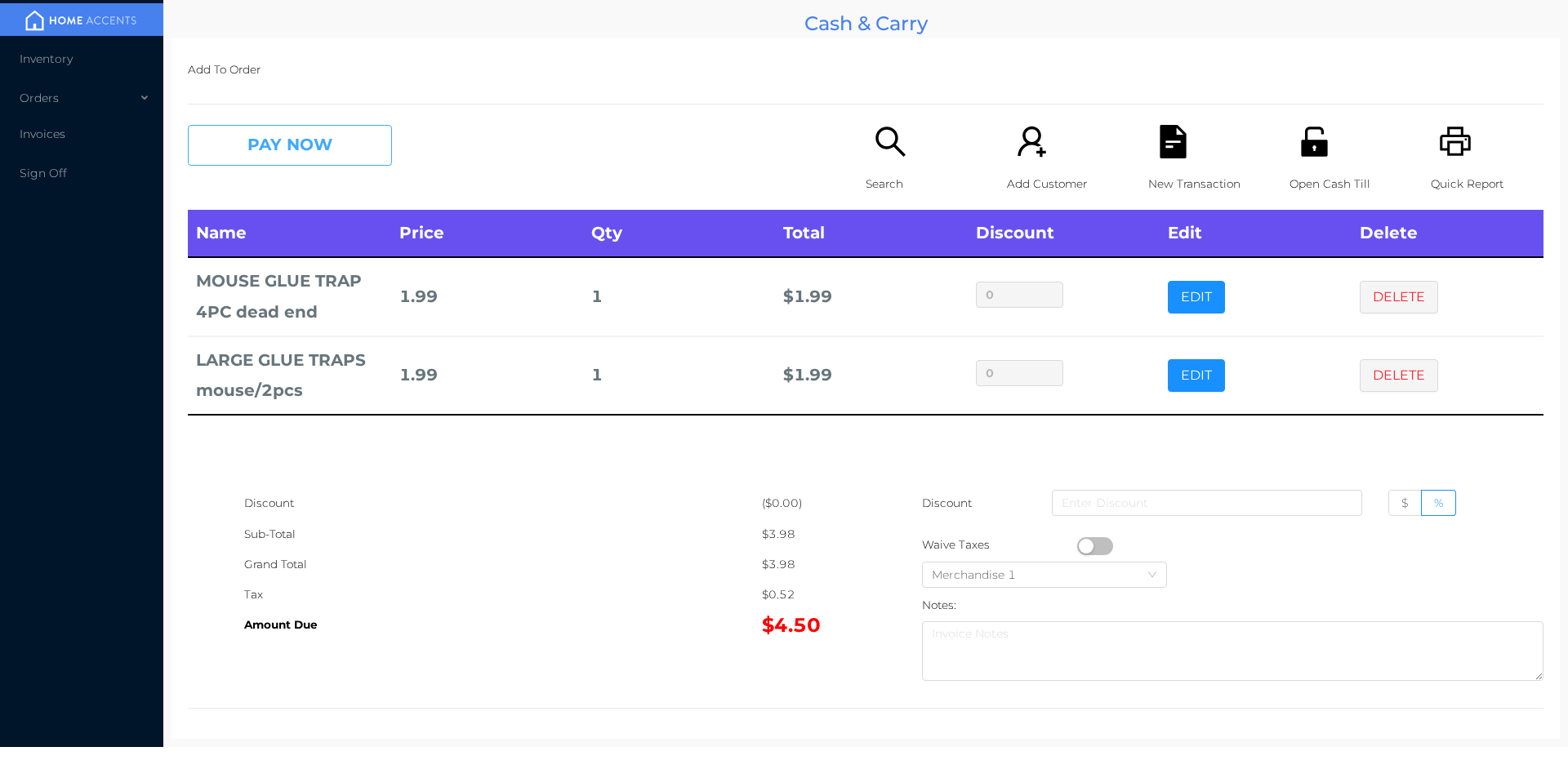
click at [280, 153] on button "PAY NOW" at bounding box center [290, 145] width 204 height 40
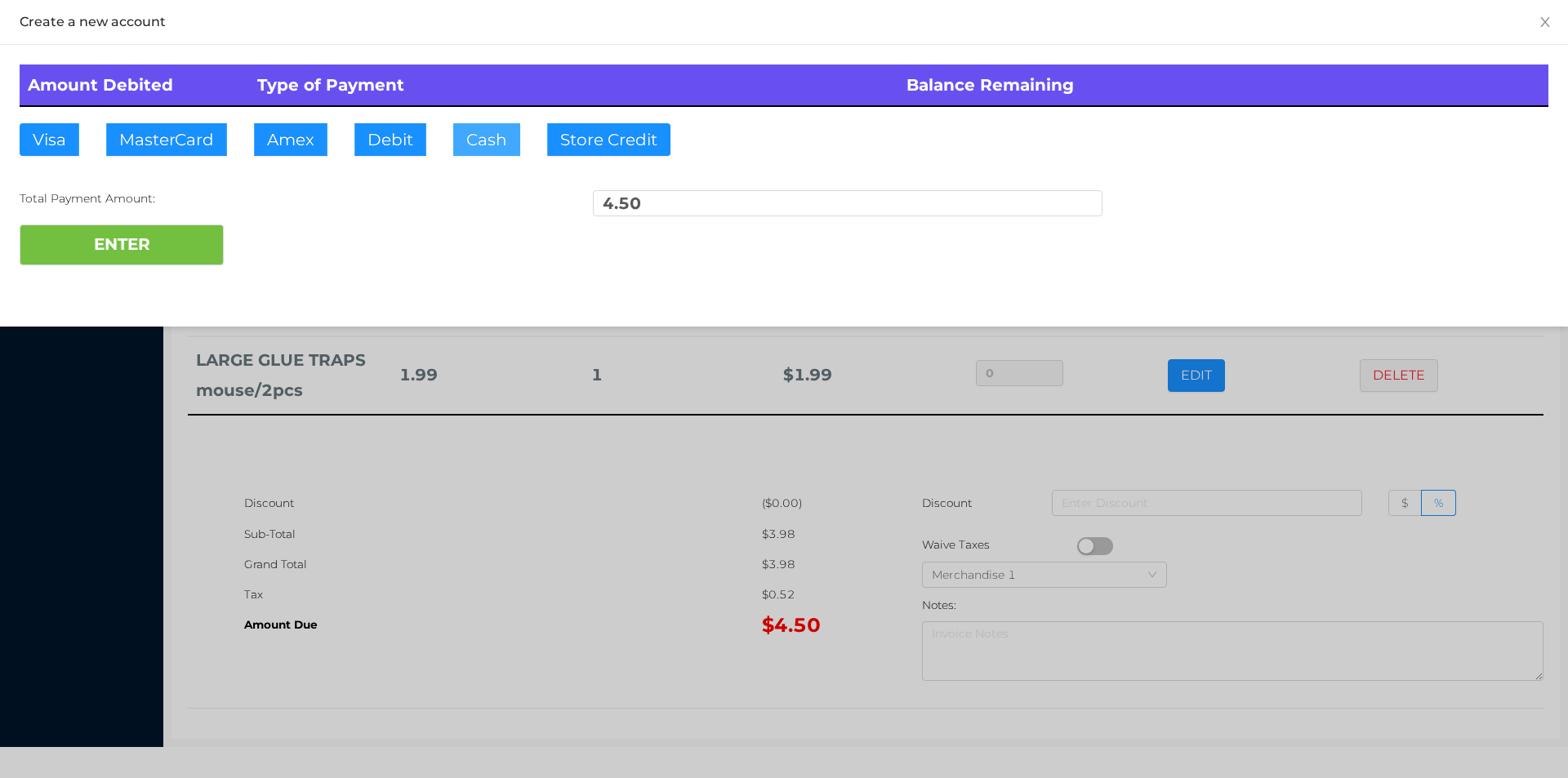
click at [478, 141] on button "Cash" at bounding box center [487, 139] width 67 height 32
click at [111, 246] on button "ENTER" at bounding box center [121, 245] width 204 height 40
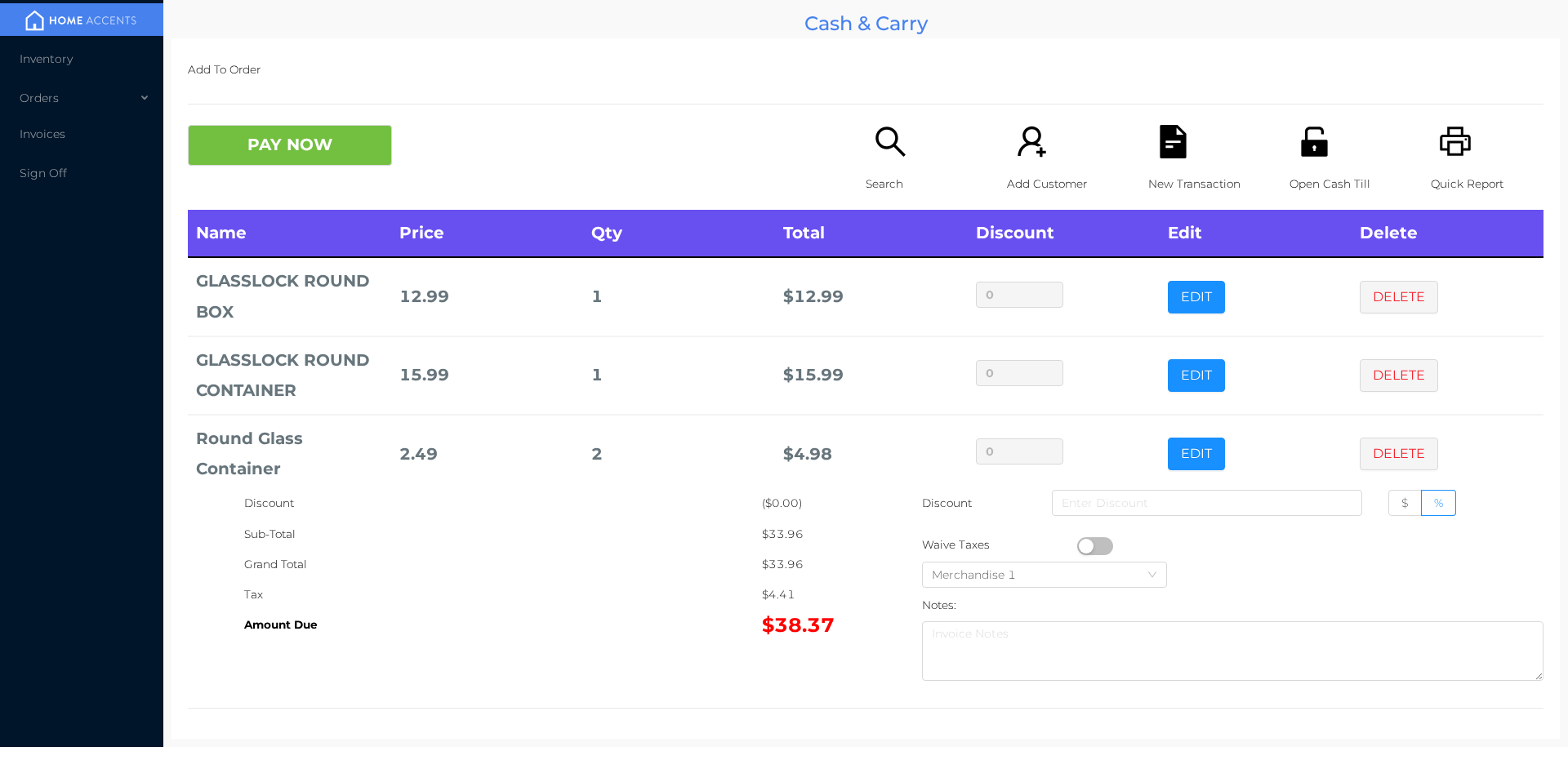
click at [1156, 140] on icon "icon: file-text" at bounding box center [1172, 141] width 33 height 33
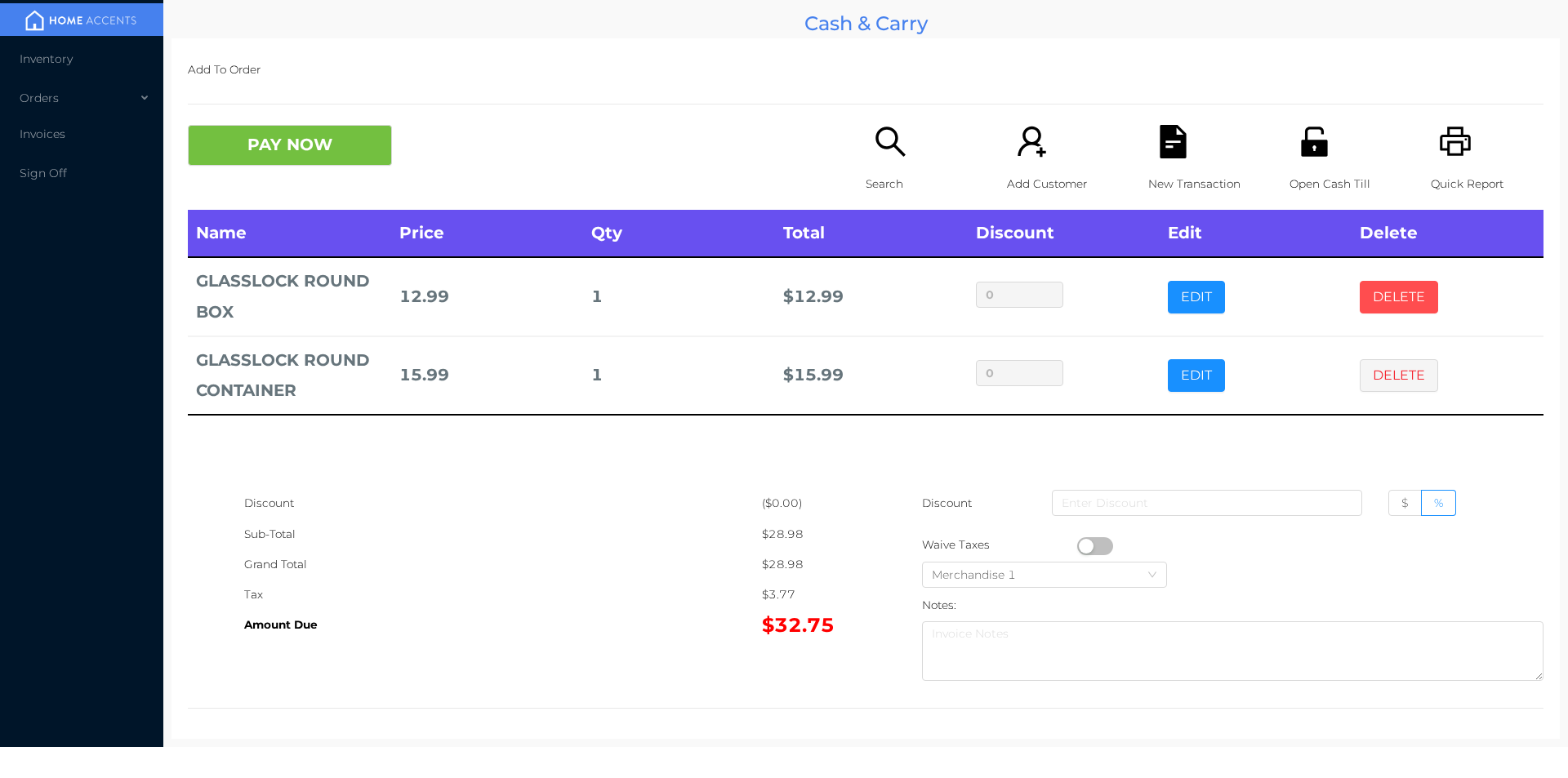
click at [1392, 292] on button "DELETE" at bounding box center [1398, 297] width 78 height 32
click at [1368, 305] on button "DELETE" at bounding box center [1398, 297] width 78 height 32
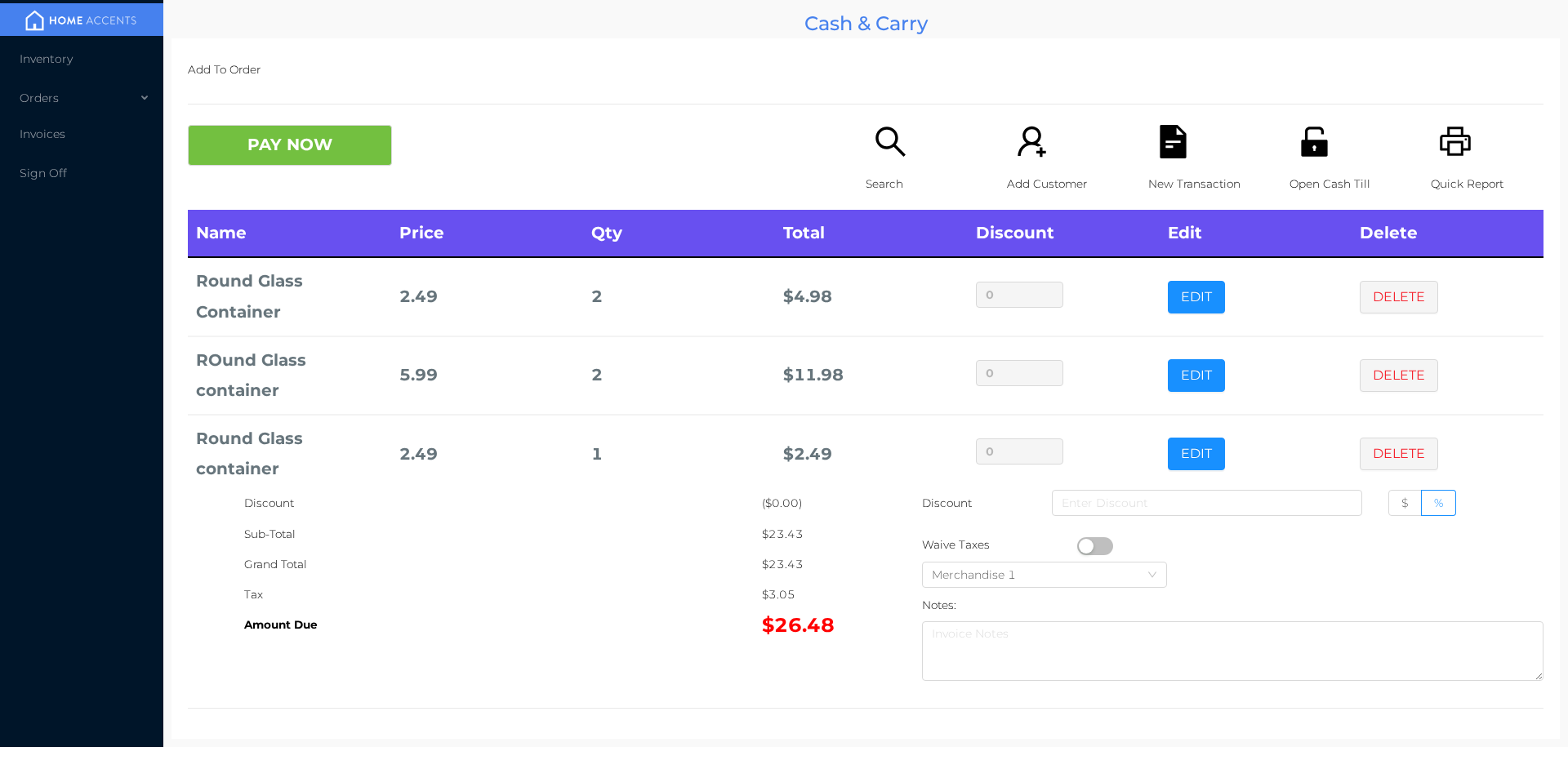
scroll to position [101, 0]
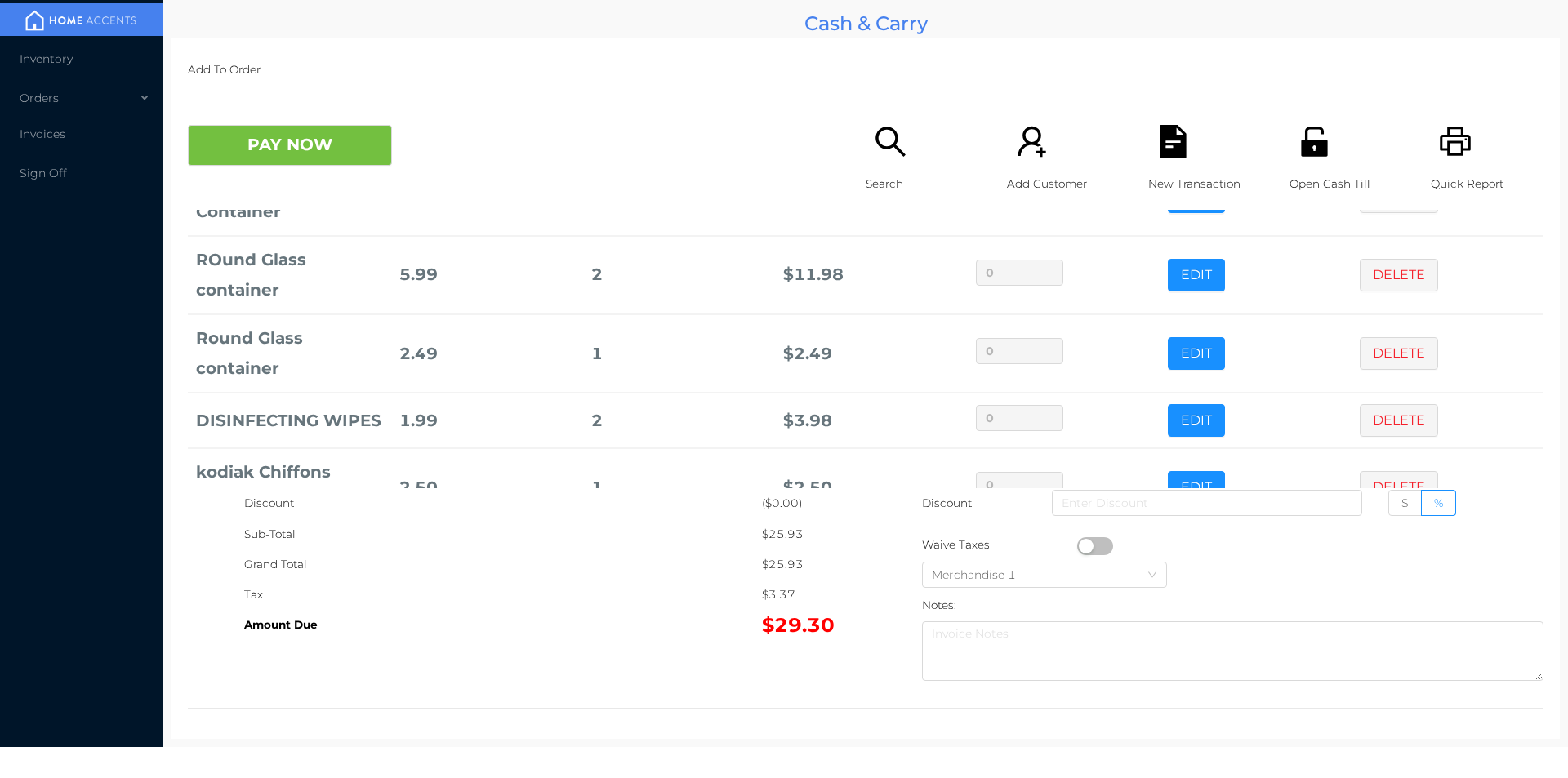
click at [885, 158] on icon "icon: search" at bounding box center [890, 141] width 33 height 33
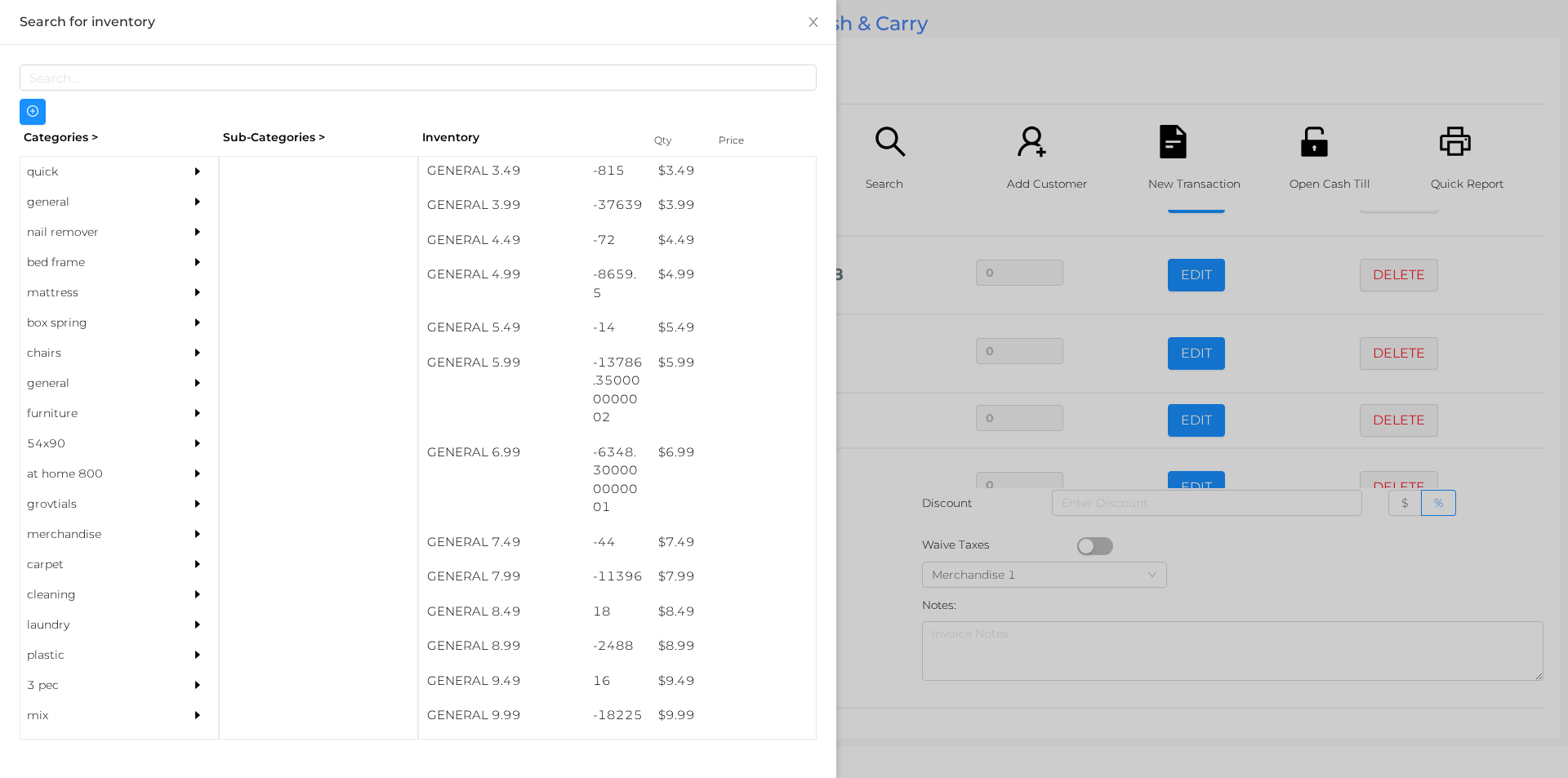
scroll to position [457, 0]
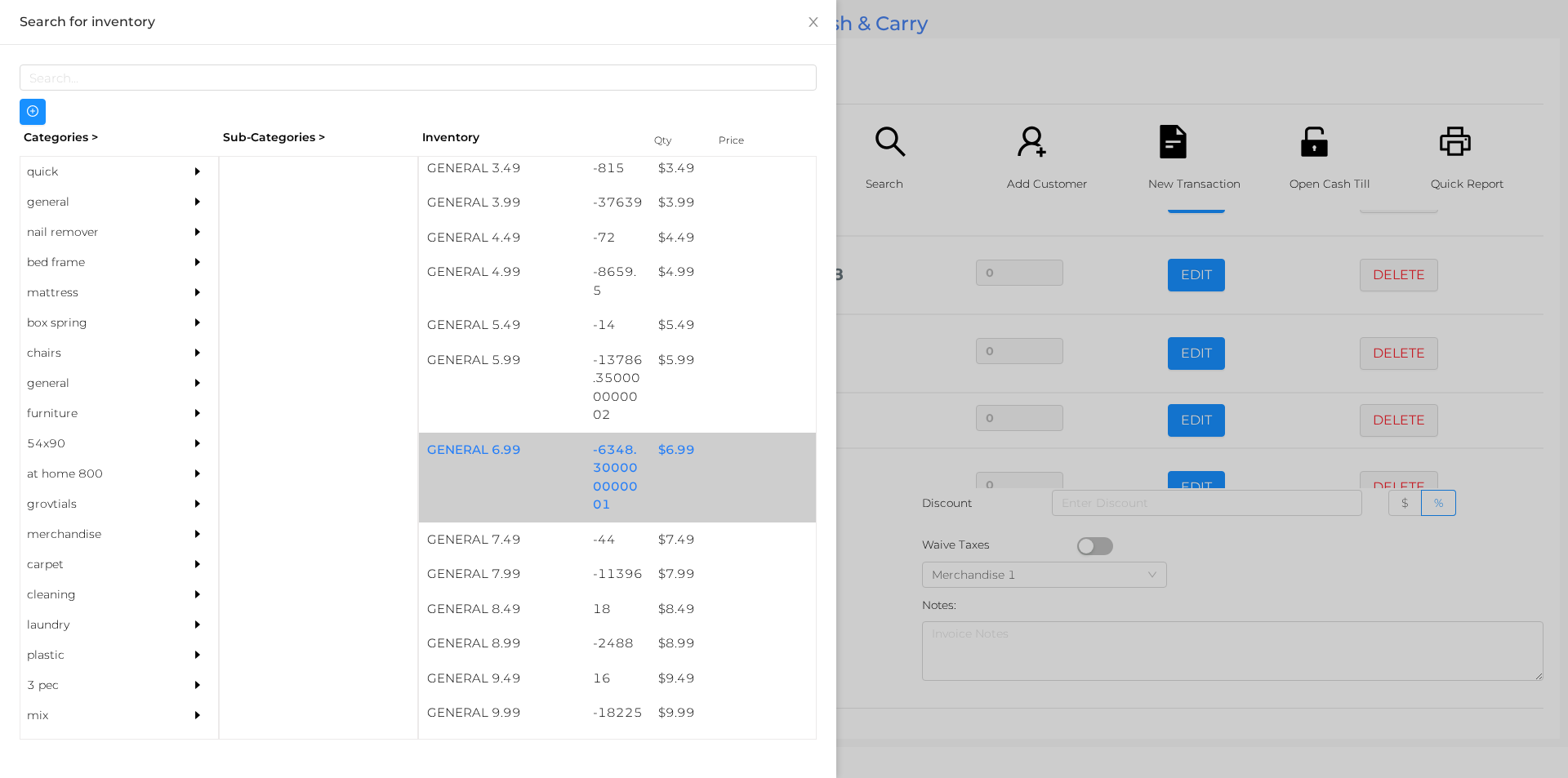
click at [681, 450] on div "$ 6.99" at bounding box center [733, 450] width 166 height 35
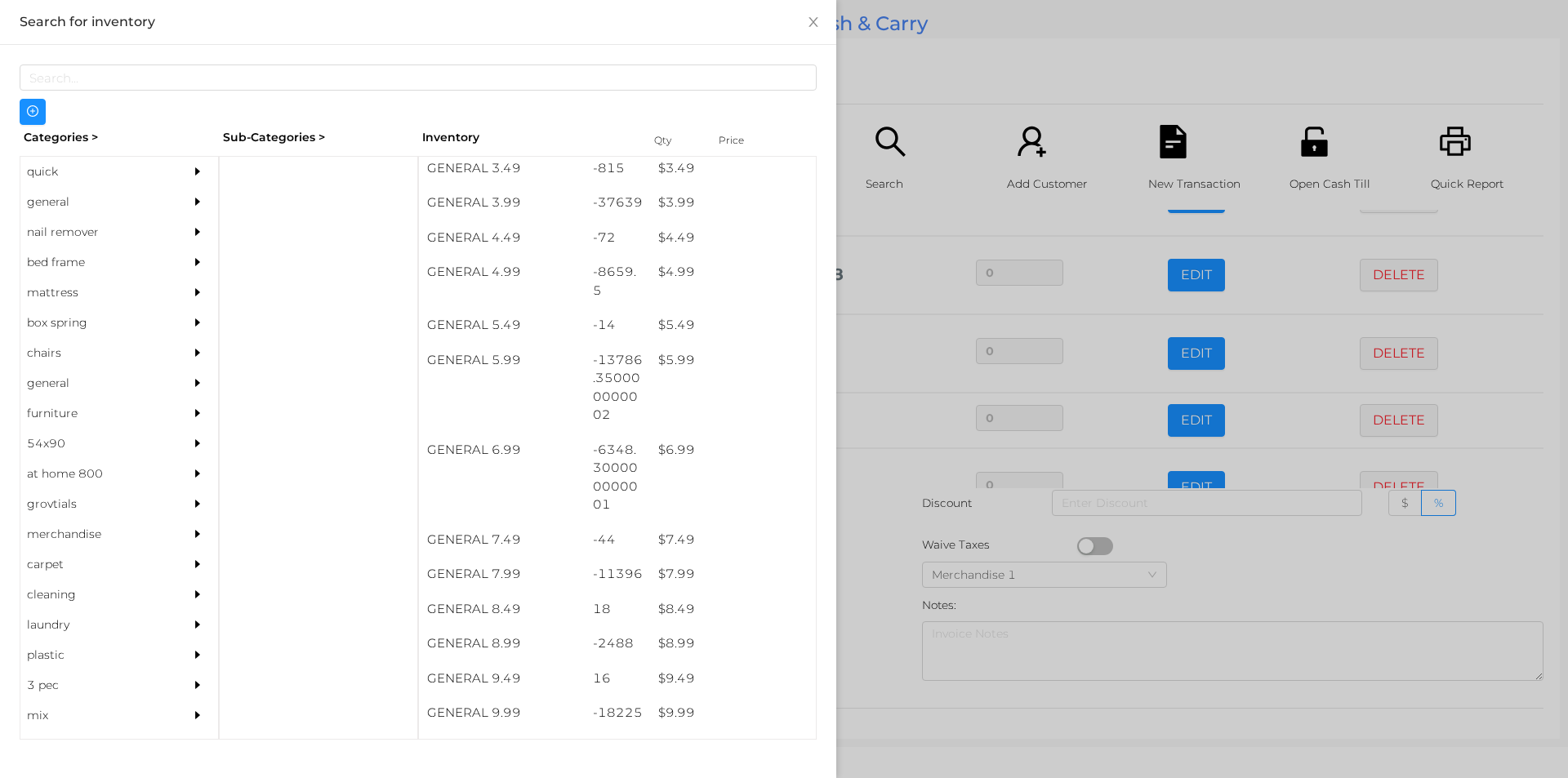
click at [878, 558] on div at bounding box center [784, 389] width 1568 height 778
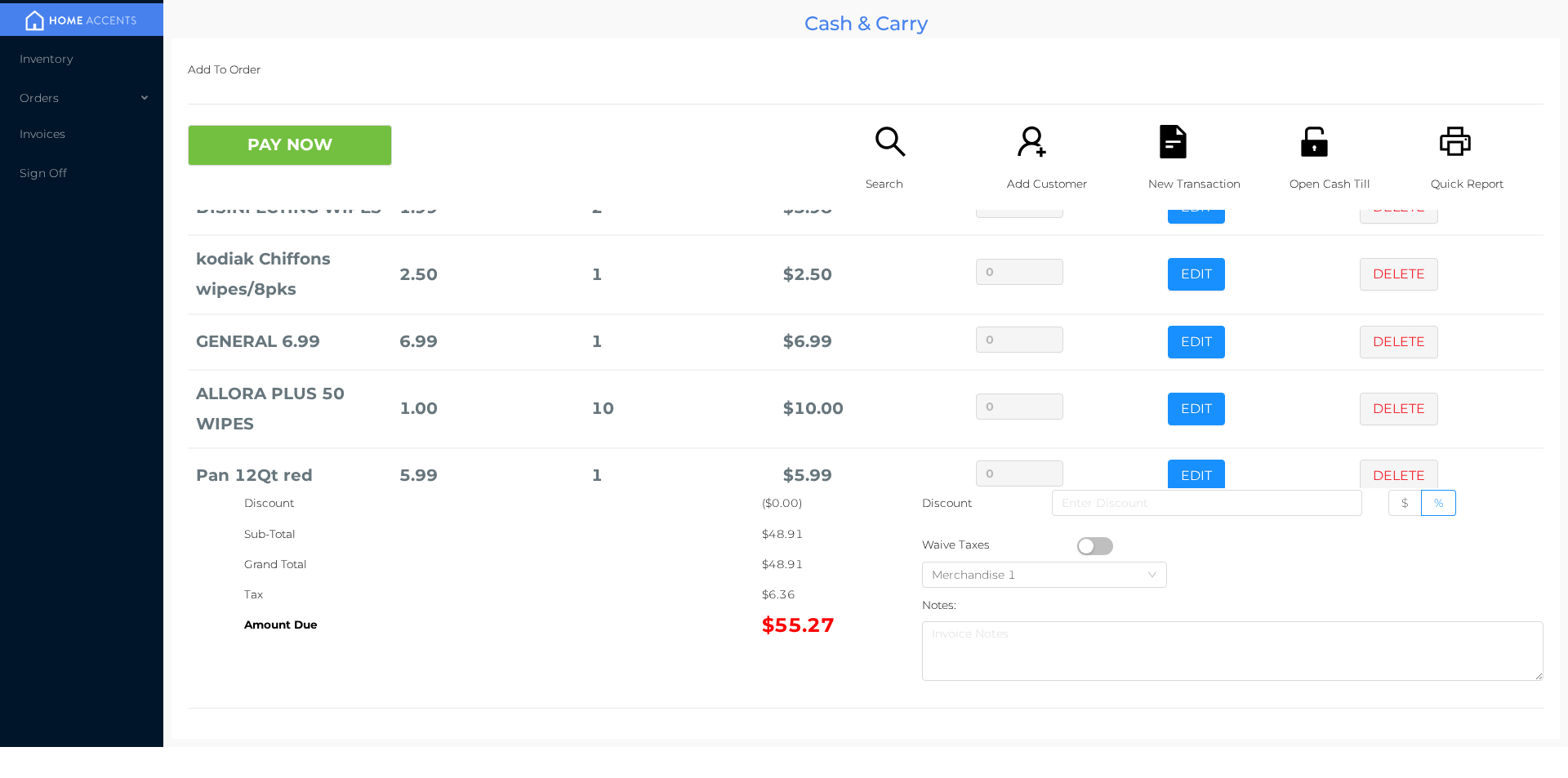
scroll to position [369, 0]
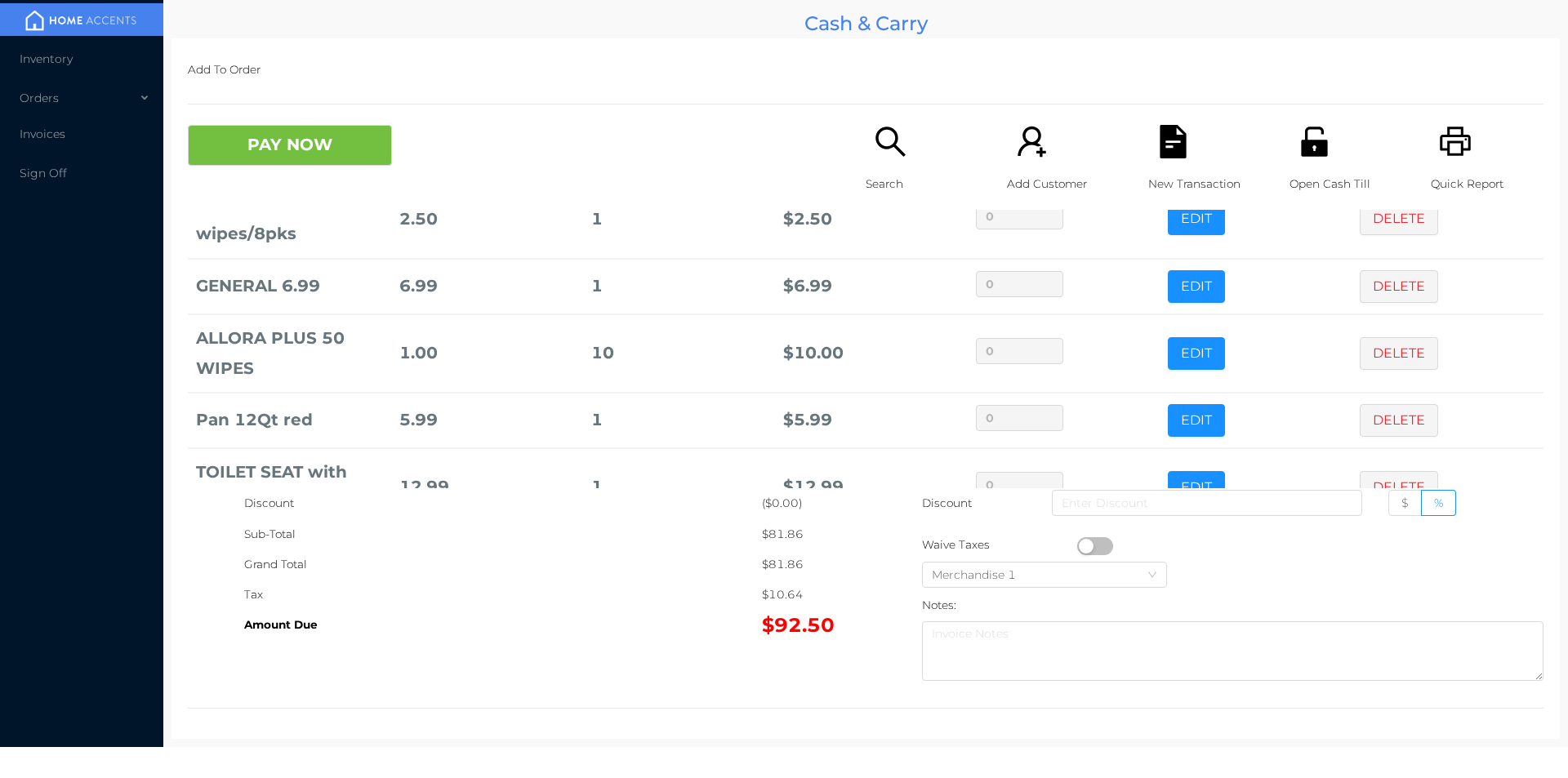
click at [886, 173] on p "Search" at bounding box center [921, 184] width 112 height 31
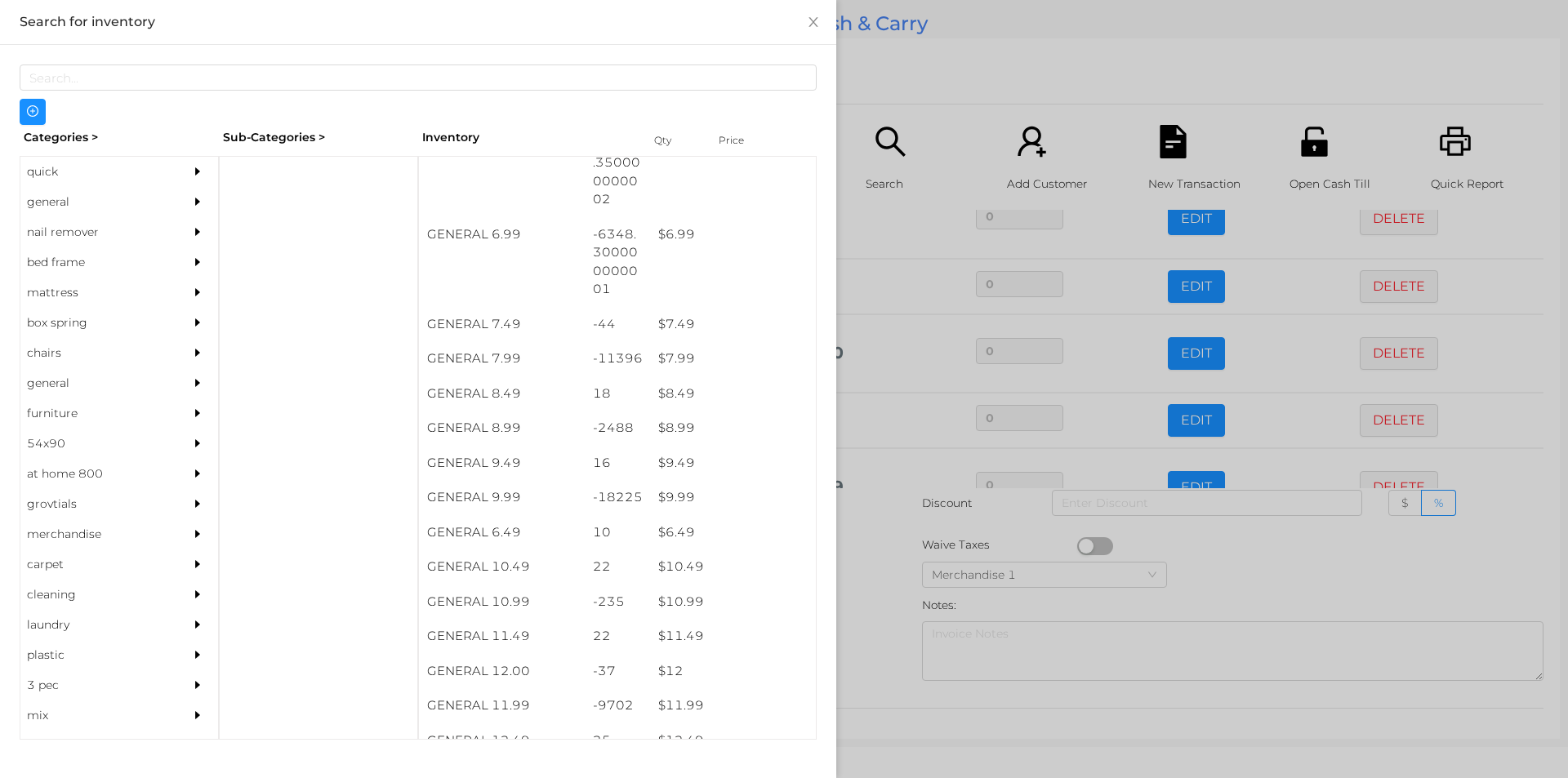
scroll to position [673, 0]
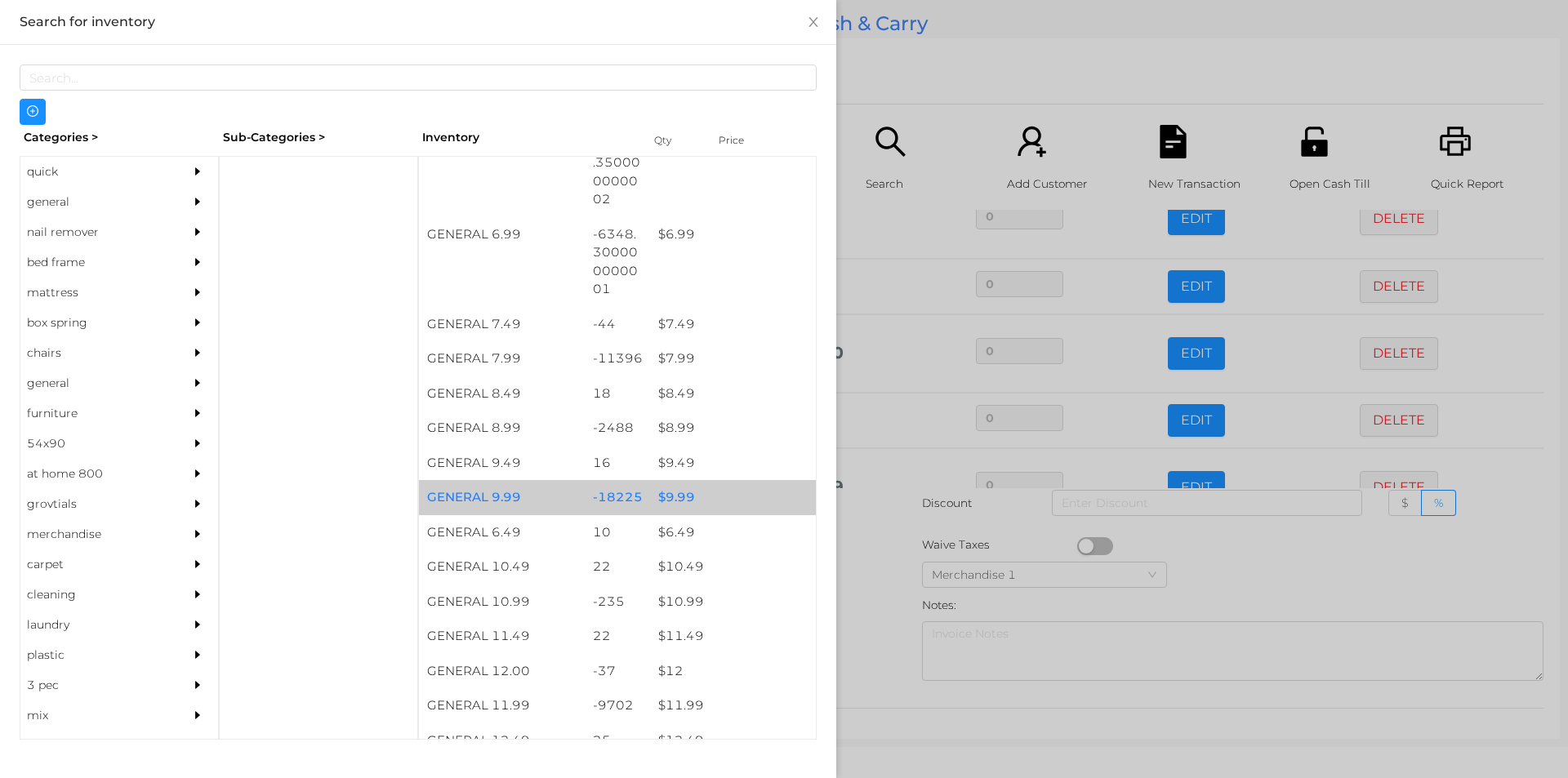
click at [668, 498] on div "$ 9.99" at bounding box center [733, 497] width 166 height 35
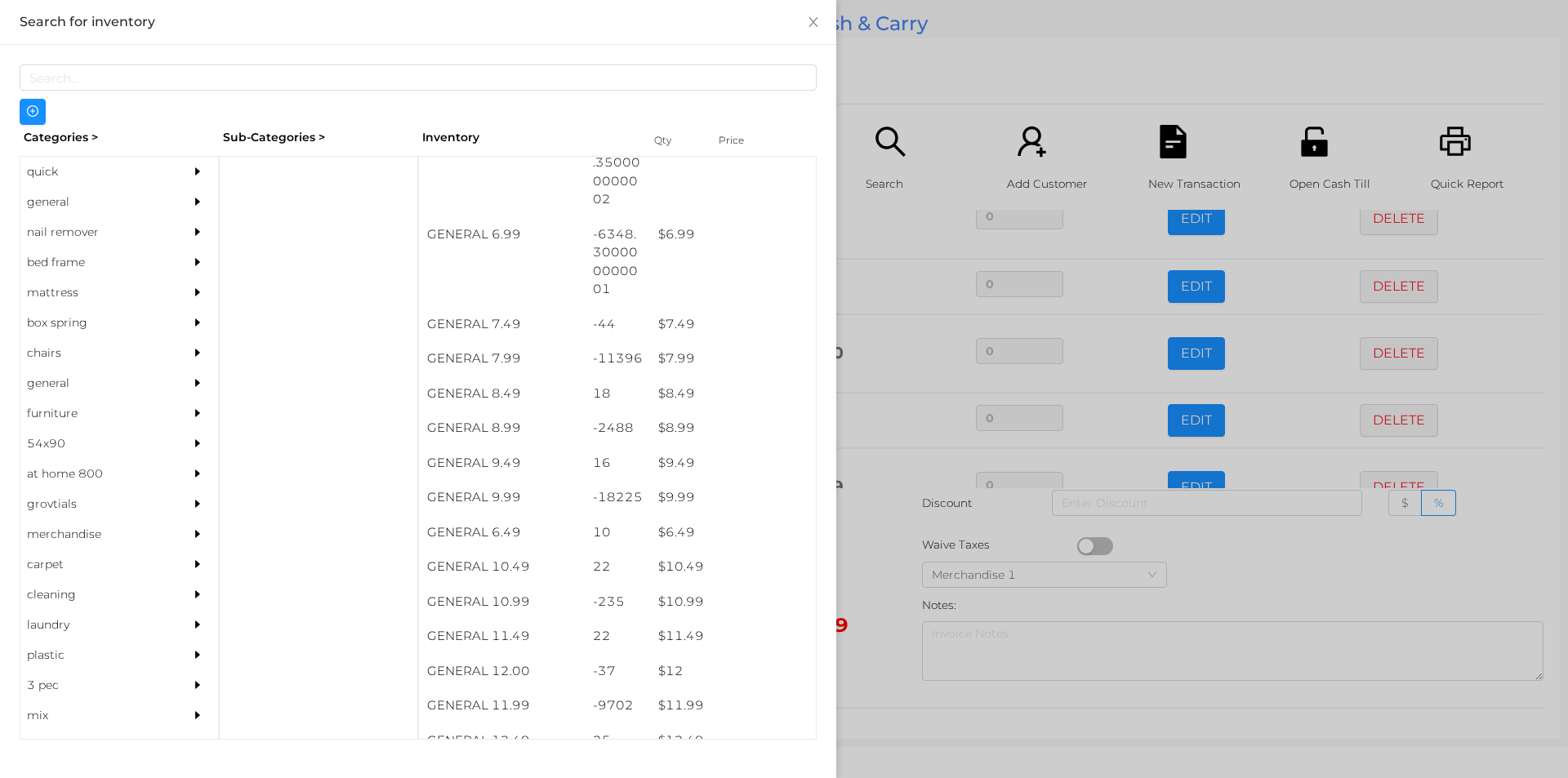
click at [881, 559] on div at bounding box center [784, 389] width 1568 height 778
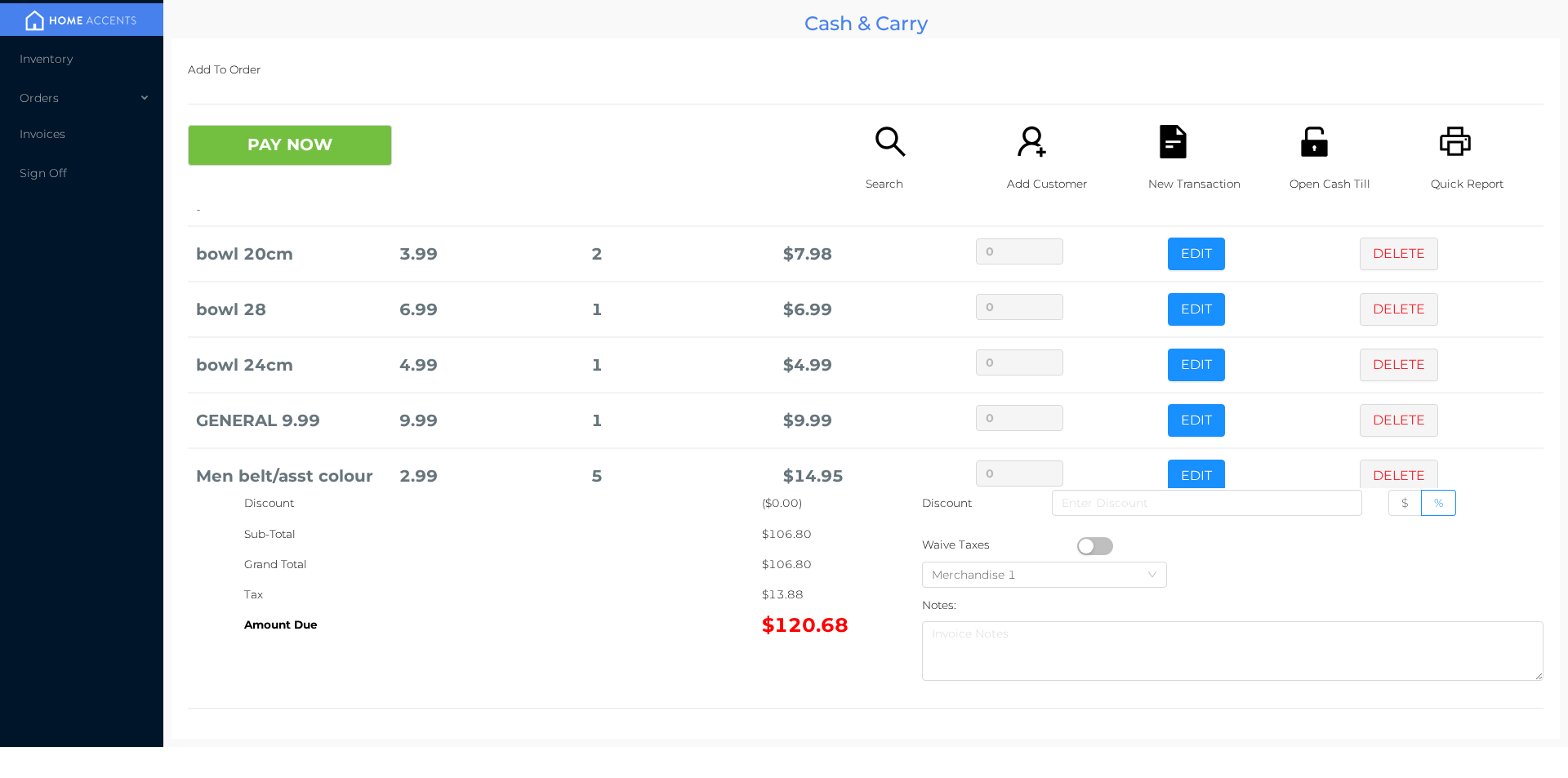
scroll to position [725, 0]
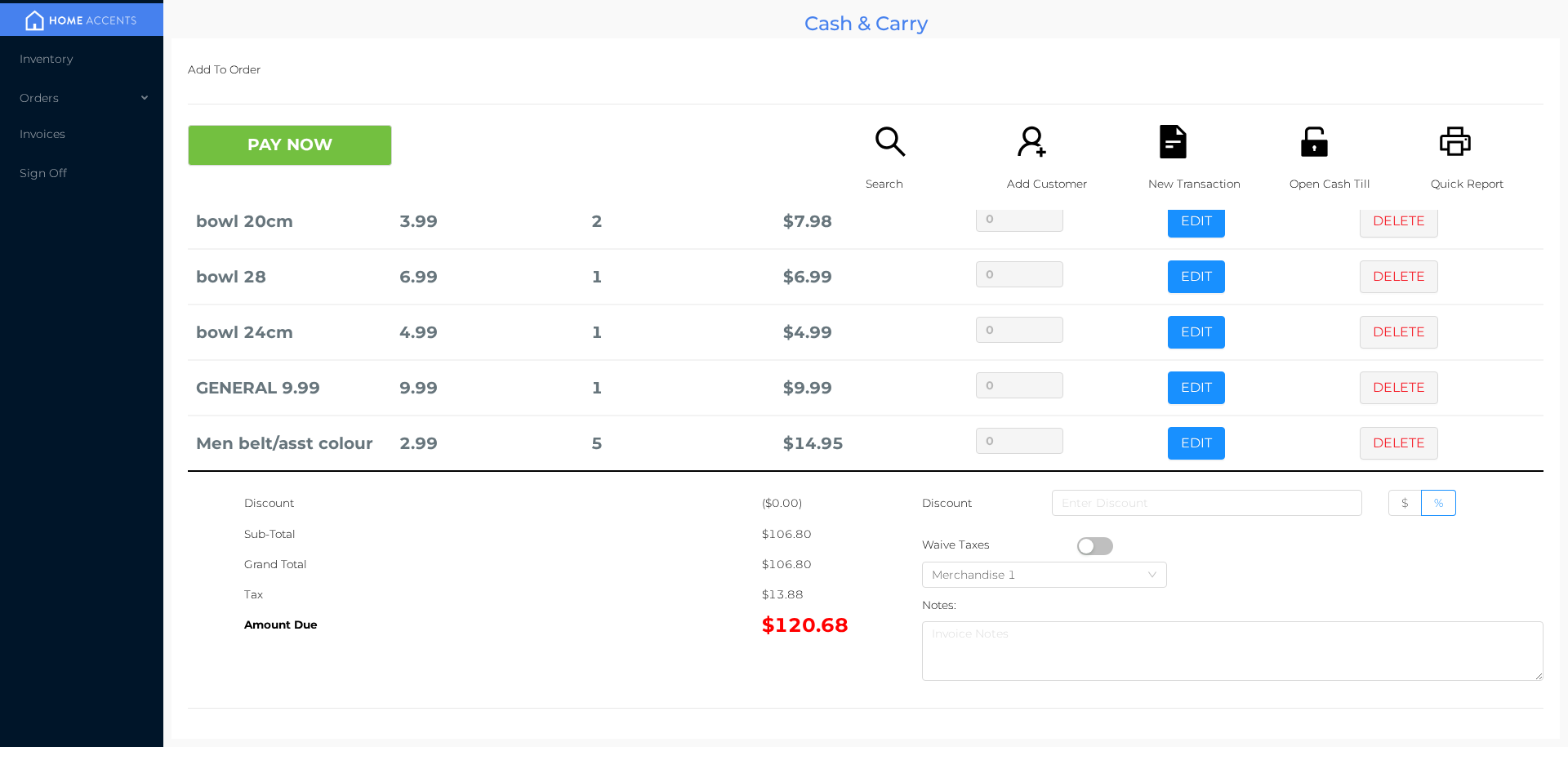
click at [898, 130] on icon "icon: search" at bounding box center [890, 141] width 33 height 33
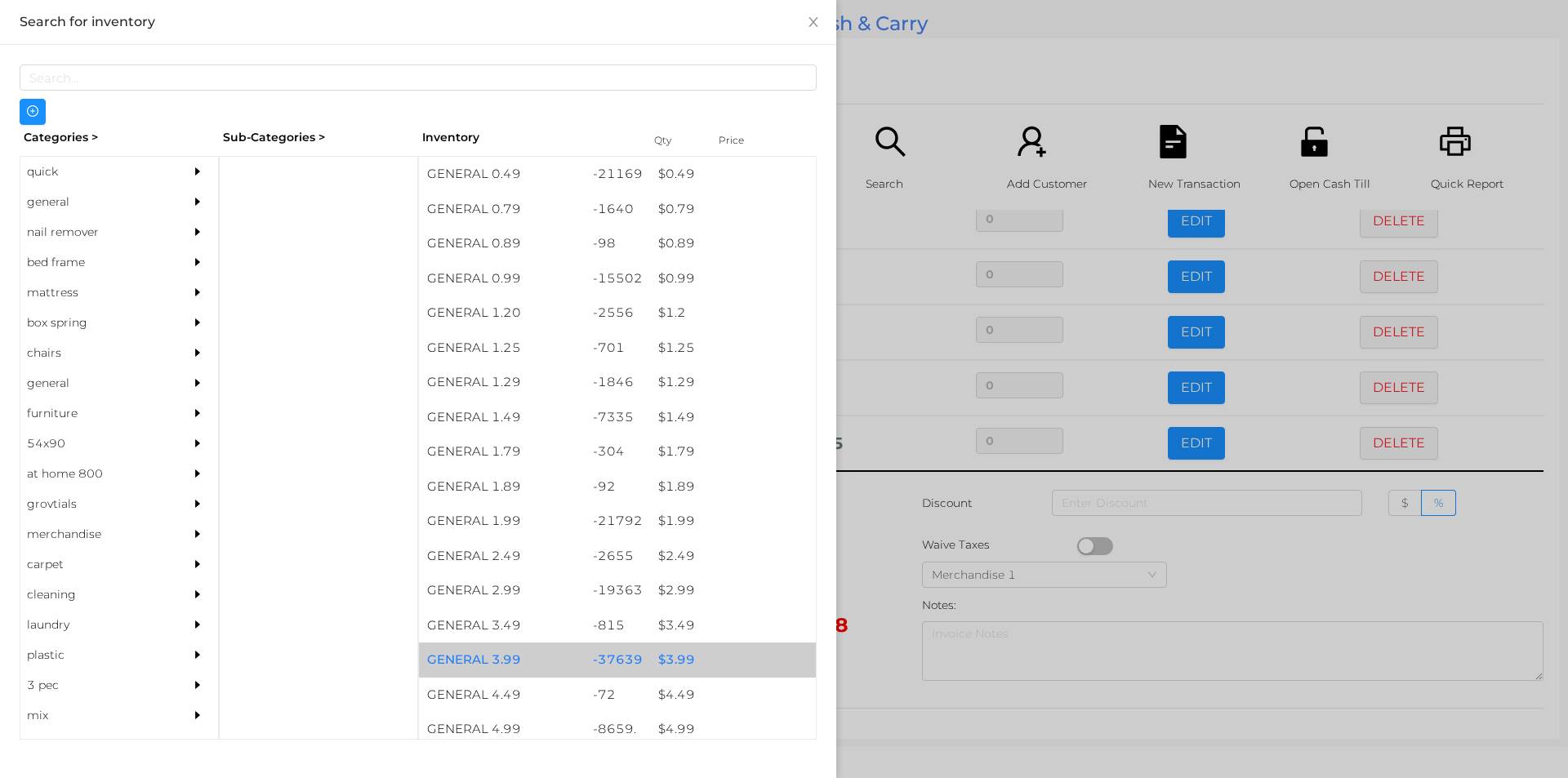
click at [673, 659] on div "$ 3.99" at bounding box center [733, 659] width 166 height 35
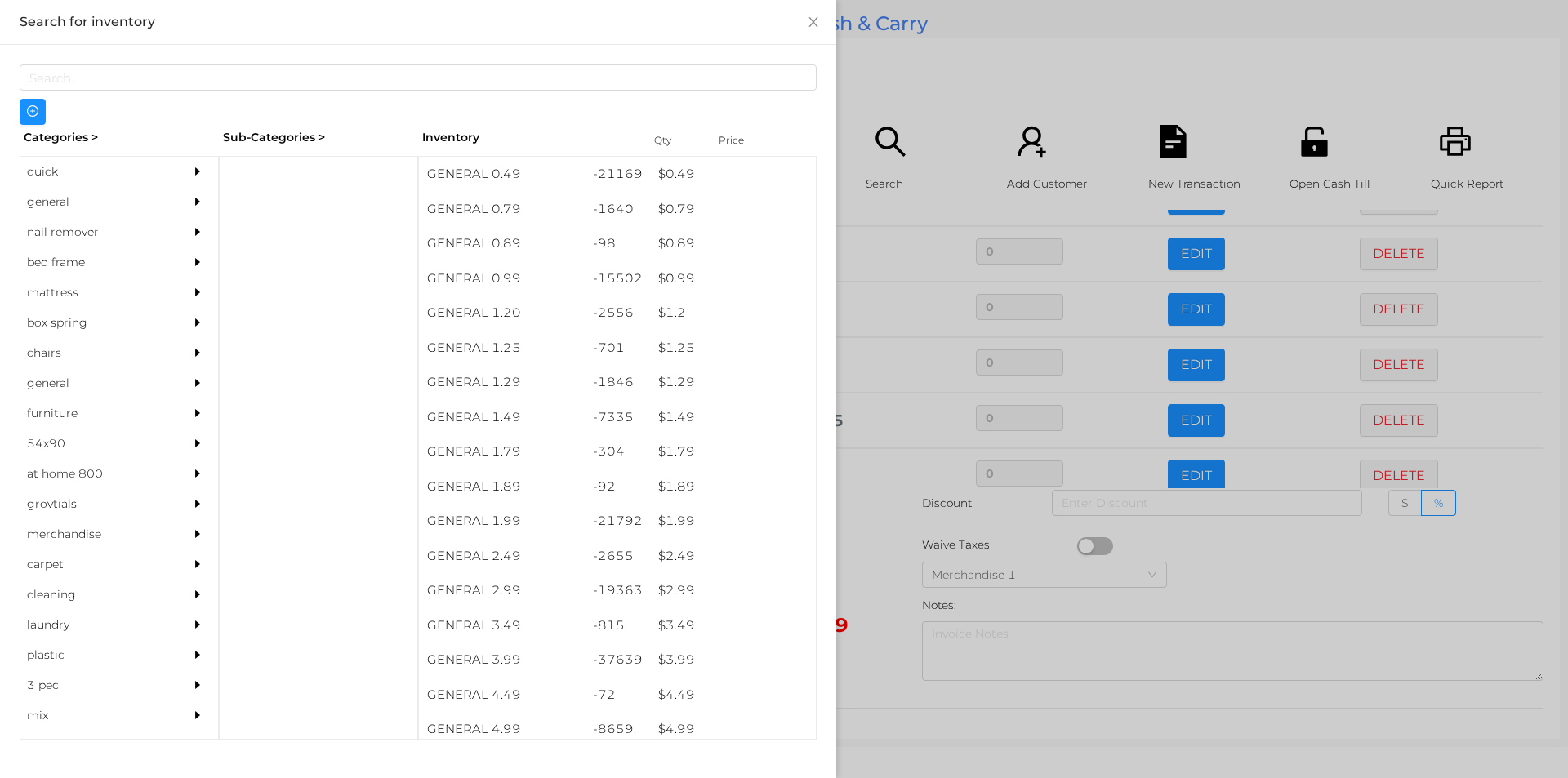
click at [879, 582] on div at bounding box center [784, 389] width 1568 height 778
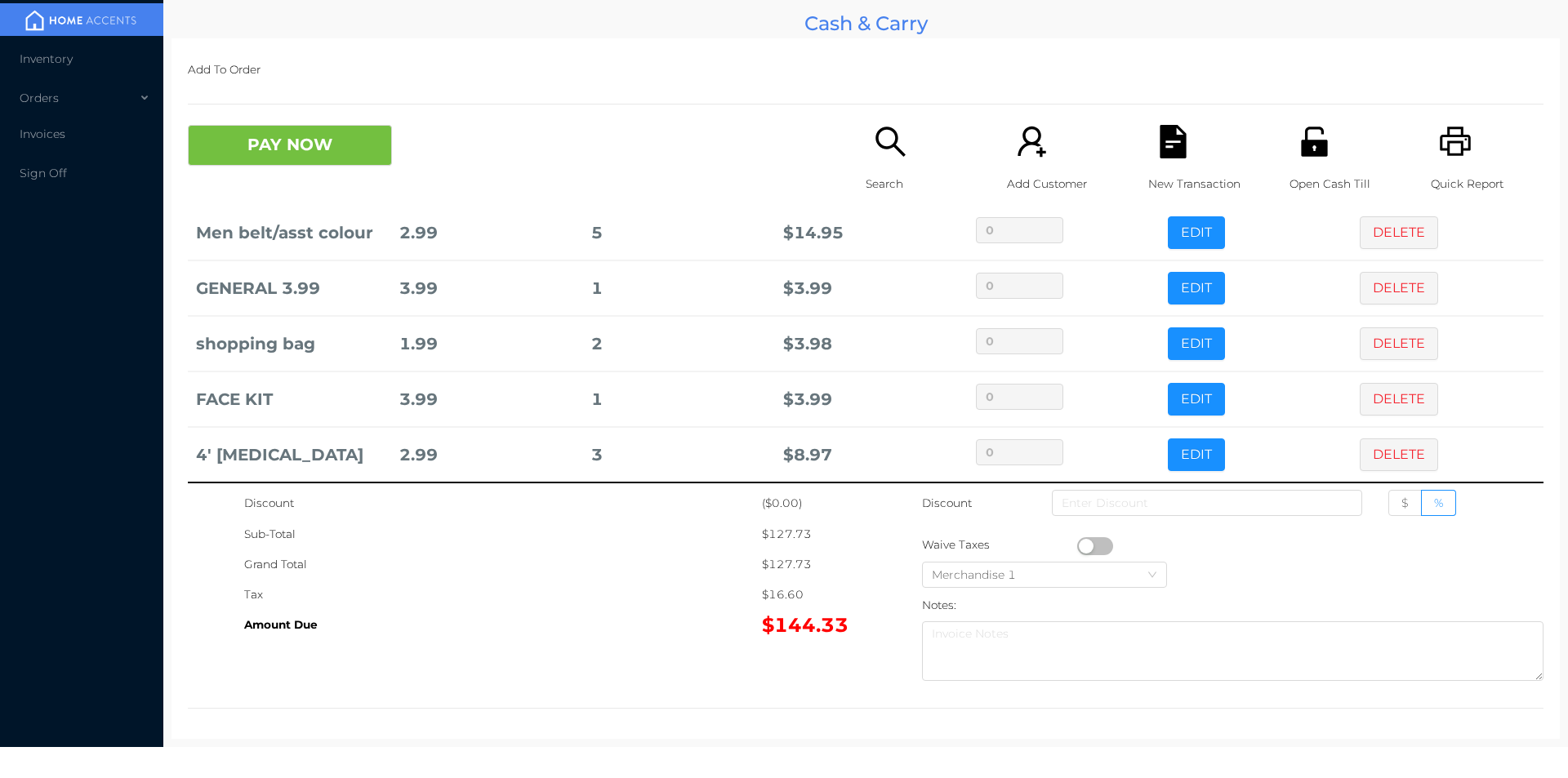
scroll to position [947, 0]
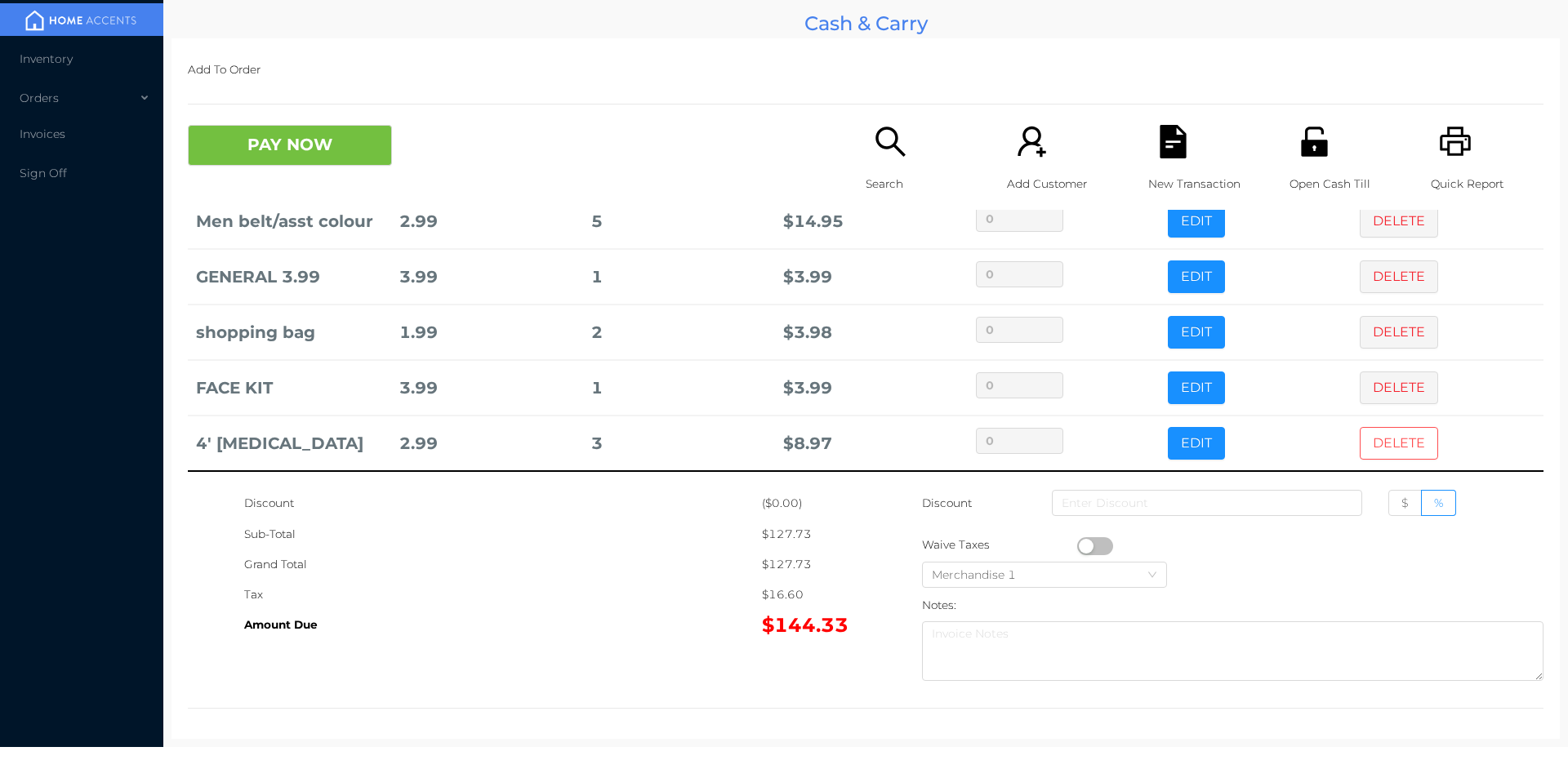
click at [1377, 446] on button "DELETE" at bounding box center [1398, 443] width 78 height 32
click at [1366, 443] on button "DELETE" at bounding box center [1398, 443] width 78 height 32
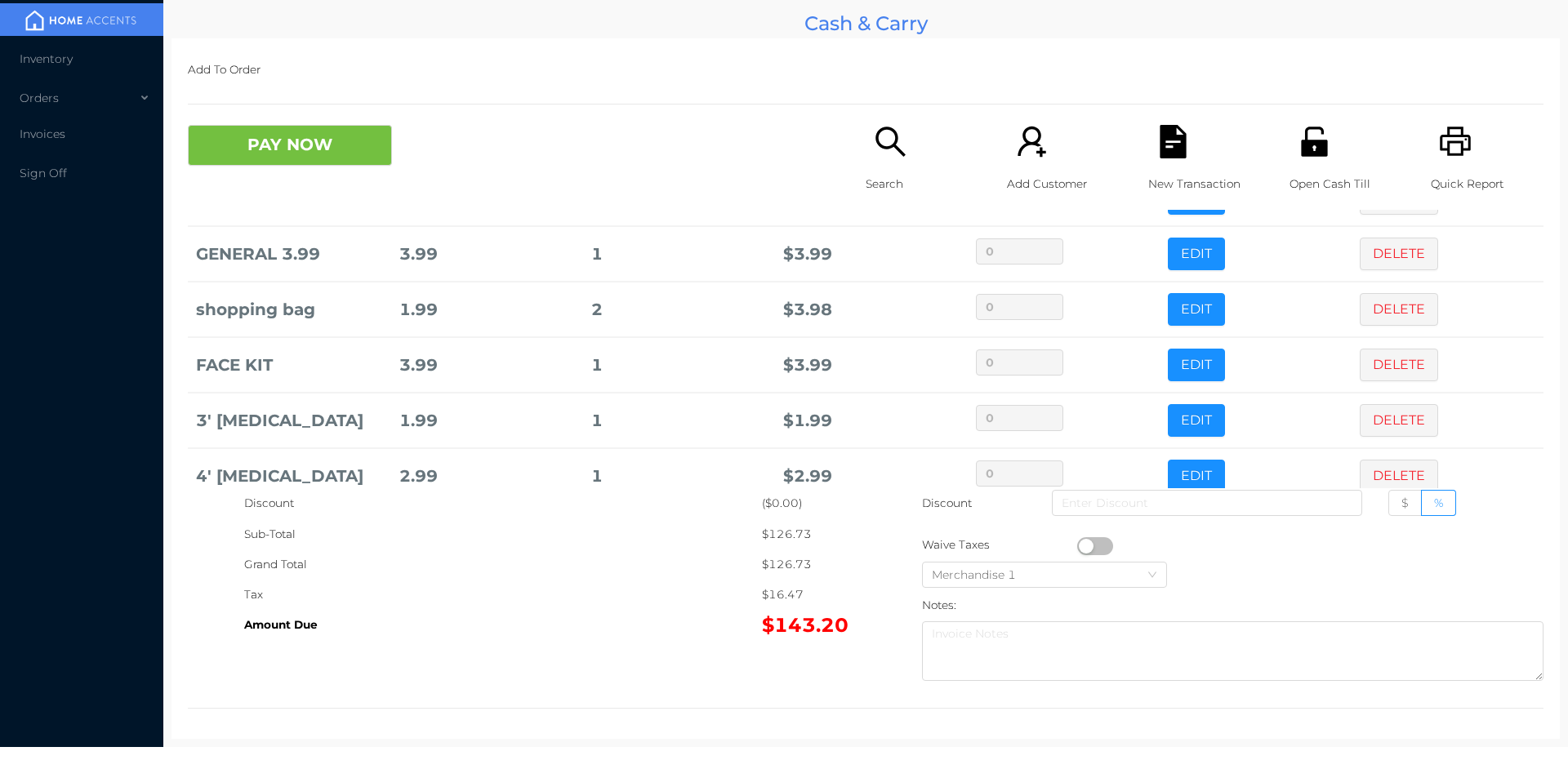
click at [891, 150] on icon "icon: search" at bounding box center [890, 141] width 30 height 30
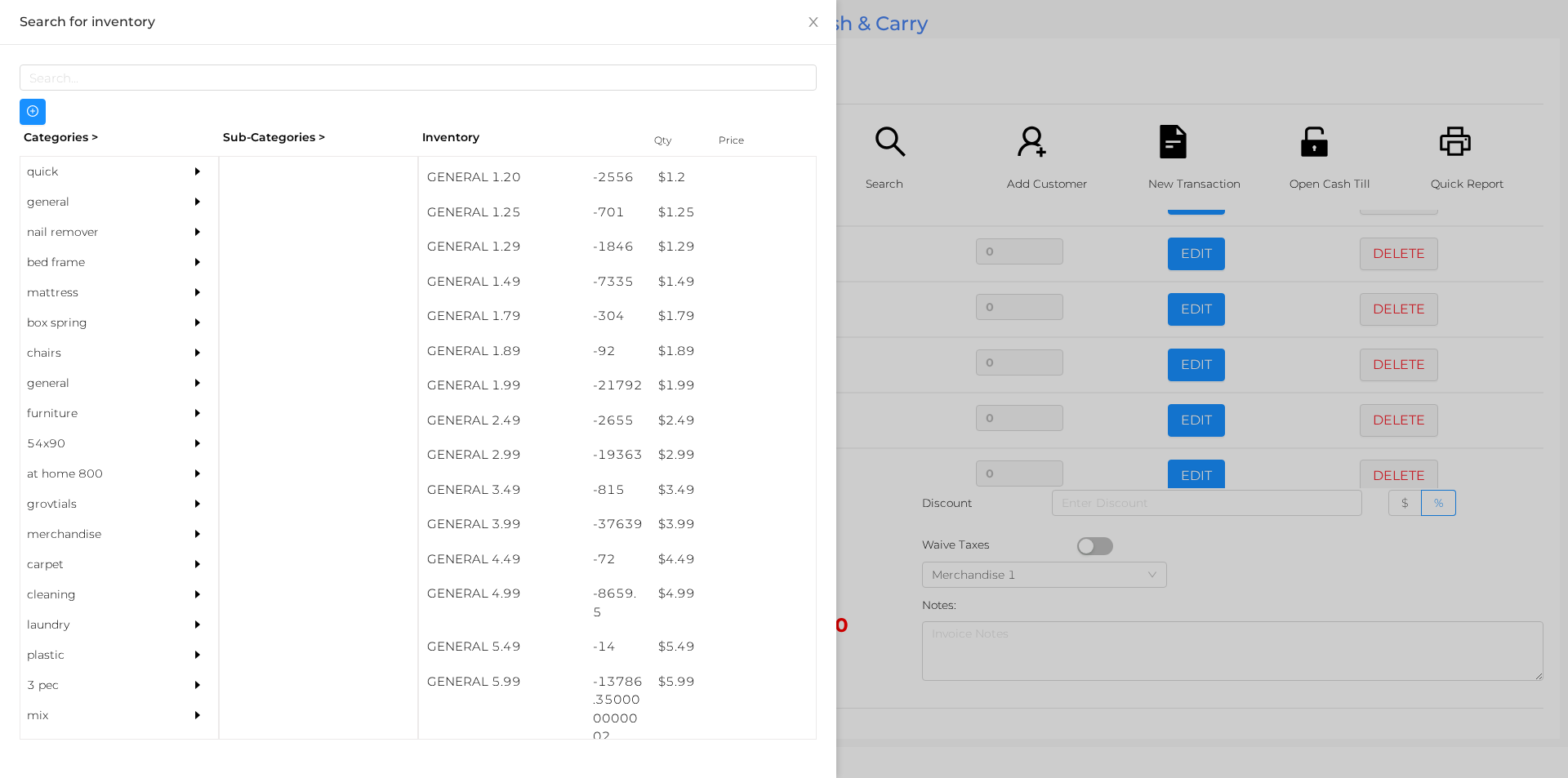
scroll to position [135, 0]
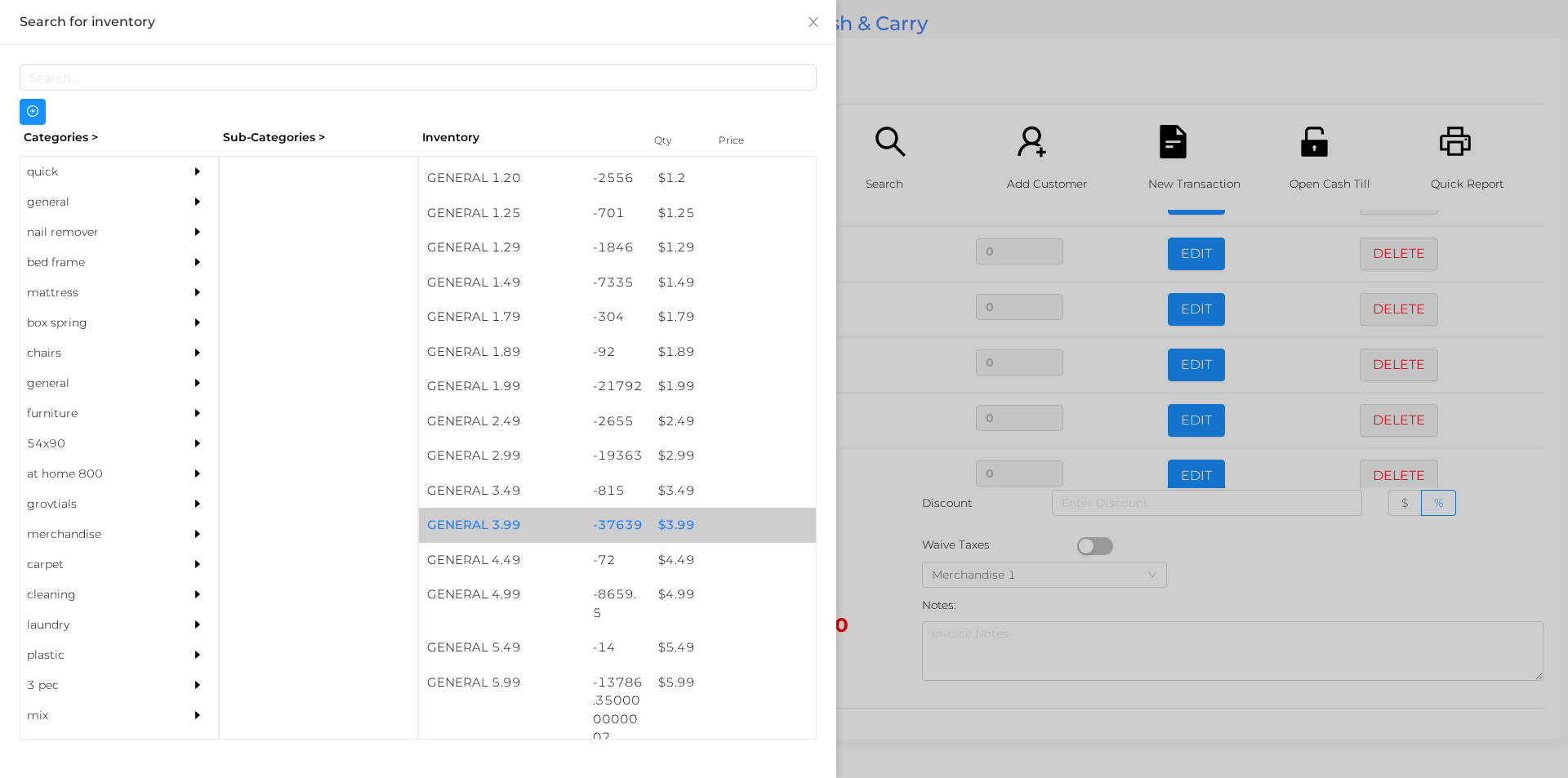
click at [665, 525] on div "$ 3.99" at bounding box center [733, 525] width 166 height 35
click at [668, 520] on div "$ 3.99" at bounding box center [733, 525] width 166 height 35
click at [682, 517] on div "$ 3.99" at bounding box center [733, 525] width 166 height 35
click at [683, 517] on div "$ 3.99" at bounding box center [733, 525] width 166 height 35
click at [675, 515] on div "$ 3.99" at bounding box center [733, 525] width 166 height 35
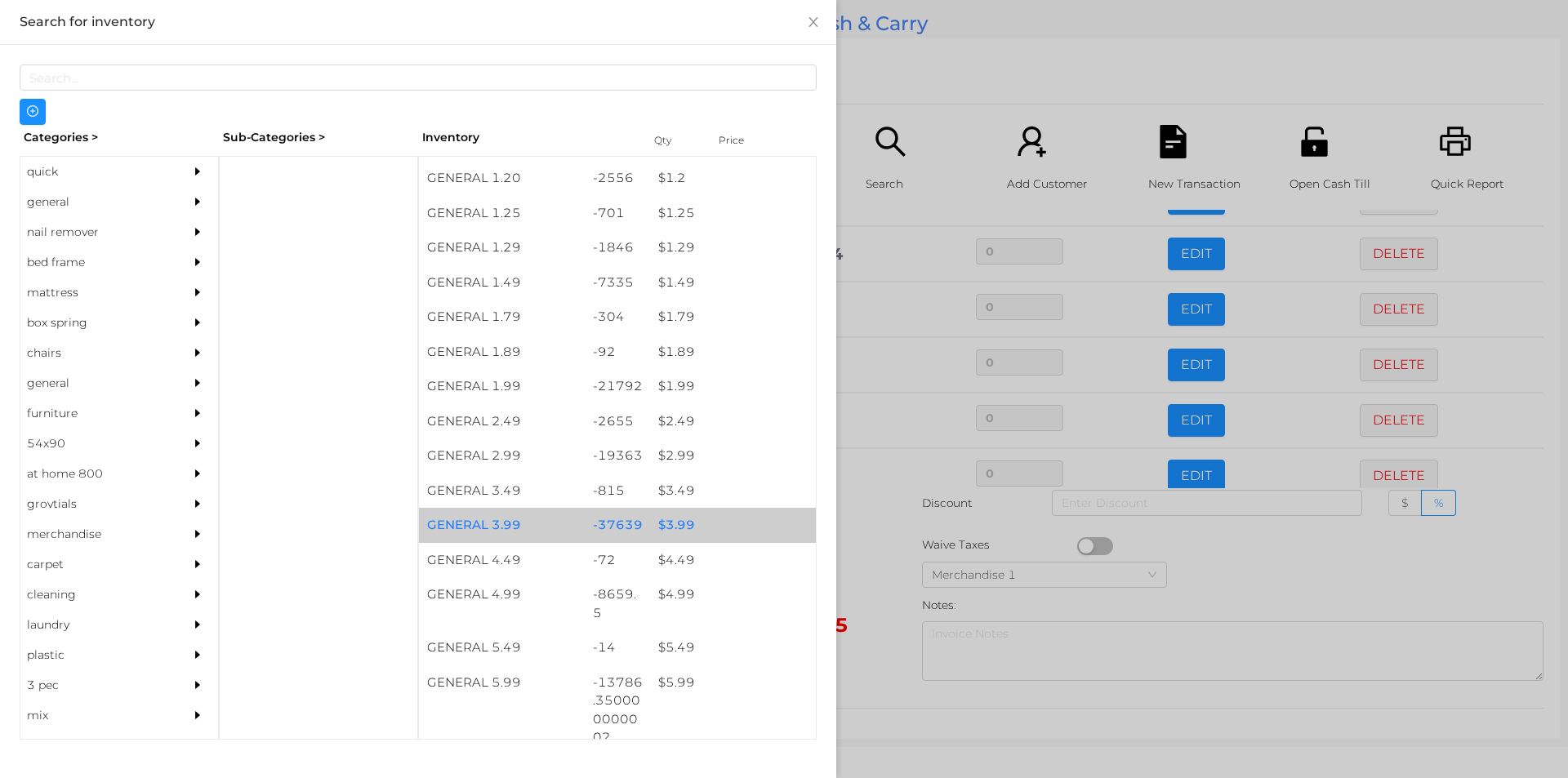
click at [683, 524] on div "$ 3.99" at bounding box center [733, 525] width 166 height 35
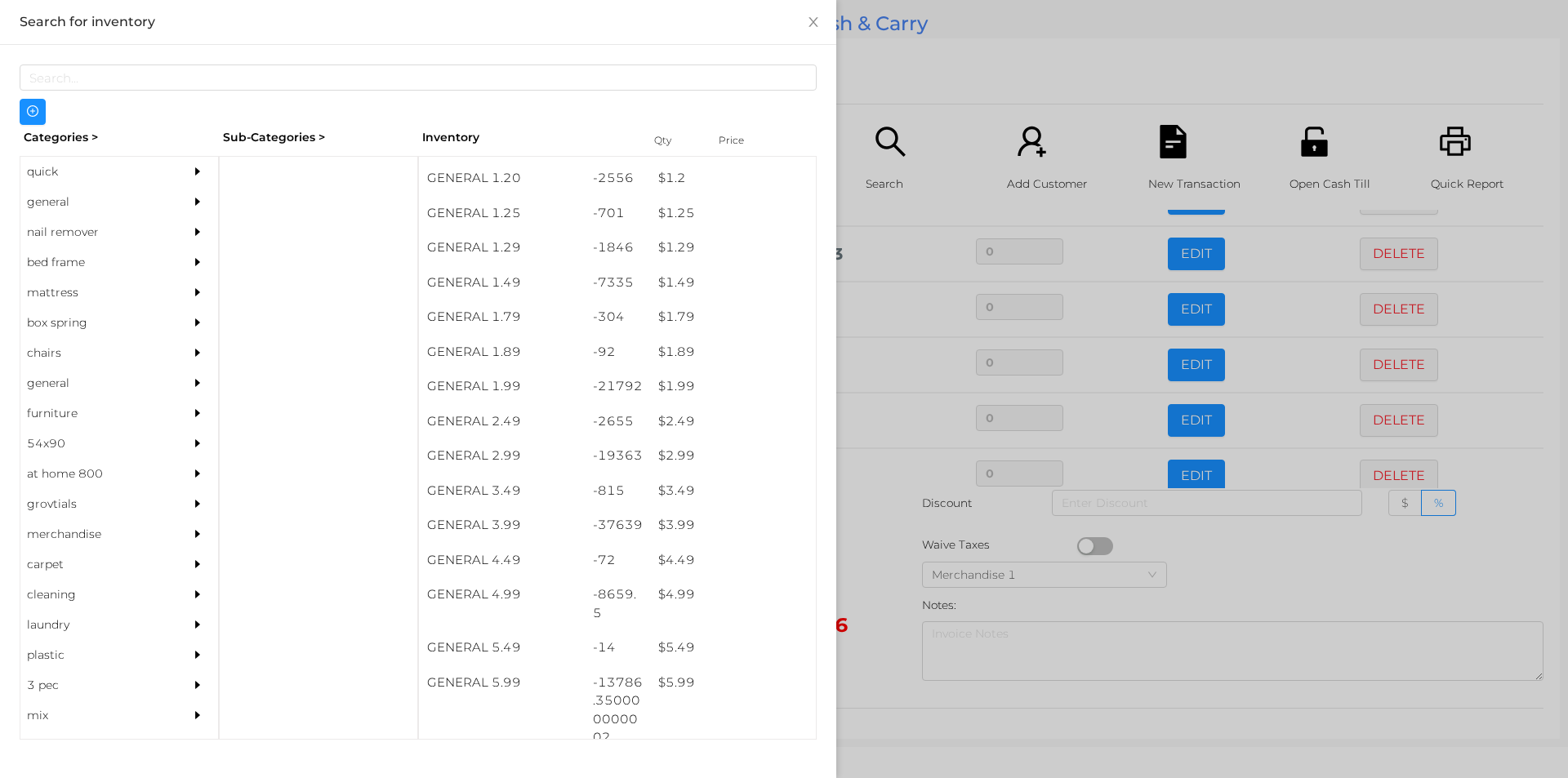
click at [880, 519] on div at bounding box center [784, 389] width 1568 height 778
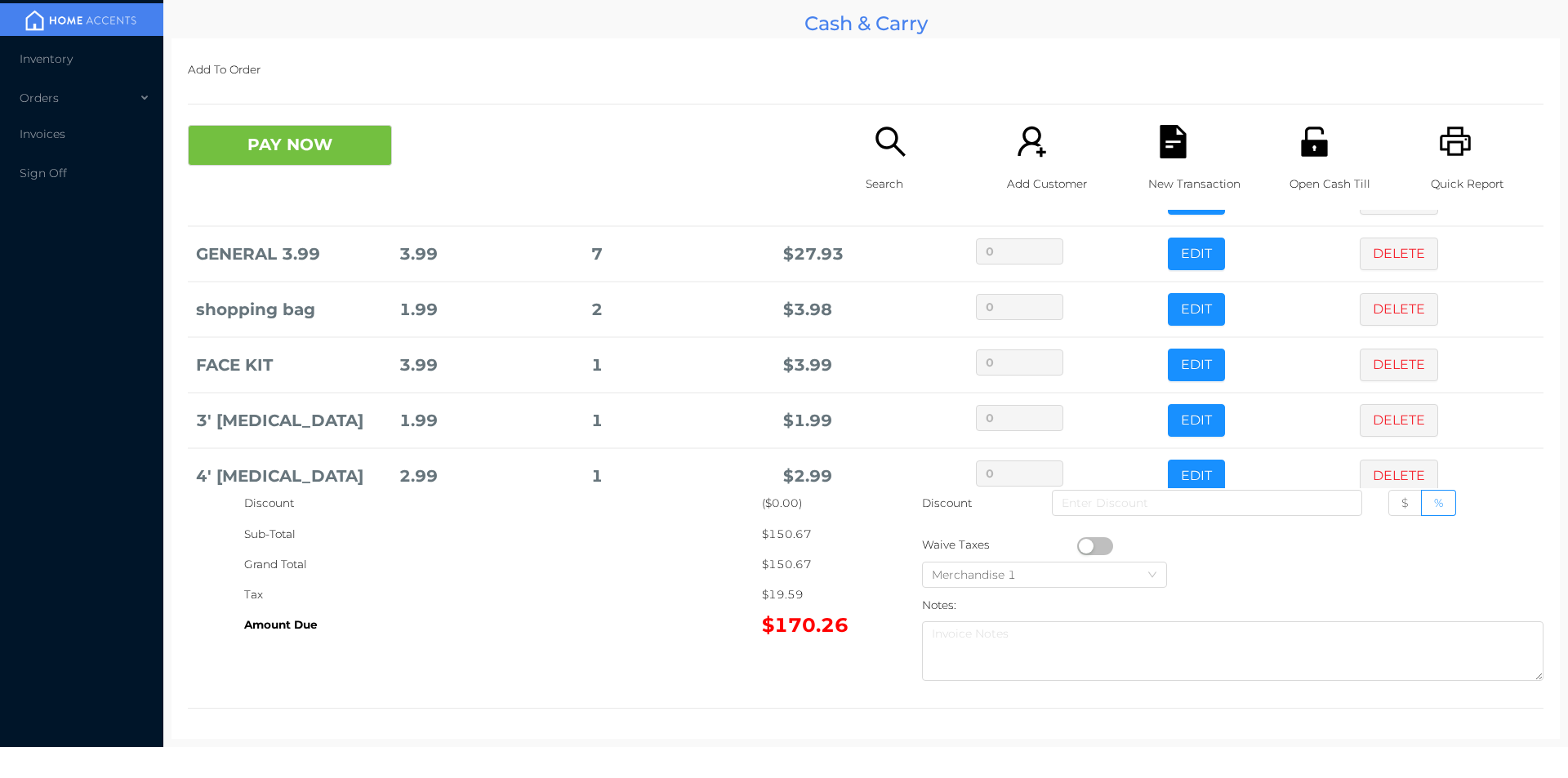
scroll to position [1058, 0]
click at [869, 171] on p "Search" at bounding box center [921, 184] width 112 height 31
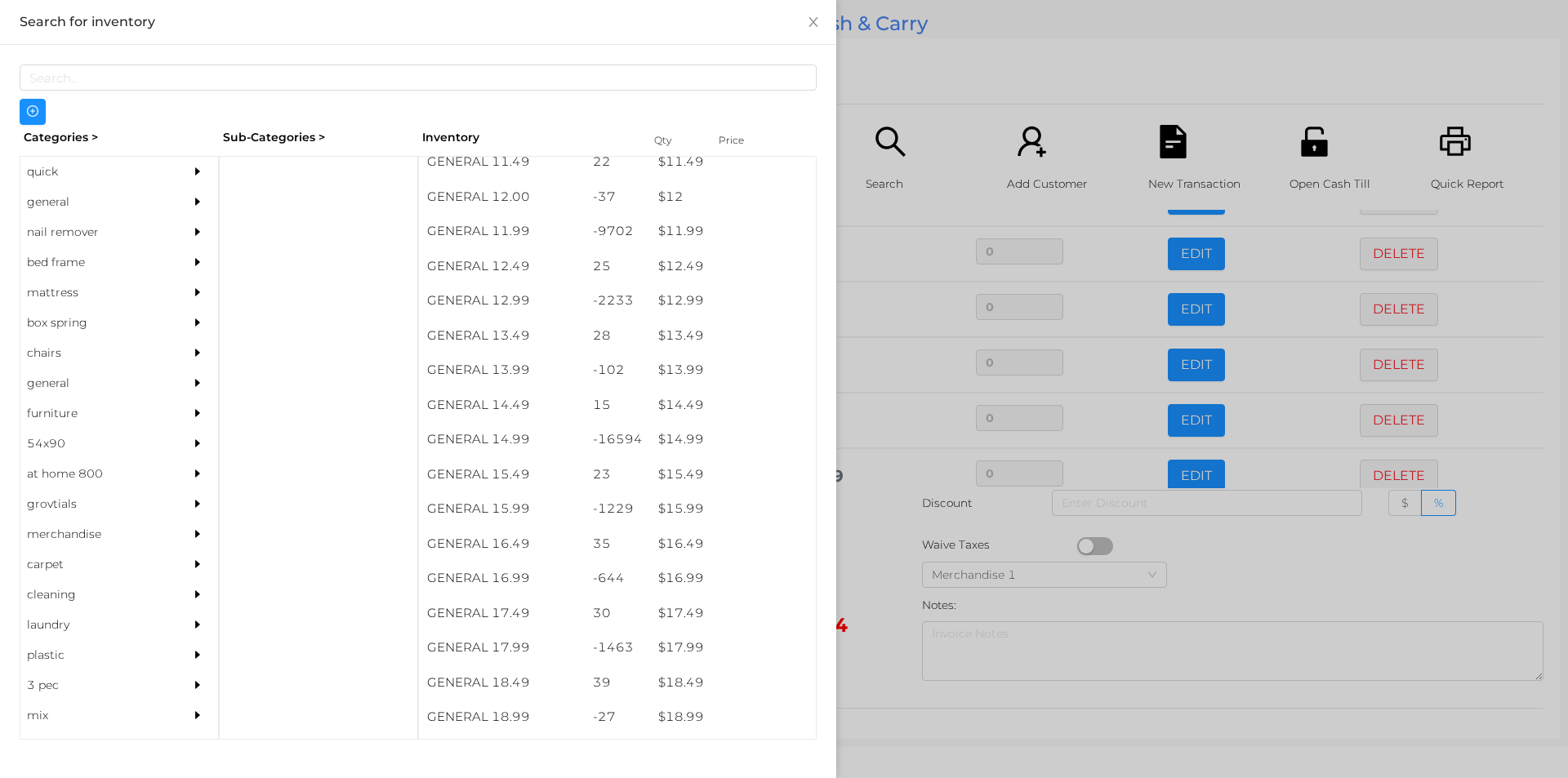
scroll to position [1146, 0]
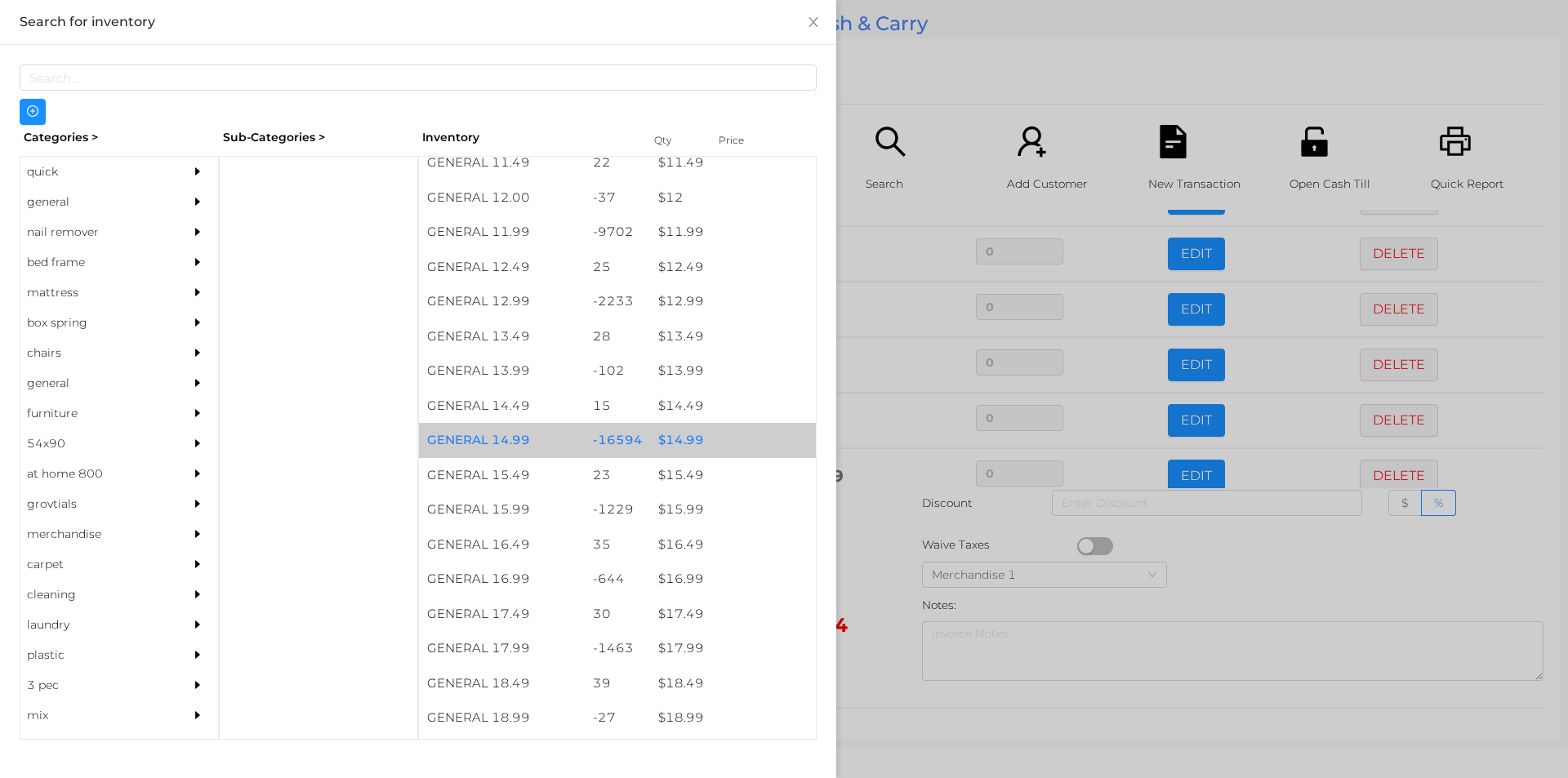
click at [673, 443] on div "$ 14.99" at bounding box center [733, 440] width 166 height 35
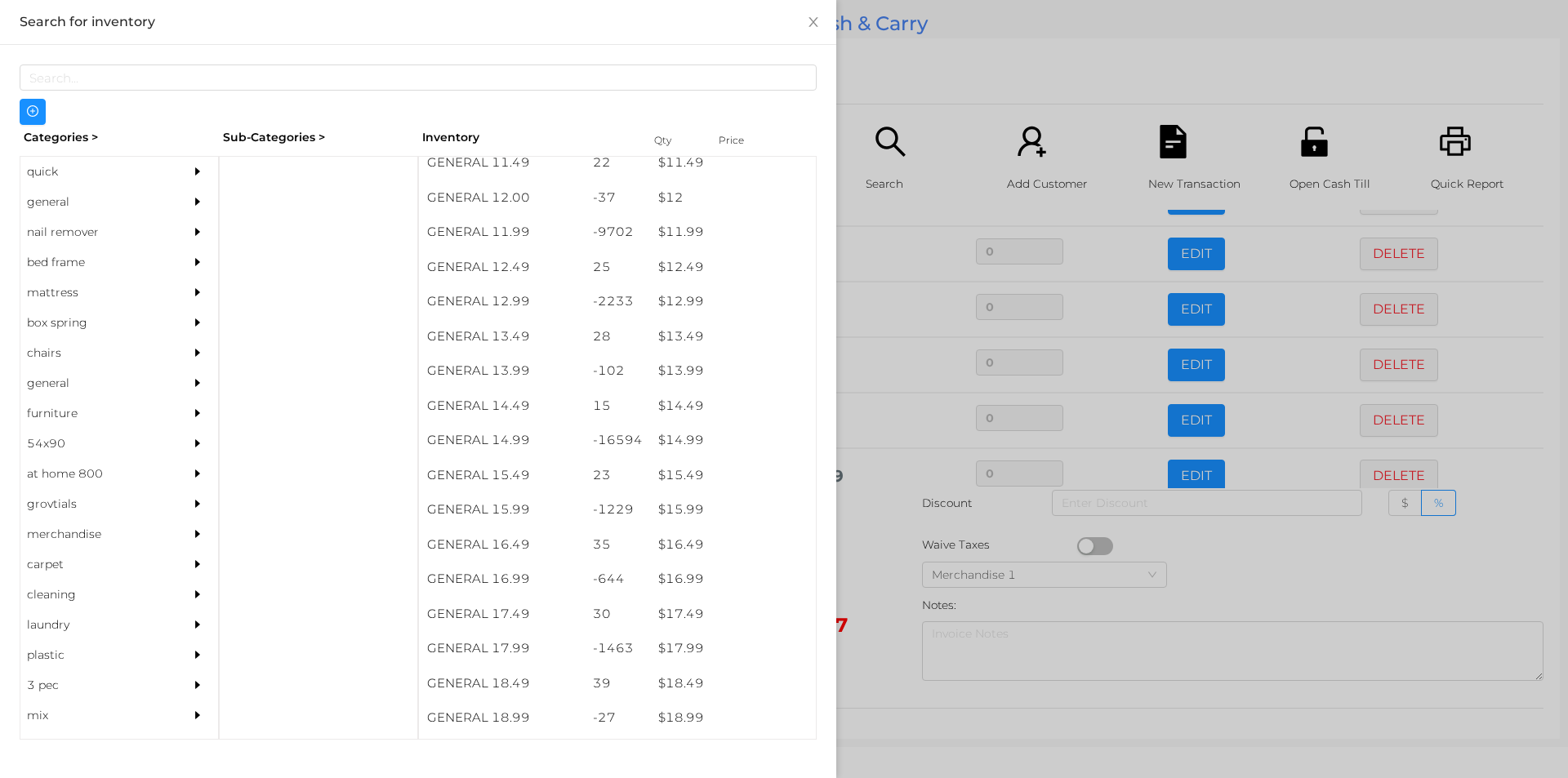
click at [861, 520] on div at bounding box center [784, 389] width 1568 height 778
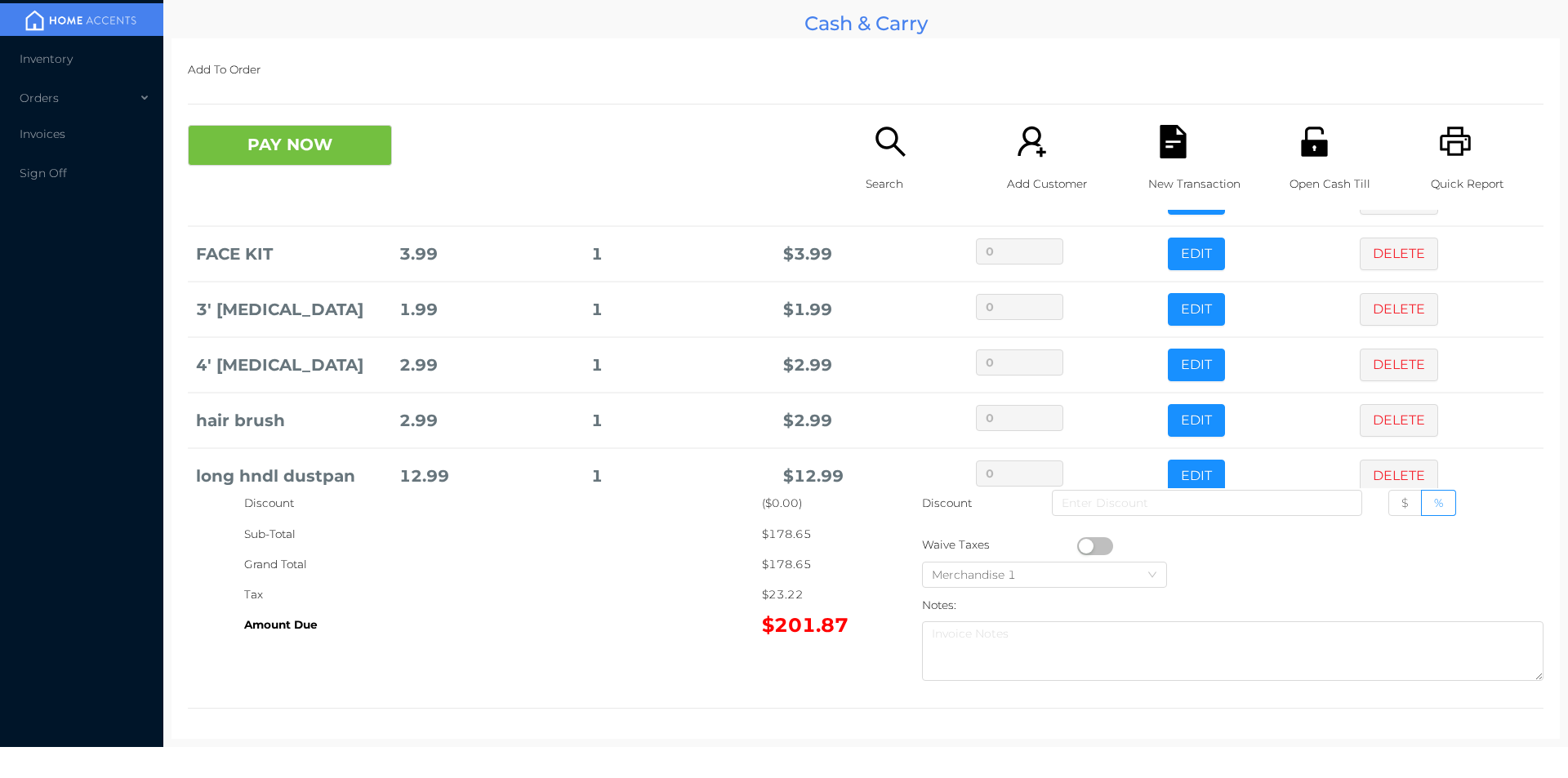
scroll to position [1169, 0]
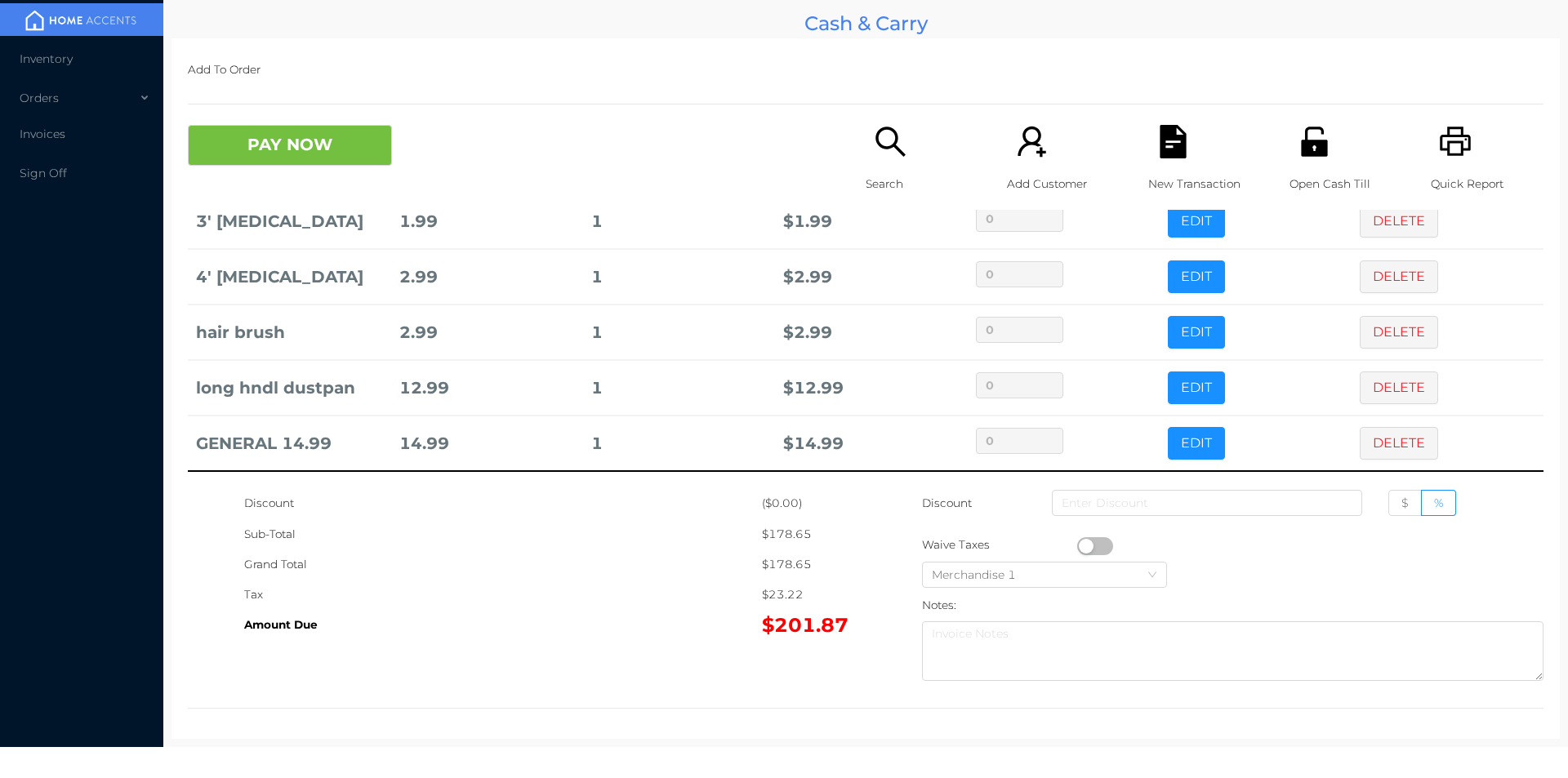
click at [882, 160] on div "Search" at bounding box center [921, 167] width 112 height 85
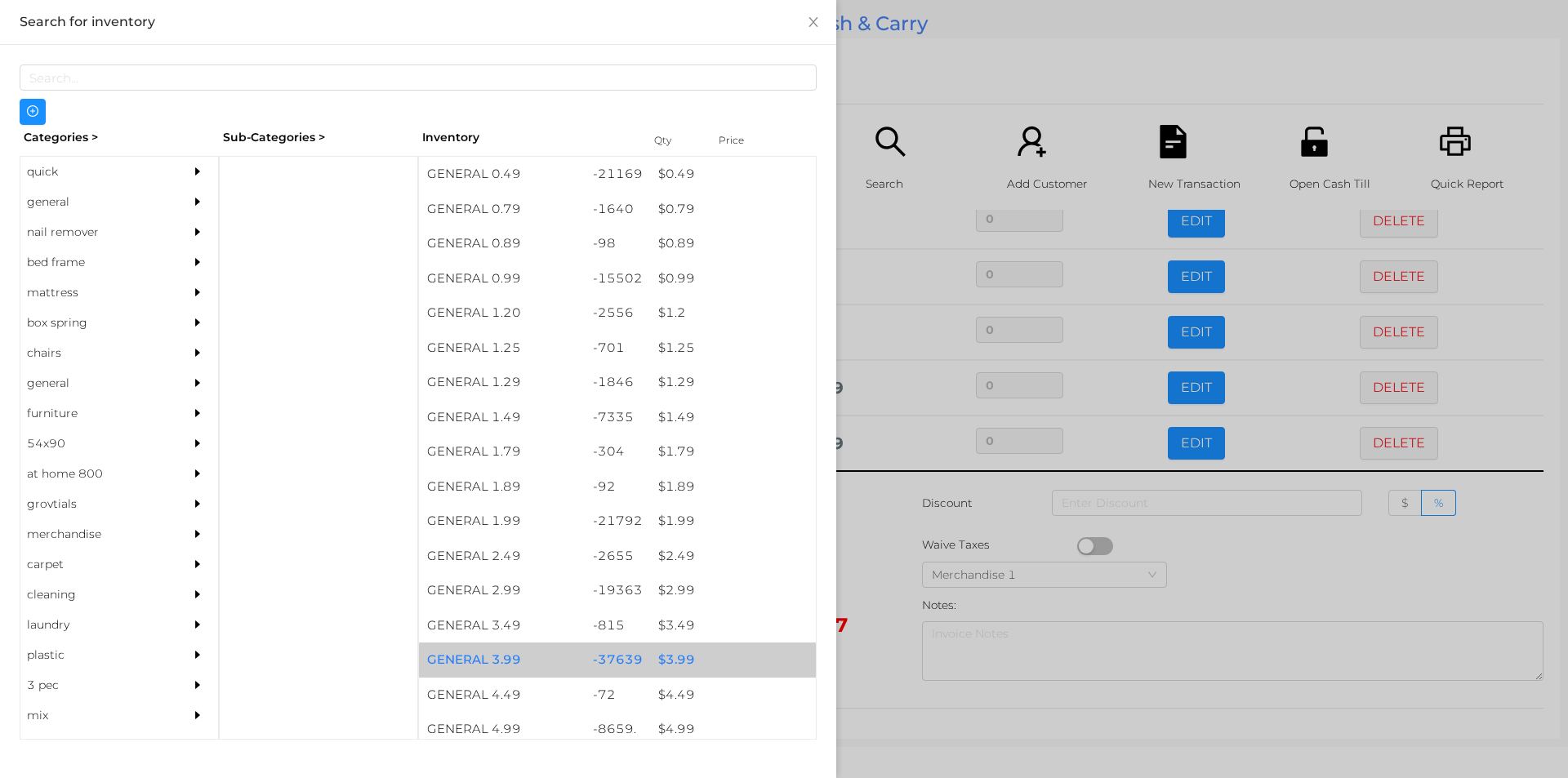
click at [666, 656] on div "$ 3.99" at bounding box center [733, 659] width 166 height 35
click at [668, 656] on div "$ 3.99" at bounding box center [733, 659] width 166 height 35
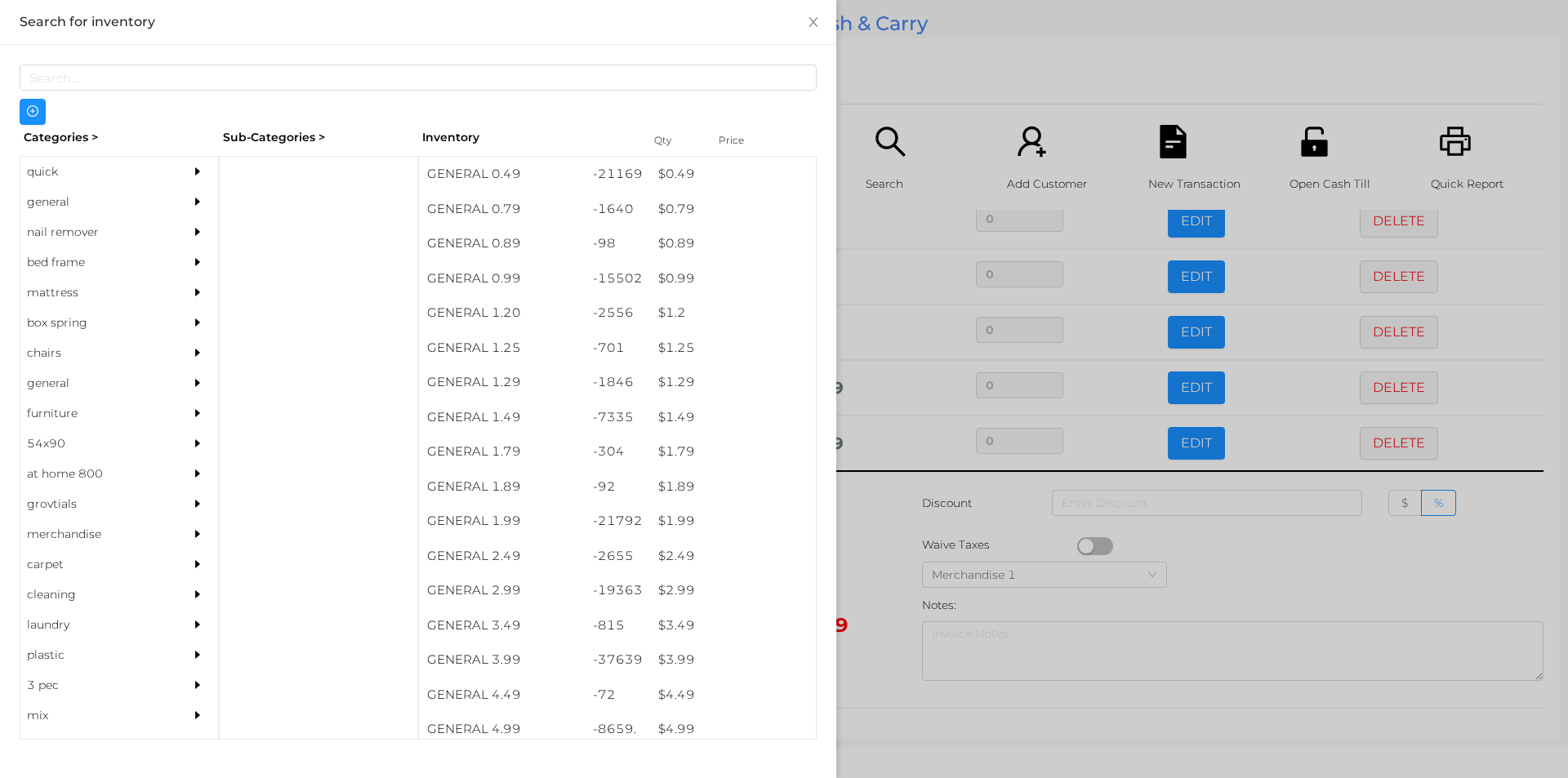
click at [880, 571] on div at bounding box center [784, 389] width 1568 height 778
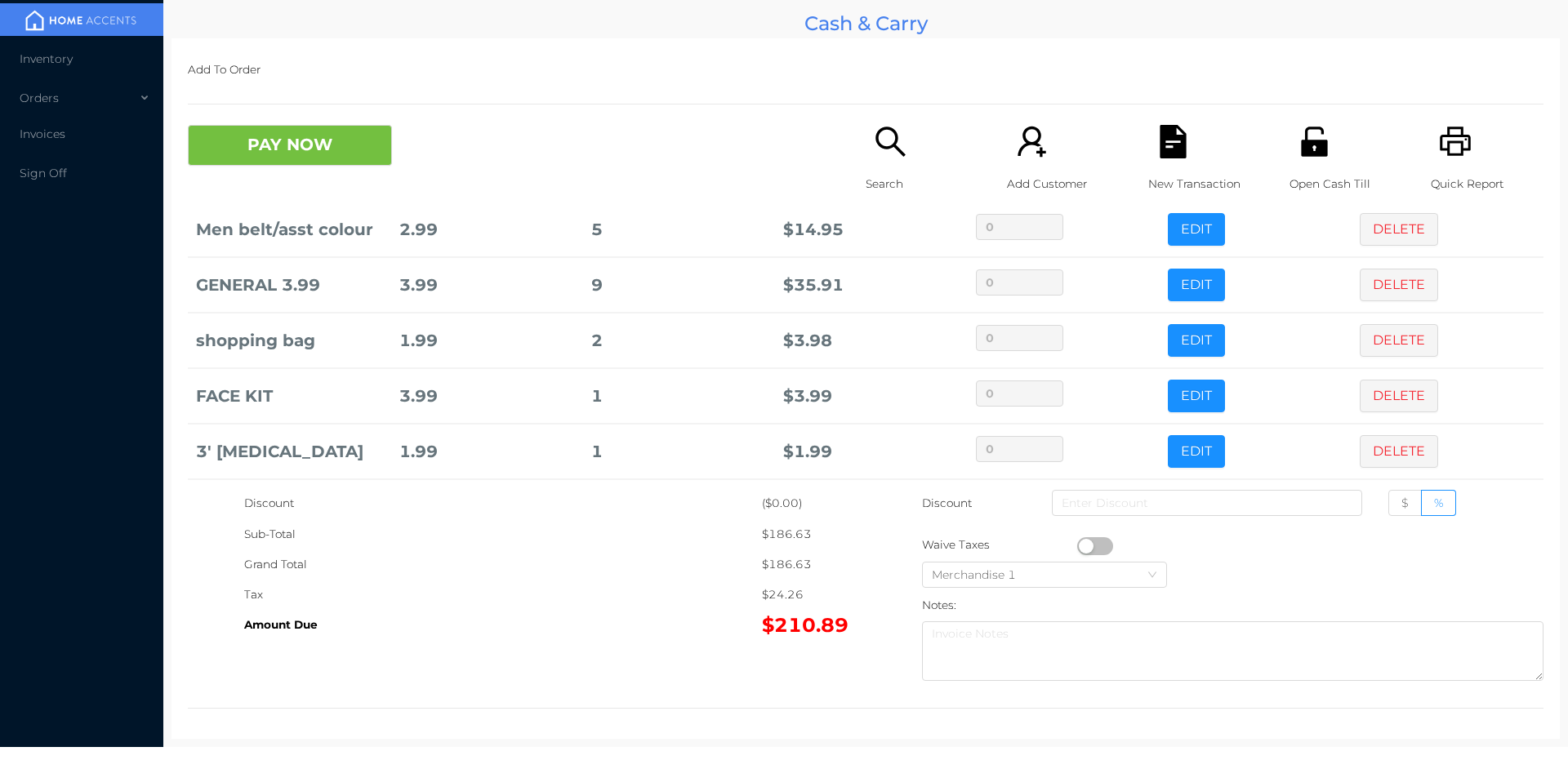
scroll to position [917, 0]
click at [1183, 300] on button "EDIT" at bounding box center [1196, 283] width 58 height 32
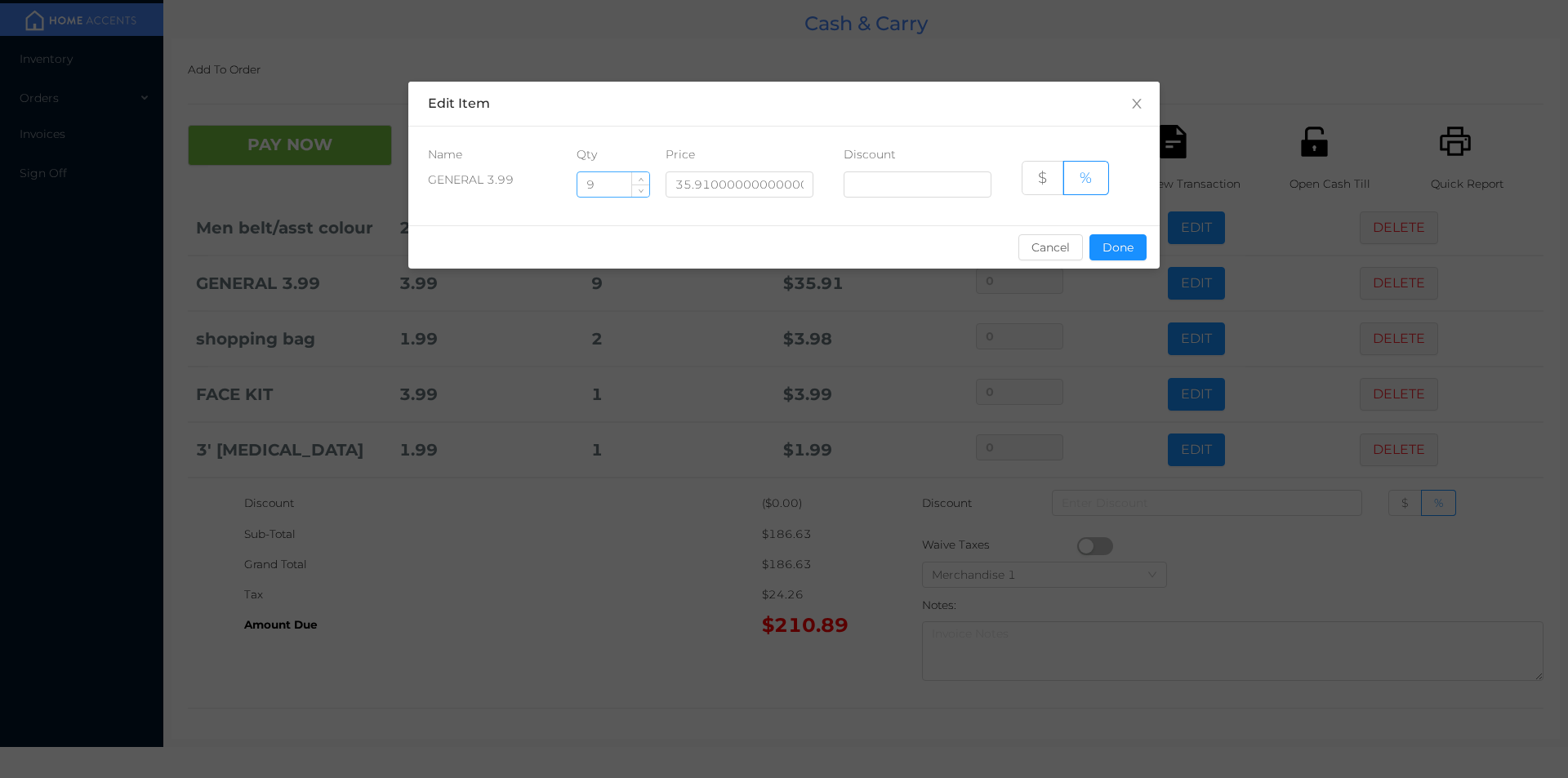
click at [620, 182] on input "9" at bounding box center [614, 184] width 72 height 24
type input "8"
click at [1109, 245] on button "Done" at bounding box center [1118, 247] width 58 height 26
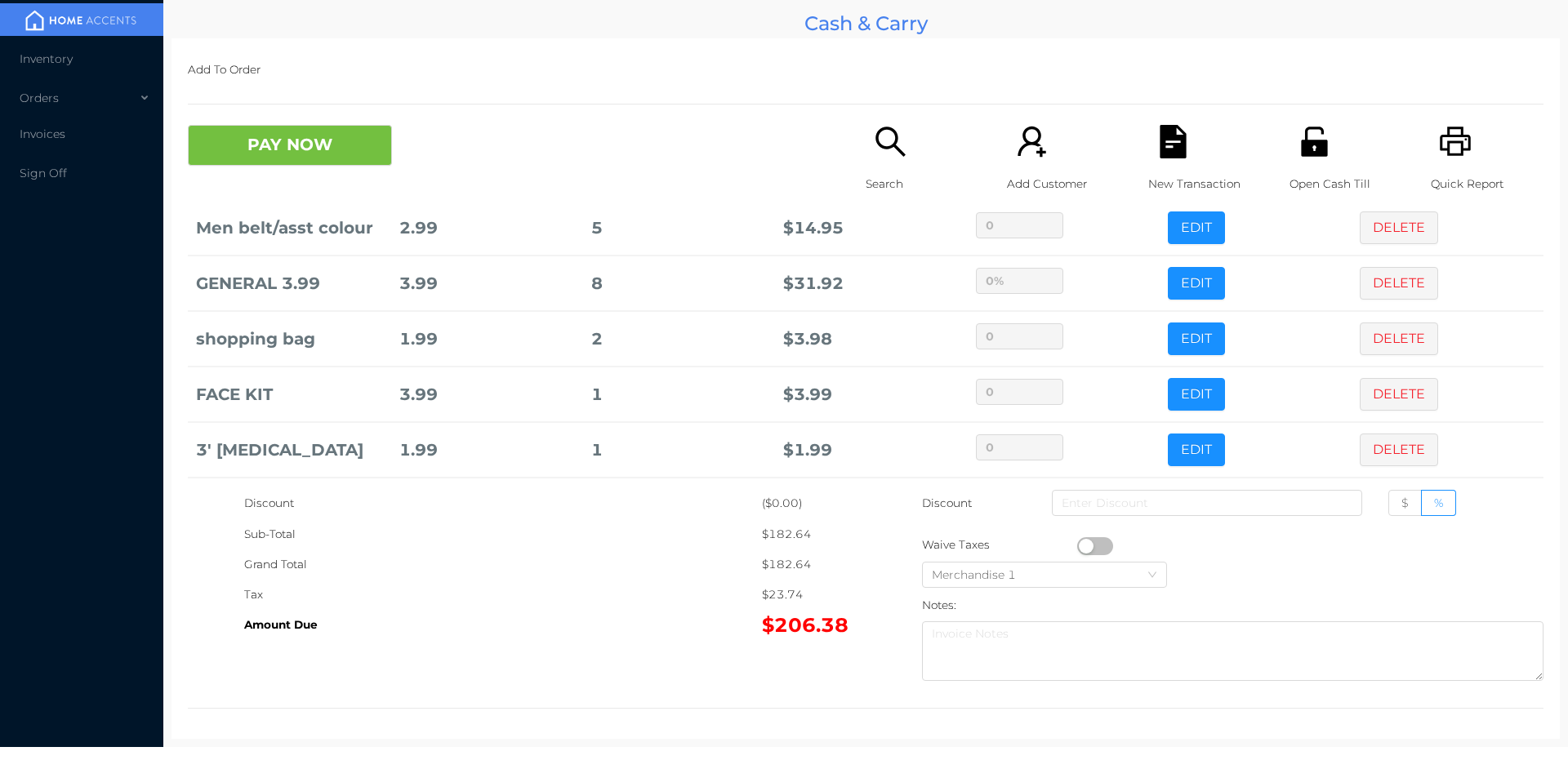
click at [600, 641] on div "Discount ($0.00) Sub-Total $182.64 Grand Total $182.64 Tax $23.74 Amount Due $2…" at bounding box center [865, 588] width 1356 height 200
click at [325, 152] on button "PAY NOW" at bounding box center [290, 145] width 204 height 40
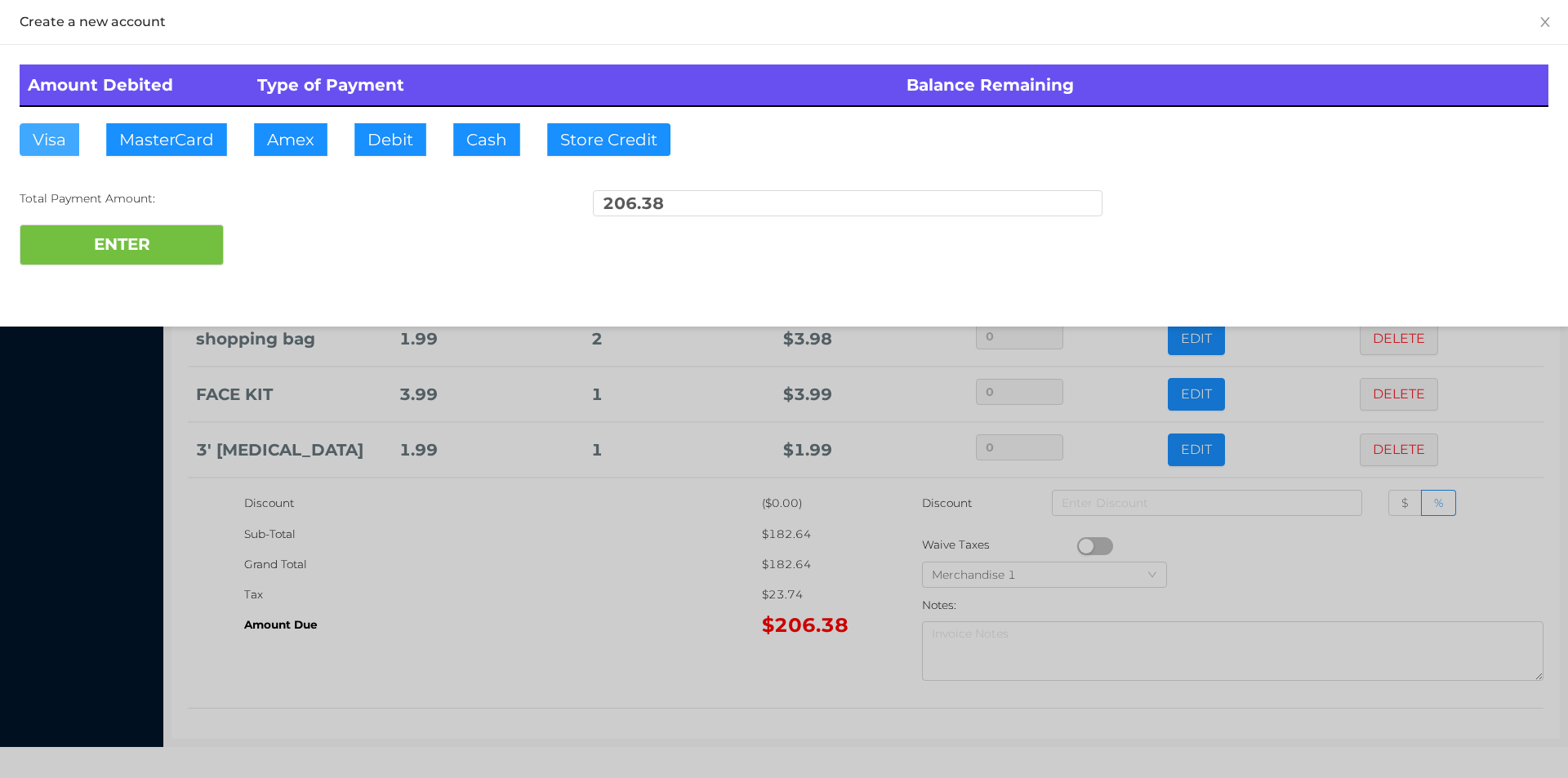
click at [53, 145] on button "Visa" at bounding box center [49, 139] width 59 height 32
click at [173, 237] on button "ENTER" at bounding box center [121, 245] width 204 height 40
type input "0"
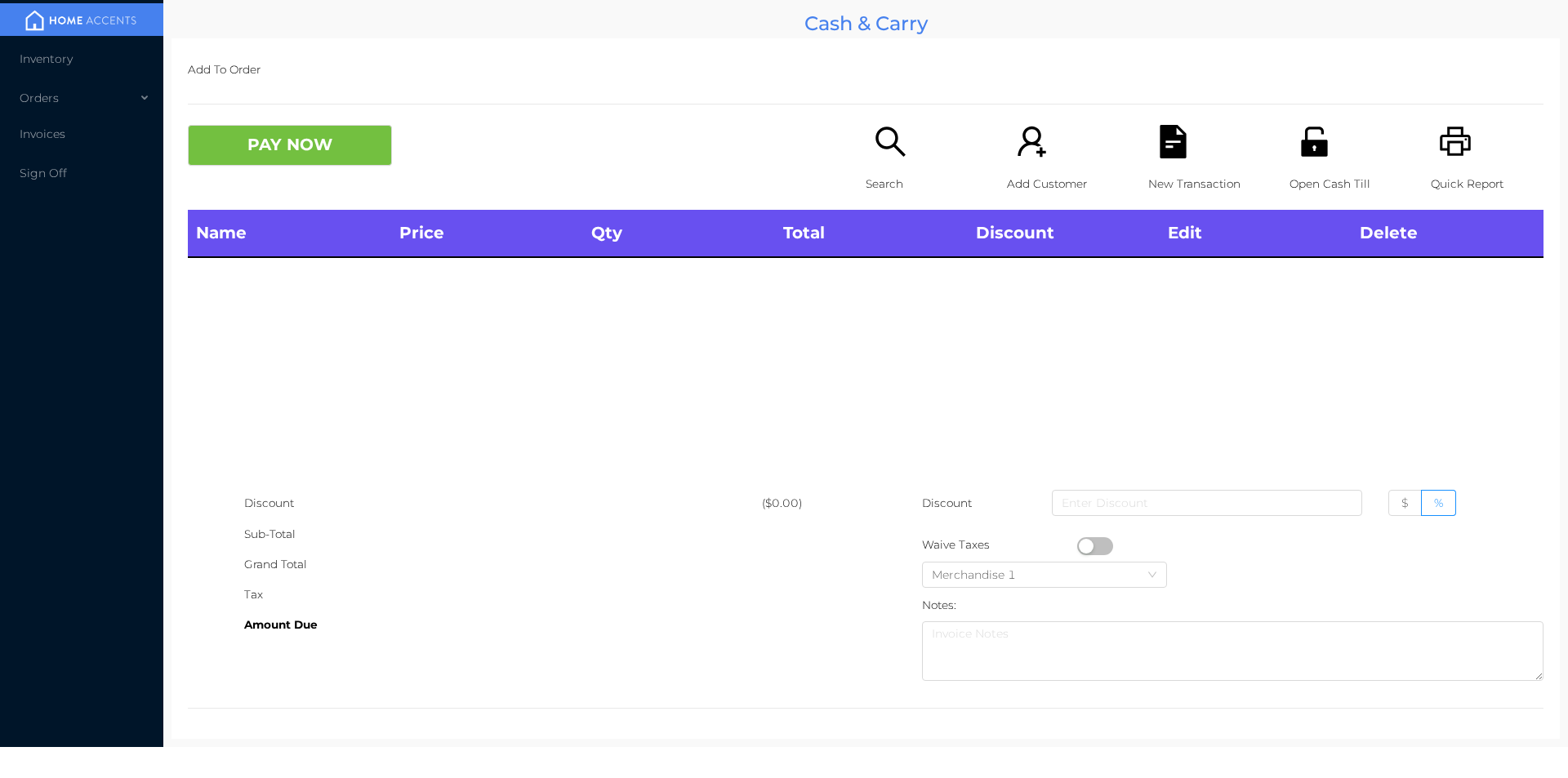
scroll to position [0, 0]
click at [890, 156] on icon "icon: search" at bounding box center [890, 141] width 33 height 33
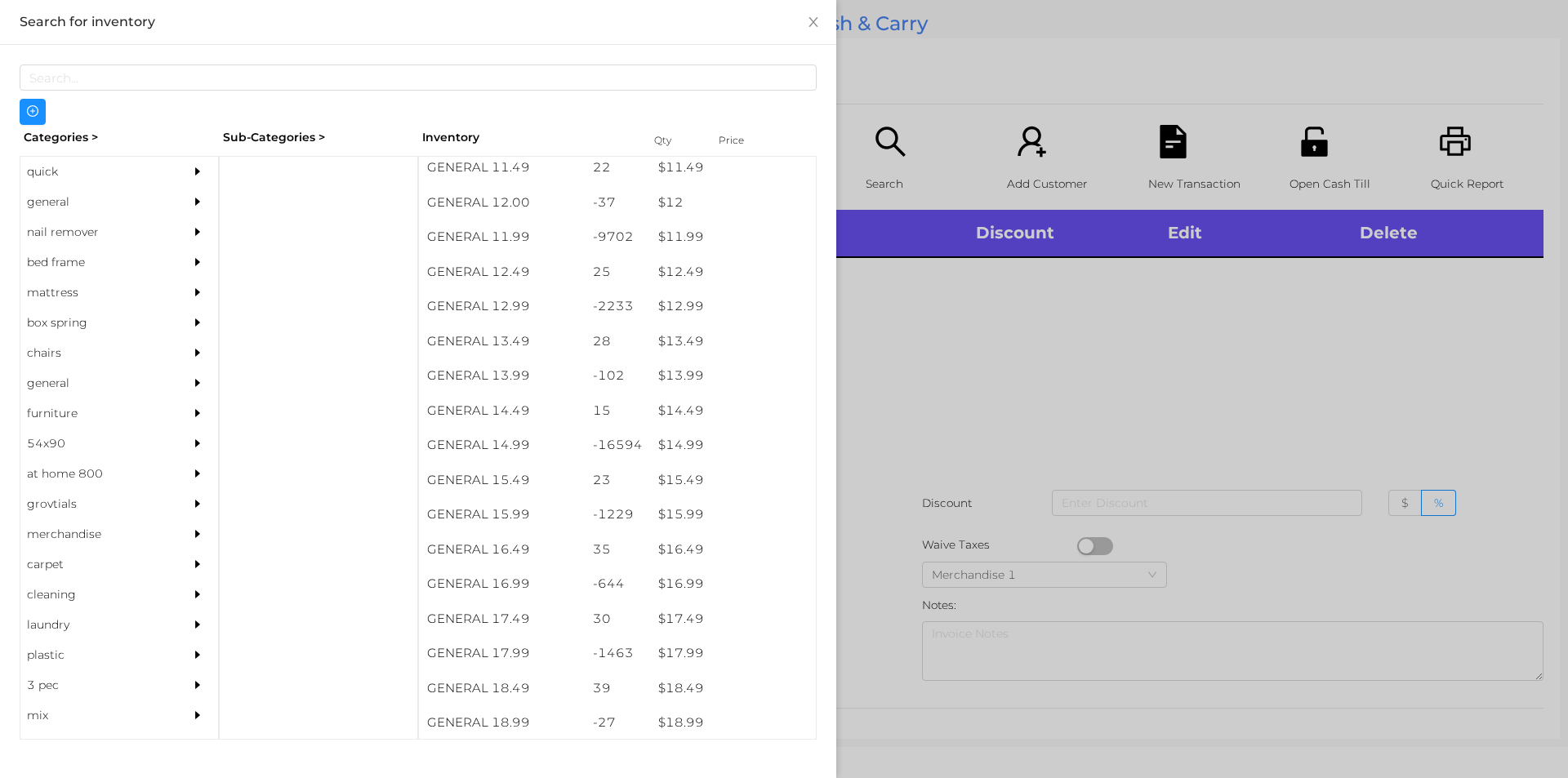
scroll to position [1141, 0]
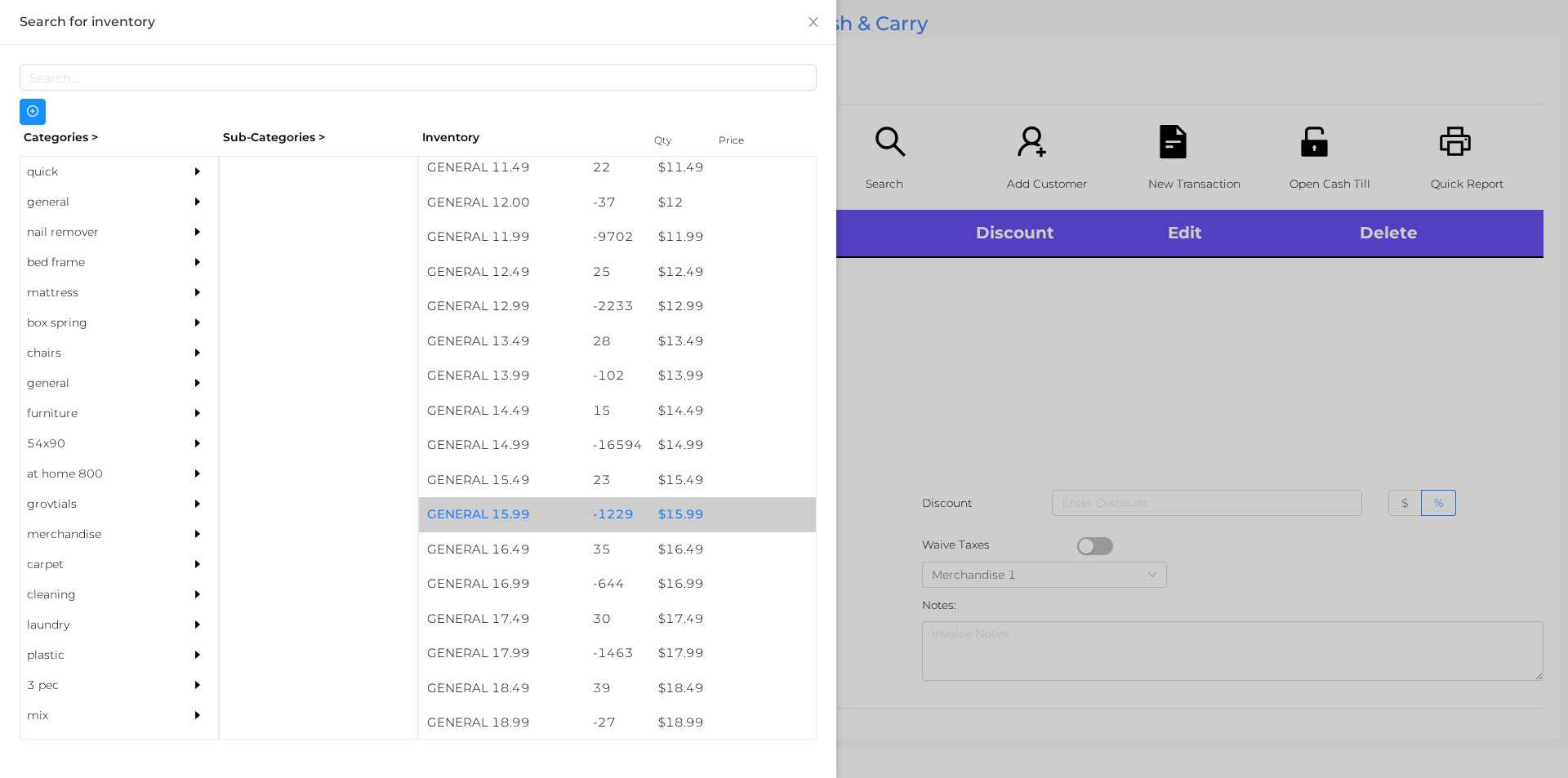
click at [677, 505] on div "$ 15.99" at bounding box center [733, 514] width 166 height 35
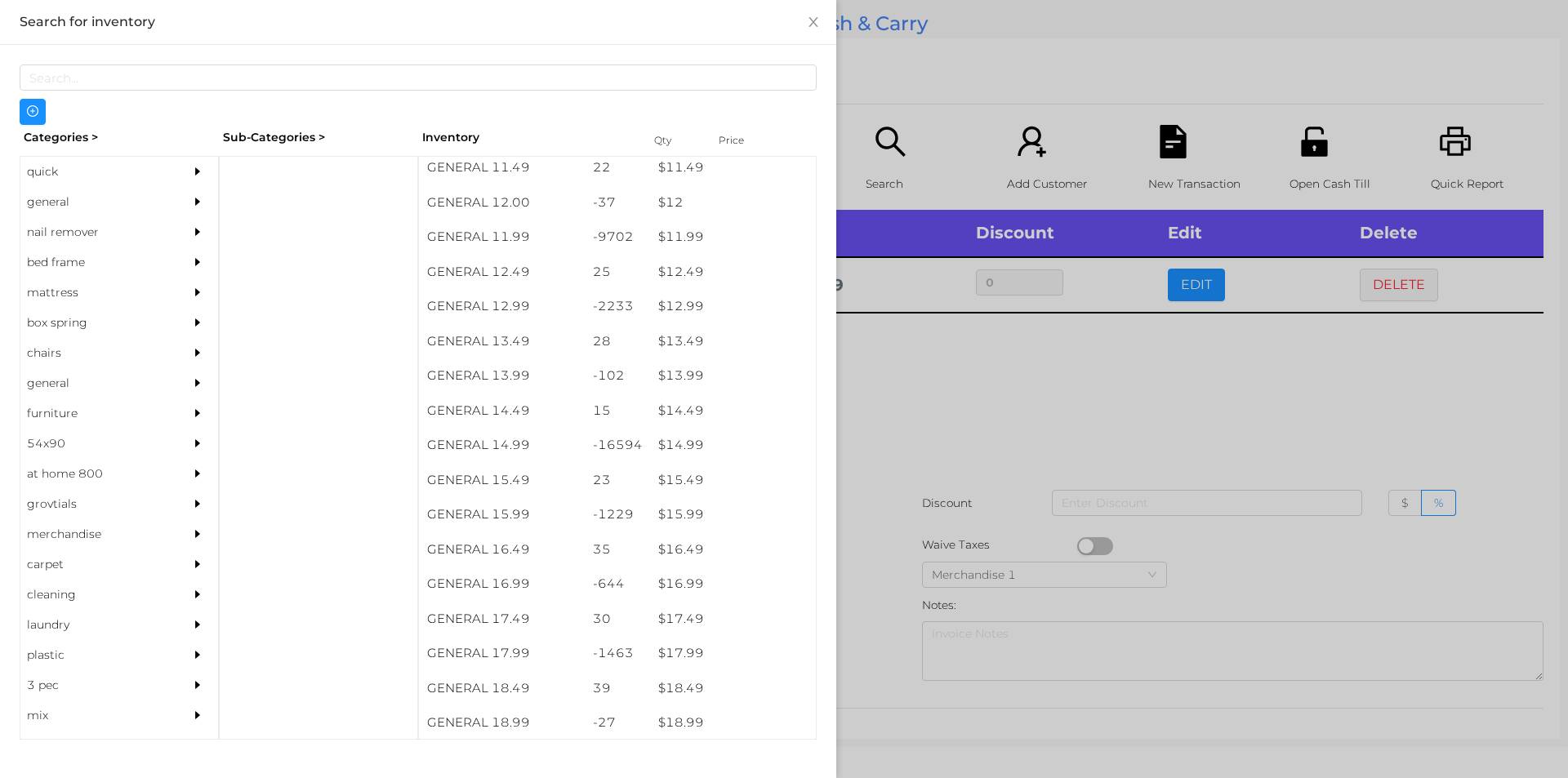
click at [895, 425] on div at bounding box center [784, 389] width 1568 height 778
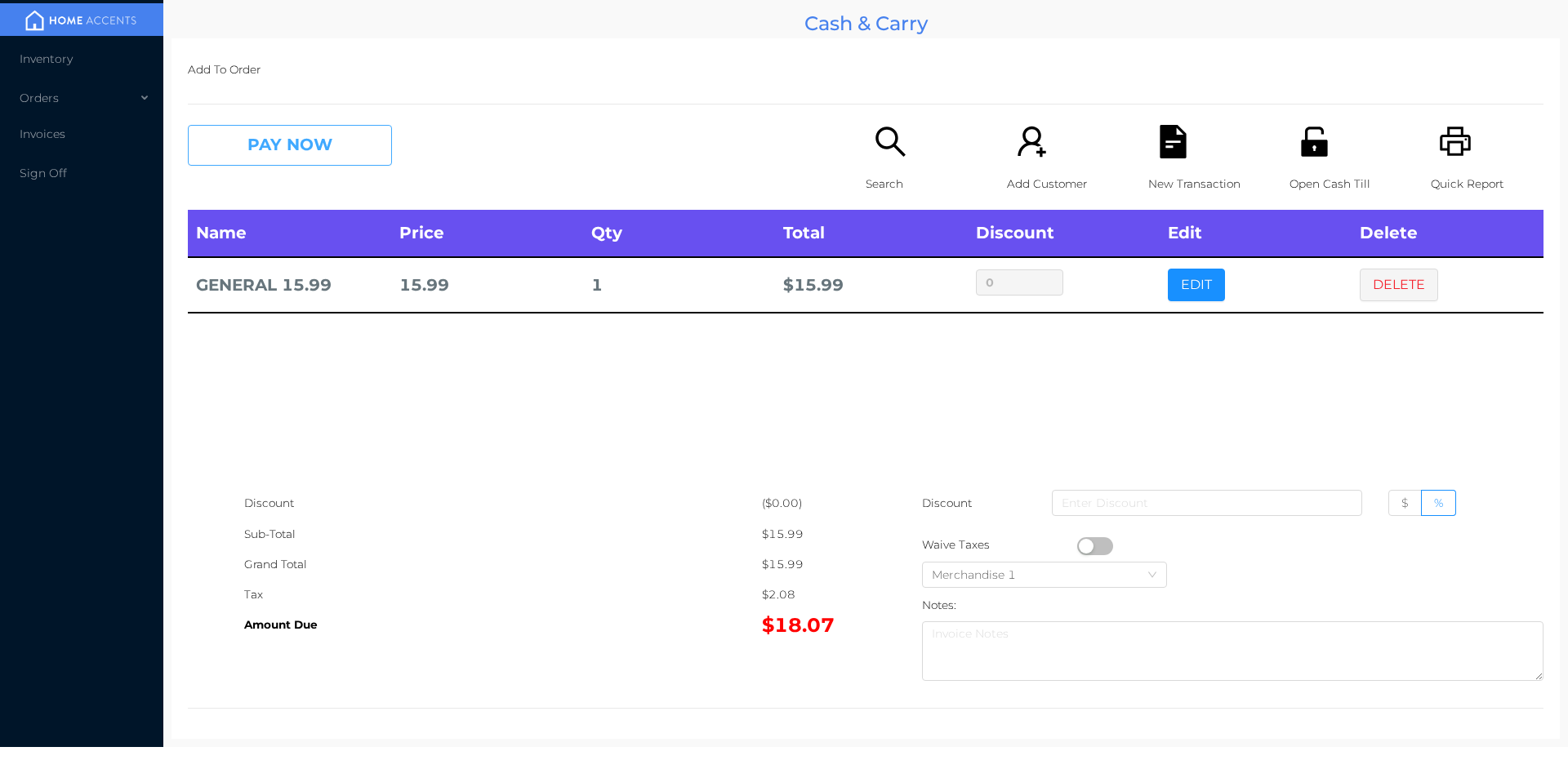
click at [280, 132] on button "PAY NOW" at bounding box center [290, 145] width 204 height 40
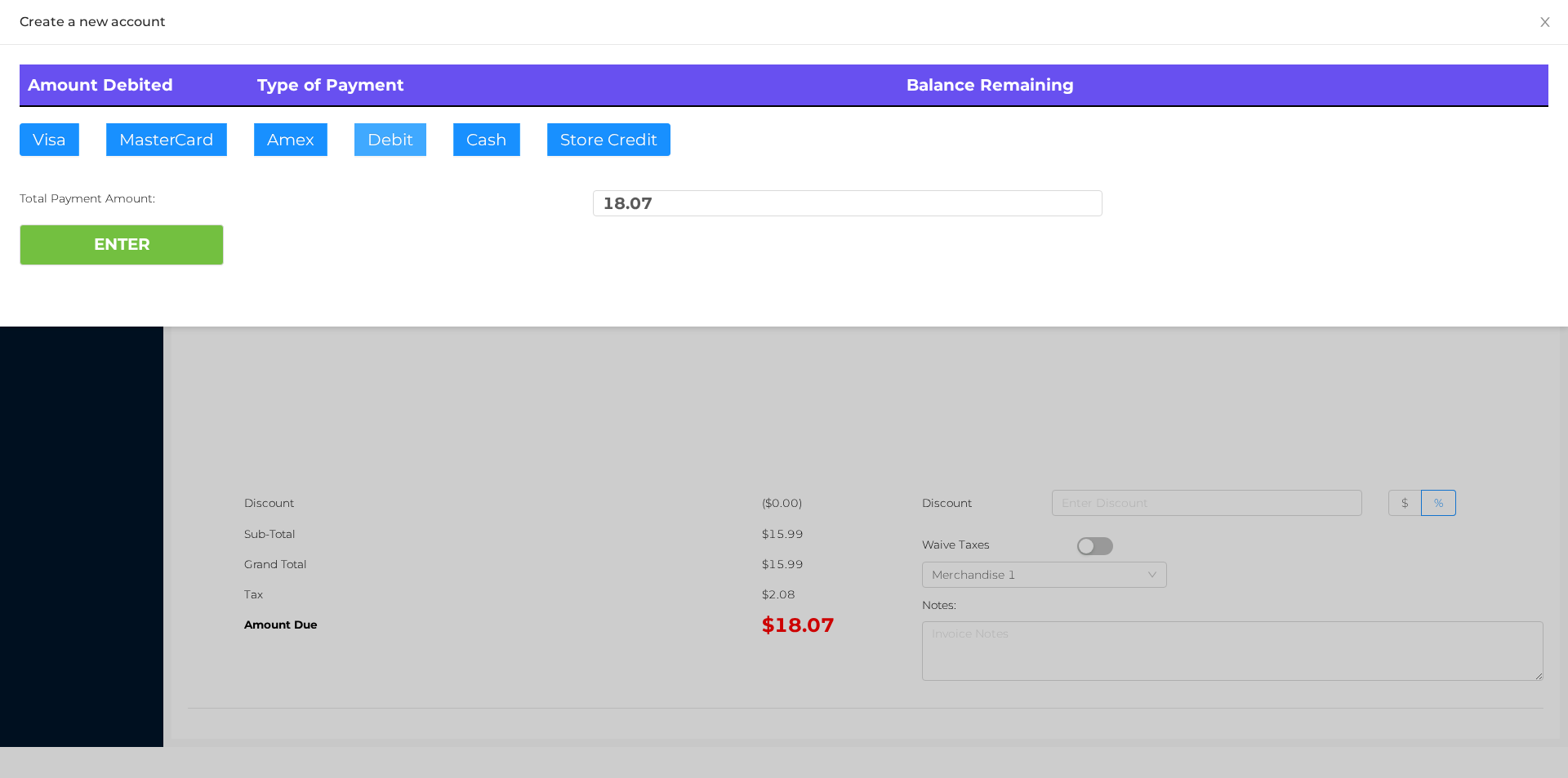
click at [385, 142] on button "Debit" at bounding box center [390, 139] width 72 height 32
click at [1377, 416] on div at bounding box center [784, 389] width 1568 height 778
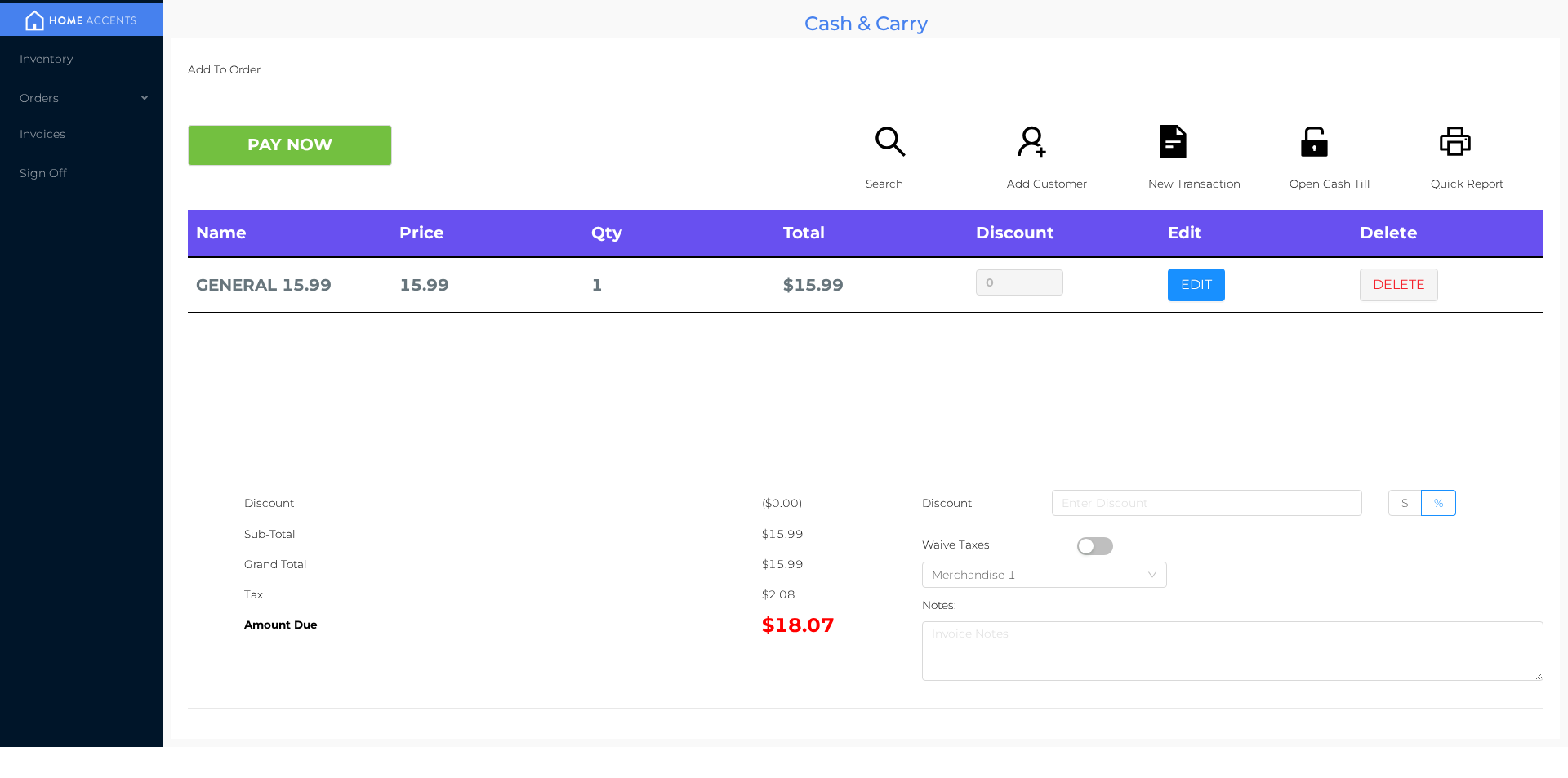
click at [387, 490] on div "Discount" at bounding box center [502, 504] width 517 height 31
click at [1384, 274] on button "DELETE" at bounding box center [1398, 285] width 78 height 32
click at [865, 165] on div "Search" at bounding box center [921, 167] width 112 height 85
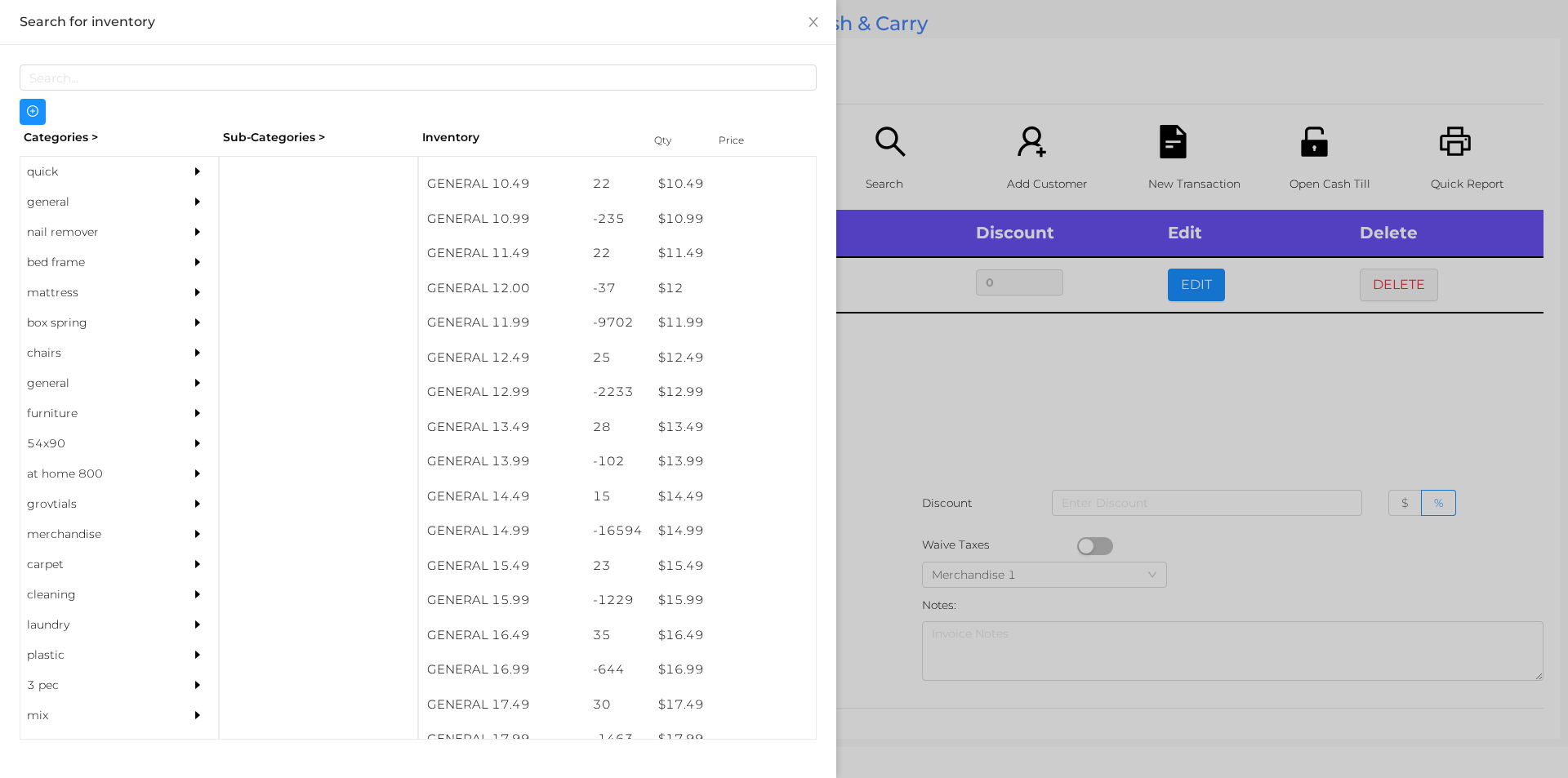
scroll to position [1057, 0]
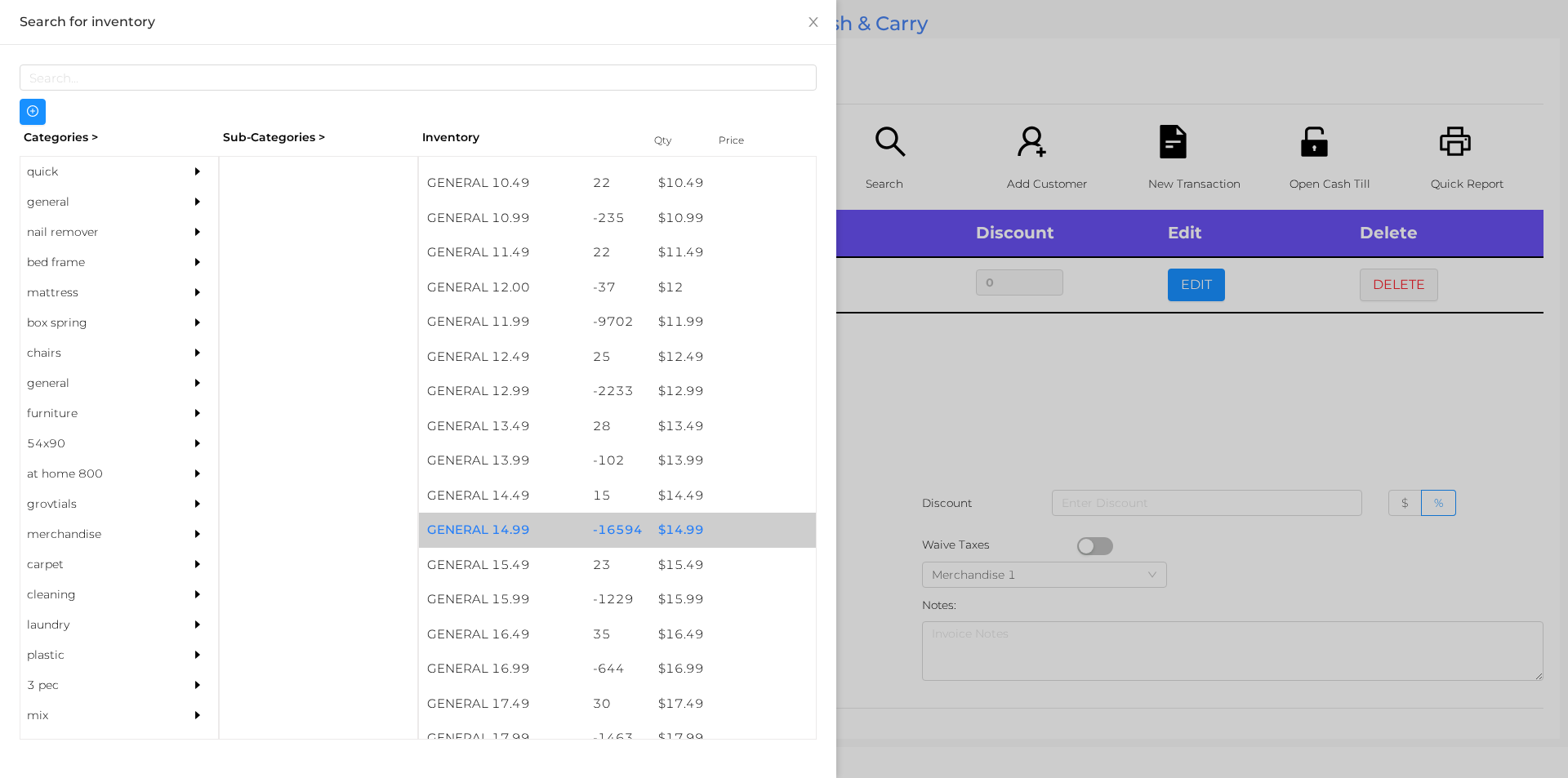
click at [676, 524] on div "$ 14.99" at bounding box center [733, 530] width 166 height 35
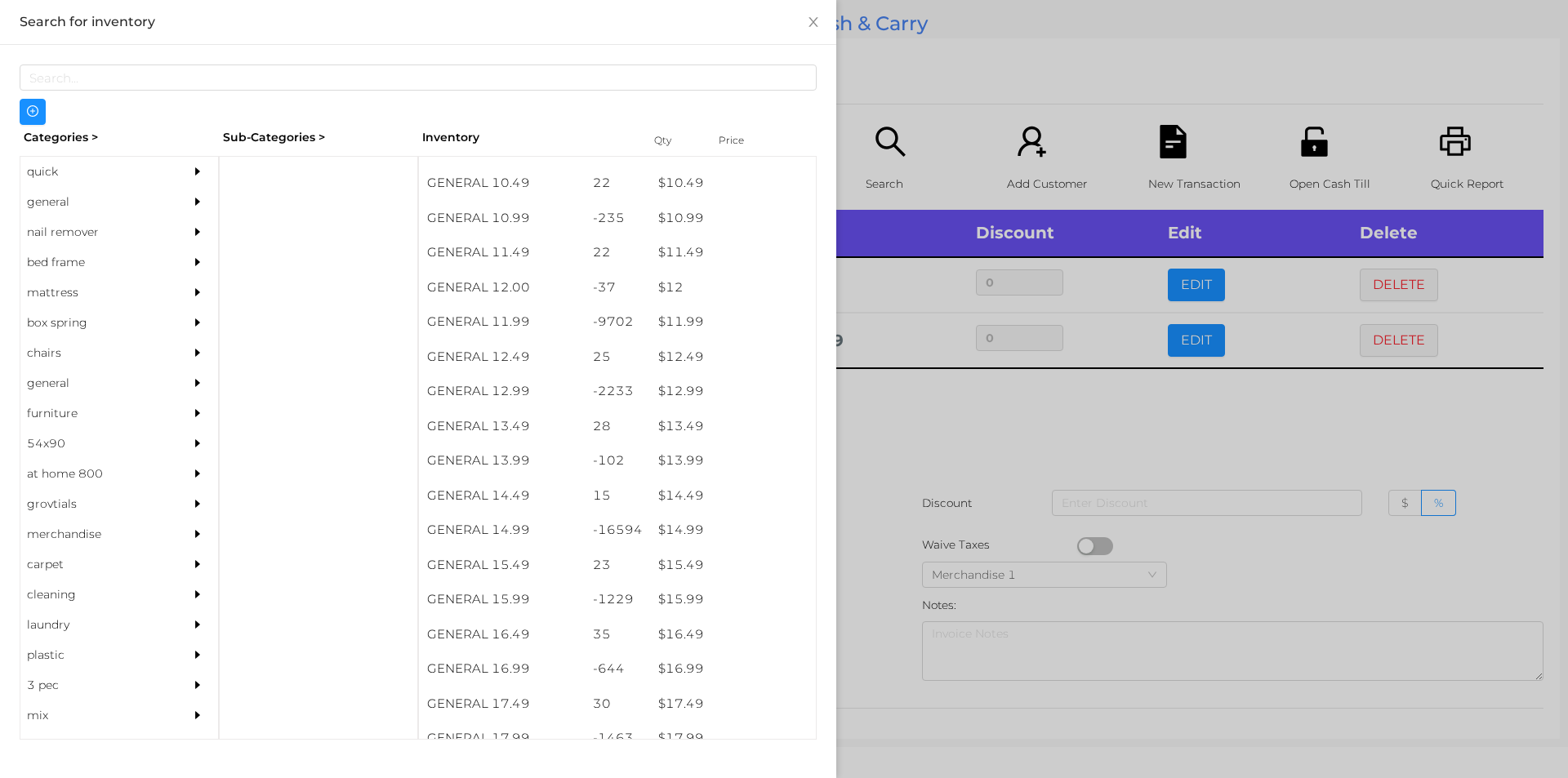
click at [892, 440] on div at bounding box center [784, 389] width 1568 height 778
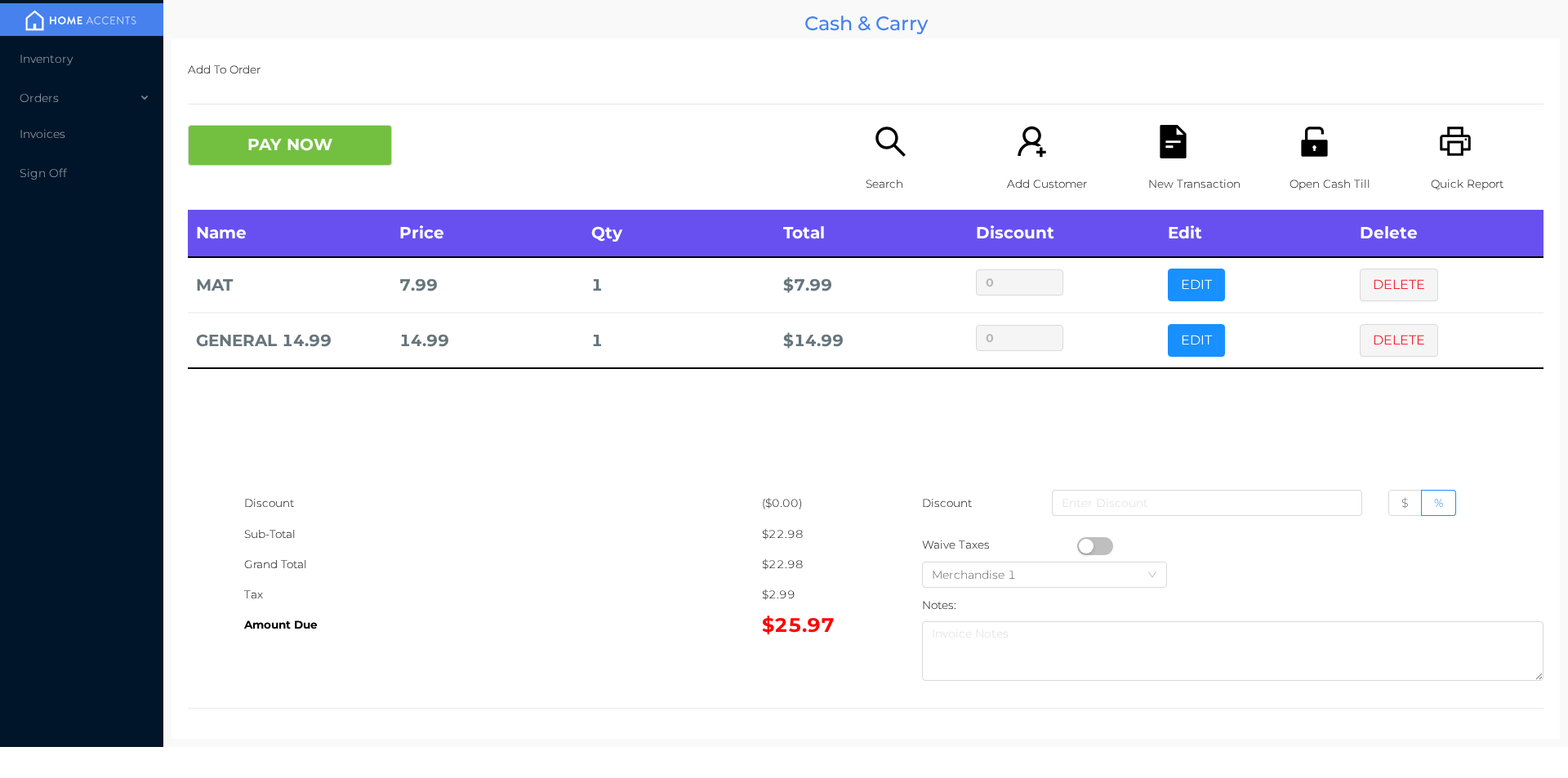
click at [1438, 146] on icon "icon: printer" at bounding box center [1455, 141] width 33 height 33
click at [270, 154] on button "PAY NOW" at bounding box center [290, 145] width 204 height 40
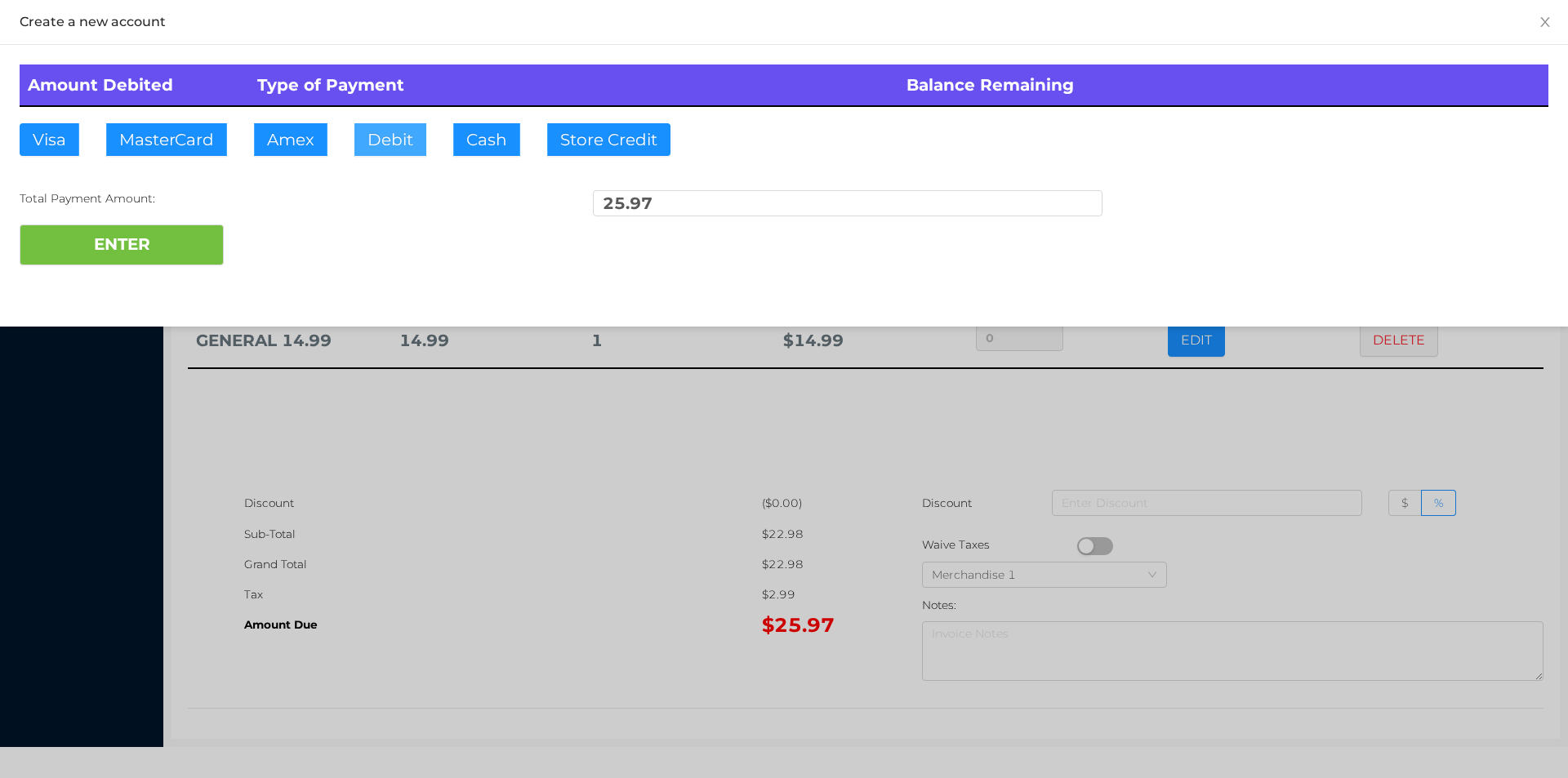
click at [372, 129] on button "Debit" at bounding box center [390, 139] width 72 height 32
click at [151, 230] on button "ENTER" at bounding box center [121, 245] width 204 height 40
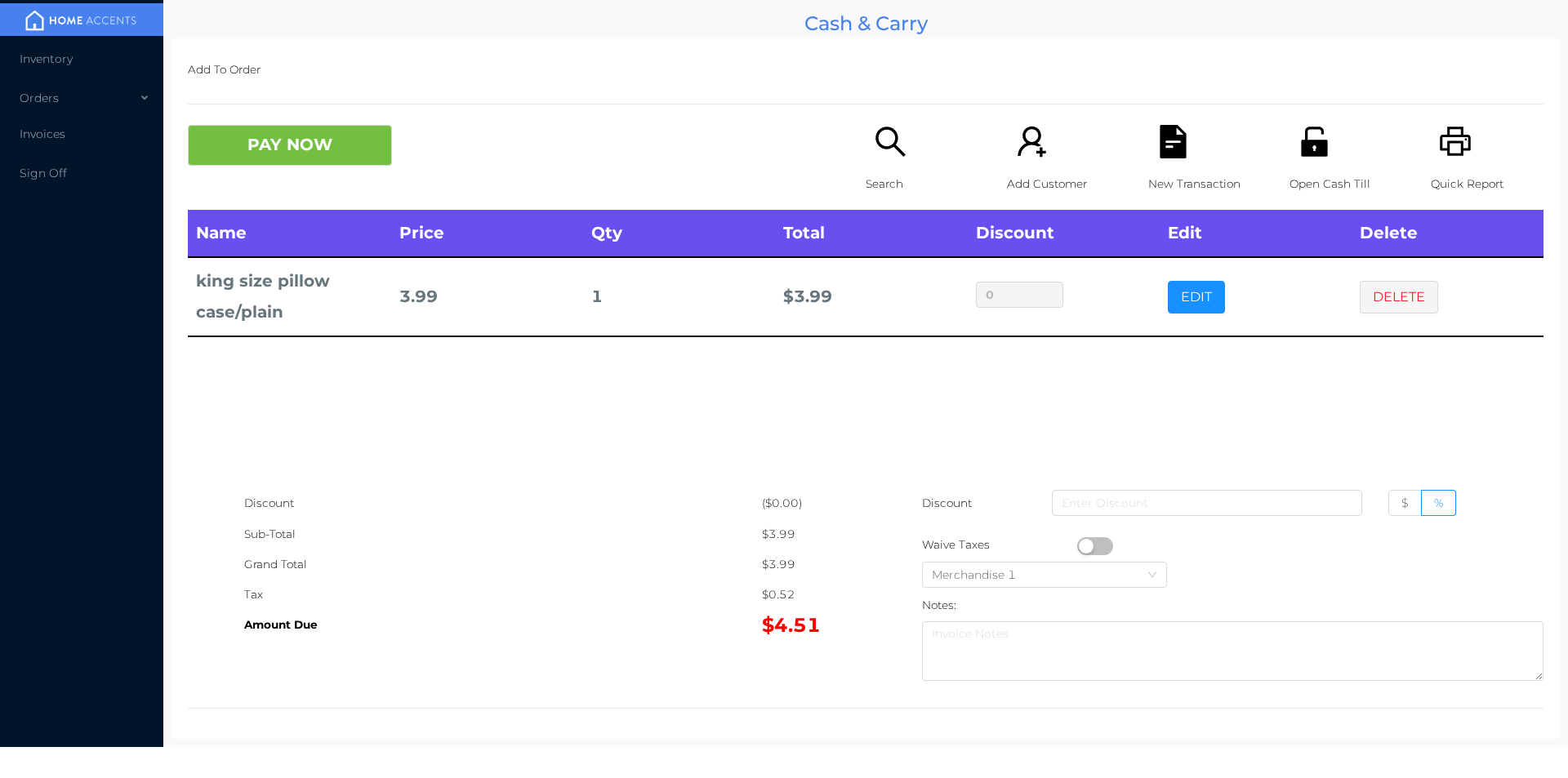
click at [343, 156] on button "PAY NOW" at bounding box center [290, 145] width 204 height 40
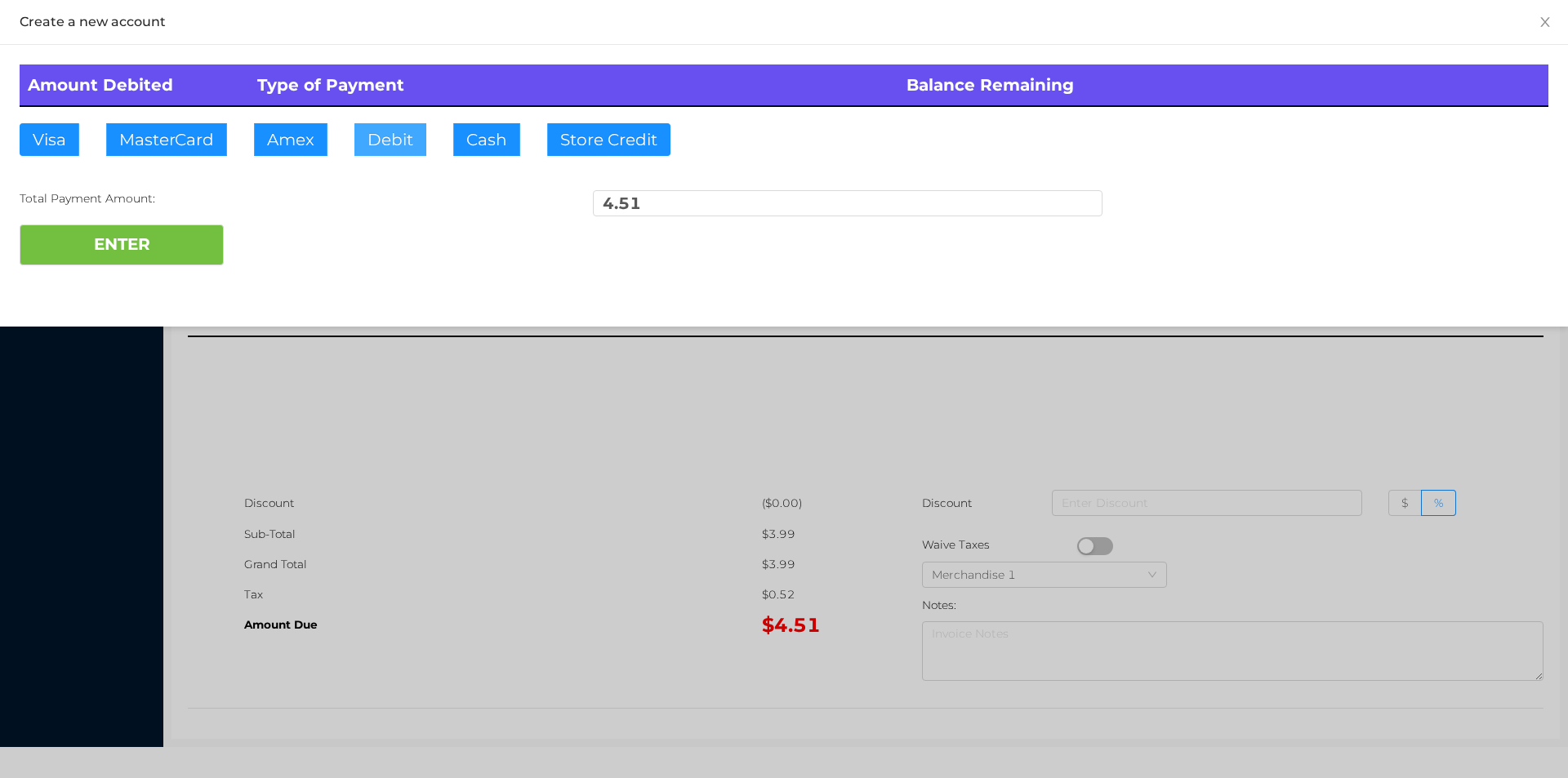
click at [376, 148] on button "Debit" at bounding box center [390, 139] width 72 height 32
click at [195, 245] on button "ENTER" at bounding box center [121, 245] width 204 height 40
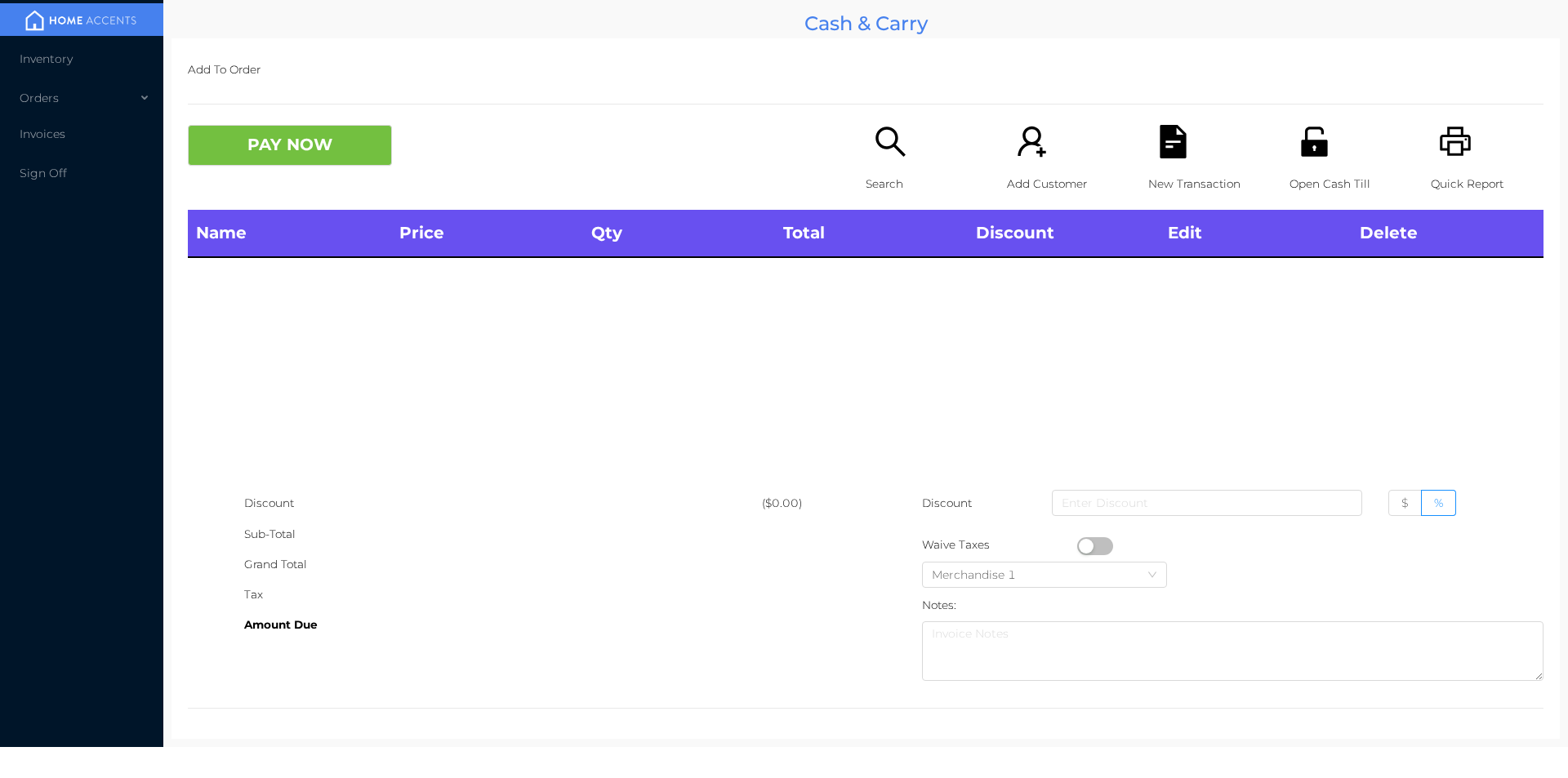
click at [874, 152] on icon "icon: search" at bounding box center [890, 141] width 33 height 33
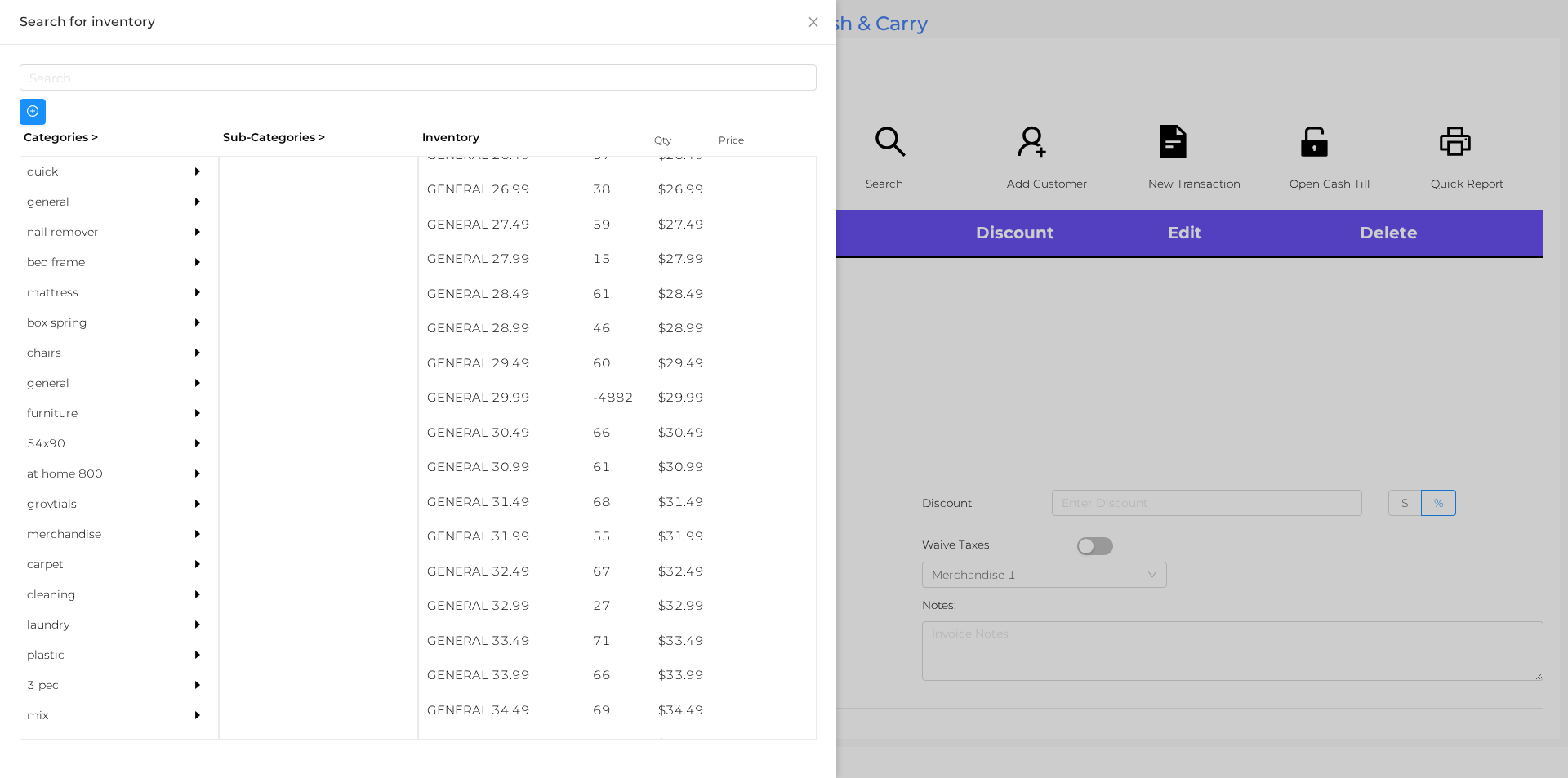
scroll to position [2171, 0]
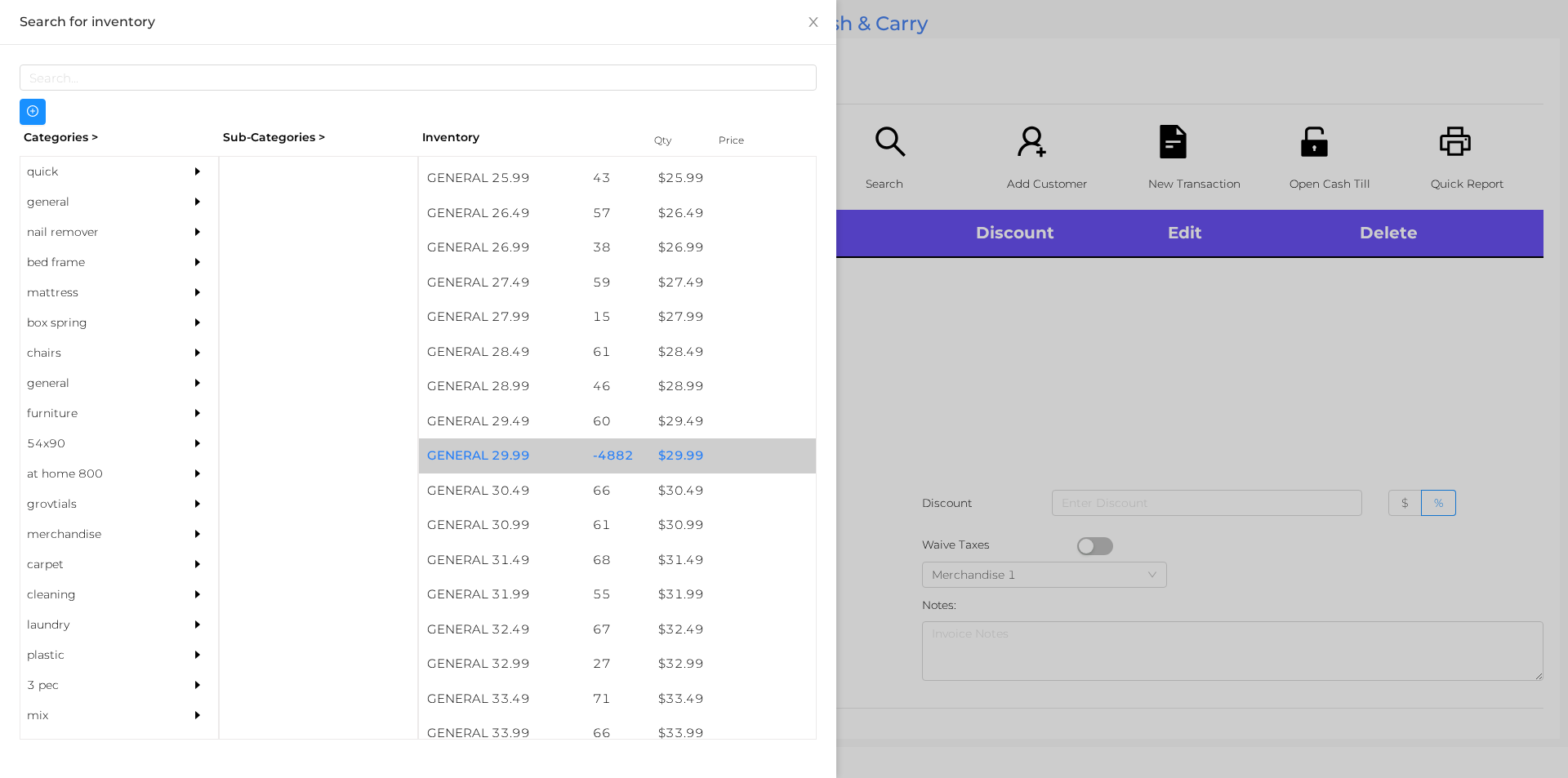
click at [685, 455] on div "$ 29.99" at bounding box center [733, 455] width 166 height 35
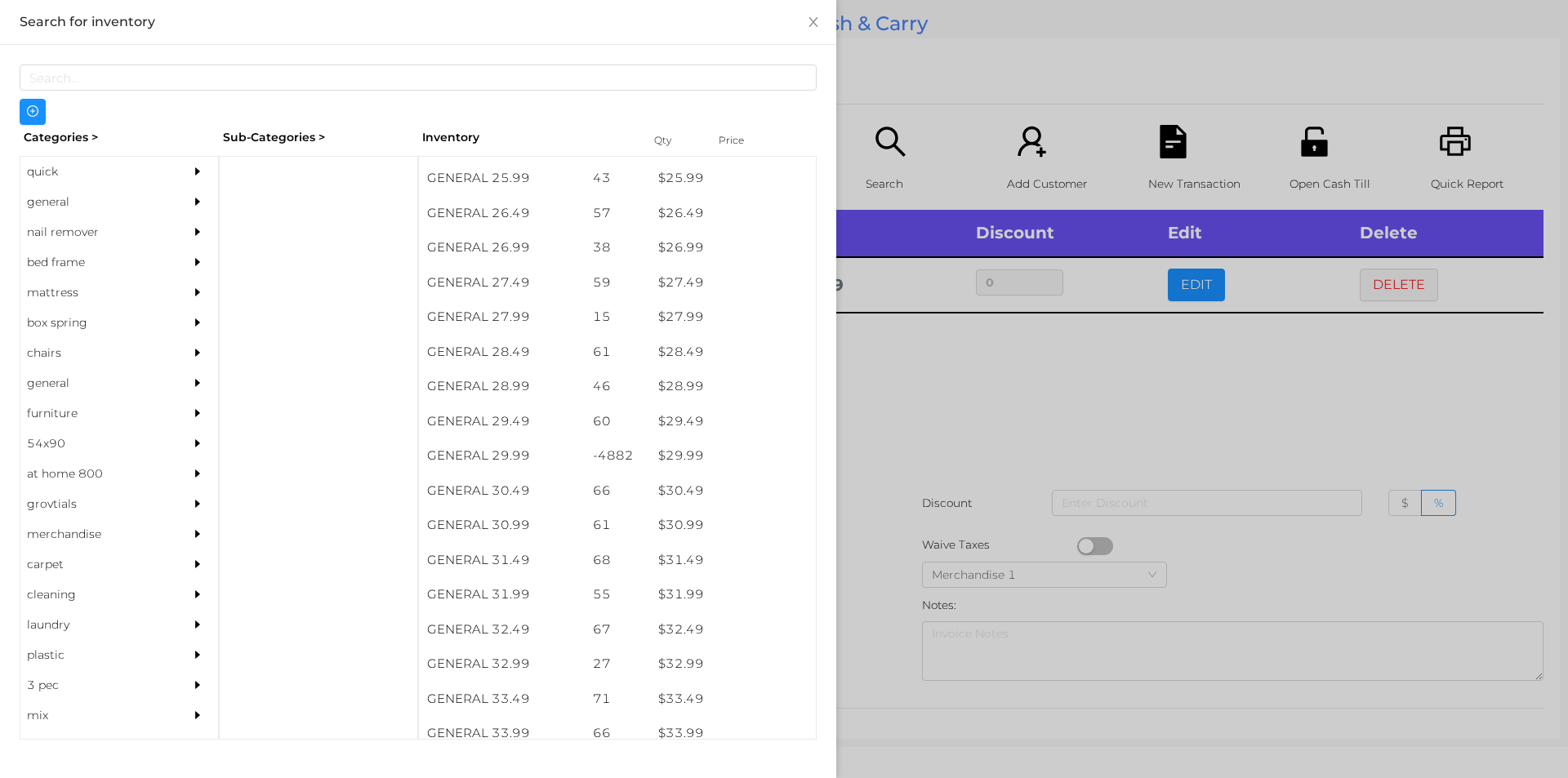
click at [900, 408] on div at bounding box center [784, 389] width 1568 height 778
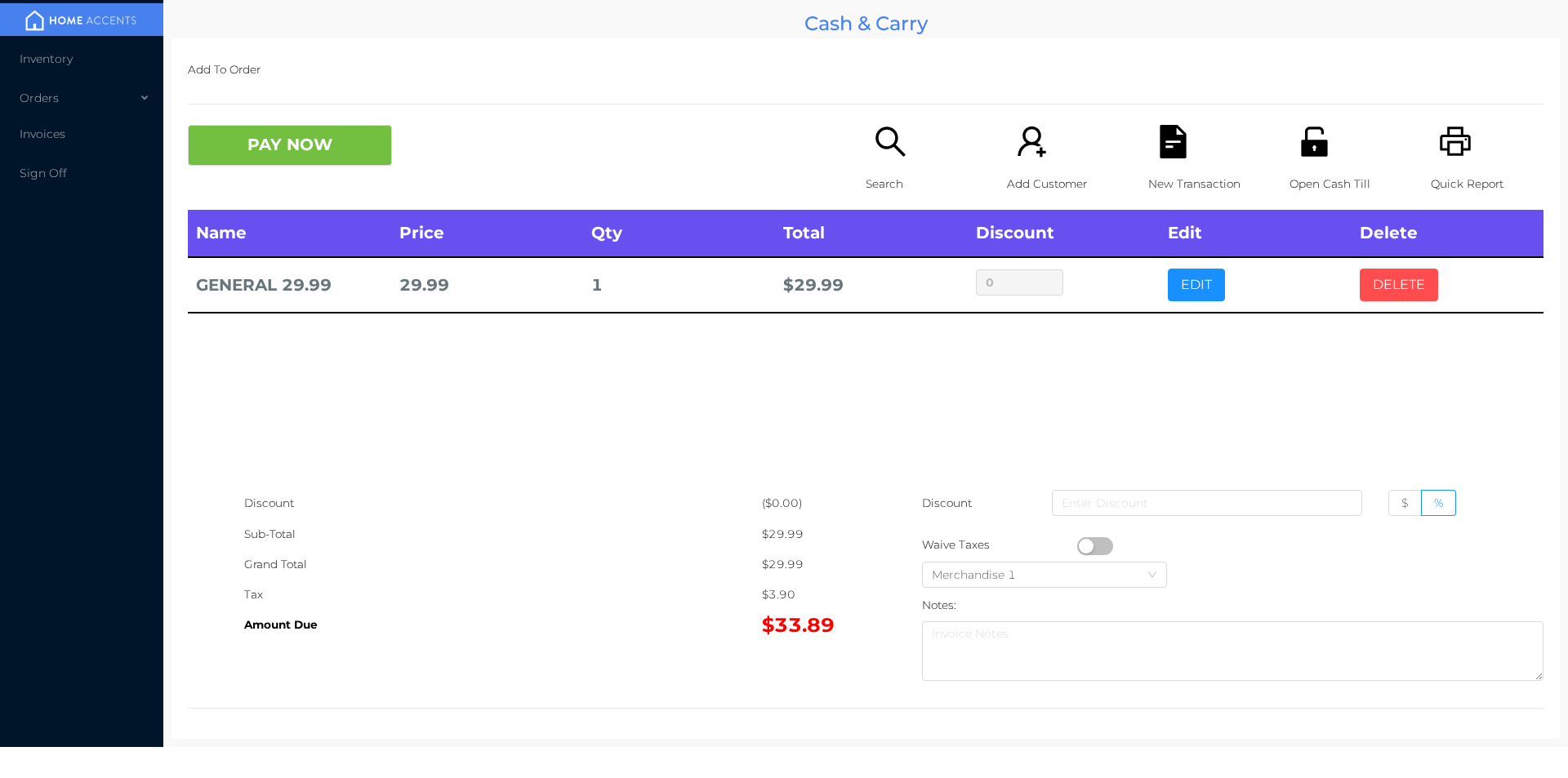
click at [1393, 287] on button "DELETE" at bounding box center [1398, 285] width 78 height 32
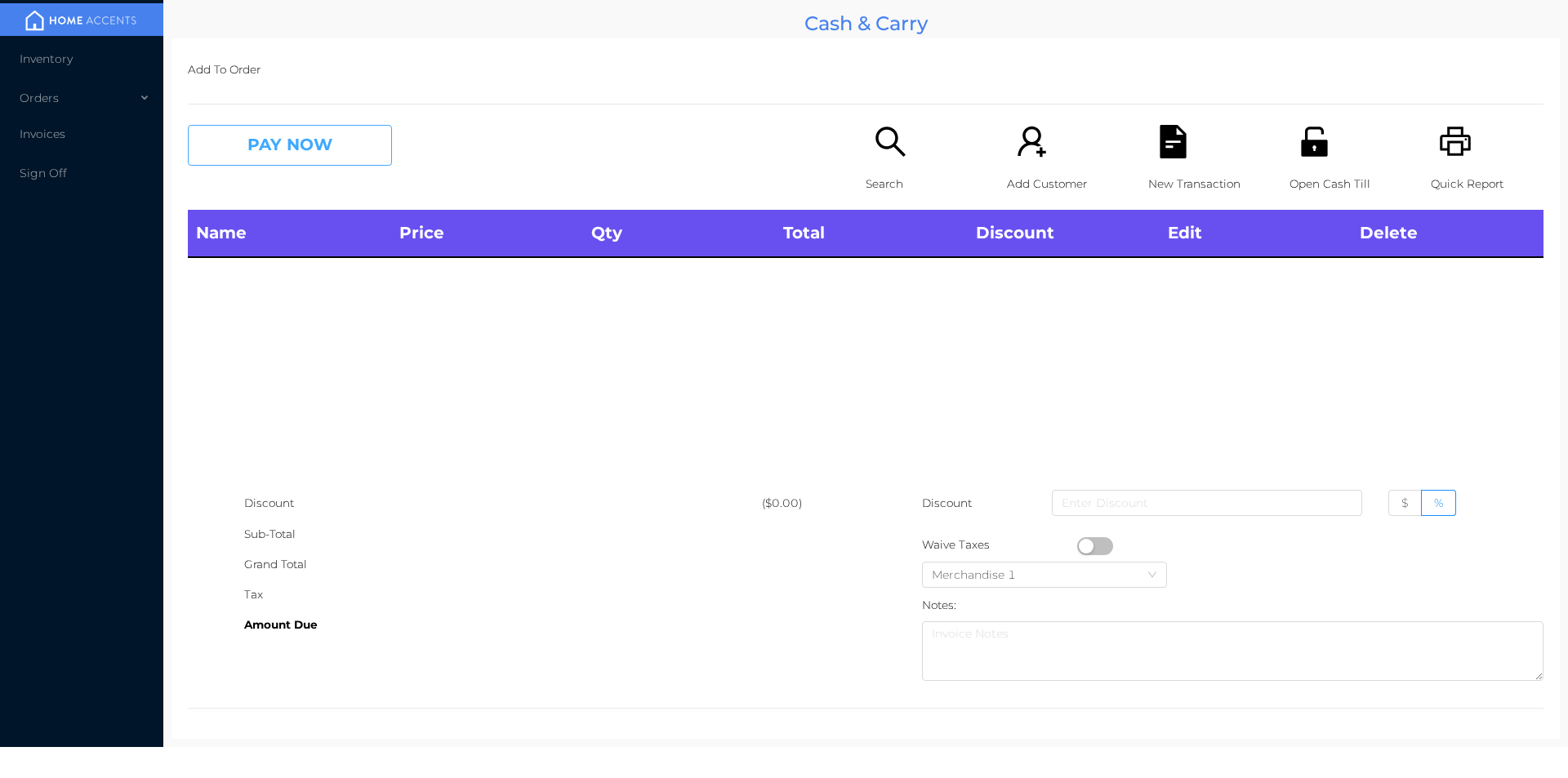
click at [336, 148] on button "PAY NOW" at bounding box center [290, 145] width 204 height 40
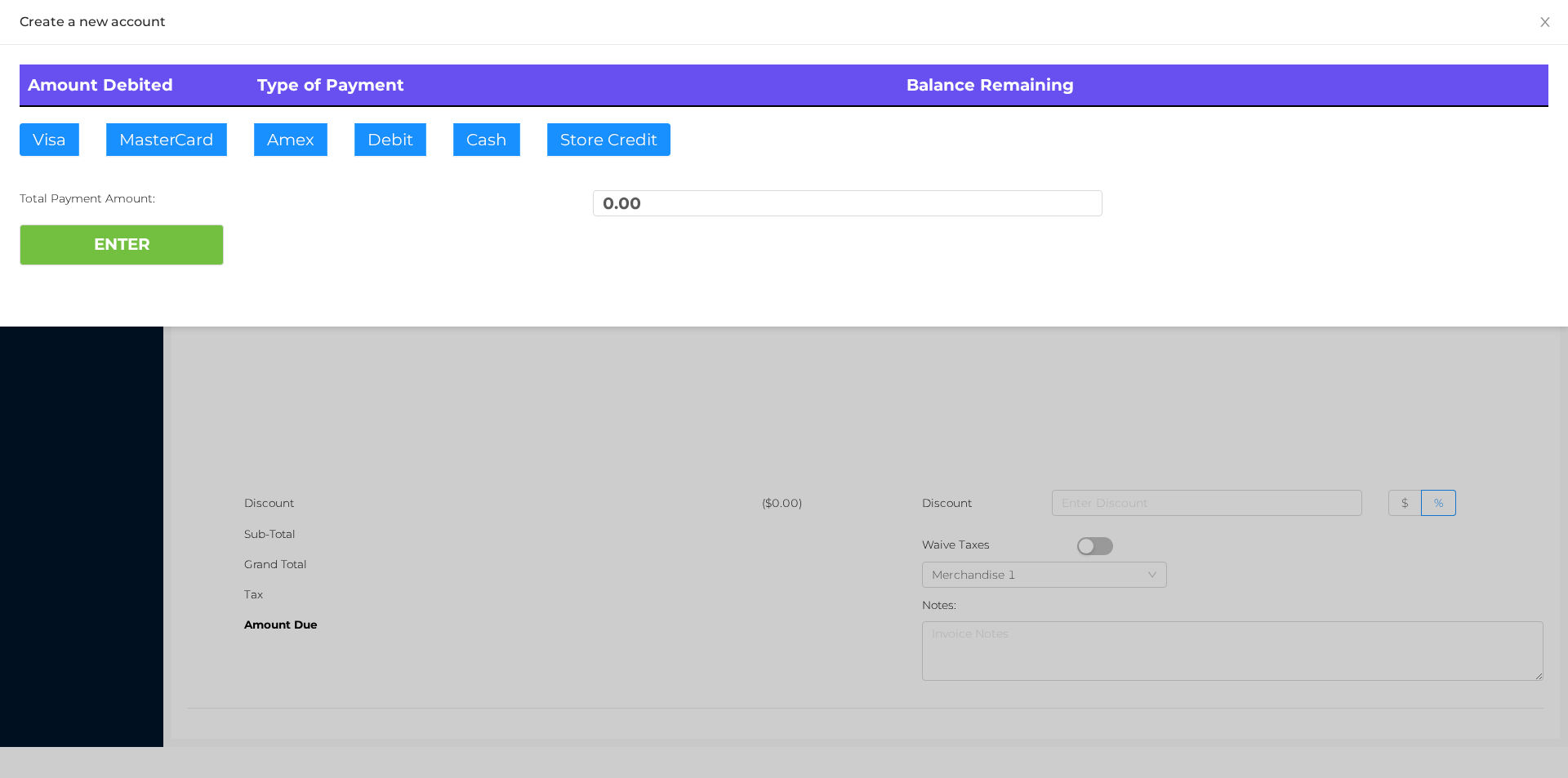
click at [305, 213] on div "Total Payment Amount: 0.00" at bounding box center [784, 207] width 1528 height 34
click at [461, 420] on div at bounding box center [784, 389] width 1568 height 778
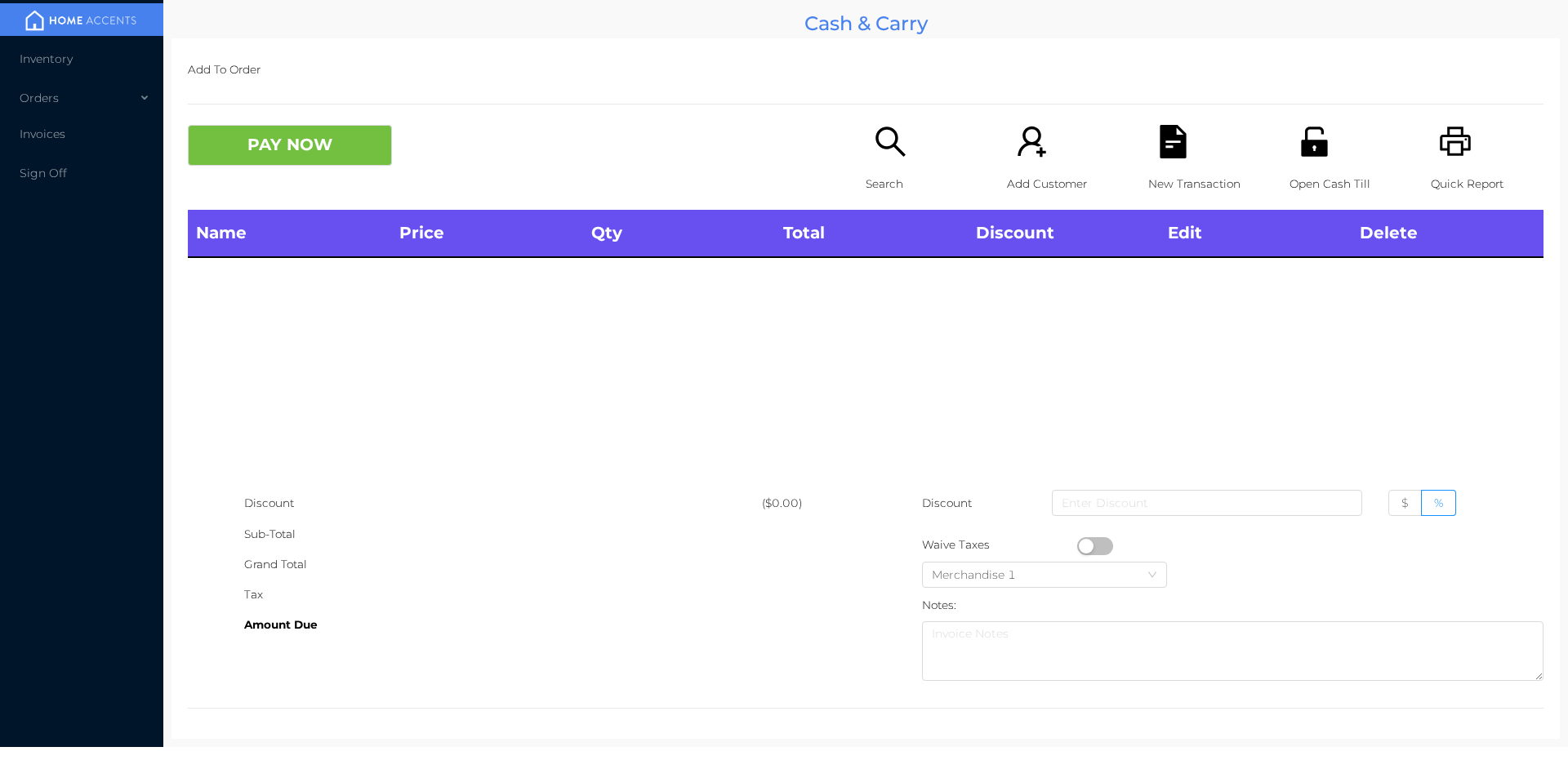
click at [1330, 164] on div "Open Cash Till" at bounding box center [1345, 167] width 112 height 85
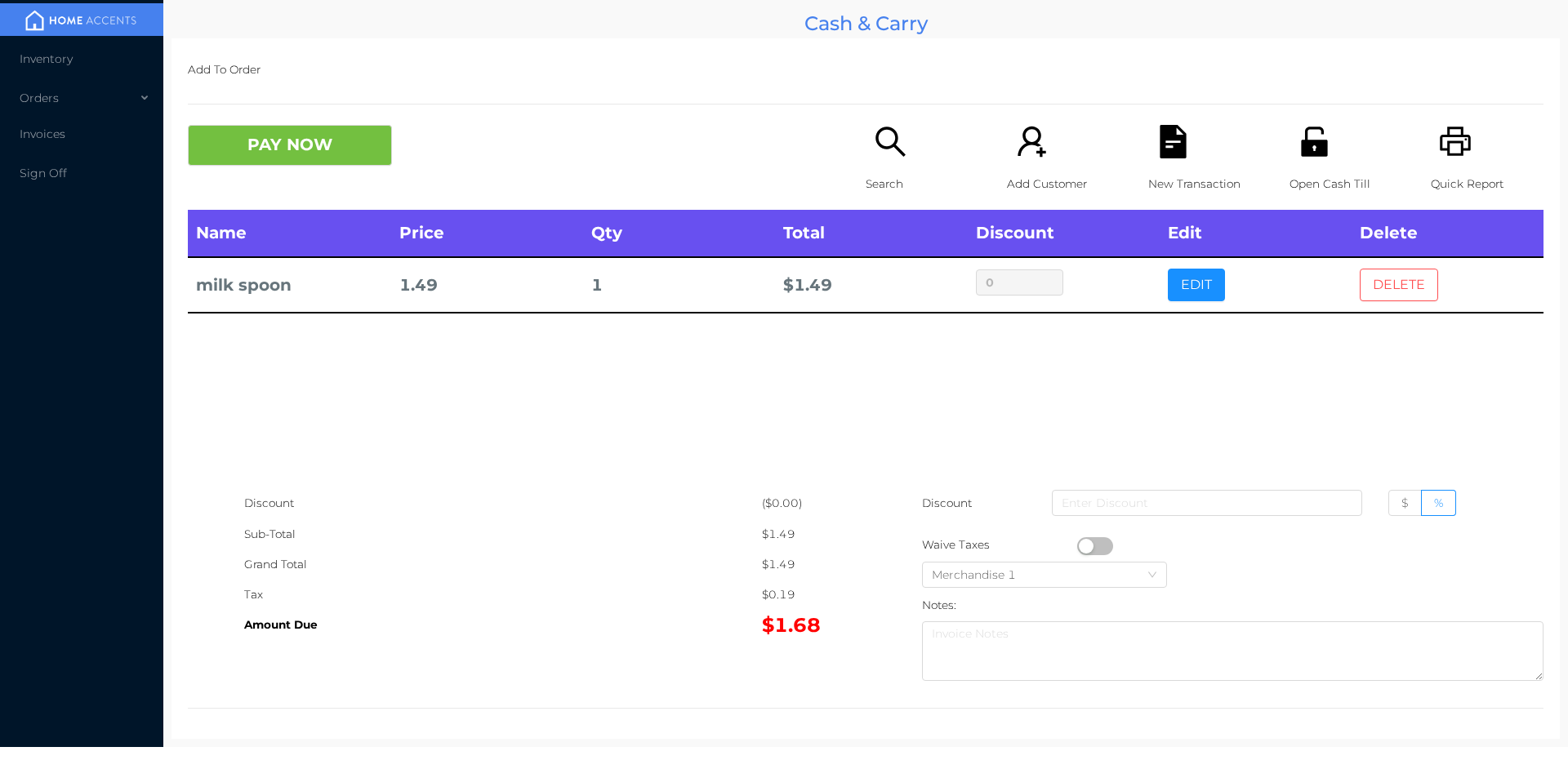
click at [1373, 285] on button "DELETE" at bounding box center [1398, 285] width 78 height 32
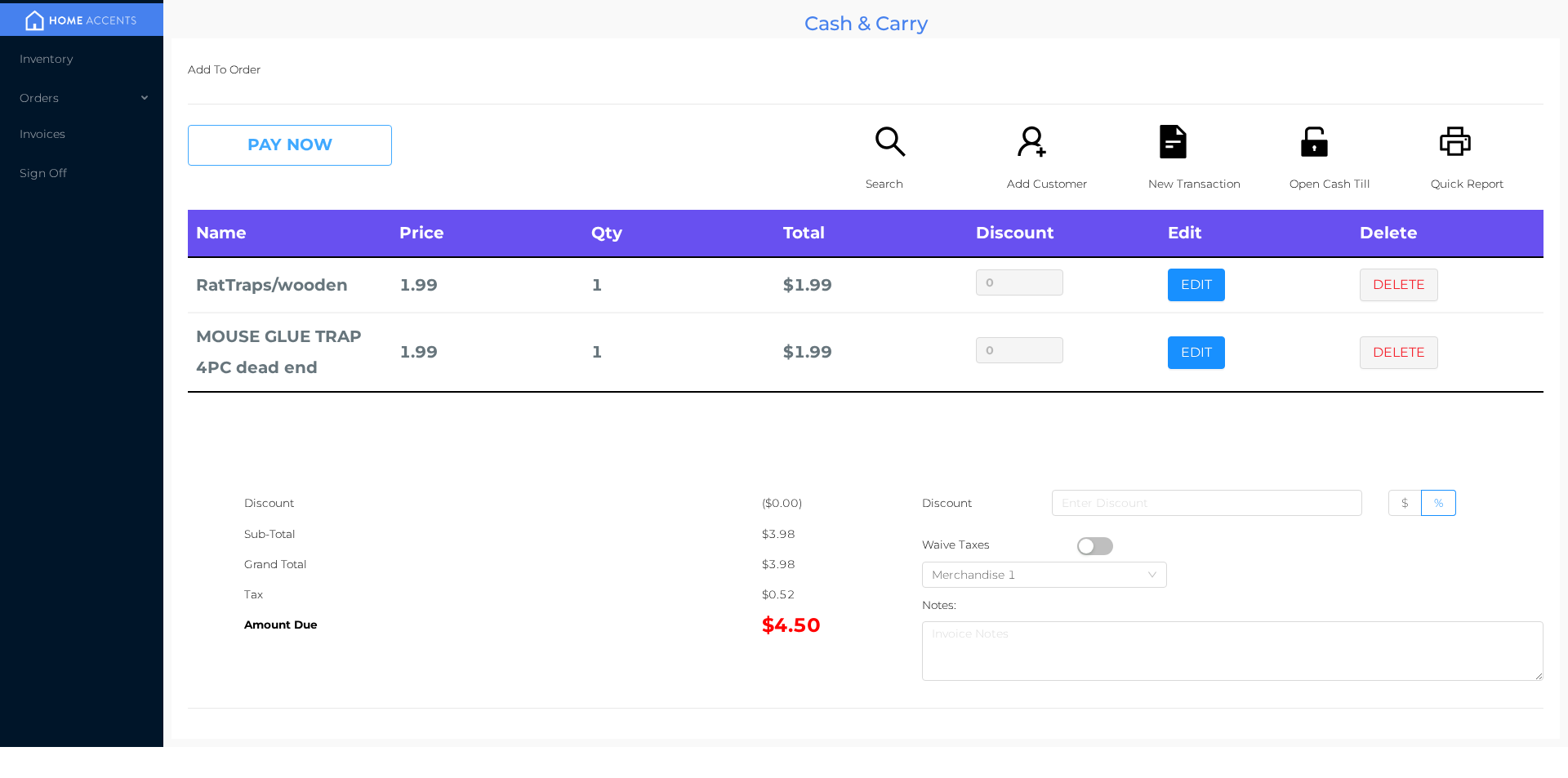
click at [268, 155] on button "PAY NOW" at bounding box center [290, 145] width 204 height 40
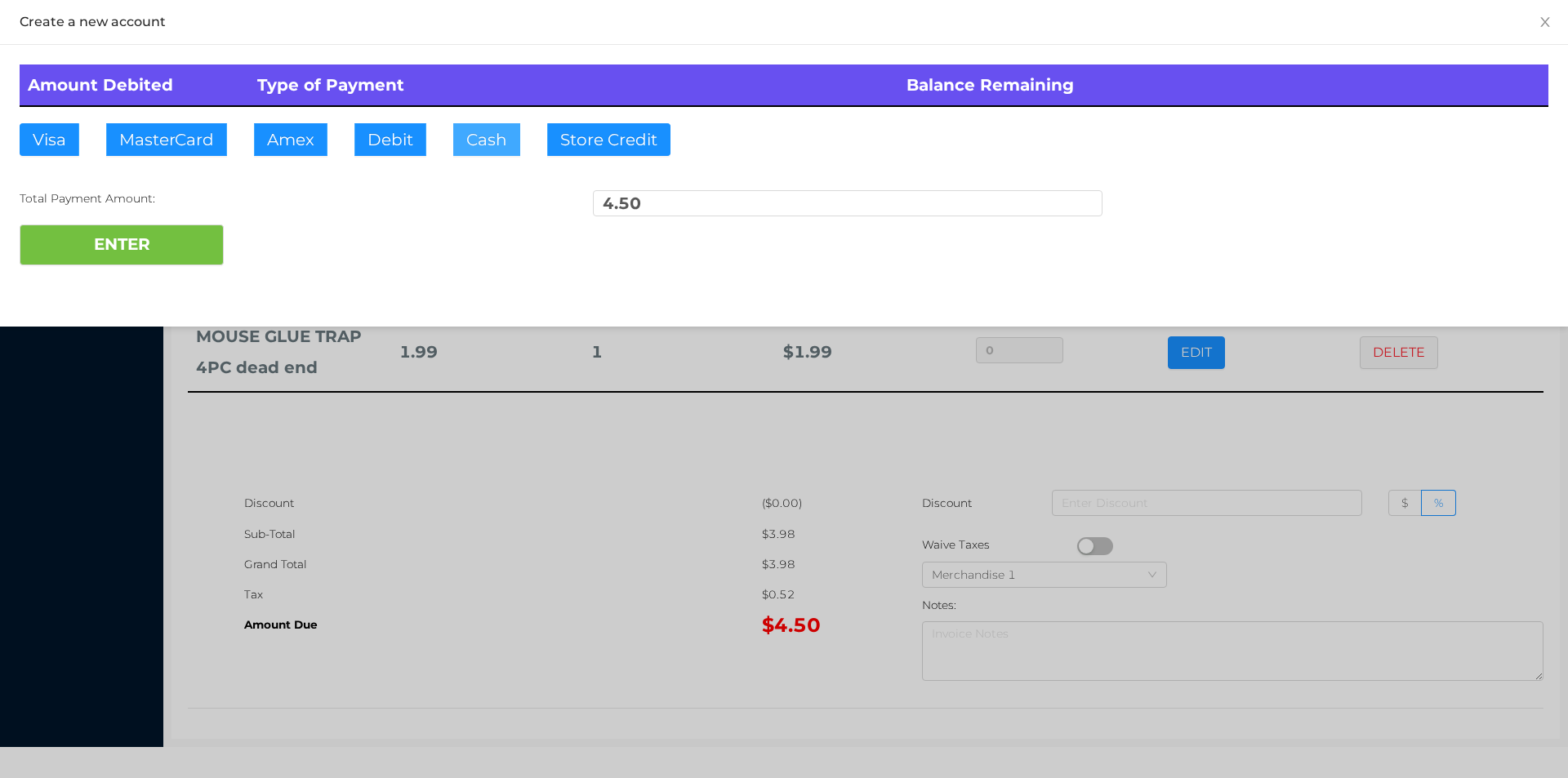
click at [479, 137] on button "Cash" at bounding box center [487, 139] width 67 height 32
click at [112, 261] on button "ENTER" at bounding box center [121, 245] width 204 height 40
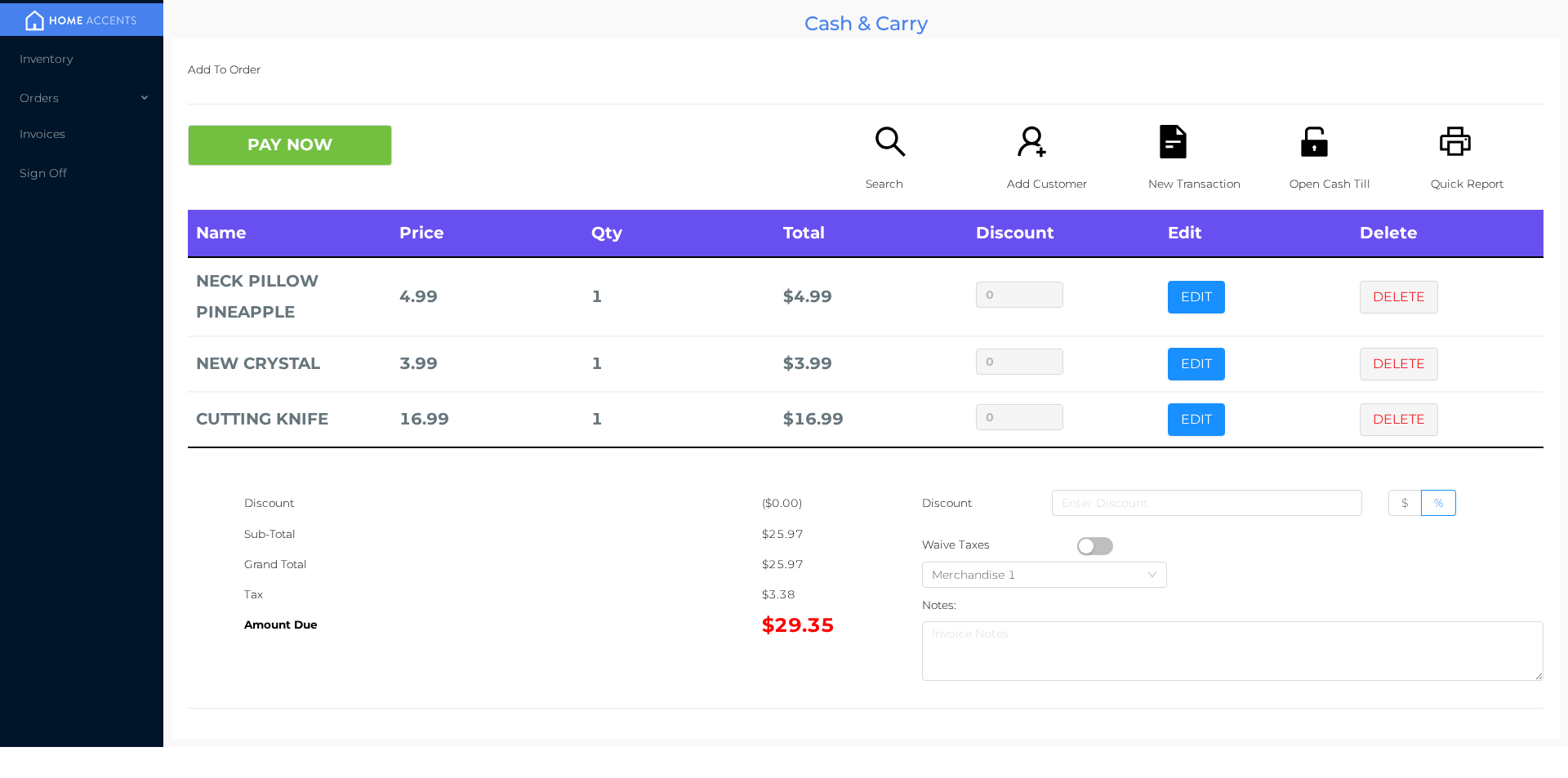
click at [895, 160] on div "Search" at bounding box center [921, 167] width 112 height 85
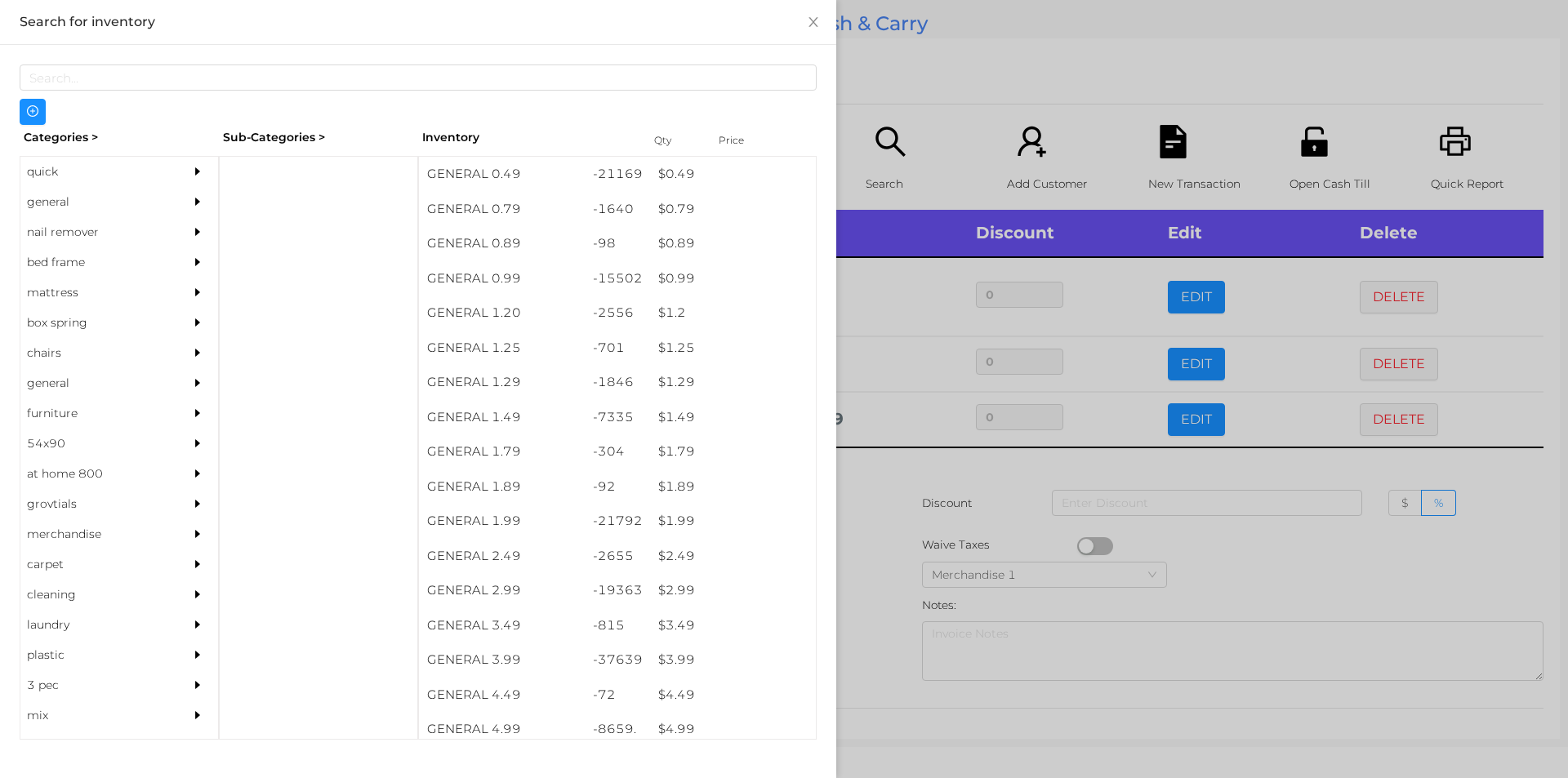
click at [61, 198] on div "general" at bounding box center [94, 202] width 148 height 31
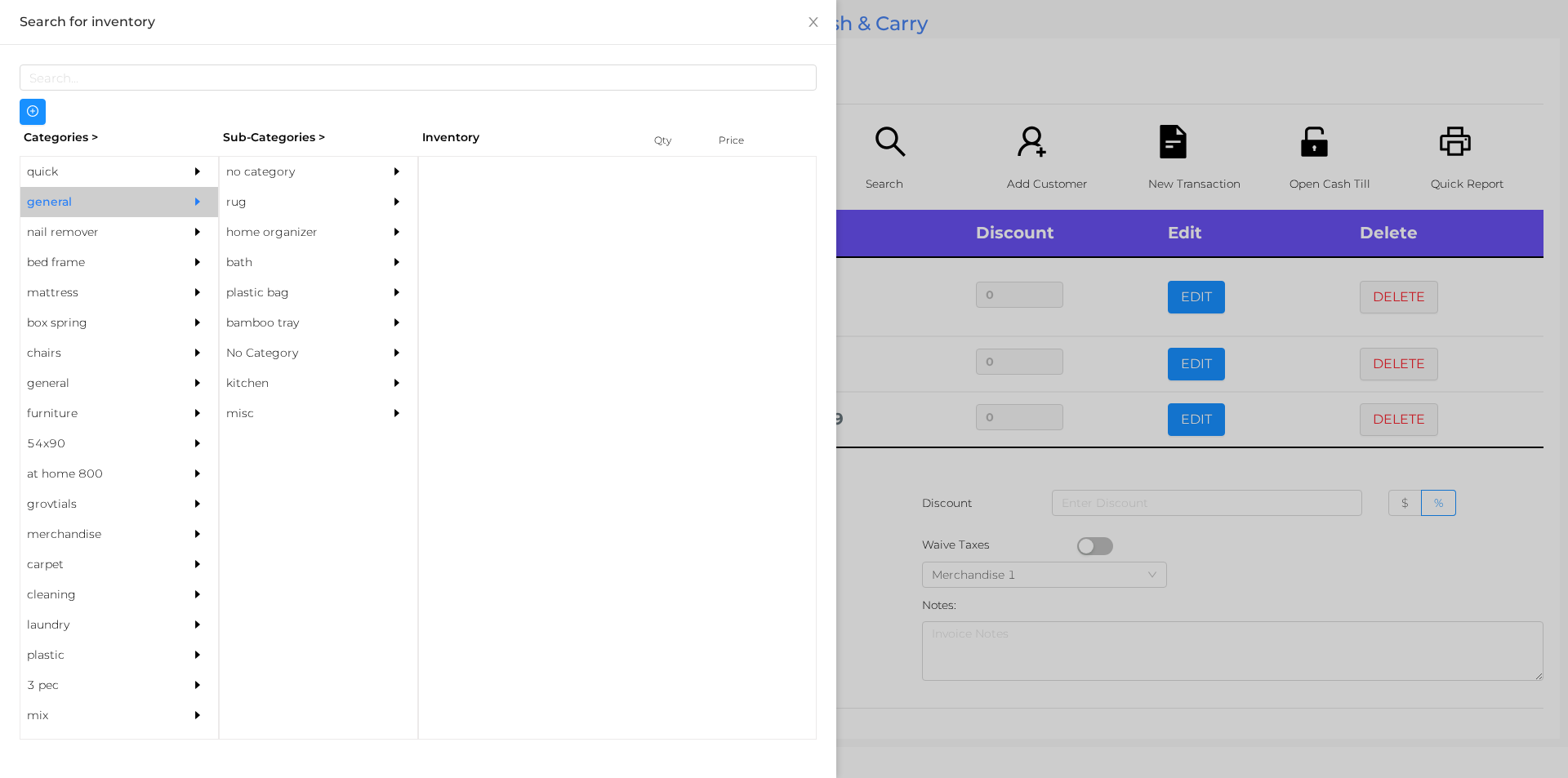
click at [255, 173] on div "no category" at bounding box center [293, 172] width 148 height 31
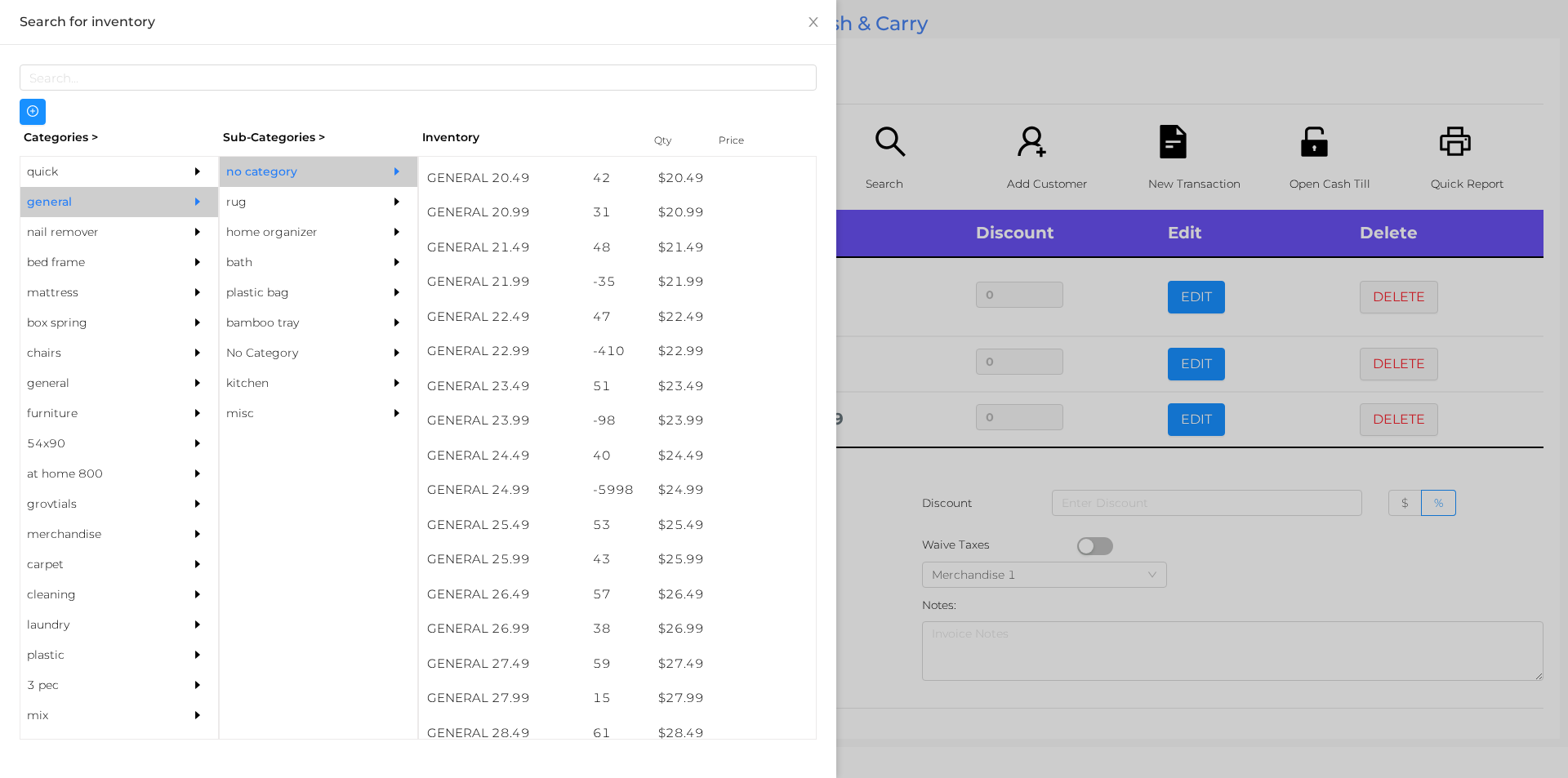
scroll to position [1791, 0]
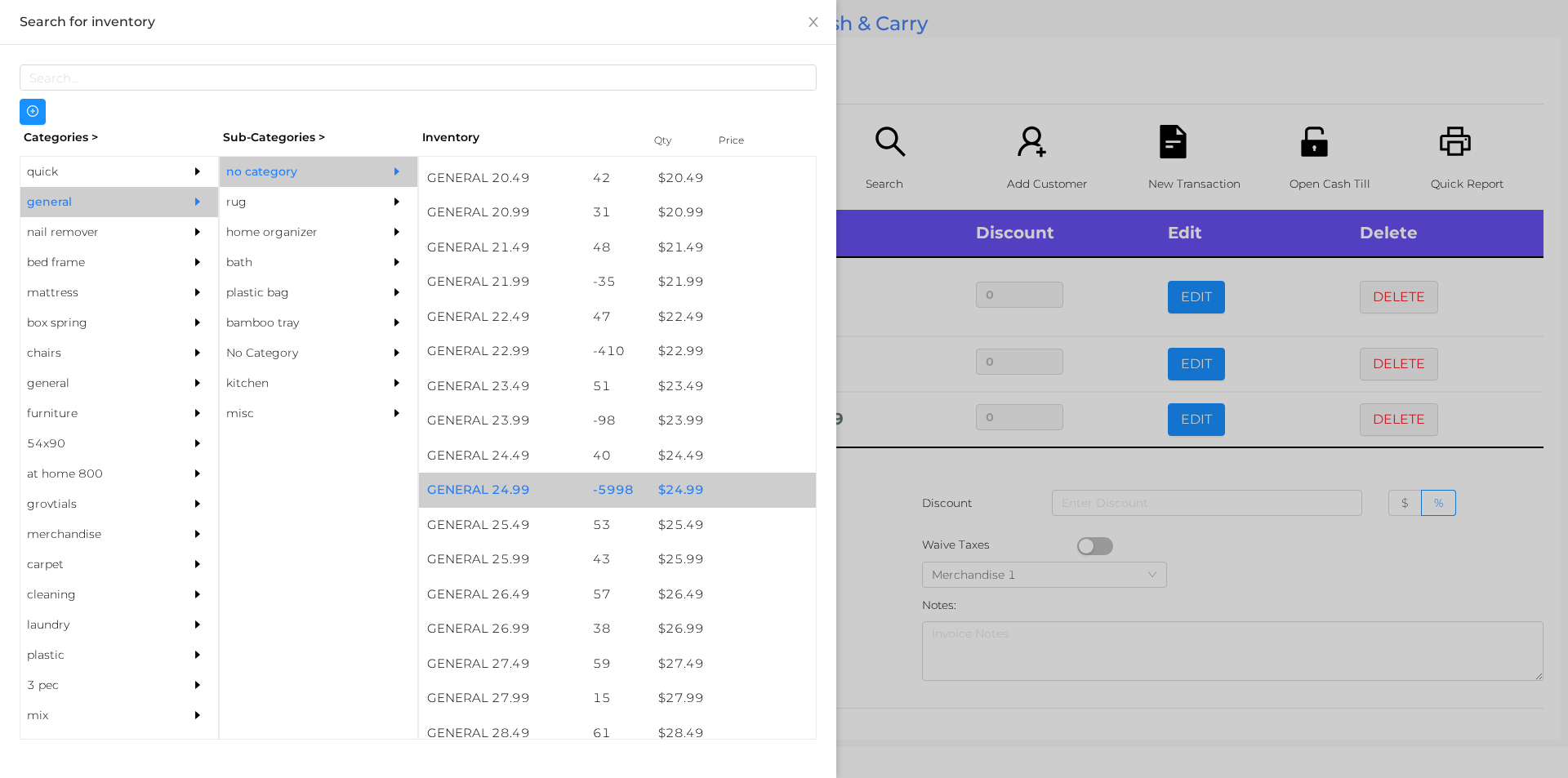
click at [672, 496] on div "$ 24.99" at bounding box center [733, 490] width 166 height 35
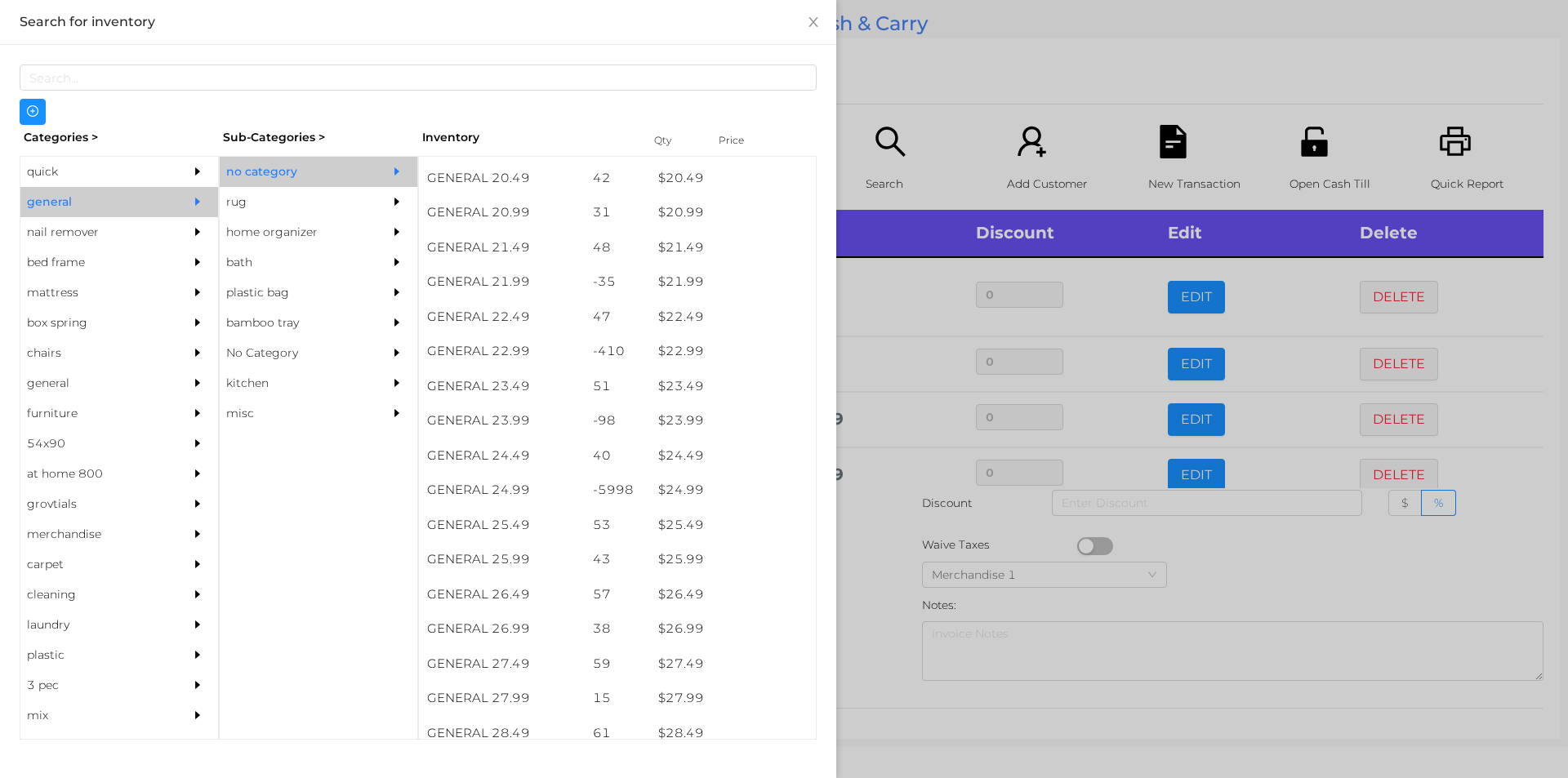
click at [880, 551] on div at bounding box center [784, 389] width 1568 height 778
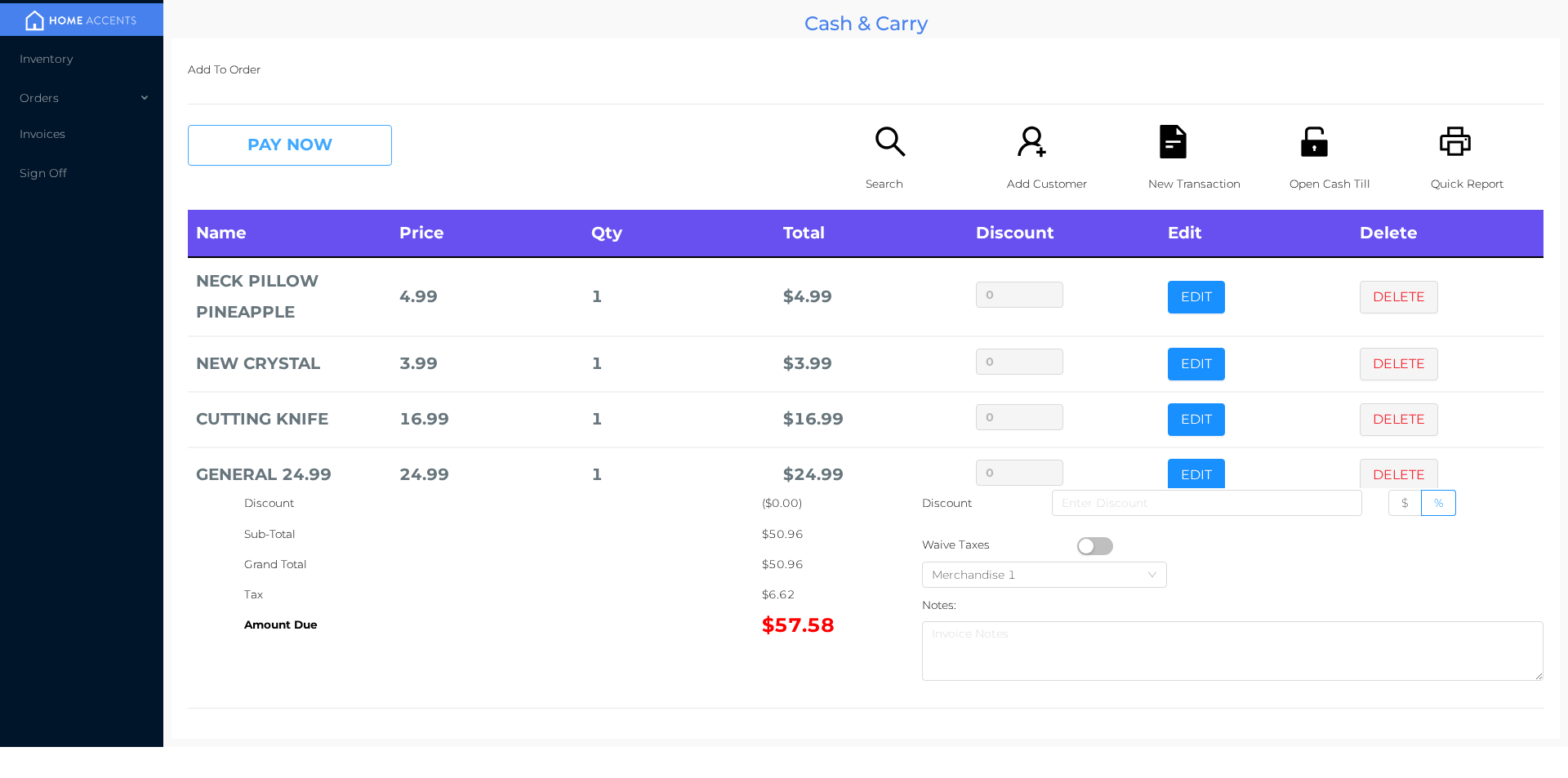
click at [251, 161] on button "PAY NOW" at bounding box center [290, 145] width 204 height 40
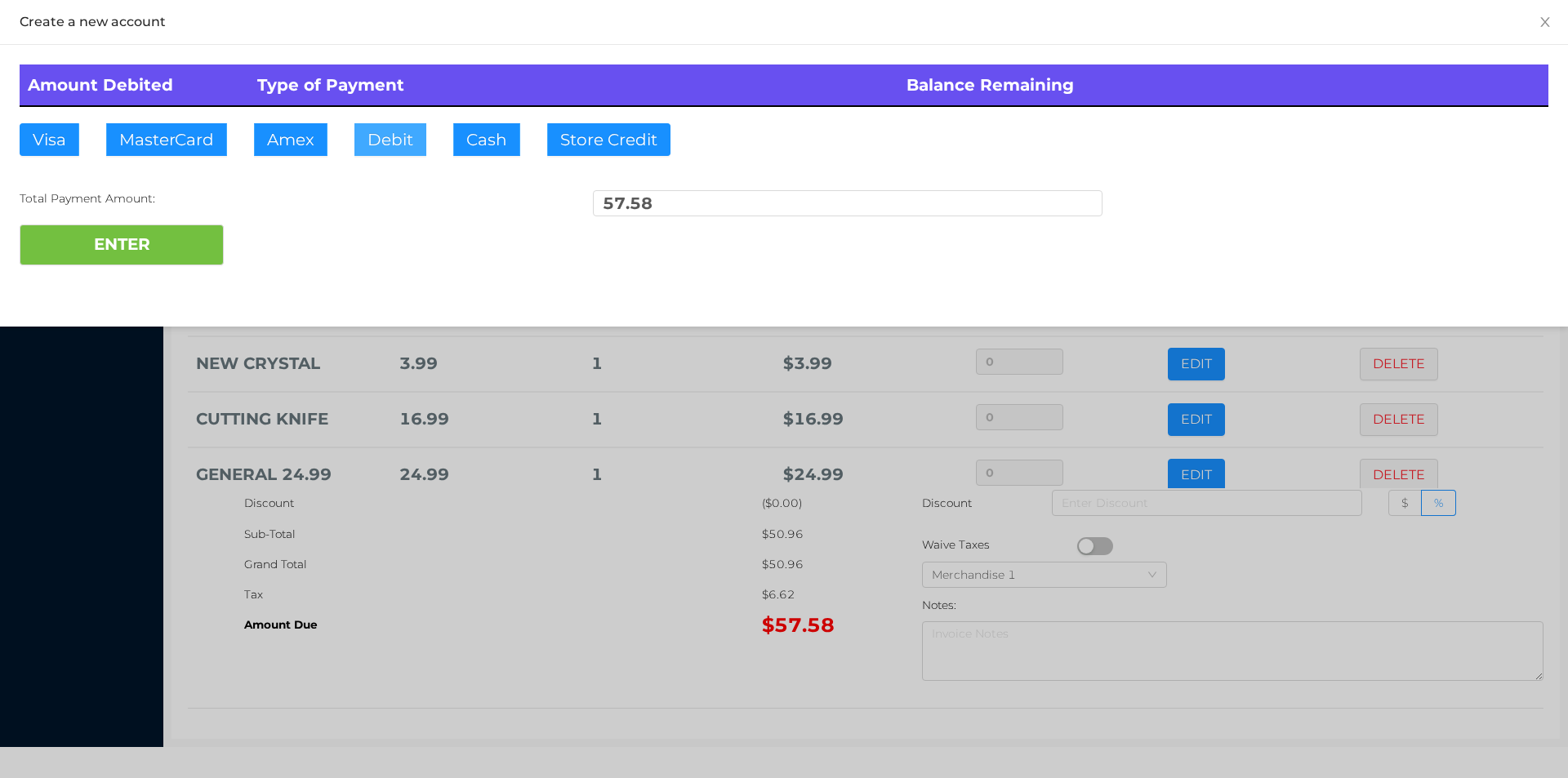
click at [381, 155] on button "Debit" at bounding box center [390, 139] width 72 height 32
type input "100."
click at [160, 244] on button "ENTER" at bounding box center [121, 245] width 204 height 40
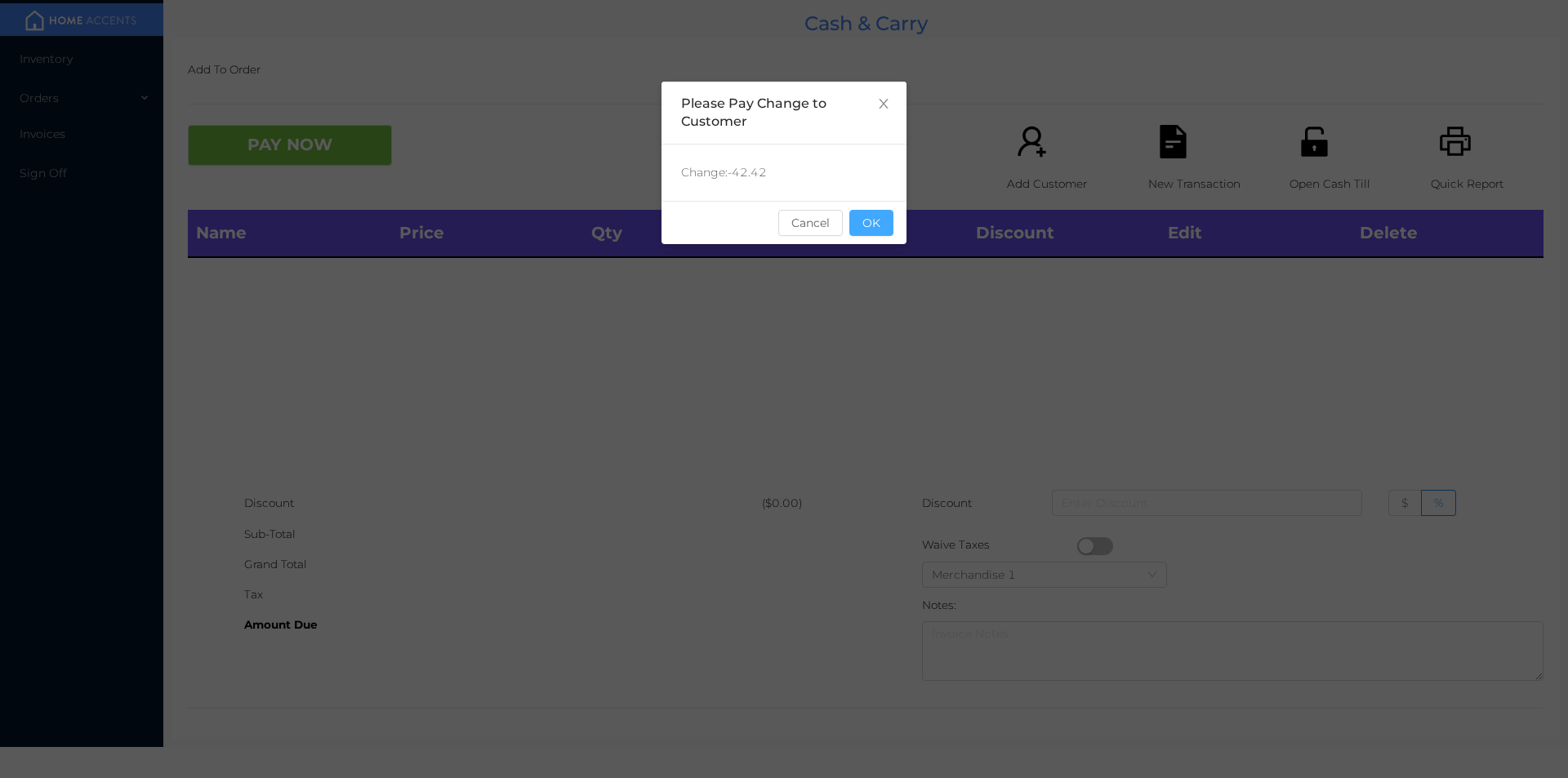
click at [874, 225] on button "OK" at bounding box center [871, 222] width 44 height 26
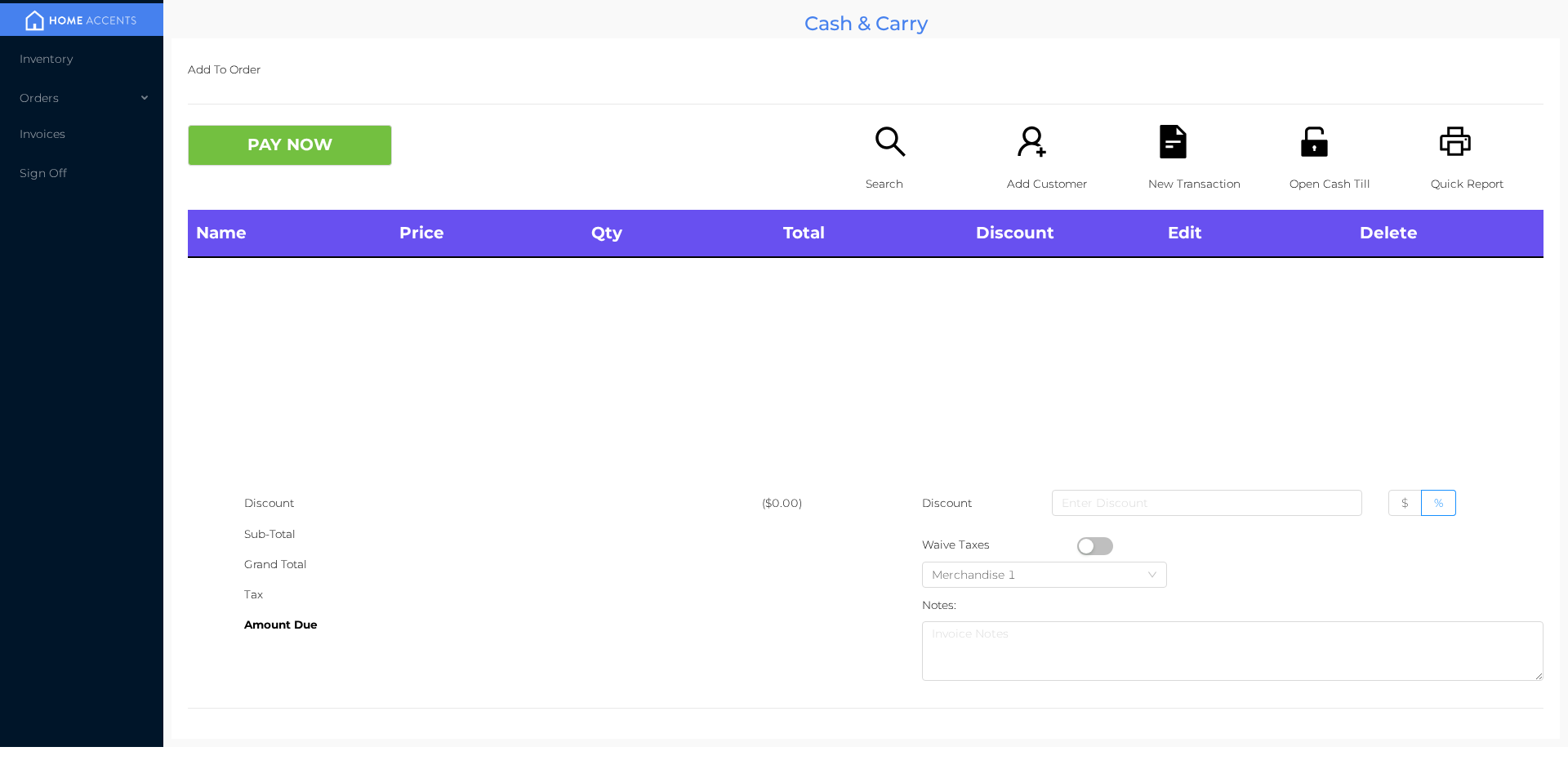
click at [887, 329] on div "Name Price Qty Total Discount Edit Delete" at bounding box center [865, 349] width 1356 height 279
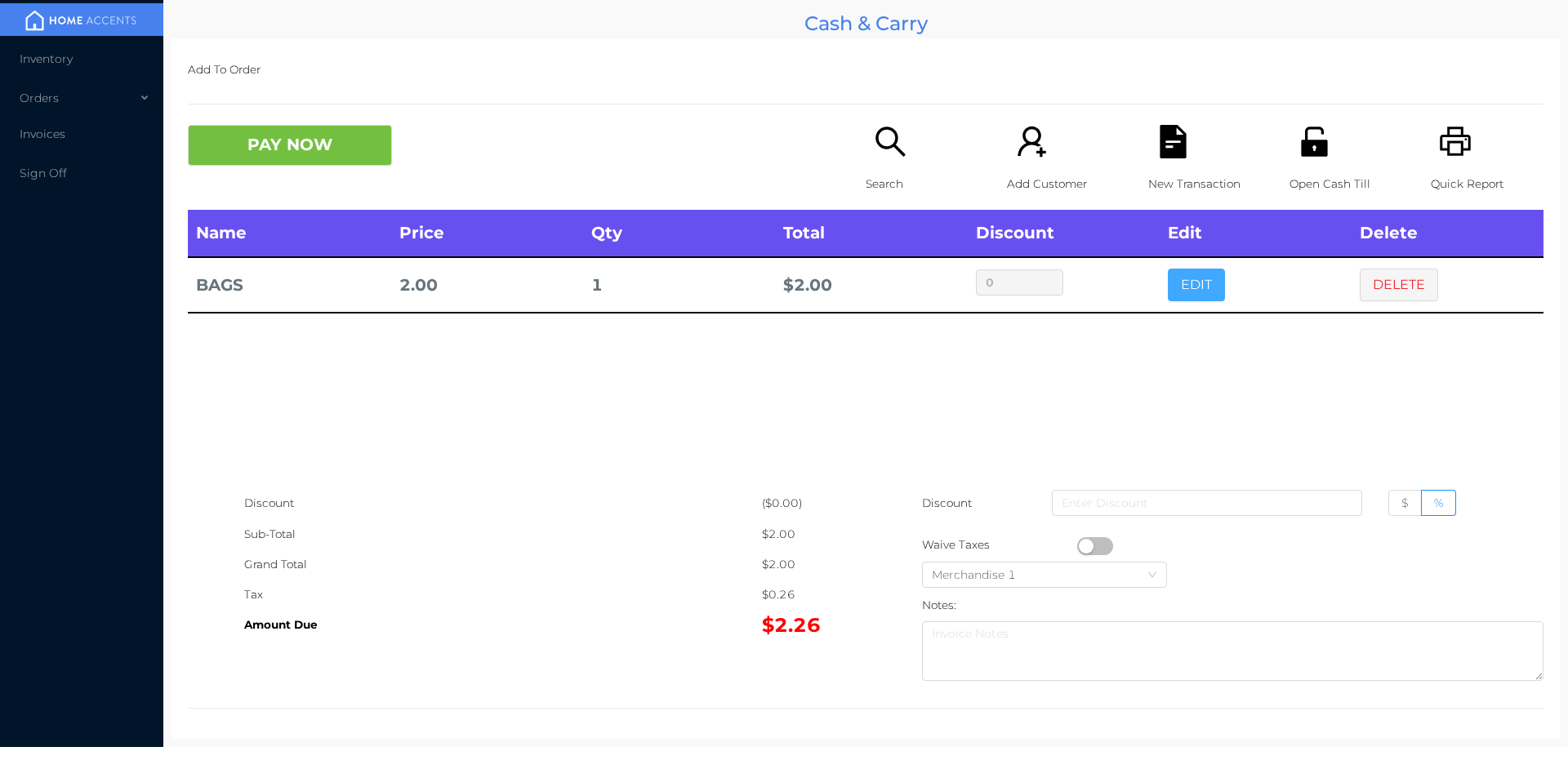
click at [1178, 283] on button "EDIT" at bounding box center [1196, 285] width 58 height 32
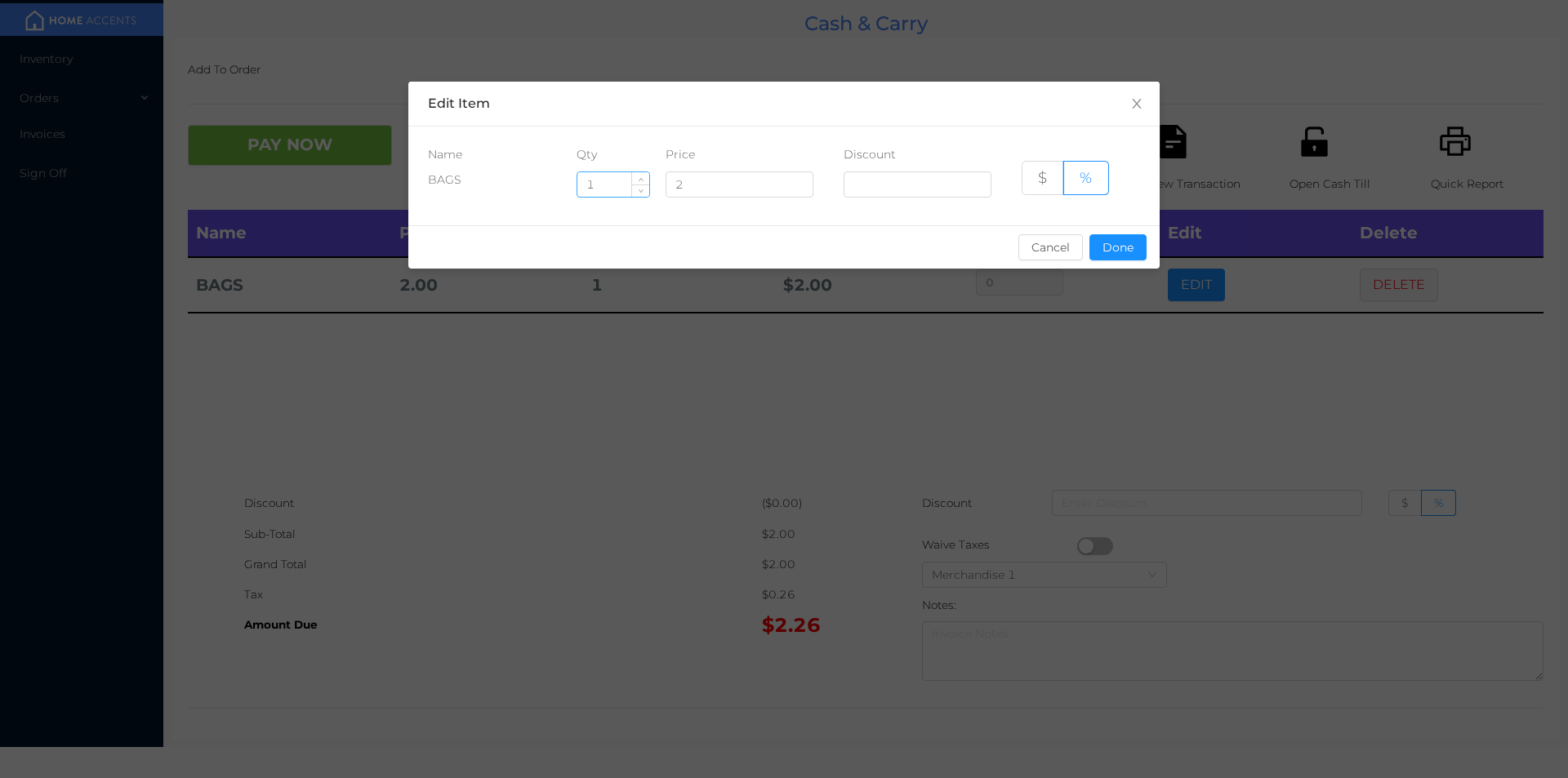
click at [612, 183] on input "1" at bounding box center [614, 184] width 72 height 24
type input "6"
click at [1107, 236] on button "Done" at bounding box center [1118, 247] width 58 height 26
click at [1127, 342] on div "sentinelStart Edit Item Name Qty Price Discount BAGS 6 2 $ % Cancel Done sentin…" at bounding box center [784, 389] width 1568 height 778
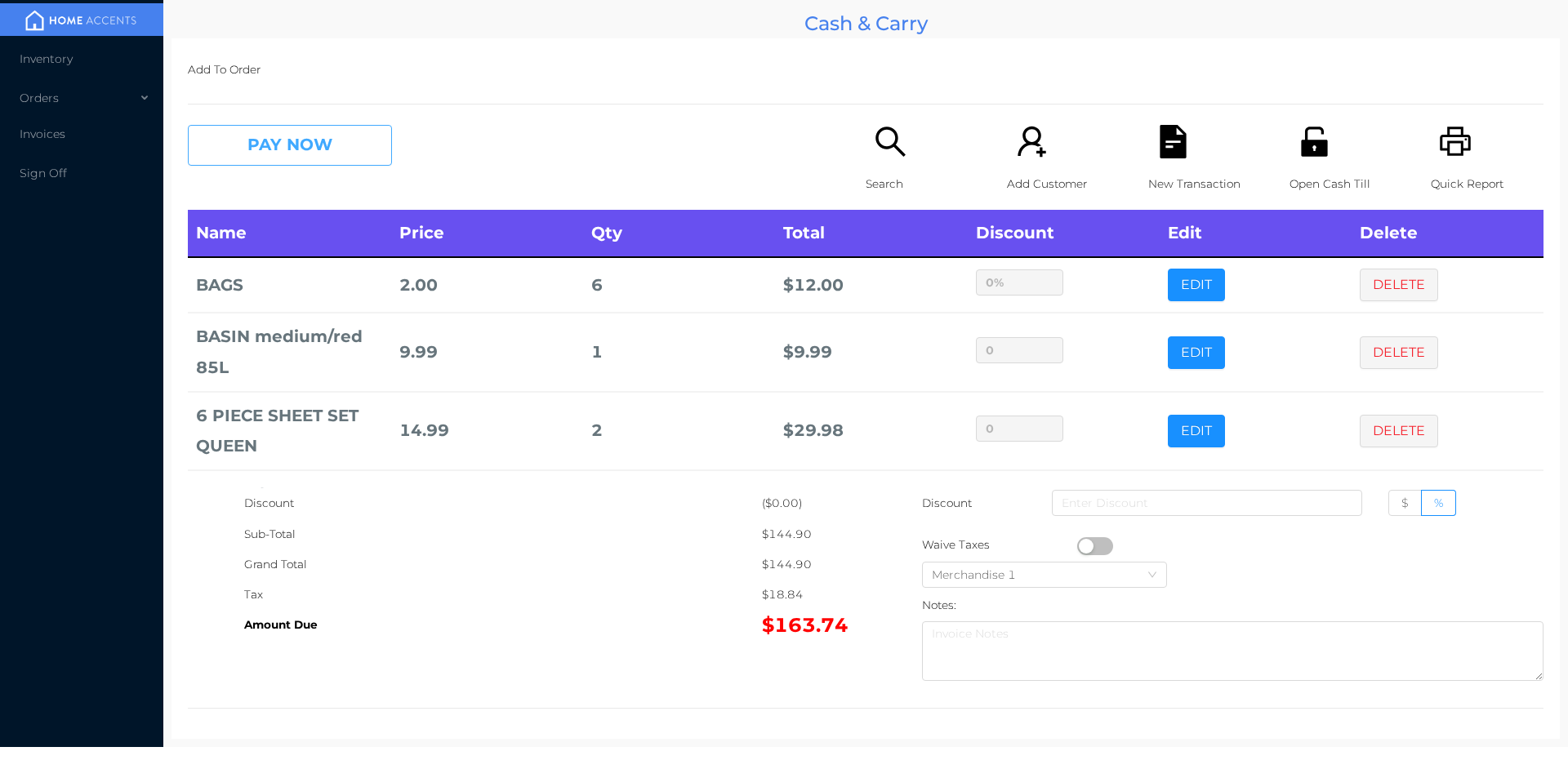
click at [314, 150] on button "PAY NOW" at bounding box center [290, 145] width 204 height 40
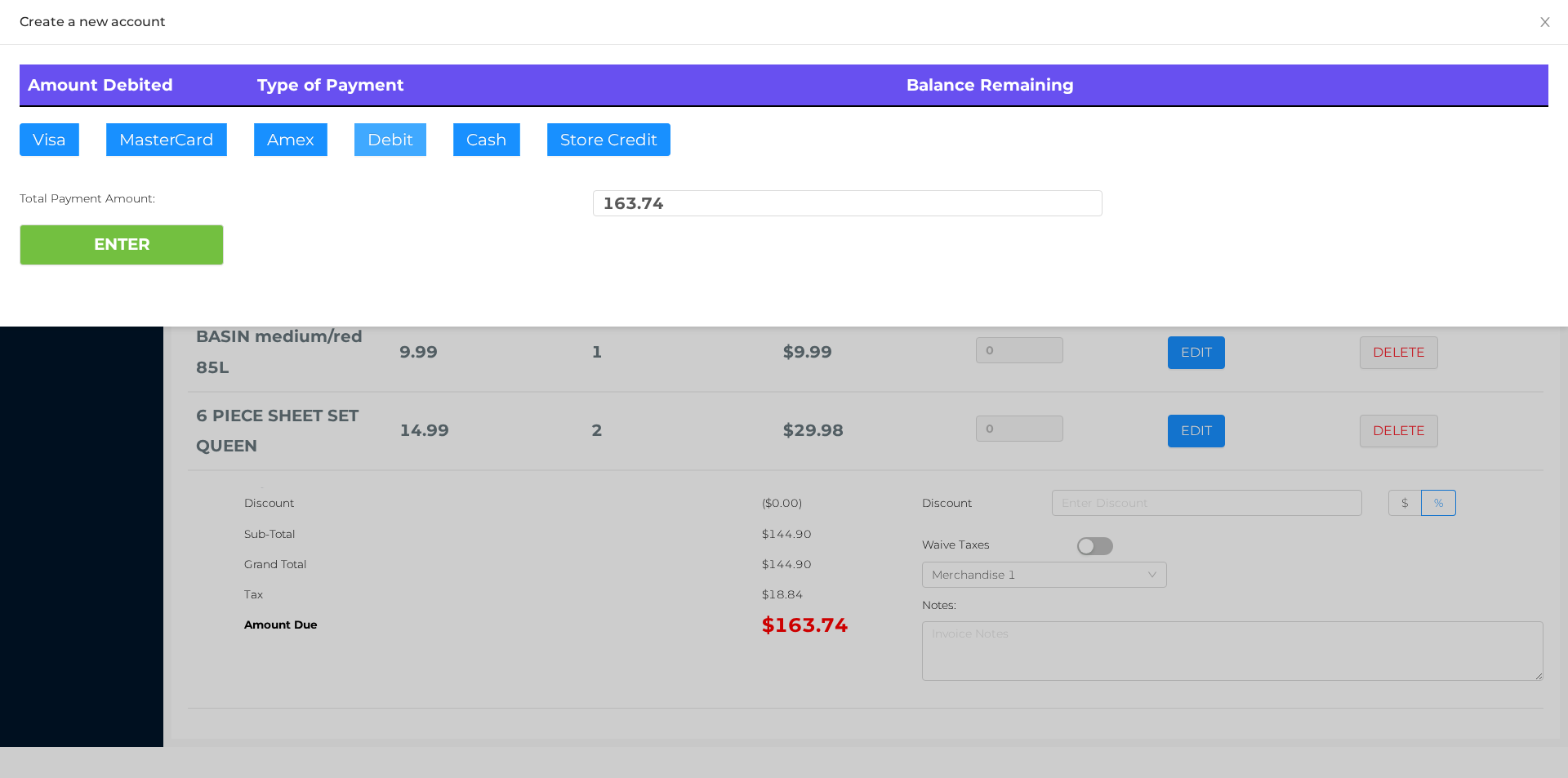
click at [376, 135] on button "Debit" at bounding box center [390, 139] width 72 height 32
click at [182, 235] on button "ENTER" at bounding box center [121, 245] width 204 height 40
type input "0"
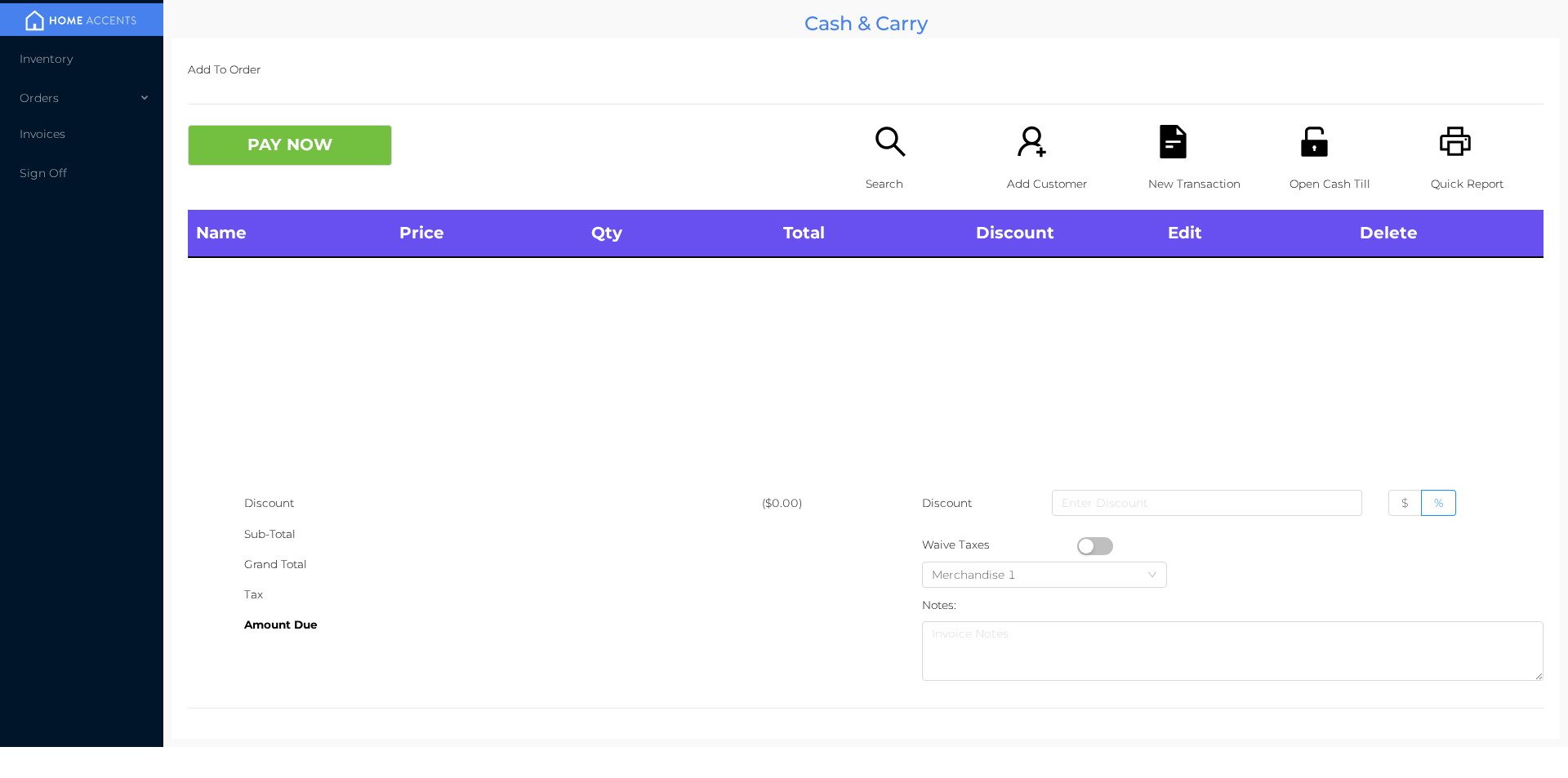
click at [1430, 192] on p "Quick Report" at bounding box center [1486, 184] width 112 height 31
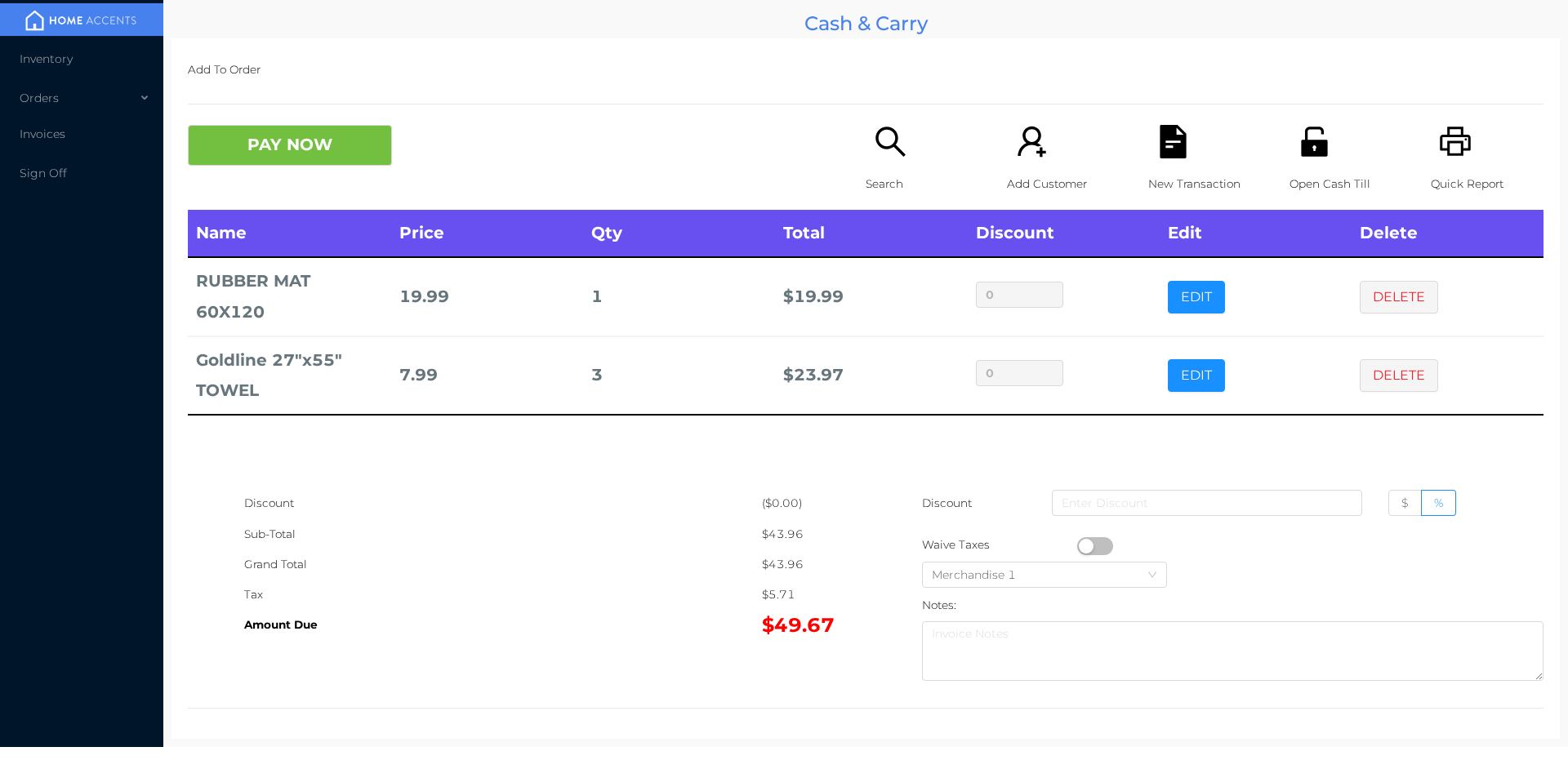
click at [270, 141] on button "PAY NOW" at bounding box center [290, 145] width 204 height 40
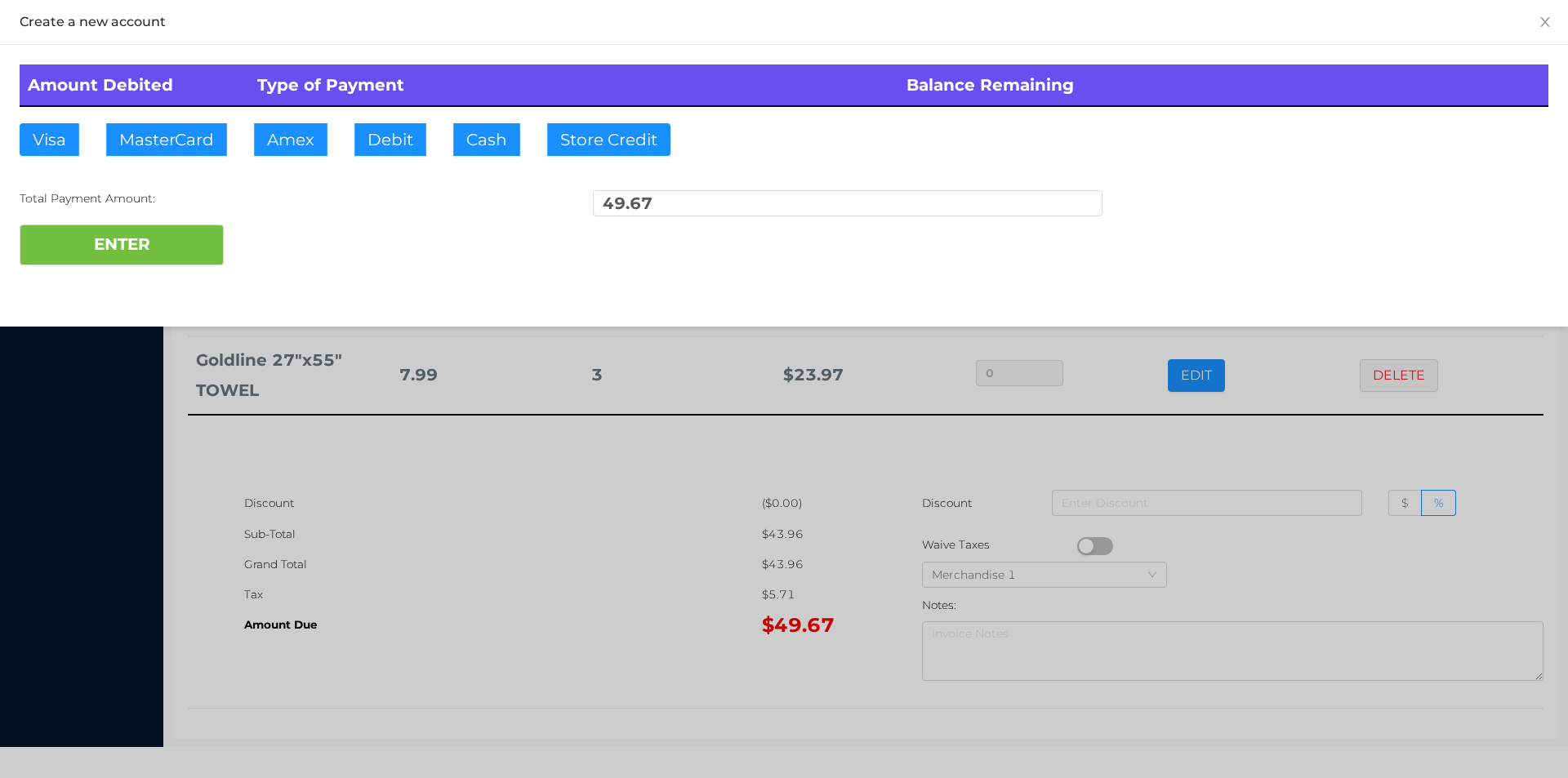
click at [273, 227] on div "ENTER" at bounding box center [784, 245] width 1528 height 40
click at [1212, 443] on div at bounding box center [784, 389] width 1568 height 778
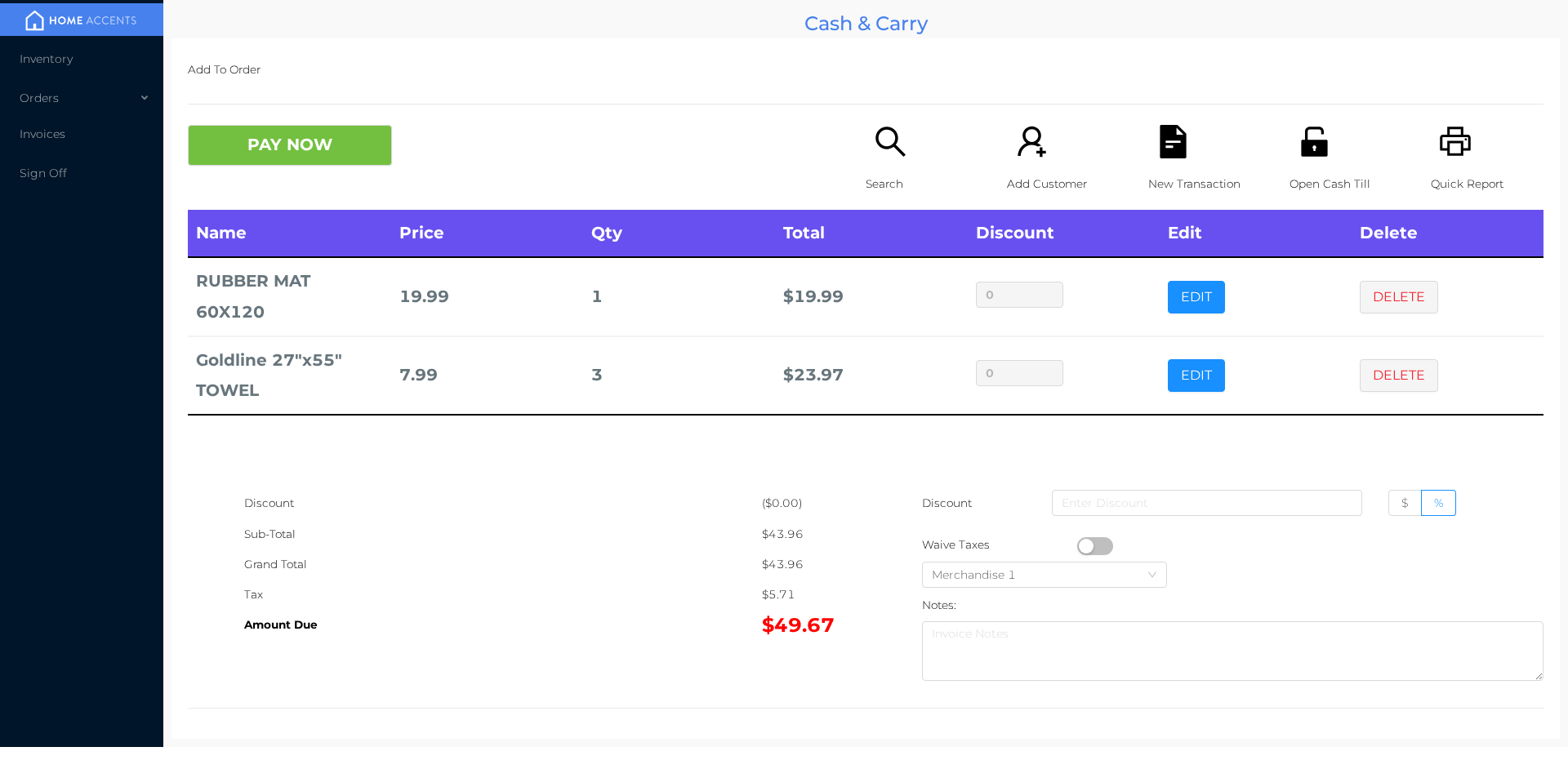
click at [1171, 164] on div "New Transaction" at bounding box center [1204, 167] width 112 height 85
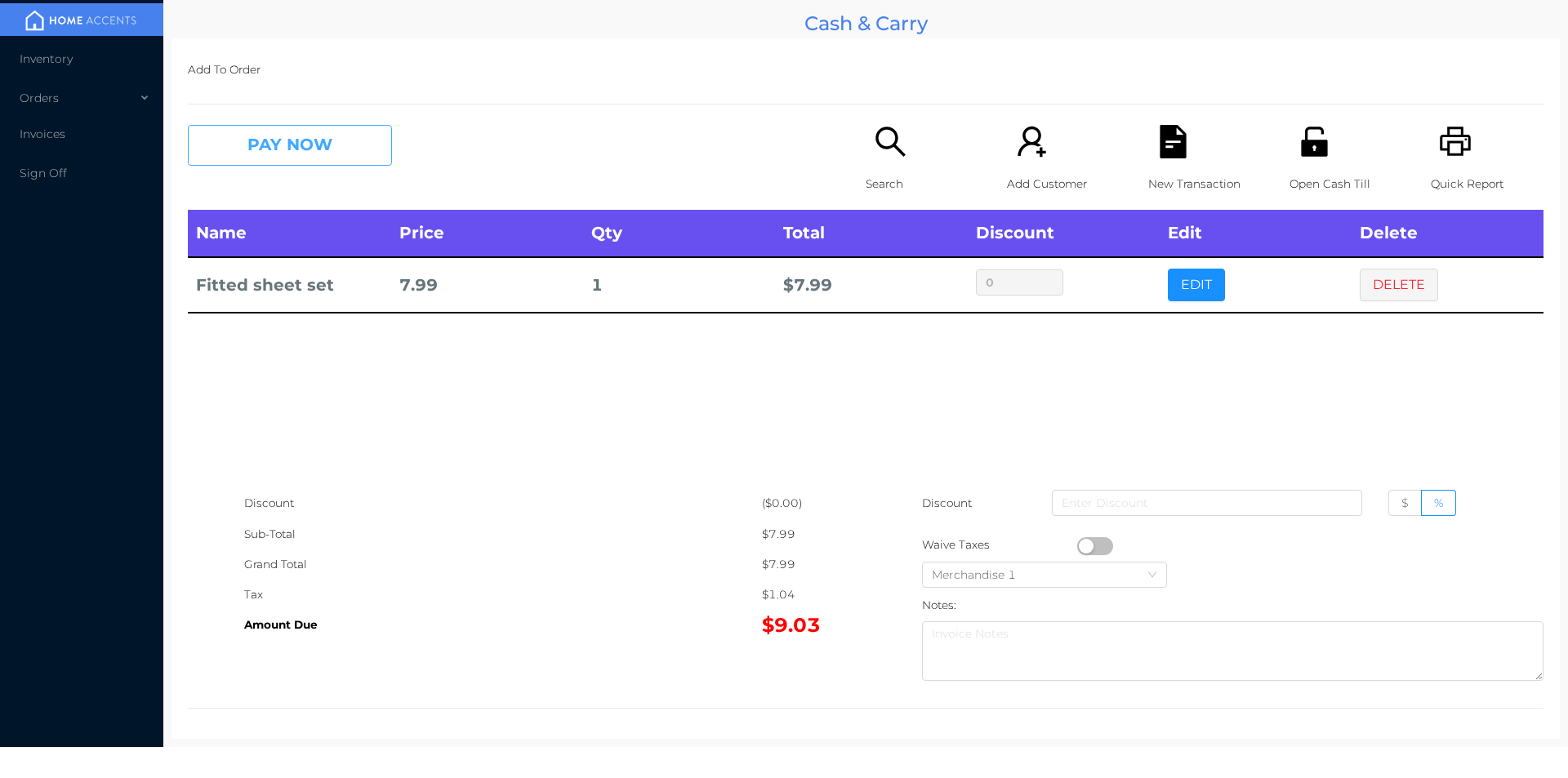
click at [301, 148] on button "PAY NOW" at bounding box center [290, 145] width 204 height 40
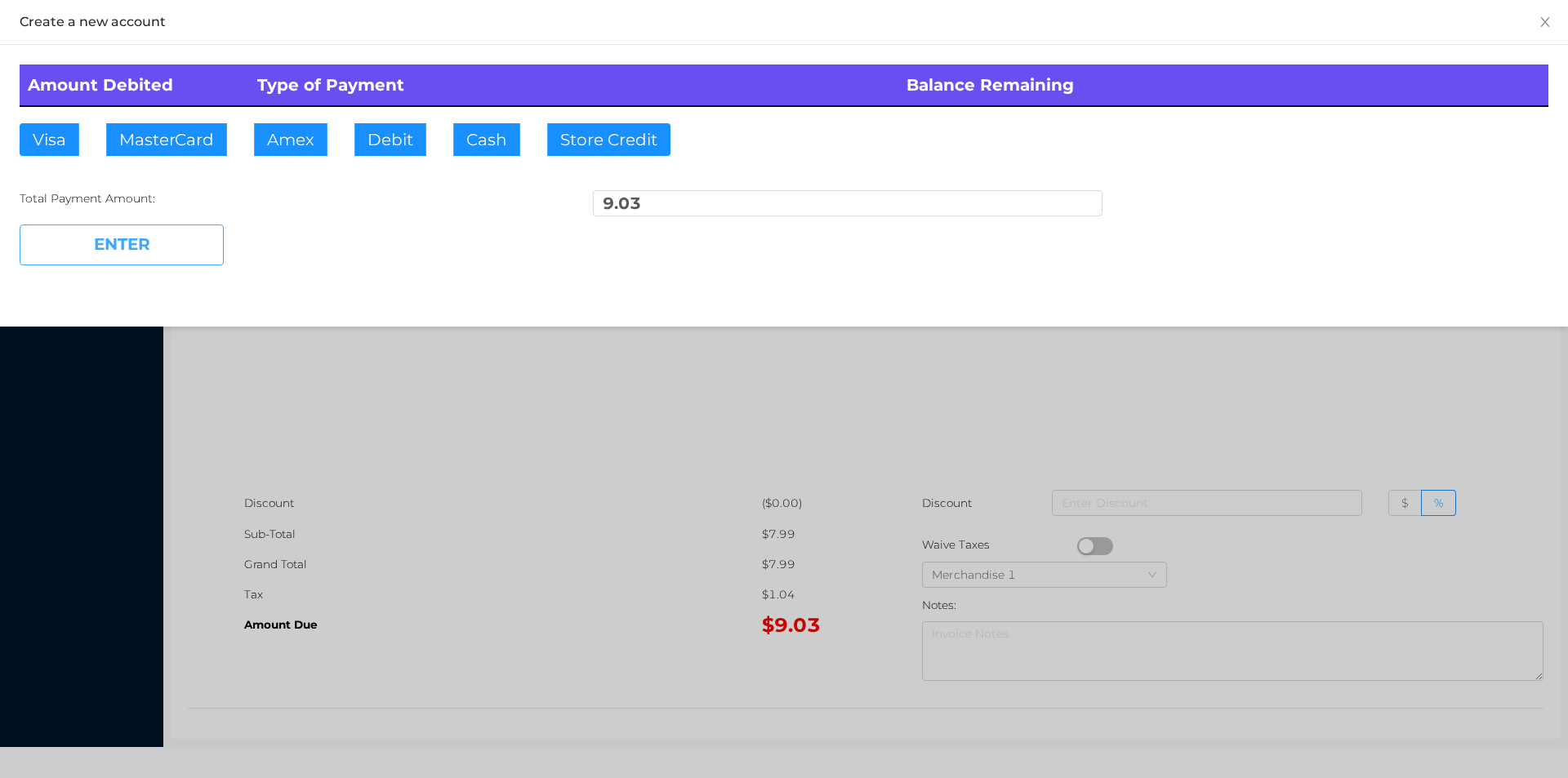
click at [173, 245] on button "ENTER" at bounding box center [121, 245] width 204 height 40
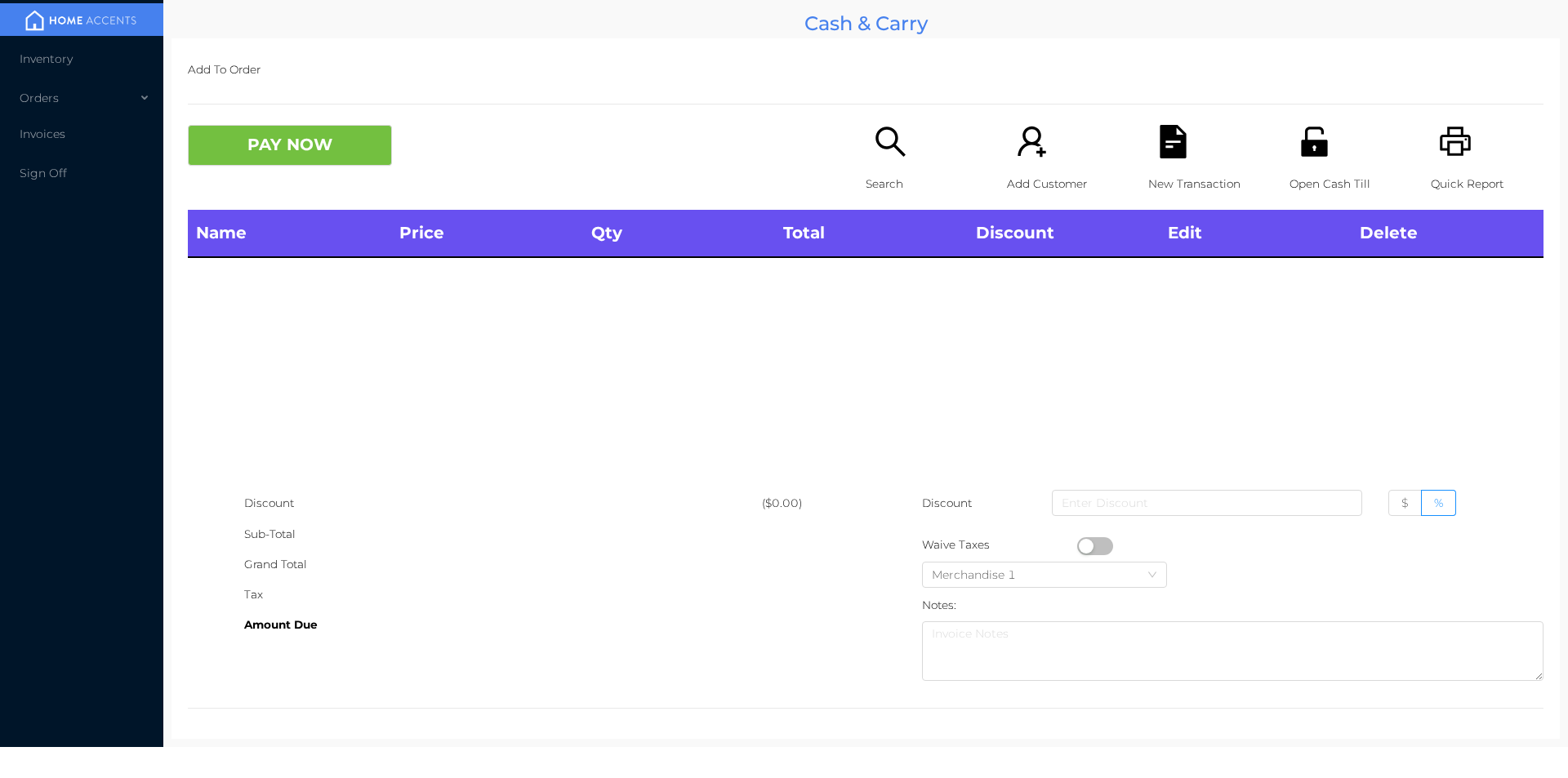
click at [869, 160] on div "Search" at bounding box center [921, 167] width 112 height 85
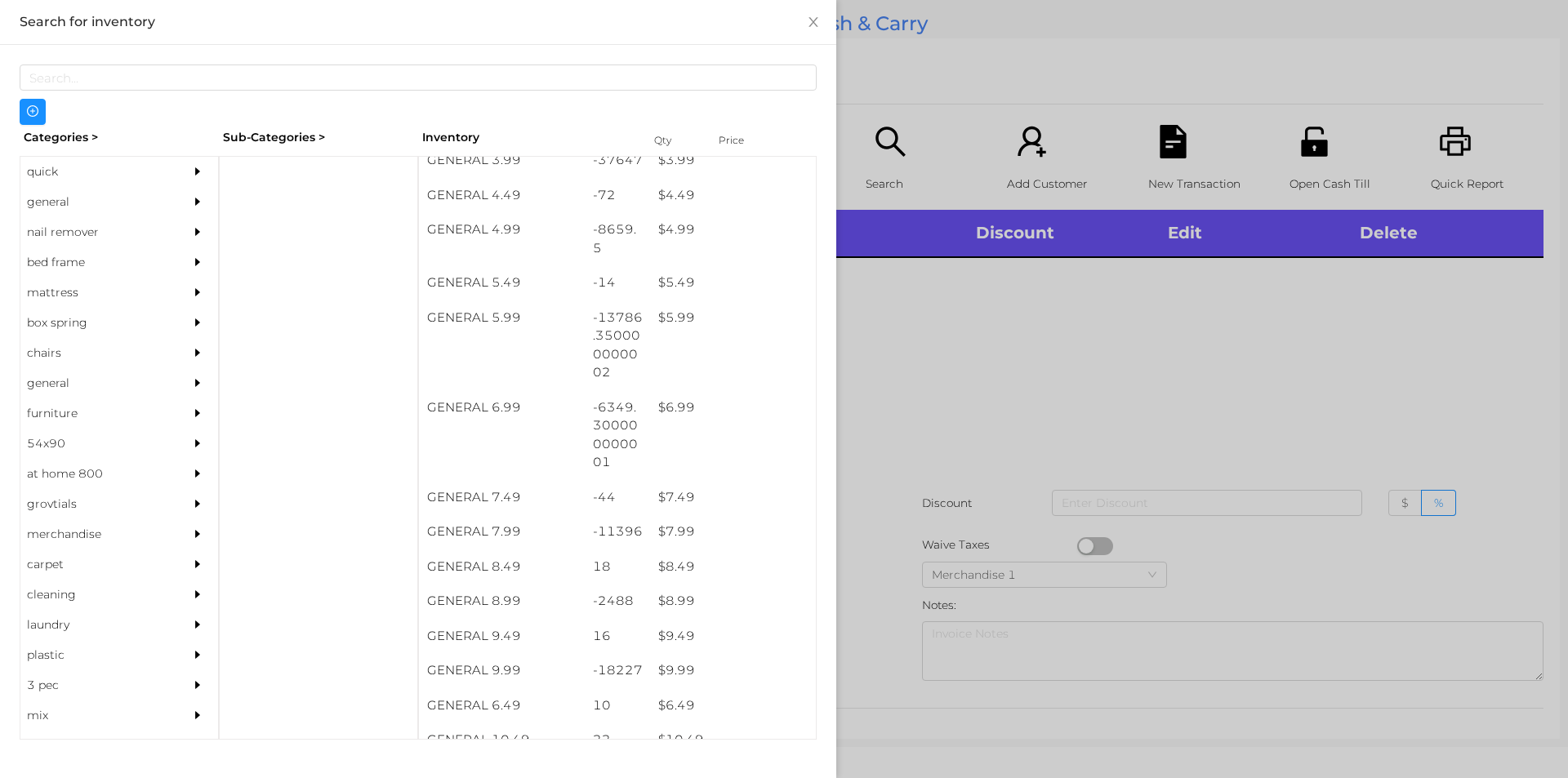
scroll to position [500, 0]
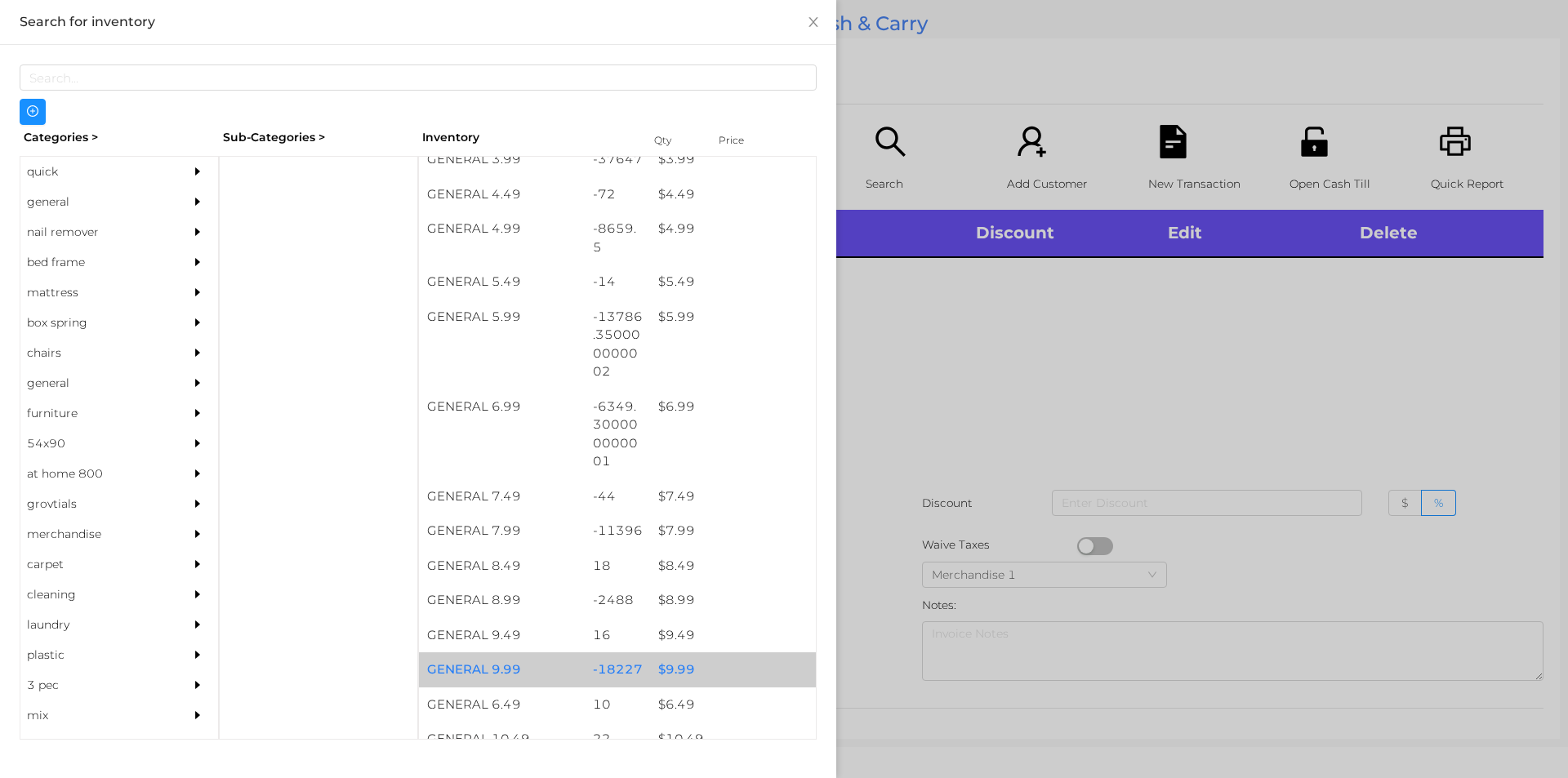
click at [668, 679] on div "$ 9.99" at bounding box center [733, 669] width 166 height 35
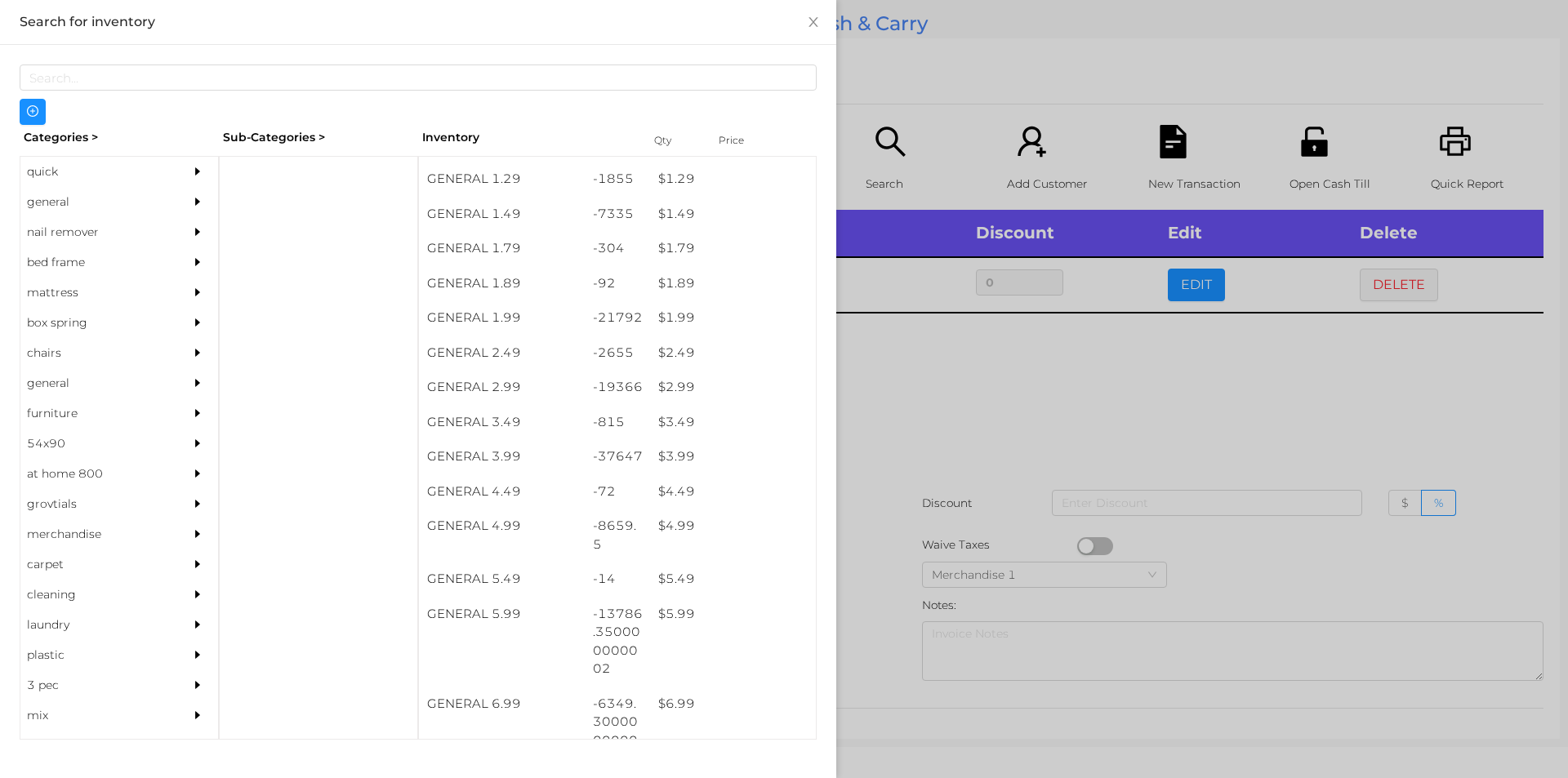
scroll to position [202, 0]
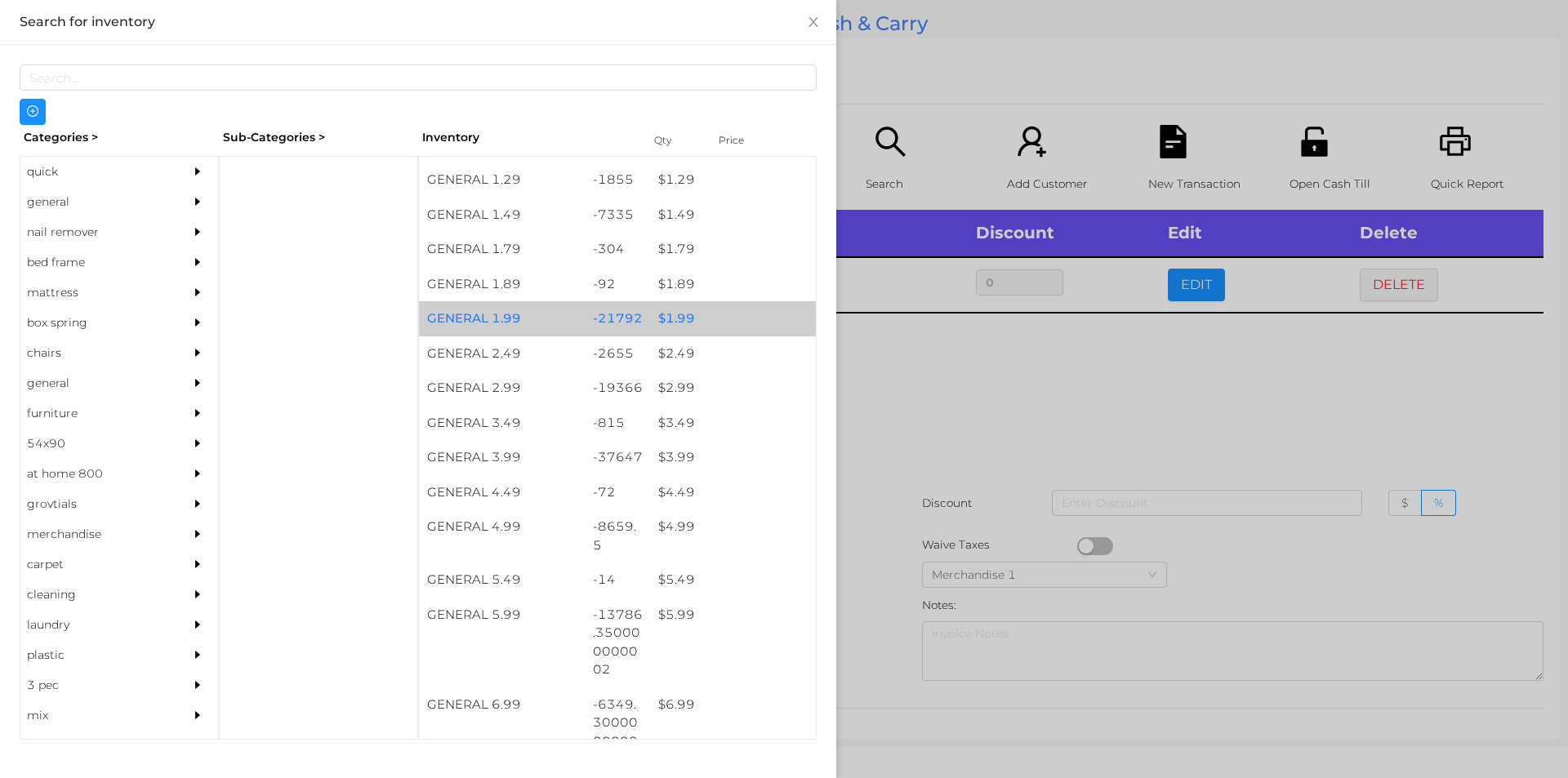
click at [656, 322] on div "$ 1.99" at bounding box center [733, 318] width 166 height 35
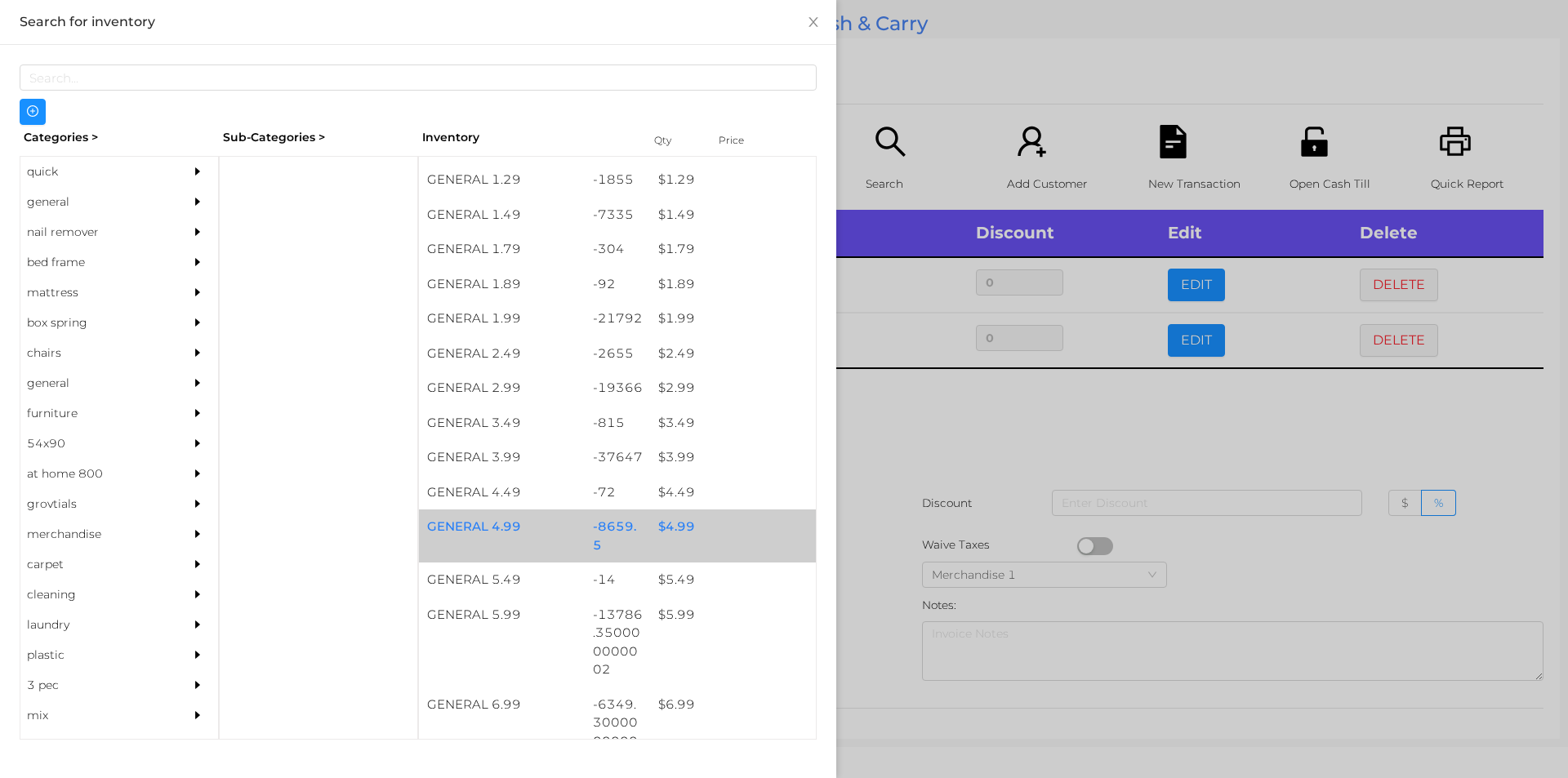
click at [665, 526] on div "$ 4.99" at bounding box center [733, 526] width 166 height 35
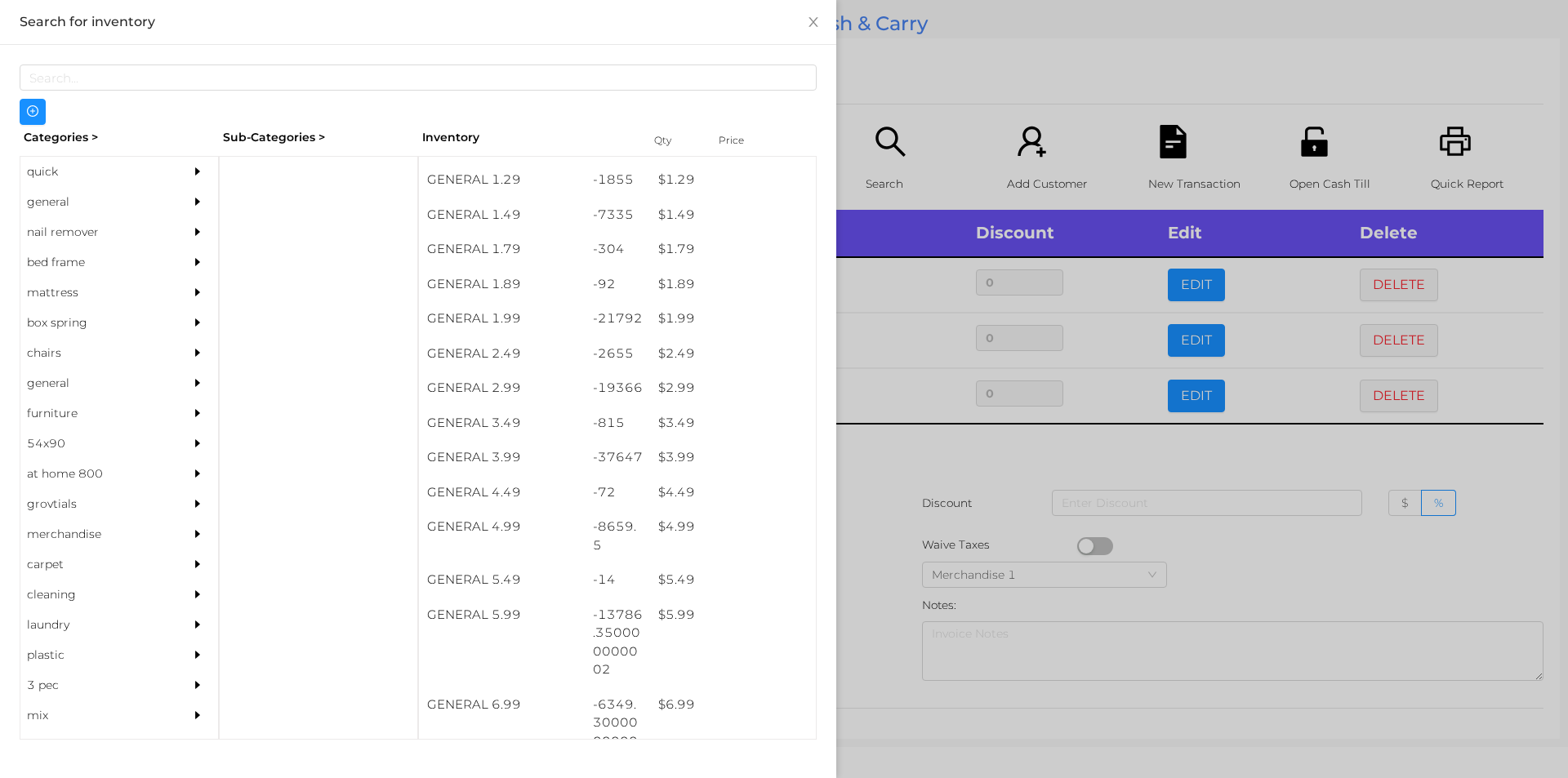
click at [875, 461] on div at bounding box center [784, 389] width 1568 height 778
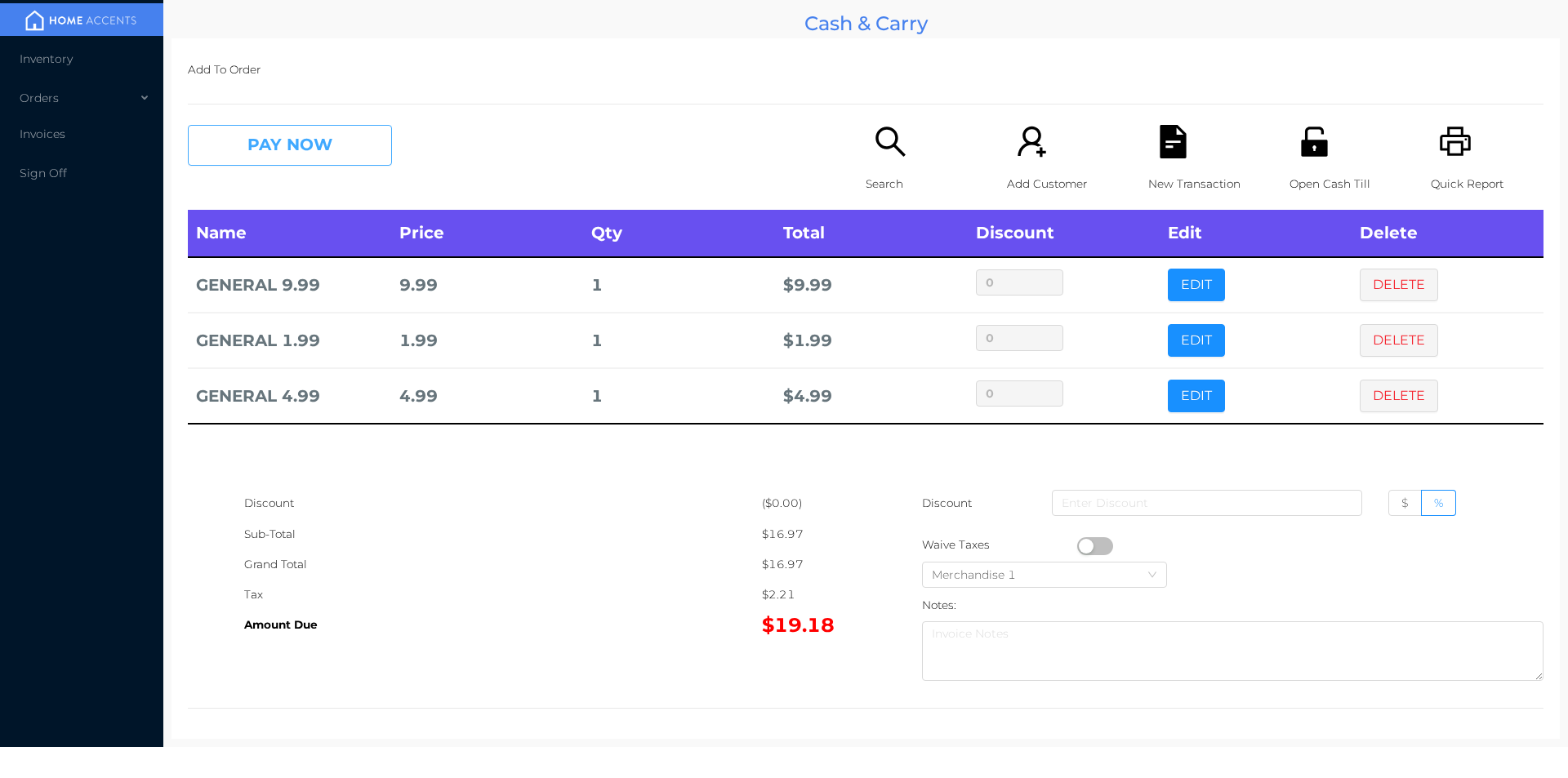
click at [272, 140] on button "PAY NOW" at bounding box center [290, 145] width 204 height 40
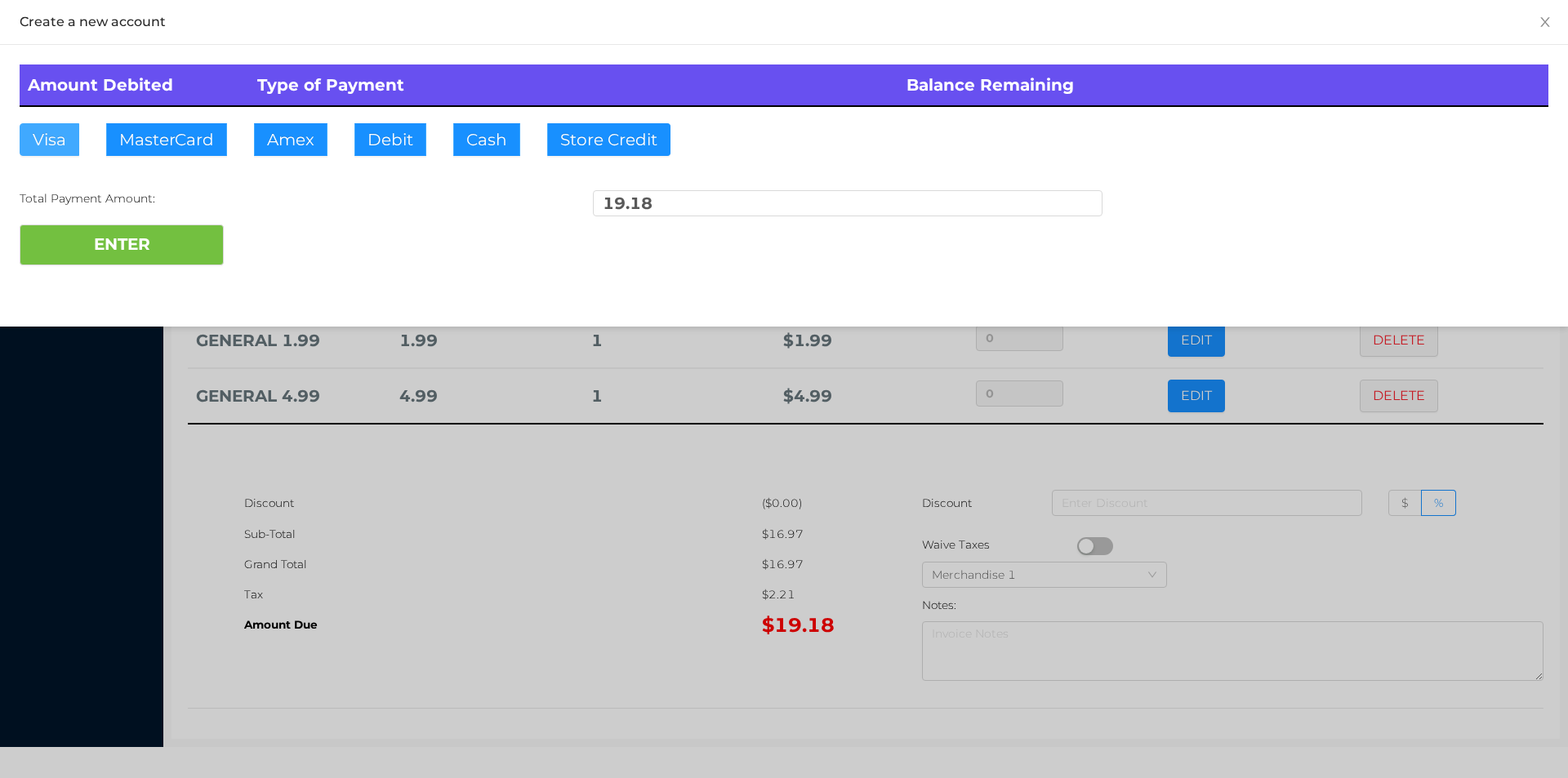
click at [51, 139] on button "Visa" at bounding box center [49, 139] width 59 height 32
click at [67, 240] on button "ENTER" at bounding box center [121, 245] width 204 height 40
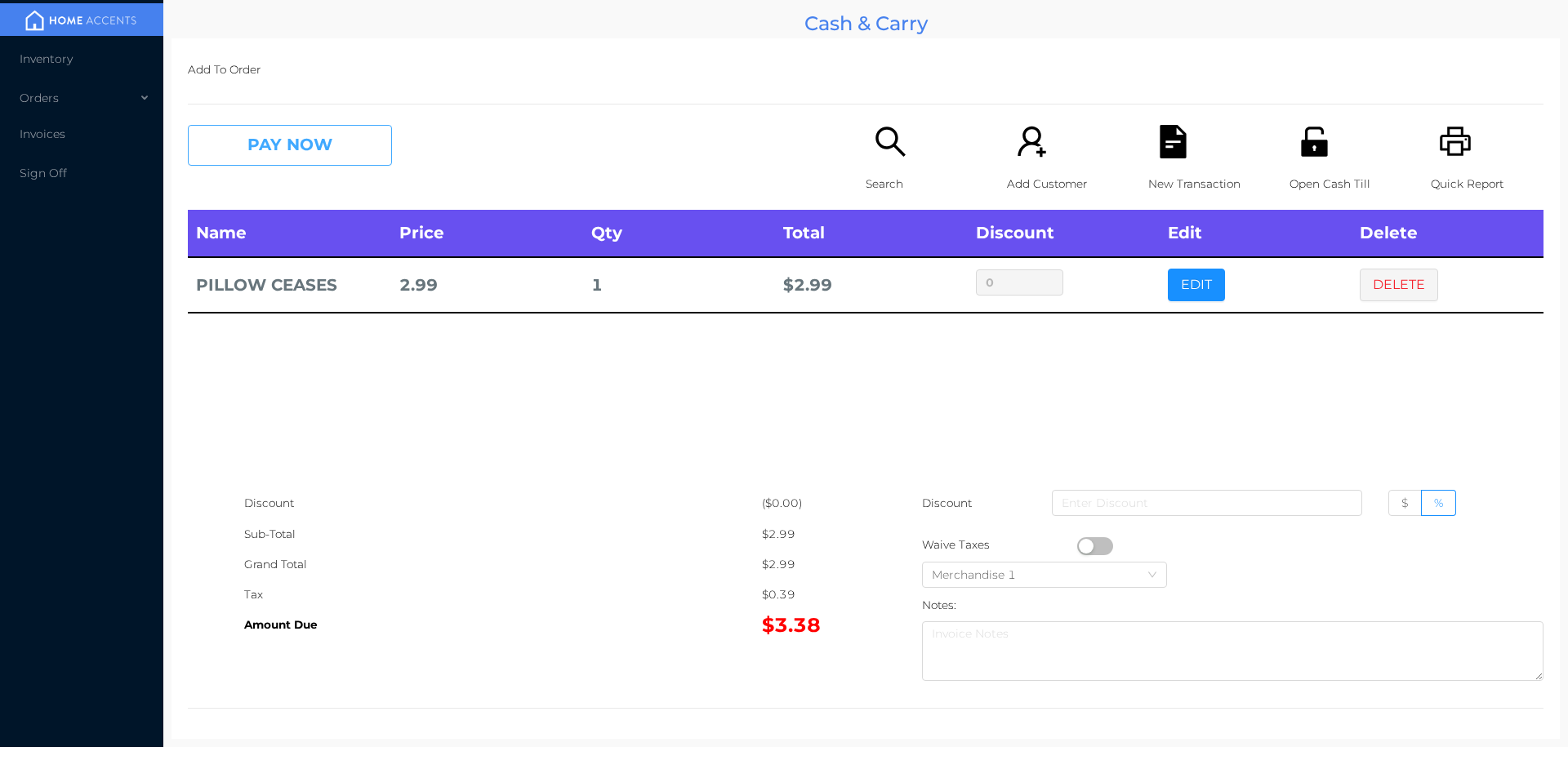
click at [337, 139] on button "PAY NOW" at bounding box center [290, 145] width 204 height 40
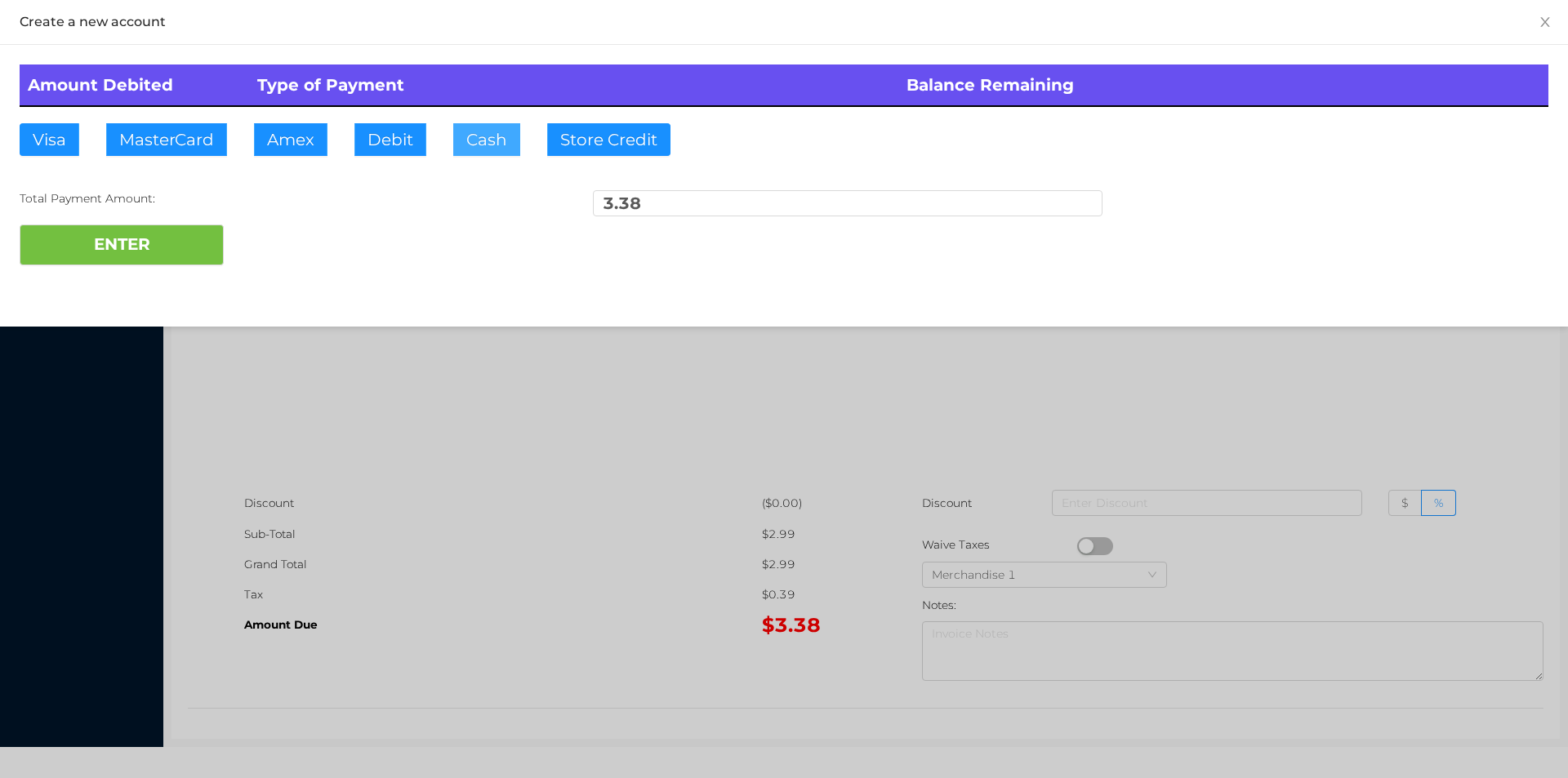
click at [480, 128] on button "Cash" at bounding box center [487, 139] width 67 height 32
type input "5."
click at [136, 229] on button "ENTER" at bounding box center [121, 245] width 204 height 40
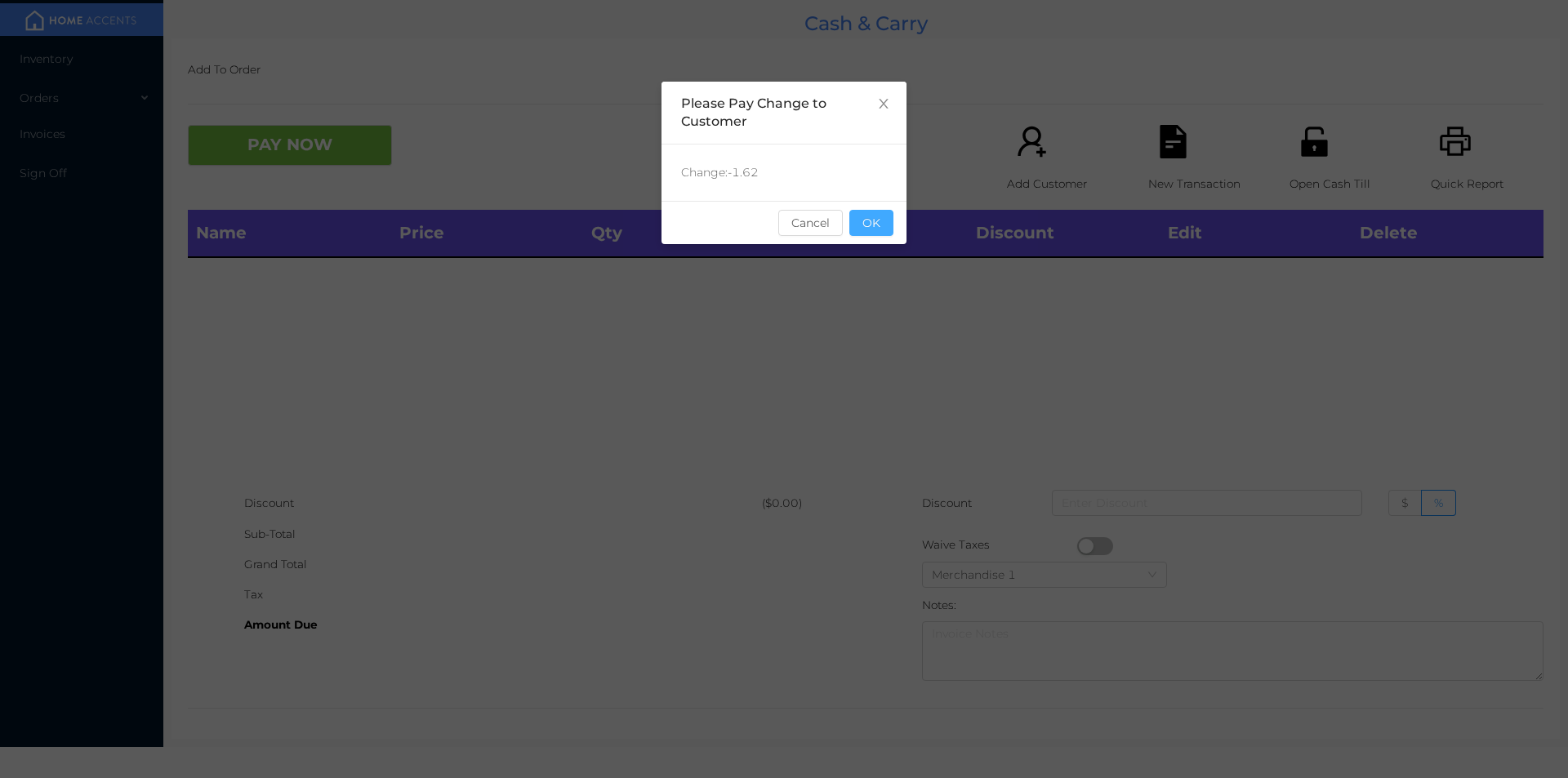
click at [857, 232] on button "OK" at bounding box center [871, 222] width 44 height 26
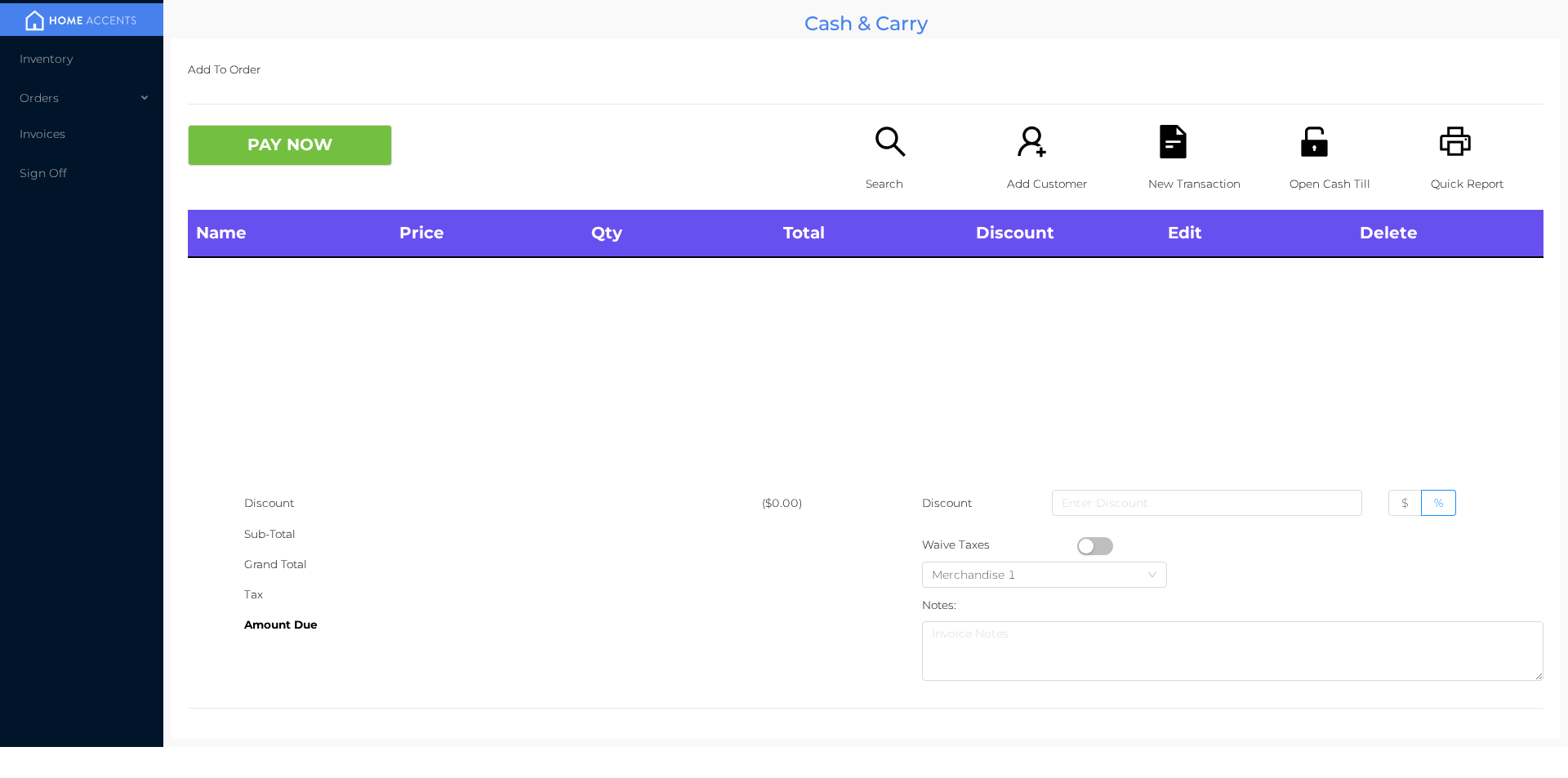
click at [893, 292] on div "Name Price Qty Total Discount Edit Delete" at bounding box center [865, 349] width 1356 height 279
click at [879, 185] on p "Search" at bounding box center [921, 184] width 112 height 31
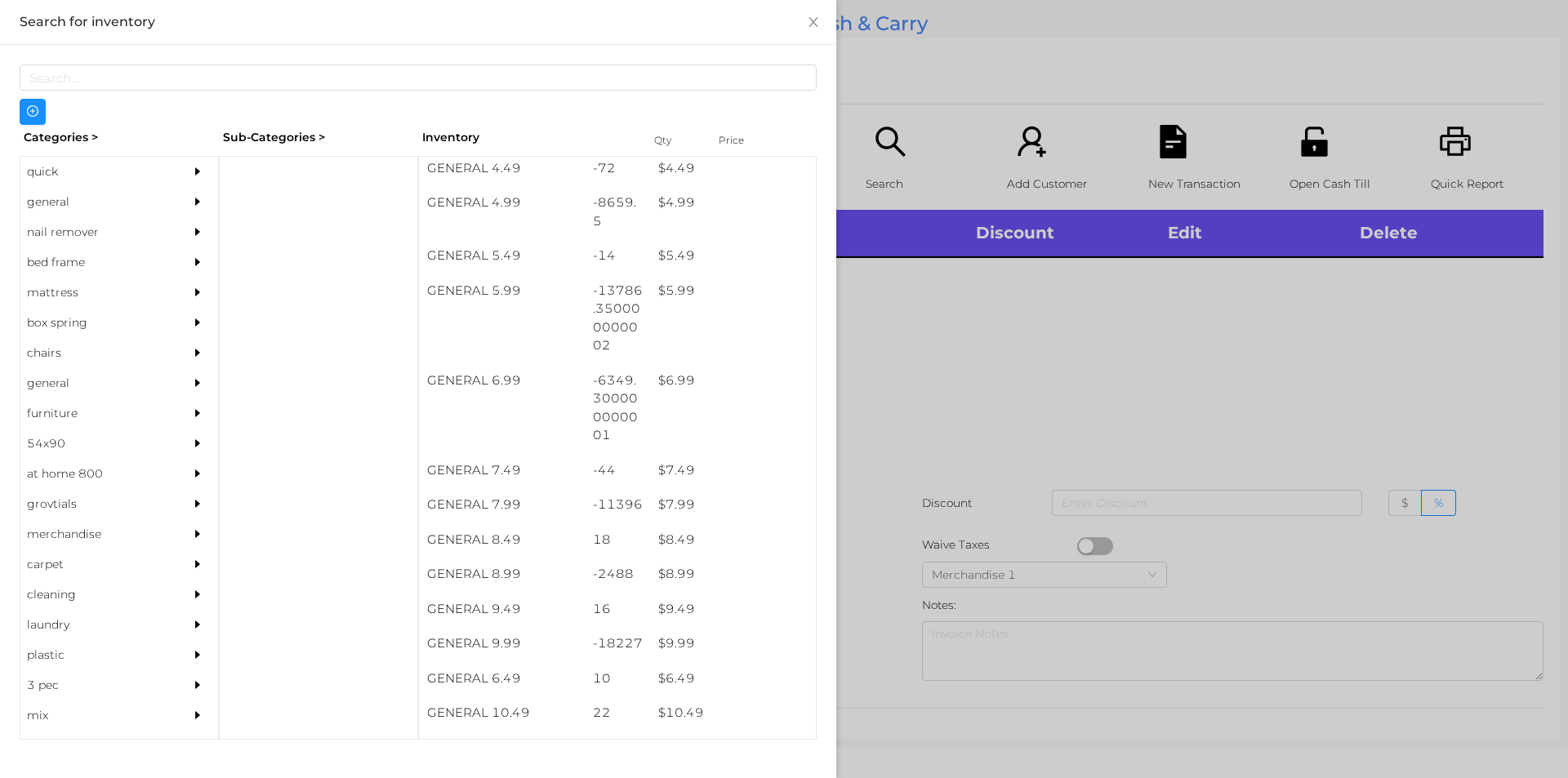
scroll to position [527, 0]
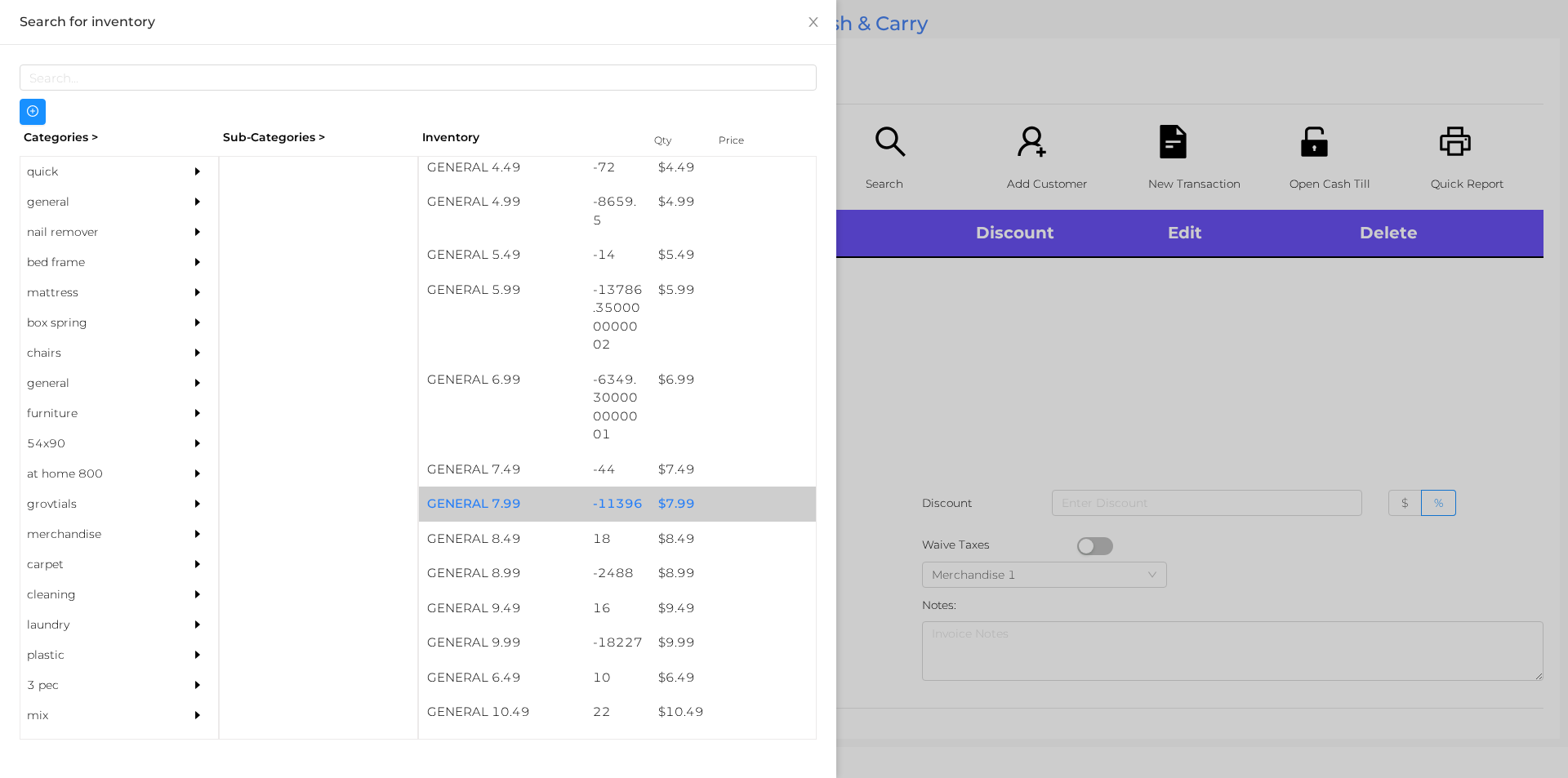
click at [684, 502] on div "$ 7.99" at bounding box center [733, 504] width 166 height 35
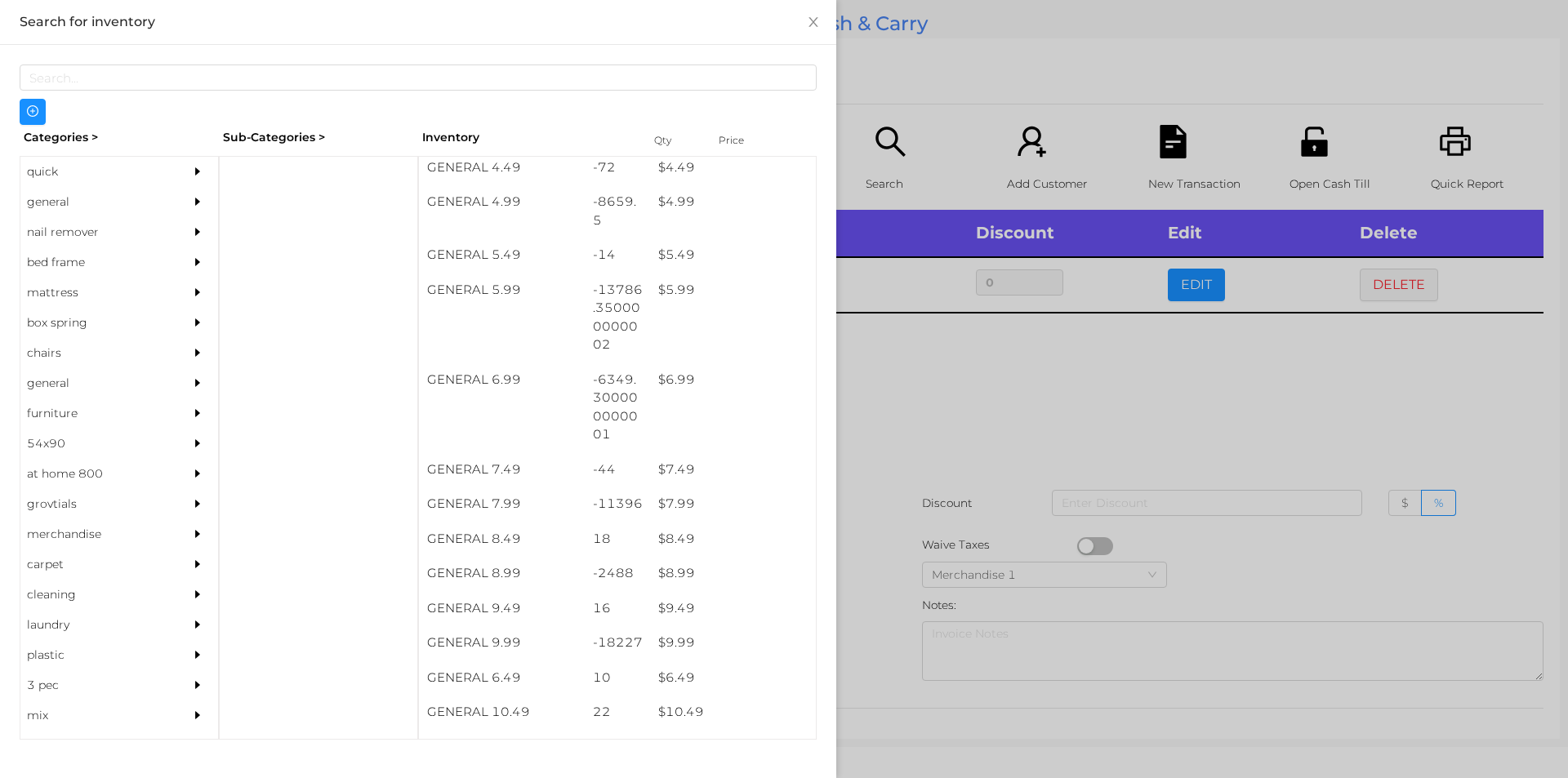
click at [914, 449] on div at bounding box center [784, 389] width 1568 height 778
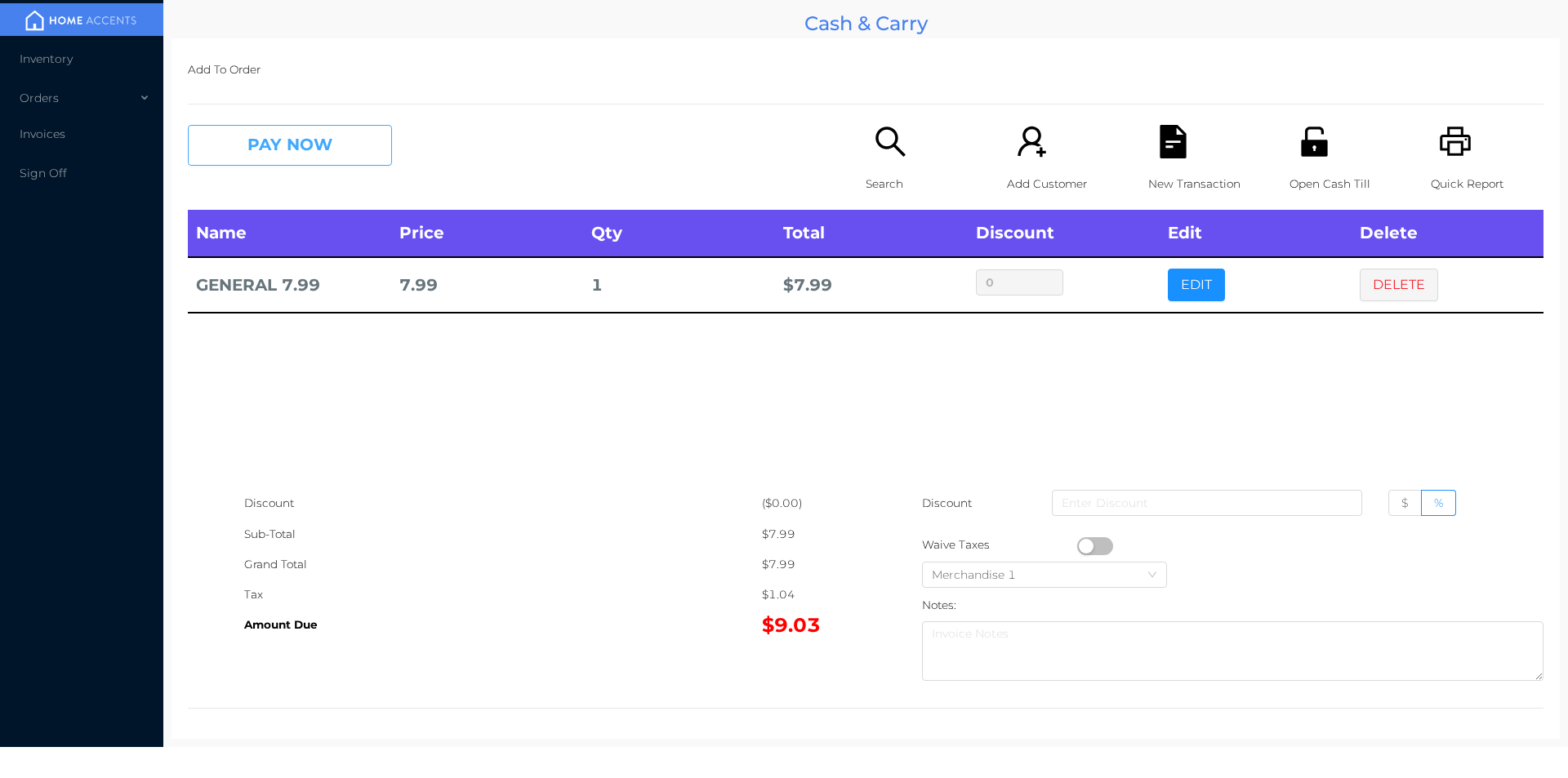
click at [326, 161] on button "PAY NOW" at bounding box center [290, 145] width 204 height 40
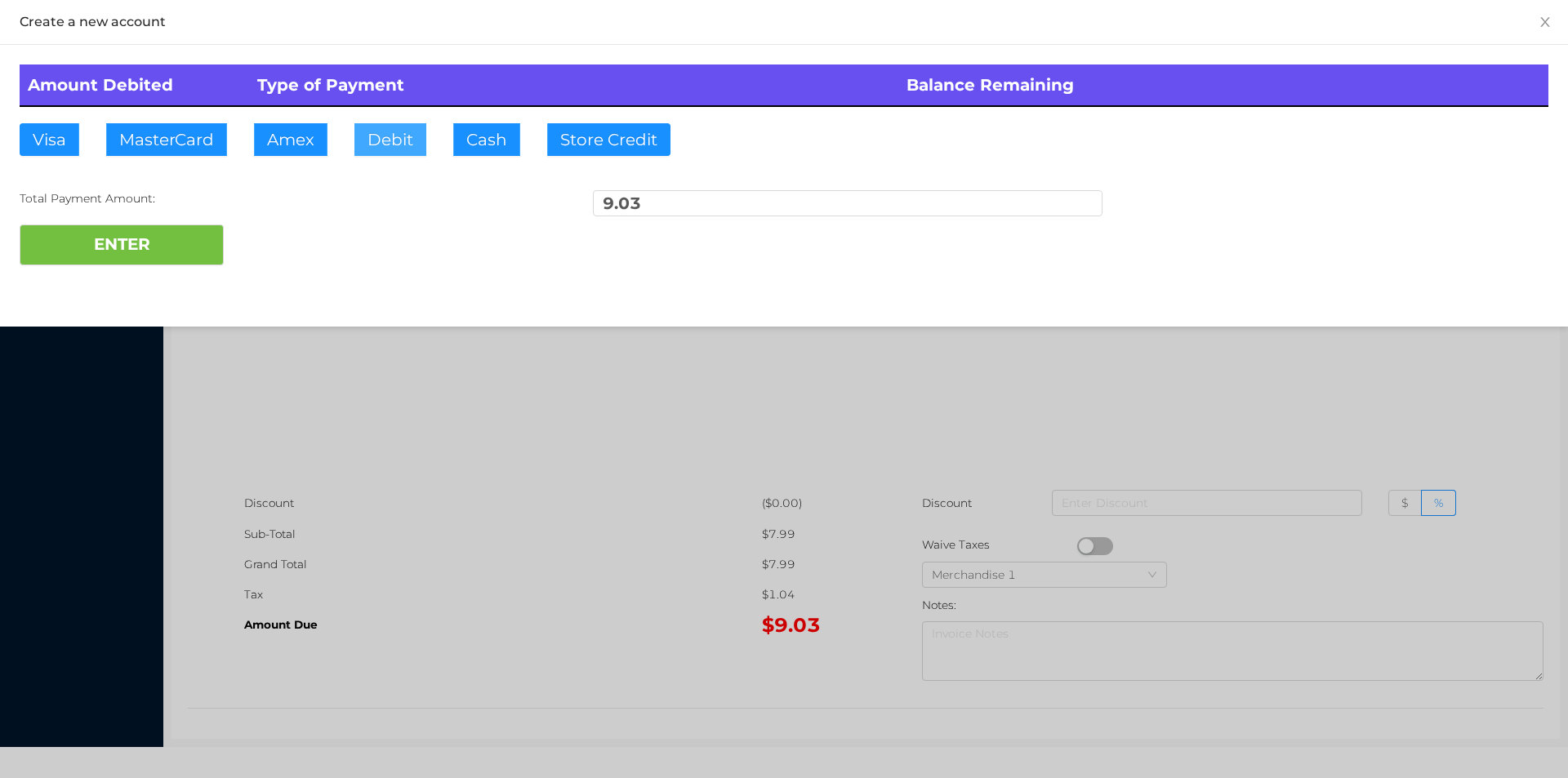
click at [392, 140] on button "Debit" at bounding box center [390, 139] width 72 height 32
click at [196, 226] on button "ENTER" at bounding box center [121, 245] width 204 height 40
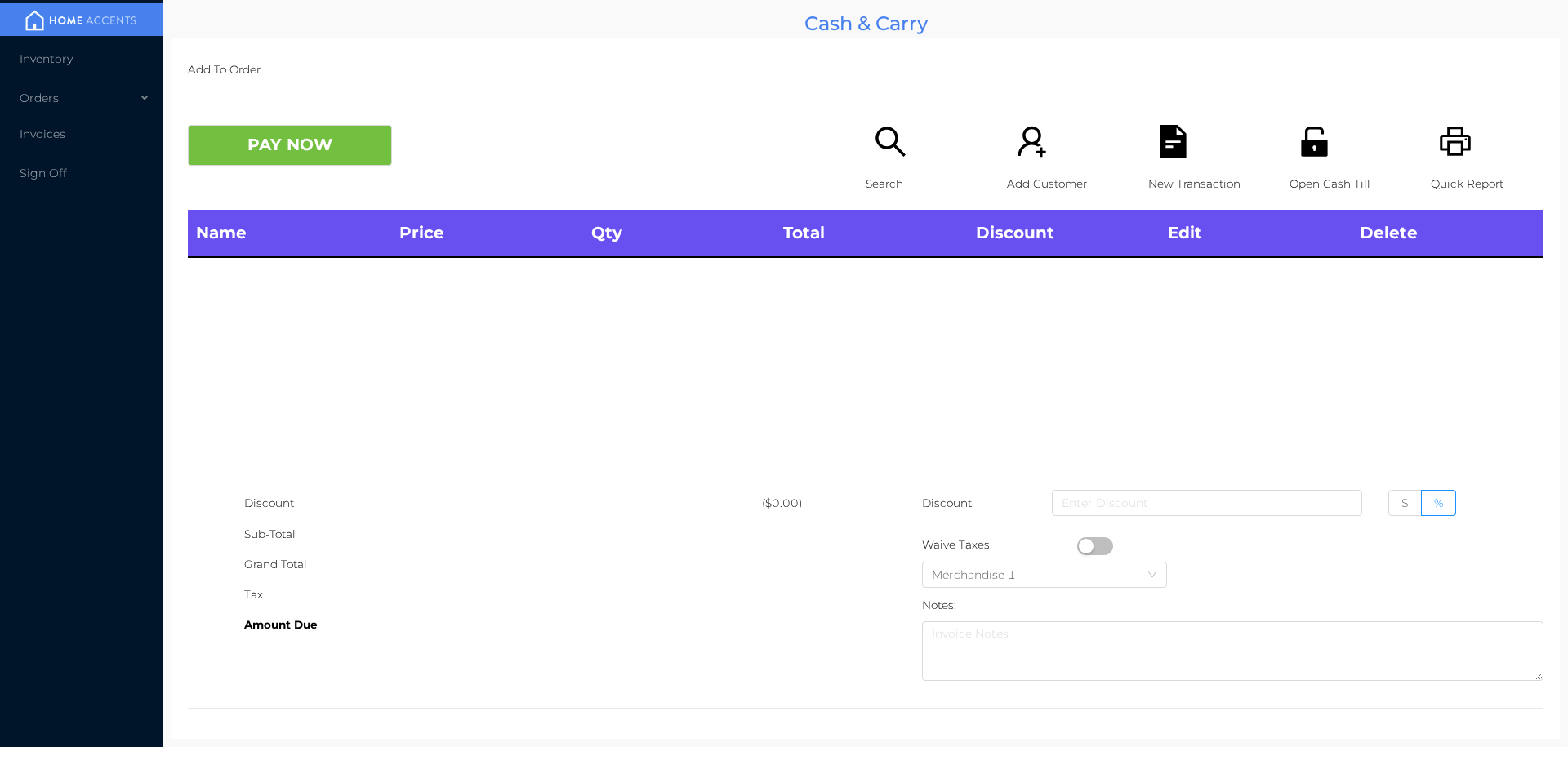
click at [1310, 130] on icon "icon: unlock" at bounding box center [1313, 141] width 26 height 30
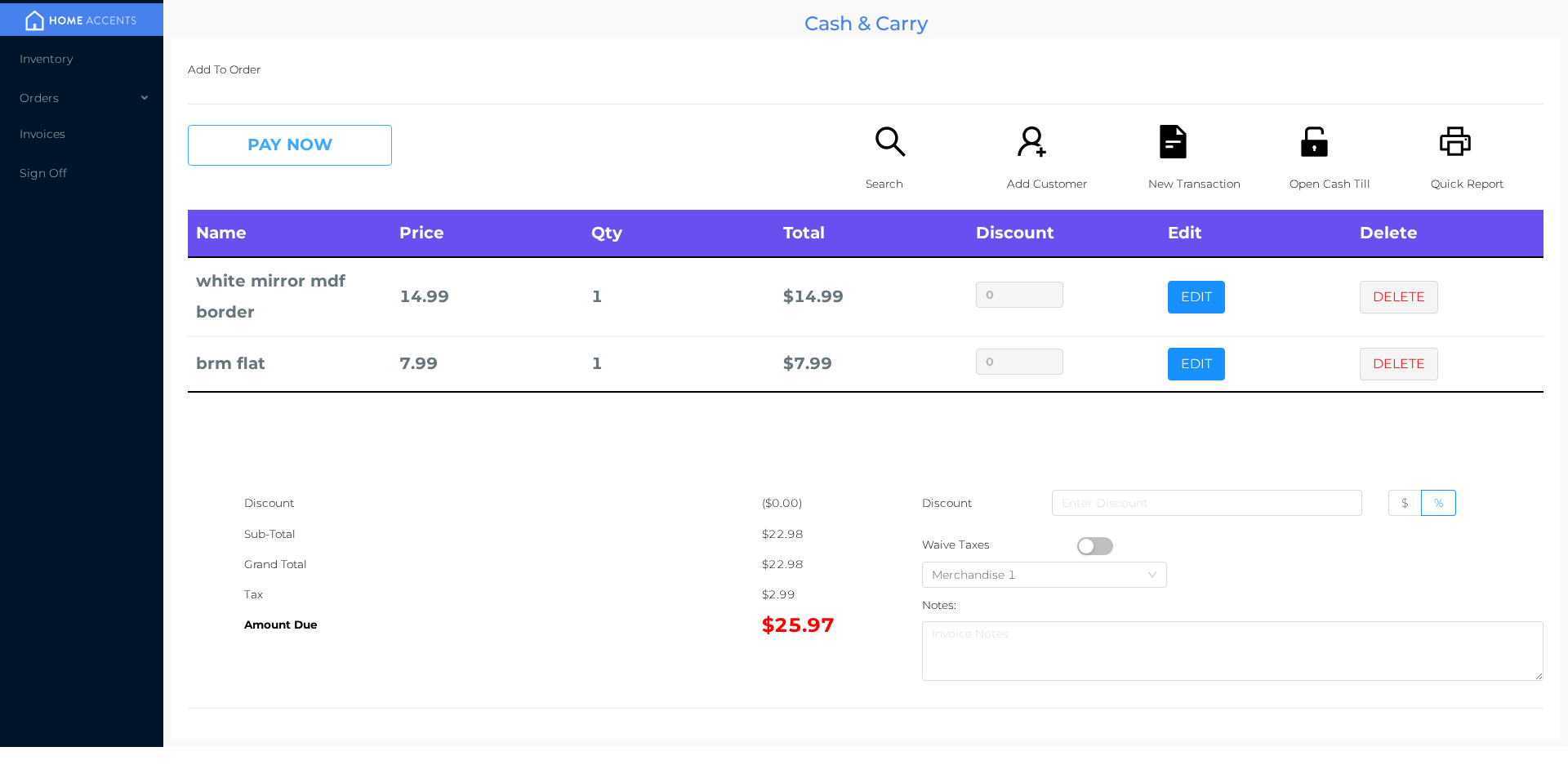
click at [347, 143] on button "PAY NOW" at bounding box center [290, 145] width 204 height 40
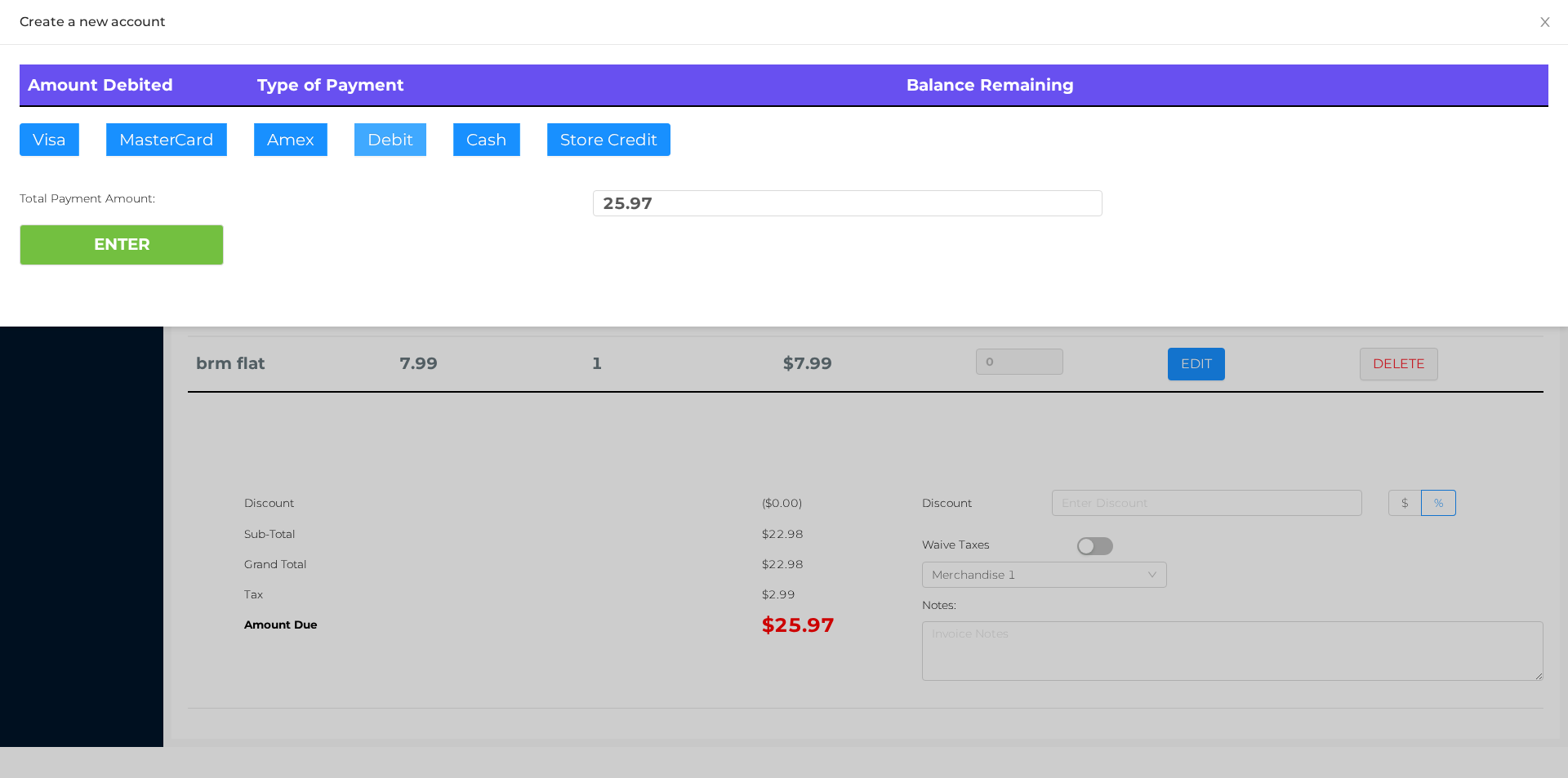
click at [396, 149] on button "Debit" at bounding box center [390, 139] width 72 height 32
click at [516, 510] on div at bounding box center [784, 389] width 1568 height 778
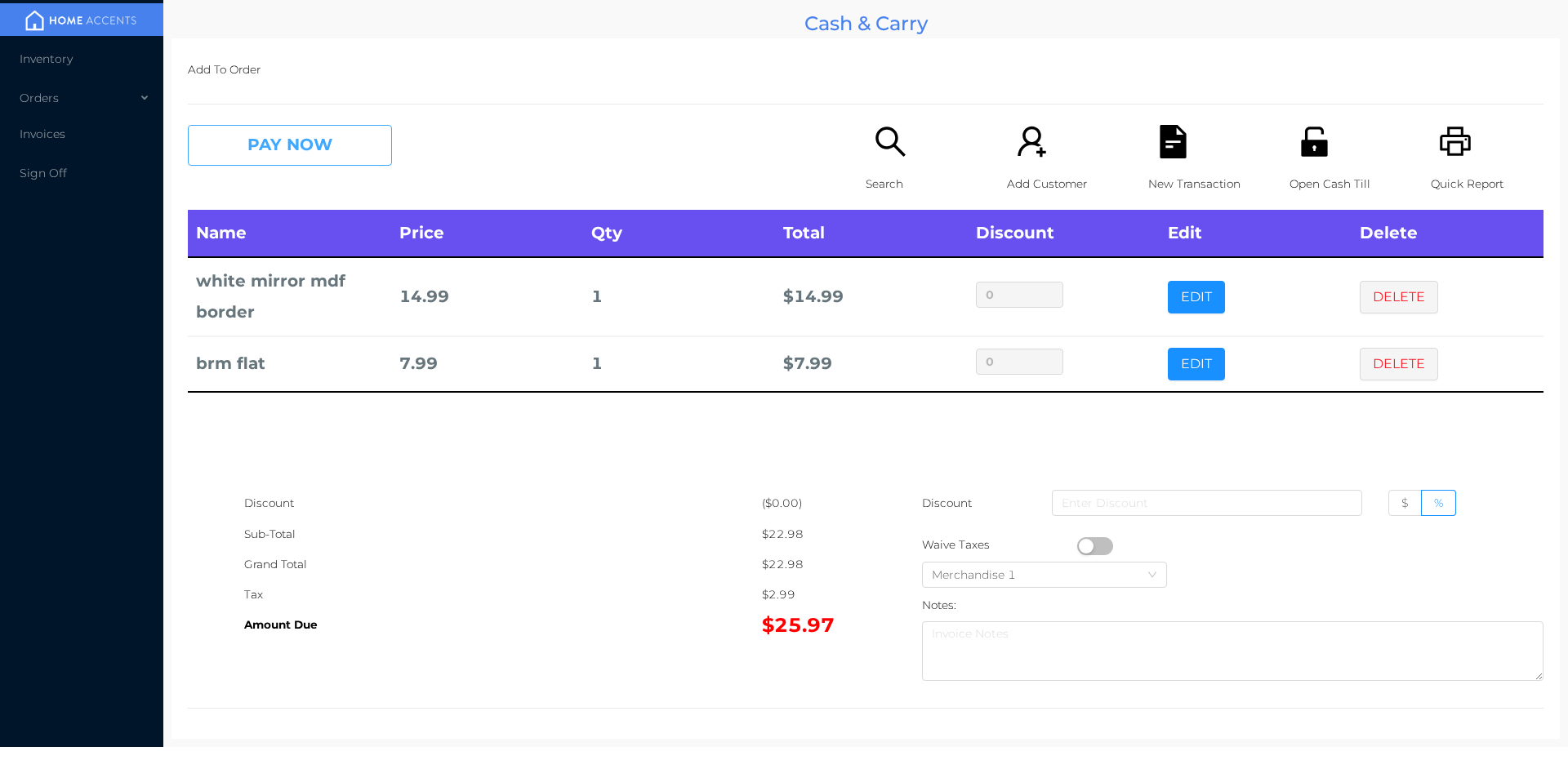
click at [256, 131] on button "PAY NOW" at bounding box center [290, 145] width 204 height 40
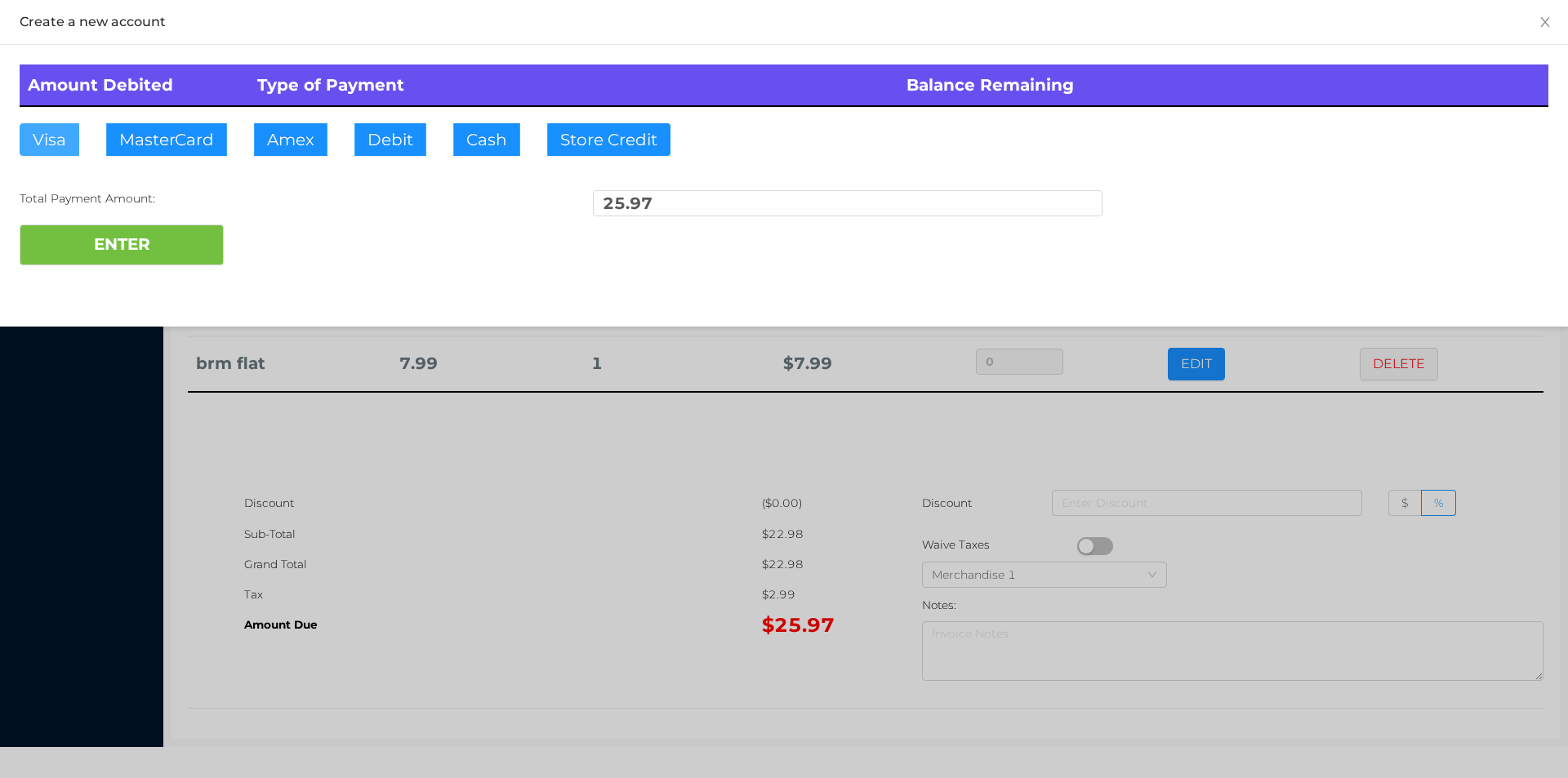
click at [46, 123] on button "Visa" at bounding box center [49, 139] width 59 height 32
click at [72, 246] on button "ENTER" at bounding box center [121, 245] width 204 height 40
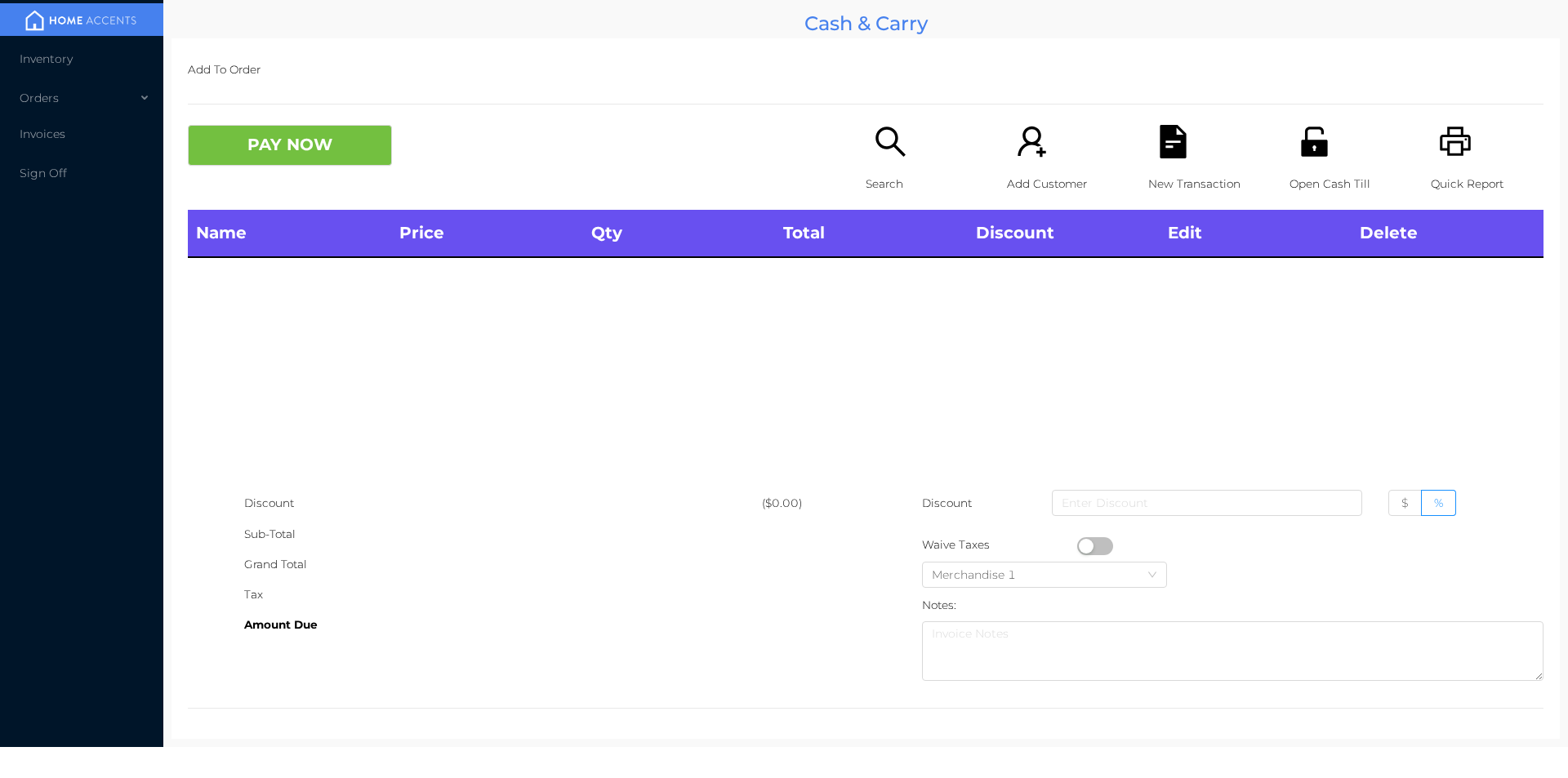
click at [887, 150] on icon "icon: search" at bounding box center [890, 141] width 33 height 33
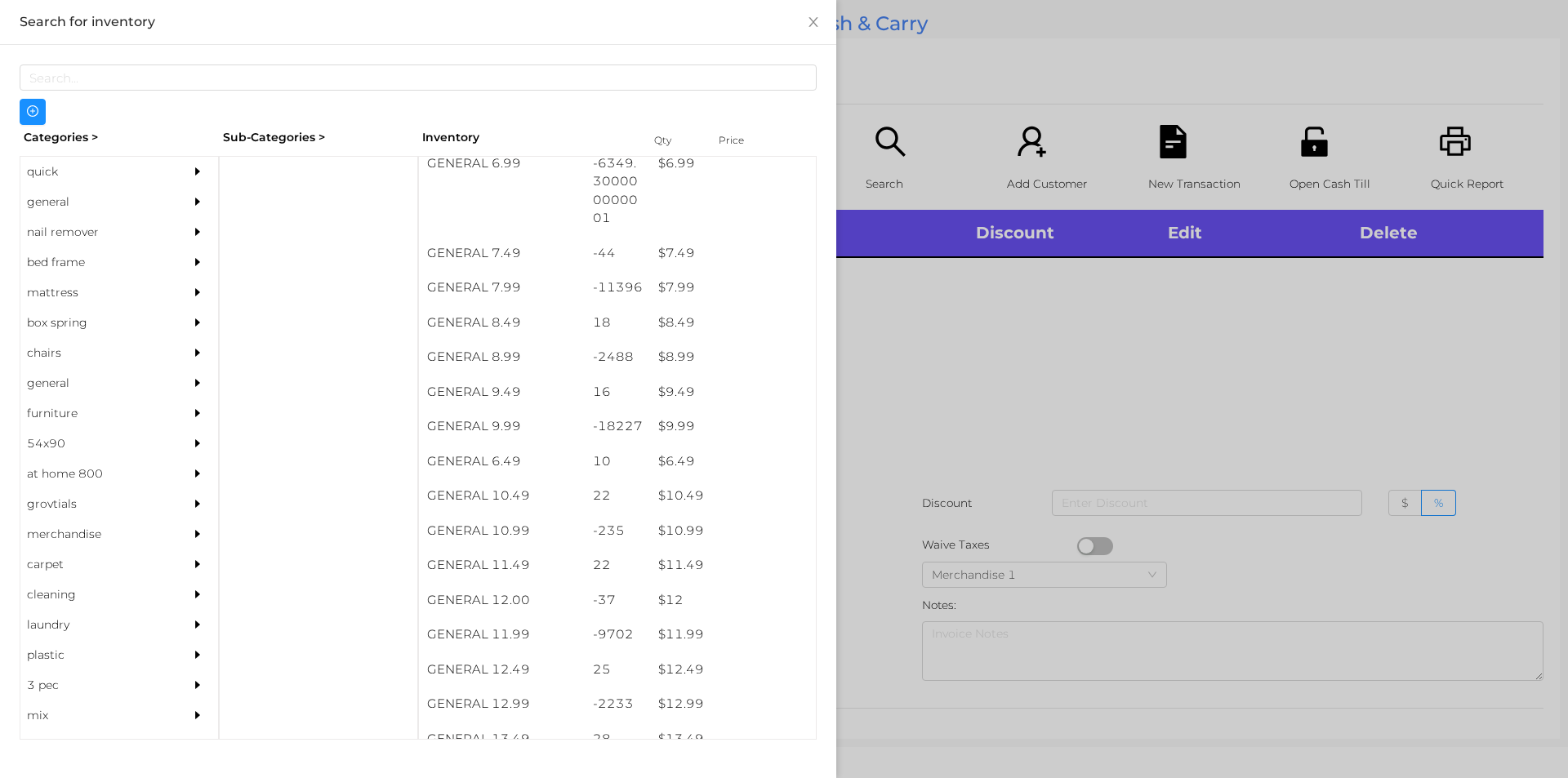
scroll to position [967, 0]
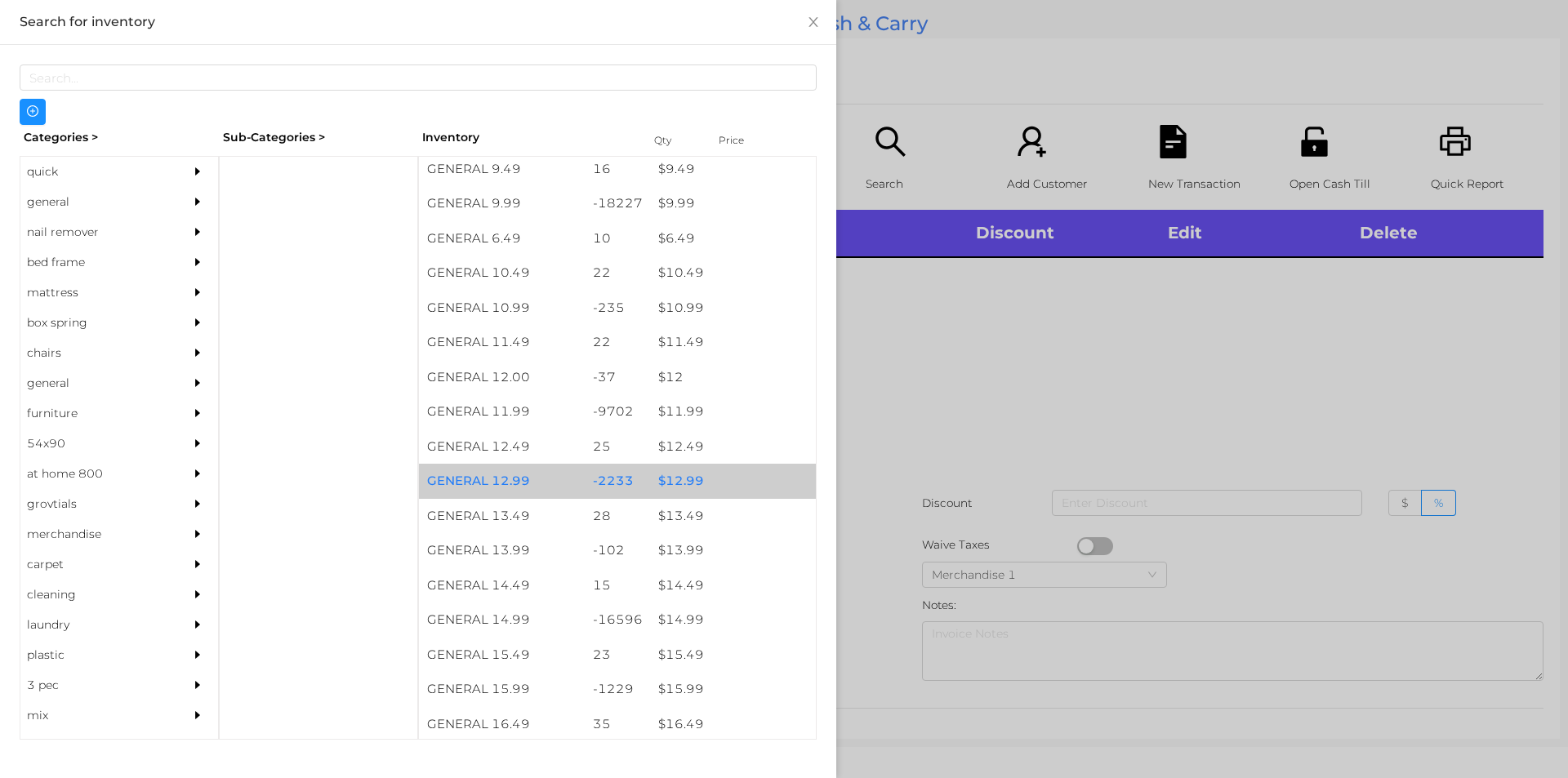
click at [676, 479] on div "$ 12.99" at bounding box center [733, 481] width 166 height 35
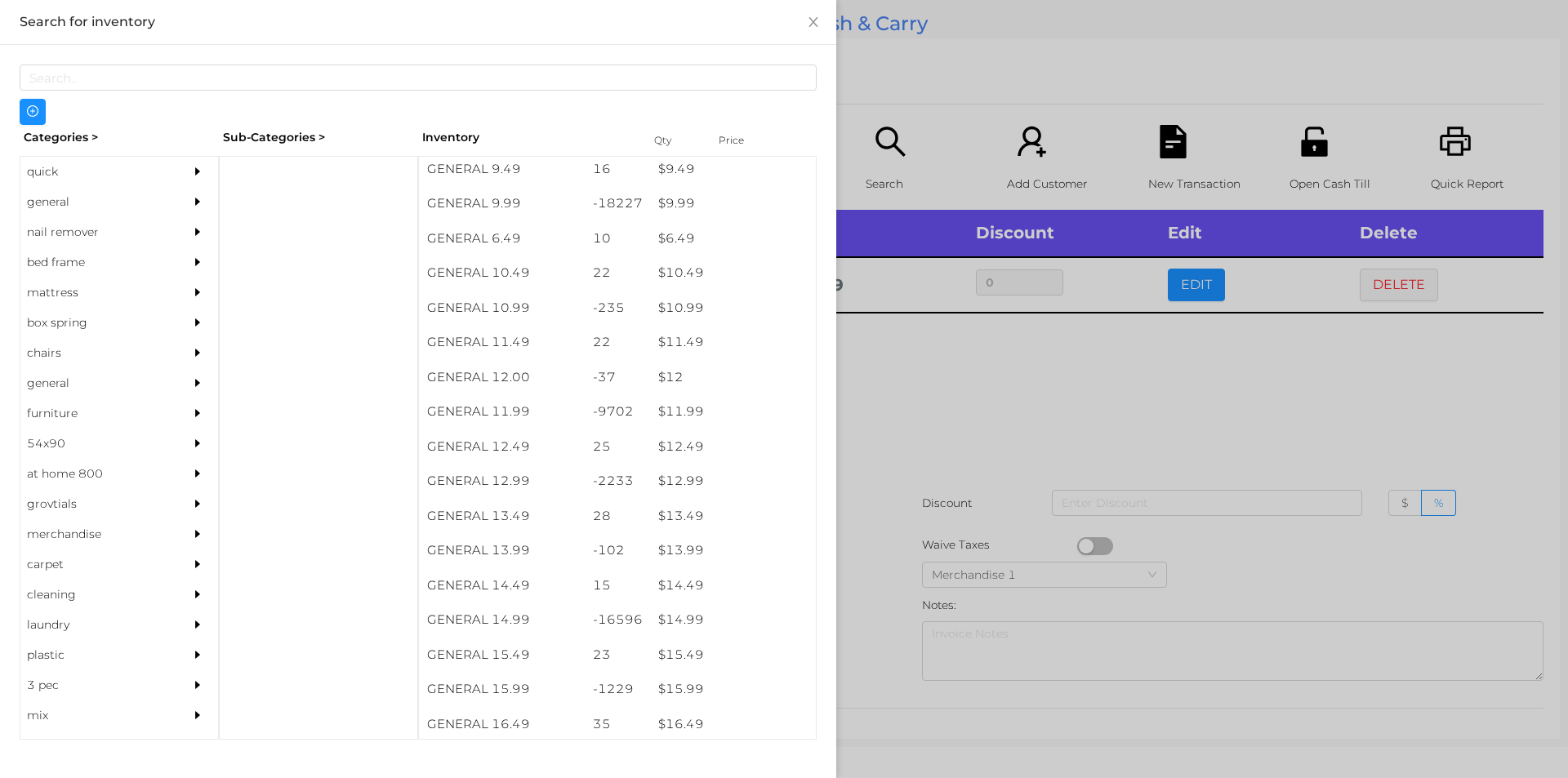
click at [897, 403] on div at bounding box center [784, 389] width 1568 height 778
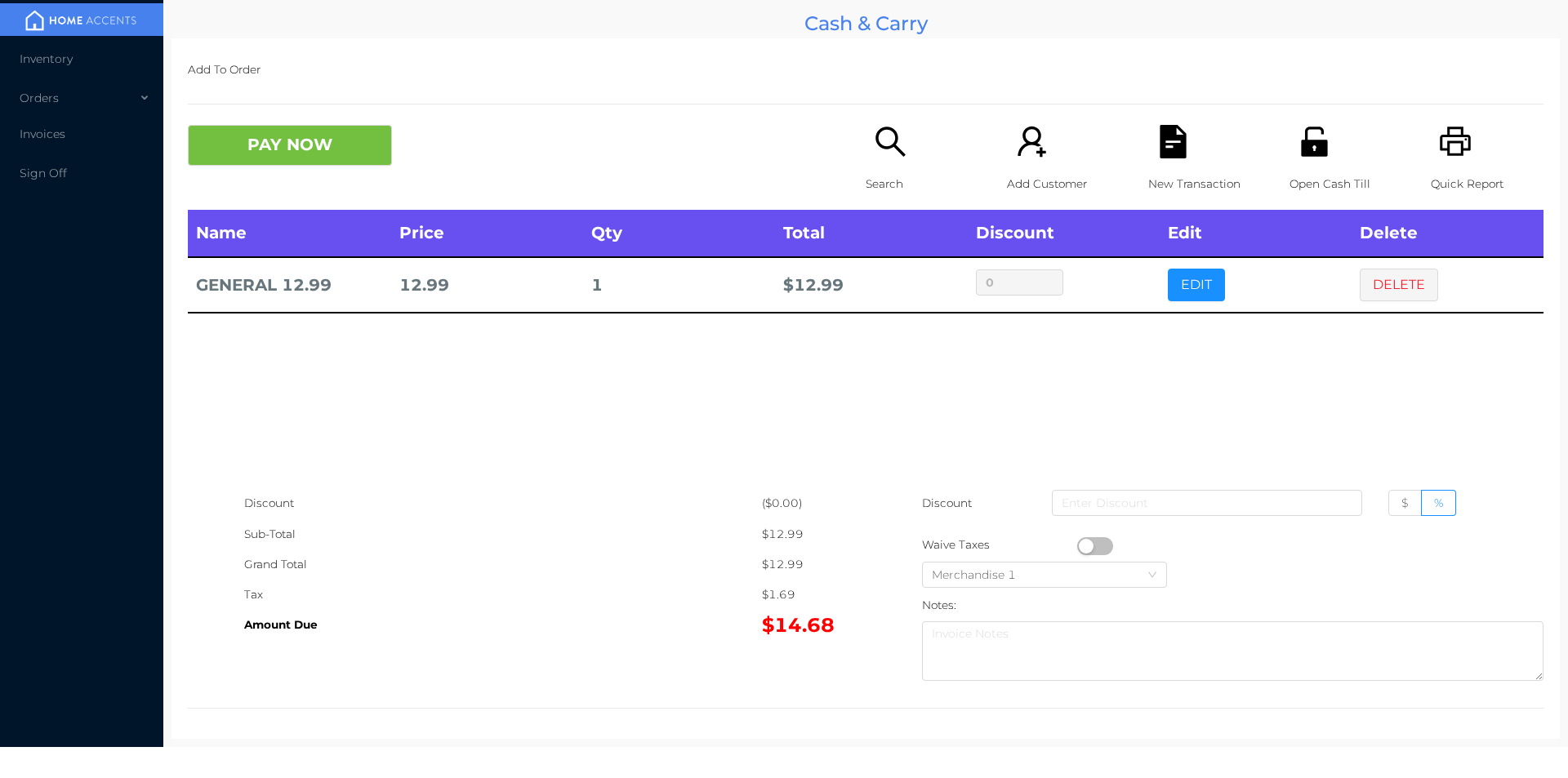
click at [894, 172] on p "Search" at bounding box center [921, 184] width 112 height 31
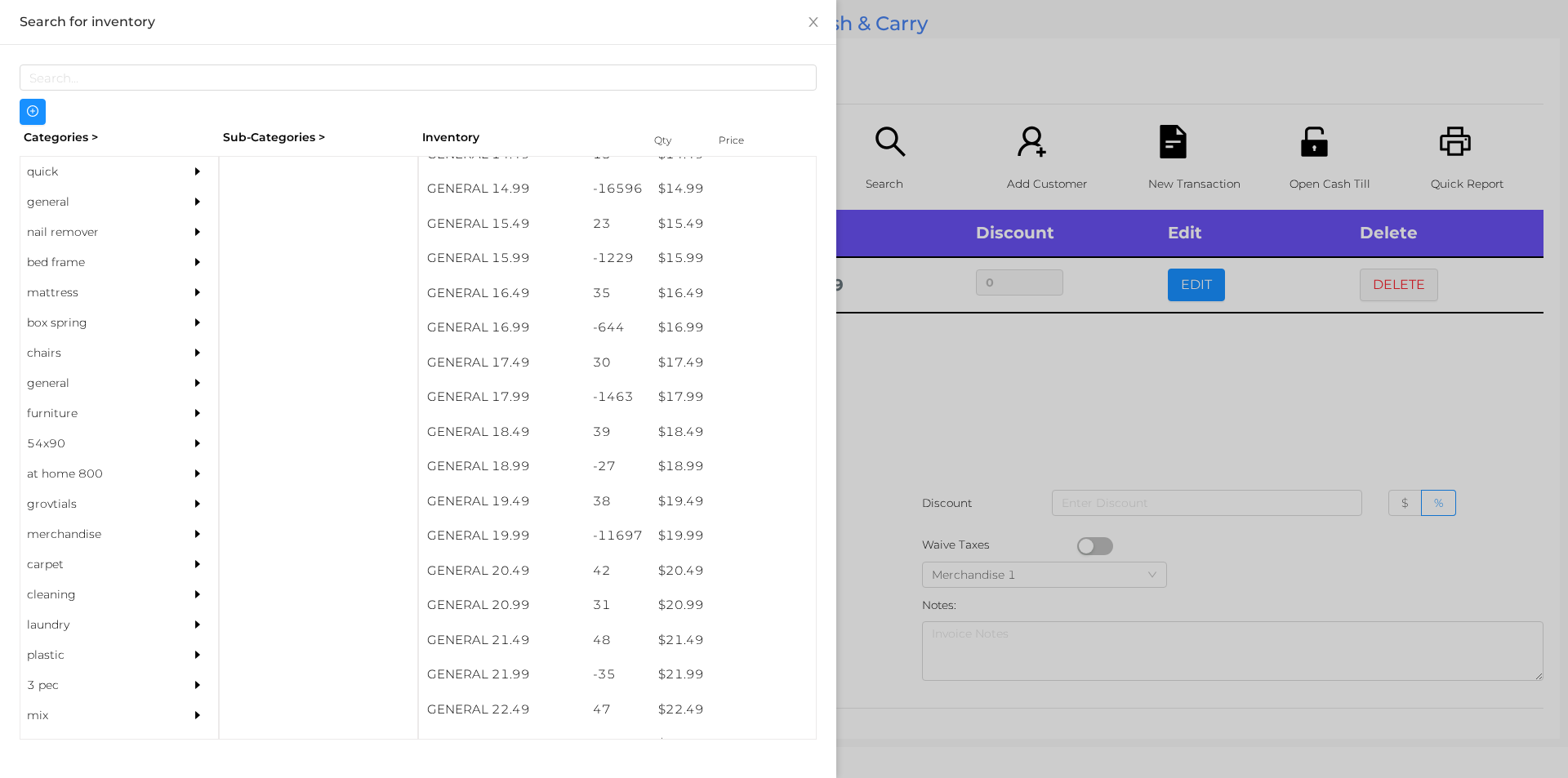
scroll to position [1395, 0]
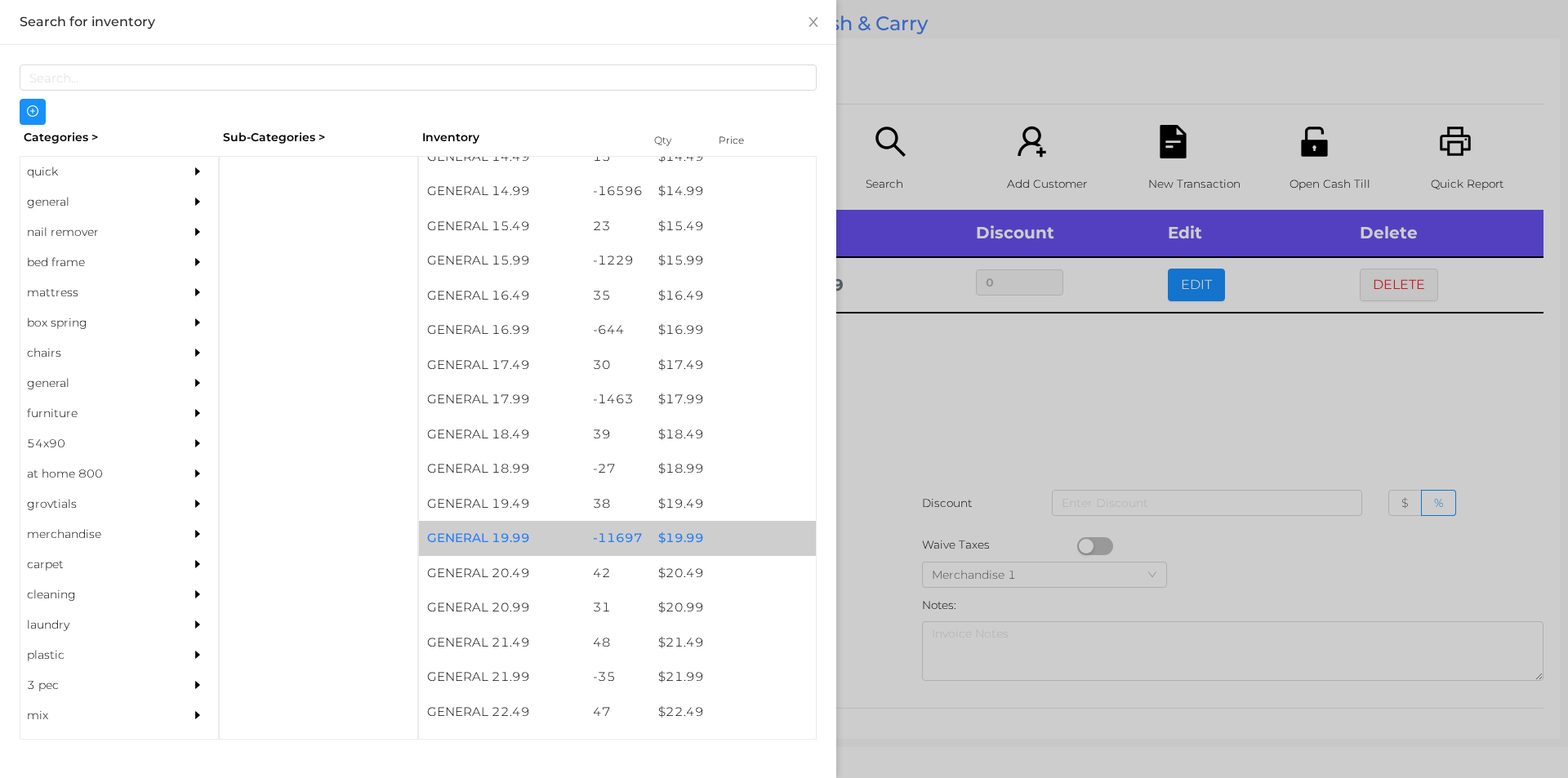
click at [676, 535] on div "$ 19.99" at bounding box center [733, 538] width 166 height 35
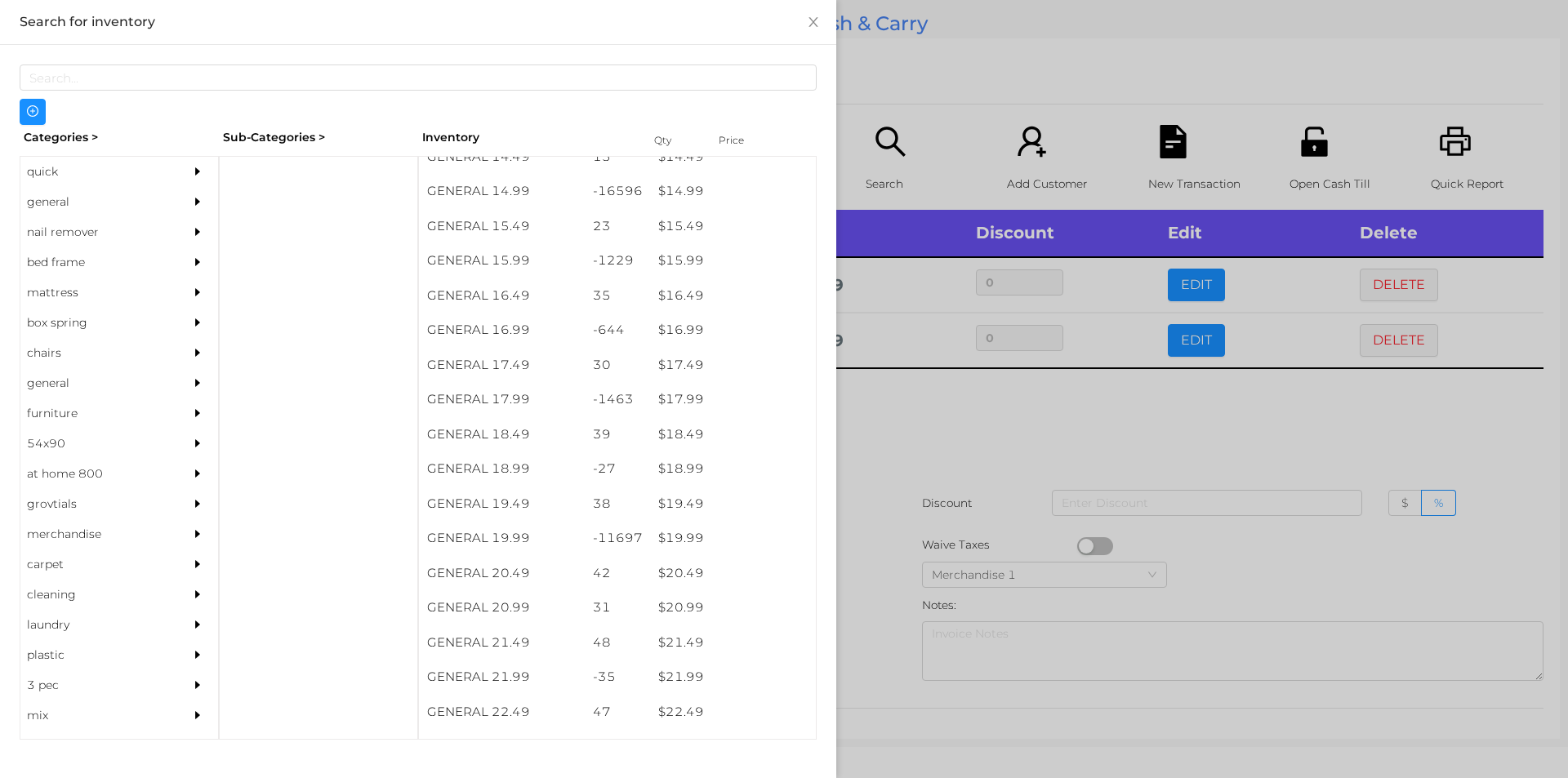
click at [889, 453] on div at bounding box center [784, 389] width 1568 height 778
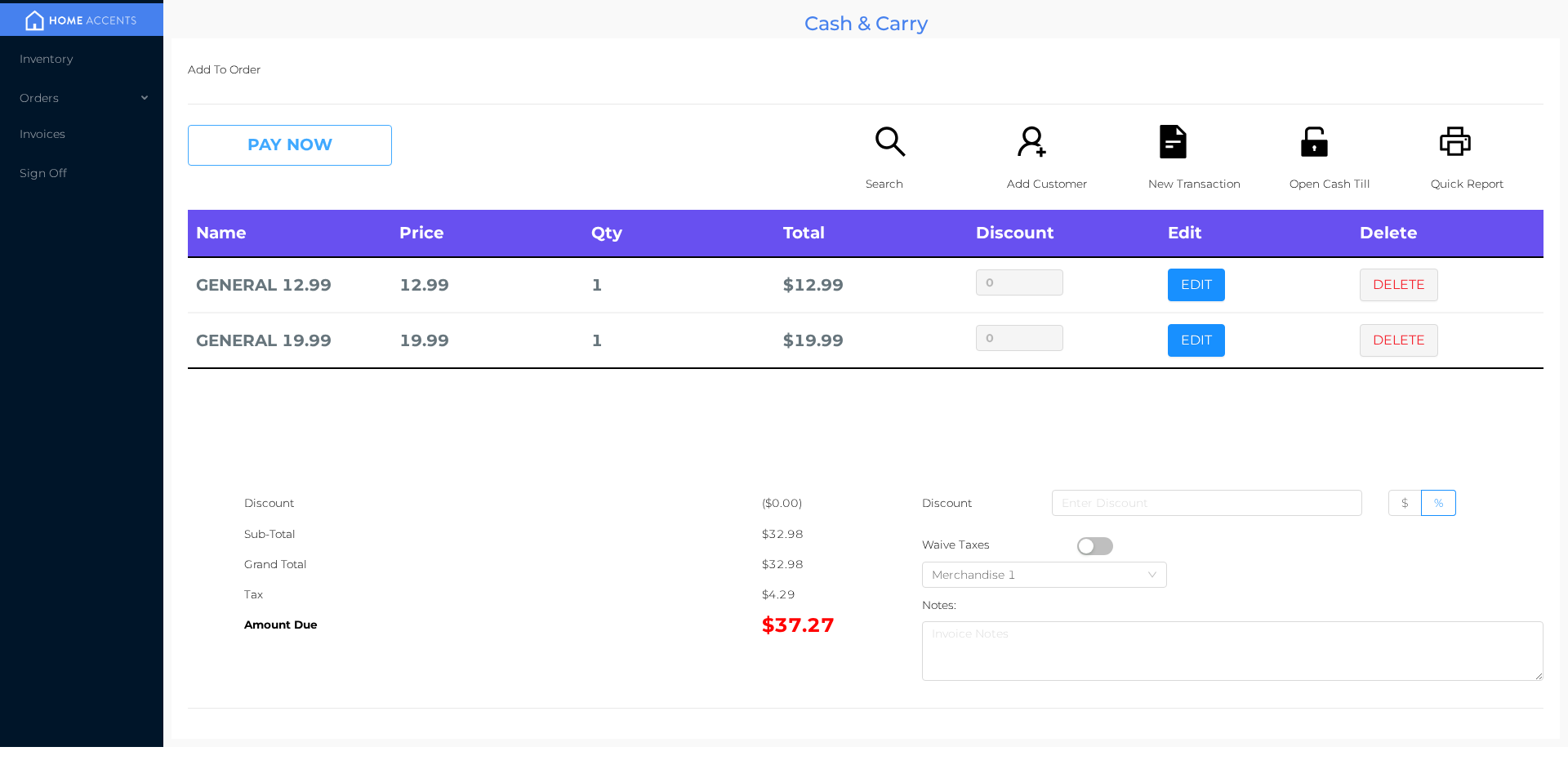
click at [268, 153] on button "PAY NOW" at bounding box center [290, 145] width 204 height 40
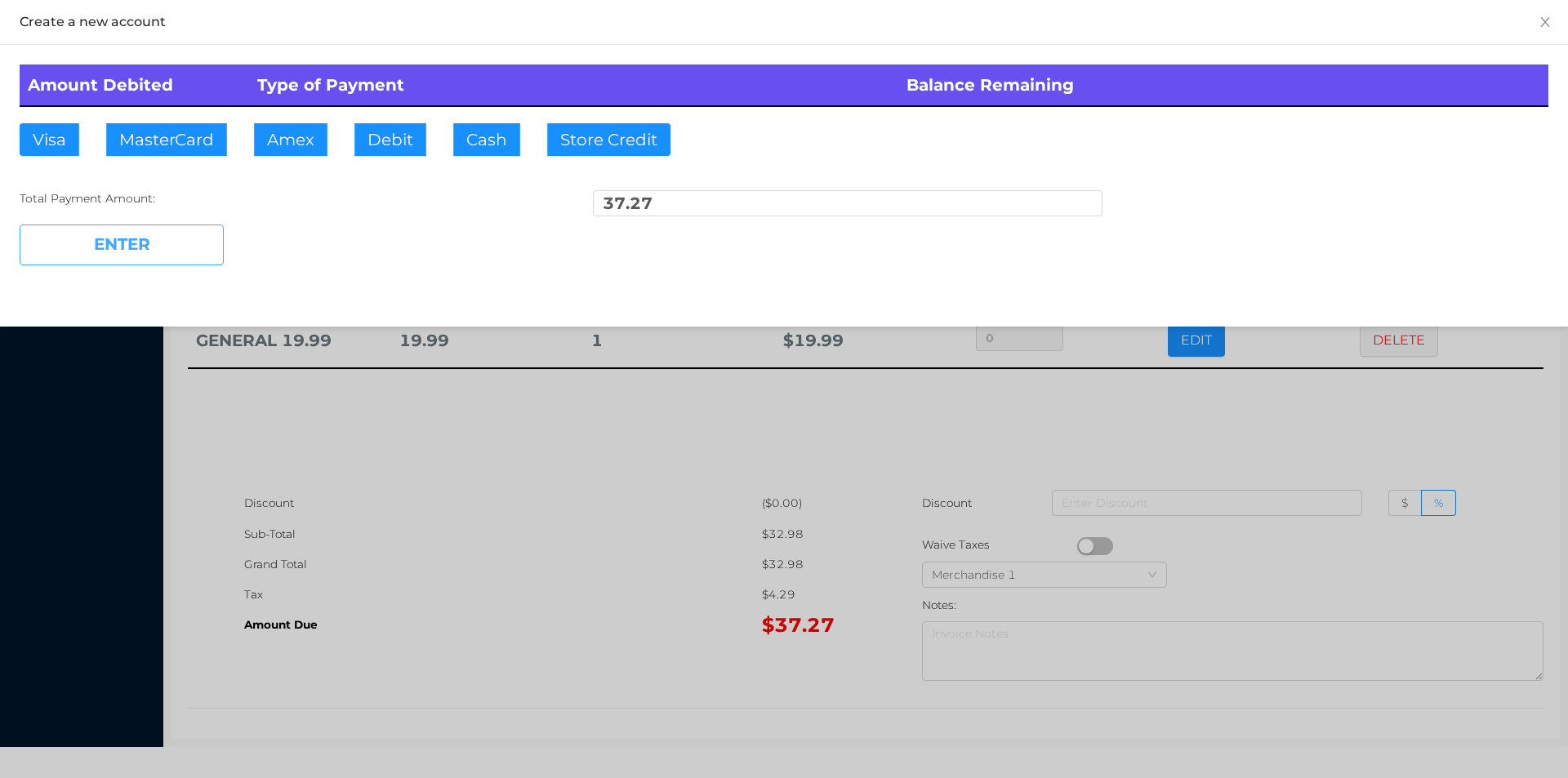
click at [163, 254] on button "ENTER" at bounding box center [121, 245] width 204 height 40
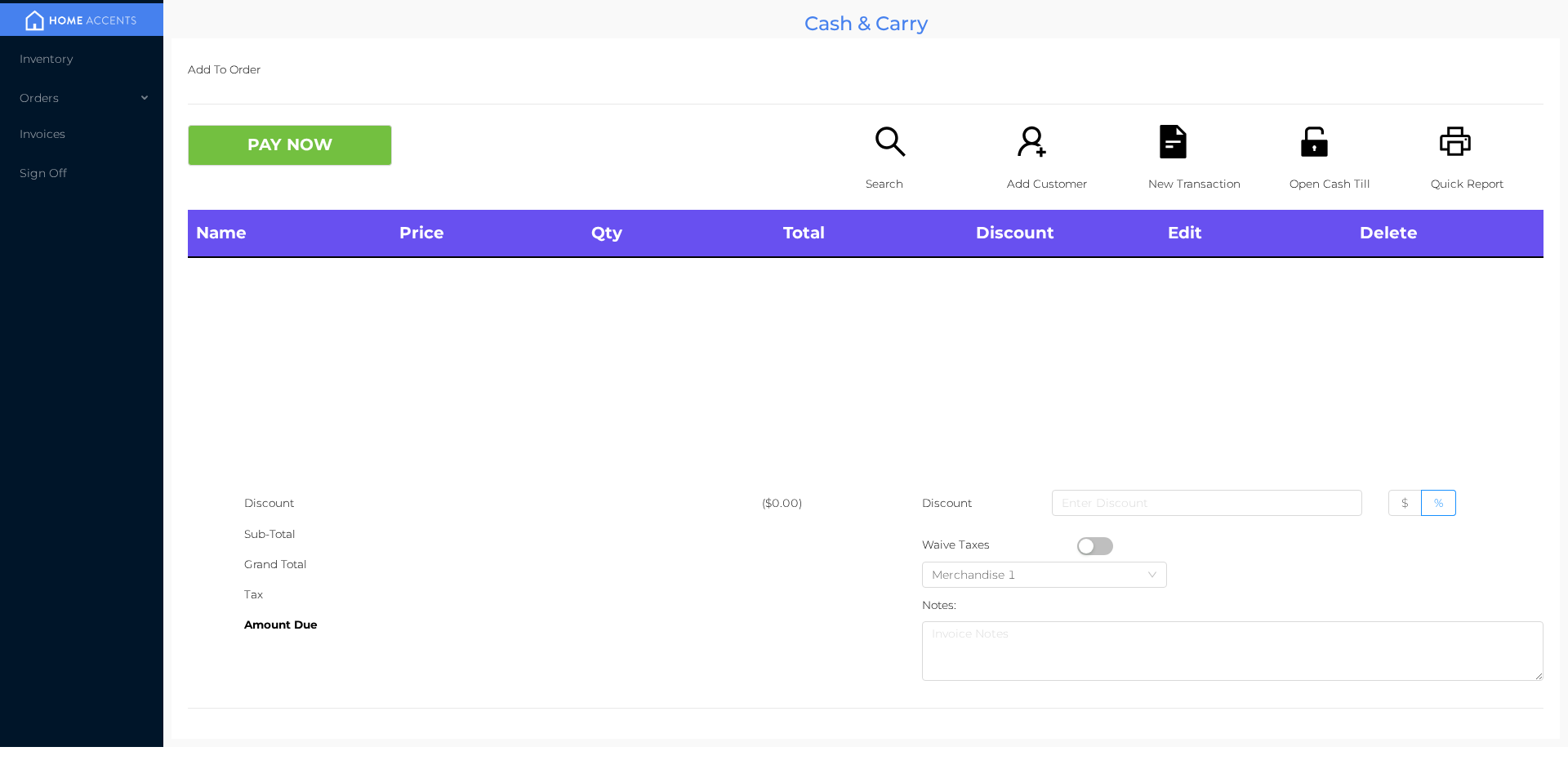
click at [871, 165] on div "Search" at bounding box center [921, 167] width 112 height 85
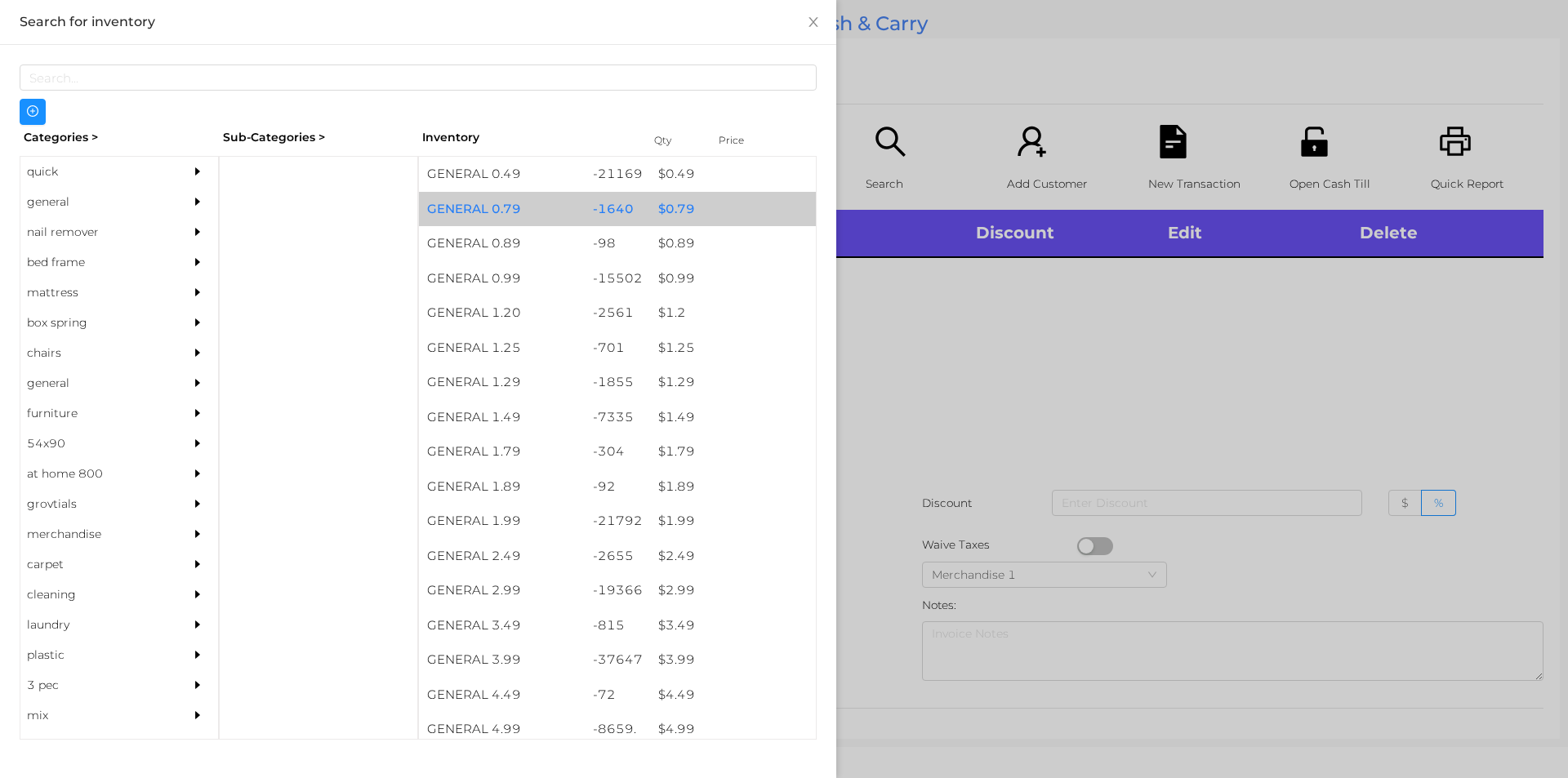
click at [667, 216] on div "$ 0.79" at bounding box center [733, 209] width 166 height 35
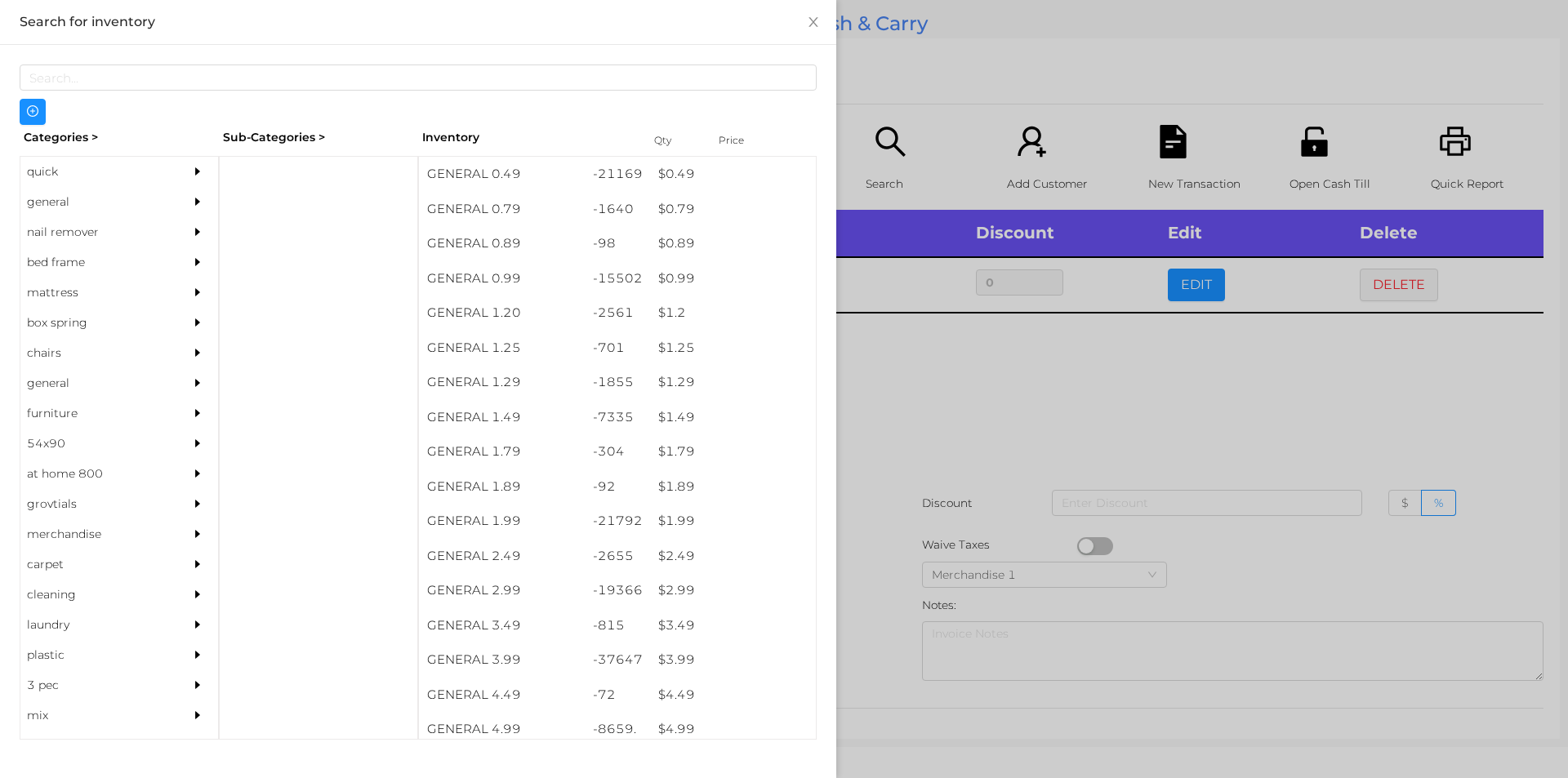
click at [907, 367] on div at bounding box center [784, 389] width 1568 height 778
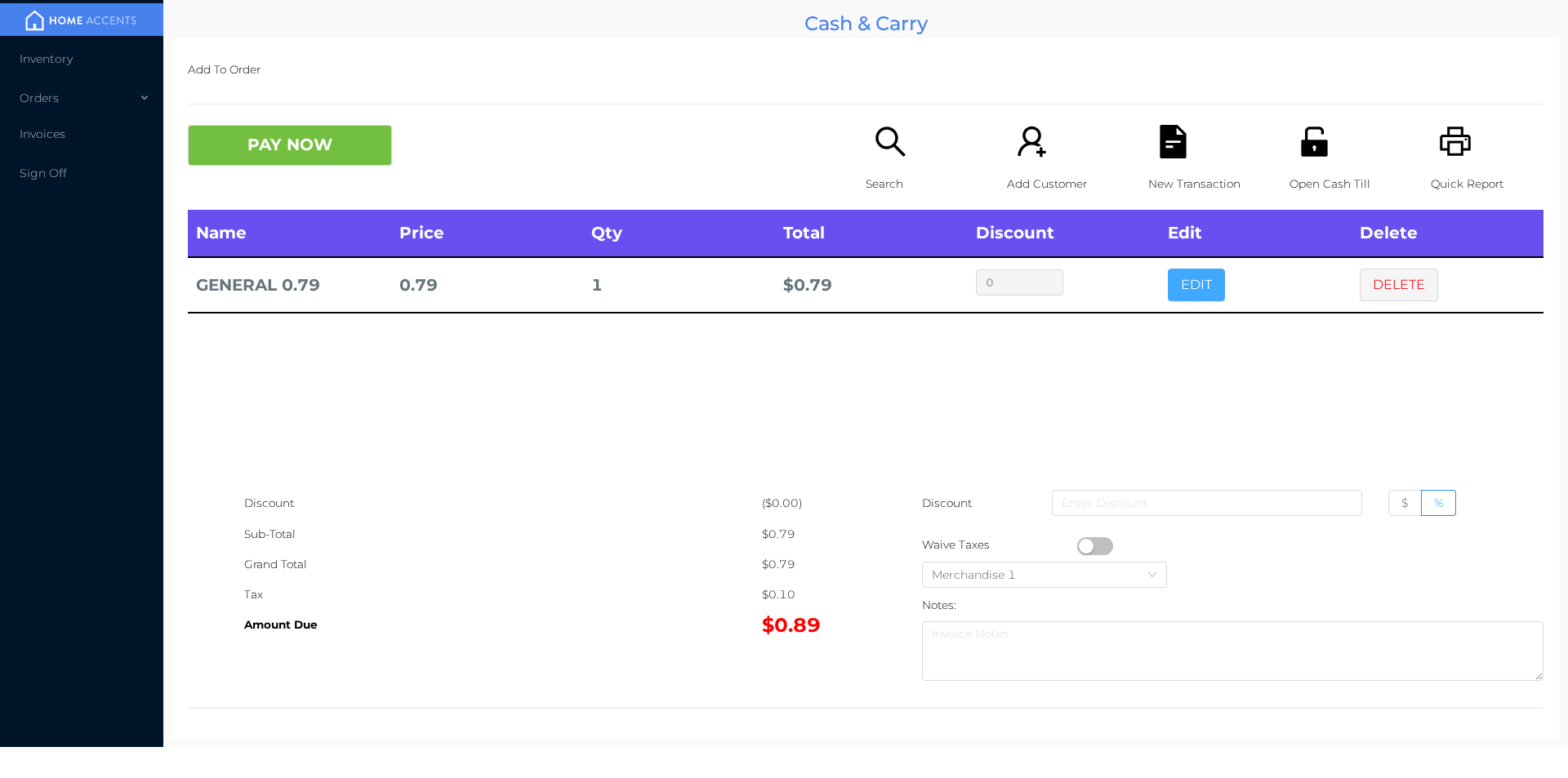
click at [1195, 277] on button "EDIT" at bounding box center [1196, 285] width 58 height 32
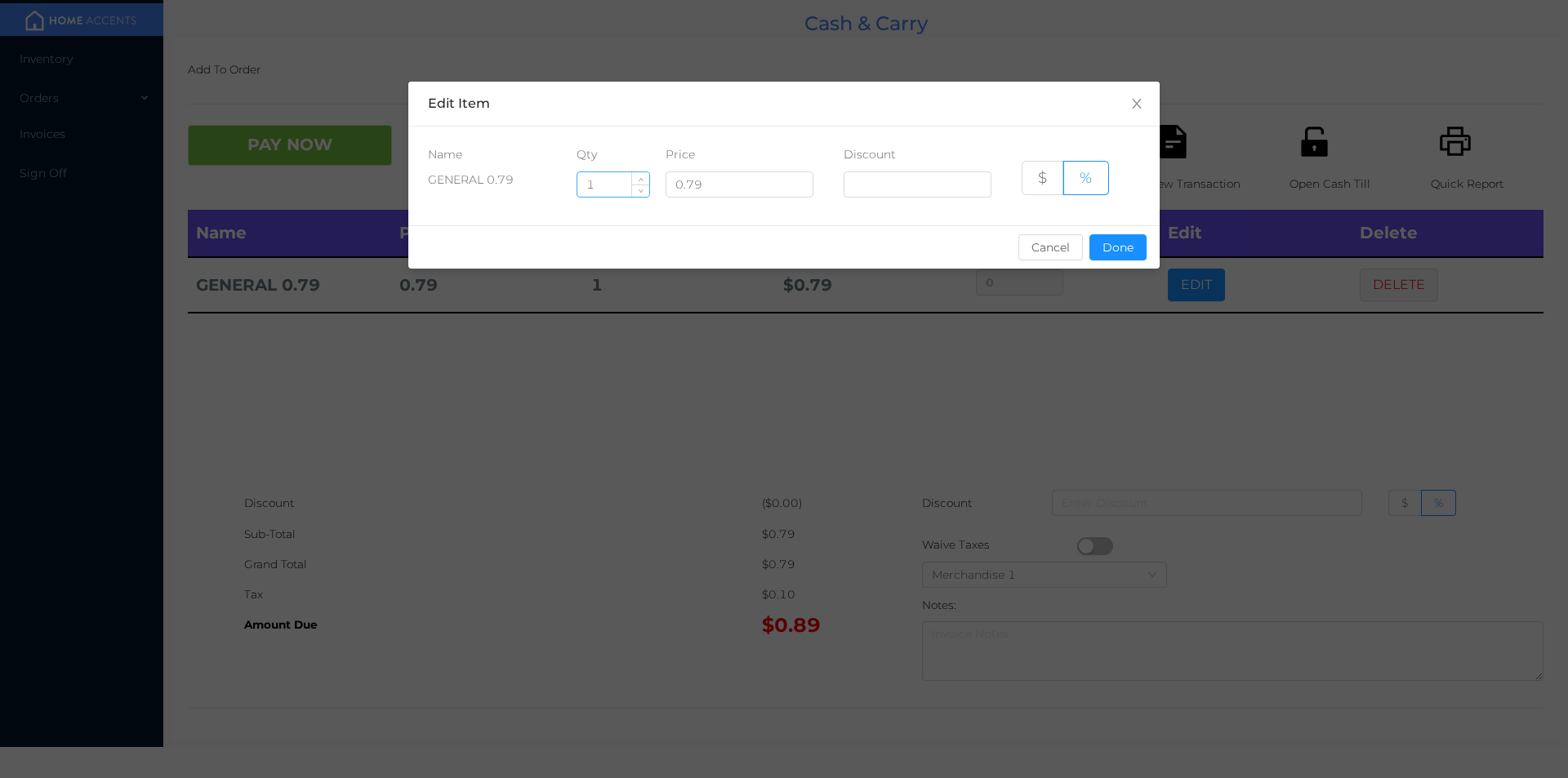
click at [612, 188] on input "1" at bounding box center [614, 184] width 72 height 24
type input "8"
click at [1111, 255] on button "Done" at bounding box center [1118, 247] width 58 height 26
type input "0%"
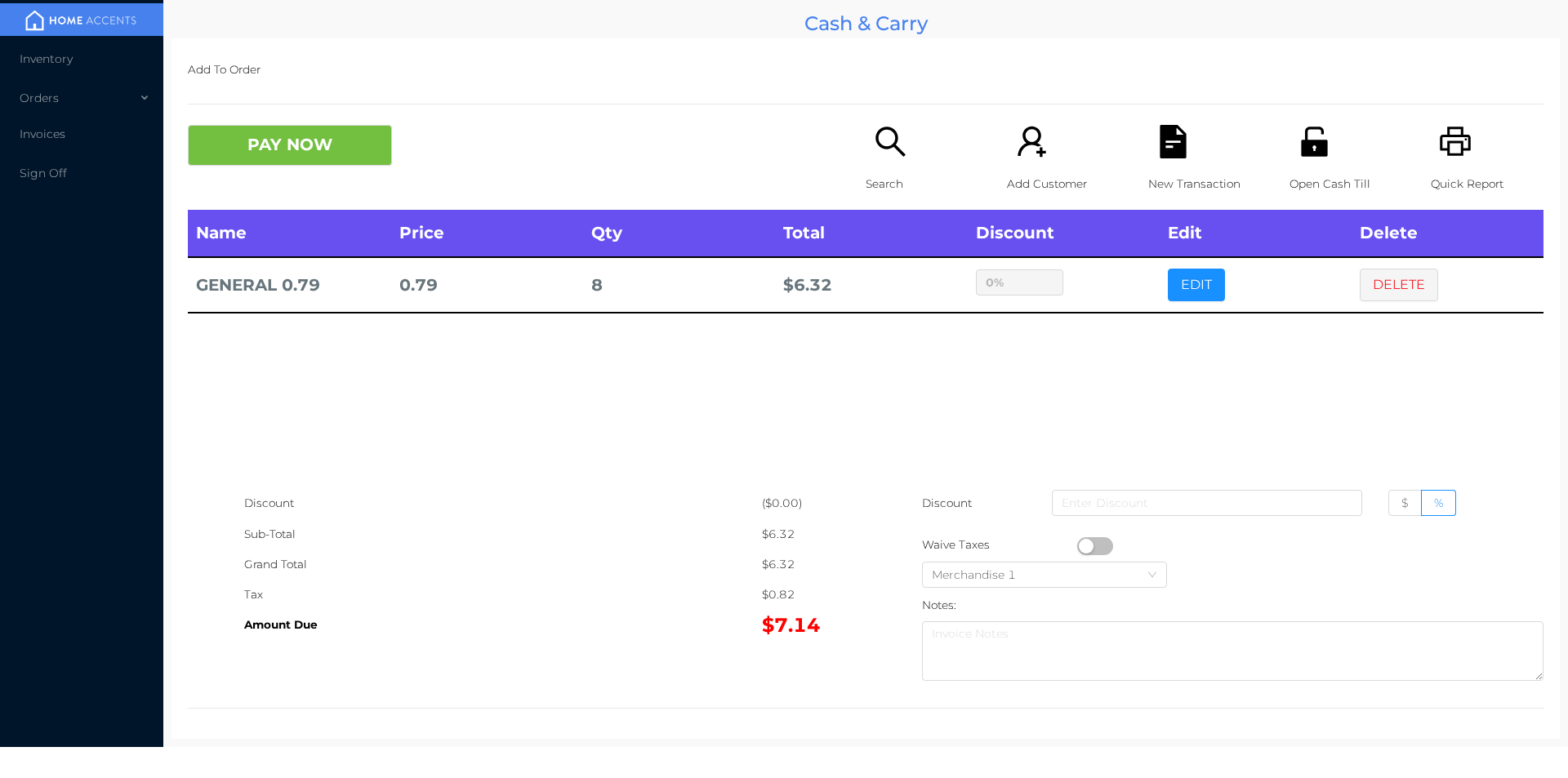
click at [1098, 332] on div "sentinelStart Edit Item Name Qty Price Discount GENERAL 0.79 8 0.79 $ % Cancel …" at bounding box center [784, 389] width 1568 height 778
click at [282, 156] on button "PAY NOW" at bounding box center [290, 145] width 204 height 40
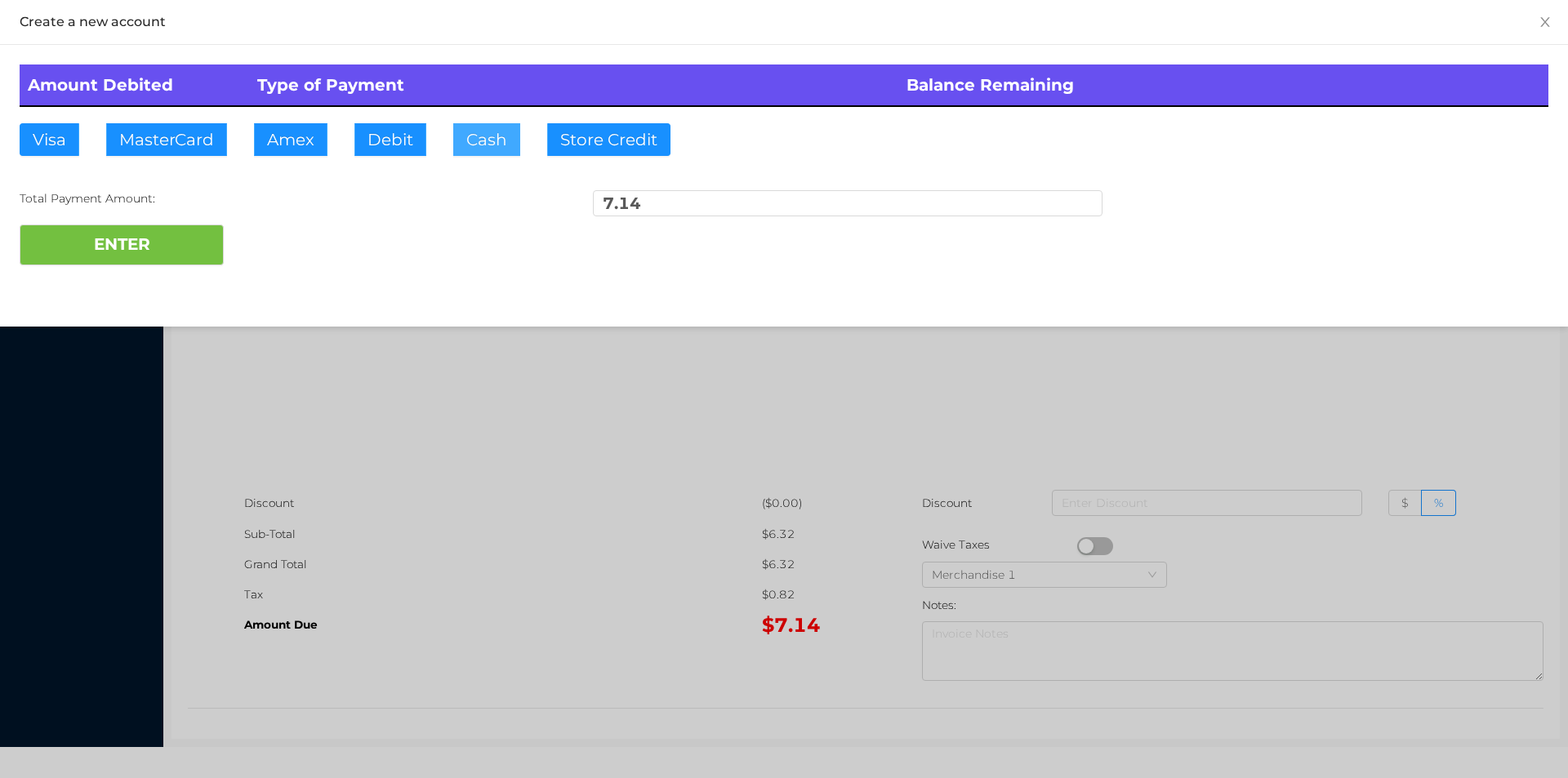
click at [466, 130] on button "Cash" at bounding box center [487, 139] width 67 height 32
type input "10."
click at [104, 251] on button "ENTER" at bounding box center [121, 245] width 204 height 40
type input "0"
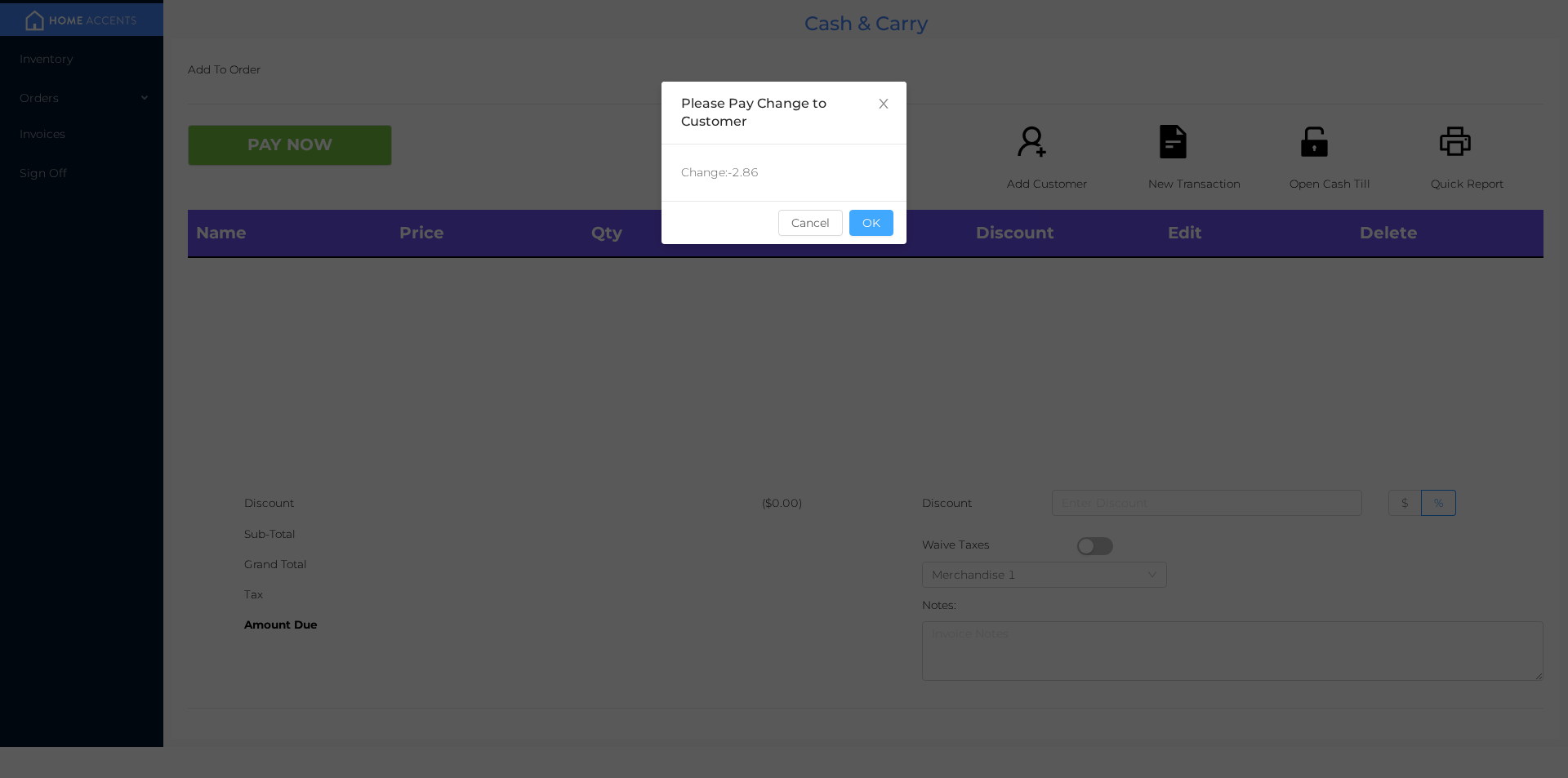
click at [870, 232] on button "OK" at bounding box center [871, 222] width 44 height 26
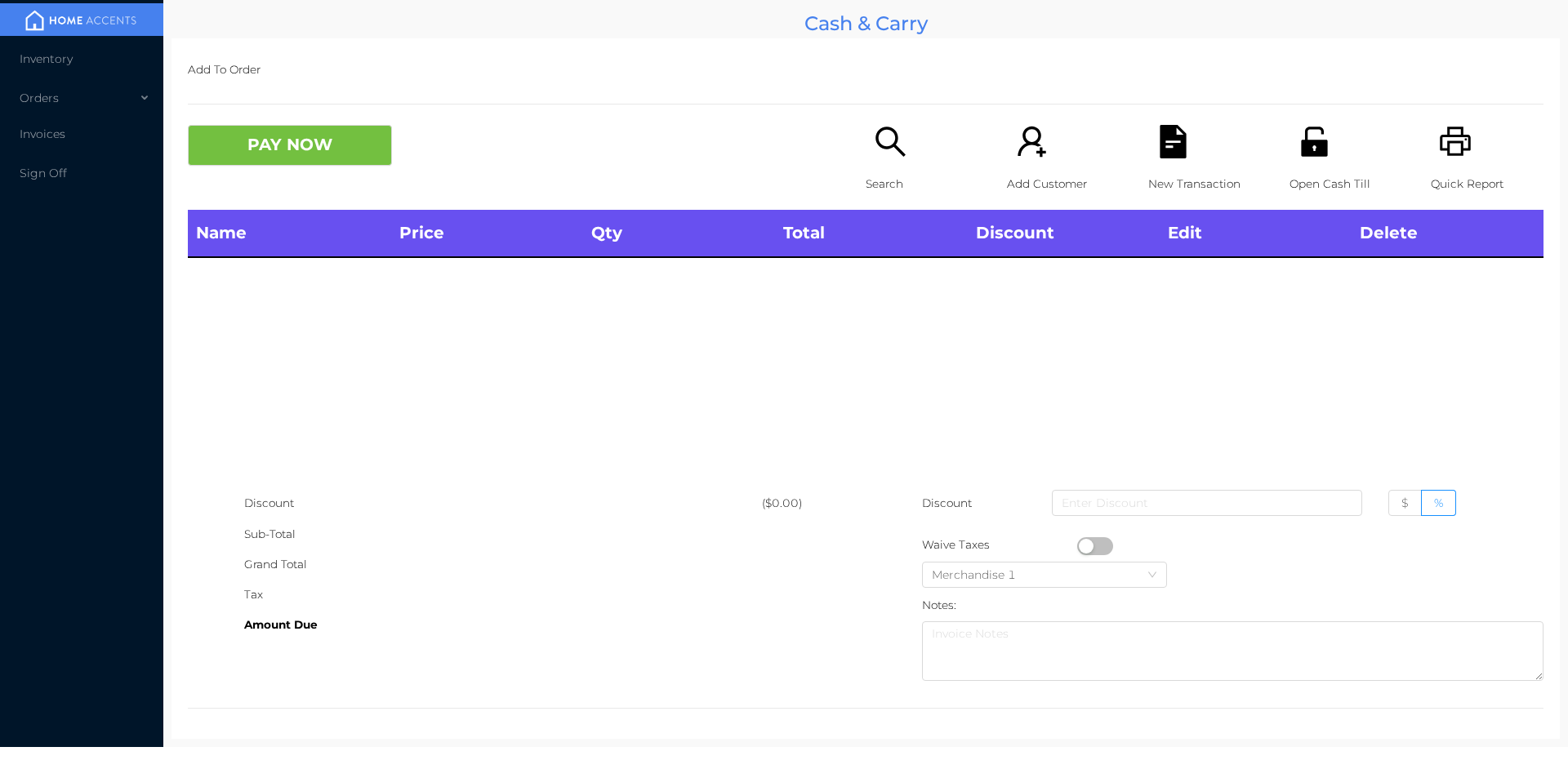
click at [874, 178] on p "Search" at bounding box center [921, 184] width 112 height 31
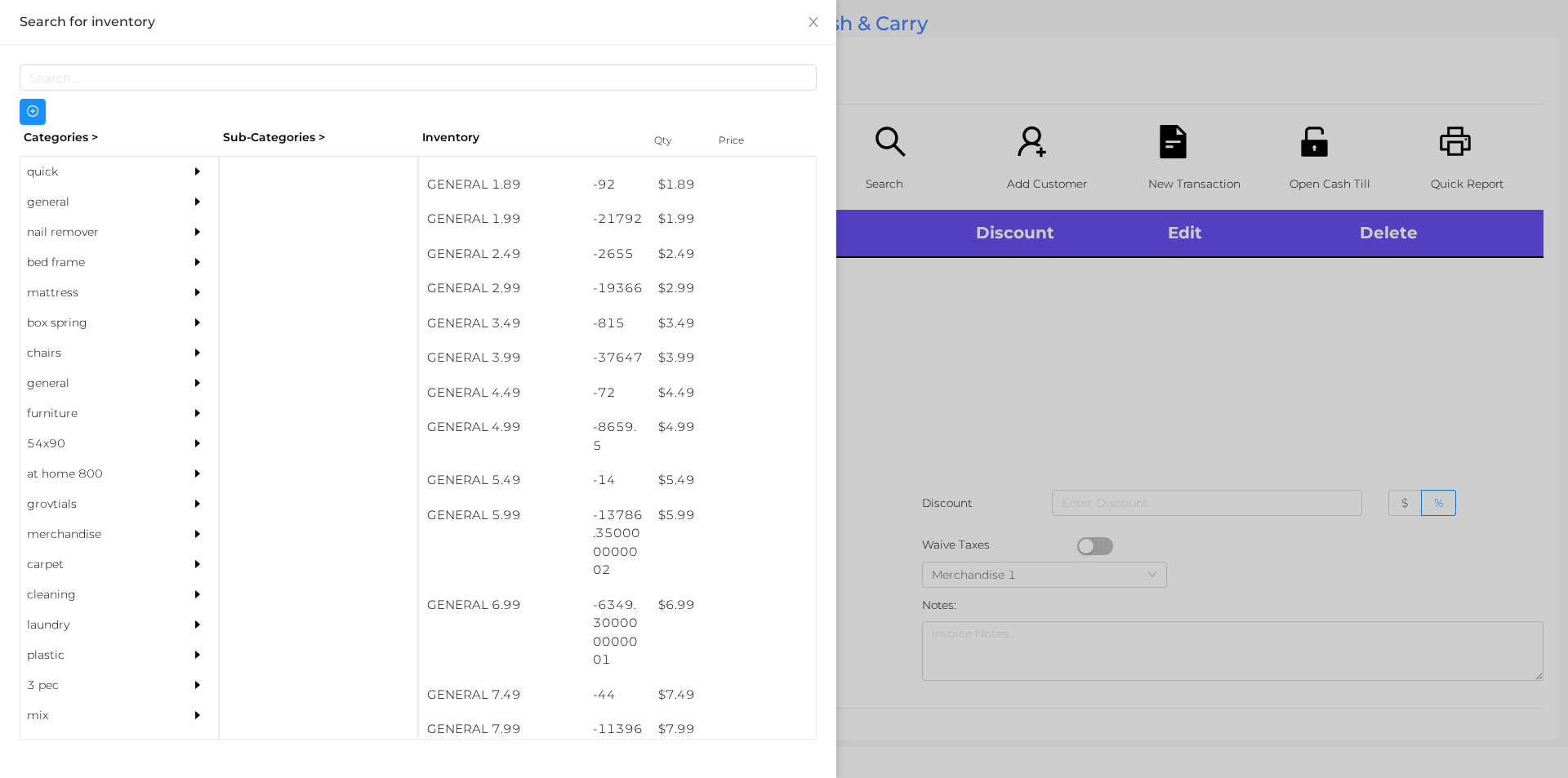
scroll to position [340, 0]
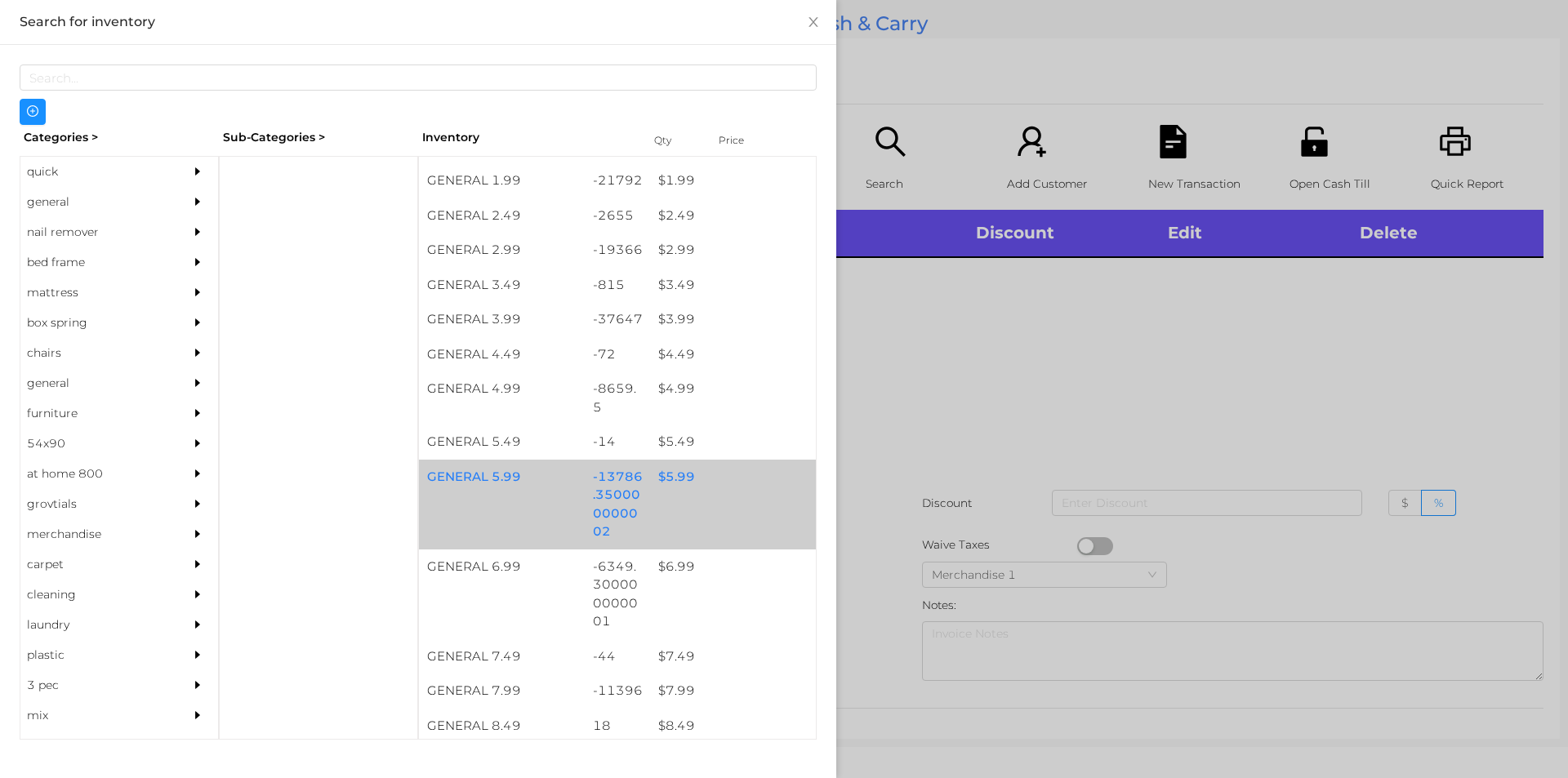
click at [685, 480] on div "$ 5.99" at bounding box center [733, 477] width 166 height 35
click at [677, 473] on div "$ 5.99" at bounding box center [733, 477] width 166 height 35
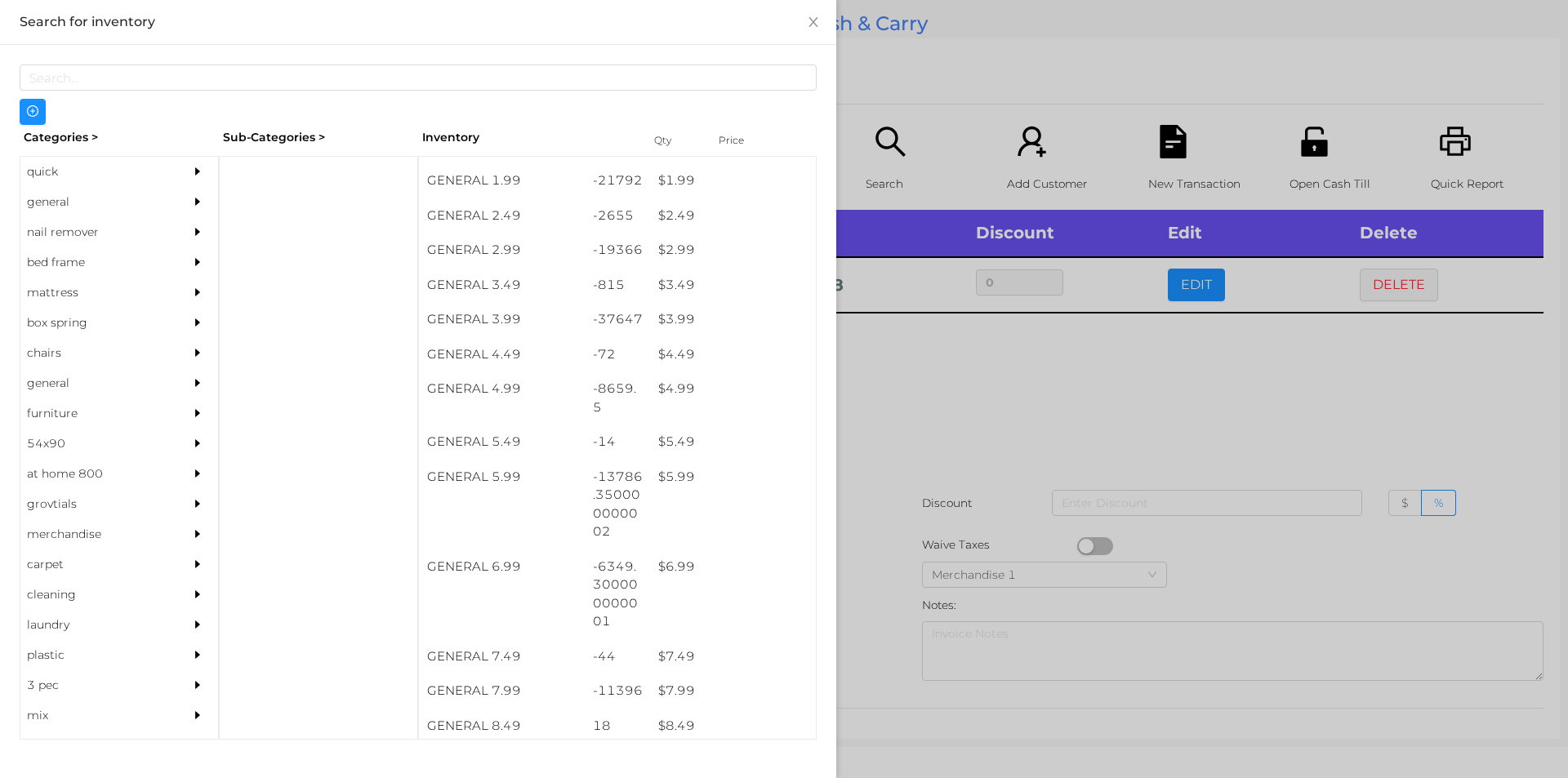
click at [1120, 388] on div at bounding box center [784, 389] width 1568 height 778
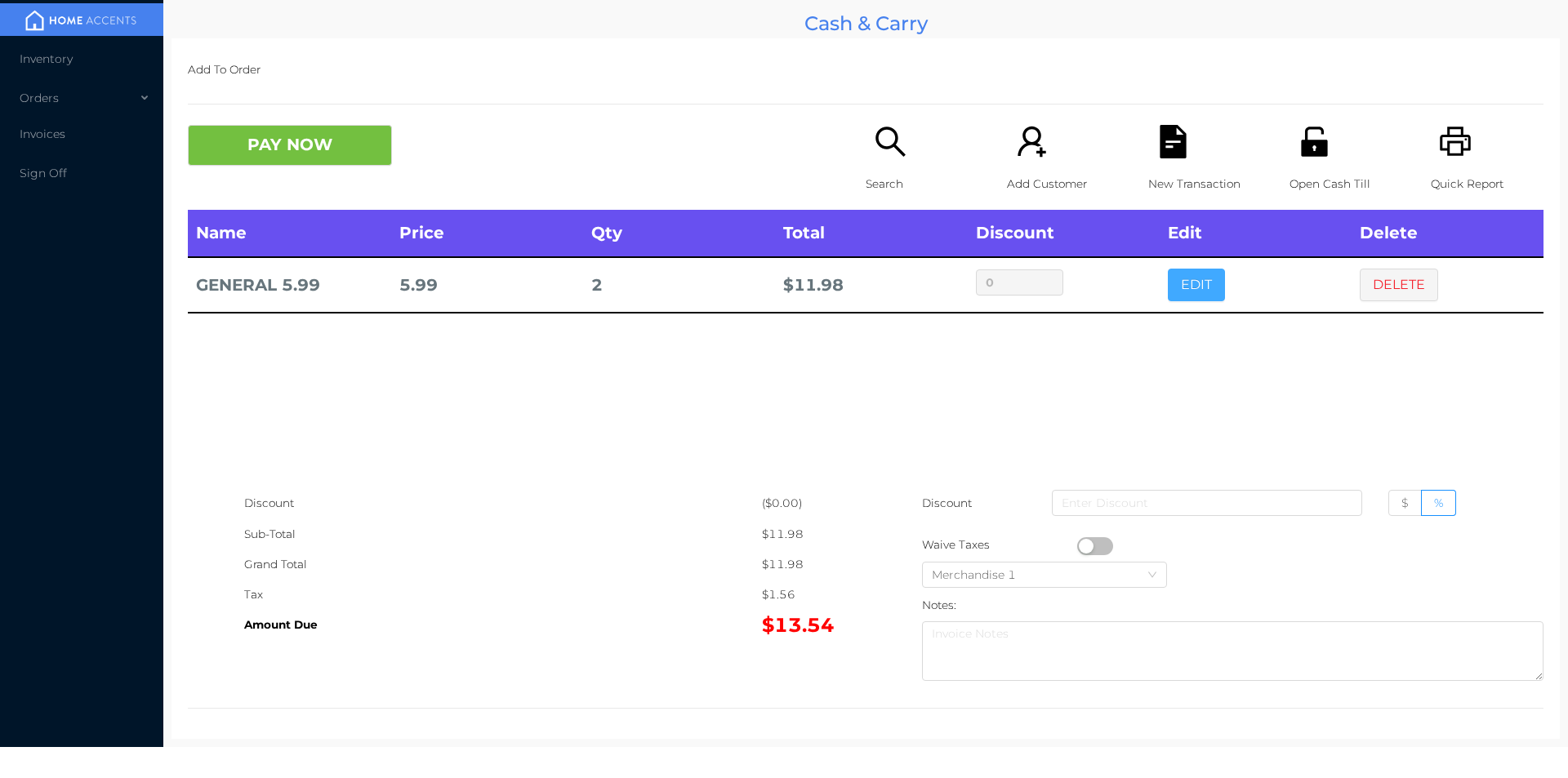
click at [1180, 286] on button "EDIT" at bounding box center [1196, 285] width 58 height 32
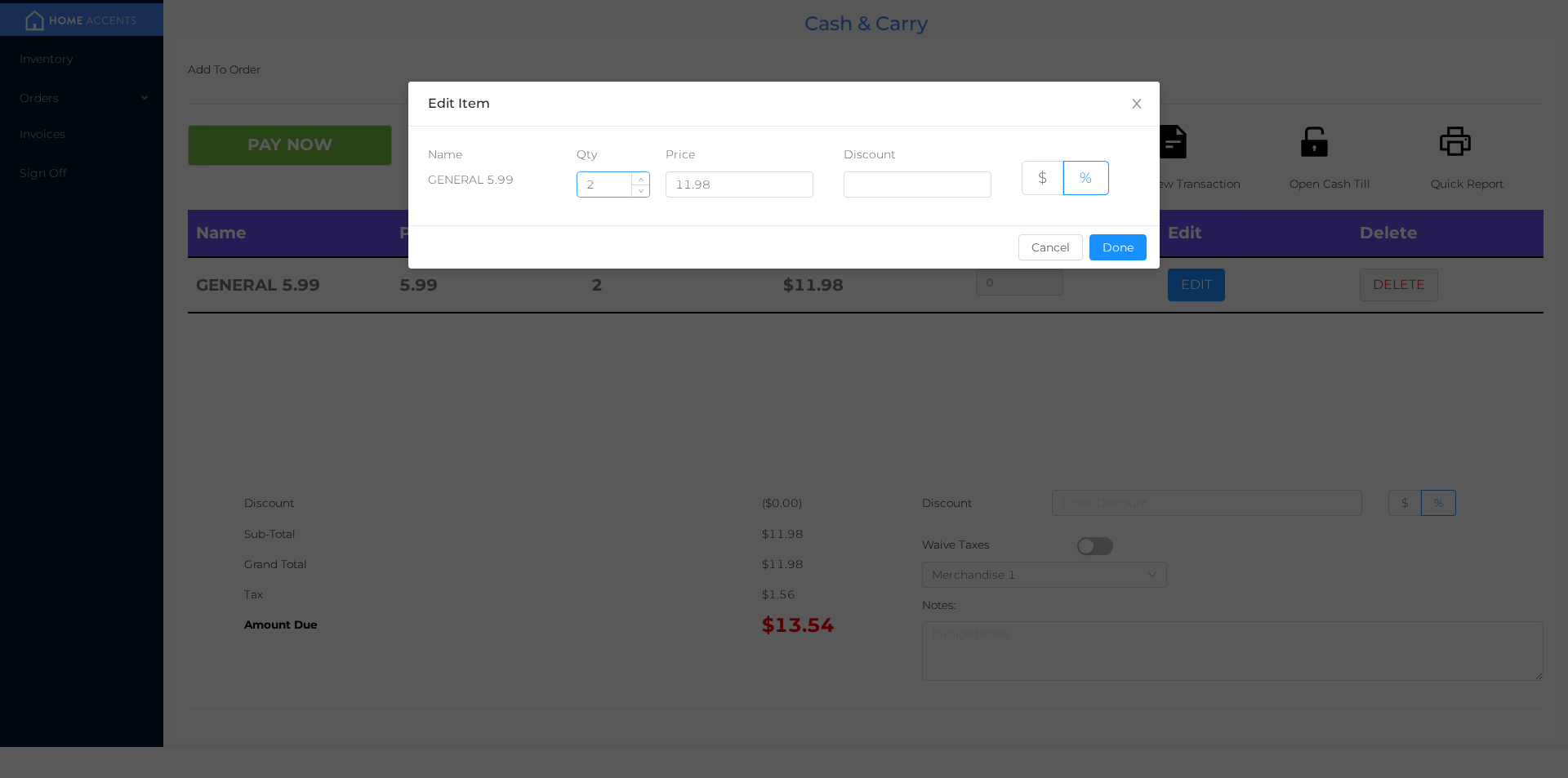
click at [610, 185] on input "2" at bounding box center [614, 184] width 72 height 24
type input "2.5"
click at [1109, 257] on button "Done" at bounding box center [1118, 247] width 58 height 26
type input "0%"
click at [1101, 371] on div "sentinelStart Edit Item Name Qty Price Discount GENERAL 5.99 2.5 11.98 $ % Canc…" at bounding box center [784, 389] width 1568 height 778
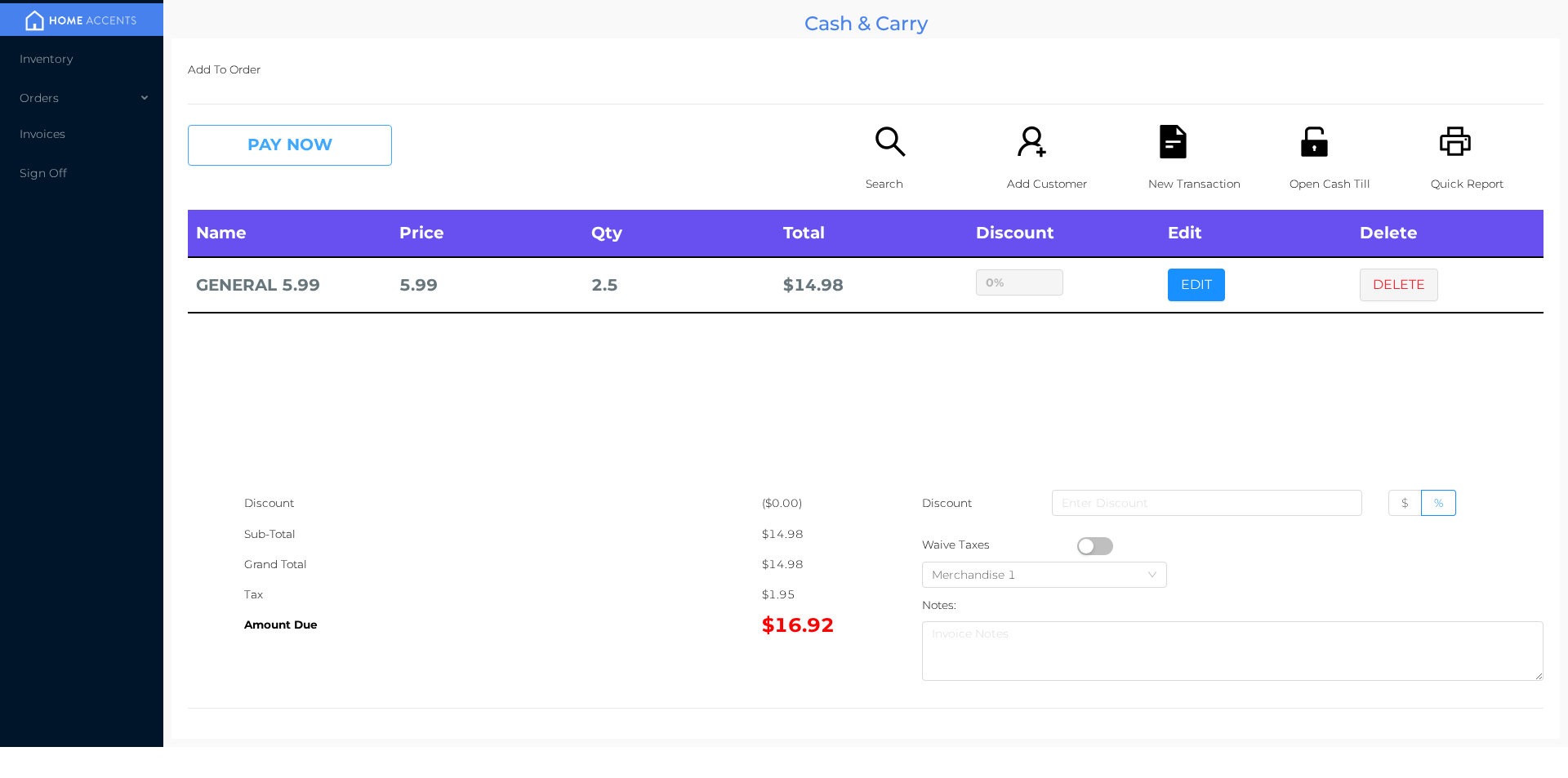
click at [262, 135] on button "PAY NOW" at bounding box center [290, 145] width 204 height 40
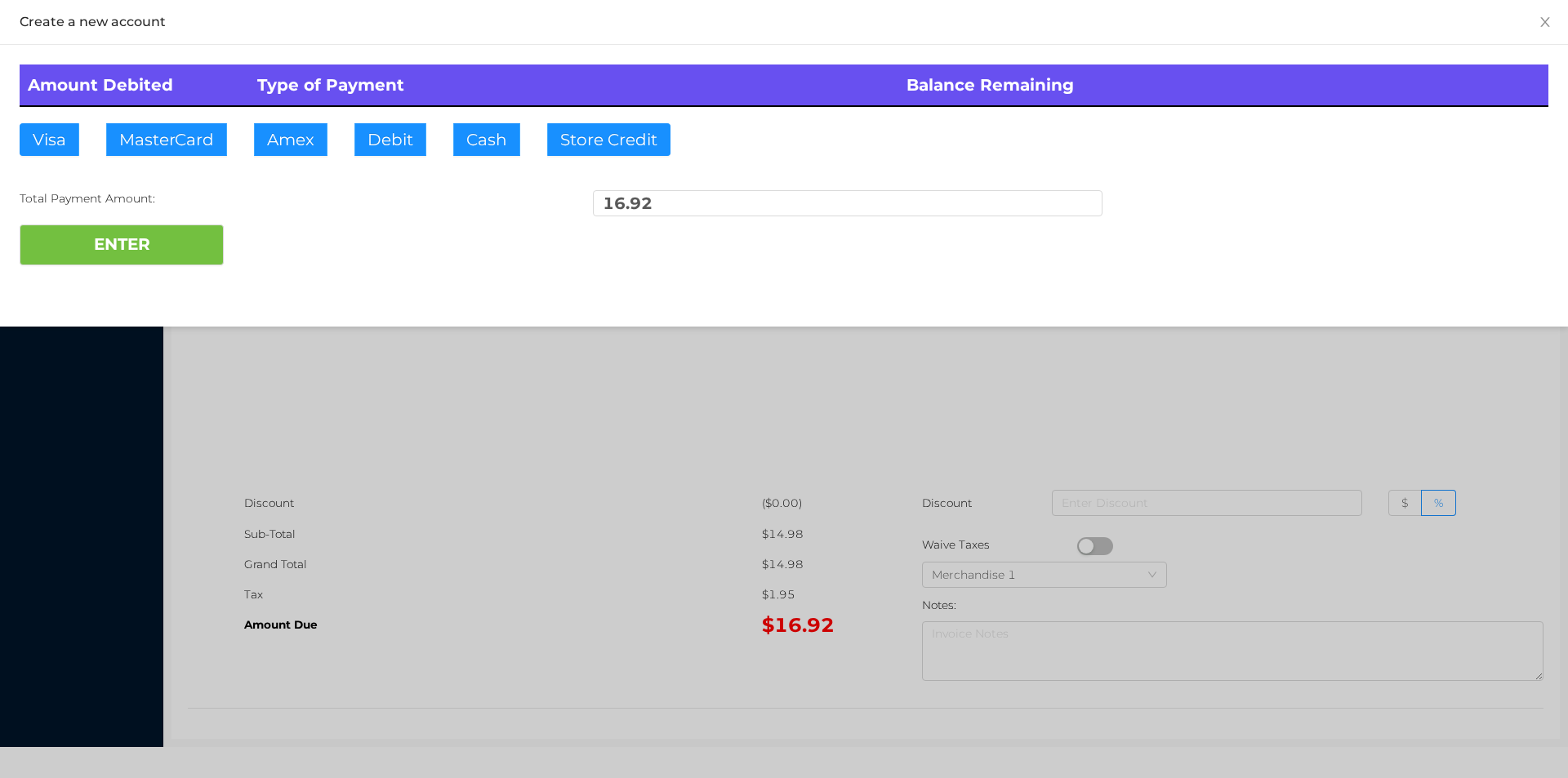
click at [302, 262] on div "ENTER" at bounding box center [784, 245] width 1528 height 40
click at [478, 479] on div at bounding box center [784, 389] width 1568 height 778
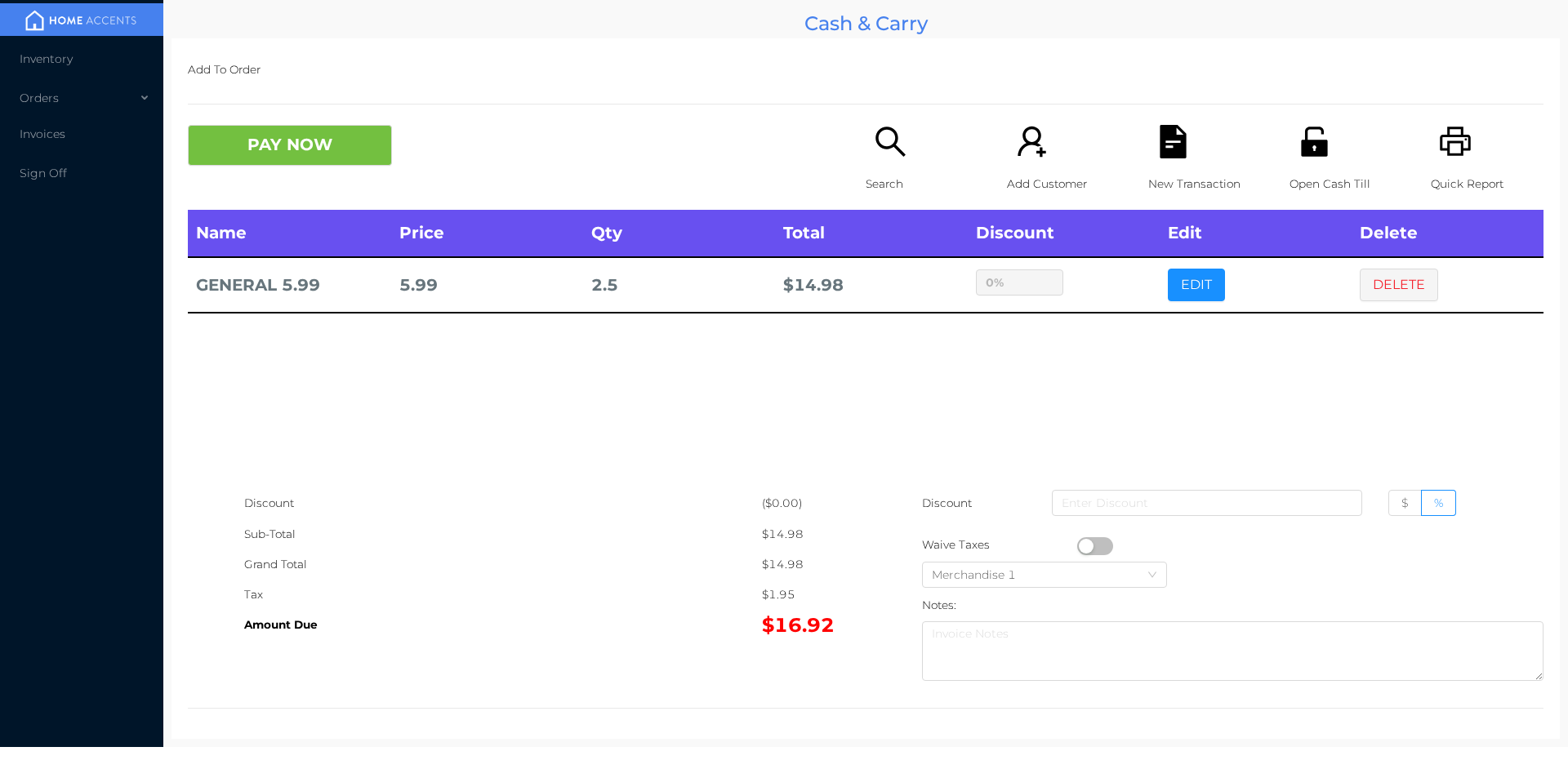
click at [1308, 165] on div "Open Cash Till" at bounding box center [1345, 167] width 112 height 85
click at [305, 163] on button "PAY NOW" at bounding box center [290, 145] width 204 height 40
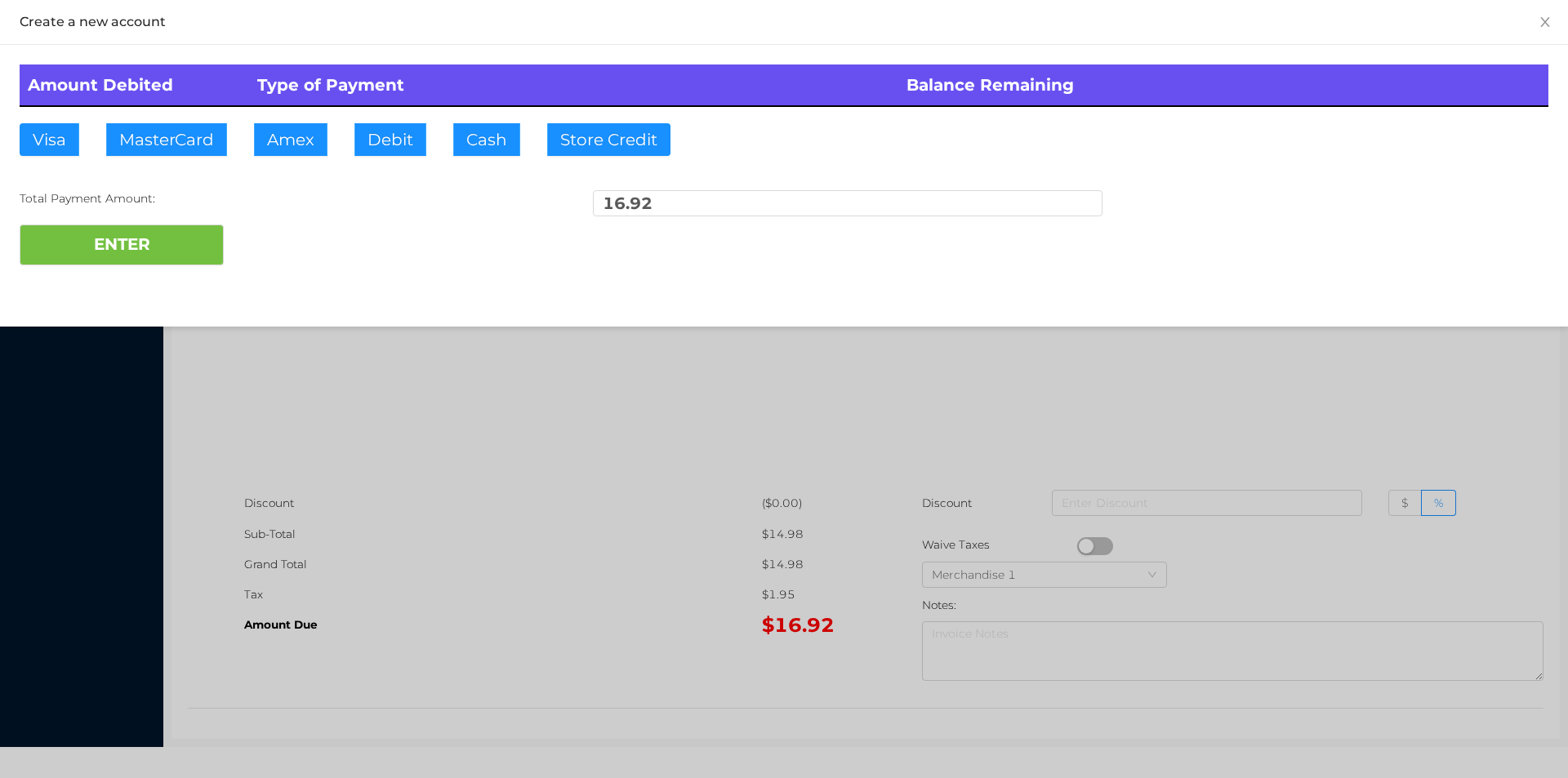
click at [1251, 359] on div at bounding box center [784, 389] width 1568 height 778
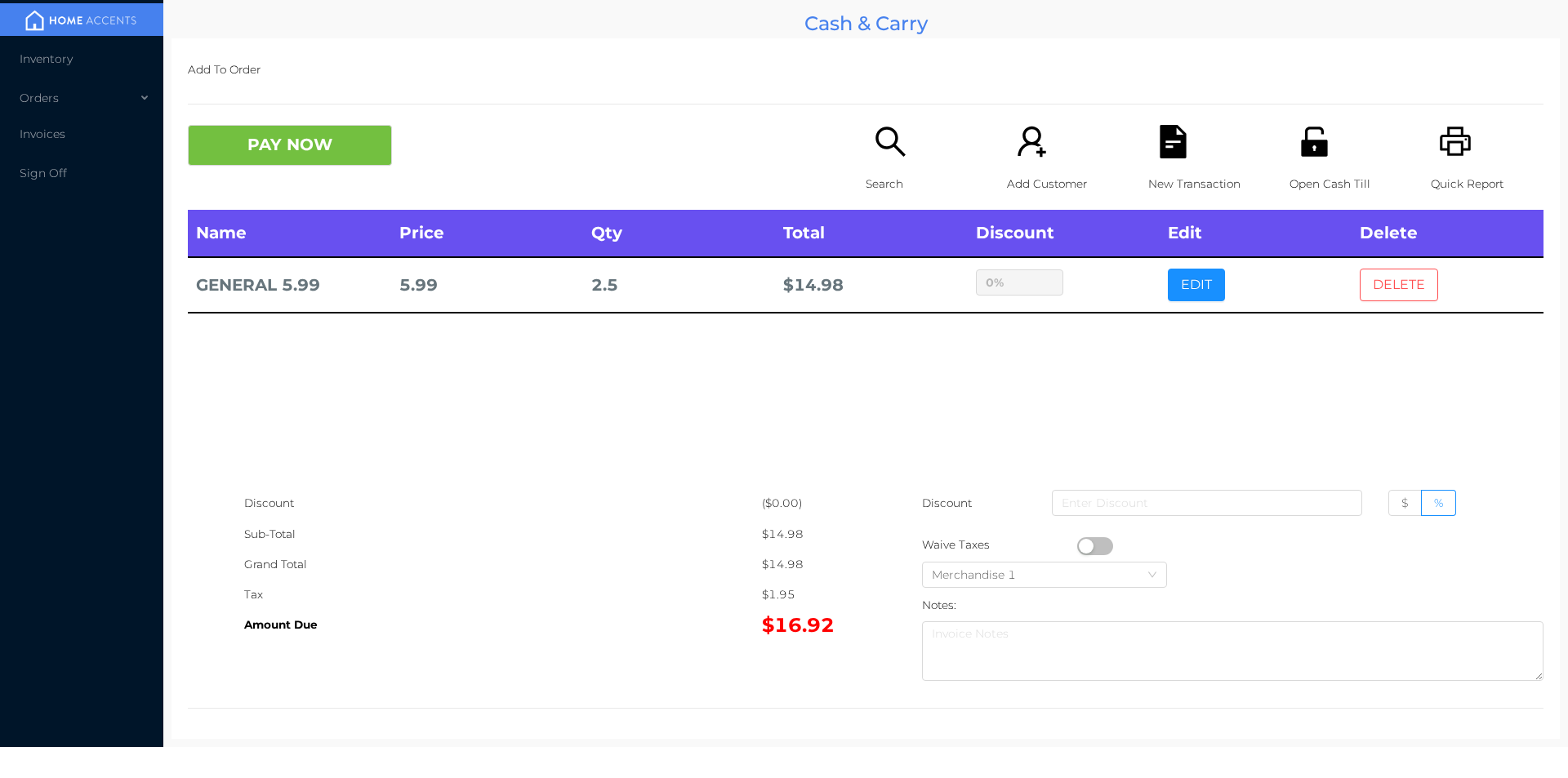
click at [1367, 288] on button "DELETE" at bounding box center [1398, 285] width 78 height 32
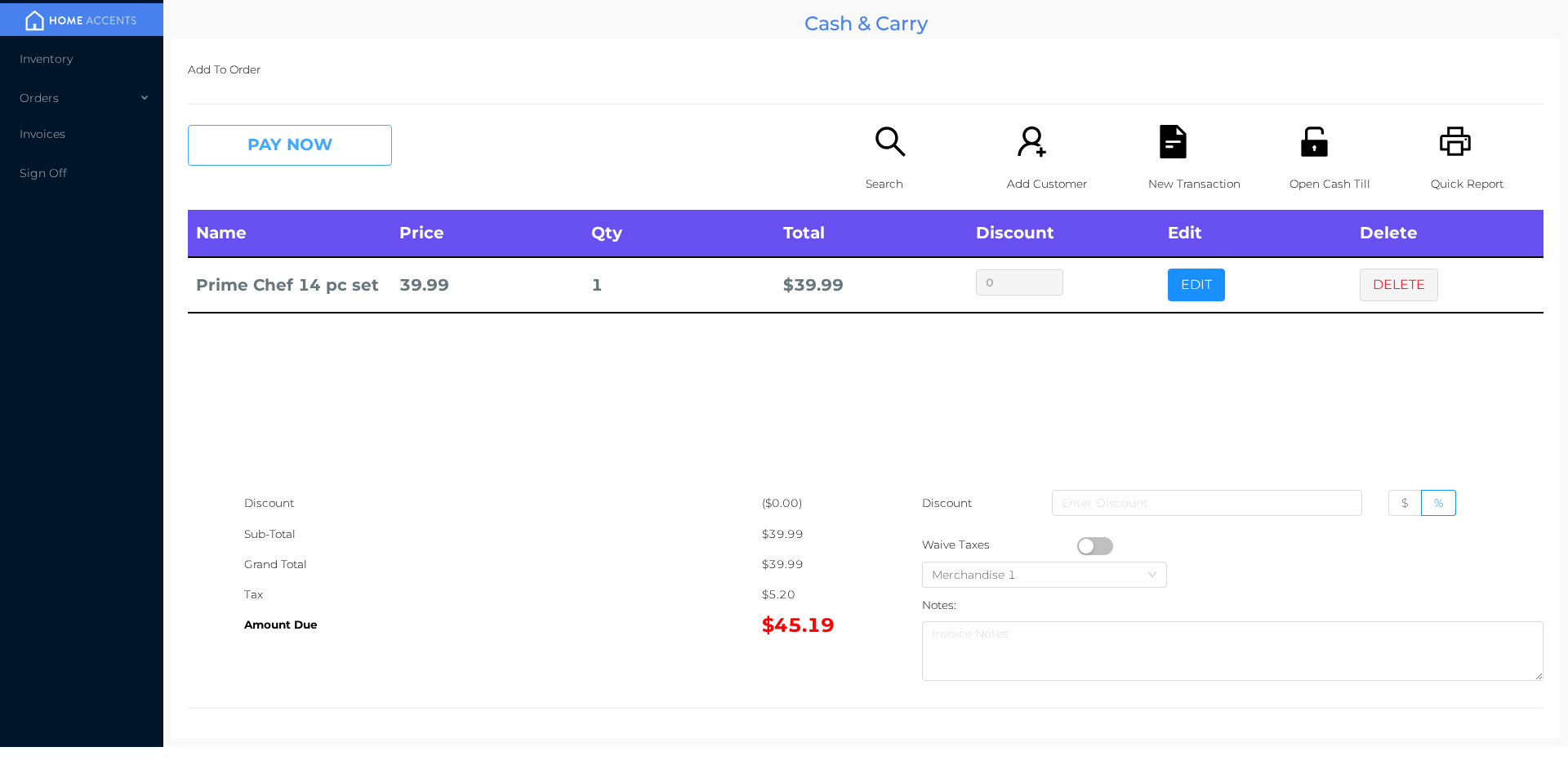
click at [333, 155] on button "PAY NOW" at bounding box center [290, 145] width 204 height 40
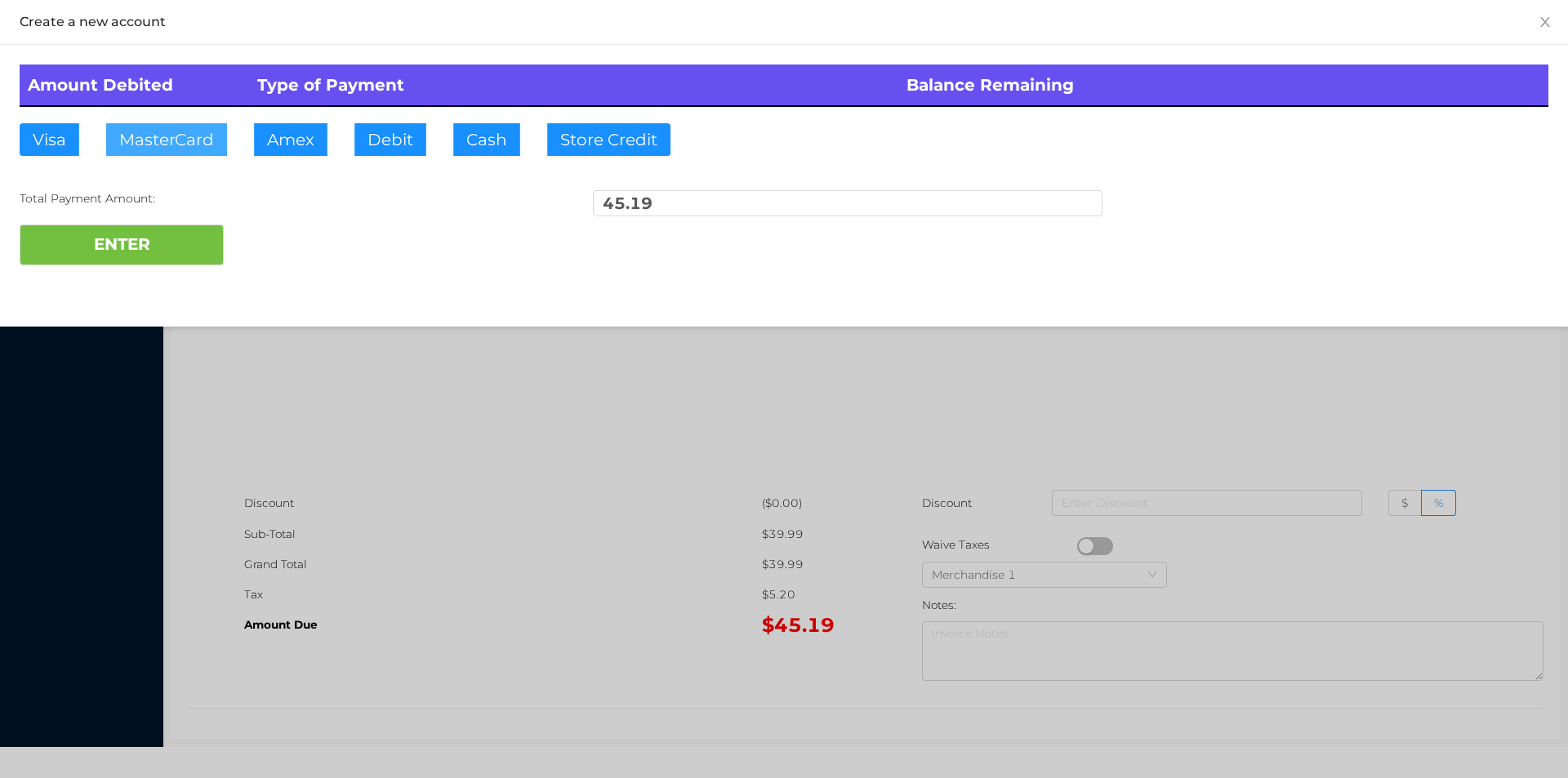
click at [170, 134] on button "MasterCard" at bounding box center [166, 139] width 121 height 32
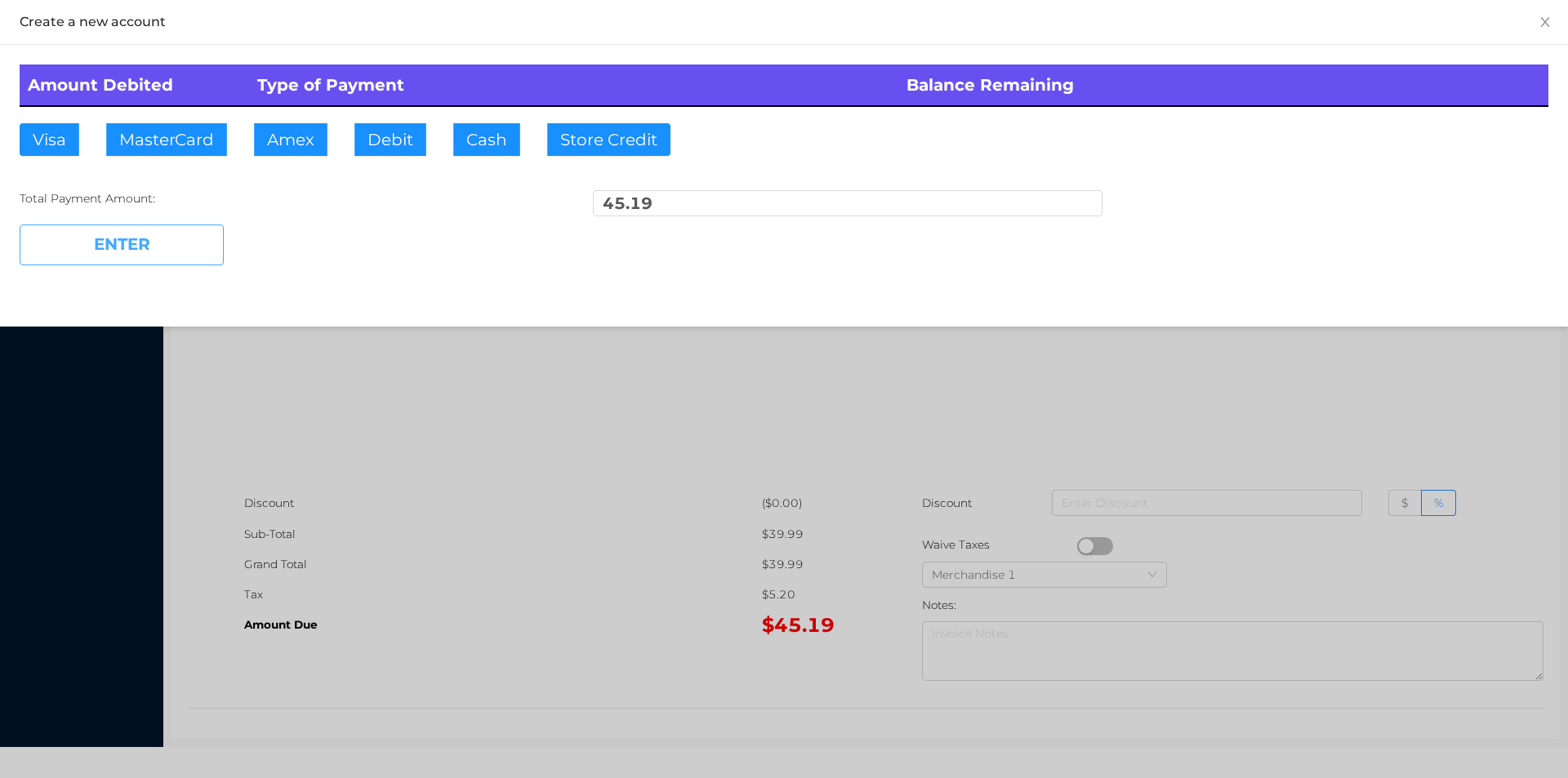
click at [169, 255] on button "ENTER" at bounding box center [121, 245] width 204 height 40
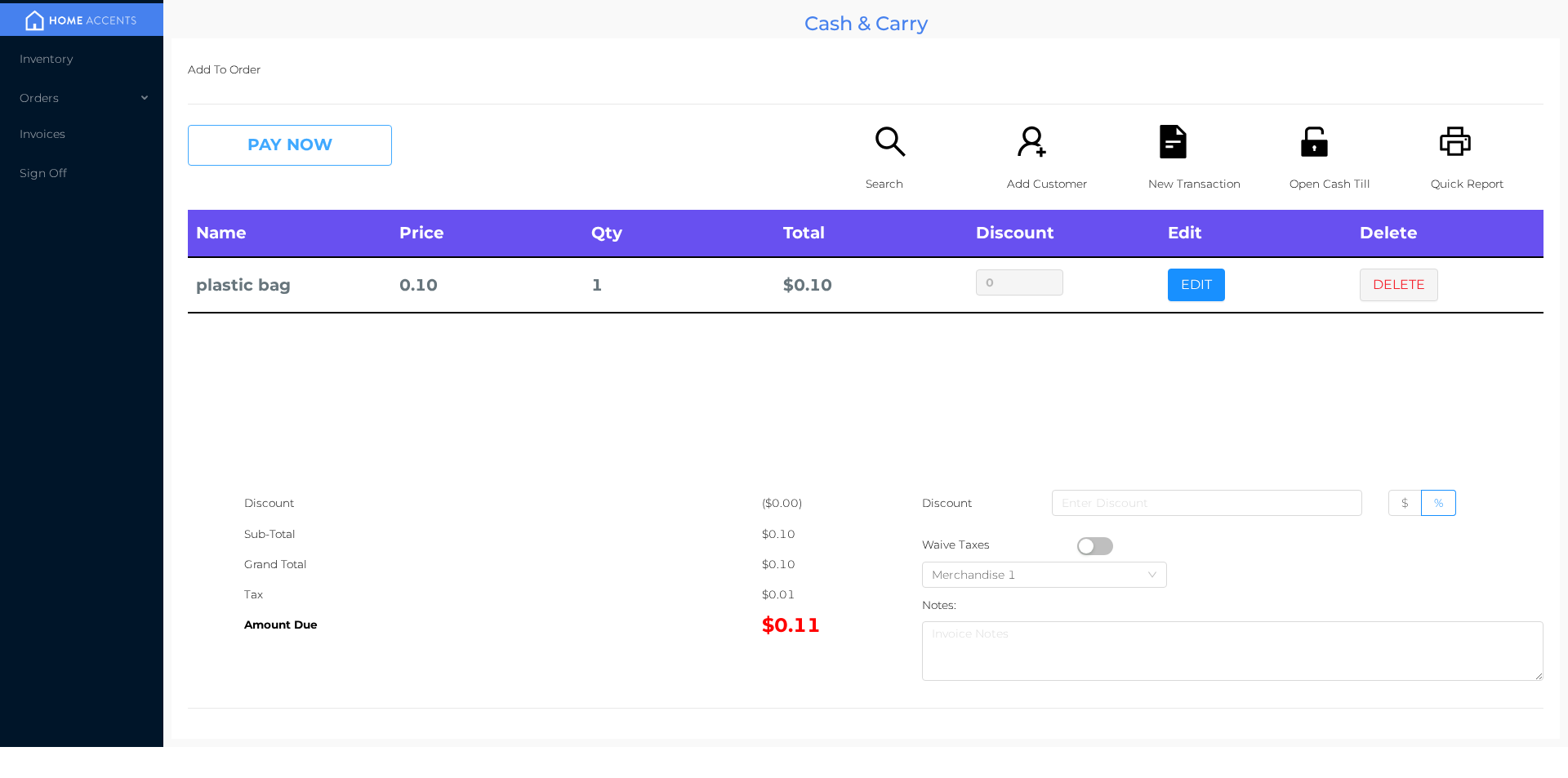
click at [264, 164] on button "PAY NOW" at bounding box center [290, 145] width 204 height 40
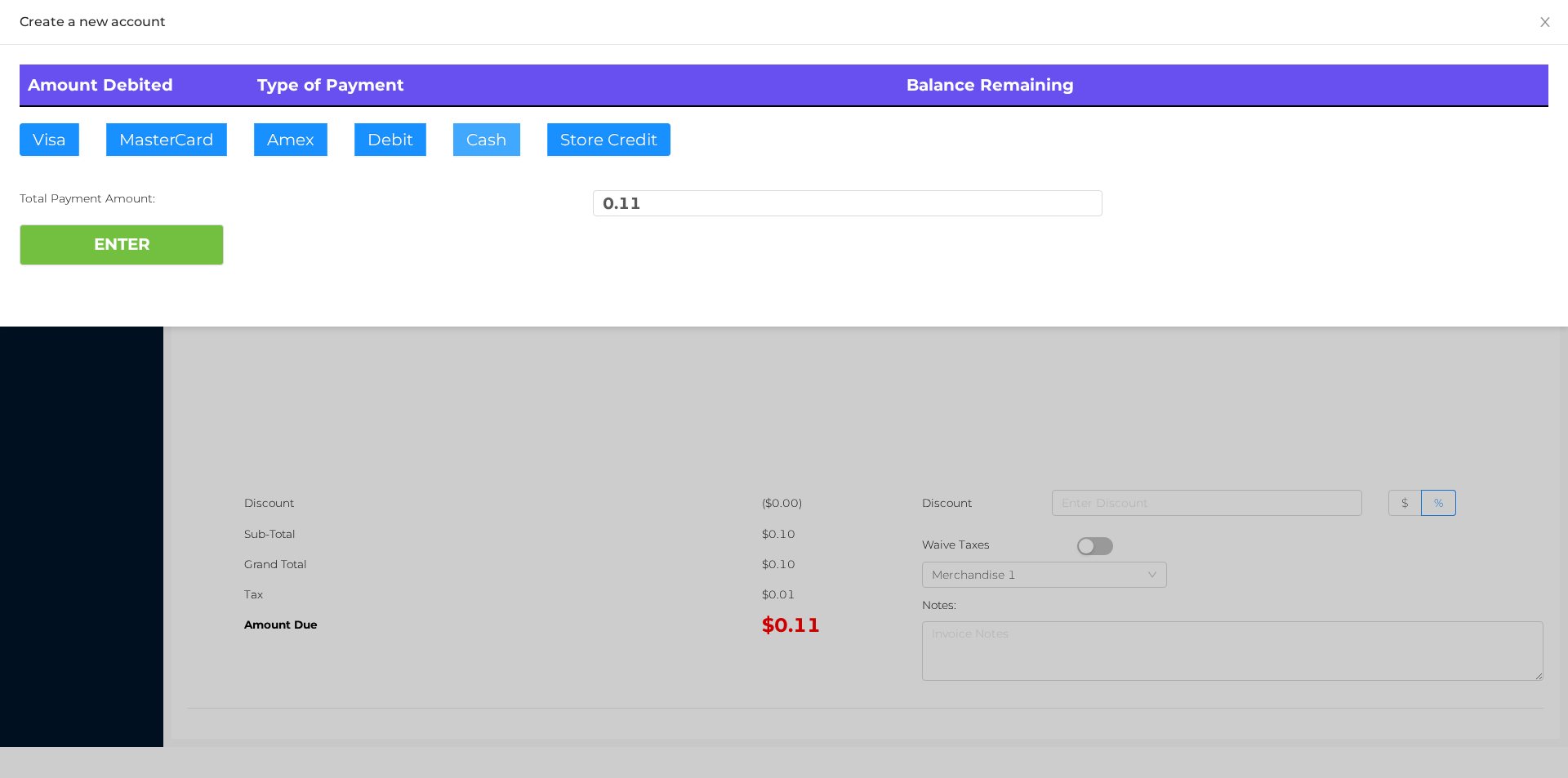
click at [474, 139] on button "Cash" at bounding box center [487, 139] width 67 height 32
type input "1."
click at [165, 261] on button "ENTER" at bounding box center [121, 245] width 204 height 40
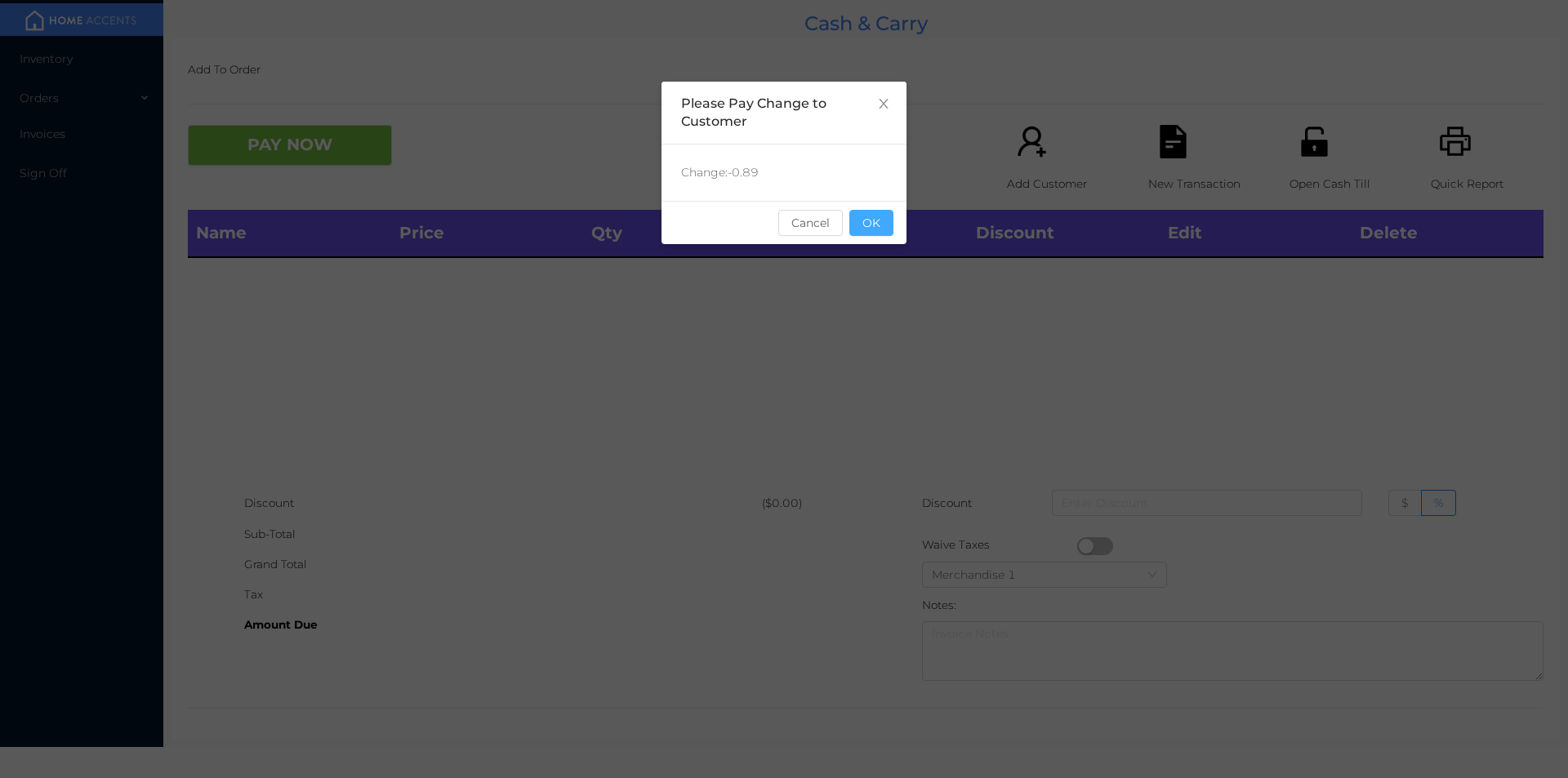
click at [883, 215] on button "OK" at bounding box center [871, 222] width 44 height 26
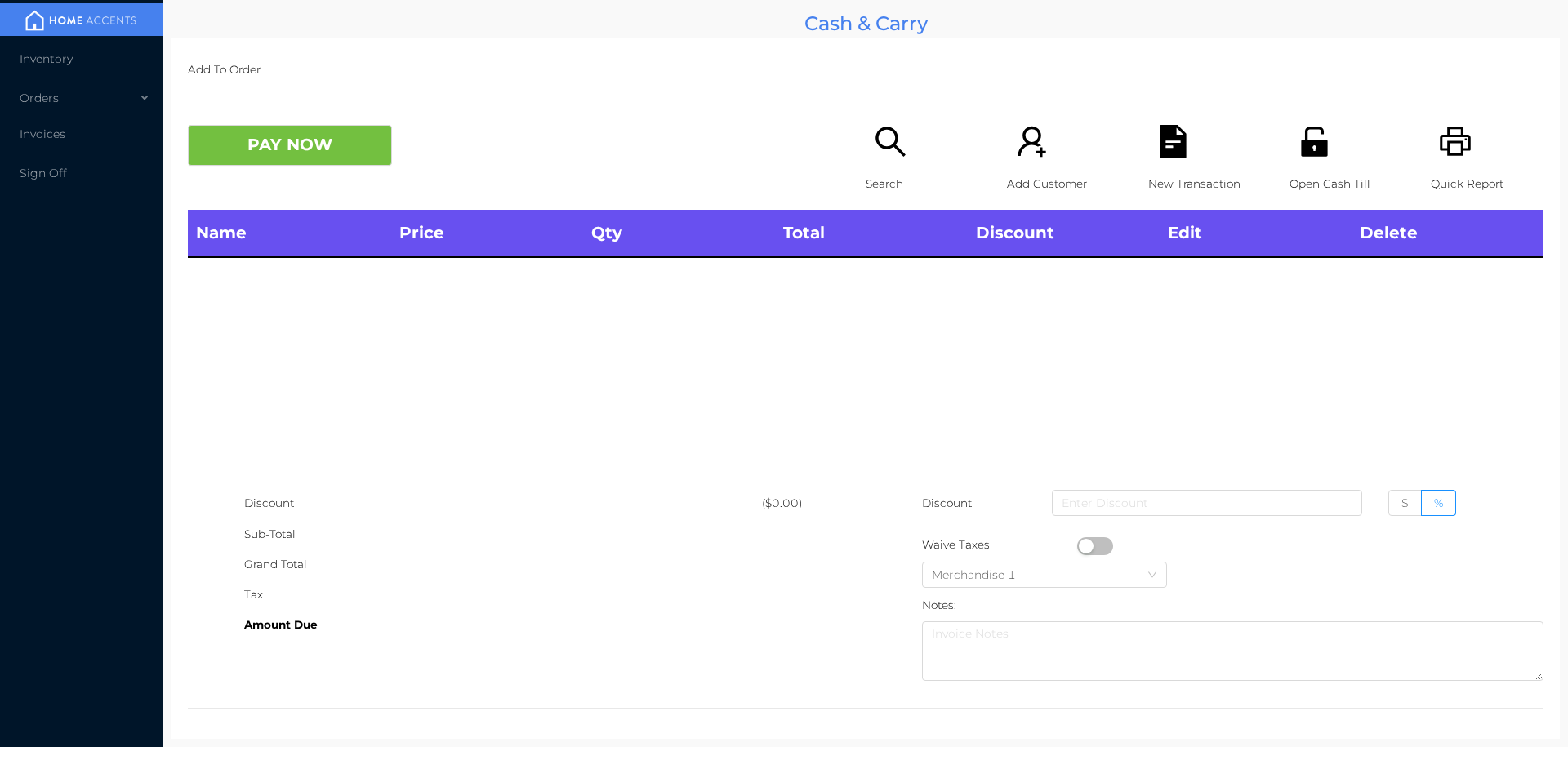
click at [878, 295] on div "Name Price Qty Total Discount Edit Delete" at bounding box center [865, 349] width 1356 height 279
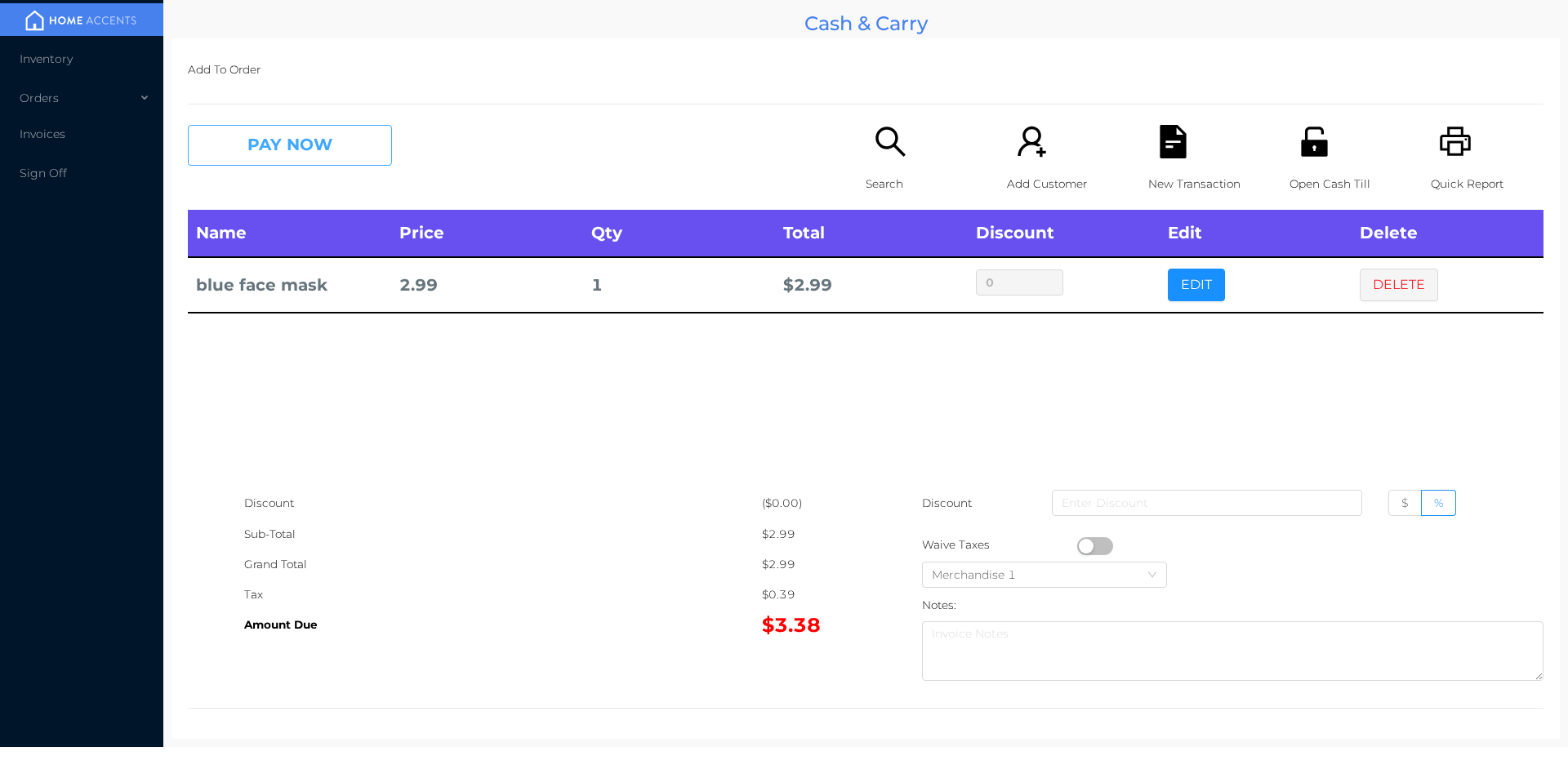
click at [254, 147] on button "PAY NOW" at bounding box center [290, 145] width 204 height 40
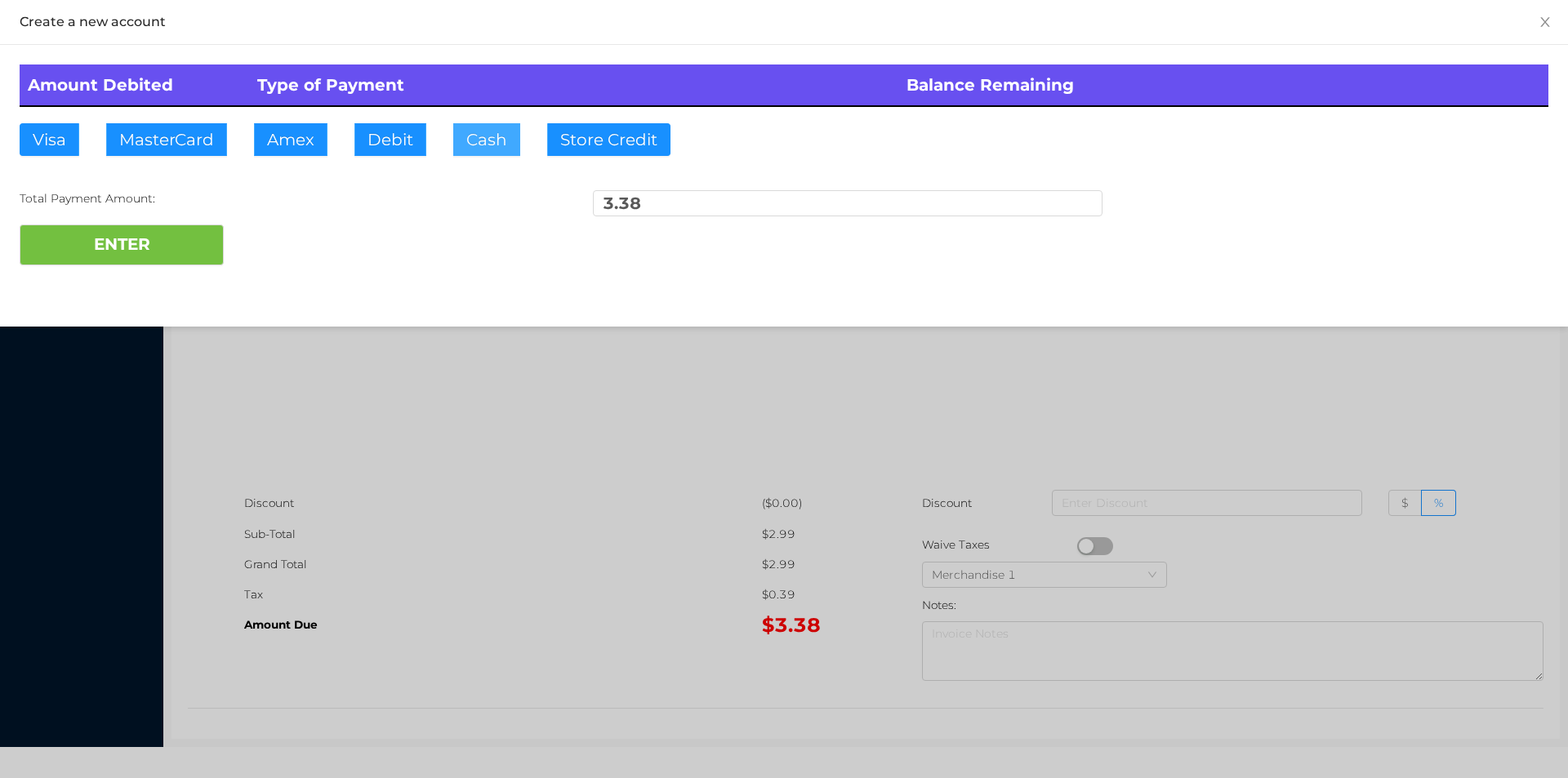
click at [459, 137] on button "Cash" at bounding box center [487, 139] width 67 height 32
type input "5."
click at [133, 264] on button "ENTER" at bounding box center [121, 245] width 204 height 40
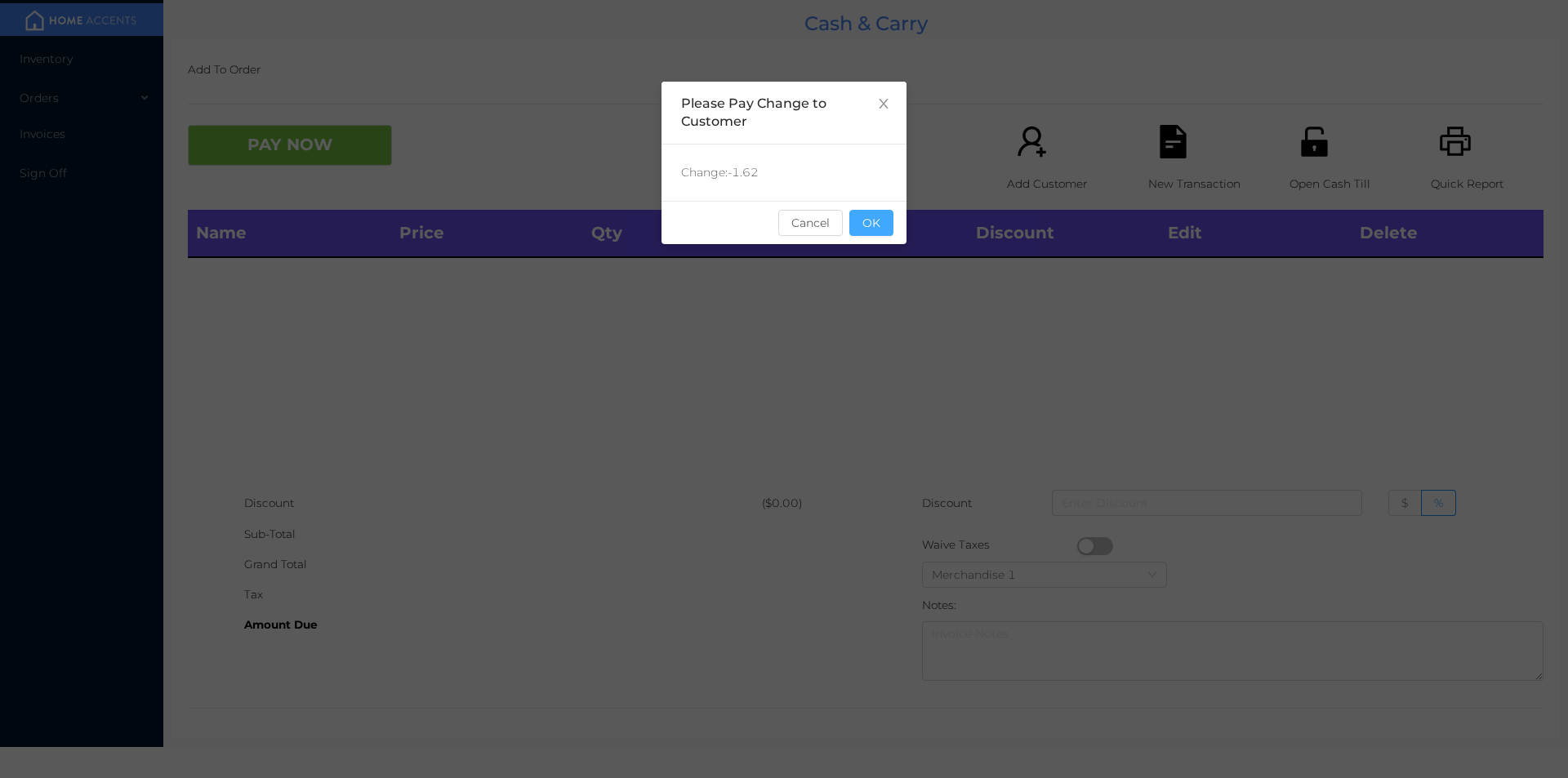
click at [865, 233] on button "OK" at bounding box center [871, 222] width 44 height 26
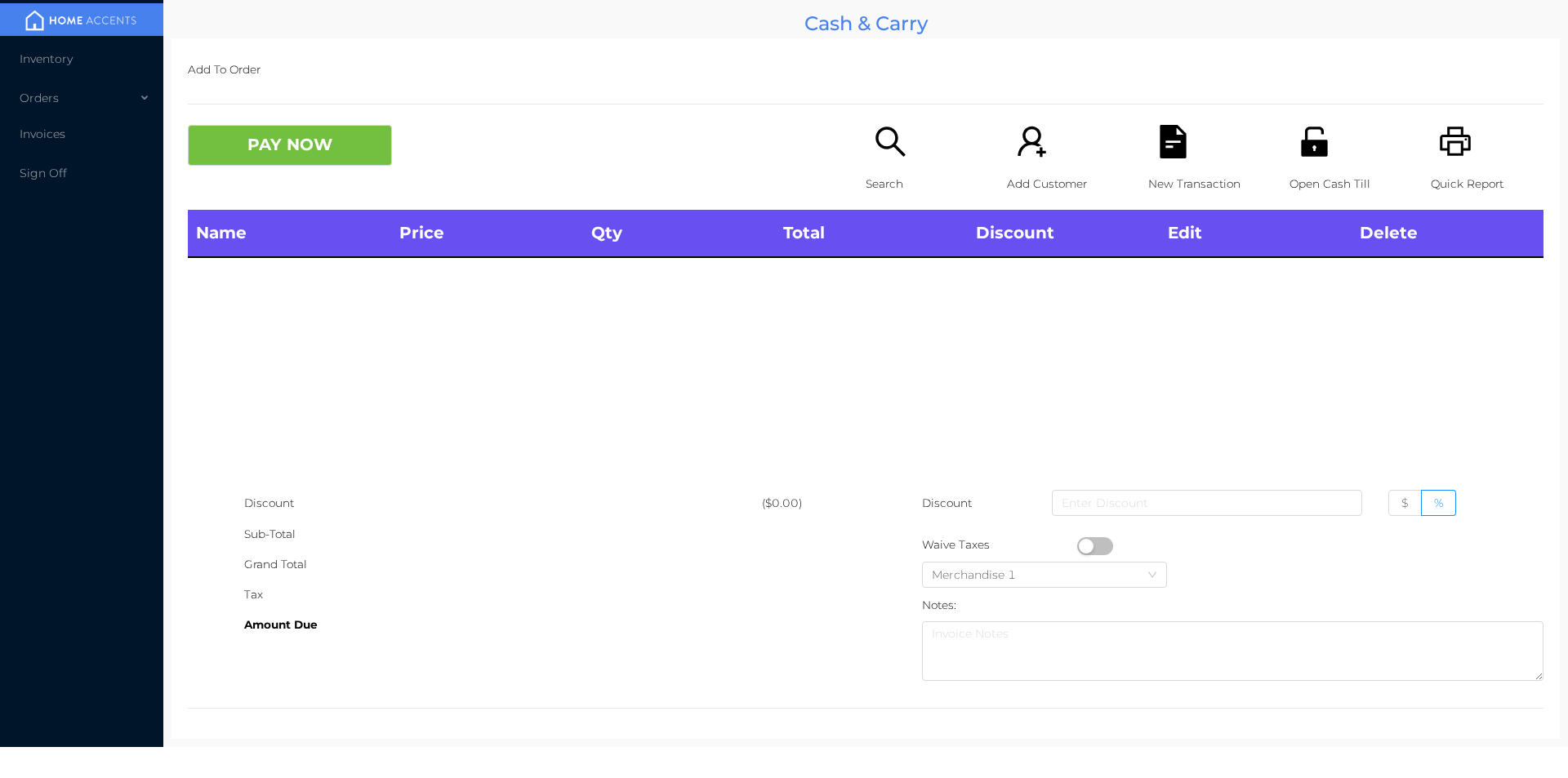
click at [870, 271] on div "Name Price Qty Total Discount Edit Delete" at bounding box center [865, 349] width 1356 height 279
click at [1301, 153] on icon "icon: unlock" at bounding box center [1313, 141] width 26 height 30
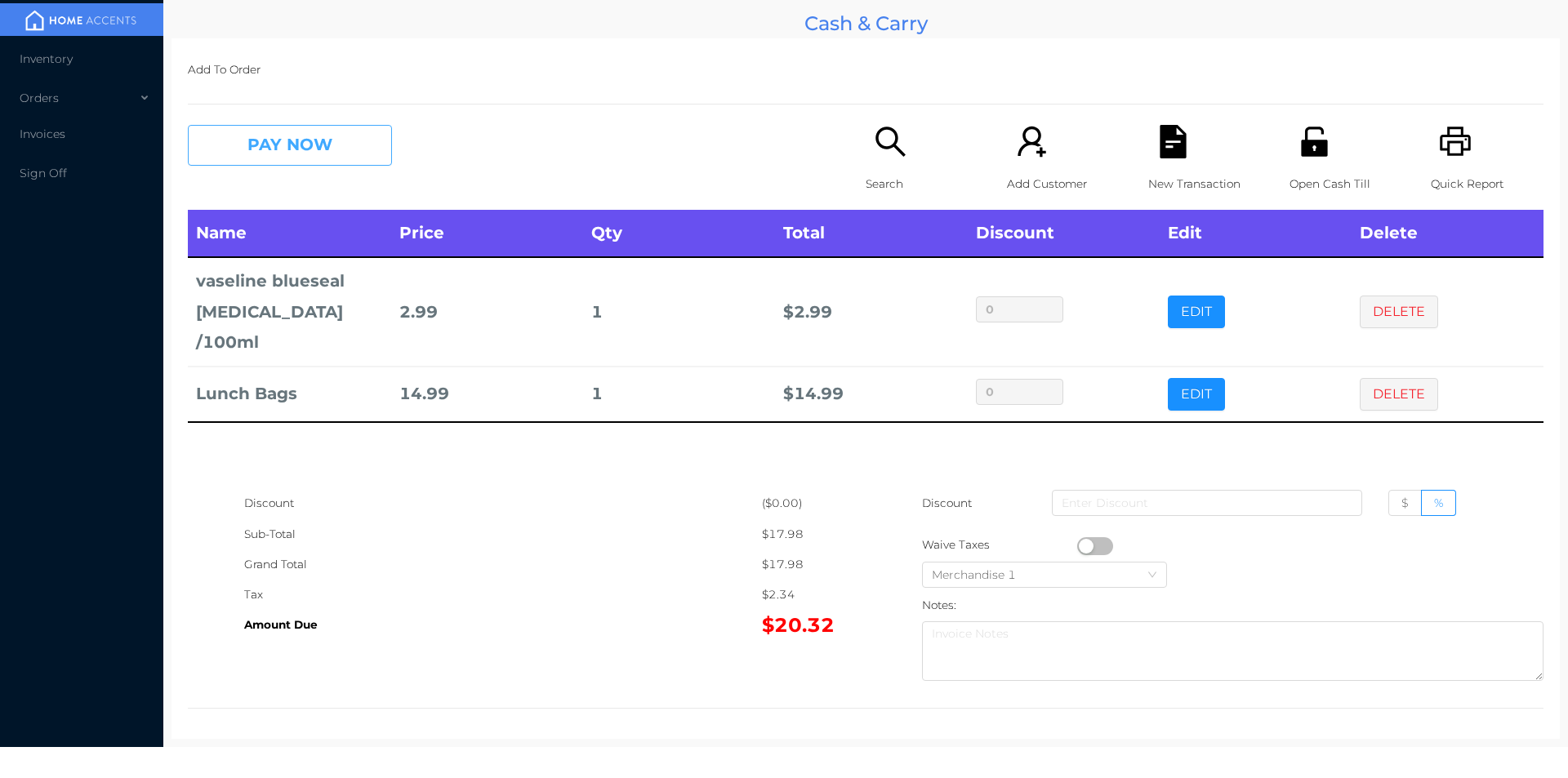
click at [309, 143] on button "PAY NOW" at bounding box center [290, 145] width 204 height 40
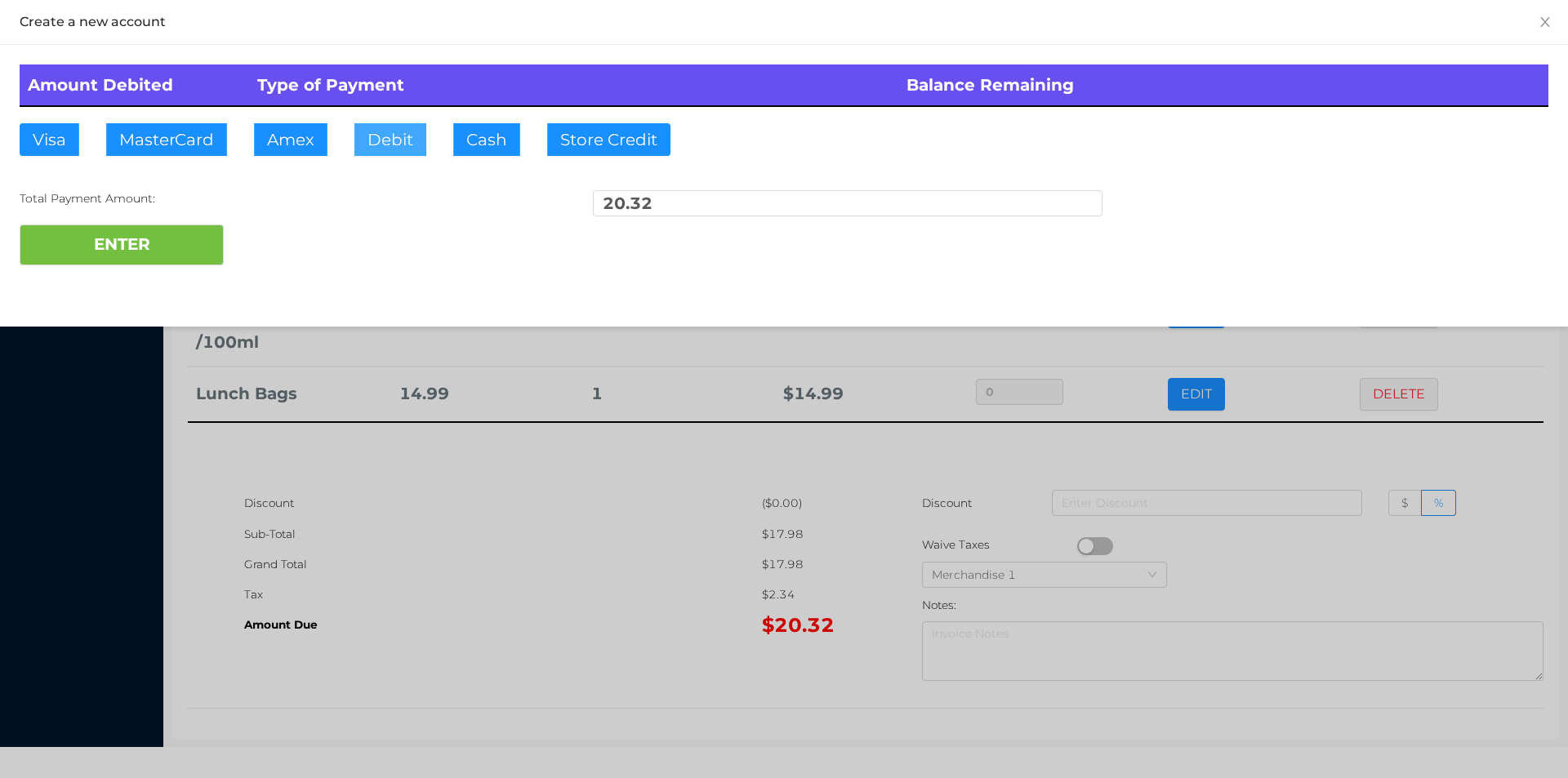
click at [390, 142] on button "Debit" at bounding box center [390, 139] width 72 height 32
click at [195, 248] on button "ENTER" at bounding box center [121, 245] width 204 height 40
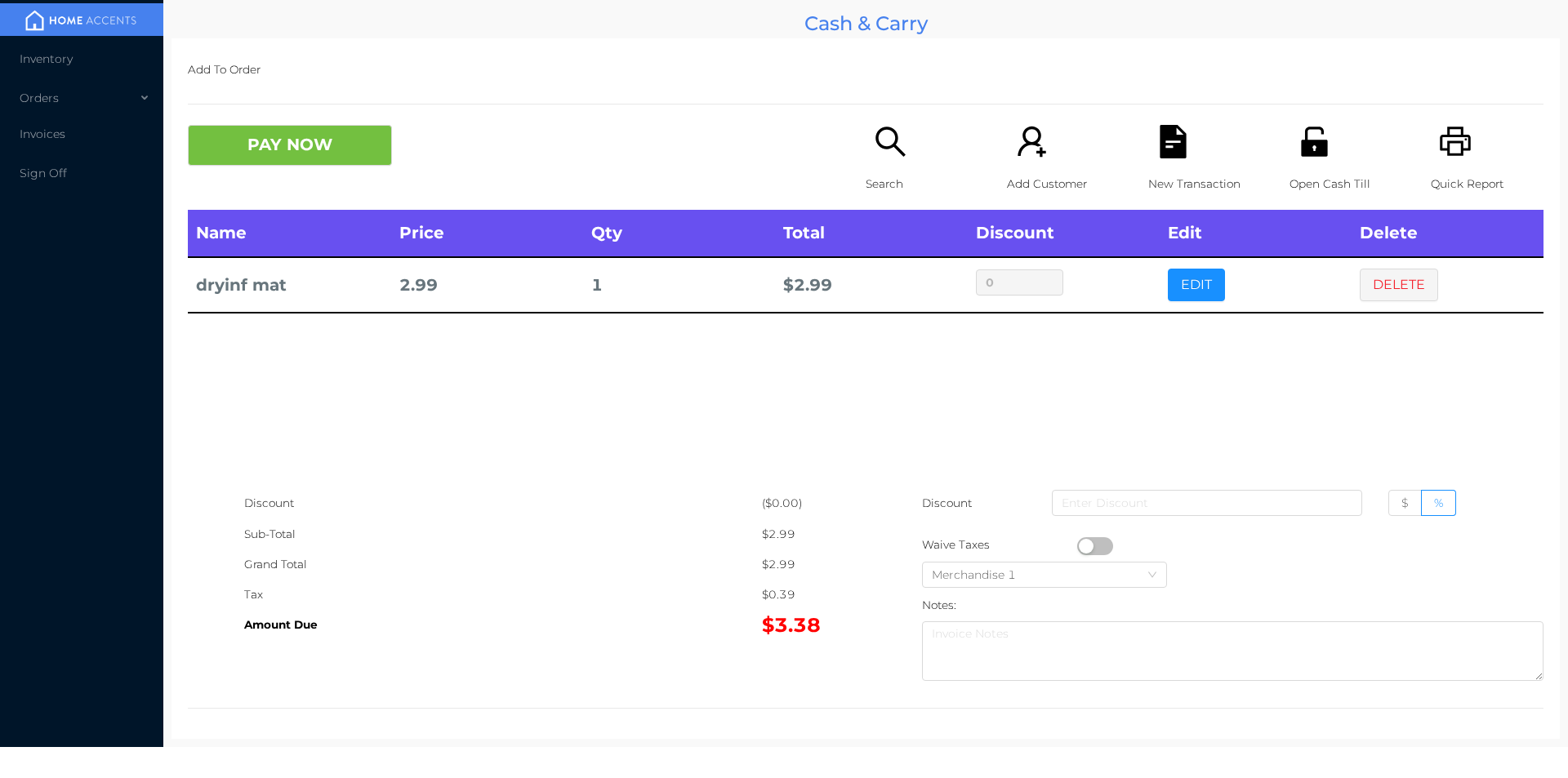
click at [1418, 270] on button "DELETE" at bounding box center [1398, 285] width 78 height 32
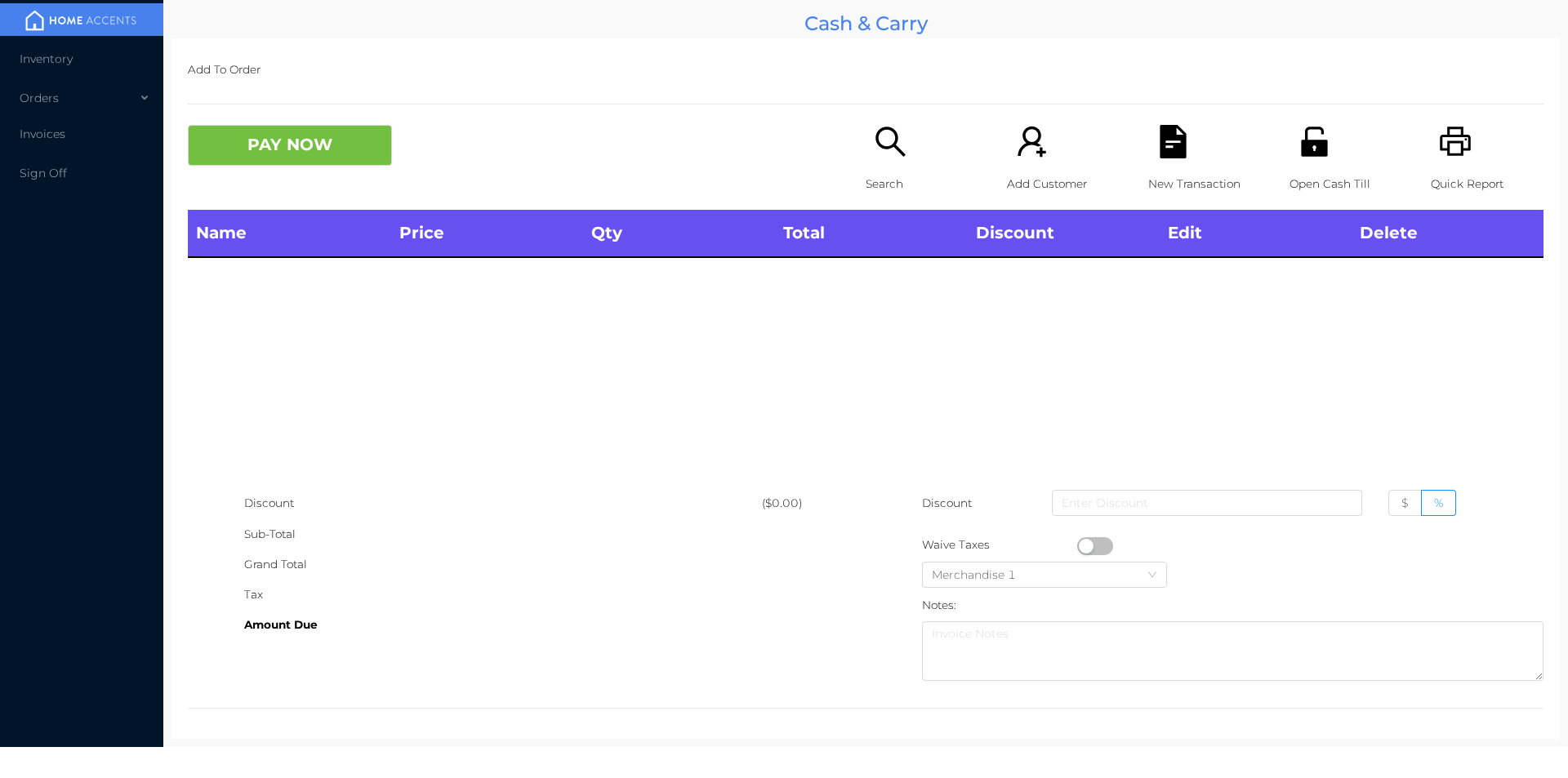
click at [1321, 148] on icon "icon: unlock" at bounding box center [1313, 141] width 33 height 33
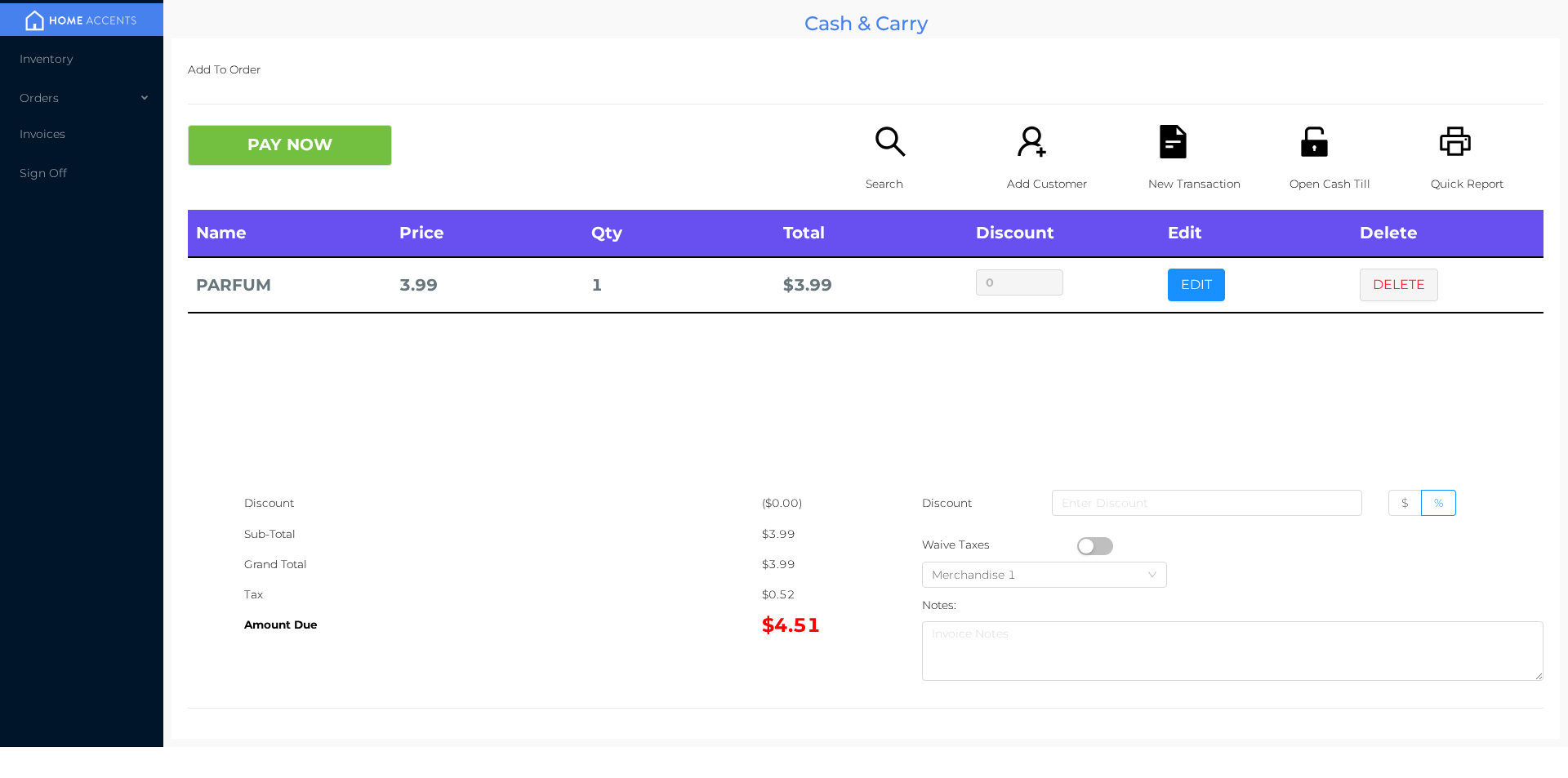
click at [1406, 276] on button "DELETE" at bounding box center [1398, 285] width 78 height 32
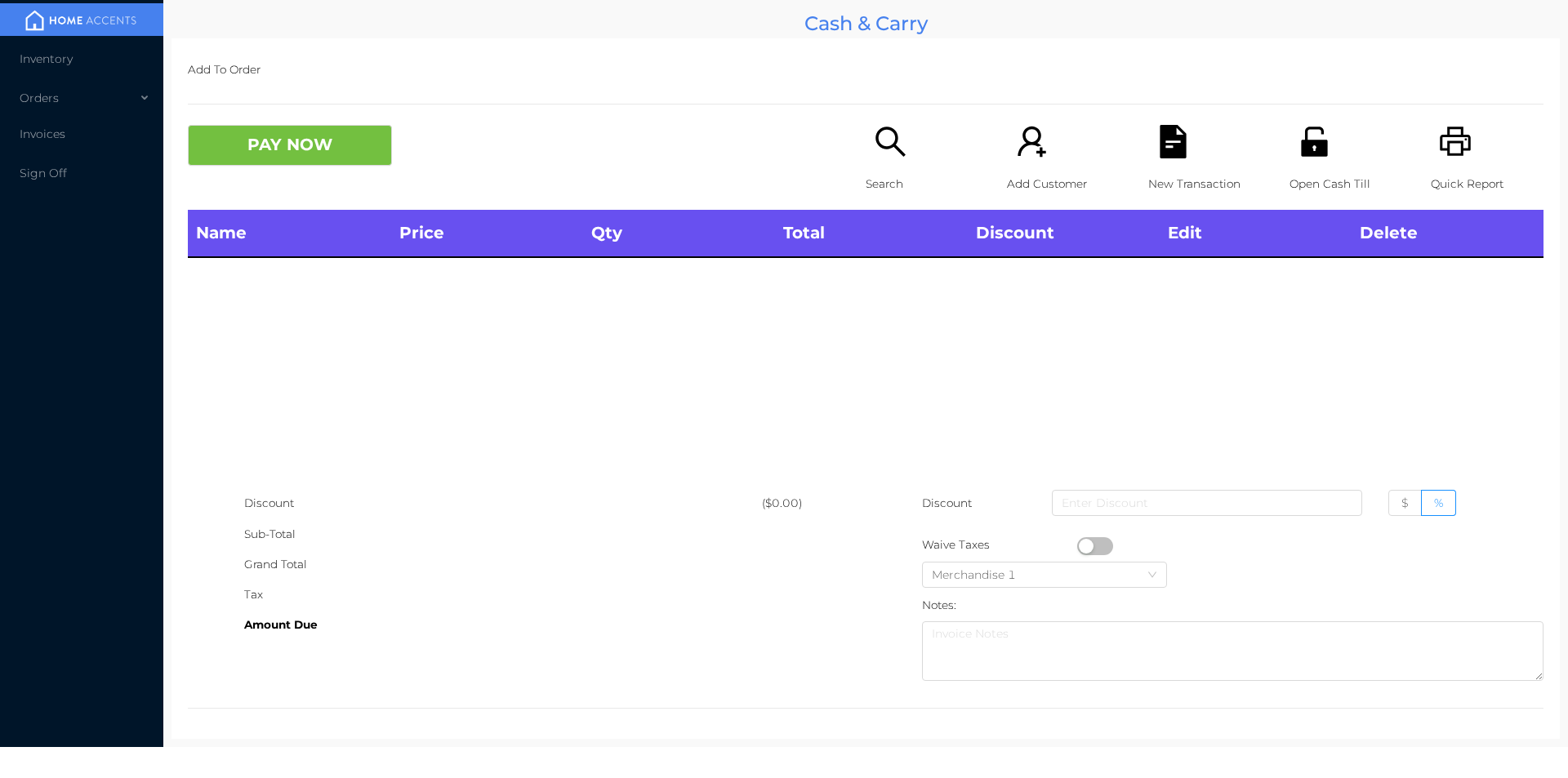
click at [1437, 165] on div "Quick Report" at bounding box center [1486, 167] width 112 height 85
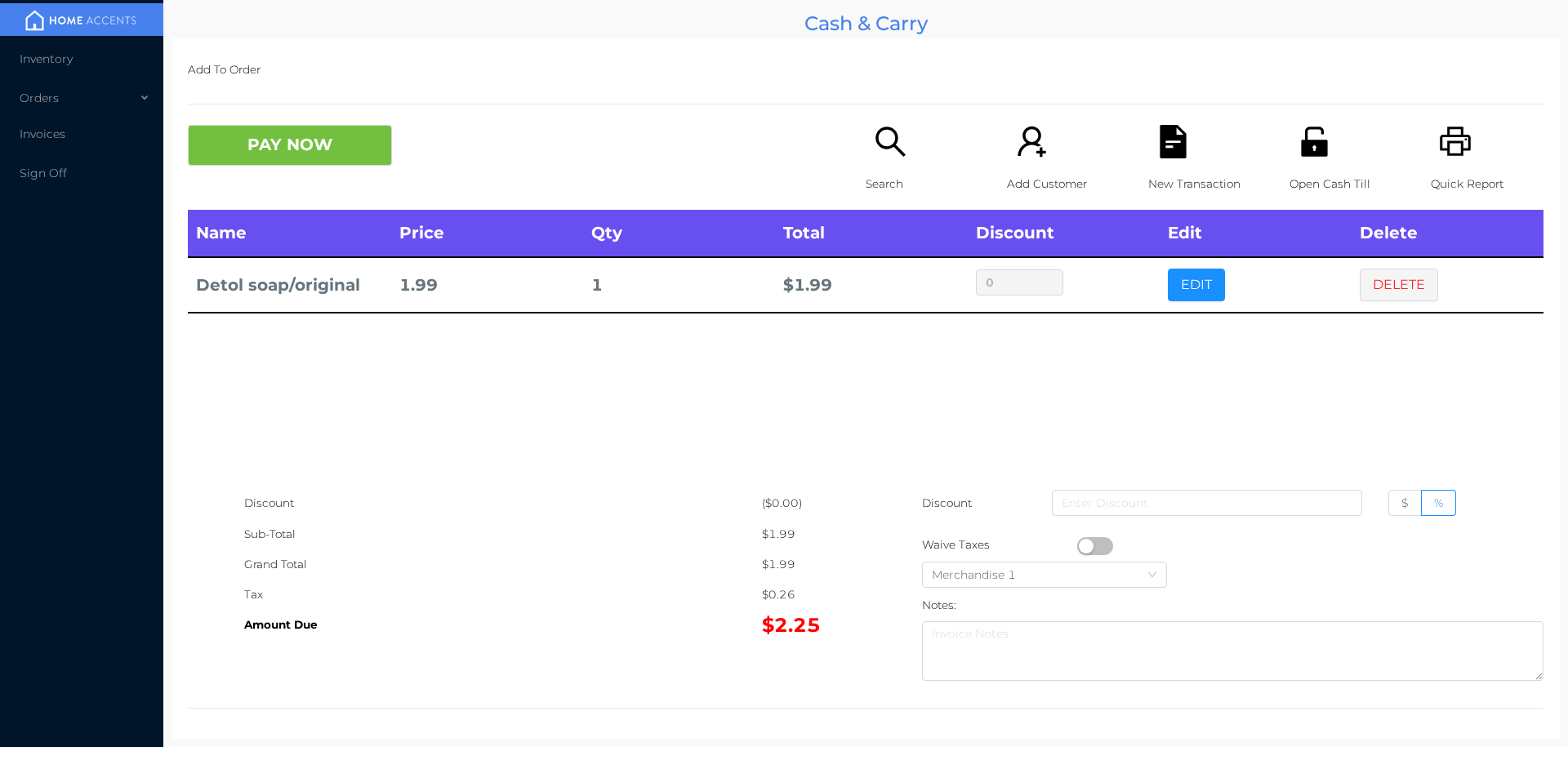
click at [1196, 279] on button "EDIT" at bounding box center [1196, 285] width 58 height 32
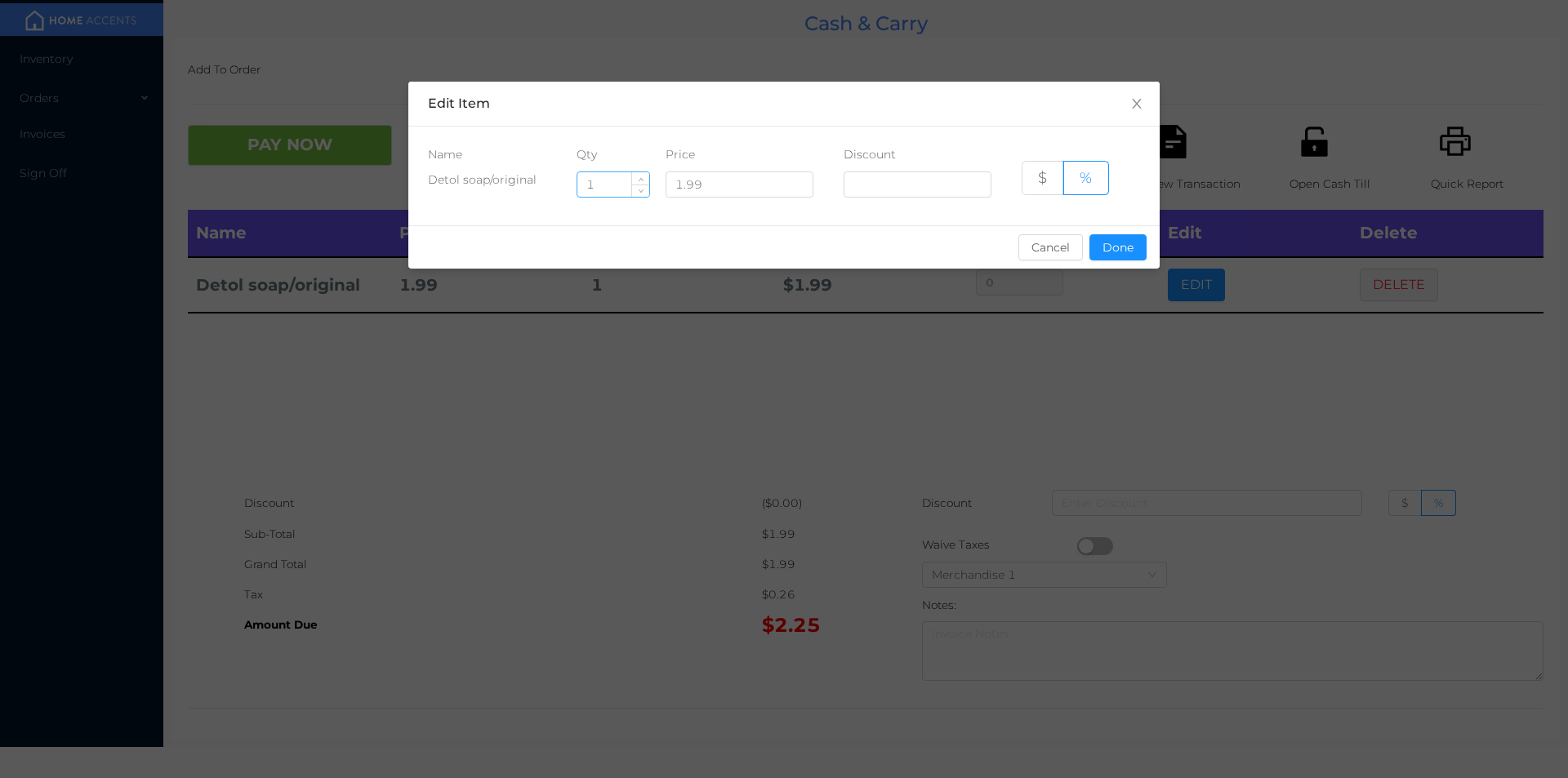
click at [605, 184] on input "1" at bounding box center [614, 184] width 72 height 24
type input "6"
click at [1113, 243] on button "Done" at bounding box center [1118, 247] width 58 height 26
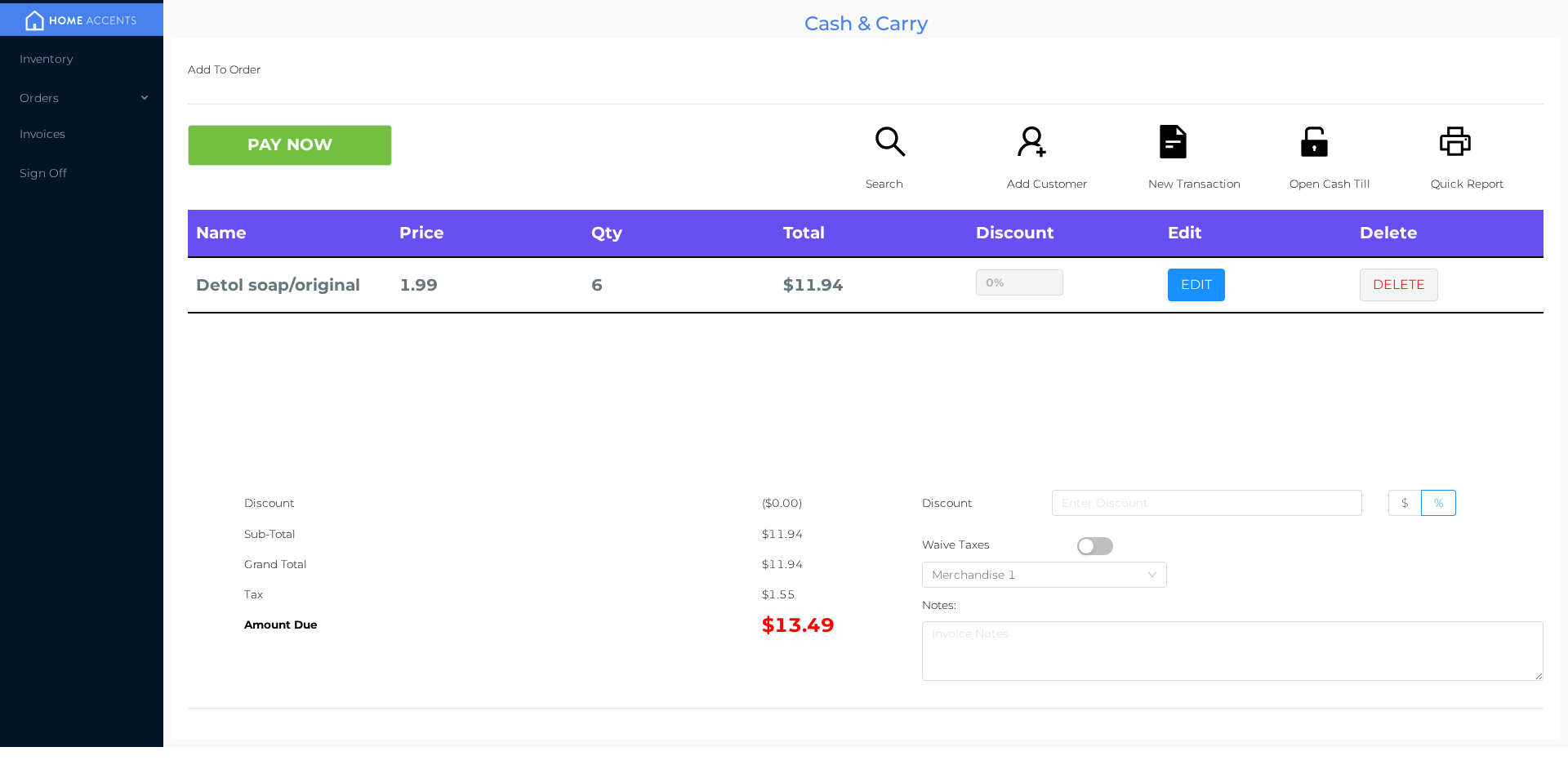
click at [1116, 331] on div "sentinelStart Edit Item Name Qty Price Discount Detol soap/original 6 1.99 $ % …" at bounding box center [784, 389] width 1568 height 778
click at [328, 147] on button "PAY NOW" at bounding box center [290, 145] width 204 height 40
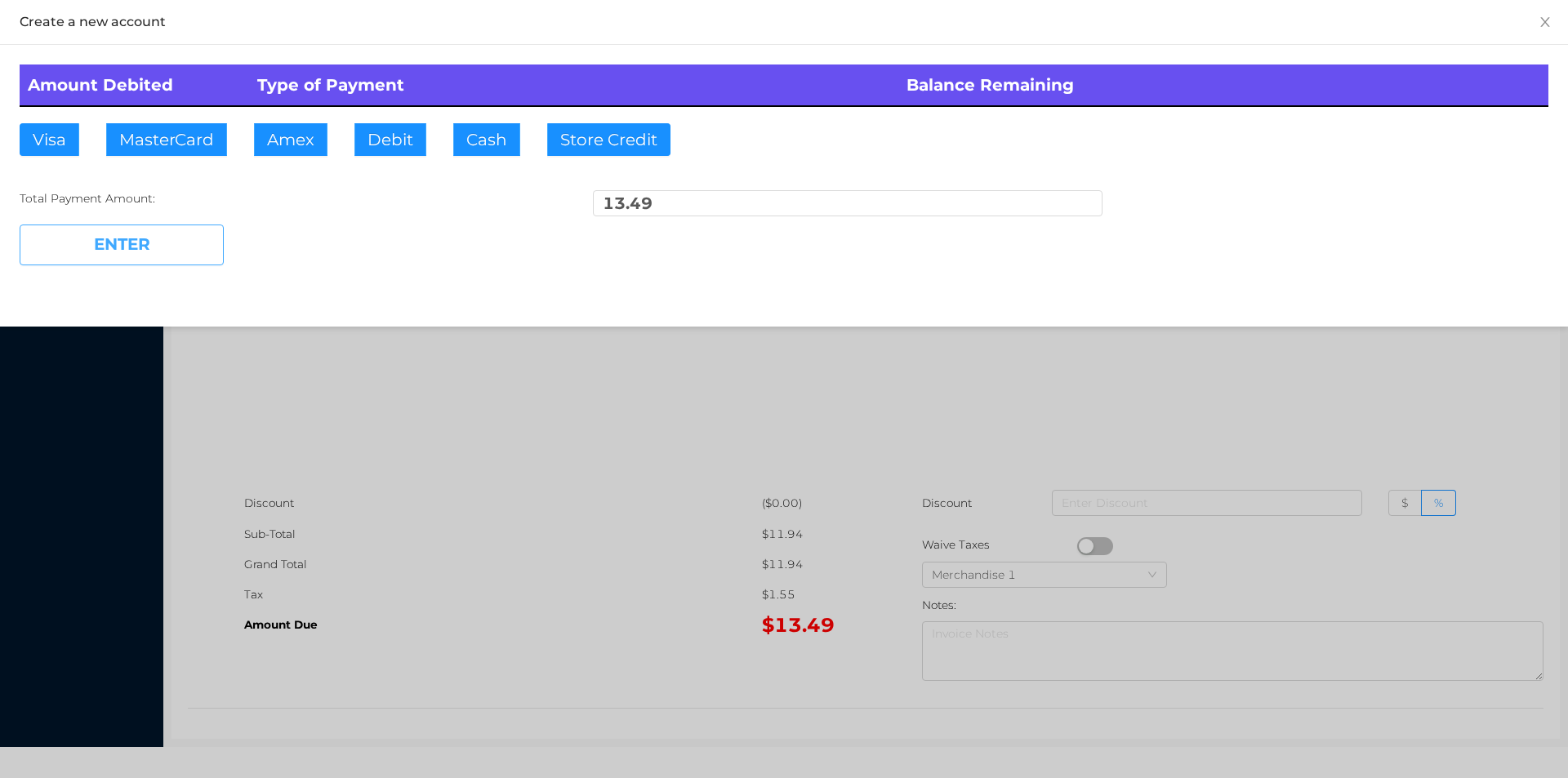
click at [202, 235] on button "ENTER" at bounding box center [121, 245] width 204 height 40
type input "0"
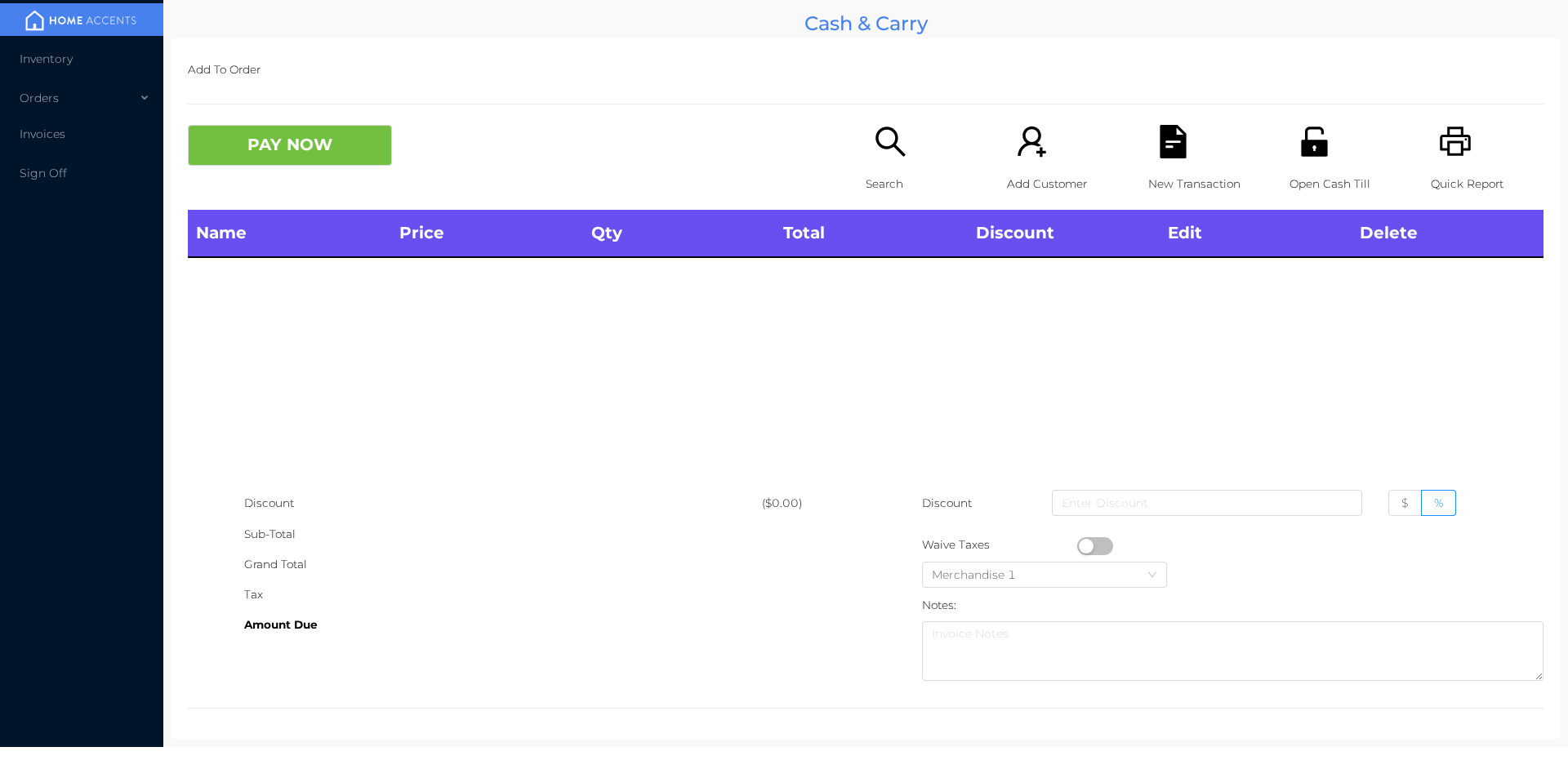
click at [1289, 136] on div "Open Cash Till" at bounding box center [1345, 167] width 112 height 85
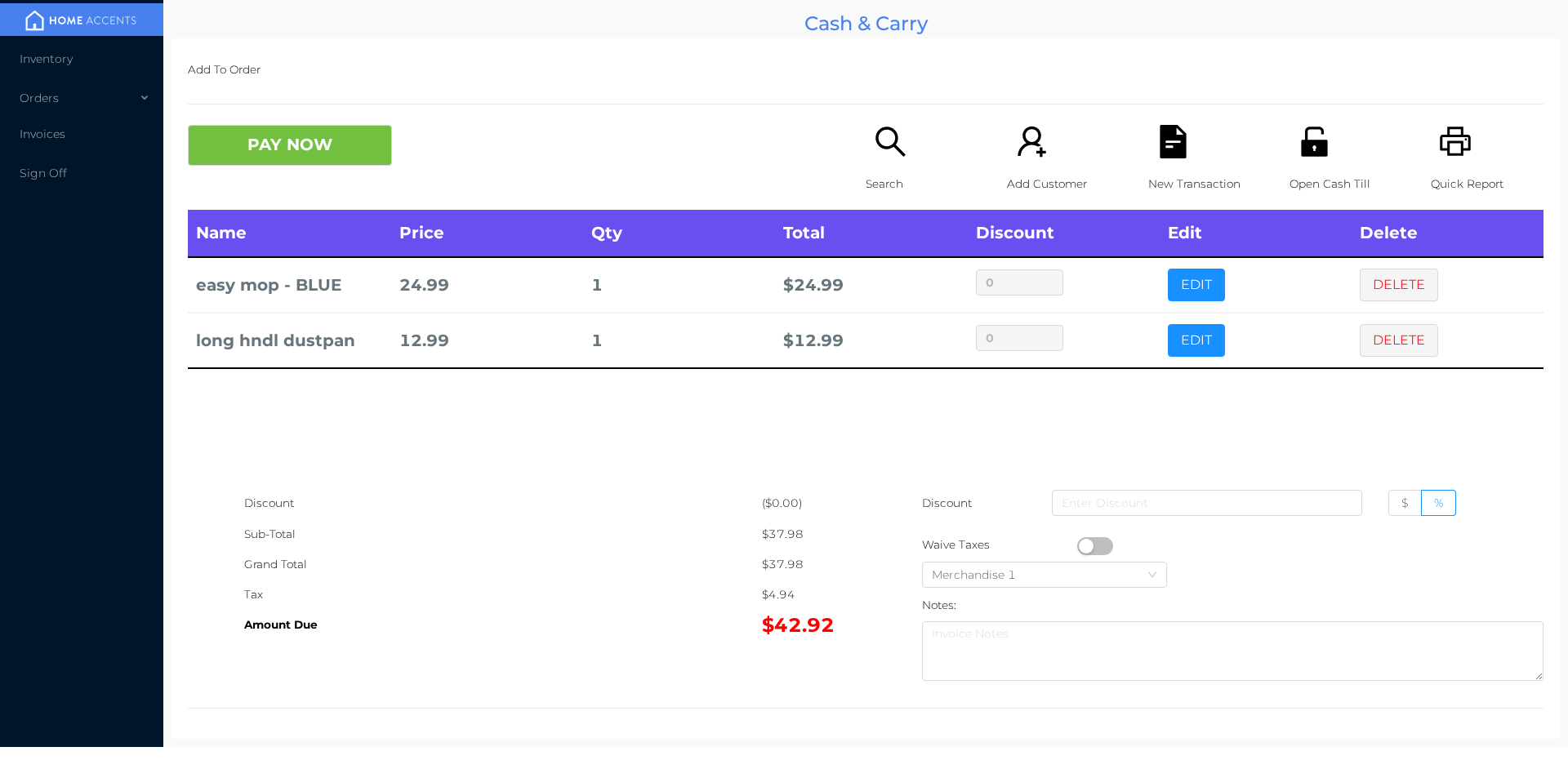
click at [257, 147] on button "PAY NOW" at bounding box center [290, 145] width 204 height 40
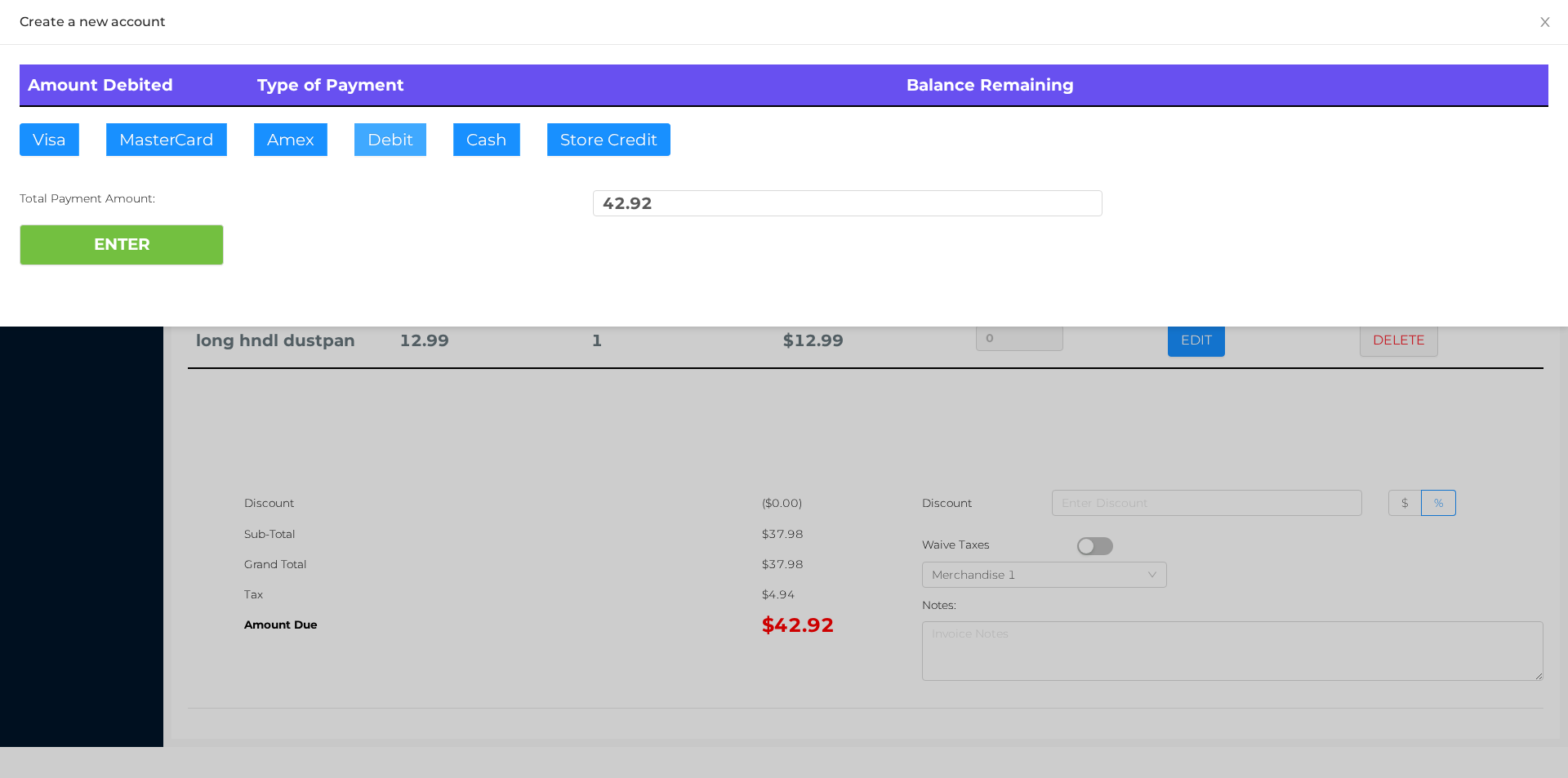
click at [367, 138] on button "Debit" at bounding box center [390, 139] width 72 height 32
type input "50."
click at [149, 246] on button "ENTER" at bounding box center [121, 245] width 204 height 40
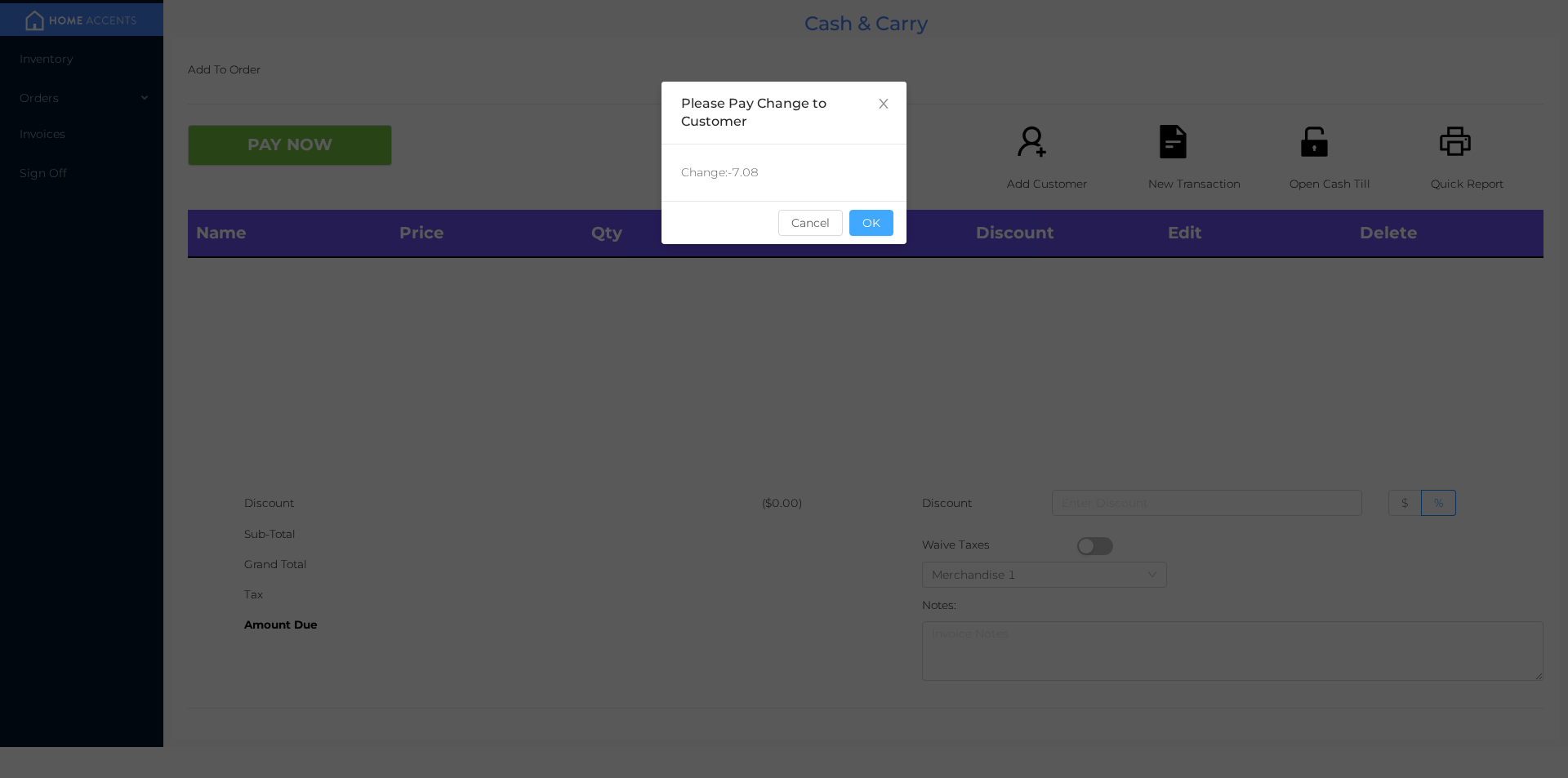
click at [884, 222] on button "OK" at bounding box center [871, 222] width 44 height 26
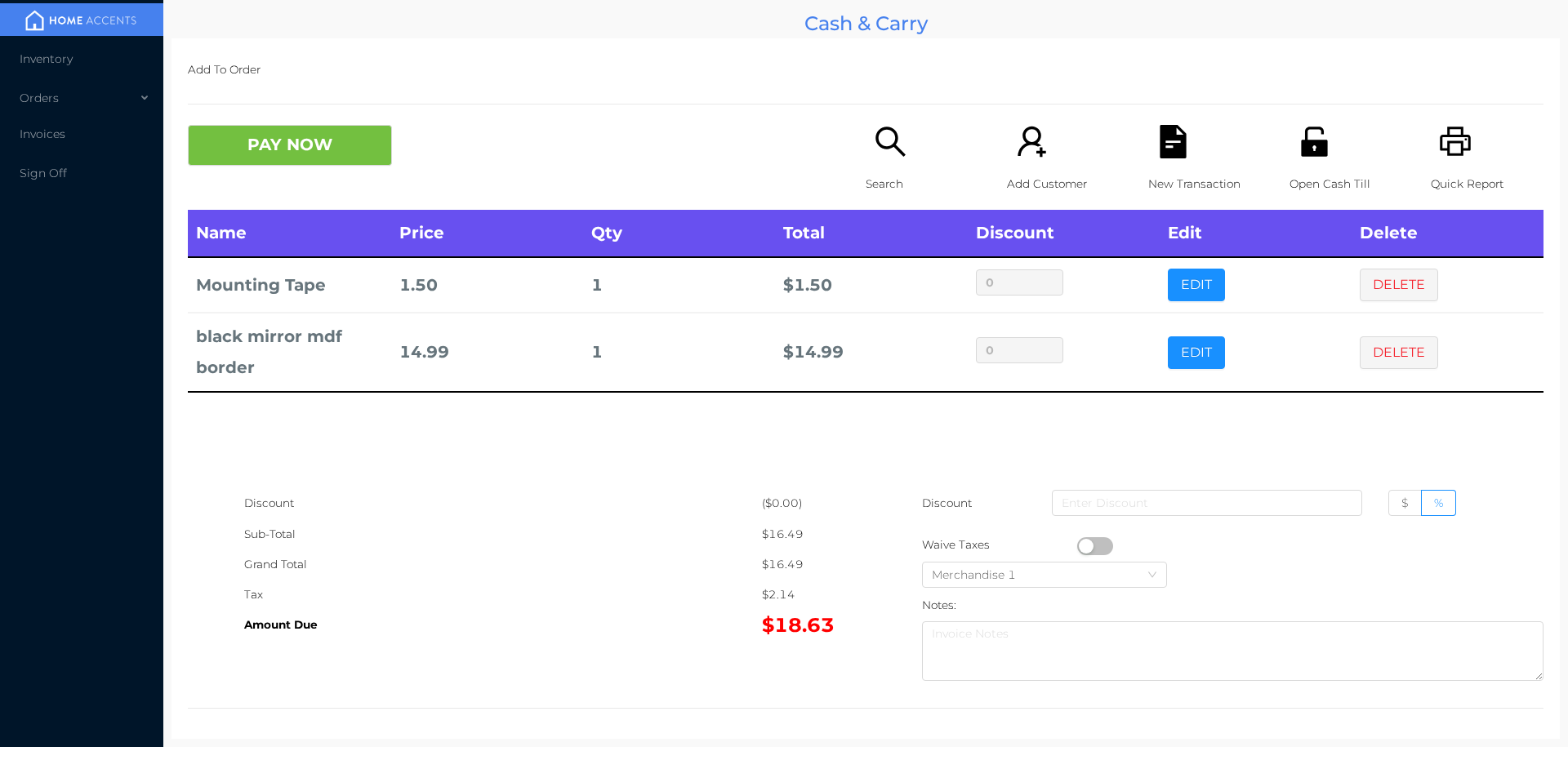
click at [339, 154] on button "PAY NOW" at bounding box center [290, 145] width 204 height 40
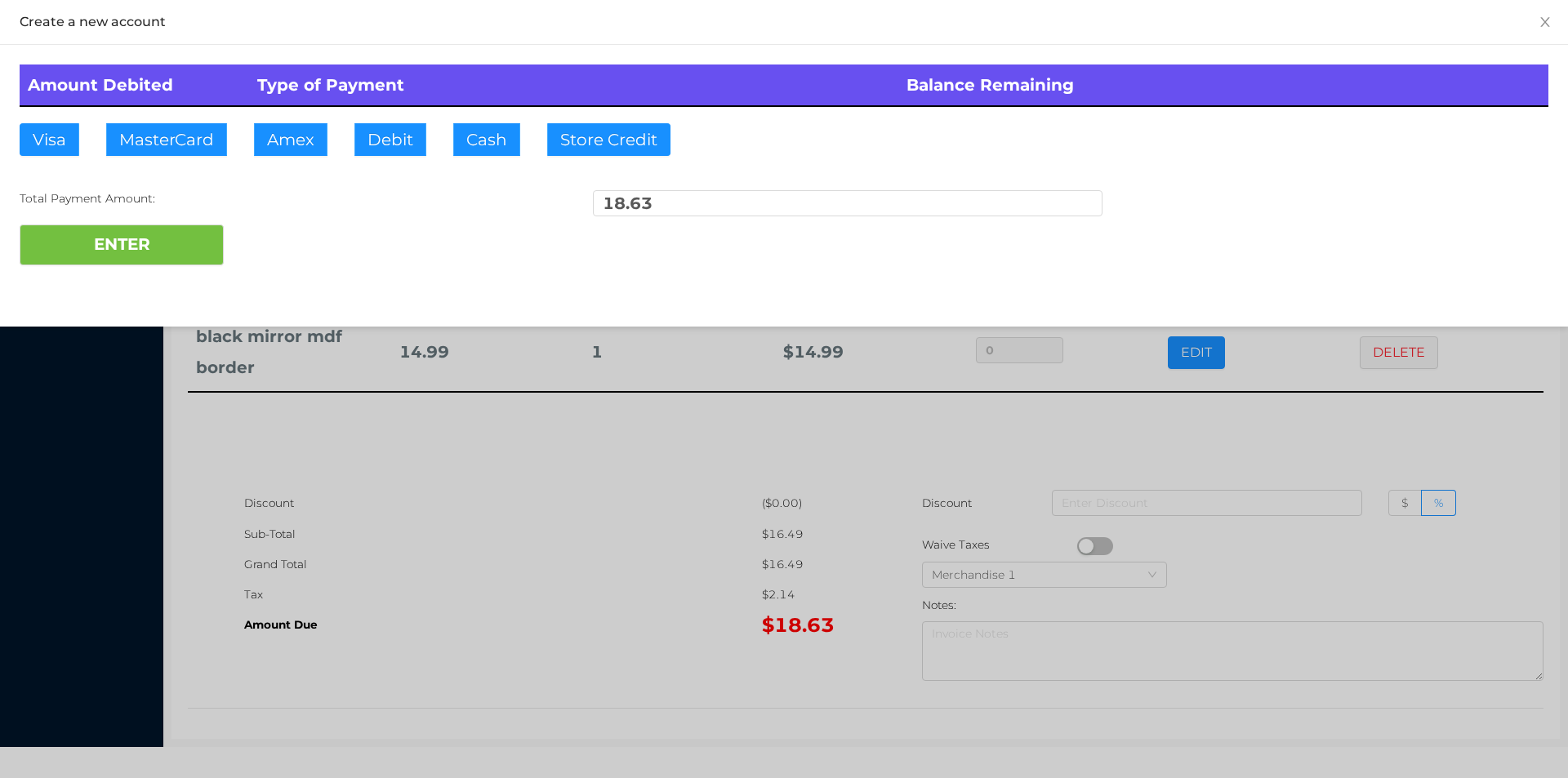
click at [562, 489] on div at bounding box center [784, 389] width 1568 height 778
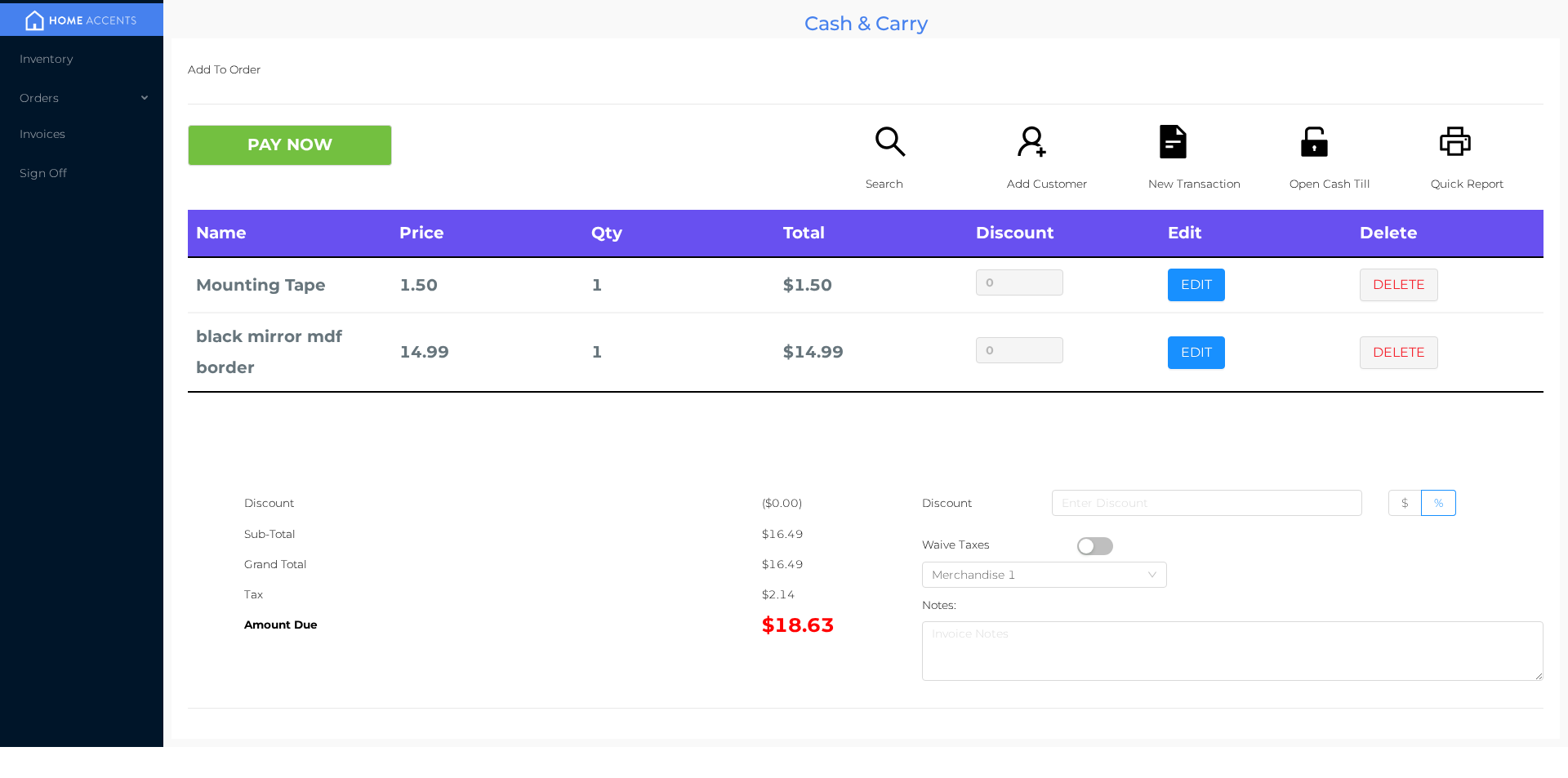
click at [1181, 150] on div "New Transaction" at bounding box center [1204, 167] width 112 height 85
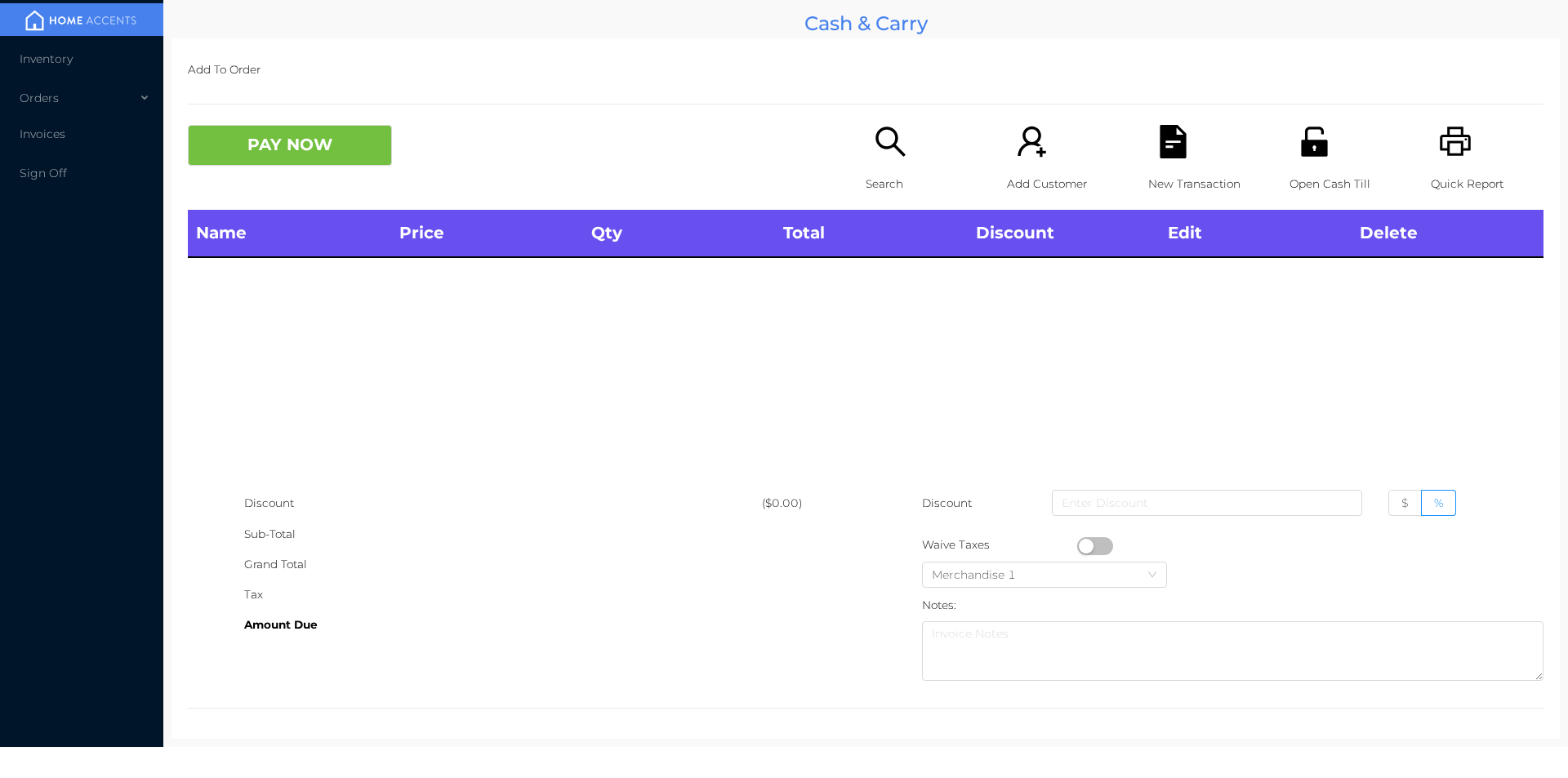
click at [1297, 157] on icon "icon: unlock" at bounding box center [1313, 141] width 33 height 33
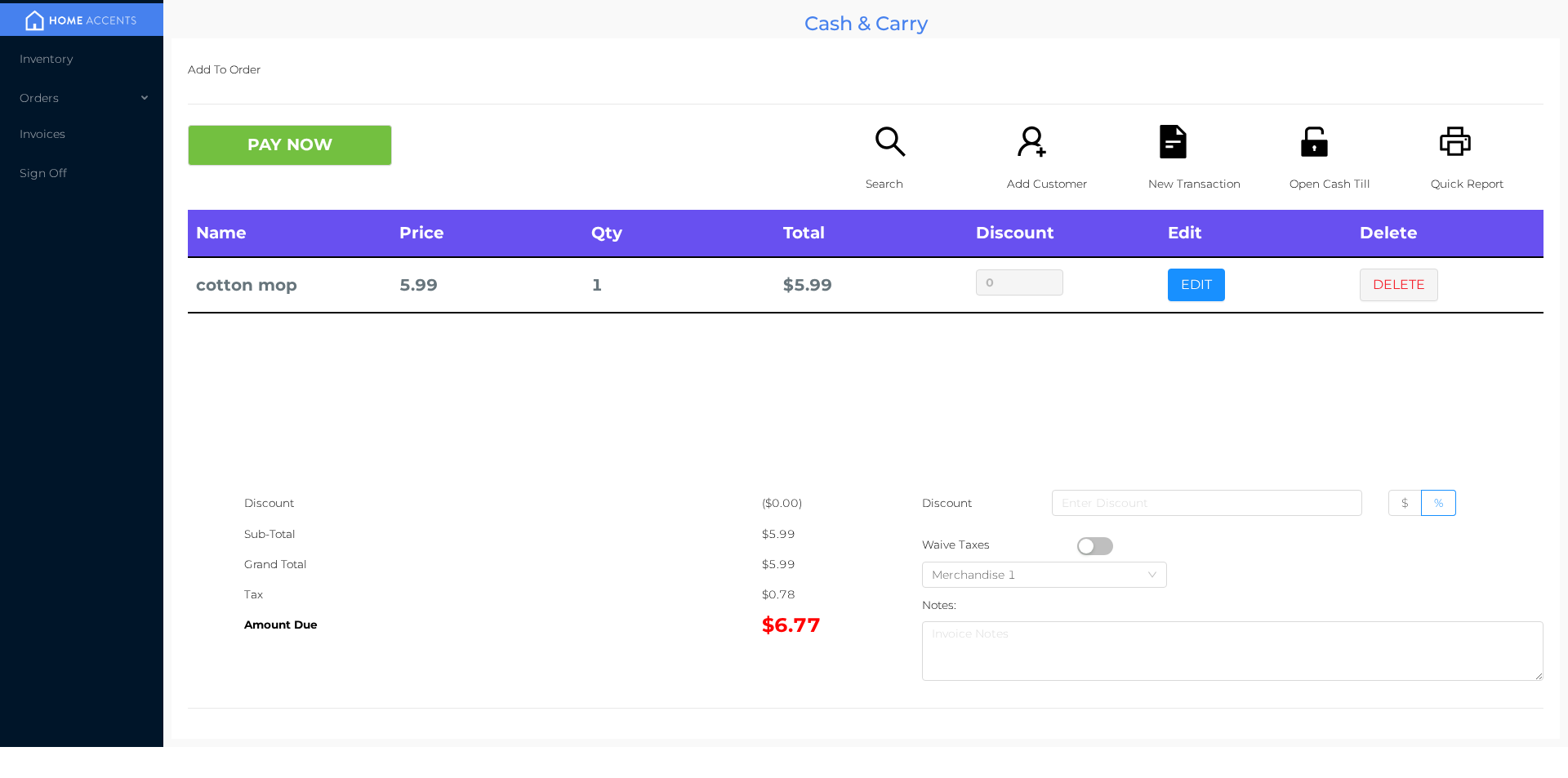
click at [1476, 182] on p "Quick Report" at bounding box center [1486, 184] width 112 height 31
click at [1395, 301] on button "DELETE" at bounding box center [1398, 285] width 78 height 32
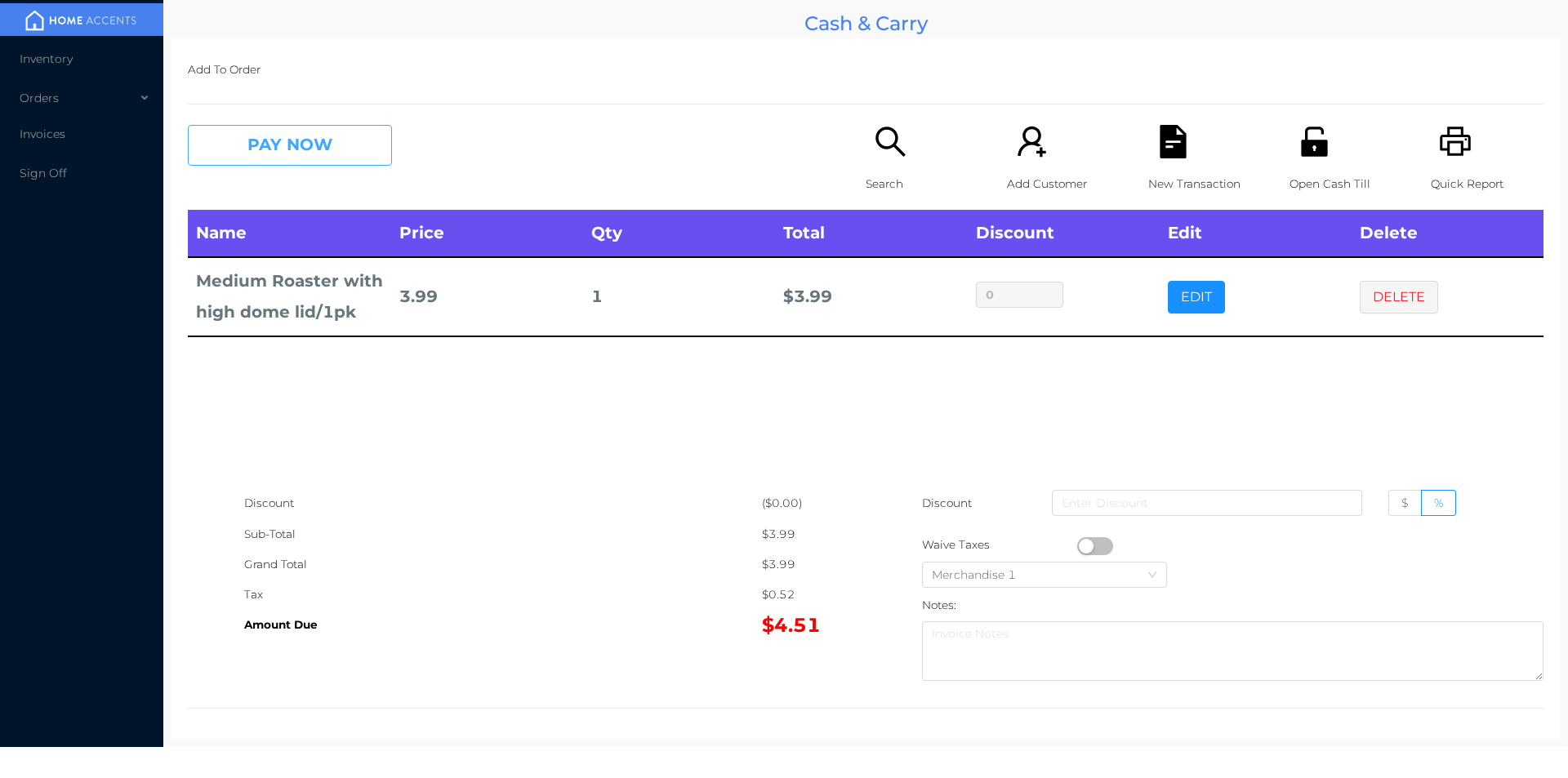
click at [274, 146] on button "PAY NOW" at bounding box center [290, 145] width 204 height 40
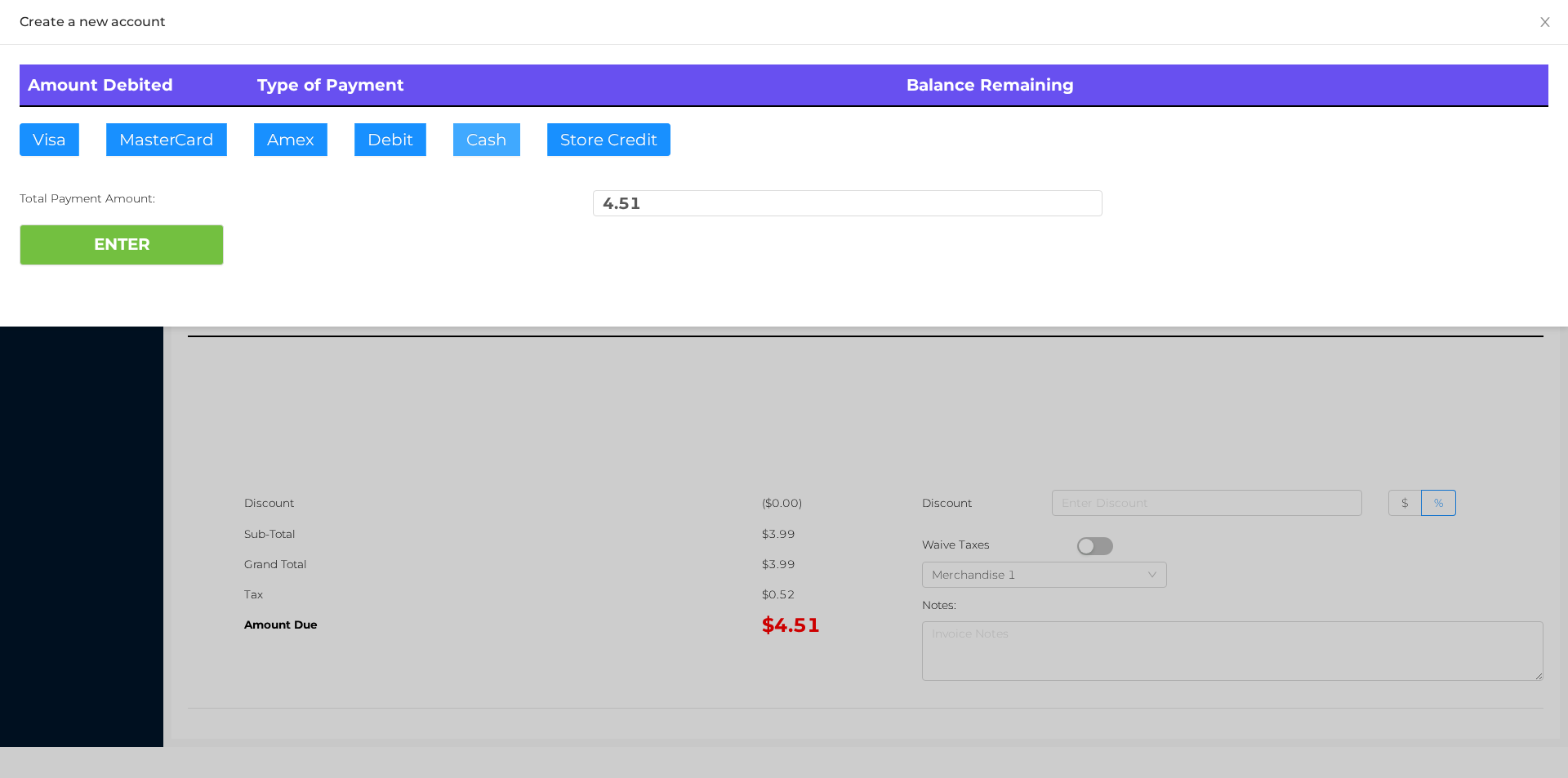
click at [485, 154] on button "Cash" at bounding box center [487, 139] width 67 height 32
type input "10."
click at [172, 261] on button "ENTER" at bounding box center [121, 245] width 204 height 40
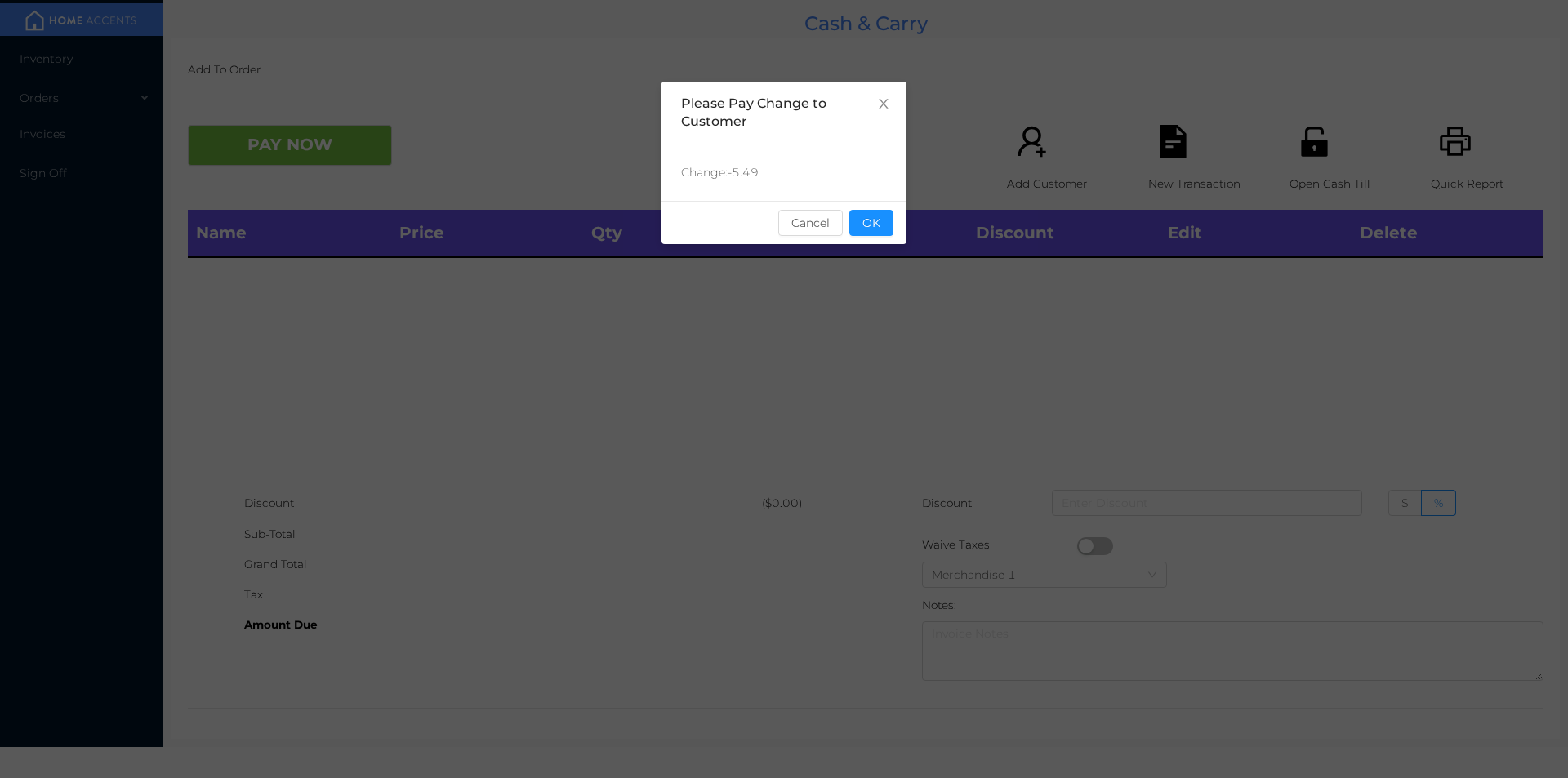
click at [838, 296] on div "sentinelStart Please Pay Change to Customer Change: -5.49 Cancel OK sentinelEnd" at bounding box center [784, 245] width 245 height 326
click at [882, 220] on button "OK" at bounding box center [871, 222] width 44 height 26
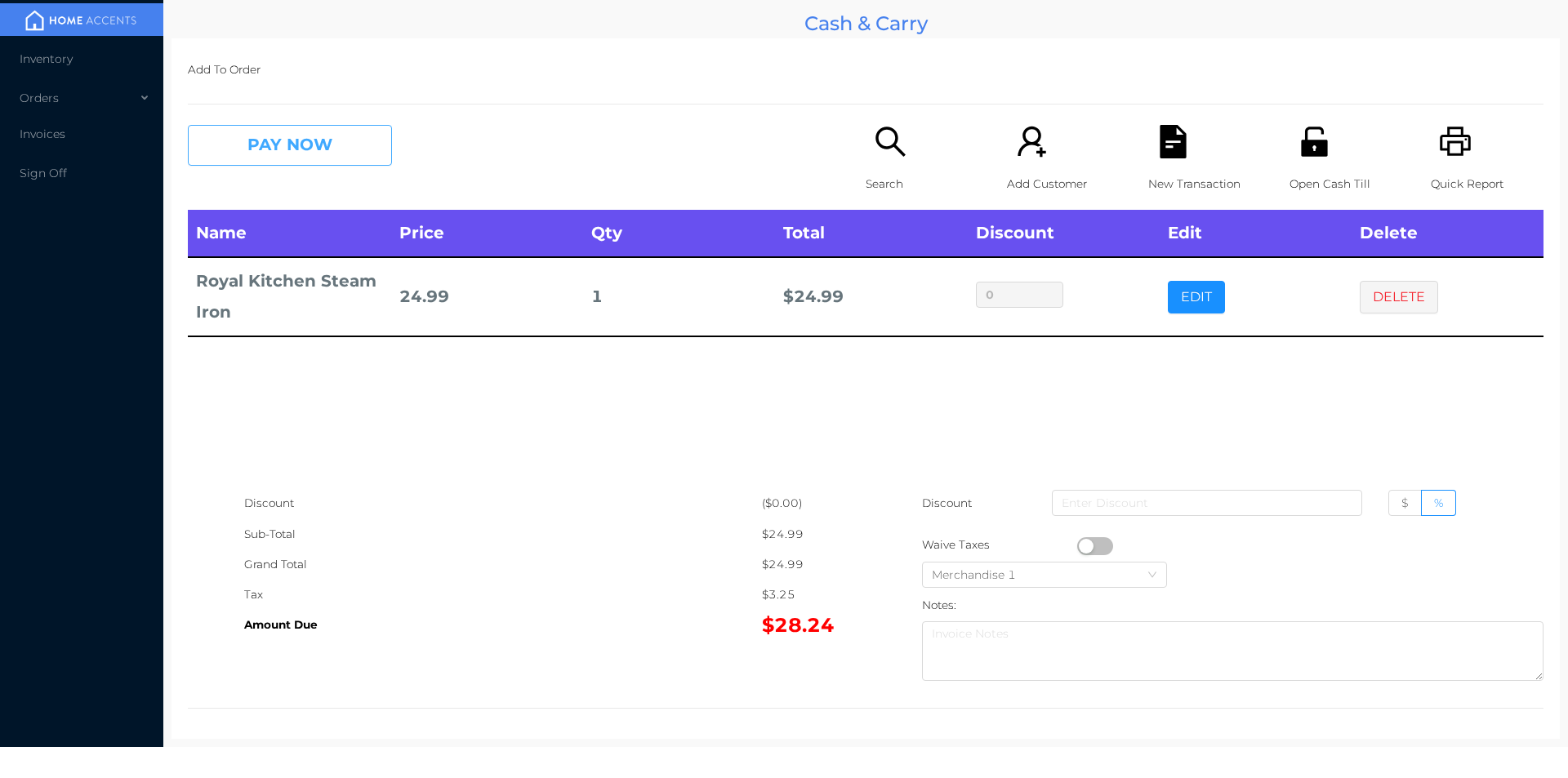
click at [313, 137] on button "PAY NOW" at bounding box center [290, 145] width 204 height 40
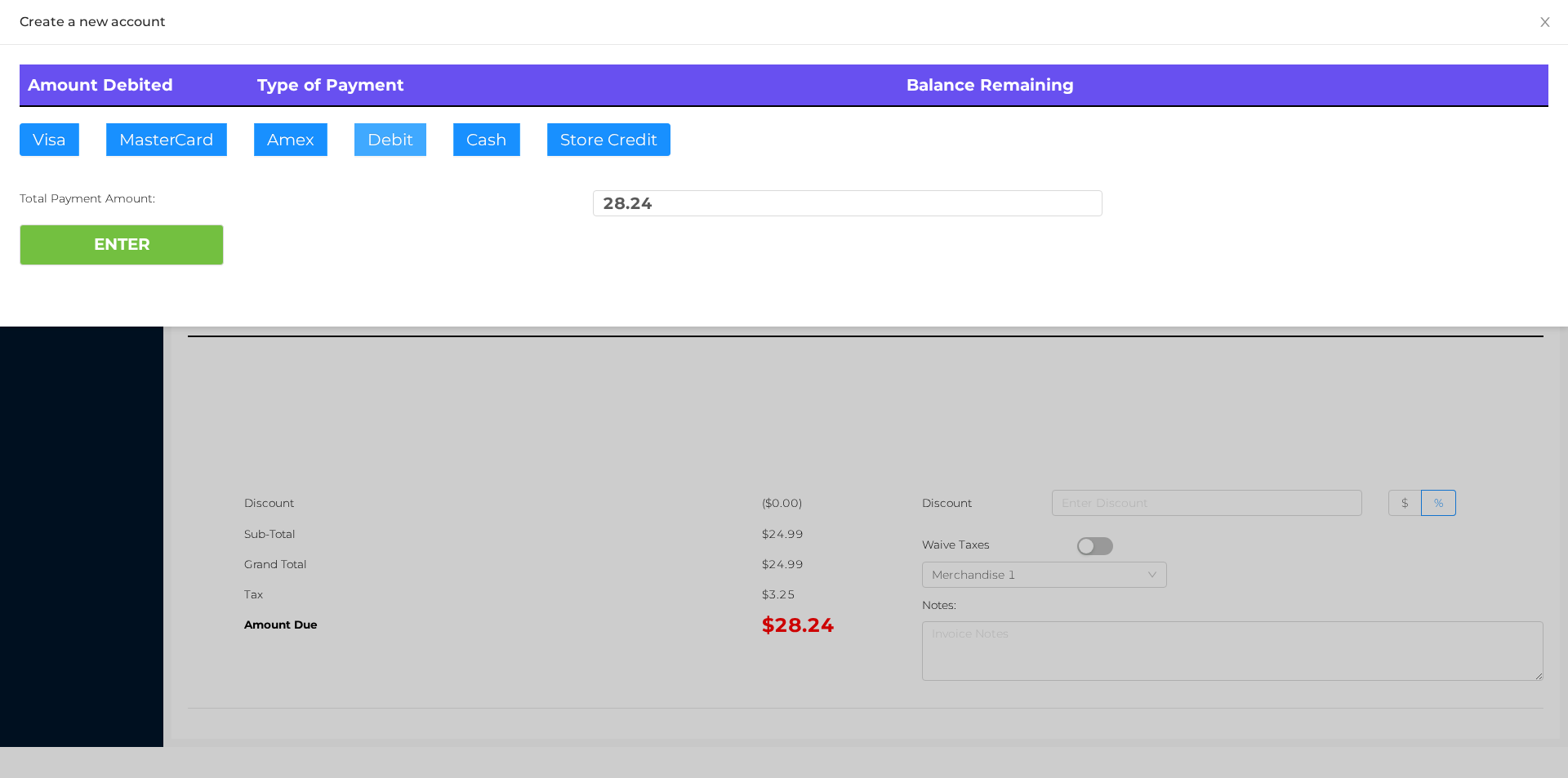
click at [390, 146] on button "Debit" at bounding box center [390, 139] width 72 height 32
click at [206, 241] on button "ENTER" at bounding box center [121, 245] width 204 height 40
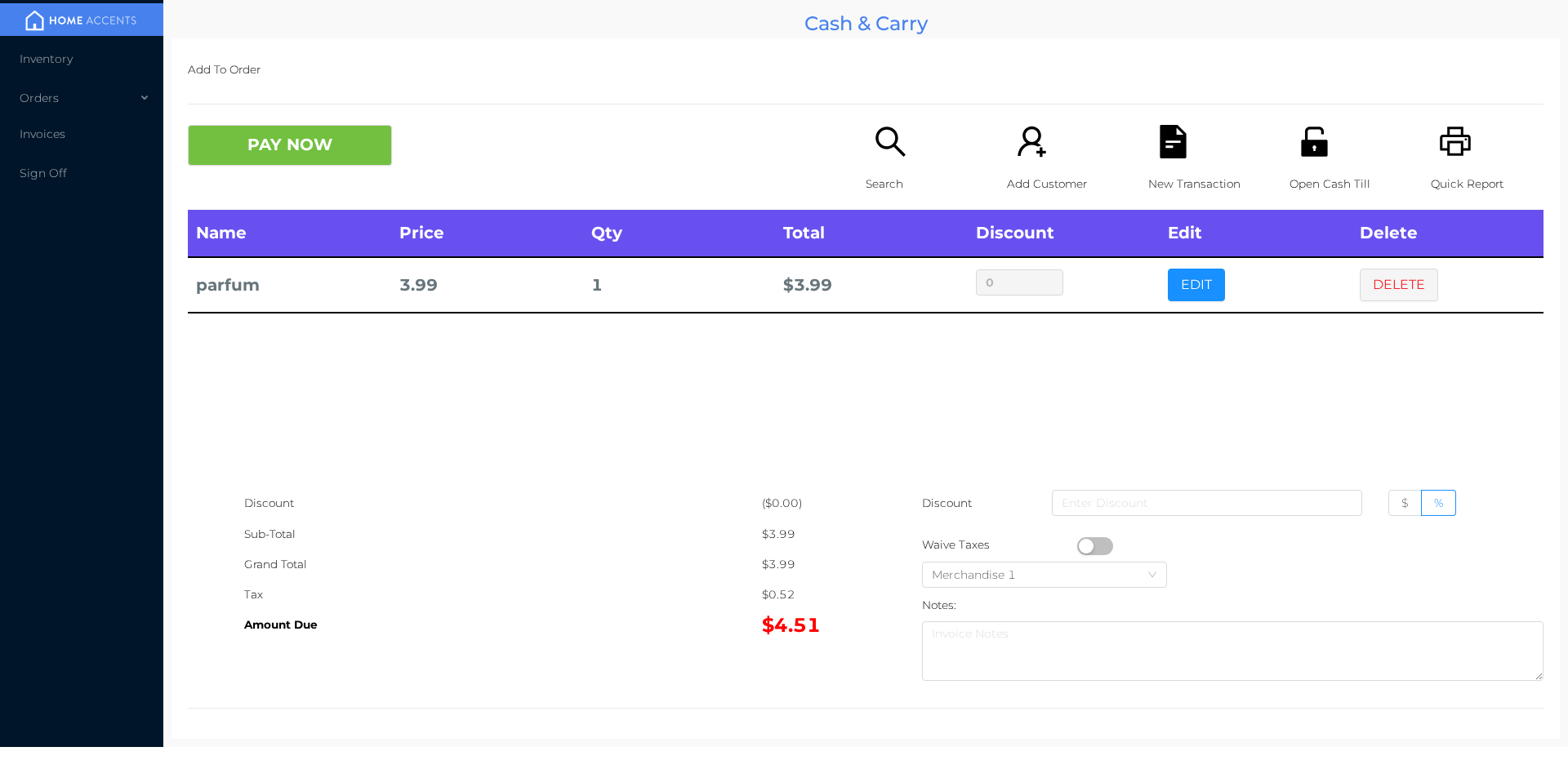
click at [865, 176] on p "Search" at bounding box center [921, 184] width 112 height 31
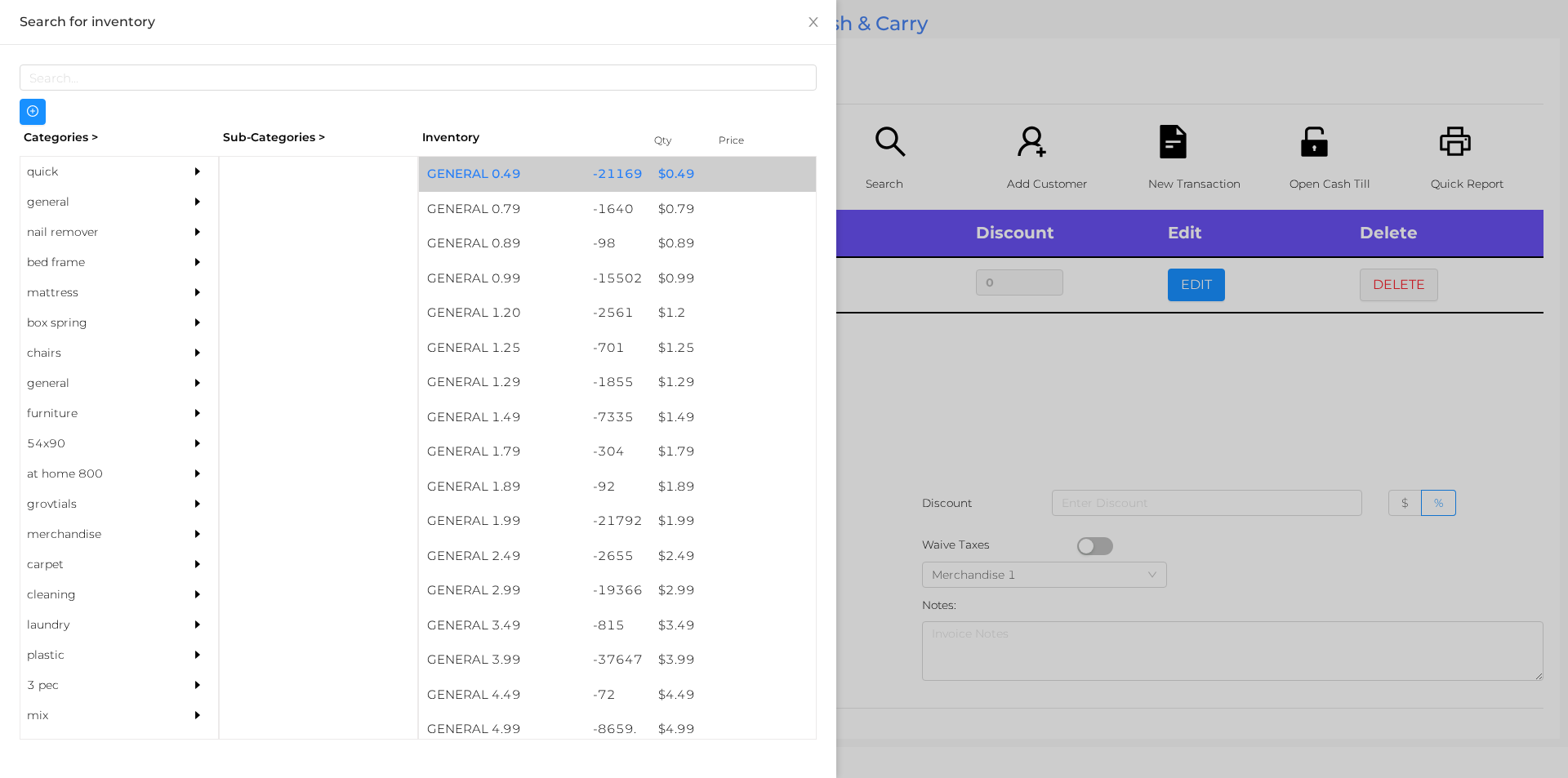
click at [661, 175] on div "$ 0.49" at bounding box center [733, 174] width 166 height 35
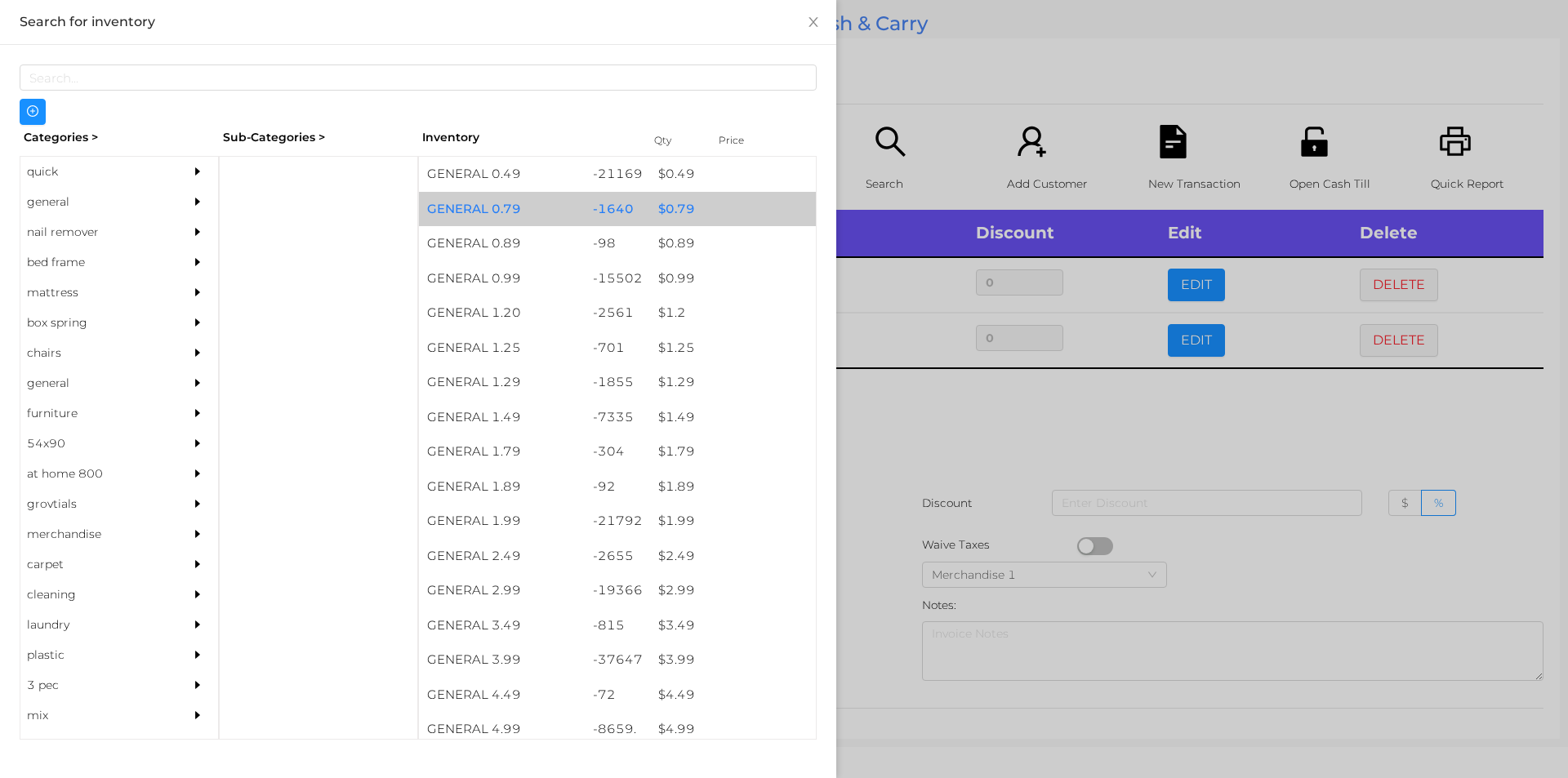
click at [650, 208] on div "$ 0.79" at bounding box center [733, 209] width 166 height 35
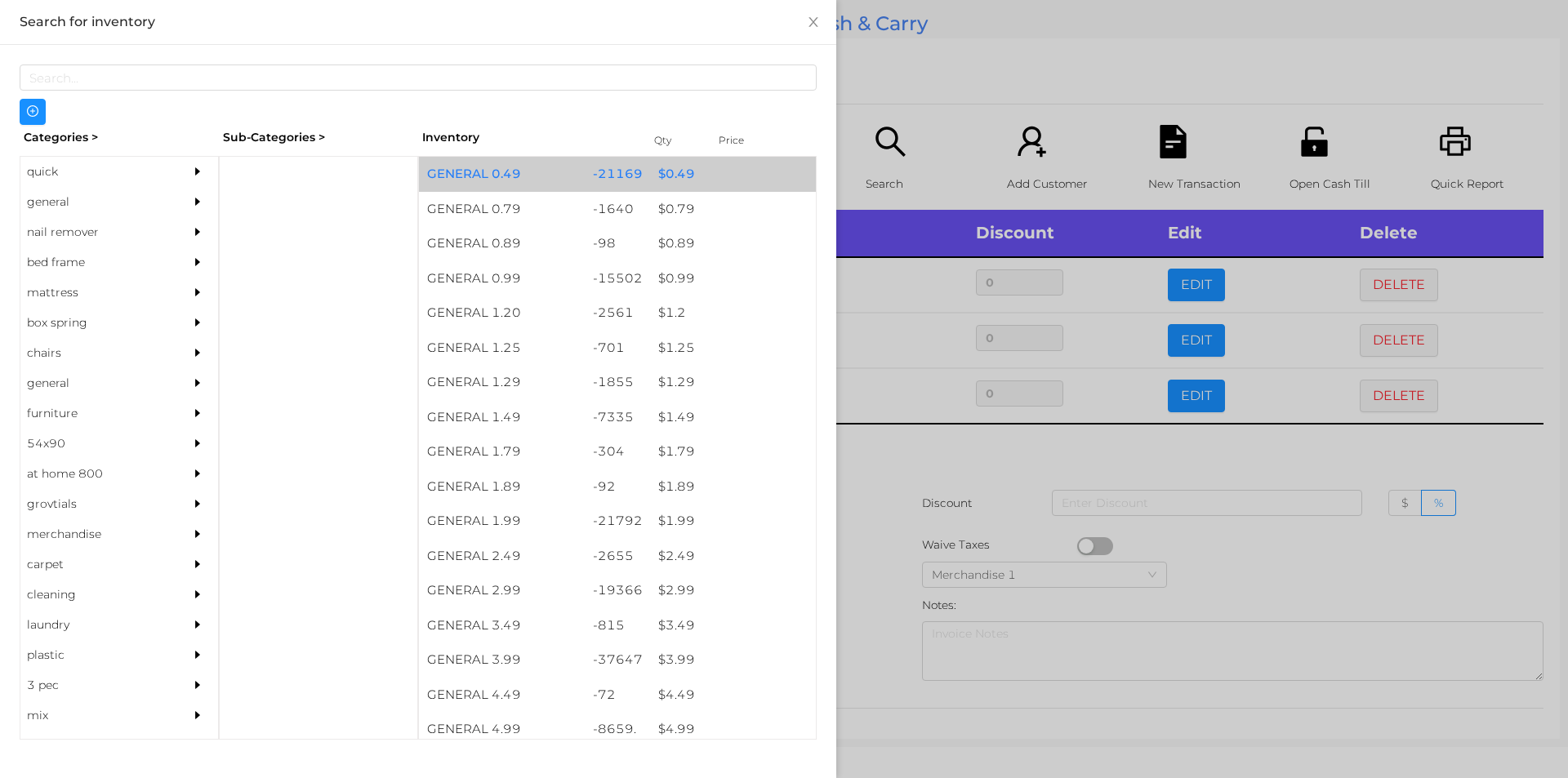
click at [655, 173] on div "$ 0.49" at bounding box center [733, 174] width 166 height 35
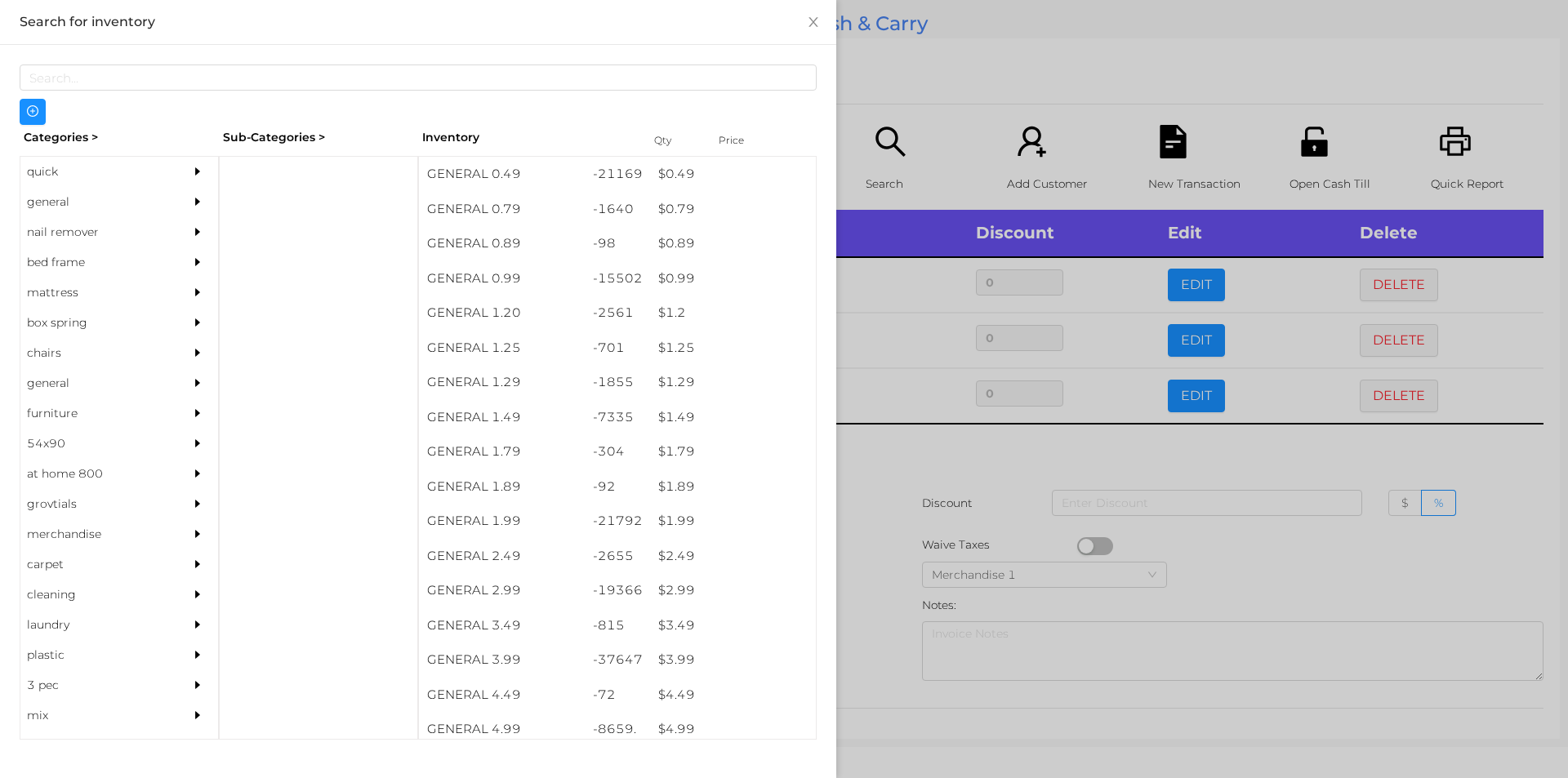
click at [1019, 455] on div at bounding box center [784, 389] width 1568 height 778
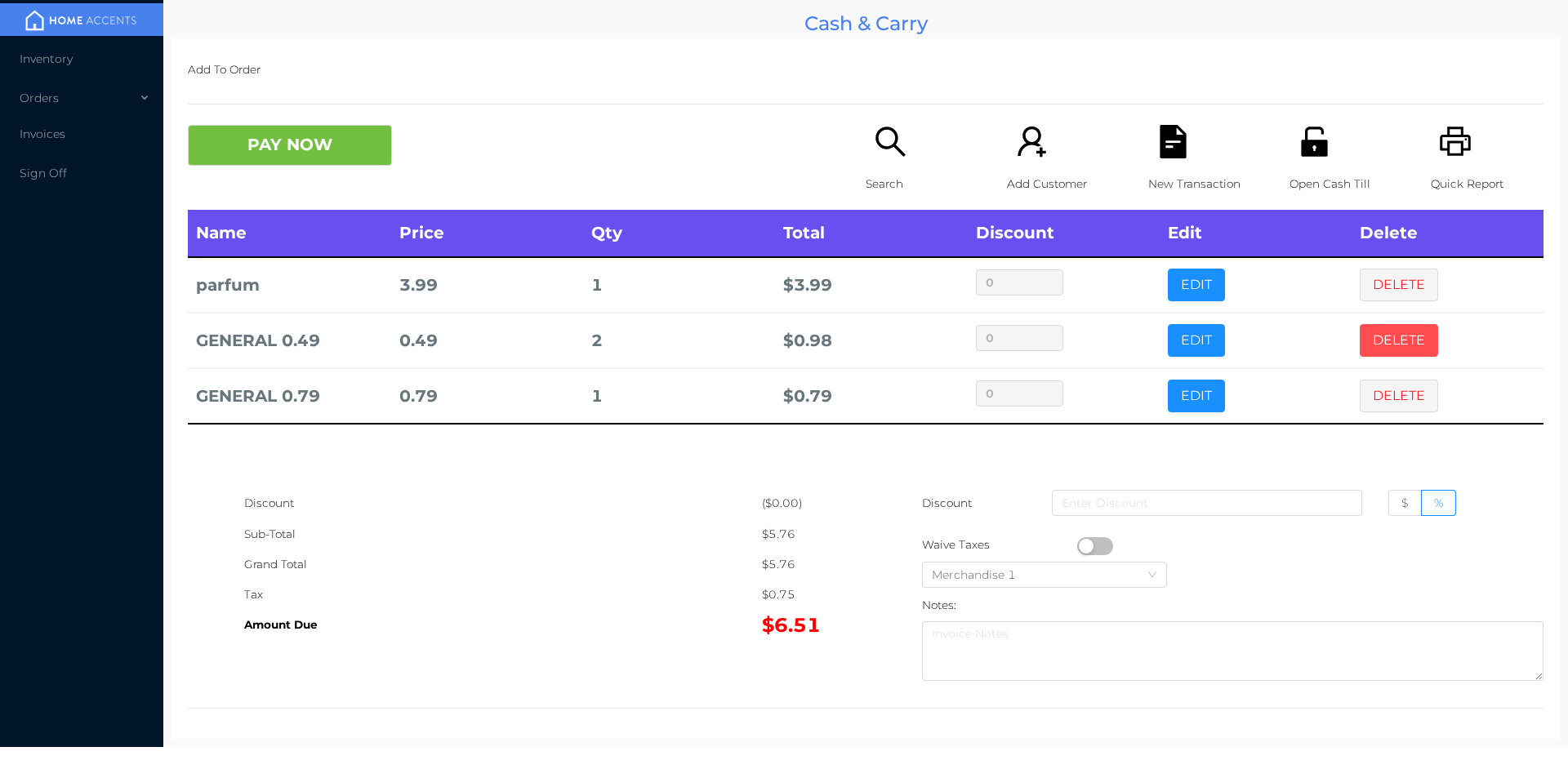
click at [1383, 345] on button "DELETE" at bounding box center [1398, 340] width 78 height 32
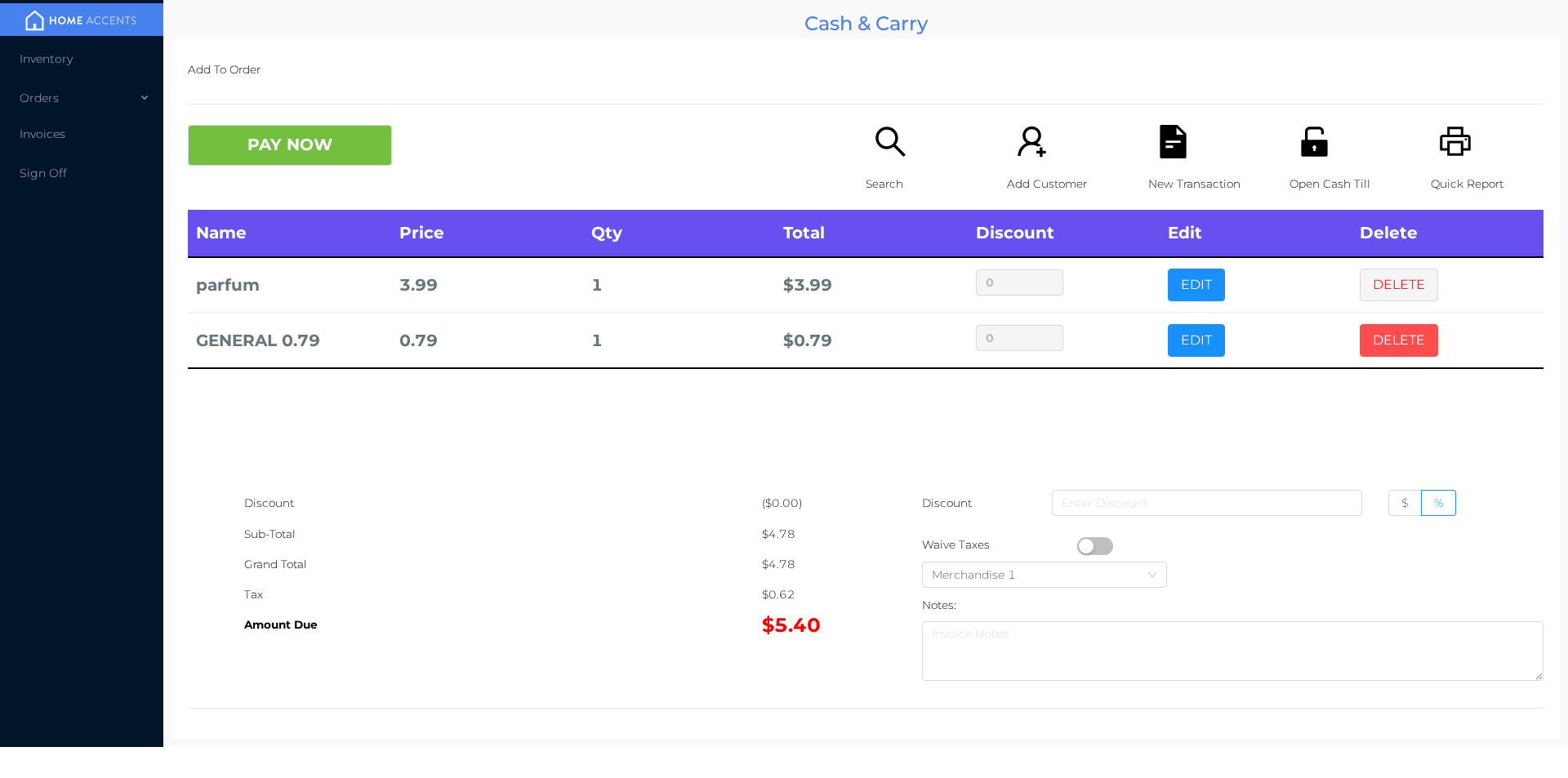
click at [1392, 347] on button "DELETE" at bounding box center [1398, 340] width 78 height 32
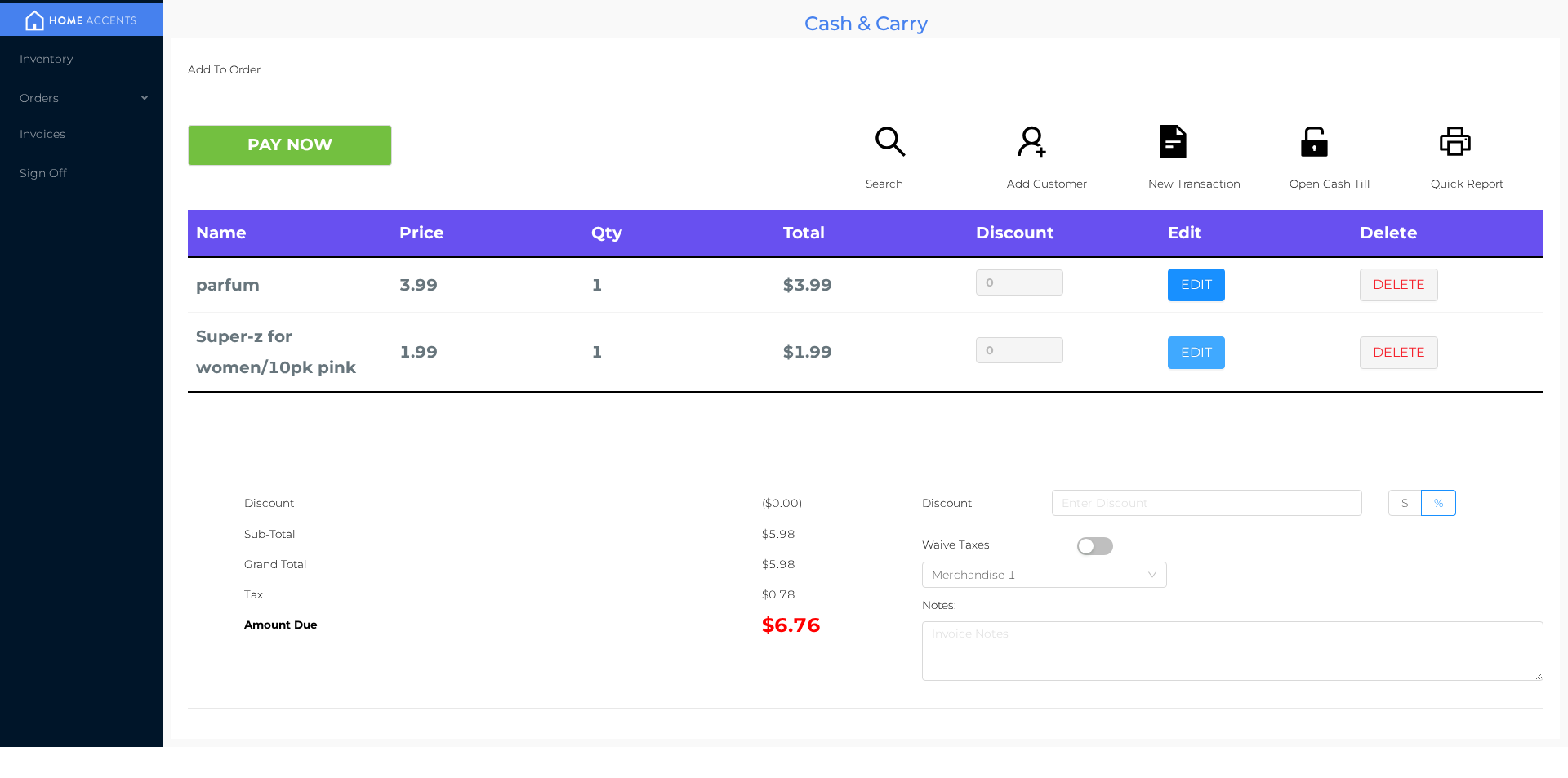
click at [1180, 361] on button "EDIT" at bounding box center [1196, 353] width 58 height 32
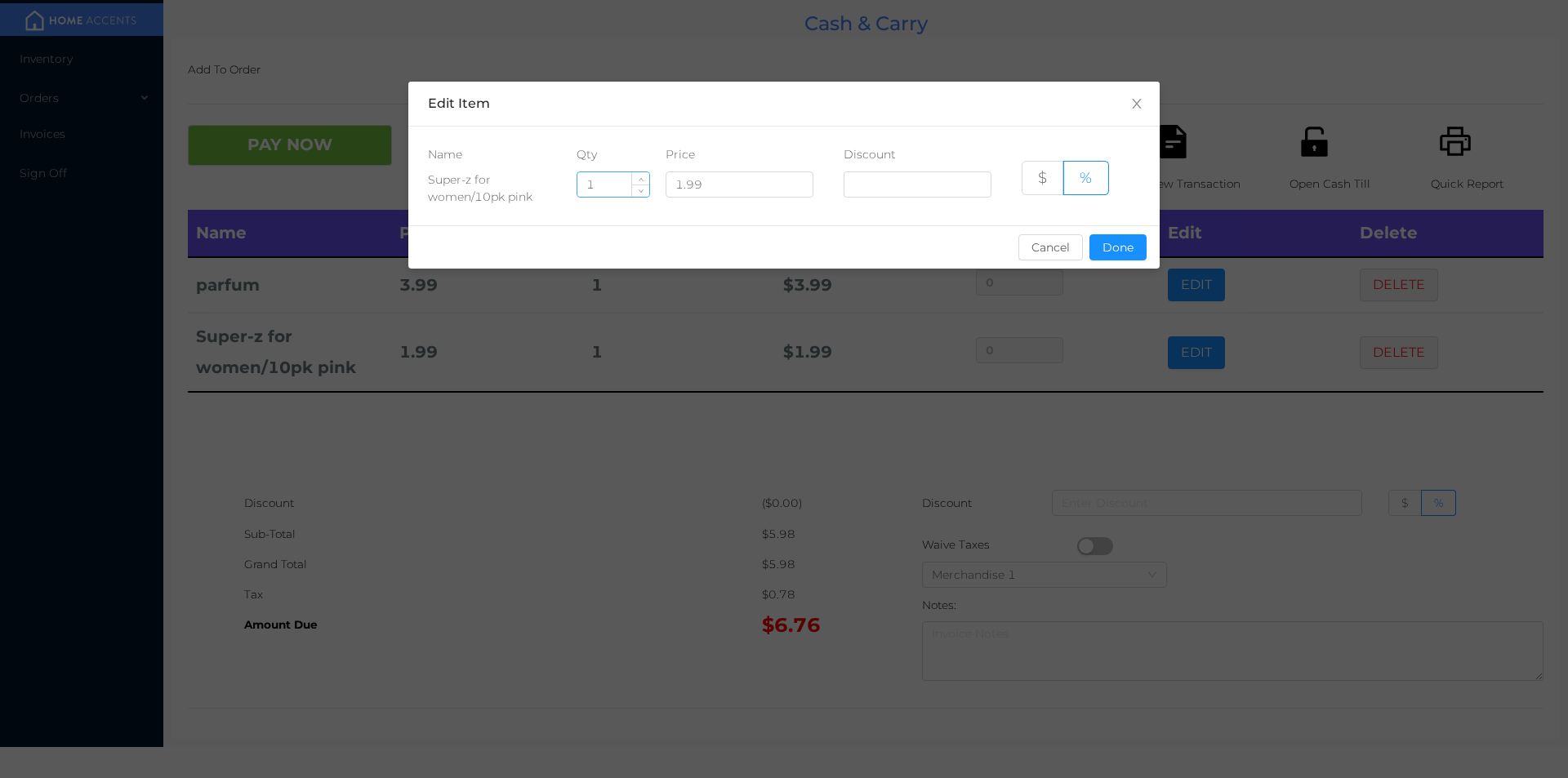
click at [605, 188] on input "1" at bounding box center [614, 184] width 72 height 24
type input "4"
click at [1119, 246] on button "Done" at bounding box center [1118, 247] width 58 height 26
type input "0%"
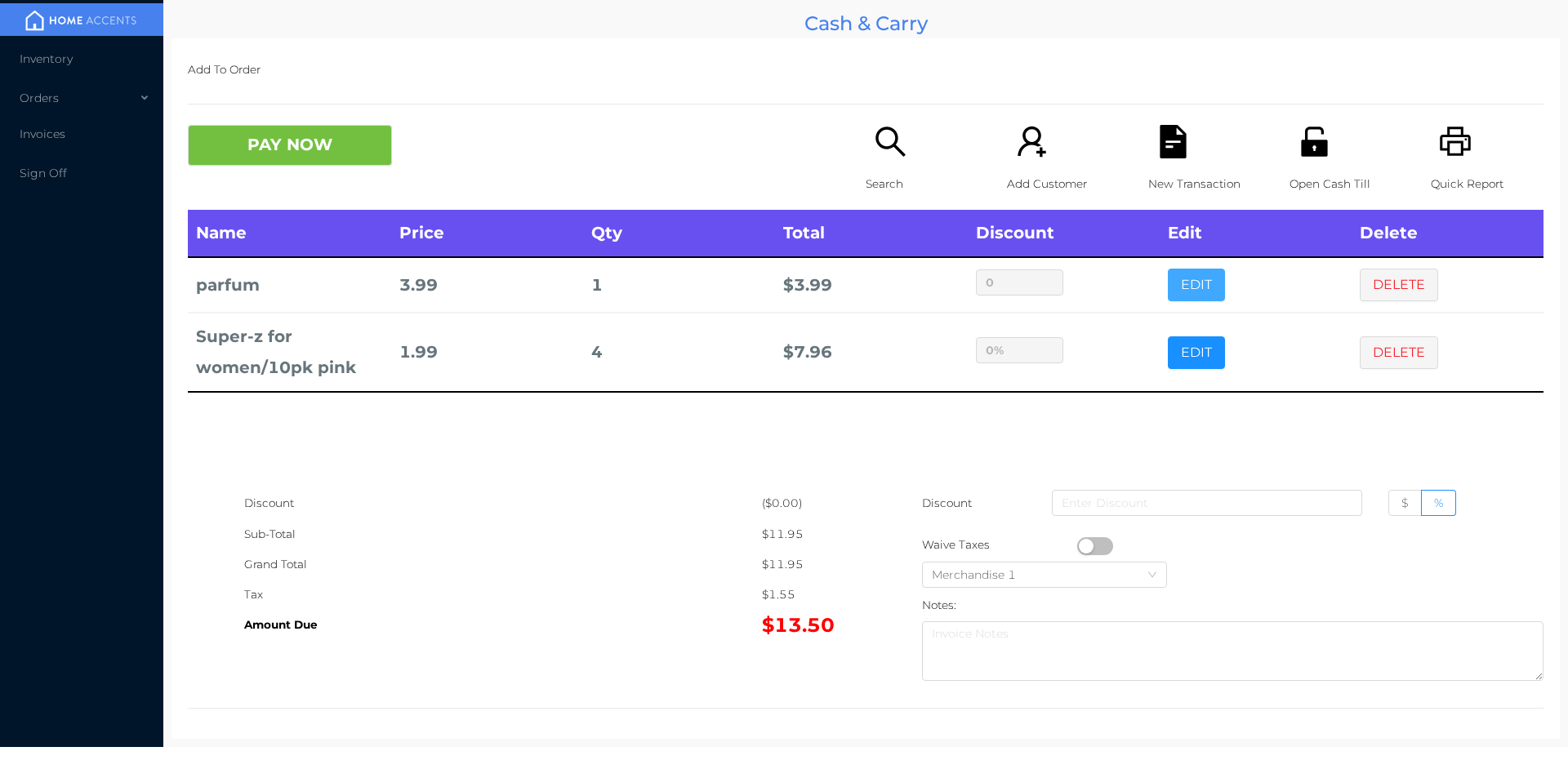
click at [1187, 284] on button "EDIT" at bounding box center [1196, 285] width 58 height 32
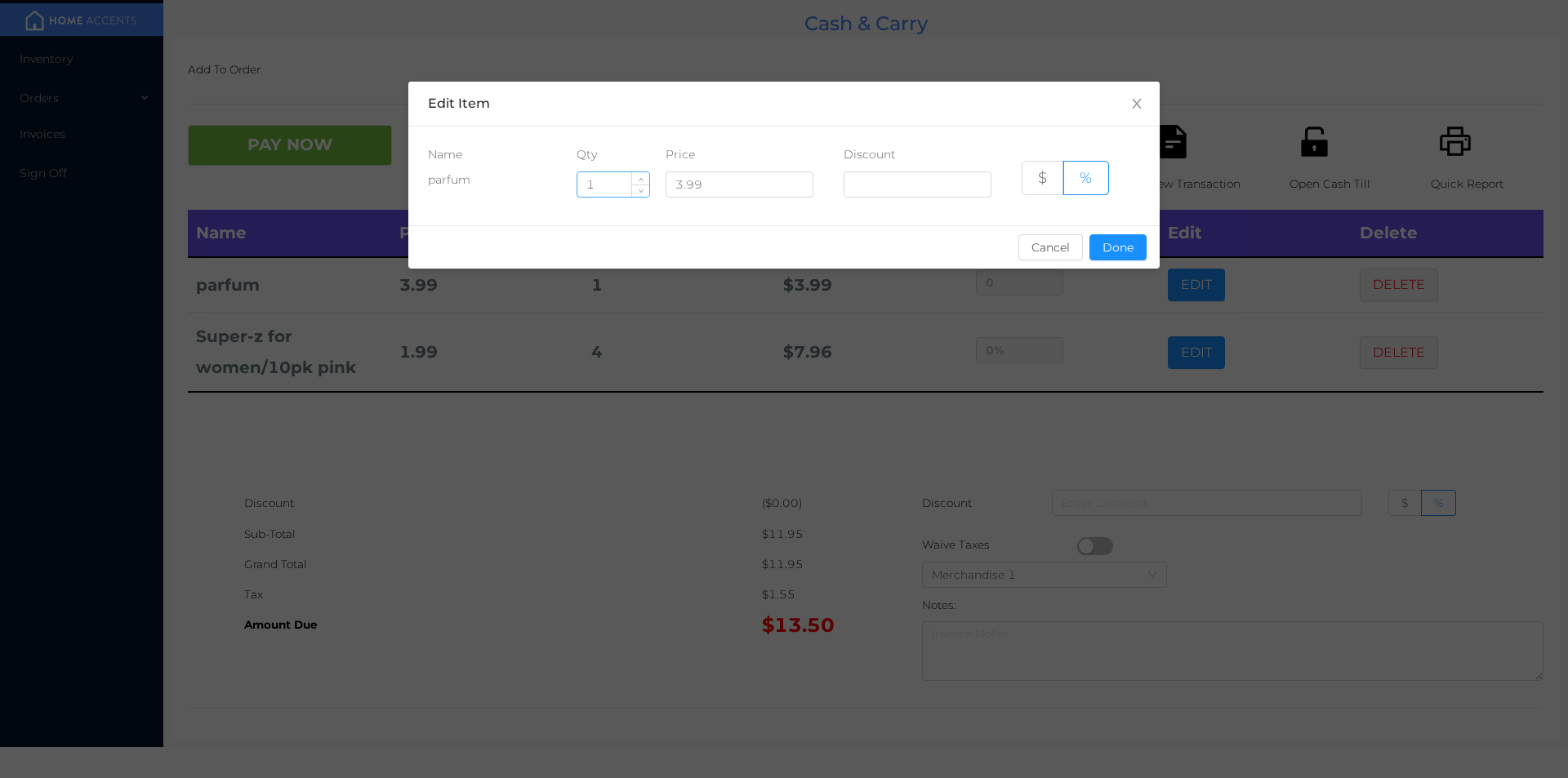
click at [607, 187] on input "1" at bounding box center [614, 184] width 72 height 24
type input "2"
click at [1119, 255] on button "Done" at bounding box center [1118, 247] width 58 height 26
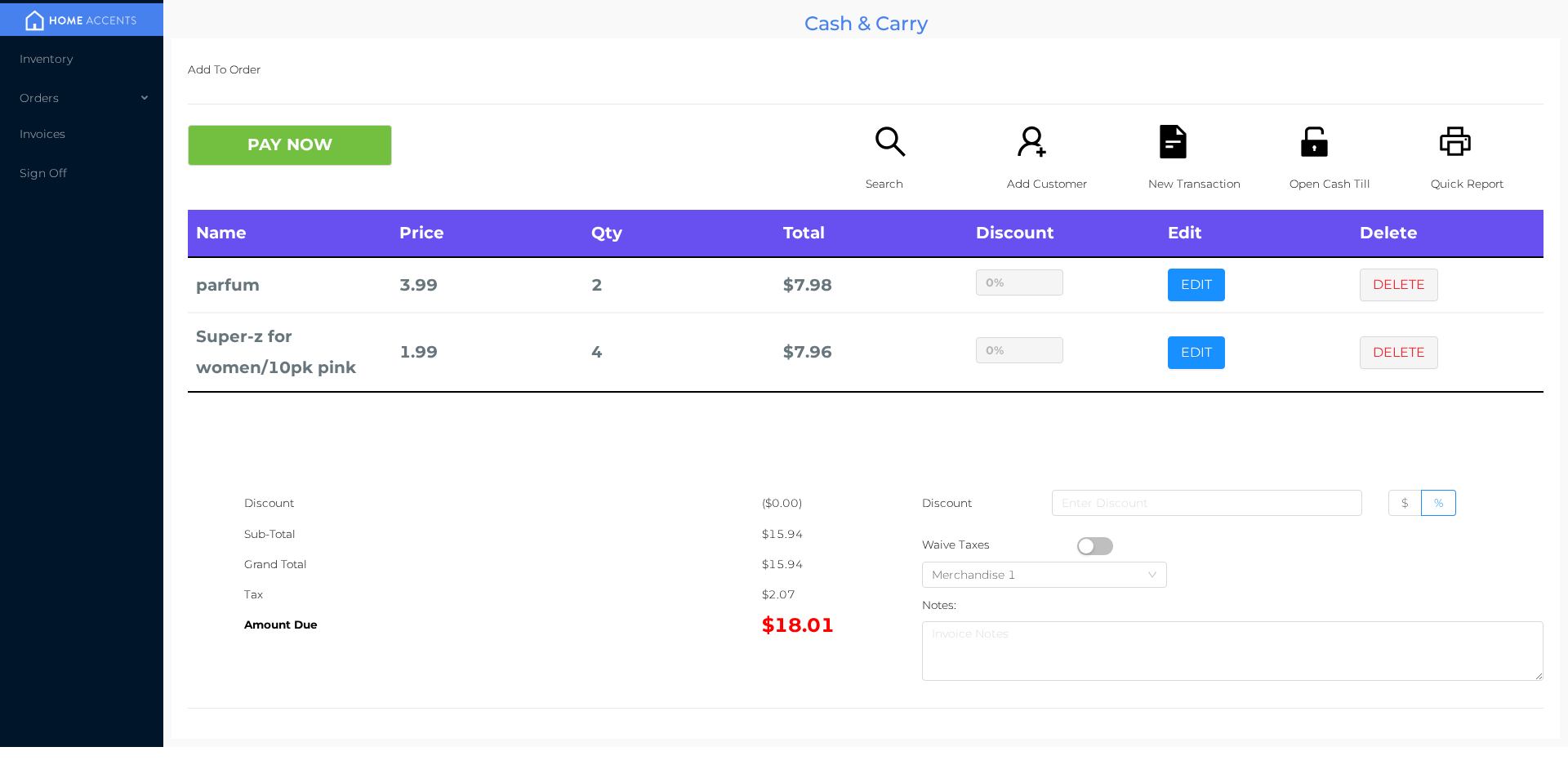
click at [1154, 442] on div "sentinelStart Edit Item Name Qty Price Discount parfum 2 3.99 $ % Cancel Done s…" at bounding box center [784, 389] width 1568 height 778
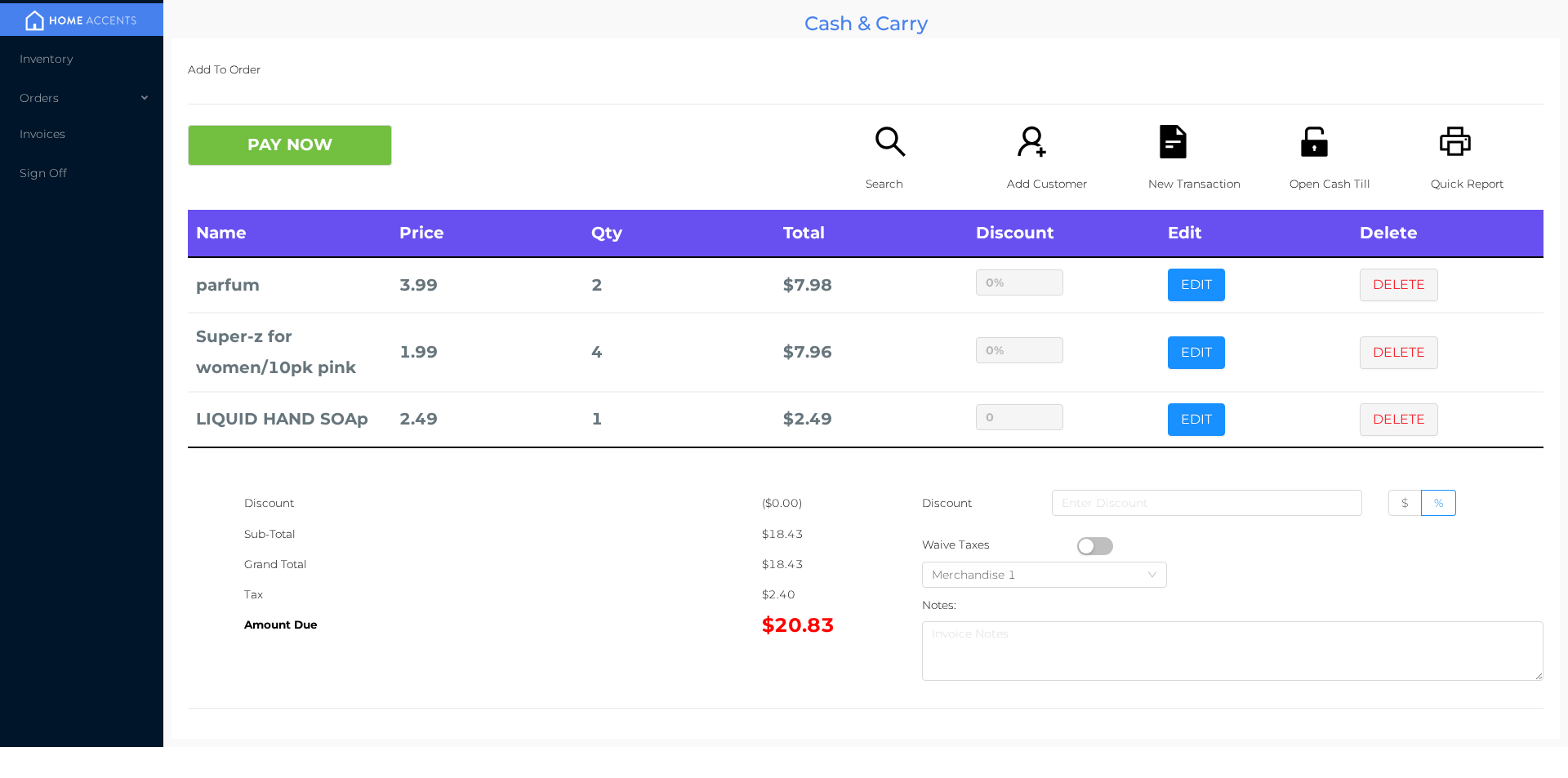
click at [865, 151] on div "Search" at bounding box center [921, 167] width 112 height 85
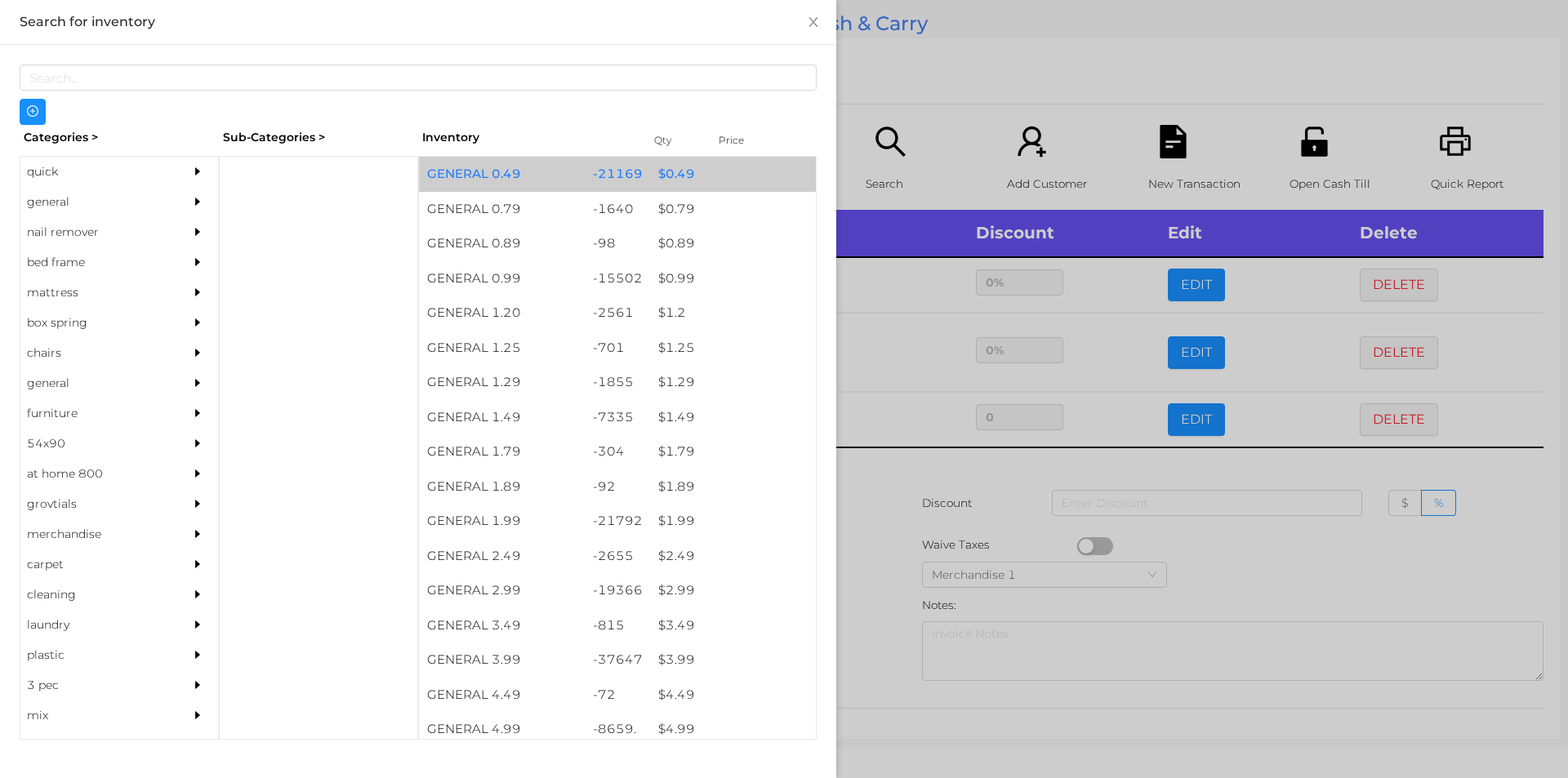
click at [661, 175] on div "$ 0.49" at bounding box center [733, 174] width 166 height 35
click at [665, 180] on div "$ 0.49" at bounding box center [733, 174] width 166 height 35
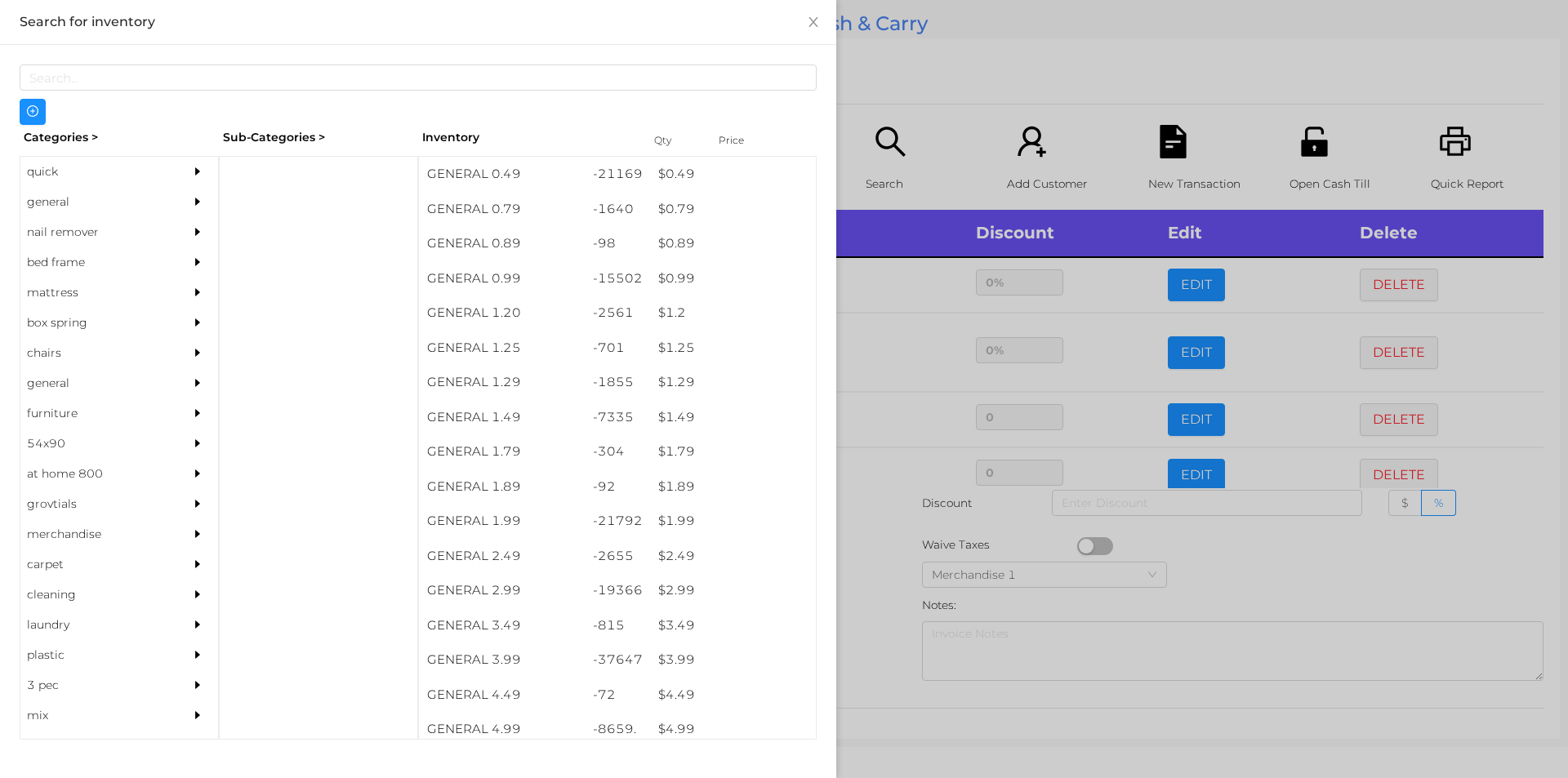
click at [892, 554] on div at bounding box center [784, 389] width 1568 height 778
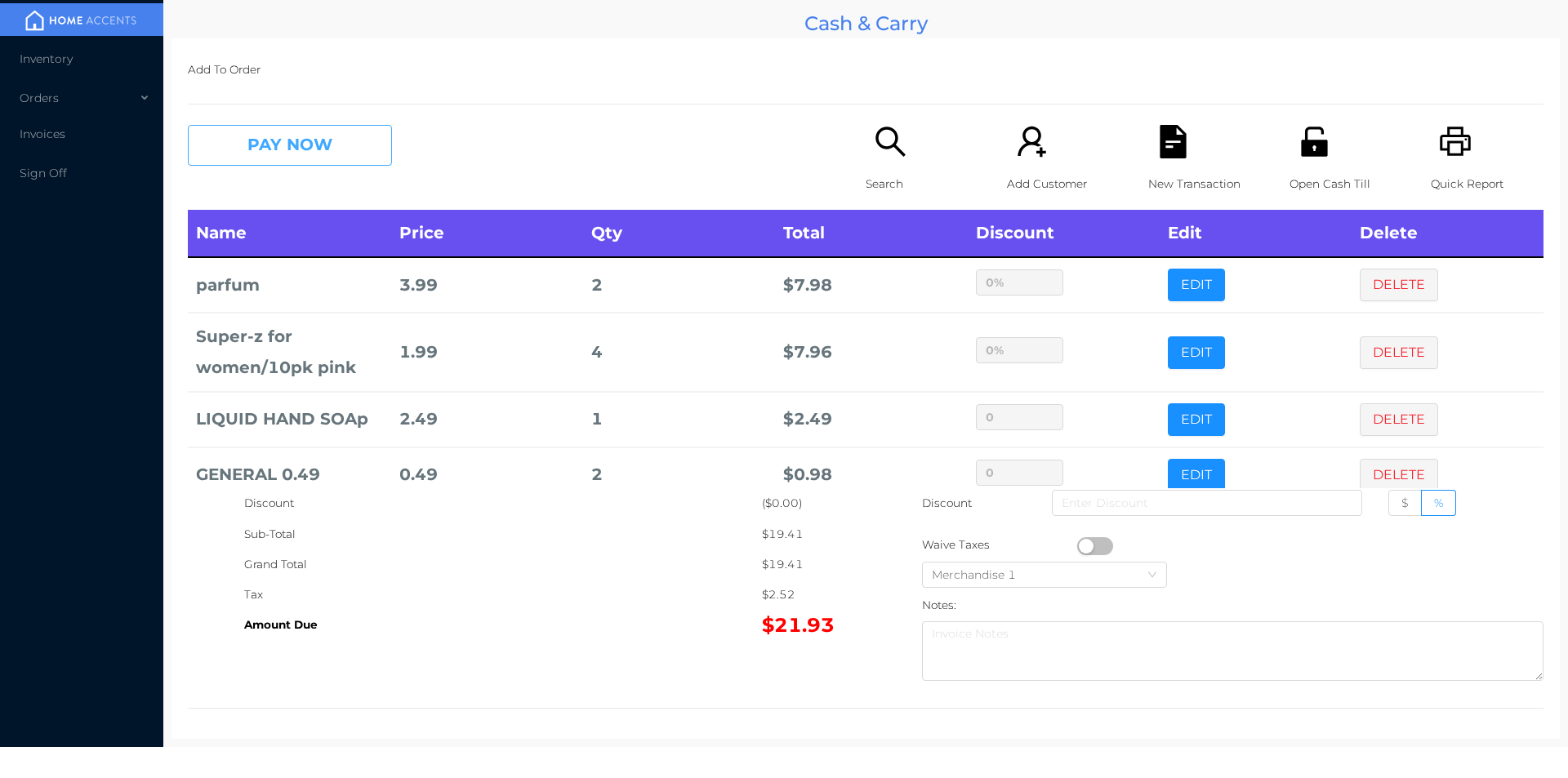
click at [357, 145] on button "PAY NOW" at bounding box center [290, 145] width 204 height 40
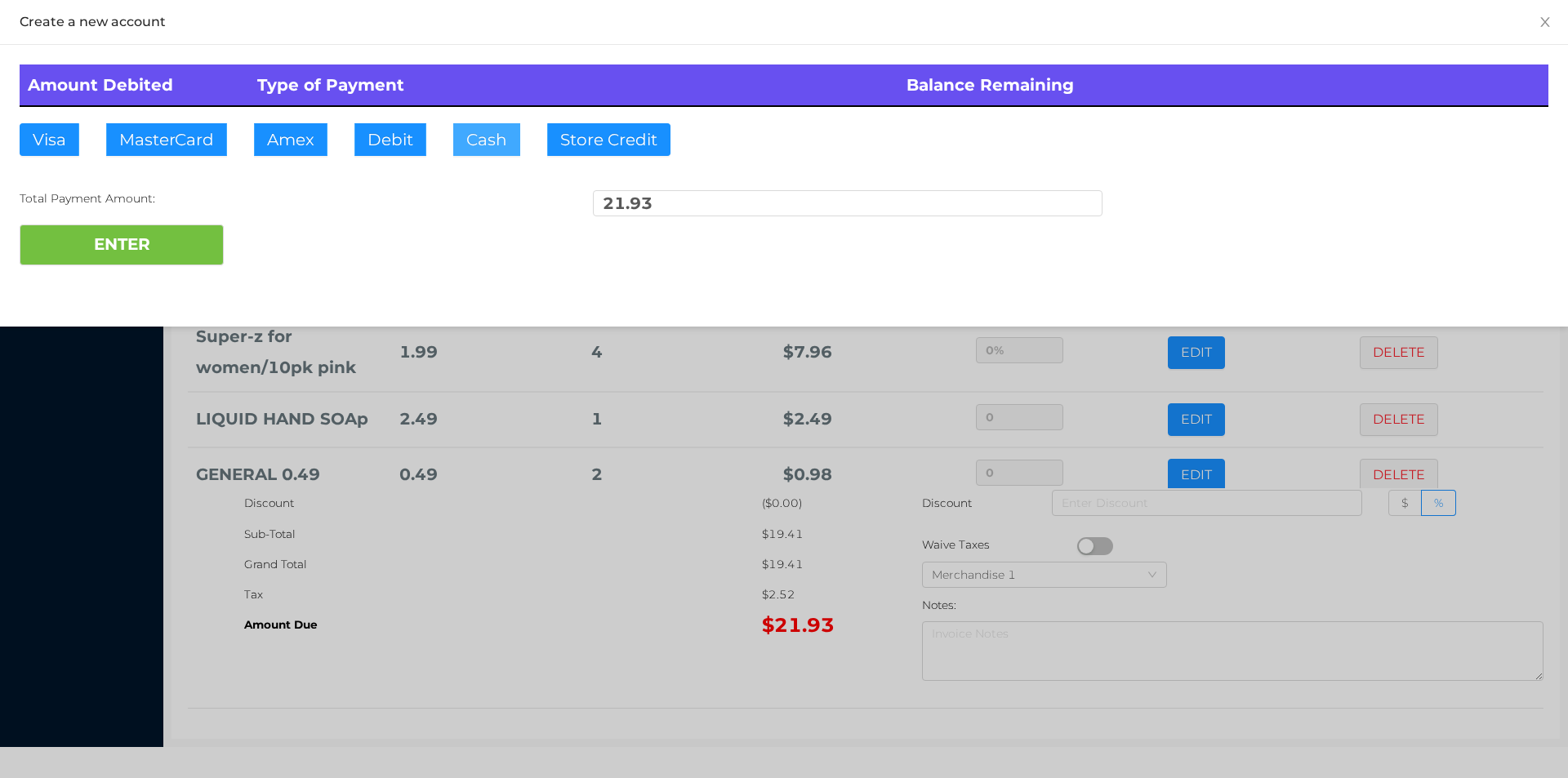
click at [485, 146] on button "Cash" at bounding box center [487, 139] width 67 height 32
click at [184, 238] on button "ENTER" at bounding box center [121, 245] width 204 height 40
type input "0"
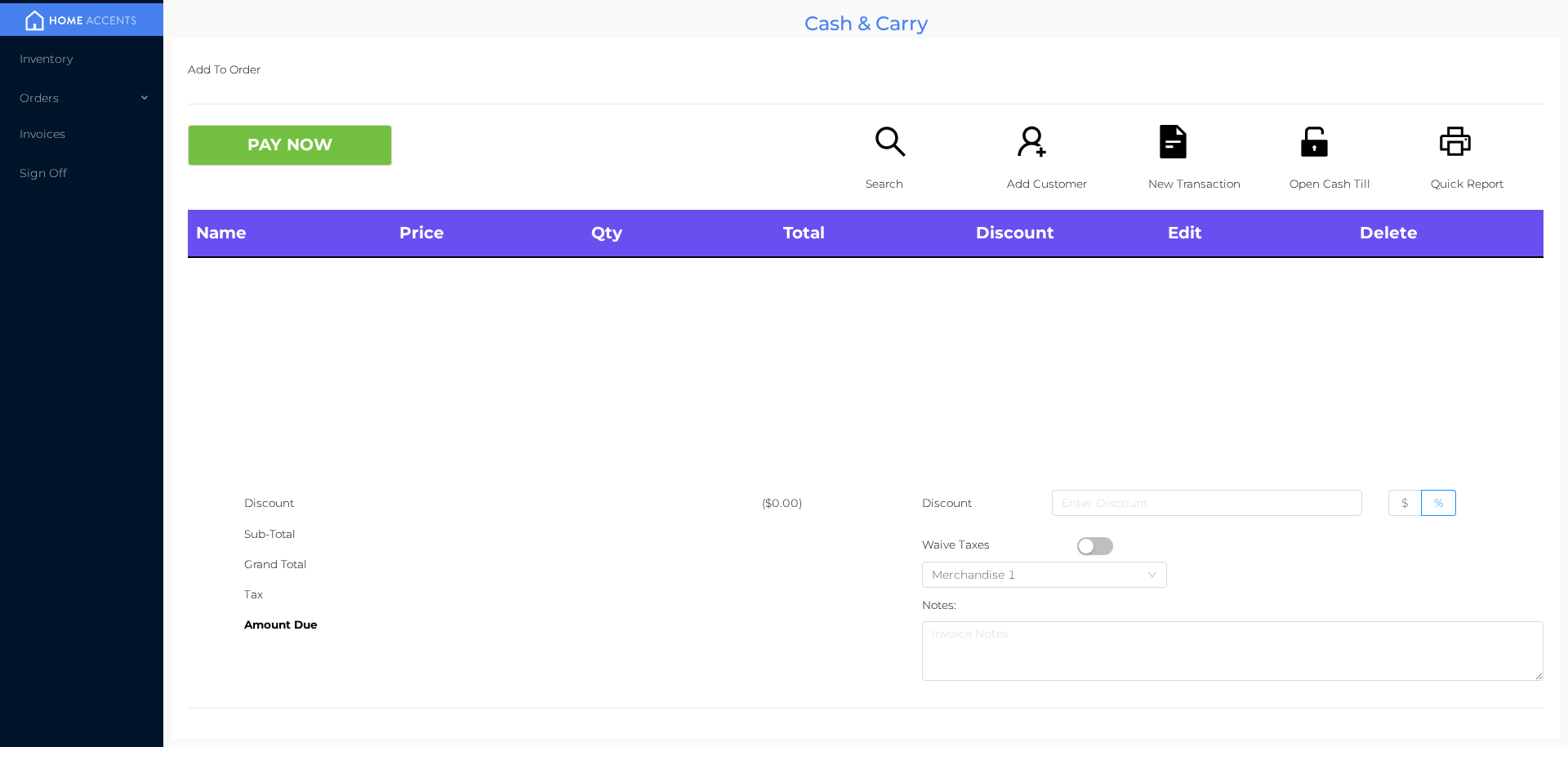
click at [1303, 155] on icon "icon: unlock" at bounding box center [1313, 141] width 26 height 30
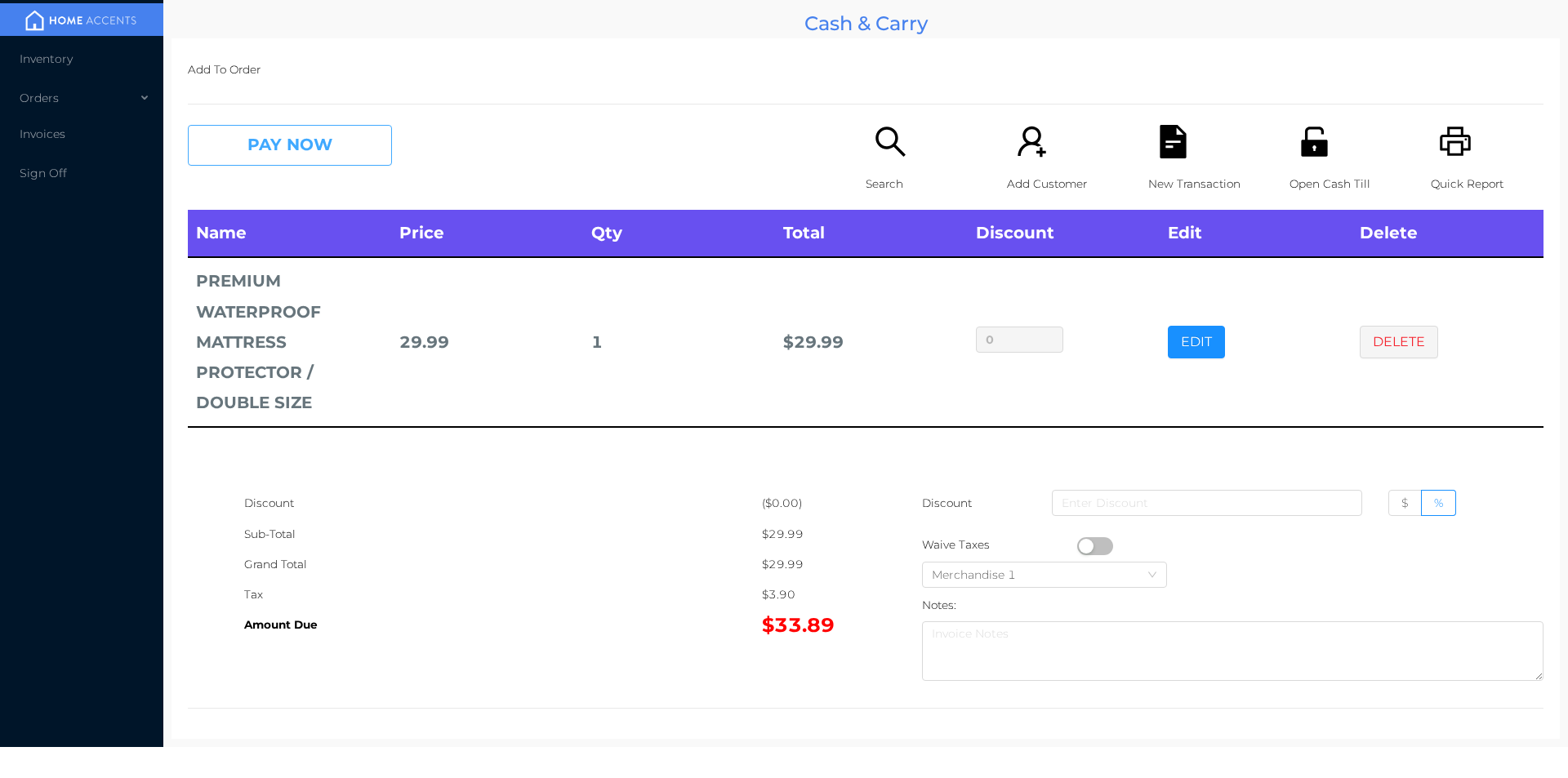
click at [273, 139] on button "PAY NOW" at bounding box center [290, 145] width 204 height 40
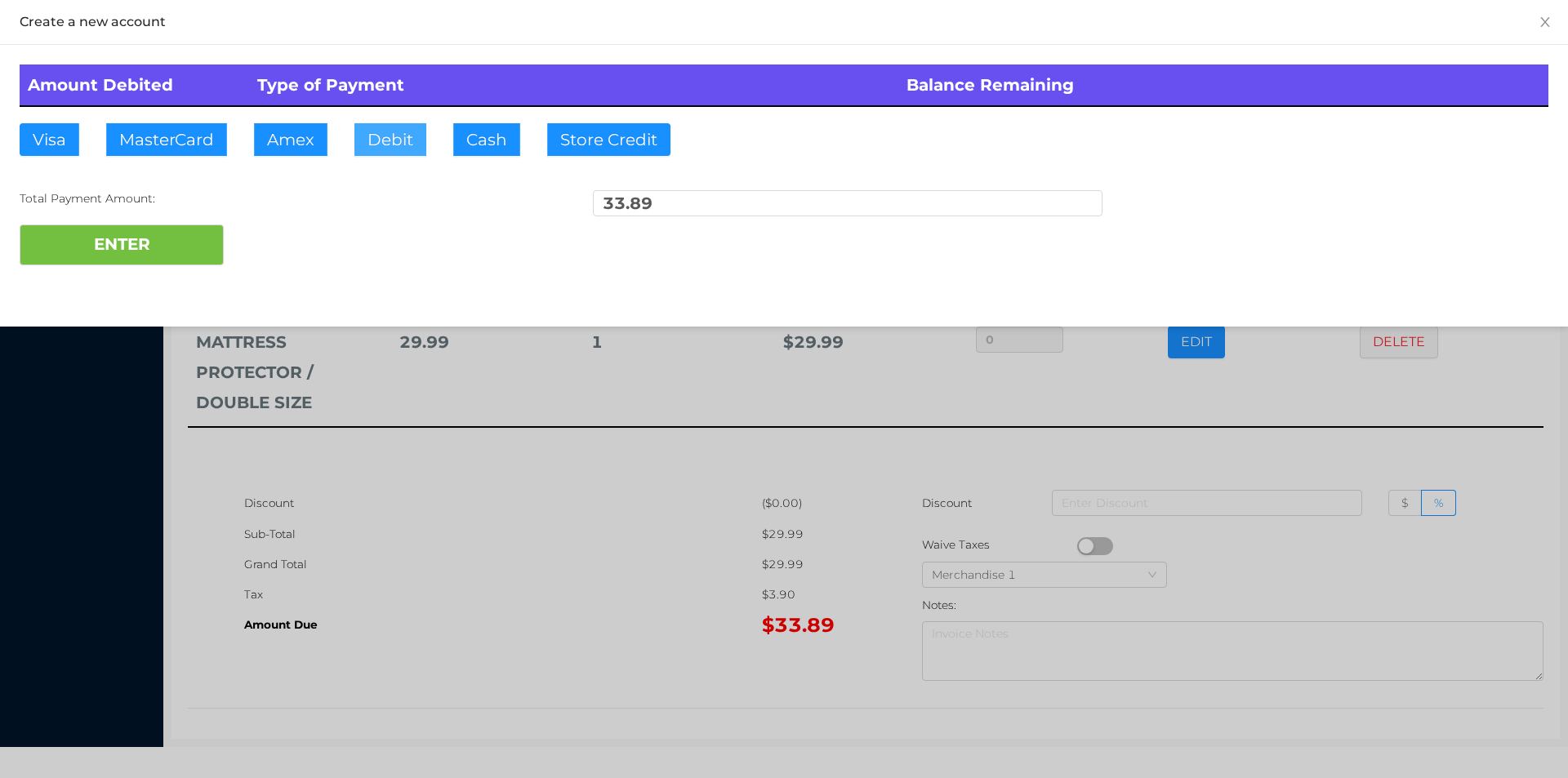
click at [384, 147] on button "Debit" at bounding box center [390, 139] width 72 height 32
type input "50."
click at [115, 252] on button "ENTER" at bounding box center [121, 245] width 204 height 40
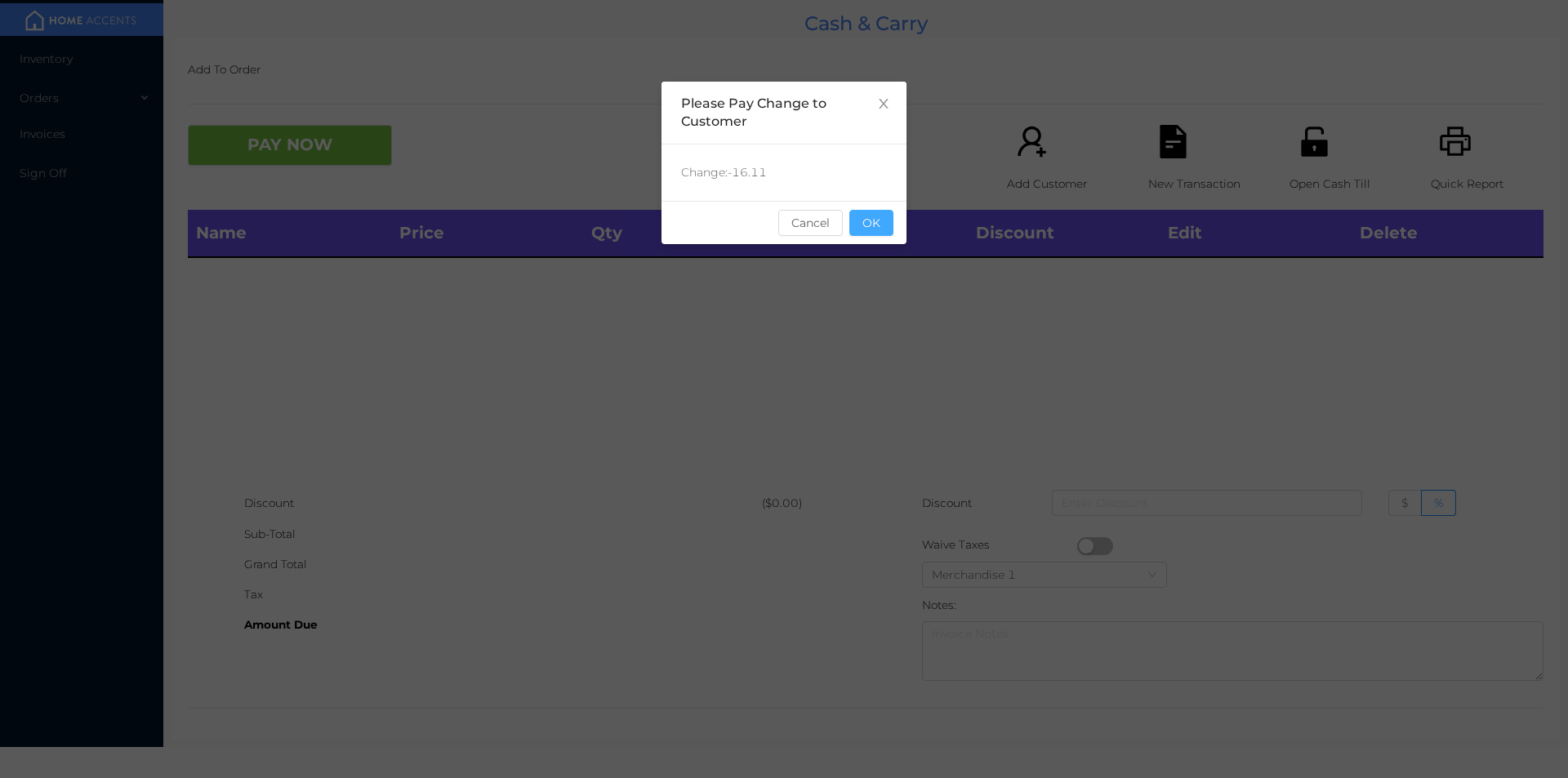
click at [873, 222] on button "OK" at bounding box center [871, 222] width 44 height 26
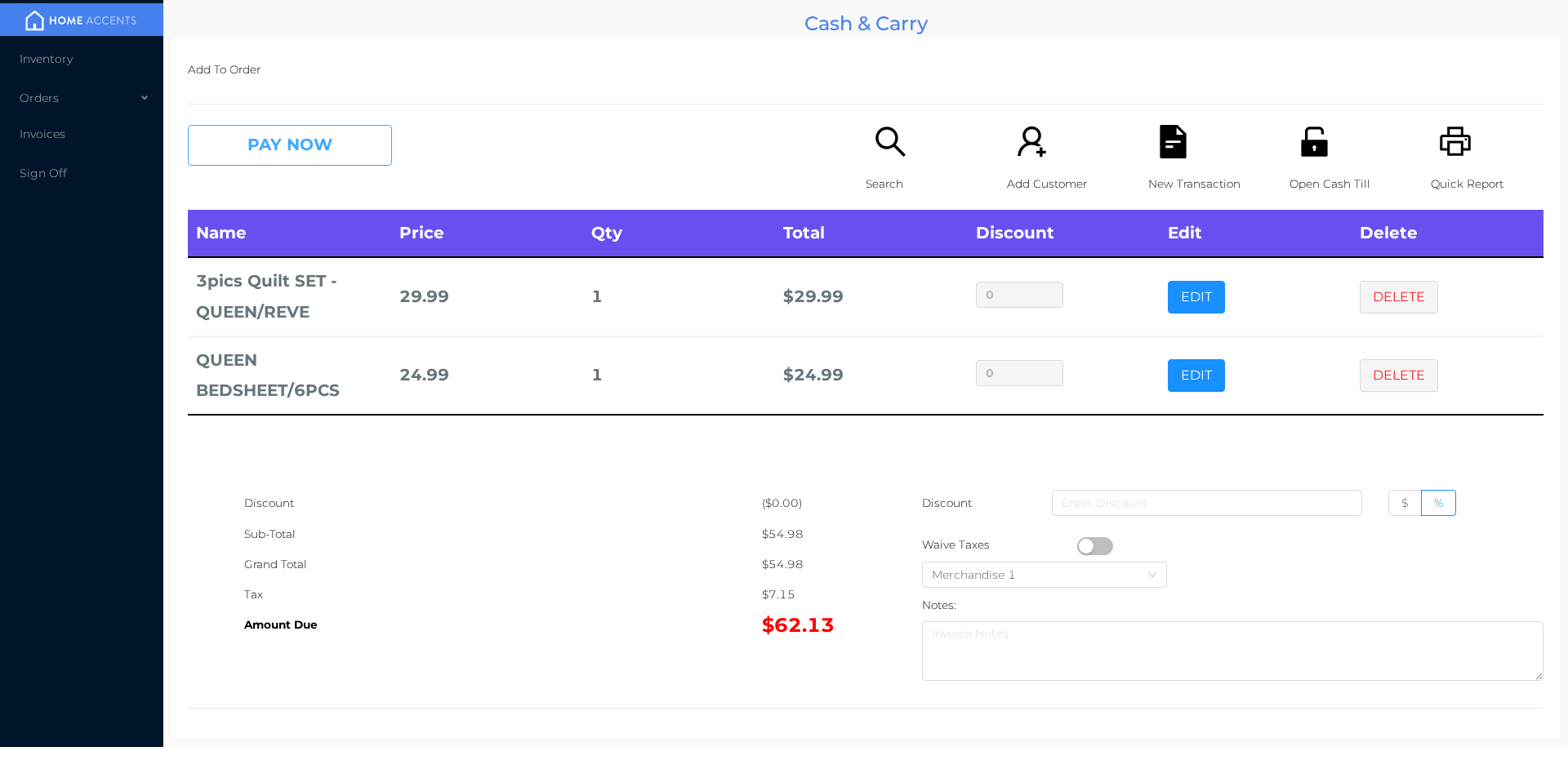
click at [316, 147] on button "PAY NOW" at bounding box center [290, 145] width 204 height 40
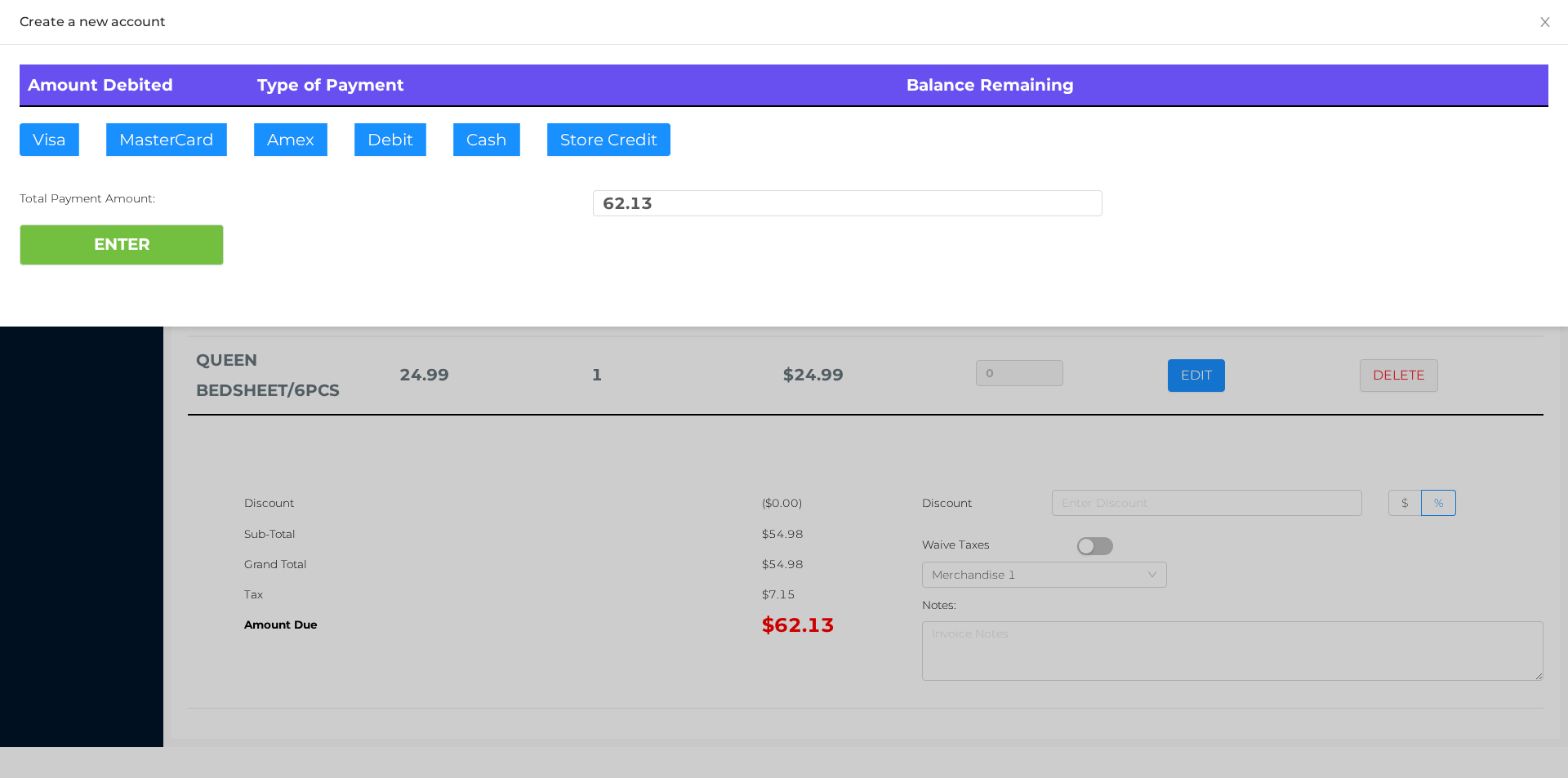
click at [1334, 454] on div at bounding box center [784, 389] width 1568 height 778
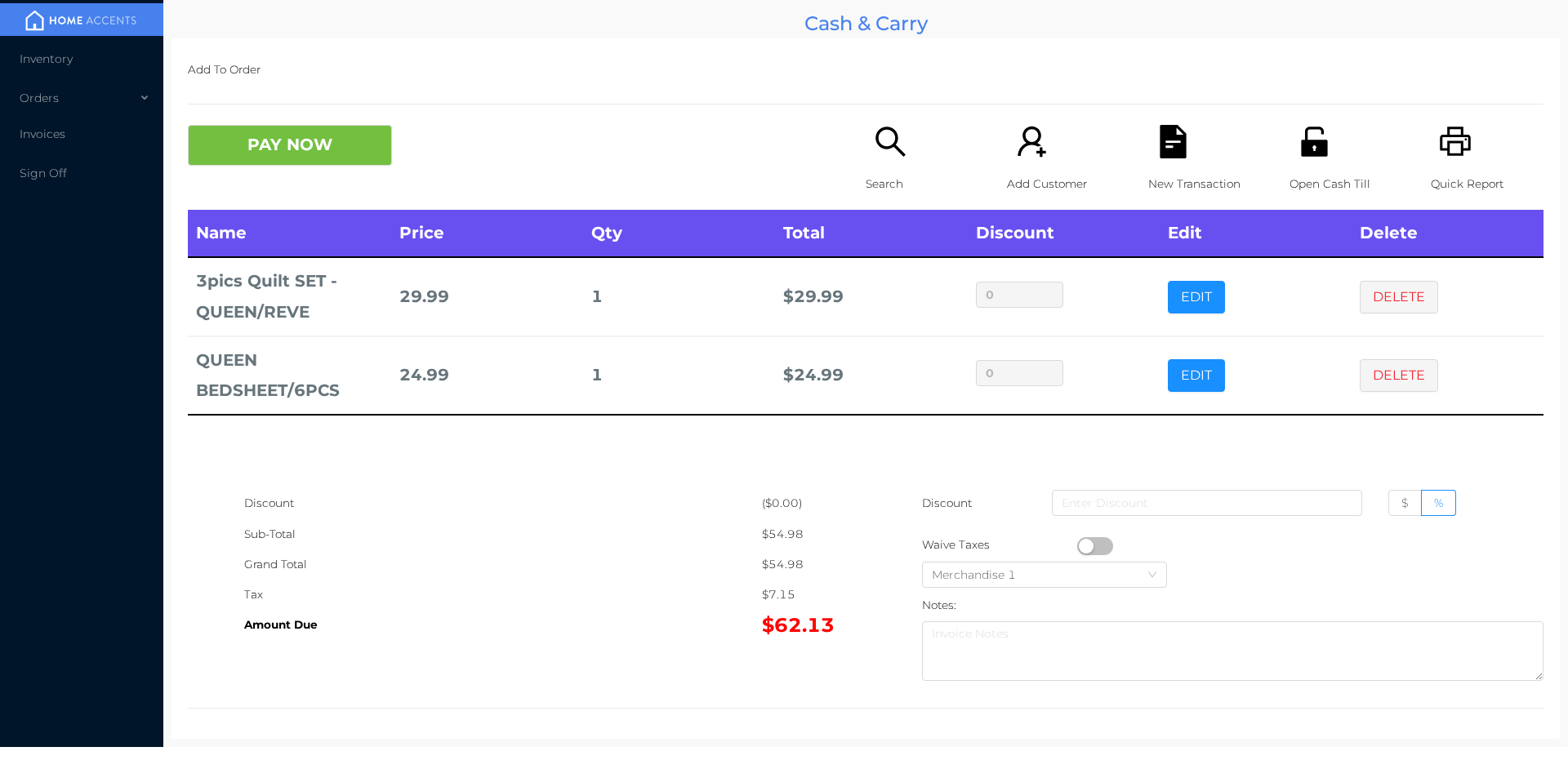
click at [1304, 156] on icon "icon: unlock" at bounding box center [1313, 141] width 33 height 33
click at [343, 154] on button "PAY NOW" at bounding box center [290, 145] width 204 height 40
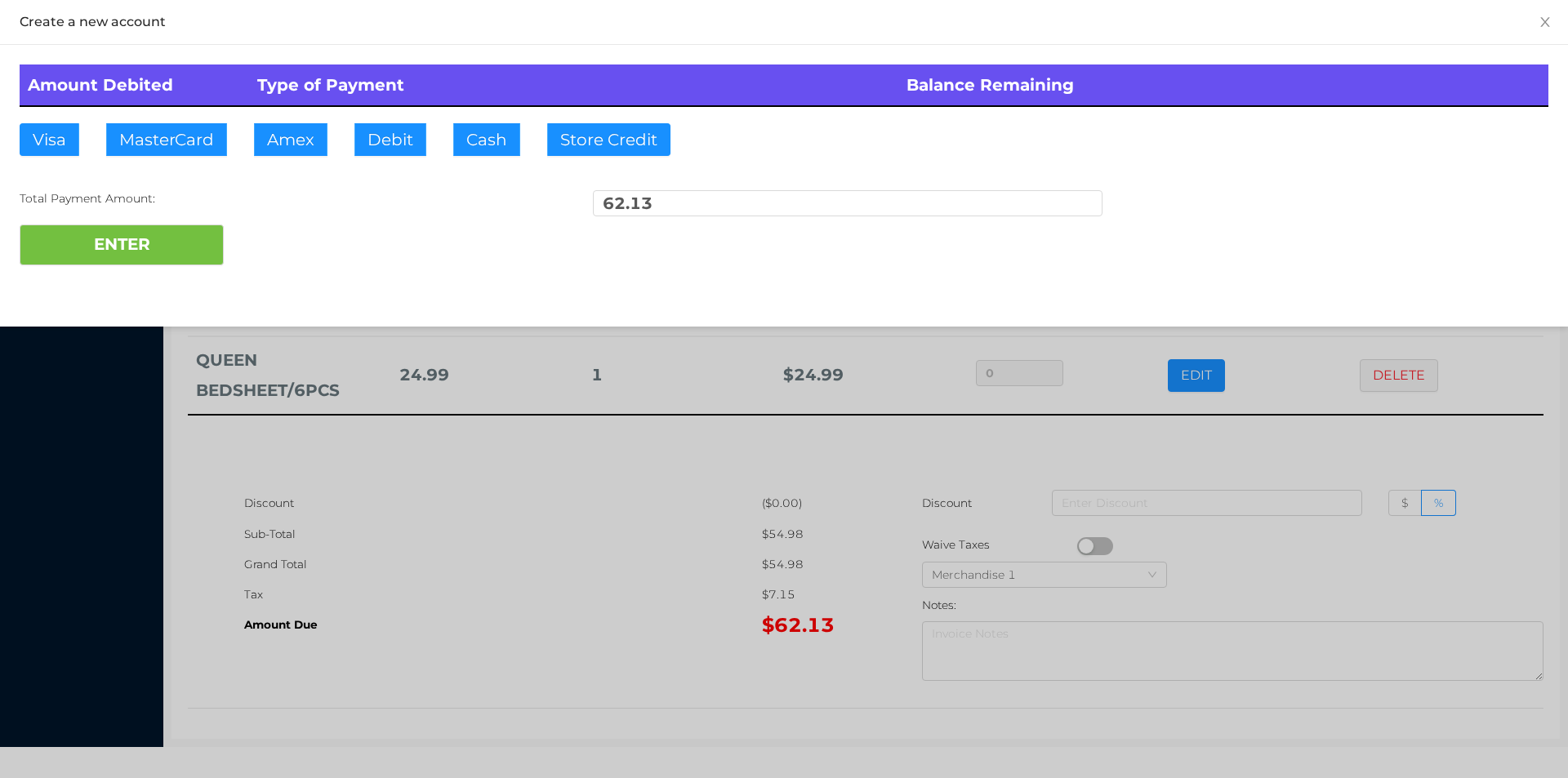
click at [287, 228] on div "ENTER" at bounding box center [784, 245] width 1528 height 40
click at [607, 538] on div at bounding box center [784, 389] width 1568 height 778
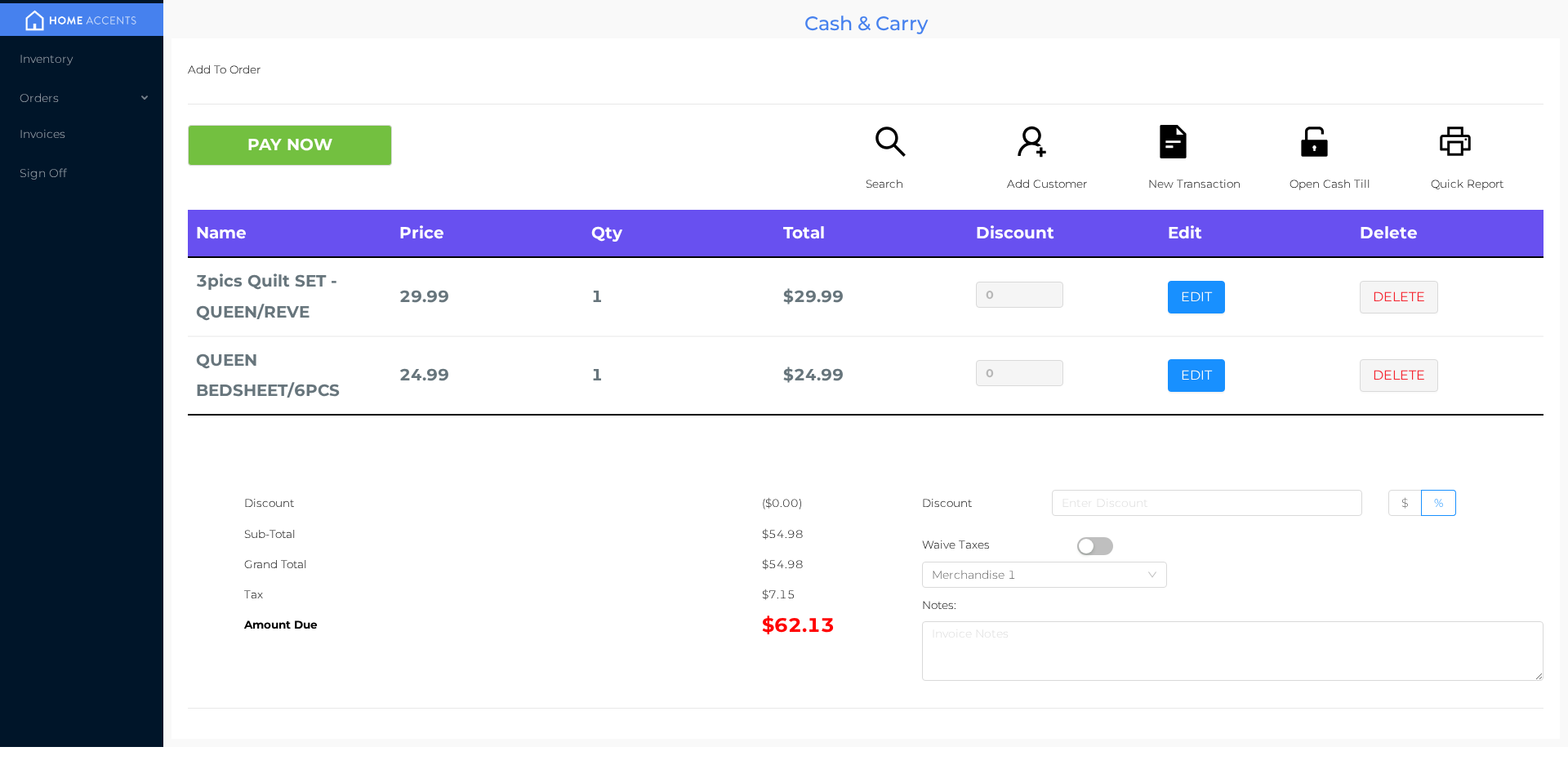
click at [1193, 148] on div "New Transaction" at bounding box center [1204, 167] width 112 height 85
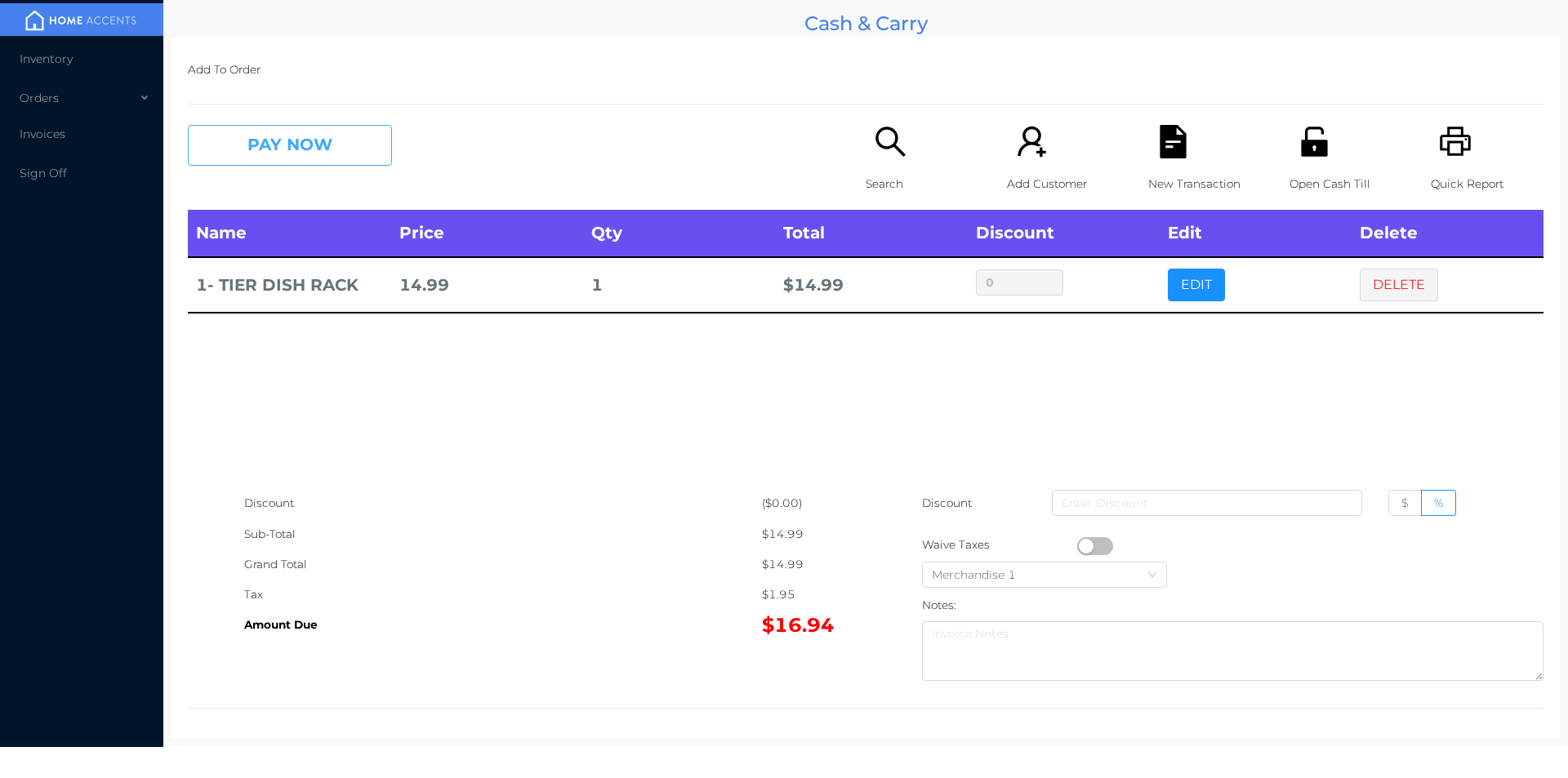
click at [314, 130] on button "PAY NOW" at bounding box center [290, 145] width 204 height 40
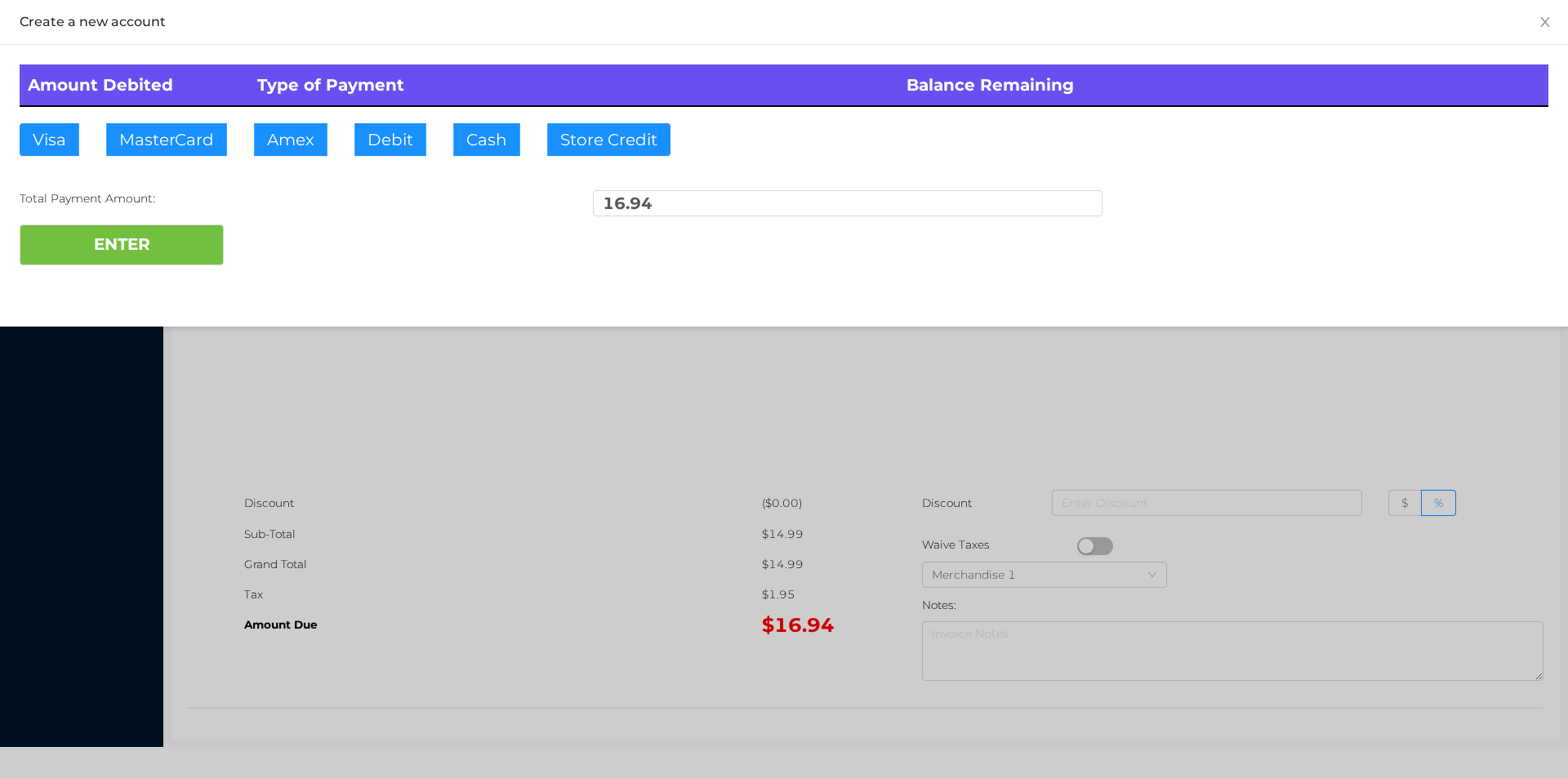
click at [288, 238] on div "ENTER" at bounding box center [784, 245] width 1528 height 40
click at [1366, 361] on div at bounding box center [784, 389] width 1568 height 778
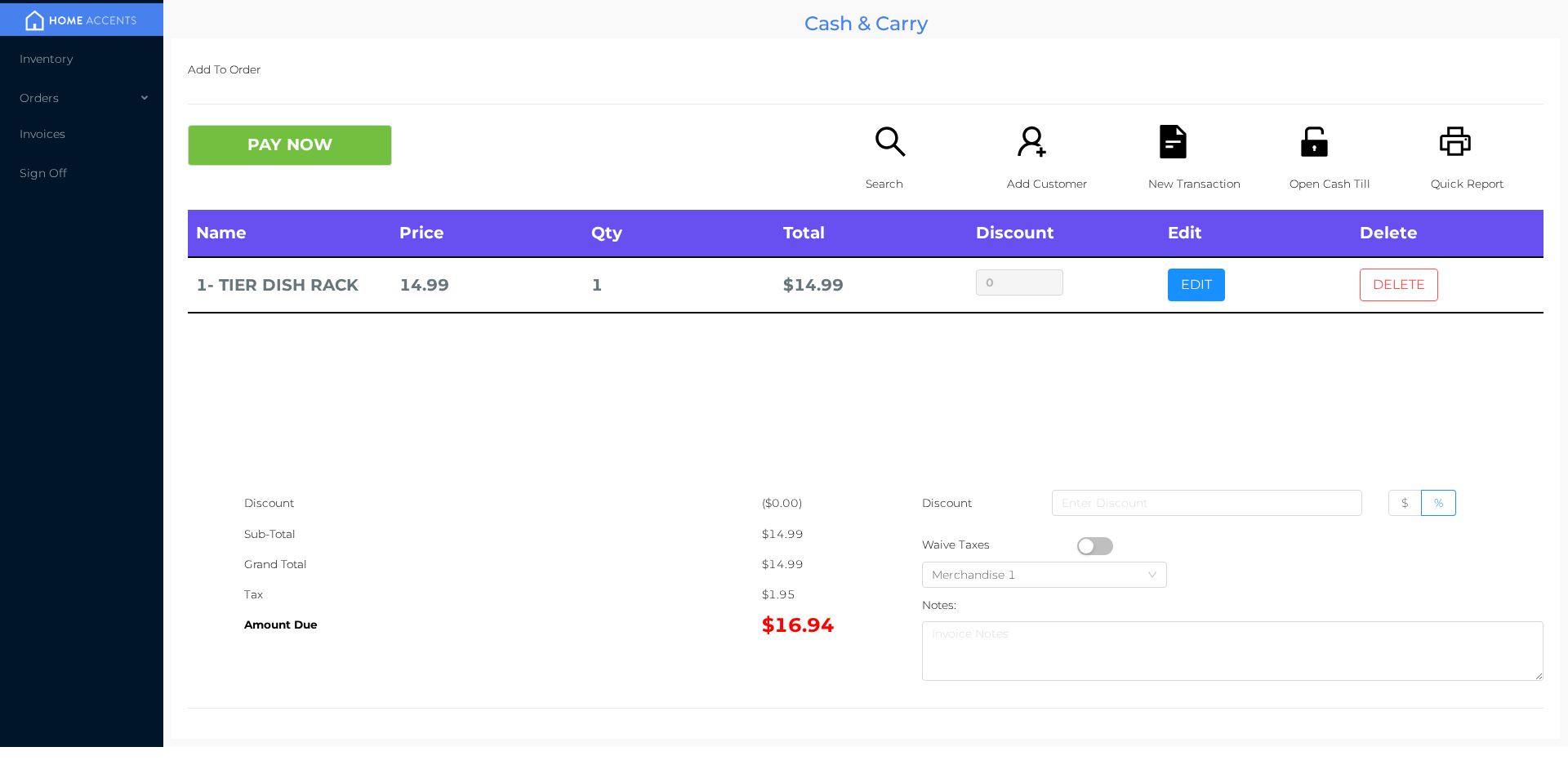
click at [1383, 282] on button "DELETE" at bounding box center [1398, 285] width 78 height 32
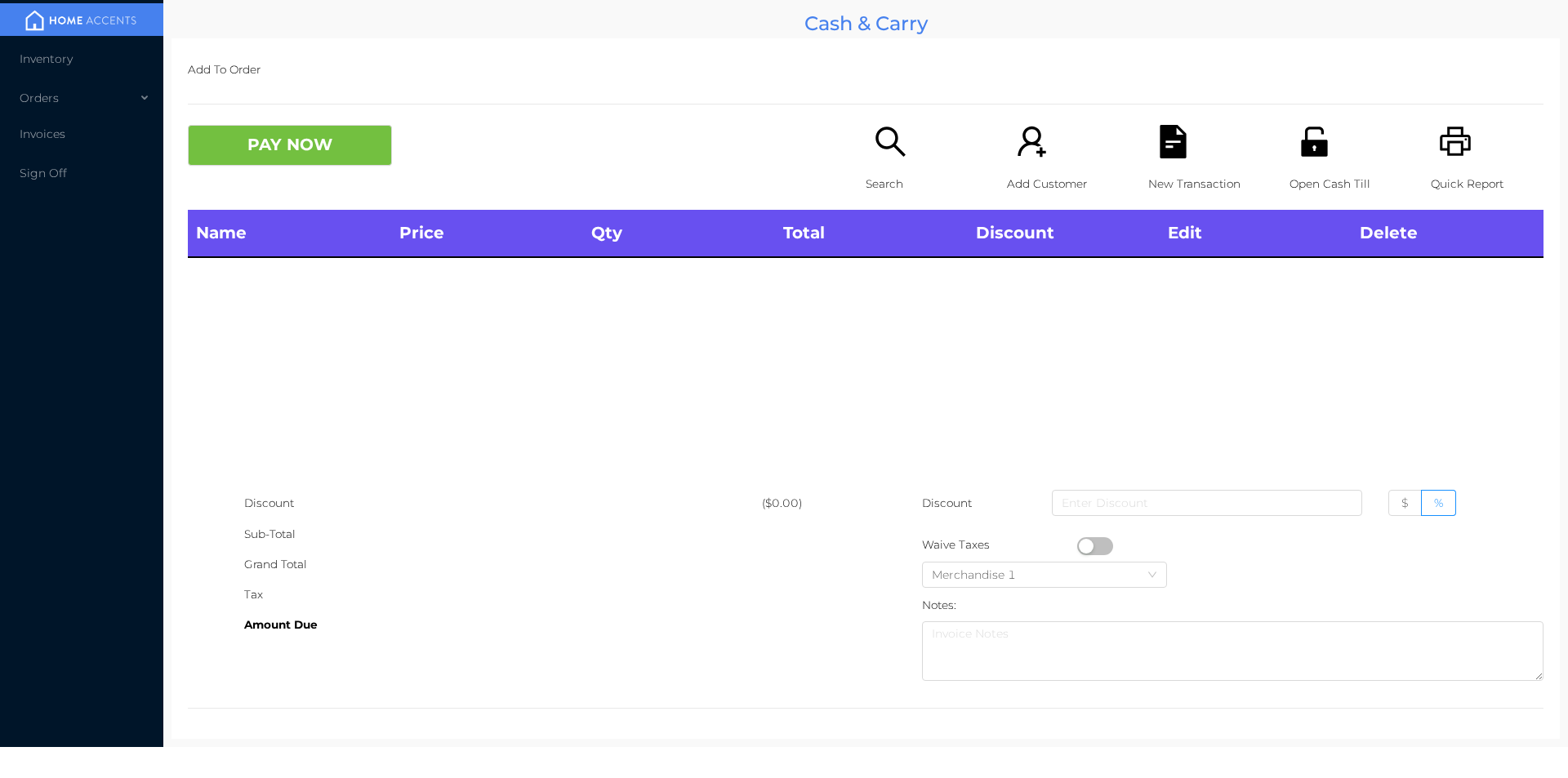
click at [876, 164] on div "Search" at bounding box center [921, 167] width 112 height 85
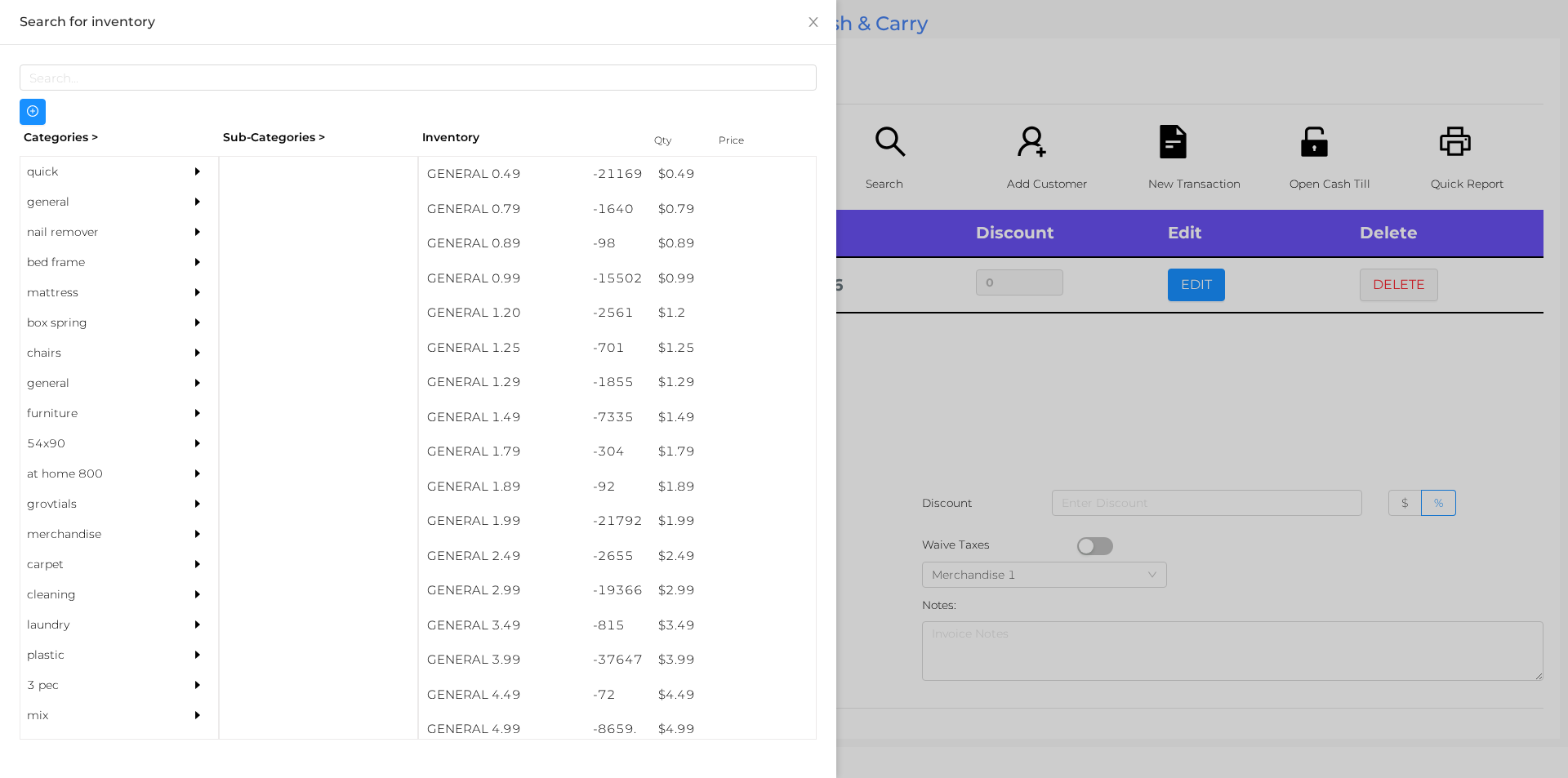
click at [1244, 398] on div at bounding box center [784, 389] width 1568 height 778
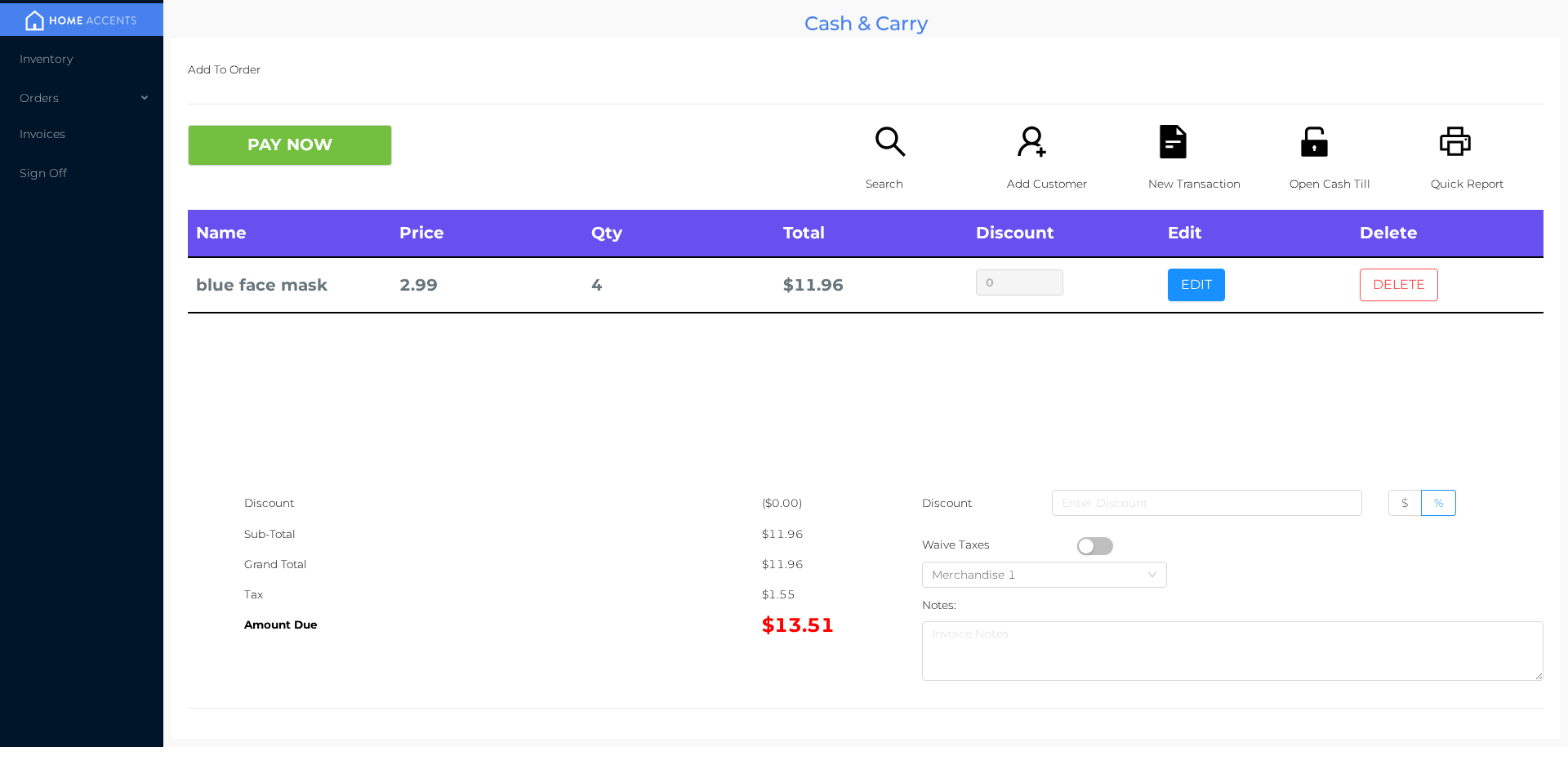
click at [1382, 270] on button "DELETE" at bounding box center [1398, 285] width 78 height 32
click at [874, 155] on icon "icon: search" at bounding box center [890, 141] width 33 height 33
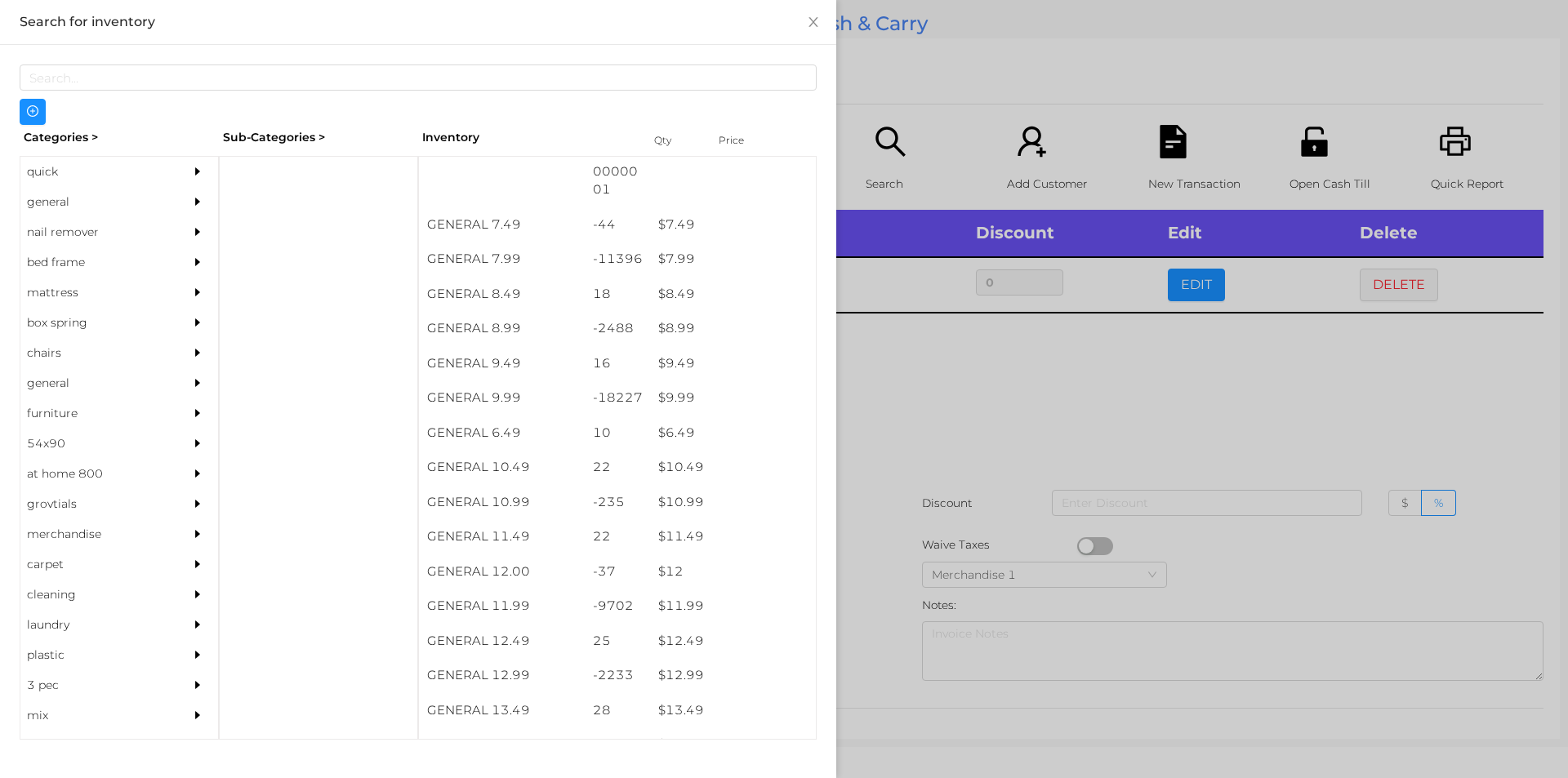
scroll to position [786, 0]
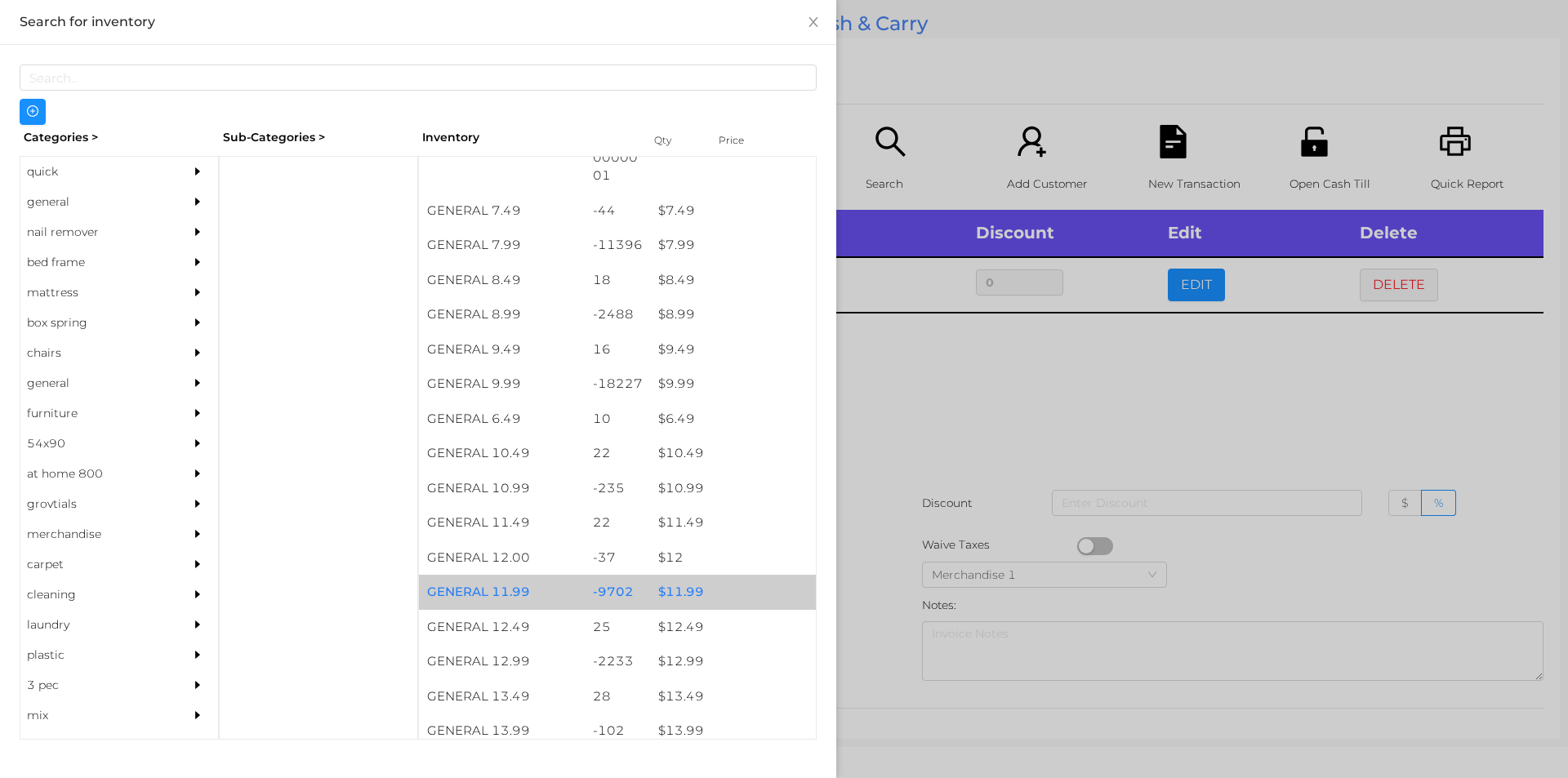
click at [670, 597] on div "$ 11.99" at bounding box center [733, 592] width 166 height 35
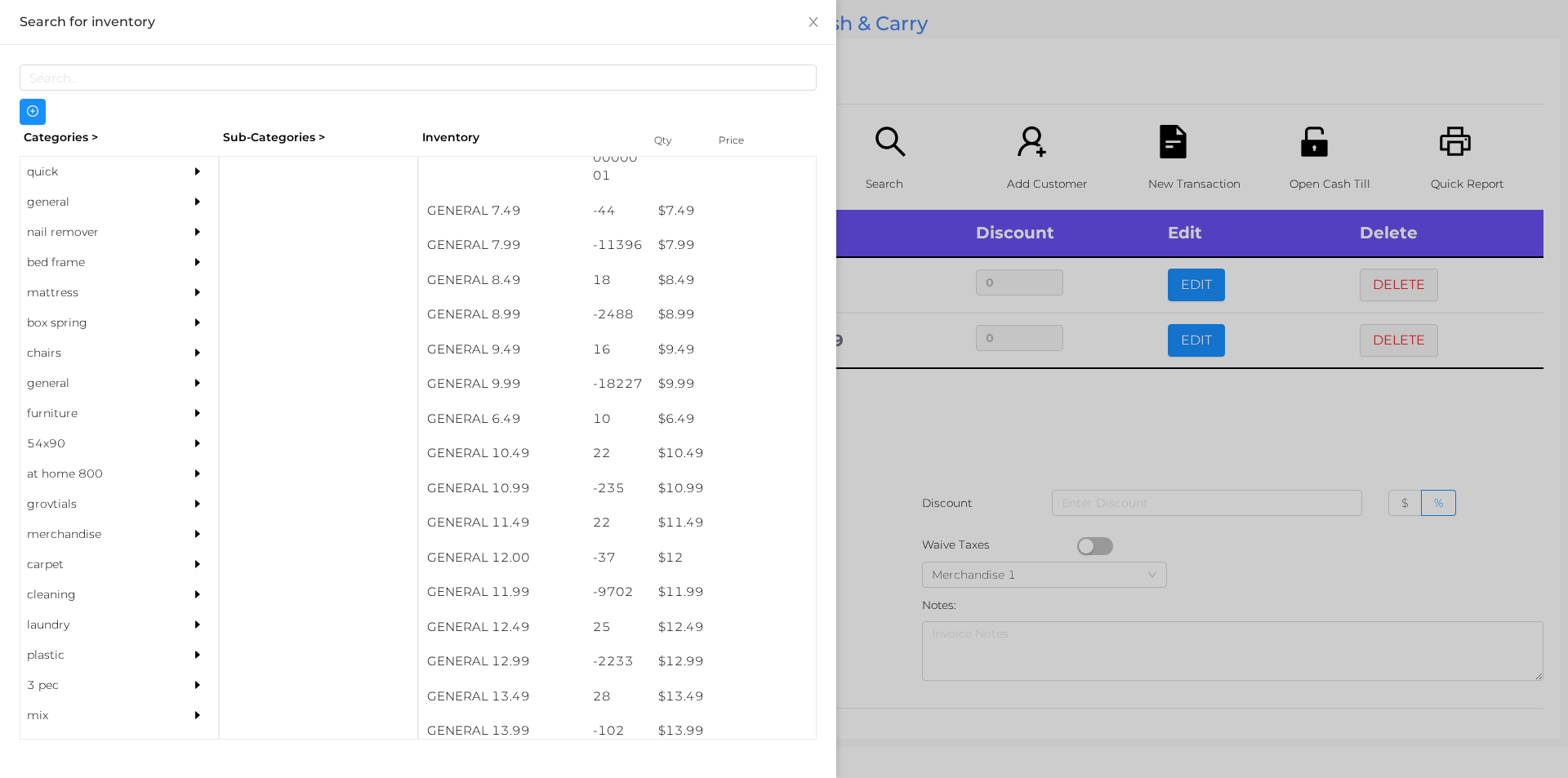
click at [899, 537] on div at bounding box center [784, 389] width 1568 height 778
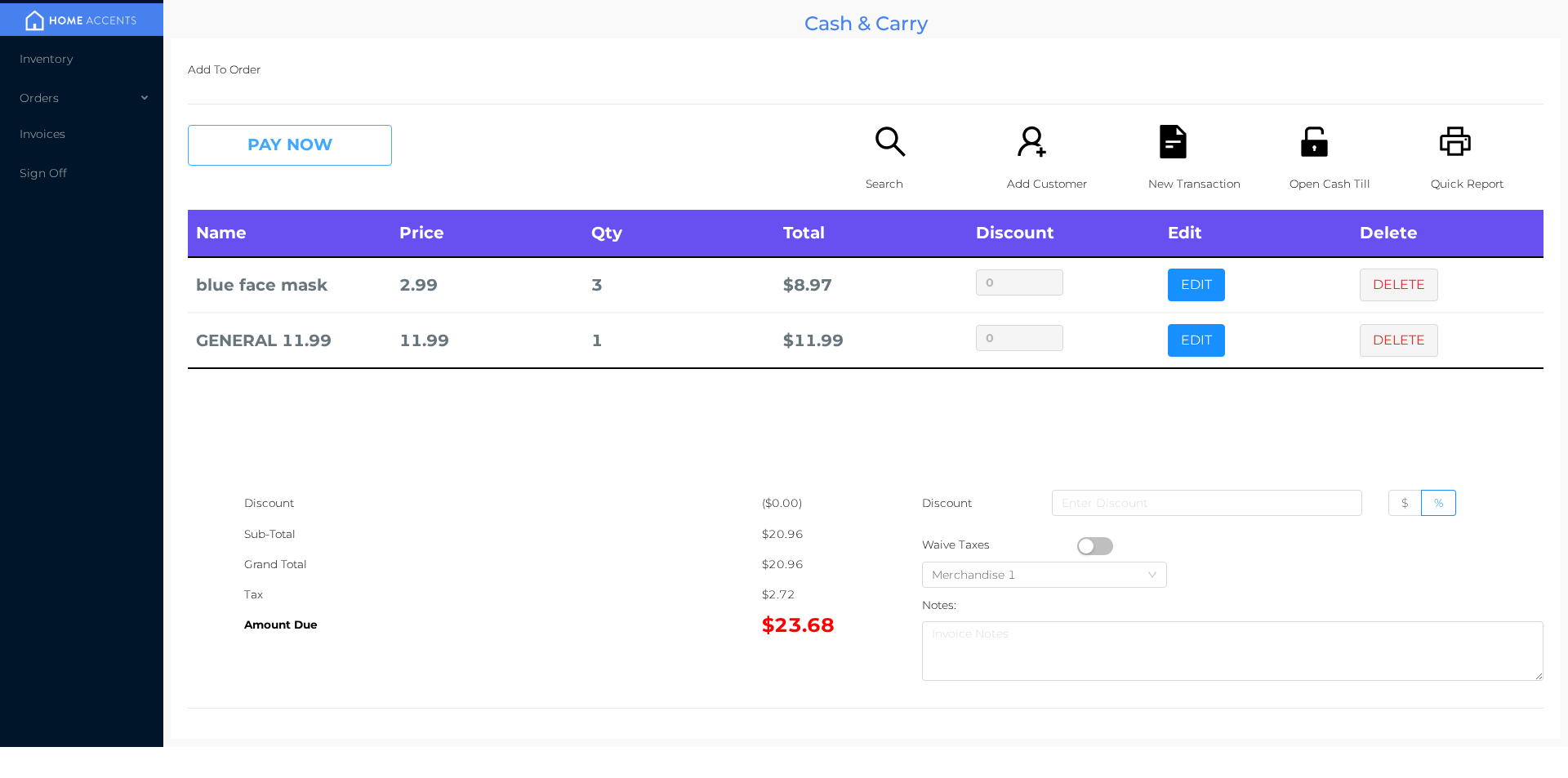
click at [270, 155] on button "PAY NOW" at bounding box center [290, 145] width 204 height 40
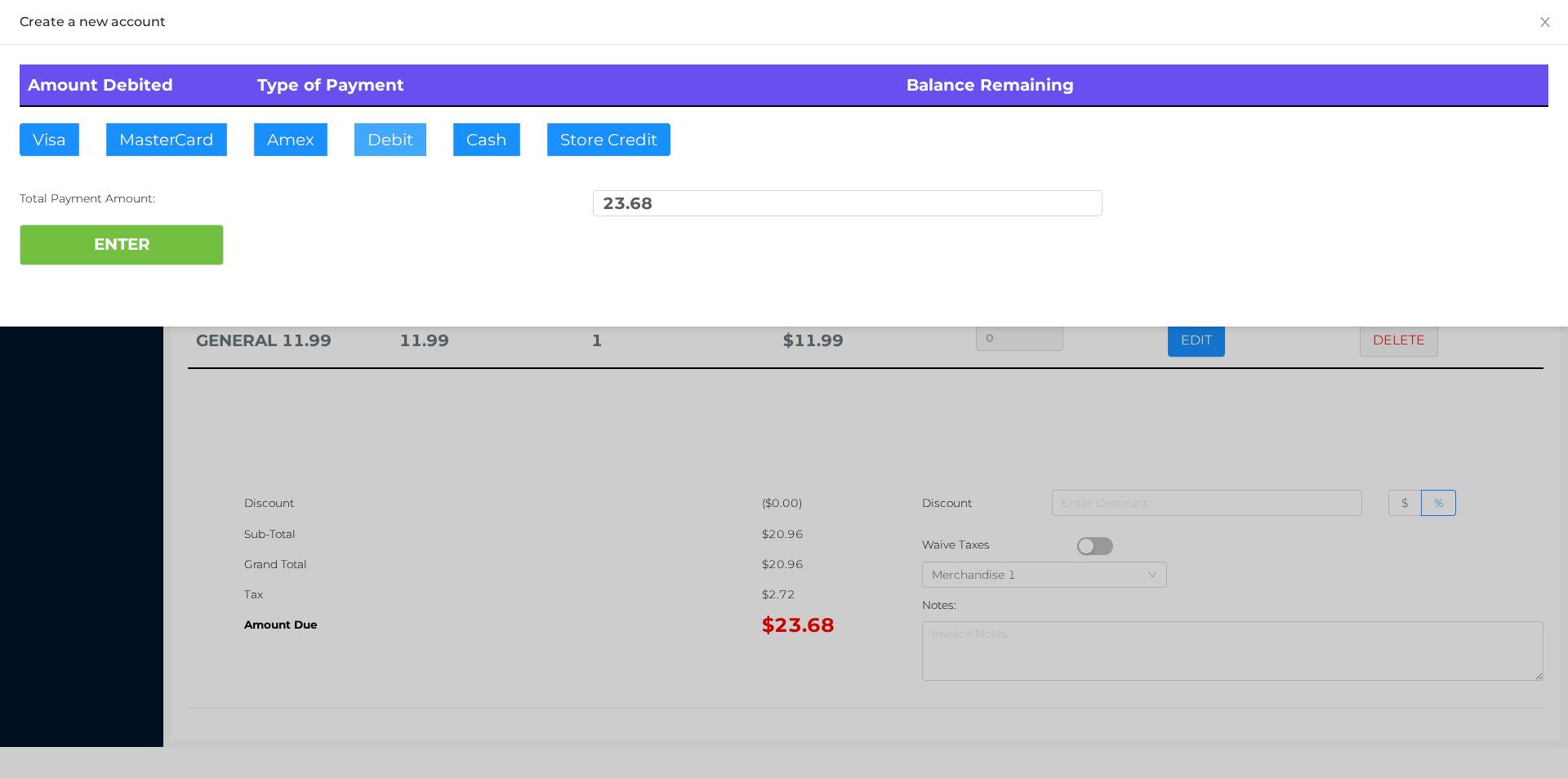
click at [381, 139] on button "Debit" at bounding box center [390, 139] width 72 height 32
type input "25."
click at [161, 235] on button "ENTER" at bounding box center [121, 245] width 204 height 40
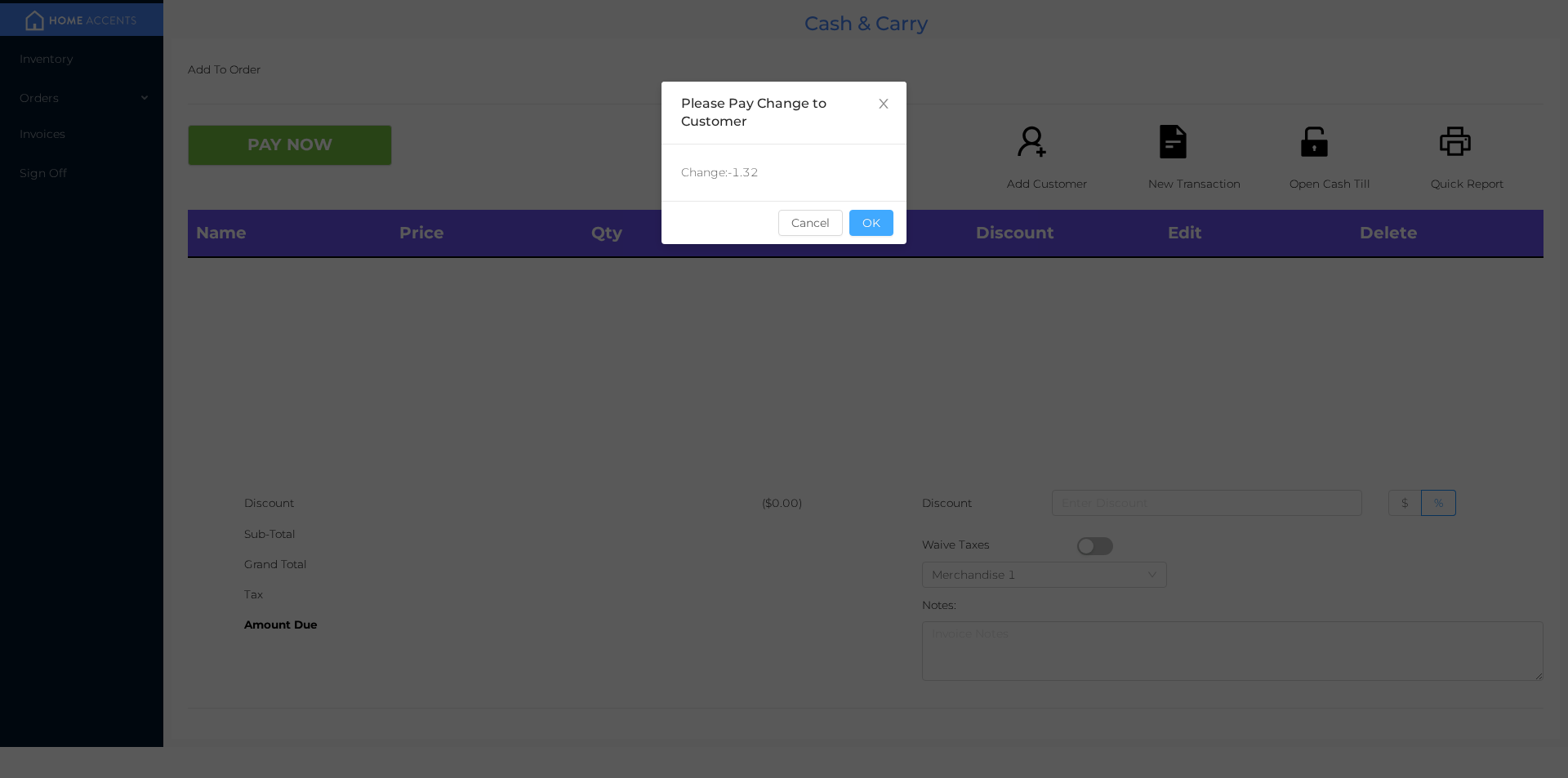
click at [872, 231] on button "OK" at bounding box center [871, 222] width 44 height 26
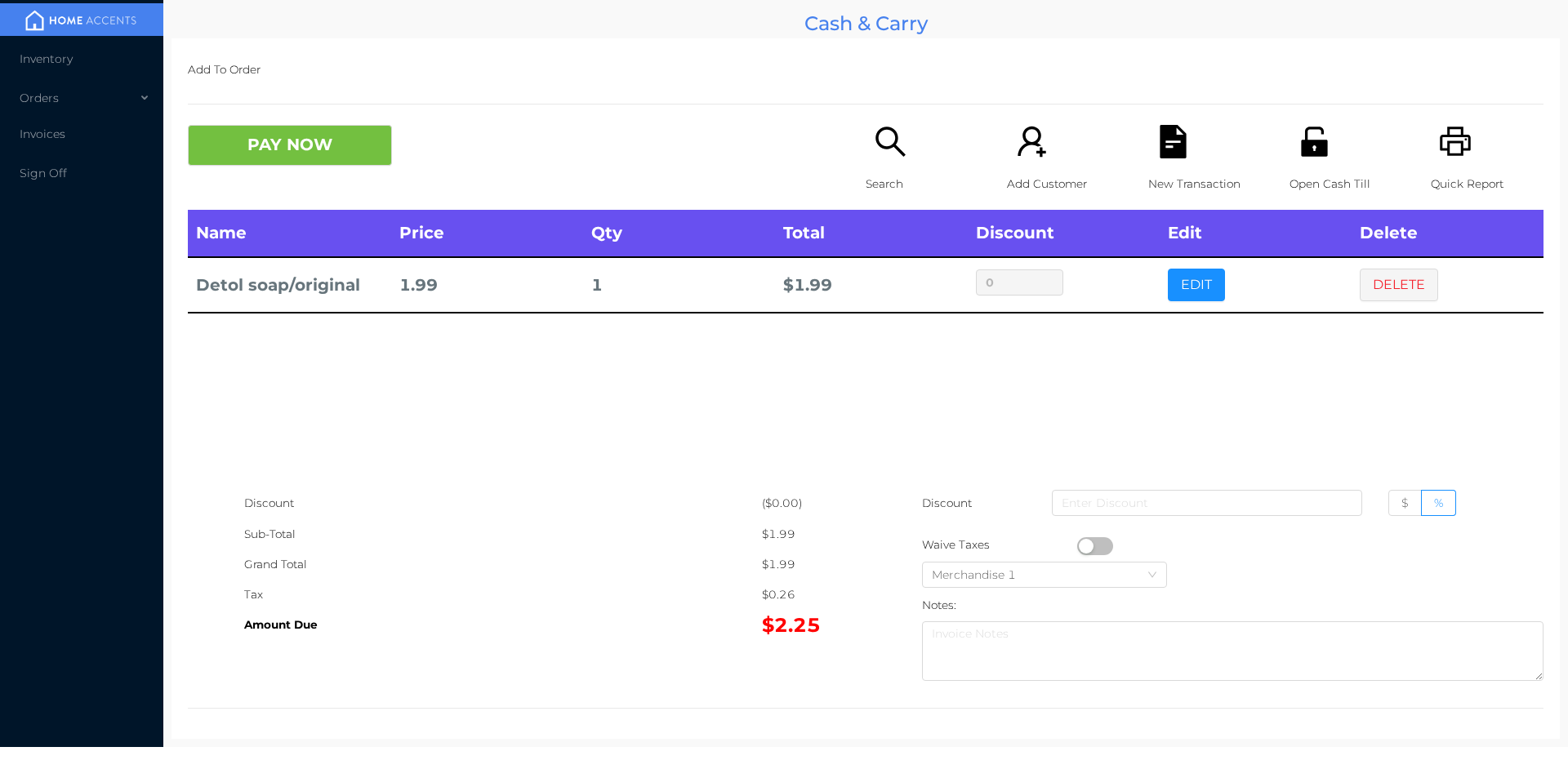
click at [1206, 283] on button "EDIT" at bounding box center [1196, 285] width 58 height 32
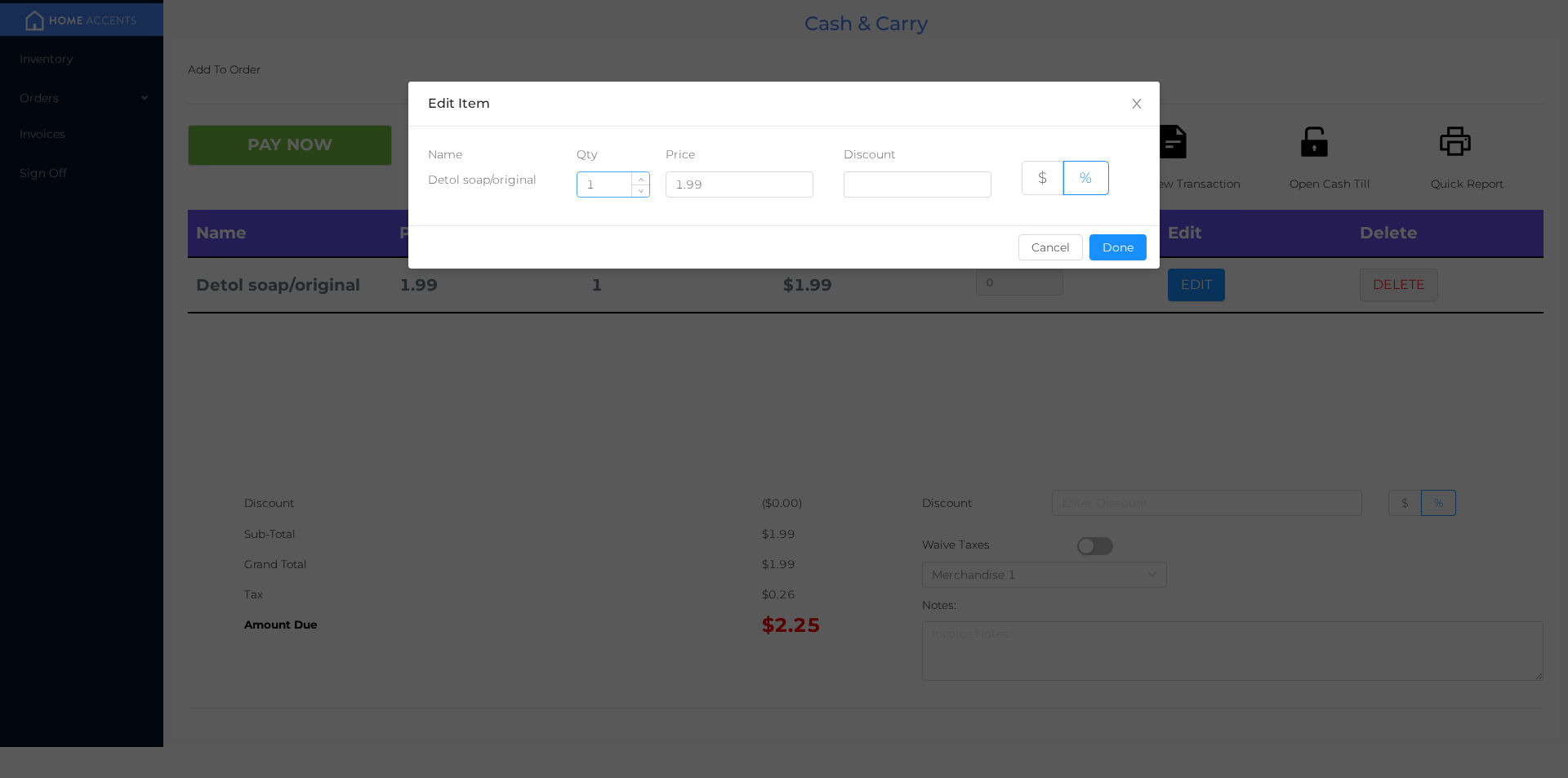
click at [621, 188] on input "1" at bounding box center [614, 184] width 72 height 24
type input "4"
click at [1123, 245] on button "Done" at bounding box center [1118, 247] width 58 height 26
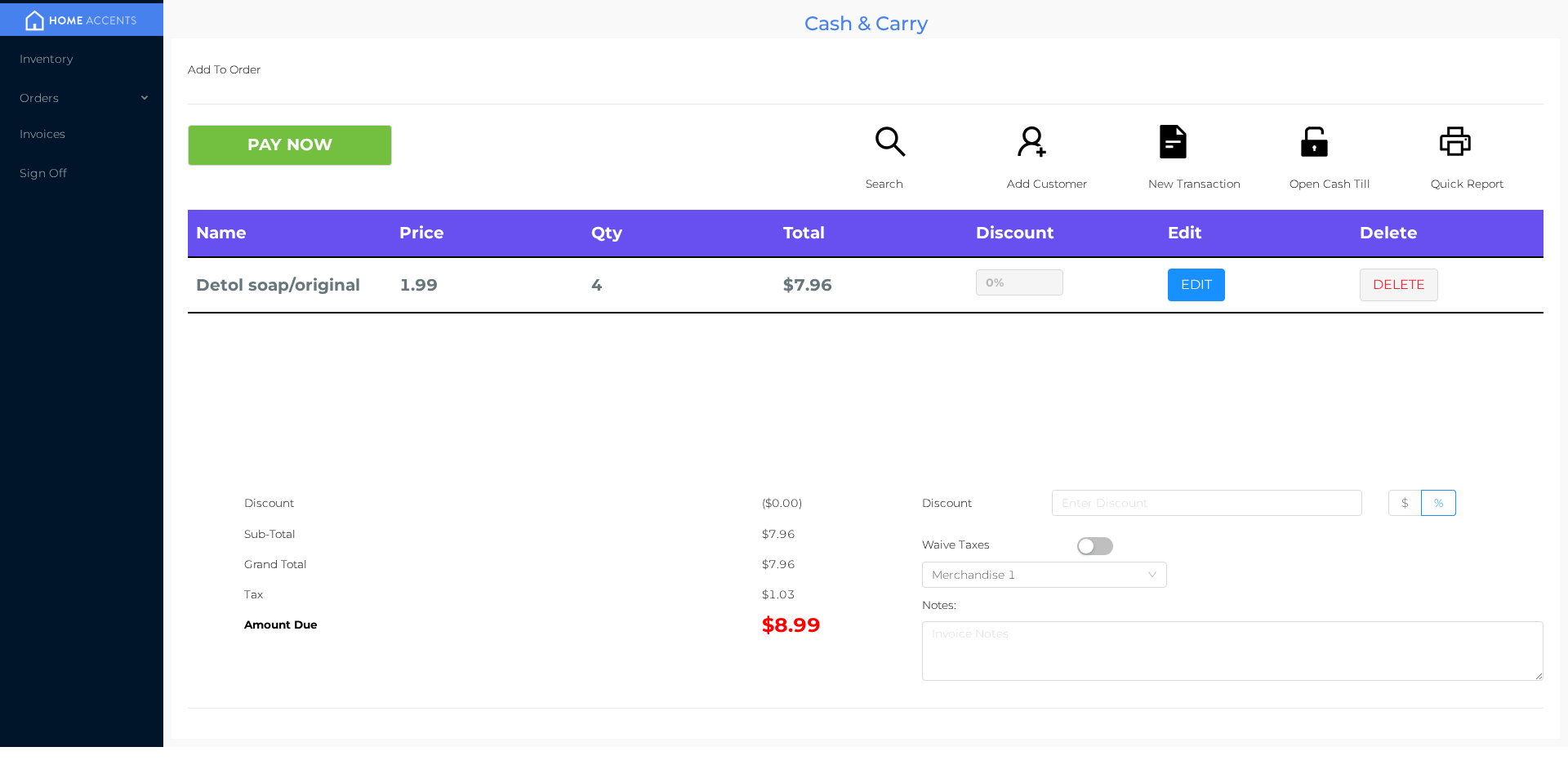
click at [1080, 352] on div "sentinelStart Edit Item Name Qty Price Discount Detol soap/original 4 1.99 $ % …" at bounding box center [784, 389] width 1568 height 778
click at [282, 163] on button "PAY NOW" at bounding box center [290, 145] width 204 height 40
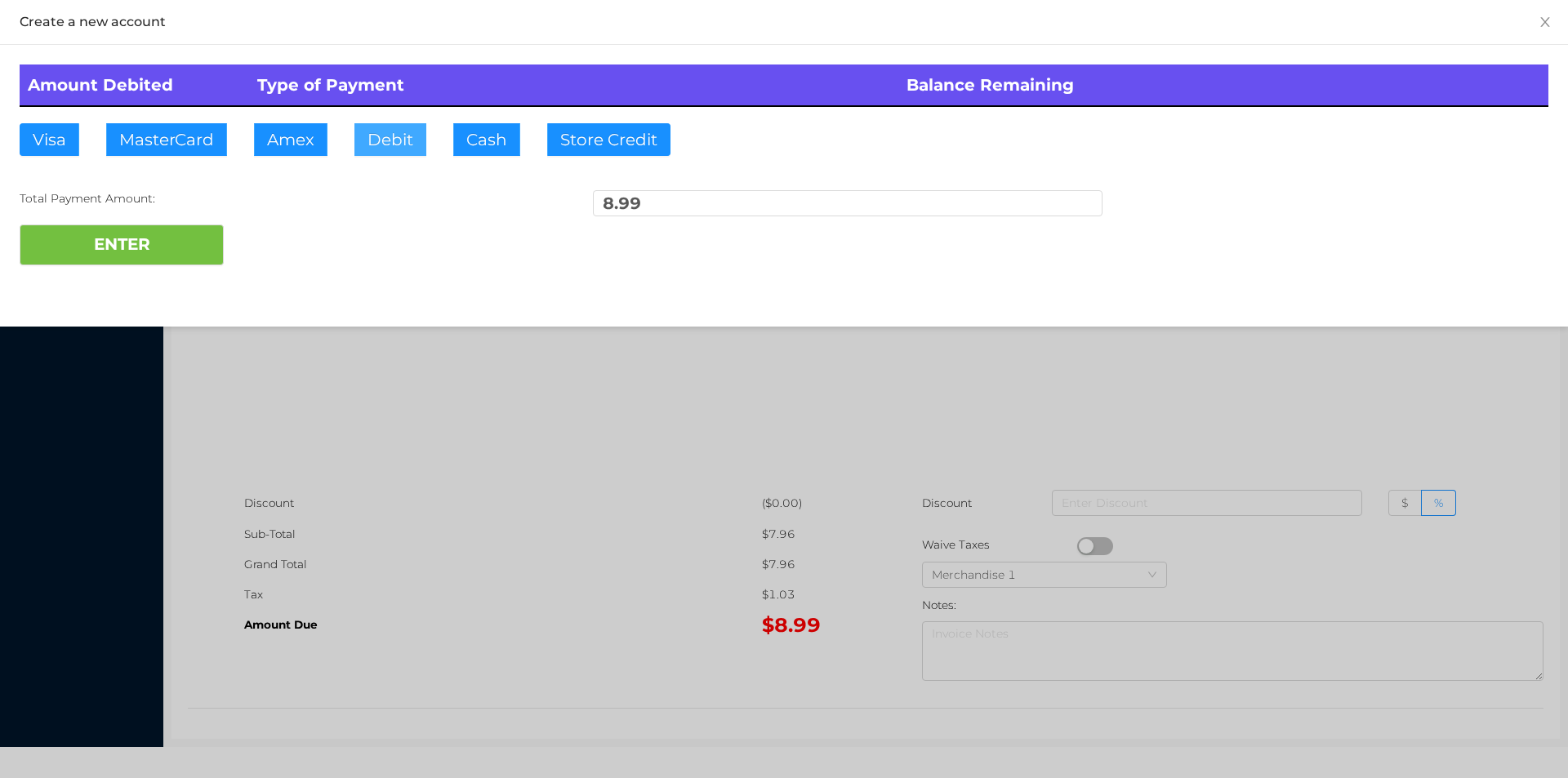
click at [377, 134] on button "Debit" at bounding box center [390, 139] width 72 height 32
click at [102, 261] on button "ENTER" at bounding box center [121, 245] width 204 height 40
type input "0"
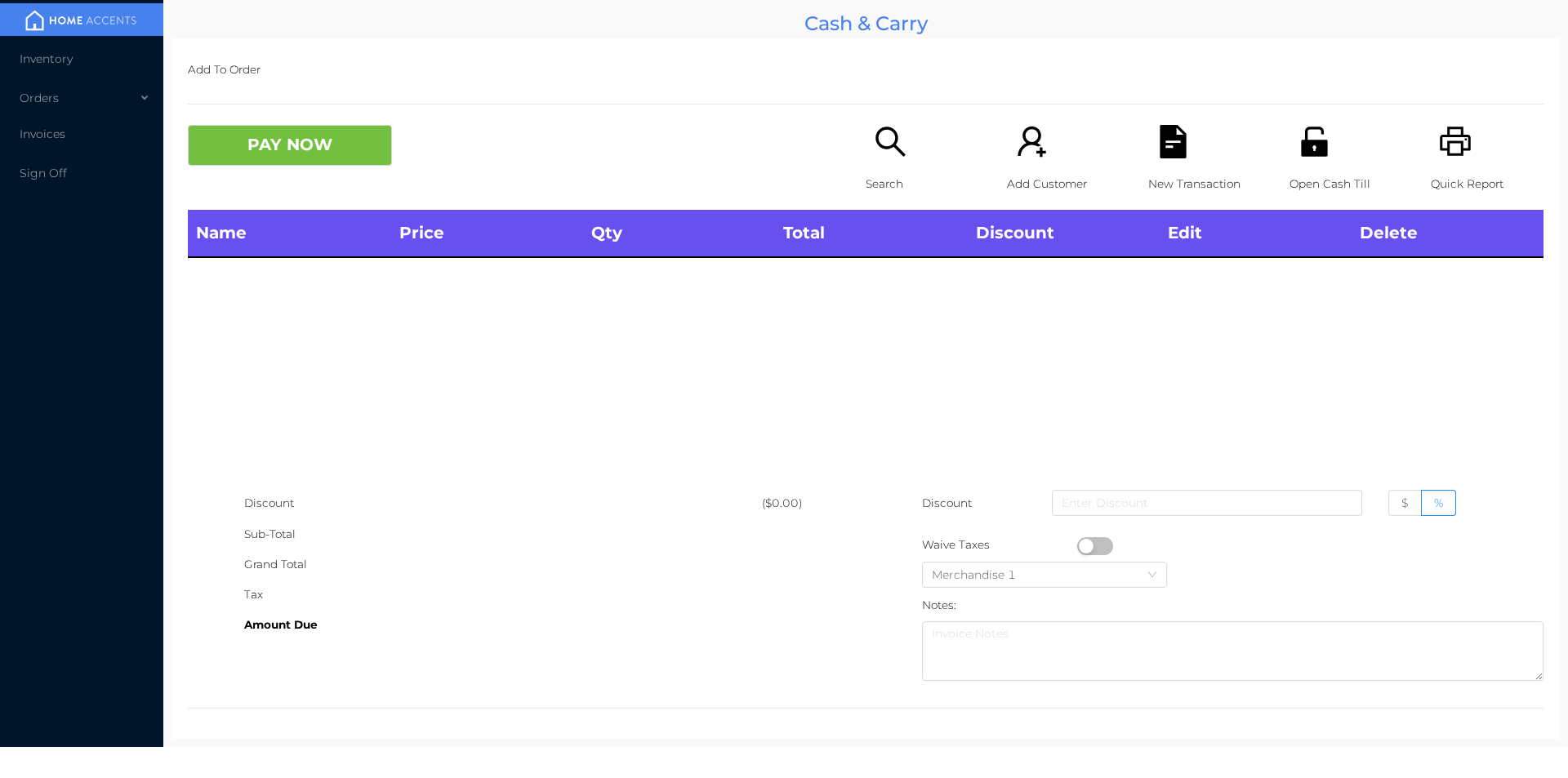
click at [1320, 148] on icon "icon: unlock" at bounding box center [1313, 141] width 33 height 33
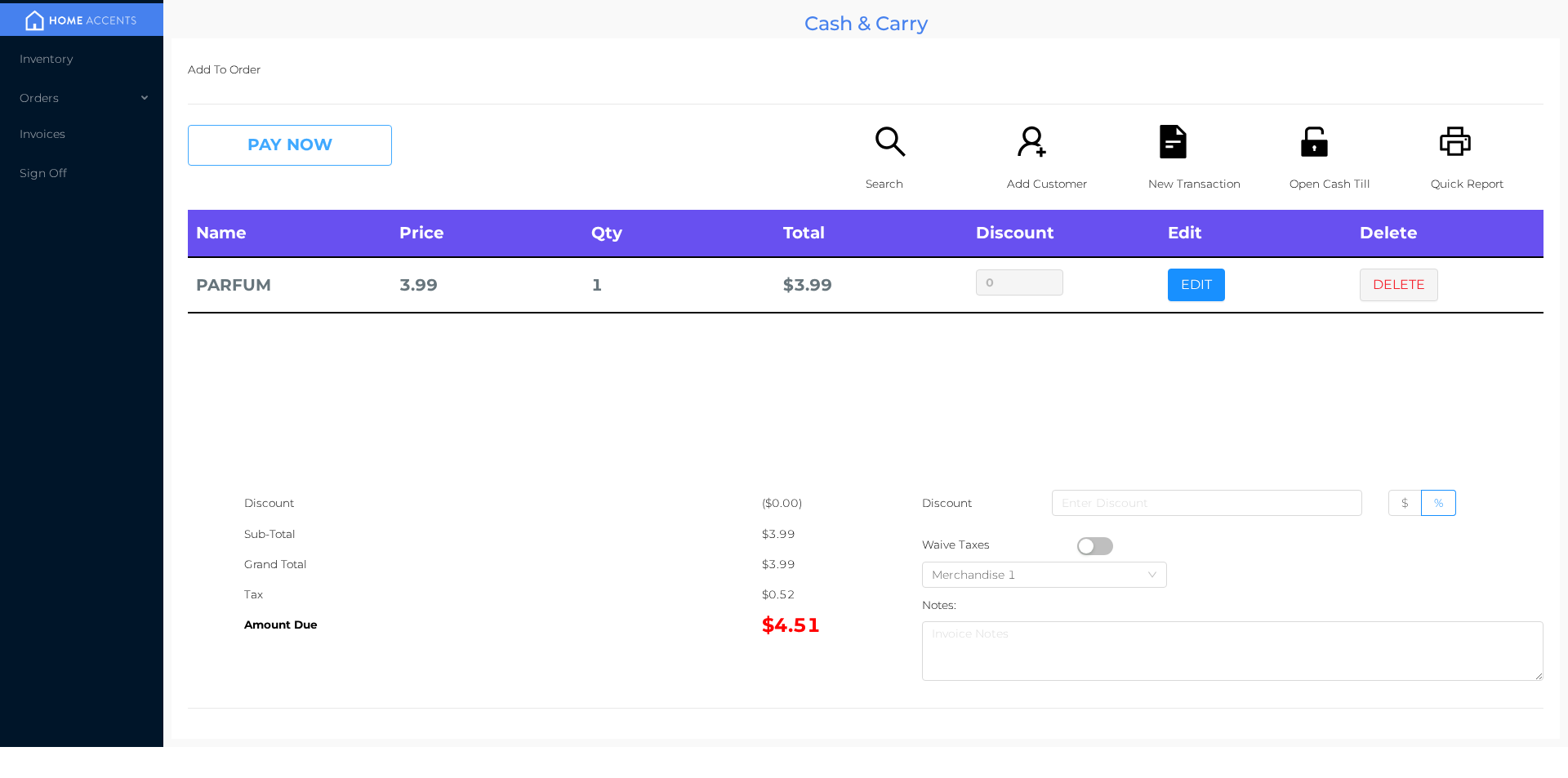
click at [327, 154] on button "PAY NOW" at bounding box center [290, 145] width 204 height 40
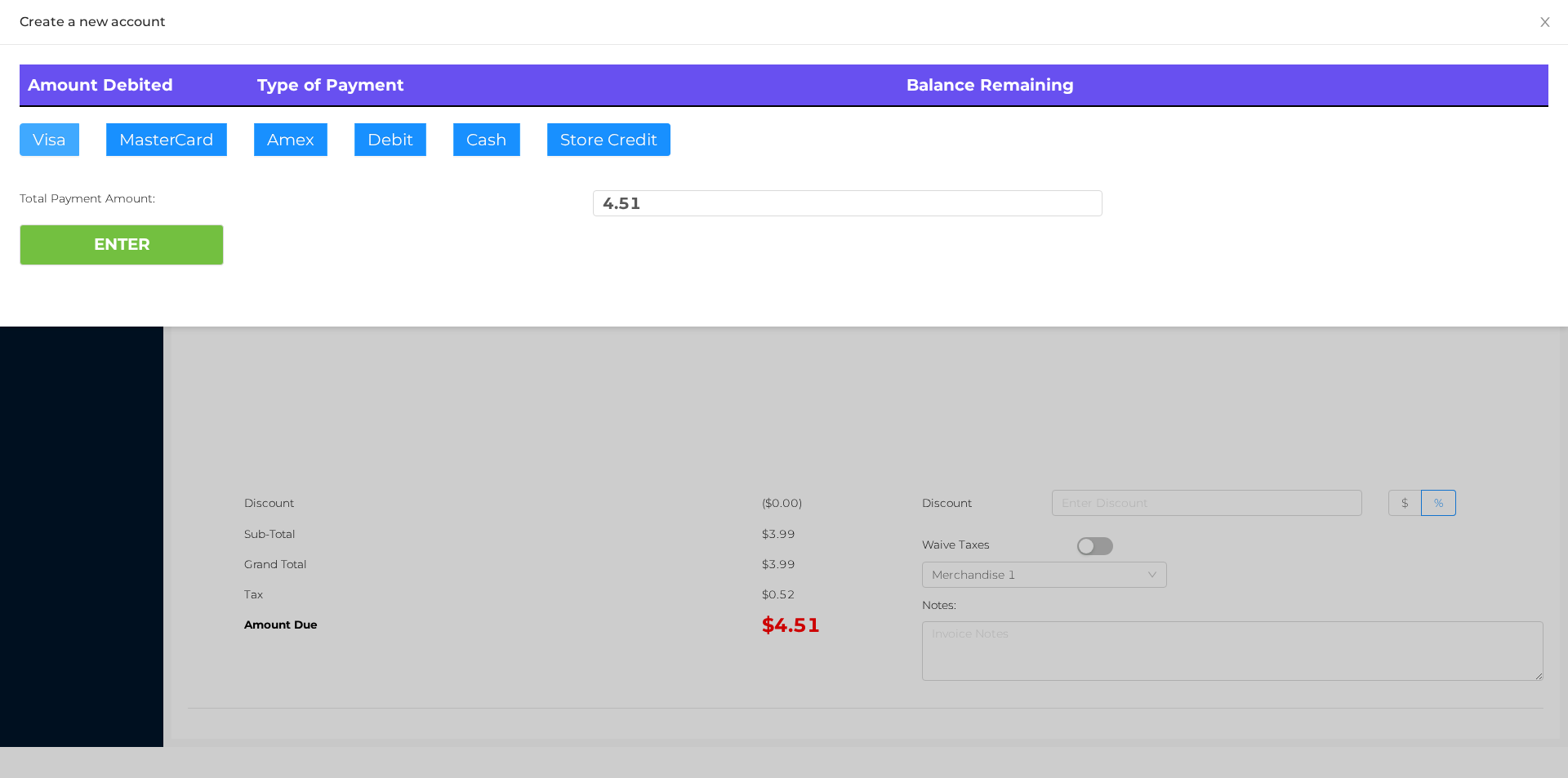
click at [40, 139] on button "Visa" at bounding box center [49, 139] width 59 height 32
click at [109, 245] on button "ENTER" at bounding box center [121, 245] width 204 height 40
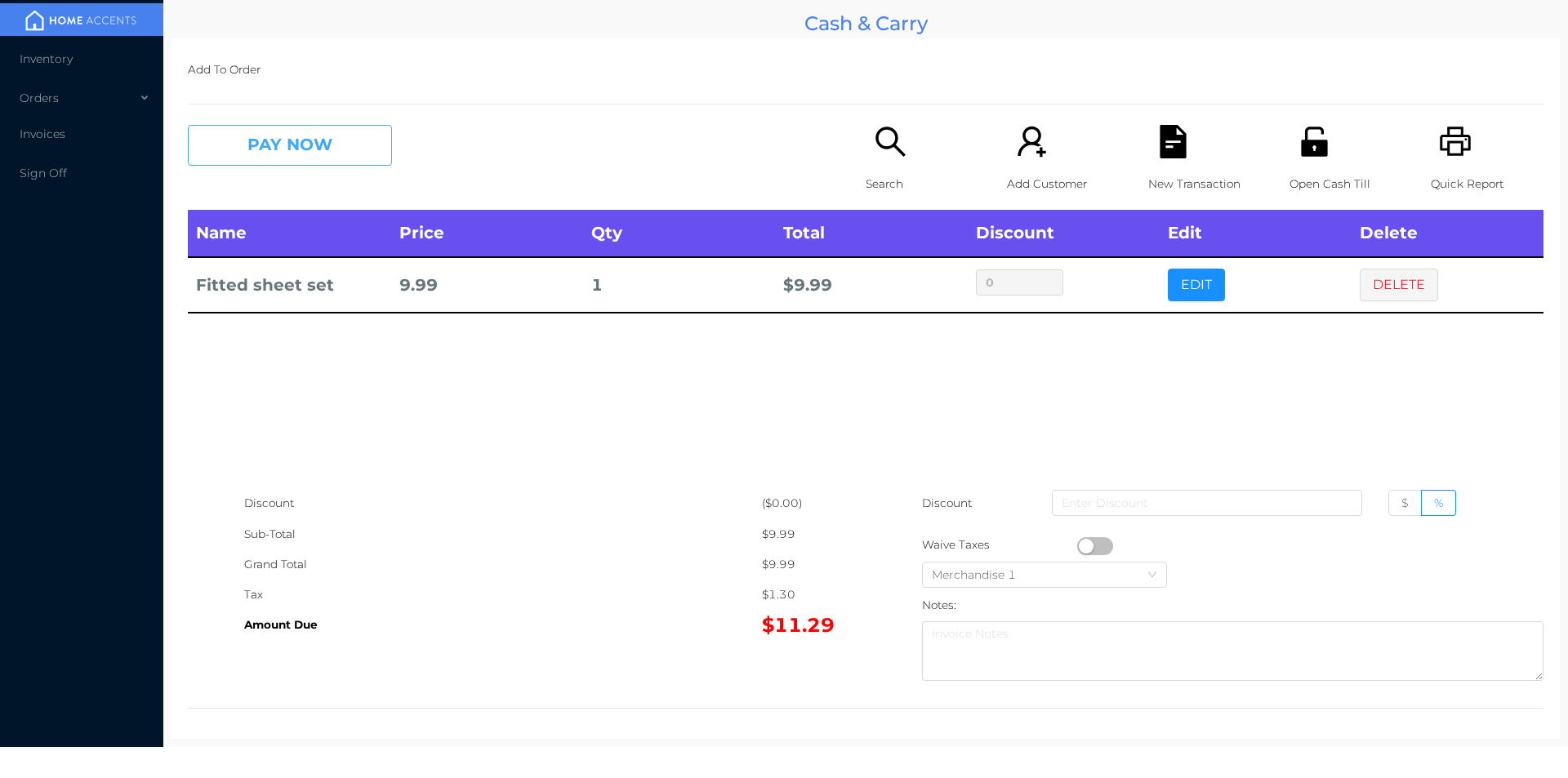
click at [251, 154] on button "PAY NOW" at bounding box center [290, 145] width 204 height 40
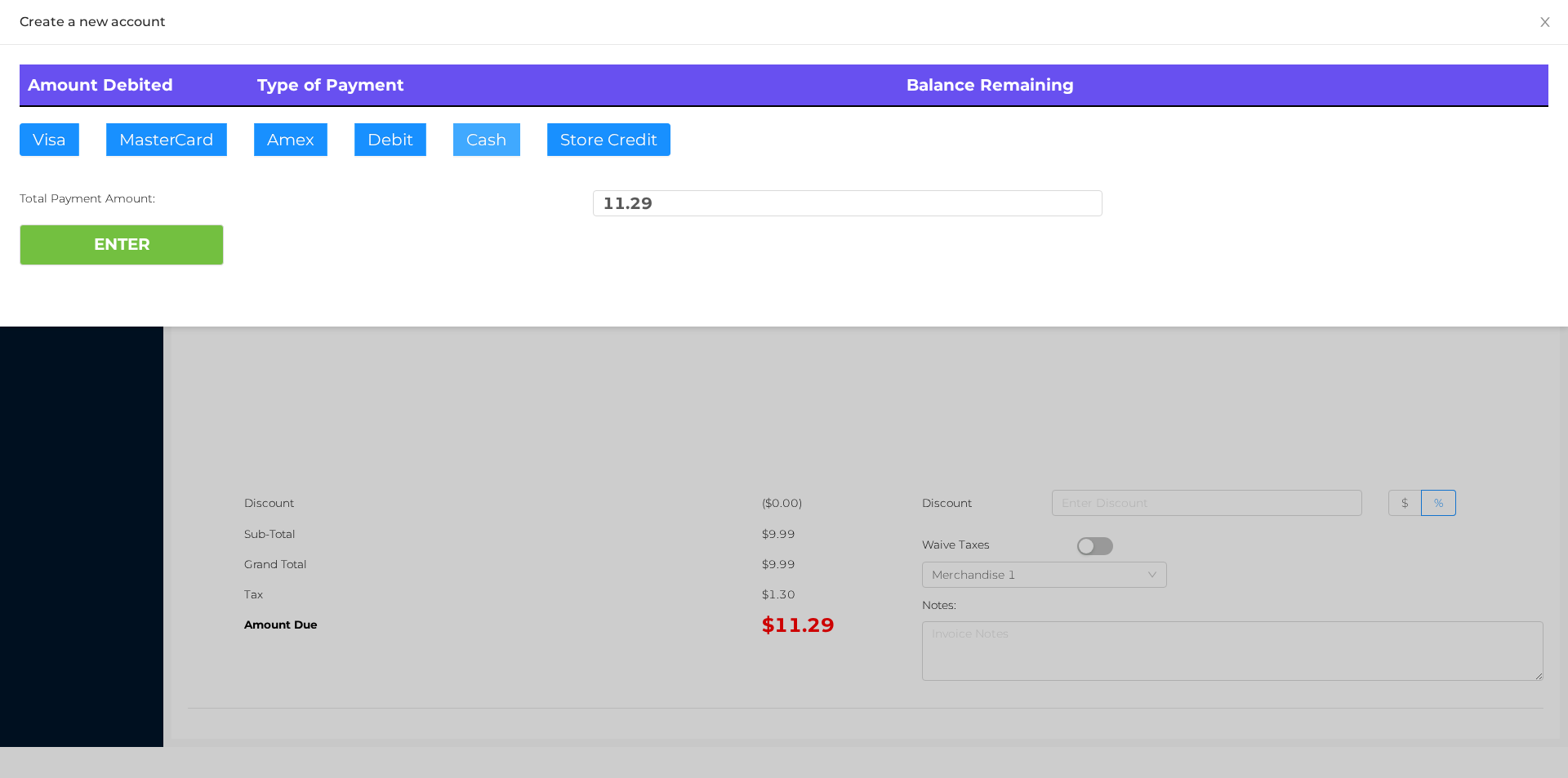
click at [502, 130] on button "Cash" at bounding box center [487, 139] width 67 height 32
click at [111, 253] on button "ENTER" at bounding box center [121, 245] width 204 height 40
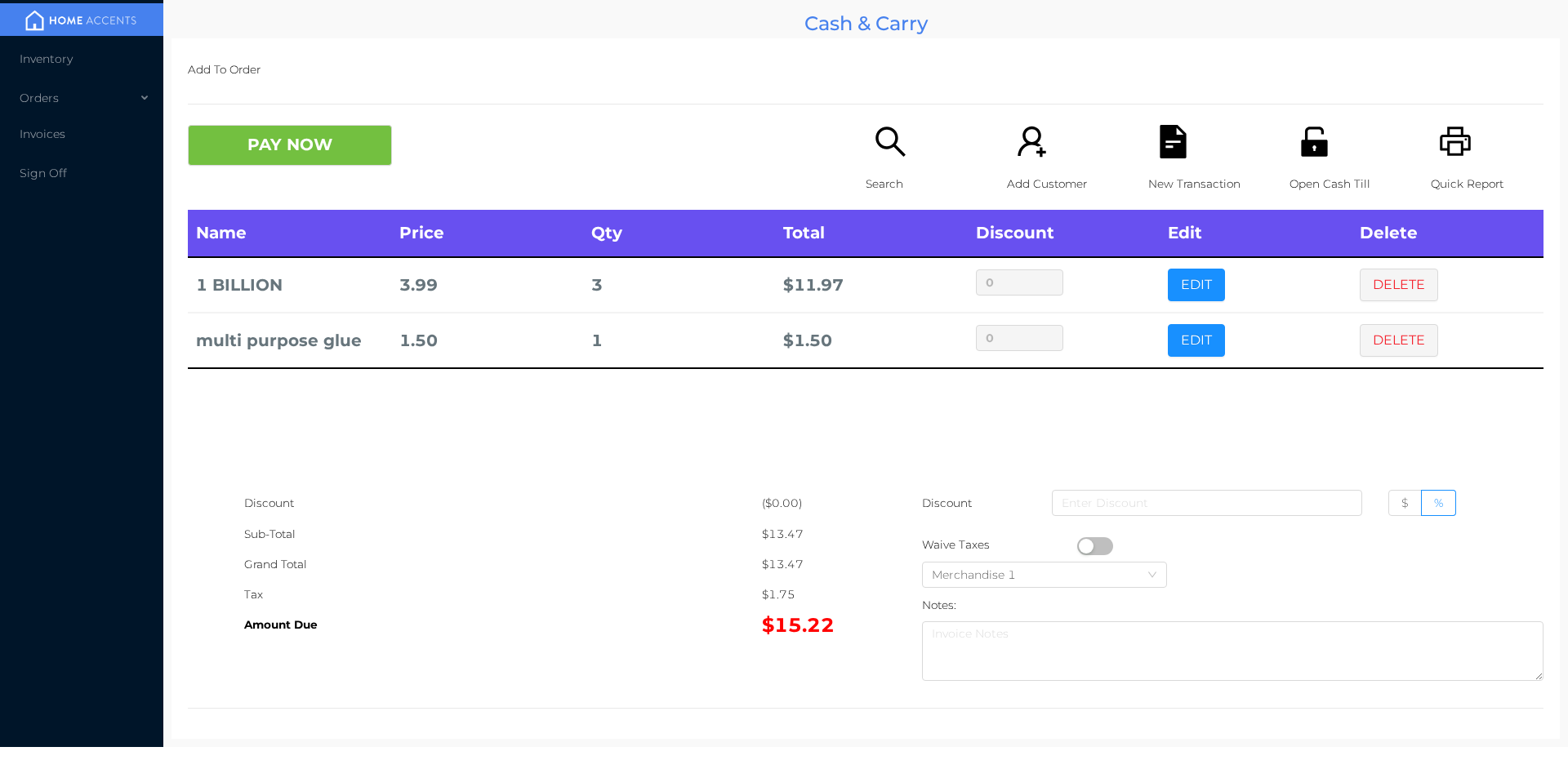
click at [866, 182] on p "Search" at bounding box center [921, 184] width 112 height 31
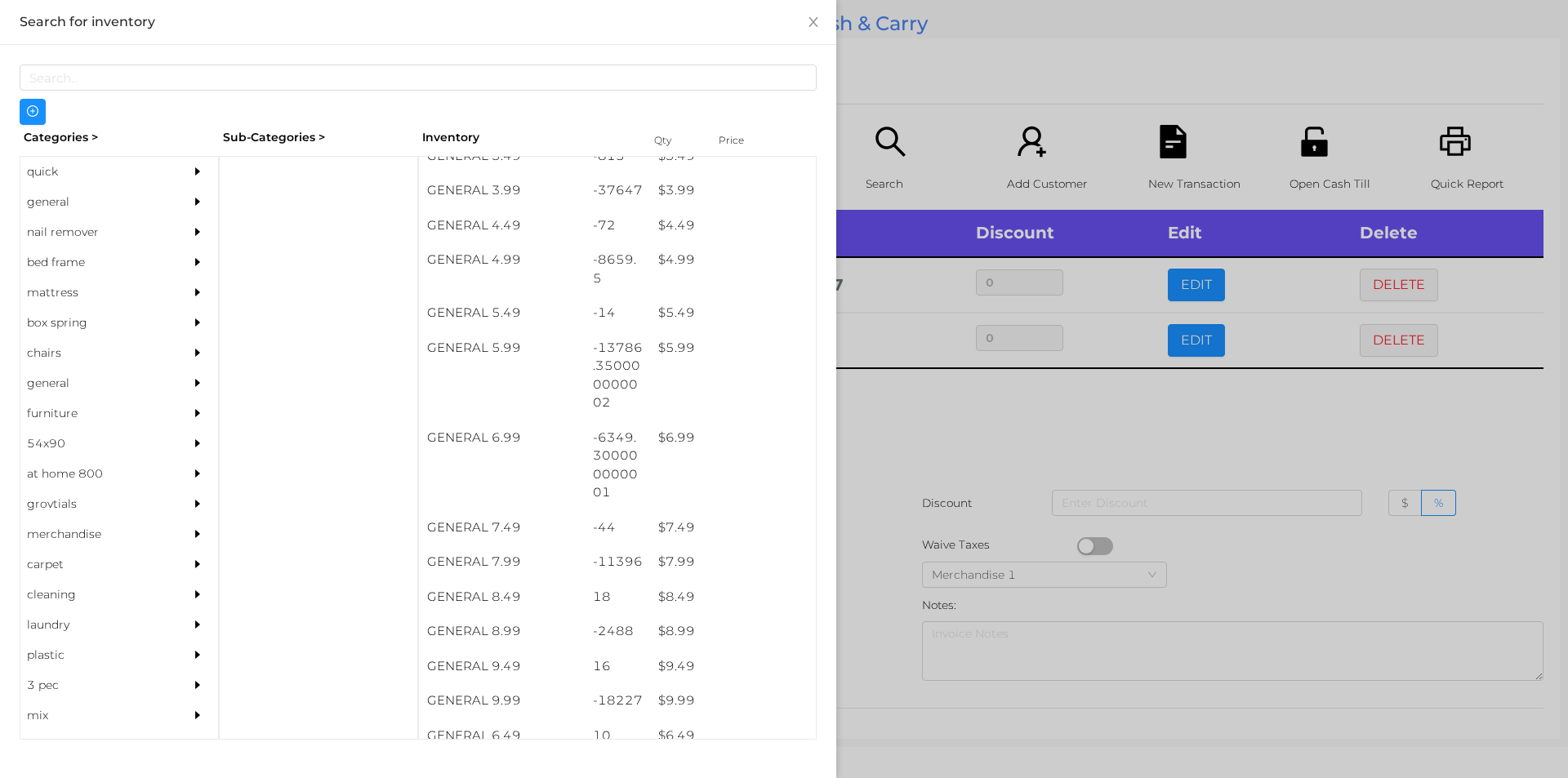
scroll to position [471, 0]
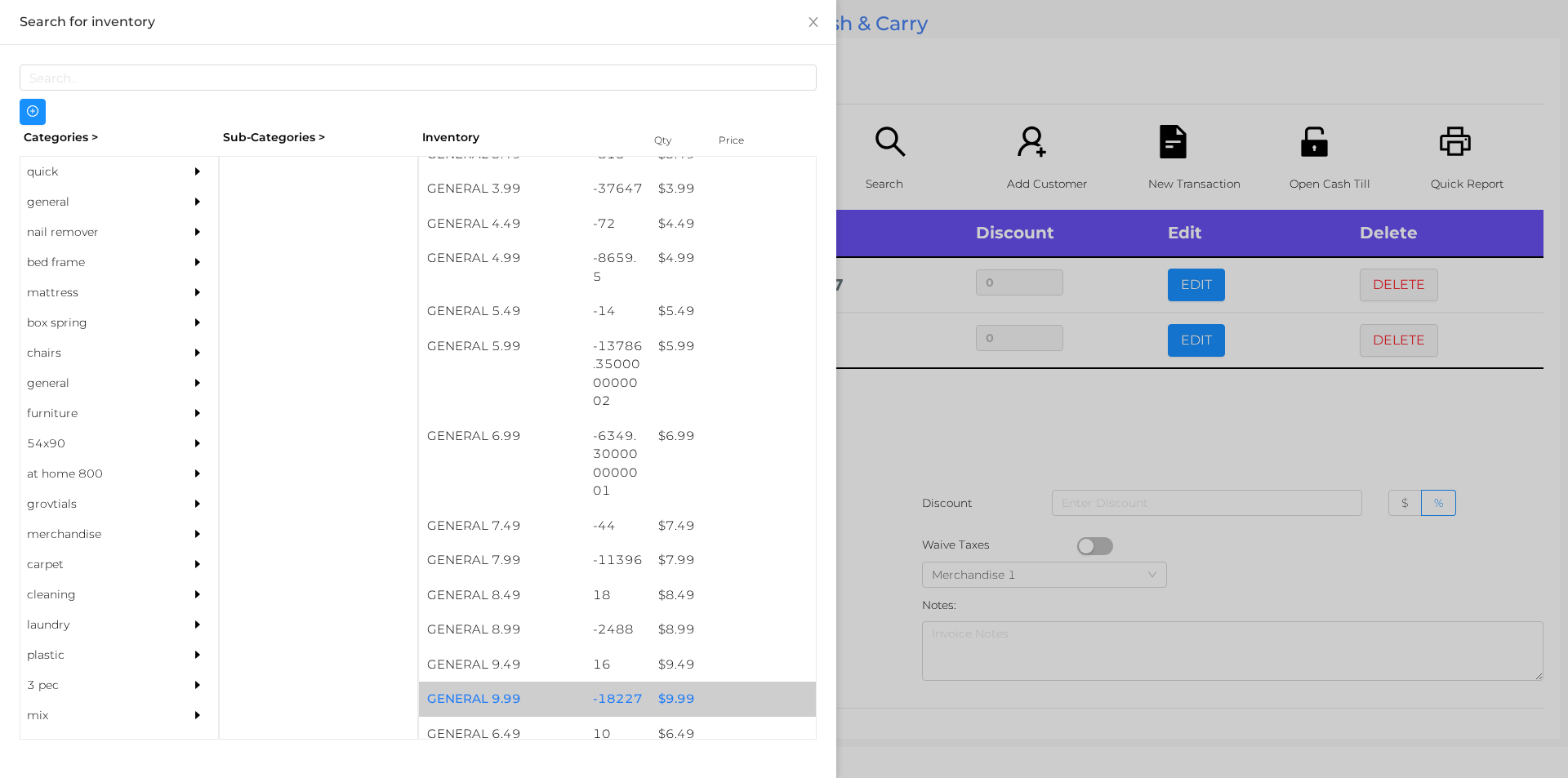
click at [661, 703] on div "$ 9.99" at bounding box center [733, 699] width 166 height 35
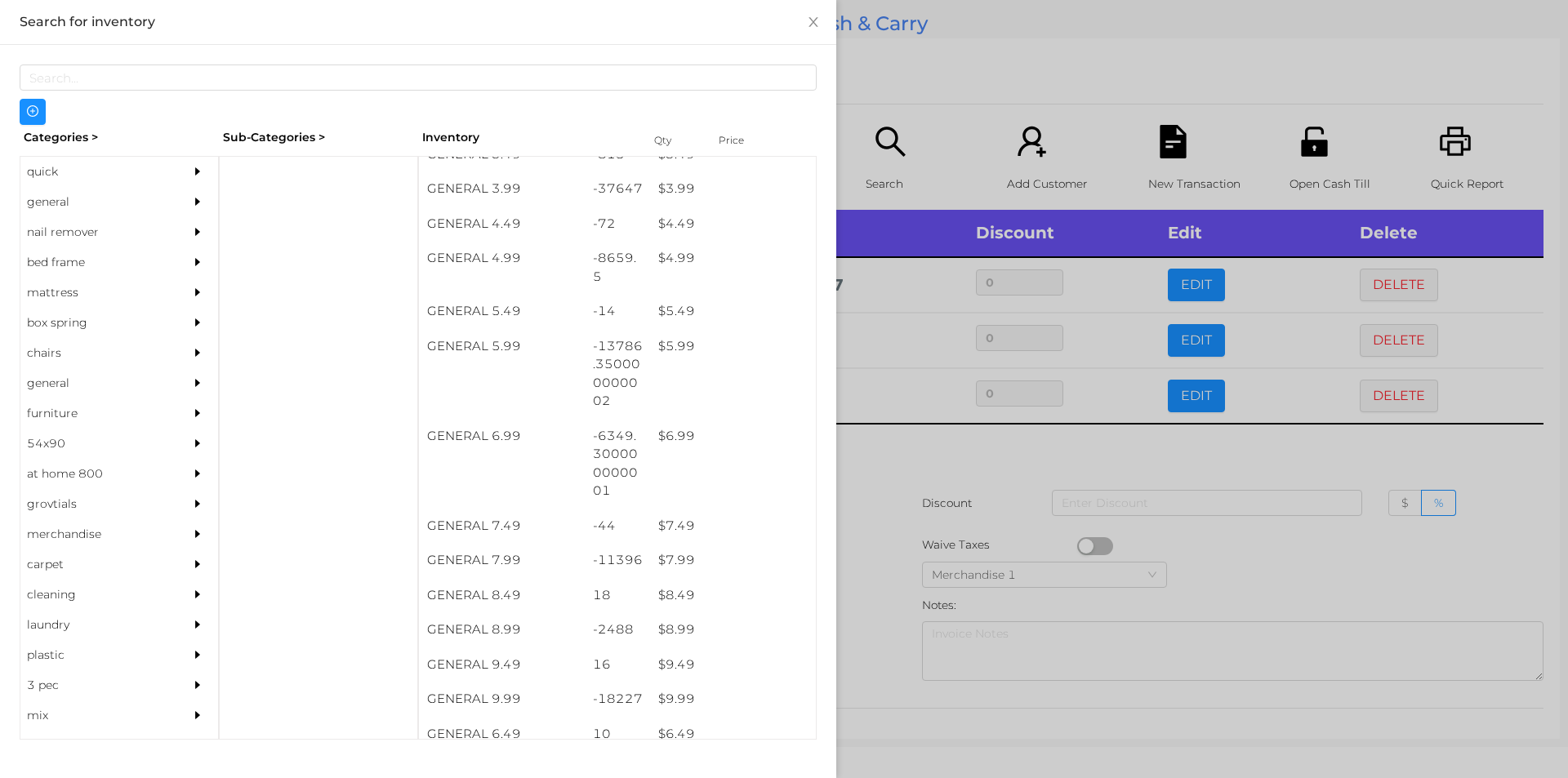
click at [882, 675] on div at bounding box center [784, 389] width 1568 height 778
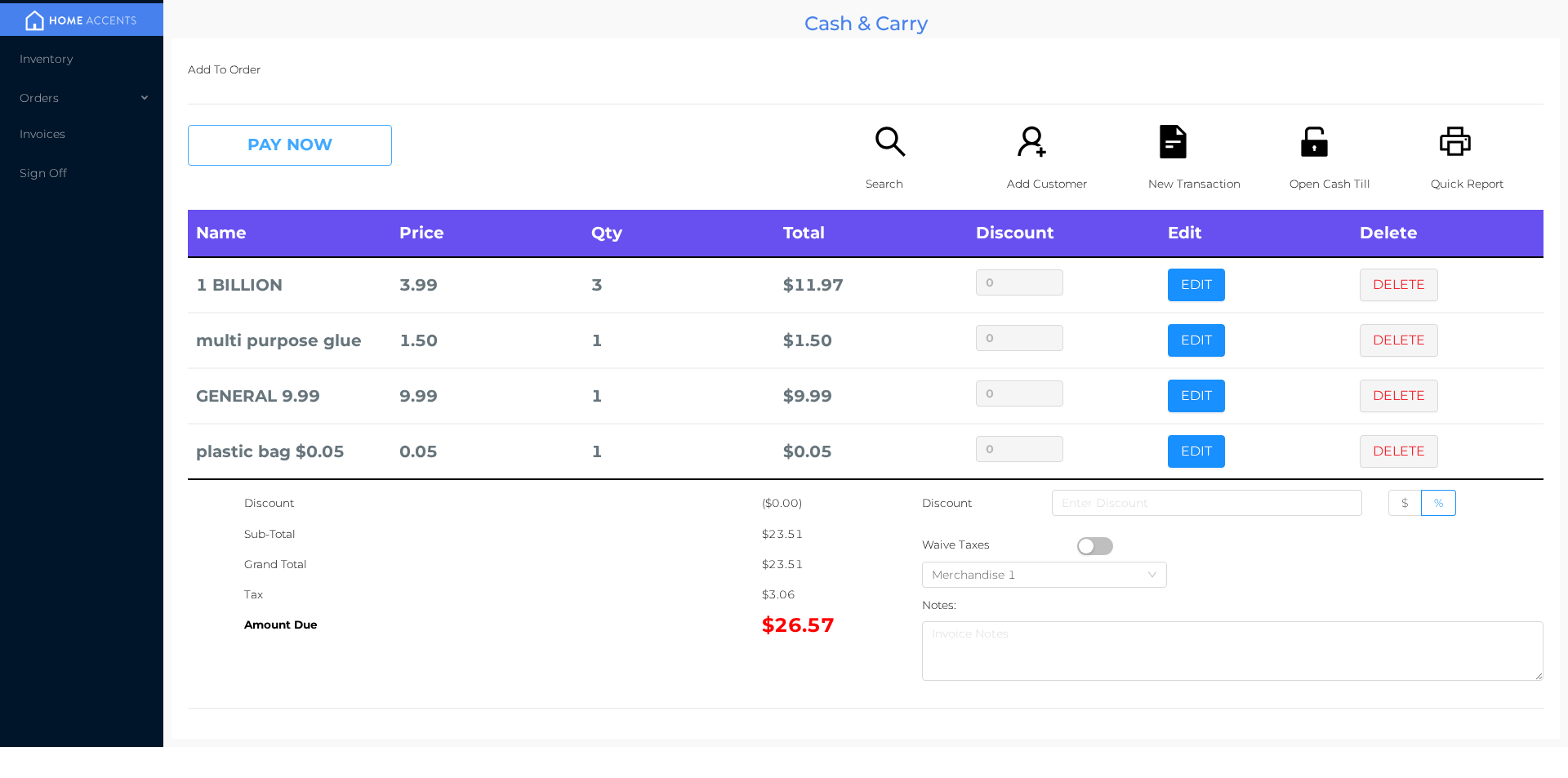
click at [327, 148] on button "PAY NOW" at bounding box center [290, 145] width 204 height 40
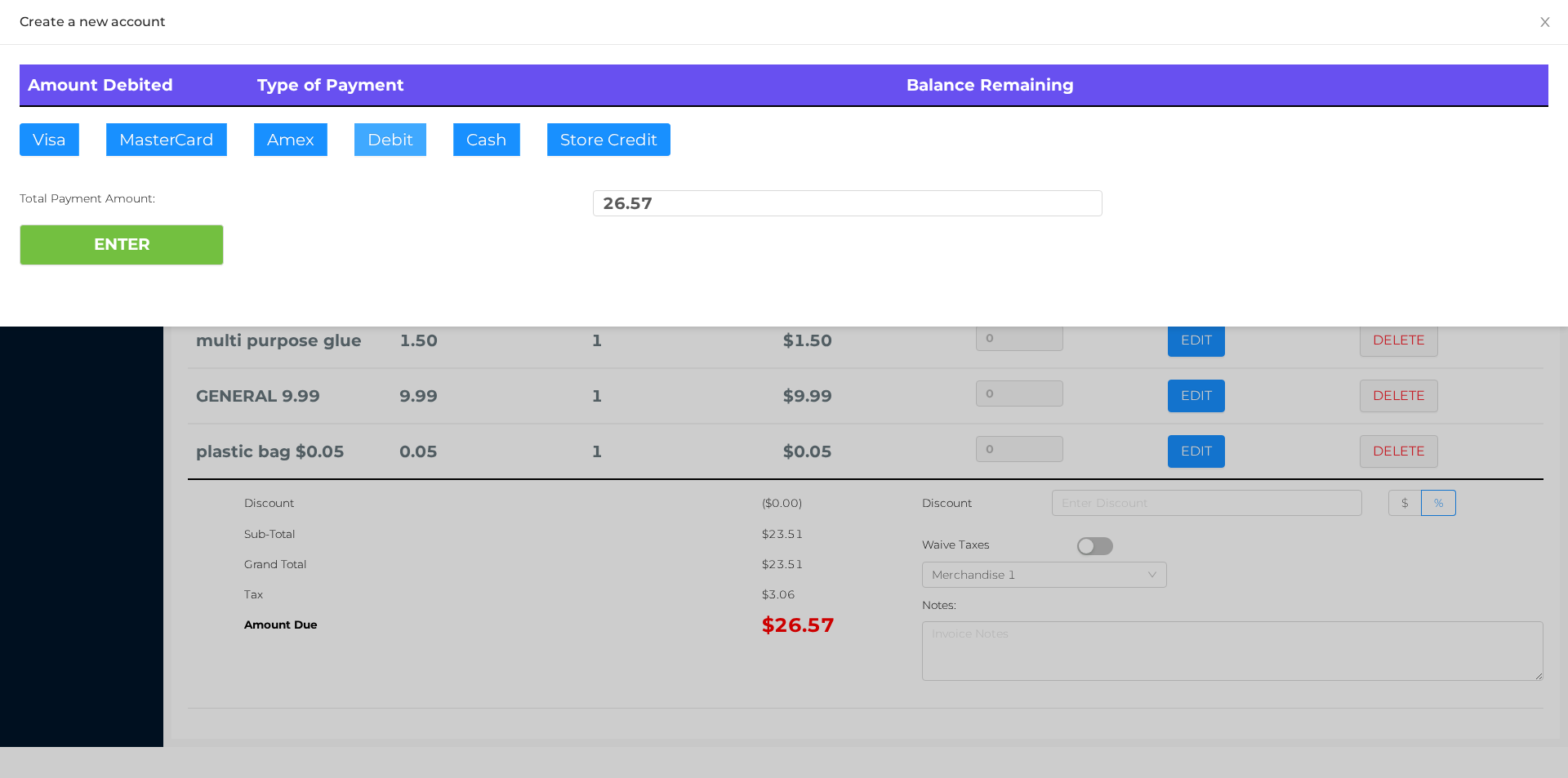
click at [390, 141] on button "Debit" at bounding box center [390, 139] width 72 height 32
click at [523, 579] on div at bounding box center [784, 389] width 1568 height 778
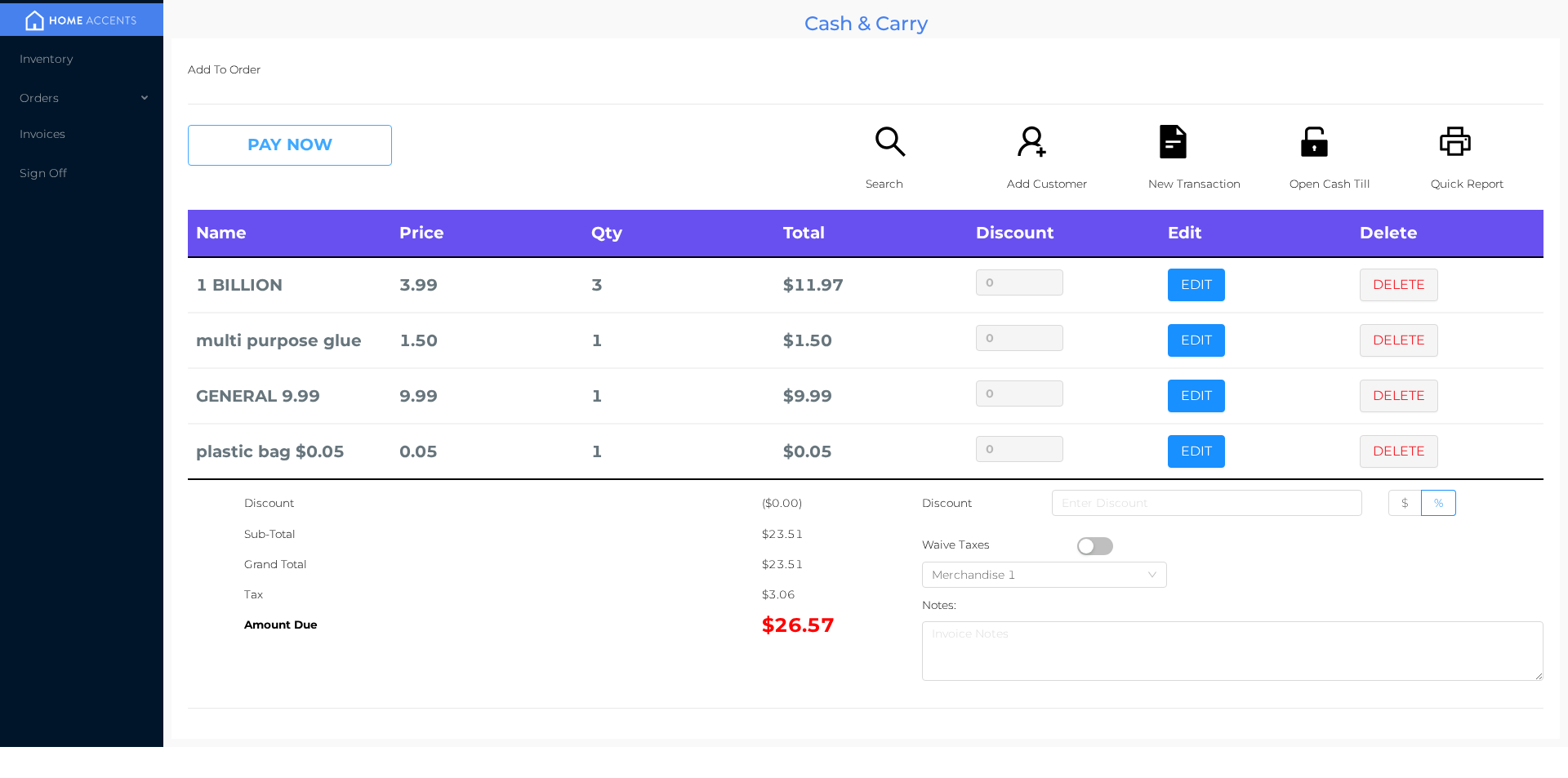
click at [281, 136] on button "PAY NOW" at bounding box center [290, 145] width 204 height 40
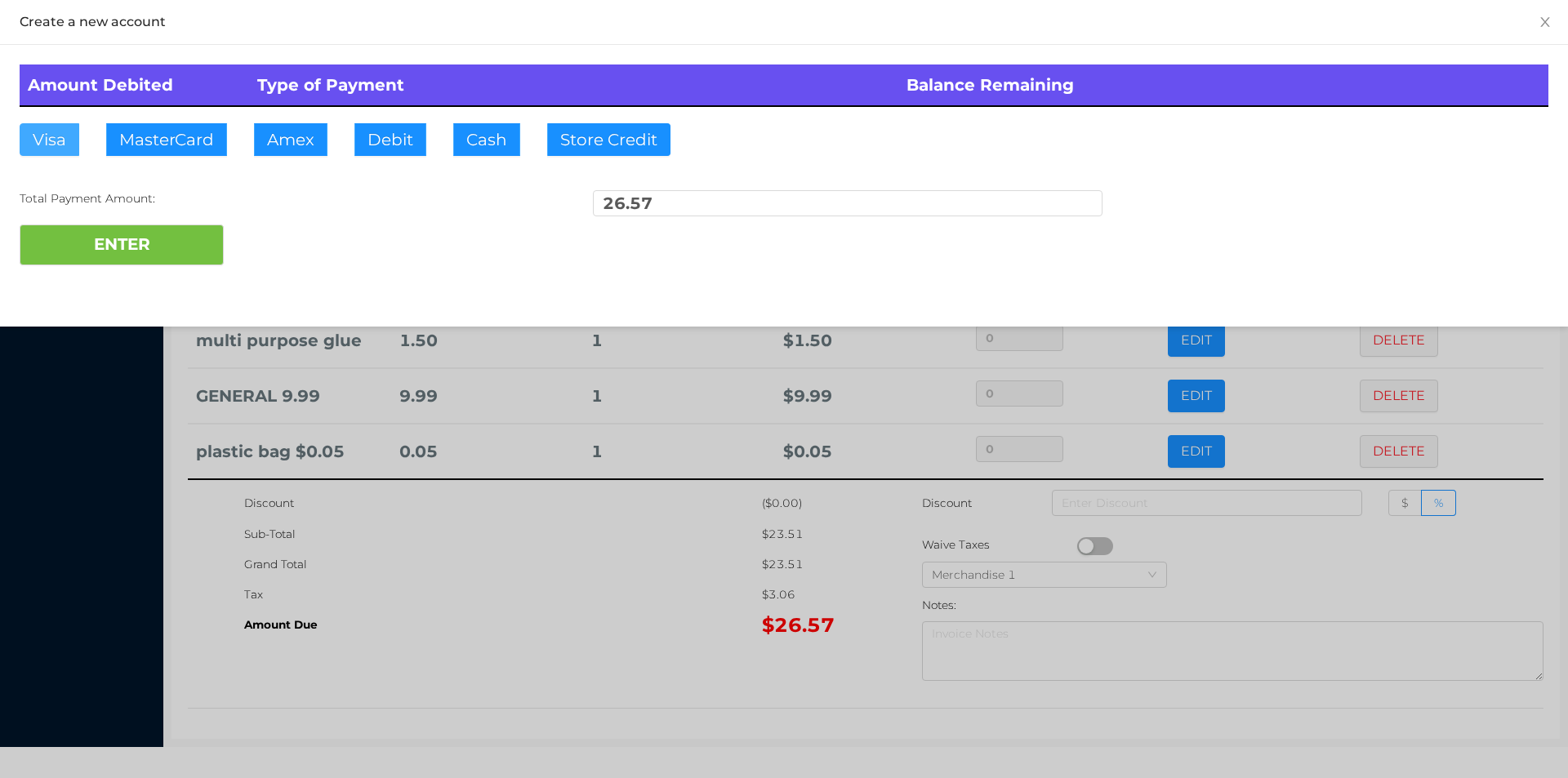
click at [49, 137] on button "Visa" at bounding box center [49, 139] width 59 height 32
click at [94, 238] on button "ENTER" at bounding box center [121, 245] width 204 height 40
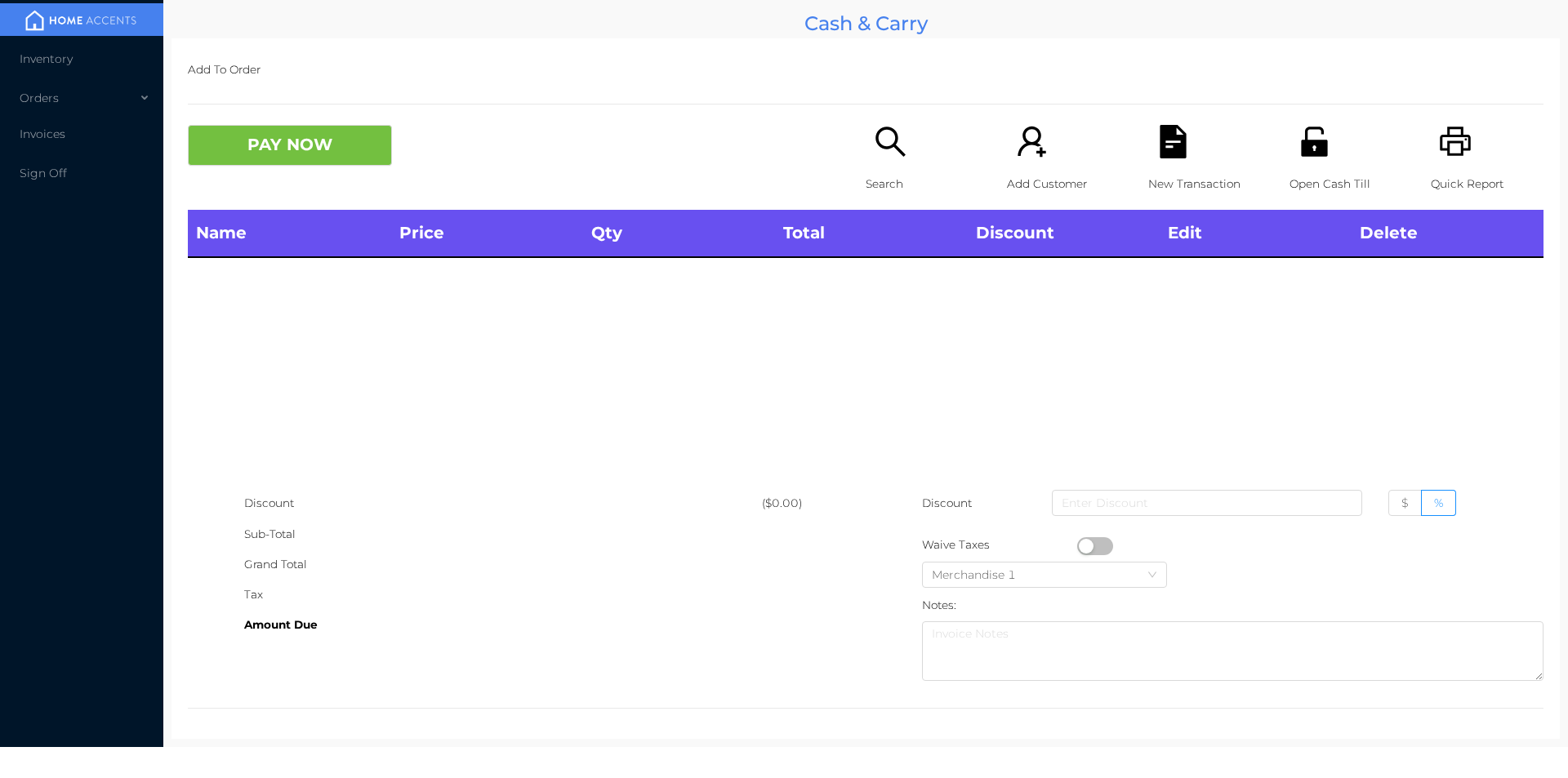
click at [880, 188] on p "Search" at bounding box center [921, 184] width 112 height 31
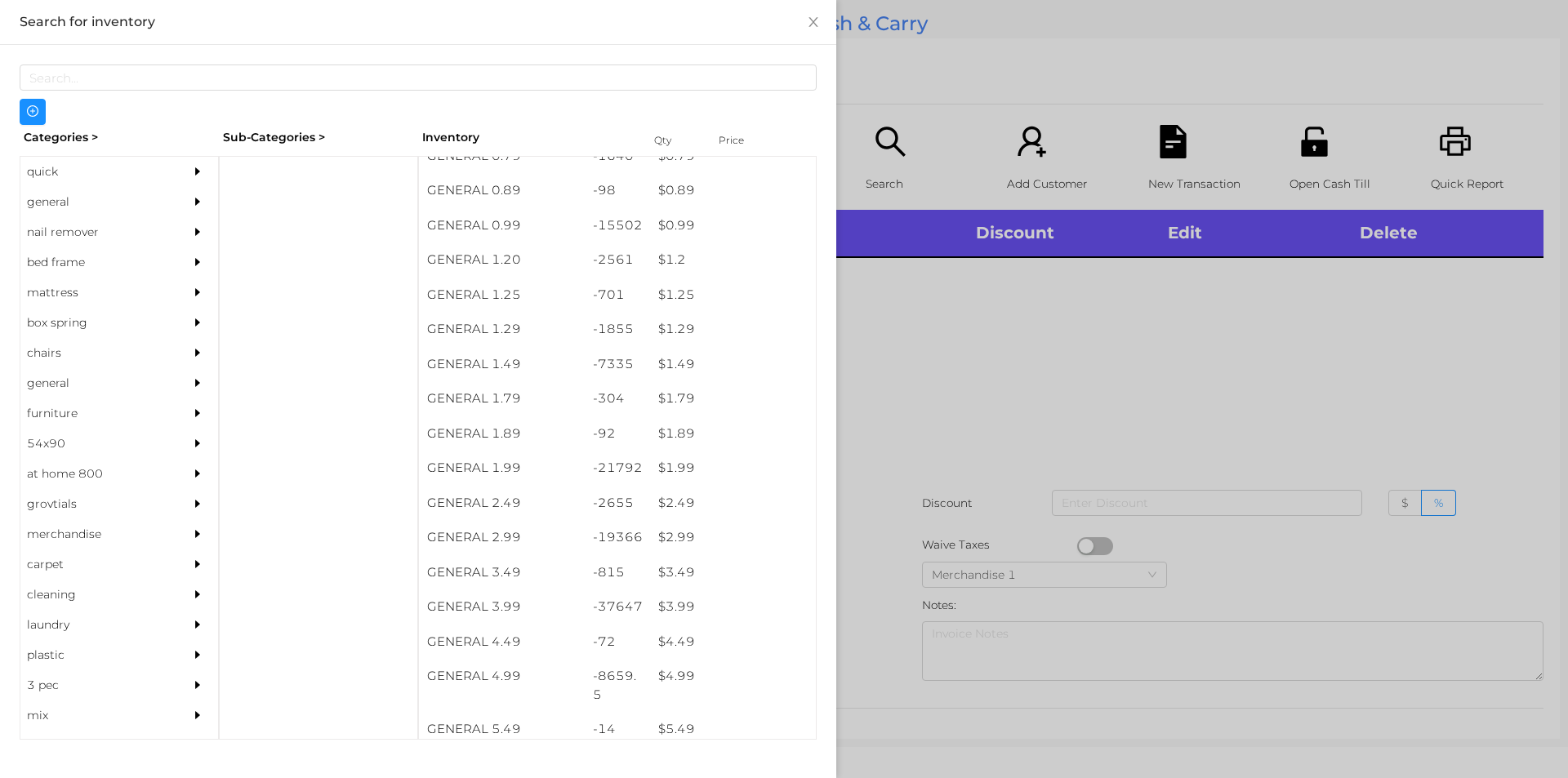
scroll to position [52, 0]
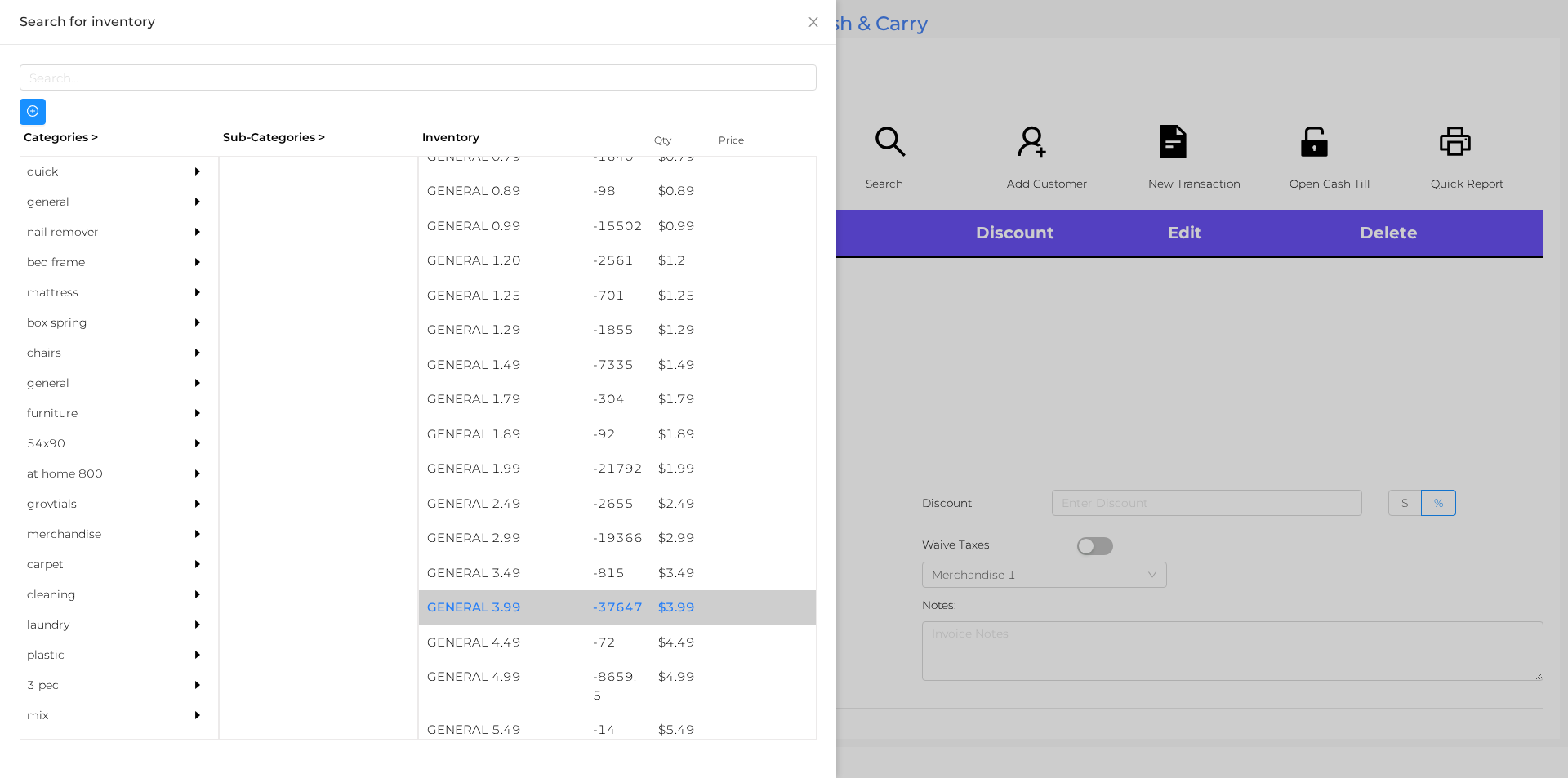
click at [650, 622] on div "$ 3.99" at bounding box center [733, 607] width 166 height 35
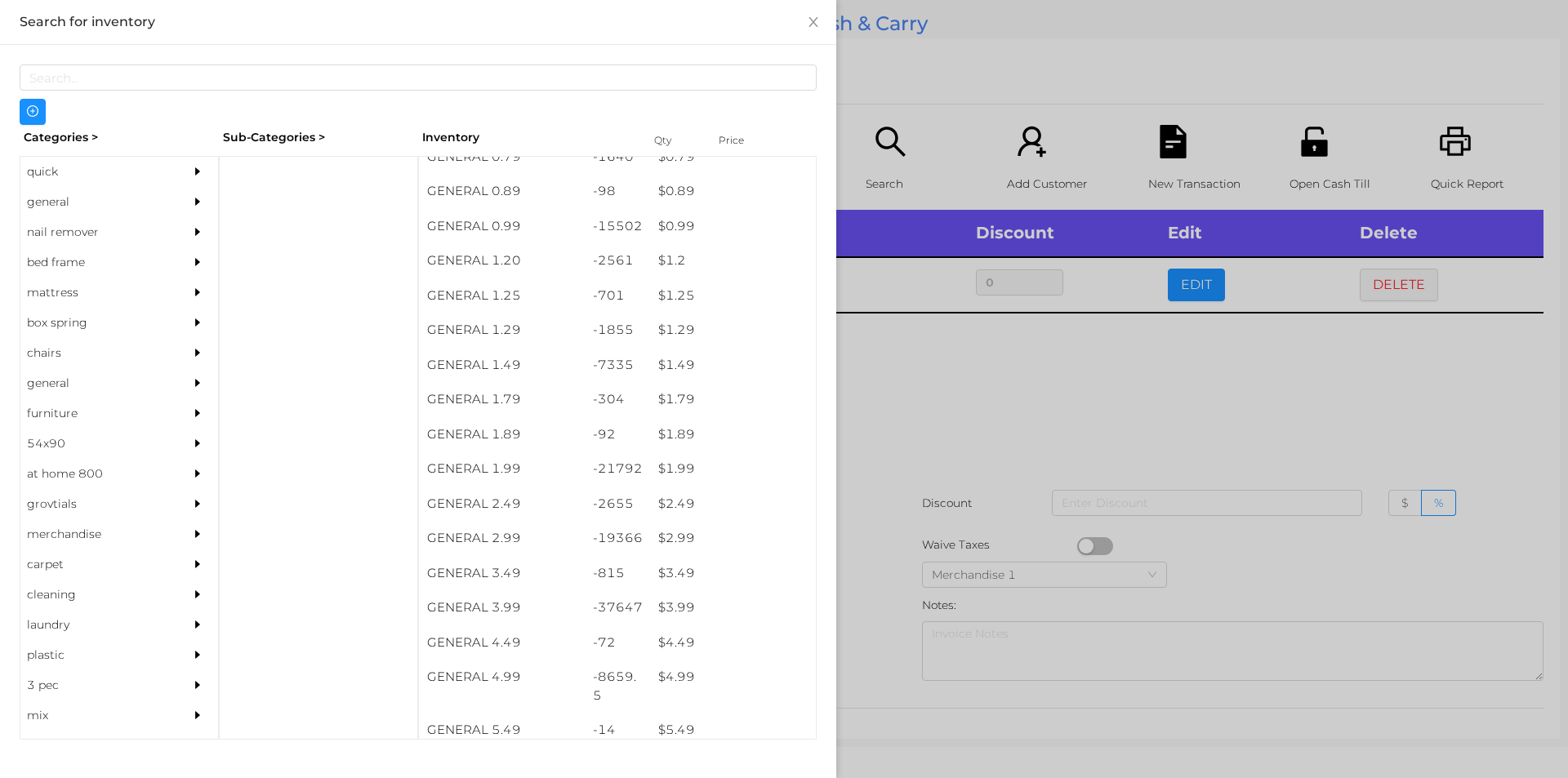
click at [869, 503] on div at bounding box center [784, 389] width 1568 height 778
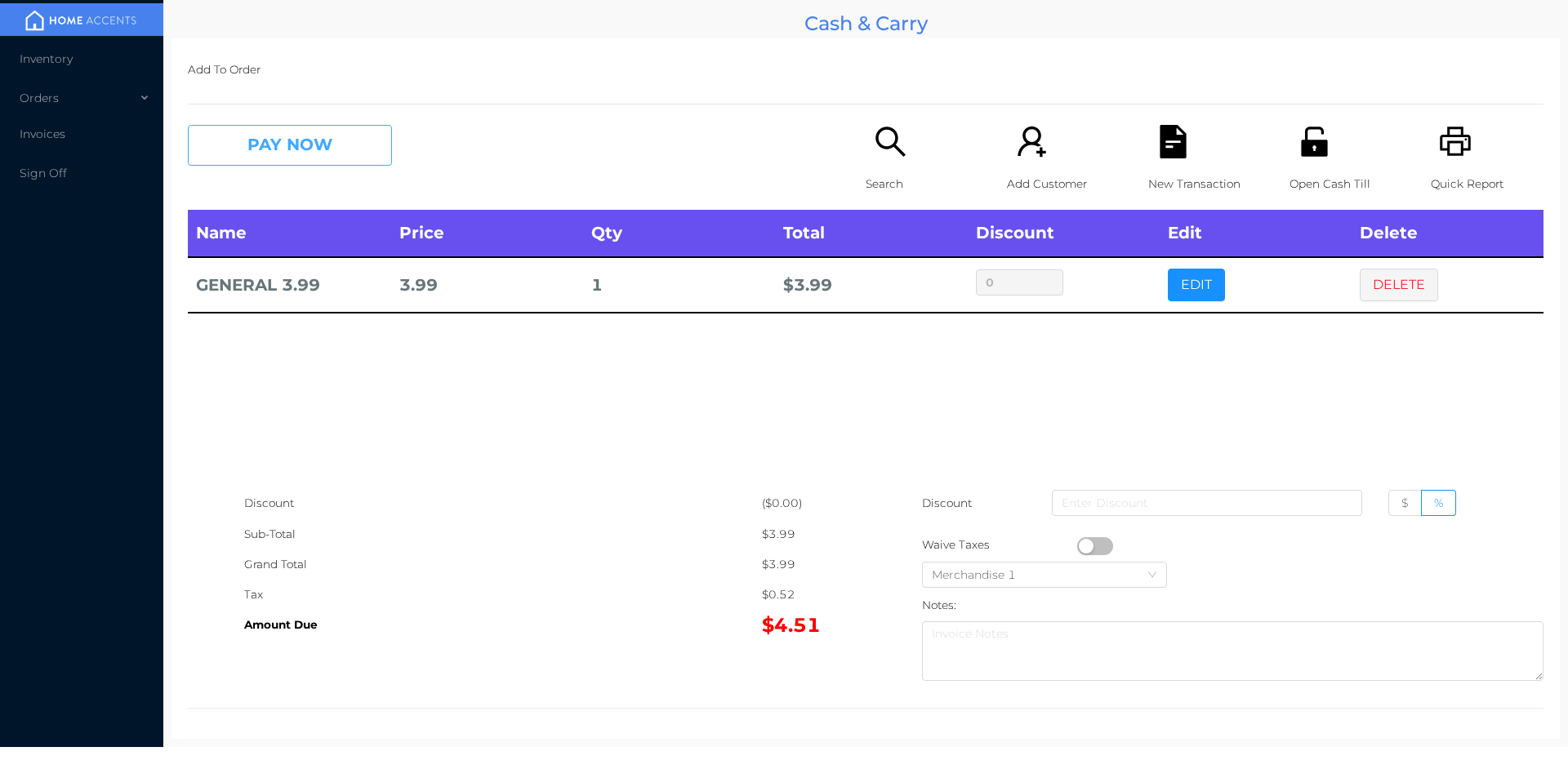
click at [327, 142] on button "PAY NOW" at bounding box center [290, 145] width 204 height 40
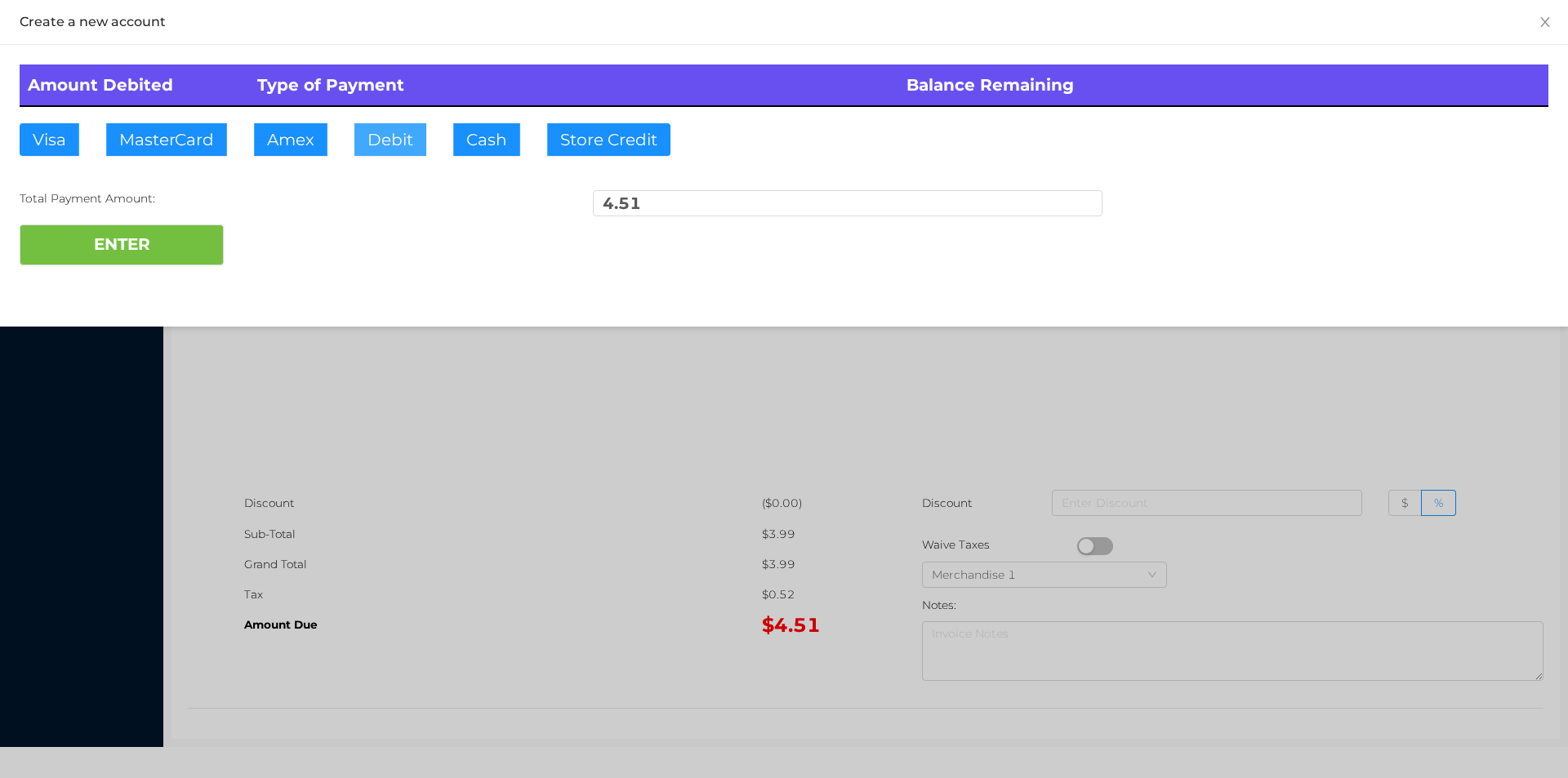
click at [387, 137] on button "Debit" at bounding box center [390, 139] width 72 height 32
click at [193, 230] on button "ENTER" at bounding box center [121, 245] width 204 height 40
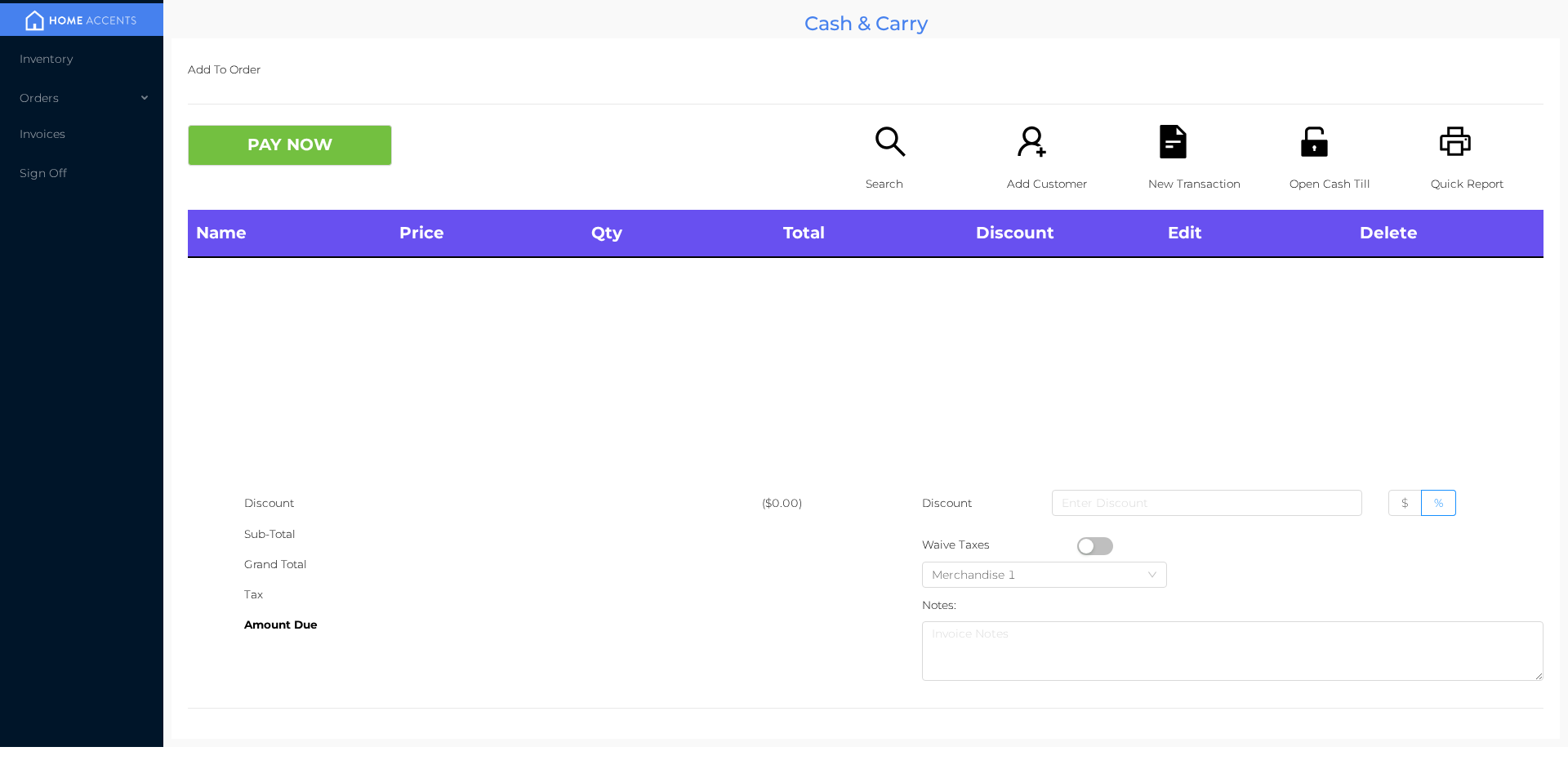
click at [1437, 165] on div "Quick Report" at bounding box center [1486, 167] width 112 height 85
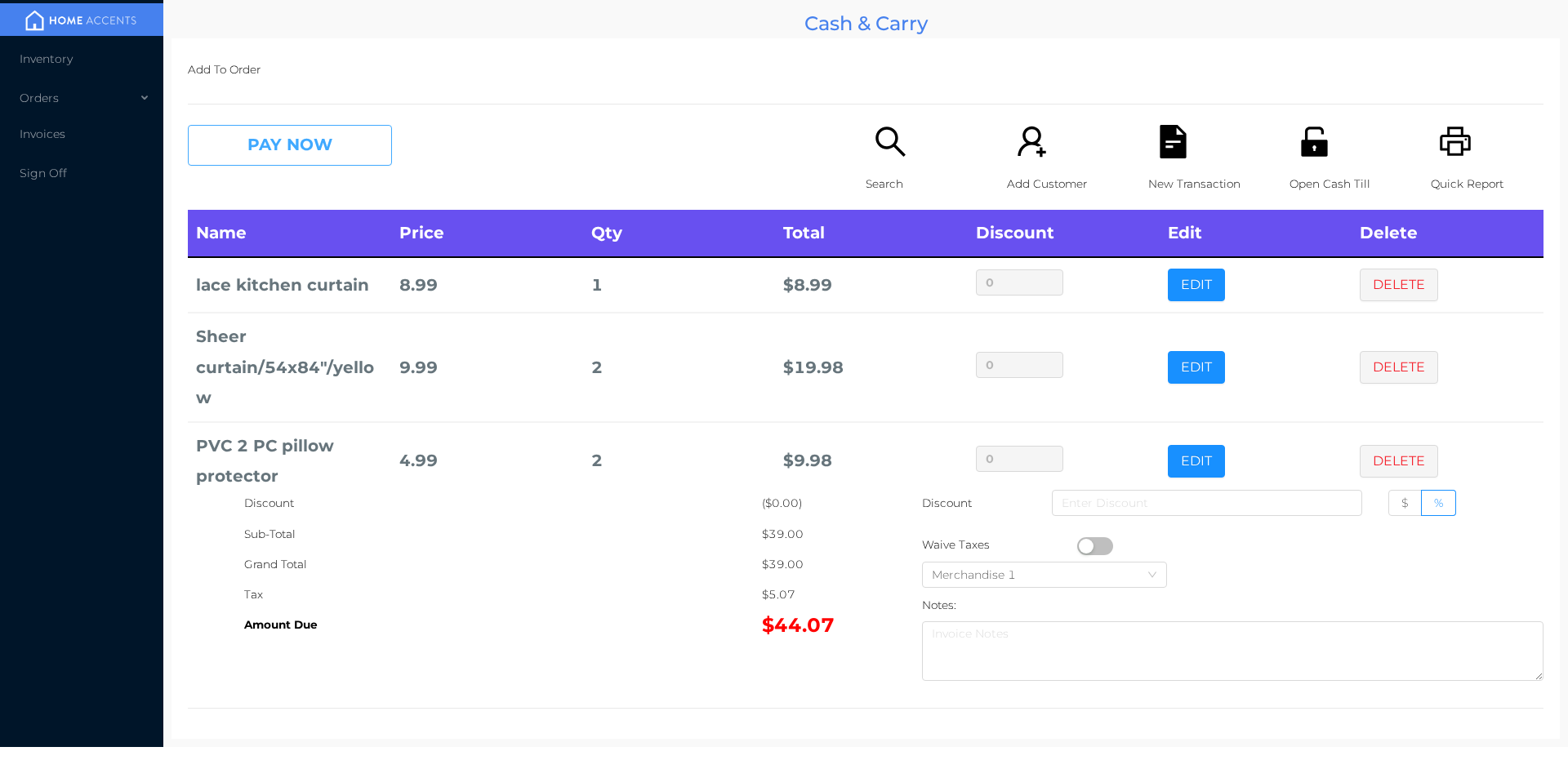
click at [353, 141] on button "PAY NOW" at bounding box center [290, 145] width 204 height 40
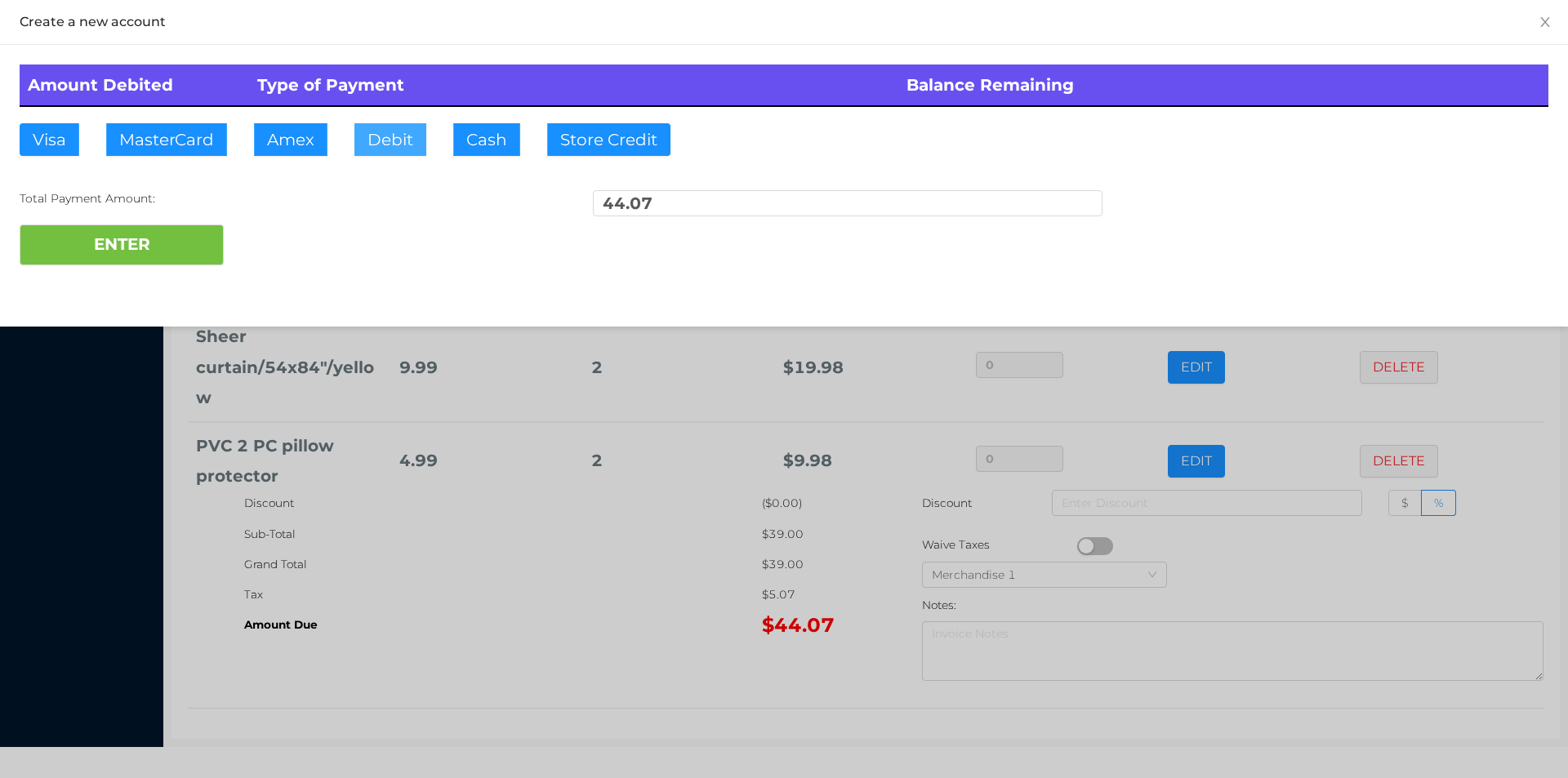
click at [389, 148] on button "Debit" at bounding box center [390, 139] width 72 height 32
click at [181, 259] on button "ENTER" at bounding box center [121, 245] width 204 height 40
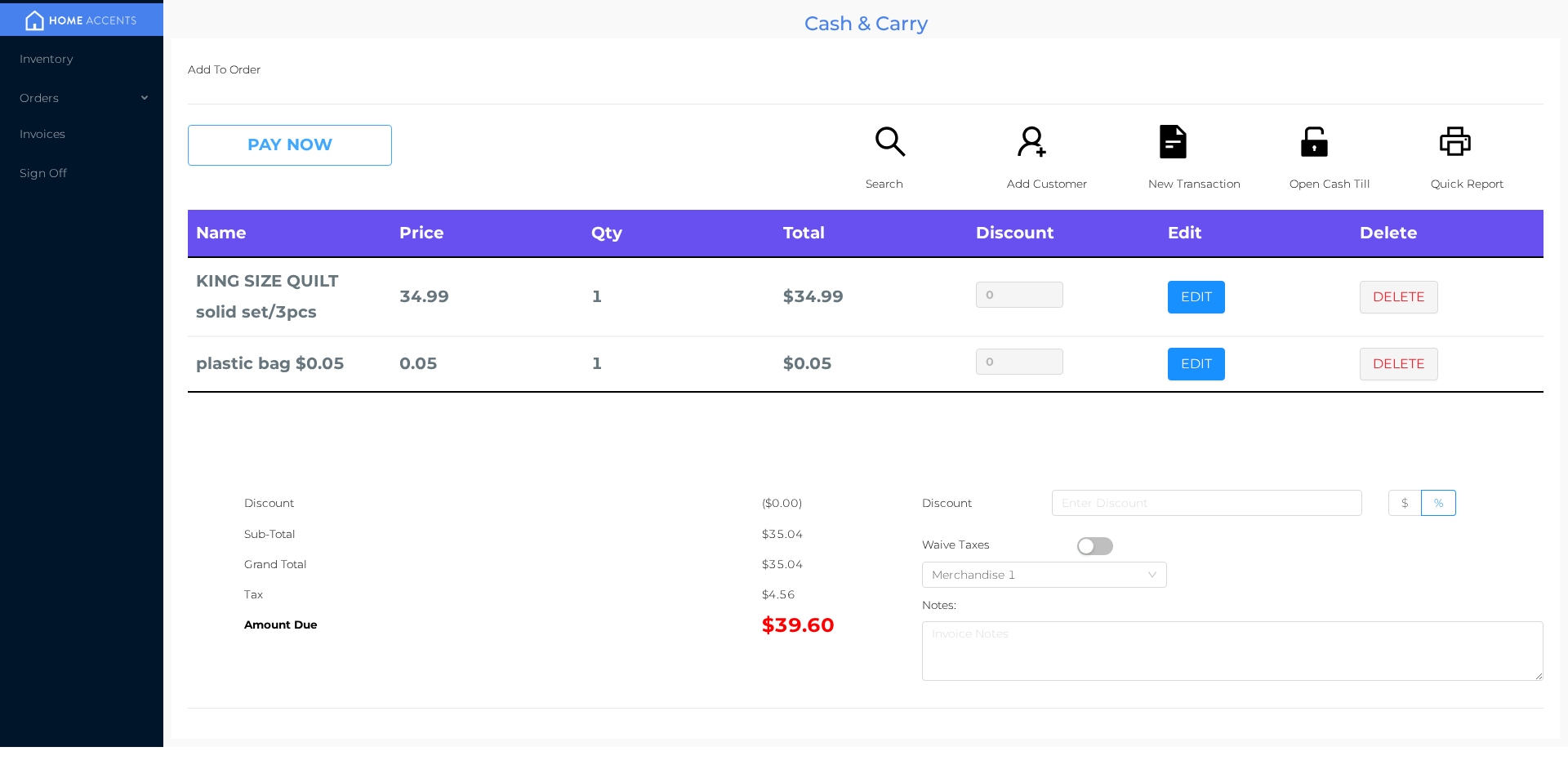
click at [335, 145] on button "PAY NOW" at bounding box center [290, 145] width 204 height 40
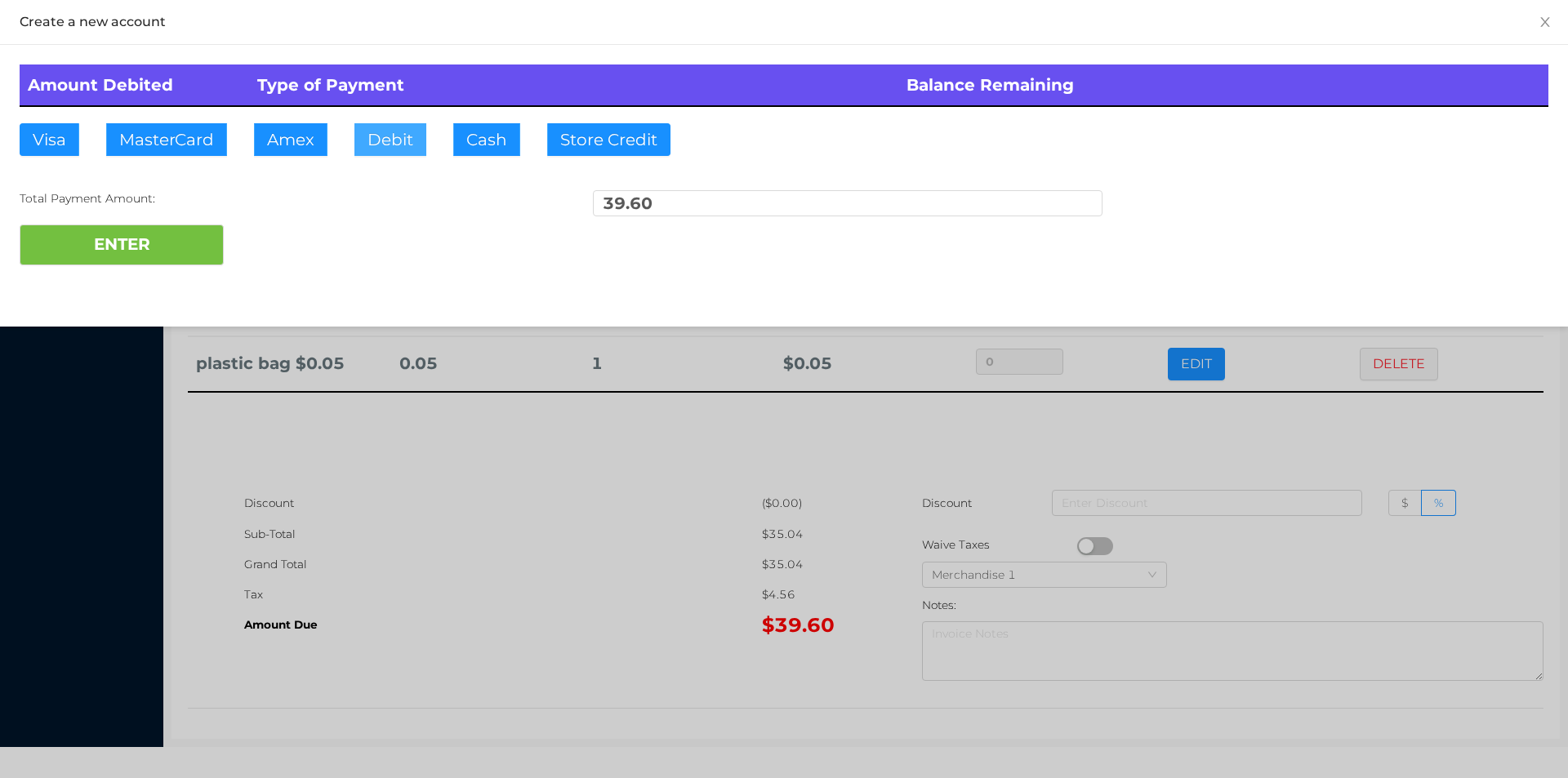
click at [421, 142] on button "Debit" at bounding box center [390, 139] width 72 height 32
click at [177, 233] on button "ENTER" at bounding box center [121, 245] width 204 height 40
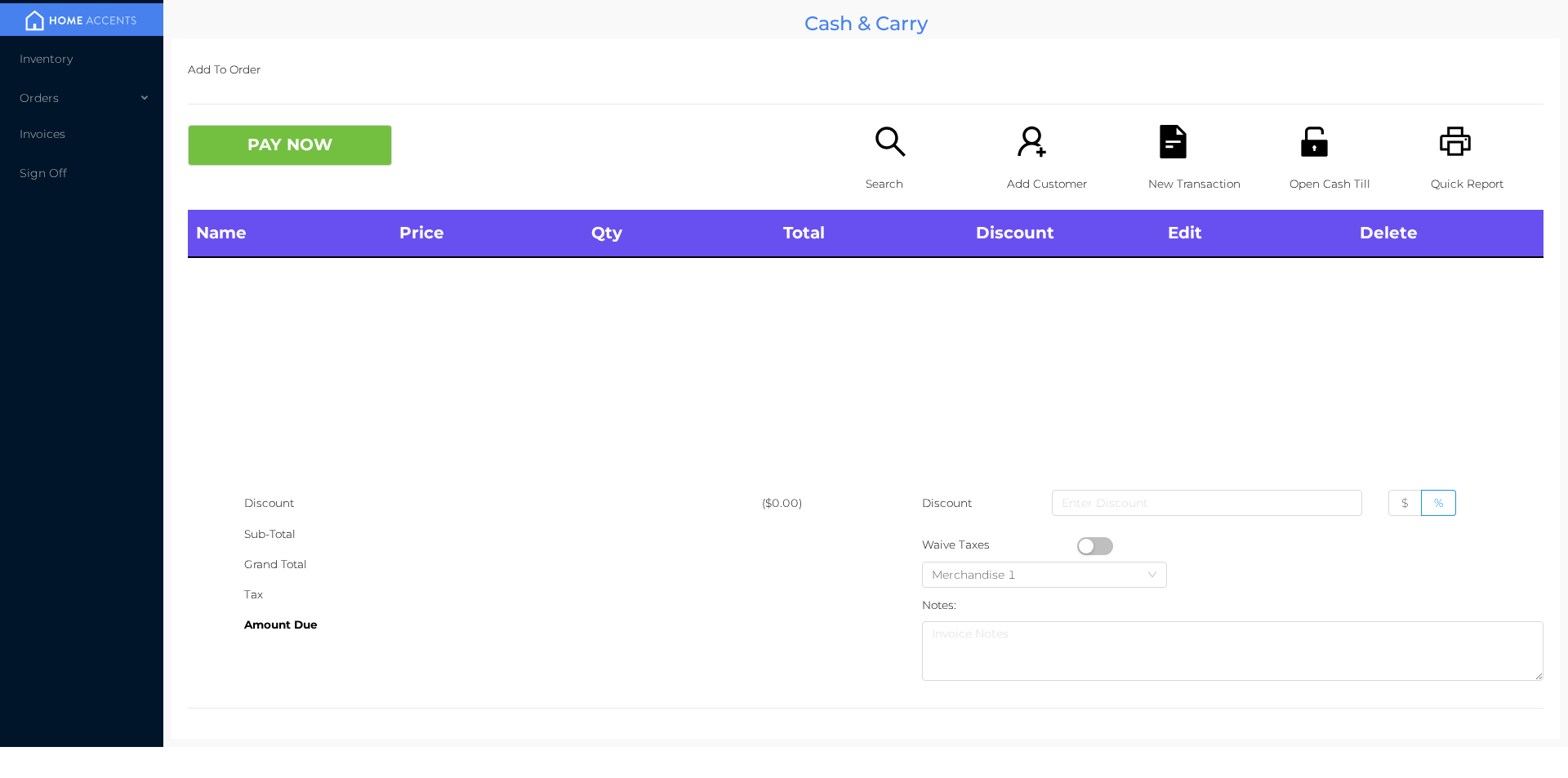
click at [876, 141] on icon "icon: search" at bounding box center [890, 141] width 33 height 33
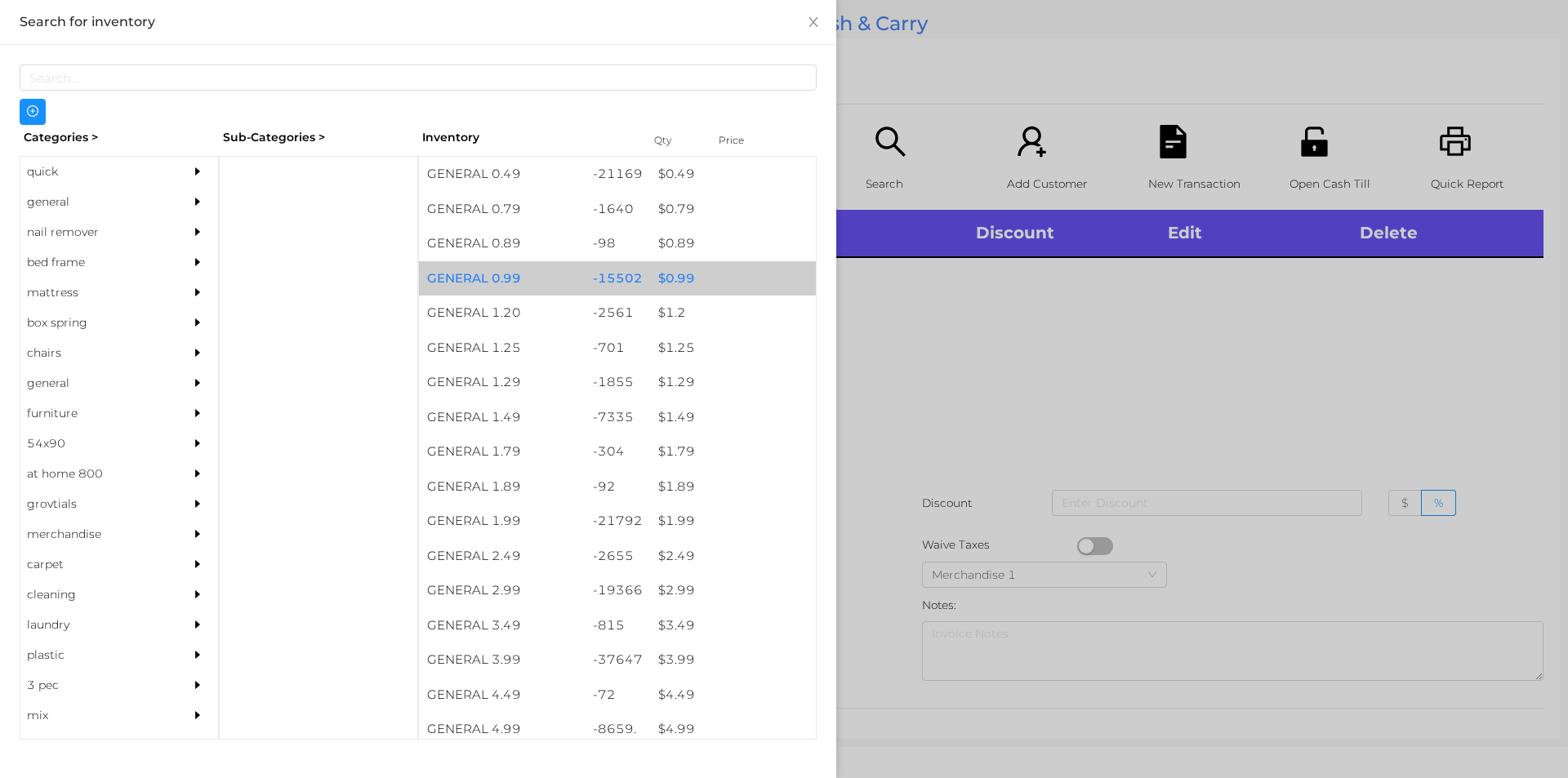
click at [710, 280] on div "$ 0.99" at bounding box center [733, 278] width 166 height 35
click at [747, 284] on div "$ 0.99" at bounding box center [733, 278] width 166 height 35
click at [765, 288] on div "$ 0.99" at bounding box center [733, 278] width 166 height 35
click at [765, 276] on div "$ 0.99" at bounding box center [733, 278] width 166 height 35
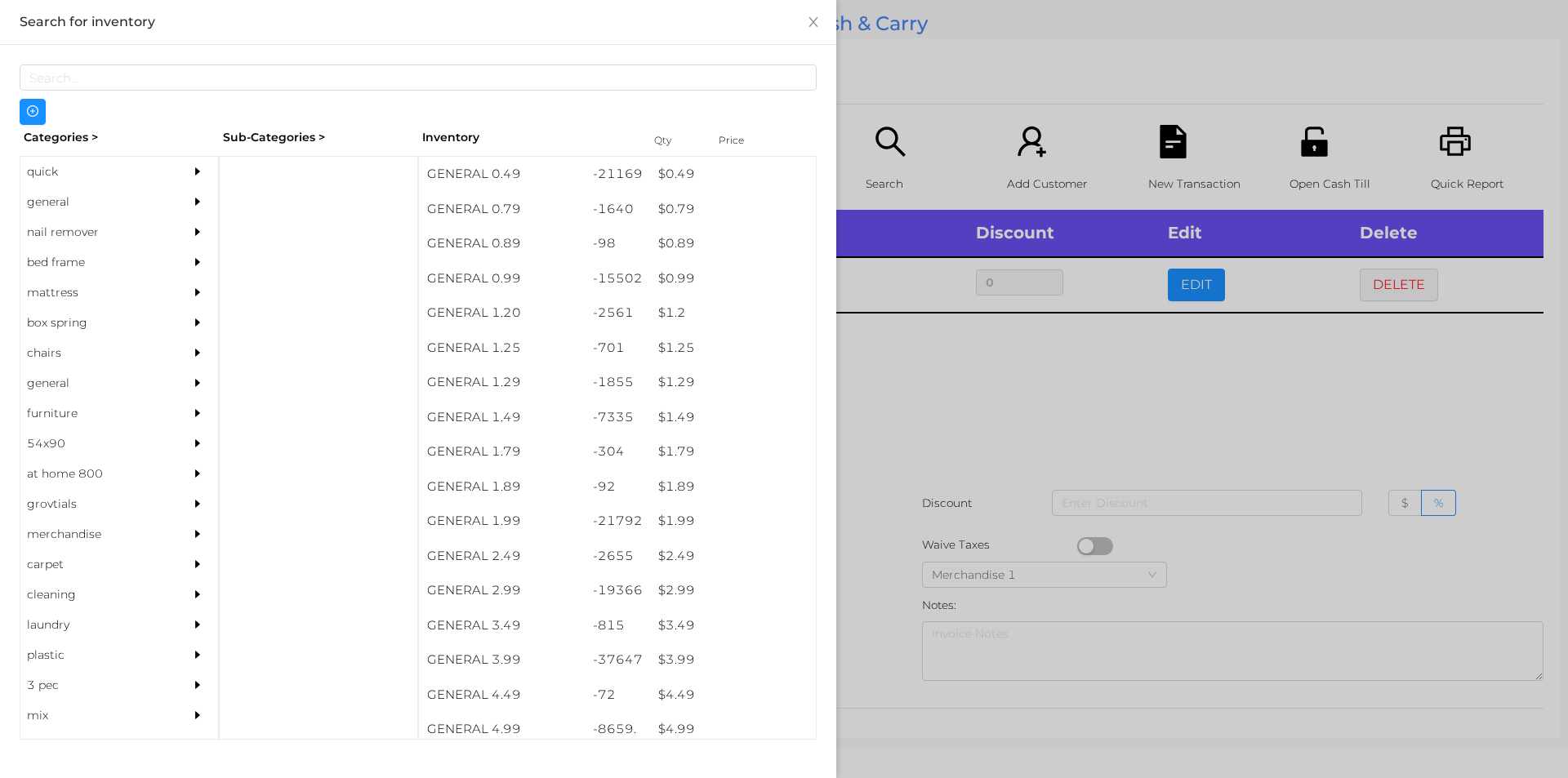
click at [904, 415] on div at bounding box center [784, 389] width 1568 height 778
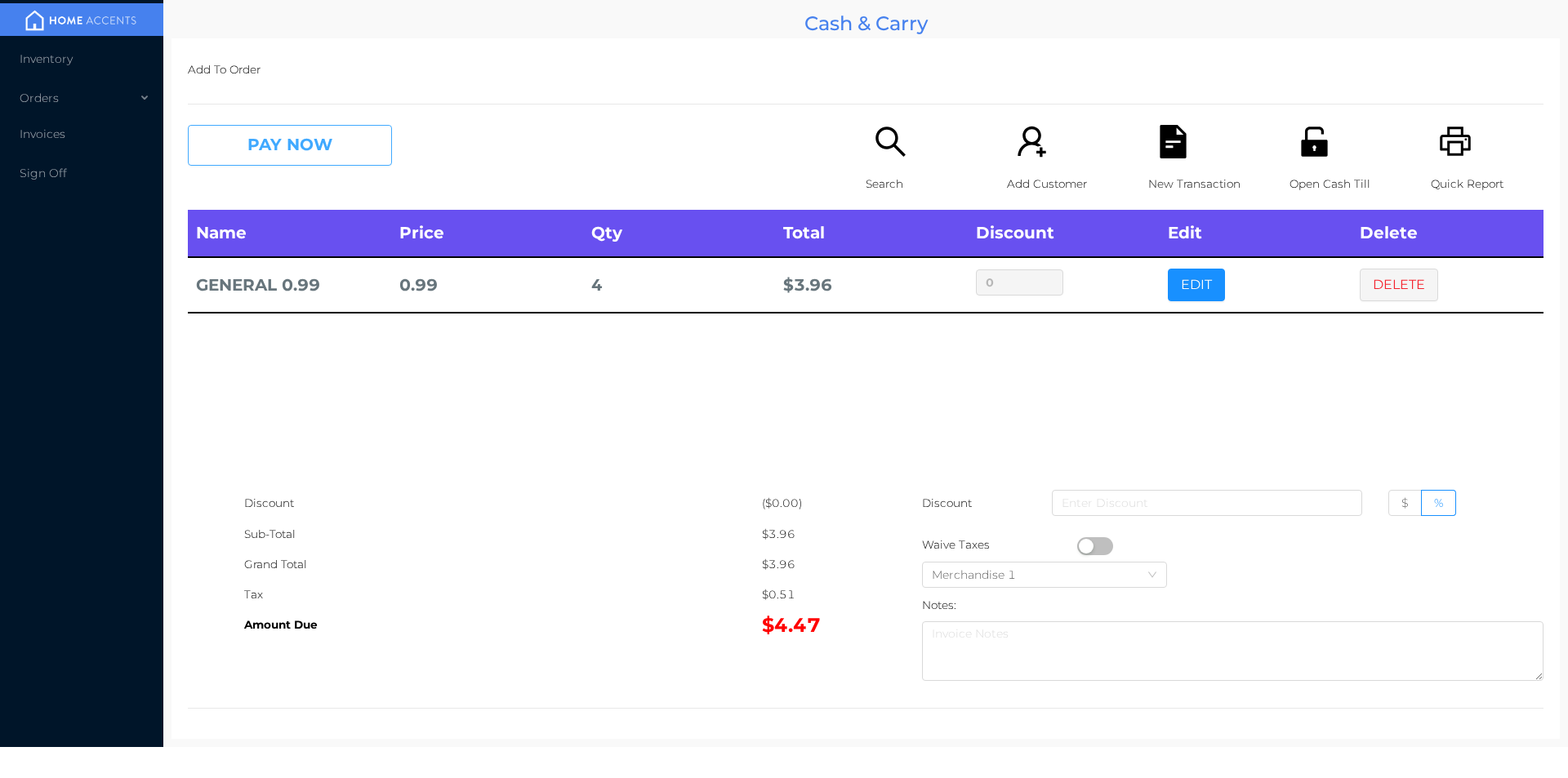
click at [368, 150] on button "PAY NOW" at bounding box center [290, 145] width 204 height 40
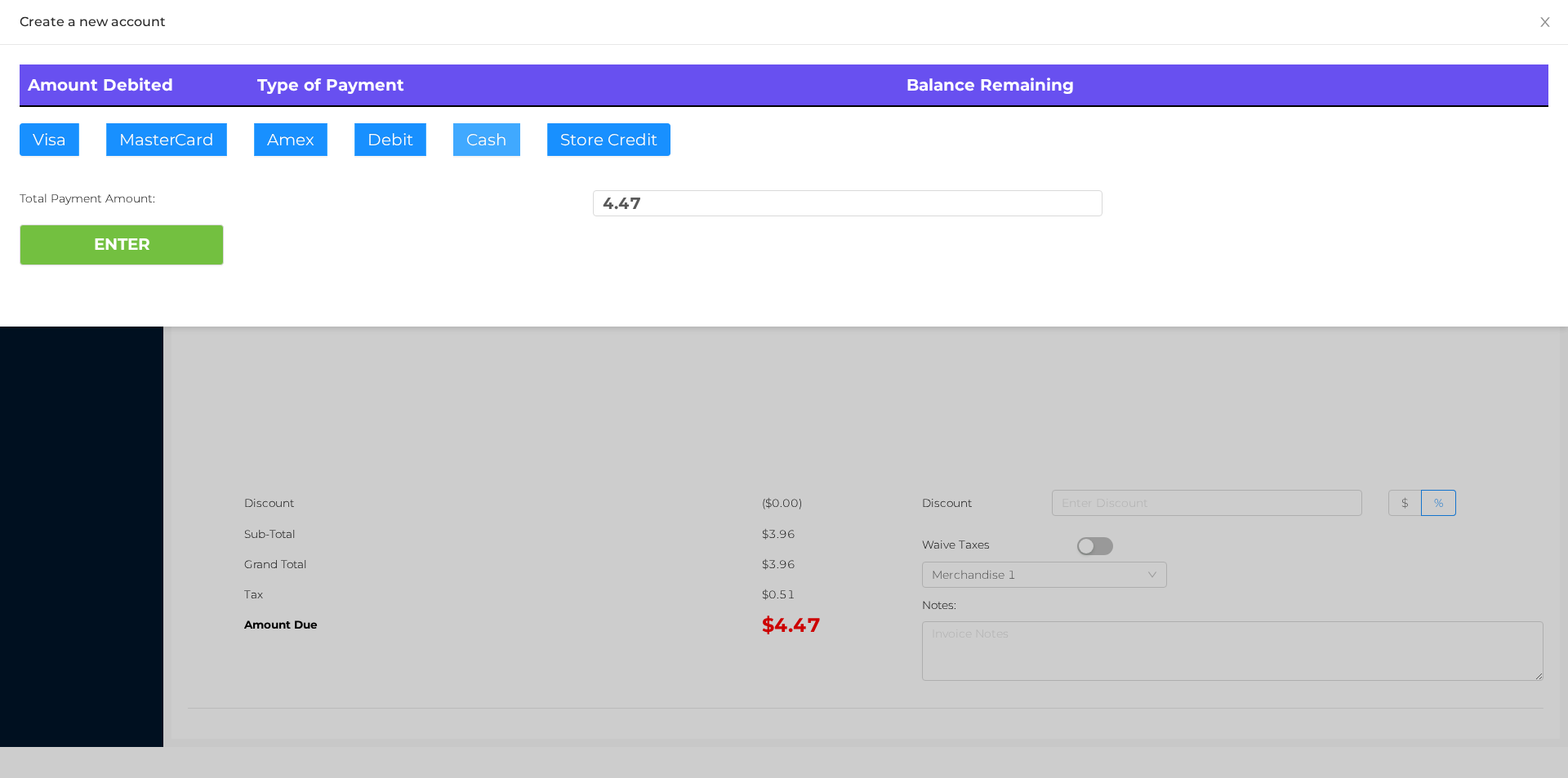
click at [498, 143] on button "Cash" at bounding box center [487, 139] width 67 height 32
click at [216, 254] on button "ENTER" at bounding box center [121, 245] width 204 height 40
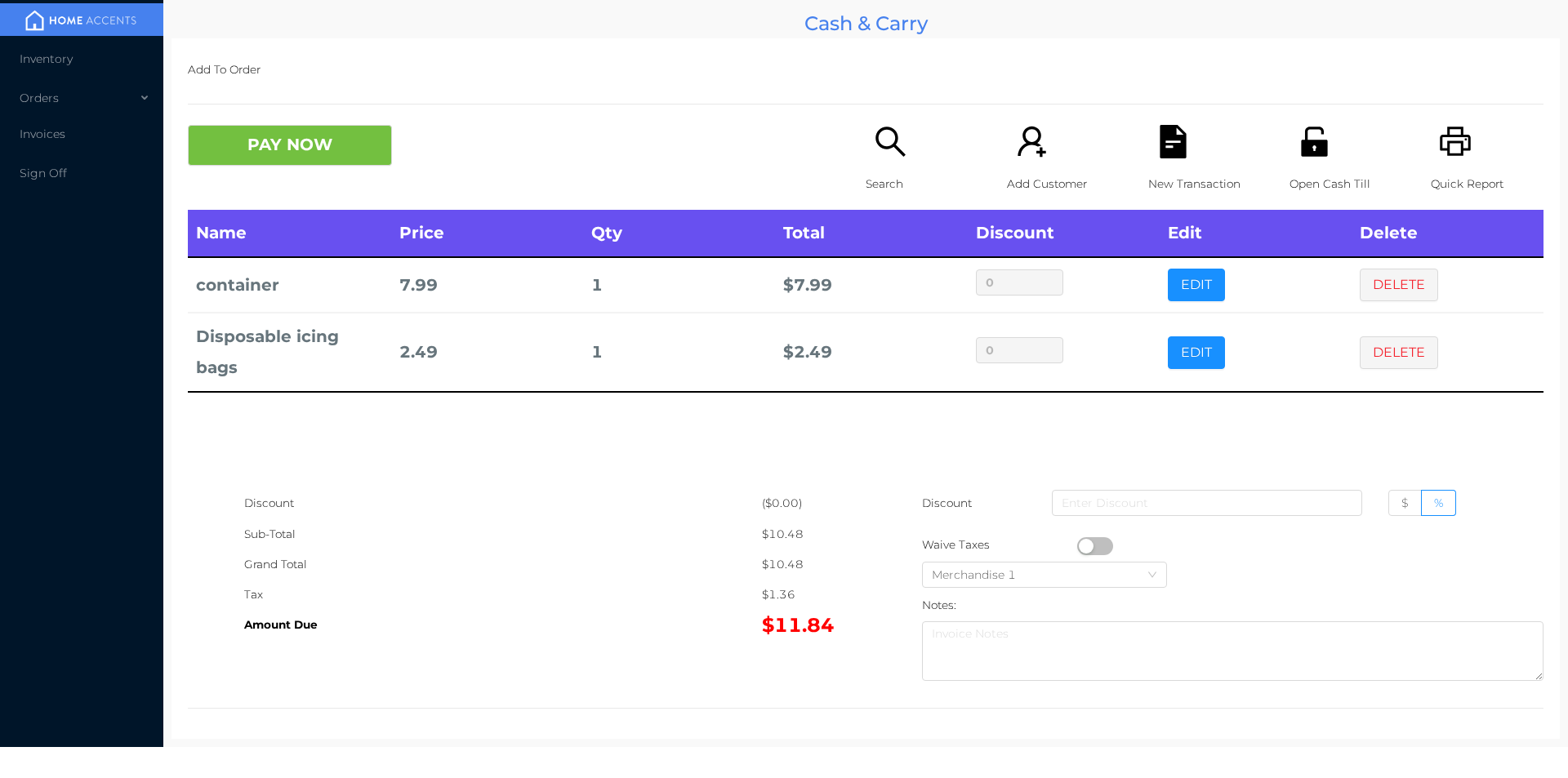
click at [899, 166] on div "Search" at bounding box center [921, 167] width 112 height 85
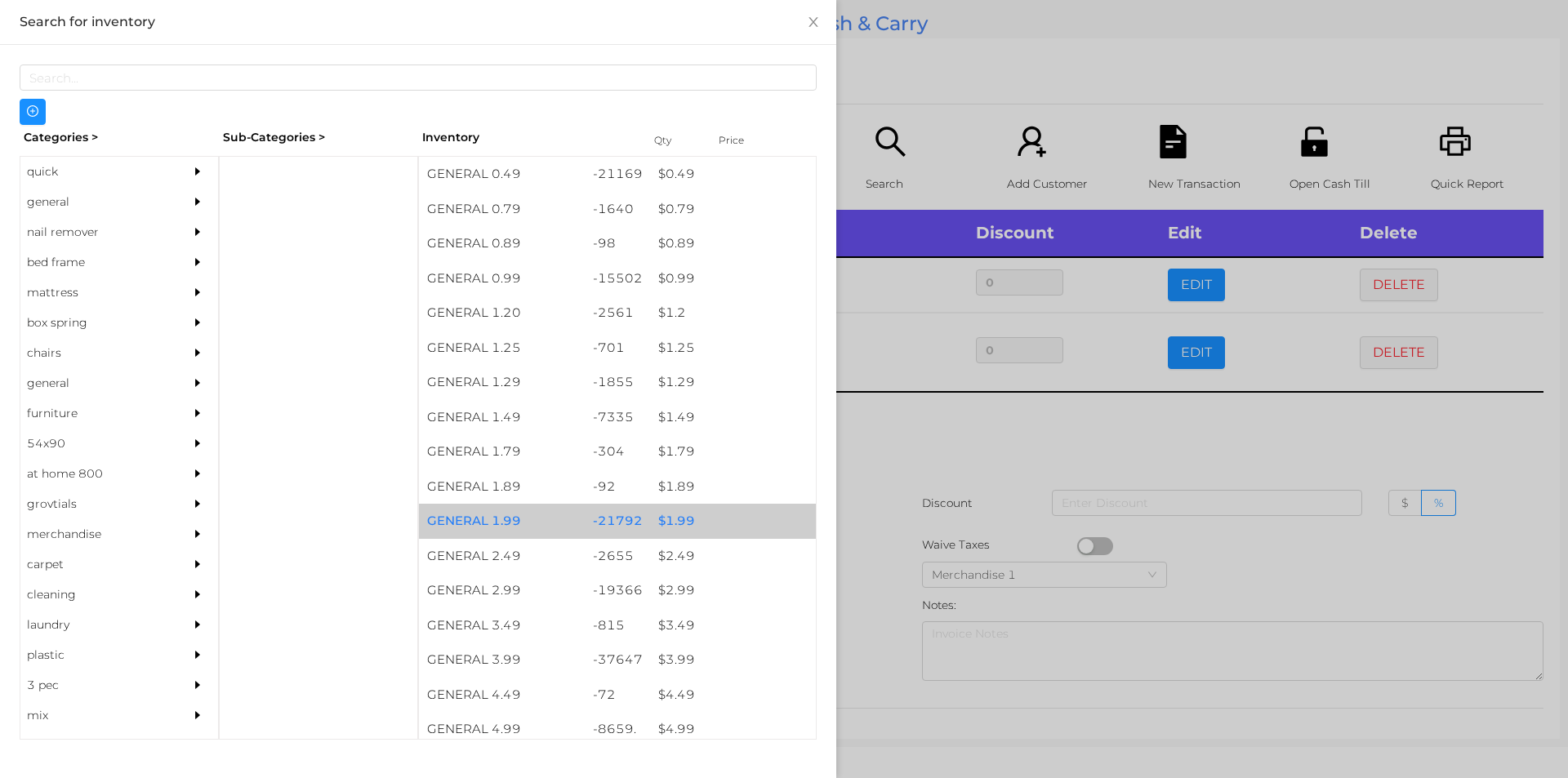
click at [718, 515] on div "$ 1.99" at bounding box center [733, 521] width 166 height 35
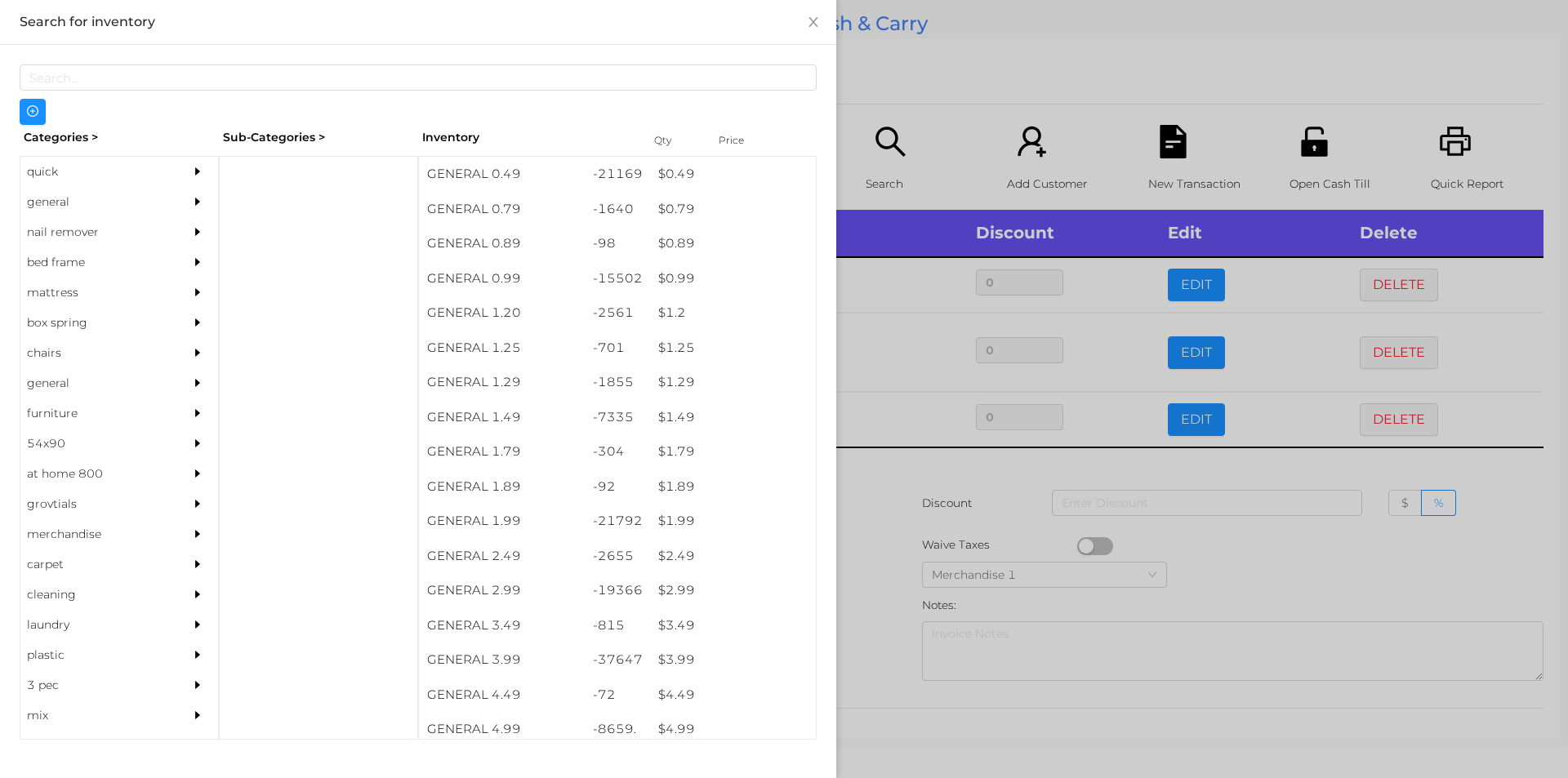
click at [878, 578] on div at bounding box center [784, 389] width 1568 height 778
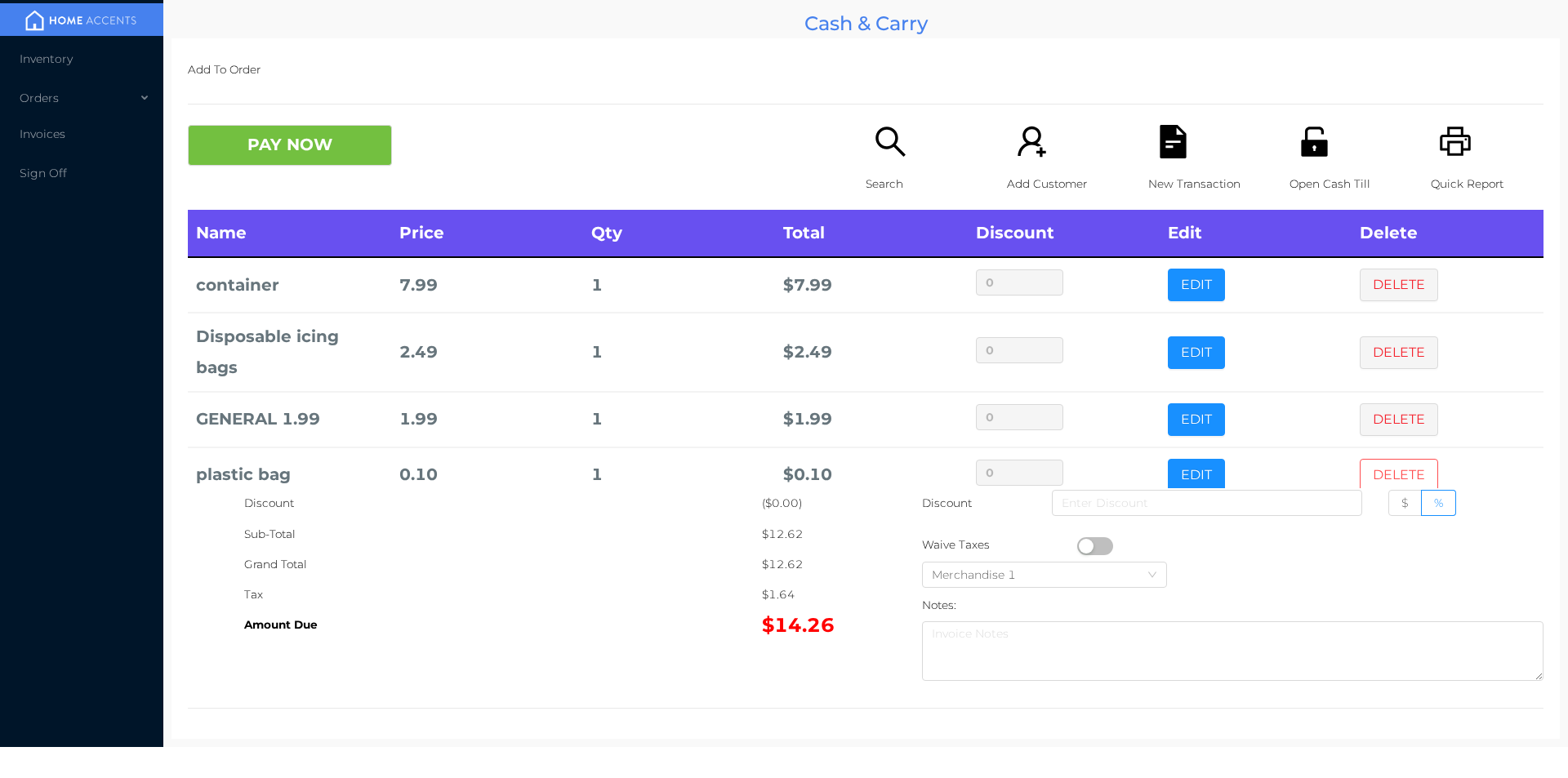
click at [1375, 472] on button "DELETE" at bounding box center [1398, 475] width 78 height 32
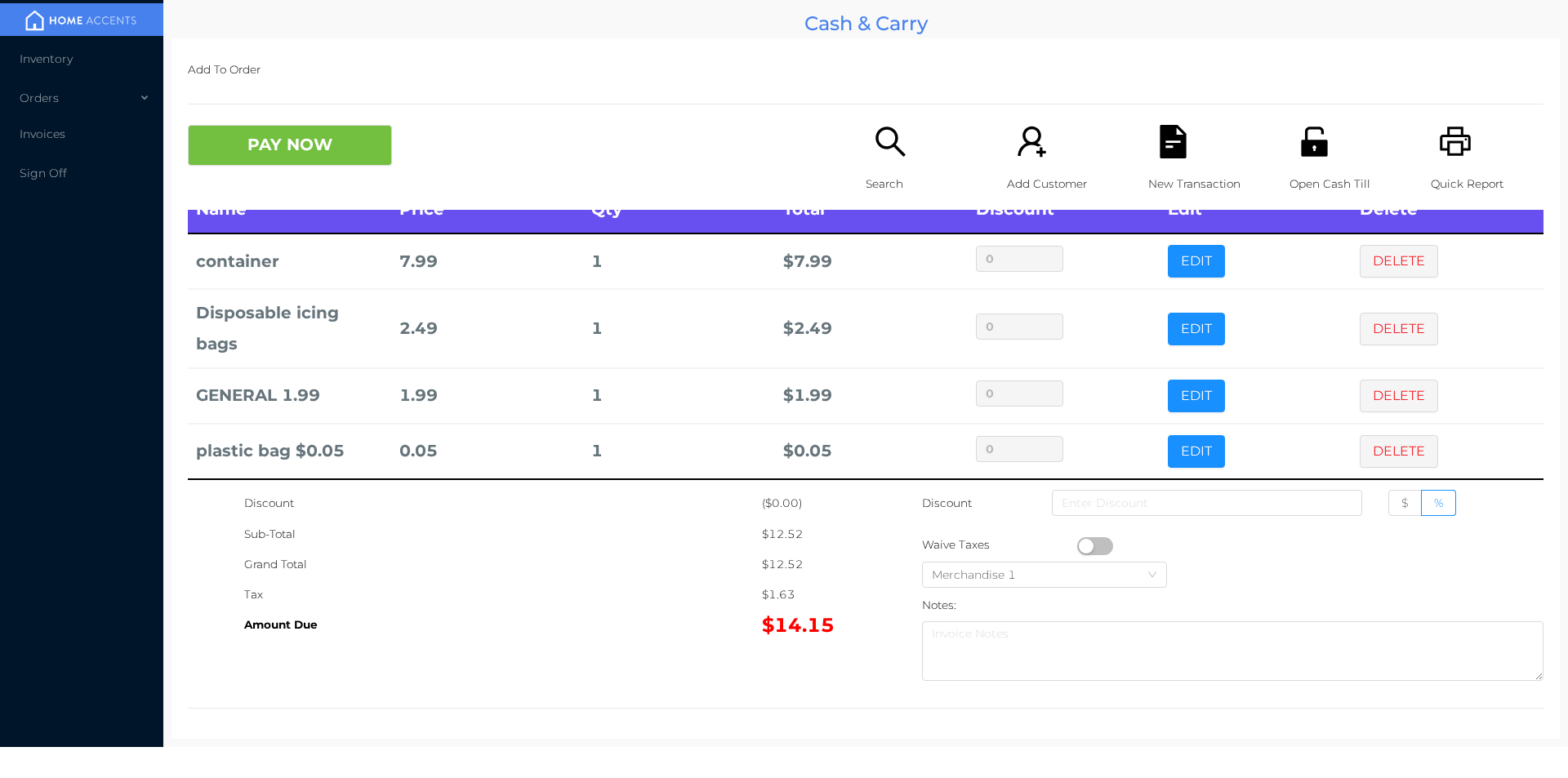
scroll to position [31, 0]
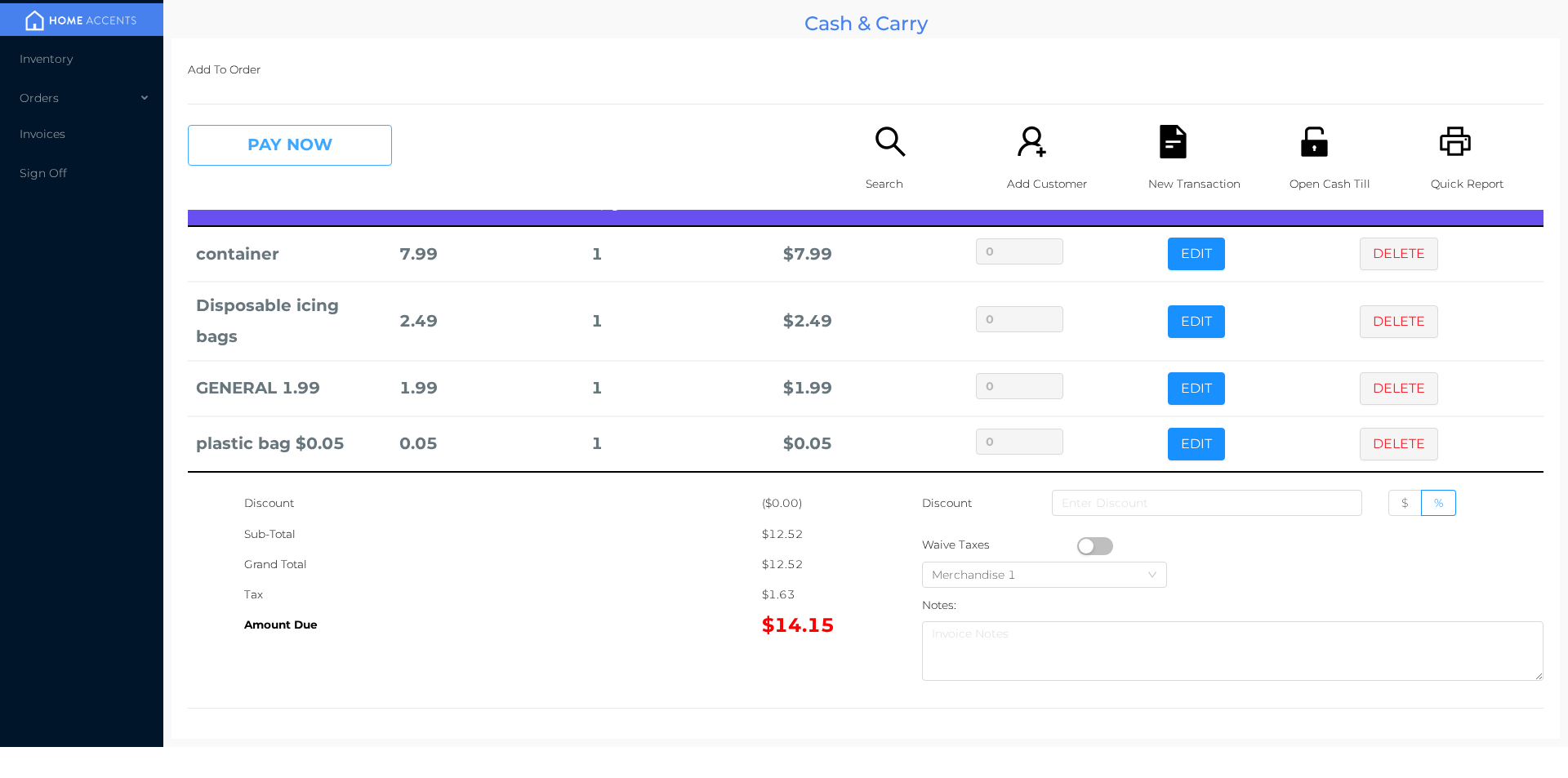
click at [340, 132] on button "PAY NOW" at bounding box center [290, 145] width 204 height 40
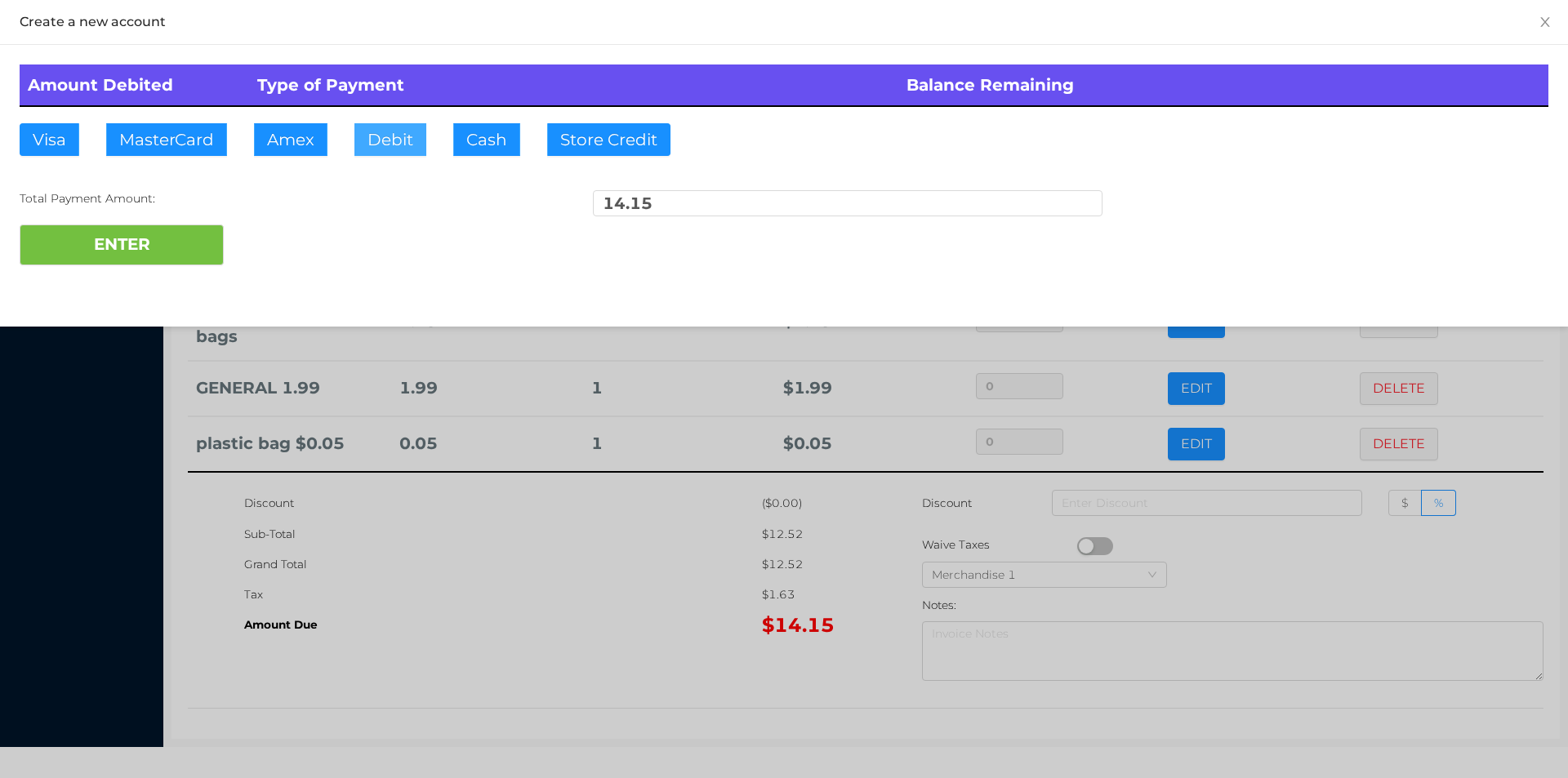
click at [390, 146] on button "Debit" at bounding box center [390, 139] width 72 height 32
click at [191, 249] on button "ENTER" at bounding box center [121, 245] width 204 height 40
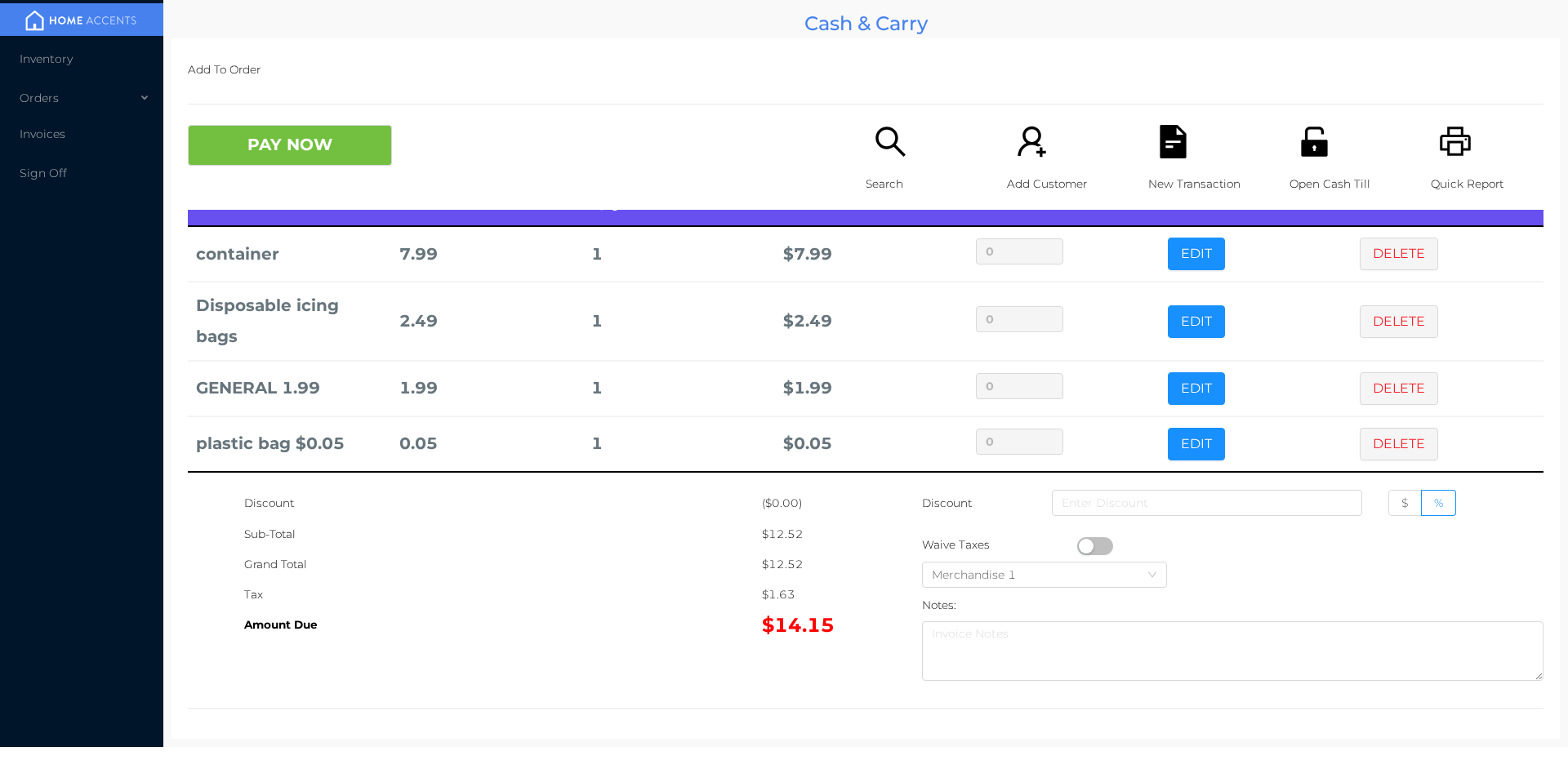
scroll to position [0, 0]
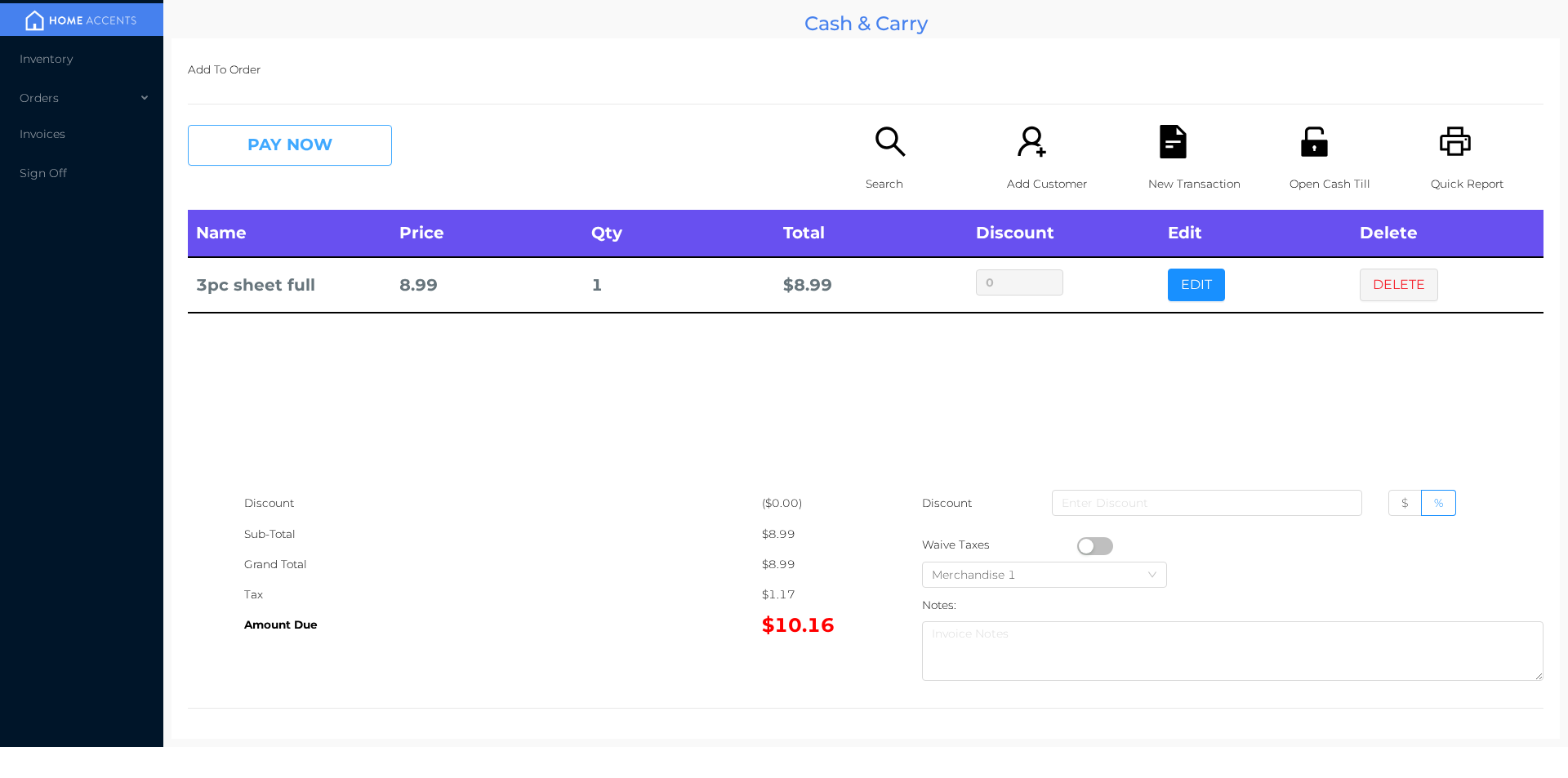
click at [353, 127] on button "PAY NOW" at bounding box center [290, 145] width 204 height 40
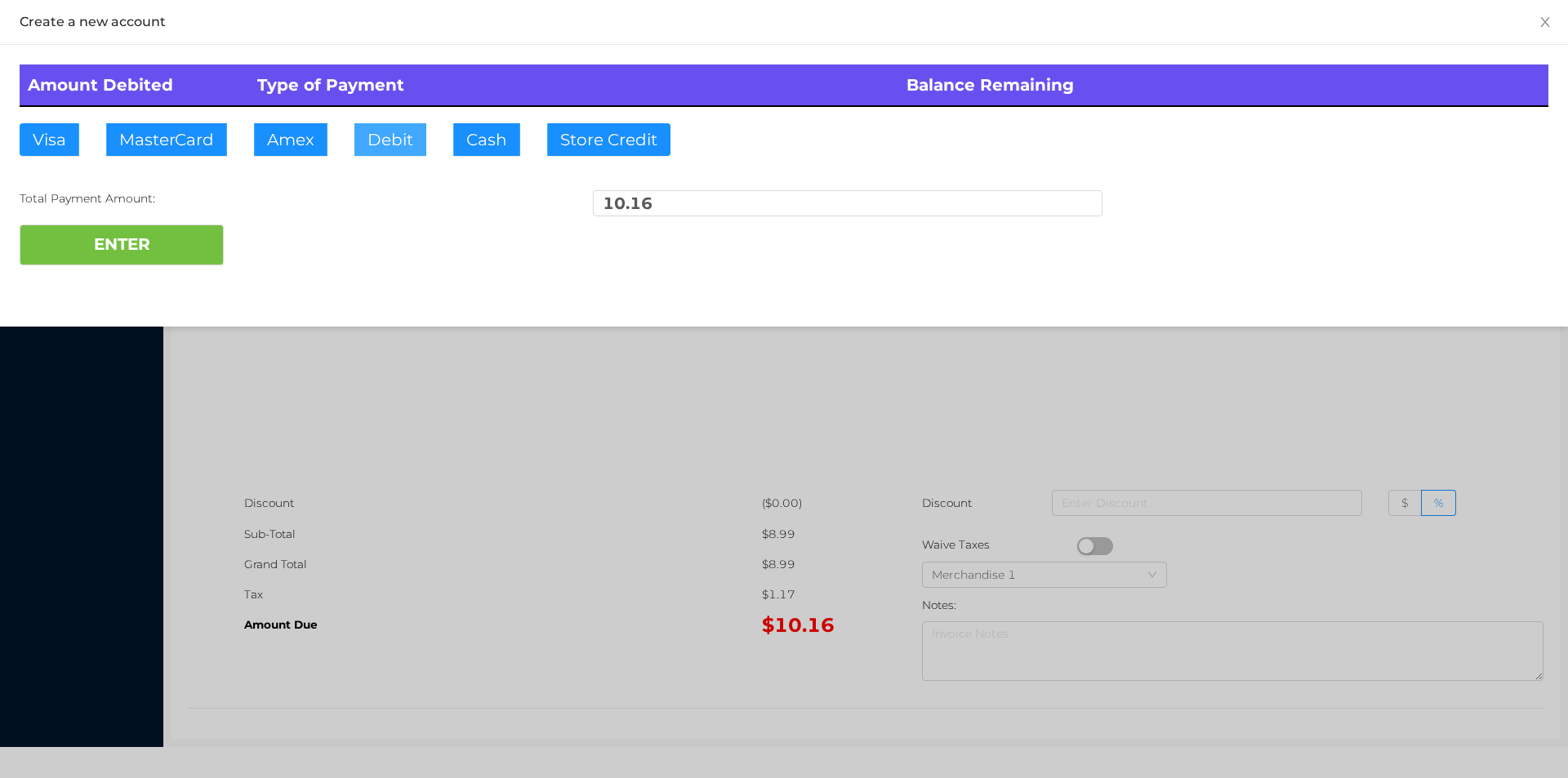
click at [389, 148] on button "Debit" at bounding box center [390, 139] width 72 height 32
click at [164, 246] on button "ENTER" at bounding box center [121, 245] width 204 height 40
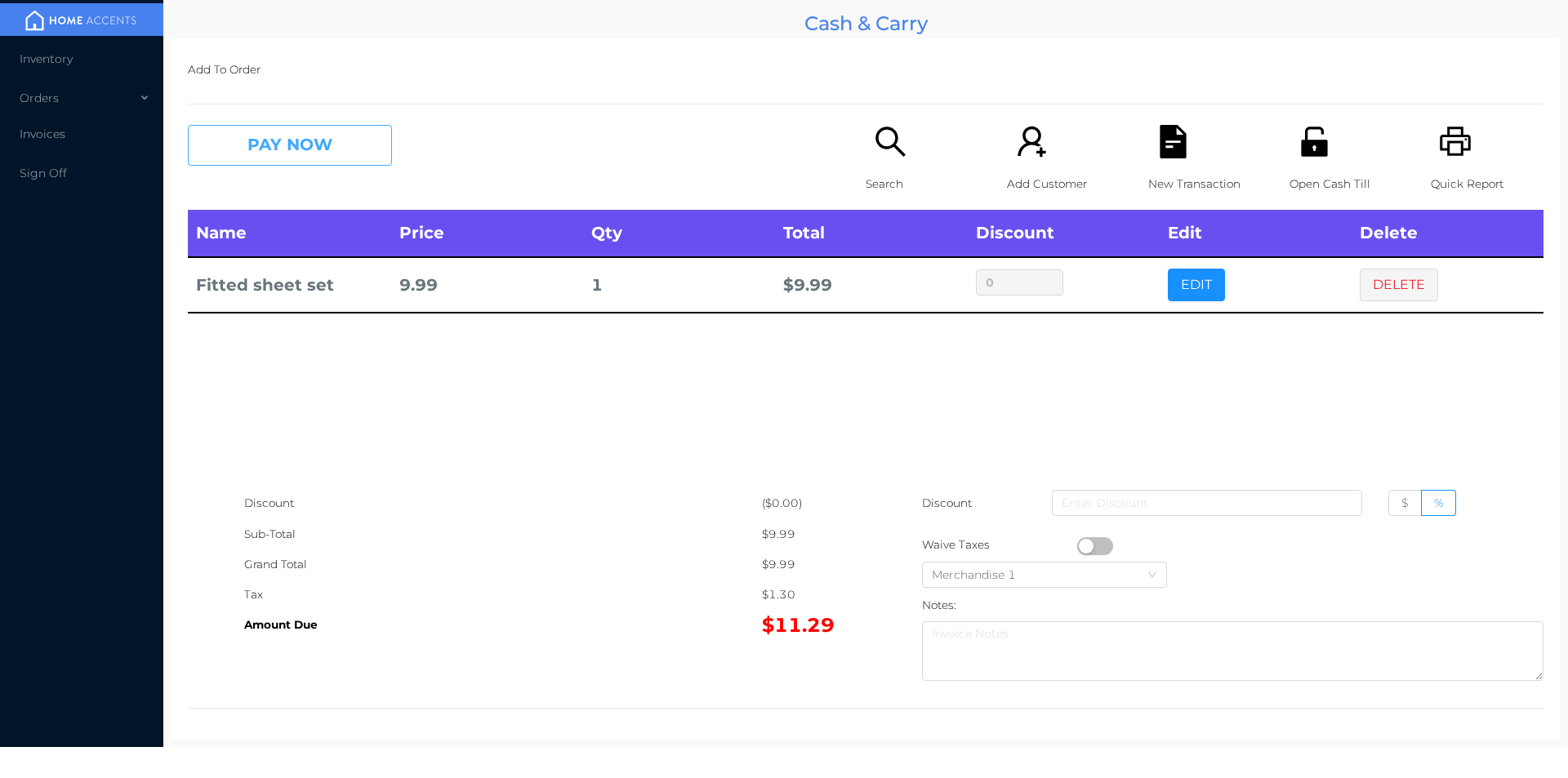
click at [354, 143] on button "PAY NOW" at bounding box center [290, 145] width 204 height 40
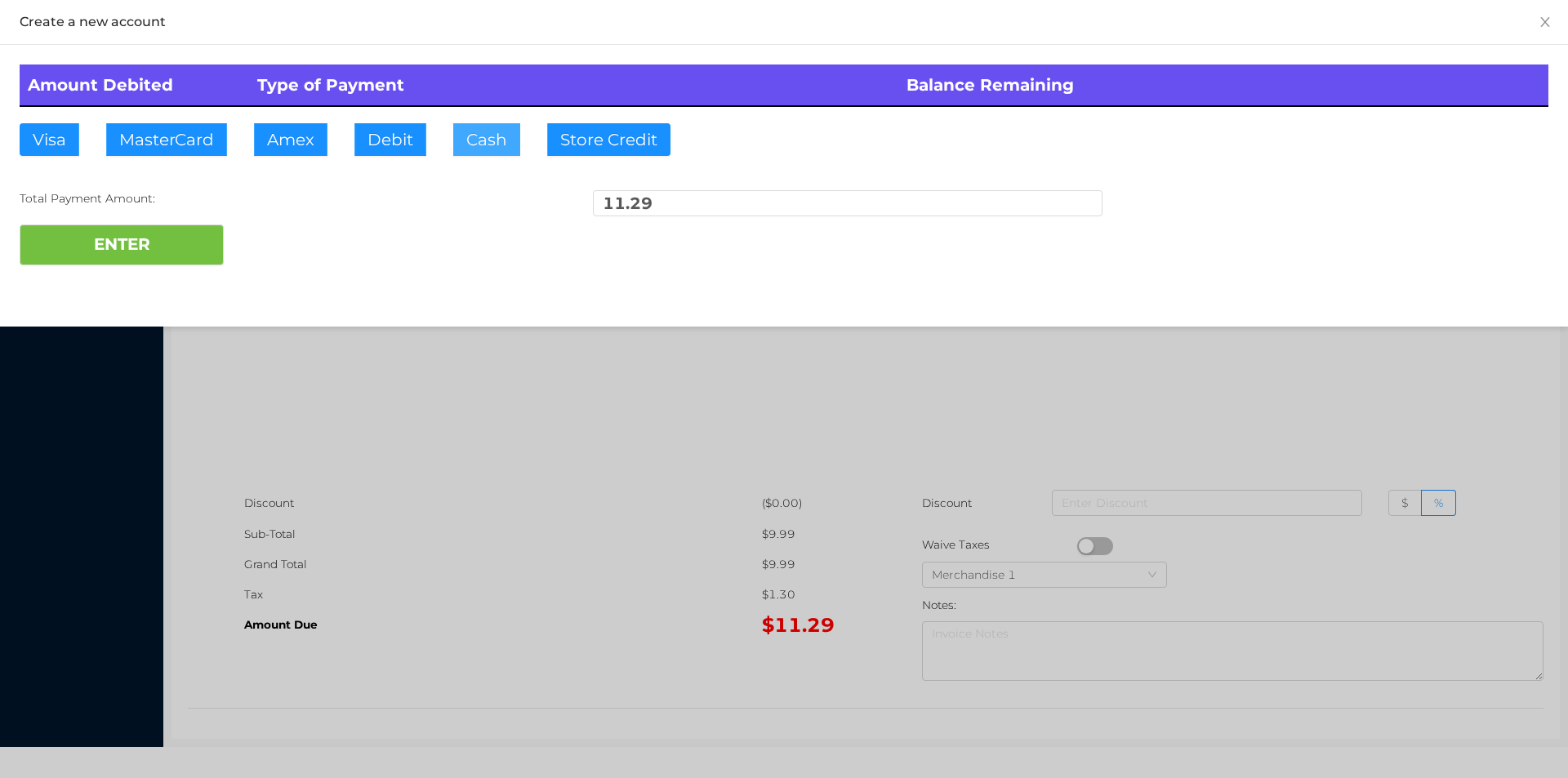
click at [490, 140] on button "Cash" at bounding box center [487, 139] width 67 height 32
click at [184, 260] on button "ENTER" at bounding box center [121, 245] width 204 height 40
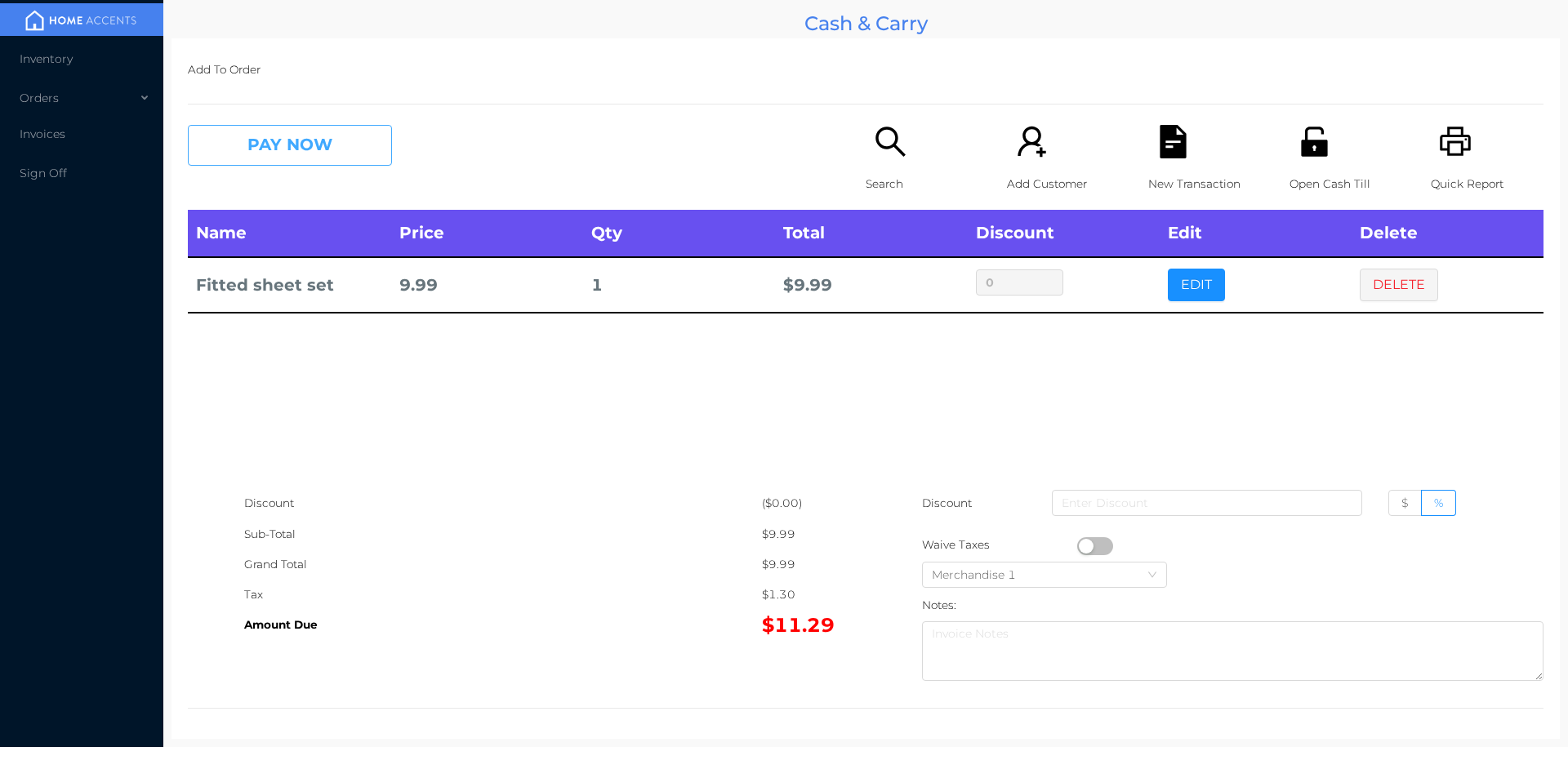
click at [357, 139] on button "PAY NOW" at bounding box center [290, 145] width 204 height 40
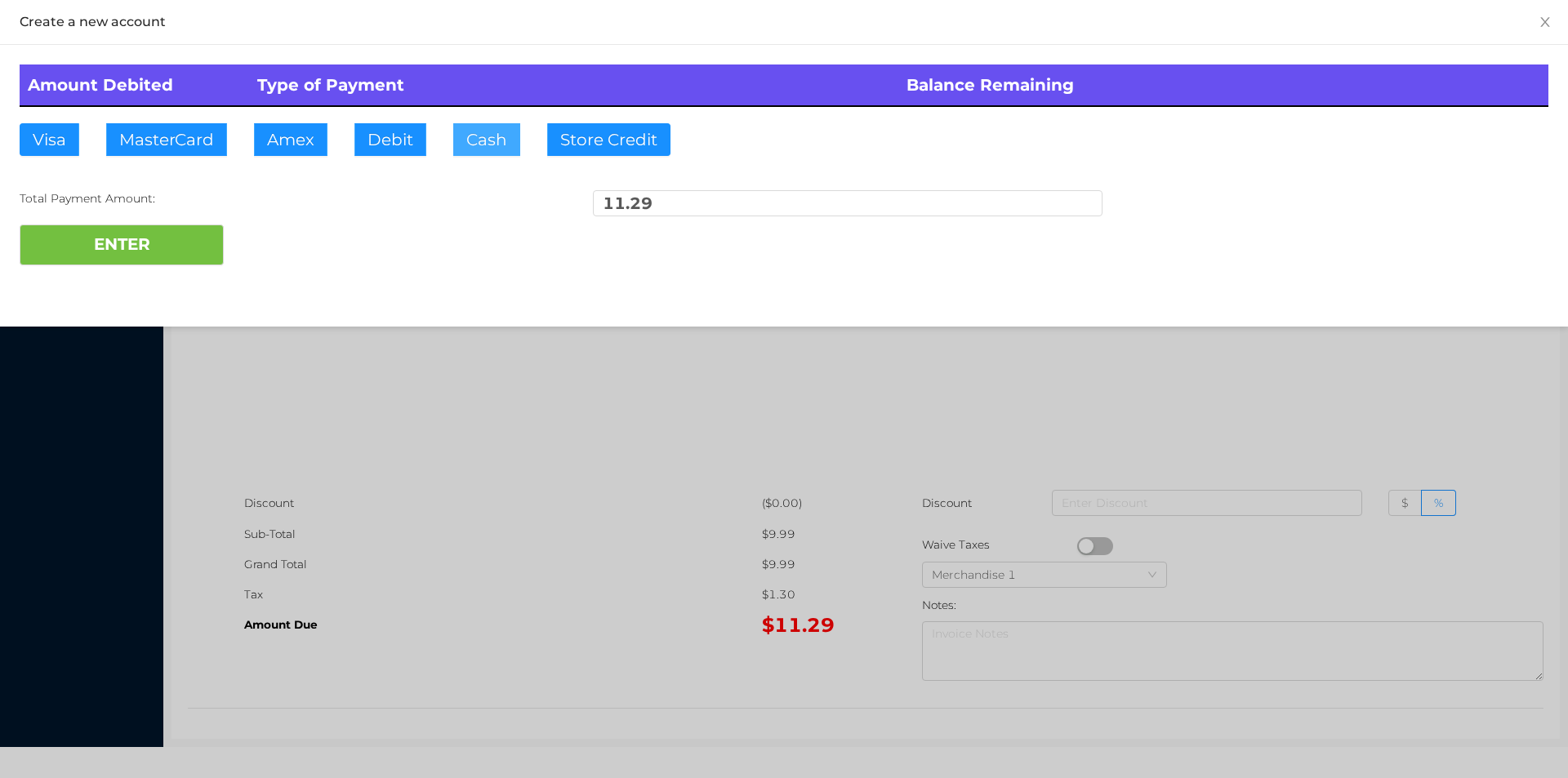
click at [497, 139] on button "Cash" at bounding box center [487, 139] width 67 height 32
type input "15"
click at [194, 256] on button "ENTER" at bounding box center [121, 245] width 204 height 40
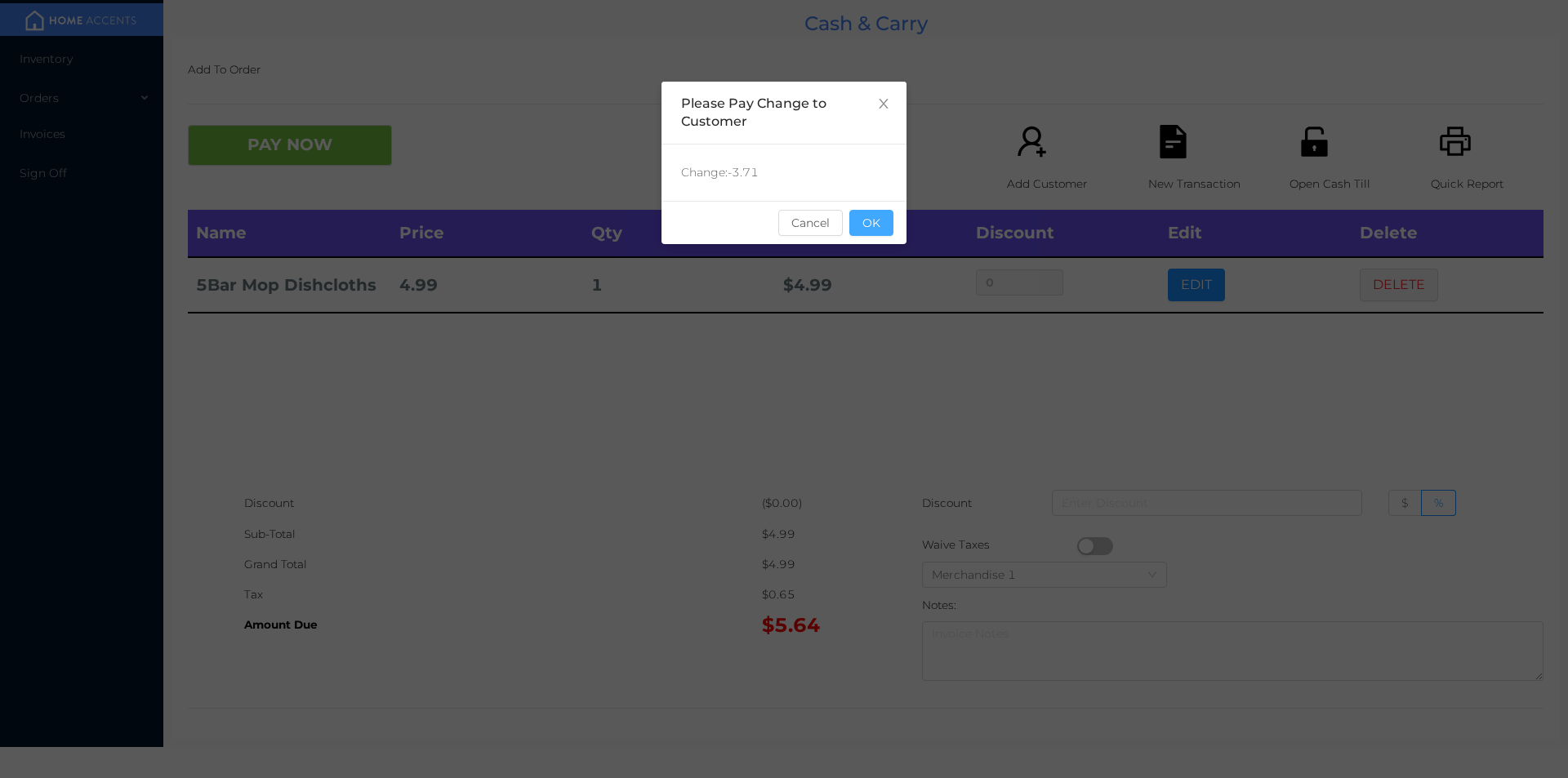
click at [861, 230] on button "OK" at bounding box center [871, 222] width 44 height 26
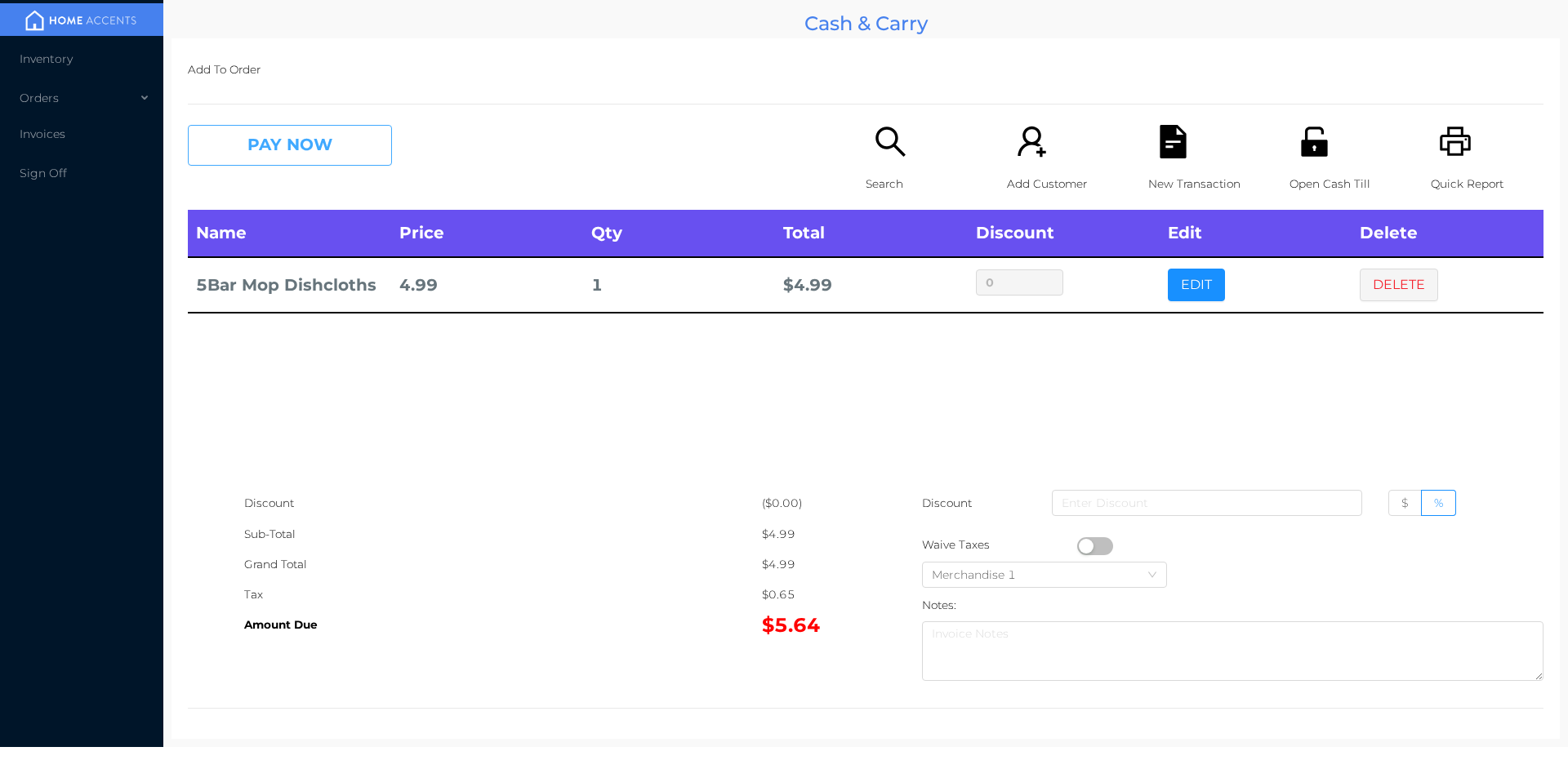
click at [350, 155] on button "PAY NOW" at bounding box center [290, 145] width 204 height 40
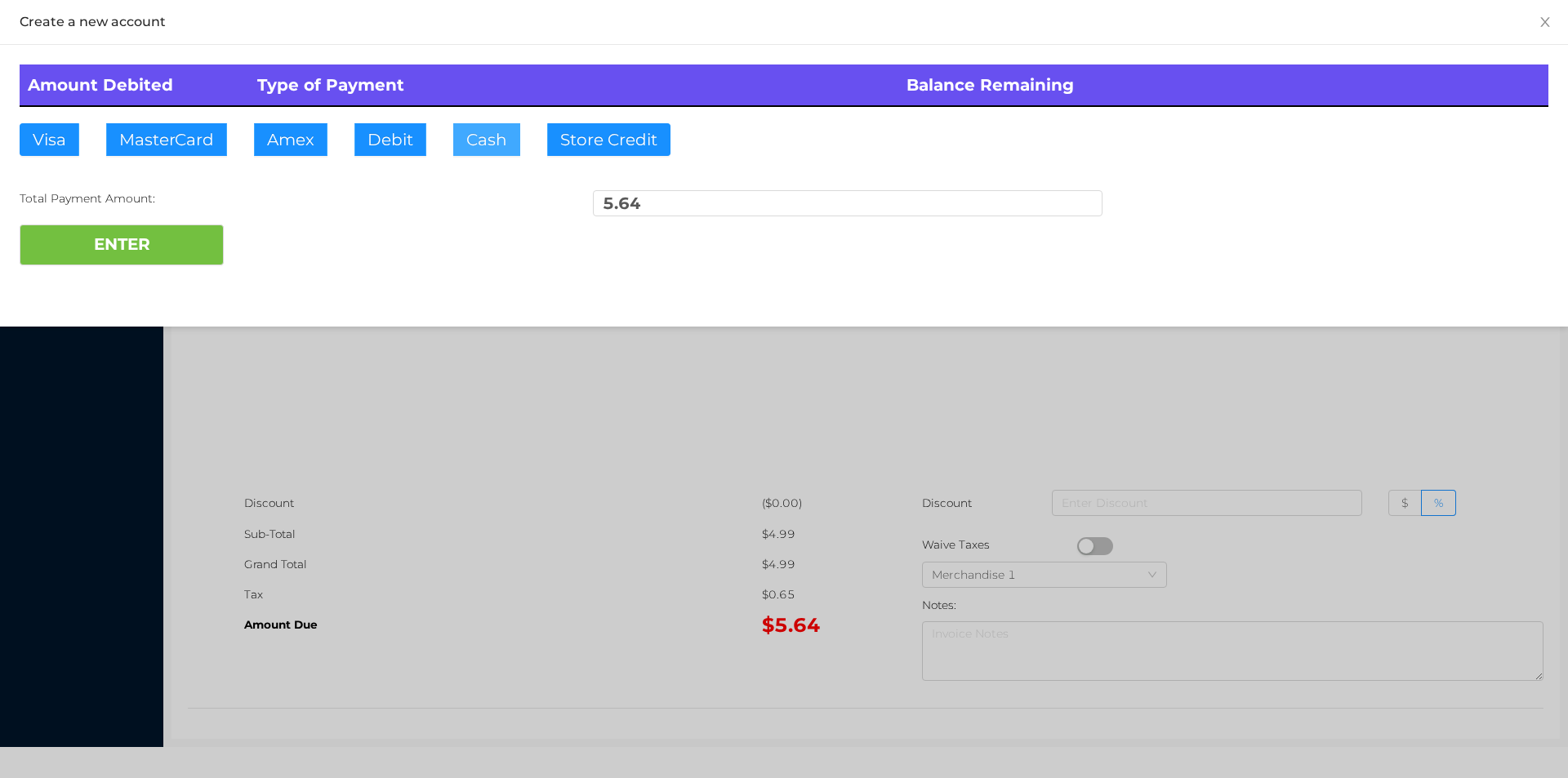
click at [491, 139] on button "Cash" at bounding box center [487, 139] width 67 height 32
click at [202, 236] on button "ENTER" at bounding box center [121, 245] width 204 height 40
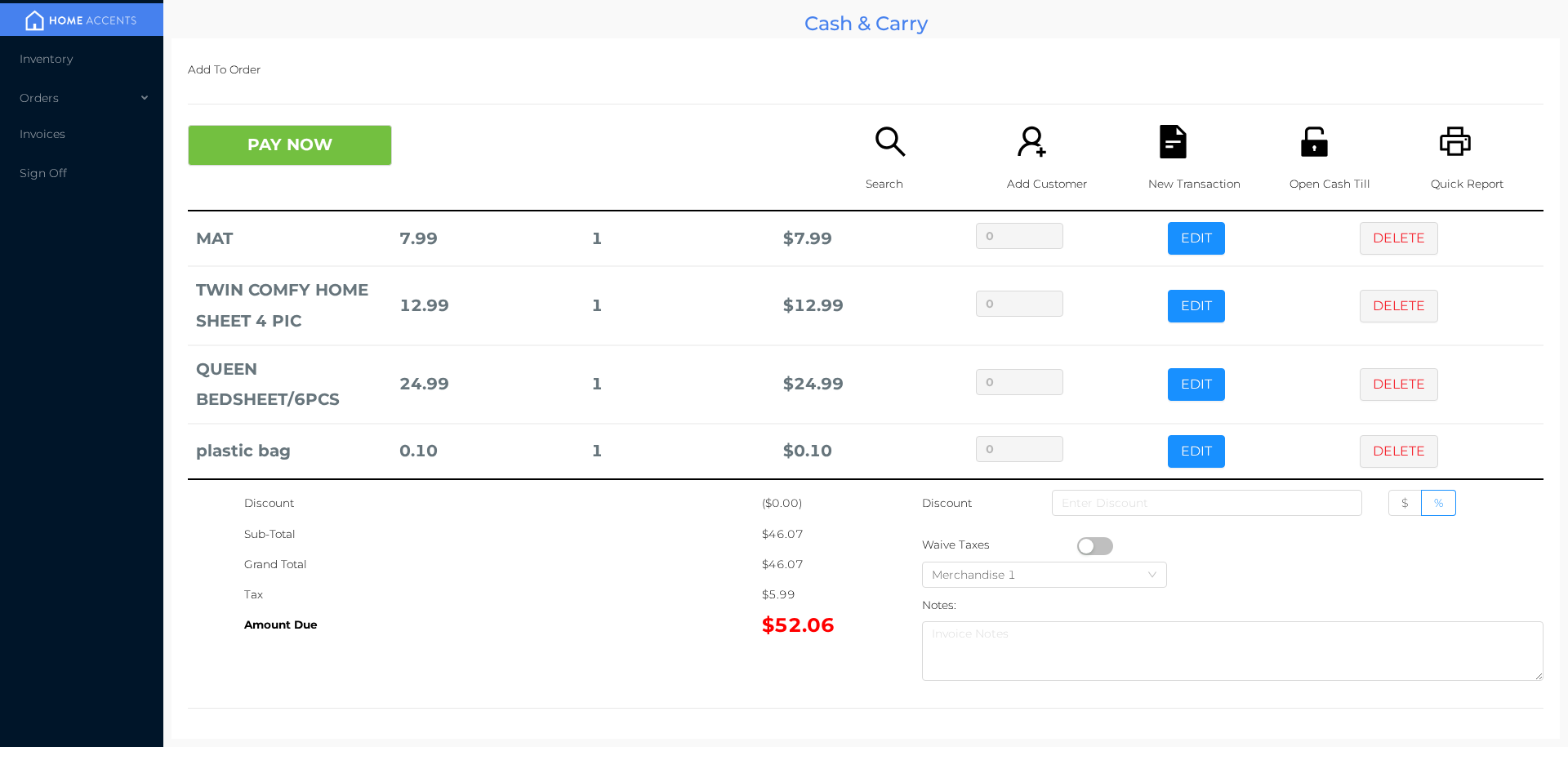
scroll to position [49, 0]
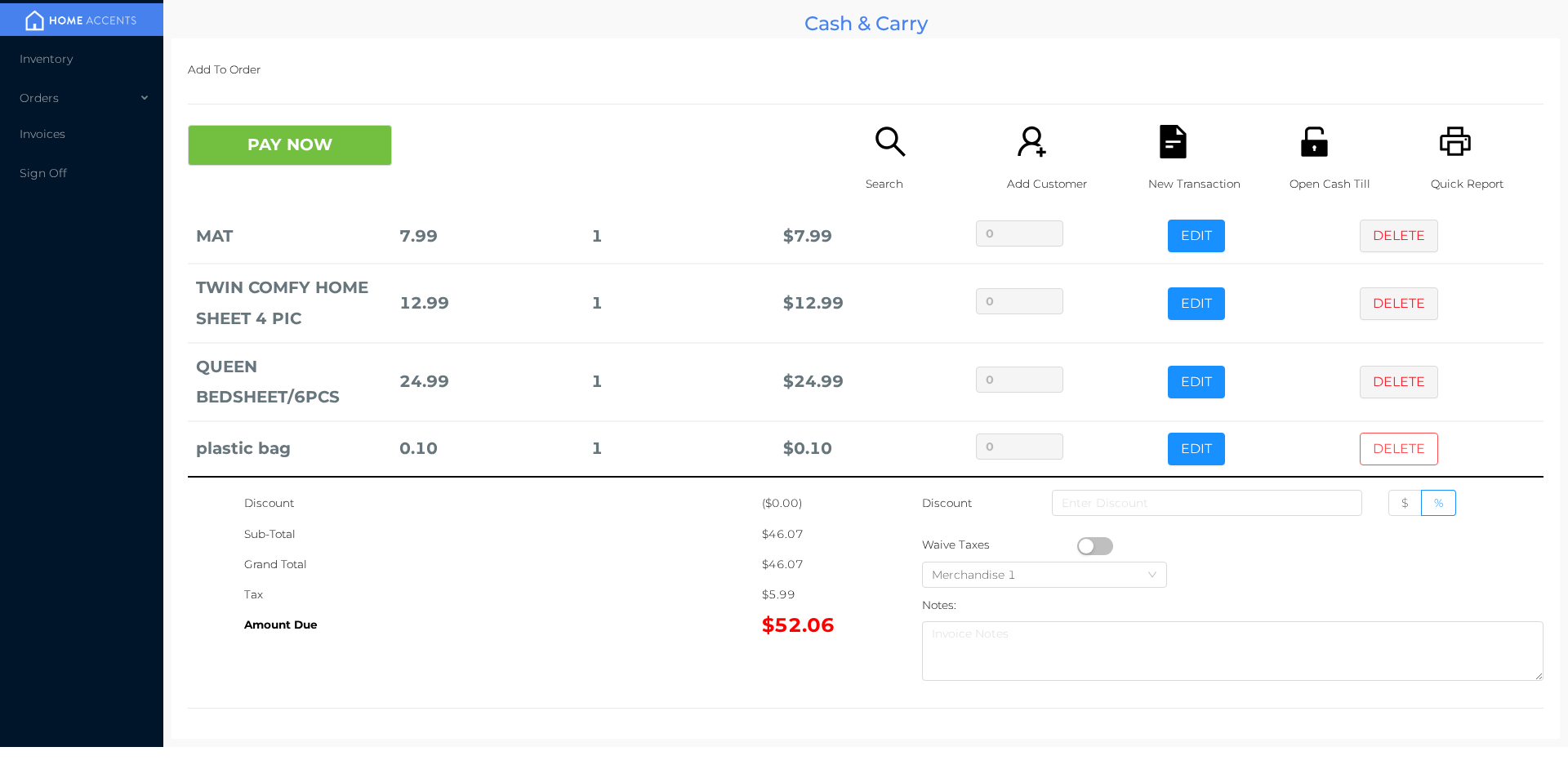
click at [1384, 455] on button "DELETE" at bounding box center [1398, 449] width 78 height 32
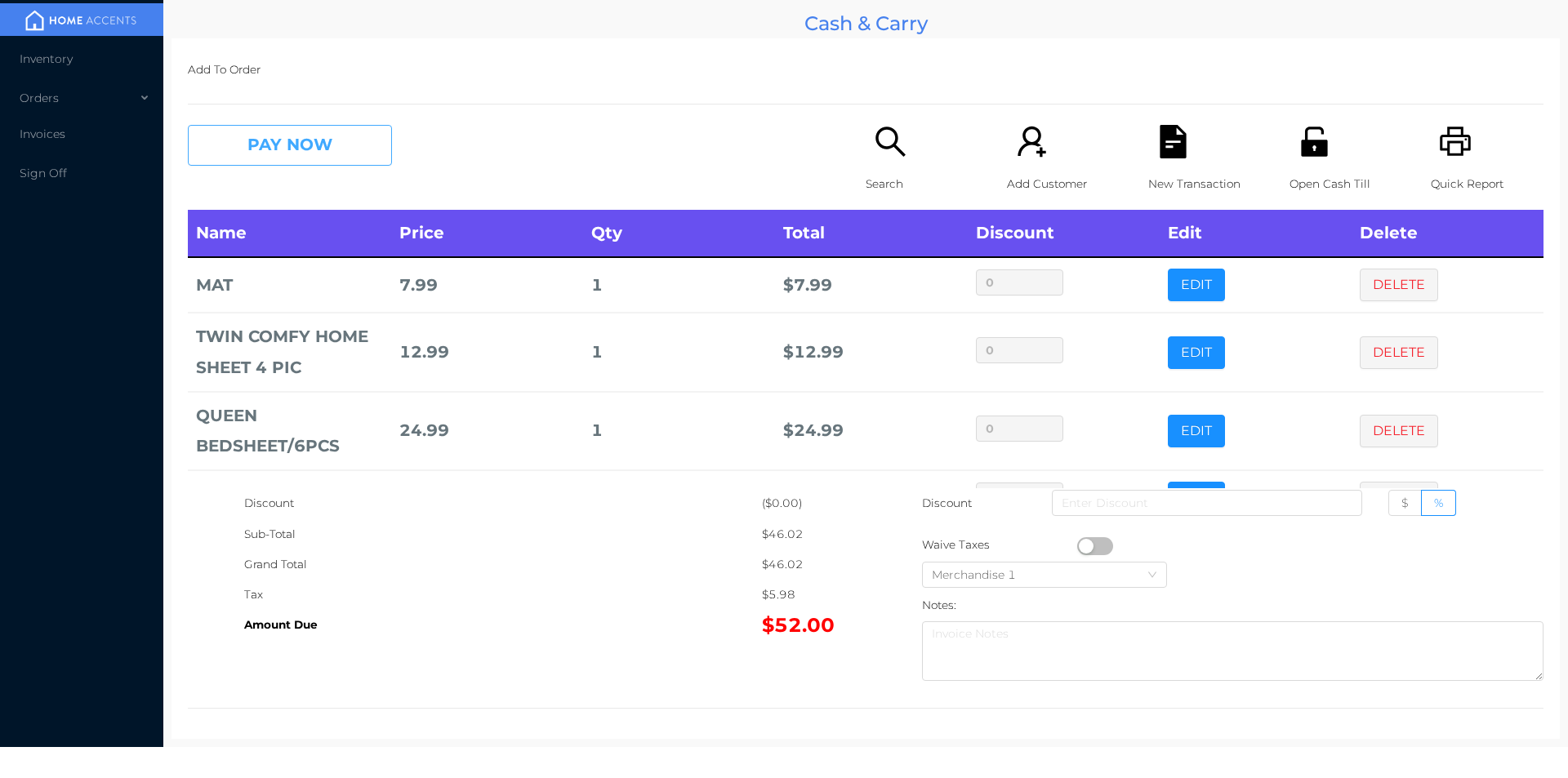
click at [355, 146] on button "PAY NOW" at bounding box center [290, 145] width 204 height 40
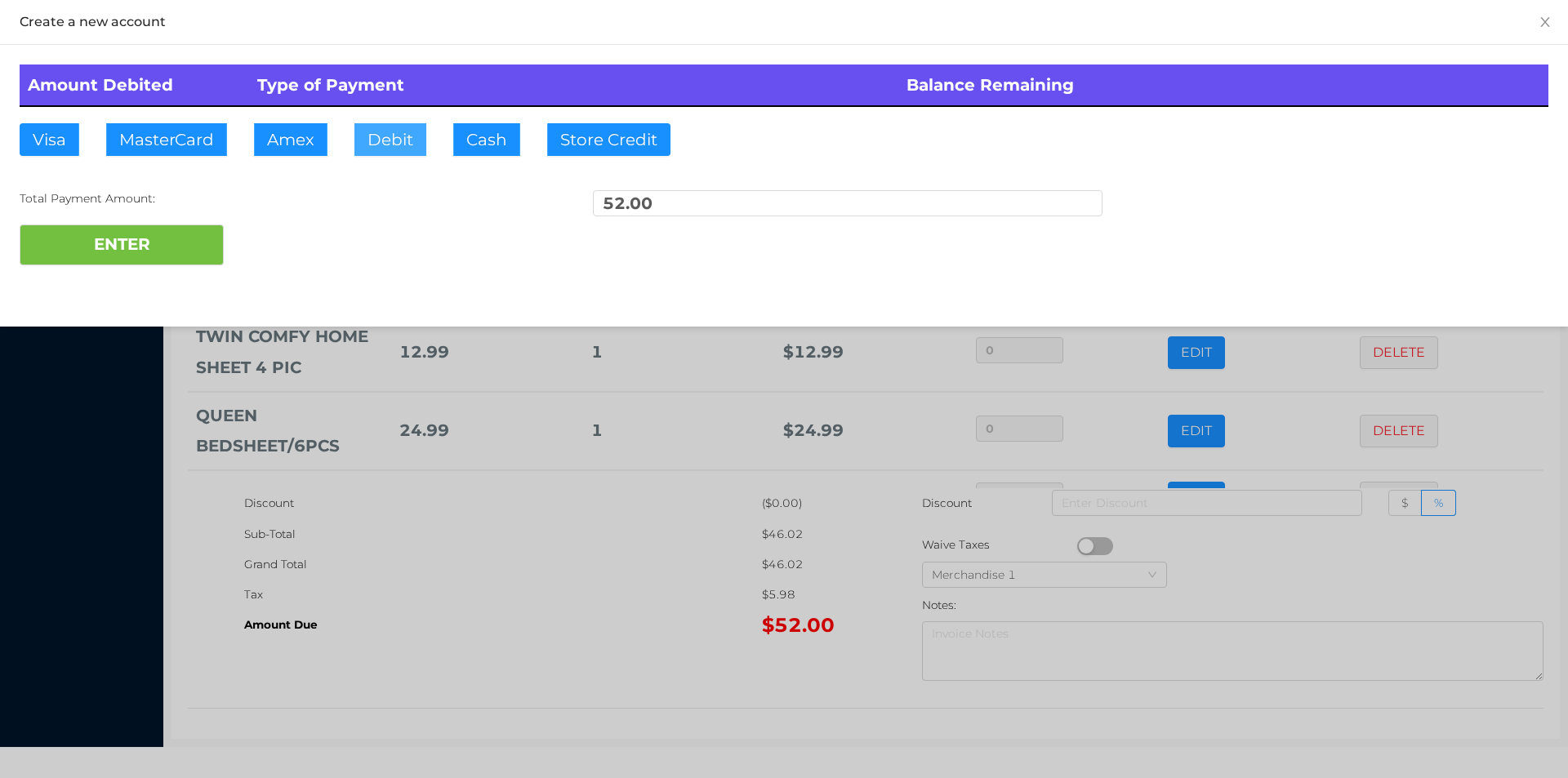
click at [396, 145] on button "Debit" at bounding box center [390, 139] width 72 height 32
click at [179, 257] on button "ENTER" at bounding box center [121, 245] width 204 height 40
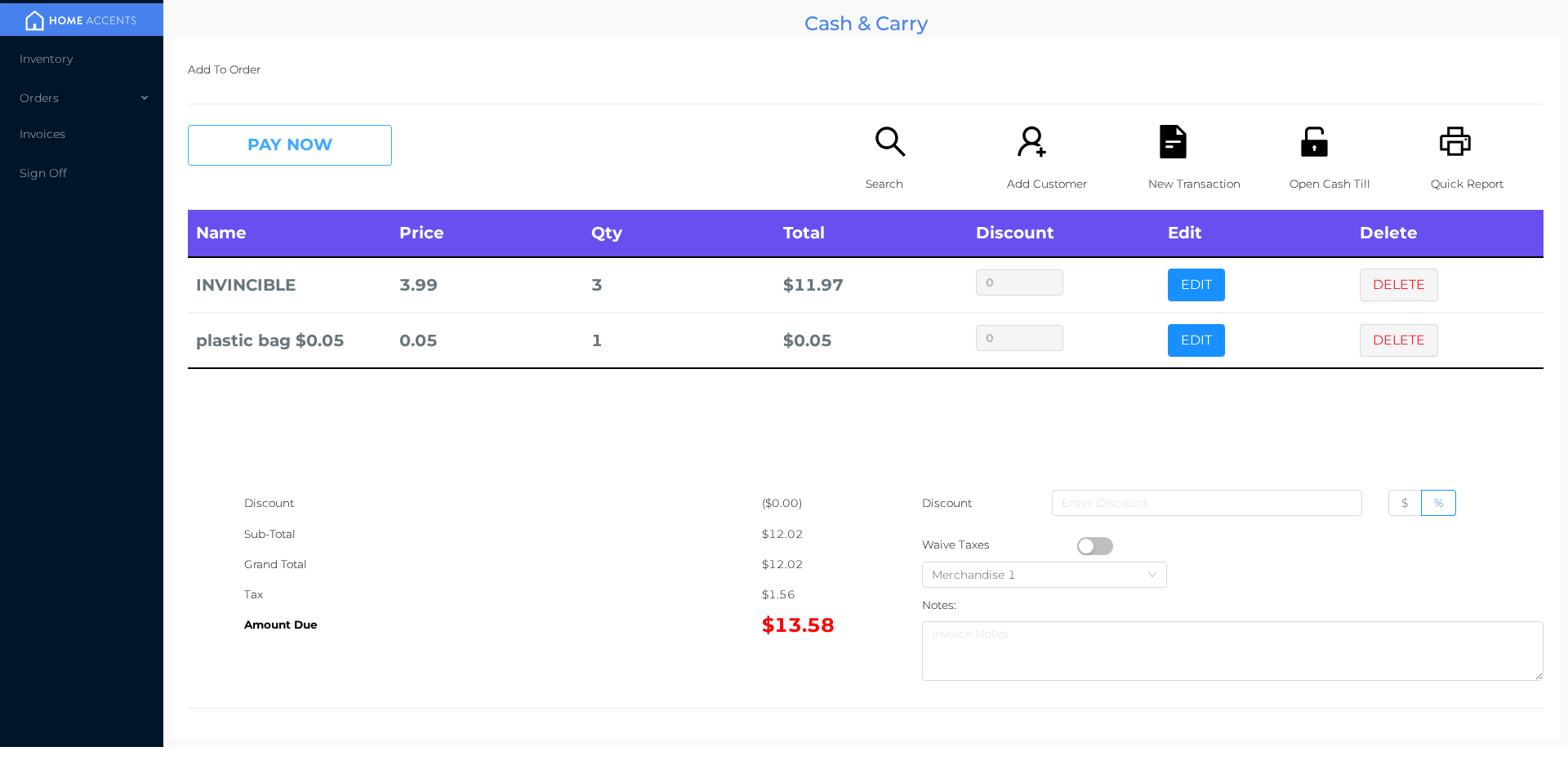
click at [327, 160] on button "PAY NOW" at bounding box center [290, 145] width 204 height 40
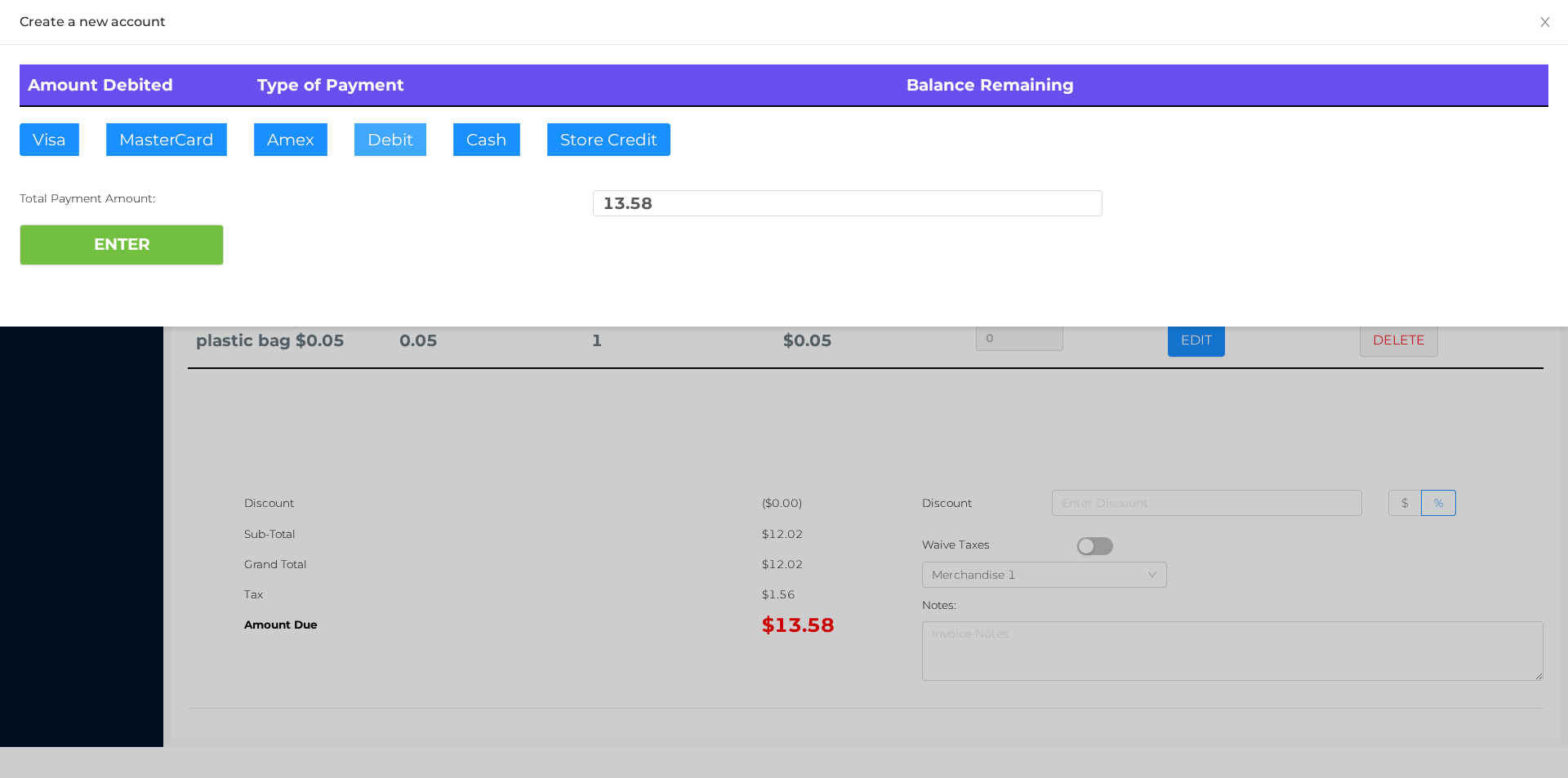
click at [372, 140] on button "Debit" at bounding box center [390, 139] width 72 height 32
click at [168, 239] on button "ENTER" at bounding box center [121, 245] width 204 height 40
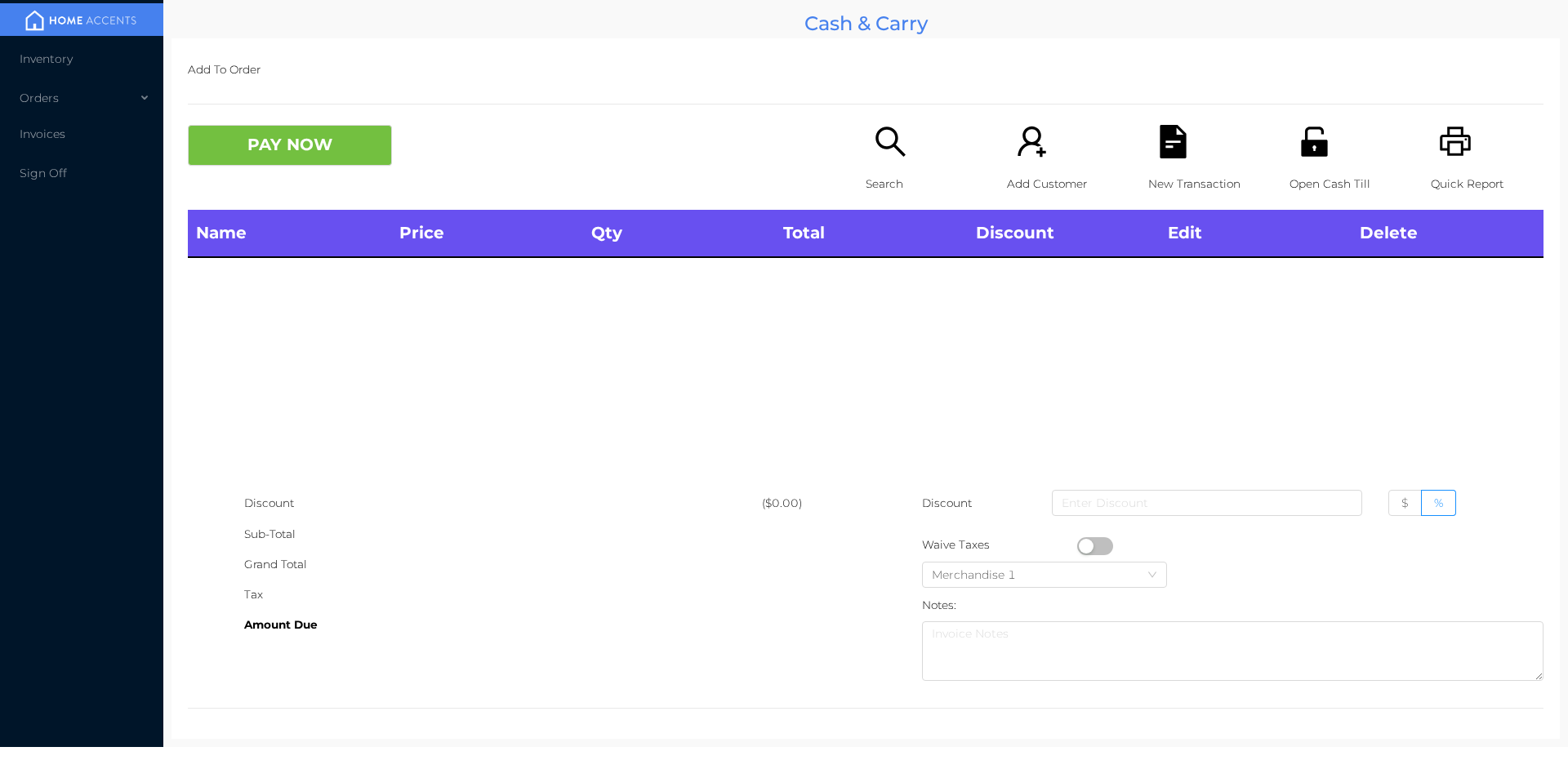
click at [874, 152] on icon "icon: search" at bounding box center [890, 141] width 33 height 33
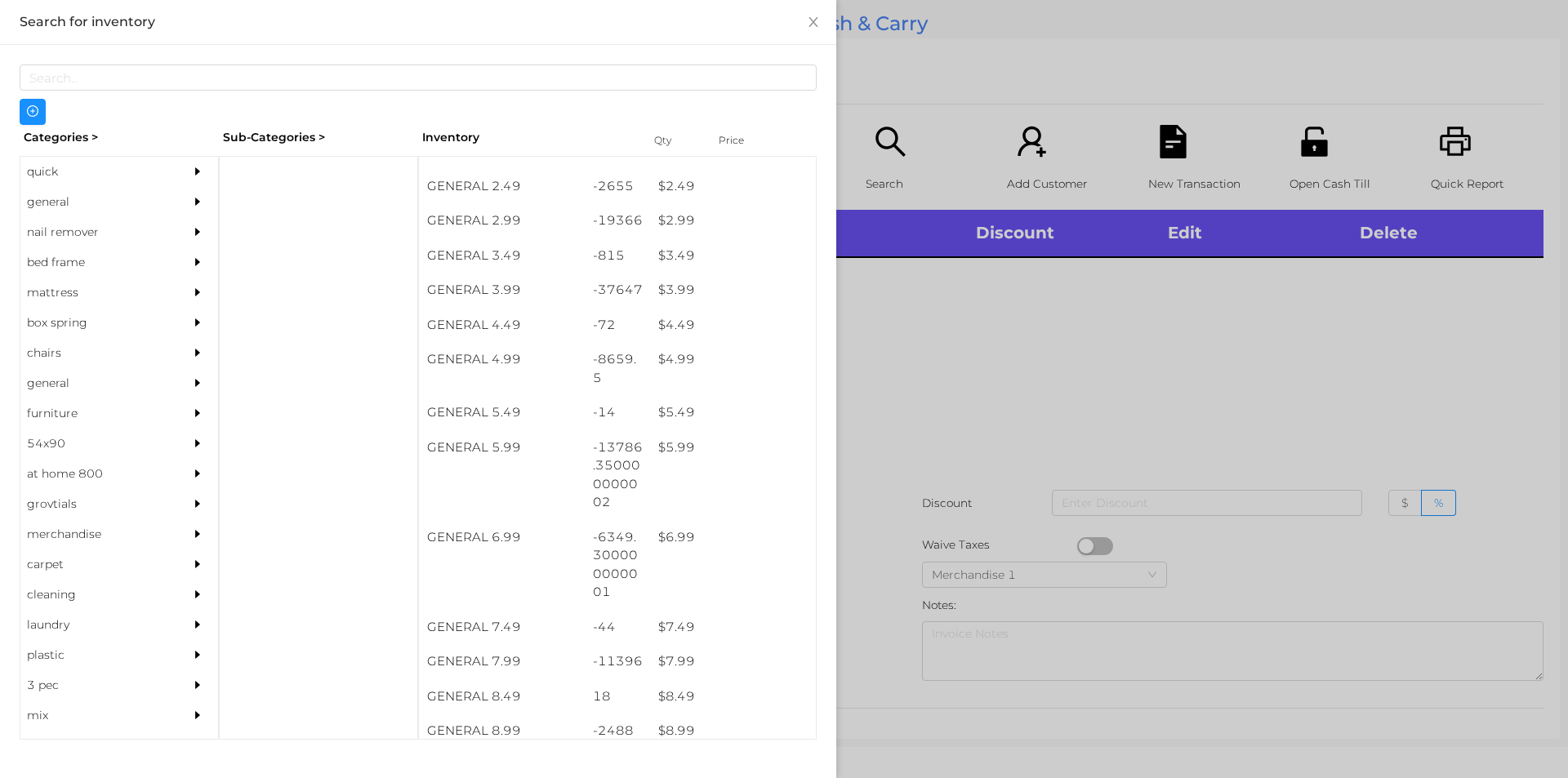
scroll to position [370, 0]
click at [673, 216] on div "$ 2.99" at bounding box center [733, 220] width 166 height 35
click at [900, 357] on div at bounding box center [784, 389] width 1568 height 778
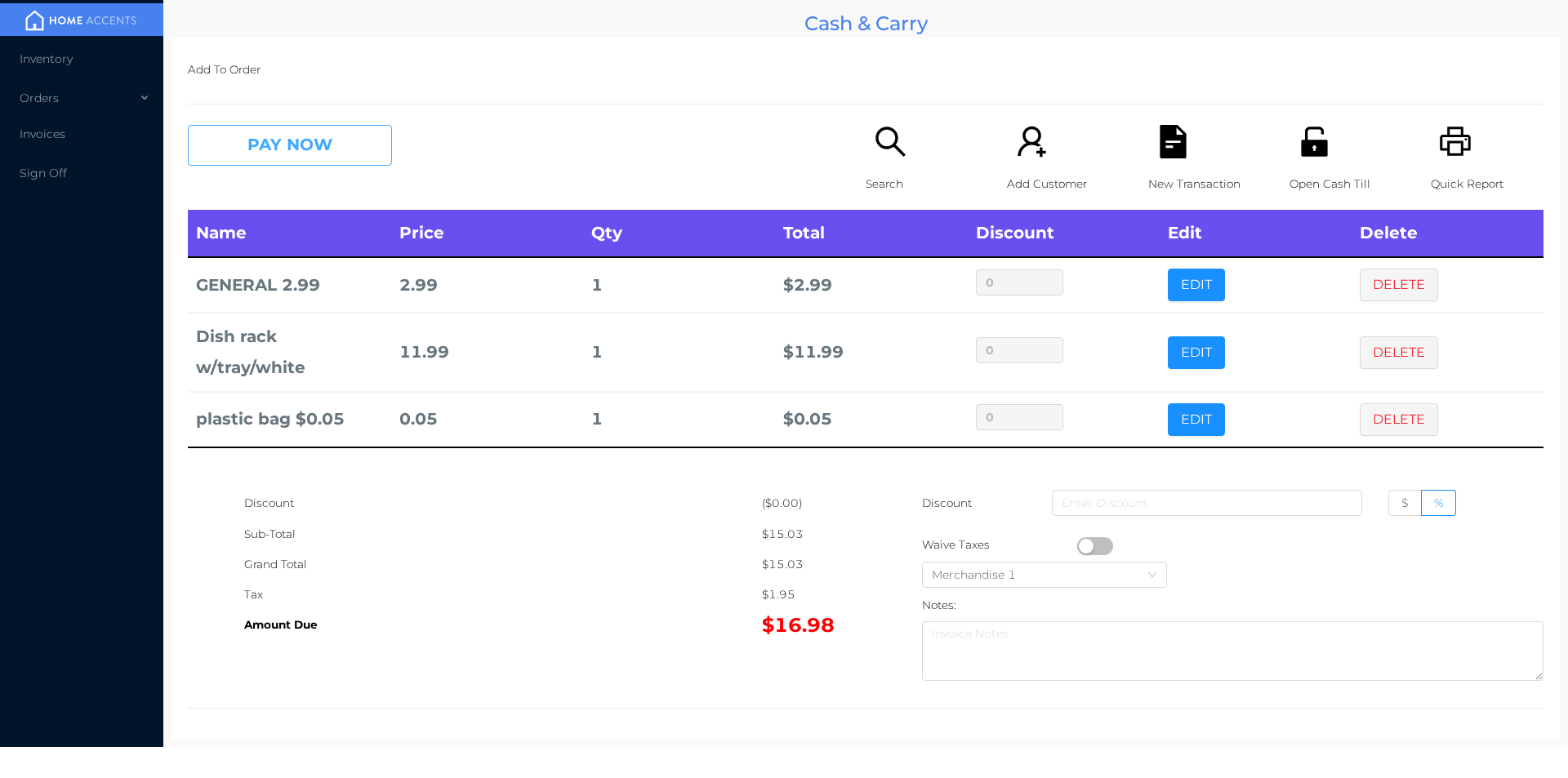
click at [332, 141] on button "PAY NOW" at bounding box center [290, 145] width 204 height 40
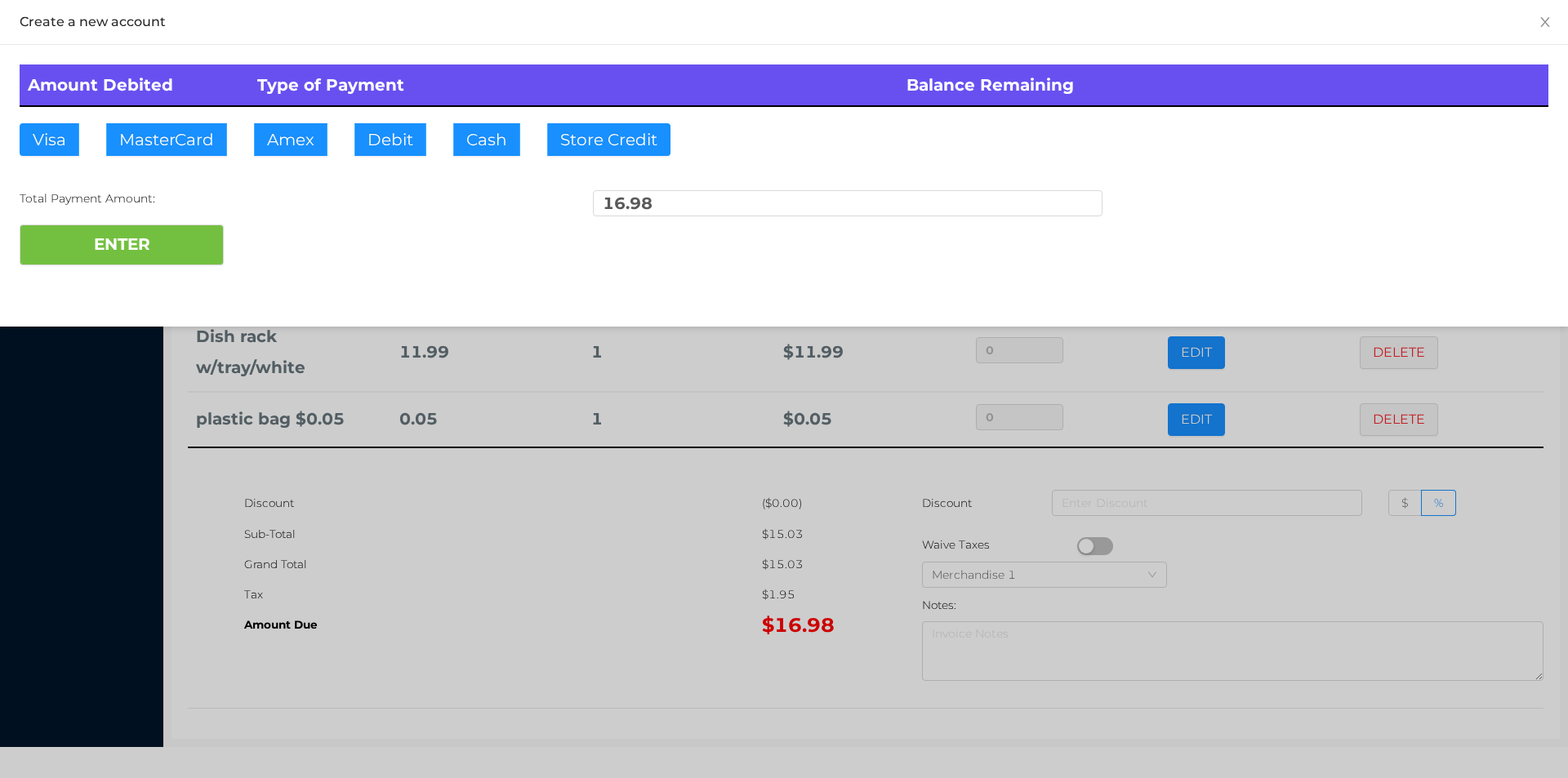
click at [289, 225] on div "ENTER" at bounding box center [784, 245] width 1528 height 40
click at [283, 252] on div "ENTER" at bounding box center [784, 245] width 1528 height 40
click at [572, 561] on div at bounding box center [784, 389] width 1568 height 778
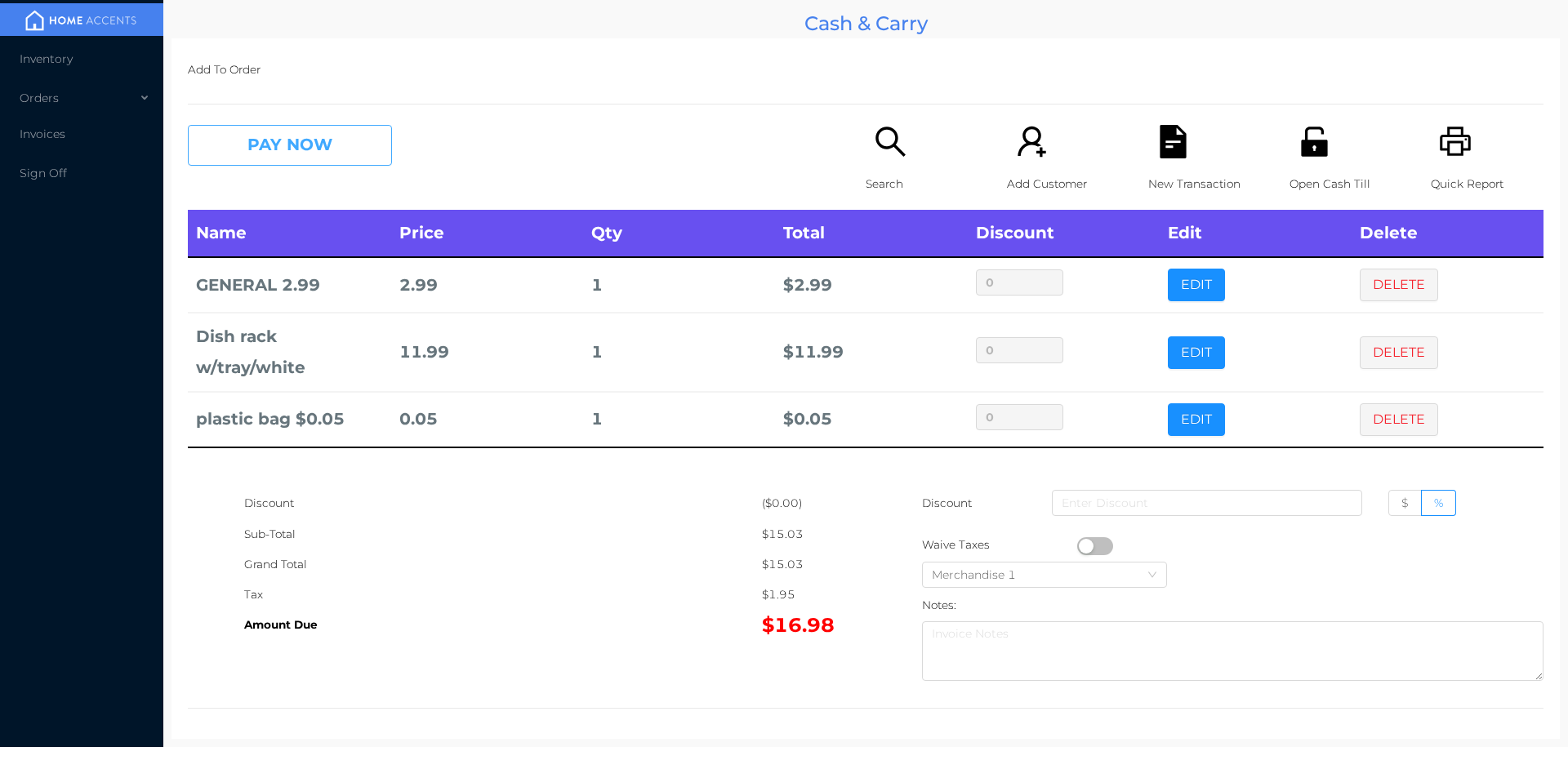
click at [311, 141] on button "PAY NOW" at bounding box center [290, 145] width 204 height 40
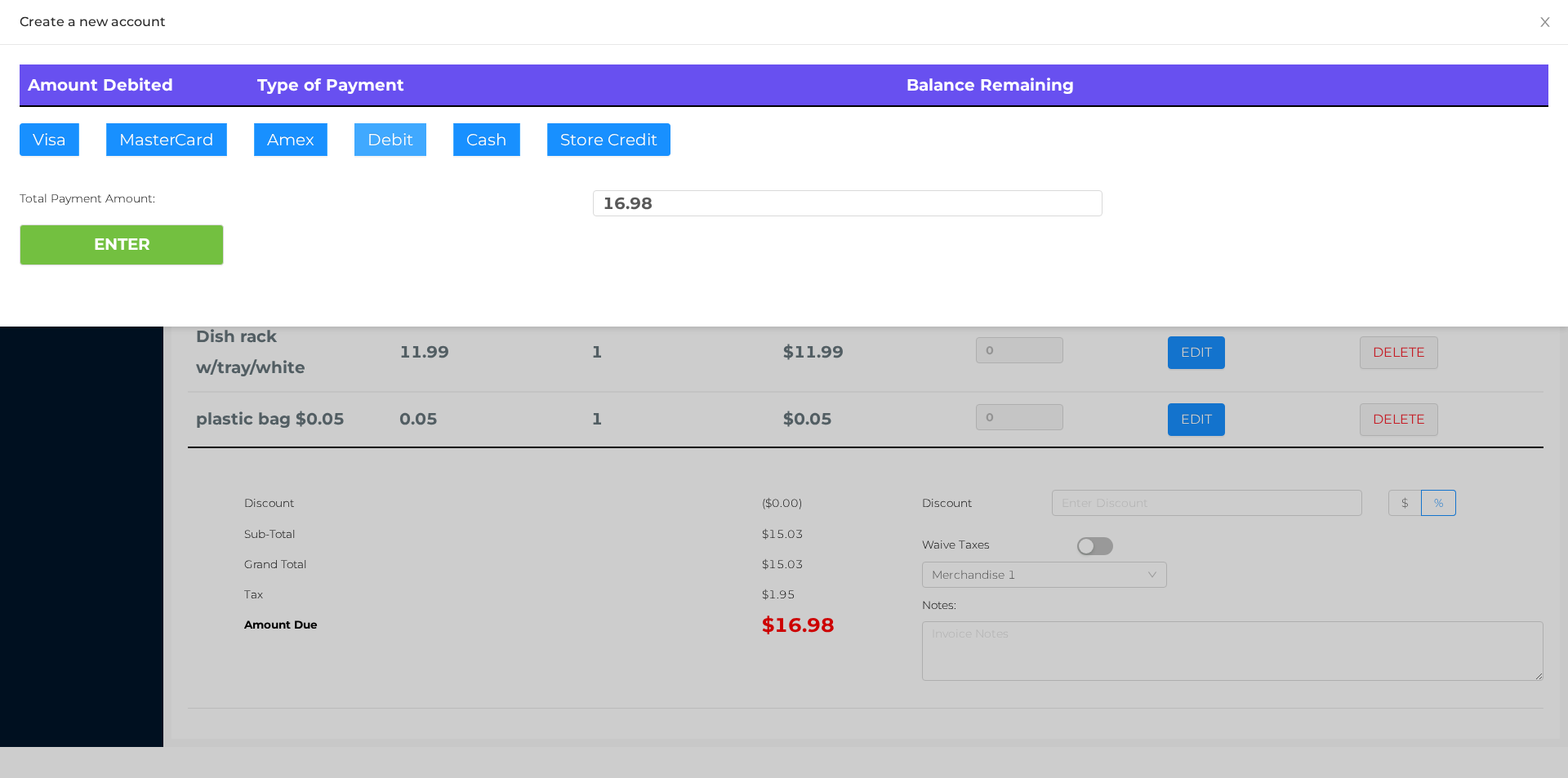
click at [367, 149] on button "Debit" at bounding box center [390, 139] width 72 height 32
click at [182, 255] on button "ENTER" at bounding box center [121, 245] width 204 height 40
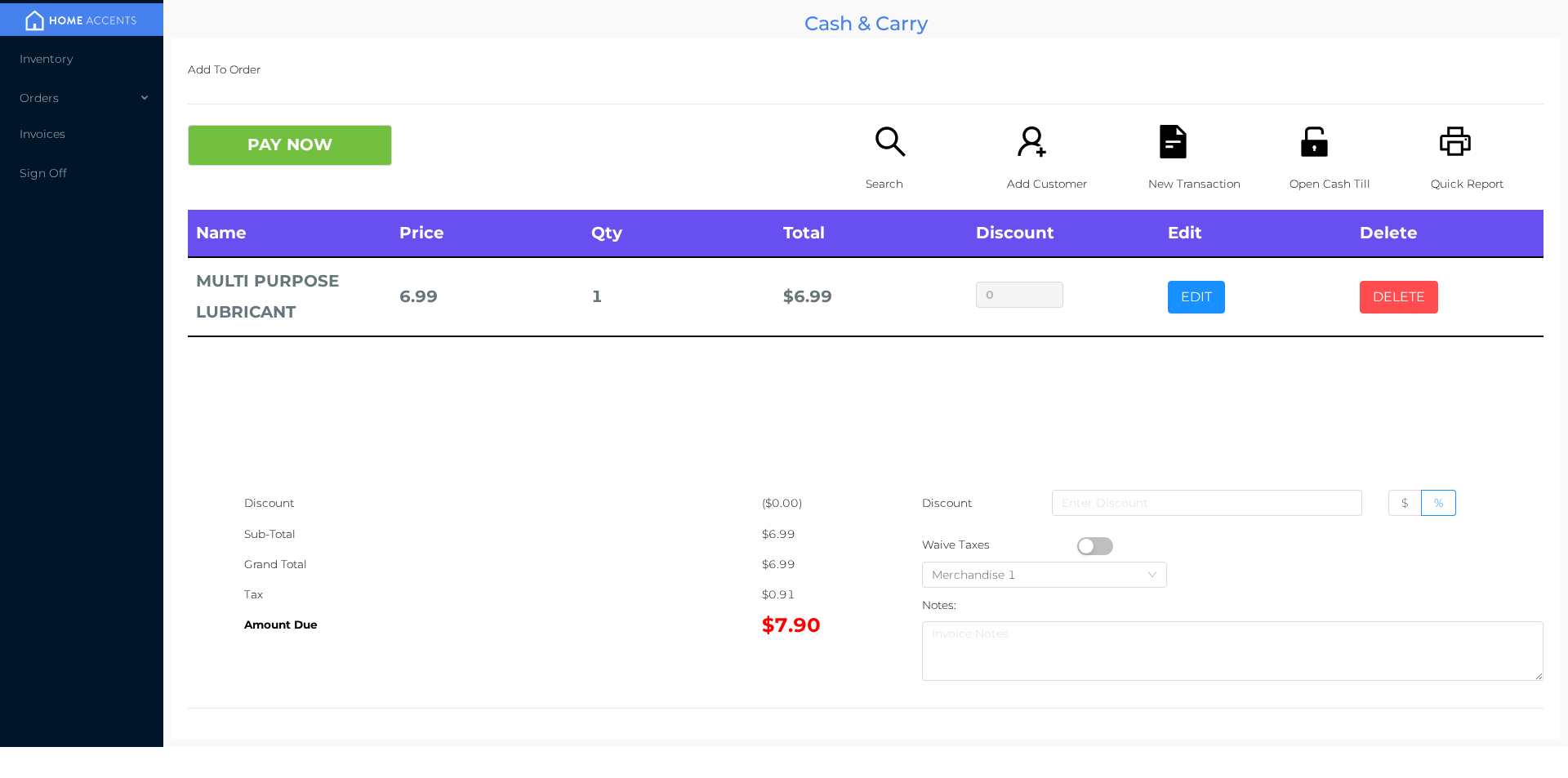
click at [1396, 291] on button "DELETE" at bounding box center [1398, 297] width 78 height 32
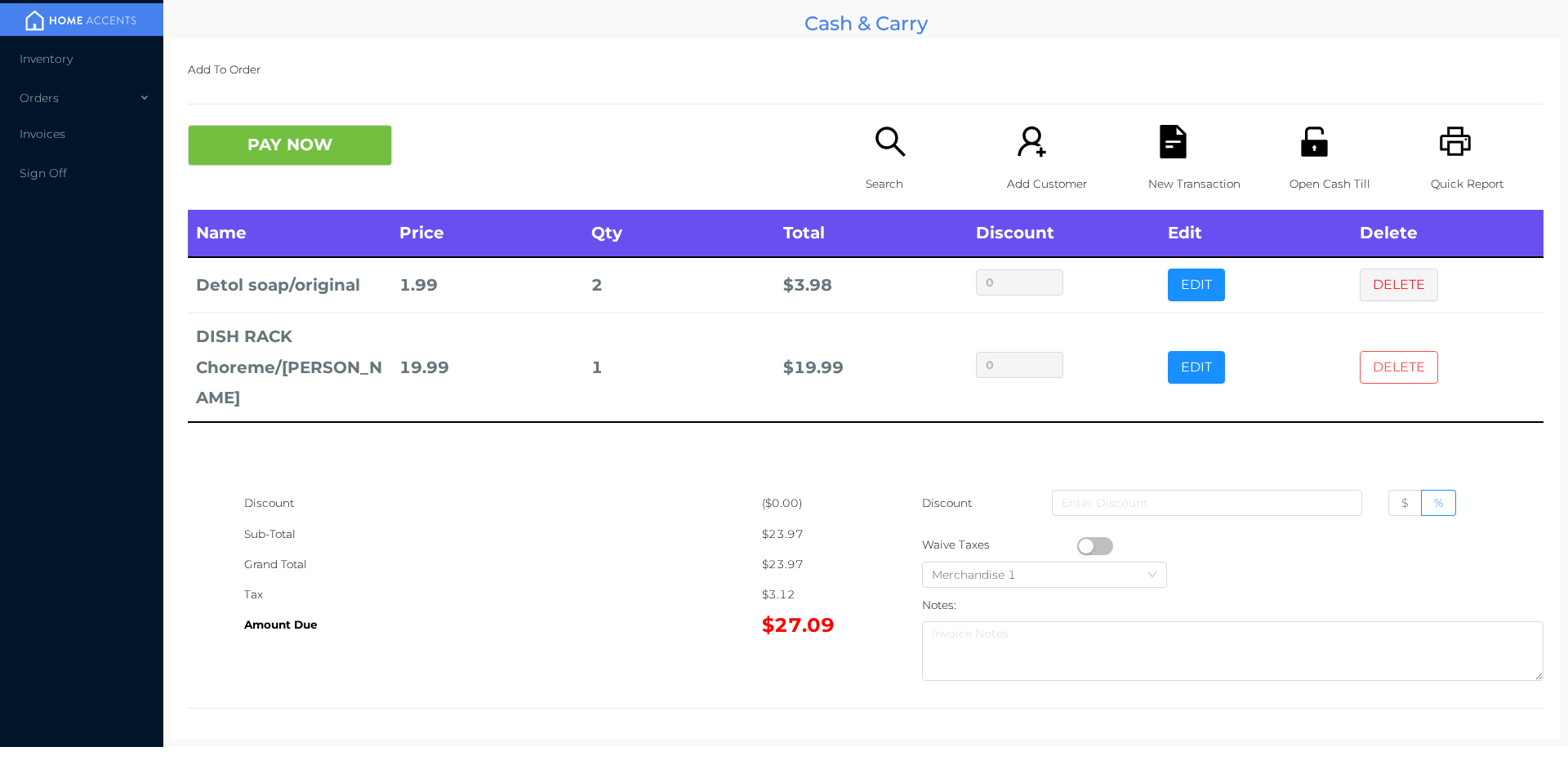
click at [1389, 351] on button "DELETE" at bounding box center [1398, 367] width 78 height 32
click at [1377, 291] on button "DELETE" at bounding box center [1398, 285] width 78 height 32
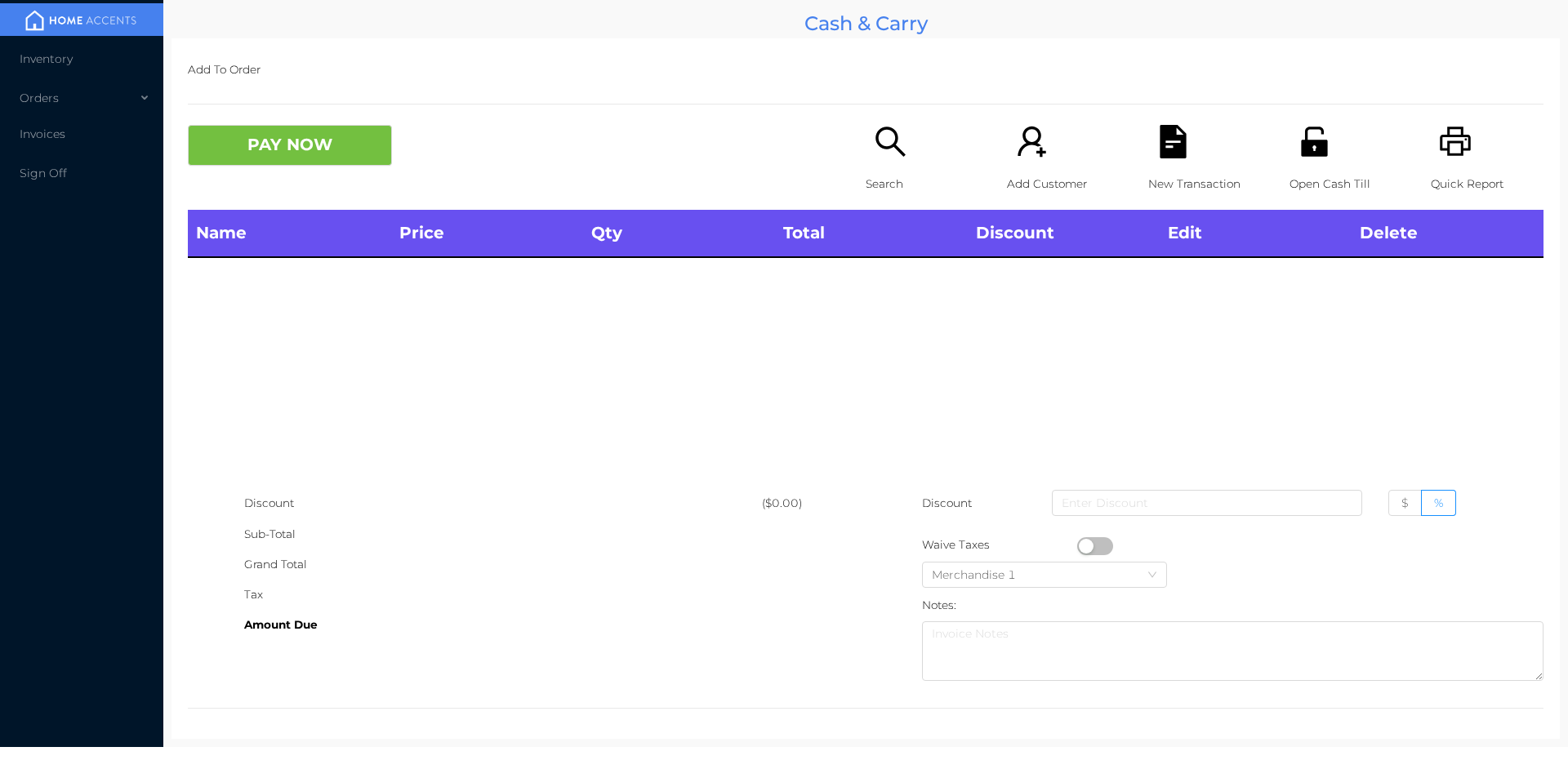
click at [1391, 294] on div "Name Price Qty Total Discount Edit Delete" at bounding box center [865, 349] width 1356 height 279
click at [889, 183] on p "Search" at bounding box center [921, 184] width 112 height 31
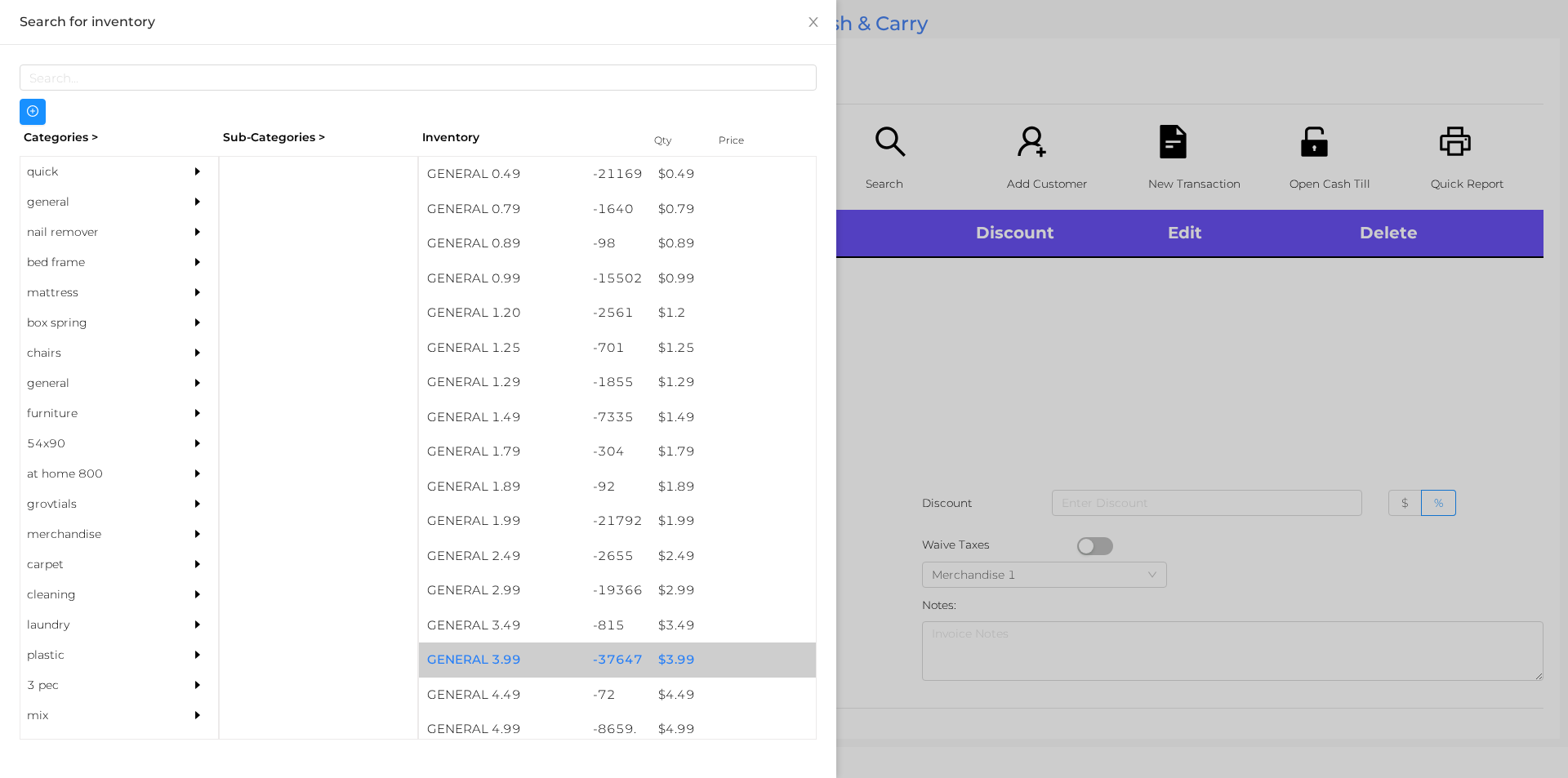
click at [676, 665] on div "$ 3.99" at bounding box center [733, 659] width 166 height 35
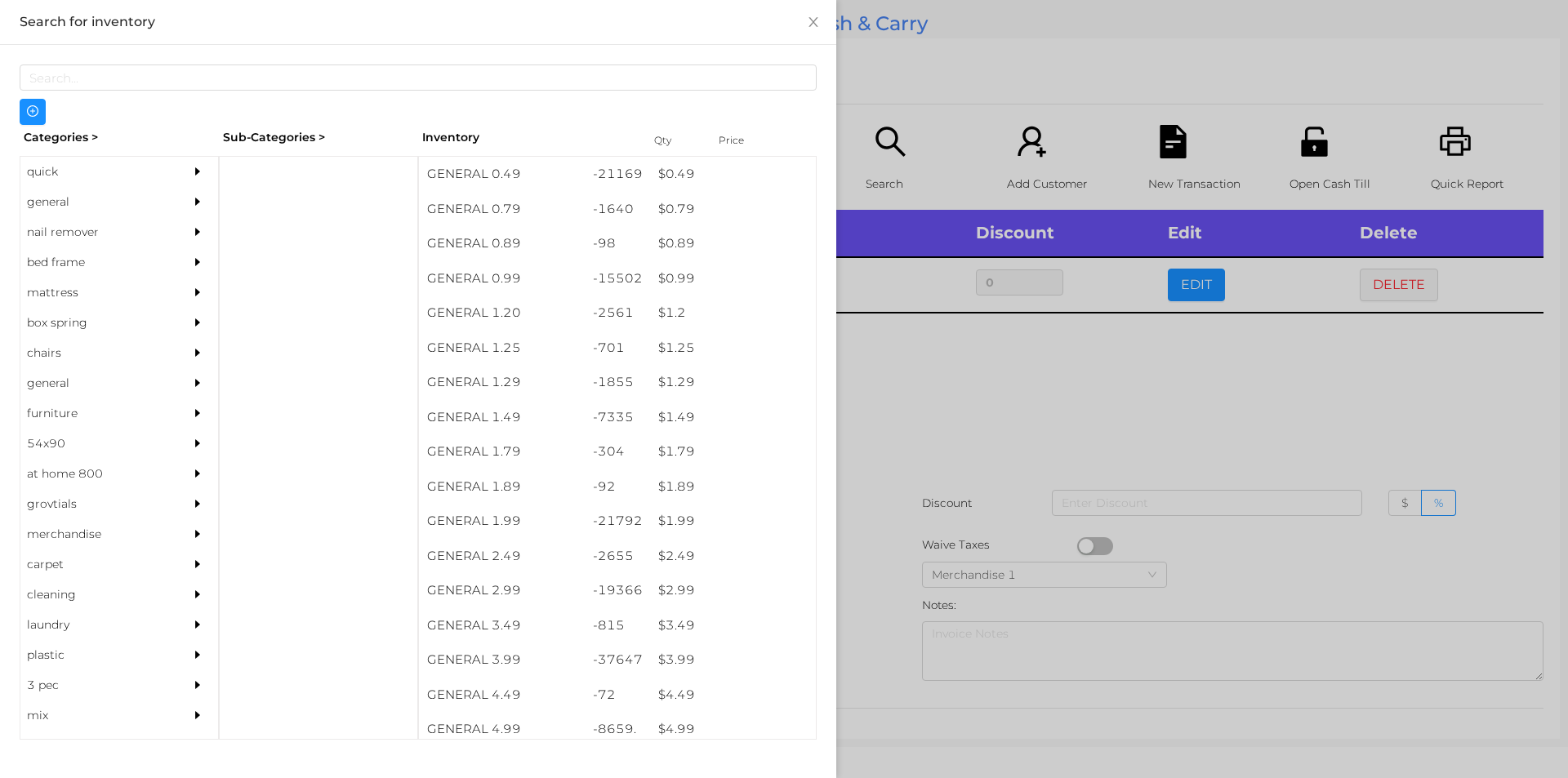
click at [909, 404] on div at bounding box center [784, 389] width 1568 height 778
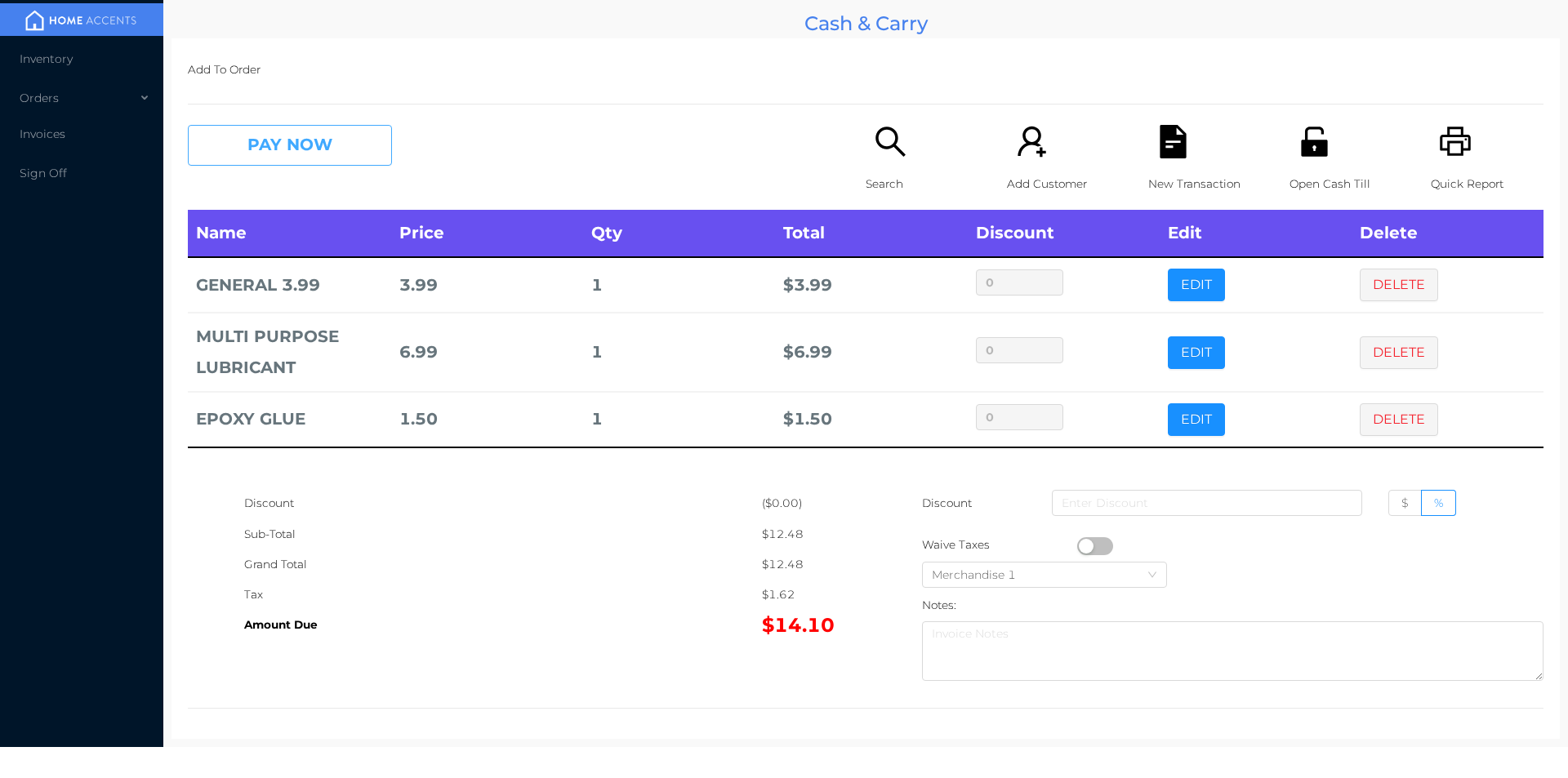
click at [252, 137] on button "PAY NOW" at bounding box center [290, 145] width 204 height 40
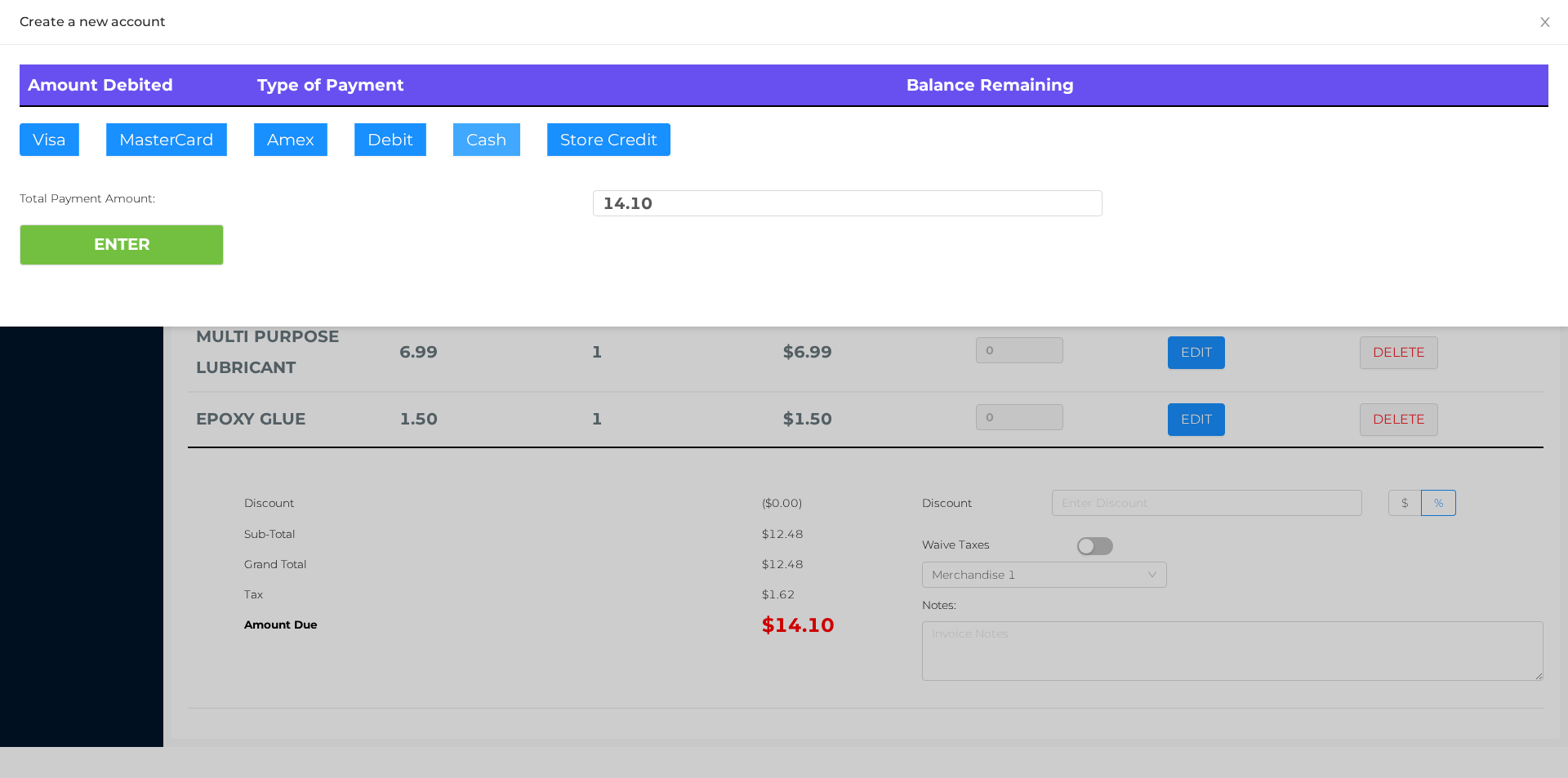
click at [469, 137] on button "Cash" at bounding box center [487, 139] width 67 height 32
type input "20."
click at [118, 262] on button "ENTER" at bounding box center [121, 245] width 204 height 40
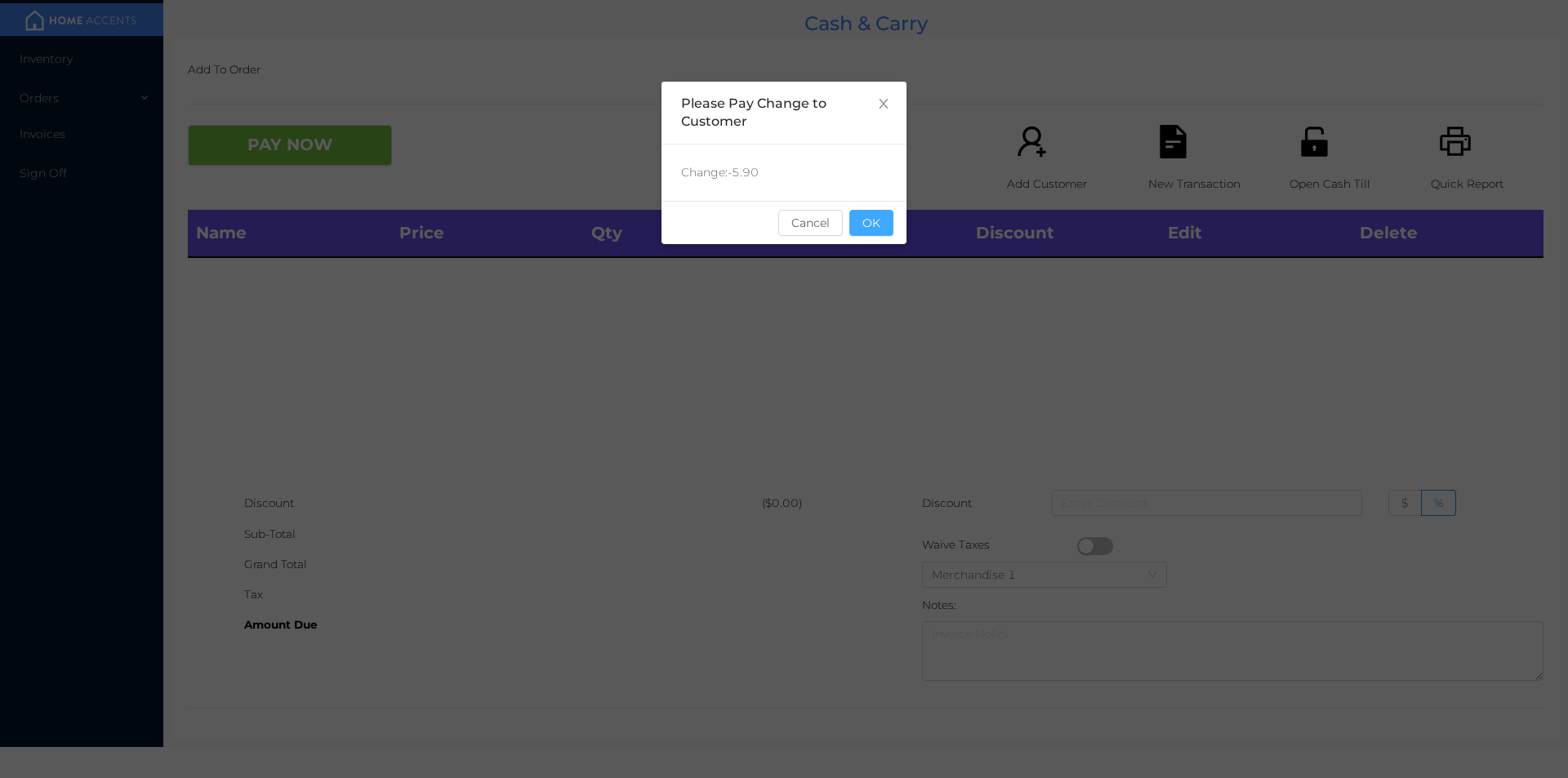
click at [865, 216] on button "OK" at bounding box center [871, 222] width 44 height 26
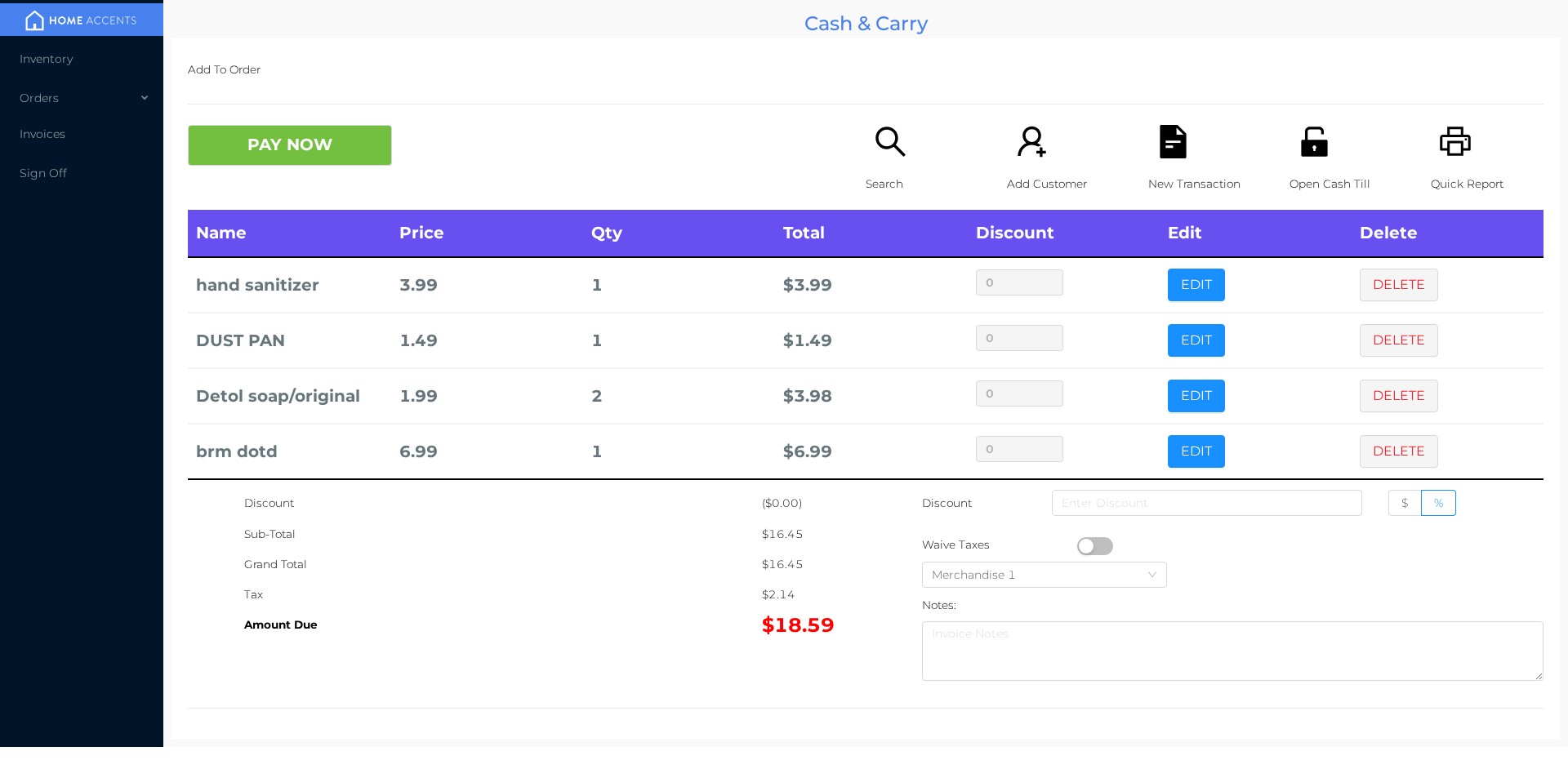
click at [889, 163] on div "Search" at bounding box center [921, 167] width 112 height 85
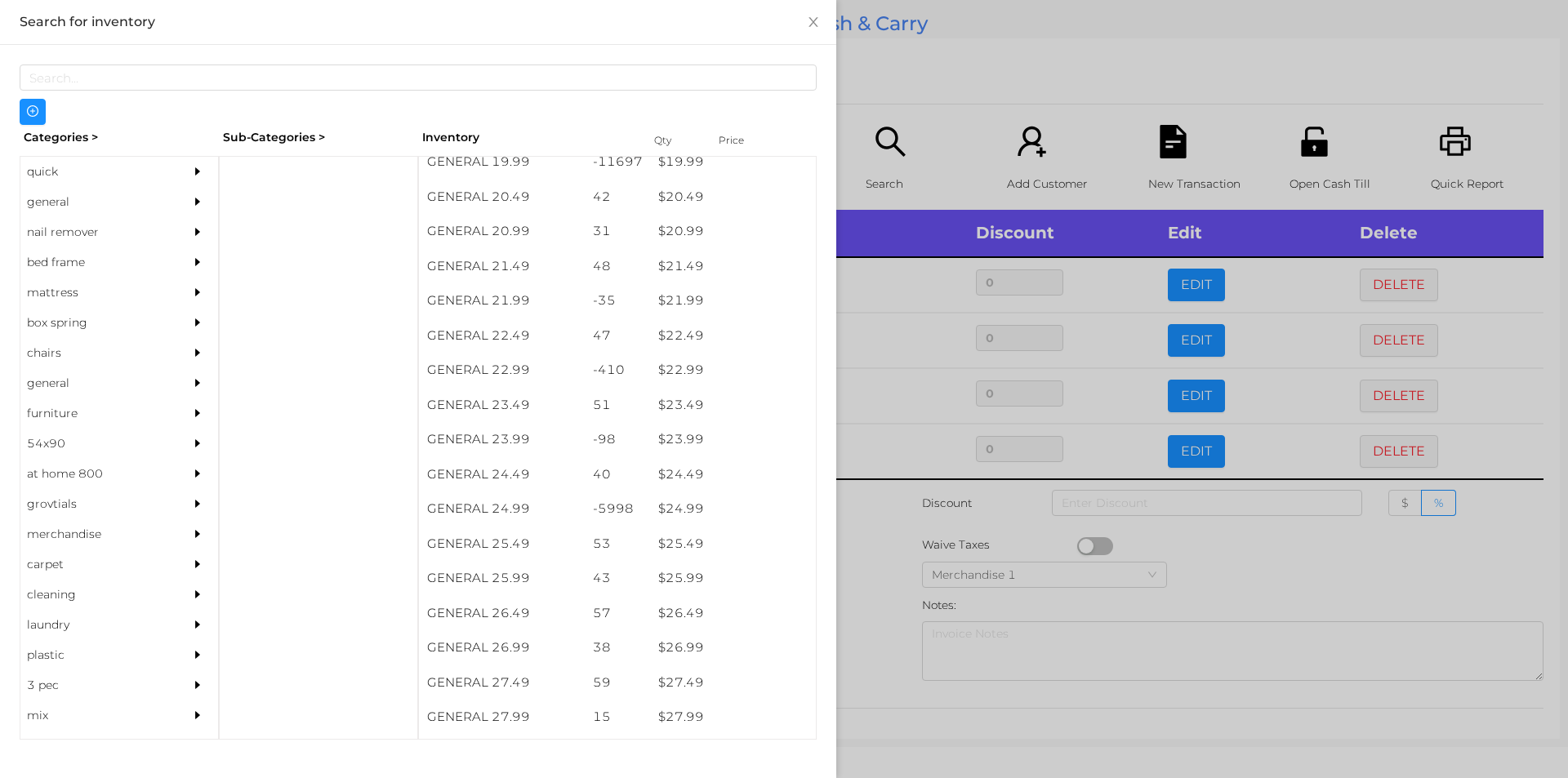
scroll to position [1774, 0]
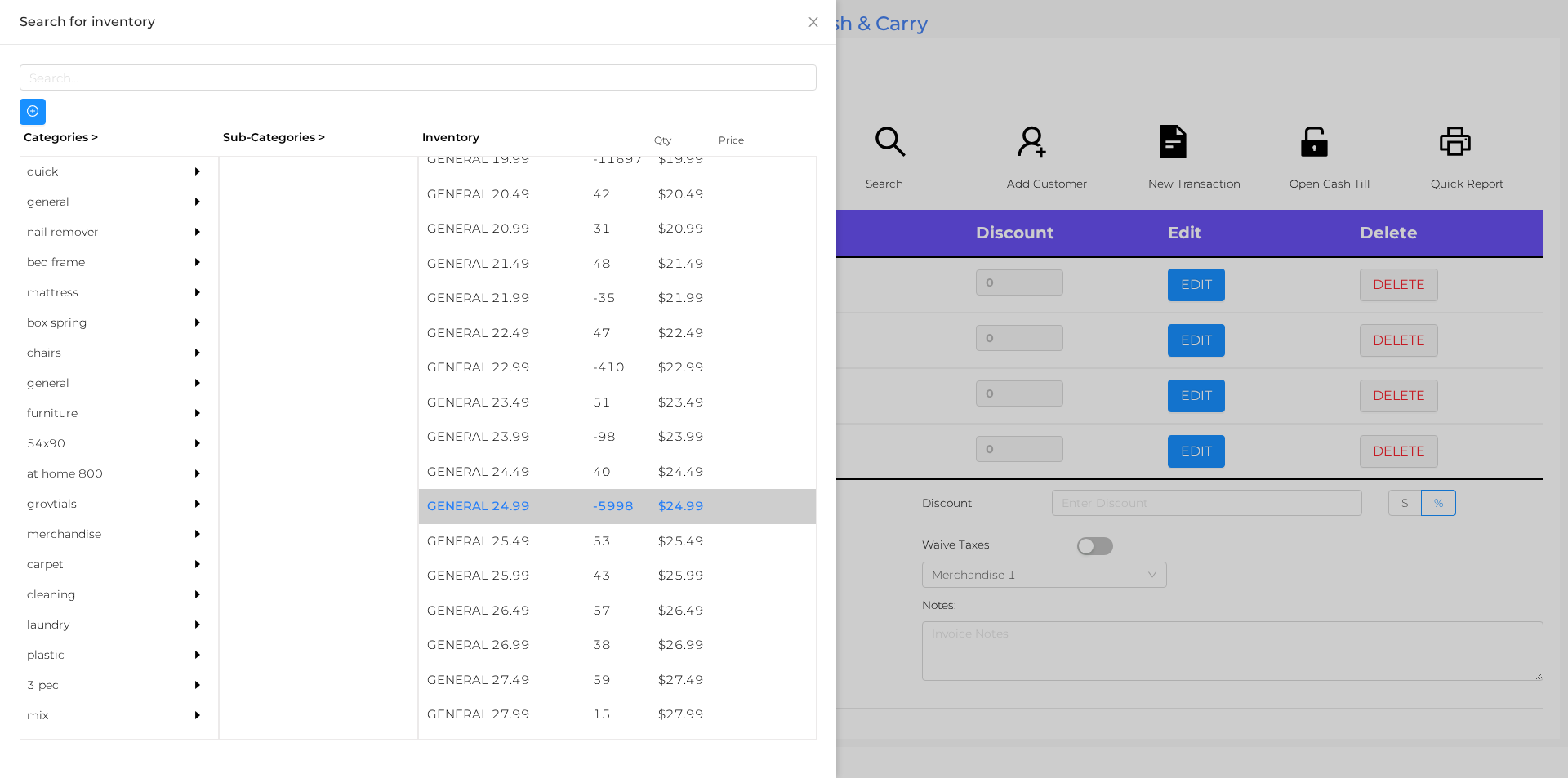
click at [665, 501] on div "$ 24.99" at bounding box center [733, 506] width 166 height 35
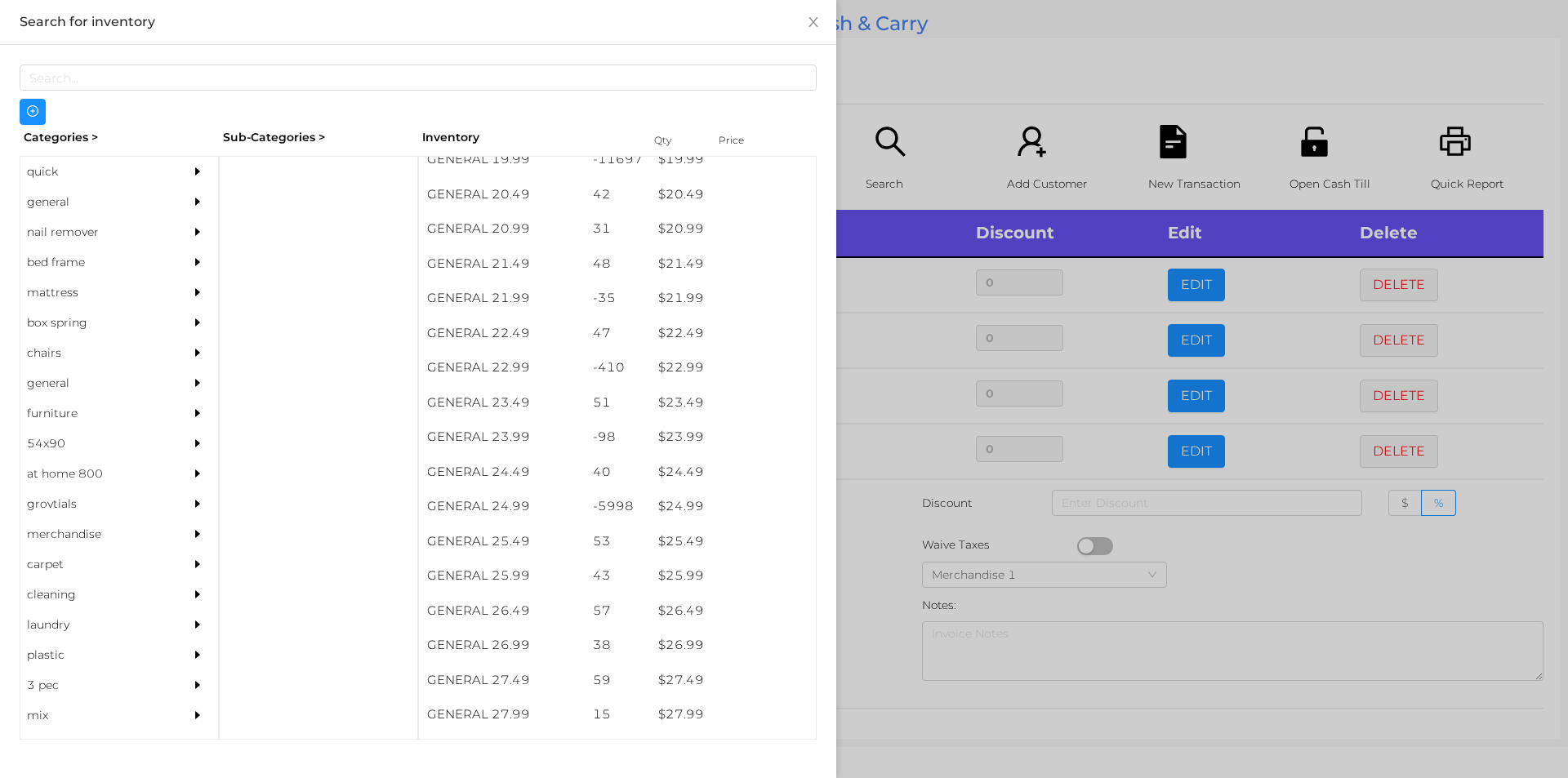
click at [854, 580] on div at bounding box center [784, 389] width 1568 height 778
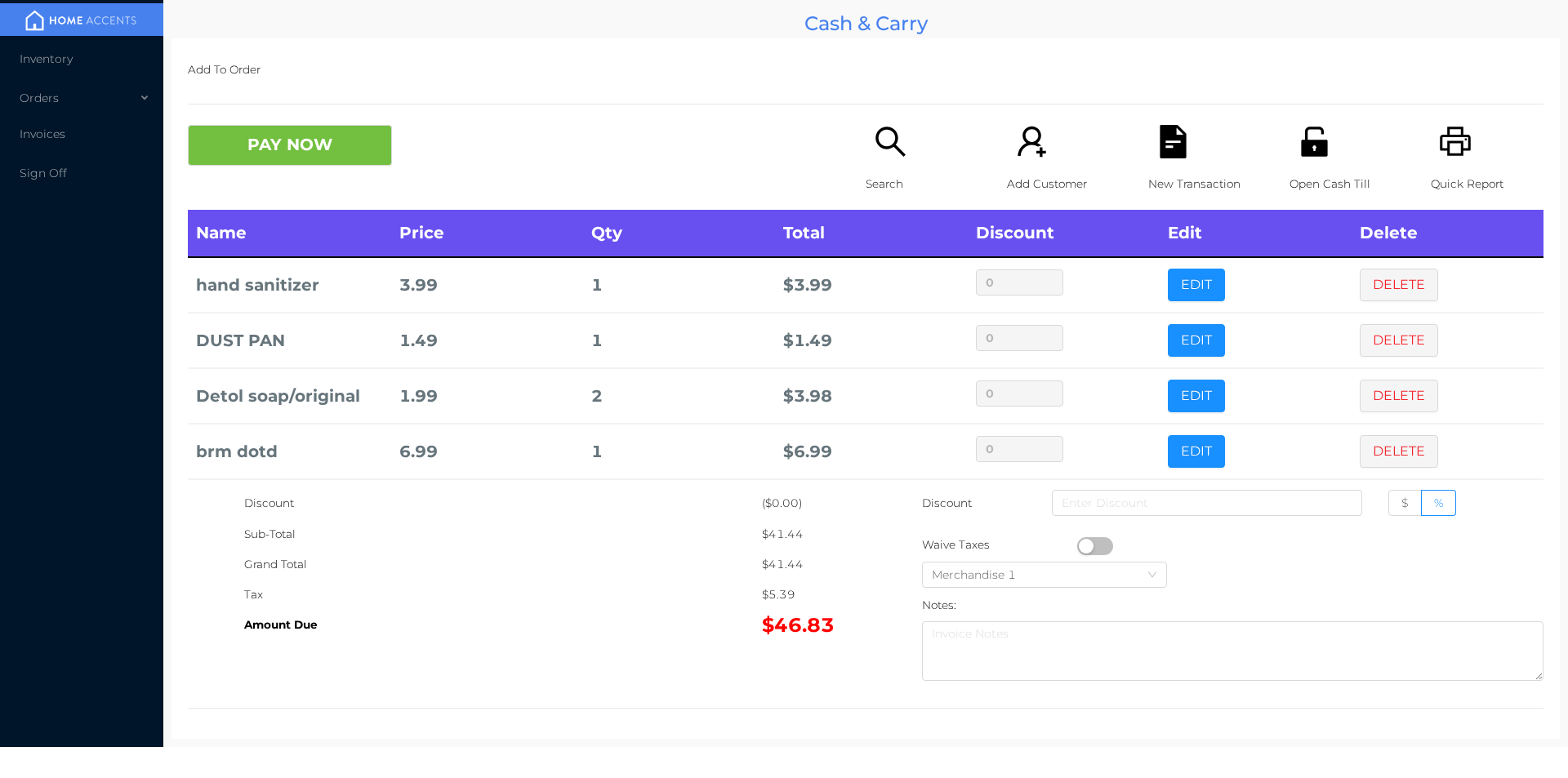
scroll to position [64, 0]
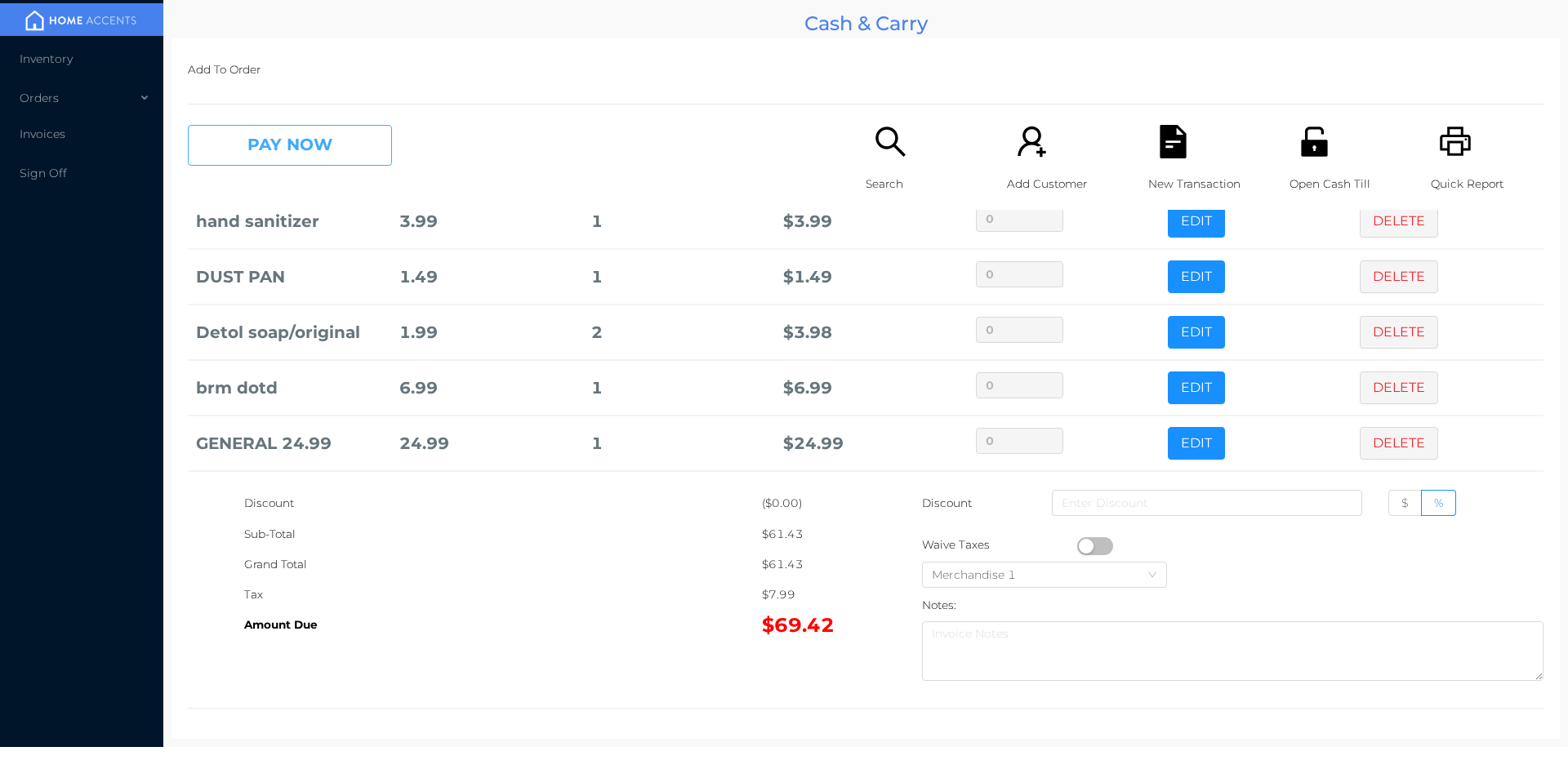
click at [322, 156] on button "PAY NOW" at bounding box center [290, 145] width 204 height 40
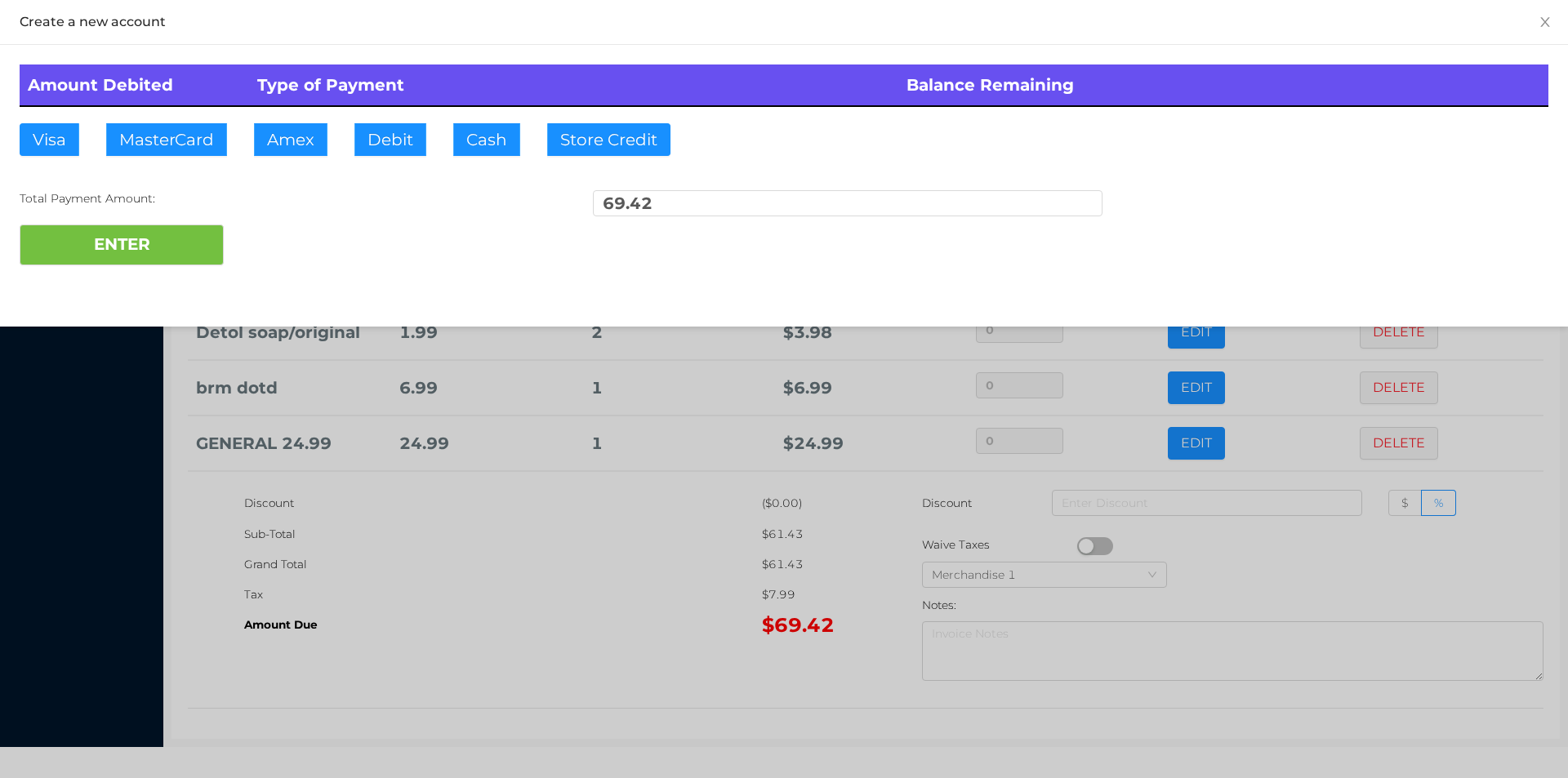
click at [282, 238] on div "ENTER" at bounding box center [784, 245] width 1528 height 40
click at [306, 245] on div "ENTER" at bounding box center [784, 245] width 1528 height 40
click at [598, 609] on div at bounding box center [784, 389] width 1568 height 778
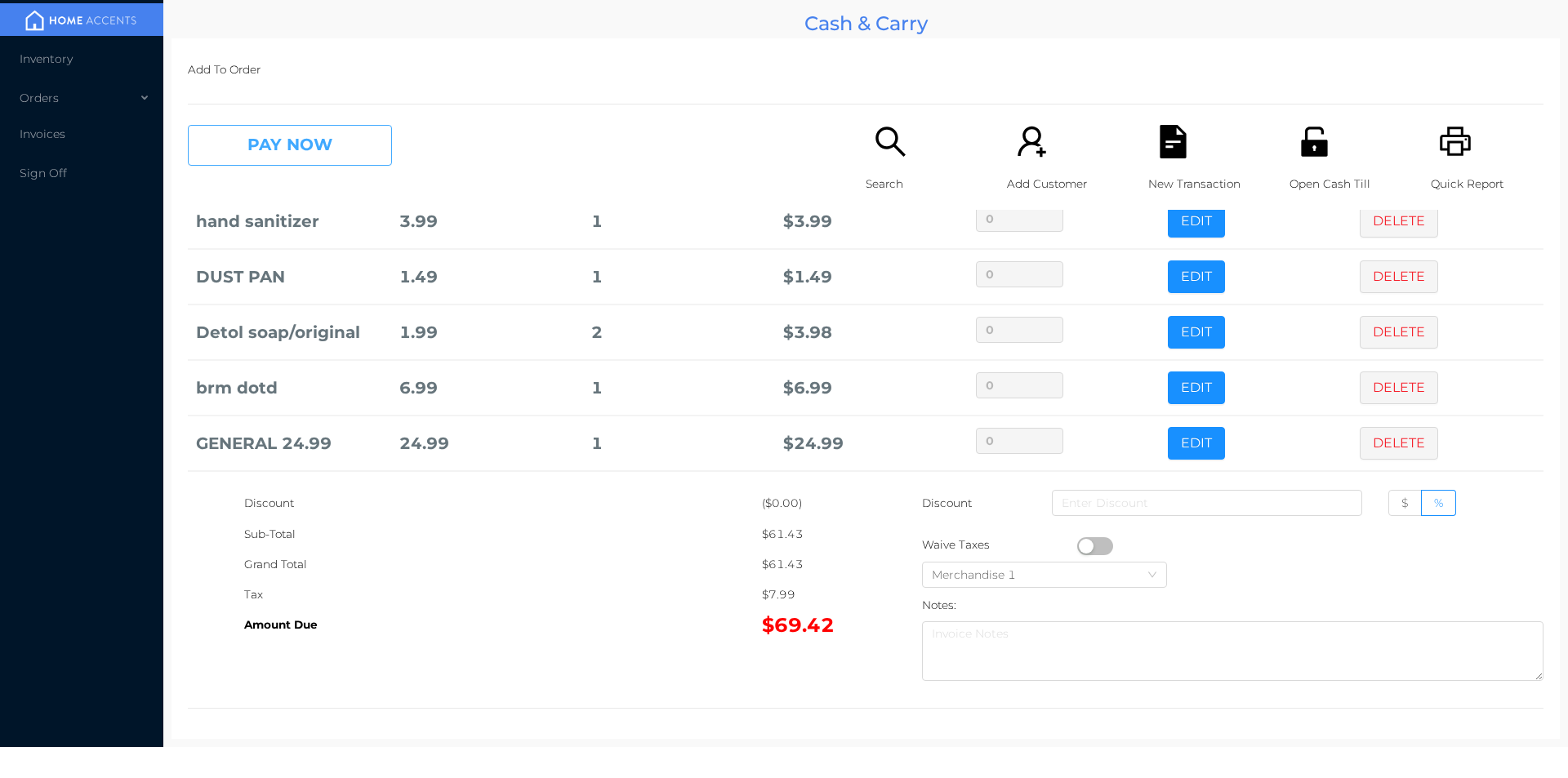
click at [349, 126] on button "PAY NOW" at bounding box center [290, 145] width 204 height 40
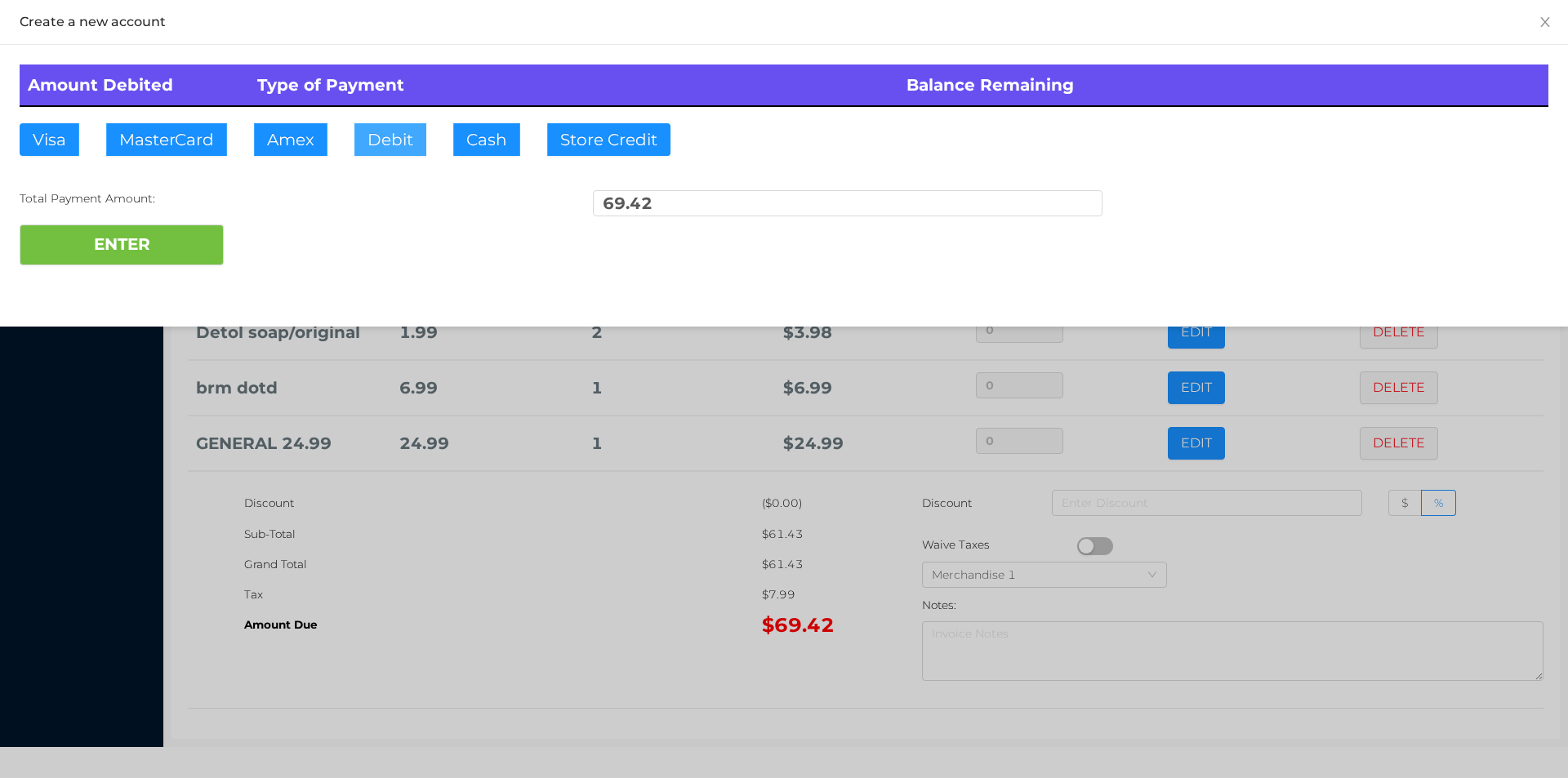
click at [376, 148] on button "Debit" at bounding box center [390, 139] width 72 height 32
click at [283, 240] on div "ENTER" at bounding box center [784, 245] width 1528 height 40
click at [522, 580] on div at bounding box center [784, 389] width 1568 height 778
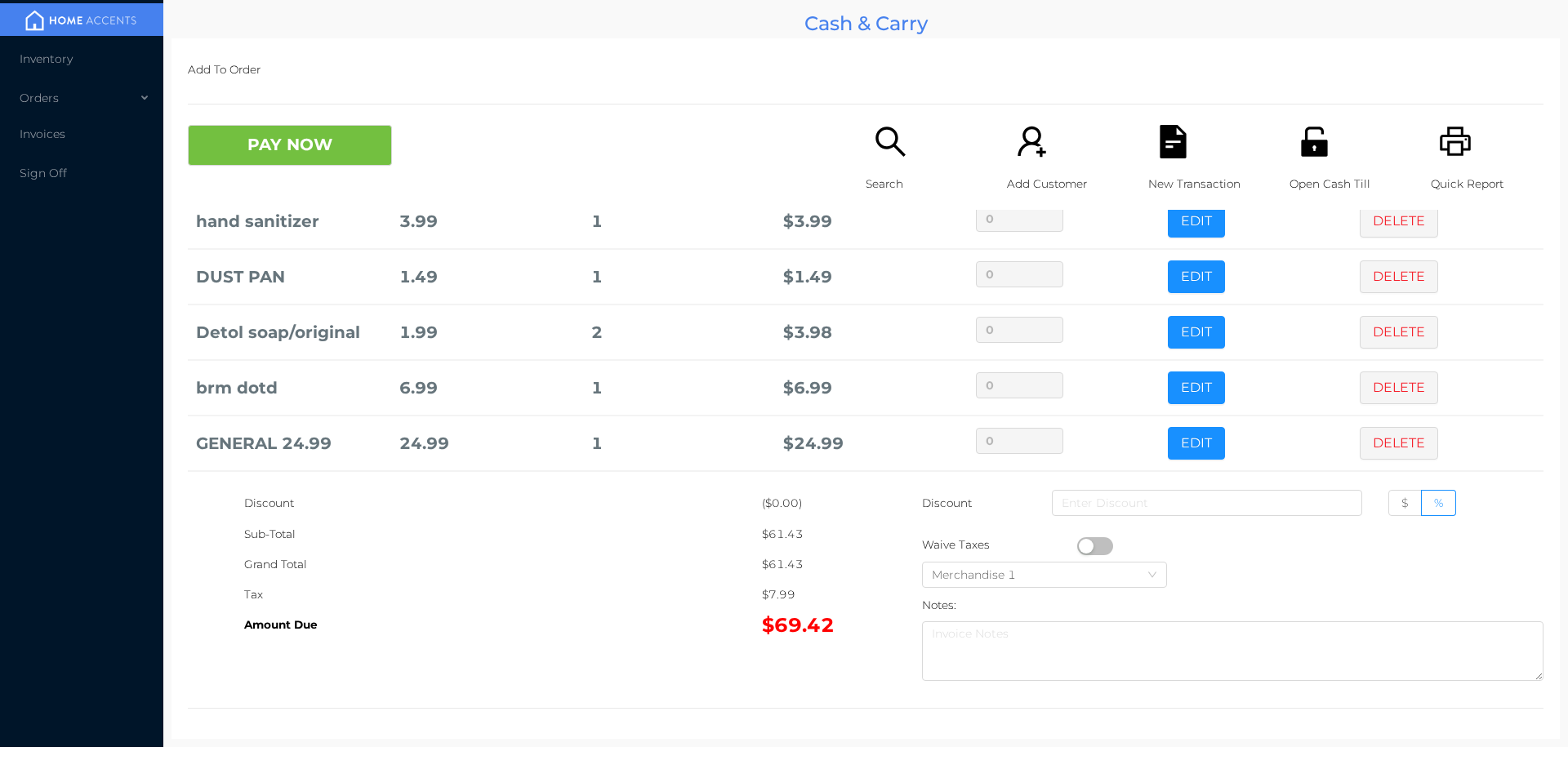
click at [1178, 135] on icon "icon: file-text" at bounding box center [1172, 141] width 33 height 33
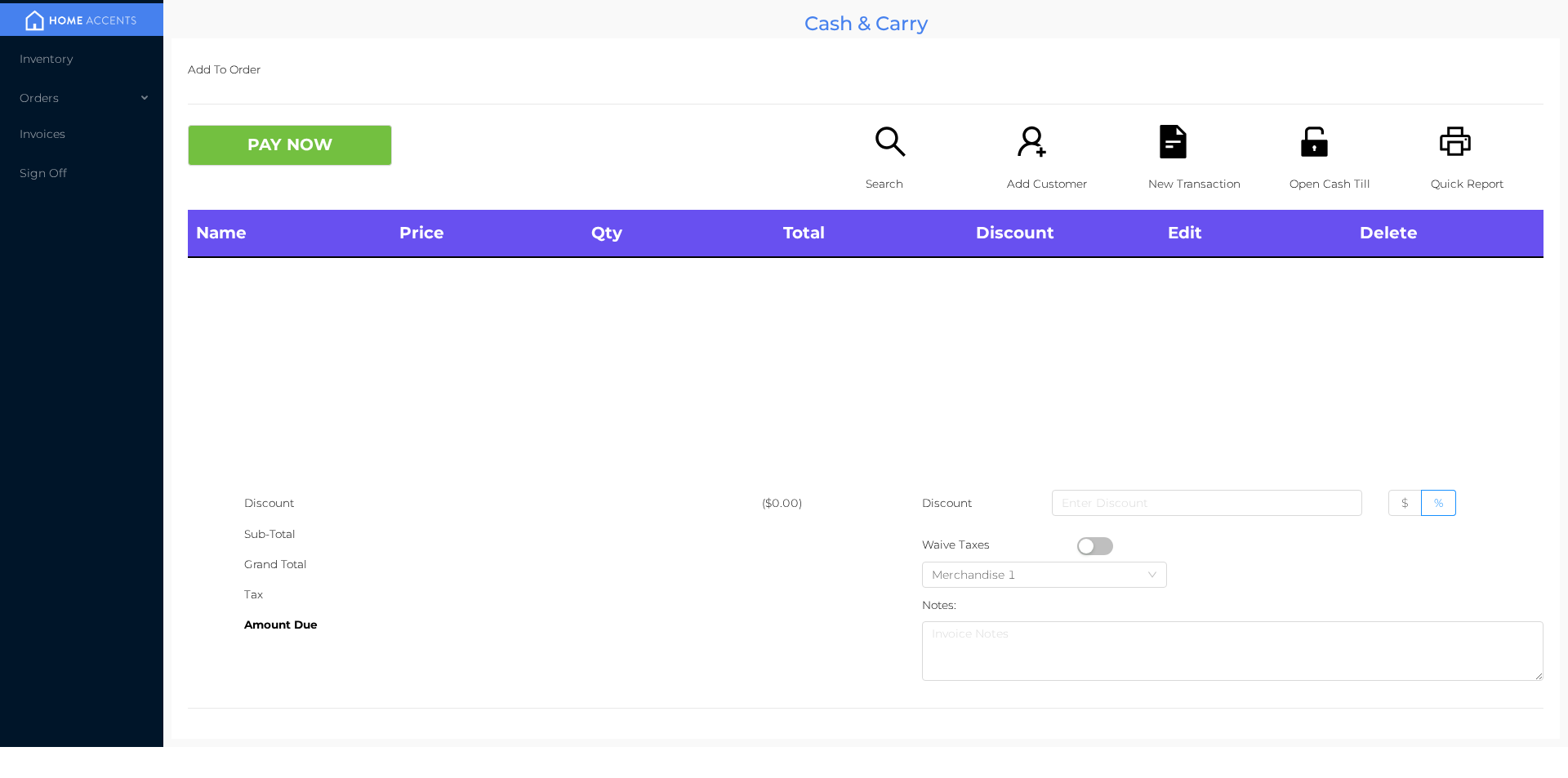
scroll to position [0, 0]
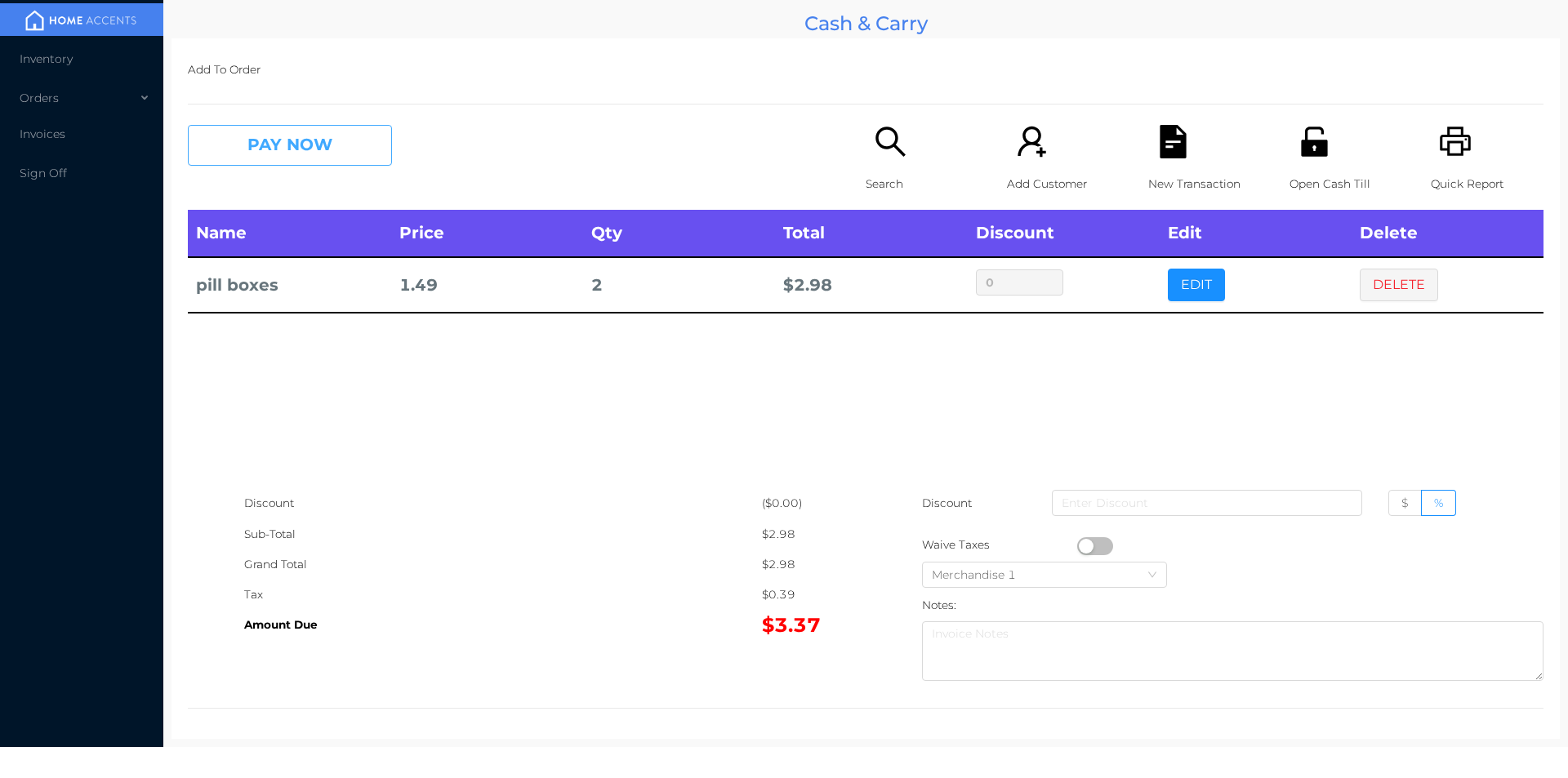
click at [278, 156] on button "PAY NOW" at bounding box center [290, 145] width 204 height 40
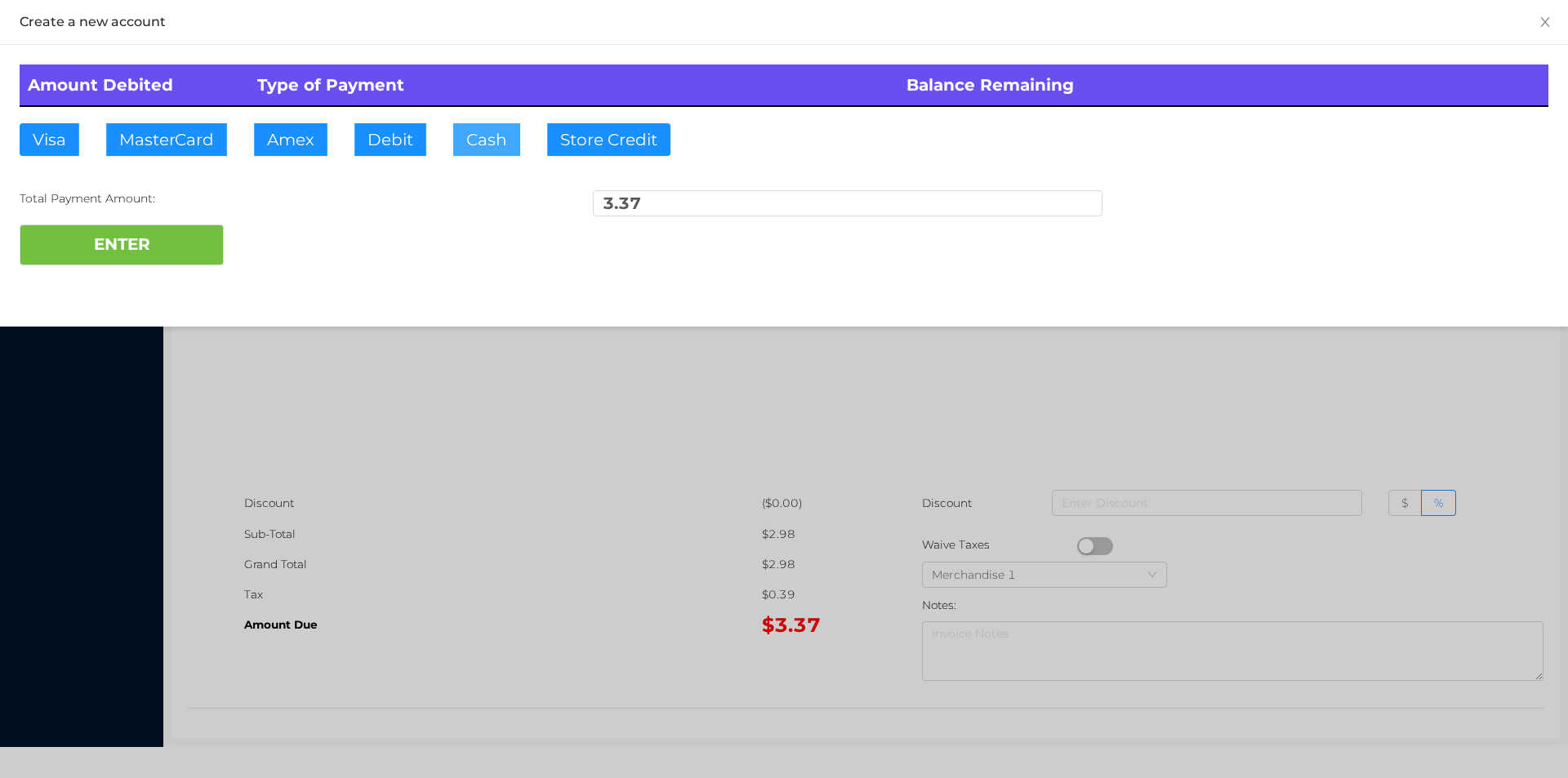
click at [460, 139] on button "Cash" at bounding box center [487, 139] width 67 height 32
type input "5."
click at [139, 264] on button "ENTER" at bounding box center [121, 245] width 204 height 40
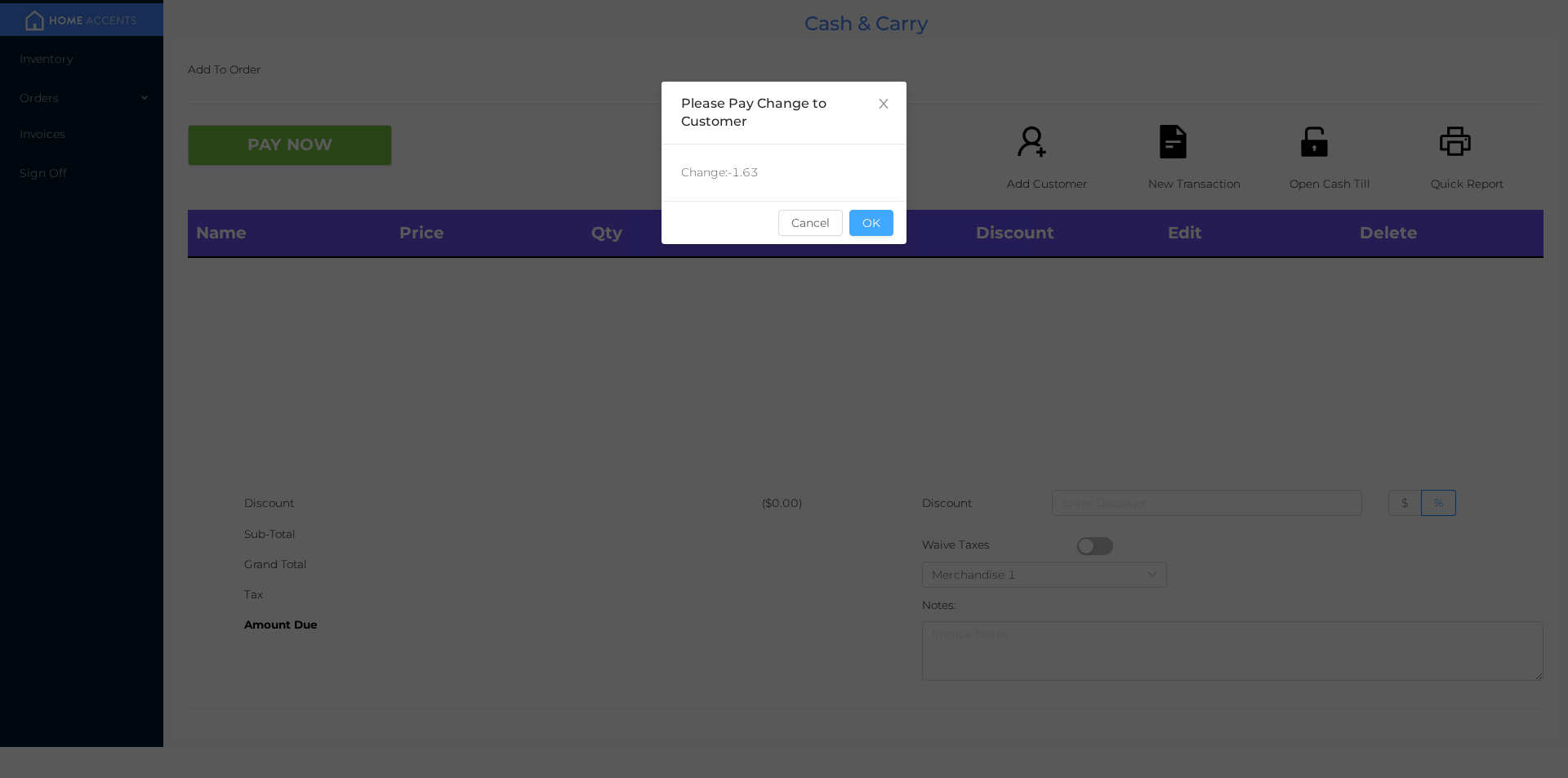
click at [882, 215] on button "OK" at bounding box center [871, 222] width 44 height 26
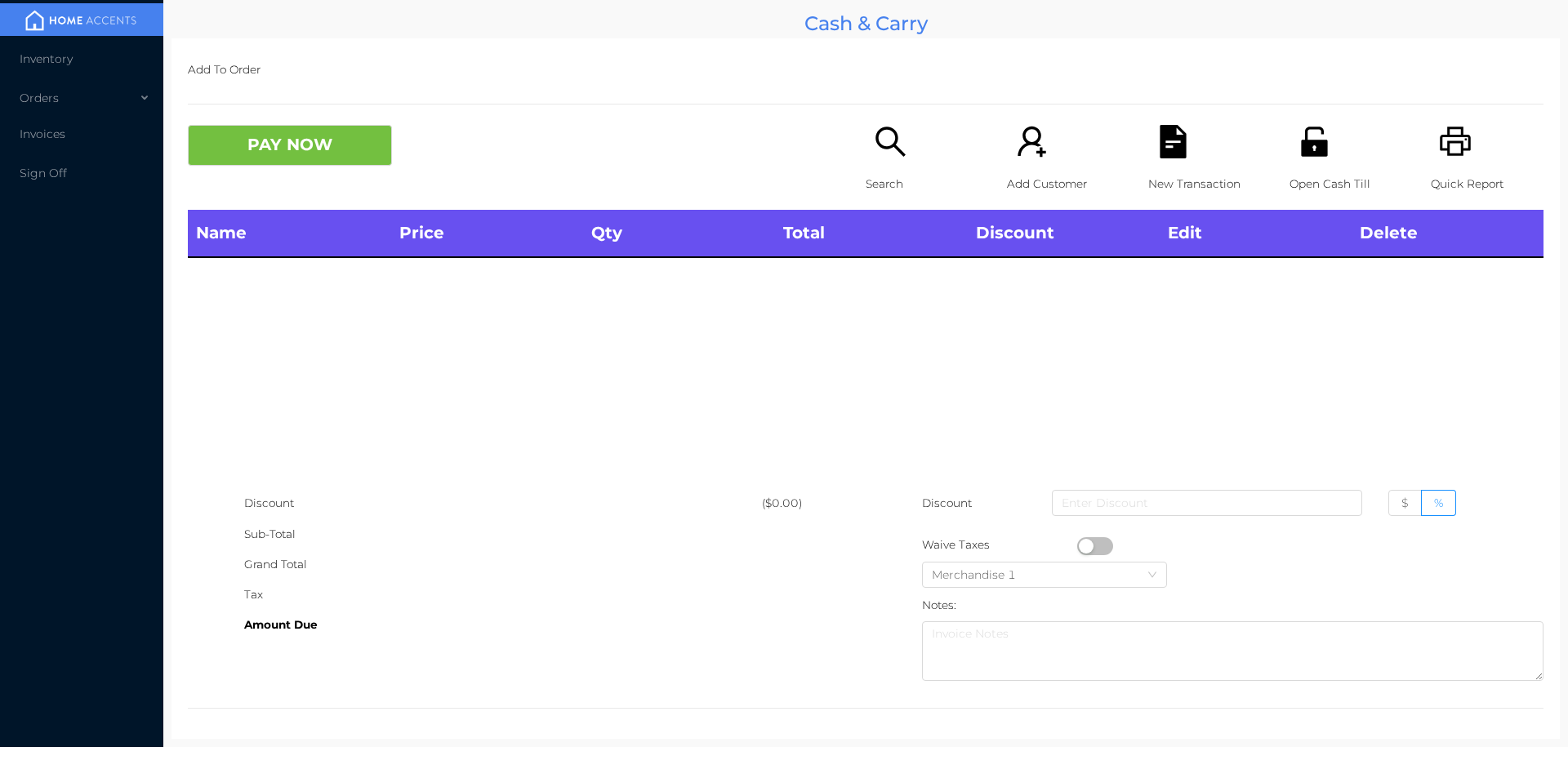
click at [1301, 152] on icon "icon: unlock" at bounding box center [1313, 141] width 26 height 30
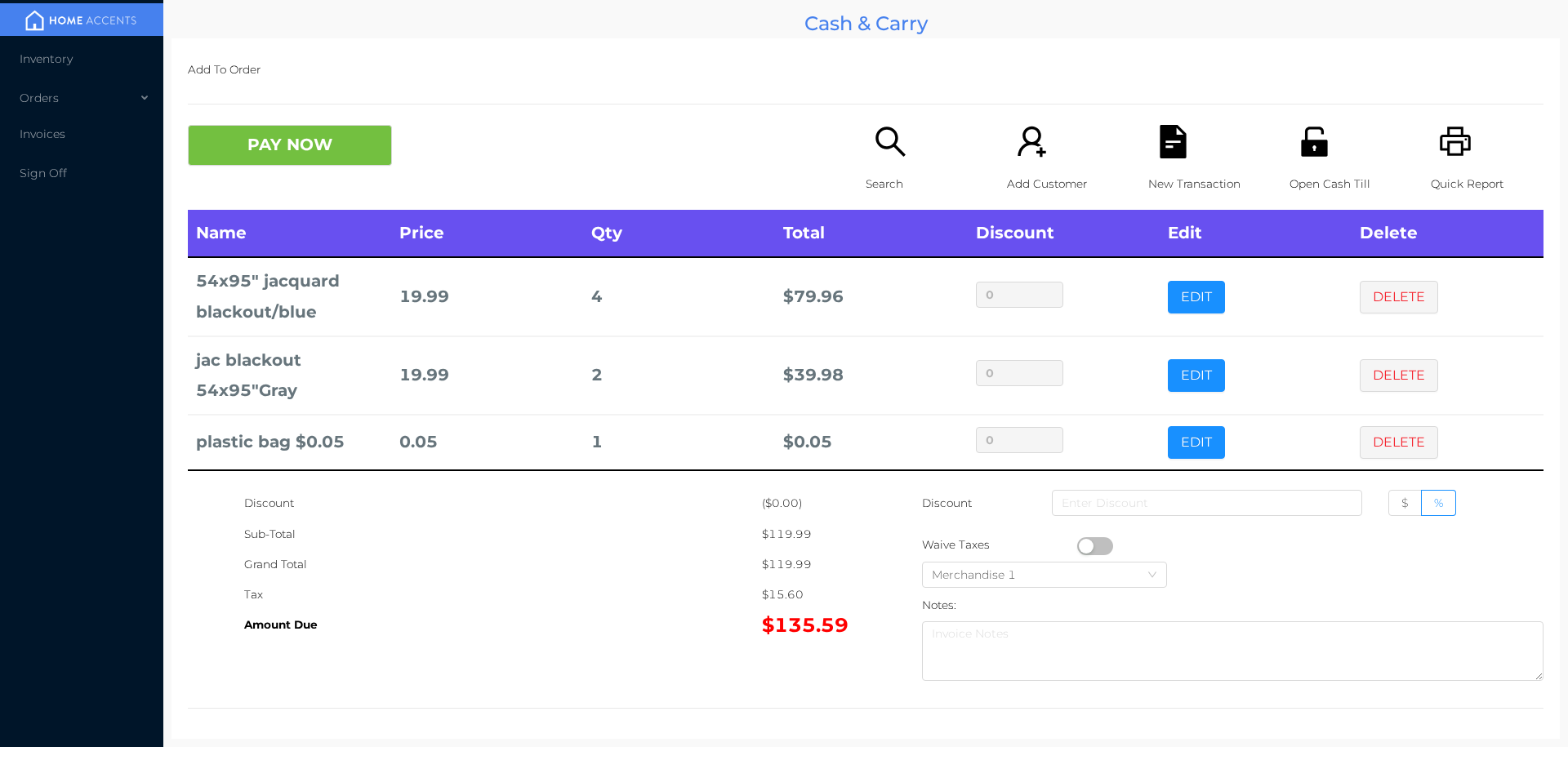
click at [266, 150] on button "PAY NOW" at bounding box center [290, 145] width 204 height 40
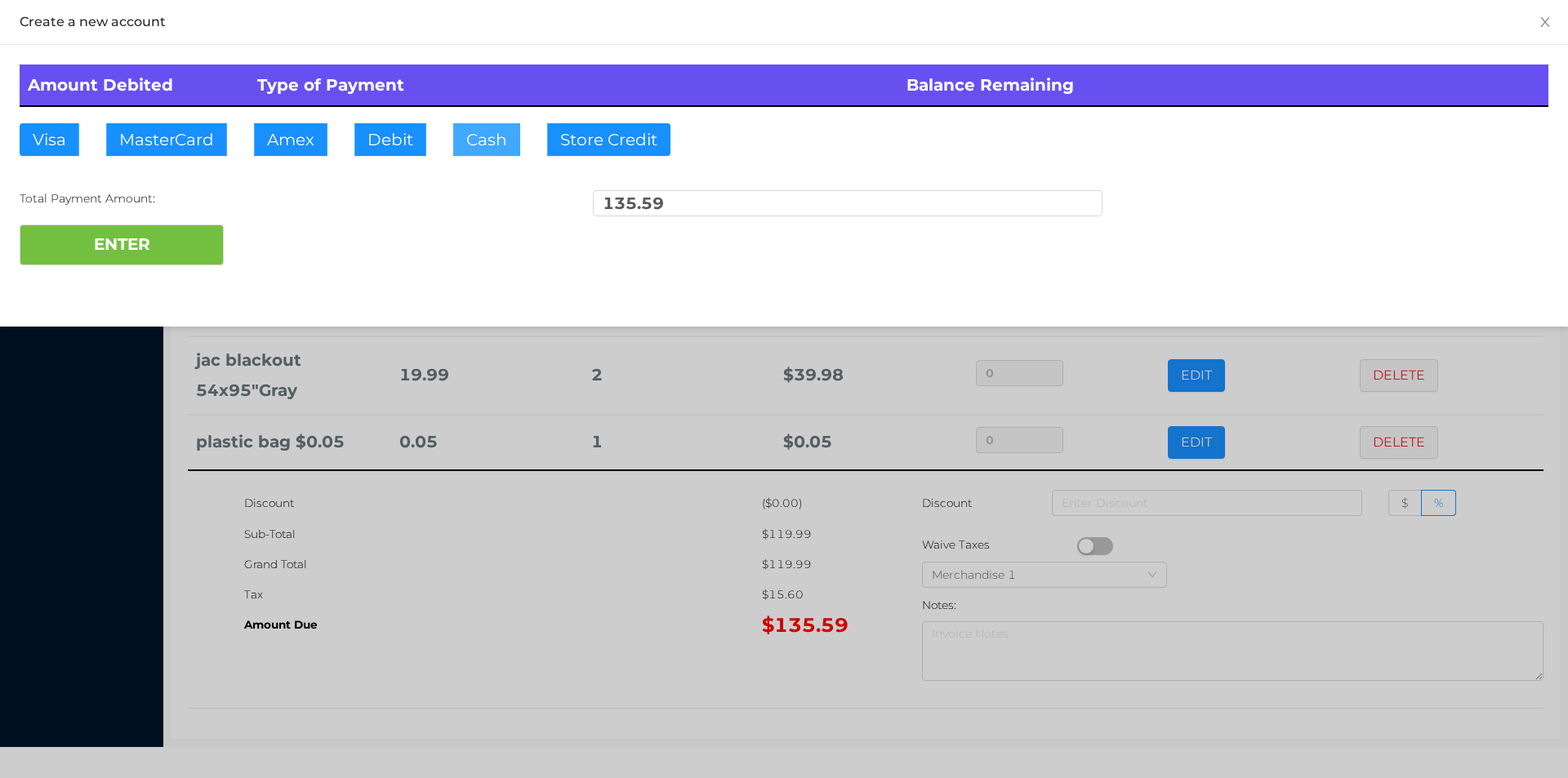
click at [489, 133] on button "Cash" at bounding box center [487, 139] width 67 height 32
type input "150."
click at [132, 263] on button "ENTER" at bounding box center [121, 245] width 204 height 40
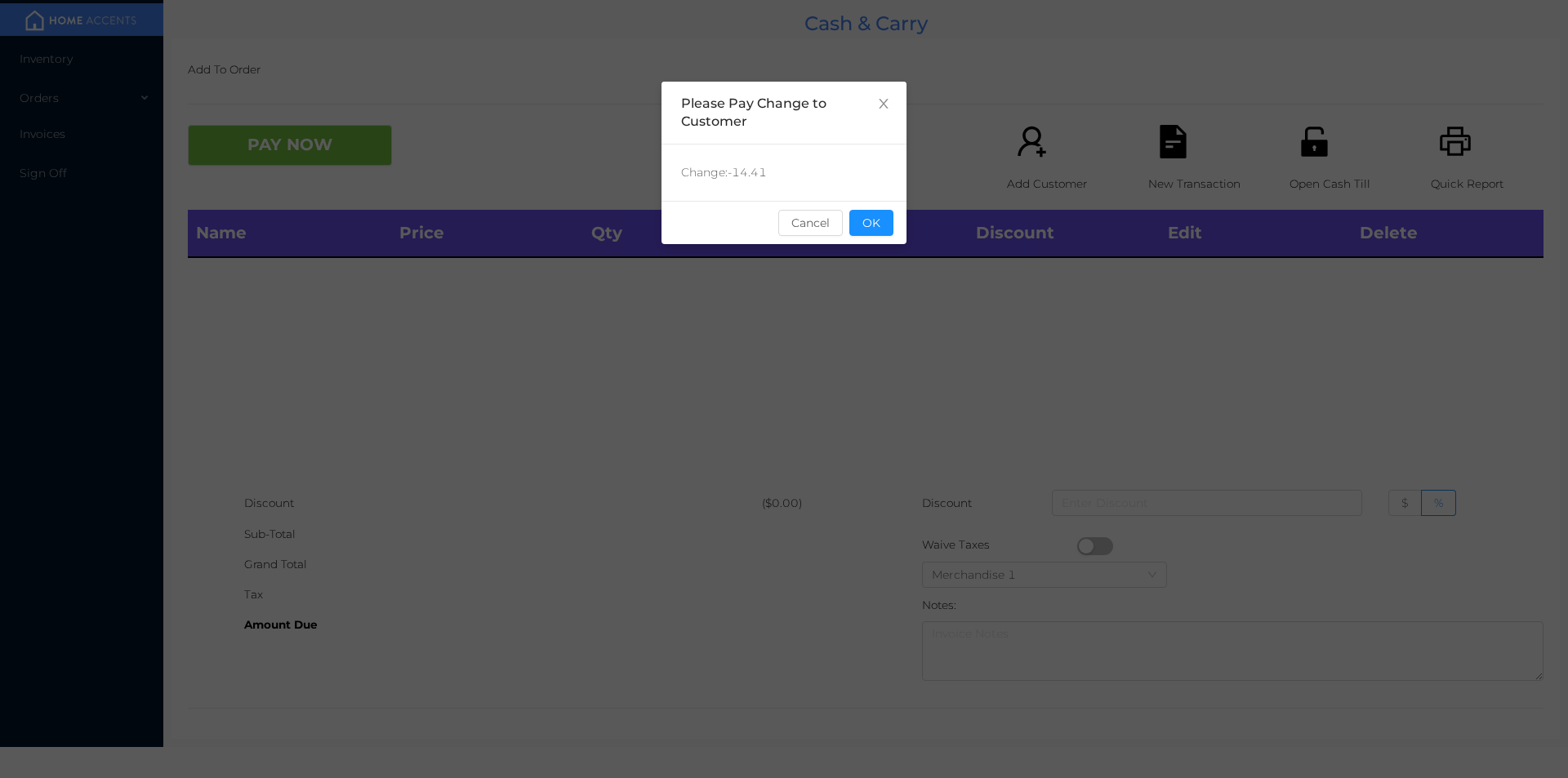
click at [867, 230] on button "OK" at bounding box center [871, 222] width 44 height 26
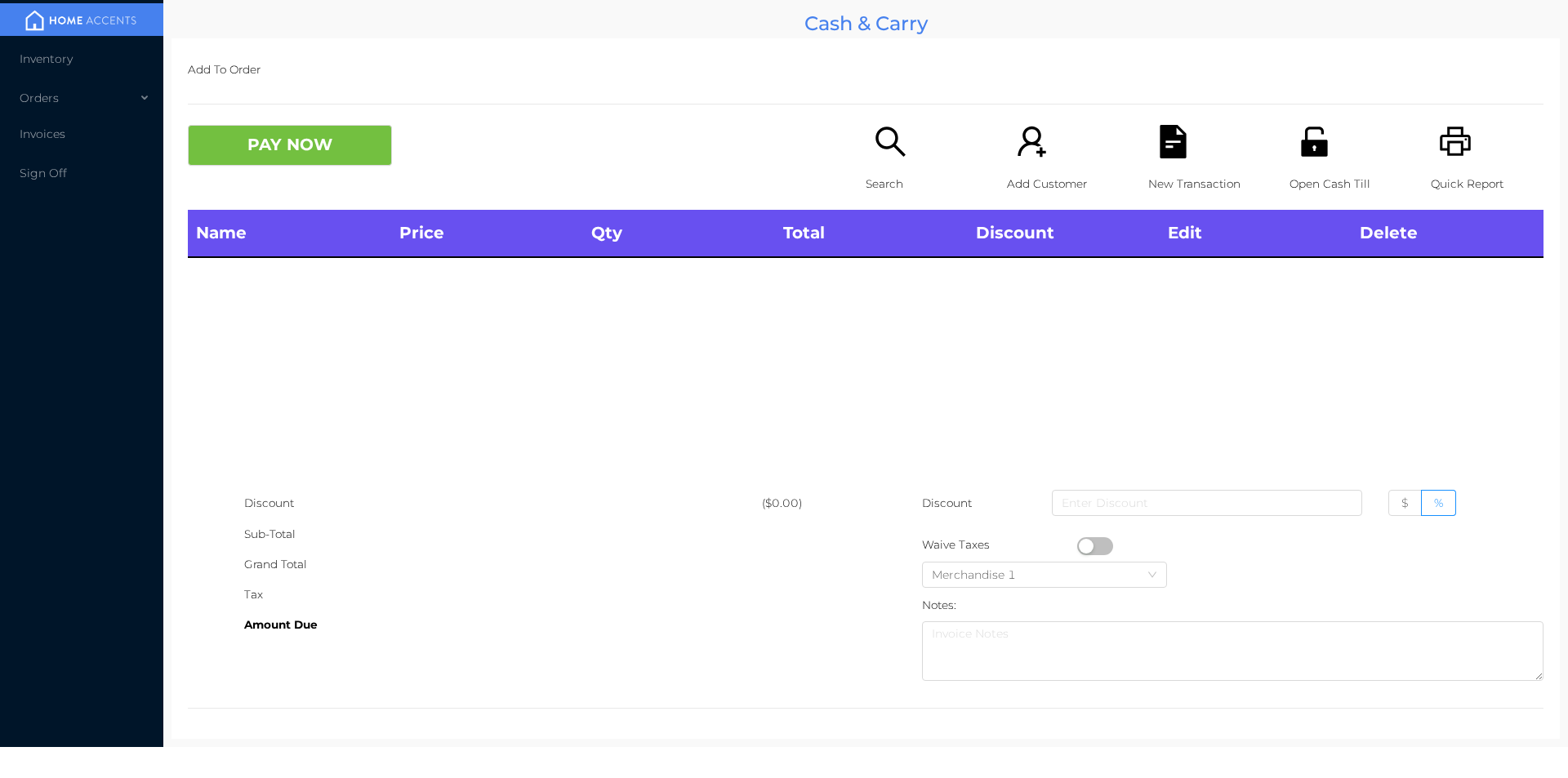
click at [860, 345] on div "Name Price Qty Total Discount Edit Delete" at bounding box center [865, 349] width 1356 height 279
click at [895, 177] on p "Search" at bounding box center [921, 184] width 112 height 31
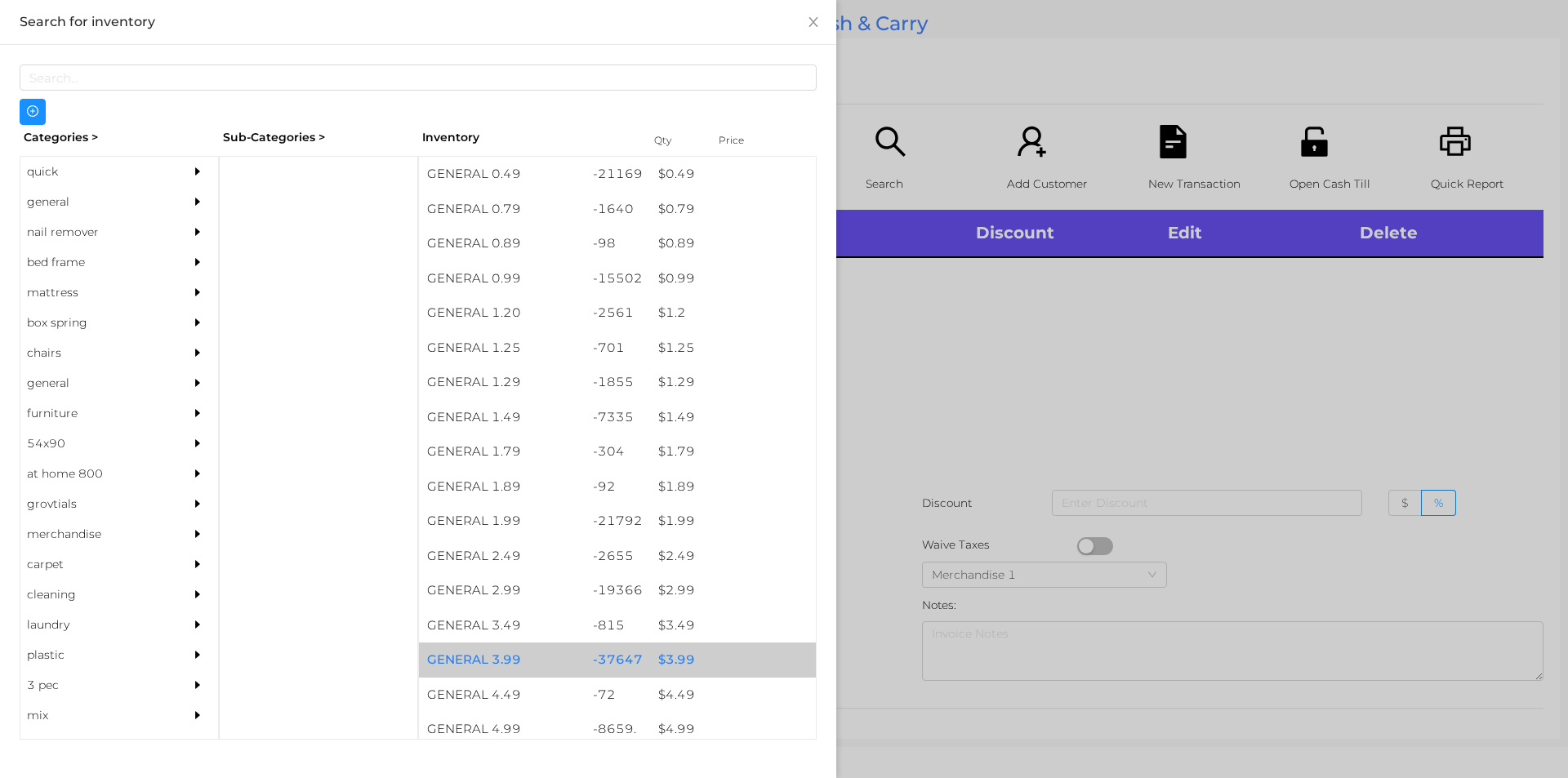
click at [652, 658] on div "$ 3.99" at bounding box center [733, 659] width 166 height 35
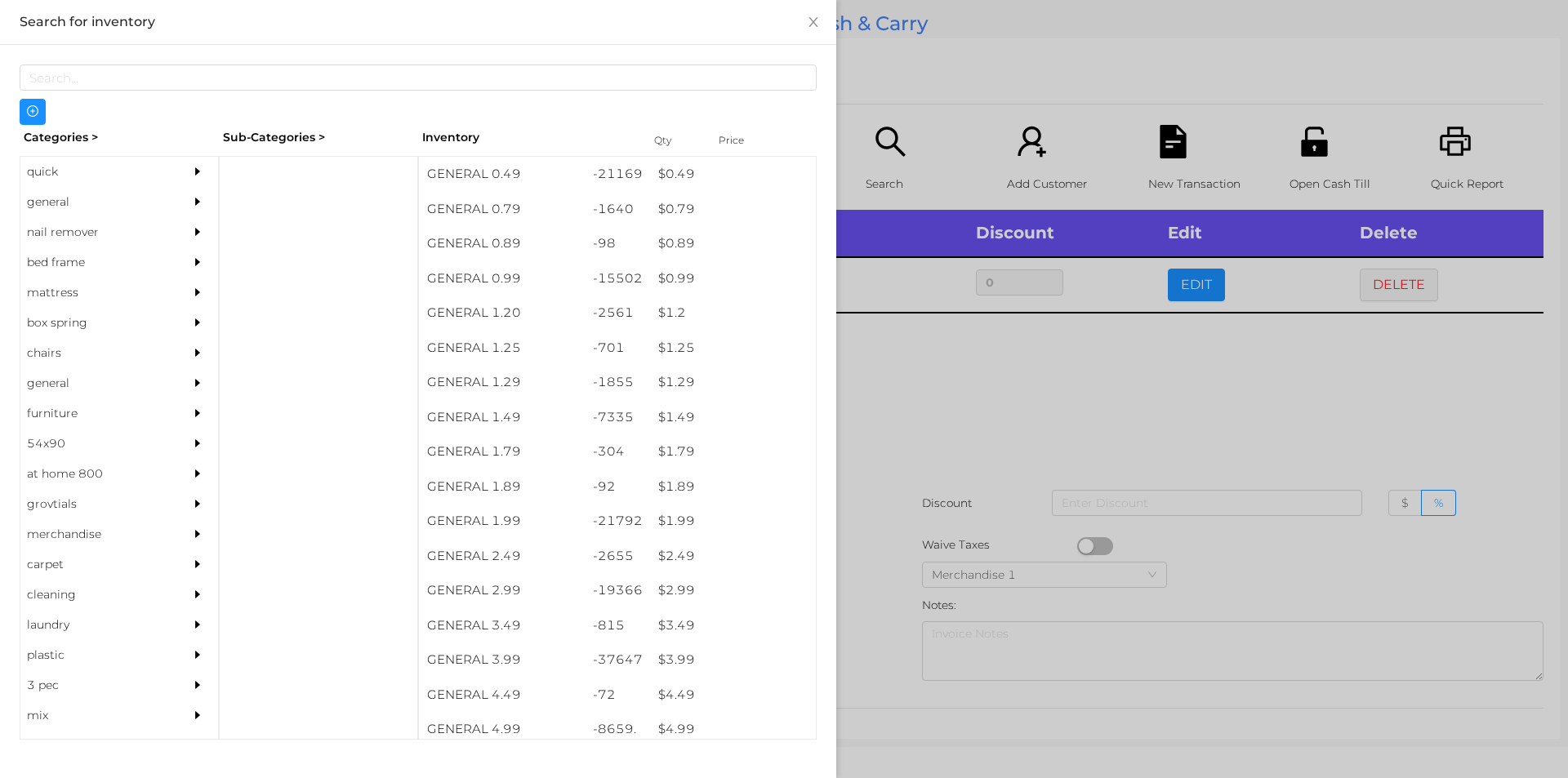
click at [877, 575] on div at bounding box center [784, 389] width 1568 height 778
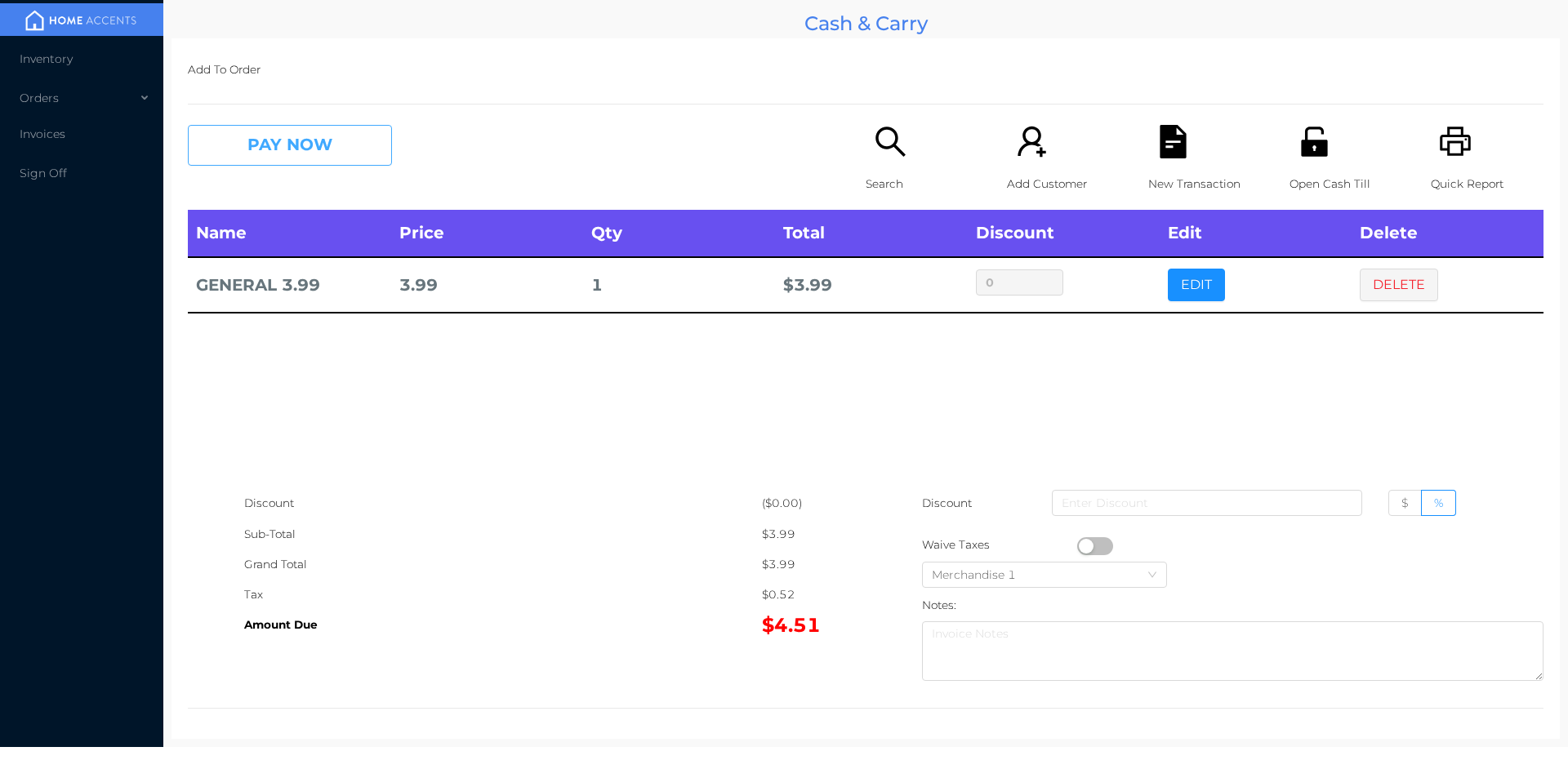
click at [316, 144] on button "PAY NOW" at bounding box center [290, 145] width 204 height 40
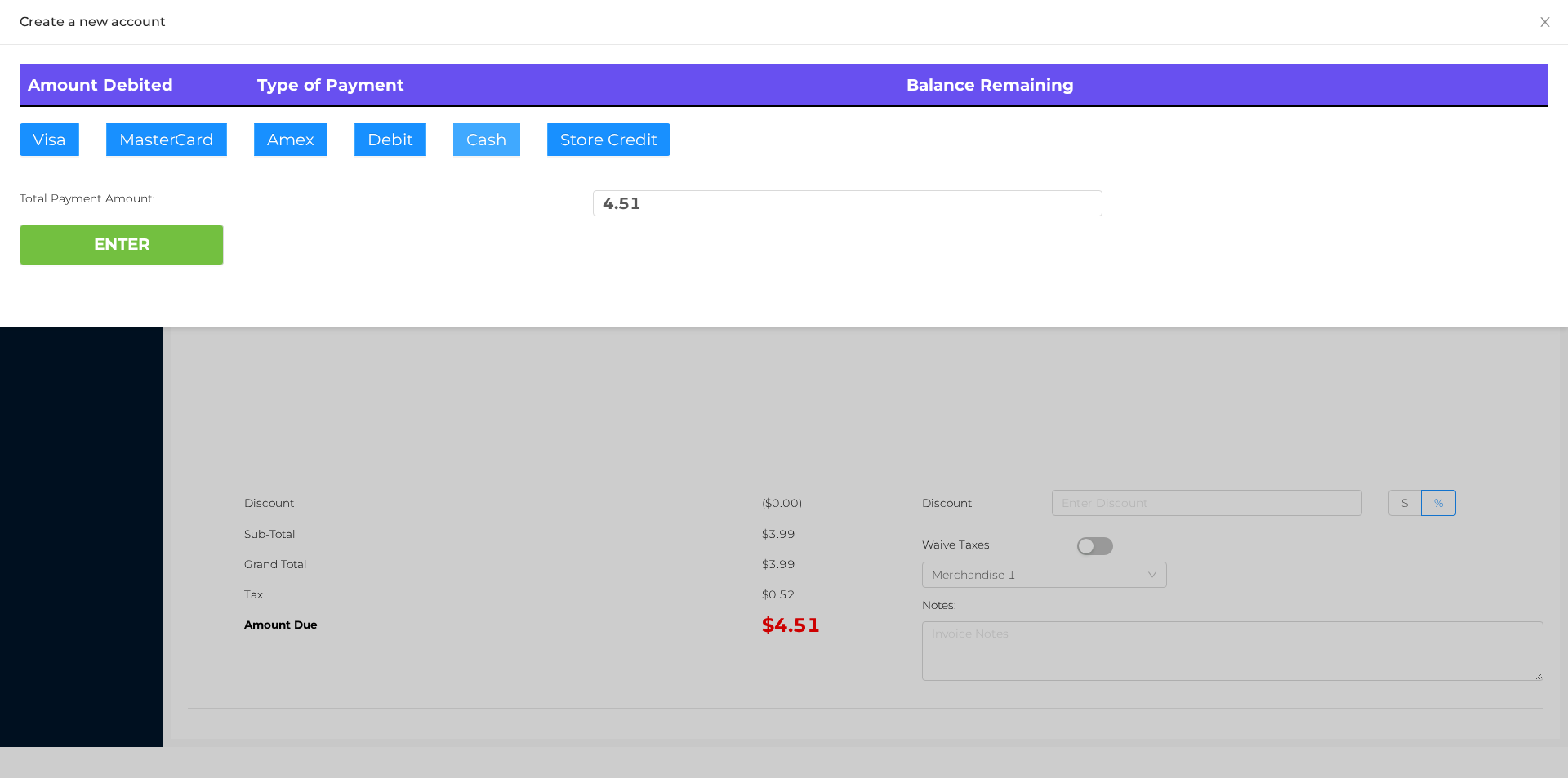
click at [474, 148] on button "Cash" at bounding box center [487, 139] width 67 height 32
click at [110, 258] on button "ENTER" at bounding box center [121, 245] width 204 height 40
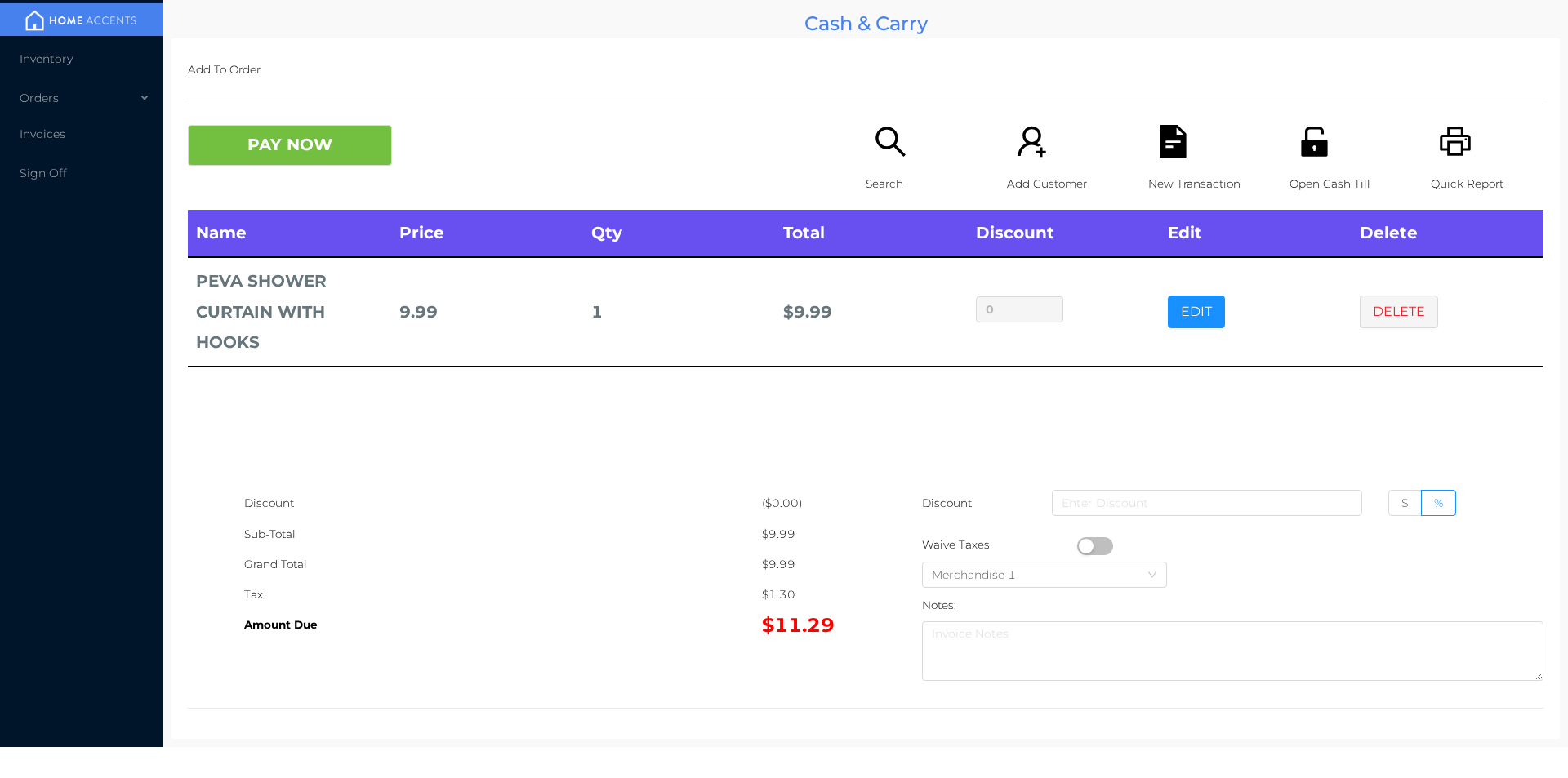
click at [1397, 308] on button "DELETE" at bounding box center [1398, 312] width 78 height 32
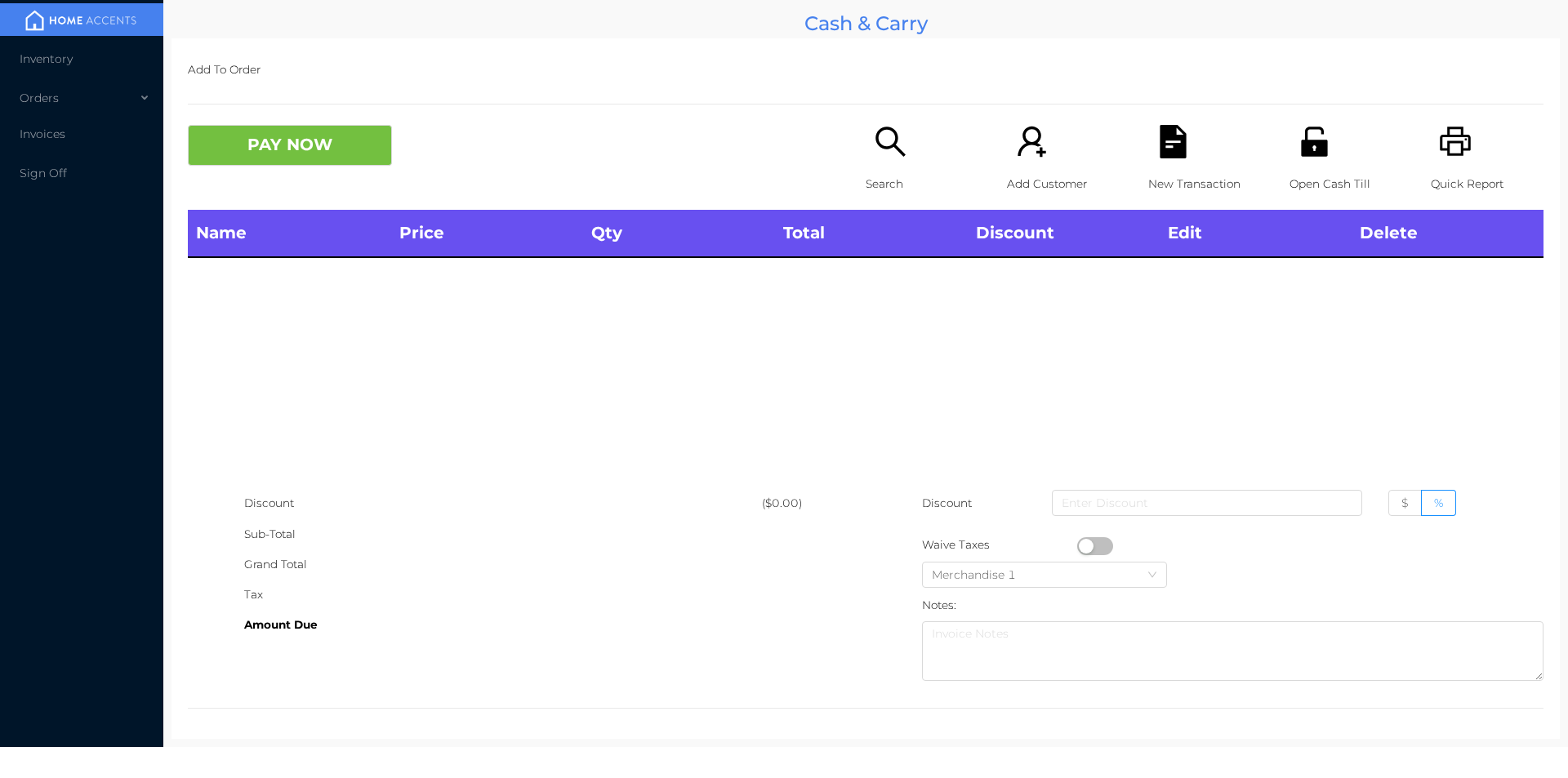
click at [1459, 163] on div "Quick Report" at bounding box center [1486, 167] width 112 height 85
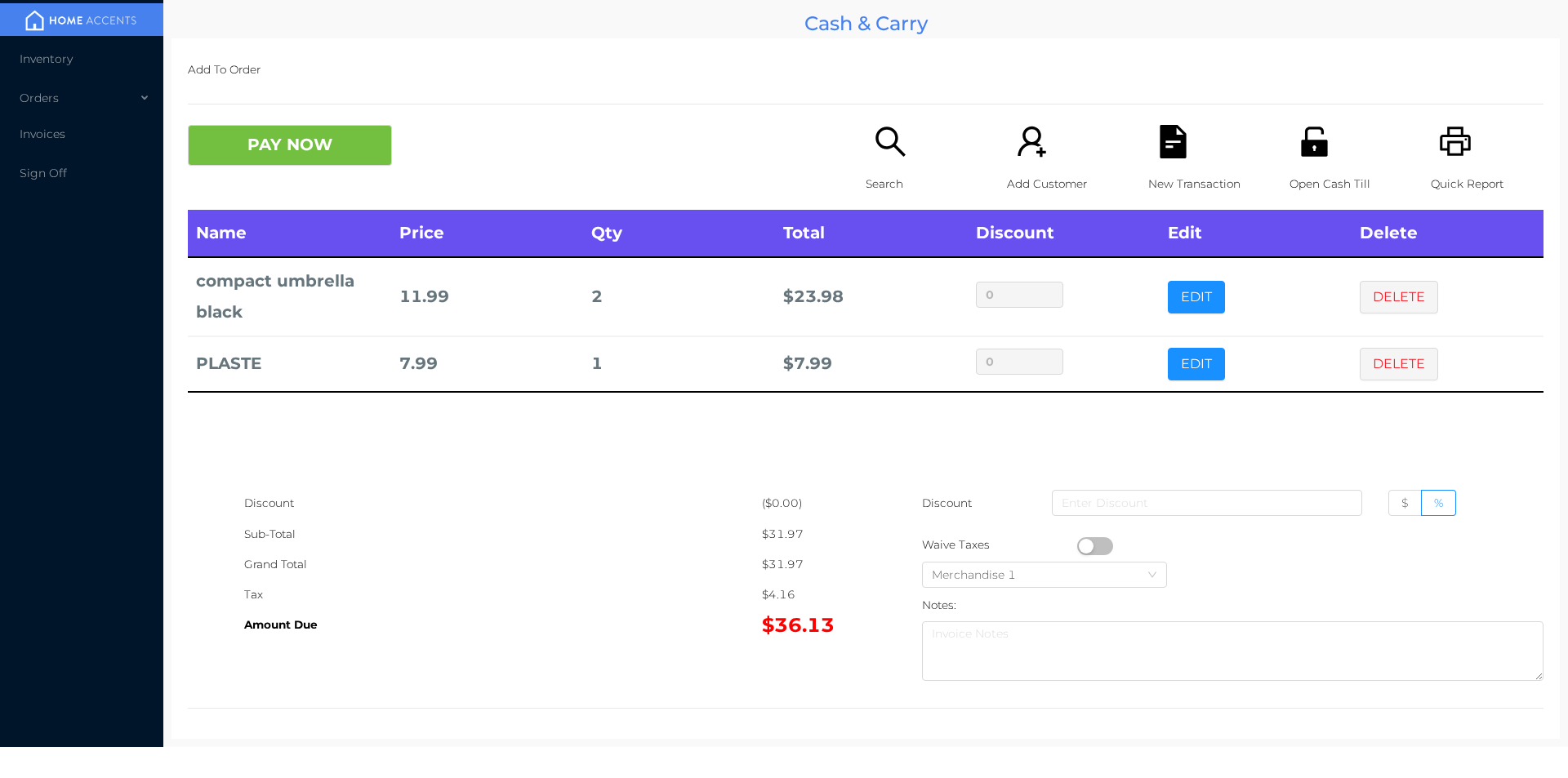
click at [259, 131] on button "PAY NOW" at bounding box center [290, 145] width 204 height 40
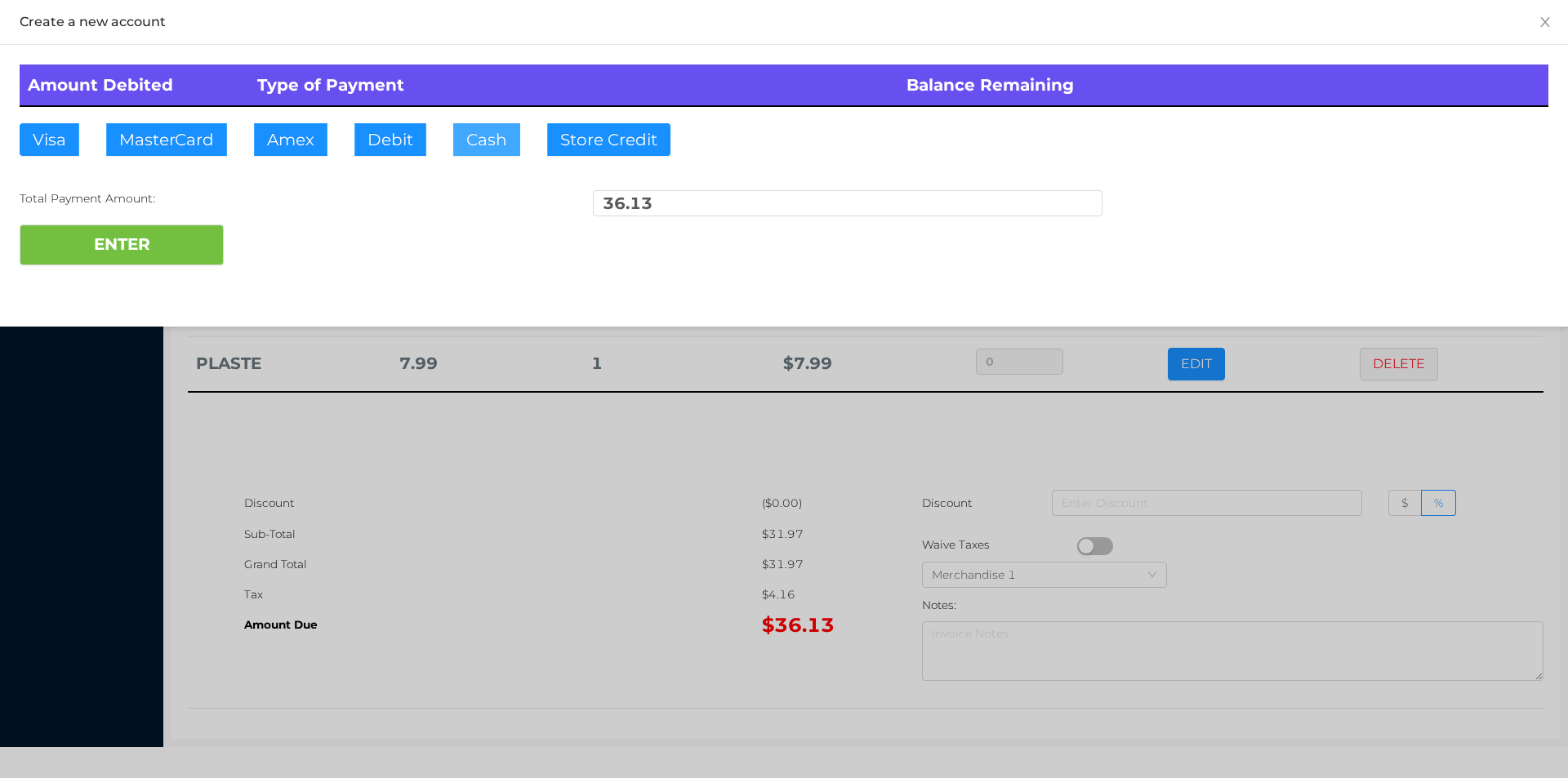
click at [461, 139] on button "Cash" at bounding box center [487, 139] width 67 height 32
type input "50."
click at [106, 261] on button "ENTER" at bounding box center [121, 245] width 204 height 40
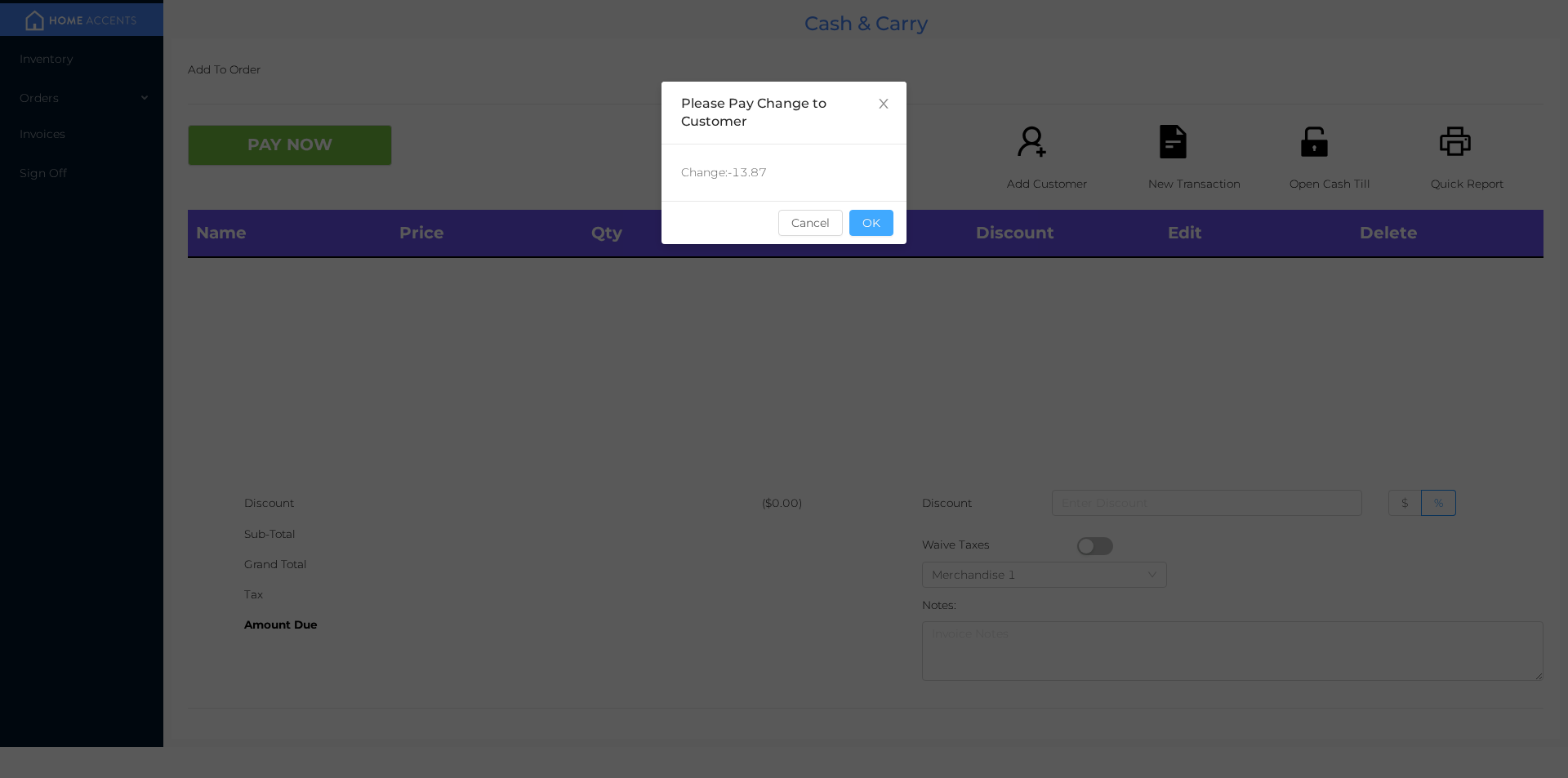
click at [855, 225] on button "OK" at bounding box center [871, 222] width 44 height 26
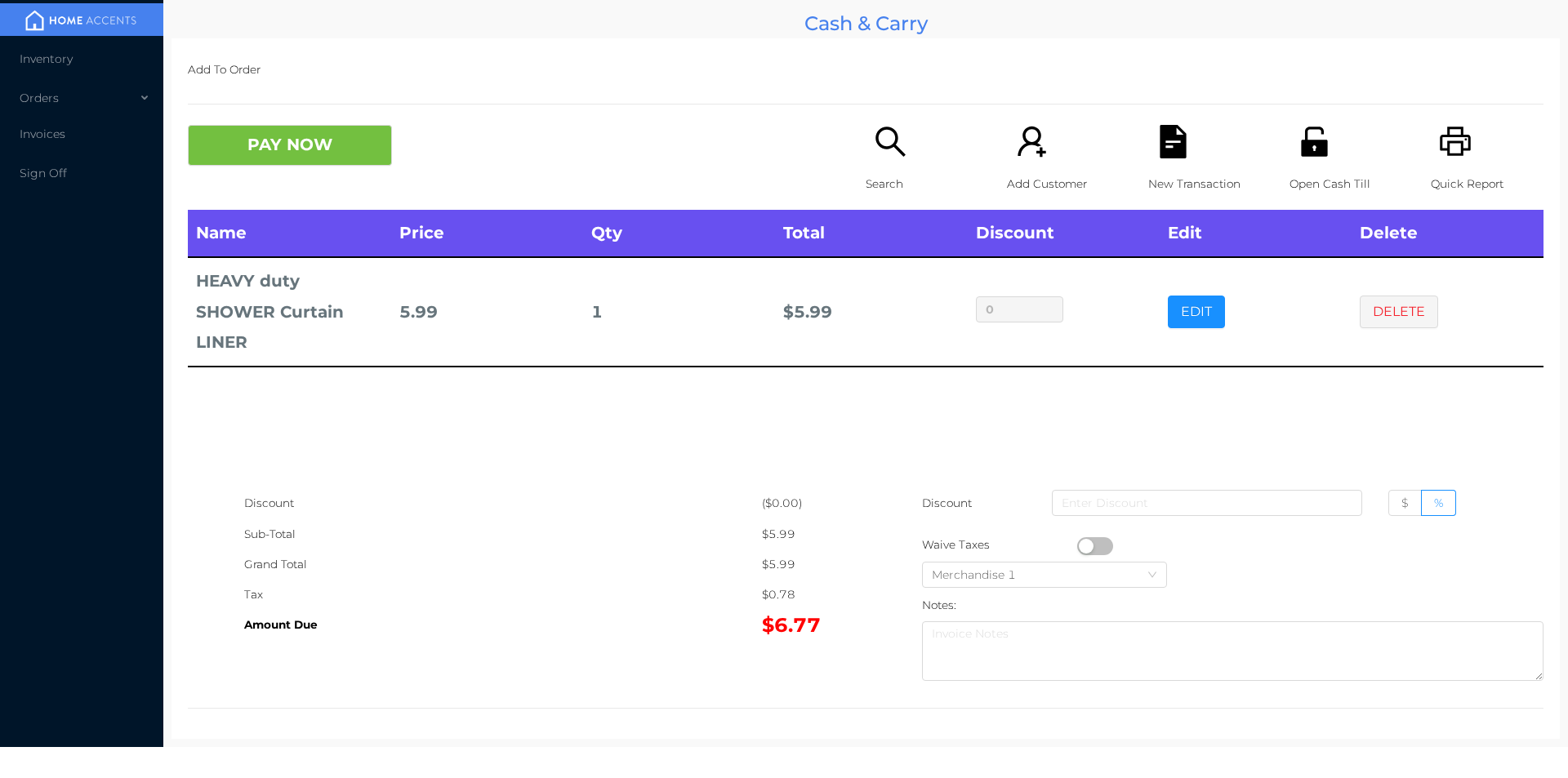
click at [874, 160] on div "Search" at bounding box center [921, 167] width 112 height 85
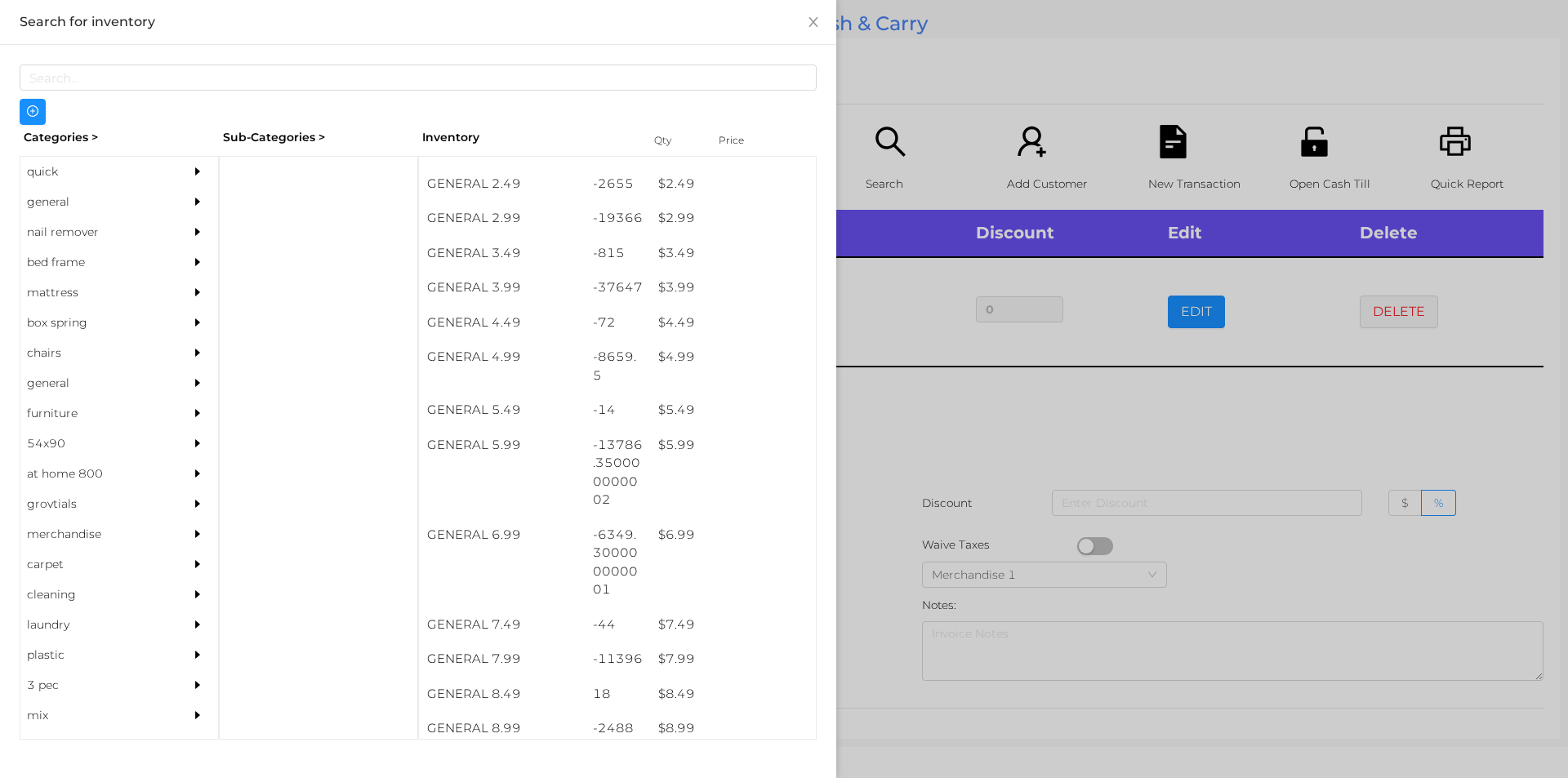
scroll to position [372, 0]
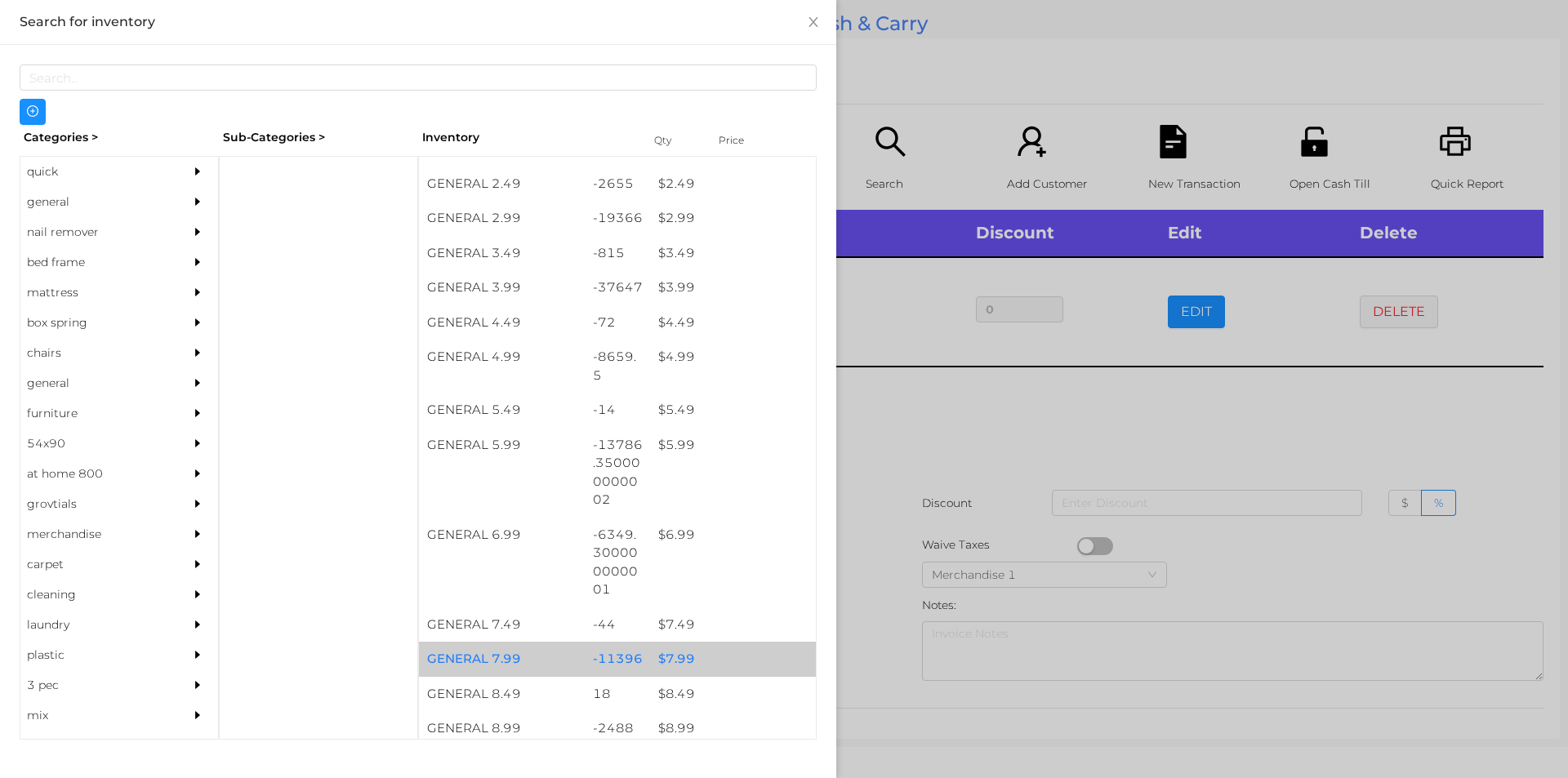
click at [666, 665] on div "$ 7.99" at bounding box center [733, 658] width 166 height 35
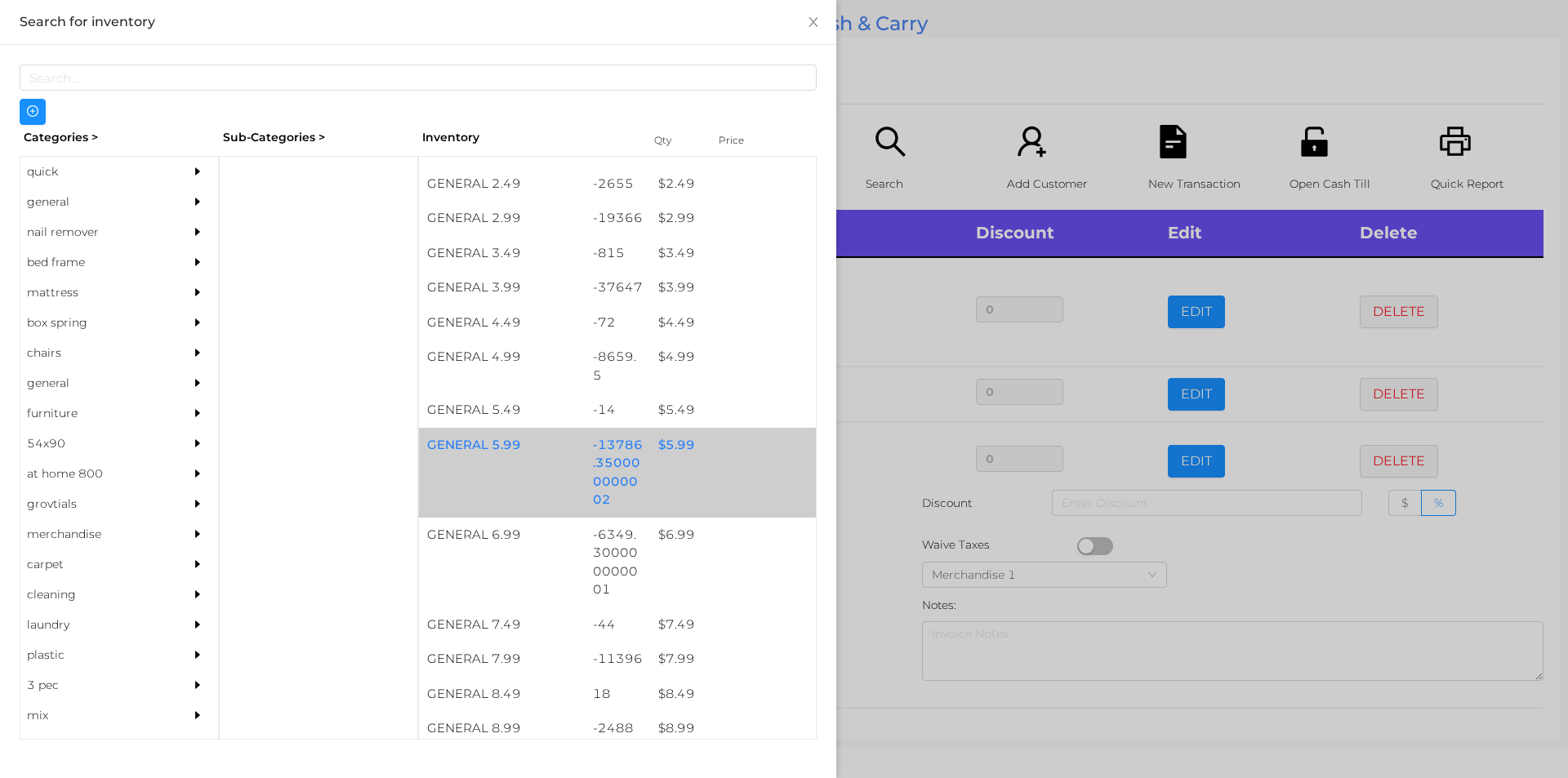
click at [657, 455] on div "$ 5.99" at bounding box center [733, 445] width 166 height 35
click at [659, 451] on div "$ 5.99" at bounding box center [733, 445] width 166 height 35
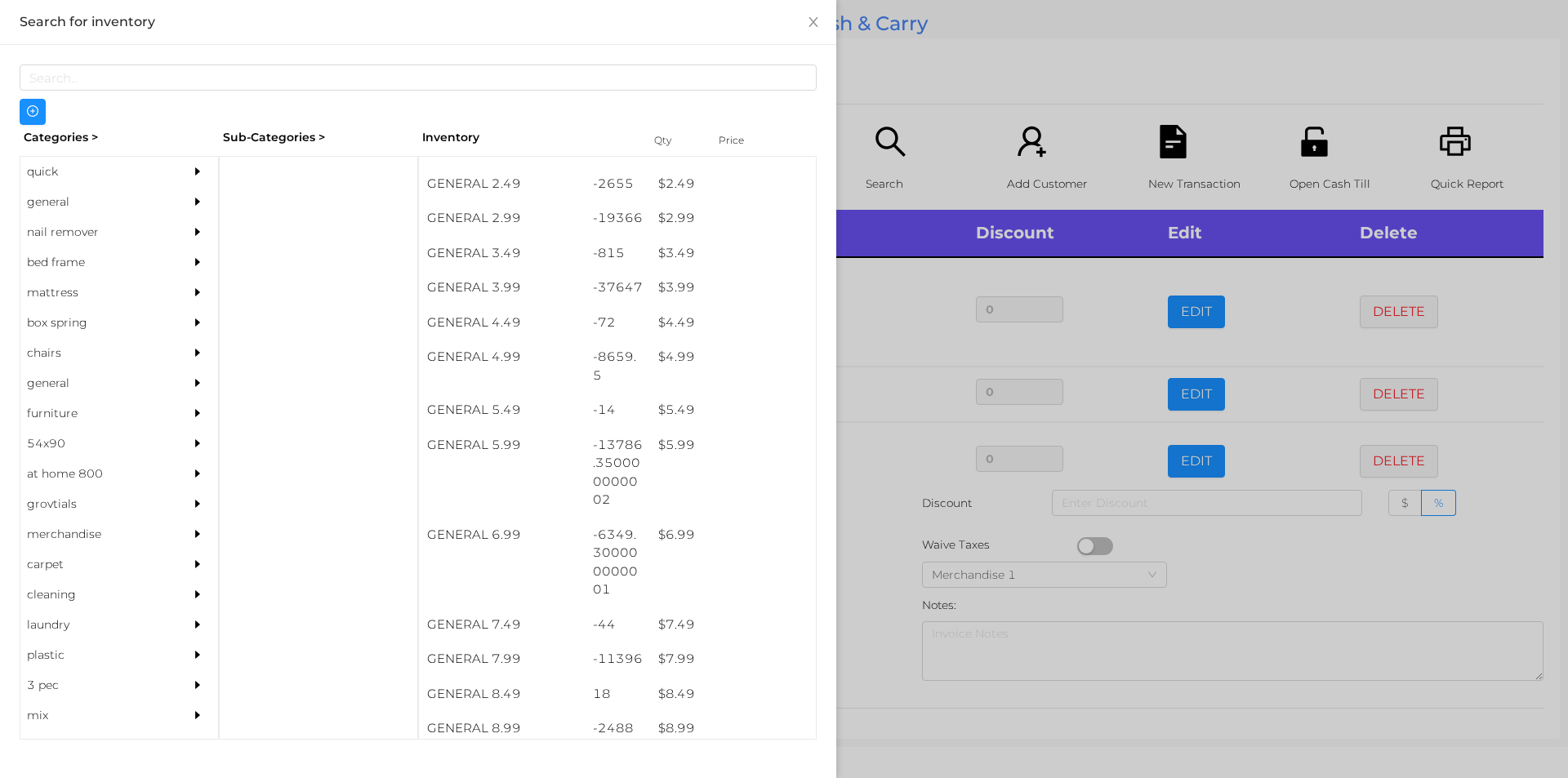
click at [883, 539] on div at bounding box center [784, 389] width 1568 height 778
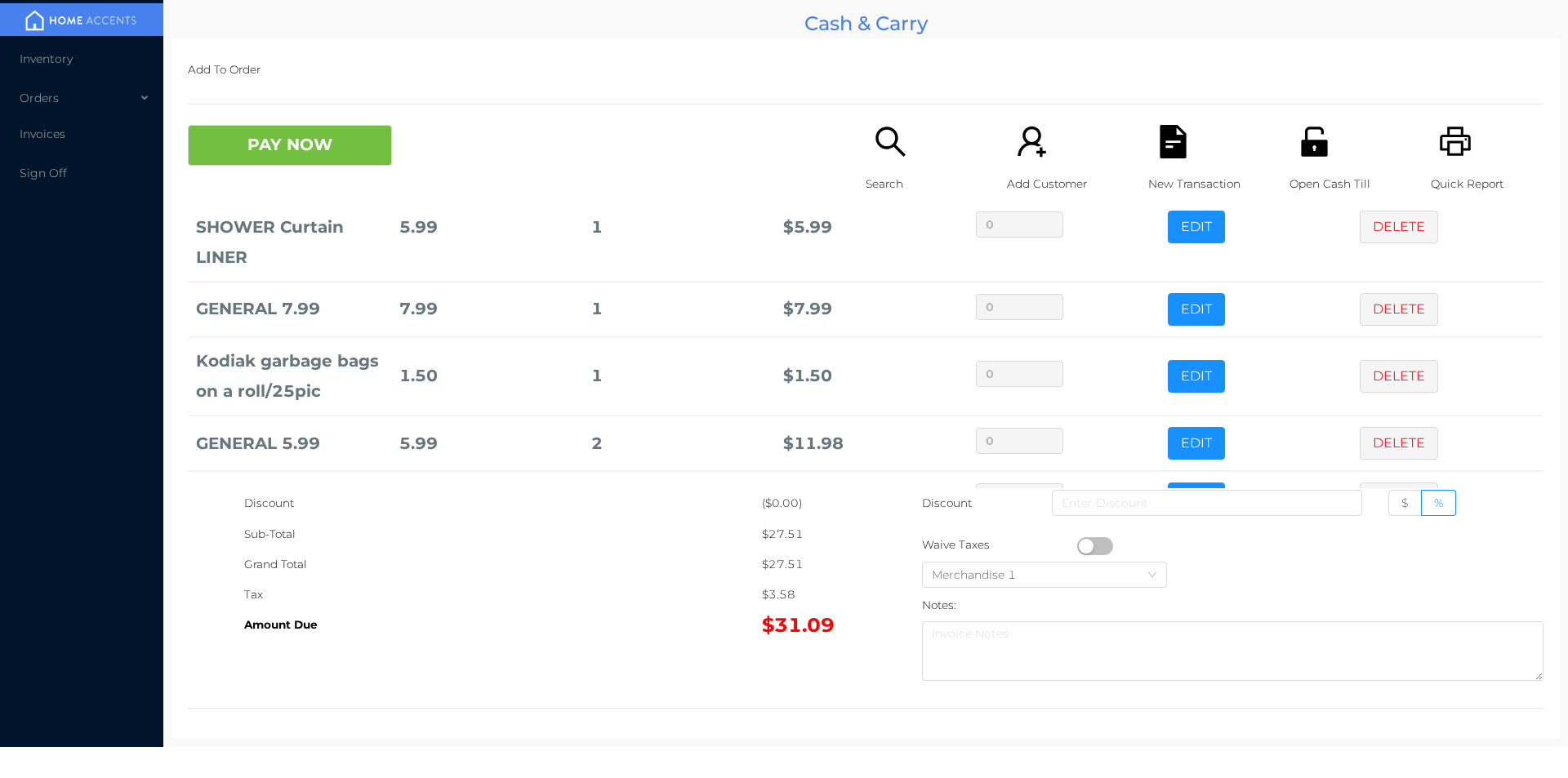
scroll to position [140, 0]
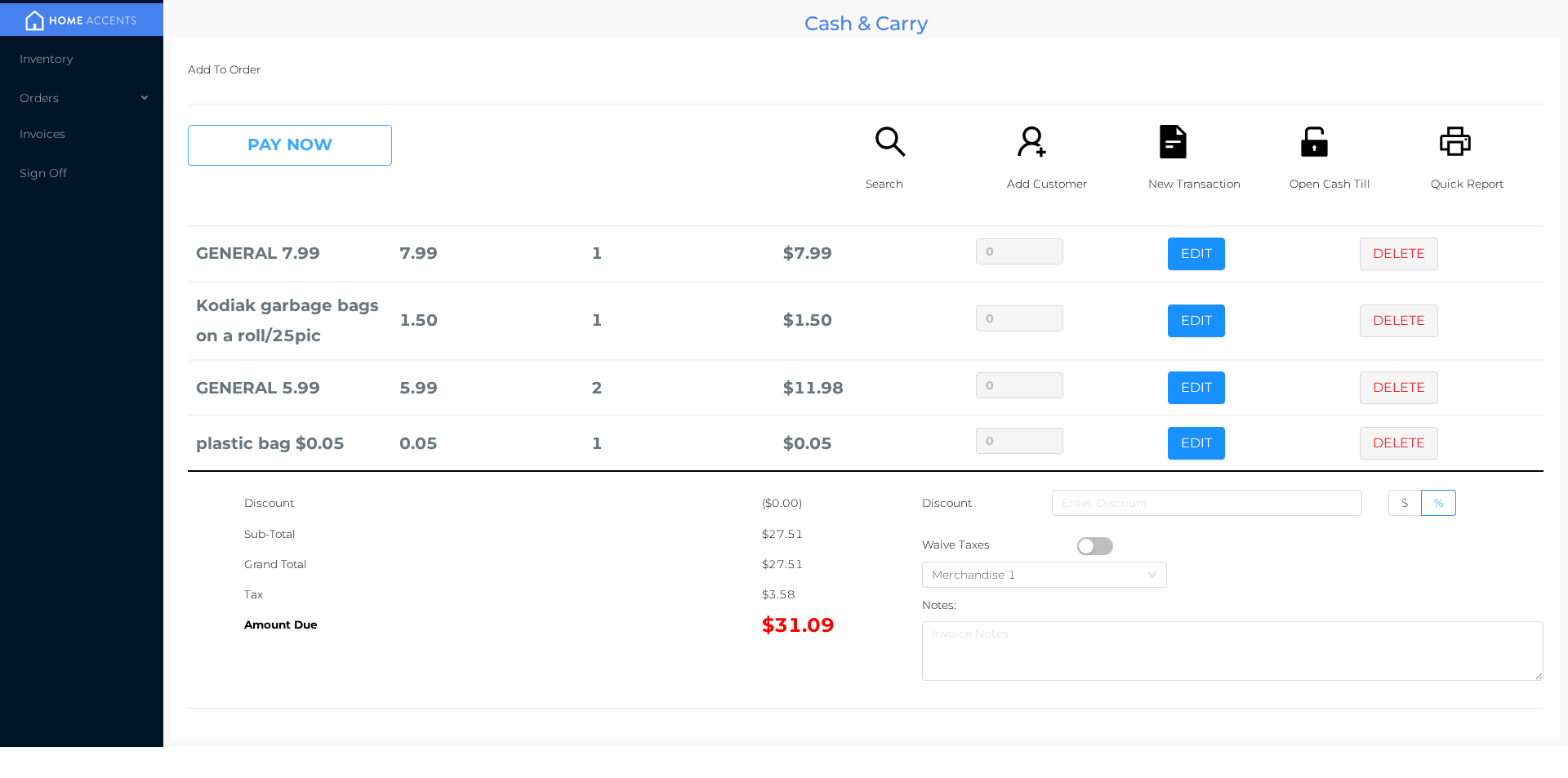
click at [266, 151] on button "PAY NOW" at bounding box center [290, 145] width 204 height 40
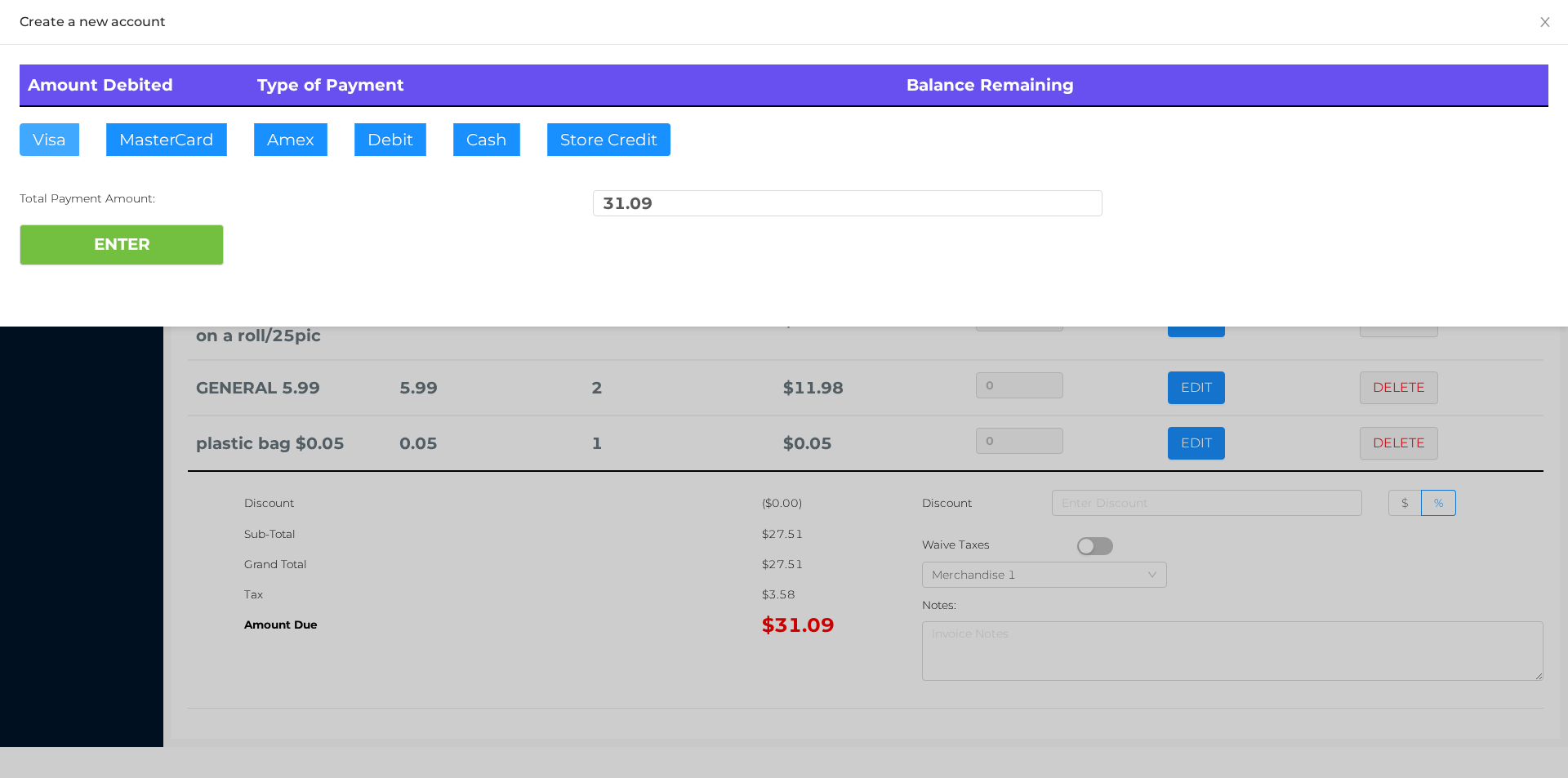
click at [52, 151] on button "Visa" at bounding box center [49, 139] width 59 height 32
click at [89, 259] on button "ENTER" at bounding box center [121, 245] width 204 height 40
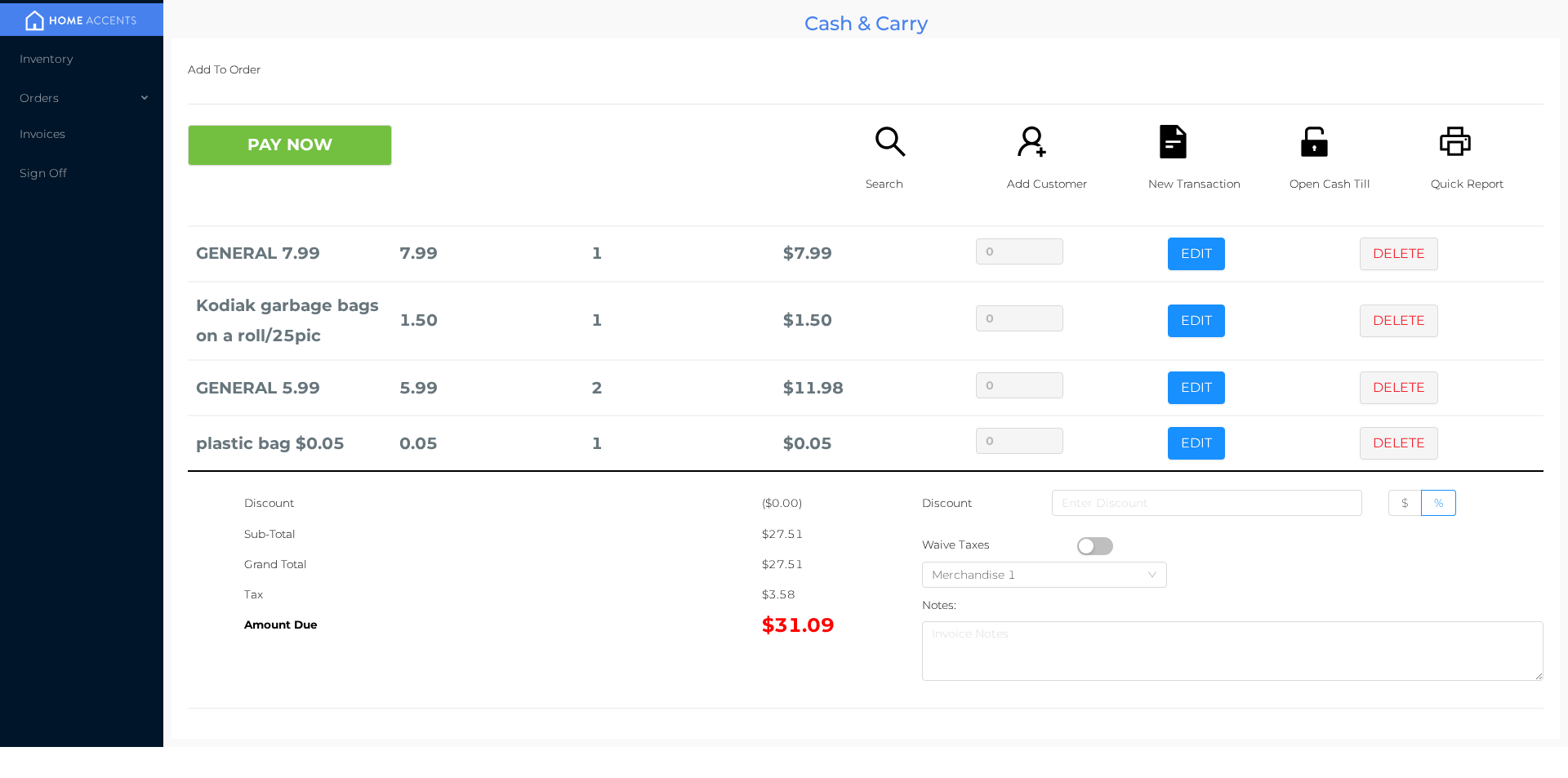
scroll to position [0, 0]
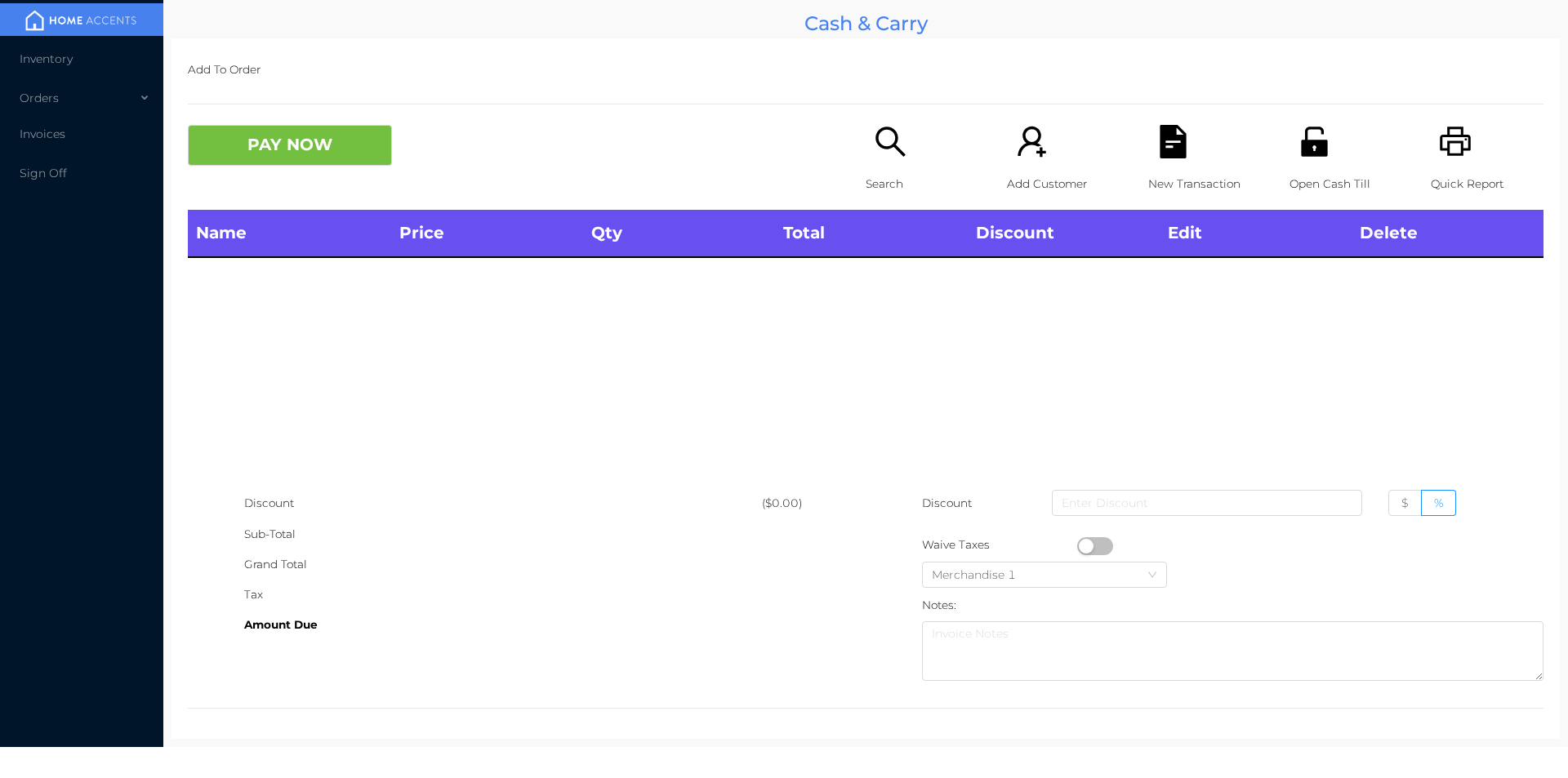
click at [891, 147] on icon "icon: search" at bounding box center [890, 141] width 30 height 30
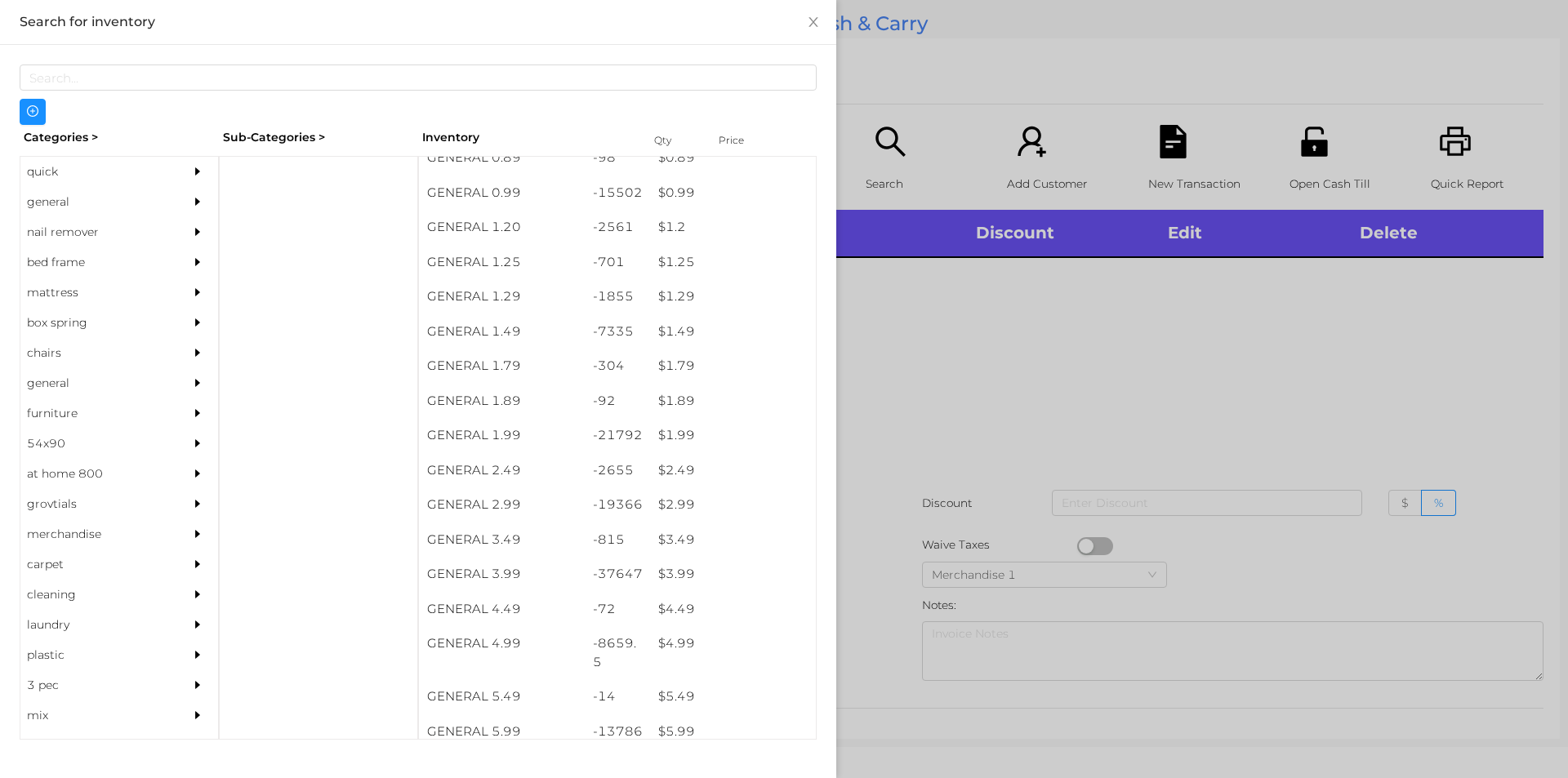
scroll to position [85, 0]
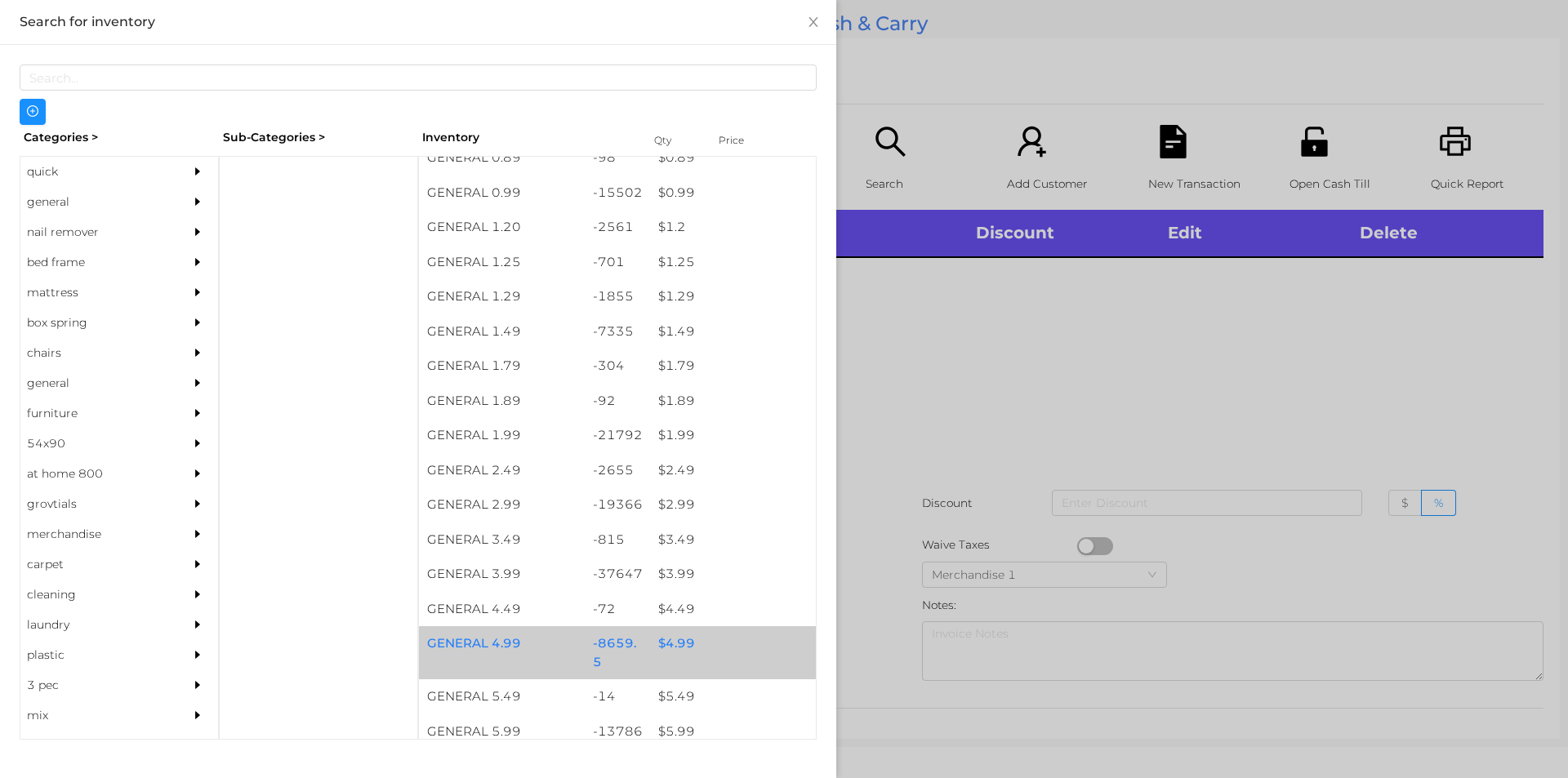
click at [674, 639] on div "$ 4.99" at bounding box center [733, 643] width 166 height 35
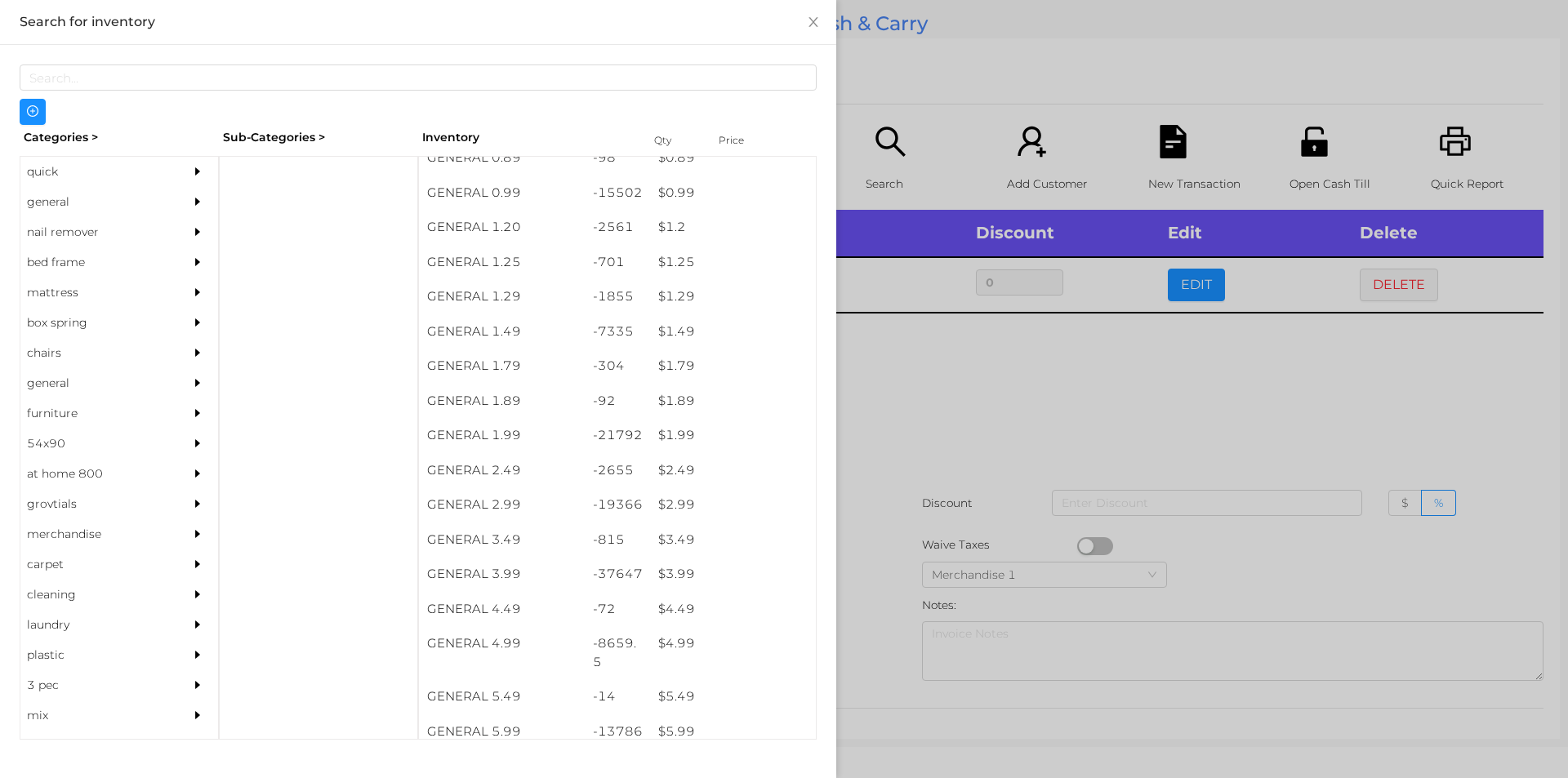
click at [878, 621] on div at bounding box center [784, 389] width 1568 height 778
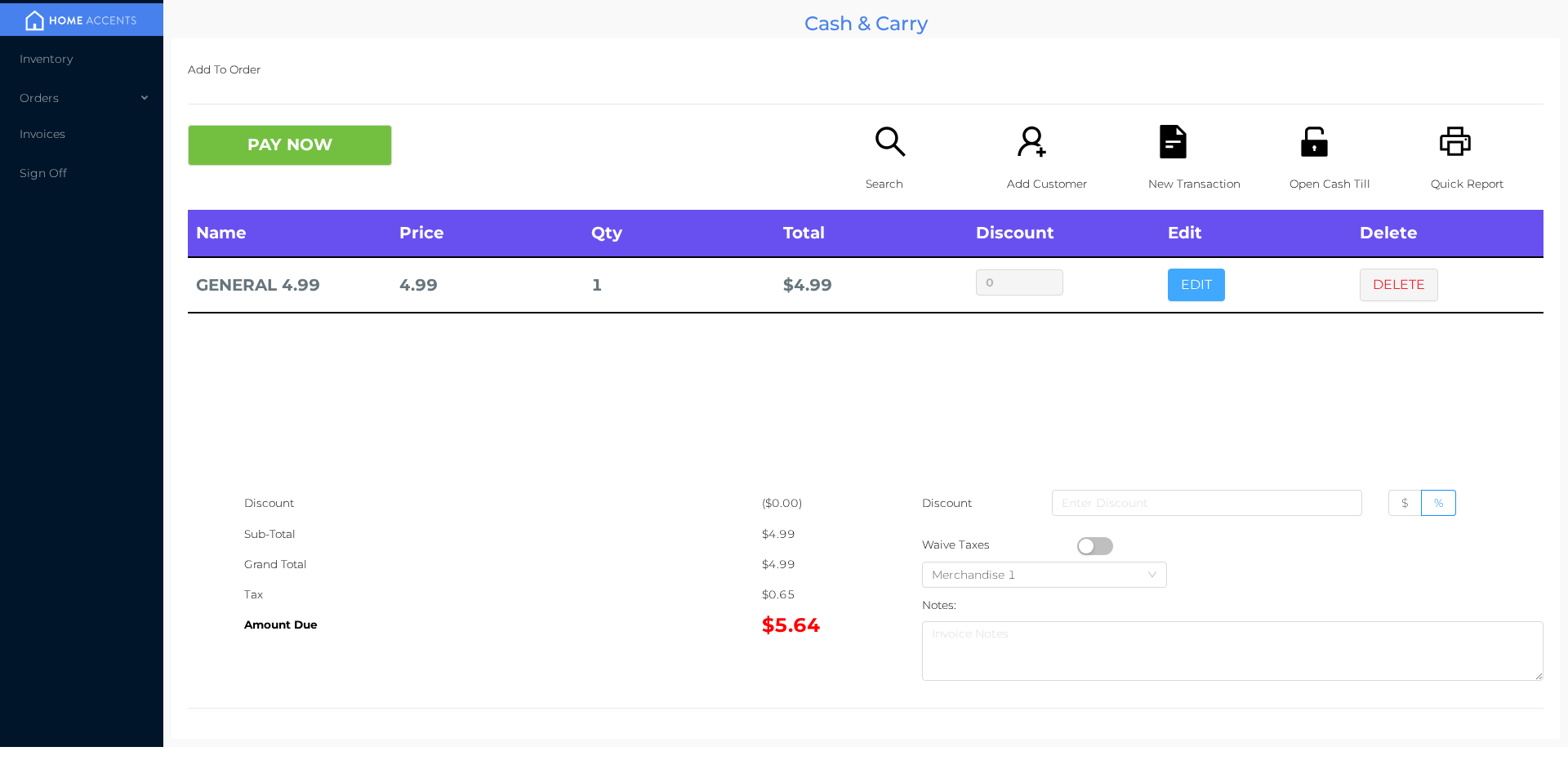
click at [1193, 296] on button "EDIT" at bounding box center [1196, 285] width 58 height 32
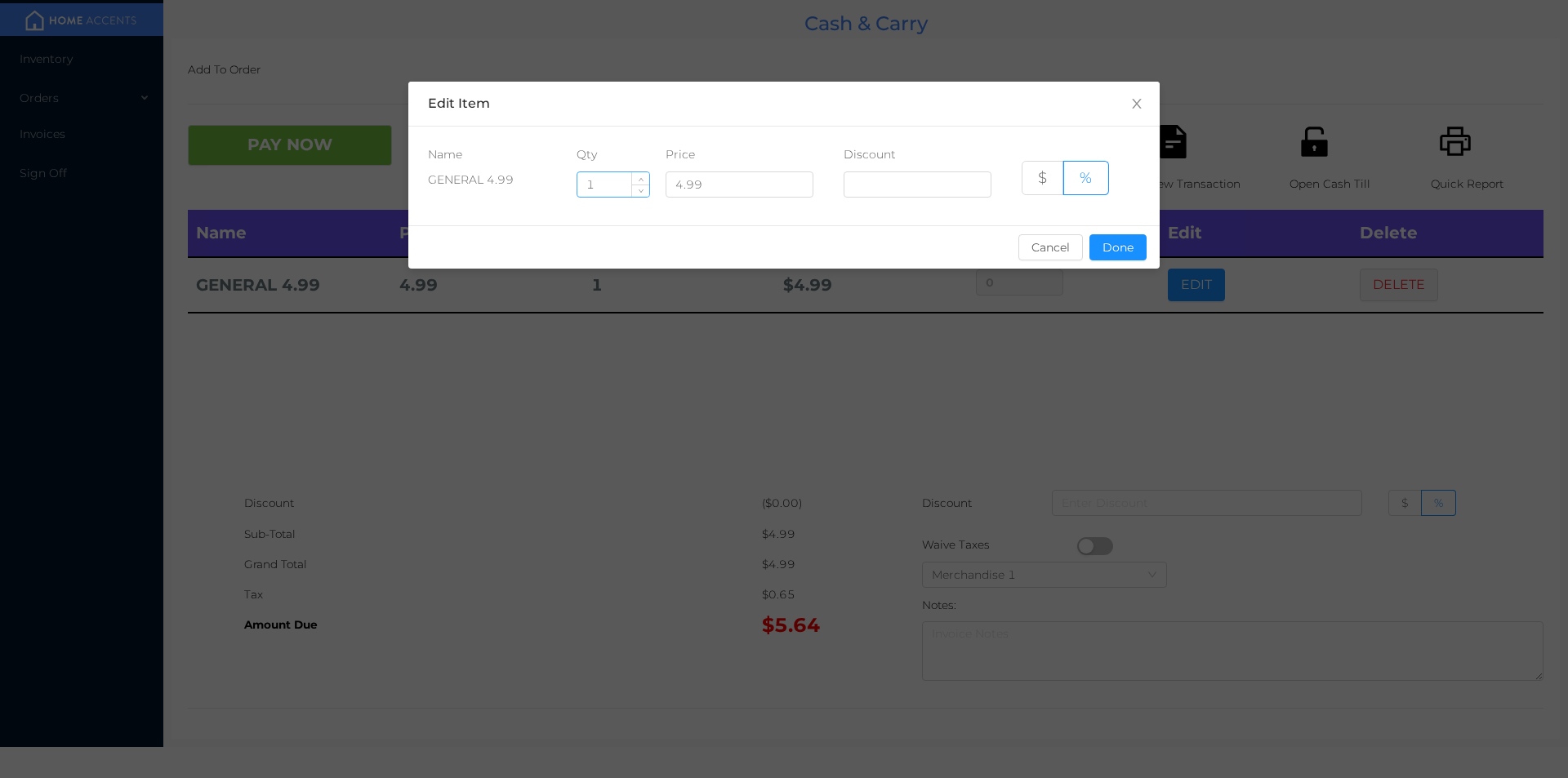
click at [616, 186] on input "1" at bounding box center [614, 184] width 72 height 24
type input "5"
click at [1104, 255] on button "Done" at bounding box center [1118, 247] width 58 height 26
type input "0%"
click at [1112, 355] on div "sentinelStart Edit Item Name Qty Price Discount GENERAL 4.99 5 4.99 $ % Cancel …" at bounding box center [784, 389] width 1568 height 778
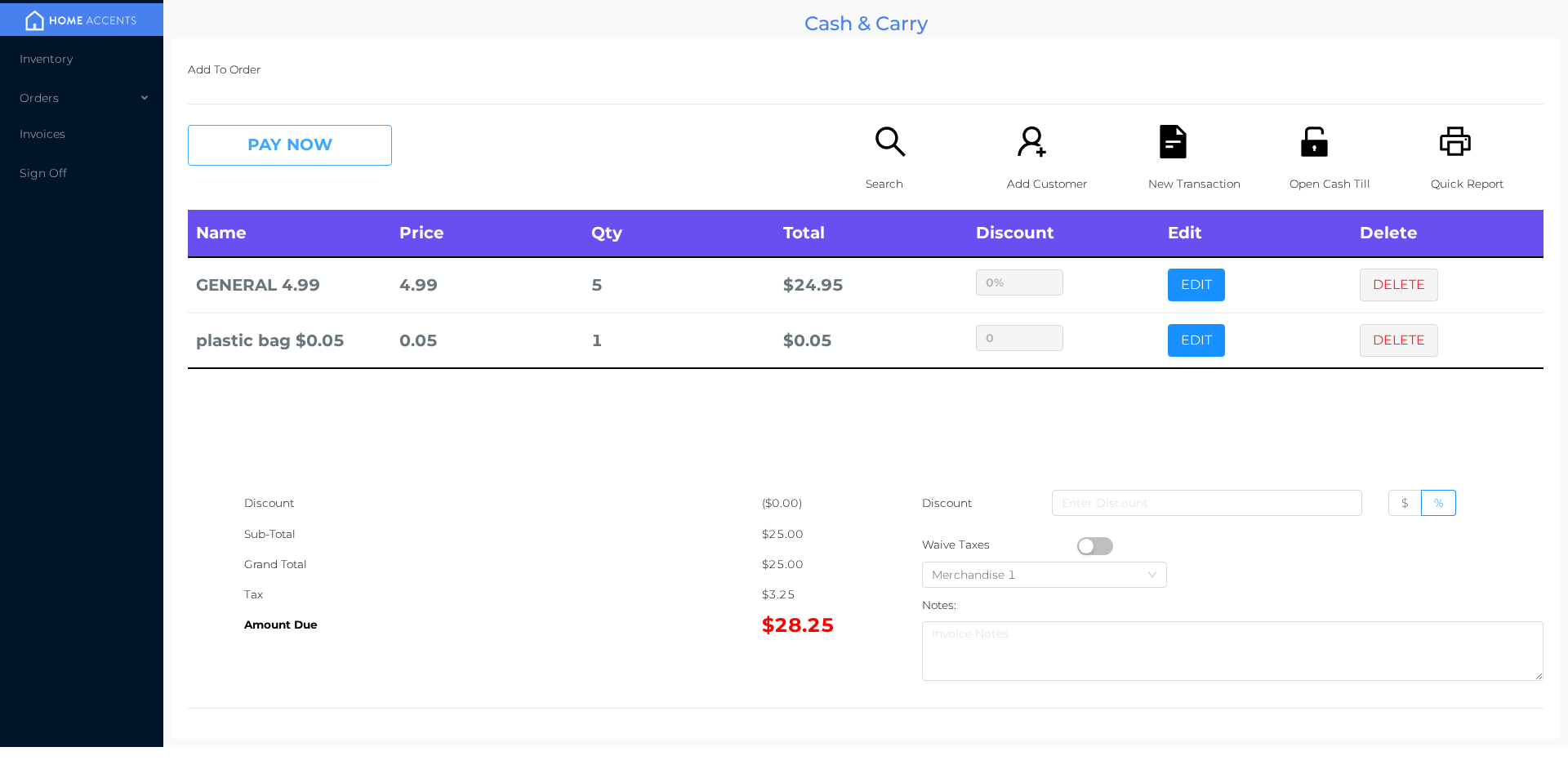
click at [330, 146] on button "PAY NOW" at bounding box center [290, 145] width 204 height 40
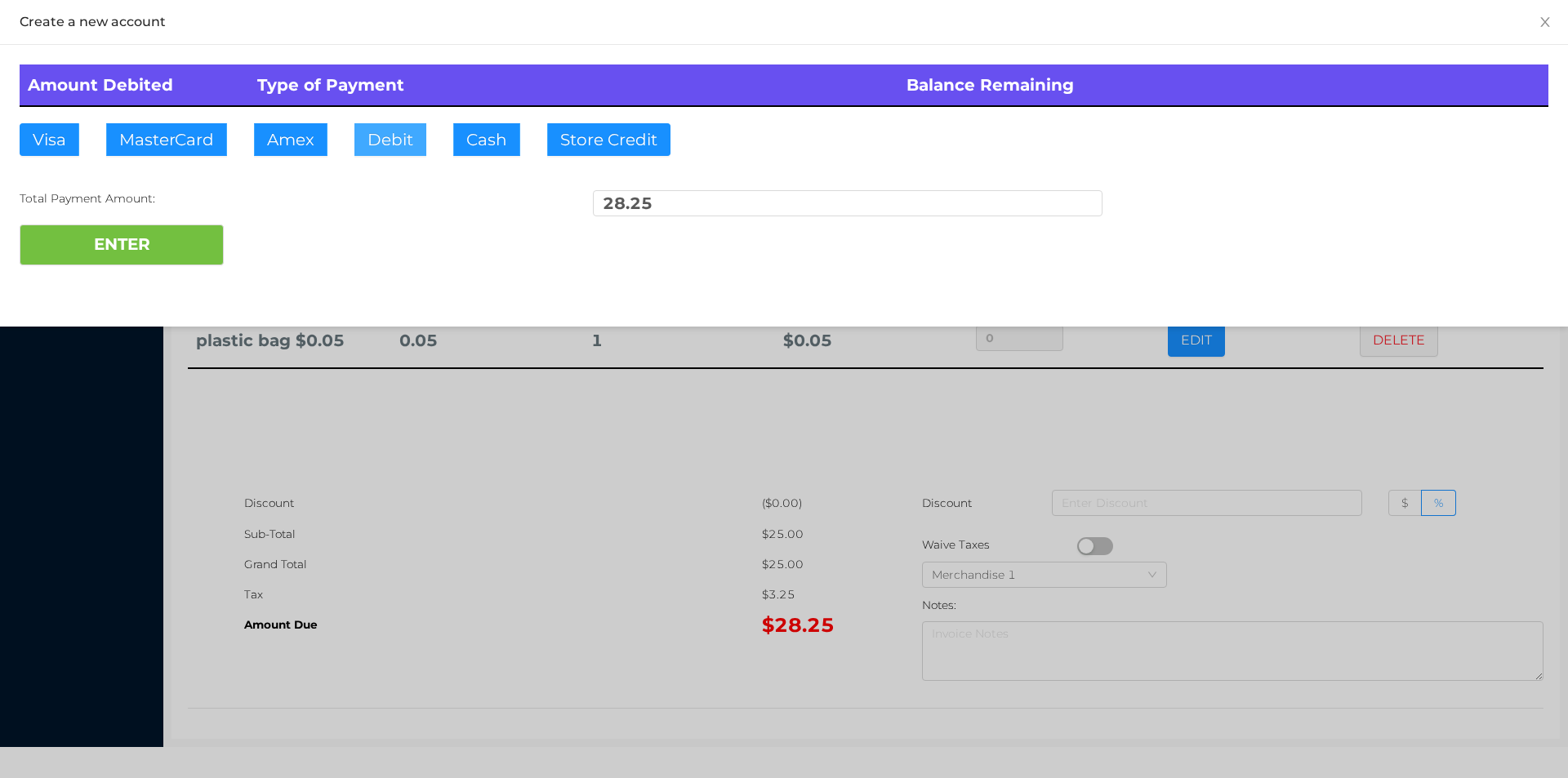
click at [404, 142] on button "Debit" at bounding box center [390, 139] width 72 height 32
type input "30."
click at [193, 243] on button "ENTER" at bounding box center [121, 245] width 204 height 40
type input "0"
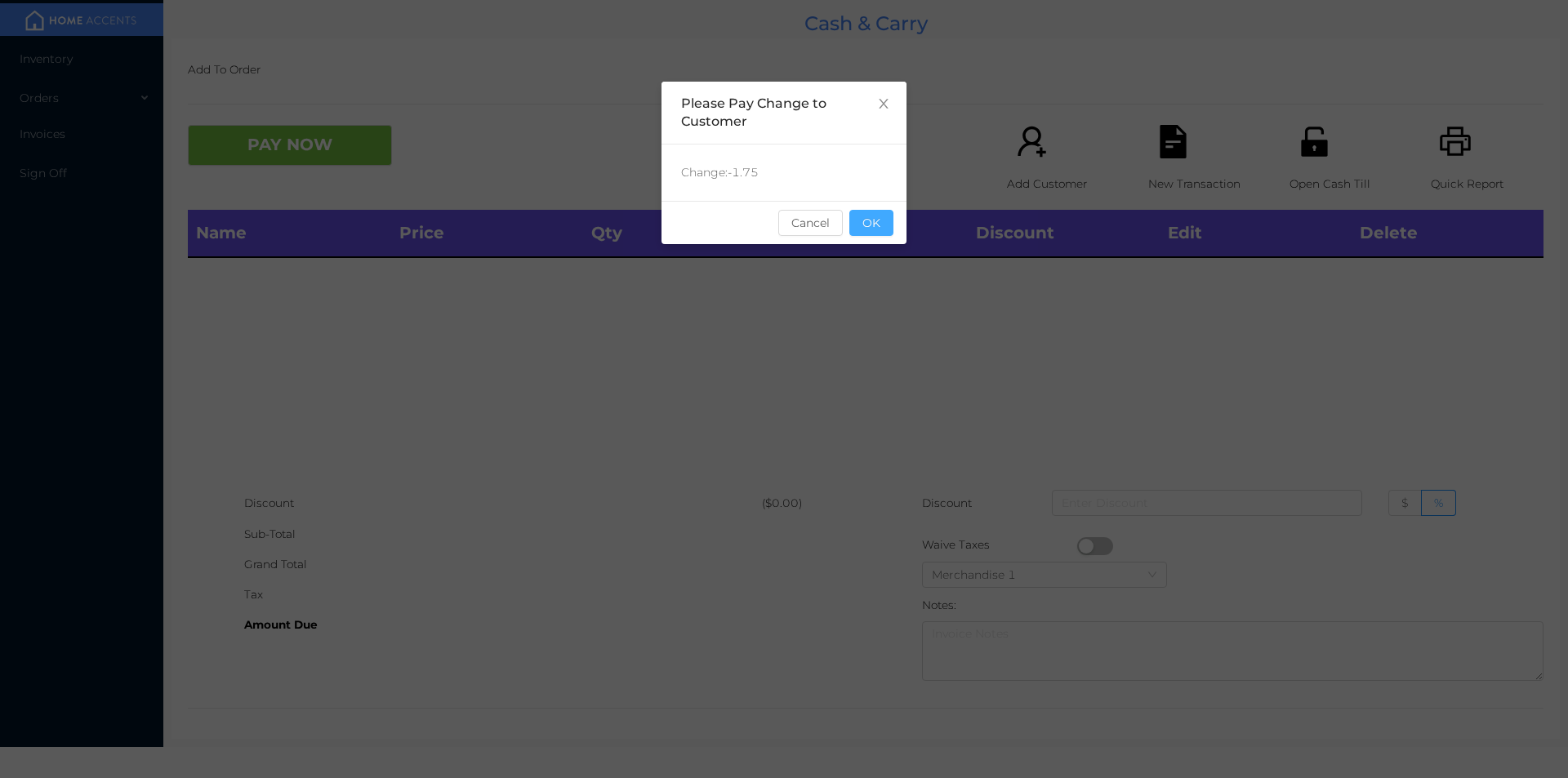
click at [880, 222] on button "OK" at bounding box center [871, 222] width 44 height 26
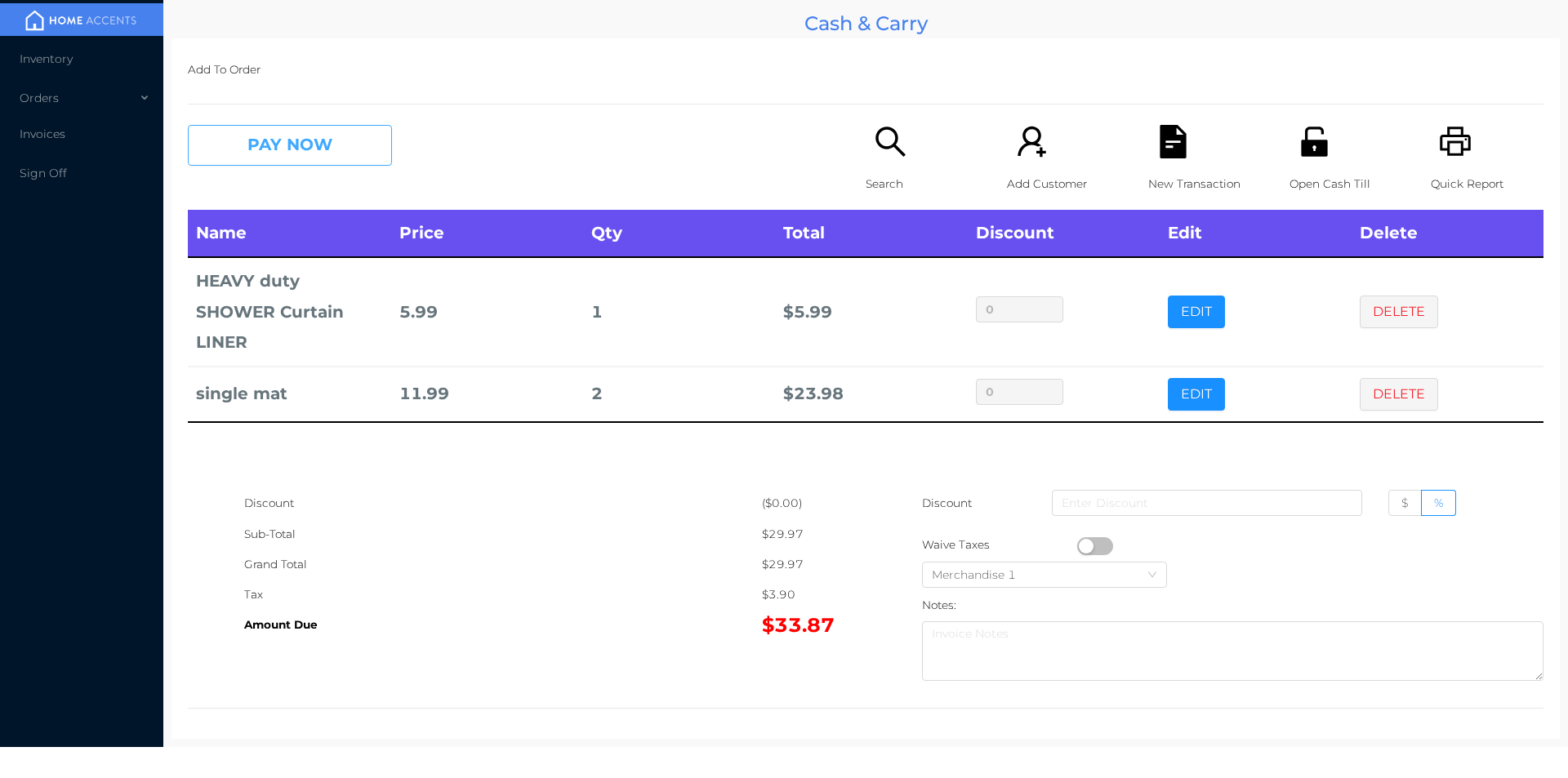
click at [345, 143] on button "PAY NOW" at bounding box center [290, 145] width 204 height 40
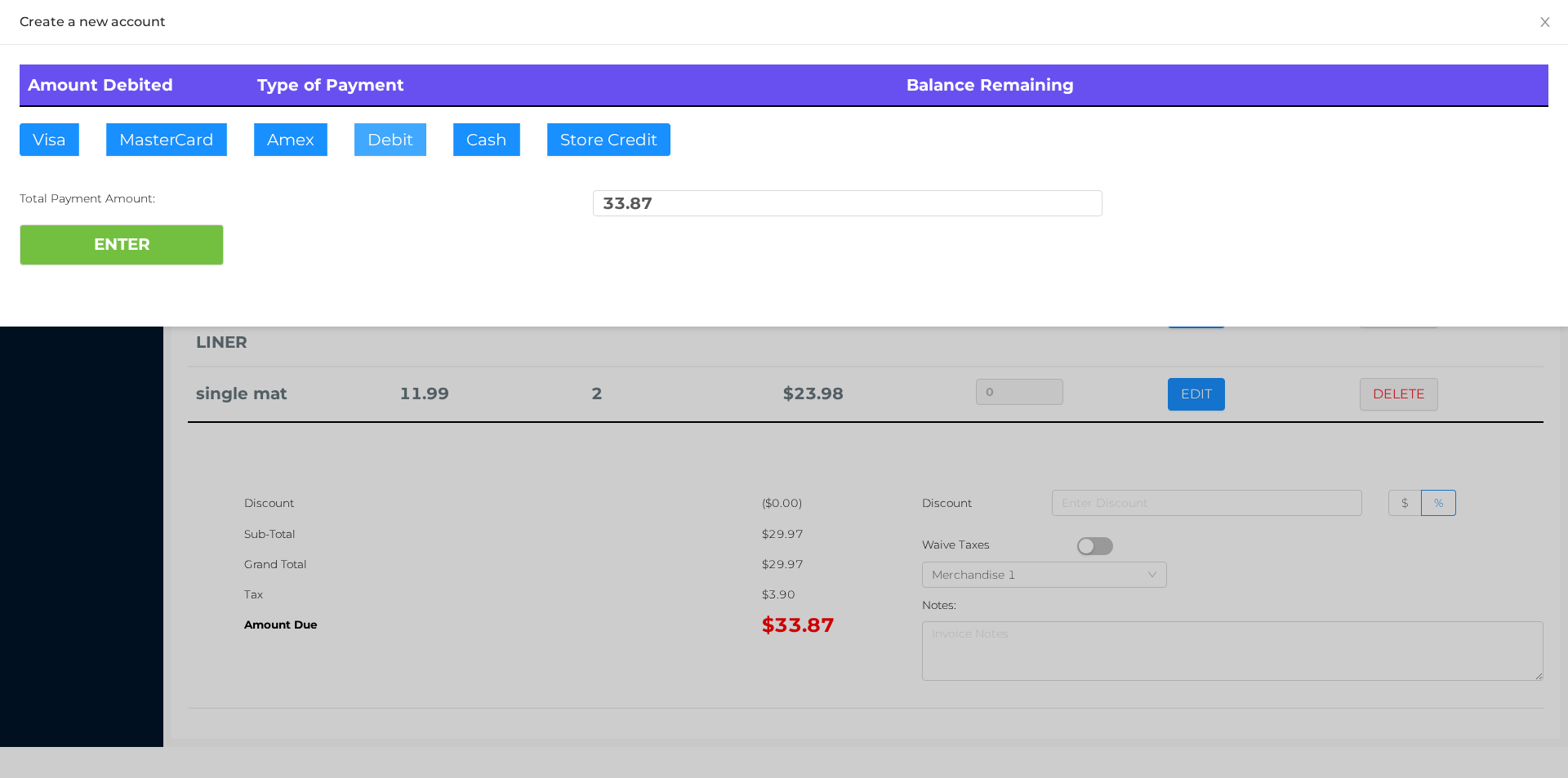
click at [386, 136] on button "Debit" at bounding box center [390, 139] width 72 height 32
click at [172, 236] on button "ENTER" at bounding box center [121, 245] width 204 height 40
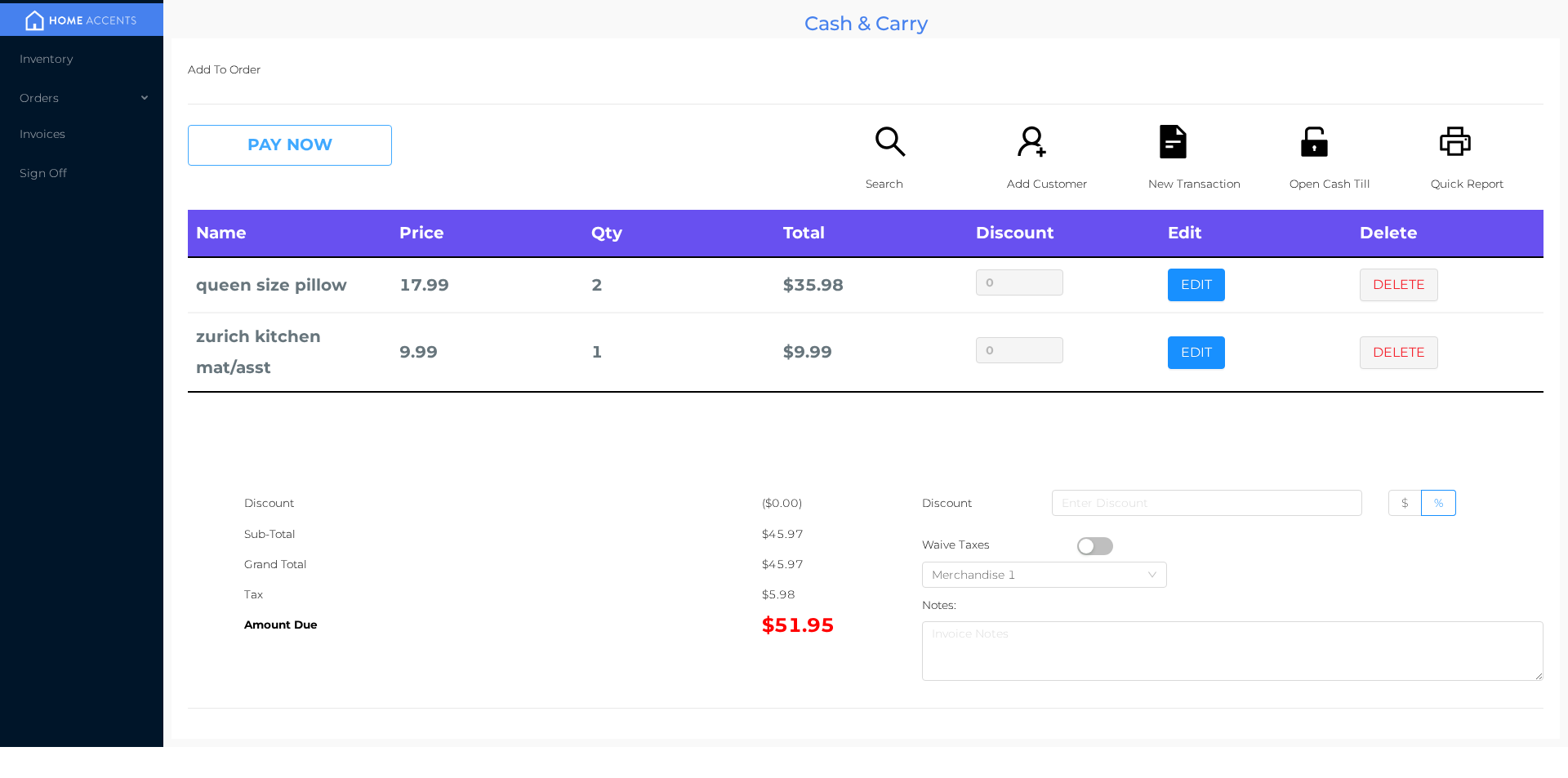
click at [305, 156] on button "PAY NOW" at bounding box center [290, 145] width 204 height 40
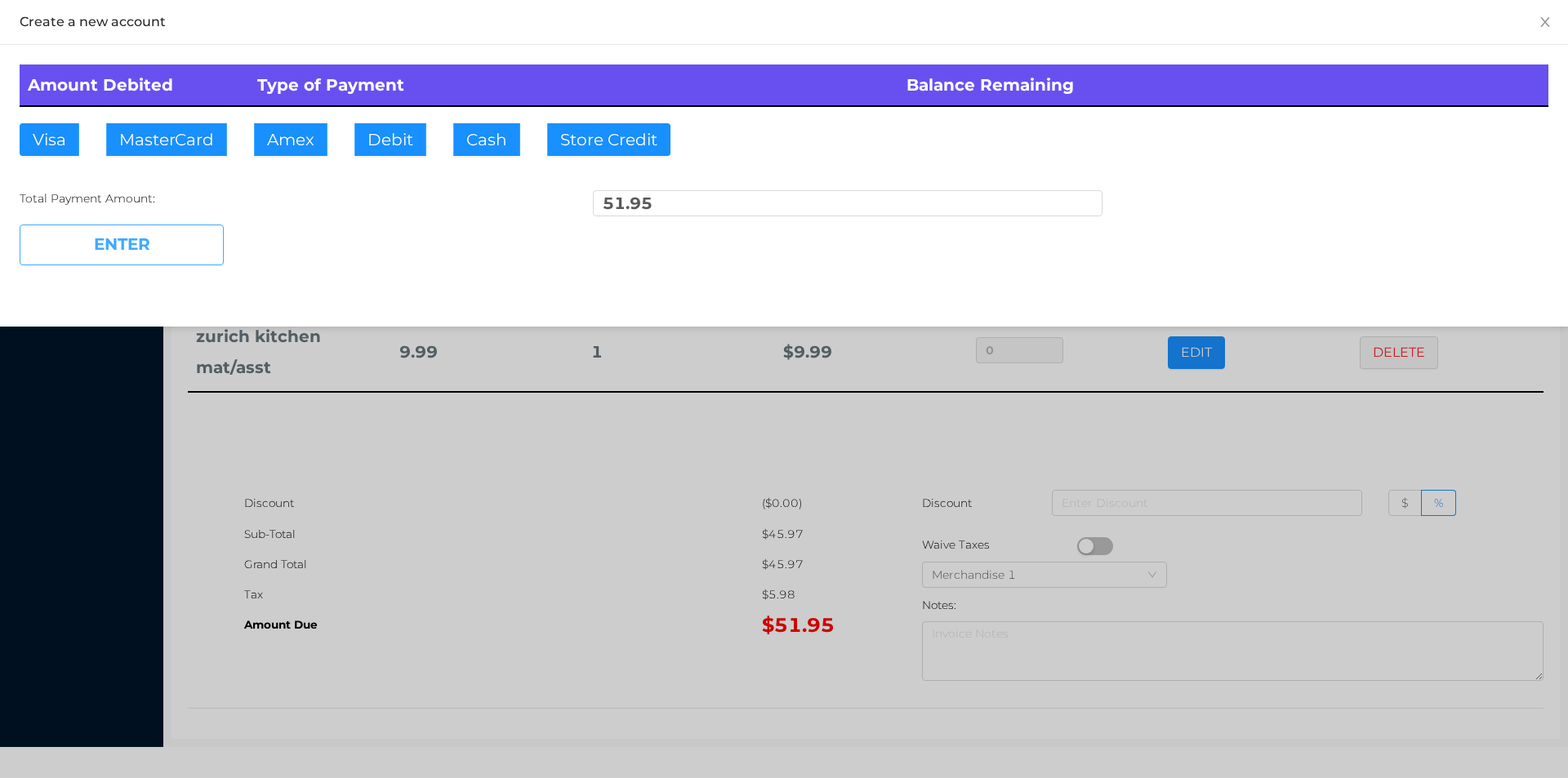
click at [142, 248] on button "ENTER" at bounding box center [121, 245] width 204 height 40
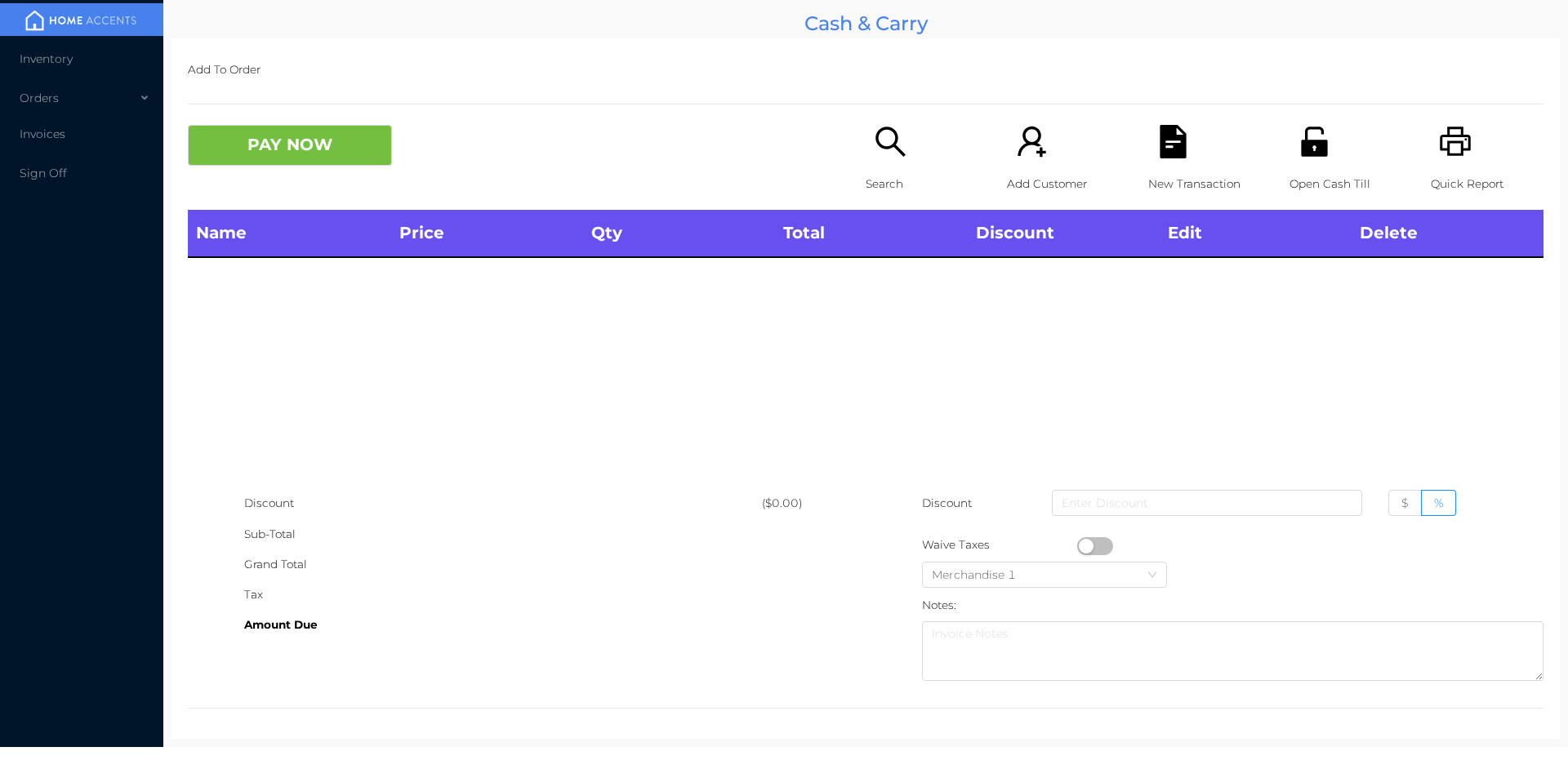
click at [894, 145] on icon "icon: search" at bounding box center [890, 141] width 33 height 33
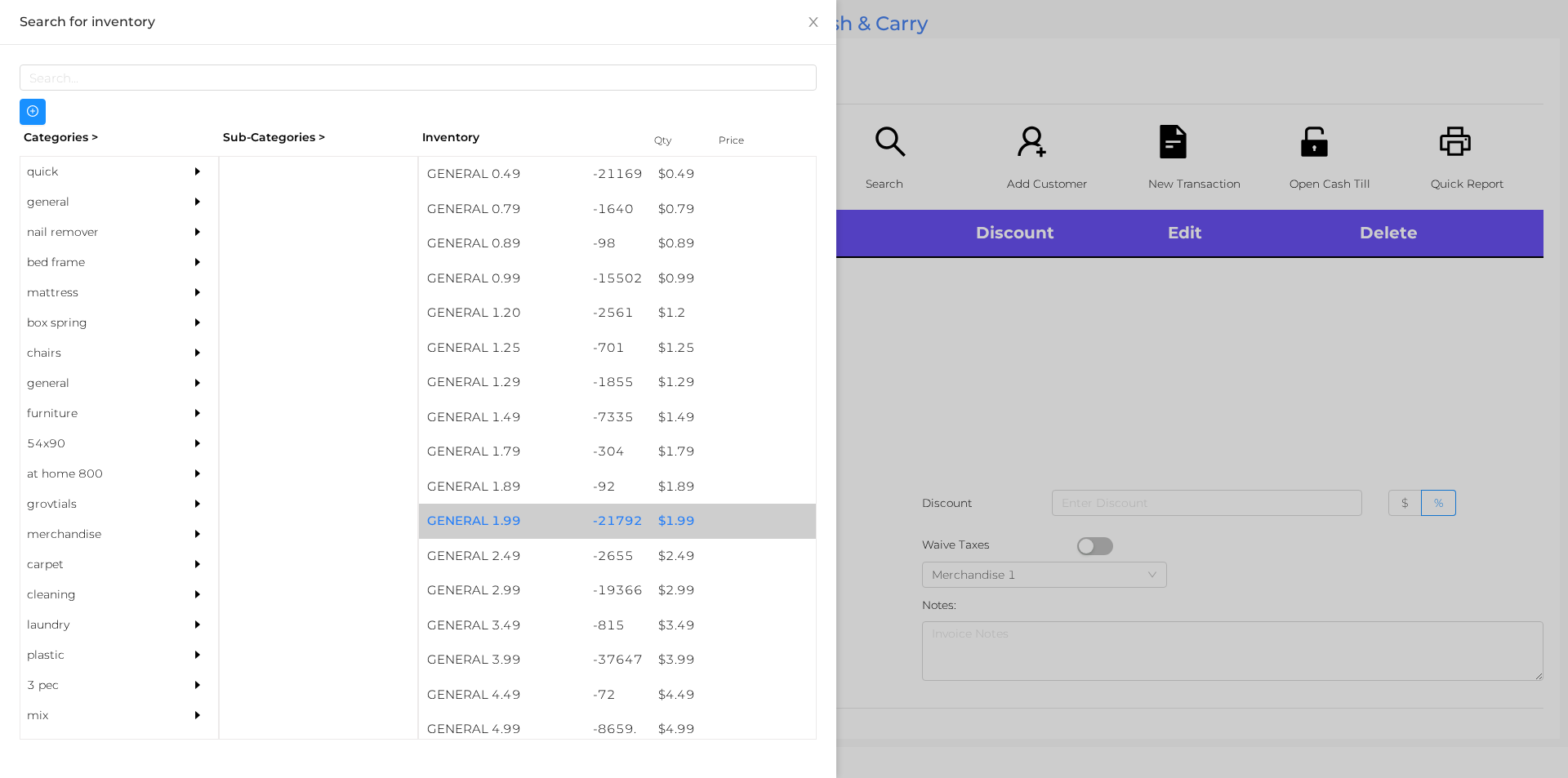
click at [662, 523] on div "$ 1.99" at bounding box center [733, 521] width 166 height 35
click at [668, 517] on div "$ 1.99" at bounding box center [733, 521] width 166 height 35
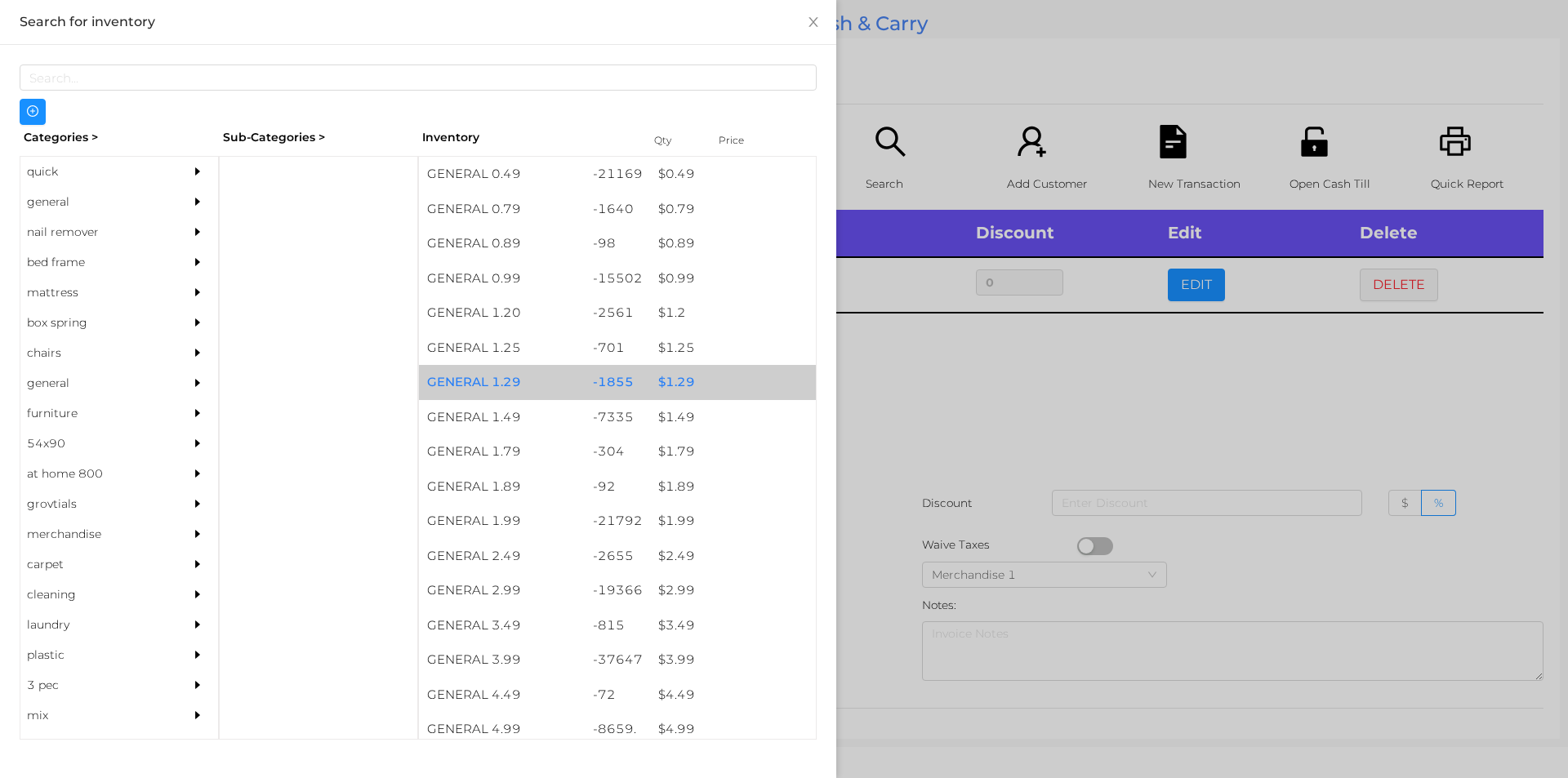
click at [670, 387] on div "$ 1.29" at bounding box center [733, 382] width 166 height 35
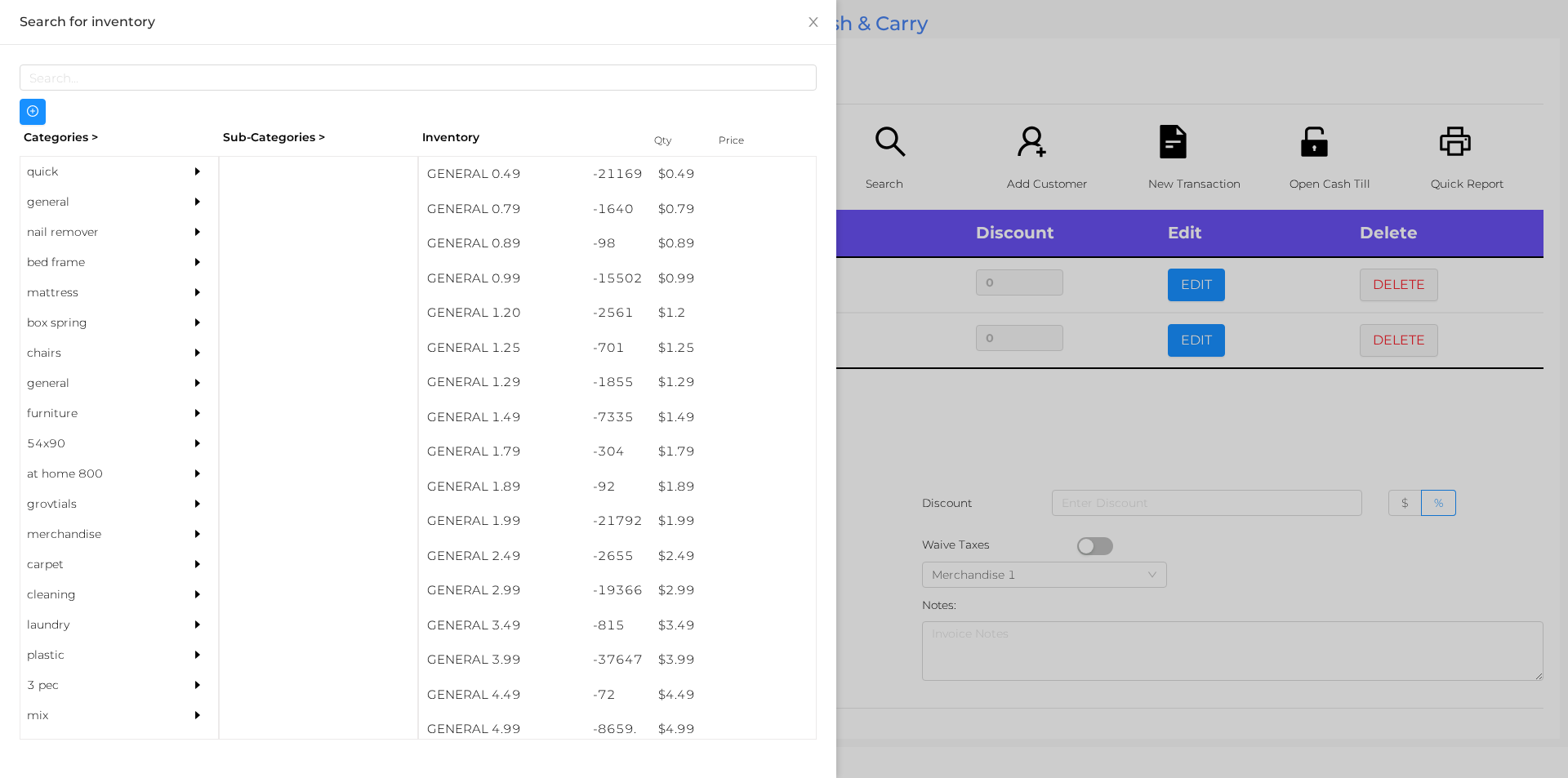
click at [903, 437] on div at bounding box center [784, 389] width 1568 height 778
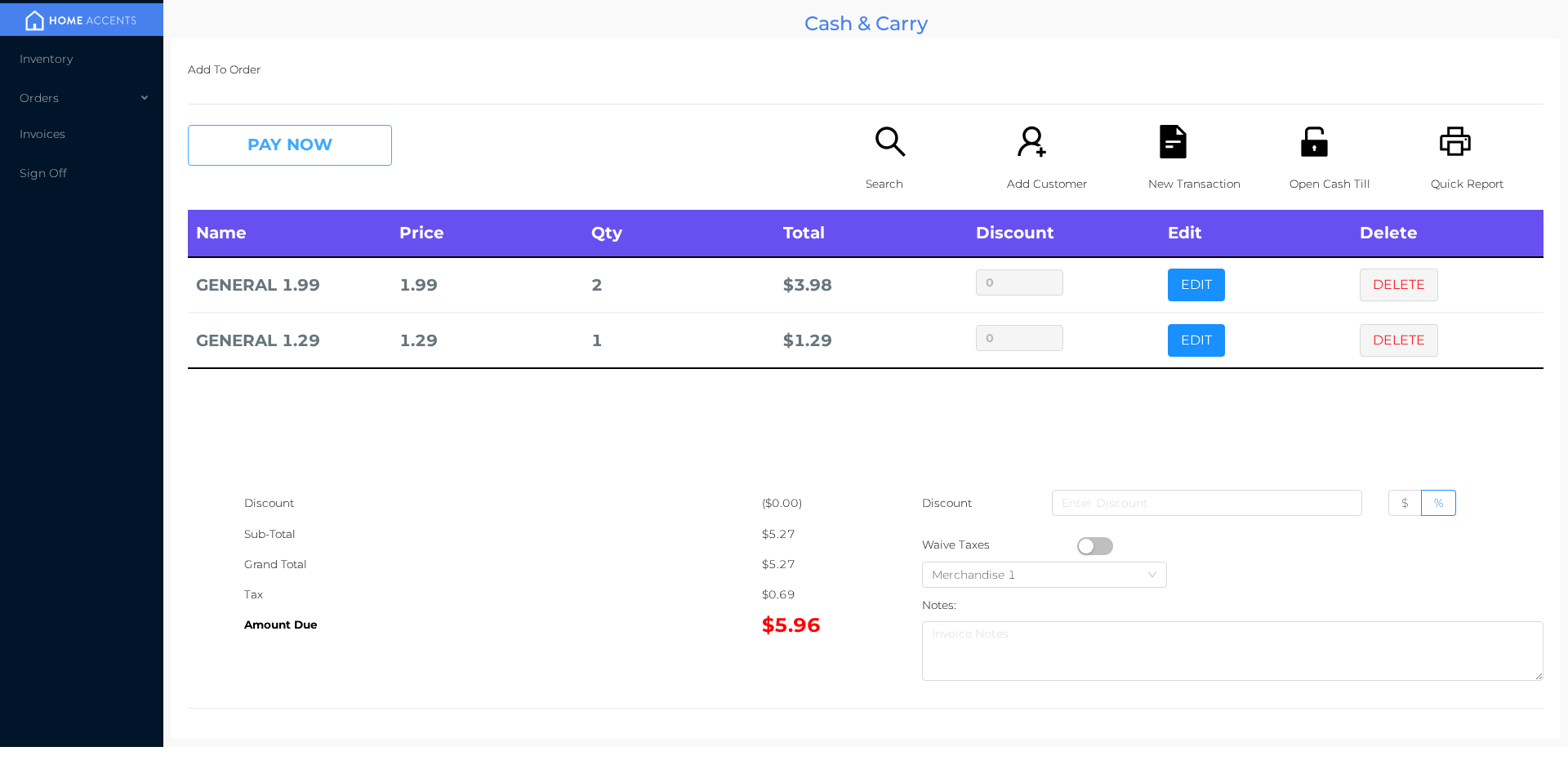
click at [279, 164] on button "PAY NOW" at bounding box center [290, 145] width 204 height 40
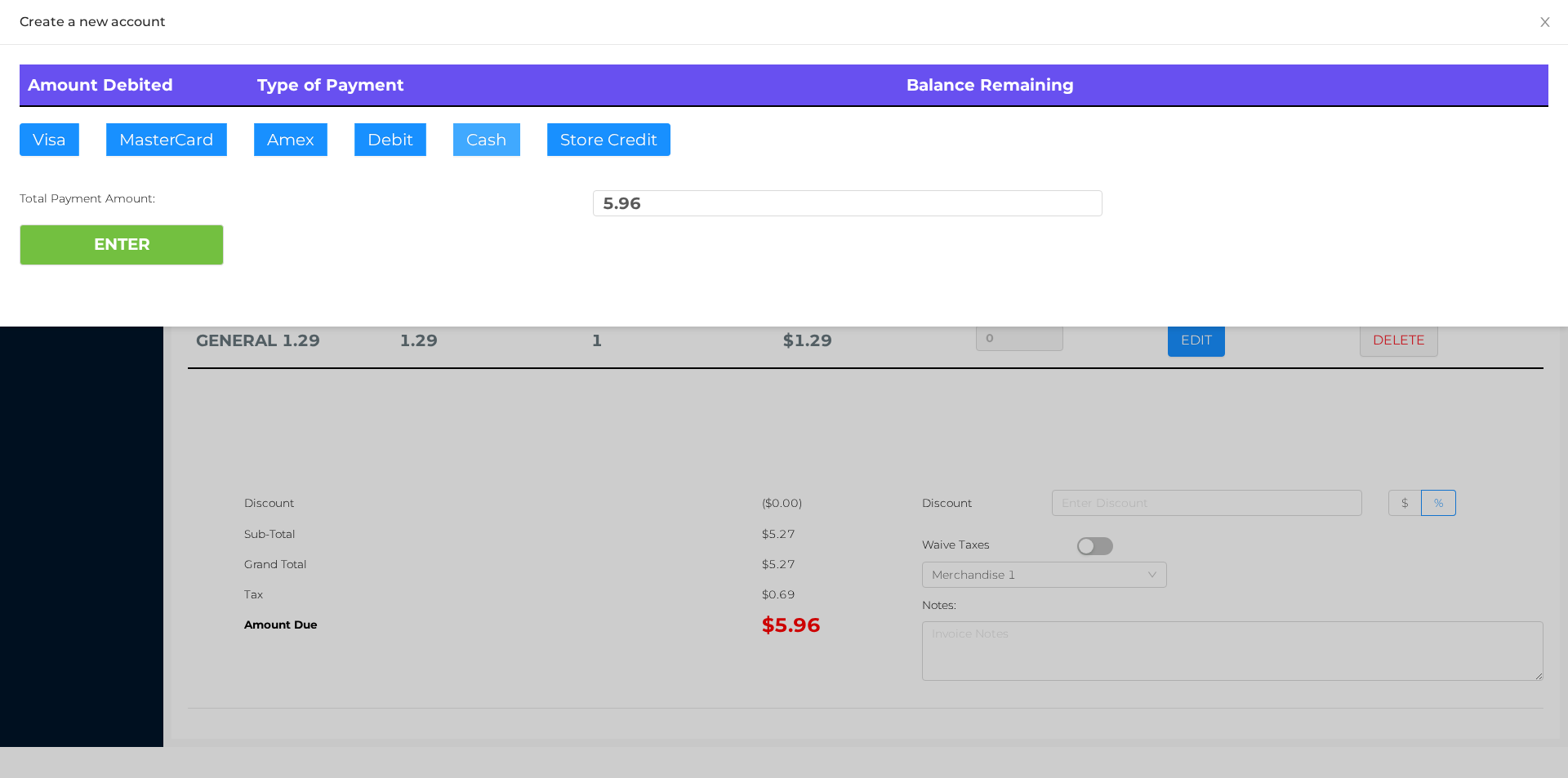
click at [482, 146] on button "Cash" at bounding box center [487, 139] width 67 height 32
type input "7."
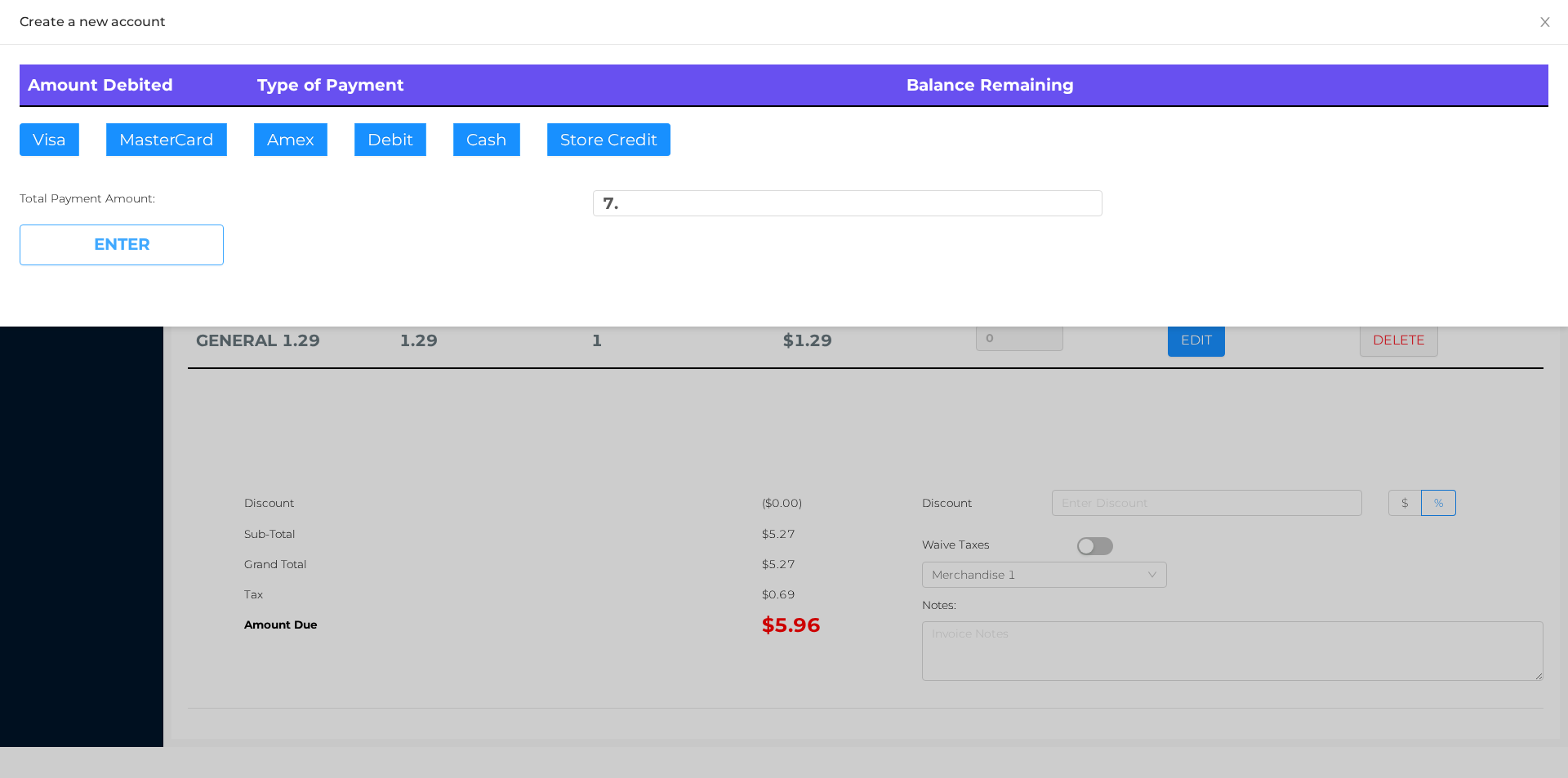
click at [139, 246] on button "ENTER" at bounding box center [121, 245] width 204 height 40
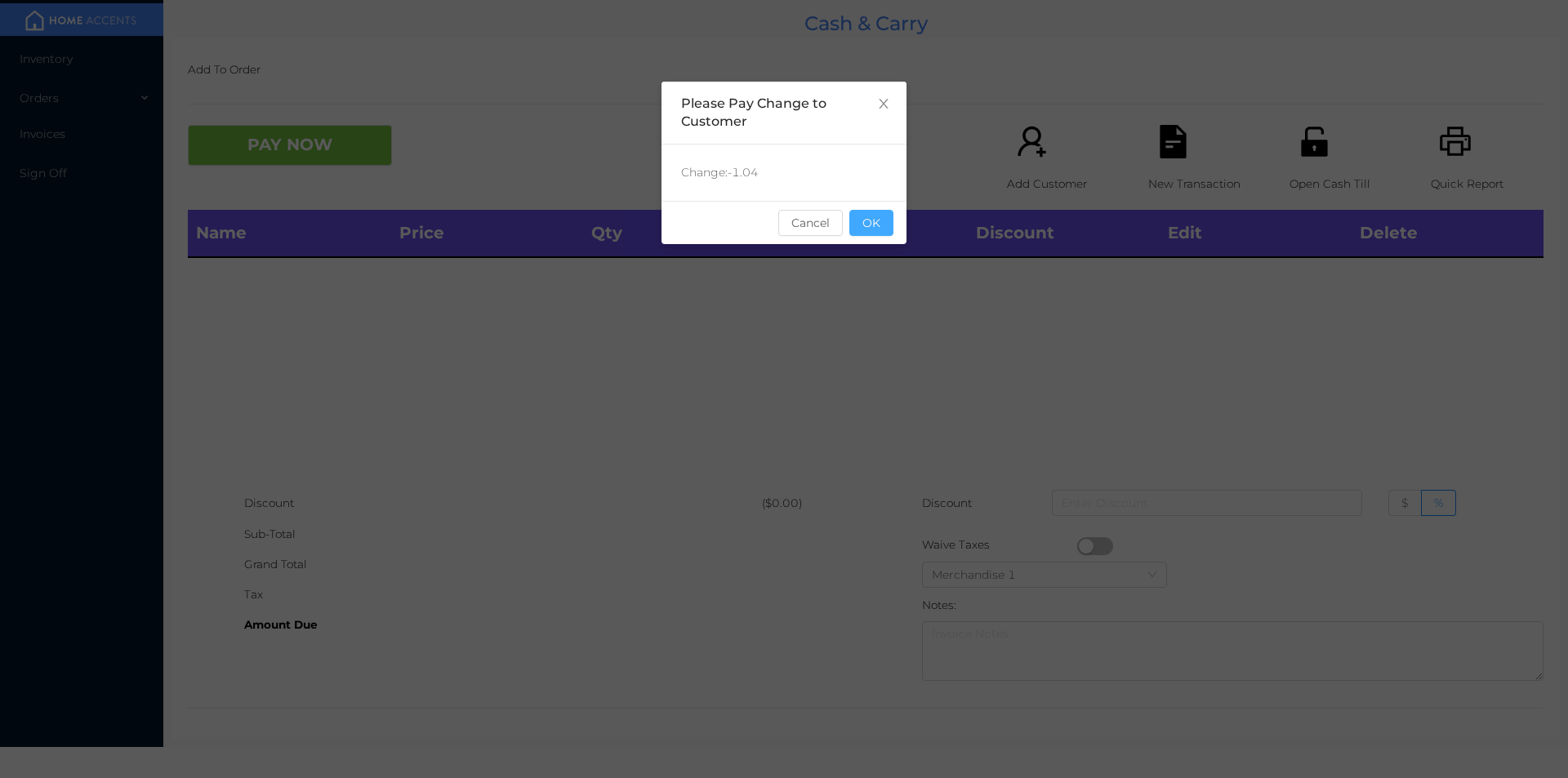
click at [869, 219] on button "OK" at bounding box center [871, 222] width 44 height 26
click at [884, 273] on div "Name Price Qty Total Discount Edit Delete" at bounding box center [865, 349] width 1356 height 279
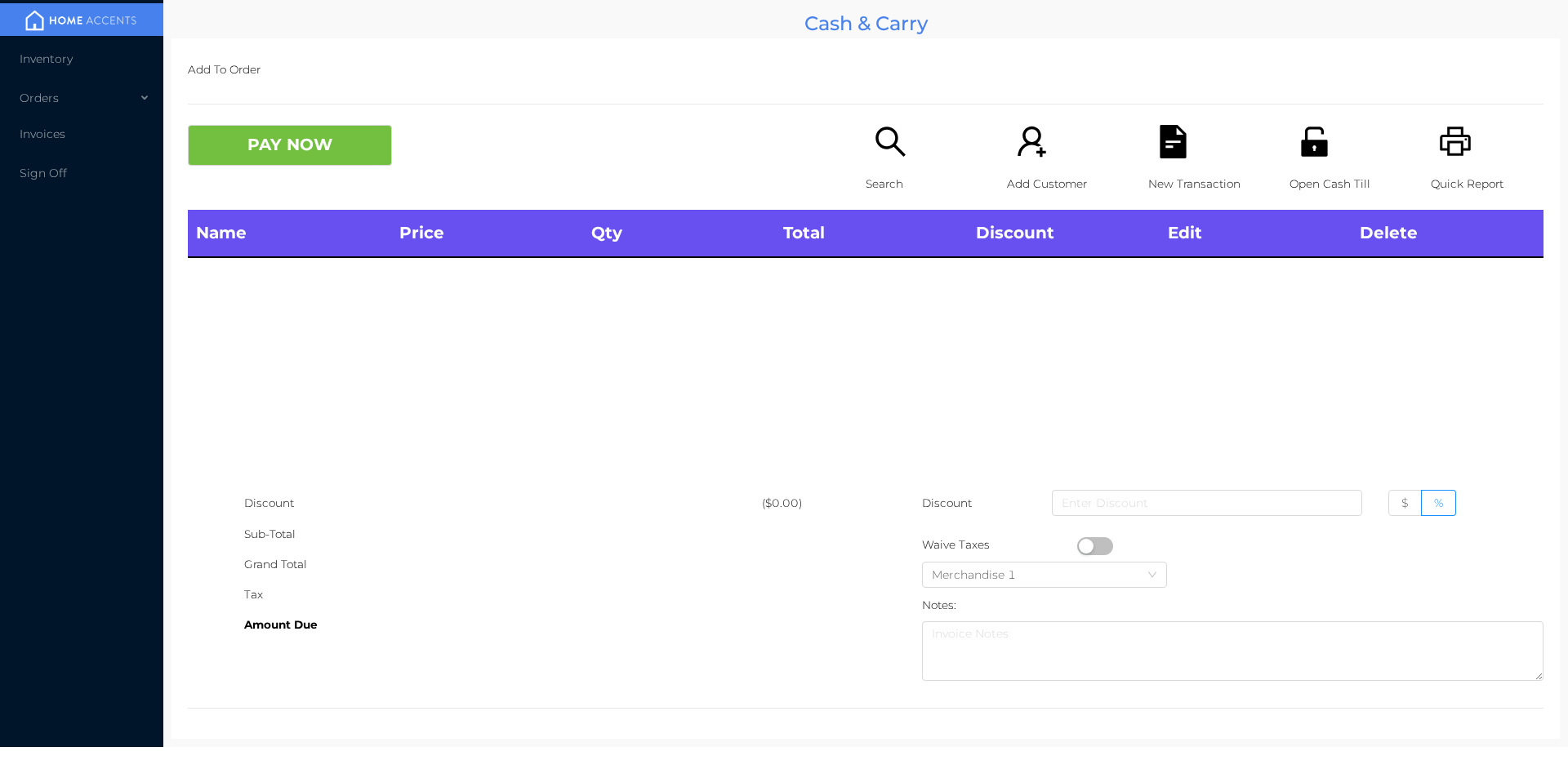
click at [1433, 164] on div "Quick Report" at bounding box center [1486, 167] width 112 height 85
click at [881, 159] on div "Search" at bounding box center [921, 167] width 112 height 85
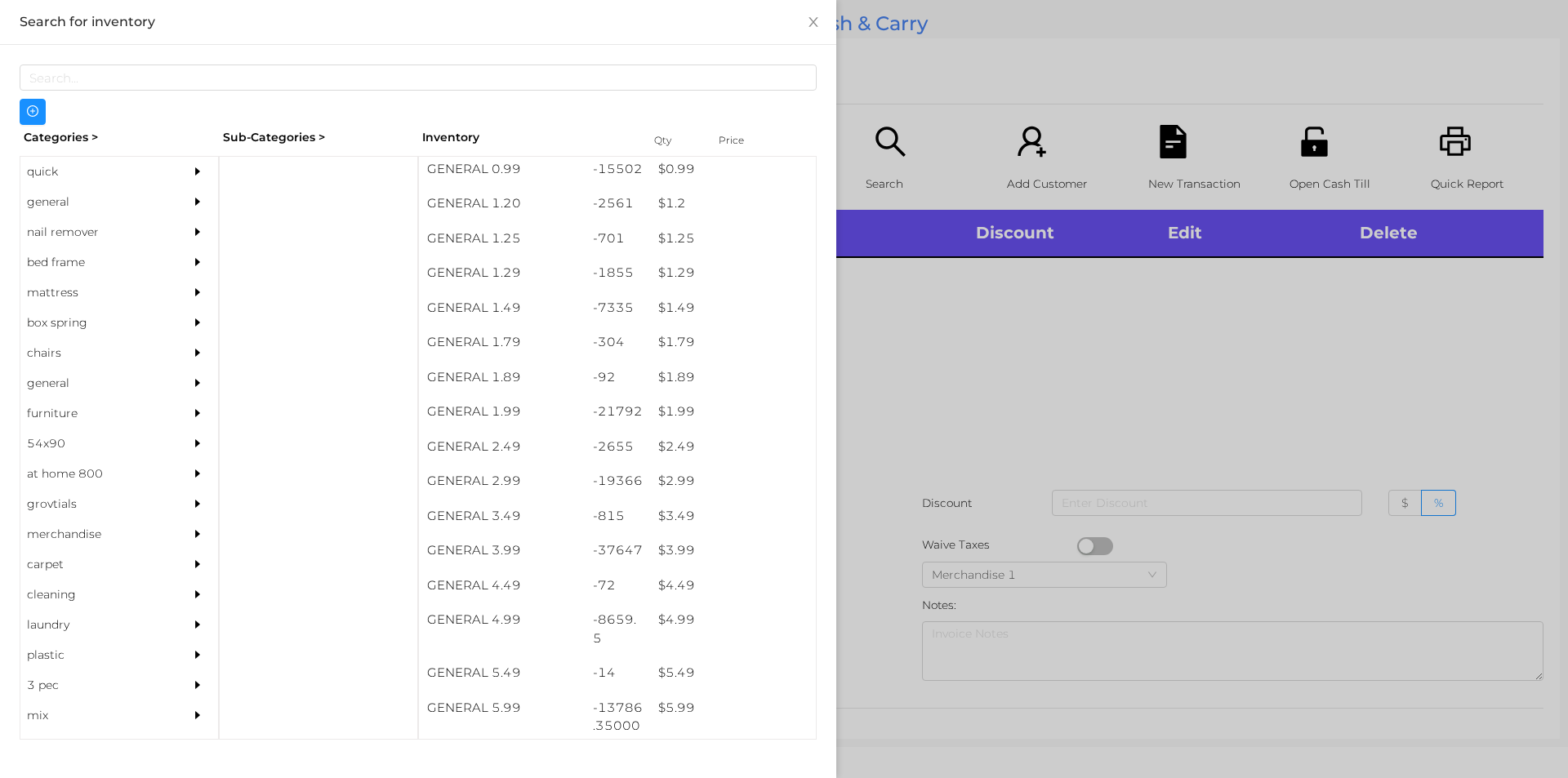
scroll to position [154, 0]
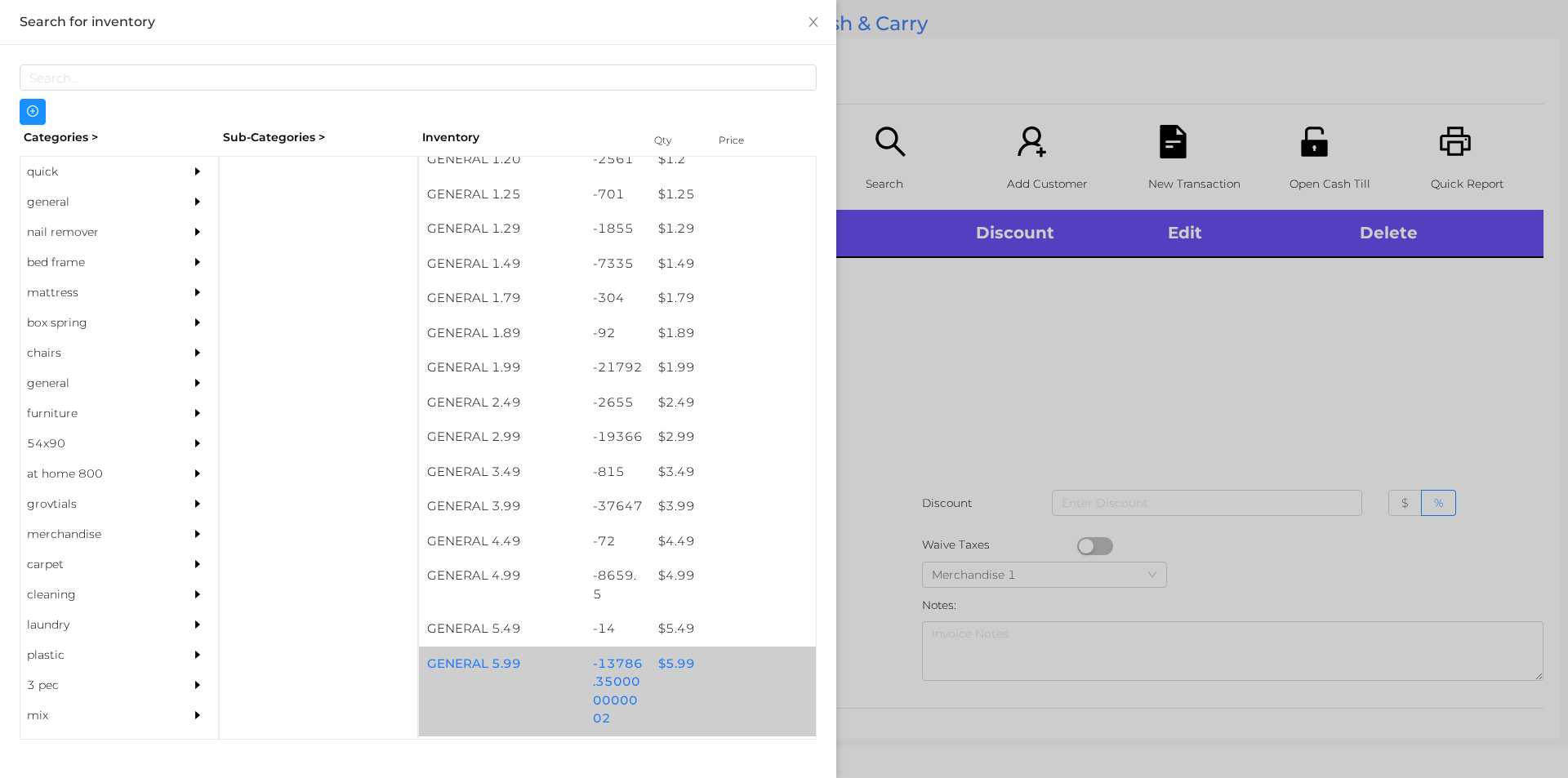
click at [674, 660] on div "$ 5.99" at bounding box center [733, 664] width 166 height 35
click at [673, 657] on div "$ 5.99" at bounding box center [733, 664] width 166 height 35
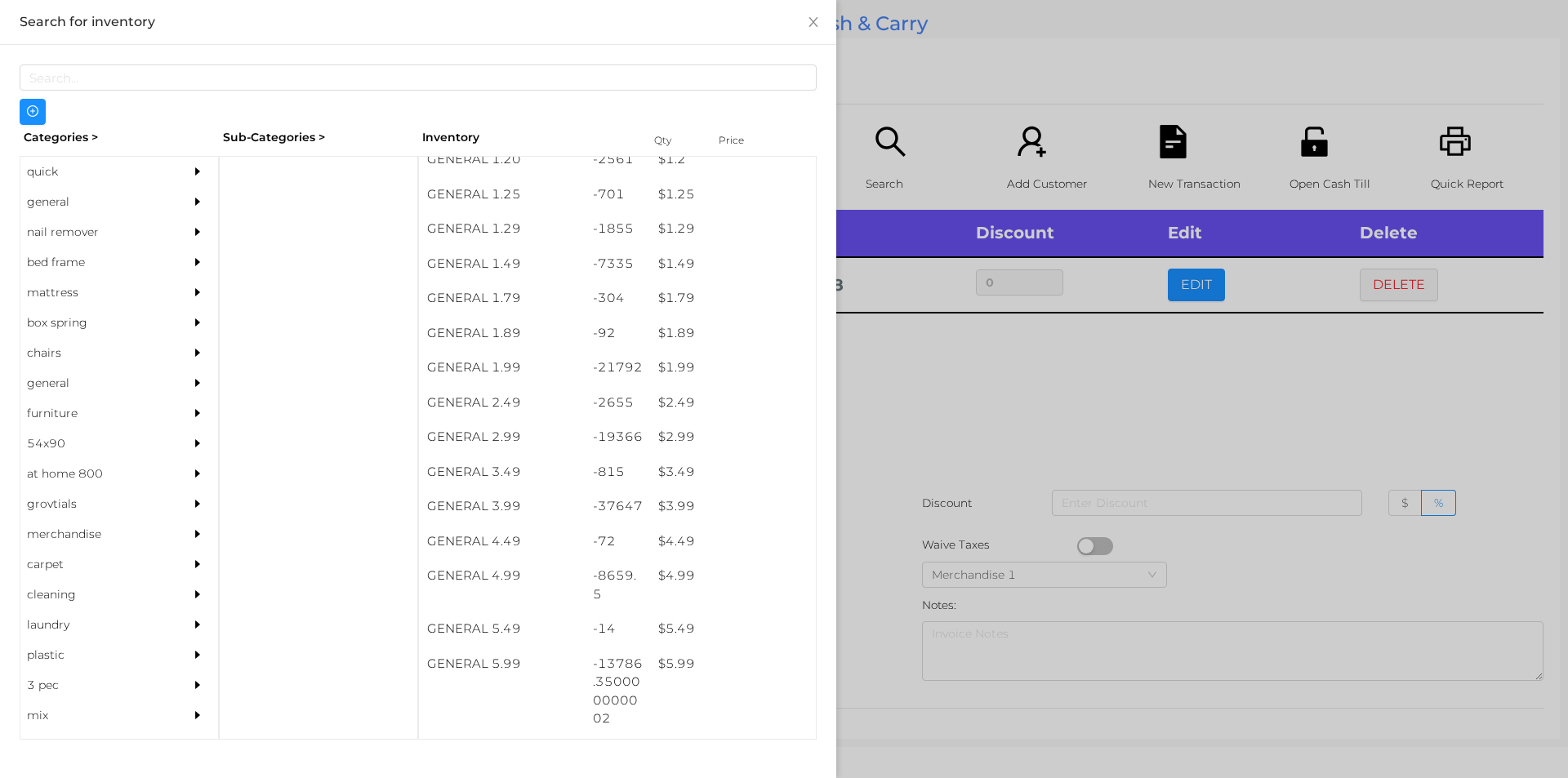
click at [869, 621] on div at bounding box center [784, 389] width 1568 height 778
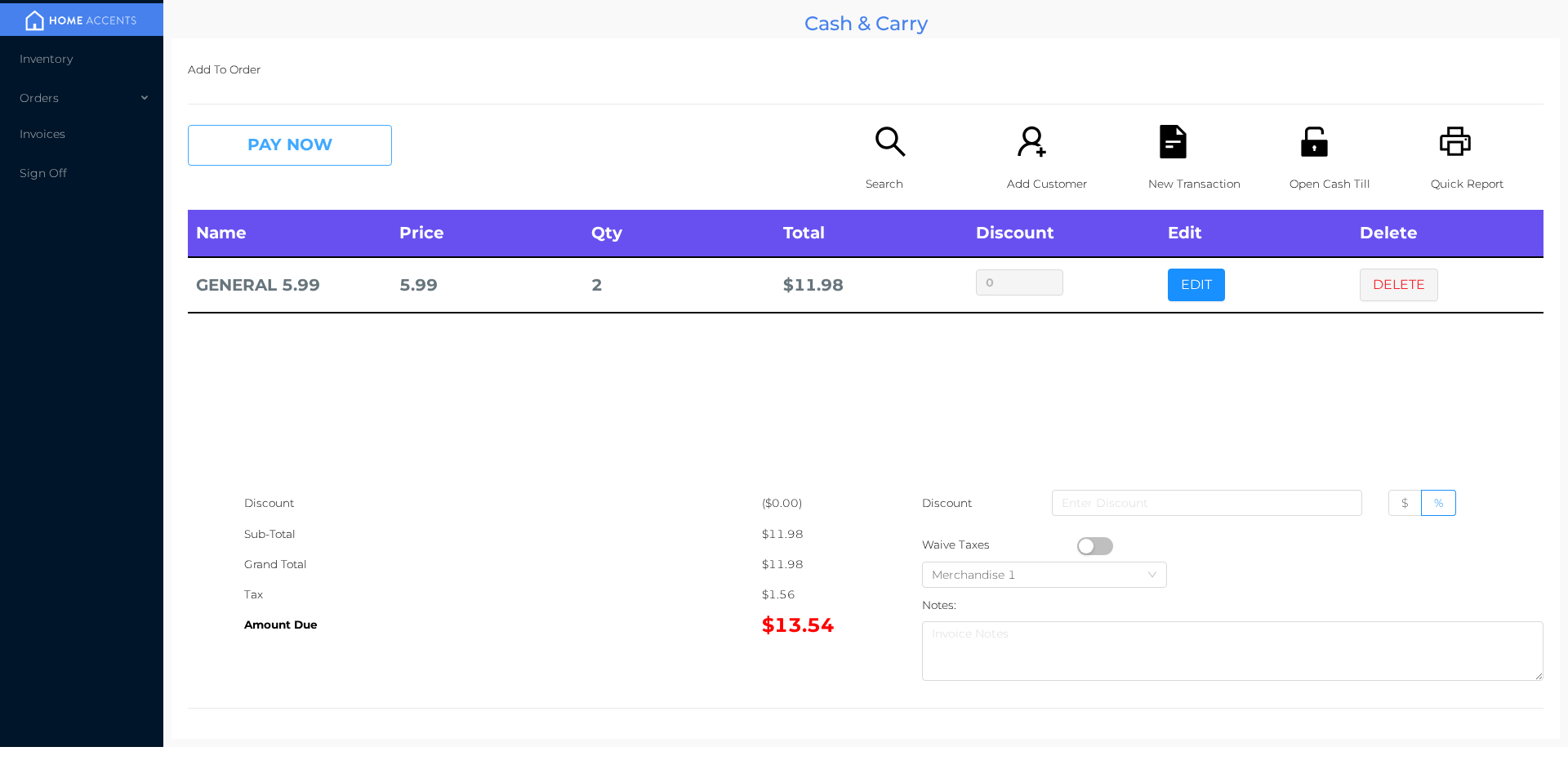
click at [336, 131] on button "PAY NOW" at bounding box center [290, 145] width 204 height 40
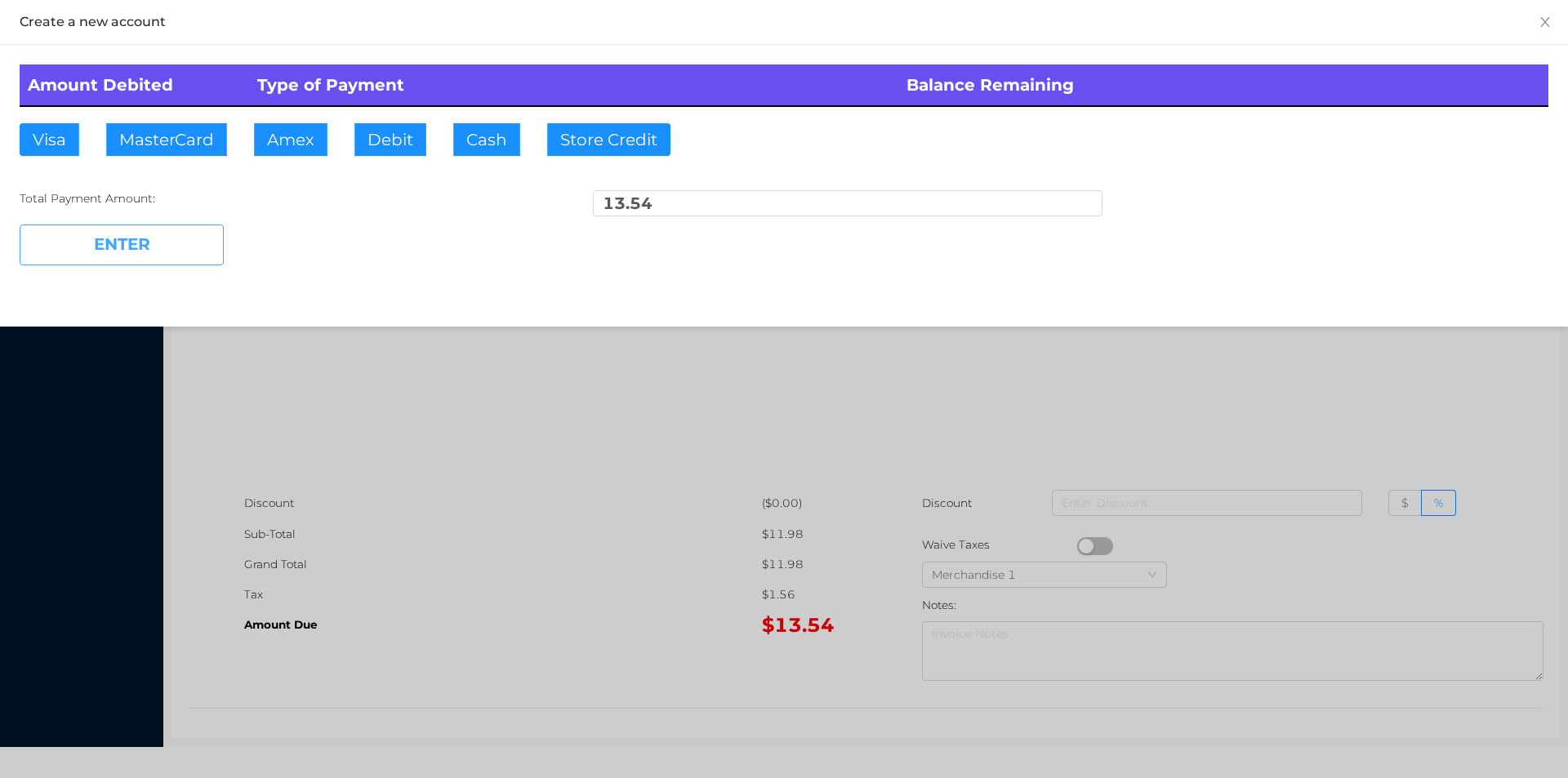
click at [180, 230] on button "ENTER" at bounding box center [121, 245] width 204 height 40
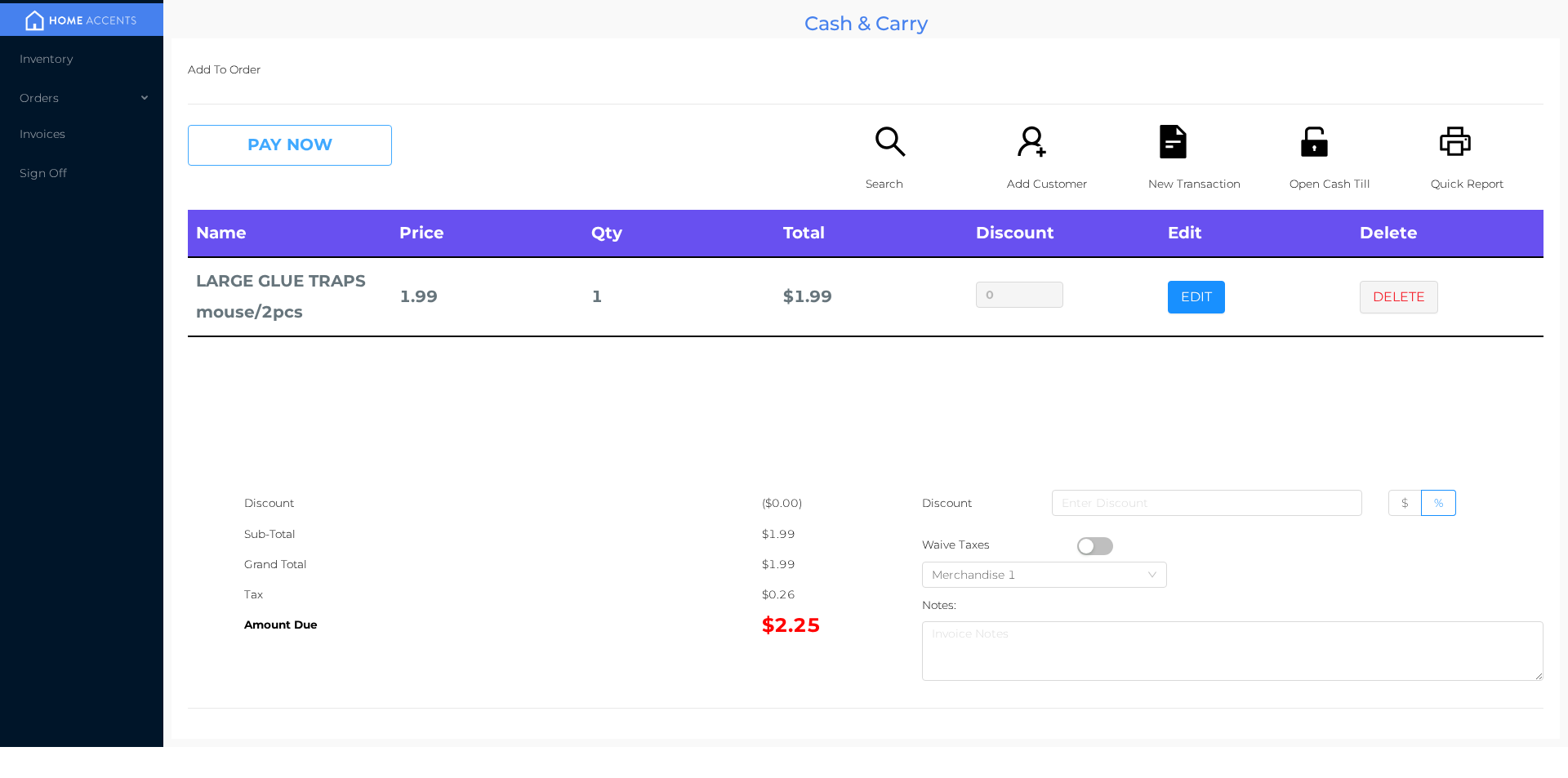
click at [257, 151] on button "PAY NOW" at bounding box center [290, 145] width 204 height 40
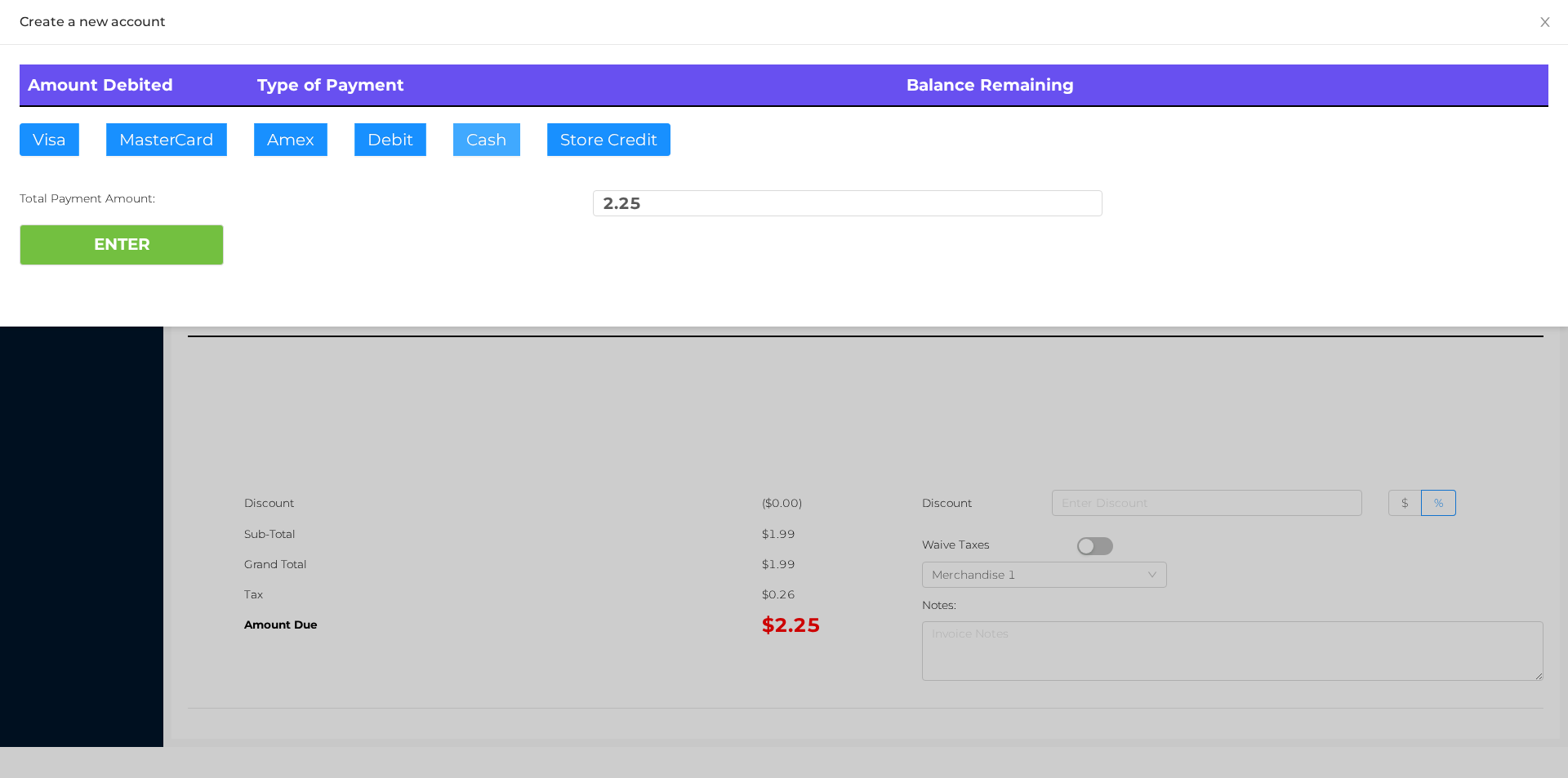
click at [462, 143] on button "Cash" at bounding box center [487, 139] width 67 height 32
type input "5."
click at [155, 229] on button "ENTER" at bounding box center [121, 245] width 204 height 40
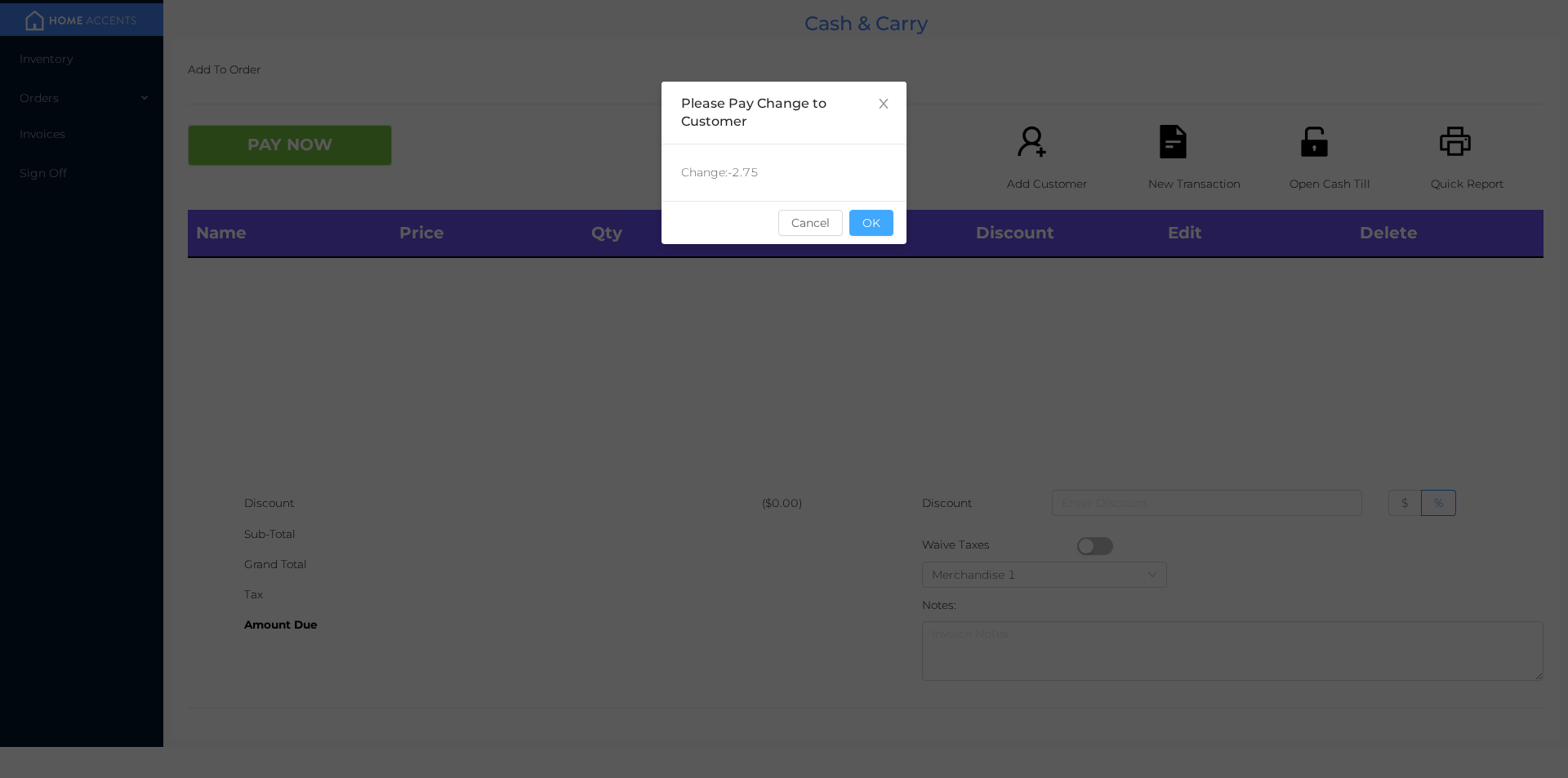
click at [891, 230] on button "OK" at bounding box center [871, 222] width 44 height 26
click at [858, 283] on div "Name Price Qty Total Discount Edit Delete" at bounding box center [865, 349] width 1356 height 279
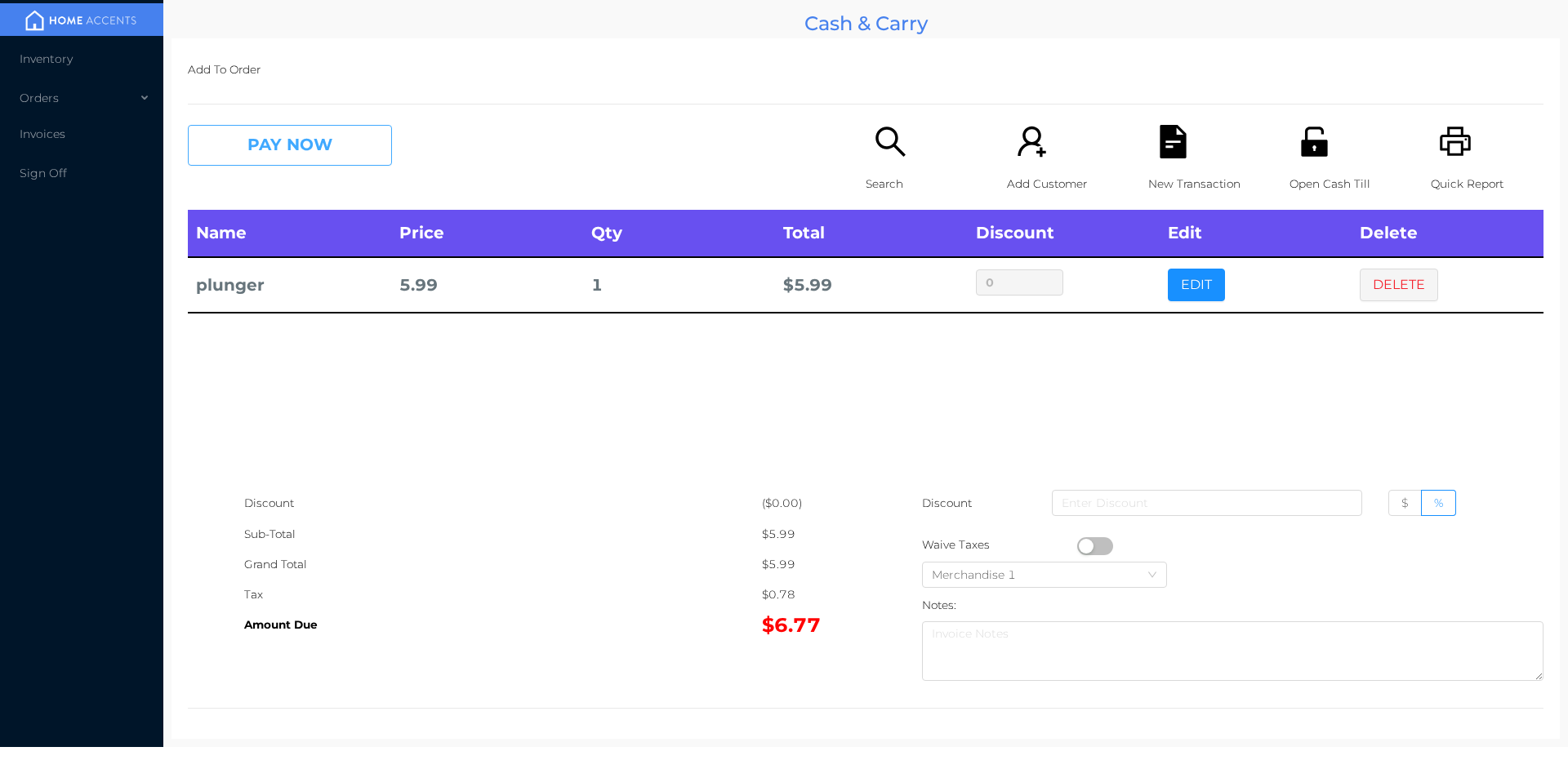
click at [275, 160] on button "PAY NOW" at bounding box center [290, 145] width 204 height 40
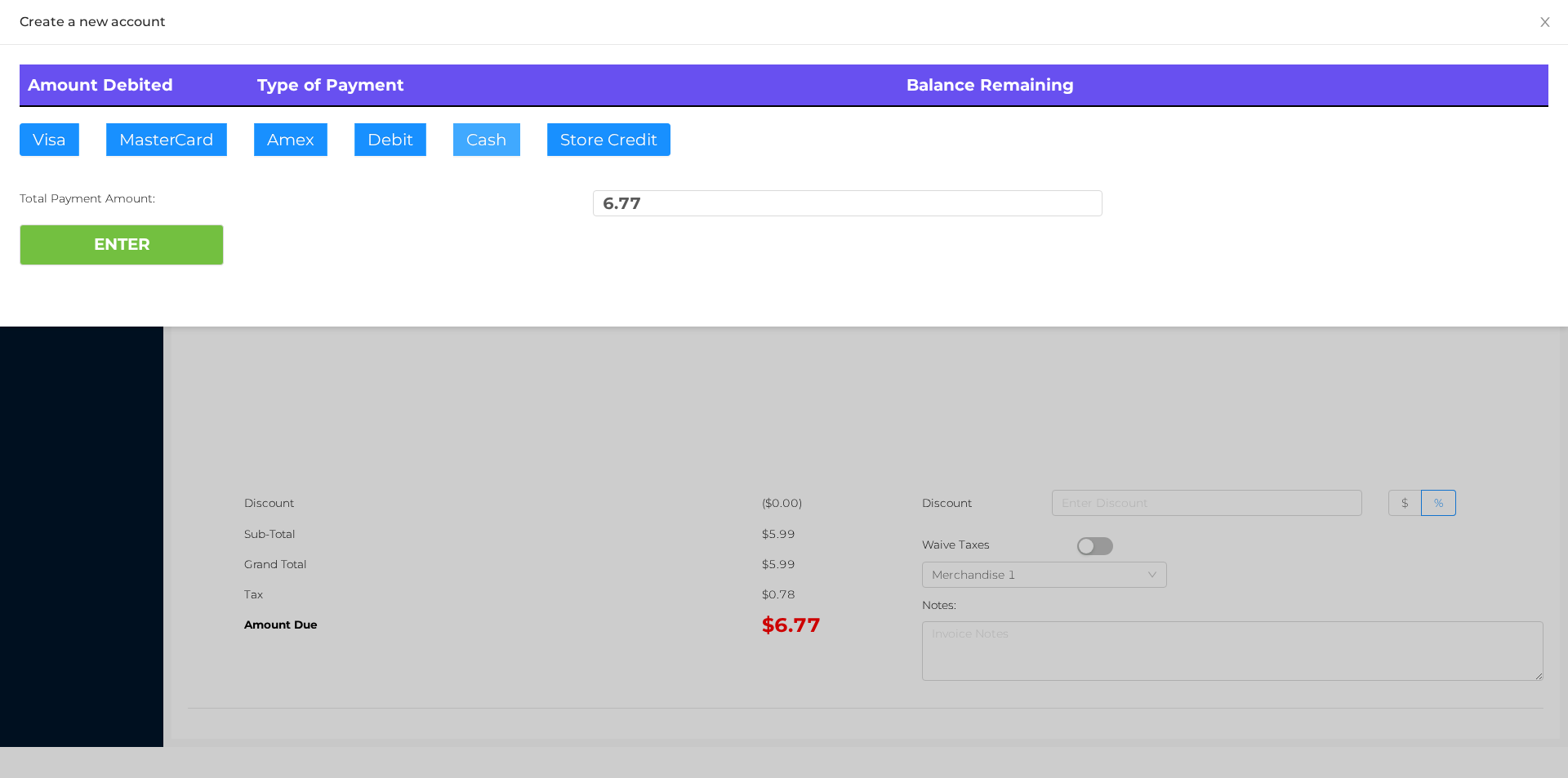
click at [506, 139] on button "Cash" at bounding box center [487, 139] width 67 height 32
type input "10."
click at [157, 231] on button "ENTER" at bounding box center [121, 245] width 204 height 40
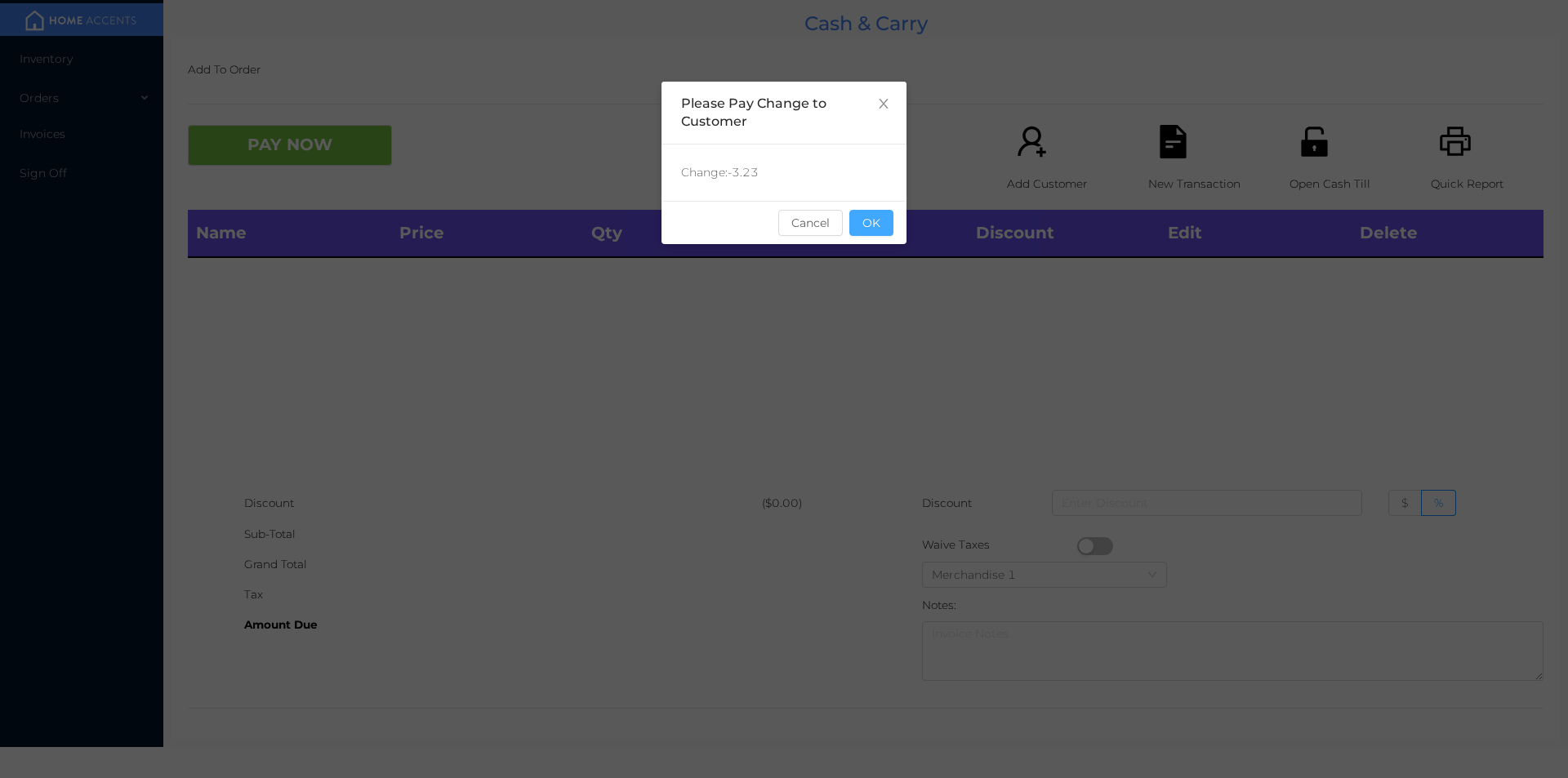
click at [854, 222] on button "OK" at bounding box center [871, 222] width 44 height 26
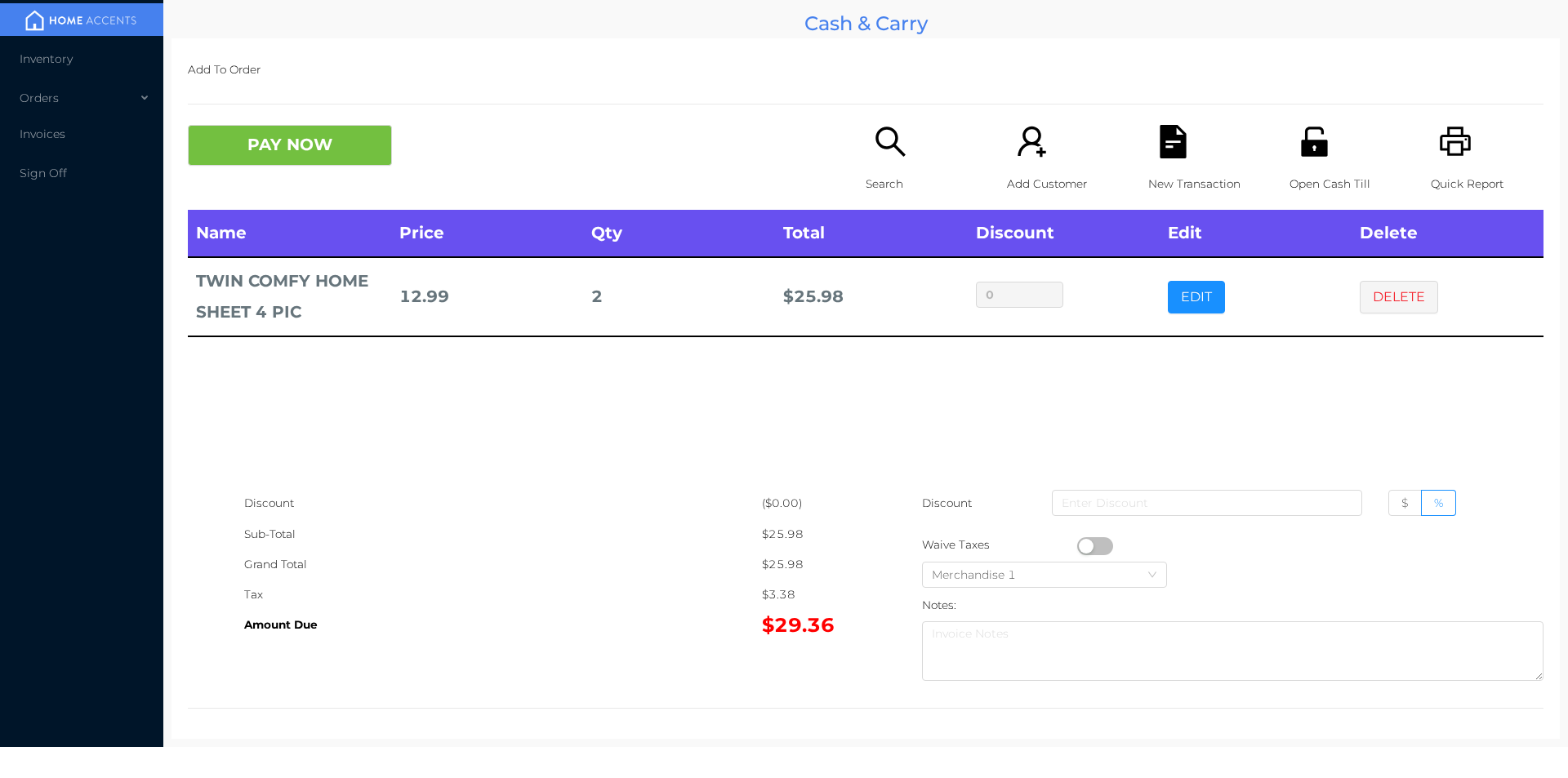
click at [875, 167] on div "Search" at bounding box center [921, 167] width 112 height 85
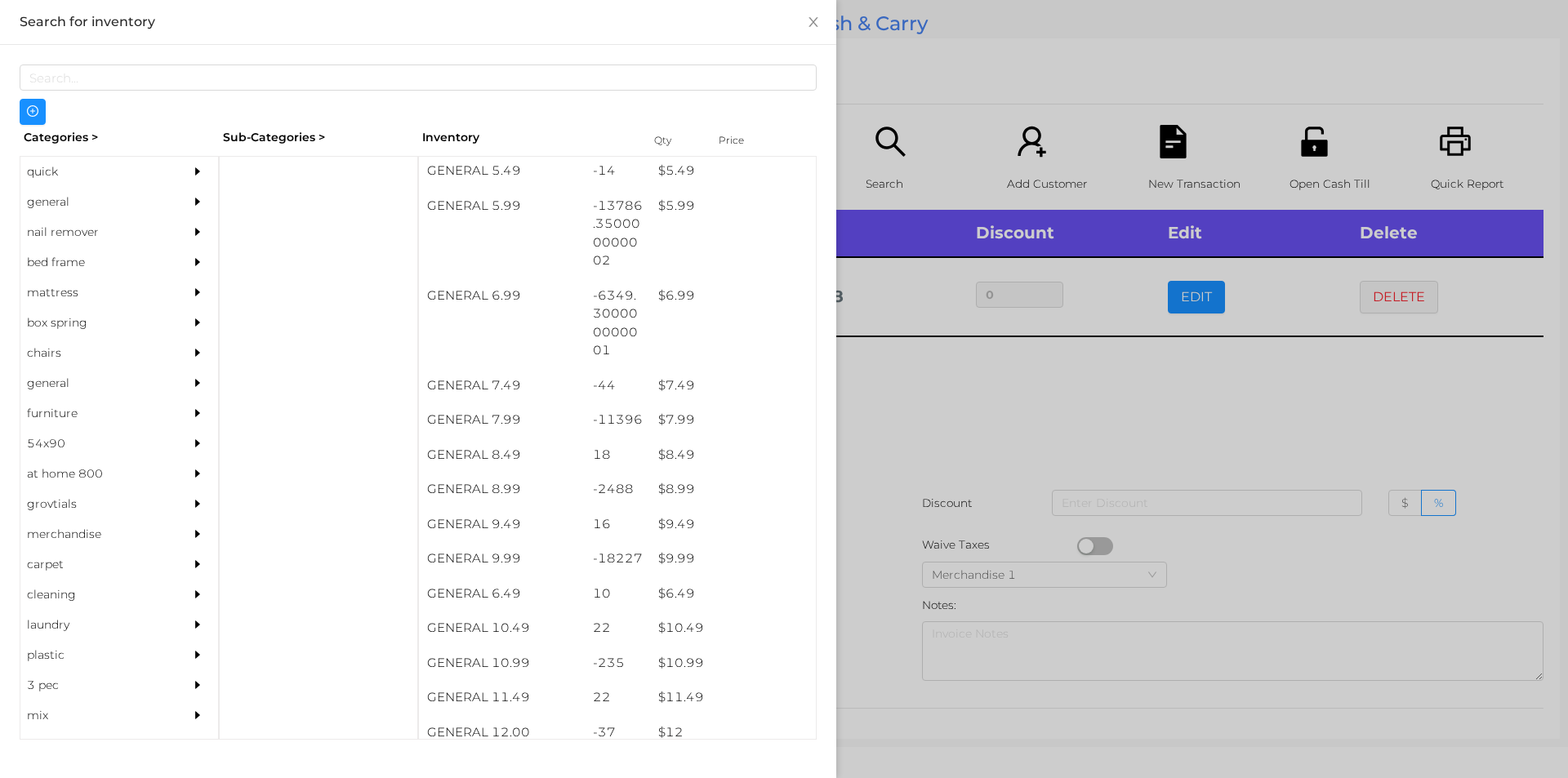
scroll to position [653, 0]
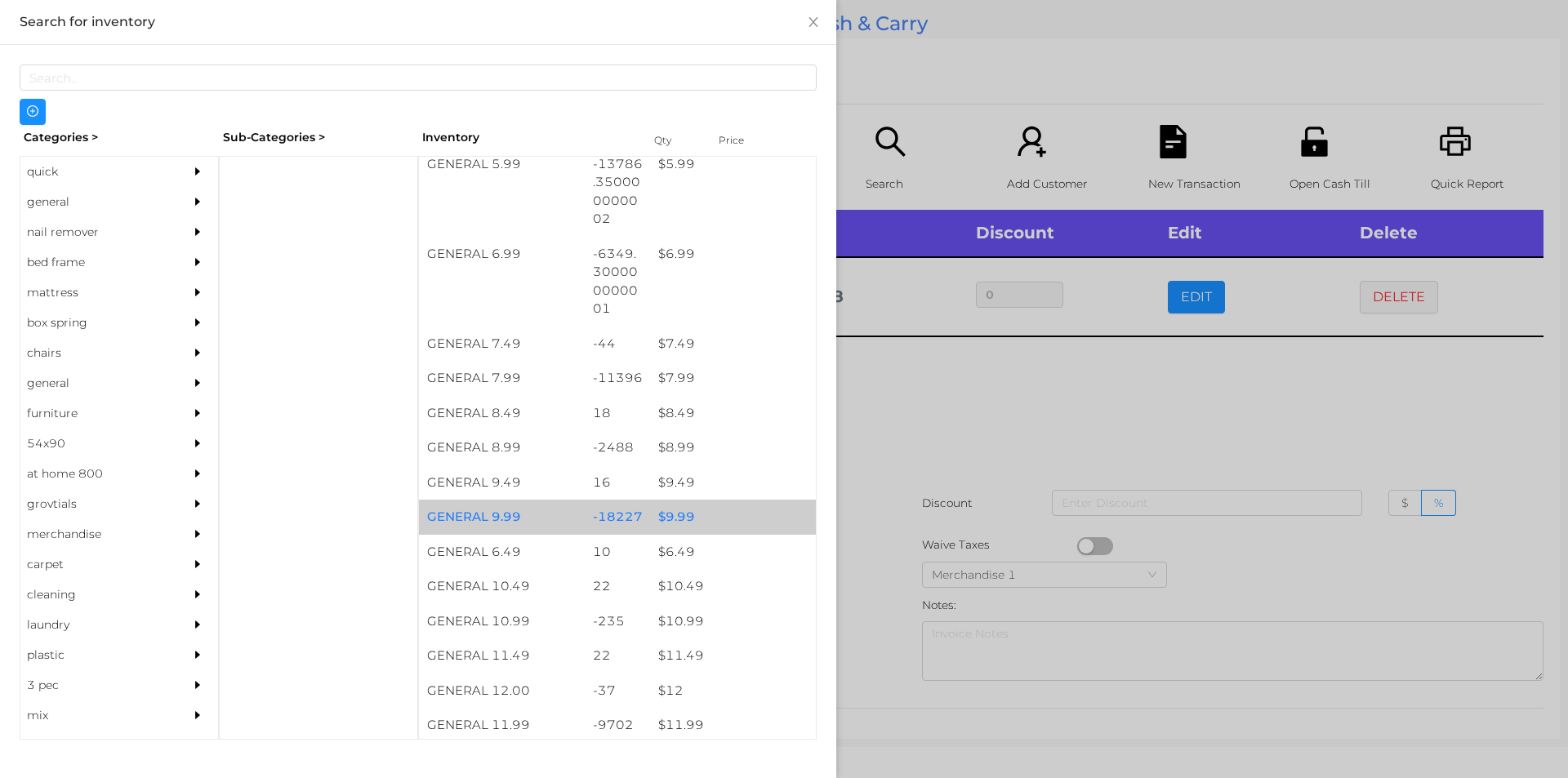
click at [677, 507] on div "$ 9.99" at bounding box center [733, 516] width 166 height 35
click at [684, 517] on div "$ 9.99" at bounding box center [733, 516] width 166 height 35
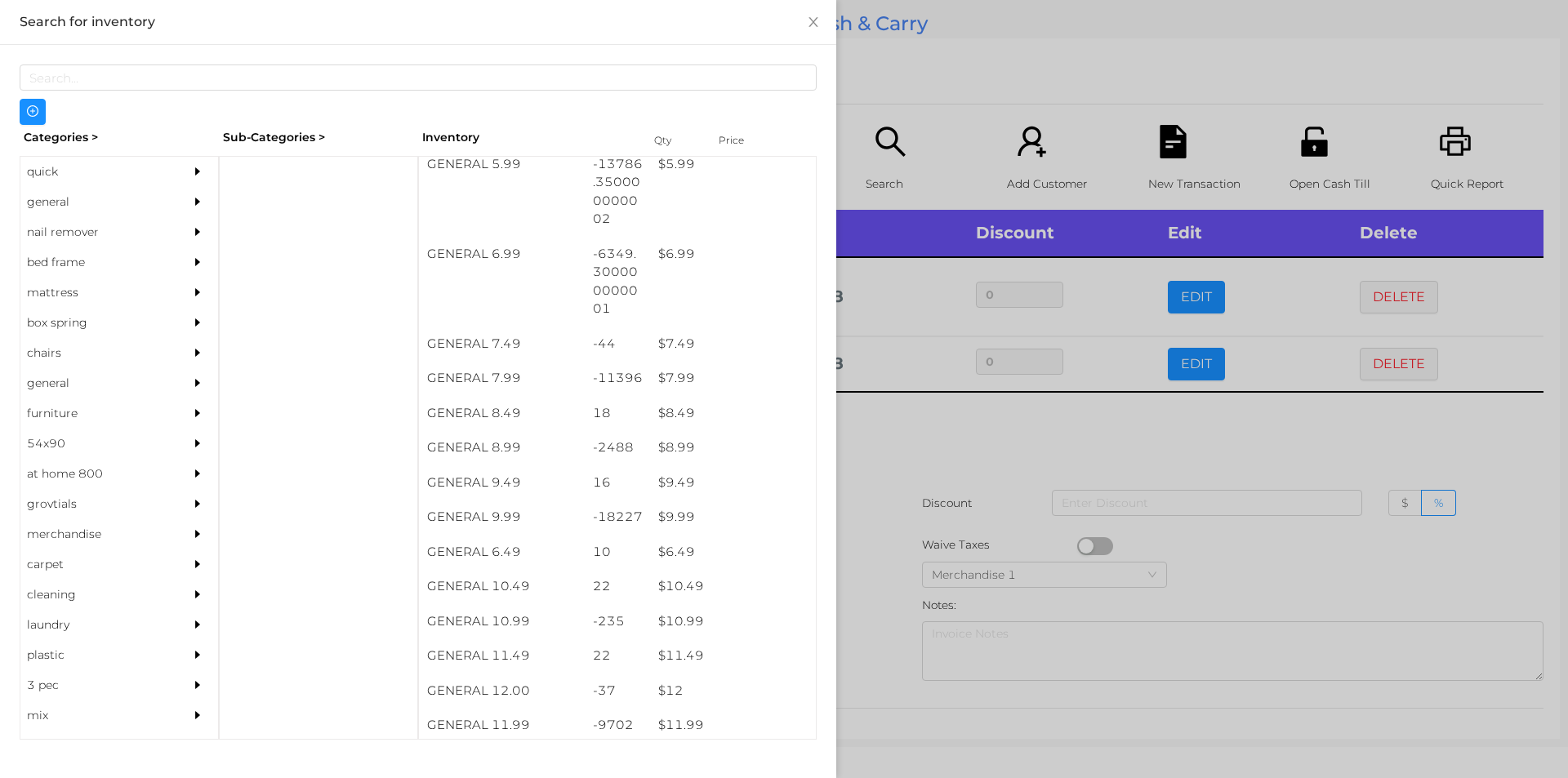
click at [862, 470] on div at bounding box center [784, 389] width 1568 height 778
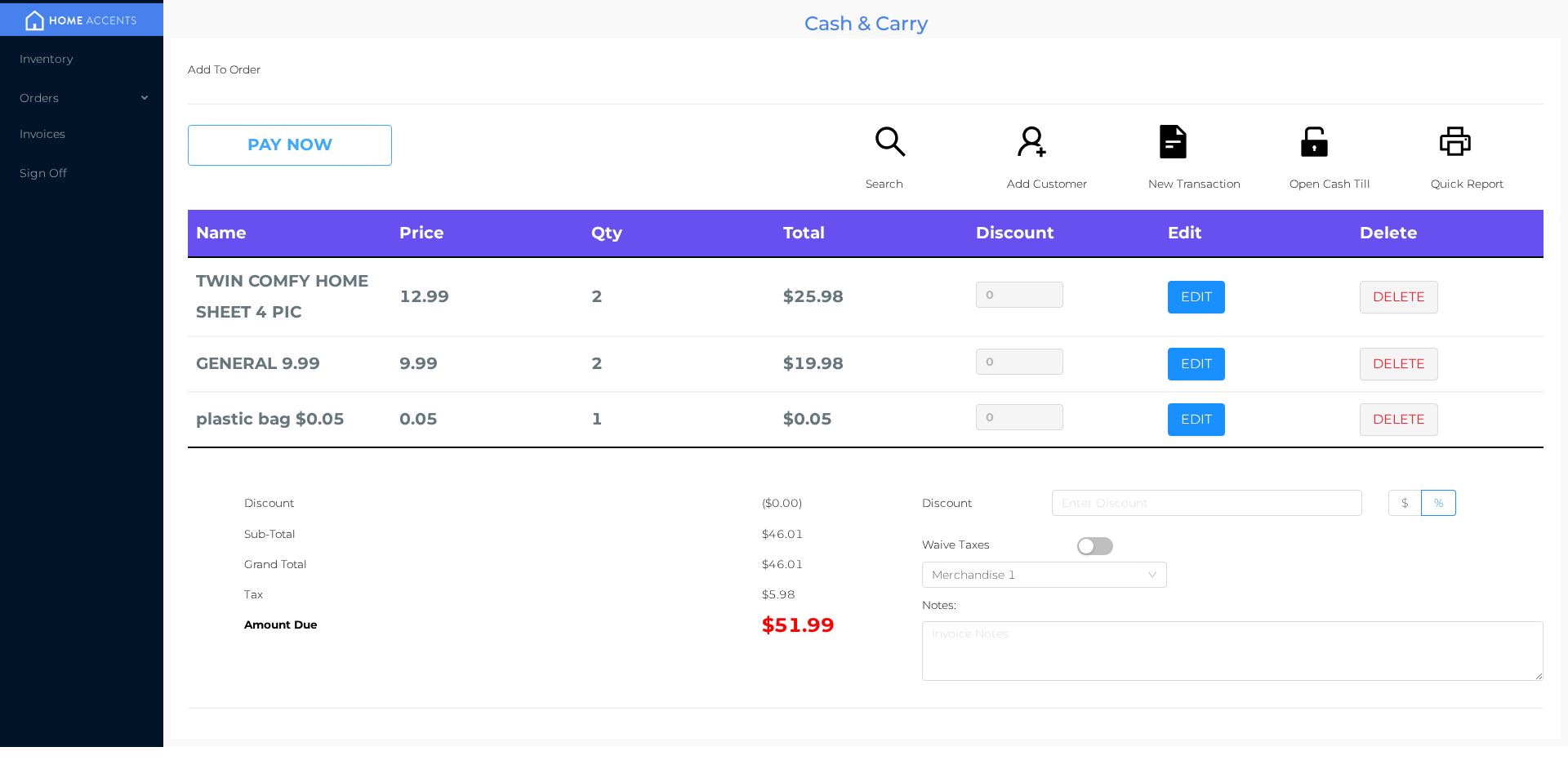
click at [296, 165] on button "PAY NOW" at bounding box center [290, 145] width 204 height 40
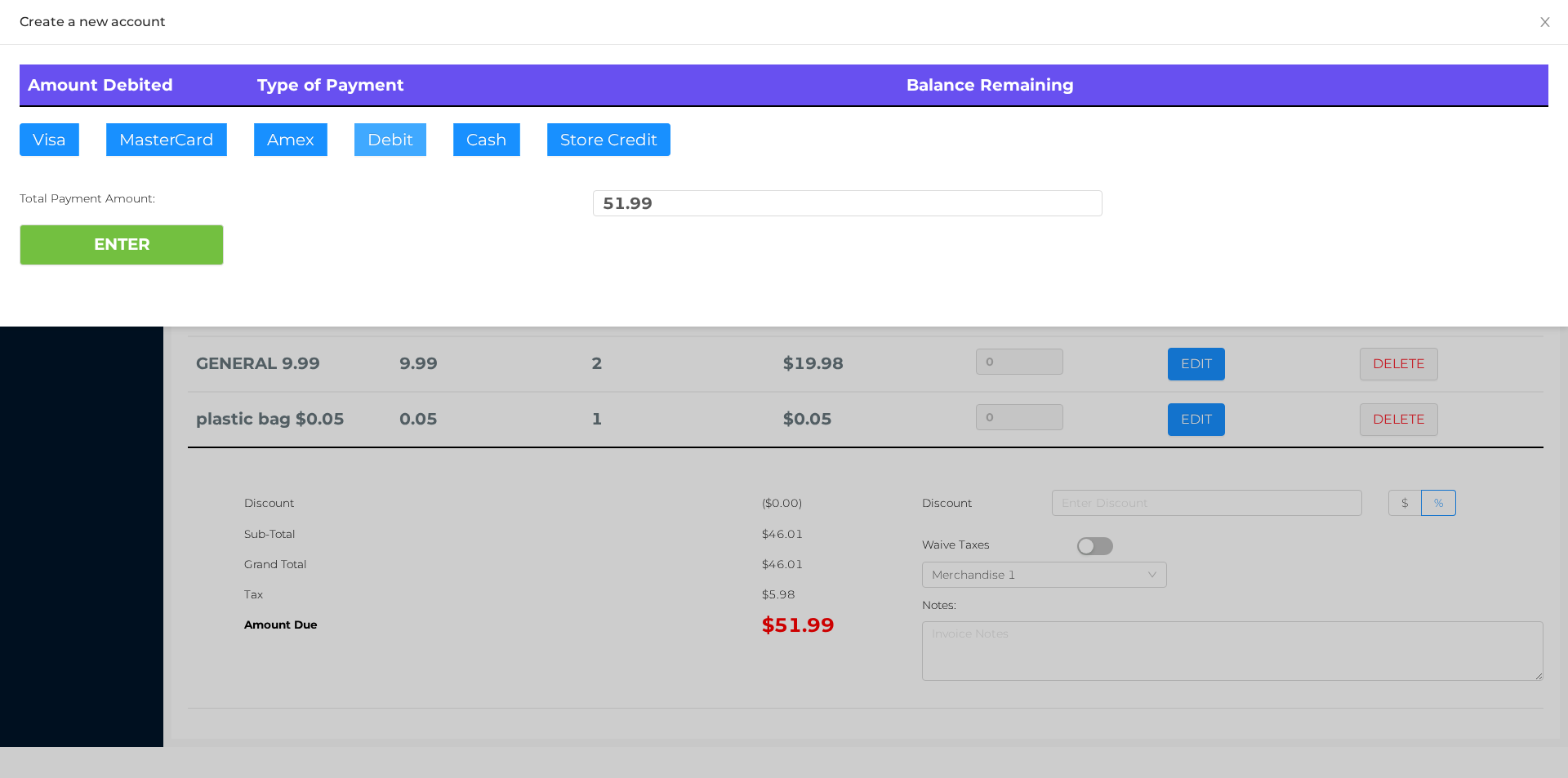
click at [368, 146] on button "Debit" at bounding box center [390, 139] width 72 height 32
click at [175, 253] on button "ENTER" at bounding box center [121, 245] width 204 height 40
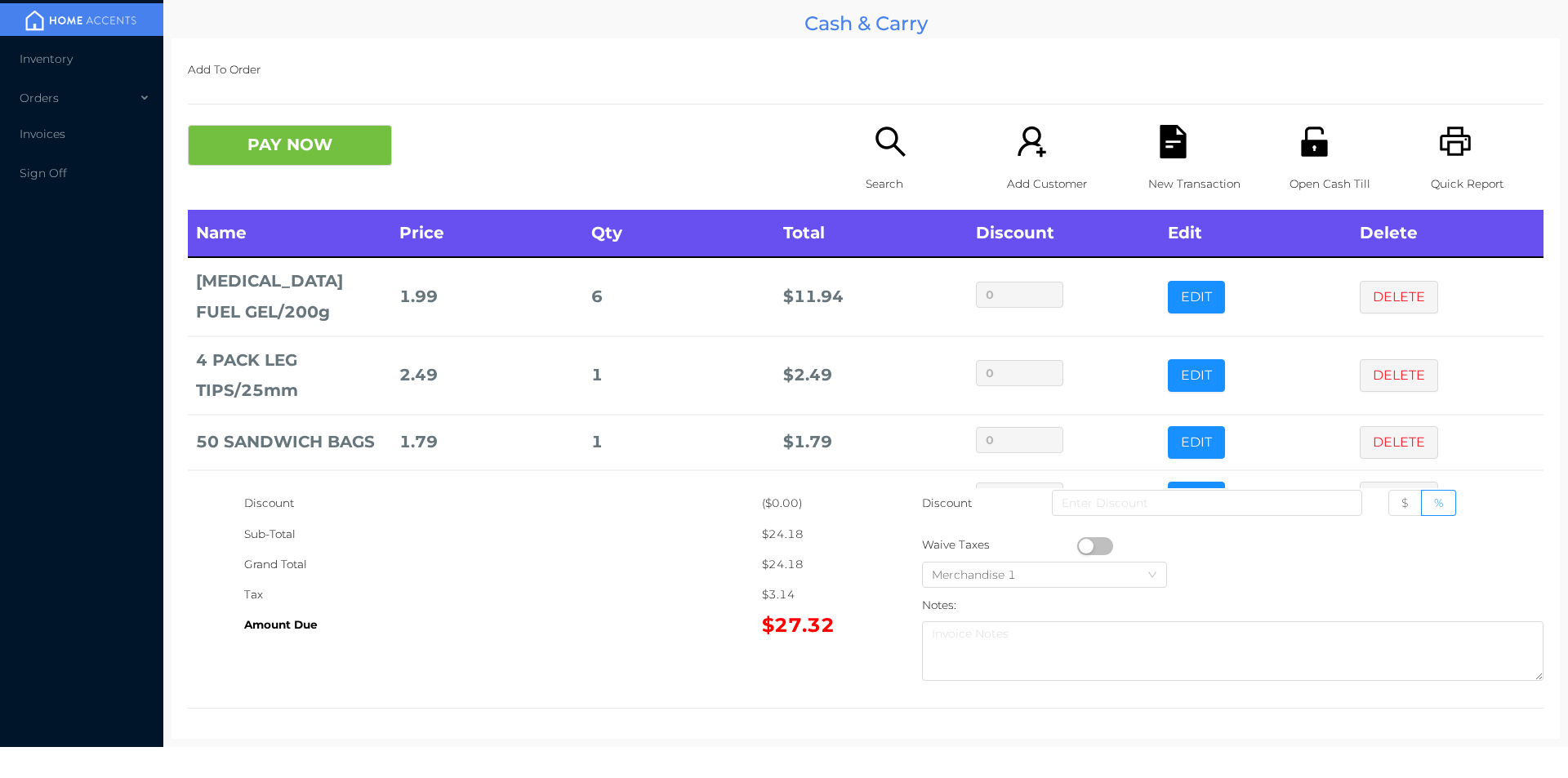
click at [883, 164] on div "Search" at bounding box center [921, 167] width 112 height 85
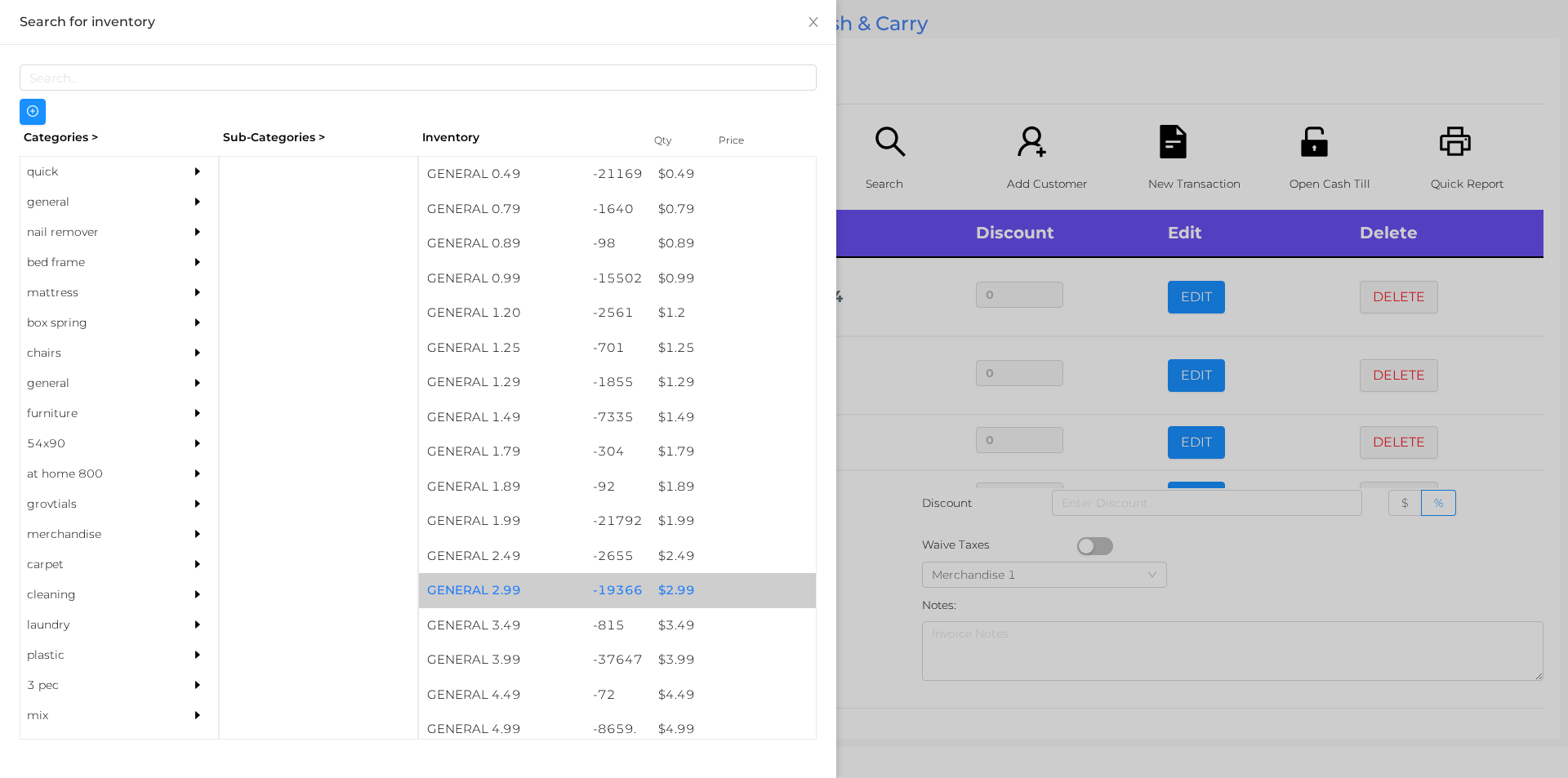
click at [672, 583] on div "$ 2.99" at bounding box center [733, 590] width 166 height 35
click at [677, 582] on div "$ 2.99" at bounding box center [733, 590] width 166 height 35
click at [666, 587] on div "$ 2.99" at bounding box center [733, 590] width 166 height 35
click at [675, 594] on div "$ 2.99" at bounding box center [733, 590] width 166 height 35
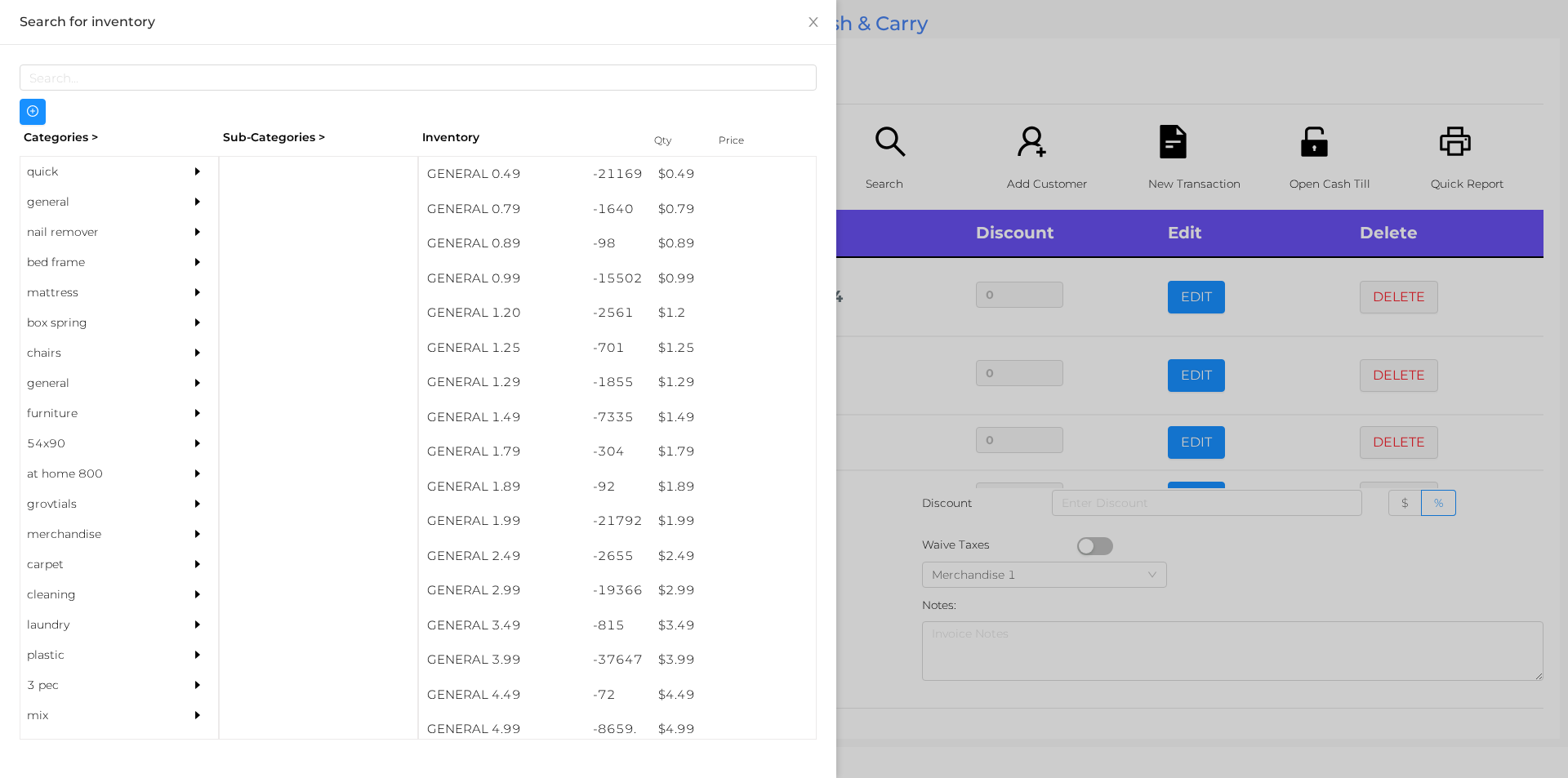
click at [865, 565] on div at bounding box center [784, 389] width 1568 height 778
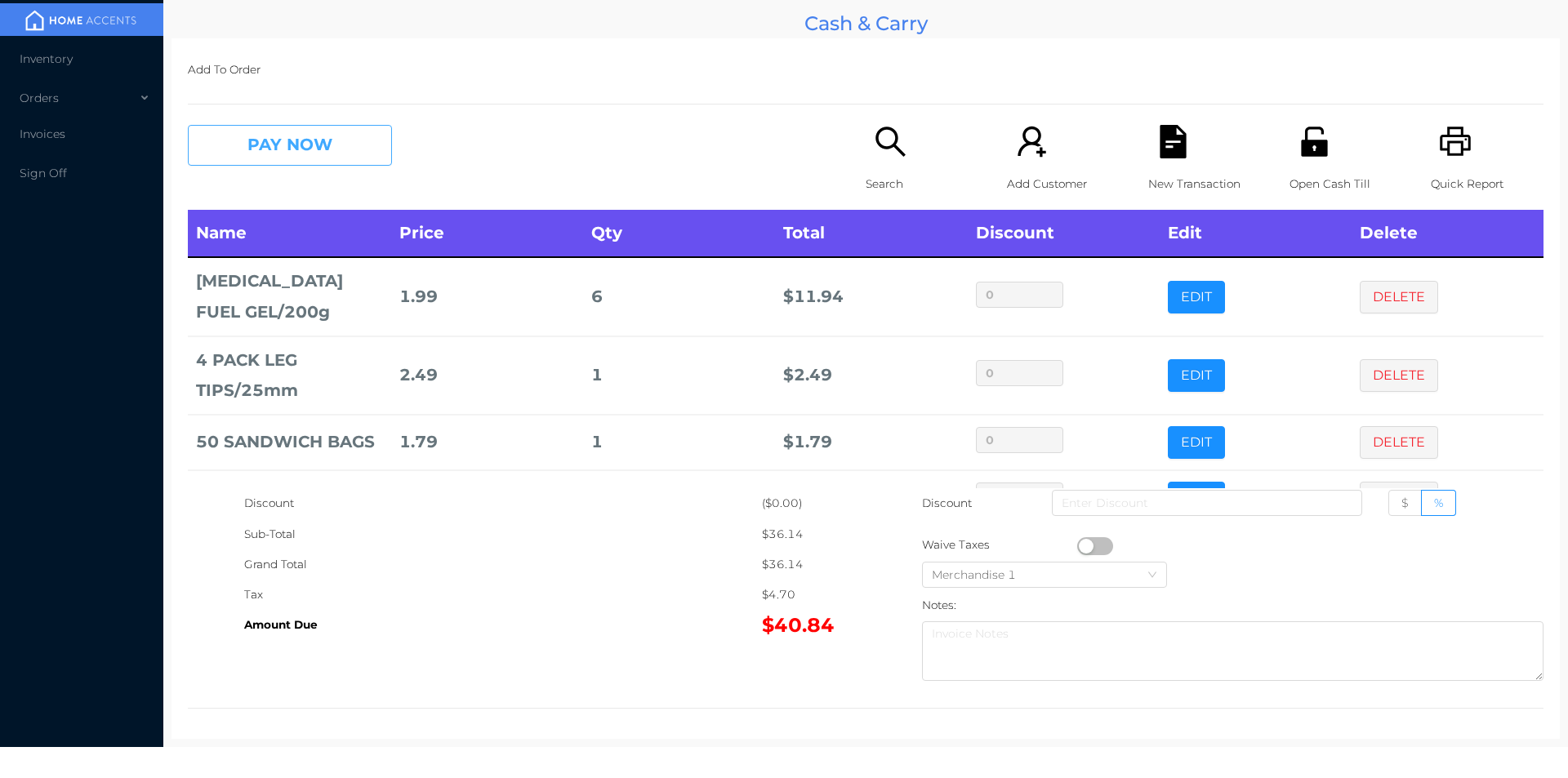
click at [272, 140] on button "PAY NOW" at bounding box center [290, 145] width 204 height 40
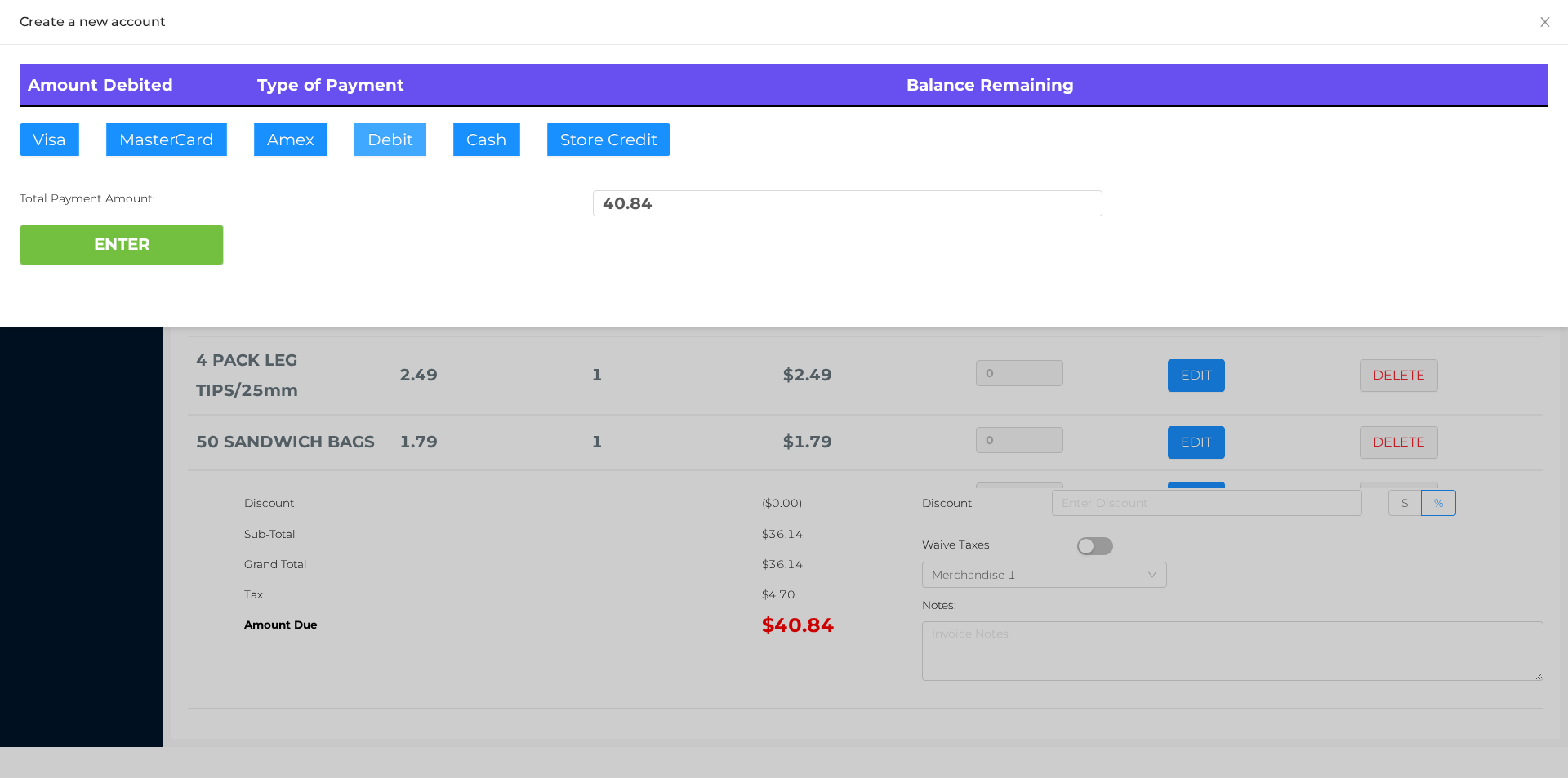
click at [396, 151] on button "Debit" at bounding box center [390, 139] width 72 height 32
click at [111, 243] on button "ENTER" at bounding box center [121, 245] width 204 height 40
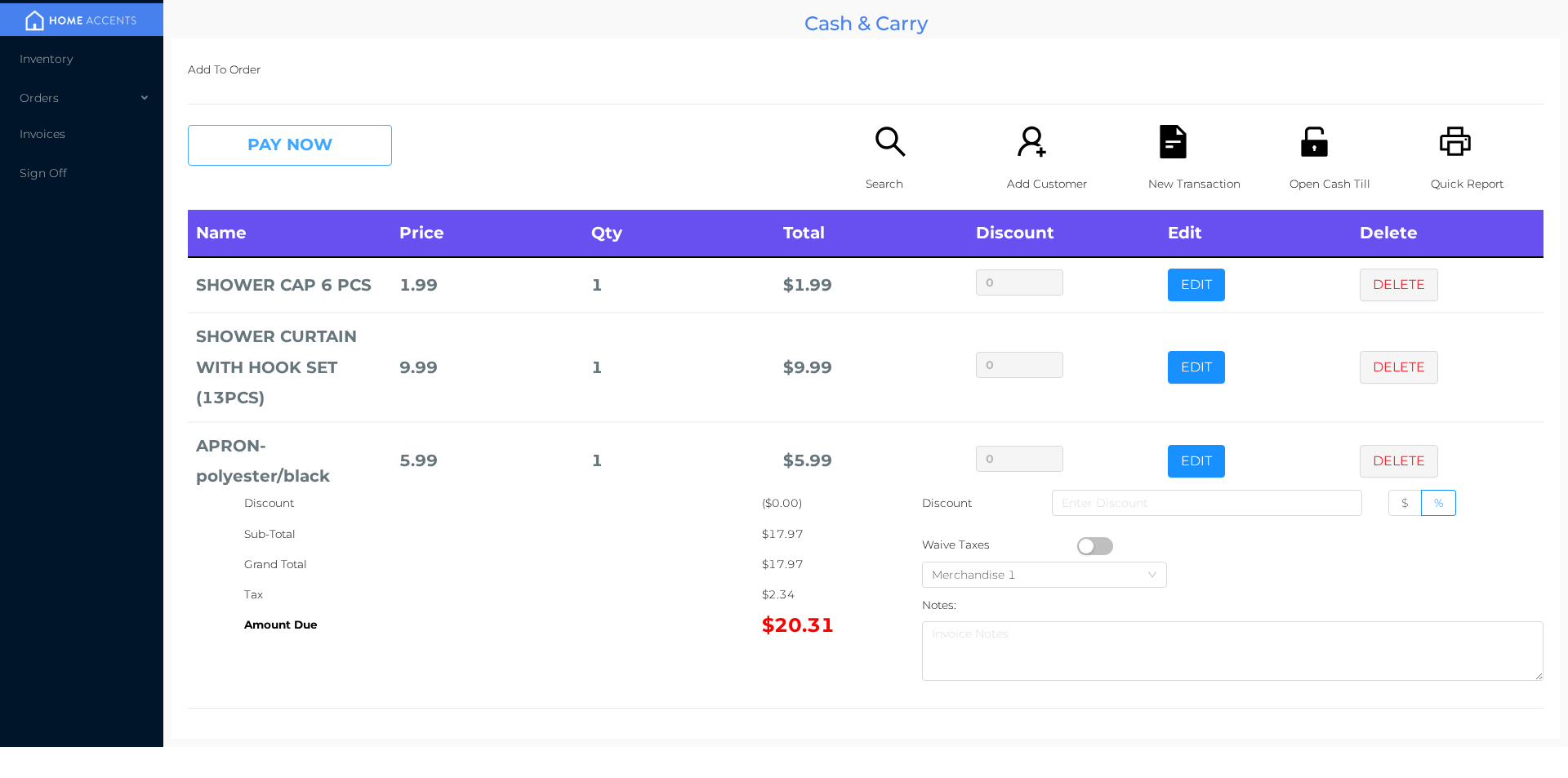
click at [264, 142] on button "PAY NOW" at bounding box center [290, 145] width 204 height 40
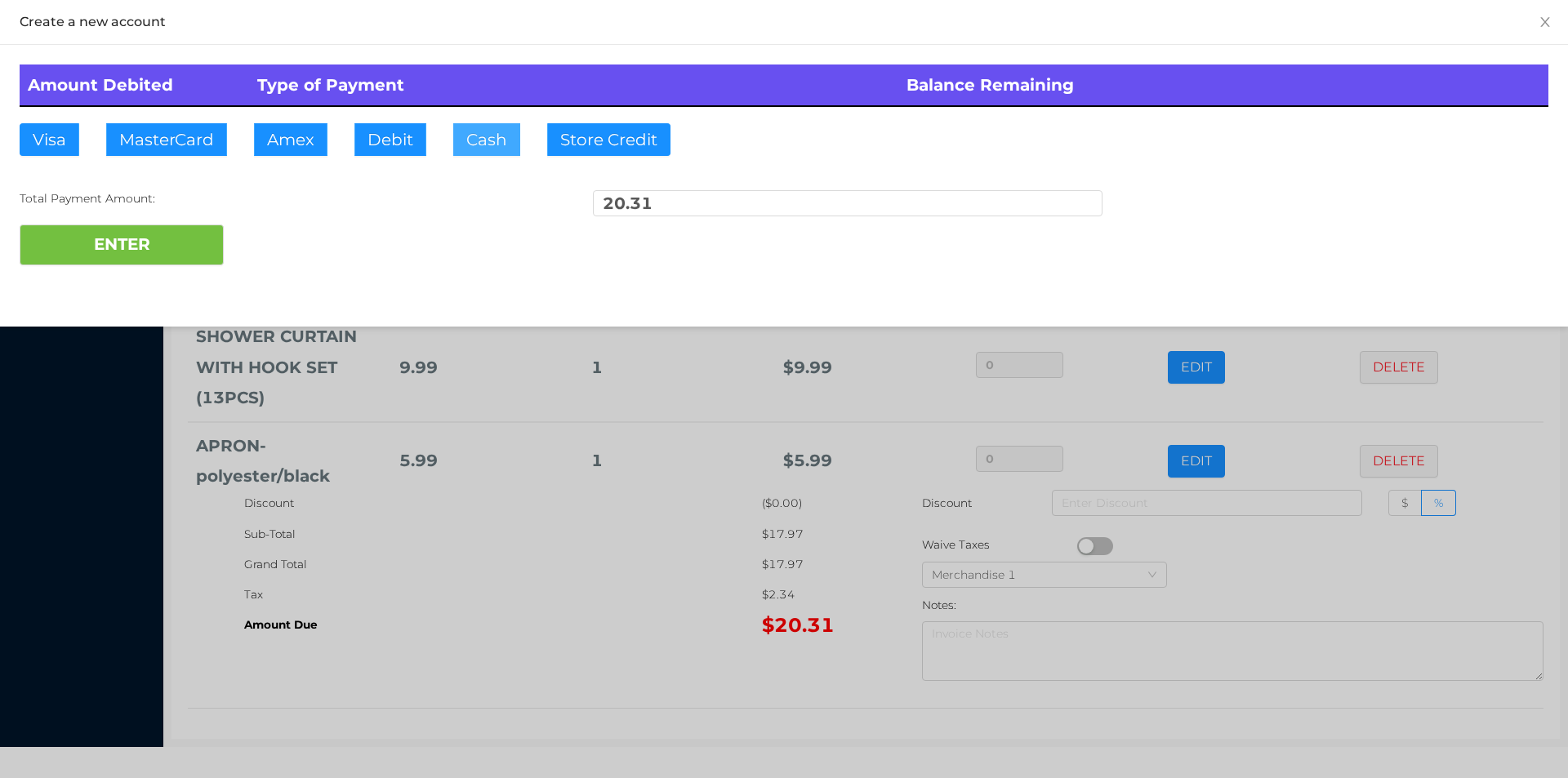
click at [490, 145] on button "Cash" at bounding box center [487, 139] width 67 height 32
click at [134, 260] on button "ENTER" at bounding box center [121, 245] width 204 height 40
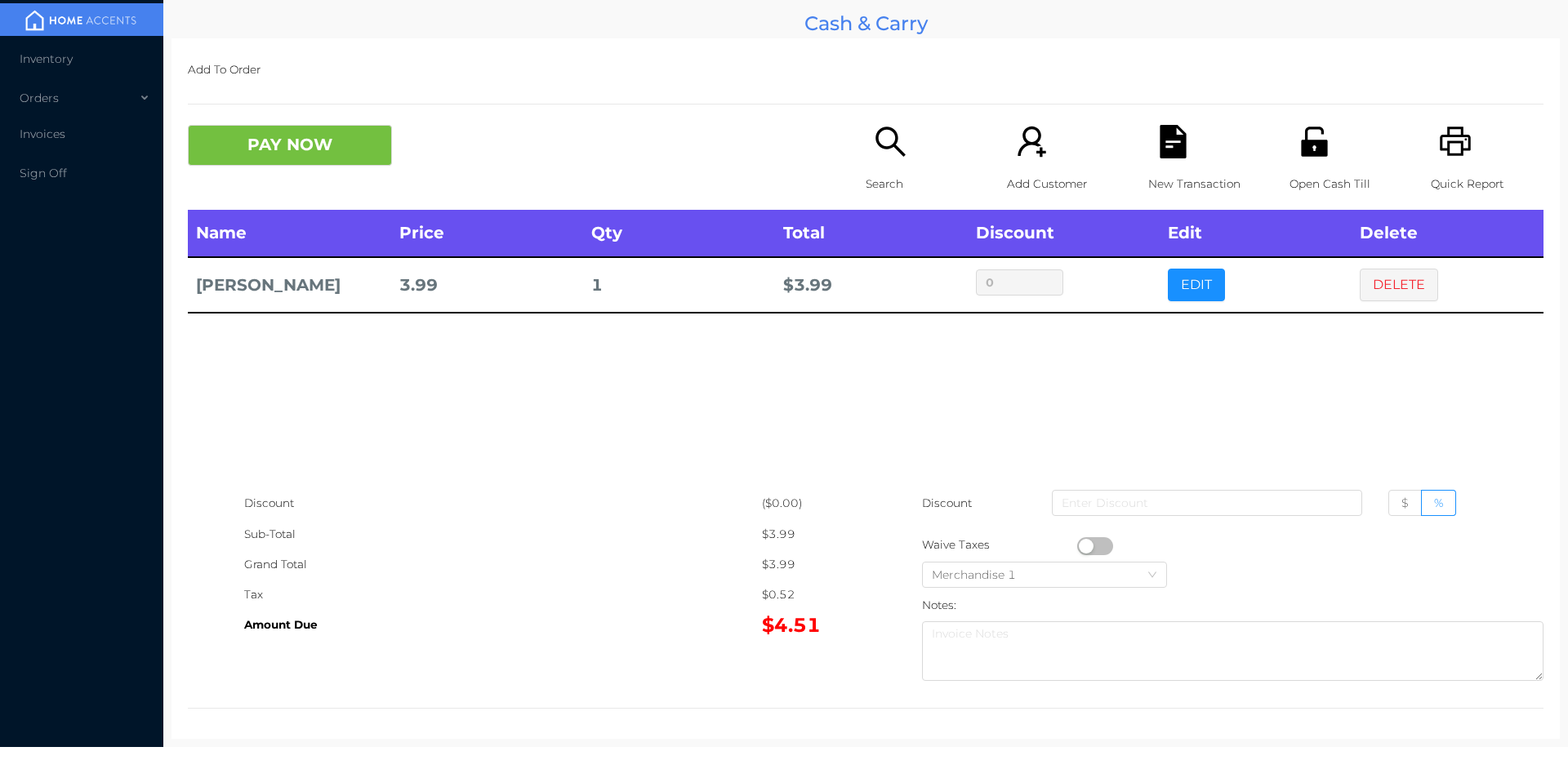
click at [291, 144] on button "PAY NOW" at bounding box center [290, 145] width 204 height 40
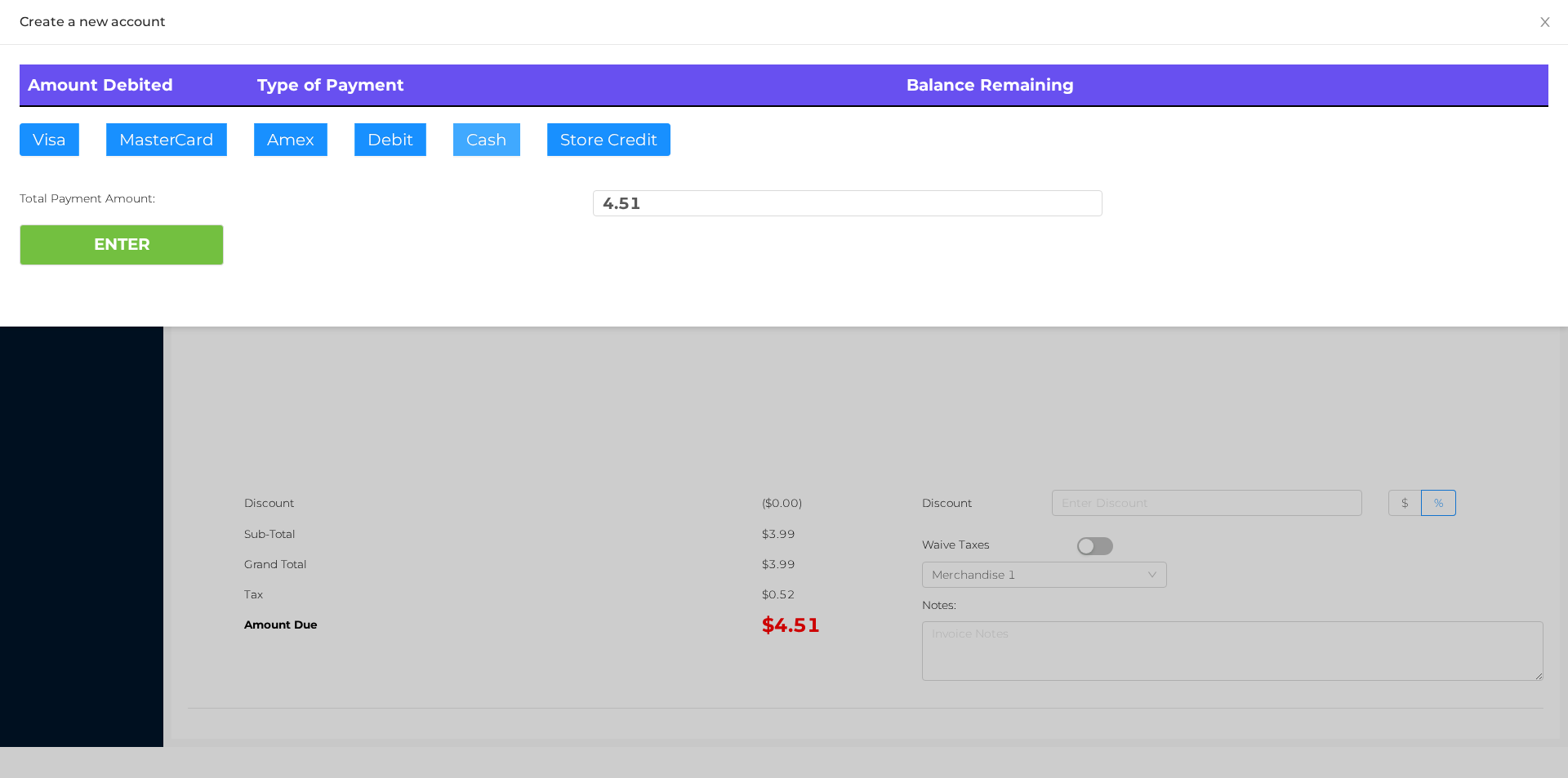
click at [471, 153] on button "Cash" at bounding box center [487, 139] width 67 height 32
click at [191, 259] on button "ENTER" at bounding box center [121, 245] width 204 height 40
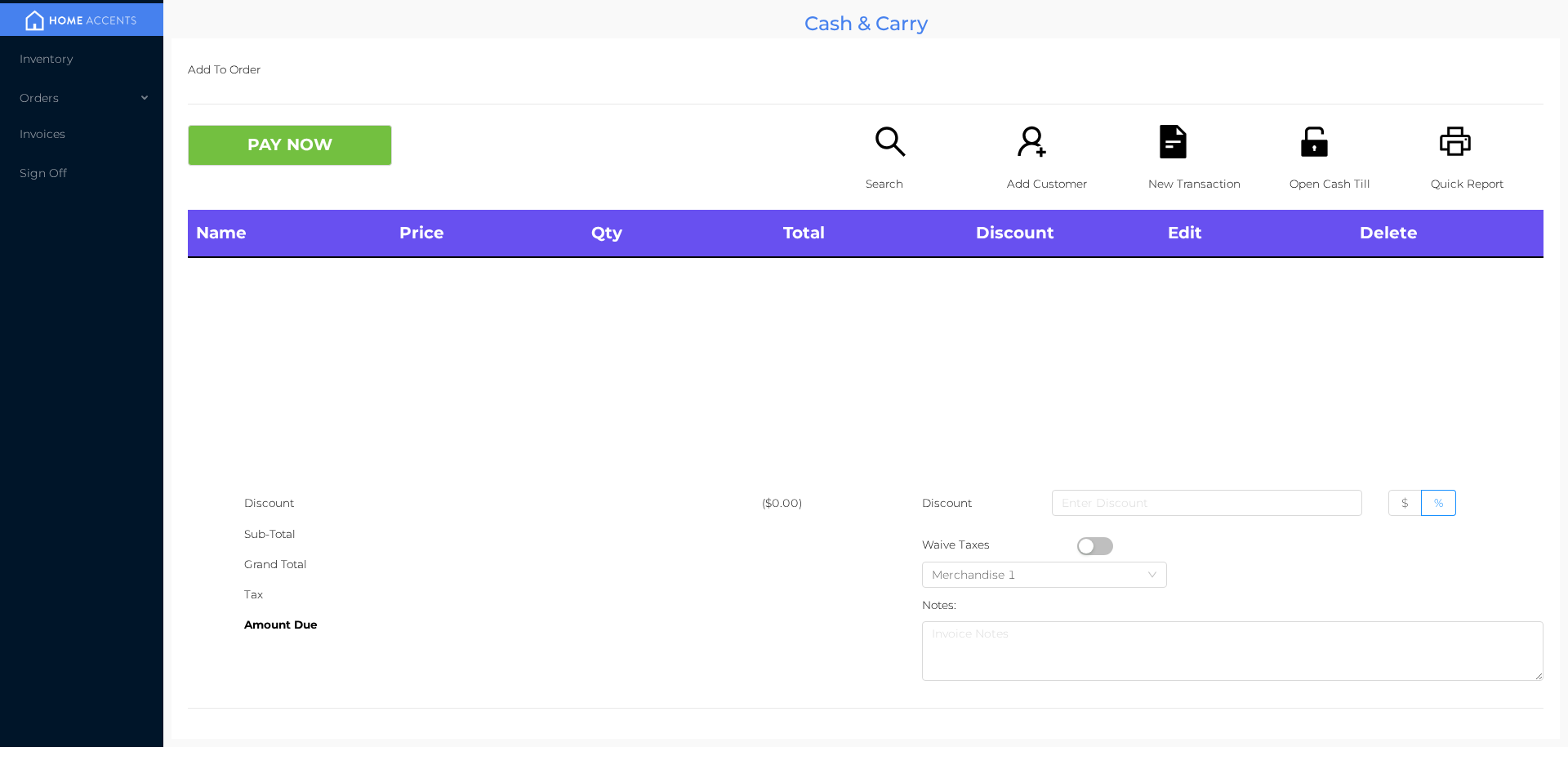
click at [884, 139] on icon "icon: search" at bounding box center [890, 141] width 33 height 33
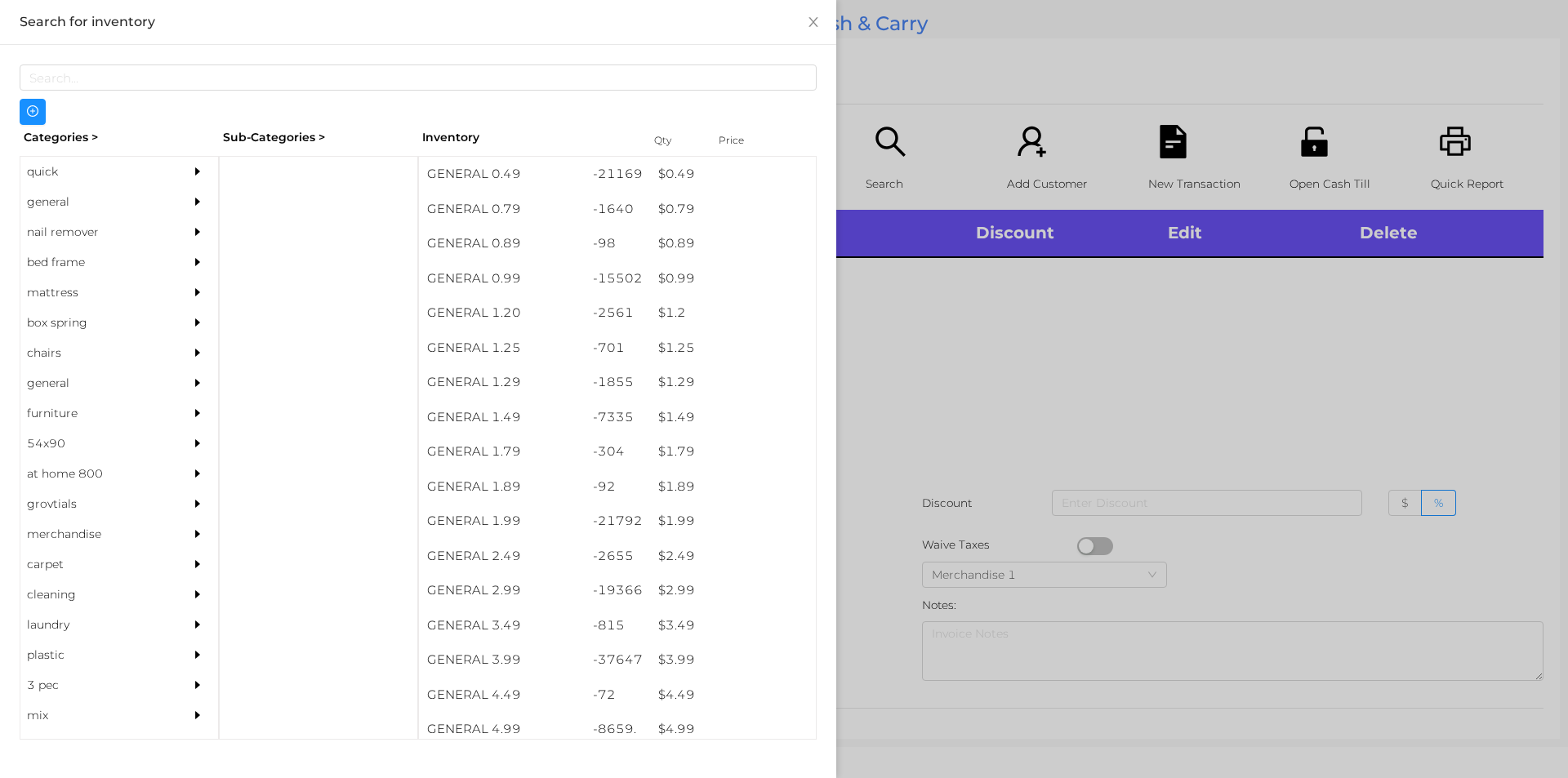
click at [63, 179] on div "quick" at bounding box center [94, 172] width 148 height 31
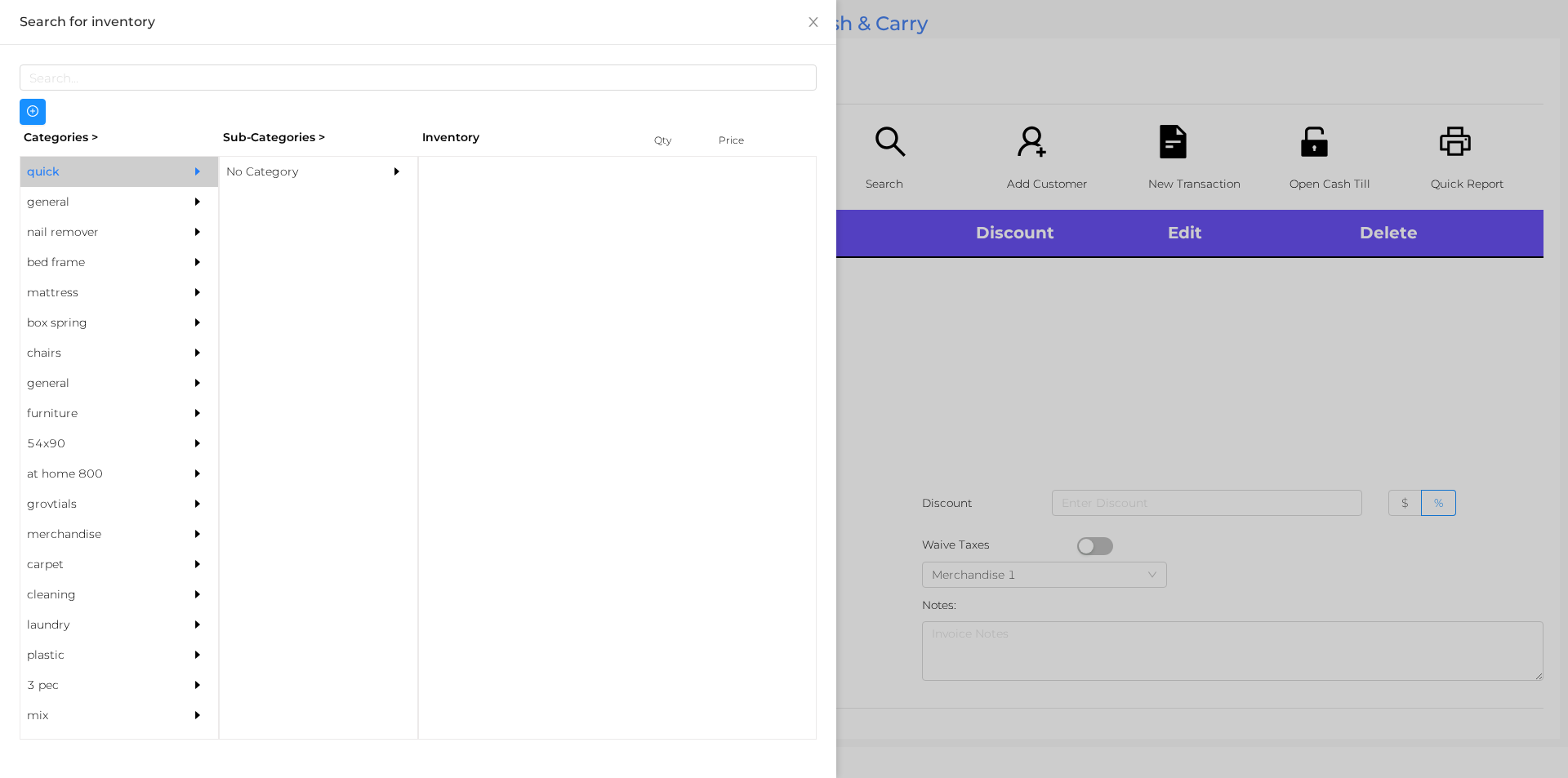
click at [271, 158] on div "No Category" at bounding box center [293, 172] width 148 height 31
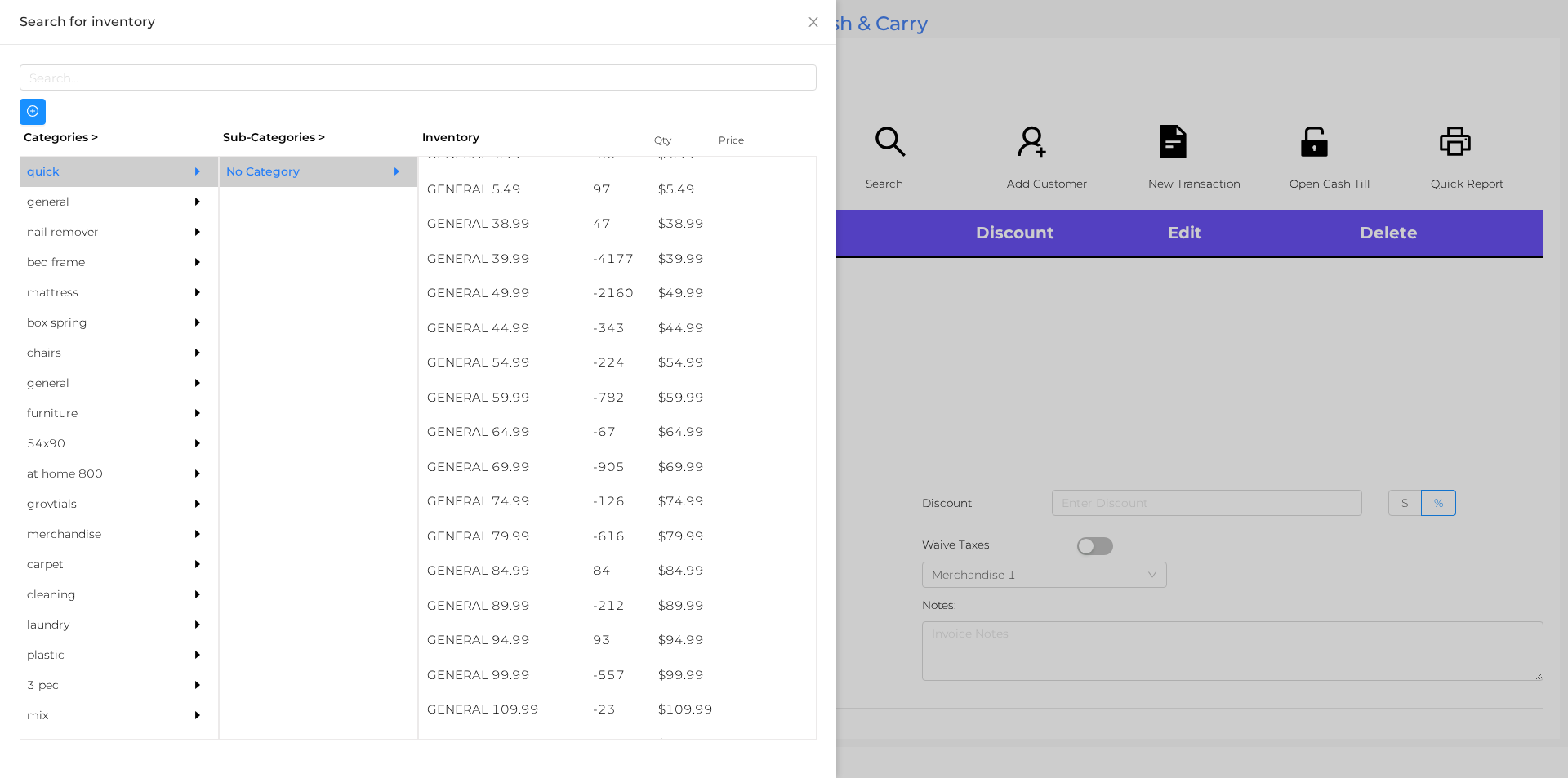
scroll to position [854, 0]
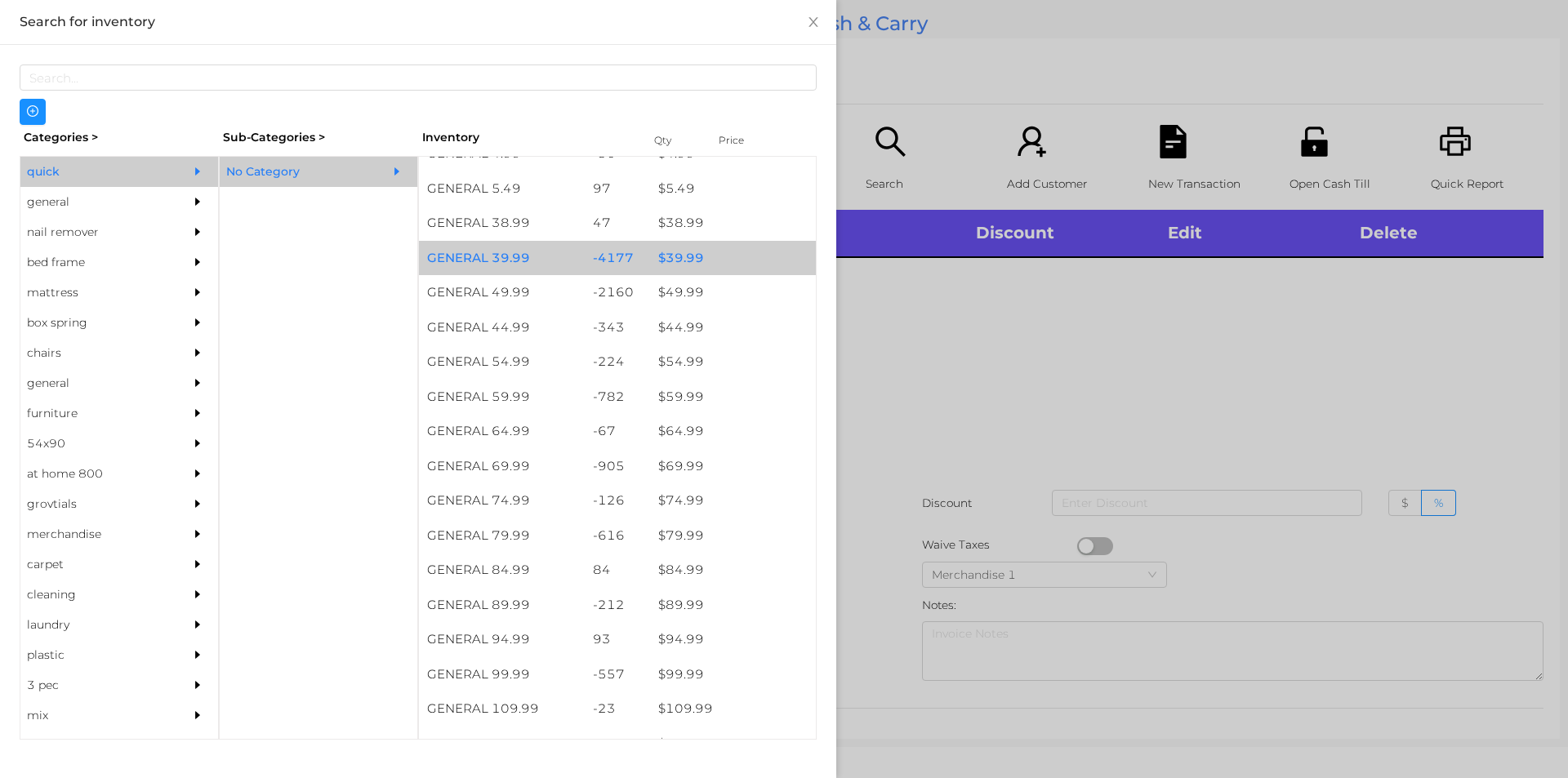
click at [676, 255] on div "$ 39.99" at bounding box center [733, 258] width 166 height 35
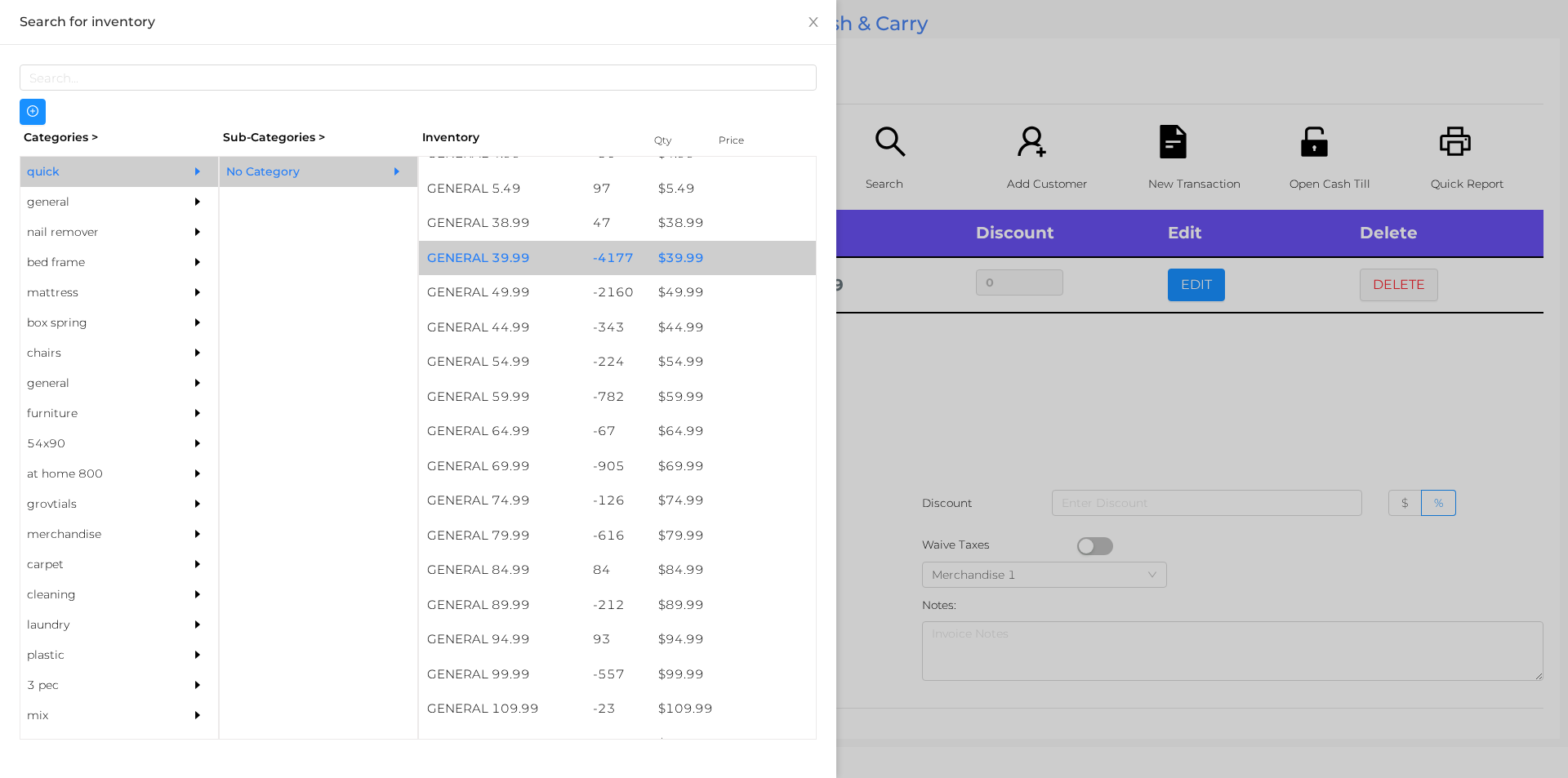
click at [676, 257] on div "$ 39.99" at bounding box center [733, 258] width 166 height 35
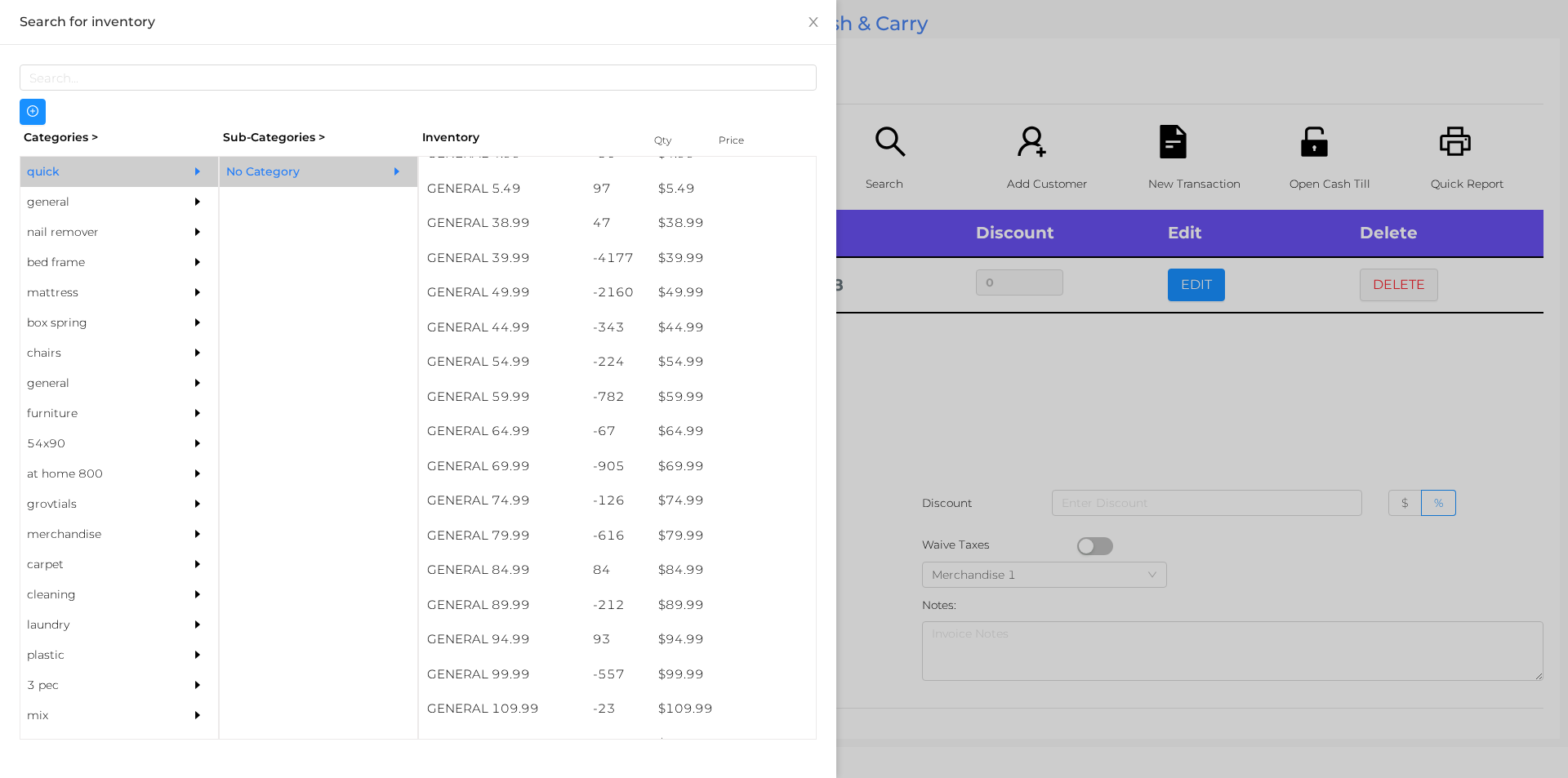
click at [997, 376] on div at bounding box center [784, 389] width 1568 height 778
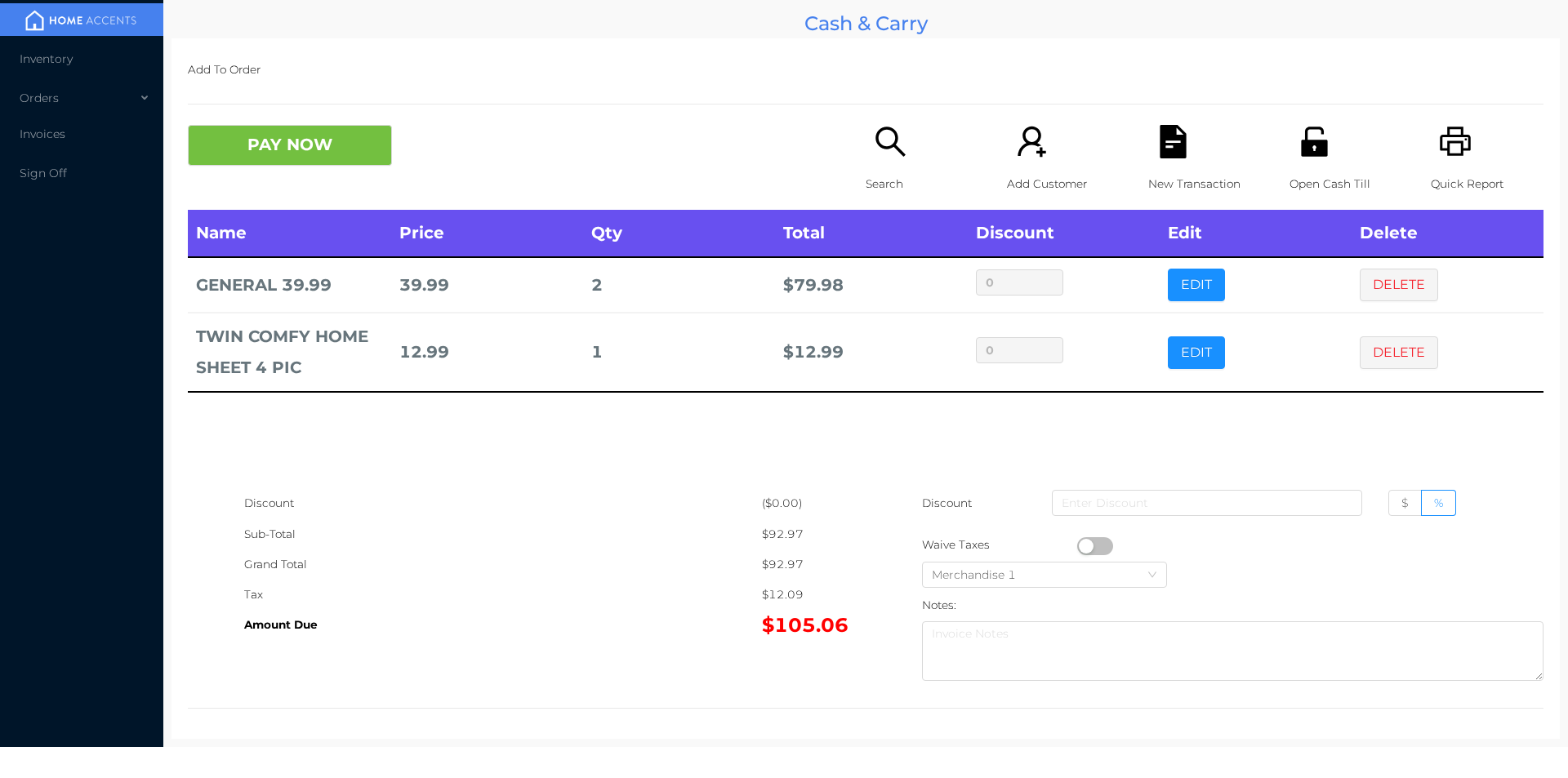
click at [245, 155] on button "PAY NOW" at bounding box center [290, 145] width 204 height 40
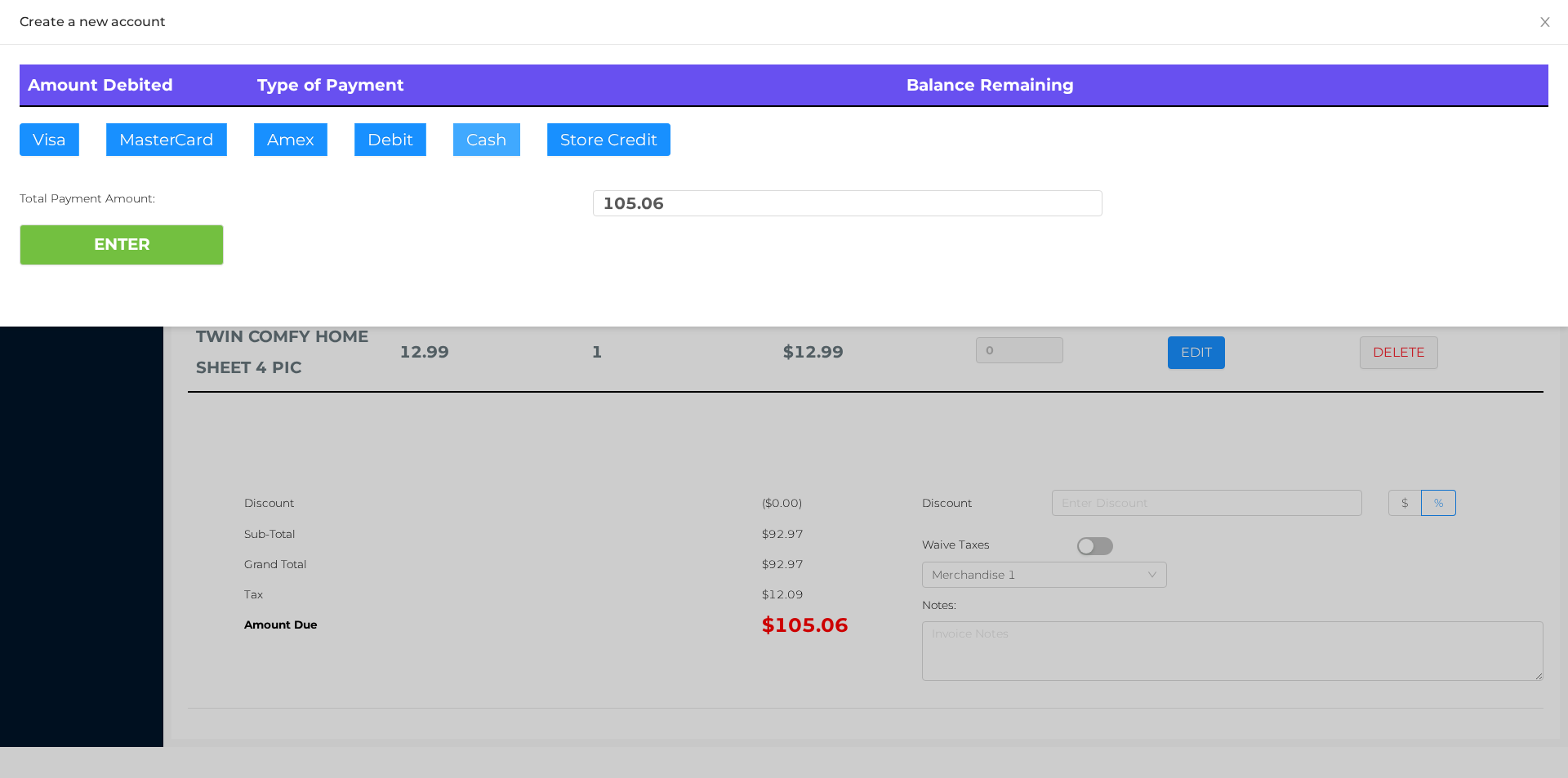
click at [484, 149] on button "Cash" at bounding box center [487, 139] width 67 height 32
type input "2"
type input "120."
click at [111, 261] on button "ENTER" at bounding box center [121, 245] width 204 height 40
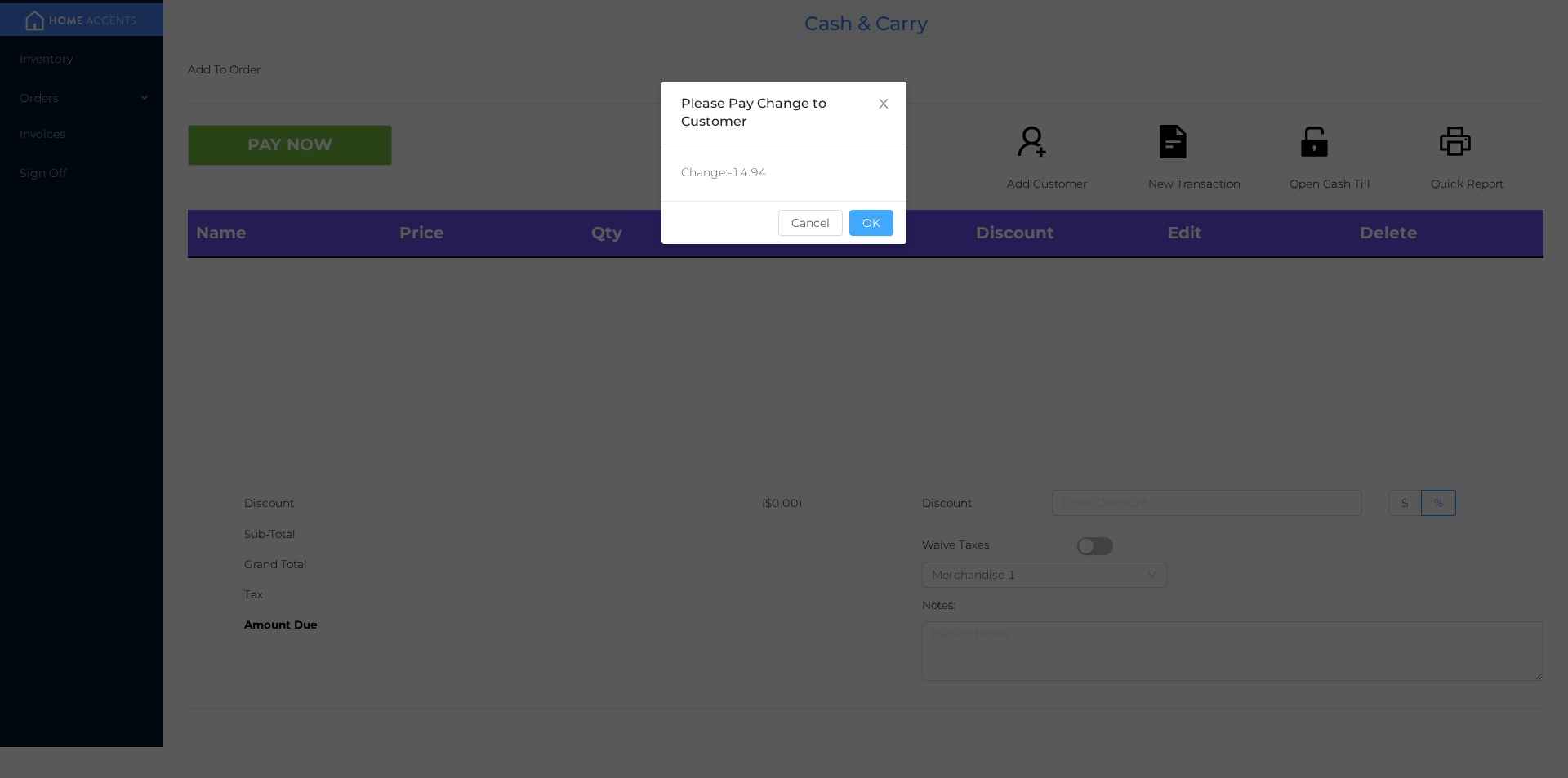
click at [861, 217] on button "OK" at bounding box center [871, 222] width 44 height 26
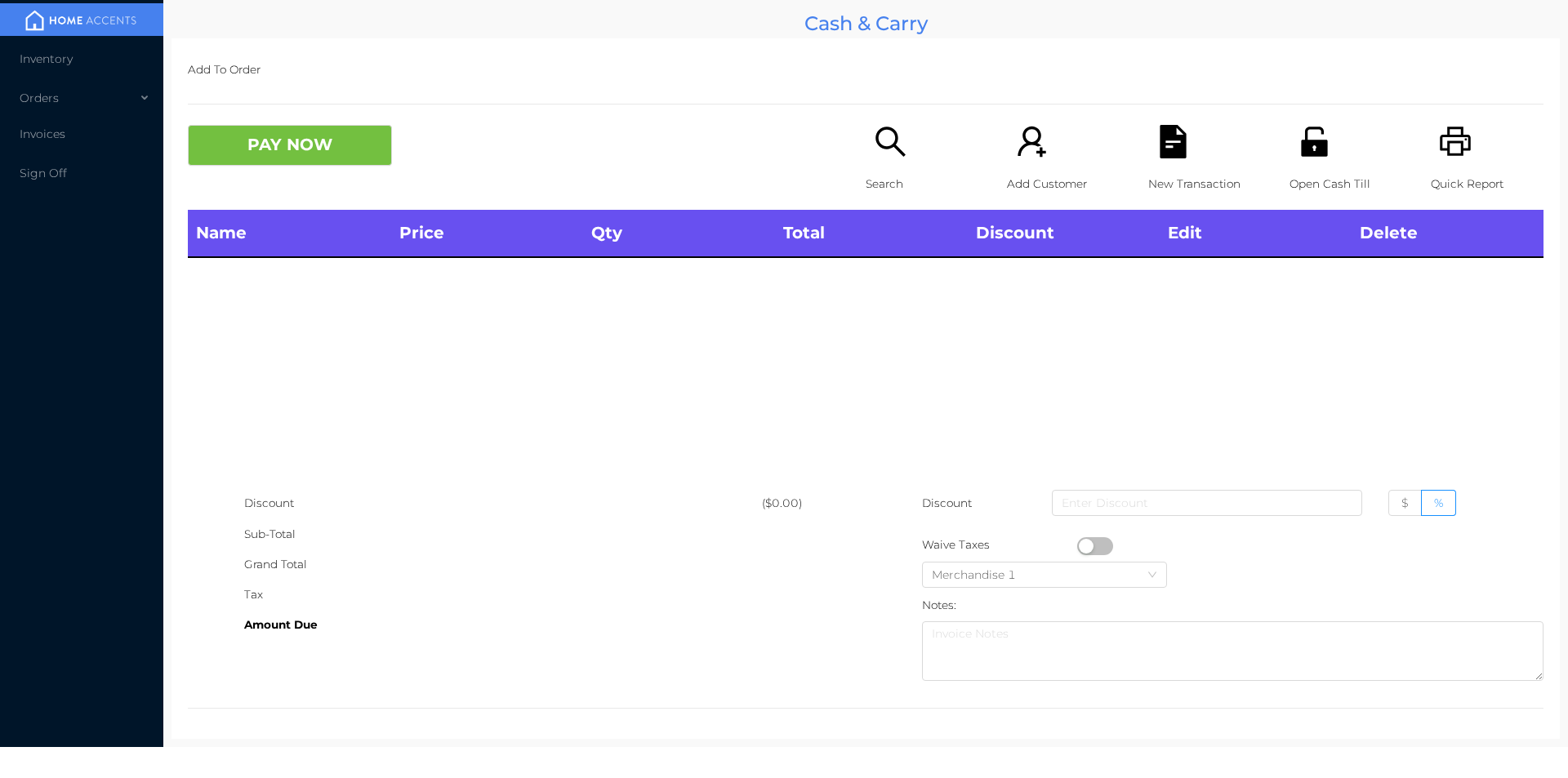
click at [885, 320] on div "Name Price Qty Total Discount Edit Delete" at bounding box center [865, 349] width 1356 height 279
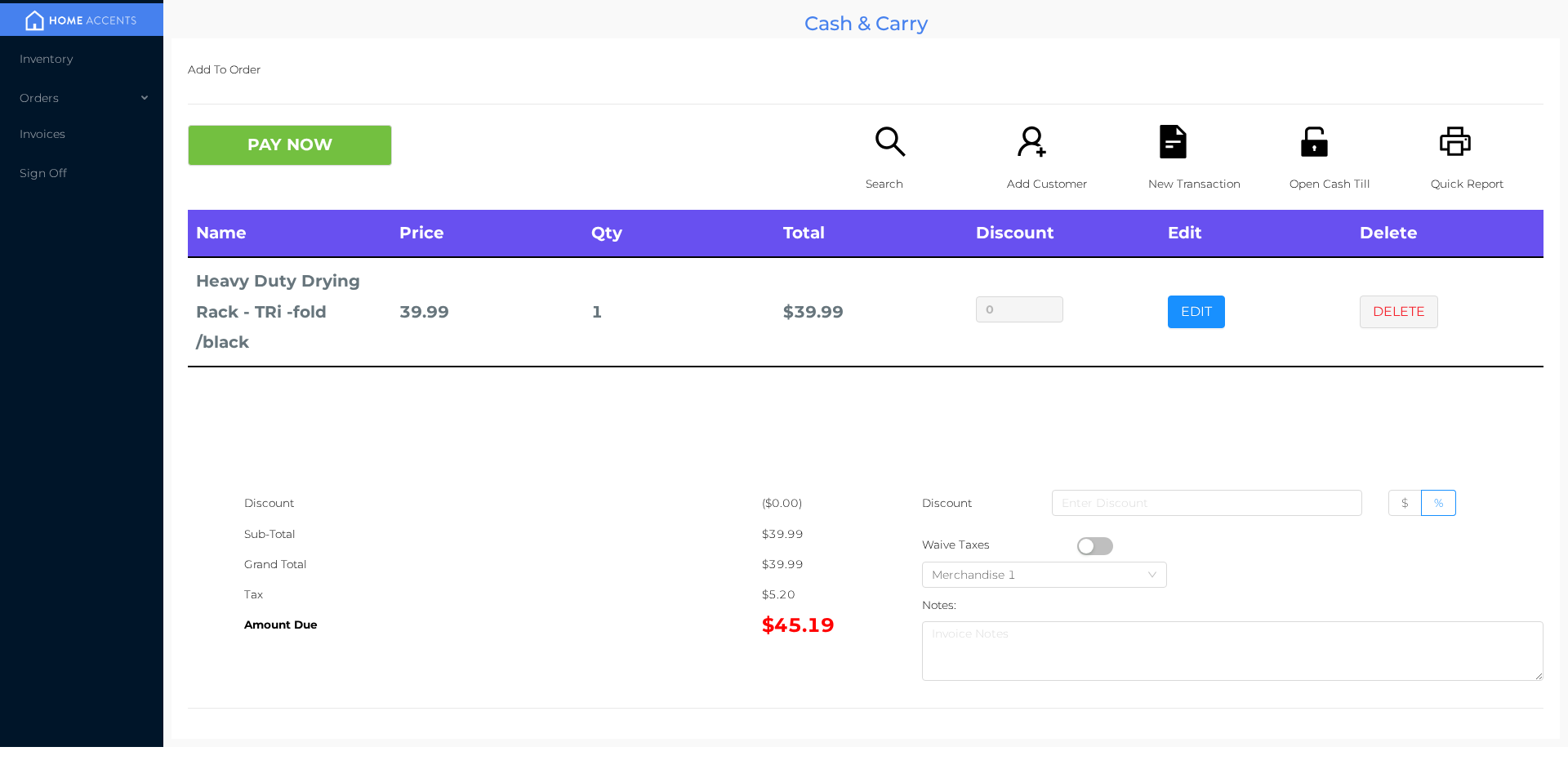
click at [1430, 171] on p "Quick Report" at bounding box center [1486, 184] width 112 height 31
click at [1366, 323] on button "DELETE" at bounding box center [1398, 312] width 78 height 32
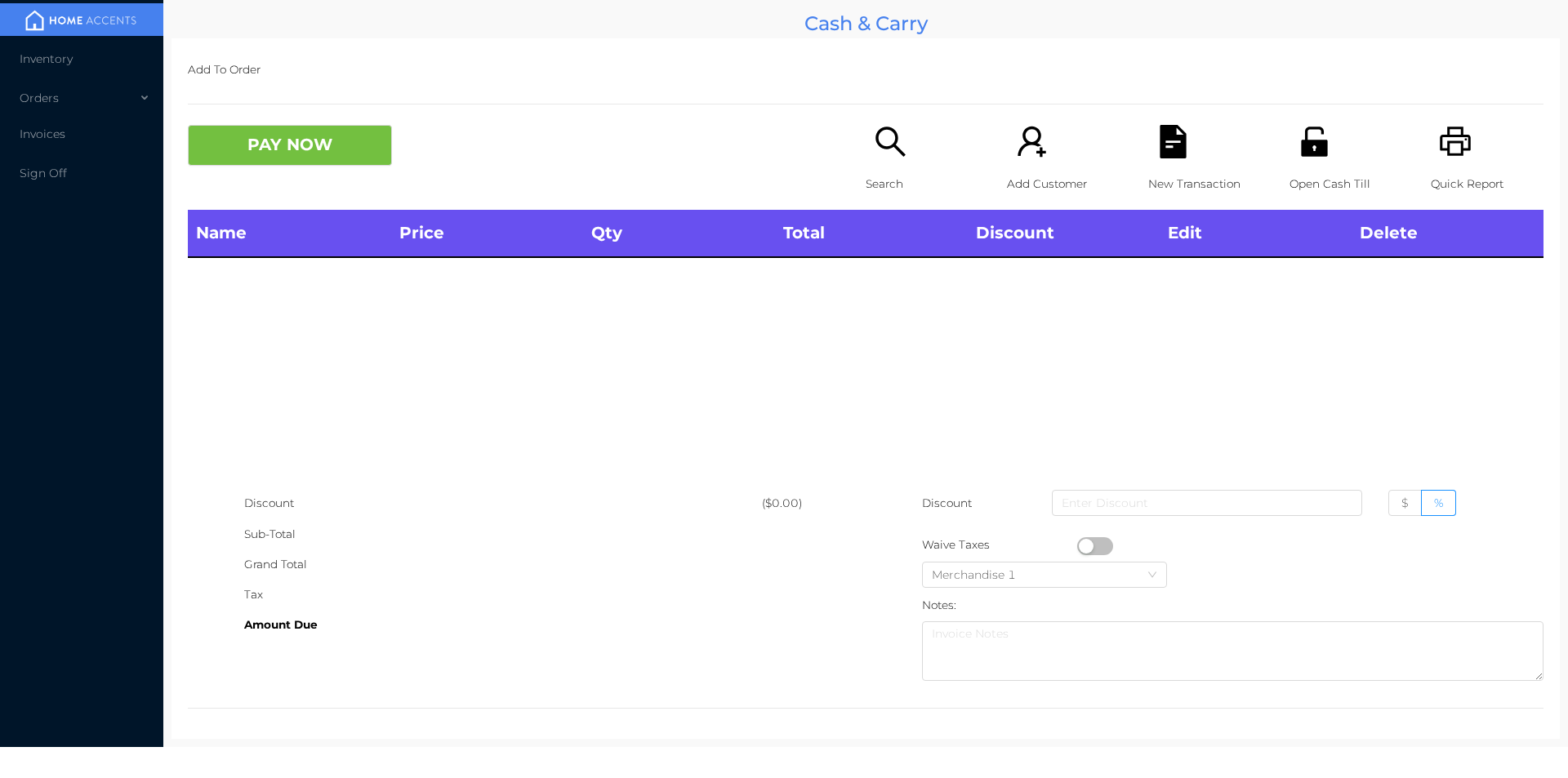
click at [882, 148] on icon "icon: search" at bounding box center [890, 141] width 30 height 30
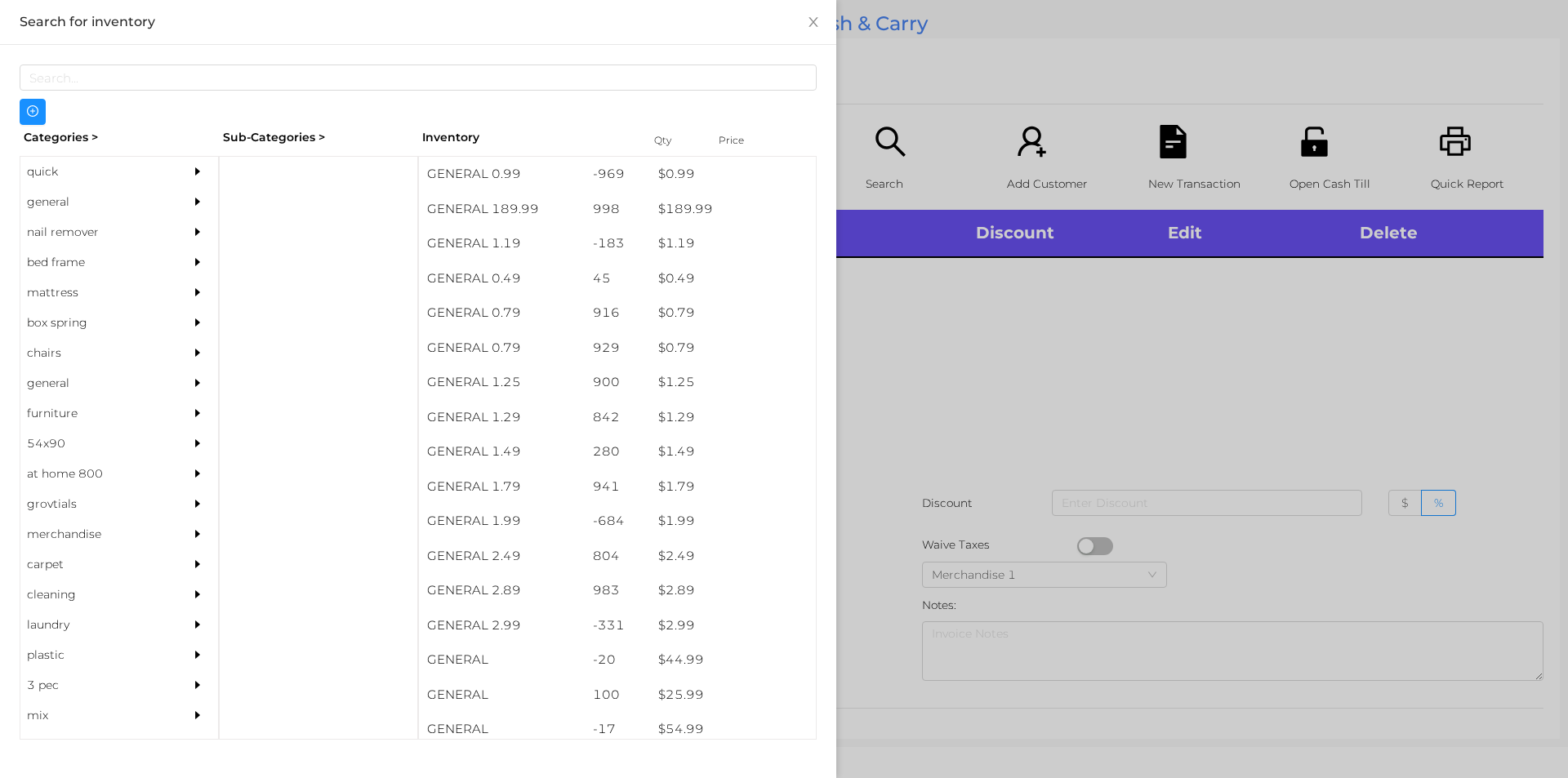
click at [66, 206] on div "general" at bounding box center [94, 202] width 148 height 31
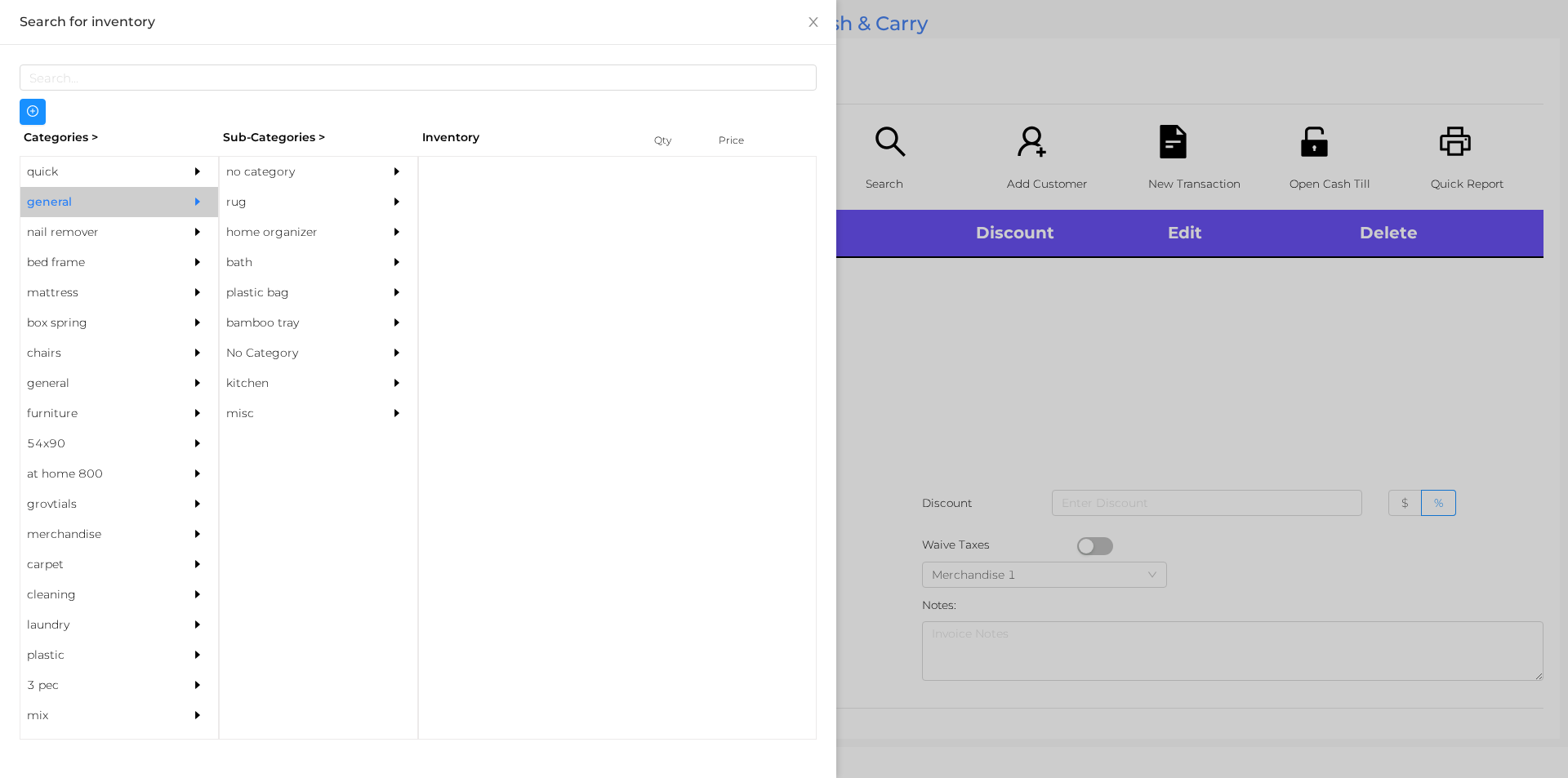
click at [279, 169] on div "no category" at bounding box center [293, 172] width 148 height 31
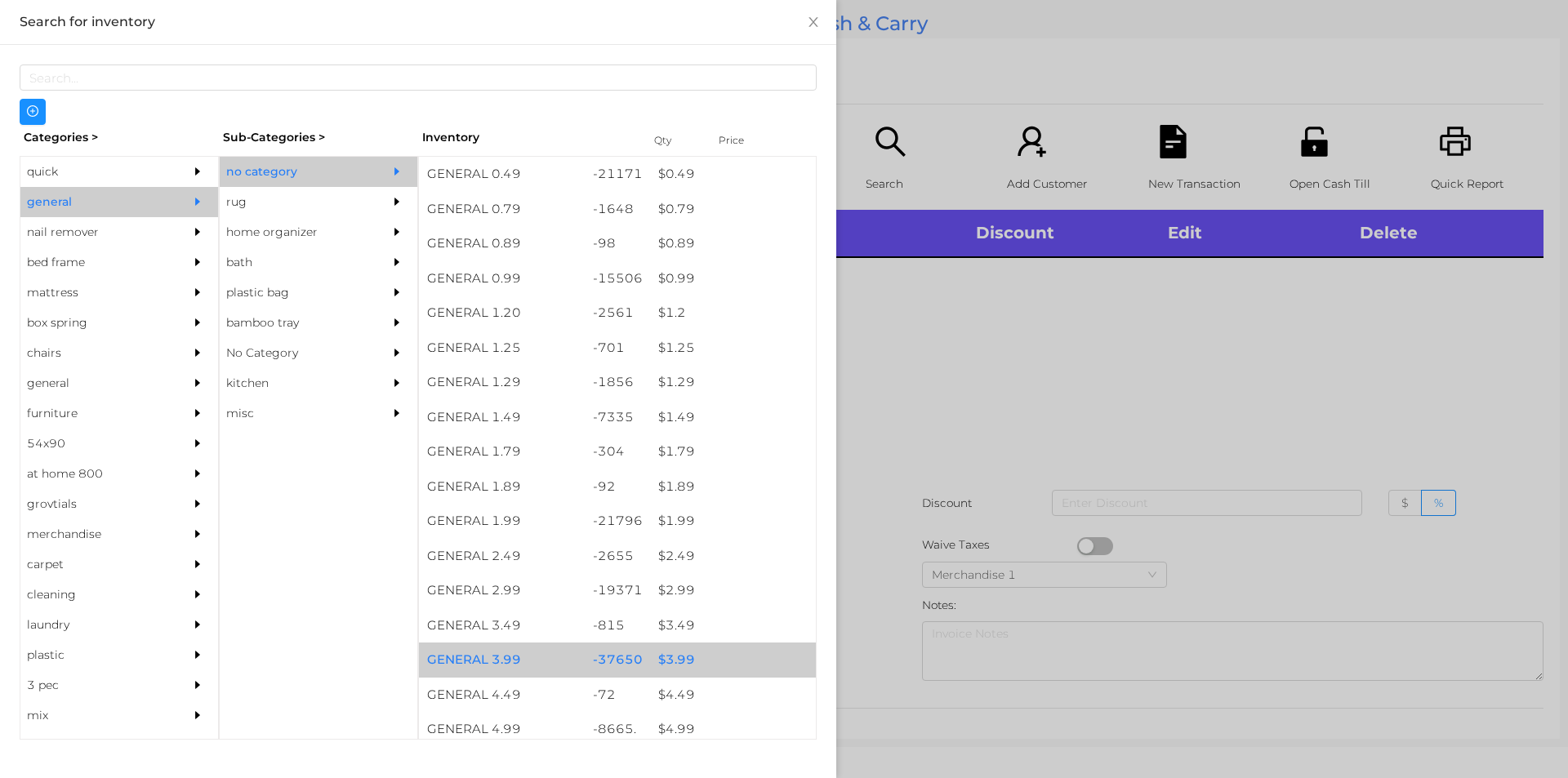
click at [672, 666] on div "$ 3.99" at bounding box center [733, 659] width 166 height 35
click at [668, 659] on div "$ 3.99" at bounding box center [733, 659] width 166 height 35
click at [668, 654] on div "$ 3.99" at bounding box center [733, 659] width 166 height 35
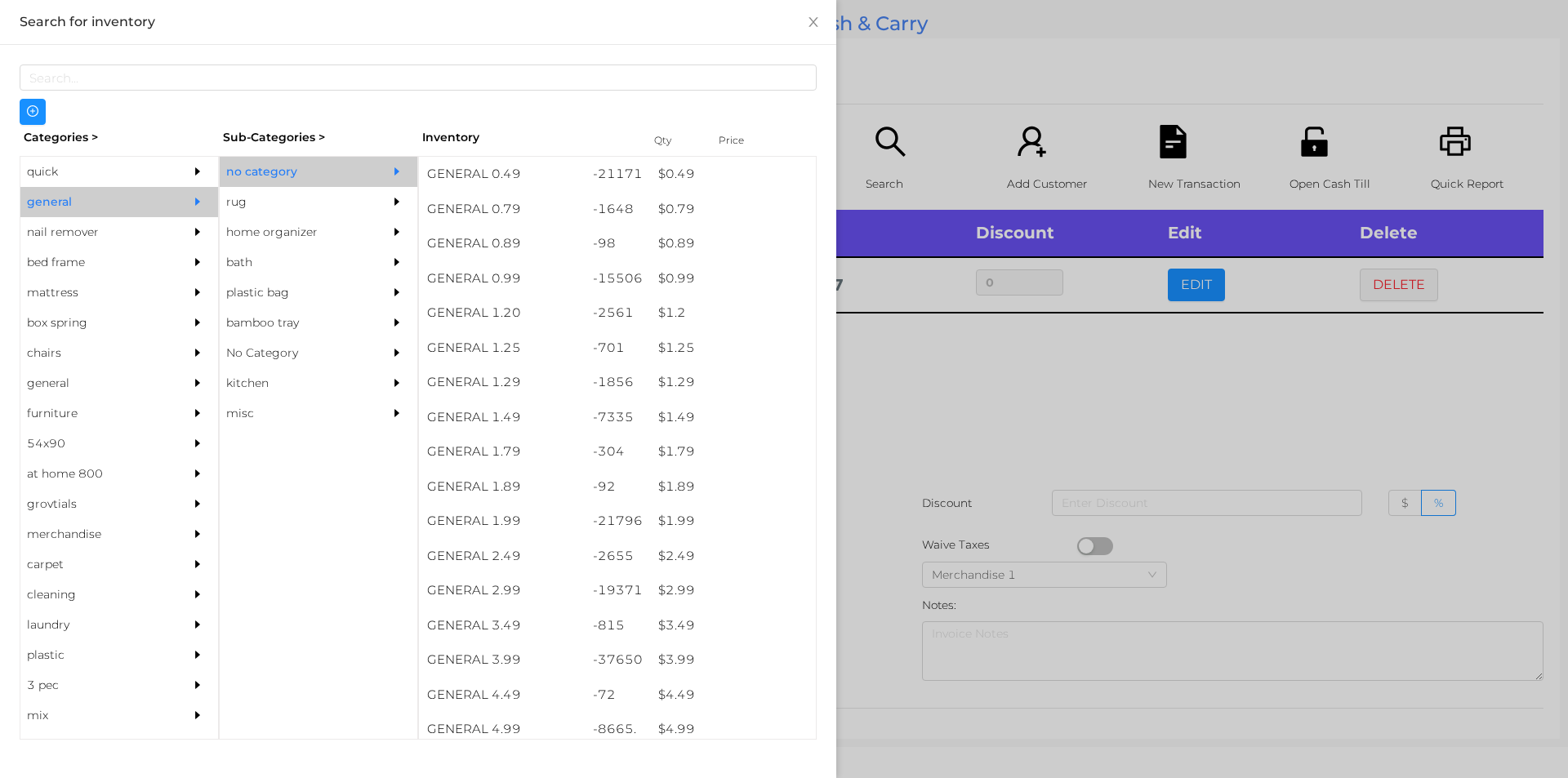
click at [934, 367] on div at bounding box center [784, 389] width 1568 height 778
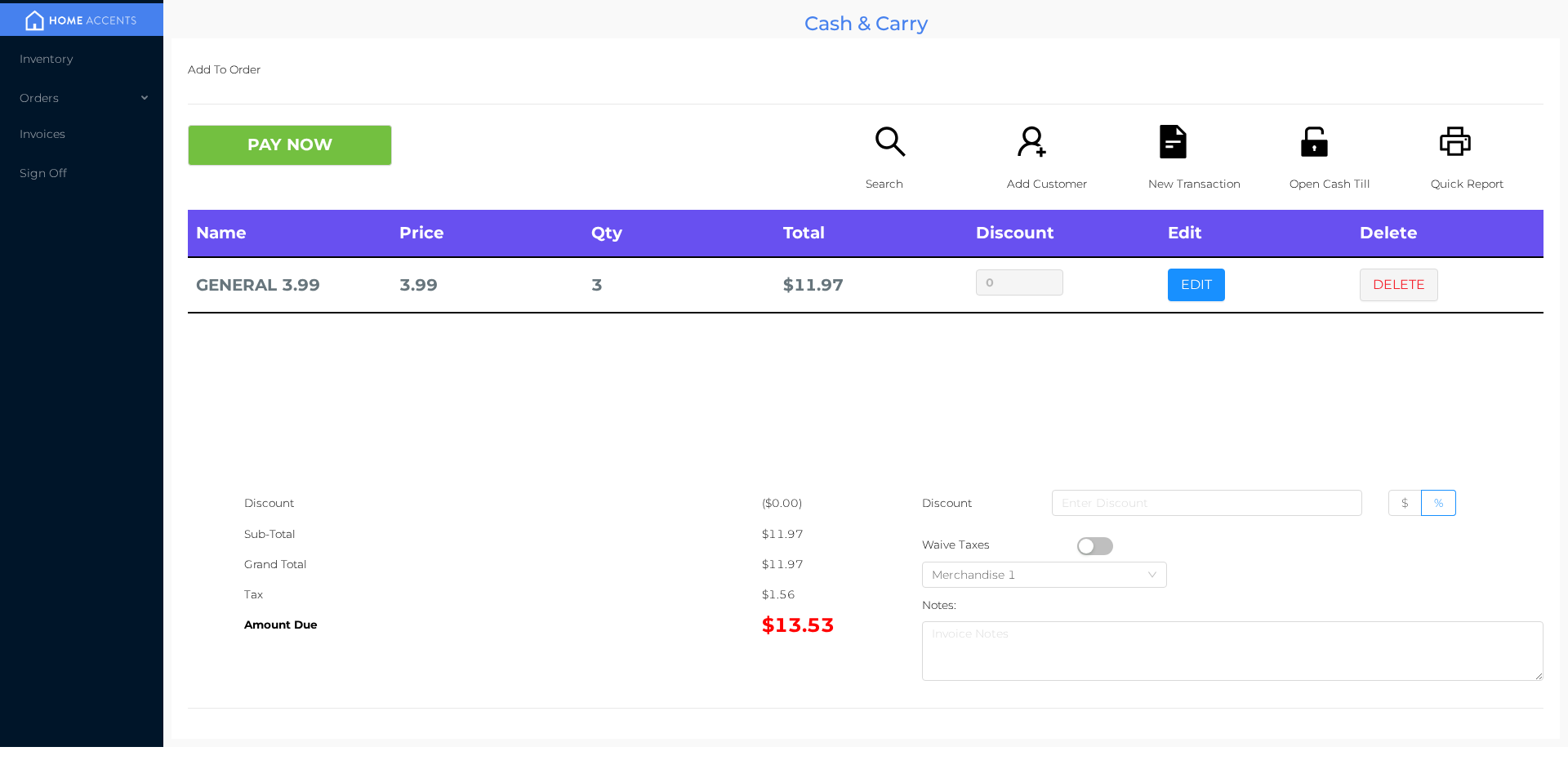
click at [1085, 540] on button "button" at bounding box center [1095, 546] width 36 height 18
click at [264, 131] on button "PAY NOW" at bounding box center [290, 145] width 204 height 40
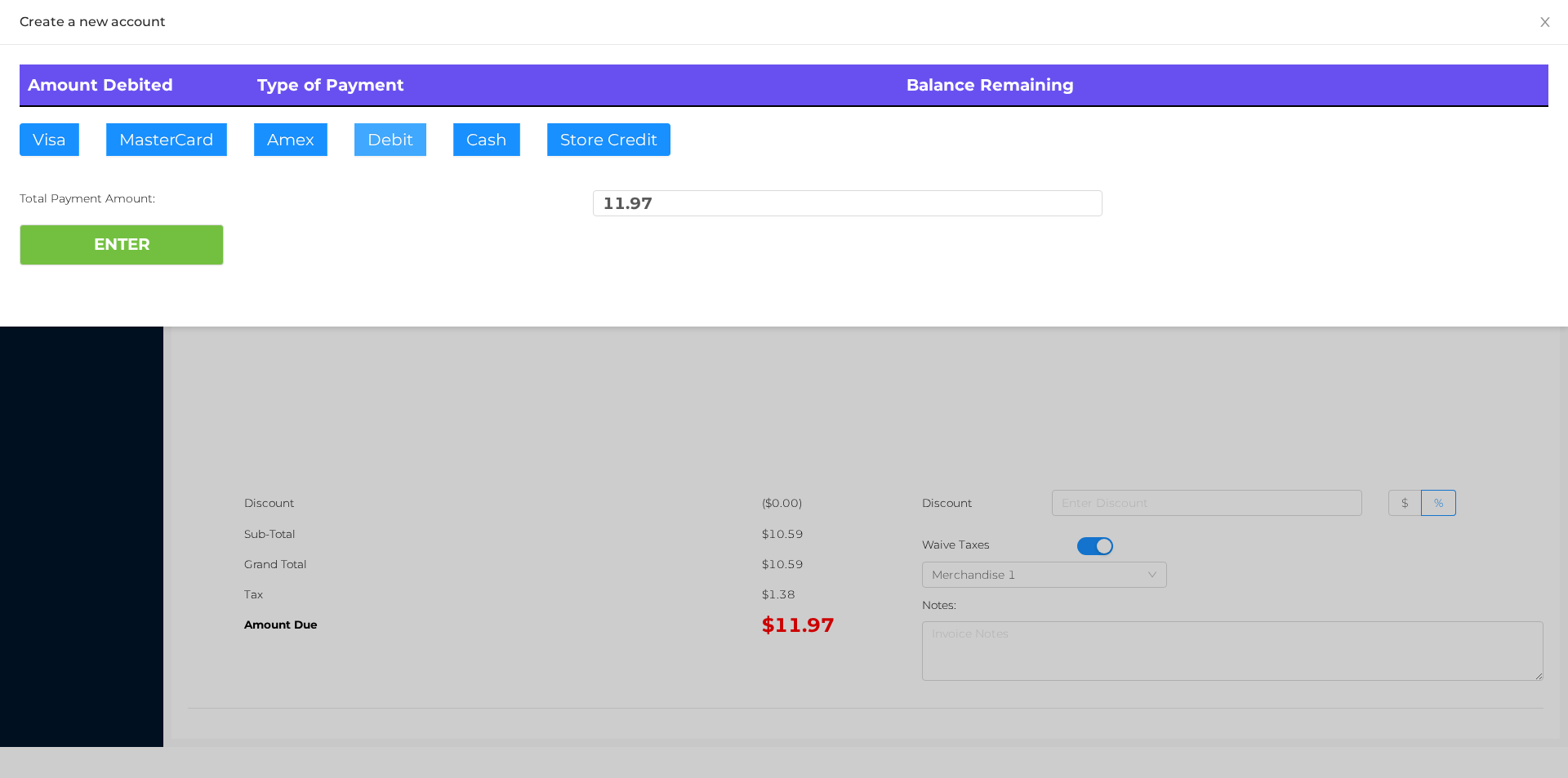
click at [363, 144] on button "Debit" at bounding box center [390, 139] width 72 height 32
click at [107, 245] on button "ENTER" at bounding box center [121, 245] width 204 height 40
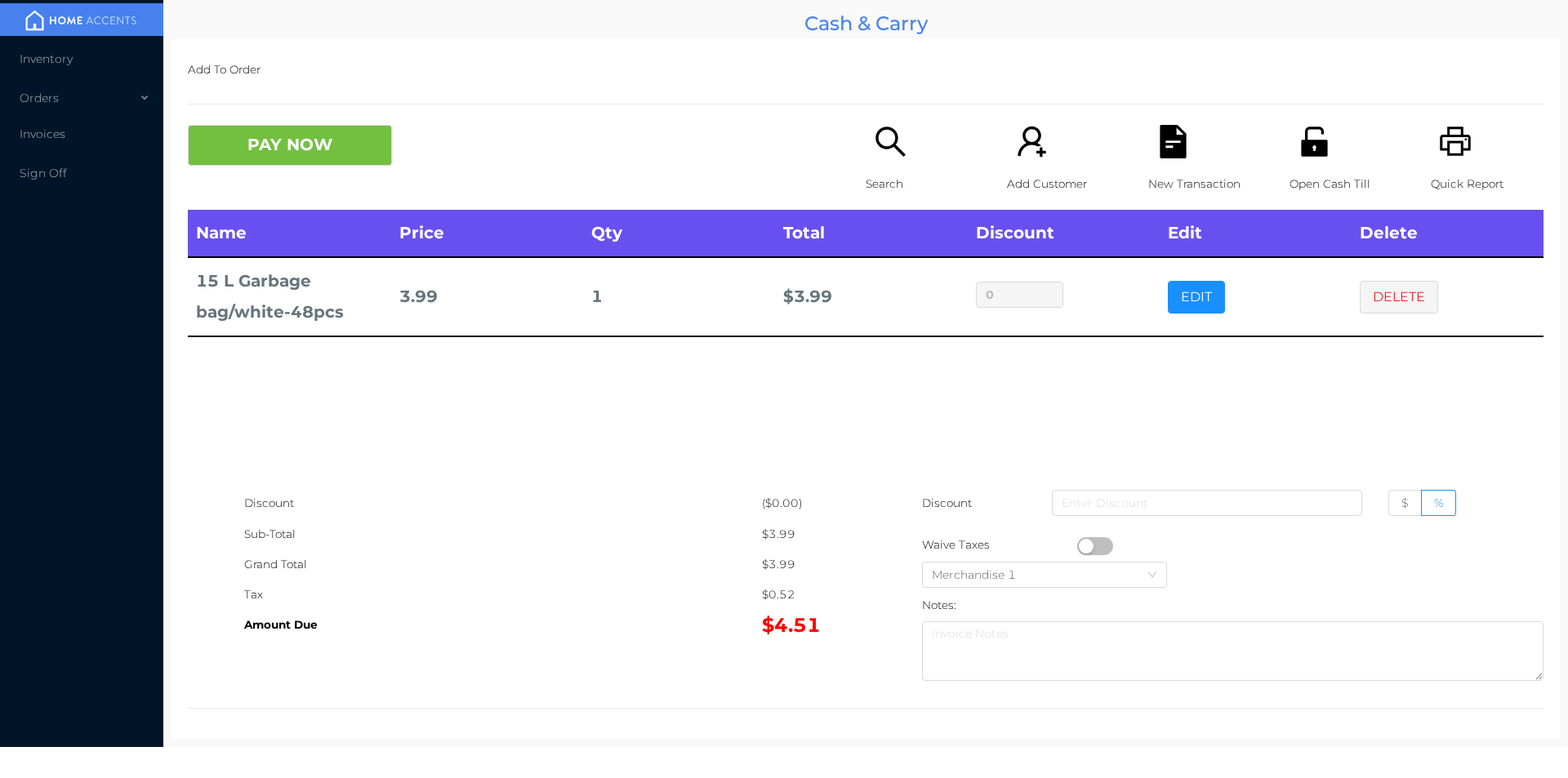
click at [884, 174] on p "Search" at bounding box center [921, 184] width 112 height 31
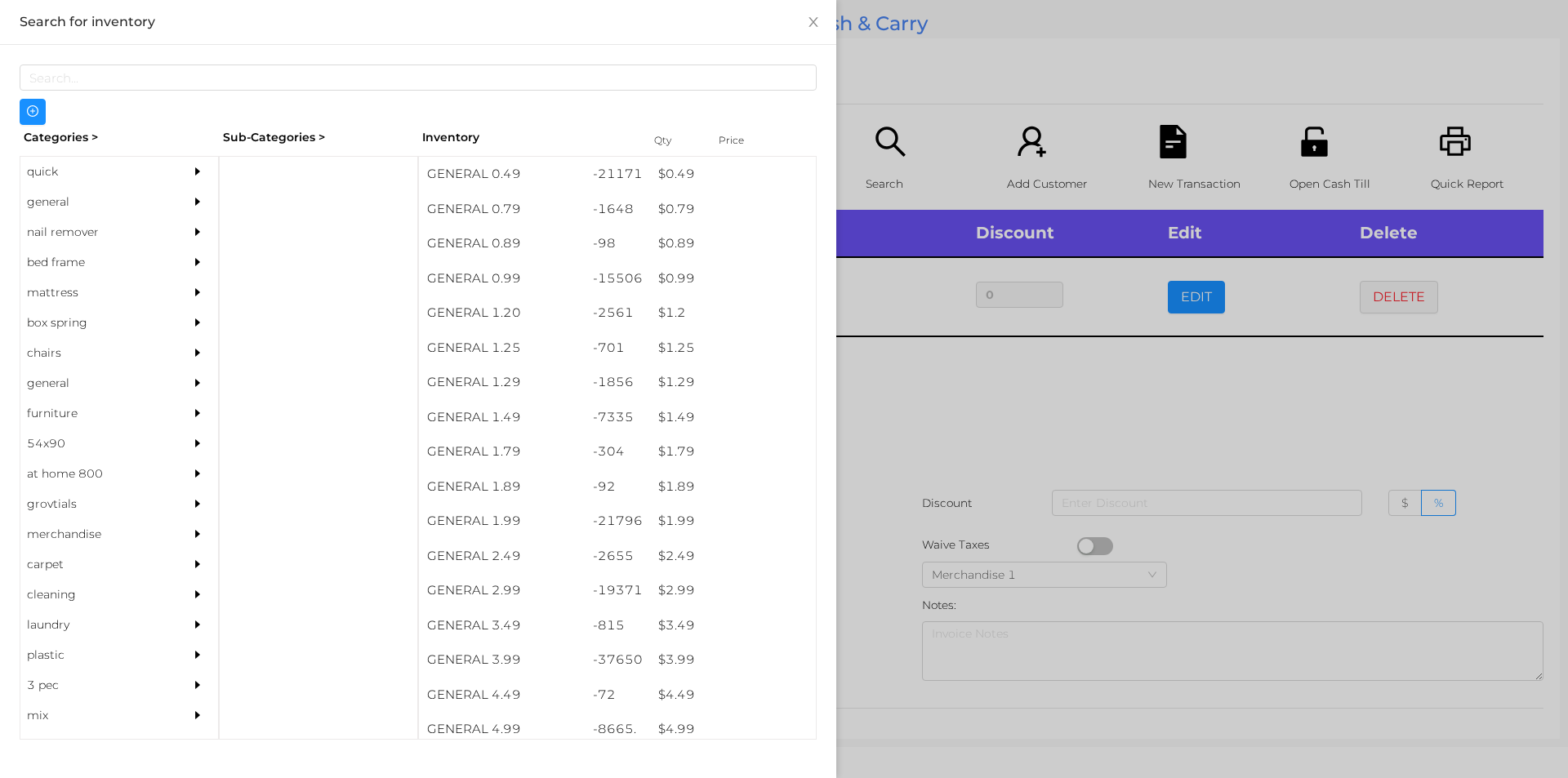
click at [52, 183] on div "quick" at bounding box center [94, 172] width 148 height 31
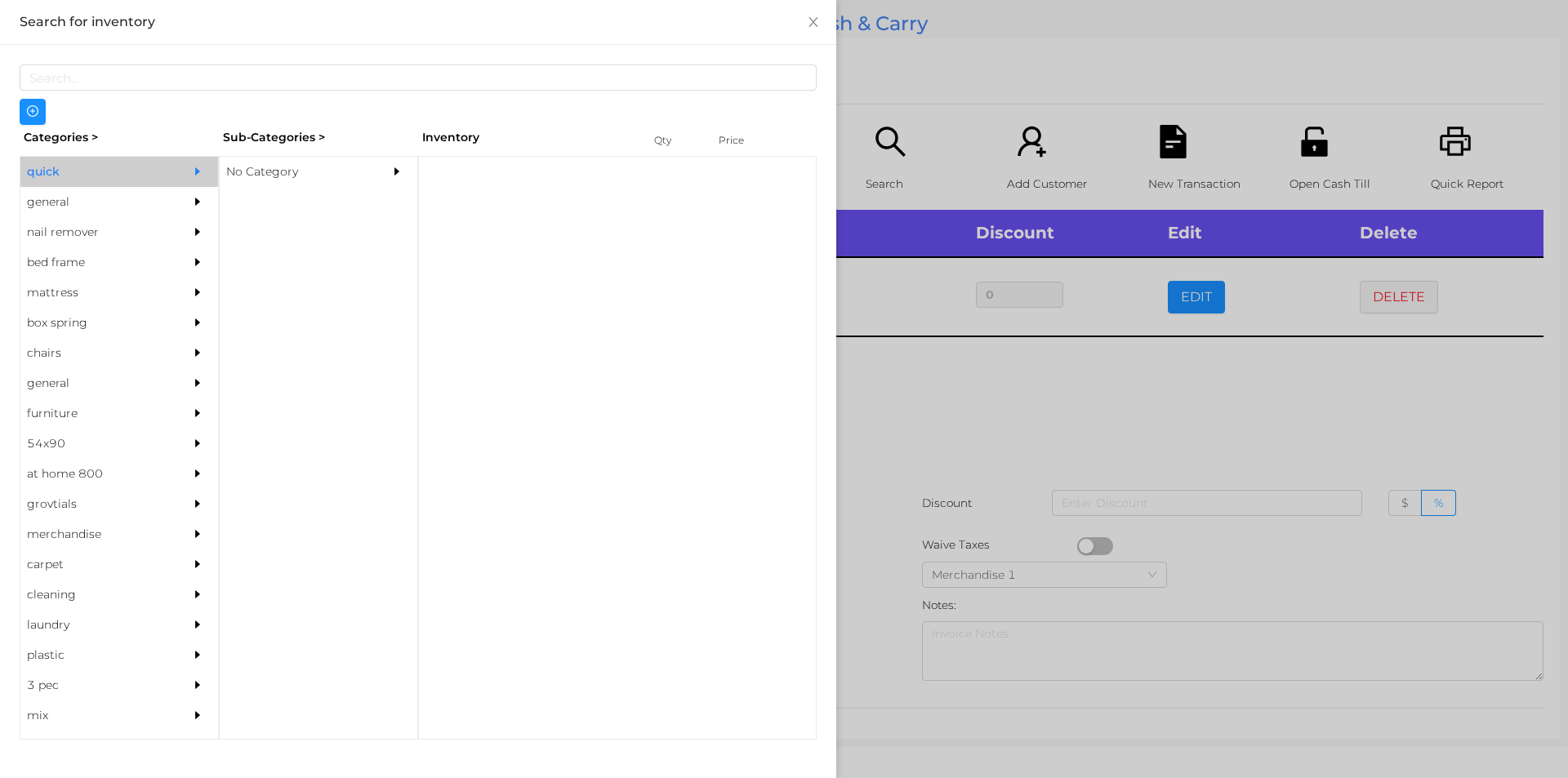
click at [251, 182] on div "No Category" at bounding box center [293, 172] width 148 height 31
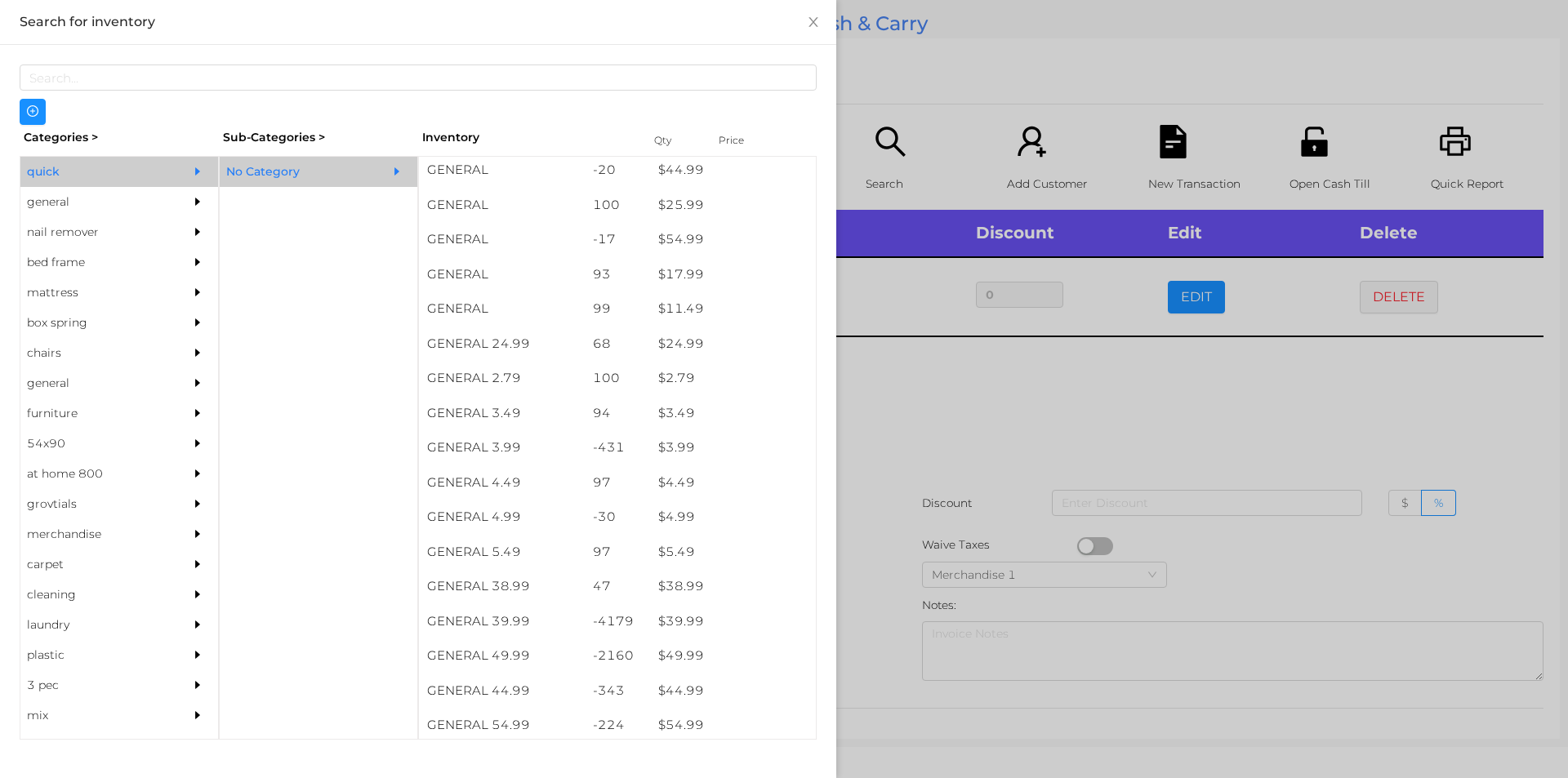
scroll to position [496, 0]
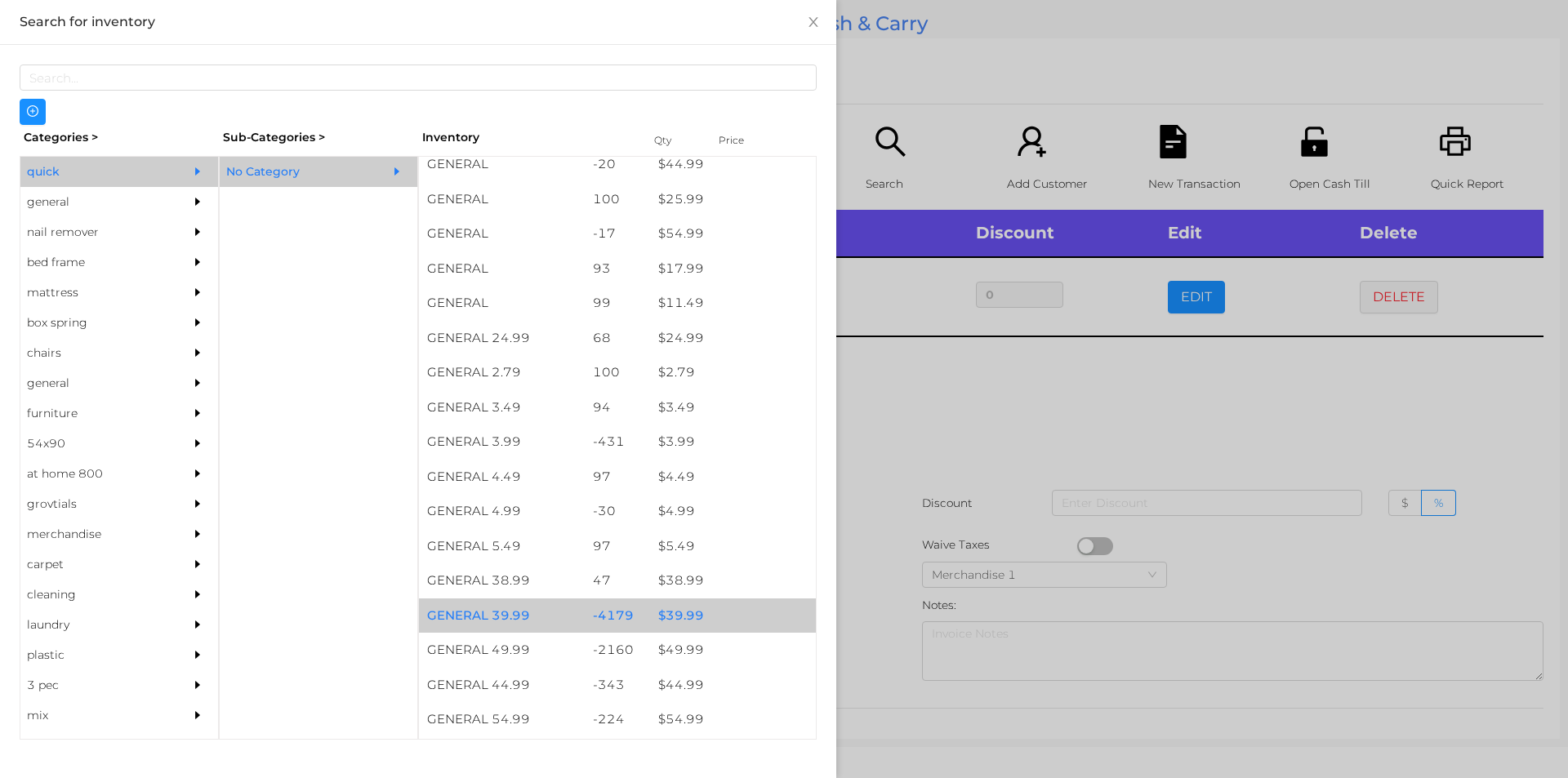
click at [668, 618] on div "$ 39.99" at bounding box center [733, 615] width 166 height 35
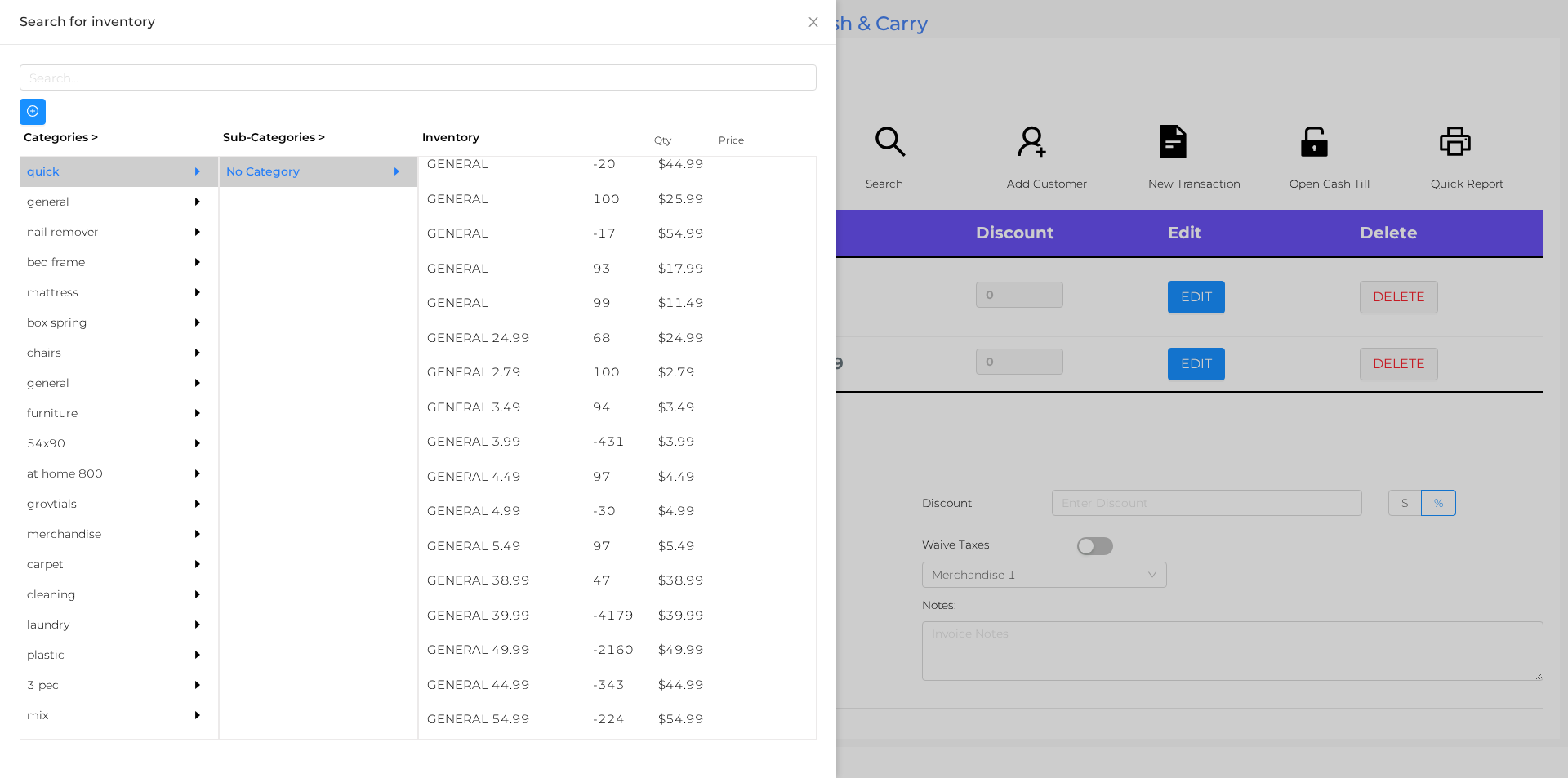
click at [902, 435] on div at bounding box center [784, 389] width 1568 height 778
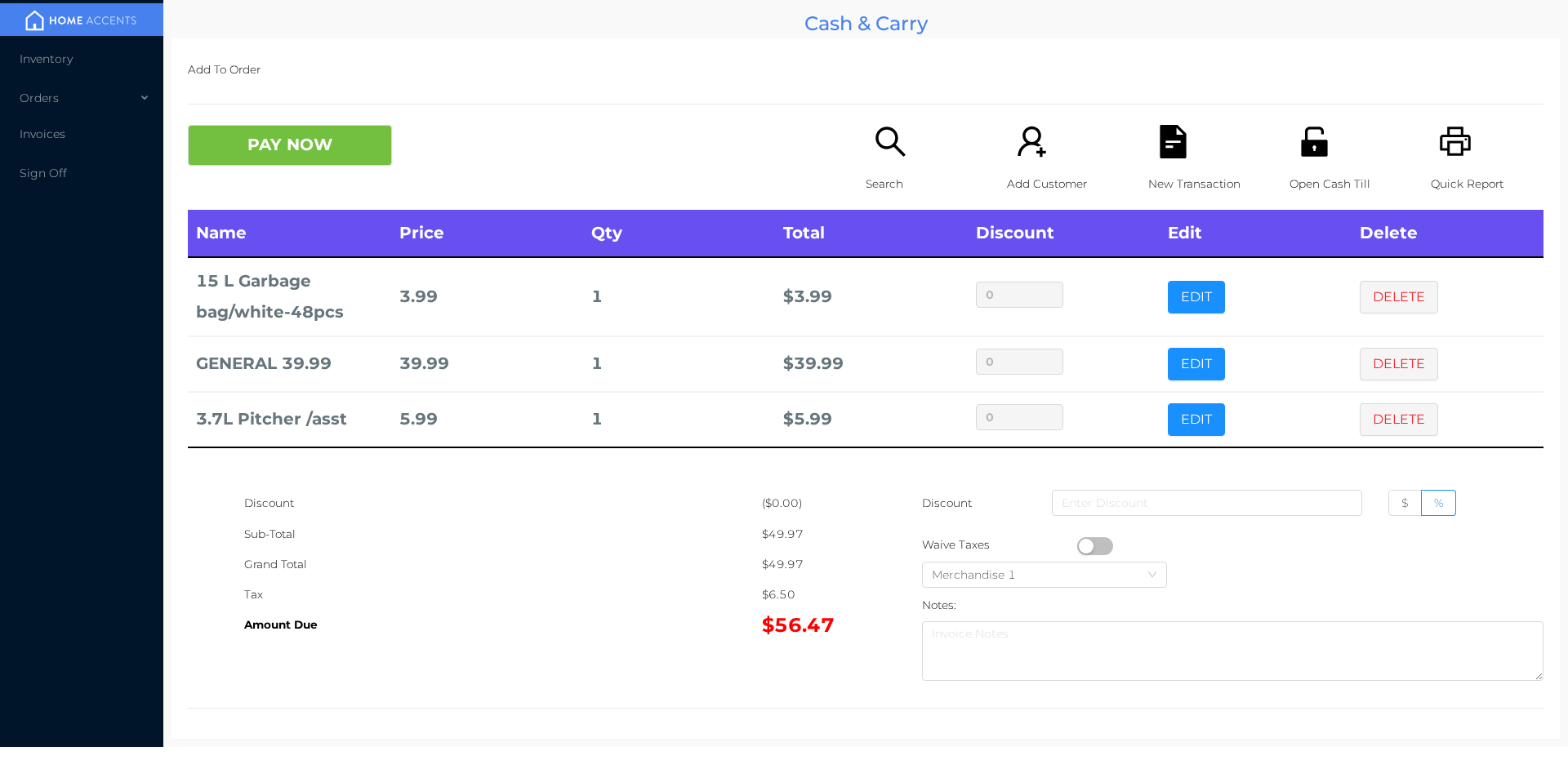
click at [889, 159] on div "Search" at bounding box center [921, 167] width 112 height 85
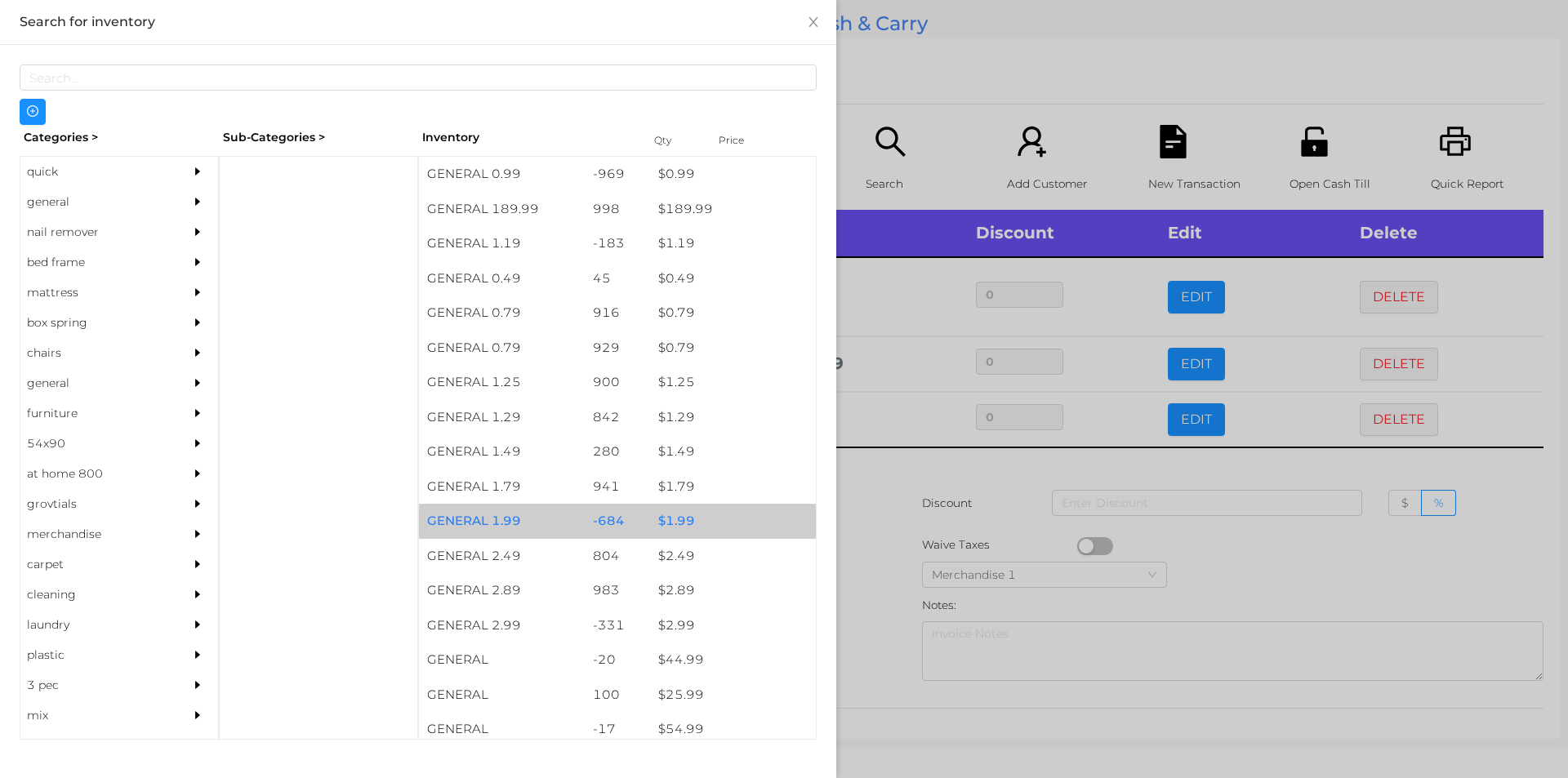
click at [679, 513] on div "$ 1.99" at bounding box center [733, 521] width 166 height 35
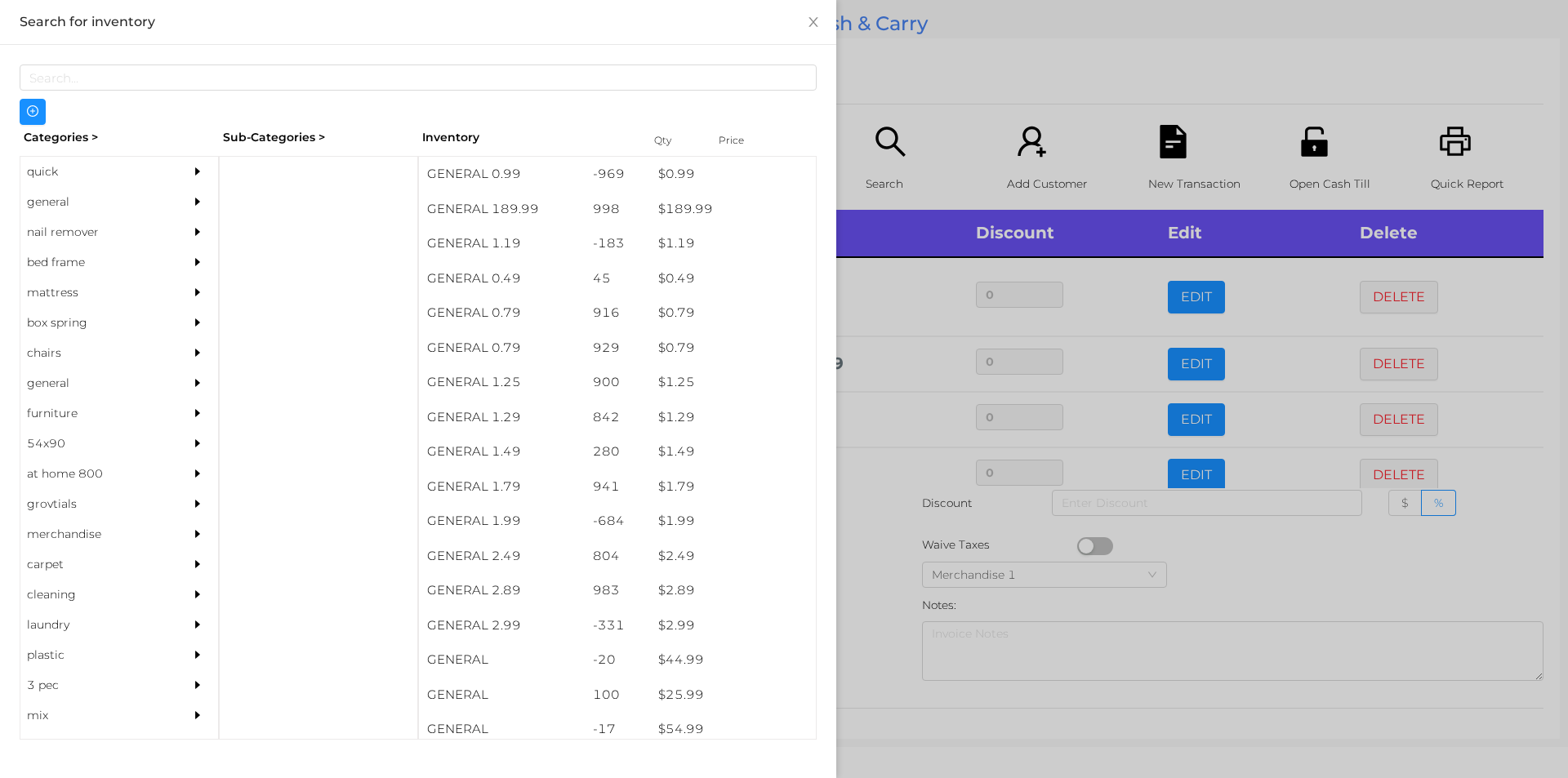
click at [880, 576] on div at bounding box center [784, 389] width 1568 height 778
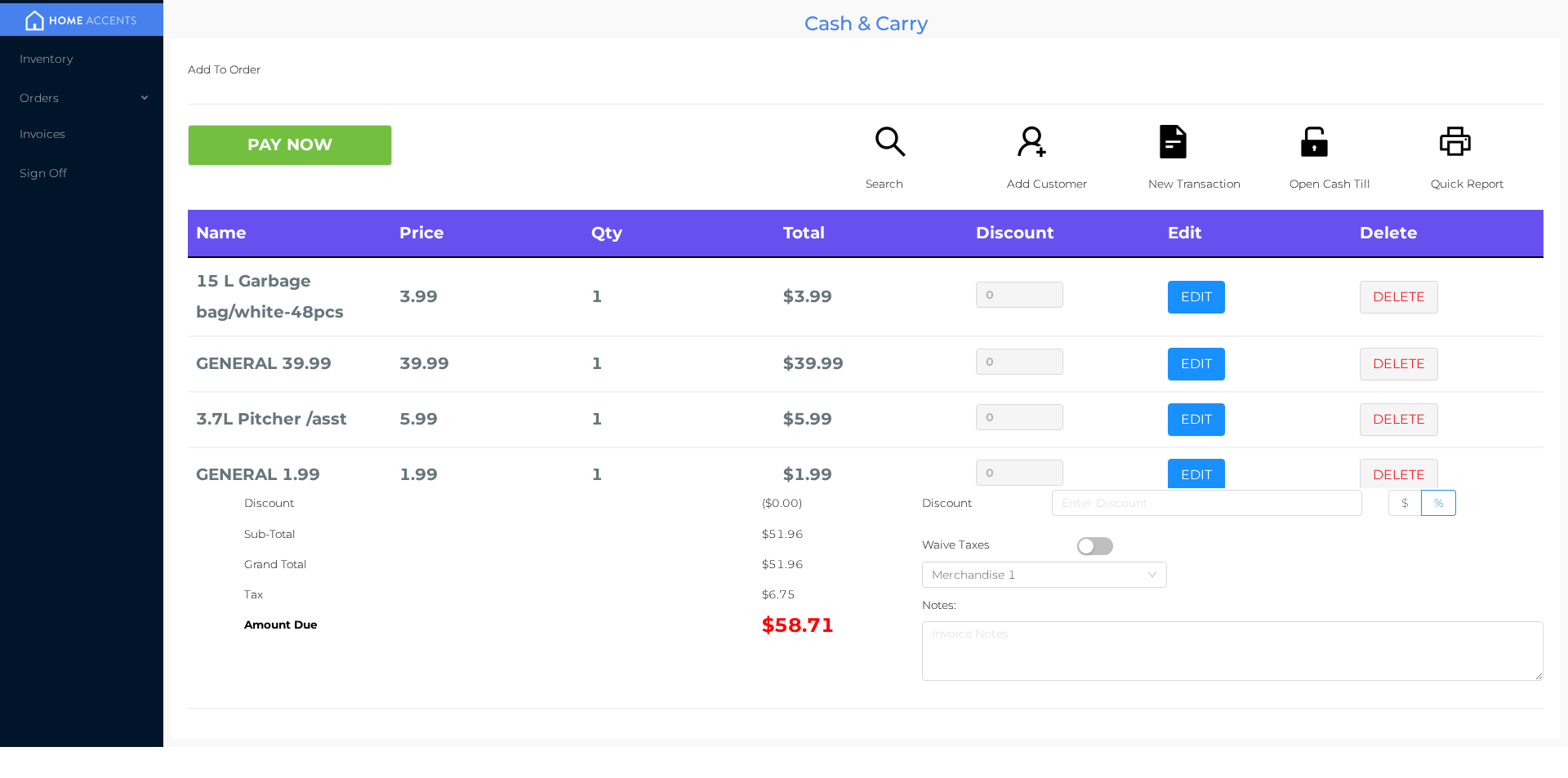
click at [876, 155] on icon "icon: search" at bounding box center [890, 141] width 33 height 33
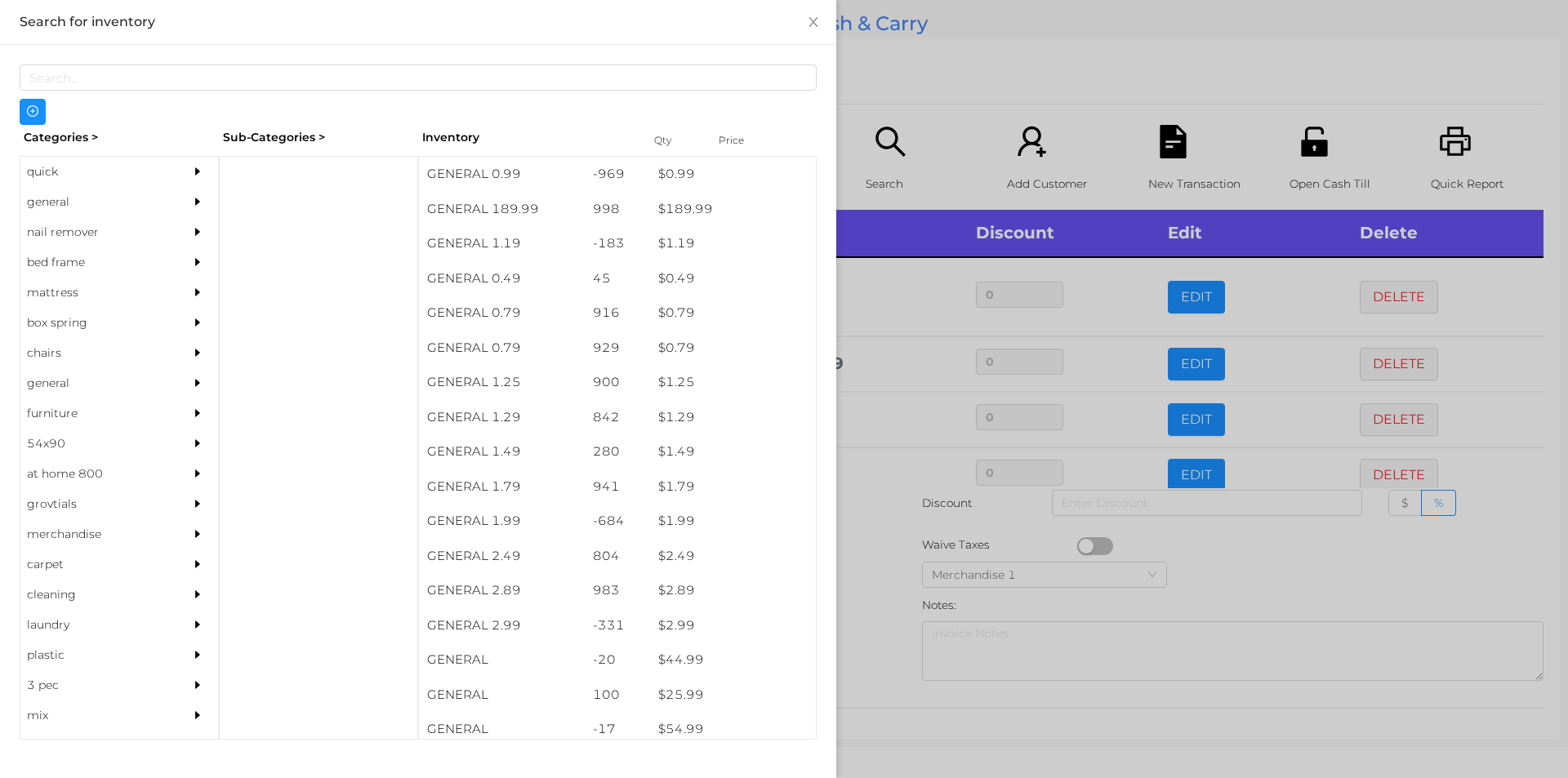
click at [56, 201] on div "general" at bounding box center [94, 202] width 148 height 31
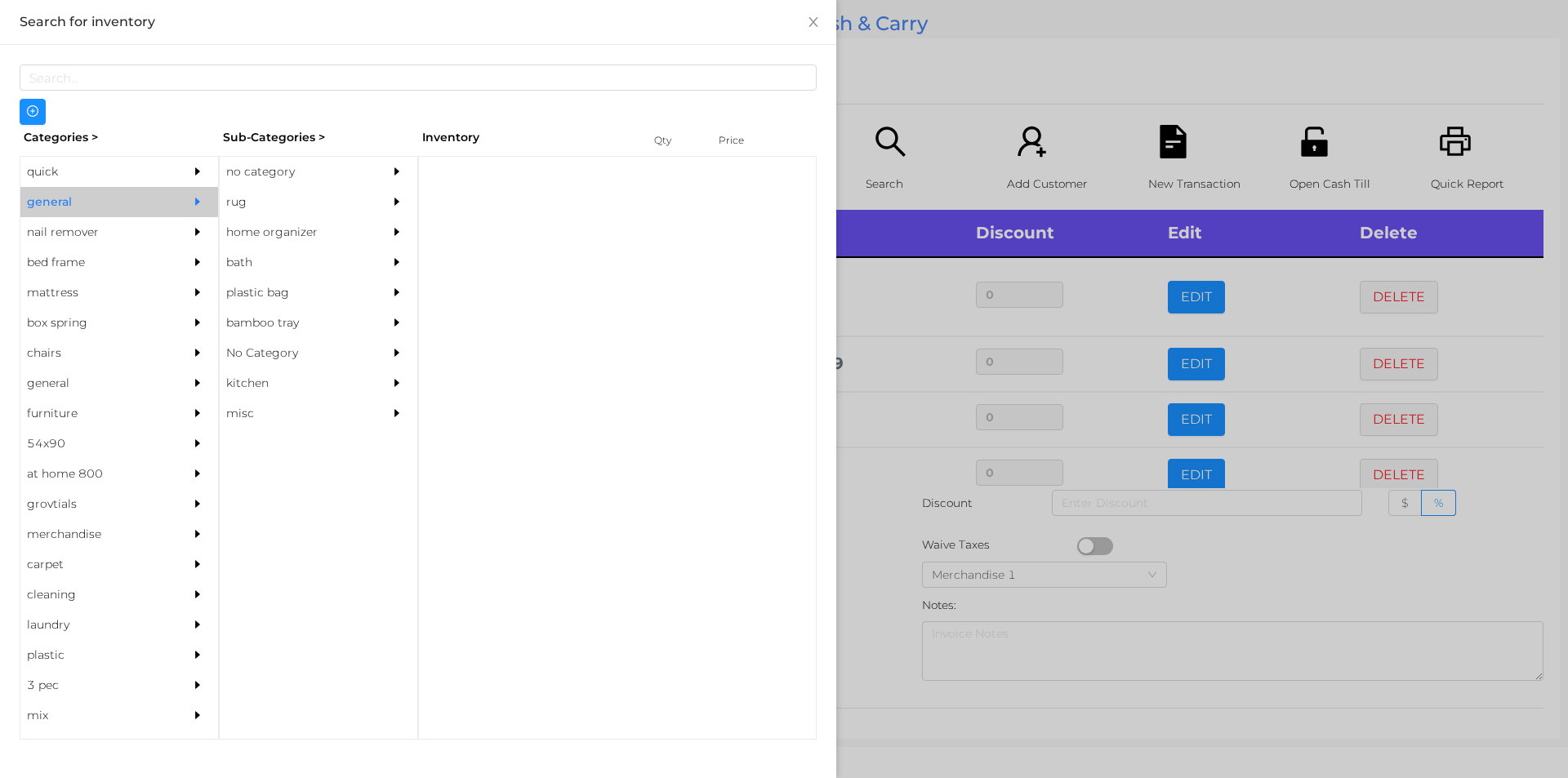
click at [252, 168] on div "no category" at bounding box center [293, 172] width 148 height 31
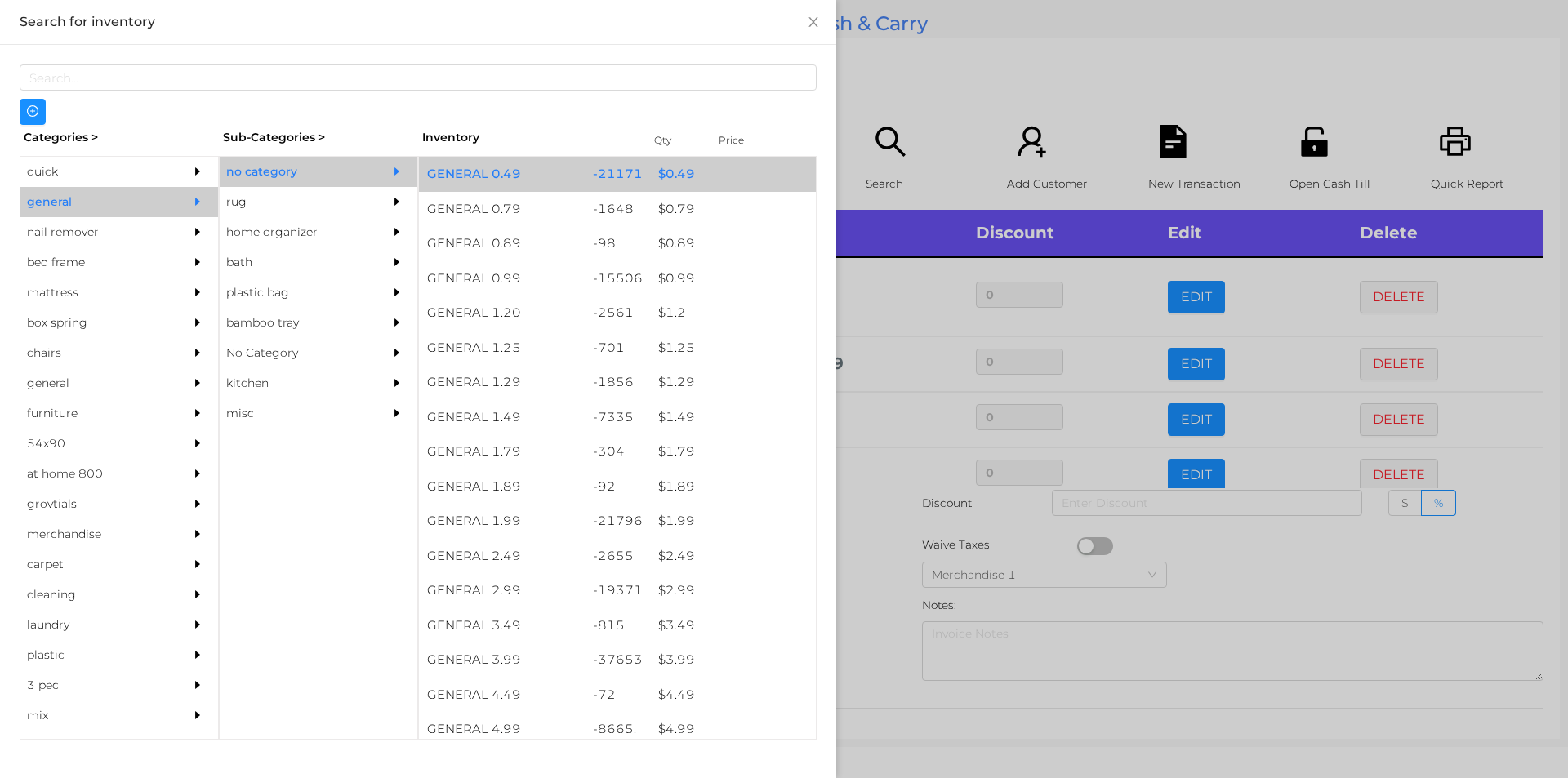
click at [674, 169] on div "$ 0.49" at bounding box center [733, 174] width 166 height 35
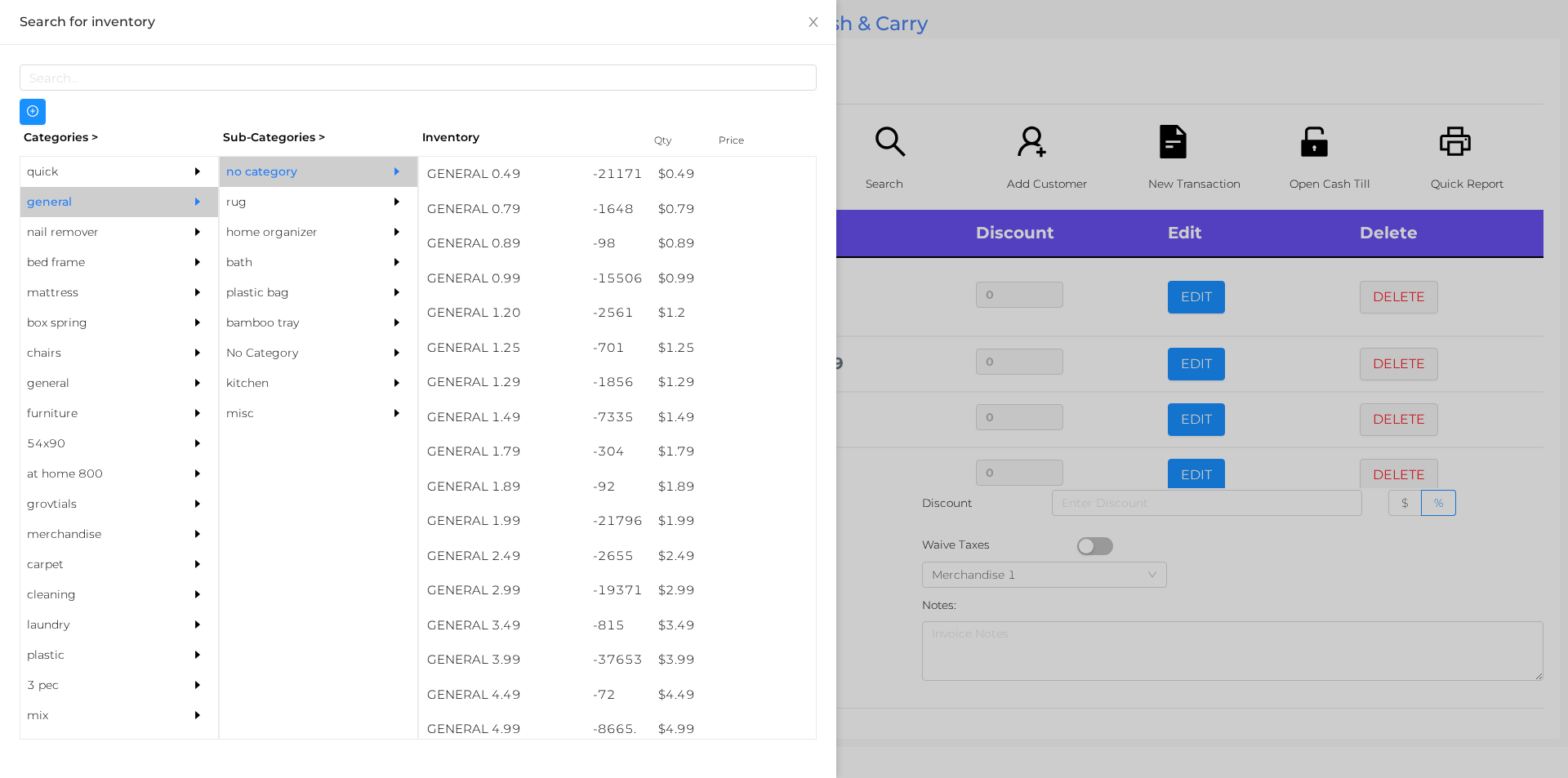
click at [874, 609] on div at bounding box center [784, 389] width 1568 height 778
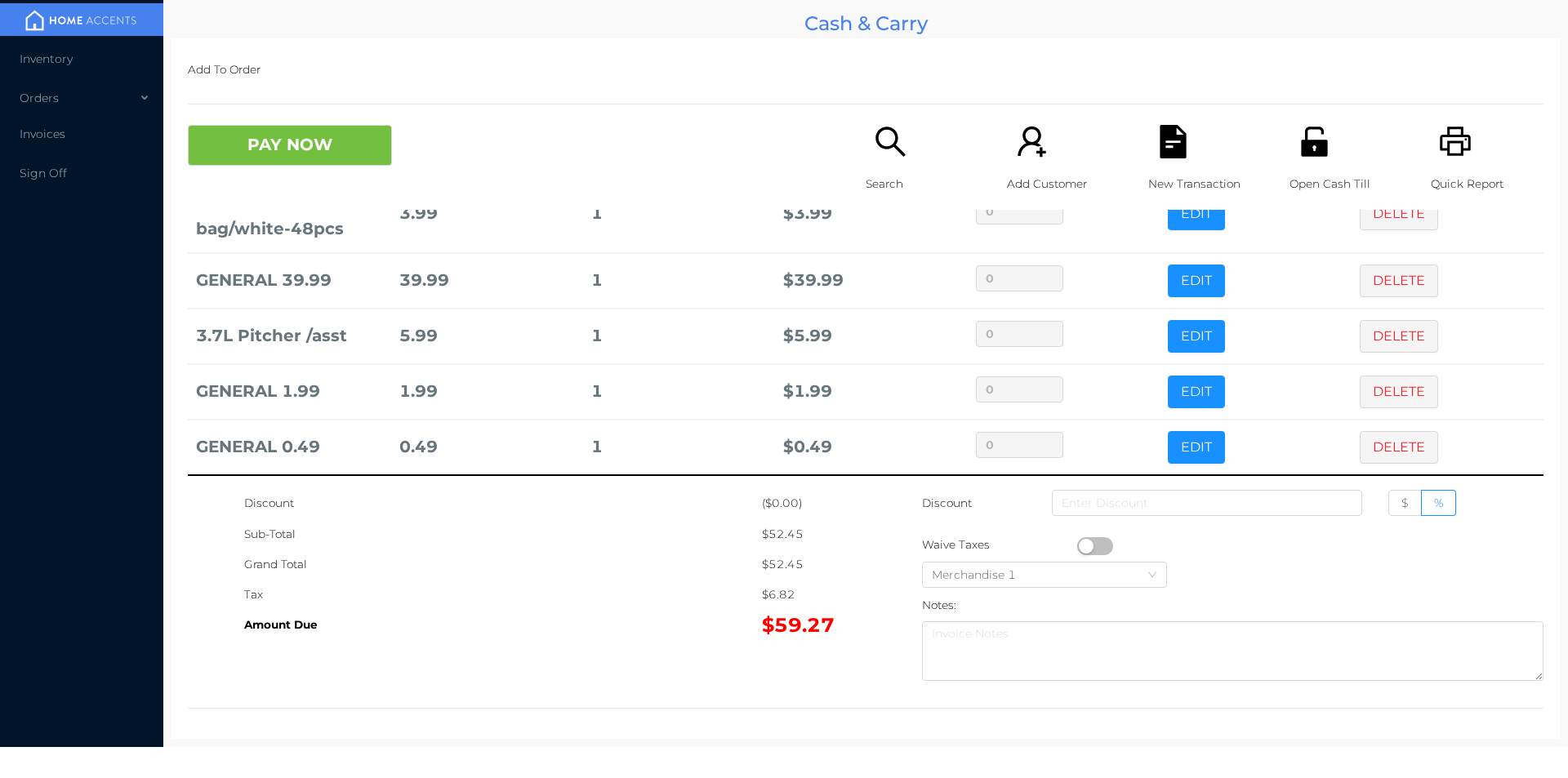
scroll to position [86, 0]
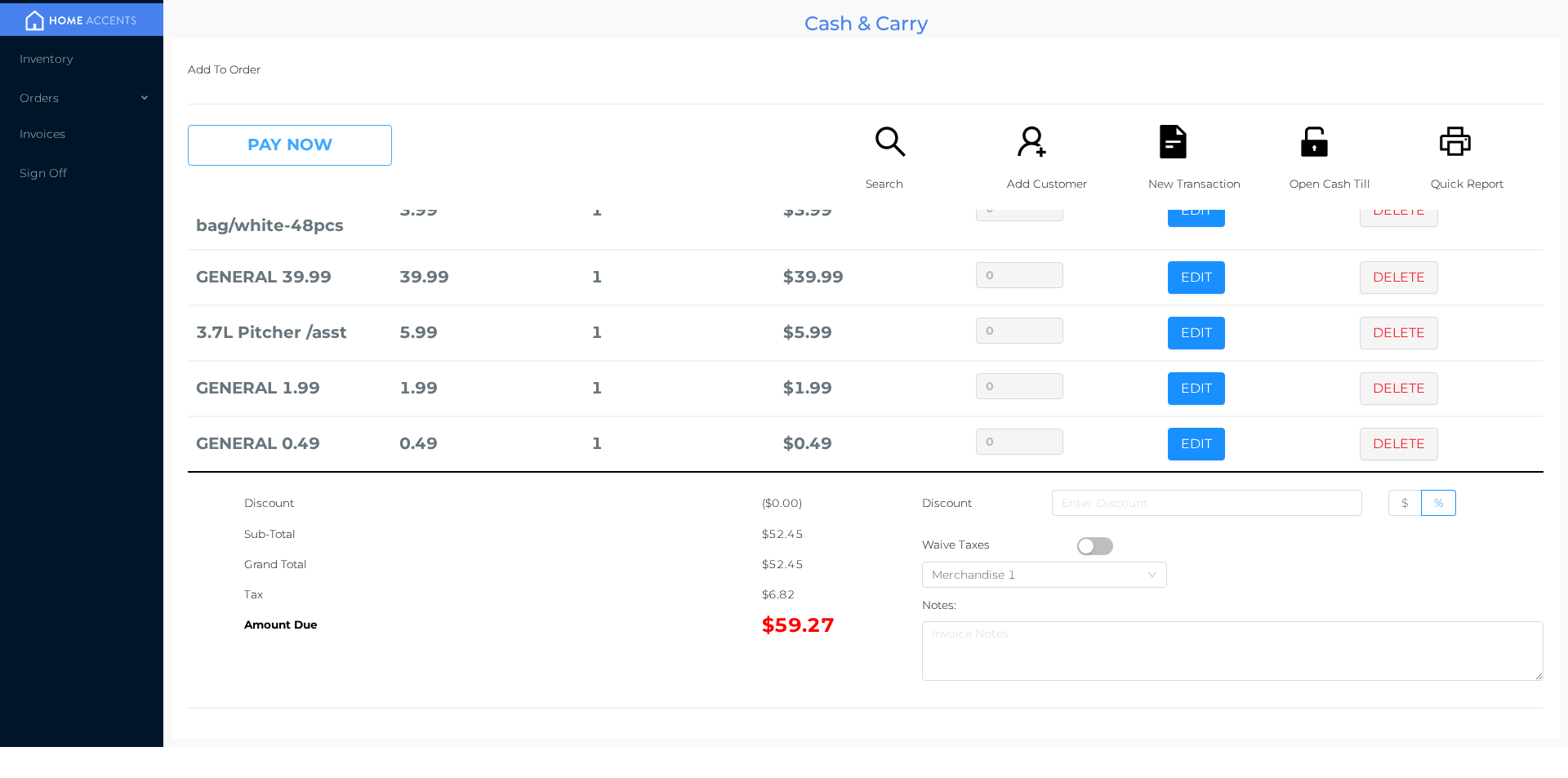
click at [271, 150] on button "PAY NOW" at bounding box center [290, 145] width 204 height 40
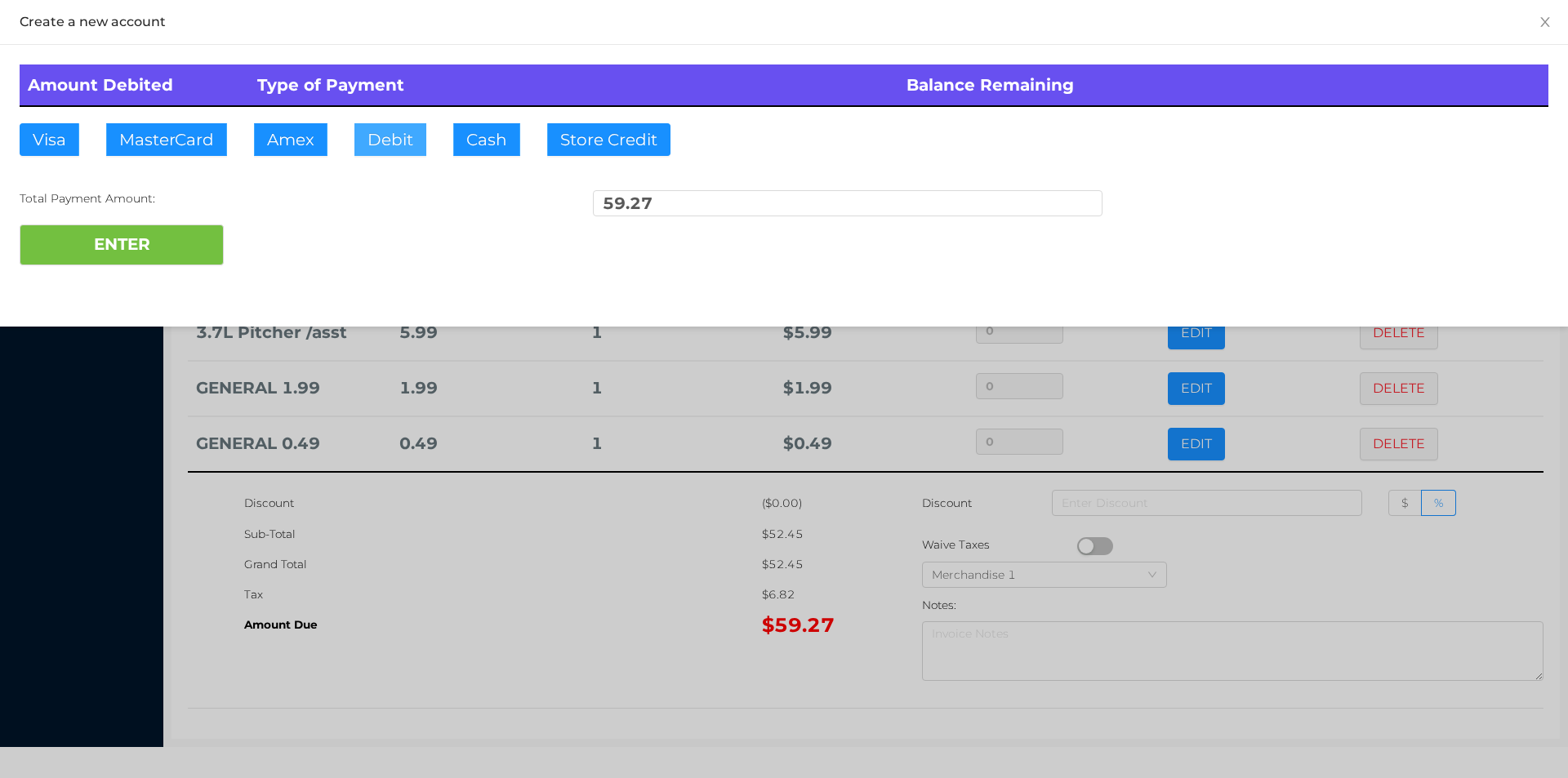
click at [377, 132] on button "Debit" at bounding box center [390, 139] width 72 height 32
click at [161, 264] on button "ENTER" at bounding box center [121, 245] width 204 height 40
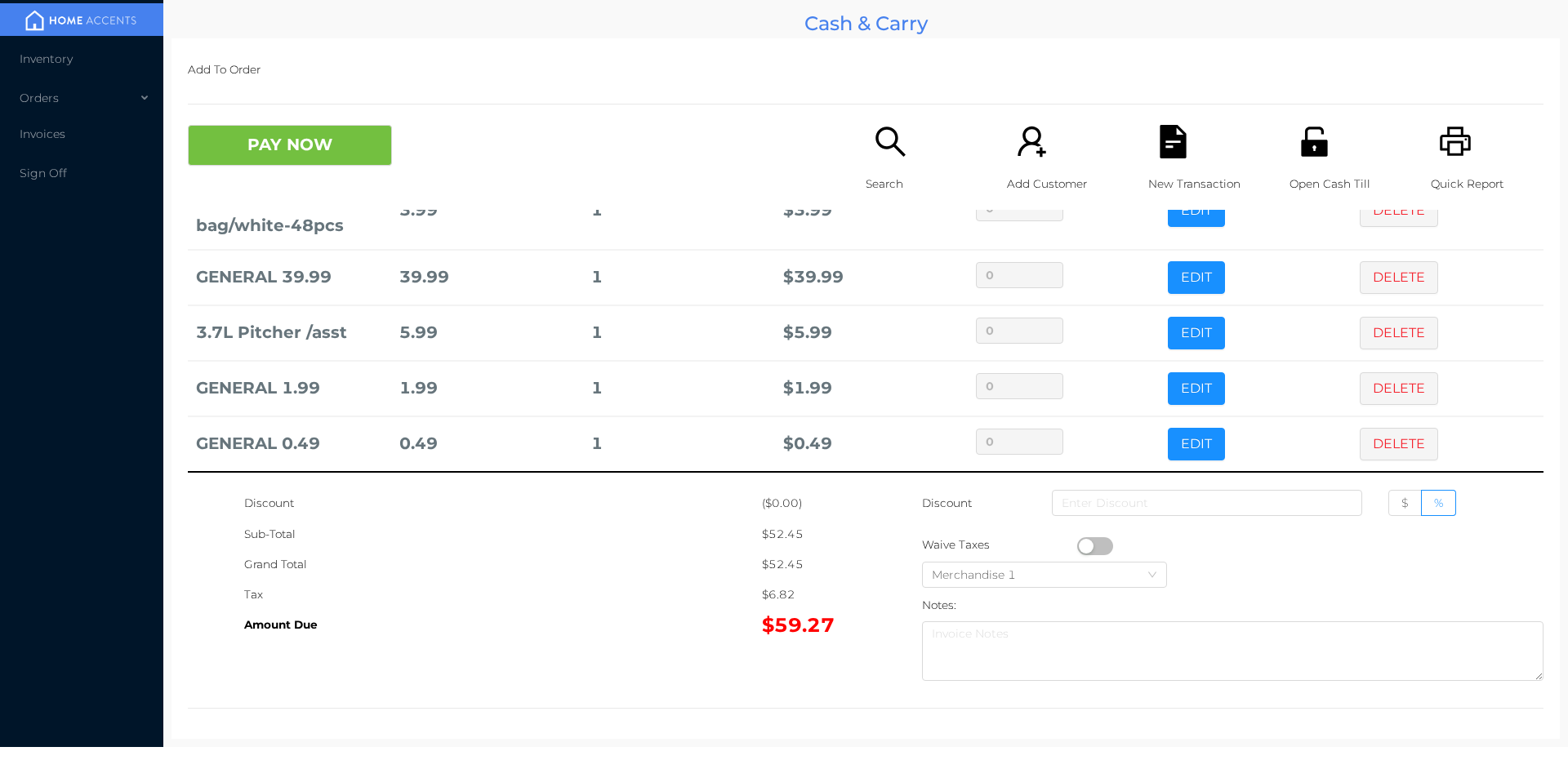
scroll to position [0, 0]
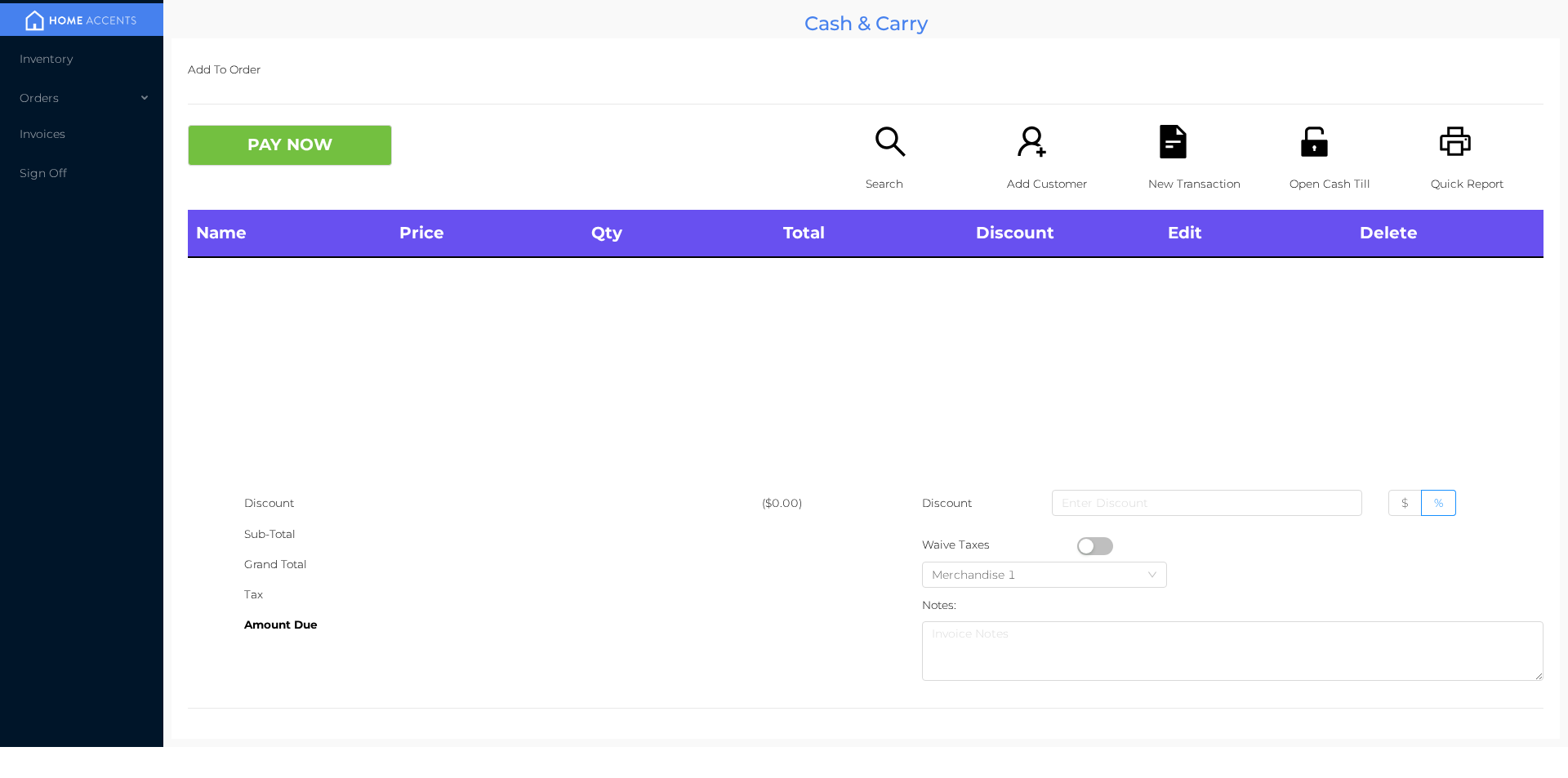
click at [877, 180] on p "Search" at bounding box center [921, 184] width 112 height 31
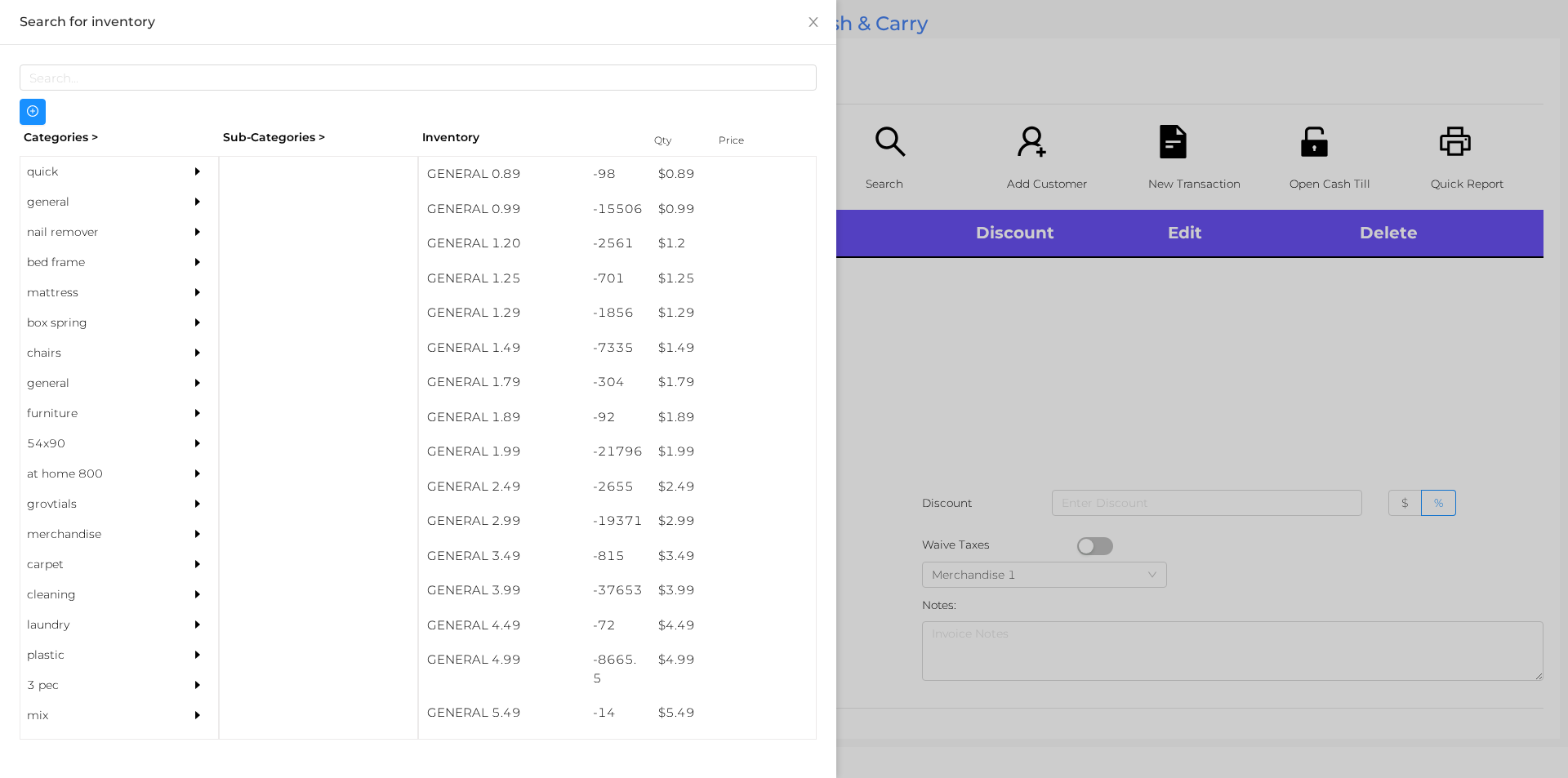
scroll to position [69, 0]
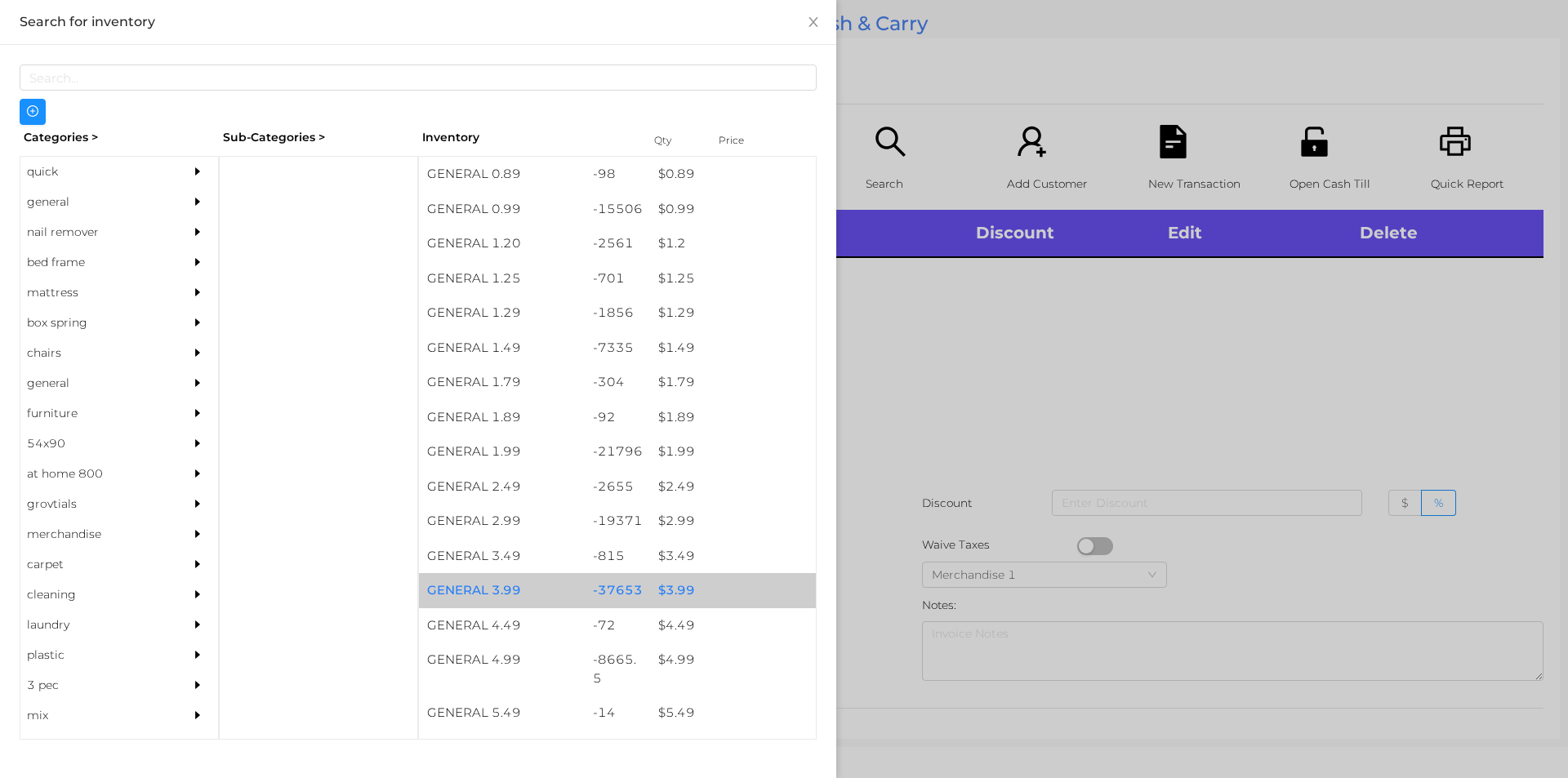
click at [661, 593] on div "$ 3.99" at bounding box center [733, 590] width 166 height 35
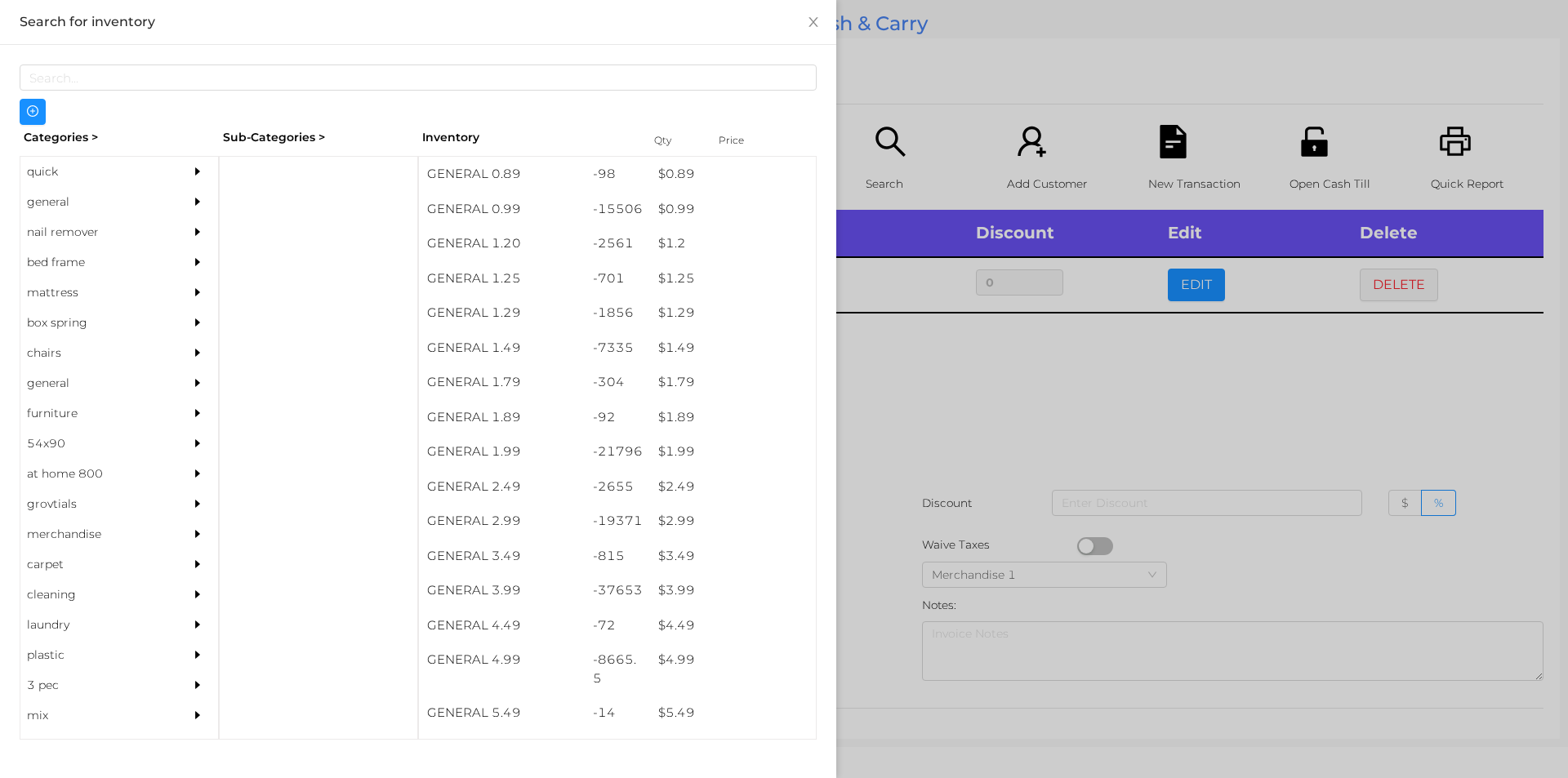
click at [866, 588] on div at bounding box center [784, 389] width 1568 height 778
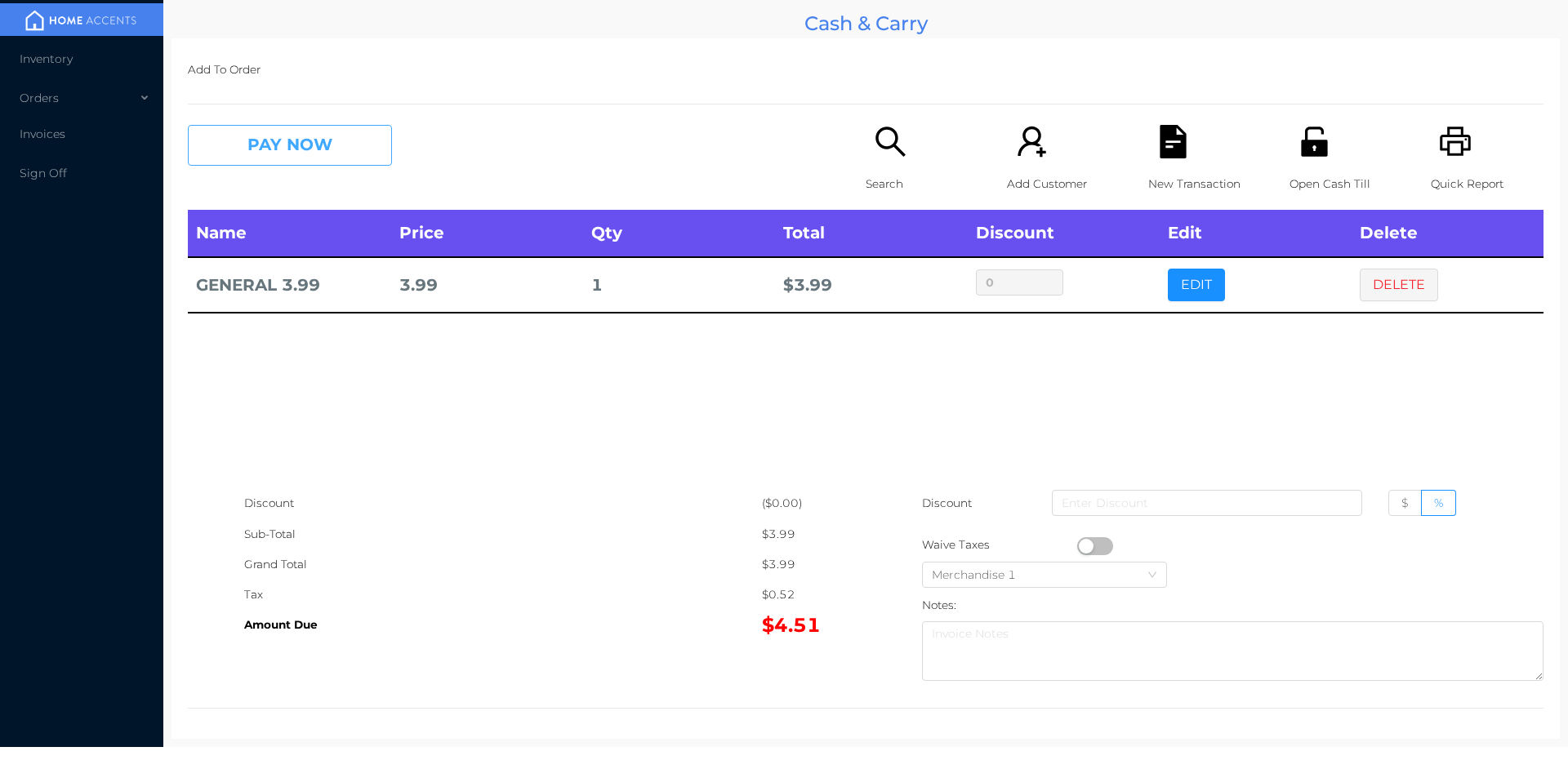
click at [276, 147] on button "PAY NOW" at bounding box center [290, 145] width 204 height 40
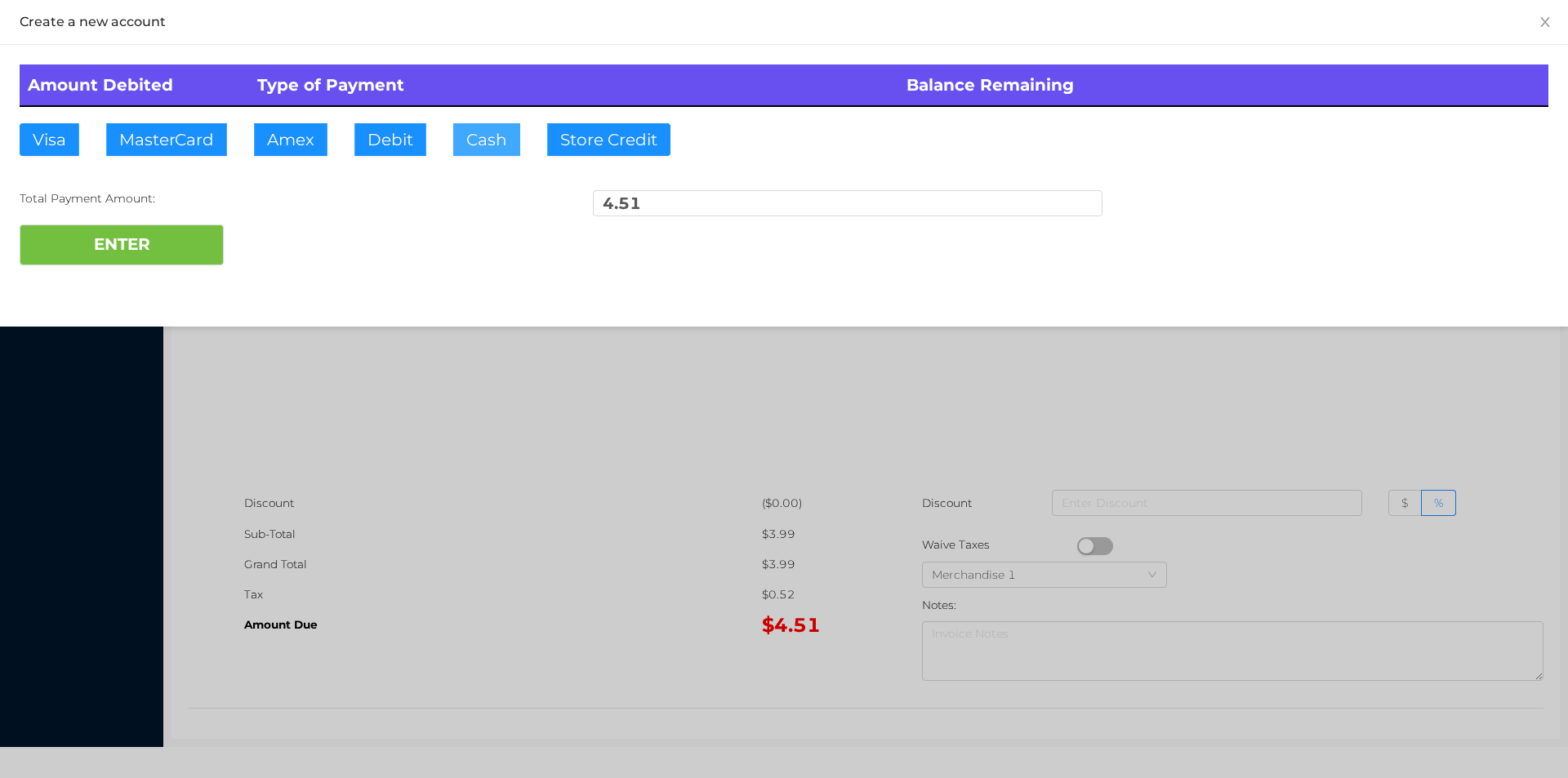
click at [462, 142] on button "Cash" at bounding box center [487, 139] width 67 height 32
click at [82, 253] on button "ENTER" at bounding box center [121, 245] width 204 height 40
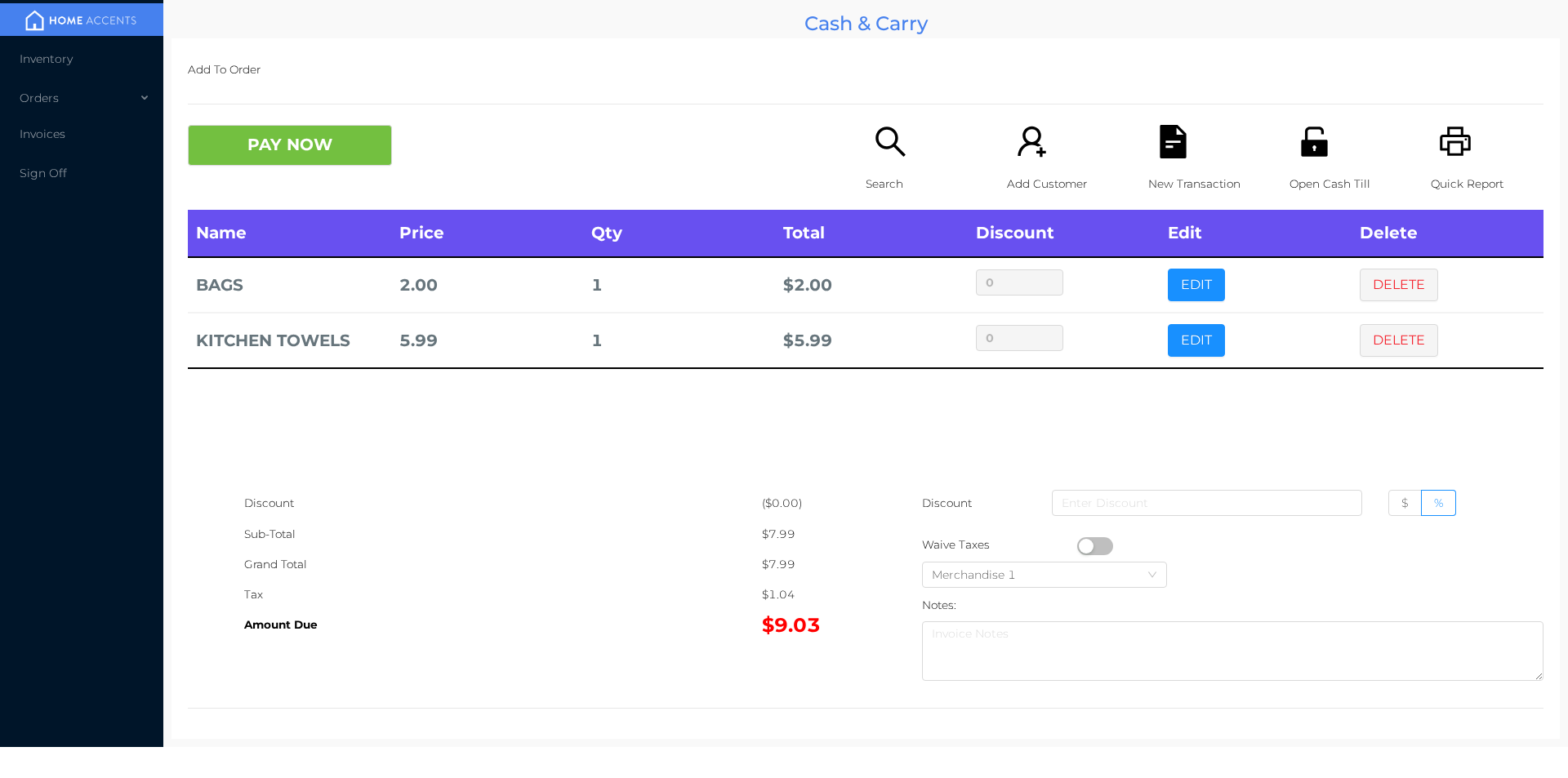
click at [882, 173] on p "Search" at bounding box center [921, 184] width 112 height 31
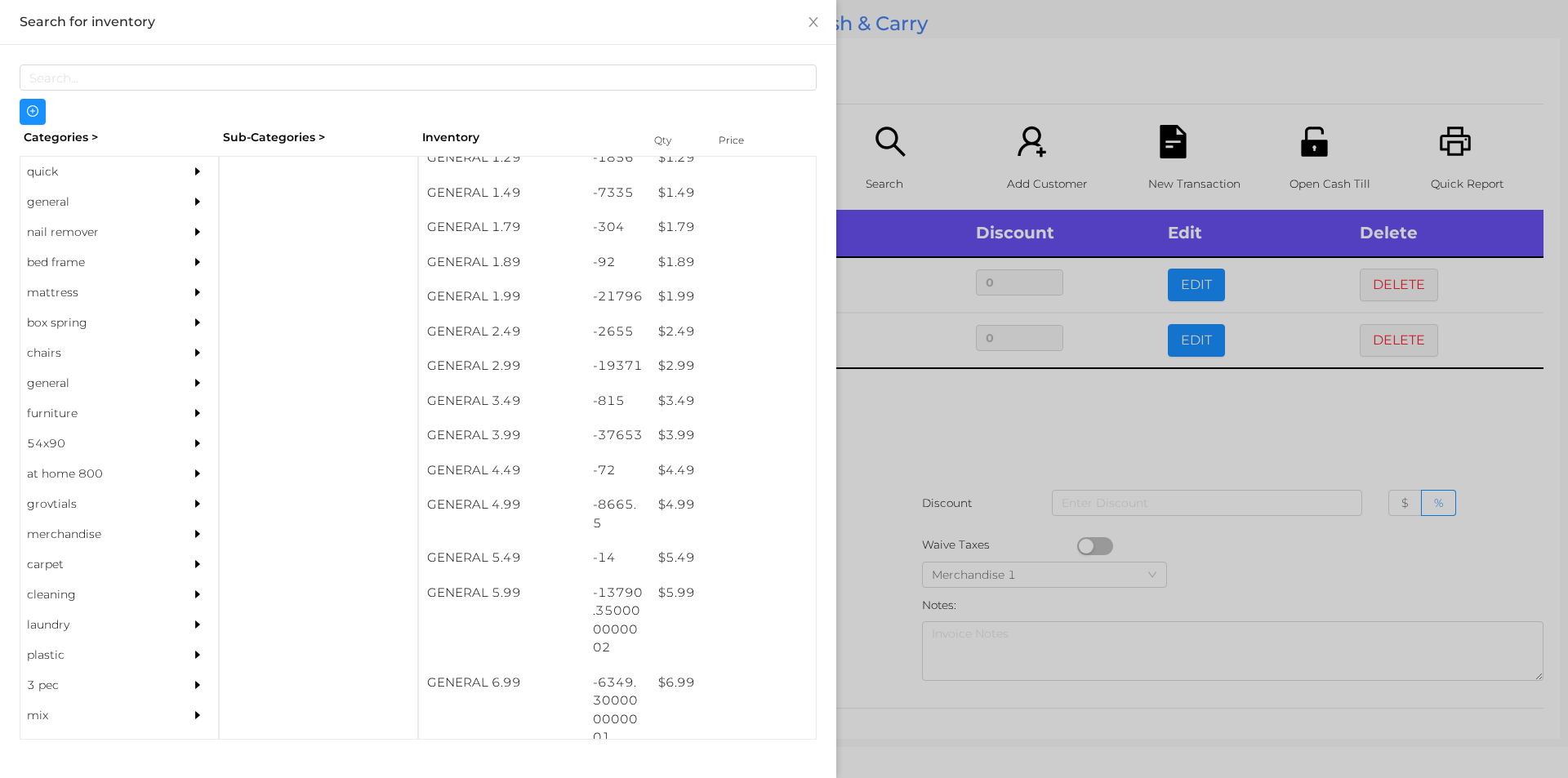
scroll to position [225, 0]
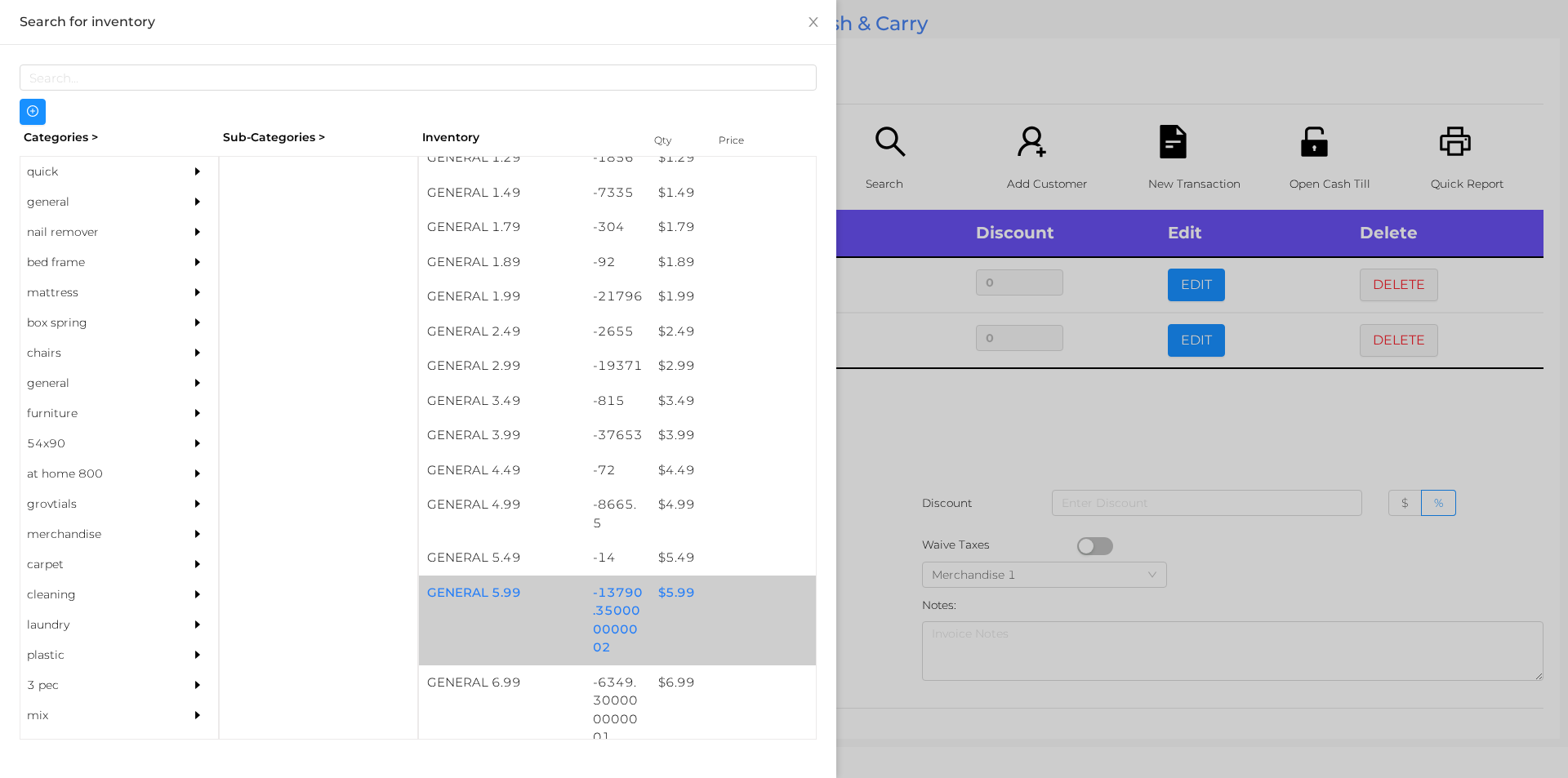
click at [682, 595] on div "$ 5.99" at bounding box center [733, 593] width 166 height 35
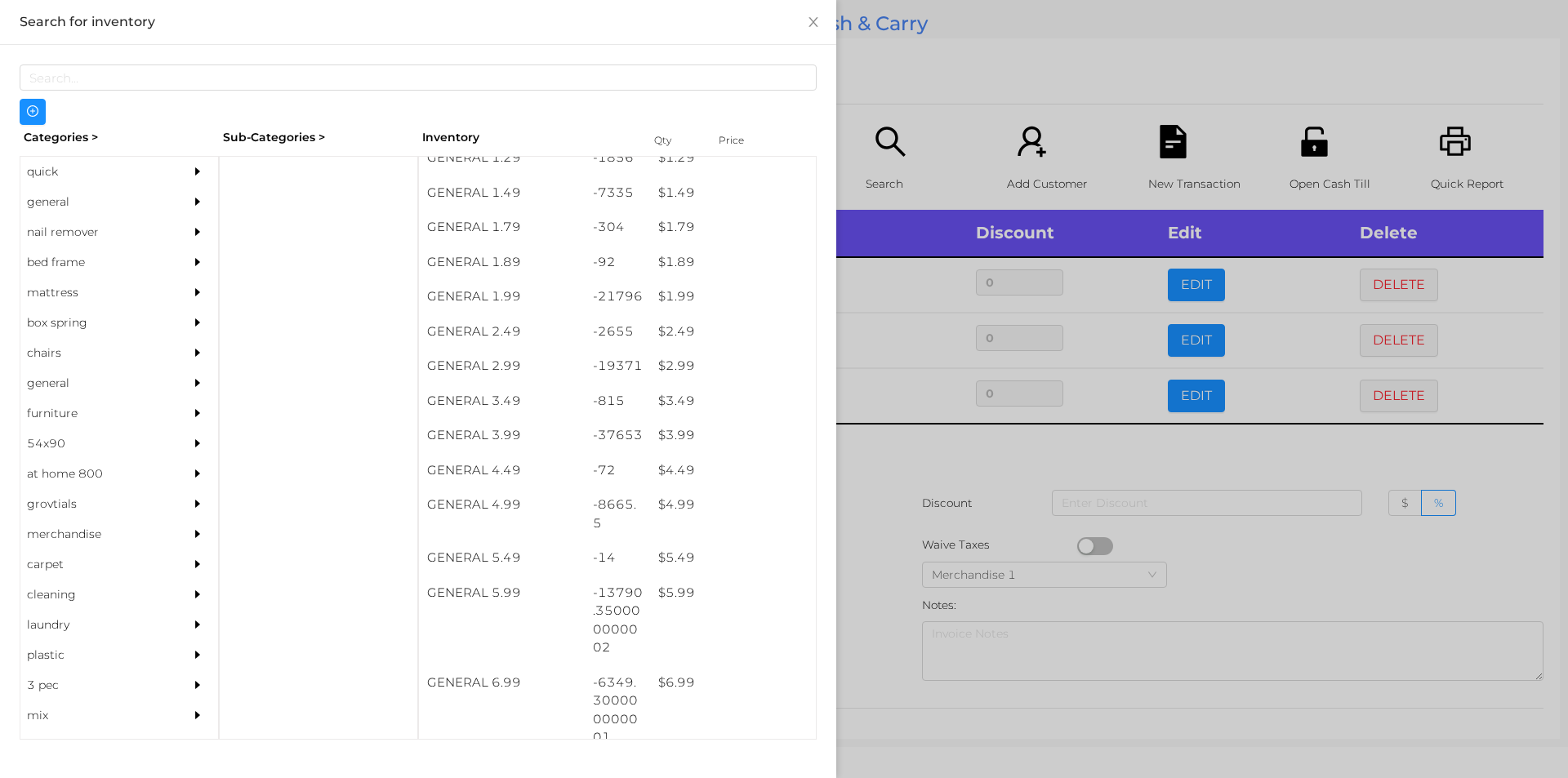
click at [880, 465] on div at bounding box center [784, 389] width 1568 height 778
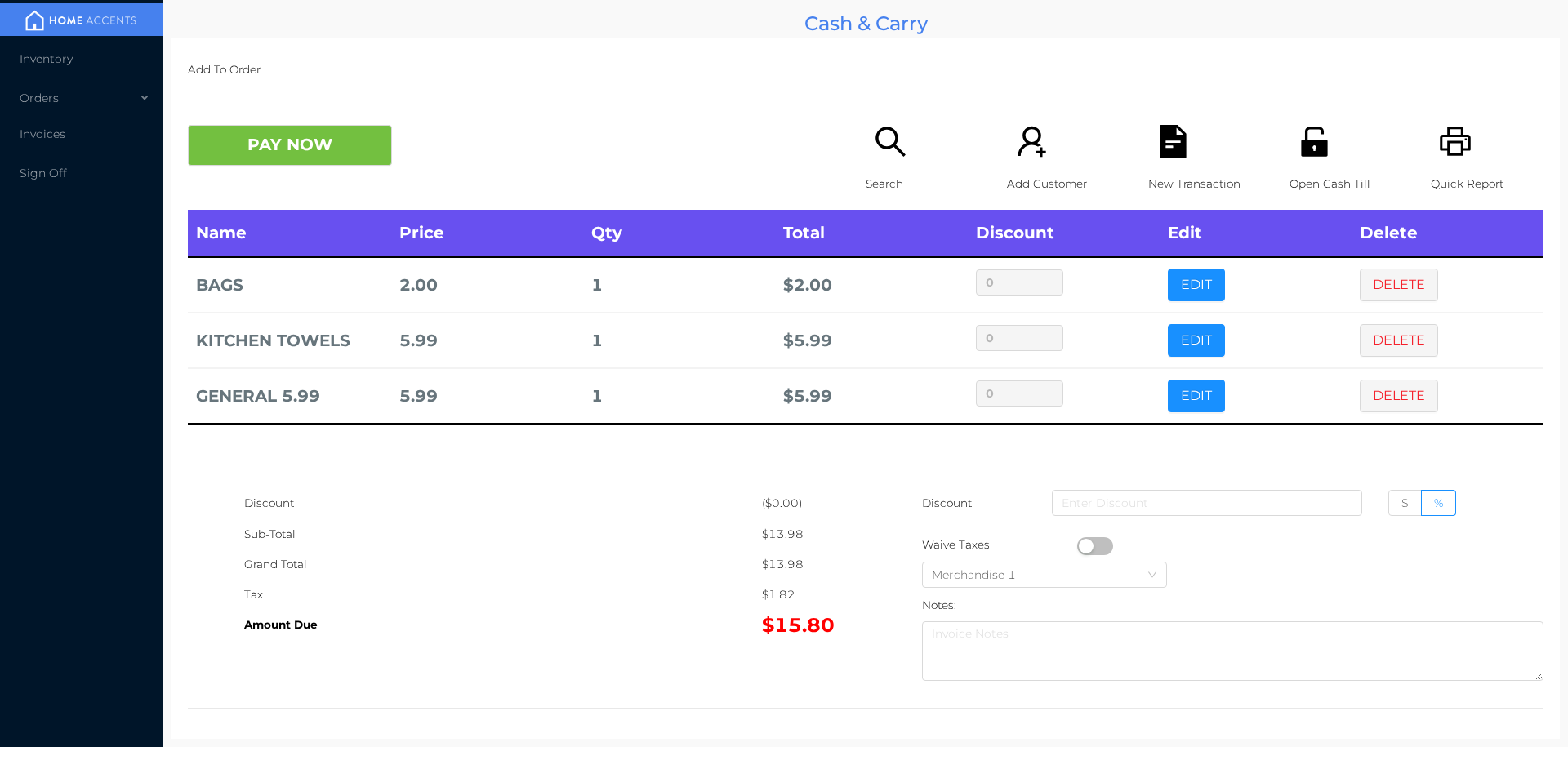
click at [898, 142] on icon "icon: search" at bounding box center [890, 141] width 33 height 33
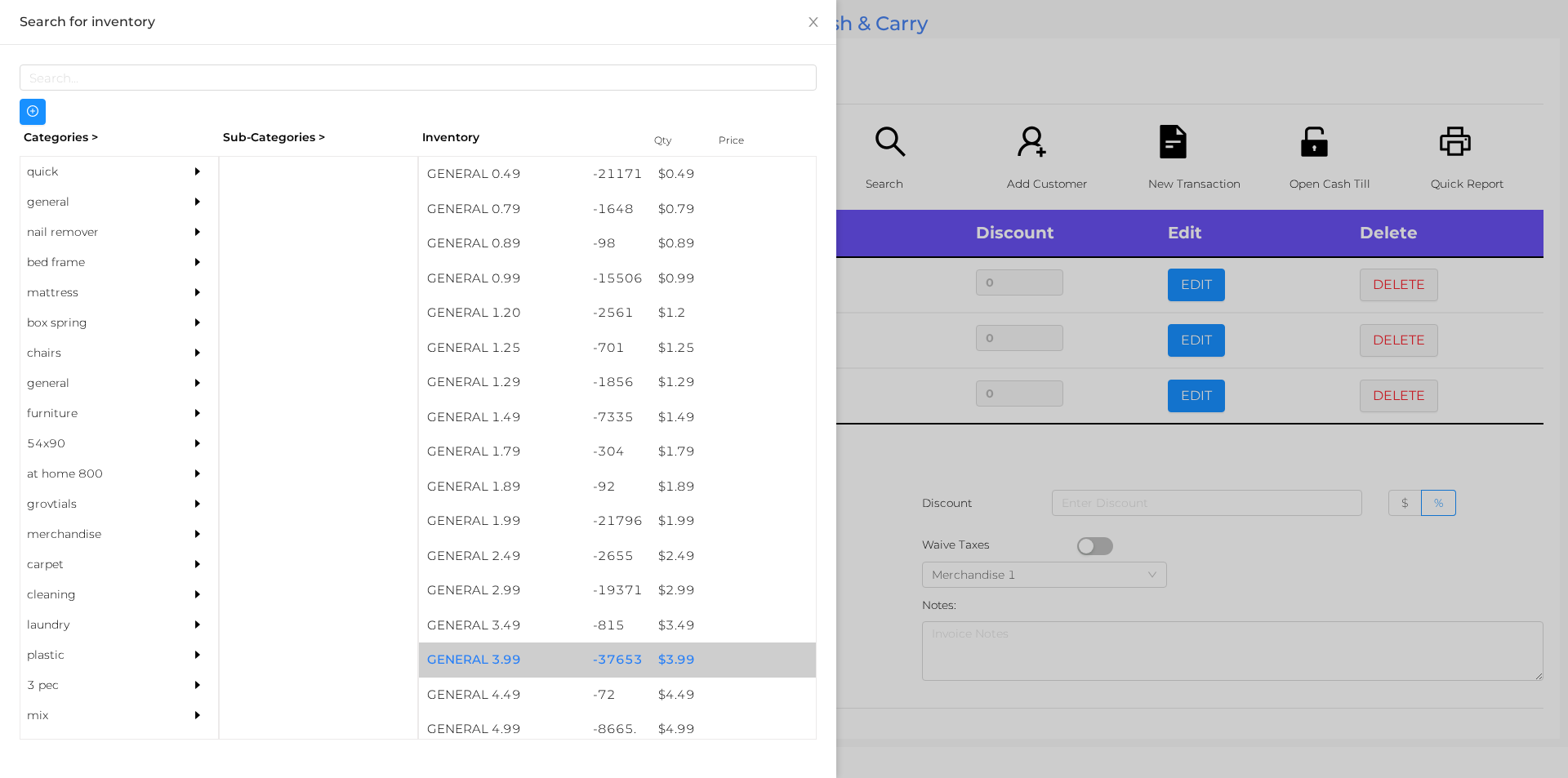
click at [675, 659] on div "$ 3.99" at bounding box center [733, 659] width 166 height 35
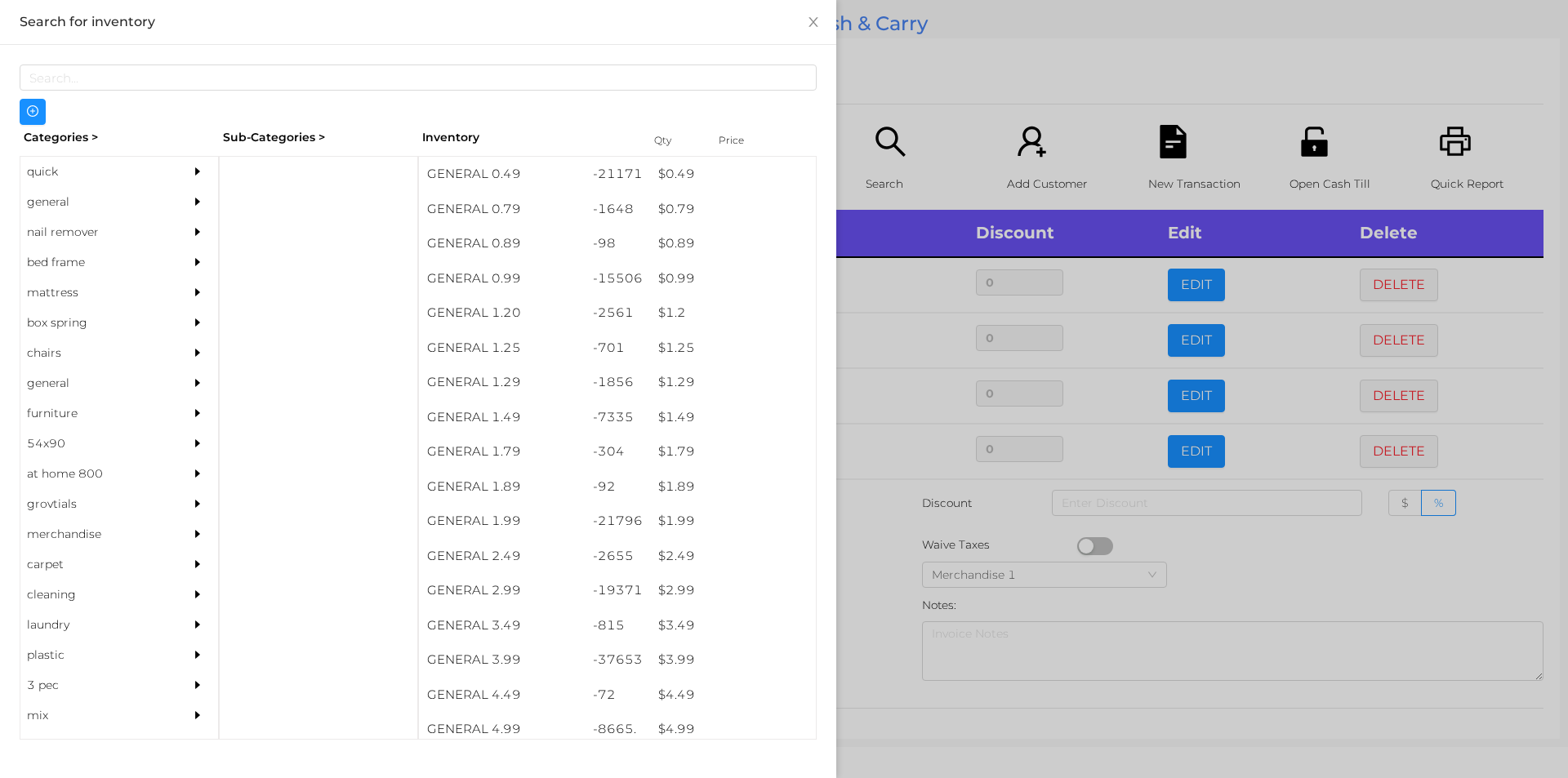
click at [1232, 562] on div at bounding box center [784, 389] width 1568 height 778
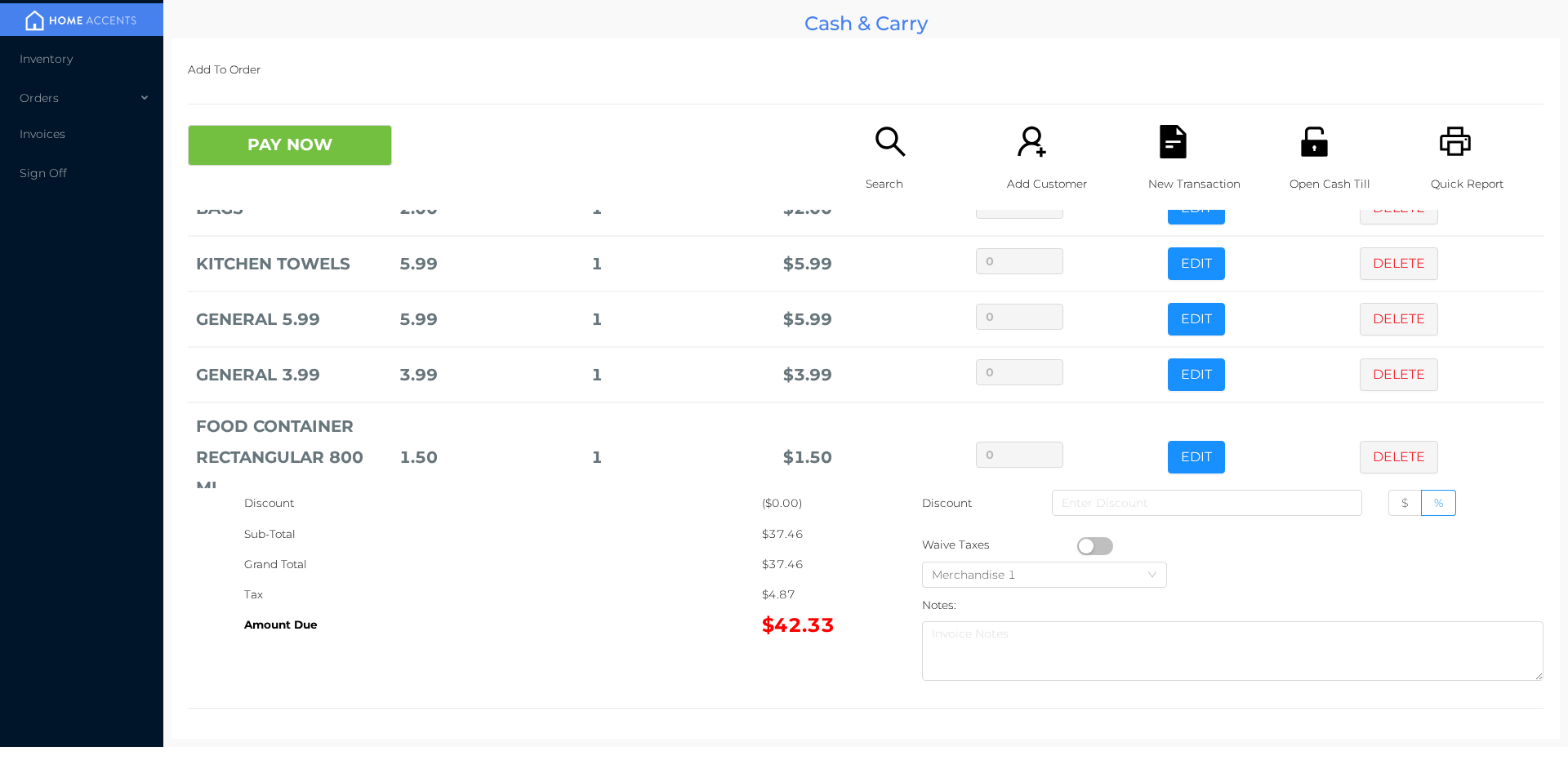
scroll to position [173, 0]
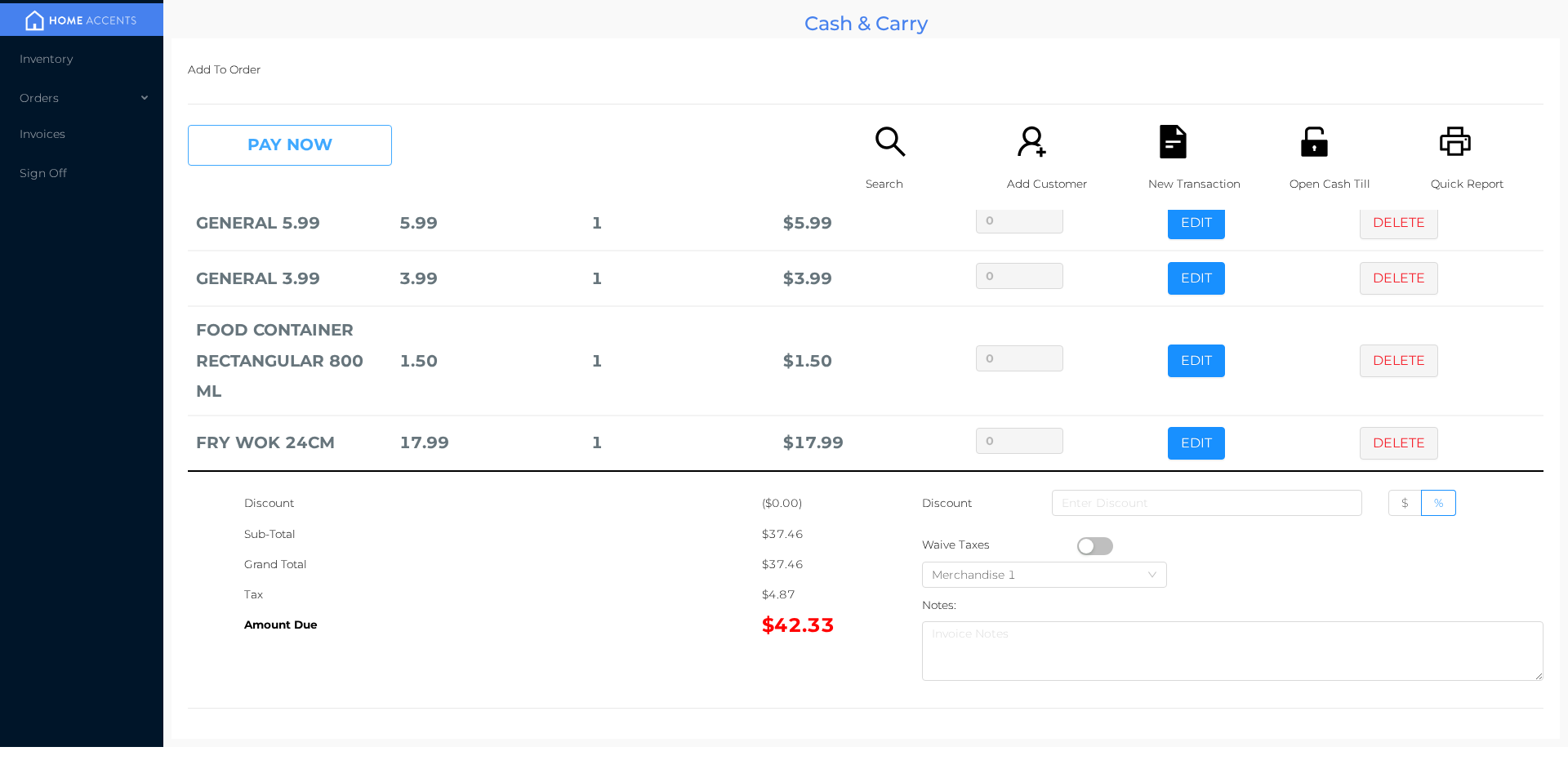
click at [305, 153] on button "PAY NOW" at bounding box center [290, 145] width 204 height 40
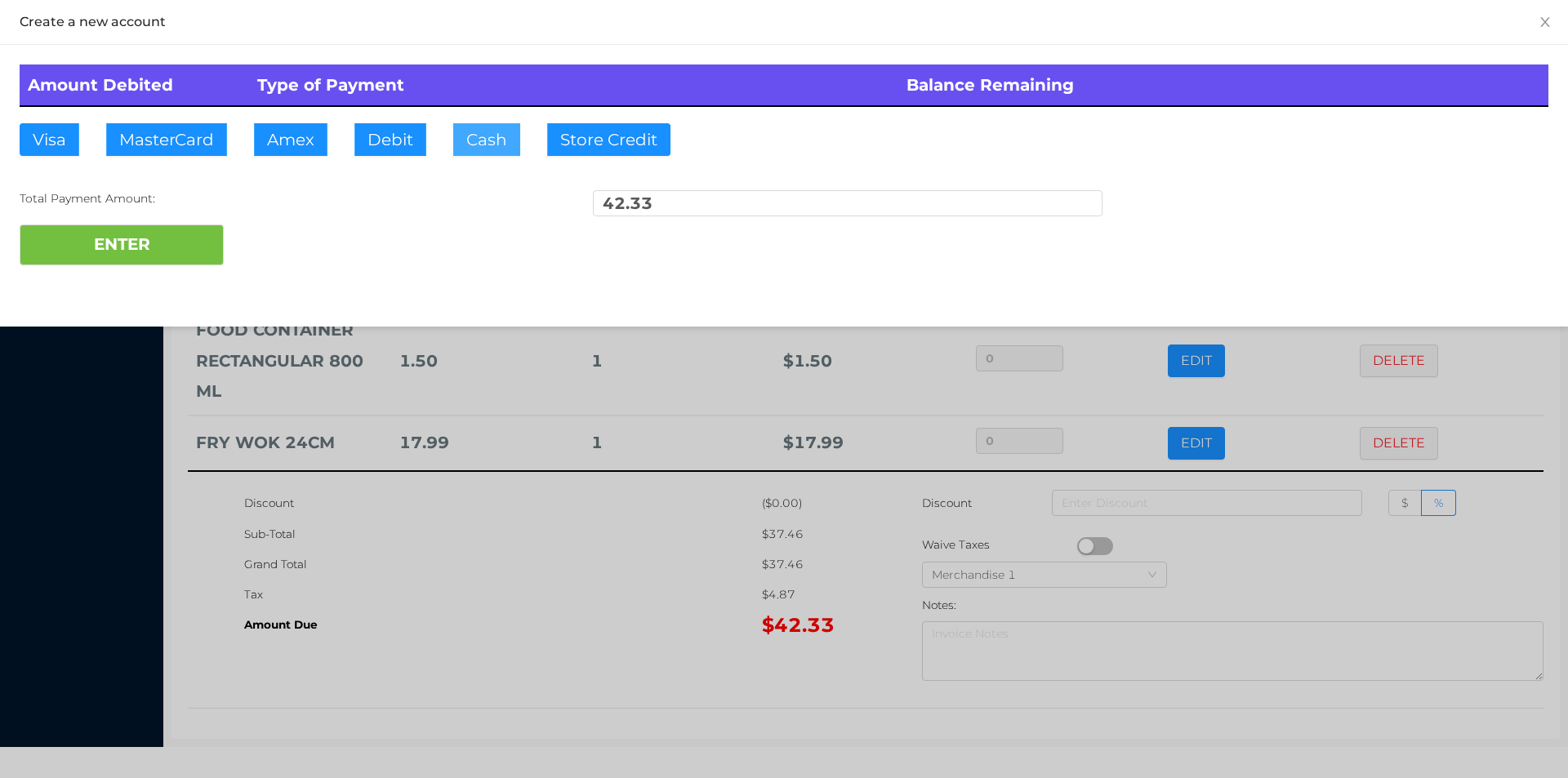
click at [482, 148] on button "Cash" at bounding box center [487, 139] width 67 height 32
click at [150, 261] on button "ENTER" at bounding box center [121, 245] width 204 height 40
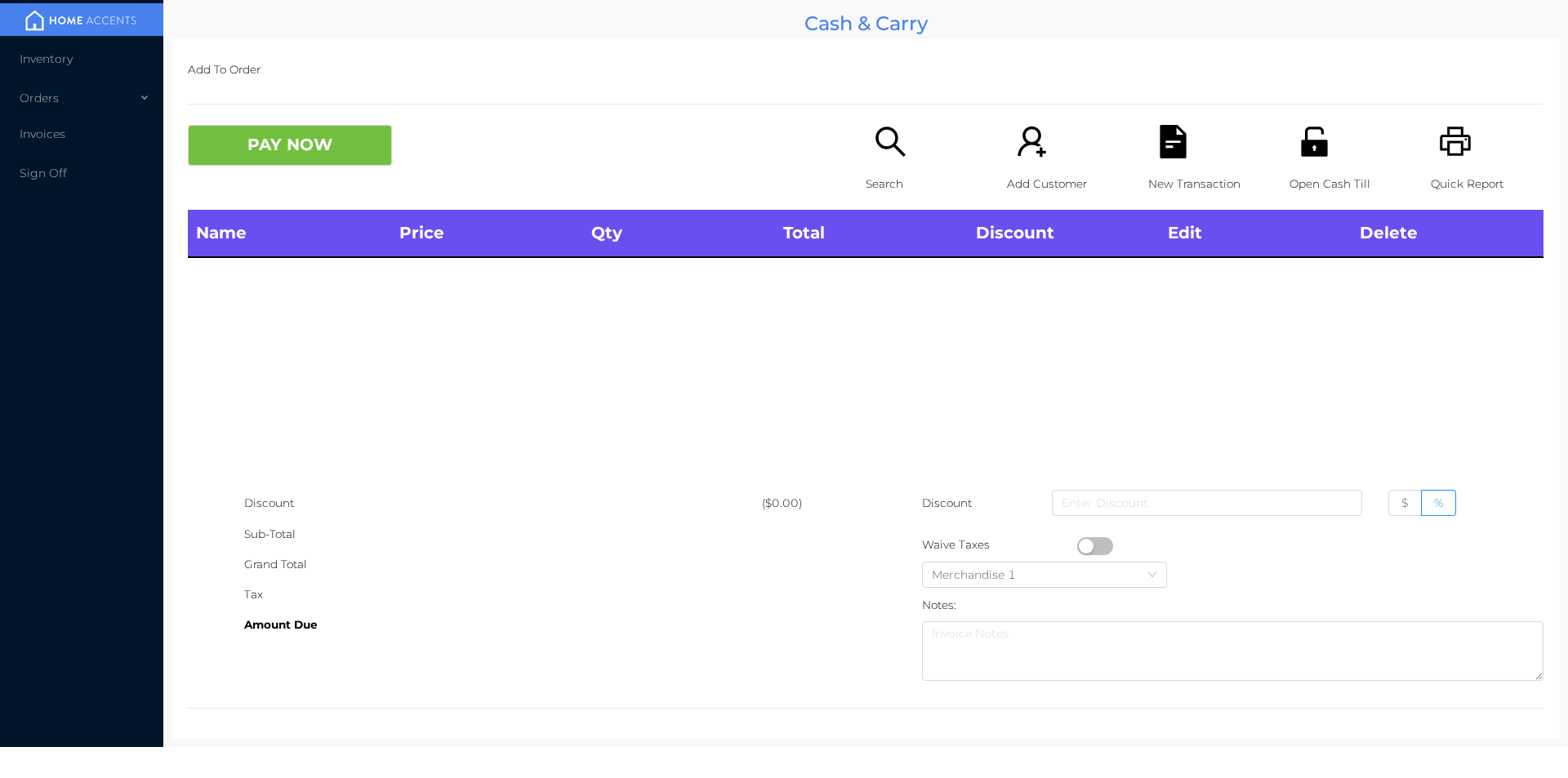
scroll to position [0, 0]
click at [889, 138] on icon "icon: search" at bounding box center [890, 141] width 33 height 33
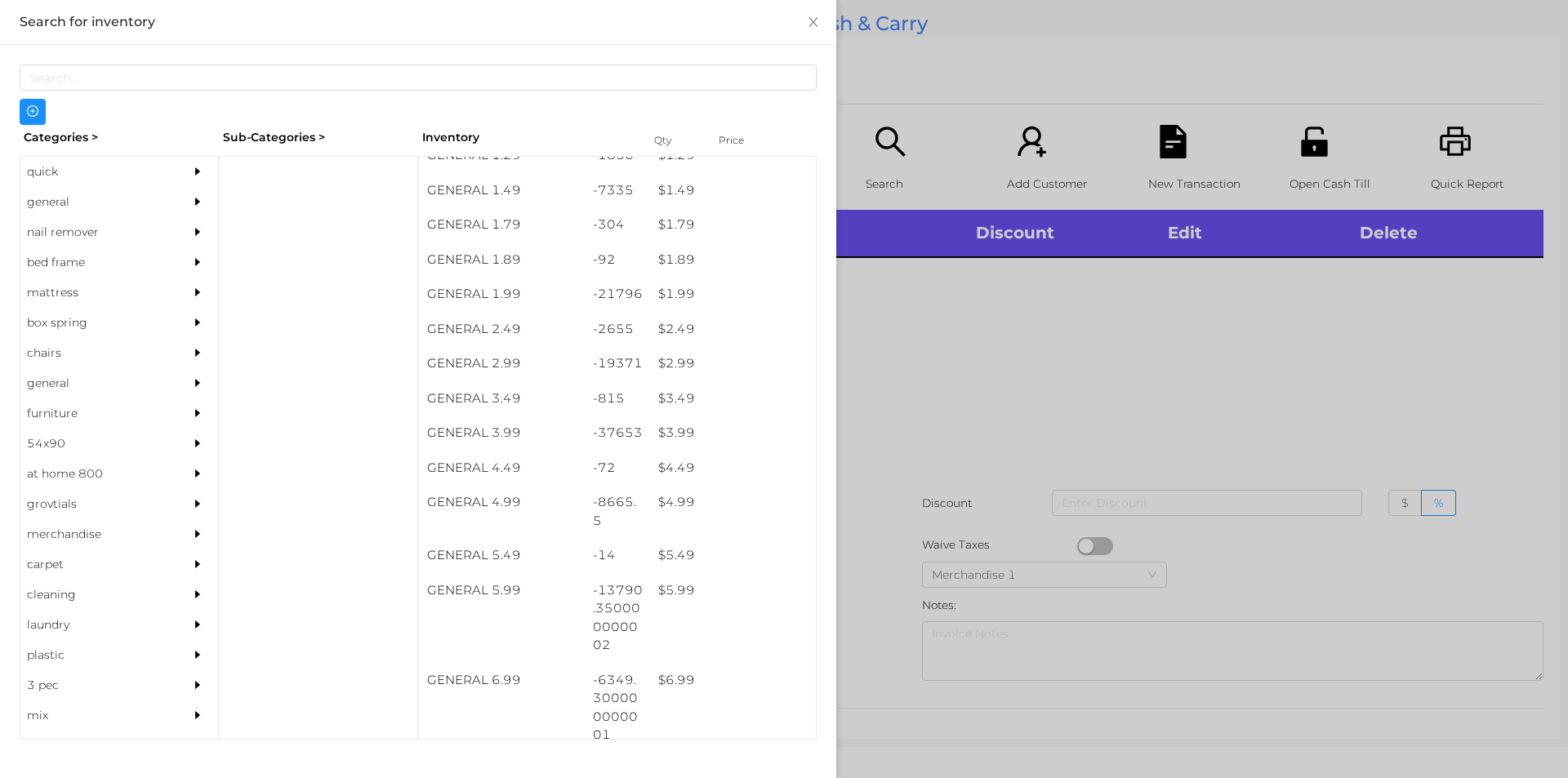
scroll to position [227, 0]
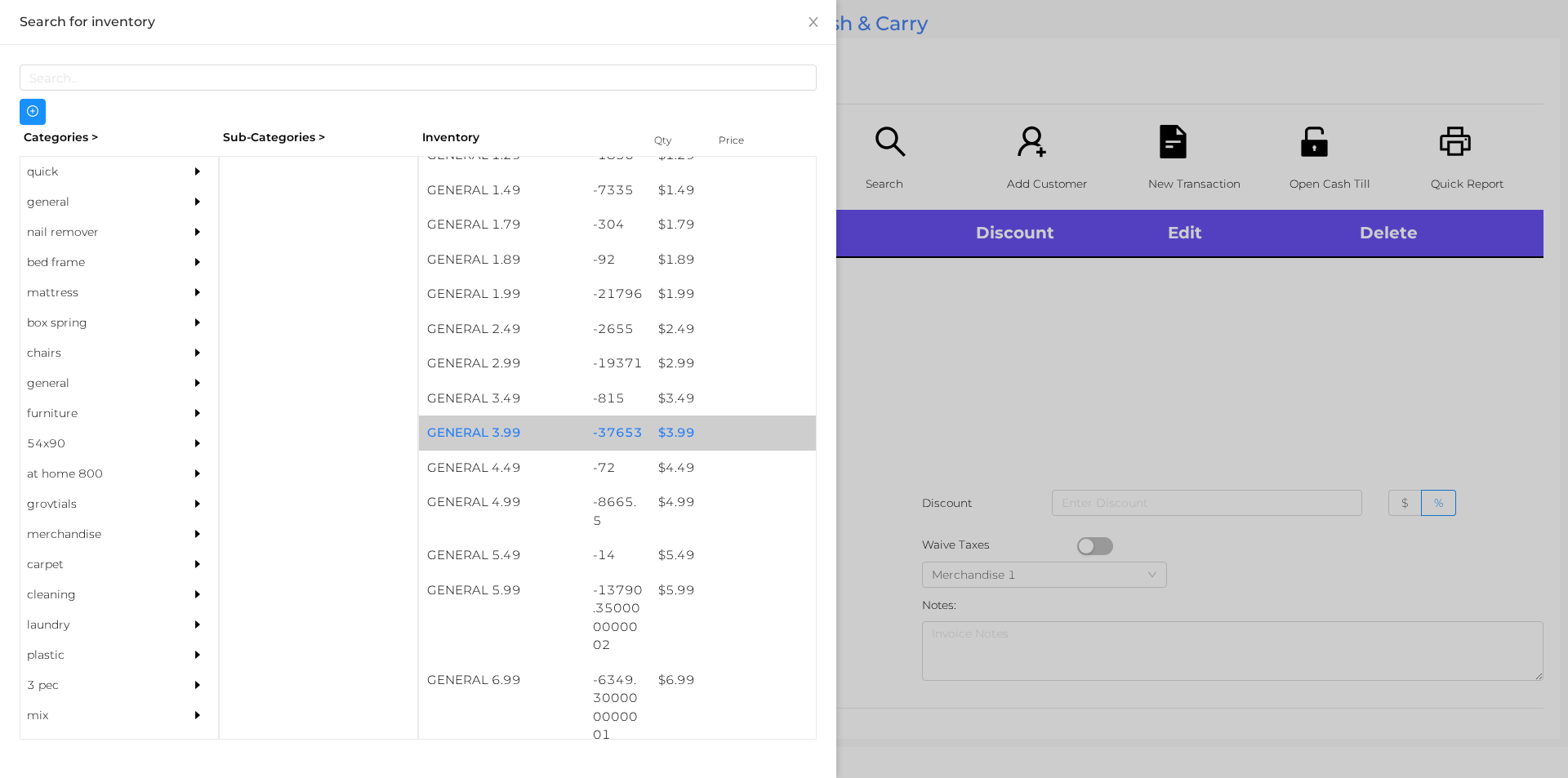
click at [674, 437] on div "$ 3.99" at bounding box center [733, 433] width 166 height 35
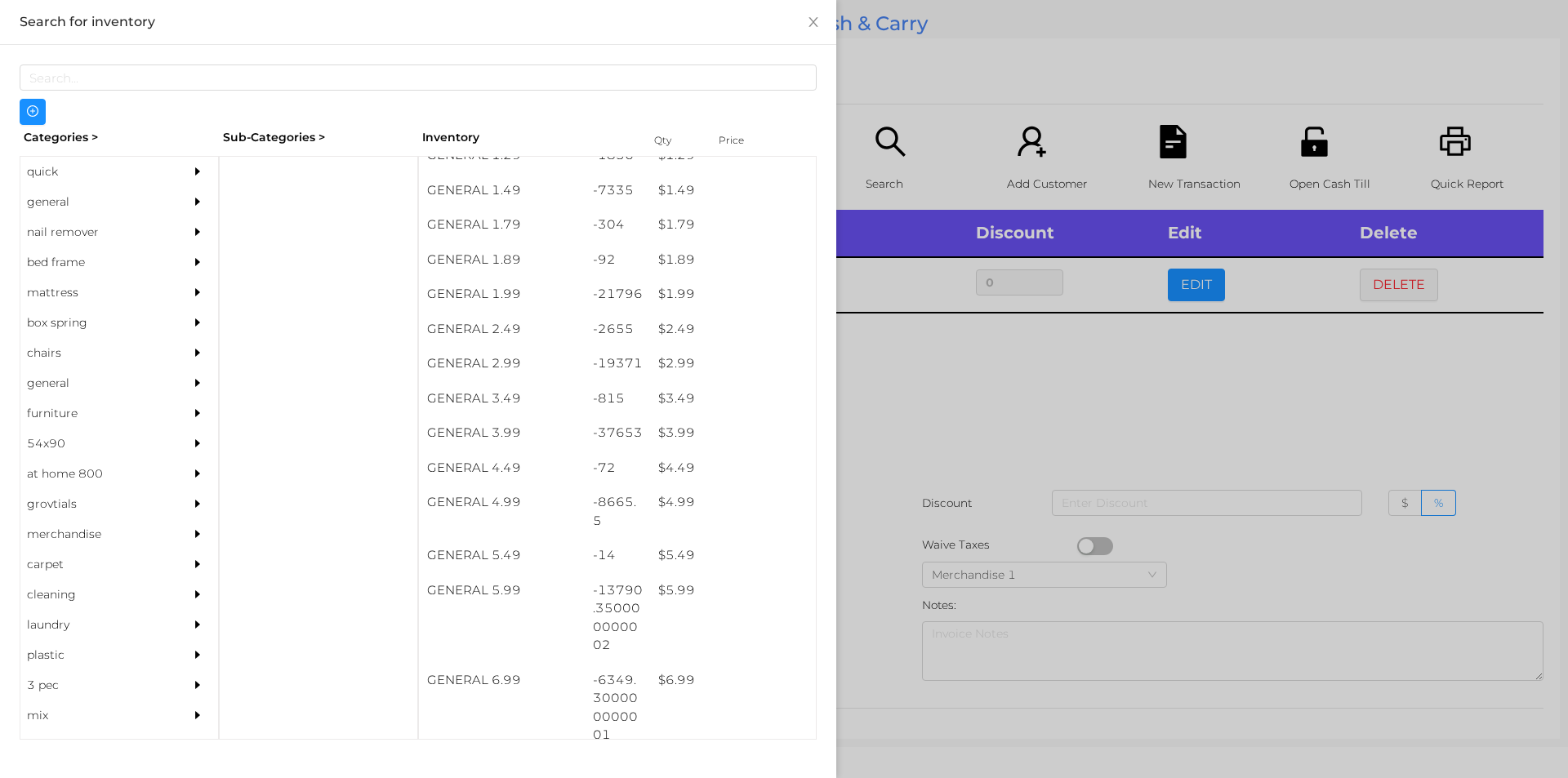
click at [907, 416] on div at bounding box center [784, 389] width 1568 height 778
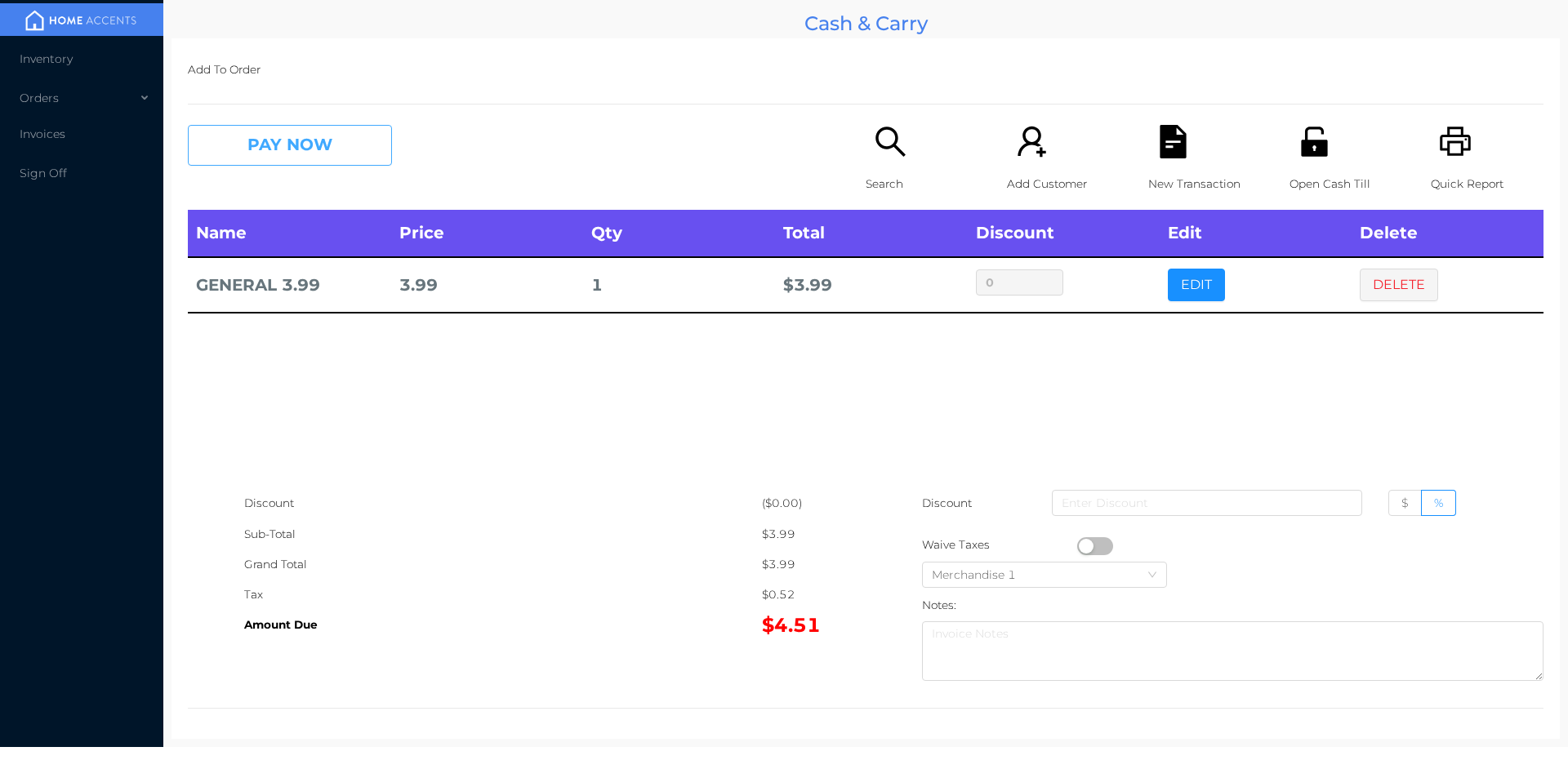
click at [318, 151] on button "PAY NOW" at bounding box center [290, 145] width 204 height 40
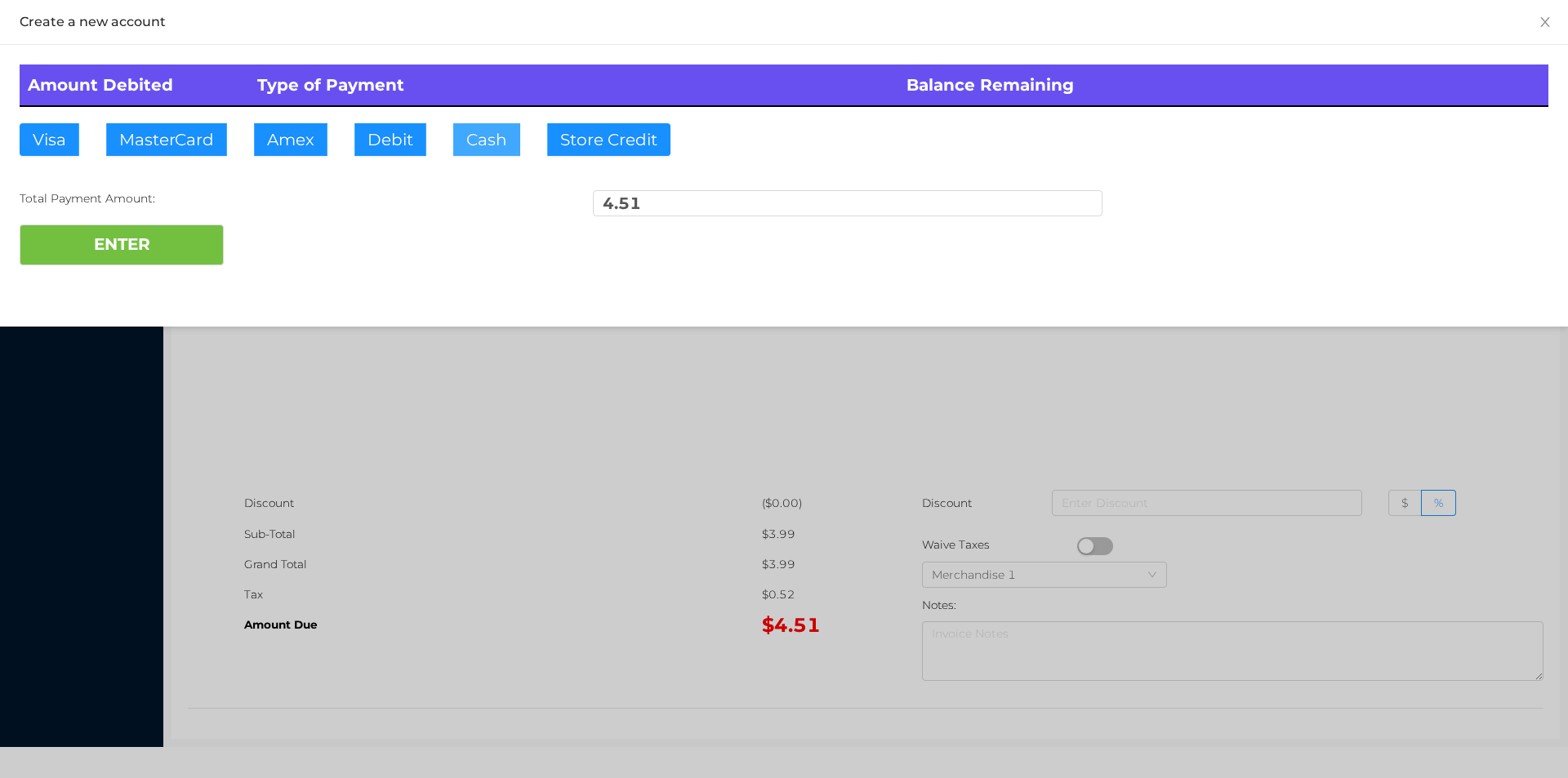
click at [476, 152] on button "Cash" at bounding box center [487, 139] width 67 height 32
click at [145, 247] on button "ENTER" at bounding box center [121, 245] width 204 height 40
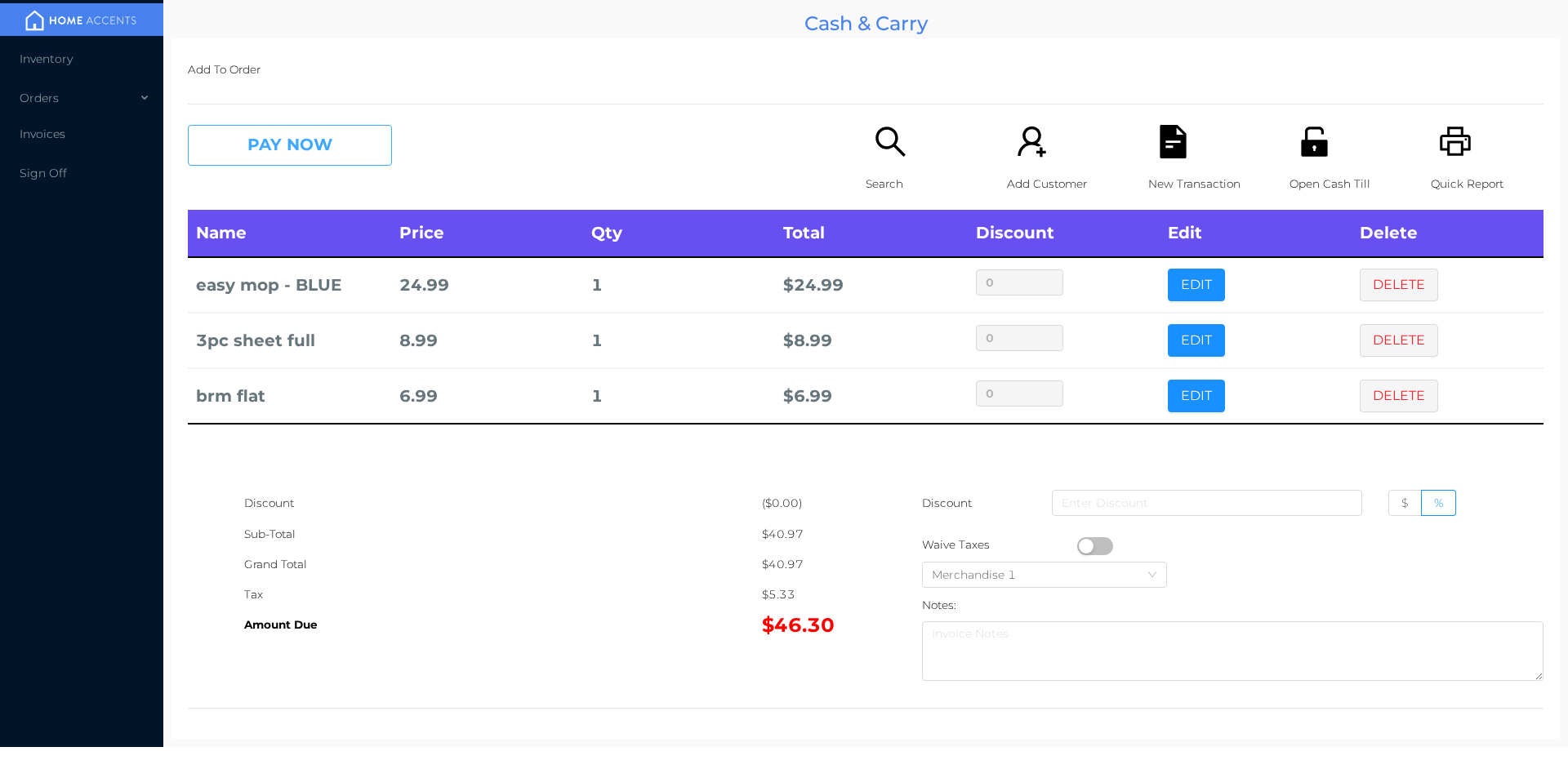
click at [356, 146] on button "PAY NOW" at bounding box center [290, 145] width 204 height 40
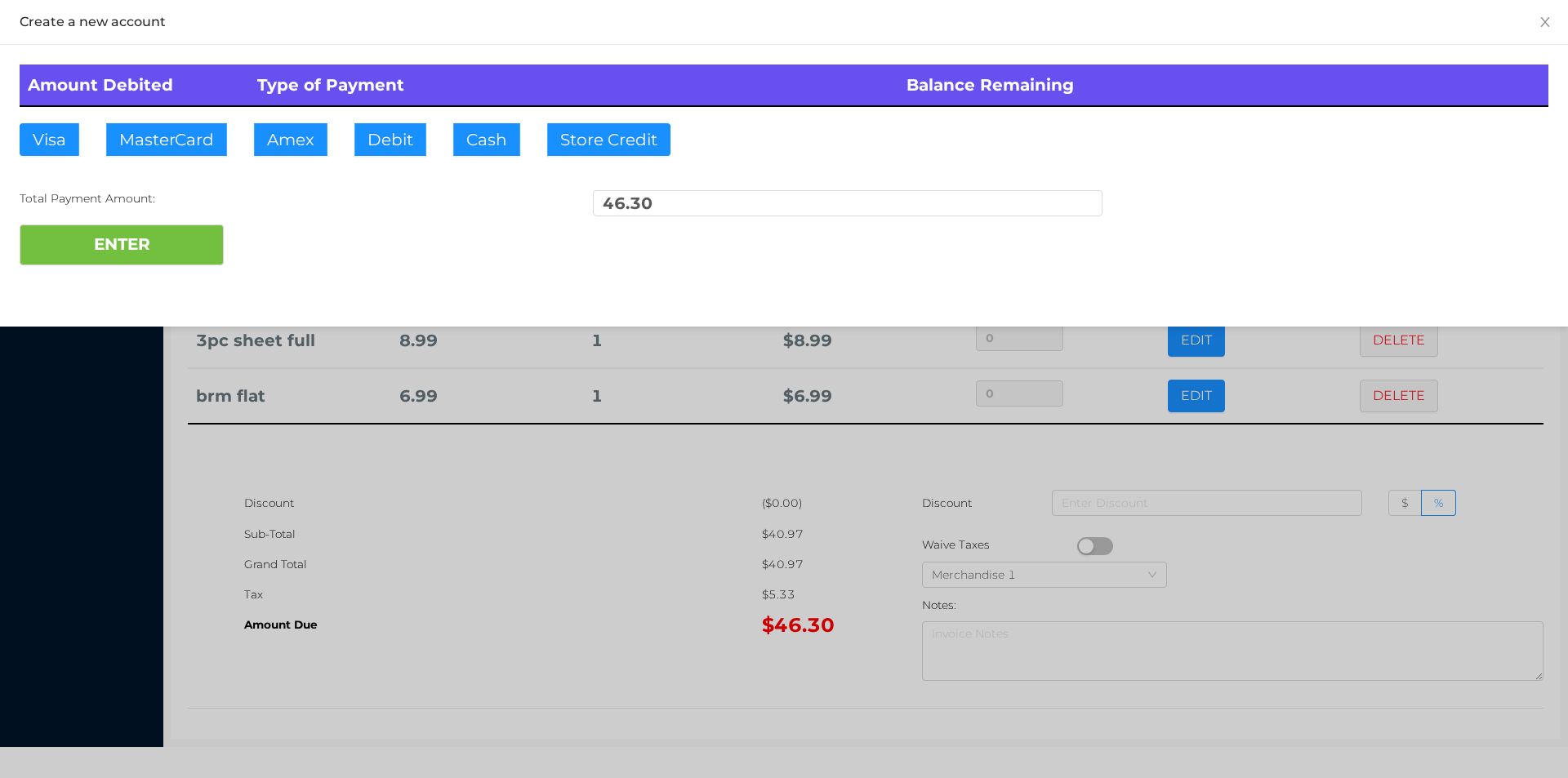
click at [282, 222] on div "Total Payment Amount: 46.30" at bounding box center [784, 207] width 1528 height 34
click at [567, 625] on div at bounding box center [784, 389] width 1568 height 778
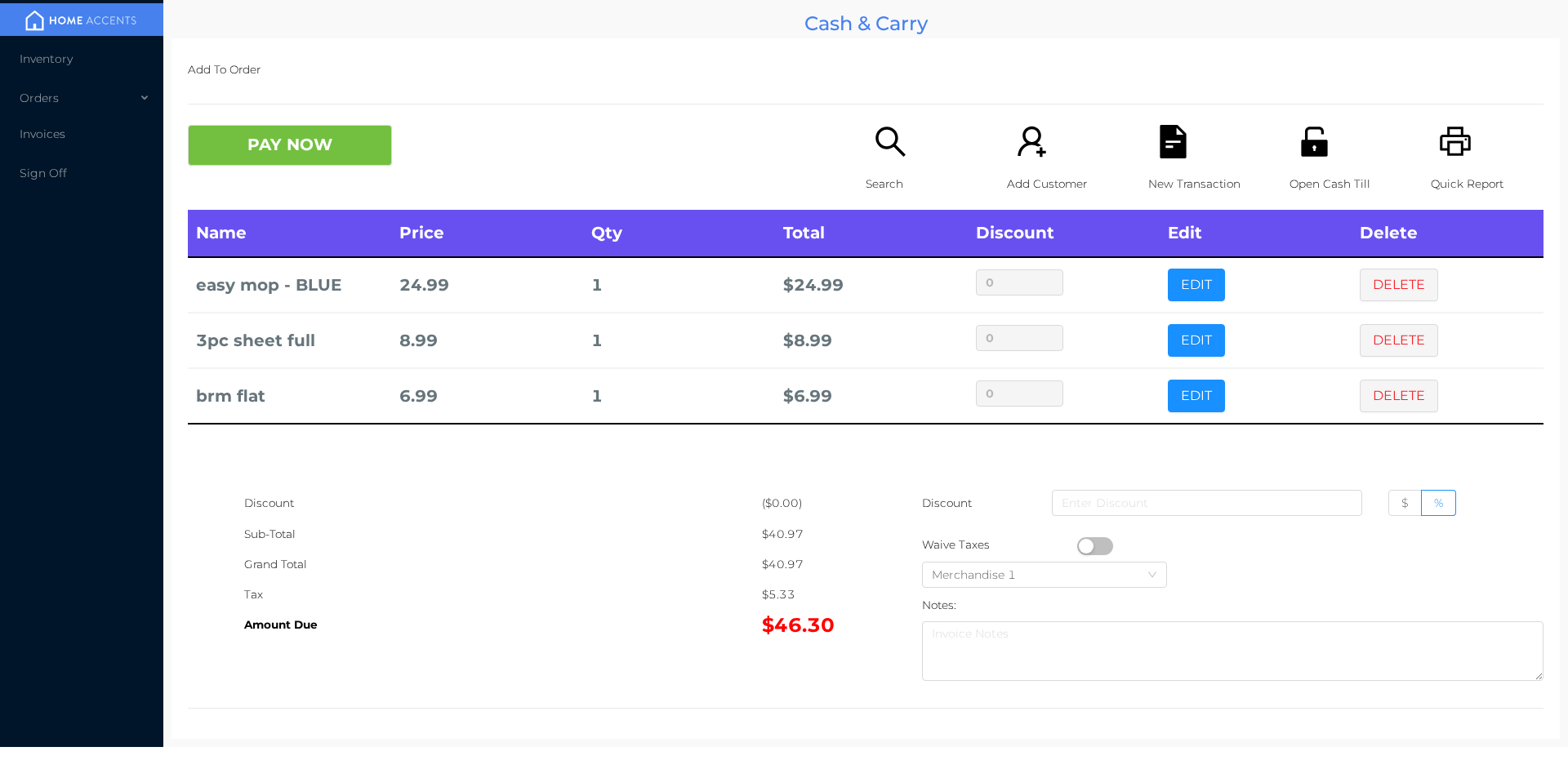
click at [1172, 156] on icon "icon: file-text" at bounding box center [1172, 141] width 26 height 33
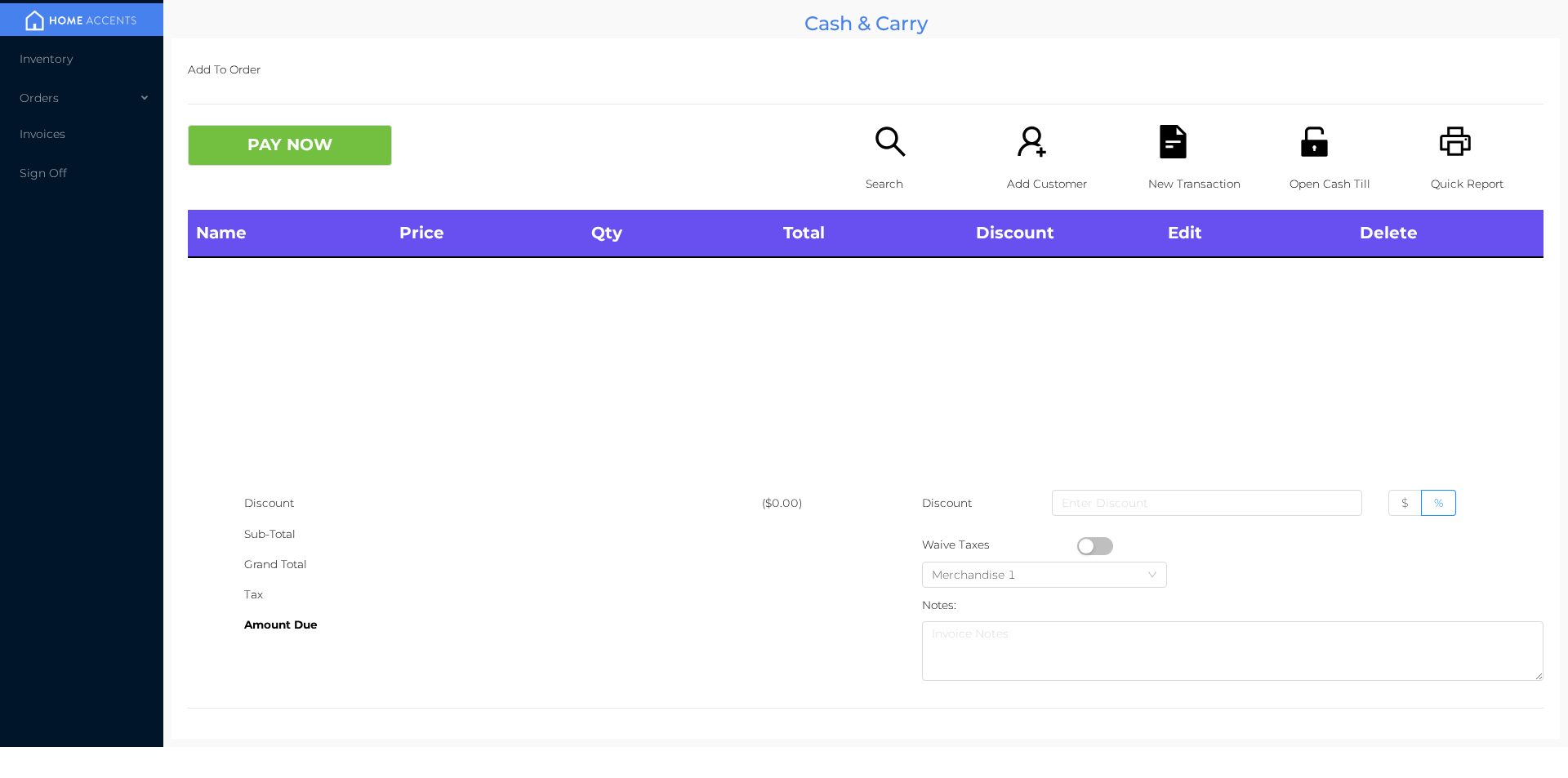
click at [883, 163] on div "Search" at bounding box center [921, 167] width 112 height 85
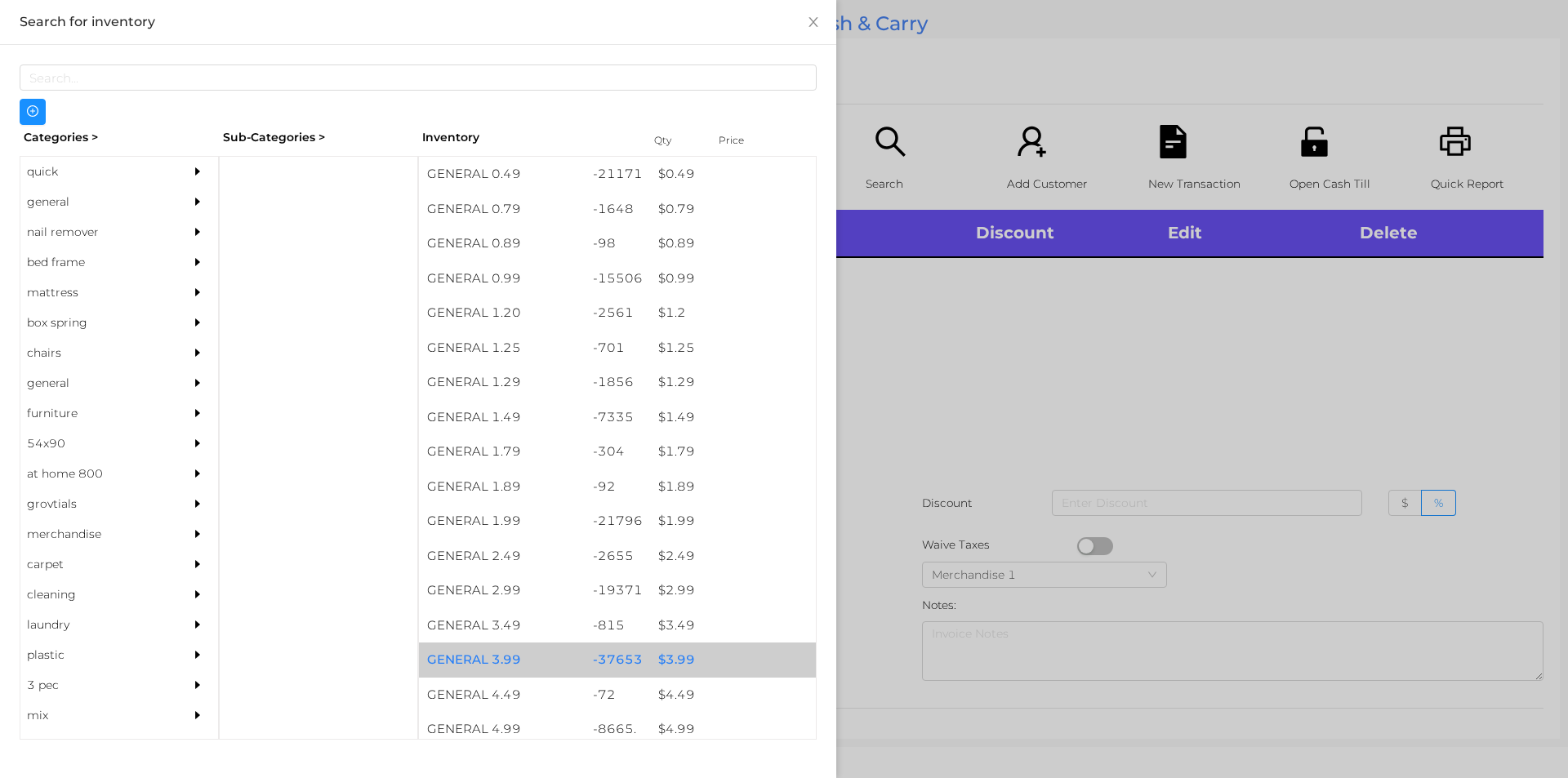
click at [676, 650] on div "$ 3.99" at bounding box center [733, 659] width 166 height 35
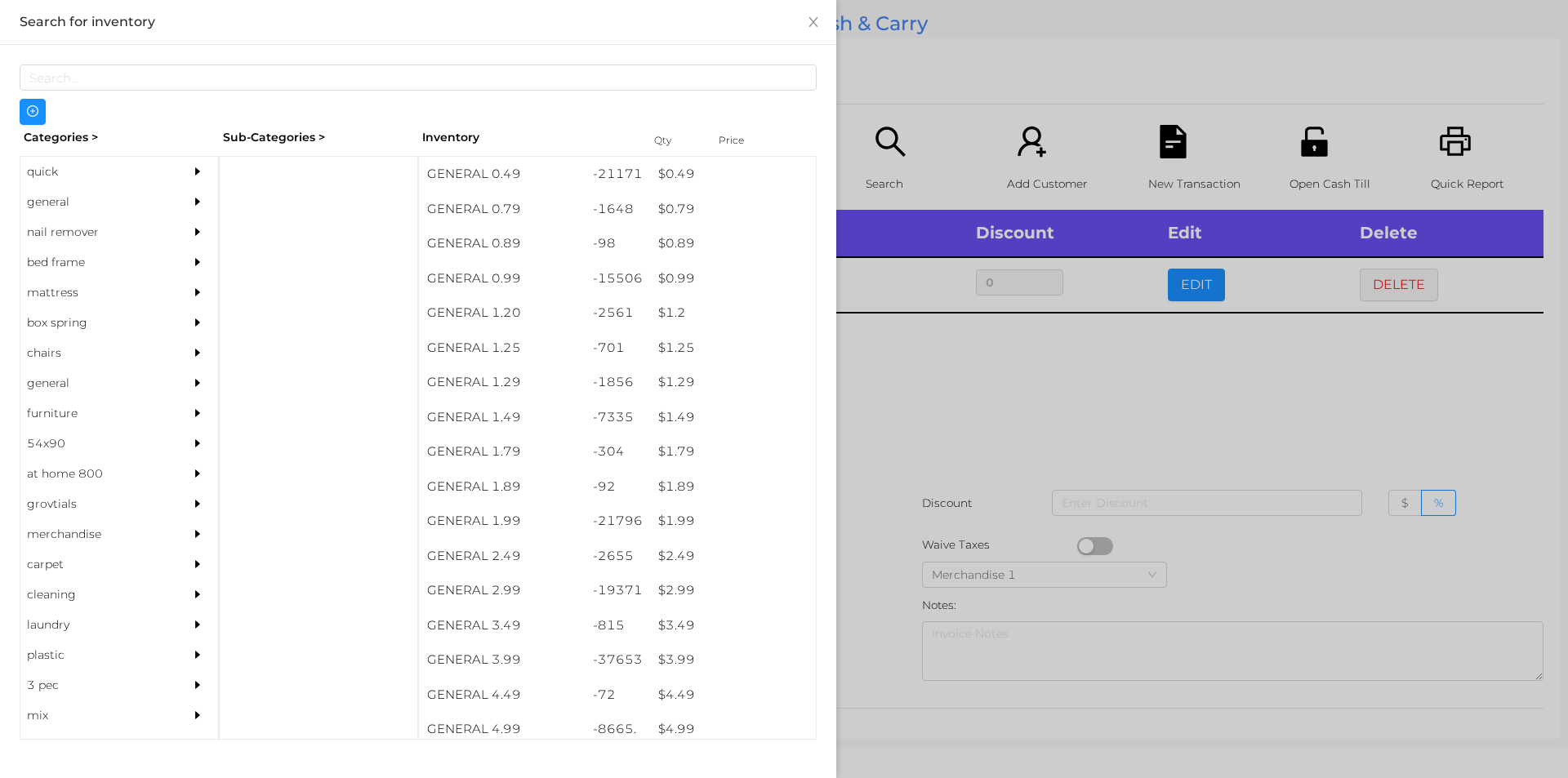
click at [934, 412] on div at bounding box center [784, 389] width 1568 height 778
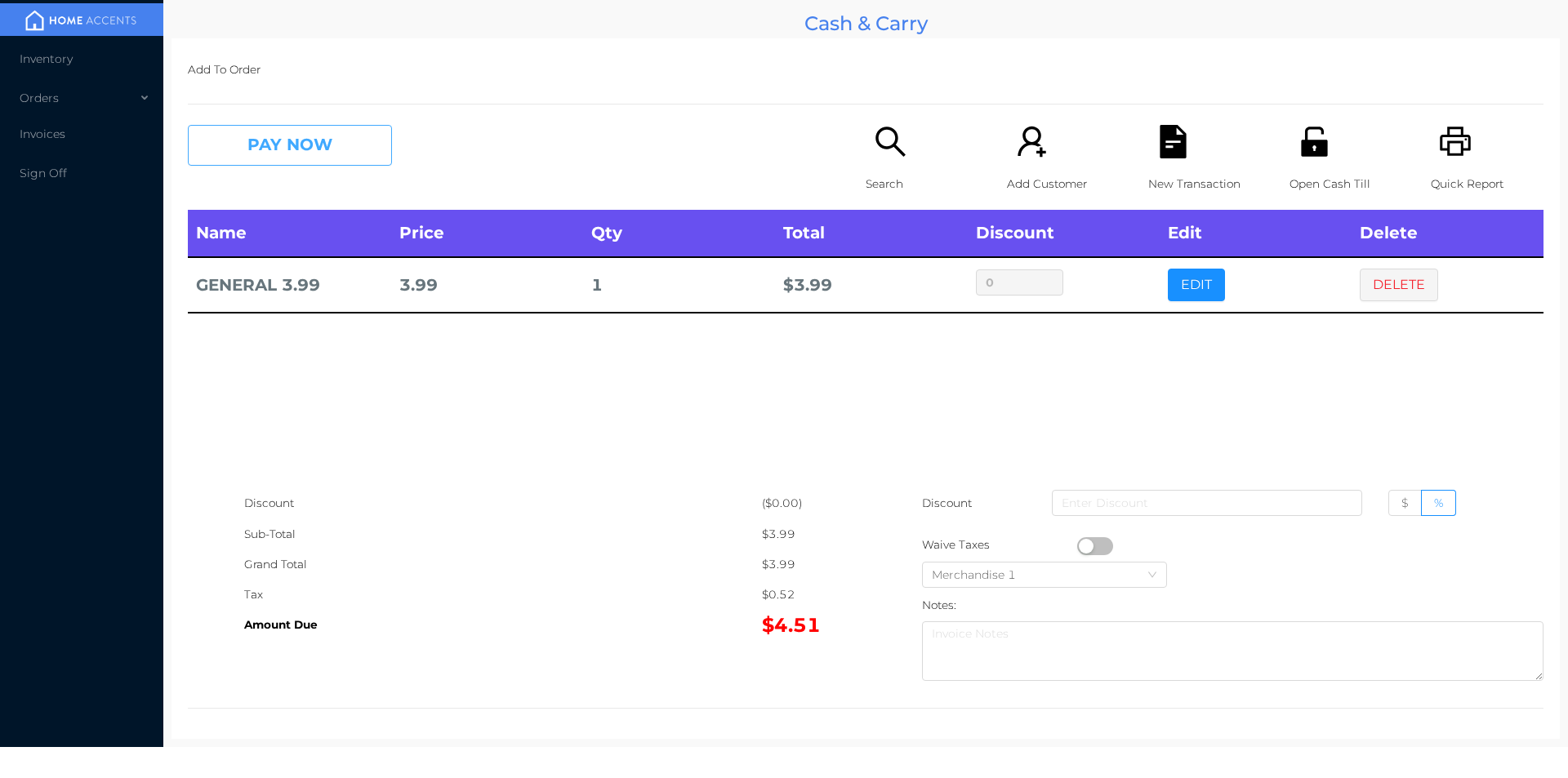
click at [265, 165] on button "PAY NOW" at bounding box center [290, 145] width 204 height 40
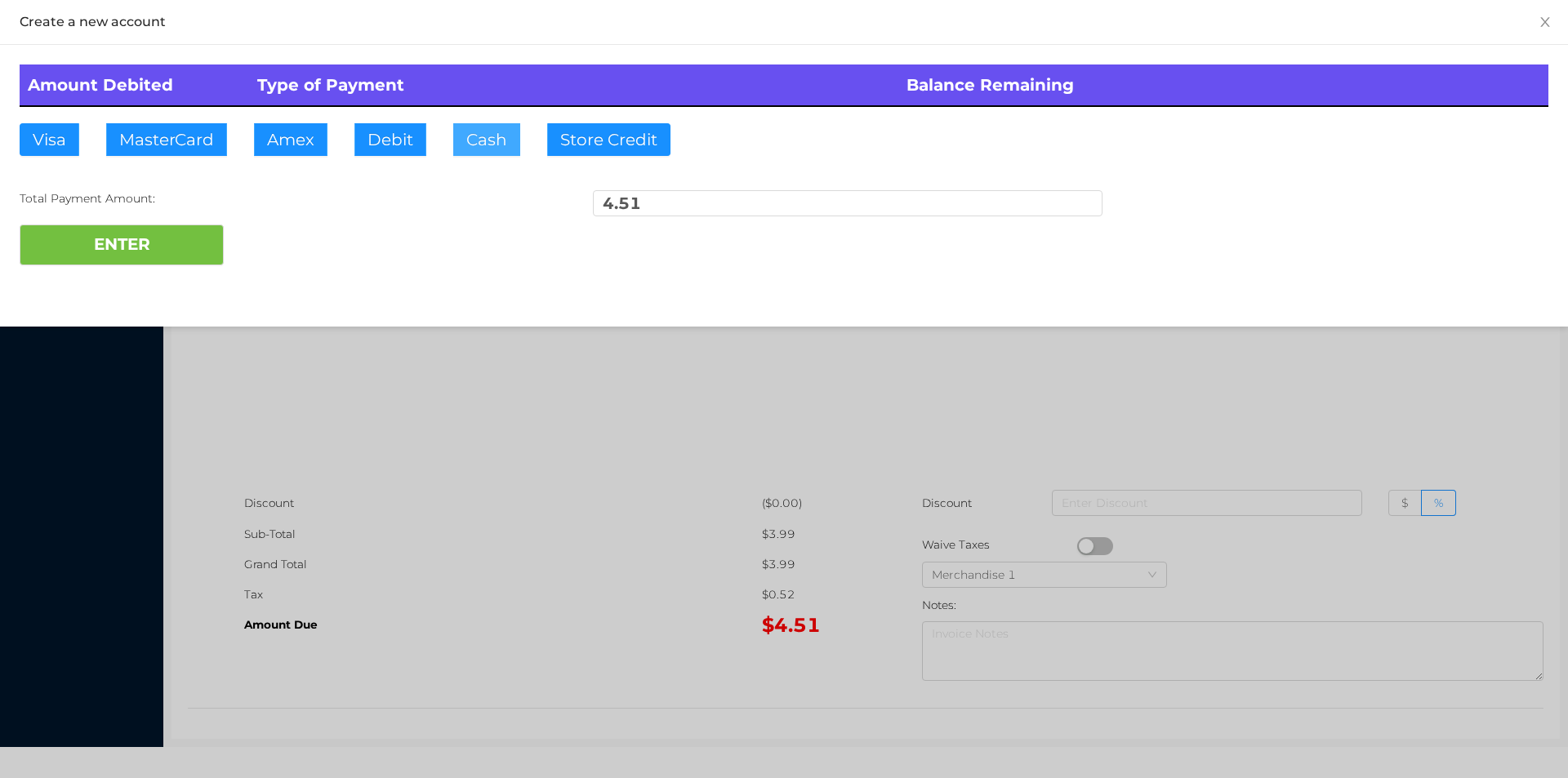
click at [474, 132] on button "Cash" at bounding box center [487, 139] width 67 height 32
click at [146, 234] on button "ENTER" at bounding box center [121, 245] width 204 height 40
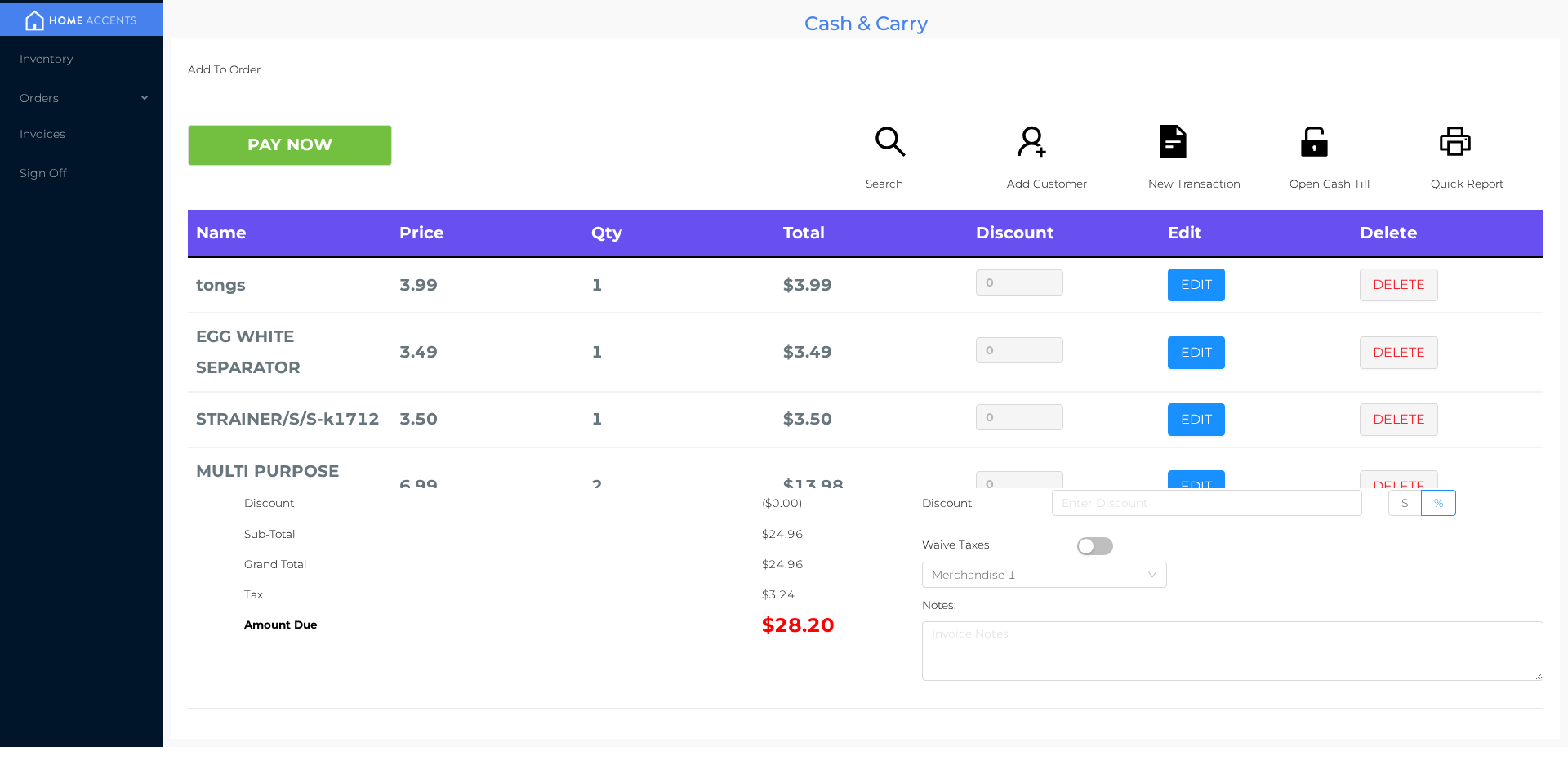
scroll to position [55, 0]
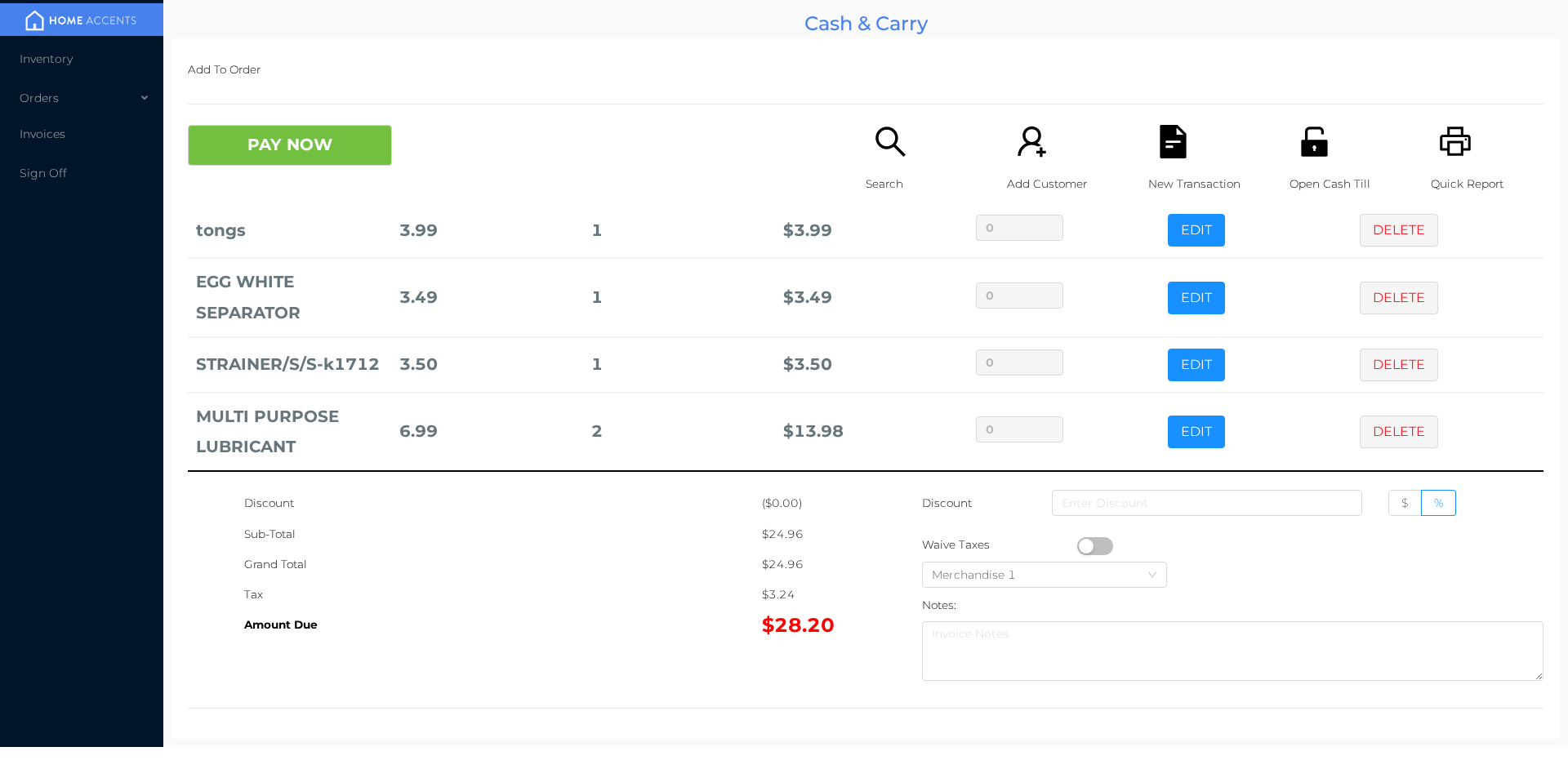
click at [1085, 545] on button "button" at bounding box center [1095, 546] width 36 height 18
click at [350, 156] on button "PAY NOW" at bounding box center [290, 145] width 204 height 40
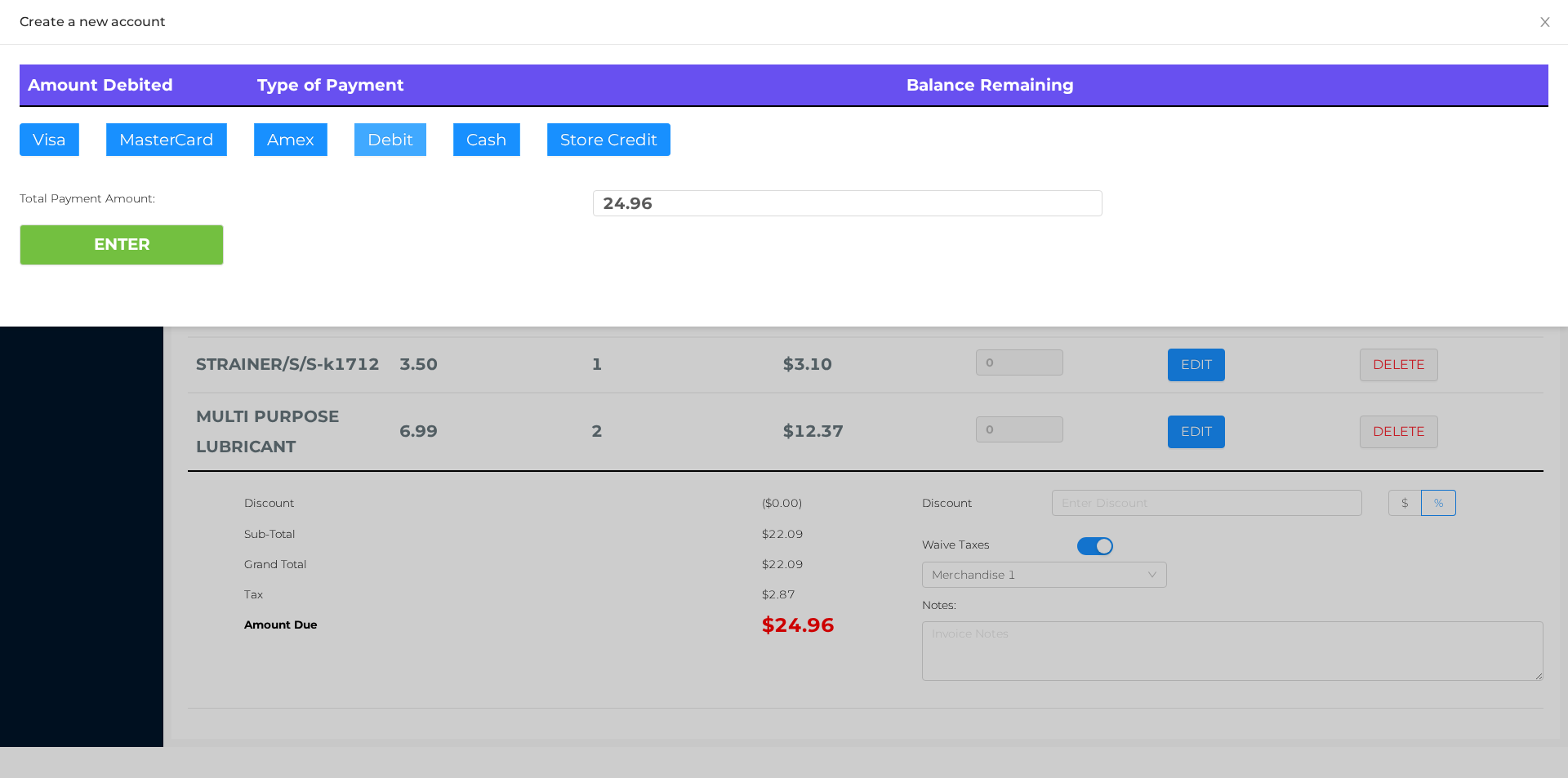
click at [385, 138] on button "Debit" at bounding box center [390, 139] width 72 height 32
click at [184, 253] on button "ENTER" at bounding box center [121, 245] width 204 height 40
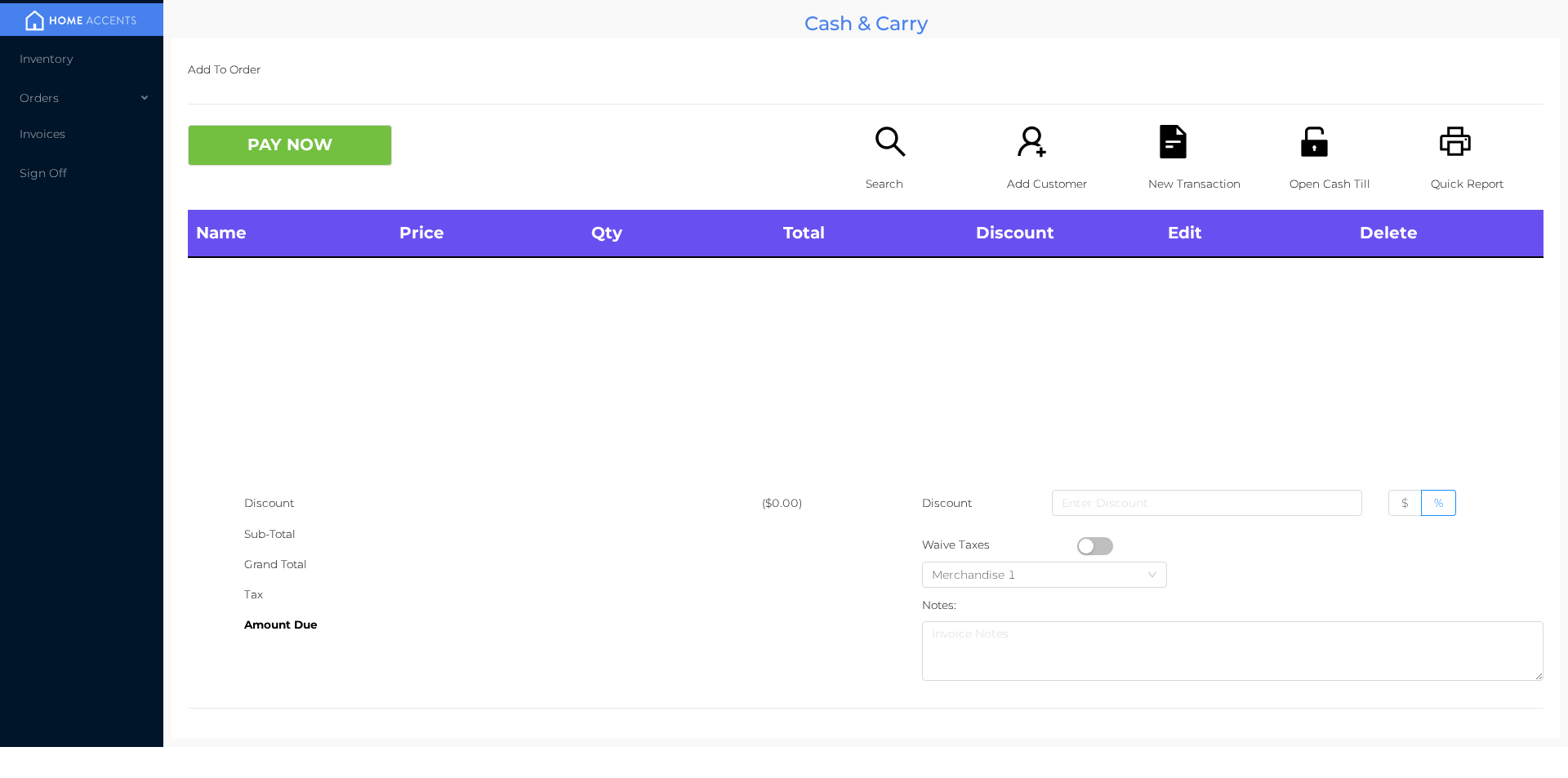
scroll to position [0, 0]
click at [875, 198] on p "Search" at bounding box center [921, 184] width 112 height 31
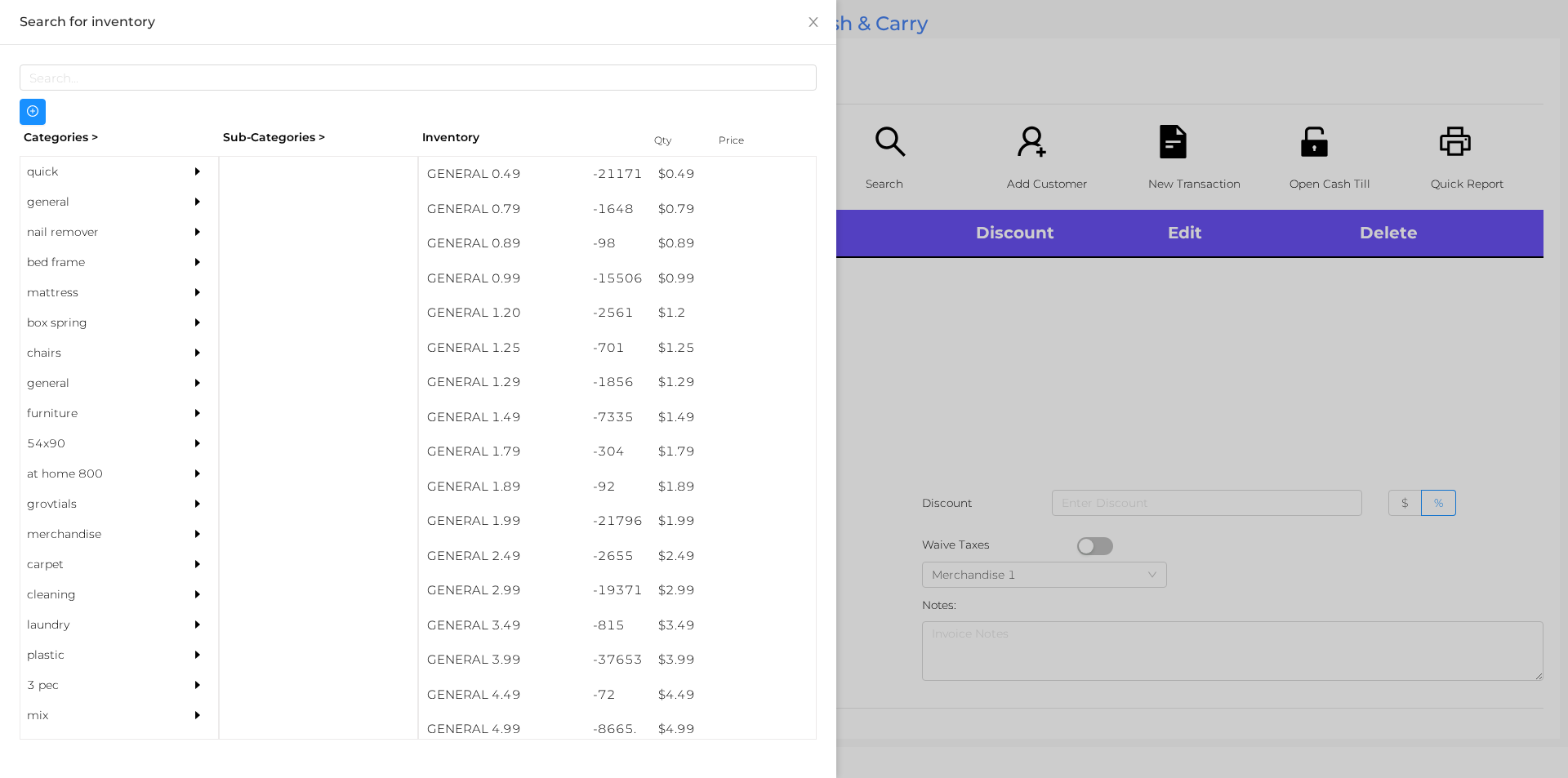
click at [58, 207] on div "general" at bounding box center [94, 202] width 148 height 31
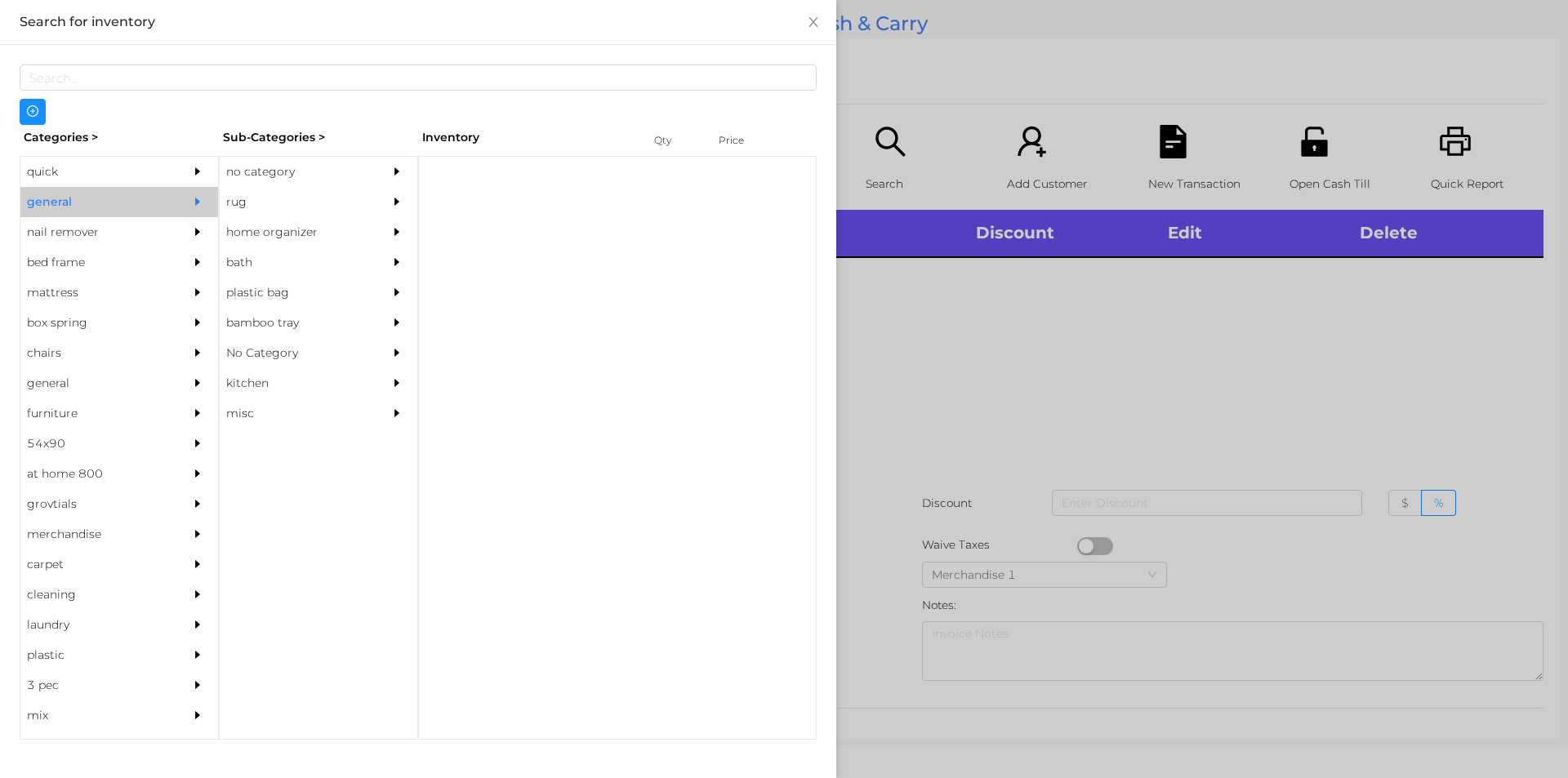
click at [252, 176] on div "no category" at bounding box center [293, 172] width 148 height 31
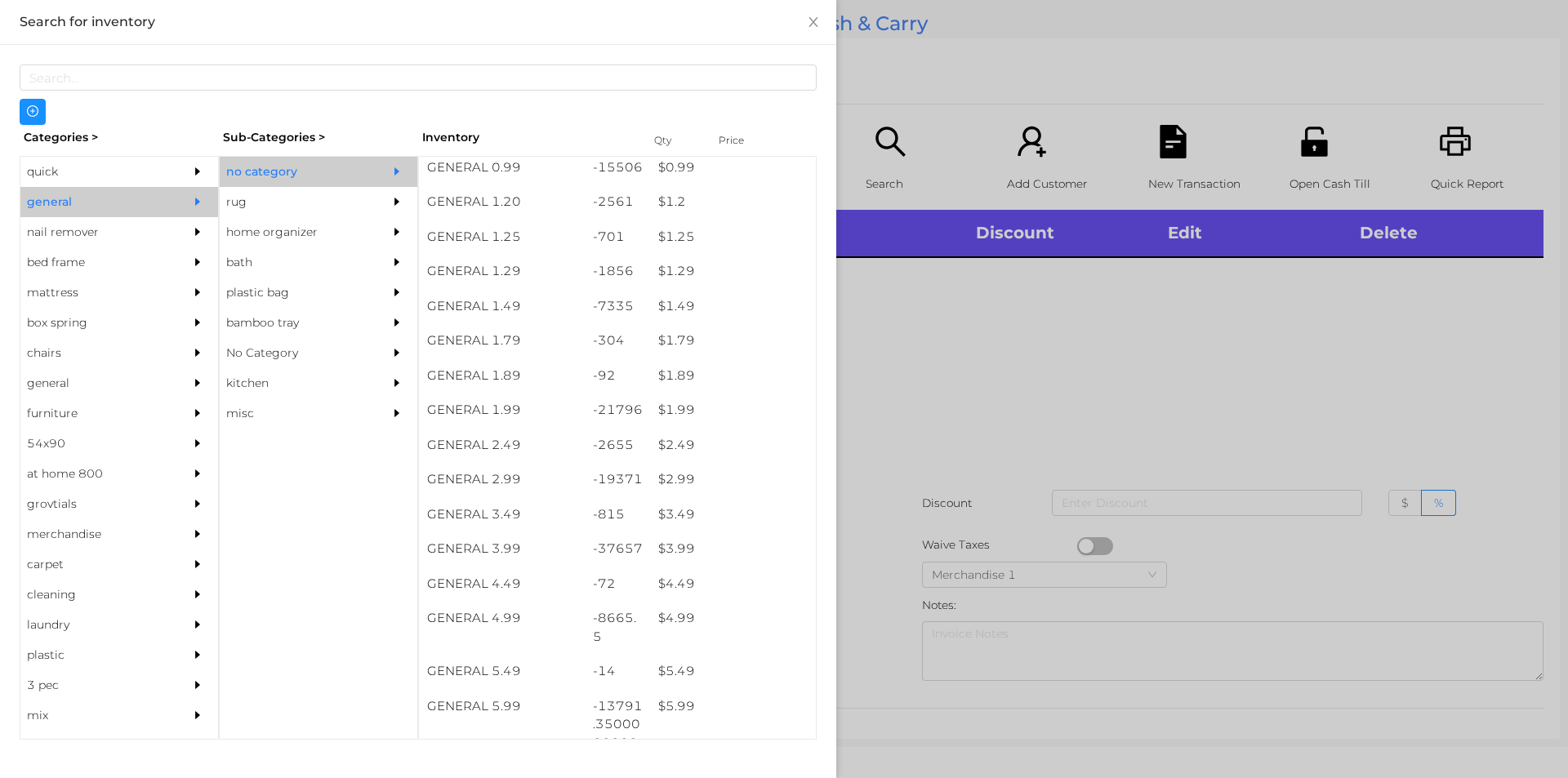
scroll to position [369, 0]
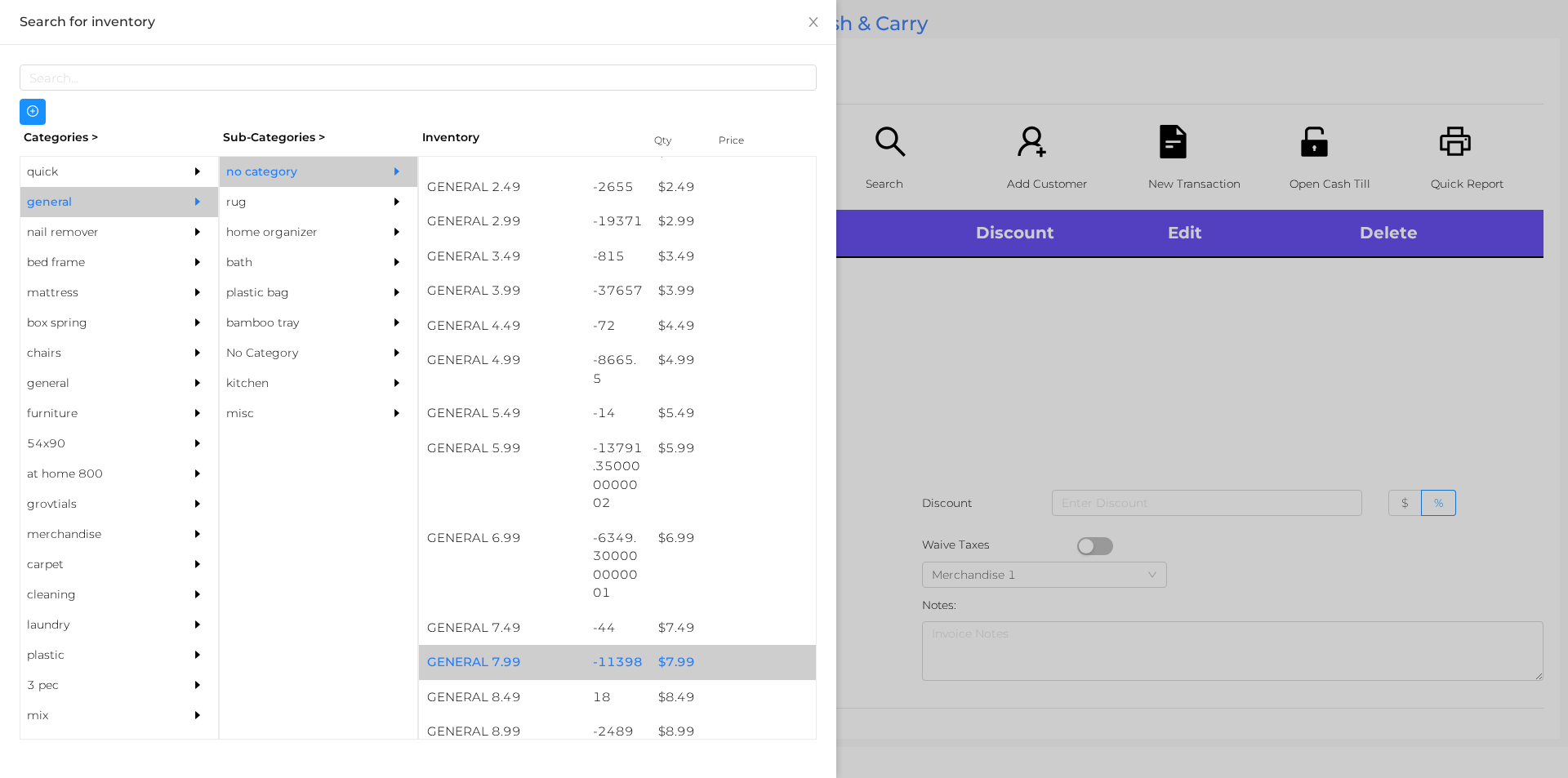
click at [682, 661] on div "$ 7.99" at bounding box center [733, 662] width 166 height 35
click at [676, 654] on div "$ 7.99" at bounding box center [733, 662] width 166 height 35
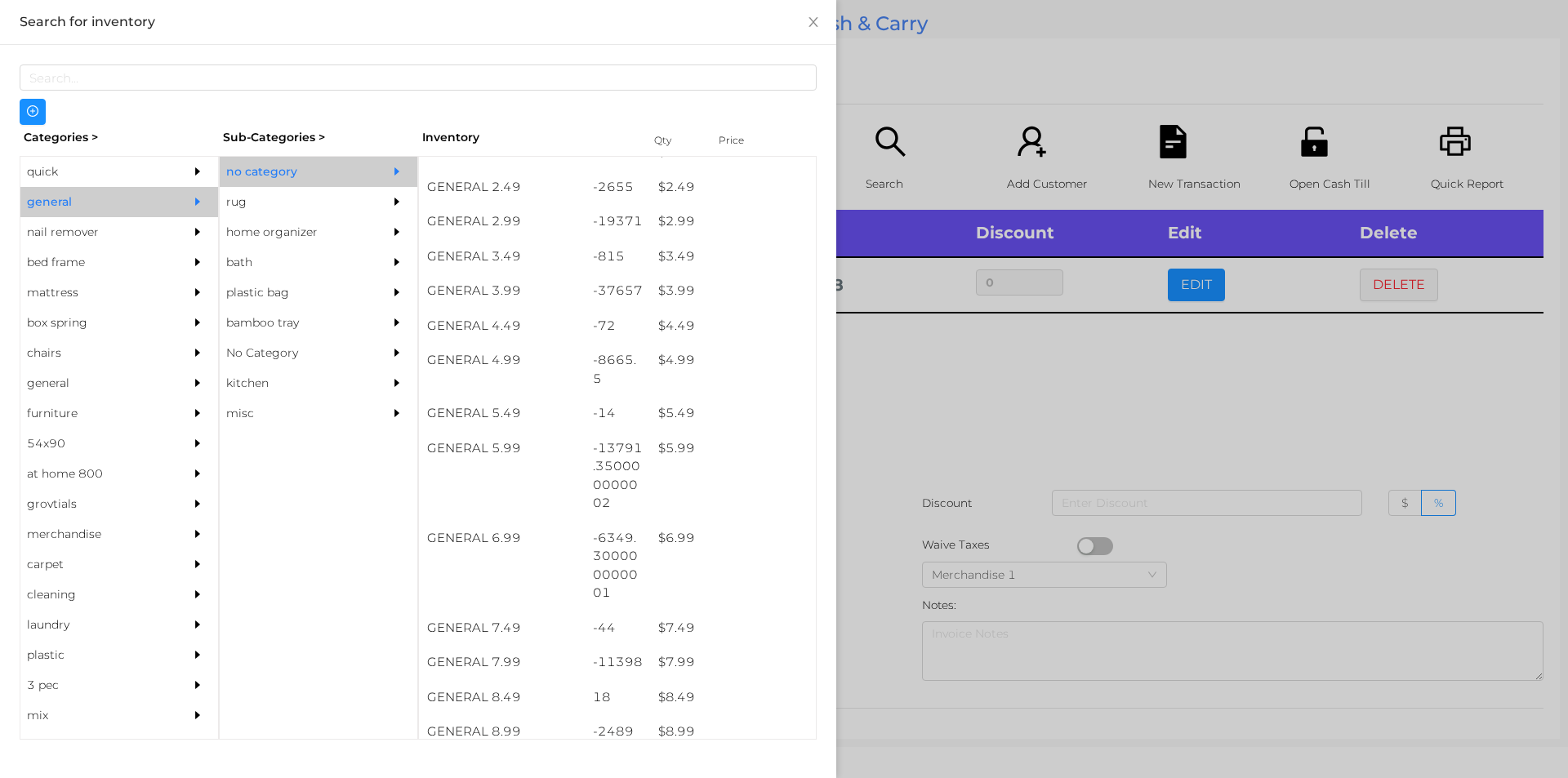
click at [915, 460] on div at bounding box center [784, 389] width 1568 height 778
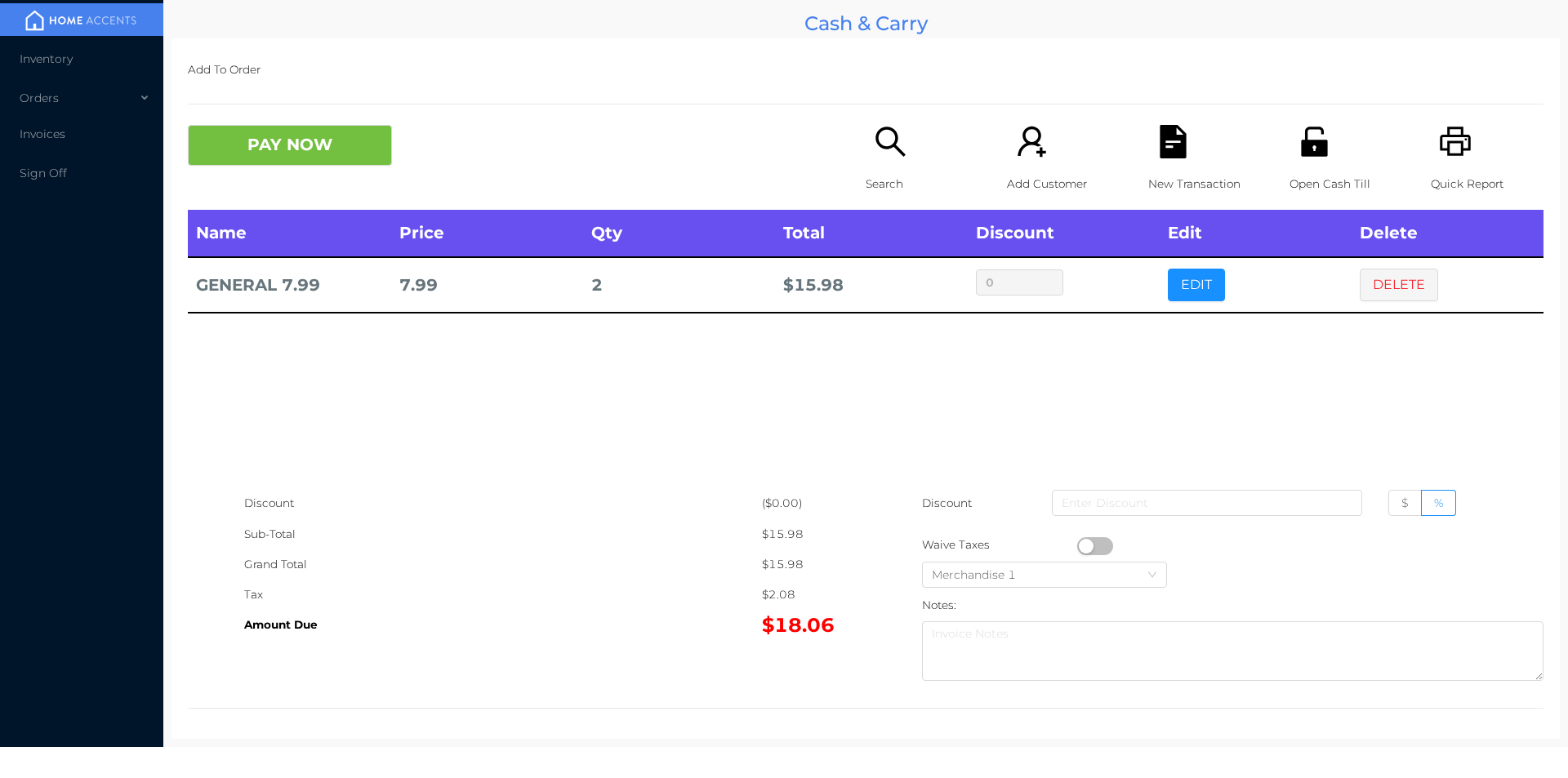
click at [271, 143] on button "PAY NOW" at bounding box center [290, 145] width 204 height 40
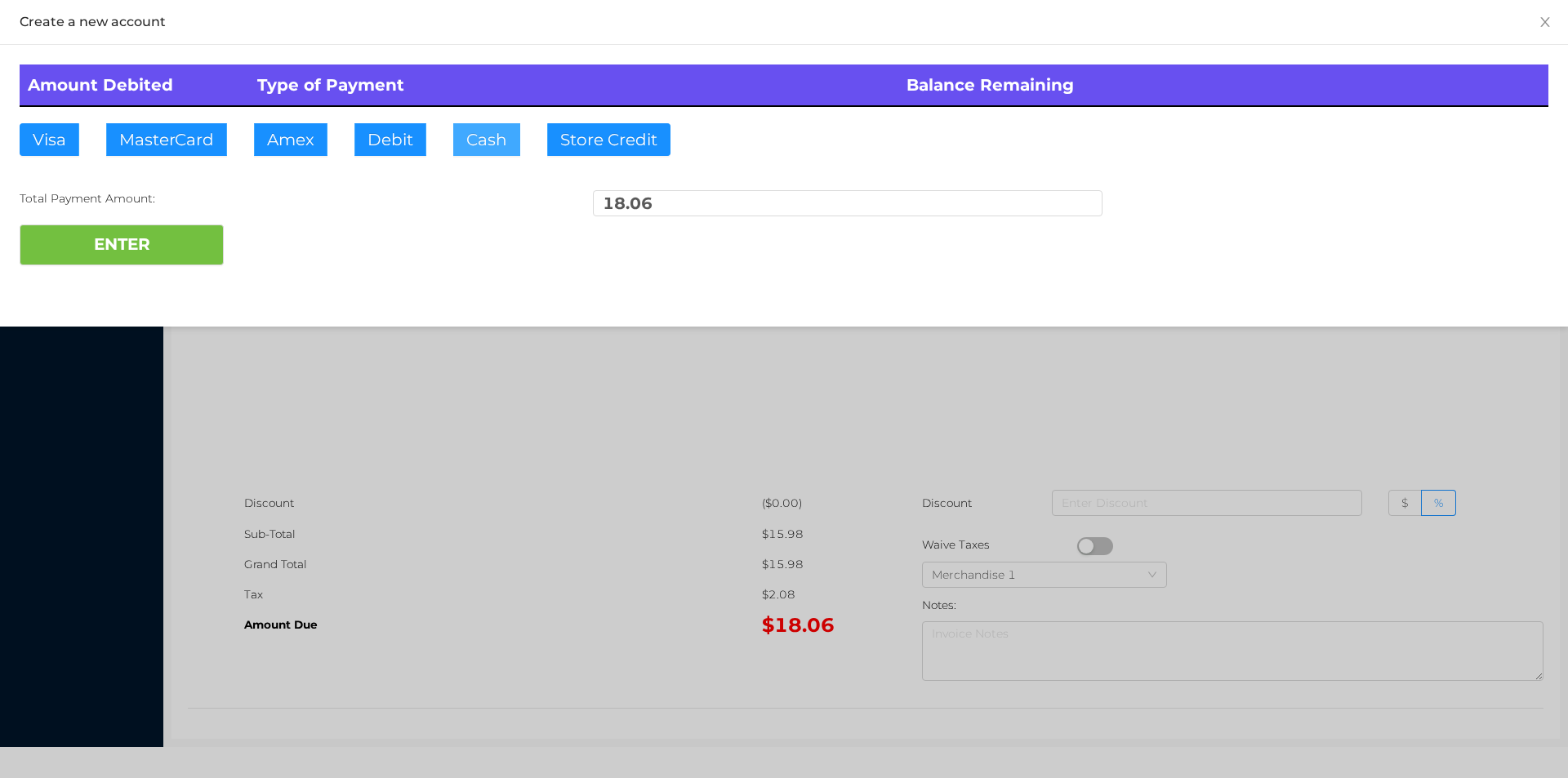
click at [488, 140] on button "Cash" at bounding box center [487, 139] width 67 height 32
type input "20."
click at [116, 230] on button "ENTER" at bounding box center [121, 245] width 204 height 40
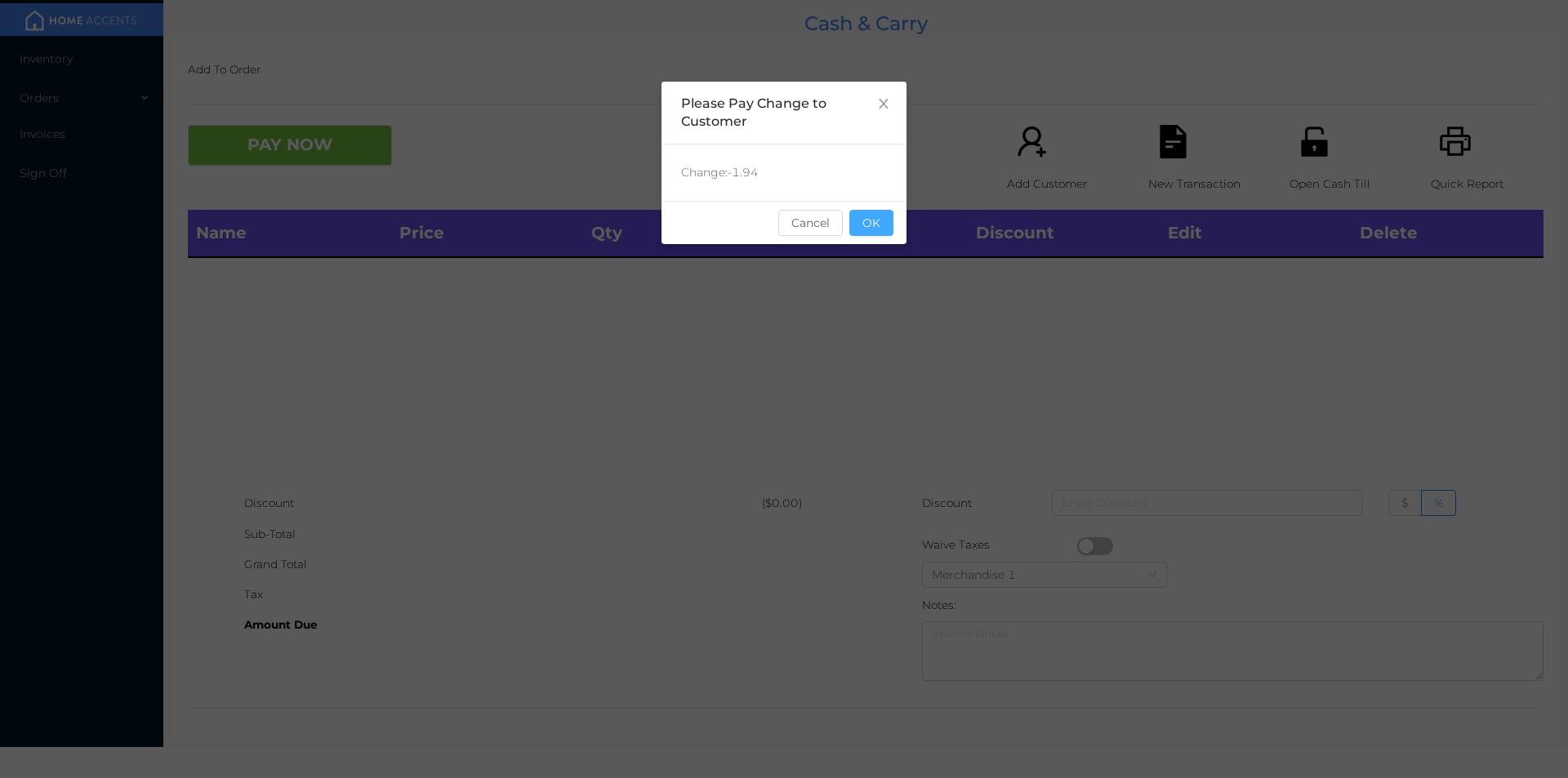
click at [860, 211] on button "OK" at bounding box center [871, 222] width 44 height 26
click at [892, 263] on div "Name Price Qty Total Discount Edit Delete" at bounding box center [865, 349] width 1356 height 279
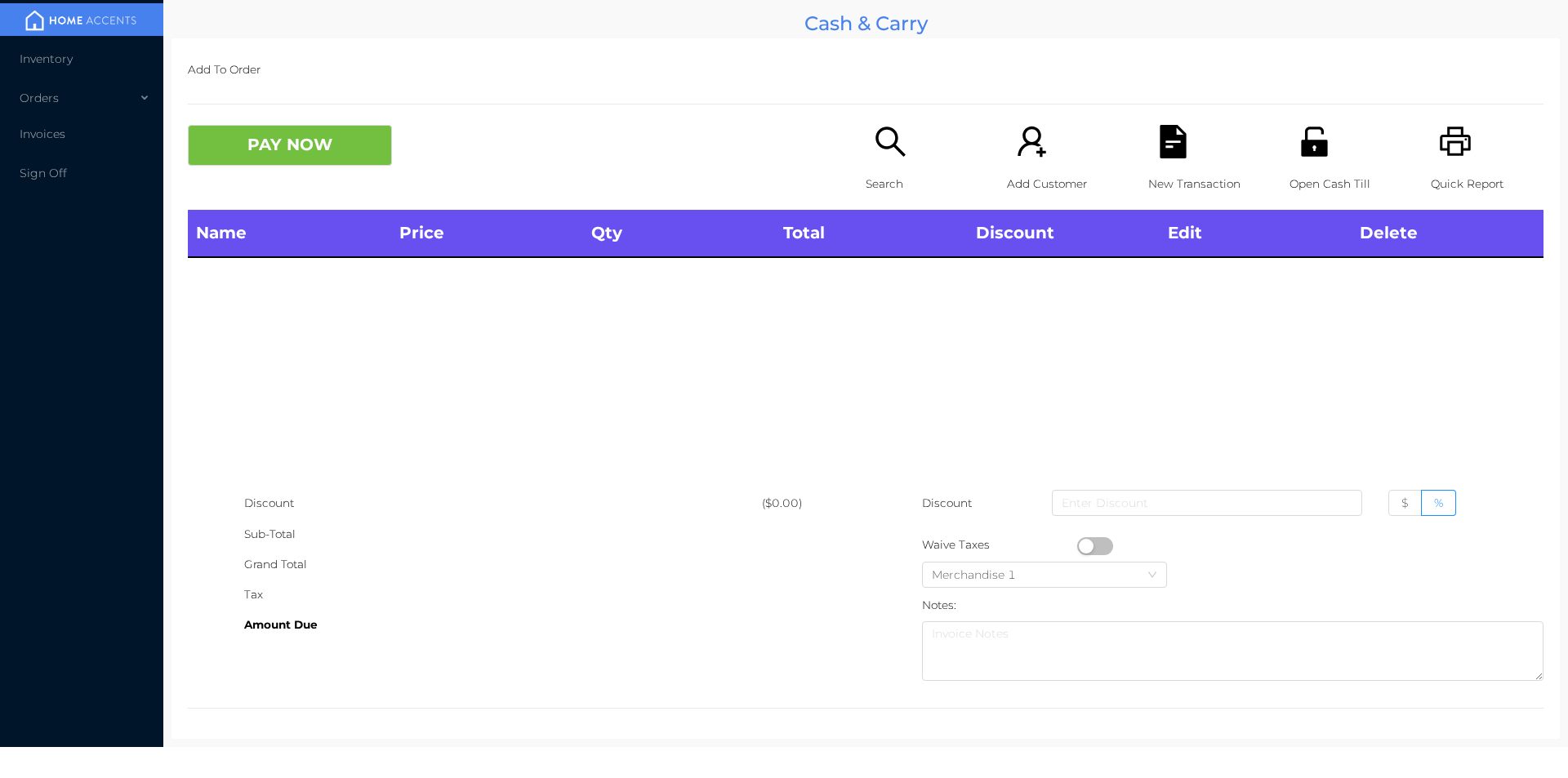
click at [1291, 173] on p "Open Cash Till" at bounding box center [1345, 184] width 112 height 31
click at [879, 172] on p "Search" at bounding box center [921, 184] width 112 height 31
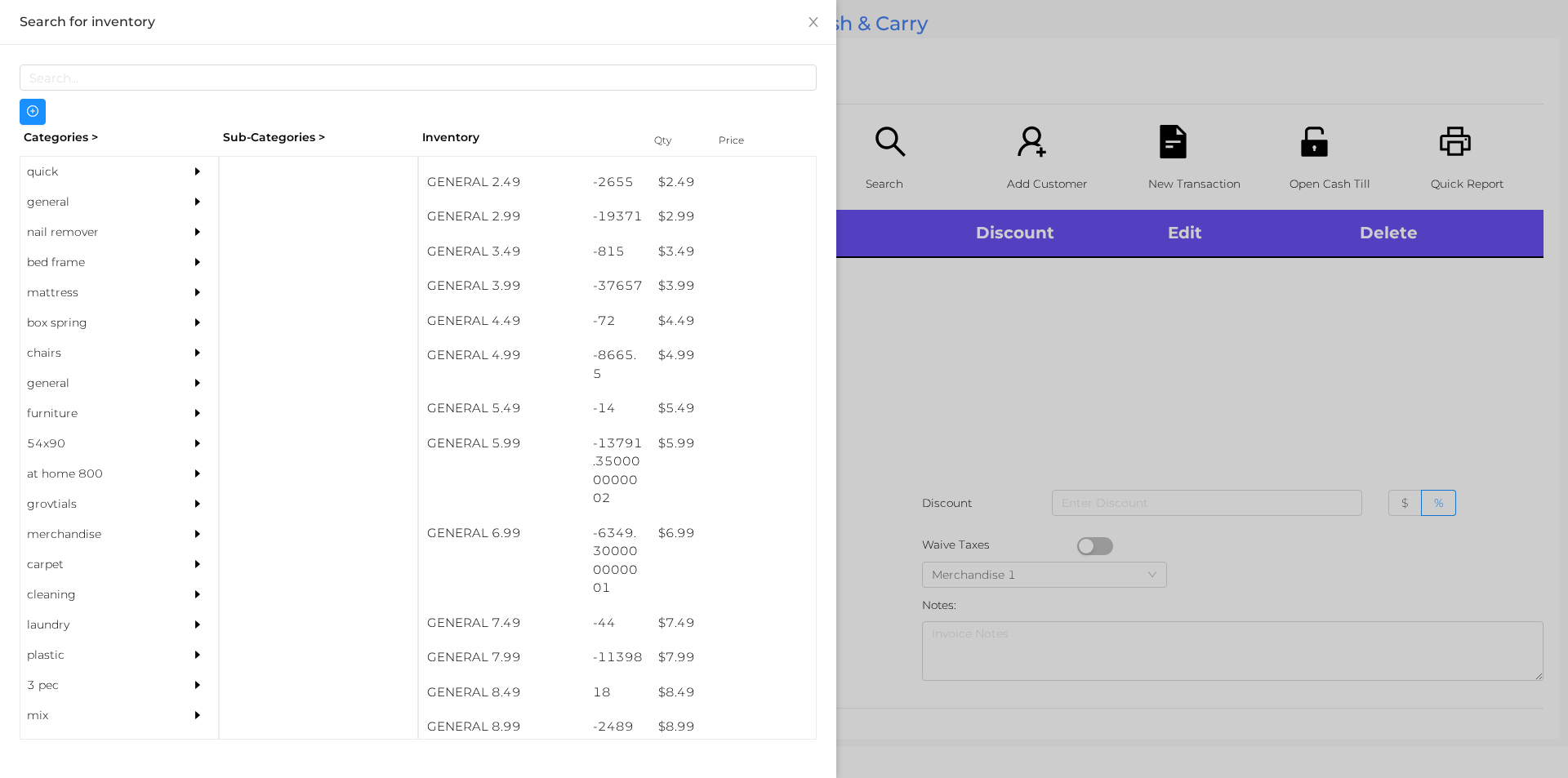
scroll to position [372, 0]
click at [50, 170] on div "quick" at bounding box center [94, 172] width 148 height 31
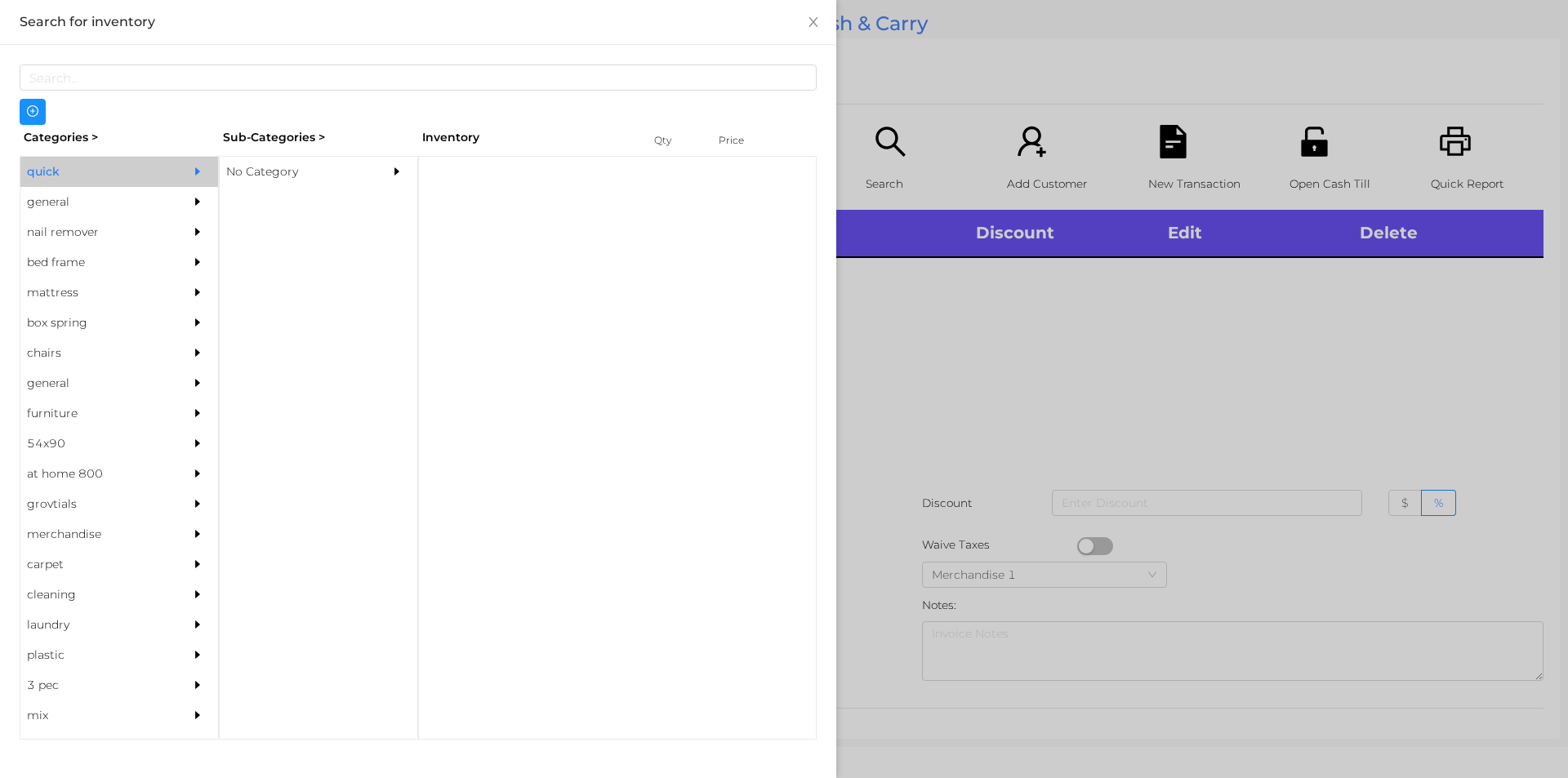
click at [270, 177] on div "No Category" at bounding box center [293, 172] width 148 height 31
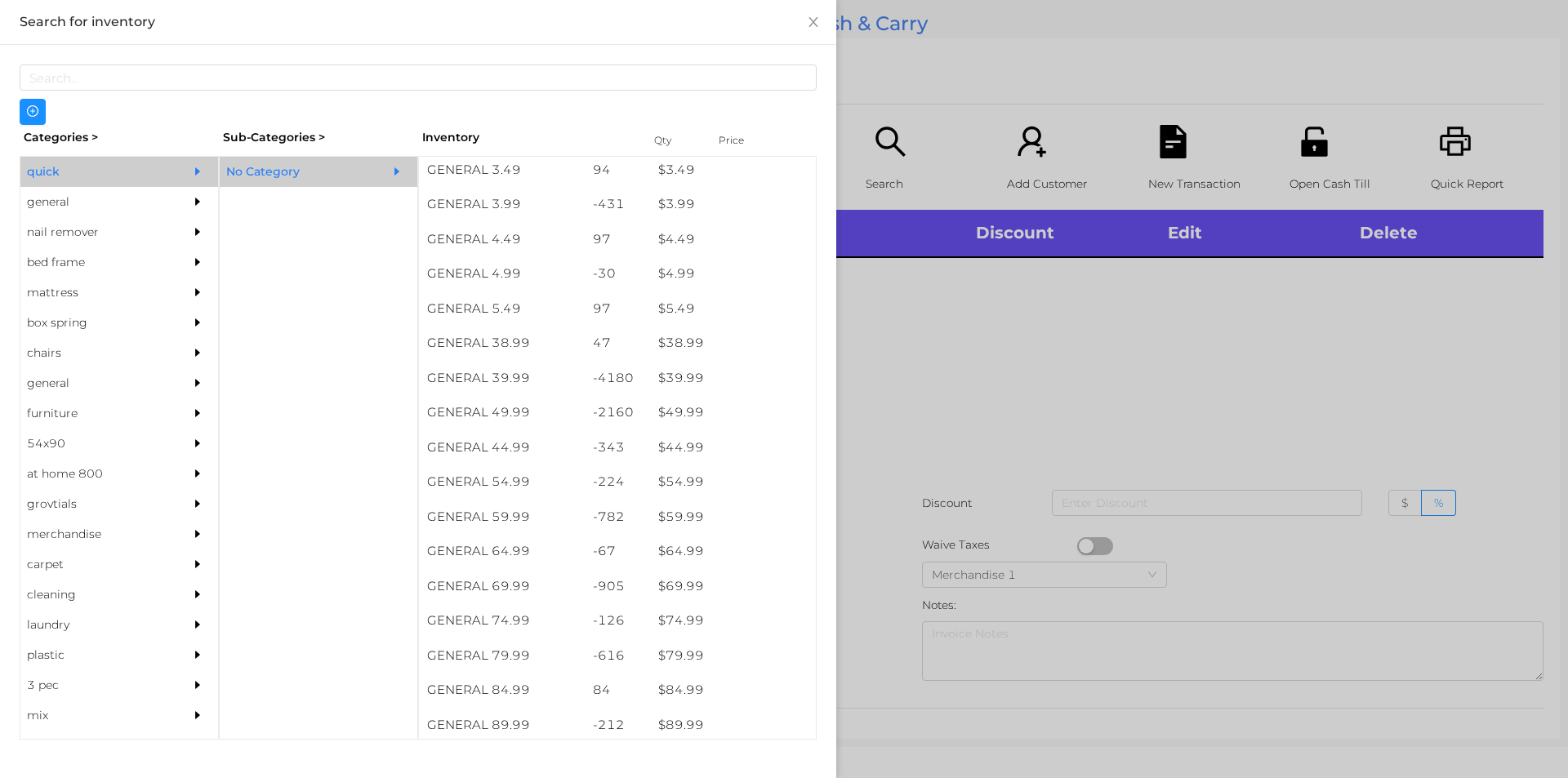
scroll to position [736, 0]
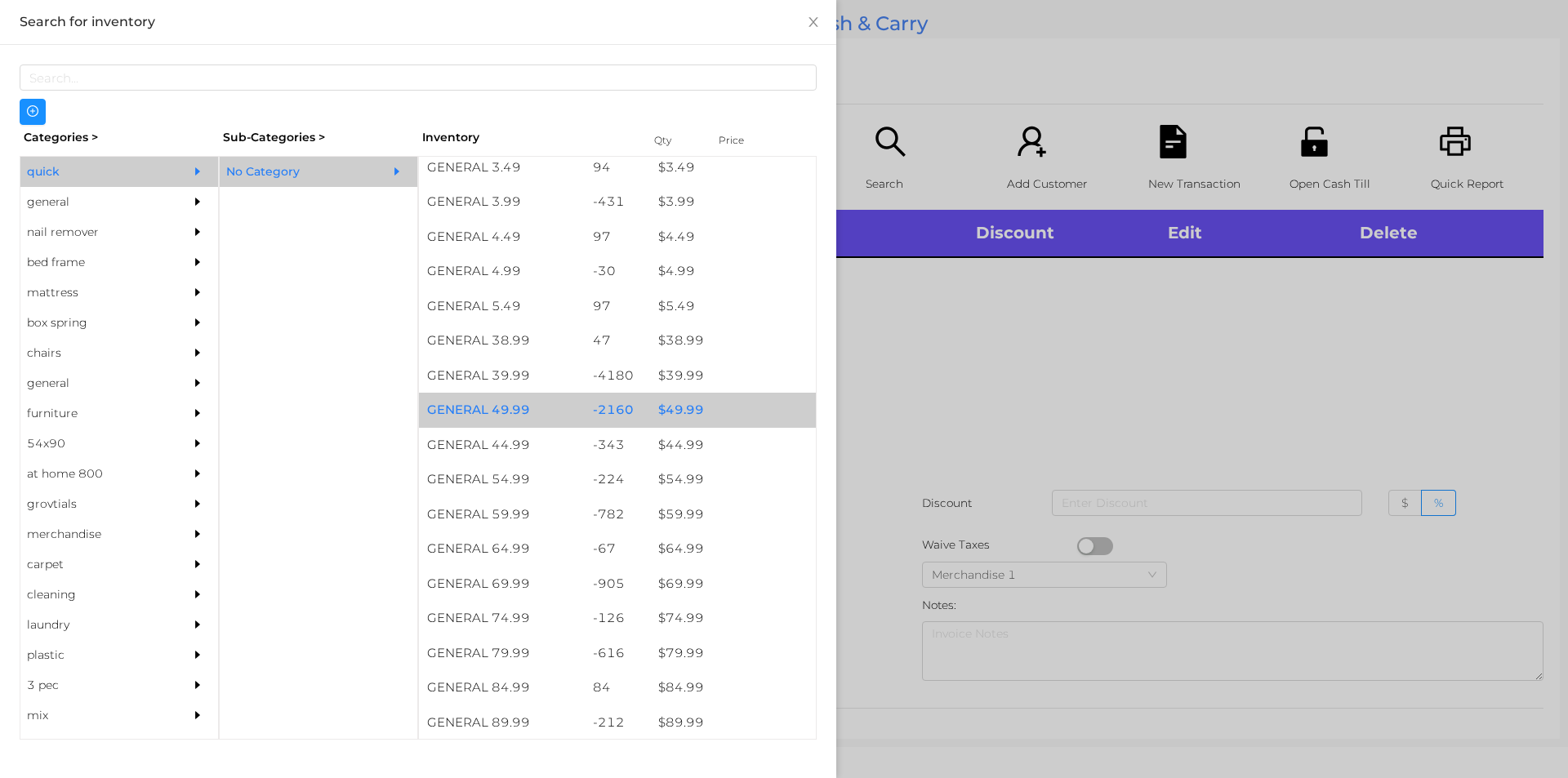
click at [664, 408] on div "$ 49.99" at bounding box center [733, 410] width 166 height 35
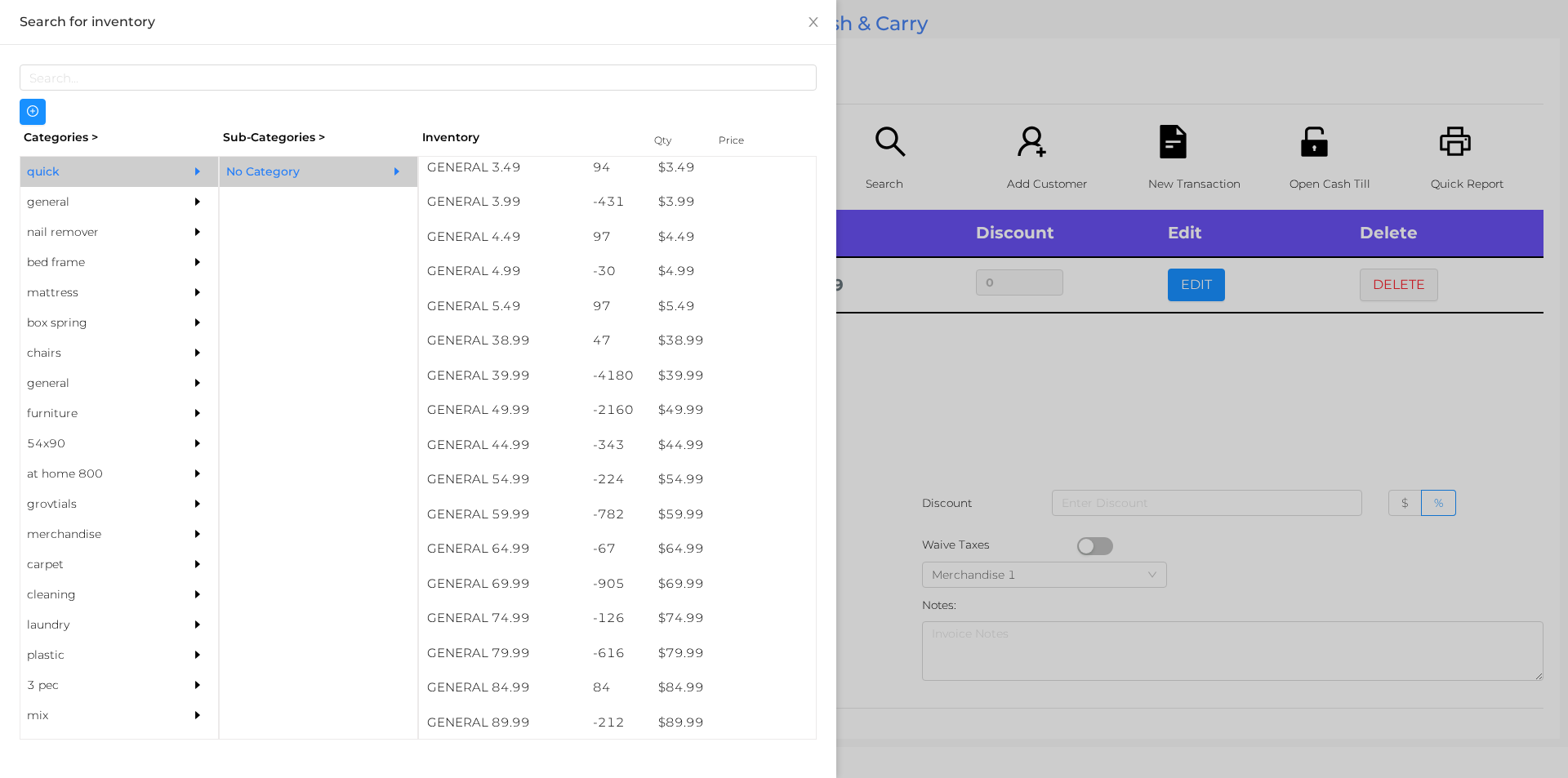
click at [863, 384] on div at bounding box center [784, 389] width 1568 height 778
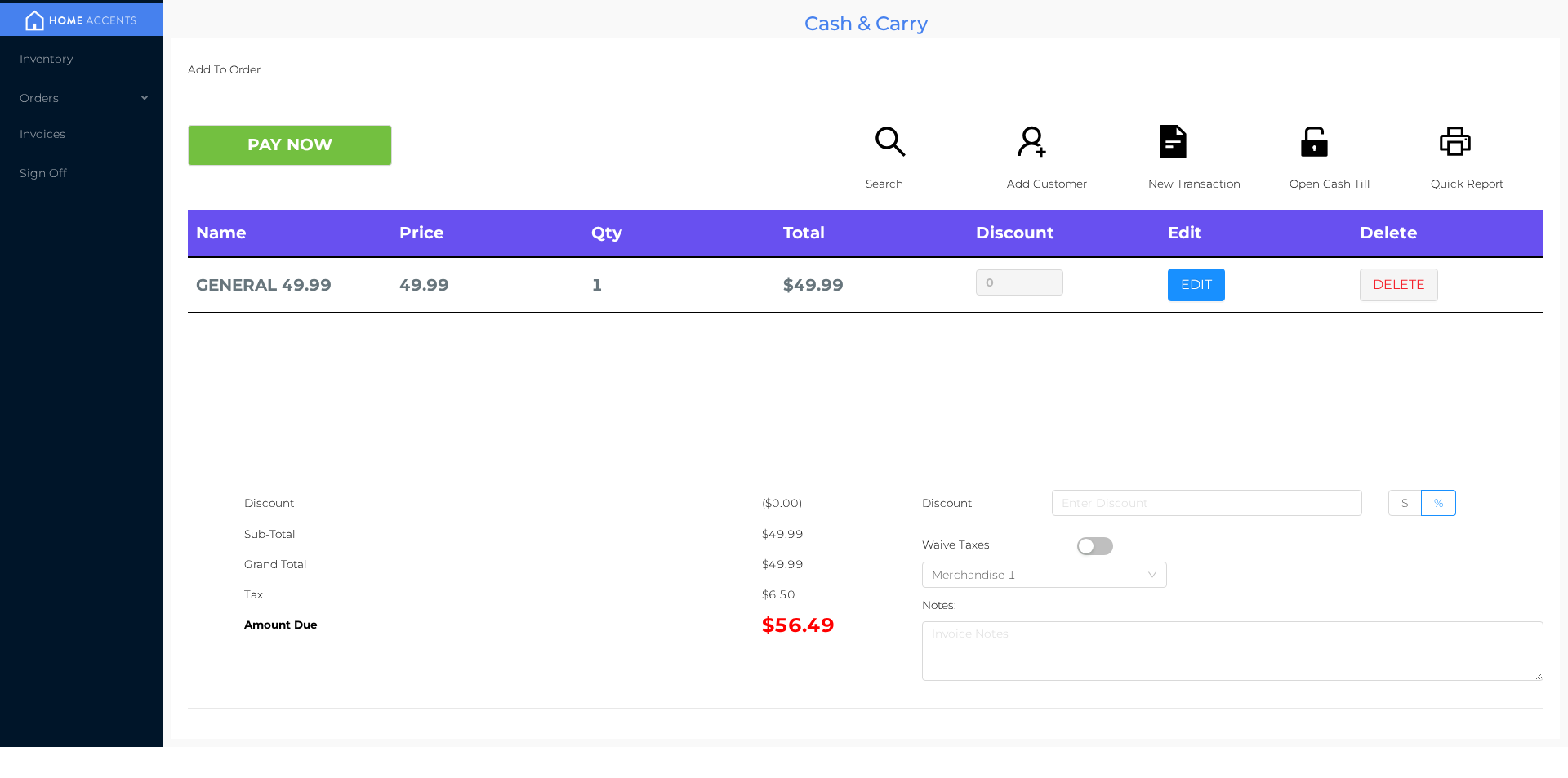
click at [882, 180] on p "Search" at bounding box center [921, 184] width 112 height 31
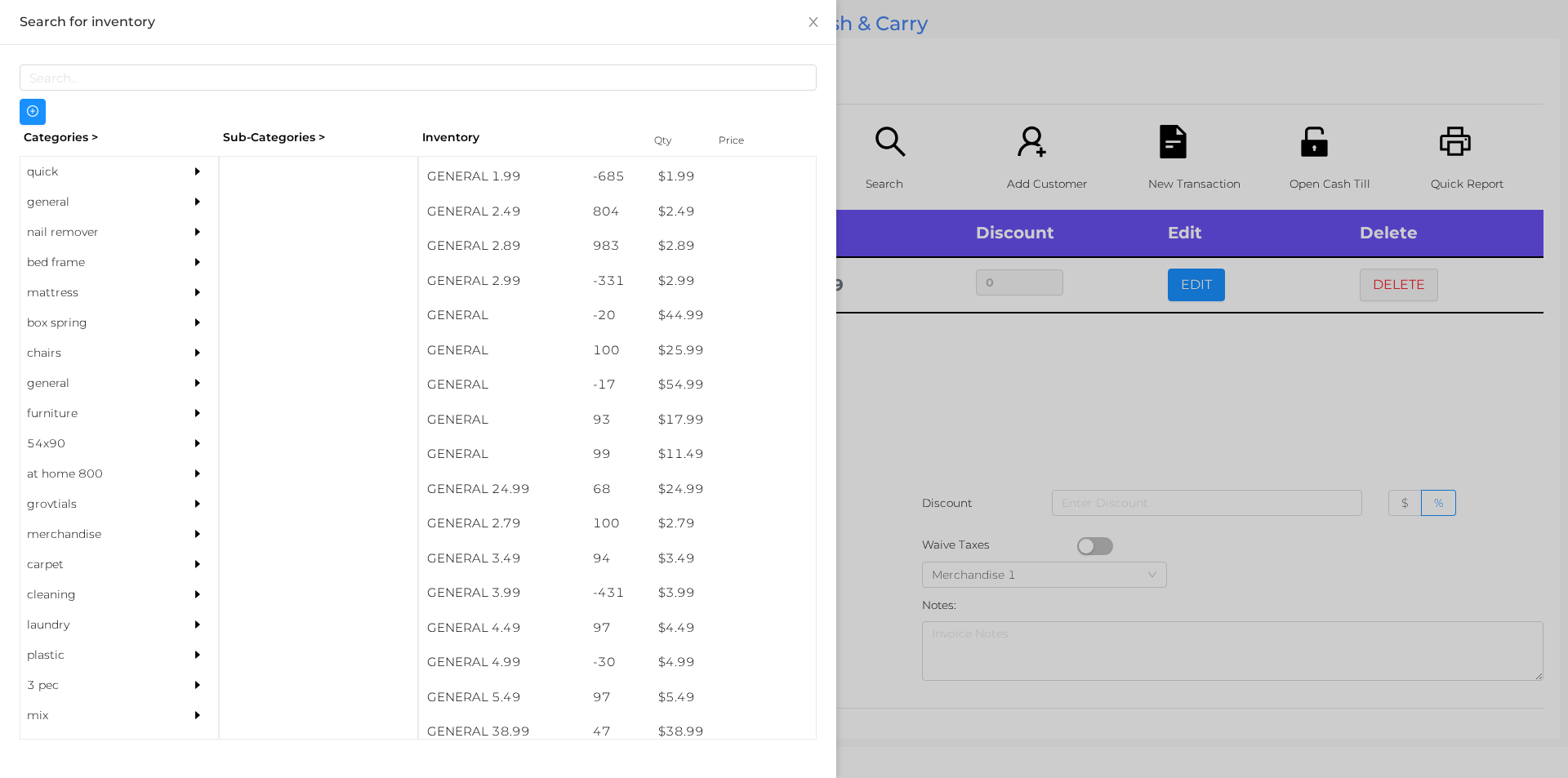
scroll to position [407, 0]
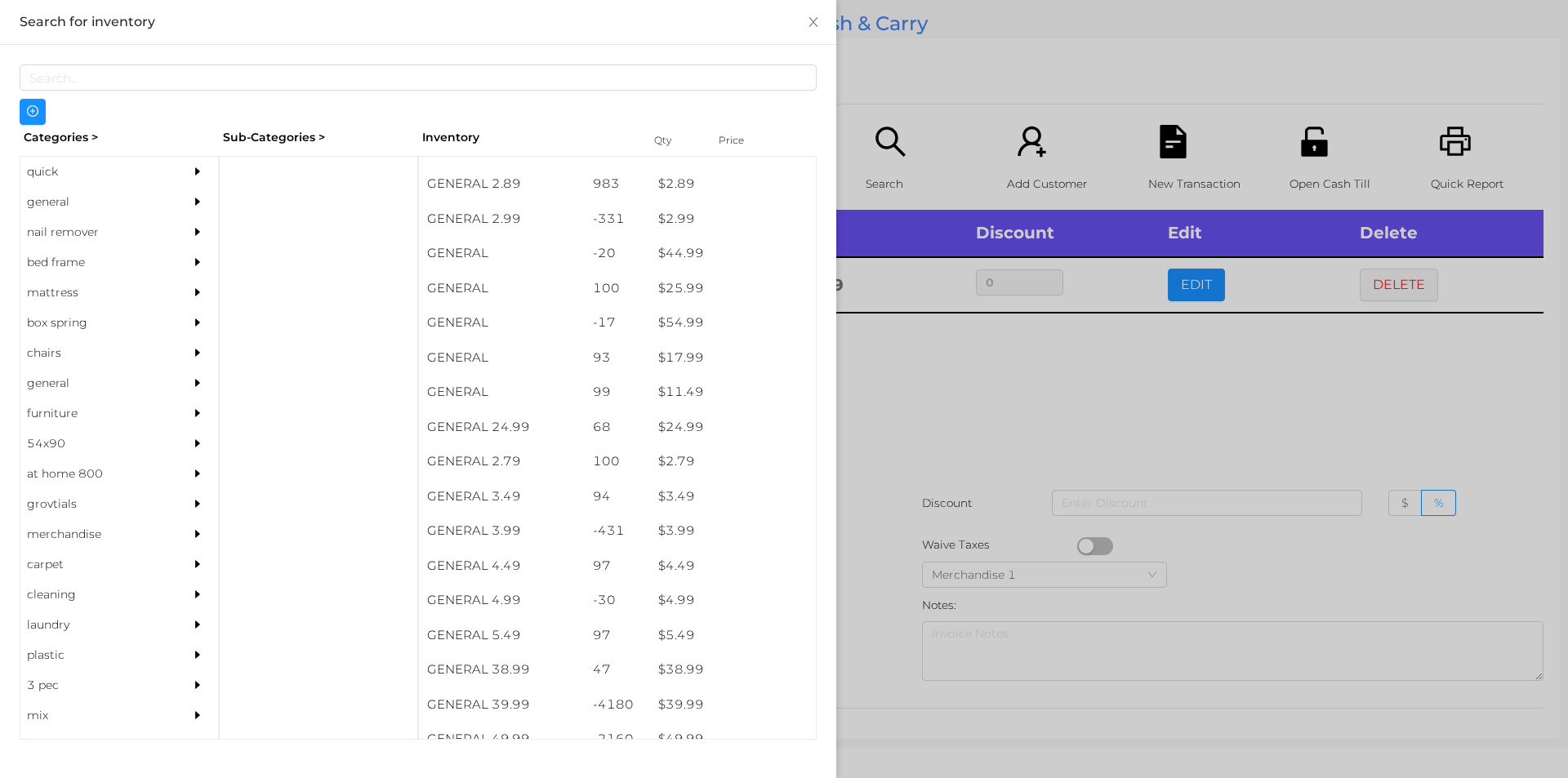
click at [49, 200] on div "general" at bounding box center [94, 202] width 148 height 31
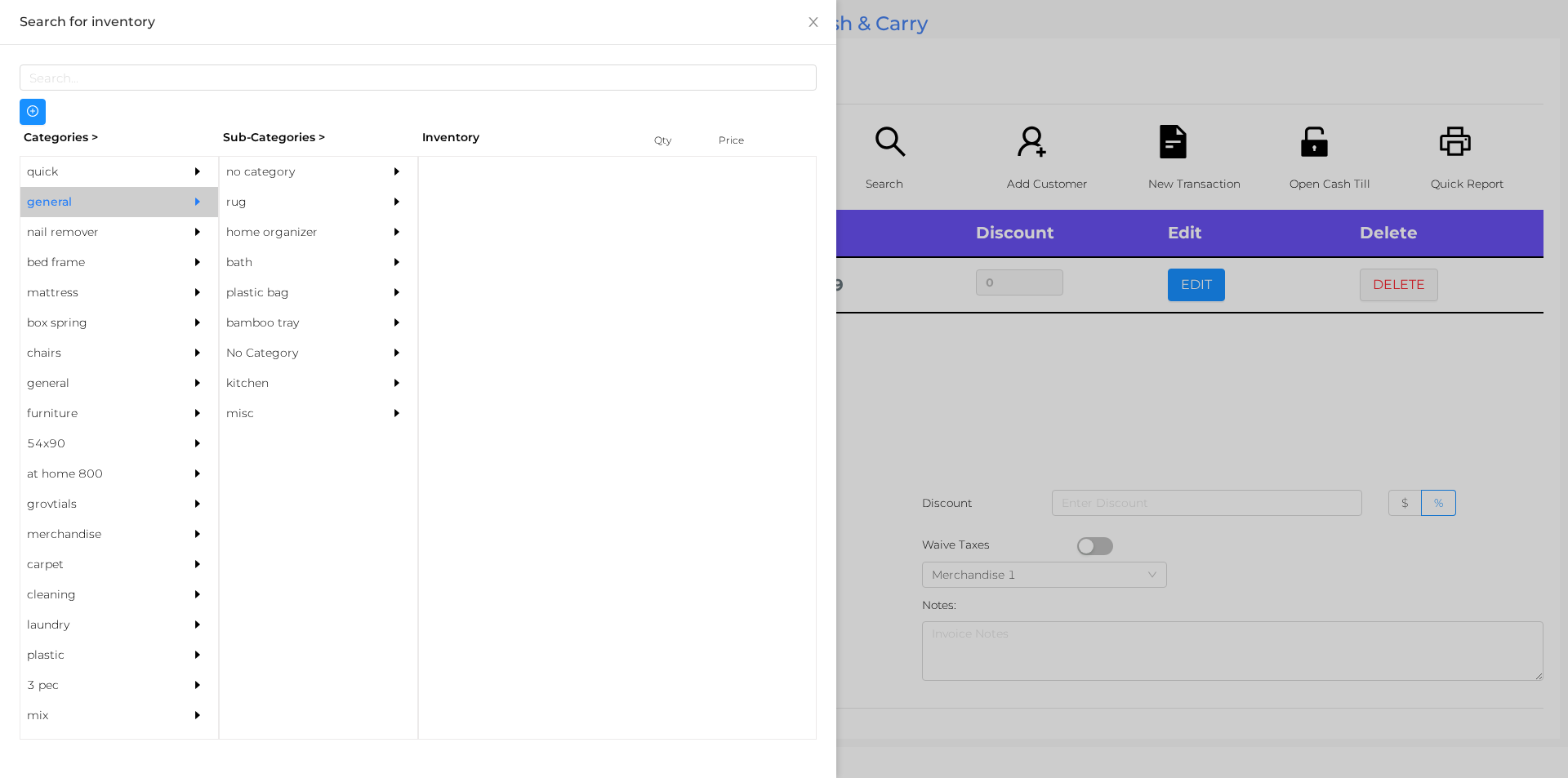
scroll to position [0, 0]
click at [279, 164] on div "no category" at bounding box center [293, 172] width 148 height 31
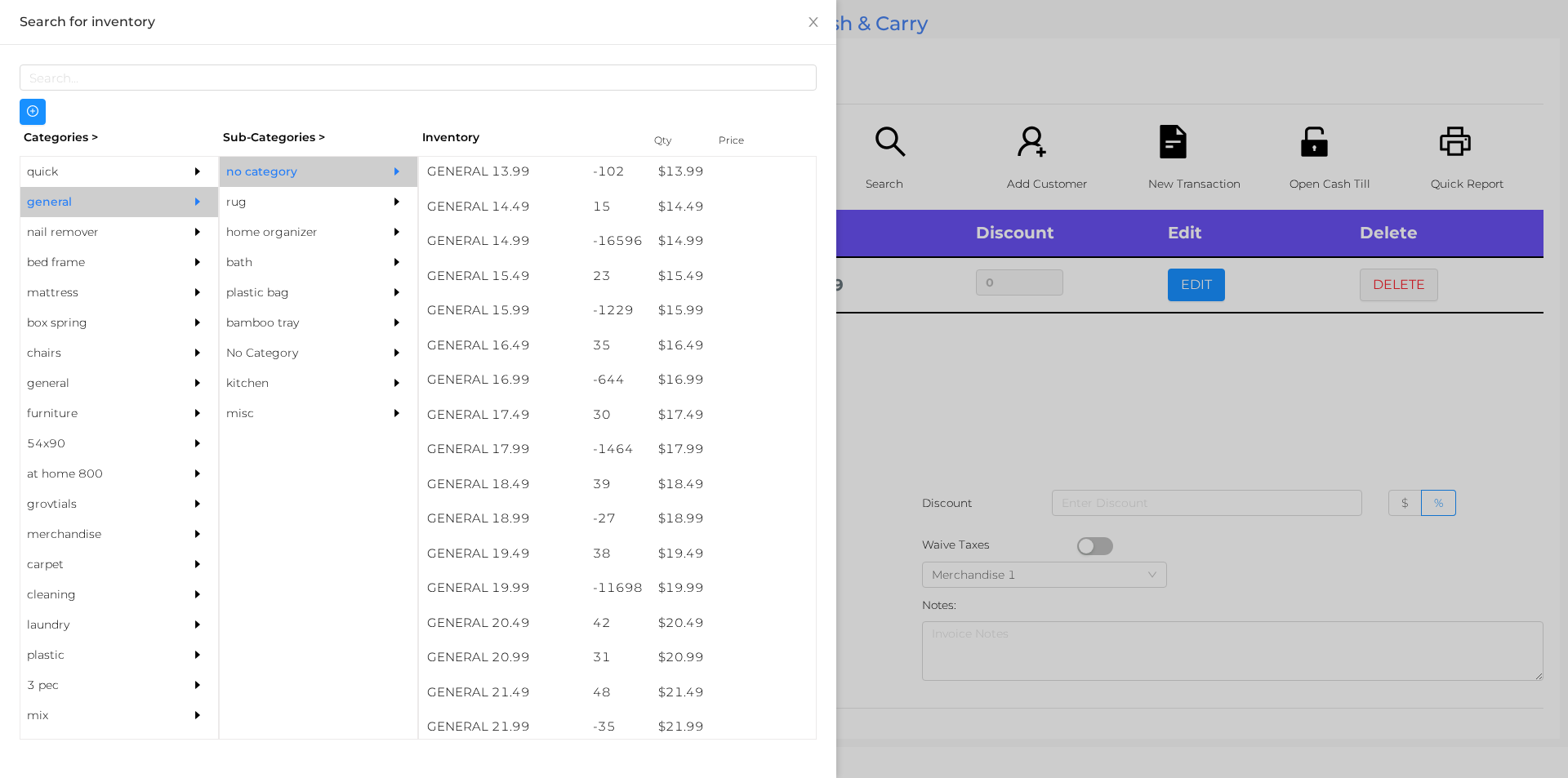
scroll to position [1348, 0]
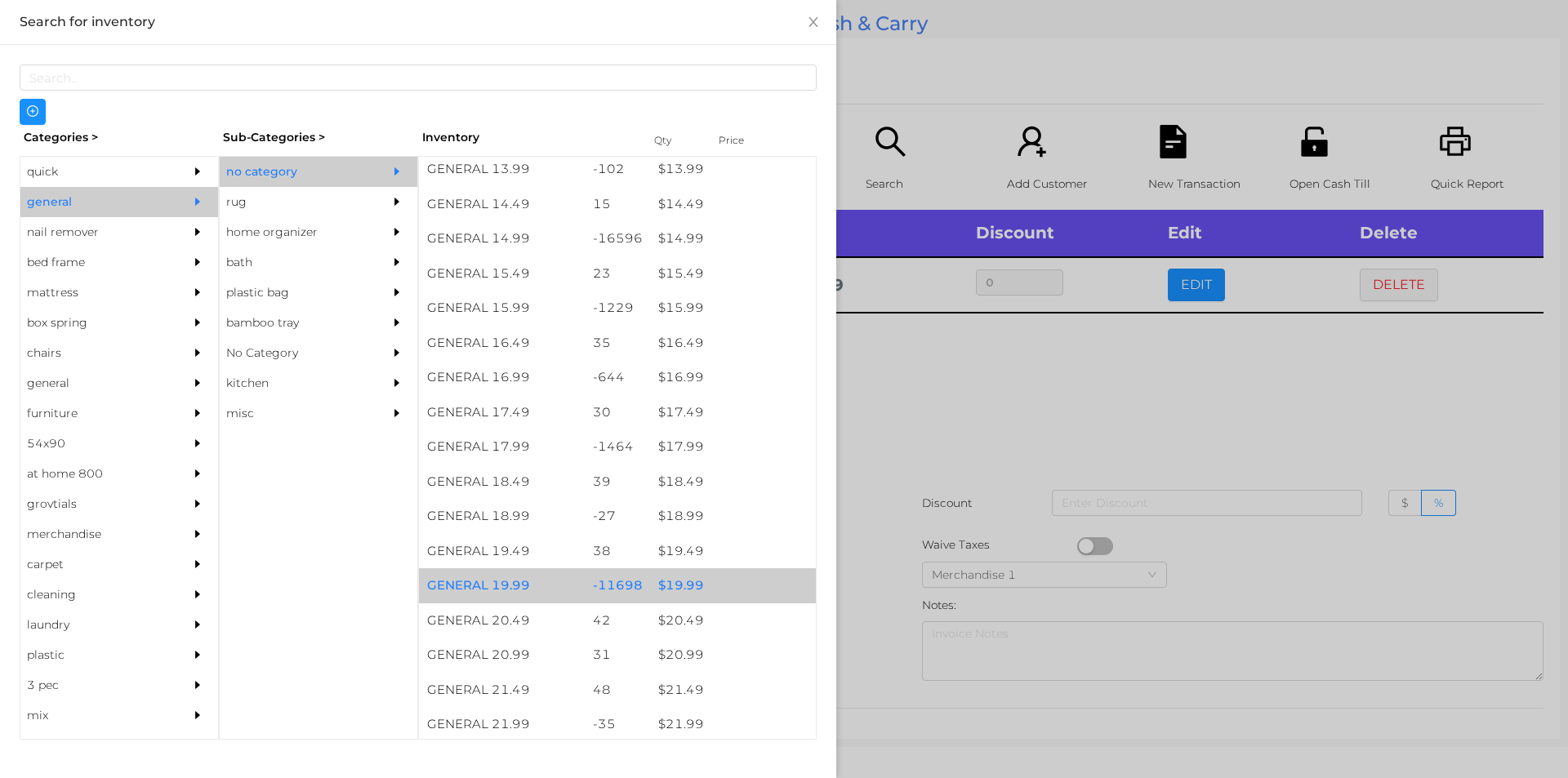
click at [666, 590] on div "$ 19.99" at bounding box center [733, 586] width 166 height 35
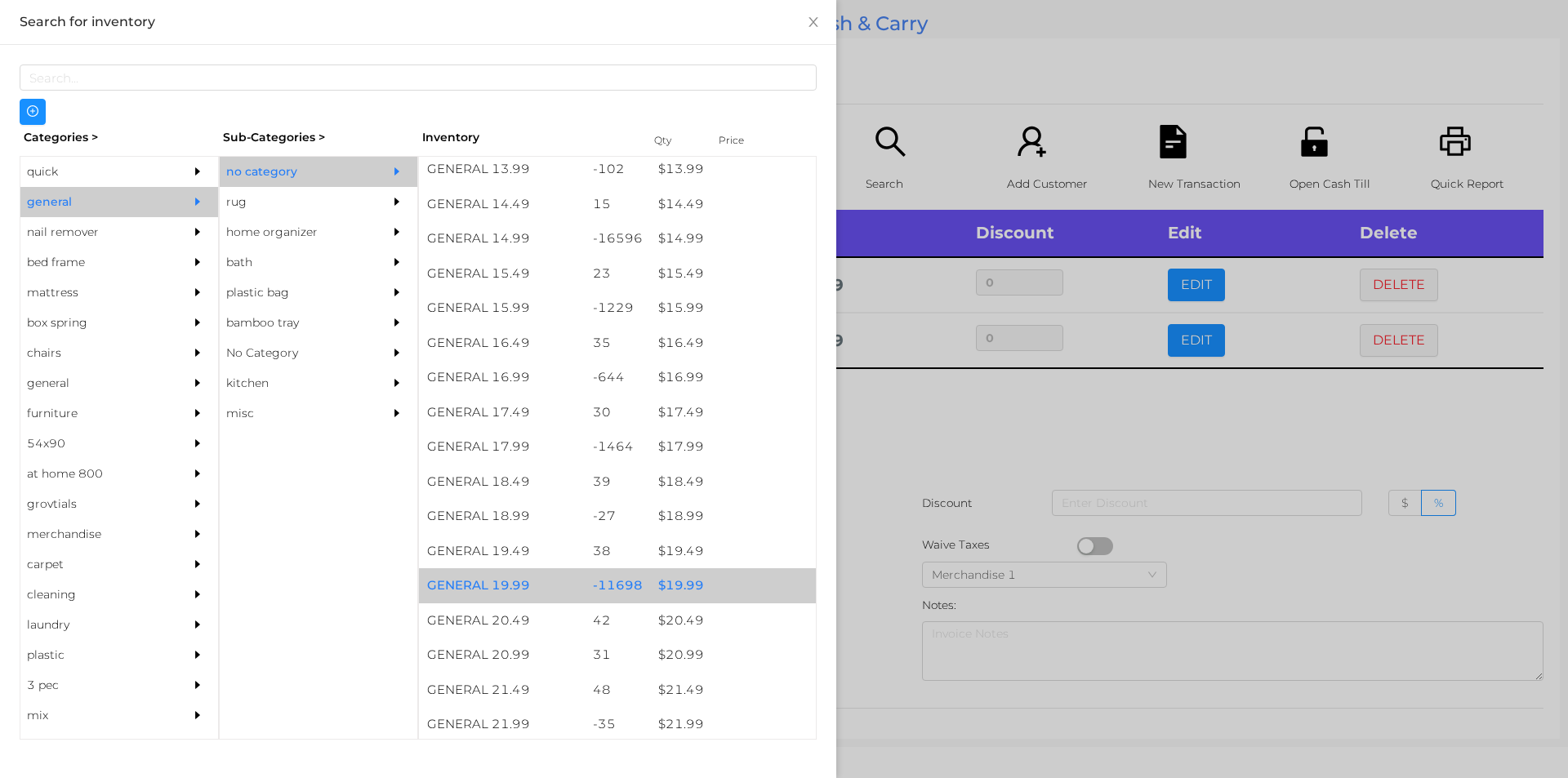
click at [682, 580] on div "$ 19.99" at bounding box center [733, 586] width 166 height 35
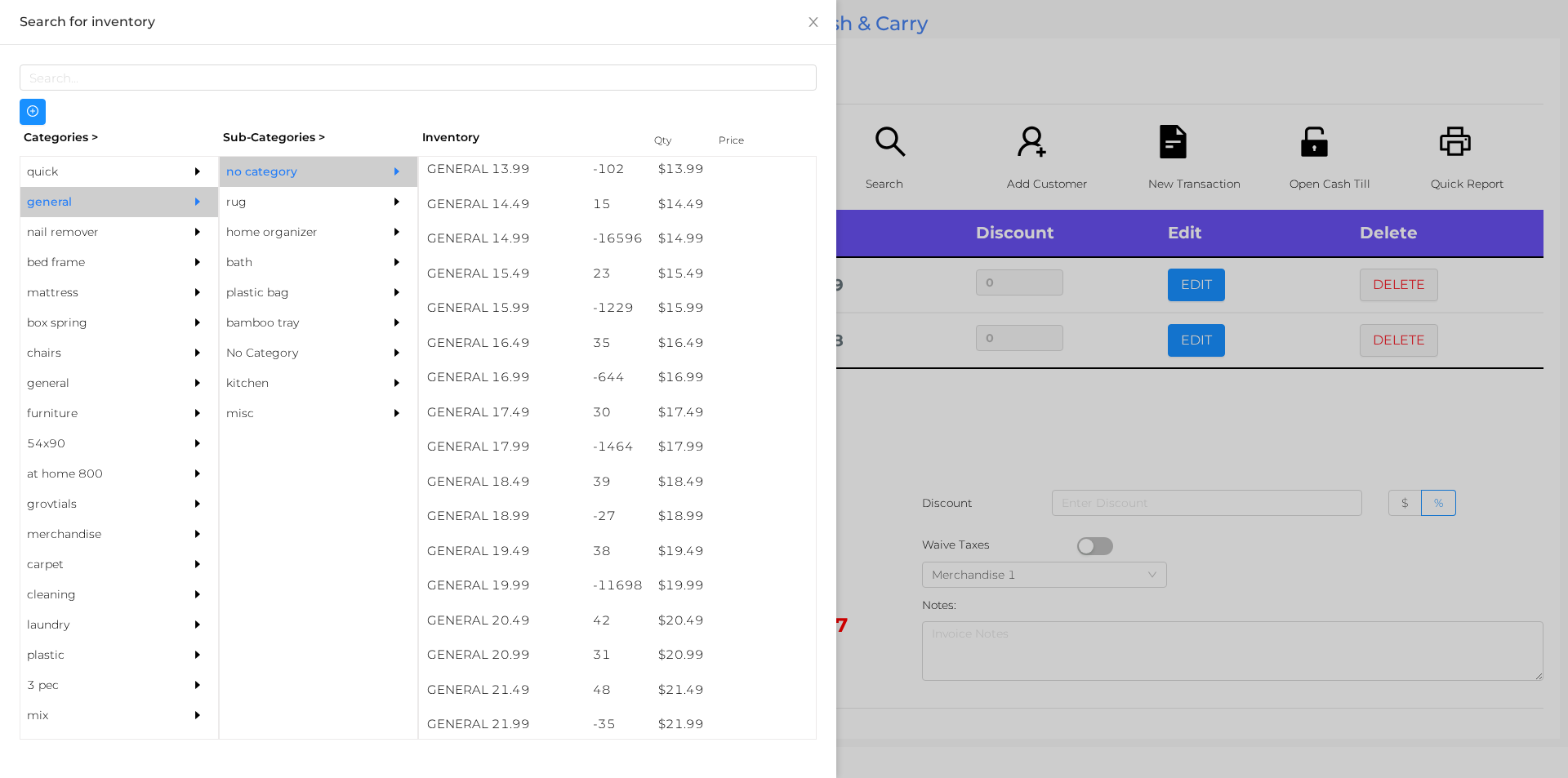
click at [901, 429] on div at bounding box center [784, 389] width 1568 height 778
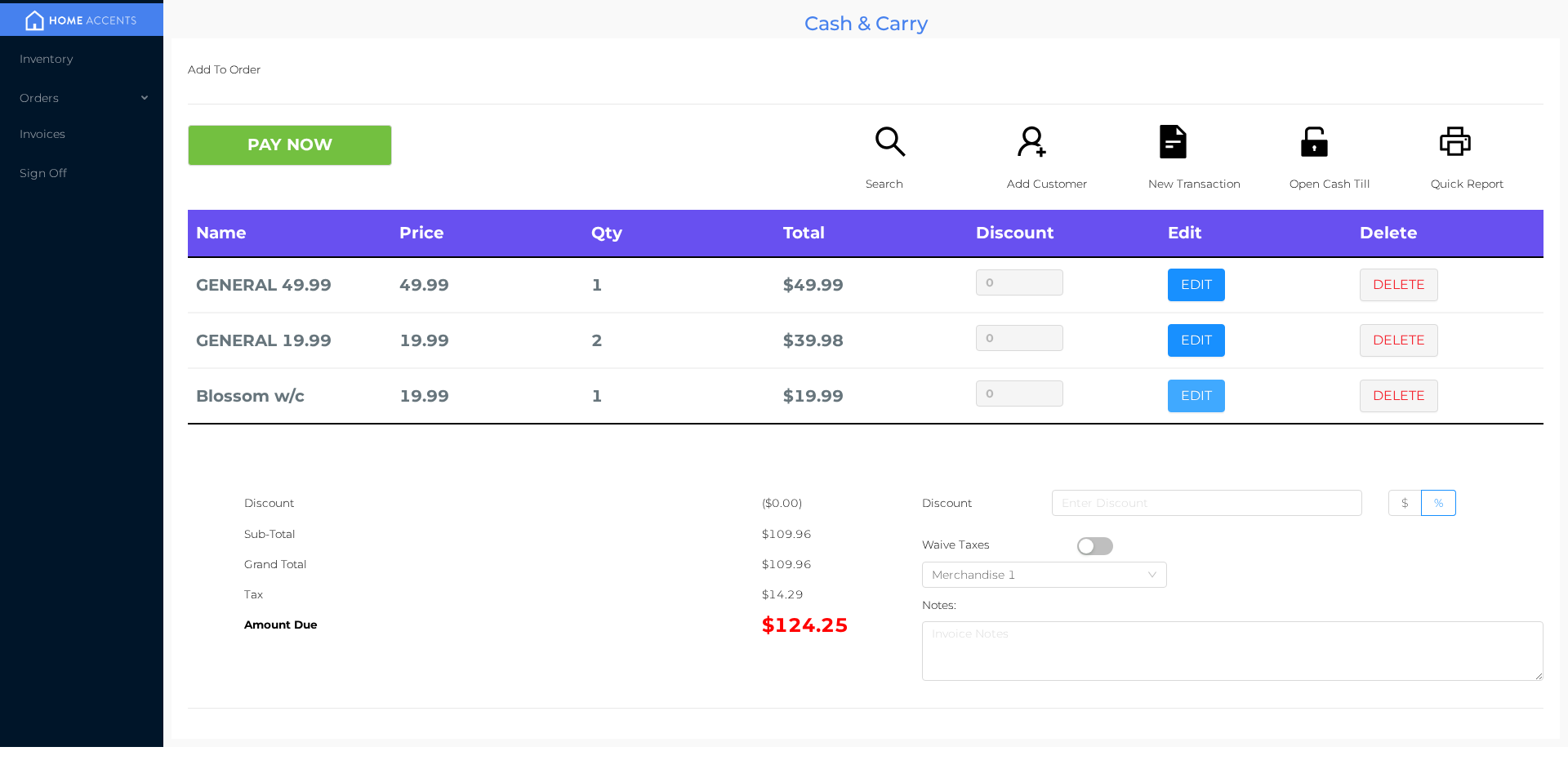
click at [1197, 382] on button "EDIT" at bounding box center [1196, 396] width 58 height 32
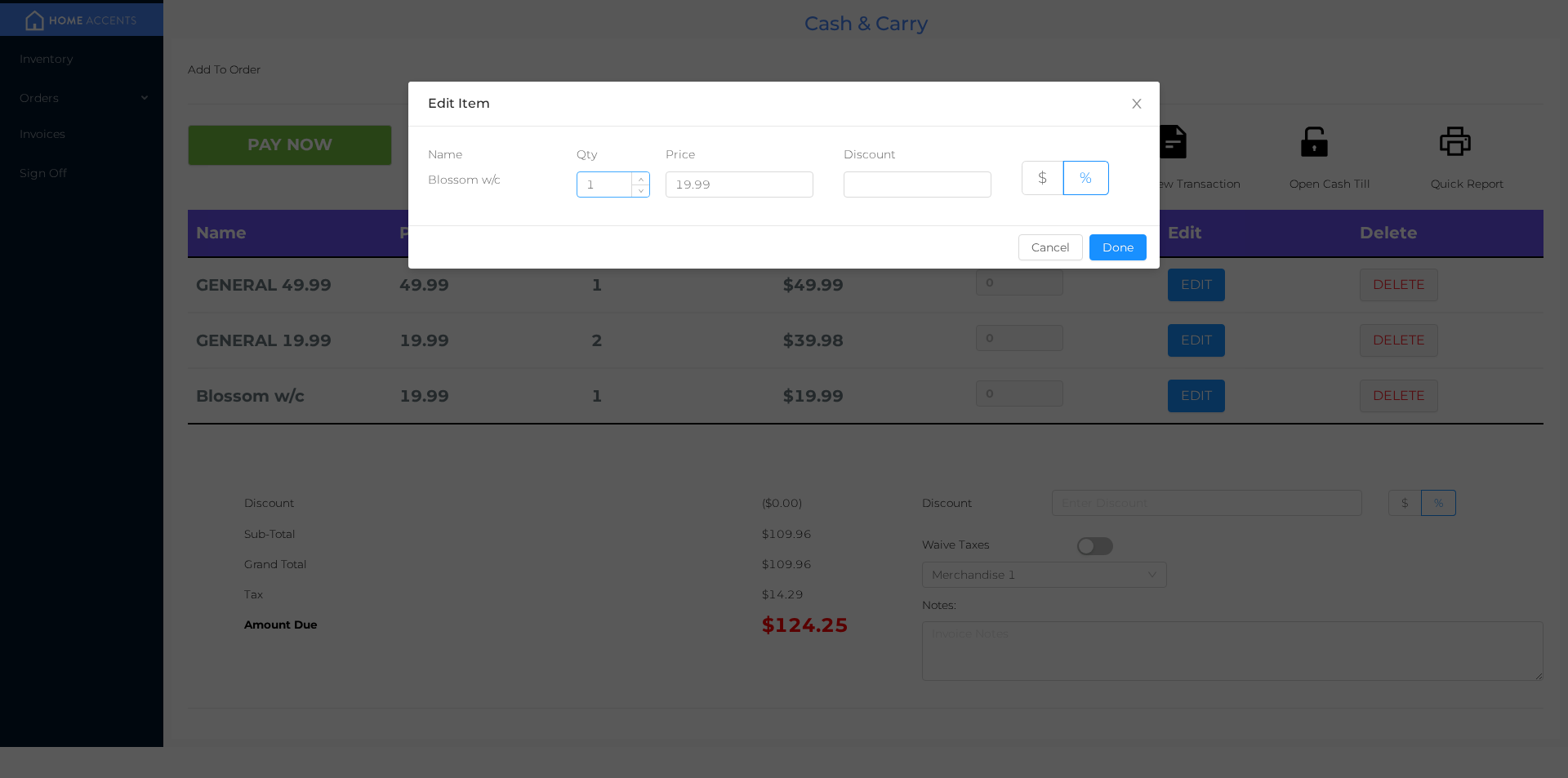
click at [623, 185] on input "1" at bounding box center [614, 184] width 72 height 24
type input "4"
click at [1119, 273] on div "sentinelStart Edit Item Name Qty Price Discount Blossom w/c 4 19.99 $ % Cancel …" at bounding box center [784, 185] width 751 height 207
click at [602, 511] on div "sentinelStart Edit Item Name Qty Price Discount Blossom w/c 4 19.99 $ % Cancel …" at bounding box center [784, 389] width 1568 height 778
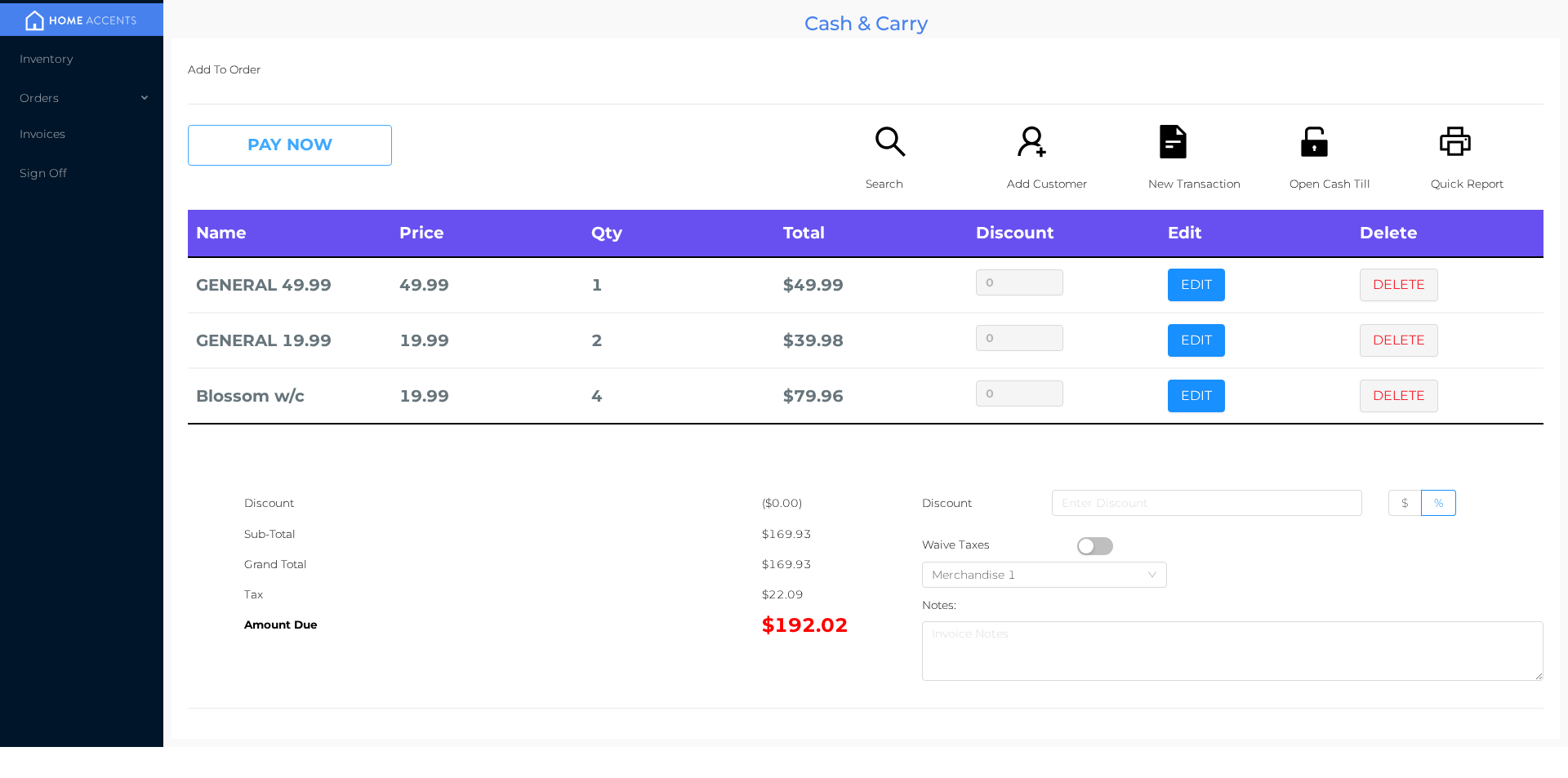
click at [331, 162] on button "PAY NOW" at bounding box center [290, 145] width 204 height 40
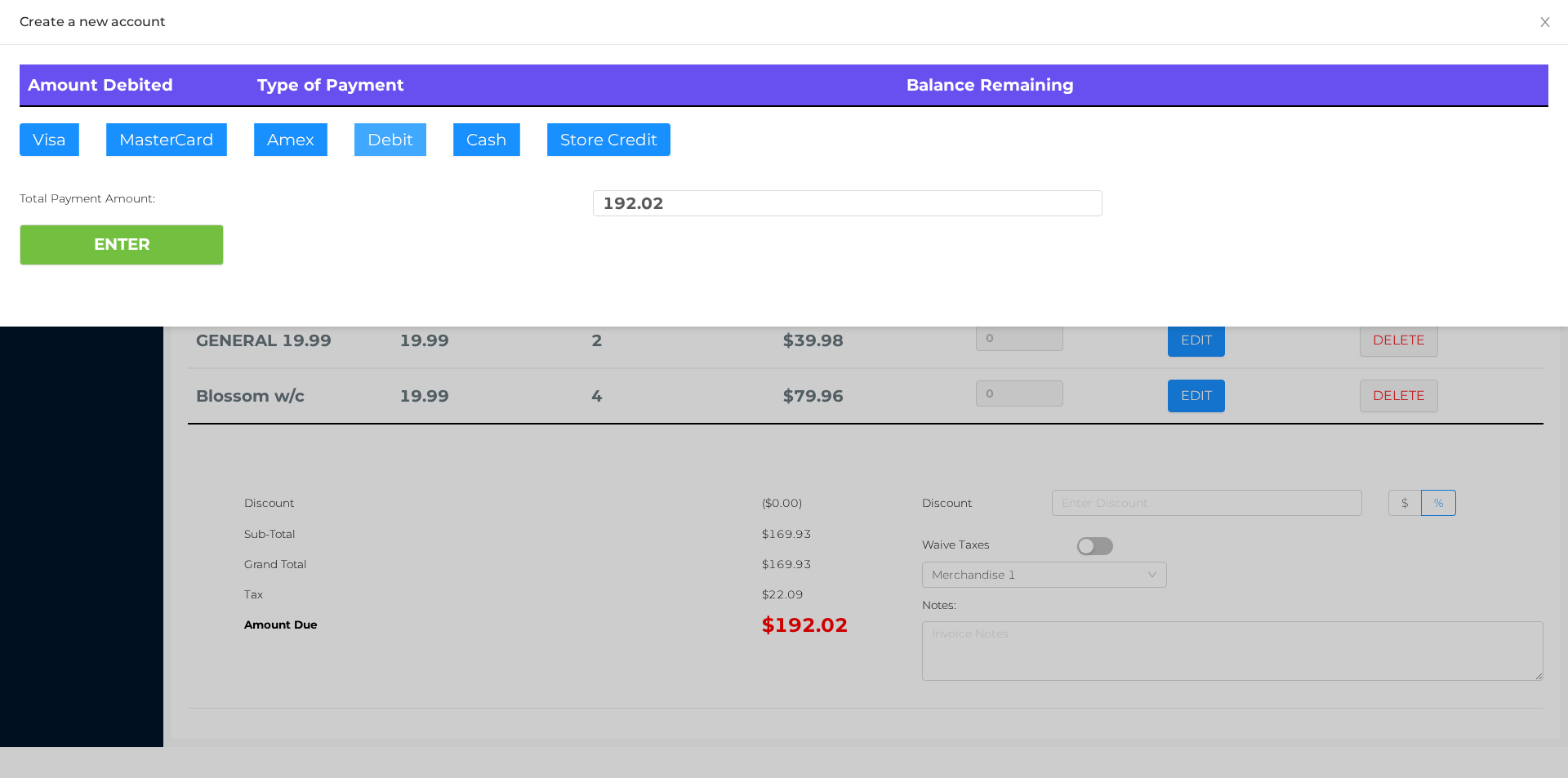
click at [394, 153] on button "Debit" at bounding box center [390, 139] width 72 height 32
click at [155, 249] on button "ENTER" at bounding box center [121, 245] width 204 height 40
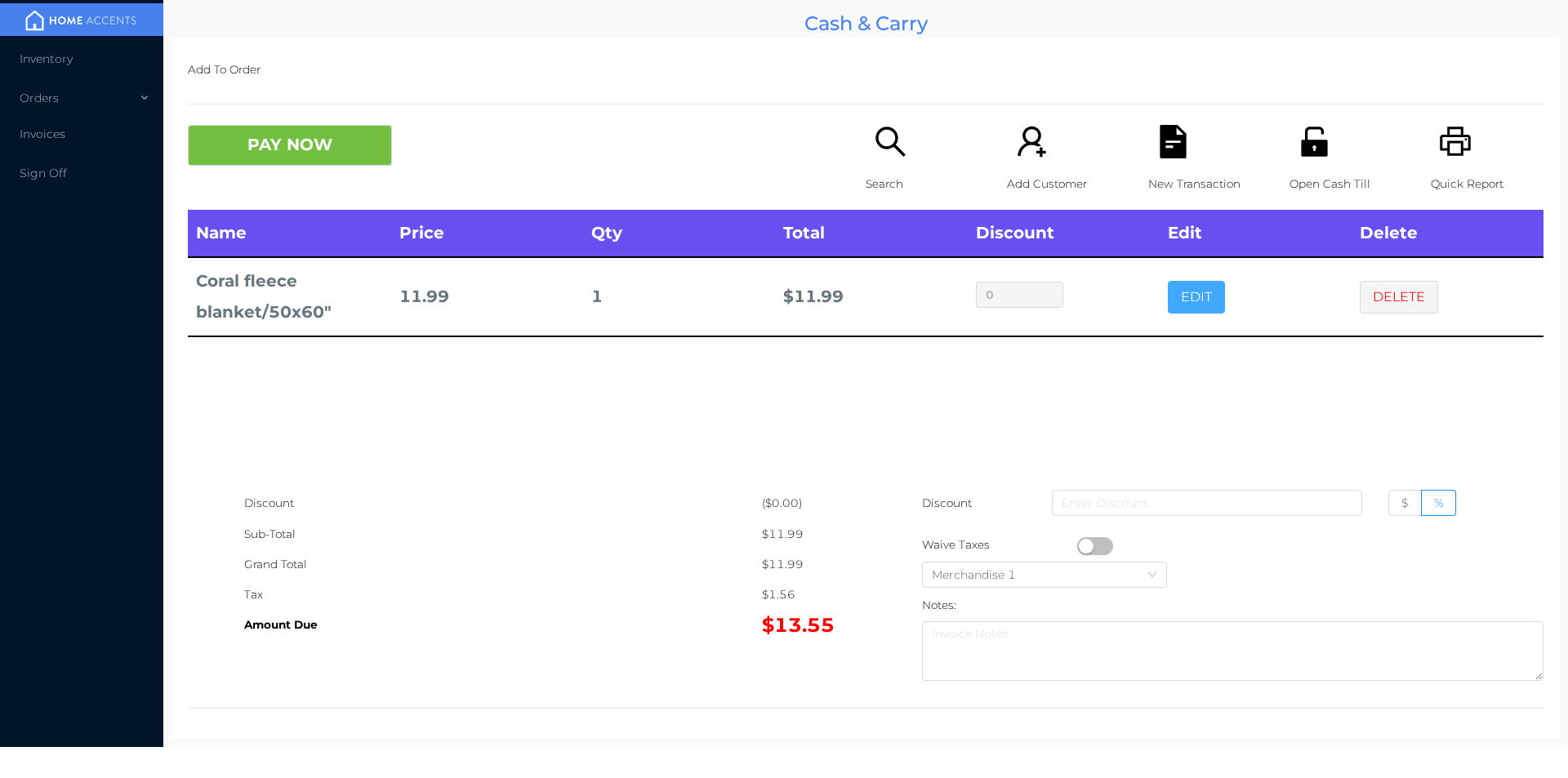
click at [1180, 307] on button "EDIT" at bounding box center [1196, 297] width 58 height 32
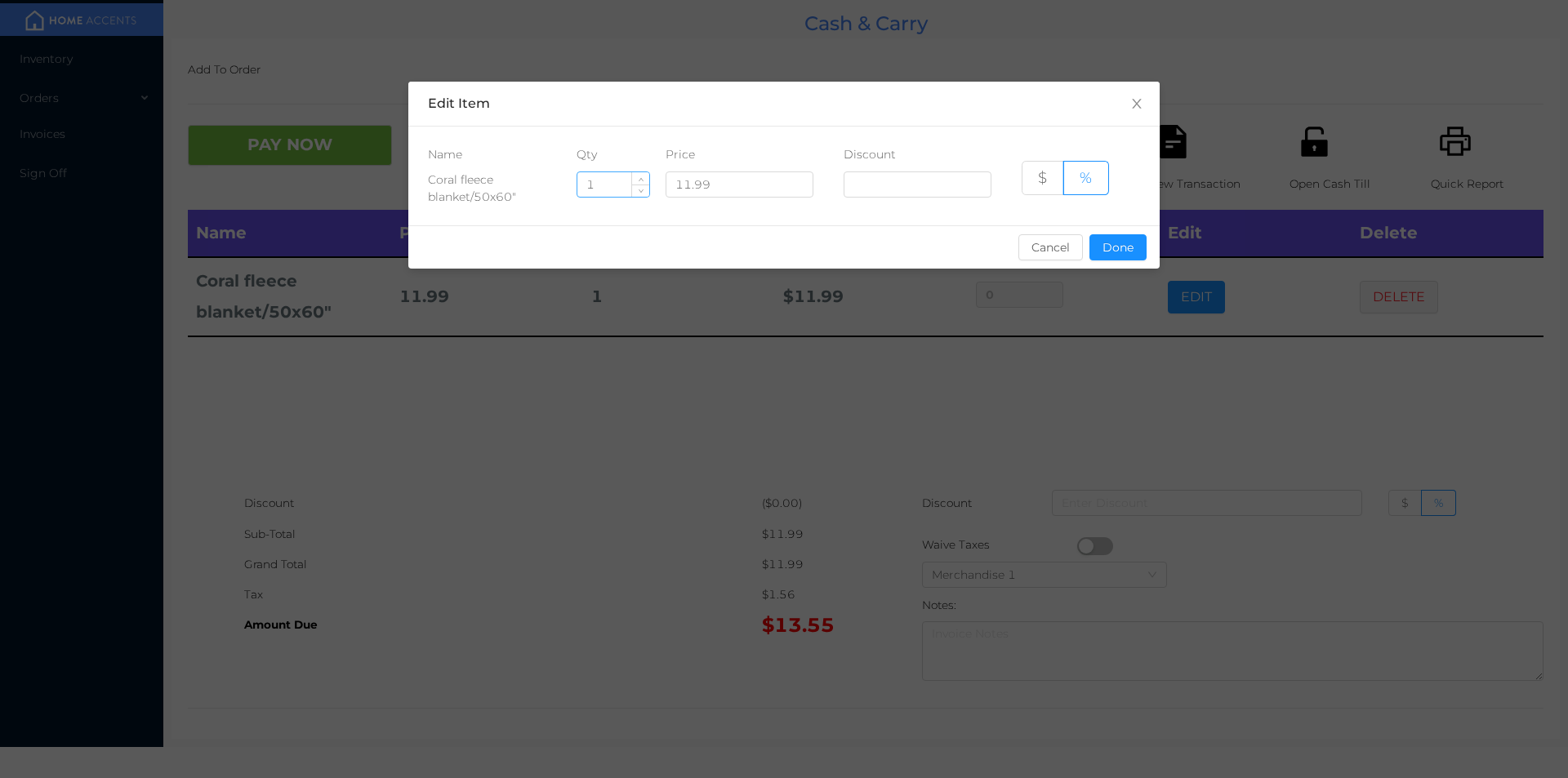
click at [613, 181] on input "1" at bounding box center [614, 184] width 72 height 24
type input "4"
click at [1124, 254] on button "Done" at bounding box center [1118, 247] width 58 height 26
type input "0%"
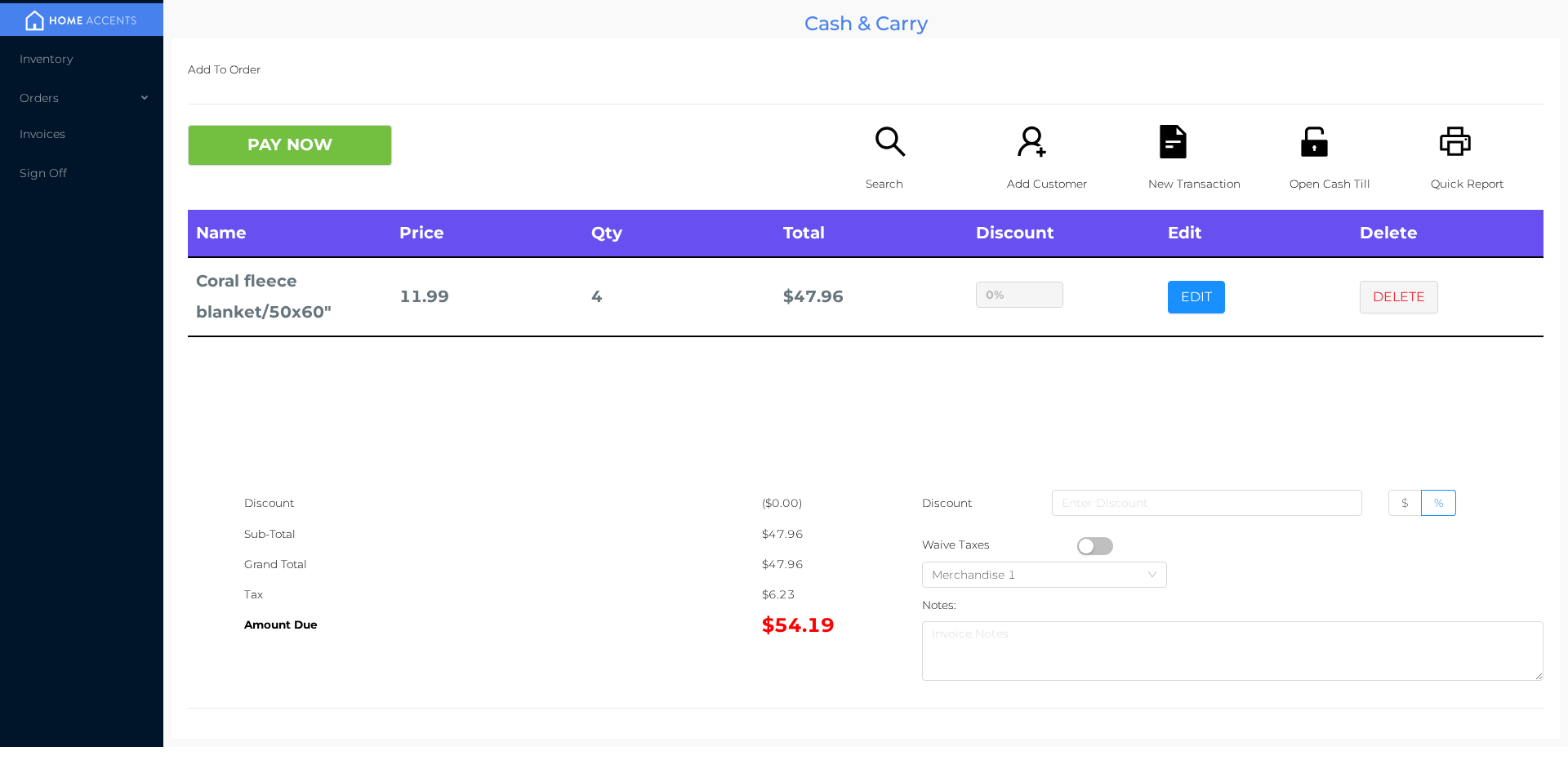
click at [1098, 399] on div "sentinelStart Edit Item Name Qty Price Discount Coral fleece blanket/50x60" 4 1…" at bounding box center [784, 389] width 1568 height 778
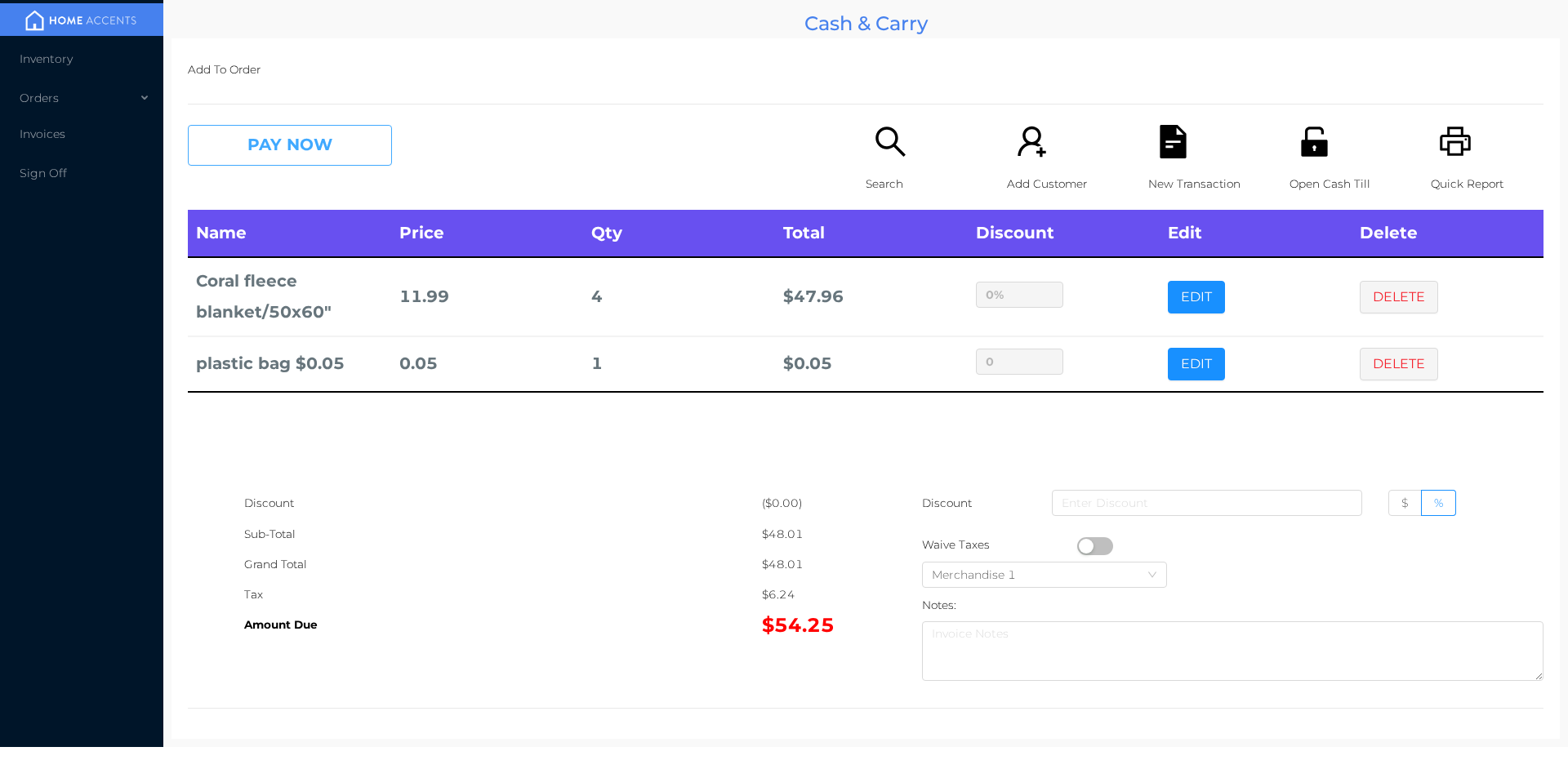
click at [254, 165] on button "PAY NOW" at bounding box center [290, 145] width 204 height 40
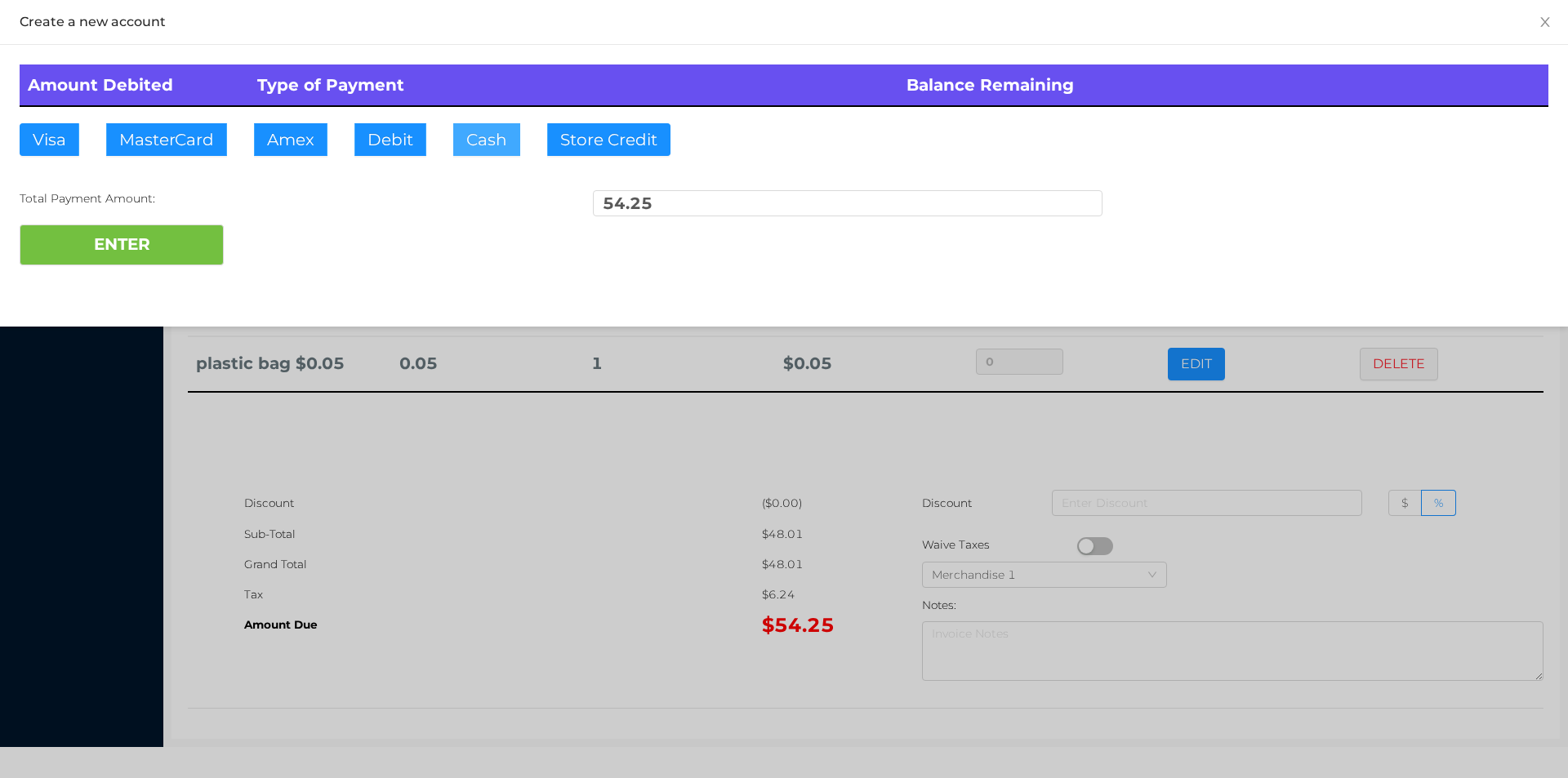
click at [463, 143] on button "Cash" at bounding box center [487, 139] width 67 height 32
type input "60.25"
click at [163, 252] on button "ENTER" at bounding box center [121, 245] width 204 height 40
type input "0"
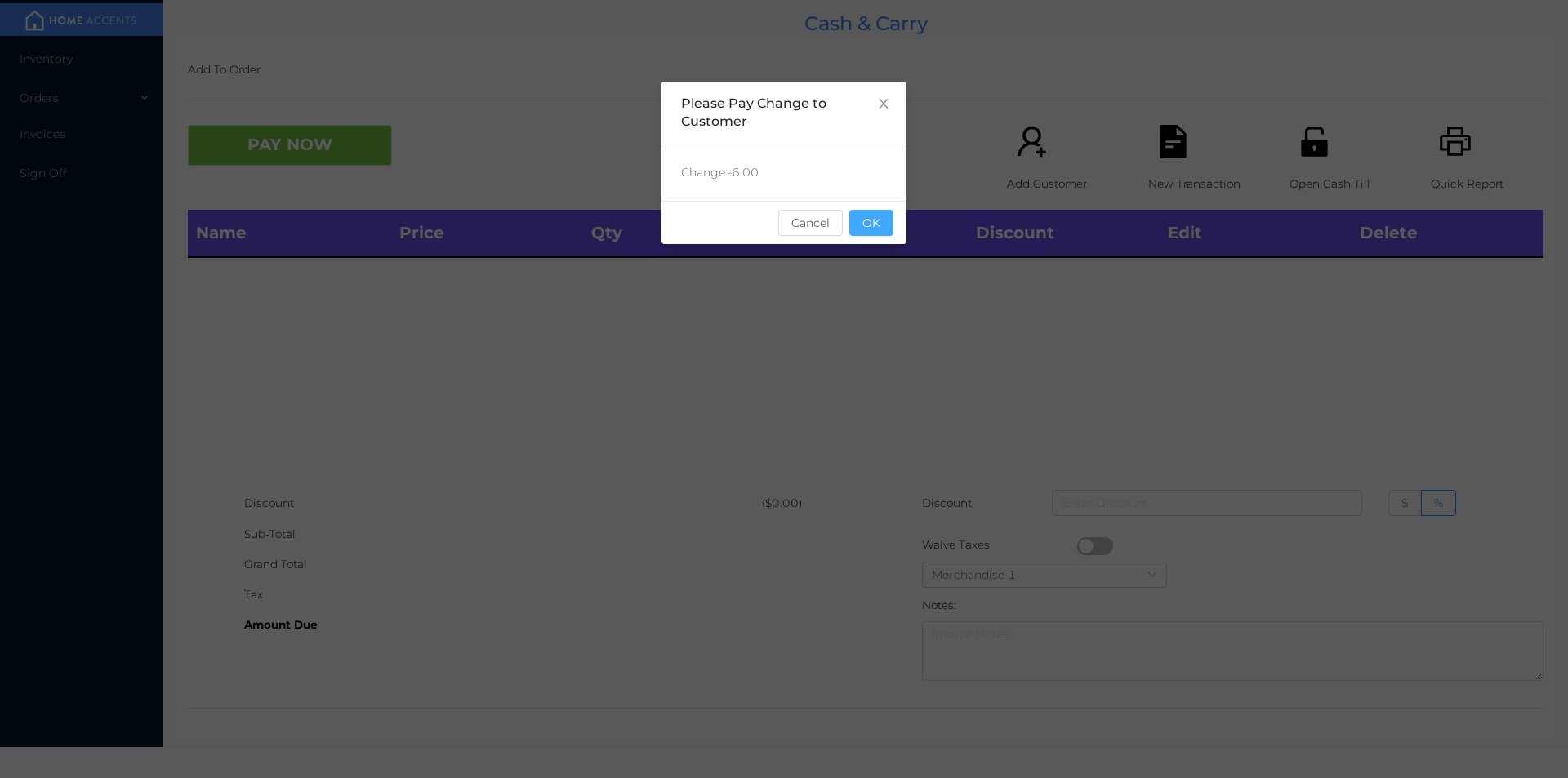
click at [864, 230] on button "OK" at bounding box center [871, 222] width 44 height 26
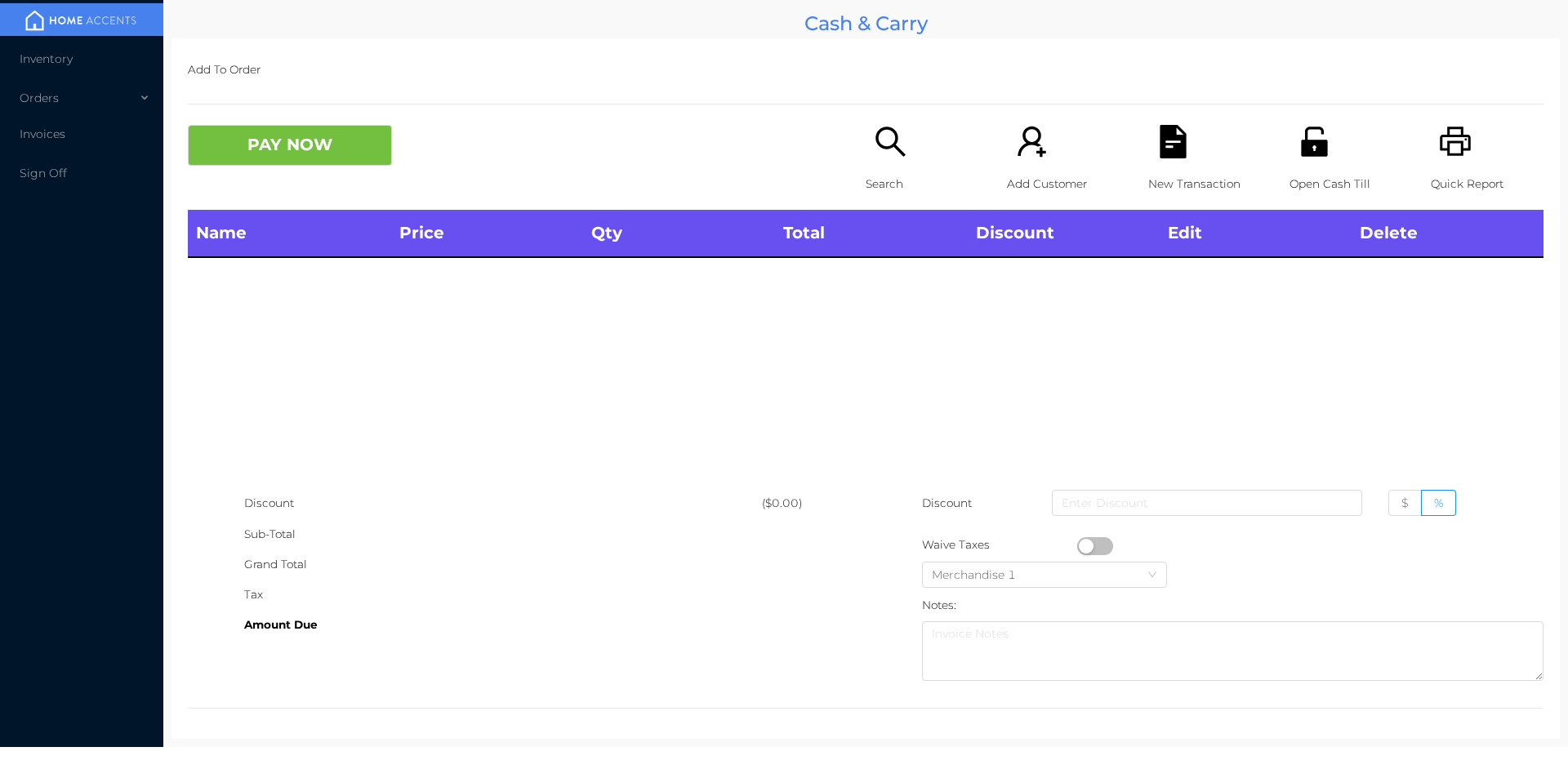
click at [910, 307] on div "Name Price Qty Total Discount Edit Delete" at bounding box center [865, 349] width 1356 height 279
click at [1457, 144] on icon "icon: printer" at bounding box center [1455, 141] width 31 height 30
